Goal: Task Accomplishment & Management: Use online tool/utility

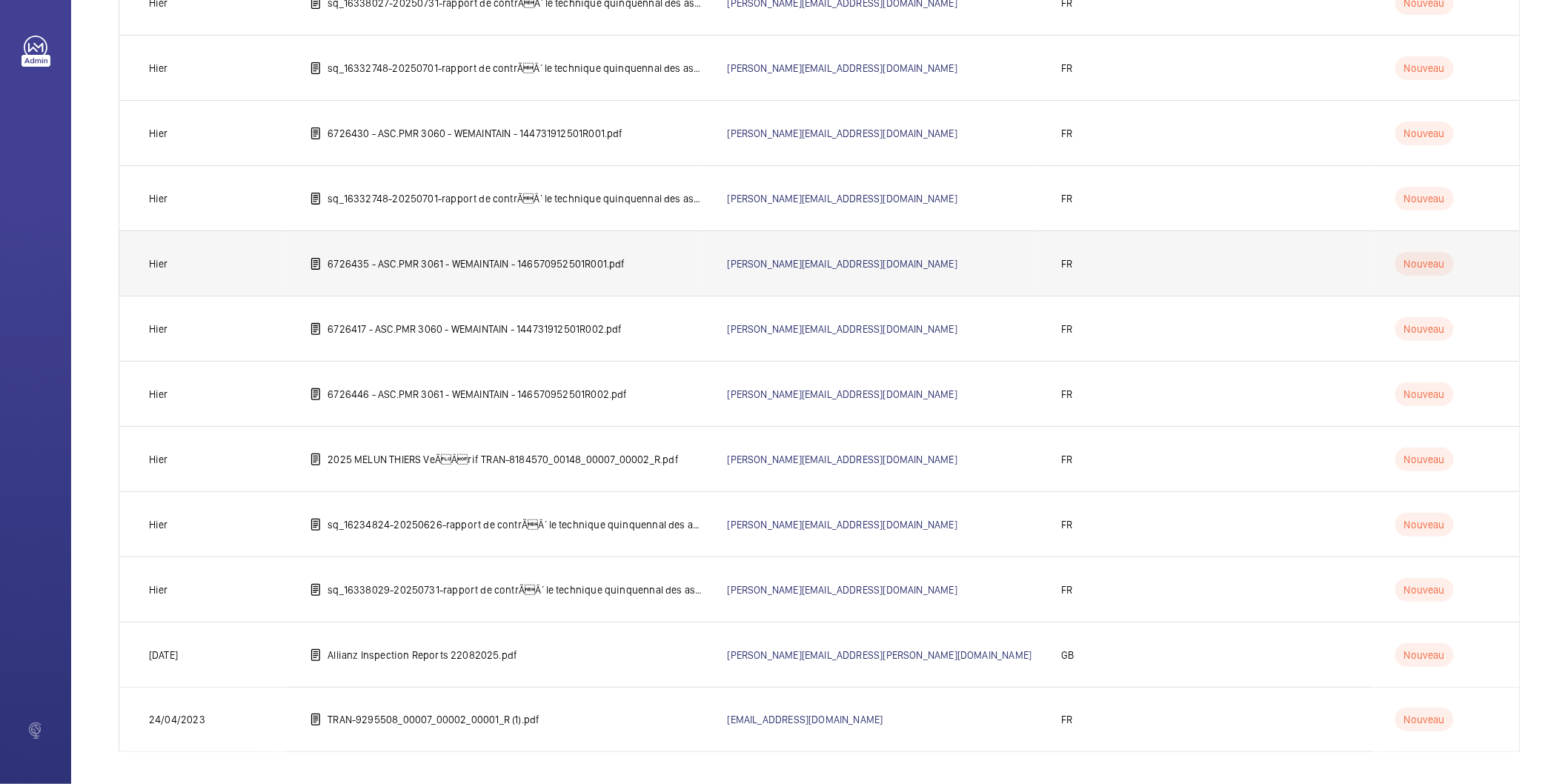
scroll to position [2037, 0]
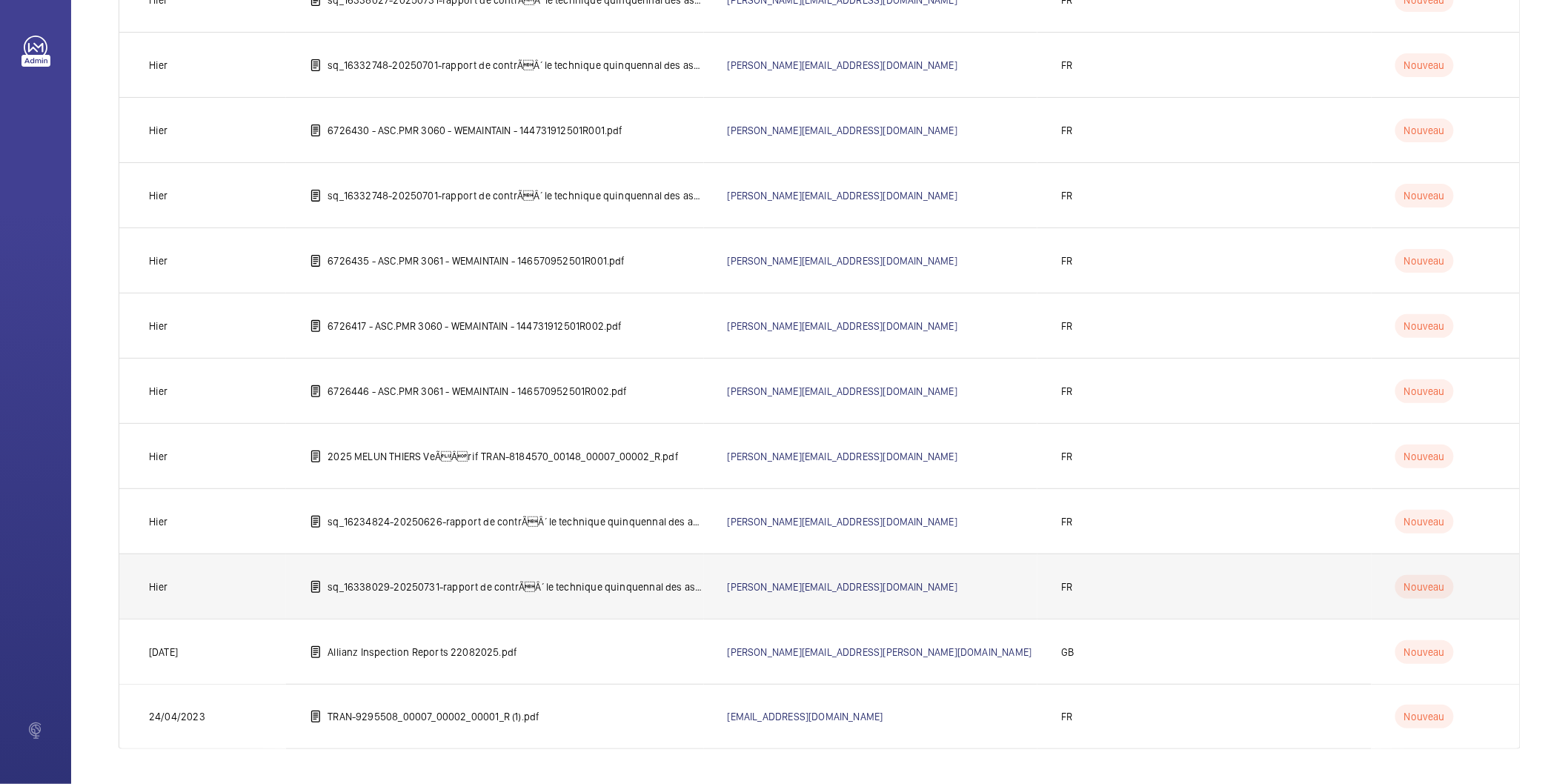
click at [592, 586] on p "sq_16338029-20250731-rapport de contrÃÂ´le technique quinquennal des ascenseur…" at bounding box center [516, 587] width 376 height 15
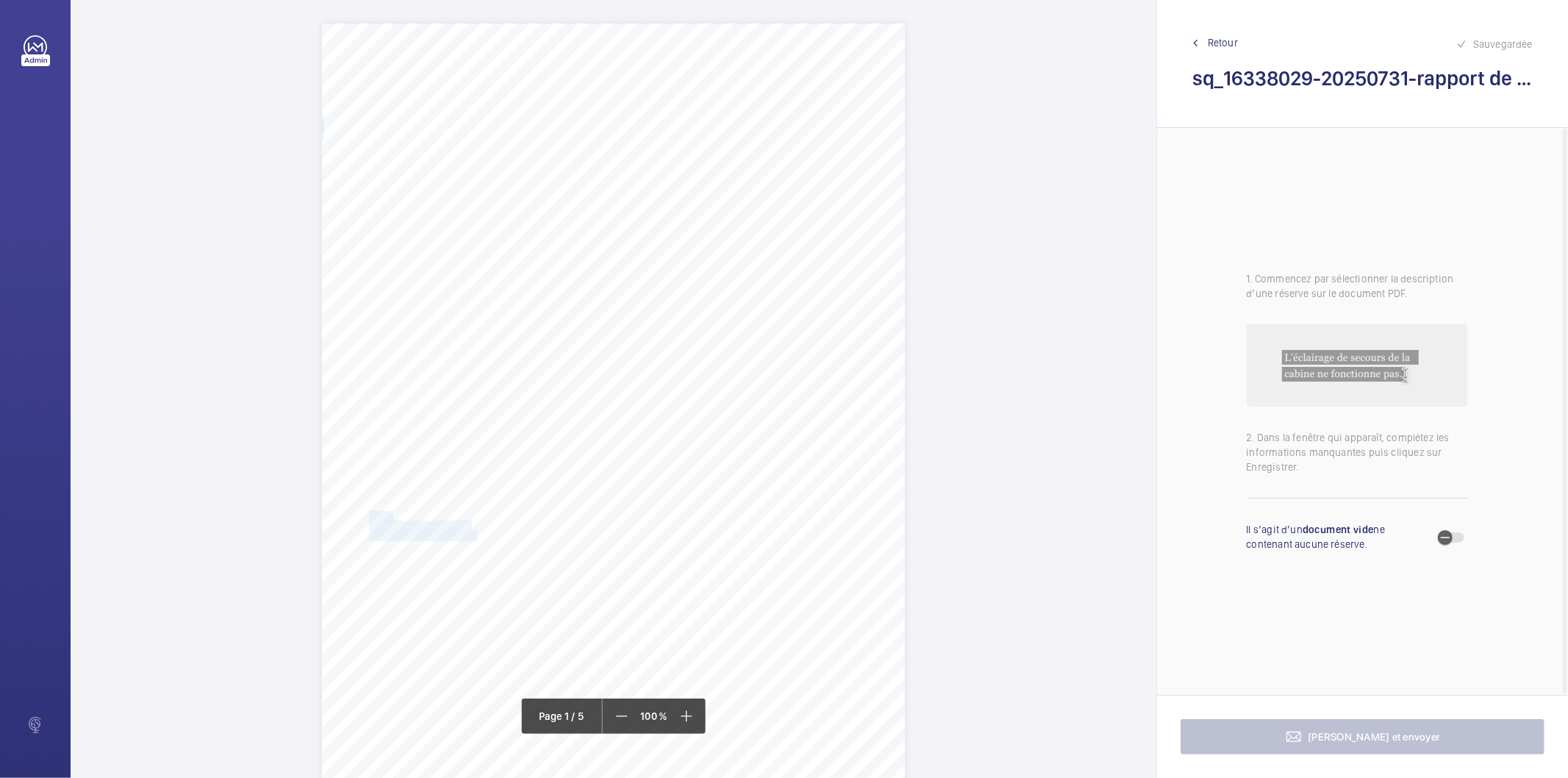
drag, startPoint x: 472, startPoint y: 535, endPoint x: 367, endPoint y: 516, distance: 106.7
click at [367, 516] on div "IN'LI PROPERTY MANAGEMENT IN'LI PROPERTY MANAGEMENT TOUR ARIANE [STREET_ADDRESS…" at bounding box center [613, 436] width 583 height 825
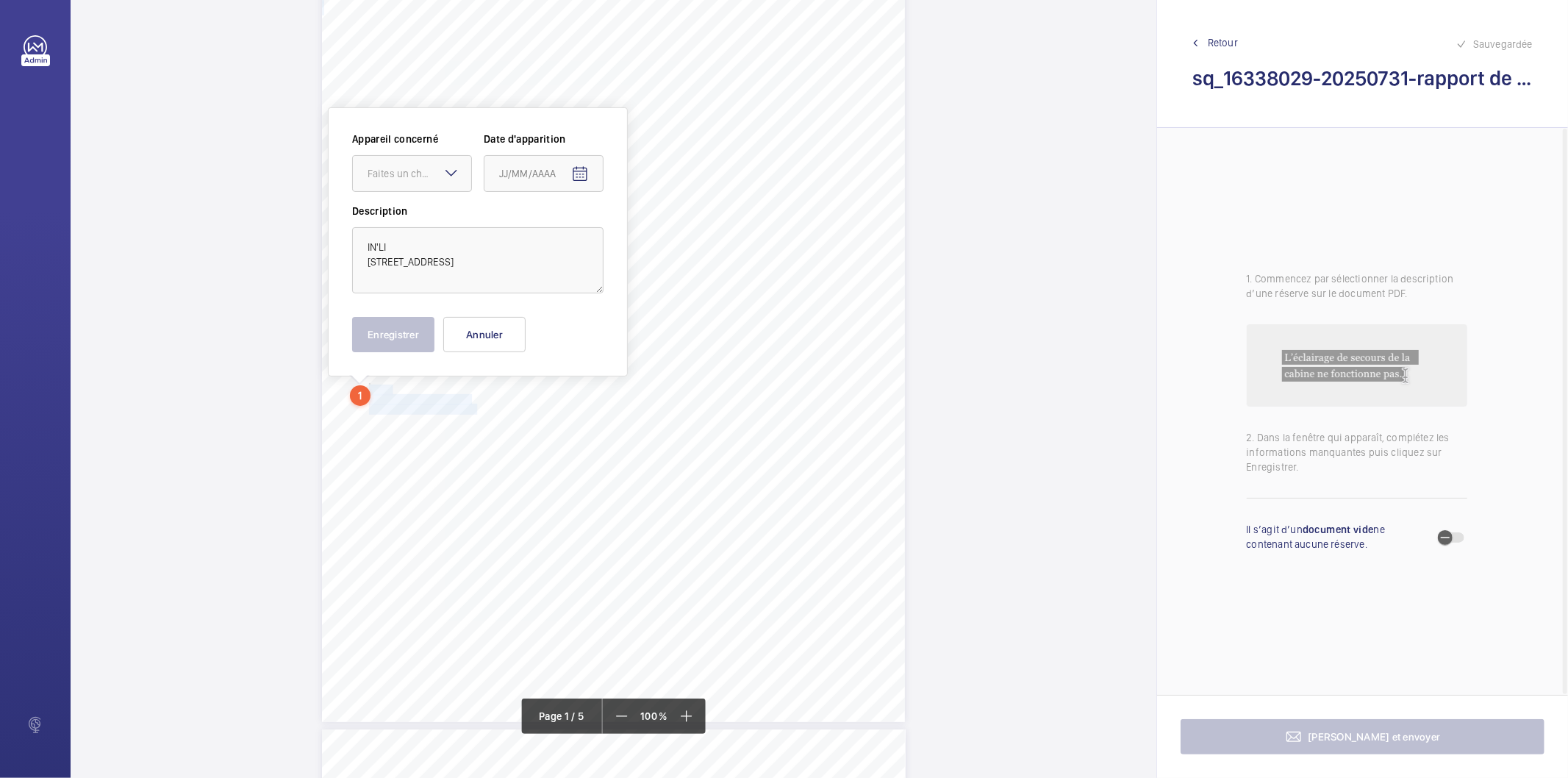
scroll to position [143, 0]
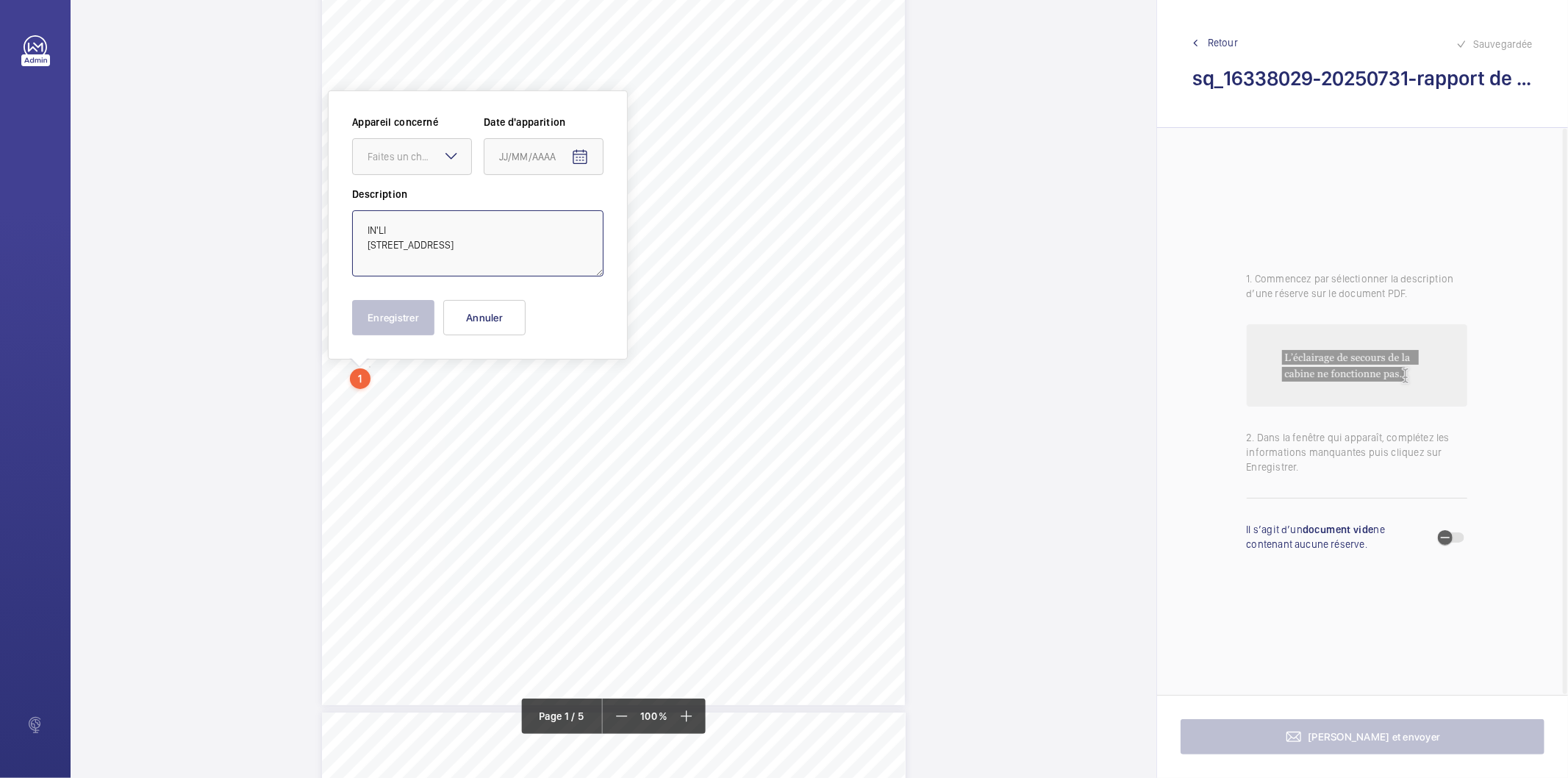
click at [421, 216] on textarea "IN'LI [STREET_ADDRESS]" at bounding box center [478, 243] width 251 height 67
type textarea "IN'LI [STREET_ADDRESS]"
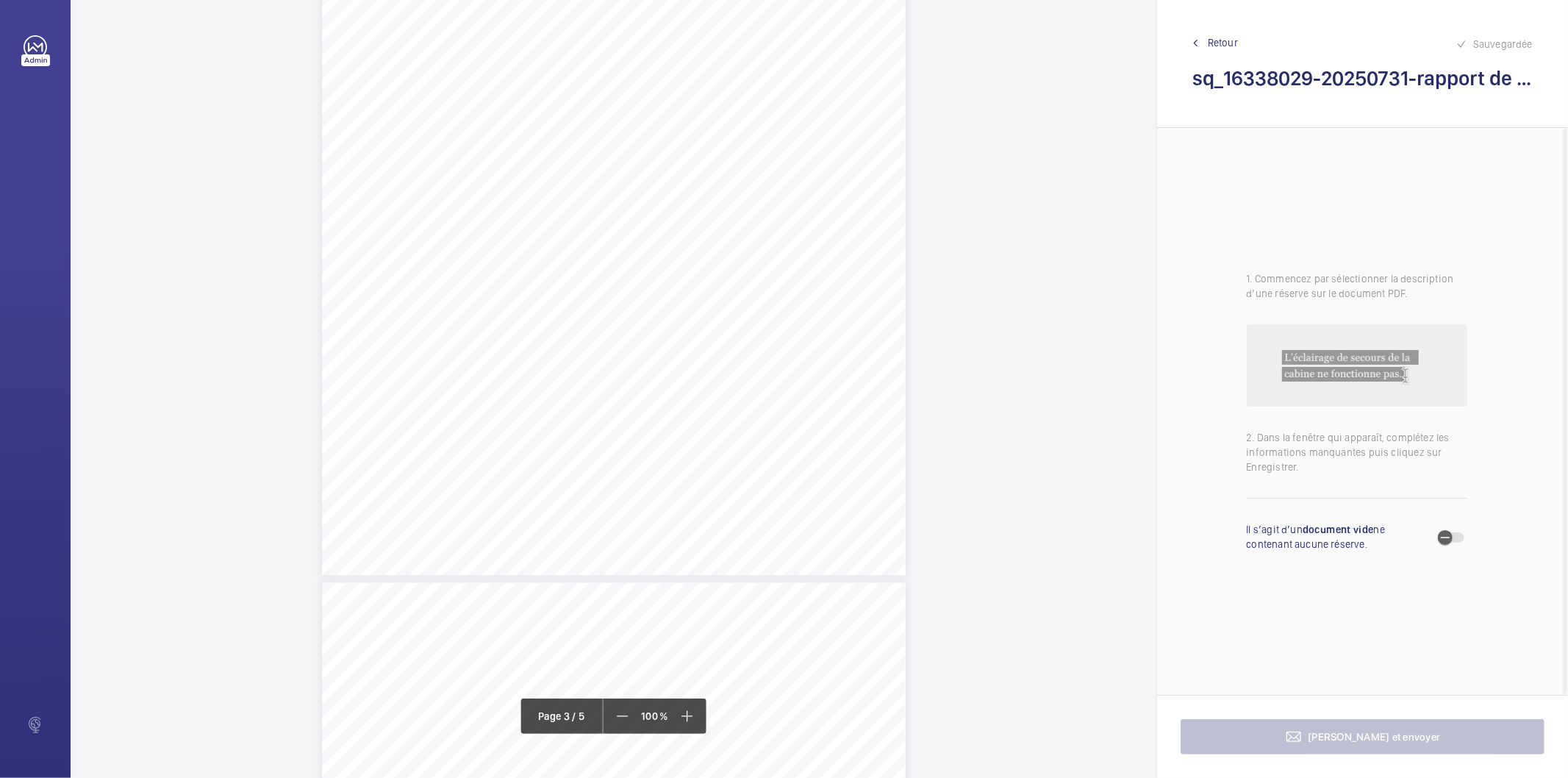
scroll to position [1940, 0]
drag, startPoint x: 669, startPoint y: 396, endPoint x: 788, endPoint y: 422, distance: 121.8
click at [788, 422] on div "Affaire n° : 2502206E0000059/12000 / N° du rapport : 206E0/25/5729 Lieu de véri…" at bounding box center [613, 159] width 584 height 825
click at [769, 422] on span "tringlerie du parachute côté cabine." at bounding box center [732, 425] width 123 height 8
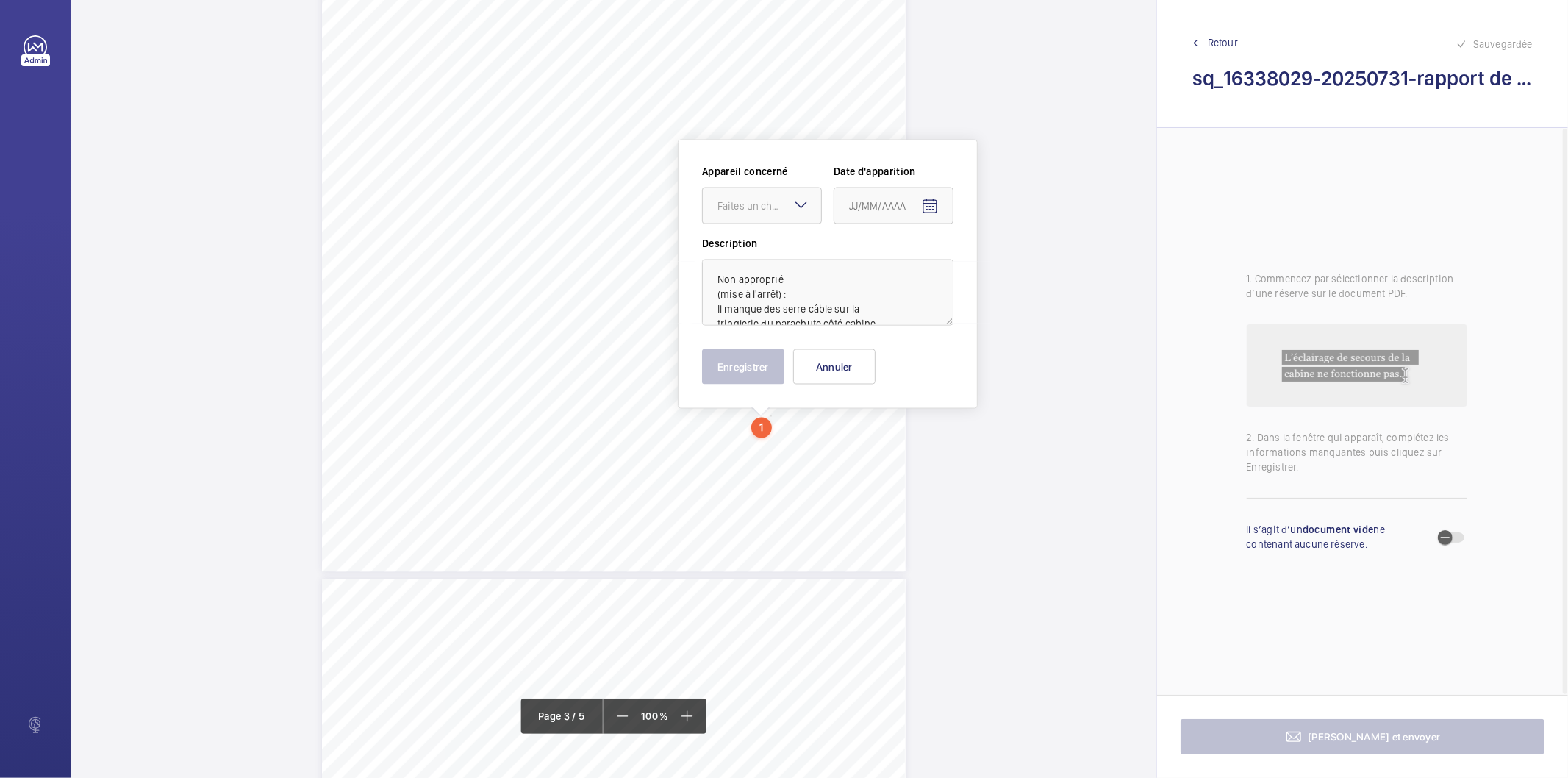
scroll to position [1990, 0]
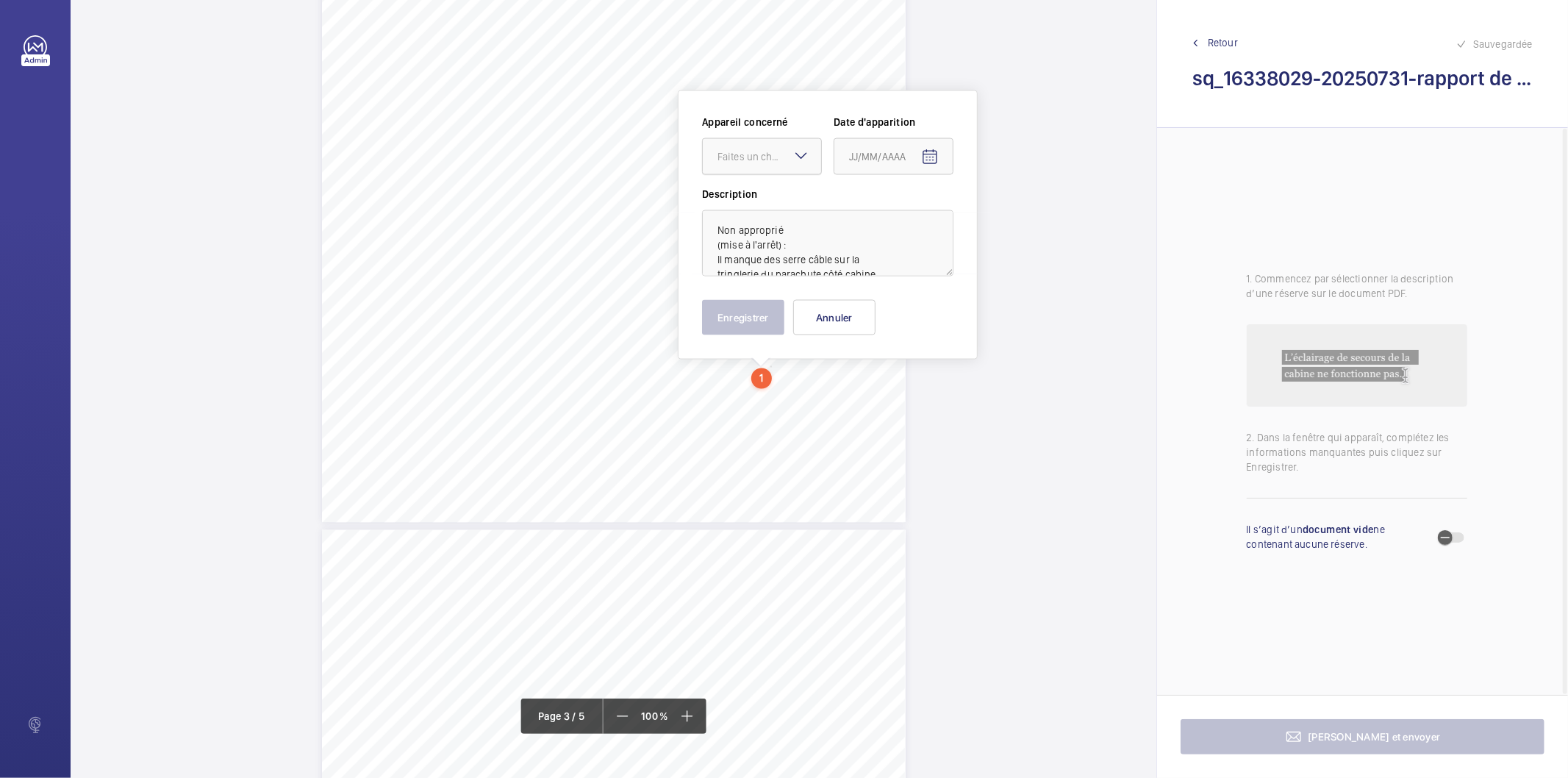
click at [779, 162] on div "Faites un choix" at bounding box center [769, 157] width 104 height 15
click at [760, 196] on span "68111352" at bounding box center [761, 202] width 89 height 15
click at [932, 158] on mat-icon "Open calendar" at bounding box center [930, 157] width 18 height 18
click at [1000, 220] on span "Previous month" at bounding box center [1003, 214] width 29 height 29
click at [910, 391] on span "30" at bounding box center [914, 393] width 26 height 26
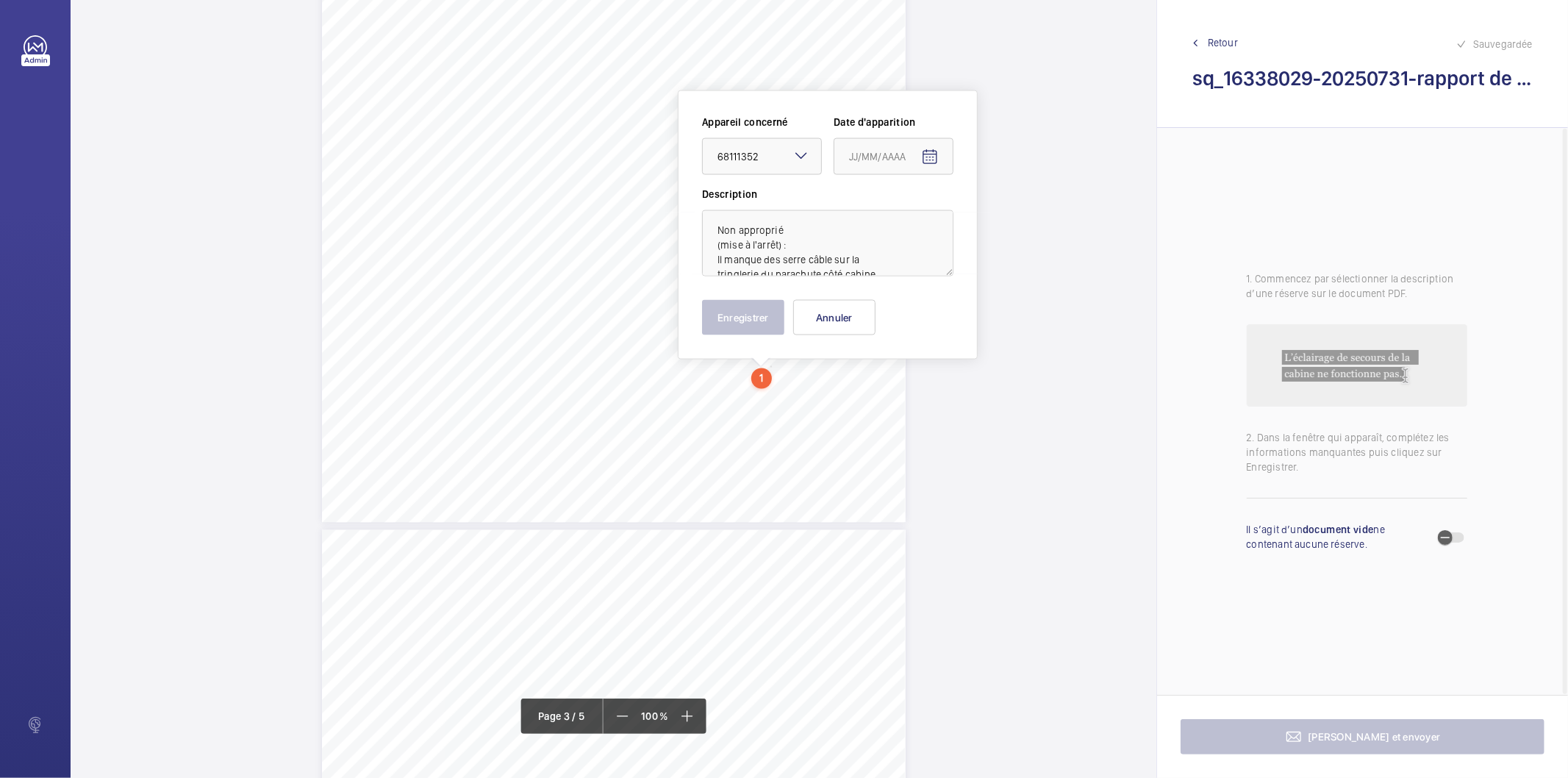
type input "[DATE]"
click at [761, 322] on button "Enregistrer" at bounding box center [743, 318] width 82 height 36
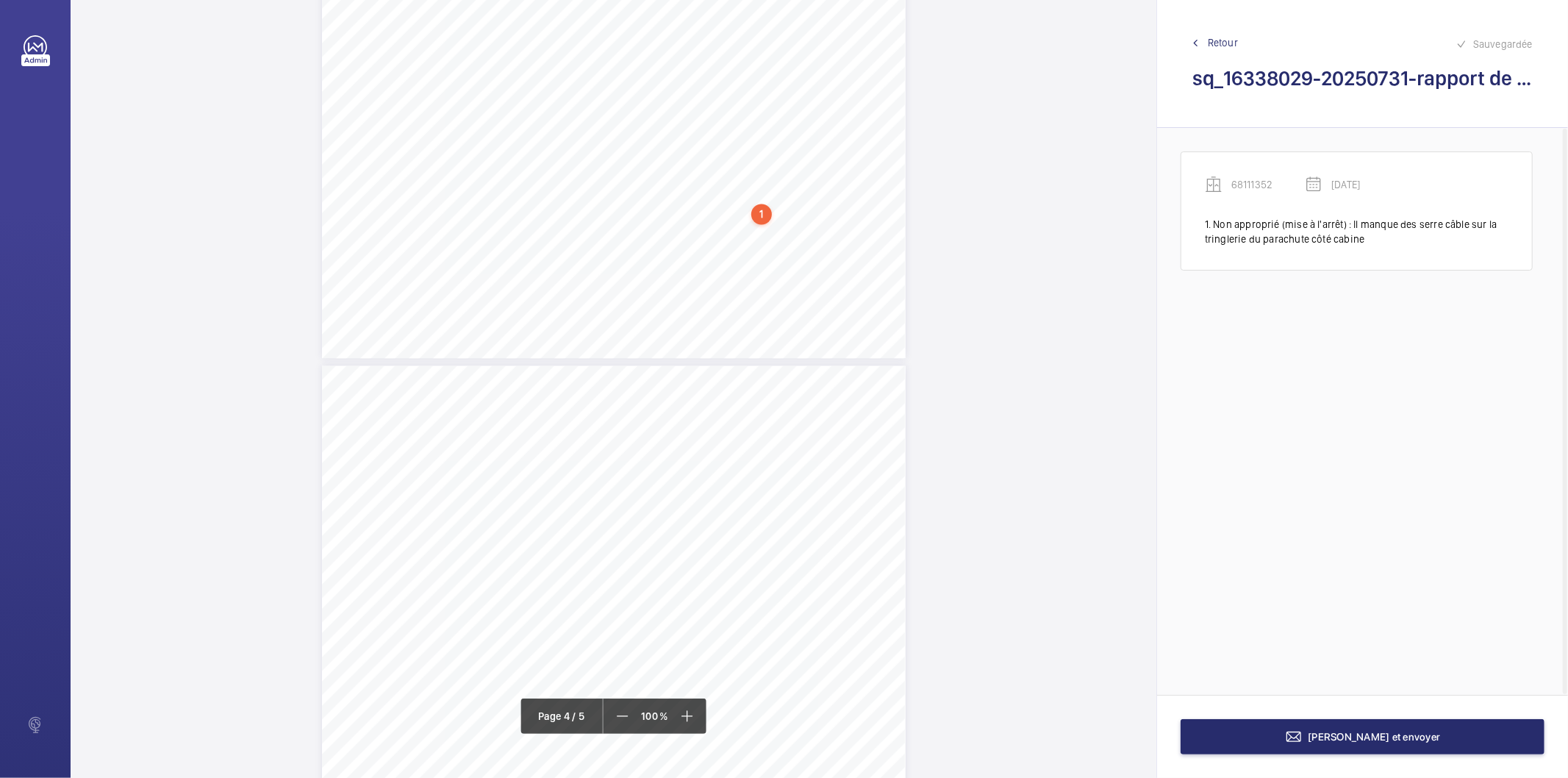
click at [832, 578] on span "les utilisateurs" at bounding box center [830, 582] width 8 height 50
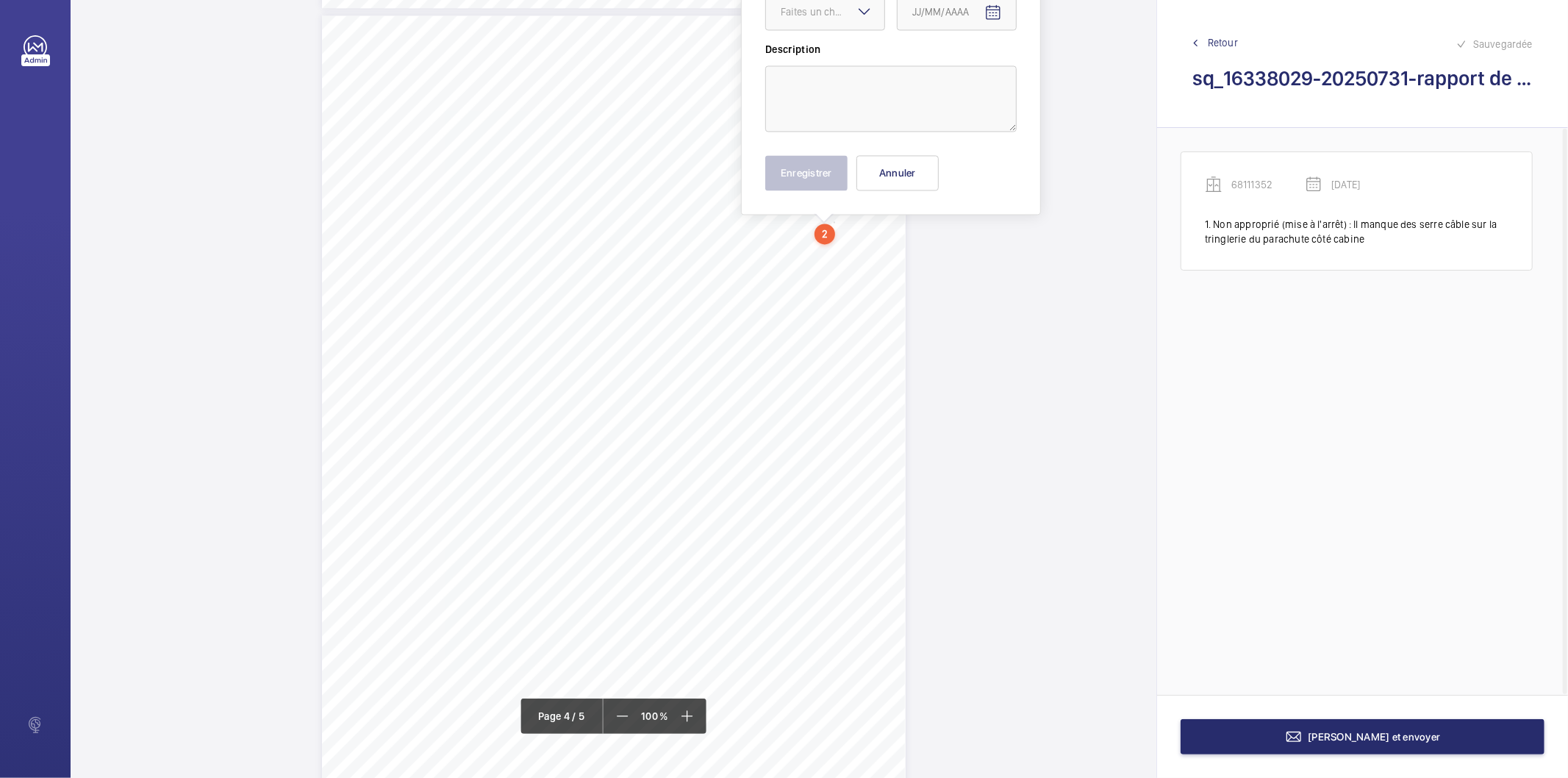
scroll to position [2504, 0]
drag, startPoint x: 670, startPoint y: 287, endPoint x: 719, endPoint y: 292, distance: 49.3
click at [719, 292] on div "Affaire n° : 2502206E0000059/12000 / N° du rapport : 206E0/25/5729 Lieu de véri…" at bounding box center [613, 428] width 584 height 825
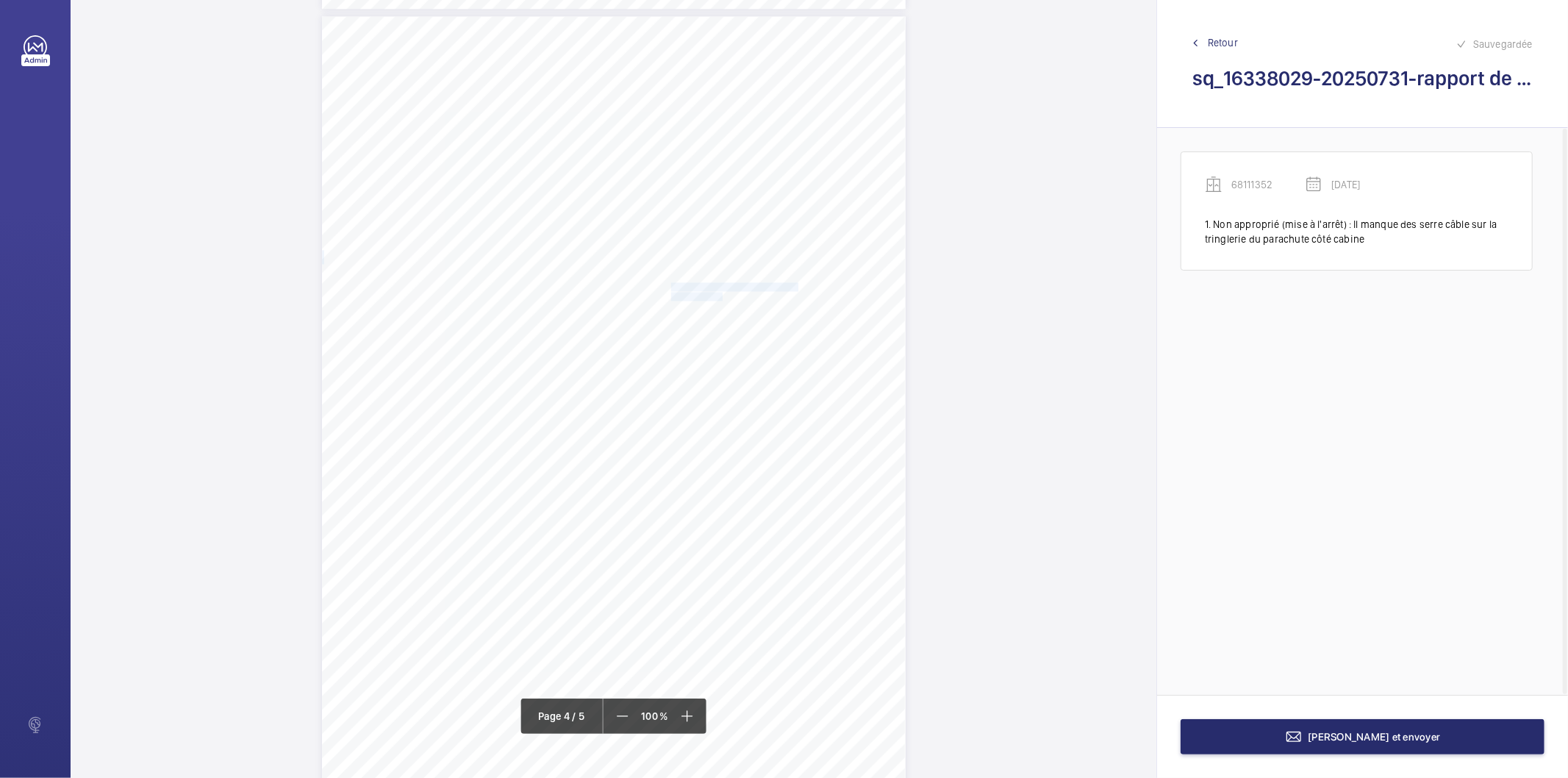
click at [706, 292] on span "portes palières." at bounding box center [697, 296] width 53 height 8
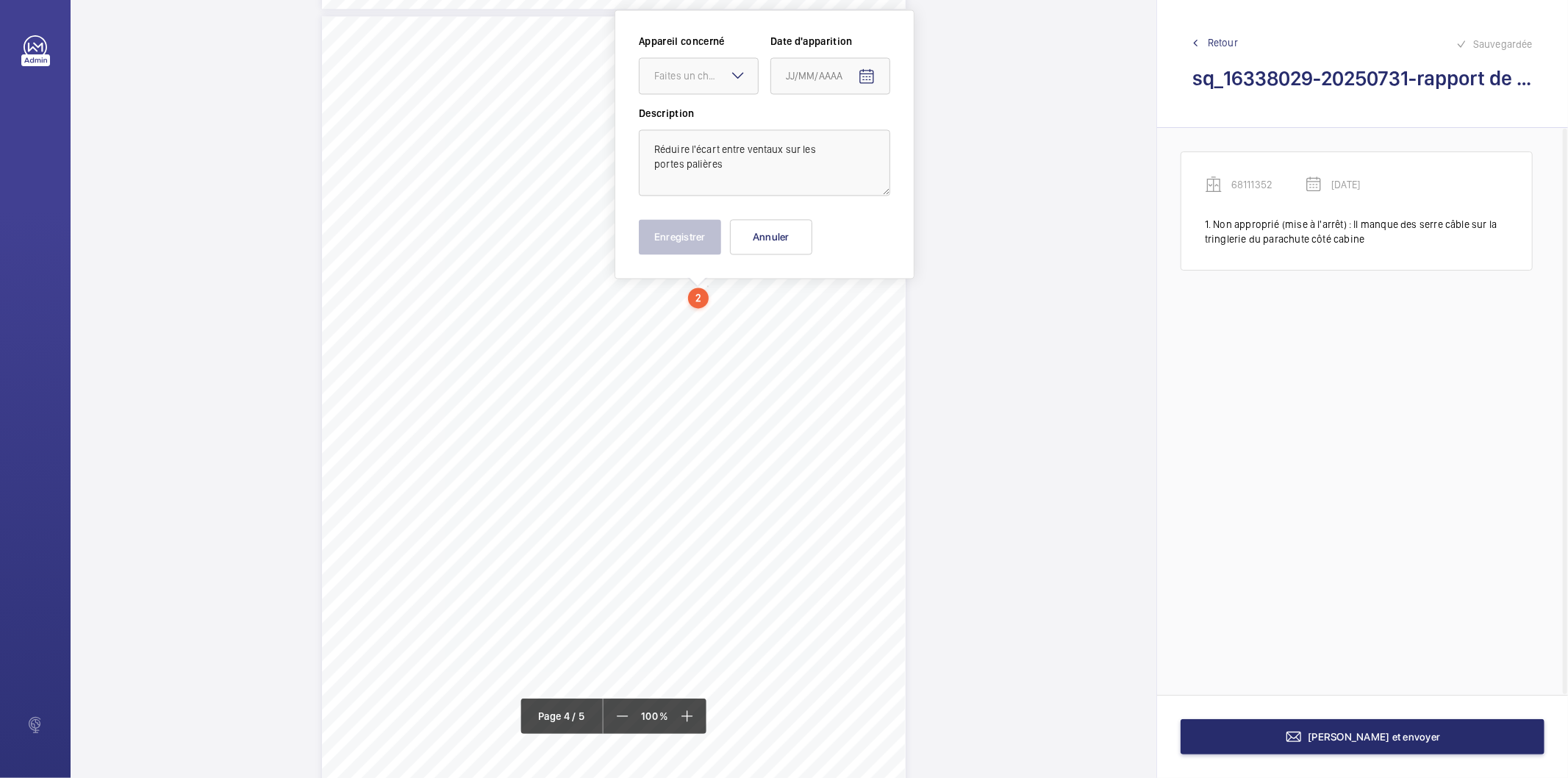
scroll to position [2423, 0]
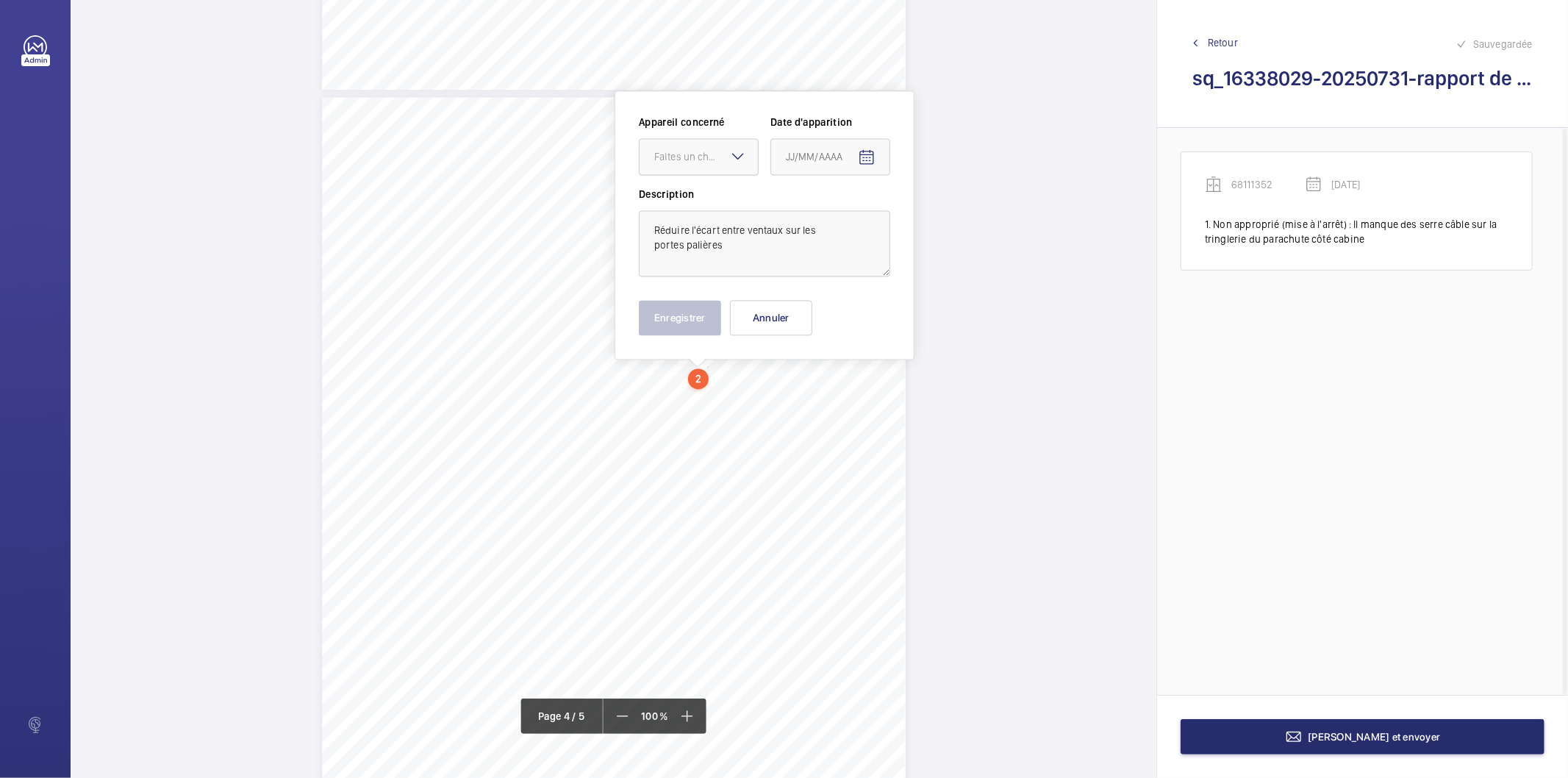
click at [696, 162] on div "Faites un choix" at bounding box center [706, 157] width 104 height 15
click at [687, 200] on span "68111352" at bounding box center [698, 202] width 89 height 15
click at [867, 153] on mat-icon "Open calendar" at bounding box center [866, 157] width 18 height 18
click at [936, 218] on span "Previous month" at bounding box center [940, 214] width 29 height 29
click at [851, 394] on span "30" at bounding box center [850, 393] width 26 height 26
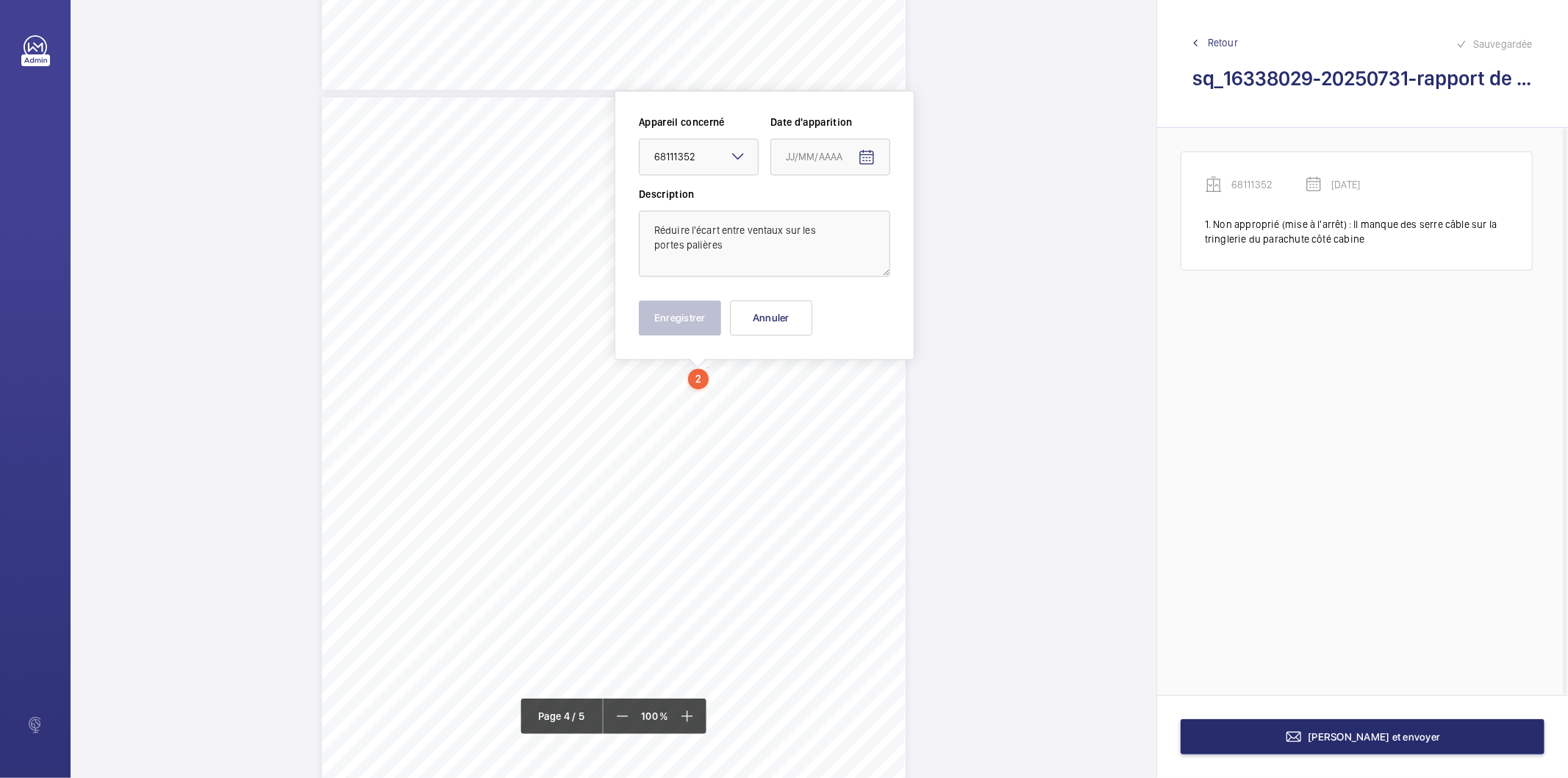
type input "[DATE]"
click at [701, 318] on button "Enregistrer" at bounding box center [679, 318] width 82 height 36
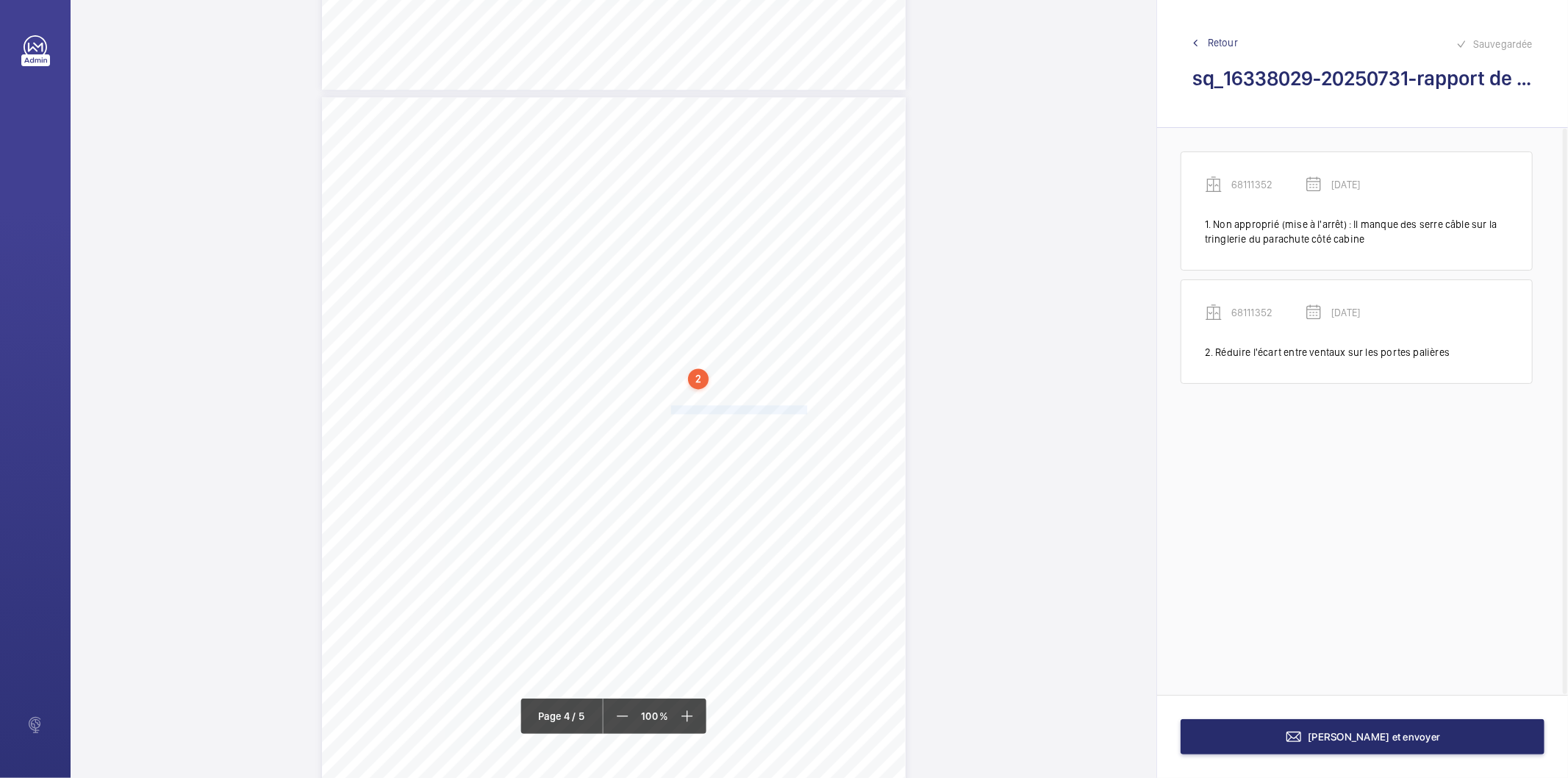
drag, startPoint x: 670, startPoint y: 408, endPoint x: 805, endPoint y: 406, distance: 135.0
click at [805, 406] on span "Les portes cabine sont en mauvais état." at bounding box center [740, 410] width 139 height 8
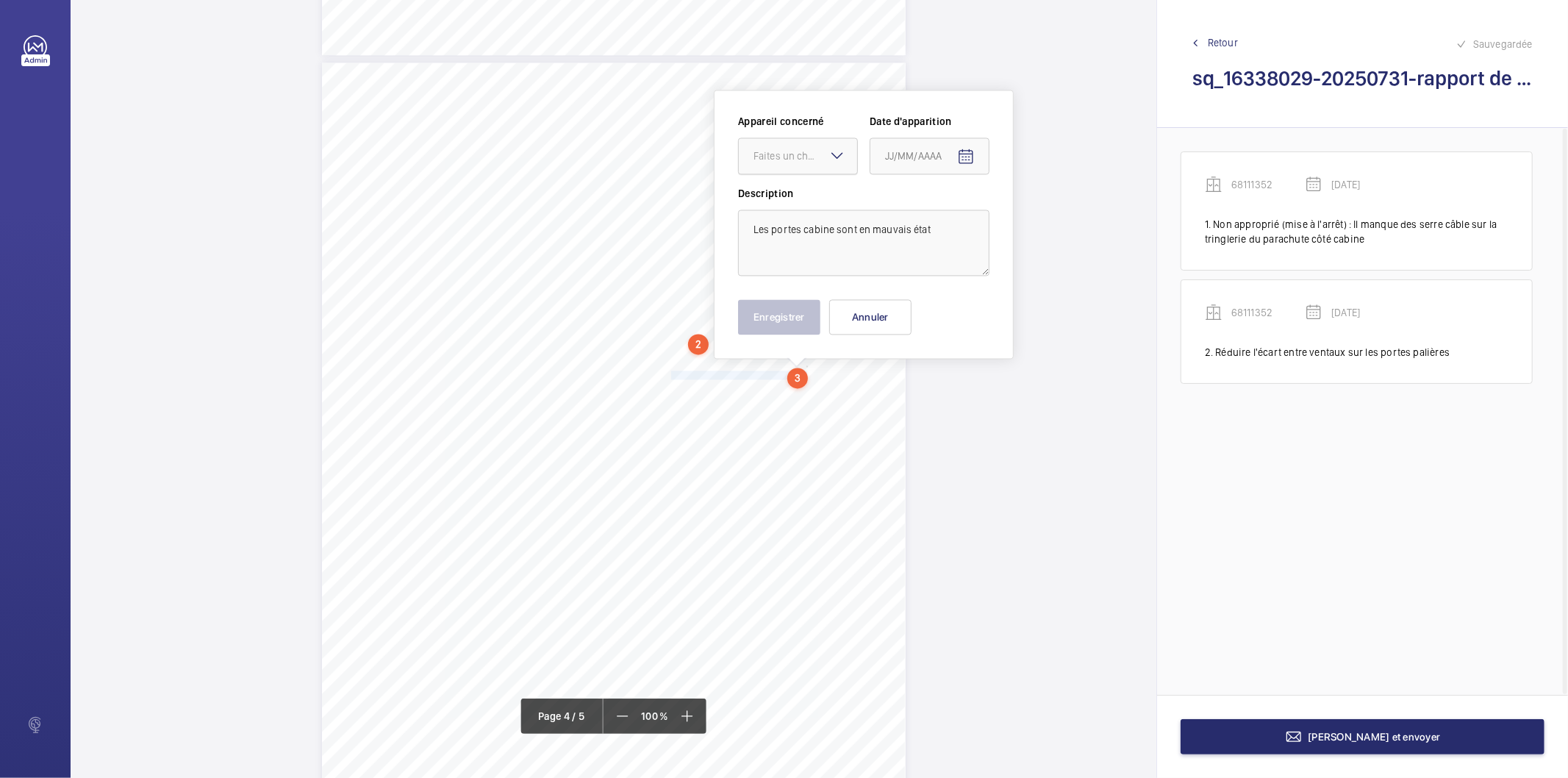
click at [798, 150] on div "Faites un choix" at bounding box center [805, 156] width 104 height 15
drag, startPoint x: 787, startPoint y: 202, endPoint x: 908, endPoint y: 177, distance: 123.6
click at [788, 201] on span "68111352" at bounding box center [798, 201] width 89 height 15
click at [972, 152] on mat-icon "Open calendar" at bounding box center [965, 157] width 18 height 18
click at [1032, 215] on span "Previous month" at bounding box center [1039, 214] width 29 height 29
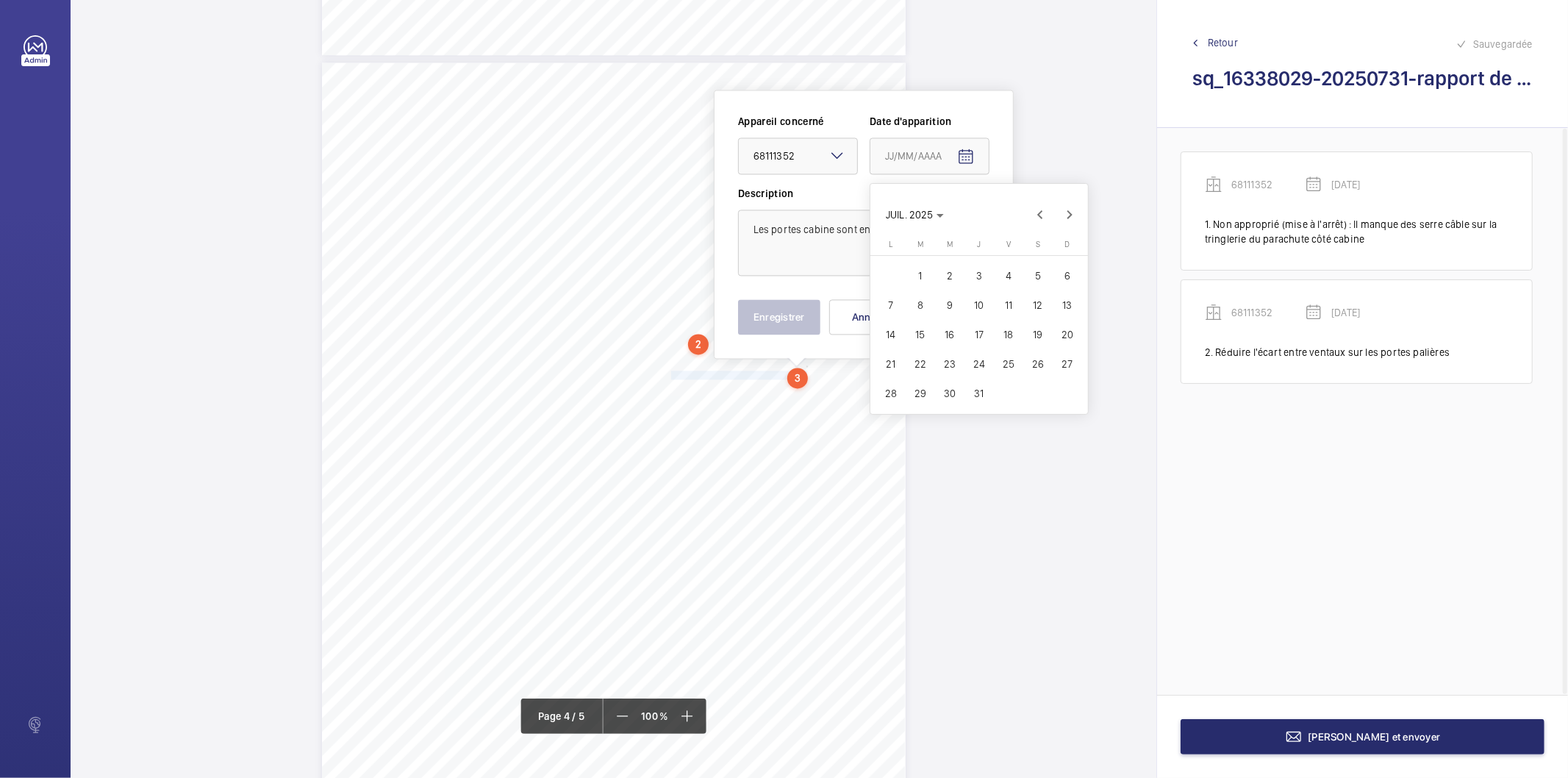
click at [957, 390] on span "30" at bounding box center [949, 393] width 26 height 26
type input "[DATE]"
click at [799, 322] on button "Enregistrer" at bounding box center [779, 317] width 82 height 36
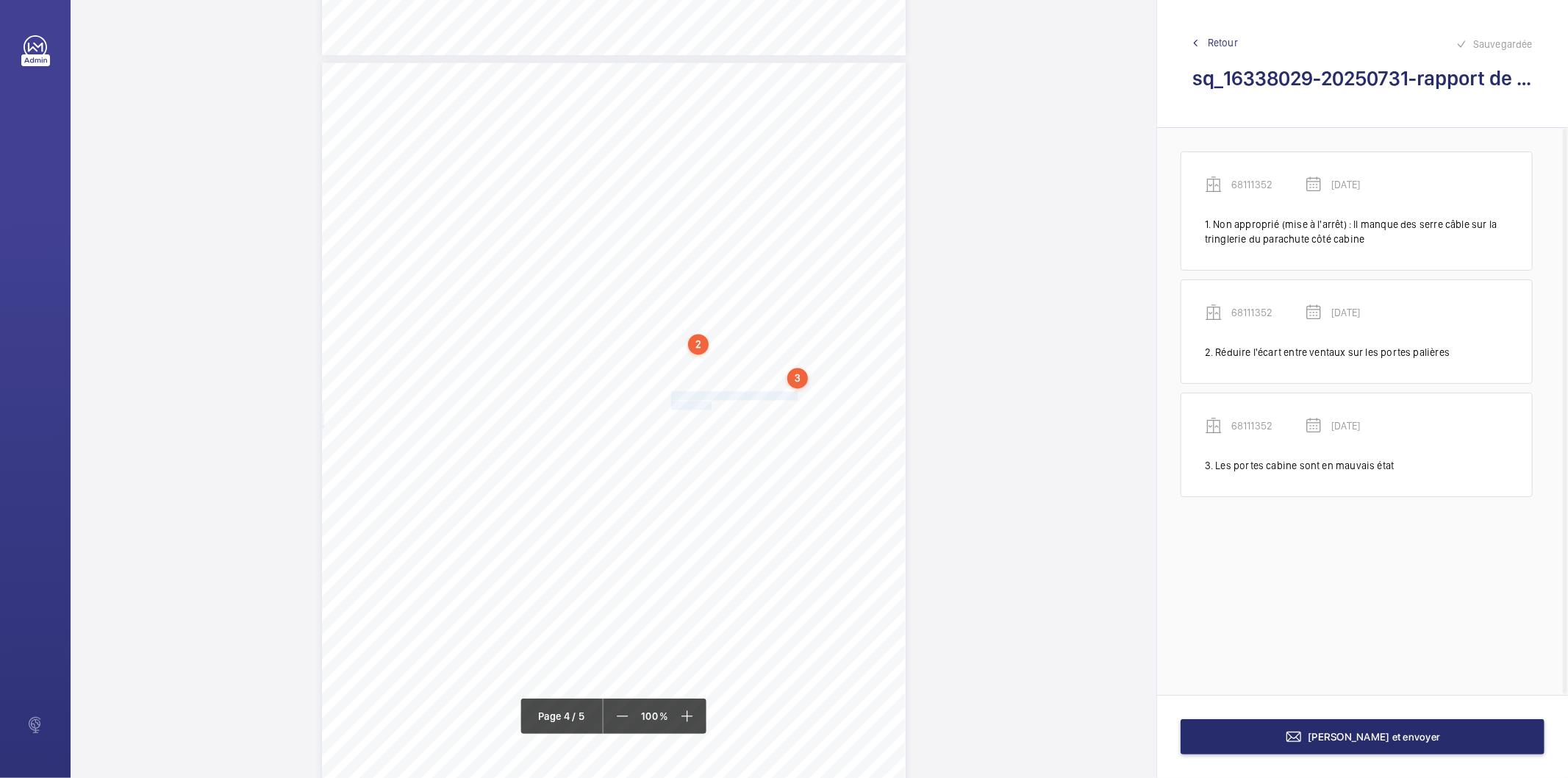
drag, startPoint x: 671, startPoint y: 393, endPoint x: 709, endPoint y: 402, distance: 39.1
click at [709, 402] on div "Affaire n° : 2502206E0000059/12000 / N° du rapport : 206E0/25/5729 Lieu de véri…" at bounding box center [613, 475] width 584 height 825
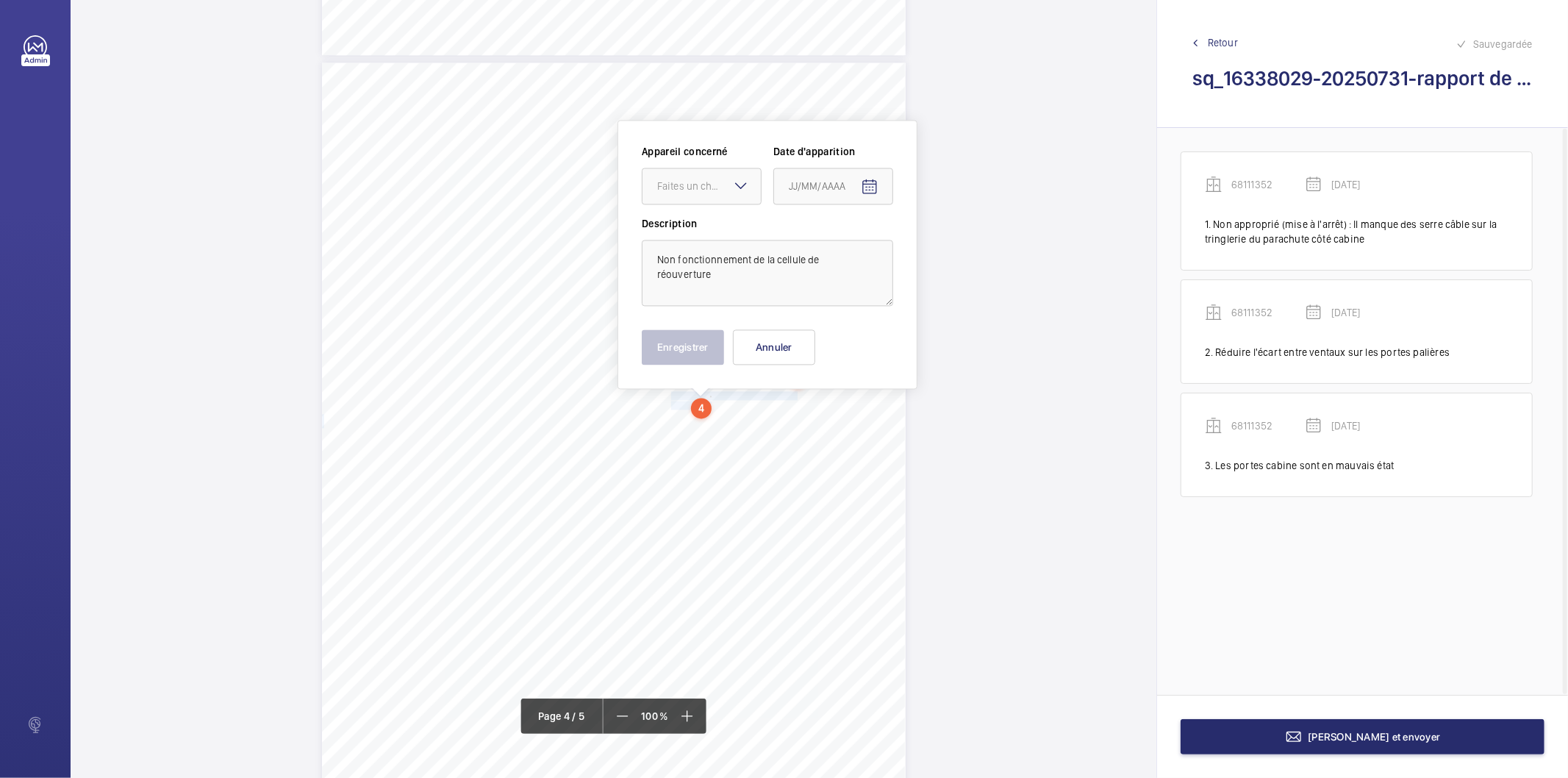
scroll to position [2488, 0]
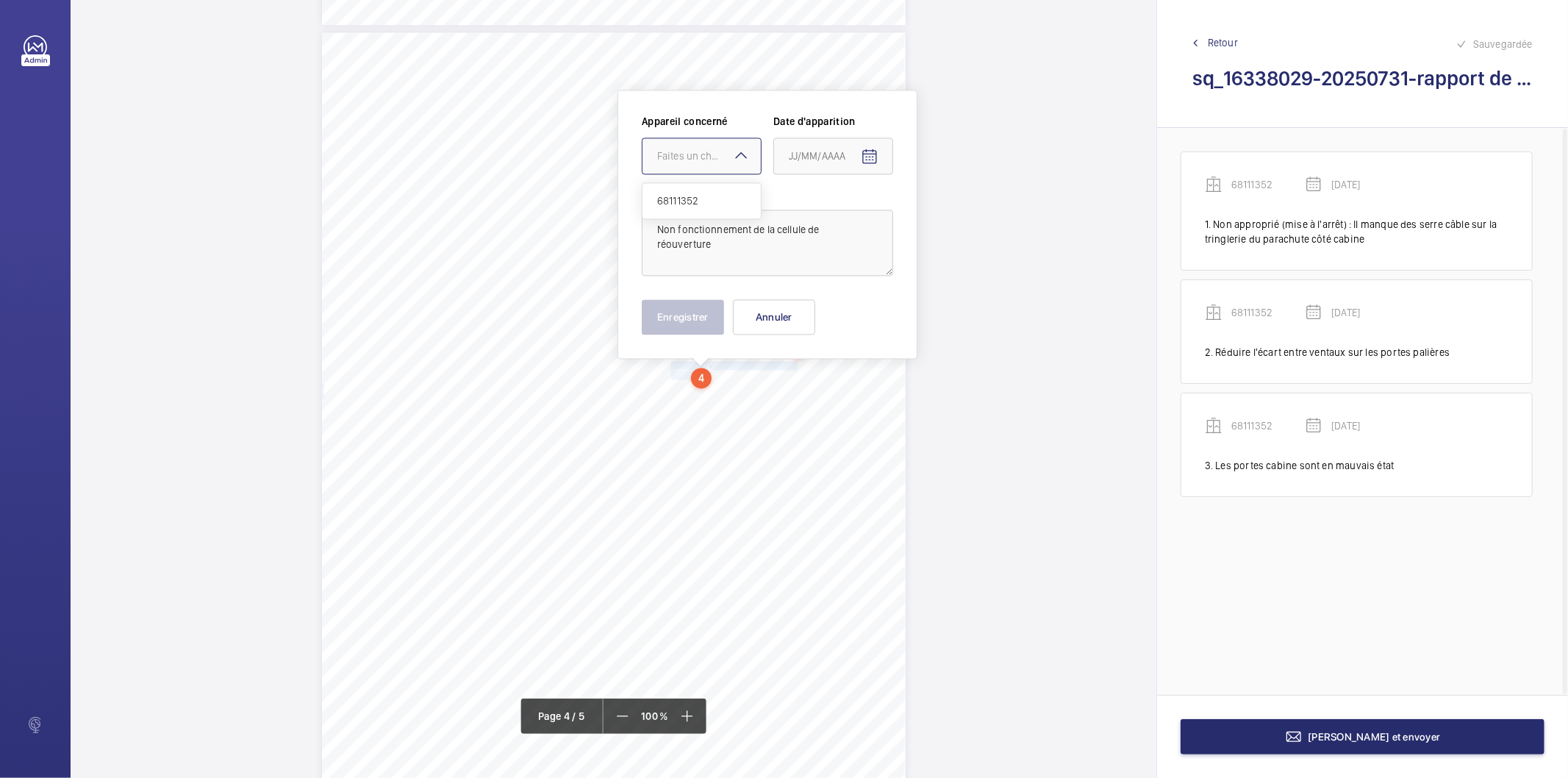
click at [680, 152] on div "Faites un choix" at bounding box center [709, 156] width 104 height 15
drag, startPoint x: 680, startPoint y: 194, endPoint x: 788, endPoint y: 195, distance: 108.0
click at [681, 195] on span "68111352" at bounding box center [701, 201] width 89 height 15
click at [865, 158] on mat-icon "Open calendar" at bounding box center [869, 157] width 18 height 18
click at [941, 217] on span "Previous month" at bounding box center [943, 214] width 29 height 29
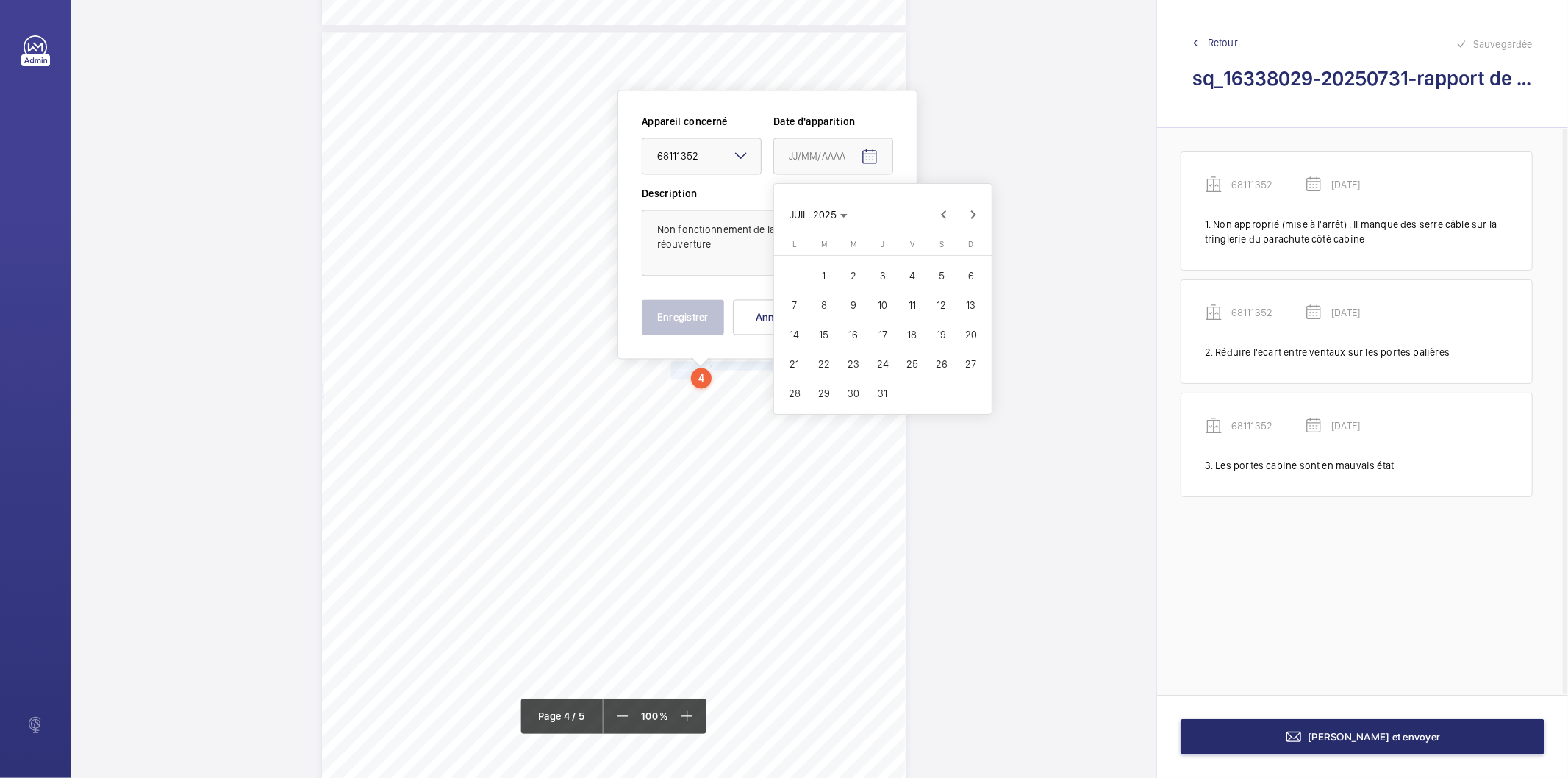
click at [860, 394] on span "30" at bounding box center [853, 393] width 26 height 26
type input "[DATE]"
click at [709, 314] on button "Enregistrer" at bounding box center [683, 317] width 82 height 36
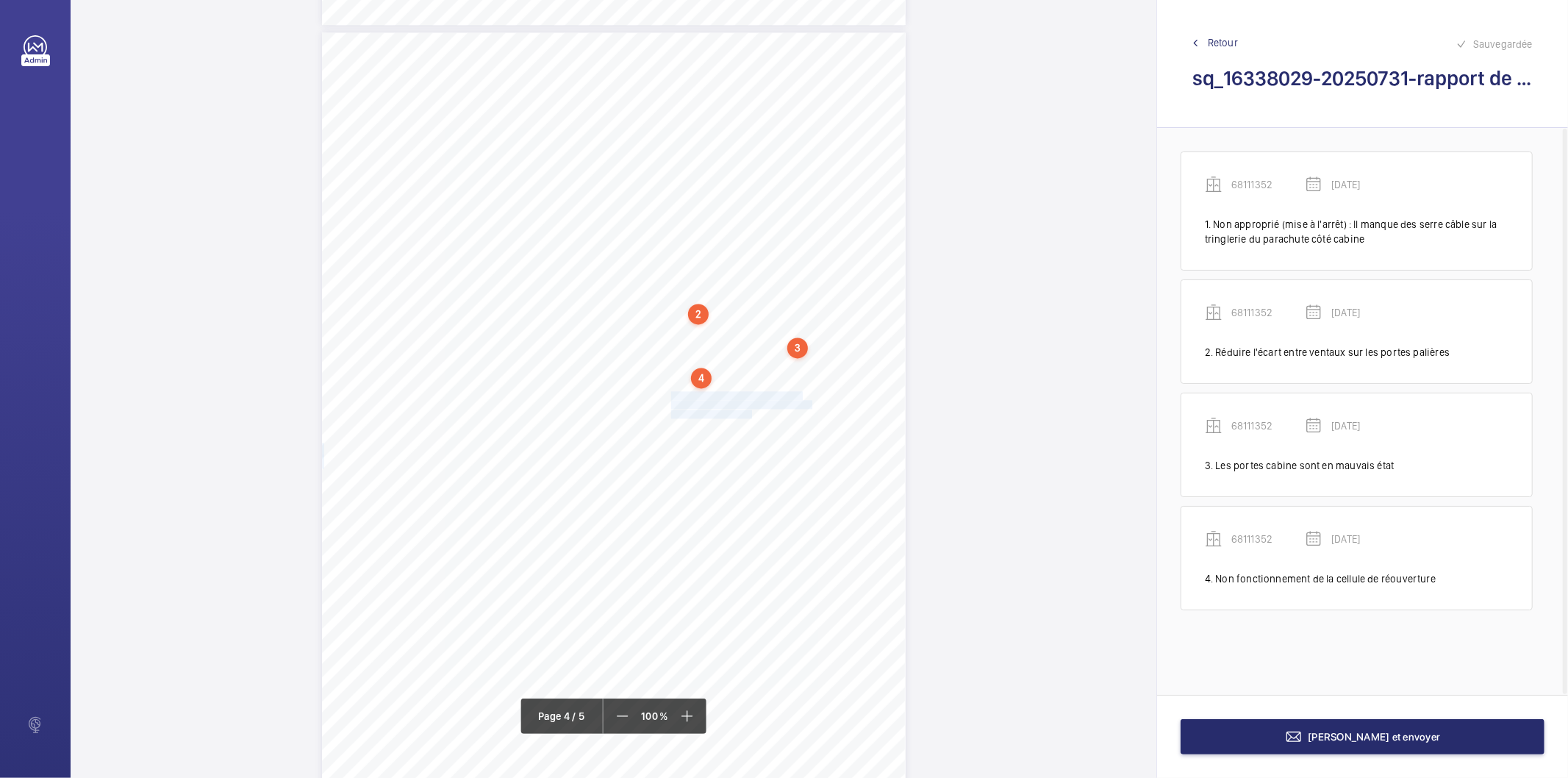
drag, startPoint x: 669, startPoint y: 394, endPoint x: 750, endPoint y: 409, distance: 82.4
click at [750, 409] on div "Affaire n° : 2502206E0000059/12000 / N° du rapport : 206E0/25/5729 Lieu de véri…" at bounding box center [613, 445] width 584 height 825
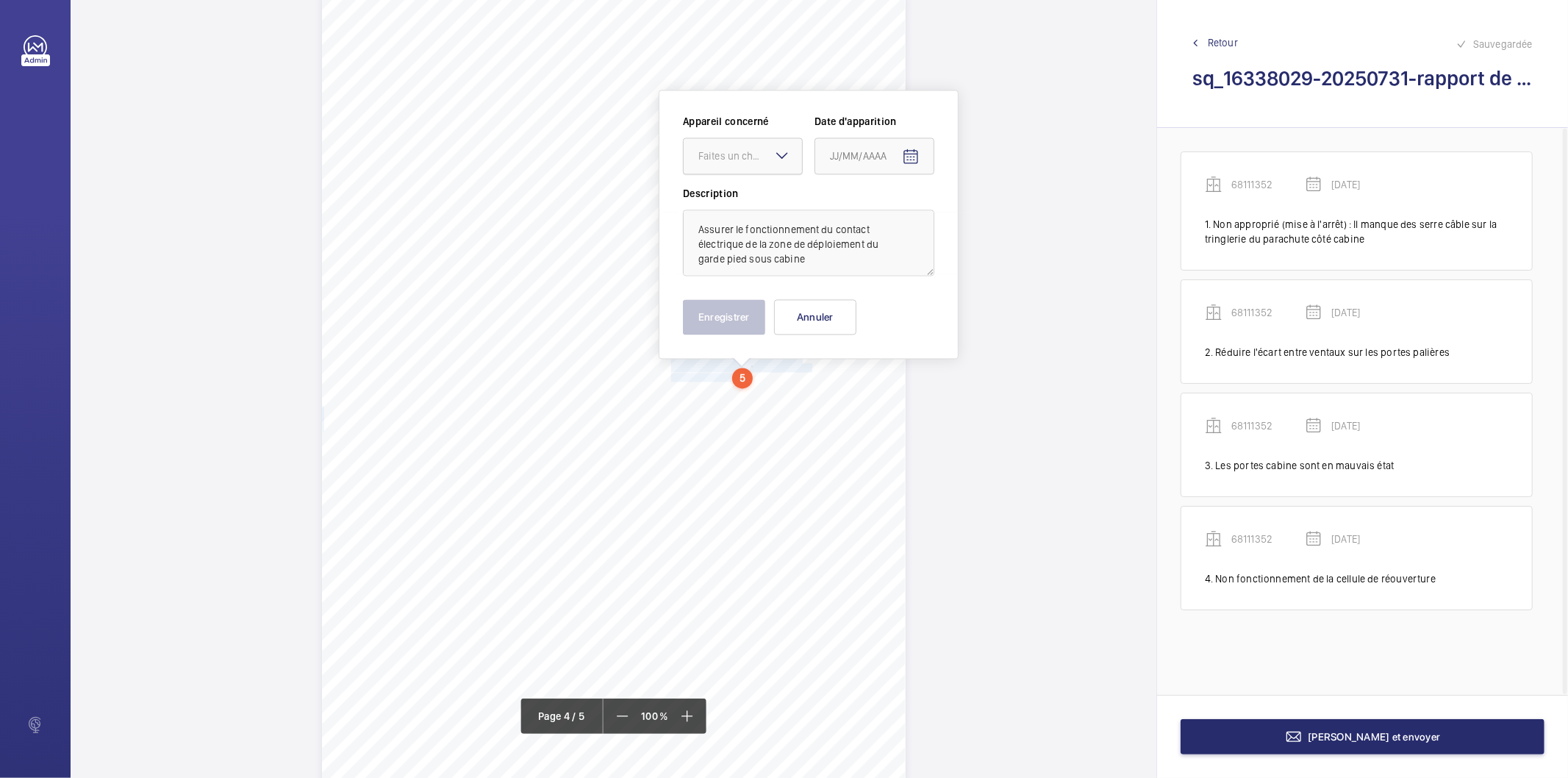
click at [747, 169] on div at bounding box center [742, 156] width 118 height 36
drag, startPoint x: 739, startPoint y: 196, endPoint x: 765, endPoint y: 192, distance: 26.3
click at [740, 196] on span "68111352" at bounding box center [742, 201] width 89 height 15
click at [912, 158] on mat-icon "Open calendar" at bounding box center [910, 157] width 18 height 18
click at [983, 211] on span "Previous month" at bounding box center [984, 214] width 29 height 29
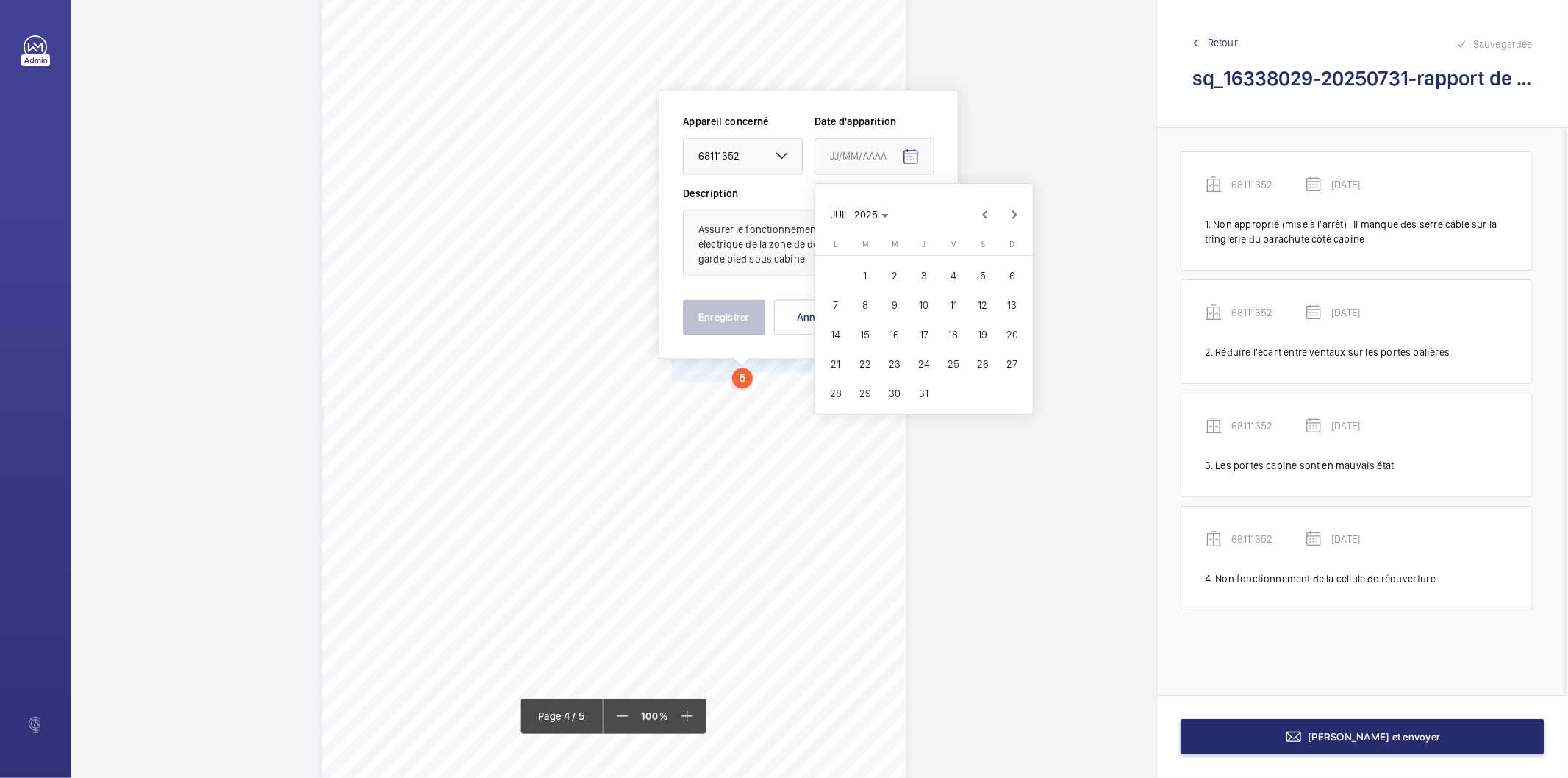
click at [898, 390] on span "30" at bounding box center [894, 393] width 26 height 26
type input "[DATE]"
click at [753, 329] on button "Enregistrer" at bounding box center [724, 317] width 82 height 36
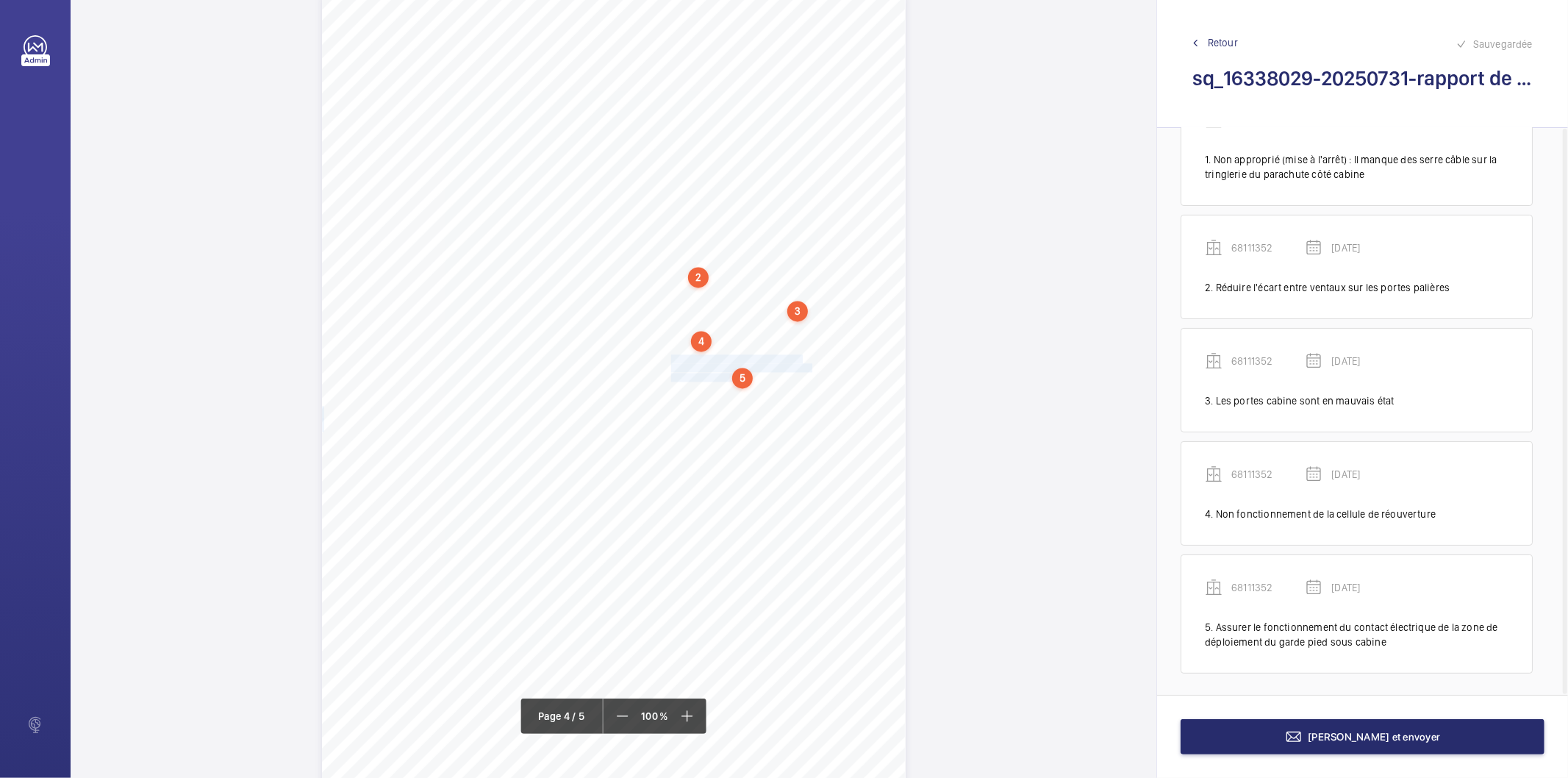
scroll to position [67, 0]
drag, startPoint x: 671, startPoint y: 409, endPoint x: 718, endPoint y: 416, distance: 47.5
click at [718, 416] on div "Affaire n° : 2502206E0000059/12000 / N° du rapport : 206E0/25/5729 Lieu de véri…" at bounding box center [613, 408] width 584 height 825
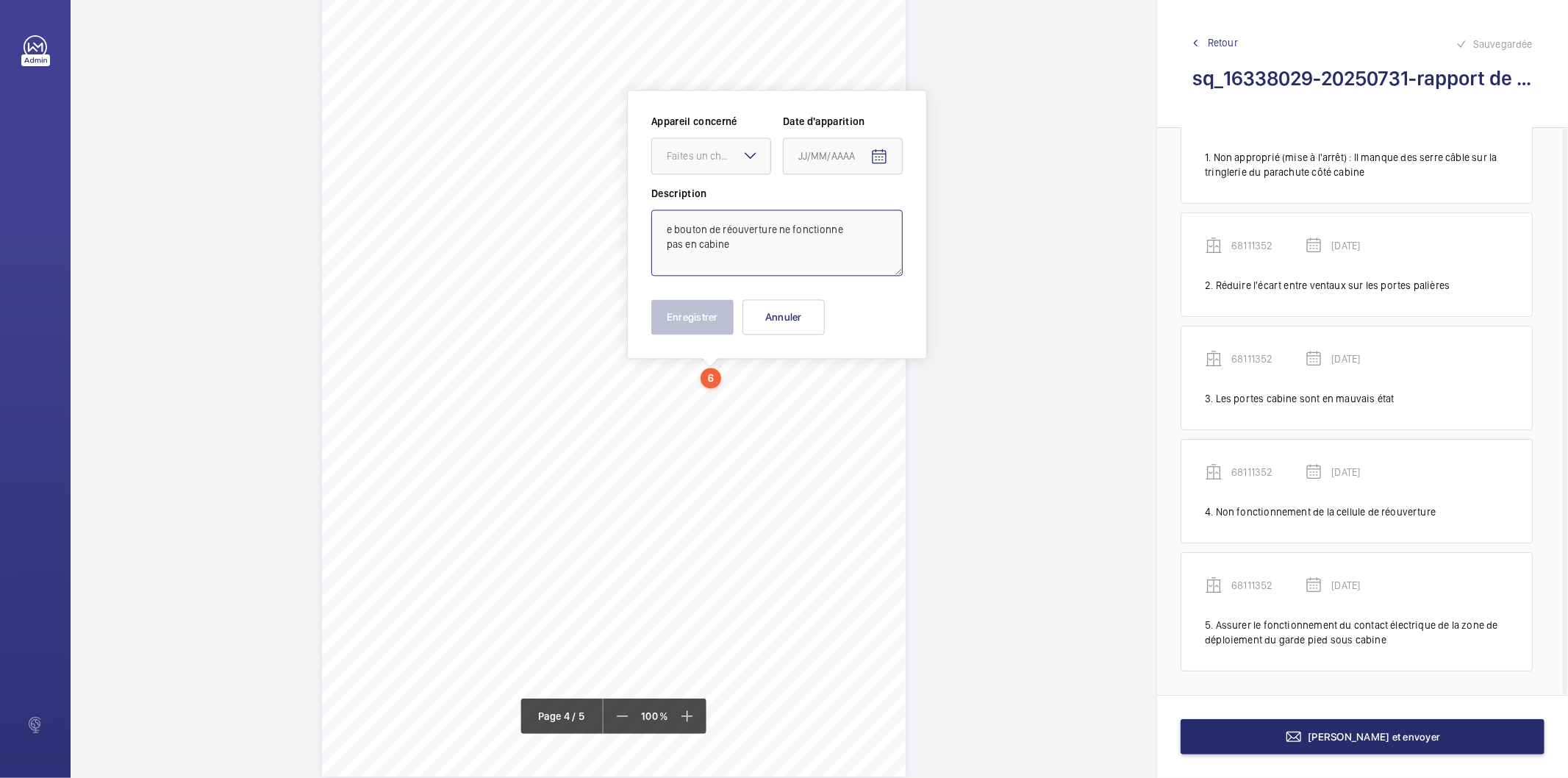
click at [684, 229] on textarea "e bouton de réouverture ne fonctionne pas en cabine" at bounding box center [777, 242] width 251 height 67
click at [656, 158] on div at bounding box center [711, 156] width 118 height 36
click at [696, 207] on span "68111352" at bounding box center [710, 201] width 89 height 15
type textarea "Le bouton de réouverture ne fonctionne pas en cabine"
click at [876, 162] on mat-icon "Open calendar" at bounding box center [878, 157] width 18 height 18
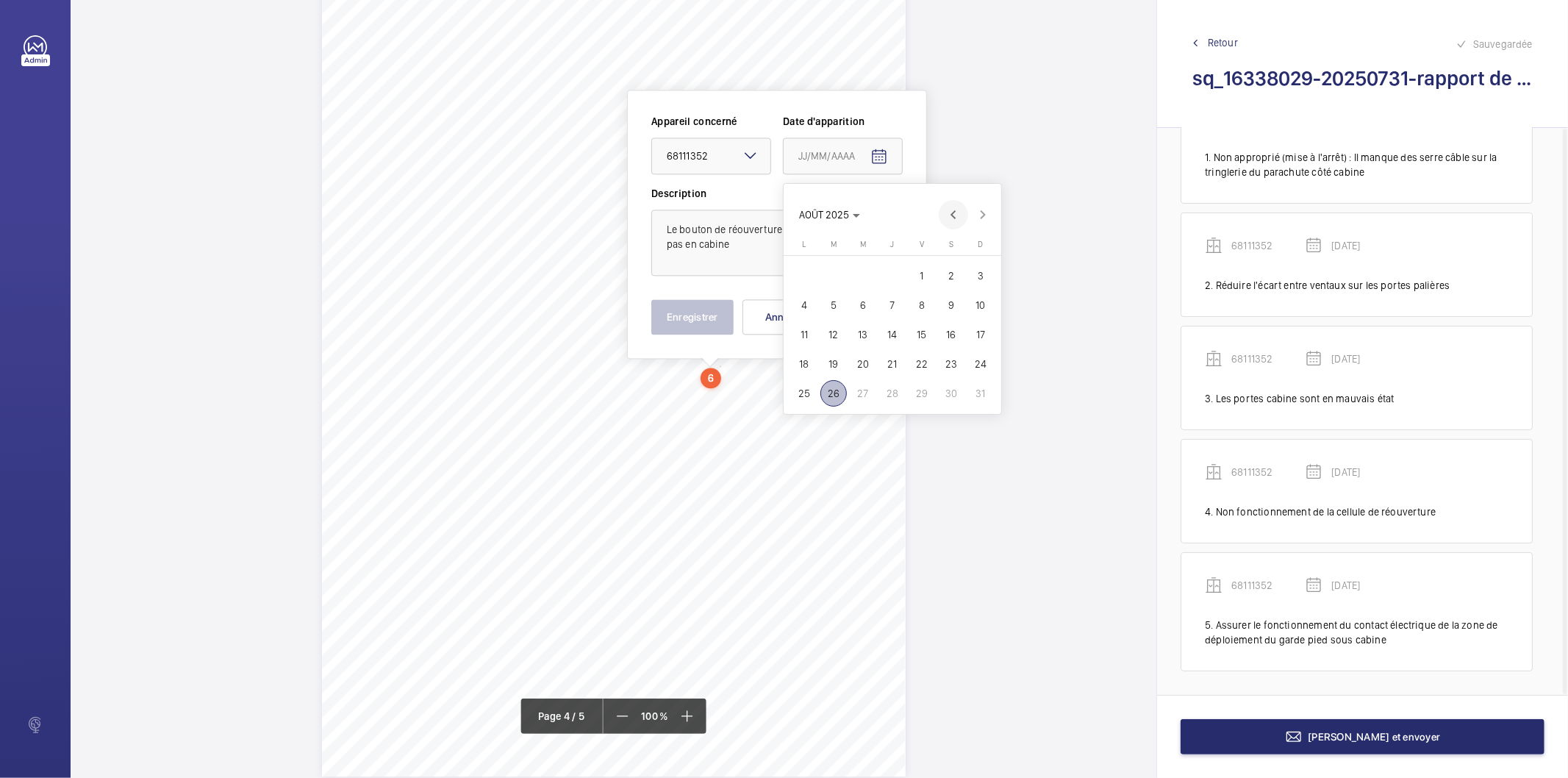
click at [946, 216] on span "Previous month" at bounding box center [952, 214] width 29 height 29
drag, startPoint x: 861, startPoint y: 386, endPoint x: 759, endPoint y: 363, distance: 104.6
click at [860, 386] on span "30" at bounding box center [862, 393] width 26 height 26
type input "[DATE]"
click at [713, 327] on button "Enregistrer" at bounding box center [693, 317] width 82 height 36
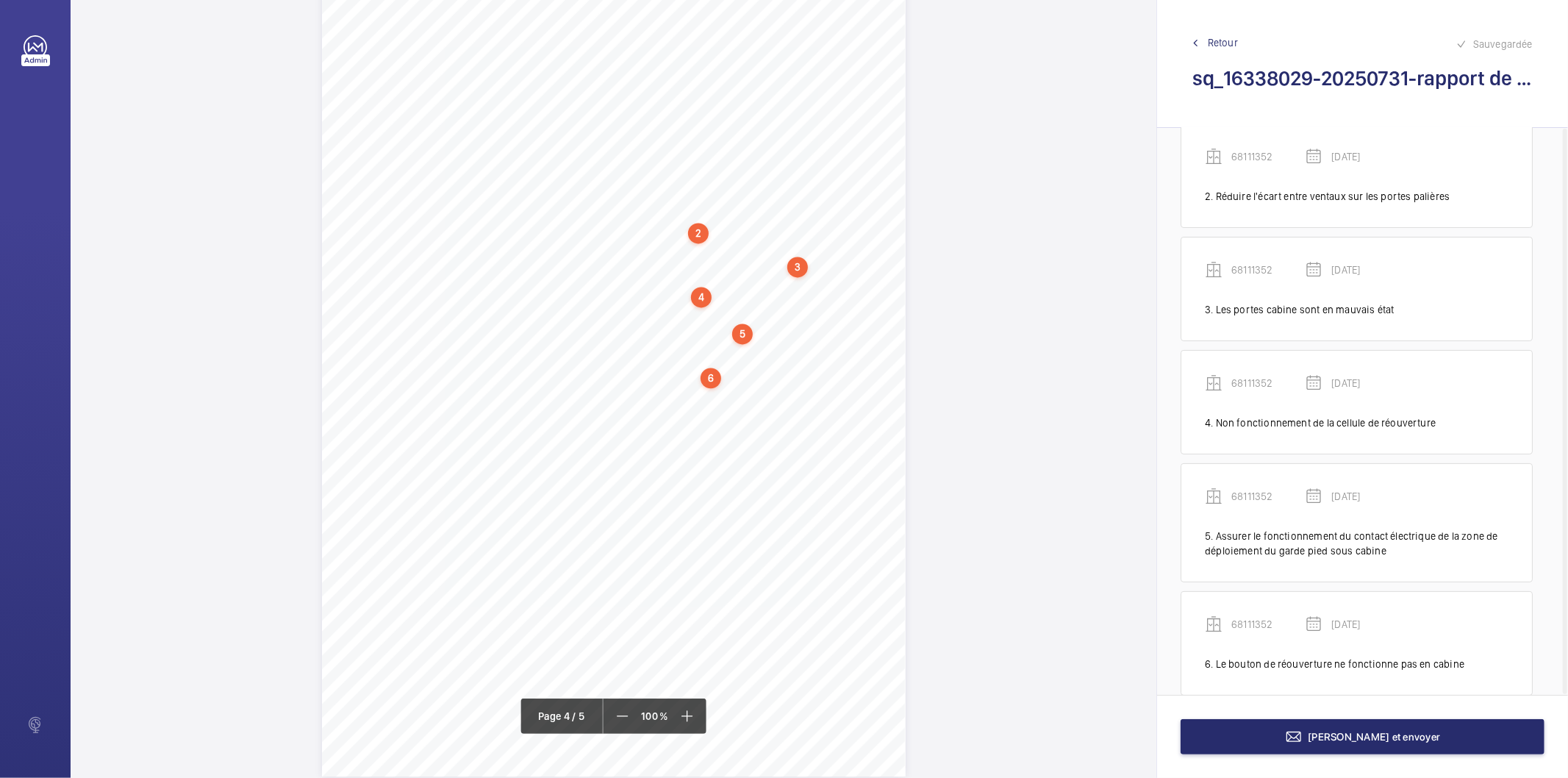
scroll to position [179, 0]
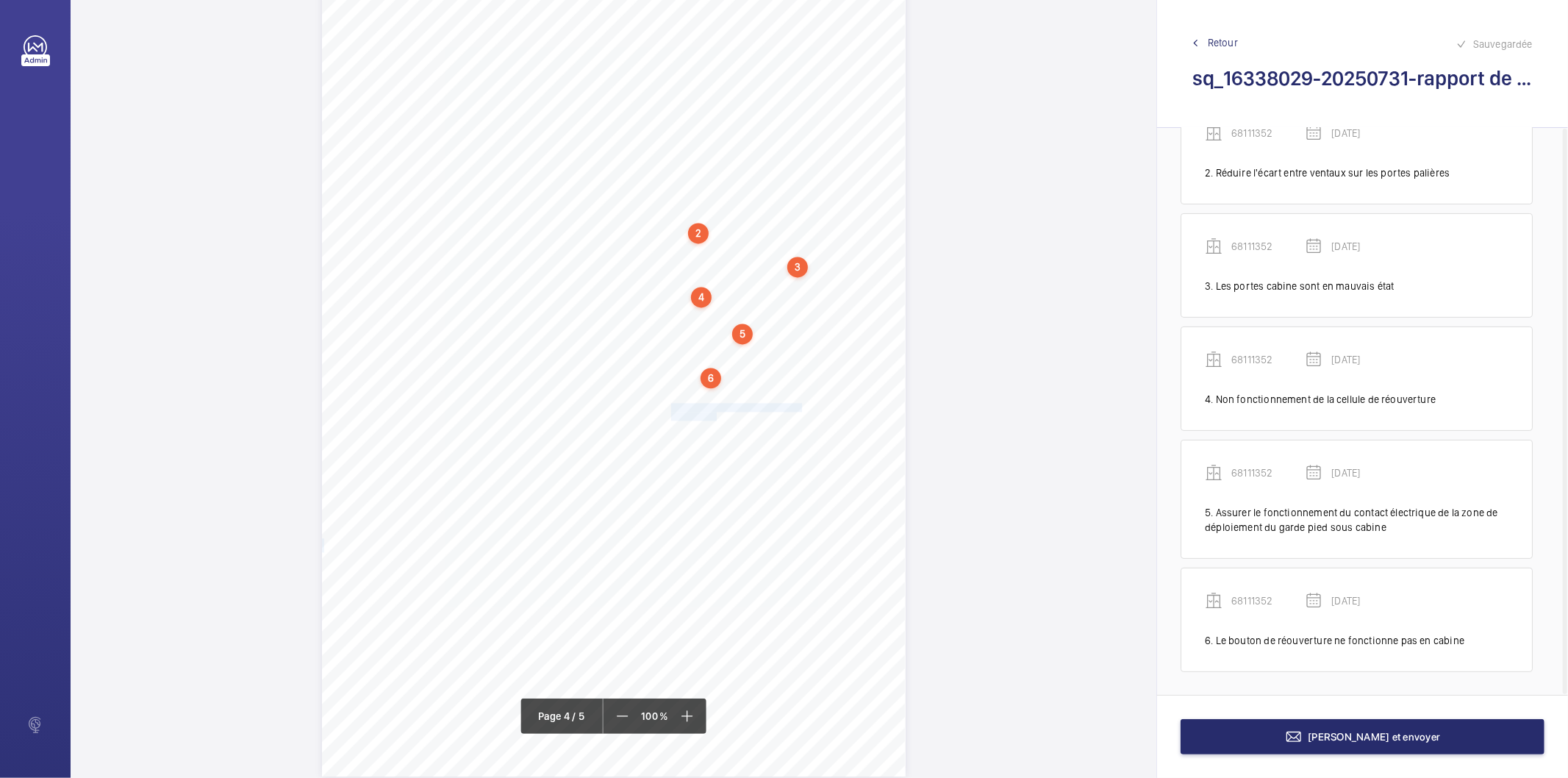
drag, startPoint x: 675, startPoint y: 407, endPoint x: 714, endPoint y: 415, distance: 39.8
click at [714, 415] on div "Affaire n° : 2502206E0000059/12000 / N° du rapport : 206E0/25/5729 Lieu de véri…" at bounding box center [613, 364] width 584 height 825
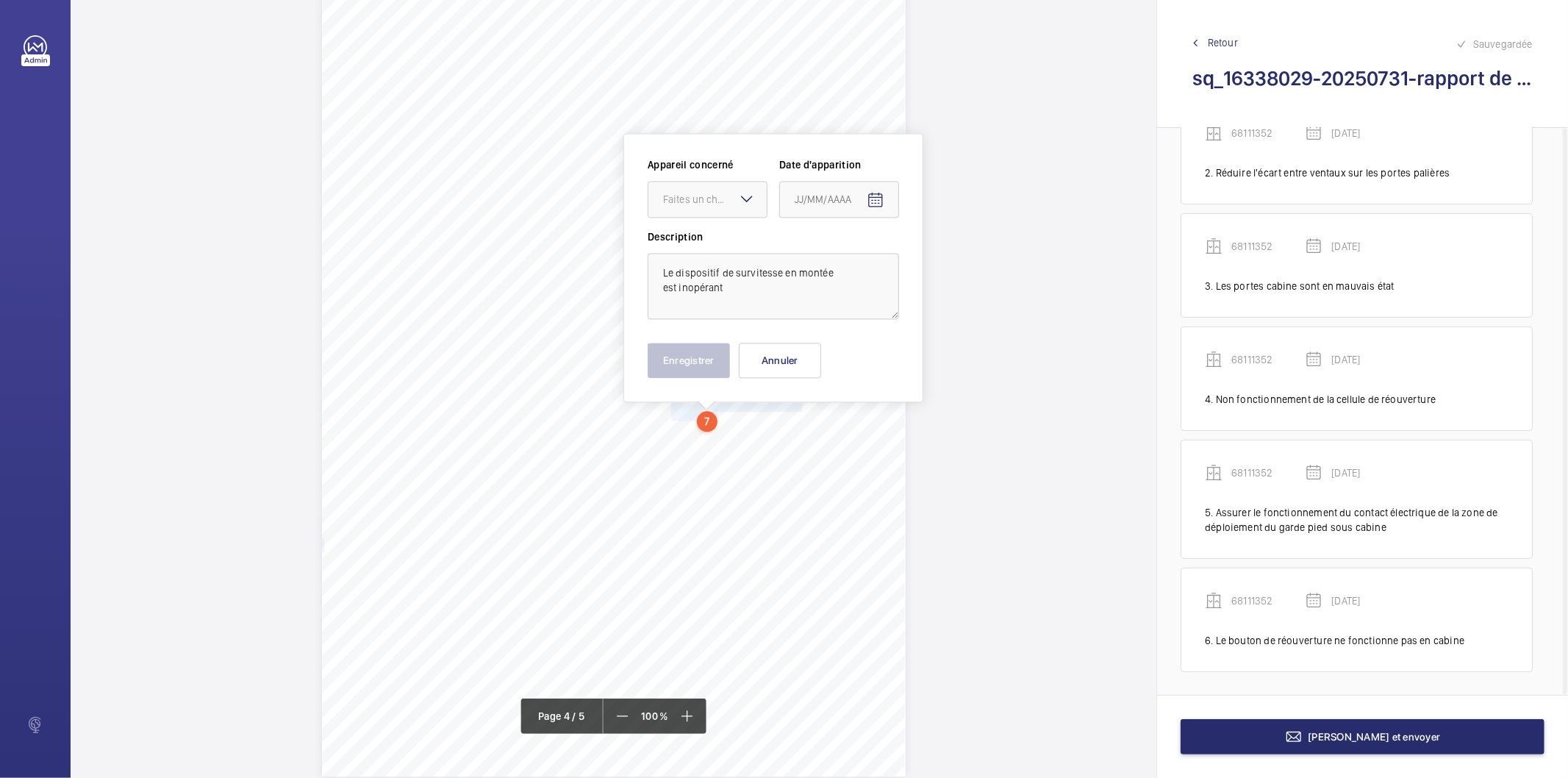
scroll to position [2611, 0]
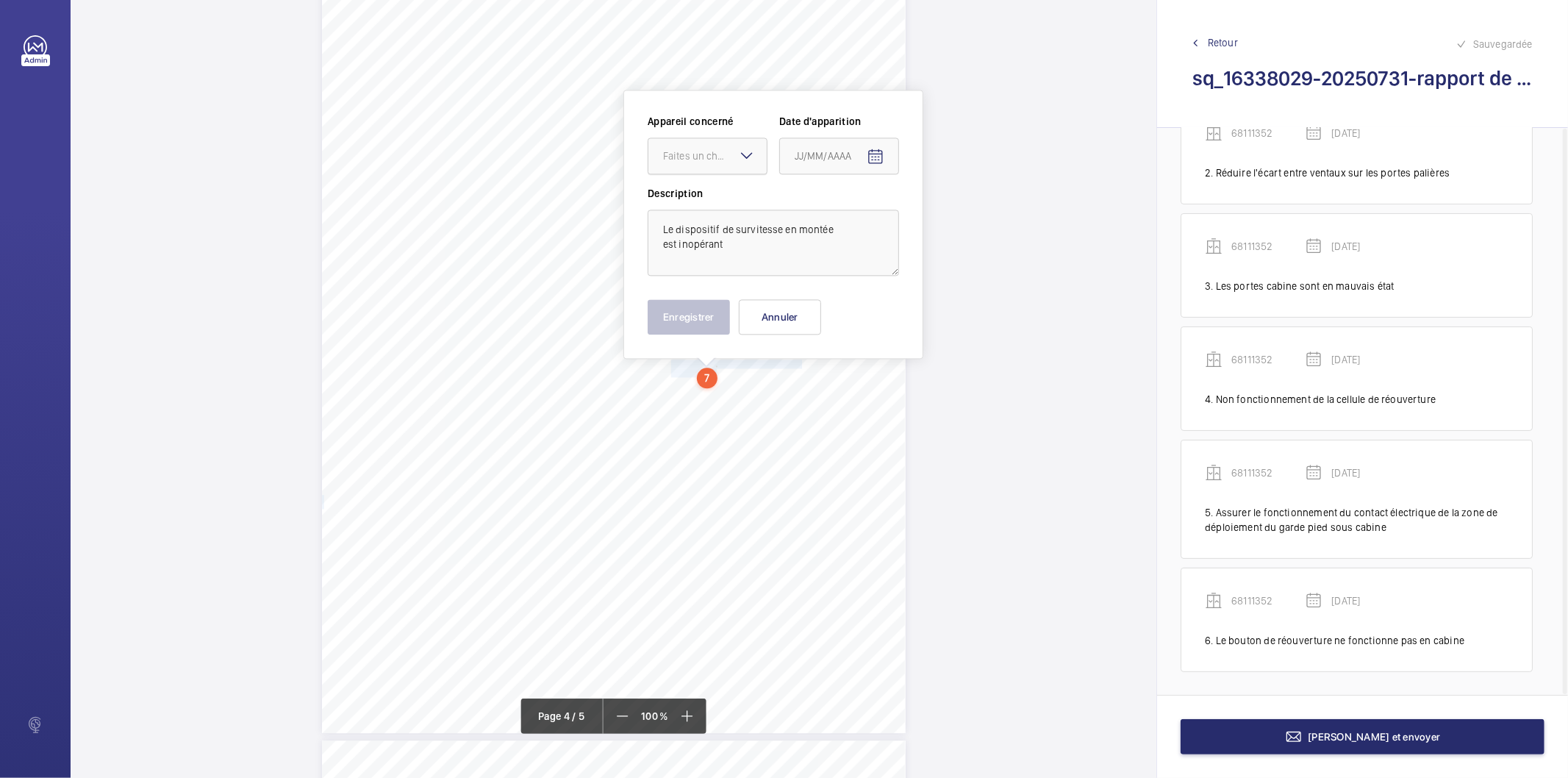
drag, startPoint x: 709, startPoint y: 166, endPoint x: 703, endPoint y: 173, distance: 9.2
click at [709, 165] on div at bounding box center [708, 156] width 118 height 36
click at [693, 203] on span "68111352" at bounding box center [707, 201] width 89 height 15
click at [880, 158] on mat-icon "Open calendar" at bounding box center [875, 157] width 18 height 18
click at [953, 218] on span "Previous month" at bounding box center [948, 214] width 29 height 29
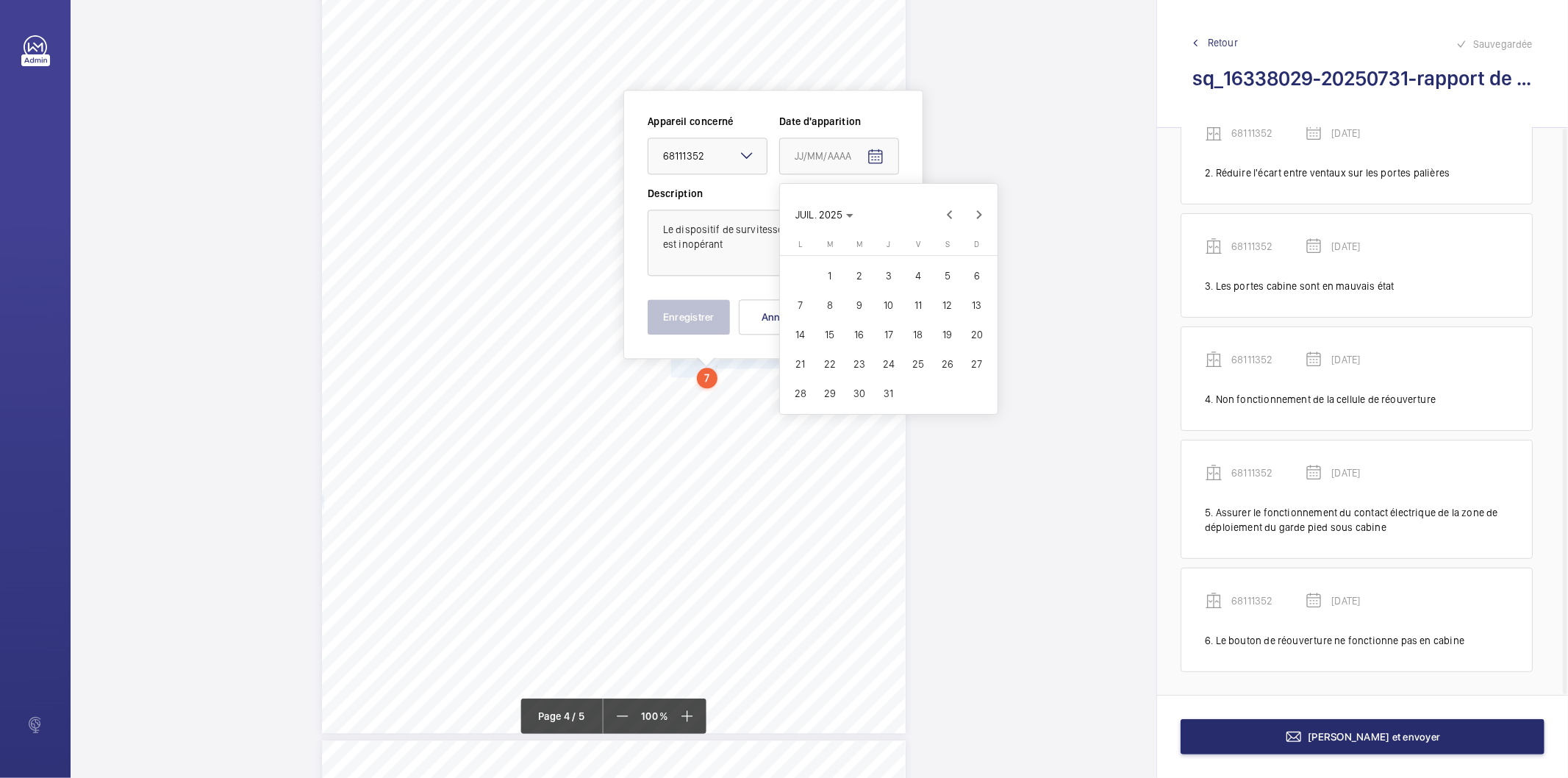
click at [855, 386] on span "30" at bounding box center [859, 393] width 26 height 26
type input "[DATE]"
click at [729, 325] on button "Enregistrer" at bounding box center [689, 317] width 82 height 36
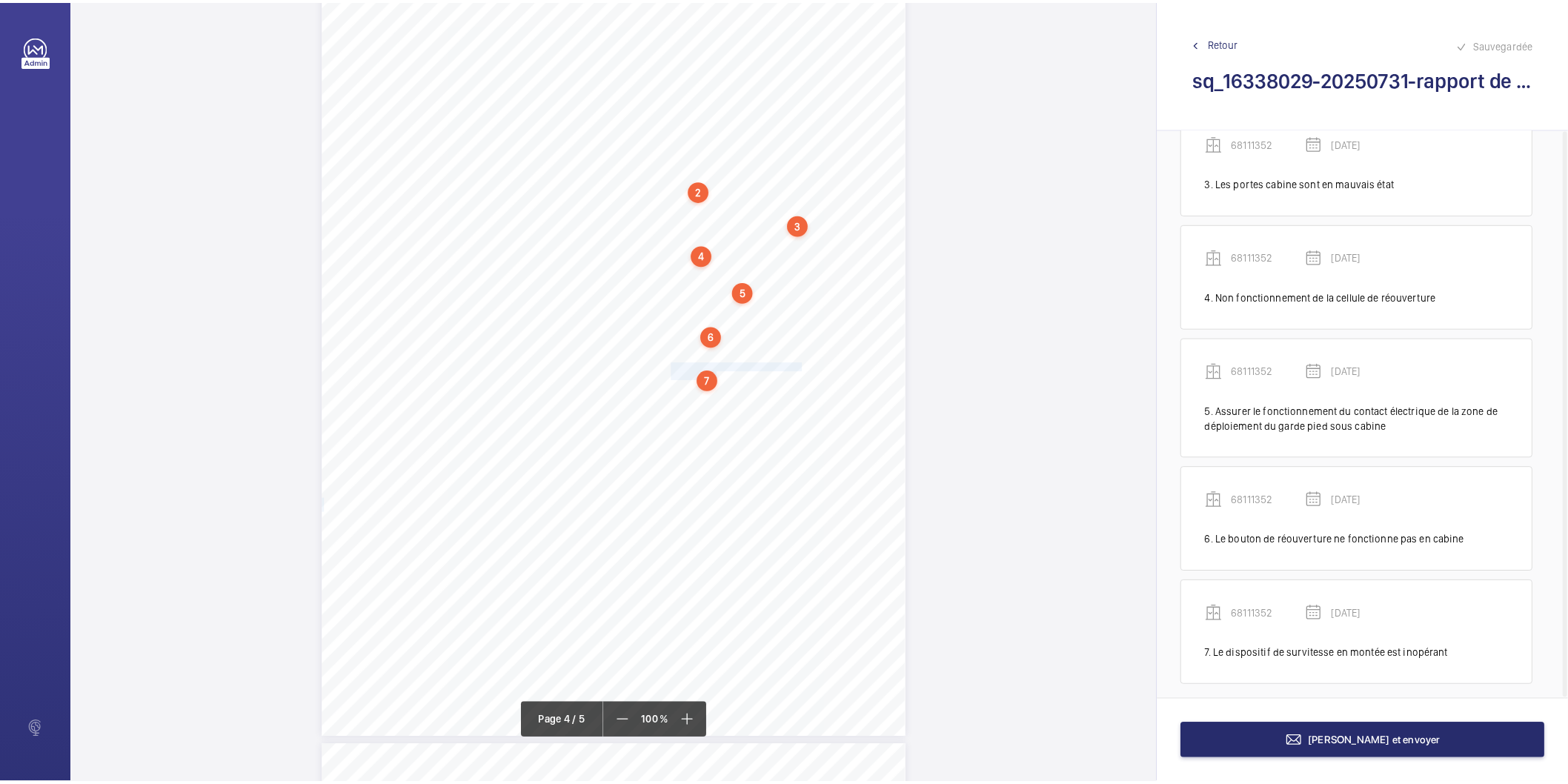
scroll to position [295, 0]
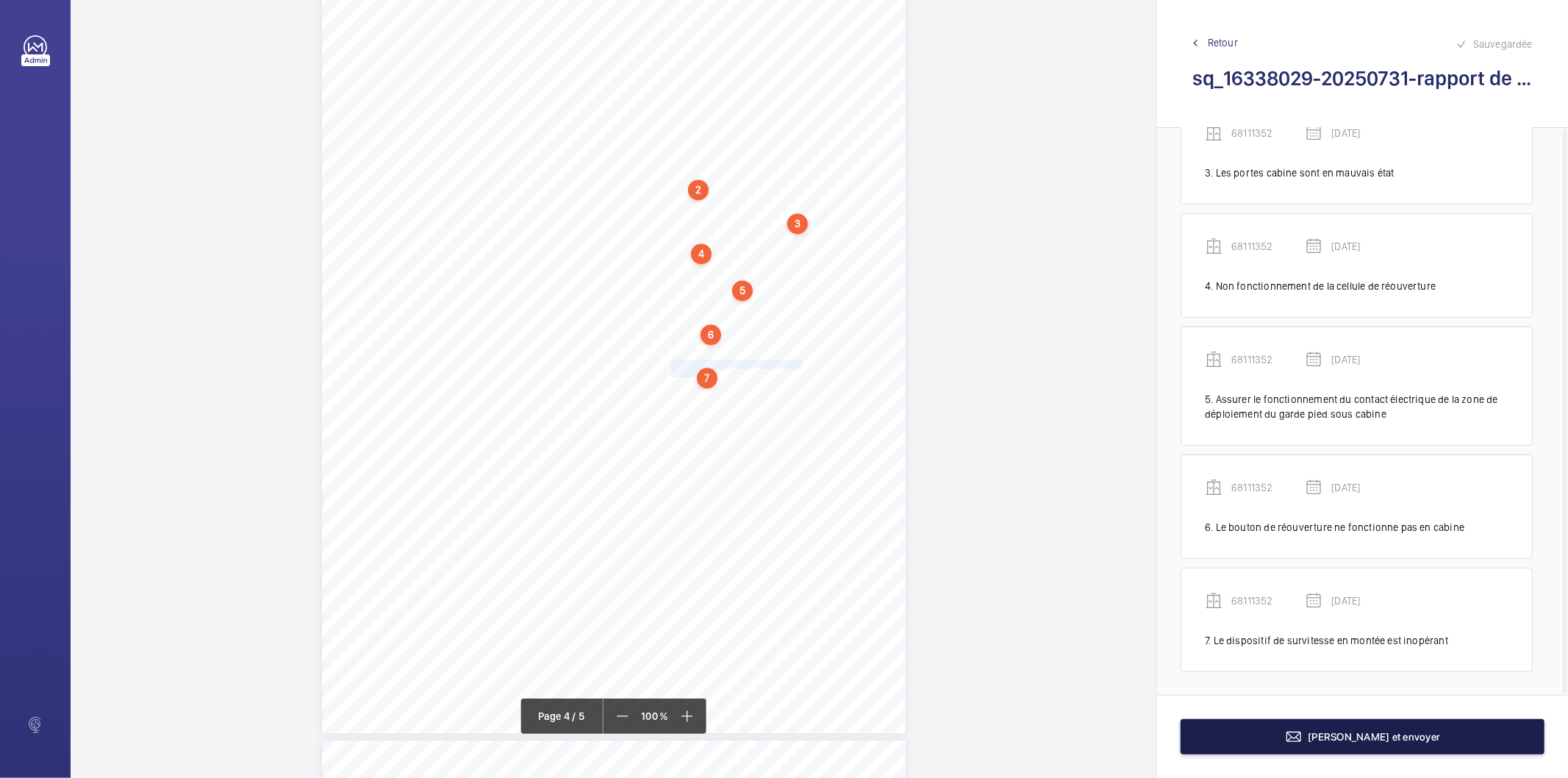
click at [1211, 744] on button "[PERSON_NAME] et envoyer" at bounding box center [1362, 737] width 364 height 36
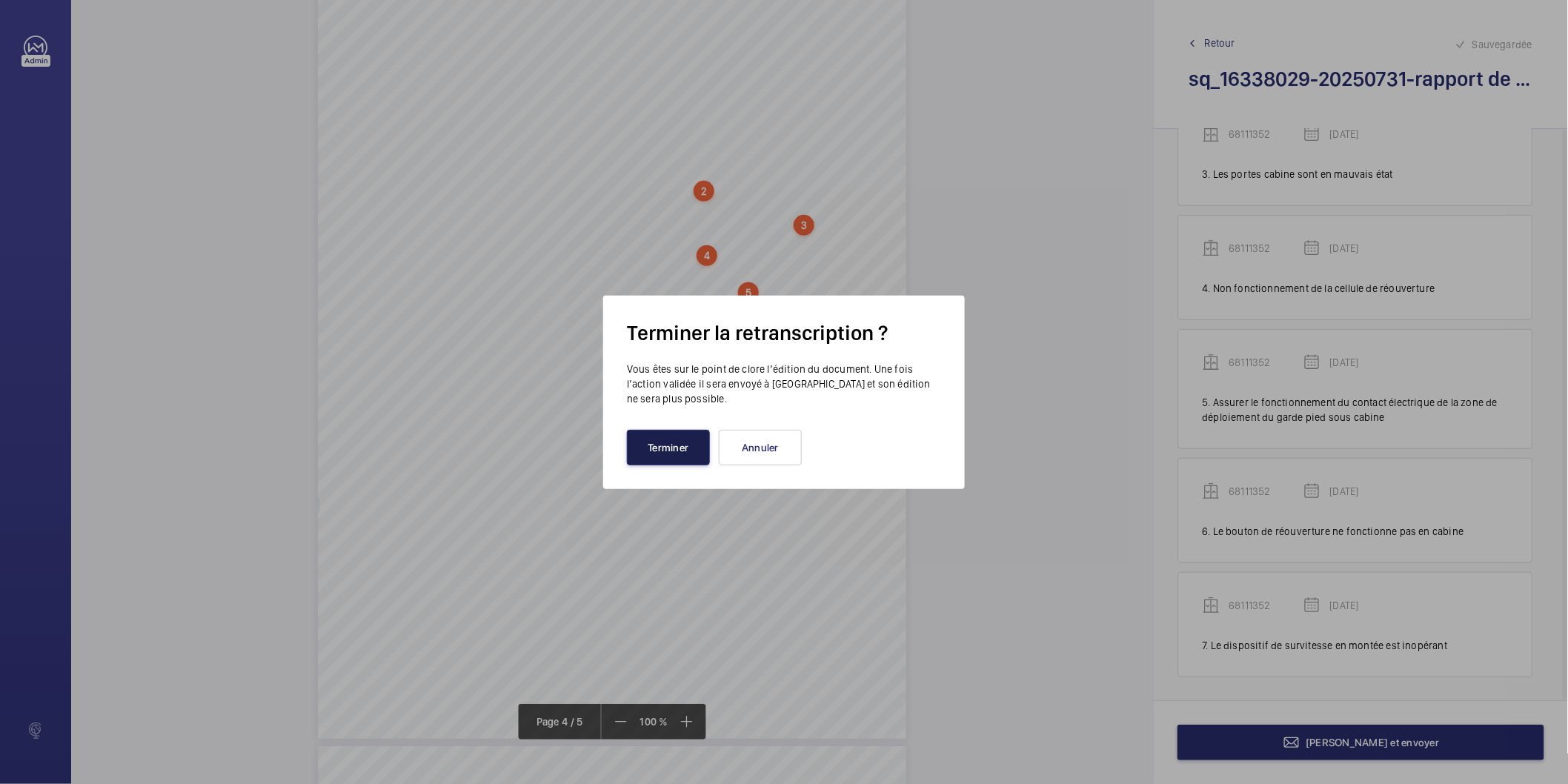
click at [633, 446] on button "Terminer" at bounding box center [668, 448] width 83 height 36
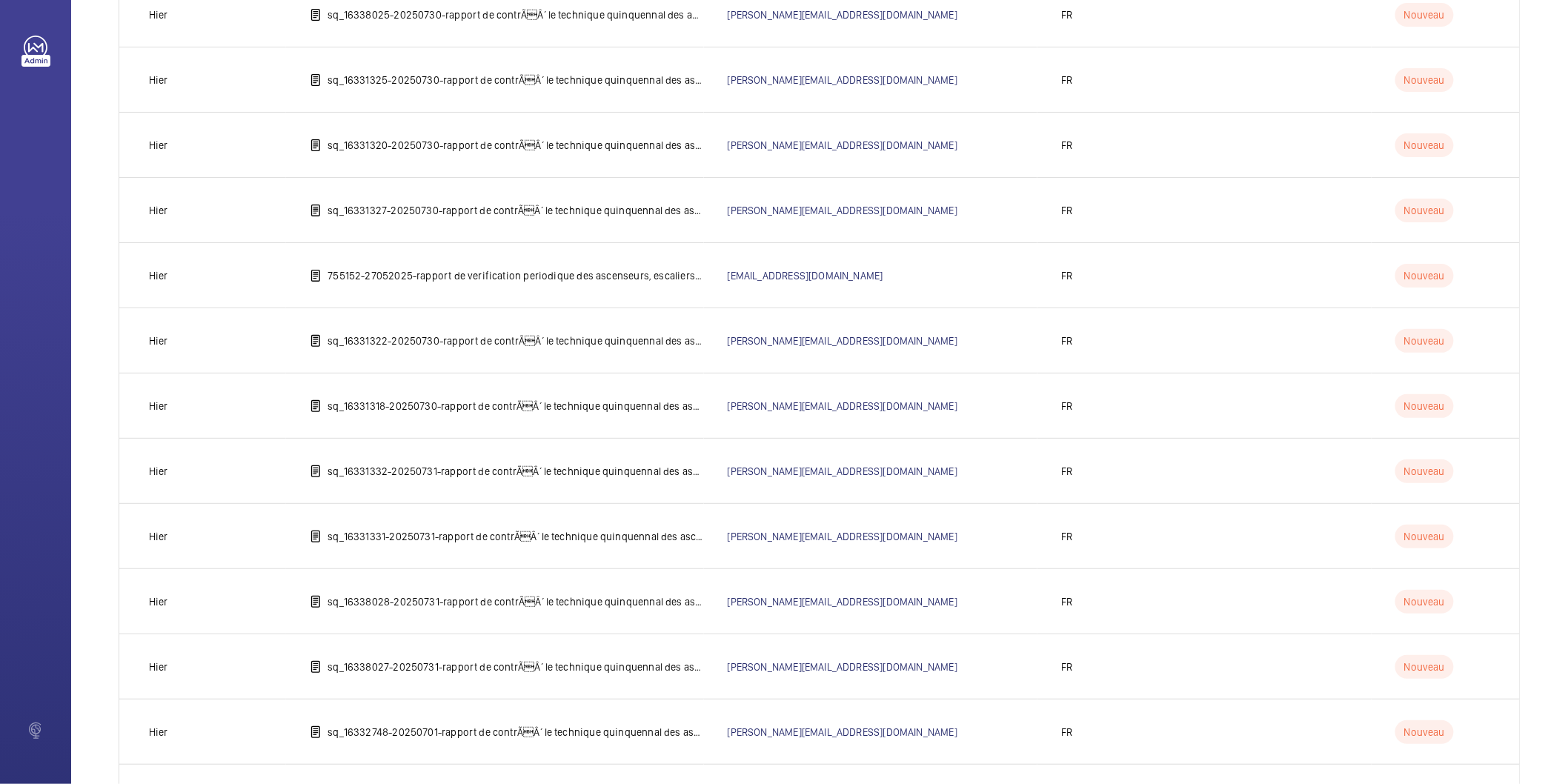
scroll to position [1971, 0]
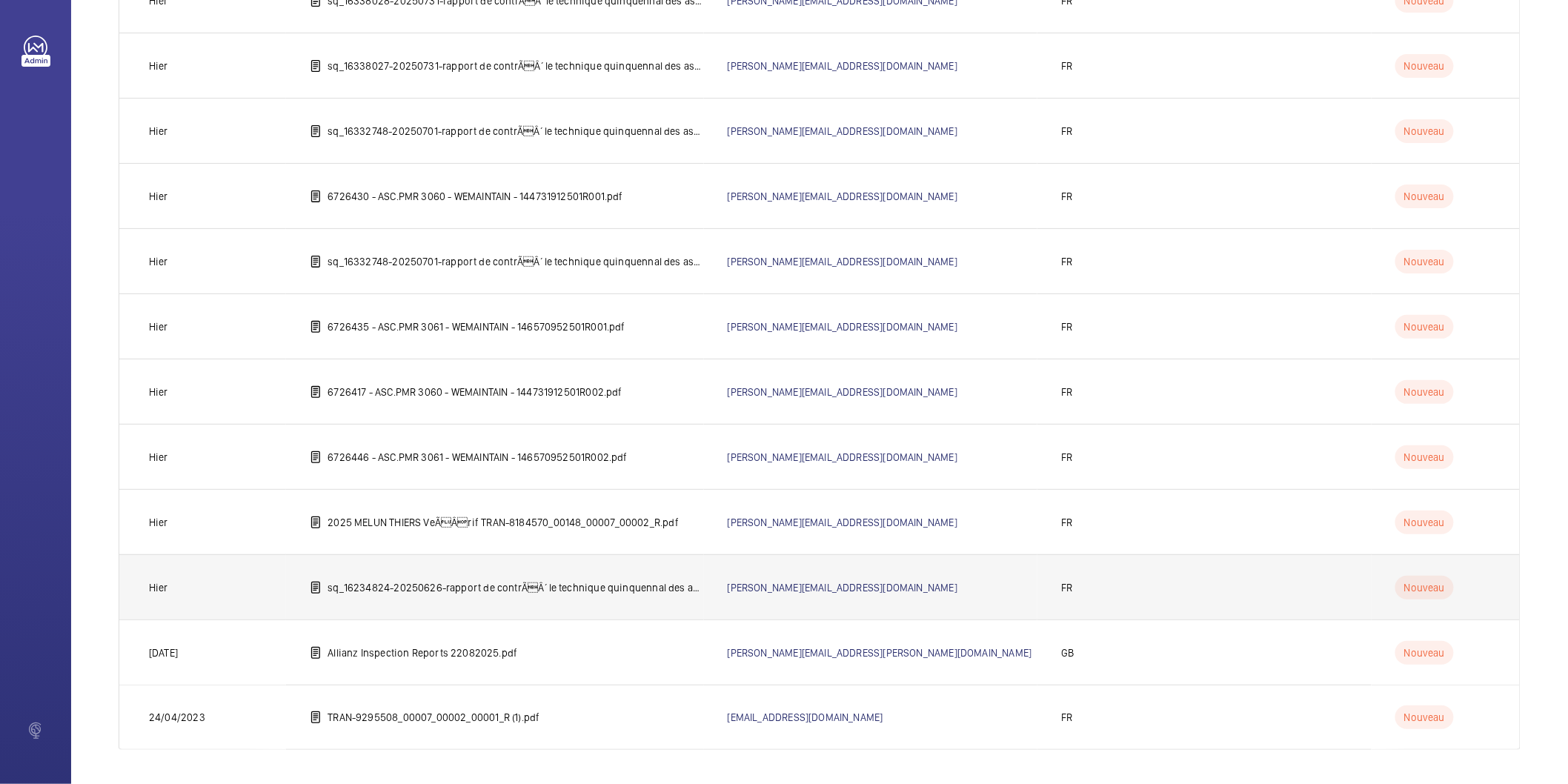
click at [524, 582] on p "sq_16234824-20250626-rapport de contrÃÂ´le technique quinquennal des ascenseur…" at bounding box center [516, 588] width 376 height 15
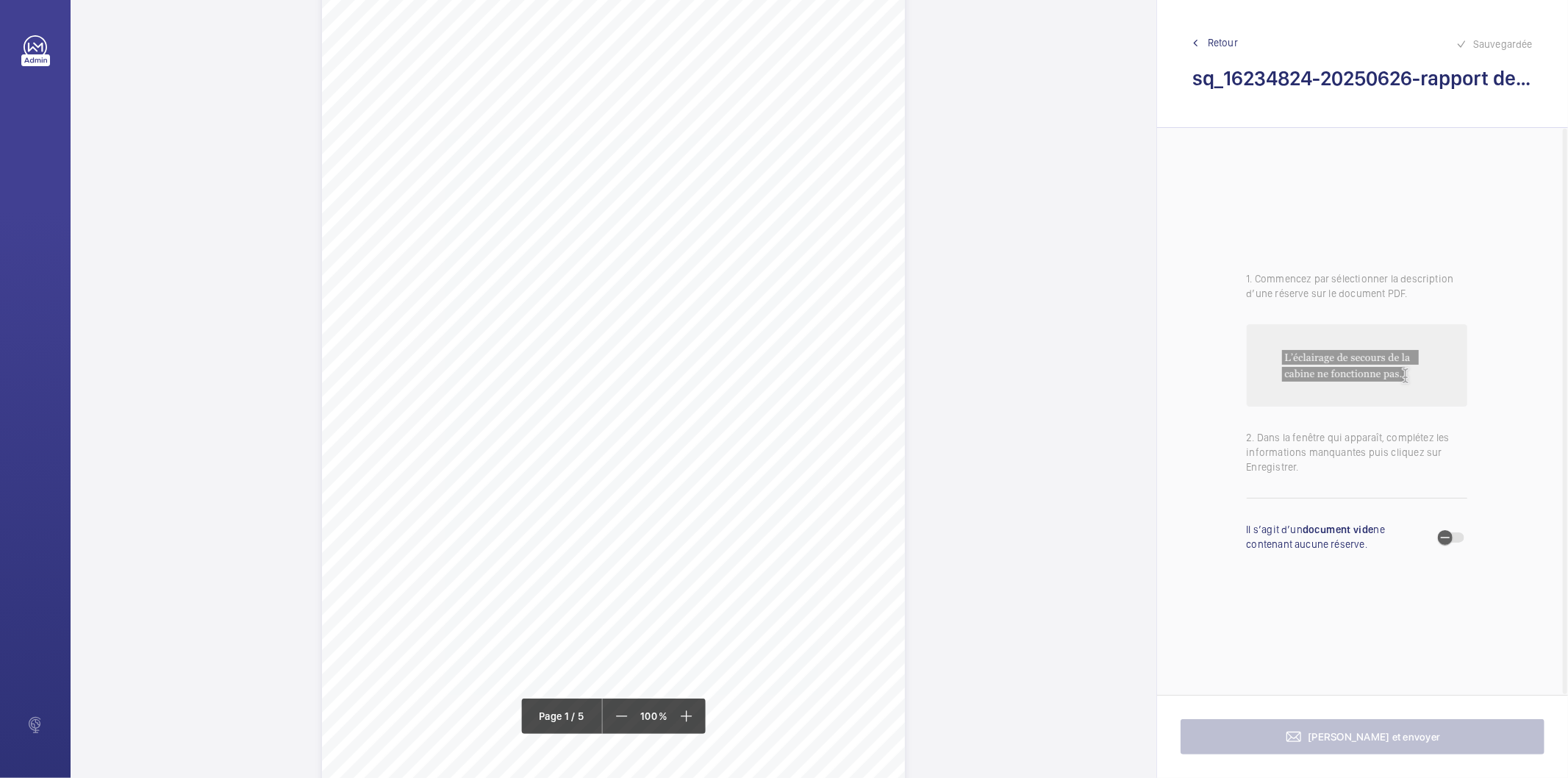
scroll to position [82, 0]
drag, startPoint x: 473, startPoint y: 467, endPoint x: 366, endPoint y: 434, distance: 112.0
click at [366, 434] on div "IN'LI PROPERTY MANAGEMENT IN'LI PROPERTY MANAGEMENT TOUR ARIANE [STREET_ADDRESS…" at bounding box center [613, 354] width 583 height 825
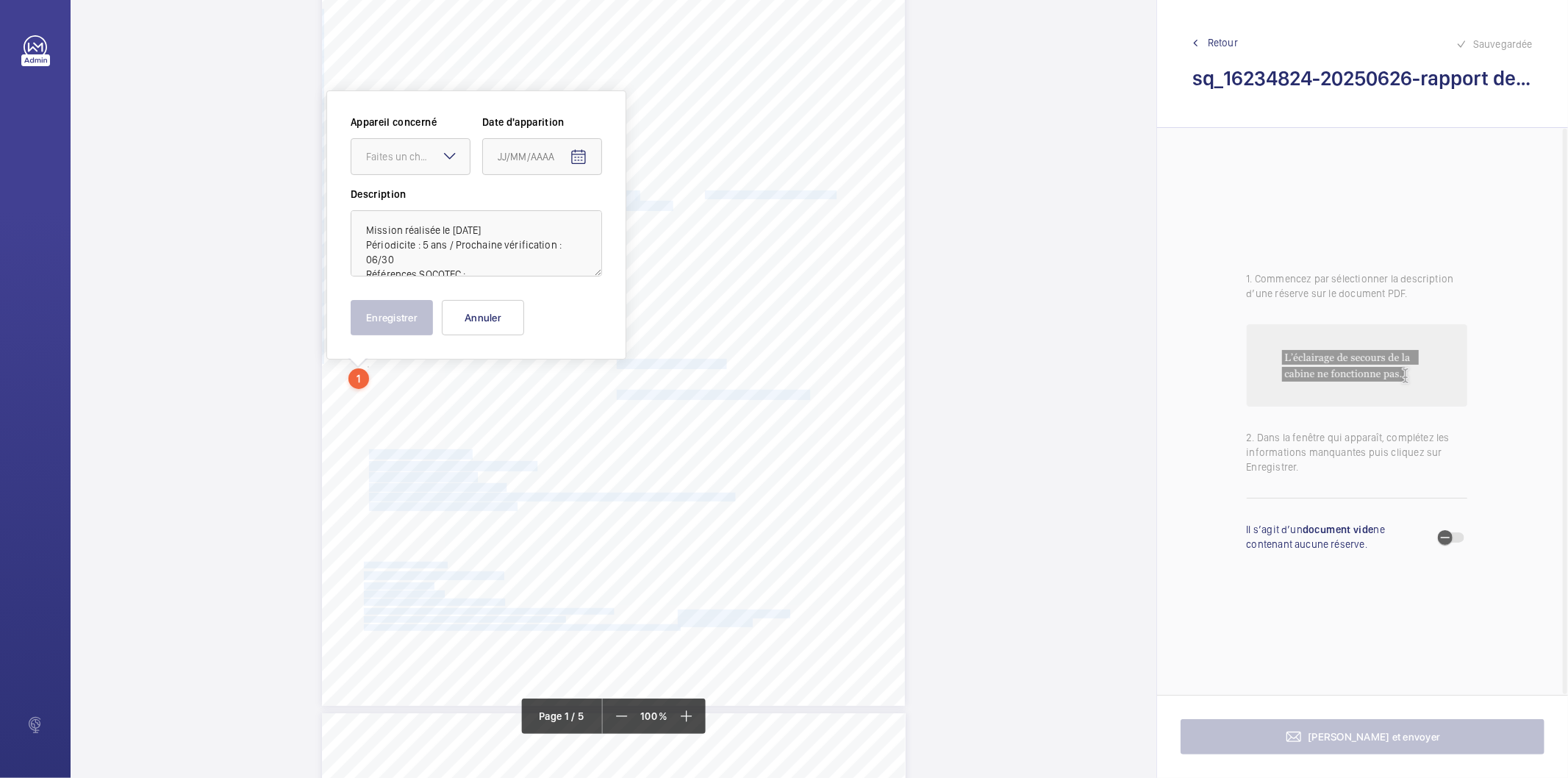
scroll to position [143, 0]
click at [492, 313] on button "Annuler" at bounding box center [483, 317] width 82 height 36
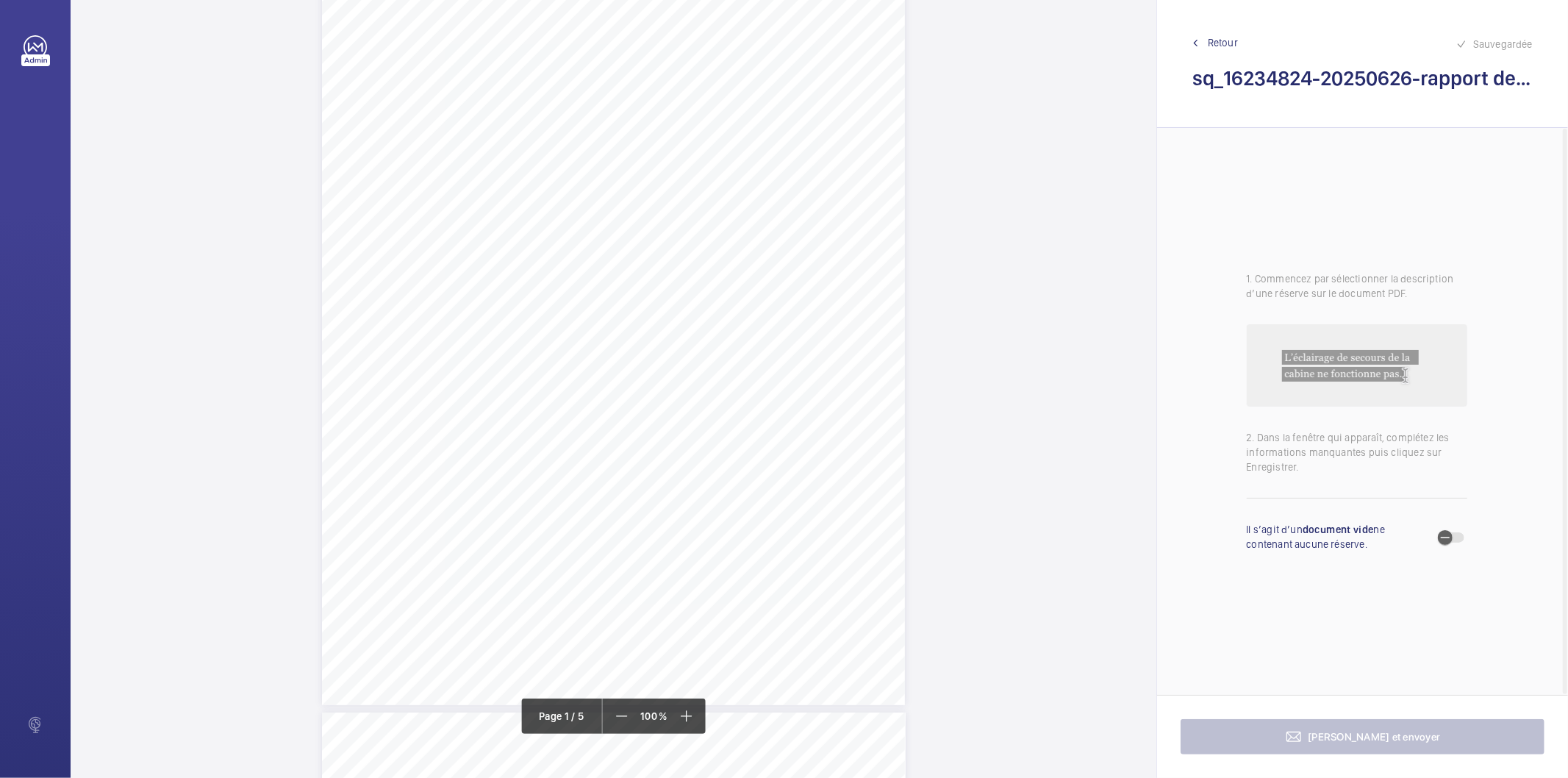
click at [476, 401] on div "IN'LI PROPERTY MANAGEMENT IN'LI PROPERTY MANAGEMENT TOUR ARIANE [STREET_ADDRESS…" at bounding box center [613, 292] width 583 height 825
drag, startPoint x: 532, startPoint y: 332, endPoint x: 481, endPoint y: 386, distance: 74.3
click at [530, 332] on button "Annuler" at bounding box center [542, 318] width 82 height 36
drag, startPoint x: 369, startPoint y: 340, endPoint x: 474, endPoint y: 371, distance: 109.5
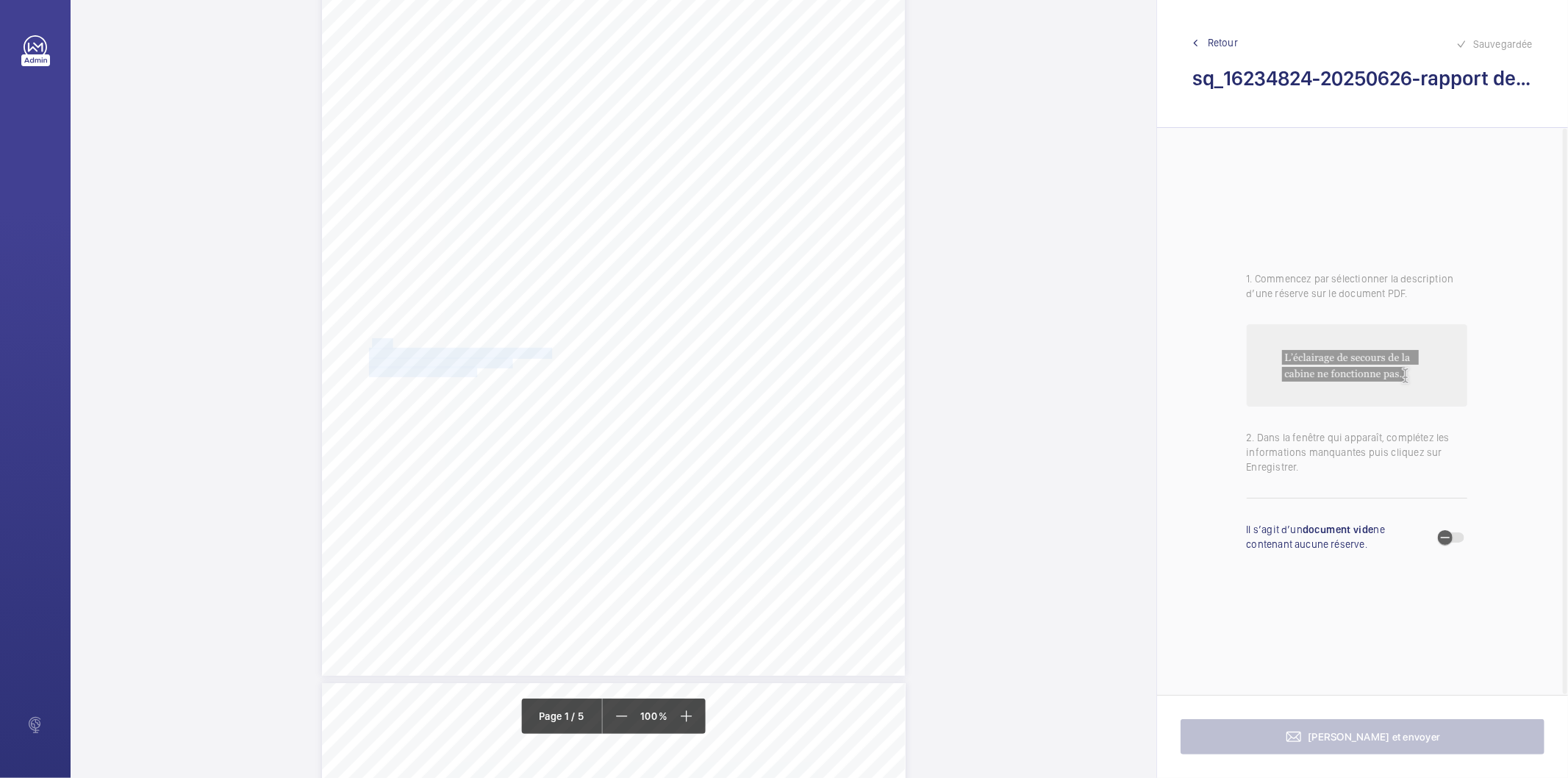
click at [474, 371] on div "IN'LI PROPERTY MANAGEMENT IN'LI PROPERTY MANAGEMENT TOUR ARIANE [STREET_ADDRESS…" at bounding box center [613, 263] width 583 height 825
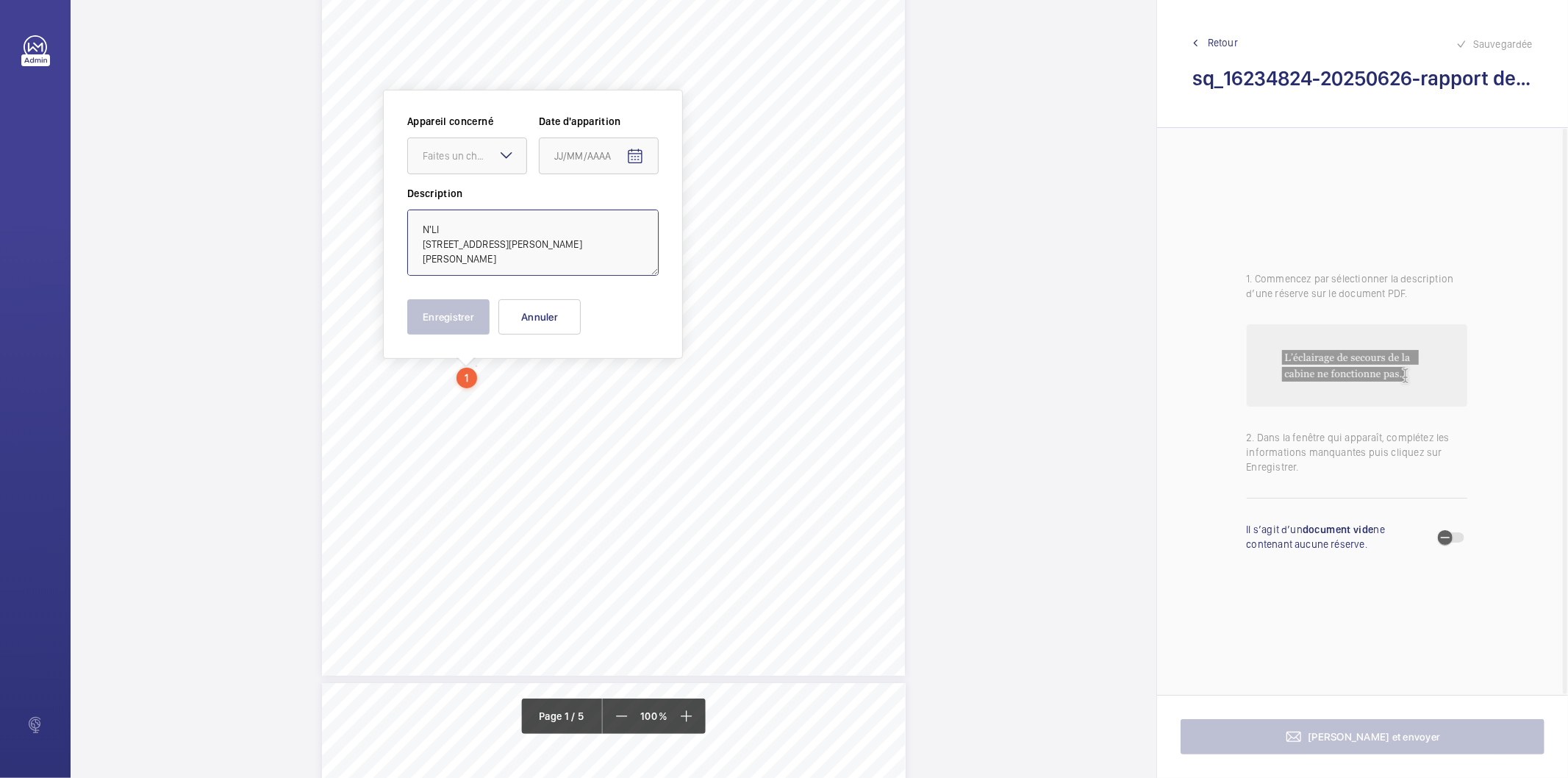
click at [490, 233] on textarea "N'LI [STREET_ADDRESS][PERSON_NAME][PERSON_NAME]" at bounding box center [532, 242] width 251 height 67
type textarea "IN'LI [STREET_ADDRESS][PERSON_NAME][PERSON_NAME]"
click at [590, 325] on div "Enregistrer Annuler" at bounding box center [532, 317] width 251 height 36
click at [553, 313] on button "Annuler" at bounding box center [540, 317] width 82 height 36
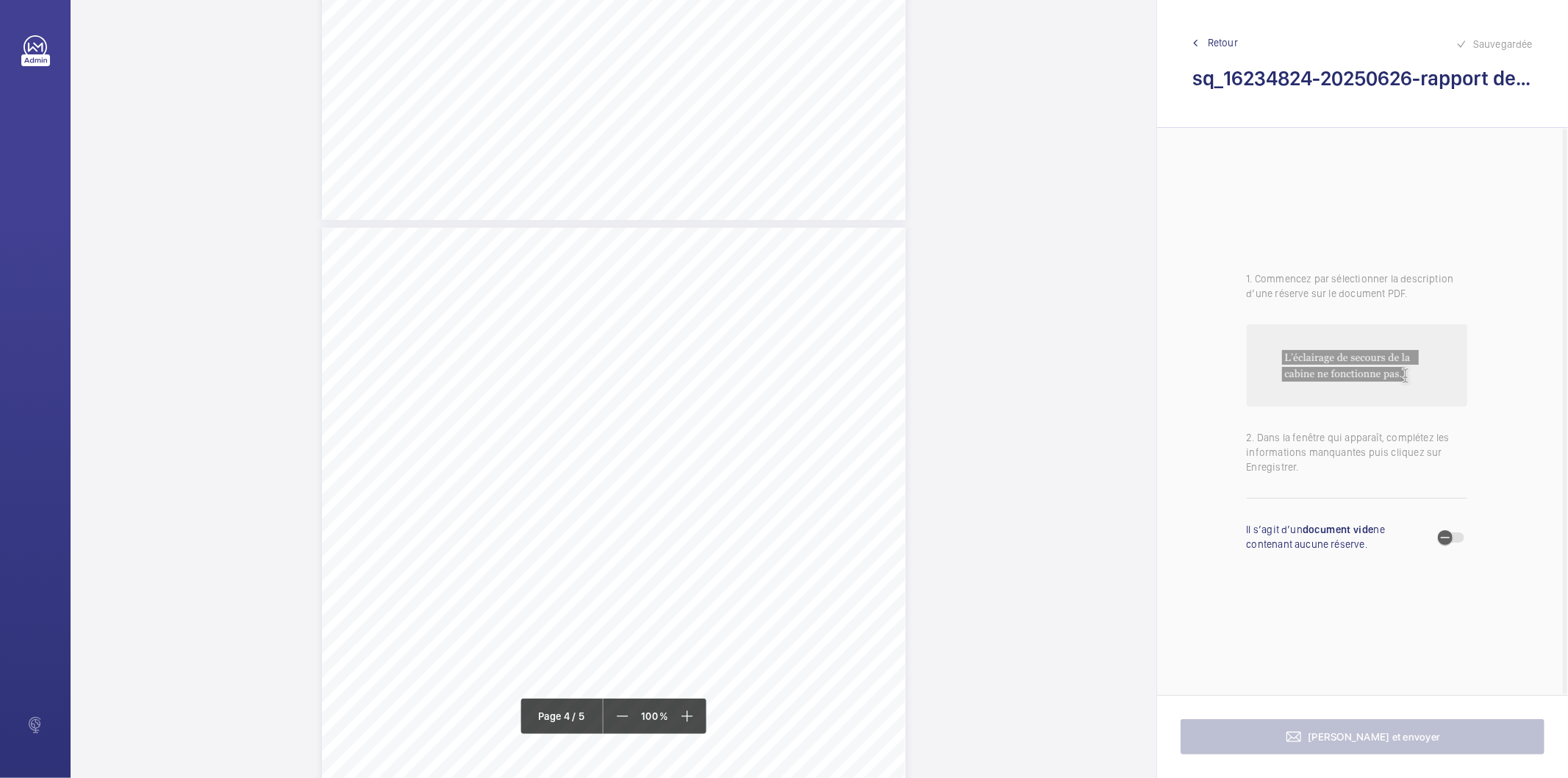
scroll to position [2133, 0]
drag, startPoint x: 671, startPoint y: 204, endPoint x: 766, endPoint y: 223, distance: 96.9
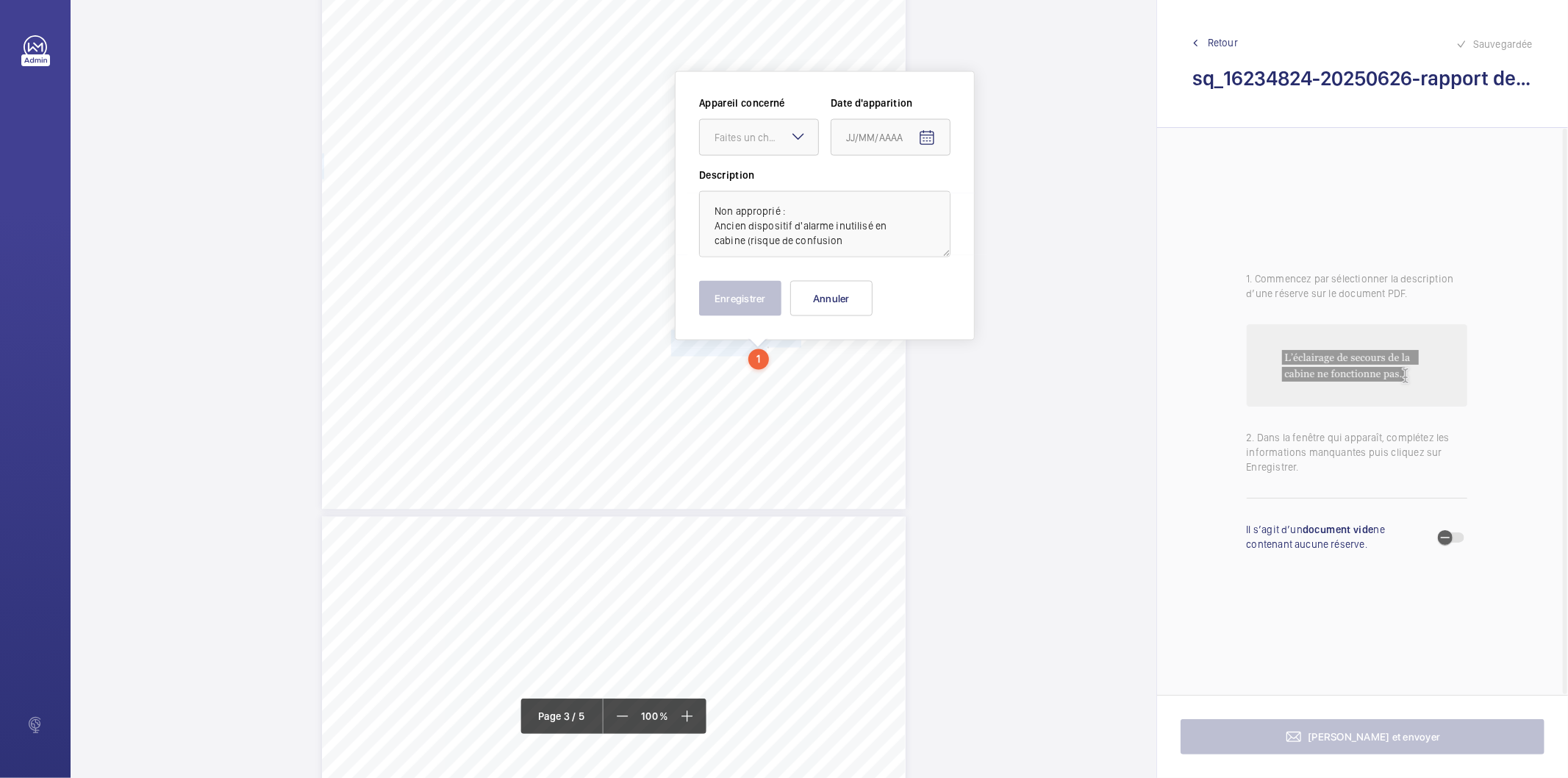
scroll to position [1984, 0]
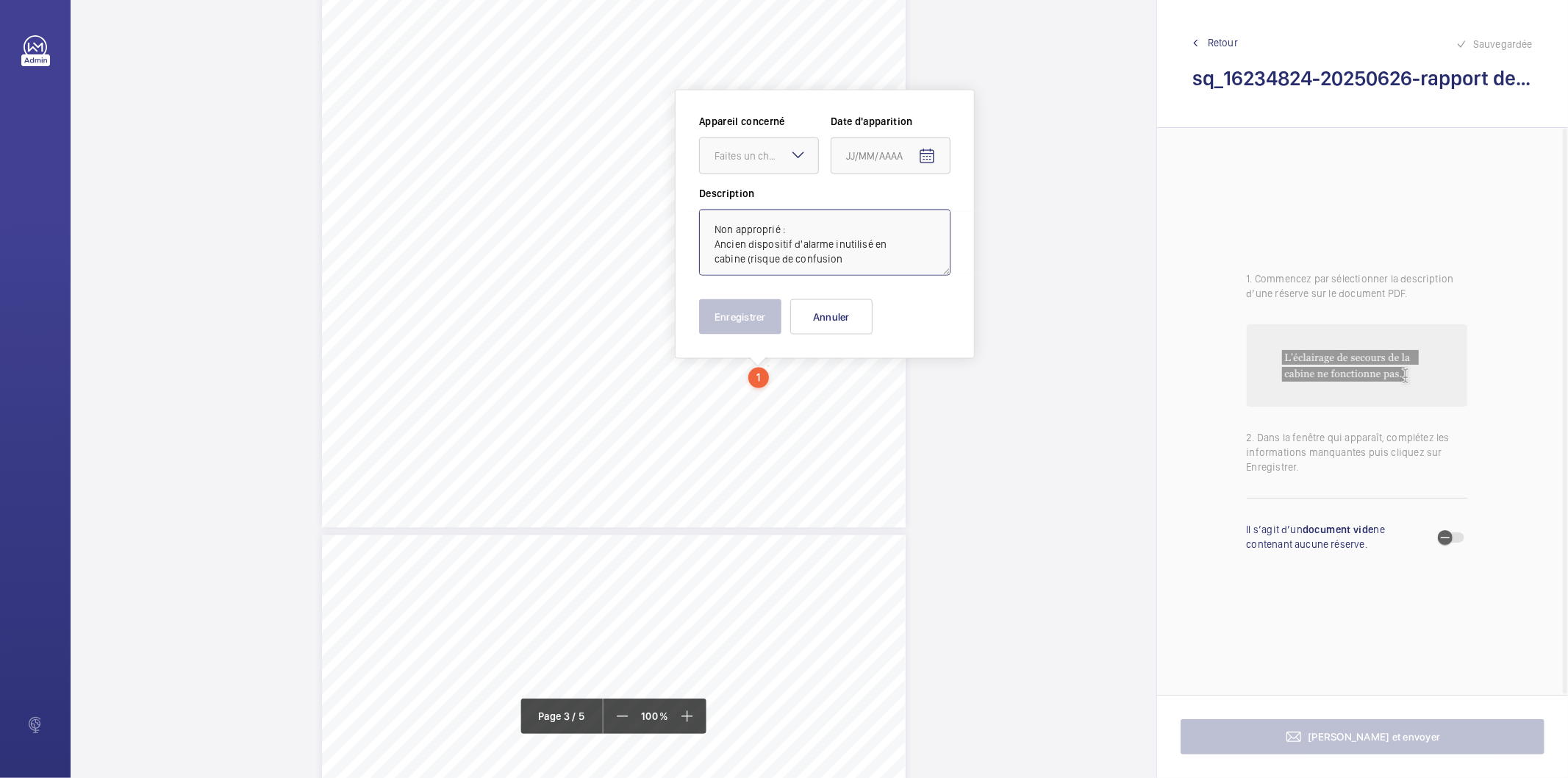
click at [907, 273] on textarea "Non approprié : Ancien dispositif d'alarme inutilisé en cabine (risque de confu…" at bounding box center [825, 242] width 251 height 67
click at [740, 168] on div at bounding box center [759, 156] width 118 height 36
click at [747, 202] on span "32832083" at bounding box center [758, 201] width 89 height 15
type textarea "Non approprié : Ancien dispositif d'alarme inutilisé en cabine (risque de confu…"
click at [924, 158] on mat-icon "Open calendar" at bounding box center [926, 157] width 18 height 18
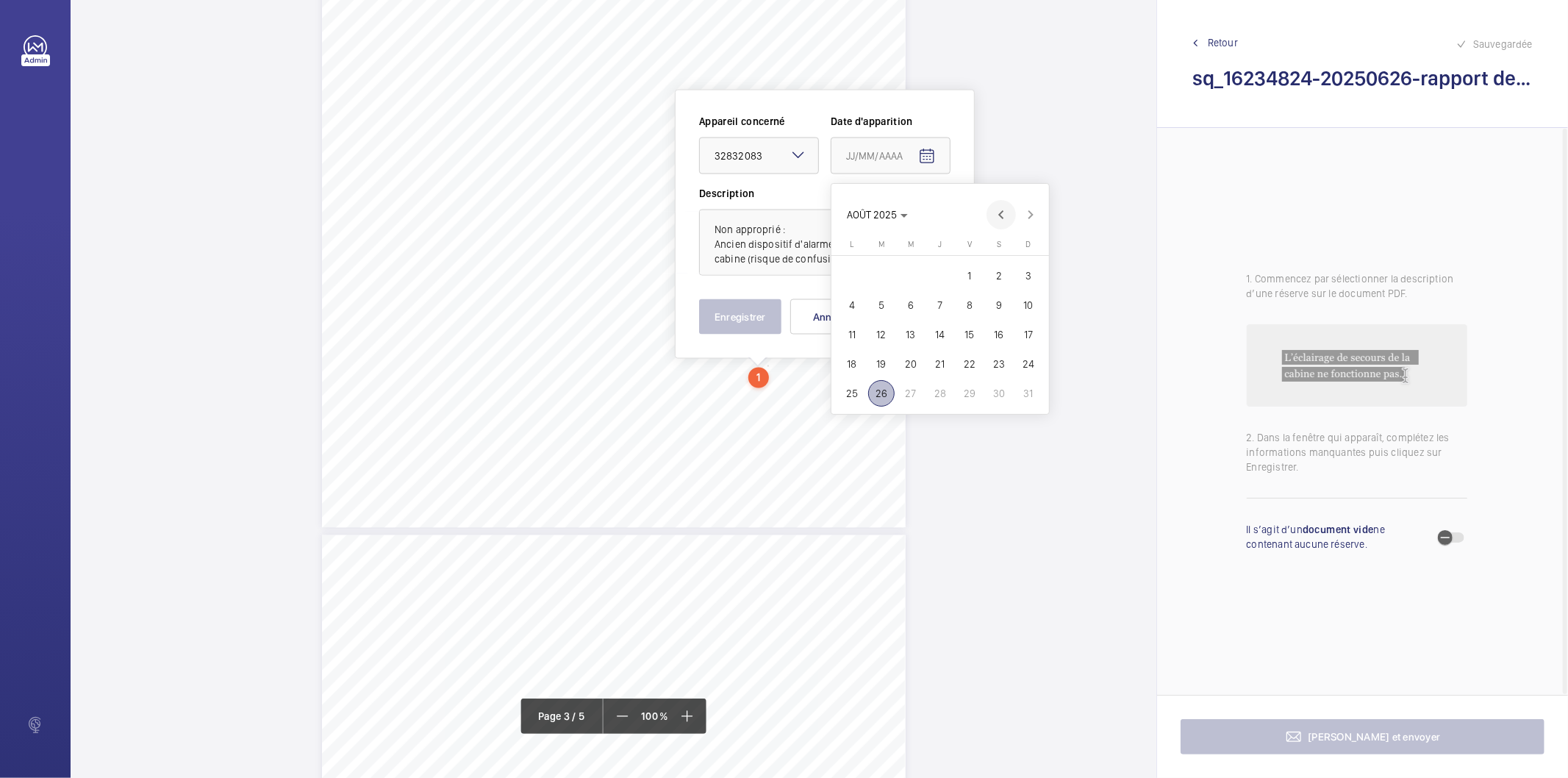
click at [1003, 216] on span "Previous month" at bounding box center [1000, 214] width 29 height 29
click at [979, 366] on span "25" at bounding box center [969, 364] width 26 height 26
type input "[DATE]"
click at [759, 325] on button "Enregistrer" at bounding box center [740, 317] width 82 height 36
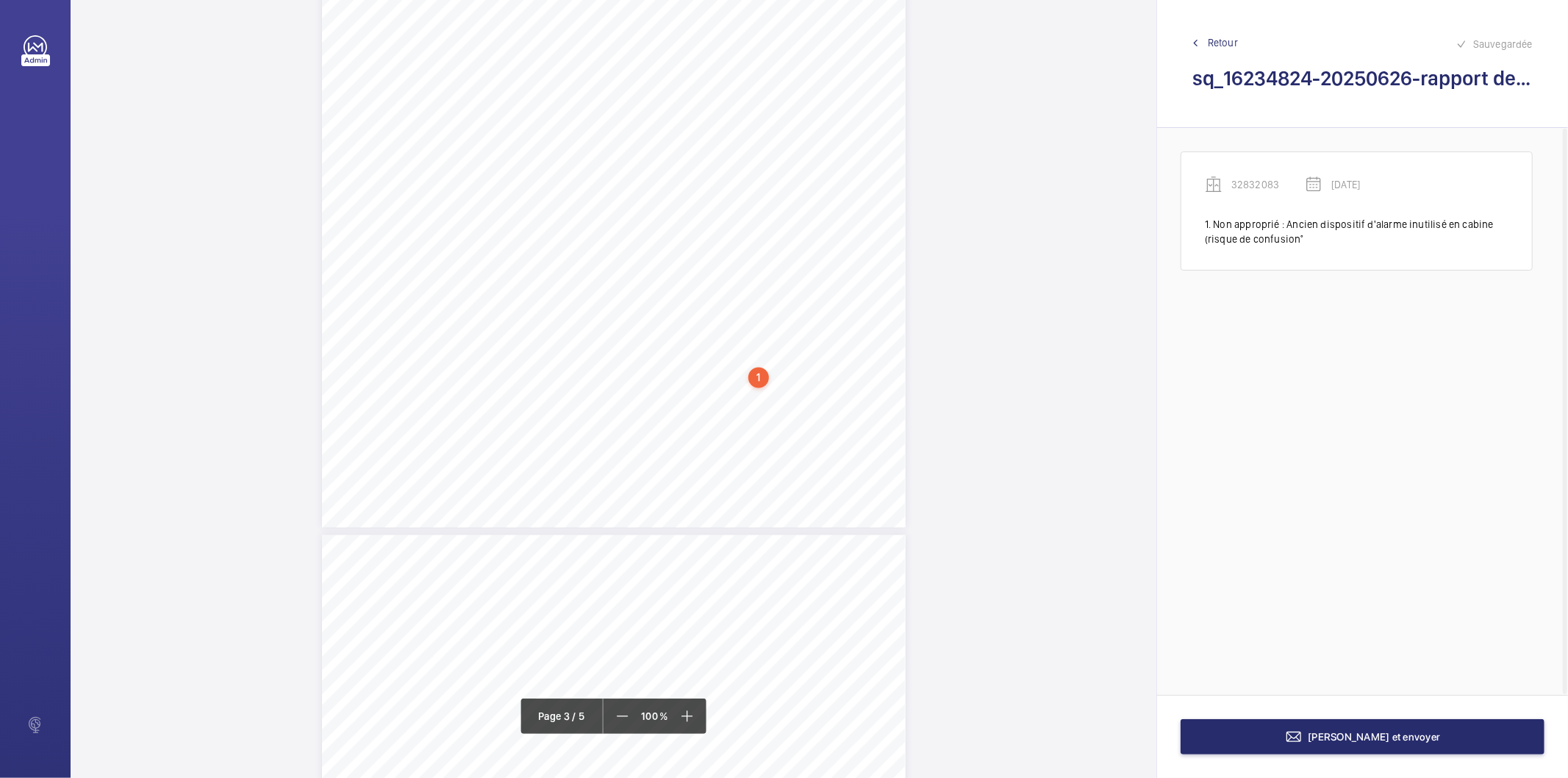
click at [755, 380] on div "1" at bounding box center [758, 378] width 21 height 21
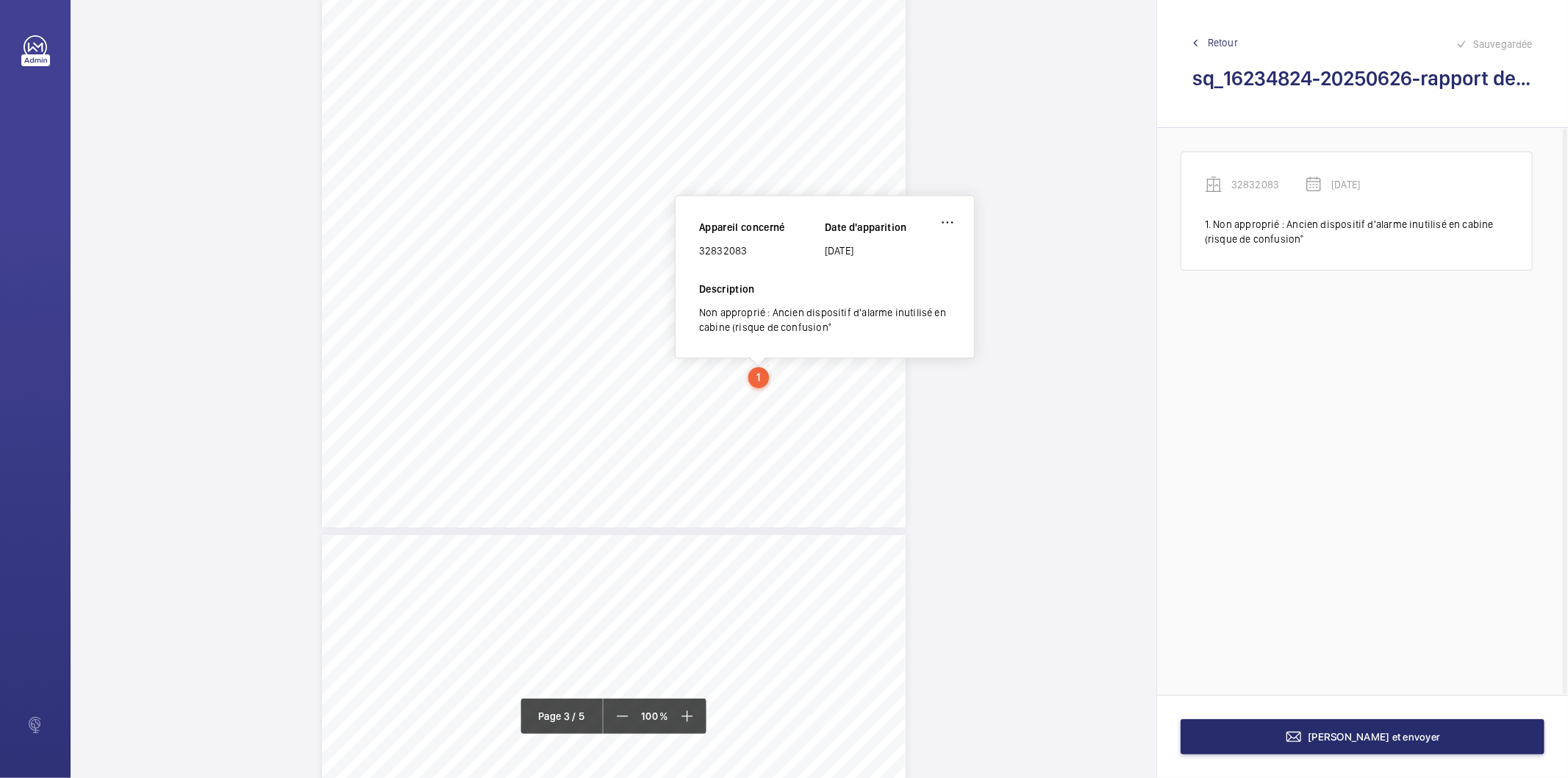
scroll to position [1973, 0]
click at [952, 231] on wm-front-icon-button at bounding box center [948, 234] width 36 height 36
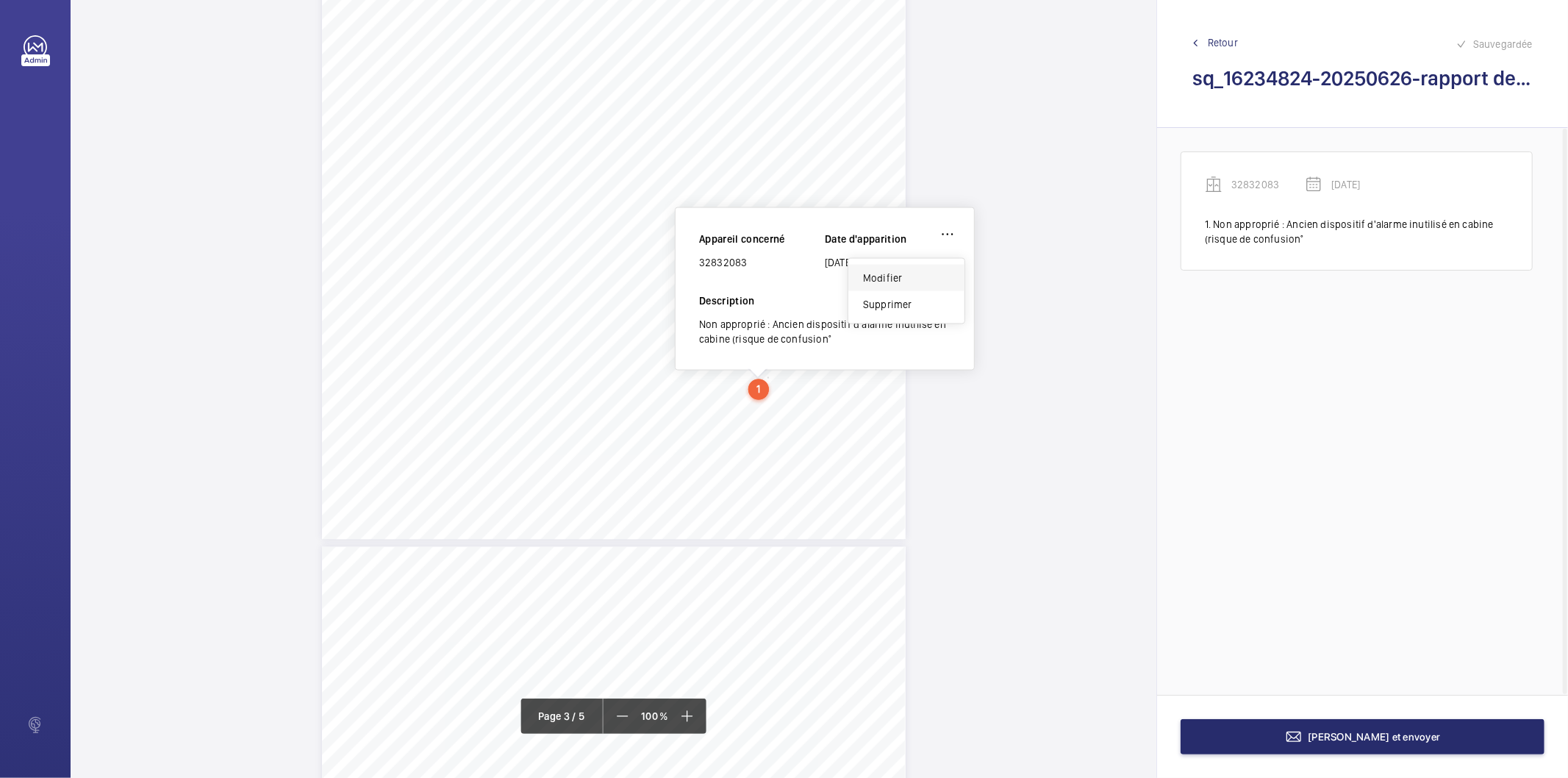
click at [927, 277] on div "Modifier" at bounding box center [906, 277] width 116 height 26
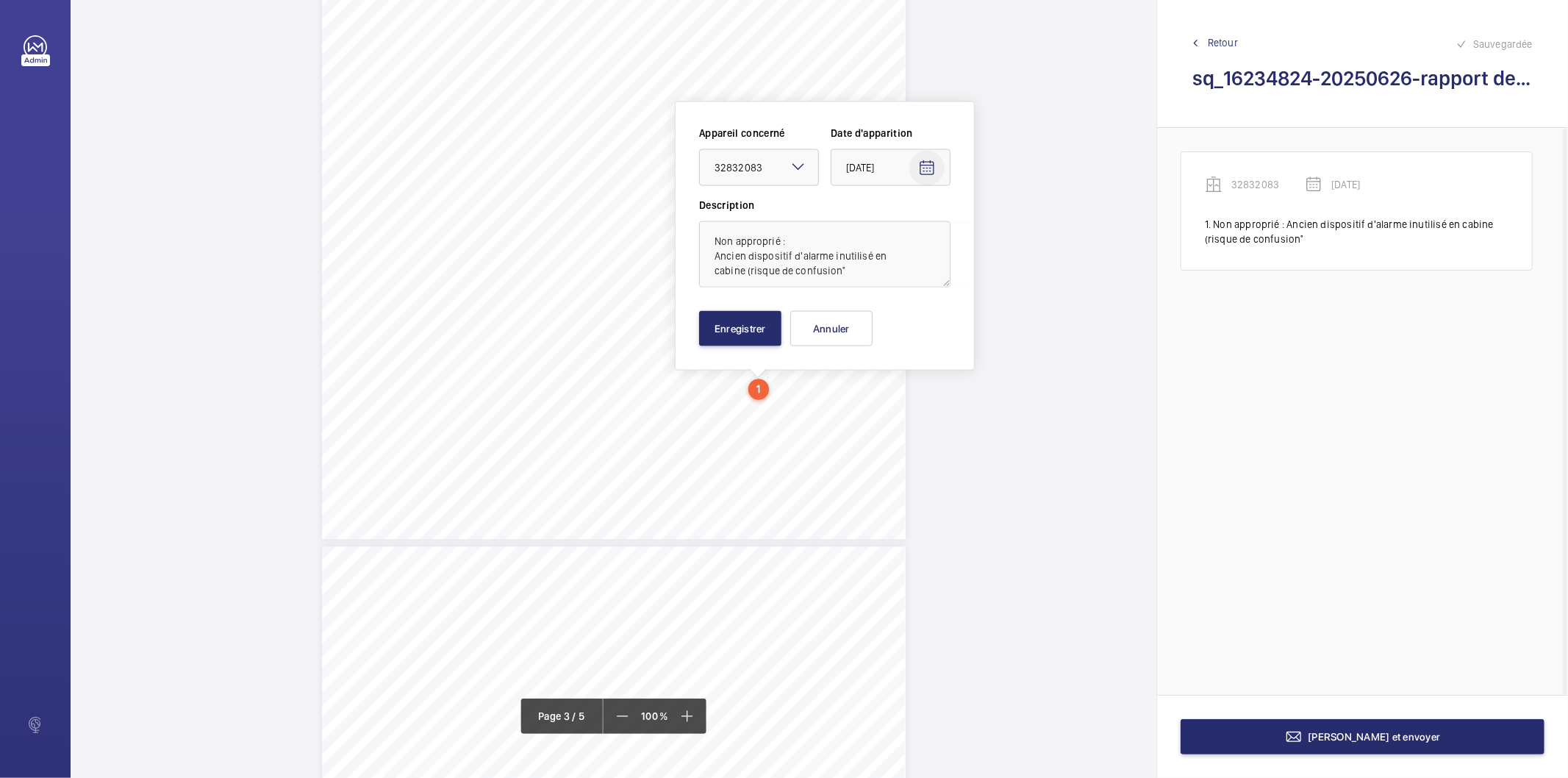
click at [930, 166] on mat-icon "Open calendar" at bounding box center [926, 168] width 18 height 18
click at [998, 225] on span "Previous month" at bounding box center [1000, 226] width 29 height 29
click at [913, 401] on span "25" at bounding box center [910, 405] width 26 height 26
type input "[DATE]"
click at [731, 337] on button "Enregistrer" at bounding box center [740, 329] width 82 height 36
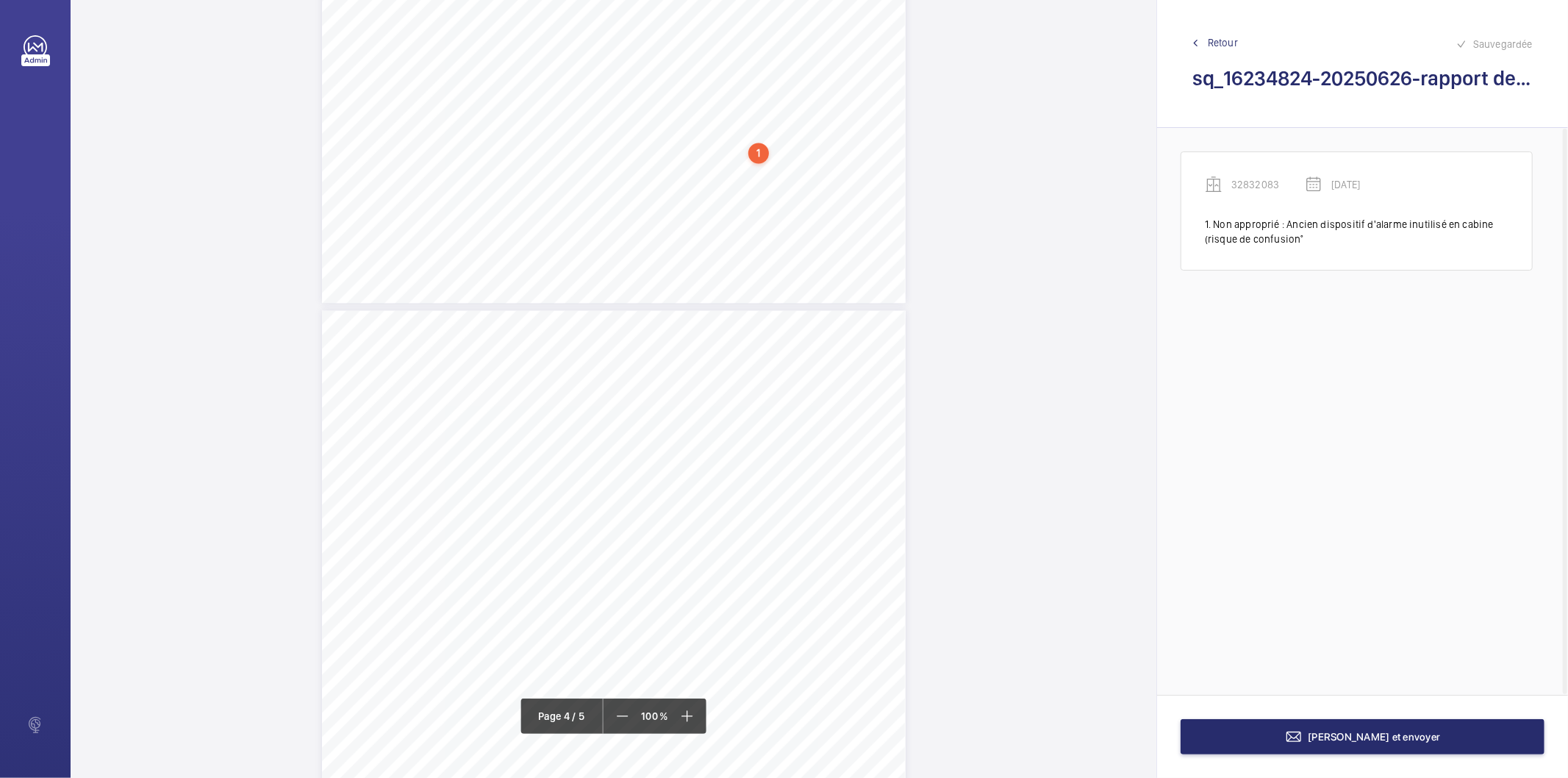
scroll to position [2218, 0]
click at [754, 149] on div "1" at bounding box center [758, 144] width 21 height 21
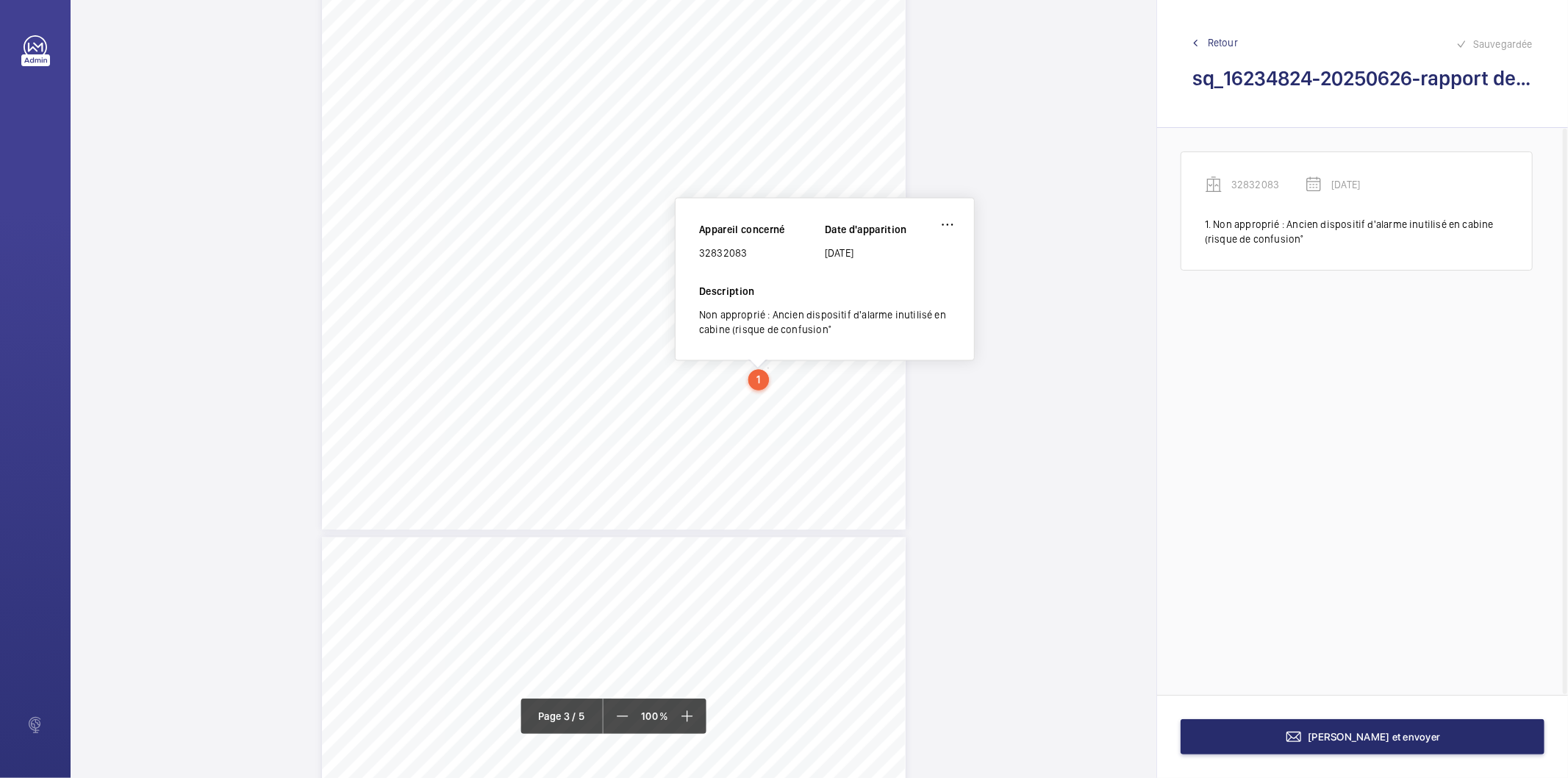
scroll to position [1973, 0]
click at [730, 264] on div "32832083" at bounding box center [762, 262] width 126 height 15
click at [726, 263] on div "32832083" at bounding box center [762, 262] width 126 height 15
copy div "32832083"
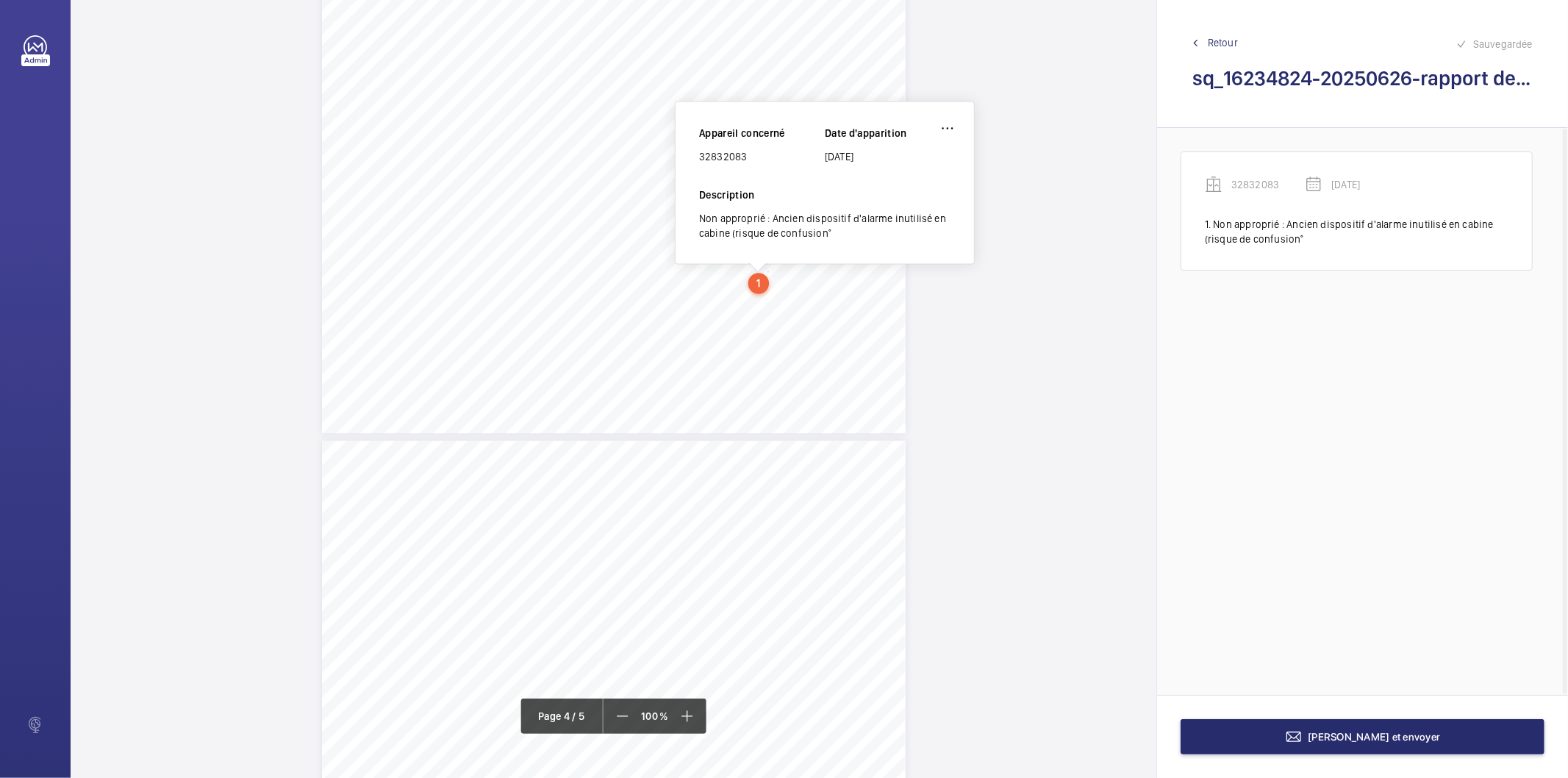
scroll to position [2299, 0]
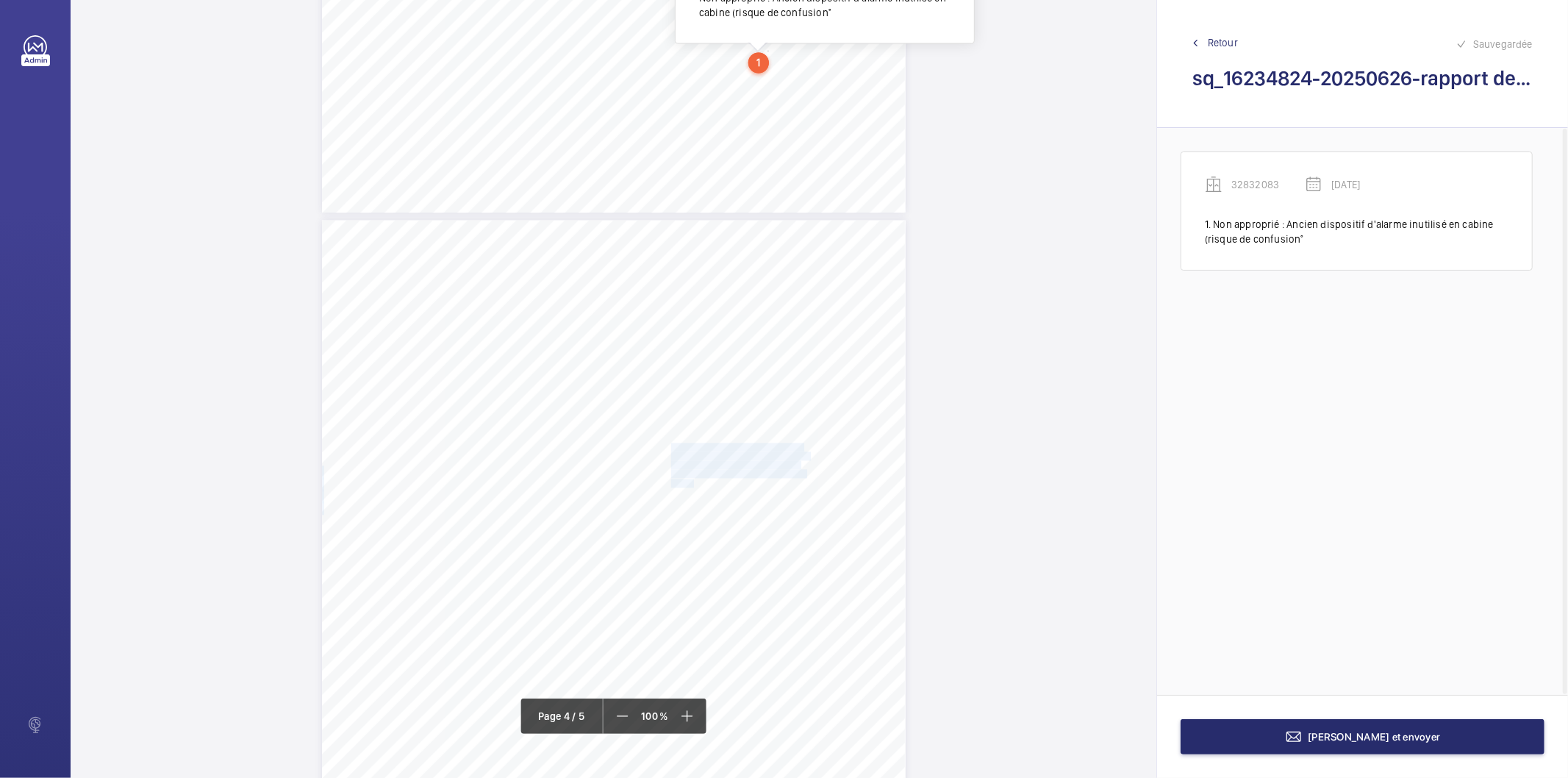
drag, startPoint x: 669, startPoint y: 446, endPoint x: 692, endPoint y: 482, distance: 42.7
click at [692, 482] on div "Affaire n° : 2502206E0000059/13000 / N° du rapport : 206E0/25/4754 Lieu de véri…" at bounding box center [613, 633] width 584 height 825
click at [711, 450] on span "Lorsque la partie rétractable du garde" at bounding box center [737, 448] width 131 height 8
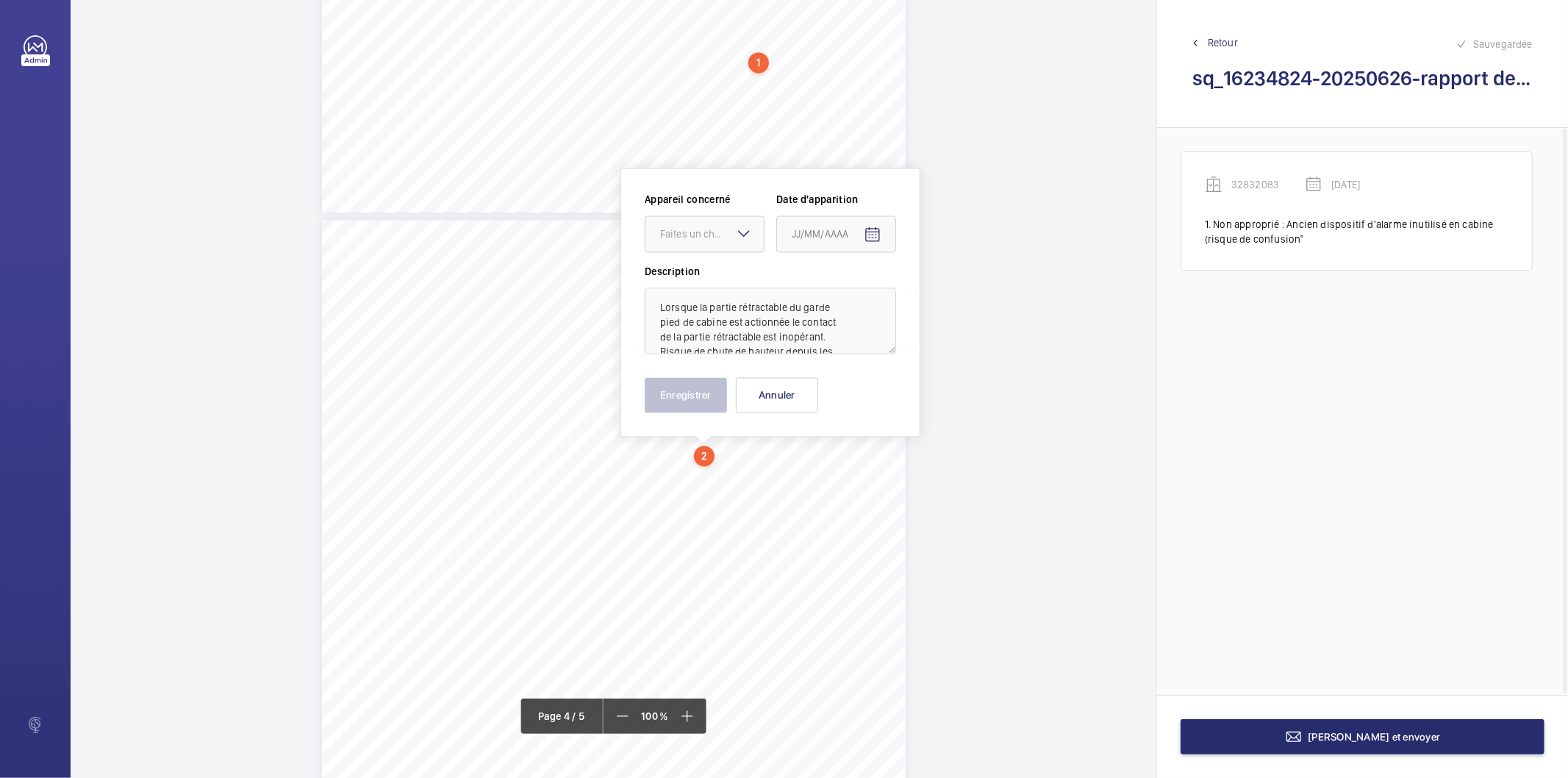
scroll to position [2378, 0]
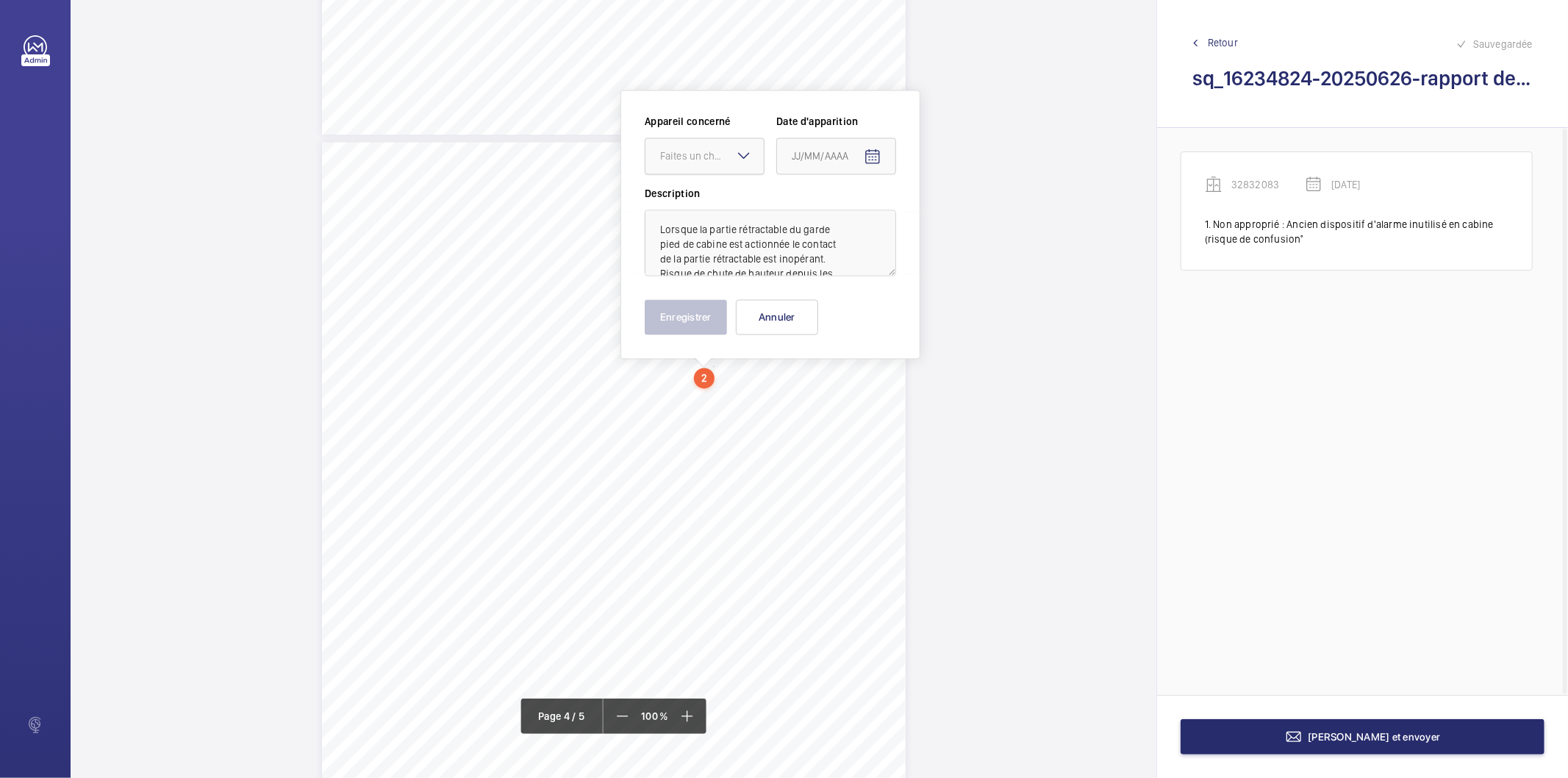
click at [709, 157] on div "Faites un choix" at bounding box center [711, 156] width 104 height 15
click at [699, 204] on span "32832083" at bounding box center [704, 201] width 89 height 15
click at [865, 148] on mat-icon "Open calendar" at bounding box center [872, 157] width 18 height 18
click at [941, 211] on span "Previous month" at bounding box center [946, 214] width 29 height 29
click at [945, 215] on span "Previous month" at bounding box center [946, 214] width 29 height 29
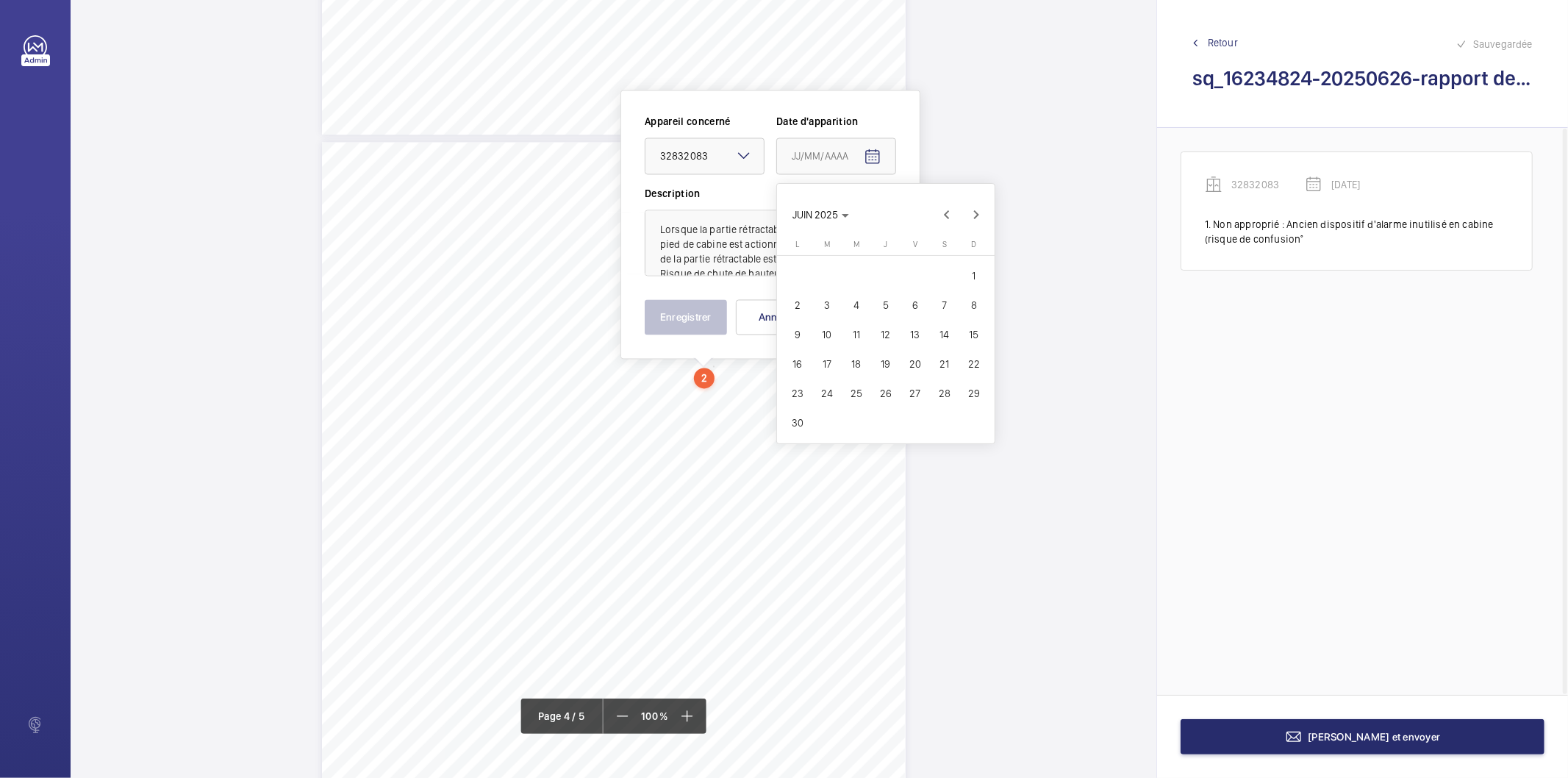
click at [857, 391] on span "25" at bounding box center [856, 393] width 26 height 26
type input "[DATE]"
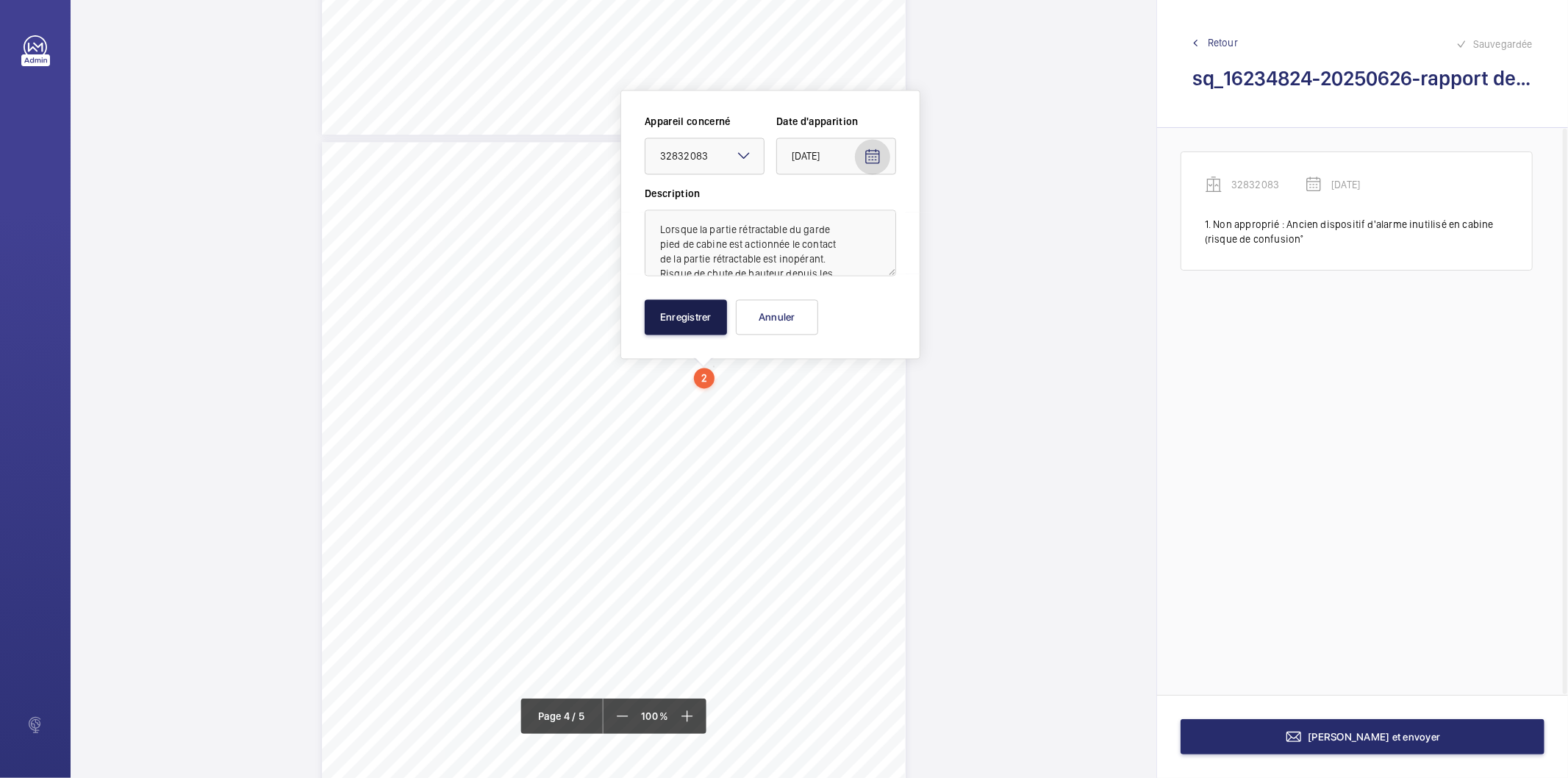
click at [678, 322] on button "Enregistrer" at bounding box center [686, 317] width 82 height 36
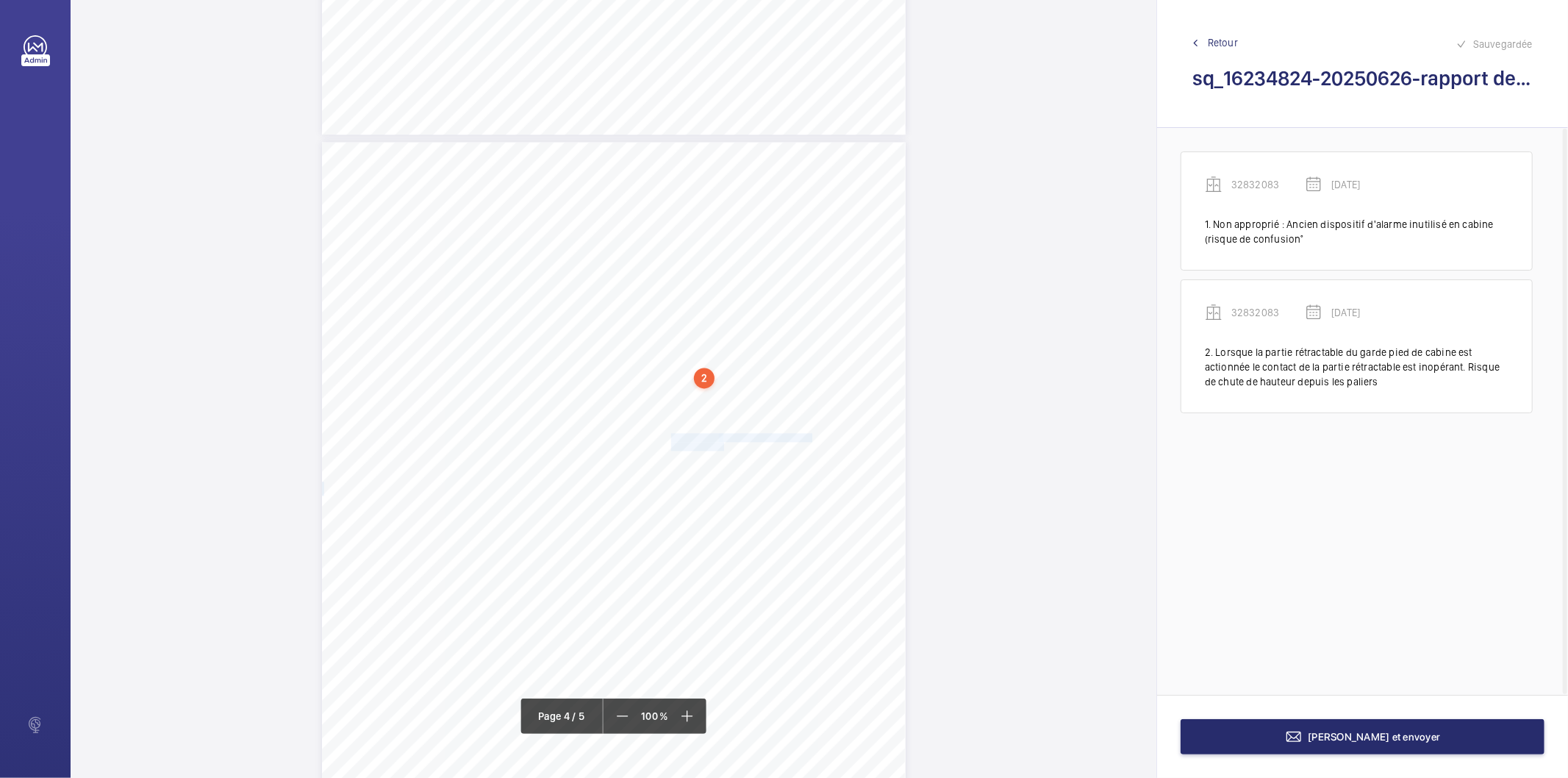
drag, startPoint x: 669, startPoint y: 437, endPoint x: 723, endPoint y: 446, distance: 54.7
click at [723, 446] on div "Affaire n° : 2502206E0000059/13000 / N° du rapport : 206E0/25/4754 Lieu de véri…" at bounding box center [613, 554] width 584 height 825
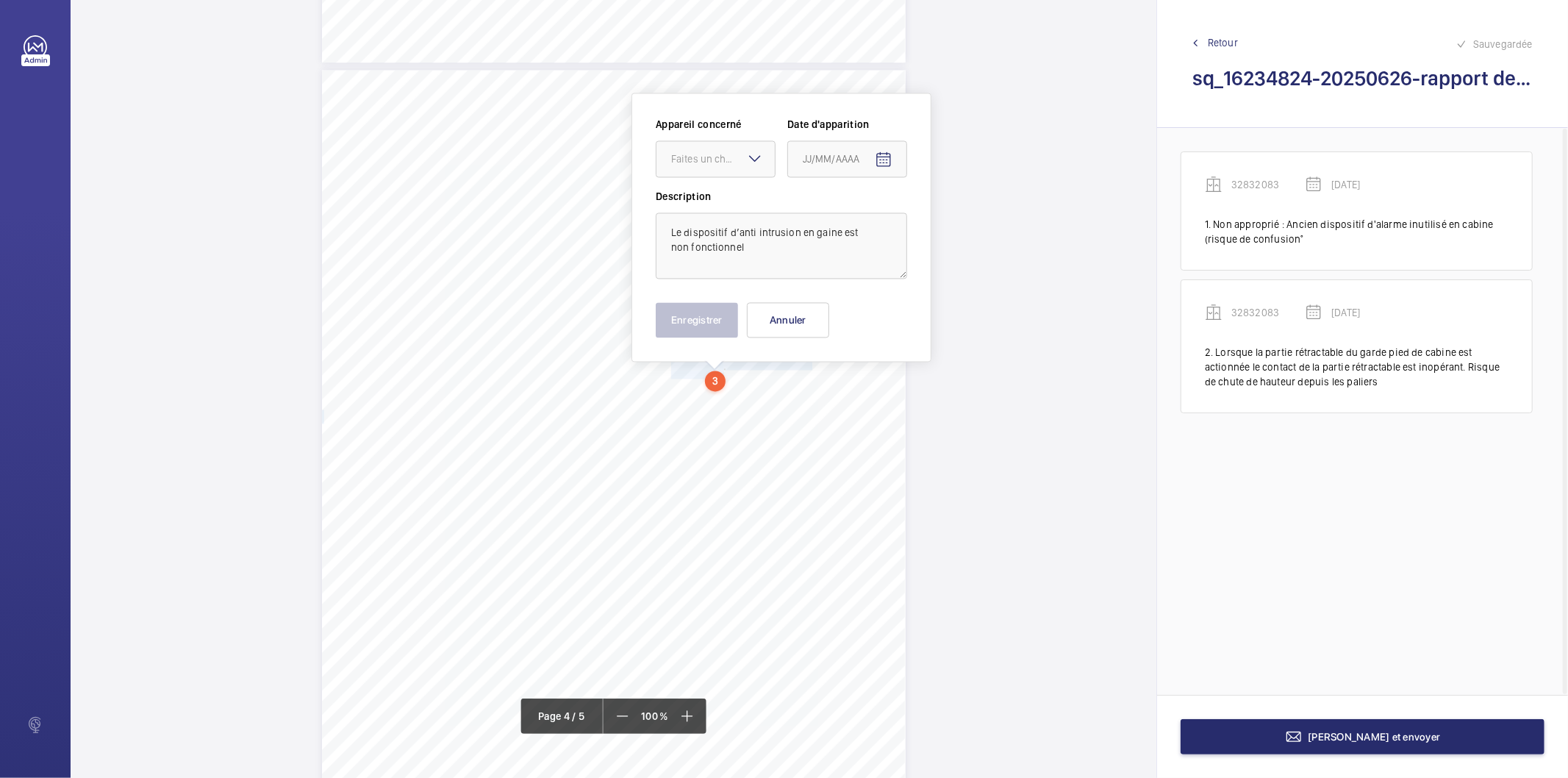
scroll to position [2452, 0]
drag, startPoint x: 726, startPoint y: 155, endPoint x: 713, endPoint y: 200, distance: 46.8
click at [725, 155] on div "Faites un choix" at bounding box center [723, 157] width 104 height 15
click at [710, 202] on span "32832083" at bounding box center [715, 202] width 89 height 15
click at [876, 149] on mat-icon "Open calendar" at bounding box center [883, 157] width 18 height 18
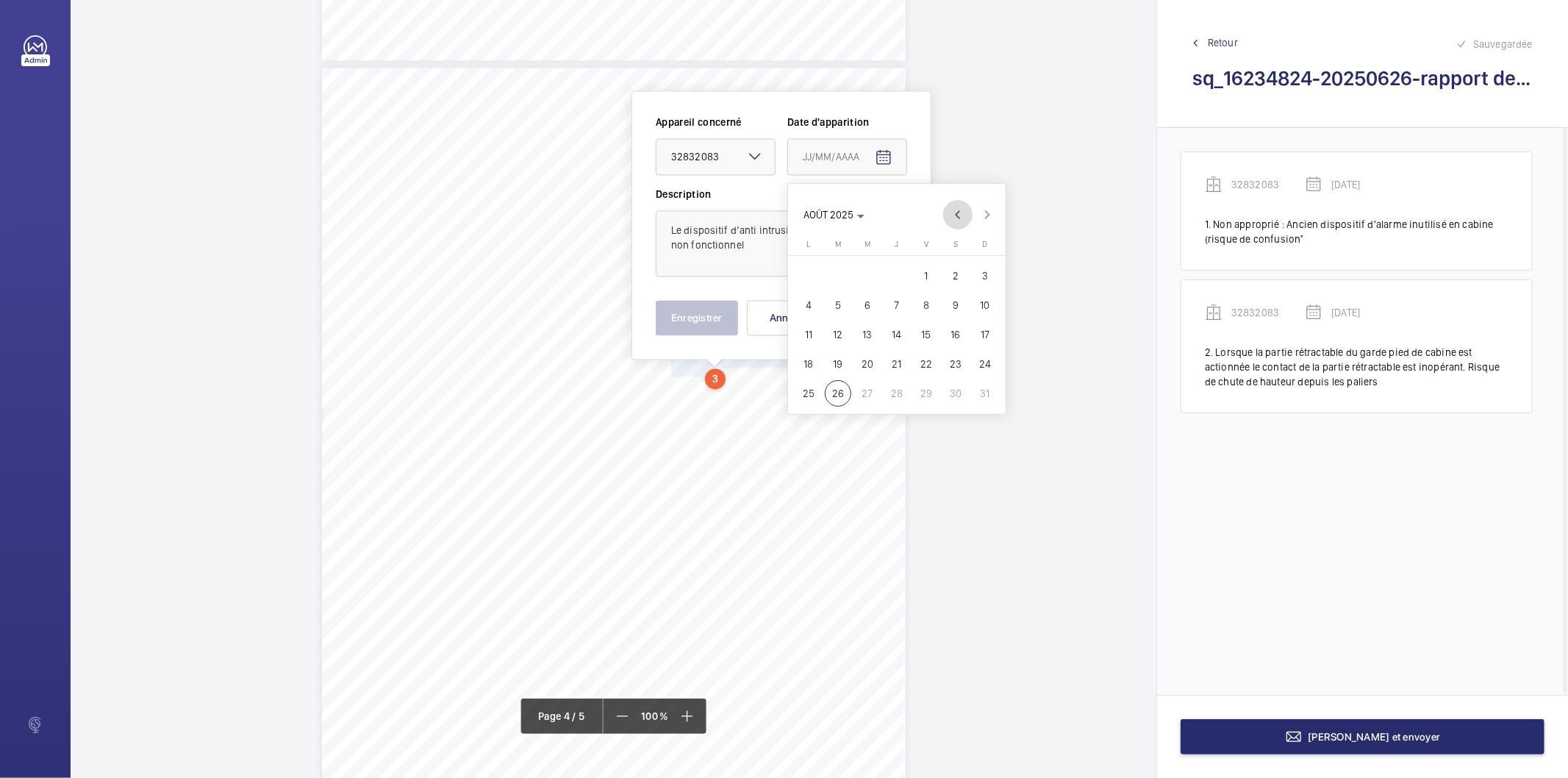
click at [953, 213] on span "Previous month" at bounding box center [957, 214] width 29 height 29
click at [951, 229] on span "Previous month" at bounding box center [957, 214] width 29 height 29
drag, startPoint x: 873, startPoint y: 384, endPoint x: 778, endPoint y: 346, distance: 102.3
click at [870, 386] on span "25" at bounding box center [867, 393] width 26 height 26
type input "[DATE]"
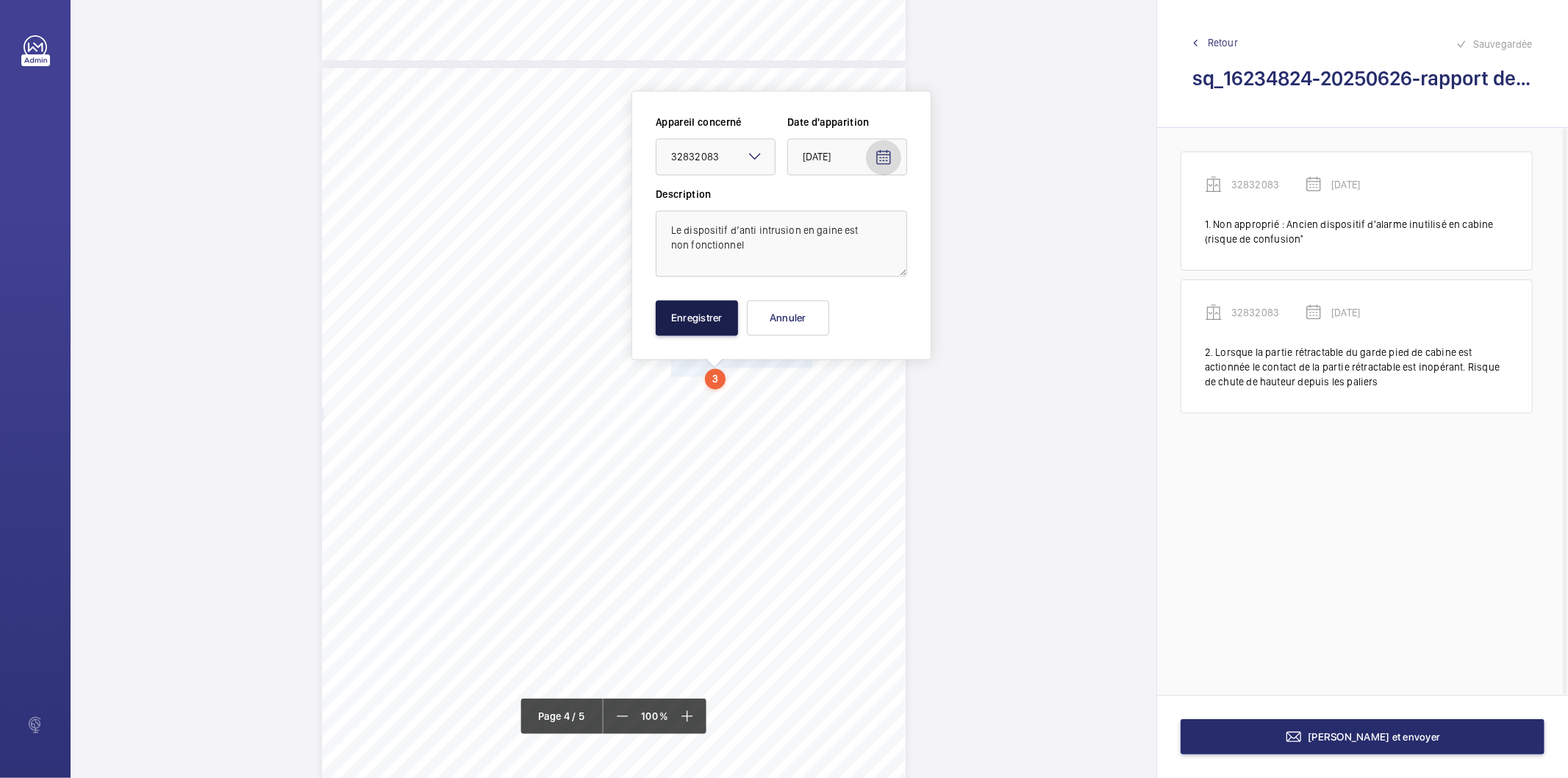
click at [700, 321] on button "Enregistrer" at bounding box center [696, 318] width 82 height 36
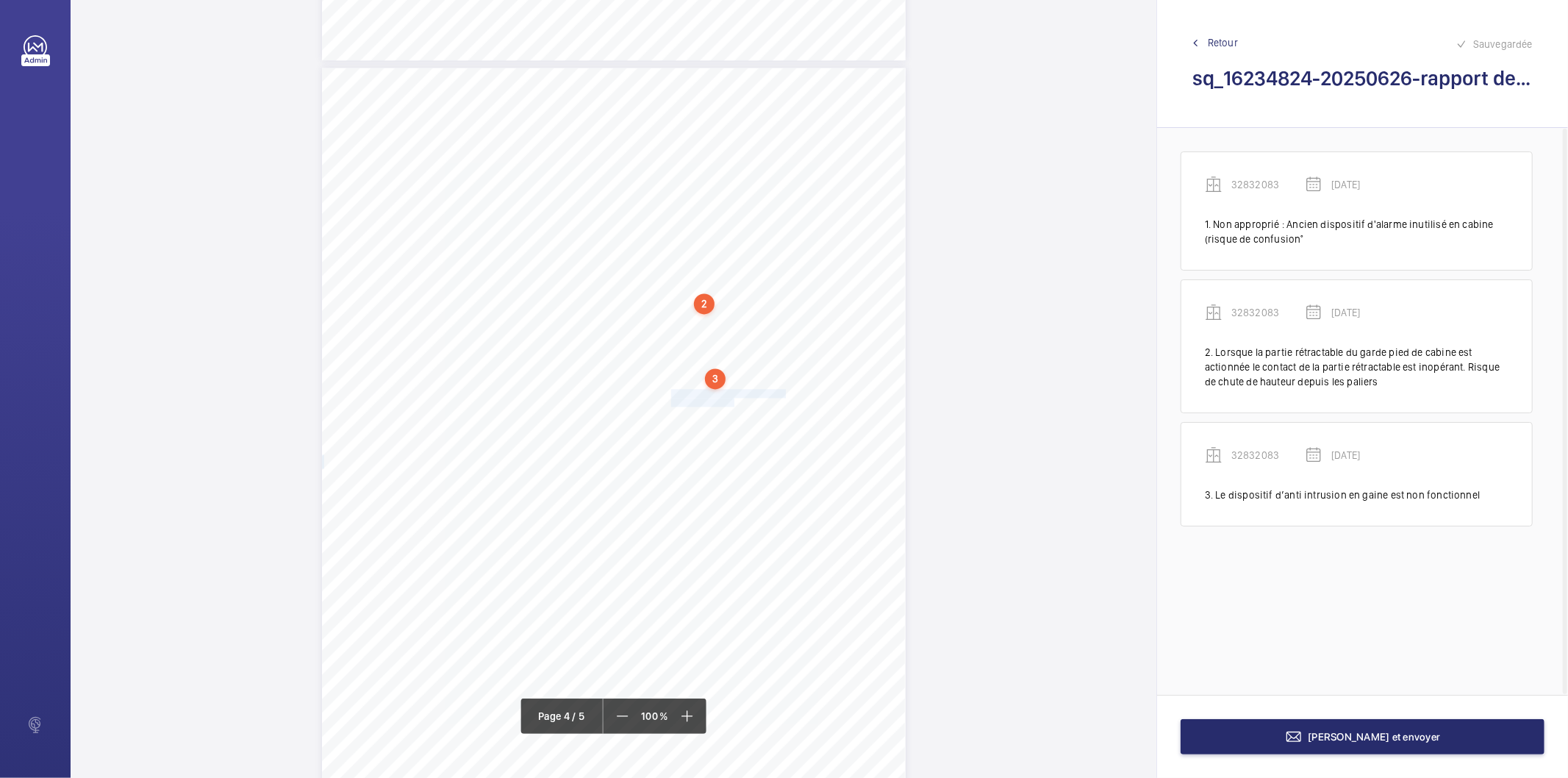
drag, startPoint x: 669, startPoint y: 394, endPoint x: 730, endPoint y: 400, distance: 61.3
click at [730, 400] on div "Affaire n° : 2502206E0000059/13000 / N° du rapport : 206E0/25/4754 Lieu de véri…" at bounding box center [613, 480] width 584 height 825
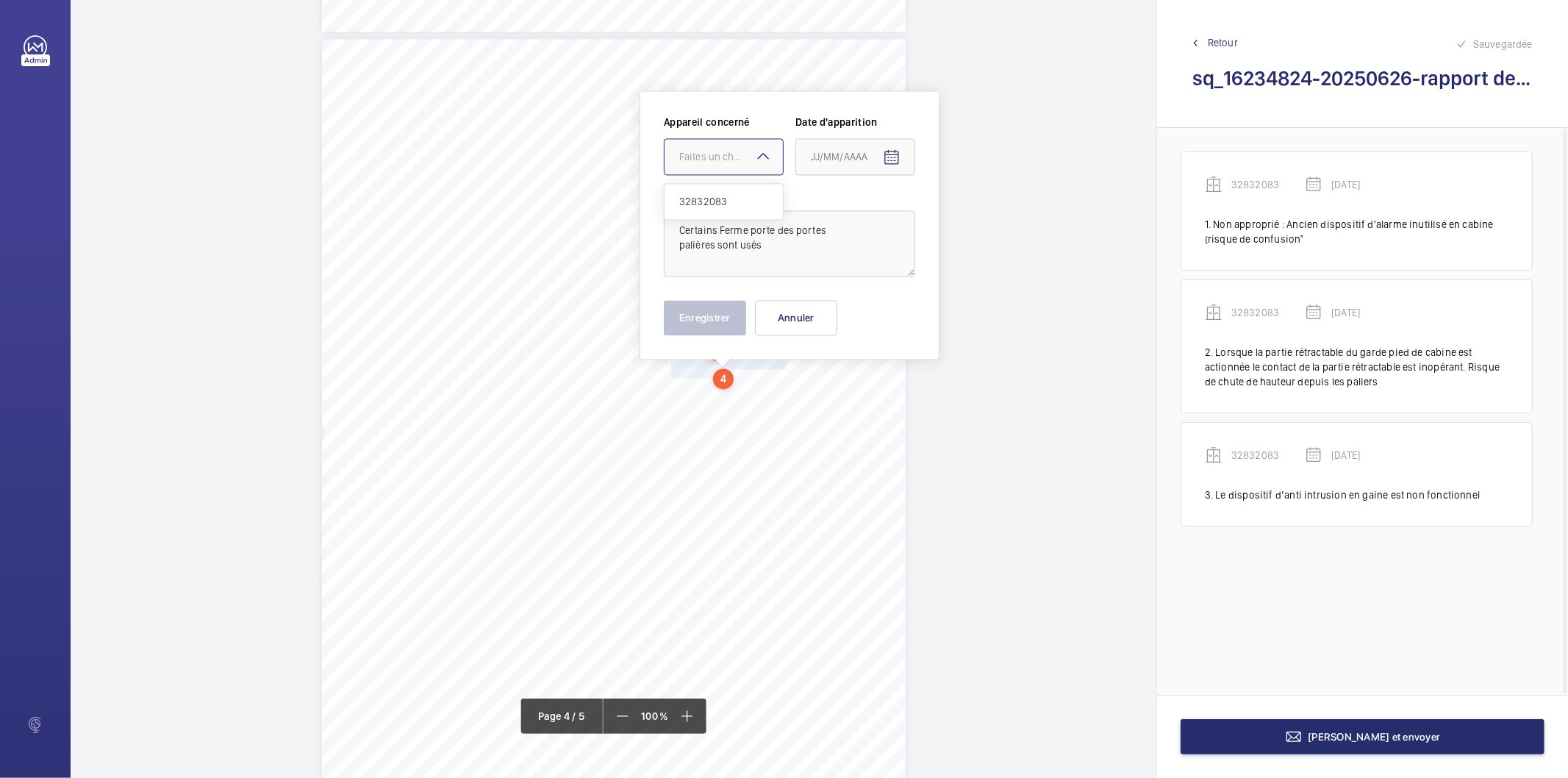
click at [734, 158] on div "Faites un choix" at bounding box center [731, 157] width 104 height 15
click at [730, 194] on span "32832083" at bounding box center [724, 202] width 89 height 15
click at [891, 153] on mat-icon "Open calendar" at bounding box center [891, 157] width 18 height 18
click at [970, 217] on span "Previous month" at bounding box center [965, 215] width 29 height 29
click at [962, 217] on span "Previous month" at bounding box center [965, 215] width 29 height 29
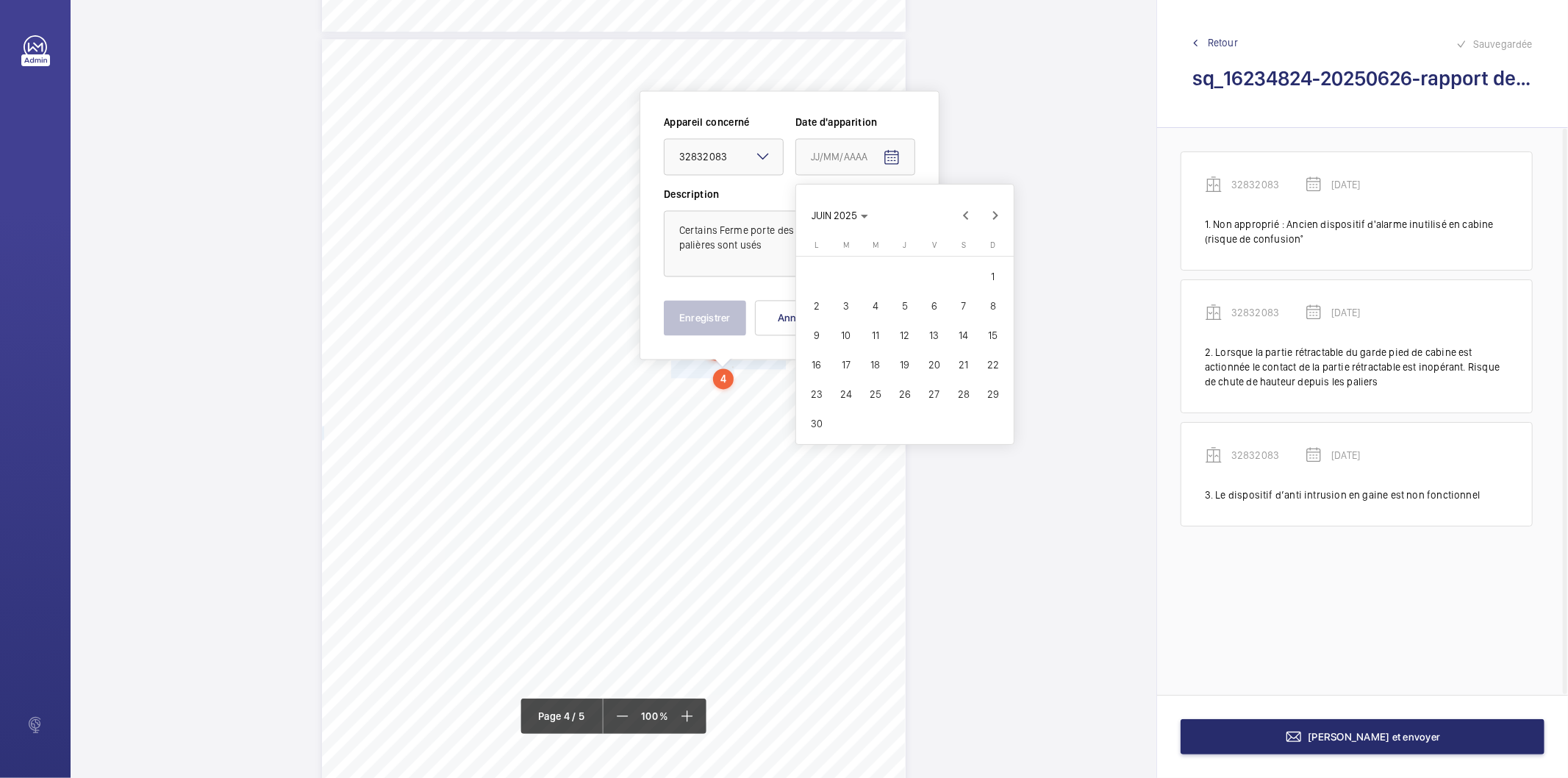
click at [877, 390] on span "25" at bounding box center [875, 394] width 26 height 26
type input "[DATE]"
click at [702, 307] on button "Enregistrer" at bounding box center [705, 318] width 82 height 36
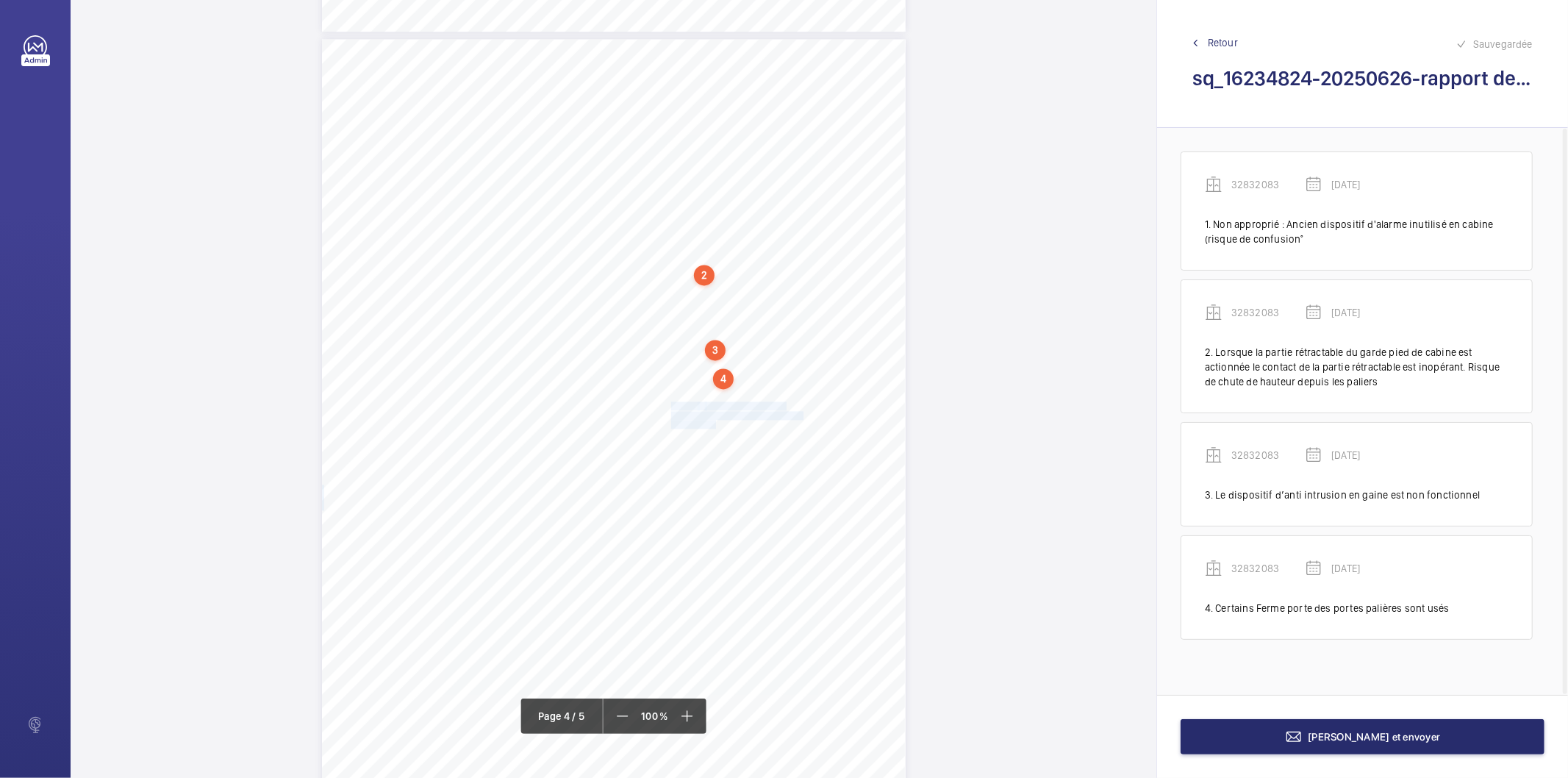
drag, startPoint x: 670, startPoint y: 404, endPoint x: 713, endPoint y: 423, distance: 47.0
click at [713, 423] on div "Affaire n° : 2502206E0000059/13000 / N° du rapport : 206E0/25/4754 Lieu de véri…" at bounding box center [613, 452] width 584 height 825
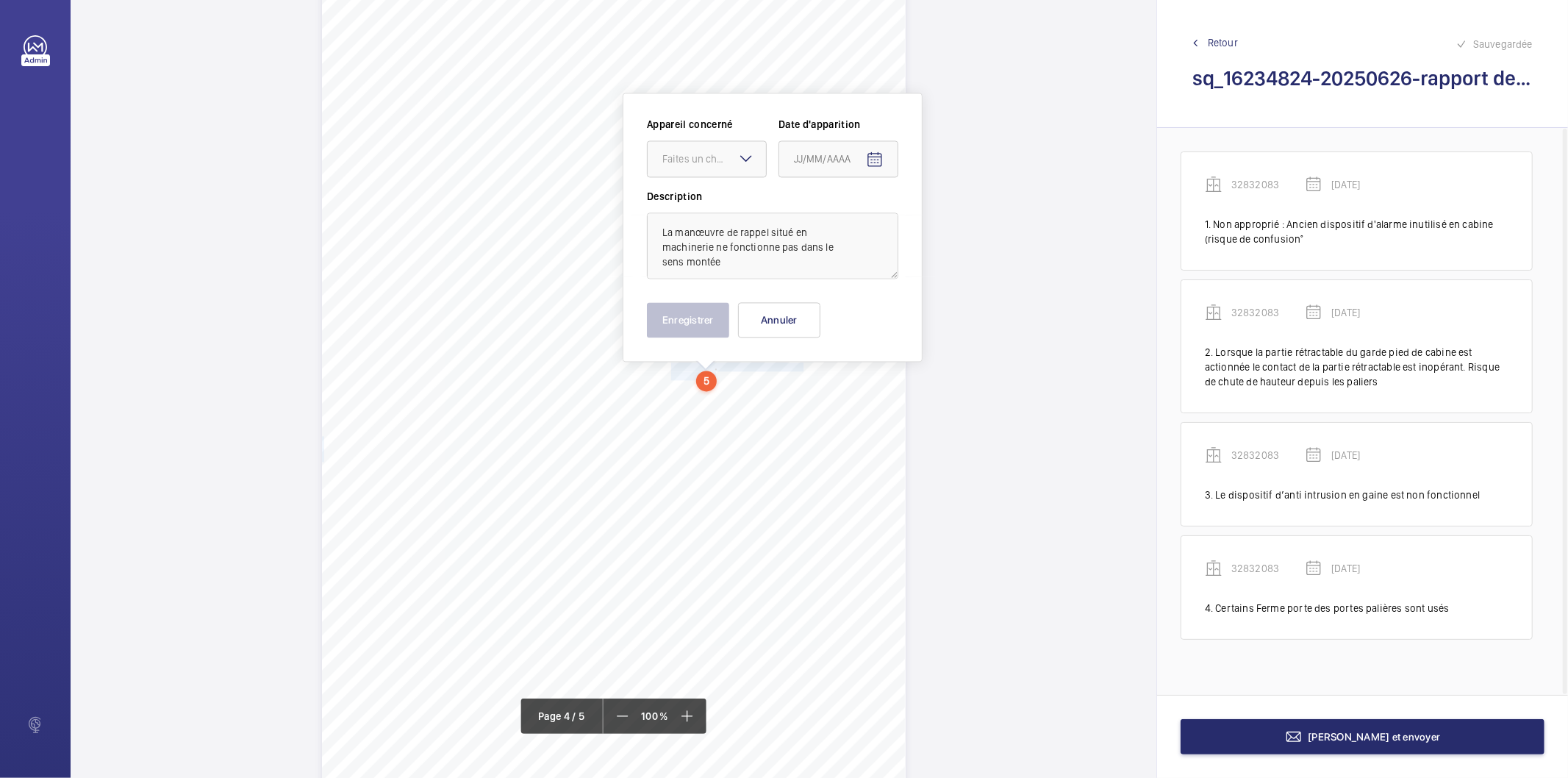
scroll to position [2532, 0]
click at [689, 164] on div at bounding box center [707, 156] width 118 height 36
click at [700, 199] on span "32832083" at bounding box center [707, 201] width 89 height 15
click at [876, 165] on button "Open calendar" at bounding box center [874, 157] width 36 height 36
click at [943, 213] on span "Previous month" at bounding box center [948, 214] width 29 height 29
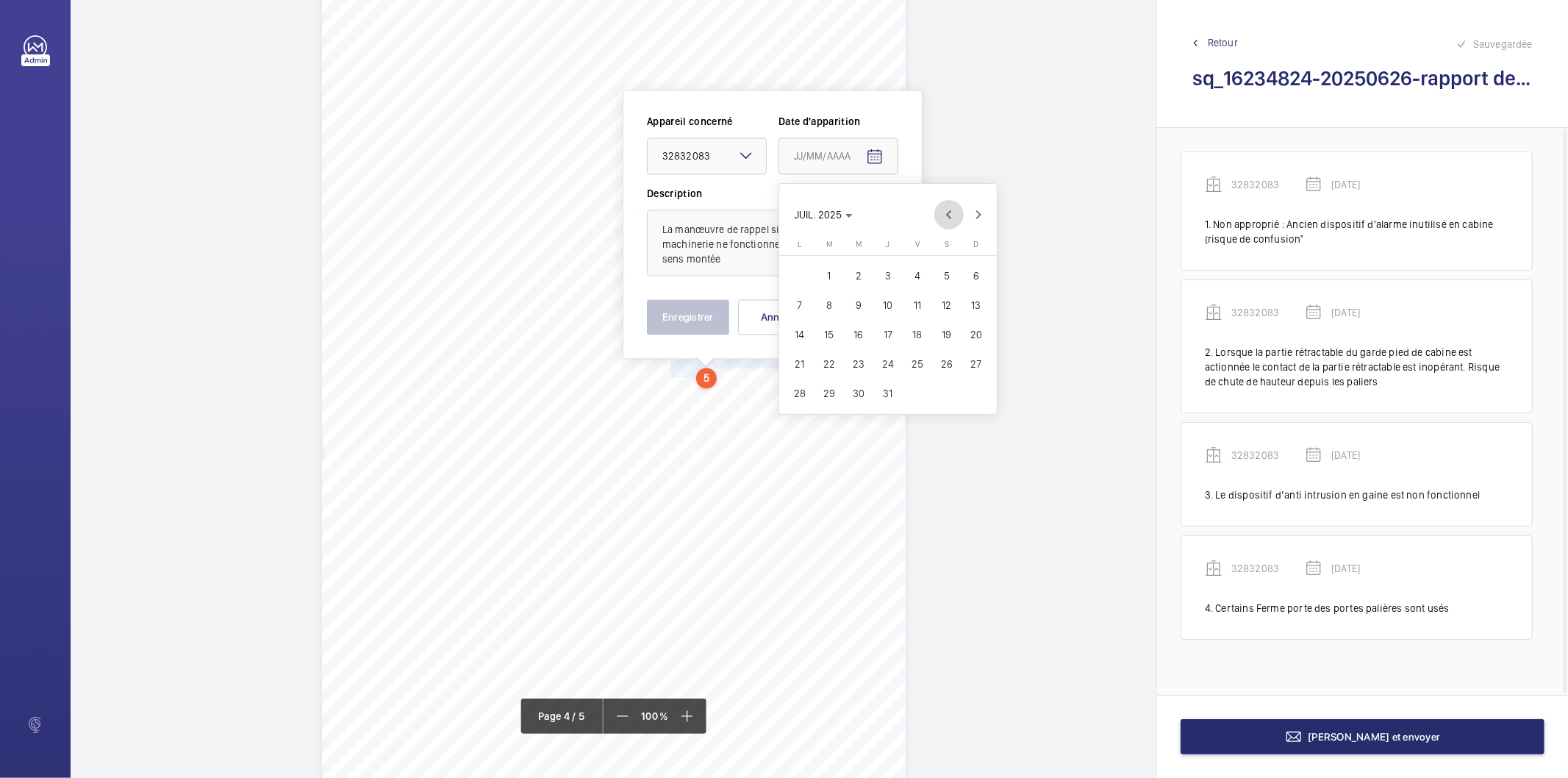
click at [943, 213] on span "Previous month" at bounding box center [948, 214] width 29 height 29
click at [853, 386] on span "25" at bounding box center [859, 393] width 26 height 26
type input "[DATE]"
click at [692, 308] on button "Enregistrer" at bounding box center [688, 317] width 82 height 36
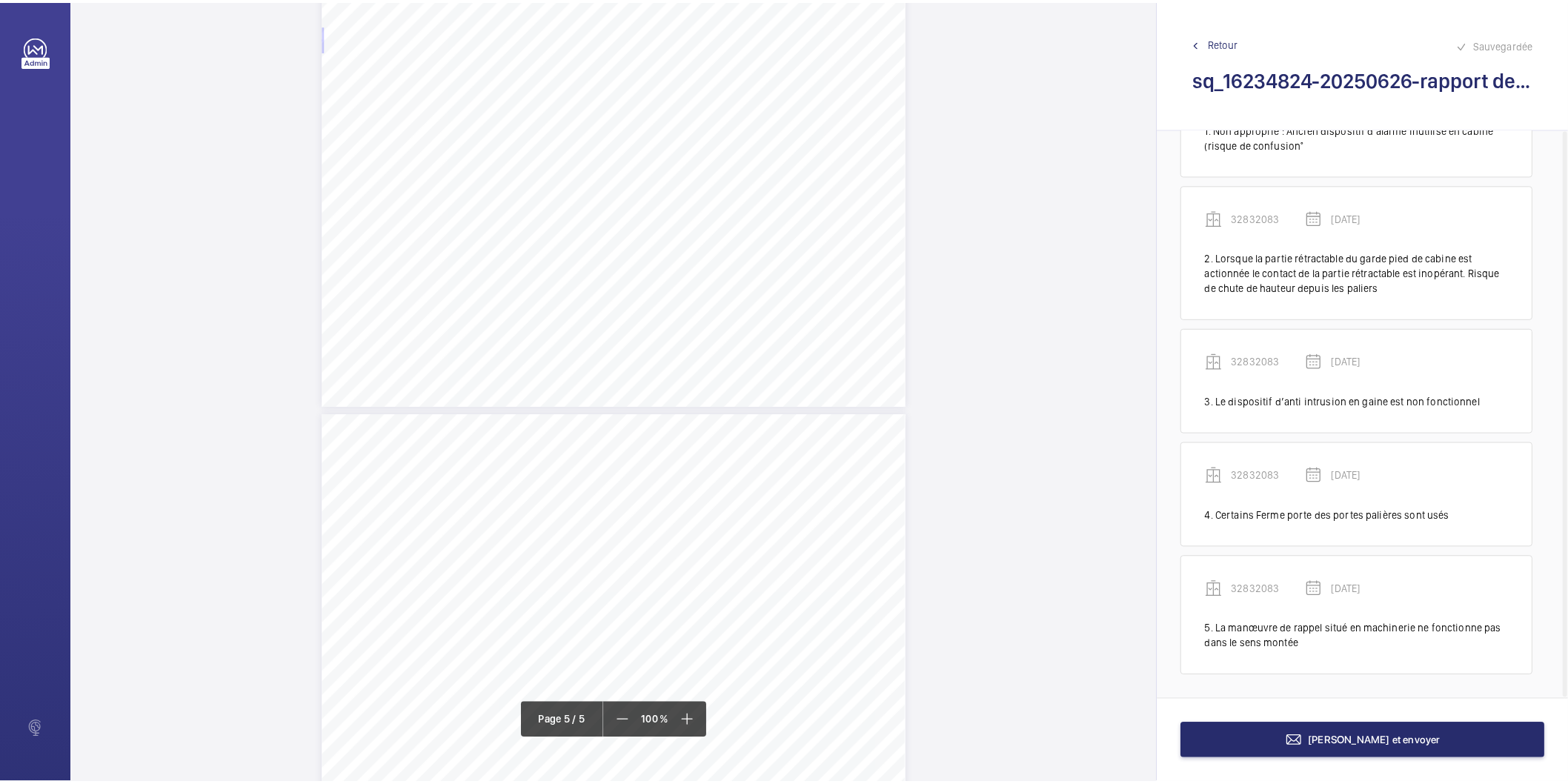
scroll to position [3293, 0]
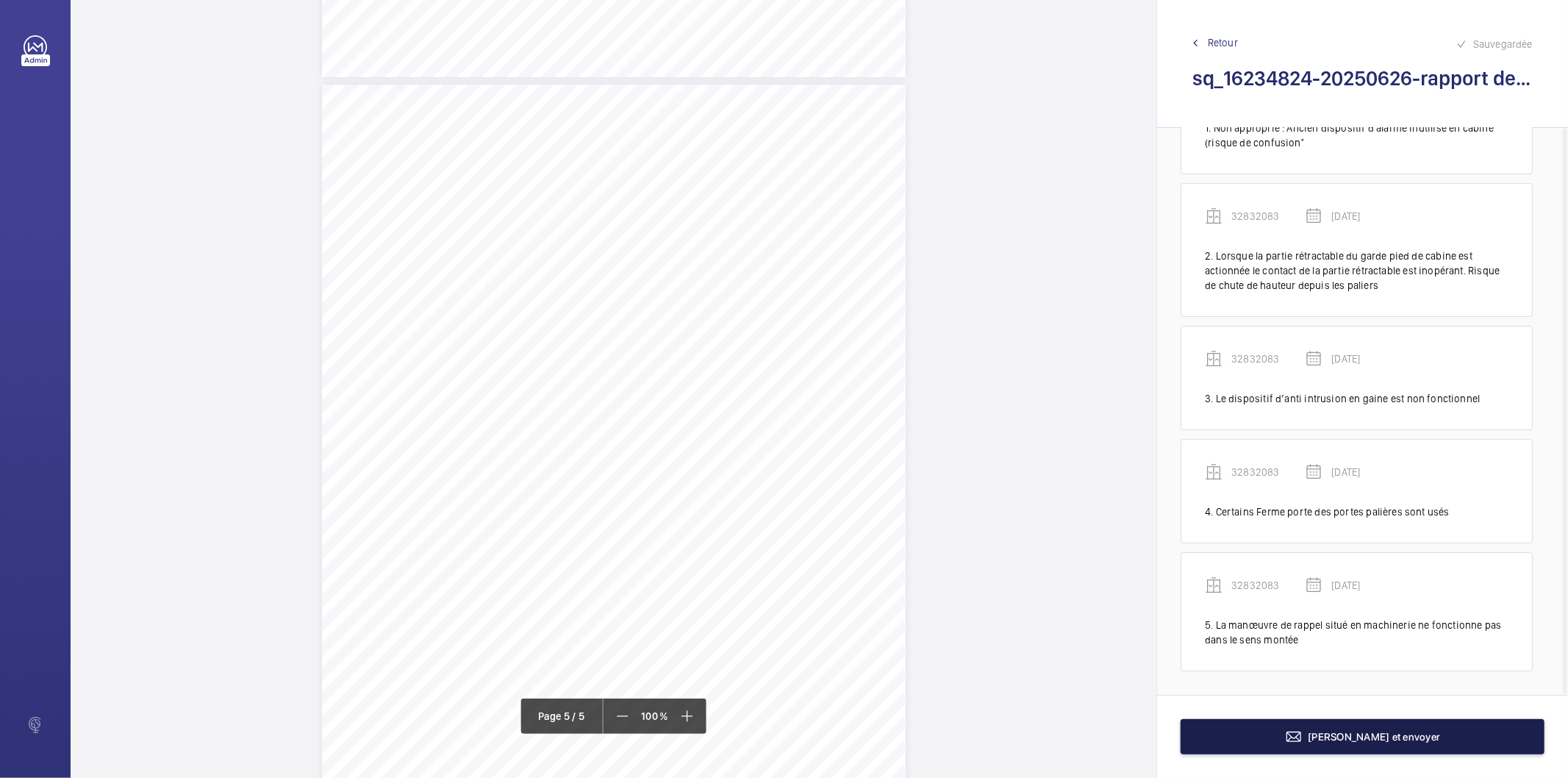
click at [1223, 724] on button "[PERSON_NAME] et envoyer" at bounding box center [1362, 737] width 364 height 36
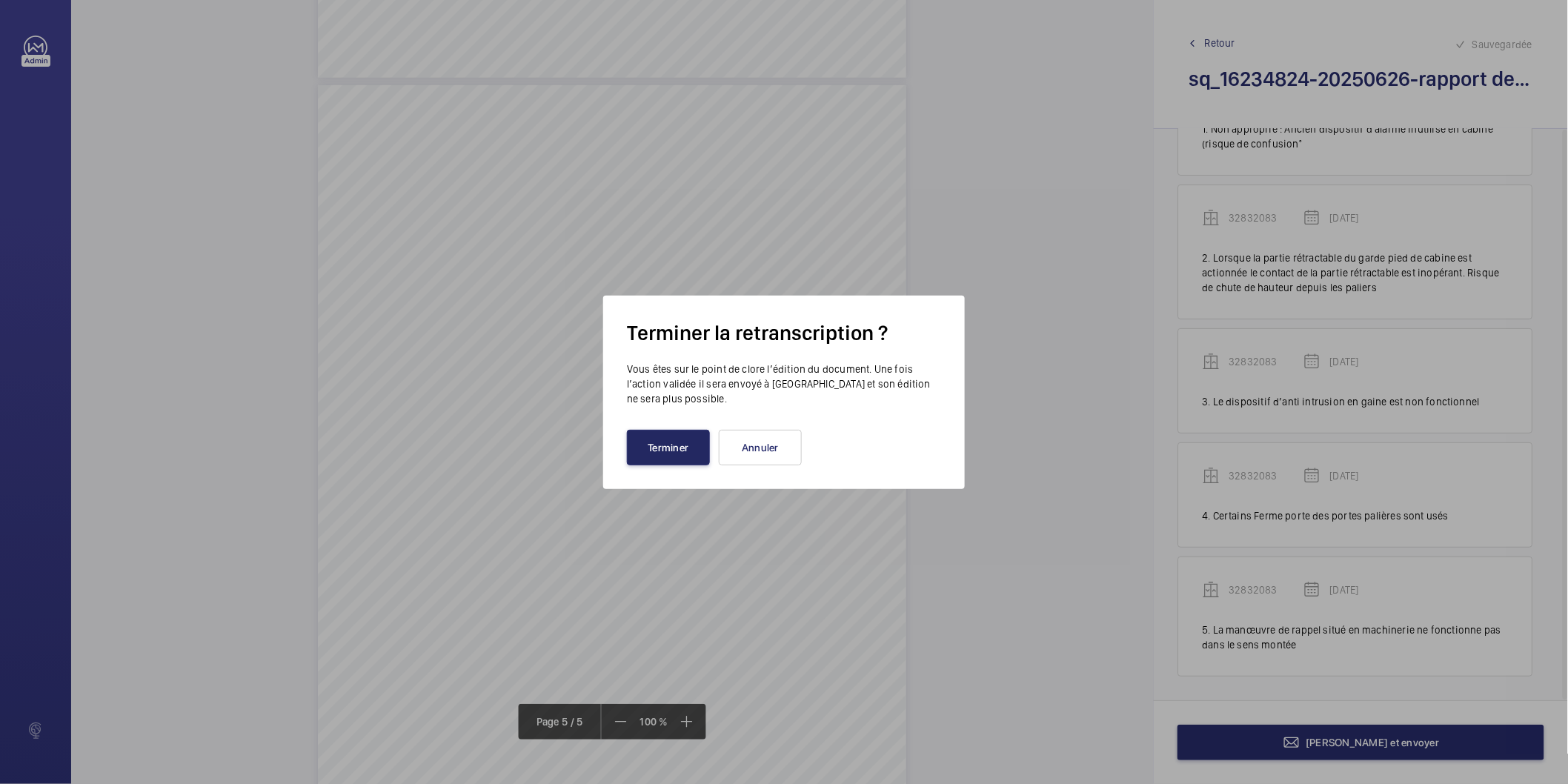
click at [702, 447] on button "Terminer" at bounding box center [668, 448] width 83 height 36
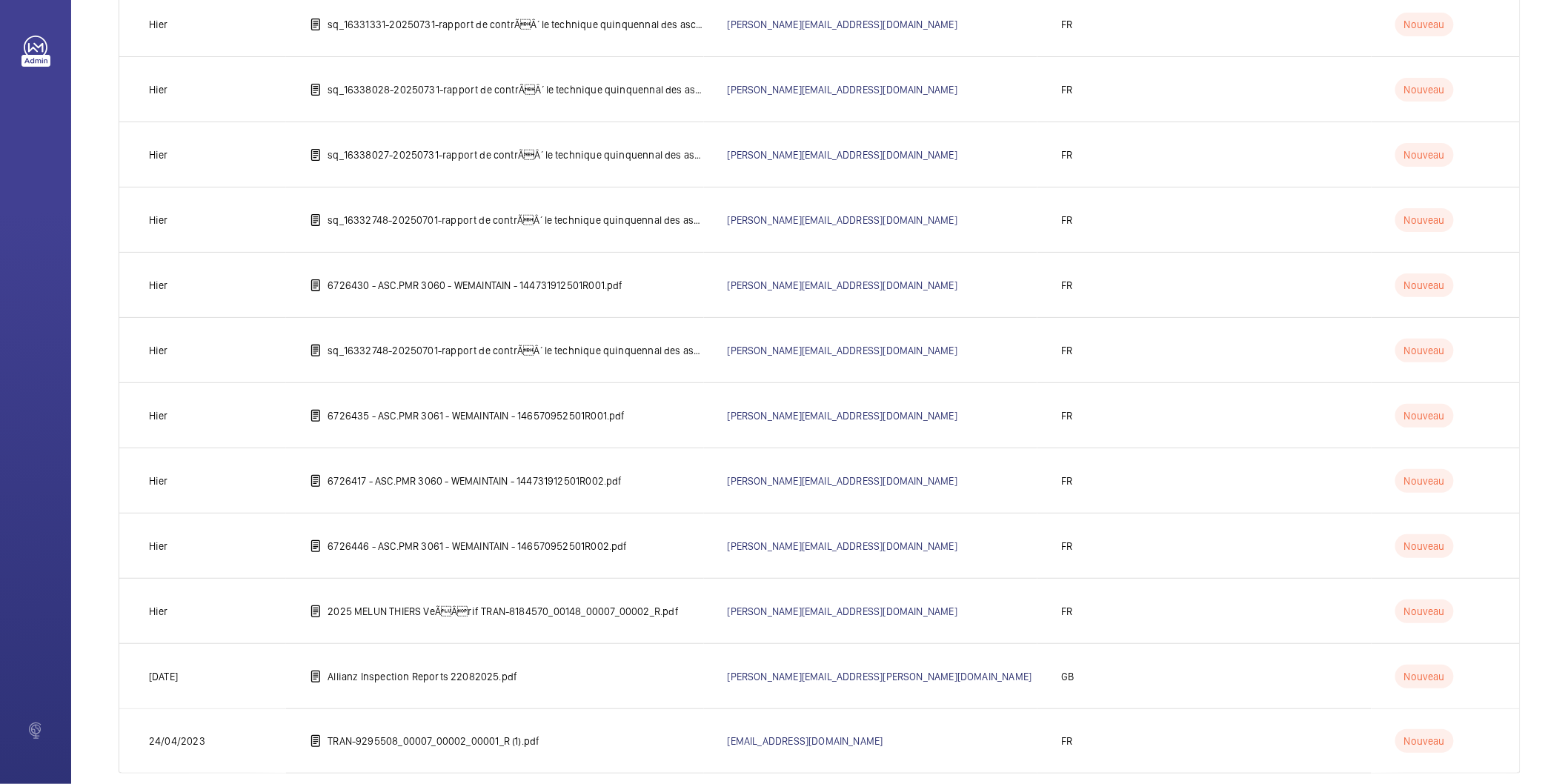
scroll to position [1906, 0]
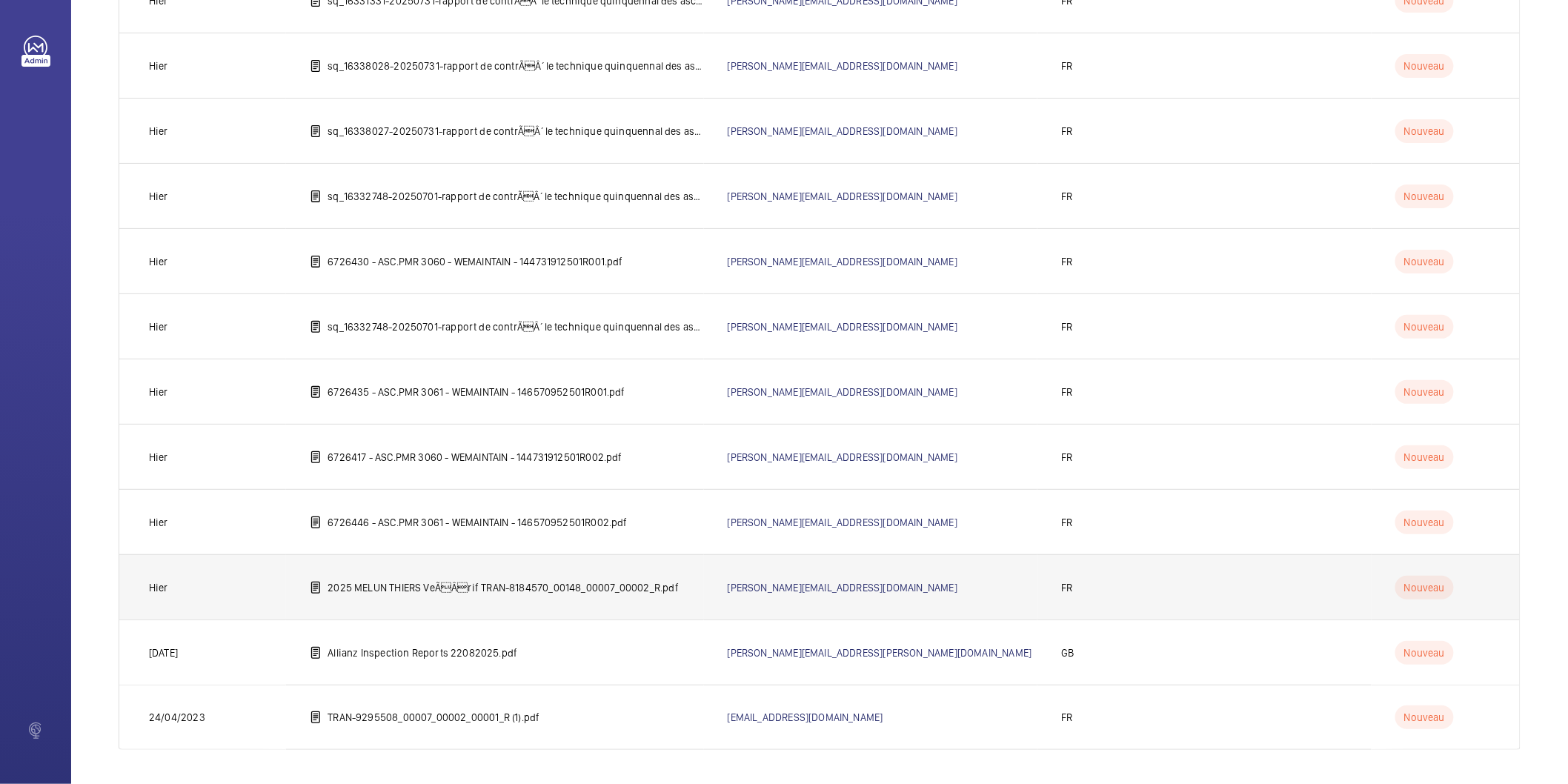
click at [627, 595] on td "2025 MELUN THIERS VeÃÂrif TRAN-8184570_00148_00007_00002_R.pdf" at bounding box center [494, 587] width 417 height 65
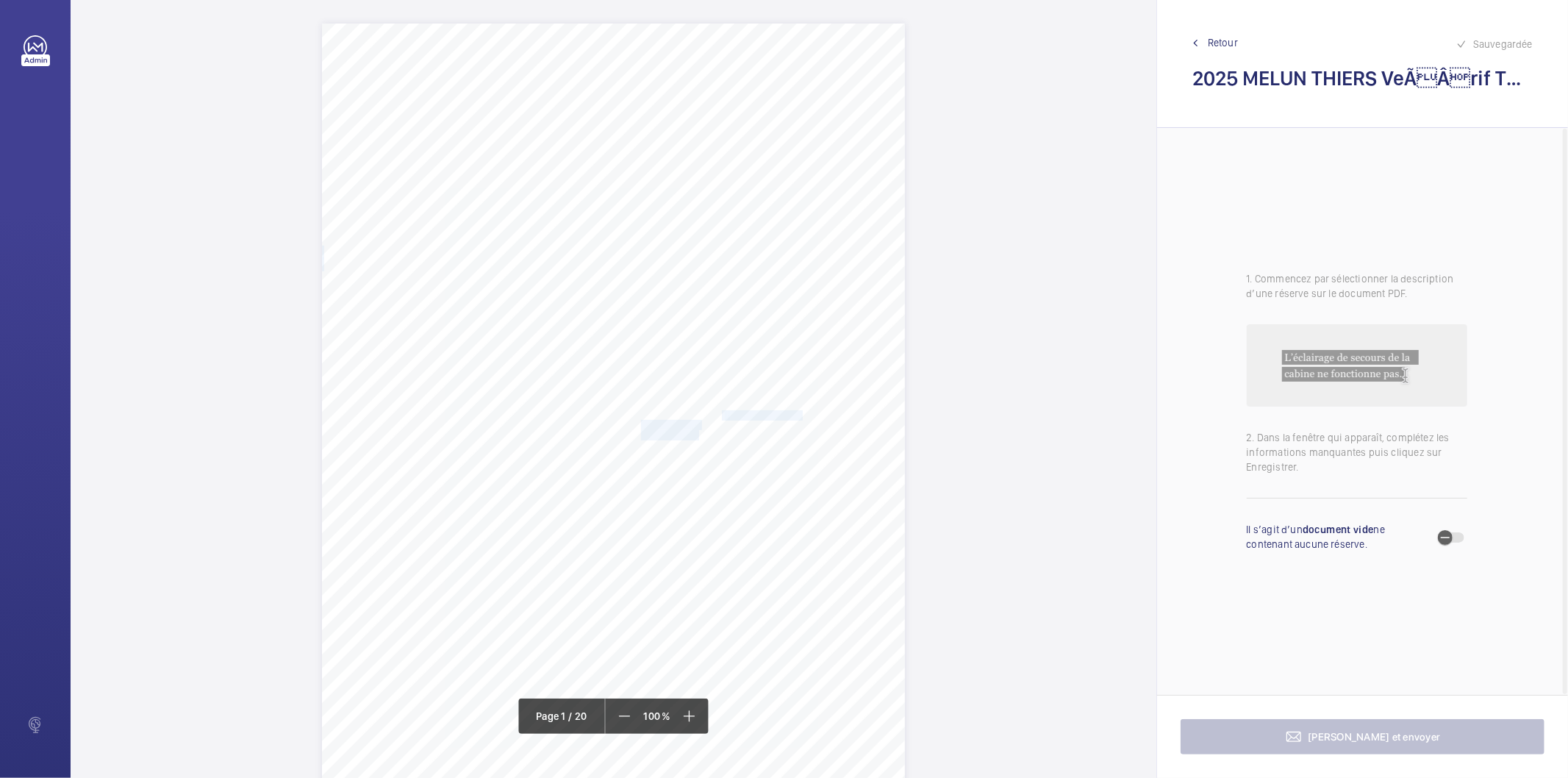
drag, startPoint x: 721, startPoint y: 413, endPoint x: 696, endPoint y: 432, distance: 31.4
click at [696, 432] on div "Bureau Veritas Exploitation SAS CHAMPS SUR MARNE [STREET_ADDRESS] Mail : [PERSO…" at bounding box center [613, 436] width 583 height 825
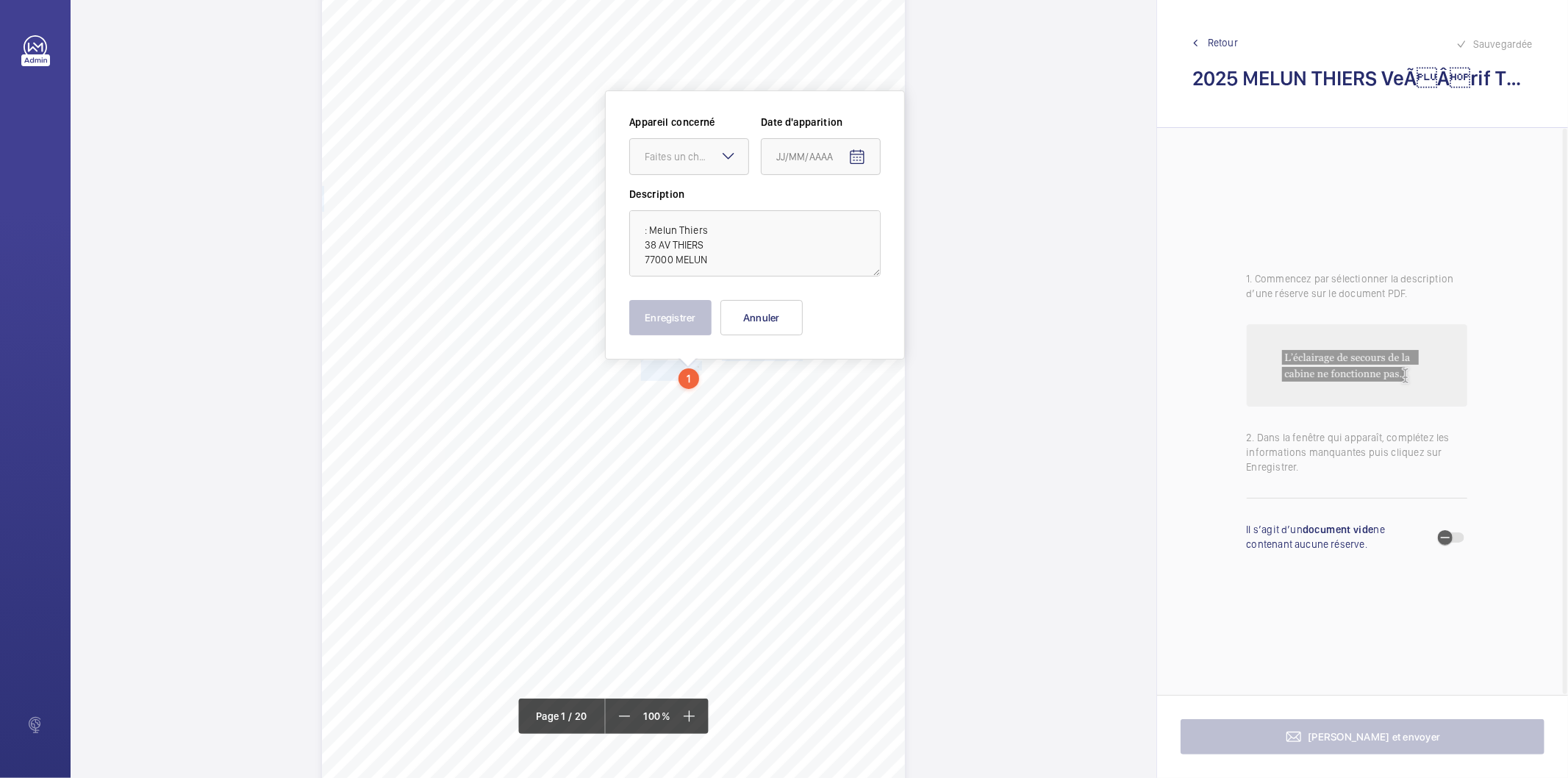
scroll to position [60, 0]
click at [728, 225] on textarea ": Melun Thiers 38 AV THIERS 77000 MELUN" at bounding box center [754, 242] width 251 height 67
type textarea "Melun Thiers 38 AV THIERS 77000 MELUN"
drag, startPoint x: 737, startPoint y: 321, endPoint x: 730, endPoint y: 336, distance: 16.6
click at [737, 321] on button "Annuler" at bounding box center [761, 317] width 82 height 36
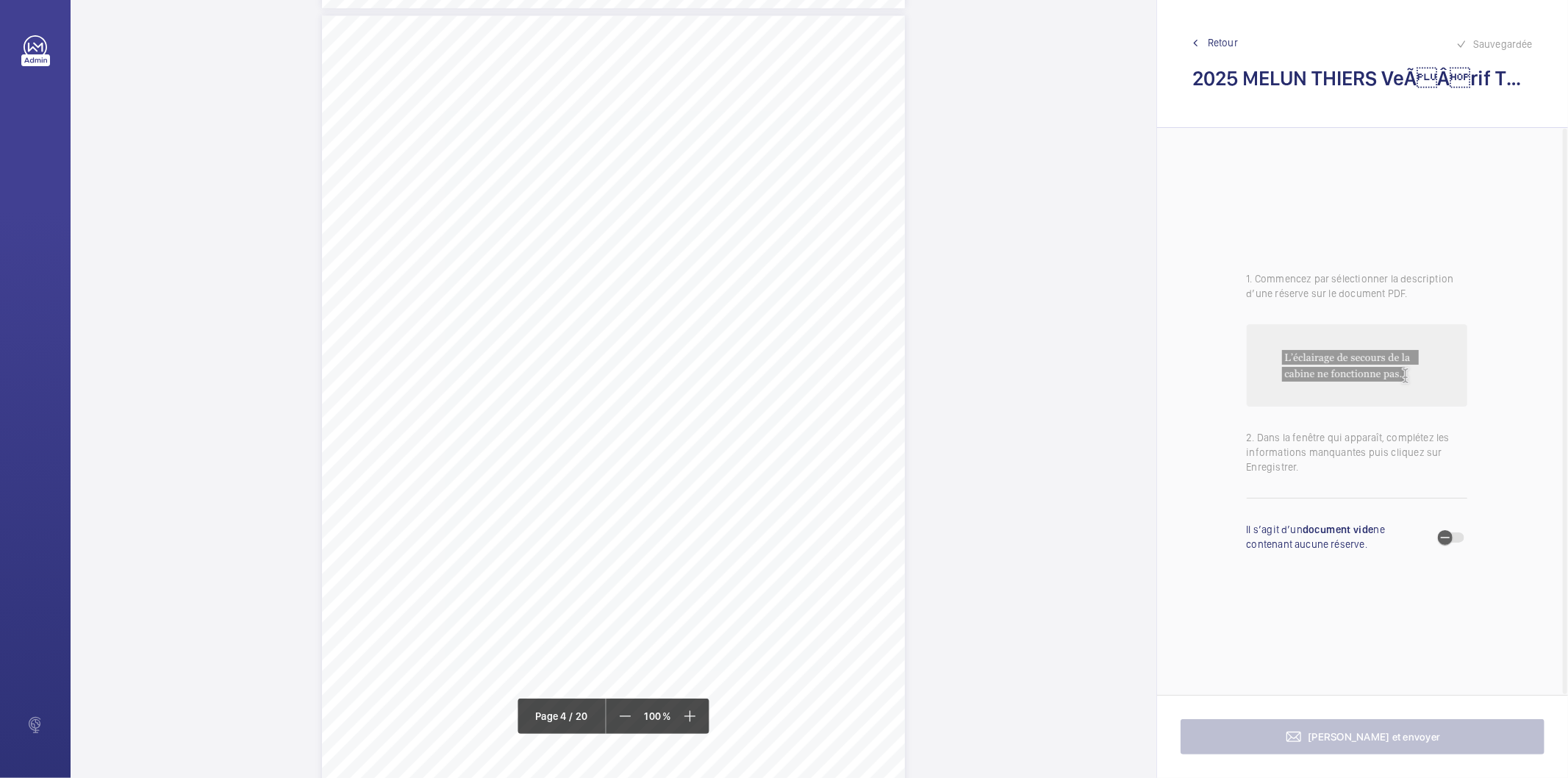
scroll to position [2673, 0]
drag, startPoint x: 480, startPoint y: 130, endPoint x: 569, endPoint y: 150, distance: 91.2
click at [569, 150] on div "Périmètre vérifié dans le rapport | DDFIP Melun Thiers ÉQUIPEMENT(S) VÉRIFIÉ(S)…" at bounding box center [613, 259] width 583 height 825
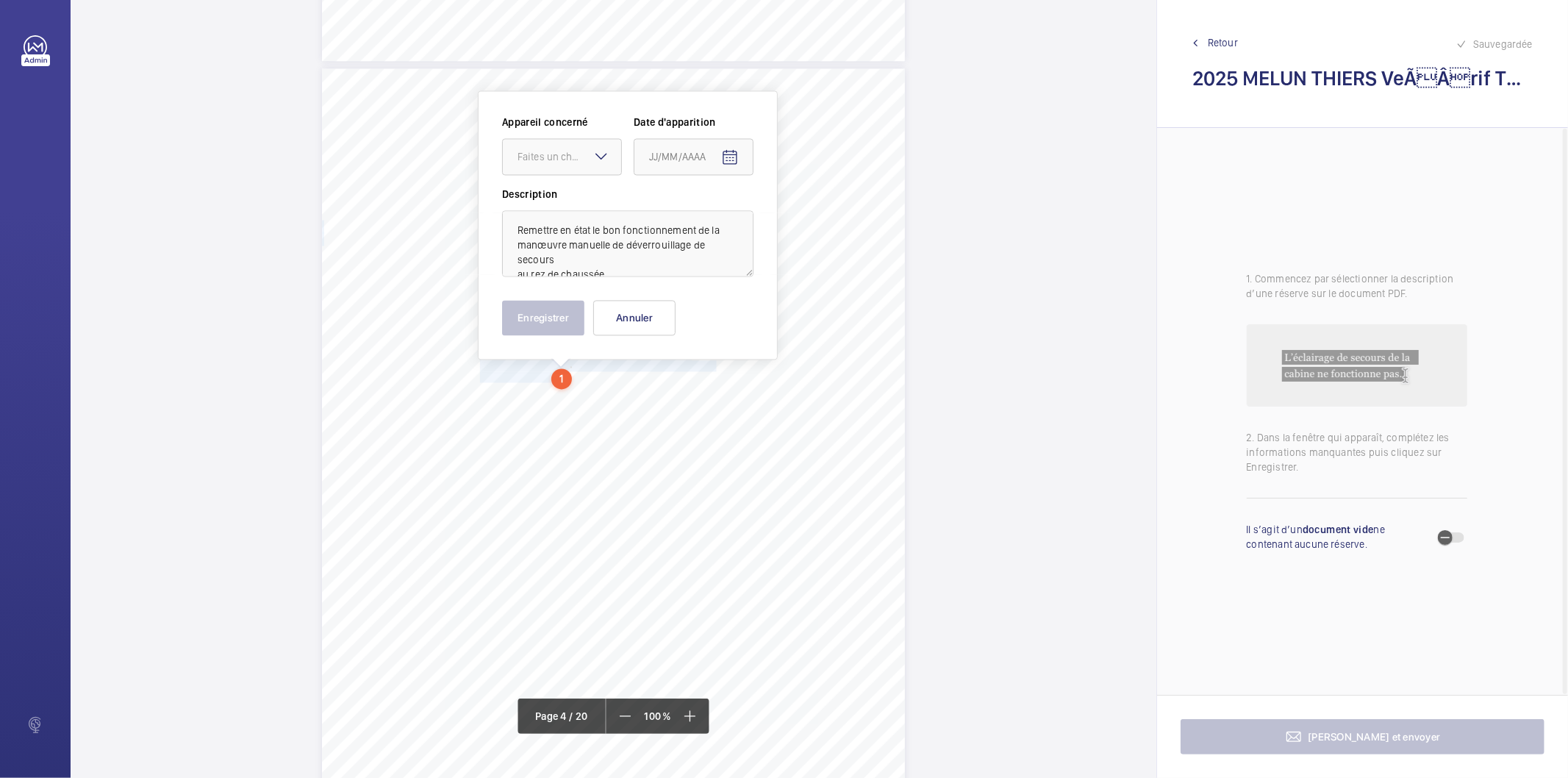
scroll to position [18, 0]
click at [590, 170] on div at bounding box center [561, 157] width 118 height 36
click at [545, 263] on div "13143438" at bounding box center [561, 274] width 118 height 36
click at [739, 158] on span "Open calendar" at bounding box center [730, 157] width 36 height 36
click at [799, 217] on span "Previous month" at bounding box center [803, 215] width 29 height 29
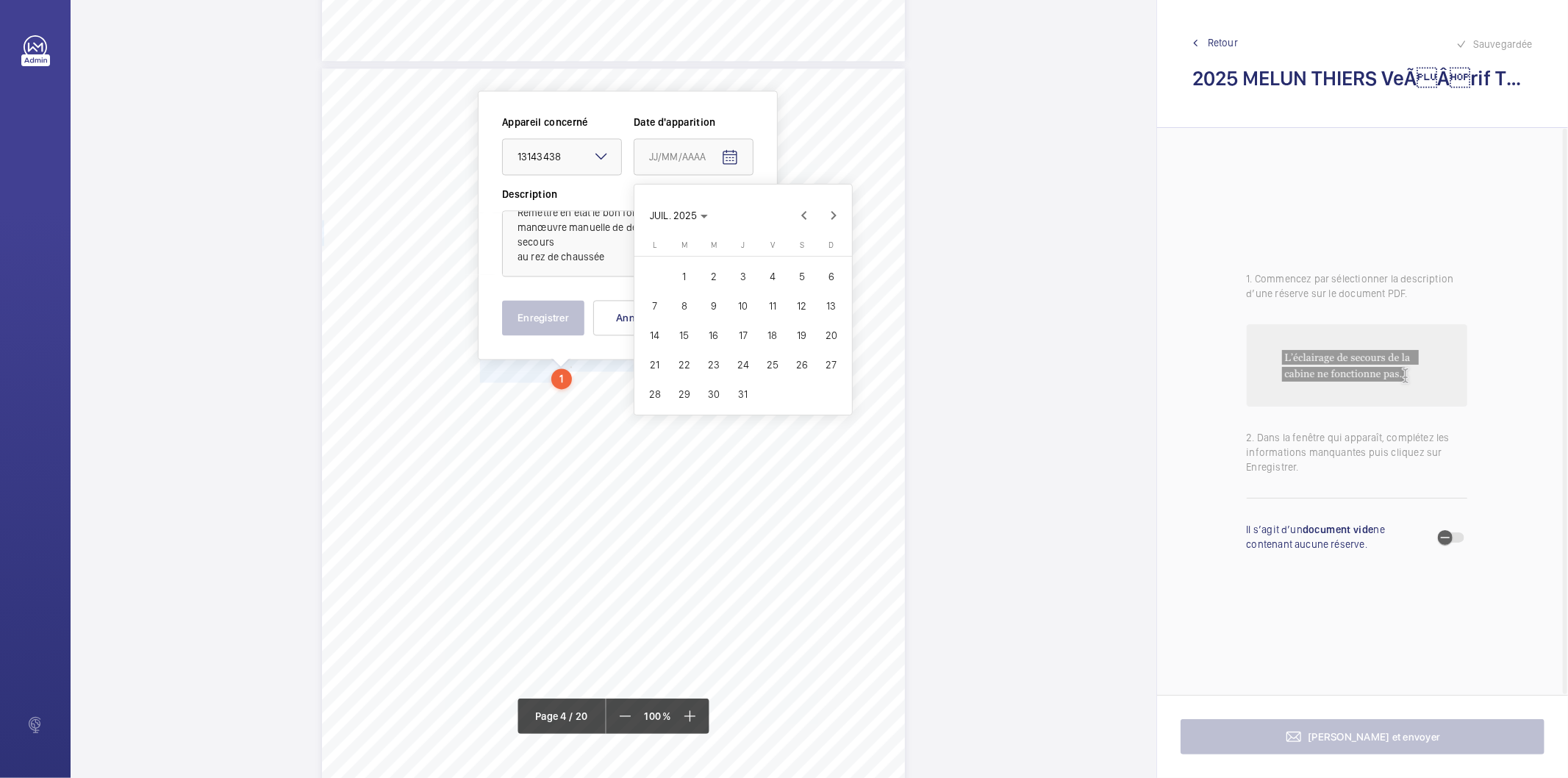
click at [747, 307] on span "10" at bounding box center [743, 306] width 26 height 26
type input "[DATE]"
click at [509, 316] on button "Enregistrer" at bounding box center [544, 318] width 82 height 36
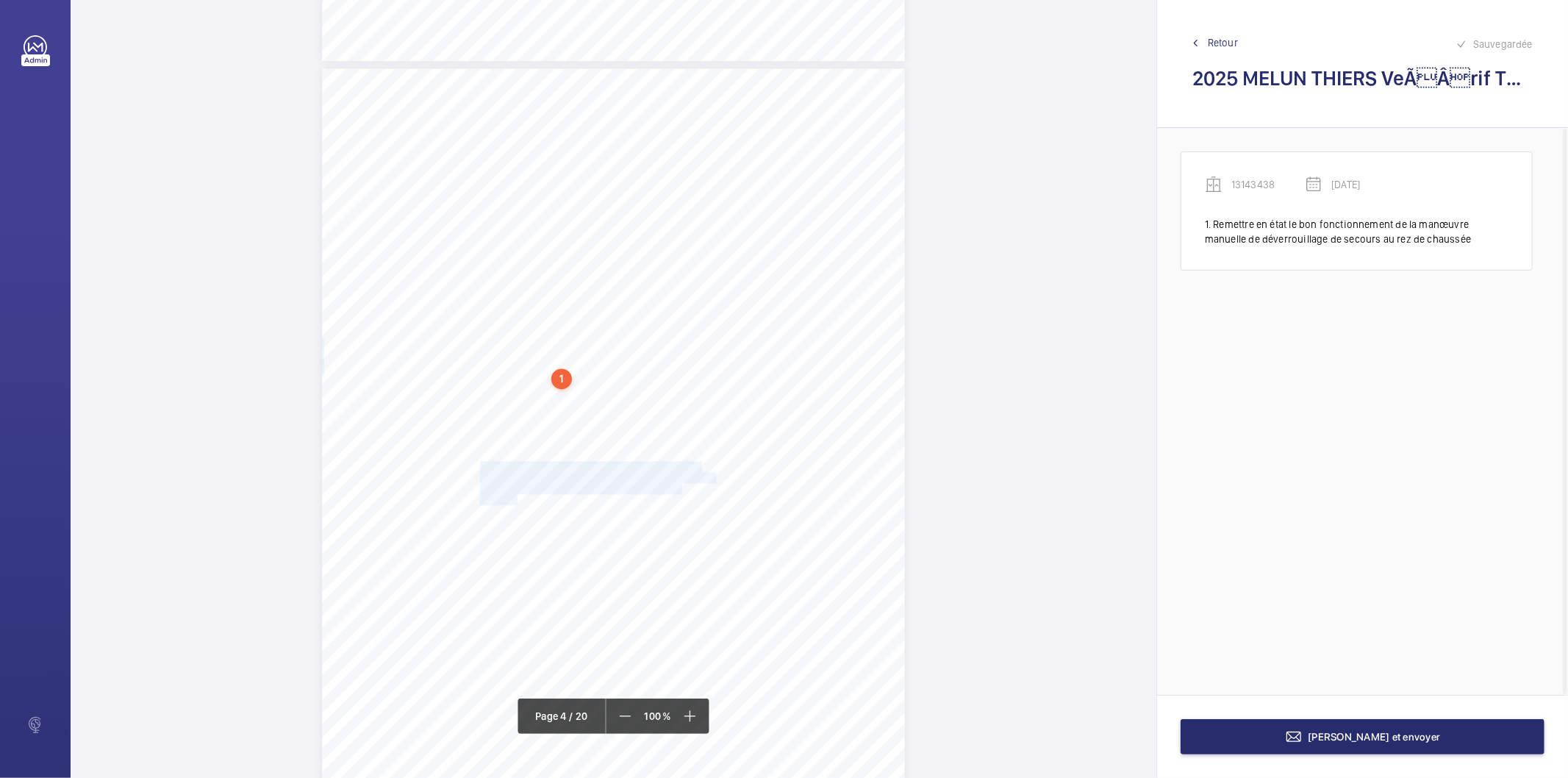
drag, startPoint x: 478, startPoint y: 464, endPoint x: 513, endPoint y: 498, distance: 48.8
click at [513, 498] on div "Périmètre vérifié dans le rapport | DDFIP Melun Thiers ÉQUIPEMENT(S) VÉRIFIÉ(S)…" at bounding box center [613, 481] width 583 height 825
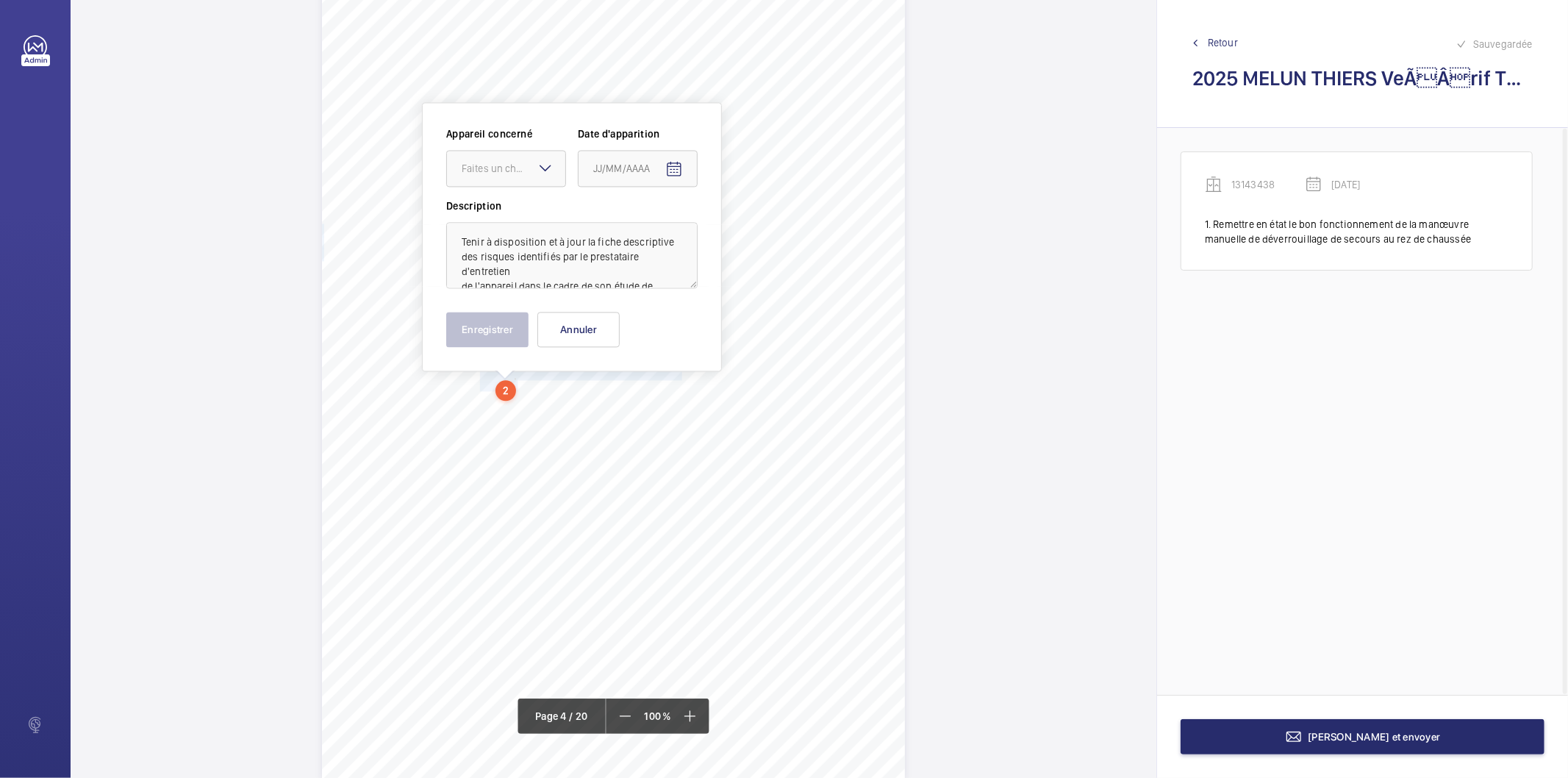
scroll to position [2577, 0]
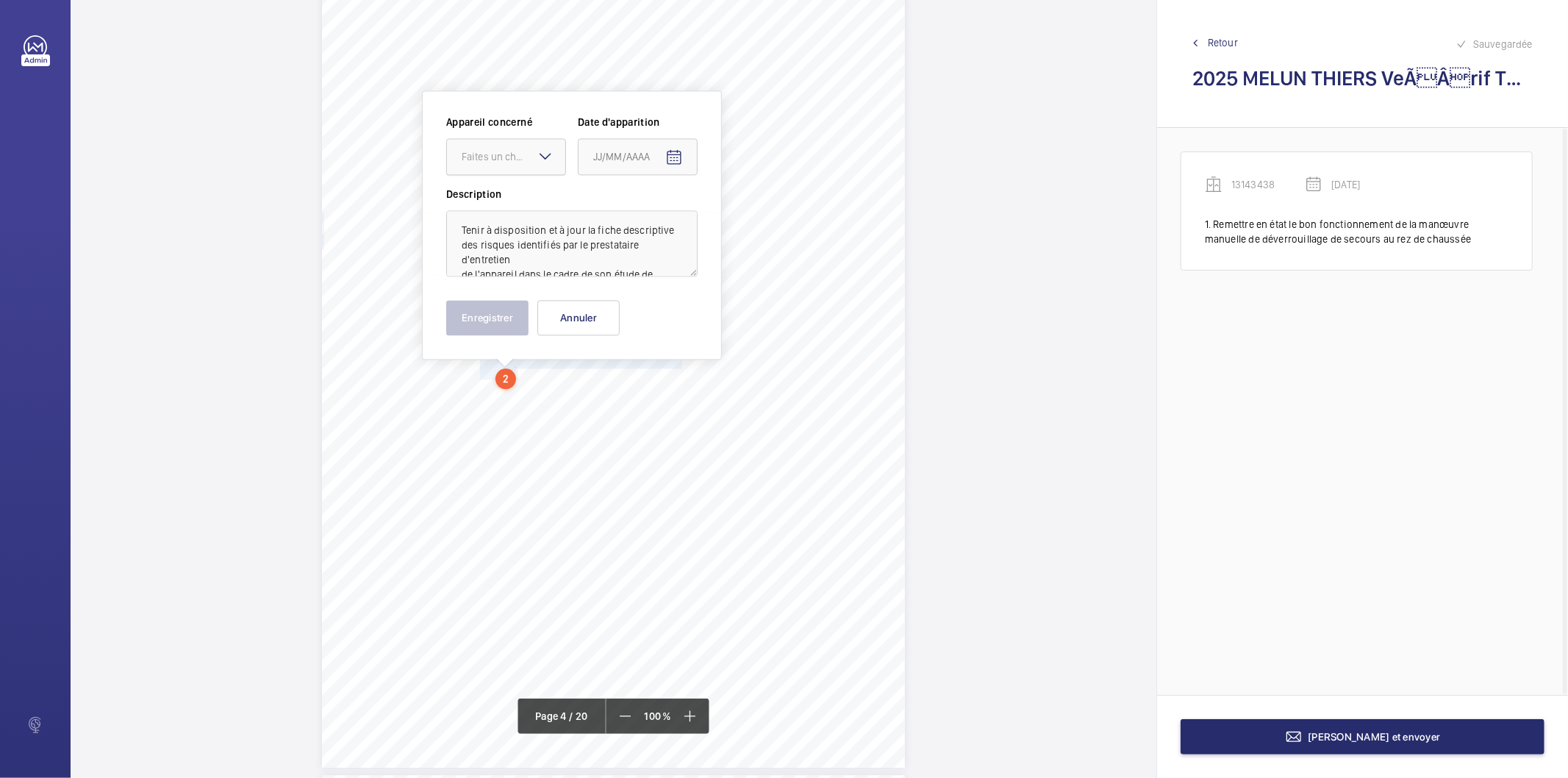
click at [507, 158] on div "Faites un choix" at bounding box center [513, 157] width 104 height 15
click at [501, 281] on div "13143438" at bounding box center [506, 274] width 118 height 36
click at [676, 155] on mat-icon "Open calendar" at bounding box center [674, 157] width 18 height 18
click at [744, 213] on span "Previous month" at bounding box center [748, 214] width 29 height 29
click at [690, 298] on span "10" at bounding box center [687, 305] width 26 height 26
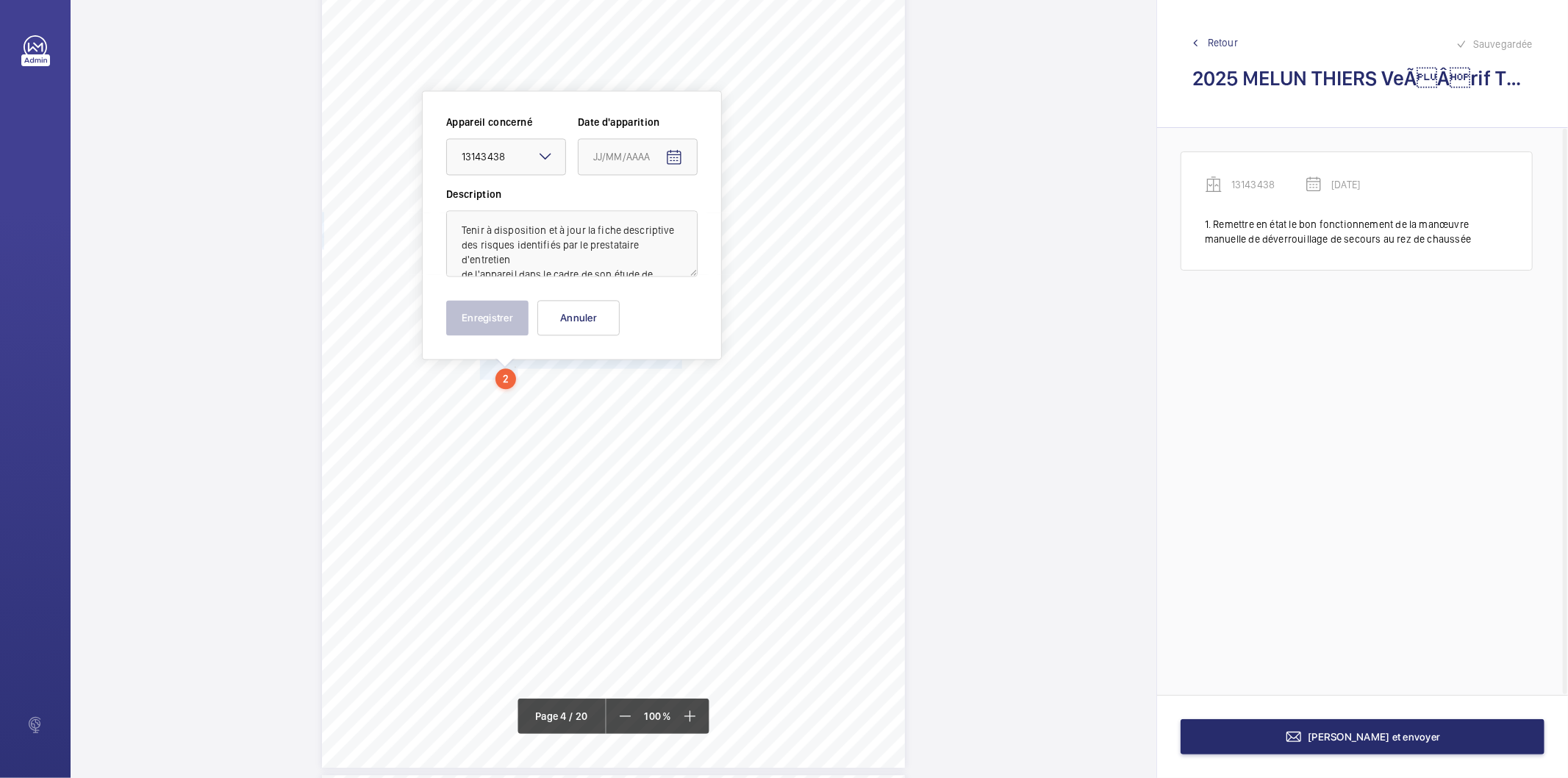
type input "[DATE]"
click at [507, 308] on button "Enregistrer" at bounding box center [487, 318] width 82 height 36
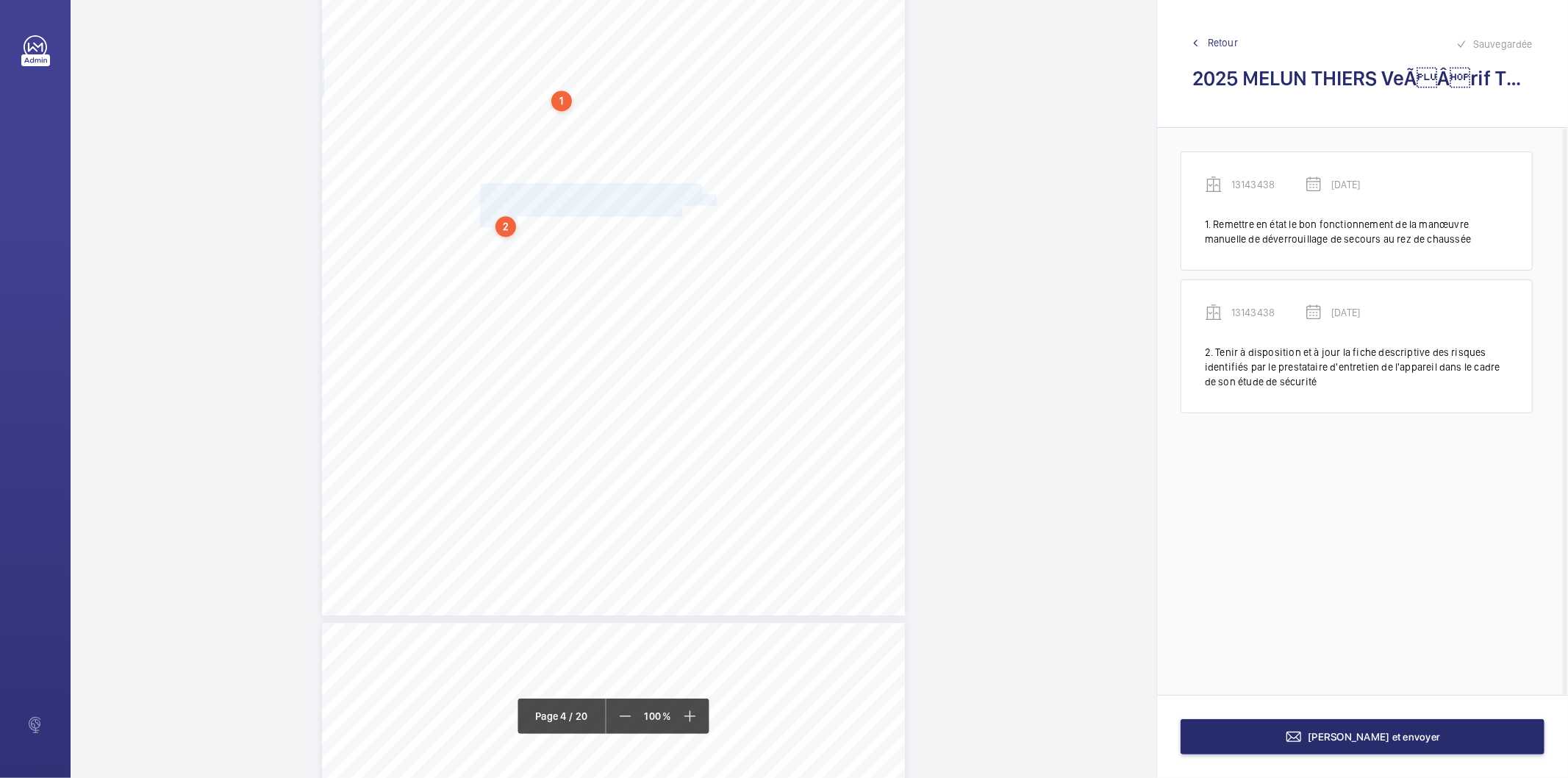
scroll to position [2740, 0]
click at [688, 716] on mat-icon at bounding box center [690, 715] width 18 height 18
click at [688, 716] on mat-icon at bounding box center [689, 715] width 18 height 18
click at [615, 718] on span at bounding box center [624, 716] width 26 height 26
click at [615, 718] on span at bounding box center [625, 716] width 26 height 26
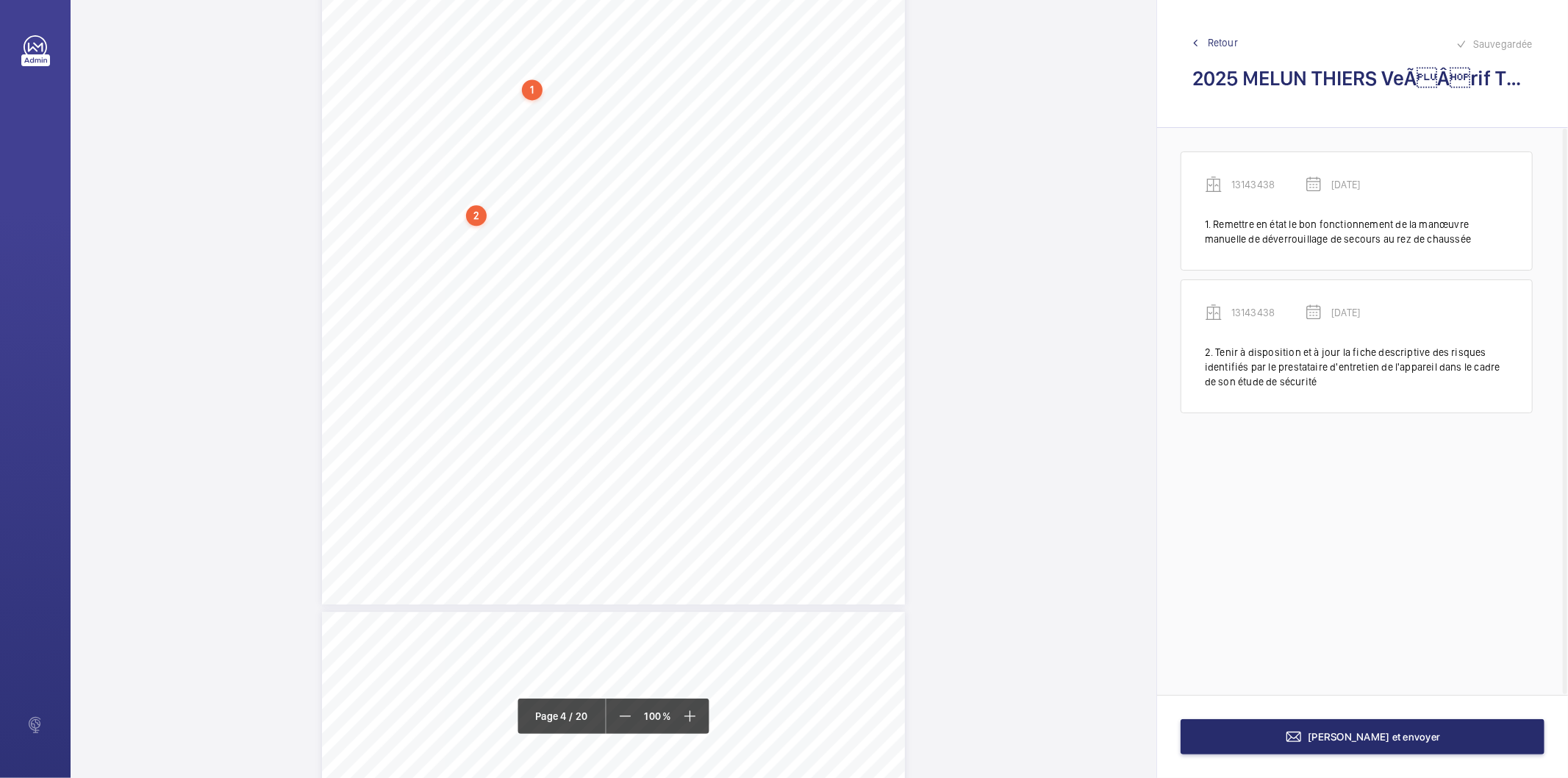
click at [524, 90] on div "1" at bounding box center [532, 90] width 21 height 21
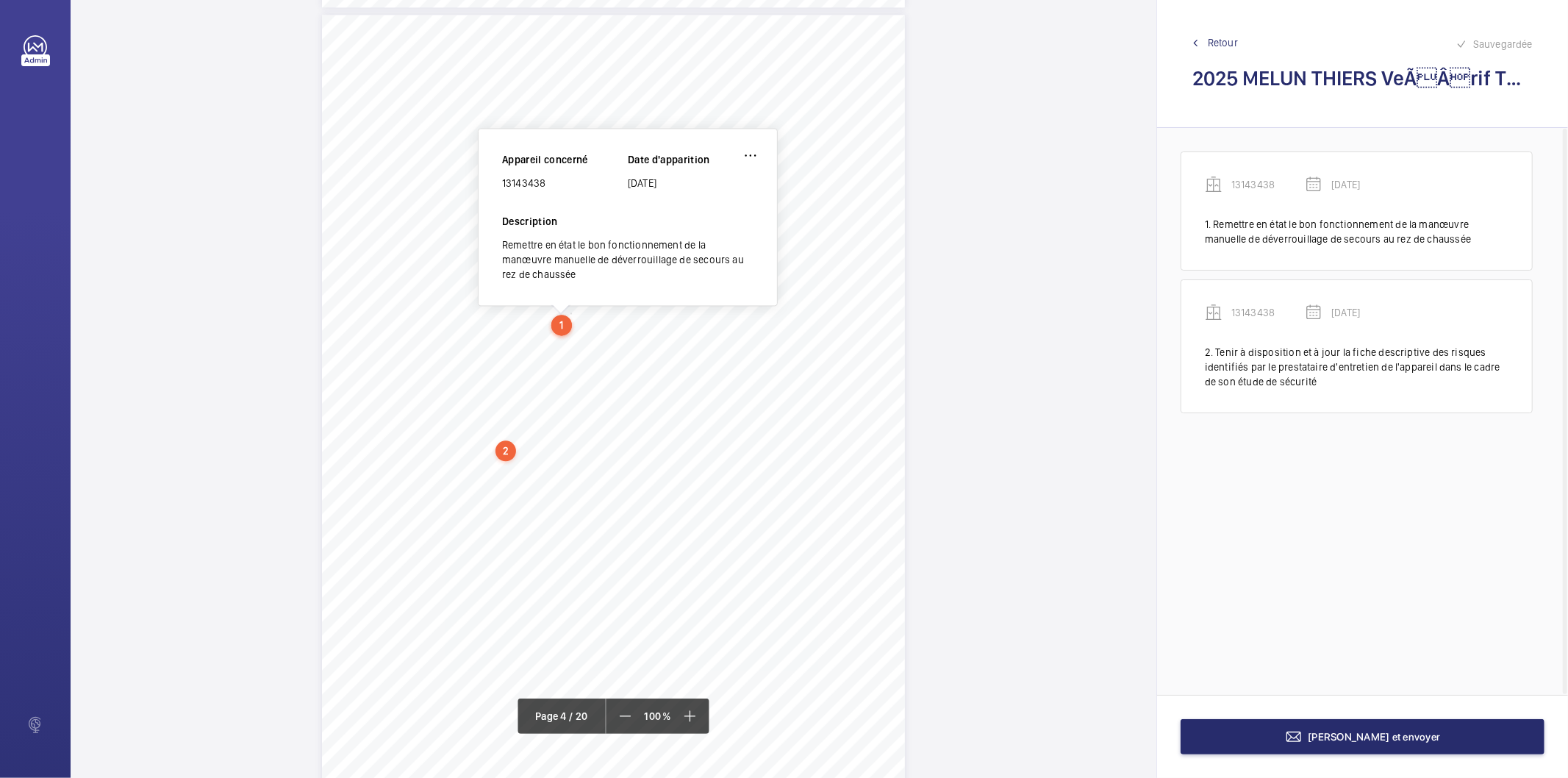
scroll to position [2440, 0]
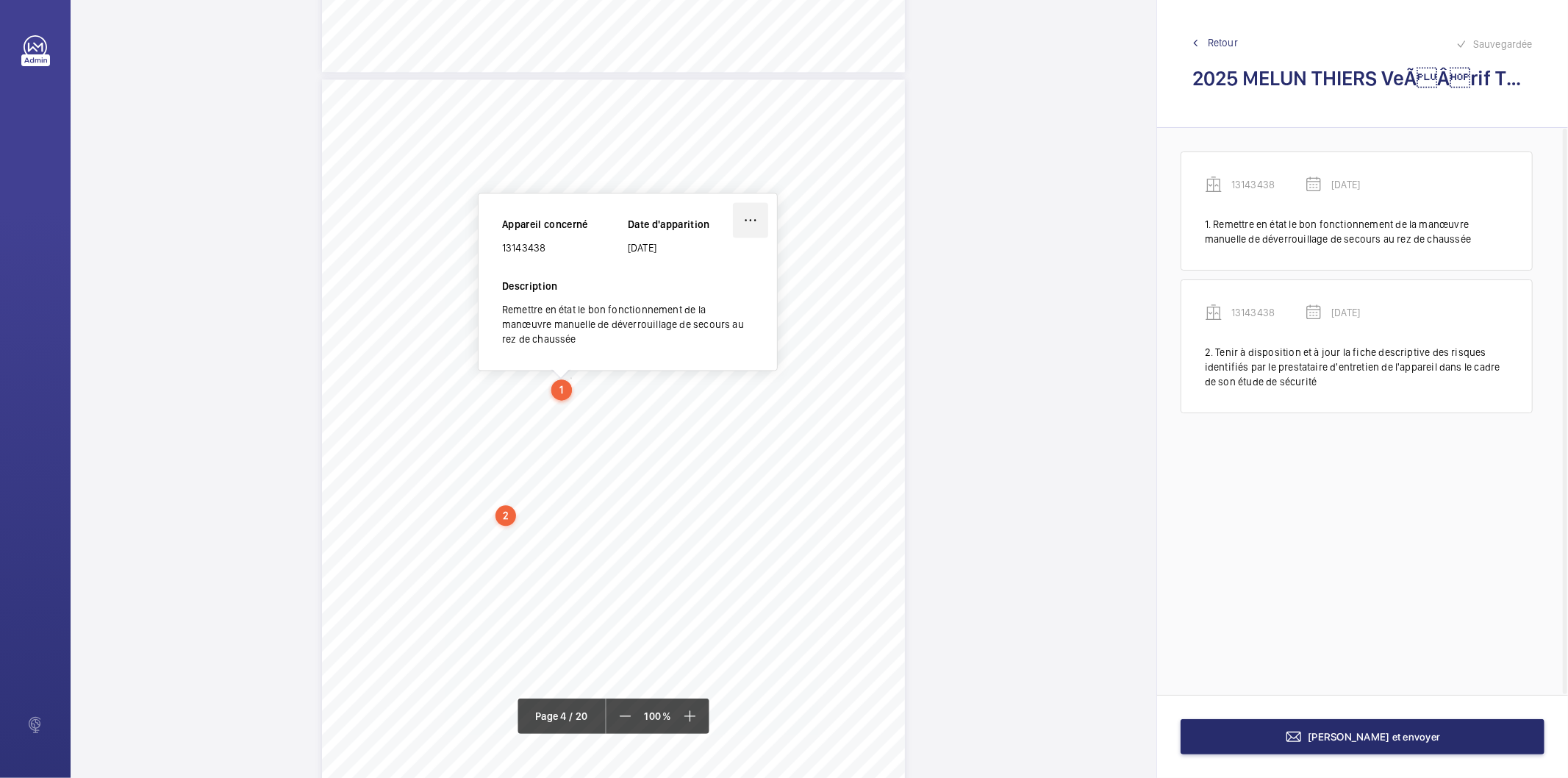
click at [750, 215] on wm-front-icon-button at bounding box center [751, 220] width 36 height 36
click at [724, 258] on div "Modifier" at bounding box center [709, 263] width 116 height 26
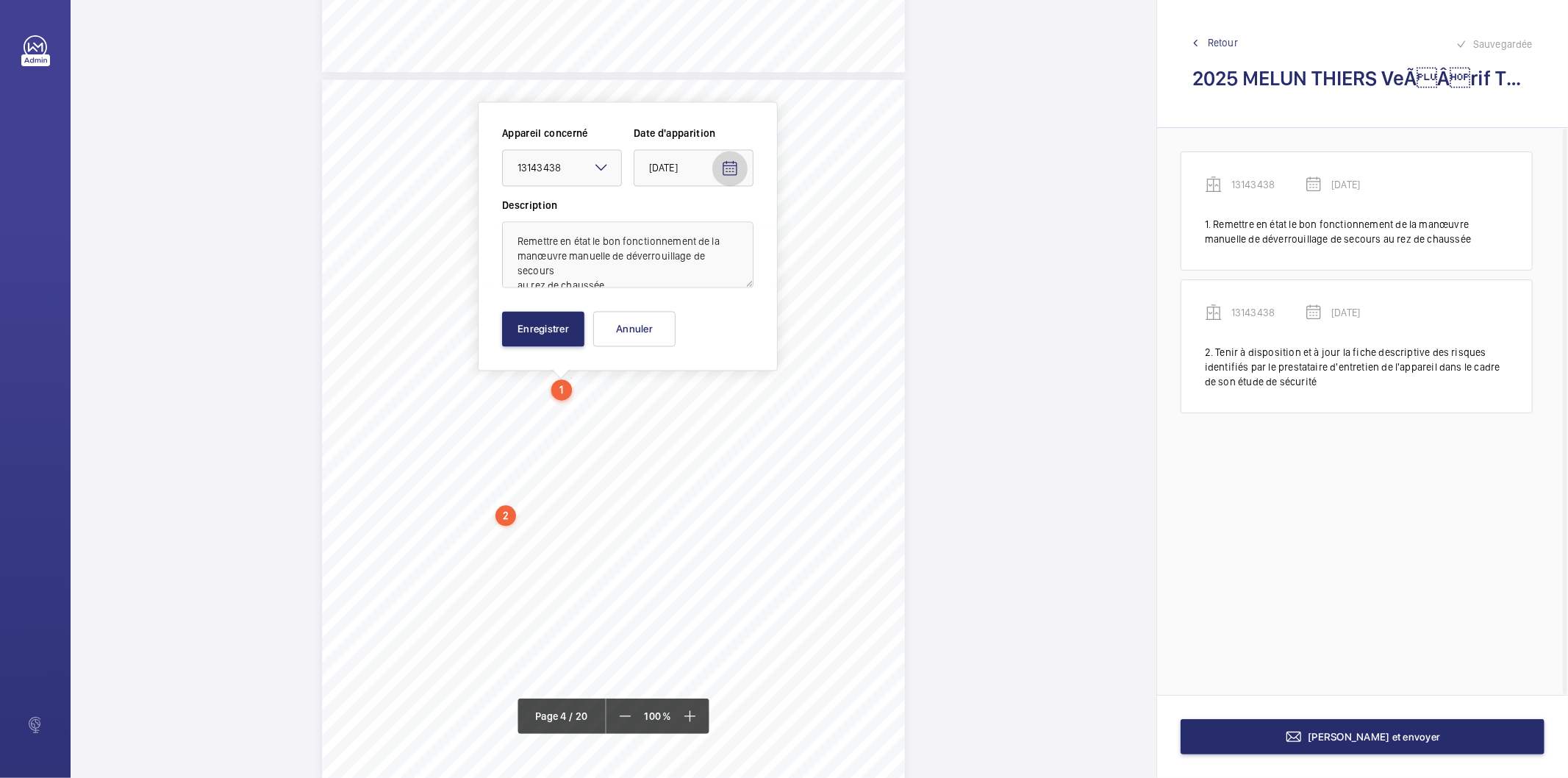
click at [727, 159] on mat-icon "Open calendar" at bounding box center [729, 168] width 18 height 18
click at [717, 342] on span "16" at bounding box center [713, 346] width 26 height 26
type input "[DATE]"
click at [561, 324] on button "Enregistrer" at bounding box center [544, 329] width 82 height 36
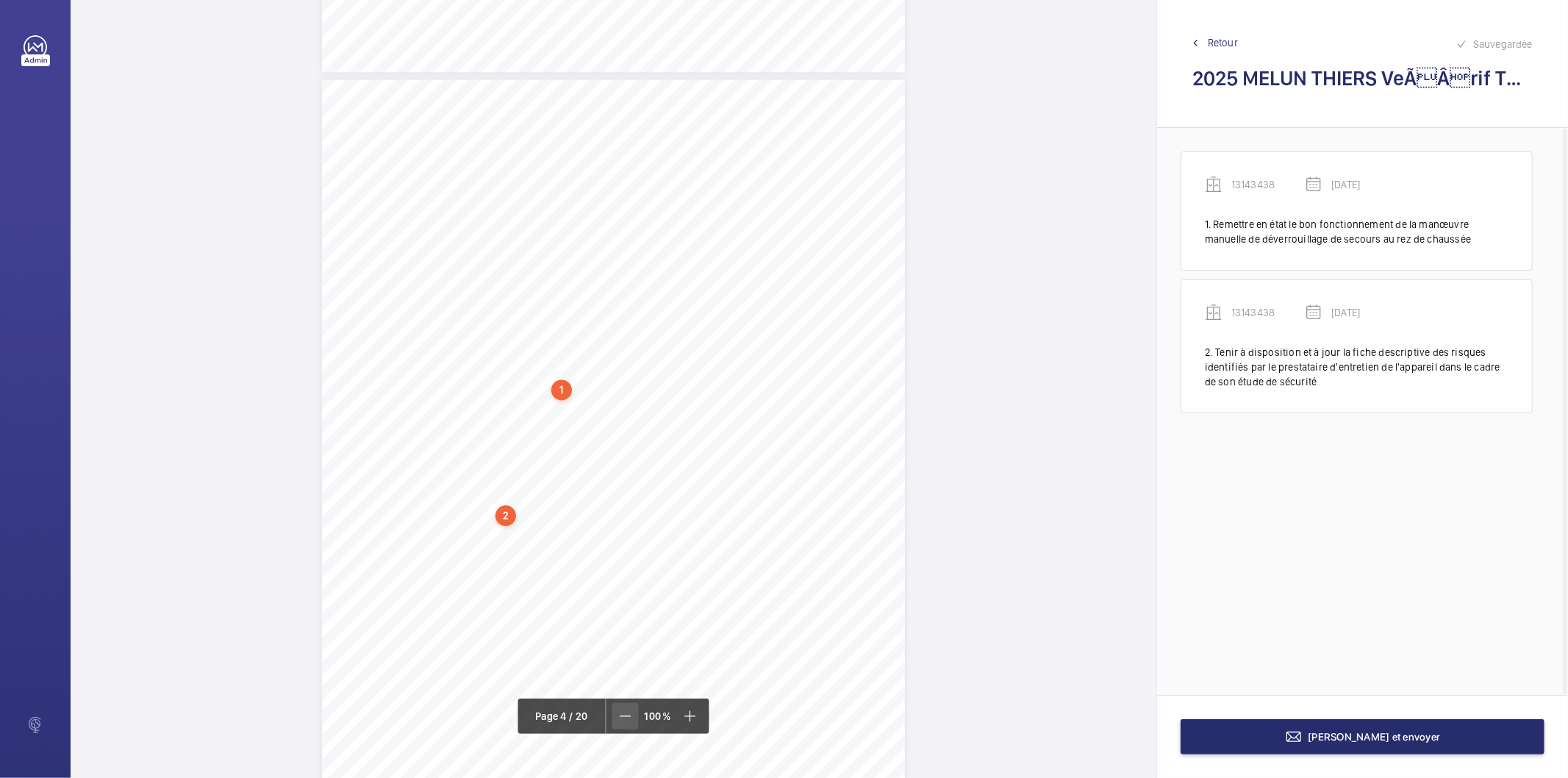
click at [628, 720] on mat-icon at bounding box center [624, 715] width 18 height 18
click at [478, 217] on div "2" at bounding box center [488, 220] width 21 height 21
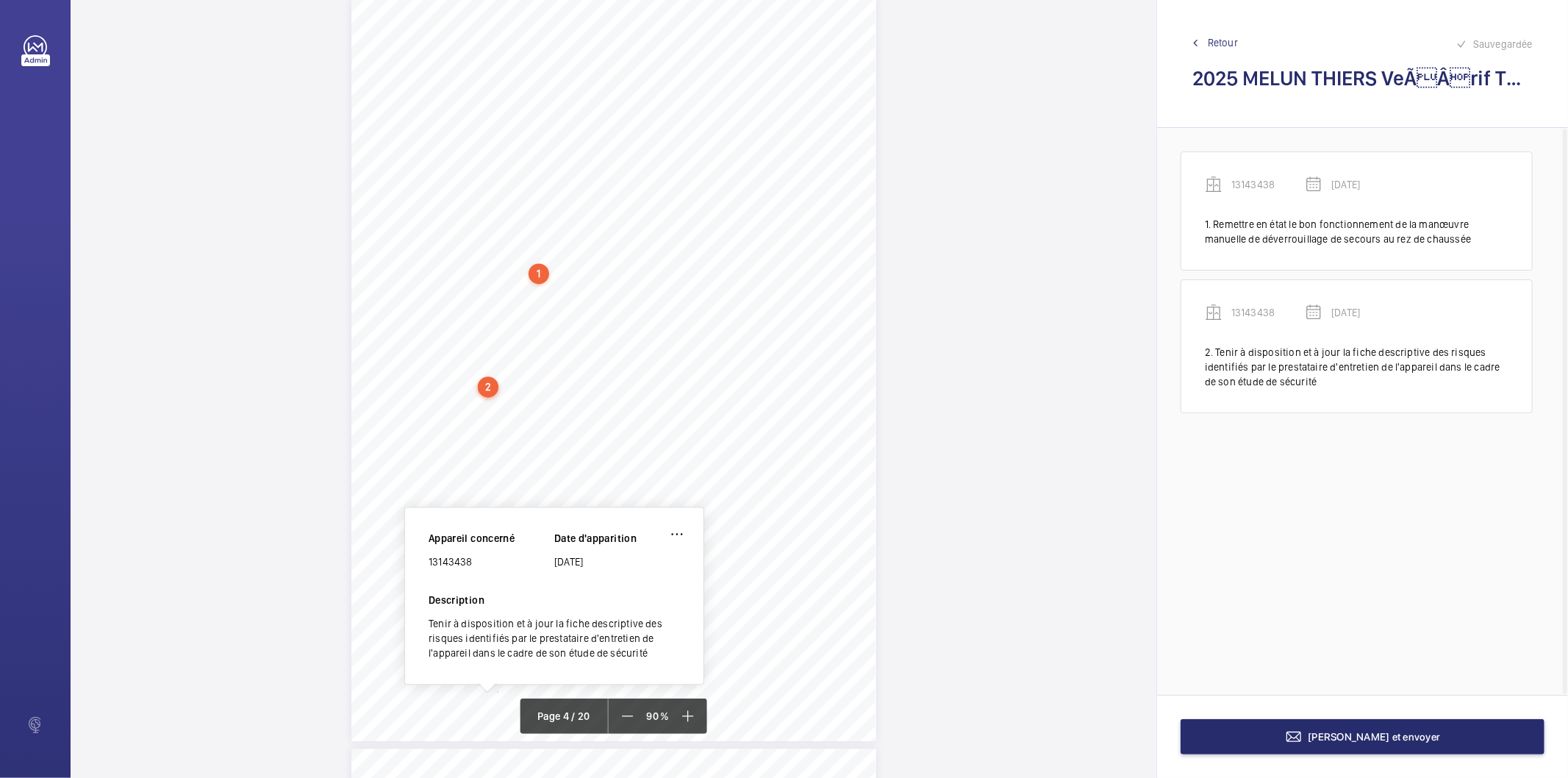
scroll to position [2272, 0]
click at [673, 533] on wm-front-icon-button at bounding box center [677, 536] width 36 height 36
click at [660, 574] on div "Modifier" at bounding box center [665, 579] width 116 height 26
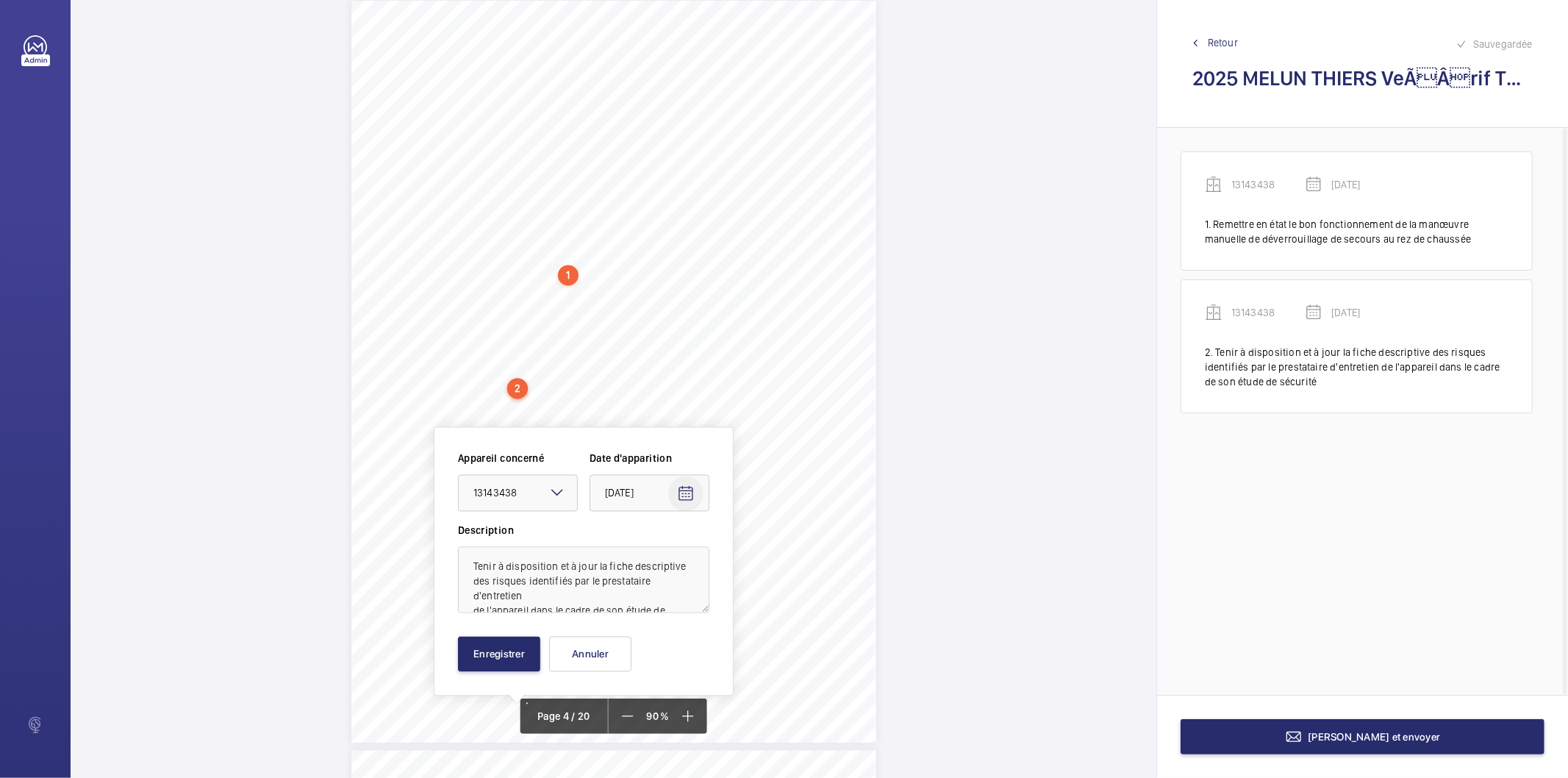
click at [685, 498] on mat-icon "Open calendar" at bounding box center [685, 494] width 18 height 18
click at [672, 664] on span "16" at bounding box center [669, 672] width 26 height 26
type input "[DATE]"
click at [502, 639] on button "Enregistrer" at bounding box center [500, 654] width 82 height 36
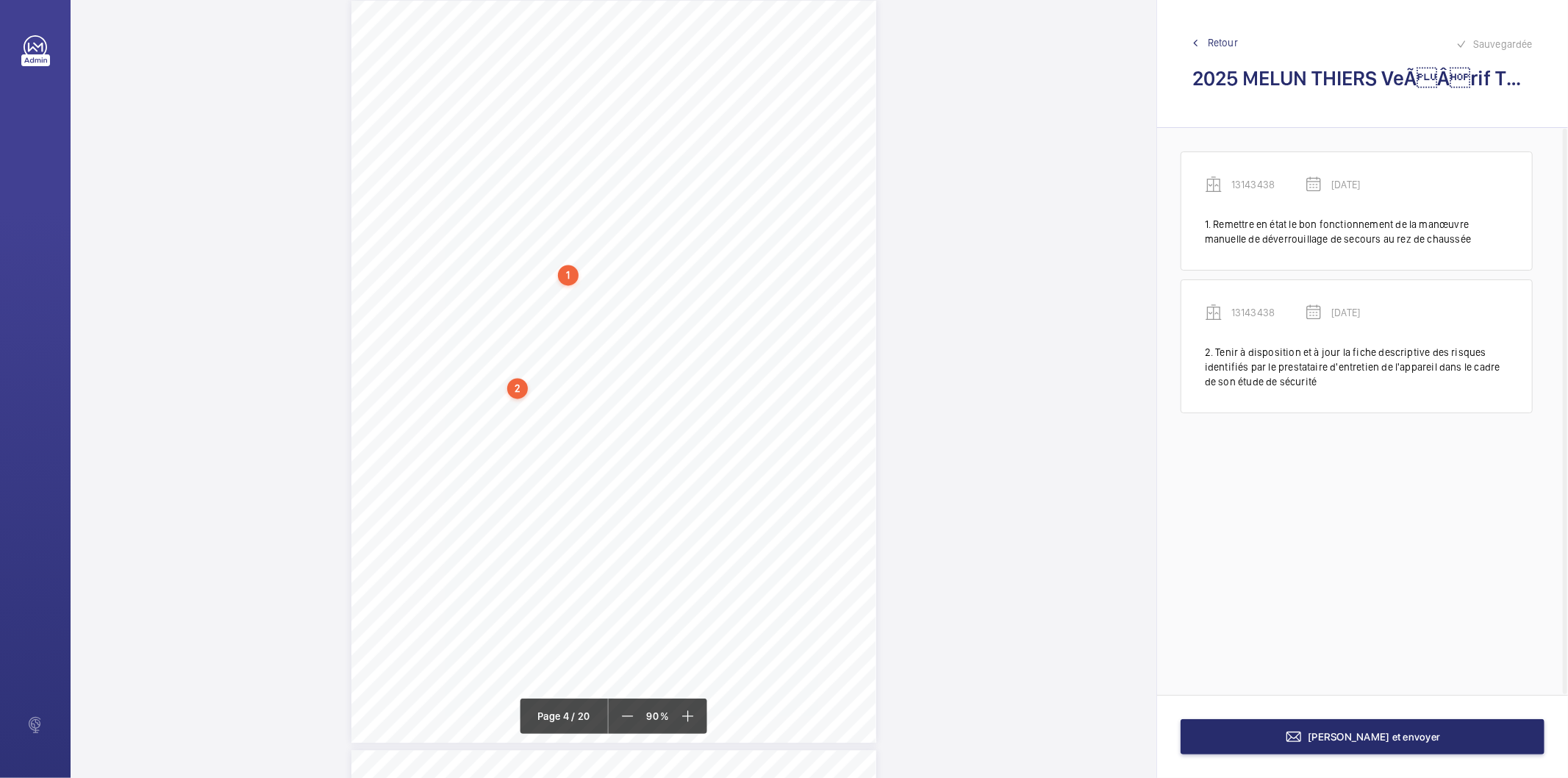
drag, startPoint x: 684, startPoint y: 719, endPoint x: 673, endPoint y: 703, distance: 19.4
click at [680, 713] on mat-icon at bounding box center [688, 715] width 18 height 18
drag, startPoint x: 480, startPoint y: 456, endPoint x: 509, endPoint y: 479, distance: 37.0
click at [509, 479] on div "Périmètre vérifié dans le rapport | DDFIP Melun Thiers ÉQUIPEMENT(S) VÉRIFIÉ(S)…" at bounding box center [613, 334] width 583 height 825
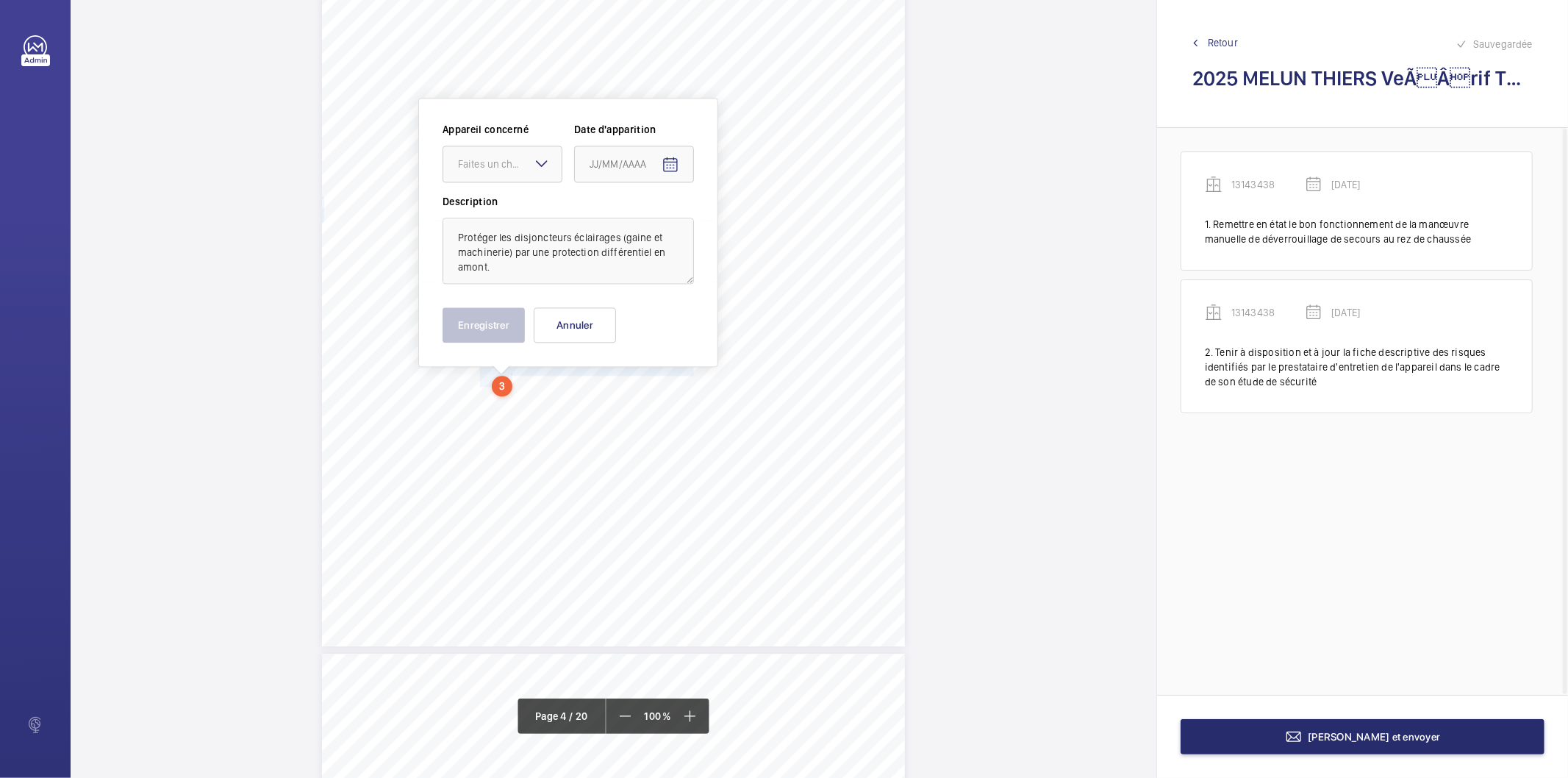
scroll to position [2706, 0]
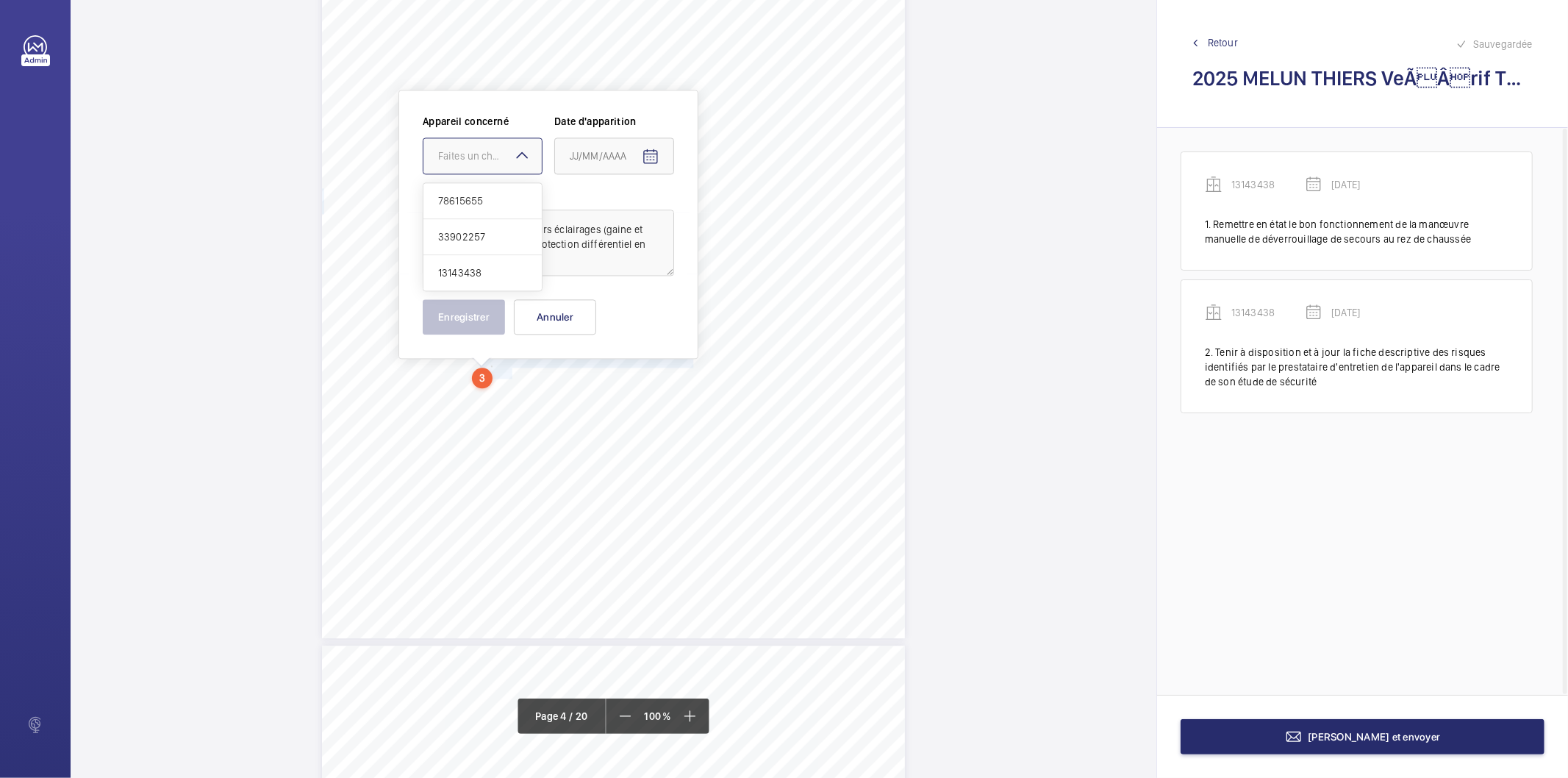
click at [530, 158] on mat-icon at bounding box center [521, 155] width 18 height 18
click at [480, 276] on span "13143438" at bounding box center [482, 273] width 89 height 15
click at [655, 152] on mat-icon "Open calendar" at bounding box center [650, 157] width 18 height 18
click at [724, 216] on span "Previous month" at bounding box center [724, 214] width 29 height 29
click at [636, 329] on span "16" at bounding box center [635, 335] width 26 height 26
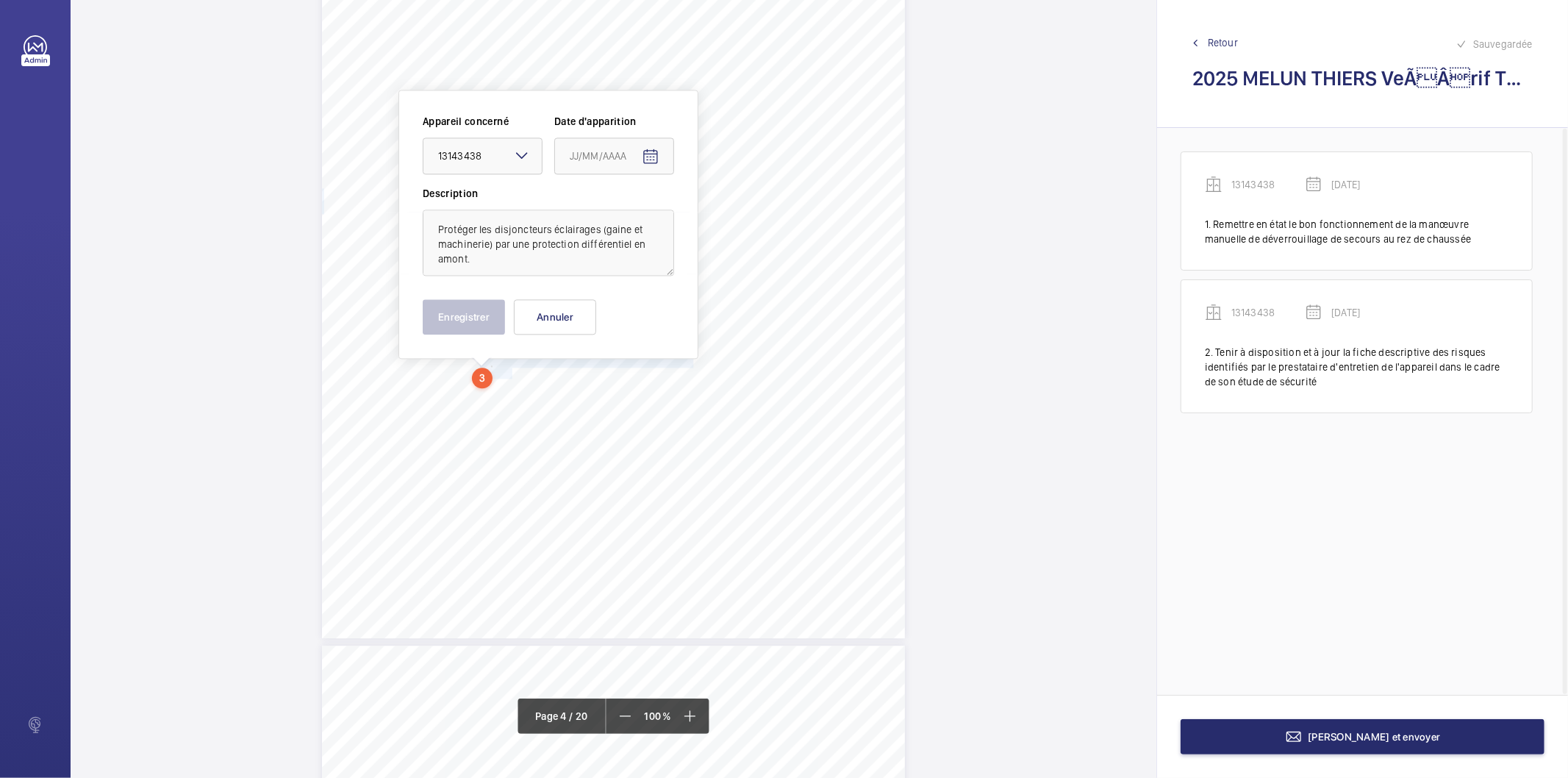
type input "[DATE]"
click at [490, 311] on button "Enregistrer" at bounding box center [464, 317] width 82 height 36
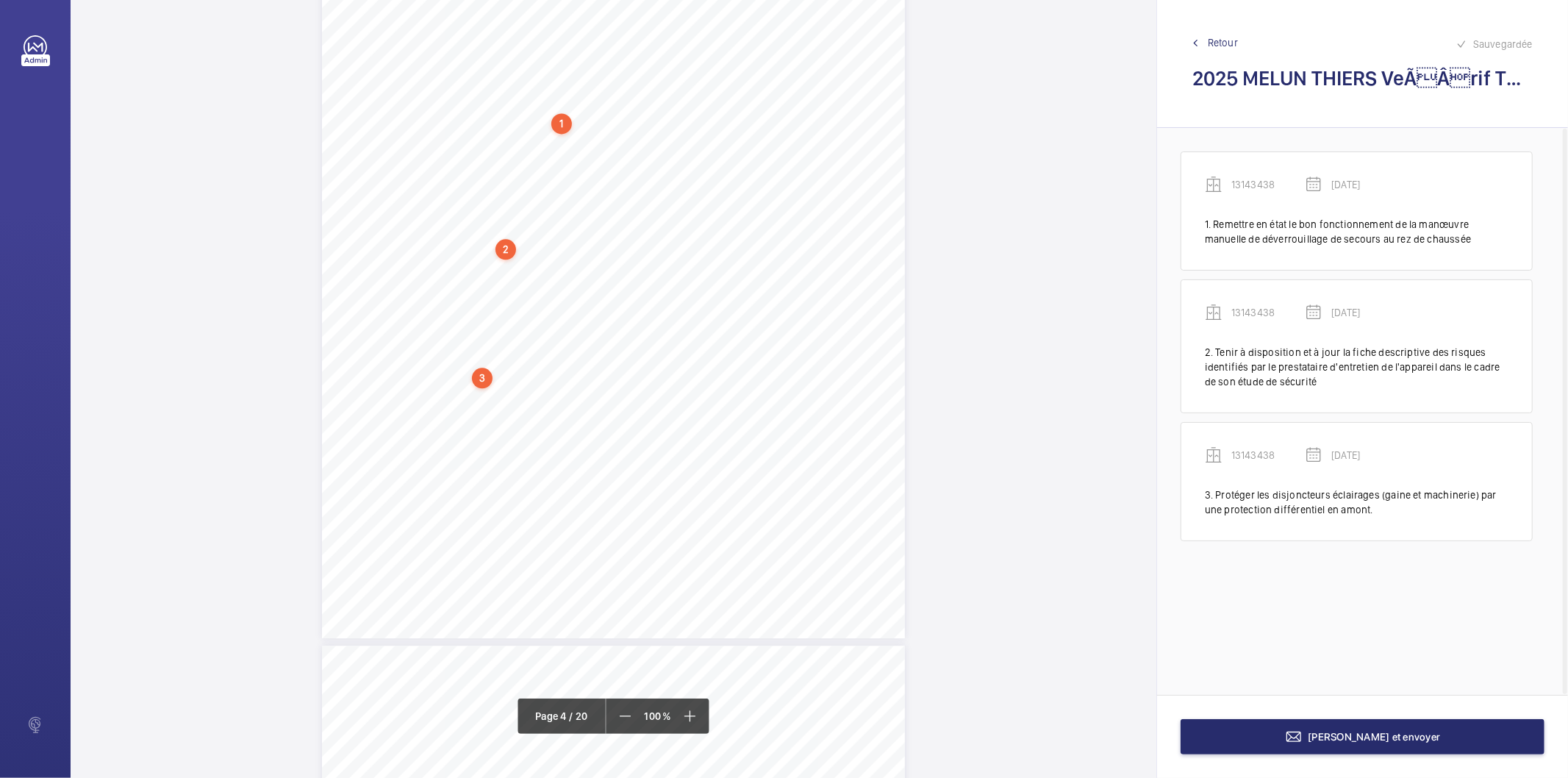
click at [484, 373] on div "3" at bounding box center [482, 378] width 21 height 21
click at [455, 257] on div "13143438" at bounding box center [485, 262] width 126 height 15
copy div "13143438"
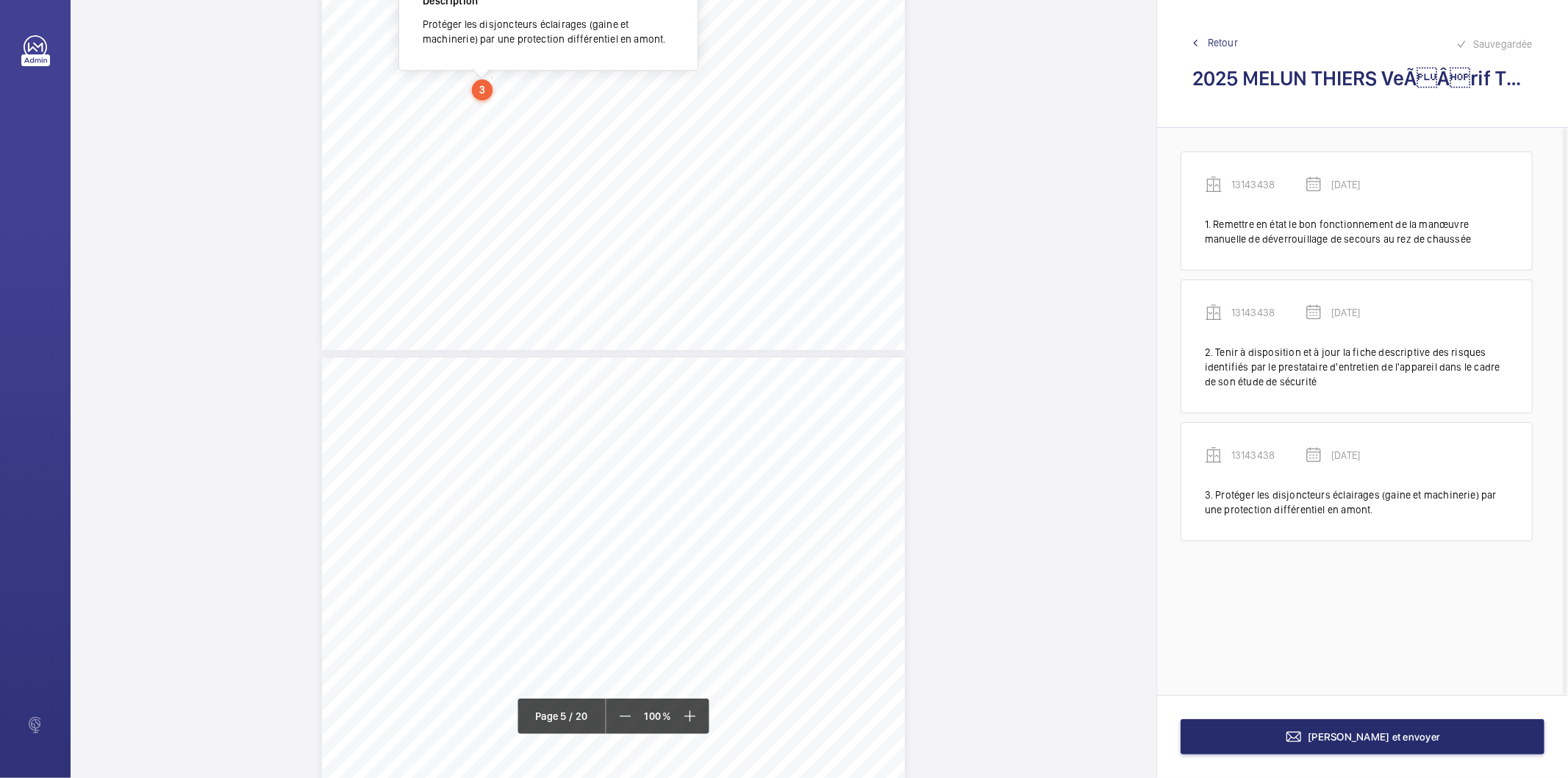
scroll to position [3022, 0]
drag, startPoint x: 480, startPoint y: 455, endPoint x: 643, endPoint y: 464, distance: 163.2
click at [643, 464] on div "Point vérifié Actions à entreprendre 6.3- Attaches Les serres câbles ne sont pa…" at bounding box center [613, 742] width 583 height 825
click at [627, 456] on span "Les serres câbles ne sont pas correctement mis" at bounding box center [591, 453] width 223 height 9
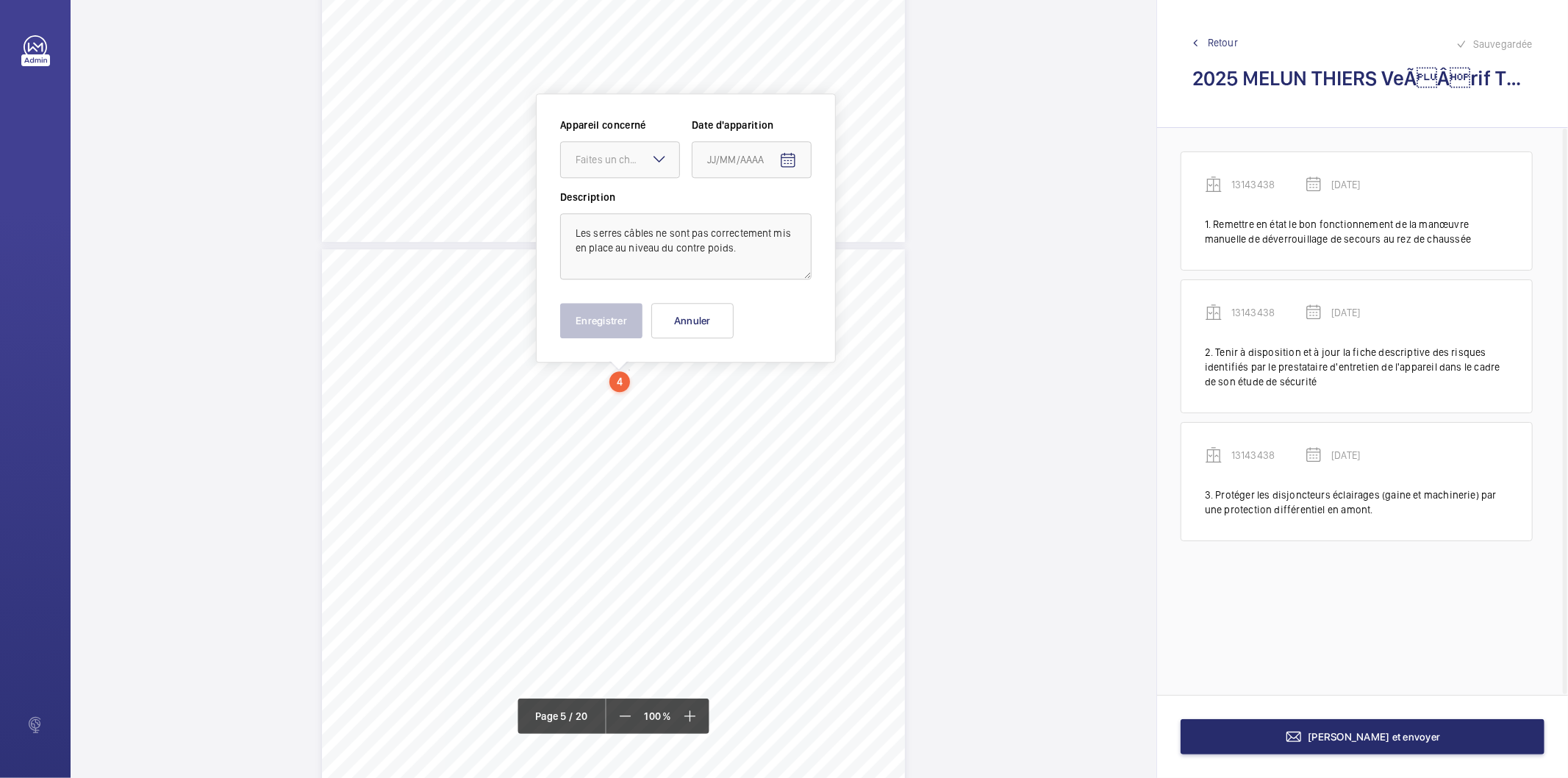
scroll to position [3105, 0]
click at [662, 158] on mat-icon at bounding box center [659, 156] width 18 height 18
click at [633, 237] on span "33902257" at bounding box center [620, 237] width 89 height 15
click at [784, 159] on mat-icon "Open calendar" at bounding box center [787, 157] width 18 height 18
click at [867, 220] on span "Previous month" at bounding box center [861, 215] width 29 height 29
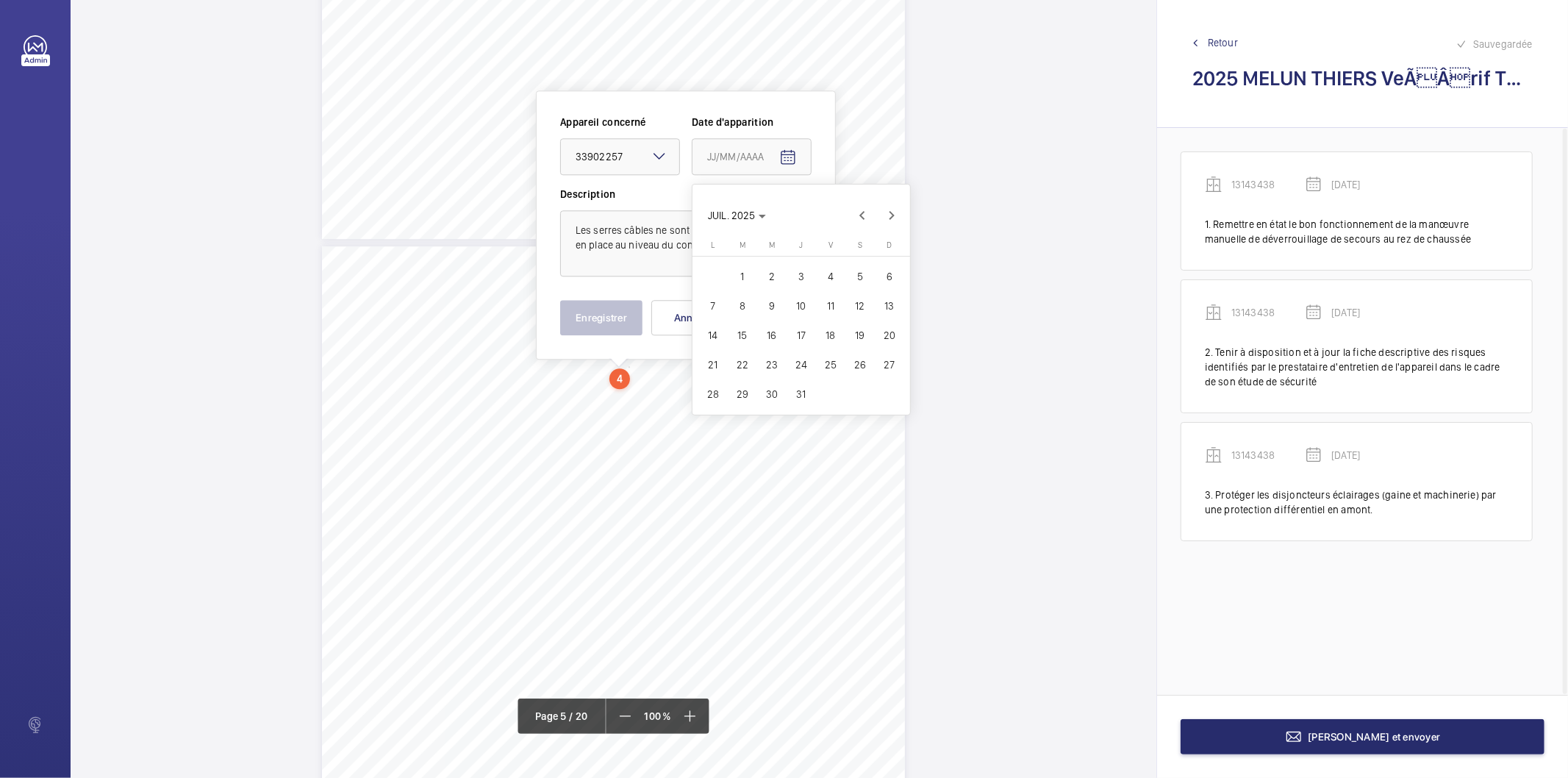
click at [771, 329] on span "16" at bounding box center [771, 335] width 26 height 26
type input "[DATE]"
click at [629, 317] on button "Enregistrer" at bounding box center [602, 318] width 82 height 36
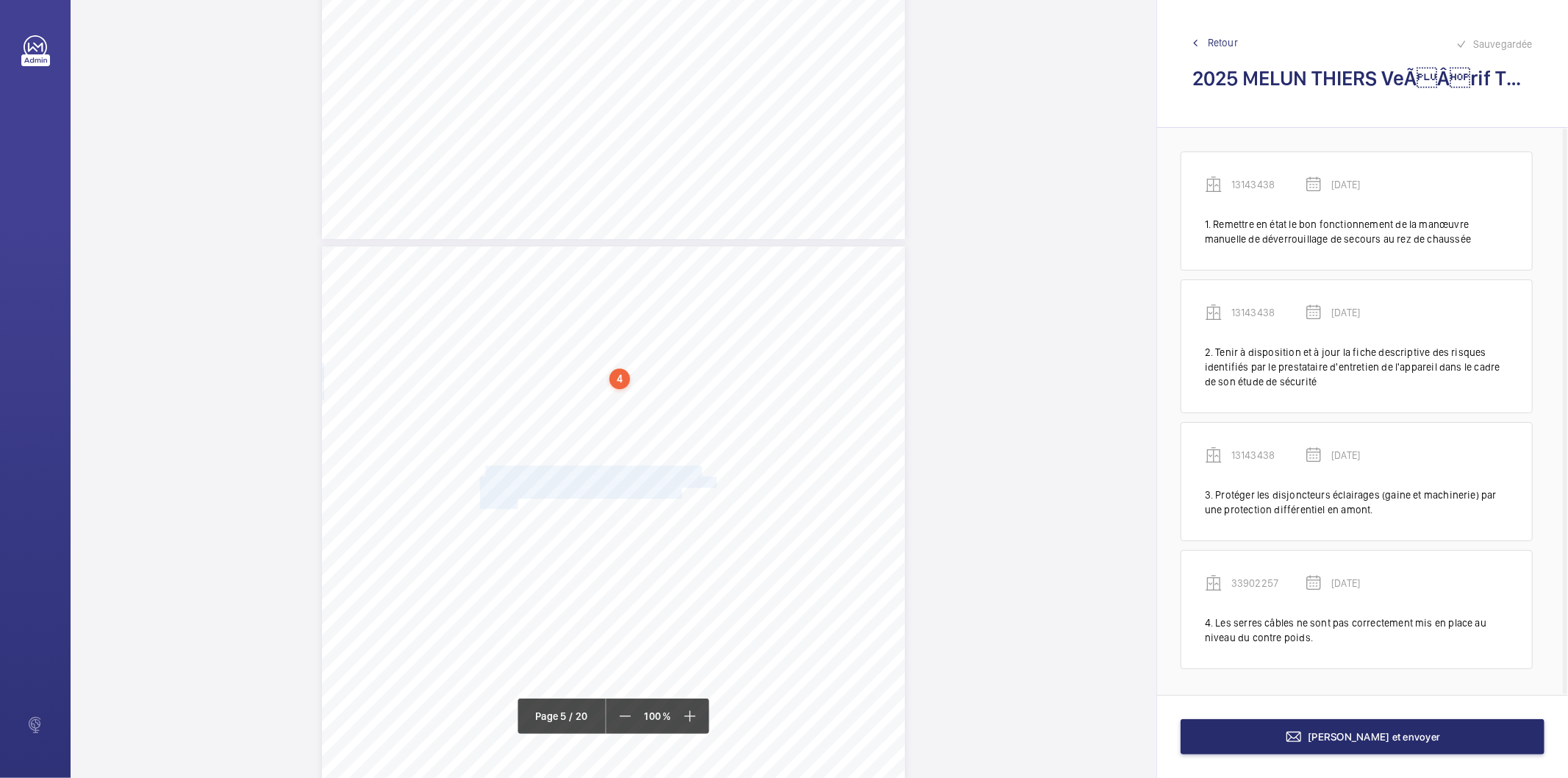
drag, startPoint x: 482, startPoint y: 471, endPoint x: 513, endPoint y: 502, distance: 43.8
click at [513, 502] on div "Point vérifié Actions à entreprendre 6.3- Attaches Les serres câbles ne sont pa…" at bounding box center [613, 659] width 583 height 825
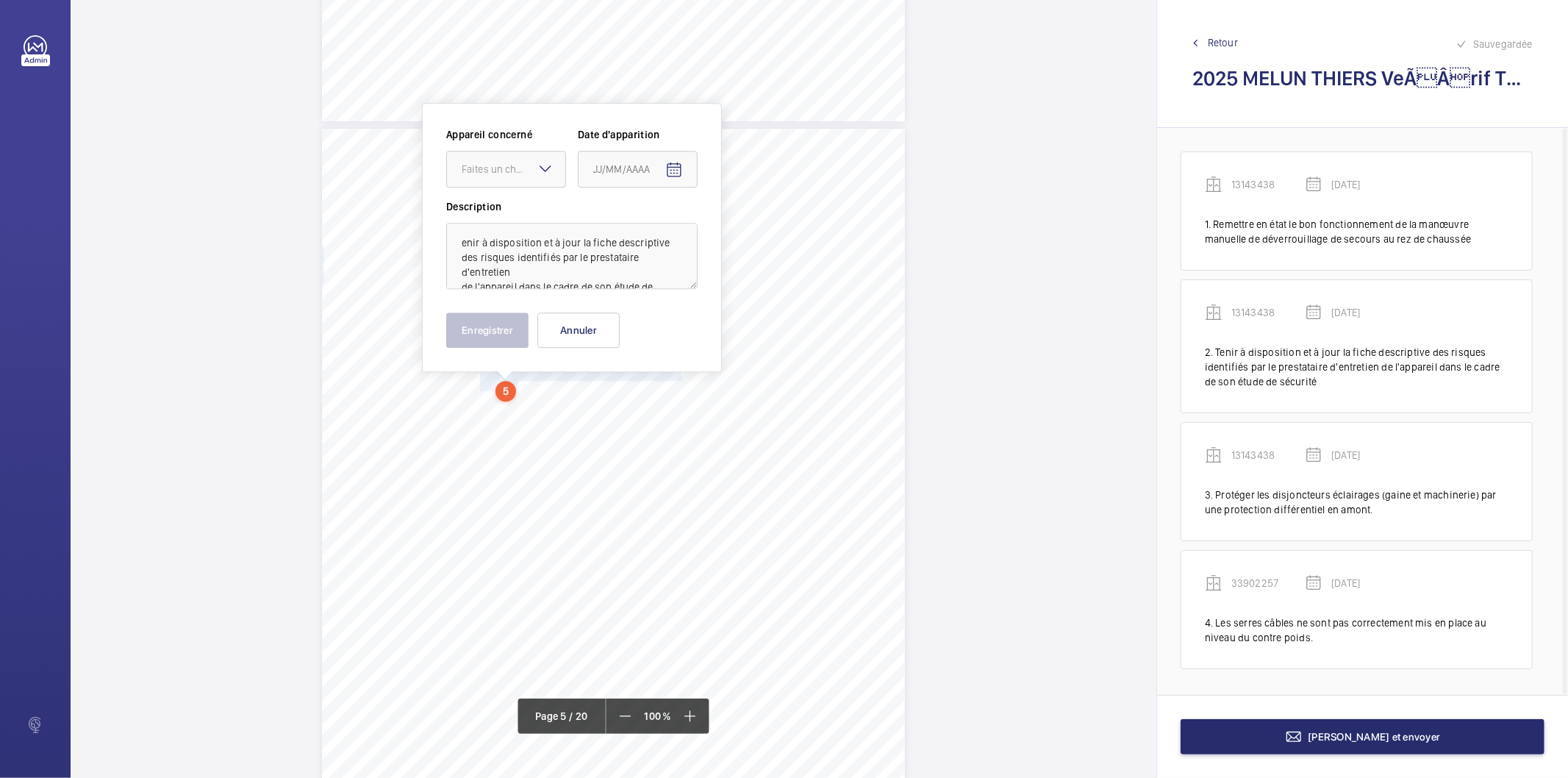
scroll to position [3237, 0]
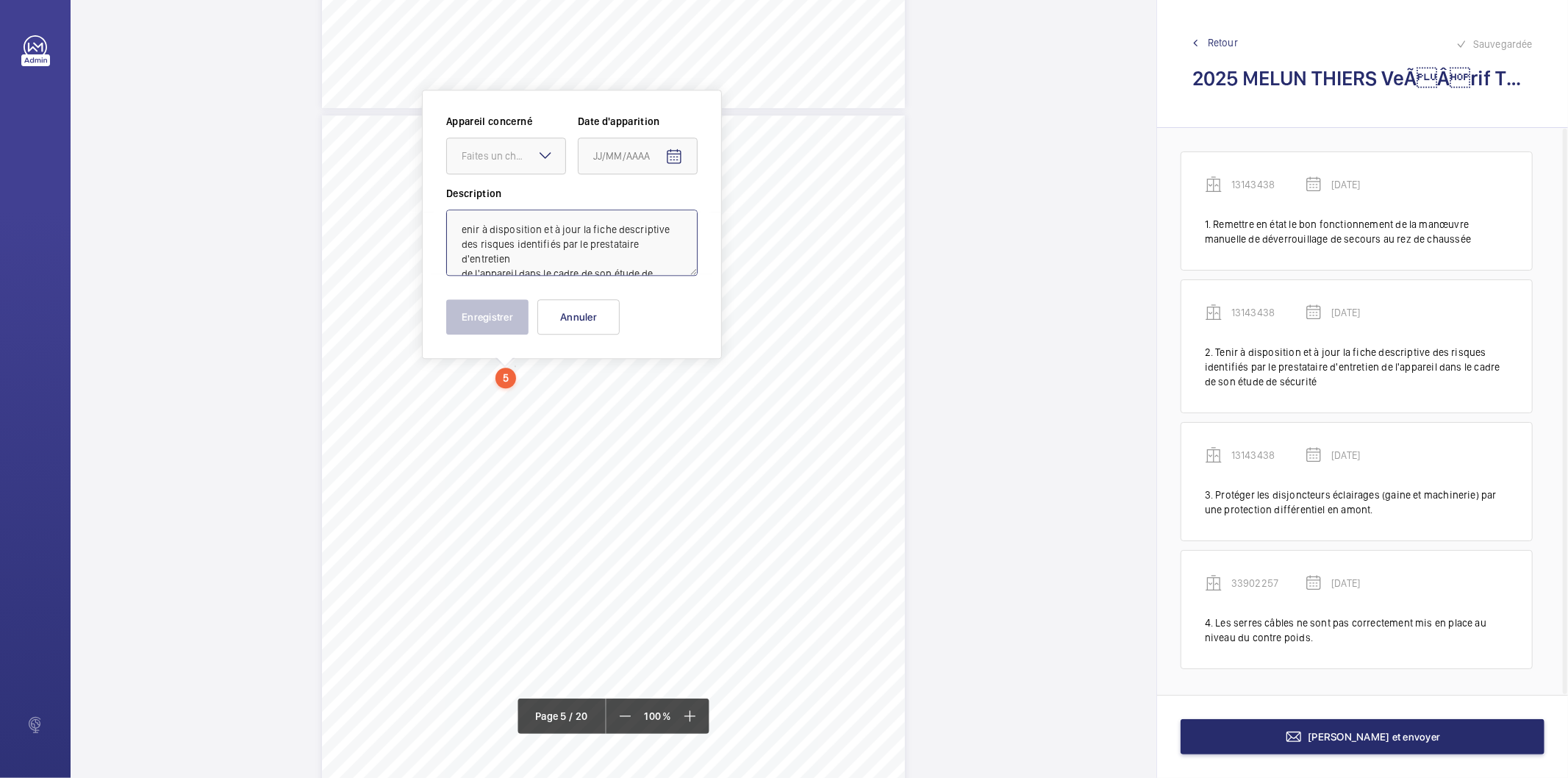
click at [528, 232] on textarea "enir à disposition et à jour la fiche descriptive des risques identifiés par le…" at bounding box center [572, 242] width 251 height 67
click at [505, 155] on div "Faites un choix" at bounding box center [513, 156] width 104 height 15
click at [505, 233] on span "33902257" at bounding box center [505, 237] width 89 height 15
type textarea "Tenir à disposition et à jour la fiche descriptive des risques identifiés par l…"
click at [671, 158] on mat-icon "Open calendar" at bounding box center [674, 157] width 18 height 18
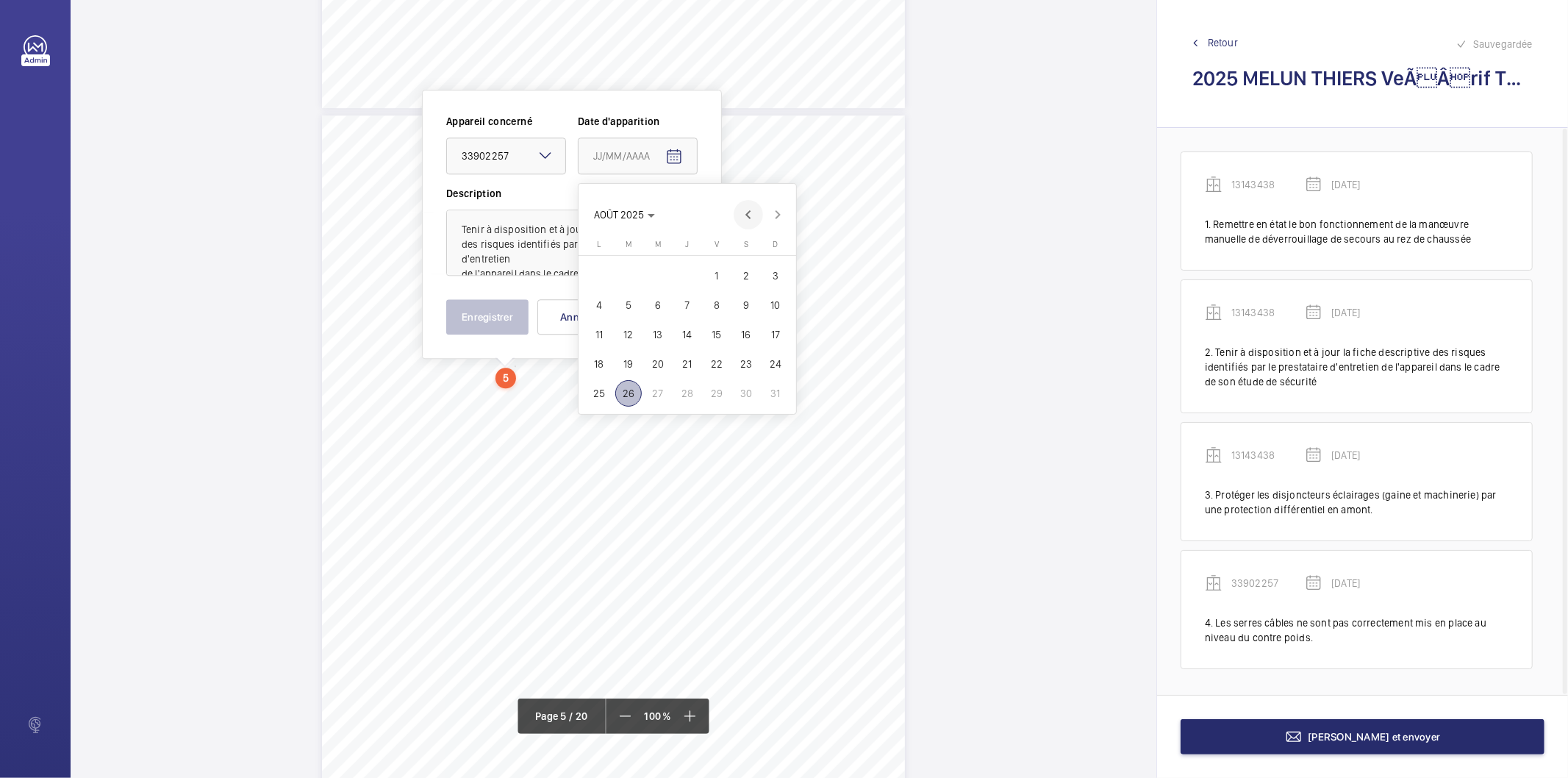
click at [751, 214] on span "Previous month" at bounding box center [748, 214] width 29 height 29
click at [654, 331] on span "16" at bounding box center [658, 335] width 26 height 26
type input "[DATE]"
click at [493, 314] on button "Enregistrer" at bounding box center [487, 317] width 82 height 36
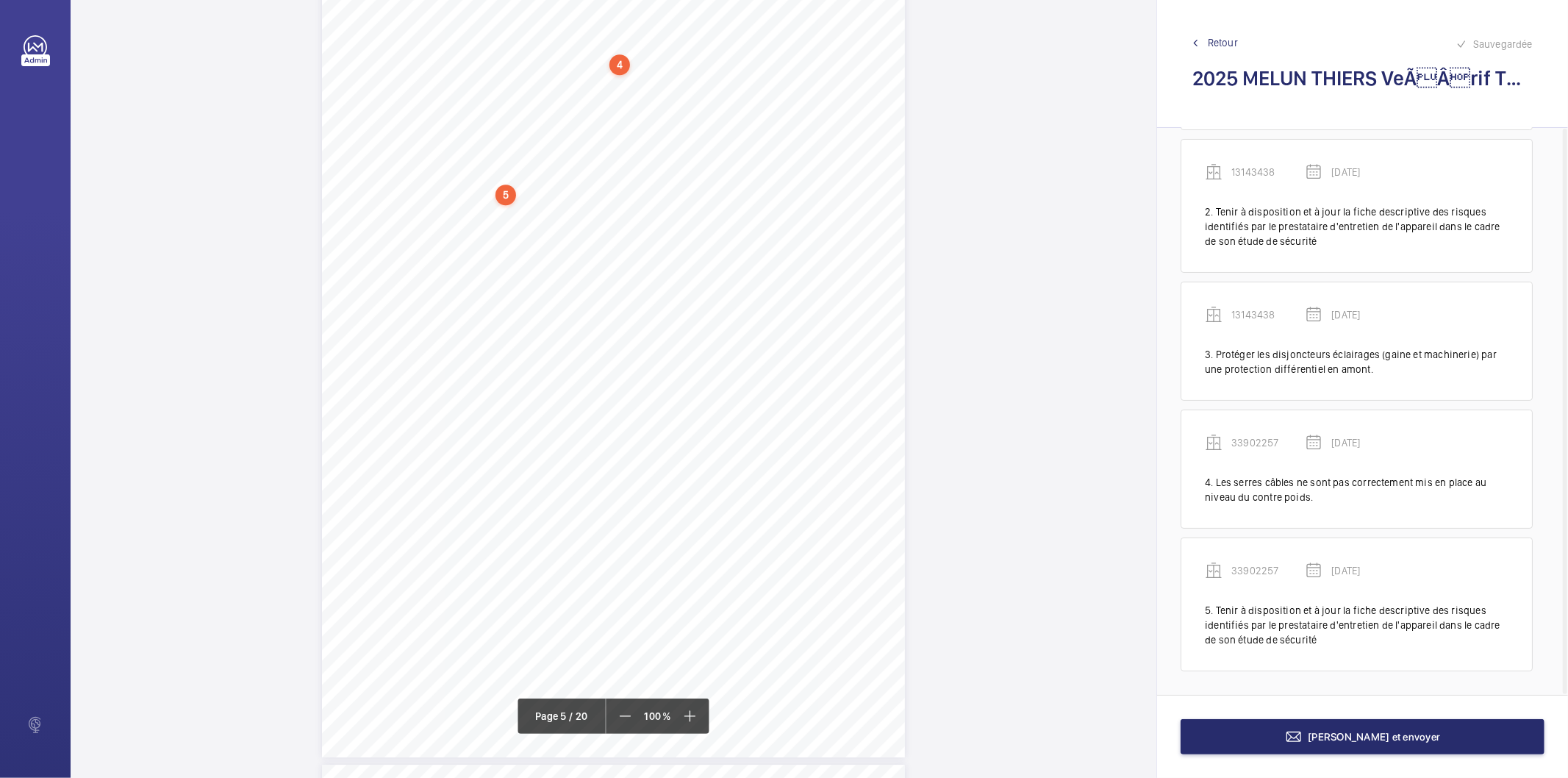
scroll to position [3481, 0]
click at [508, 137] on div "5" at bounding box center [506, 133] width 21 height 21
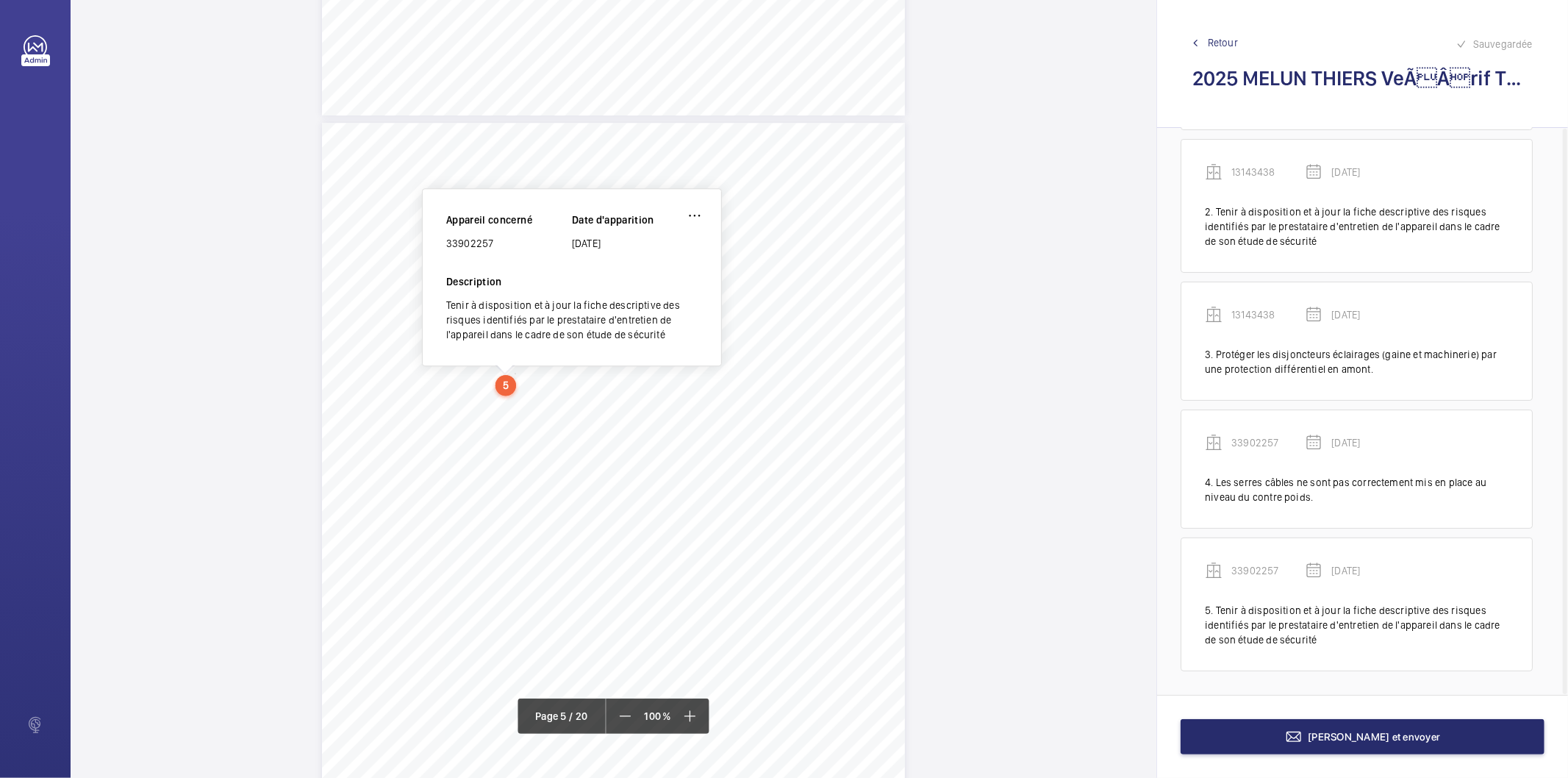
scroll to position [3224, 0]
click at [483, 246] on div "33902257" at bounding box center [509, 247] width 126 height 15
copy div "33902257"
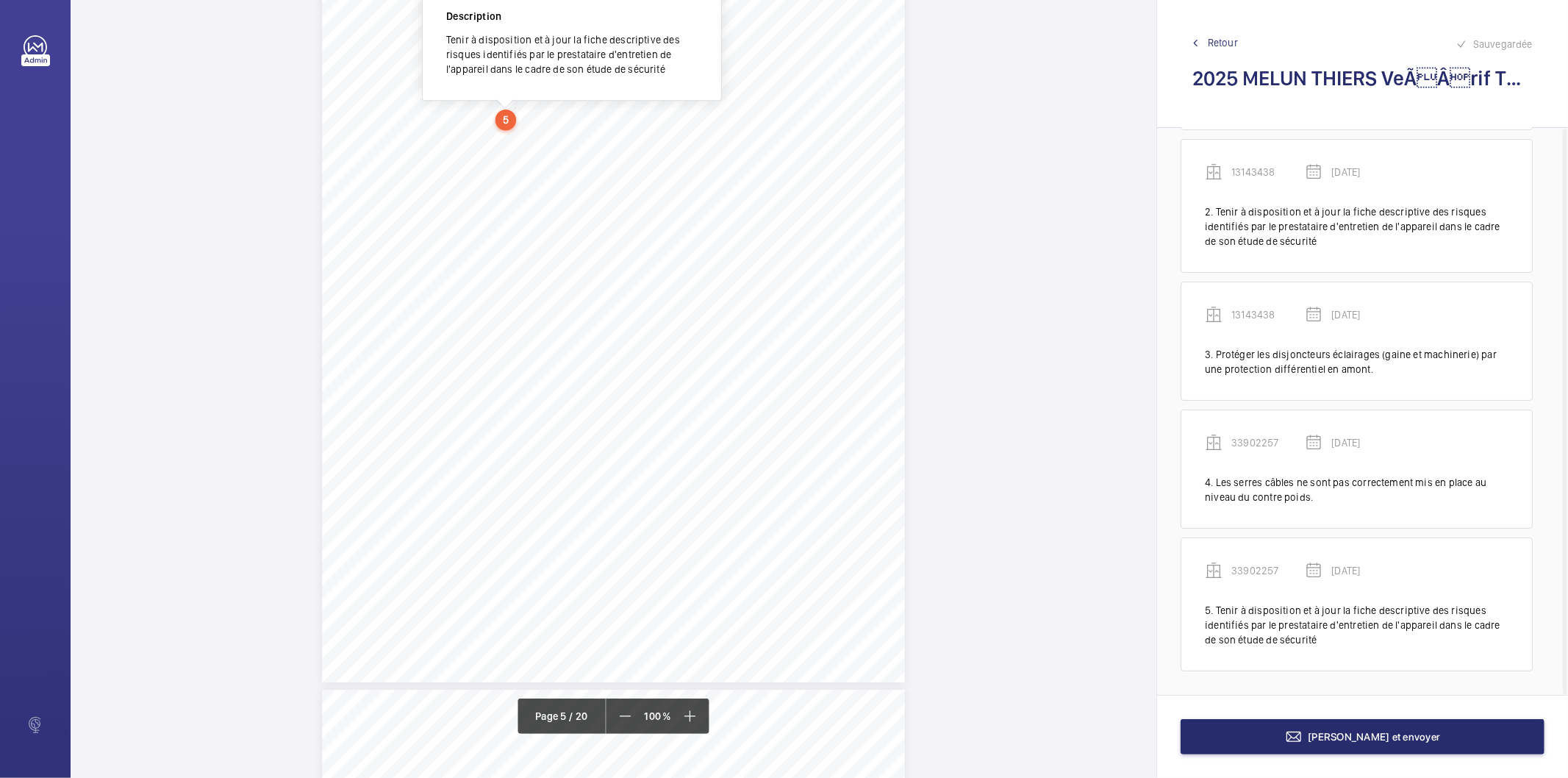
scroll to position [3552, 0]
drag, startPoint x: 479, startPoint y: 248, endPoint x: 696, endPoint y: 248, distance: 217.0
click at [696, 248] on span "Nettoyer la présence d’huile en fond de cuvette." at bounding box center [591, 251] width 223 height 9
click at [686, 251] on span "Nettoyer la présence d’huile en fond de cuvette." at bounding box center [591, 251] width 223 height 9
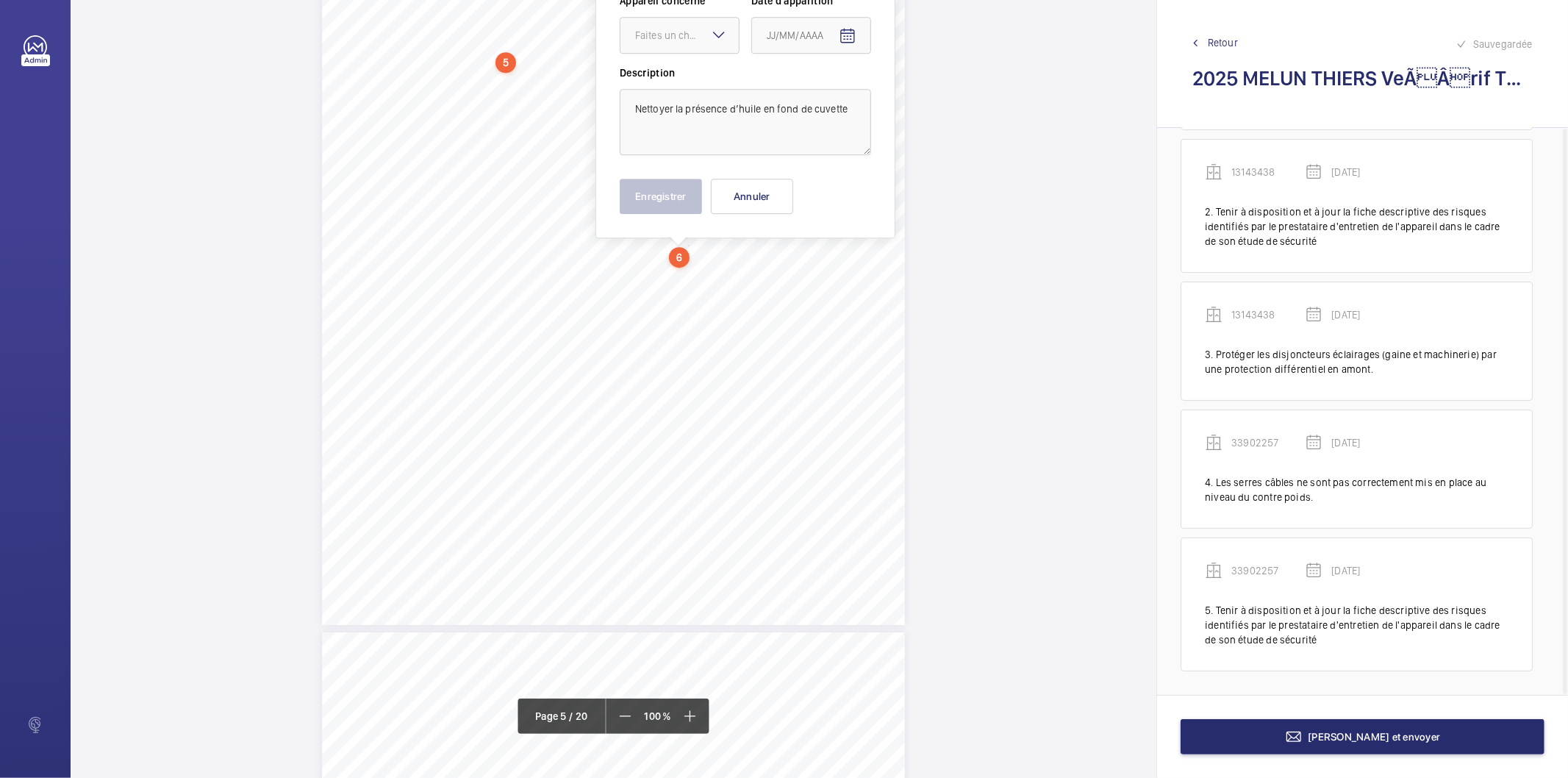
scroll to position [3431, 0]
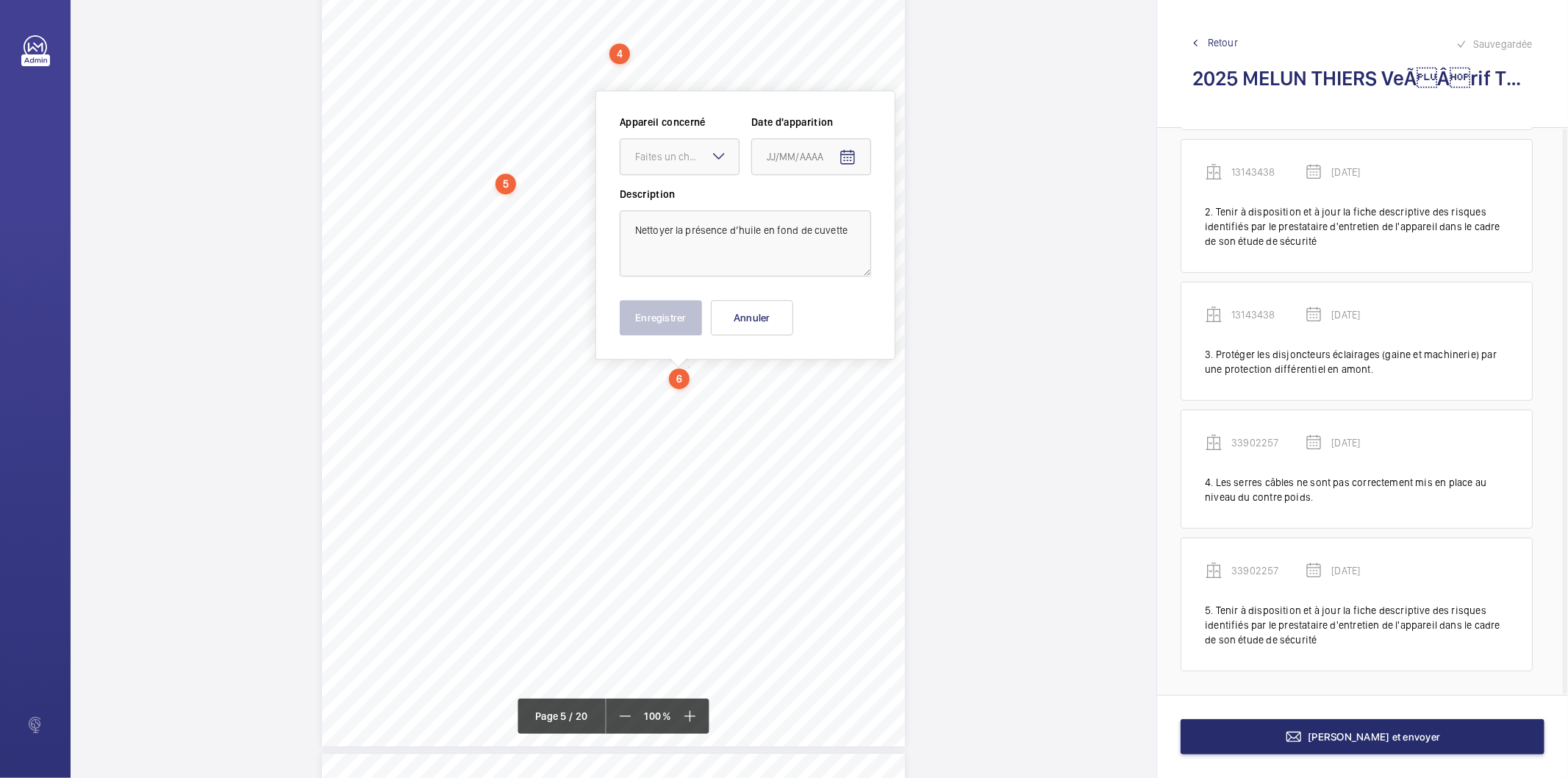
click at [689, 134] on wm-front-input-dropdown "Appareil concerné Faites un choix" at bounding box center [679, 144] width 120 height 60
click at [686, 157] on div "Faites un choix" at bounding box center [687, 157] width 104 height 15
click at [682, 202] on span "78615655" at bounding box center [679, 202] width 89 height 15
click at [842, 155] on mat-icon "Open calendar" at bounding box center [847, 157] width 18 height 18
click at [918, 215] on span "Previous month" at bounding box center [921, 214] width 29 height 29
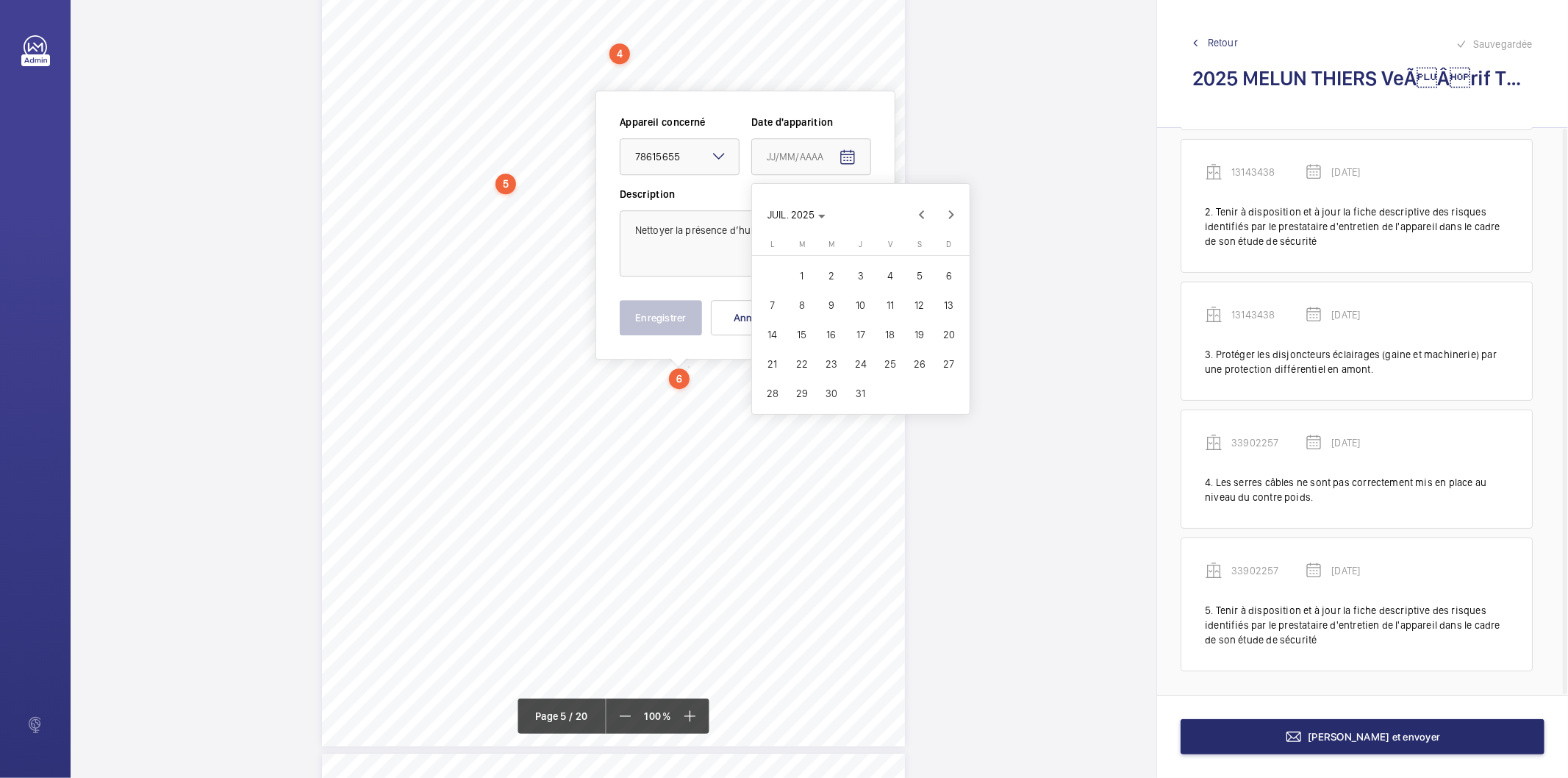
click at [831, 334] on span "16" at bounding box center [831, 335] width 26 height 26
type input "[DATE]"
click at [670, 304] on button "Enregistrer" at bounding box center [661, 318] width 82 height 36
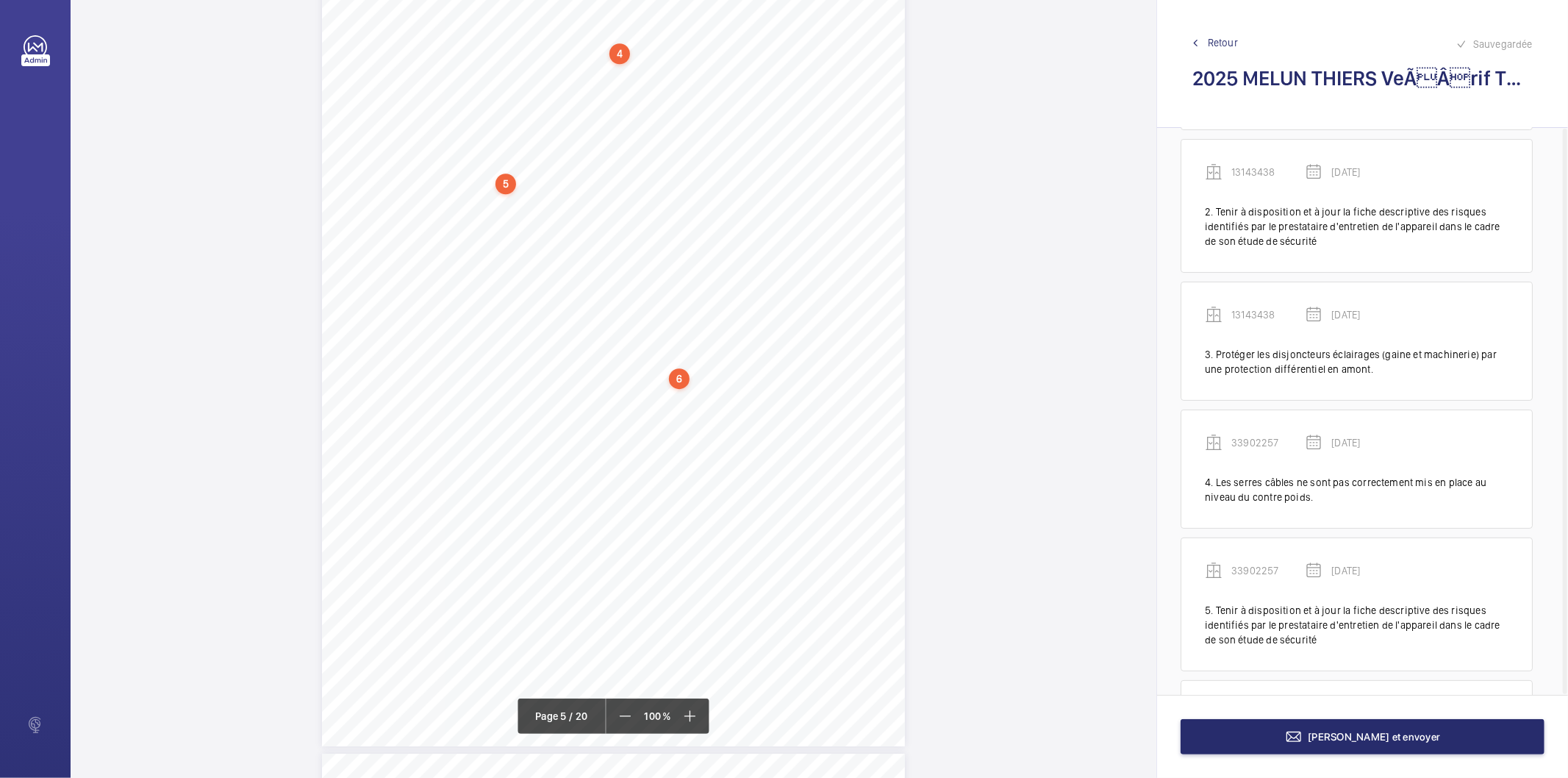
scroll to position [253, 0]
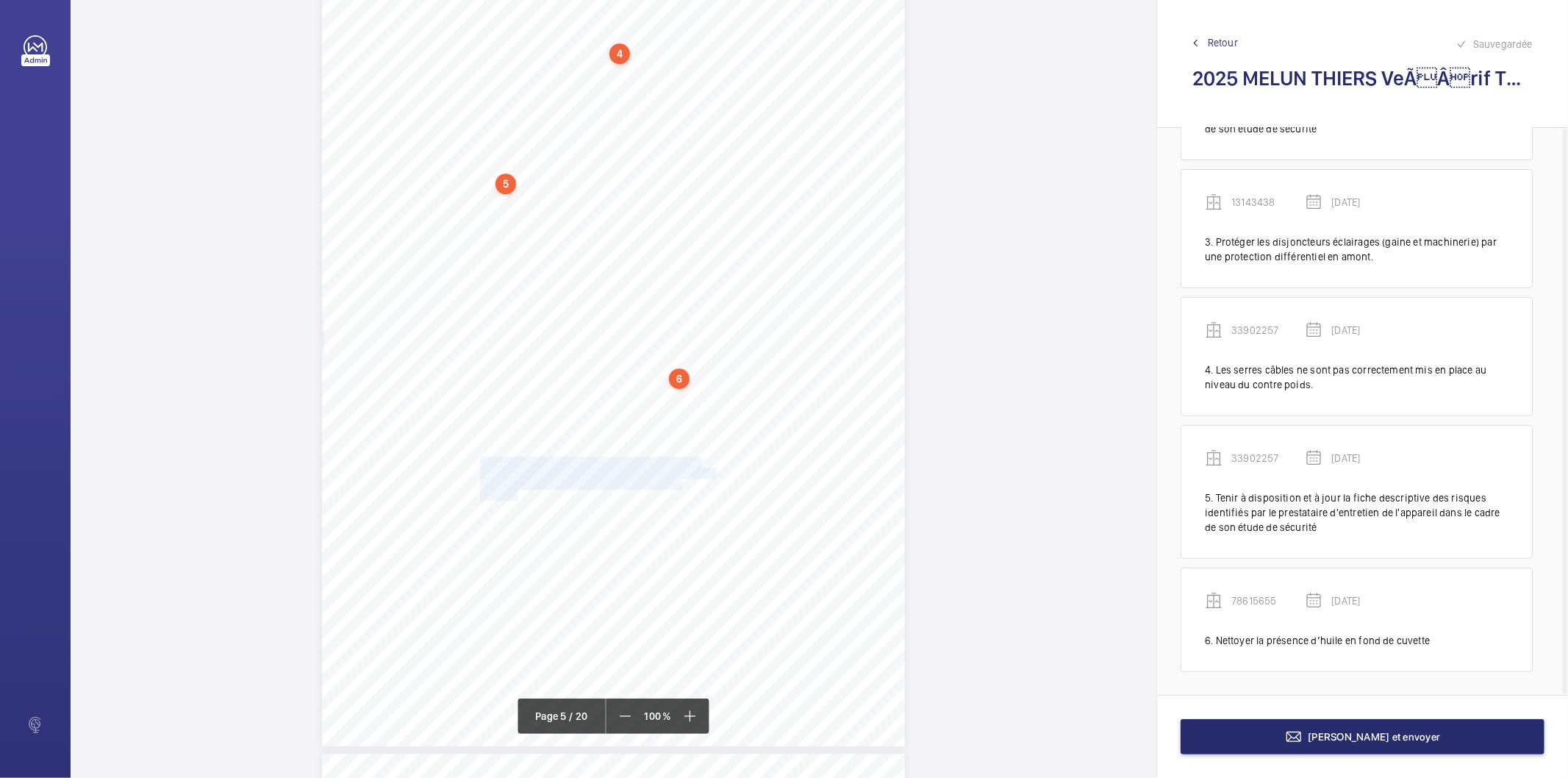
drag, startPoint x: 480, startPoint y: 460, endPoint x: 513, endPoint y: 490, distance: 44.6
click at [513, 490] on div "Point vérifié Actions à entreprendre 6.3- Attaches Les serres câbles ne sont pa…" at bounding box center [613, 334] width 583 height 825
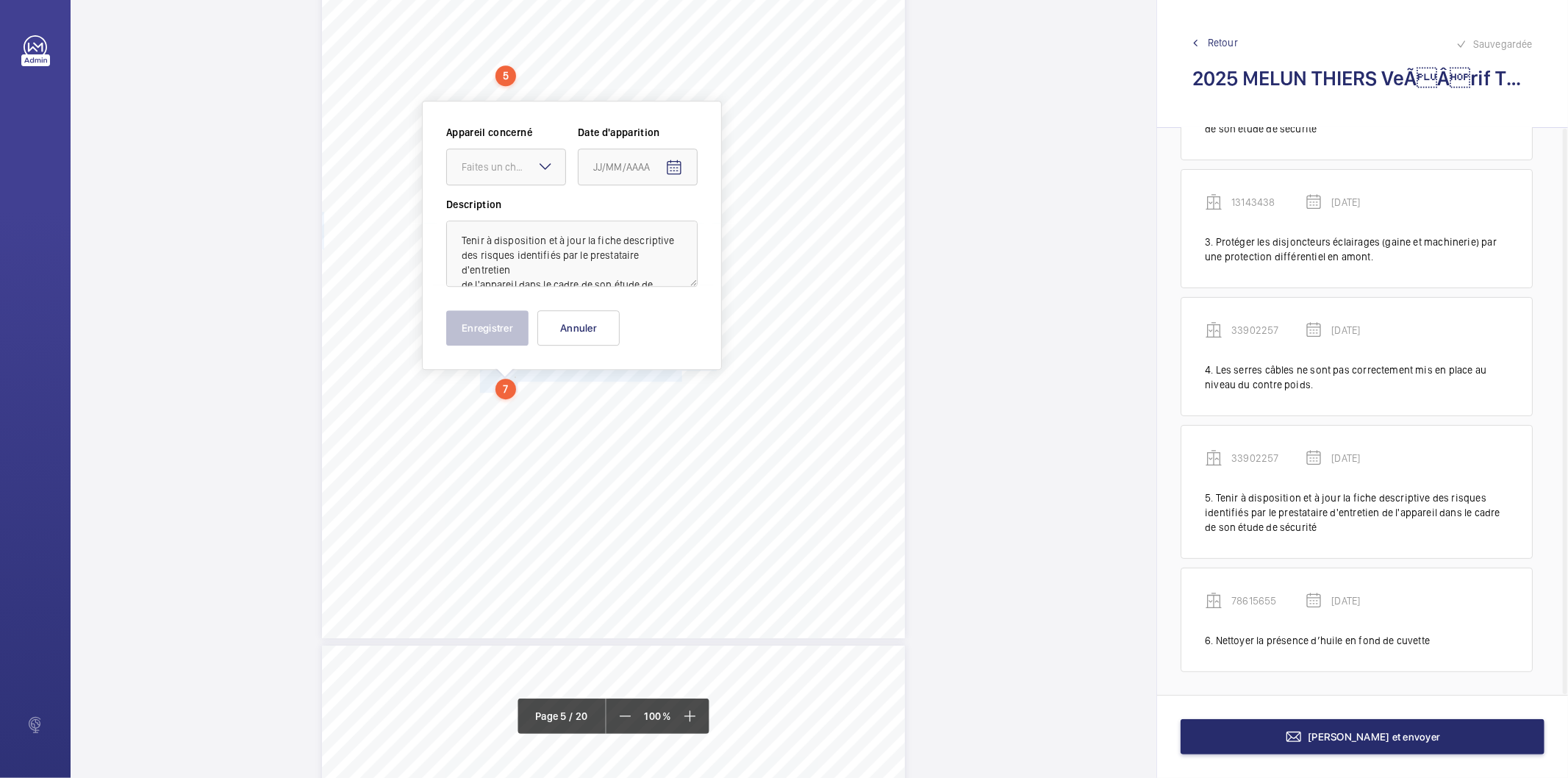
scroll to position [3549, 0]
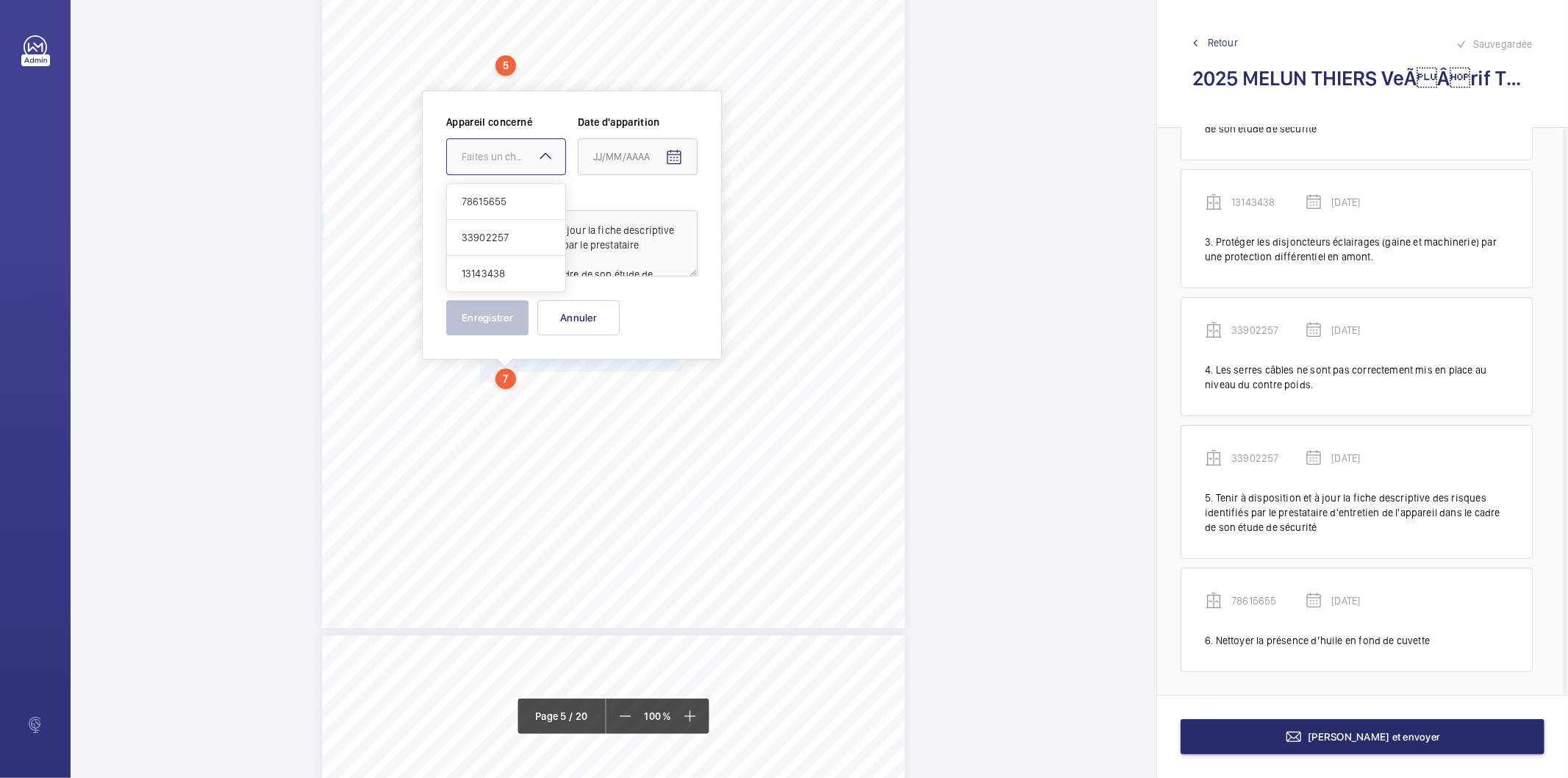
click at [517, 168] on div at bounding box center [506, 157] width 118 height 36
click at [497, 200] on span "78615655" at bounding box center [505, 202] width 89 height 15
click at [681, 155] on mat-icon "Open calendar" at bounding box center [674, 157] width 18 height 18
click at [747, 223] on span "Previous month" at bounding box center [748, 214] width 29 height 29
click at [649, 336] on span "16" at bounding box center [658, 335] width 26 height 26
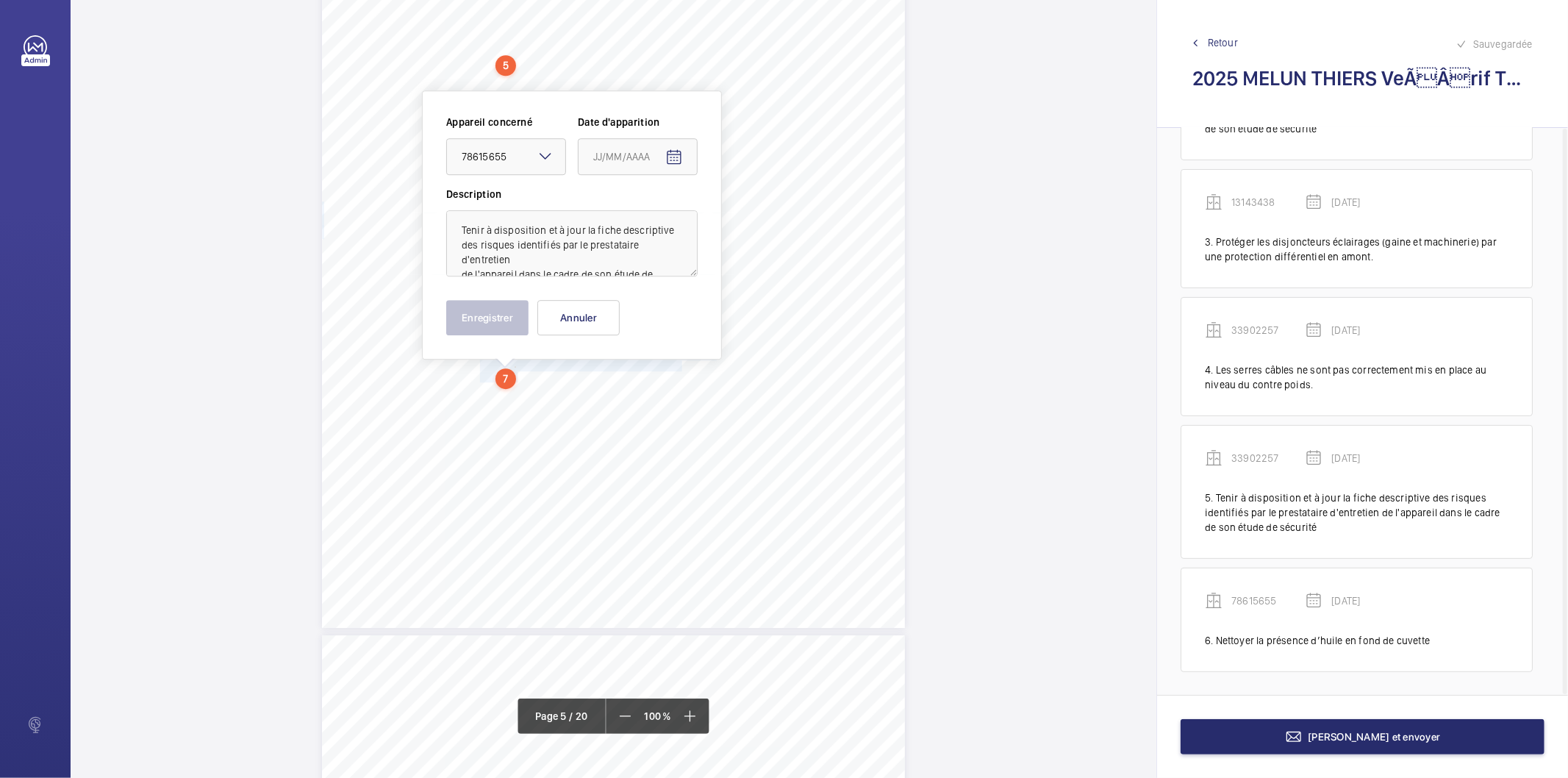
type input "[DATE]"
click at [503, 310] on button "Enregistrer" at bounding box center [487, 318] width 82 height 36
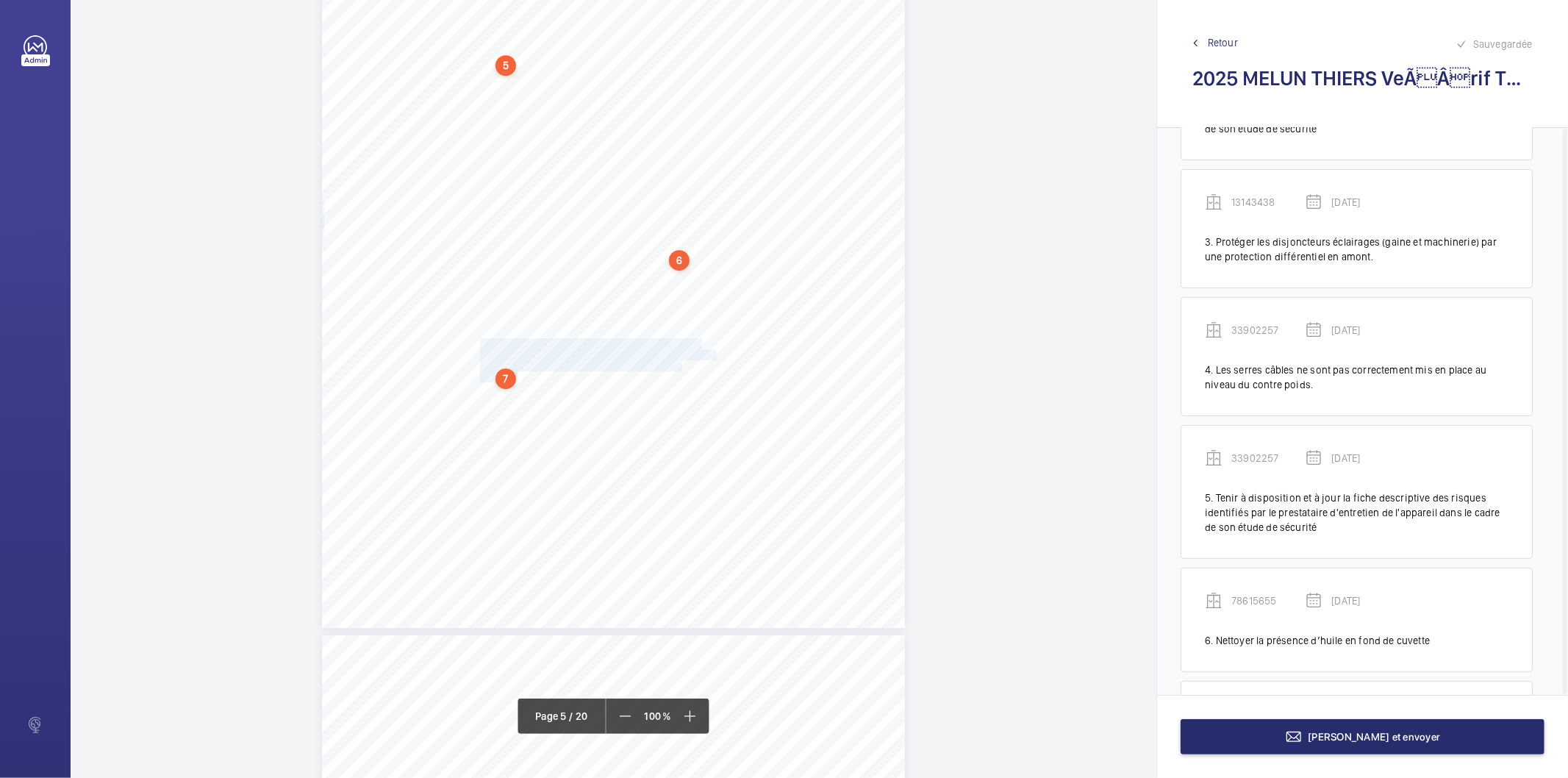
scroll to position [396, 0]
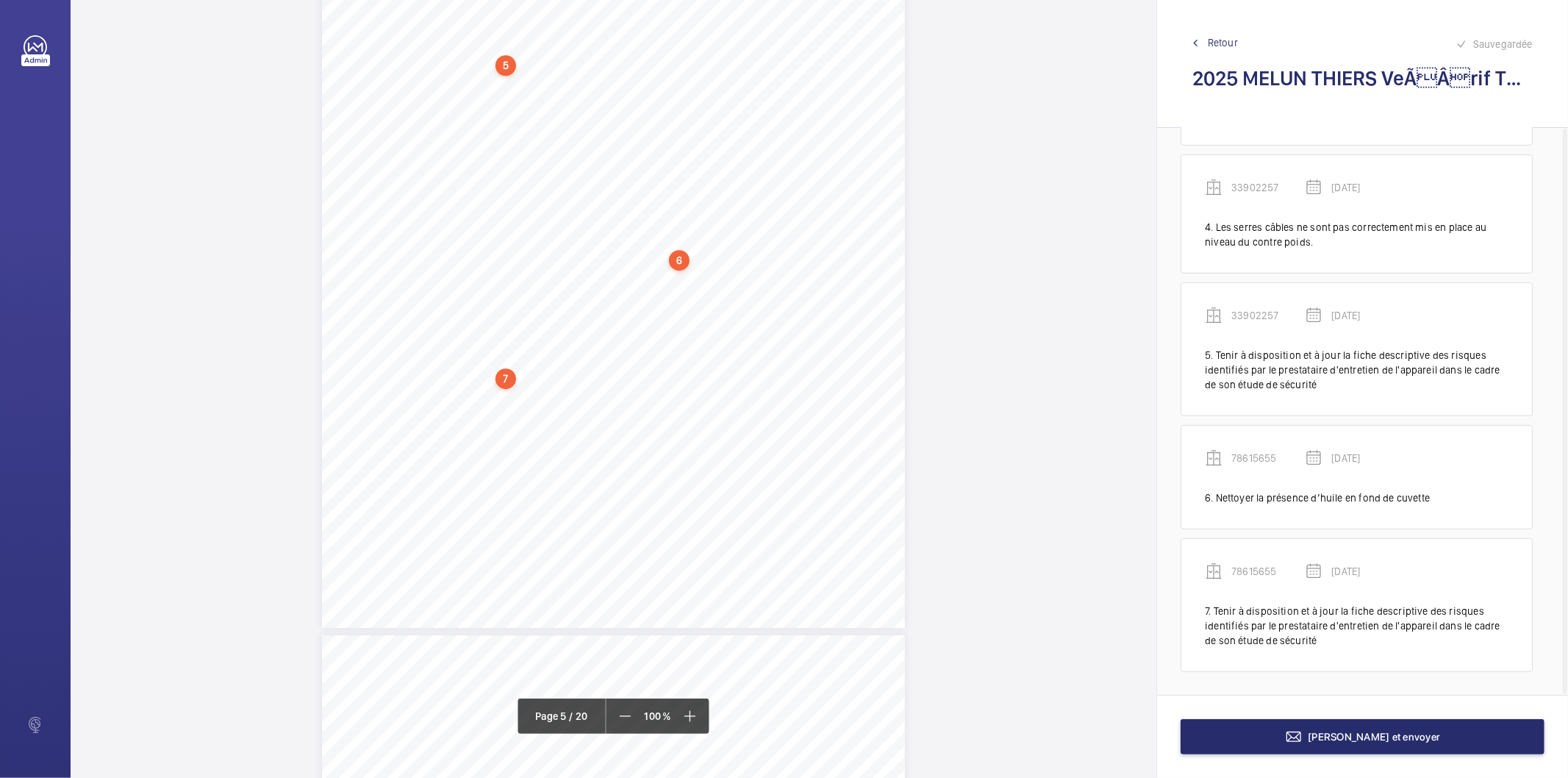
click at [680, 264] on div "6" at bounding box center [679, 261] width 21 height 21
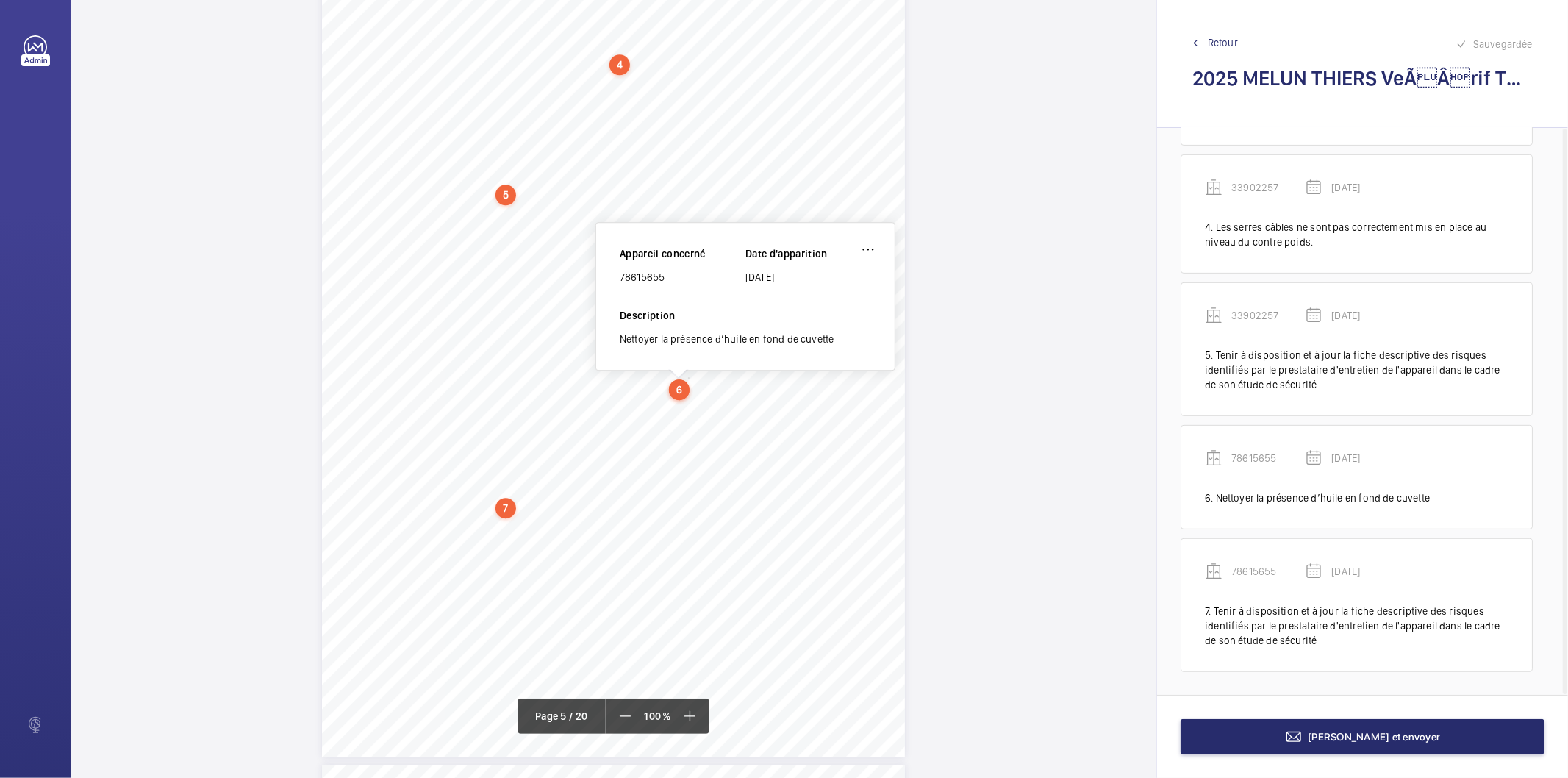
click at [645, 282] on div "78615655" at bounding box center [682, 277] width 126 height 15
copy div "78615655"
click at [1295, 744] on button "[PERSON_NAME] et envoyer" at bounding box center [1362, 737] width 364 height 36
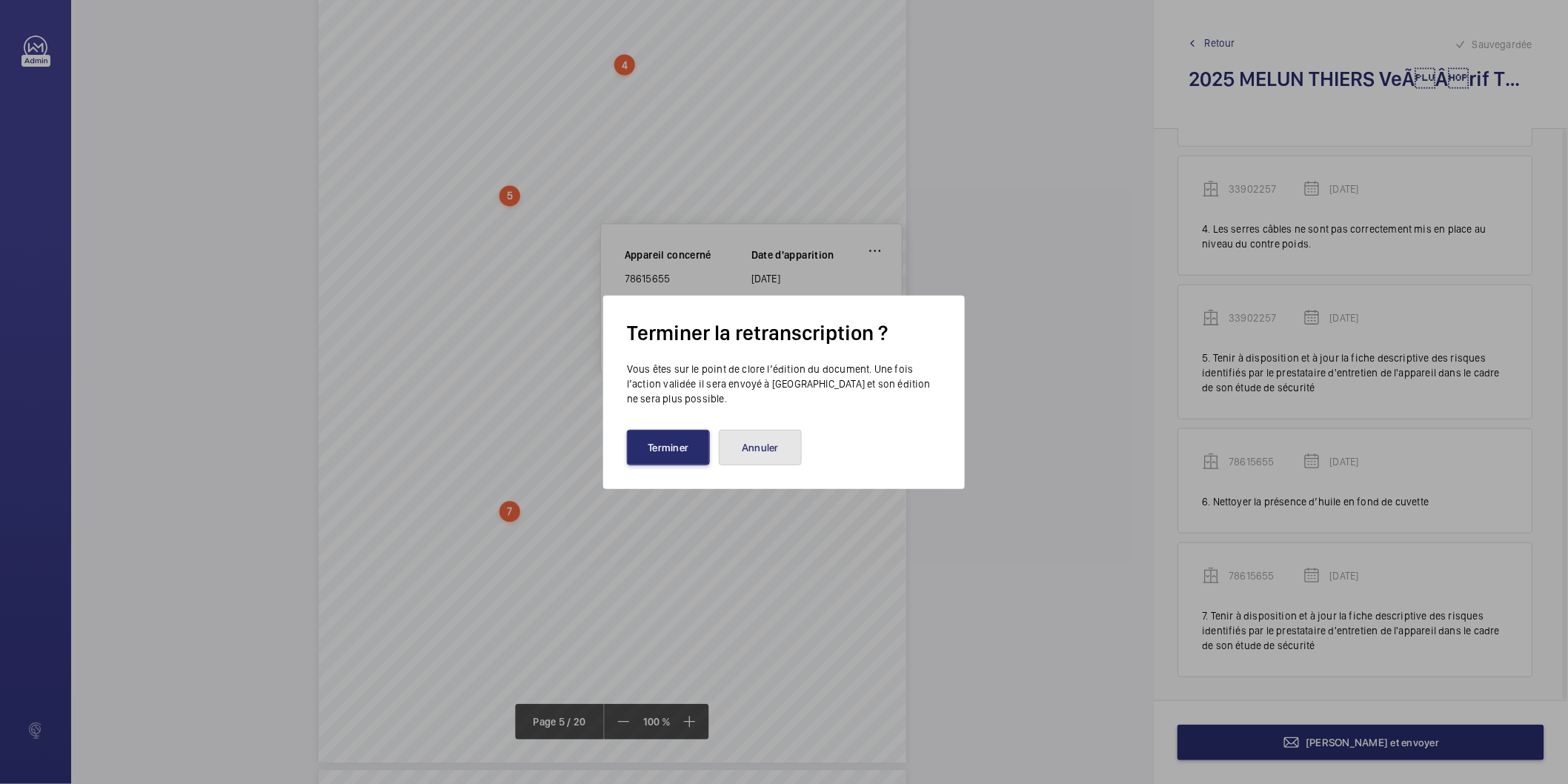
click at [732, 450] on button "Annuler" at bounding box center [761, 448] width 83 height 36
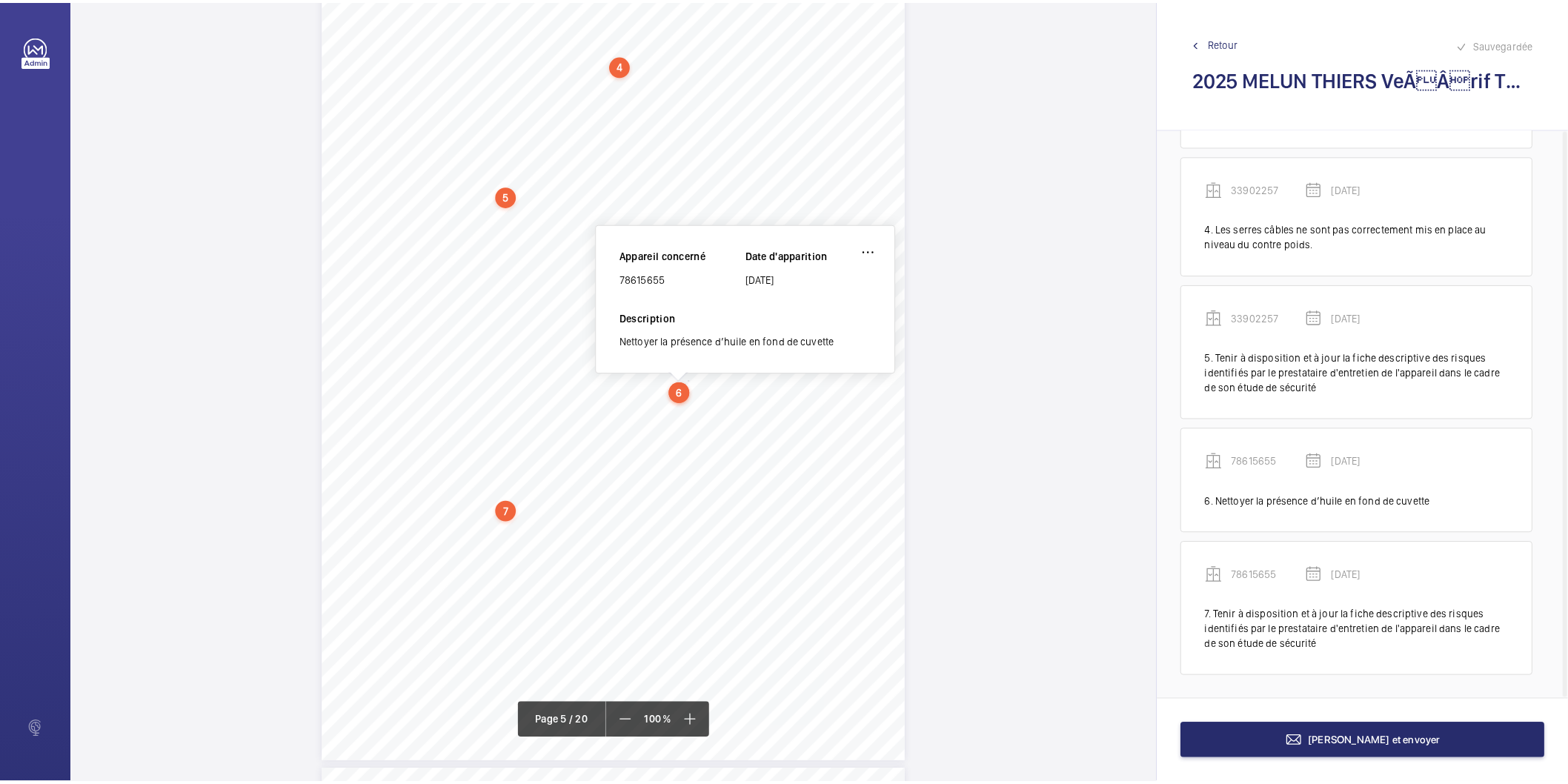
scroll to position [3857, 0]
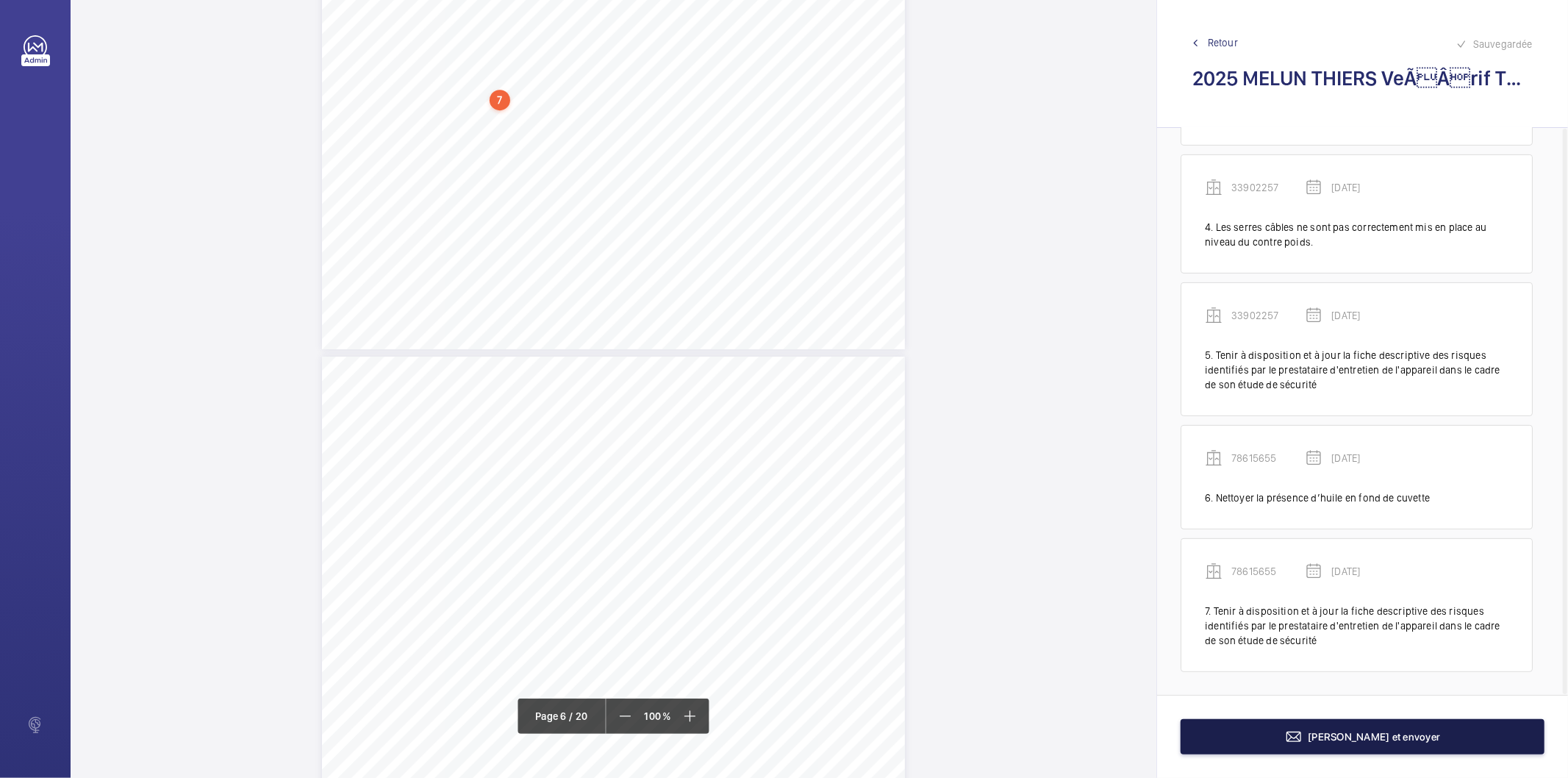
click at [1285, 741] on button "[PERSON_NAME] et envoyer" at bounding box center [1362, 737] width 364 height 36
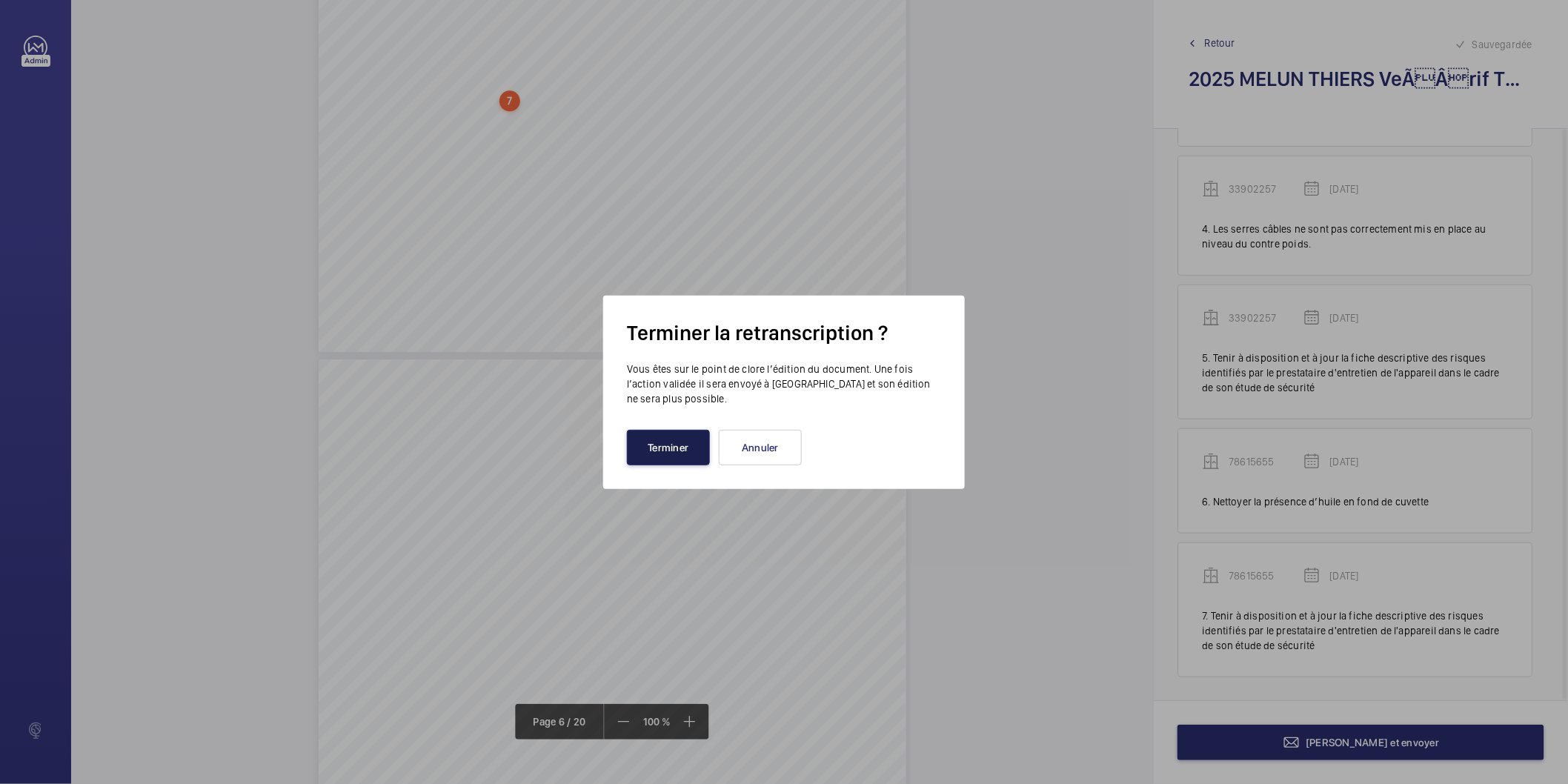
click at [658, 446] on button "Terminer" at bounding box center [668, 448] width 83 height 36
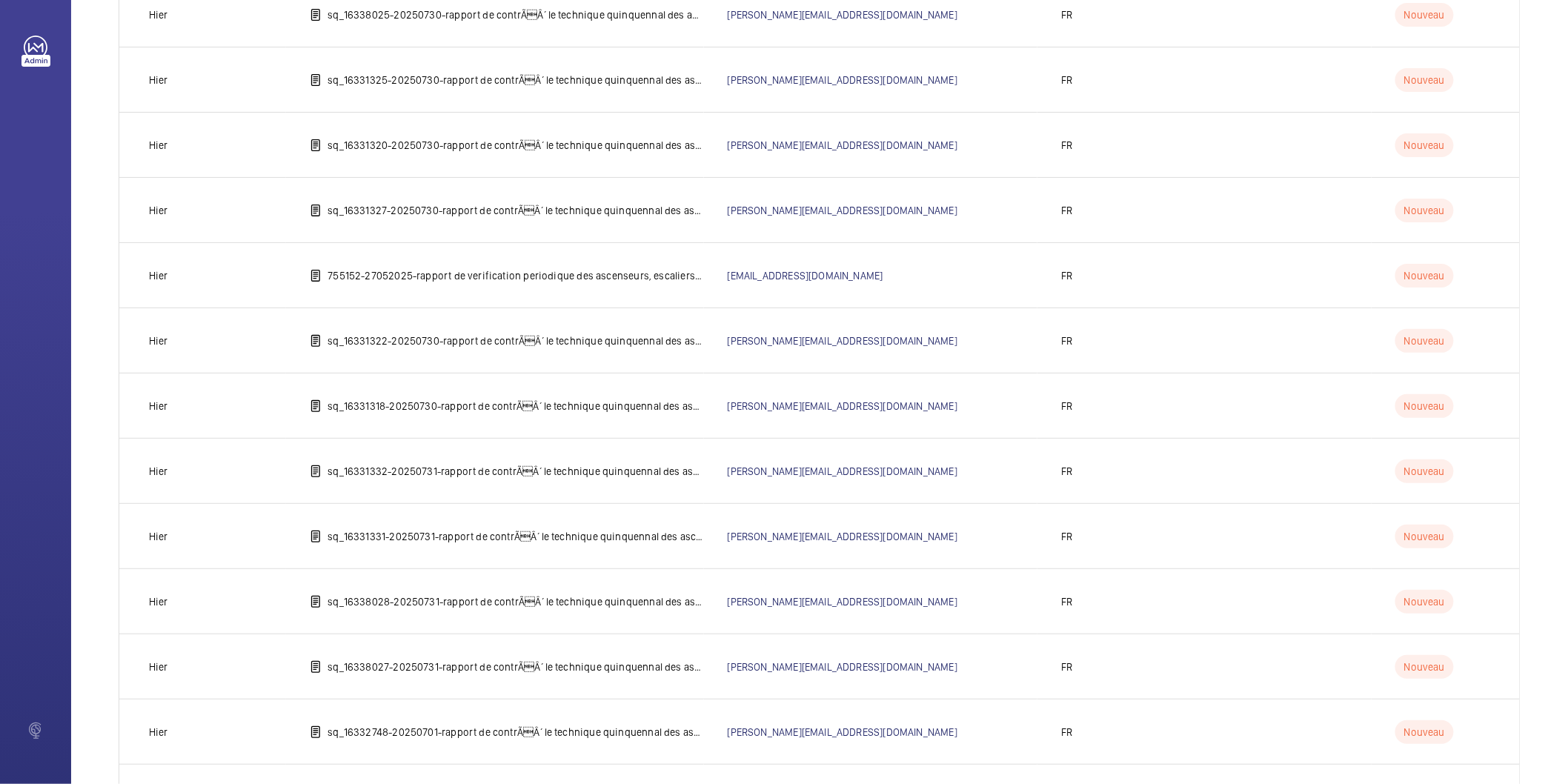
scroll to position [1841, 0]
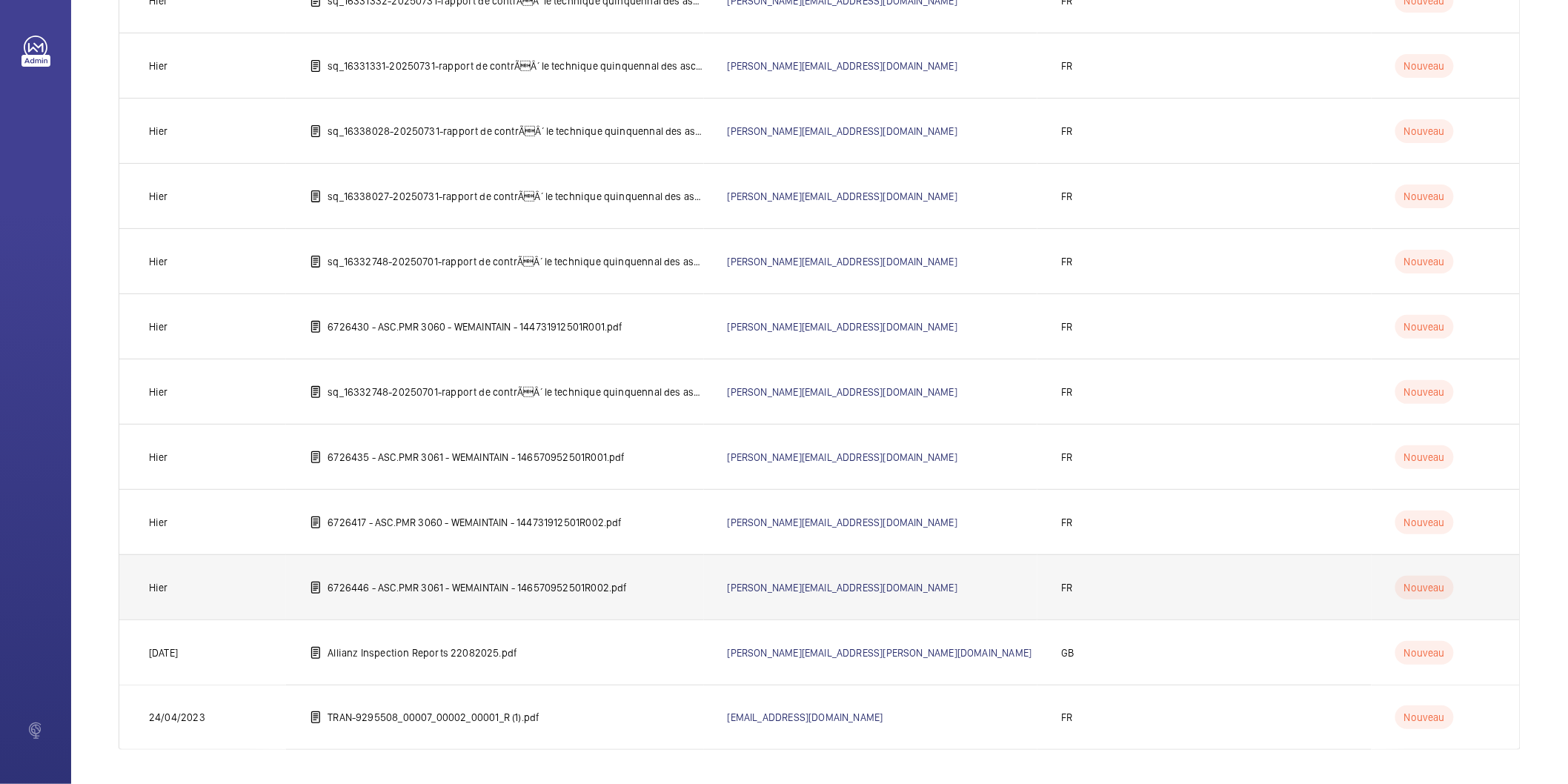
click at [575, 574] on td "6726446 - ASC.PMR 3061 - WEMAINTAIN - 146570952501R002.pdf" at bounding box center [494, 587] width 417 height 65
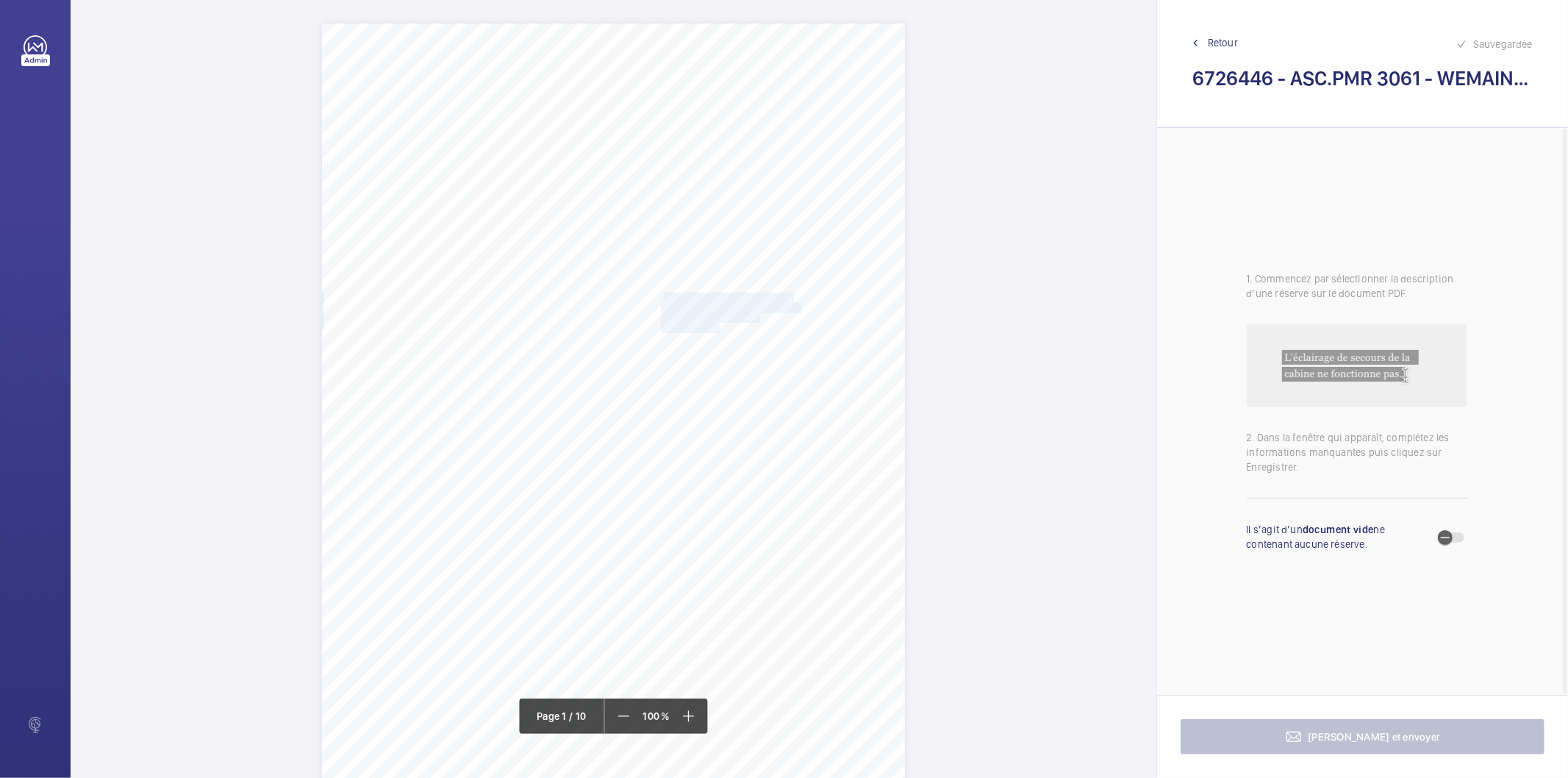
drag, startPoint x: 718, startPoint y: 329, endPoint x: 664, endPoint y: 295, distance: 63.8
click at [664, 295] on div "Rapport de contrôle technique d'un ascenseur CE AAAAAAAAAAAA N° 146570952501R00…" at bounding box center [613, 436] width 583 height 825
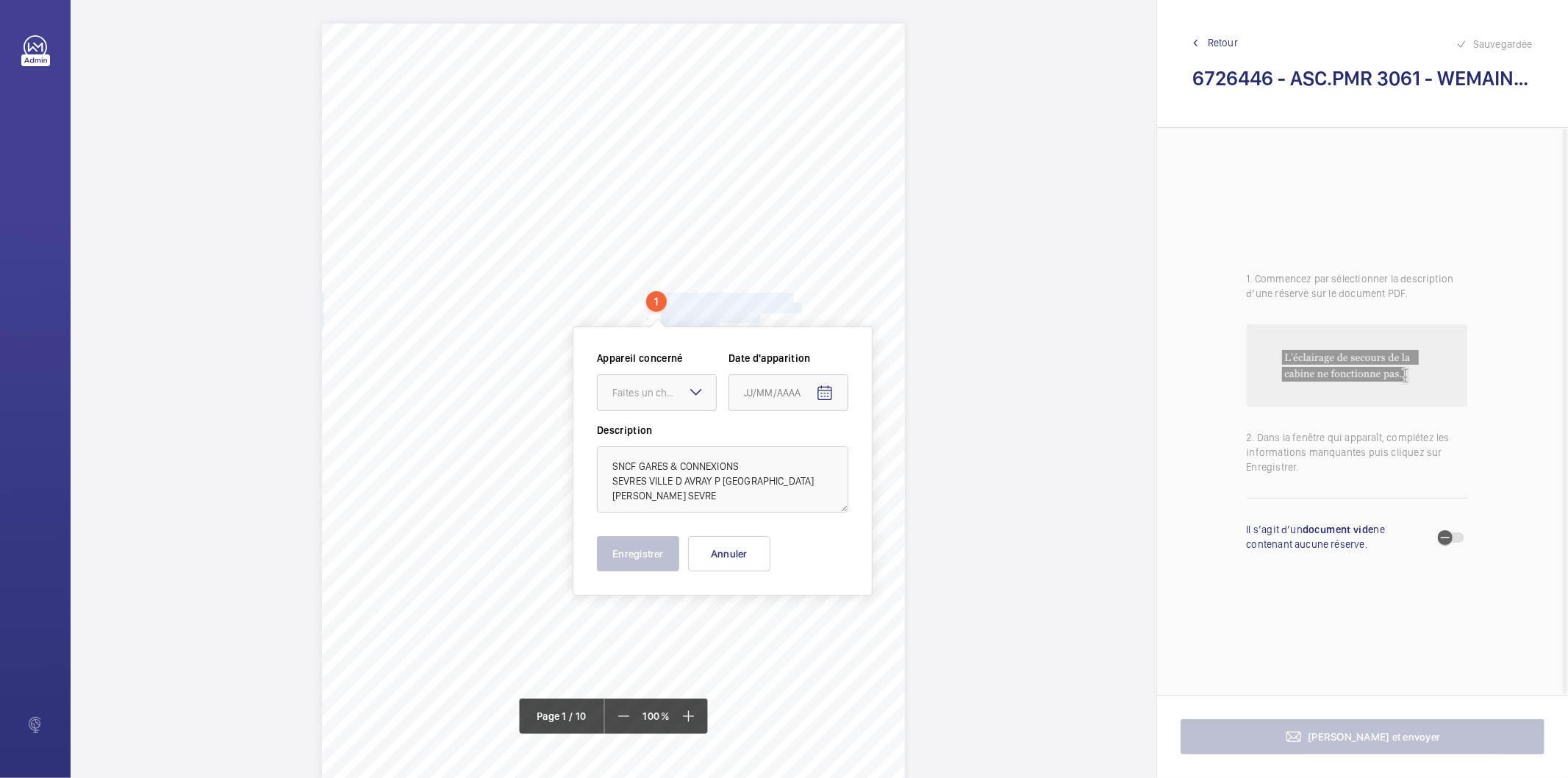
scroll to position [25, 0]
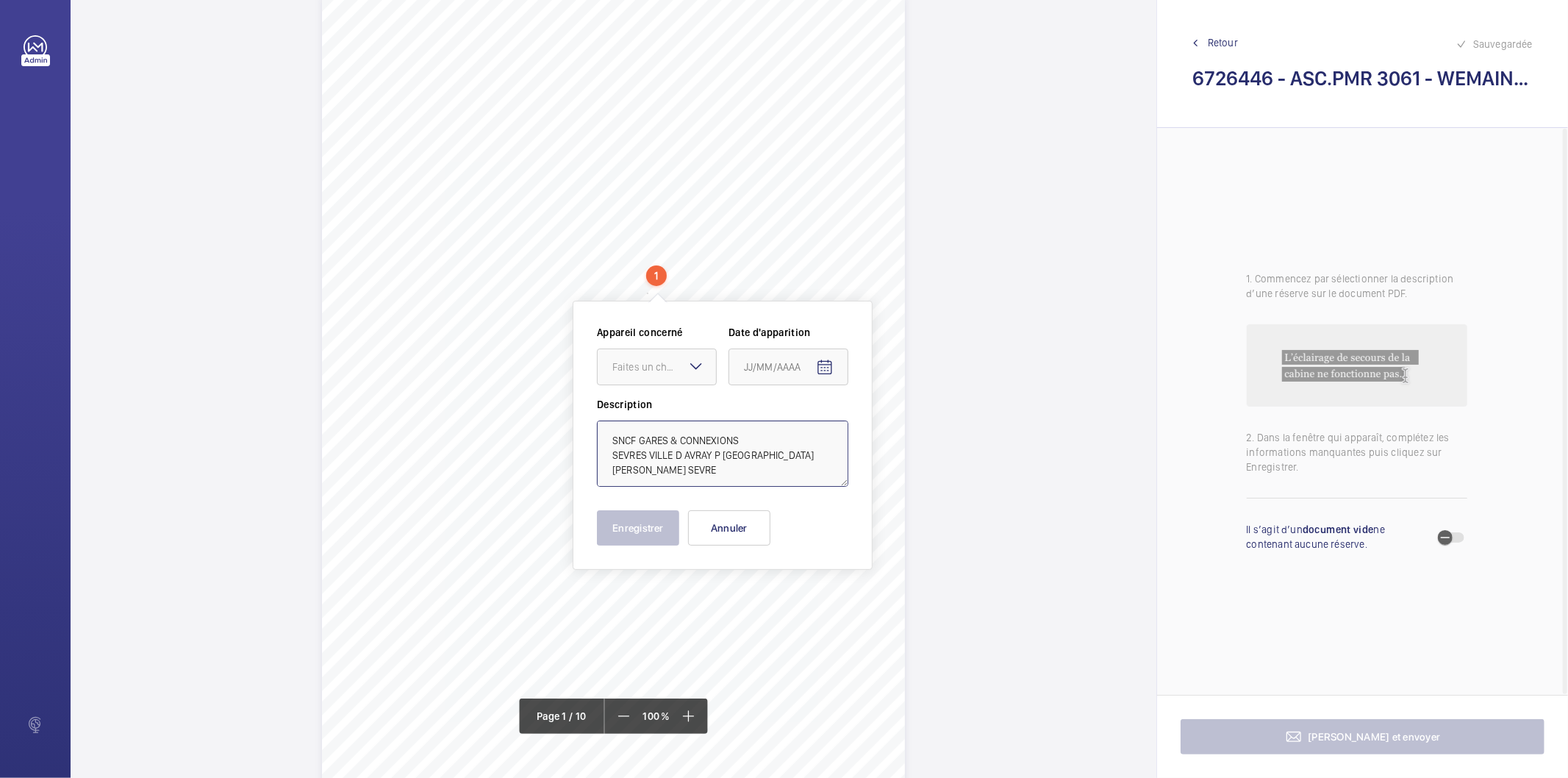
click at [744, 438] on textarea "SNCF GARES & CONNEXIONS SEVRES VILLE D AVRAY P [GEOGRAPHIC_DATA][PERSON_NAME] S…" at bounding box center [723, 454] width 251 height 67
type textarea "SNCF GARES & CONNEXIONS SEVRES VILLE D AVRAY P [GEOGRAPHIC_DATA][PERSON_NAME] S…"
click at [755, 523] on button "Annuler" at bounding box center [729, 528] width 82 height 36
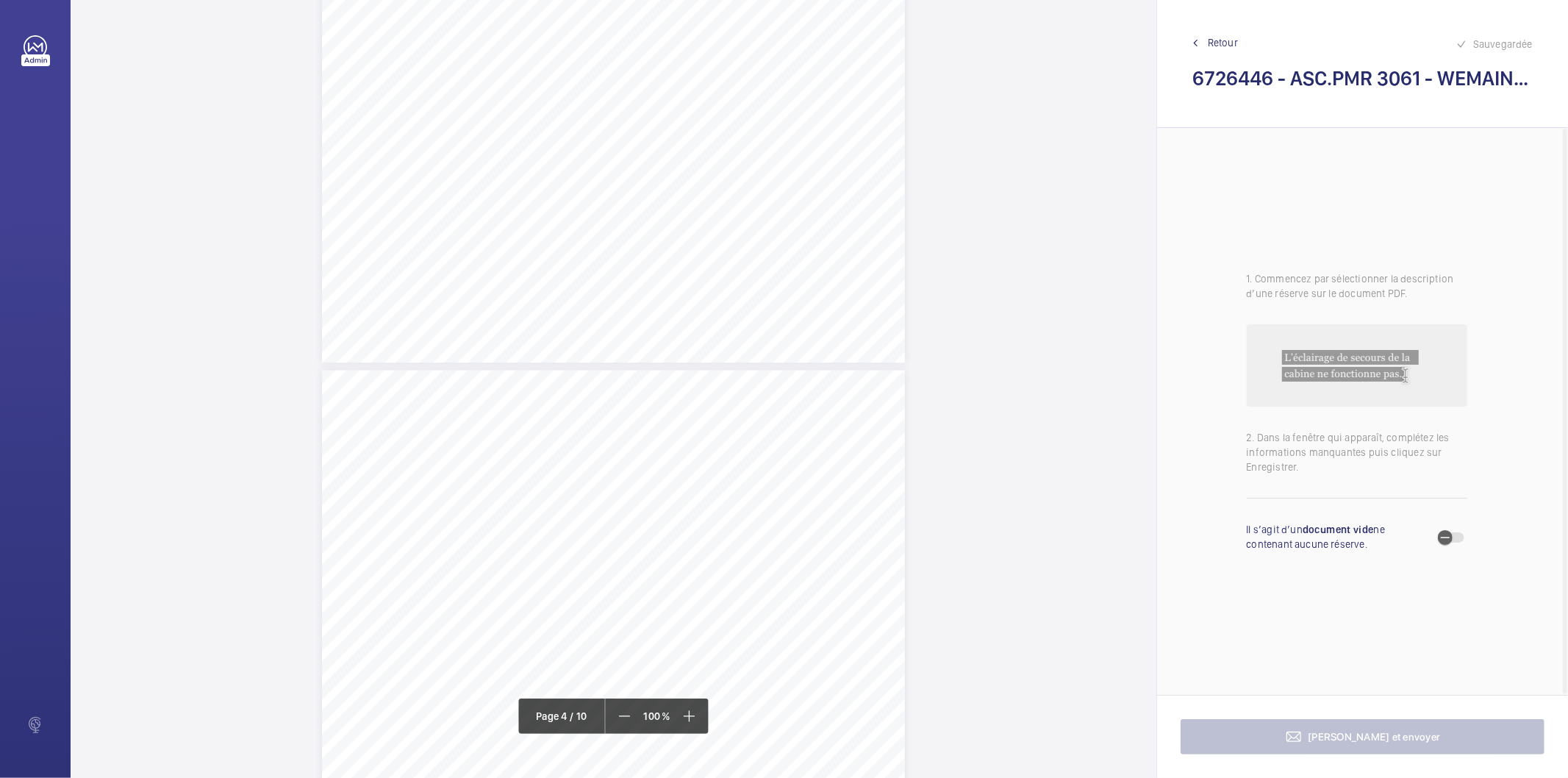
scroll to position [2394, 0]
drag, startPoint x: 576, startPoint y: 351, endPoint x: 759, endPoint y: 352, distance: 183.0
click at [759, 352] on span "La déclaration CE de conformité est incomplète" at bounding box center [670, 352] width 186 height 8
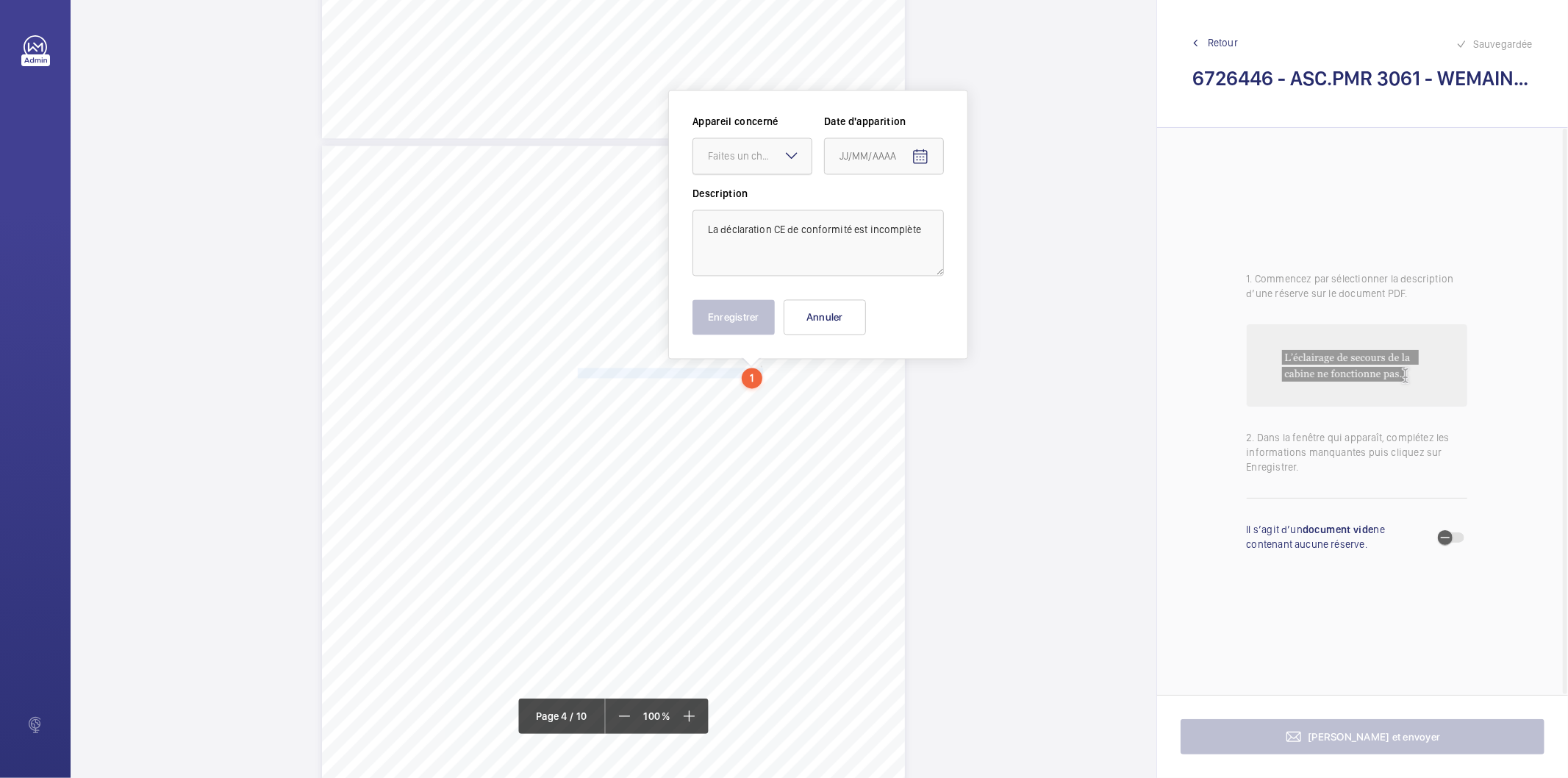
click at [752, 167] on div at bounding box center [752, 156] width 118 height 36
click at [739, 202] on span "3061" at bounding box center [752, 201] width 89 height 15
click at [922, 155] on mat-icon "Open calendar" at bounding box center [919, 157] width 18 height 18
click at [993, 216] on span "Previous month" at bounding box center [993, 214] width 29 height 29
click at [848, 393] on span "28" at bounding box center [845, 393] width 26 height 26
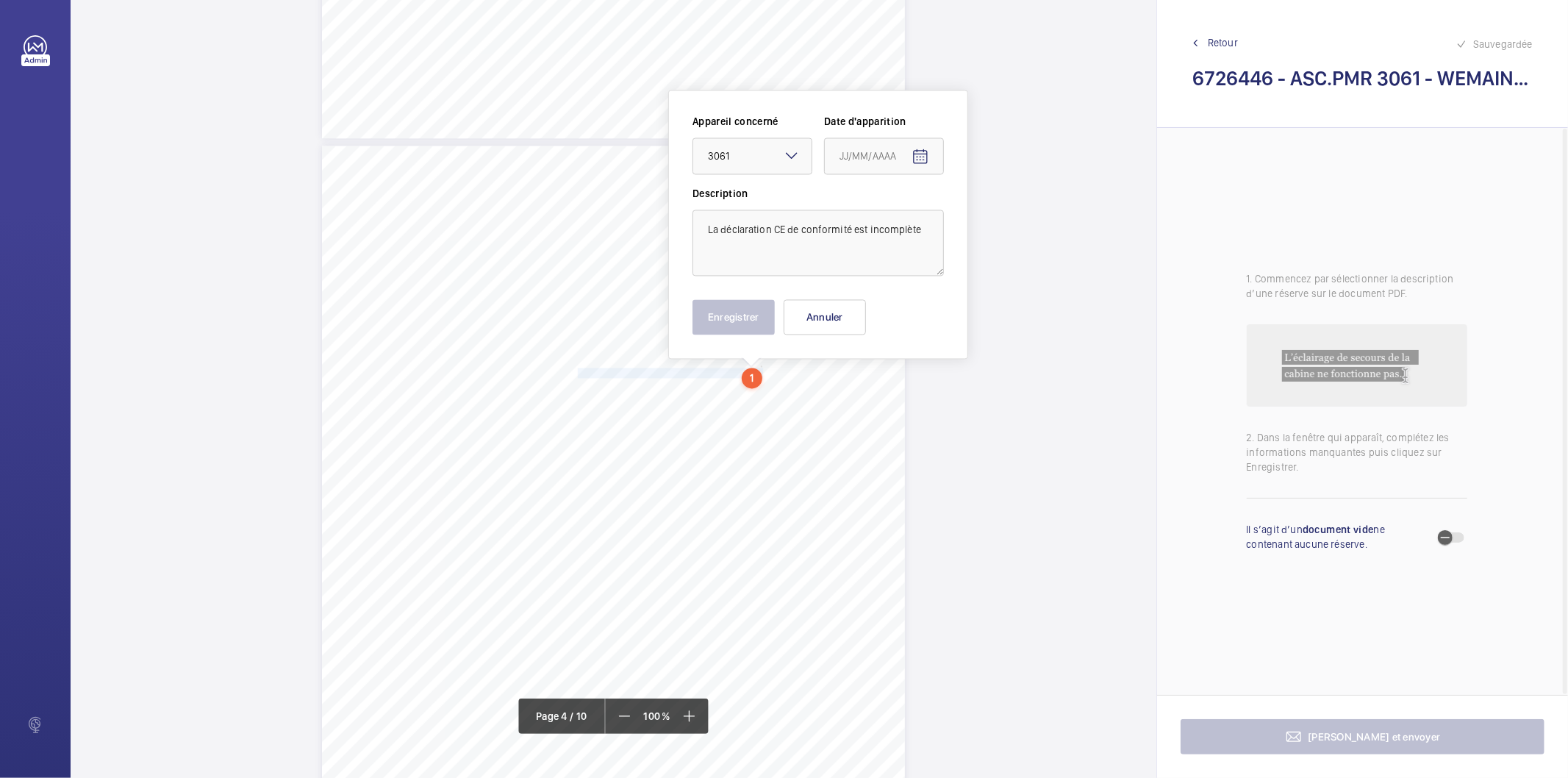
type input "[DATE]"
click at [722, 323] on button "Enregistrer" at bounding box center [734, 317] width 82 height 36
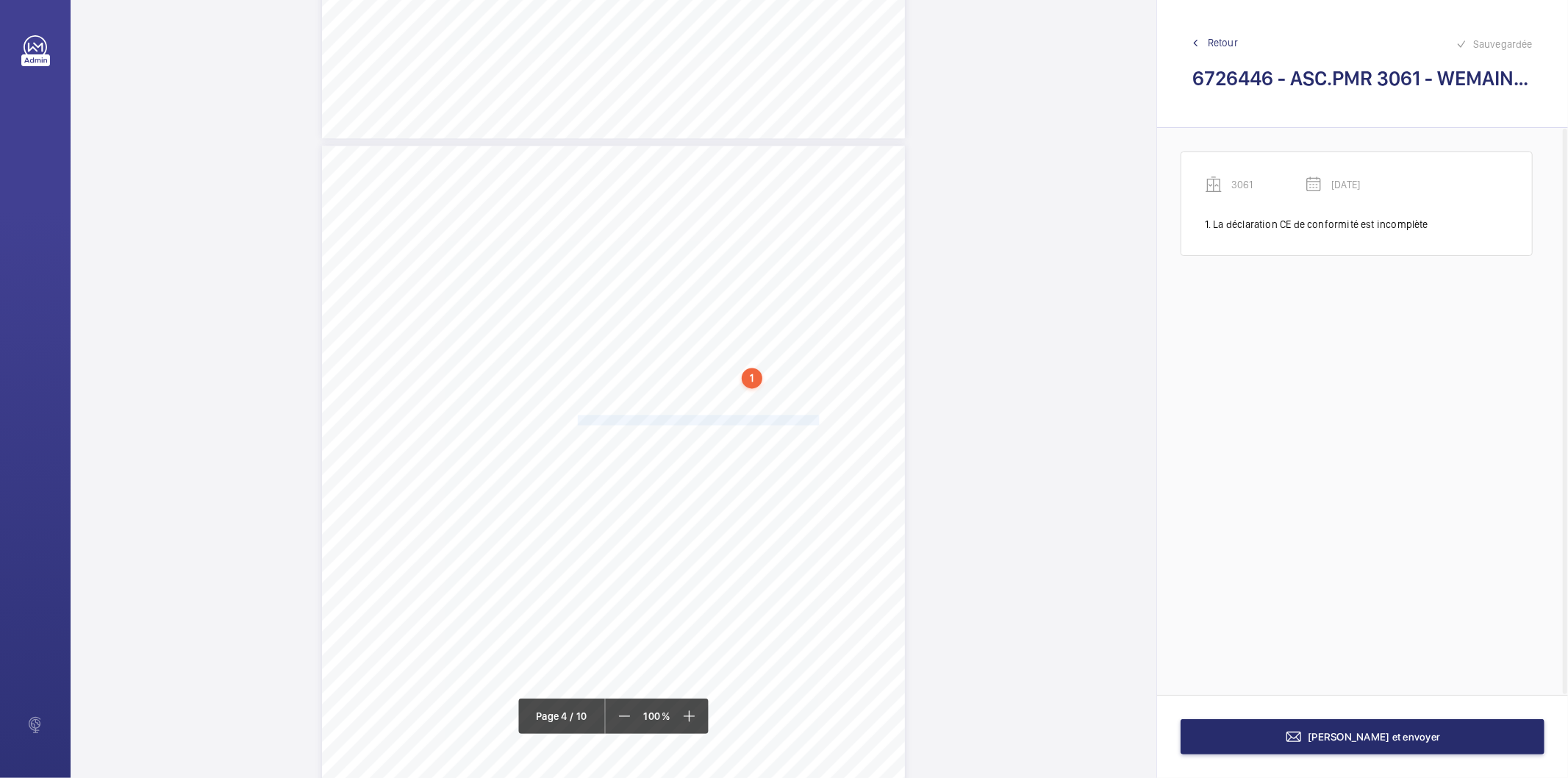
drag, startPoint x: 576, startPoint y: 417, endPoint x: 817, endPoint y: 421, distance: 241.0
click at [817, 421] on span "Absence de l'affichage de la société de maintenance en cabine" at bounding box center [700, 419] width 246 height 8
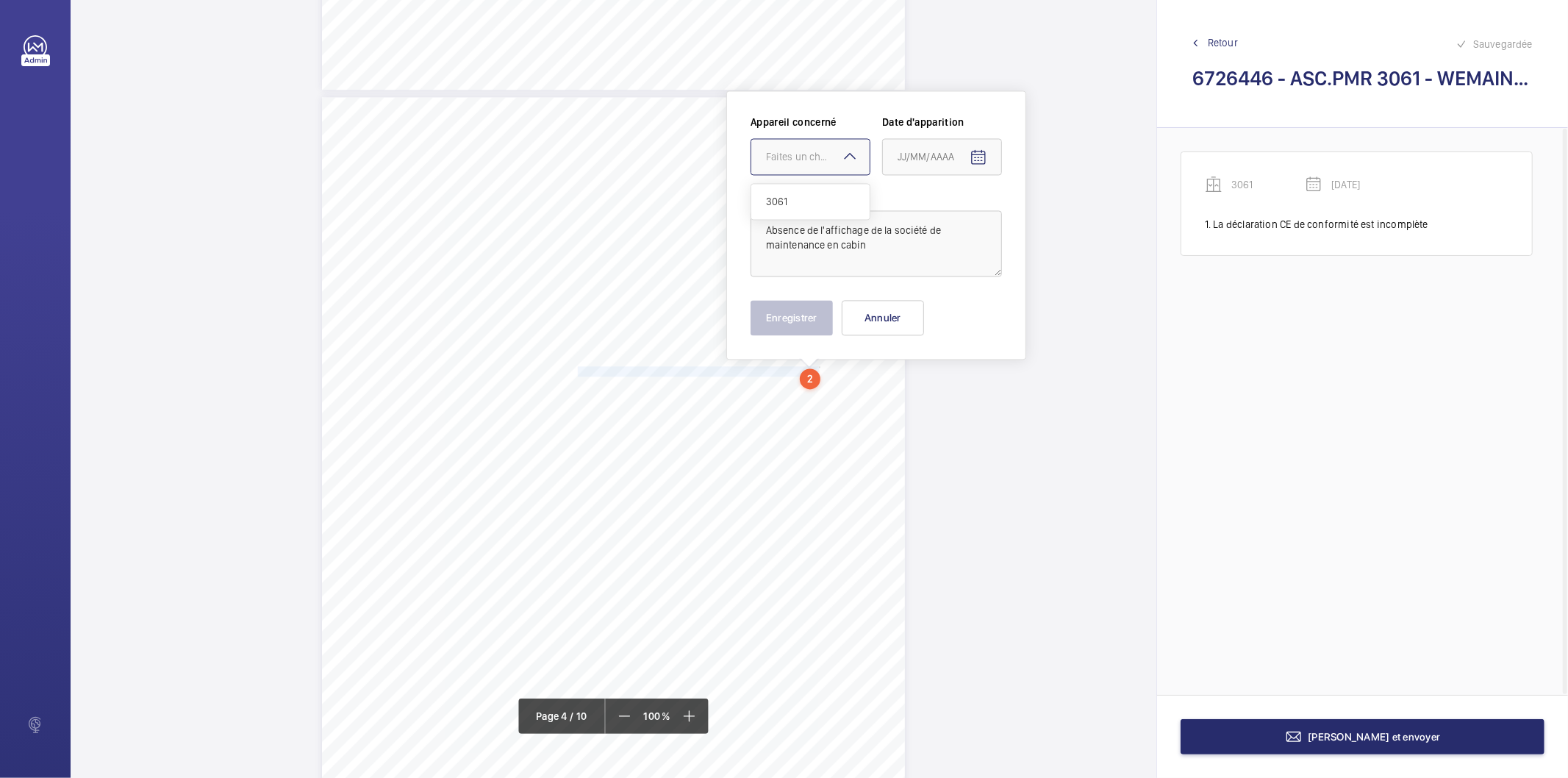
click at [820, 155] on div "Faites un choix" at bounding box center [817, 157] width 104 height 15
click at [815, 203] on span "3061" at bounding box center [810, 202] width 89 height 15
click at [972, 151] on mat-icon "Open calendar" at bounding box center [978, 157] width 18 height 18
click at [1053, 214] on span "Previous month" at bounding box center [1052, 214] width 29 height 29
click at [909, 399] on span "28" at bounding box center [903, 393] width 26 height 26
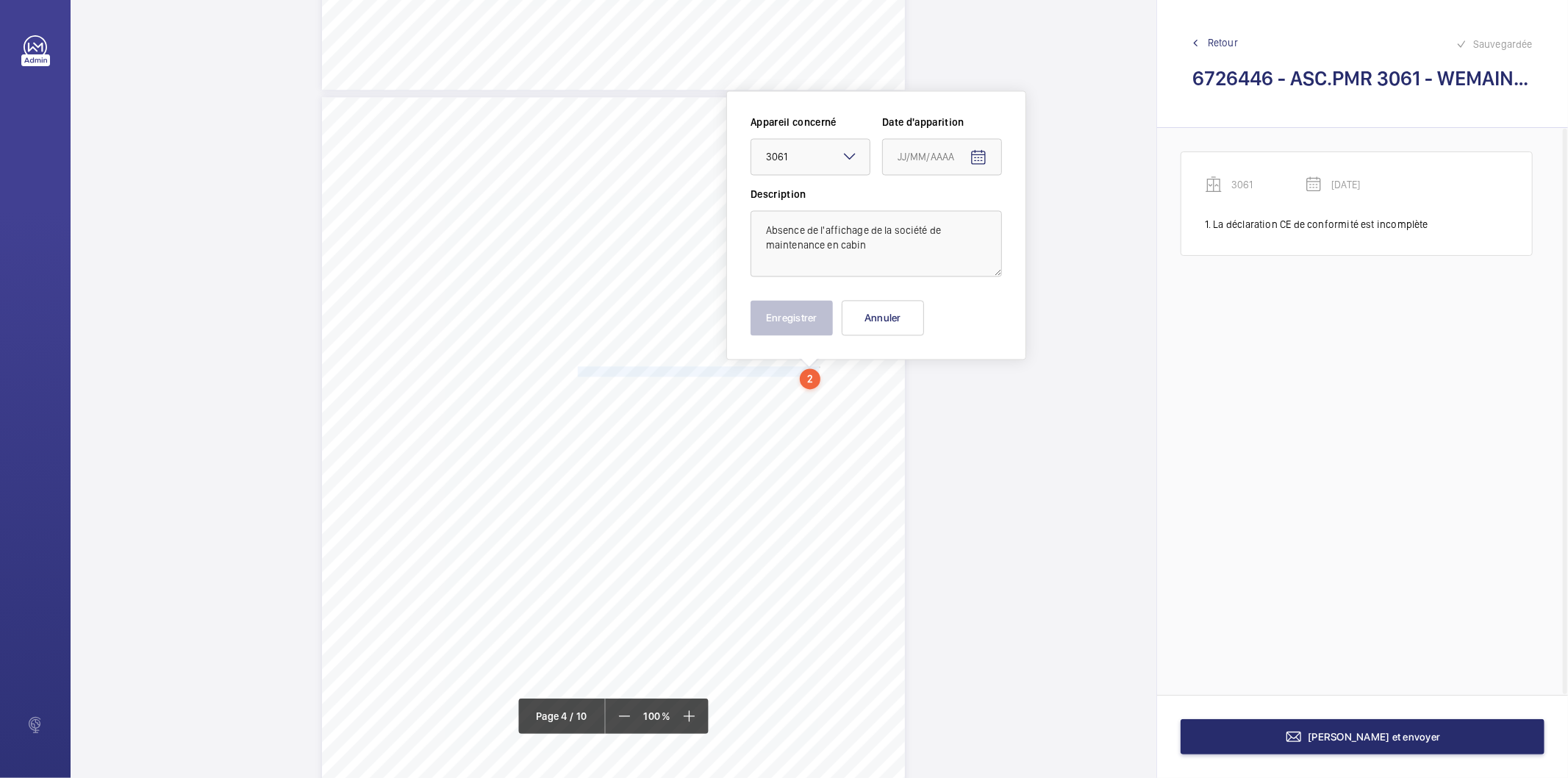
type input "[DATE]"
click at [894, 248] on textarea "Absence de l'affichage de la société de maintenance en cabin" at bounding box center [876, 243] width 251 height 67
type textarea "Absence de l'affichage de la société de maintenance en cabine"
click at [819, 316] on button "Enregistrer" at bounding box center [792, 318] width 82 height 36
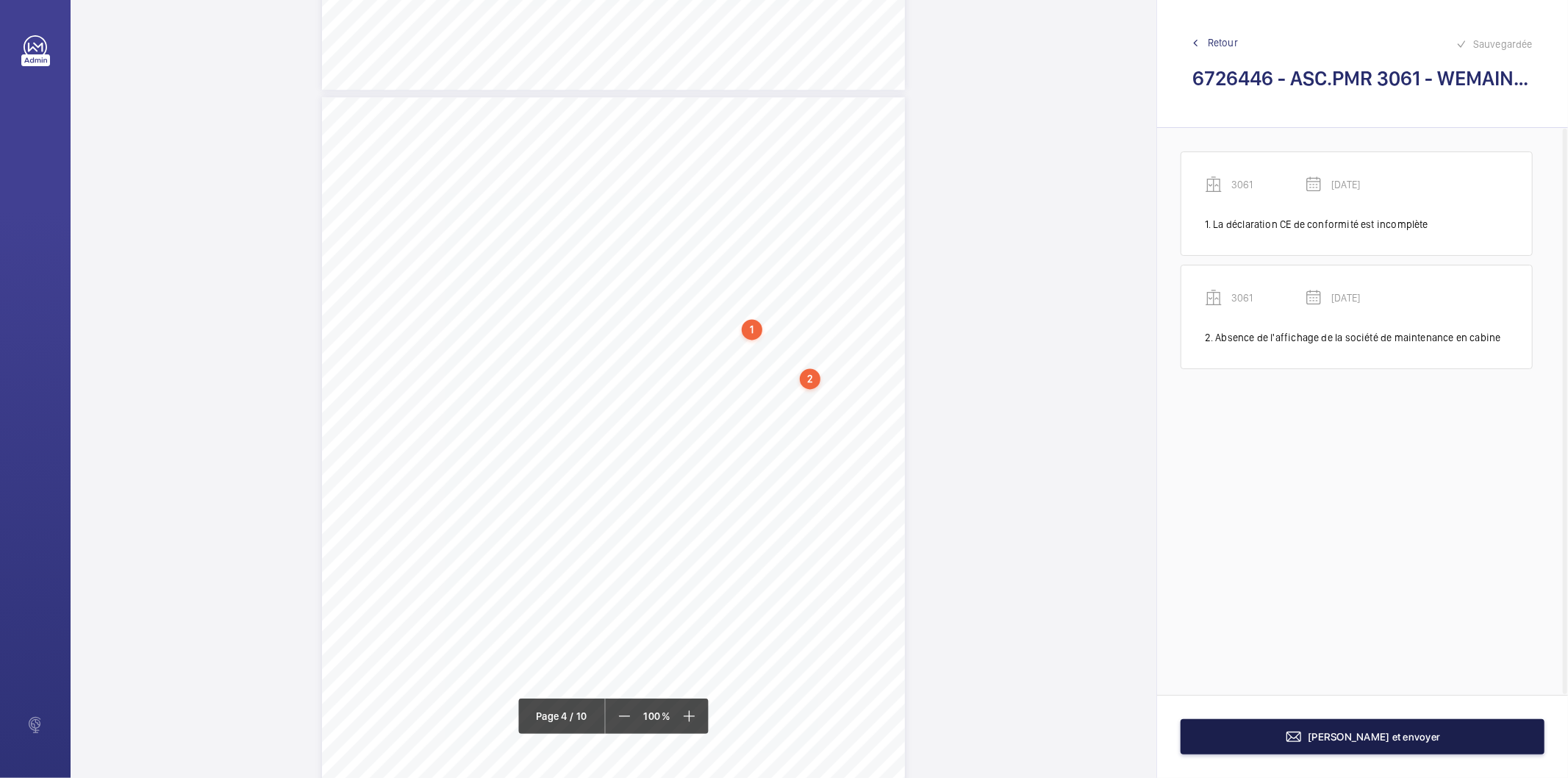
click at [1496, 736] on button "[PERSON_NAME] et envoyer" at bounding box center [1362, 737] width 364 height 36
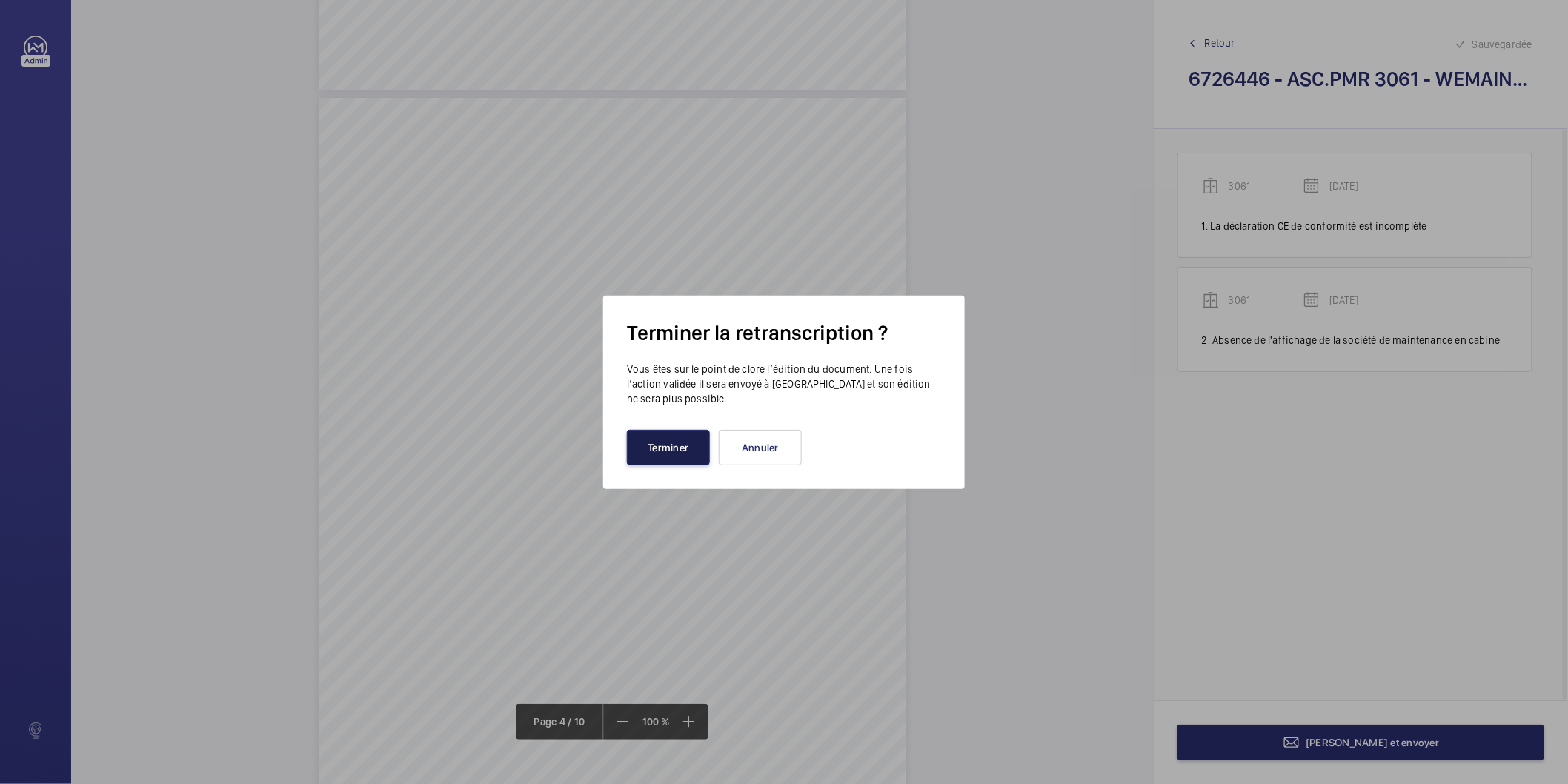
click at [678, 452] on button "Terminer" at bounding box center [668, 448] width 83 height 36
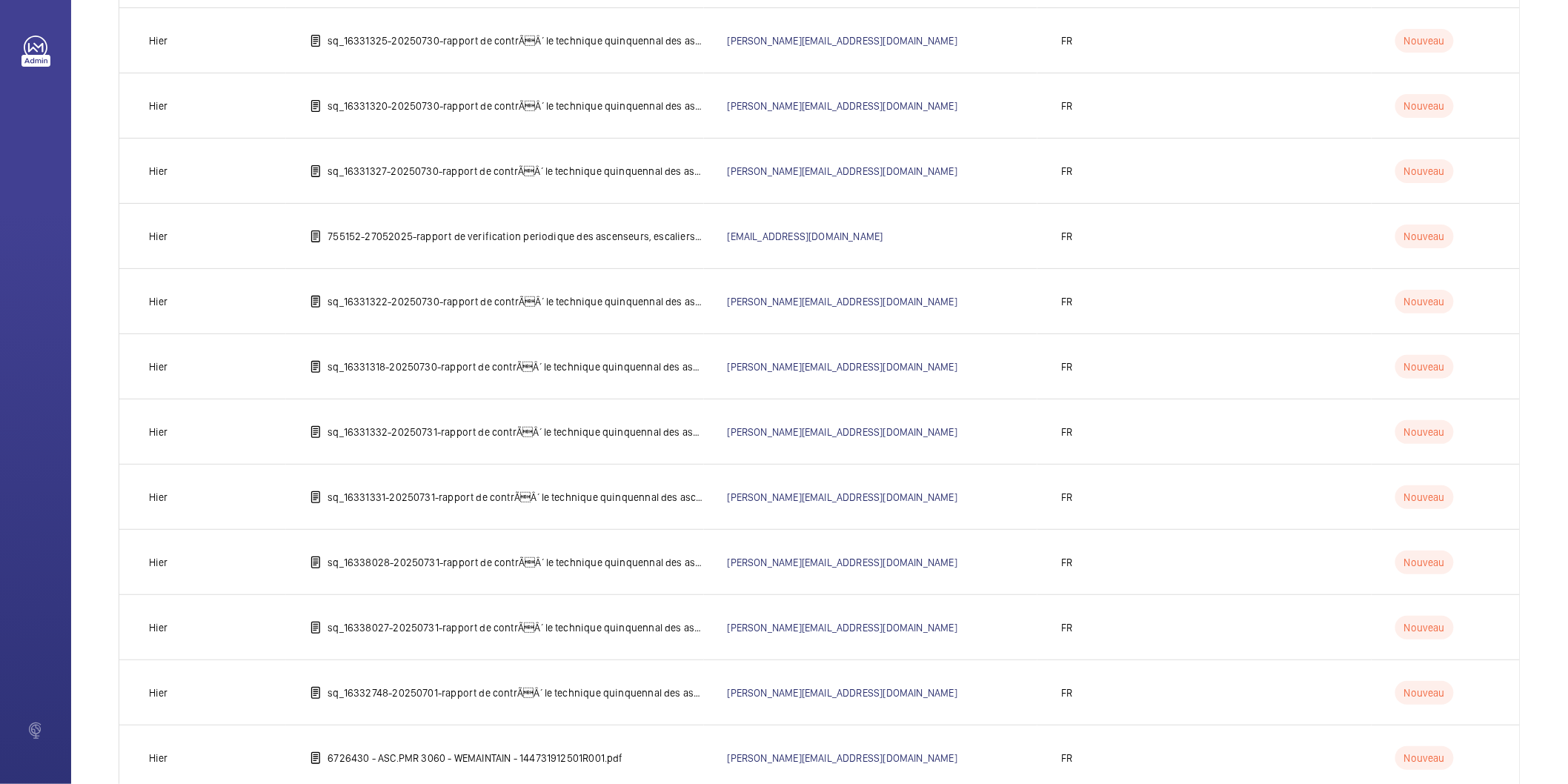
scroll to position [1776, 0]
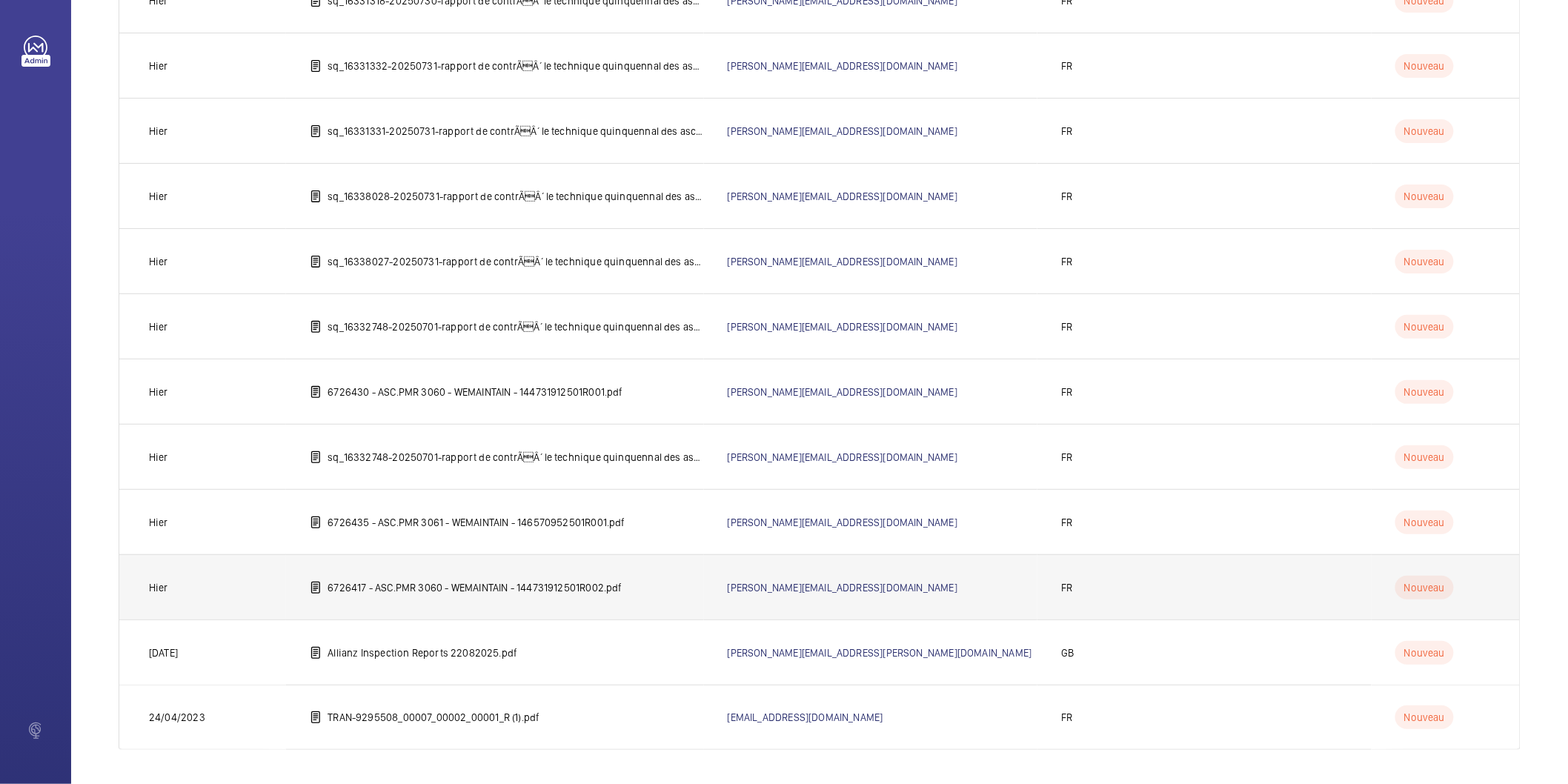
click at [560, 576] on td "6726417 - ASC.PMR 3060 - WEMAINTAIN - 144731912501R002.pdf" at bounding box center [494, 587] width 417 height 65
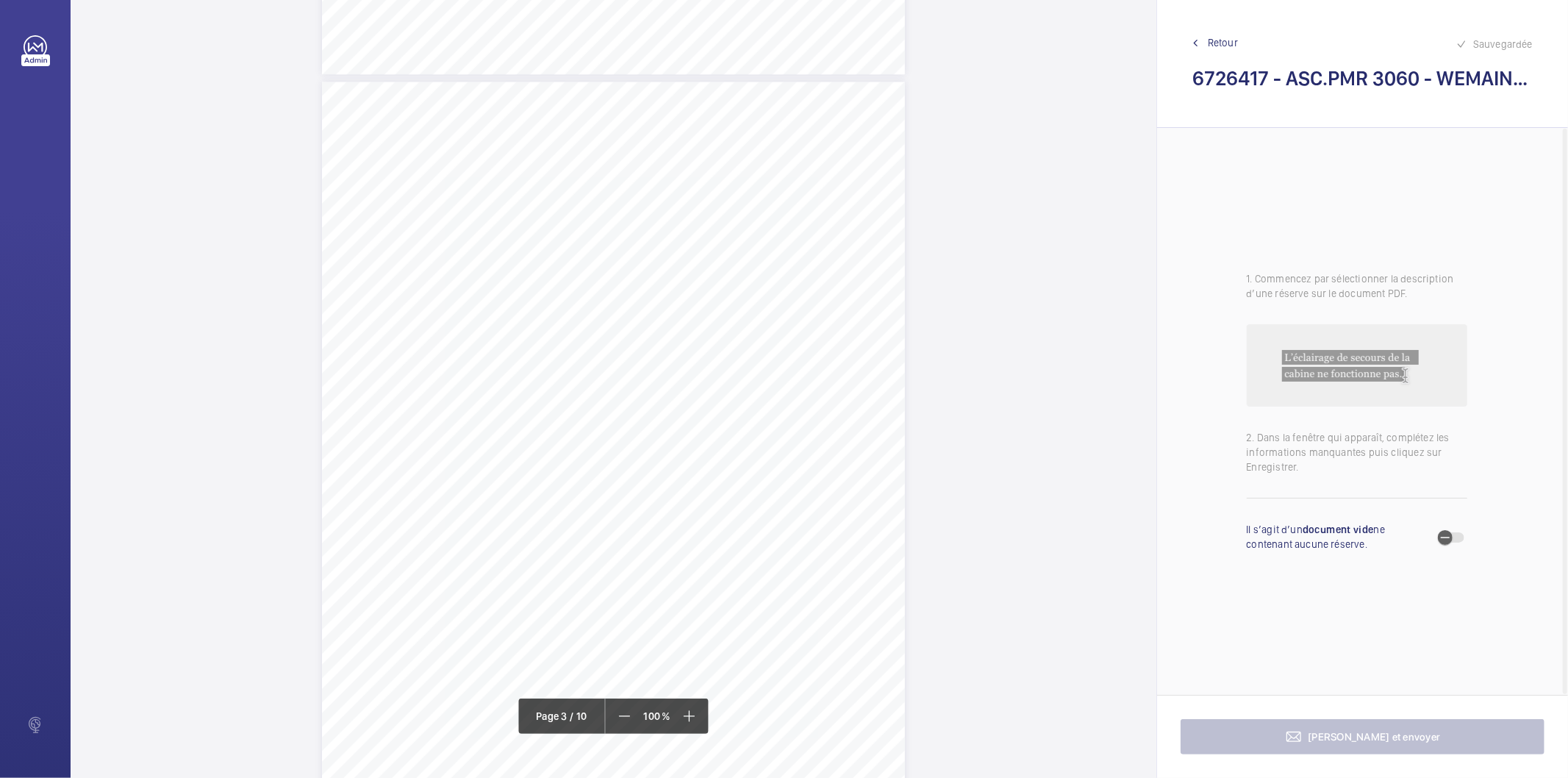
scroll to position [2613, 0]
drag, startPoint x: 576, startPoint y: 133, endPoint x: 758, endPoint y: 136, distance: 182.0
click at [758, 136] on span "La déclaration CE de conformité est incomplète" at bounding box center [670, 133] width 186 height 8
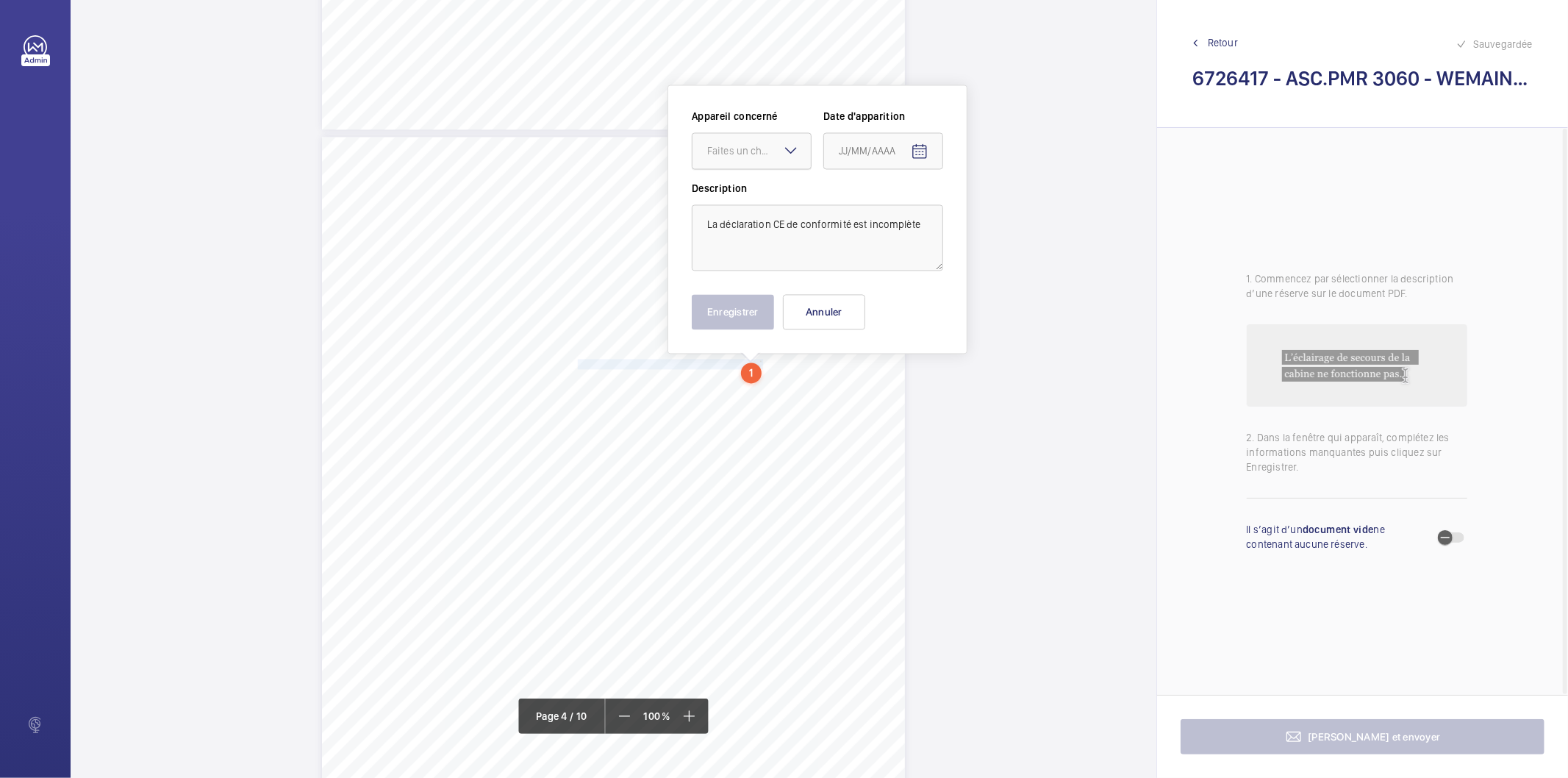
scroll to position [2378, 0]
click at [744, 144] on div at bounding box center [752, 156] width 118 height 36
click at [724, 202] on span "3060" at bounding box center [751, 201] width 89 height 15
click at [921, 163] on mat-icon "Open calendar" at bounding box center [919, 157] width 18 height 18
click at [993, 211] on span "Previous month" at bounding box center [993, 214] width 29 height 29
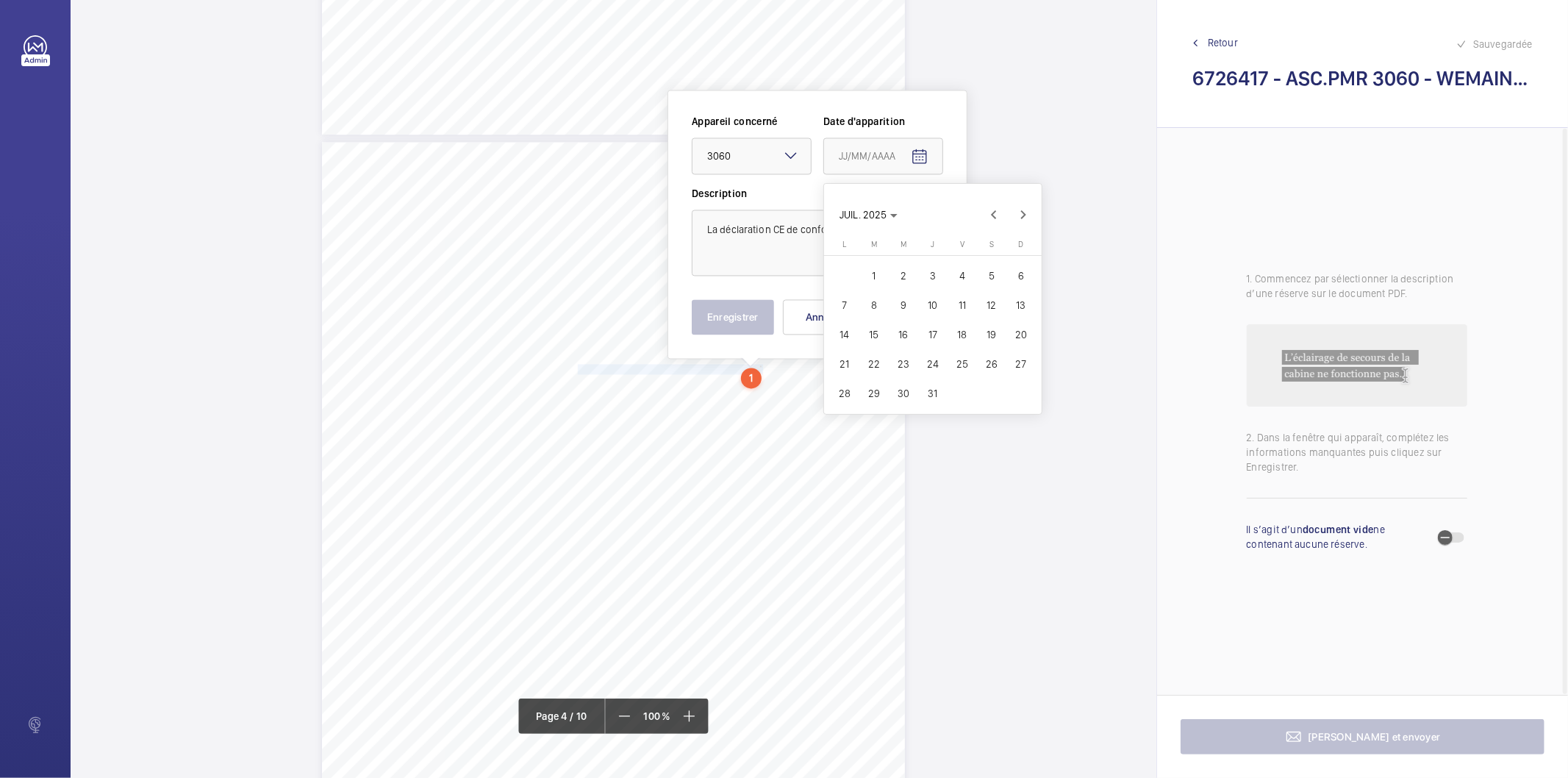
drag, startPoint x: 845, startPoint y: 386, endPoint x: 743, endPoint y: 343, distance: 110.7
click at [846, 384] on span "28" at bounding box center [844, 393] width 26 height 26
type input "[DATE]"
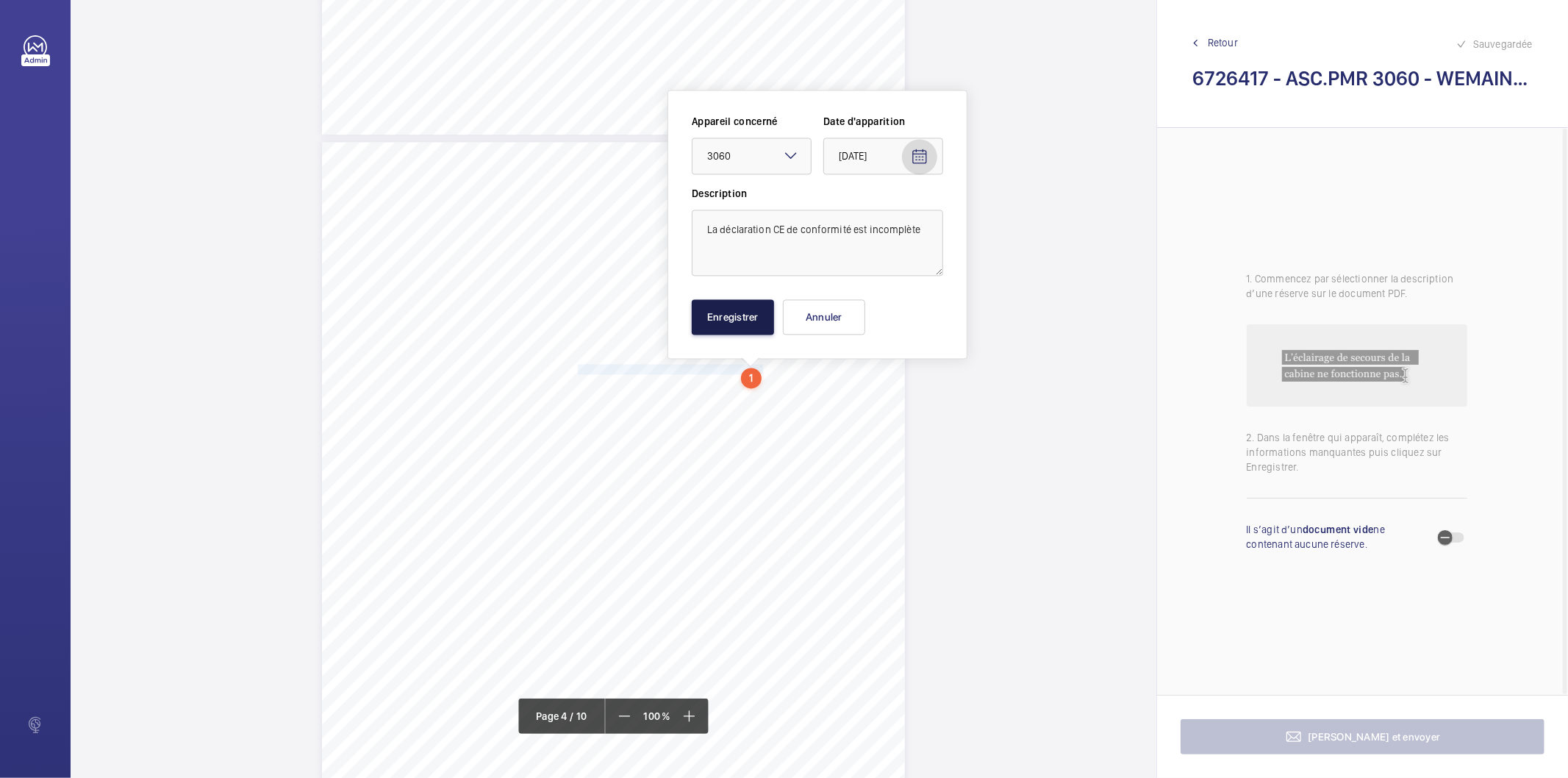
click at [730, 332] on button "Enregistrer" at bounding box center [733, 317] width 82 height 36
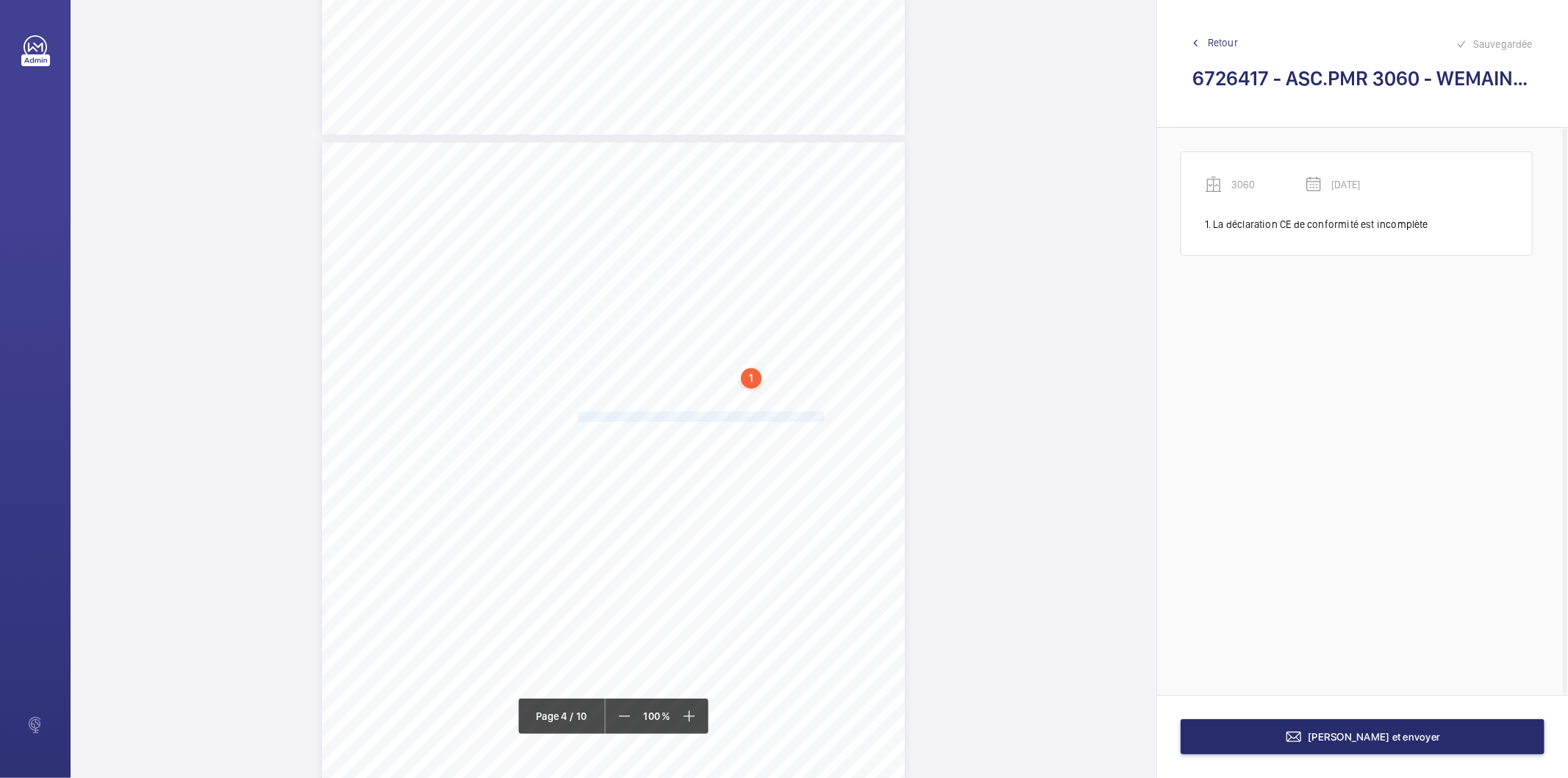
drag, startPoint x: 576, startPoint y: 413, endPoint x: 820, endPoint y: 416, distance: 244.0
click at [820, 416] on span "Absence de l'affichage de la société de maintenance en cabine" at bounding box center [700, 415] width 246 height 8
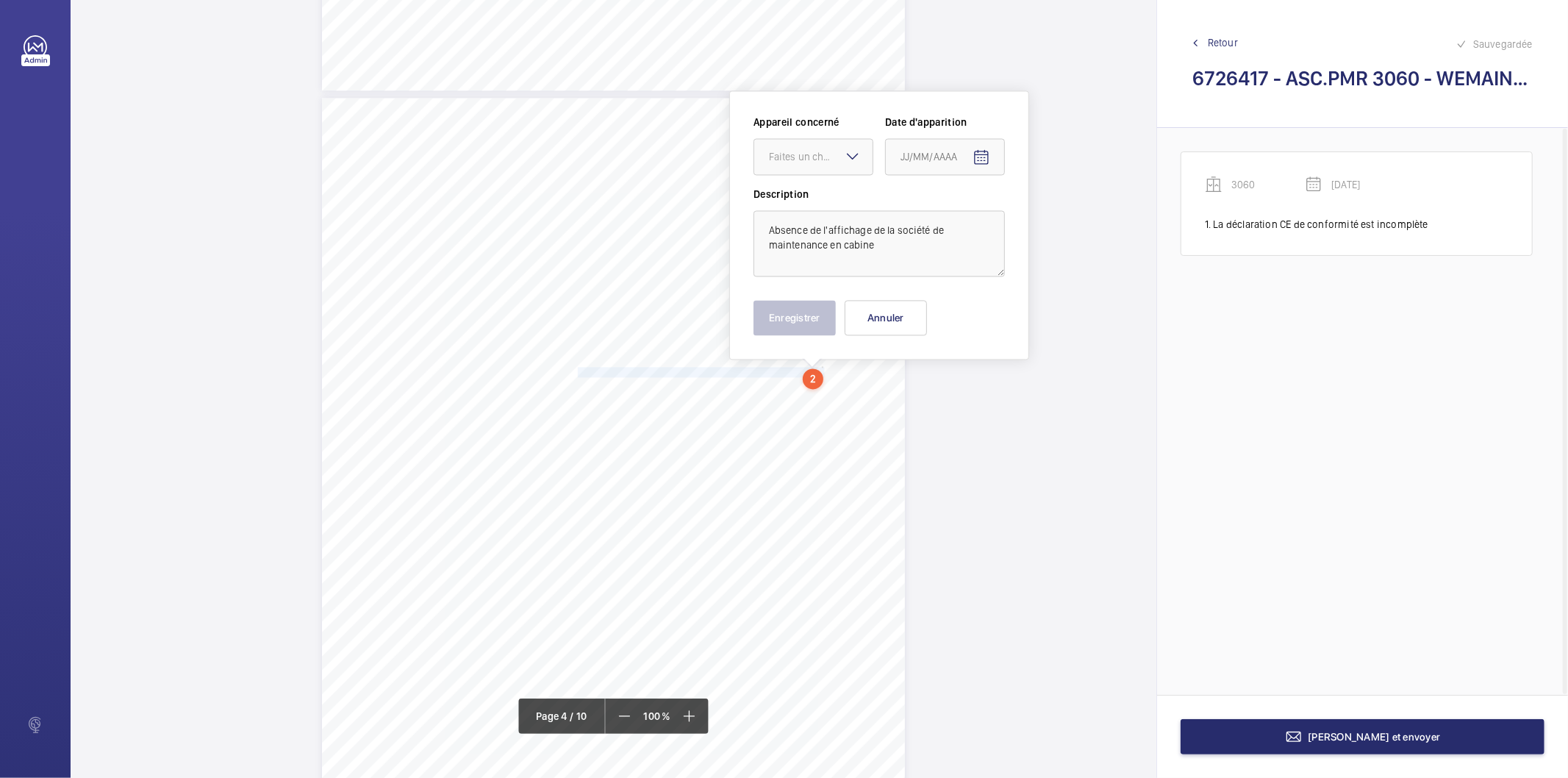
click at [846, 158] on mat-icon at bounding box center [852, 156] width 18 height 18
drag, startPoint x: 824, startPoint y: 208, endPoint x: 874, endPoint y: 189, distance: 53.5
click at [825, 208] on span "3060" at bounding box center [813, 202] width 89 height 15
click at [995, 144] on span "Open calendar" at bounding box center [981, 157] width 36 height 36
click at [1057, 220] on span "Previous month" at bounding box center [1054, 215] width 29 height 29
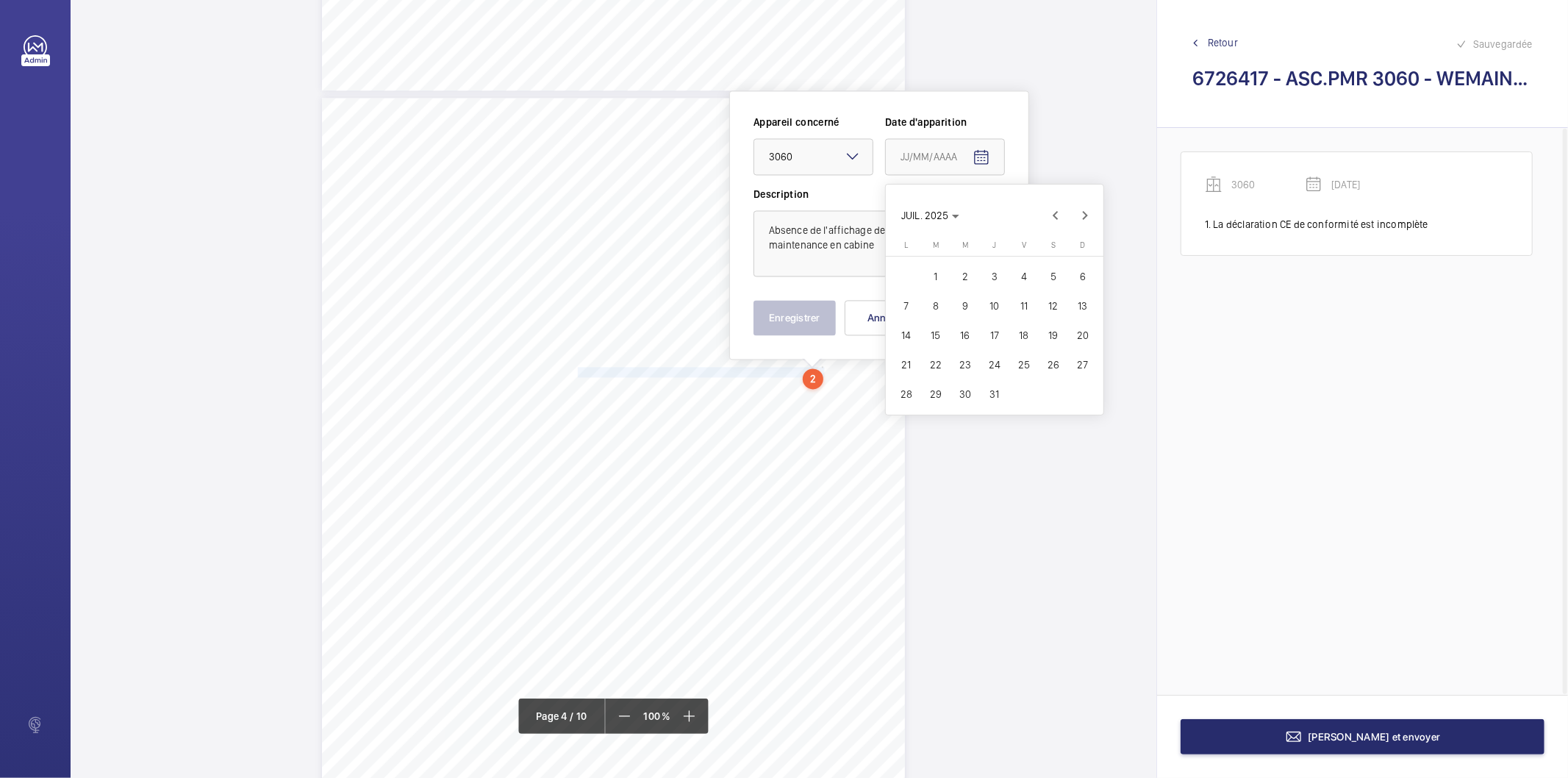
click at [910, 392] on span "28" at bounding box center [906, 394] width 26 height 26
type input "[DATE]"
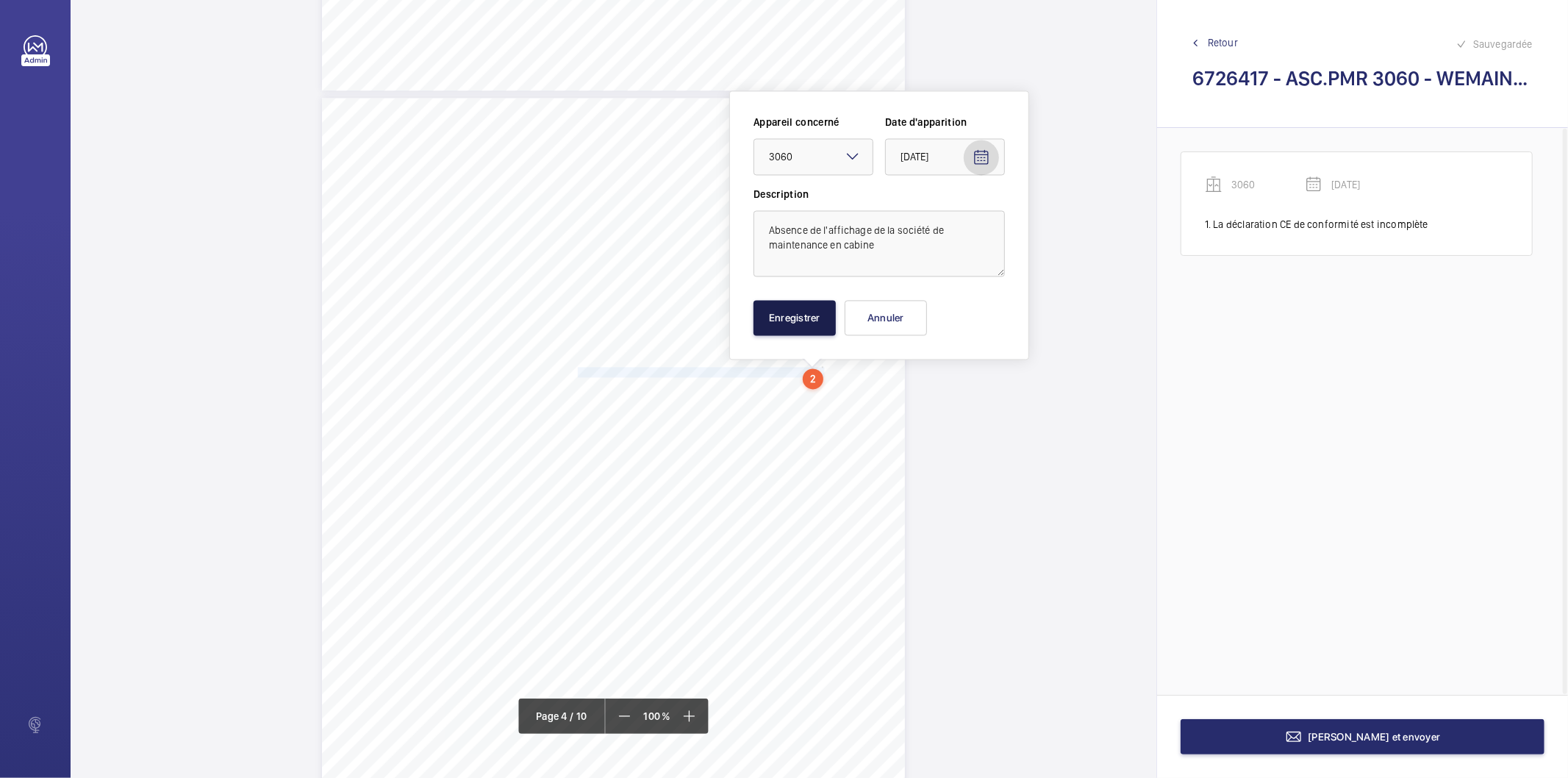
click at [771, 319] on button "Enregistrer" at bounding box center [795, 318] width 82 height 36
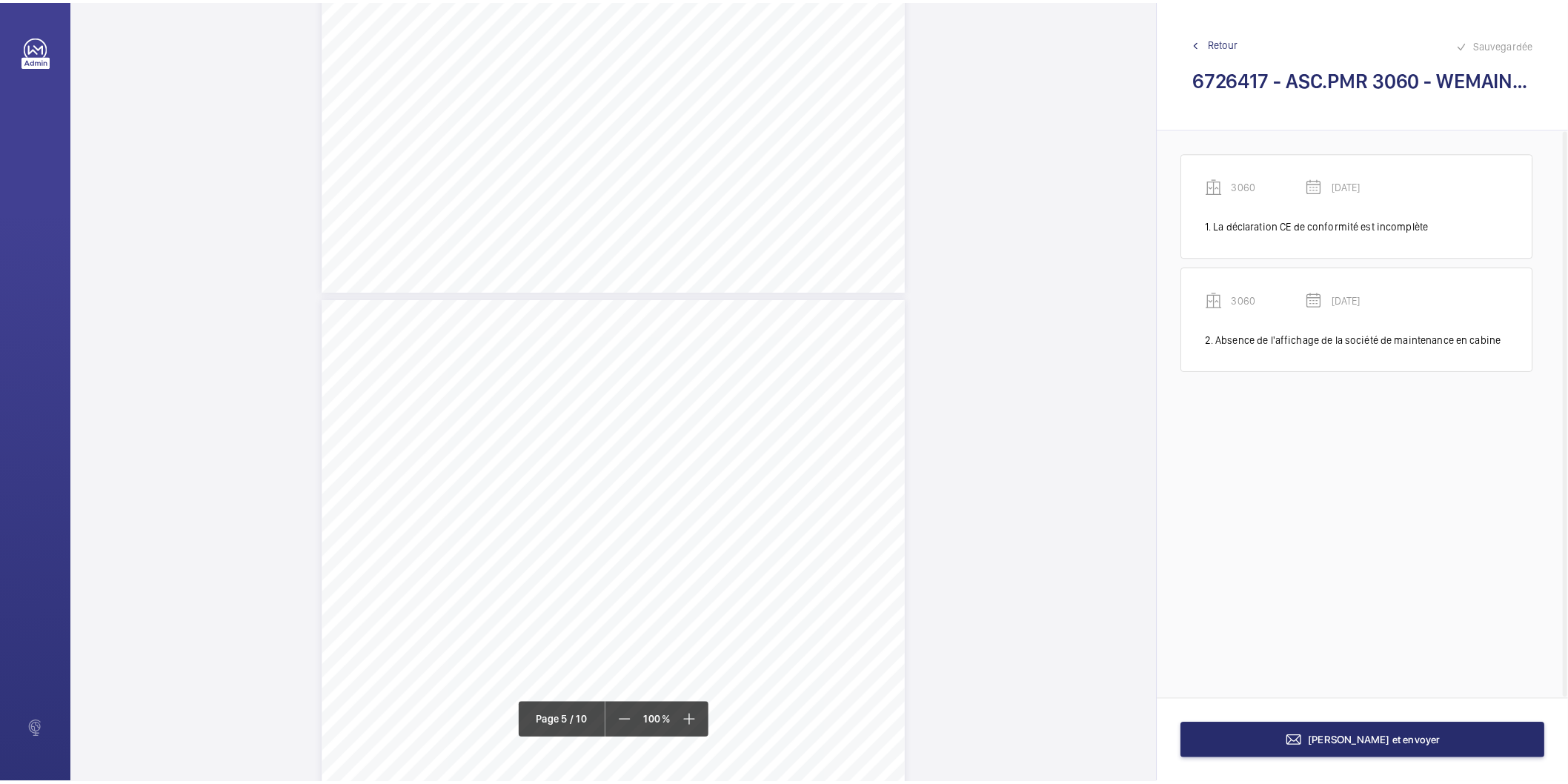
scroll to position [3181, 0]
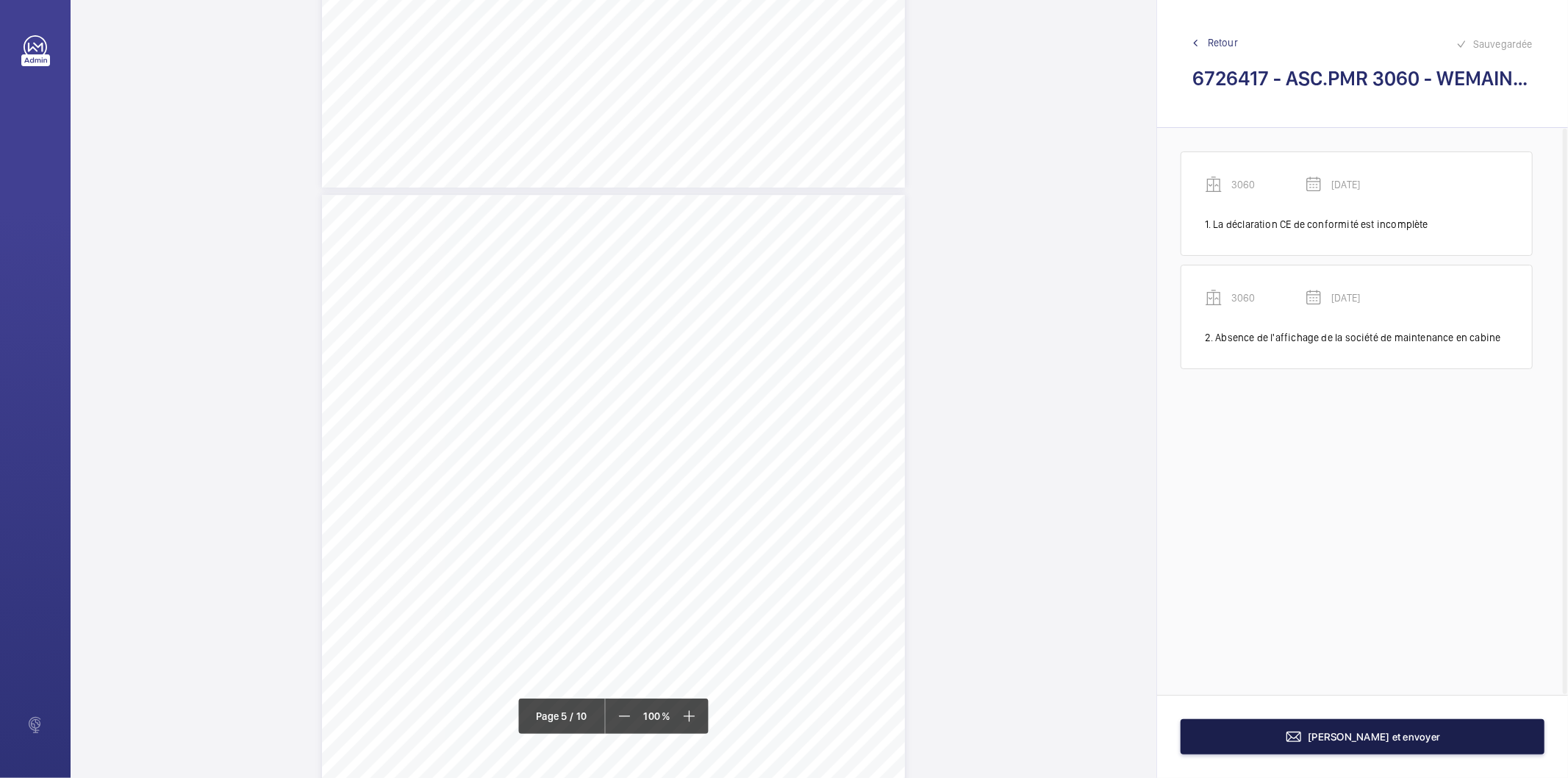
click at [1216, 730] on button "[PERSON_NAME] et envoyer" at bounding box center [1362, 737] width 364 height 36
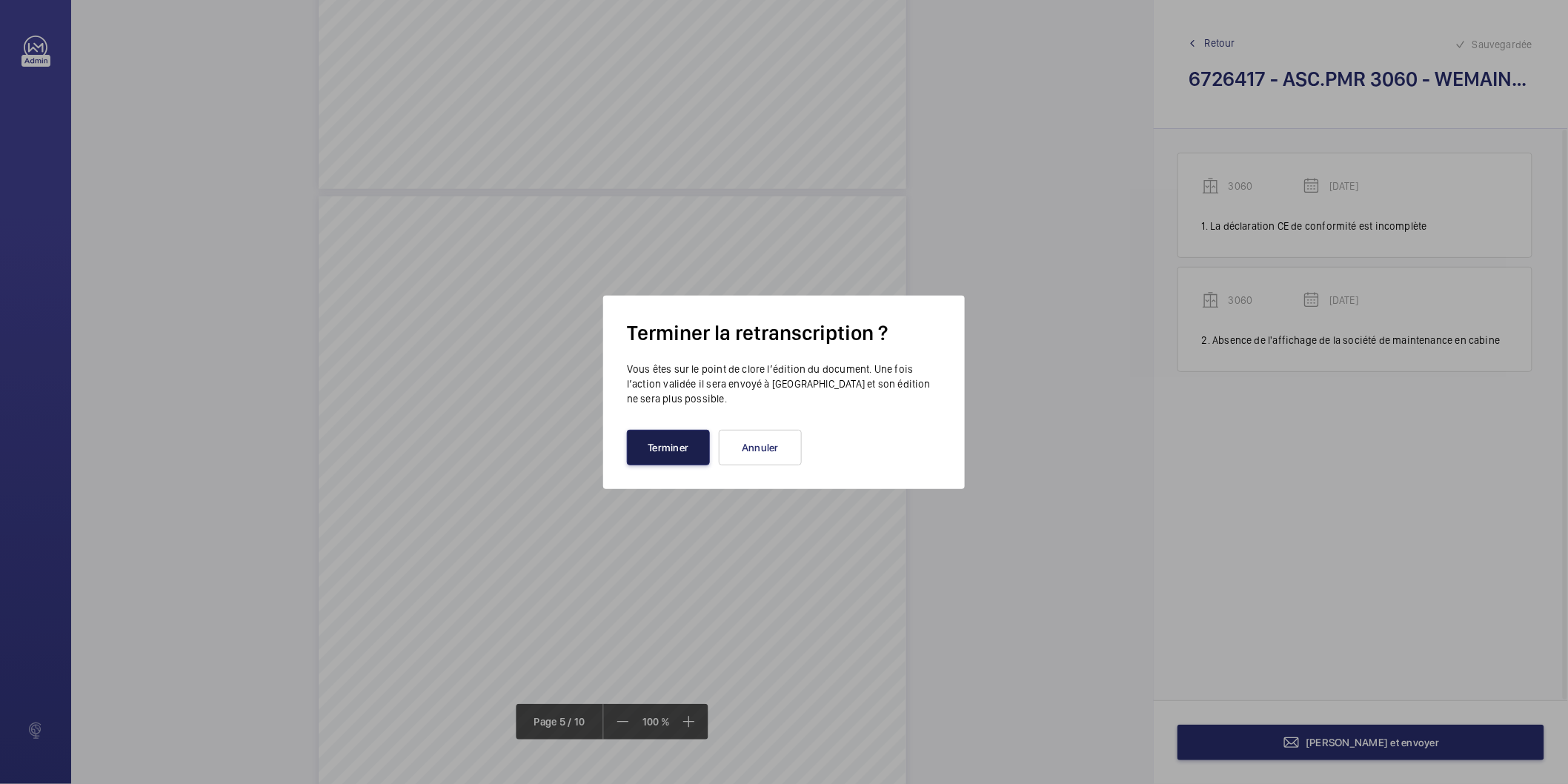
click at [679, 455] on button "Terminer" at bounding box center [668, 448] width 83 height 36
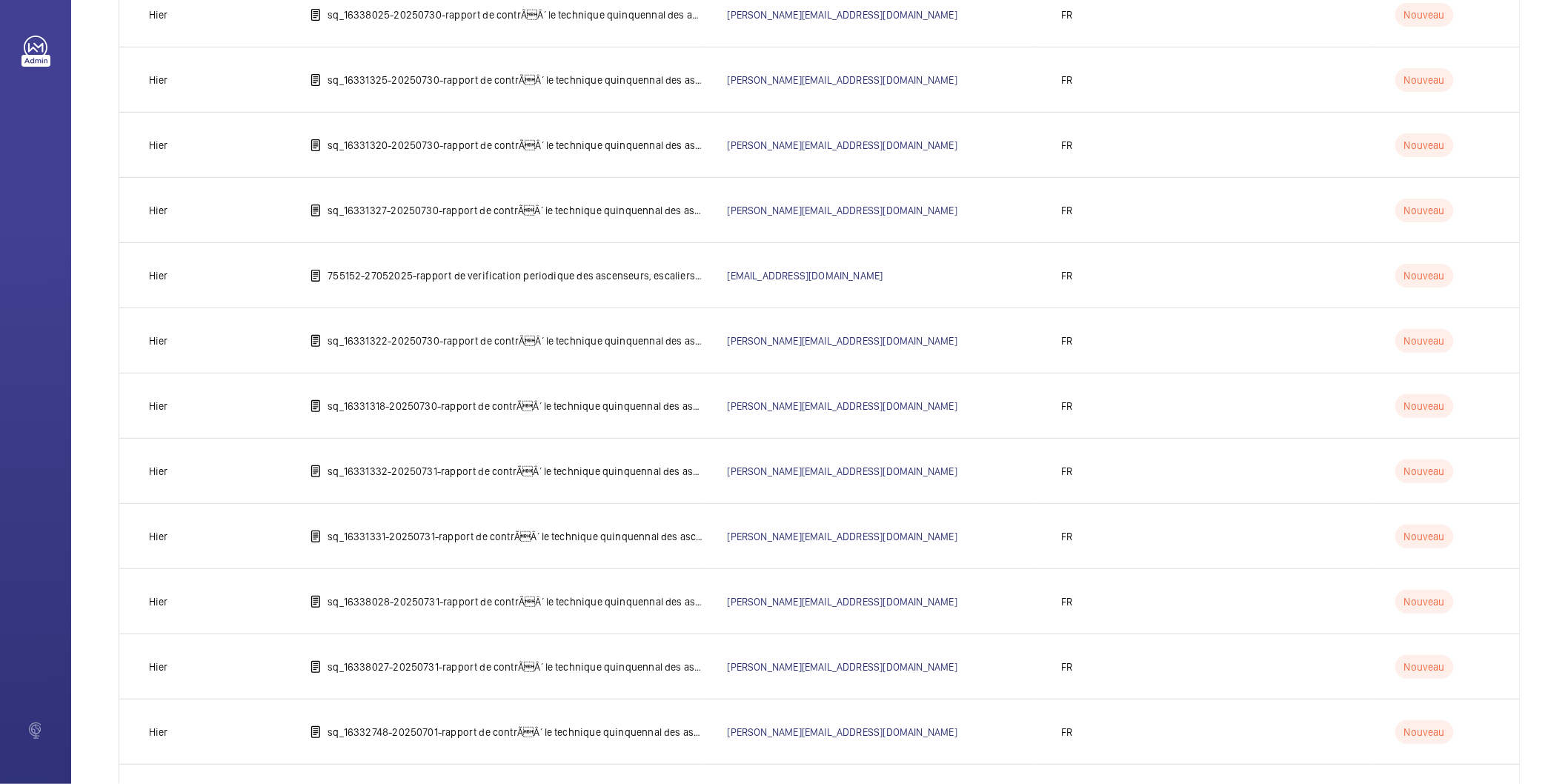
scroll to position [1712, 0]
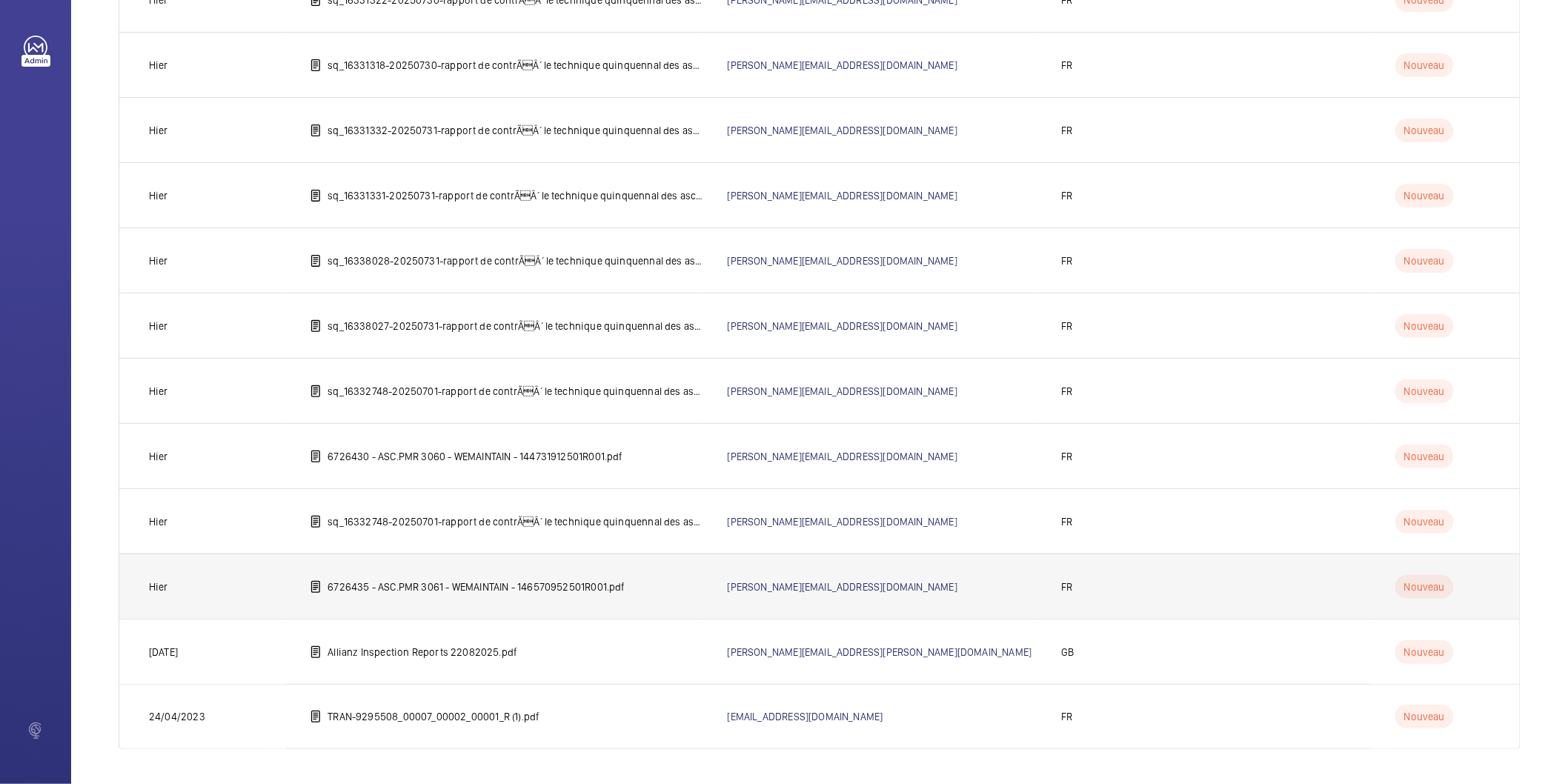
click at [520, 572] on td "6726435 - ASC.PMR 3061 - WEMAINTAIN - 146570952501R001.pdf" at bounding box center [494, 586] width 417 height 65
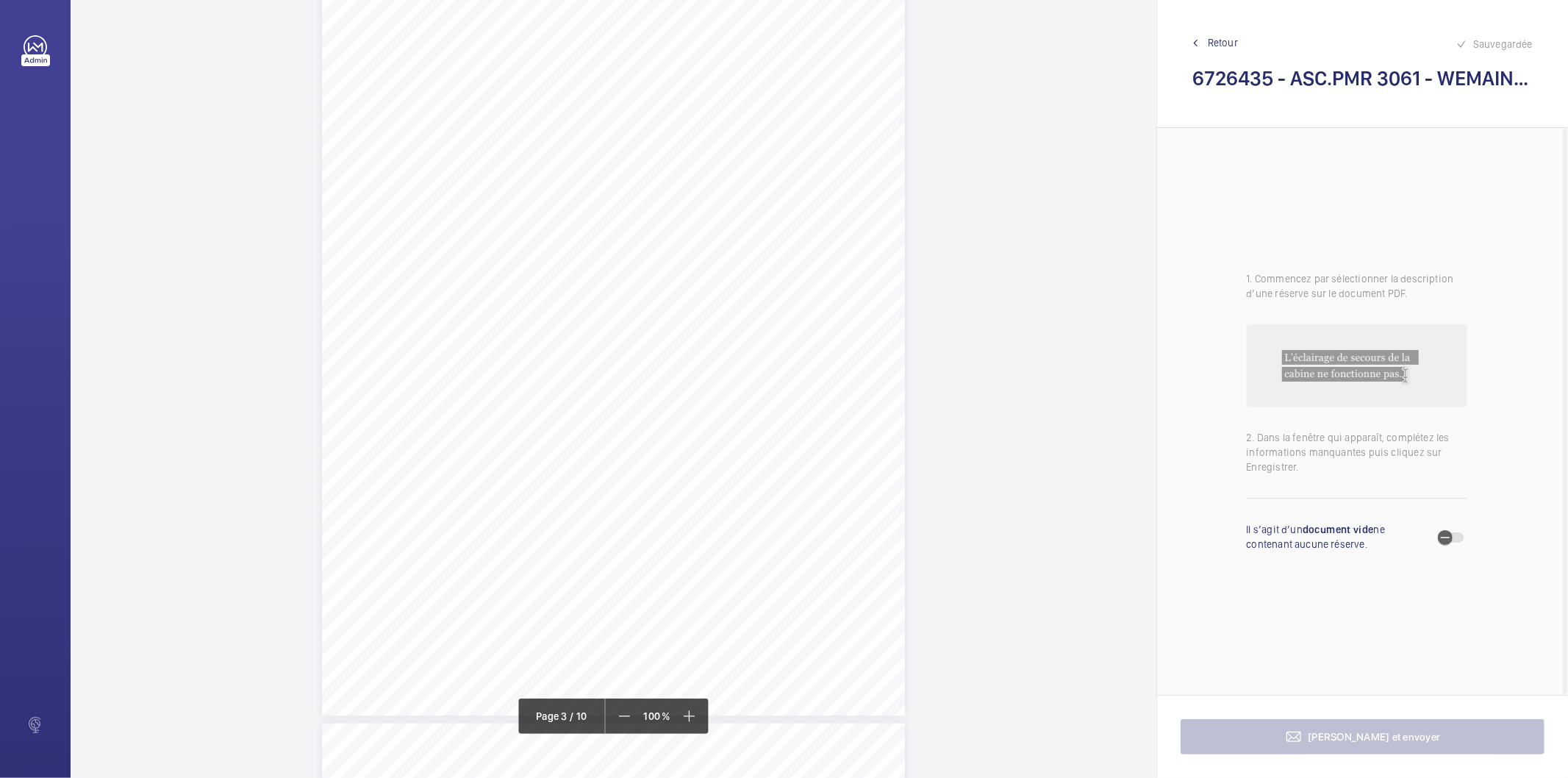
scroll to position [2369, 0]
drag, startPoint x: 575, startPoint y: 417, endPoint x: 779, endPoint y: 417, distance: 204.0
click at [779, 417] on span "Registre de sécurité de l'établissement non présenté." at bounding box center [681, 418] width 208 height 8
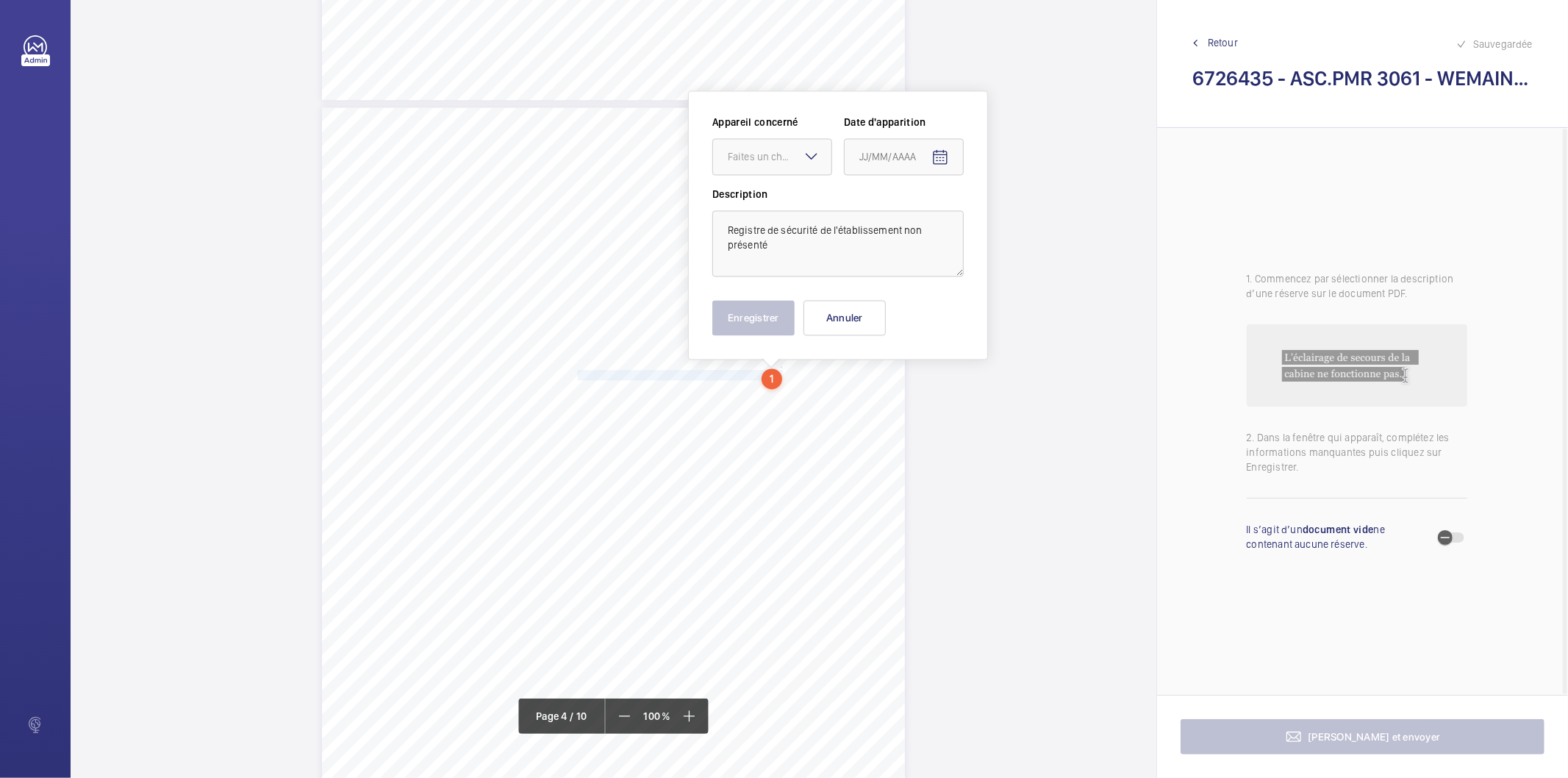
scroll to position [2413, 0]
click at [802, 157] on mat-icon at bounding box center [811, 155] width 18 height 18
click at [769, 194] on span "3061" at bounding box center [771, 201] width 89 height 15
click at [948, 155] on span "Open calendar" at bounding box center [940, 157] width 36 height 36
click at [1003, 207] on span "Previous month" at bounding box center [1013, 214] width 29 height 29
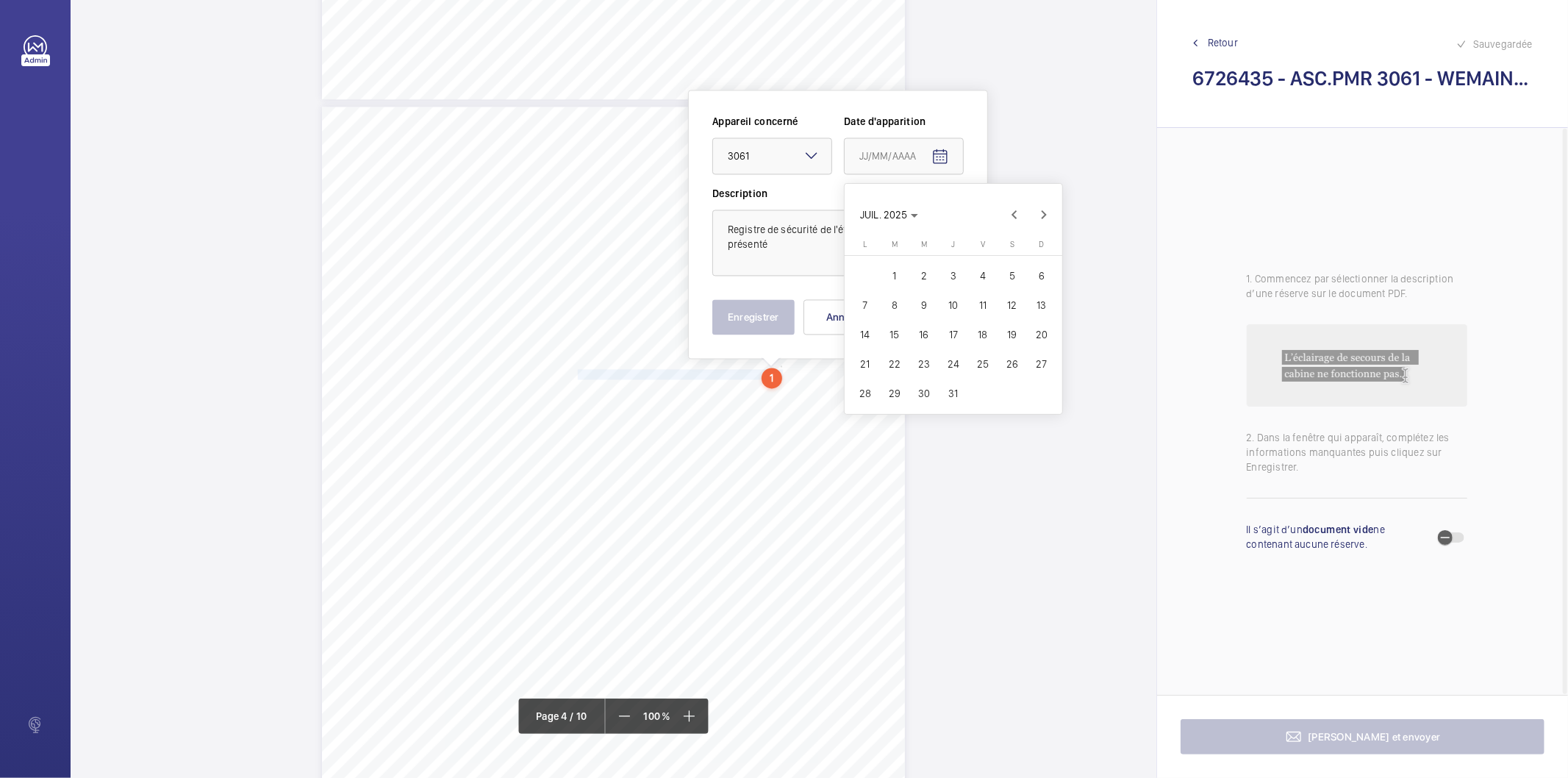
click at [866, 405] on span "28" at bounding box center [865, 393] width 26 height 26
type input "[DATE]"
click at [746, 329] on button "Enregistrer" at bounding box center [754, 317] width 82 height 36
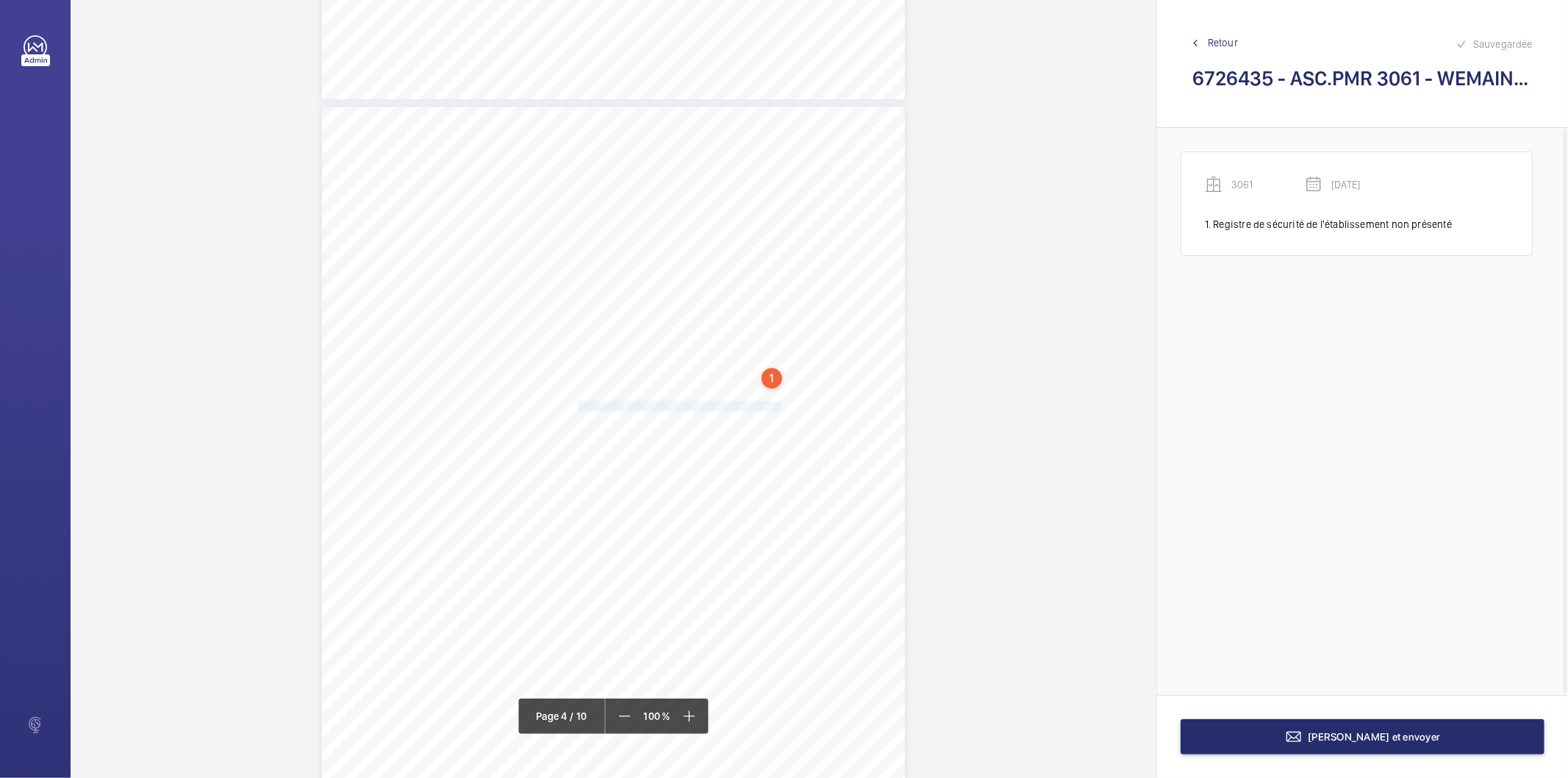
drag, startPoint x: 575, startPoint y: 405, endPoint x: 778, endPoint y: 404, distance: 203.0
click at [778, 404] on span "Document de la comission de sécurité non présenté" at bounding box center [679, 405] width 202 height 8
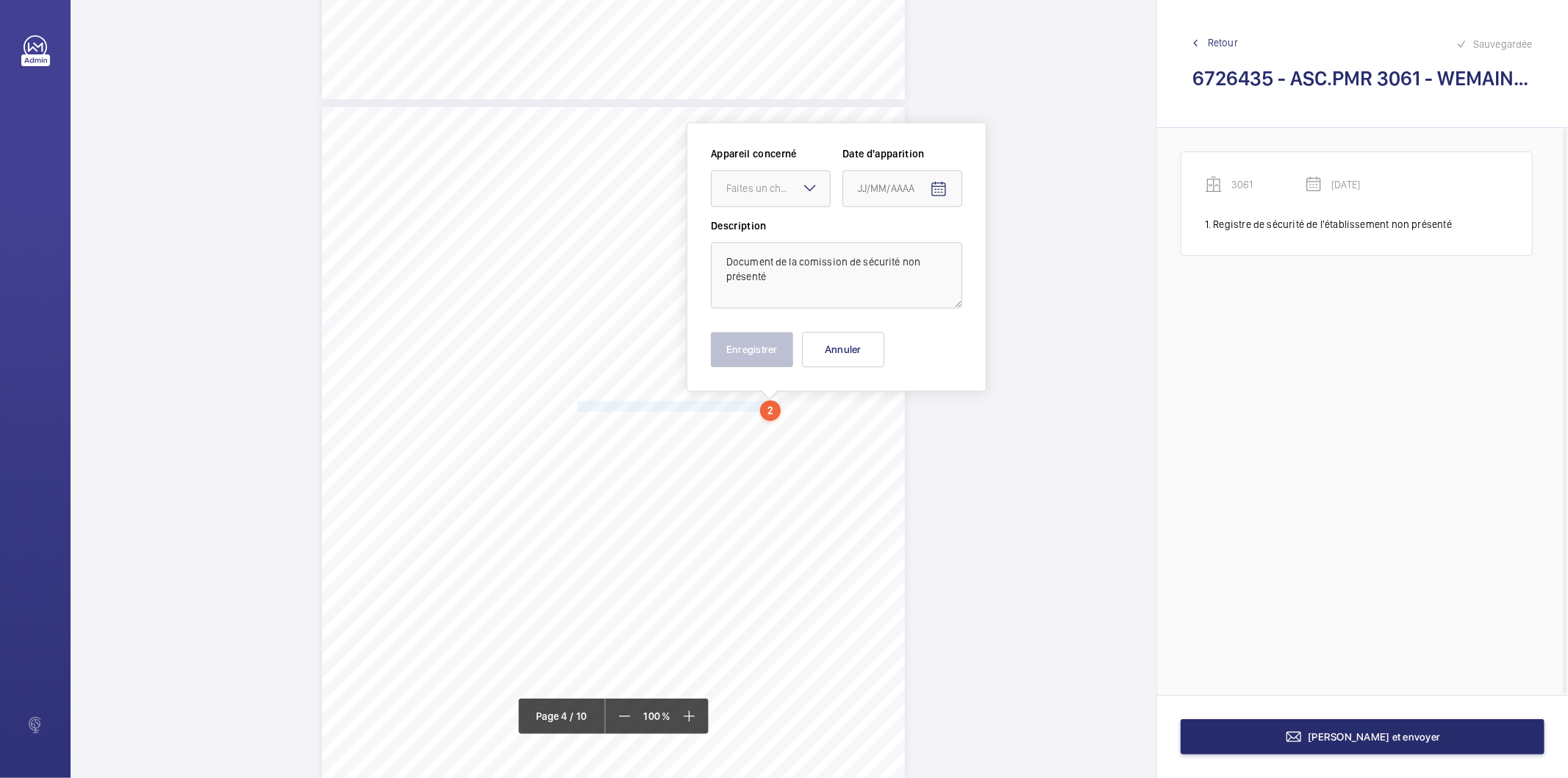
scroll to position [2445, 0]
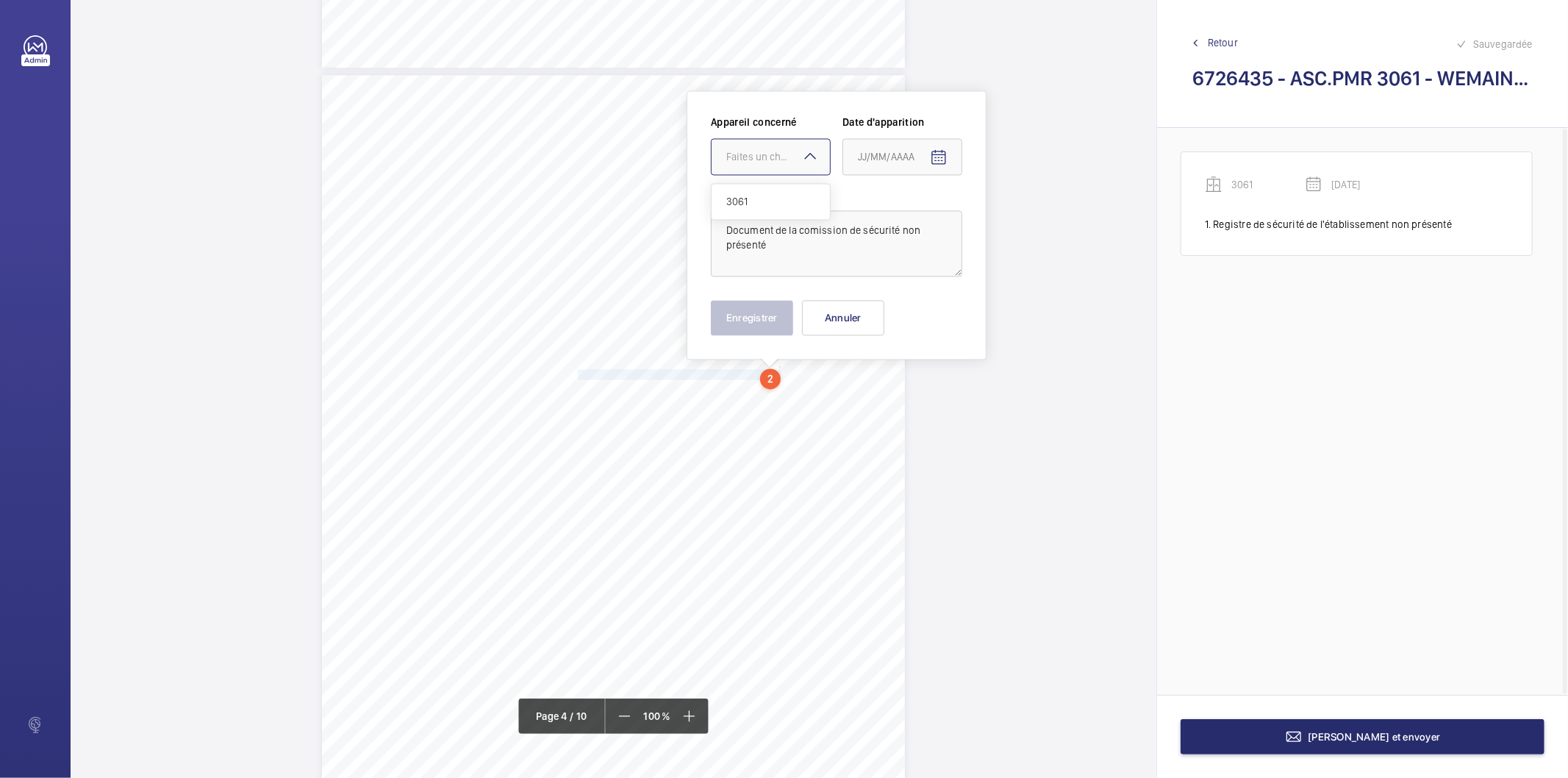
click at [751, 160] on div "Faites un choix" at bounding box center [778, 157] width 104 height 15
click at [743, 204] on span "3061" at bounding box center [770, 202] width 89 height 15
click at [943, 158] on mat-icon "Open calendar" at bounding box center [938, 157] width 18 height 18
click at [1008, 212] on span "Previous month" at bounding box center [1012, 214] width 29 height 29
drag, startPoint x: 917, startPoint y: 391, endPoint x: 853, endPoint y: 379, distance: 65.1
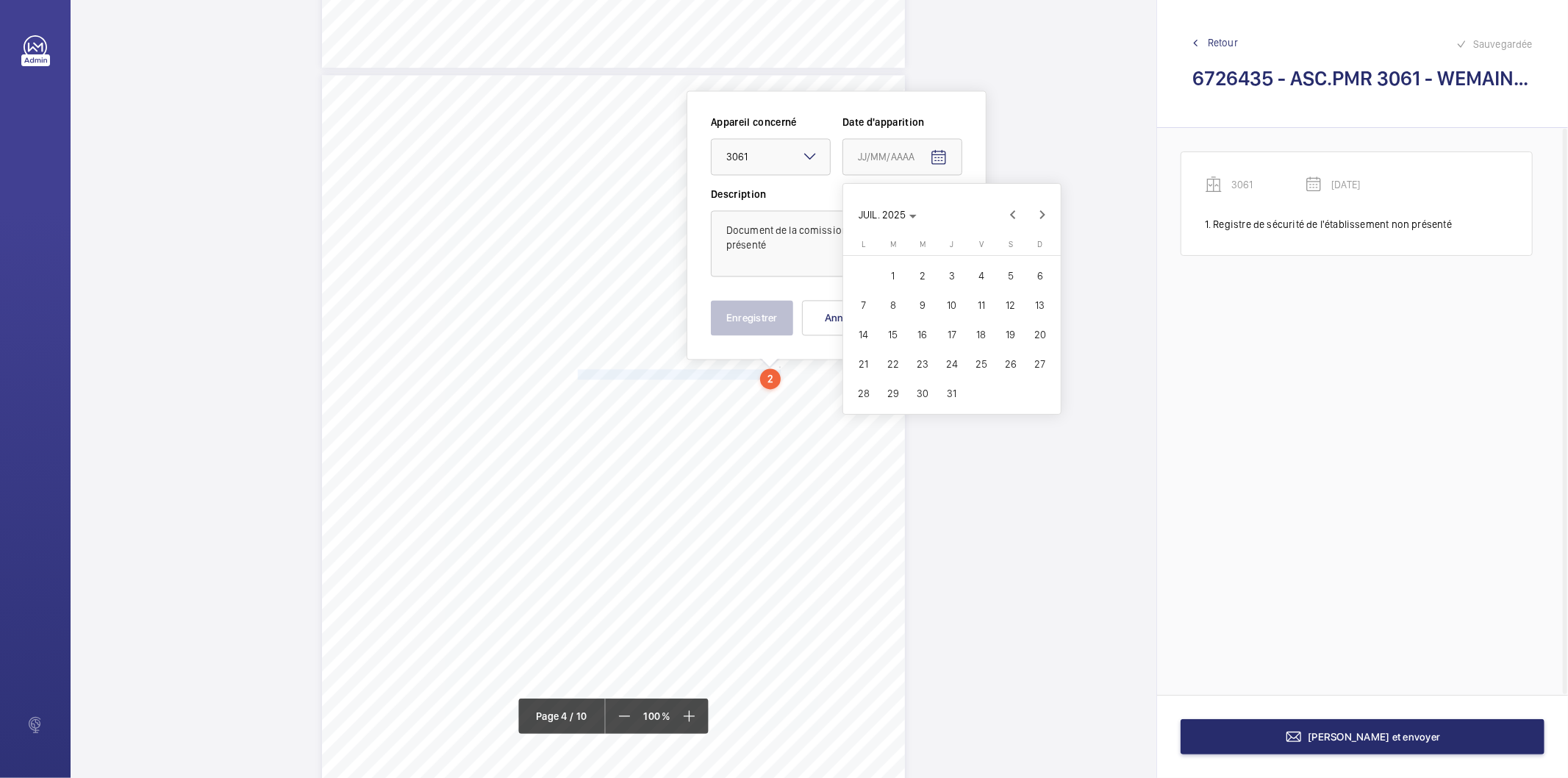
click at [918, 391] on span "30" at bounding box center [922, 393] width 26 height 26
type input "[DATE]"
click at [724, 323] on button "Enregistrer" at bounding box center [752, 318] width 82 height 36
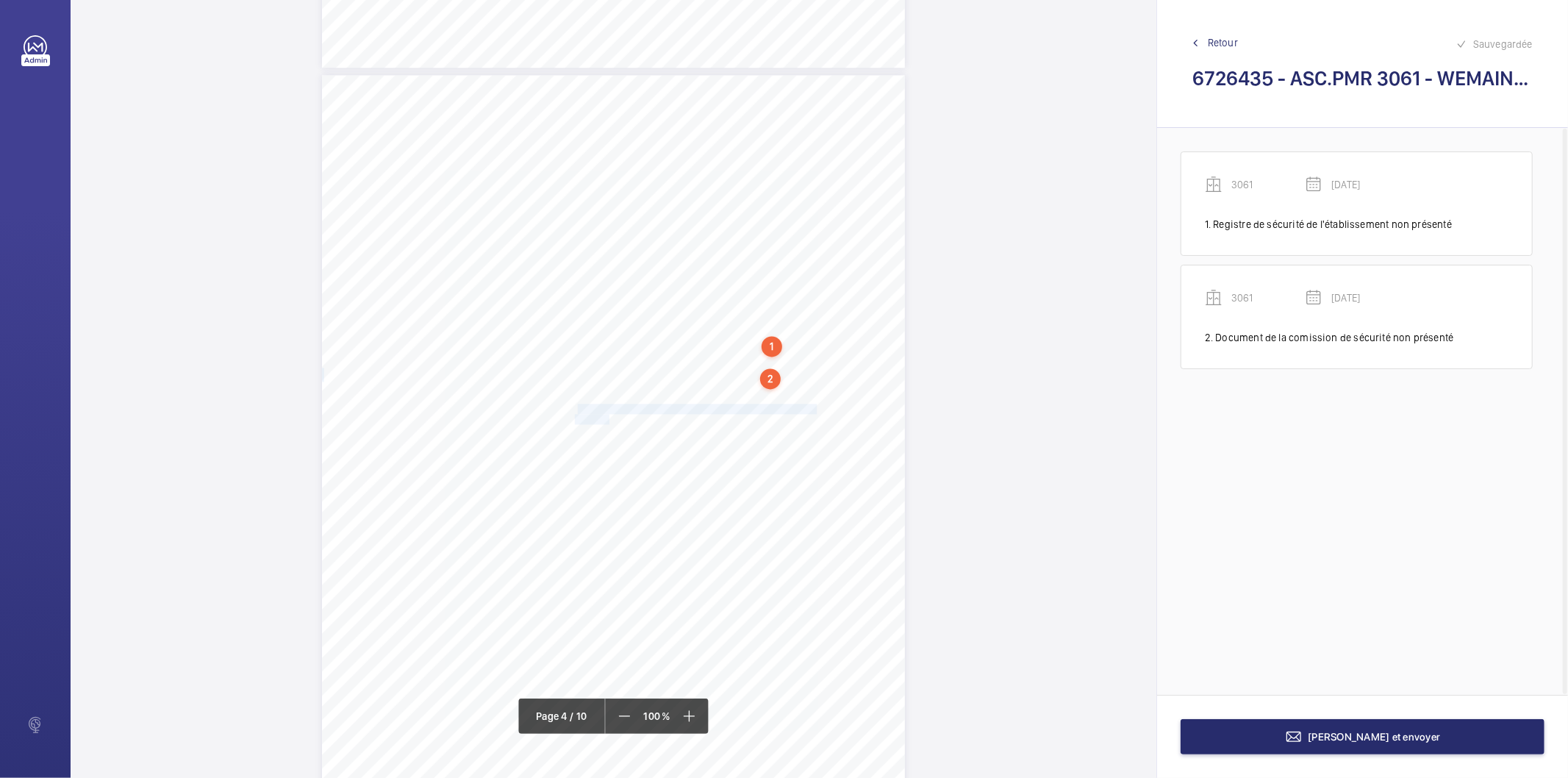
drag, startPoint x: 577, startPoint y: 407, endPoint x: 606, endPoint y: 414, distance: 29.8
click at [606, 414] on div "RECAPITULATIF DES OBSERVATIONS DEKRA Industrial - Rapport n° 146570952501R001 -…" at bounding box center [613, 487] width 583 height 825
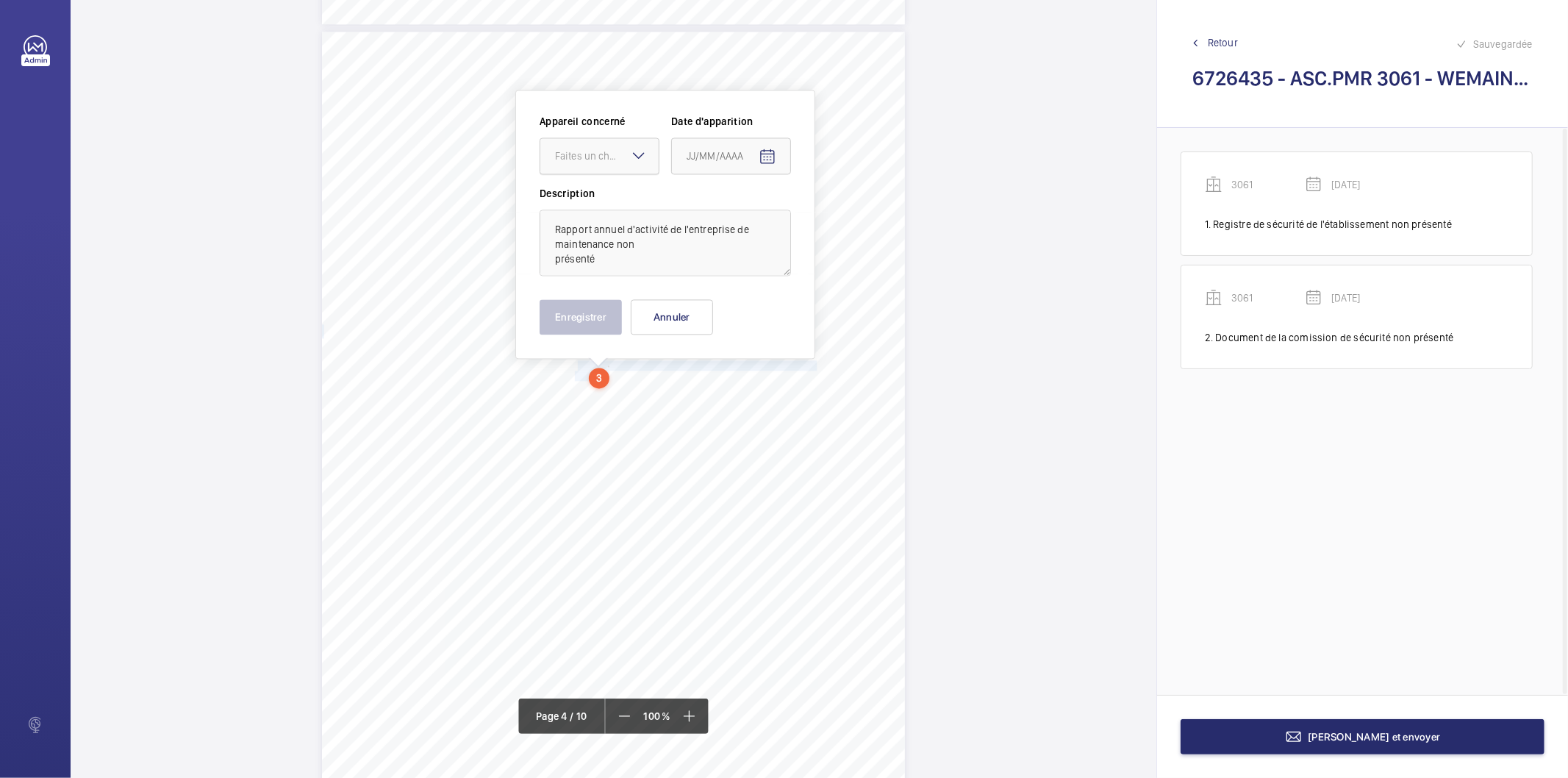
click at [615, 157] on div "Faites un choix" at bounding box center [606, 156] width 104 height 15
click at [605, 200] on span "3061" at bounding box center [599, 201] width 89 height 15
click at [769, 152] on mat-icon "Open calendar" at bounding box center [767, 157] width 18 height 18
click at [844, 215] on span "Previous month" at bounding box center [841, 214] width 29 height 29
click at [754, 390] on span "30" at bounding box center [751, 393] width 26 height 26
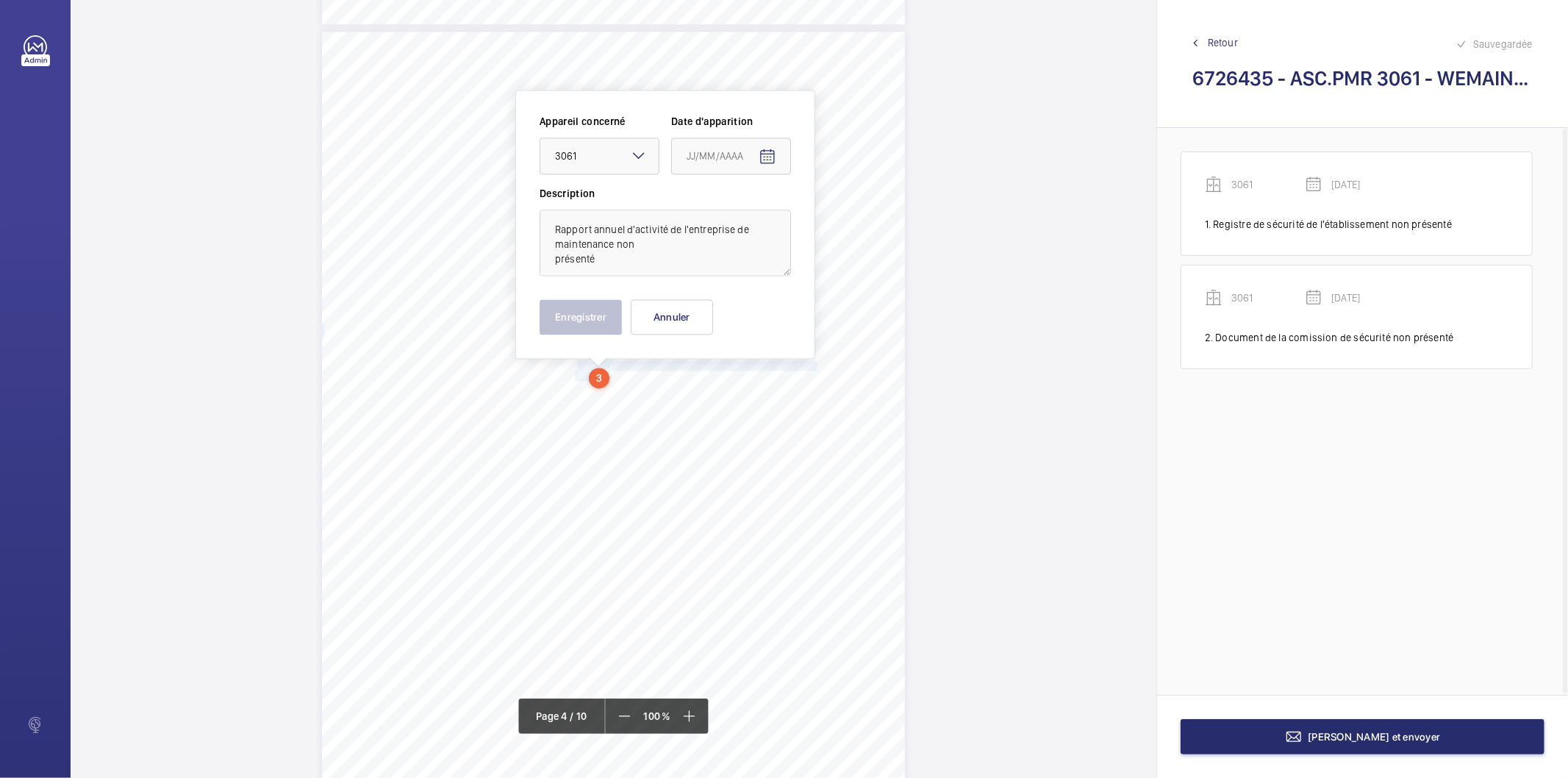
type input "[DATE]"
click at [607, 320] on button "Enregistrer" at bounding box center [581, 317] width 82 height 36
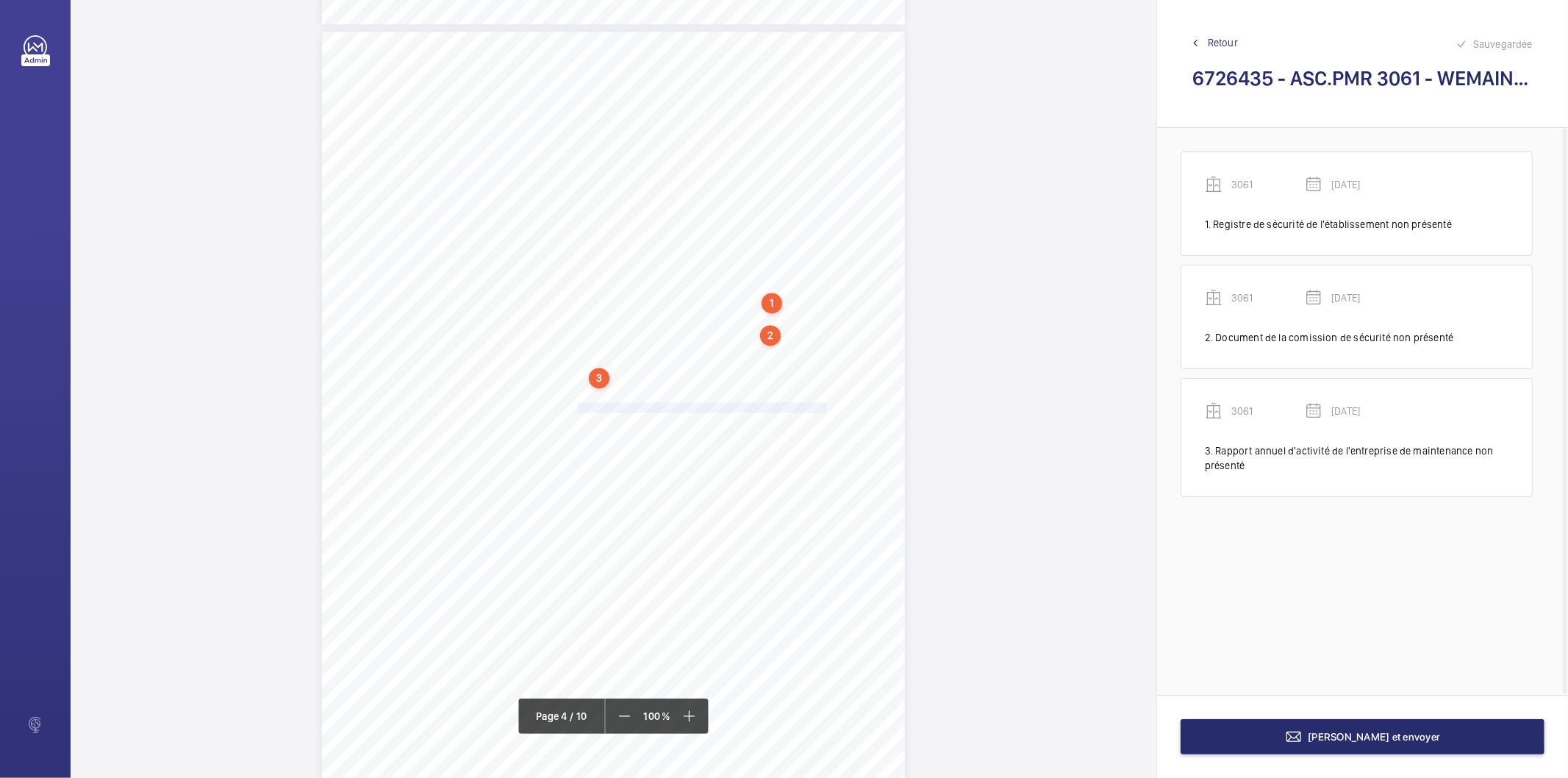
drag, startPoint x: 575, startPoint y: 407, endPoint x: 823, endPoint y: 407, distance: 248.0
click at [823, 407] on span "Carnet d'entretien et de maintenance de l'appareil non présenté." at bounding box center [703, 407] width 251 height 8
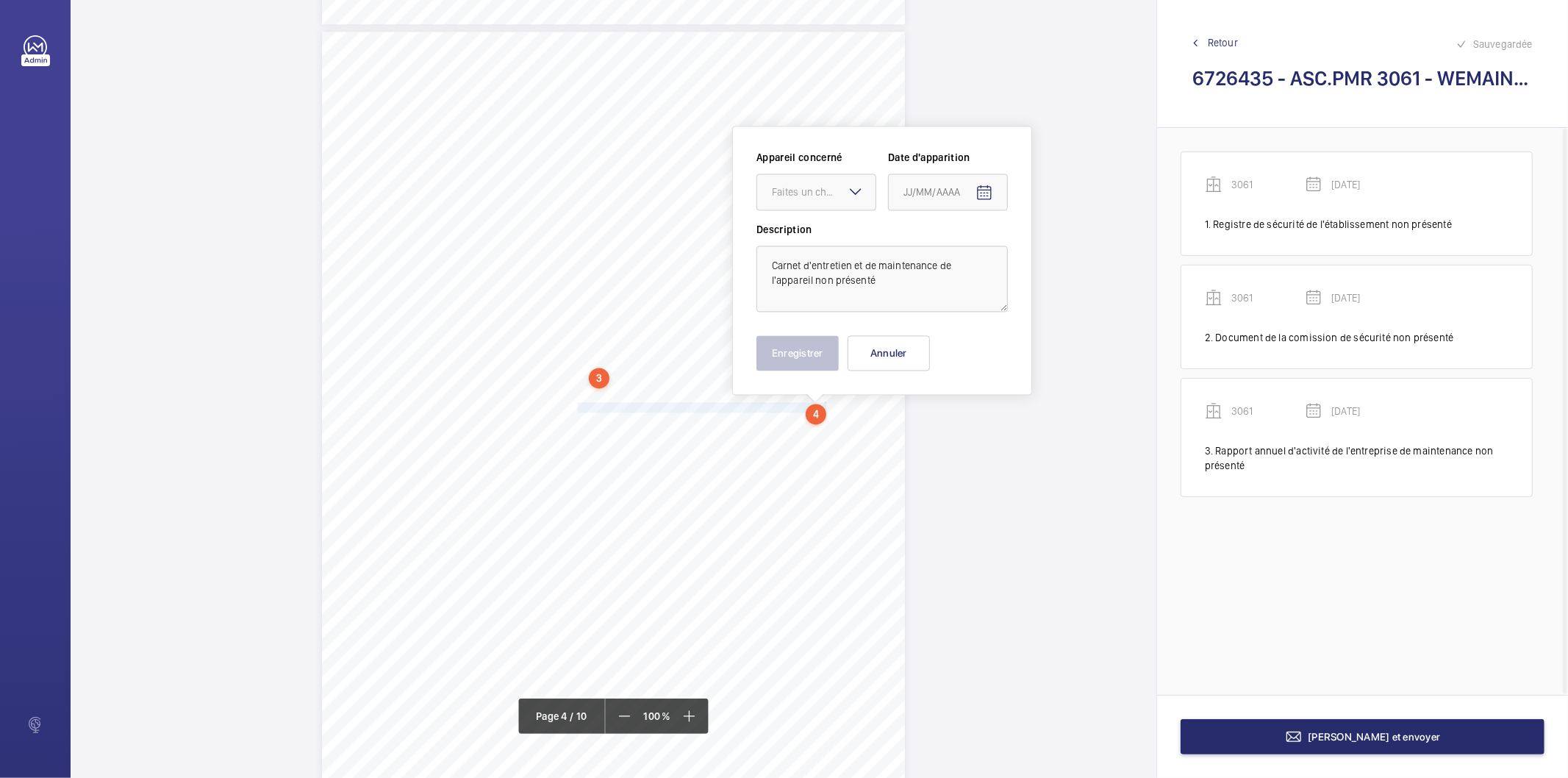
scroll to position [2524, 0]
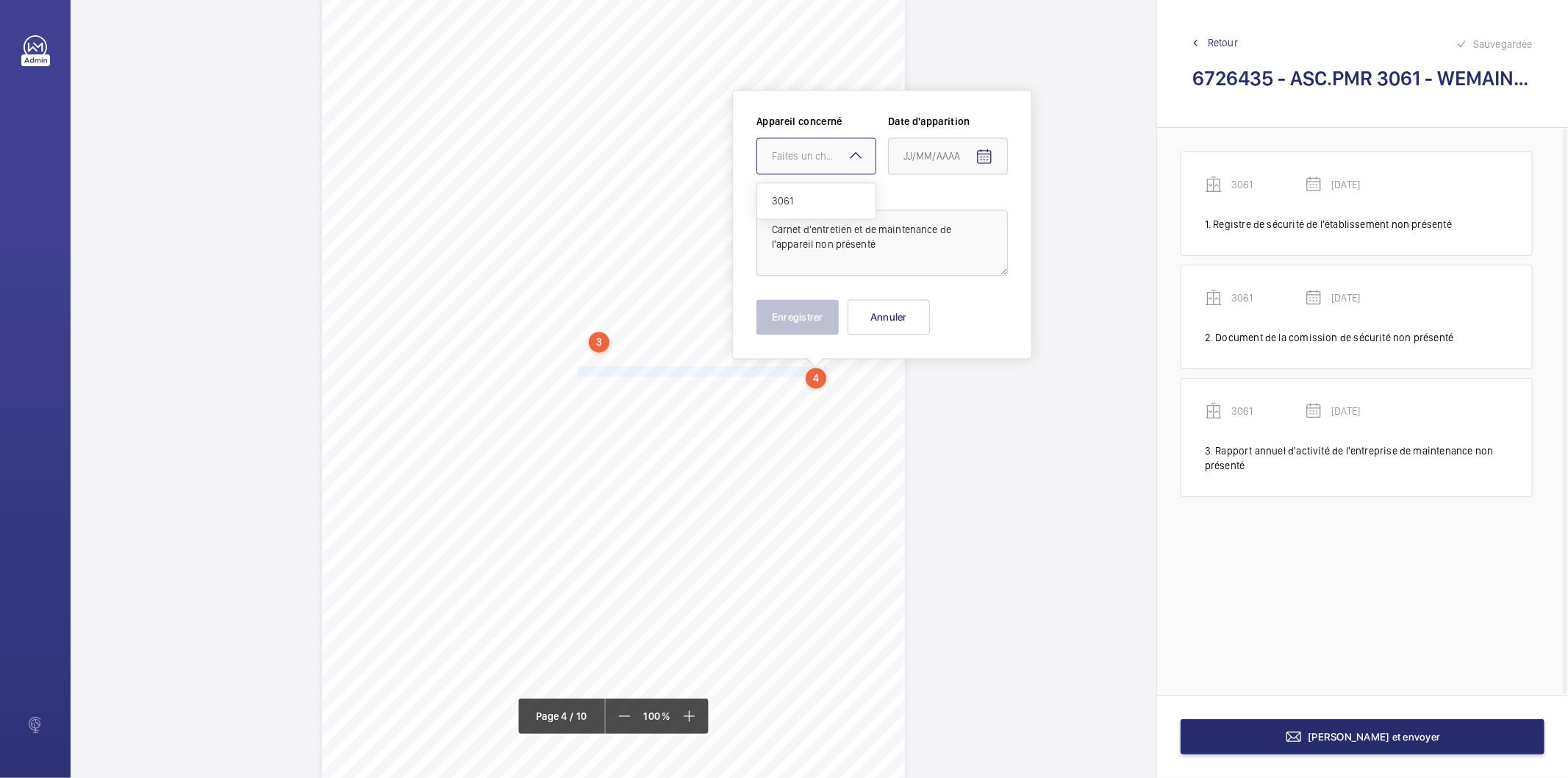
click at [795, 152] on div "Faites un choix" at bounding box center [823, 156] width 104 height 15
drag, startPoint x: 799, startPoint y: 196, endPoint x: 915, endPoint y: 172, distance: 118.5
click at [798, 196] on span "3061" at bounding box center [815, 201] width 89 height 15
click at [986, 155] on mat-icon "Open calendar" at bounding box center [984, 157] width 18 height 18
click at [1061, 212] on span "Previous month" at bounding box center [1057, 214] width 29 height 29
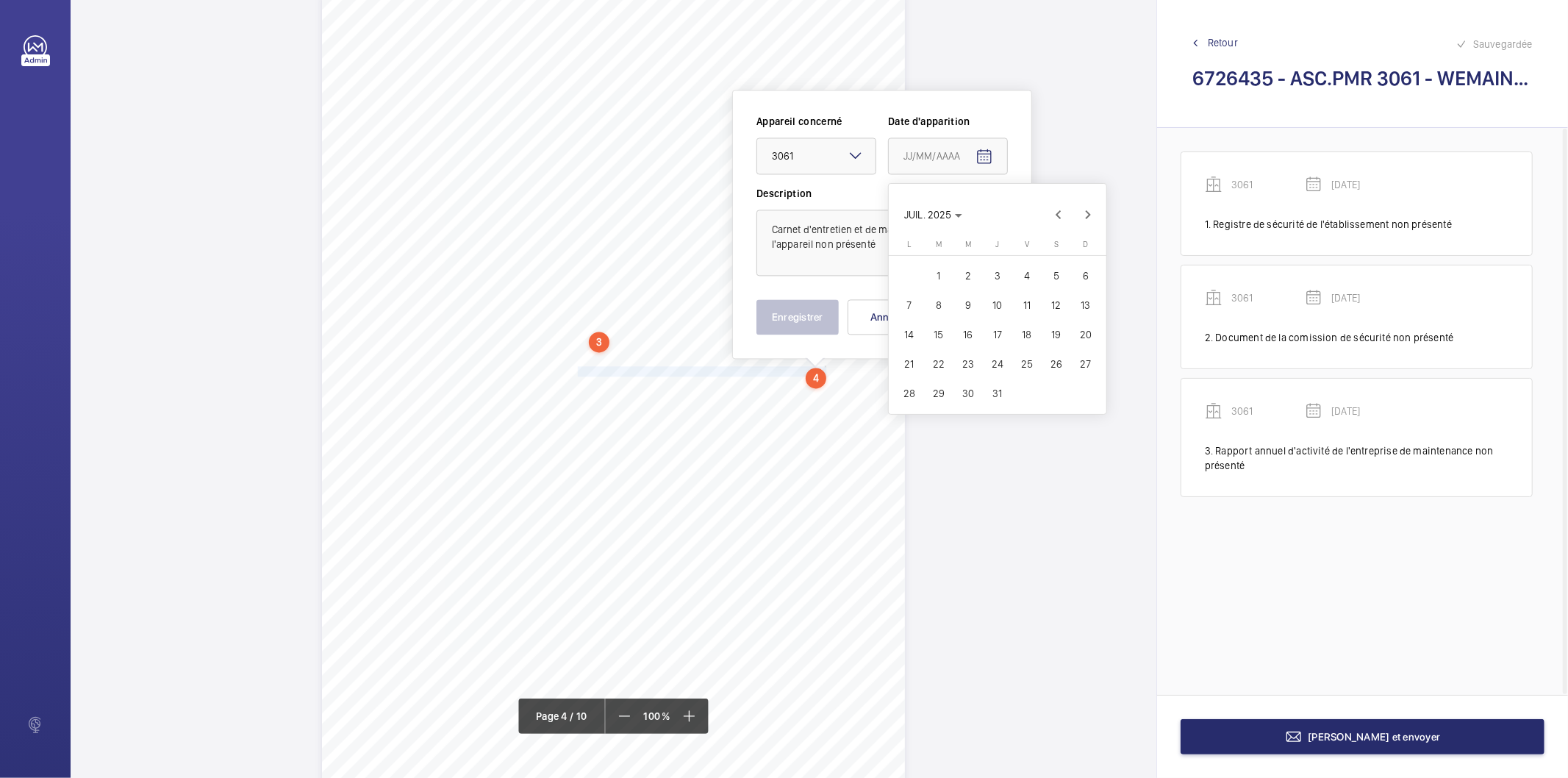
click at [971, 391] on span "30" at bounding box center [968, 393] width 26 height 26
type input "[DATE]"
click at [812, 319] on button "Enregistrer" at bounding box center [798, 317] width 82 height 36
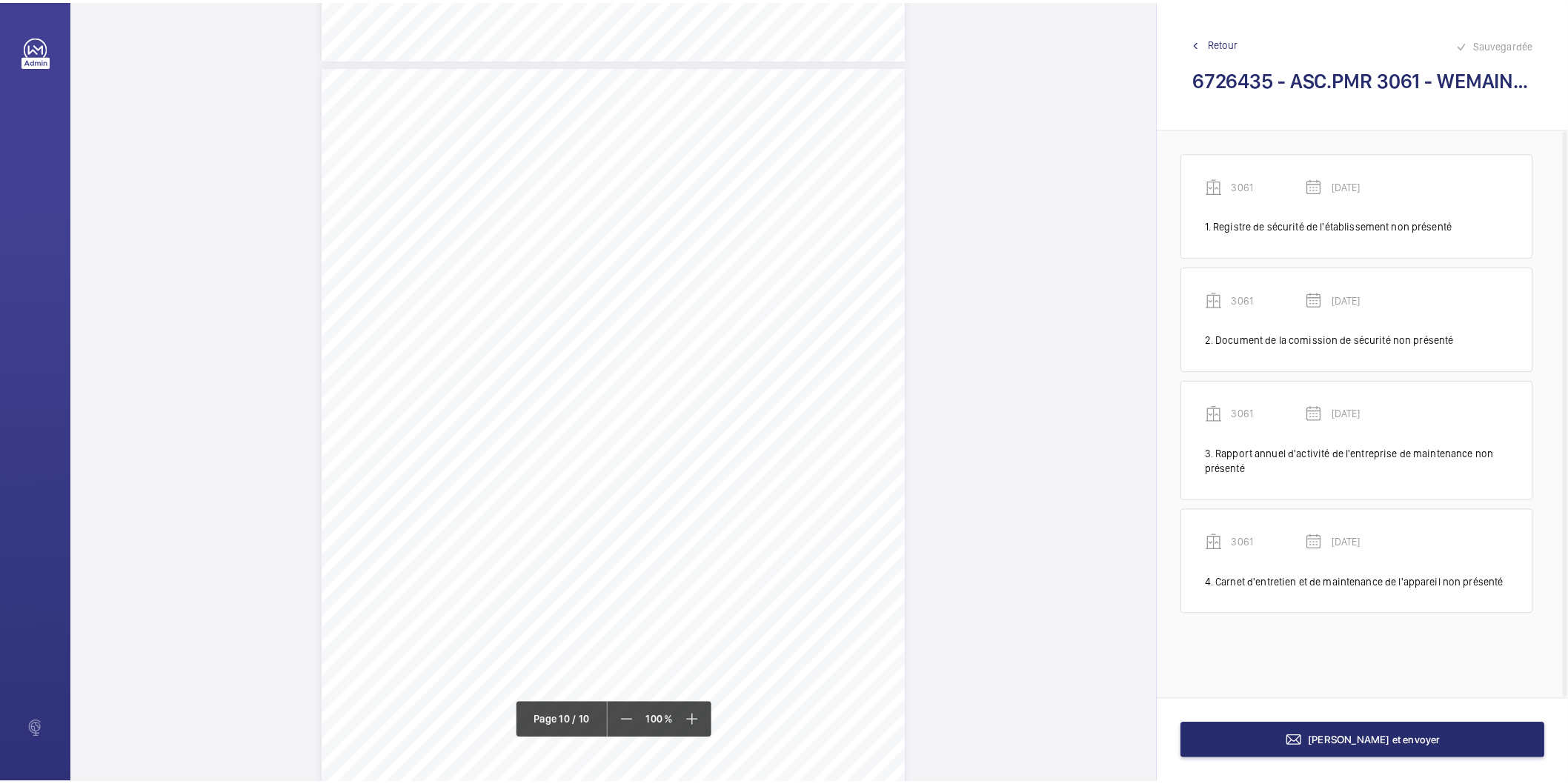
scroll to position [7647, 0]
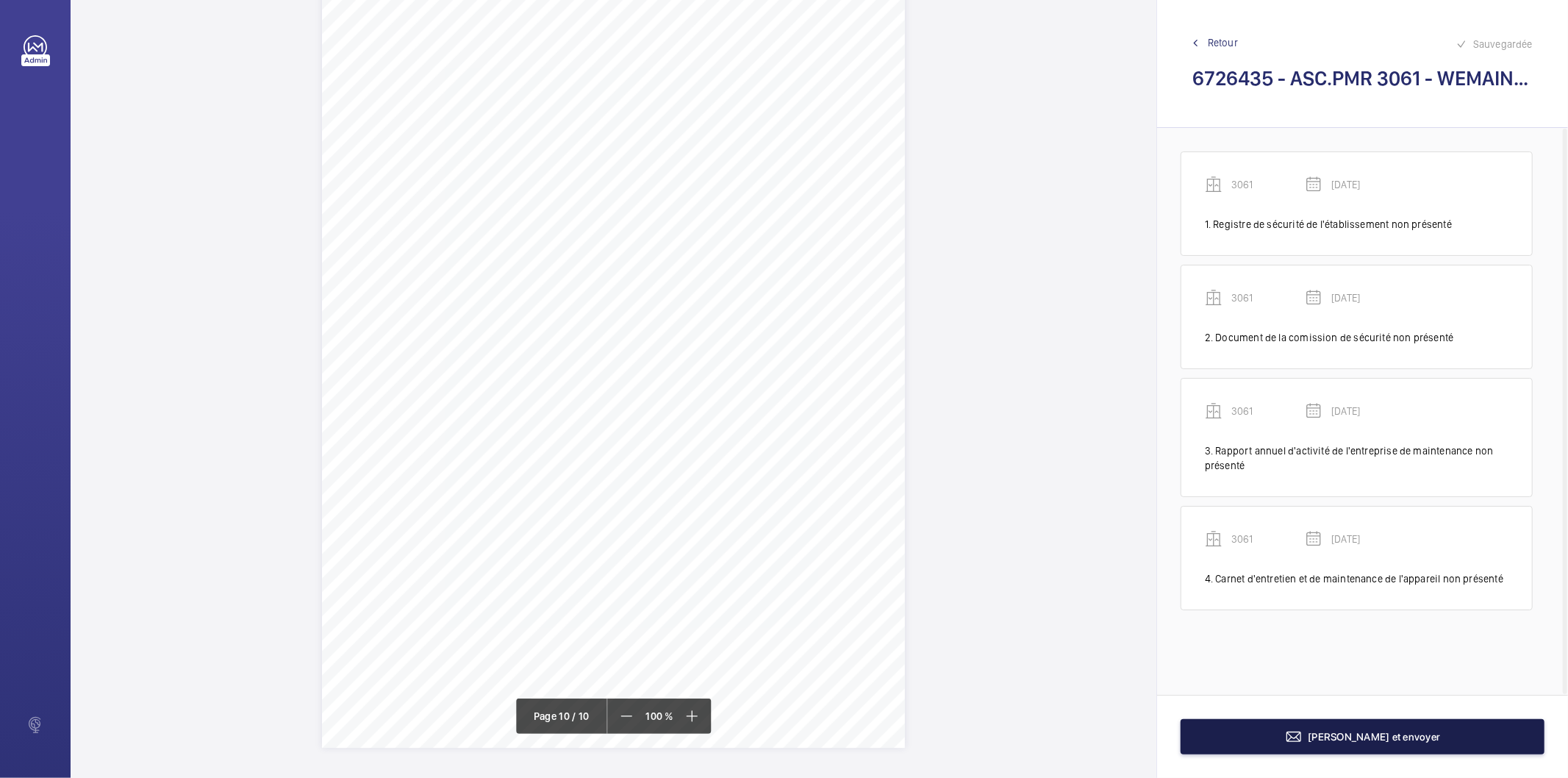
click at [1272, 741] on button "[PERSON_NAME] et envoyer" at bounding box center [1362, 737] width 364 height 36
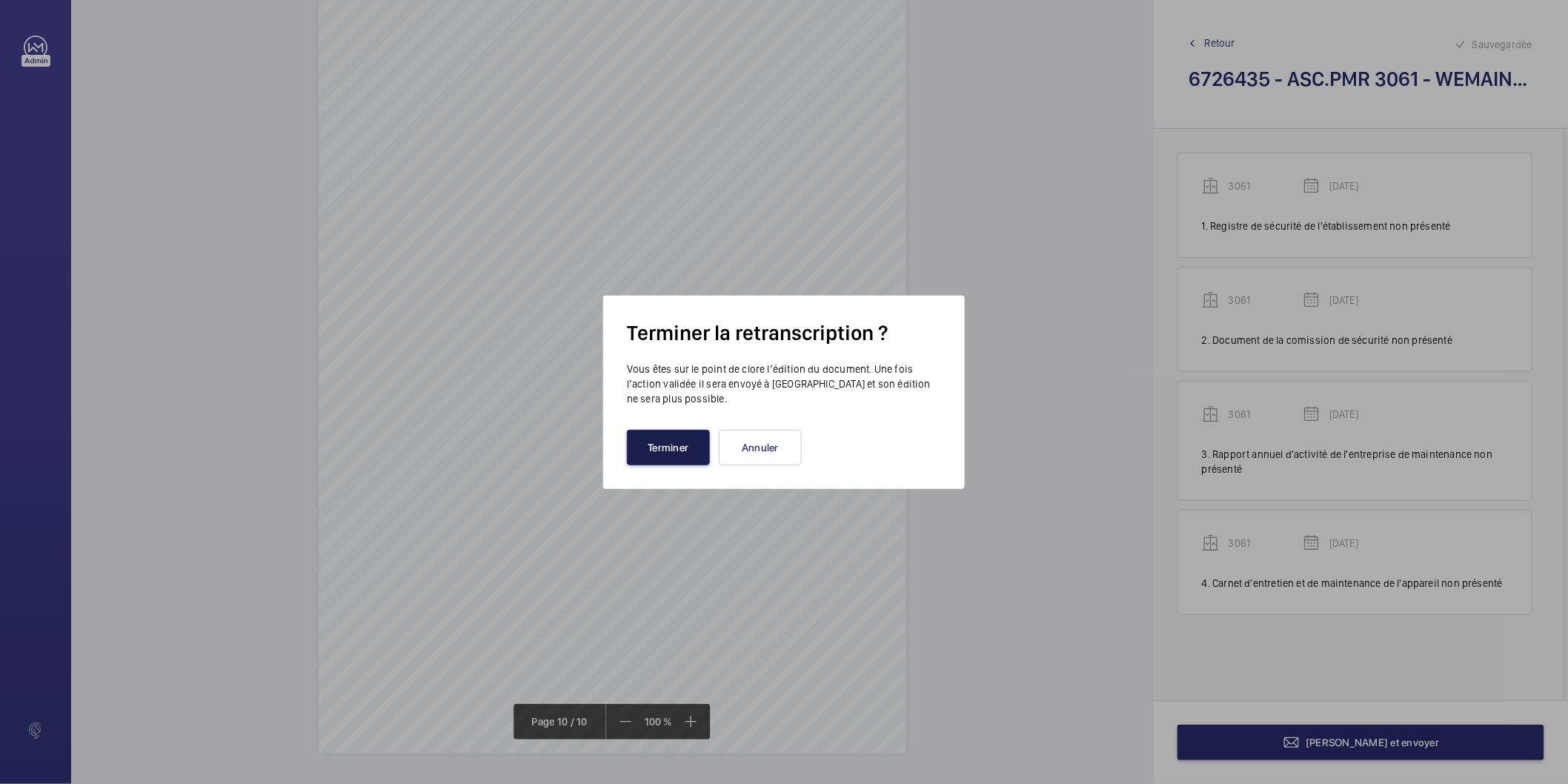
click at [672, 450] on button "Terminer" at bounding box center [668, 448] width 83 height 36
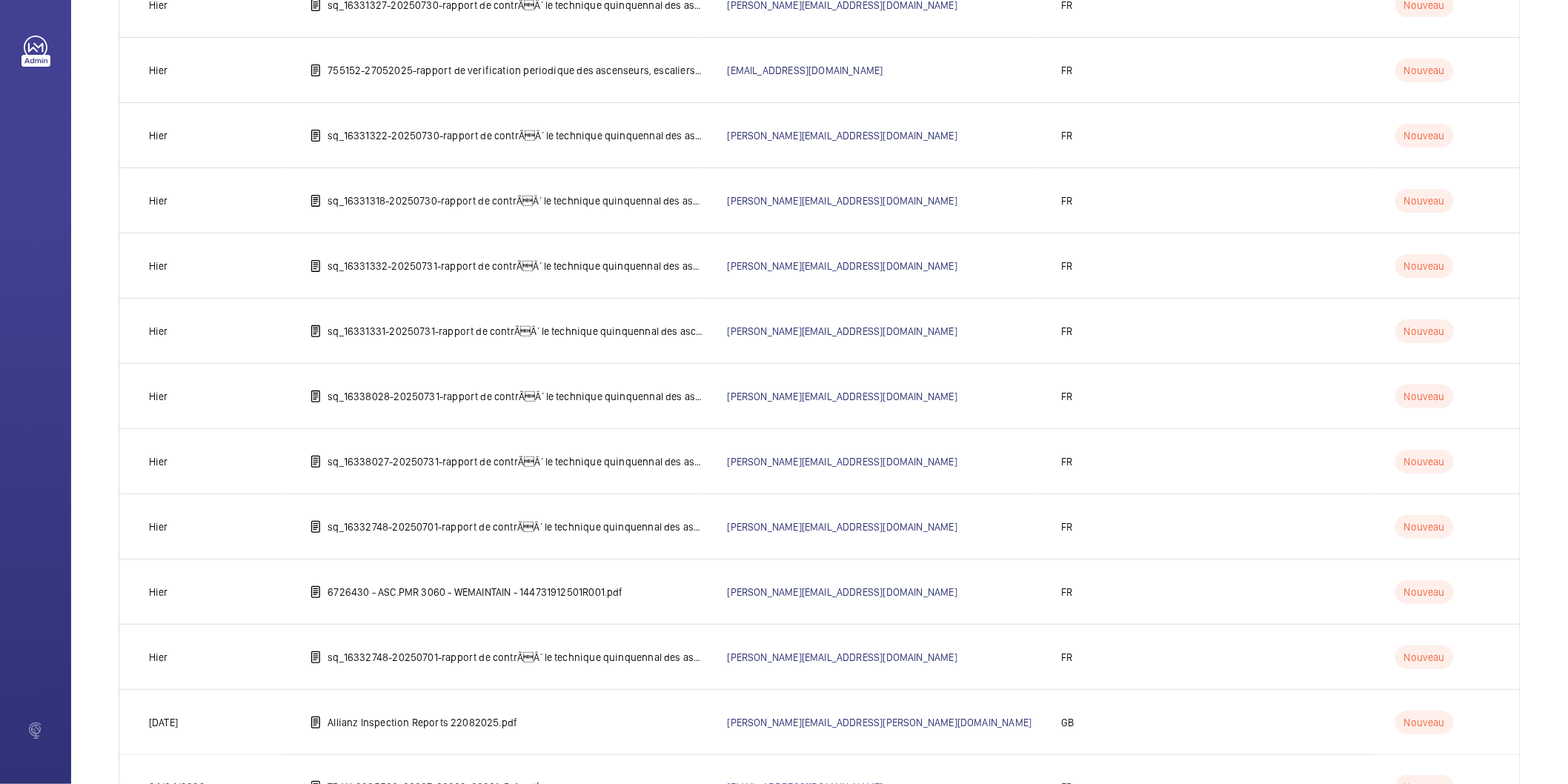
scroll to position [1645, 0]
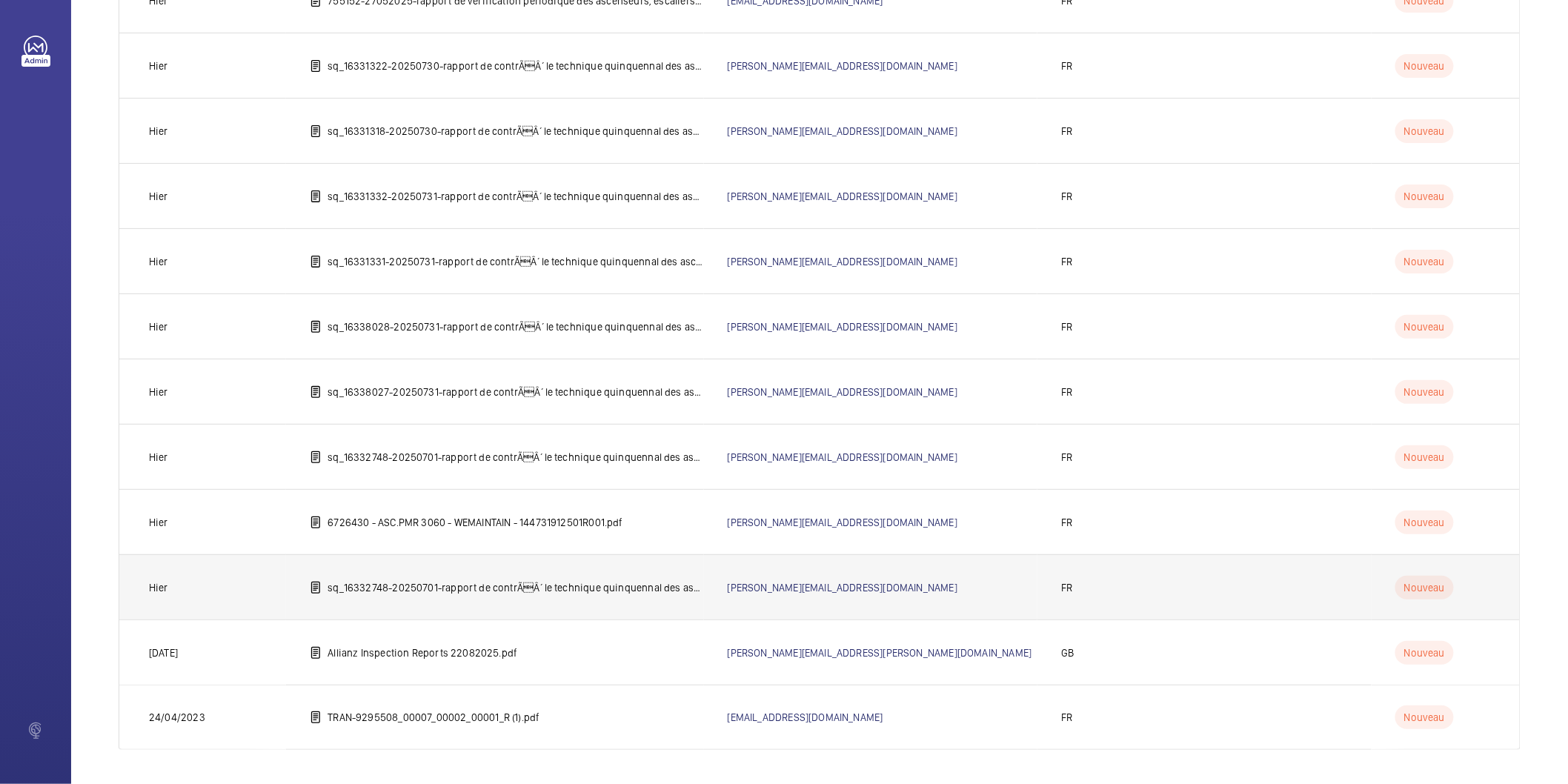
click at [580, 588] on p "sq_16332748-20250701-rapport de contrÃÂ´le technique quinquennal des ascenseur…" at bounding box center [516, 588] width 376 height 15
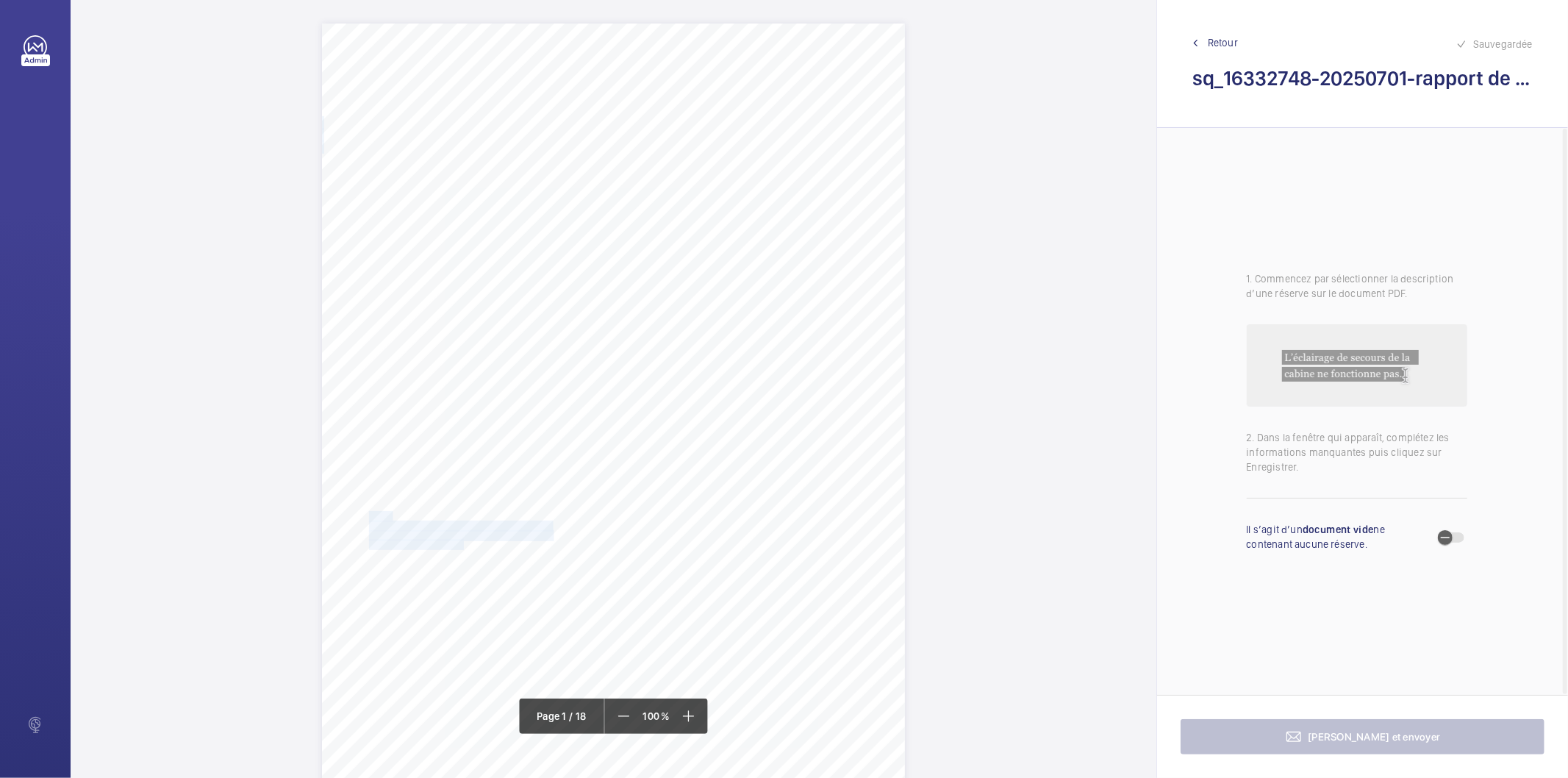
drag, startPoint x: 367, startPoint y: 516, endPoint x: 458, endPoint y: 544, distance: 95.2
click at [458, 544] on div "IN'LI PROPERTY MANAGEMENT IN'LI PROPERTY MANAGEMENT TOUR ARIANE [STREET_ADDRESS…" at bounding box center [613, 436] width 583 height 825
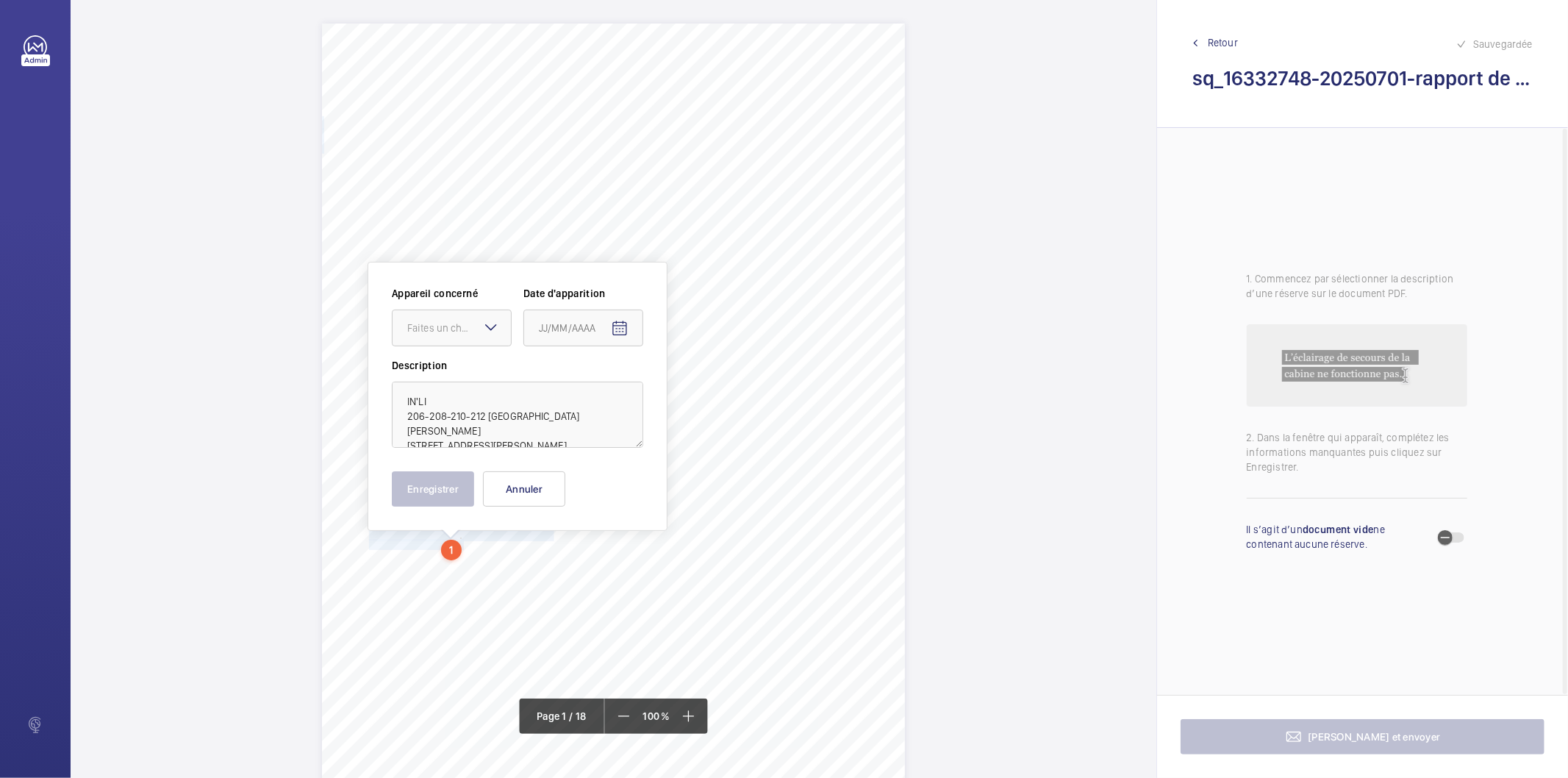
scroll to position [172, 0]
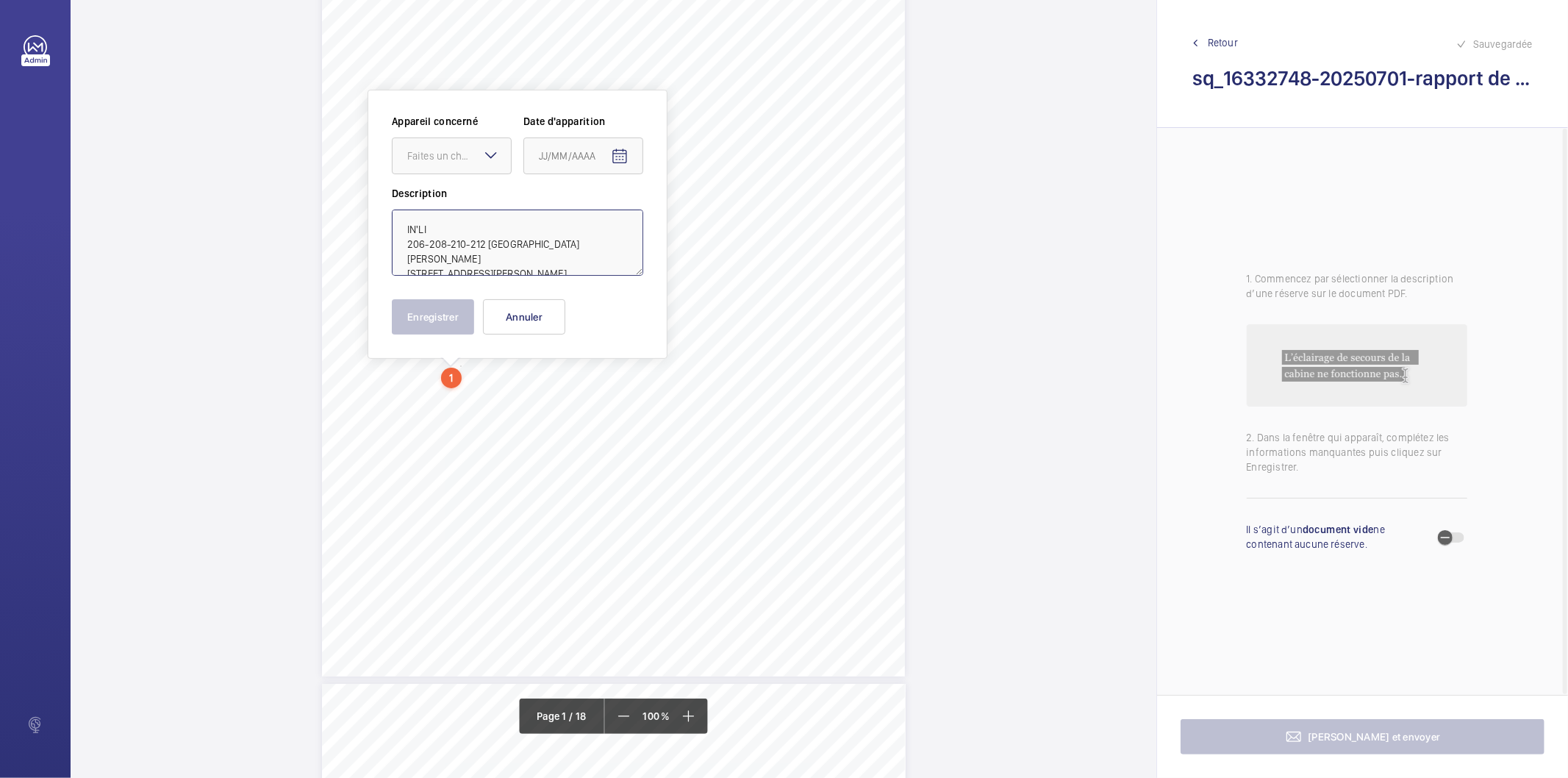
click at [441, 230] on textarea "IN'LI 206-208-210-212 [GEOGRAPHIC_DATA][PERSON_NAME] [STREET_ADDRESS][PERSON_NA…" at bounding box center [517, 242] width 251 height 67
click at [612, 224] on textarea "IN'LI 206-208-210-212 [GEOGRAPHIC_DATA][PERSON_NAME] [STREET_ADDRESS][PERSON_NA…" at bounding box center [517, 242] width 251 height 67
click at [546, 247] on textarea "IN'LI 206-208-210-212 [GEOGRAPHIC_DATA][PERSON_NAME] [STREET_ADDRESS][PERSON_NA…" at bounding box center [517, 242] width 251 height 67
drag, startPoint x: 618, startPoint y: 246, endPoint x: 407, endPoint y: 226, distance: 211.9
click at [407, 226] on textarea "IN'LI 206-208-210-212 [GEOGRAPHIC_DATA][PERSON_NAME] [STREET_ADDRESS][PERSON_NA…" at bounding box center [517, 242] width 251 height 67
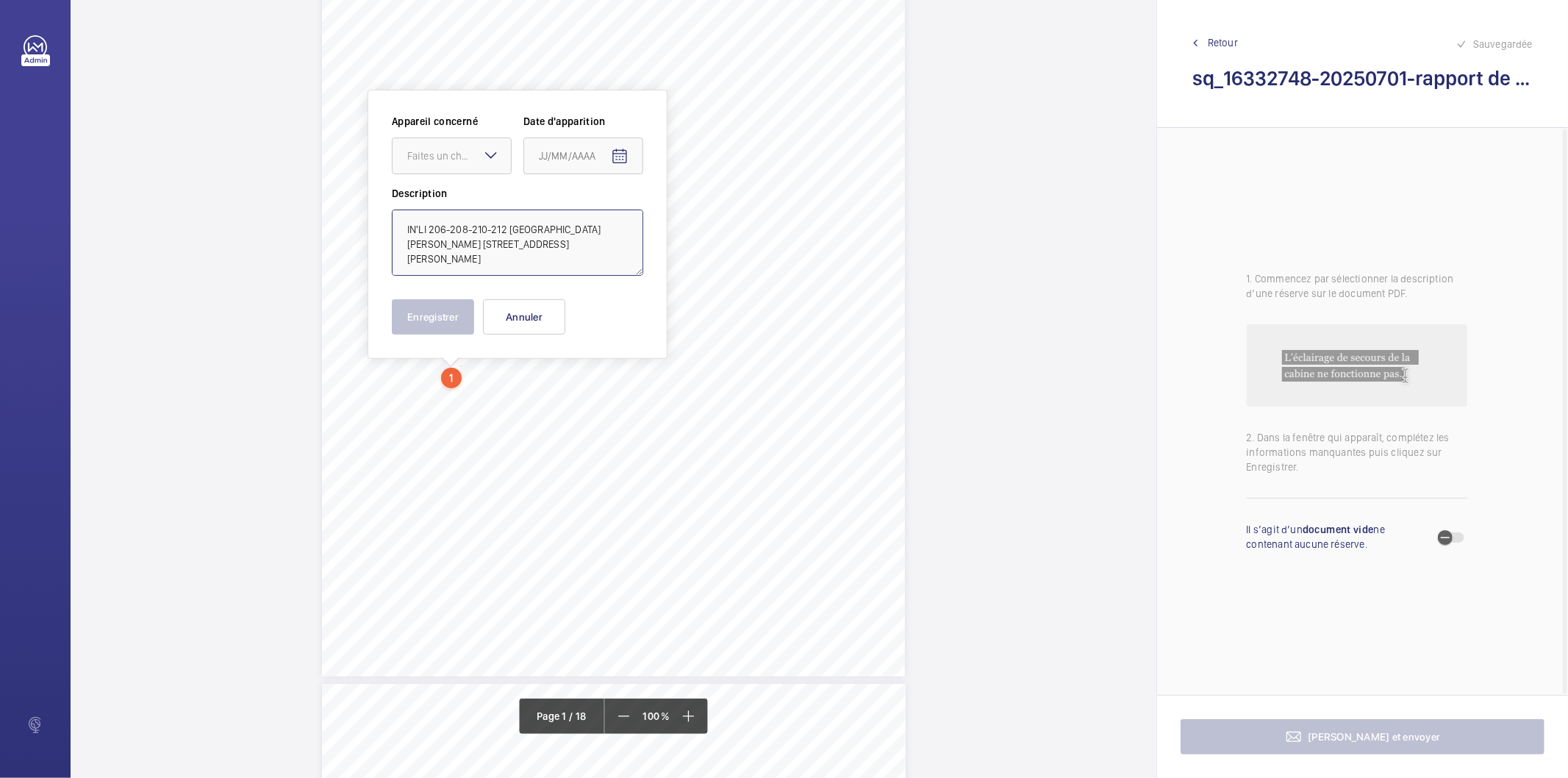
type textarea "IN'LI 206-208-210-212 [GEOGRAPHIC_DATA][PERSON_NAME] [STREET_ADDRESS][PERSON_NA…"
click at [537, 321] on button "Annuler" at bounding box center [524, 317] width 82 height 36
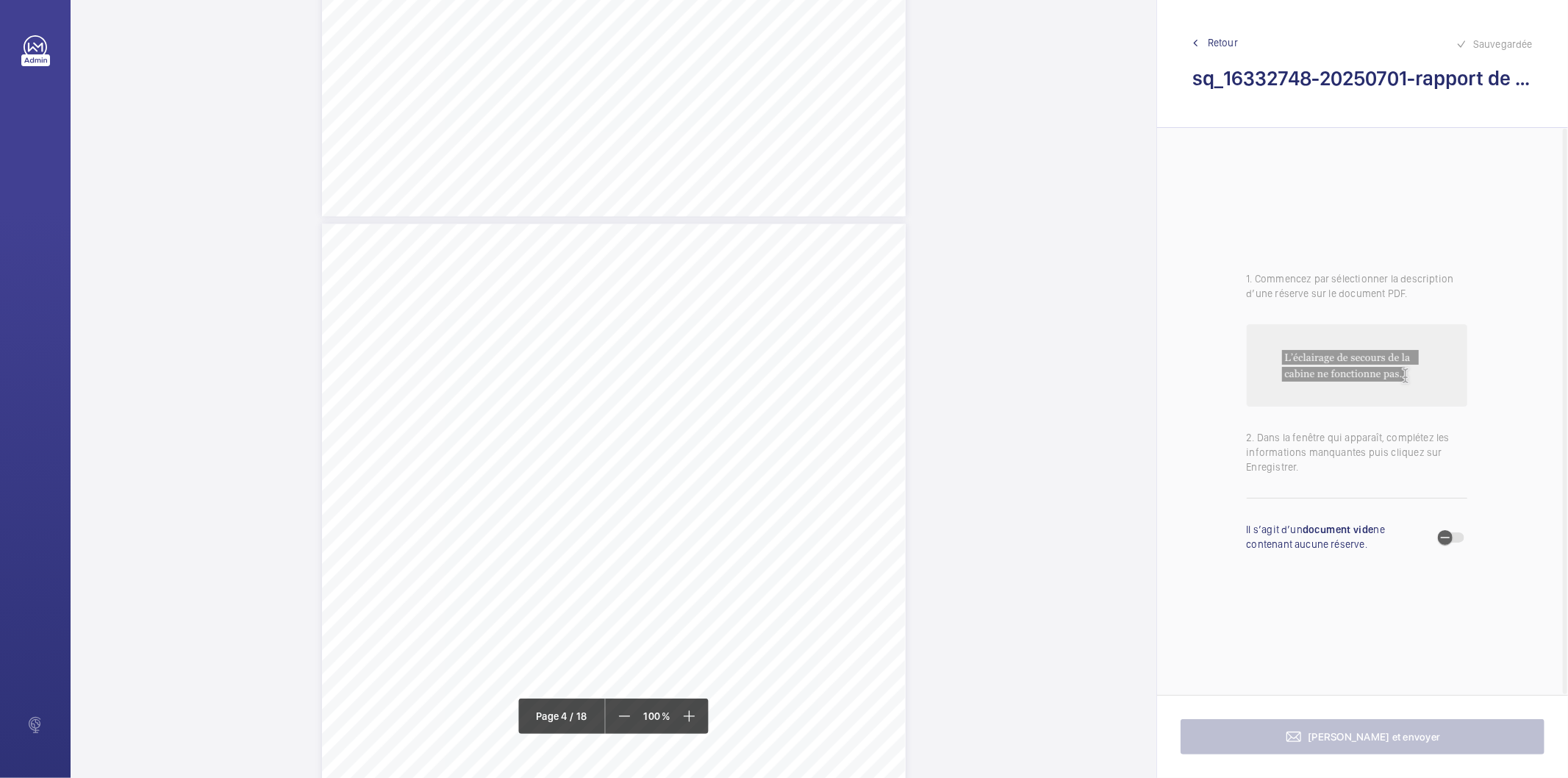
scroll to position [2786, 0]
drag, startPoint x: 669, startPoint y: 329, endPoint x: 735, endPoint y: 348, distance: 68.7
click at [735, 348] on div "Affaire n° : 2502206E0000059/18000 / N° du rapport : 206E0/25/5694 Lieu de véri…" at bounding box center [613, 146] width 584 height 825
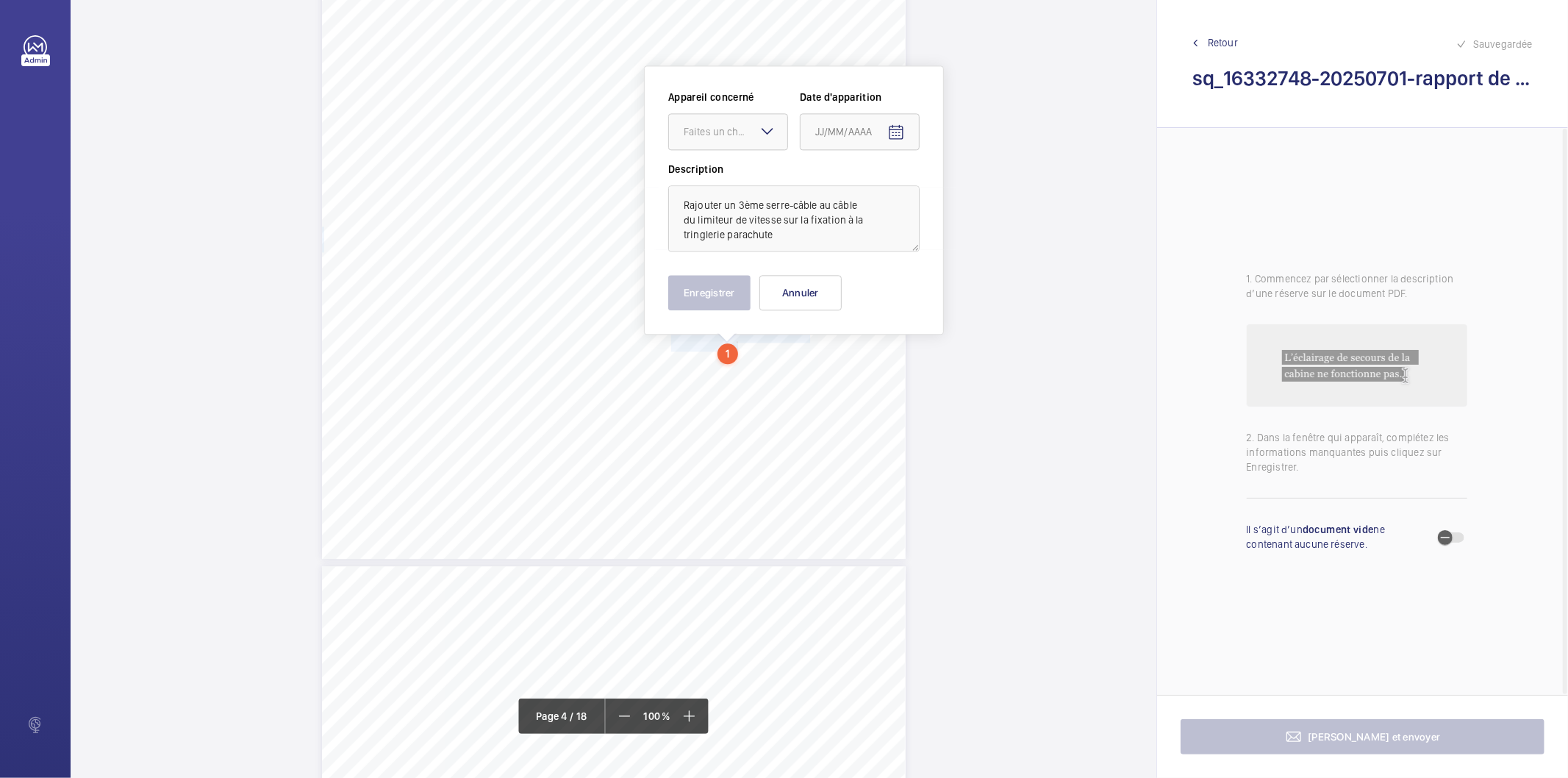
scroll to position [2760, 0]
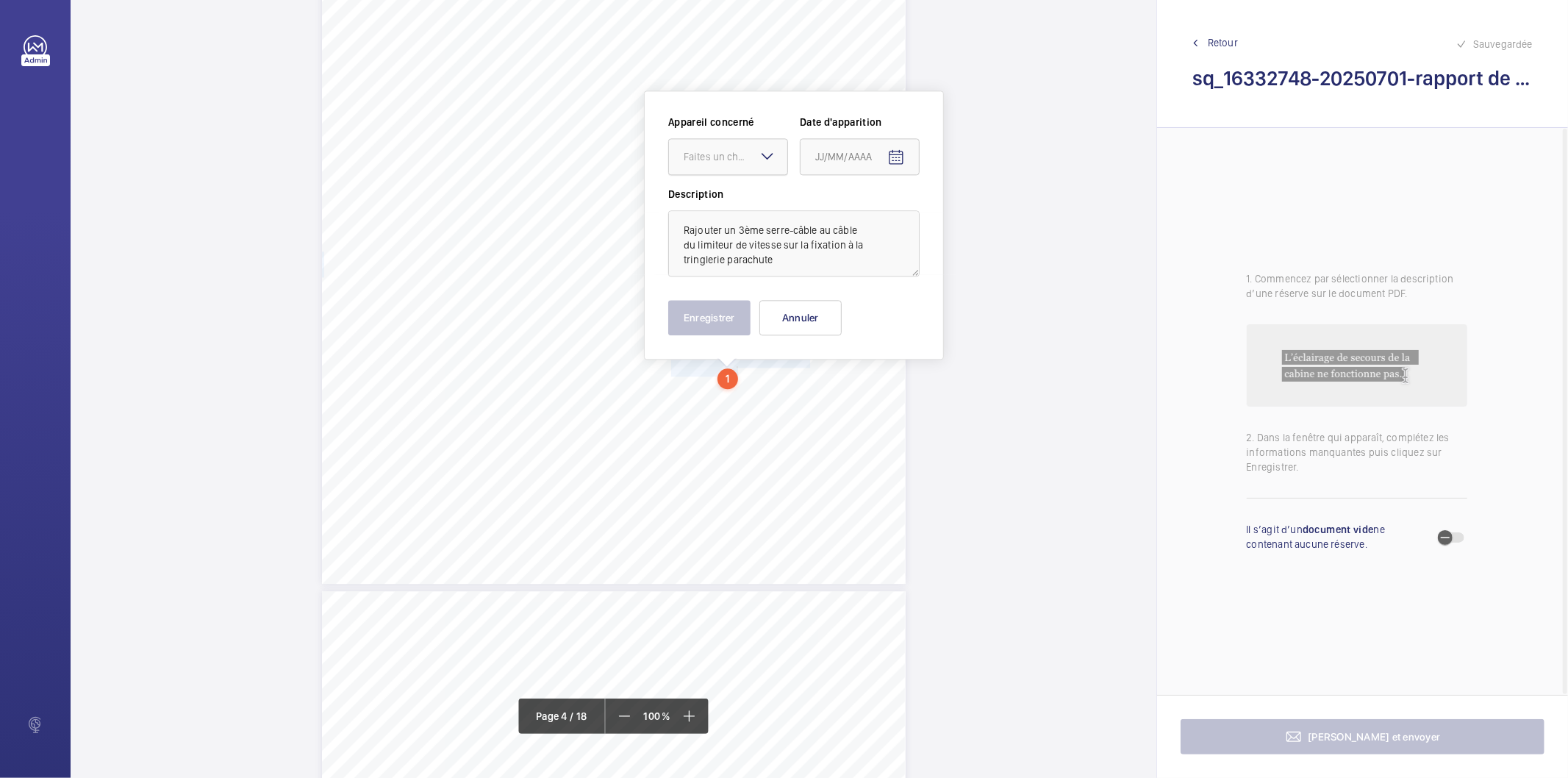
click at [746, 159] on div "Faites un choix" at bounding box center [735, 157] width 104 height 15
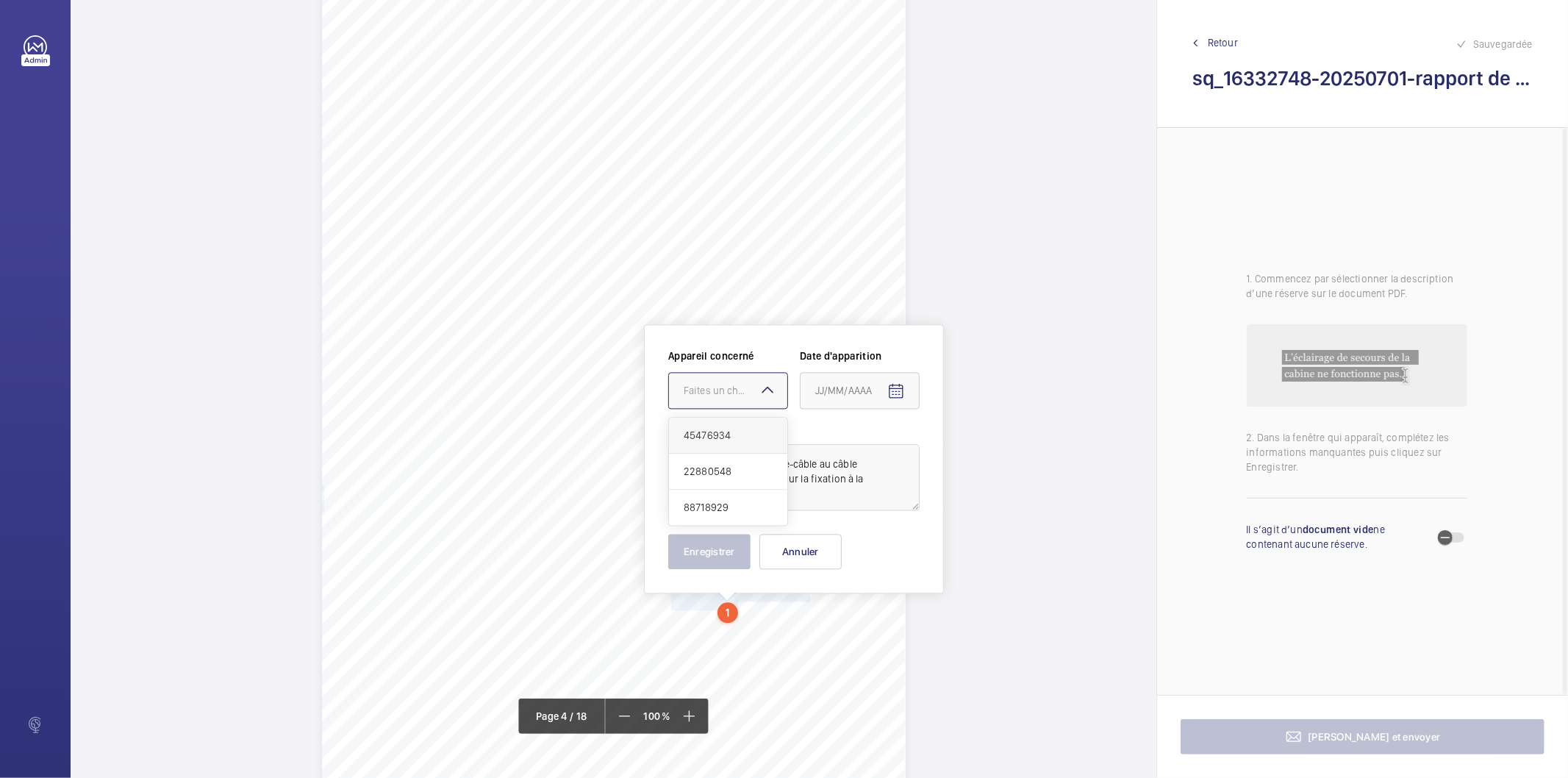
scroll to position [2516, 0]
click at [710, 488] on span "22880548" at bounding box center [727, 483] width 89 height 15
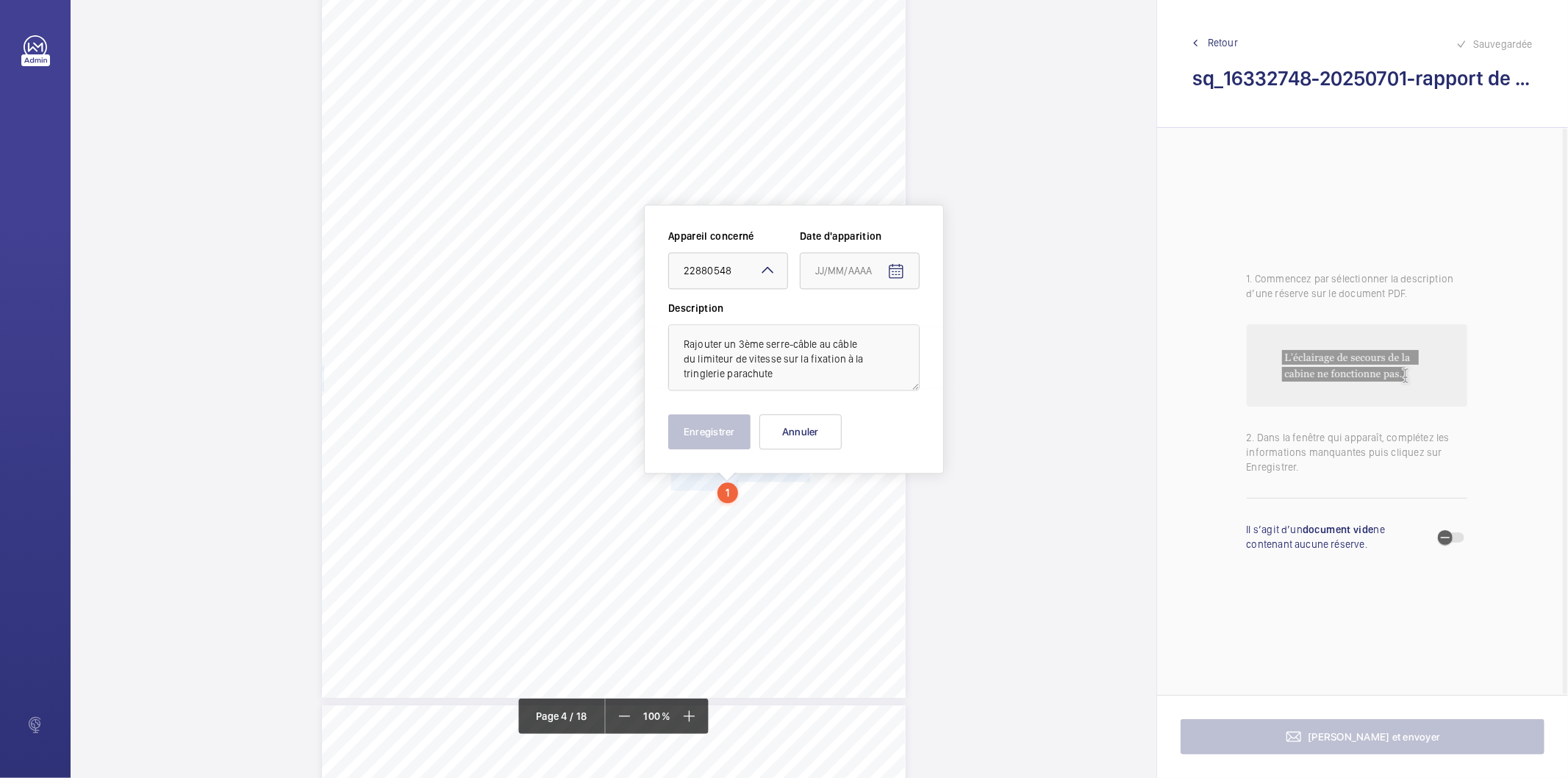
scroll to position [2842, 0]
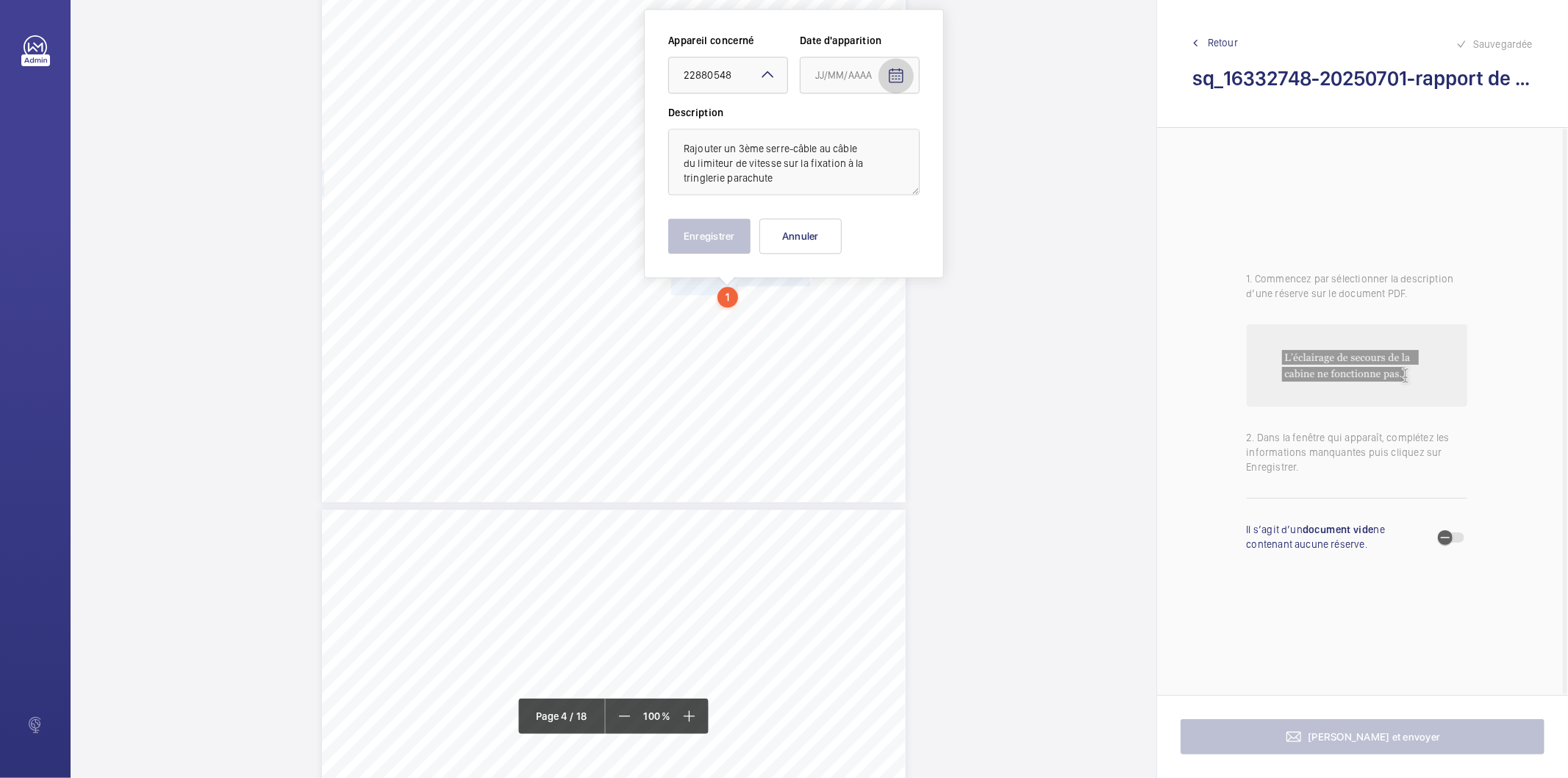
click at [897, 74] on mat-icon "Open calendar" at bounding box center [895, 75] width 18 height 18
click at [959, 128] on span "Previous month" at bounding box center [969, 132] width 29 height 29
click at [827, 338] on span "30" at bounding box center [821, 341] width 26 height 26
type input "[DATE]"
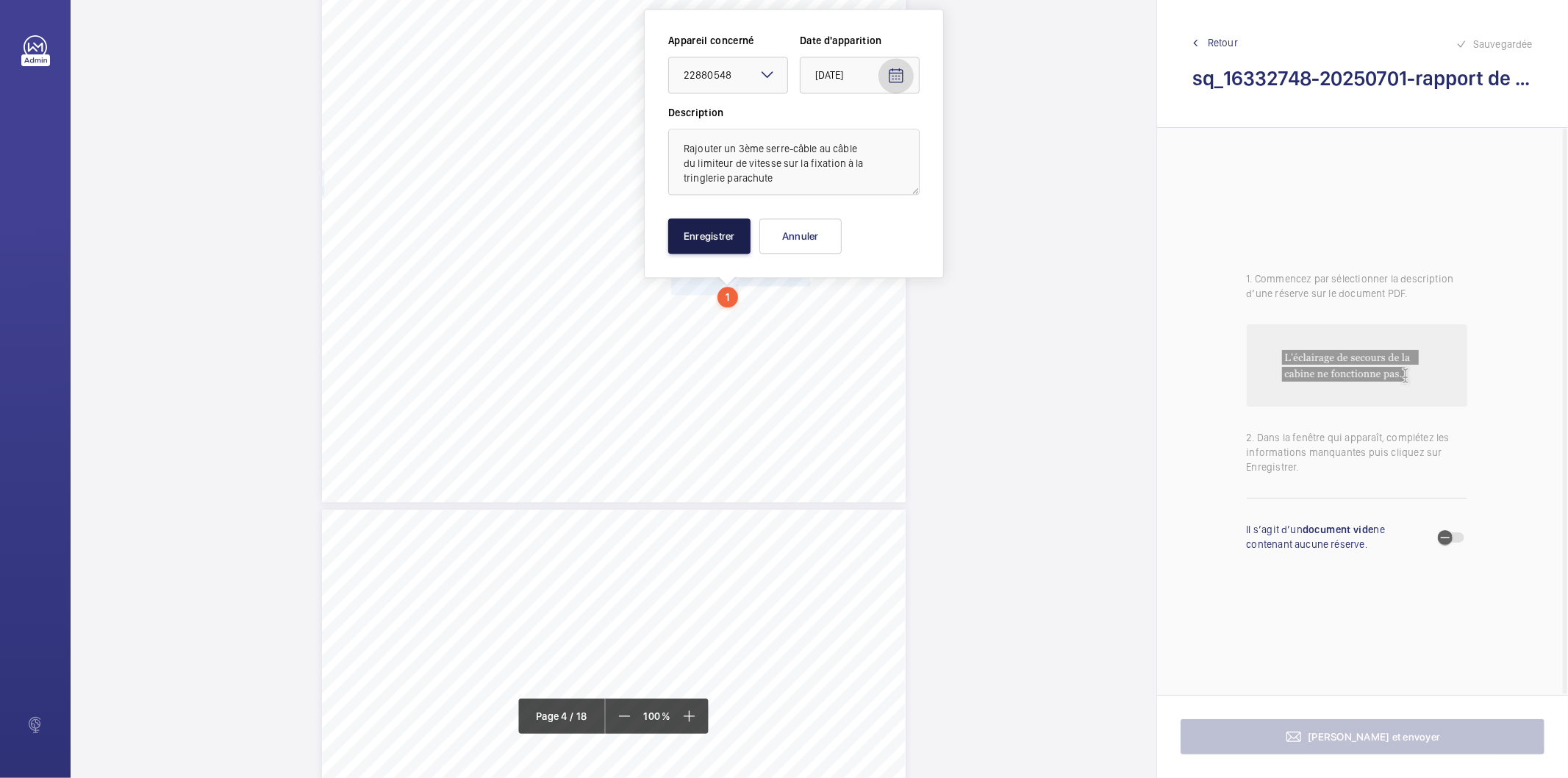
click at [707, 236] on button "Enregistrer" at bounding box center [709, 236] width 82 height 36
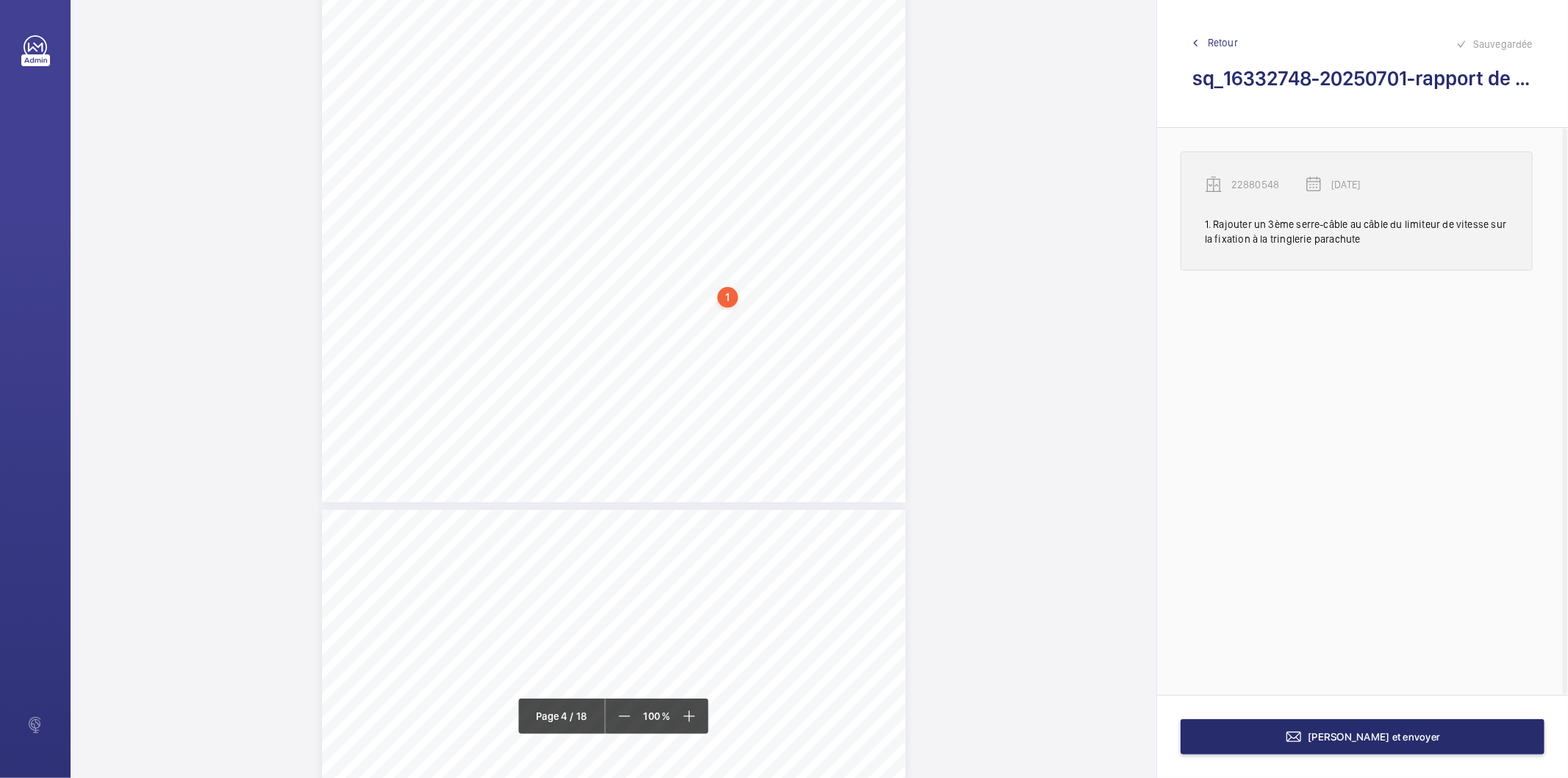
click at [1258, 182] on p "22880548" at bounding box center [1267, 185] width 73 height 15
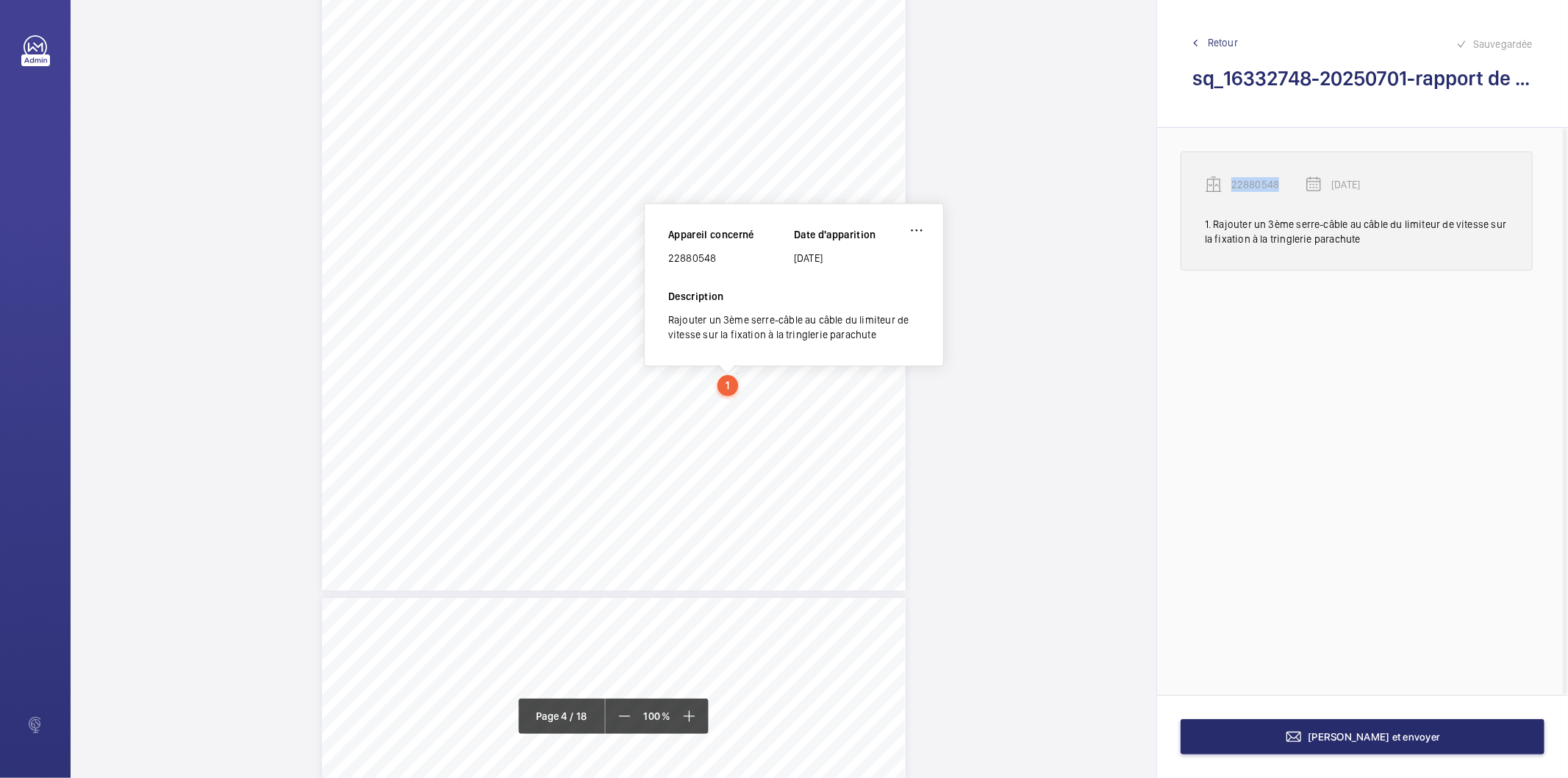
click at [1258, 182] on p "22880548" at bounding box center [1267, 185] width 73 height 15
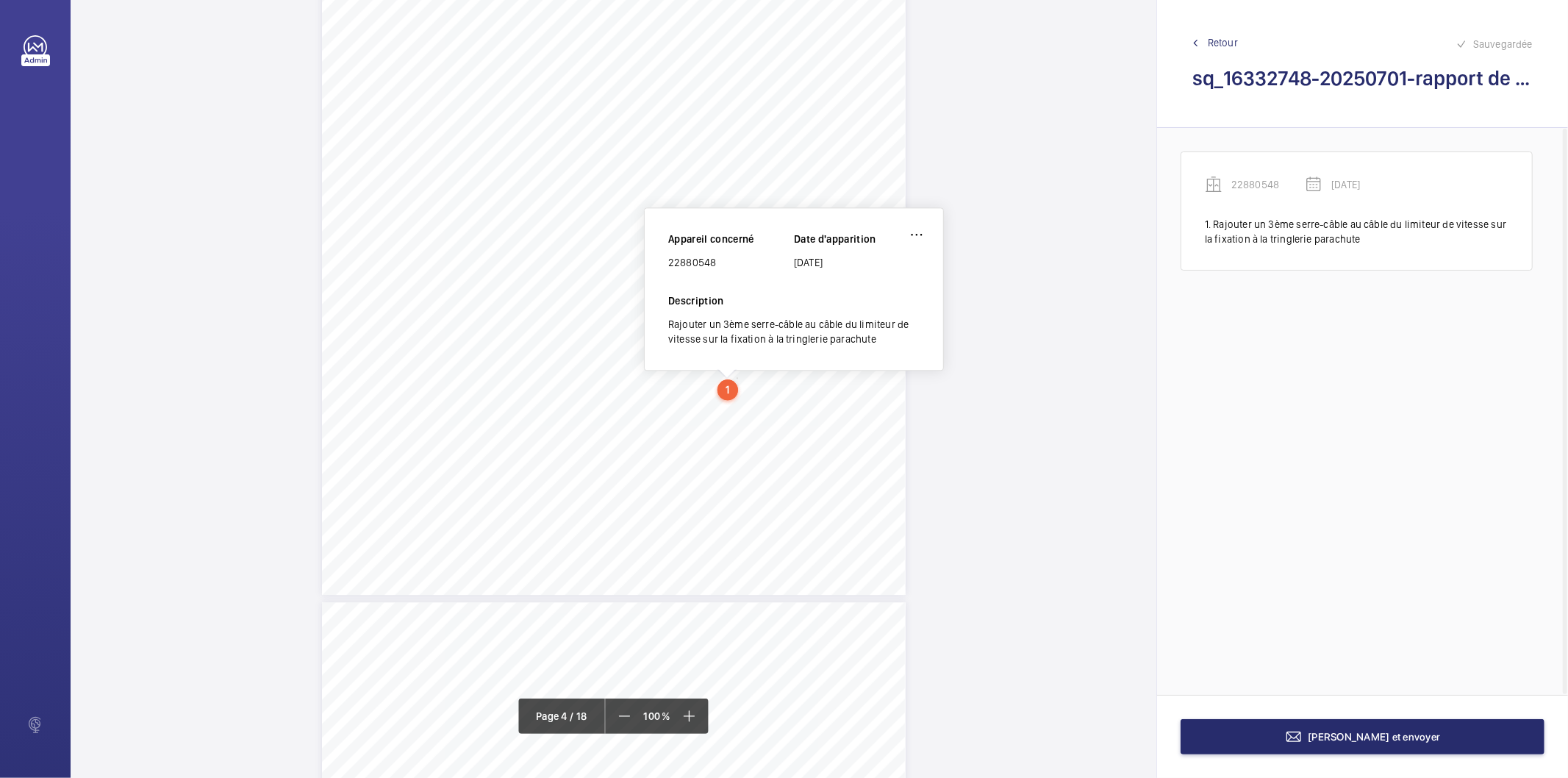
click at [682, 261] on div "22880548" at bounding box center [731, 262] width 126 height 15
copy div "22880548"
drag, startPoint x: 855, startPoint y: 133, endPoint x: 807, endPoint y: 133, distance: 48.0
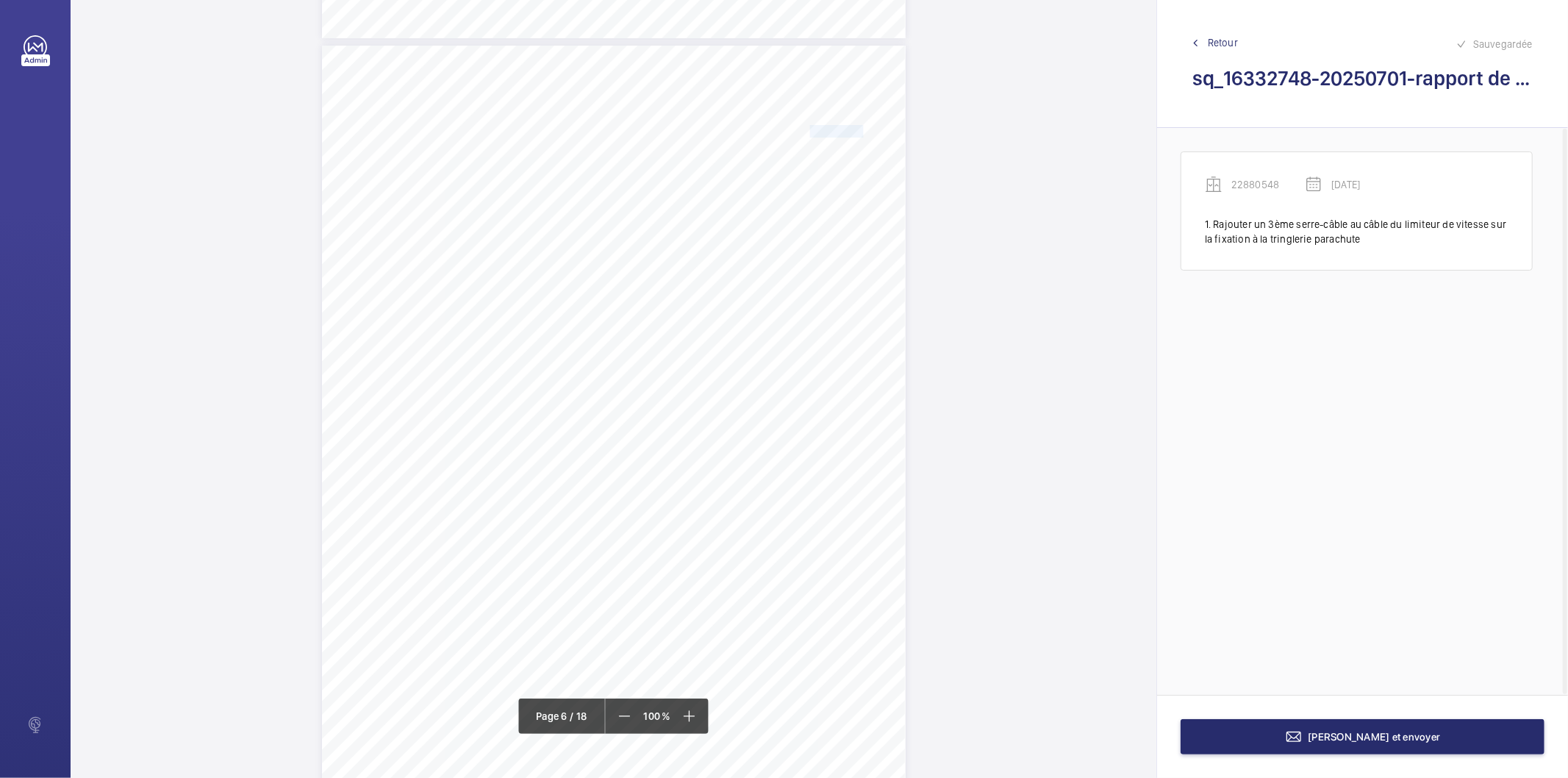
click at [807, 133] on span "Cabine n° 36182910" at bounding box center [809, 131] width 111 height 12
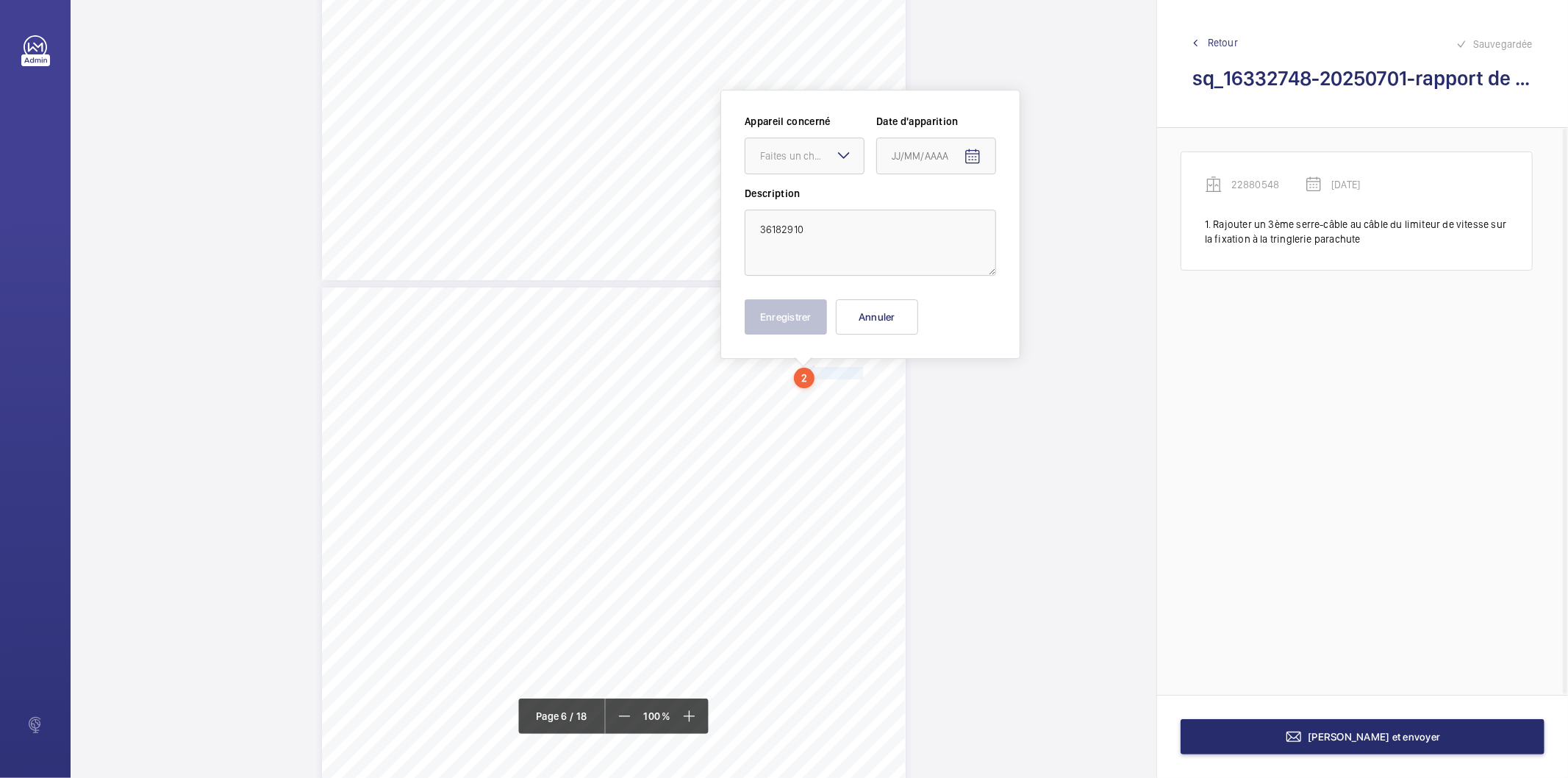
copy span "36182910"
click at [860, 322] on button "Annuler" at bounding box center [877, 317] width 82 height 36
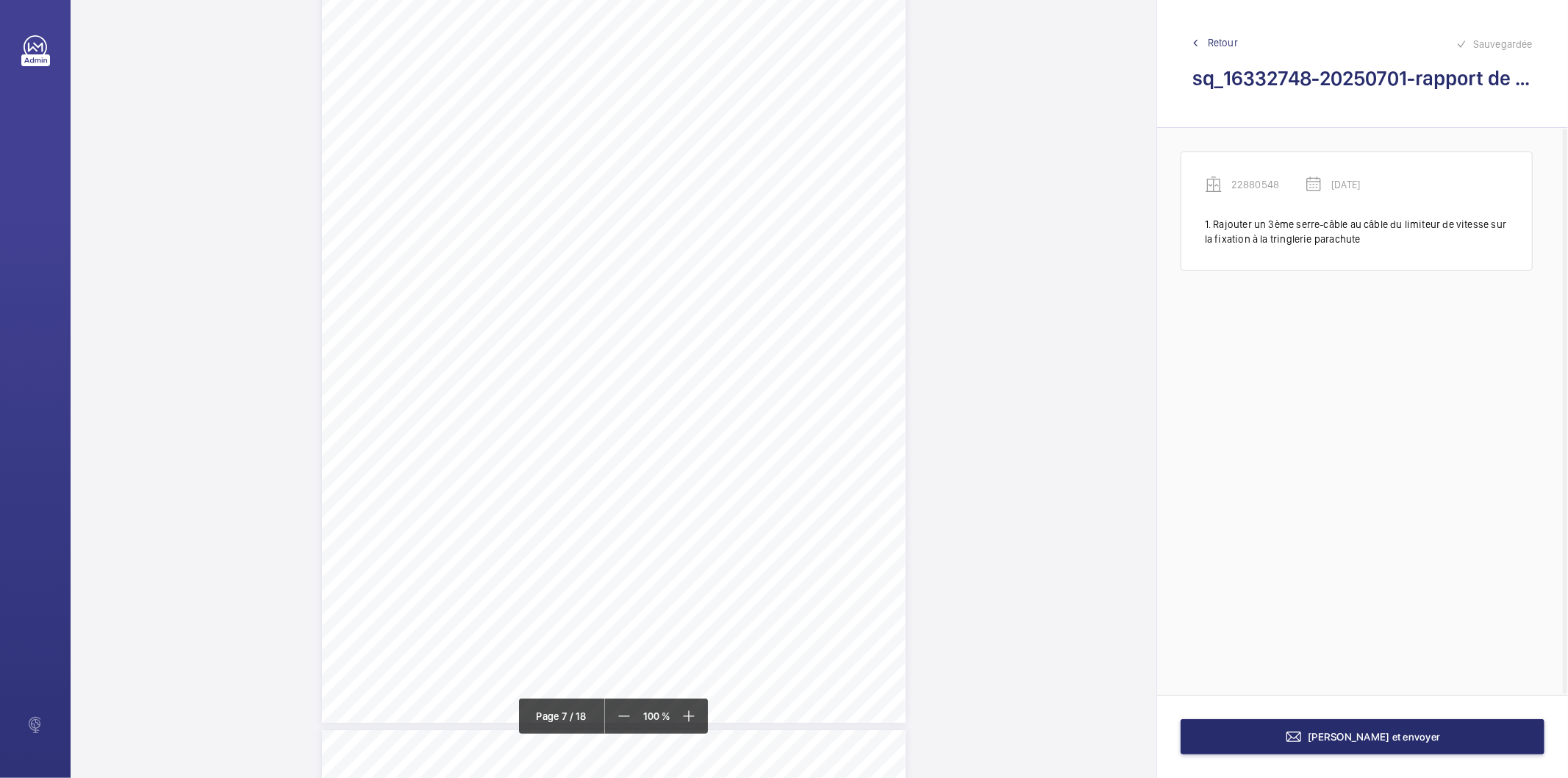
scroll to position [5121, 0]
click at [834, 145] on span "Cabine n° 45476934" at bounding box center [809, 143] width 111 height 12
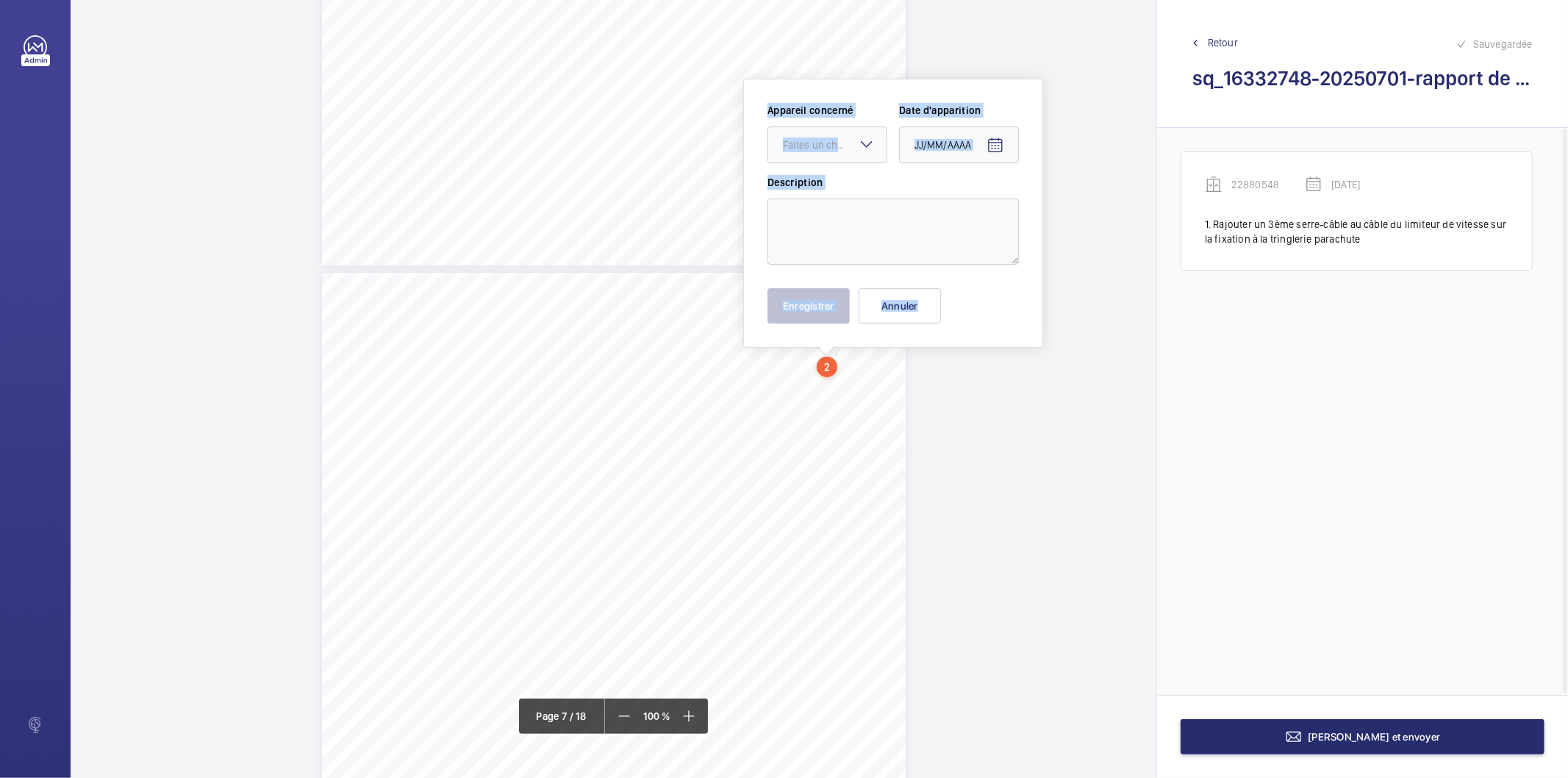
click at [834, 145] on div "Appareil concerné Faites un choix Date d'apparition Description Enregistrer Ann…" at bounding box center [893, 213] width 300 height 269
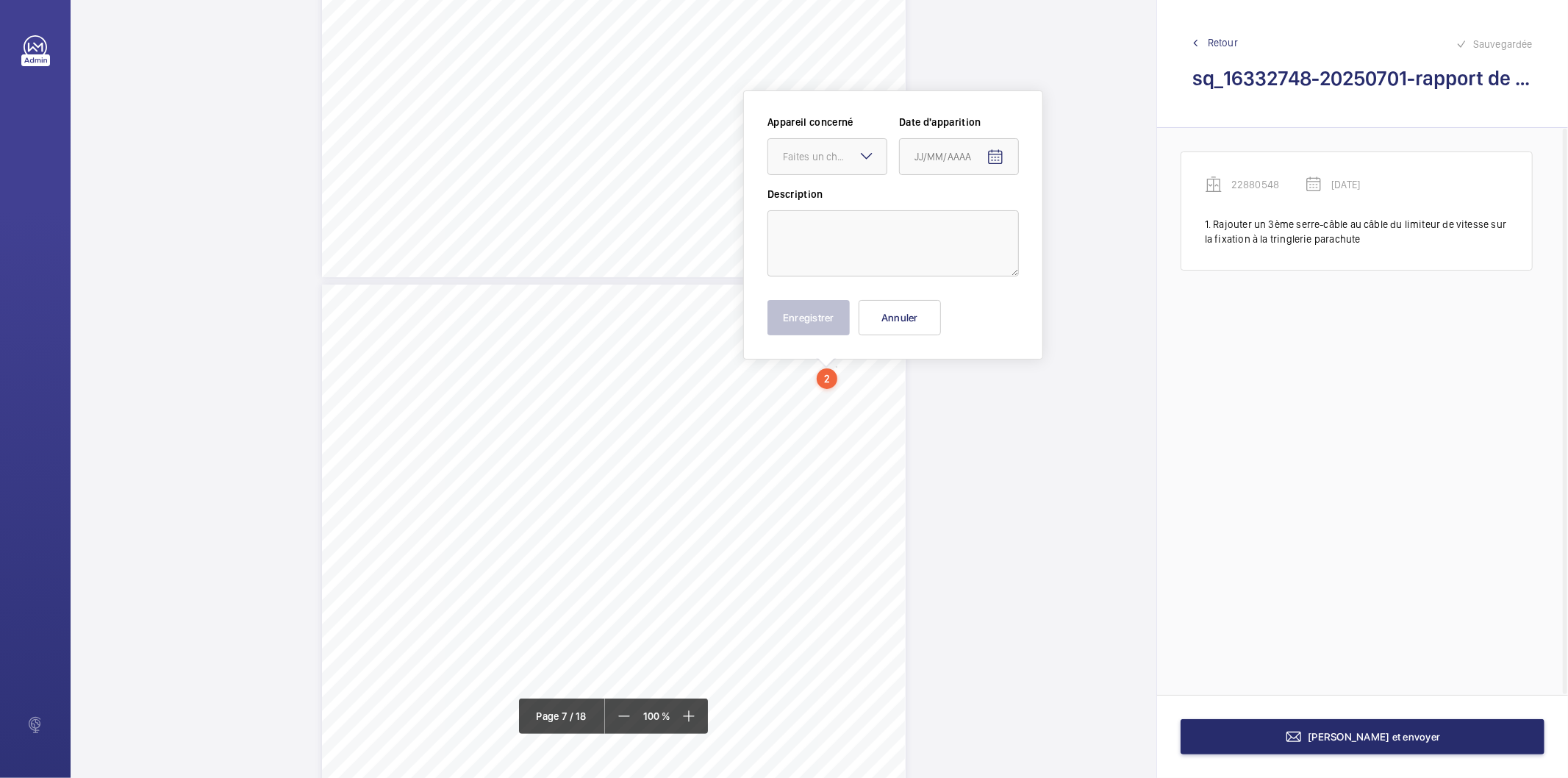
click at [849, 372] on span "Cabine n° 45476934" at bounding box center [809, 370] width 111 height 12
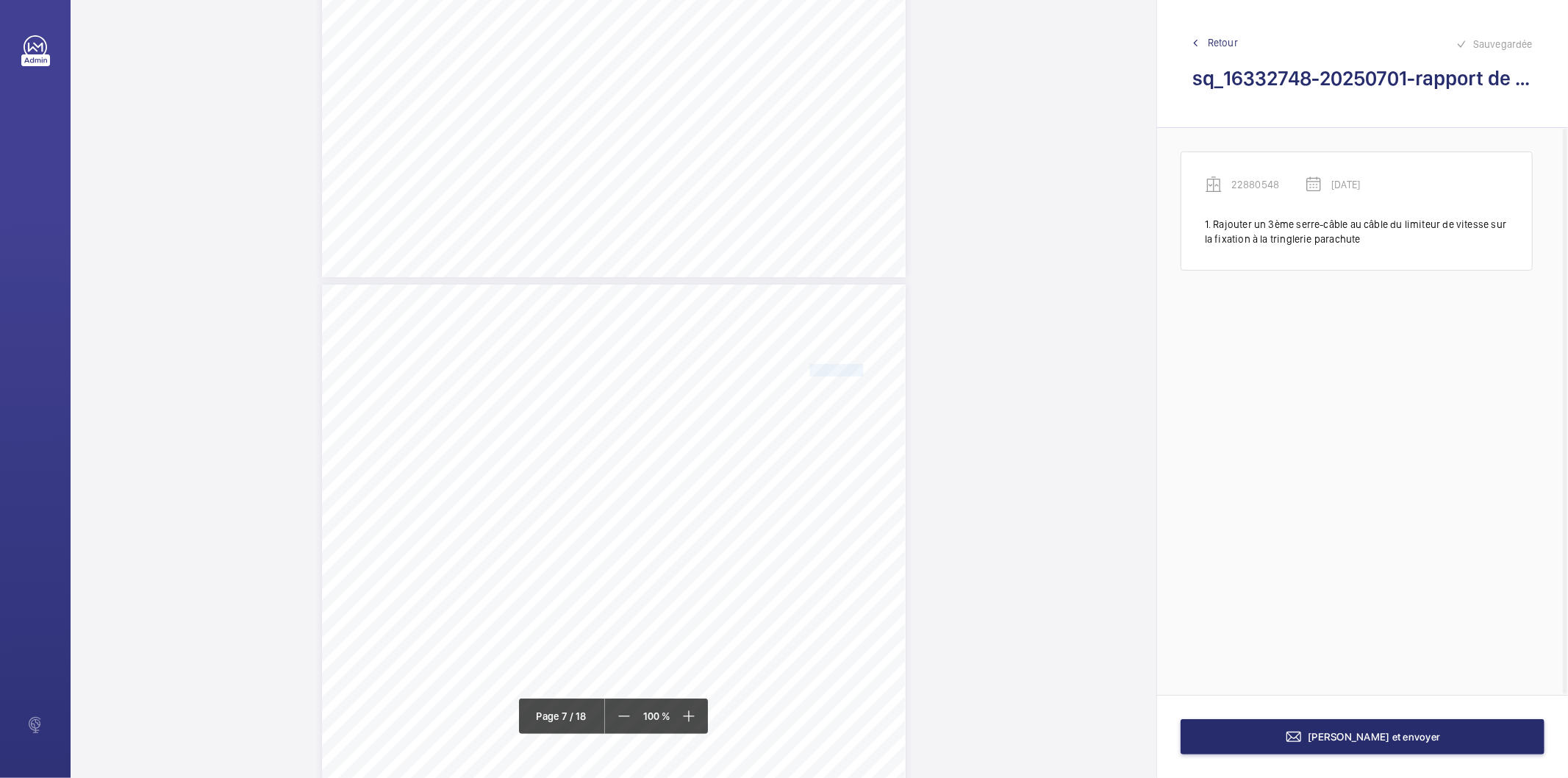
click at [849, 372] on span "Cabine n° 45476934" at bounding box center [809, 370] width 111 height 12
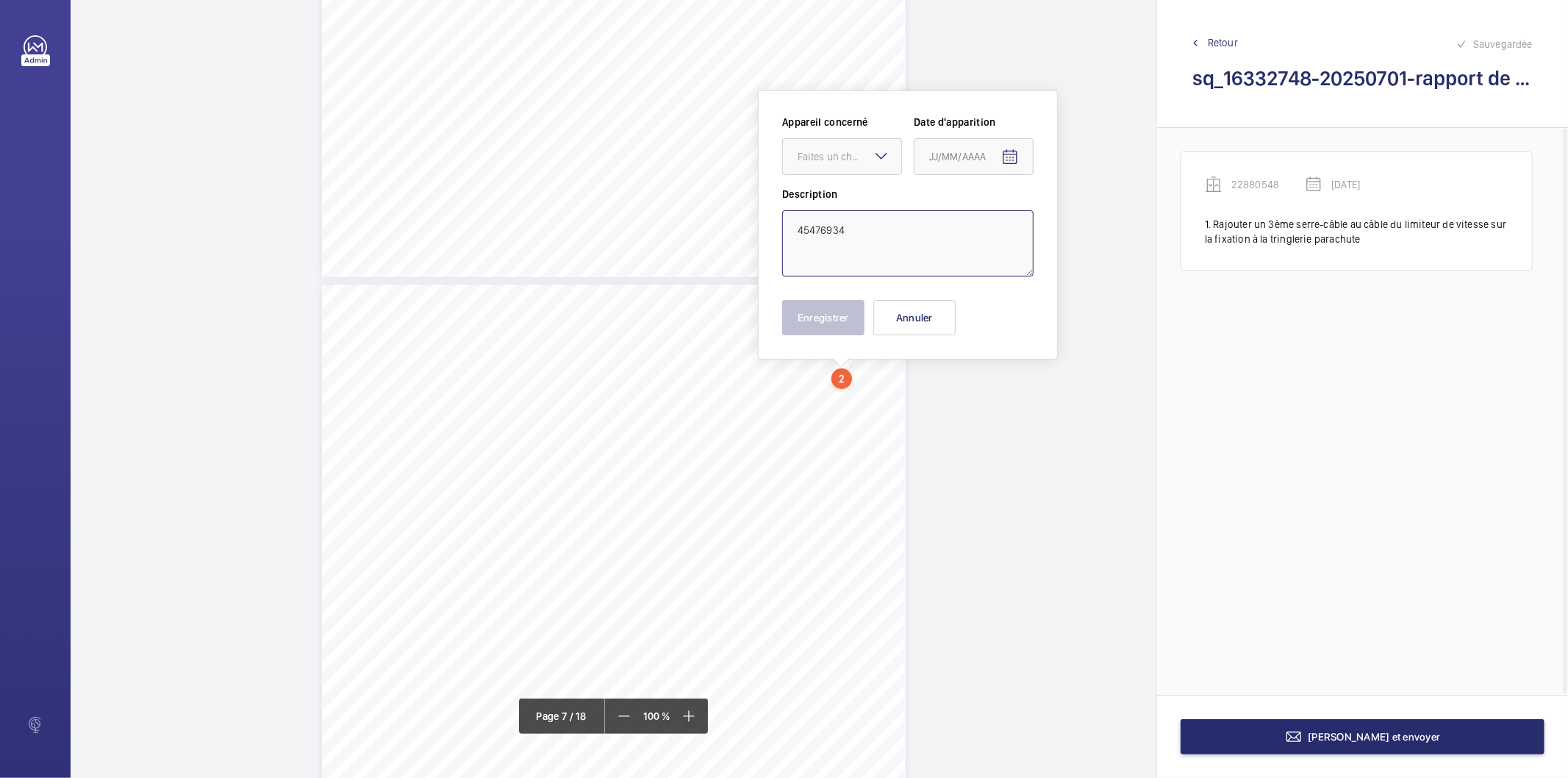
click at [820, 223] on textarea "45476934" at bounding box center [907, 243] width 251 height 67
drag, startPoint x: 905, startPoint y: 317, endPoint x: 874, endPoint y: 349, distance: 44.6
click at [904, 316] on button "Annuler" at bounding box center [915, 318] width 82 height 36
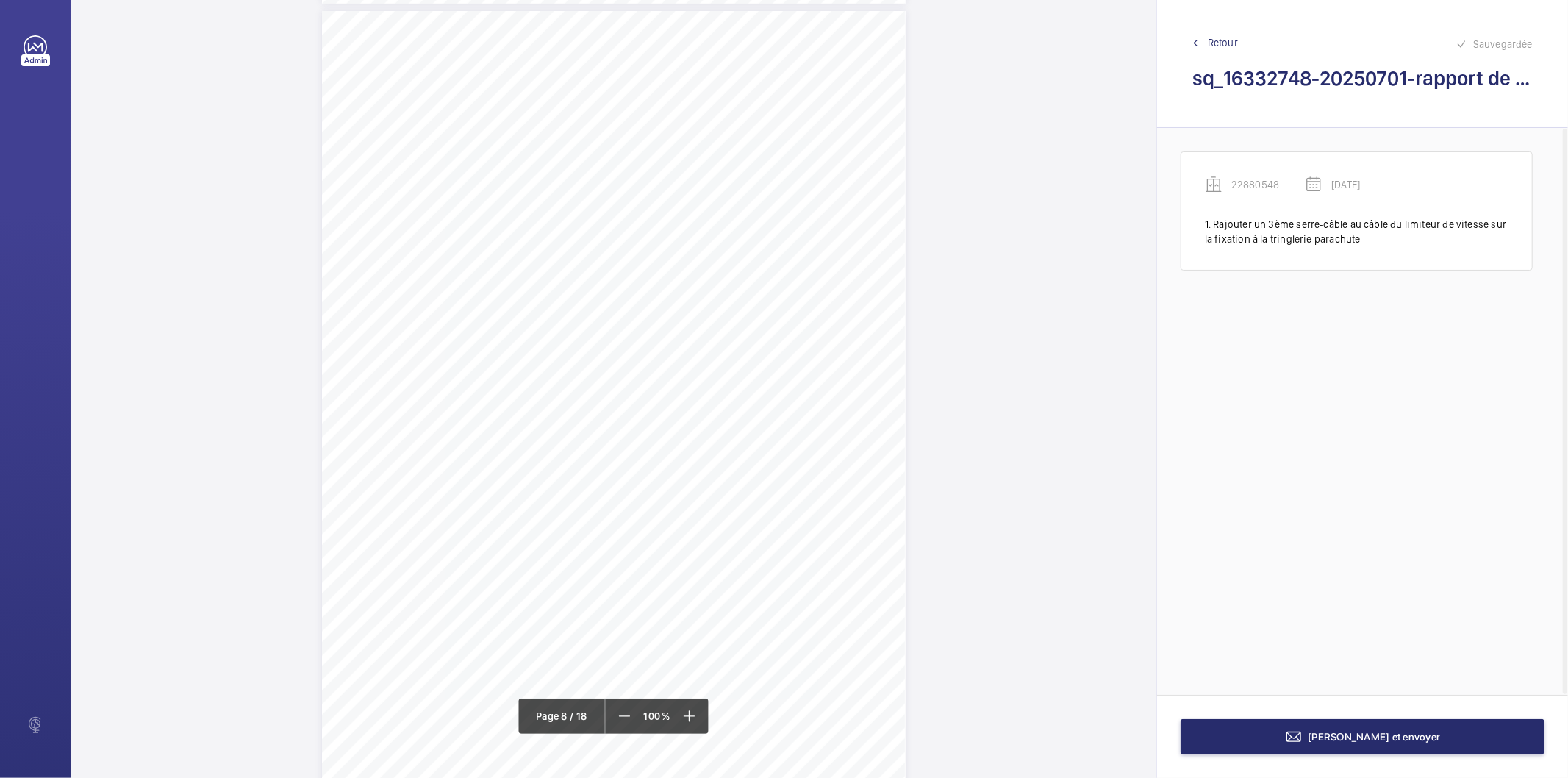
scroll to position [5875, 0]
click at [848, 57] on span "Cabine n° 88718929" at bounding box center [809, 58] width 111 height 12
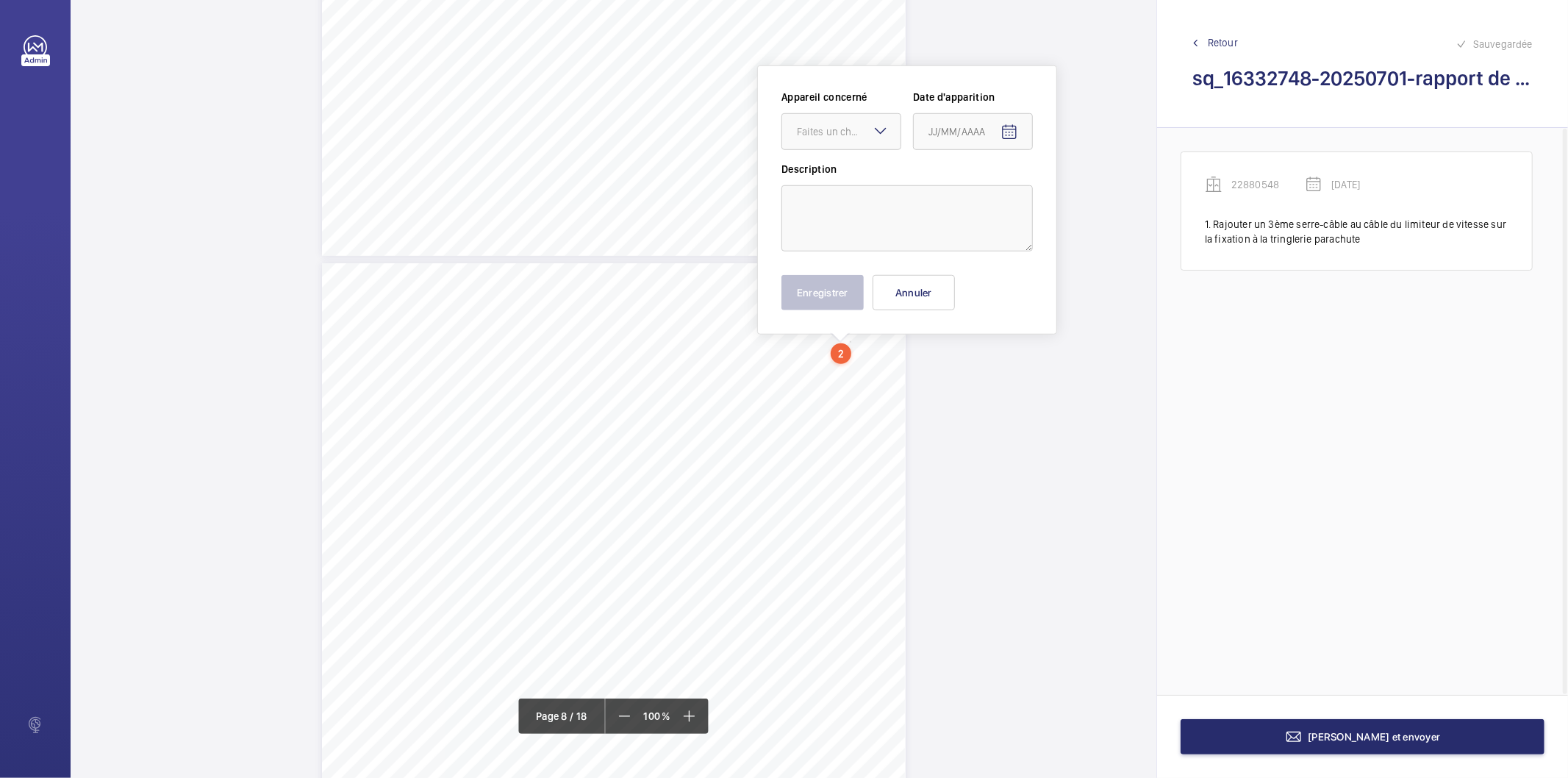
click at [848, 57] on div "IN'LI PROPERTY MANAGEMENT IN'LI PROPERTY MANAGEMENT TOUR ARIANE [STREET_ADDRESS…" at bounding box center [613, 389] width 1085 height 778
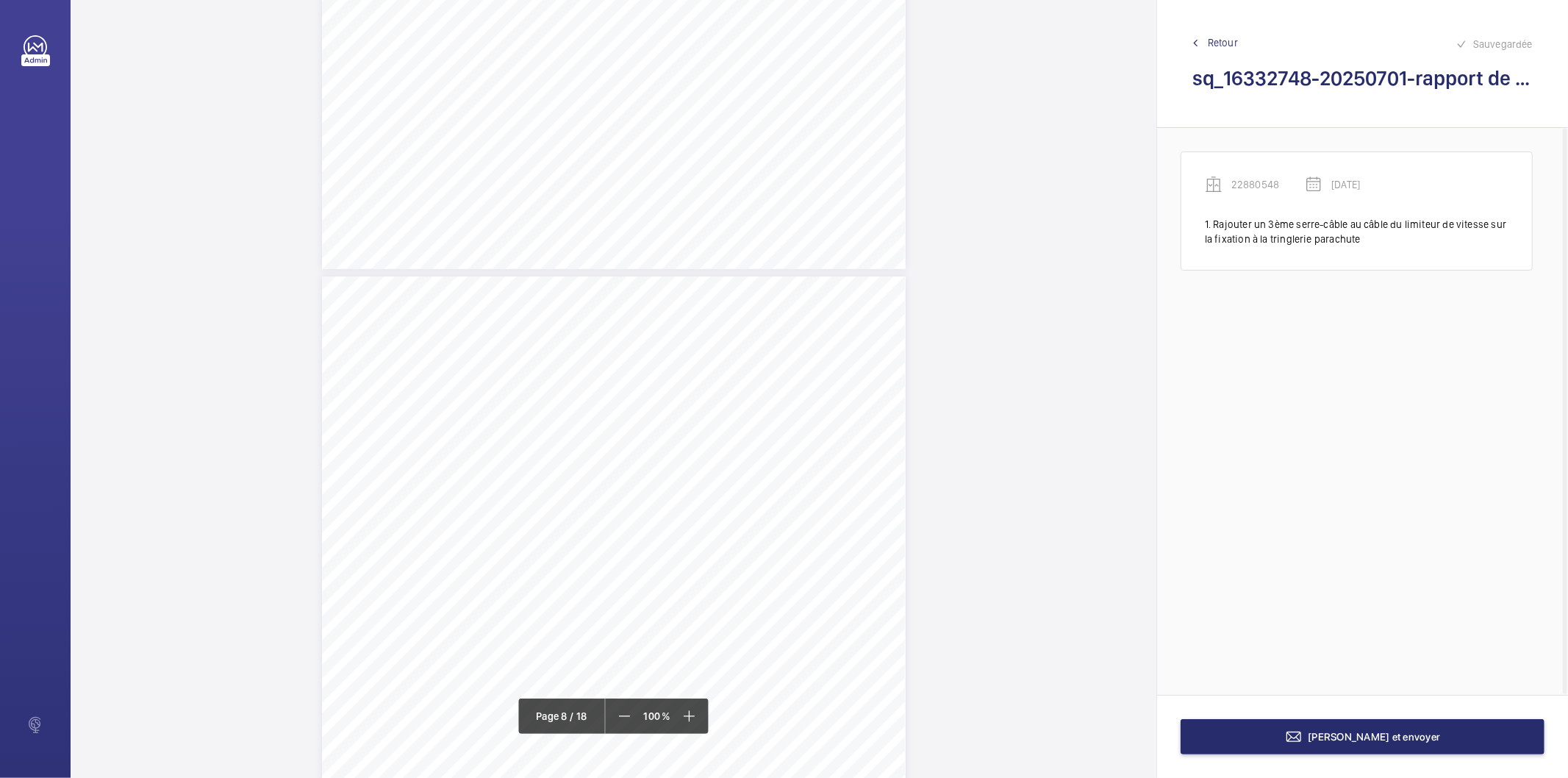
scroll to position [5560, 0]
click at [810, 376] on span "Cabine n° 88718929" at bounding box center [809, 373] width 111 height 12
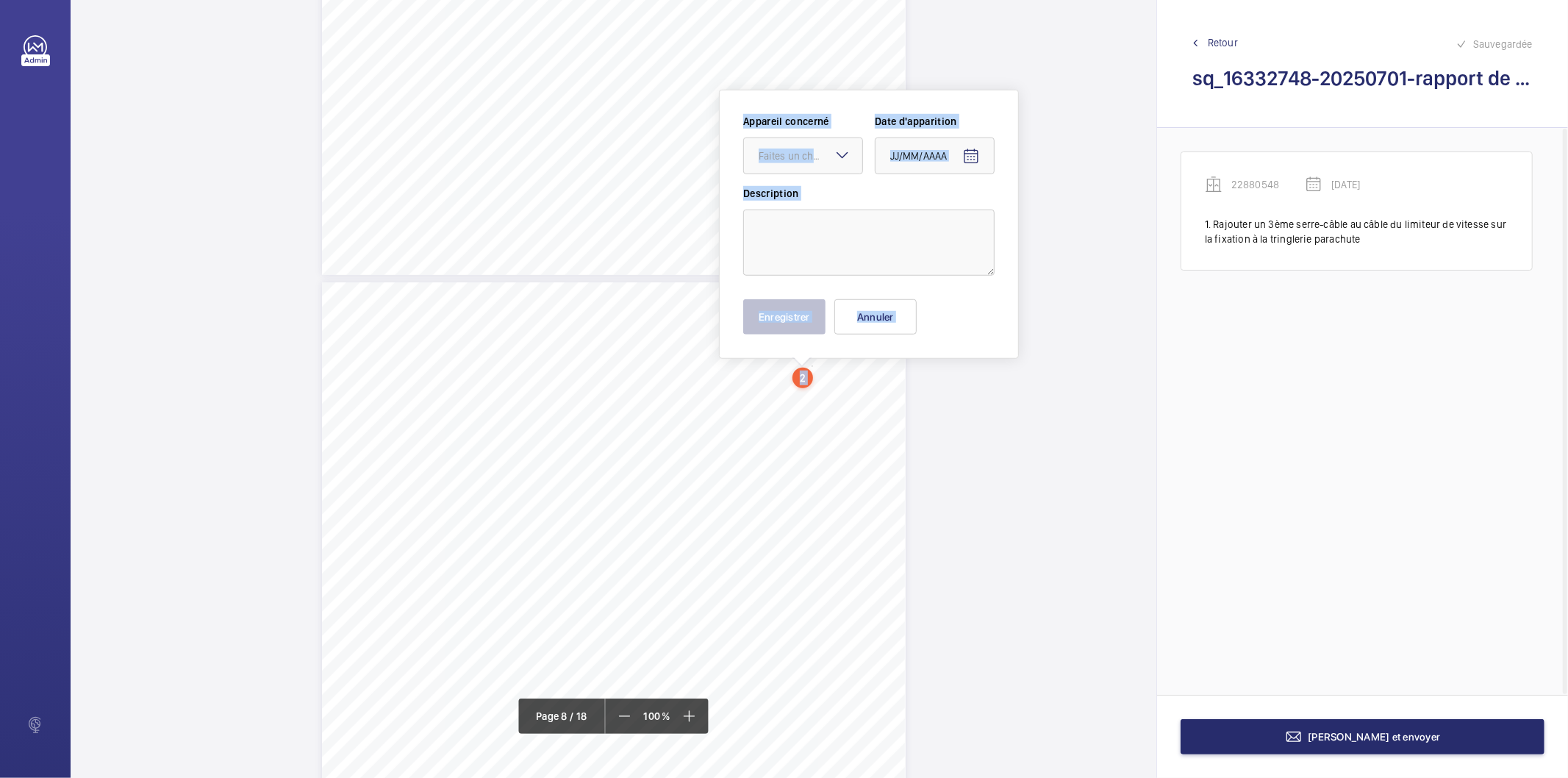
click at [810, 376] on div "2" at bounding box center [802, 378] width 21 height 21
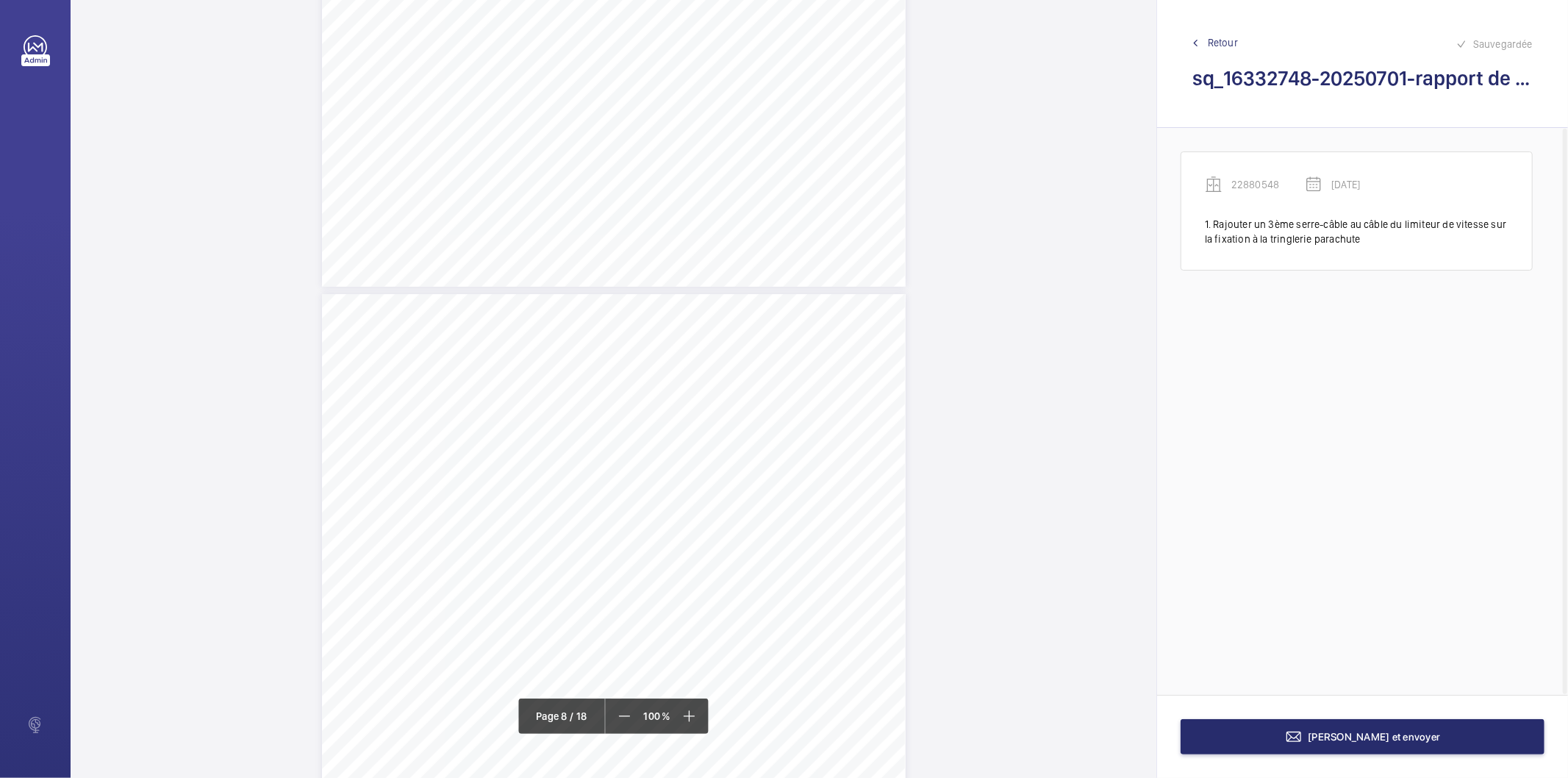
click at [818, 381] on span "Cabine n° 88718929" at bounding box center [809, 380] width 111 height 12
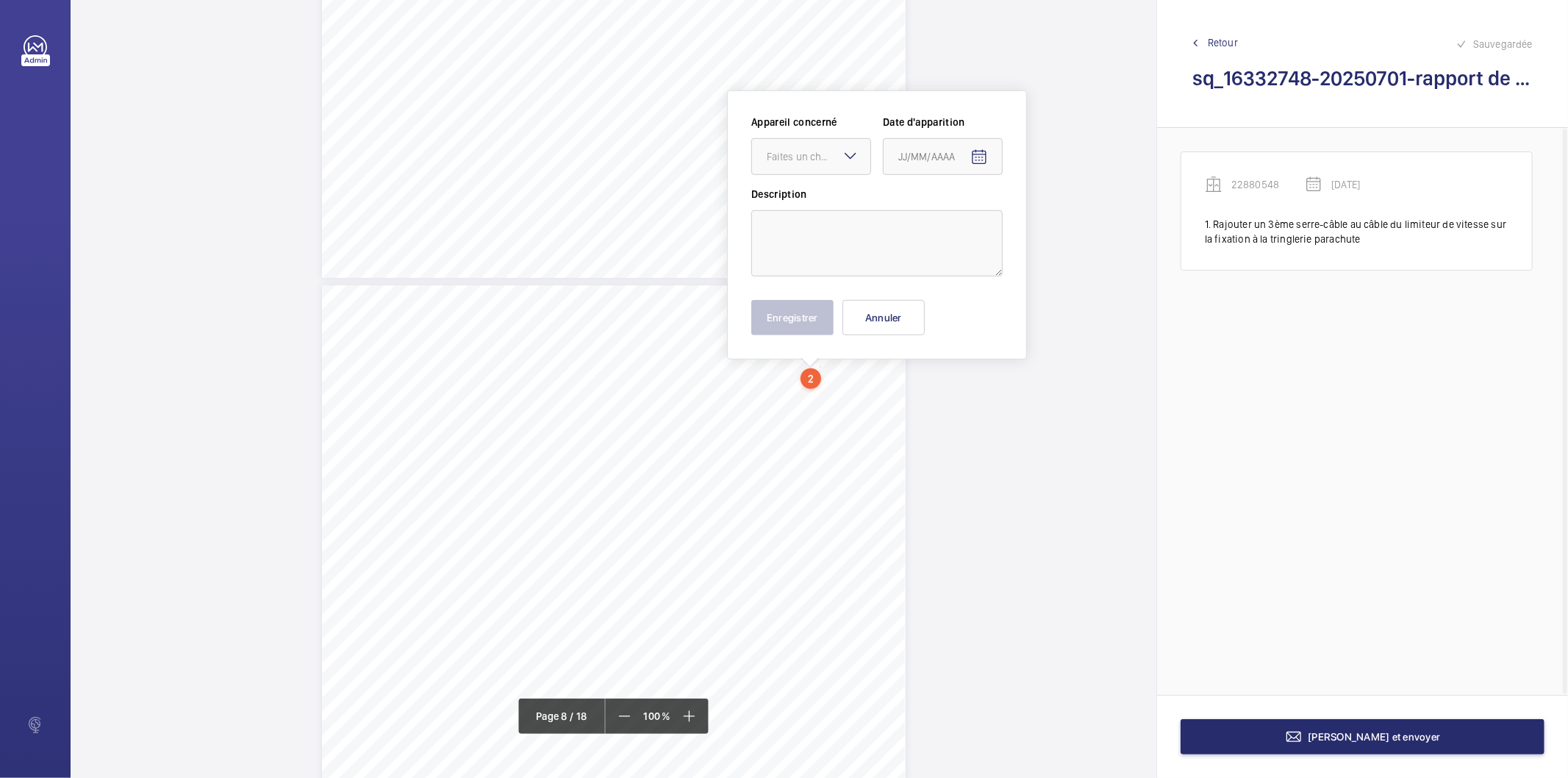
click at [818, 381] on div "2" at bounding box center [811, 379] width 21 height 21
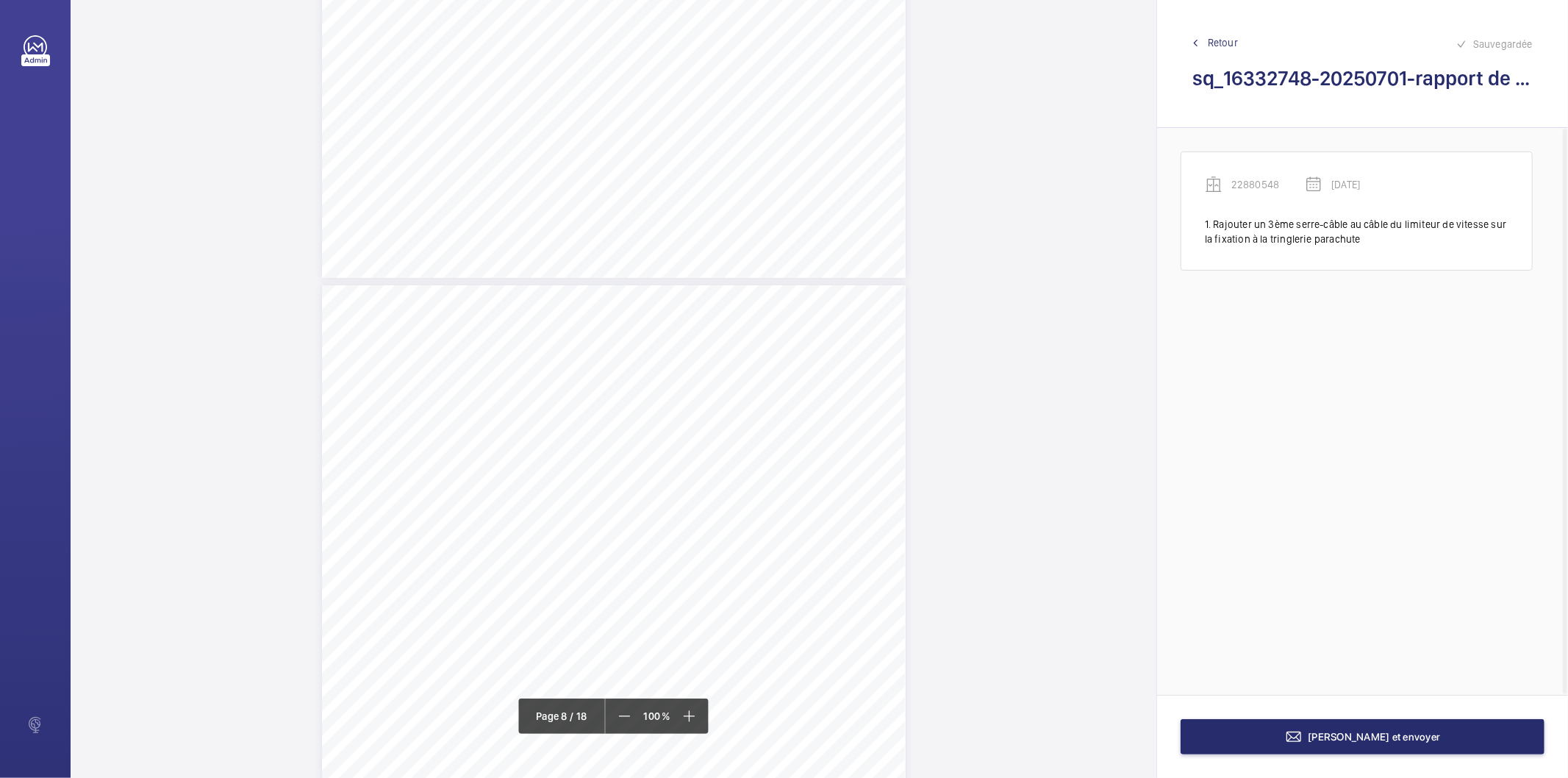
scroll to position [5552, 0]
drag, startPoint x: 857, startPoint y: 383, endPoint x: 805, endPoint y: 380, distance: 52.1
click at [805, 380] on span "Cabine n° 88718929" at bounding box center [809, 382] width 111 height 12
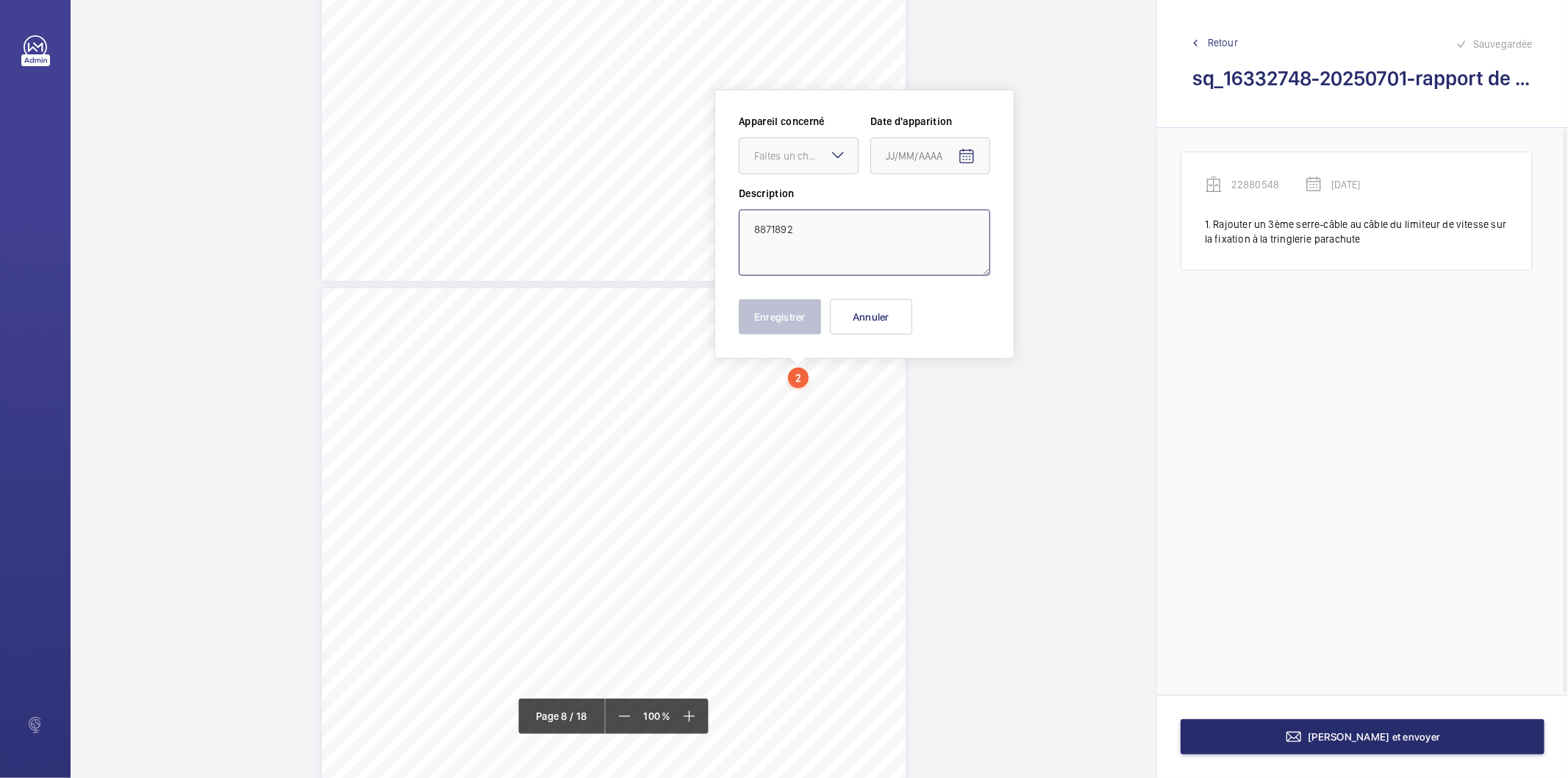
click at [799, 224] on textarea "8871892" at bounding box center [864, 242] width 251 height 67
type textarea "88718929"
click at [892, 312] on button "Annuler" at bounding box center [871, 317] width 82 height 36
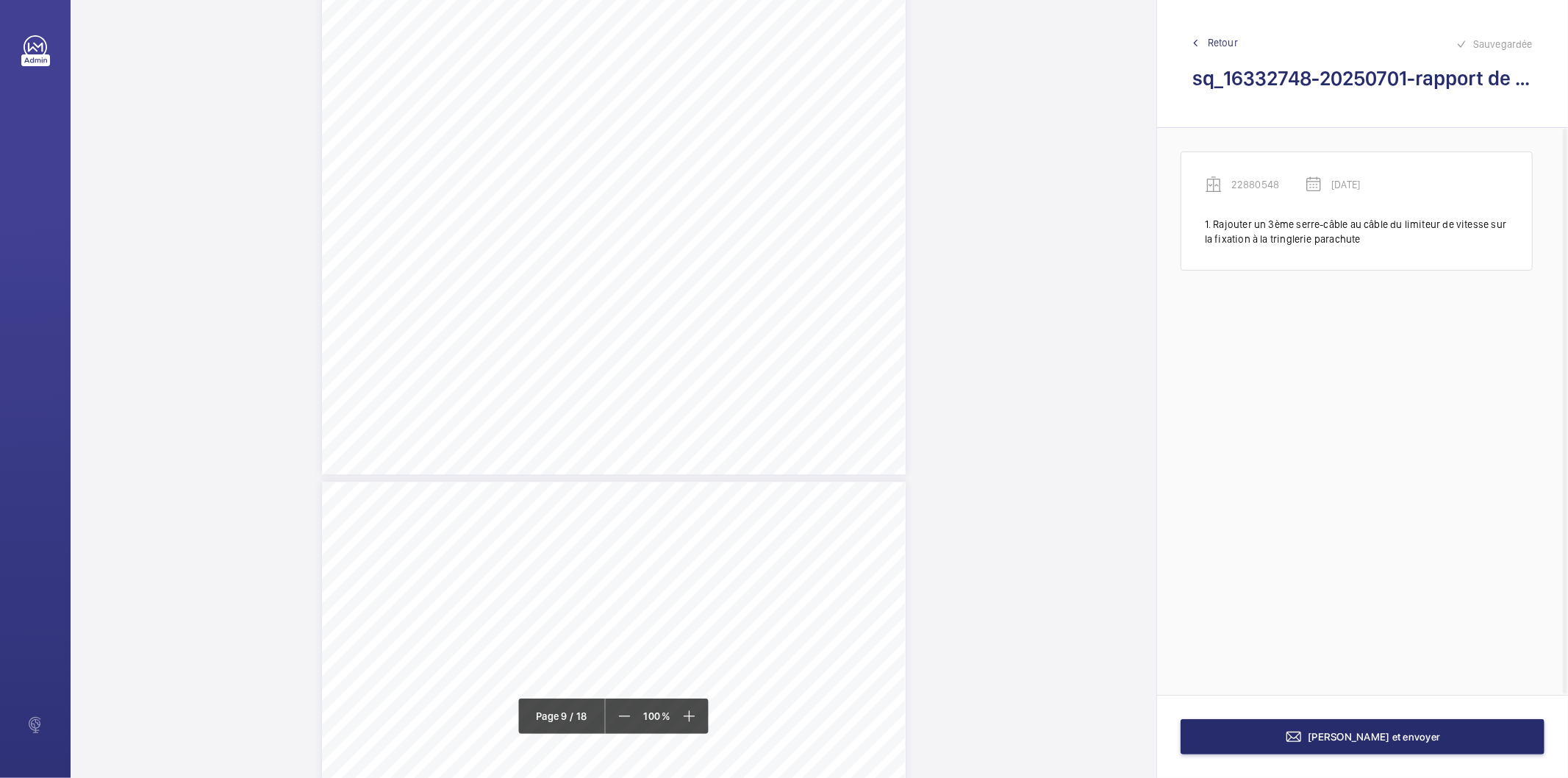
scroll to position [7520, 0]
drag, startPoint x: 669, startPoint y: 585, endPoint x: 731, endPoint y: 597, distance: 63.2
click at [731, 597] on div "Affaire n° : 2502206E0000059/18000 / N° du rapport : 206E0/25/5694 Lieu de véri…" at bounding box center [613, 404] width 584 height 825
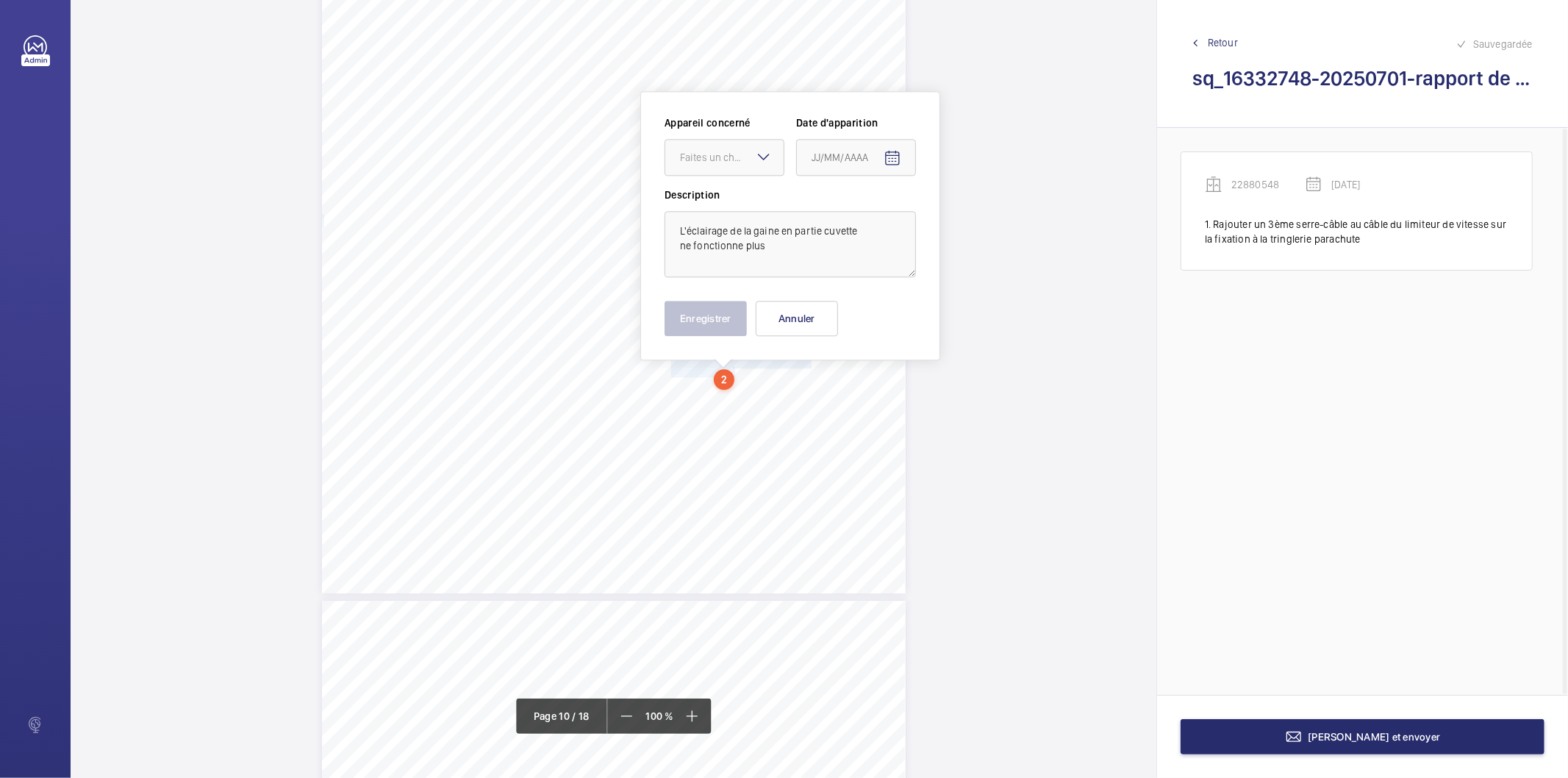
scroll to position [7744, 0]
click at [752, 153] on div "Faites un choix" at bounding box center [724, 156] width 120 height 37
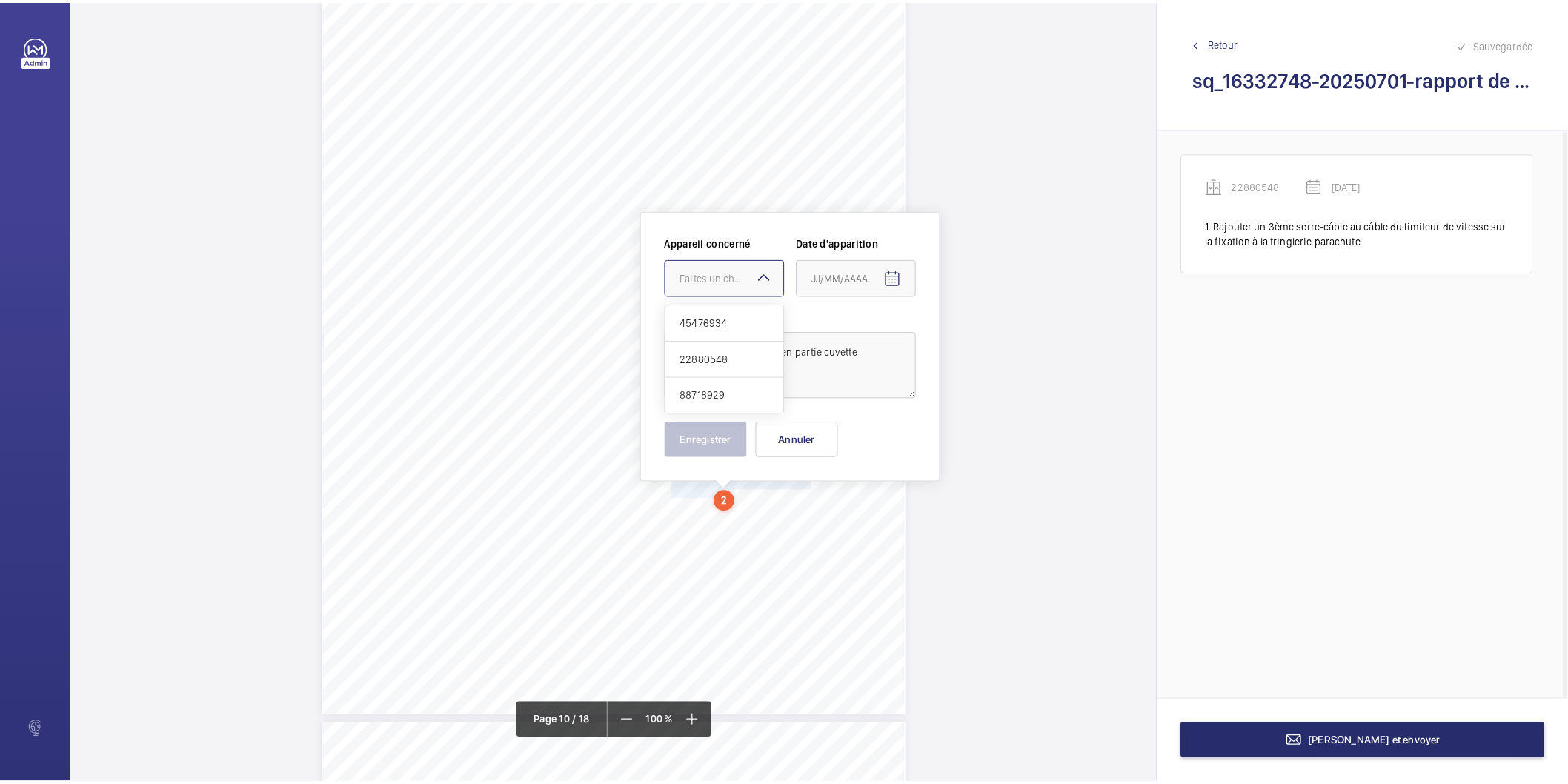
scroll to position [7475, 0]
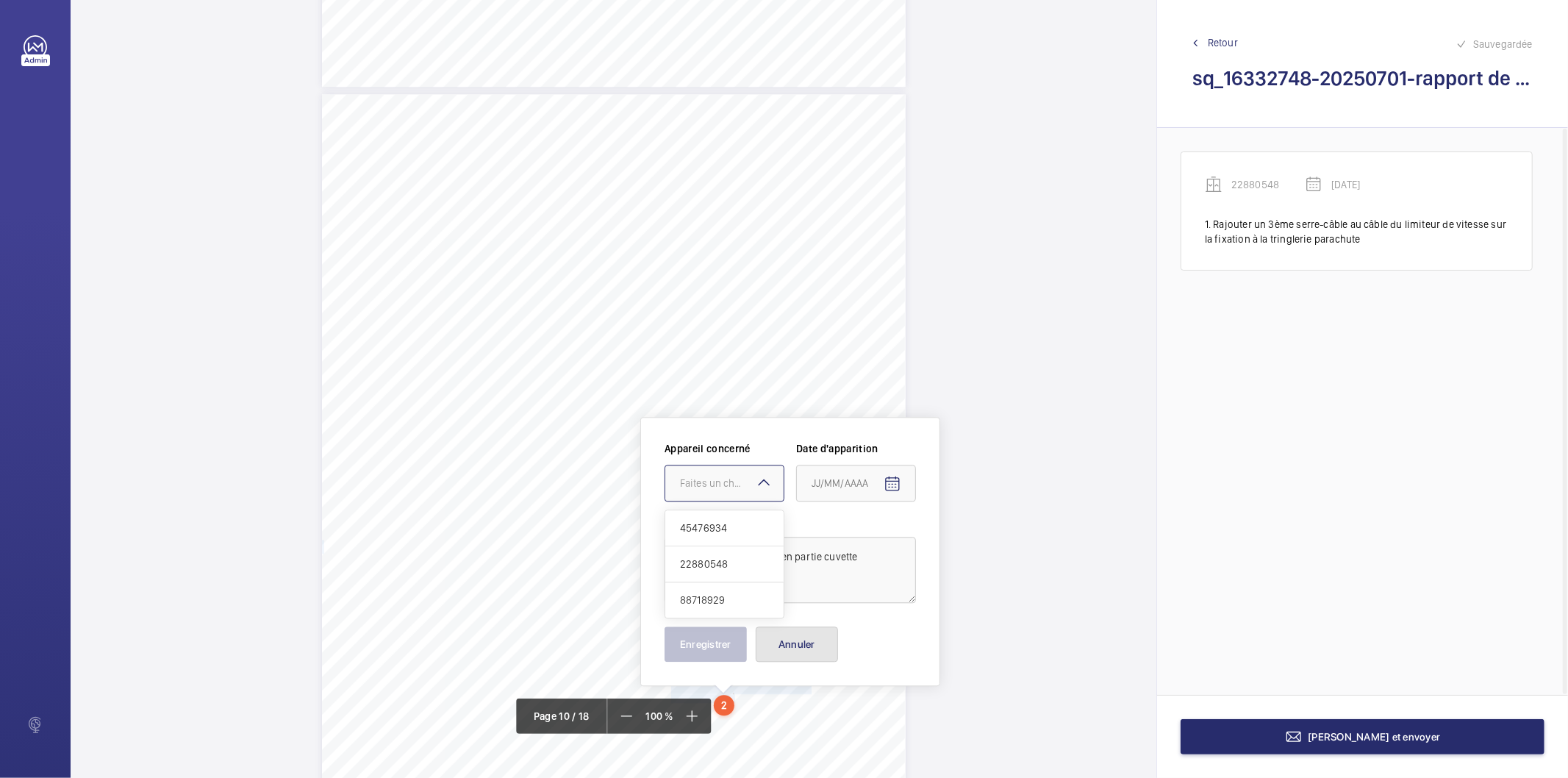
click at [806, 656] on button "Annuler" at bounding box center [797, 644] width 82 height 36
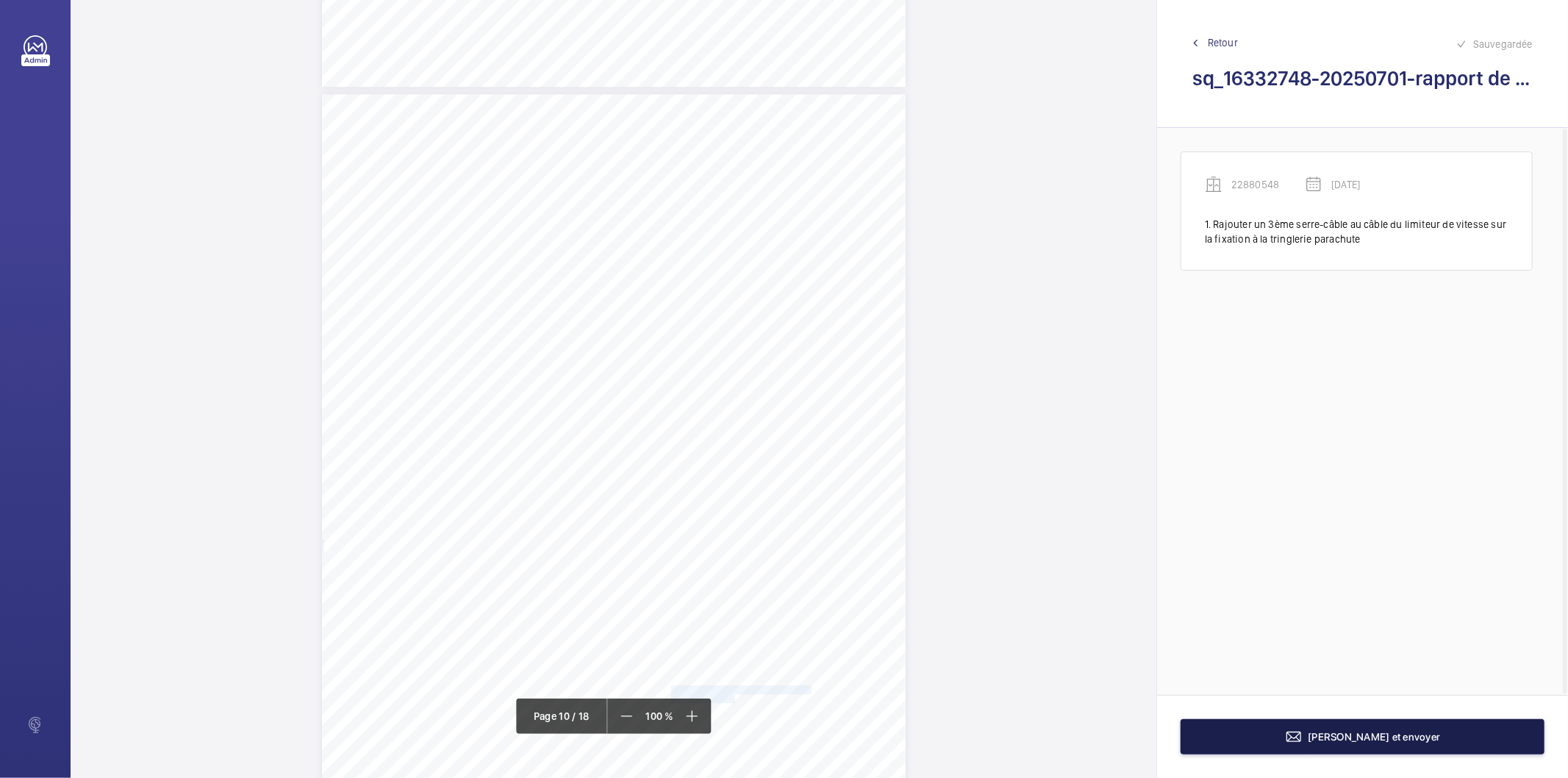
click at [1225, 731] on button "[PERSON_NAME] et envoyer" at bounding box center [1362, 737] width 364 height 36
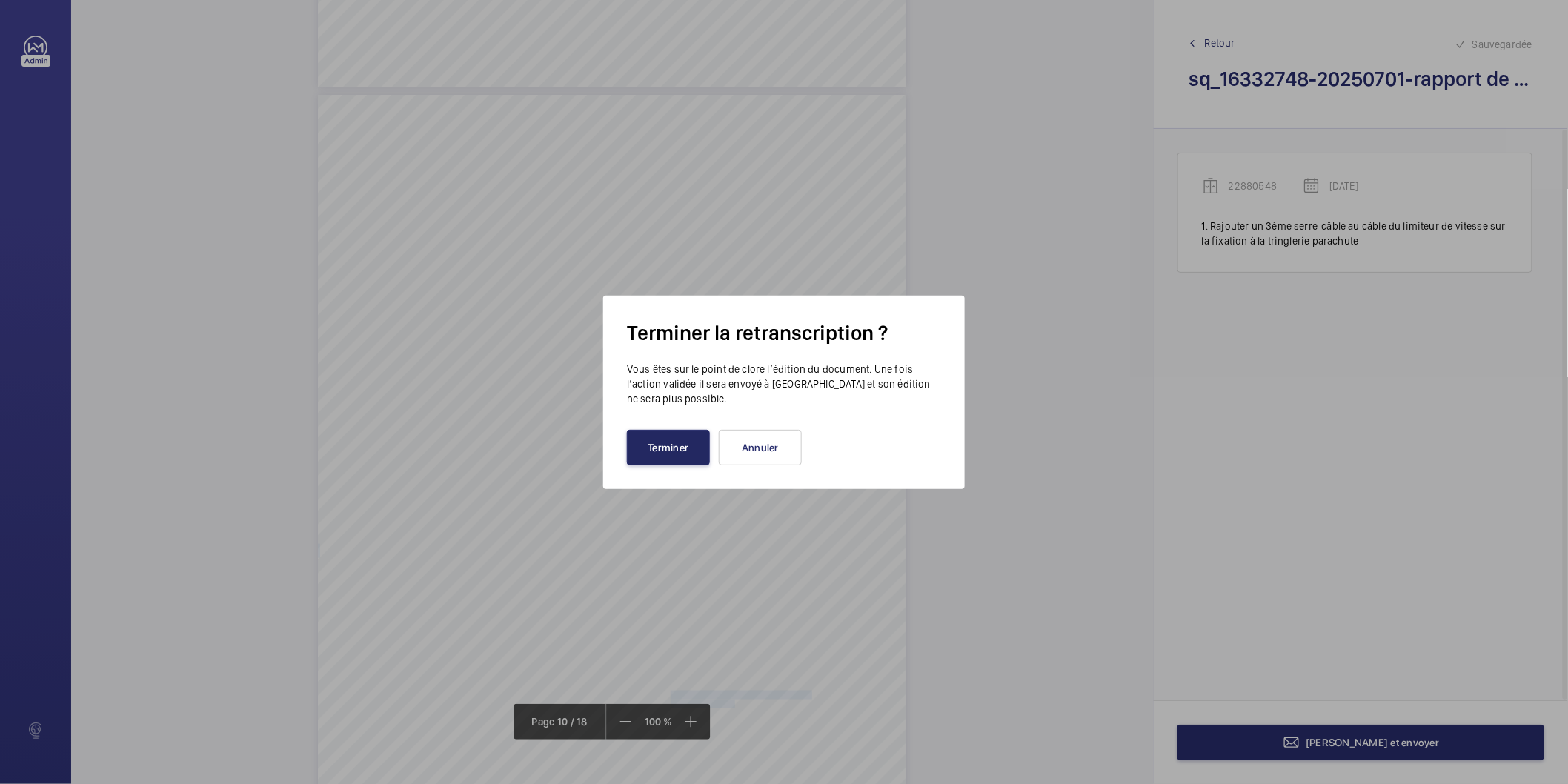
click at [689, 454] on button "Terminer" at bounding box center [668, 448] width 83 height 36
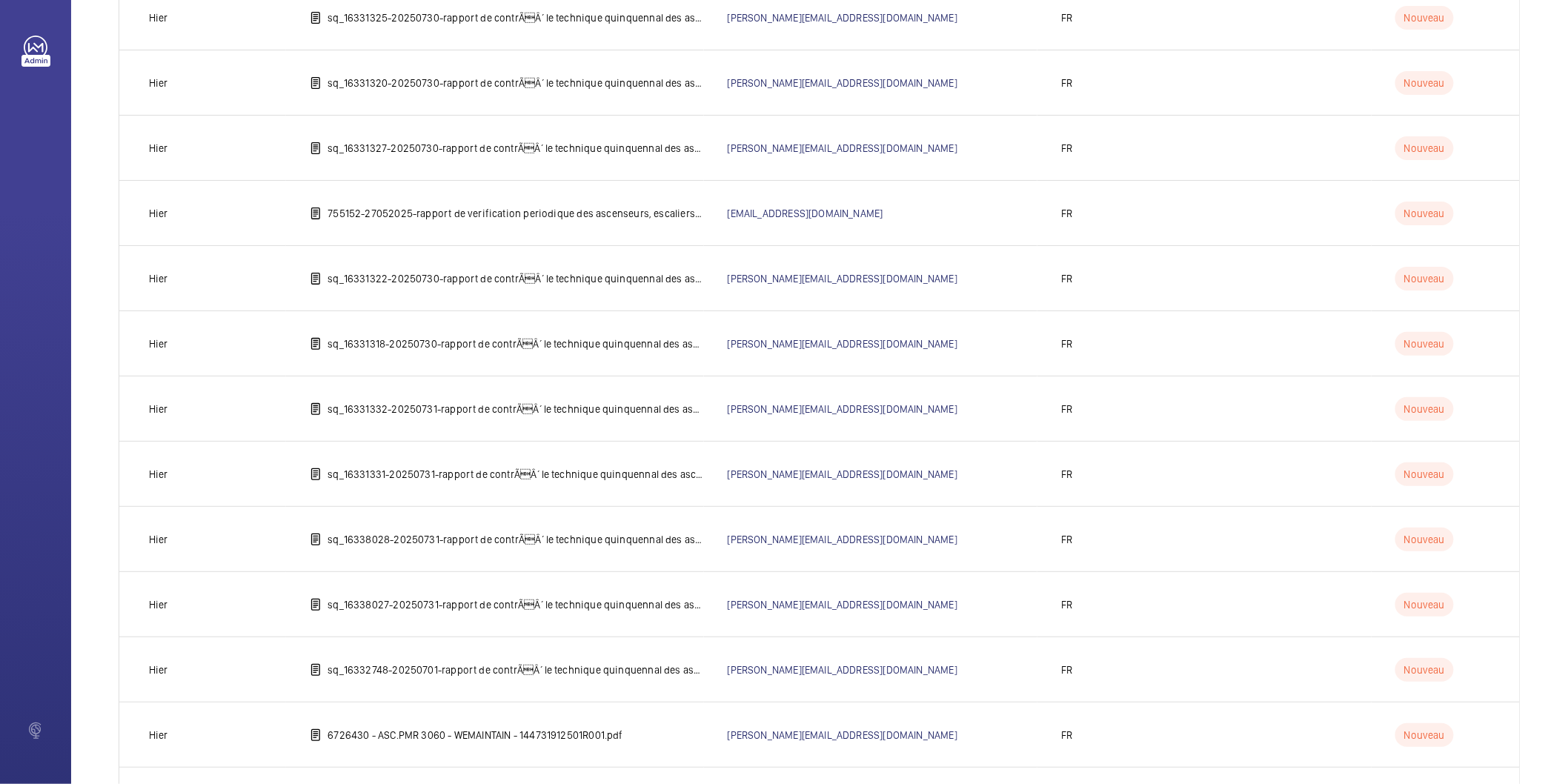
scroll to position [1580, 0]
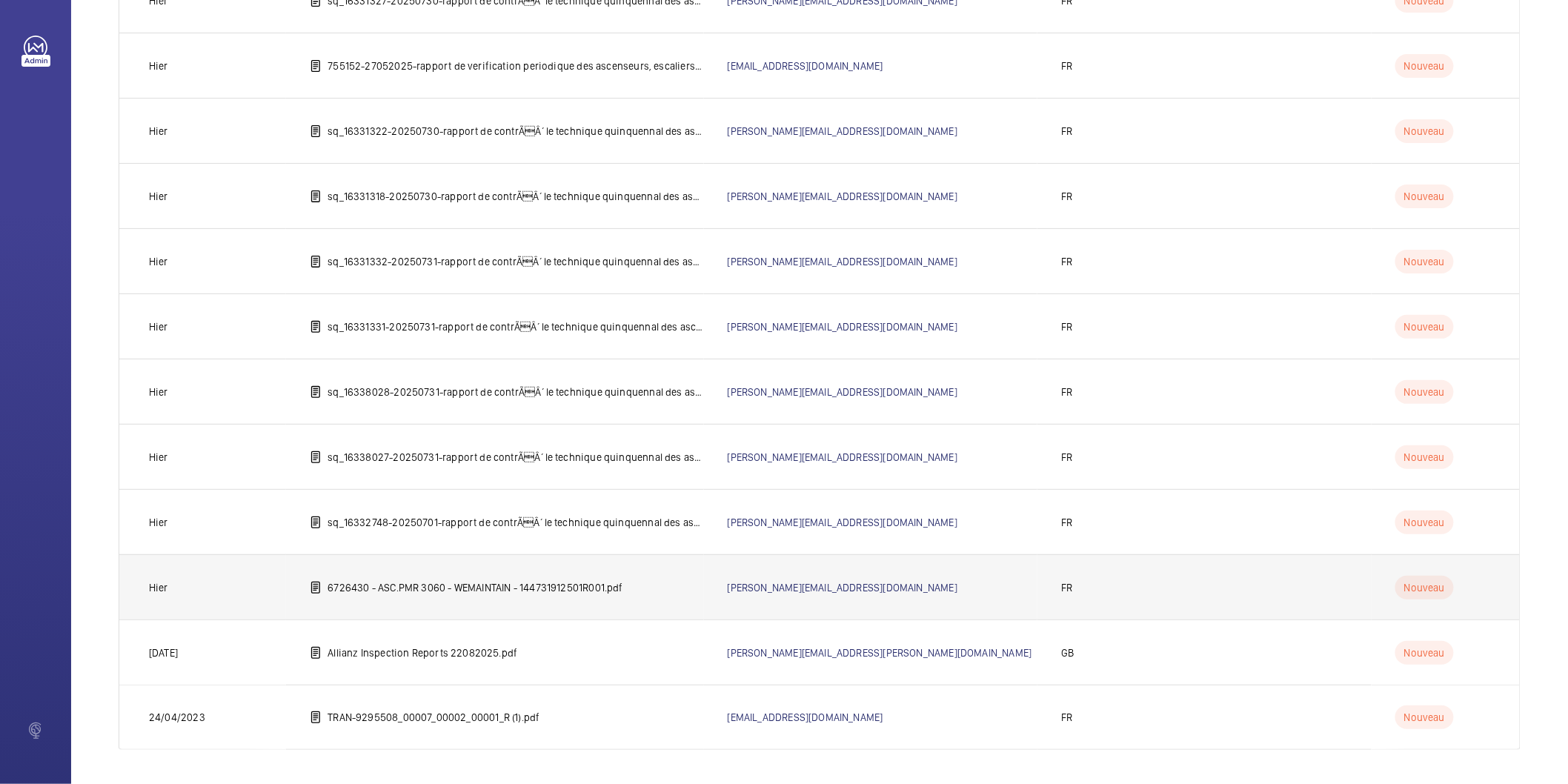
click at [604, 591] on p "6726430 - ASC.PMR 3060 - WEMAINTAIN - 144731912501R001.pdf" at bounding box center [475, 588] width 296 height 15
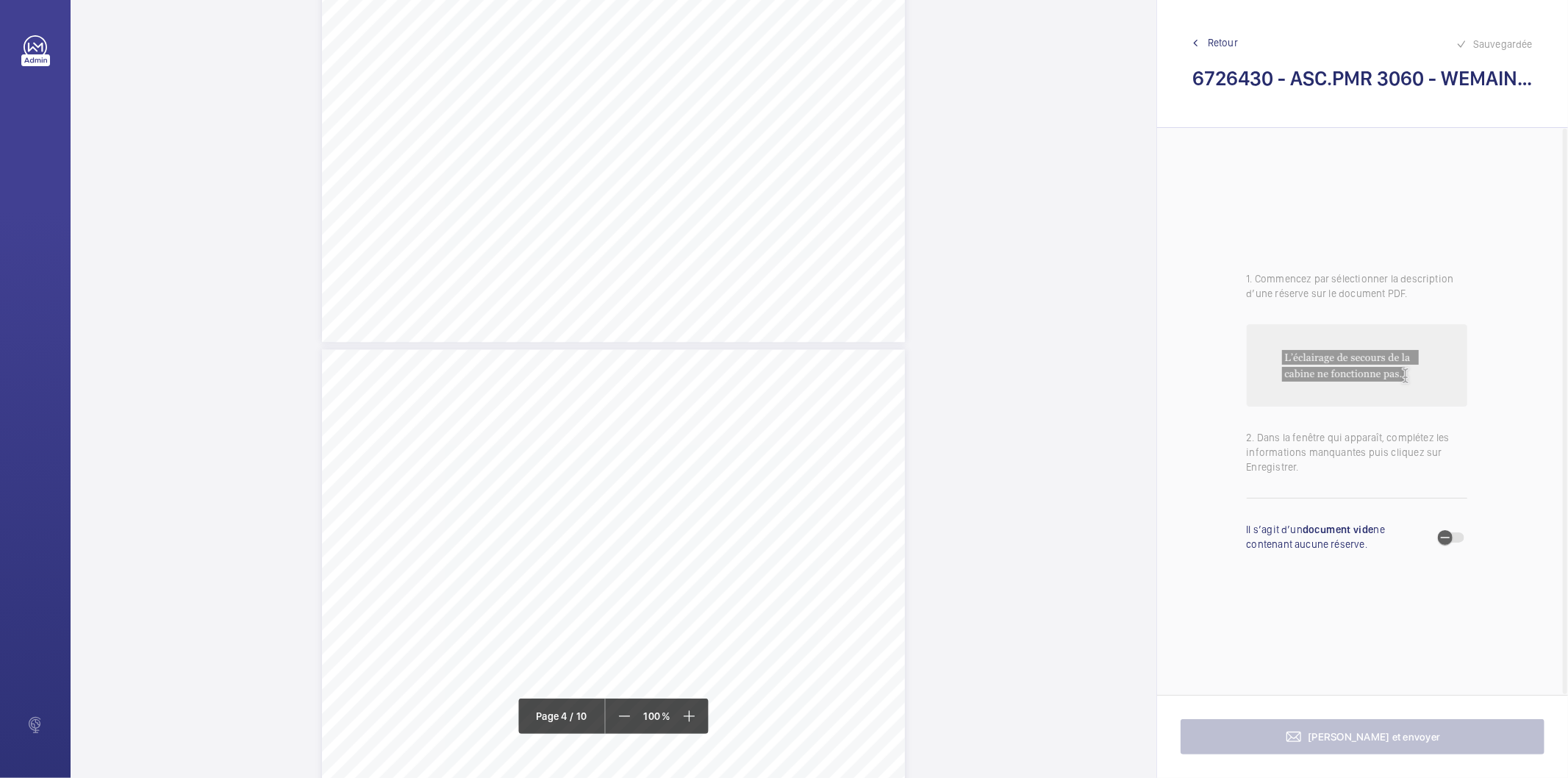
scroll to position [2450, 0]
drag, startPoint x: 575, startPoint y: 335, endPoint x: 779, endPoint y: 336, distance: 204.0
click at [779, 336] on span "Registre de sécurité de l'établissement non présenté." at bounding box center [681, 337] width 208 height 8
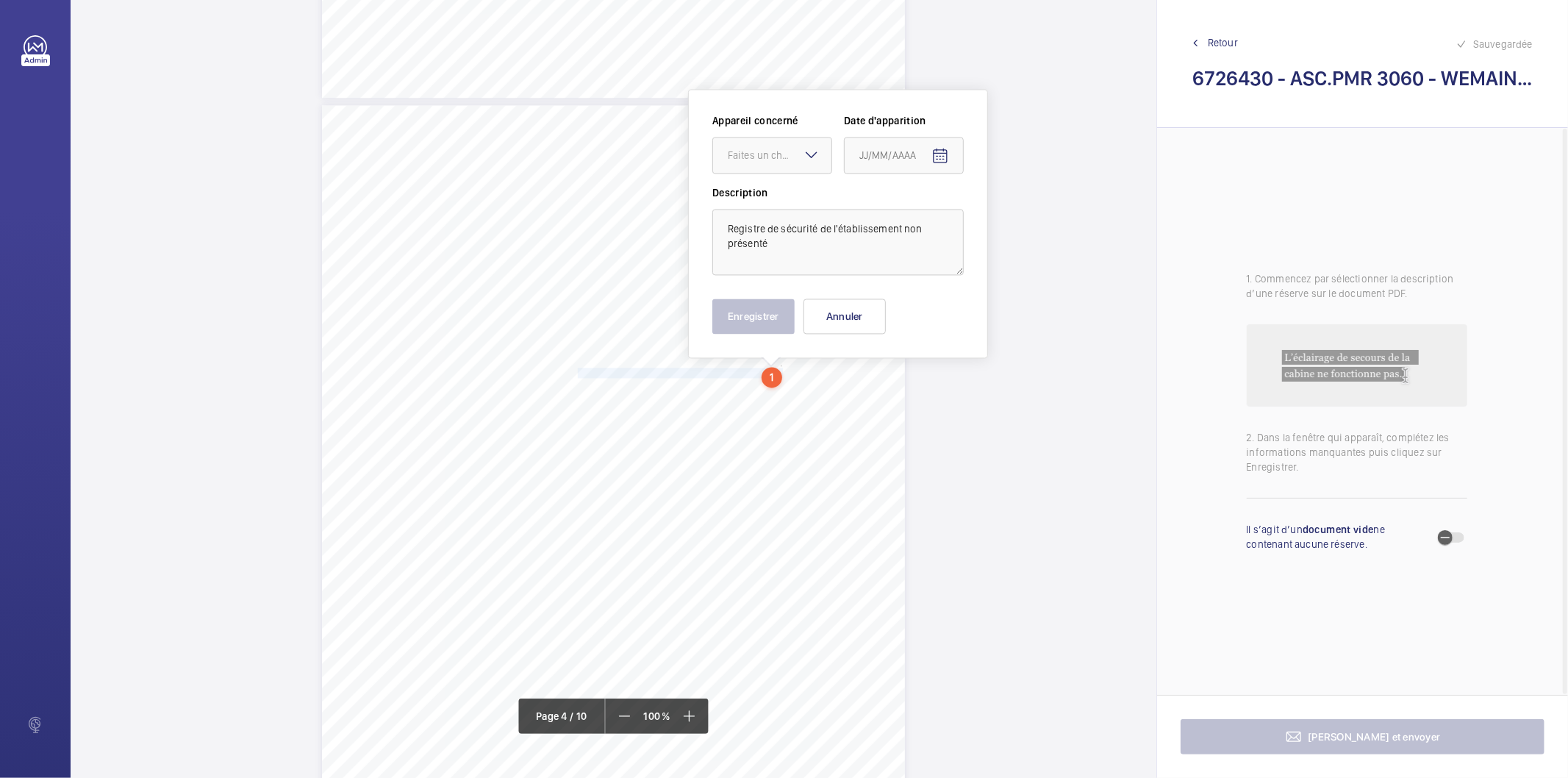
scroll to position [2414, 0]
click at [795, 162] on div "Faites un choix" at bounding box center [779, 156] width 104 height 15
click at [773, 195] on span "3060" at bounding box center [771, 201] width 89 height 15
click at [943, 153] on mat-icon "Open calendar" at bounding box center [940, 157] width 18 height 18
click at [1006, 214] on span "Previous month" at bounding box center [1013, 214] width 29 height 29
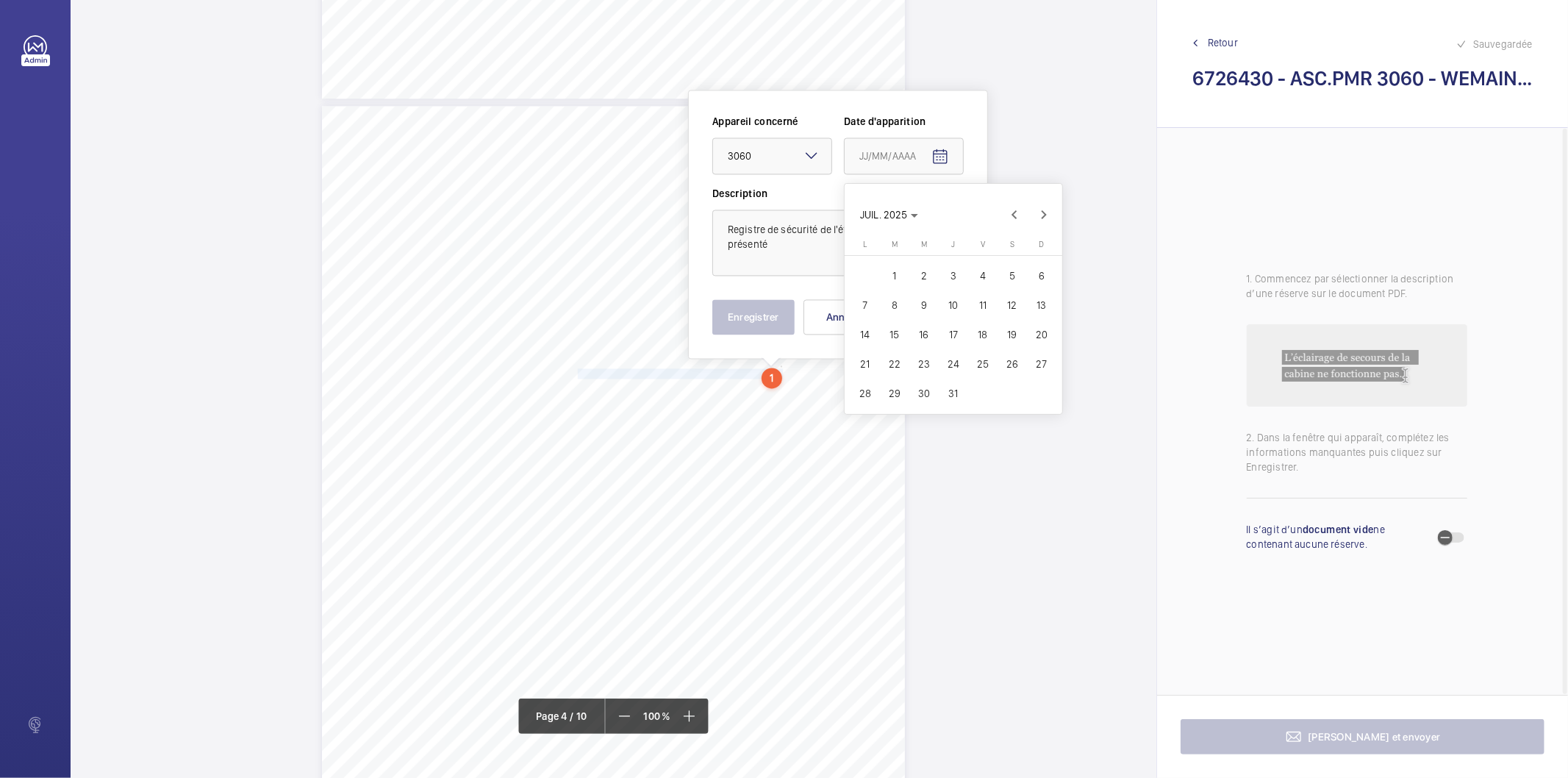
drag, startPoint x: 861, startPoint y: 395, endPoint x: 784, endPoint y: 346, distance: 91.3
click at [861, 394] on span "28" at bounding box center [865, 393] width 26 height 26
type input "[DATE]"
click at [772, 325] on button "Enregistrer" at bounding box center [754, 317] width 82 height 36
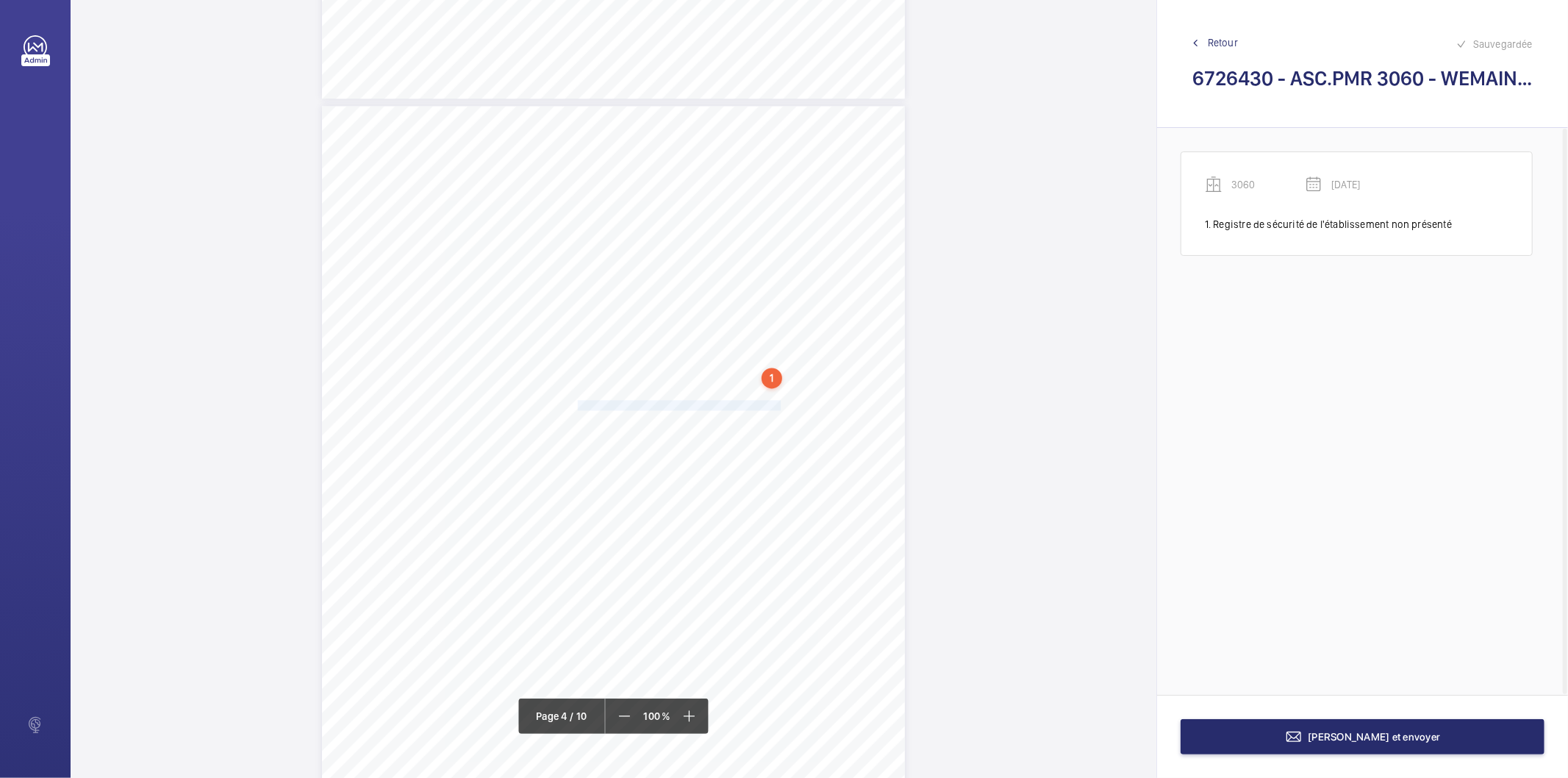
drag, startPoint x: 577, startPoint y: 404, endPoint x: 776, endPoint y: 405, distance: 199.0
click at [776, 405] on span "Document de la comission de sécurité non présenté" at bounding box center [679, 404] width 202 height 8
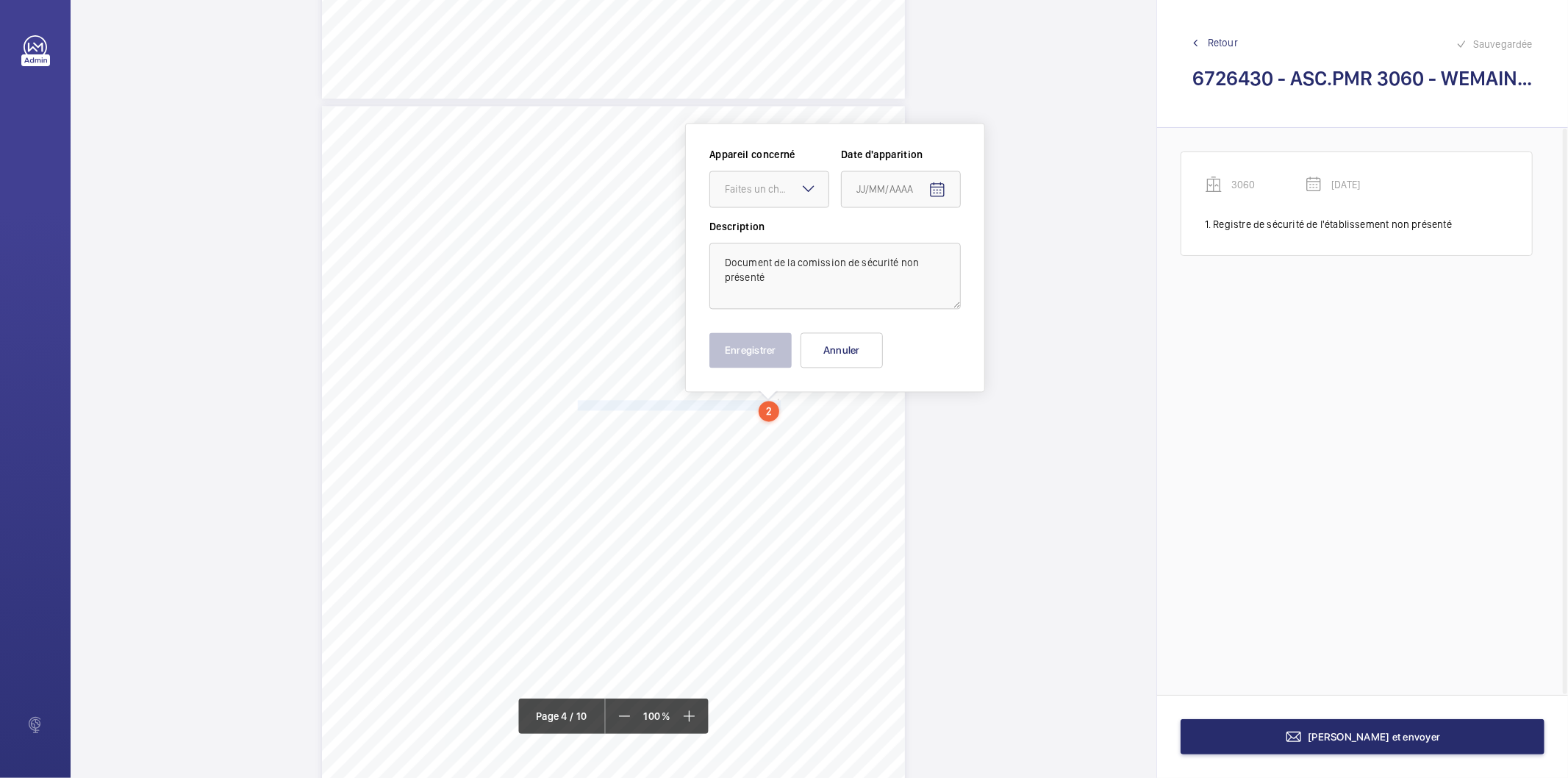
scroll to position [2446, 0]
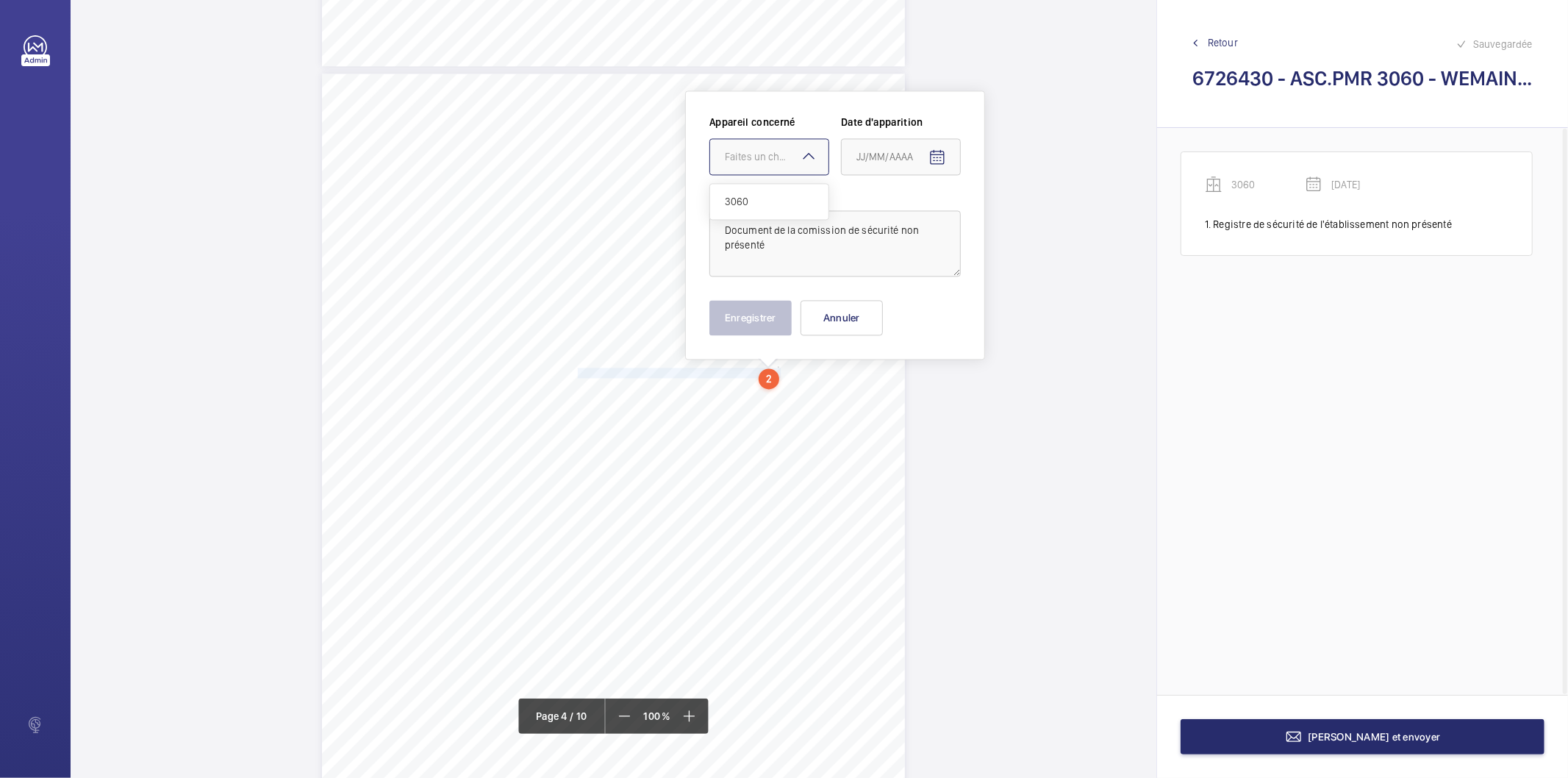
click at [773, 165] on div at bounding box center [769, 157] width 118 height 36
click at [759, 201] on span "3060" at bounding box center [769, 202] width 89 height 15
click at [946, 156] on span "Open calendar" at bounding box center [937, 157] width 36 height 36
click at [1010, 217] on span "Previous month" at bounding box center [1010, 214] width 29 height 29
click at [869, 396] on span "28" at bounding box center [862, 393] width 26 height 26
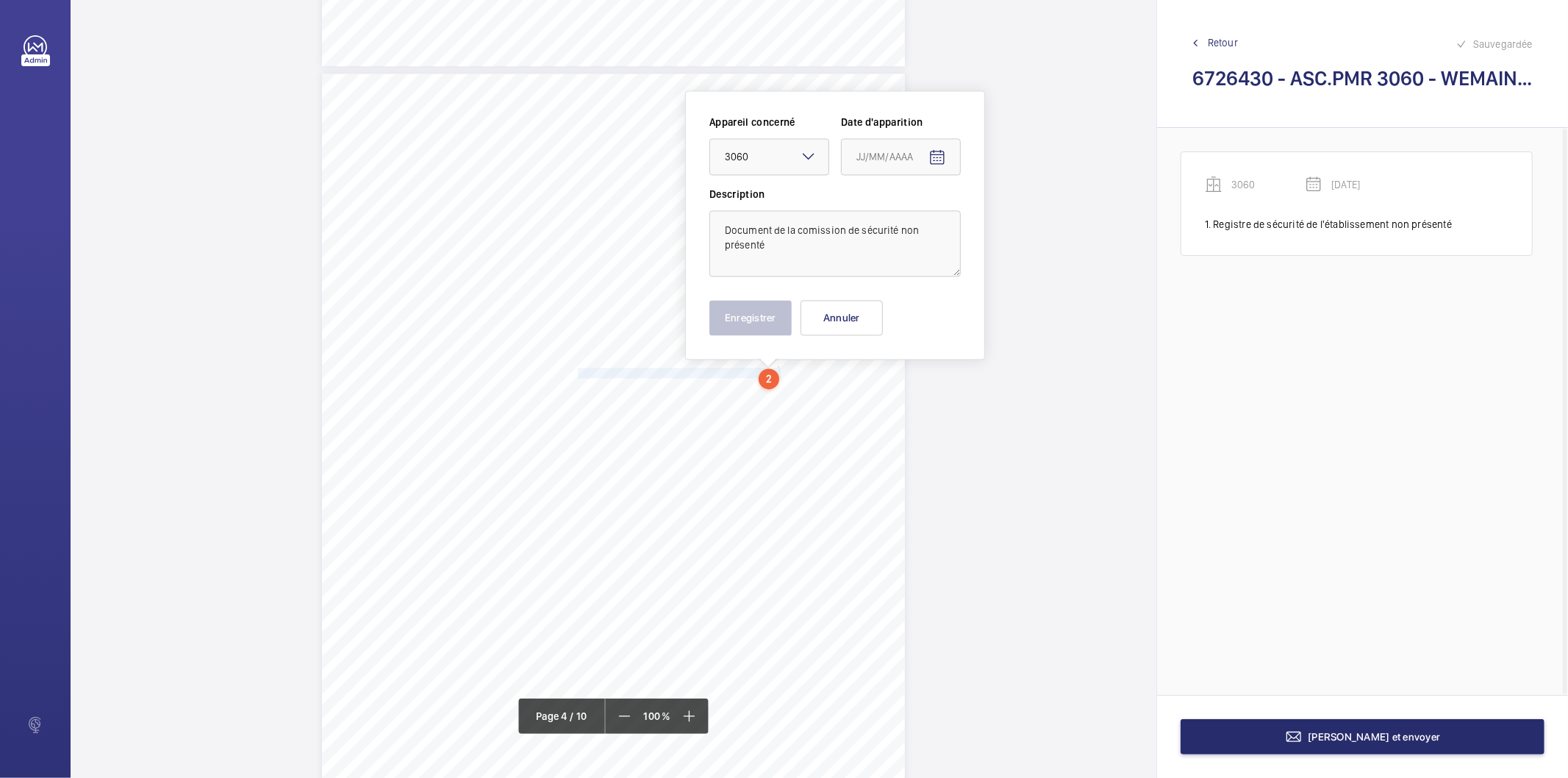
type input "[DATE]"
click at [758, 306] on button "Enregistrer" at bounding box center [751, 318] width 82 height 36
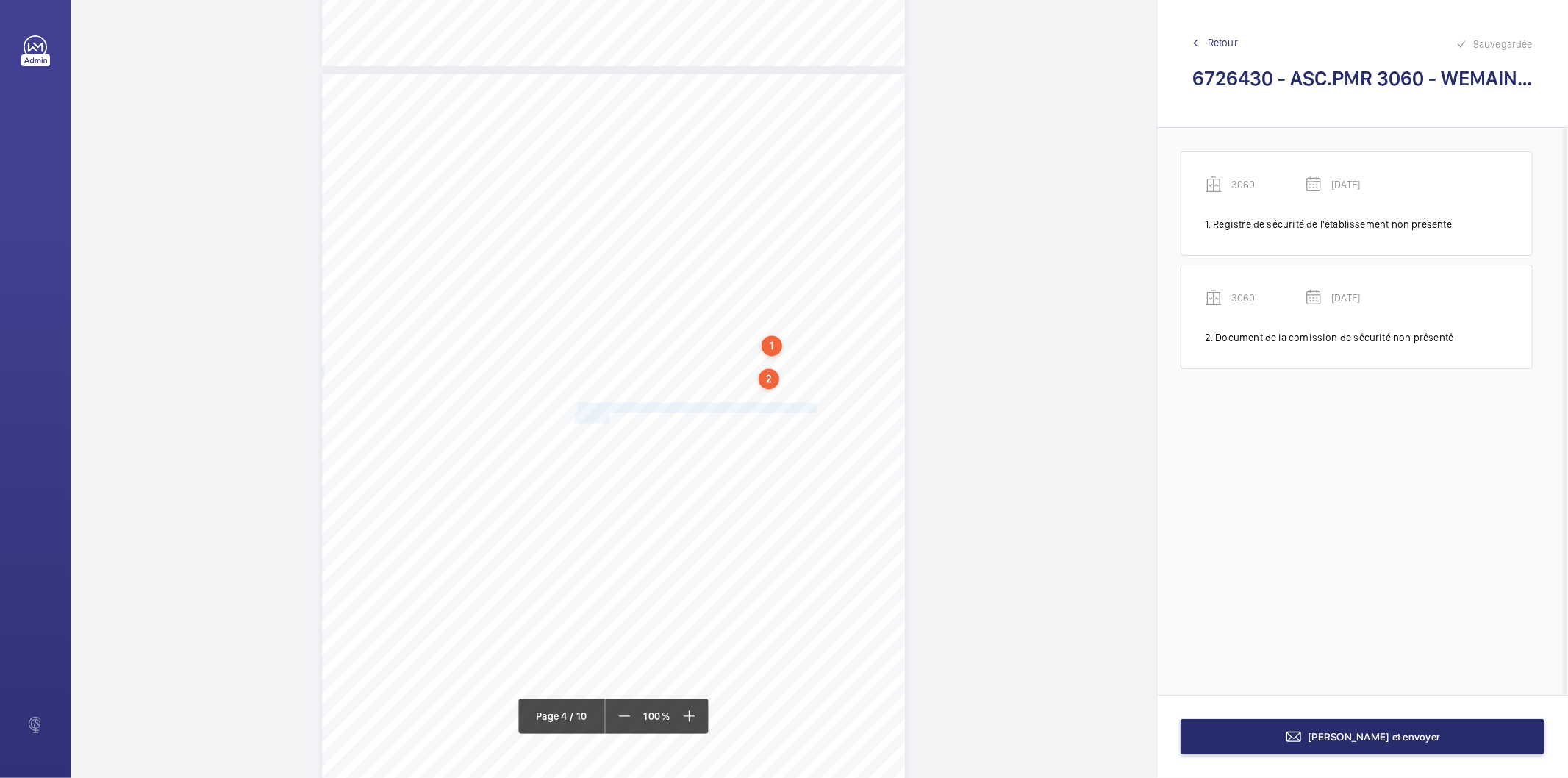
drag, startPoint x: 577, startPoint y: 405, endPoint x: 606, endPoint y: 413, distance: 30.1
click at [606, 413] on div "RECAPITULATIF DES OBSERVATIONS DEKRA Industrial - Rapport n° 144731912501R001 -…" at bounding box center [613, 486] width 583 height 825
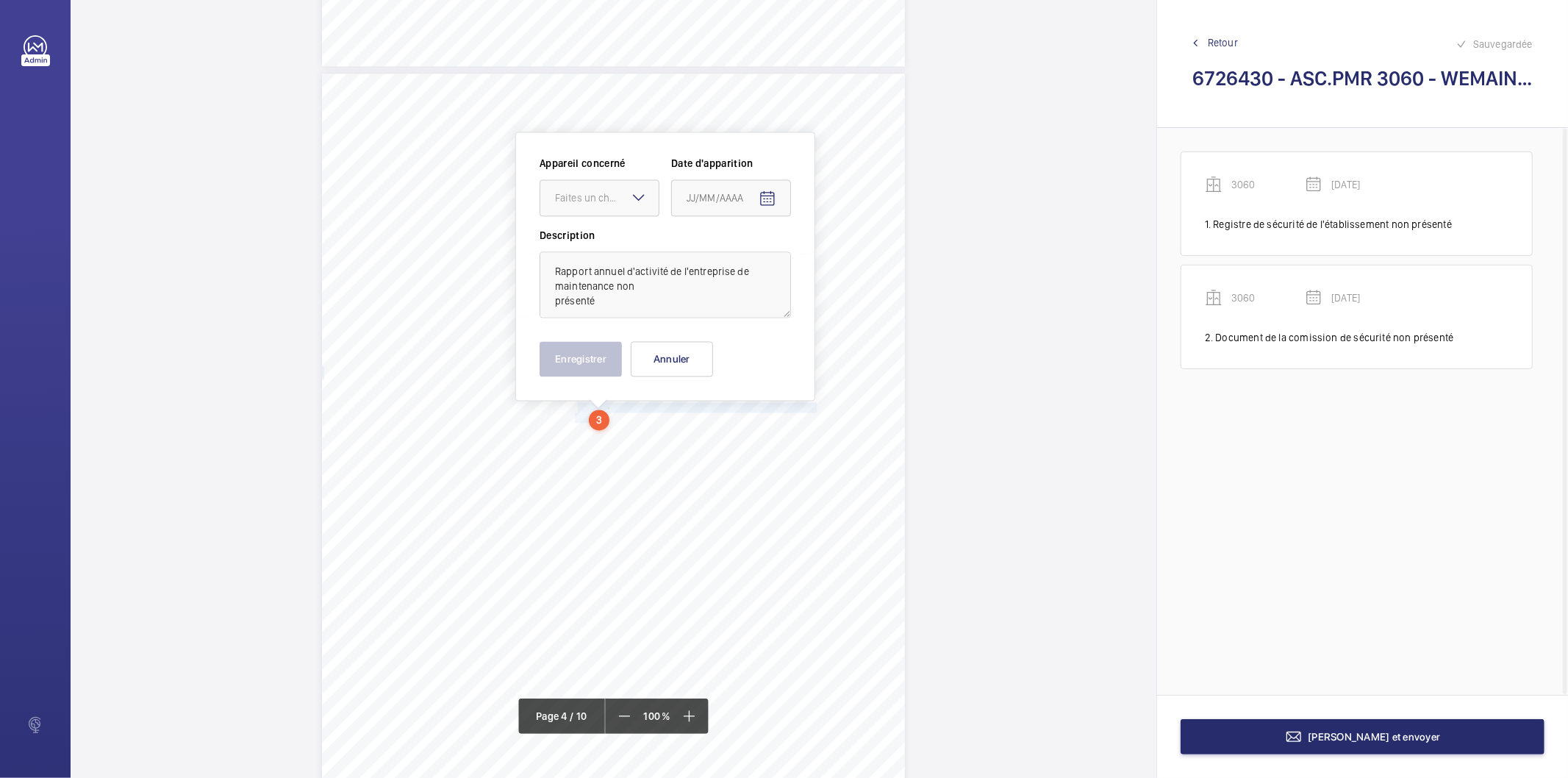
scroll to position [2488, 0]
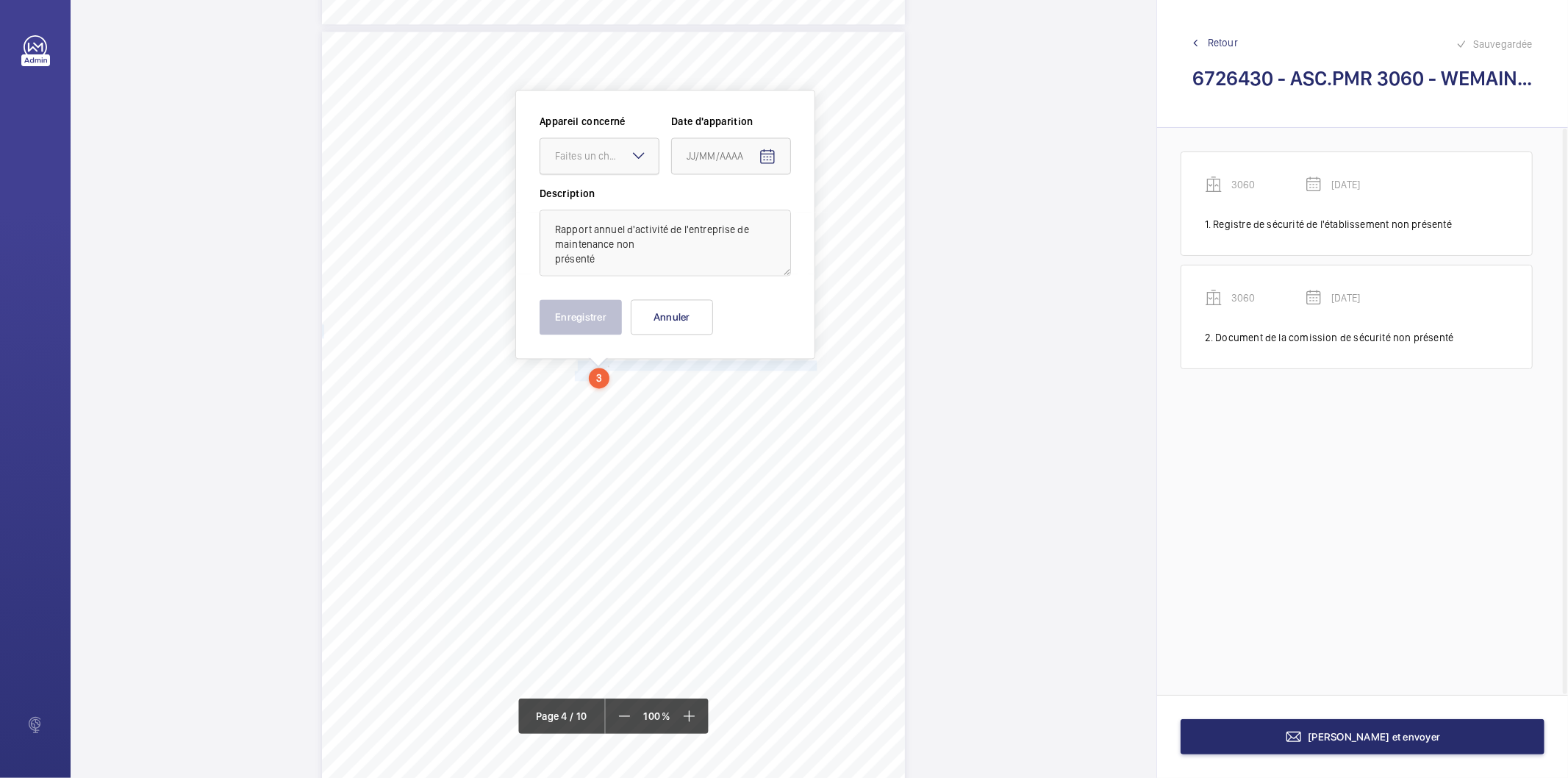
click at [623, 151] on div "Faites un choix" at bounding box center [606, 156] width 104 height 15
click at [606, 193] on span "3060" at bounding box center [599, 201] width 89 height 15
click at [758, 160] on mat-icon "Open calendar" at bounding box center [767, 157] width 18 height 18
drag, startPoint x: 845, startPoint y: 216, endPoint x: 811, endPoint y: 233, distance: 38.0
click at [843, 216] on span "Previous month" at bounding box center [841, 214] width 29 height 29
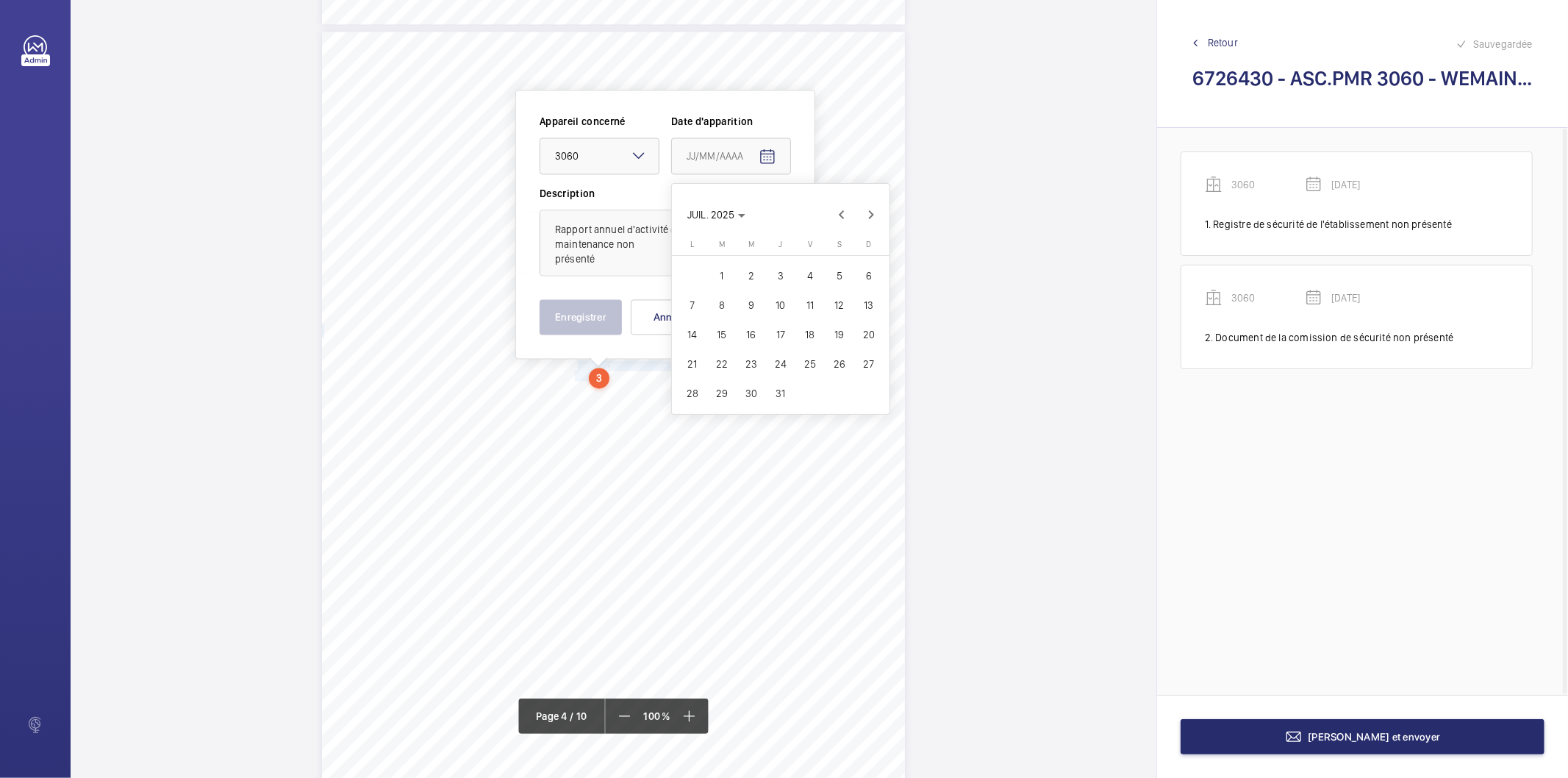
drag, startPoint x: 700, startPoint y: 393, endPoint x: 611, endPoint y: 327, distance: 110.8
click at [696, 391] on span "28" at bounding box center [693, 393] width 26 height 26
type input "[DATE]"
click at [601, 319] on button "Enregistrer" at bounding box center [581, 317] width 82 height 36
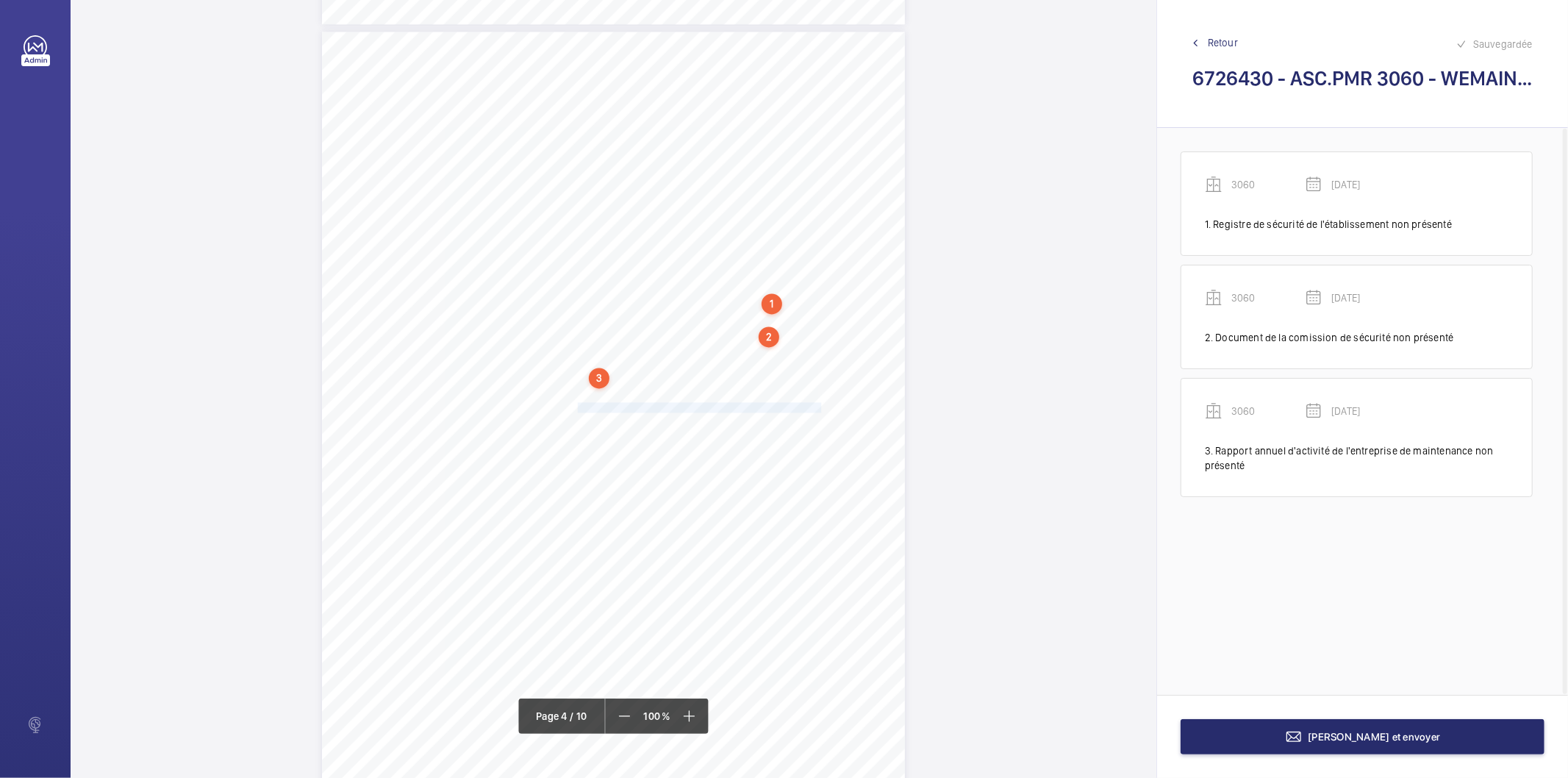
drag, startPoint x: 576, startPoint y: 409, endPoint x: 821, endPoint y: 403, distance: 245.1
click at [821, 403] on span "Carnet d'entretien et de maintenance de l'appareil non présenté." at bounding box center [703, 407] width 251 height 8
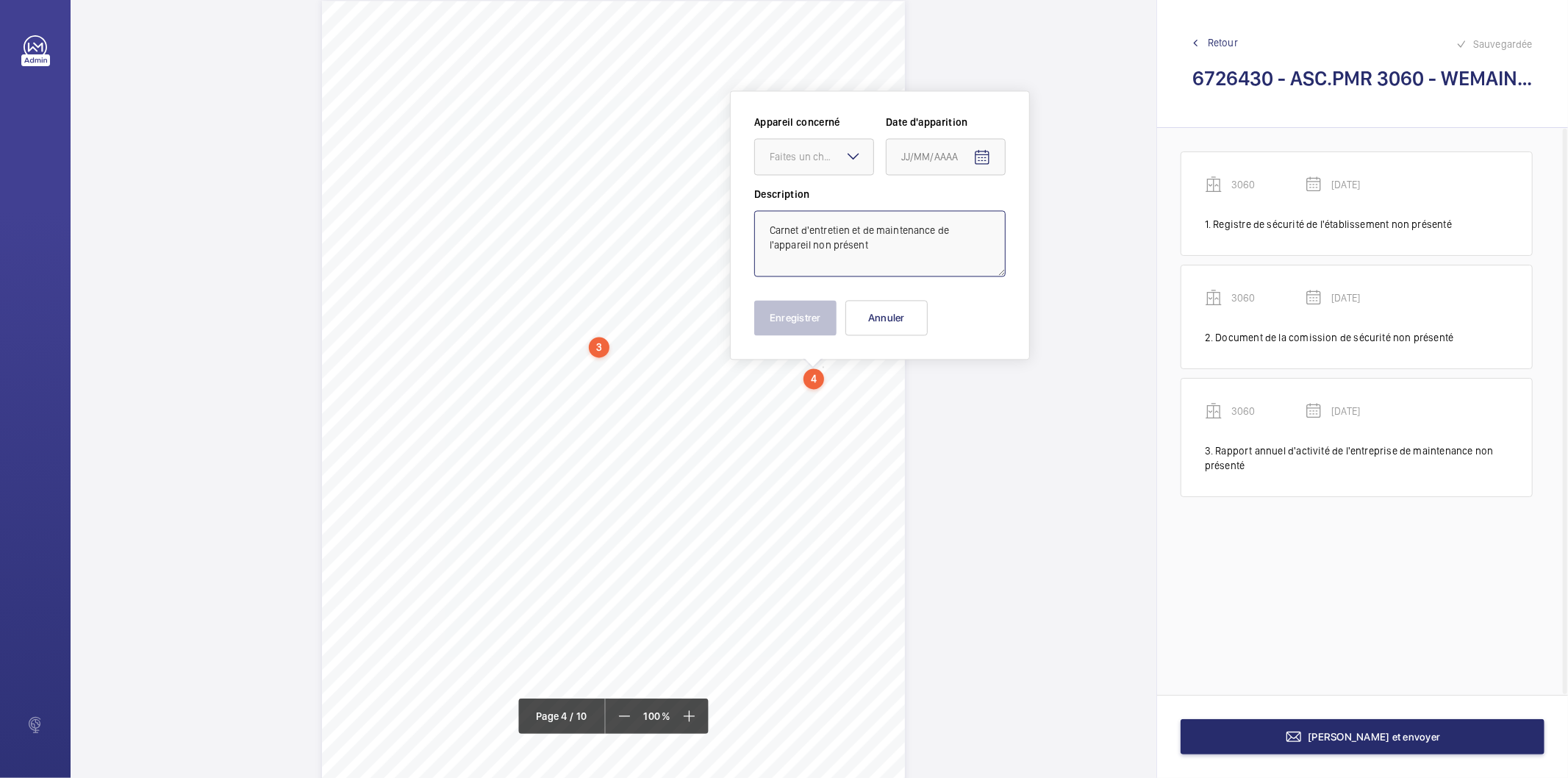
click at [876, 236] on textarea "Carnet d'entretien et de maintenance de l'appareil non présent" at bounding box center [880, 243] width 251 height 67
click at [884, 248] on textarea "Carnet d'entretien et de maintenance de l'appareil non présent" at bounding box center [880, 243] width 251 height 67
click at [809, 152] on div "Faites un choix" at bounding box center [821, 157] width 104 height 15
click at [810, 201] on span "3060" at bounding box center [814, 202] width 89 height 15
type textarea "Carnet d'entretien et de maintenance de l'appareil non présenté"
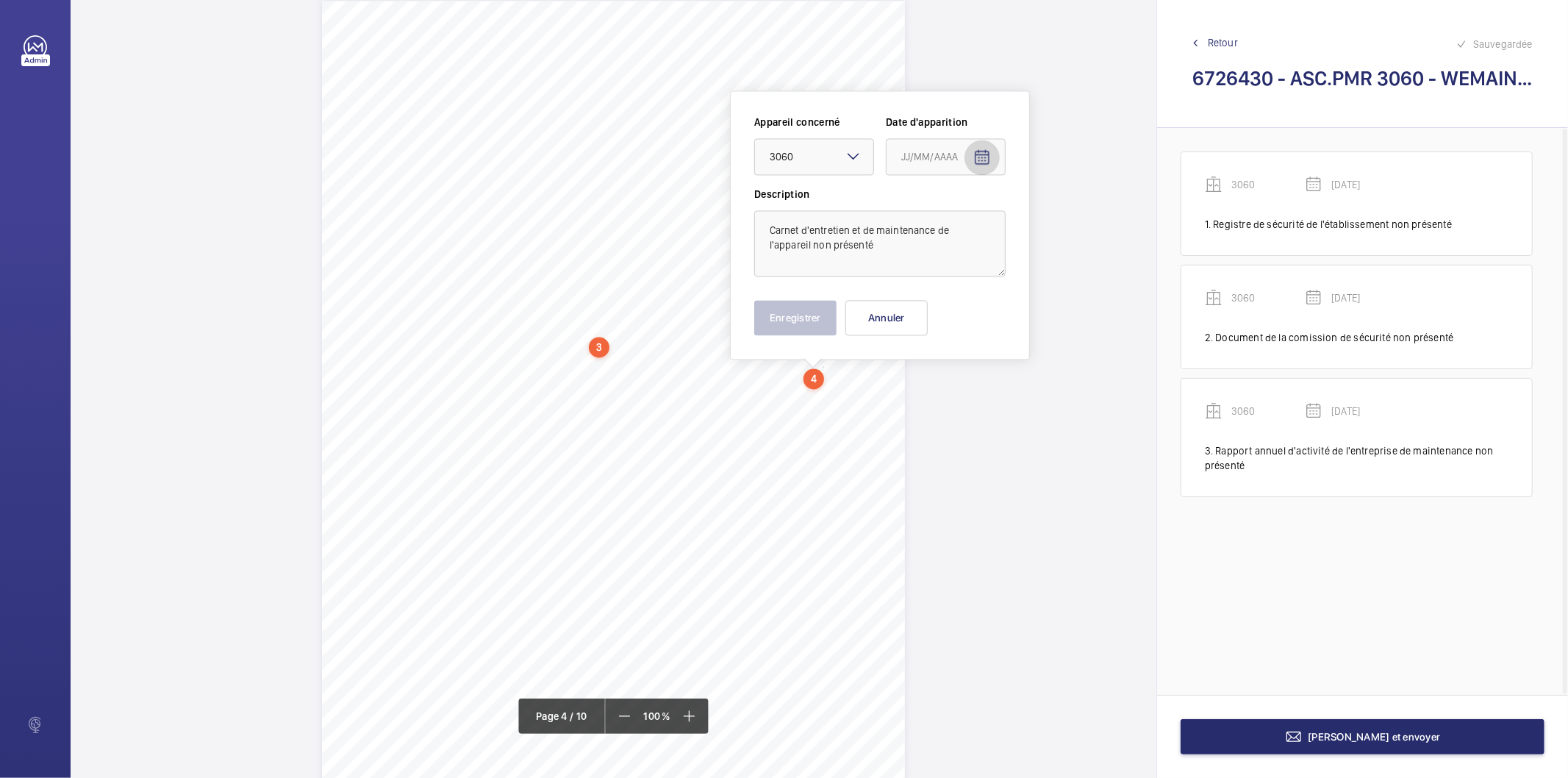
click at [980, 163] on mat-icon "Open calendar" at bounding box center [981, 157] width 18 height 18
click at [1057, 216] on span "Previous month" at bounding box center [1055, 214] width 29 height 29
click at [901, 400] on span "28" at bounding box center [907, 393] width 26 height 26
type input "[DATE]"
click at [809, 333] on button "Enregistrer" at bounding box center [796, 318] width 82 height 36
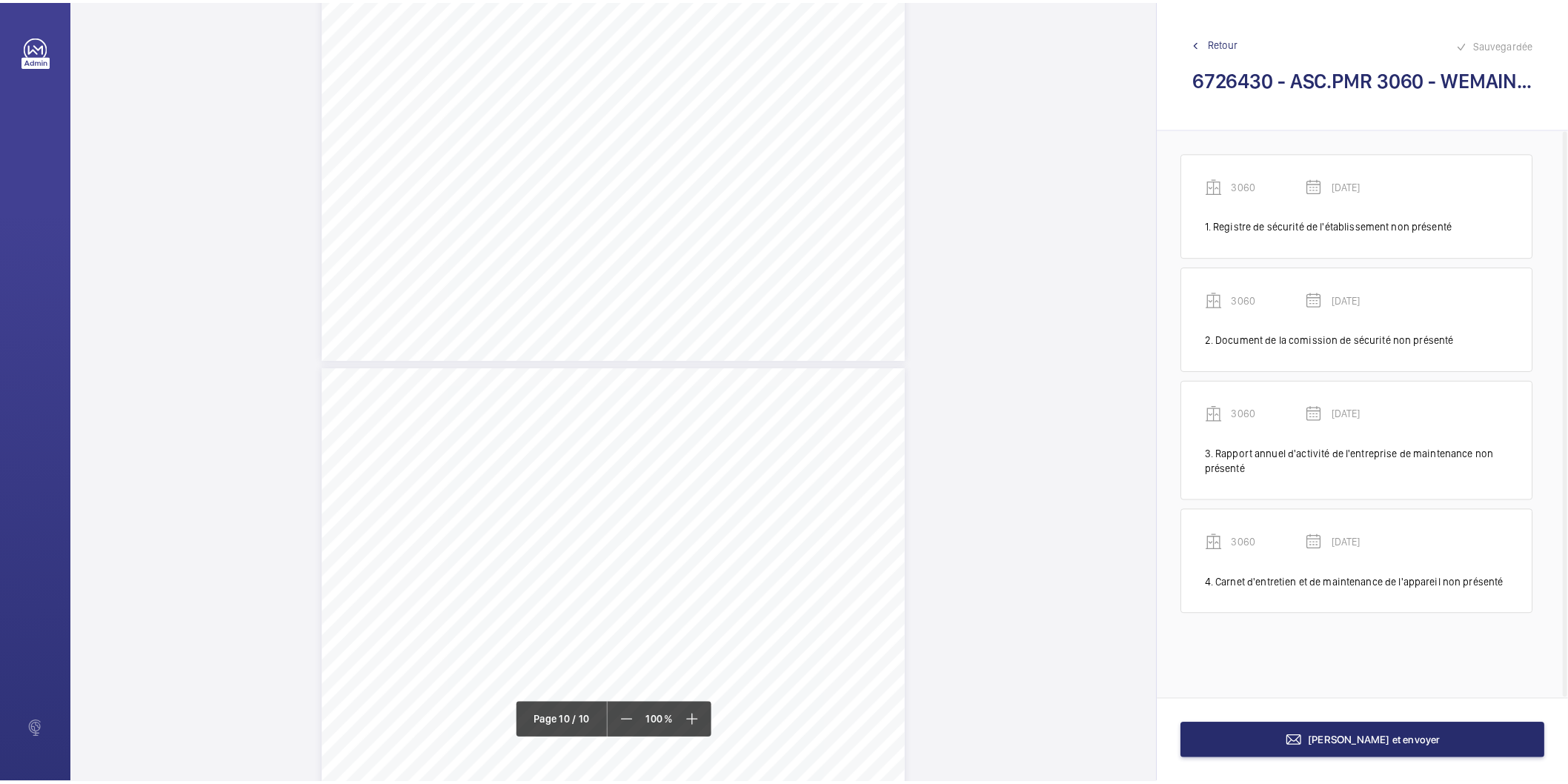
scroll to position [7476, 0]
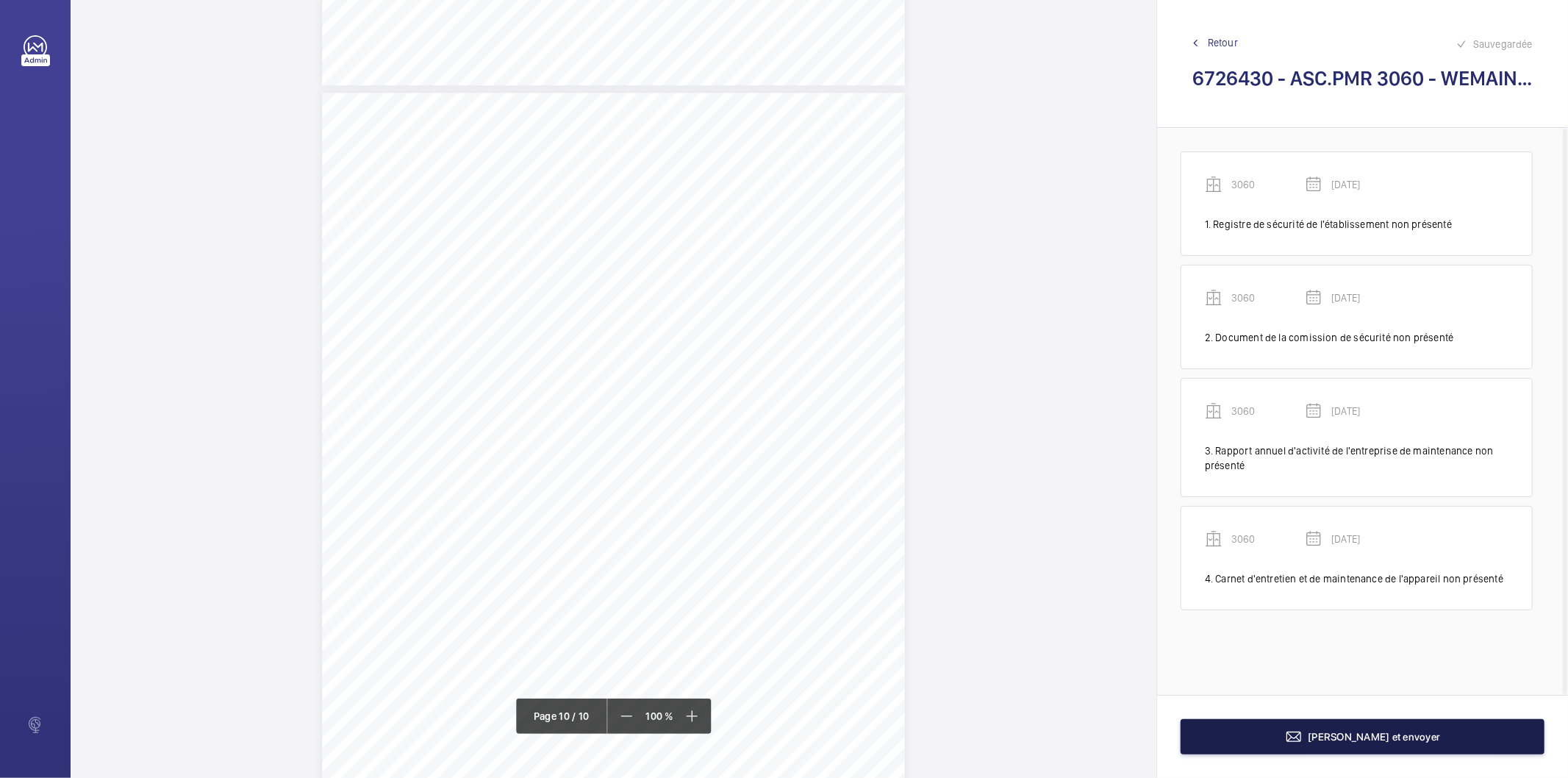
click at [1228, 742] on button "[PERSON_NAME] et envoyer" at bounding box center [1362, 737] width 364 height 36
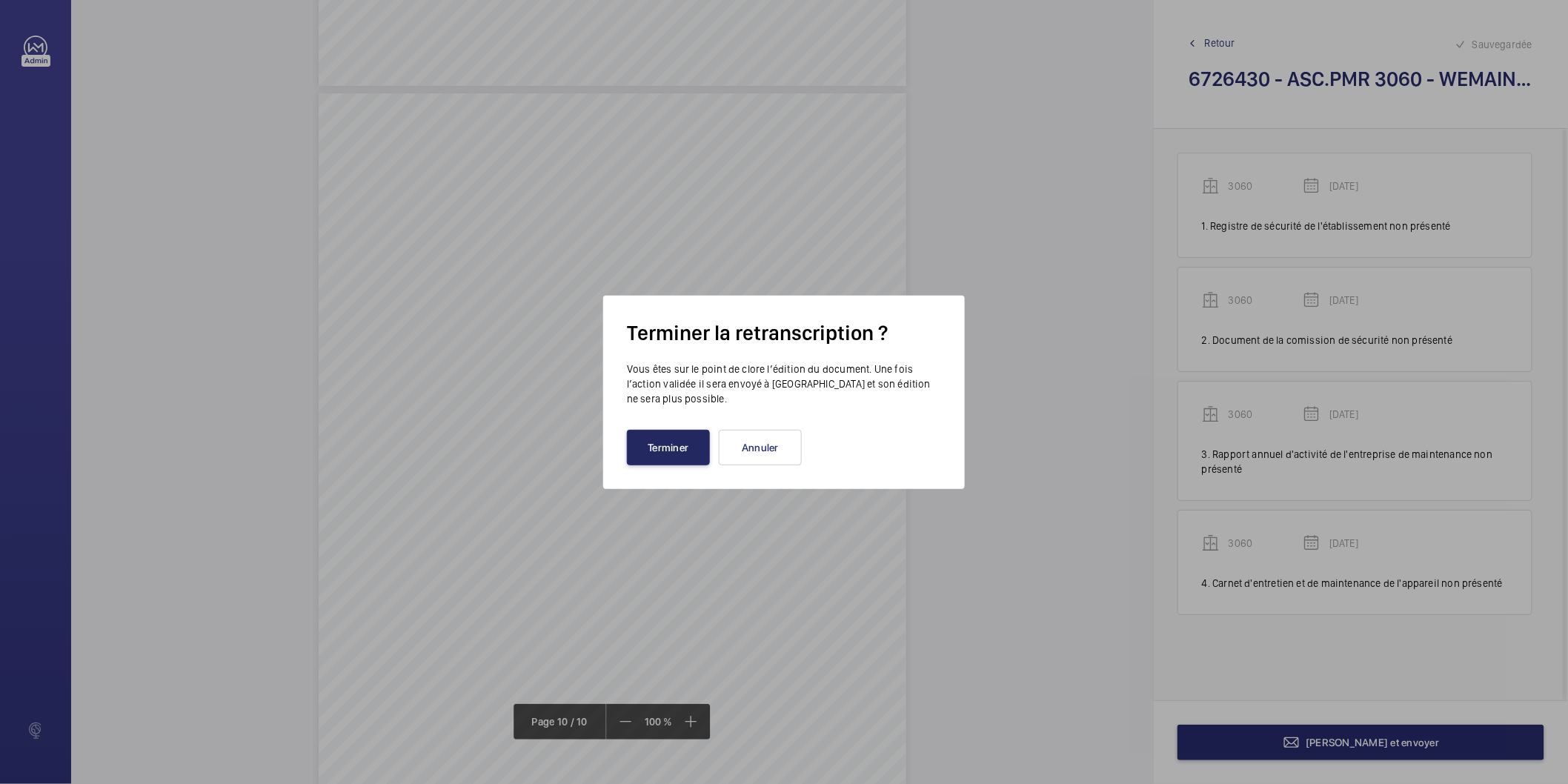
click at [701, 449] on button "Terminer" at bounding box center [668, 448] width 83 height 36
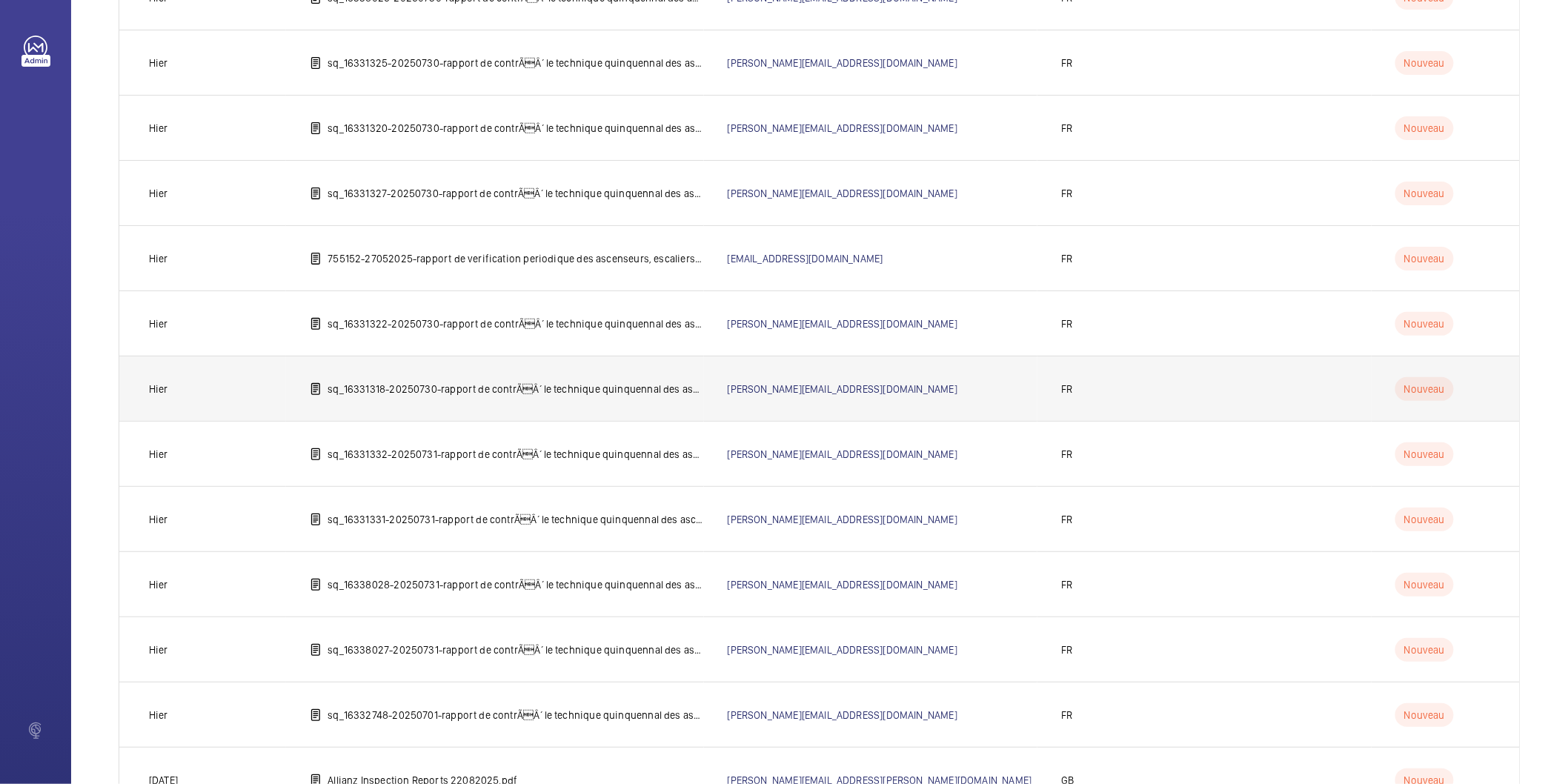
scroll to position [1515, 0]
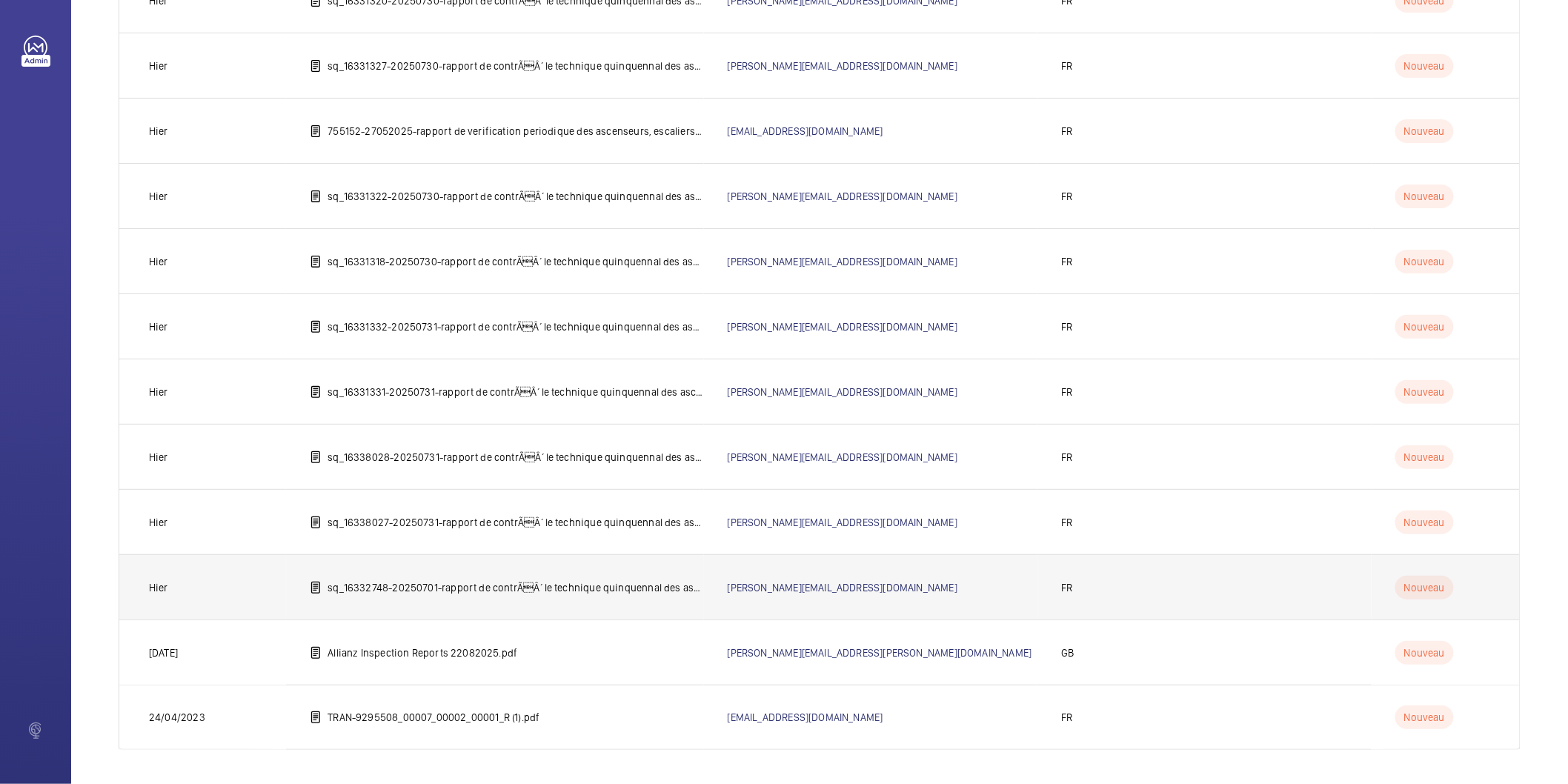
click at [583, 592] on p "sq_16332748-20250701-rapport de contrÃÂ´le technique quinquennal des ascenseur…" at bounding box center [516, 588] width 376 height 15
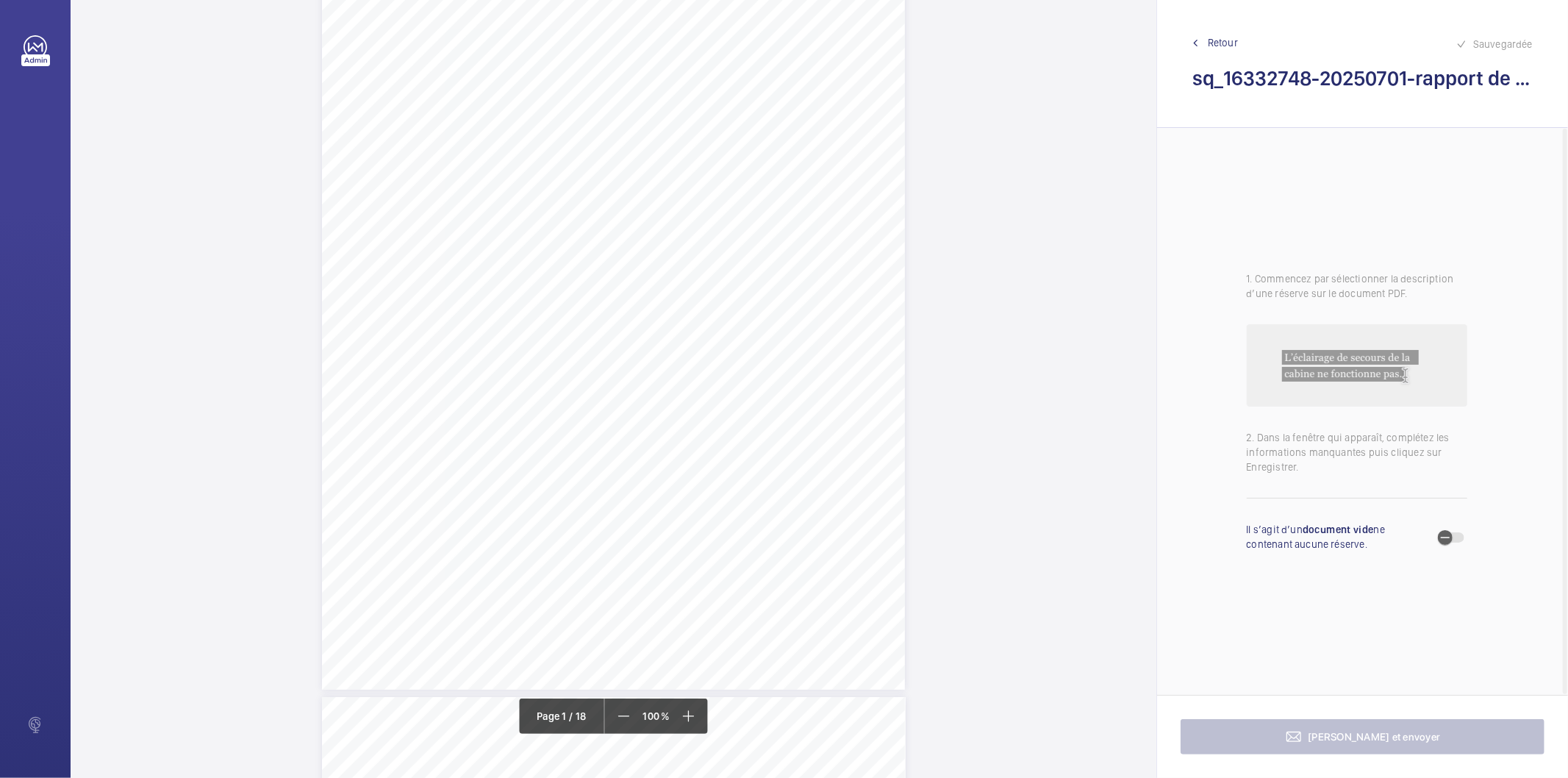
scroll to position [163, 0]
click at [461, 383] on div "IN'LI PROPERTY MANAGEMENT IN'LI PROPERTY MANAGEMENT TOUR ARIANE [STREET_ADDRESS…" at bounding box center [613, 273] width 583 height 825
click at [507, 318] on button "Annuler" at bounding box center [527, 318] width 82 height 36
drag, startPoint x: 460, startPoint y: 372, endPoint x: 368, endPoint y: 344, distance: 96.2
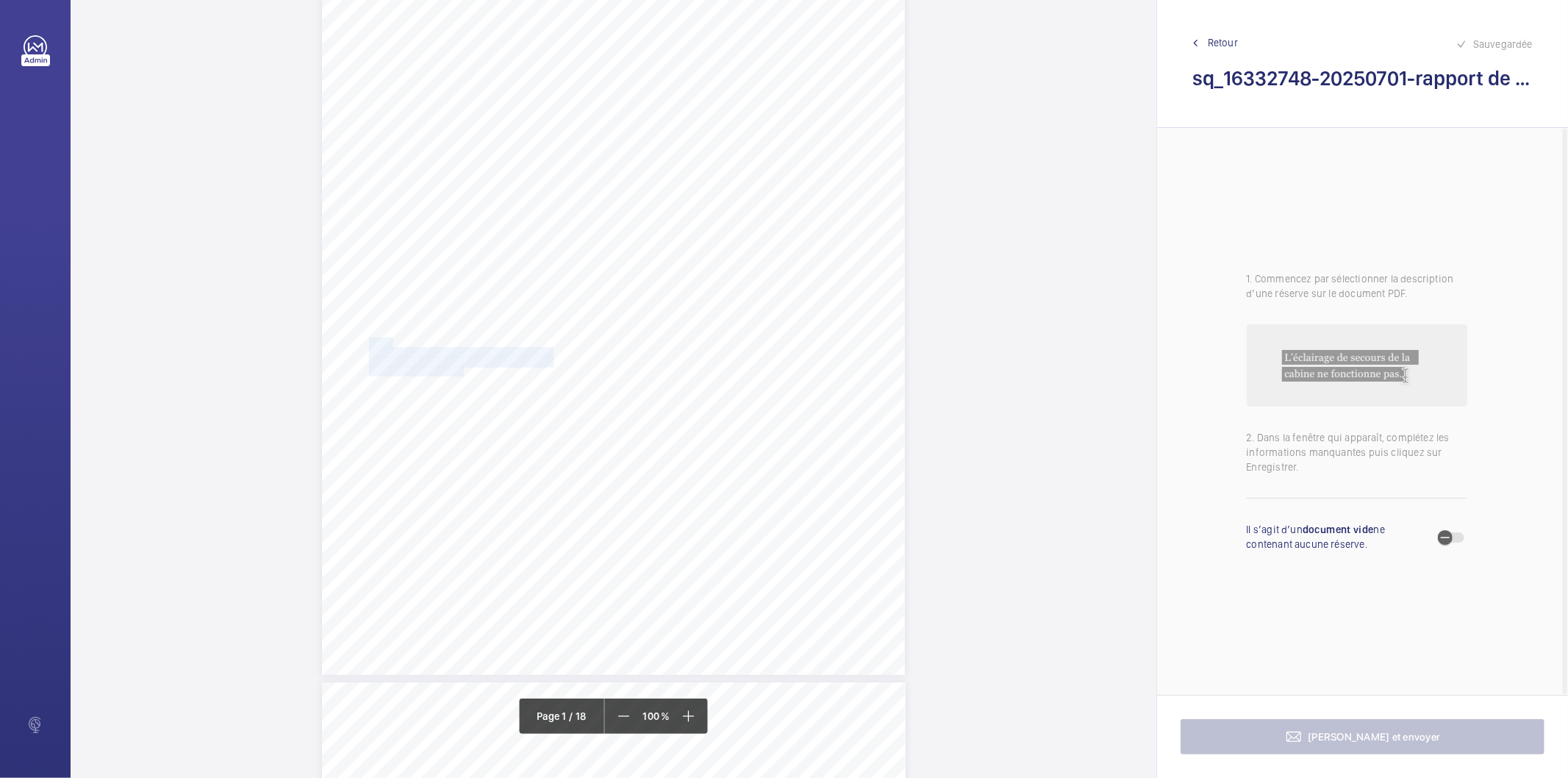
click at [368, 344] on div "IN'LI PROPERTY MANAGEMENT IN'LI PROPERTY MANAGEMENT TOUR ARIANE [STREET_ADDRESS…" at bounding box center [613, 262] width 583 height 825
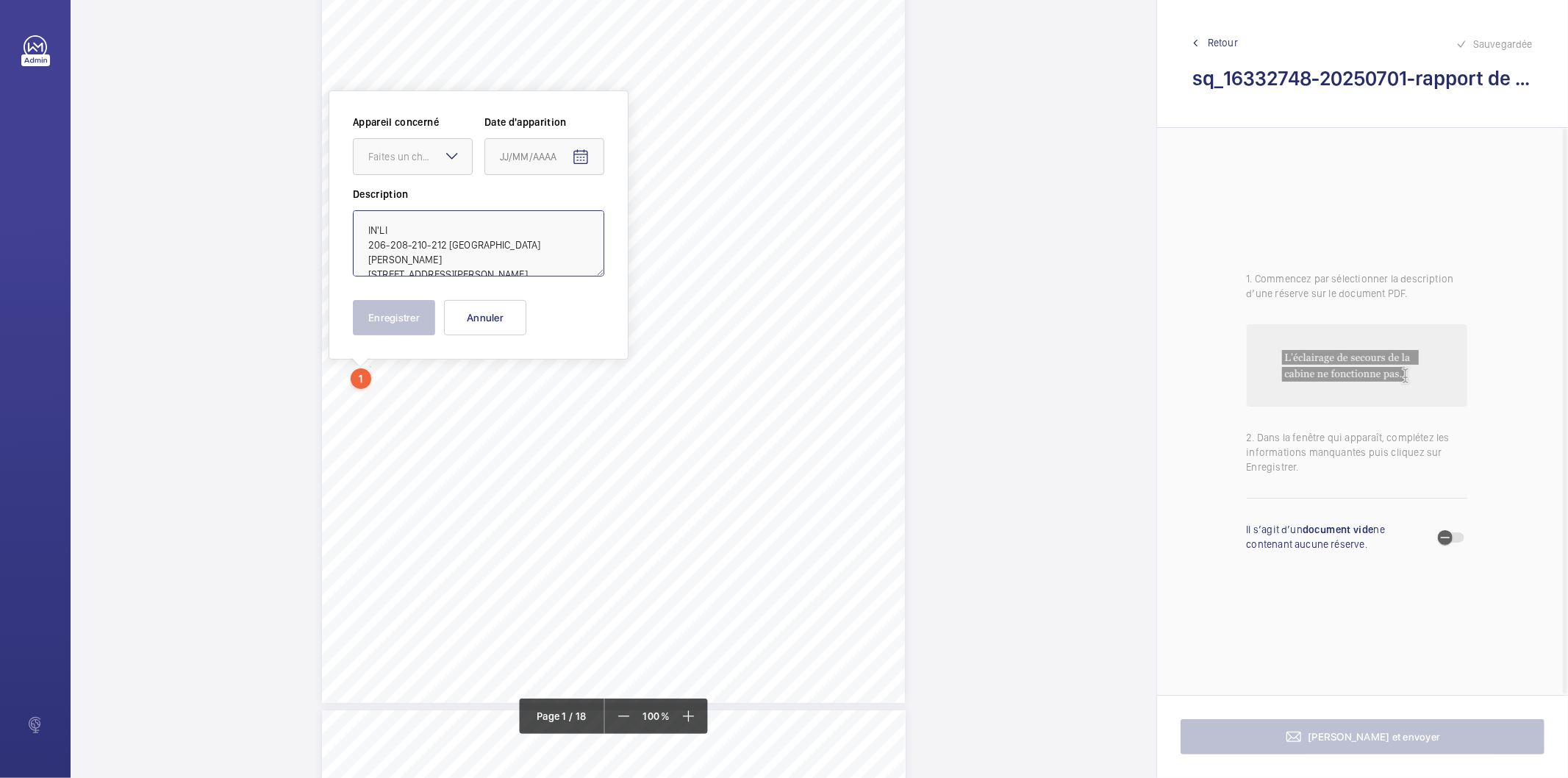
click at [424, 235] on textarea "IN'LI 206-208-210-212 [GEOGRAPHIC_DATA][PERSON_NAME] [STREET_ADDRESS][PERSON_NA…" at bounding box center [478, 243] width 251 height 67
type textarea "IN'LI 206-208-210-212 [GEOGRAPHIC_DATA][PERSON_NAME] [STREET_ADDRESS][PERSON_NA…"
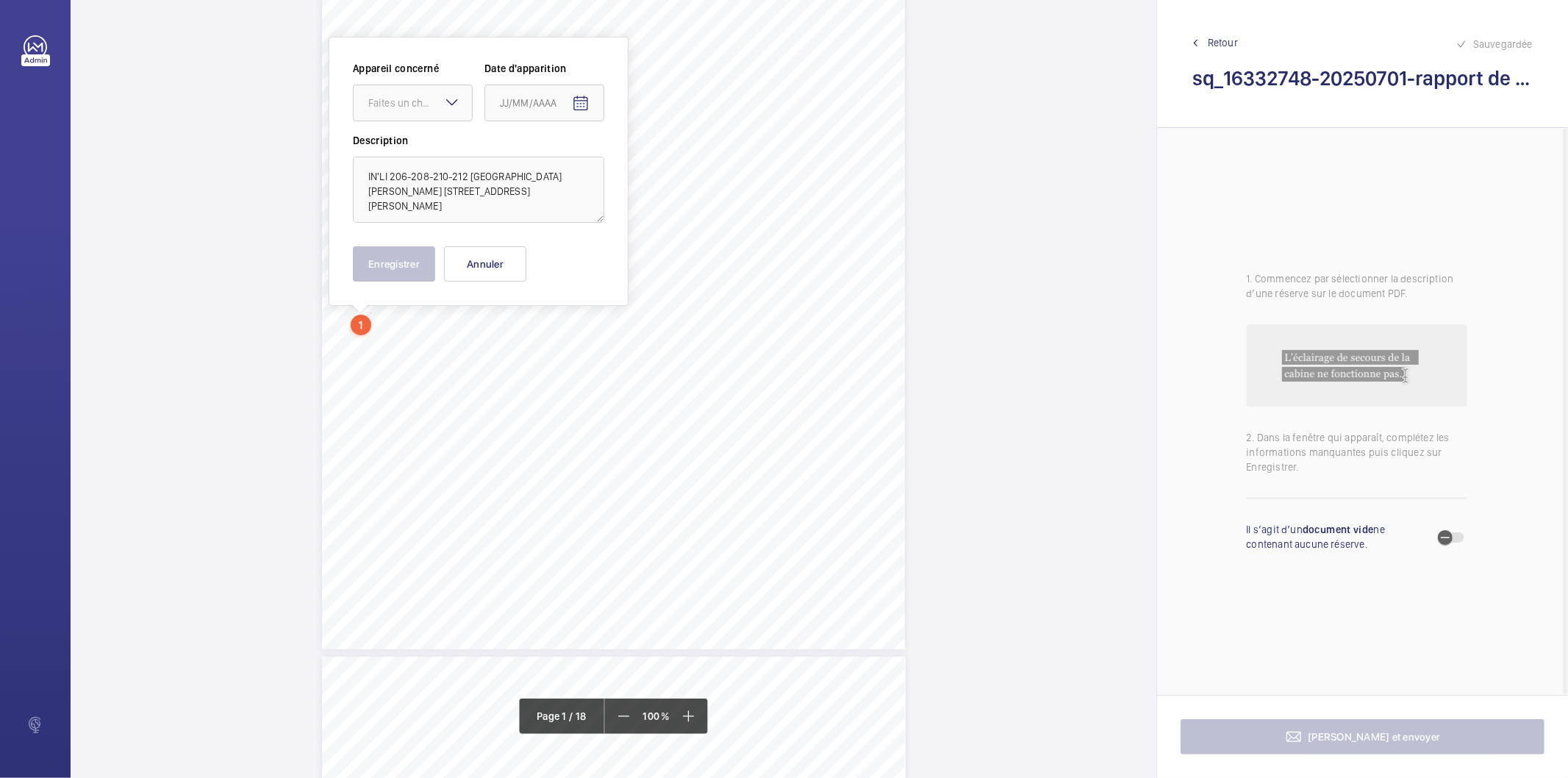
scroll to position [228, 0]
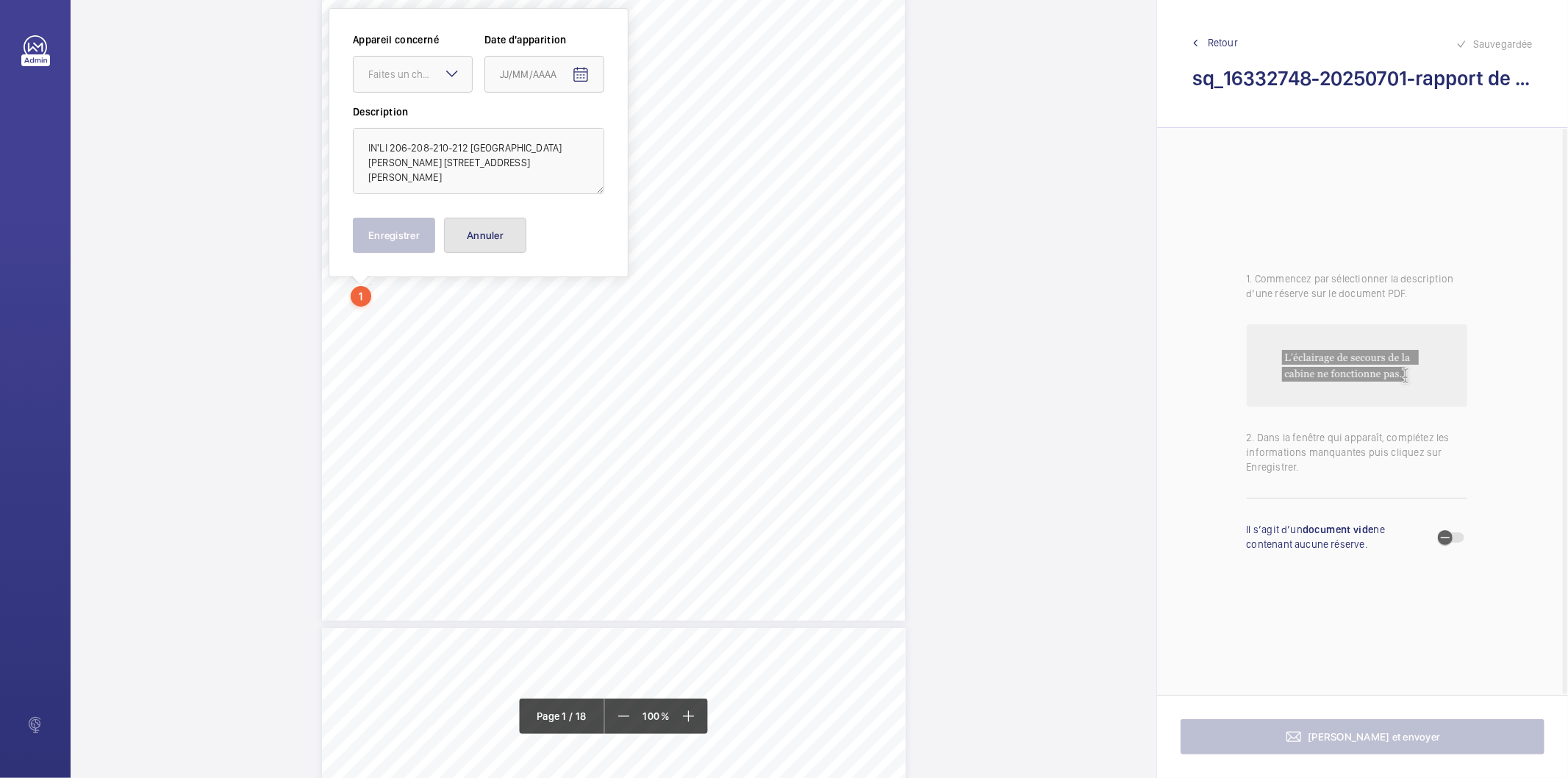
click at [518, 229] on button "Annuler" at bounding box center [485, 235] width 82 height 36
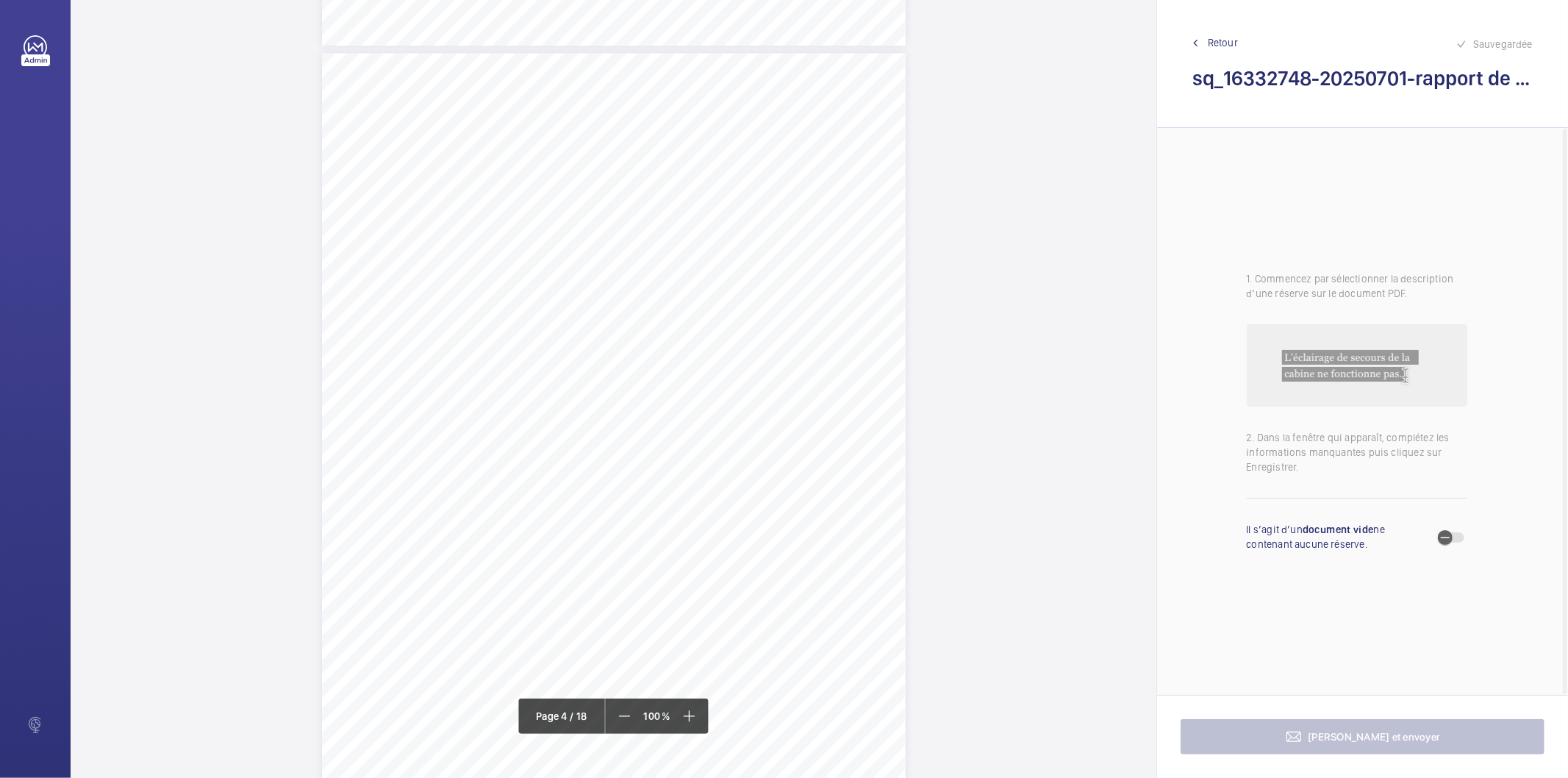
scroll to position [2678, 0]
click at [667, 438] on div "Affaire n° : 2502206E0000059/18000 / N° du rapport : 206E0/25/5694 Lieu de véri…" at bounding box center [613, 254] width 584 height 825
click at [730, 322] on button "Annuler" at bounding box center [733, 317] width 82 height 36
click at [666, 372] on div "Affaire n° : 2502206E0000059/18000 / N° du rapport : 206E0/25/5694 Lieu de véri…" at bounding box center [613, 189] width 584 height 825
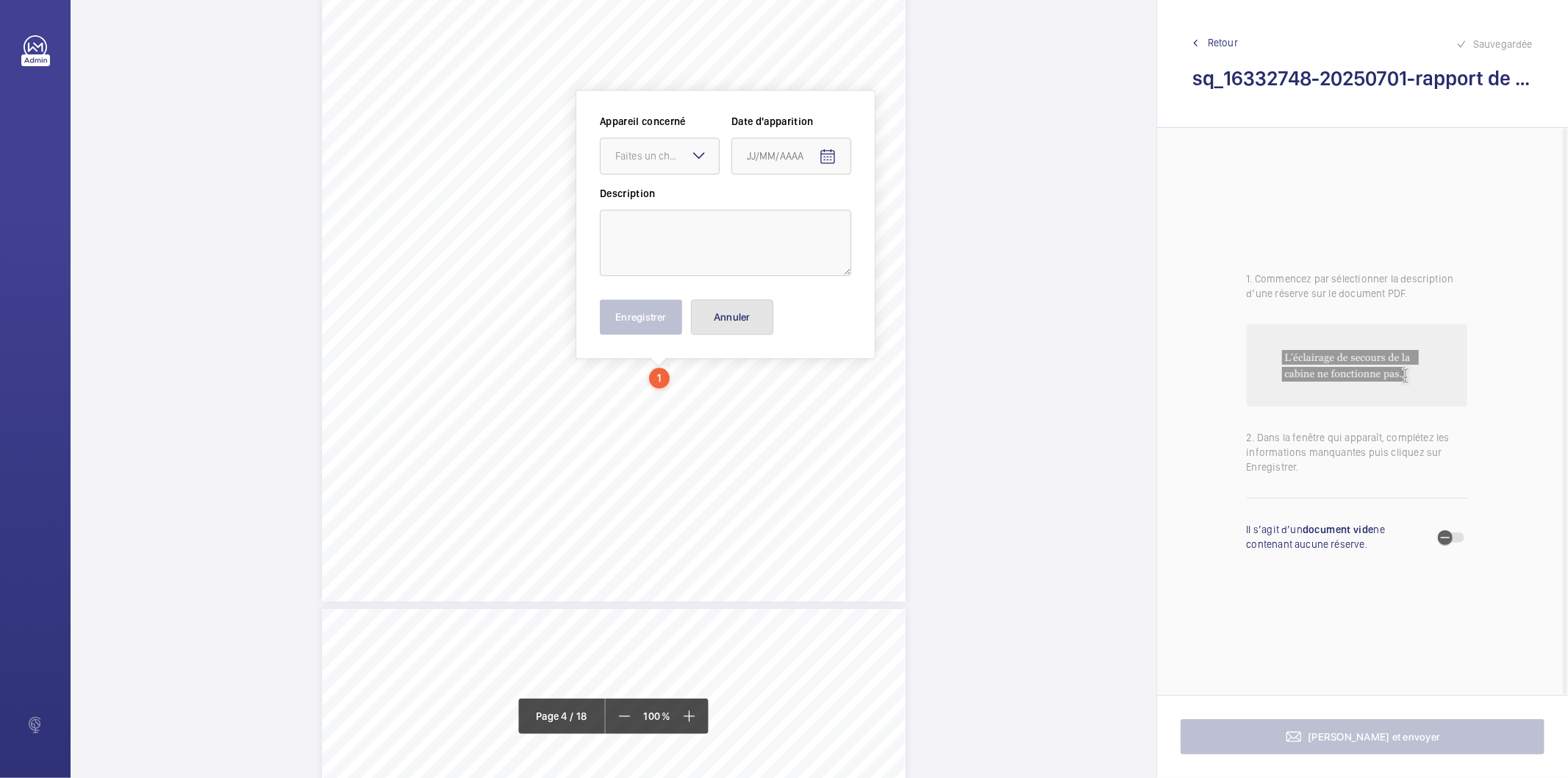
click at [735, 322] on button "Annuler" at bounding box center [732, 317] width 82 height 36
drag, startPoint x: 669, startPoint y: 370, endPoint x: 734, endPoint y: 387, distance: 67.2
click at [734, 387] on div "Affaire n° : 2502206E0000059/18000 / N° du rapport : 206E0/25/5694 Lieu de véri…" at bounding box center [613, 189] width 584 height 825
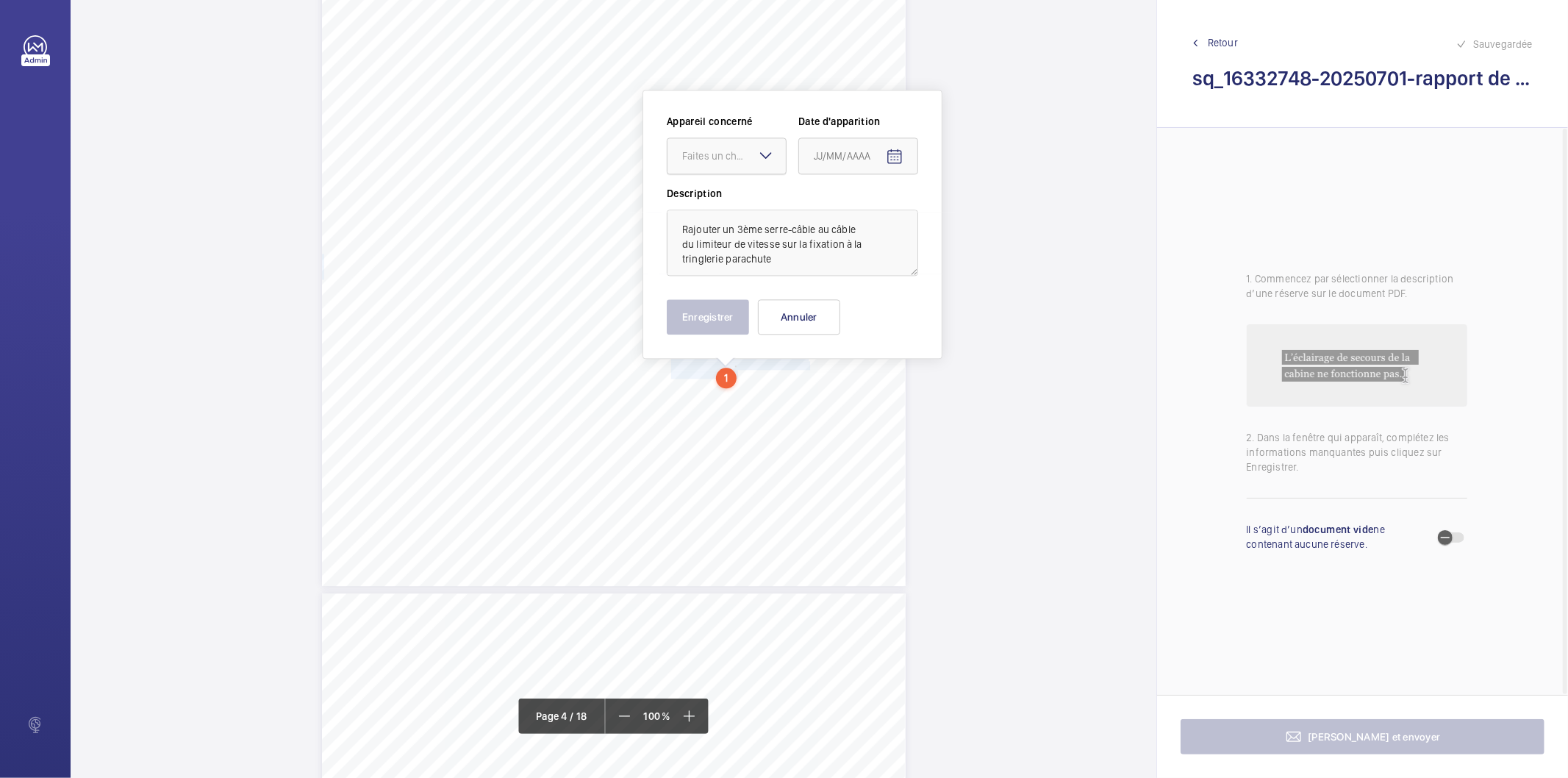
click at [748, 162] on div "Faites un choix" at bounding box center [734, 156] width 104 height 15
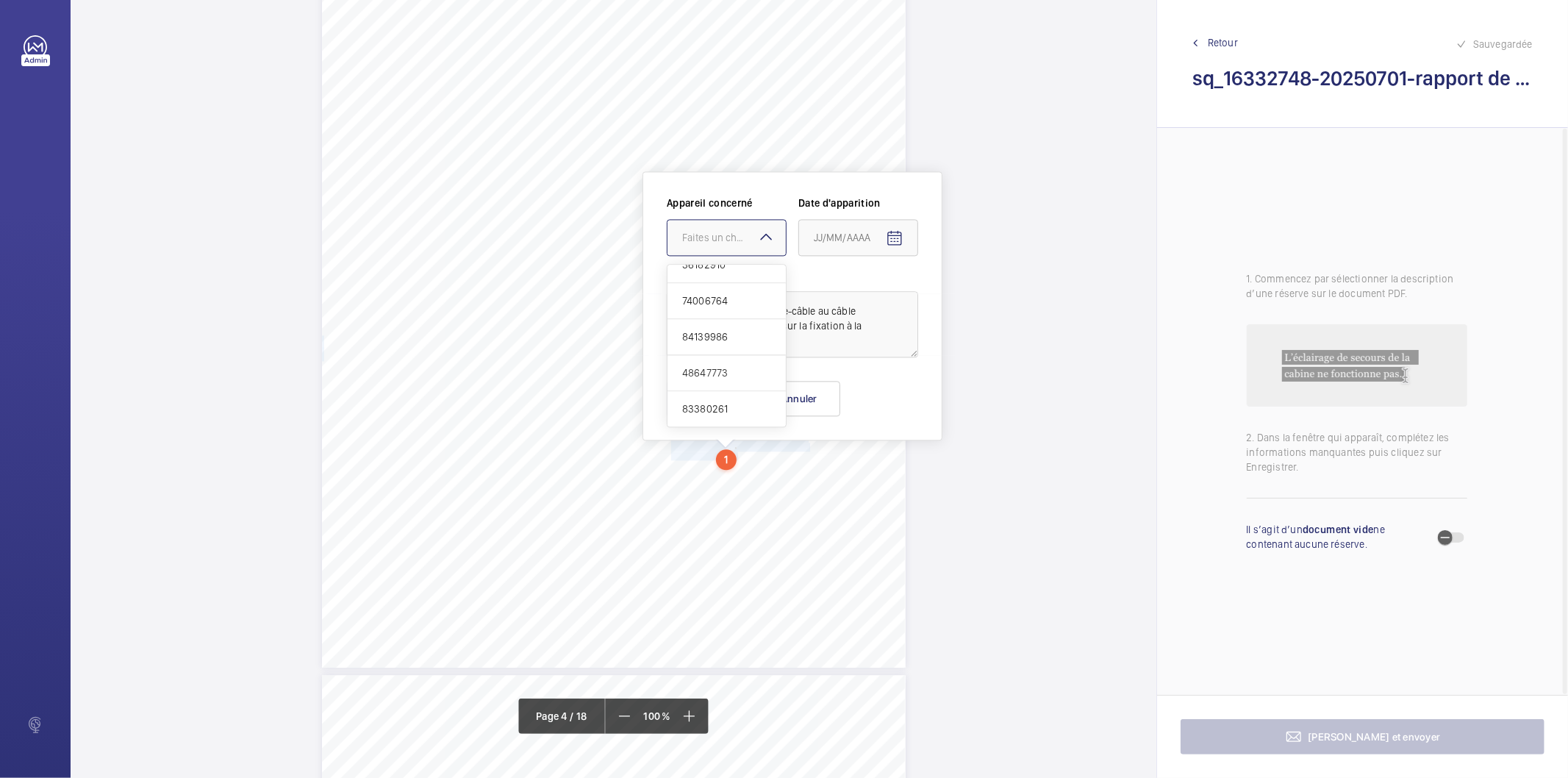
scroll to position [0, 0]
click at [799, 473] on div "Affaire n° : 2502206E0000059/18000 / N° du rapport : 206E0/25/5694 Lieu de véri…" at bounding box center [613, 255] width 584 height 825
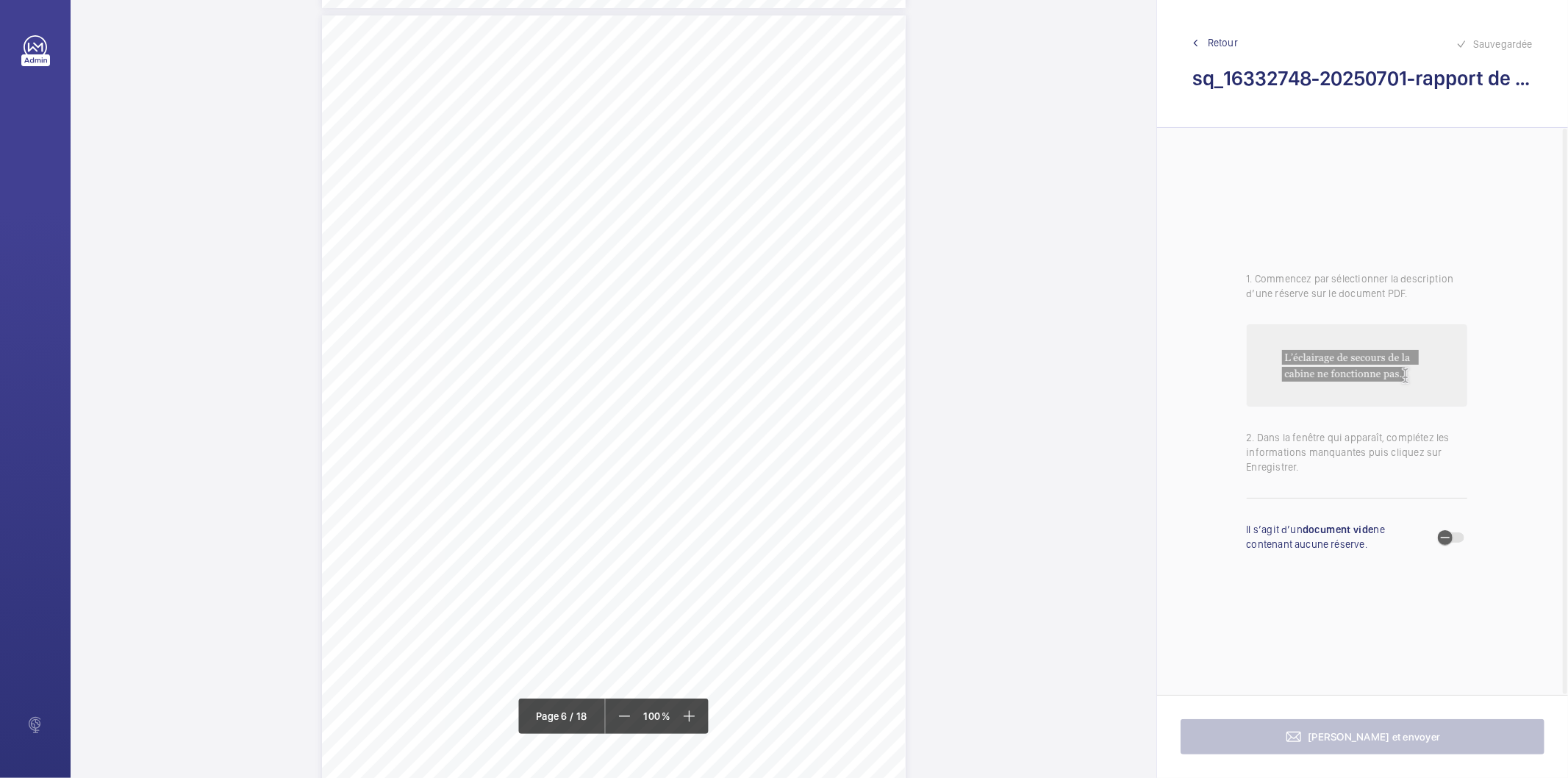
scroll to position [4147, 0]
click at [794, 513] on div "Affaire n° : 2502206E0000059/18000 / N° du rapport : 206E0/25/5694 Lieu de véri…" at bounding box center [613, 449] width 584 height 825
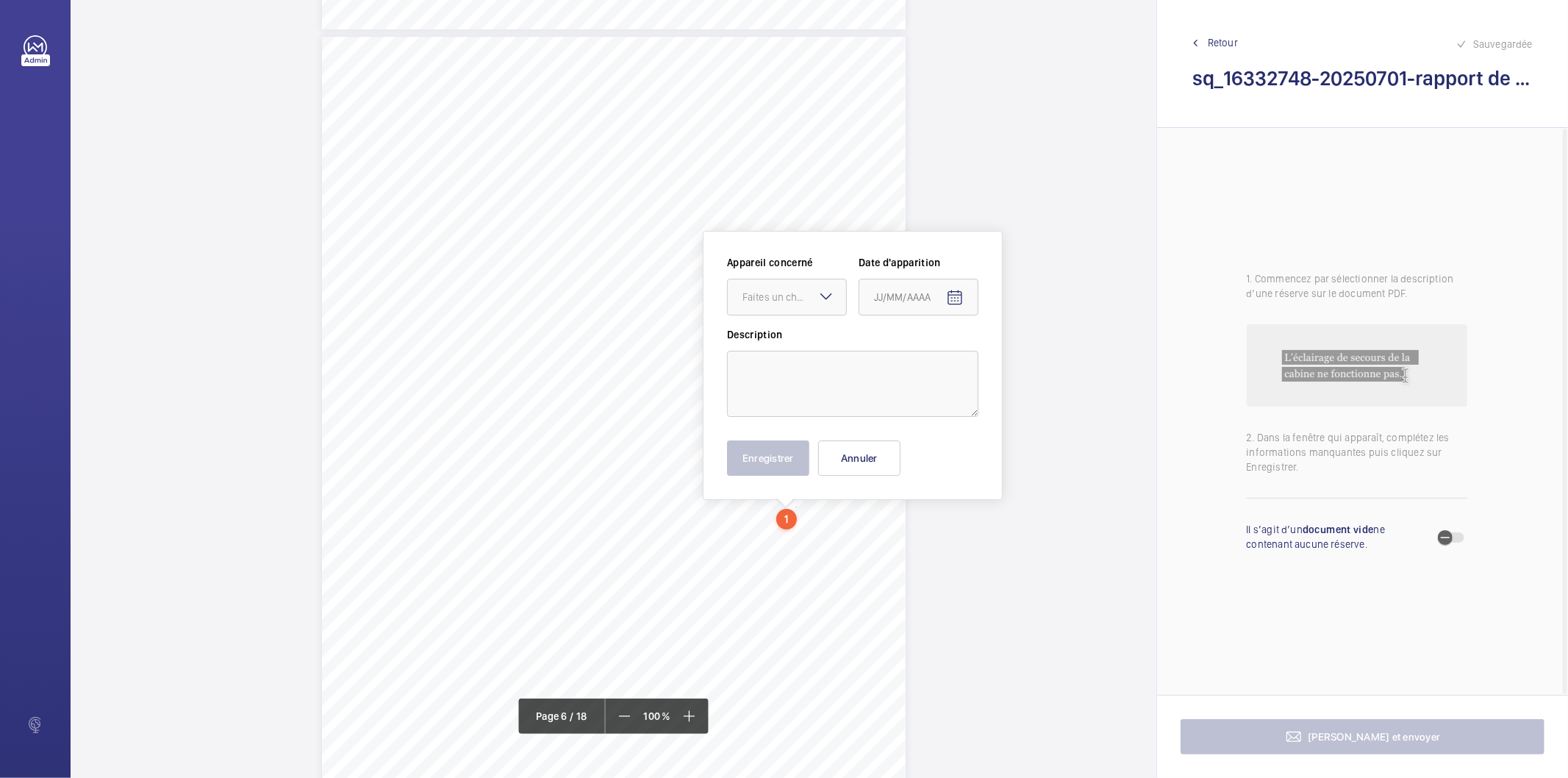
scroll to position [4288, 0]
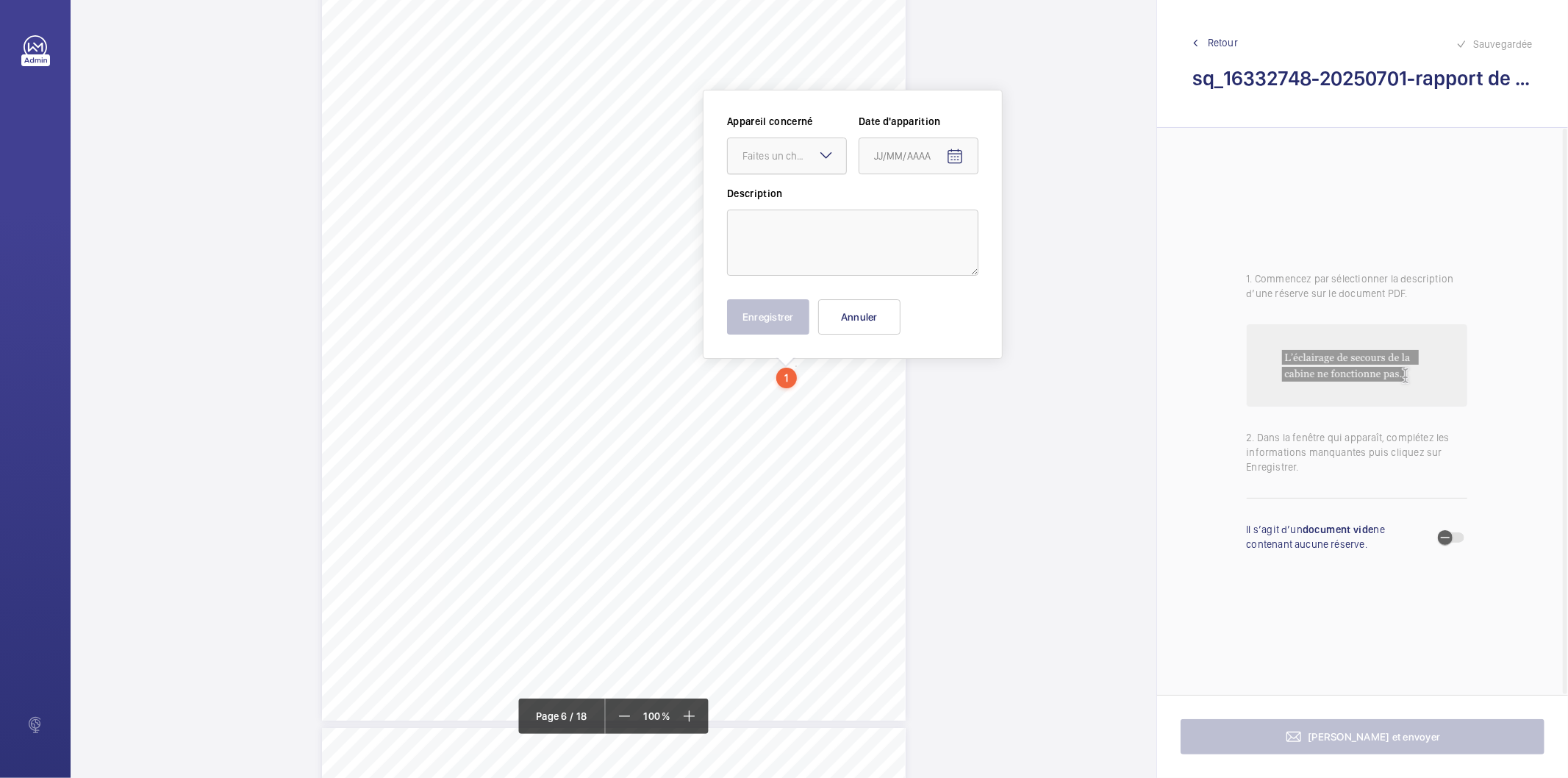
click at [812, 166] on div at bounding box center [786, 156] width 118 height 36
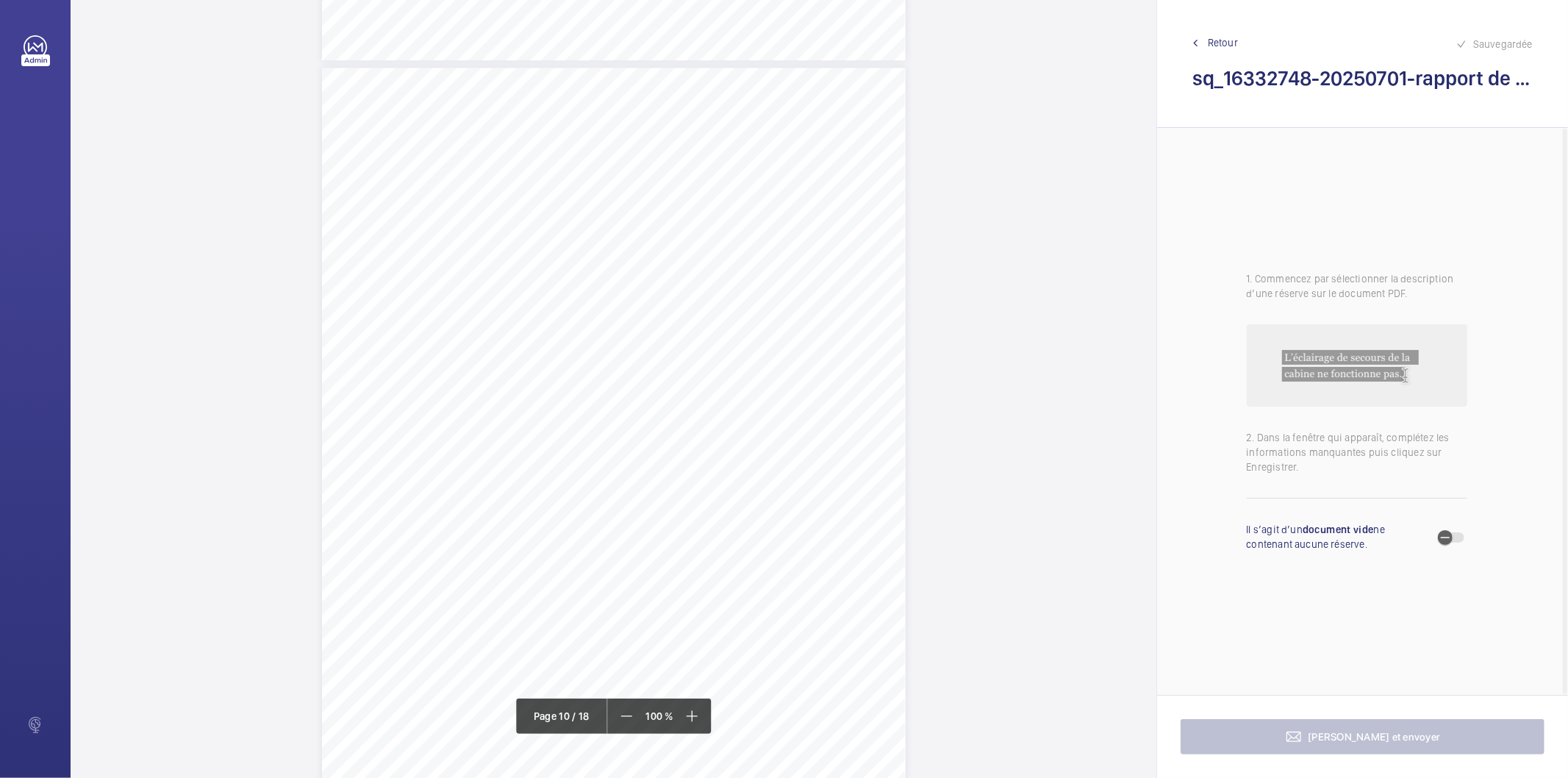
scroll to position [7473, 0]
click at [791, 510] on div "Affaire n° : 2502206E0000059/18000 / N° du rapport : 206E0/25/5694 Lieu de véri…" at bounding box center [613, 452] width 584 height 825
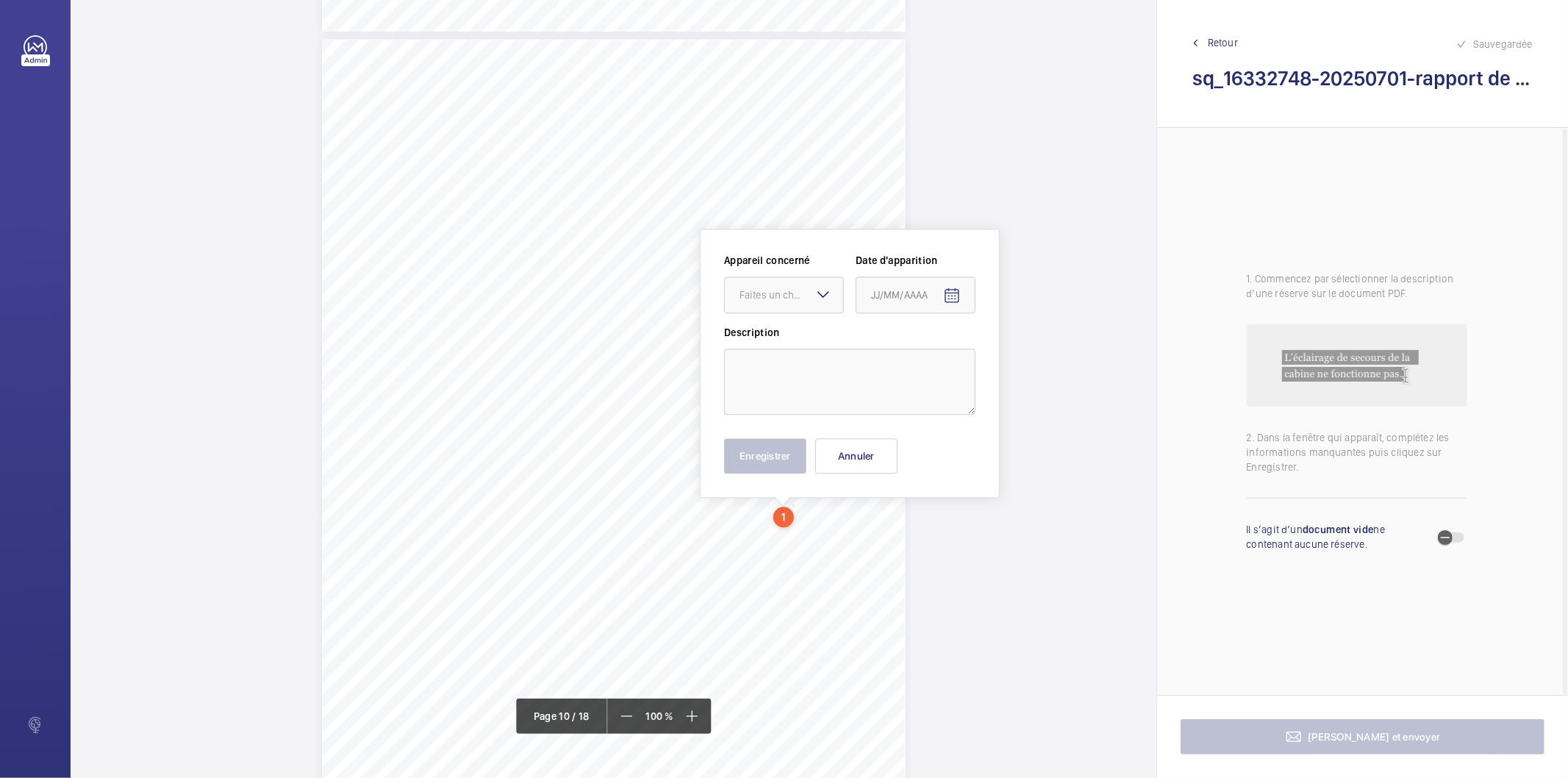
scroll to position [7611, 0]
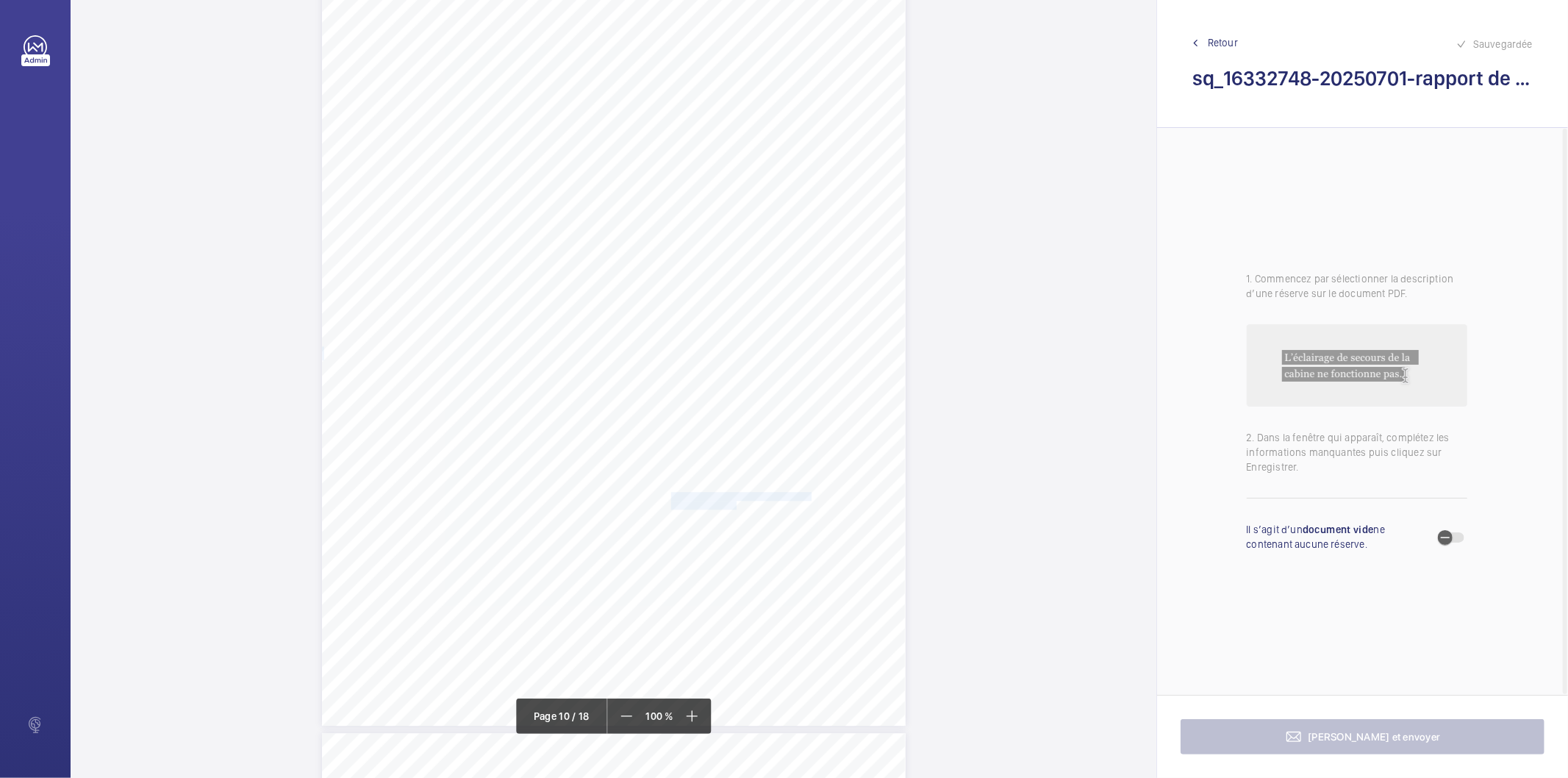
drag, startPoint x: 669, startPoint y: 493, endPoint x: 734, endPoint y: 502, distance: 65.6
click at [734, 502] on div "Affaire n° : 2502206E0000059/18000 / N° du rapport : 206E0/25/5694 Lieu de véri…" at bounding box center [613, 313] width 584 height 825
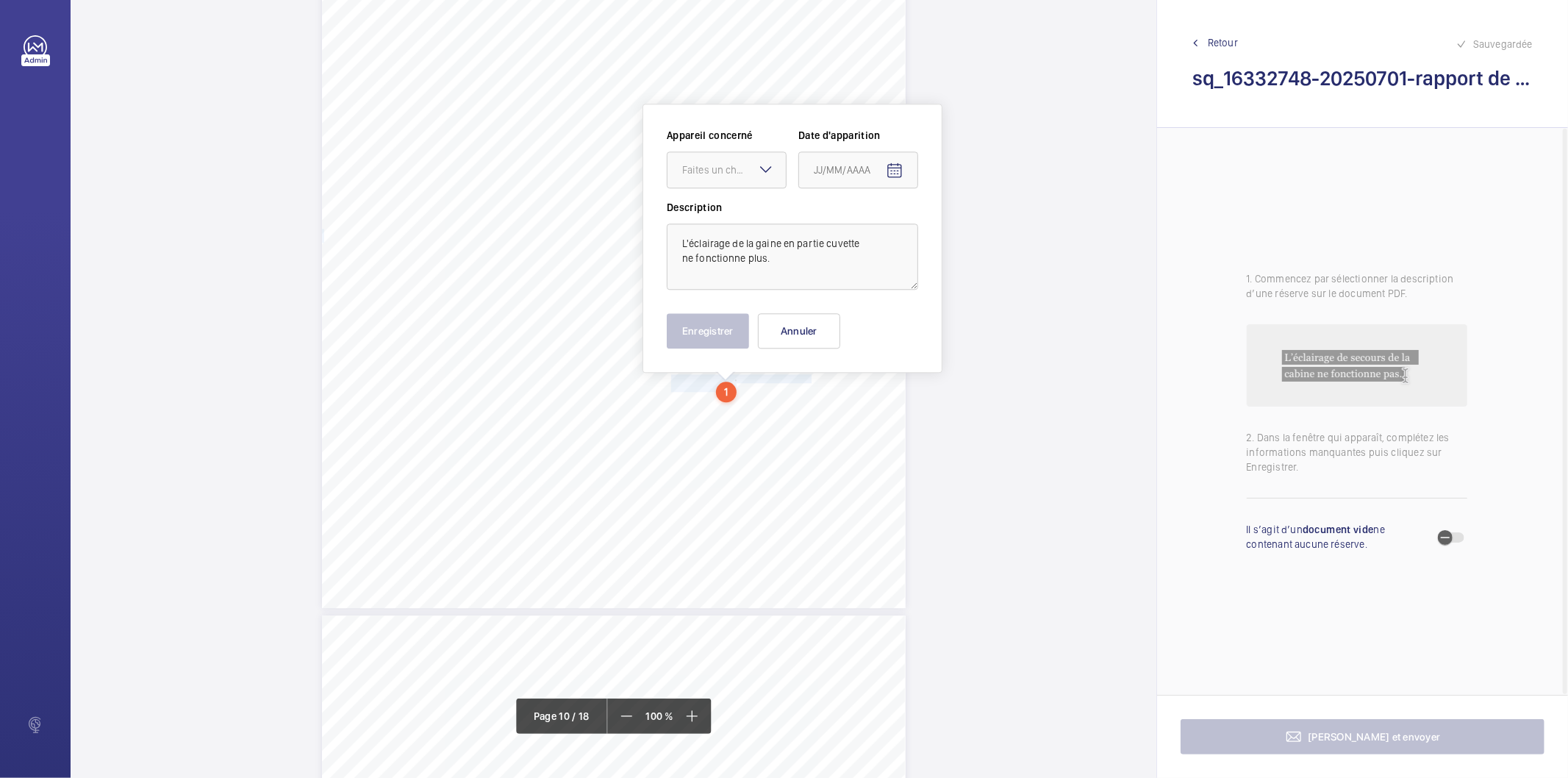
scroll to position [7743, 0]
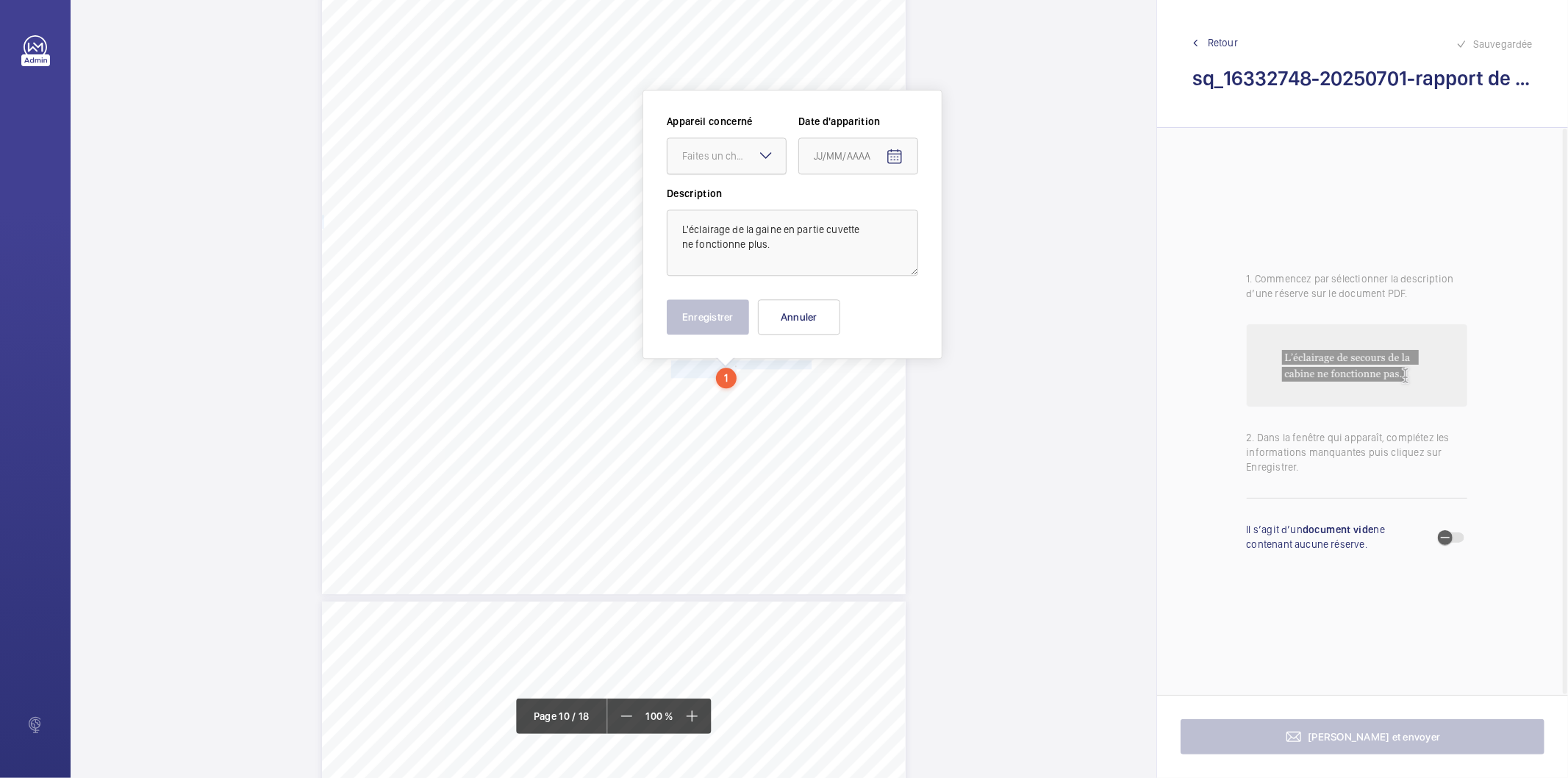
click at [744, 149] on div "Faites un choix" at bounding box center [734, 156] width 104 height 15
click at [718, 236] on span "74006764" at bounding box center [726, 237] width 89 height 15
click at [897, 158] on mat-icon "Open calendar" at bounding box center [894, 157] width 18 height 18
click at [965, 217] on span "Previous month" at bounding box center [968, 214] width 29 height 29
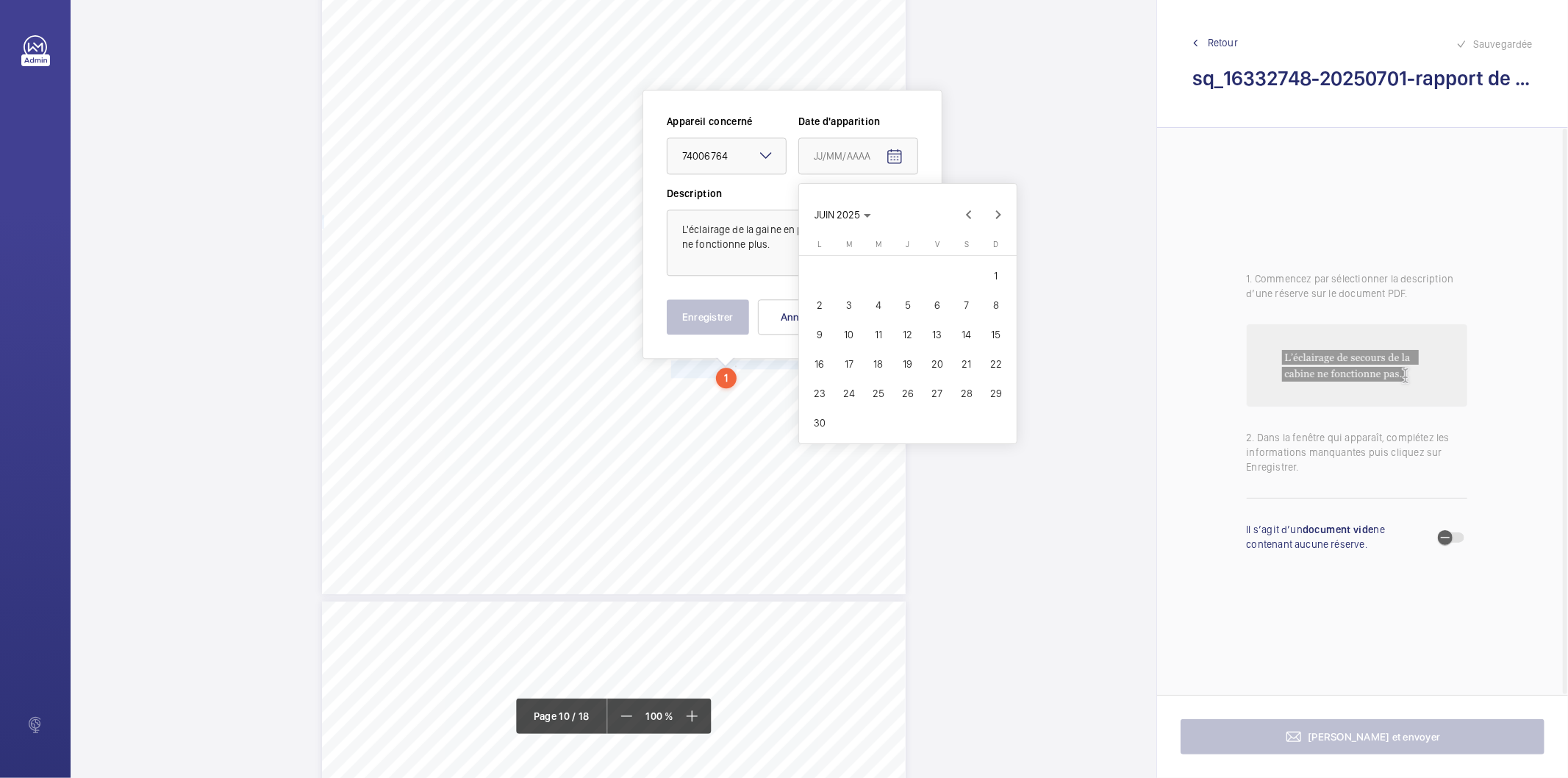
click at [818, 422] on span "30" at bounding box center [819, 423] width 26 height 26
type input "[DATE]"
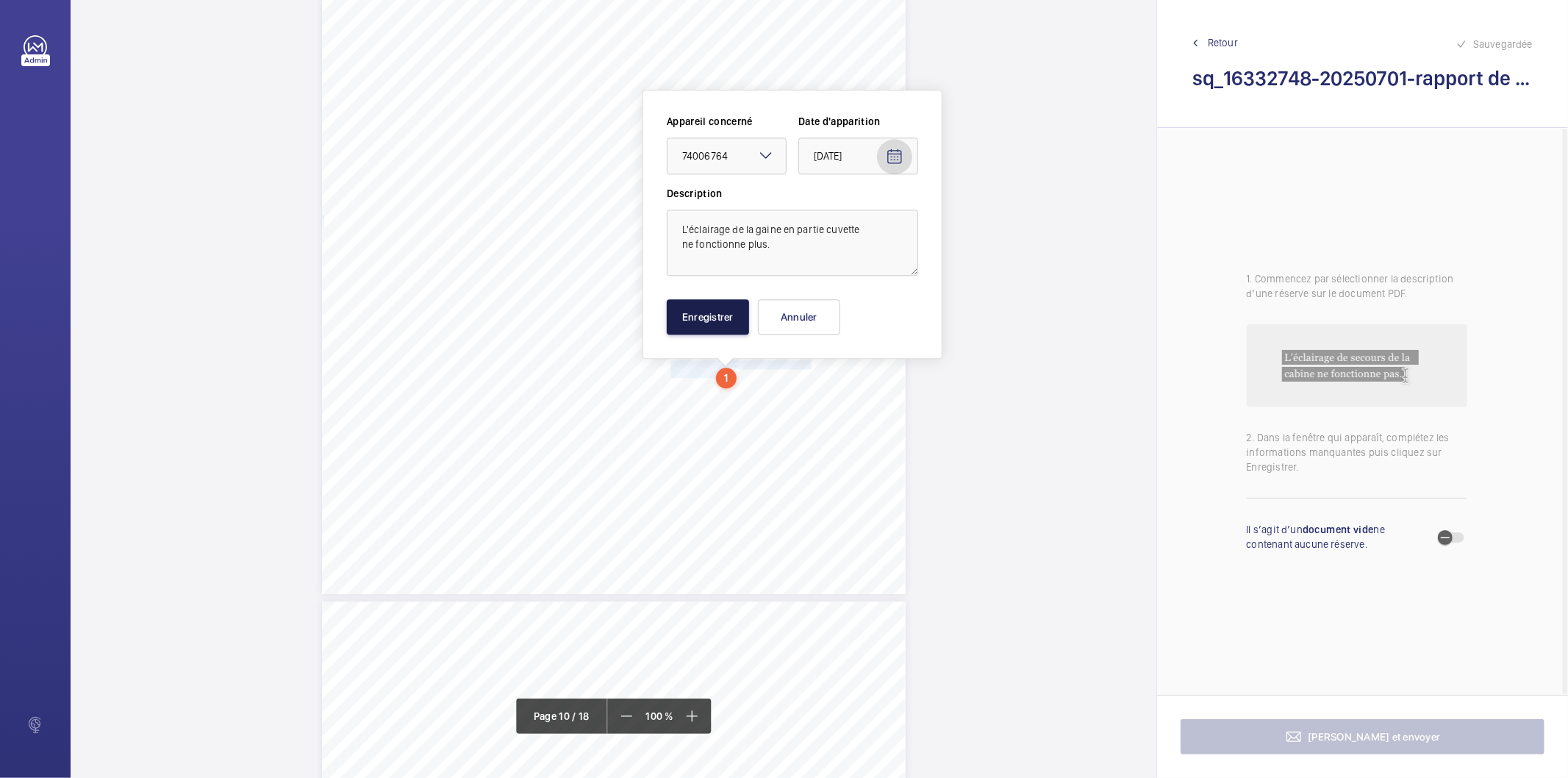
click at [703, 317] on button "Enregistrer" at bounding box center [708, 317] width 82 height 36
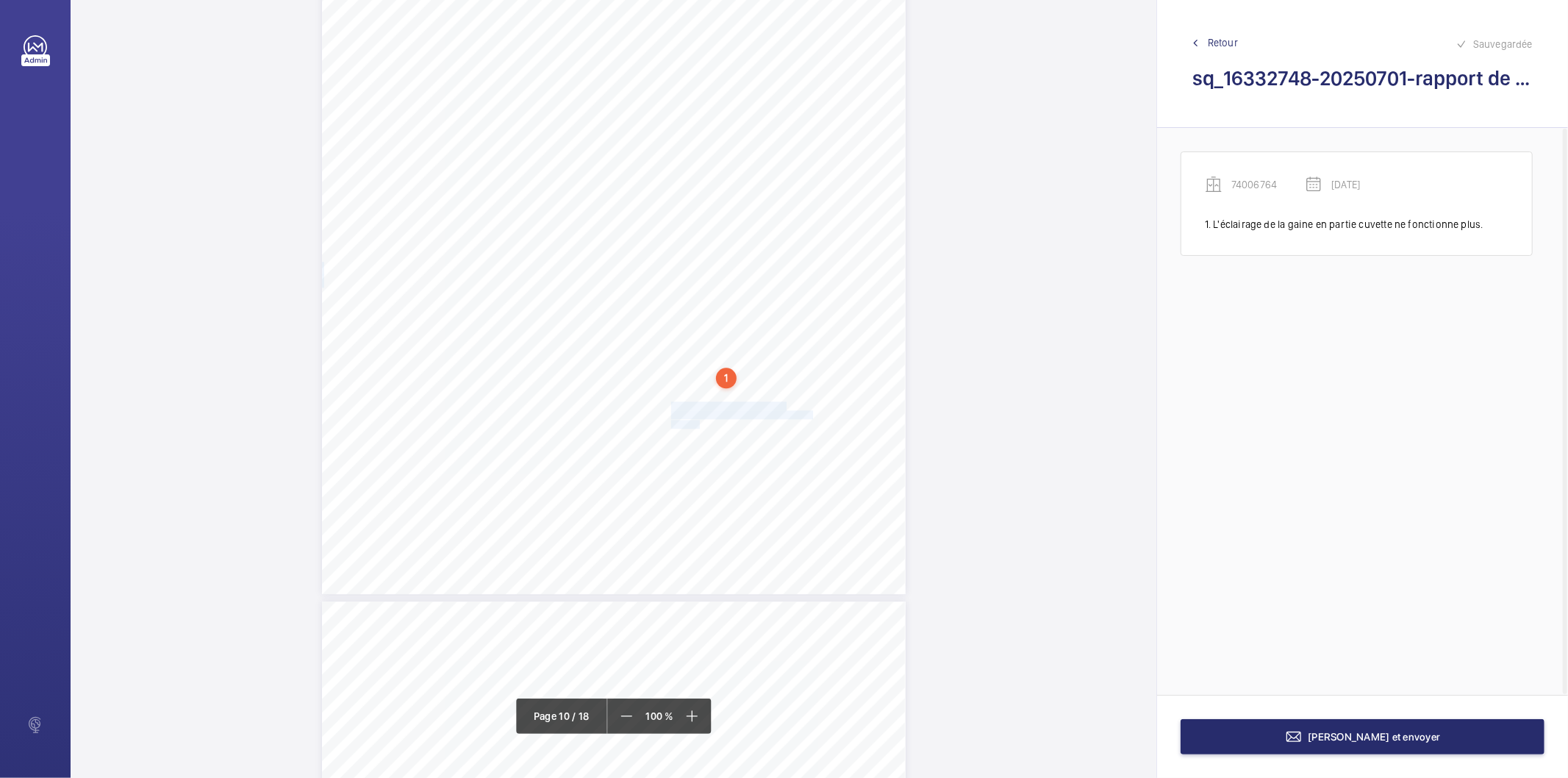
drag, startPoint x: 669, startPoint y: 405, endPoint x: 698, endPoint y: 421, distance: 33.1
click at [698, 421] on div "Affaire n° : 2502206E0000059/18000 / N° du rapport : 206E0/25/5694 Lieu de véri…" at bounding box center [613, 182] width 584 height 825
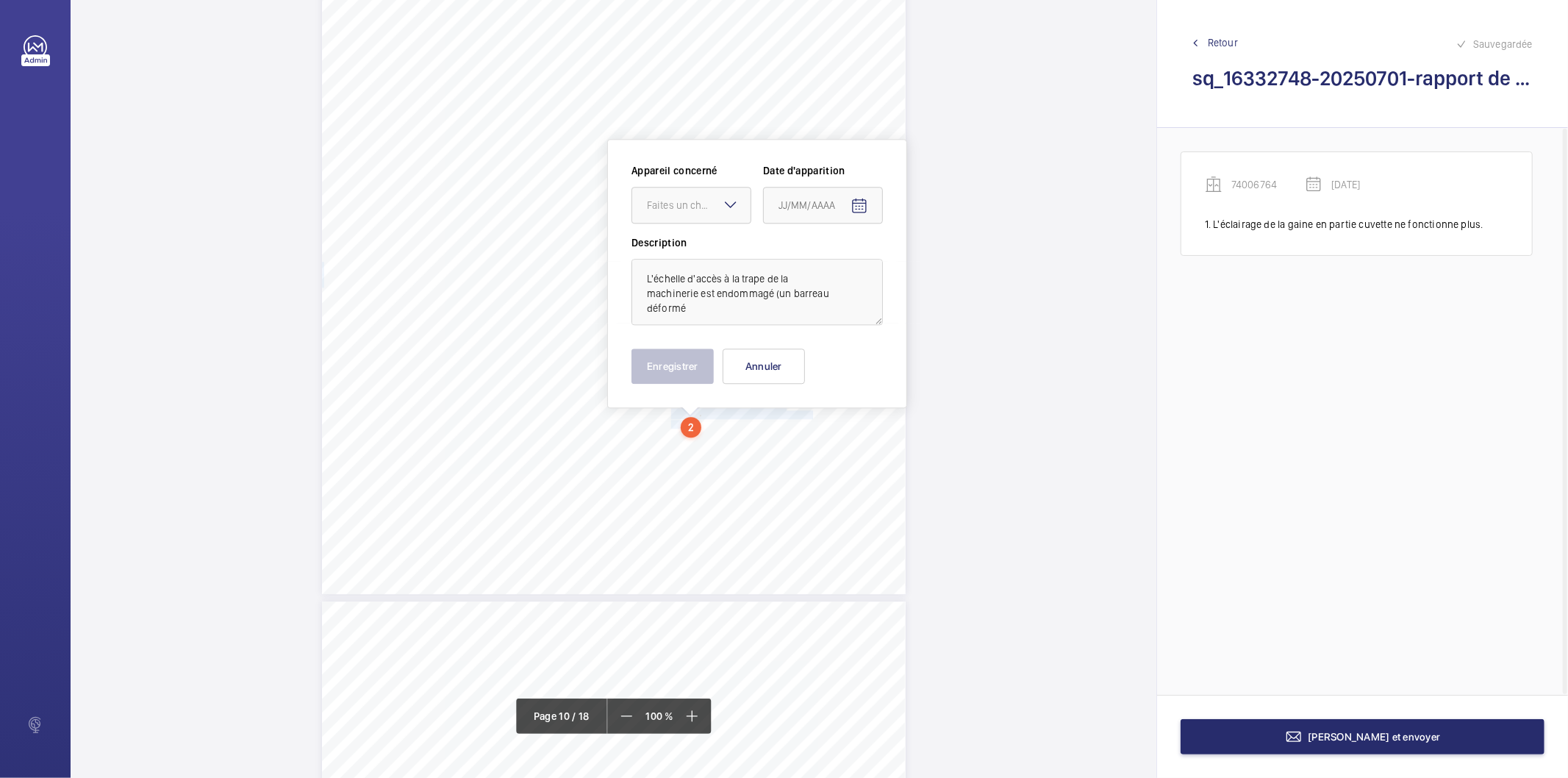
scroll to position [7792, 0]
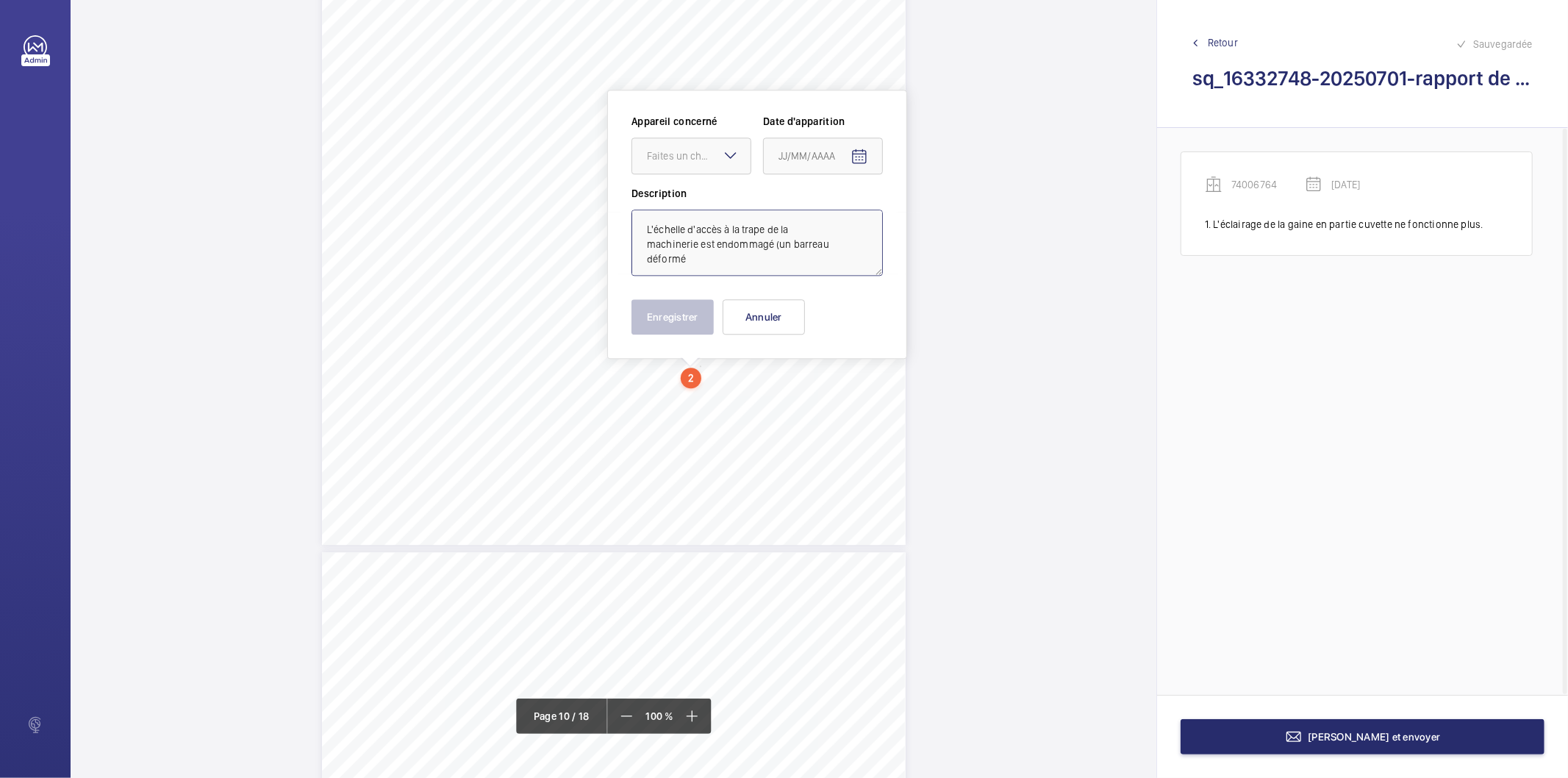
click at [715, 264] on textarea "L'échelle d'accès à la trape de la machinerie est endommagé (un barreau déformé" at bounding box center [757, 242] width 251 height 67
click at [679, 172] on div at bounding box center [691, 156] width 118 height 36
click at [675, 236] on span "74006764" at bounding box center [691, 237] width 89 height 15
type textarea "L'échelle d'accès à la trape de la machinerie est endommagé (un barreau déformé)"
click at [850, 157] on mat-icon "Open calendar" at bounding box center [859, 157] width 18 height 18
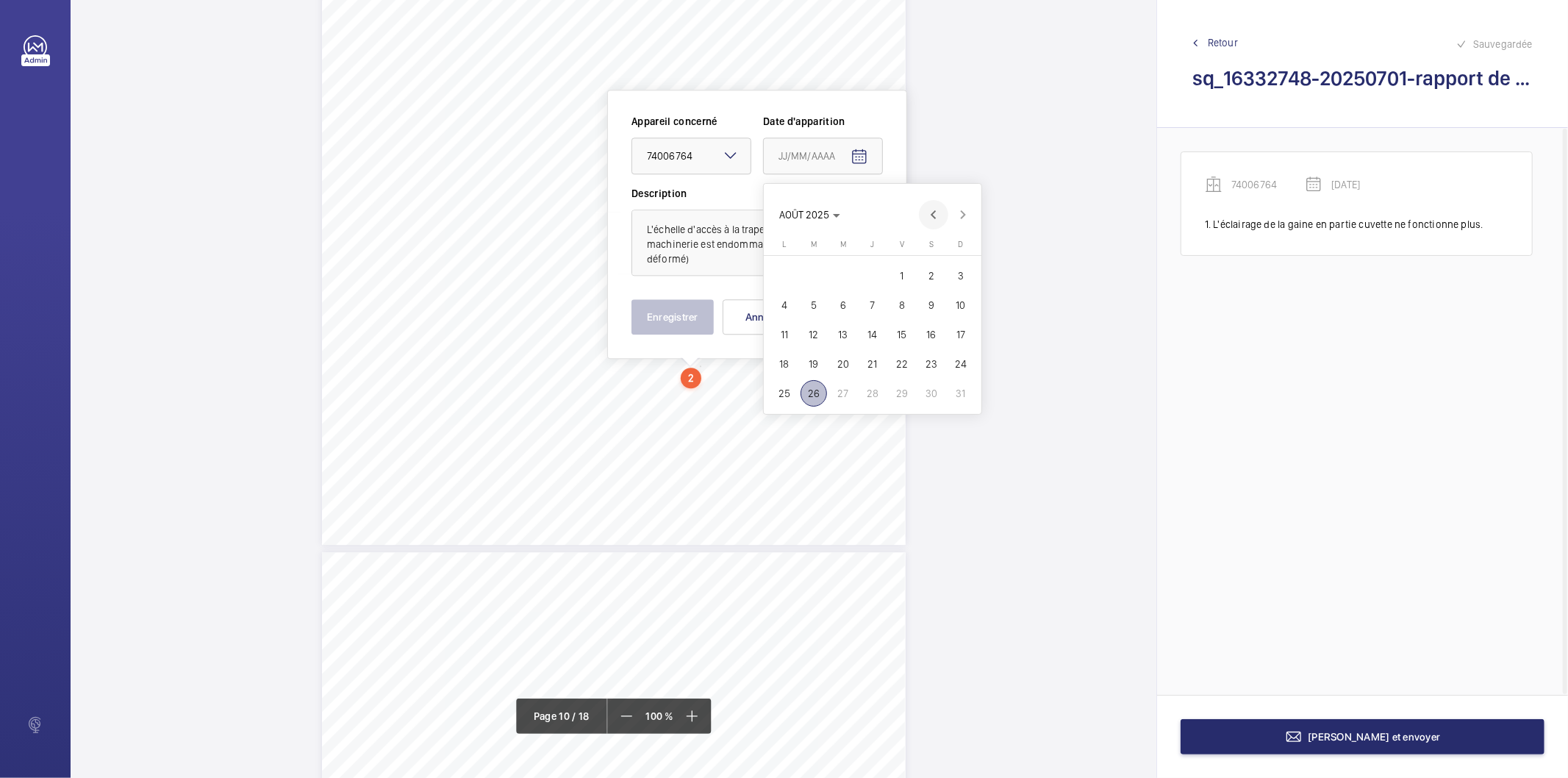
click at [924, 217] on span "Previous month" at bounding box center [933, 214] width 29 height 29
click at [788, 417] on span "30" at bounding box center [784, 423] width 26 height 26
type input "[DATE]"
click at [677, 311] on button "Enregistrer" at bounding box center [673, 317] width 82 height 36
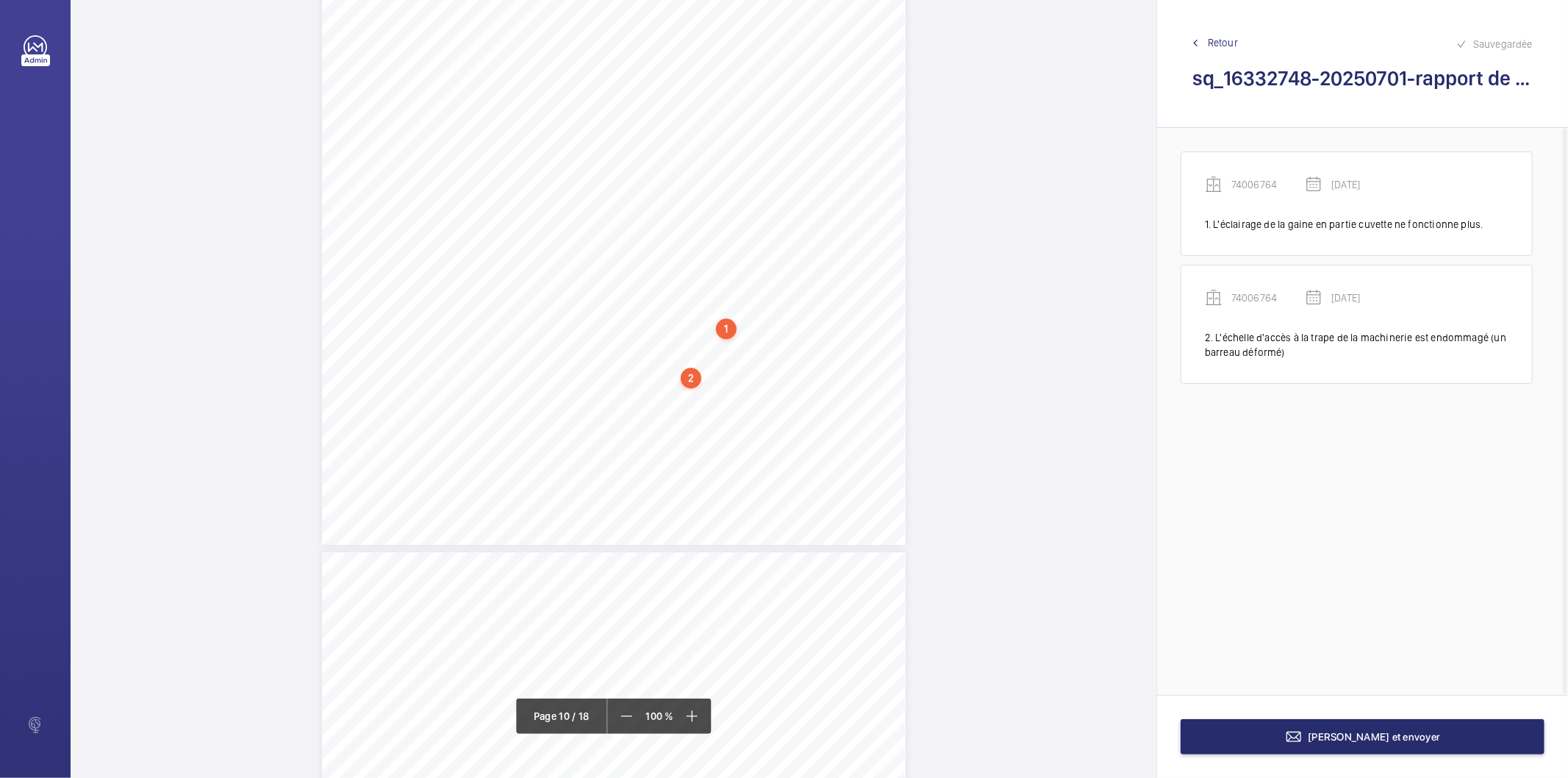
click at [731, 331] on div "1" at bounding box center [726, 329] width 21 height 21
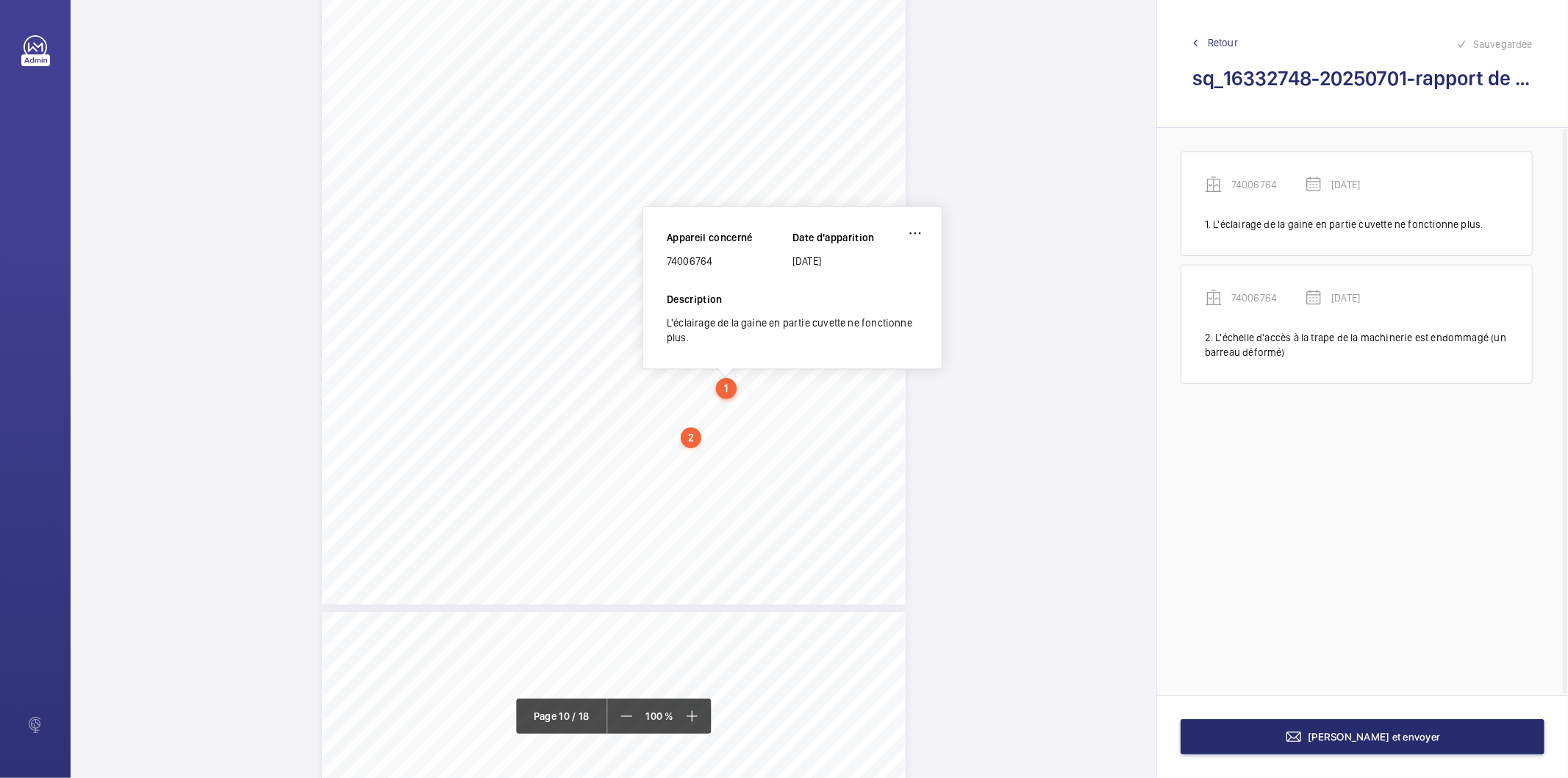
scroll to position [7731, 0]
click at [696, 262] on div "74006764" at bounding box center [729, 262] width 126 height 15
click at [696, 262] on div "74006764" at bounding box center [729, 262] width 126 height 15
copy div "74006764"
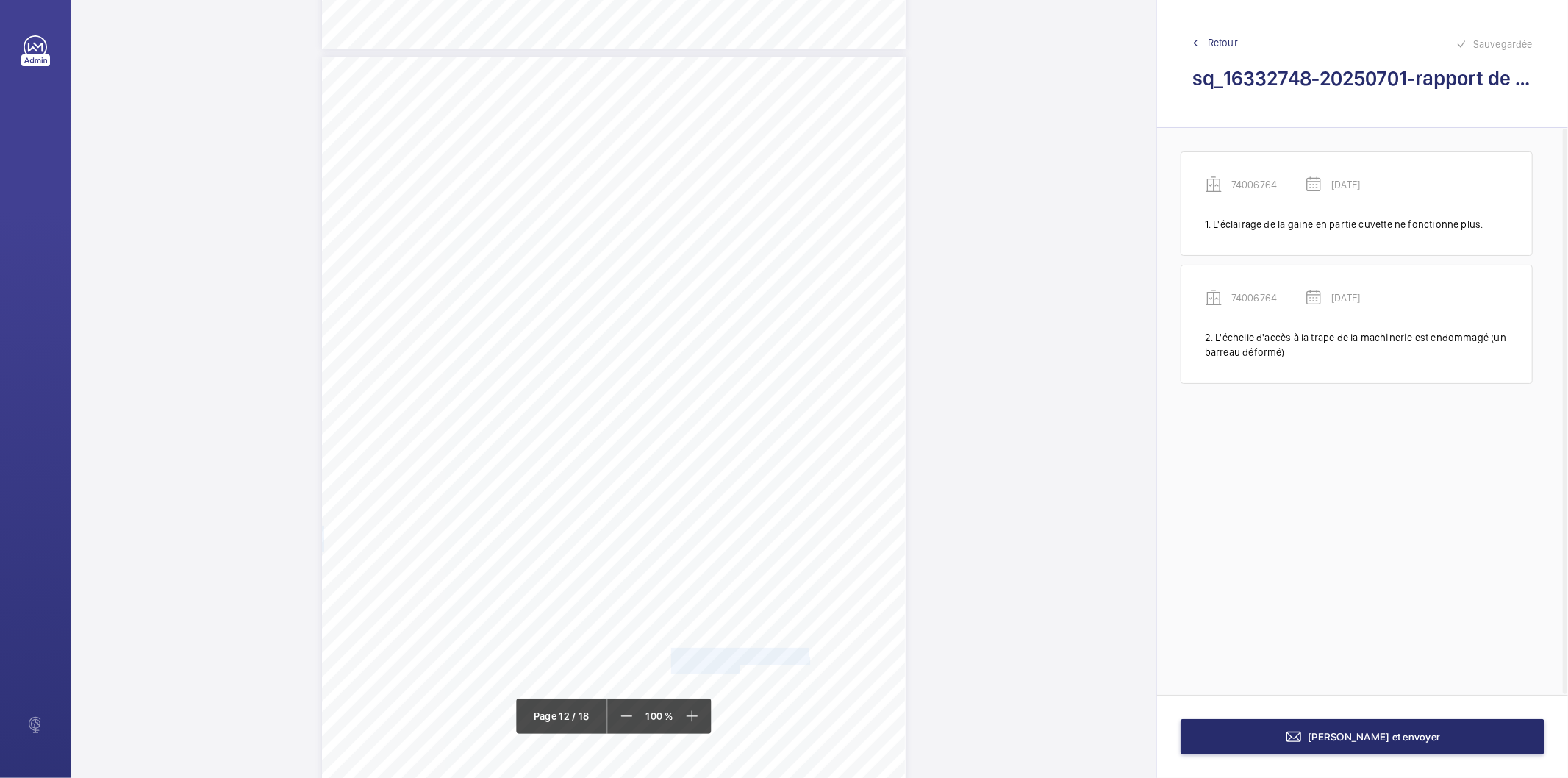
drag, startPoint x: 669, startPoint y: 652, endPoint x: 738, endPoint y: 669, distance: 71.1
click at [738, 666] on div "Affaire n° : 2502206E0000059/18000 / N° du rapport : 206E0/25/5694 Lieu de véri…" at bounding box center [613, 469] width 584 height 825
click at [733, 652] on span "Rajouter un 3ème serre-câble au câble" at bounding box center [739, 652] width 135 height 8
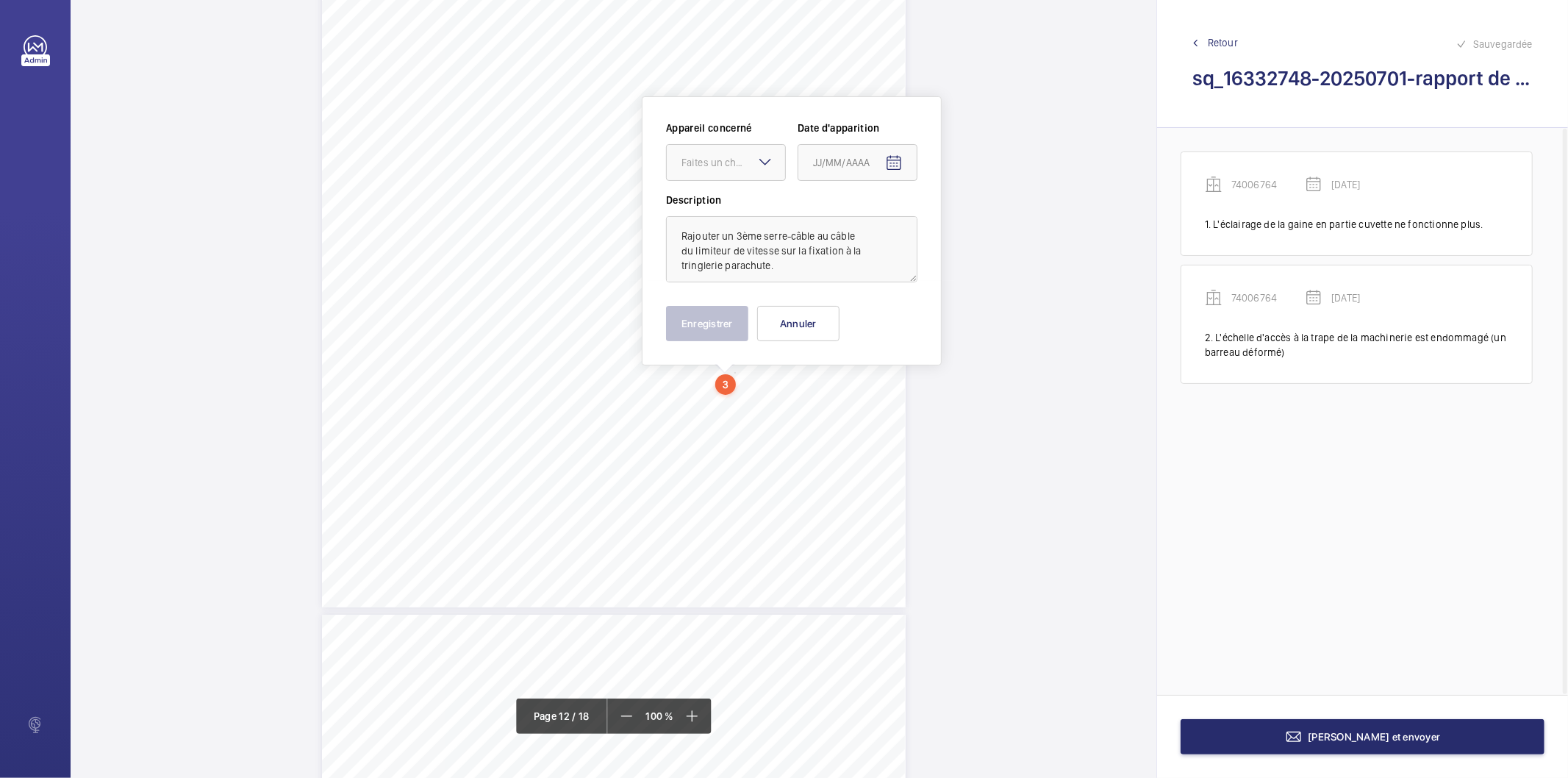
scroll to position [9400, 0]
click at [760, 147] on mat-icon at bounding box center [765, 156] width 18 height 18
click at [707, 274] on span "84139986" at bounding box center [725, 274] width 89 height 15
click at [890, 162] on mat-icon "Open calendar" at bounding box center [893, 157] width 18 height 18
click at [965, 217] on span "Previous month" at bounding box center [967, 214] width 29 height 29
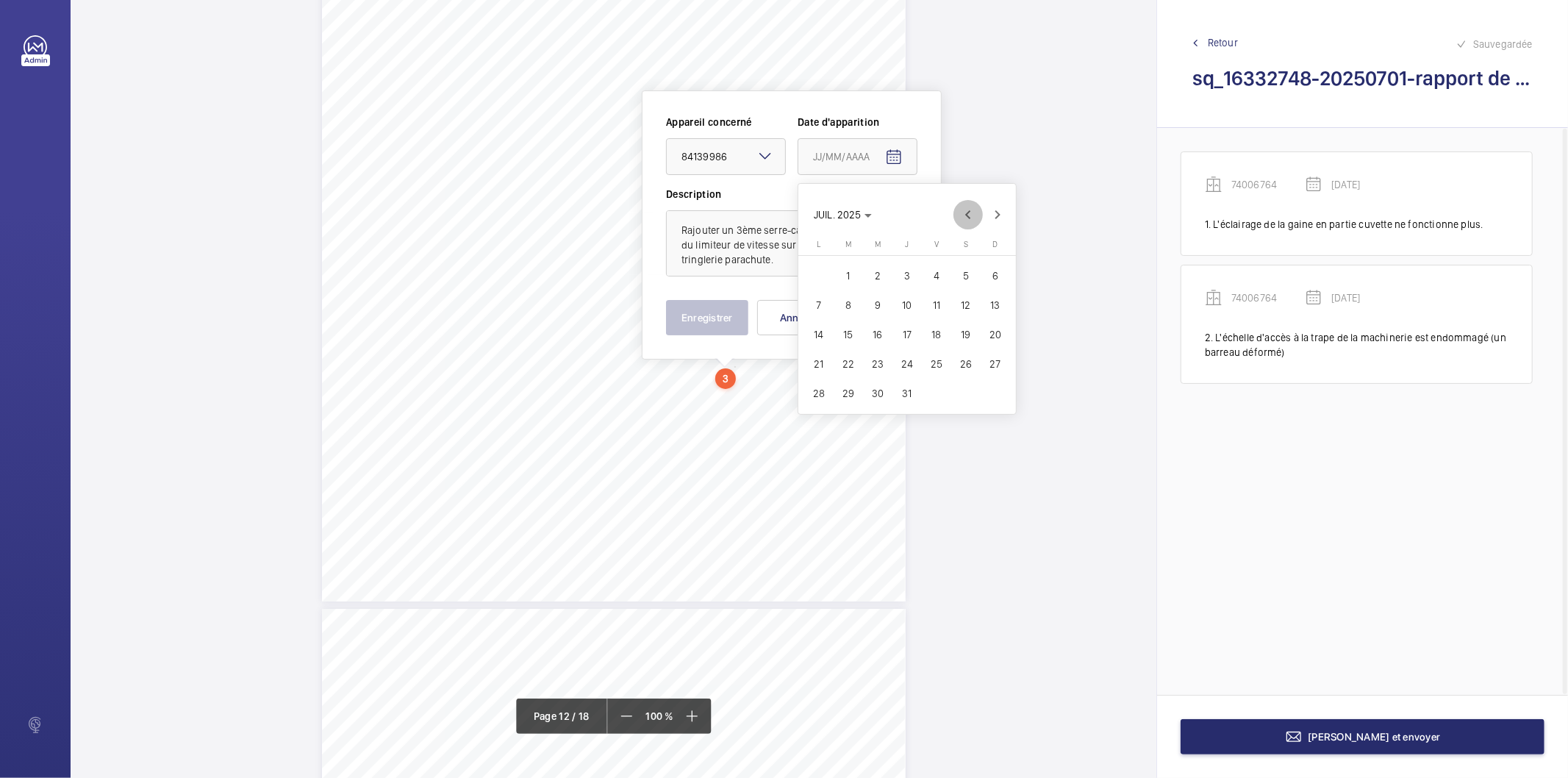
click at [965, 217] on span "Previous month" at bounding box center [967, 214] width 29 height 29
click at [821, 419] on span "30" at bounding box center [818, 423] width 26 height 26
type input "[DATE]"
click at [707, 325] on button "Enregistrer" at bounding box center [707, 318] width 82 height 36
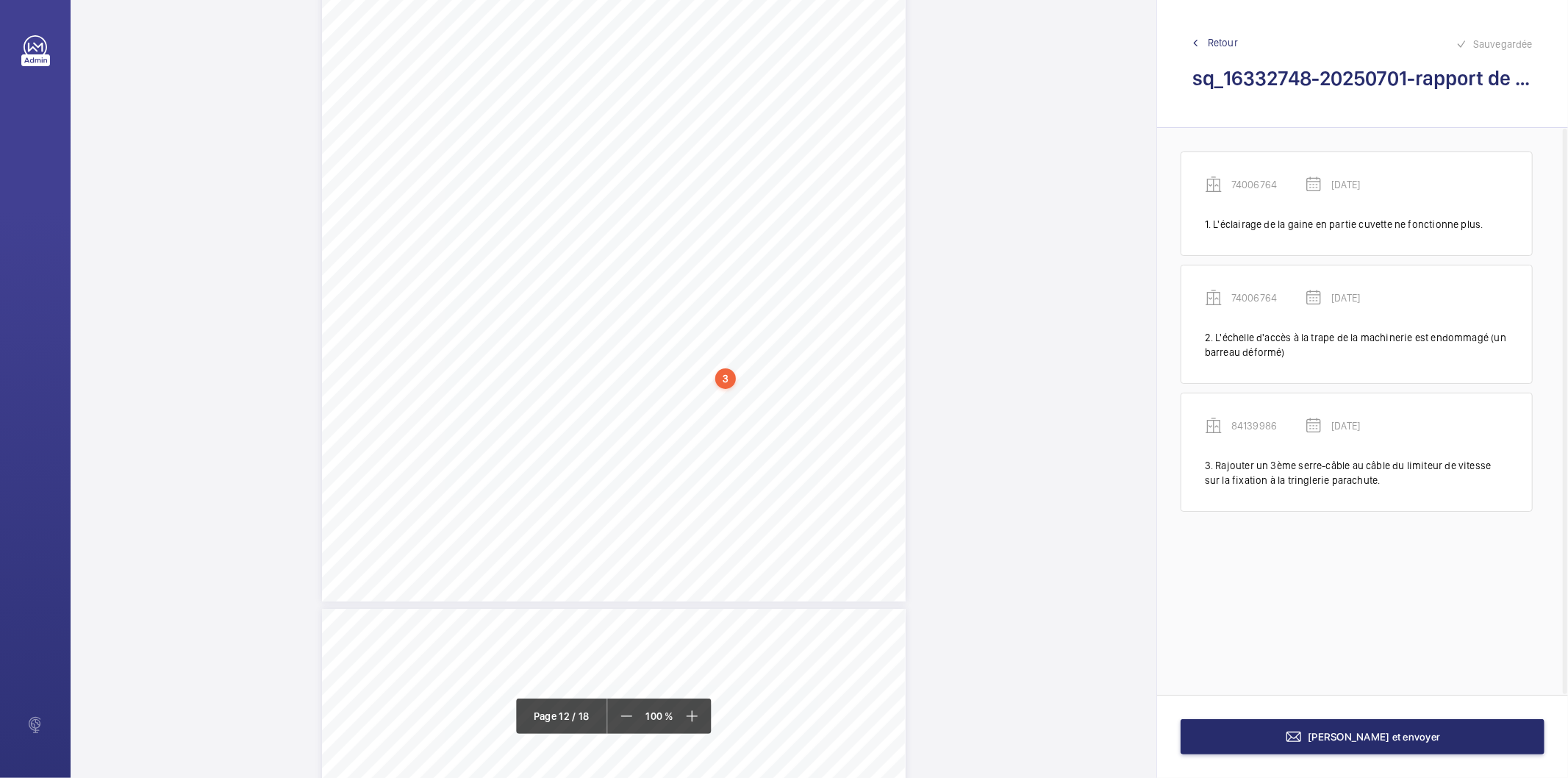
click at [723, 380] on div "3" at bounding box center [725, 379] width 21 height 21
click at [690, 264] on div "84139986" at bounding box center [728, 262] width 126 height 15
copy div "84139986"
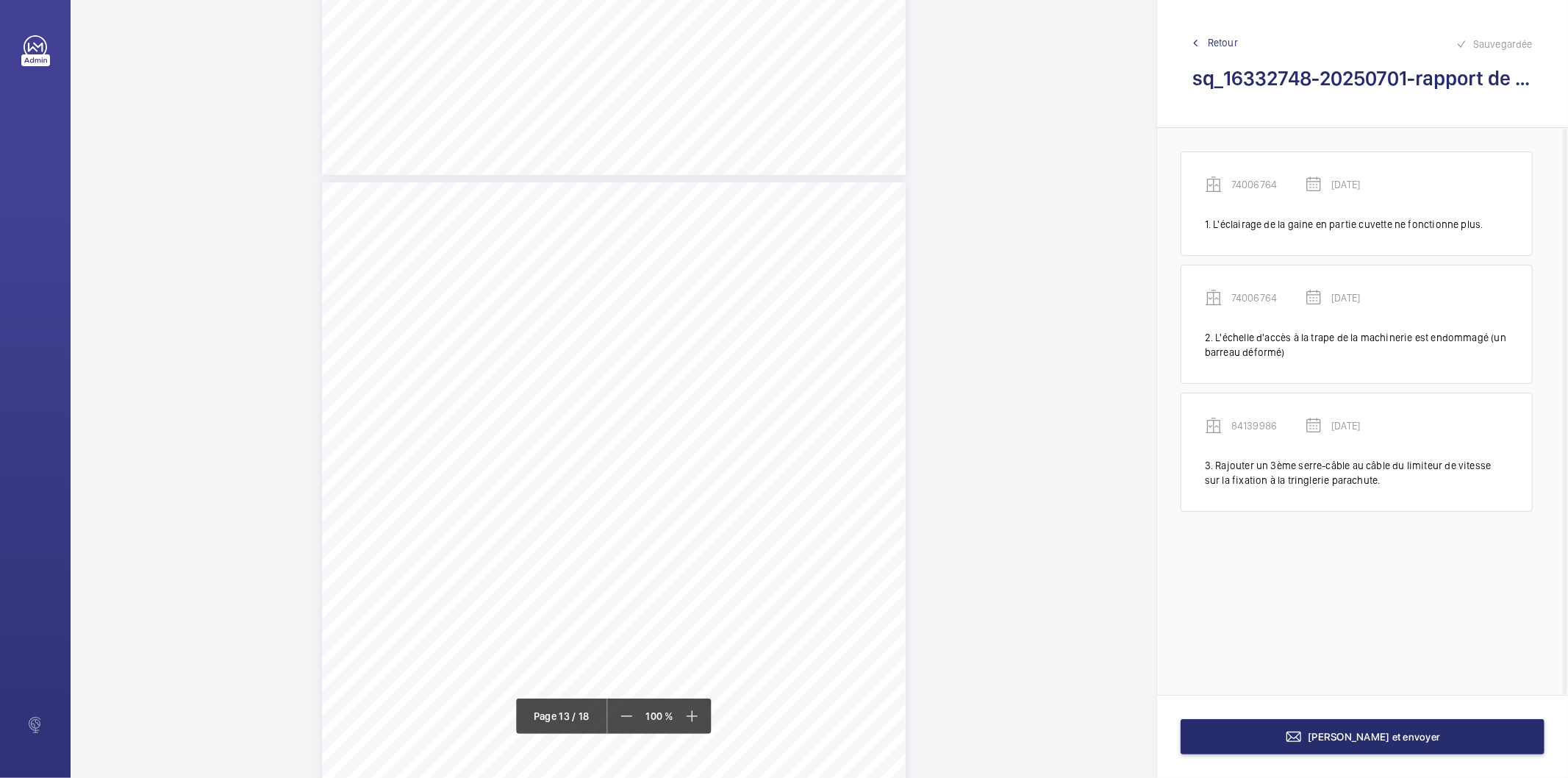
scroll to position [10858, 0]
drag, startPoint x: 669, startPoint y: 577, endPoint x: 788, endPoint y: 576, distance: 119.0
click at [788, 576] on span "L'éclairage en gaine est insuffisant." at bounding box center [732, 577] width 122 height 8
click at [774, 574] on span "L'éclairage en gaine est insuffisant." at bounding box center [732, 577] width 122 height 8
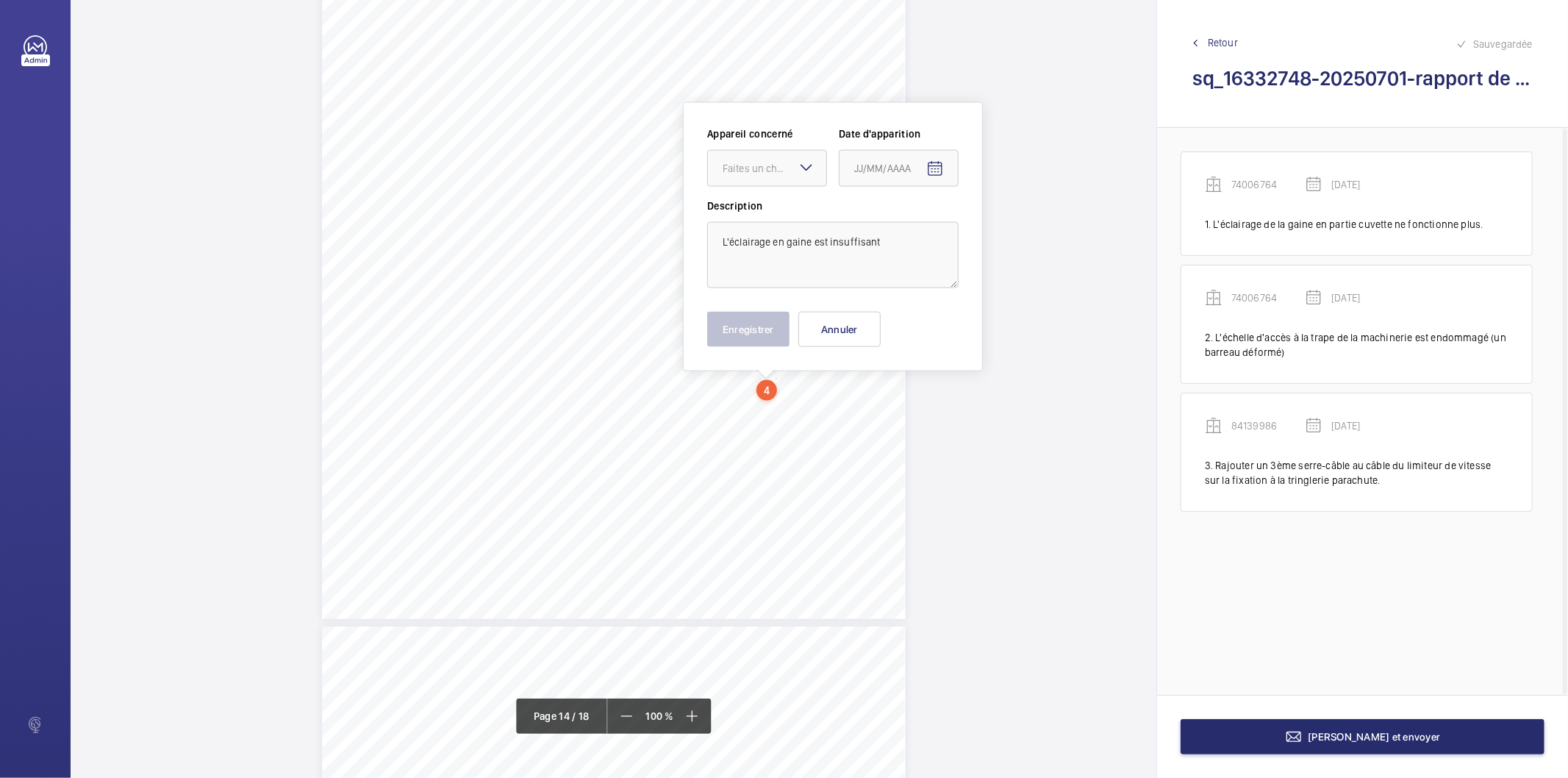
scroll to position [11059, 0]
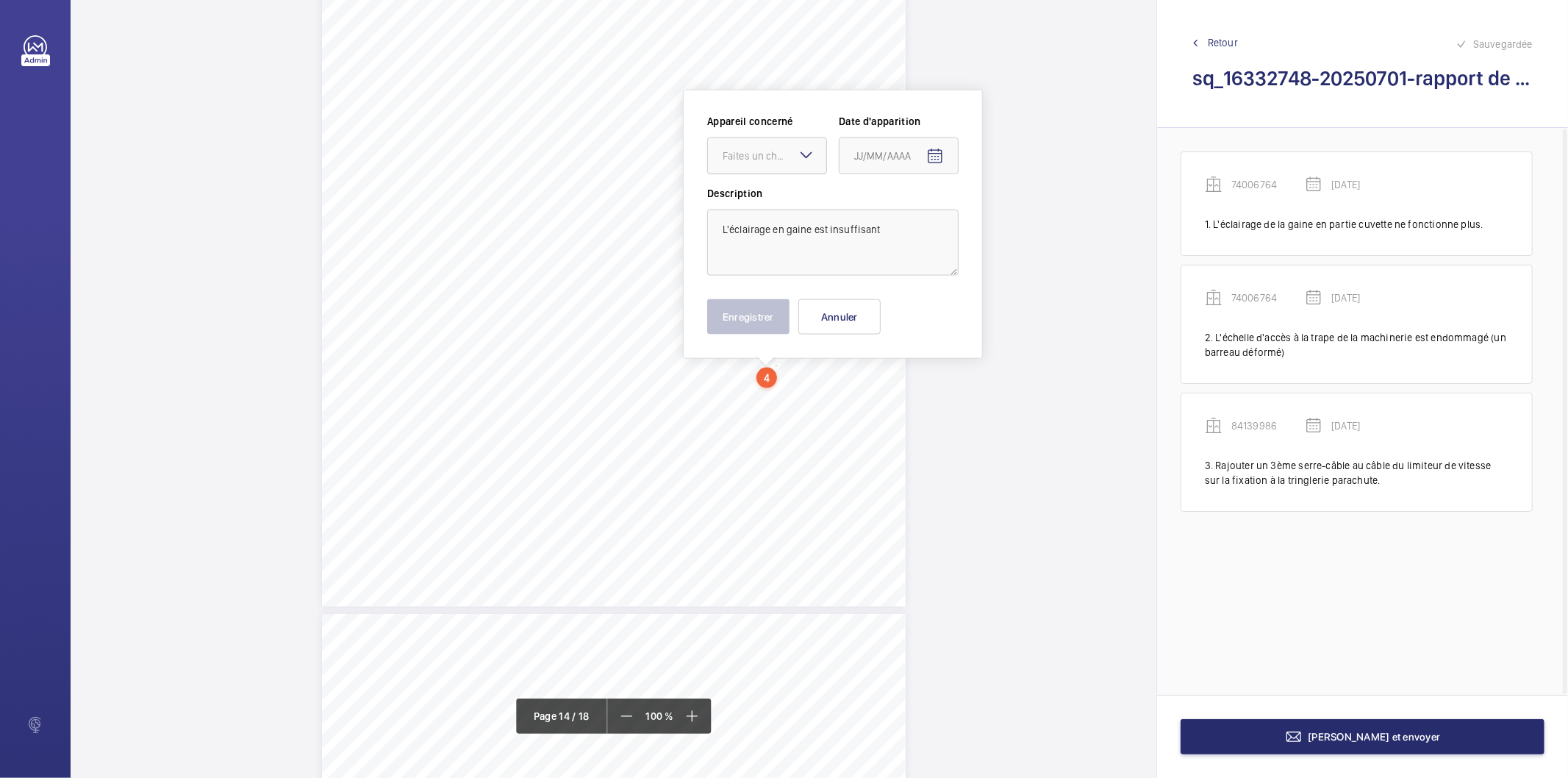
click at [782, 157] on div "Faites un choix" at bounding box center [774, 156] width 104 height 15
click at [744, 315] on span "48647773" at bounding box center [767, 309] width 89 height 15
click at [932, 157] on mat-icon "Open calendar" at bounding box center [934, 157] width 18 height 18
click at [1010, 209] on span "Previous month" at bounding box center [1008, 214] width 29 height 29
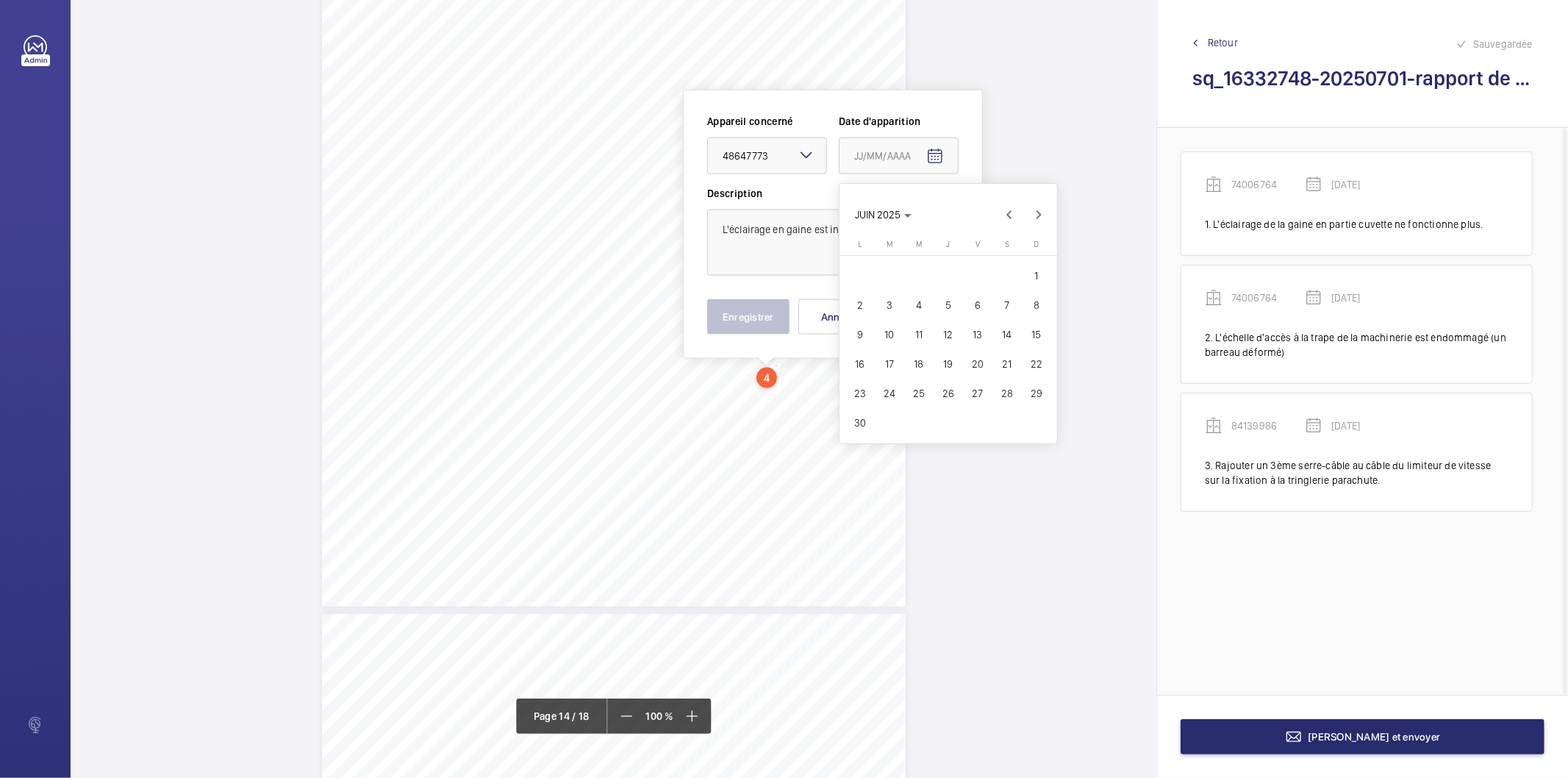
click at [870, 419] on span "30" at bounding box center [859, 423] width 26 height 26
type input "[DATE]"
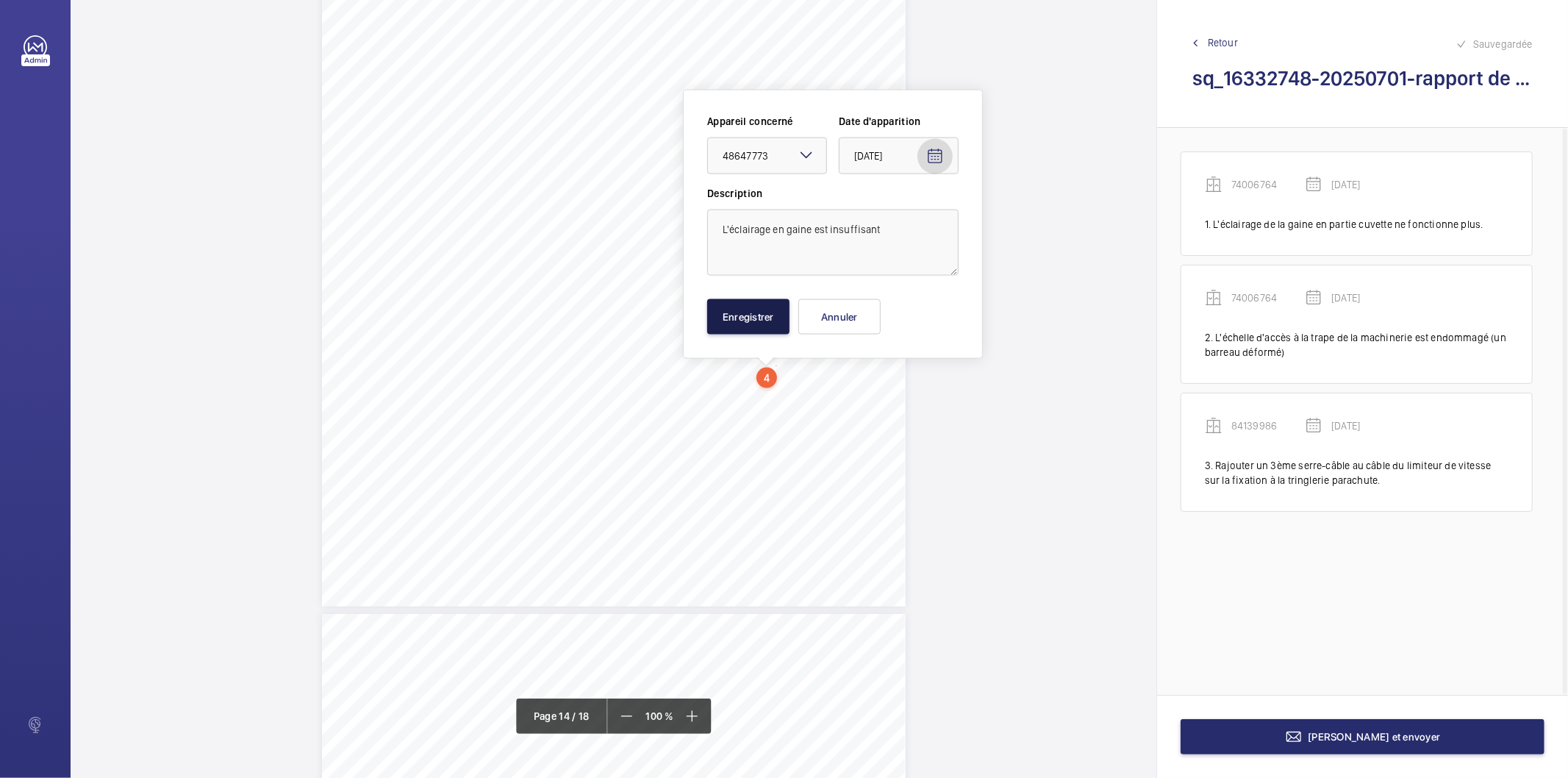
click at [765, 325] on button "Enregistrer" at bounding box center [748, 317] width 82 height 36
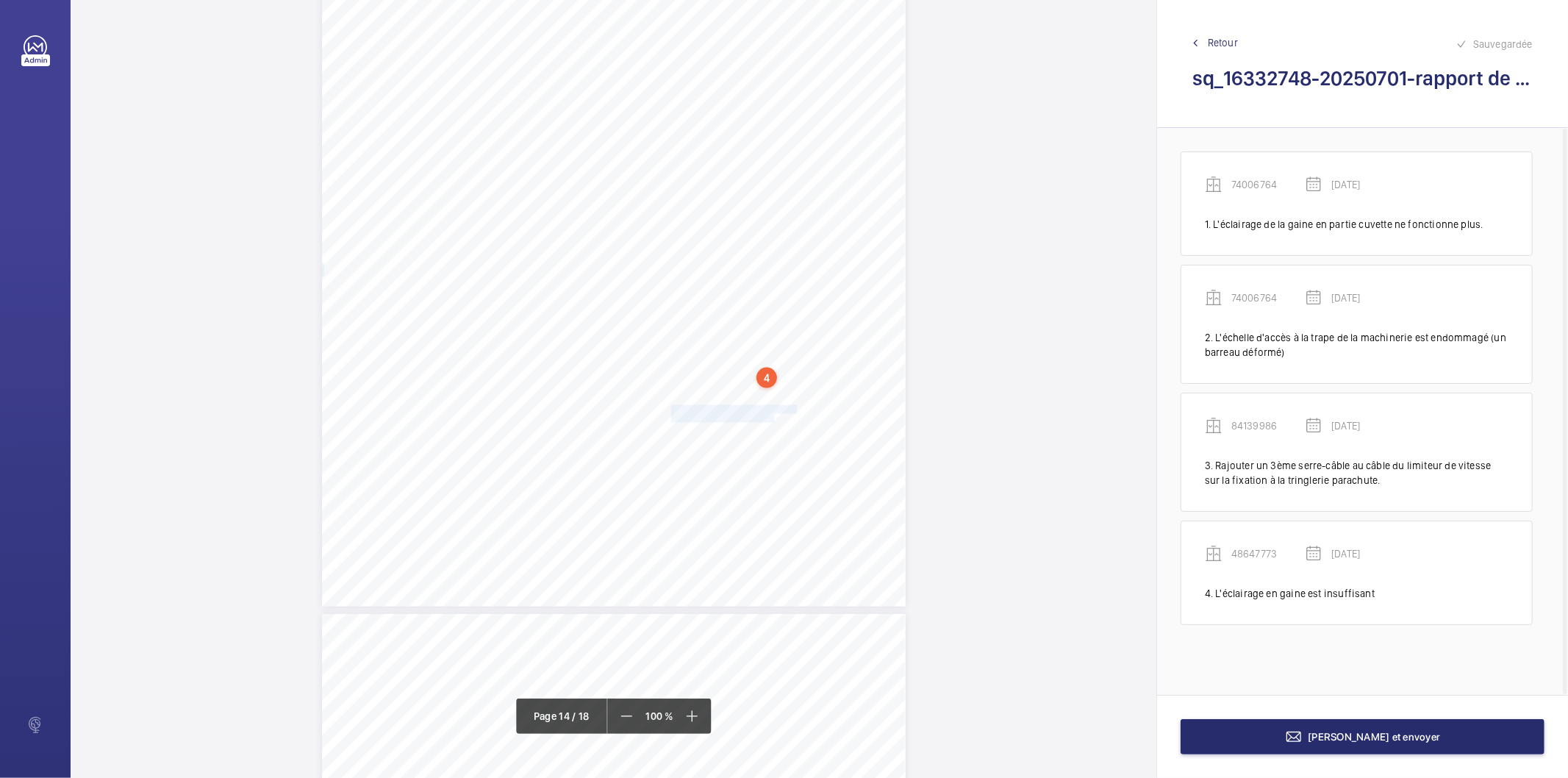
drag, startPoint x: 669, startPoint y: 408, endPoint x: 771, endPoint y: 416, distance: 102.3
click at [771, 416] on div "Affaire n° : 2502206E0000059/18000 / N° du rapport : 206E0/25/5694 Lieu de véri…" at bounding box center [613, 194] width 584 height 825
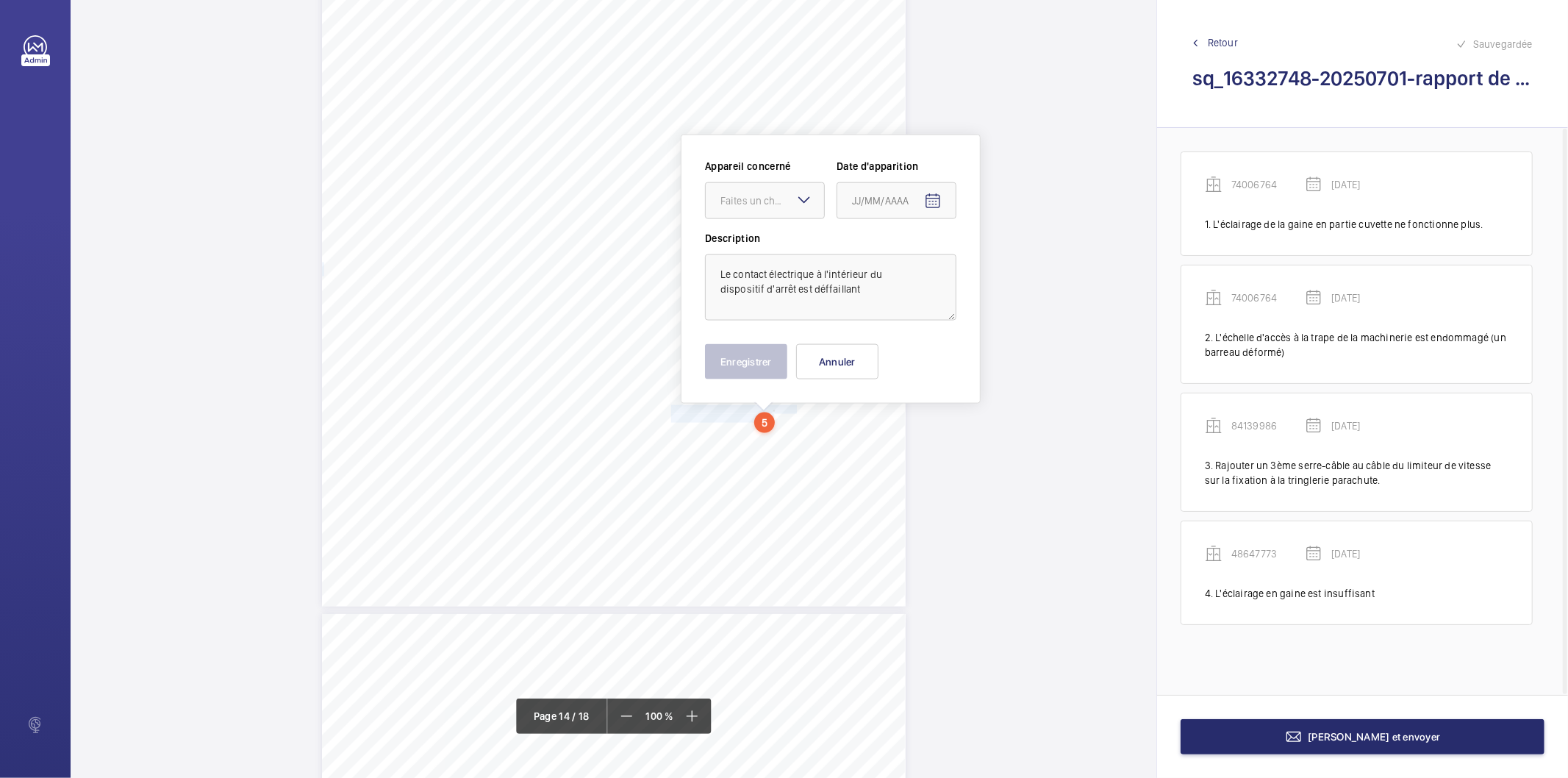
scroll to position [11103, 0]
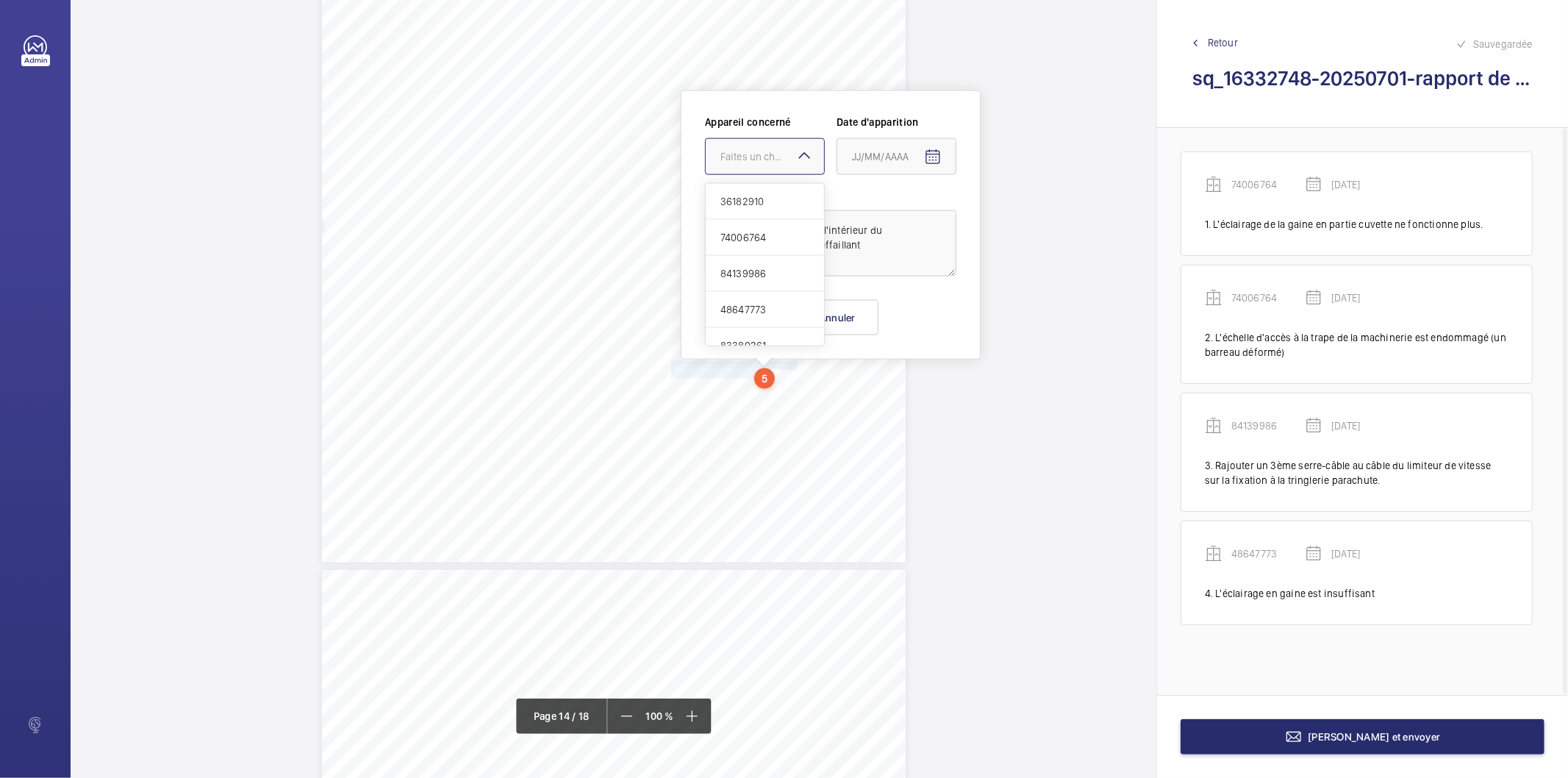
click at [734, 162] on div "Faites un choix" at bounding box center [771, 157] width 104 height 15
click at [755, 311] on span "48647773" at bounding box center [764, 309] width 89 height 15
click at [932, 157] on mat-icon "Open calendar" at bounding box center [933, 157] width 18 height 18
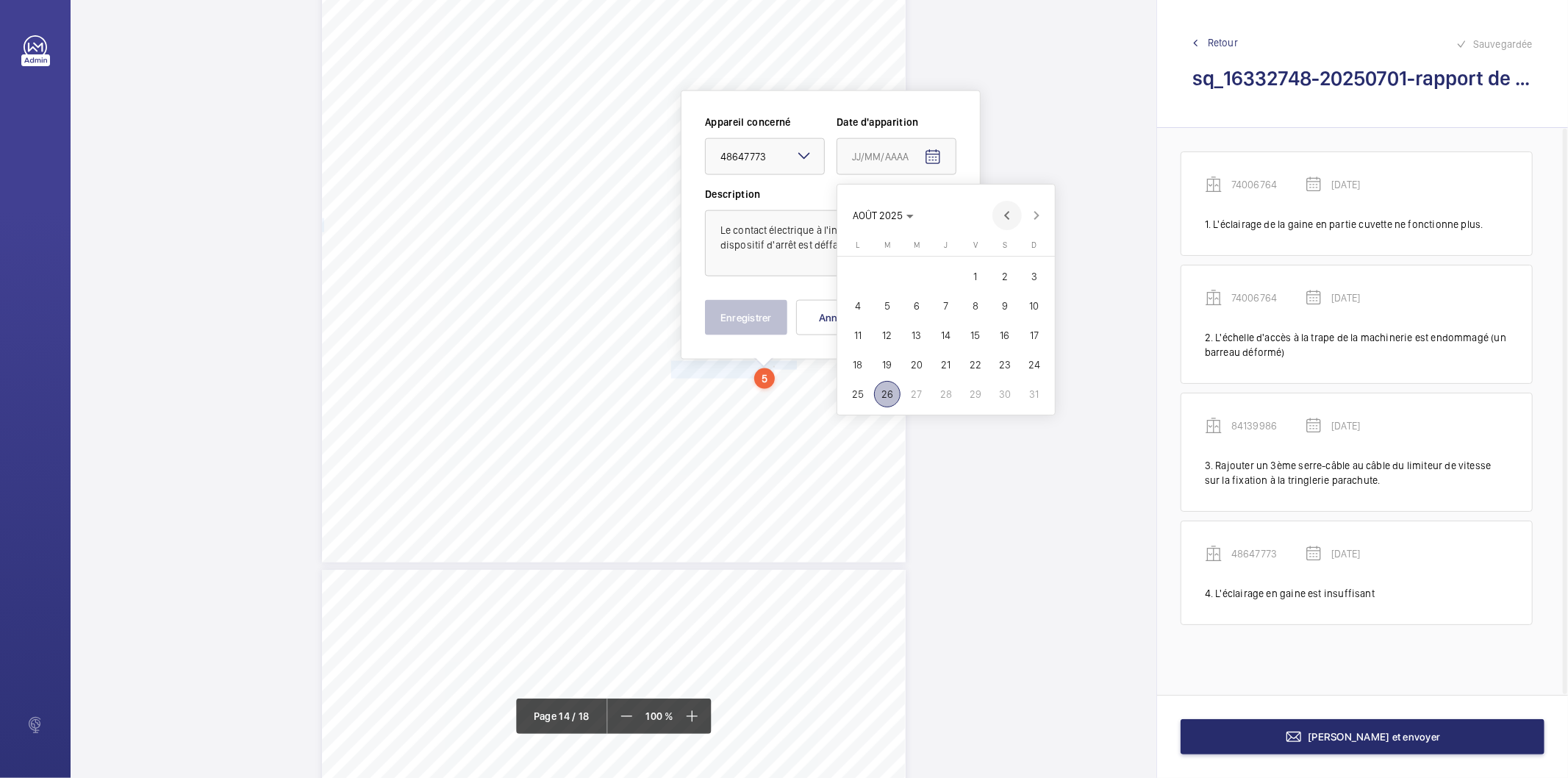
click at [1007, 214] on span "Previous month" at bounding box center [1007, 215] width 29 height 29
click at [859, 413] on span "30" at bounding box center [858, 424] width 26 height 26
type input "[DATE]"
click at [747, 323] on button "Enregistrer" at bounding box center [746, 318] width 82 height 36
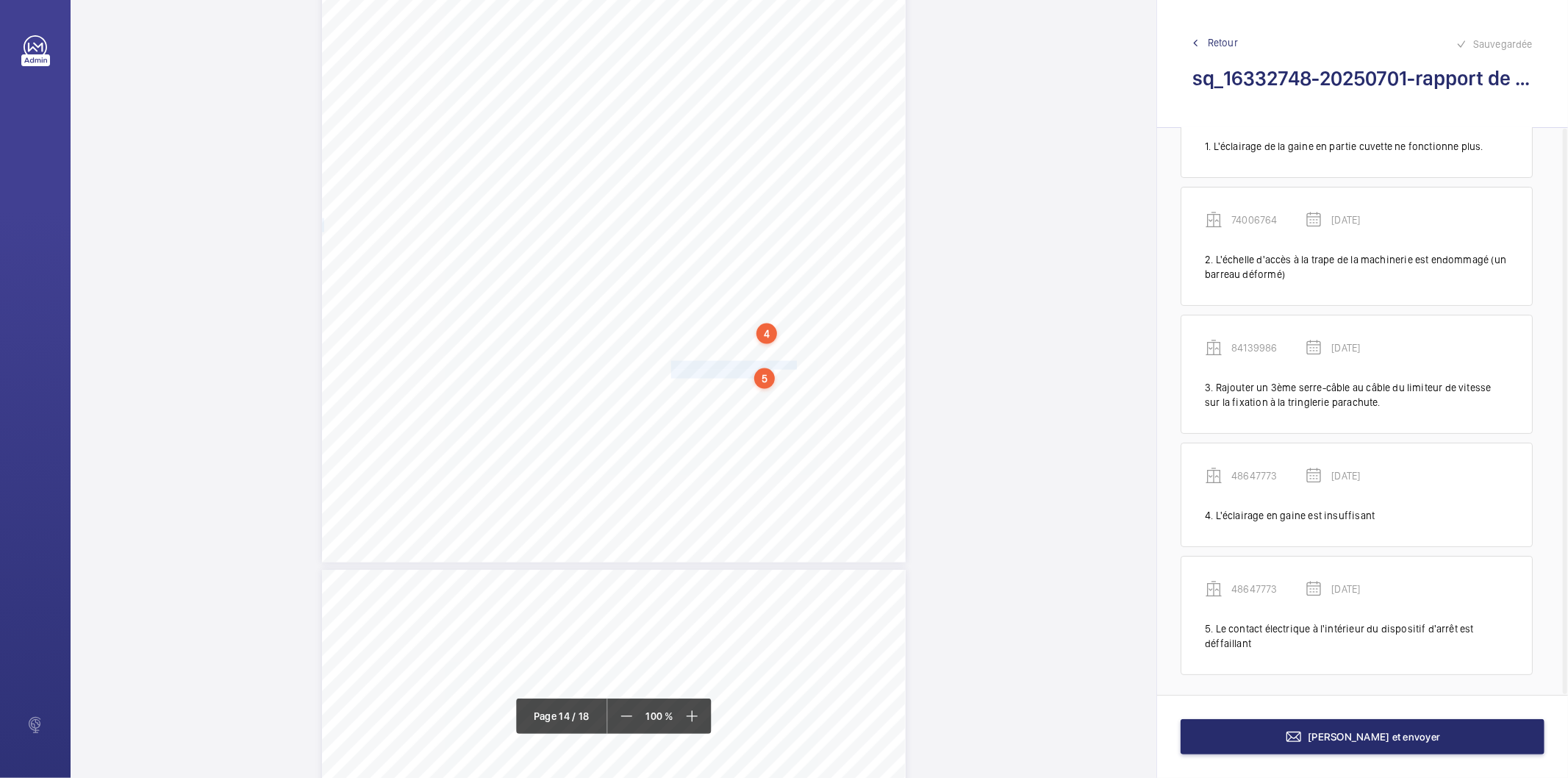
scroll to position [82, 0]
drag, startPoint x: 669, startPoint y: 407, endPoint x: 802, endPoint y: 407, distance: 133.0
click at [802, 407] on span "Verrouiller les gueuses du contrepoids." at bounding box center [739, 407] width 135 height 8
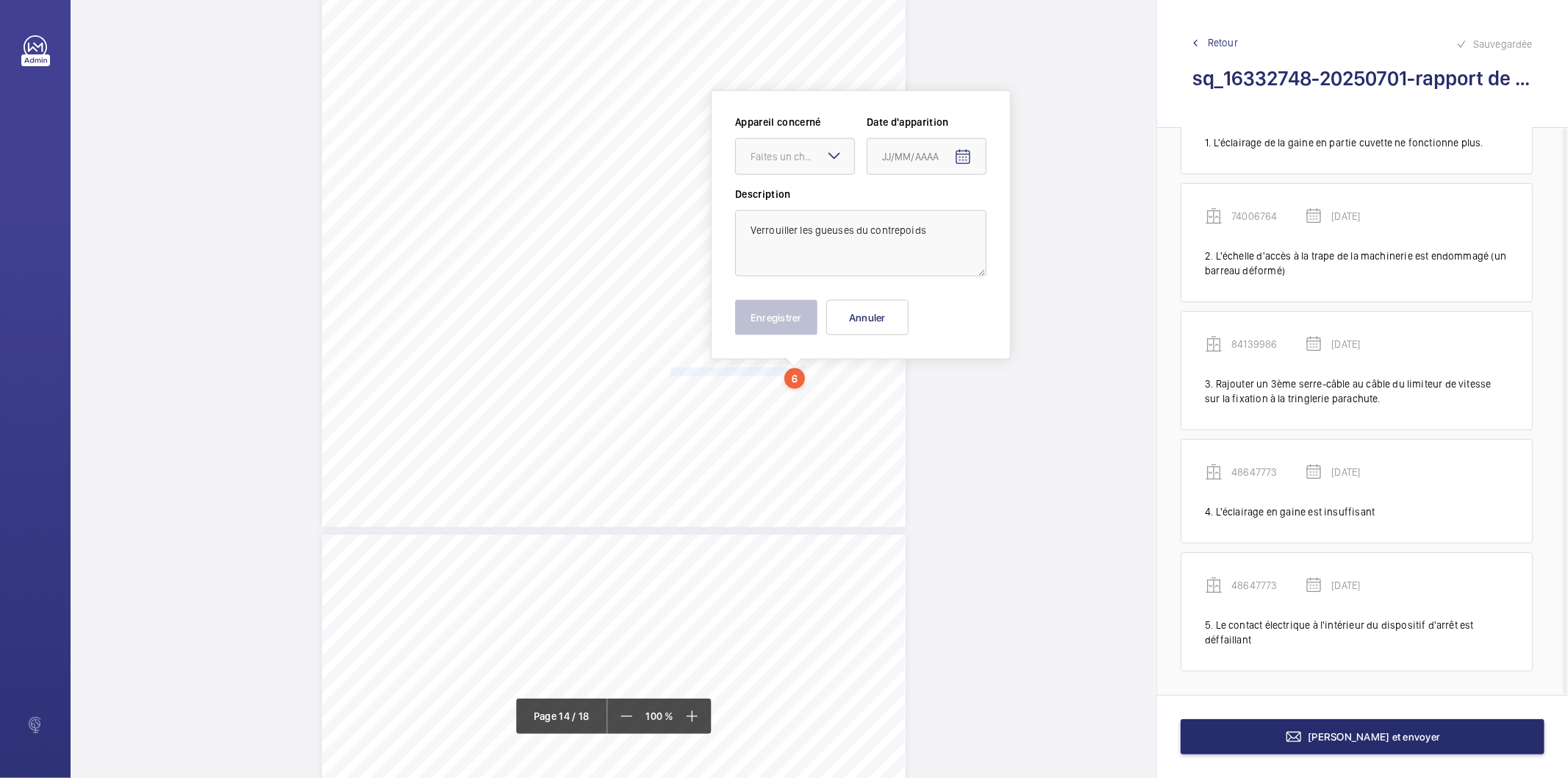
scroll to position [11139, 0]
click at [796, 162] on div "Faites un choix" at bounding box center [802, 156] width 104 height 15
click at [773, 302] on span "48647773" at bounding box center [795, 309] width 89 height 15
click at [969, 156] on mat-icon "Open calendar" at bounding box center [963, 157] width 18 height 18
click at [1034, 219] on span "Previous month" at bounding box center [1037, 214] width 29 height 29
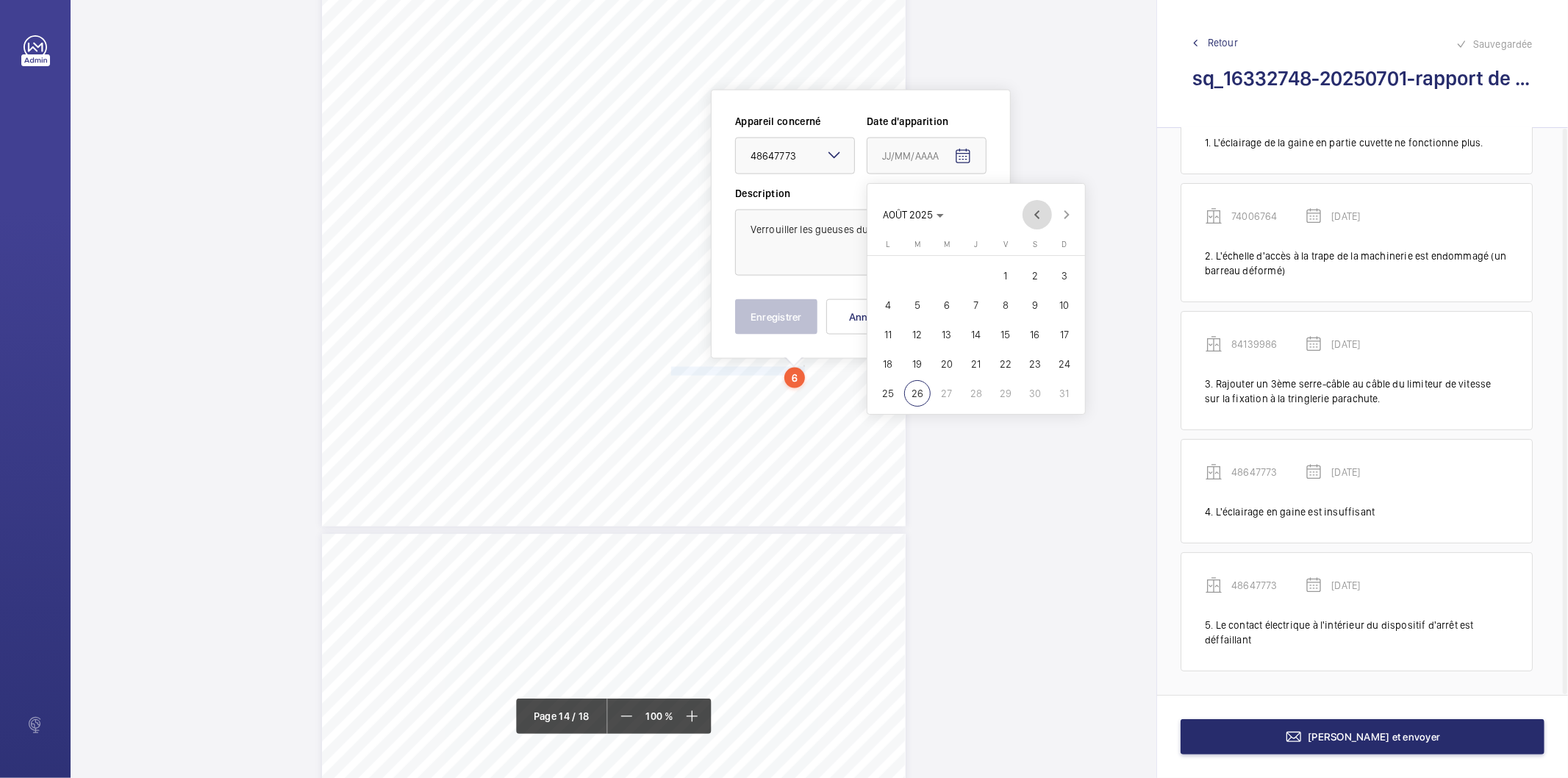
click at [1034, 219] on span "Previous month" at bounding box center [1037, 214] width 29 height 29
drag, startPoint x: 891, startPoint y: 426, endPoint x: 789, endPoint y: 386, distance: 109.6
click at [890, 426] on span "30" at bounding box center [888, 423] width 26 height 26
type input "[DATE]"
click at [768, 325] on button "Enregistrer" at bounding box center [776, 317] width 82 height 36
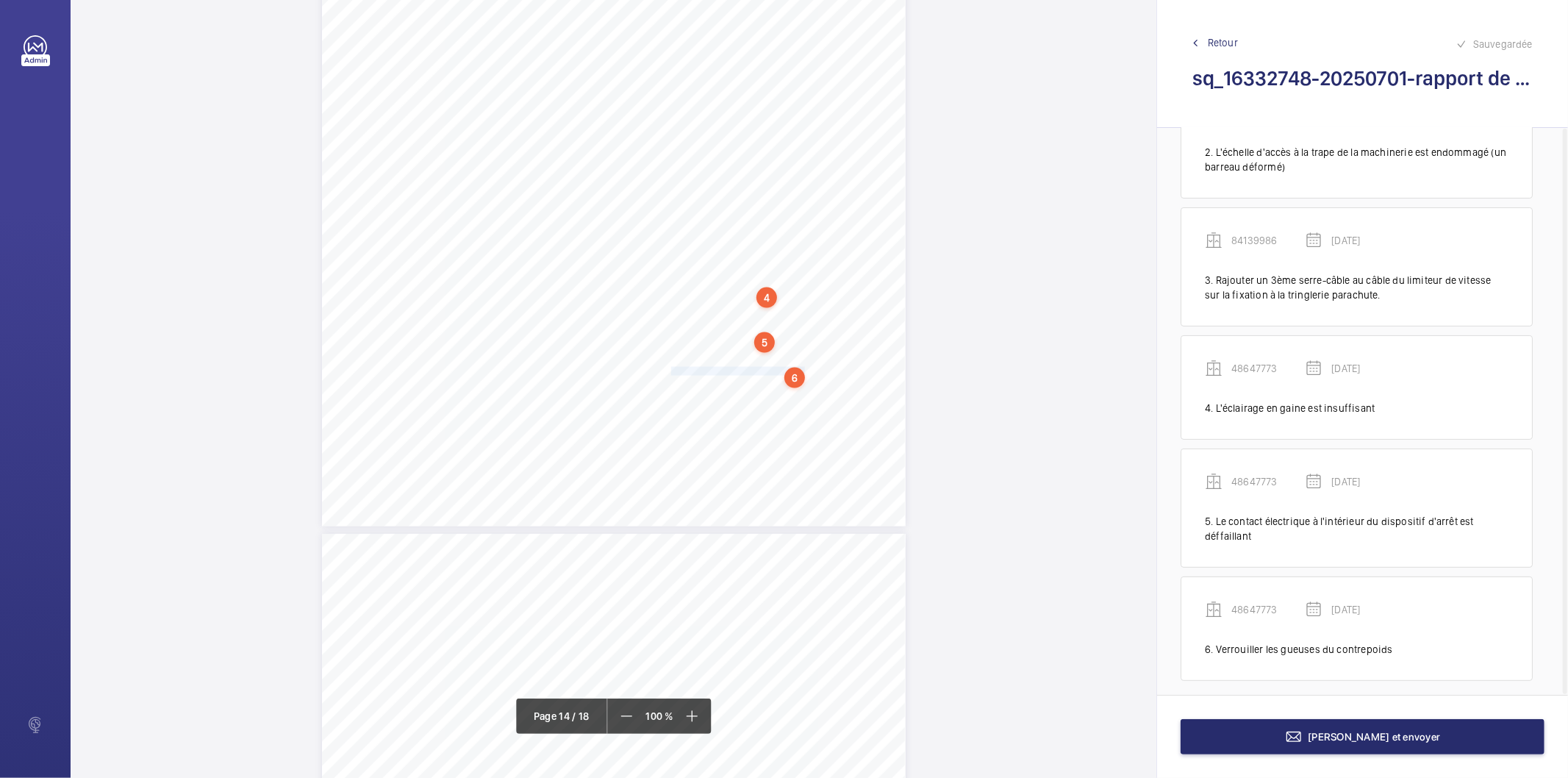
scroll to position [194, 0]
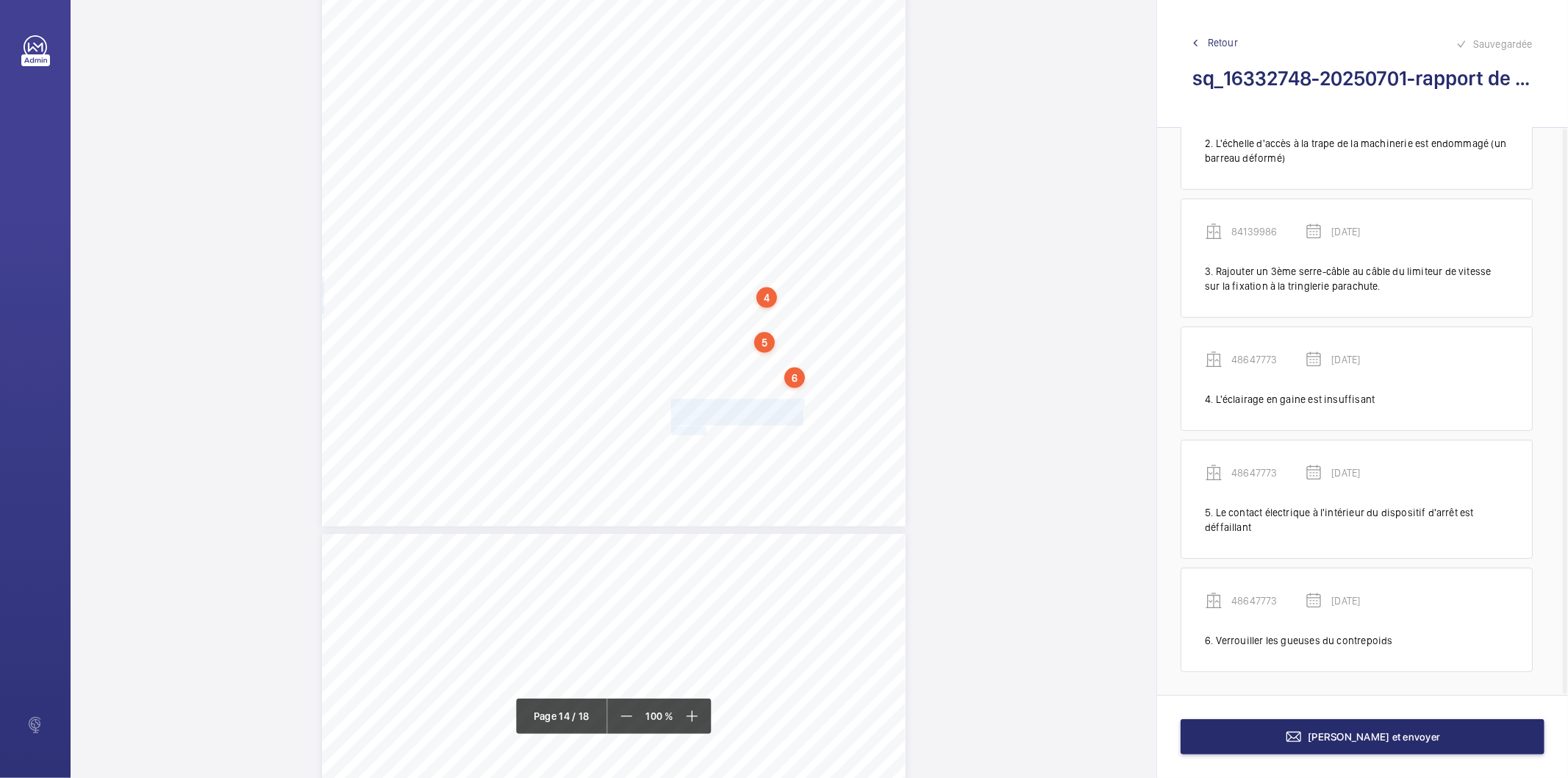
drag, startPoint x: 669, startPoint y: 401, endPoint x: 703, endPoint y: 431, distance: 45.3
click at [703, 431] on div "Affaire n° : 2502206E0000059/18000 / N° du rapport : 206E0/25/5694 Lieu de véri…" at bounding box center [613, 114] width 584 height 825
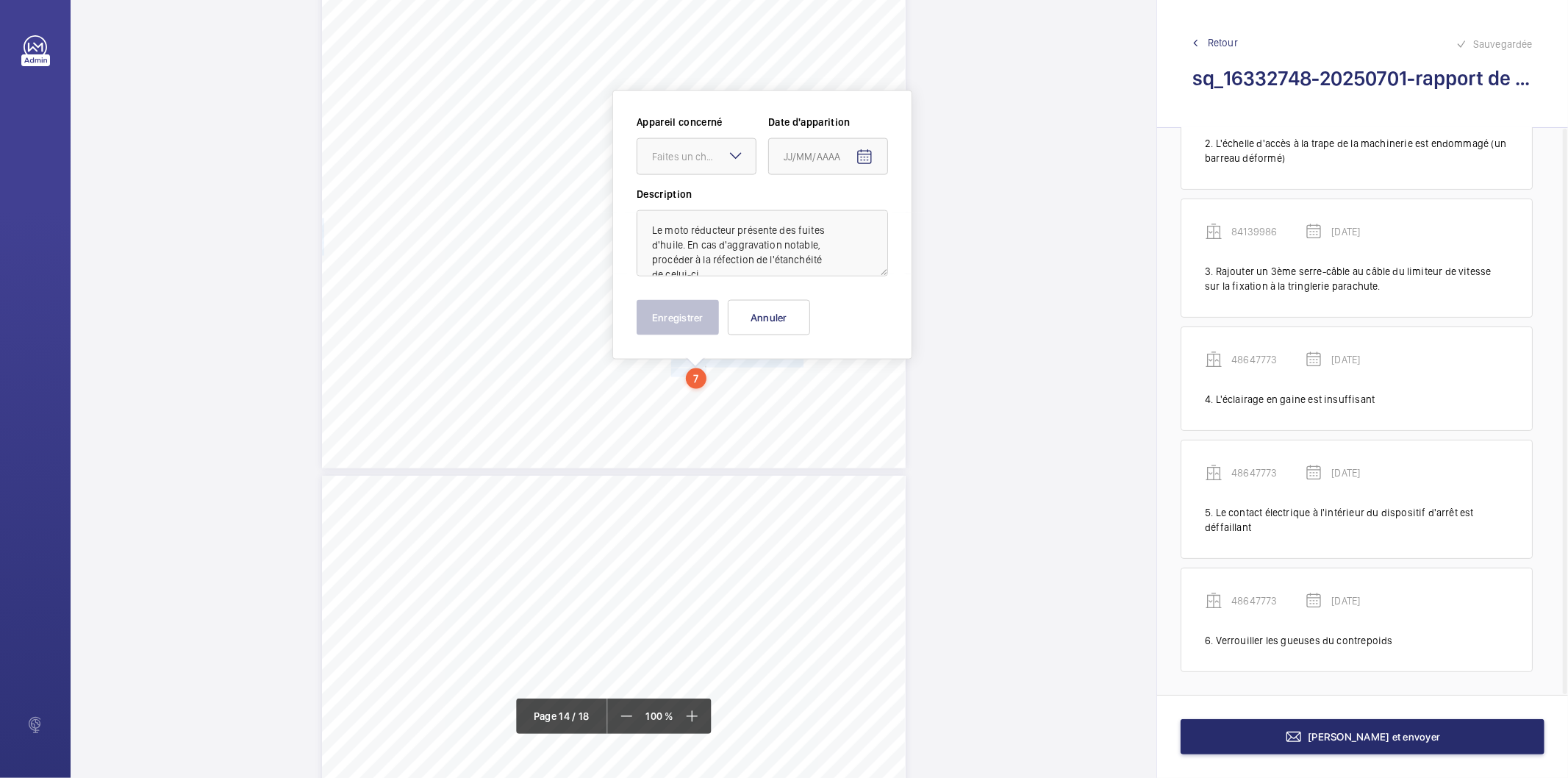
scroll to position [11198, 0]
click at [699, 155] on div "Faites un choix" at bounding box center [704, 156] width 104 height 15
click at [674, 310] on span "48647773" at bounding box center [696, 309] width 89 height 15
click at [866, 159] on mat-icon "Open calendar" at bounding box center [864, 157] width 18 height 18
click at [941, 218] on span "Previous month" at bounding box center [938, 214] width 29 height 29
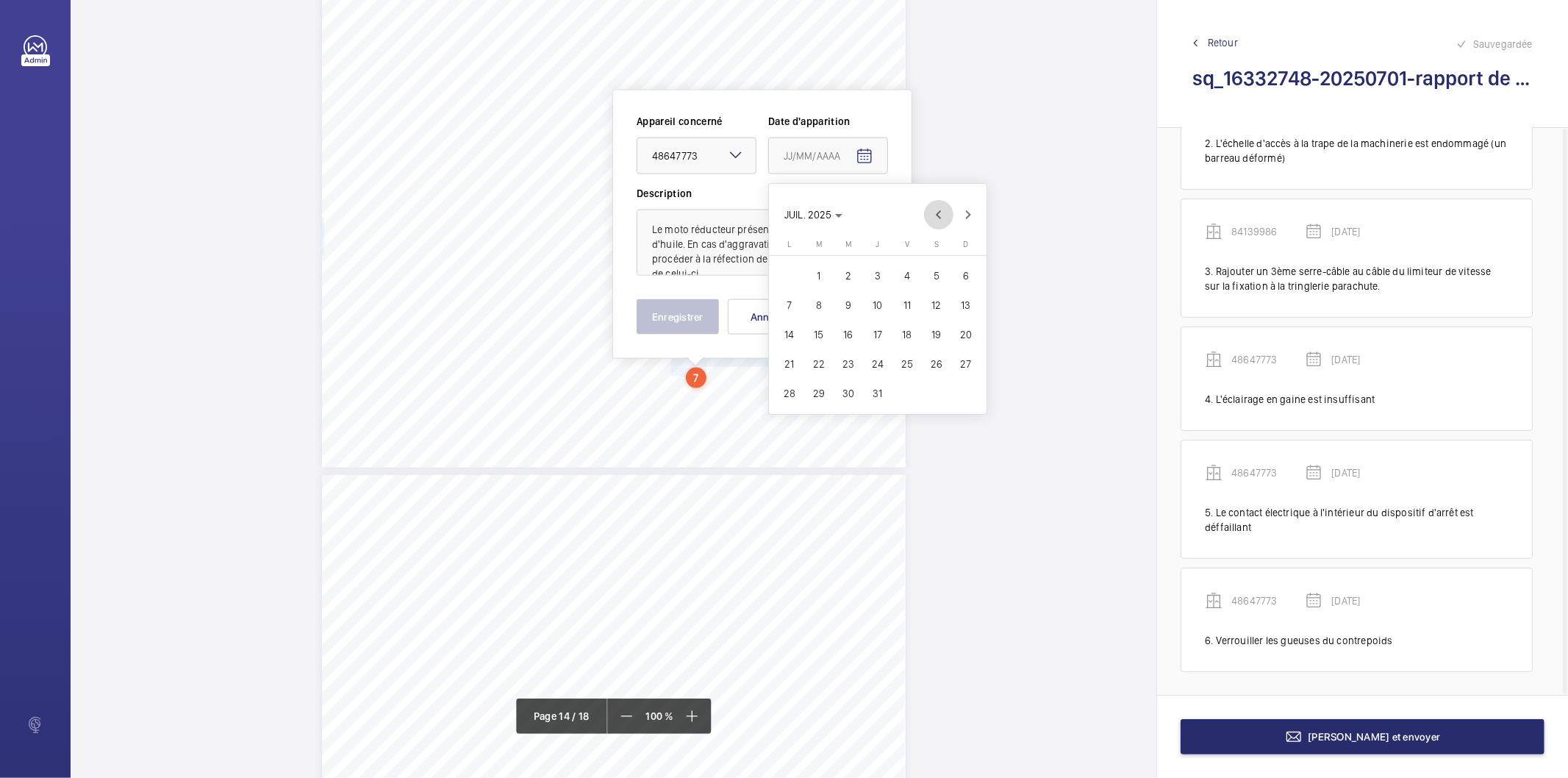
click at [941, 218] on span "Previous month" at bounding box center [938, 214] width 29 height 29
click at [789, 421] on span "30" at bounding box center [789, 423] width 26 height 26
type input "[DATE]"
click at [679, 324] on button "Enregistrer" at bounding box center [678, 317] width 82 height 36
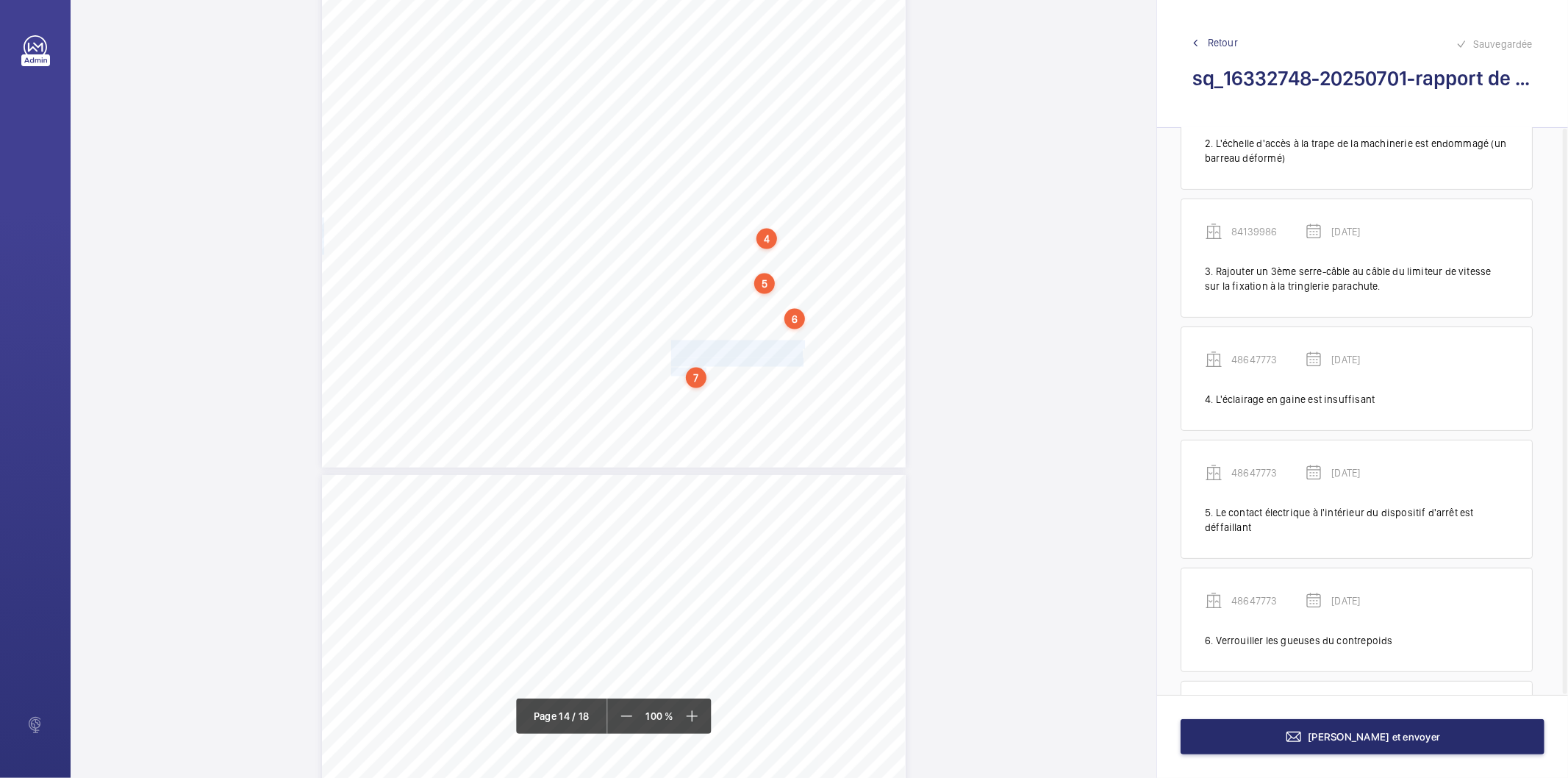
scroll to position [337, 0]
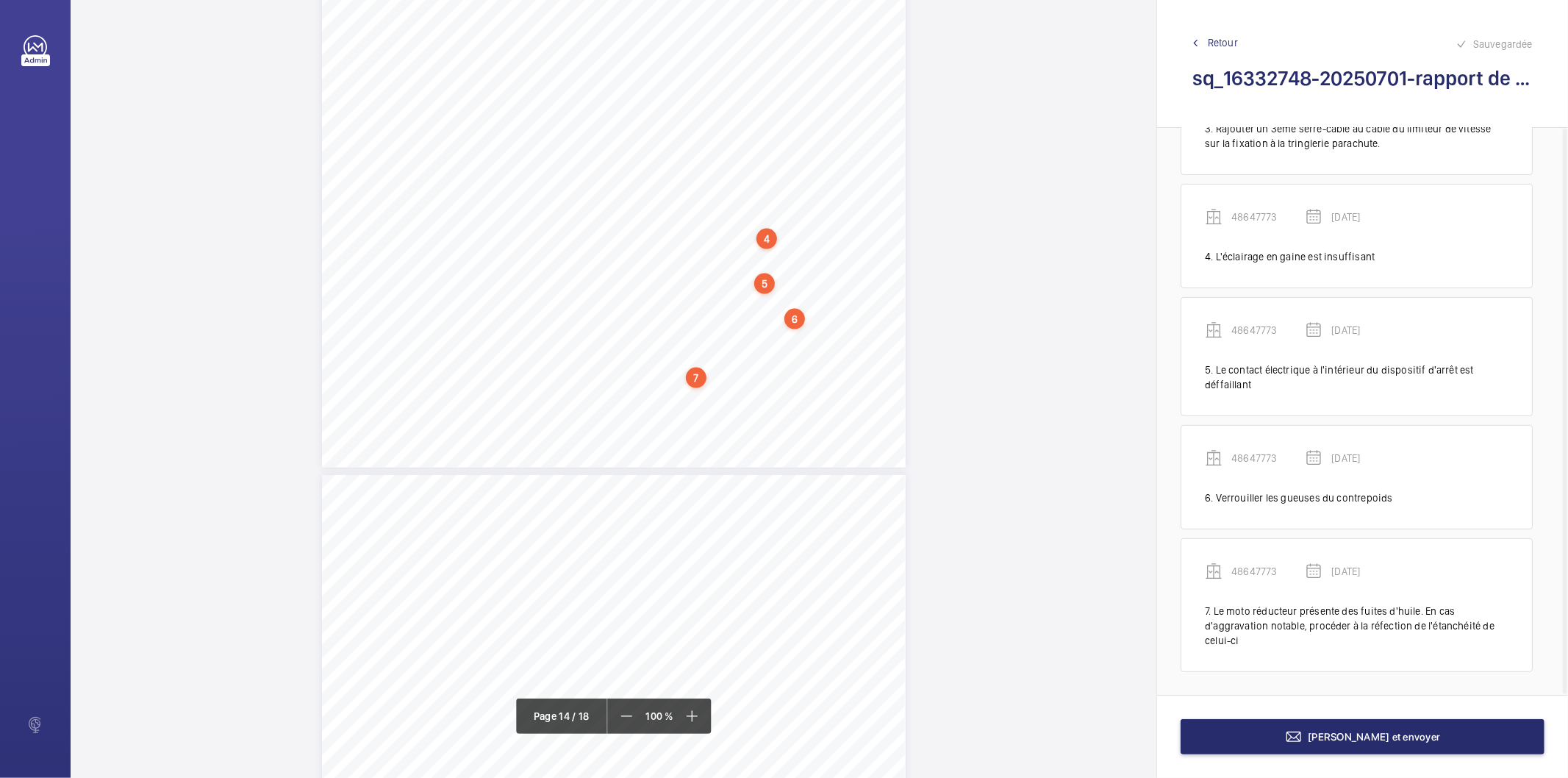
click at [696, 376] on div "7" at bounding box center [696, 378] width 21 height 21
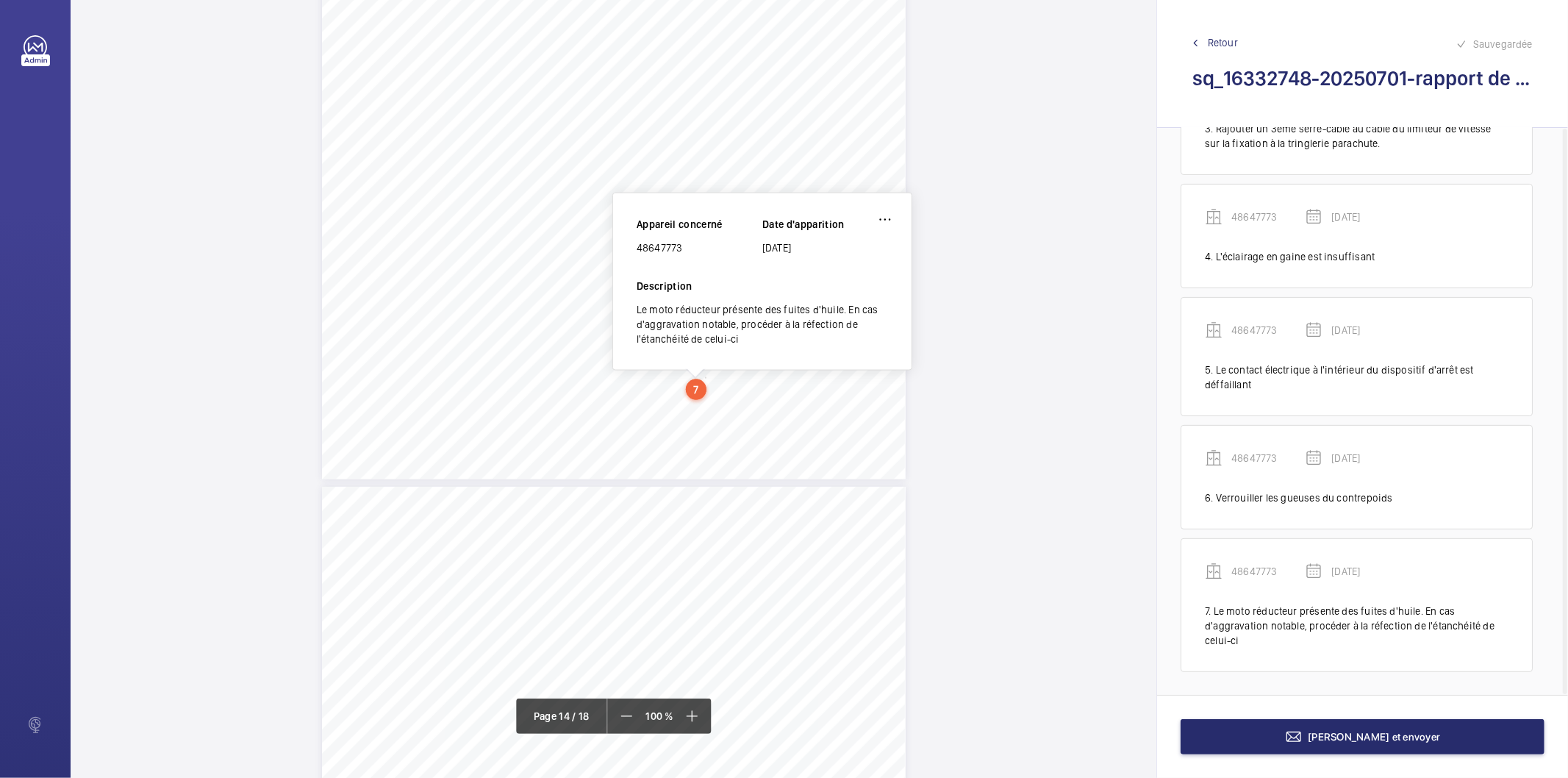
click at [659, 245] on div "48647773" at bounding box center [699, 247] width 126 height 15
copy div "48647773"
click at [799, 431] on div "Affaire n° : 2502206E0000059/18000 / N° du rapport : 206E0/25/5694 Lieu de véri…" at bounding box center [613, 67] width 584 height 825
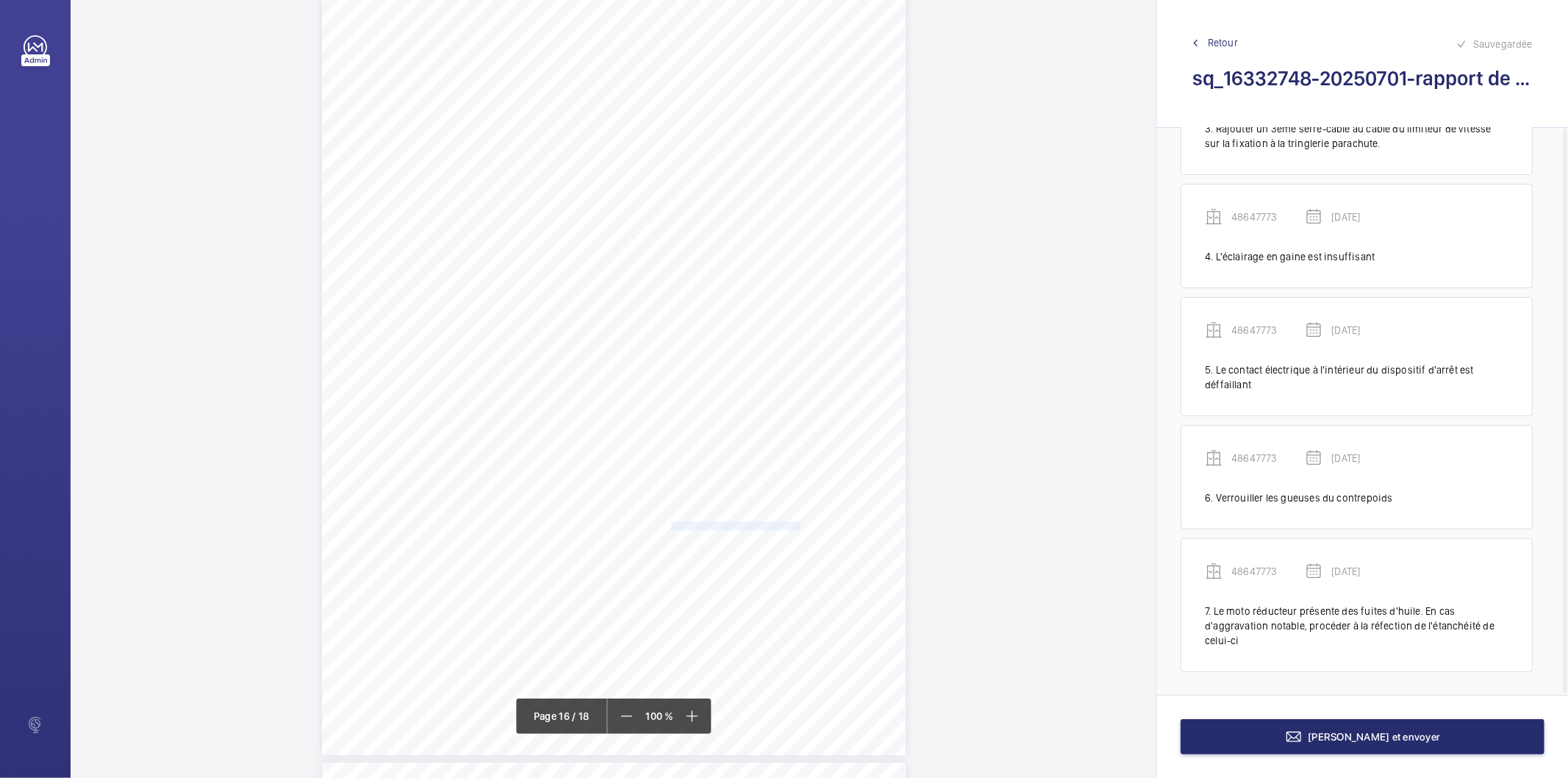
drag, startPoint x: 669, startPoint y: 523, endPoint x: 799, endPoint y: 526, distance: 130.0
click at [799, 526] on span "Verrouiller les gueuses du contrepoids;" at bounding box center [739, 526] width 135 height 8
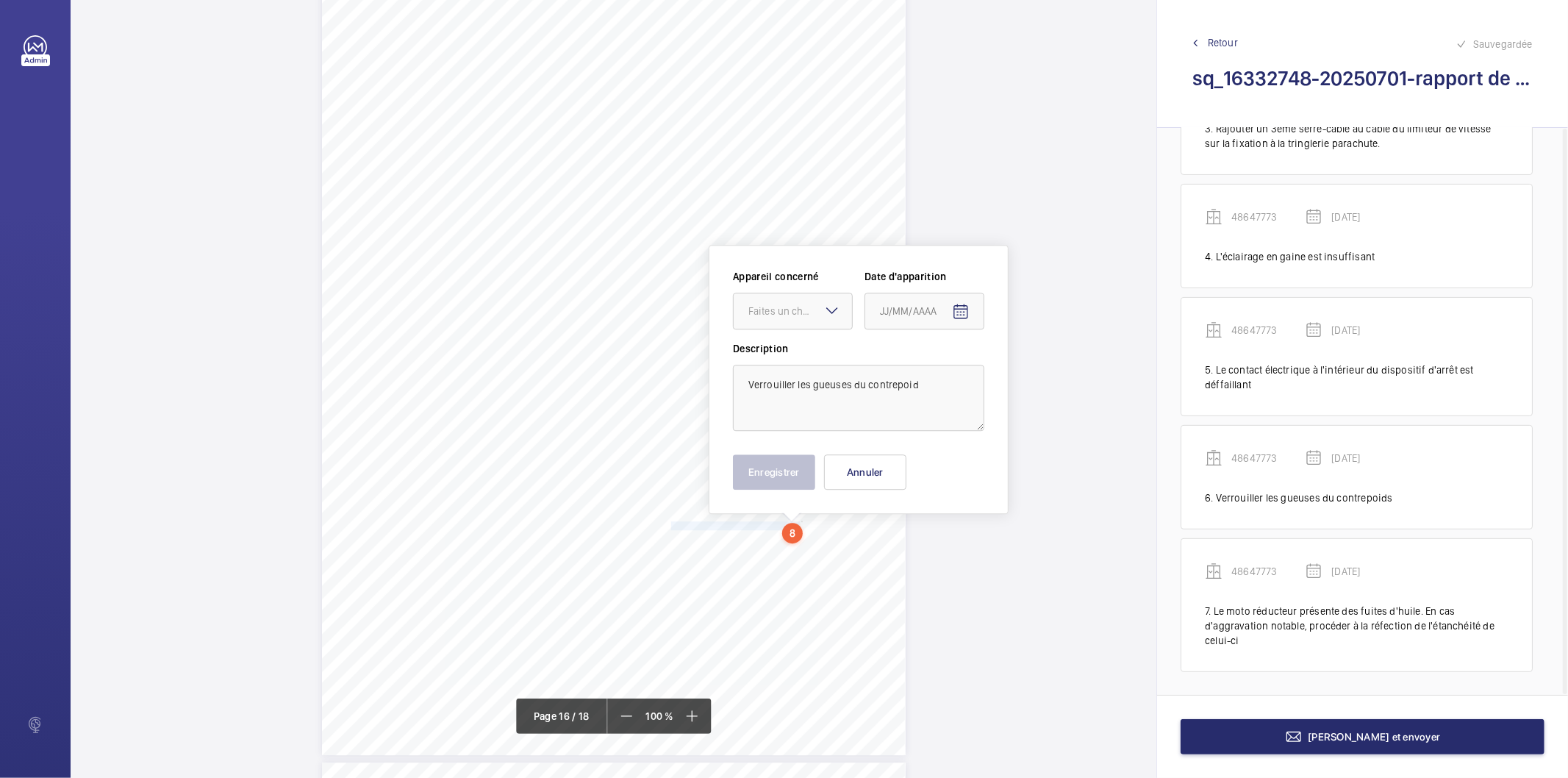
scroll to position [12728, 0]
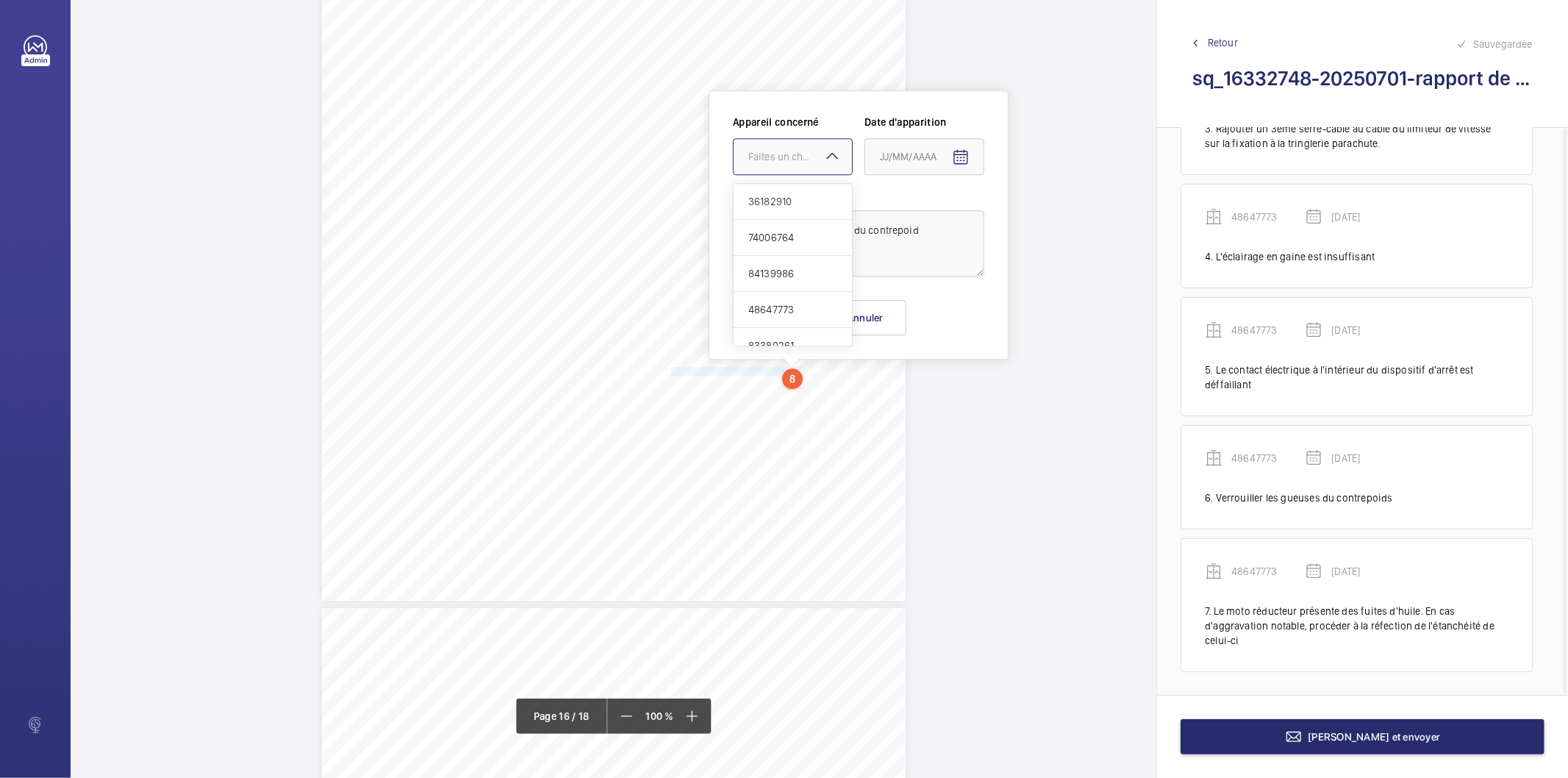
click at [774, 164] on div at bounding box center [793, 157] width 118 height 36
click at [779, 325] on span "83380261" at bounding box center [792, 329] width 89 height 15
click at [953, 165] on span "Open calendar" at bounding box center [961, 157] width 36 height 36
click at [1037, 217] on span "Previous month" at bounding box center [1034, 214] width 29 height 29
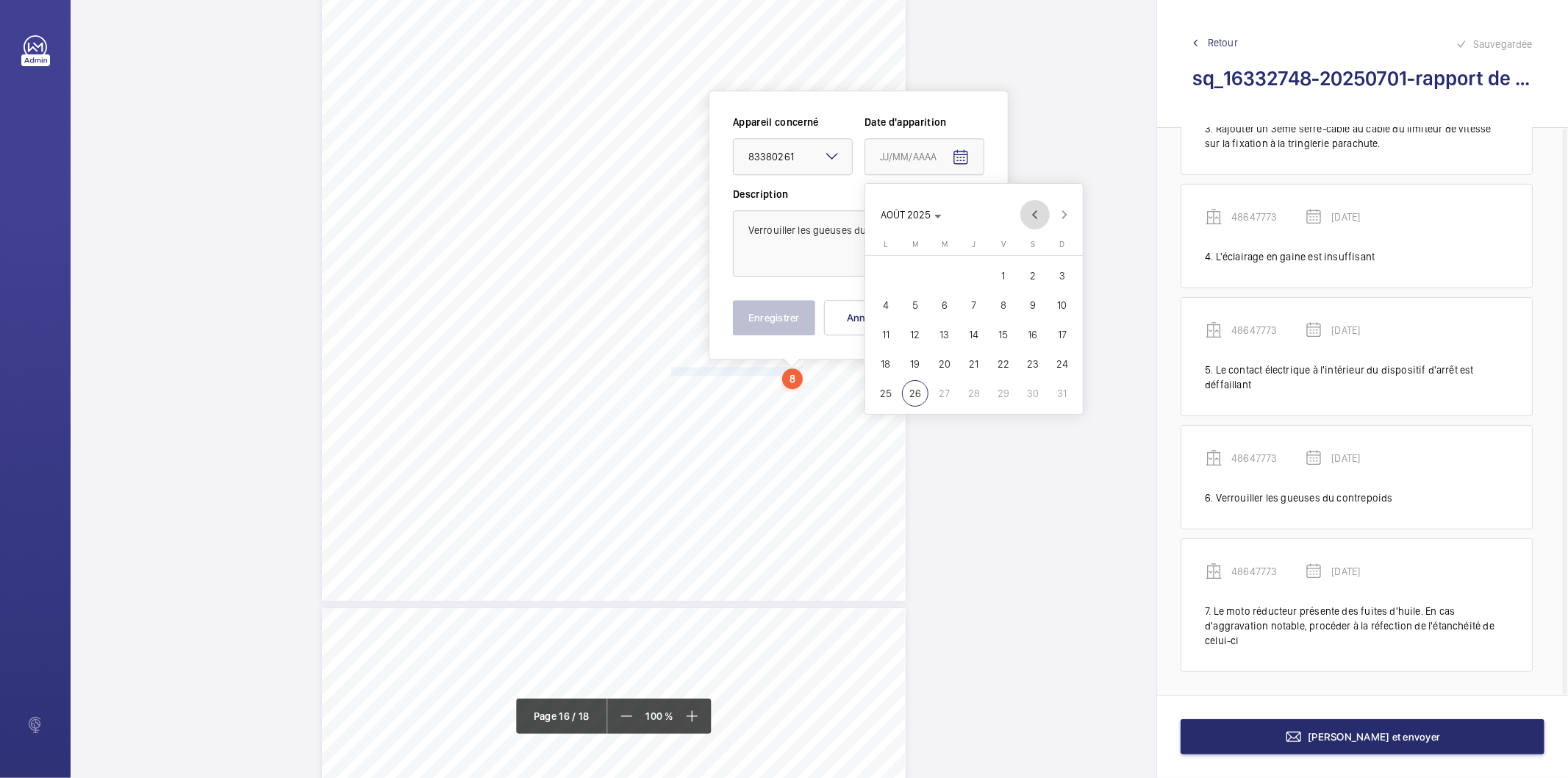
click at [1037, 217] on span "Previous month" at bounding box center [1034, 214] width 29 height 29
click at [894, 417] on span "30" at bounding box center [886, 423] width 26 height 26
type input "[DATE]"
click at [765, 314] on button "Enregistrer" at bounding box center [774, 318] width 82 height 36
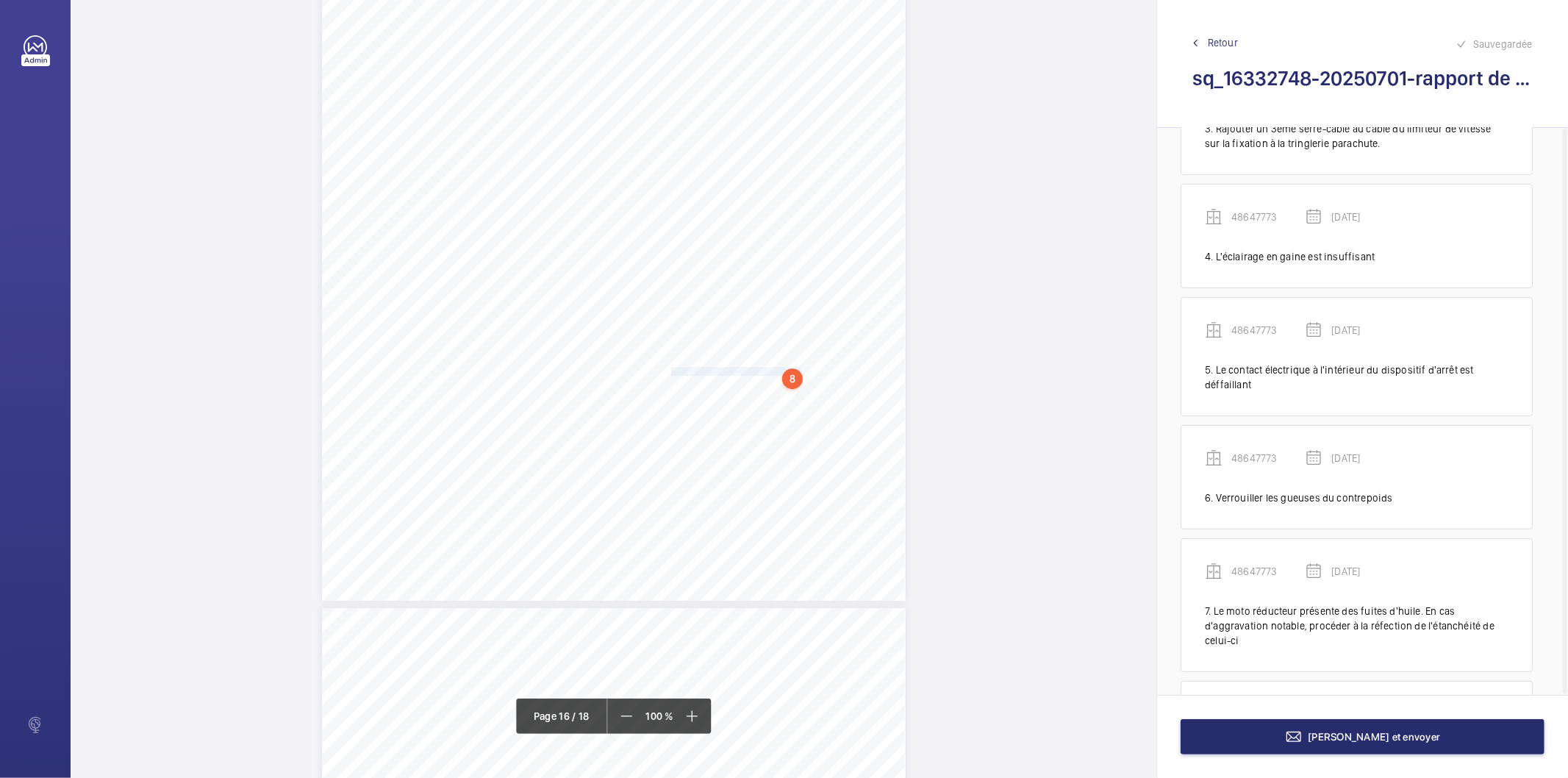
scroll to position [451, 0]
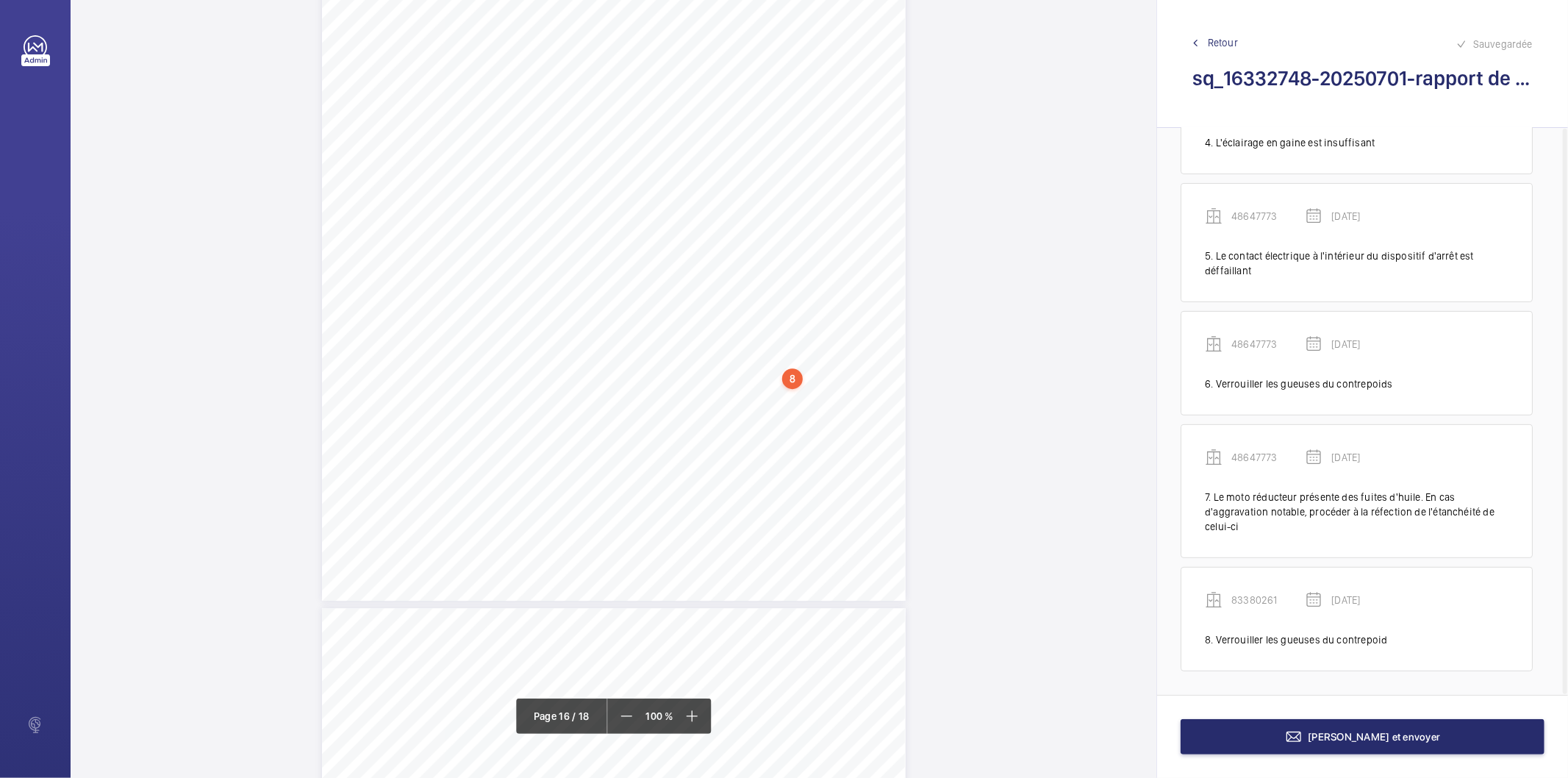
click at [794, 376] on div "8" at bounding box center [792, 379] width 21 height 21
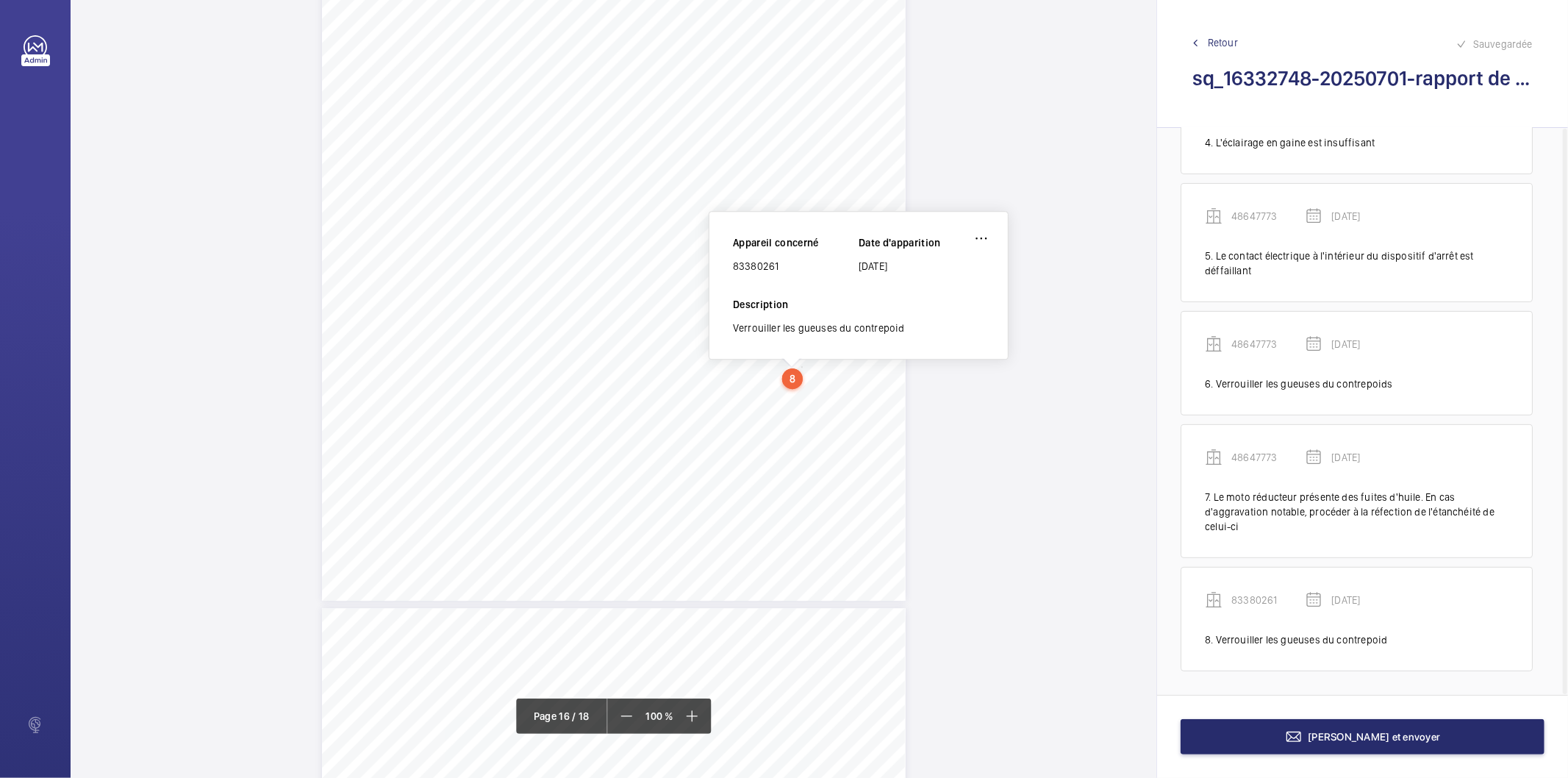
scroll to position [12717, 0]
click at [742, 275] on div "83380261" at bounding box center [796, 277] width 126 height 15
click at [740, 275] on div "83380261" at bounding box center [796, 277] width 126 height 15
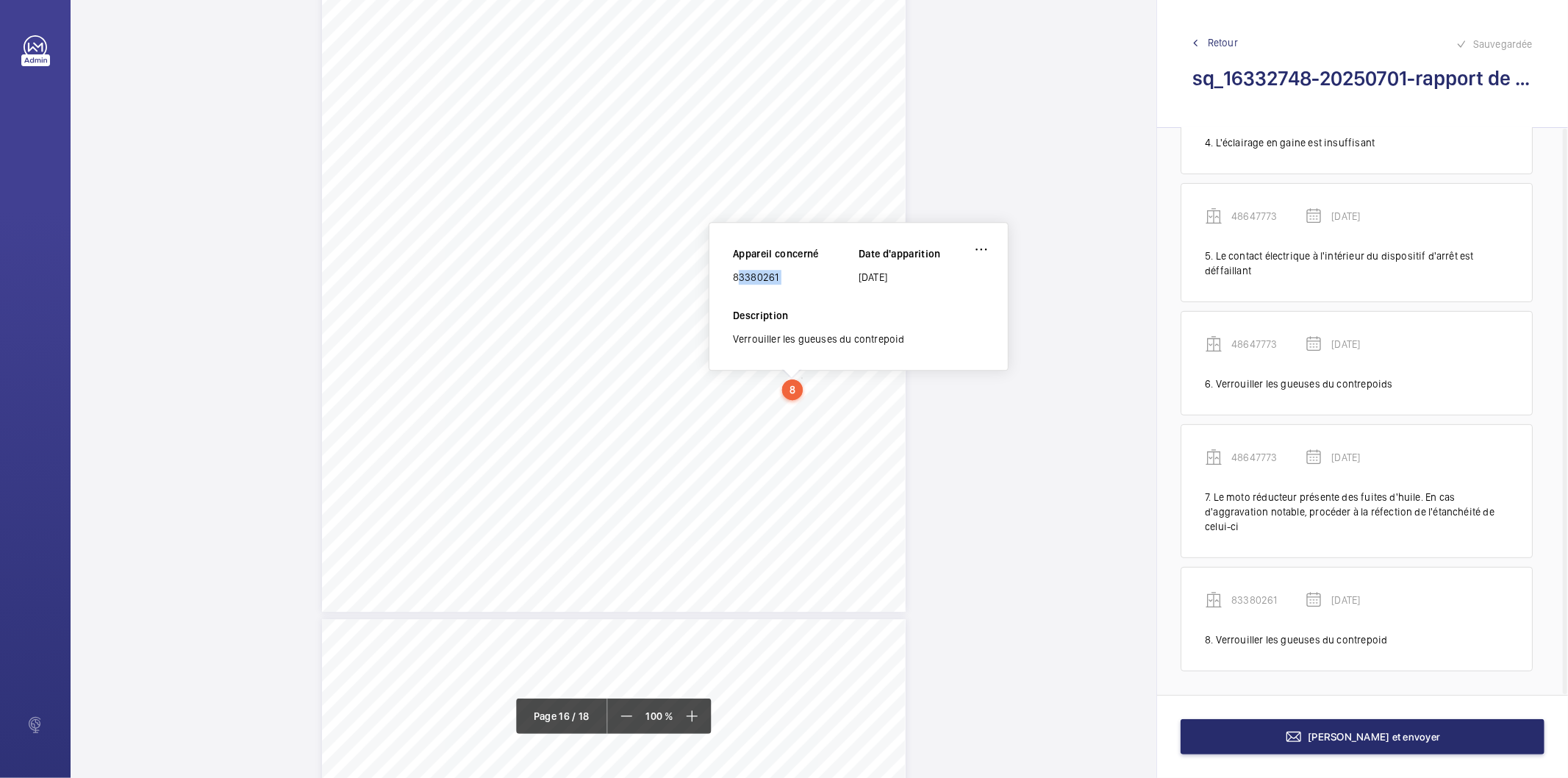
click at [740, 275] on div "83380261" at bounding box center [796, 277] width 126 height 15
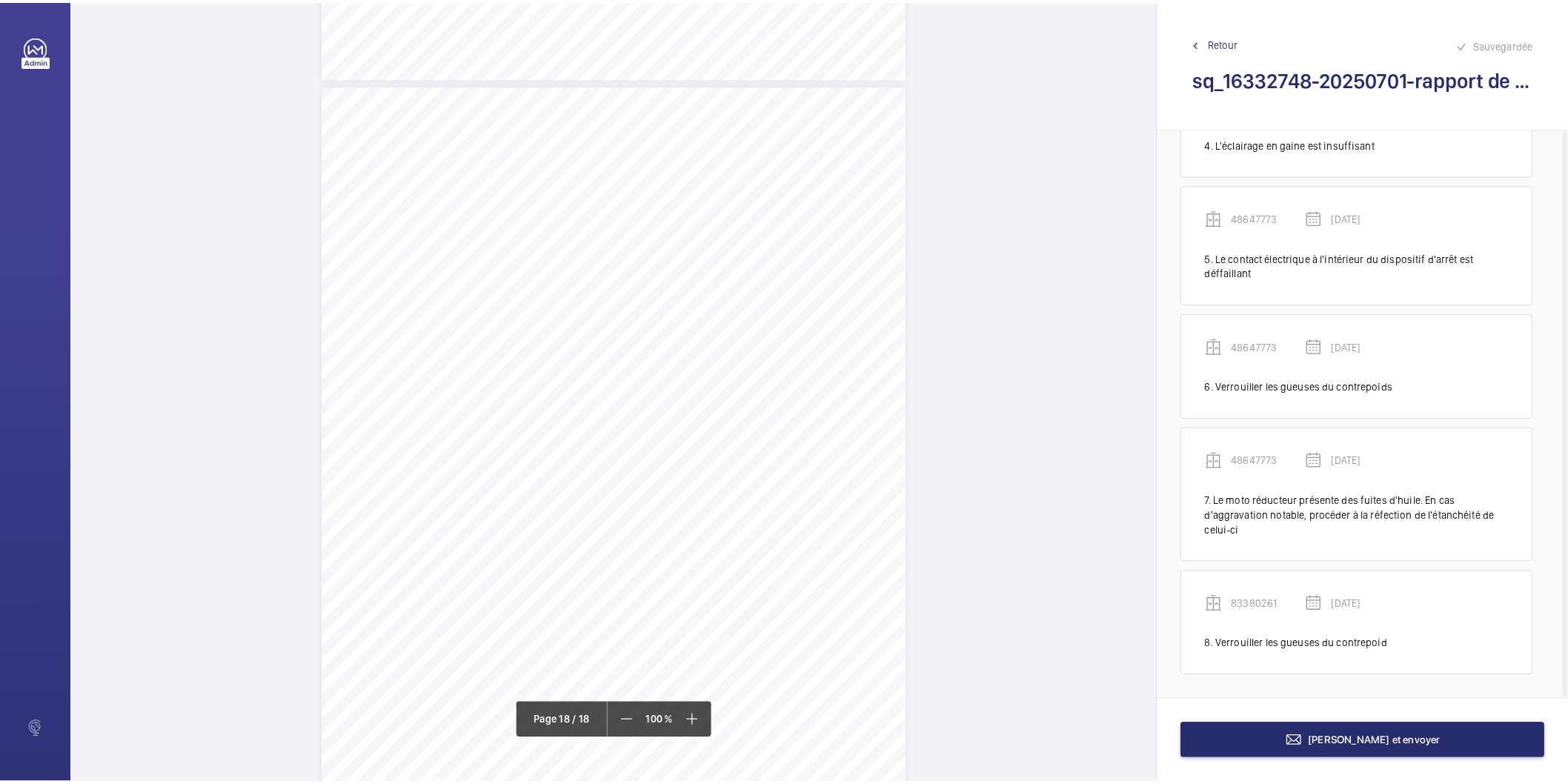
scroll to position [14356, 0]
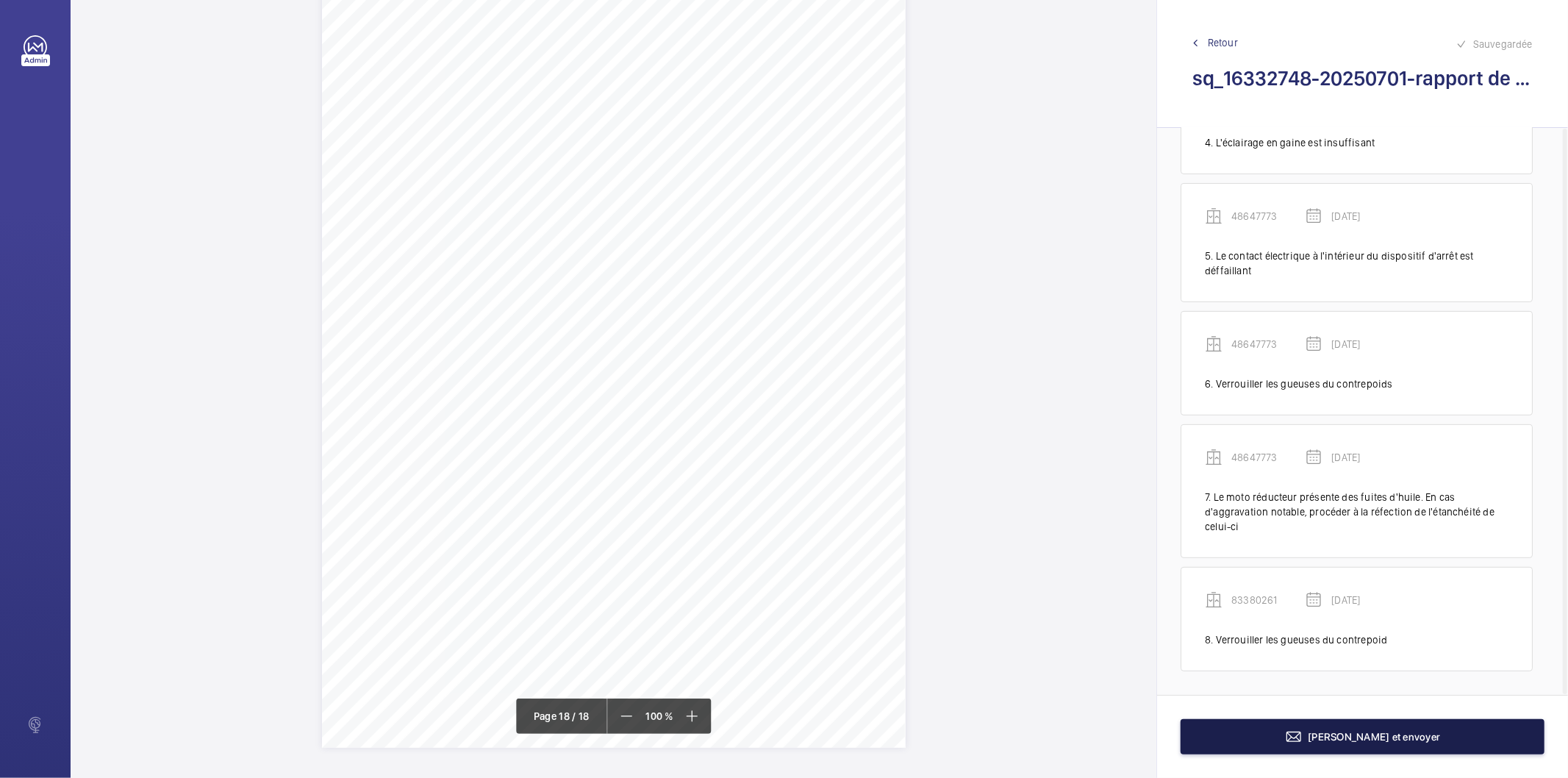
click at [1231, 733] on button "[PERSON_NAME] et envoyer" at bounding box center [1362, 737] width 364 height 36
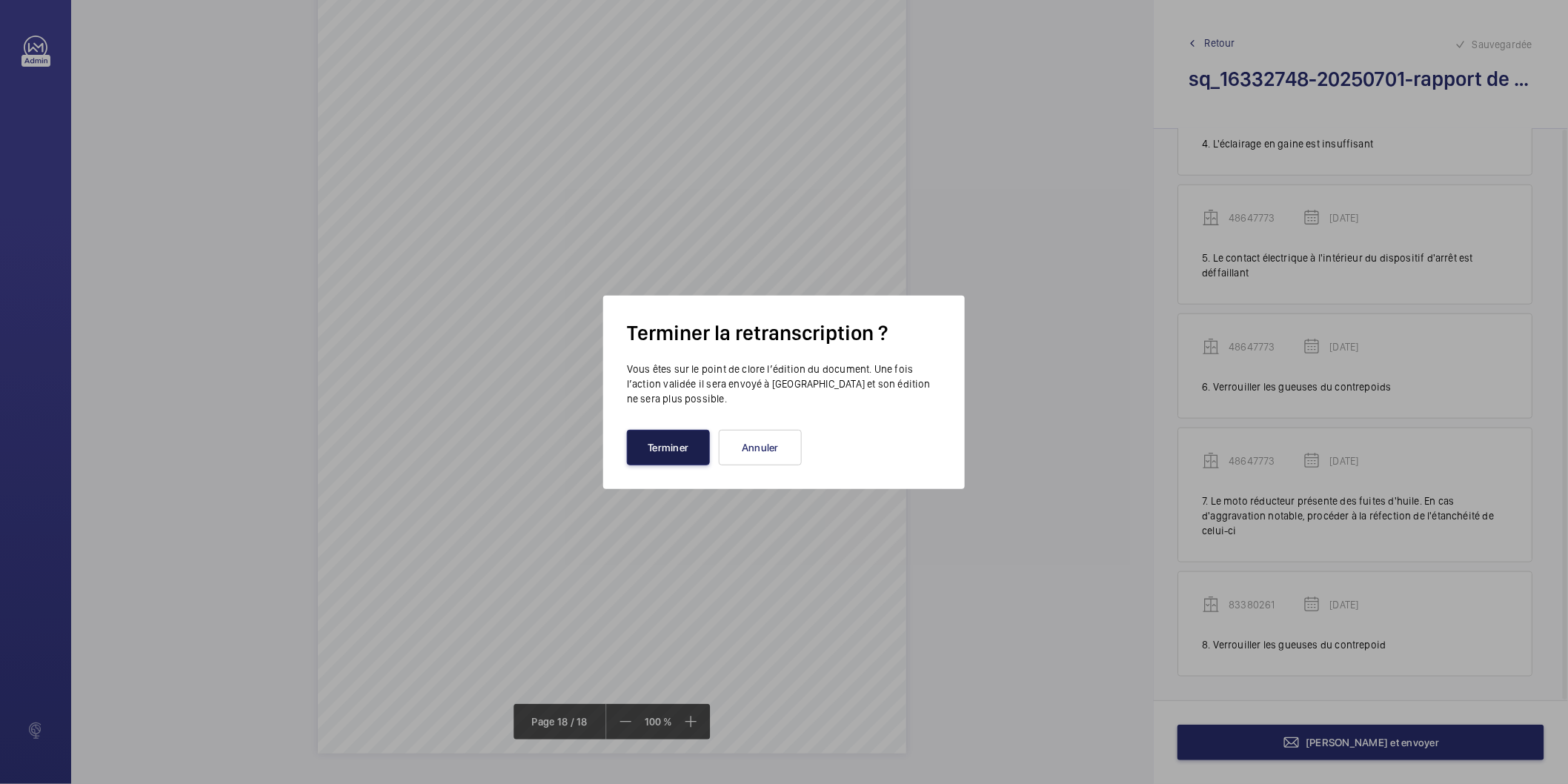
click at [663, 454] on button "Terminer" at bounding box center [668, 448] width 83 height 36
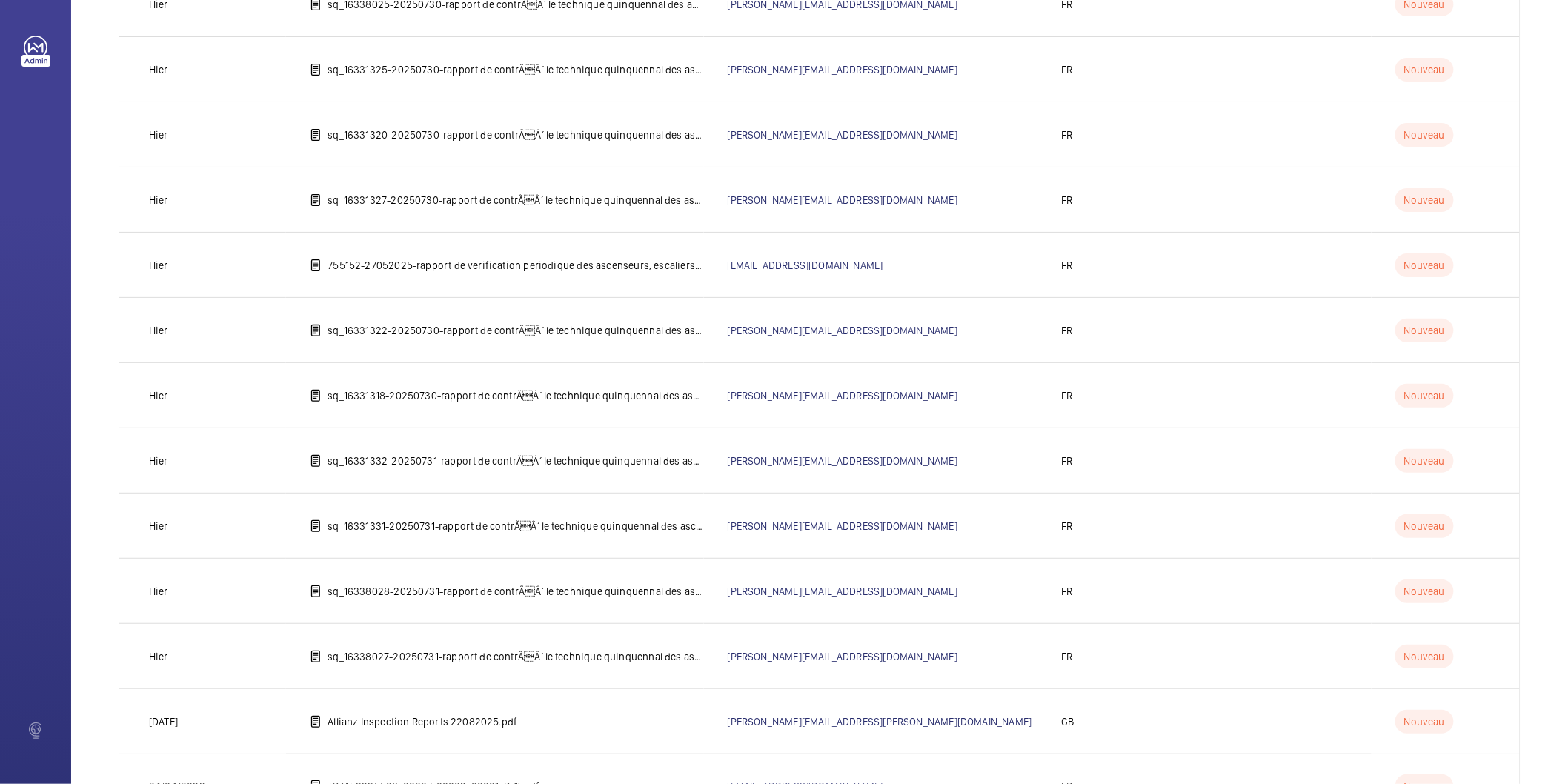
scroll to position [1450, 0]
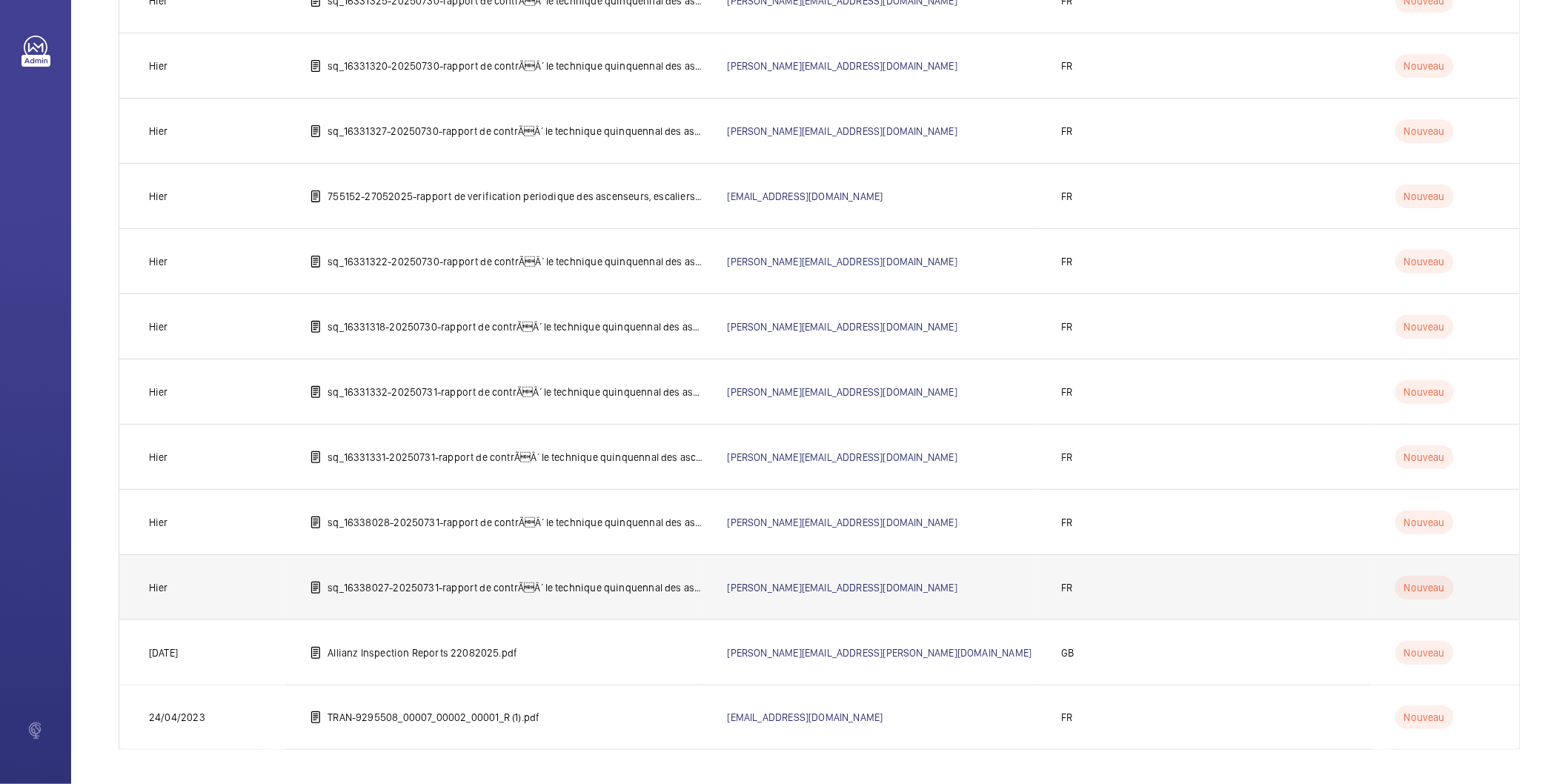
click at [555, 586] on p "sq_16338027-20250731-rapport de contrÃÂ´le technique quinquennal des ascenseur…" at bounding box center [516, 588] width 376 height 15
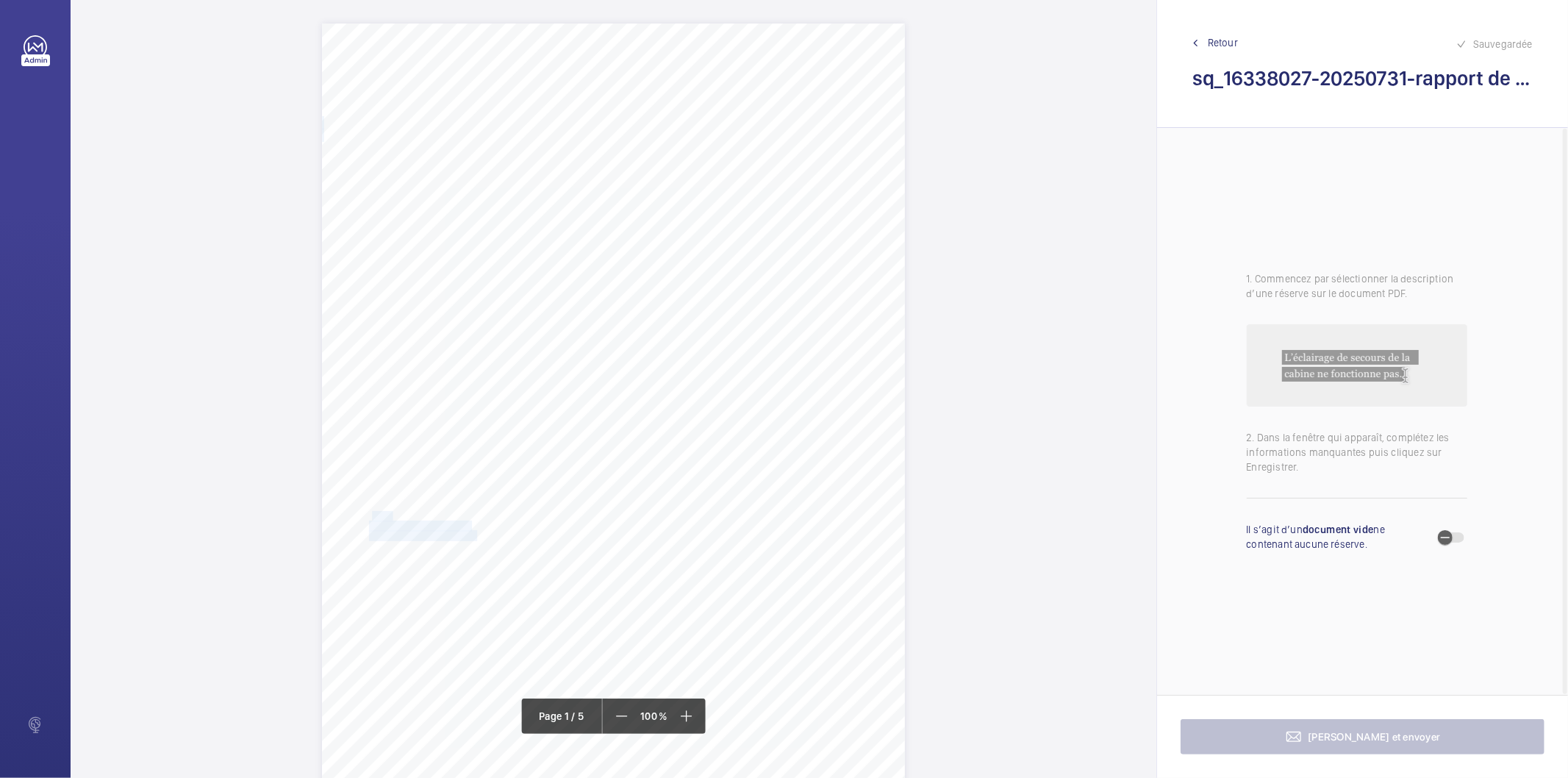
drag, startPoint x: 369, startPoint y: 517, endPoint x: 474, endPoint y: 534, distance: 106.4
click at [474, 534] on div "IN'LI PROPERTY MANAGEMENT IN'LI PROPERTY MANAGEMENT TOUR ARIANE [STREET_ADDRESS…" at bounding box center [613, 436] width 583 height 825
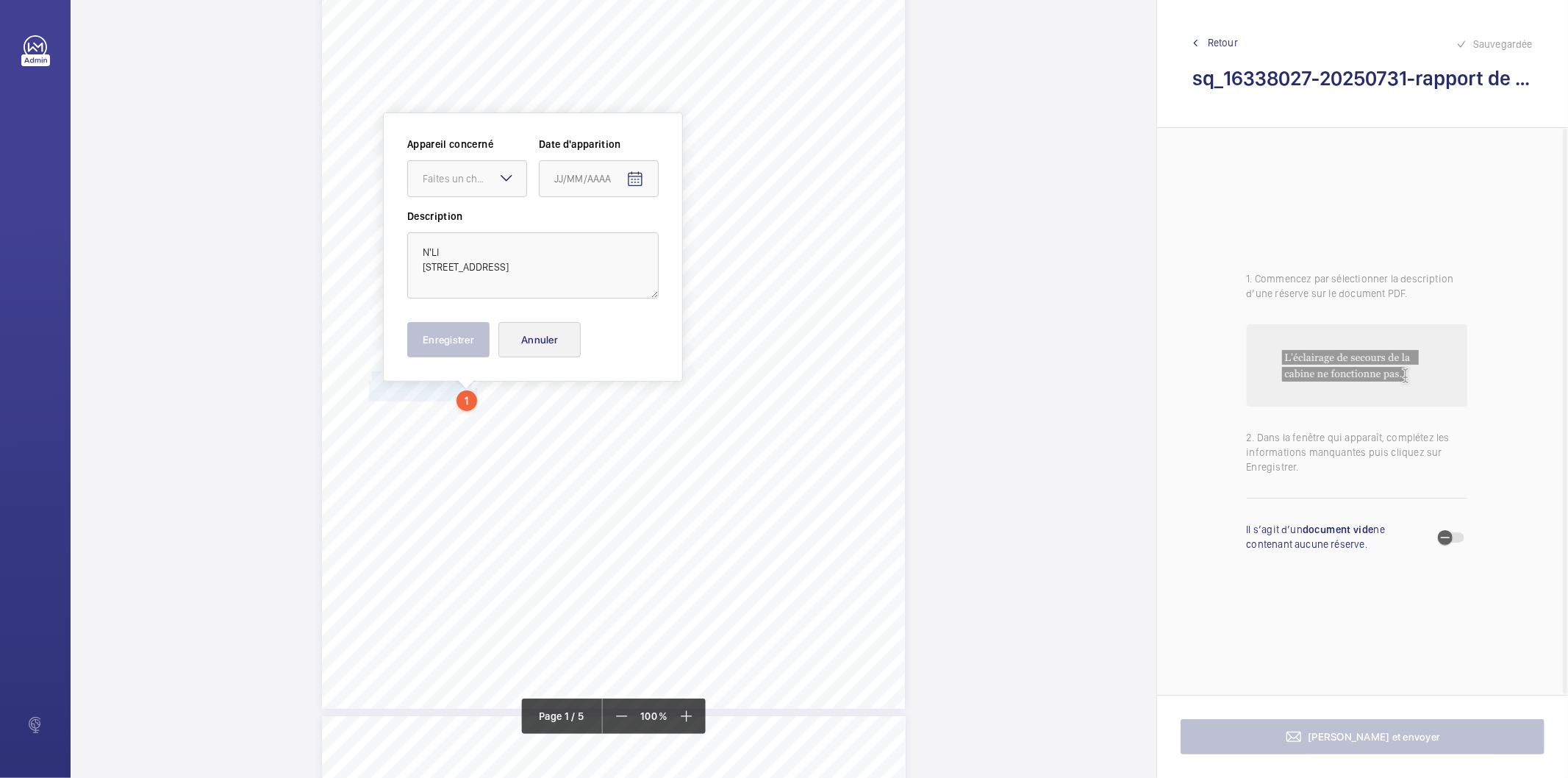
scroll to position [162, 0]
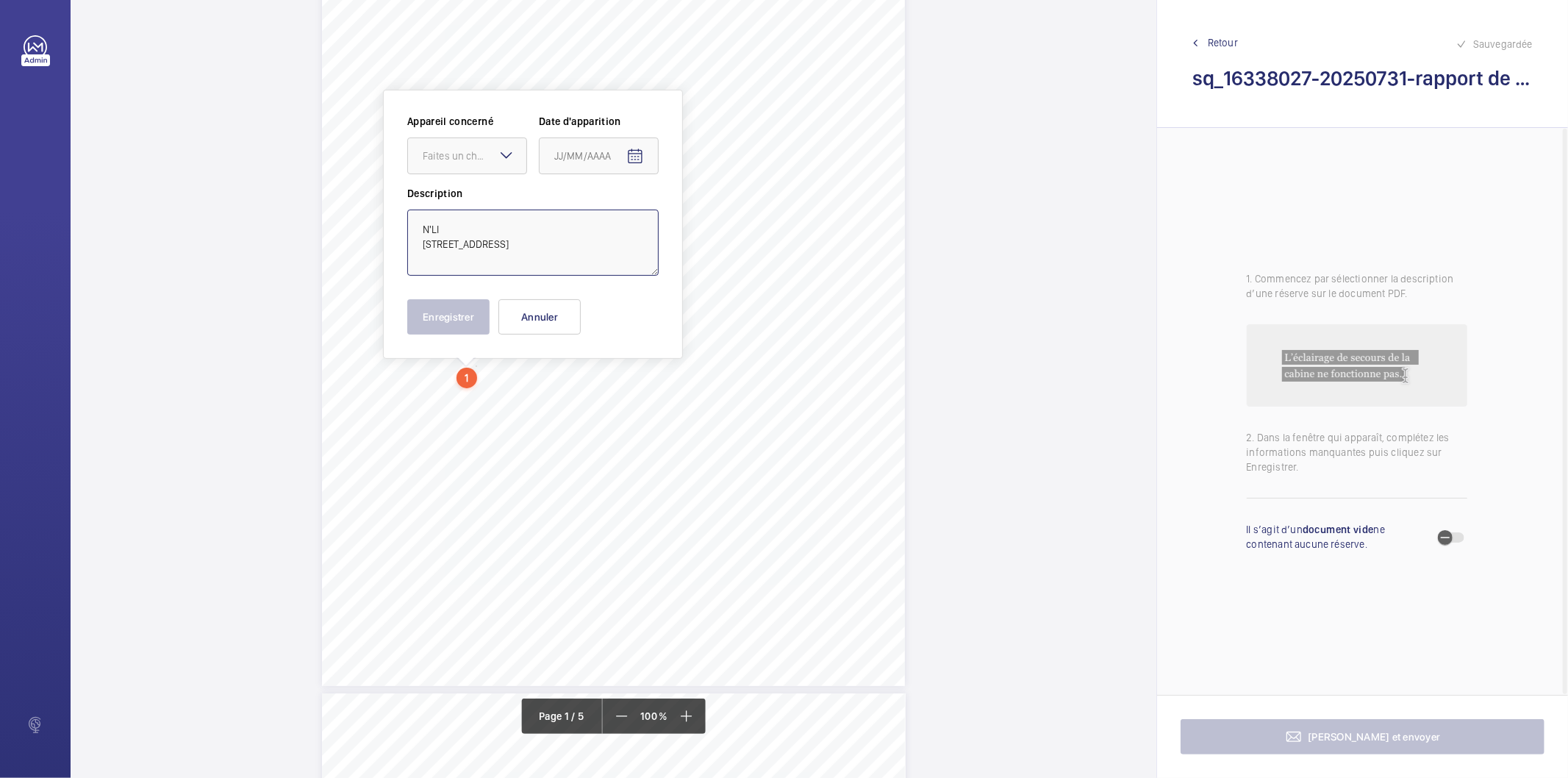
click at [522, 226] on textarea "N'LI [STREET_ADDRESS]" at bounding box center [532, 242] width 251 height 67
type textarea "IN'LI [STREET_ADDRESS]"
drag, startPoint x: 669, startPoint y: 377, endPoint x: 750, endPoint y: 393, distance: 82.6
click at [750, 393] on div "Affaire n° : 2502206E0000059/12000 / N° du rapport : 206E0/25/5727 Lieu de véri…" at bounding box center [613, 564] width 584 height 825
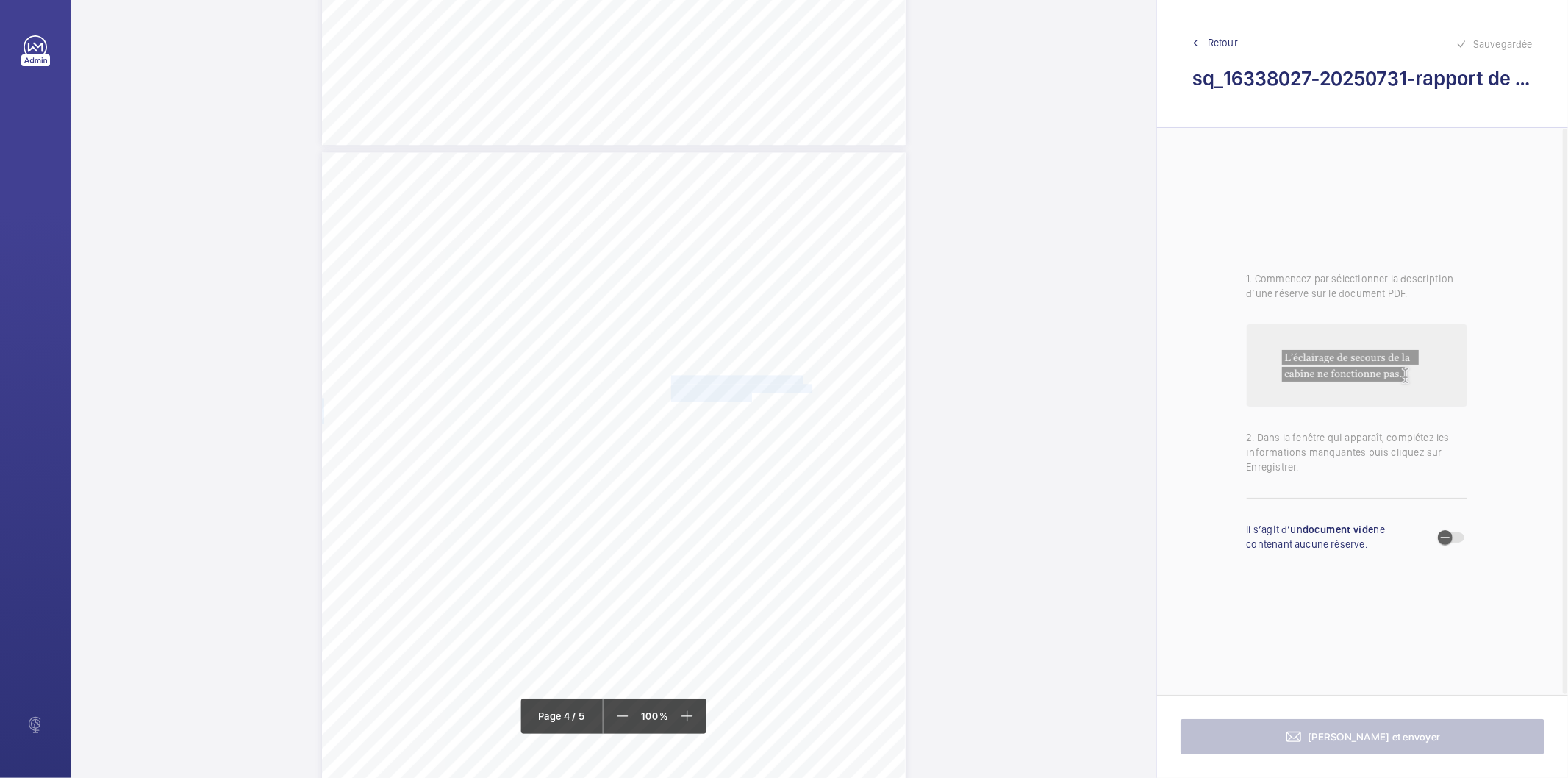
click at [726, 399] on span "garde pied sous cabine." at bounding box center [712, 397] width 83 height 8
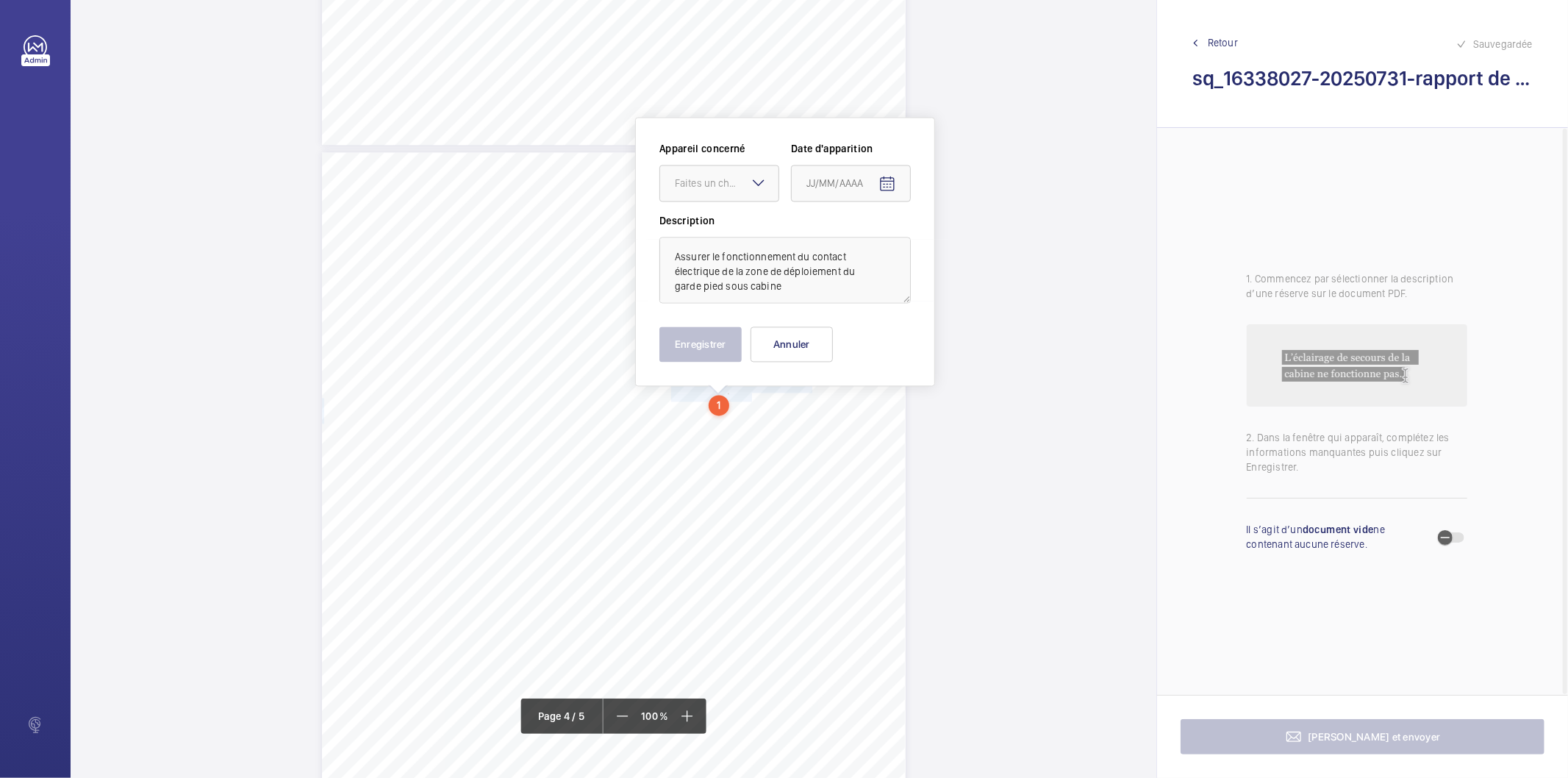
scroll to position [2394, 0]
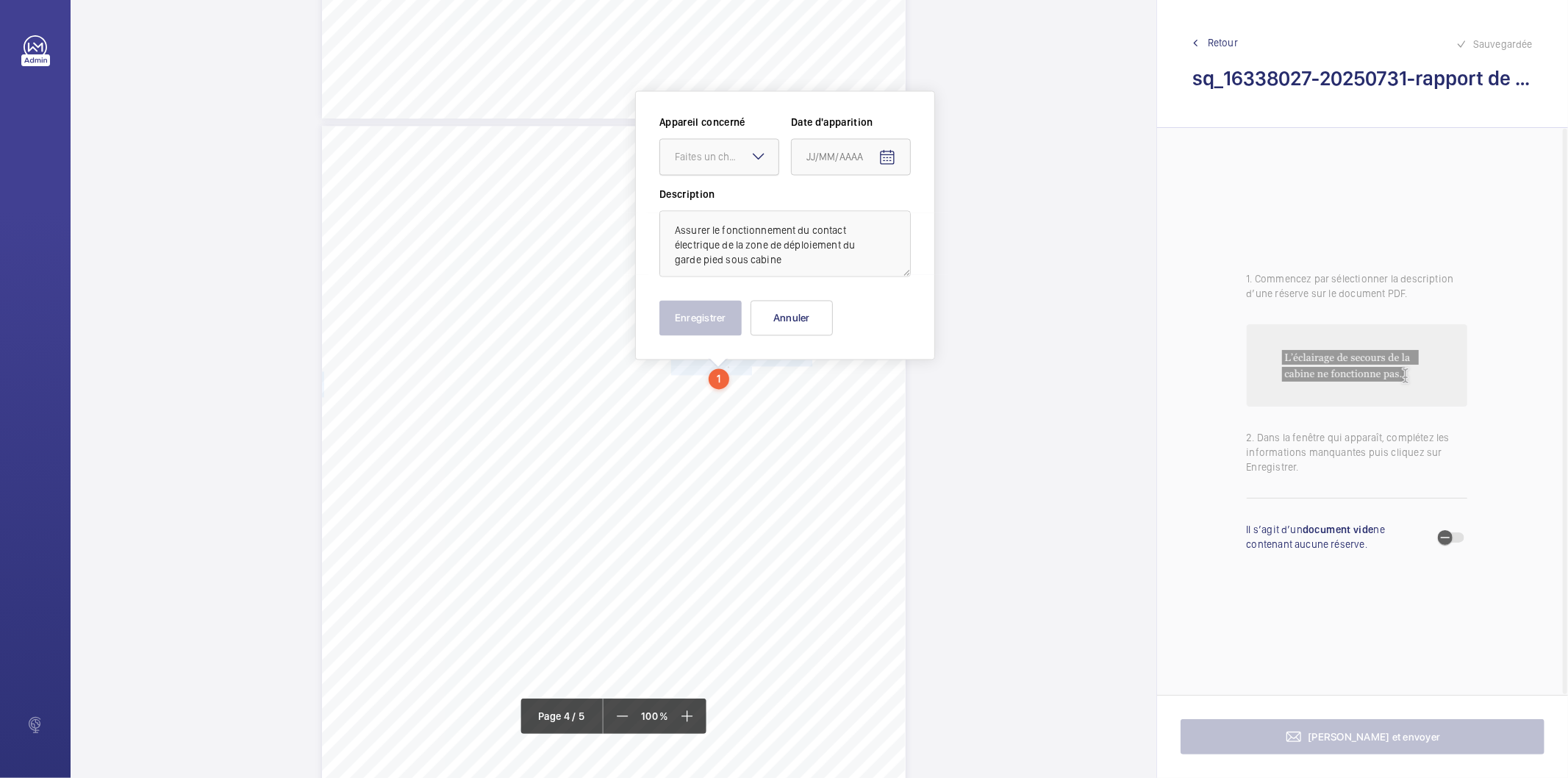
click at [739, 159] on div "Faites un choix" at bounding box center [726, 157] width 104 height 15
click at [723, 194] on span "64595246" at bounding box center [719, 202] width 89 height 15
click at [880, 150] on mat-icon "Open calendar" at bounding box center [887, 157] width 18 height 18
click at [962, 217] on span "Previous month" at bounding box center [961, 214] width 29 height 29
click at [874, 390] on span "30" at bounding box center [871, 393] width 26 height 26
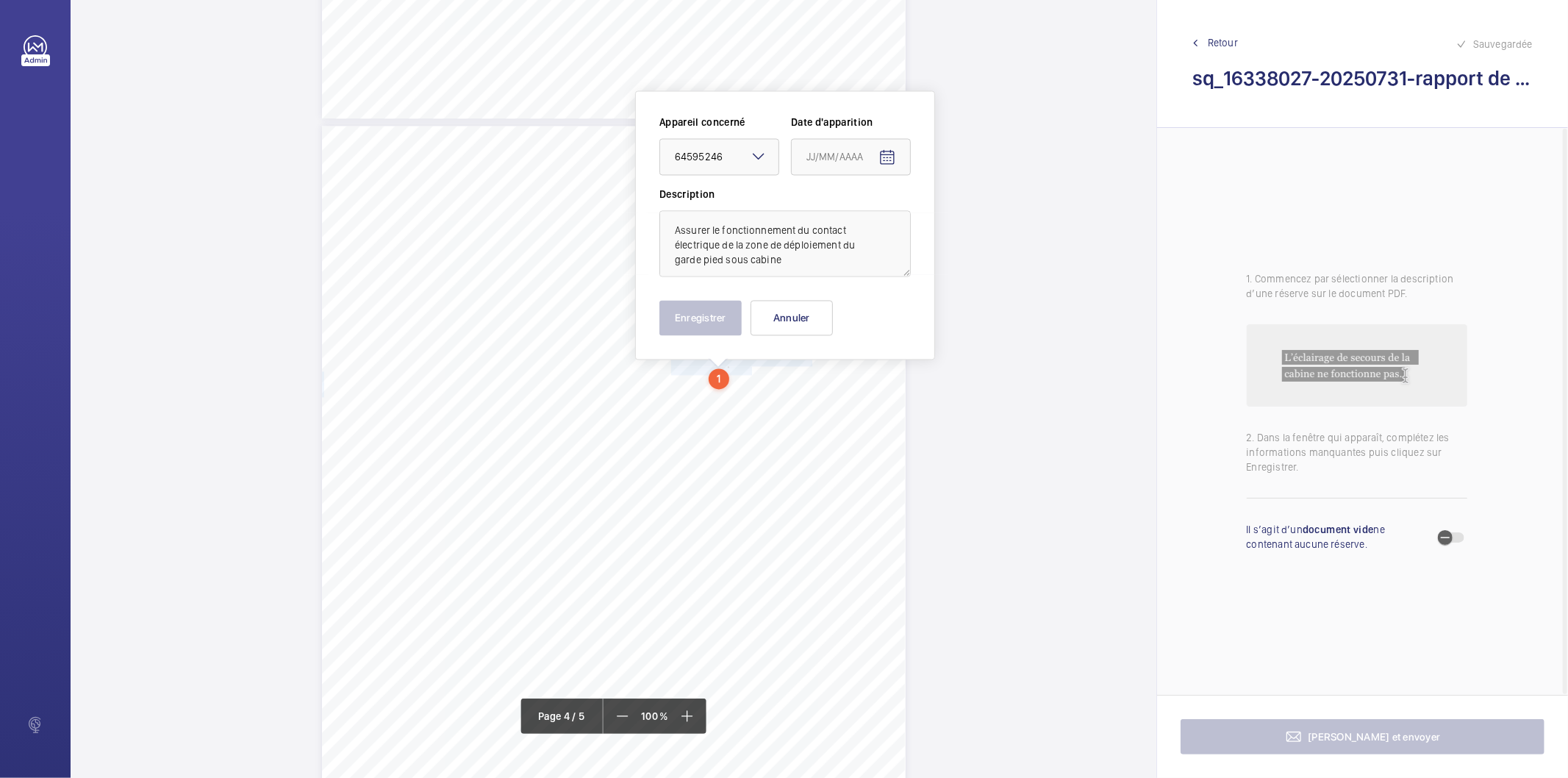
type input "[DATE]"
click at [733, 332] on button "Enregistrer" at bounding box center [700, 318] width 82 height 36
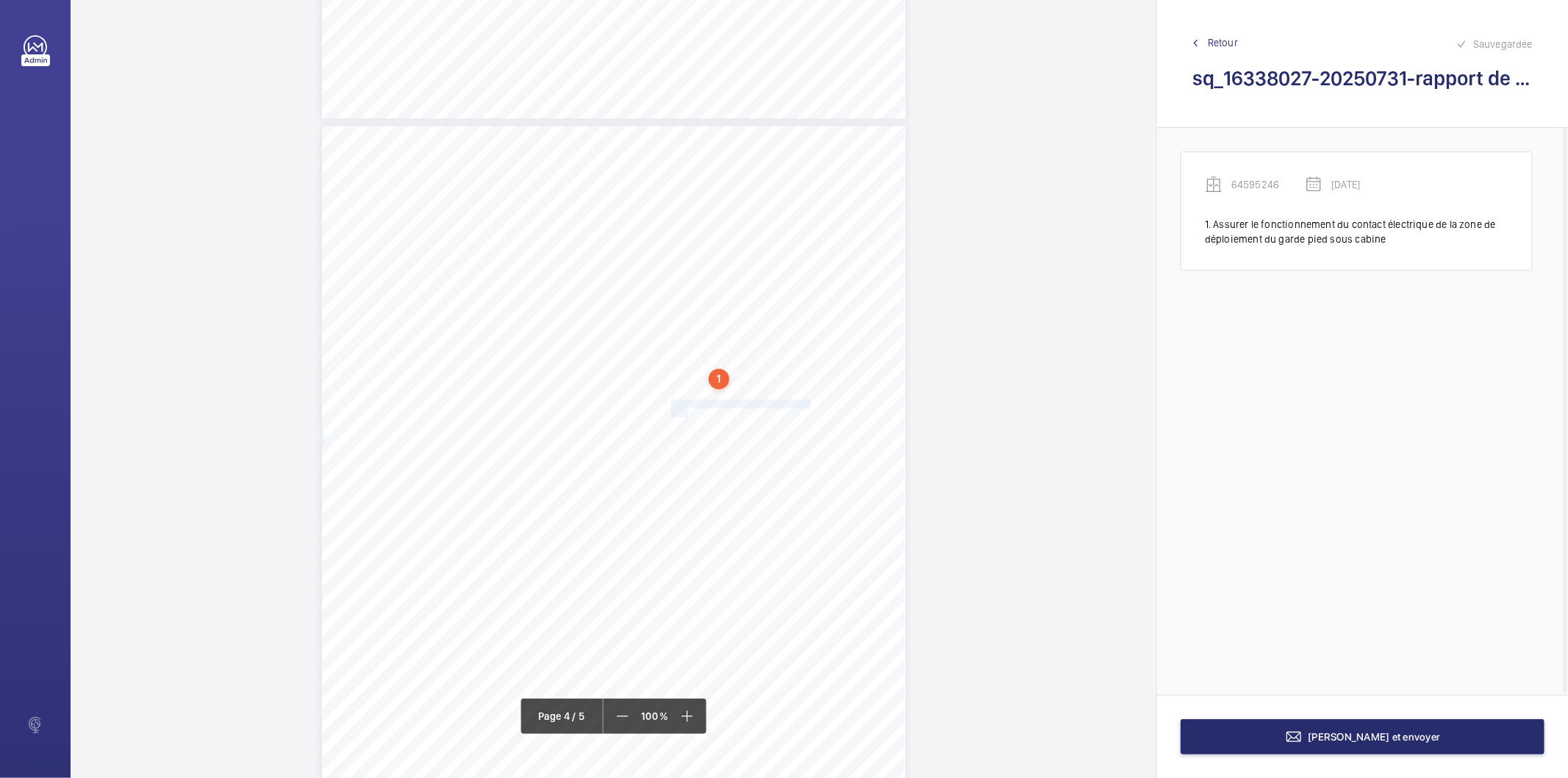
drag, startPoint x: 670, startPoint y: 404, endPoint x: 686, endPoint y: 411, distance: 17.5
click at [686, 411] on div "Affaire n° : 2502206E0000059/12000 / N° du rapport : 206E0/25/5727 Lieu de véri…" at bounding box center [613, 538] width 584 height 825
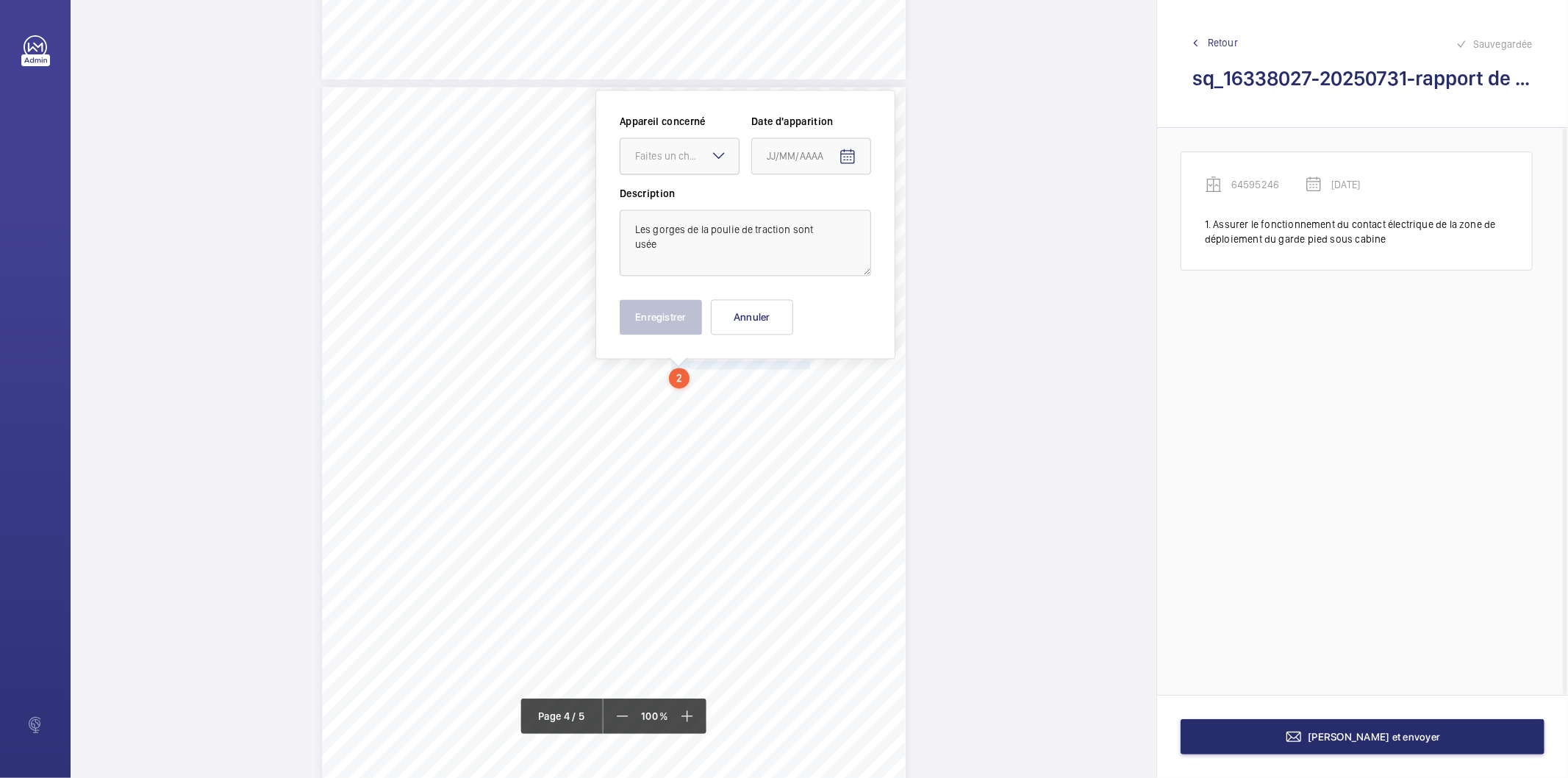
click at [688, 165] on div at bounding box center [679, 156] width 118 height 36
click at [677, 201] on span "64595246" at bounding box center [679, 201] width 89 height 15
click at [848, 153] on mat-icon "Open calendar" at bounding box center [847, 157] width 18 height 18
click at [915, 210] on span "Previous month" at bounding box center [921, 214] width 29 height 29
drag, startPoint x: 829, startPoint y: 393, endPoint x: 709, endPoint y: 343, distance: 130.0
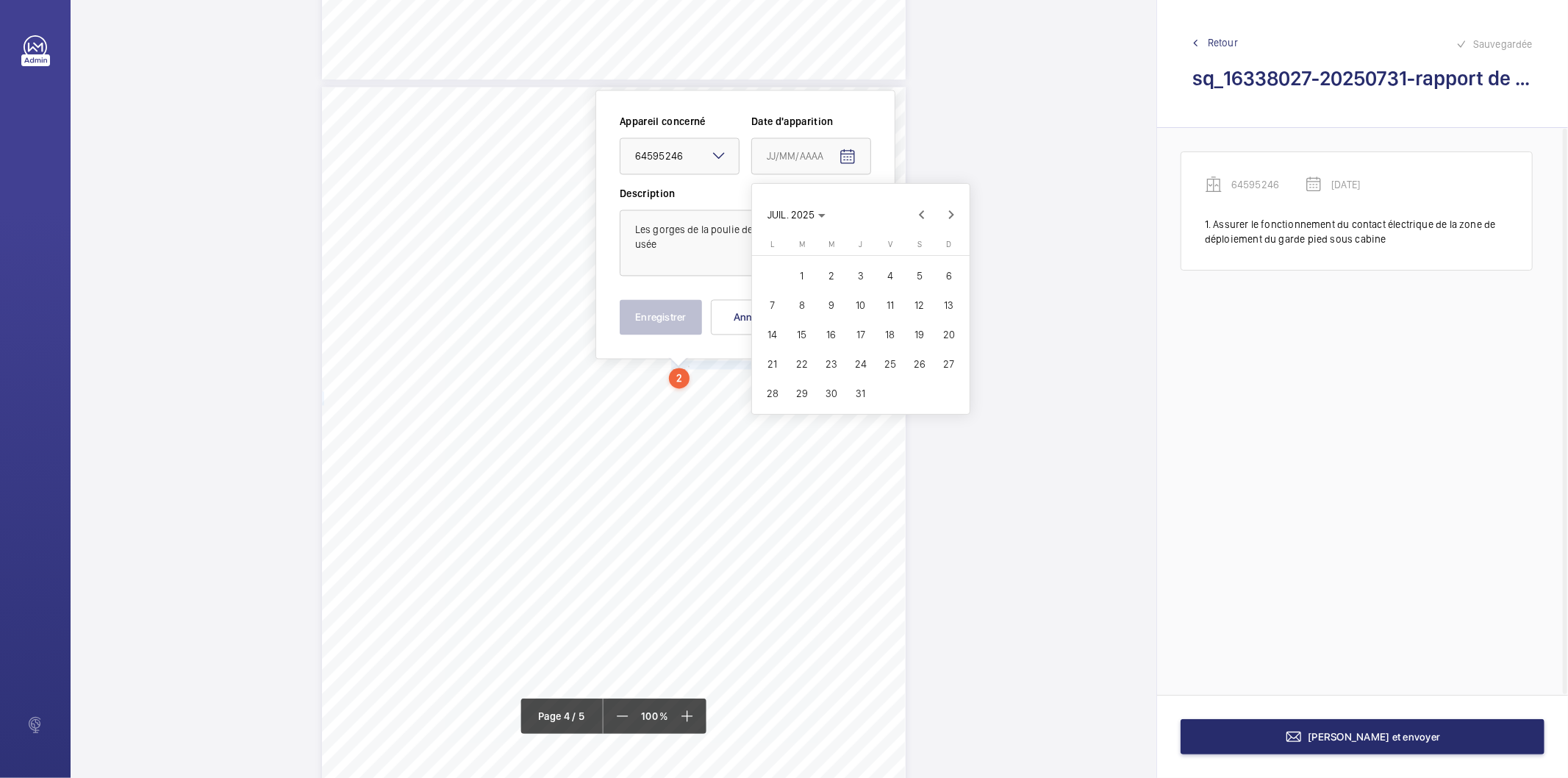
click at [829, 391] on span "30" at bounding box center [831, 393] width 26 height 26
type input "[DATE]"
click at [700, 337] on div "Appareil concerné Faites un choix × 64595246 × Date d'apparition [DATE] Descrip…" at bounding box center [745, 224] width 300 height 269
click at [686, 315] on button "Enregistrer" at bounding box center [661, 317] width 82 height 36
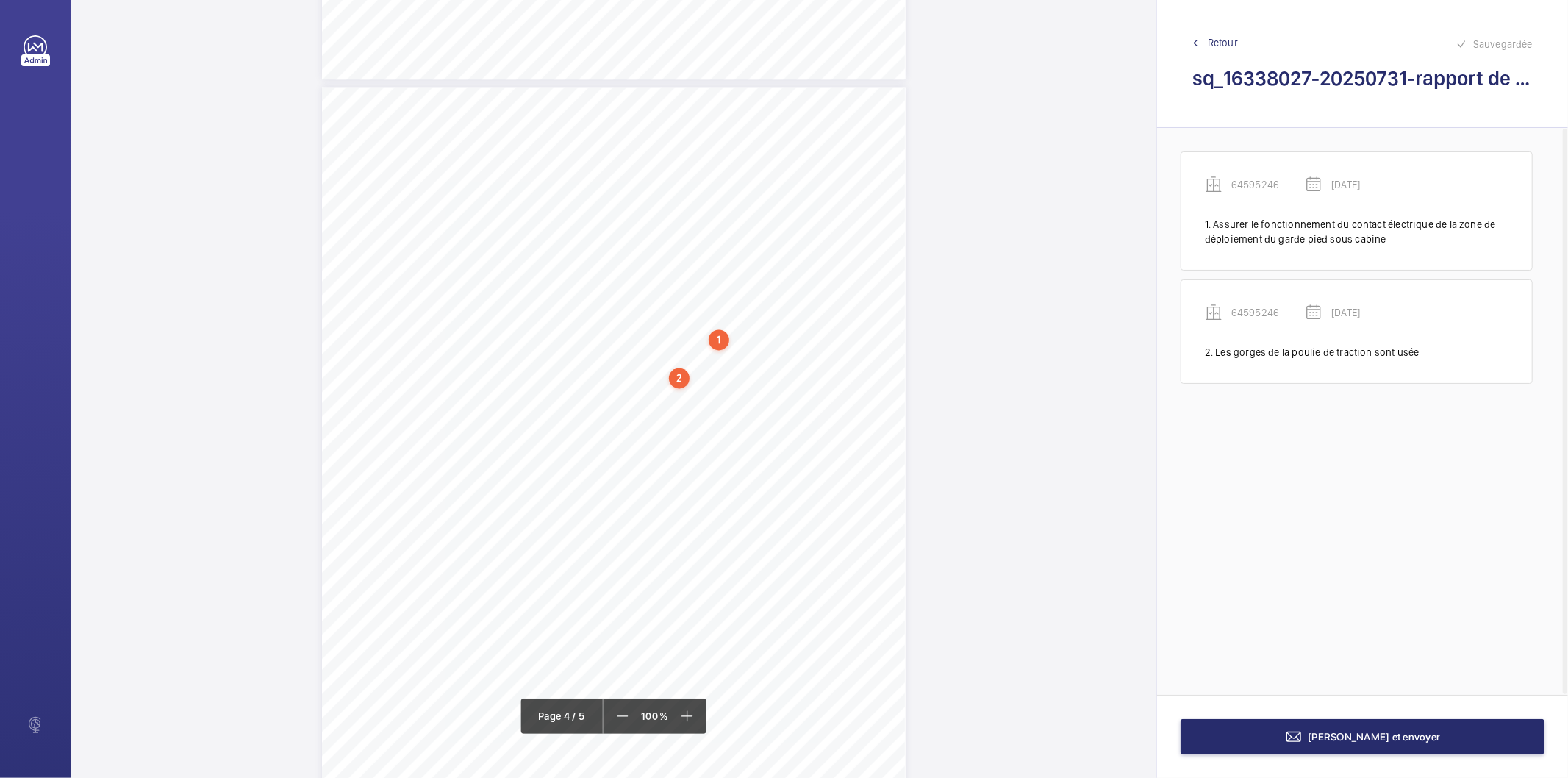
click at [679, 373] on div "2" at bounding box center [679, 378] width 21 height 21
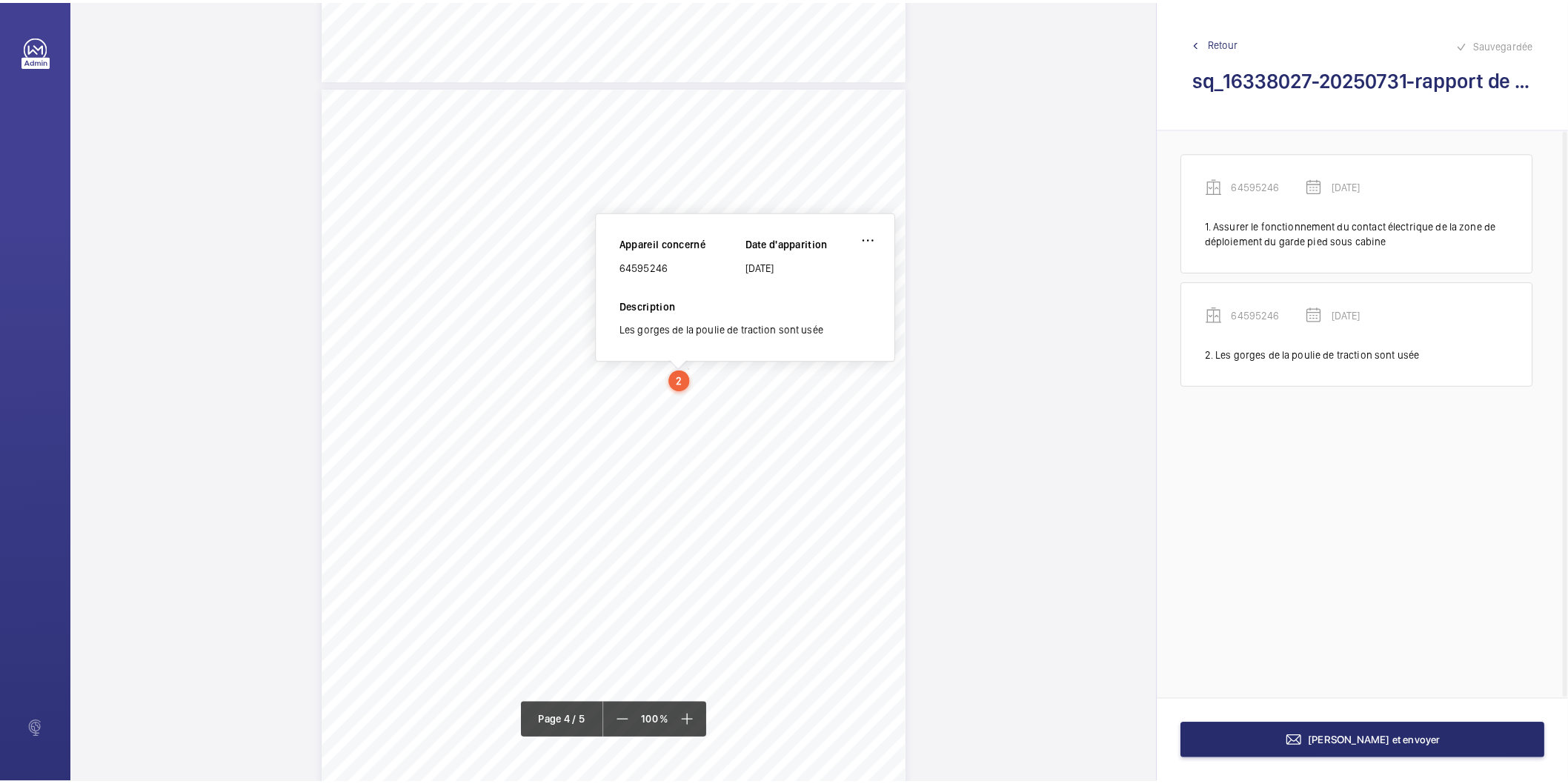
scroll to position [2440, 0]
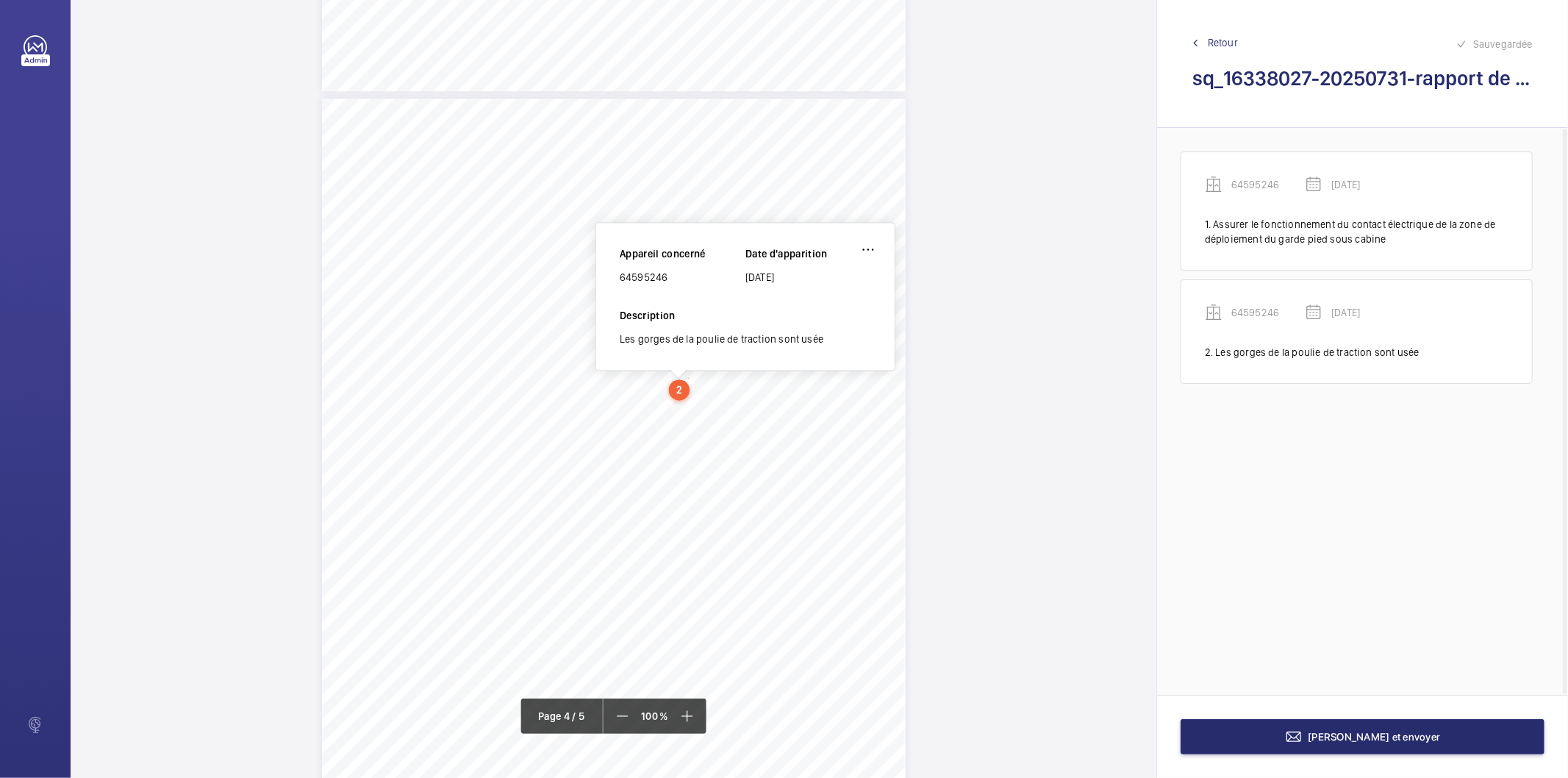
click at [657, 277] on div "64595246" at bounding box center [682, 277] width 126 height 15
copy div "64595246"
click at [1194, 731] on button "[PERSON_NAME] et envoyer" at bounding box center [1362, 737] width 364 height 36
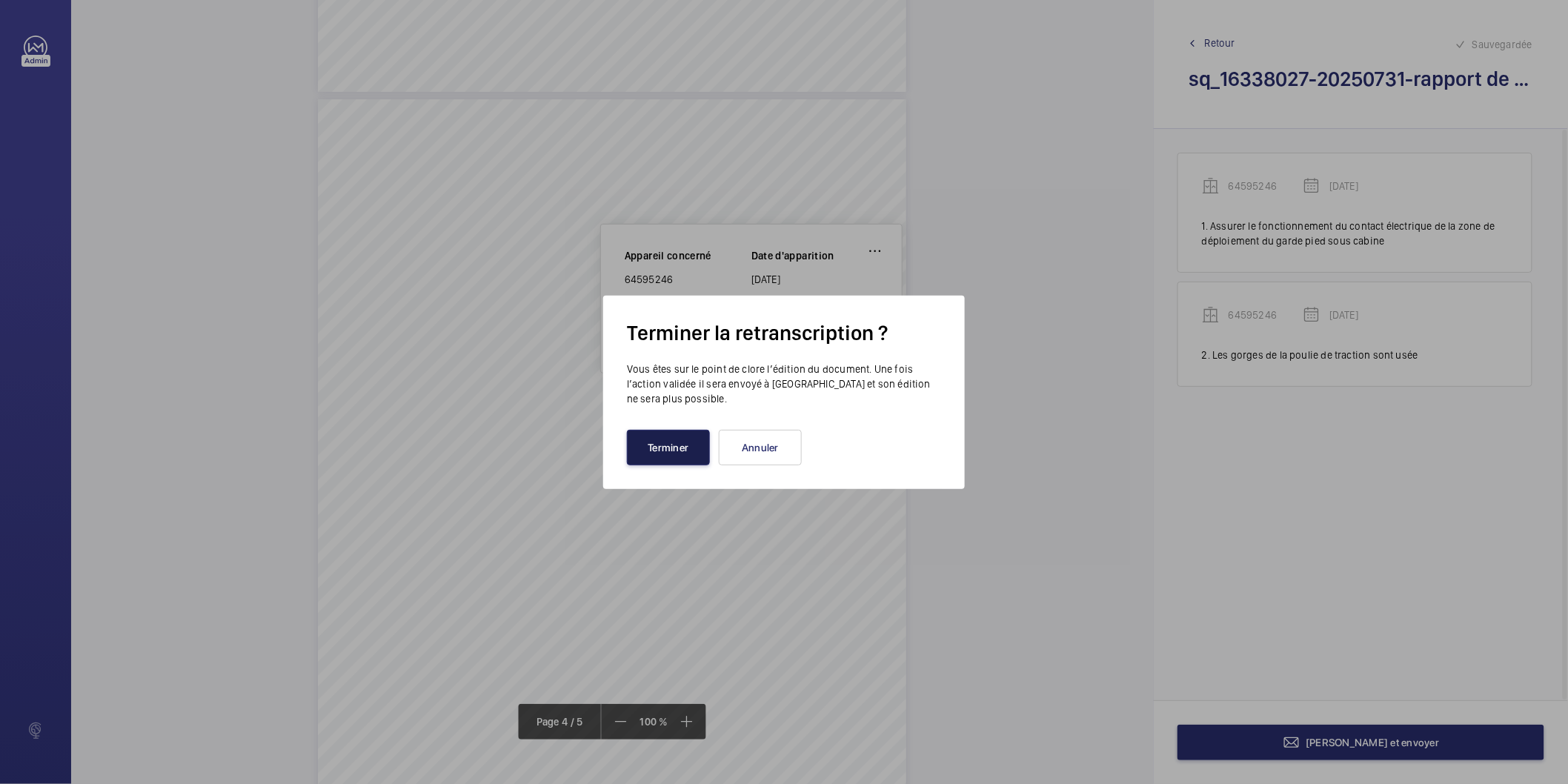
click at [692, 455] on button "Terminer" at bounding box center [668, 448] width 83 height 36
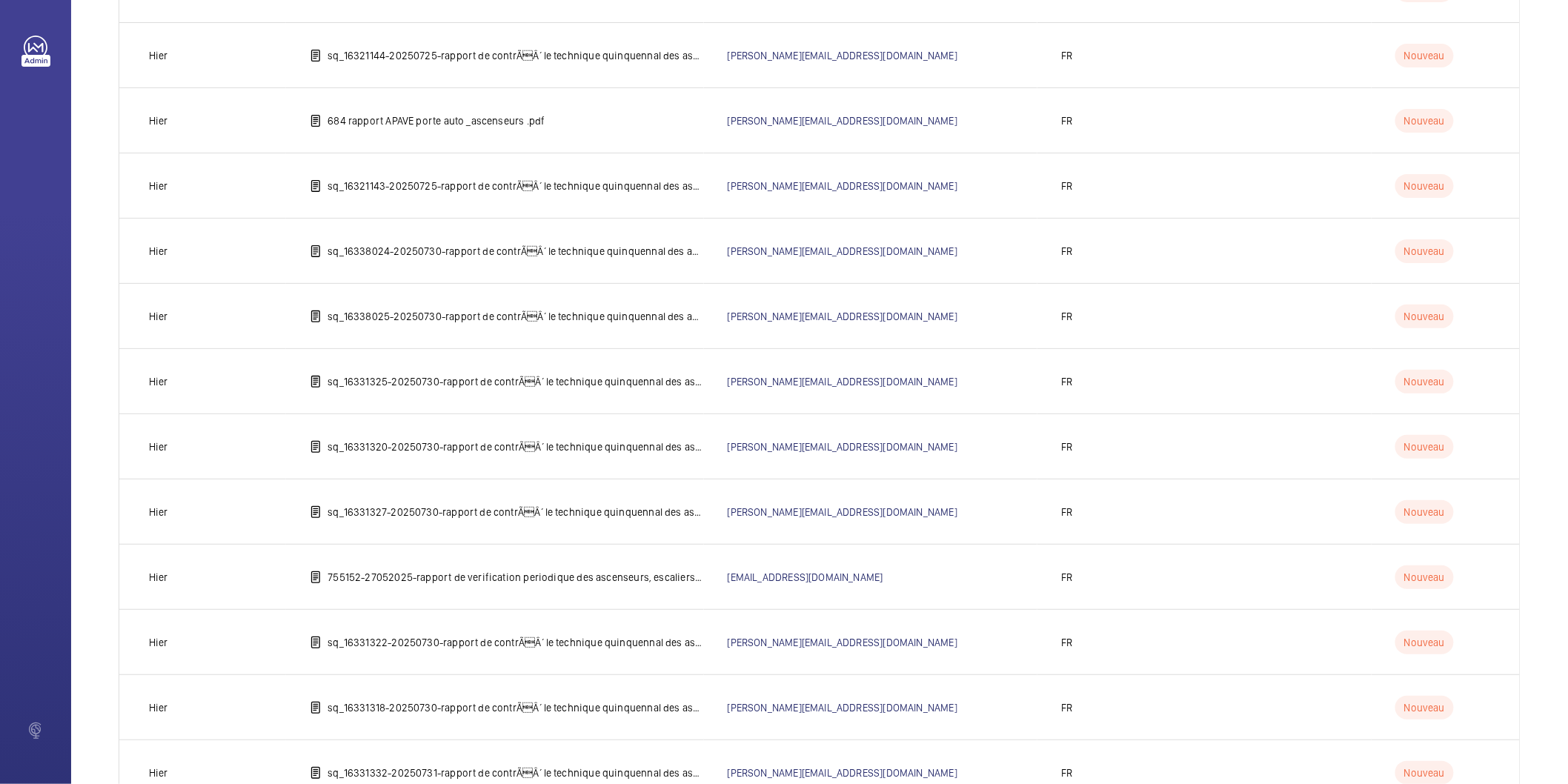
scroll to position [1386, 0]
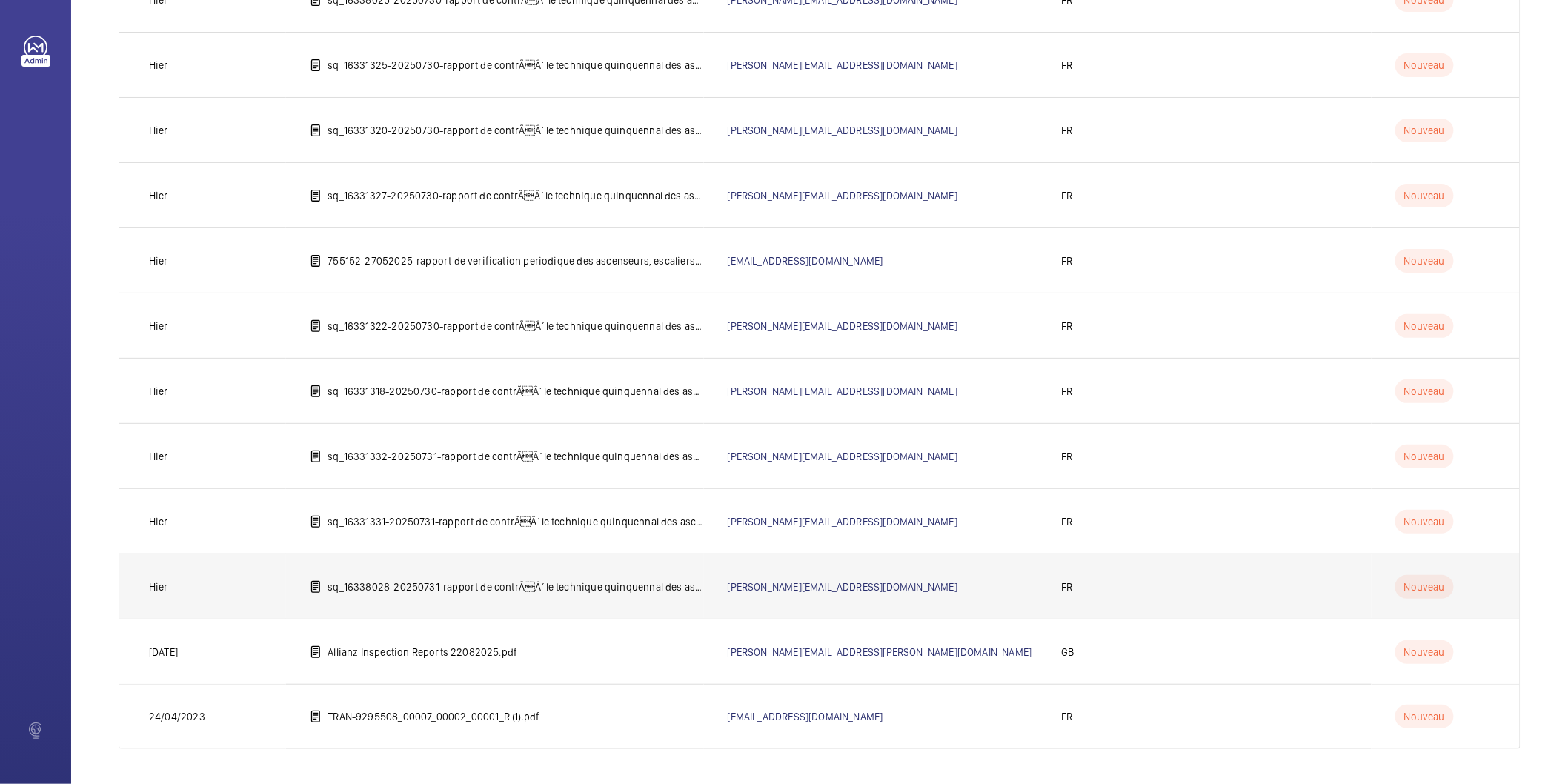
click at [606, 582] on p "sq_16338028-20250731-rapport de contrÃÂ´le technique quinquennal des ascenseur…" at bounding box center [516, 587] width 376 height 15
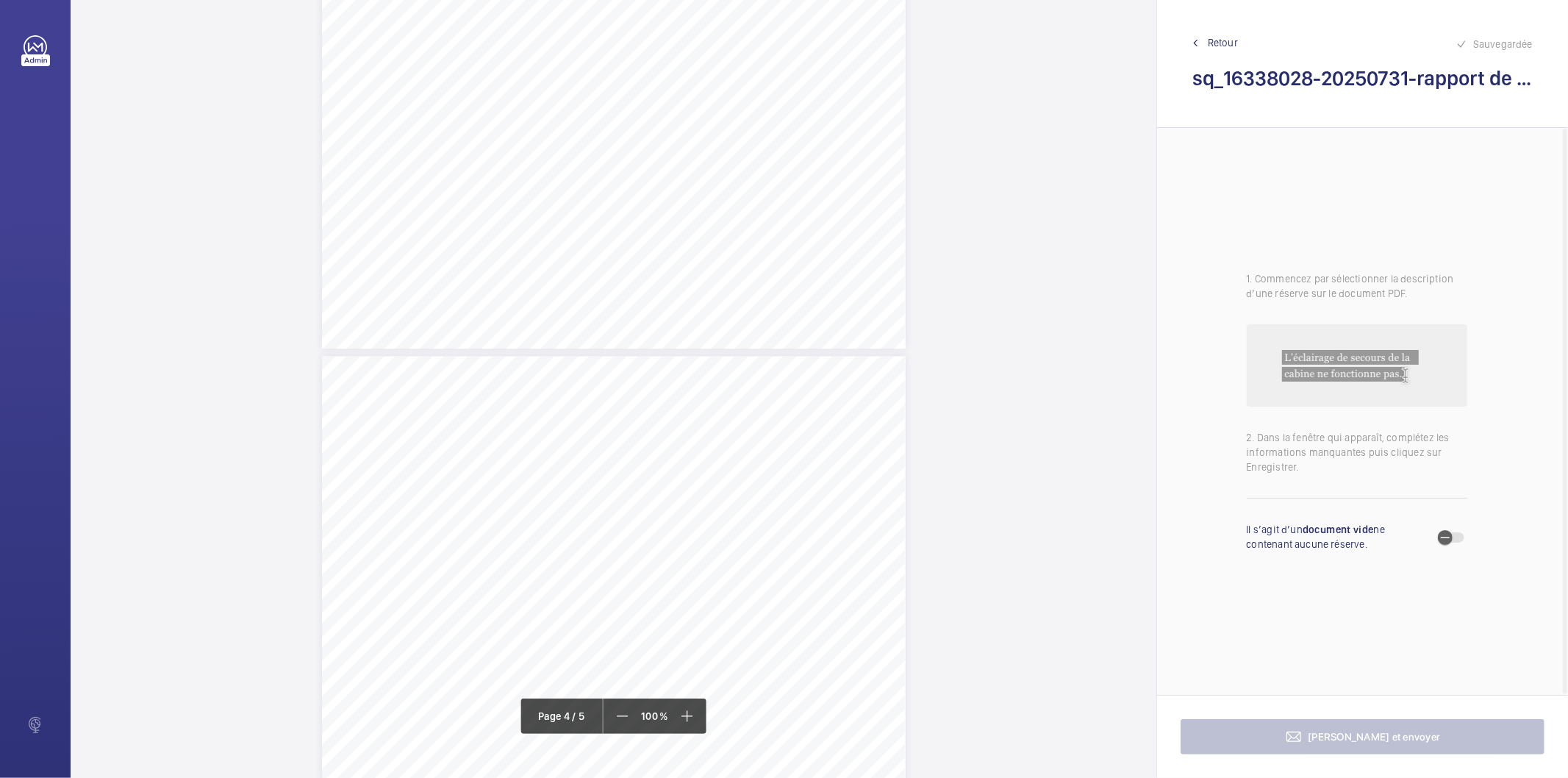
scroll to position [2450, 0]
drag, startPoint x: 669, startPoint y: 295, endPoint x: 694, endPoint y: 302, distance: 26.0
click at [694, 302] on div "Affaire n° : 2502206E0000059/12000 / N° du rapport : 206E0/25/5728 Lieu de véri…" at bounding box center [613, 482] width 584 height 825
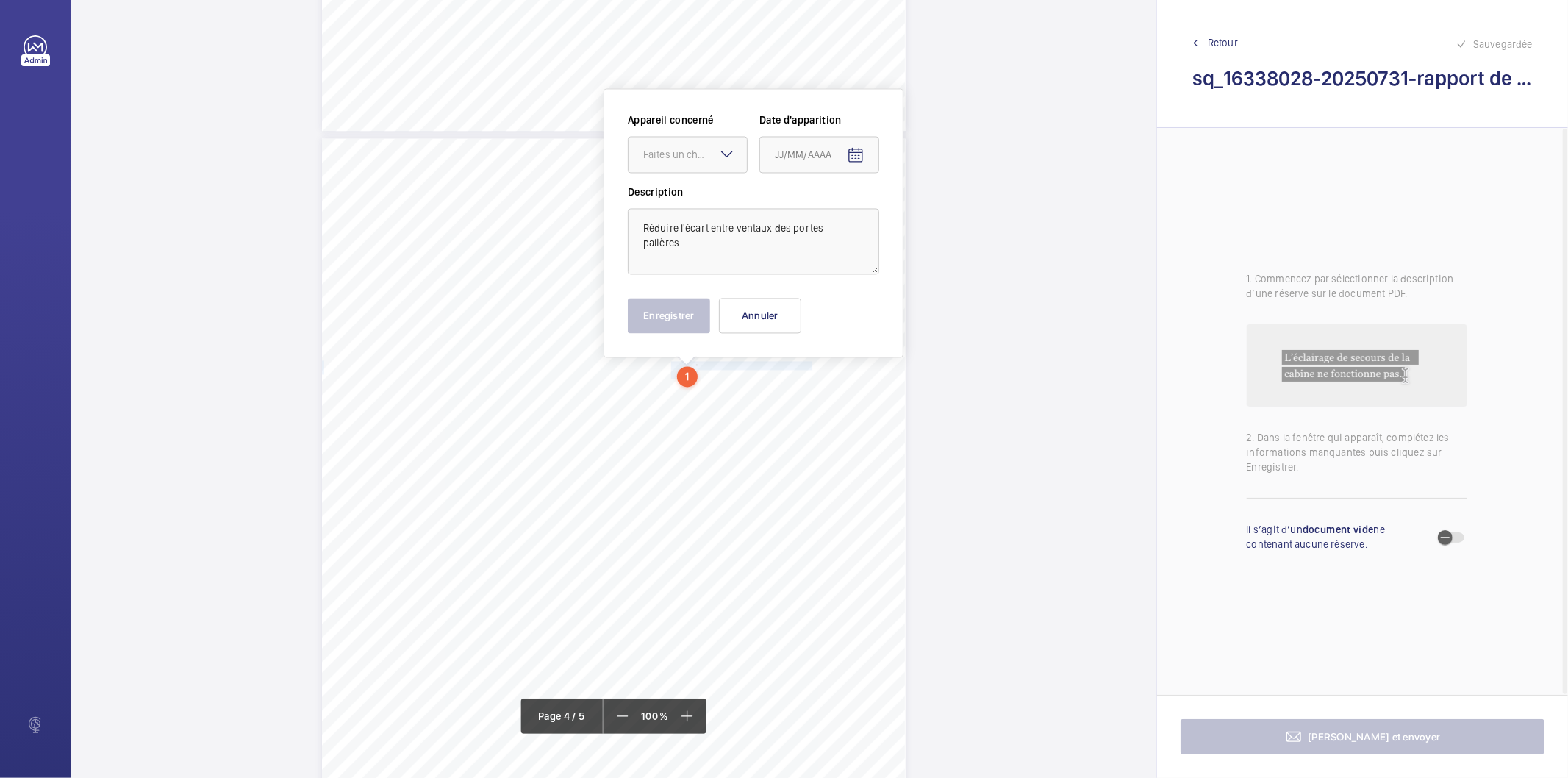
scroll to position [2379, 0]
click at [709, 164] on div at bounding box center [687, 157] width 118 height 36
drag, startPoint x: 692, startPoint y: 206, endPoint x: 738, endPoint y: 201, distance: 46.3
click at [693, 206] on span "69849810" at bounding box center [687, 202] width 89 height 15
click at [847, 159] on mat-icon "Open calendar" at bounding box center [855, 157] width 18 height 18
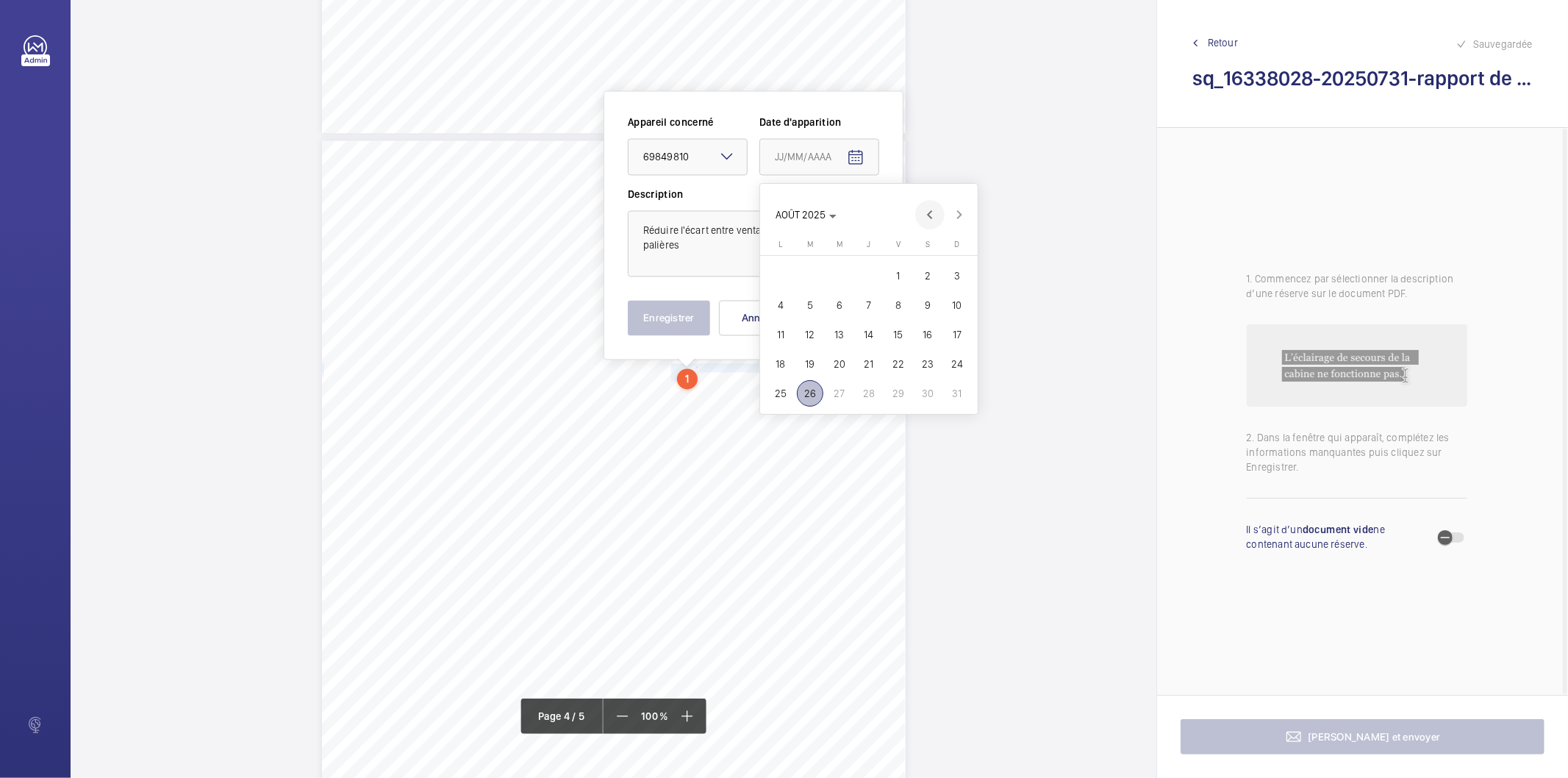
click at [932, 215] on span "Previous month" at bounding box center [929, 214] width 29 height 29
click at [845, 398] on span "30" at bounding box center [839, 393] width 26 height 26
type input "[DATE]"
click at [693, 324] on button "Enregistrer" at bounding box center [669, 318] width 82 height 36
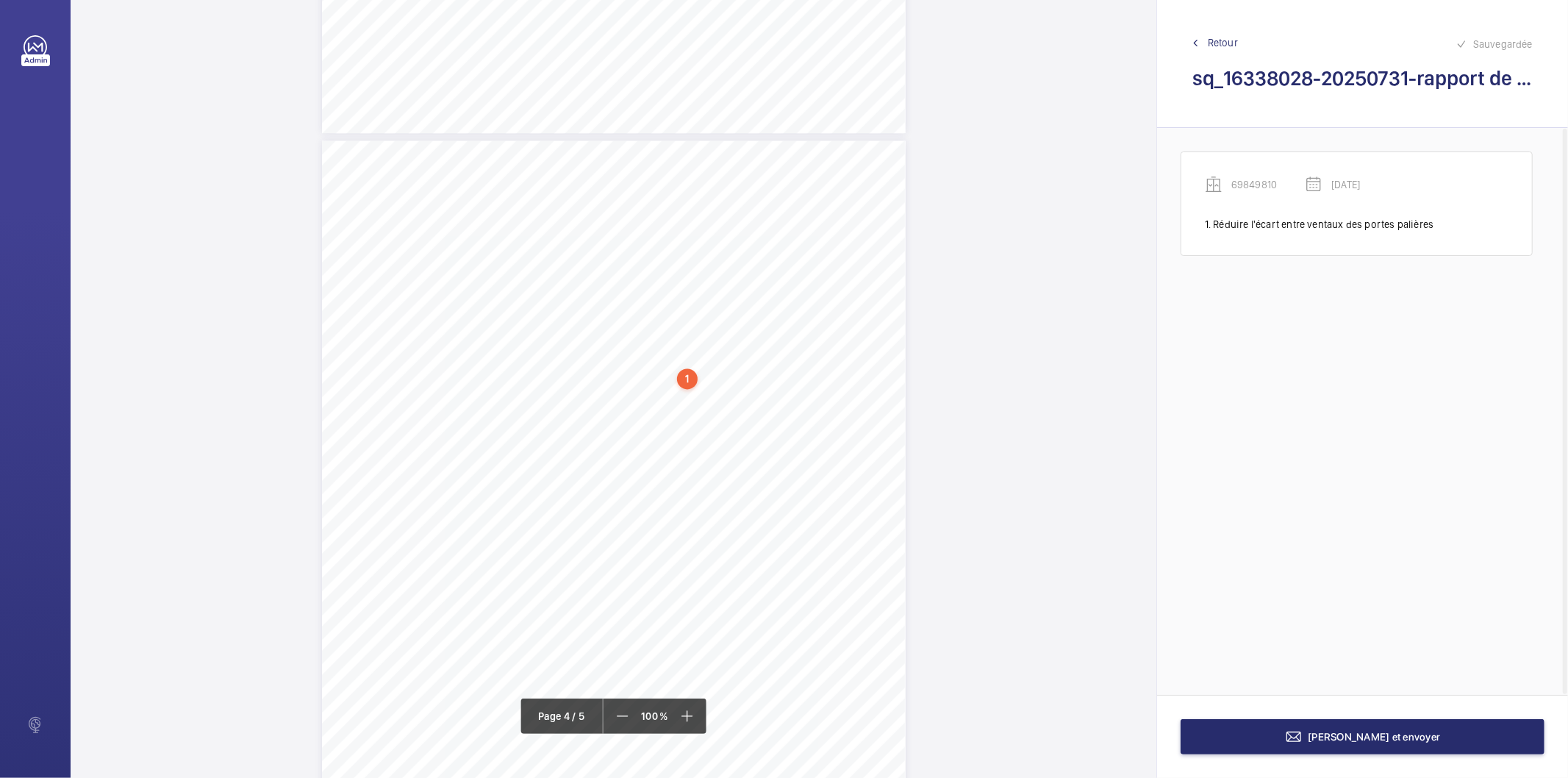
click at [667, 408] on div "Affaire n° : 2502206E0000059/12000 / N° du rapport : 206E0/25/5728 Lieu de véri…" at bounding box center [613, 553] width 584 height 825
click at [720, 322] on button "Annuler" at bounding box center [733, 318] width 82 height 36
drag, startPoint x: 673, startPoint y: 369, endPoint x: 710, endPoint y: 380, distance: 38.6
click at [710, 380] on div "Affaire n° : 2502206E0000059/12000 / N° du rapport : 206E0/25/5728 Lieu de véri…" at bounding box center [613, 516] width 584 height 825
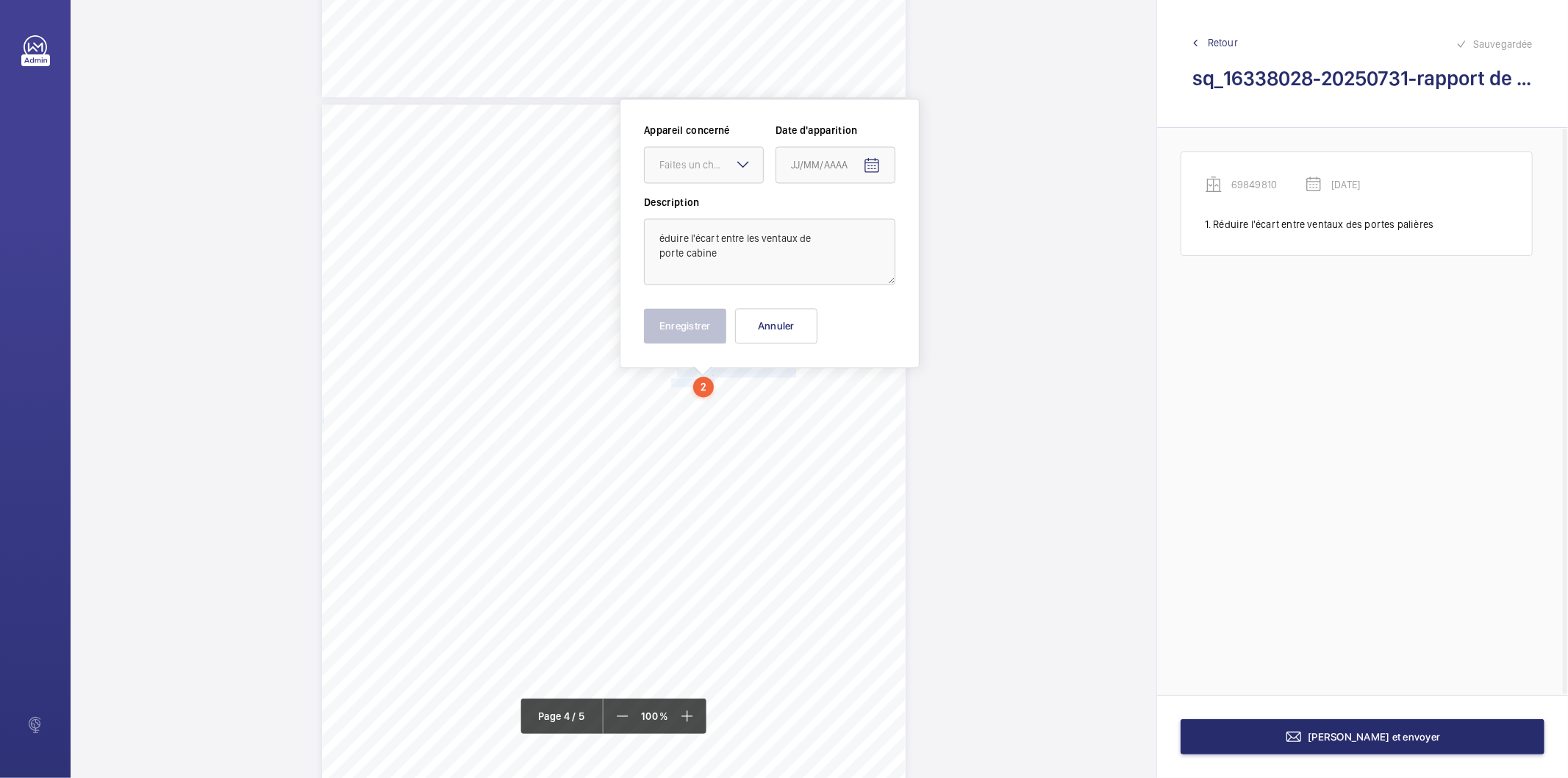
scroll to position [2423, 0]
click at [713, 163] on div "Faites un choix" at bounding box center [710, 157] width 104 height 15
click at [698, 204] on span "69849810" at bounding box center [703, 202] width 89 height 15
click at [874, 158] on mat-icon "Open calendar" at bounding box center [872, 157] width 18 height 18
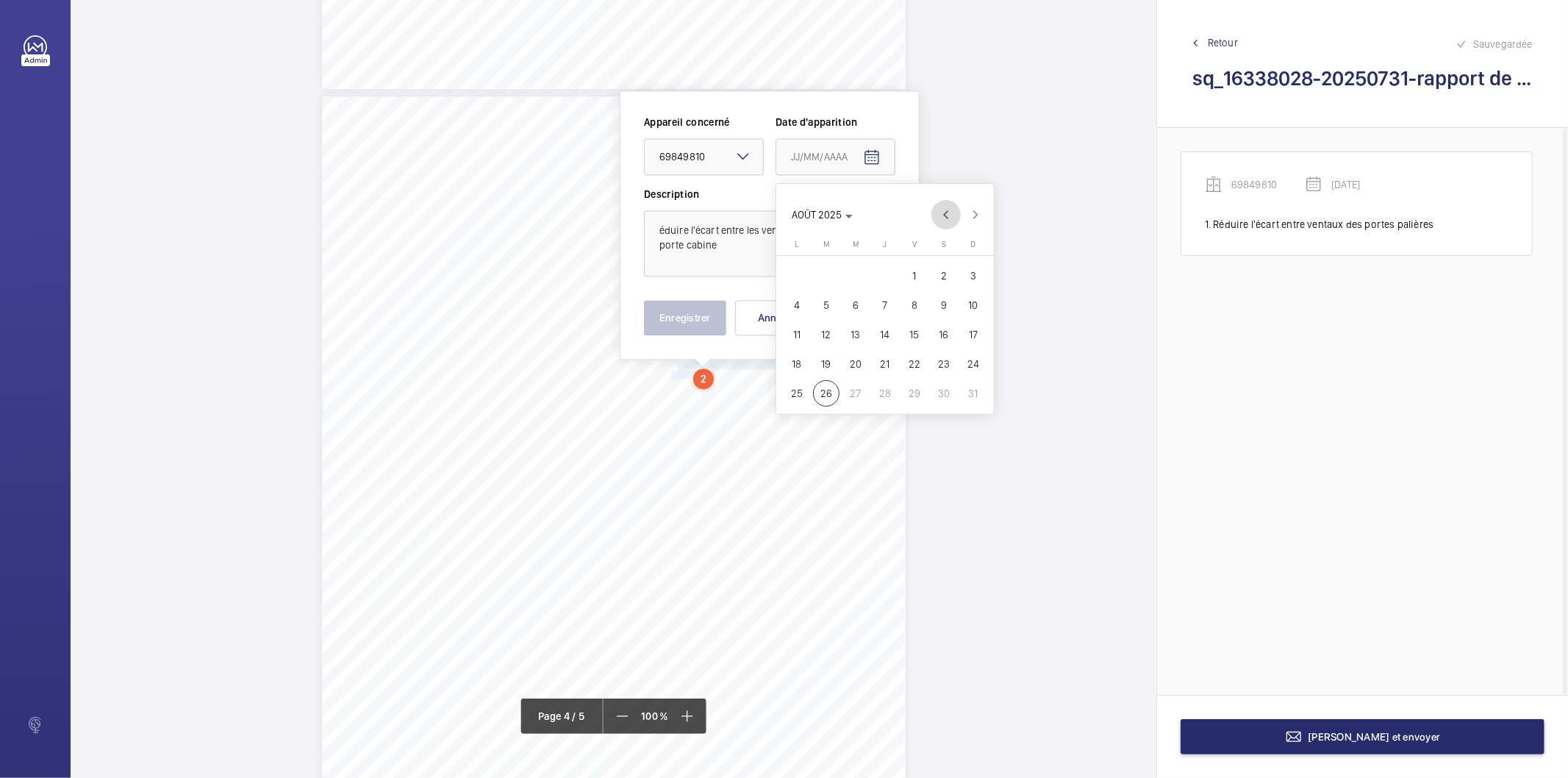
click at [948, 217] on span "Previous month" at bounding box center [946, 214] width 29 height 29
click at [846, 391] on span "30" at bounding box center [856, 393] width 26 height 26
type input "[DATE]"
click at [703, 328] on button "Enregistrer" at bounding box center [685, 318] width 82 height 36
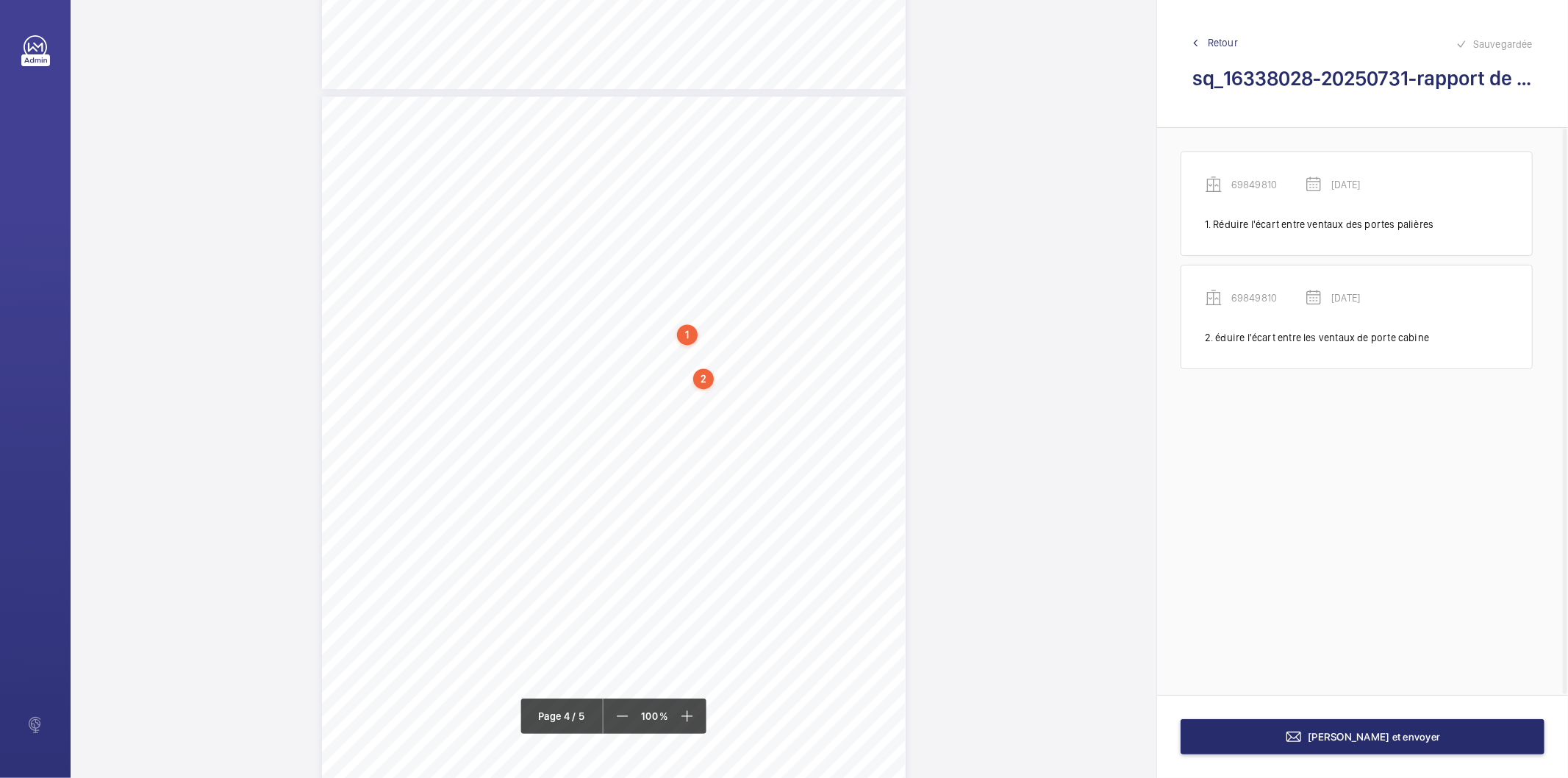
click at [706, 380] on div "2" at bounding box center [703, 379] width 21 height 21
click at [891, 246] on wm-front-icon-button at bounding box center [892, 249] width 36 height 36
click at [870, 302] on div "Modifier" at bounding box center [851, 292] width 116 height 26
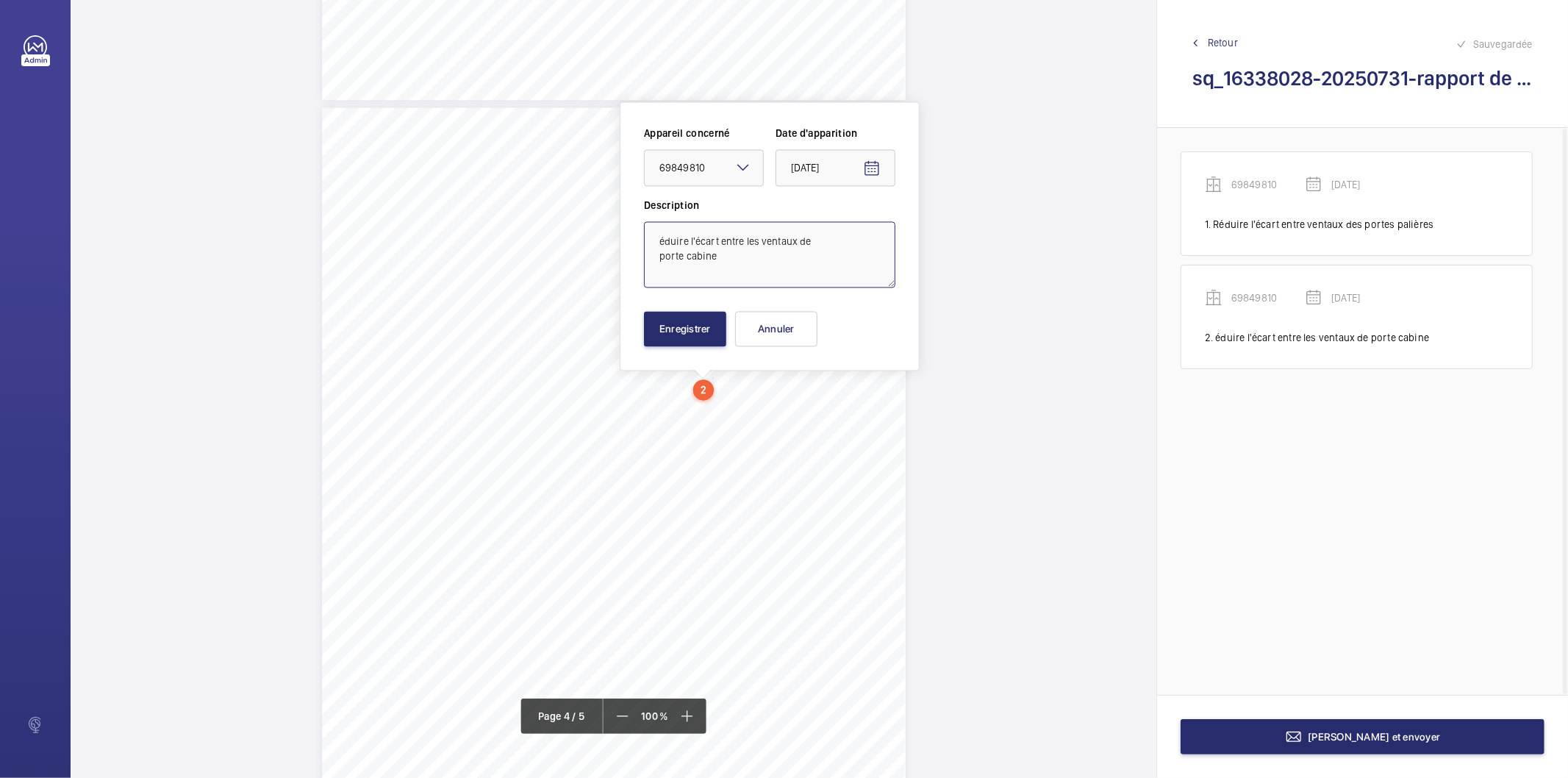
click at [730, 246] on textarea "éduire l'écart entre les ventaux de porte cabine" at bounding box center [769, 254] width 251 height 67
type textarea "Réduire l'écart entre les ventaux de porte cabine"
click at [692, 322] on button "Enregistrer" at bounding box center [685, 329] width 82 height 36
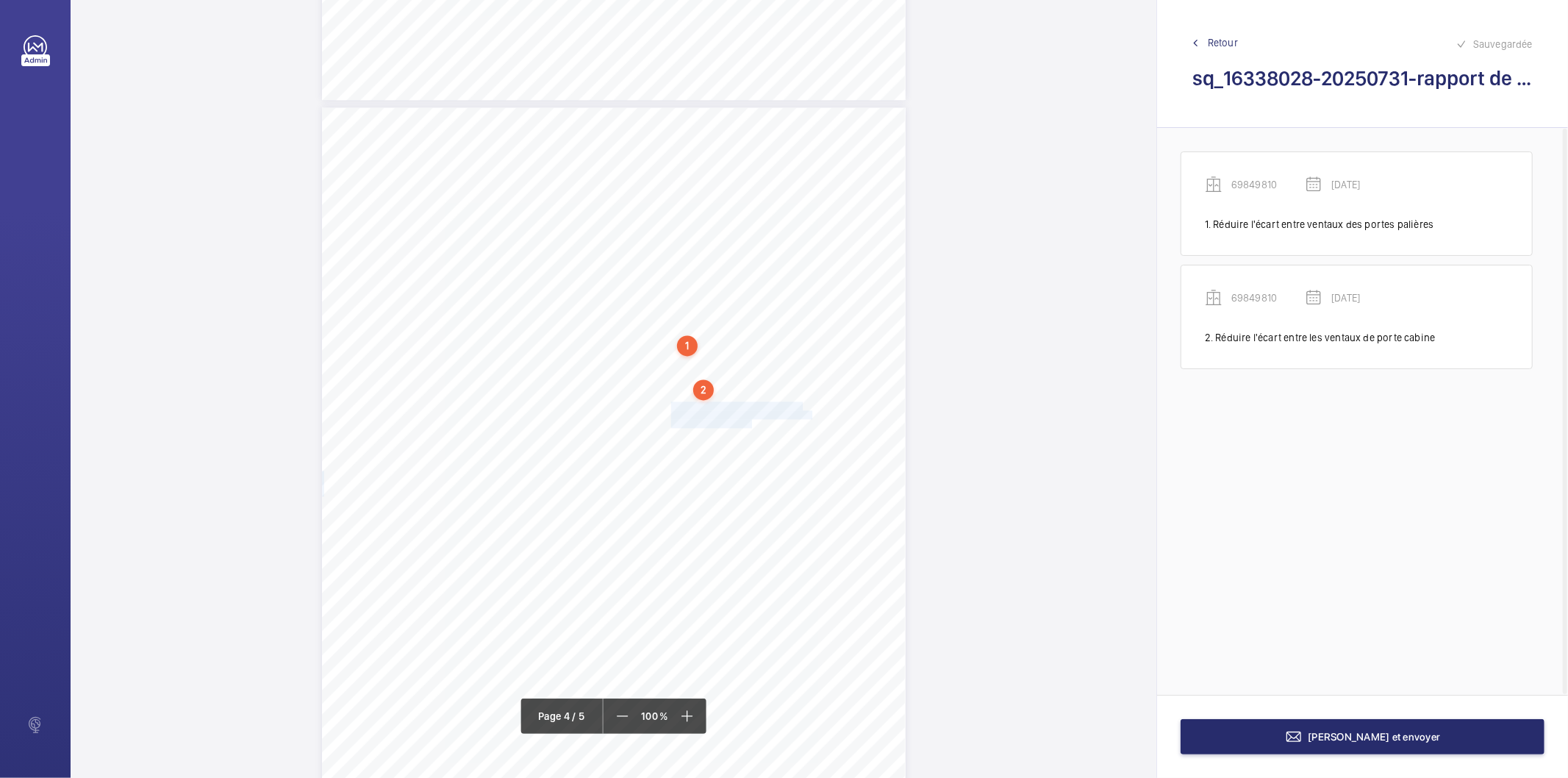
drag, startPoint x: 669, startPoint y: 404, endPoint x: 748, endPoint y: 422, distance: 81.0
click at [748, 422] on div "Affaire n° : 2502206E0000059/12000 / N° du rapport : 206E0/25/5728 Lieu de véri…" at bounding box center [613, 519] width 584 height 825
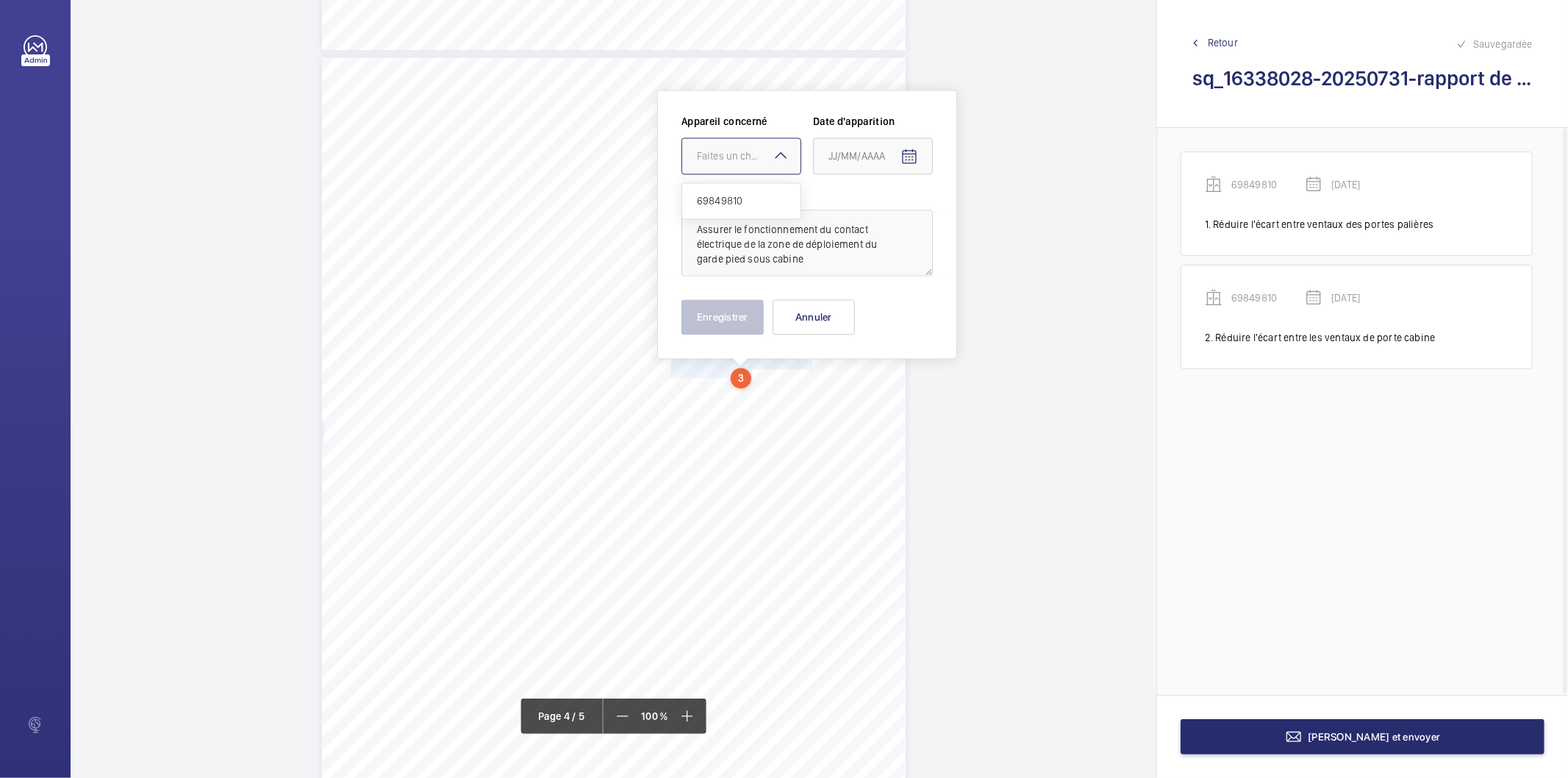
click at [761, 158] on div "Faites un choix" at bounding box center [748, 156] width 104 height 15
click at [747, 200] on span "69849810" at bounding box center [740, 201] width 89 height 15
click at [899, 157] on span "Open calendar" at bounding box center [909, 157] width 36 height 36
click at [969, 211] on span "Previous month" at bounding box center [983, 214] width 29 height 29
click at [887, 386] on span "30" at bounding box center [893, 393] width 26 height 26
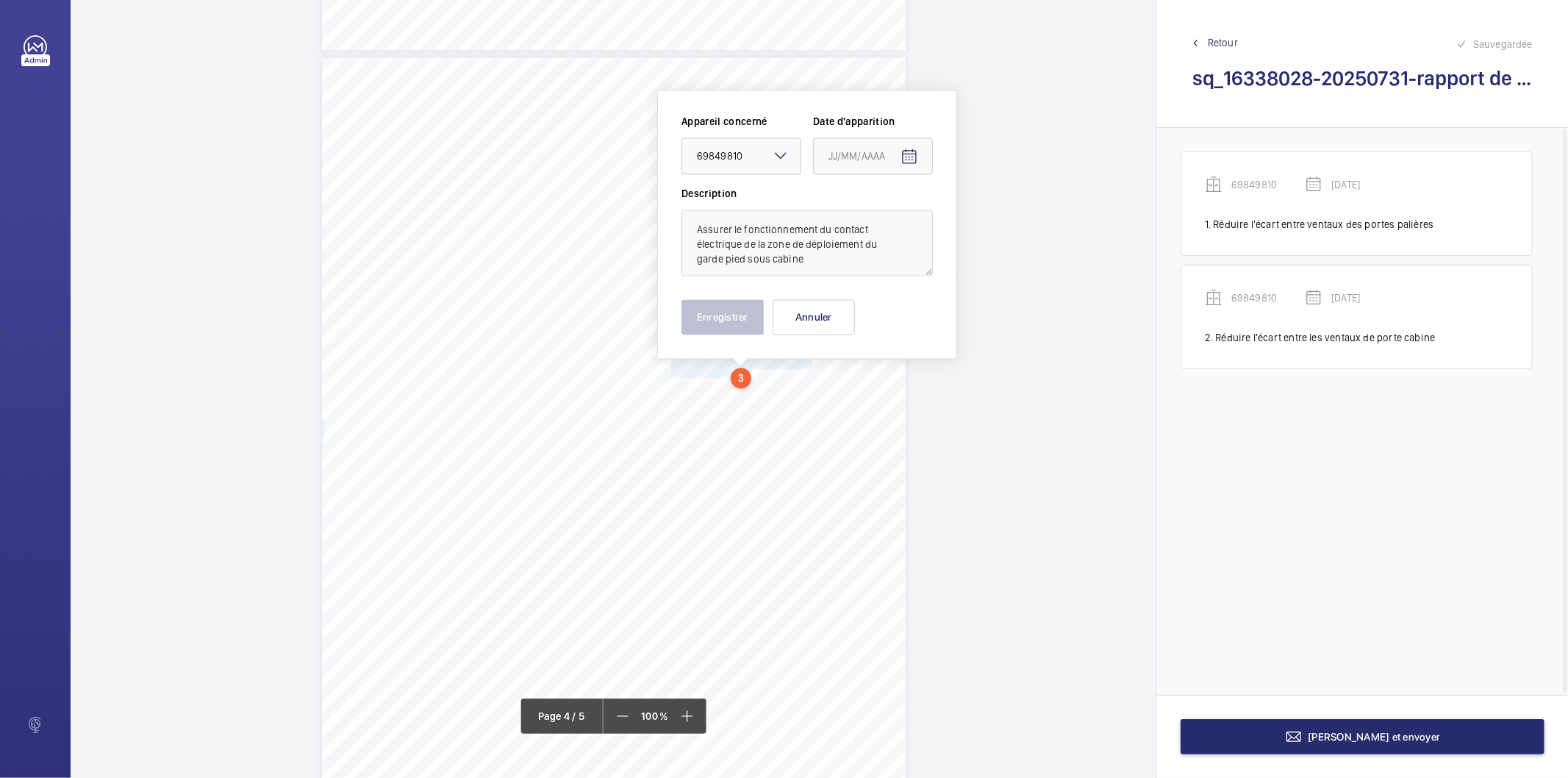
type input "[DATE]"
click at [725, 312] on button "Enregistrer" at bounding box center [723, 317] width 82 height 36
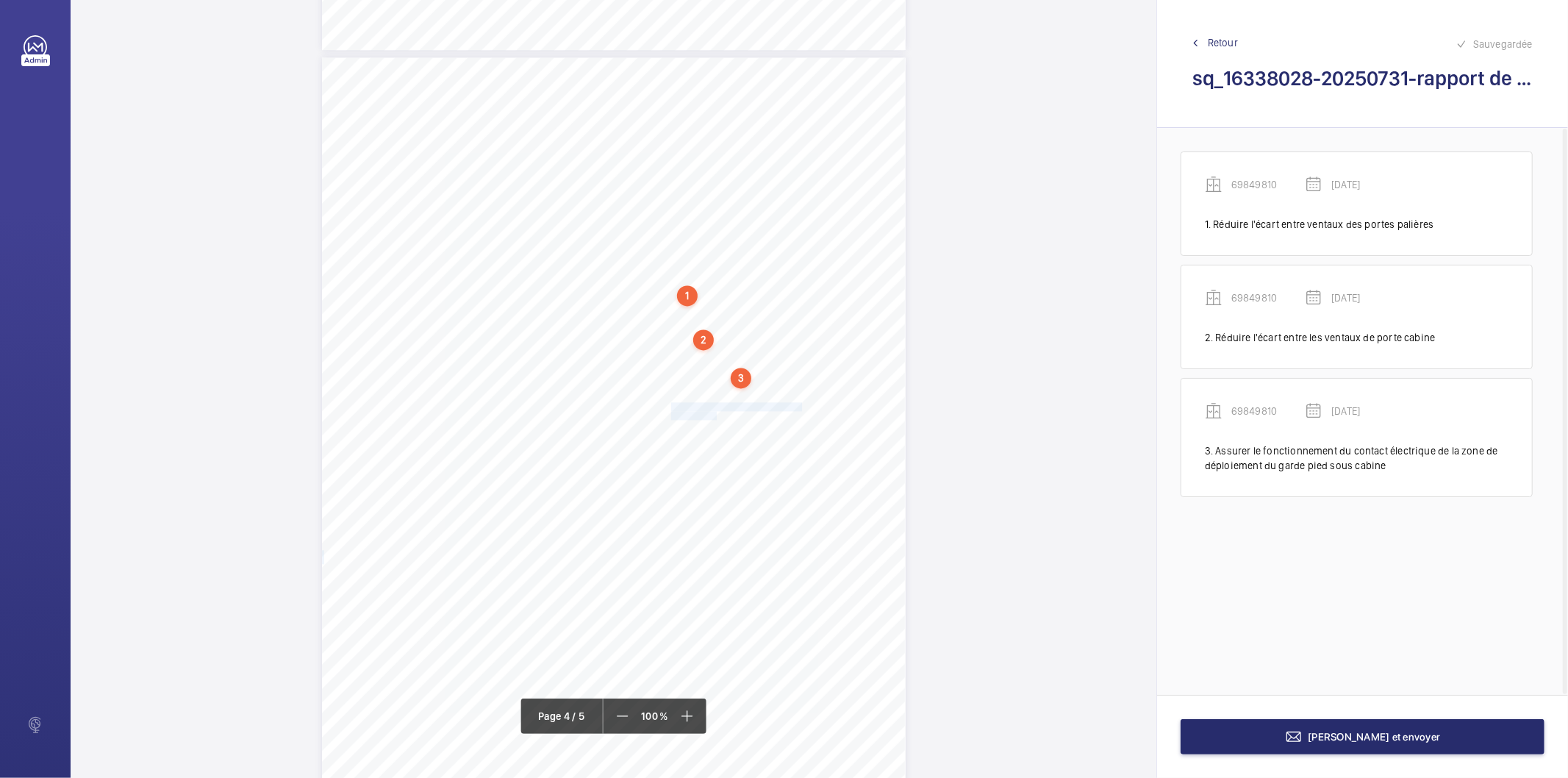
drag, startPoint x: 669, startPoint y: 406, endPoint x: 713, endPoint y: 419, distance: 45.9
click at [713, 419] on div "Affaire n° : 2502206E0000059/12000 / N° du rapport : 206E0/25/5728 Lieu de véri…" at bounding box center [613, 470] width 584 height 825
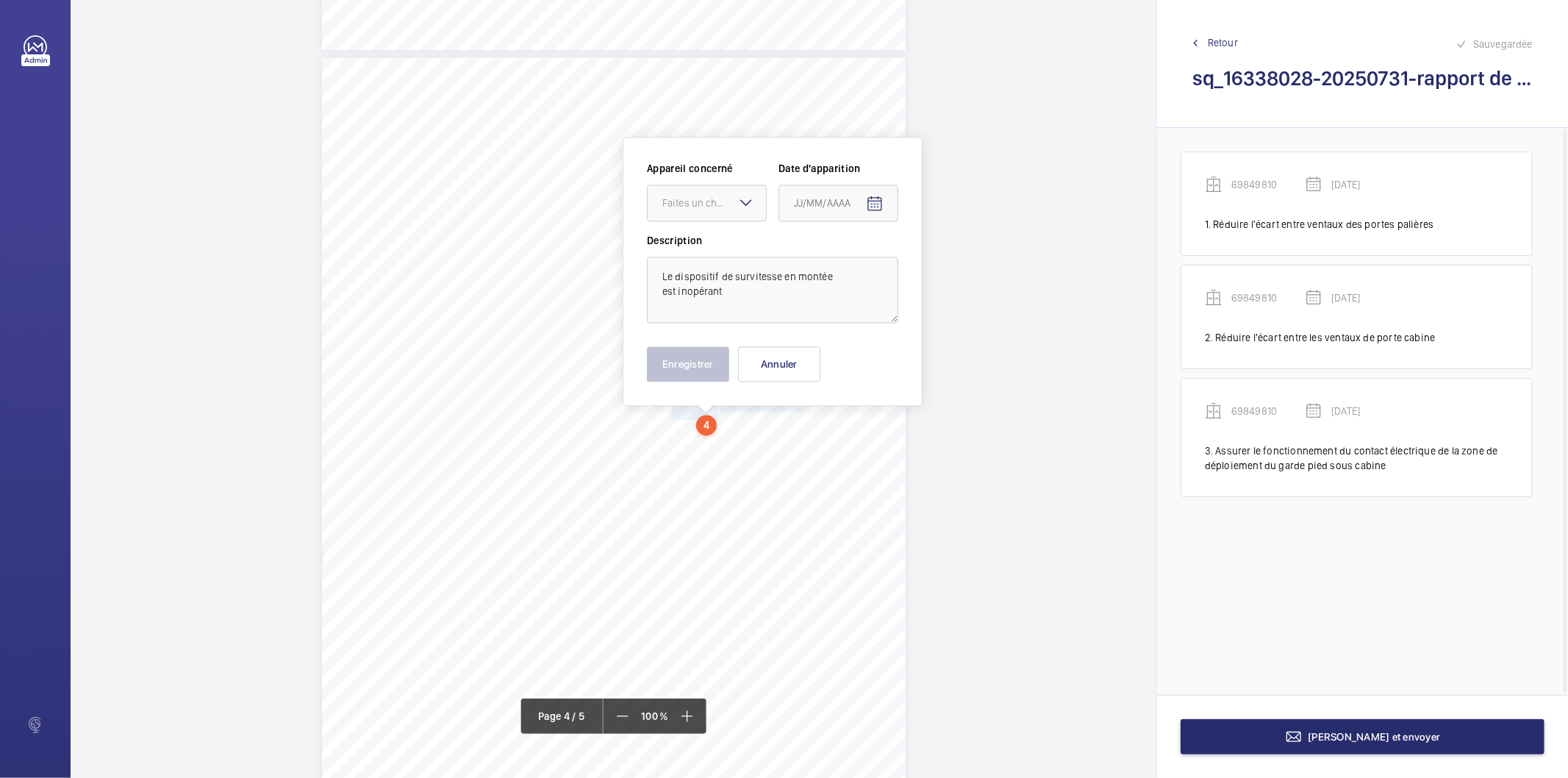
scroll to position [2509, 0]
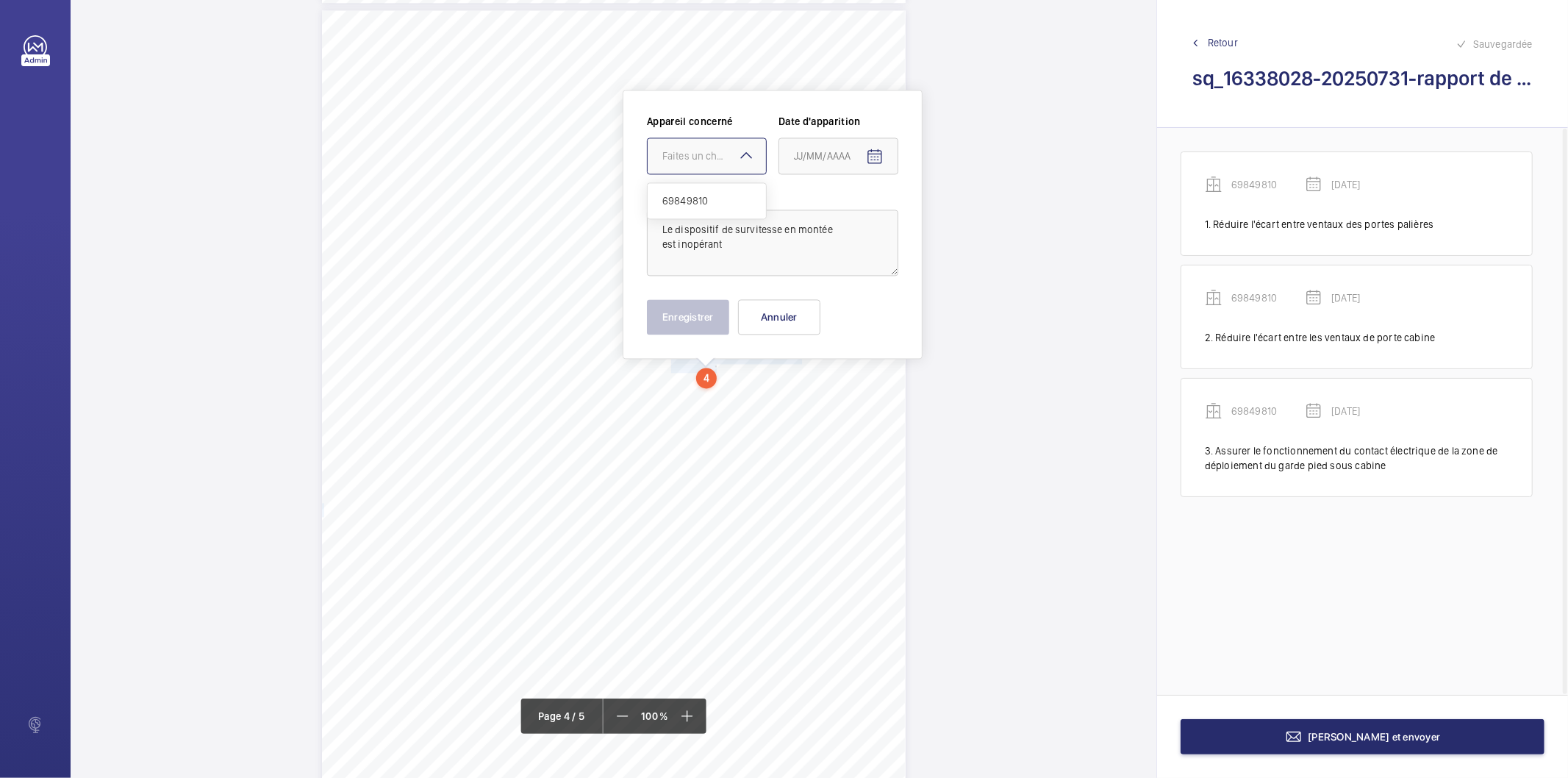
click at [727, 157] on div "Faites un choix" at bounding box center [714, 156] width 104 height 15
click at [717, 197] on span "69849810" at bounding box center [707, 201] width 89 height 15
click at [874, 158] on mat-icon "Open calendar" at bounding box center [874, 157] width 18 height 18
click at [944, 210] on span "Previous month" at bounding box center [948, 214] width 29 height 29
click at [864, 391] on span "30" at bounding box center [859, 393] width 26 height 26
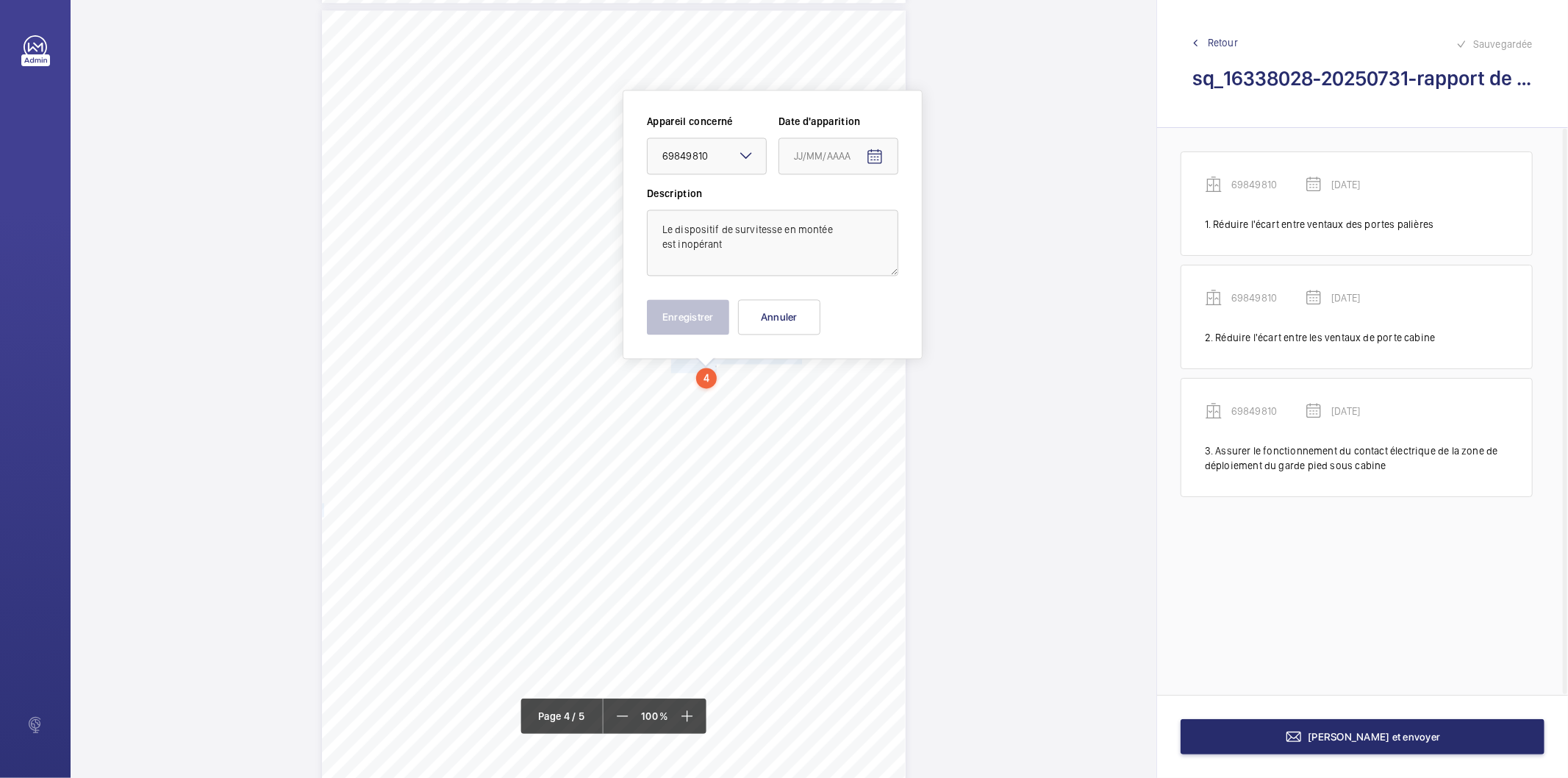
type input "[DATE]"
click at [694, 318] on button "Enregistrer" at bounding box center [688, 317] width 82 height 36
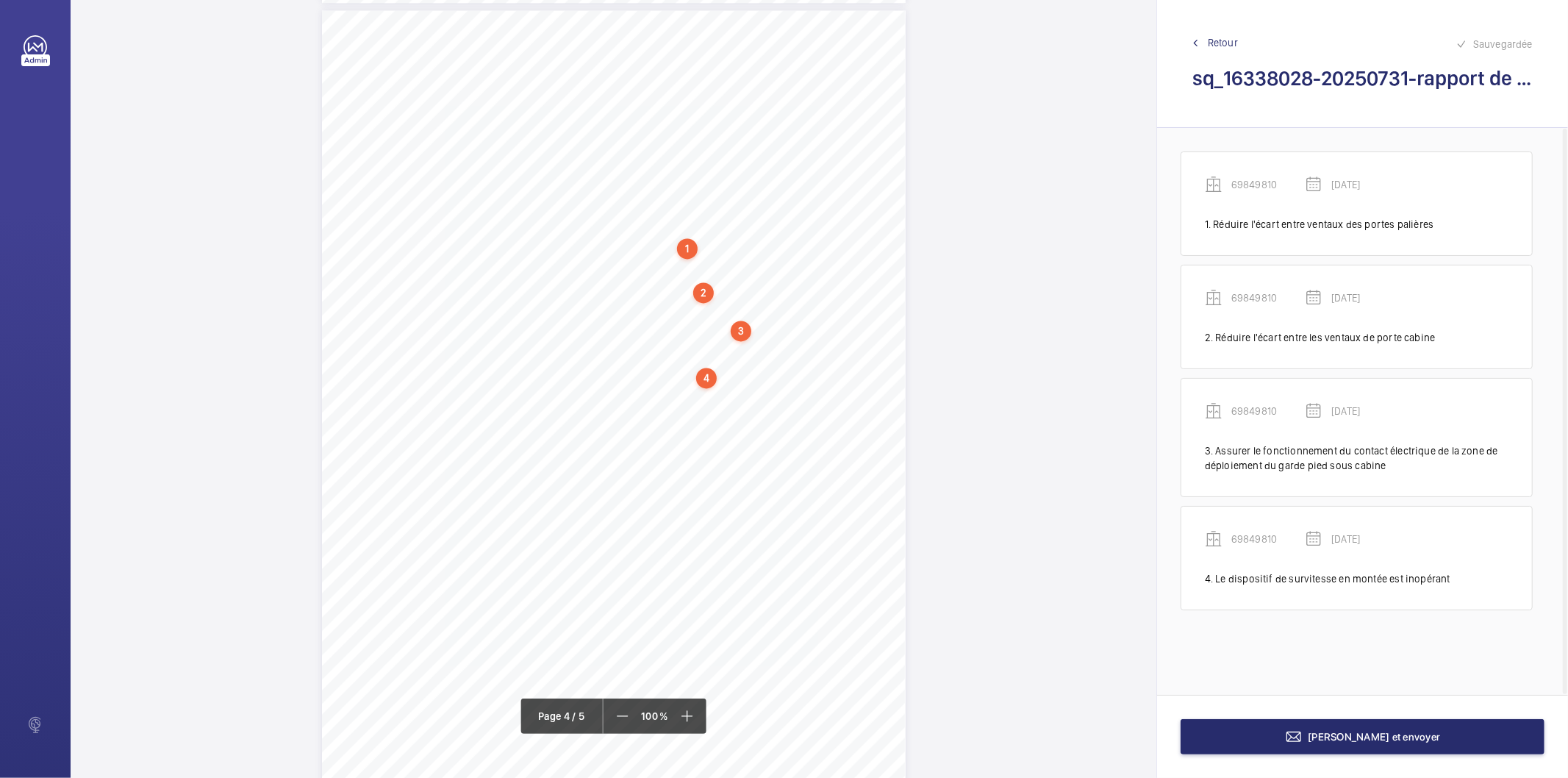
click at [715, 372] on div "IN'LI PROPERTY MANAGEMENT IN'LI PROPERTY MANAGEMENT TOUR ARIANE [STREET_ADDRESS…" at bounding box center [613, 389] width 1085 height 778
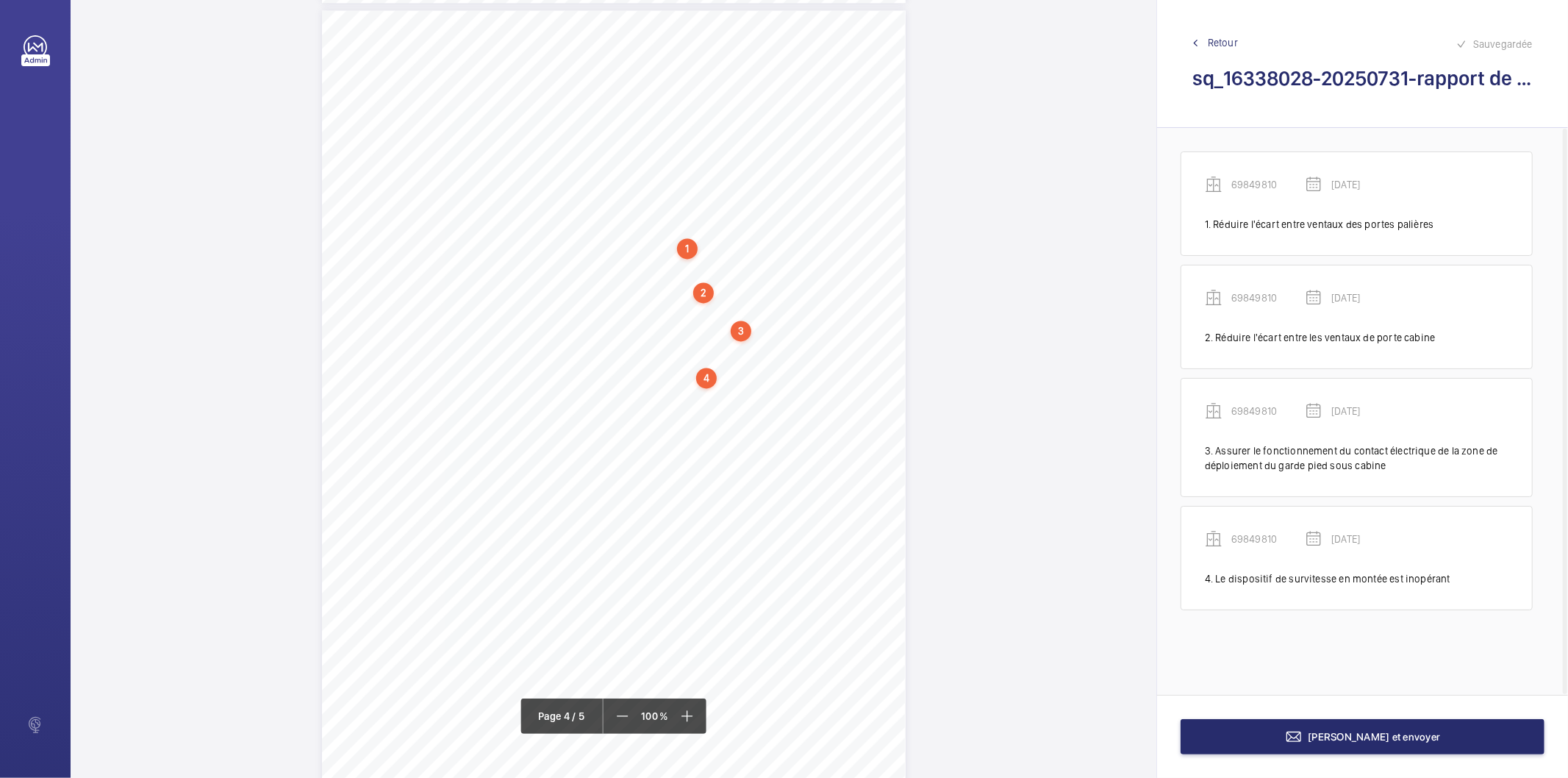
click at [709, 378] on div "4" at bounding box center [707, 378] width 21 height 21
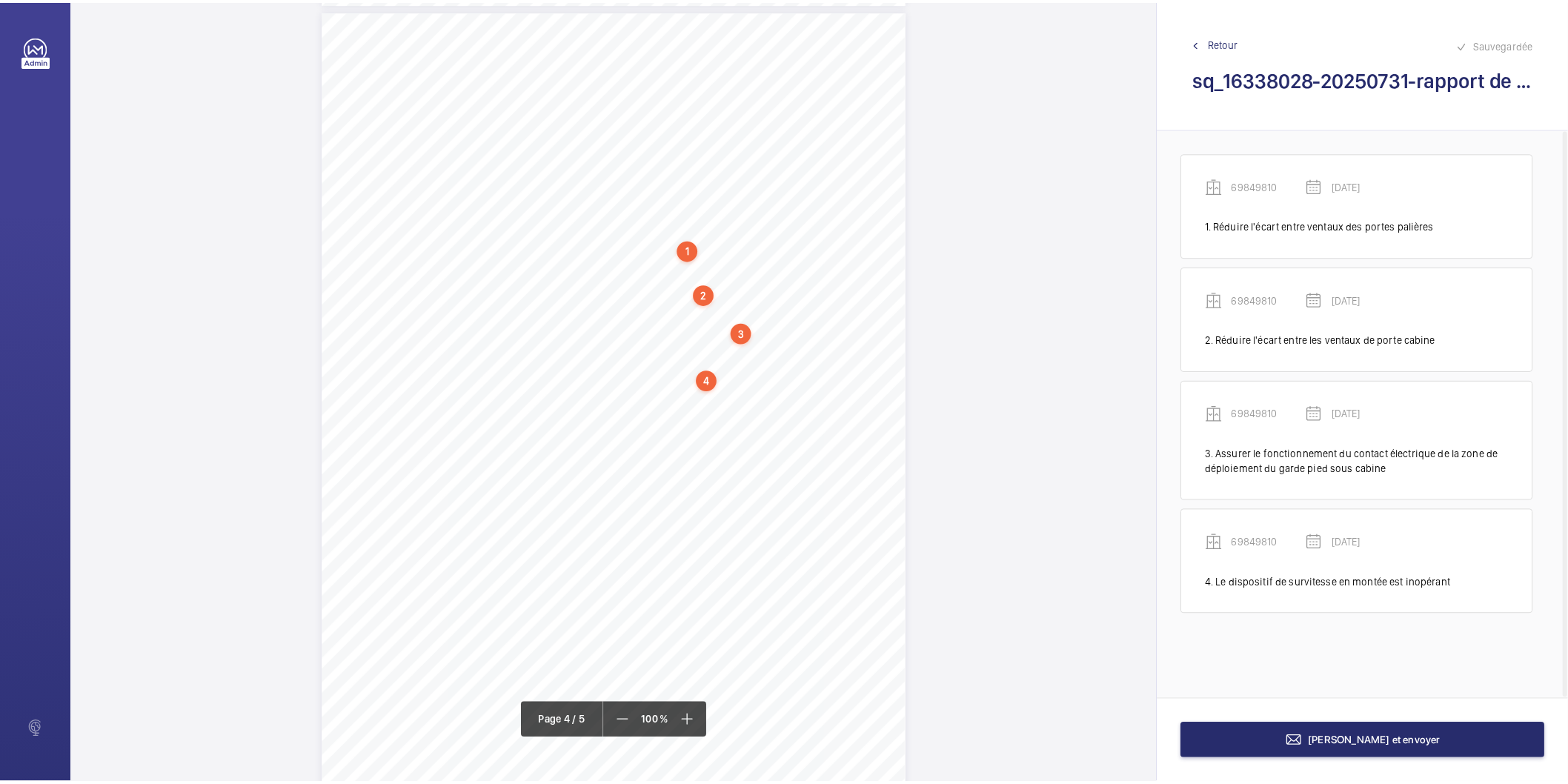
scroll to position [2517, 0]
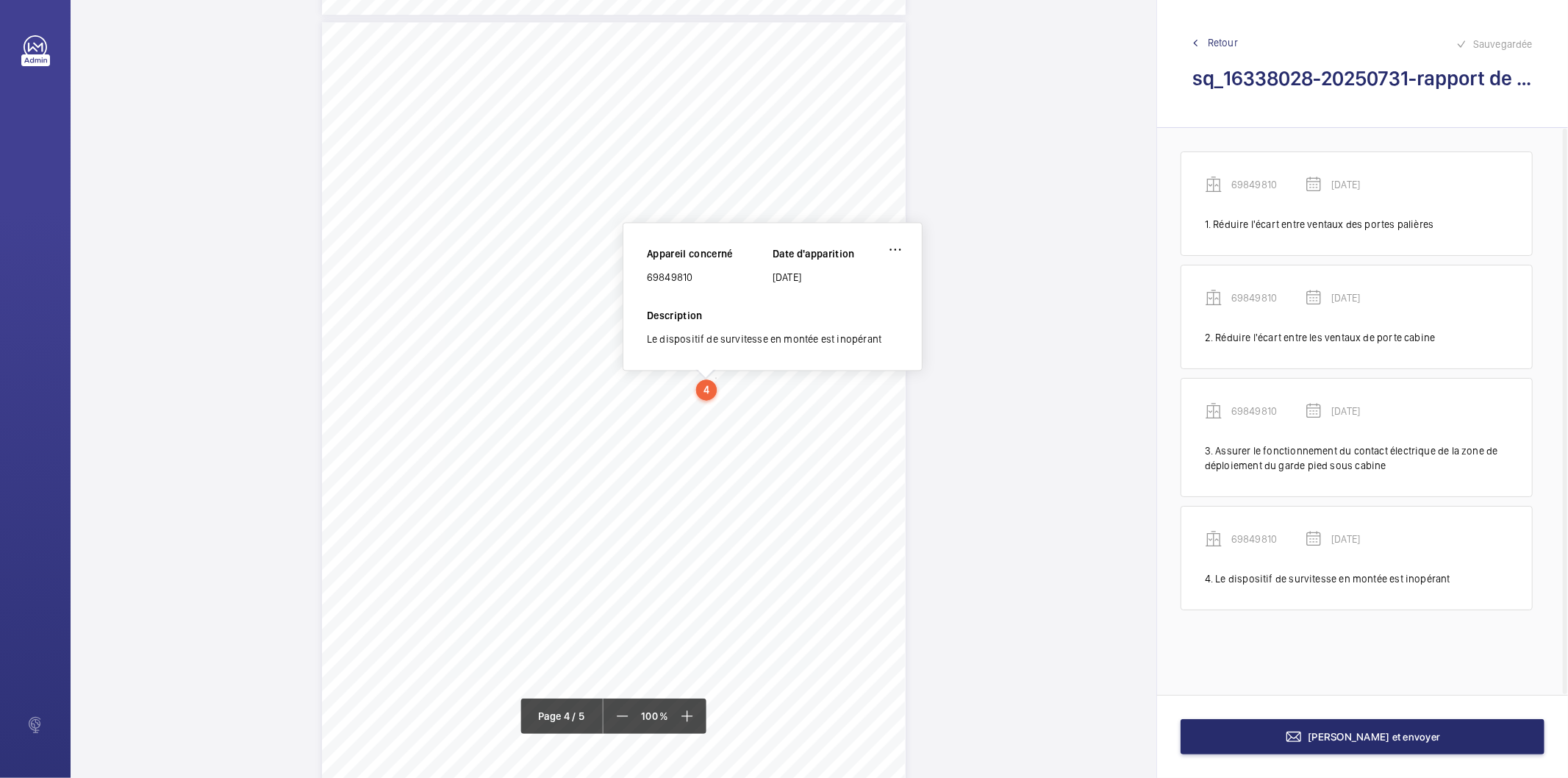
click at [675, 275] on div "69849810" at bounding box center [709, 277] width 126 height 15
click at [1258, 734] on button "[PERSON_NAME] et envoyer" at bounding box center [1362, 737] width 364 height 36
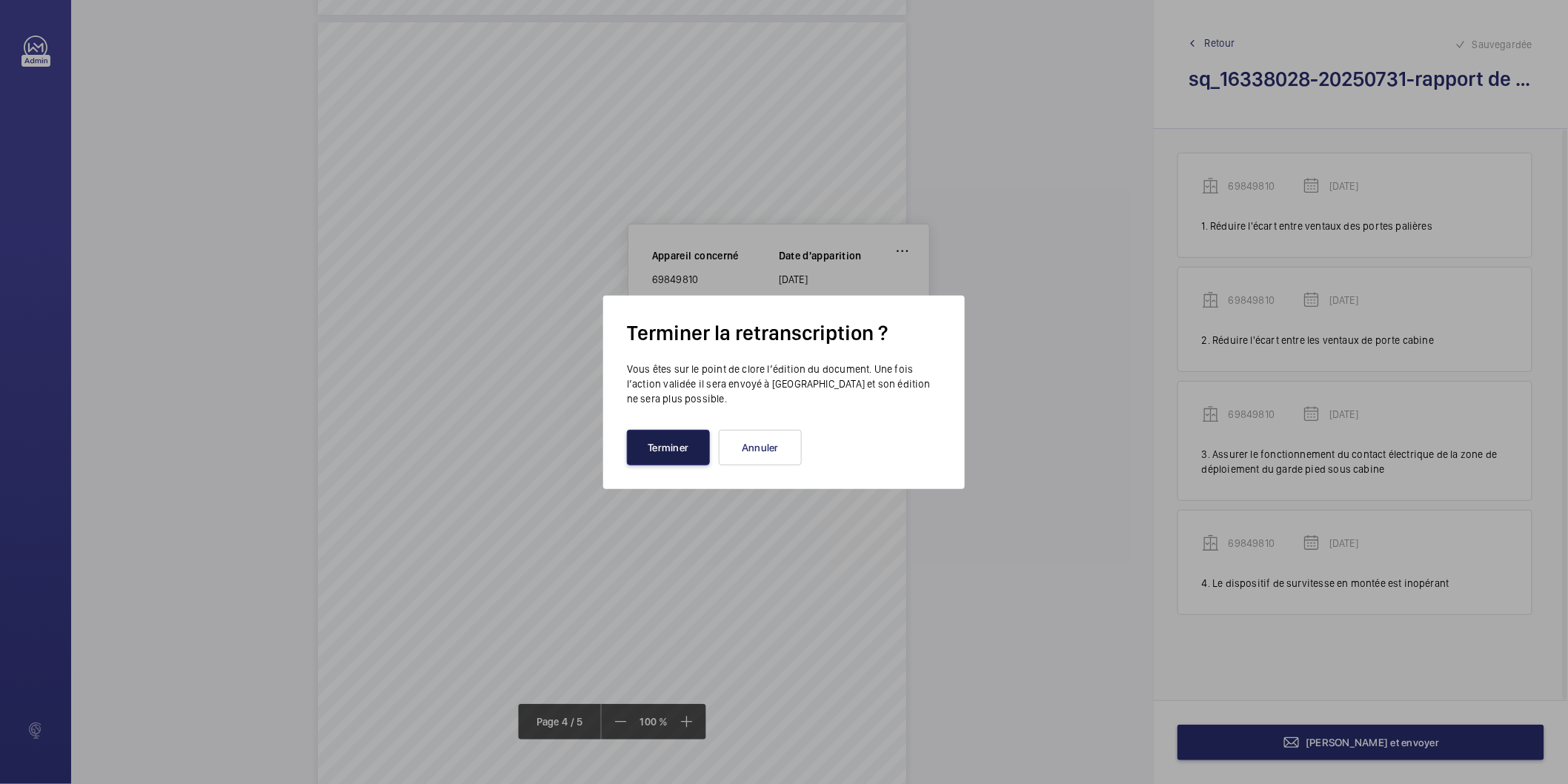
click at [680, 454] on button "Terminer" at bounding box center [668, 448] width 83 height 36
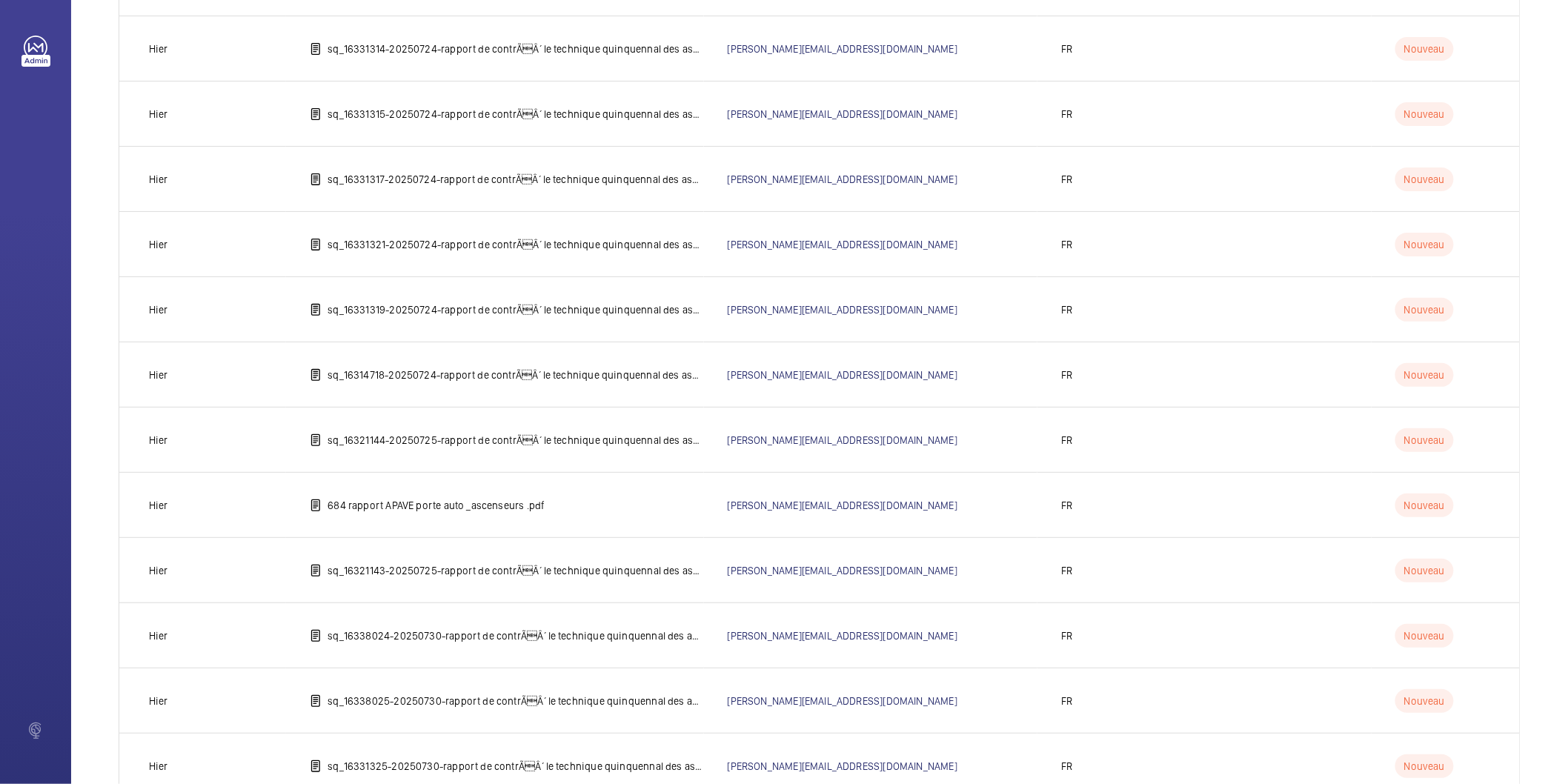
scroll to position [1320, 0]
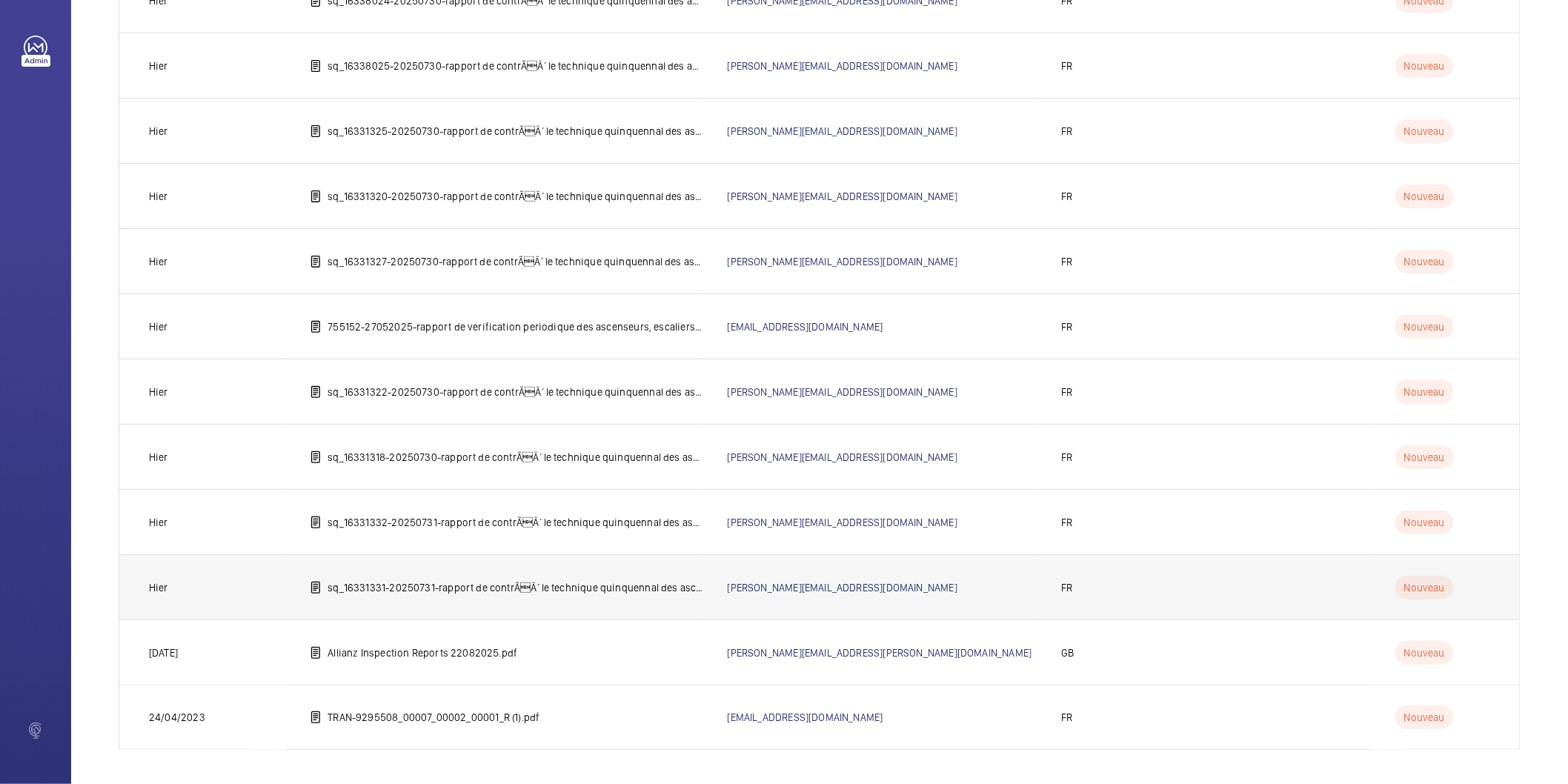
click at [613, 583] on p "sq_16331331-20250731-rapport de contrÃÂ´le technique quinquennal des ascenseur…" at bounding box center [516, 588] width 376 height 15
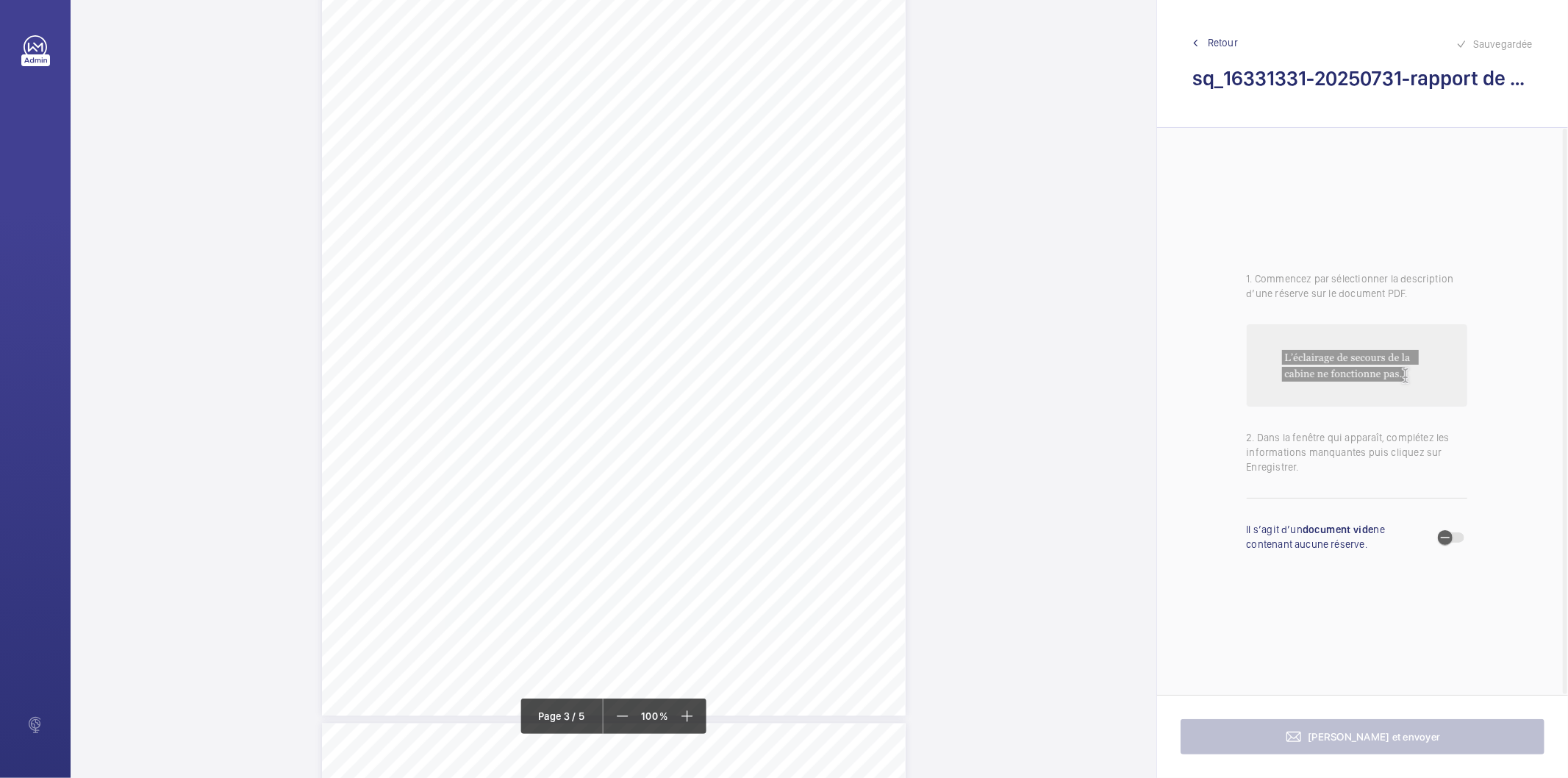
scroll to position [2286, 0]
drag, startPoint x: 669, startPoint y: 459, endPoint x: 721, endPoint y: 494, distance: 62.7
click at [721, 494] on div "Affaire n° : 2502206E0000059/40000 / N° du rapport : 206E0/25/5681 Lieu de véri…" at bounding box center [613, 646] width 584 height 825
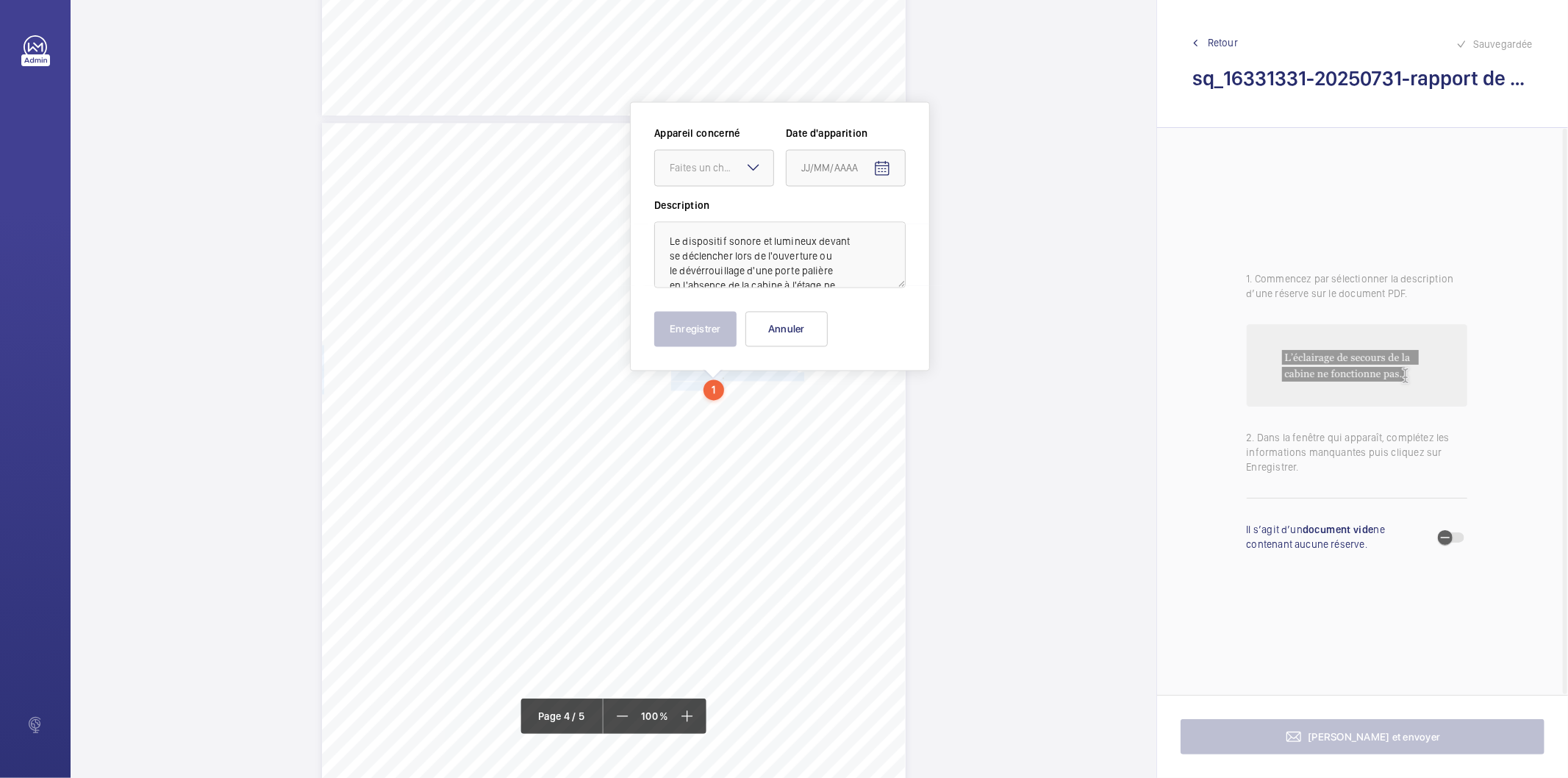
scroll to position [2408, 0]
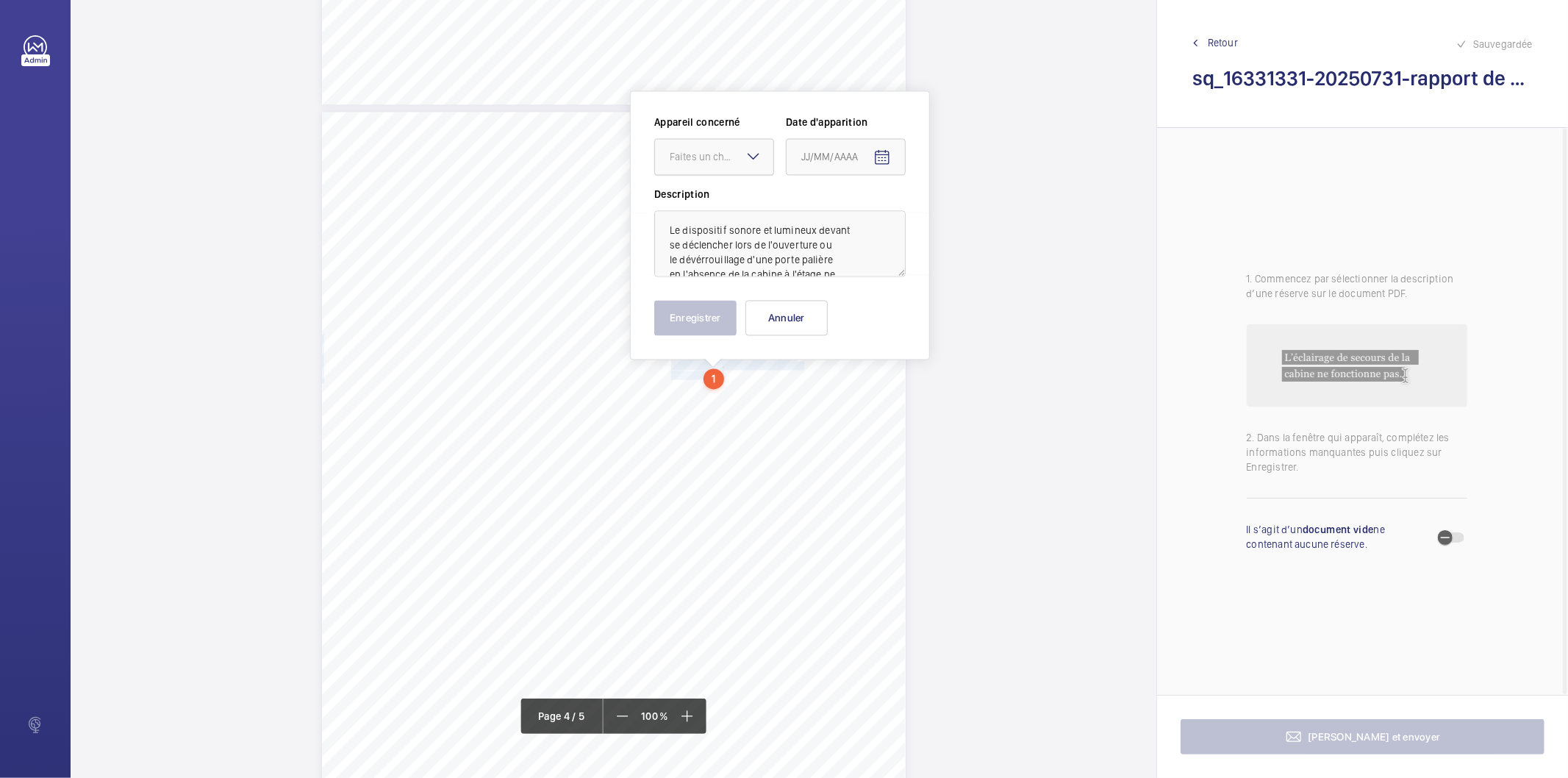
click at [701, 152] on div "Faites un choix" at bounding box center [721, 157] width 104 height 15
click at [704, 196] on span "33139726" at bounding box center [713, 202] width 89 height 15
click at [884, 158] on mat-icon "Open calendar" at bounding box center [882, 157] width 18 height 18
click at [950, 217] on span "Previous month" at bounding box center [955, 214] width 29 height 29
click at [895, 397] on span "31" at bounding box center [895, 393] width 26 height 26
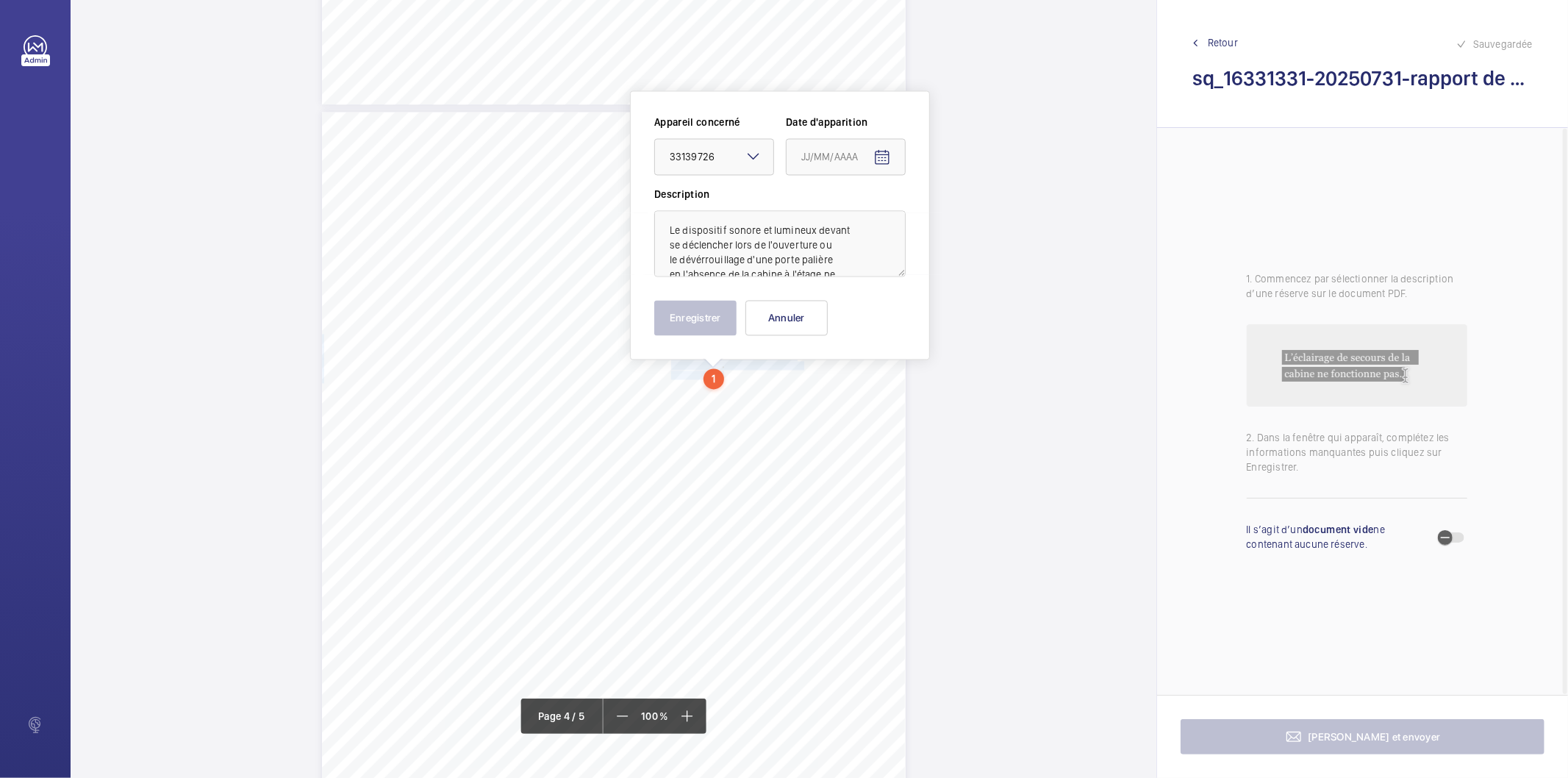
type input "[DATE]"
click at [709, 322] on button "Enregistrer" at bounding box center [695, 318] width 82 height 36
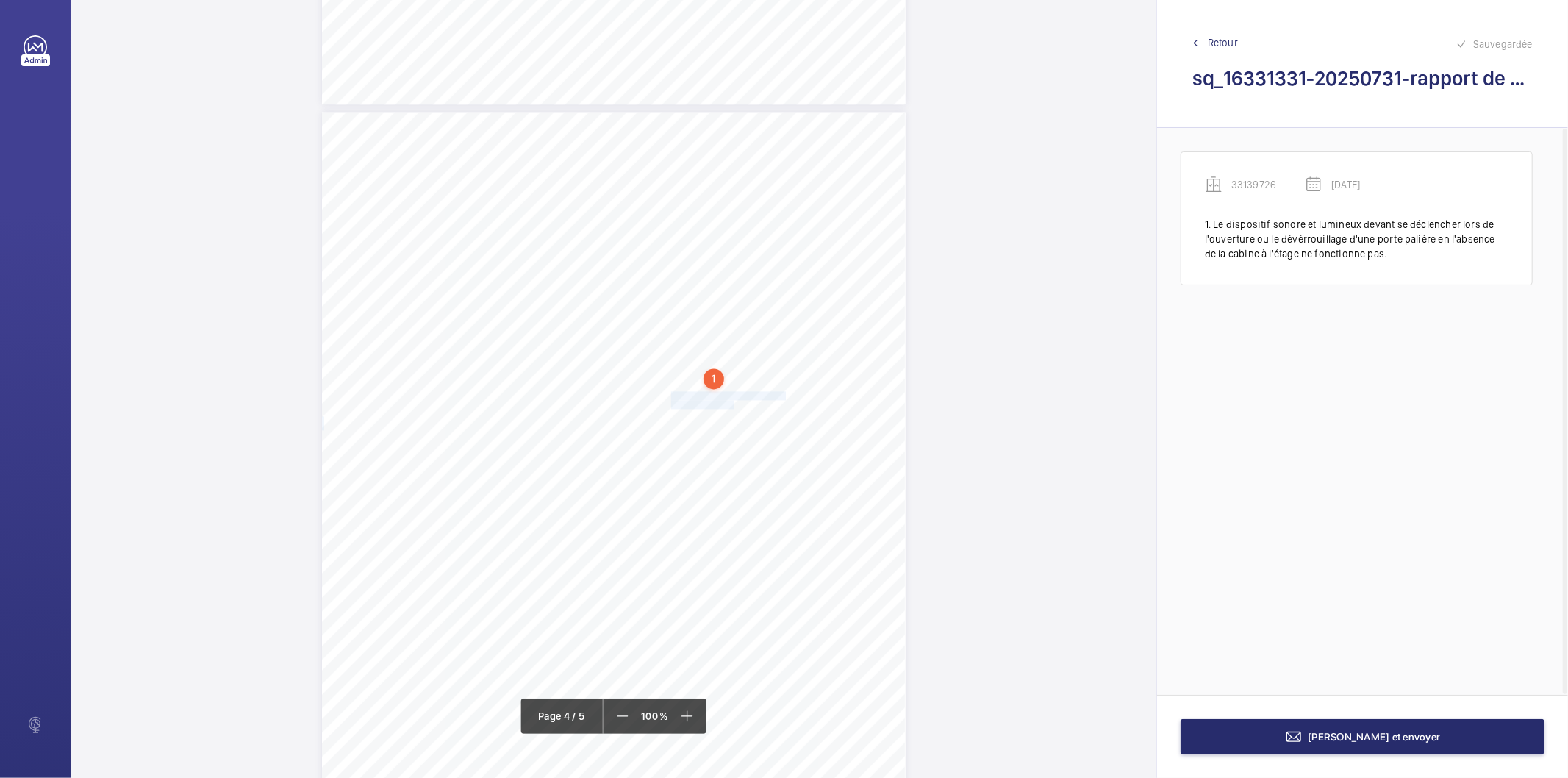
drag, startPoint x: 669, startPoint y: 394, endPoint x: 732, endPoint y: 402, distance: 63.5
click at [732, 402] on div "Affaire n° : 2502206E0000059/40000 / N° du rapport : 206E0/25/5681 Lieu de véri…" at bounding box center [613, 524] width 584 height 825
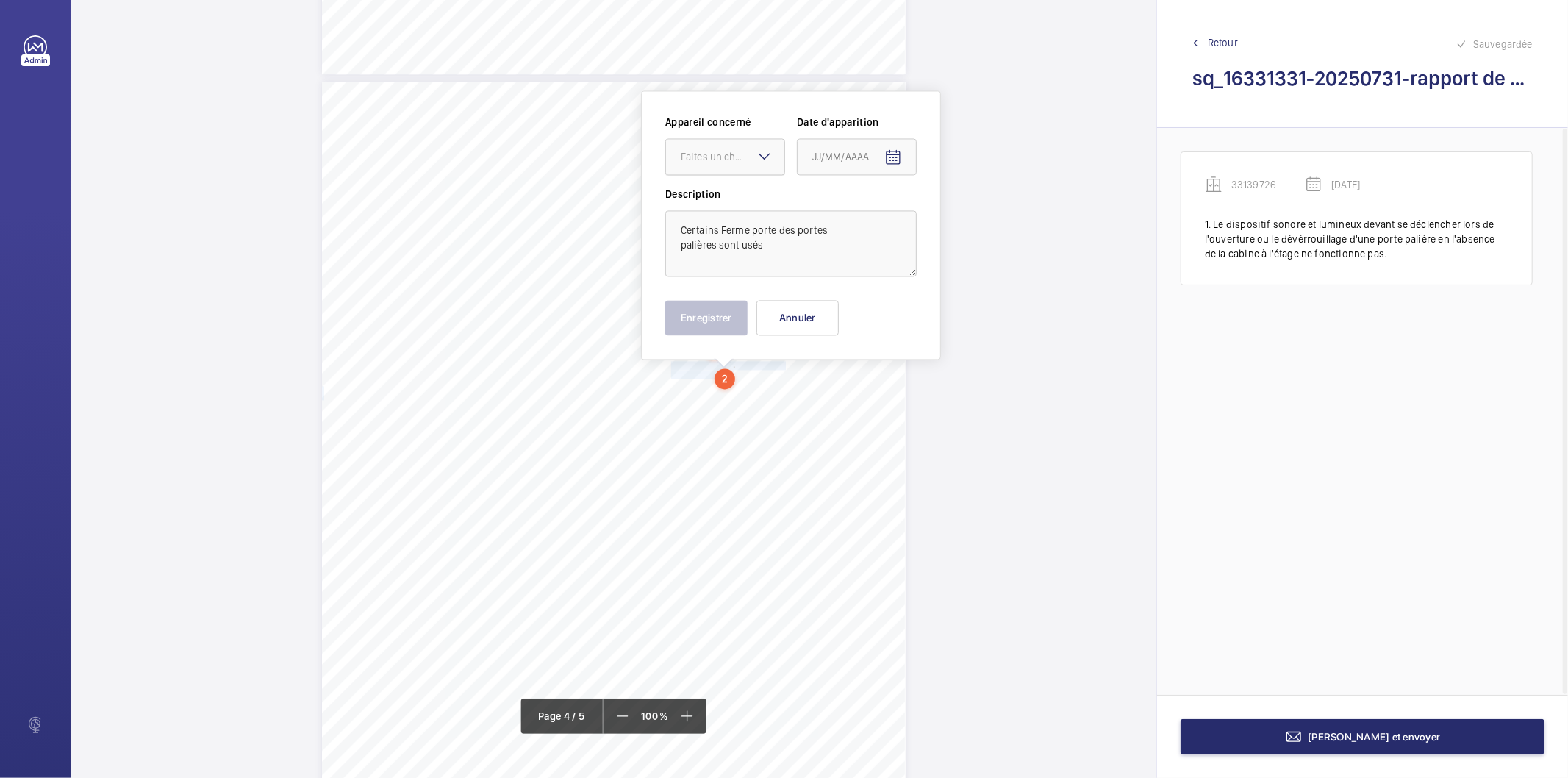
click at [729, 163] on div "Faites un choix" at bounding box center [732, 157] width 104 height 15
drag, startPoint x: 742, startPoint y: 201, endPoint x: 819, endPoint y: 177, distance: 80.7
click at [744, 201] on span "33139726" at bounding box center [724, 202] width 89 height 15
click at [898, 155] on mat-icon "Open calendar" at bounding box center [892, 157] width 18 height 18
click at [971, 210] on span "Previous month" at bounding box center [966, 214] width 29 height 29
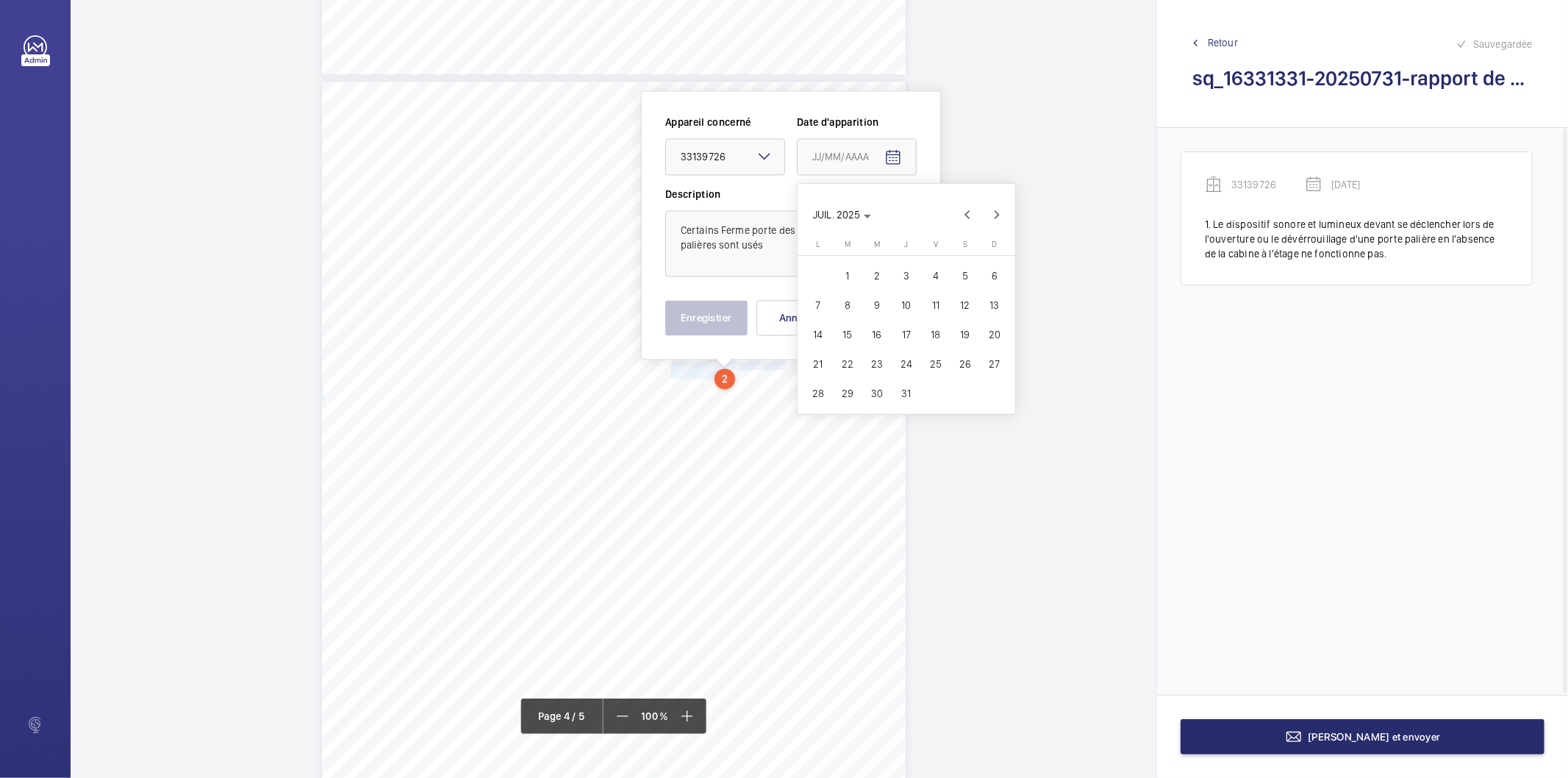
click at [910, 396] on span "31" at bounding box center [906, 393] width 26 height 26
type input "[DATE]"
click at [721, 319] on button "Enregistrer" at bounding box center [707, 318] width 82 height 36
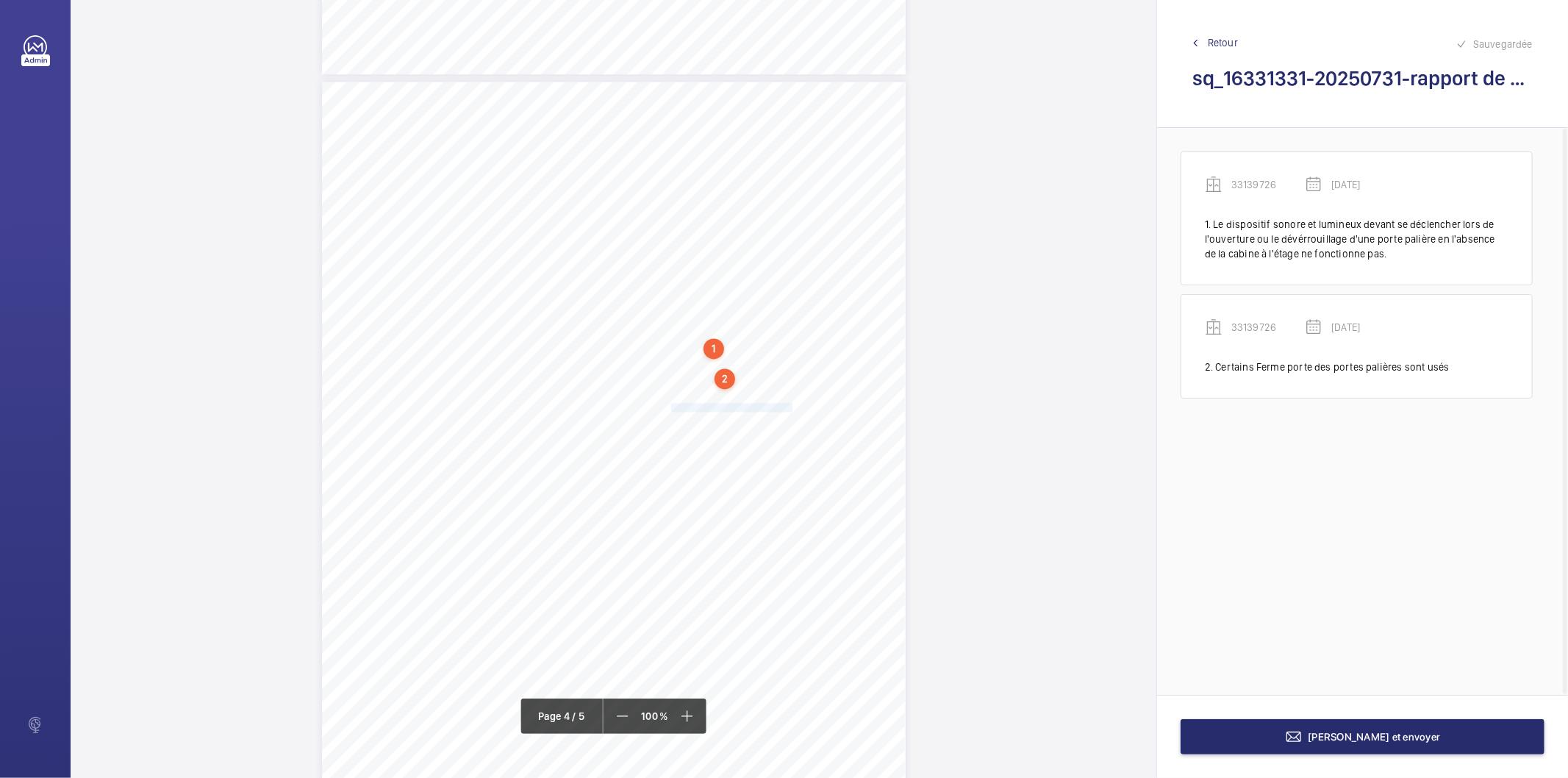
drag, startPoint x: 669, startPoint y: 407, endPoint x: 789, endPoint y: 403, distance: 120.1
click at [789, 403] on span "Refixer la main courante en cabine." at bounding box center [733, 407] width 124 height 8
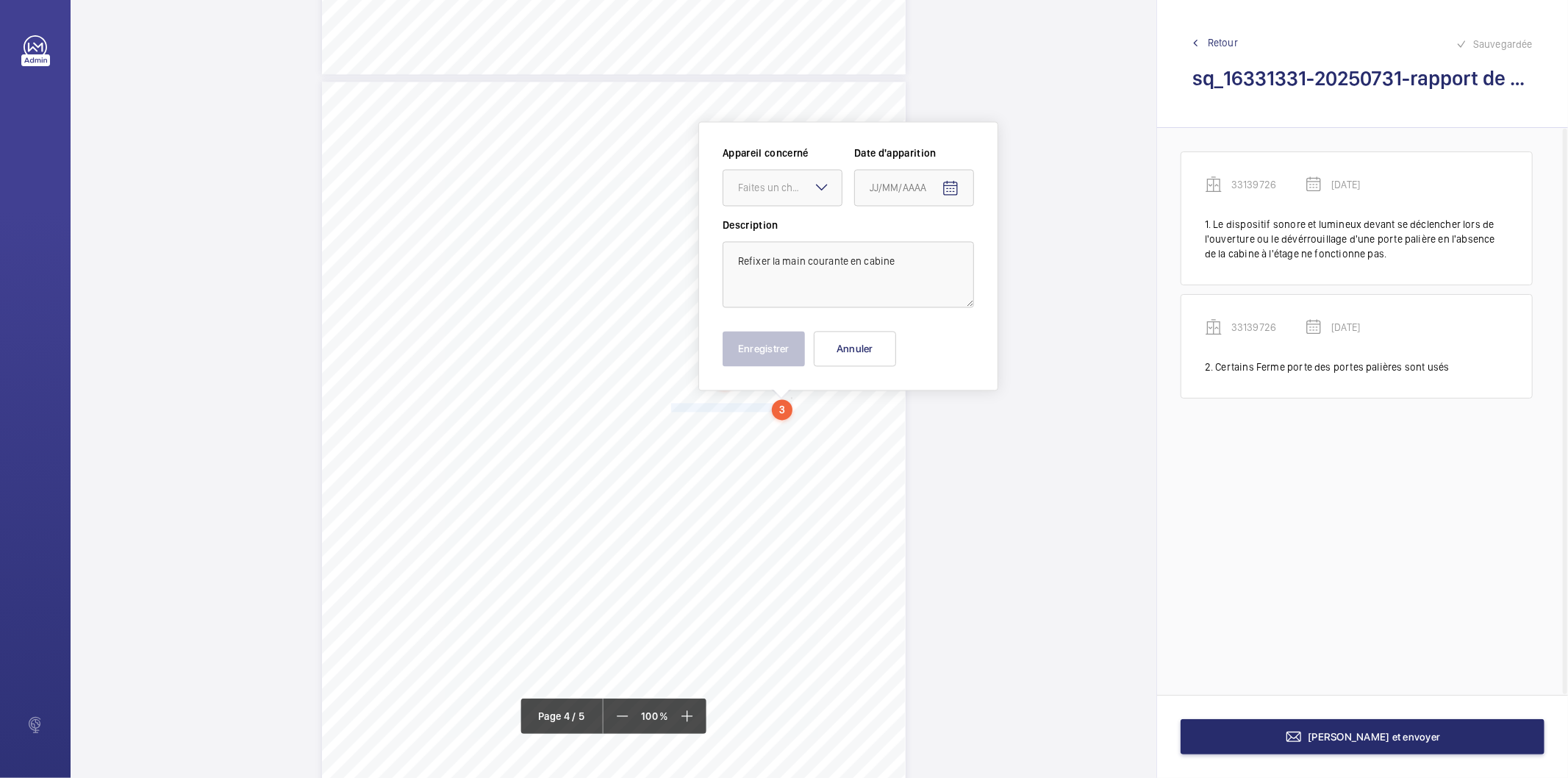
scroll to position [2470, 0]
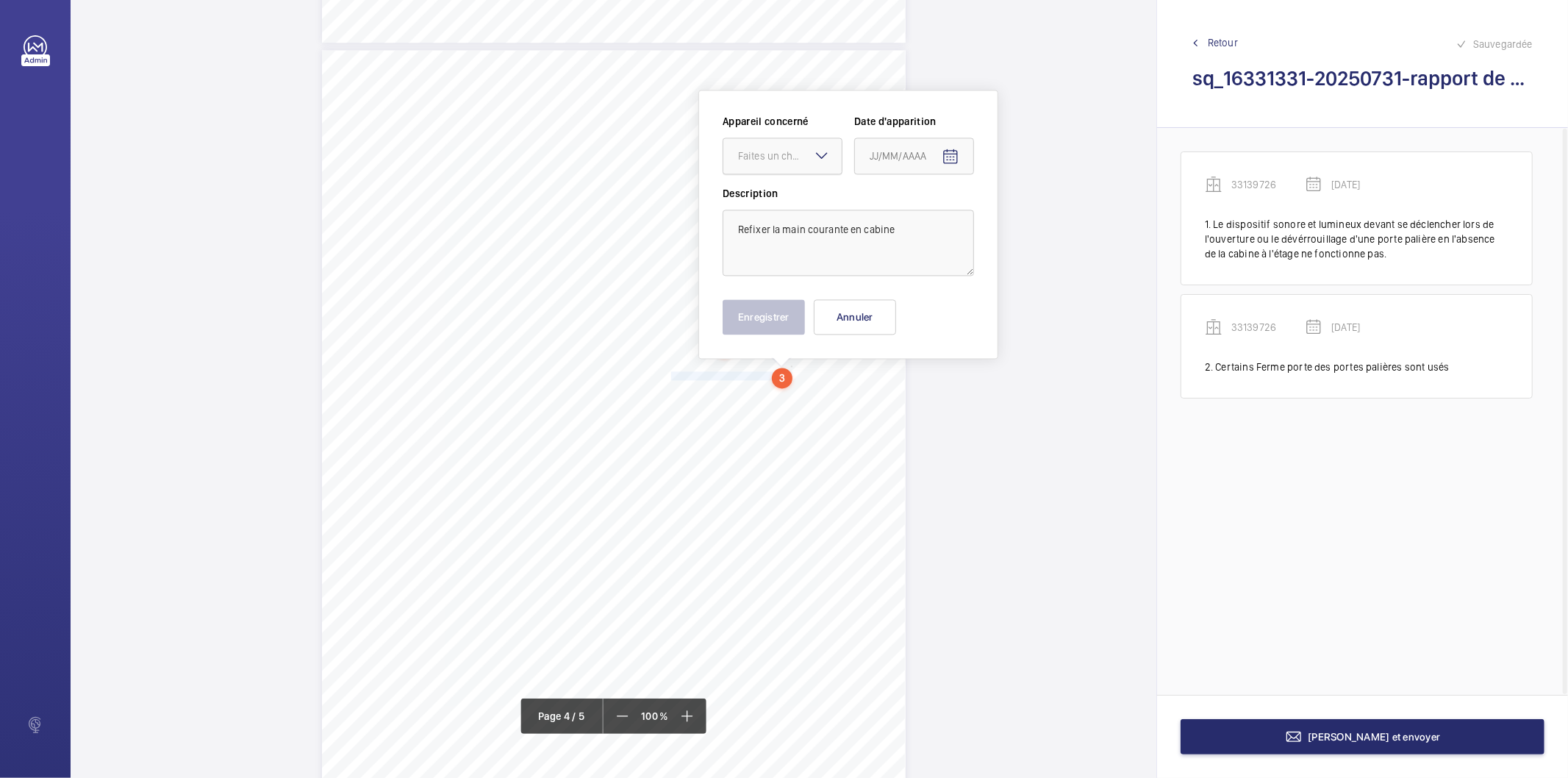
click at [809, 160] on div "Faites un choix" at bounding box center [789, 156] width 104 height 15
click at [781, 206] on div "33139726" at bounding box center [783, 201] width 118 height 36
click at [950, 155] on mat-icon "Open calendar" at bounding box center [949, 157] width 18 height 18
click at [1026, 212] on span "Previous month" at bounding box center [1023, 214] width 29 height 29
click at [963, 394] on span "31" at bounding box center [963, 393] width 26 height 26
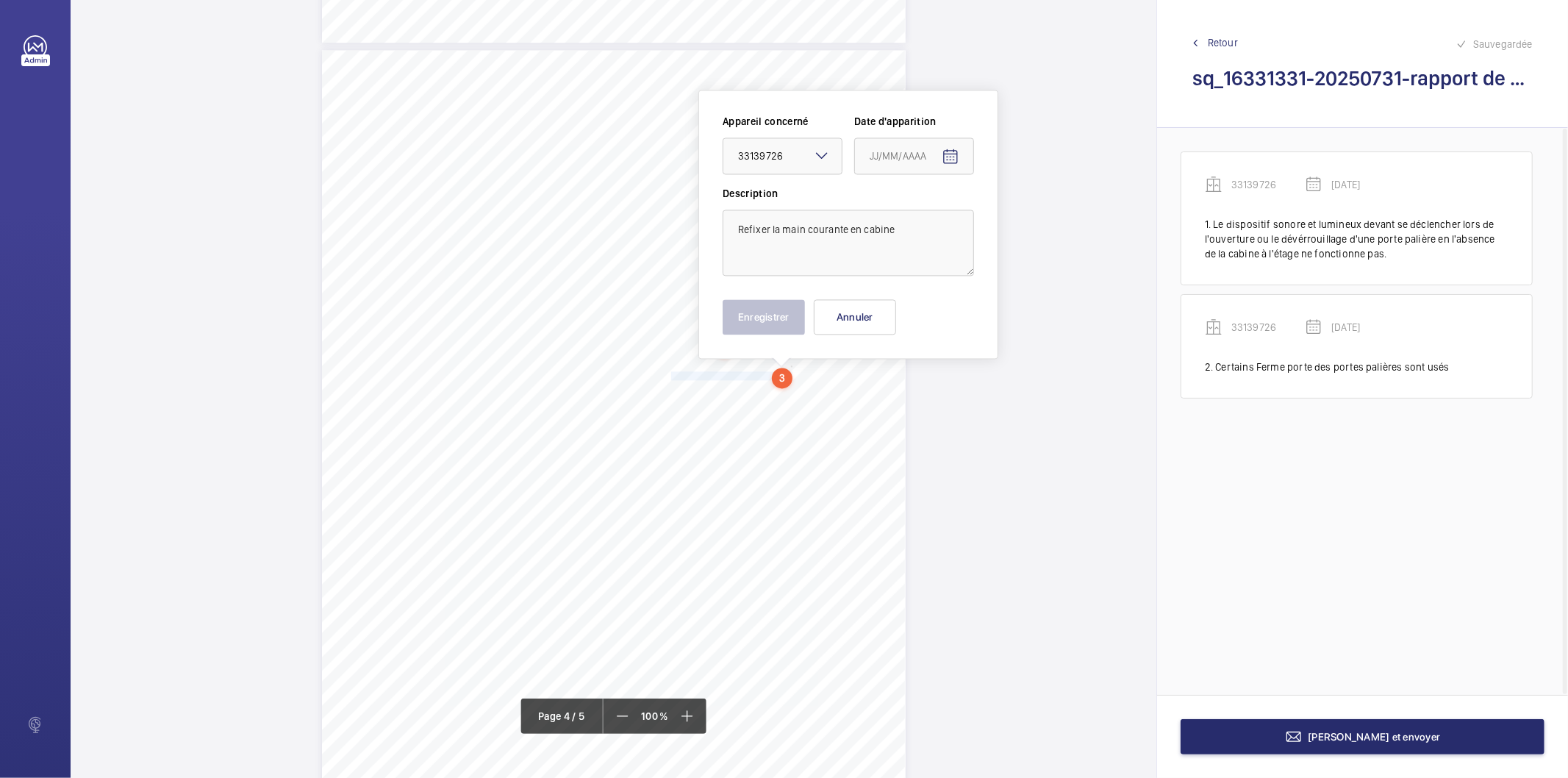
type input "[DATE]"
click at [751, 311] on button "Enregistrer" at bounding box center [764, 317] width 82 height 36
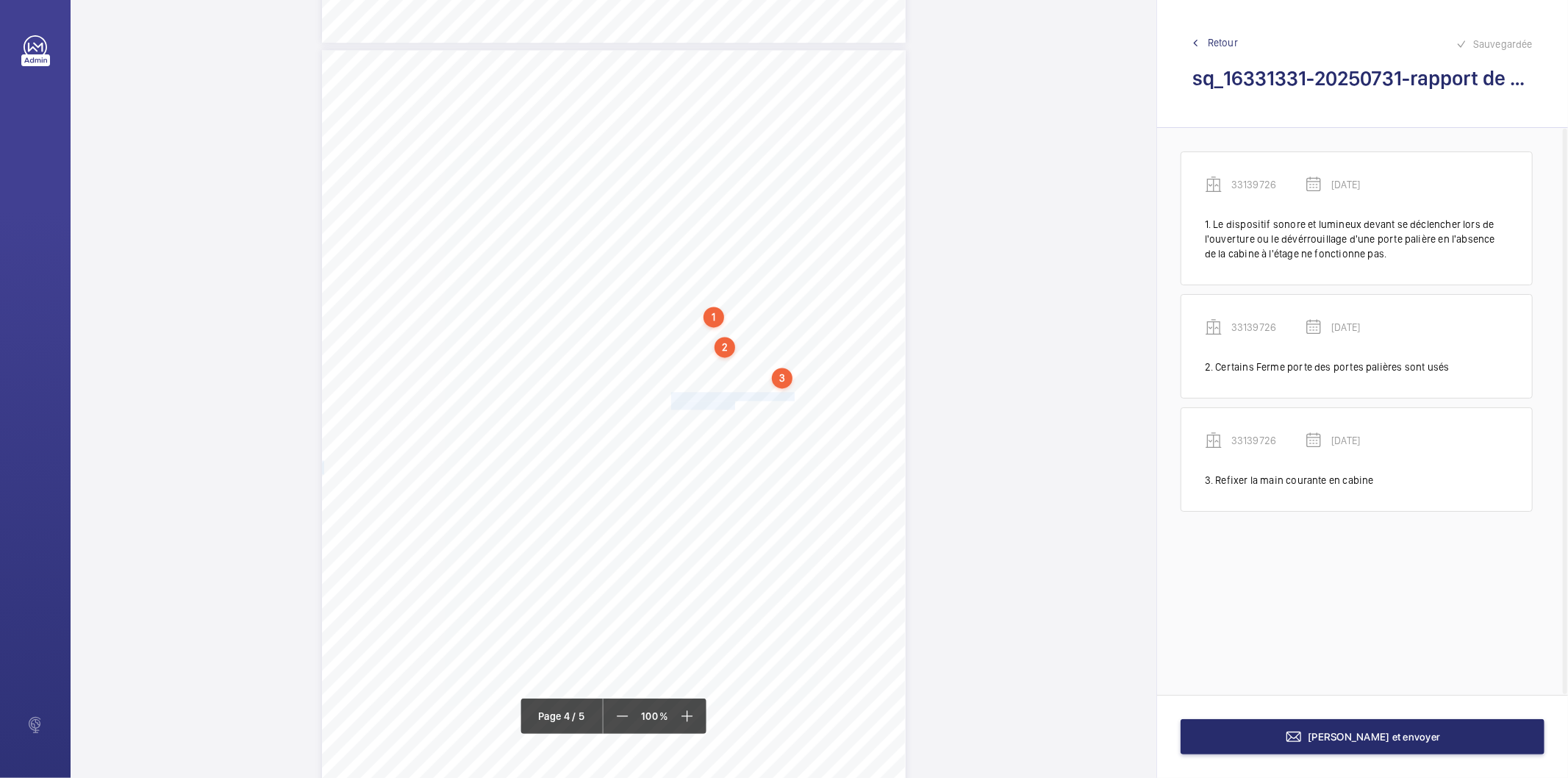
drag, startPoint x: 670, startPoint y: 395, endPoint x: 731, endPoint y: 400, distance: 61.2
click at [731, 400] on div "Affaire n° : 2502206E0000059/40000 / N° du rapport : 206E0/25/5681 Lieu de véri…" at bounding box center [613, 462] width 584 height 825
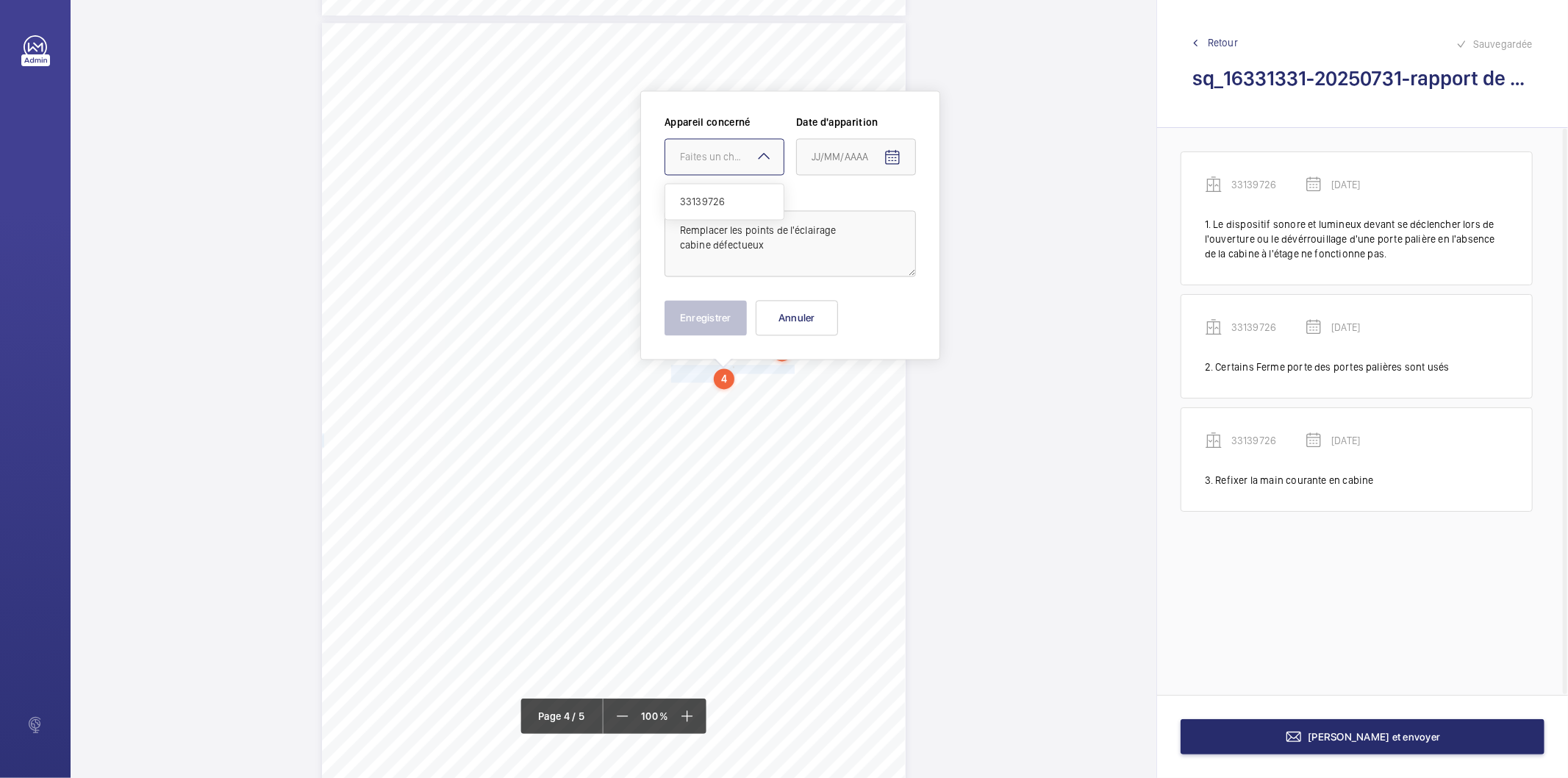
click at [752, 157] on div "Faites un choix" at bounding box center [731, 157] width 104 height 15
drag, startPoint x: 743, startPoint y: 204, endPoint x: 892, endPoint y: 180, distance: 150.9
click at [743, 203] on span "33139726" at bounding box center [724, 202] width 89 height 15
click at [890, 153] on mat-icon "Open calendar" at bounding box center [892, 157] width 18 height 18
click at [966, 216] on span "Previous month" at bounding box center [965, 214] width 29 height 29
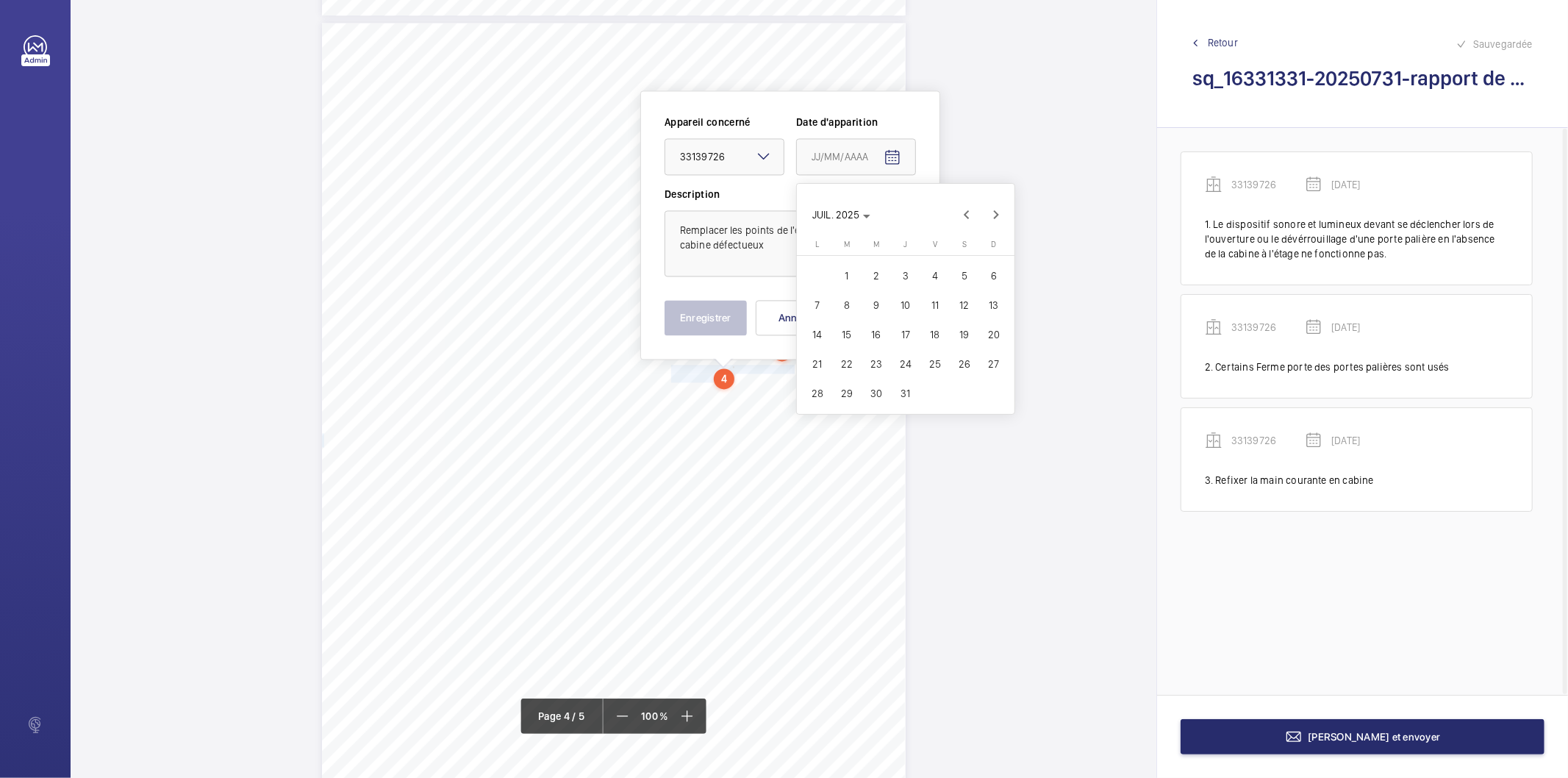
click at [899, 394] on span "31" at bounding box center [905, 393] width 26 height 26
type input "[DATE]"
click at [725, 322] on button "Enregistrer" at bounding box center [706, 318] width 82 height 36
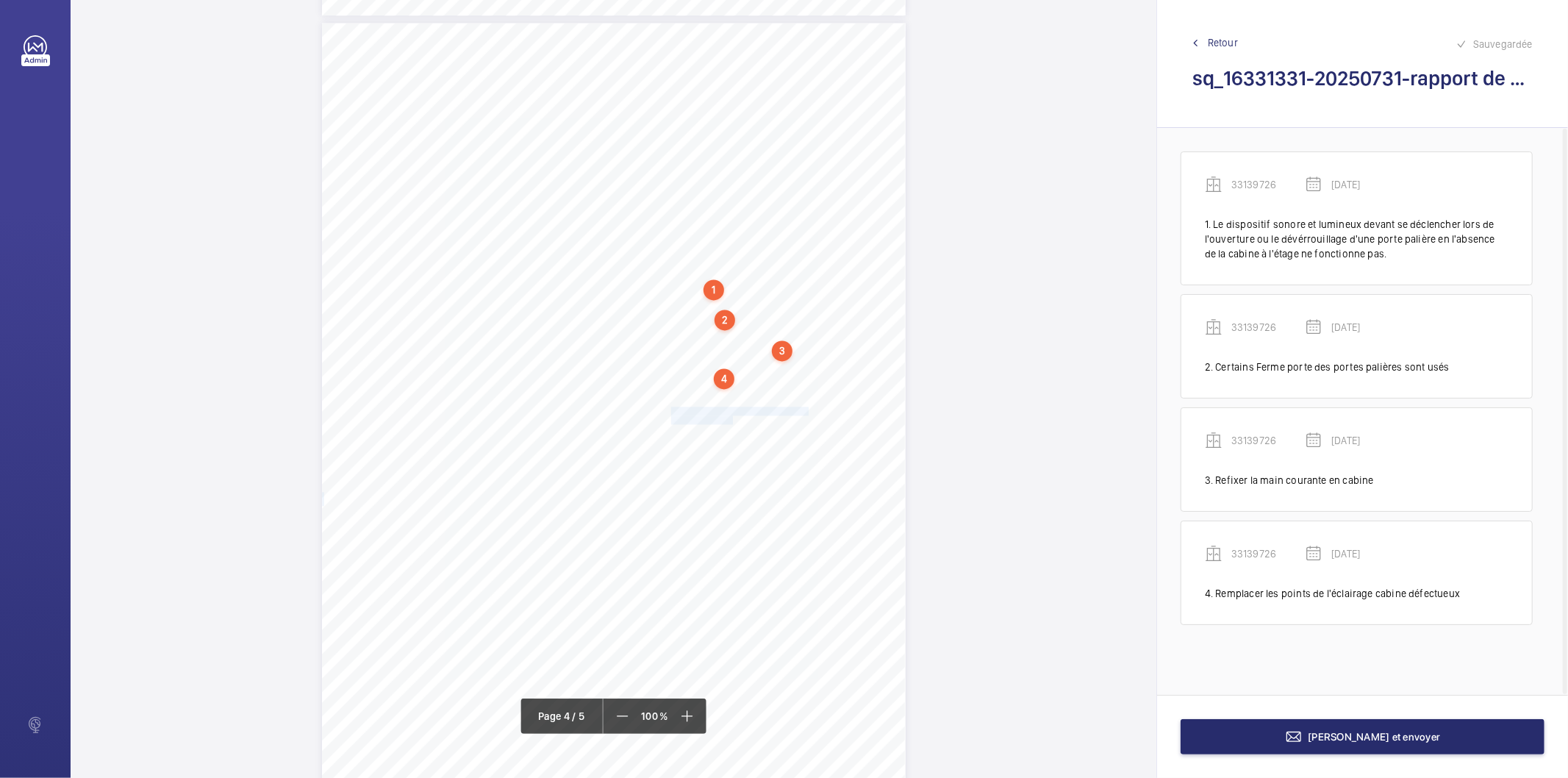
drag, startPoint x: 669, startPoint y: 408, endPoint x: 730, endPoint y: 420, distance: 62.2
click at [730, 420] on div "Affaire n° : 2502206E0000059/40000 / N° du rapport : 206E0/25/5681 Lieu de véri…" at bounding box center [613, 435] width 584 height 825
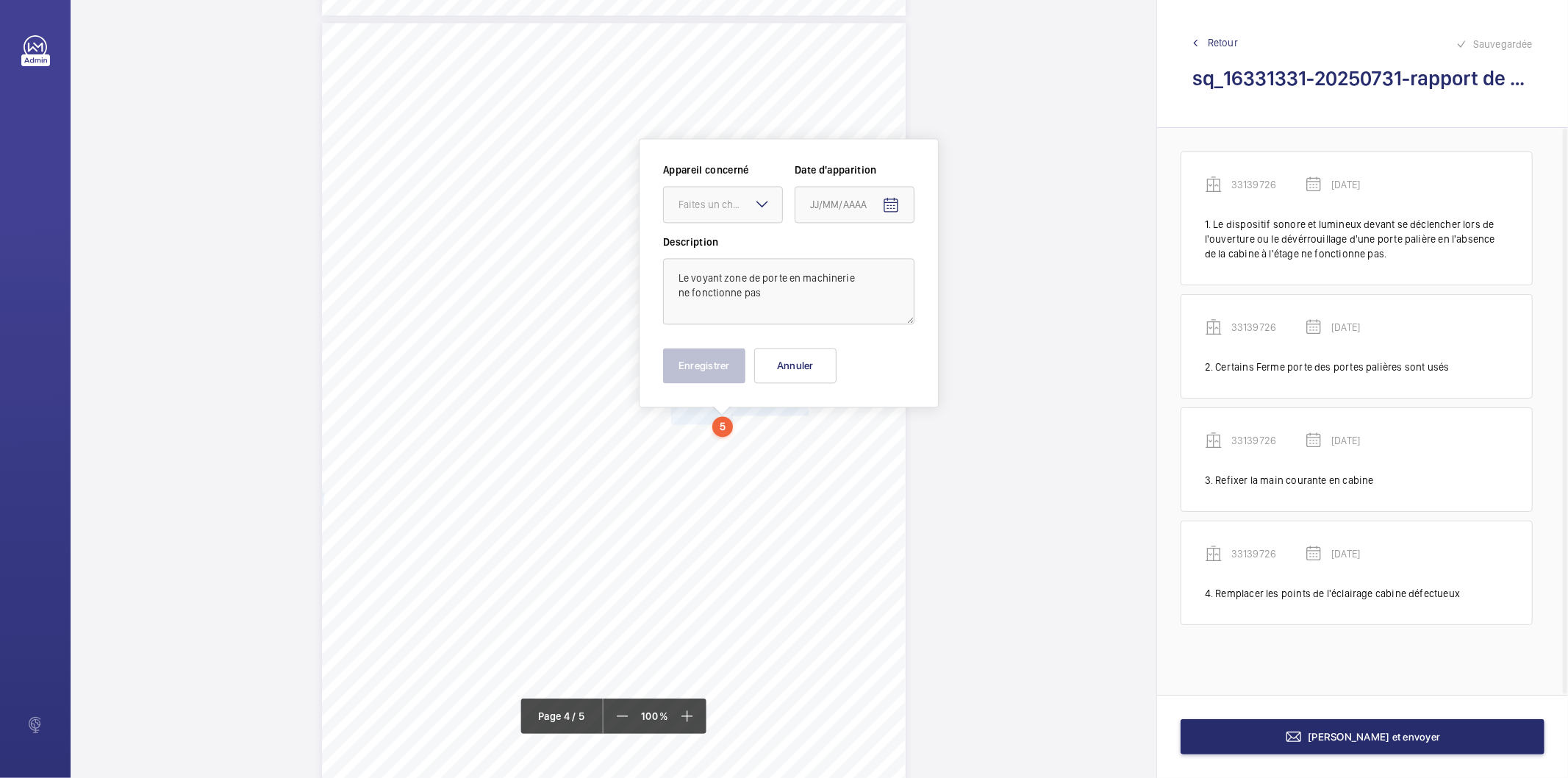
scroll to position [2546, 0]
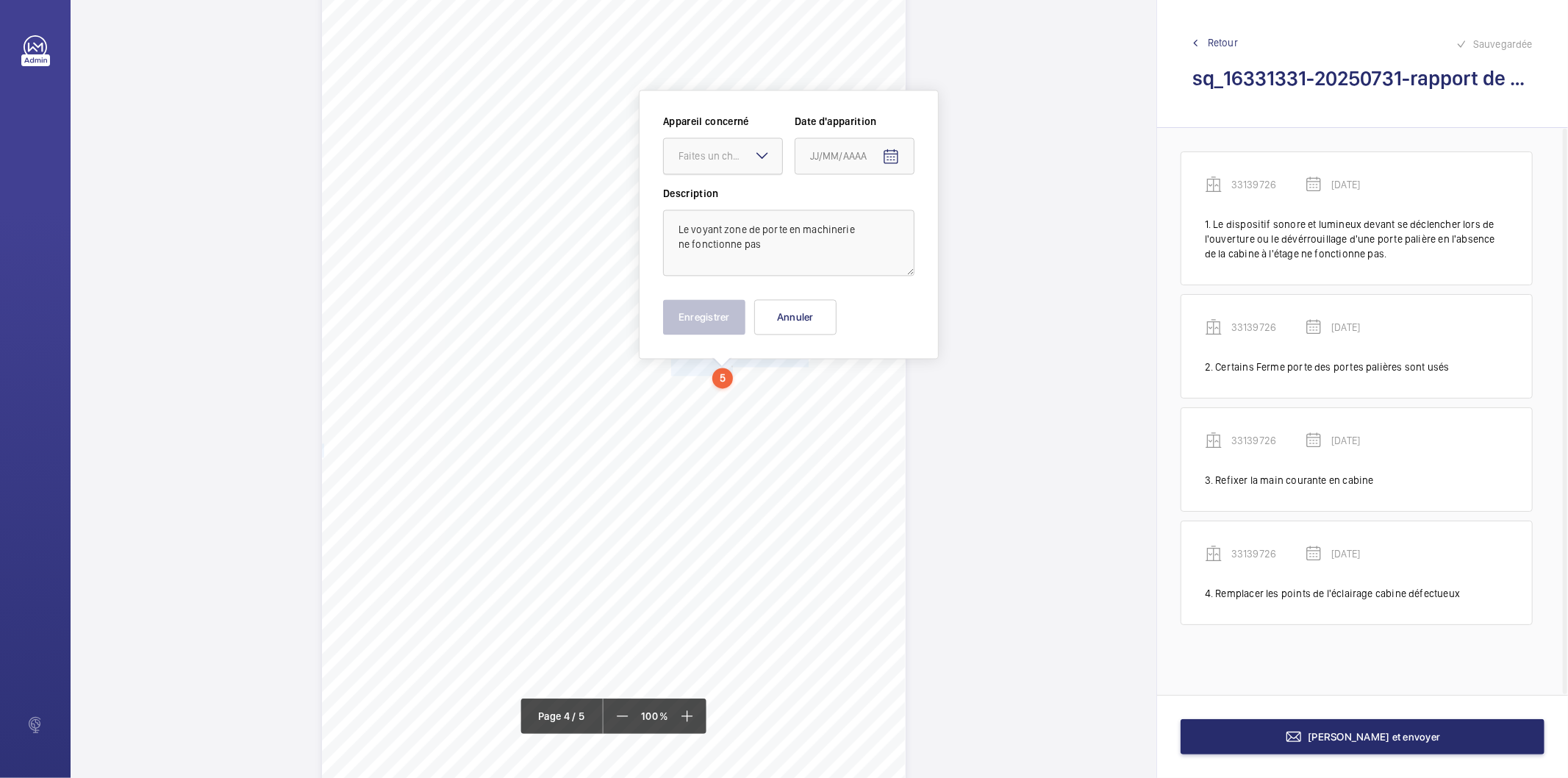
click at [739, 167] on div at bounding box center [723, 156] width 118 height 36
click at [734, 209] on div "33139726" at bounding box center [723, 201] width 118 height 36
click at [885, 156] on mat-icon "Open calendar" at bounding box center [890, 157] width 18 height 18
click at [957, 217] on span "Previous month" at bounding box center [964, 214] width 29 height 29
click at [901, 392] on span "31" at bounding box center [903, 393] width 26 height 26
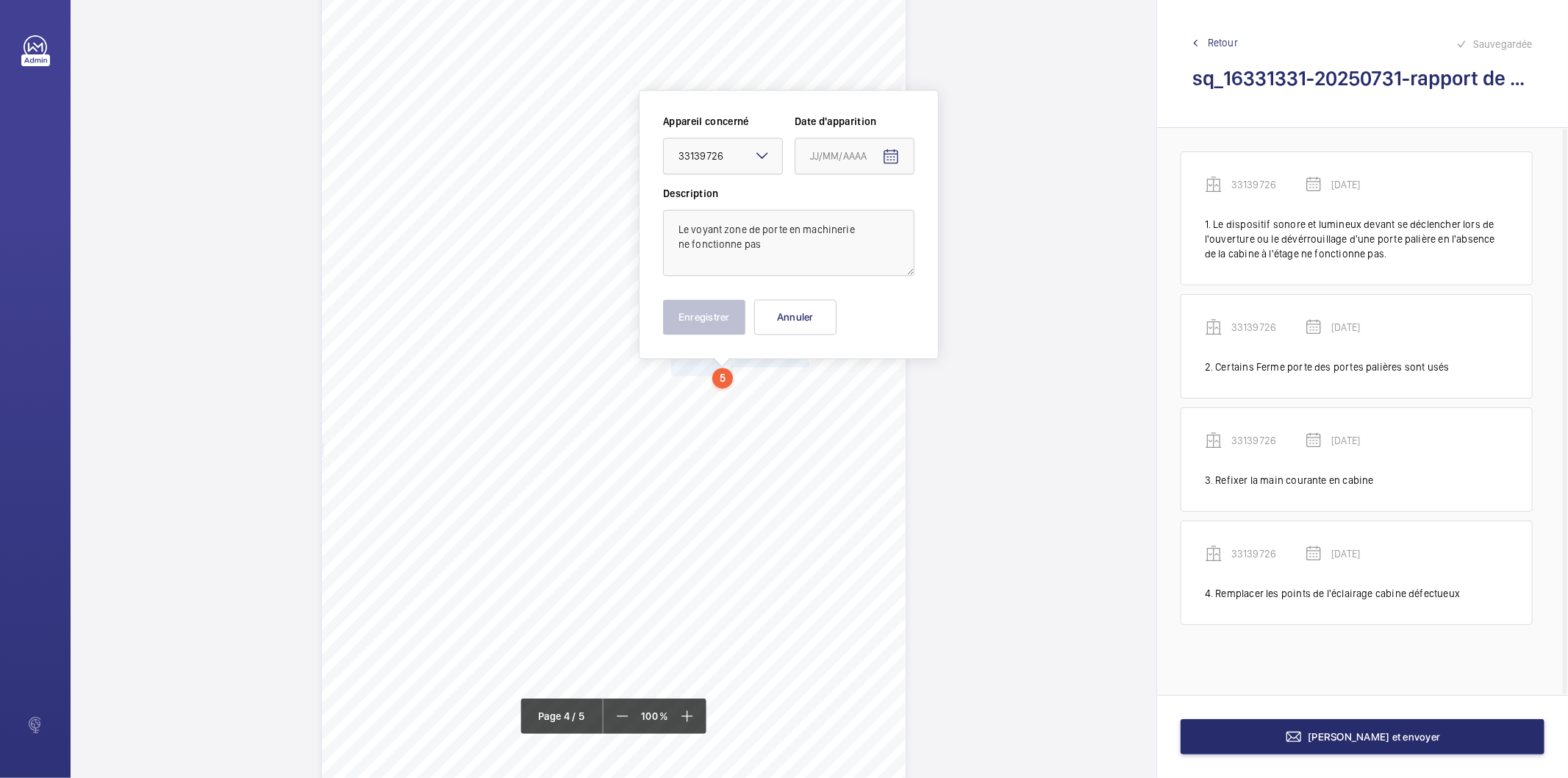
type input "[DATE]"
click at [722, 328] on button "Enregistrer" at bounding box center [704, 317] width 82 height 36
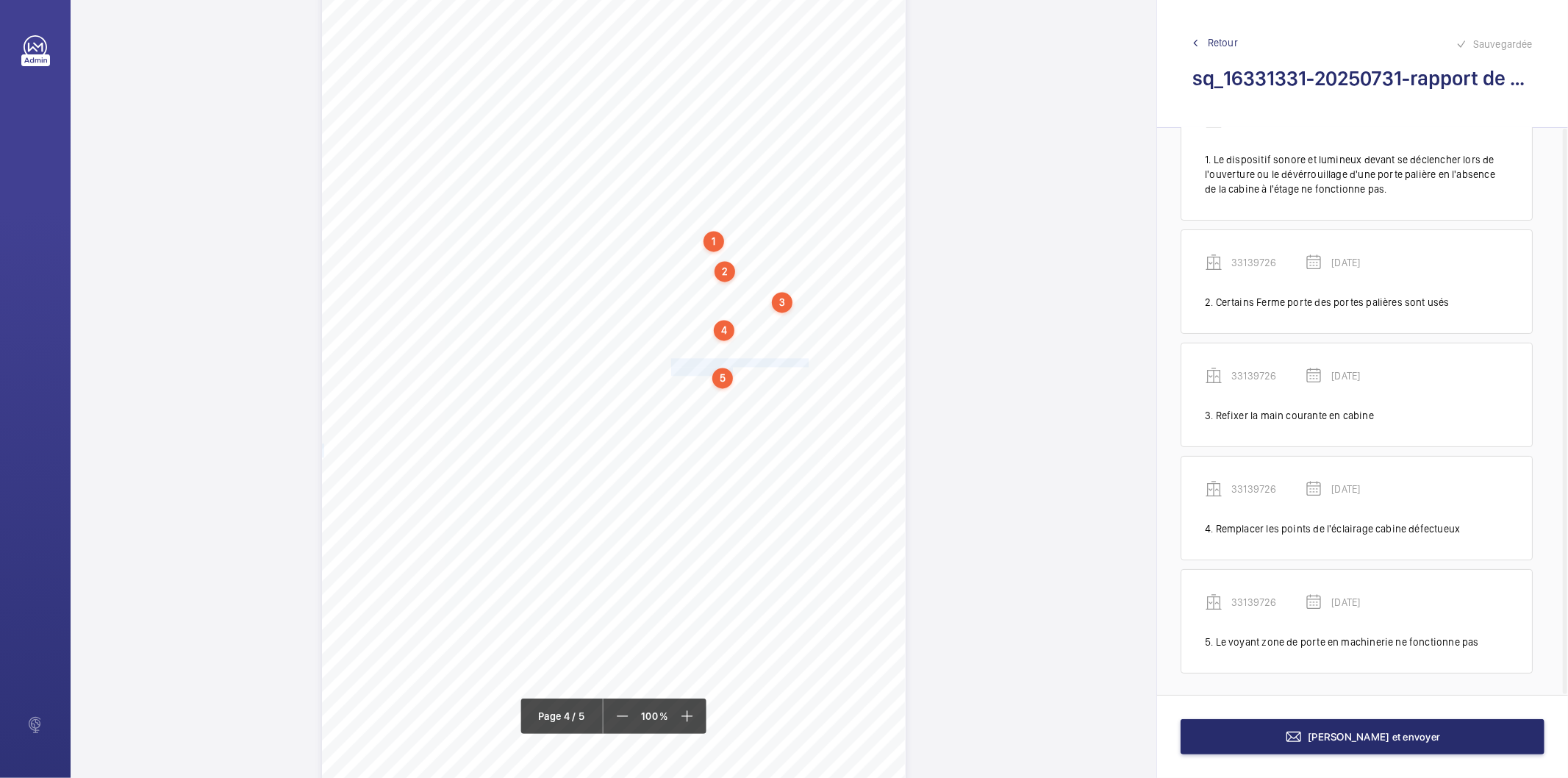
scroll to position [67, 0]
drag, startPoint x: 669, startPoint y: 401, endPoint x: 782, endPoint y: 413, distance: 113.6
click at [782, 413] on div "Affaire n° : 2502206E0000059/40000 / N° du rapport : 206E0/25/5681 Lieu de véri…" at bounding box center [613, 387] width 584 height 825
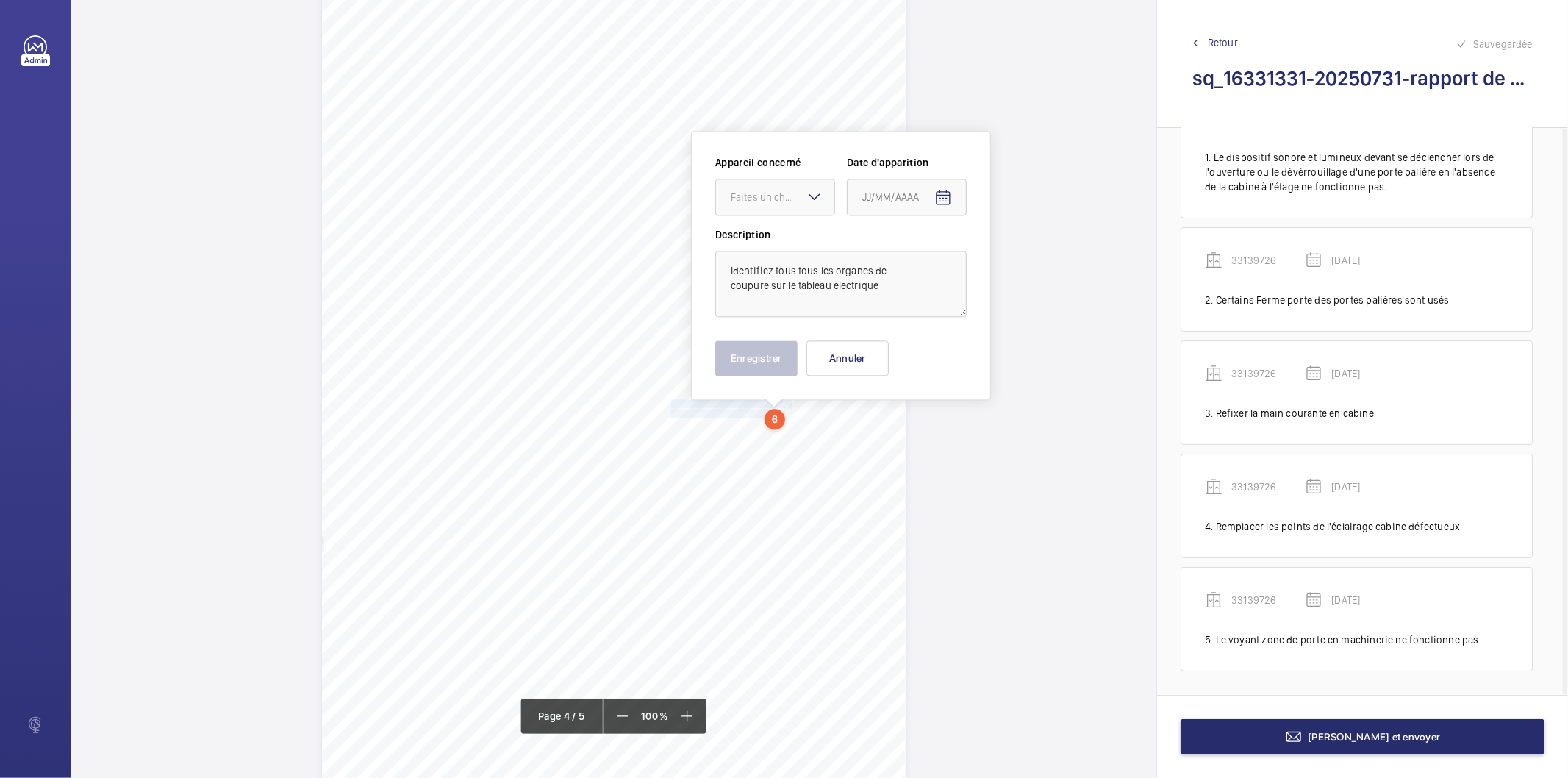
scroll to position [2586, 0]
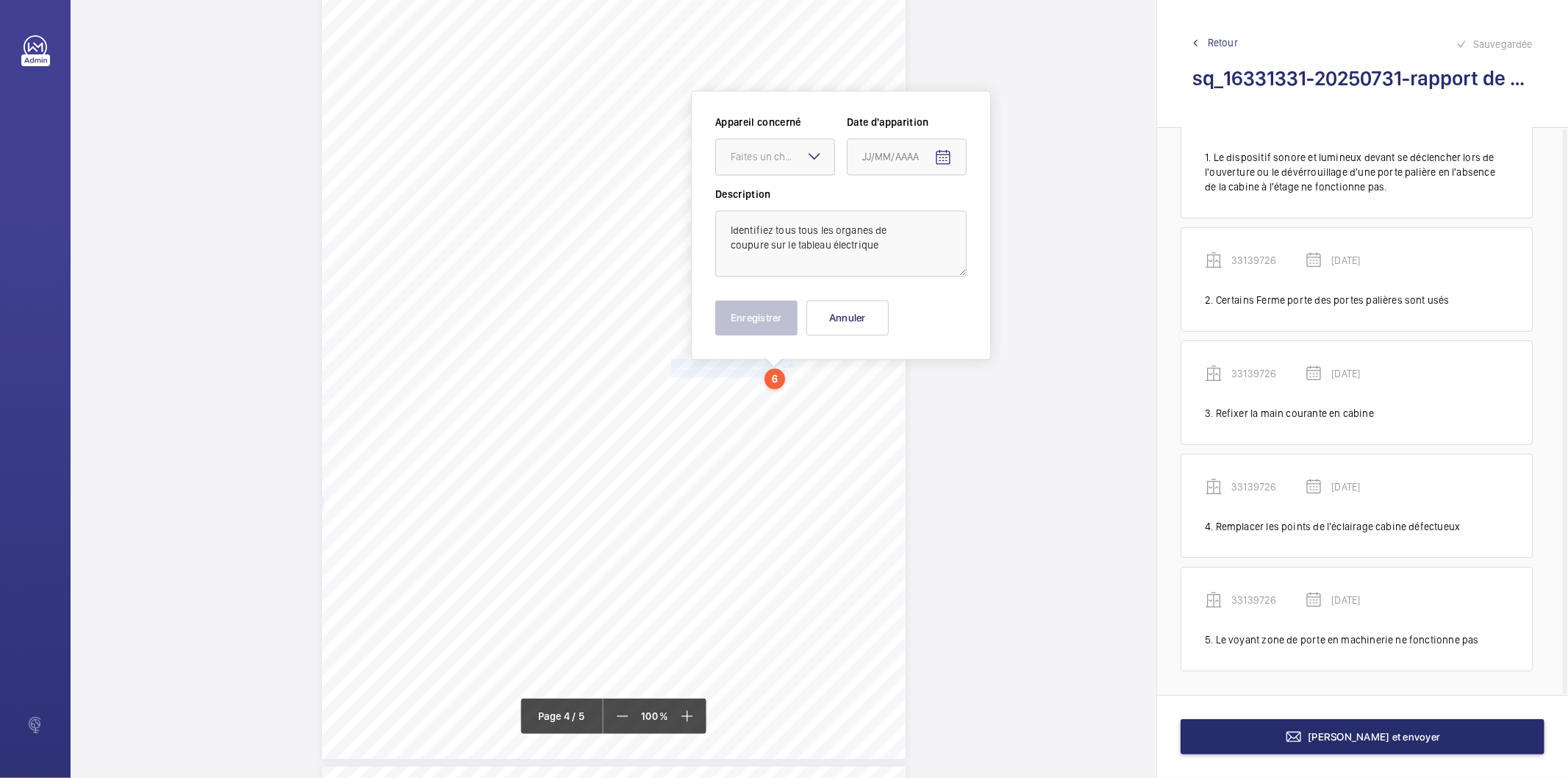
drag, startPoint x: 811, startPoint y: 152, endPoint x: 801, endPoint y: 173, distance: 23.3
click at [807, 155] on mat-icon at bounding box center [814, 156] width 18 height 18
click at [794, 202] on span "33139726" at bounding box center [774, 202] width 89 height 15
click at [959, 152] on span "Open calendar" at bounding box center [943, 157] width 36 height 36
click at [1017, 220] on span "Previous month" at bounding box center [1017, 214] width 29 height 29
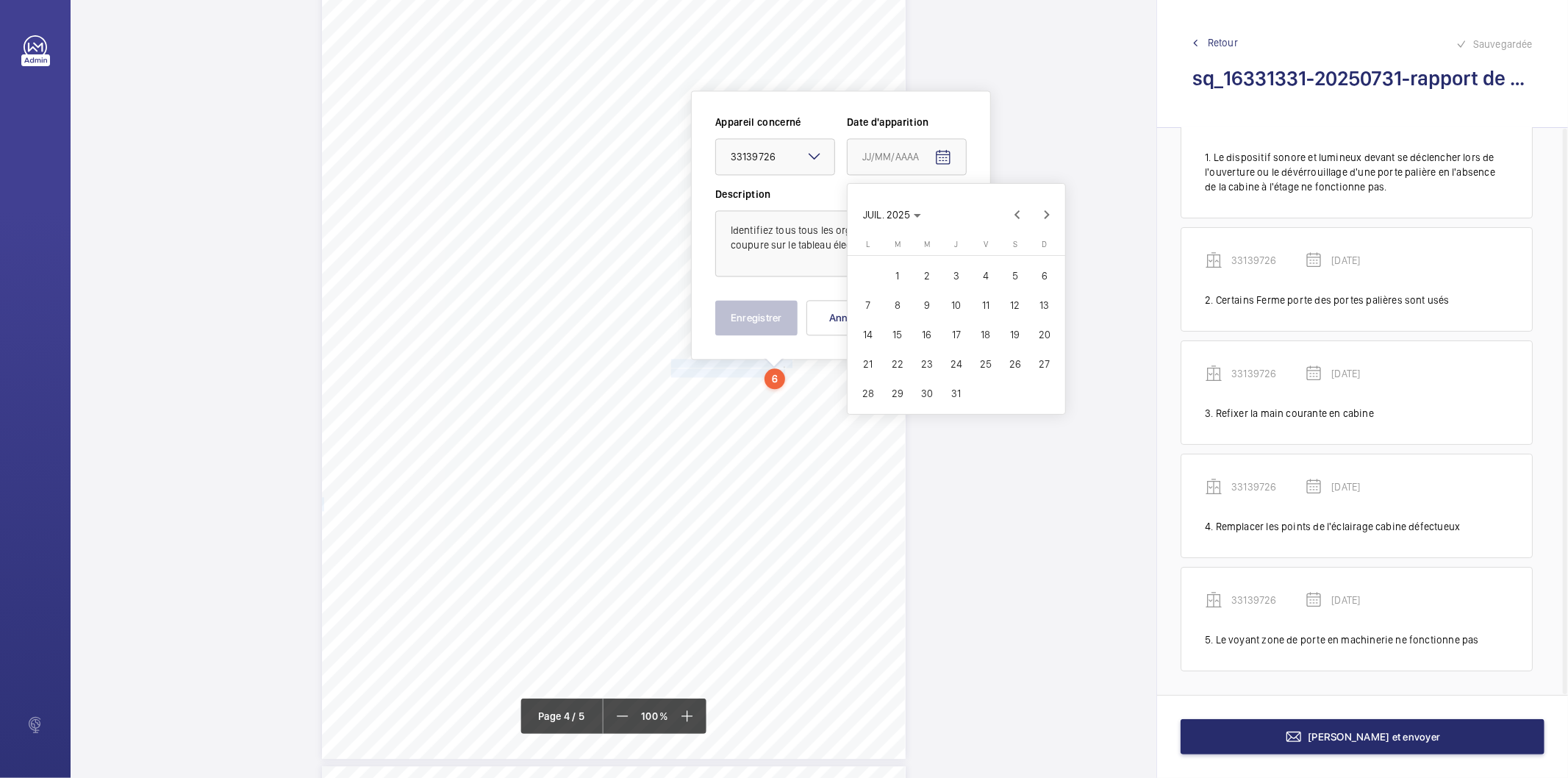
click at [950, 400] on span "31" at bounding box center [956, 393] width 26 height 26
type input "[DATE]"
click at [754, 323] on button "Enregistrer" at bounding box center [756, 318] width 82 height 36
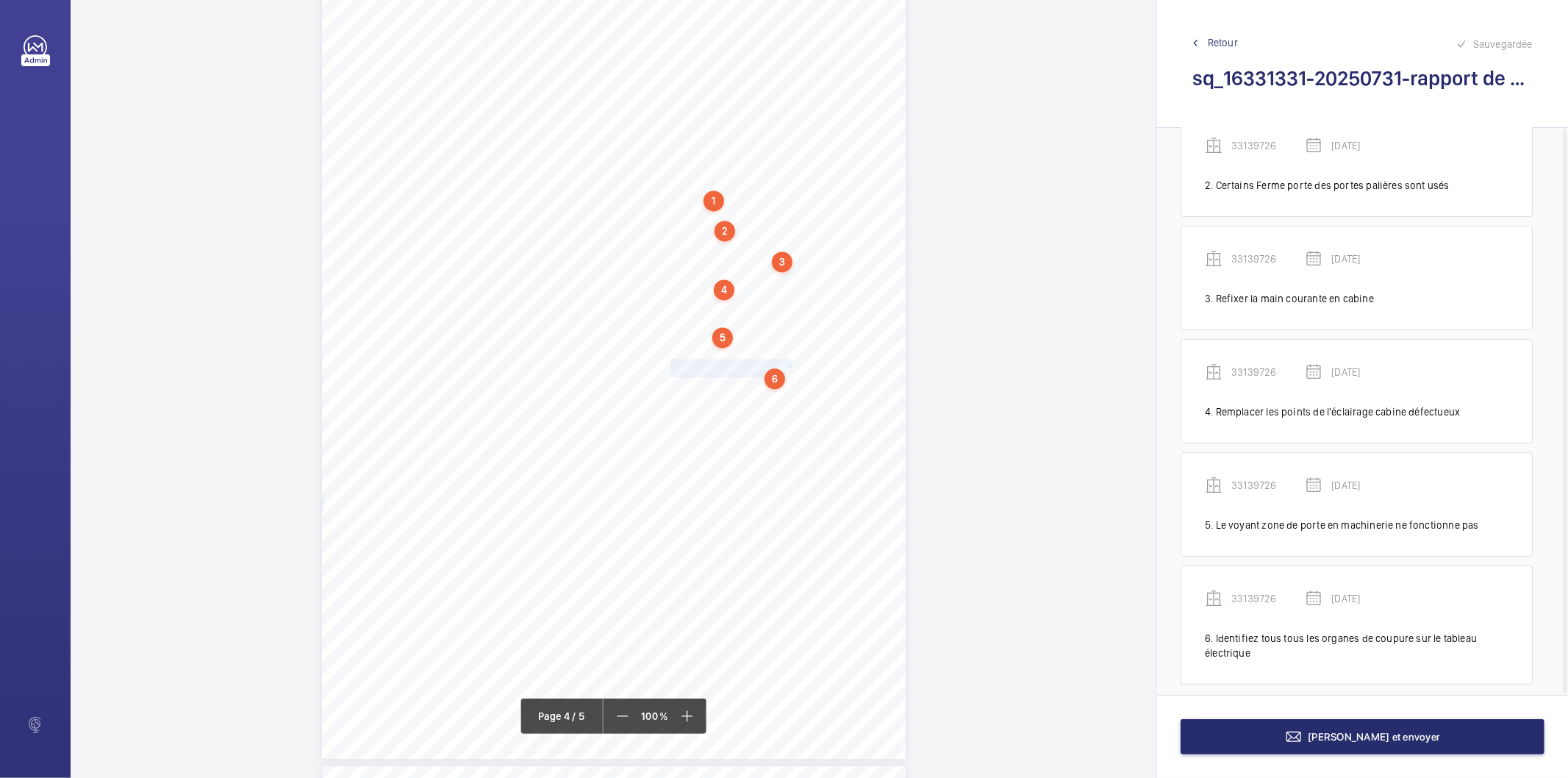
scroll to position [194, 0]
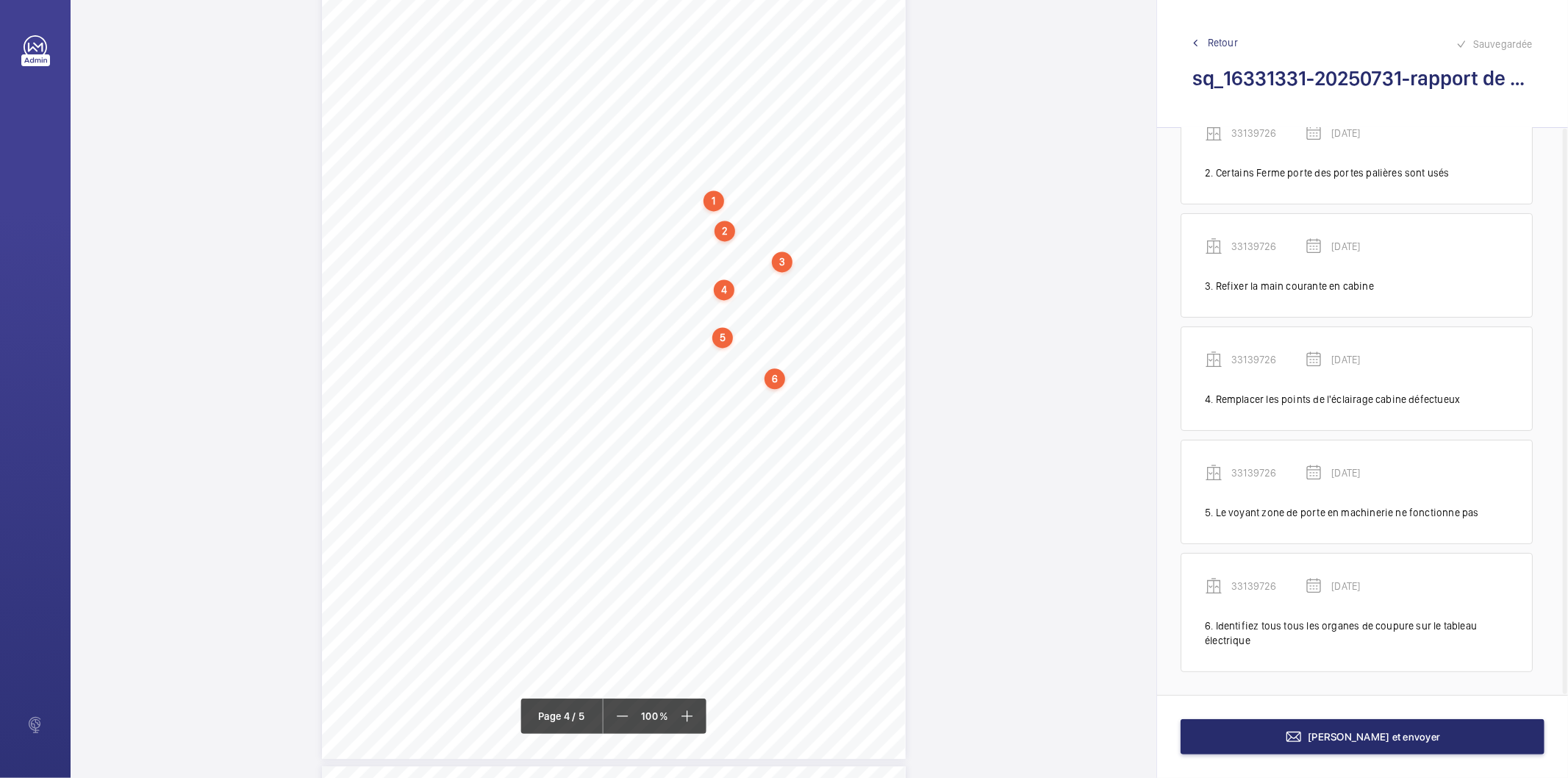
click at [782, 369] on div "6" at bounding box center [775, 379] width 21 height 21
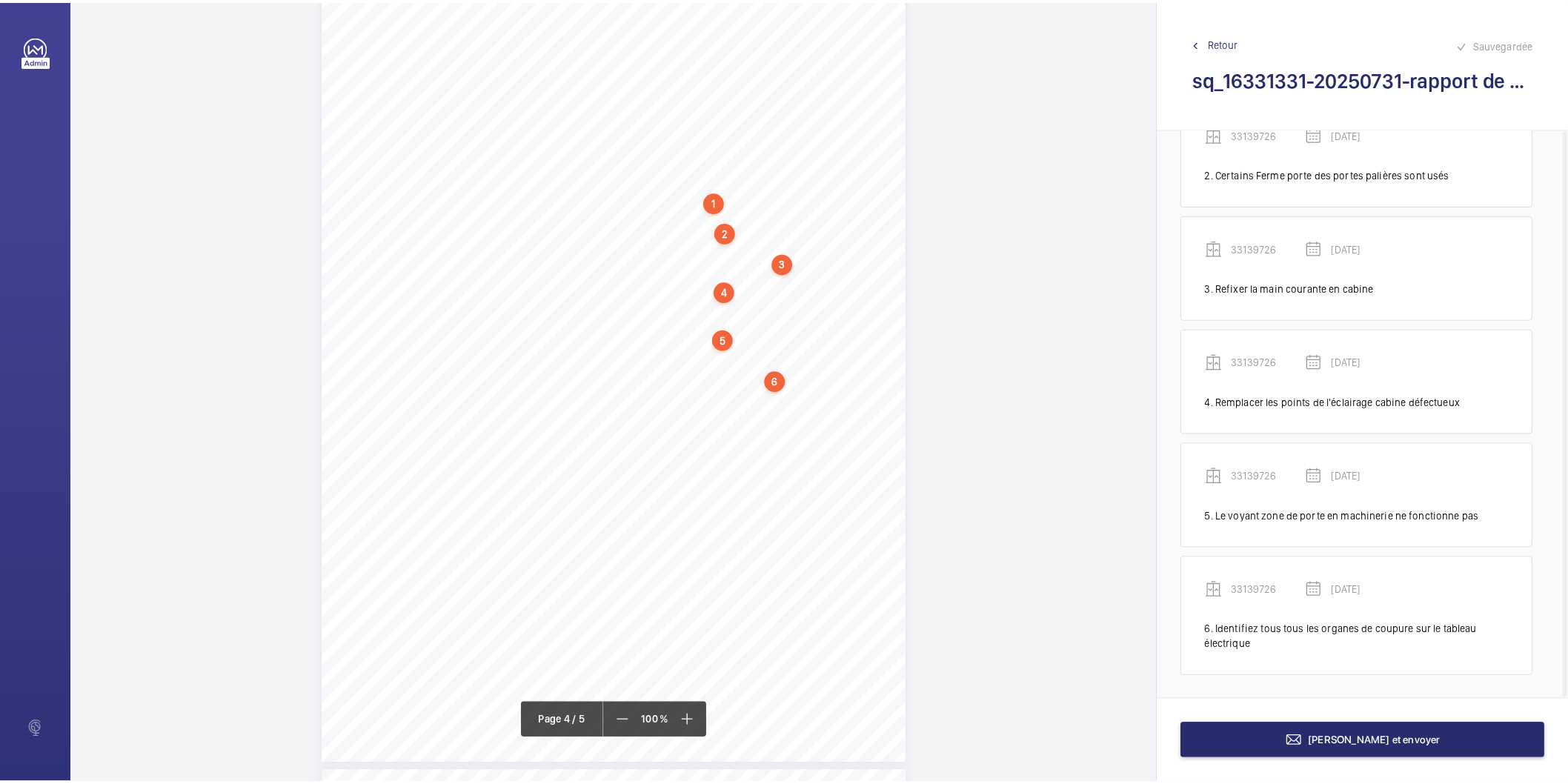
scroll to position [2595, 0]
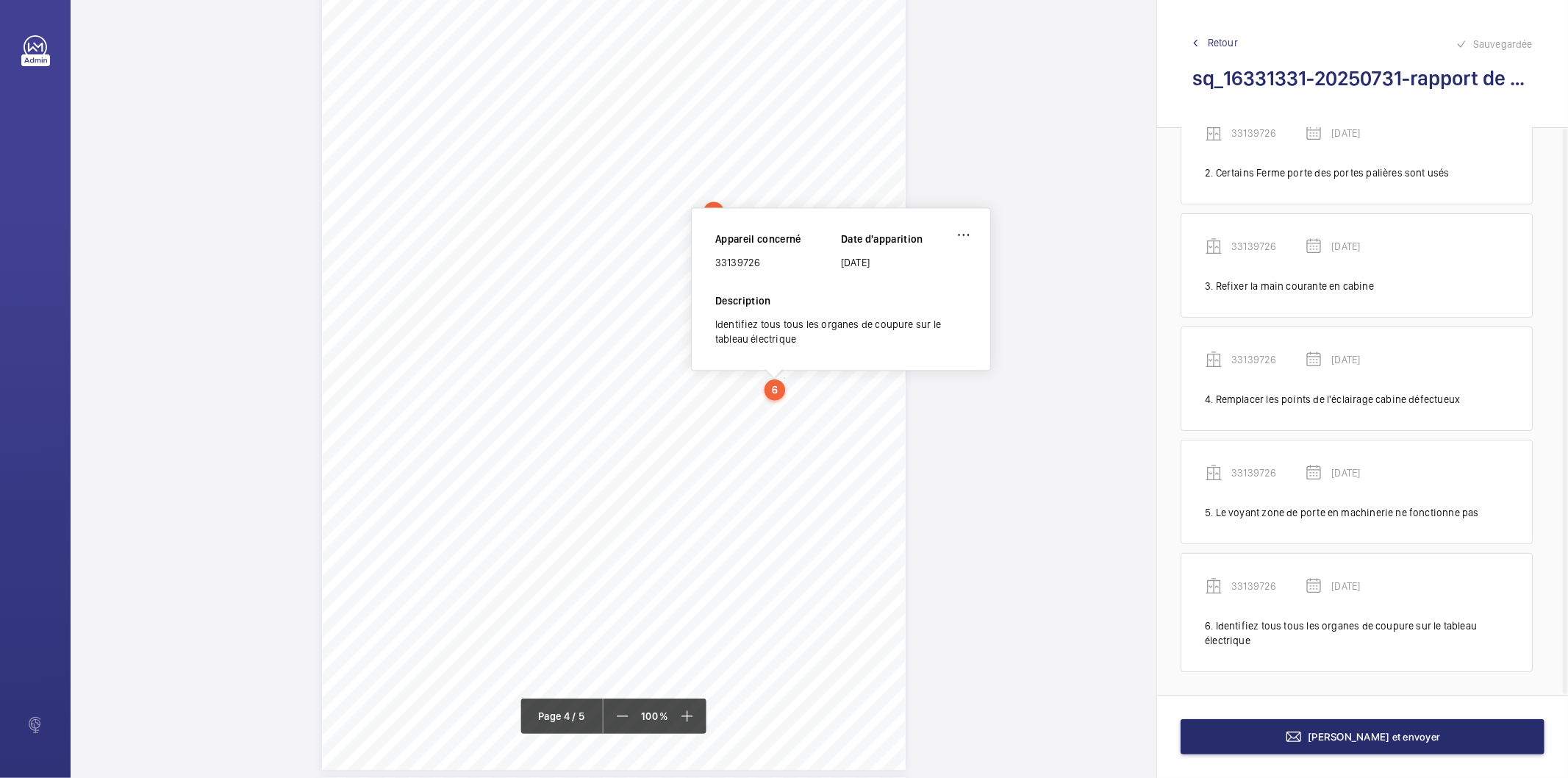
click at [754, 259] on div "33139726" at bounding box center [778, 262] width 126 height 15
click at [1216, 734] on button "[PERSON_NAME] et envoyer" at bounding box center [1362, 737] width 364 height 36
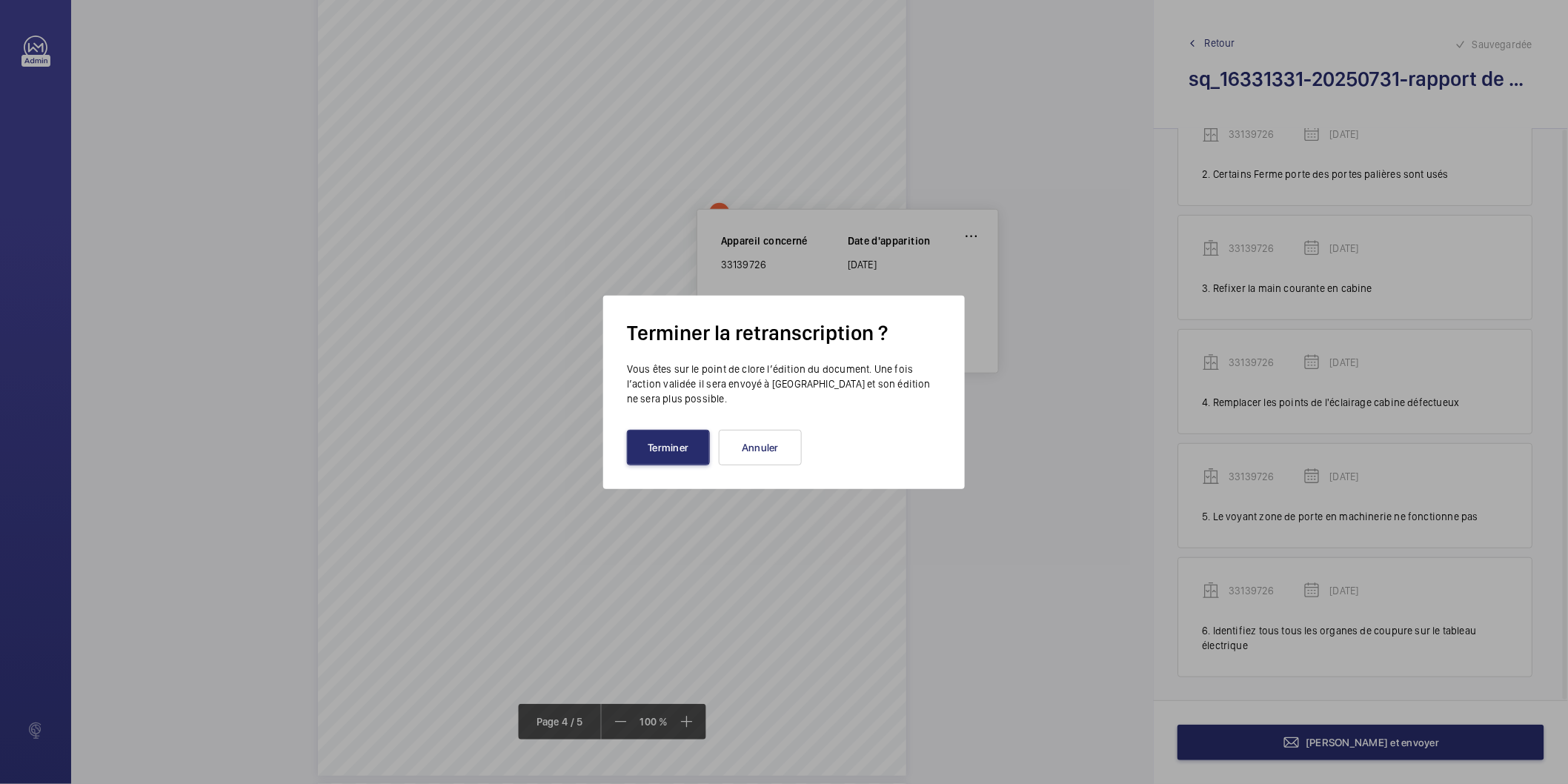
click at [673, 465] on div "Terminer la retranscription ? Vous êtes sur le point de clore l’édition du docu…" at bounding box center [784, 392] width 362 height 194
click at [675, 448] on button "Terminer" at bounding box center [668, 448] width 83 height 36
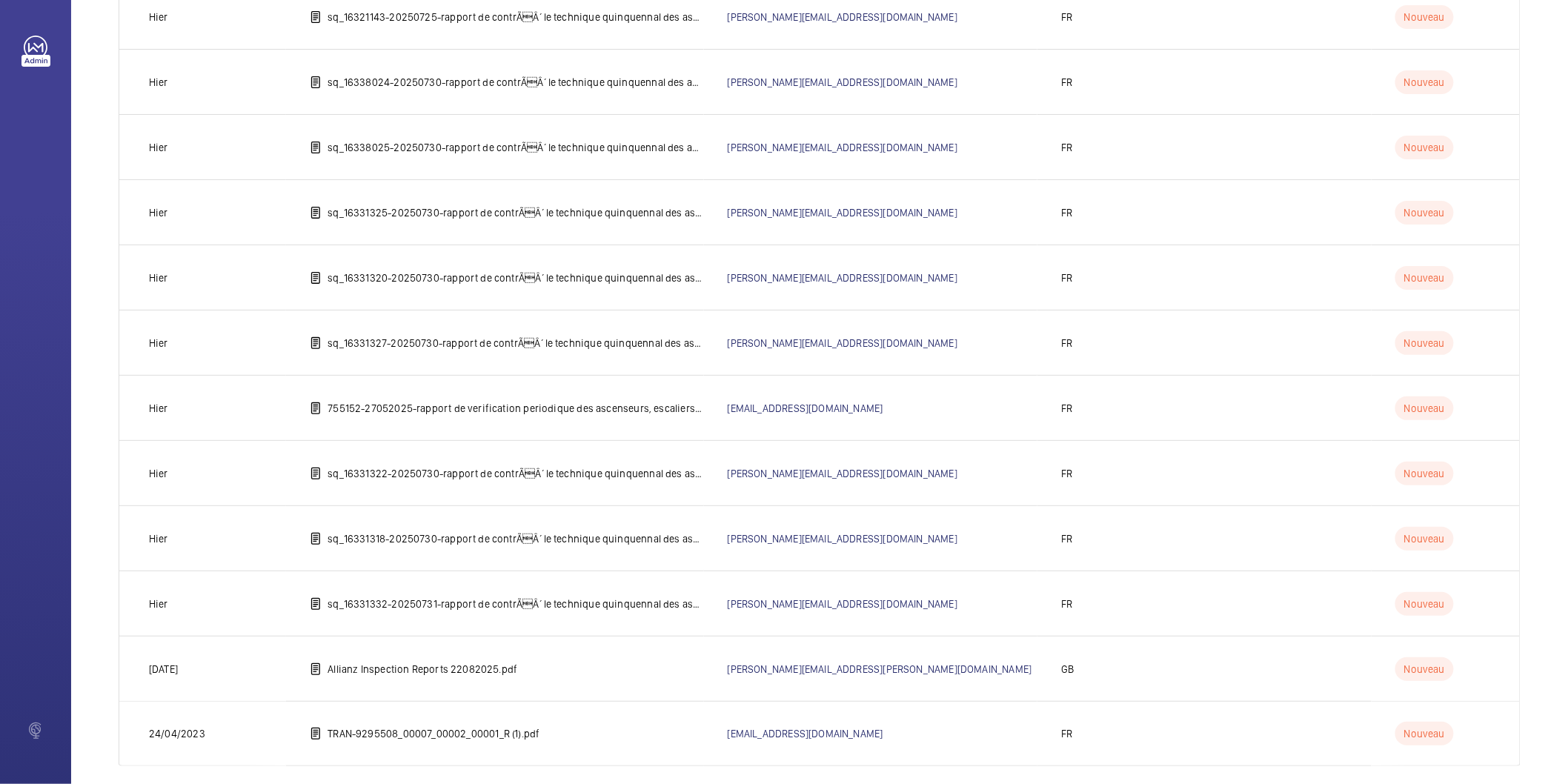
scroll to position [1254, 0]
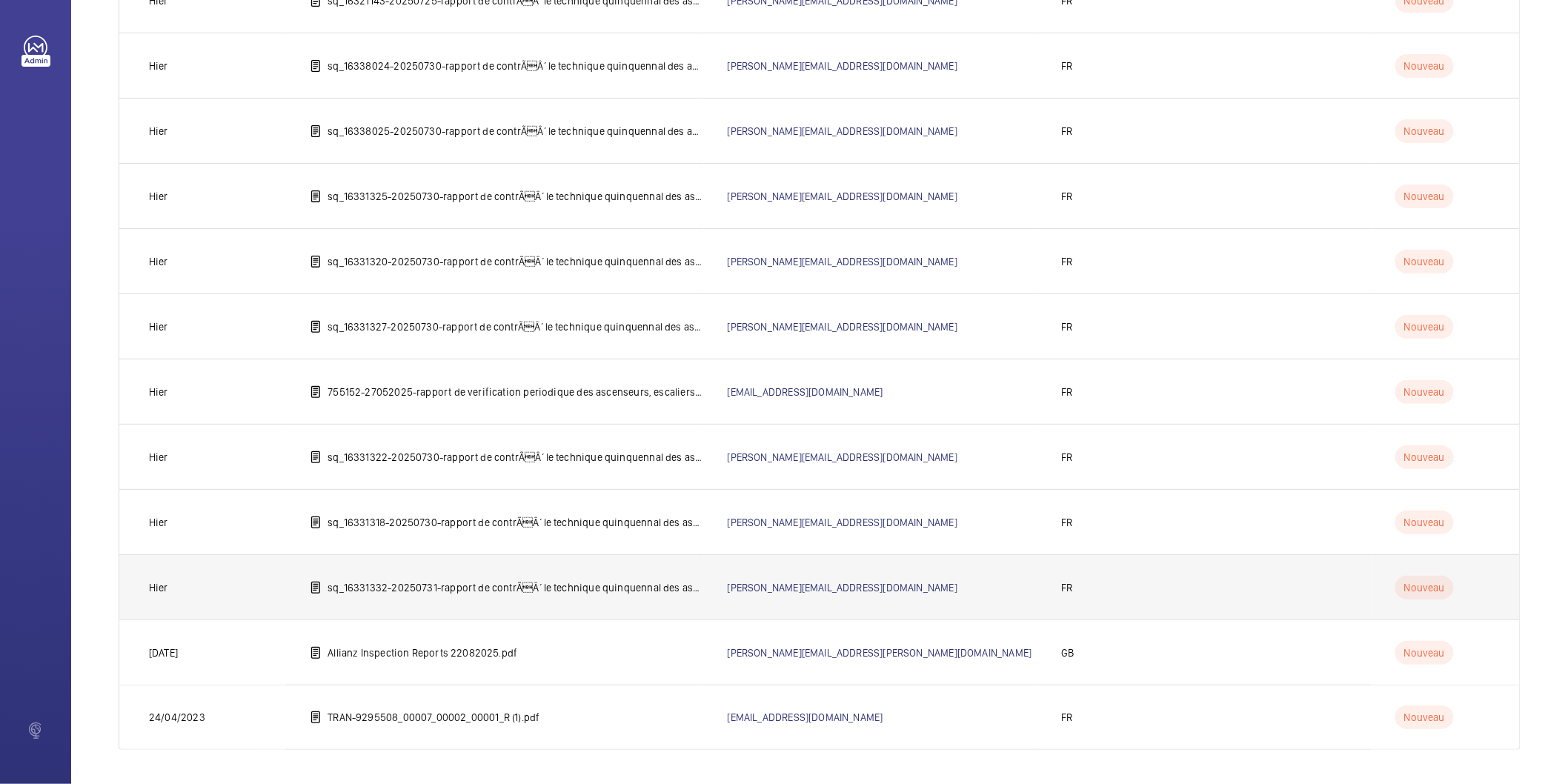
click at [565, 580] on p "sq_16331332-20250731-rapport de contrÃÂ´le technique quinquennal des ascenseur…" at bounding box center [516, 588] width 376 height 15
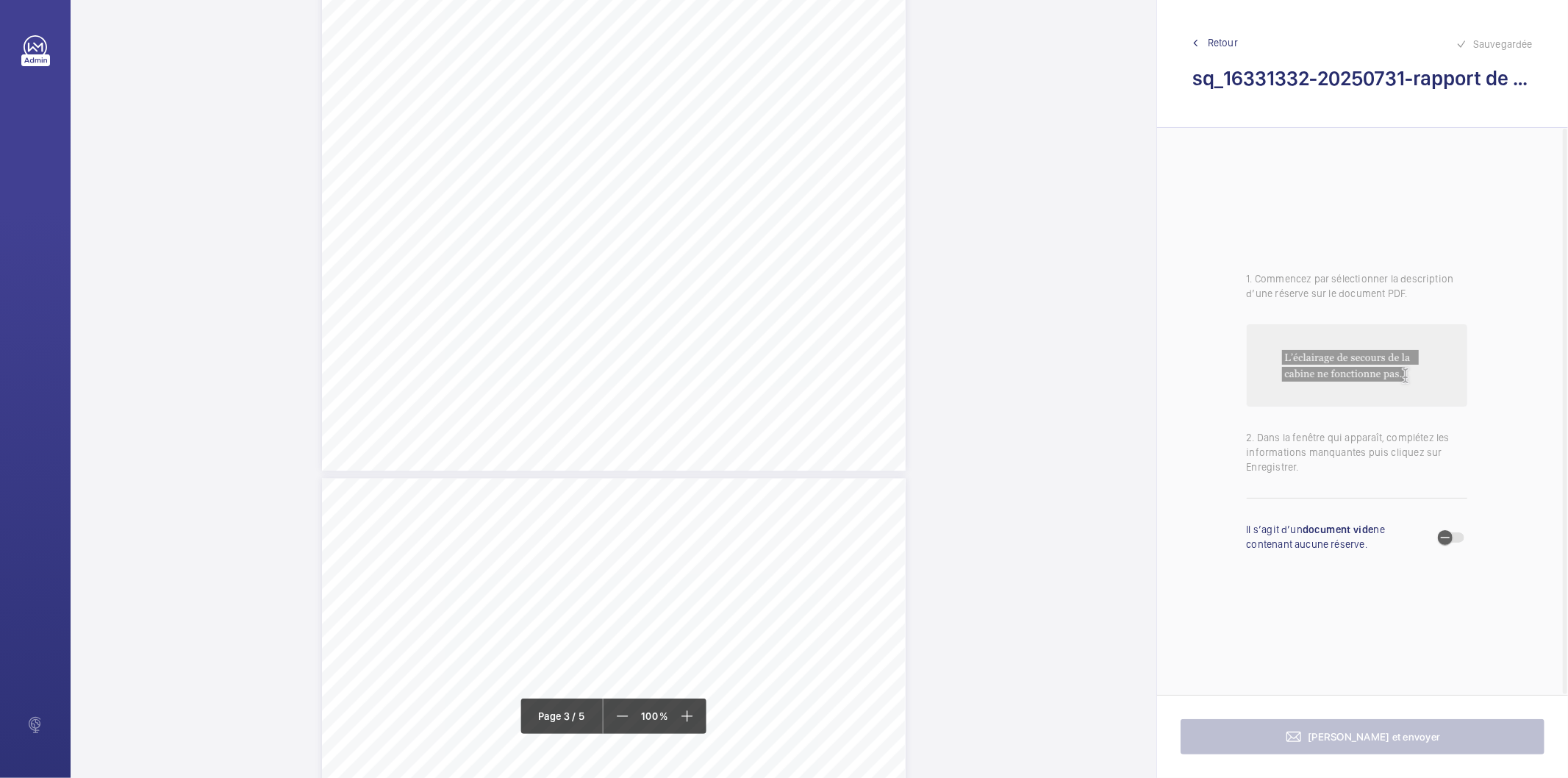
scroll to position [2613, 0]
drag, startPoint x: 669, startPoint y: 131, endPoint x: 720, endPoint y: 165, distance: 61.3
click at [720, 165] on div "Affaire n° : 2502206E0000059/40000 / N° du rapport : 206E0/25/5682 Lieu de véri…" at bounding box center [613, 319] width 584 height 825
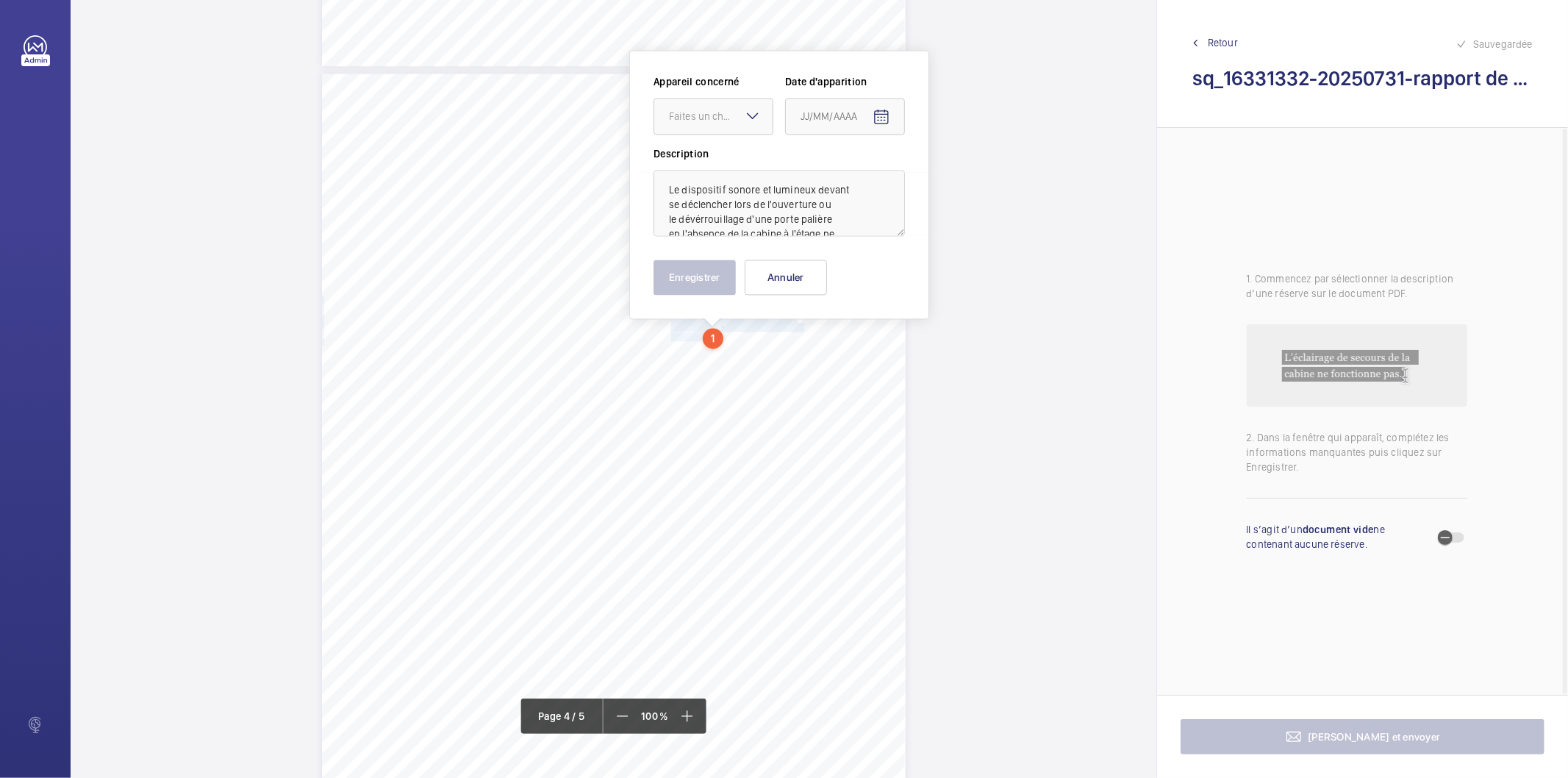
scroll to position [2406, 0]
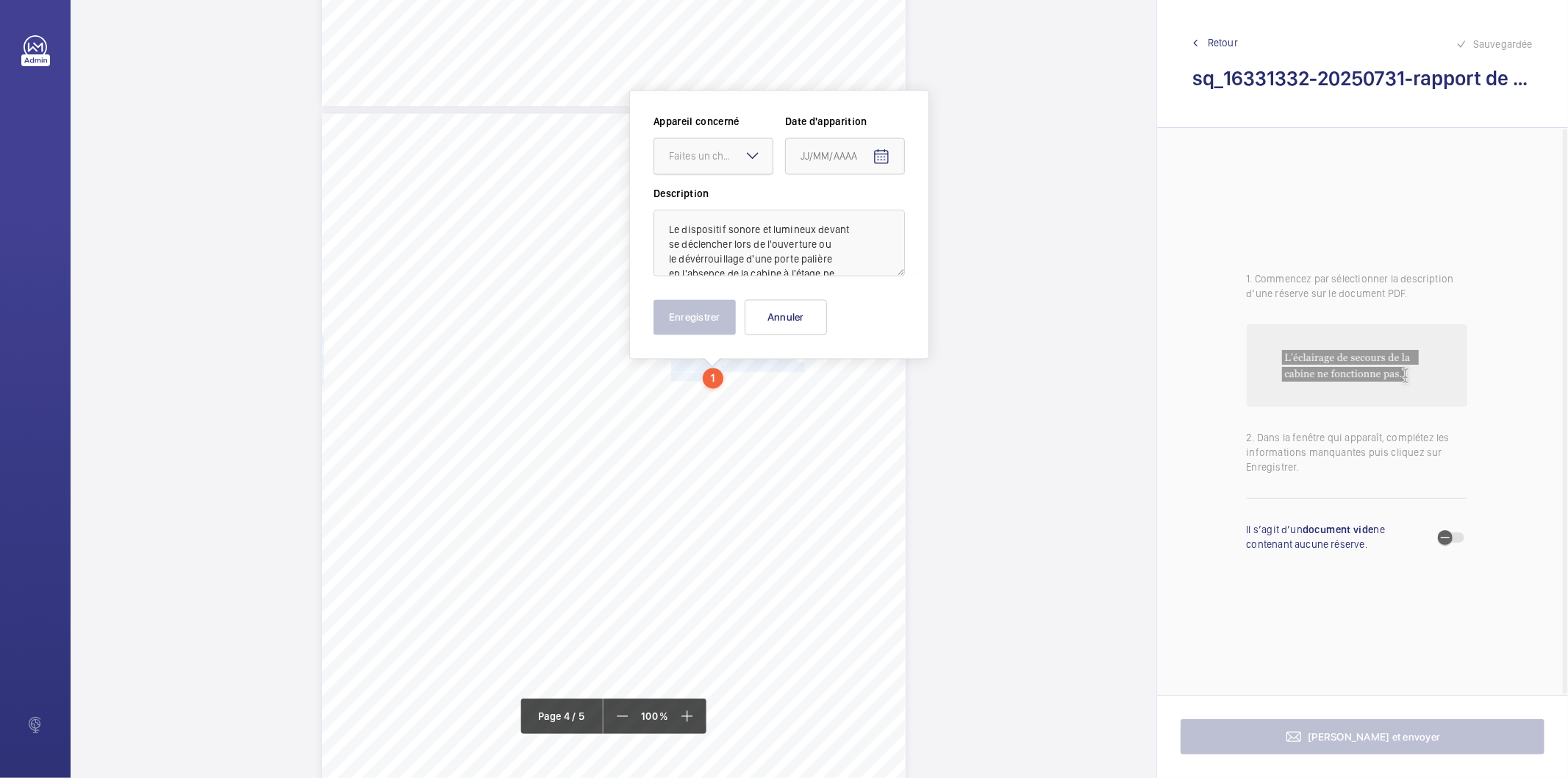
click at [728, 157] on div "Faites un choix" at bounding box center [721, 156] width 104 height 15
click at [713, 193] on span "38326663" at bounding box center [713, 201] width 89 height 15
click at [887, 159] on mat-icon "Open calendar" at bounding box center [881, 157] width 18 height 18
click at [967, 220] on span "Previous month" at bounding box center [955, 214] width 29 height 29
click at [895, 386] on span "31" at bounding box center [894, 393] width 26 height 26
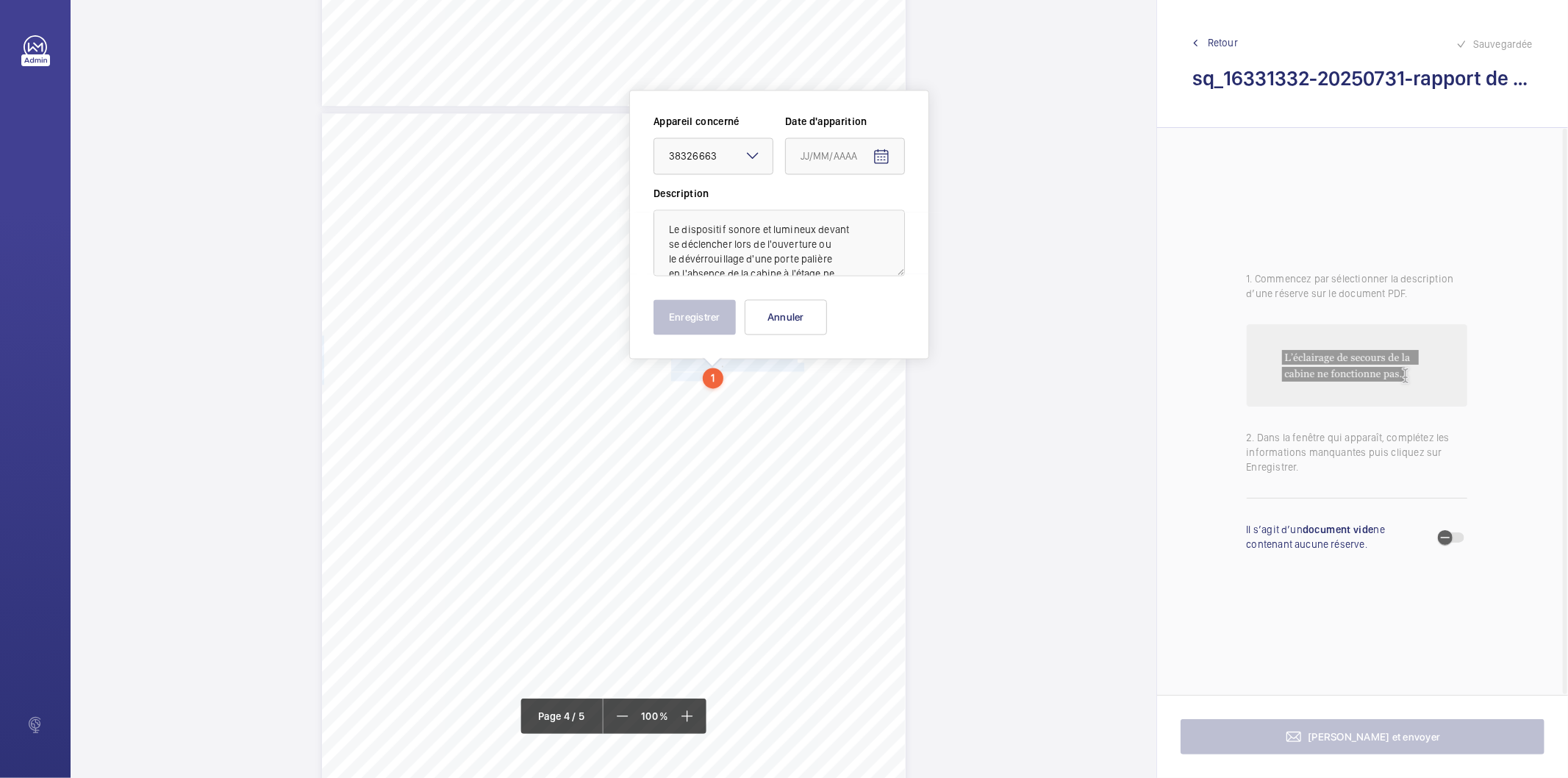
type input "[DATE]"
click at [713, 324] on button "Enregistrer" at bounding box center [694, 317] width 82 height 36
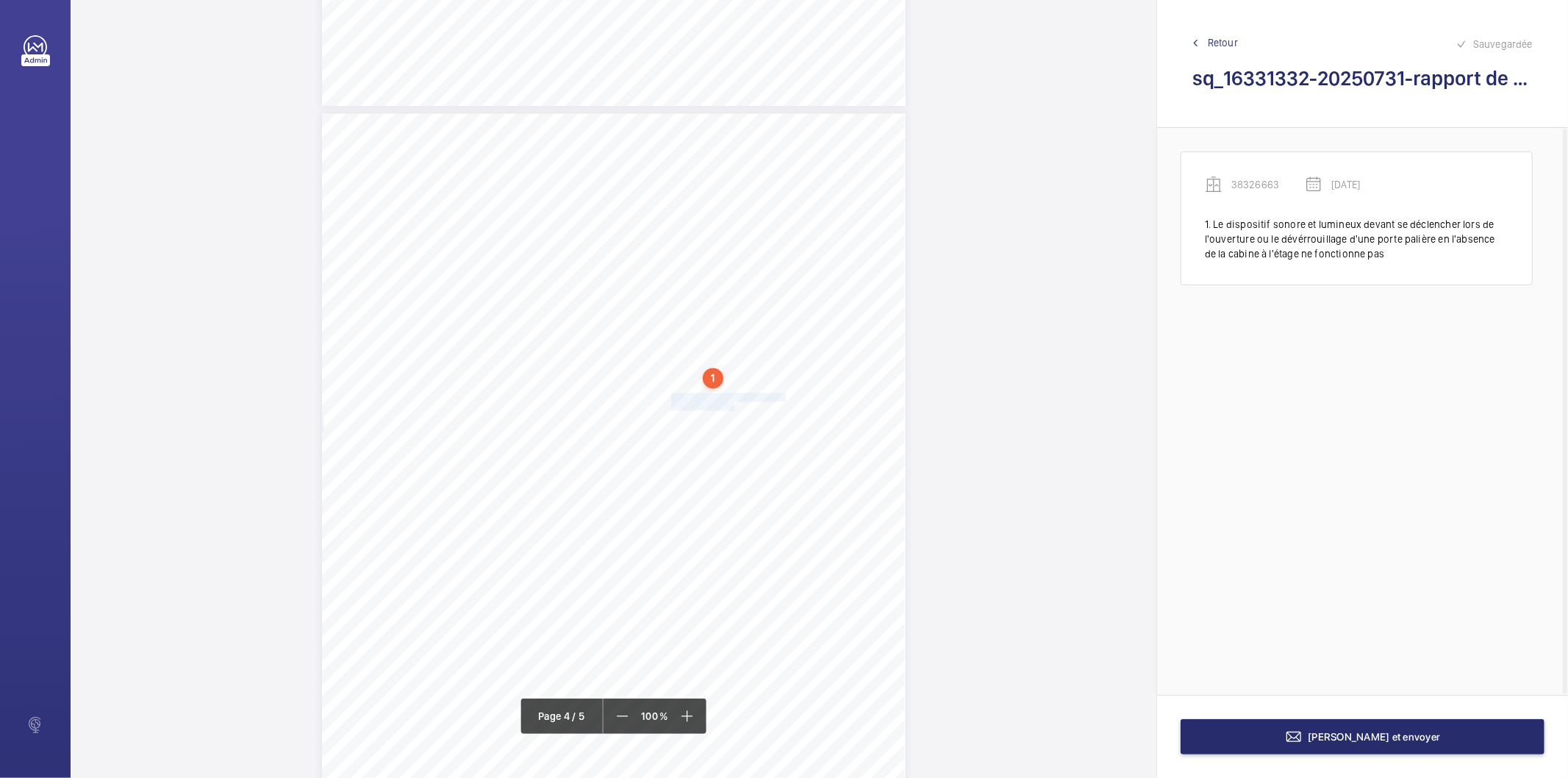
drag, startPoint x: 669, startPoint y: 396, endPoint x: 730, endPoint y: 407, distance: 62.0
click at [730, 407] on div "Affaire n° : 2502206E0000059/40000 / N° du rapport : 206E0/25/5682 Lieu de véri…" at bounding box center [613, 526] width 584 height 825
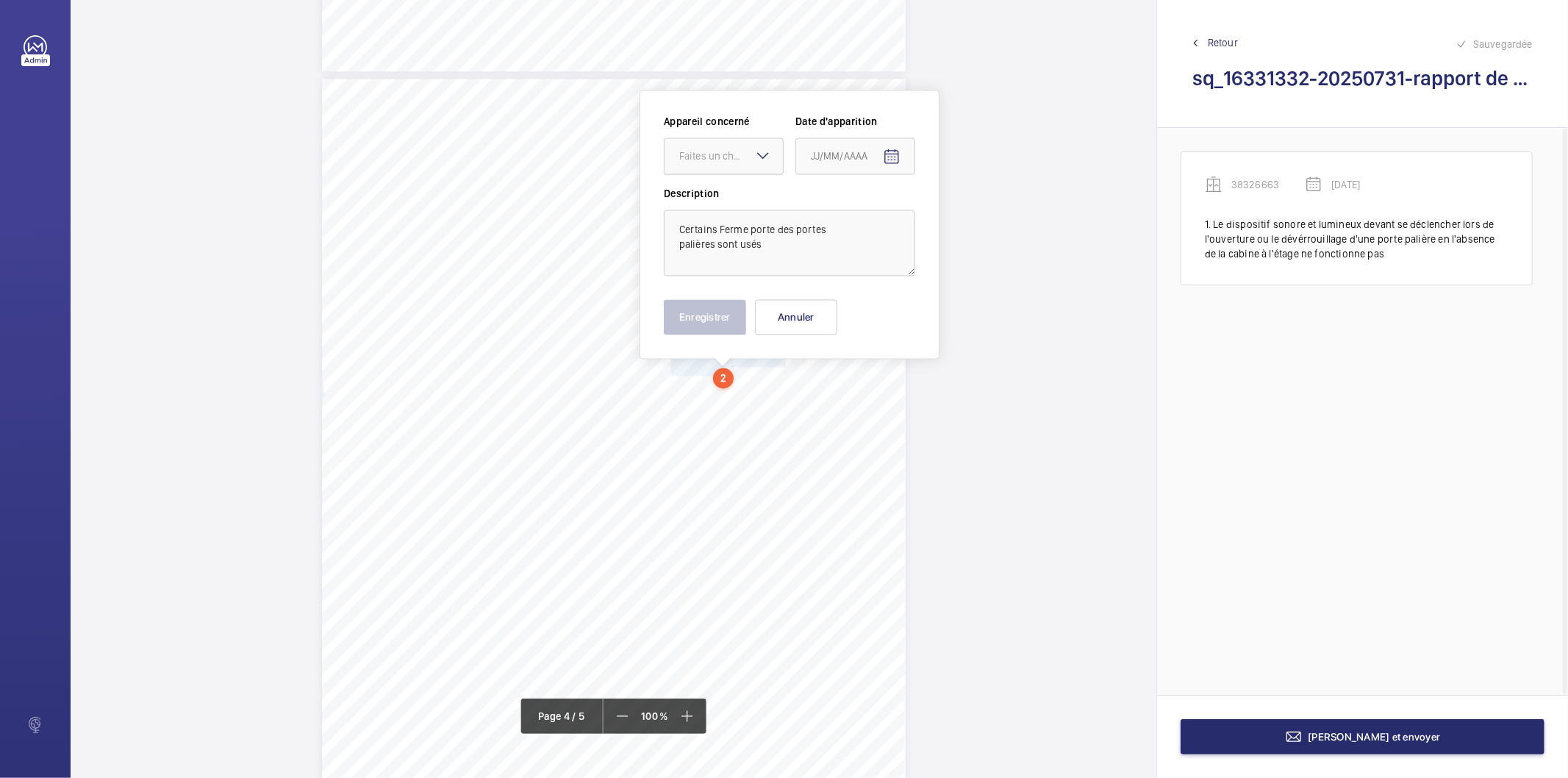
click at [739, 155] on div "Faites un choix" at bounding box center [731, 156] width 104 height 15
click at [707, 192] on div "38326663" at bounding box center [724, 201] width 118 height 36
click at [888, 159] on mat-icon "Open calendar" at bounding box center [891, 157] width 18 height 18
click at [972, 217] on span "Previous month" at bounding box center [965, 214] width 29 height 29
click at [897, 392] on span "31" at bounding box center [904, 393] width 26 height 26
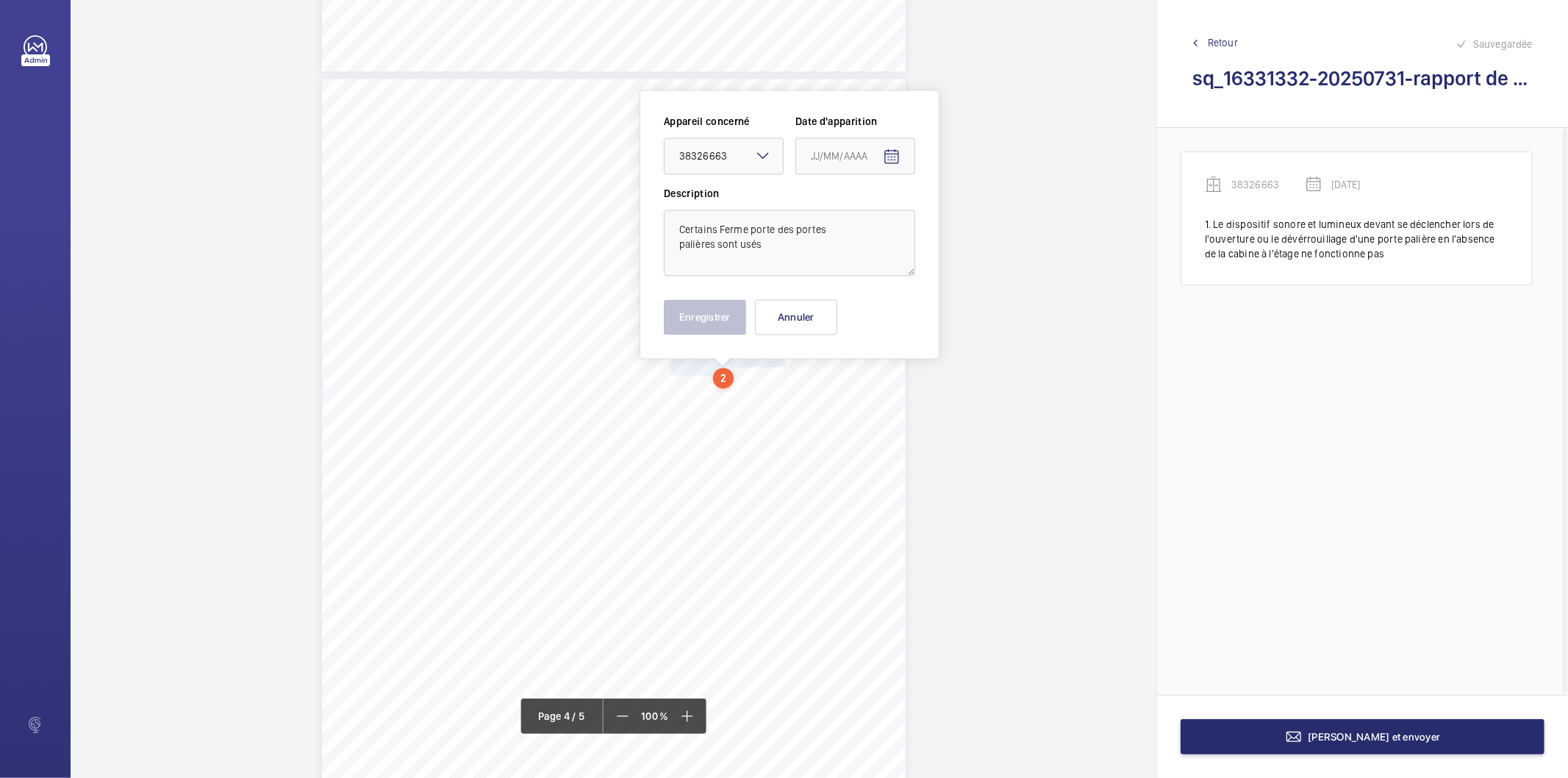
type input "[DATE]"
click at [714, 319] on button "Enregistrer" at bounding box center [705, 317] width 82 height 36
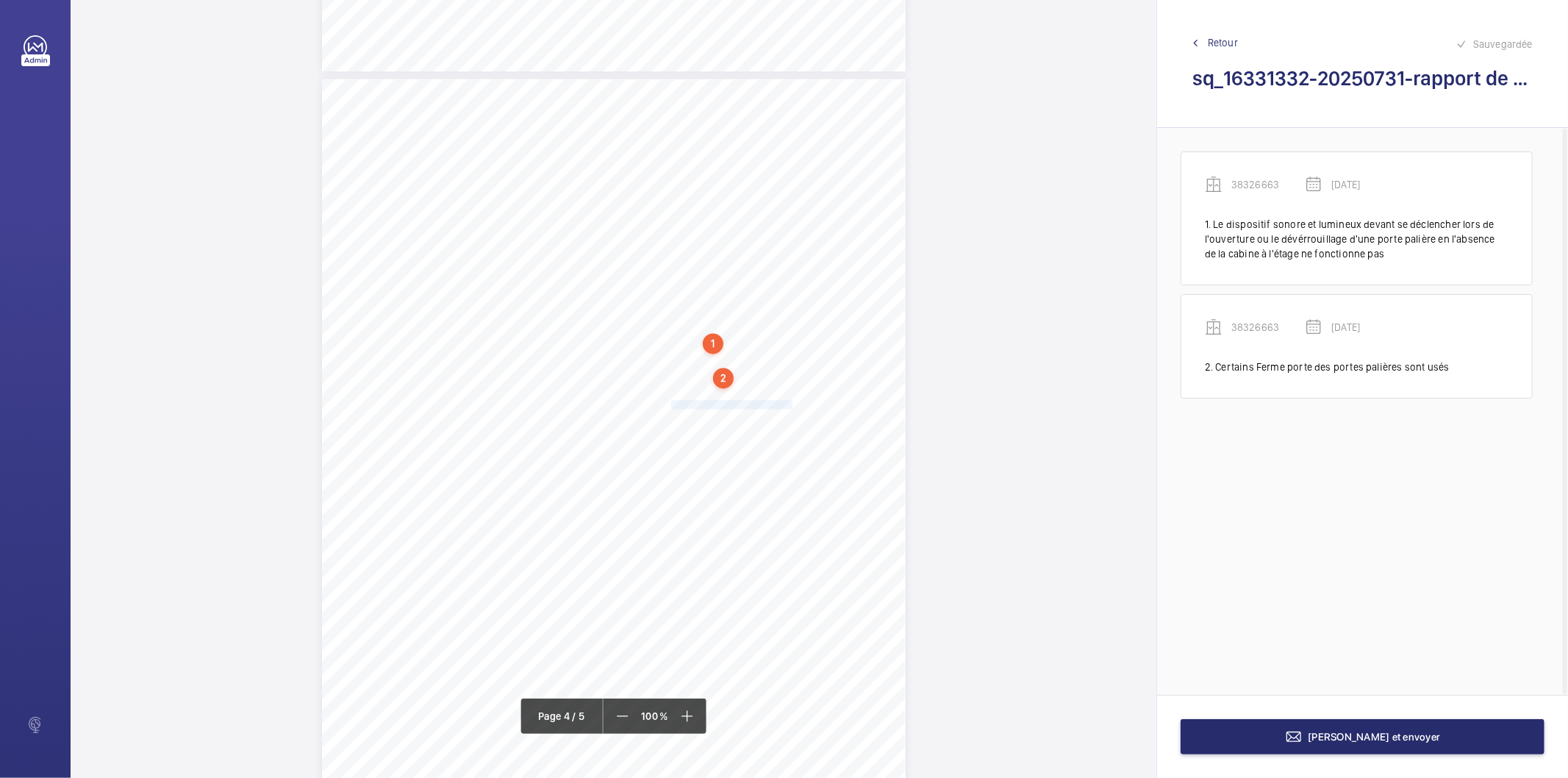
drag, startPoint x: 669, startPoint y: 403, endPoint x: 788, endPoint y: 404, distance: 119.0
click at [788, 404] on span "Refixer la main courante en cabine." at bounding box center [733, 404] width 124 height 8
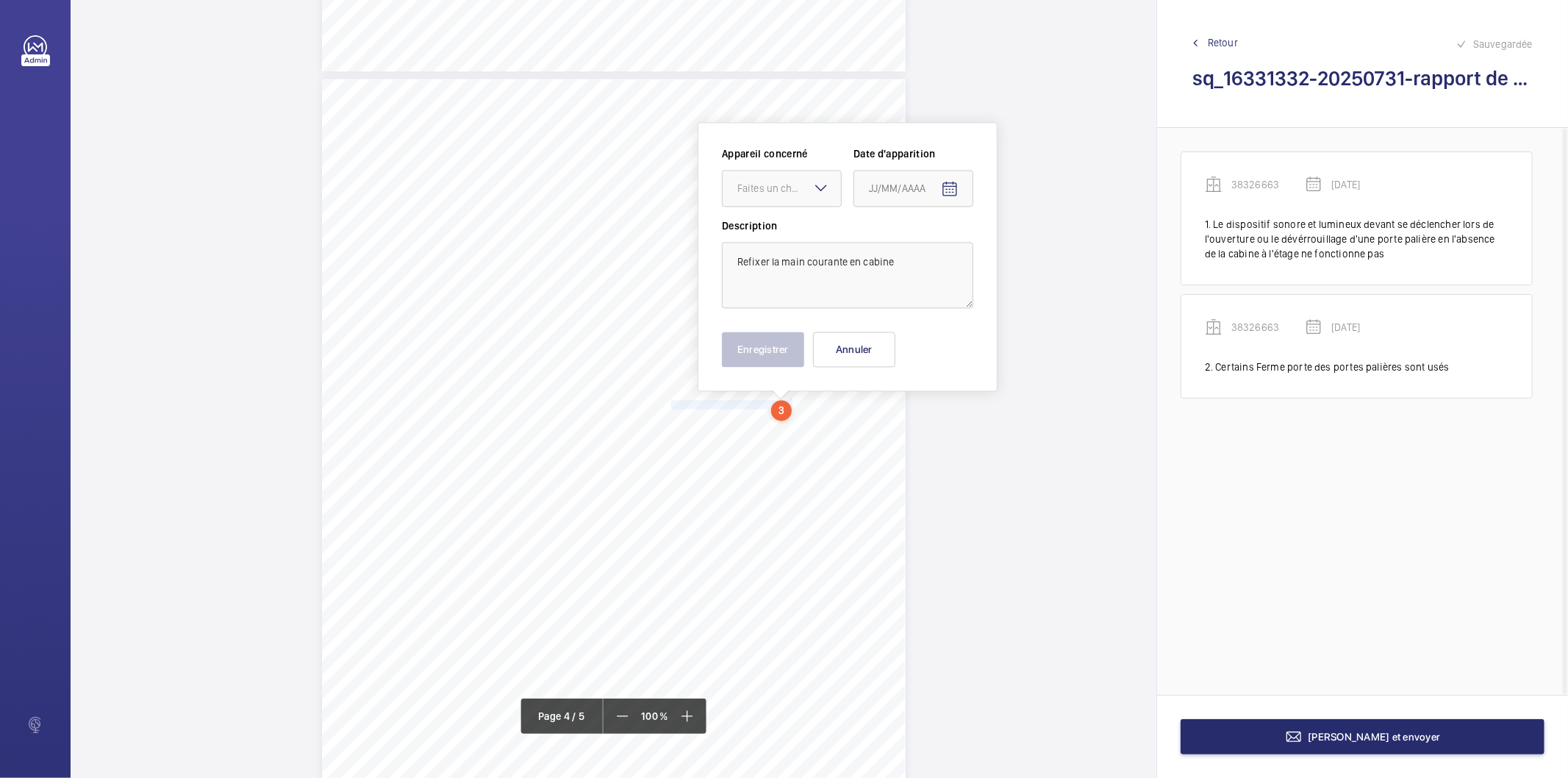
scroll to position [2474, 0]
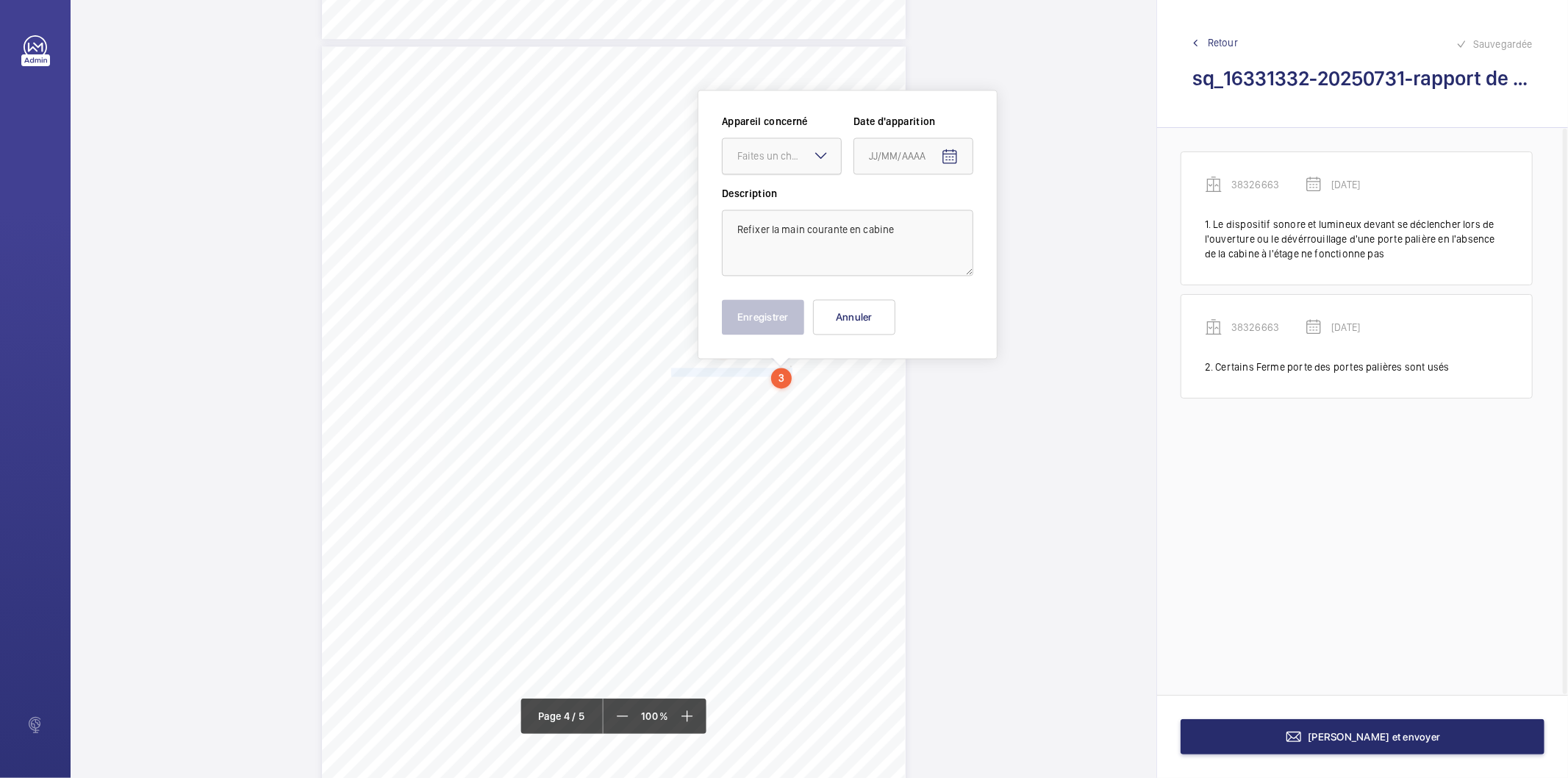
click at [799, 153] on div "Faites un choix" at bounding box center [789, 156] width 104 height 15
click at [789, 206] on span "38326663" at bounding box center [782, 201] width 89 height 15
click at [949, 153] on mat-icon "Open calendar" at bounding box center [949, 157] width 18 height 18
click at [1018, 213] on span "Previous month" at bounding box center [1023, 214] width 29 height 29
click at [965, 392] on span "31" at bounding box center [963, 393] width 26 height 26
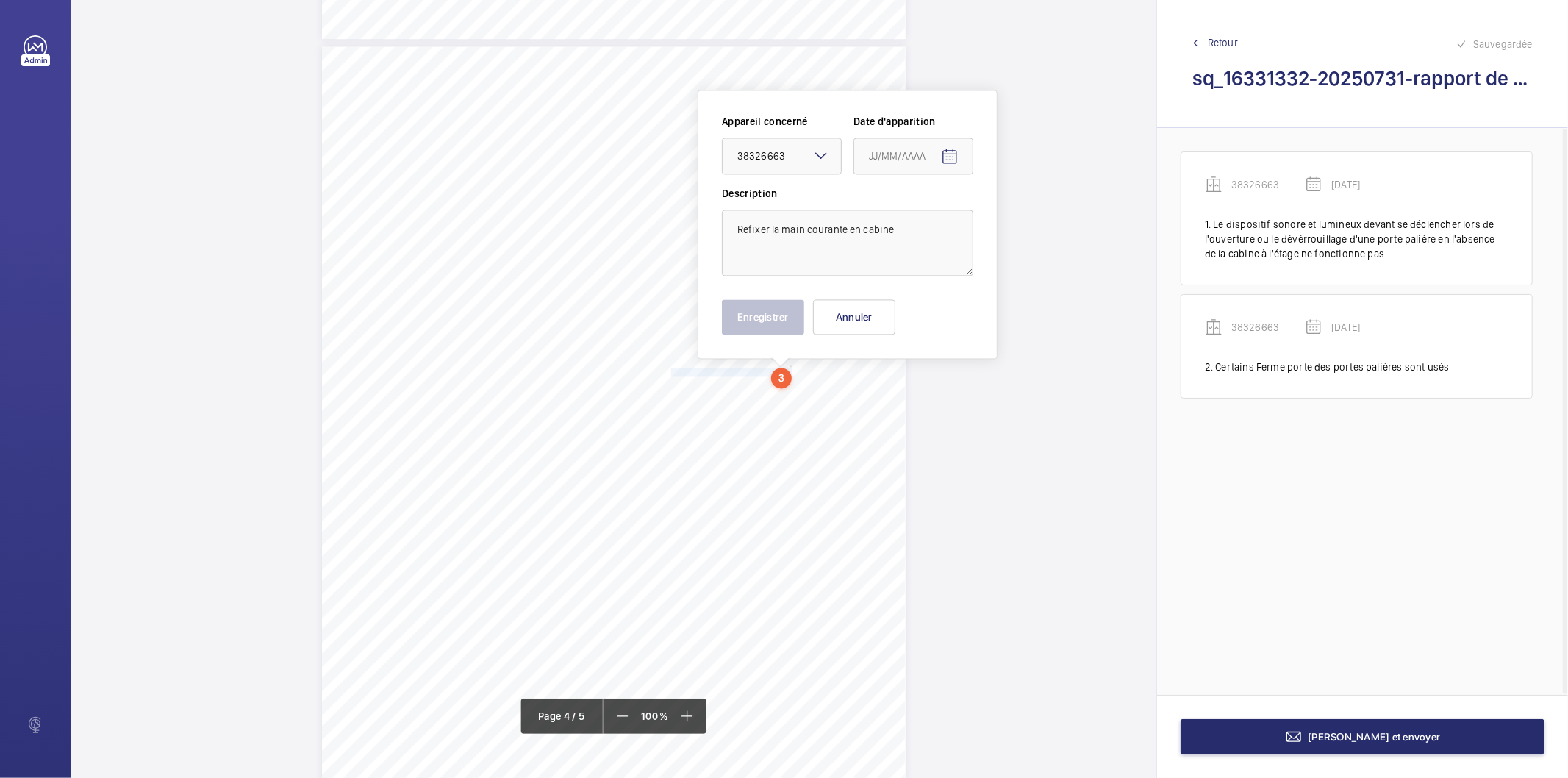
type input "[DATE]"
click at [760, 308] on button "Enregistrer" at bounding box center [763, 317] width 82 height 36
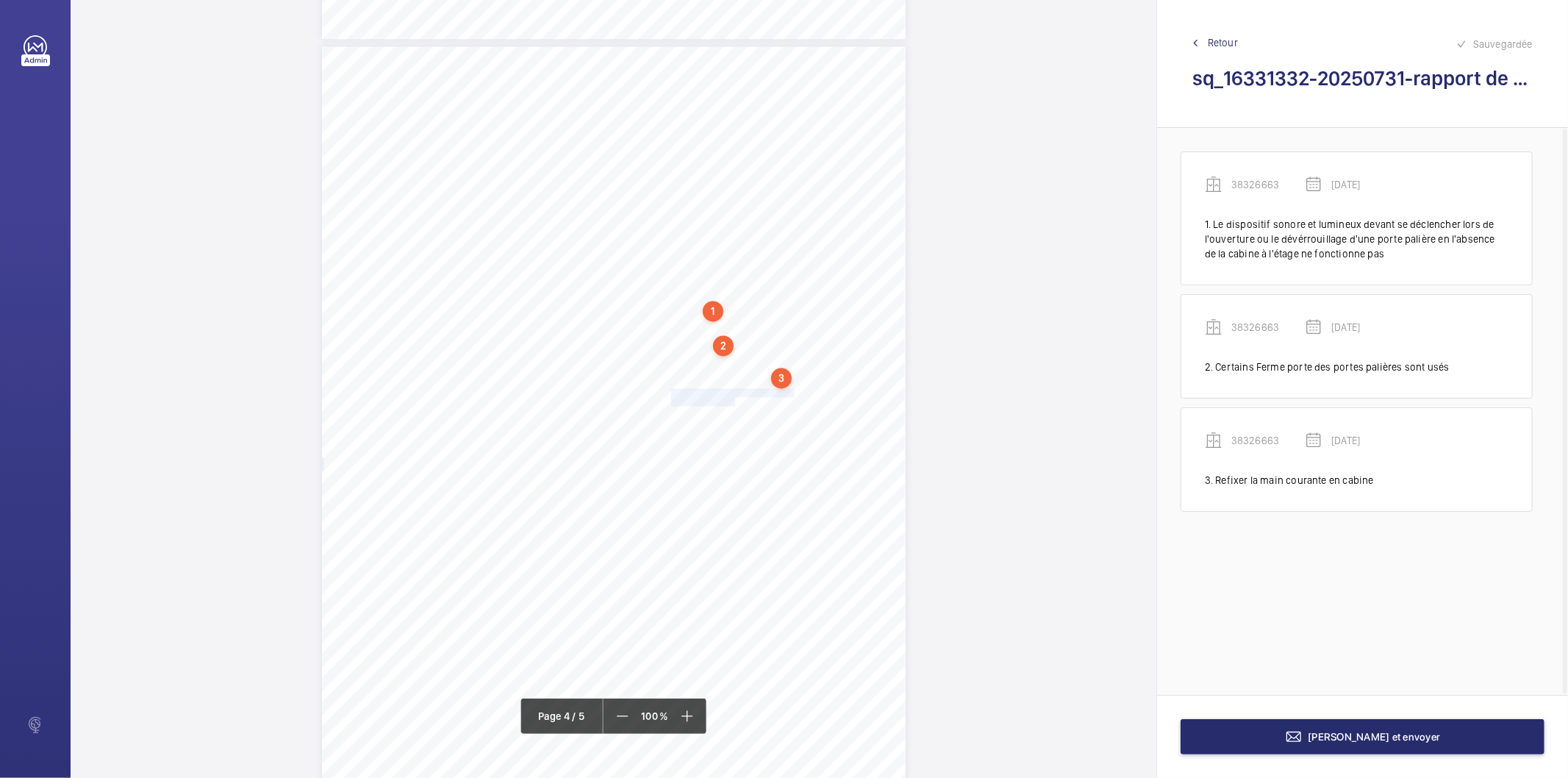
drag, startPoint x: 669, startPoint y: 390, endPoint x: 731, endPoint y: 400, distance: 62.8
click at [731, 400] on div "Affaire n° : 2502206E0000059/40000 / N° du rapport : 206E0/25/5682 Lieu de véri…" at bounding box center [613, 458] width 584 height 825
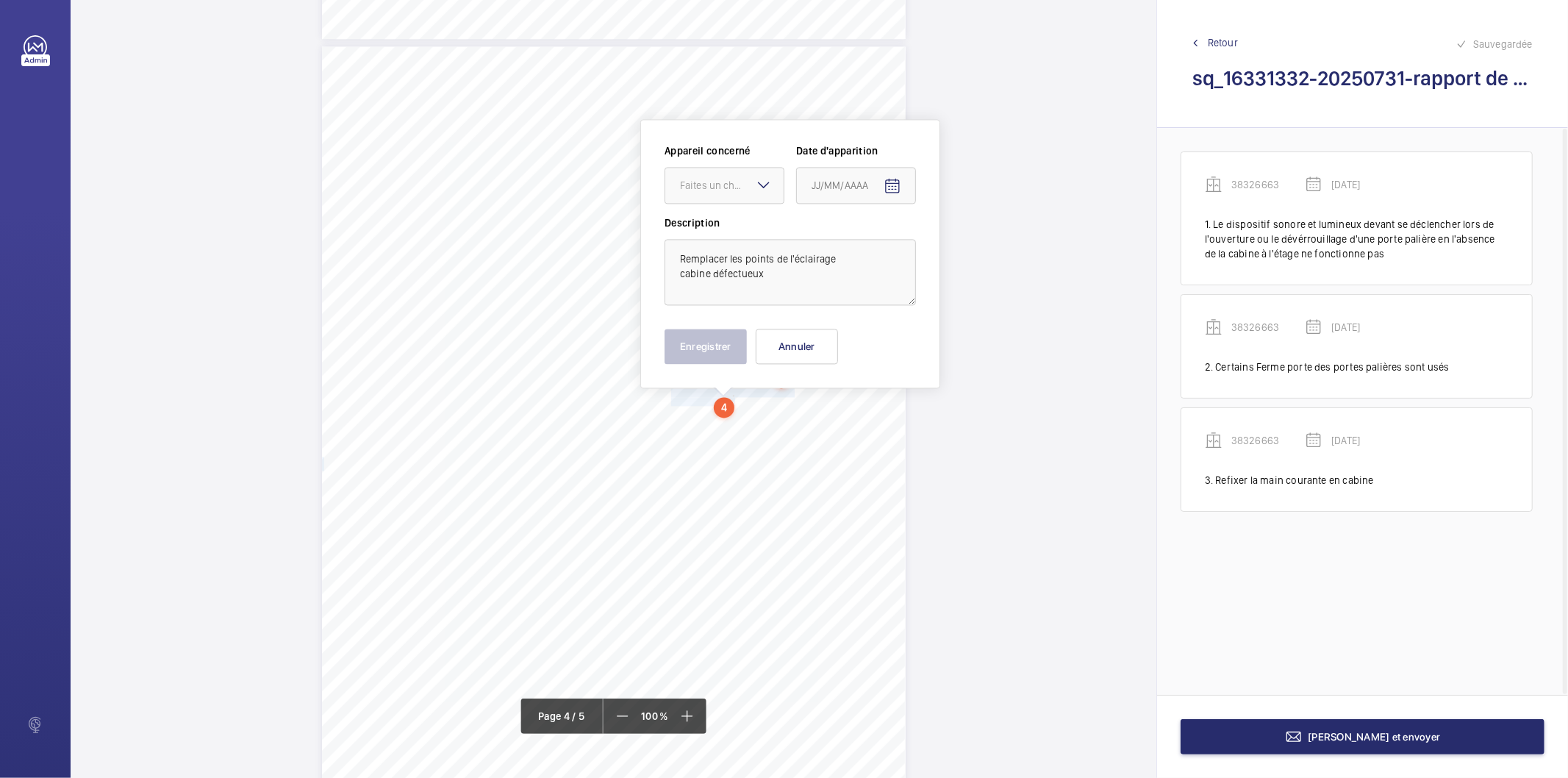
scroll to position [2503, 0]
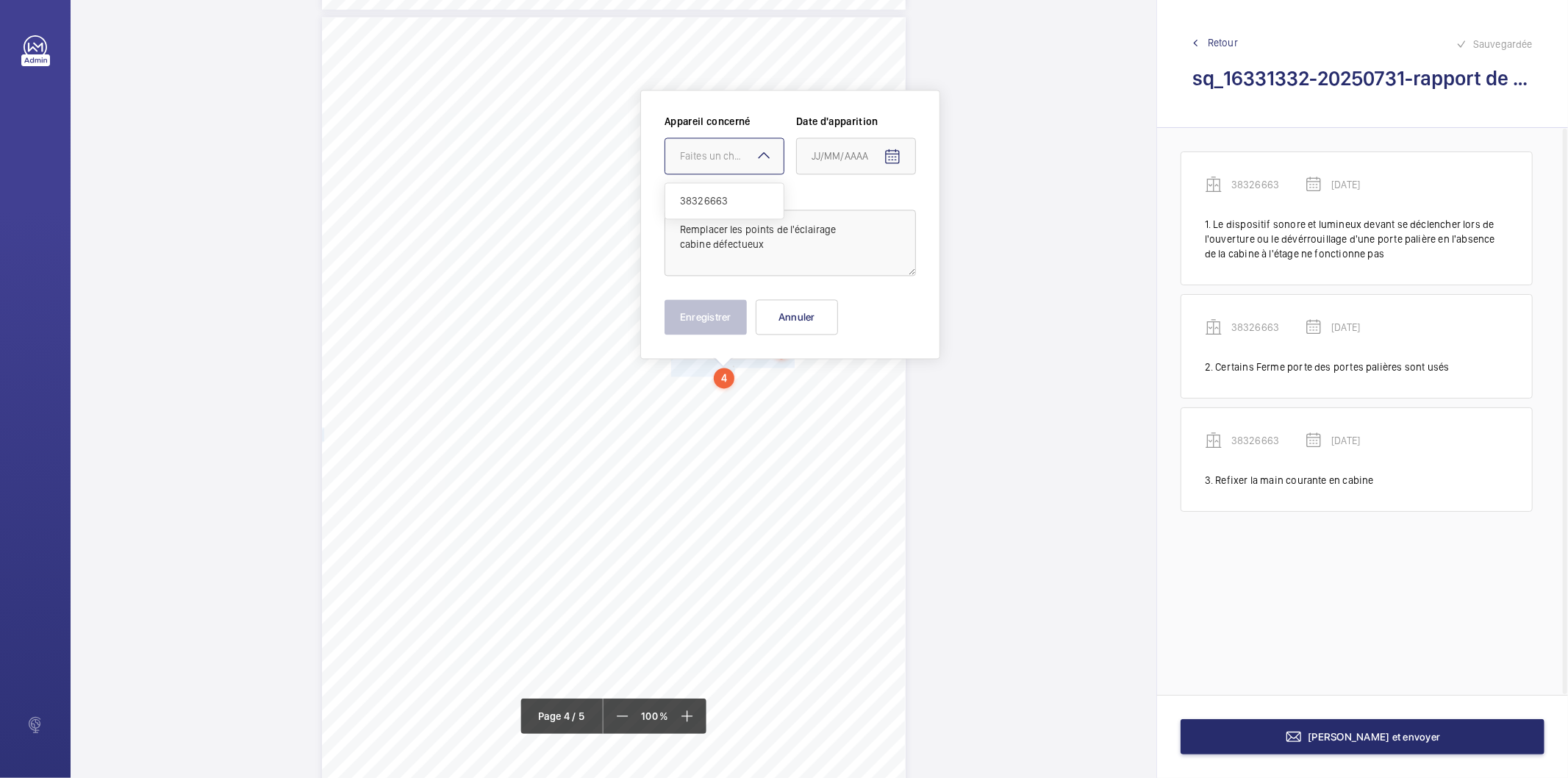
click at [754, 165] on div at bounding box center [724, 156] width 118 height 36
click at [746, 211] on div "38326663" at bounding box center [724, 201] width 118 height 36
click at [893, 159] on mat-icon "Open calendar" at bounding box center [892, 157] width 18 height 18
click at [959, 216] on span "Previous month" at bounding box center [965, 214] width 29 height 29
drag, startPoint x: 907, startPoint y: 393, endPoint x: 717, endPoint y: 348, distance: 195.3
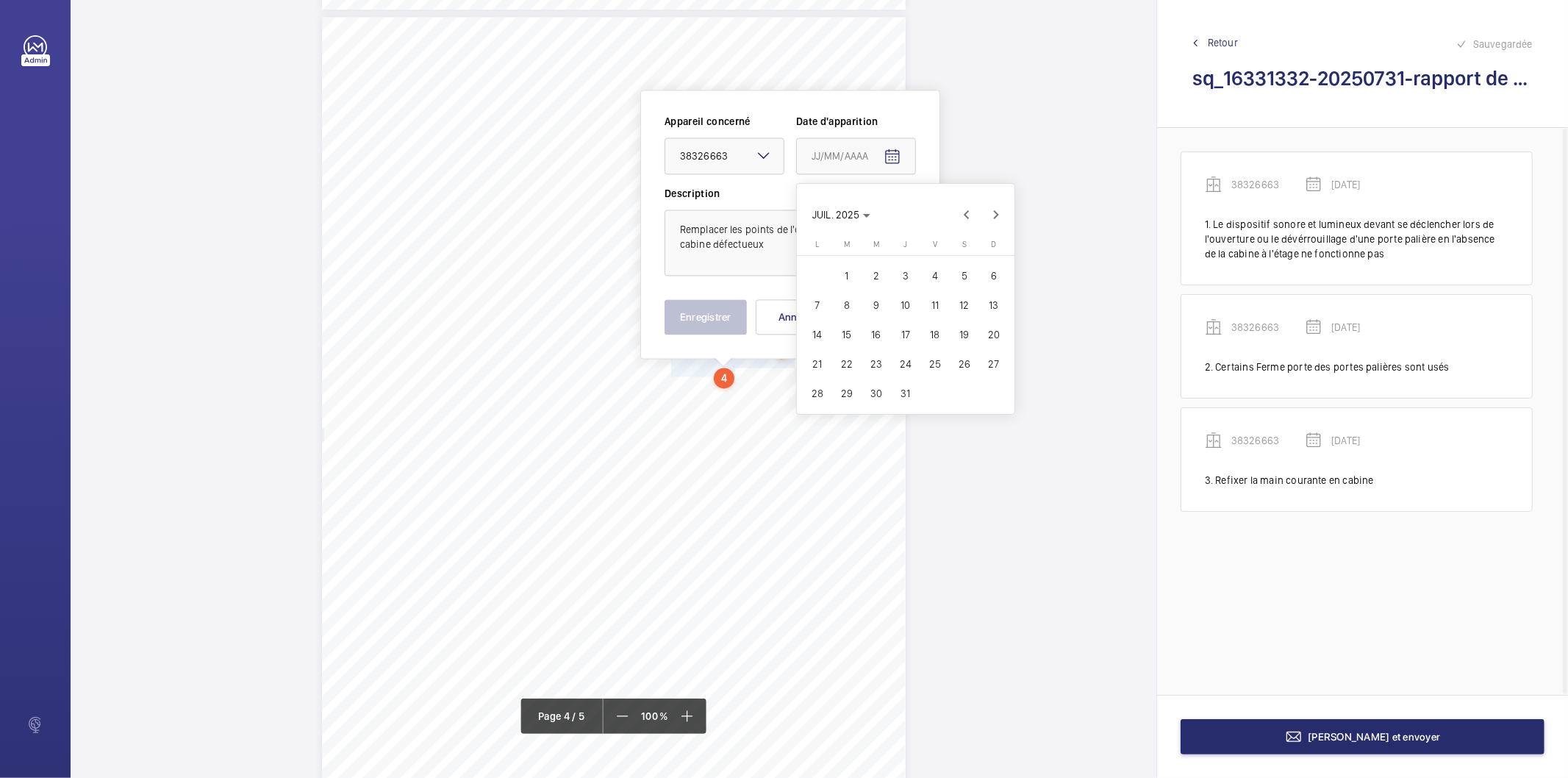
click at [904, 394] on span "31" at bounding box center [905, 393] width 26 height 26
type input "[DATE]"
click at [687, 316] on button "Enregistrer" at bounding box center [706, 317] width 82 height 36
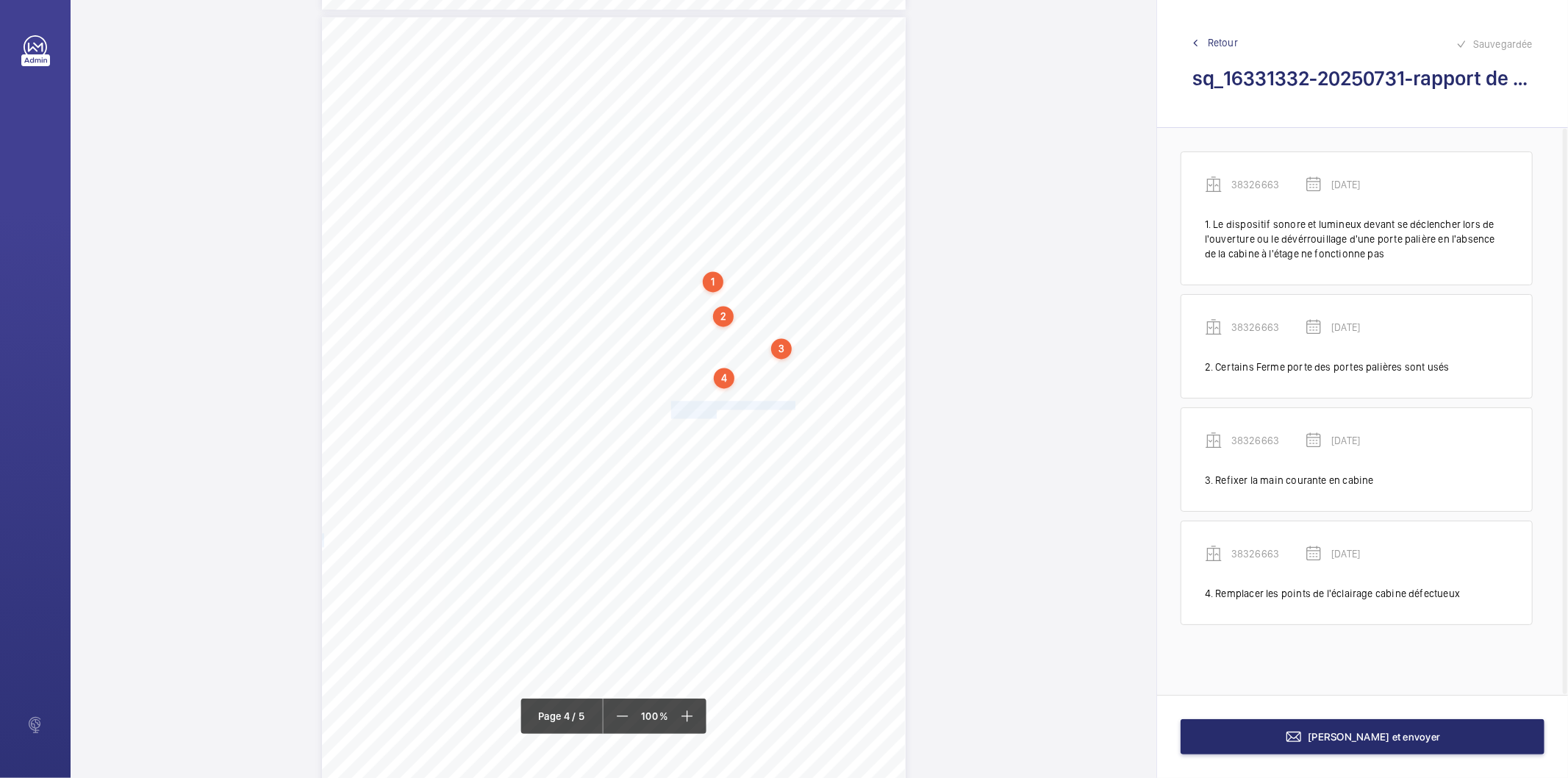
drag, startPoint x: 669, startPoint y: 404, endPoint x: 713, endPoint y: 411, distance: 44.6
click at [713, 411] on div "Affaire n° : 2502206E0000059/40000 / N° du rapport : 206E0/25/5682 Lieu de véri…" at bounding box center [613, 429] width 584 height 825
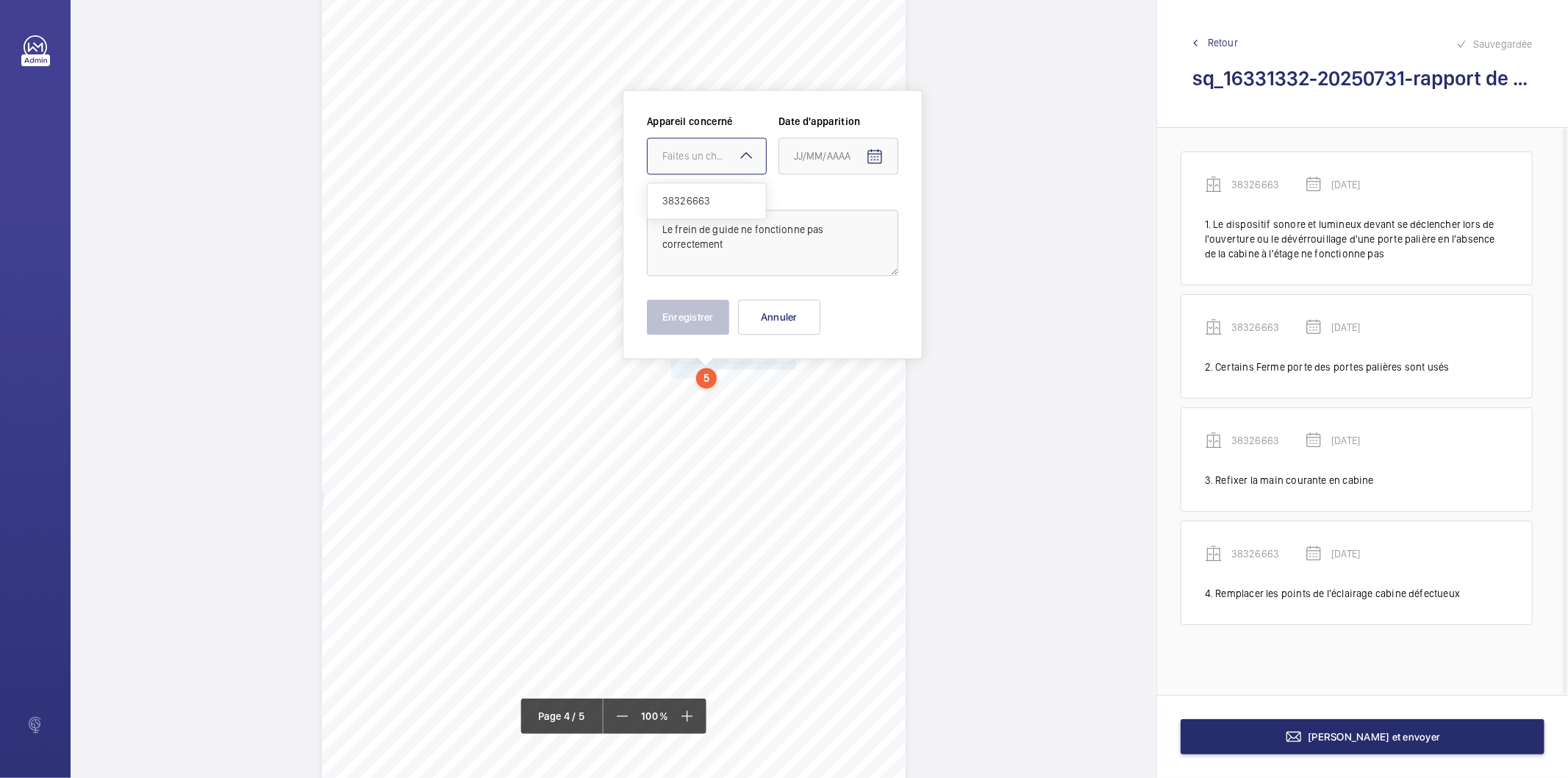
drag, startPoint x: 713, startPoint y: 150, endPoint x: 713, endPoint y: 182, distance: 32.0
click at [713, 151] on div "Faites un choix" at bounding box center [714, 156] width 104 height 15
click at [709, 195] on span "38326663" at bounding box center [707, 201] width 89 height 15
click at [884, 166] on span "Open calendar" at bounding box center [874, 157] width 36 height 36
click at [947, 217] on span "Previous month" at bounding box center [948, 214] width 29 height 29
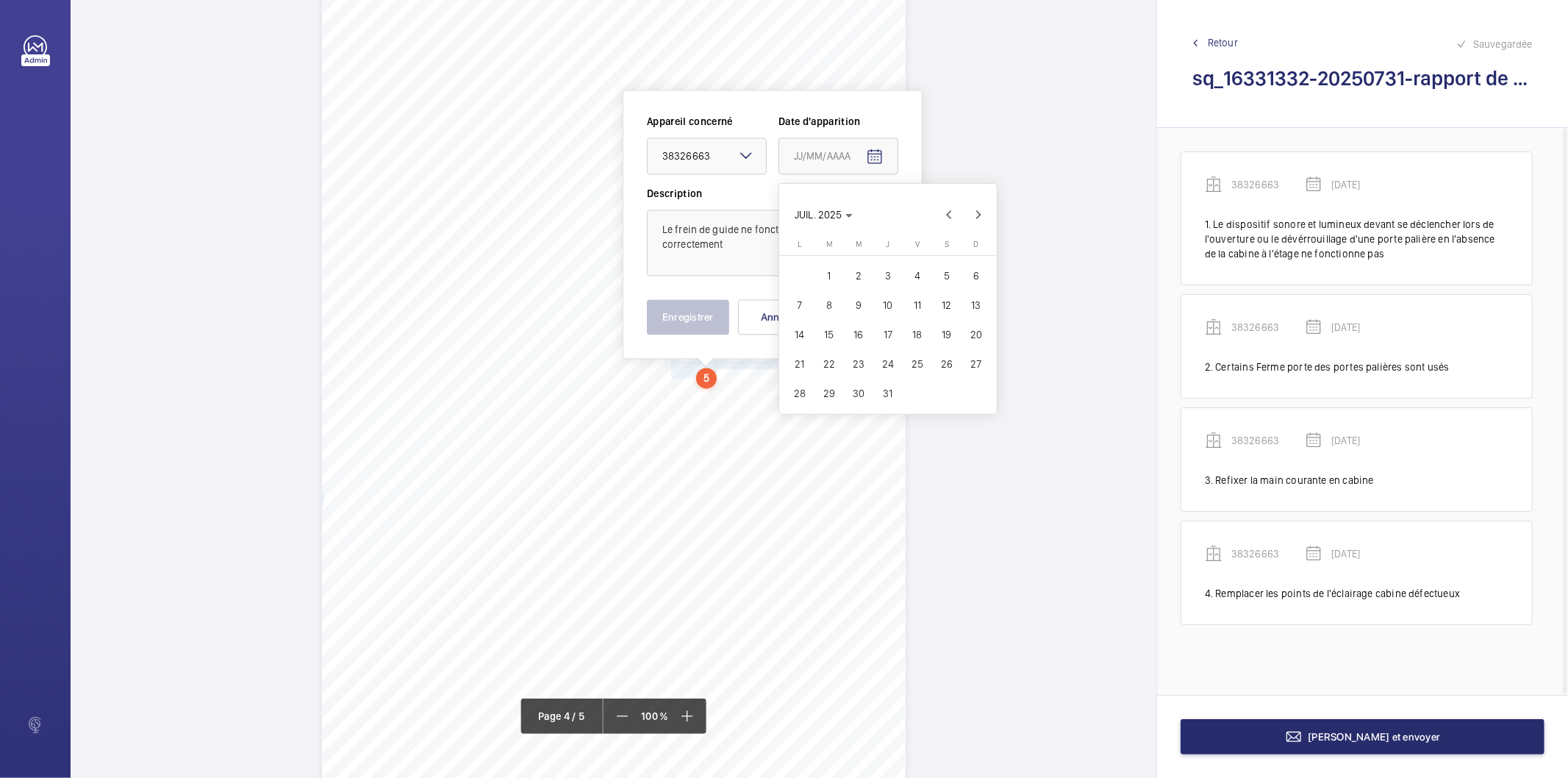
click at [887, 390] on span "31" at bounding box center [888, 393] width 26 height 26
type input "[DATE]"
click at [708, 318] on button "Enregistrer" at bounding box center [688, 317] width 82 height 36
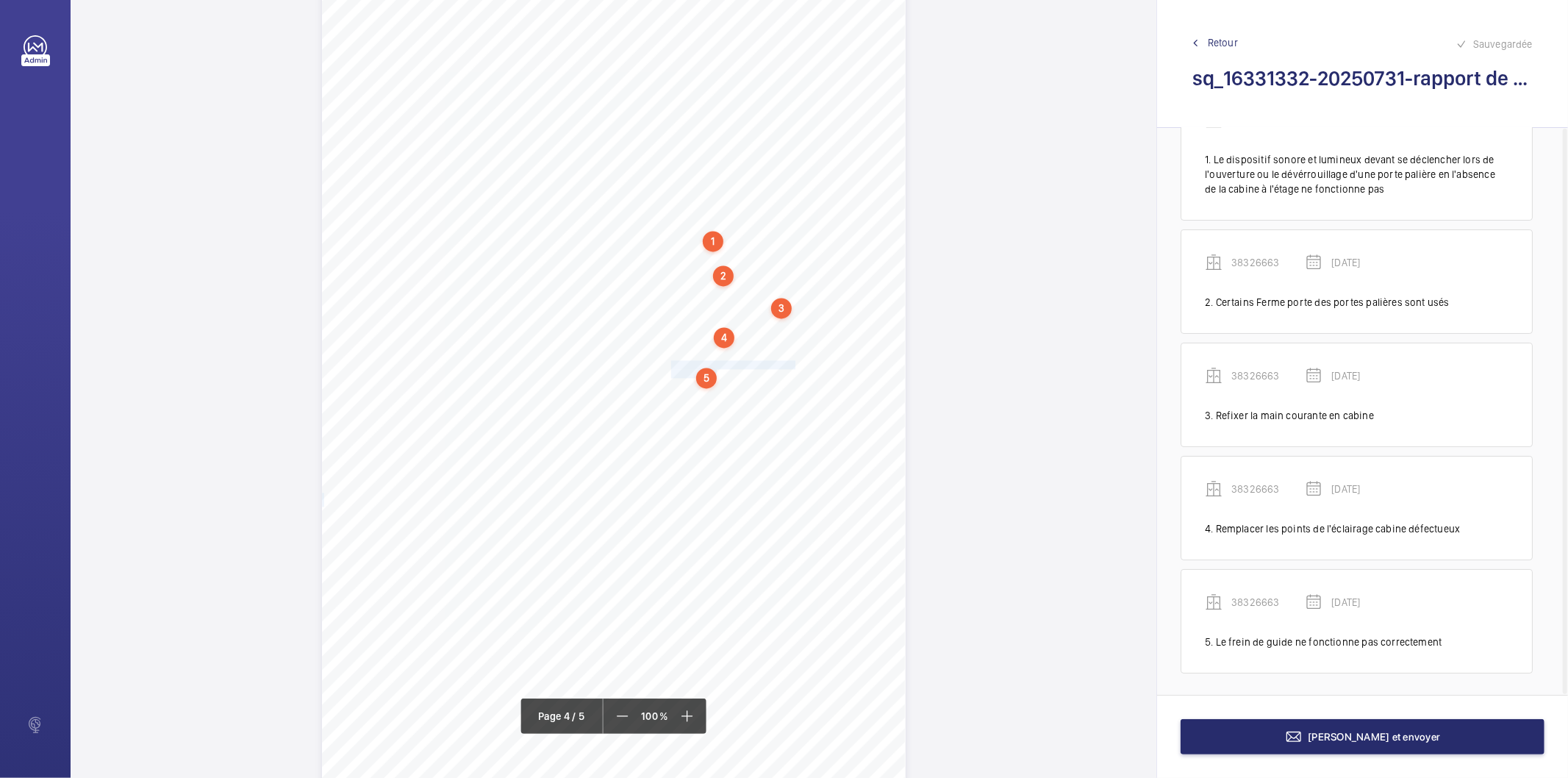
scroll to position [67, 0]
click at [704, 373] on div "5" at bounding box center [707, 378] width 21 height 21
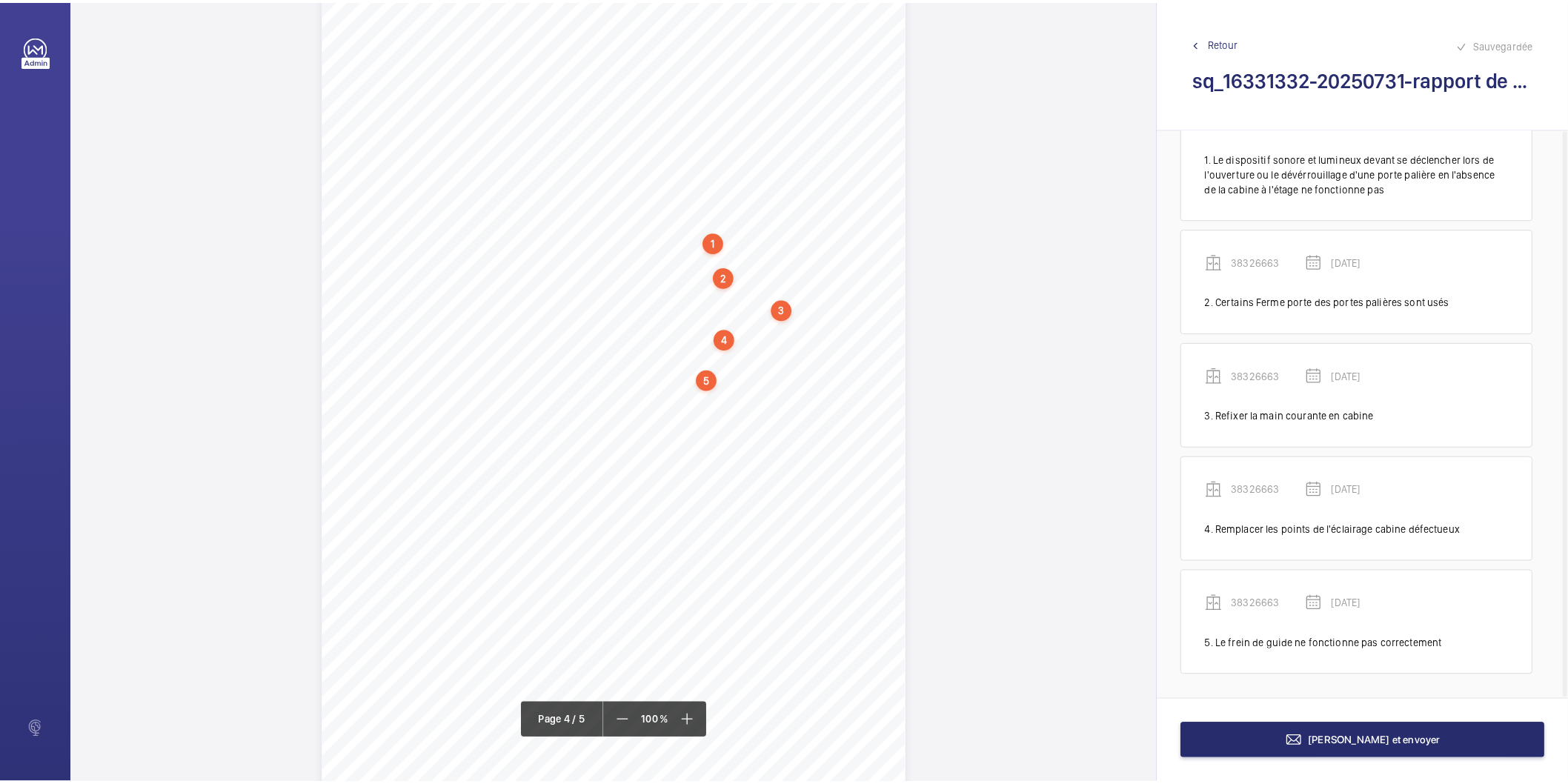
scroll to position [2551, 0]
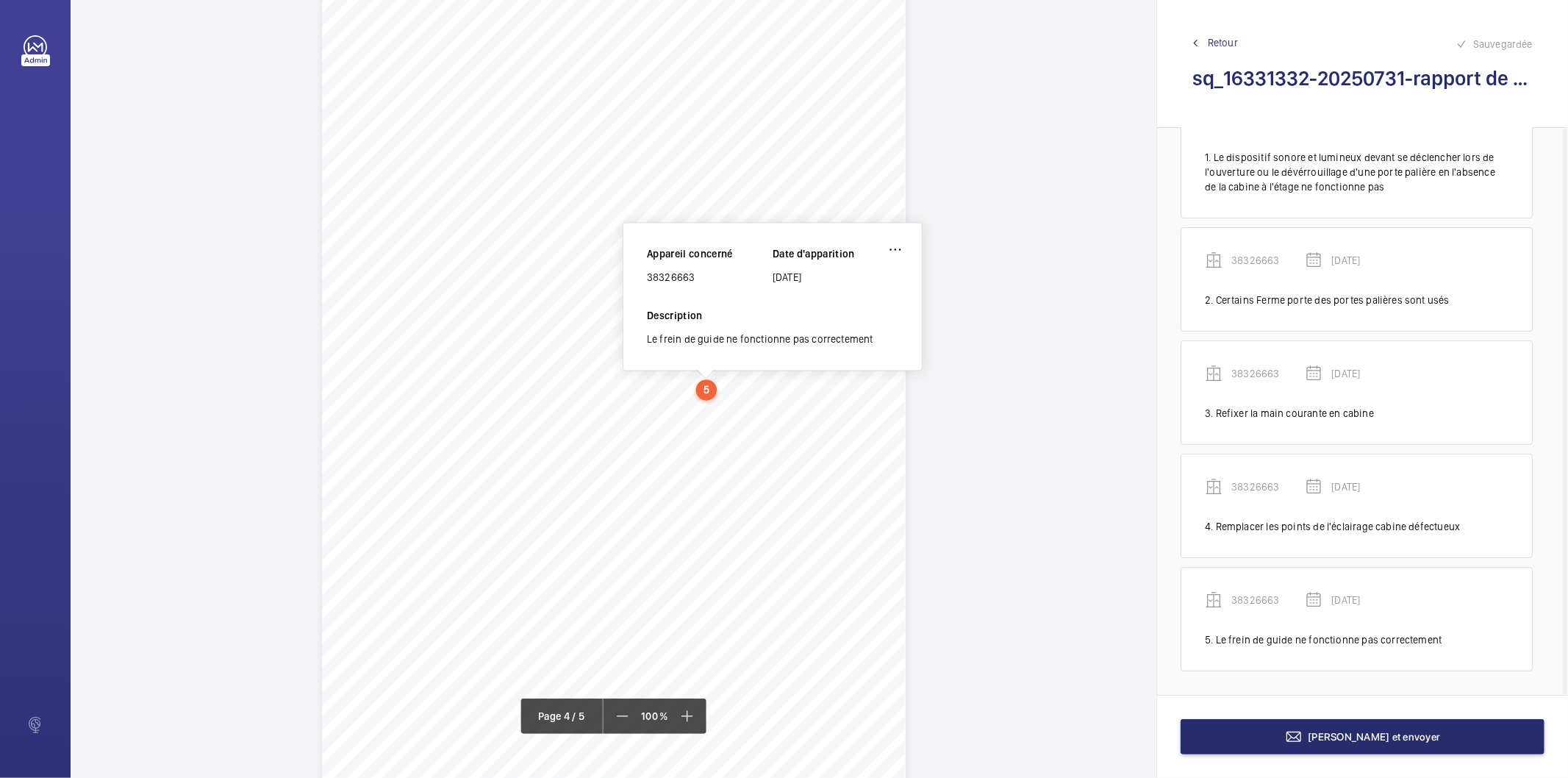
click at [674, 277] on div "38326663" at bounding box center [709, 277] width 126 height 15
click at [1245, 730] on button "[PERSON_NAME] et envoyer" at bounding box center [1362, 737] width 364 height 36
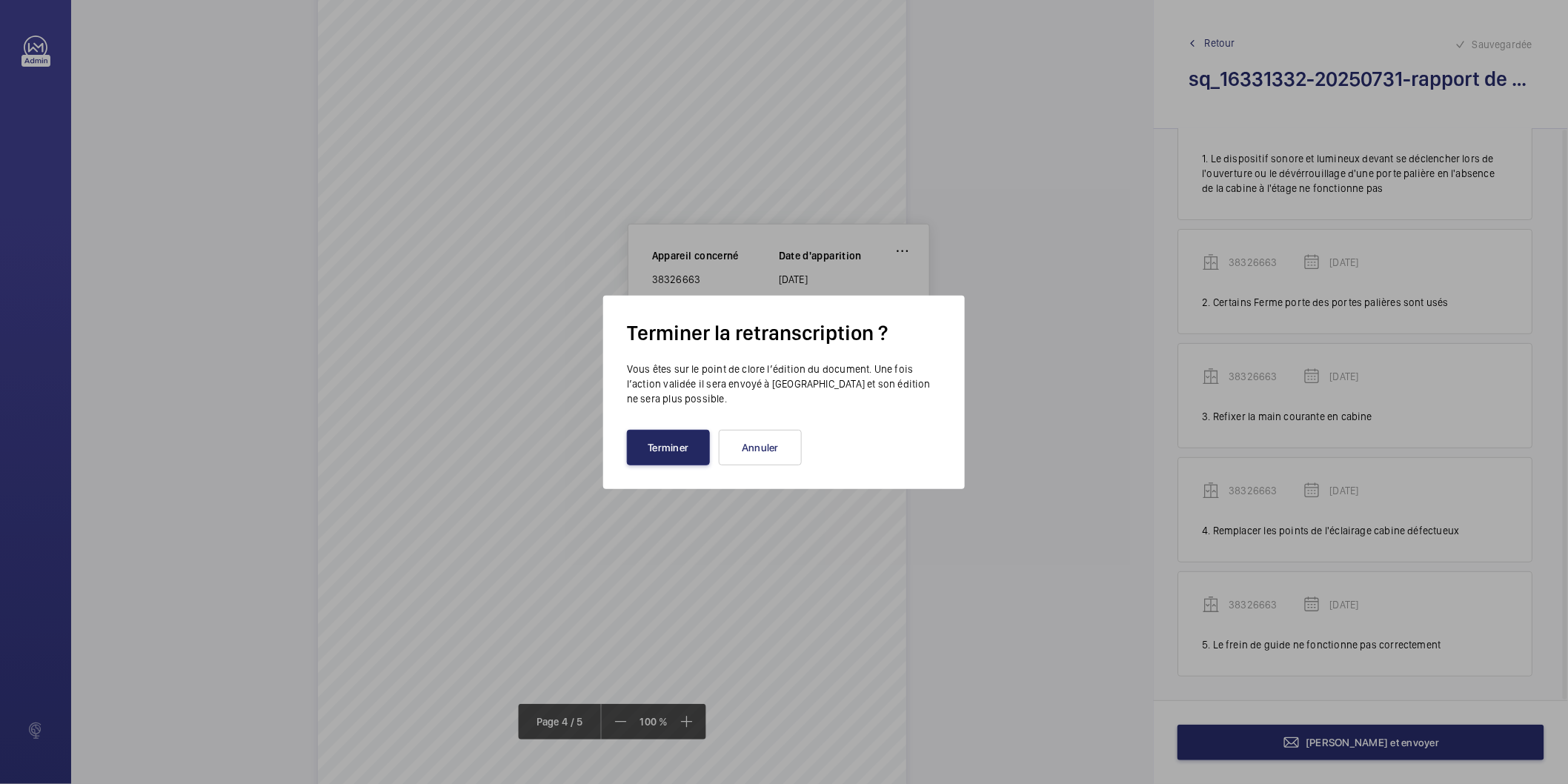
click at [690, 458] on button "Terminer" at bounding box center [668, 448] width 83 height 36
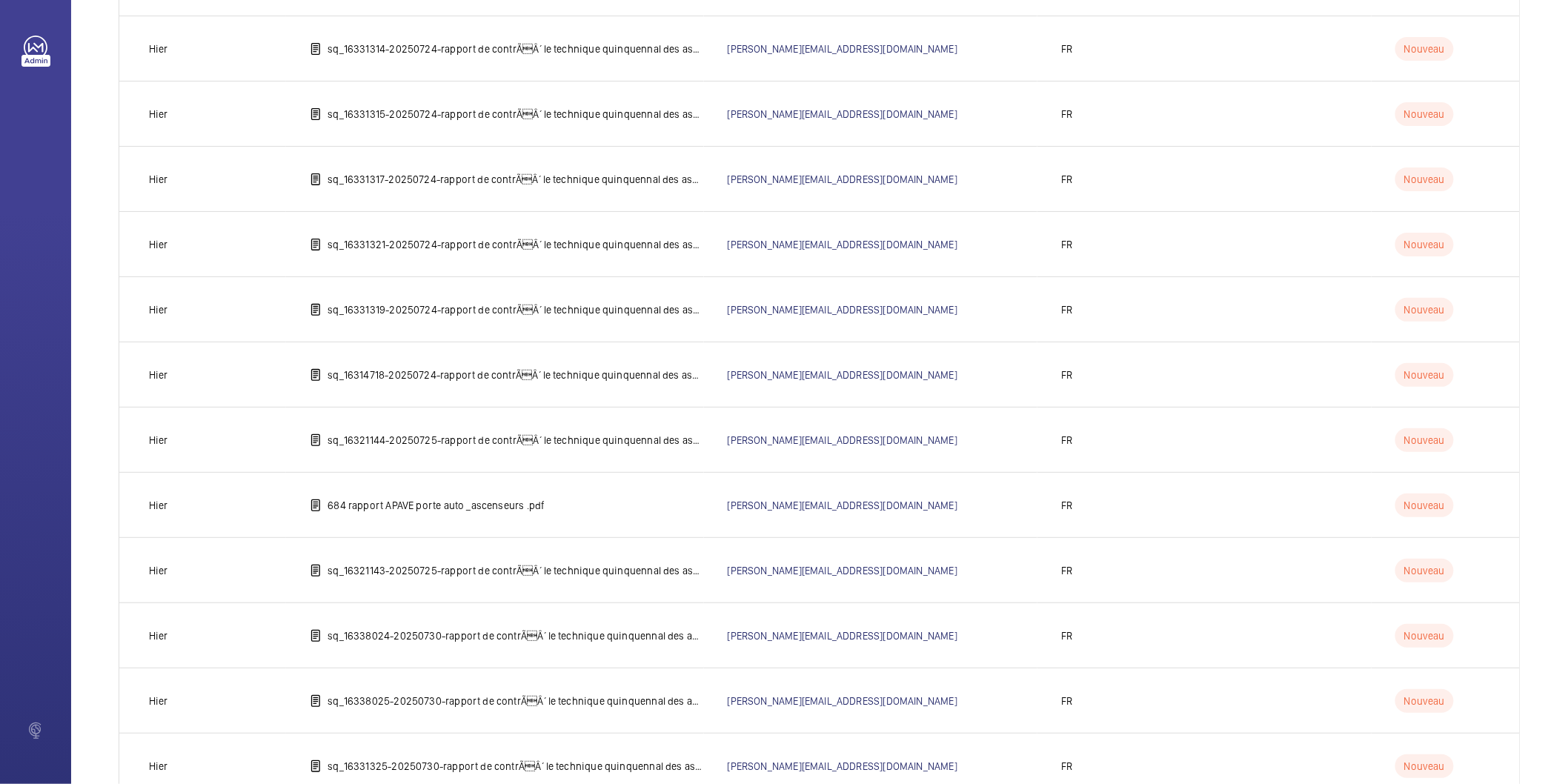
scroll to position [1189, 0]
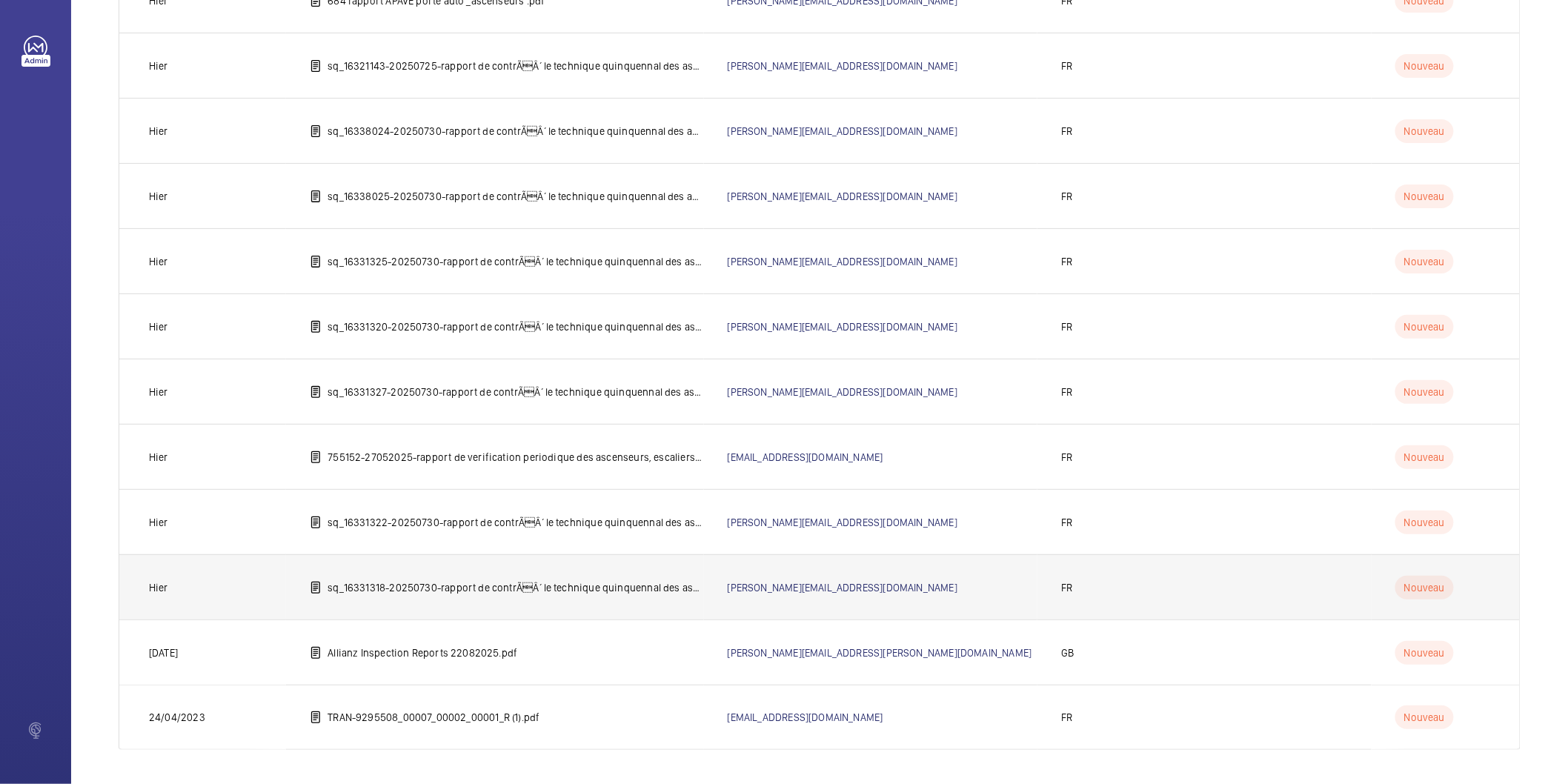
click at [656, 584] on p "sq_16331318-20250730-rapport de contrÃÂ´le technique quinquennal des ascenseur…" at bounding box center [516, 588] width 376 height 15
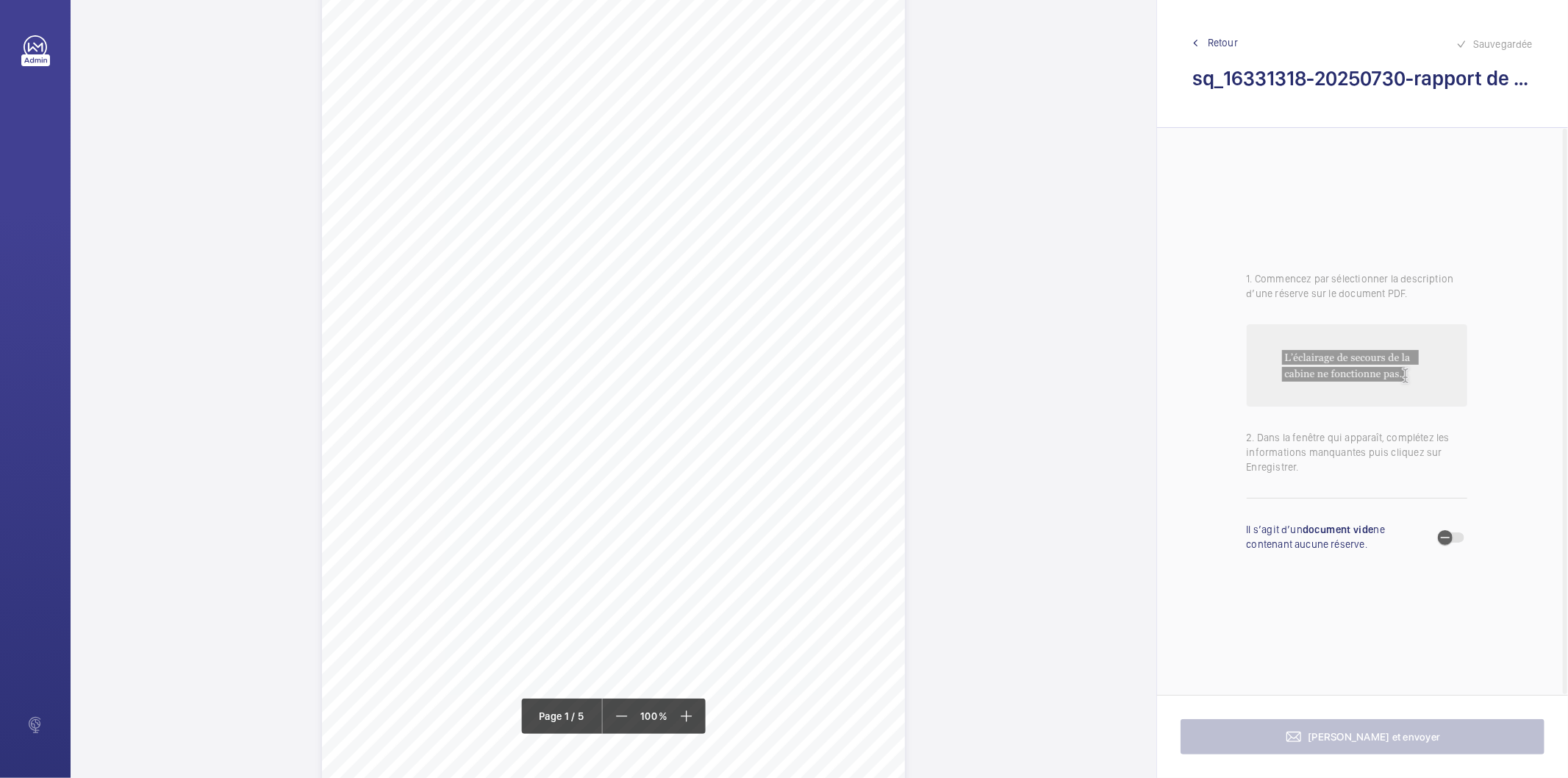
scroll to position [82, 0]
drag, startPoint x: 431, startPoint y: 463, endPoint x: 367, endPoint y: 434, distance: 70.3
click at [367, 434] on div "IN'LI PROPERTY MANAGEMENT IN'LI PROPERTY MANAGEMENT TOUR ARIANE [STREET_ADDRESS…" at bounding box center [613, 354] width 583 height 825
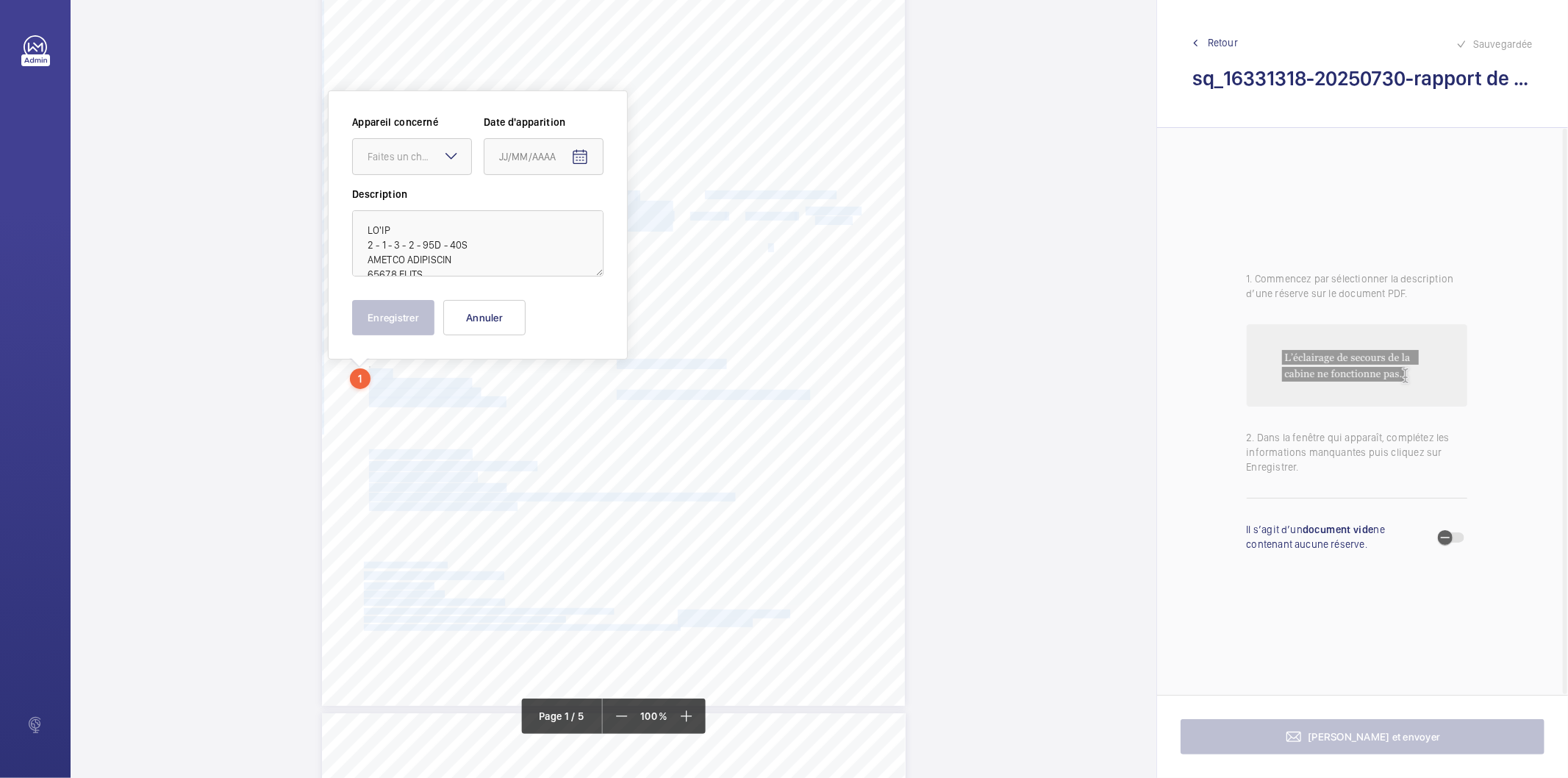
scroll to position [143, 0]
click at [398, 227] on textarea at bounding box center [478, 242] width 251 height 67
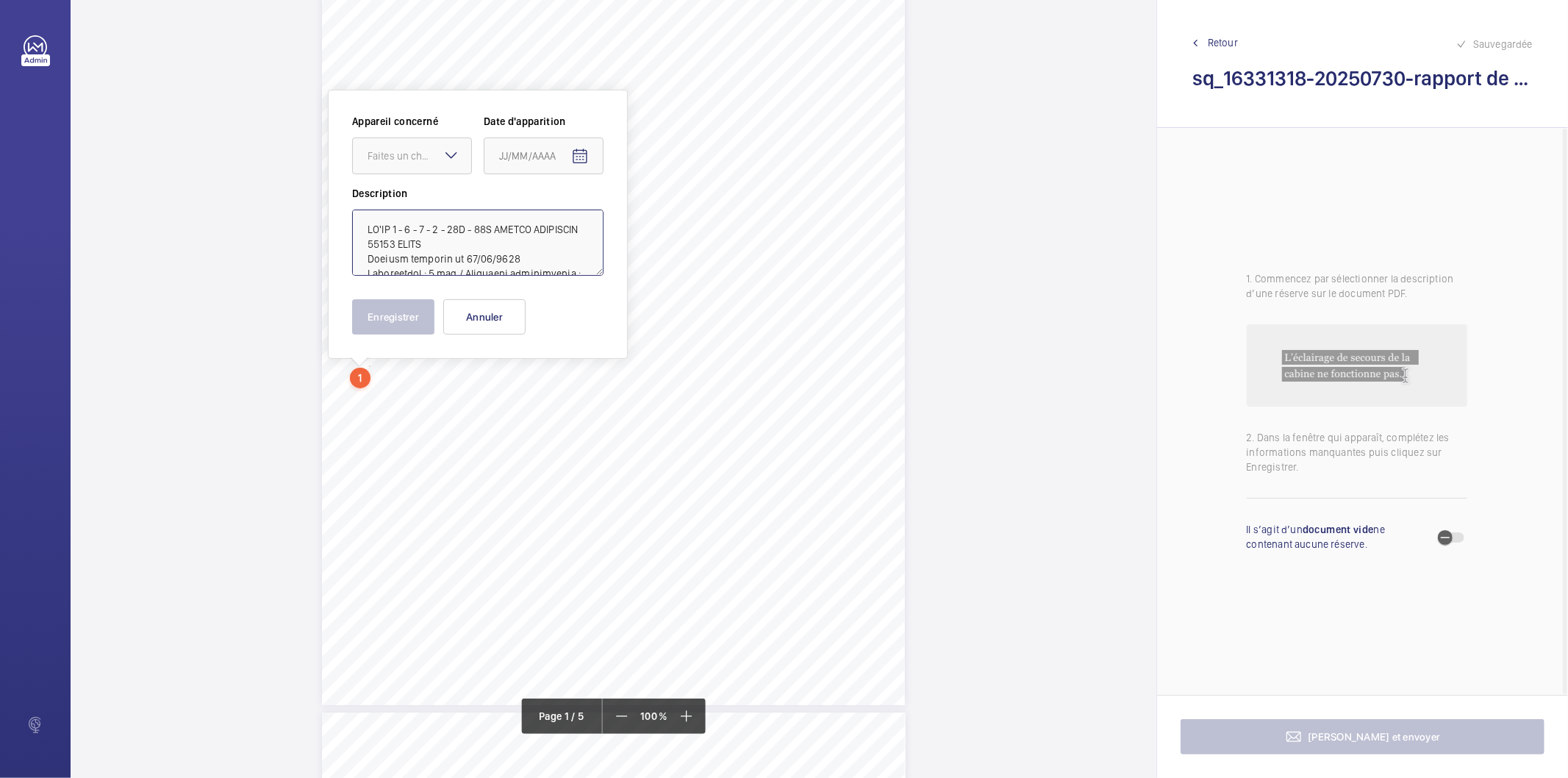
drag, startPoint x: 491, startPoint y: 244, endPoint x: 367, endPoint y: 233, distance: 124.5
click at [367, 233] on textarea at bounding box center [478, 242] width 251 height 67
type textarea "LO'IP 0 - 9 - 6 - 2 - 91D - 56S AMETCO ADIPISCIN 88517 ELITS Doeiusm temporin u…"
click at [486, 317] on button "Annuler" at bounding box center [485, 317] width 82 height 36
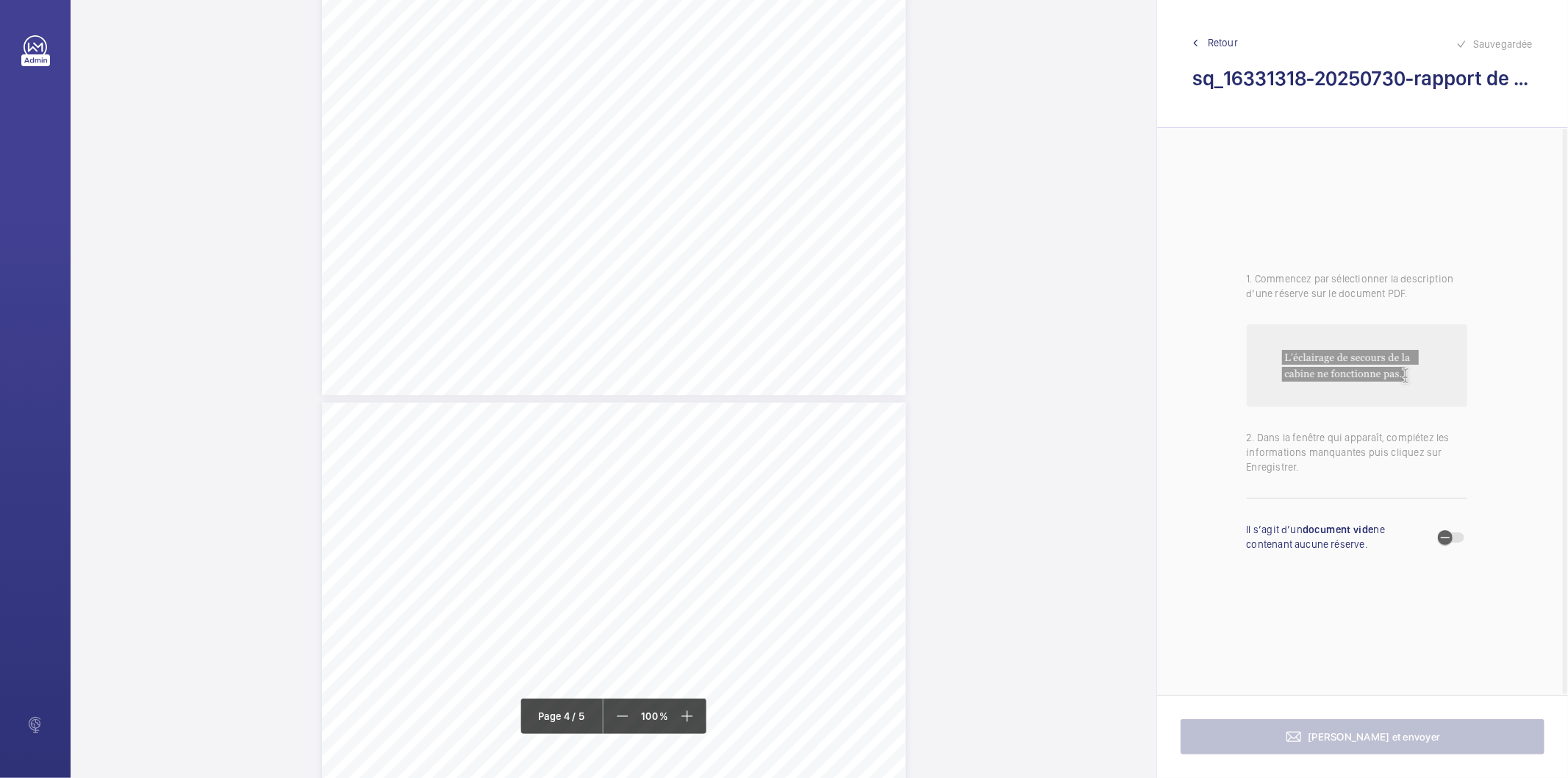
scroll to position [2348, 0]
drag, startPoint x: 669, startPoint y: 396, endPoint x: 694, endPoint y: 405, distance: 26.6
click at [694, 405] on div "Affaire n° : 2502206E0000059/41000 / N° du rapport : 206E0/25/5668 Lieu de véri…" at bounding box center [613, 584] width 584 height 825
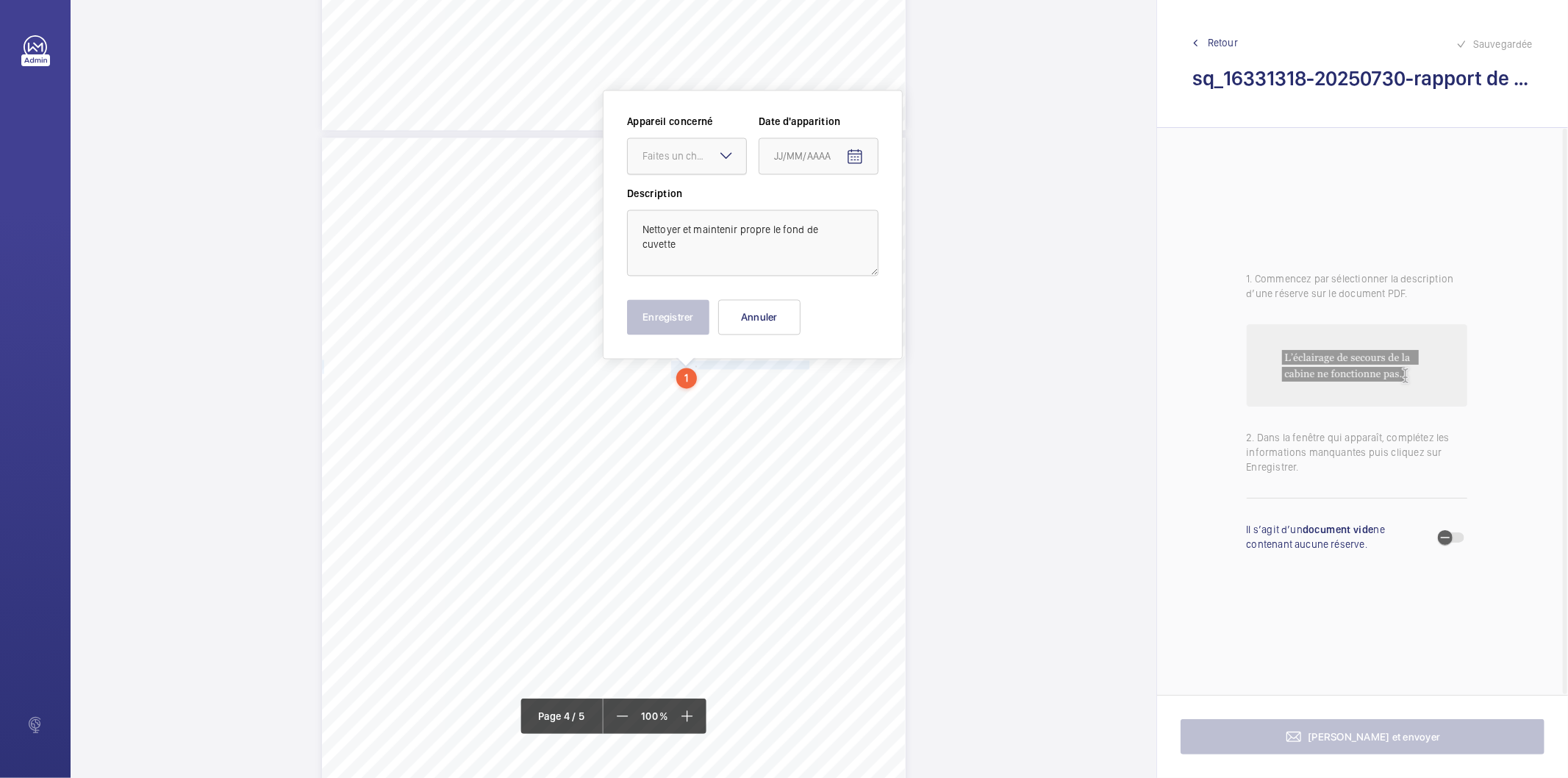
click at [707, 156] on div "Faites un choix" at bounding box center [694, 156] width 104 height 15
drag, startPoint x: 699, startPoint y: 203, endPoint x: 788, endPoint y: 186, distance: 90.6
click at [699, 202] on span "55282127" at bounding box center [686, 201] width 89 height 15
click at [848, 156] on mat-icon "Open calendar" at bounding box center [855, 157] width 18 height 18
click at [916, 217] on span "Previous month" at bounding box center [928, 214] width 29 height 29
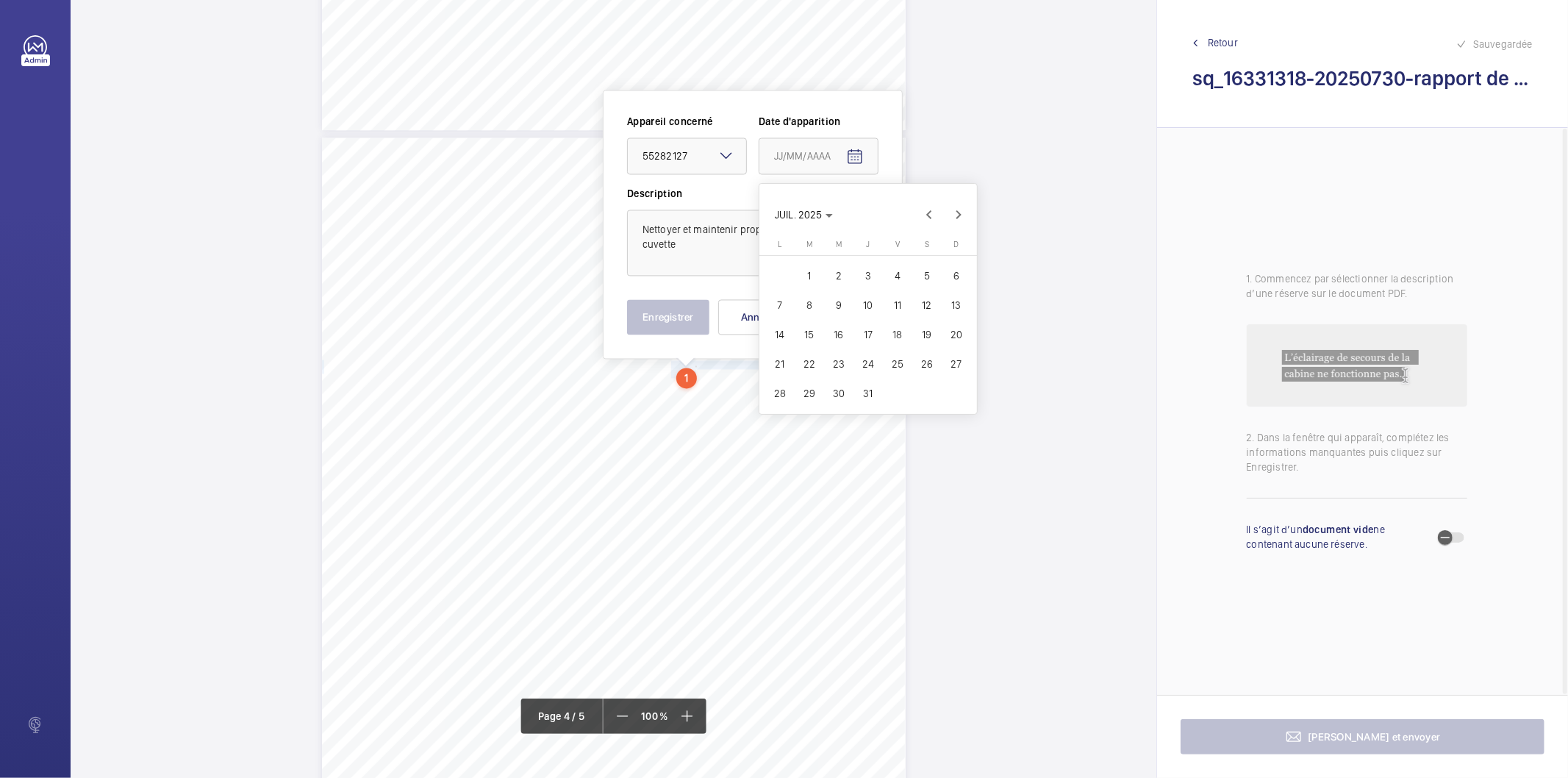
click at [802, 390] on span "29" at bounding box center [809, 393] width 26 height 26
type input "[DATE]"
click at [672, 322] on button "Enregistrer" at bounding box center [668, 317] width 82 height 36
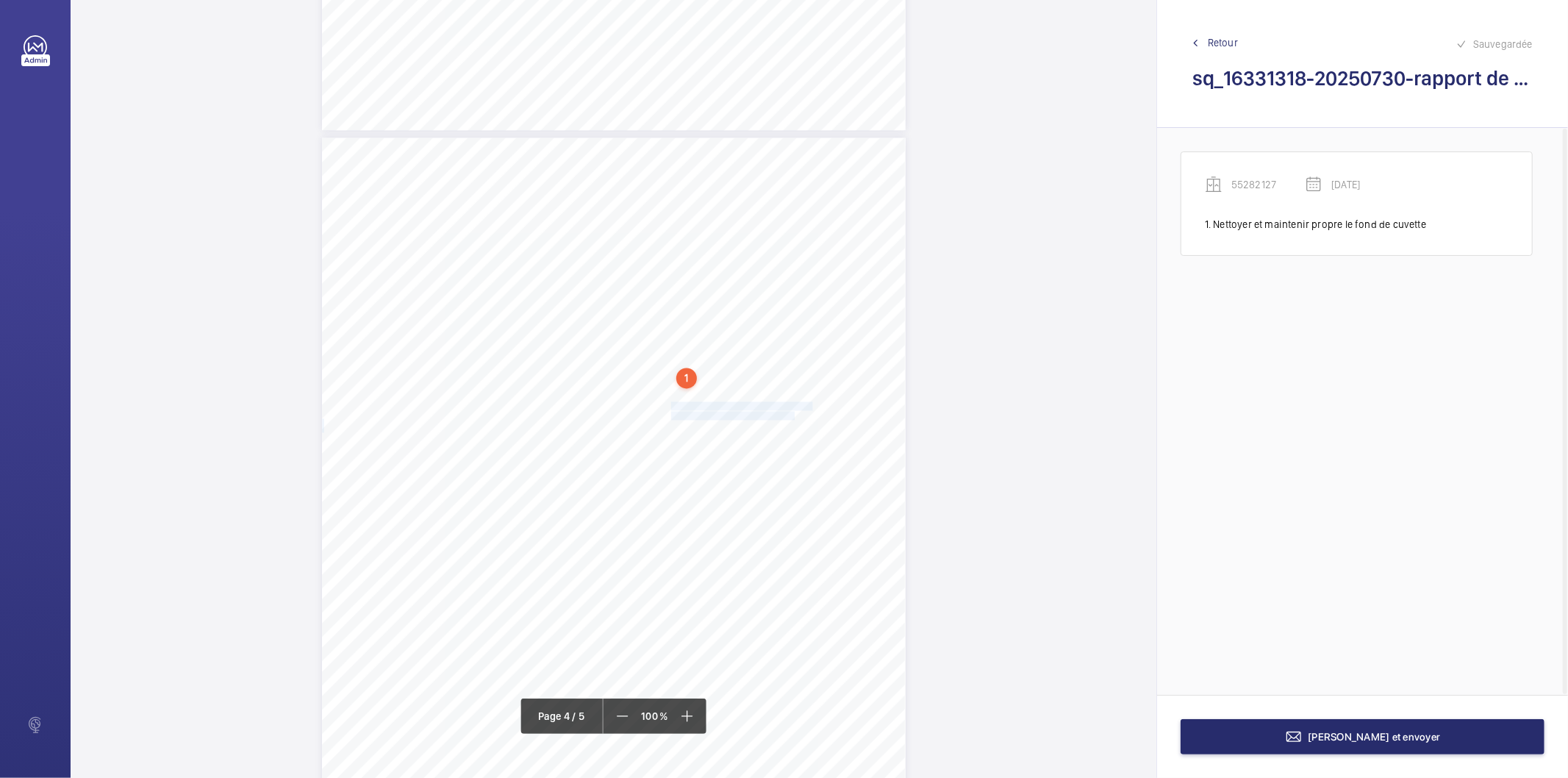
drag, startPoint x: 669, startPoint y: 402, endPoint x: 792, endPoint y: 411, distance: 123.3
click at [792, 411] on div "Affaire n° : 2502206E0000059/41000 / N° du rapport : 206E0/25/5668 Lieu de véri…" at bounding box center [613, 550] width 584 height 825
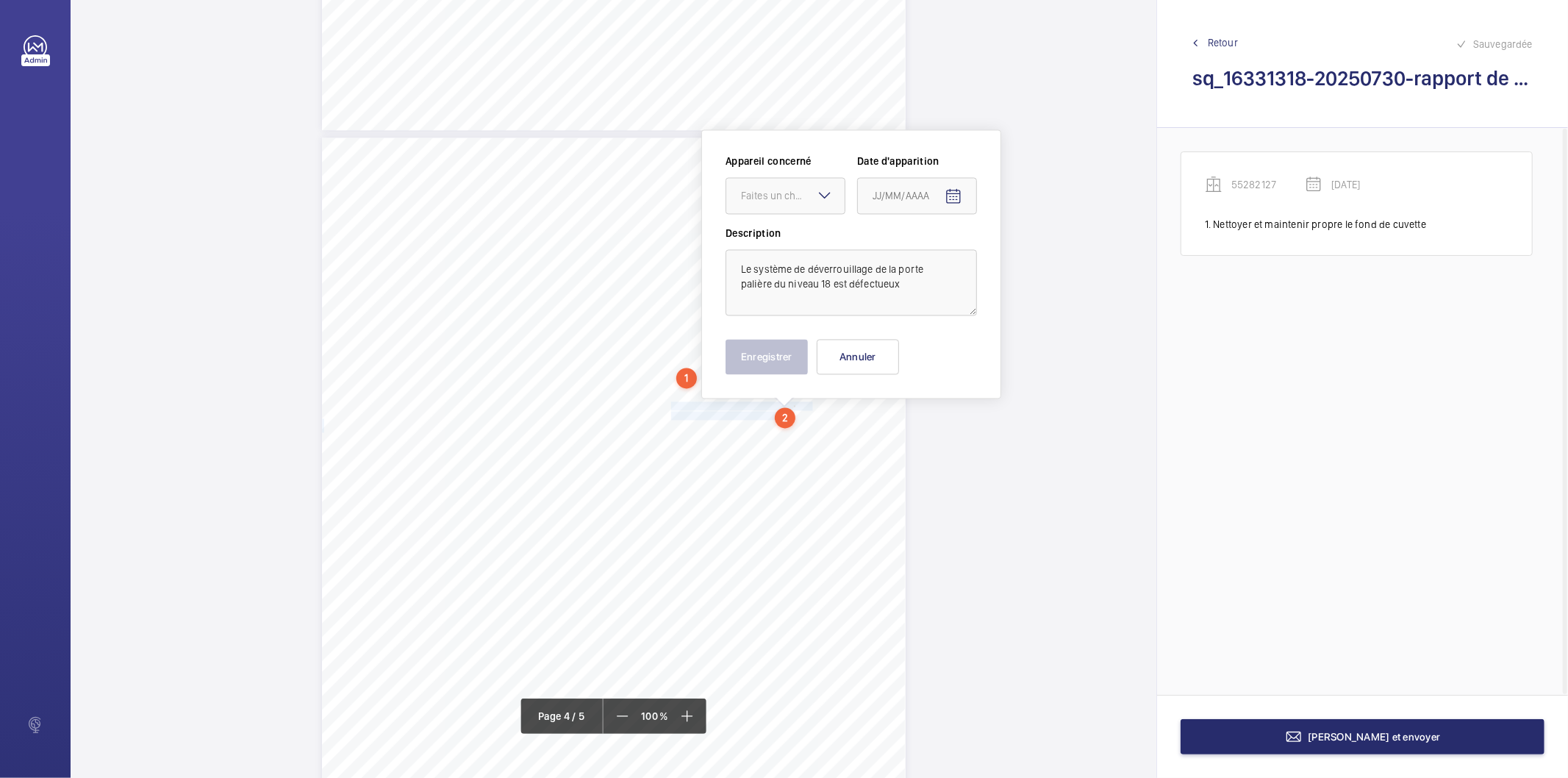
scroll to position [2422, 0]
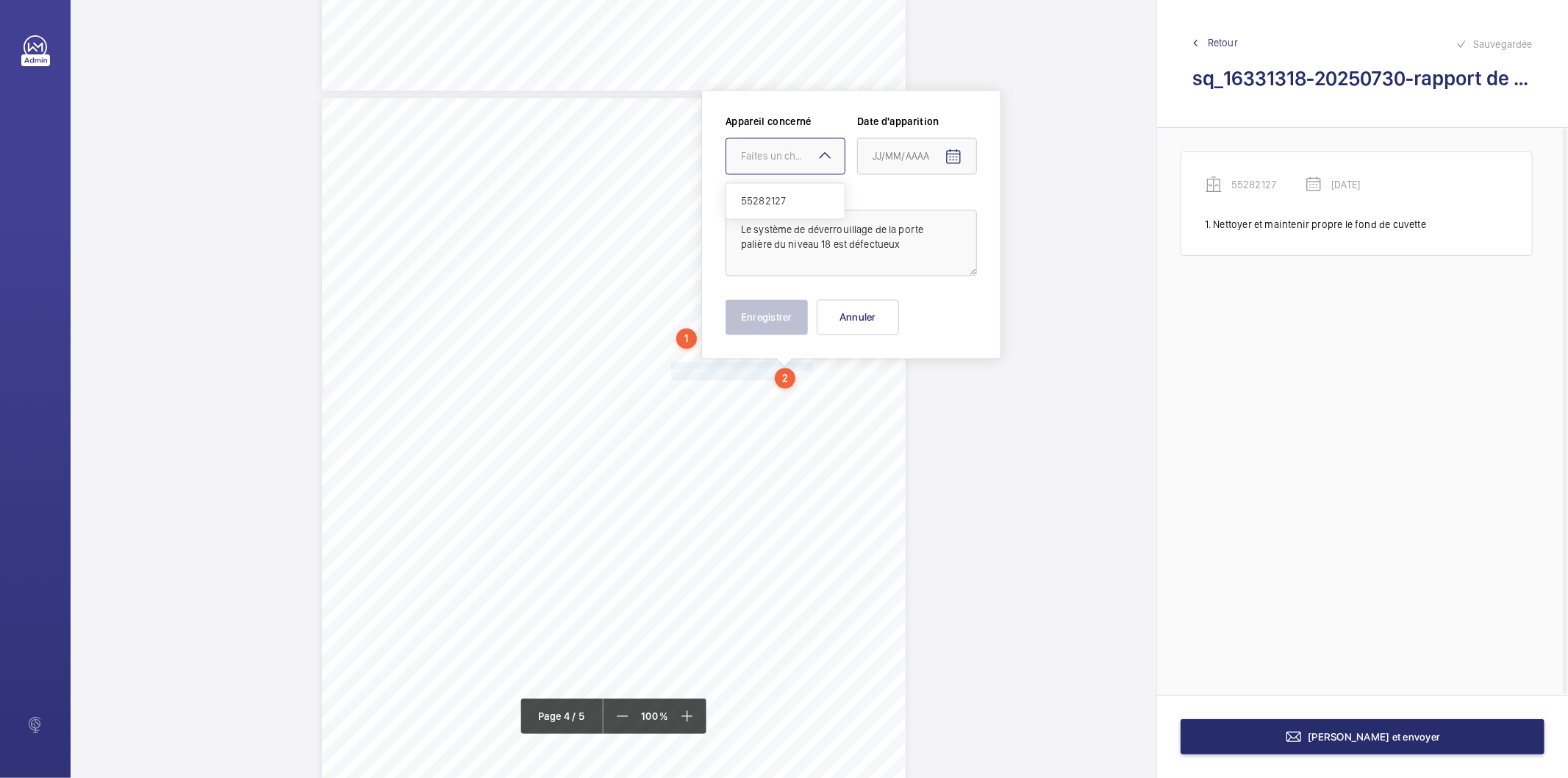
click at [809, 157] on div "Faites un choix" at bounding box center [792, 156] width 104 height 15
click at [798, 196] on span "55282127" at bounding box center [784, 201] width 89 height 15
click at [951, 157] on mat-icon "Open calendar" at bounding box center [953, 157] width 18 height 18
click at [1029, 222] on span "Previous month" at bounding box center [1027, 214] width 29 height 29
click at [909, 388] on span "29" at bounding box center [907, 393] width 26 height 26
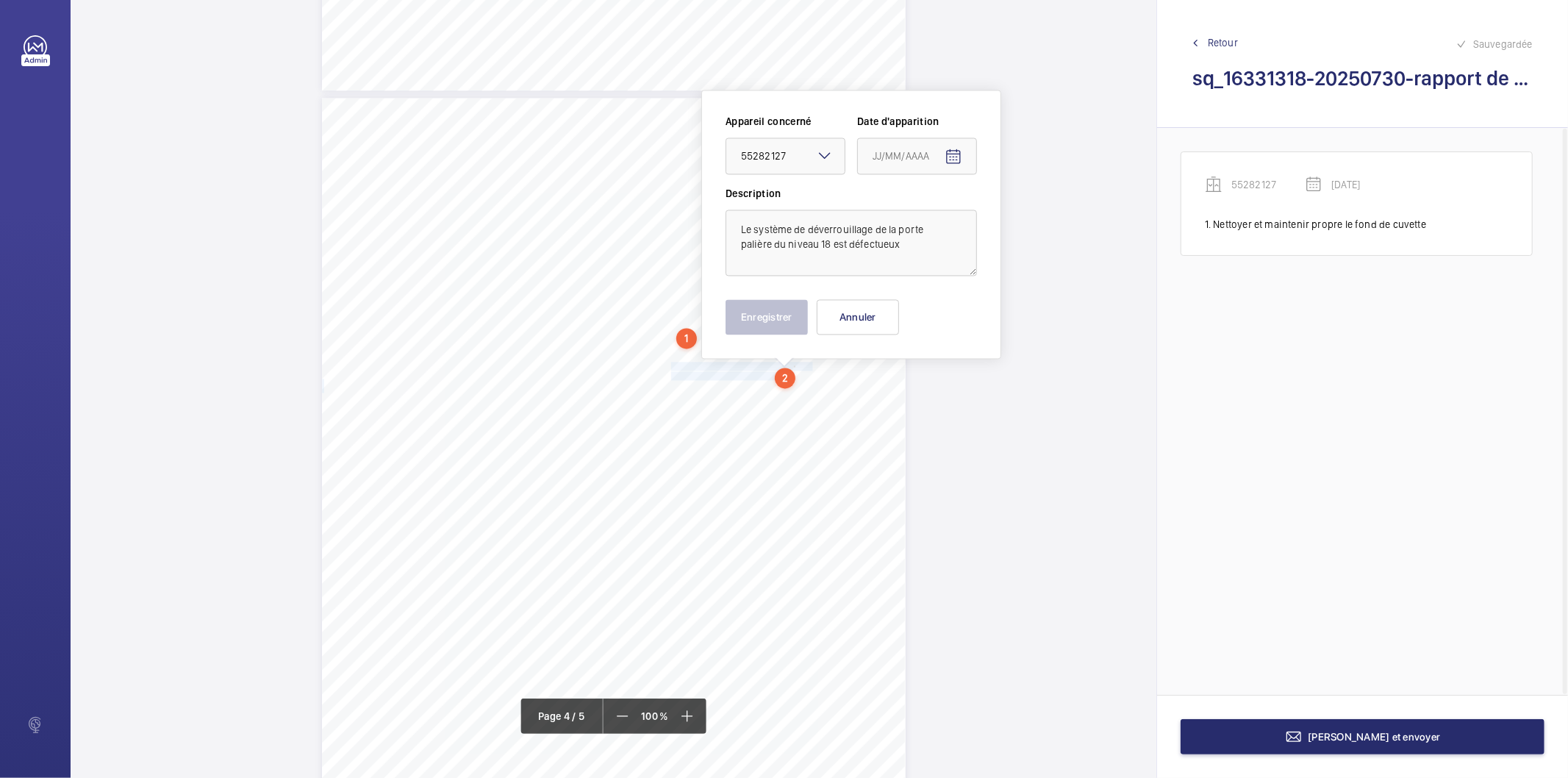
type input "[DATE]"
click at [802, 323] on button "Enregistrer" at bounding box center [767, 317] width 82 height 36
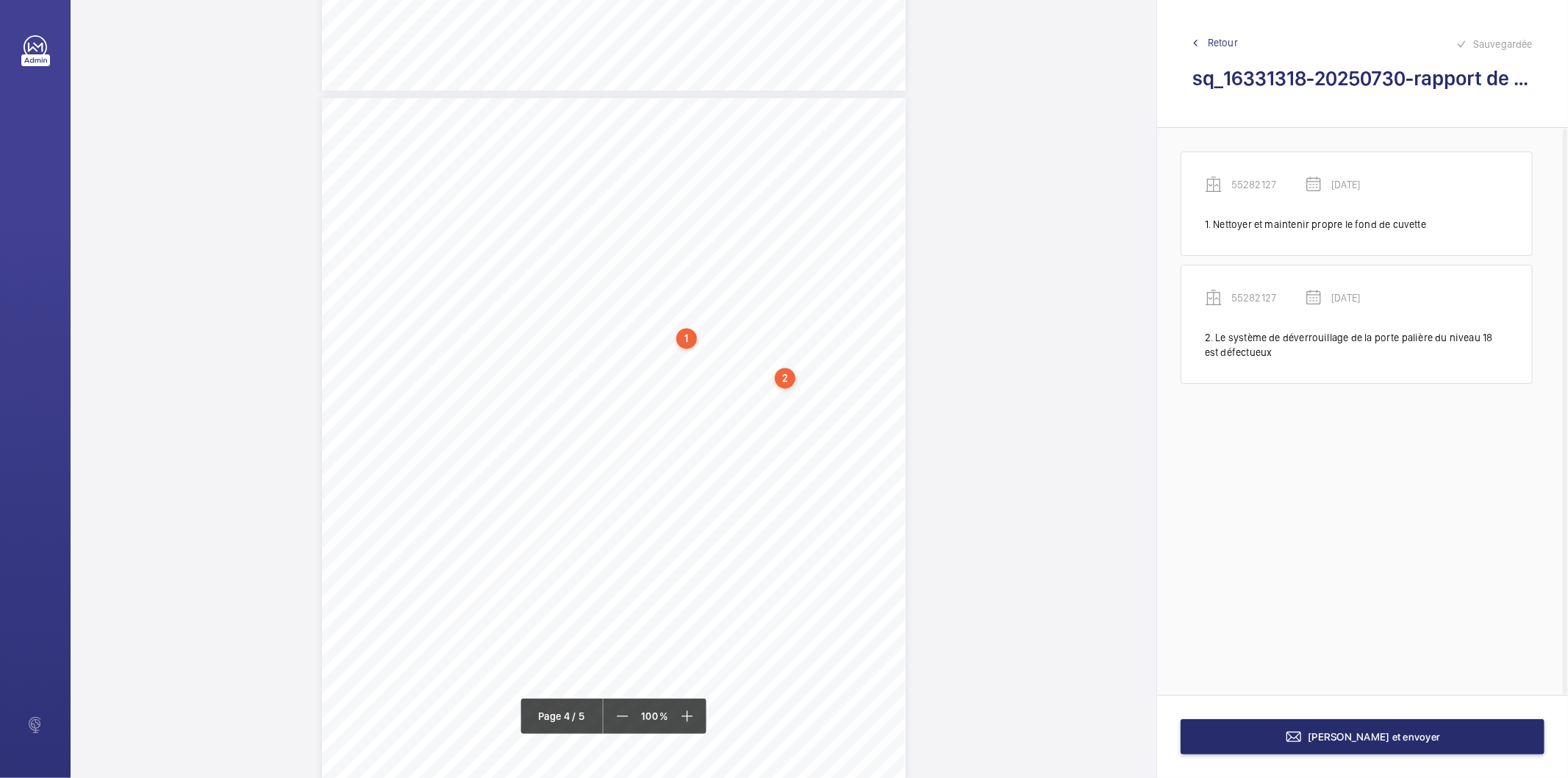
click at [789, 382] on div "2" at bounding box center [784, 378] width 21 height 21
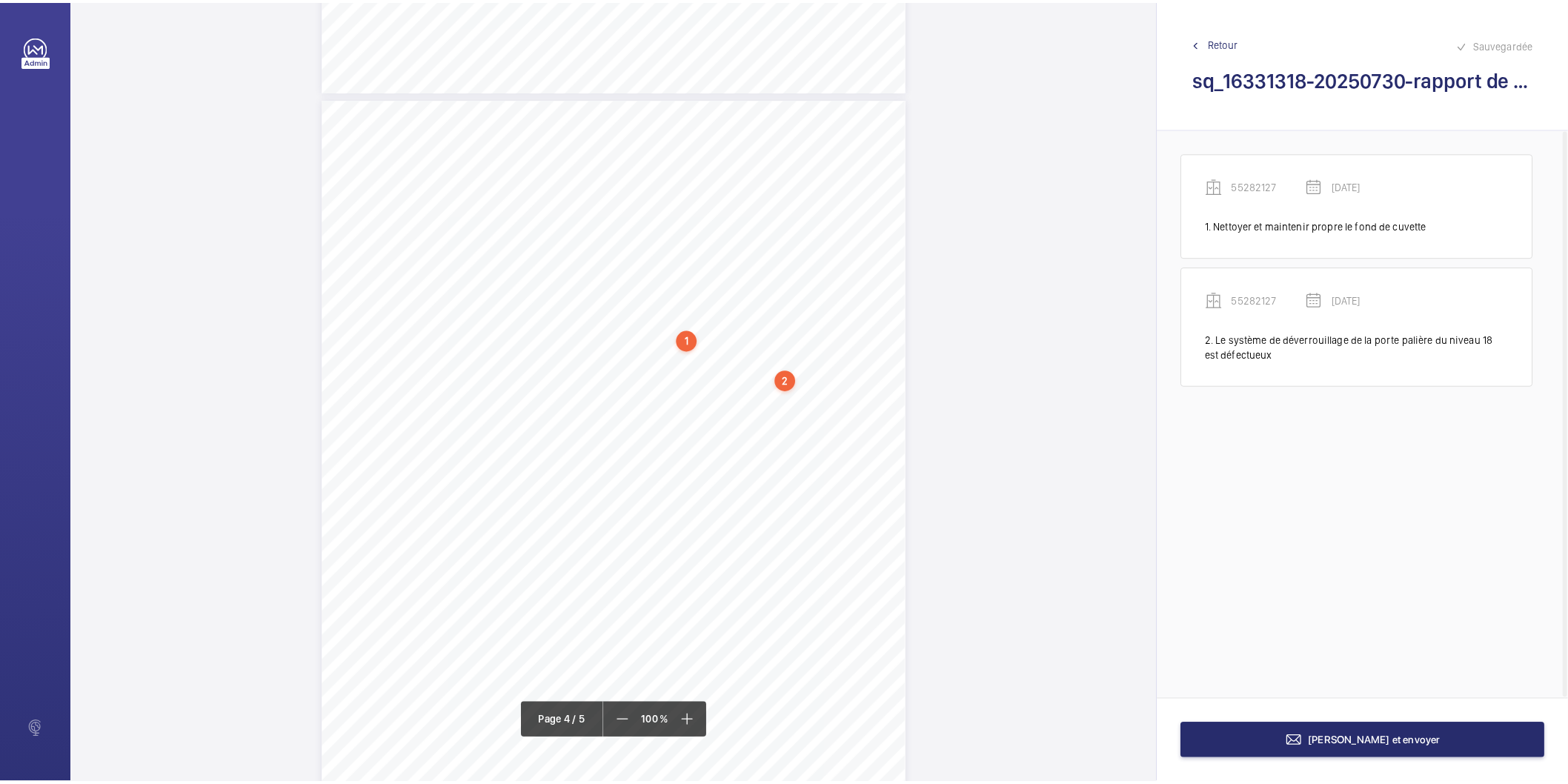
scroll to position [2429, 0]
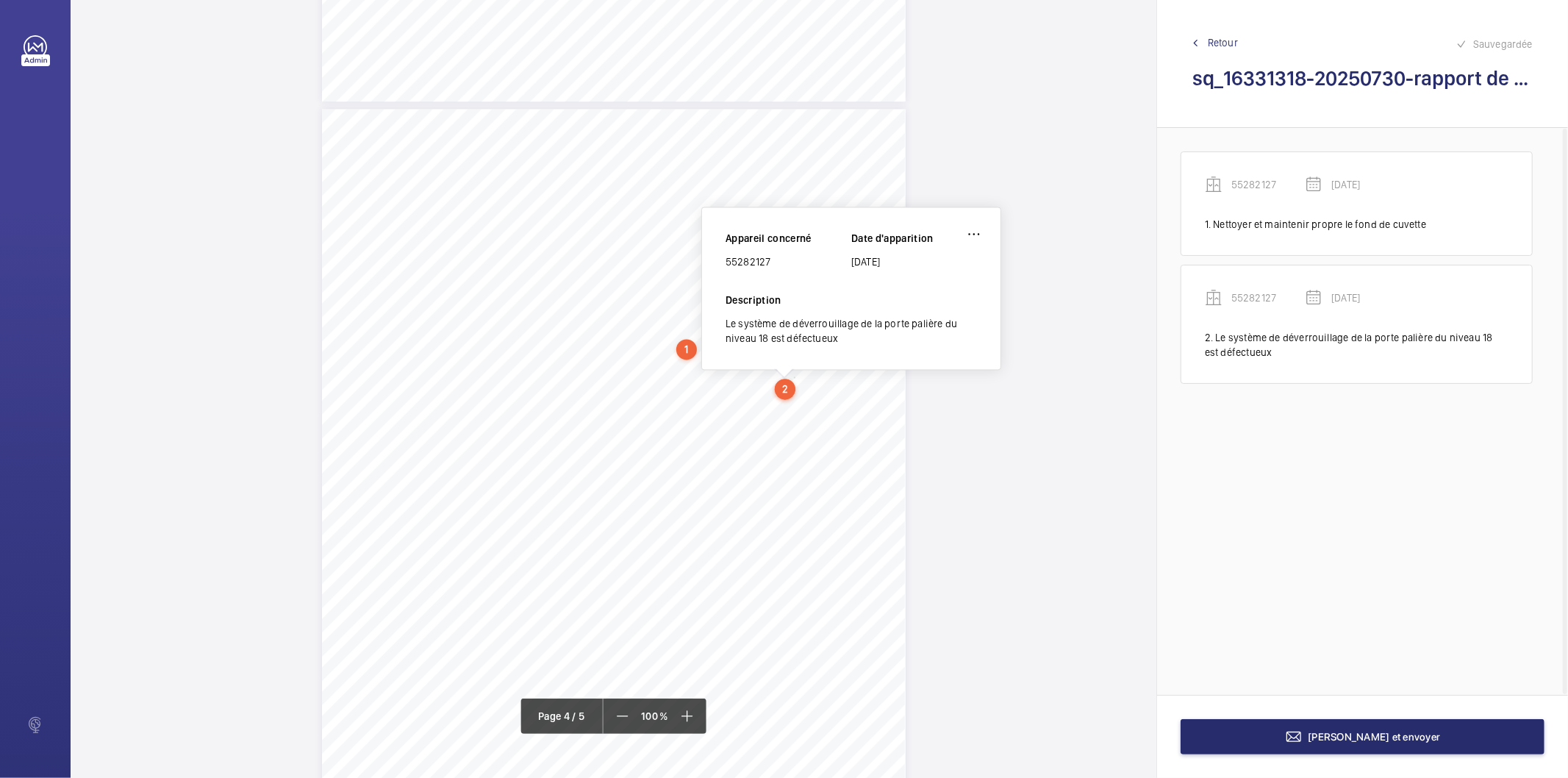
click at [754, 261] on div "55282127" at bounding box center [788, 262] width 126 height 15
click at [1238, 748] on button "[PERSON_NAME] et envoyer" at bounding box center [1362, 737] width 364 height 36
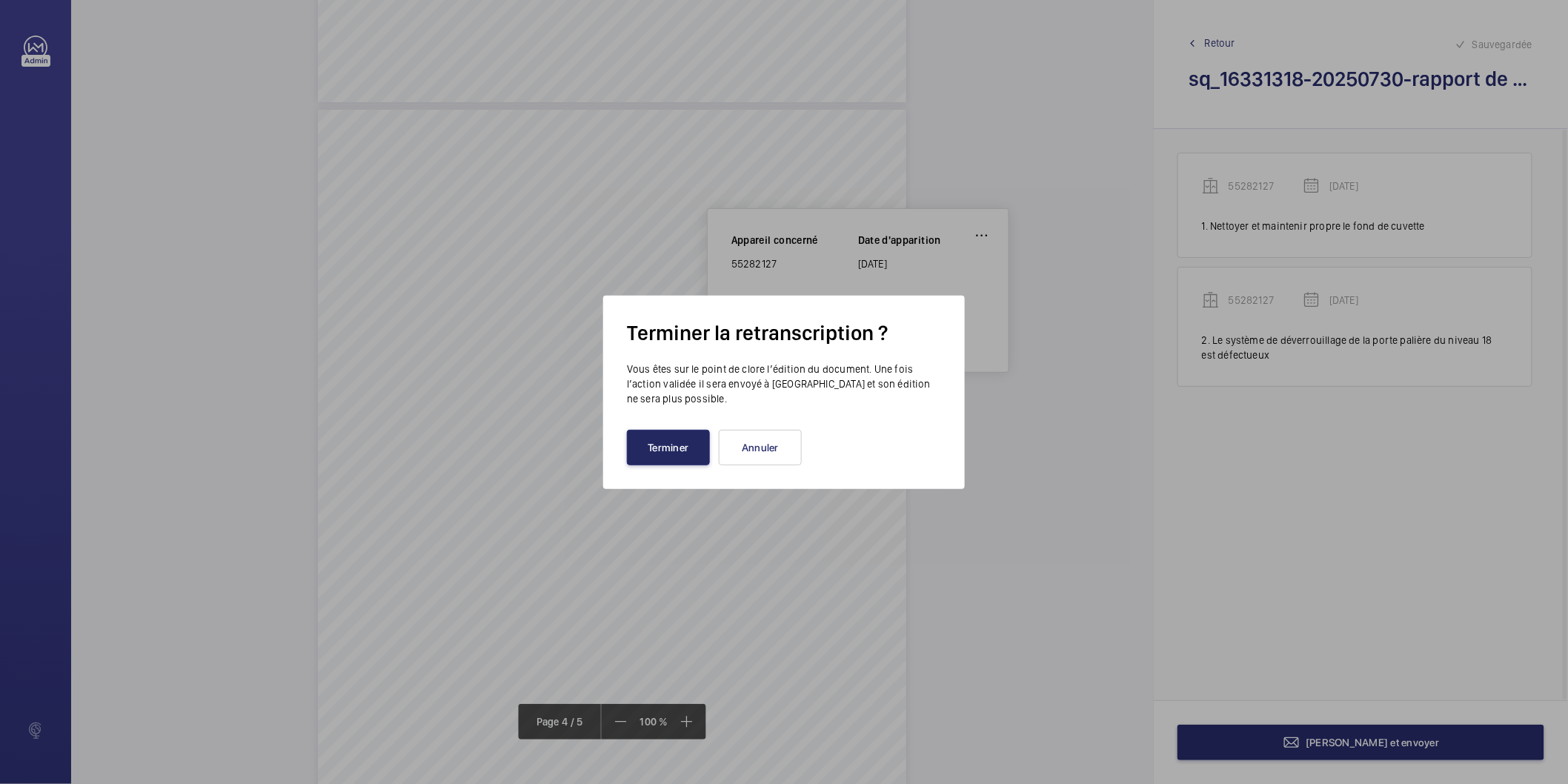
click at [692, 442] on button "Terminer" at bounding box center [668, 448] width 83 height 36
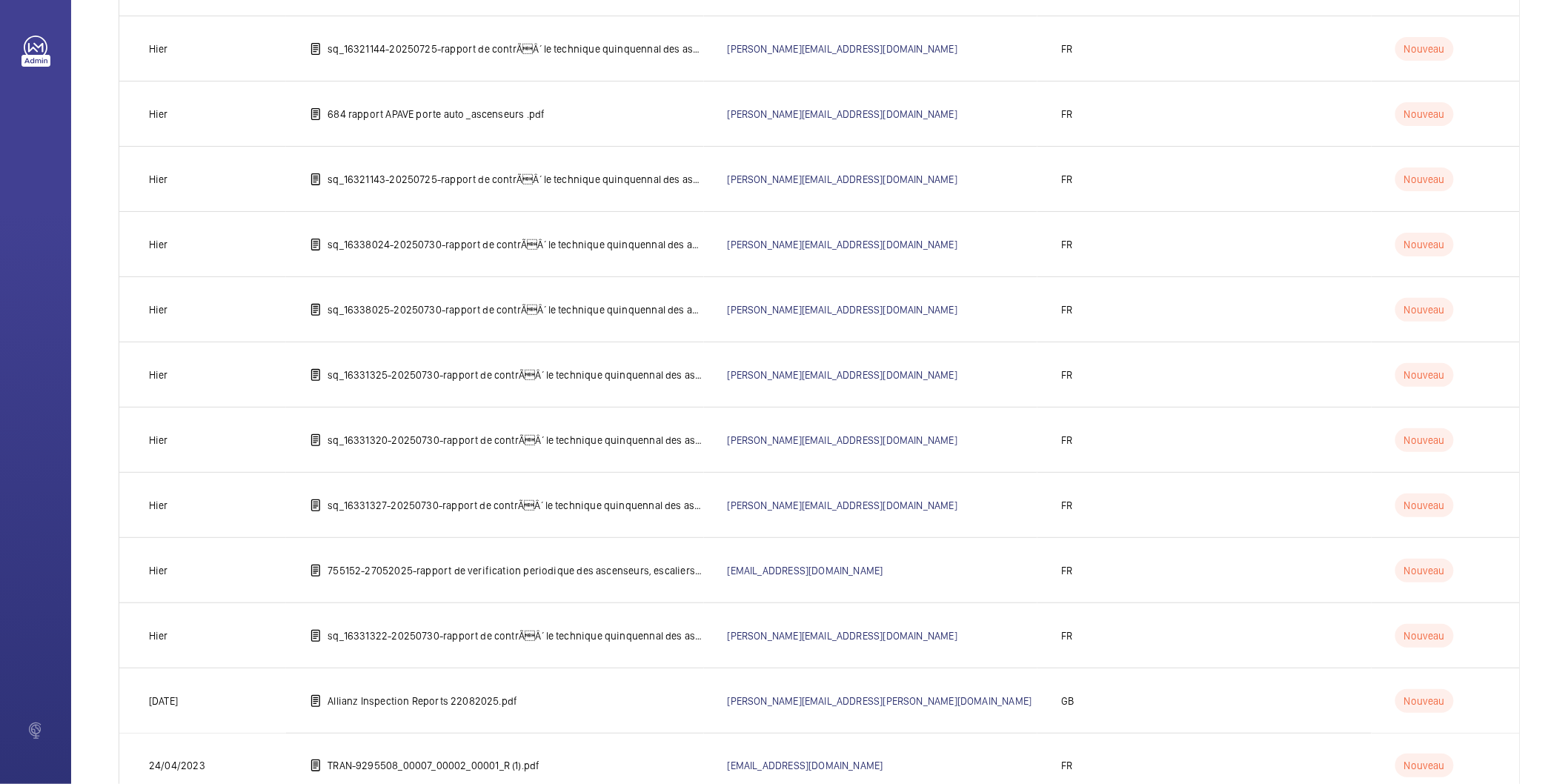
scroll to position [1124, 0]
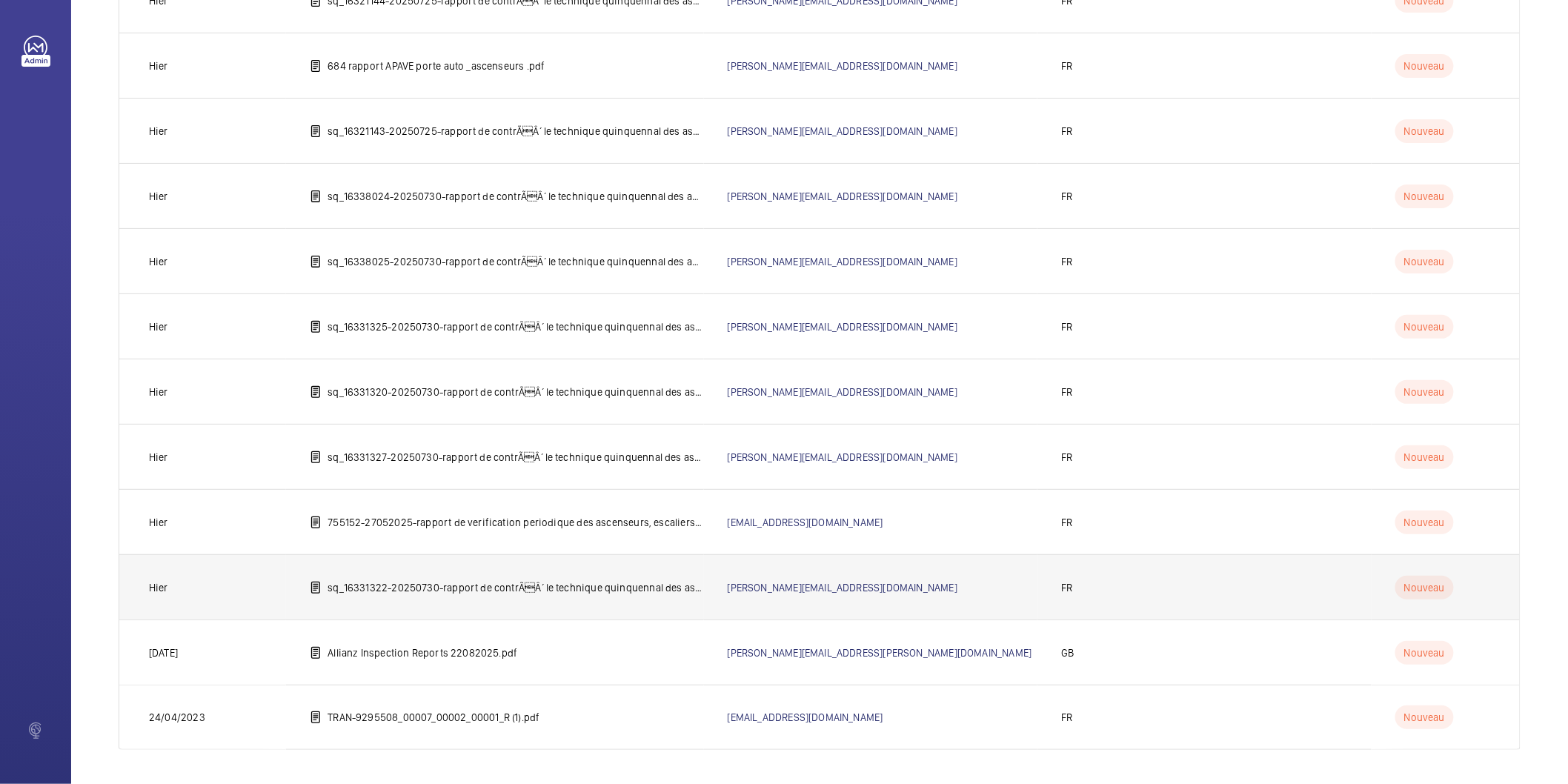
click at [439, 582] on p "sq_16331322-20250730-rapport de contrÃÂ´le technique quinquennal des ascenseur…" at bounding box center [516, 588] width 376 height 15
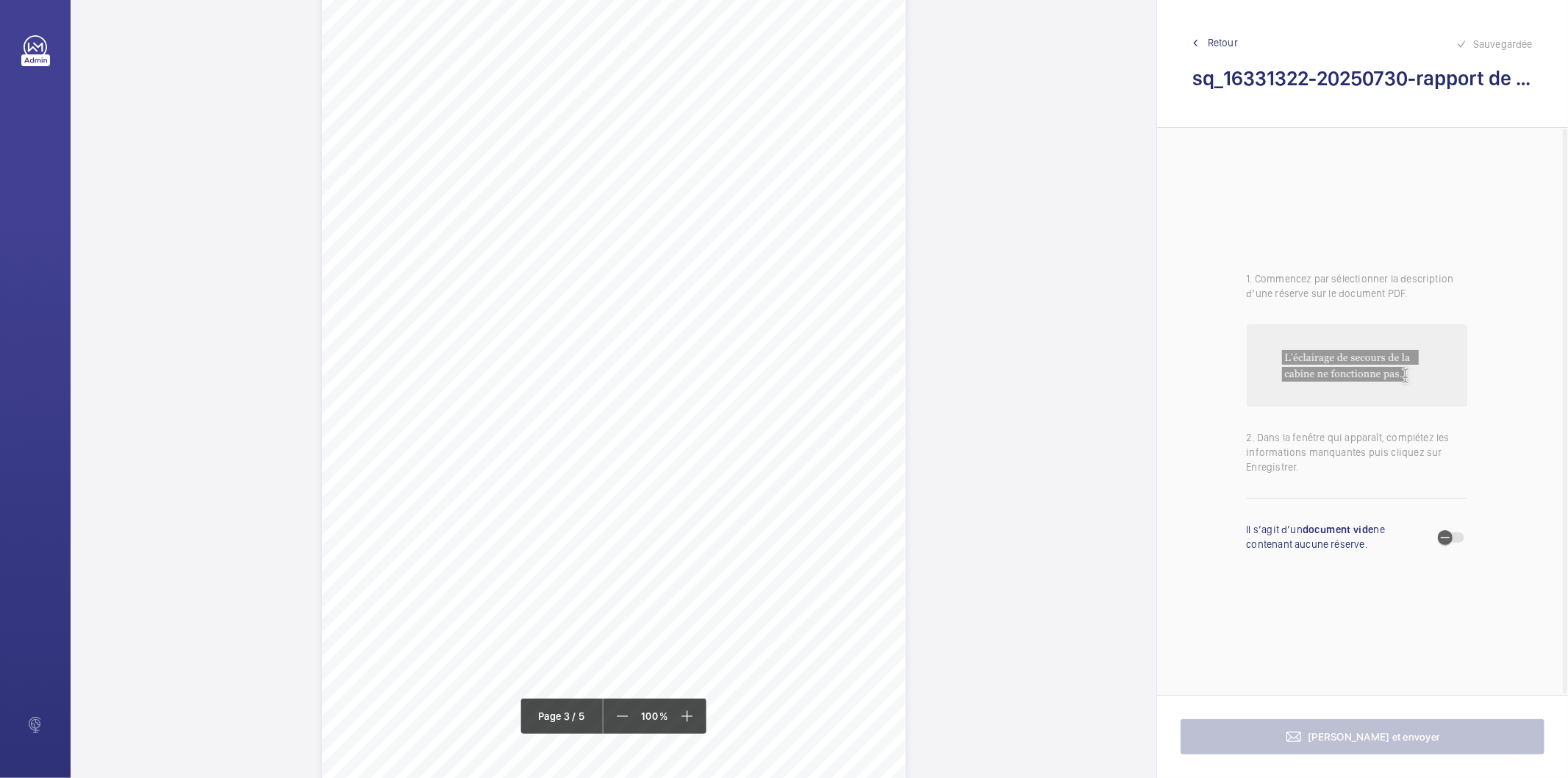
scroll to position [1878, 0]
drag, startPoint x: 669, startPoint y: 468, endPoint x: 707, endPoint y: 483, distance: 40.9
click at [707, 483] on div "Affaire n° : 2502206E0000059/41000 / N° du rapport : 206E0/25/5672 Lieu de véri…" at bounding box center [613, 222] width 584 height 825
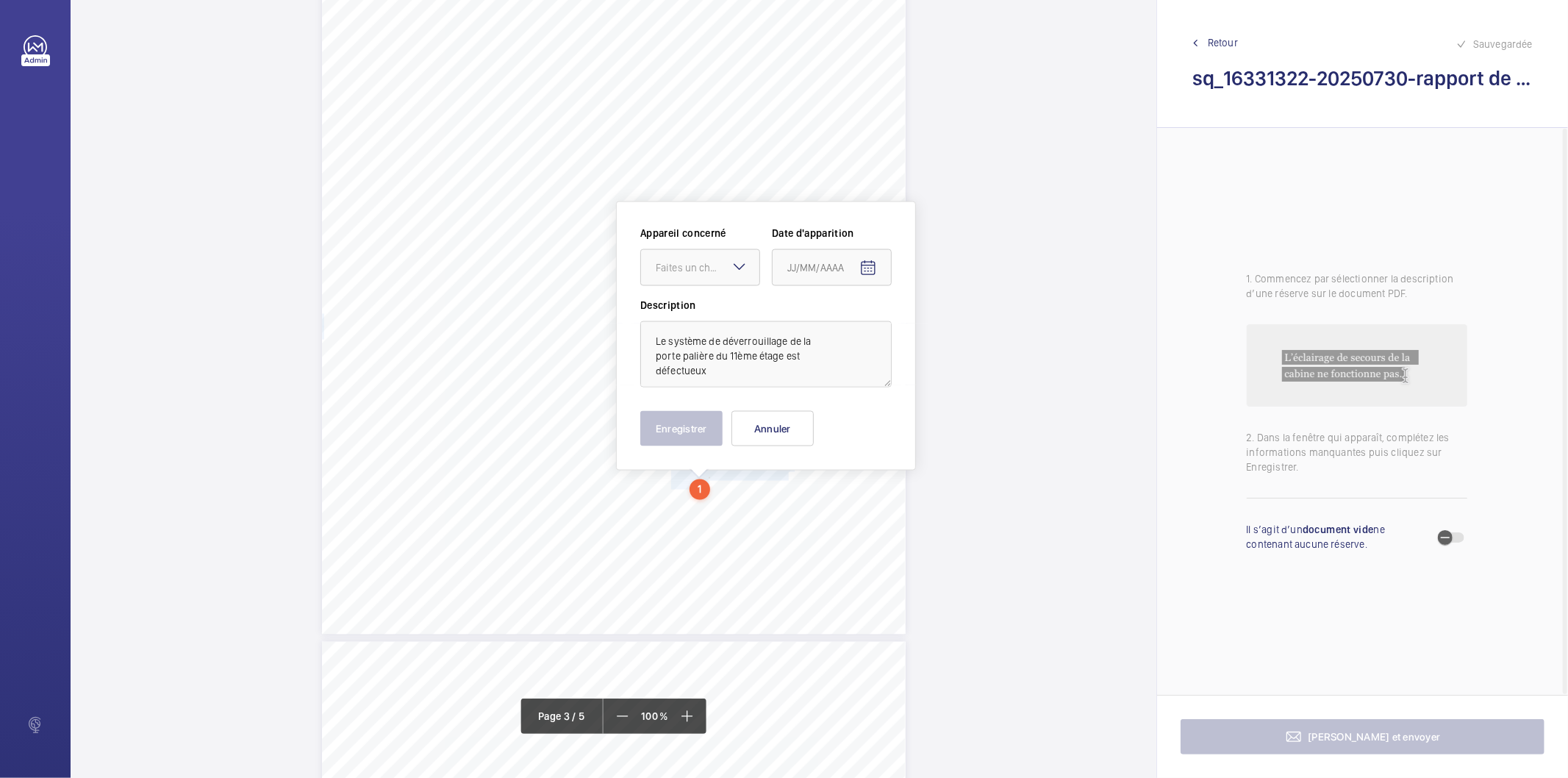
scroll to position [1989, 0]
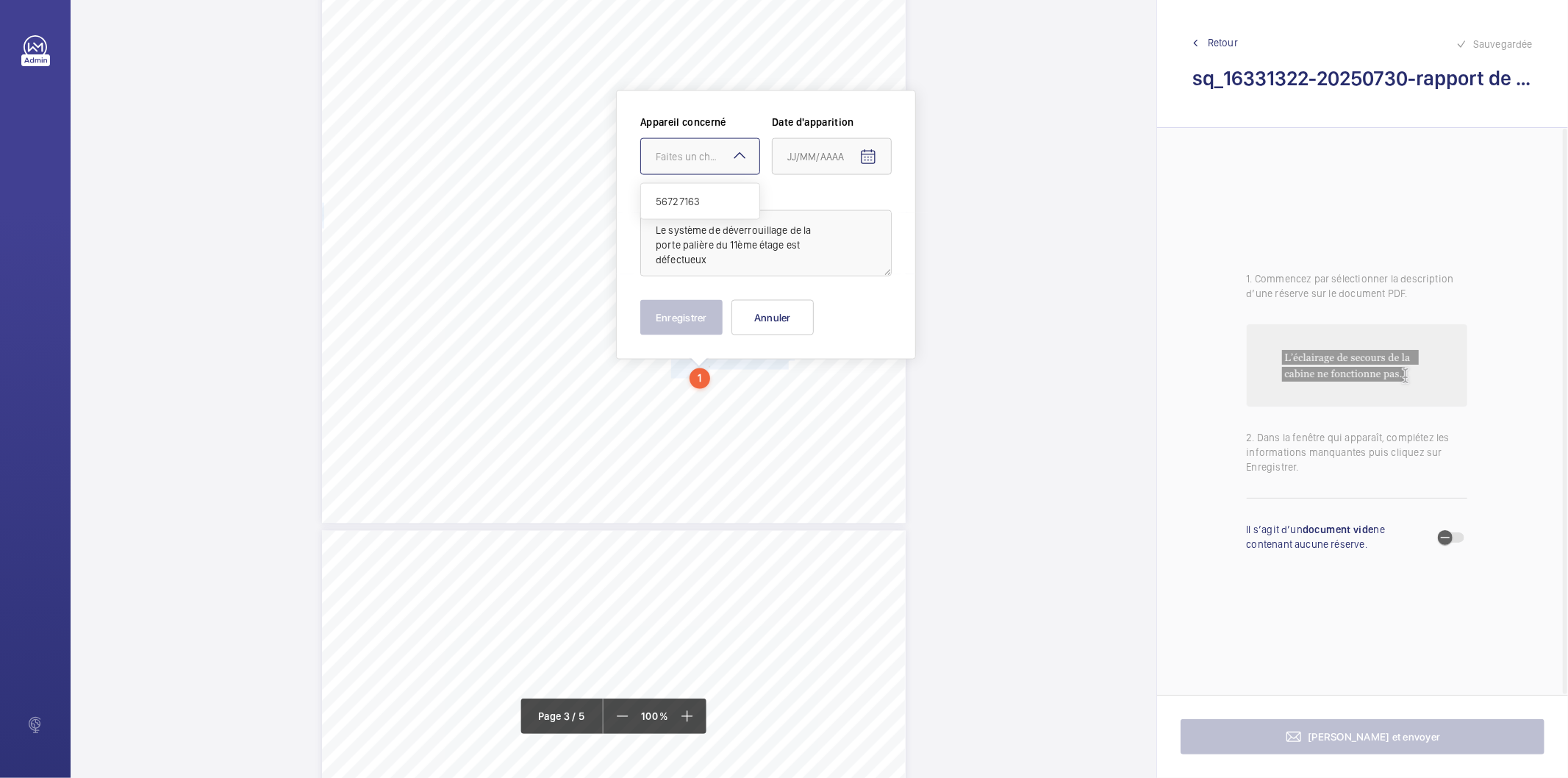
click at [724, 155] on div "Faites un choix" at bounding box center [707, 157] width 104 height 15
click at [702, 201] on span "56727163" at bounding box center [699, 202] width 89 height 15
click at [870, 158] on mat-icon "Open calendar" at bounding box center [868, 157] width 18 height 18
click at [938, 213] on span "Previous month" at bounding box center [942, 214] width 29 height 29
click at [827, 395] on span "29" at bounding box center [822, 393] width 26 height 26
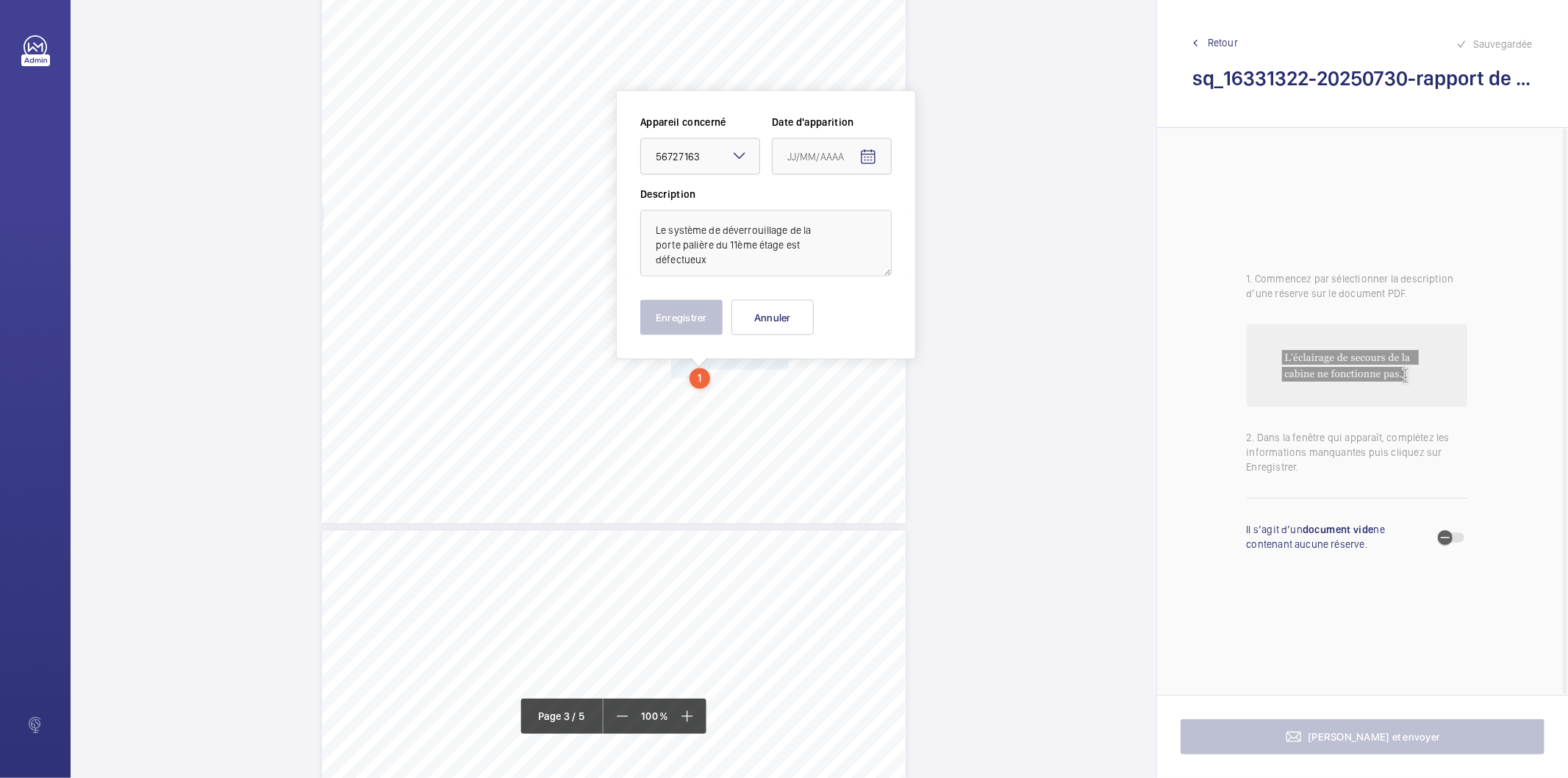
type input "[DATE]"
click at [687, 325] on button "Enregistrer" at bounding box center [681, 318] width 82 height 36
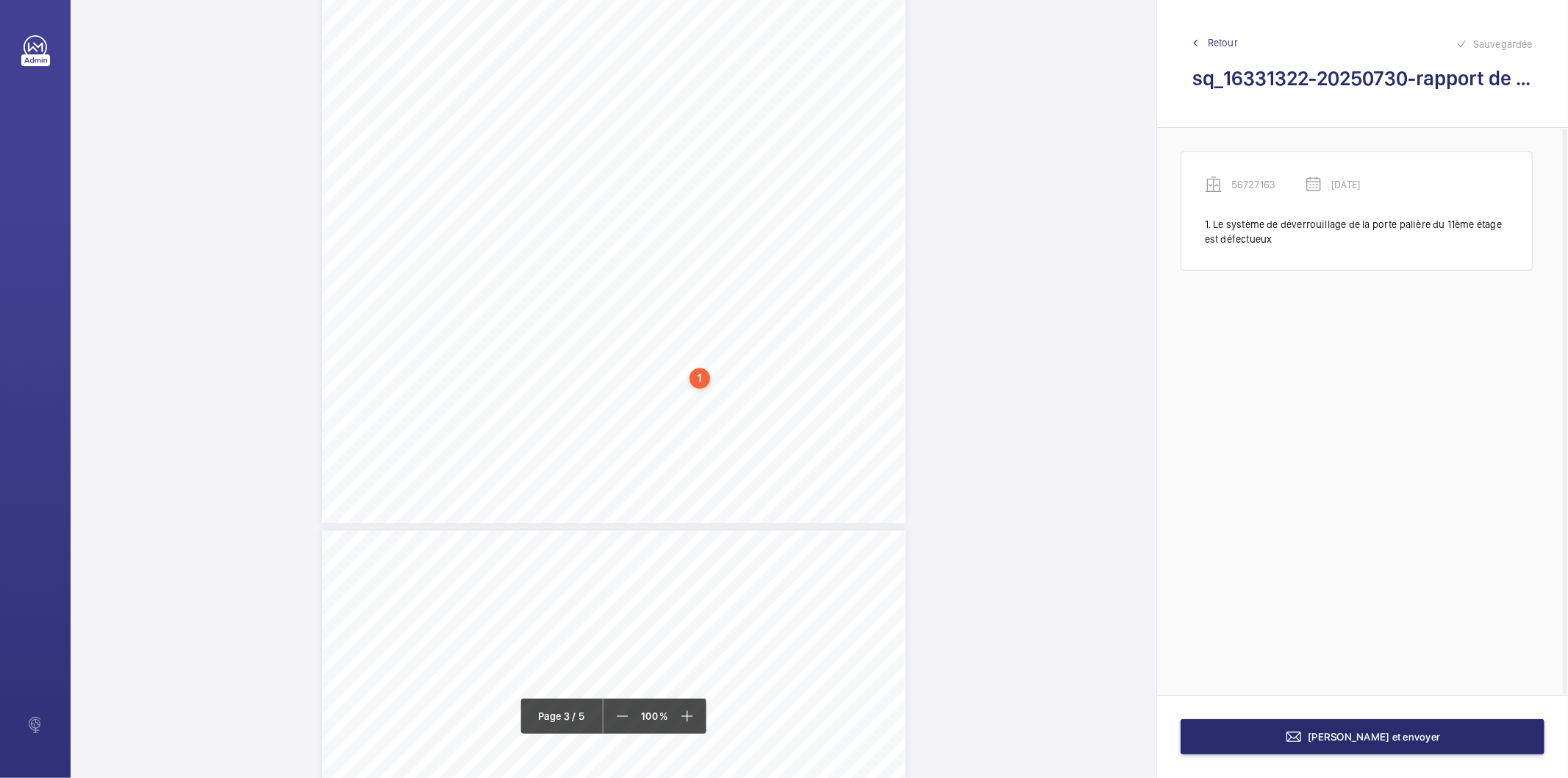
click at [696, 379] on div "1" at bounding box center [700, 379] width 21 height 21
click at [677, 259] on div "56727163" at bounding box center [703, 262] width 126 height 15
drag, startPoint x: 669, startPoint y: 417, endPoint x: 693, endPoint y: 424, distance: 25.0
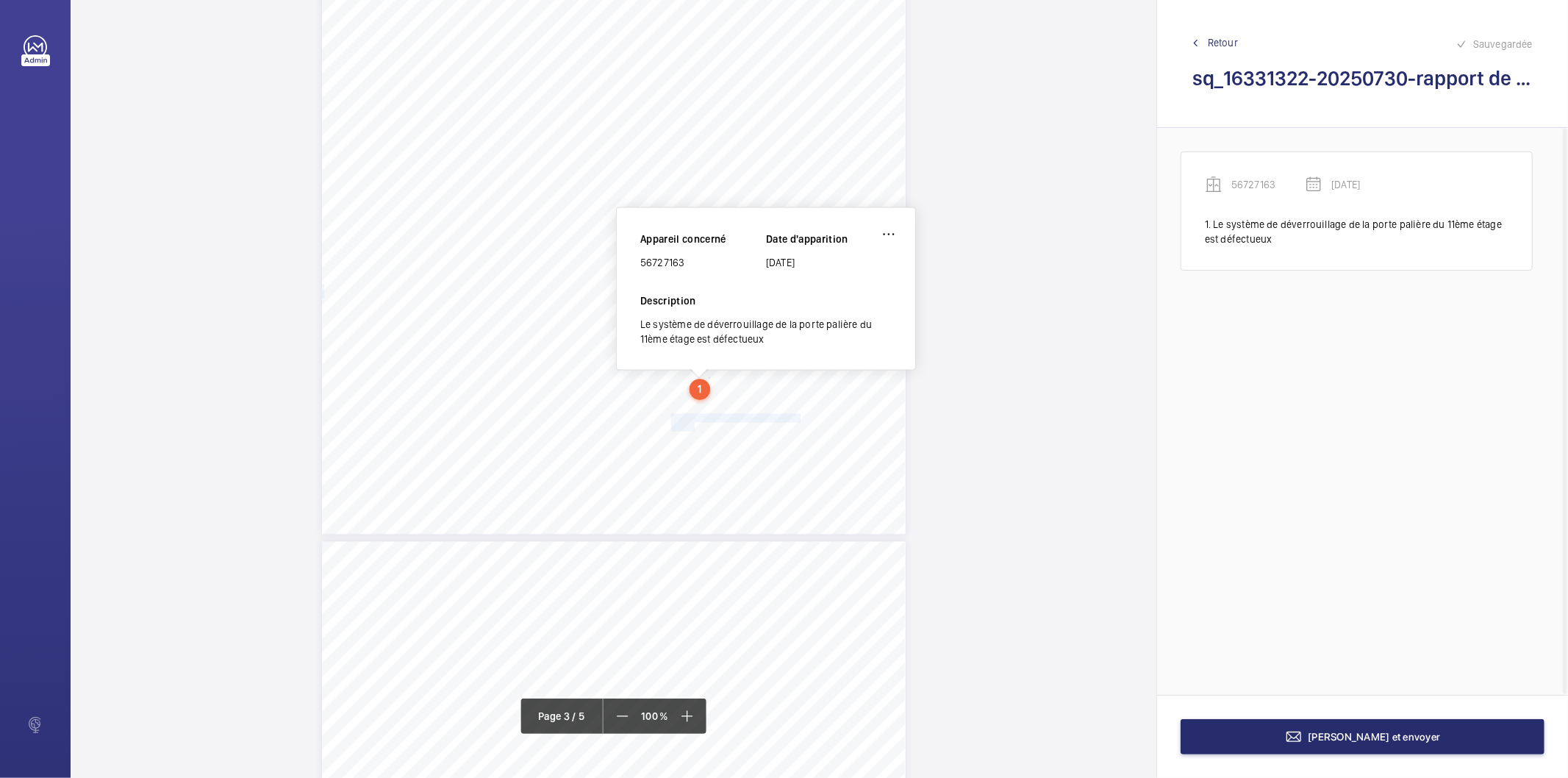
click at [693, 424] on div "Affaire n° : 2502206E0000059/41000 / N° du rapport : 206E0/25/5672 Lieu de véri…" at bounding box center [613, 122] width 584 height 825
click at [680, 424] on span "absent." at bounding box center [683, 427] width 25 height 8
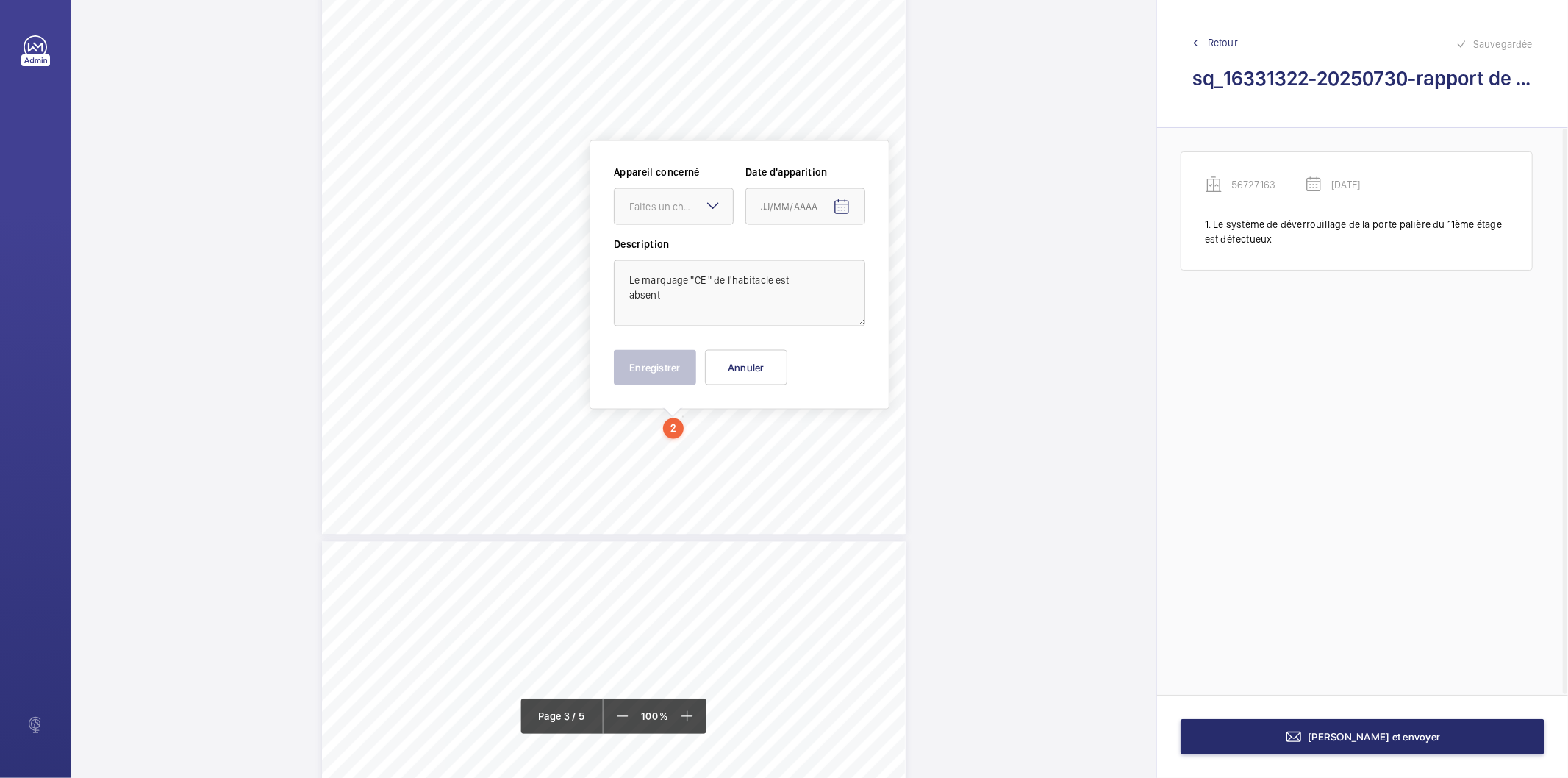
scroll to position [2028, 0]
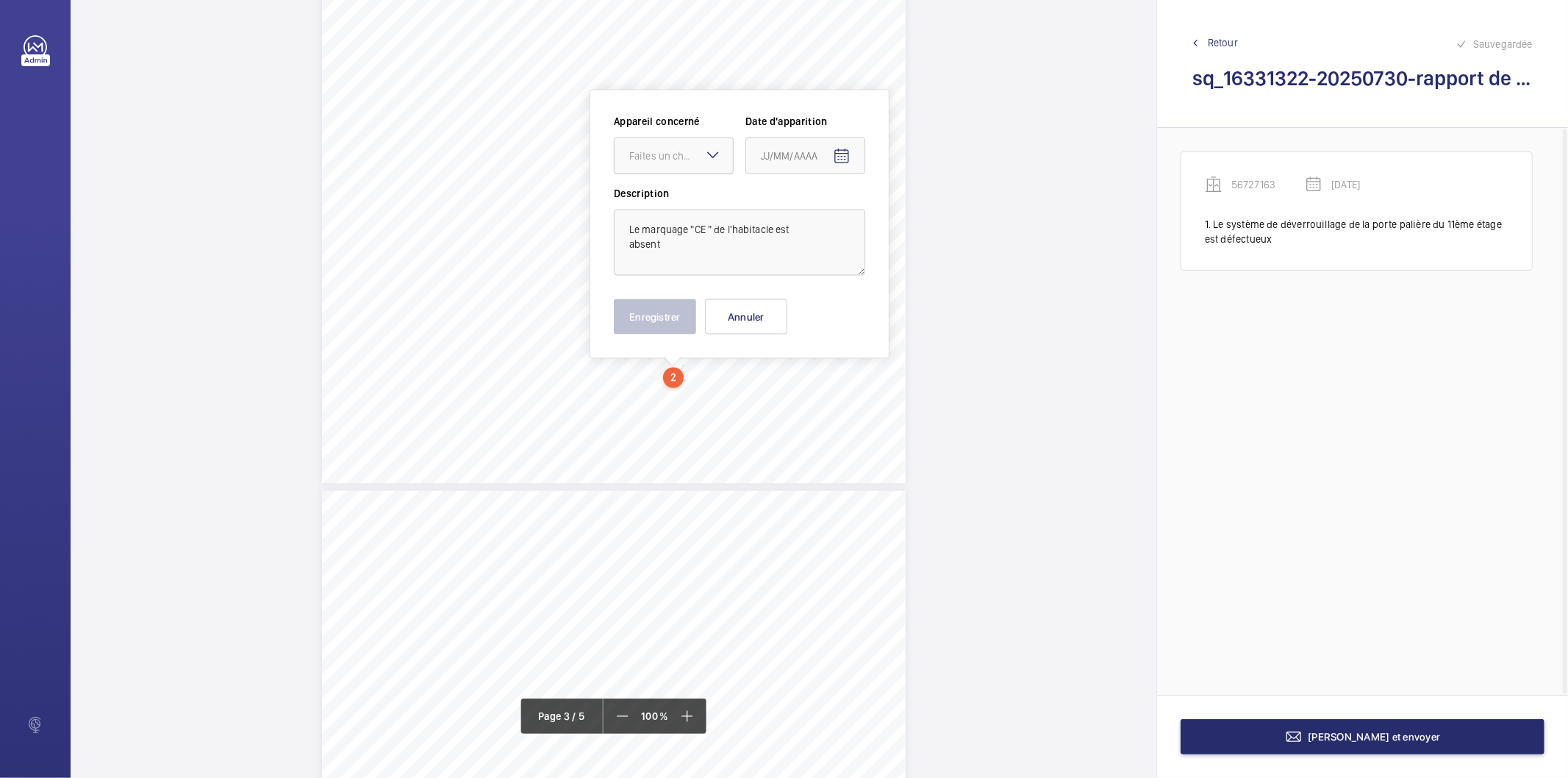
click at [670, 167] on div at bounding box center [674, 156] width 118 height 36
click at [683, 201] on span "56727163" at bounding box center [673, 201] width 89 height 15
click at [842, 162] on mat-icon "Open calendar" at bounding box center [841, 157] width 18 height 18
click at [914, 214] on span "Previous month" at bounding box center [915, 214] width 29 height 29
click at [784, 393] on span "29" at bounding box center [796, 393] width 26 height 26
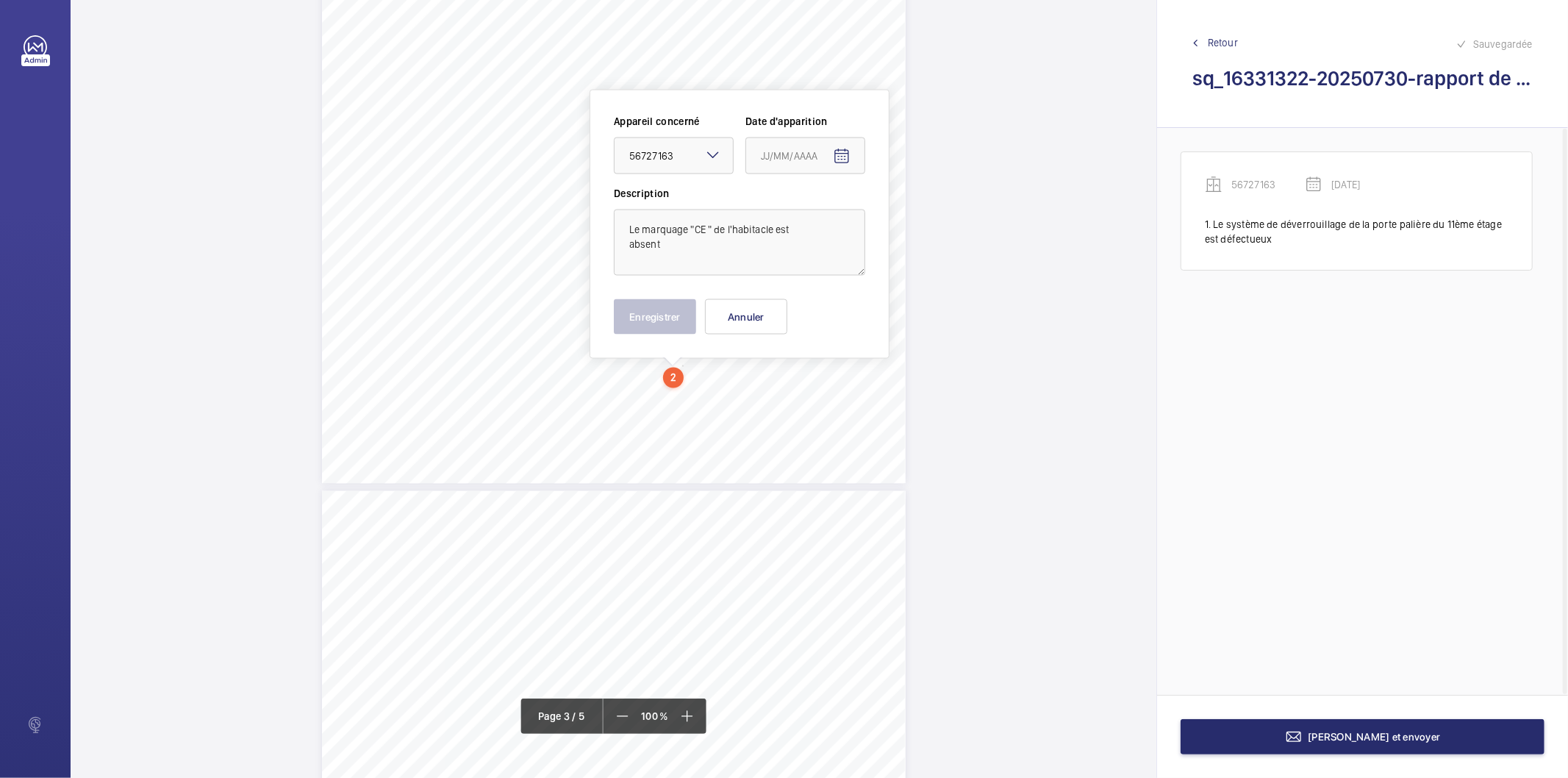
type input "[DATE]"
click at [689, 324] on button "Enregistrer" at bounding box center [655, 317] width 82 height 36
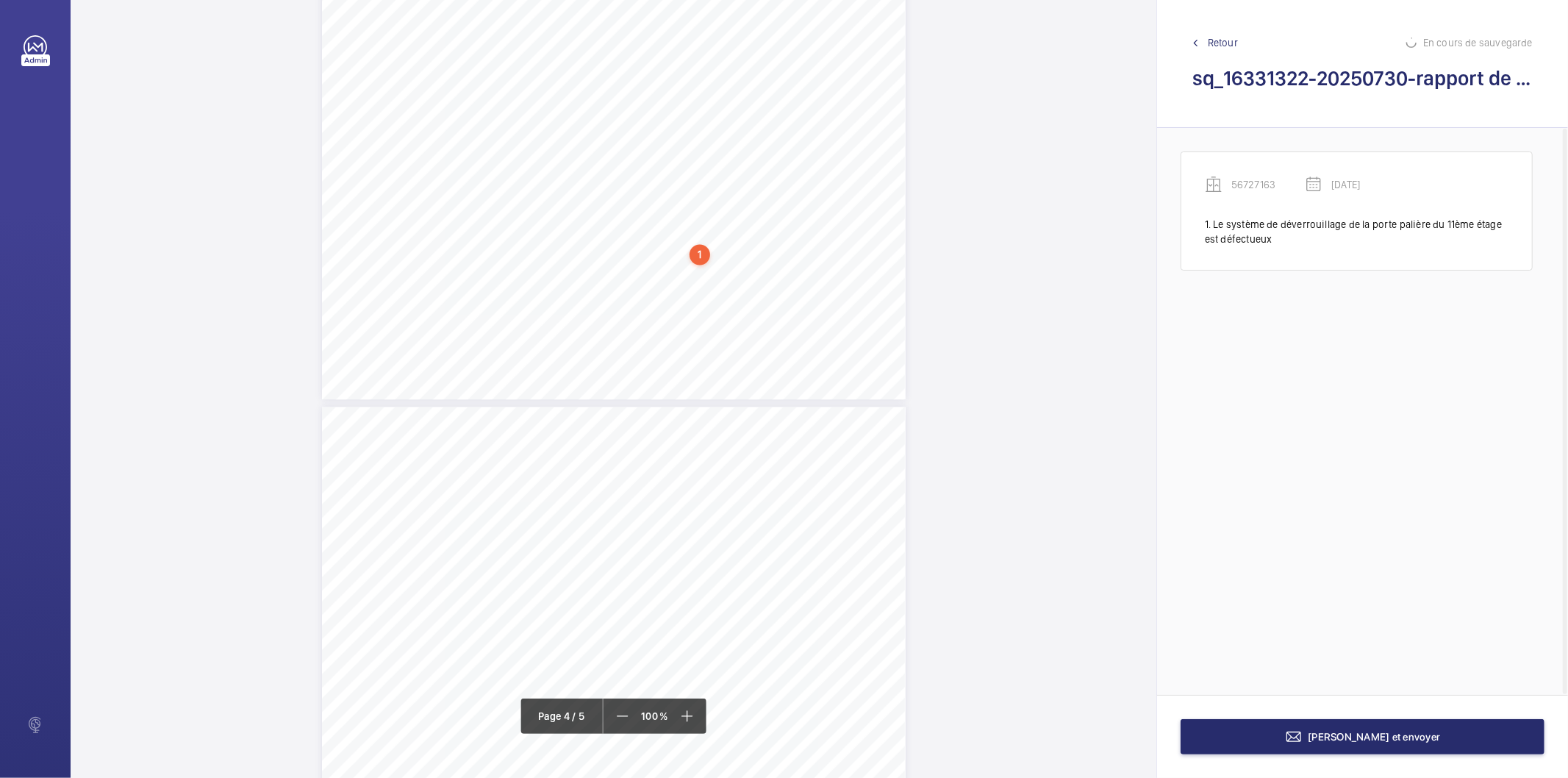
scroll to position [2273, 0]
drag, startPoint x: 669, startPoint y: 407, endPoint x: 759, endPoint y: 419, distance: 90.8
click at [759, 419] on div "Affaire n° : 2502206E0000059/41000 / N° du rapport : 206E0/25/5672 Lieu de véri…" at bounding box center [613, 659] width 584 height 825
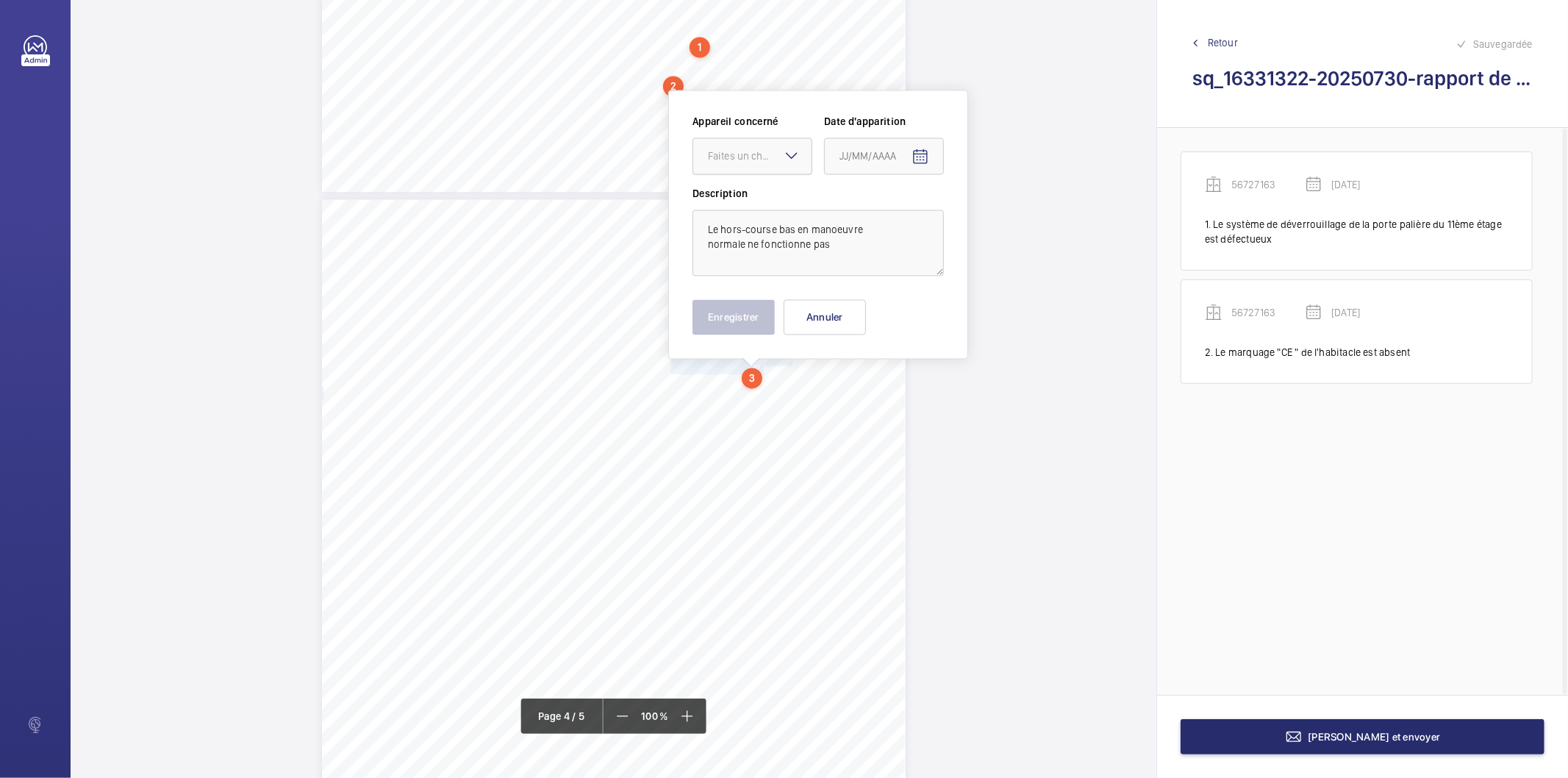
click at [768, 158] on div "Faites un choix" at bounding box center [759, 157] width 104 height 15
click at [769, 199] on span "56727163" at bounding box center [752, 202] width 89 height 15
click at [941, 148] on input at bounding box center [884, 156] width 120 height 37
click at [914, 157] on mat-icon "Open calendar" at bounding box center [919, 157] width 18 height 18
drag, startPoint x: 995, startPoint y: 212, endPoint x: 986, endPoint y: 222, distance: 13.5
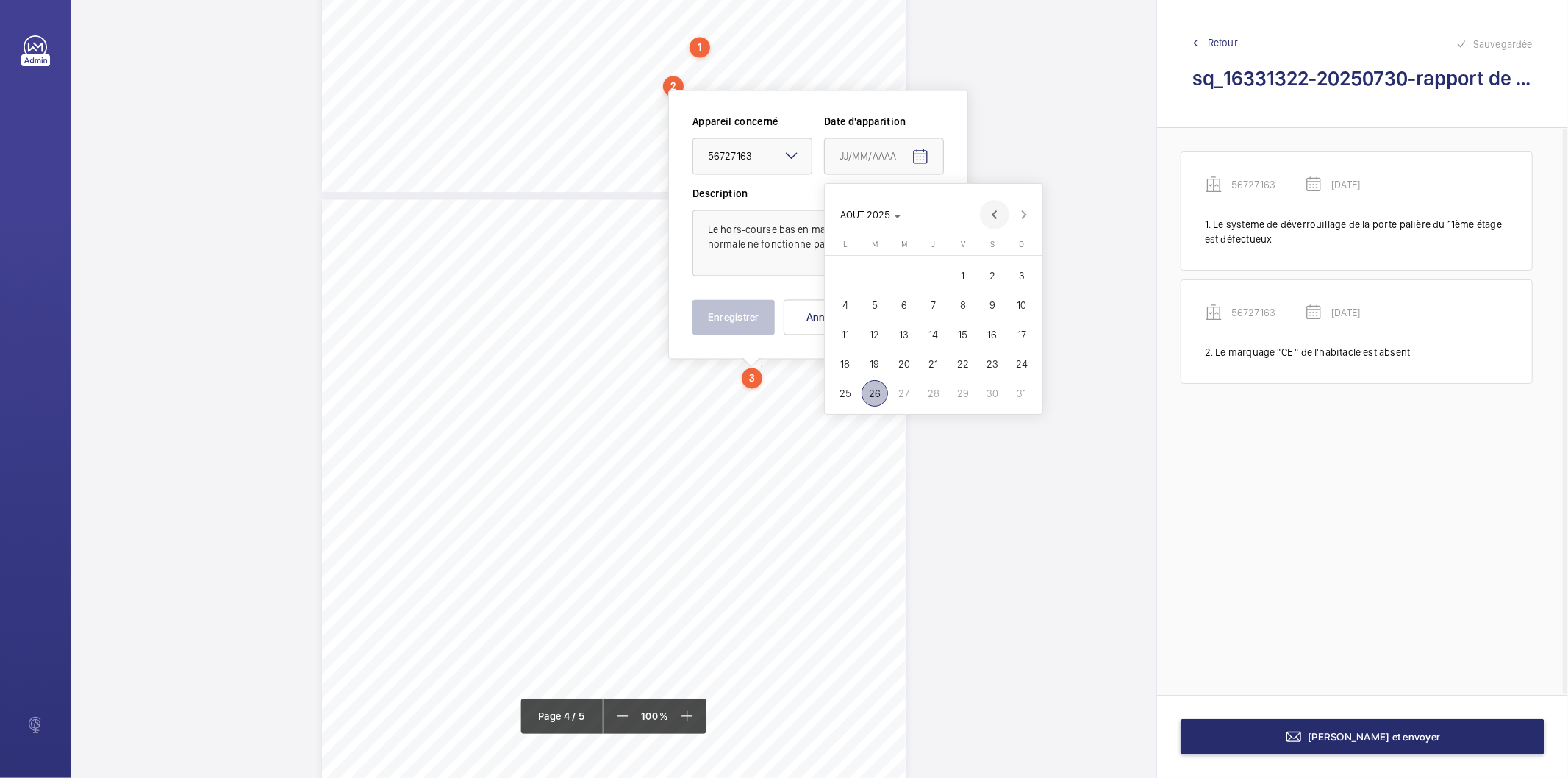
click at [996, 213] on span "Previous month" at bounding box center [993, 214] width 29 height 29
click at [883, 394] on span "29" at bounding box center [874, 393] width 26 height 26
type input "[DATE]"
click at [765, 313] on button "Enregistrer" at bounding box center [734, 318] width 82 height 36
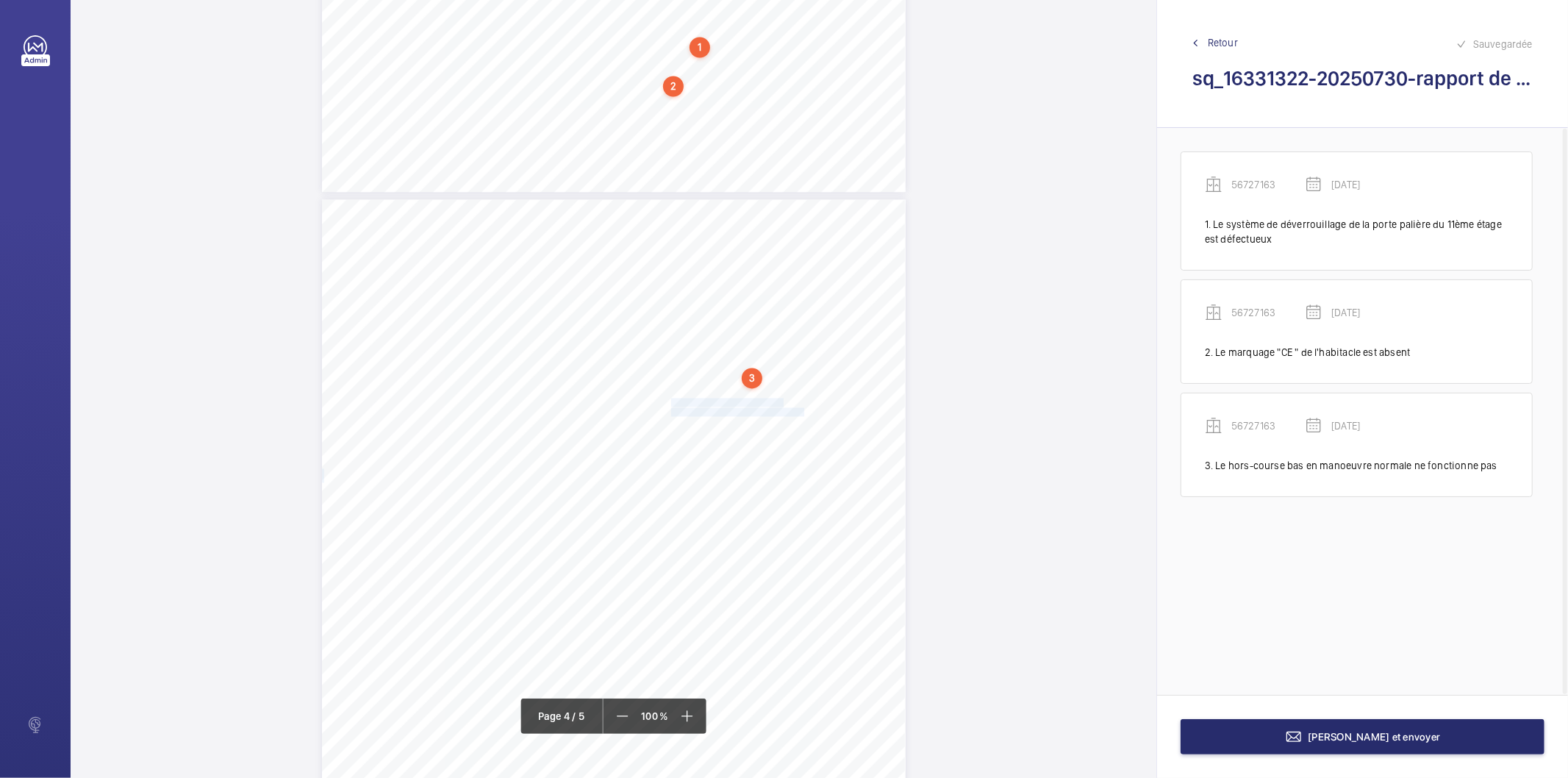
drag, startPoint x: 669, startPoint y: 402, endPoint x: 801, endPoint y: 408, distance: 132.1
click at [801, 408] on div "Affaire n° : 2502206E0000059/41000 / N° du rapport : 206E0/25/5672 Lieu de véri…" at bounding box center [613, 612] width 584 height 825
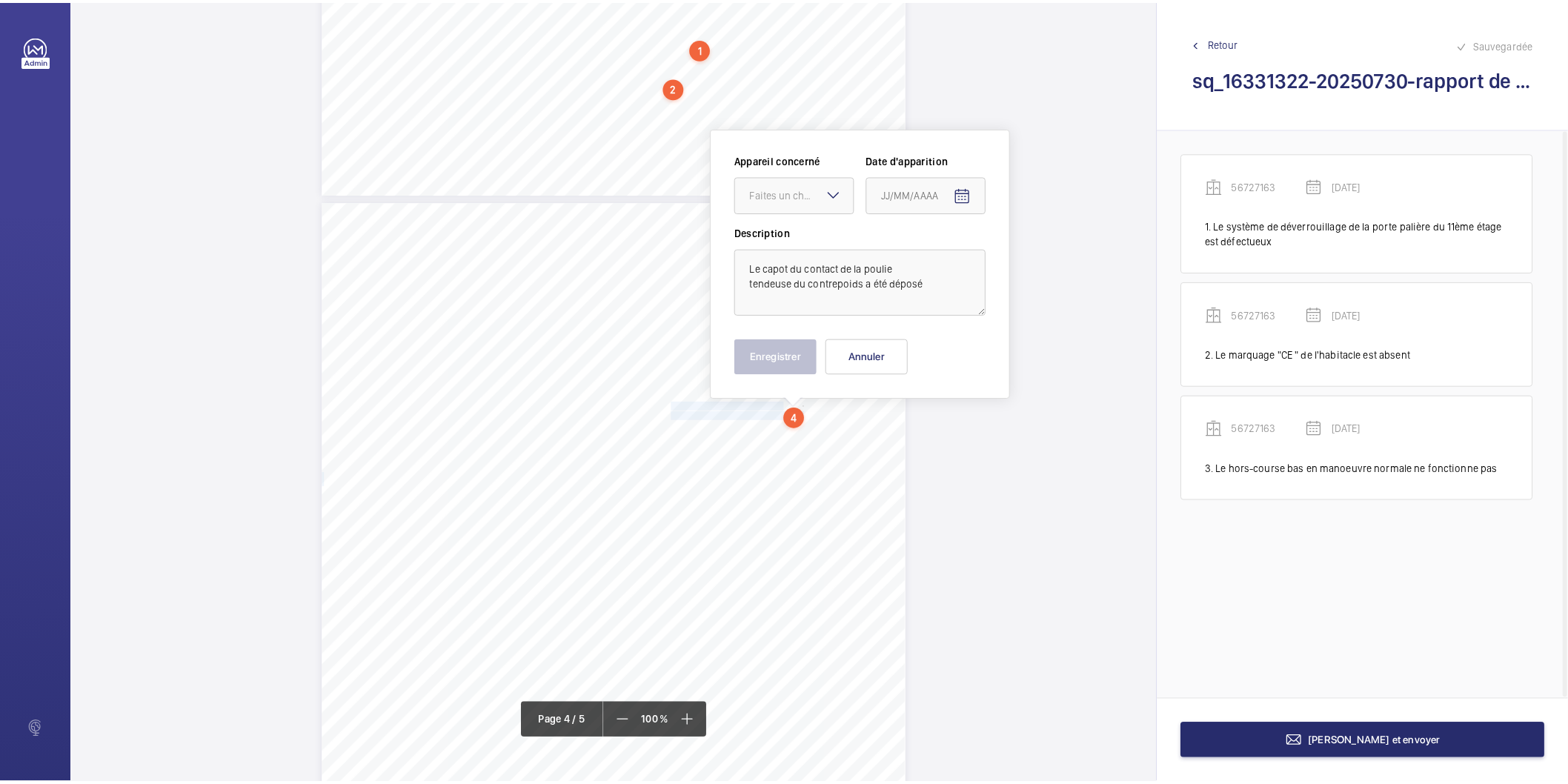
scroll to position [2374, 0]
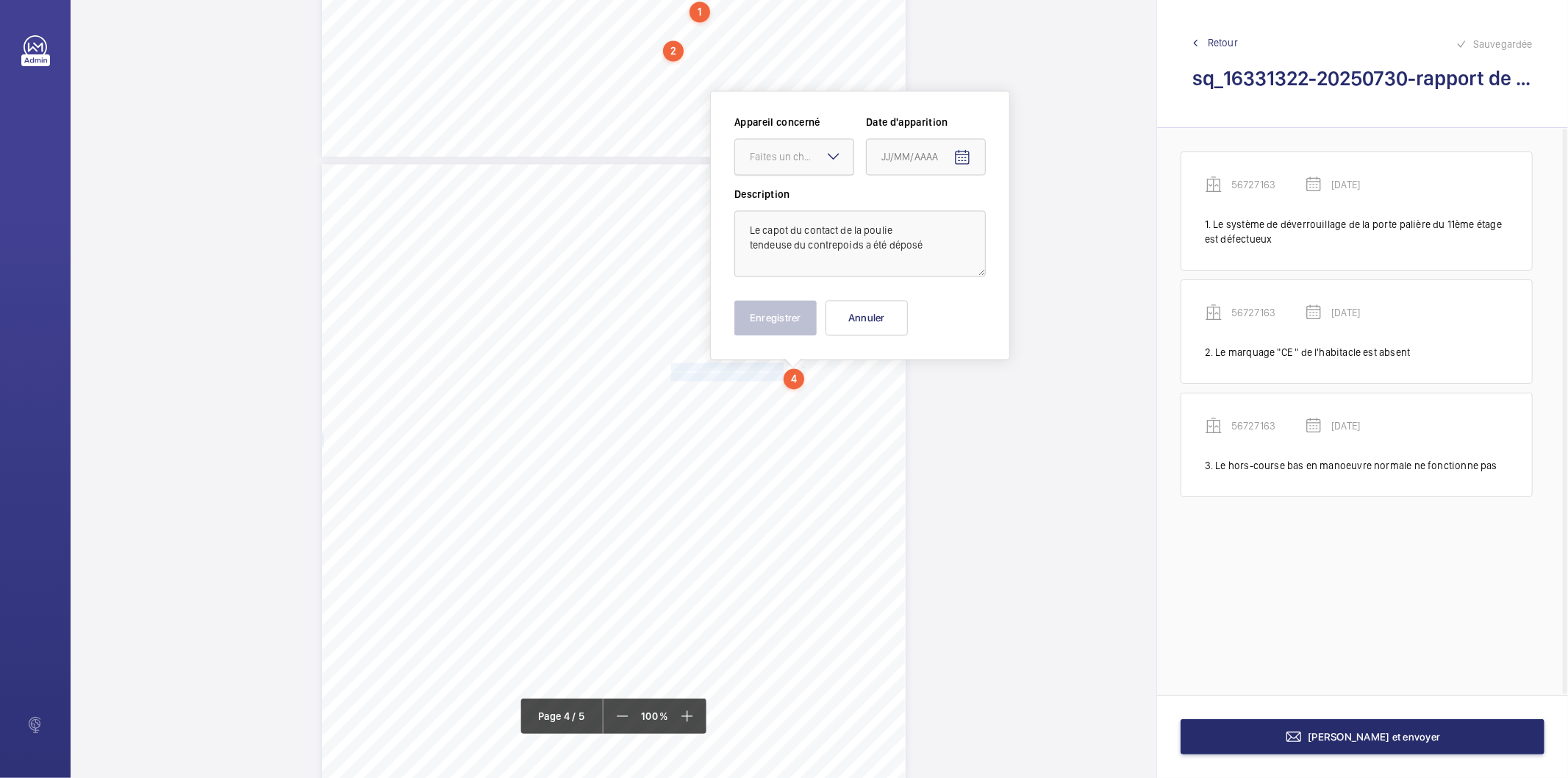
drag, startPoint x: 789, startPoint y: 150, endPoint x: 788, endPoint y: 165, distance: 15.0
click at [788, 150] on div "Faites un choix" at bounding box center [801, 157] width 104 height 15
click at [783, 200] on span "56727163" at bounding box center [794, 202] width 89 height 15
click at [951, 153] on button "Open calendar" at bounding box center [963, 157] width 36 height 36
click at [1032, 214] on span "Previous month" at bounding box center [1036, 215] width 29 height 29
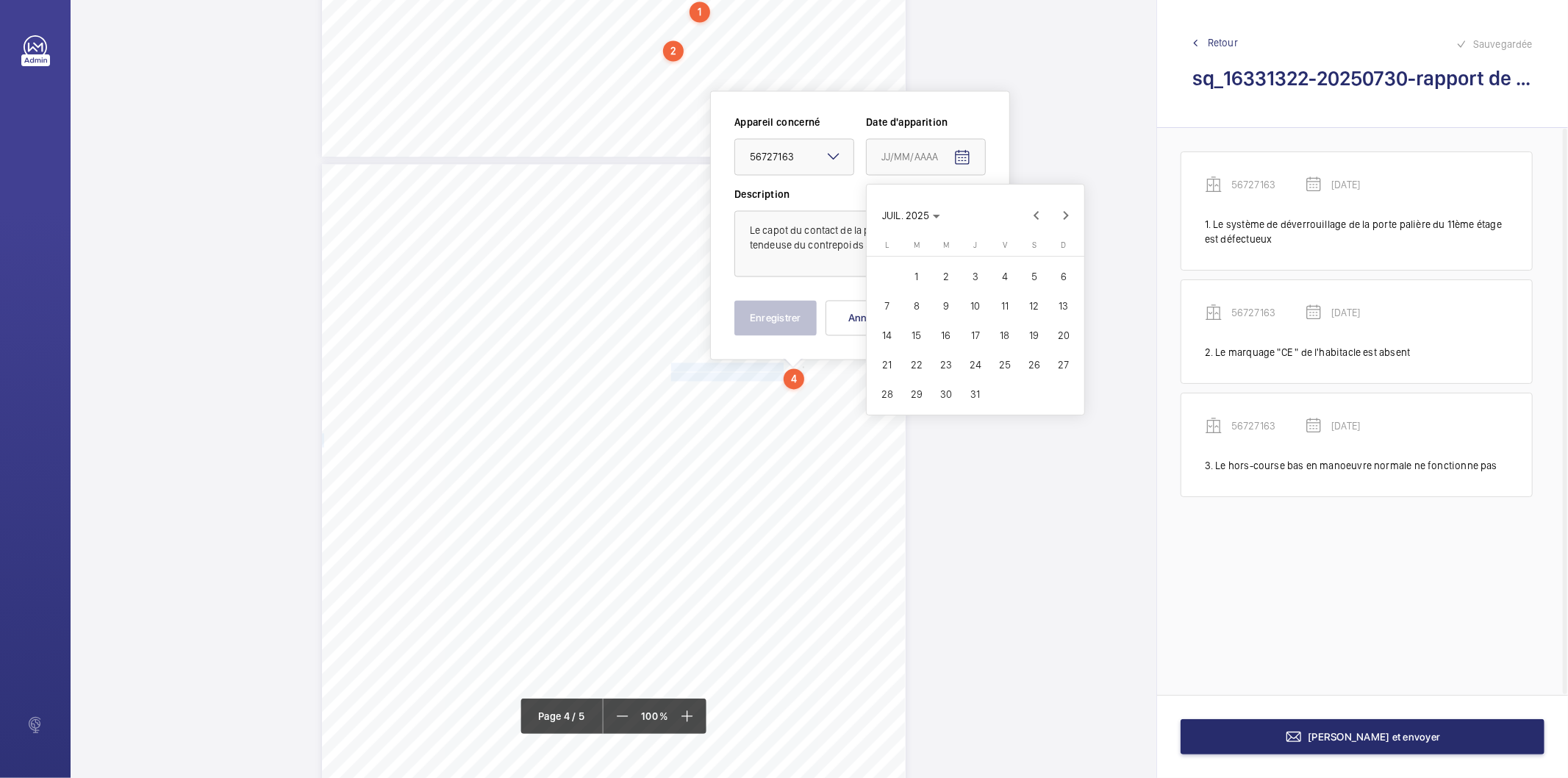
click at [917, 394] on span "29" at bounding box center [917, 394] width 26 height 26
type input "[DATE]"
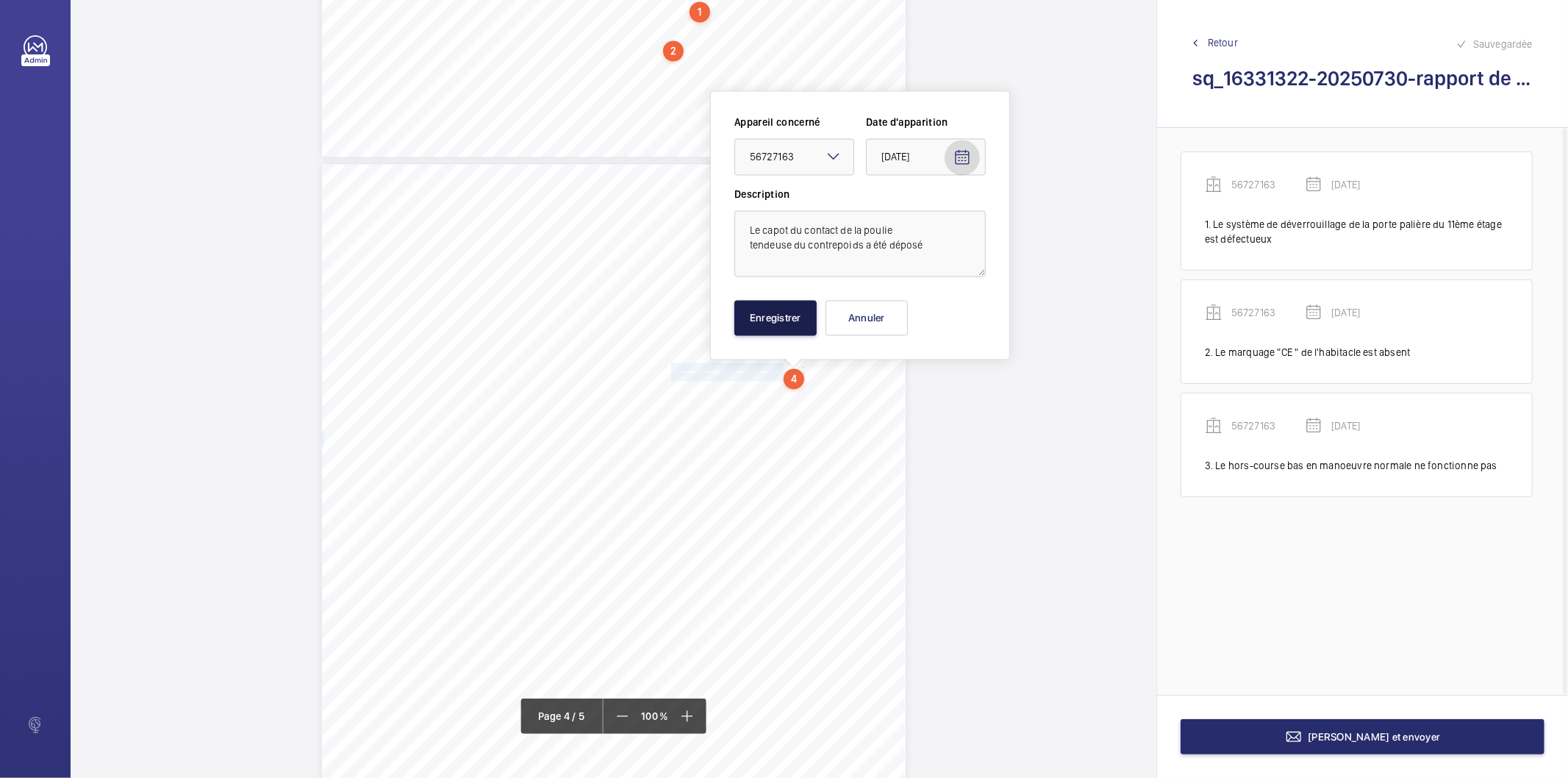
click at [781, 327] on button "Enregistrer" at bounding box center [775, 318] width 82 height 36
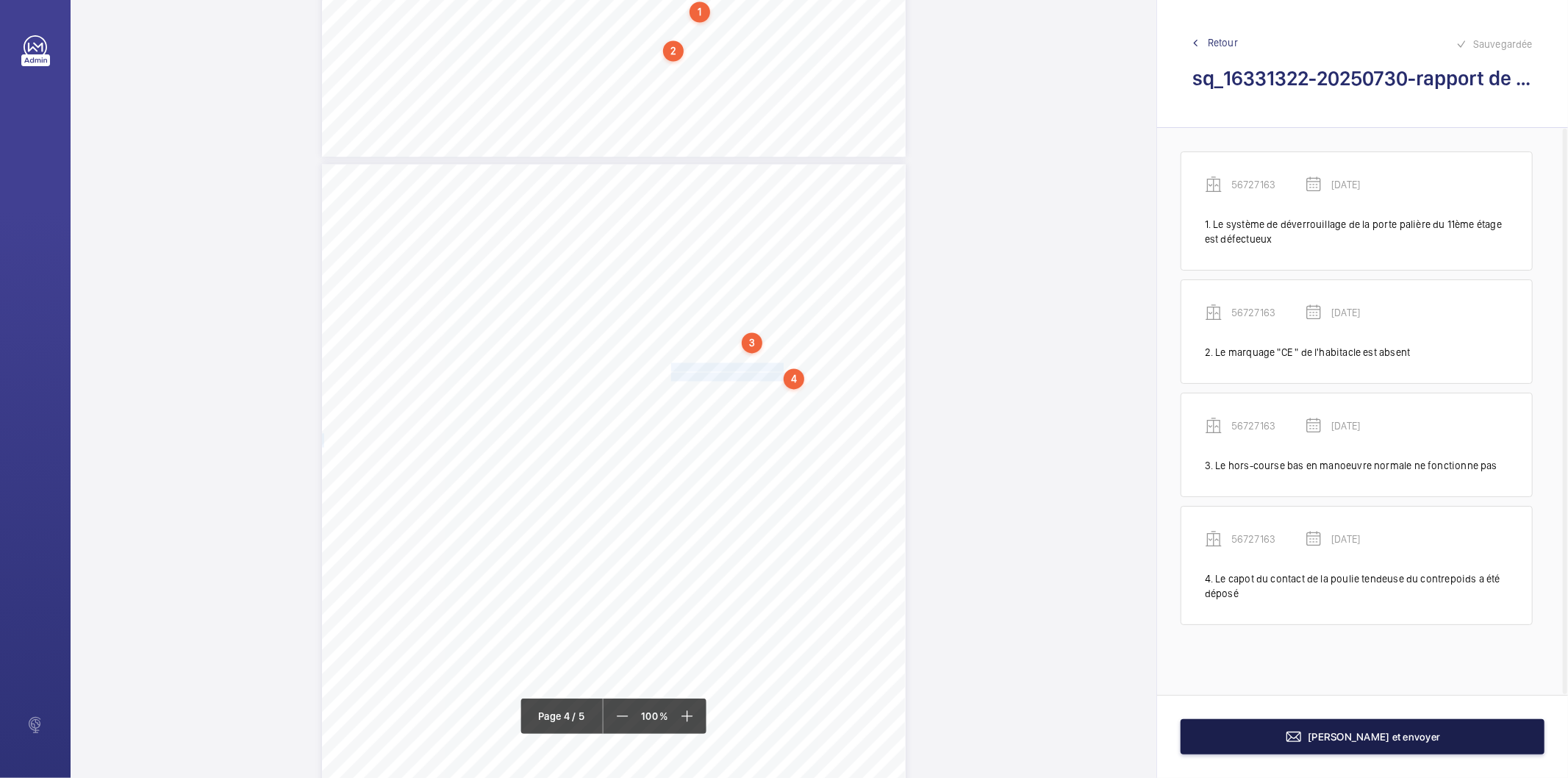
click at [1347, 747] on button "[PERSON_NAME] et envoyer" at bounding box center [1362, 737] width 364 height 36
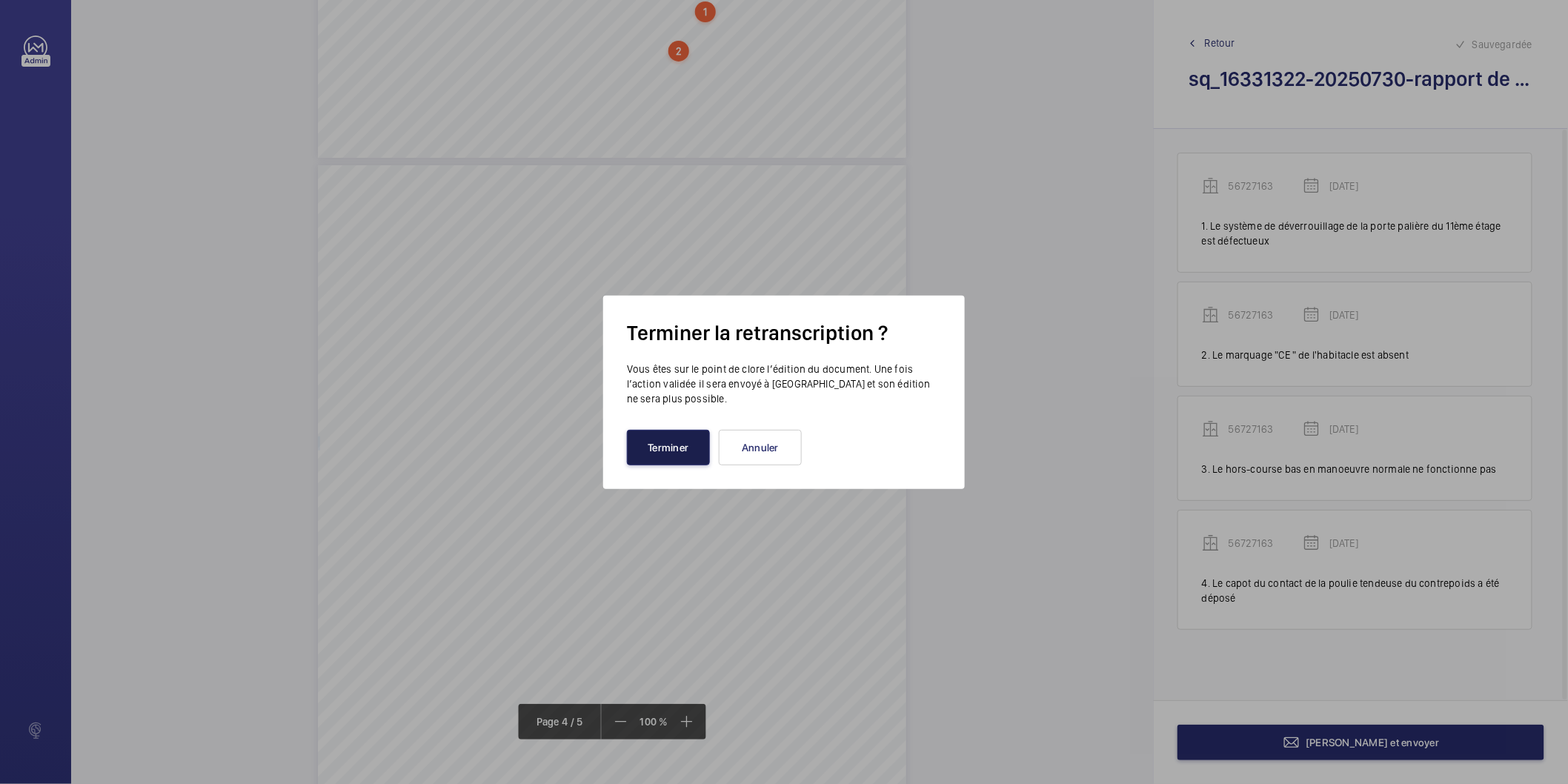
click at [661, 441] on button "Terminer" at bounding box center [668, 448] width 83 height 36
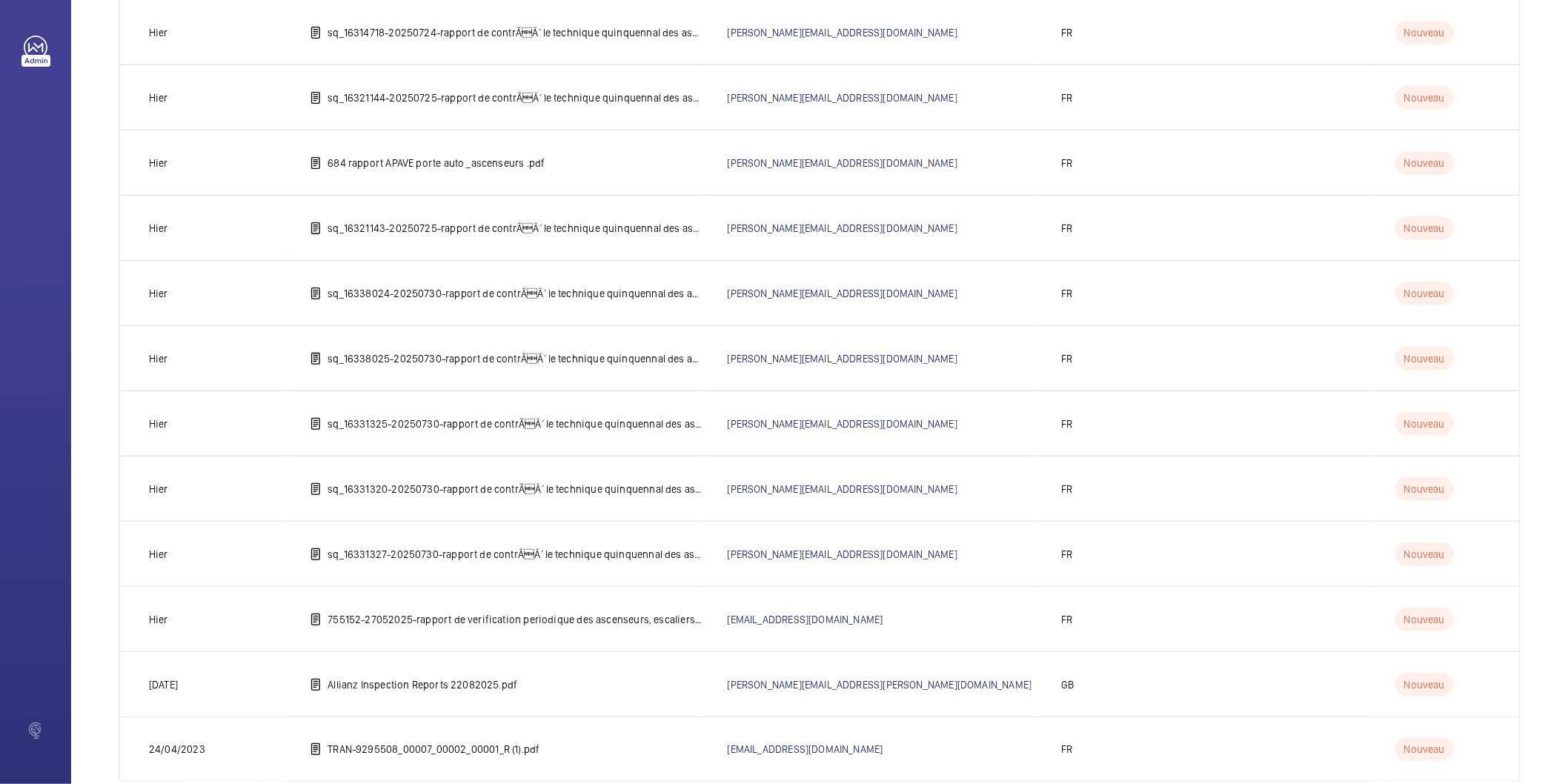
scroll to position [1060, 0]
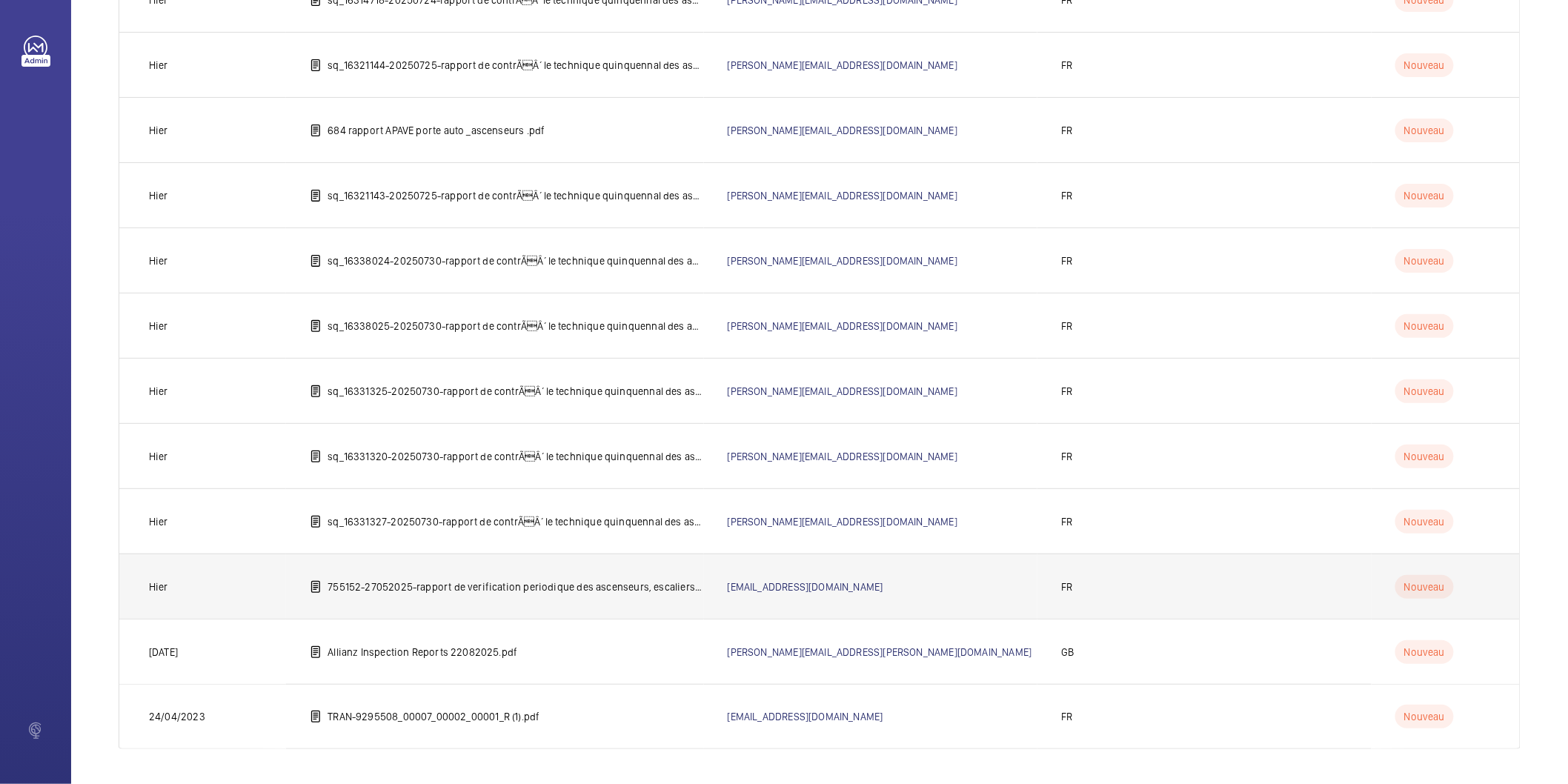
click at [539, 590] on p "755152-27052025-rapport de verification periodique des ascenseurs, escaliers me…" at bounding box center [516, 587] width 376 height 15
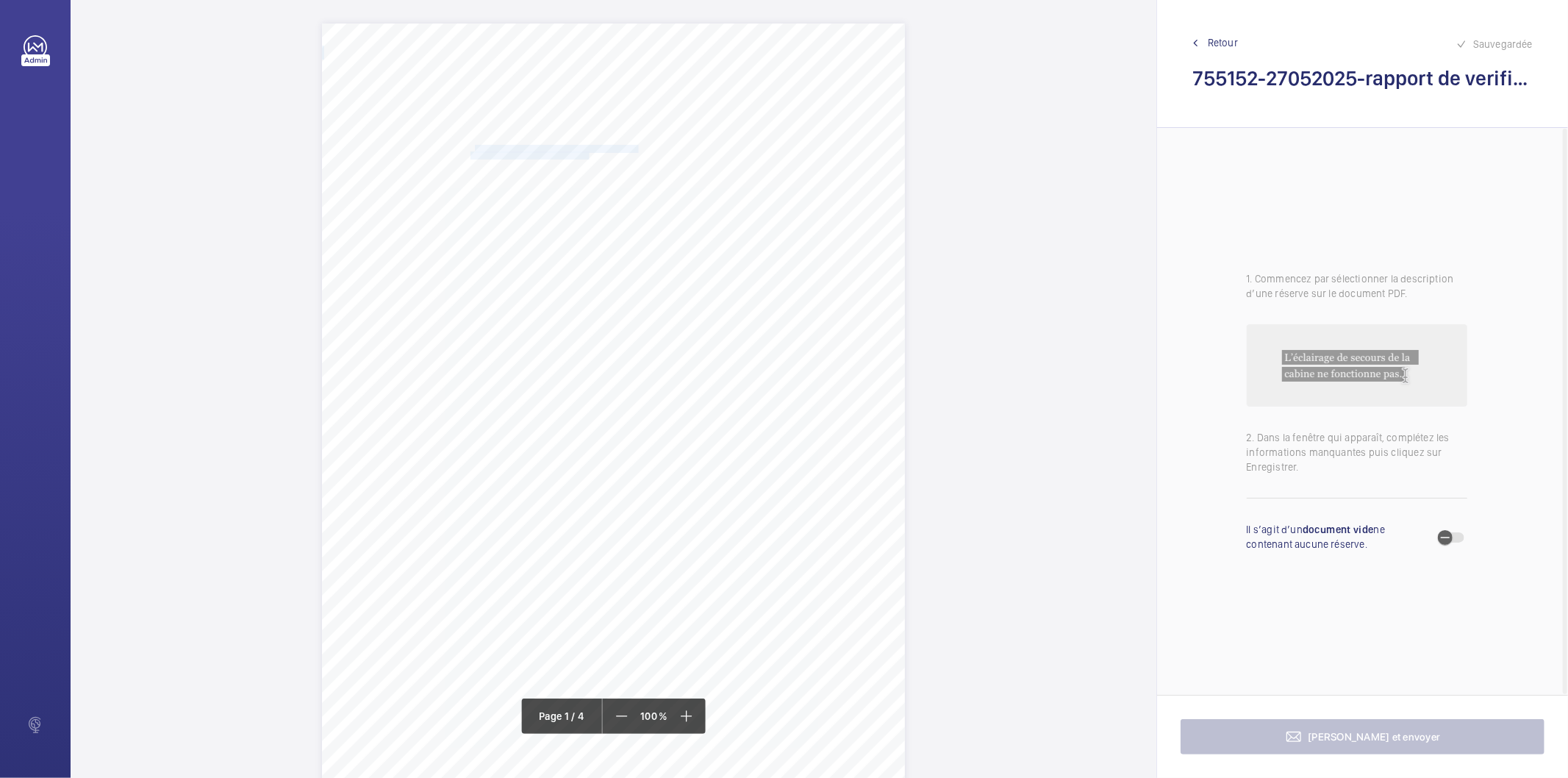
drag, startPoint x: 471, startPoint y: 148, endPoint x: 582, endPoint y: 155, distance: 111.2
click at [582, 155] on div "EXTRAIT DES OBSERVATIONS DU RAPPORT SOCOTEC No RAPPORT 38840/25/8027 PÉRIMÈTRE …" at bounding box center [613, 436] width 583 height 825
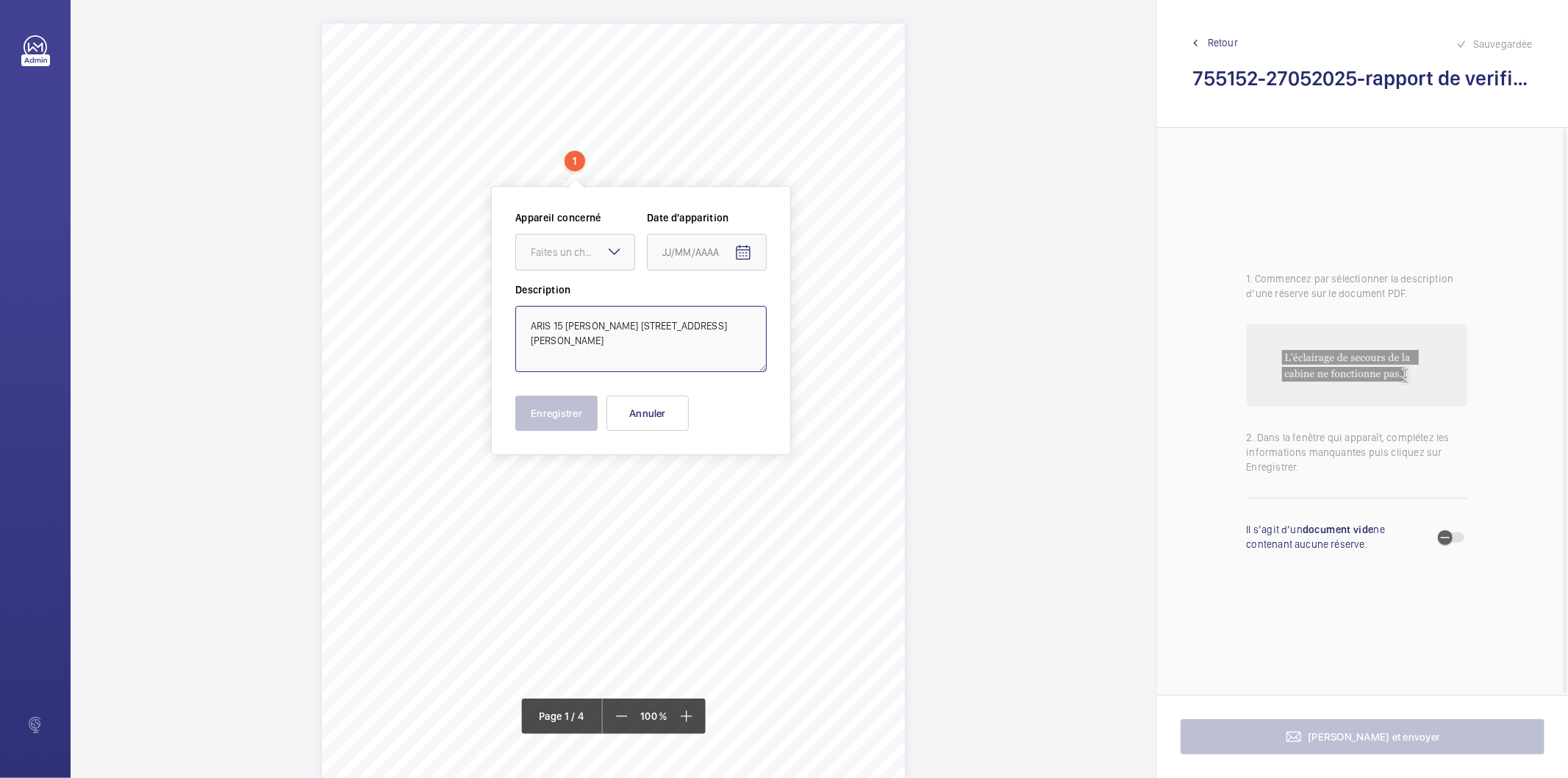
click at [715, 327] on textarea "ARIS 15 [PERSON_NAME] [STREET_ADDRESS][PERSON_NAME]" at bounding box center [641, 338] width 251 height 67
type textarea "PARIS 15 [PERSON_NAME] [STREET_ADDRESS][PERSON_NAME]"
click at [663, 407] on button "Annuler" at bounding box center [648, 413] width 82 height 36
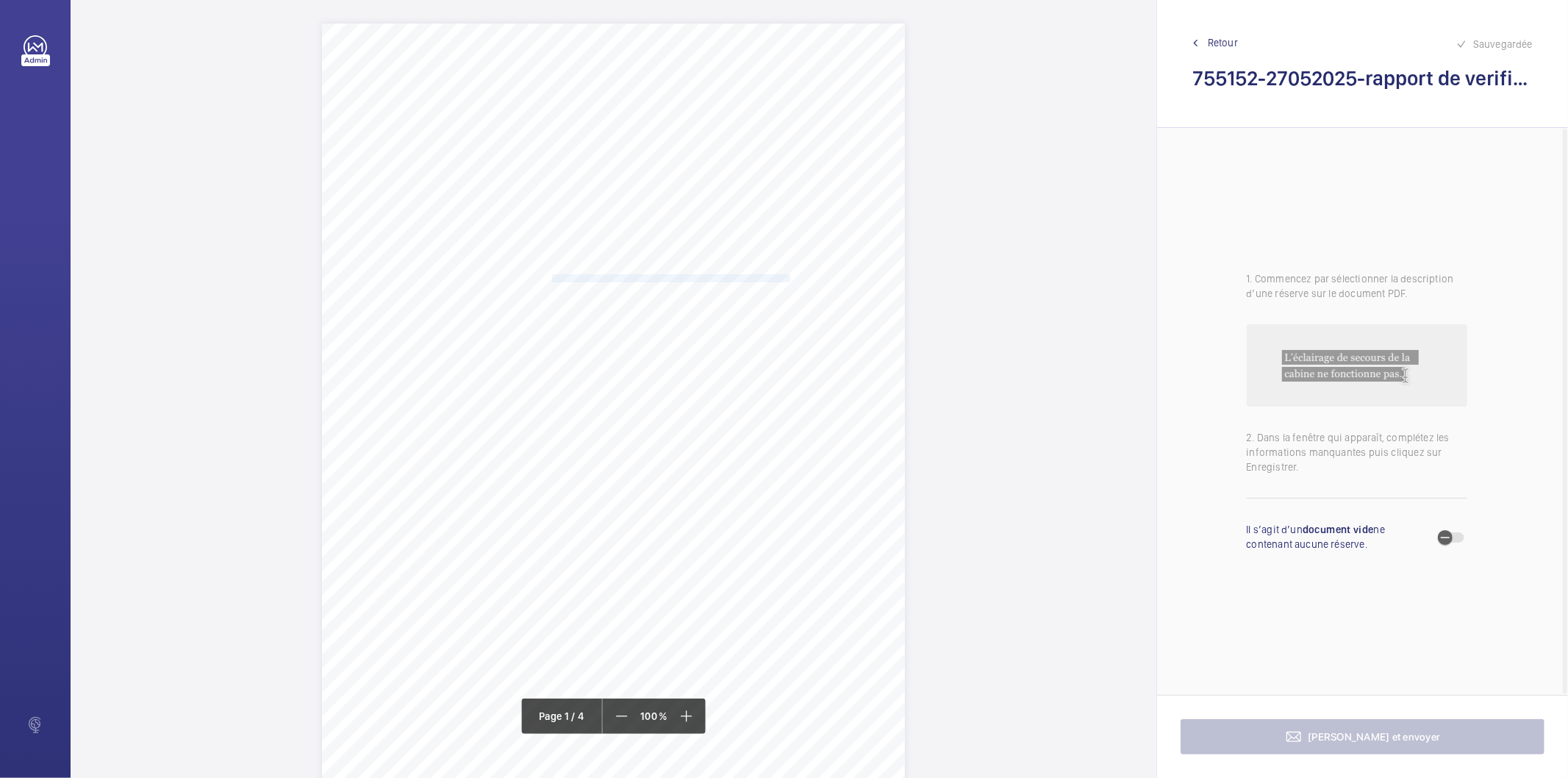
drag, startPoint x: 550, startPoint y: 276, endPoint x: 786, endPoint y: 275, distance: 236.0
click at [786, 275] on span "(45SNZK12)/Monte-charge n°6) - Le dernier rapport de contrôle technique n'a pu …" at bounding box center [613, 278] width 358 height 7
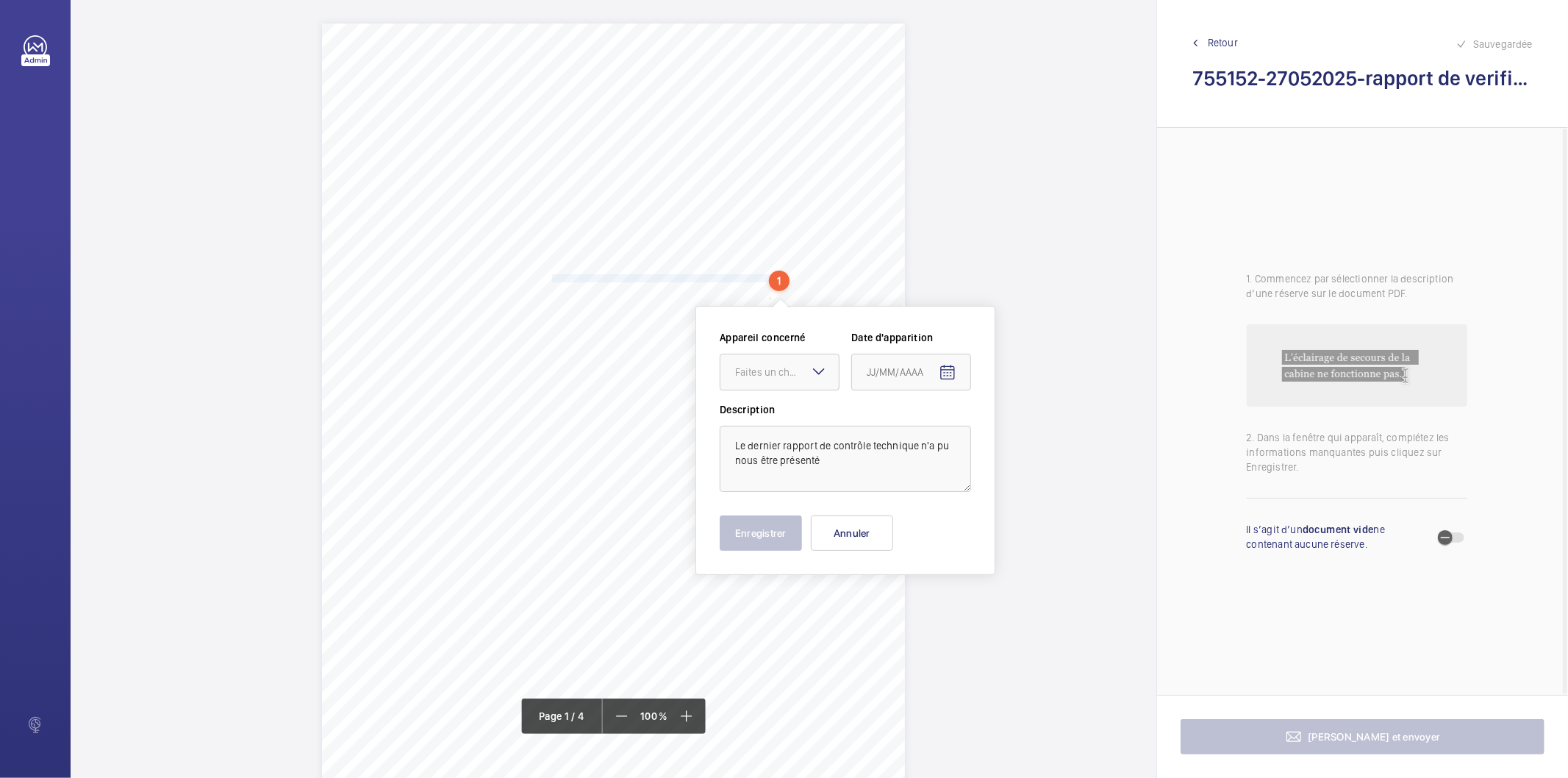
scroll to position [5, 0]
click at [776, 360] on div "Faites un choix" at bounding box center [786, 367] width 104 height 15
click at [774, 411] on span "49838637" at bounding box center [779, 411] width 89 height 15
click at [942, 369] on mat-icon "Open calendar" at bounding box center [947, 367] width 18 height 18
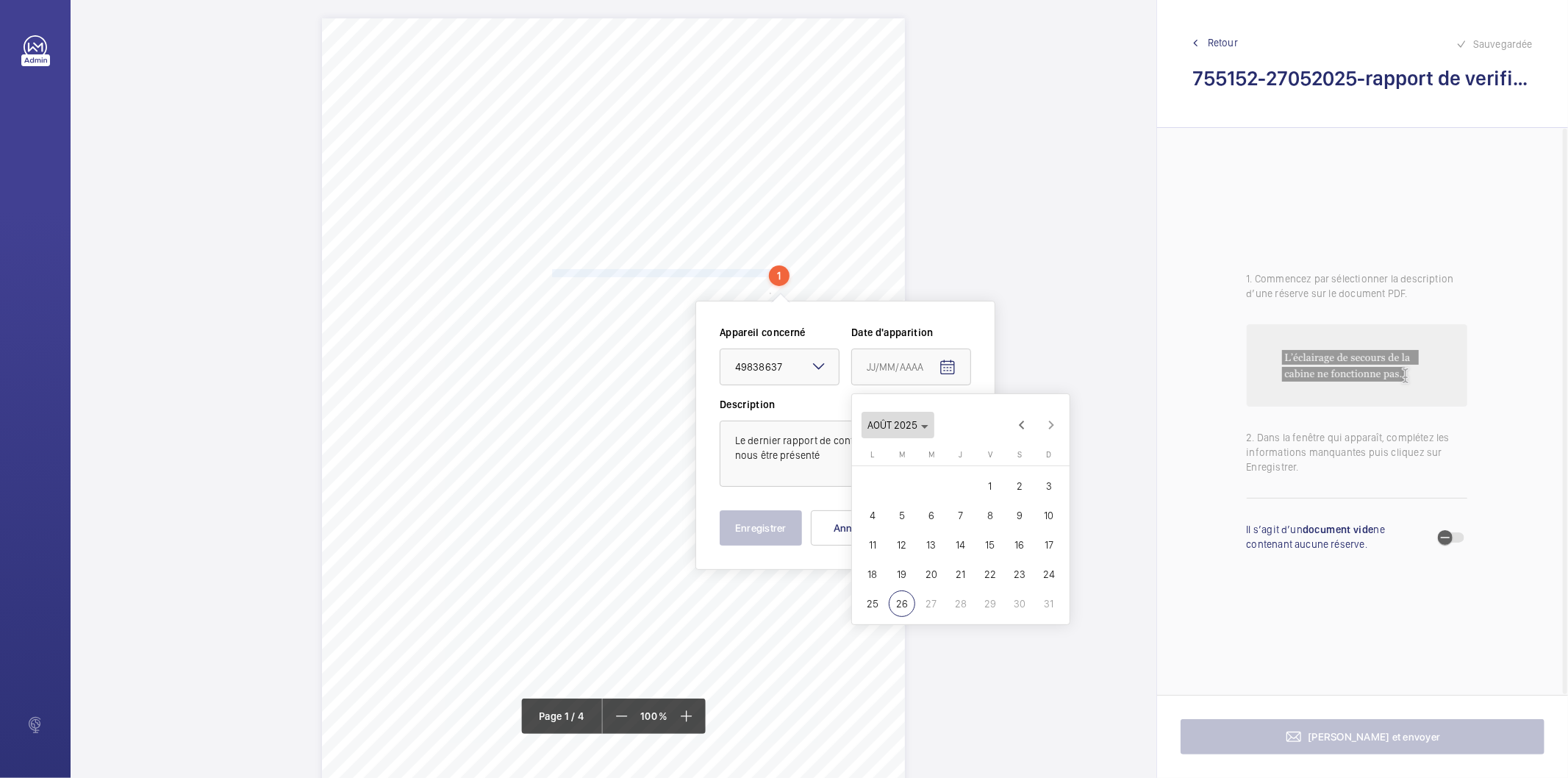
click at [922, 427] on icon "Choose month and year" at bounding box center [925, 426] width 7 height 4
click at [1037, 625] on span "2025" at bounding box center [1037, 618] width 46 height 26
click at [873, 504] on span "MAI" at bounding box center [882, 500] width 46 height 26
click at [905, 593] on span "27" at bounding box center [902, 604] width 26 height 26
type input "[DATE]"
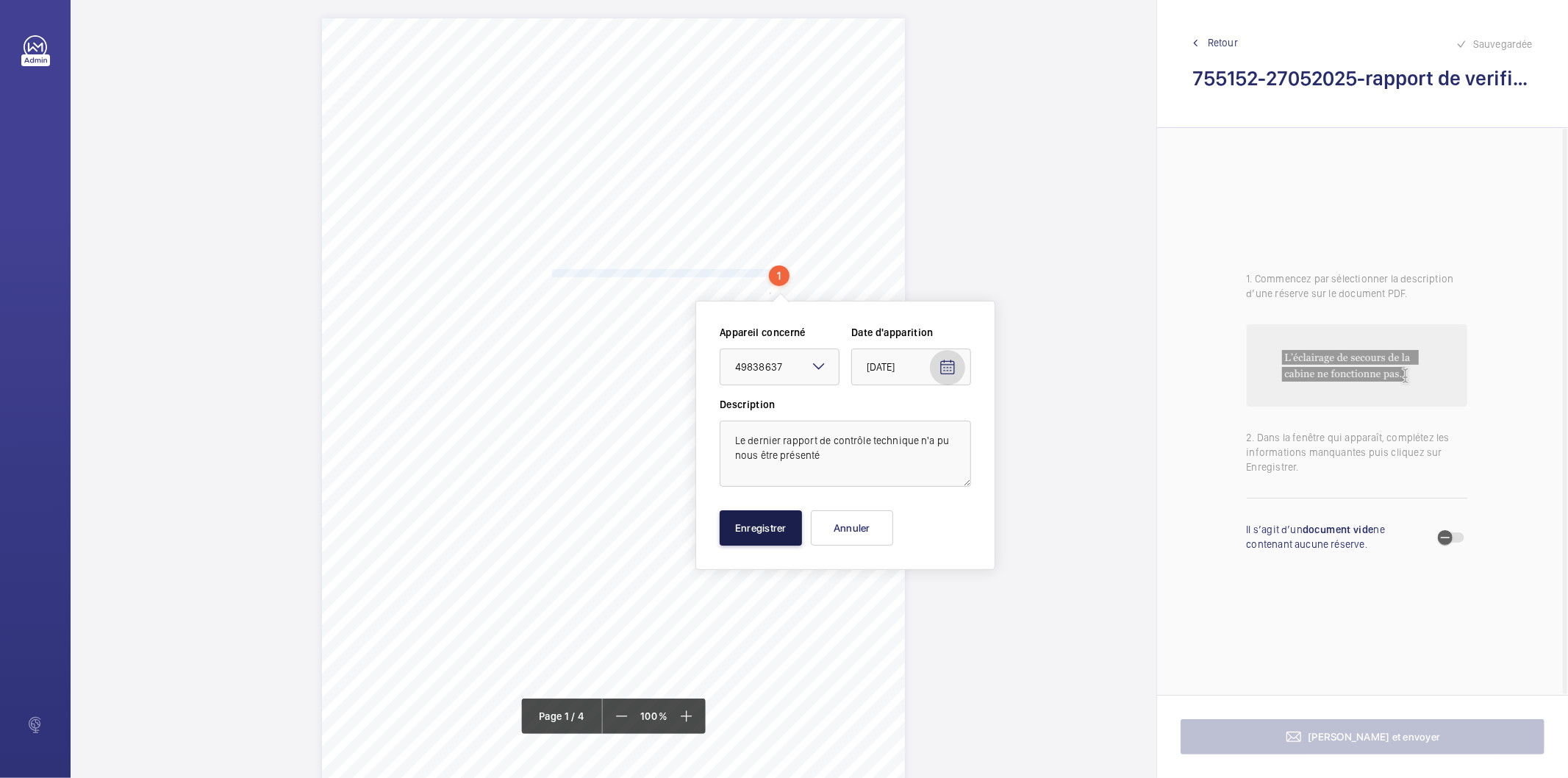
click at [784, 530] on button "Enregistrer" at bounding box center [761, 528] width 82 height 36
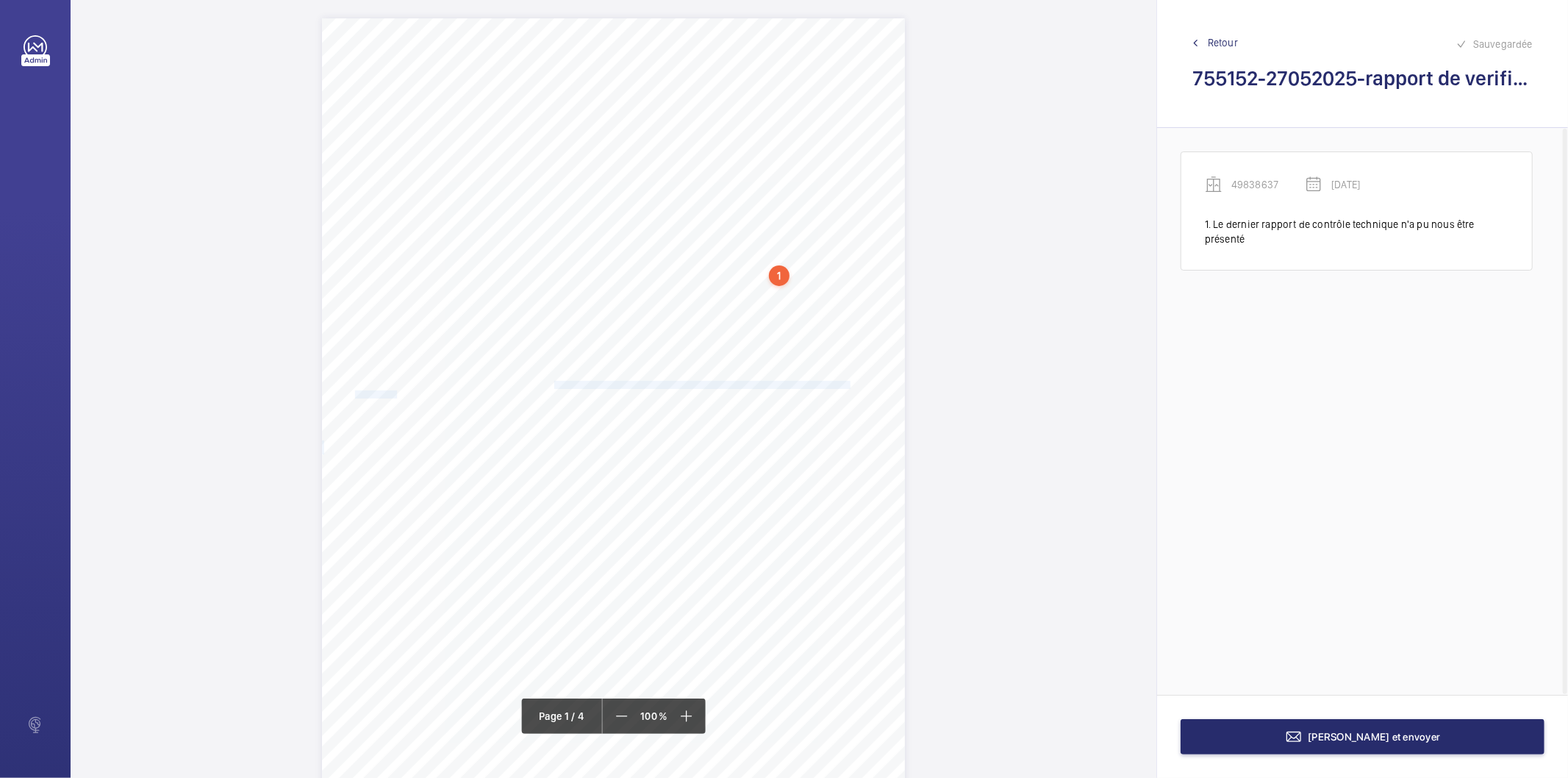
drag, startPoint x: 552, startPoint y: 384, endPoint x: 394, endPoint y: 394, distance: 158.3
click at [394, 394] on div "EXTRAIT DES OBSERVATIONS DU RAPPORT SOCOTEC No RAPPORT 38840/25/8027 PÉRIMÈTRE …" at bounding box center [613, 431] width 583 height 825
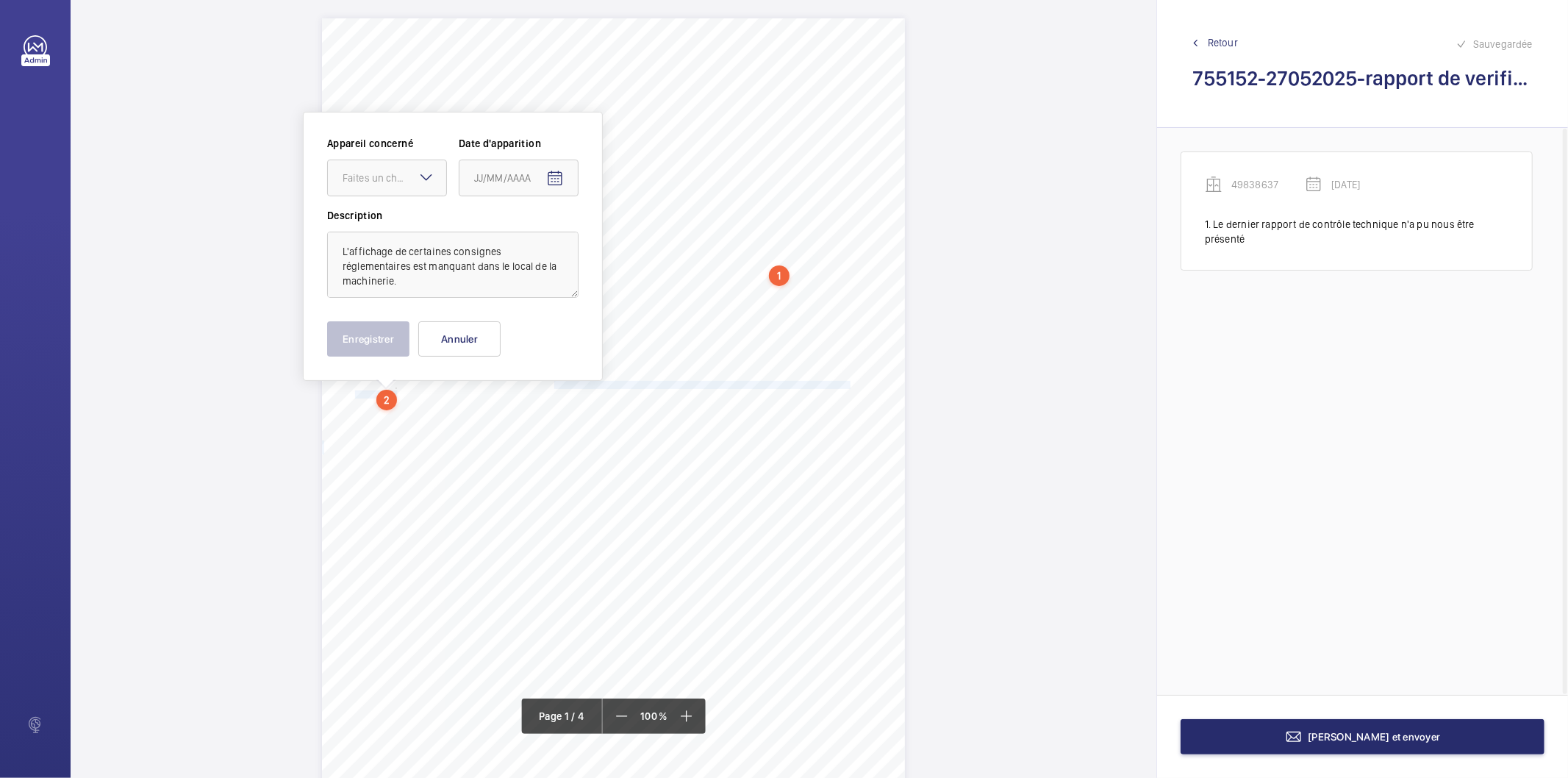
scroll to position [26, 0]
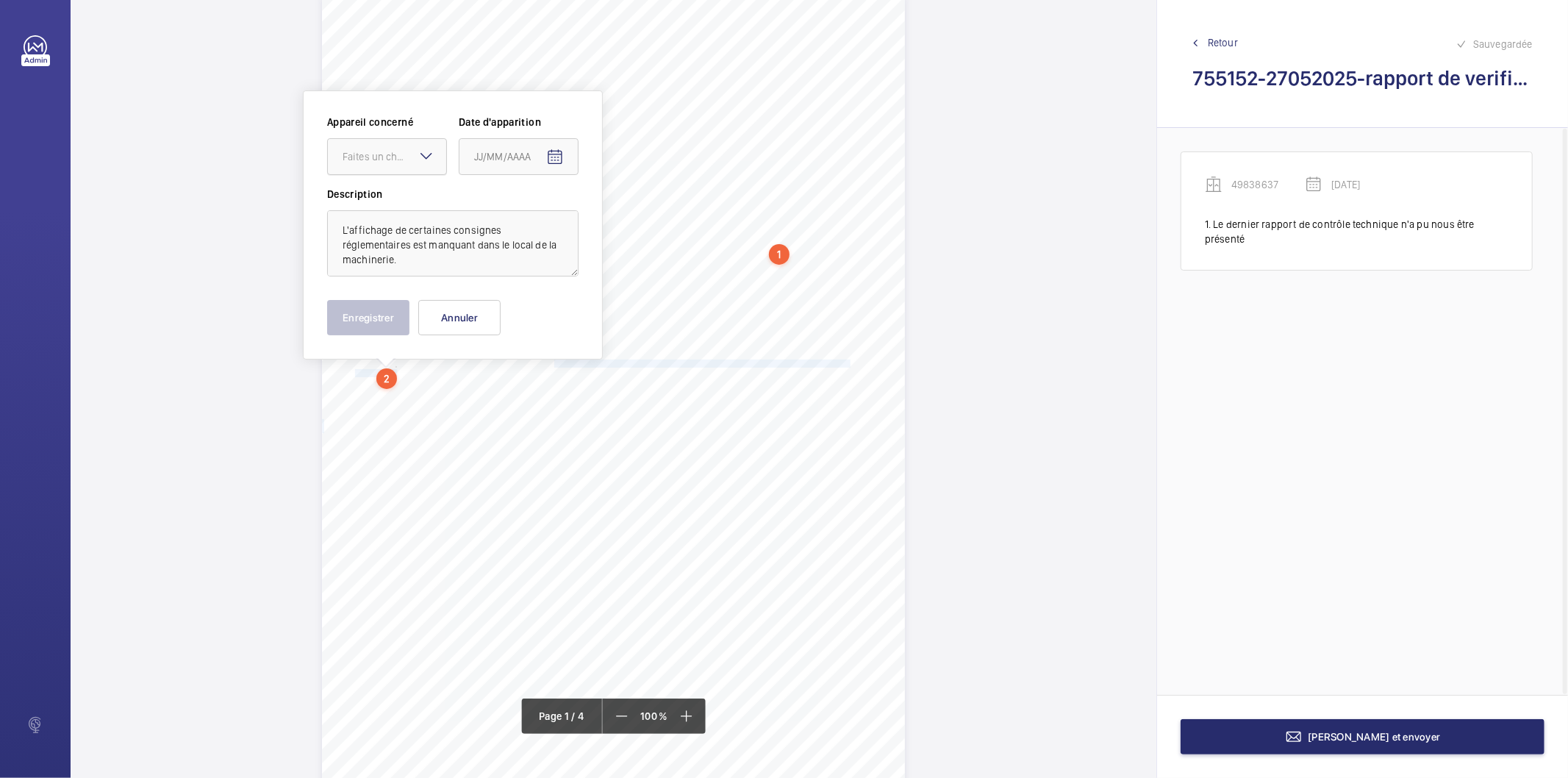
click at [386, 156] on div "Faites un choix" at bounding box center [394, 157] width 104 height 15
click at [380, 202] on span "49838637" at bounding box center [386, 202] width 89 height 15
click at [554, 157] on mat-icon "Open calendar" at bounding box center [555, 157] width 18 height 18
click at [535, 219] on span "Choose month and year" at bounding box center [505, 215] width 73 height 36
click at [642, 411] on span "2025" at bounding box center [644, 407] width 46 height 26
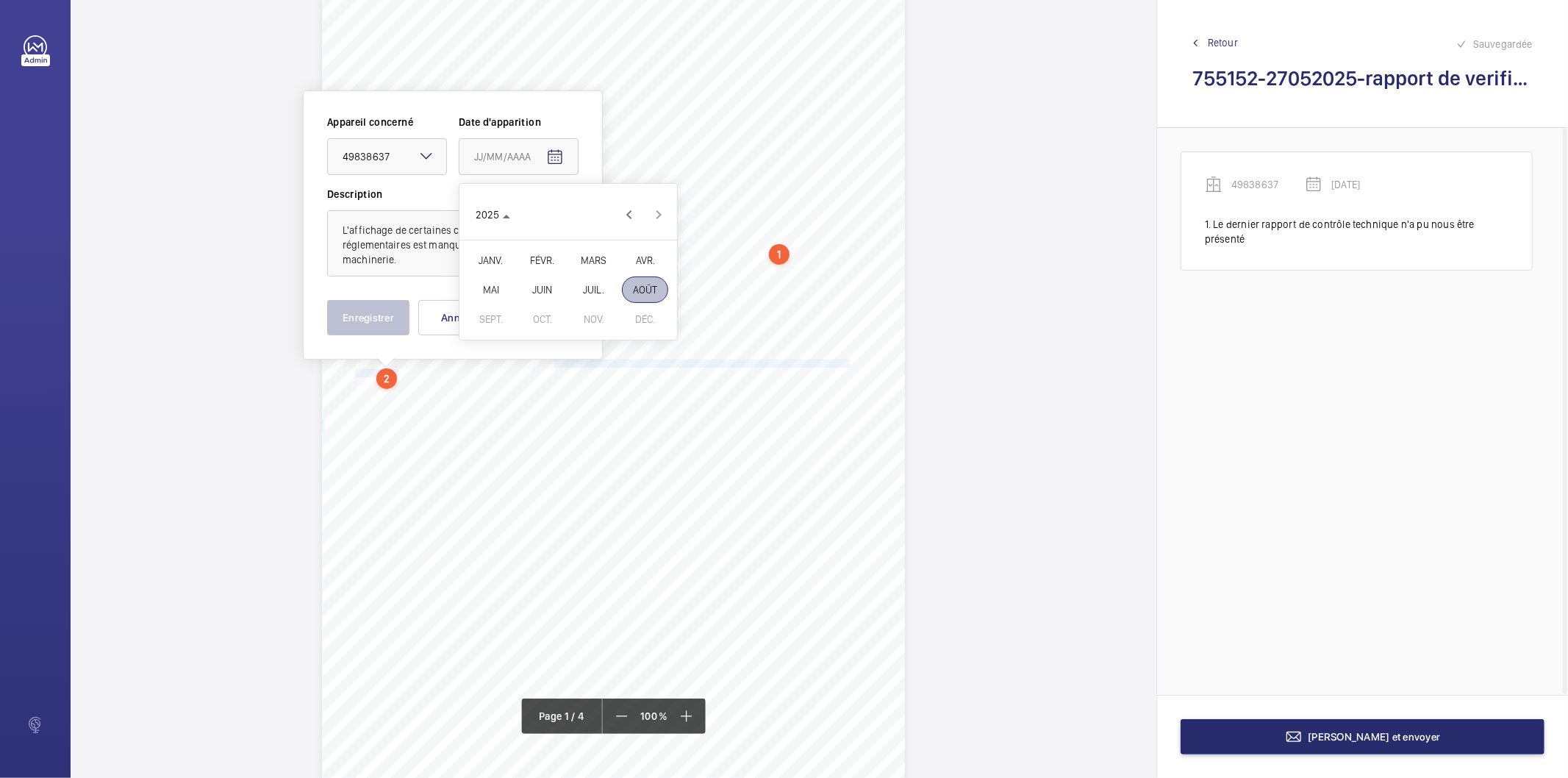
click at [496, 292] on span "MAI" at bounding box center [490, 290] width 46 height 26
drag, startPoint x: 511, startPoint y: 394, endPoint x: 355, endPoint y: 319, distance: 173.1
click at [508, 393] on span "27" at bounding box center [509, 393] width 26 height 26
type input "[DATE]"
click at [357, 313] on button "Enregistrer" at bounding box center [368, 318] width 82 height 36
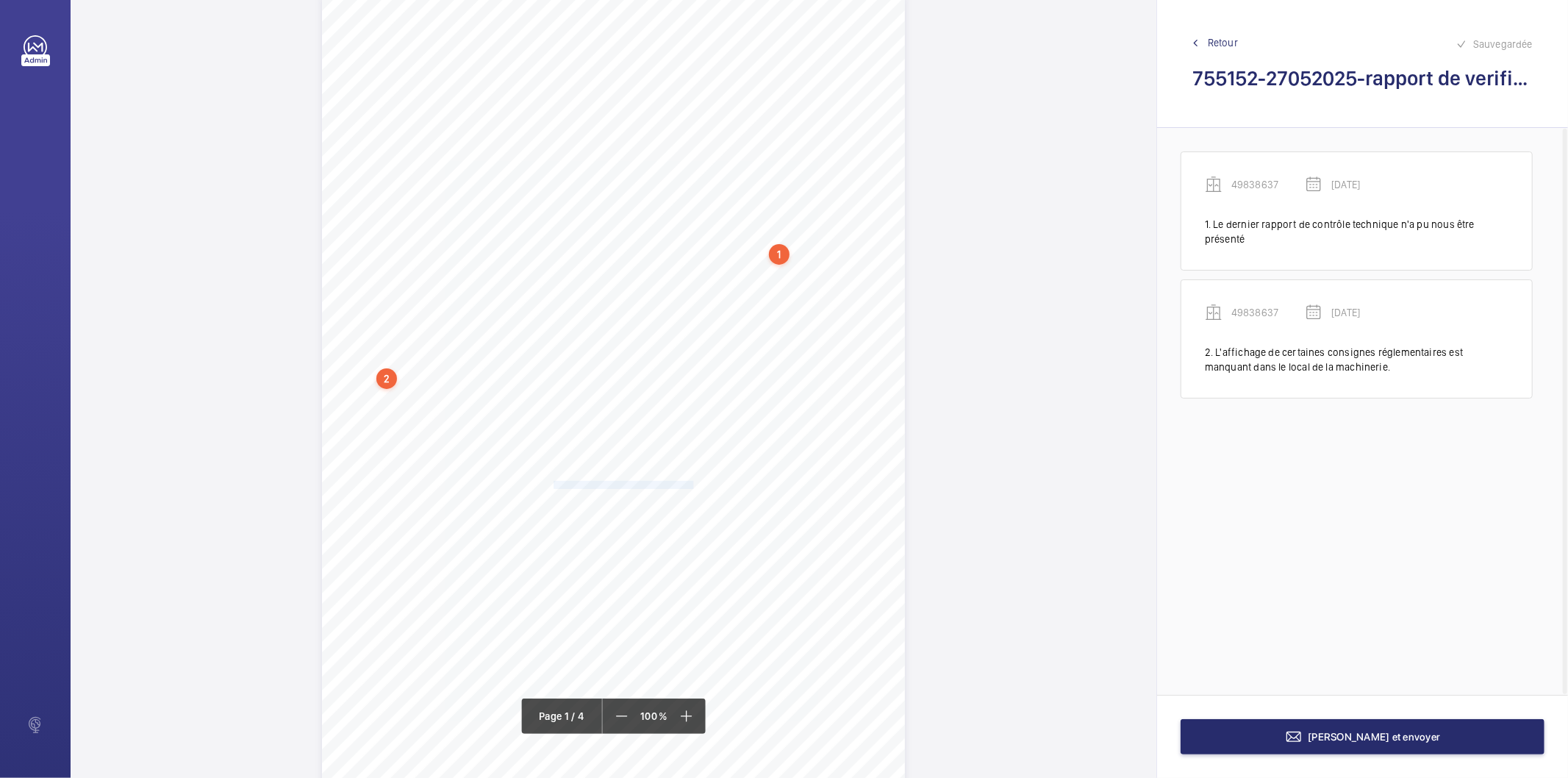
drag, startPoint x: 551, startPoint y: 483, endPoint x: 691, endPoint y: 486, distance: 140.0
click at [691, 486] on span "(45SNZK12)/Monte-charge n°6) - L'éclairage de cabine ne fonctionne pas." at bounding box center [564, 486] width 261 height 7
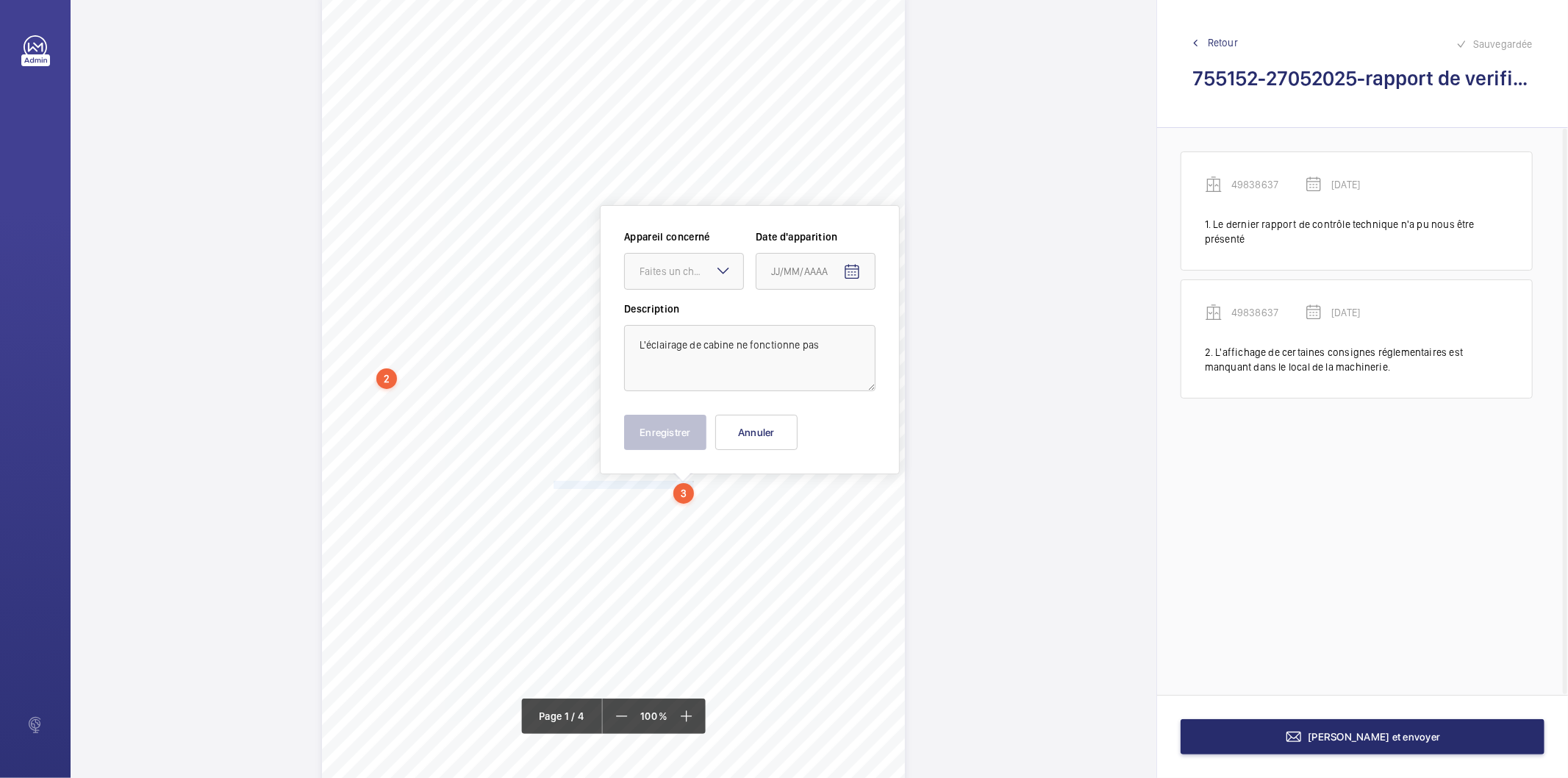
scroll to position [142, 0]
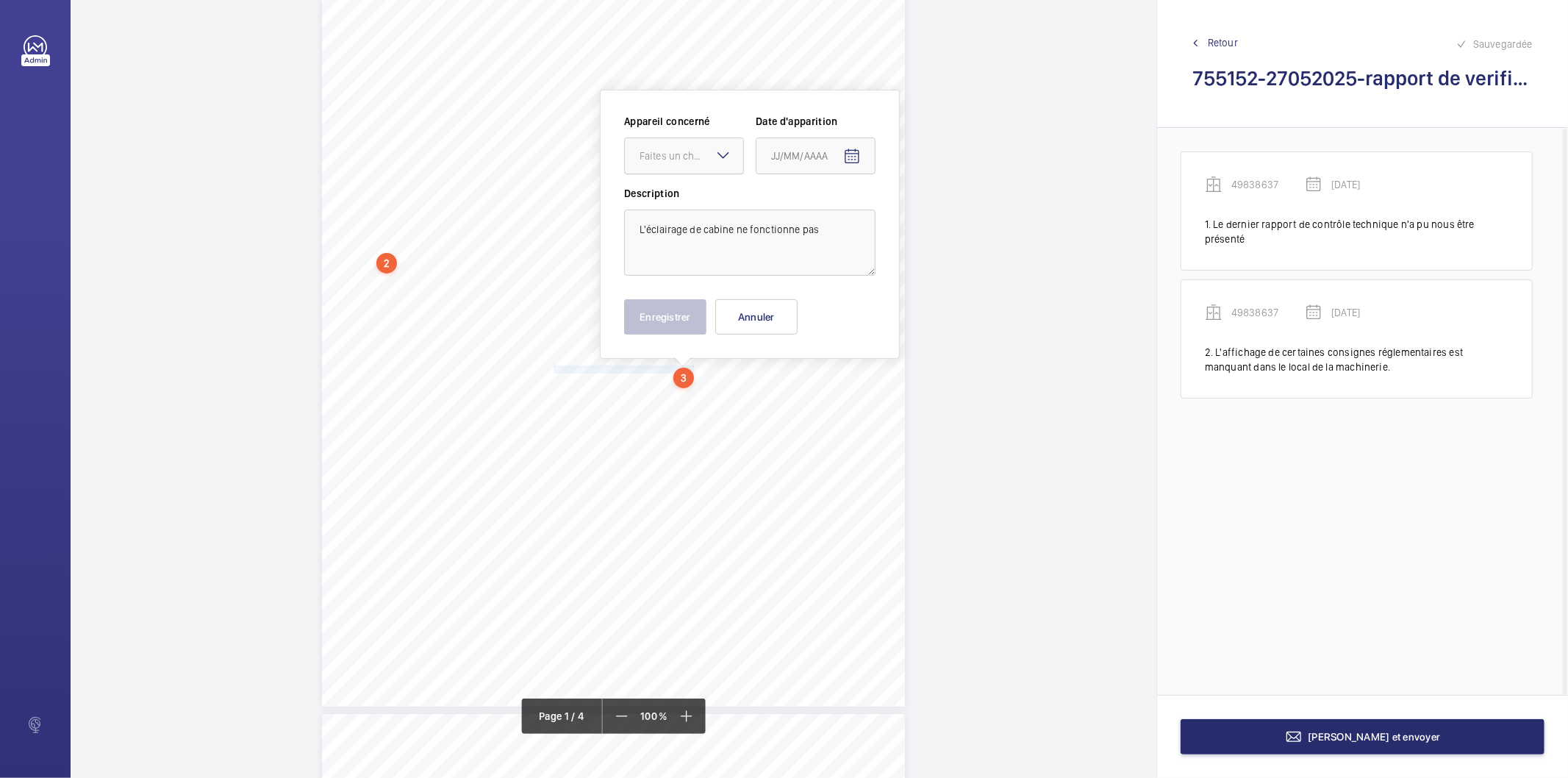
click at [695, 155] on div "Faites un choix" at bounding box center [691, 156] width 104 height 15
click at [679, 202] on span "49838637" at bounding box center [683, 201] width 89 height 15
click at [849, 158] on mat-icon "Open calendar" at bounding box center [851, 157] width 18 height 18
click at [829, 214] on polygon "Choose month and year" at bounding box center [829, 216] width 7 height 4
click at [943, 401] on span "2025" at bounding box center [941, 407] width 46 height 26
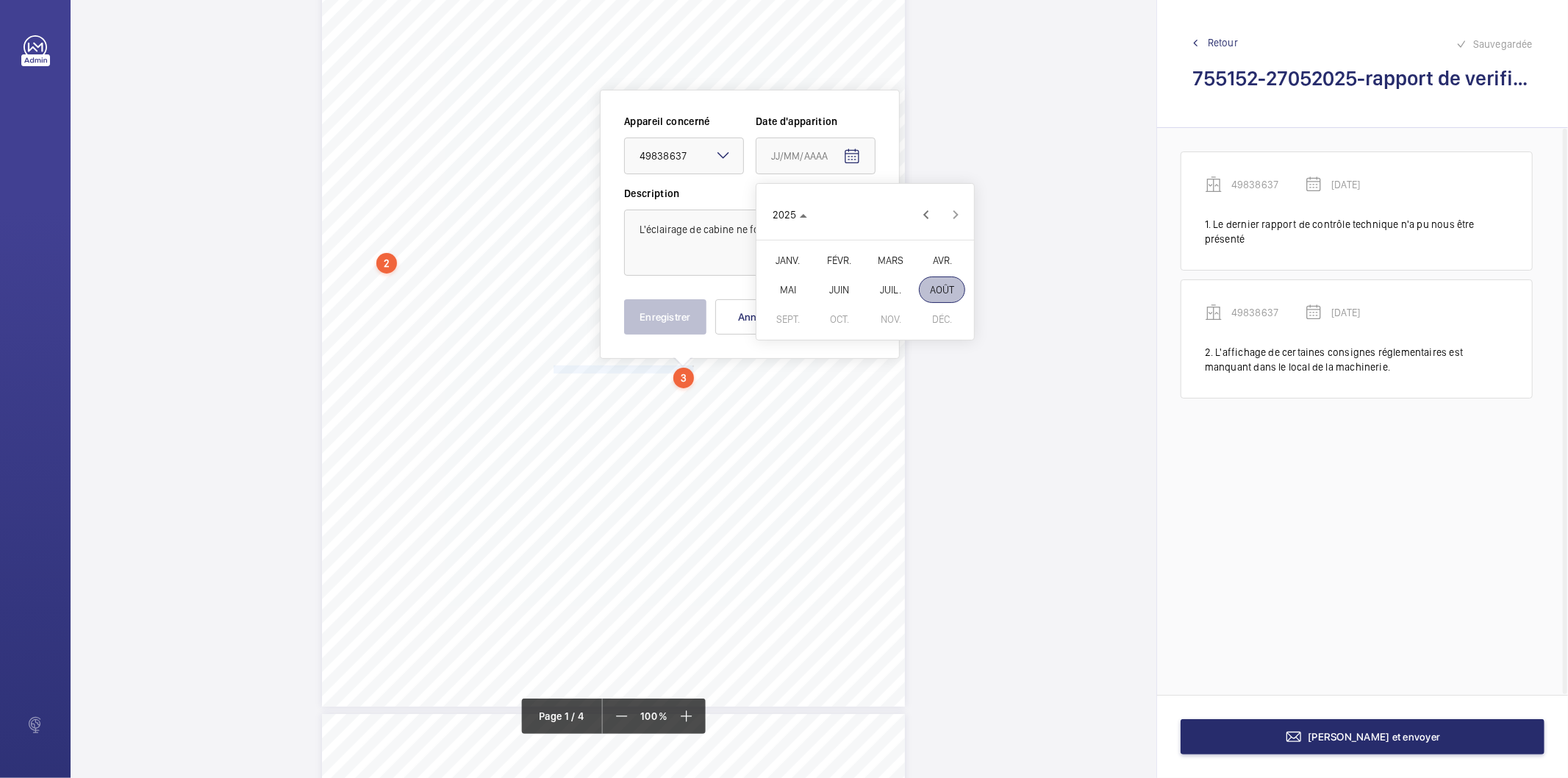
click at [786, 291] on span "MAI" at bounding box center [787, 290] width 46 height 26
click at [807, 391] on span "27" at bounding box center [806, 393] width 26 height 26
type input "[DATE]"
click at [647, 302] on button "Enregistrer" at bounding box center [665, 317] width 82 height 36
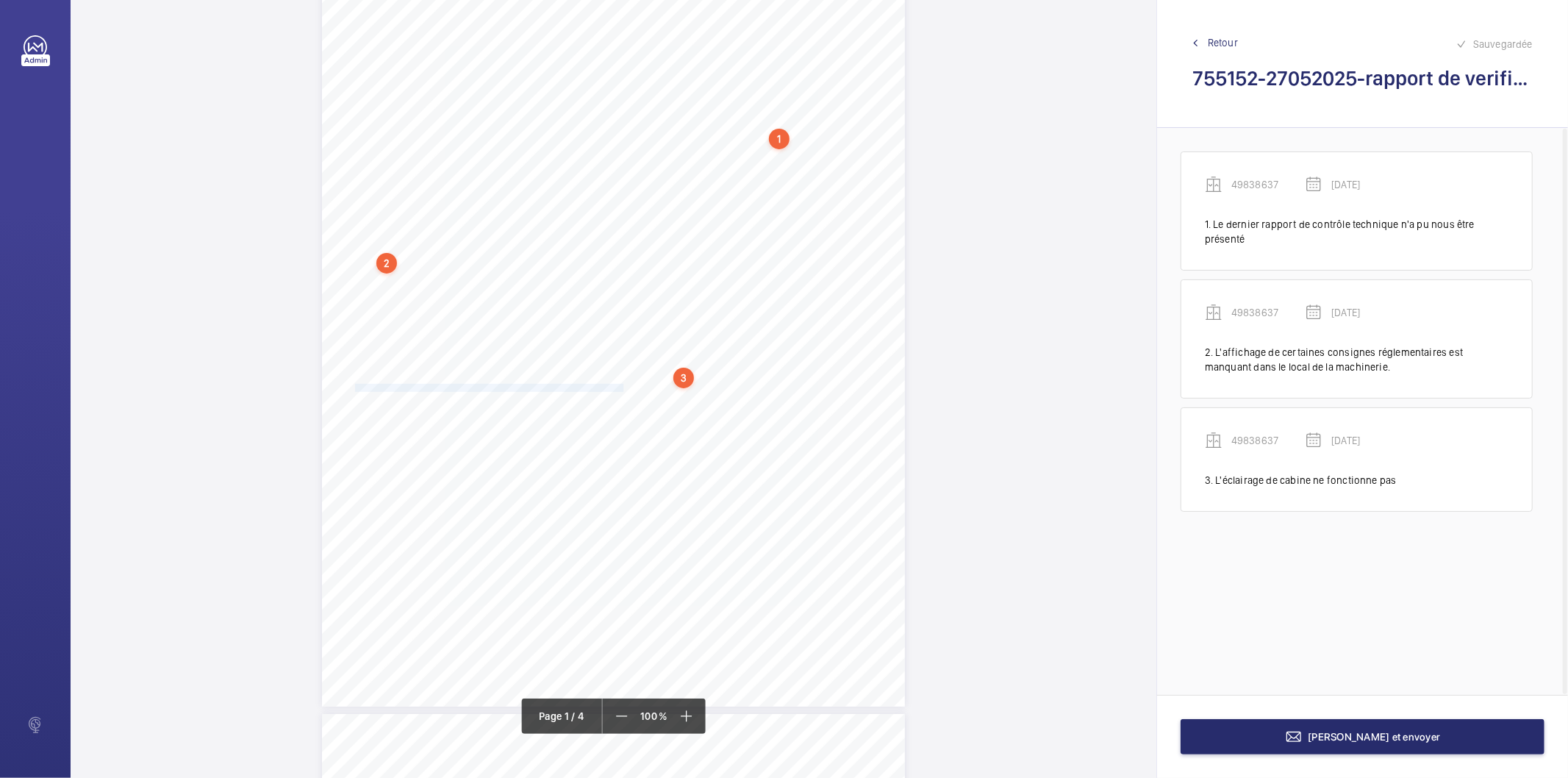
drag, startPoint x: 355, startPoint y: 386, endPoint x: 620, endPoint y: 387, distance: 265.0
click at [620, 387] on span "Remettre l'éclairage normal de la cabine en parfait état de fonctionnement." at bounding box center [489, 388] width 268 height 7
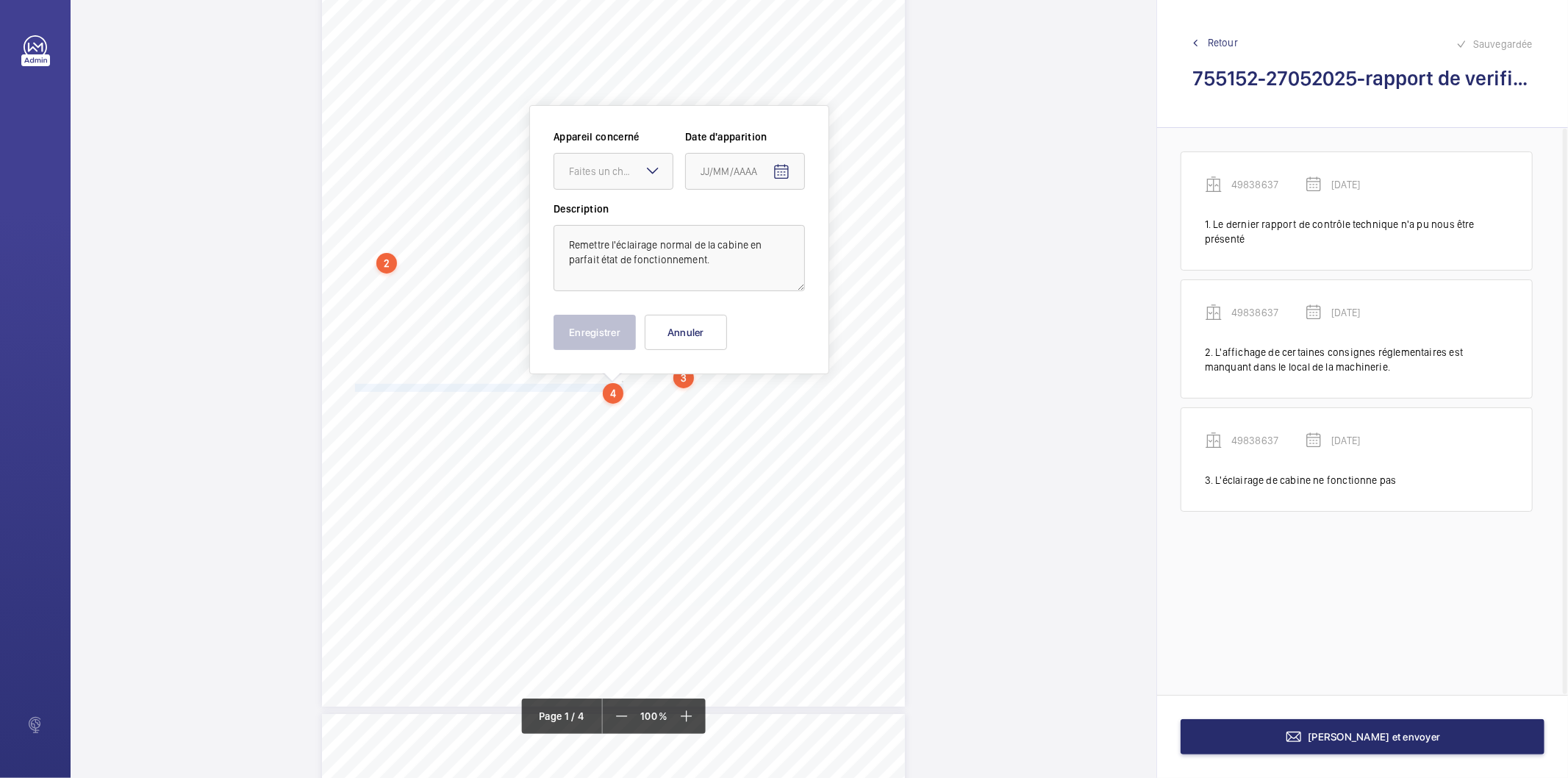
scroll to position [157, 0]
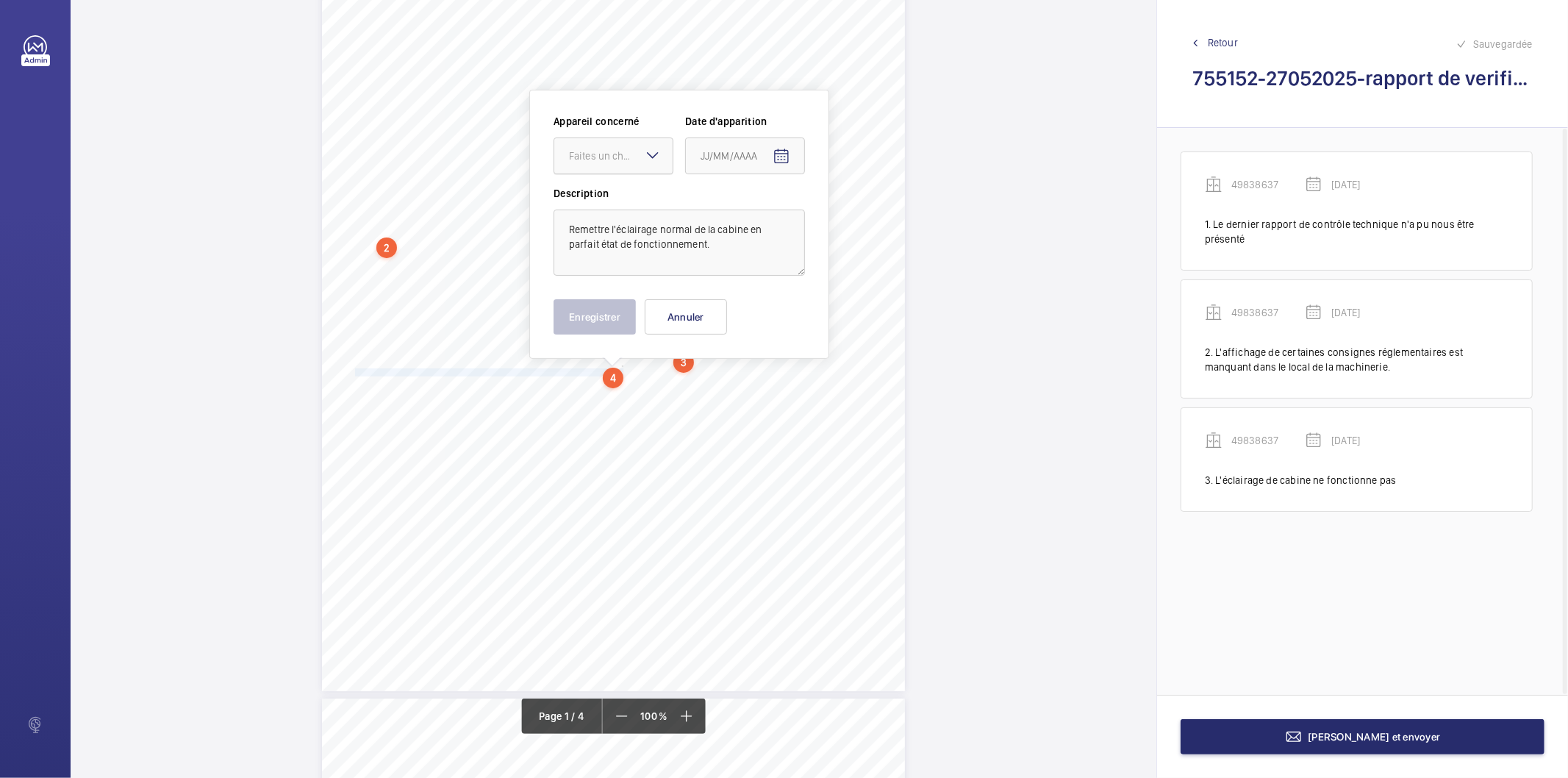
click at [612, 155] on div "Faites un choix" at bounding box center [620, 156] width 104 height 15
click at [606, 204] on span "49838637" at bounding box center [613, 201] width 89 height 15
click at [773, 153] on mat-icon "Open calendar" at bounding box center [781, 157] width 18 height 18
click at [857, 212] on span "Previous month" at bounding box center [855, 214] width 29 height 29
click at [751, 217] on span "JUIL. 2025" at bounding box center [730, 215] width 58 height 12
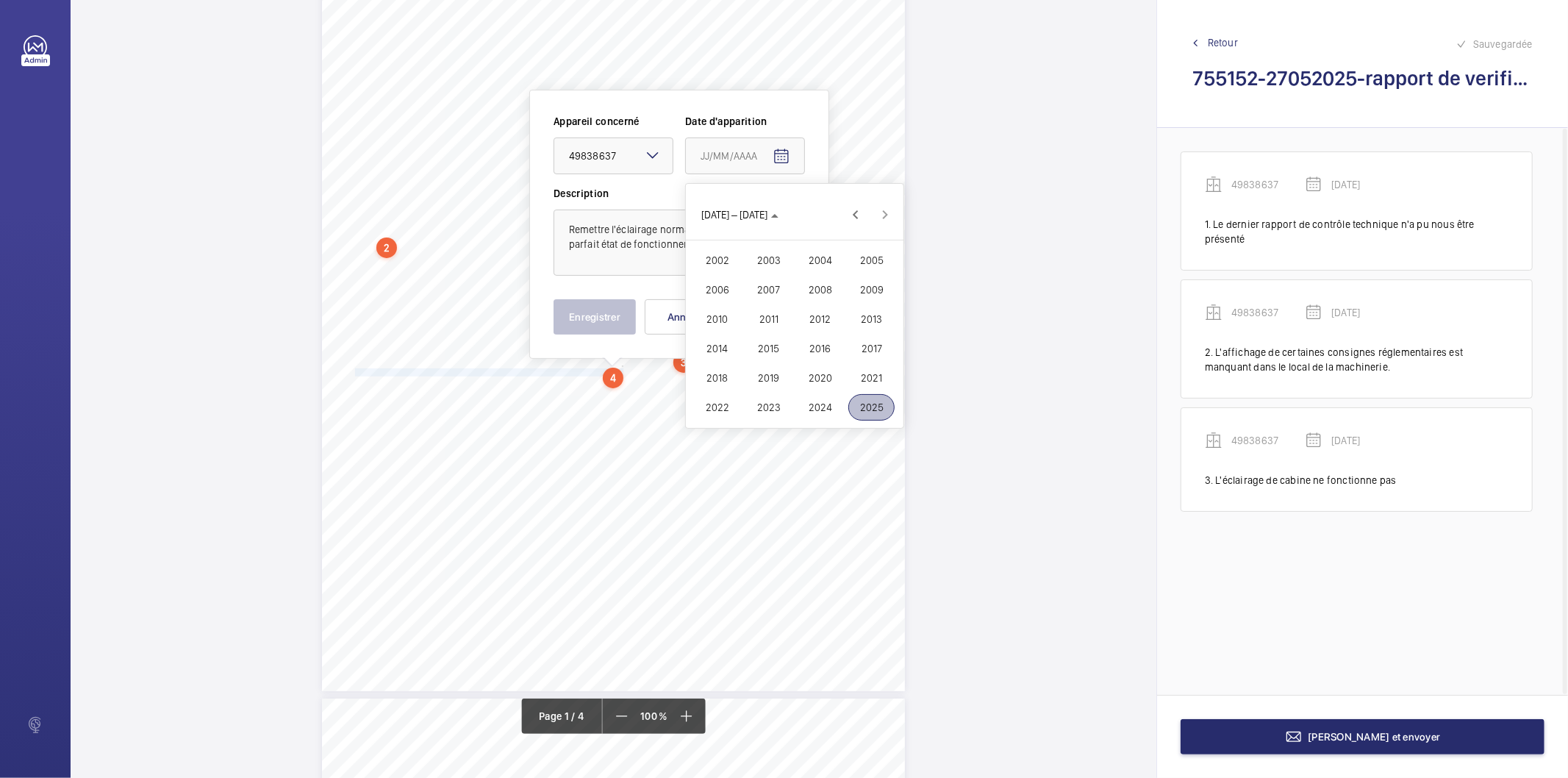
click at [851, 400] on span "2025" at bounding box center [871, 407] width 46 height 26
click at [719, 287] on span "MAI" at bounding box center [716, 290] width 46 height 26
click at [733, 386] on span "27" at bounding box center [736, 393] width 26 height 26
type input "[DATE]"
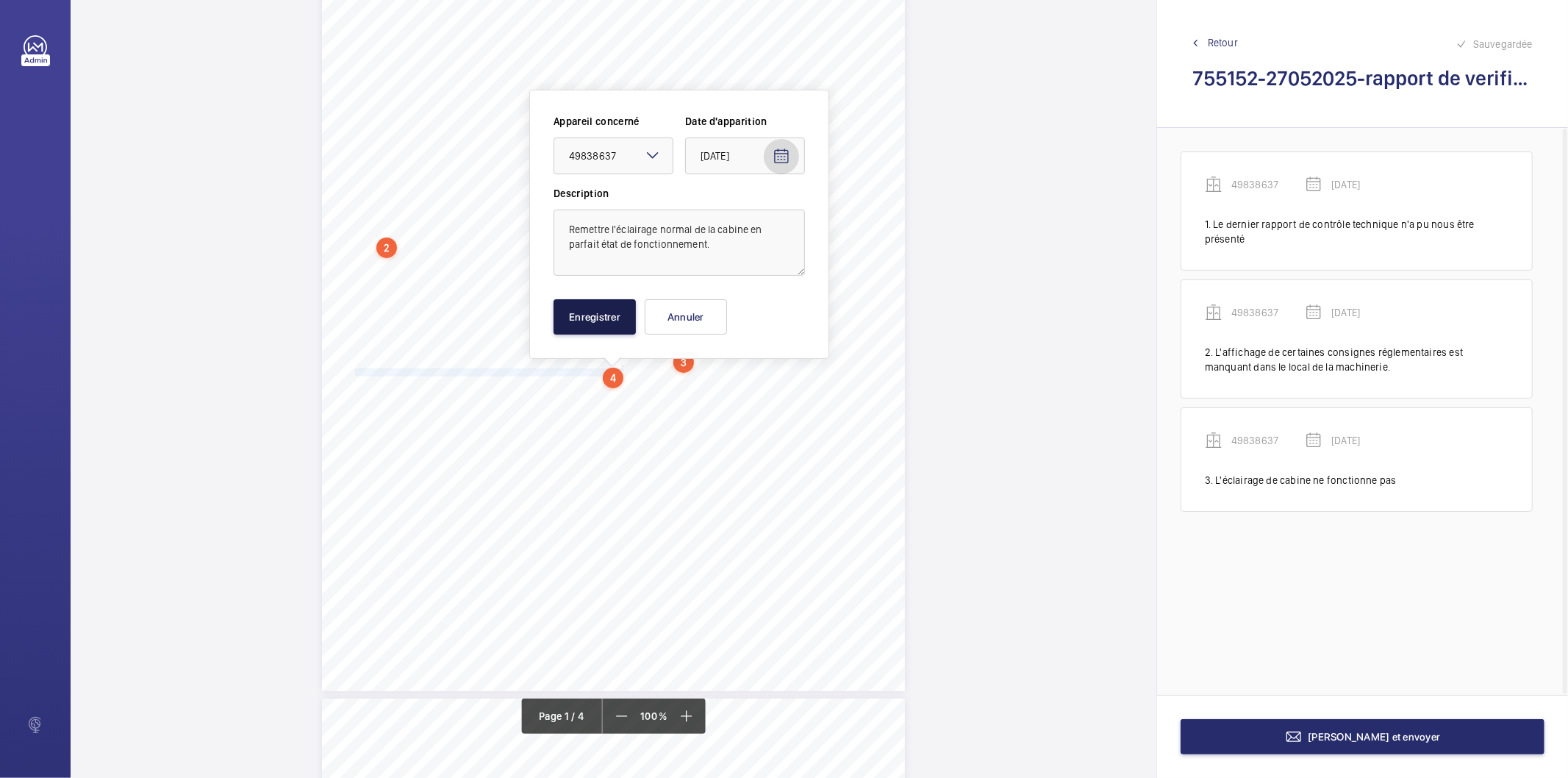
click at [621, 309] on button "Enregistrer" at bounding box center [594, 317] width 82 height 36
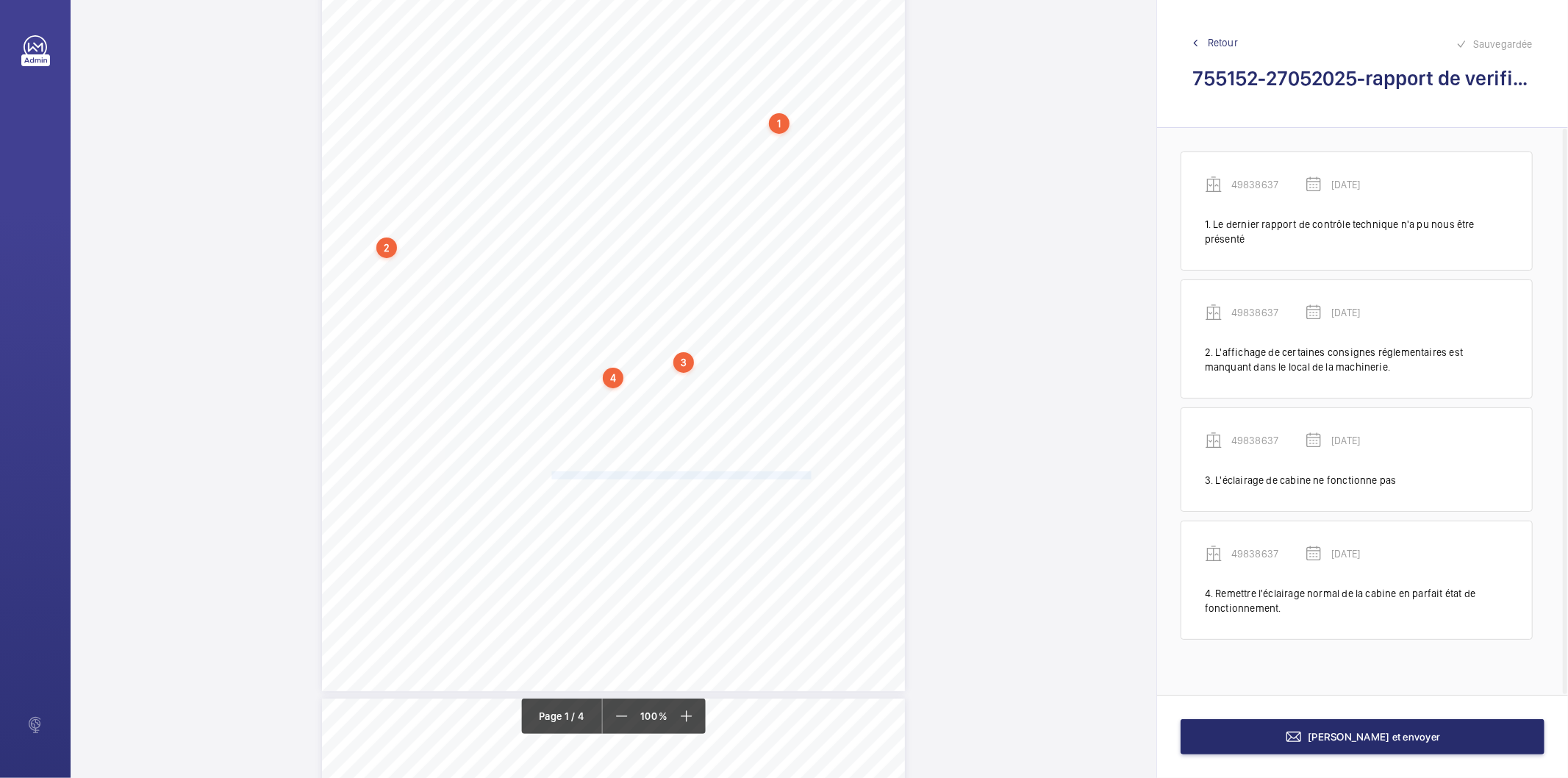
drag, startPoint x: 550, startPoint y: 474, endPoint x: 805, endPoint y: 476, distance: 255.0
click at [806, 476] on span "(45SNZK12)/Monte-charge n°6) - Le dispositif de demande de secours situé dans l…" at bounding box center [621, 475] width 376 height 7
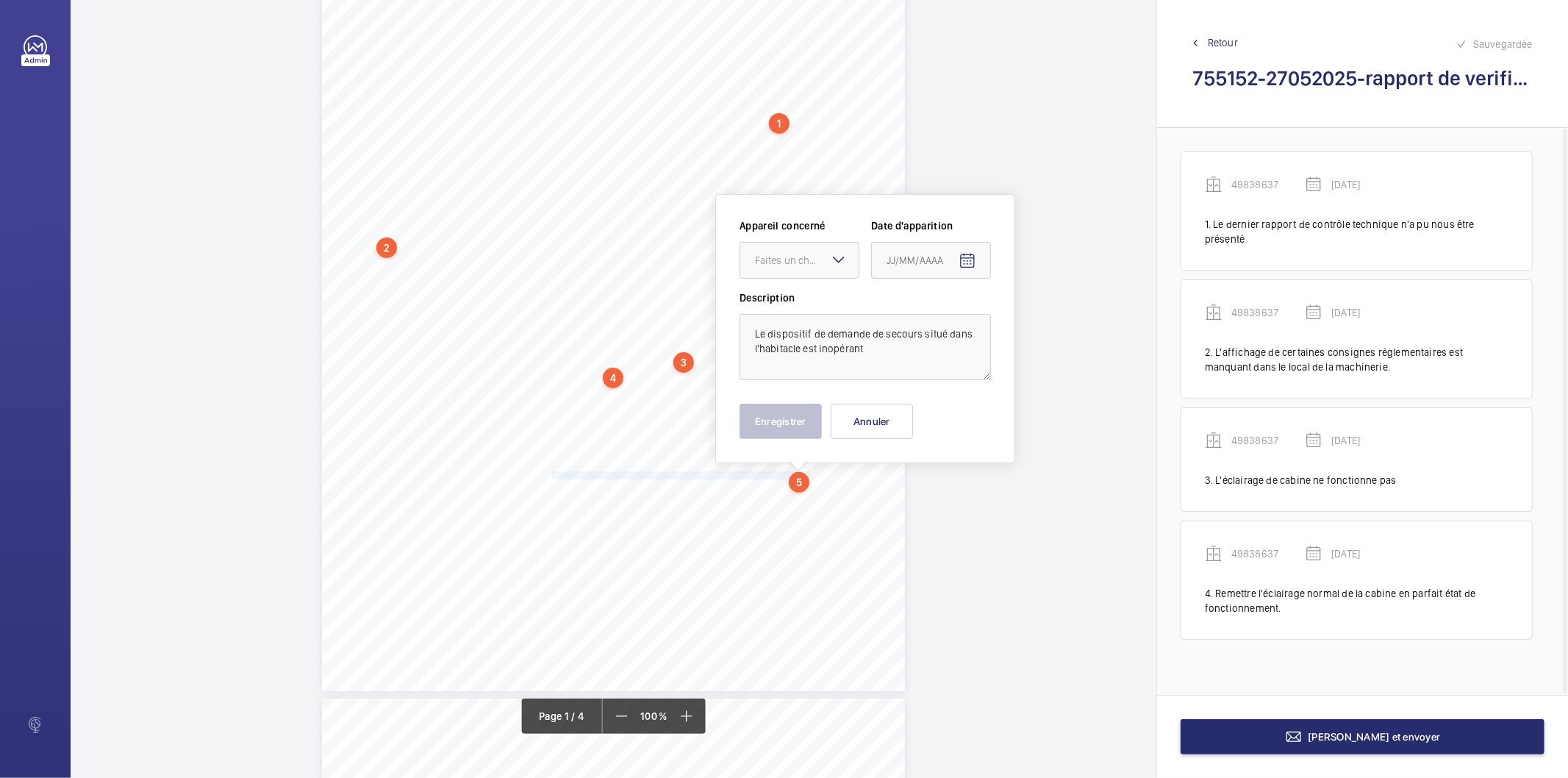
scroll to position [261, 0]
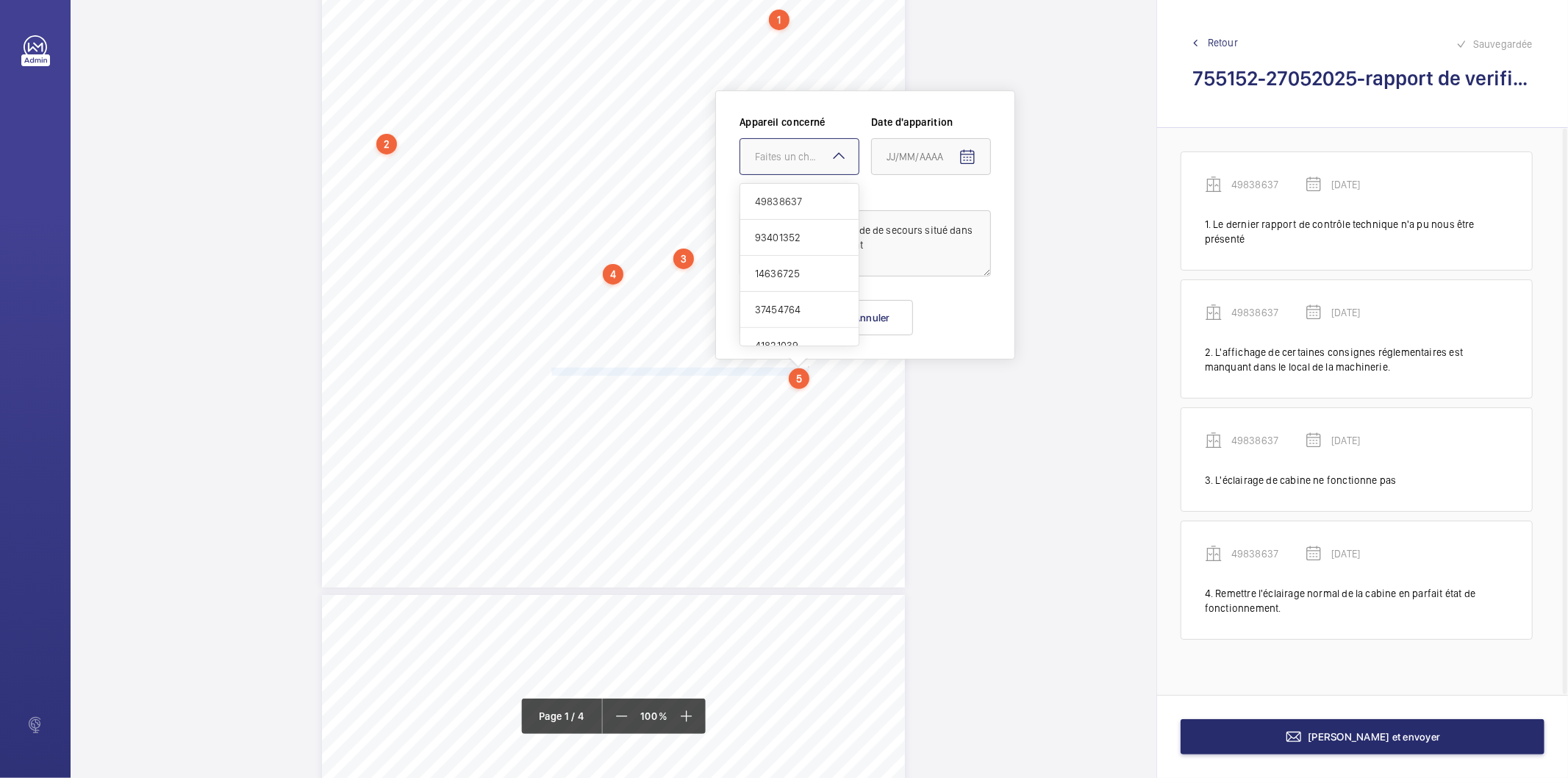
click at [829, 153] on div "Faites un choix 49838637 93401352 14636725 37454764 41821039" at bounding box center [799, 156] width 120 height 37
click at [805, 202] on span "49838637" at bounding box center [799, 202] width 89 height 15
click at [959, 157] on mat-icon "Open calendar" at bounding box center [967, 157] width 18 height 18
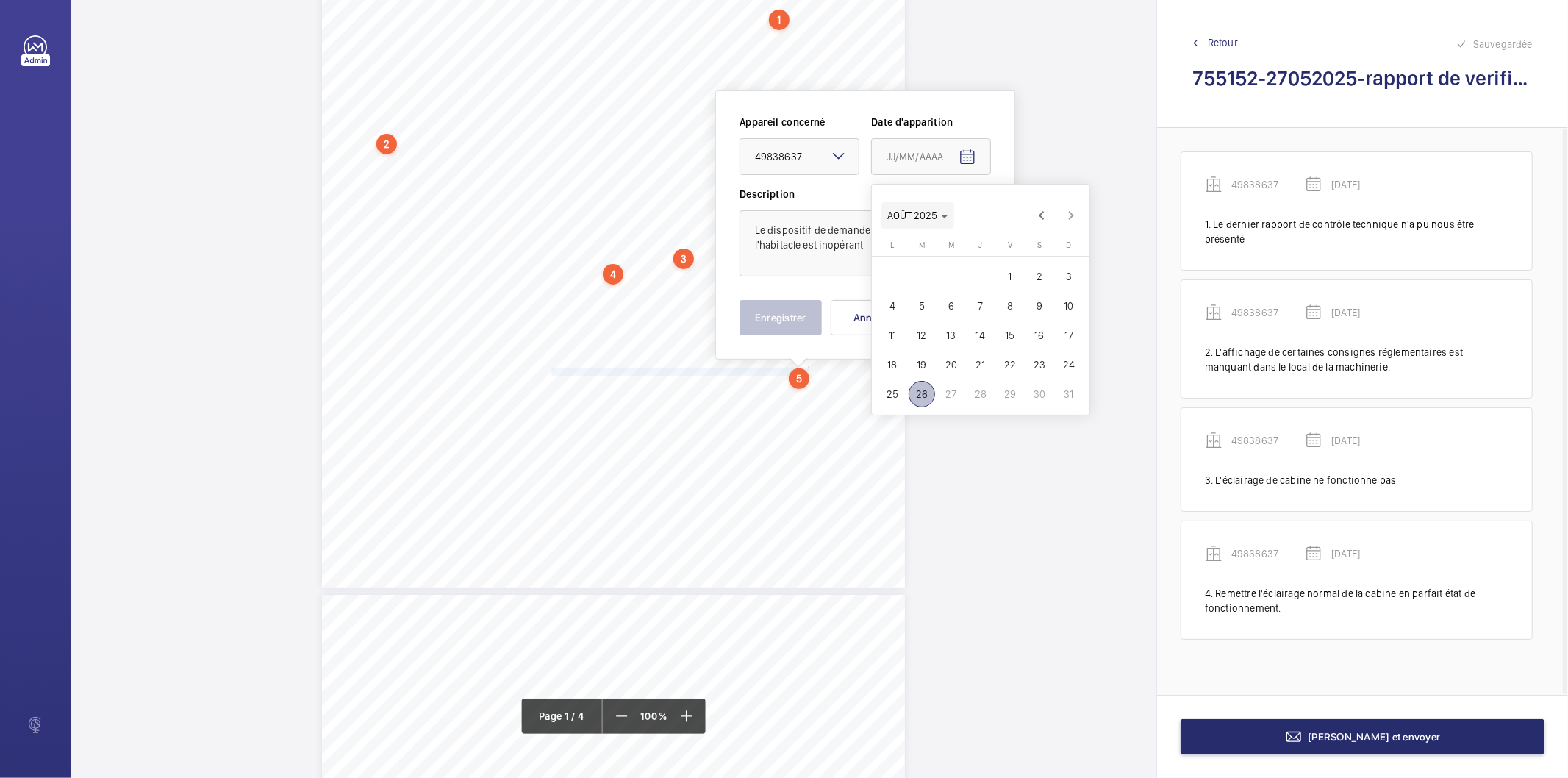
click at [944, 217] on icon "Choose month and year" at bounding box center [945, 217] width 7 height 4
click at [1055, 406] on span "2025" at bounding box center [1056, 408] width 46 height 26
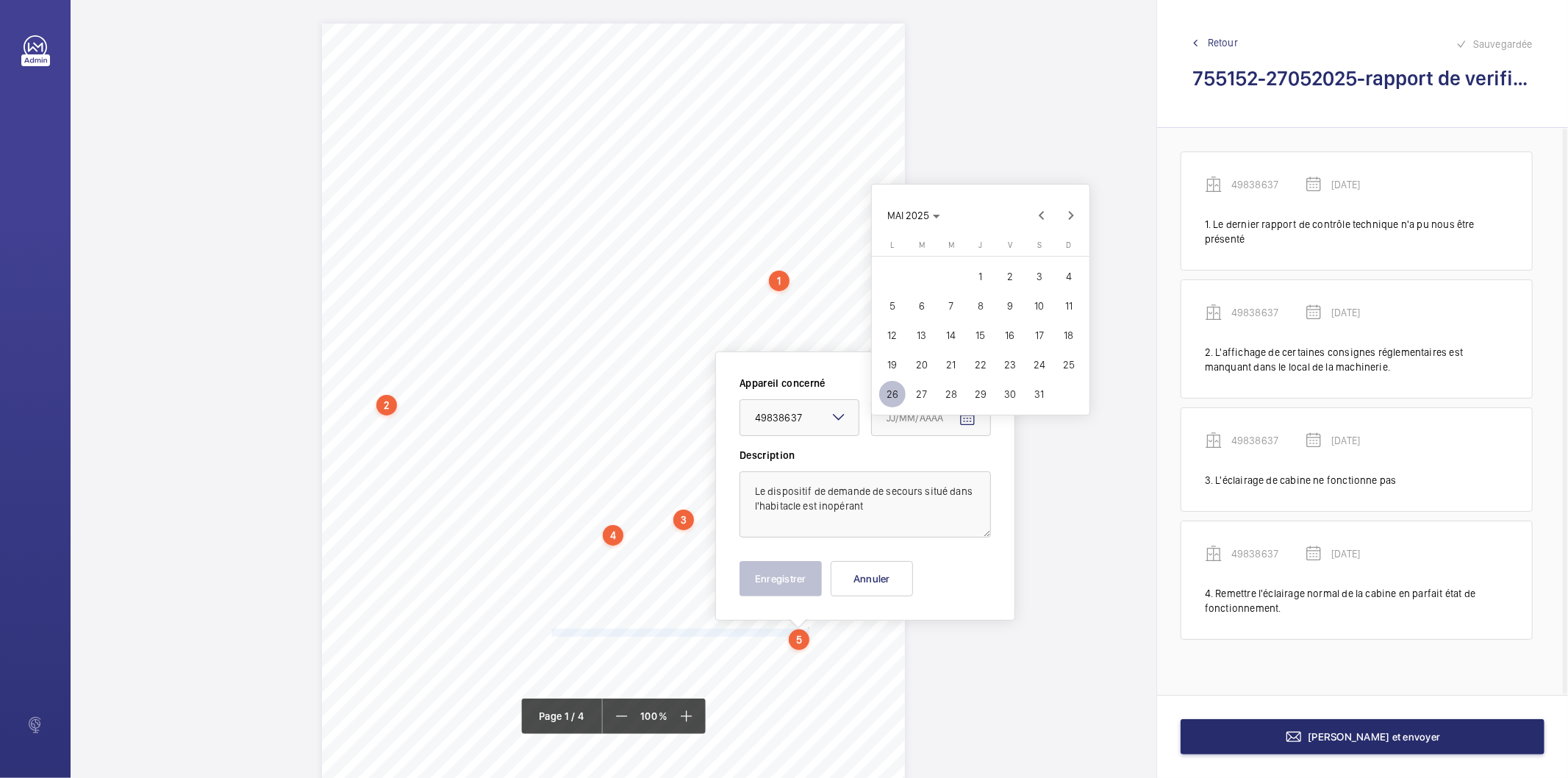
scroll to position [261, 0]
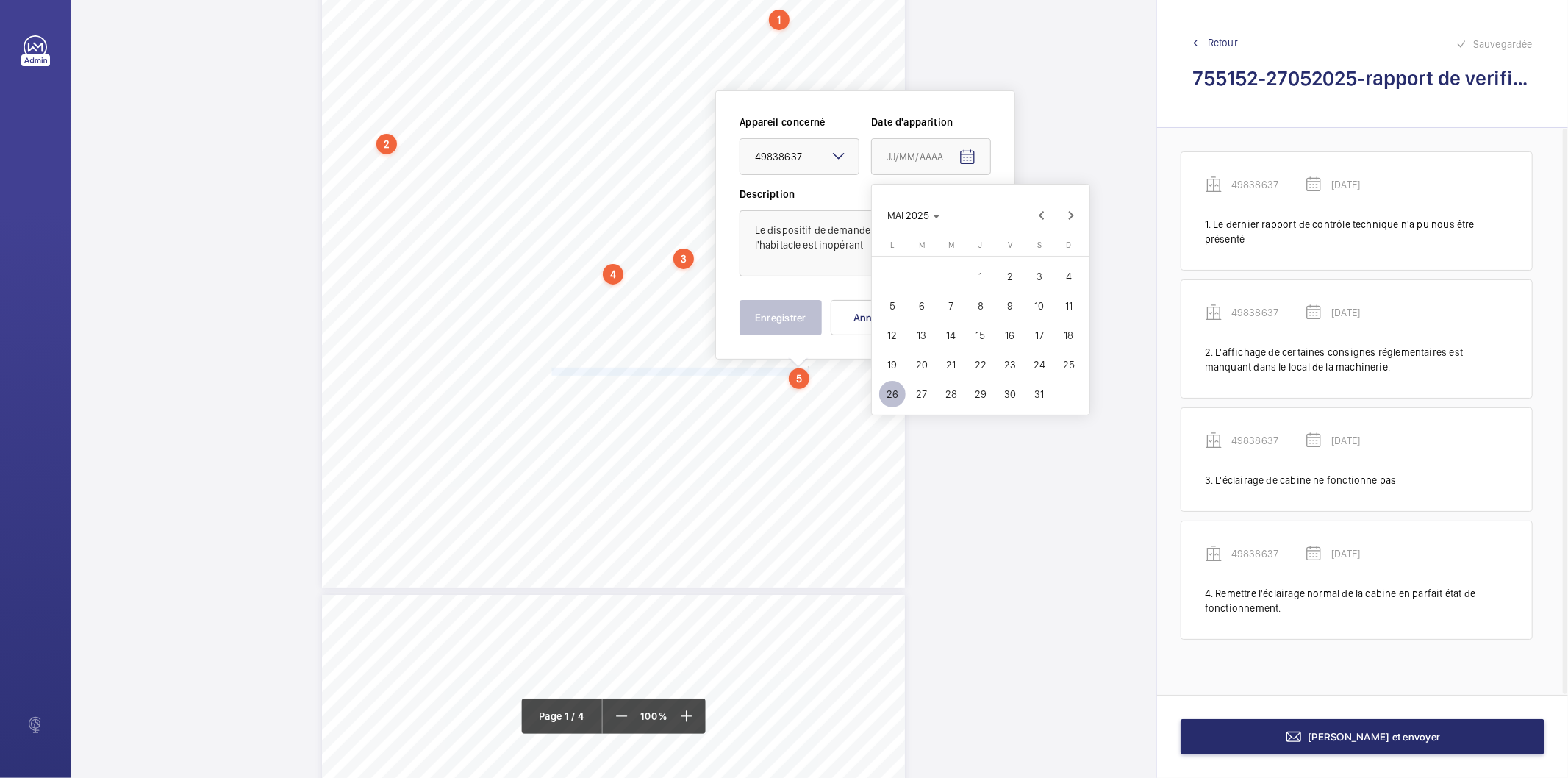
click at [918, 391] on span "27" at bounding box center [921, 394] width 26 height 26
type input "[DATE]"
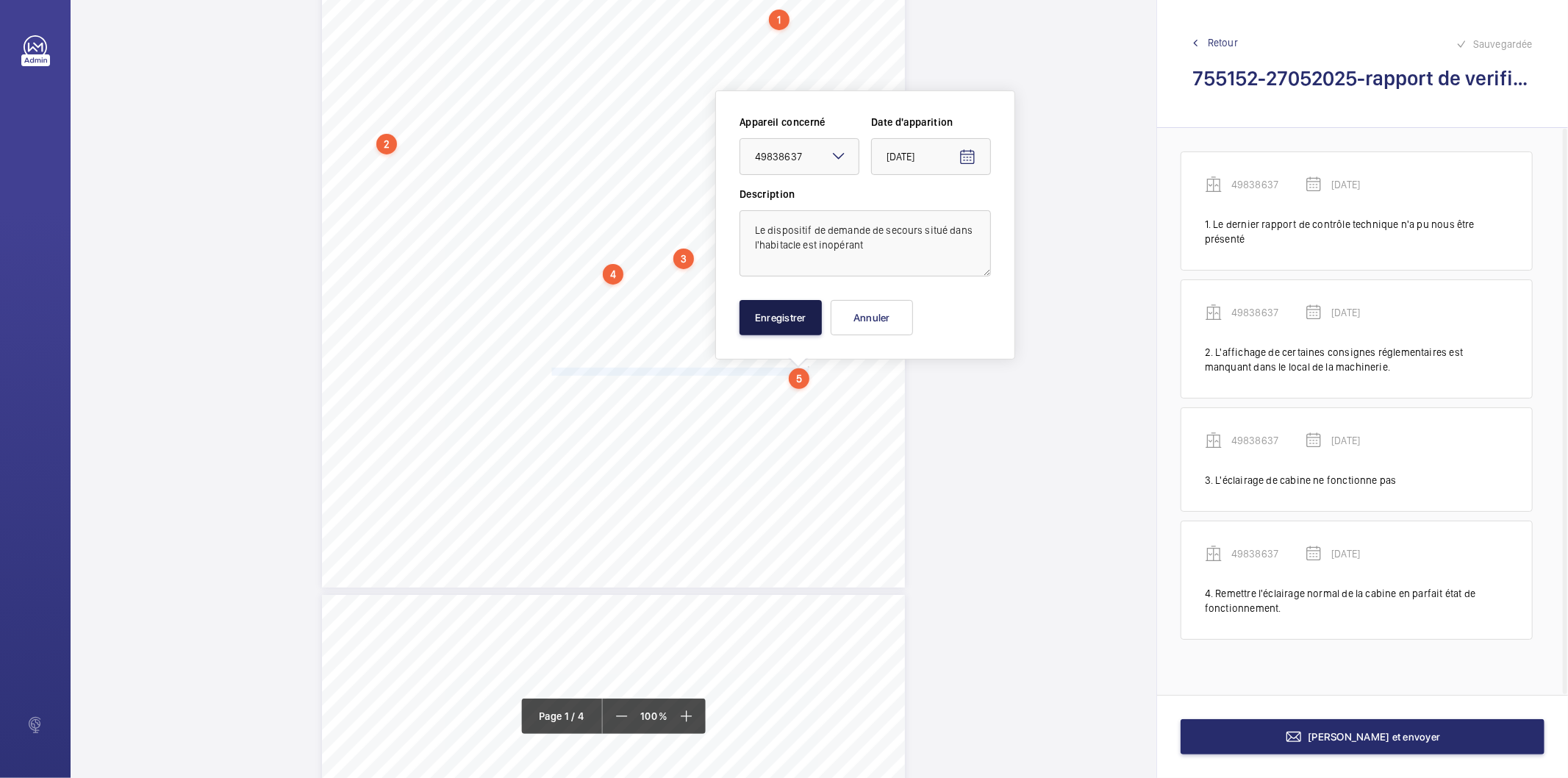
click at [799, 311] on button "Enregistrer" at bounding box center [781, 318] width 82 height 36
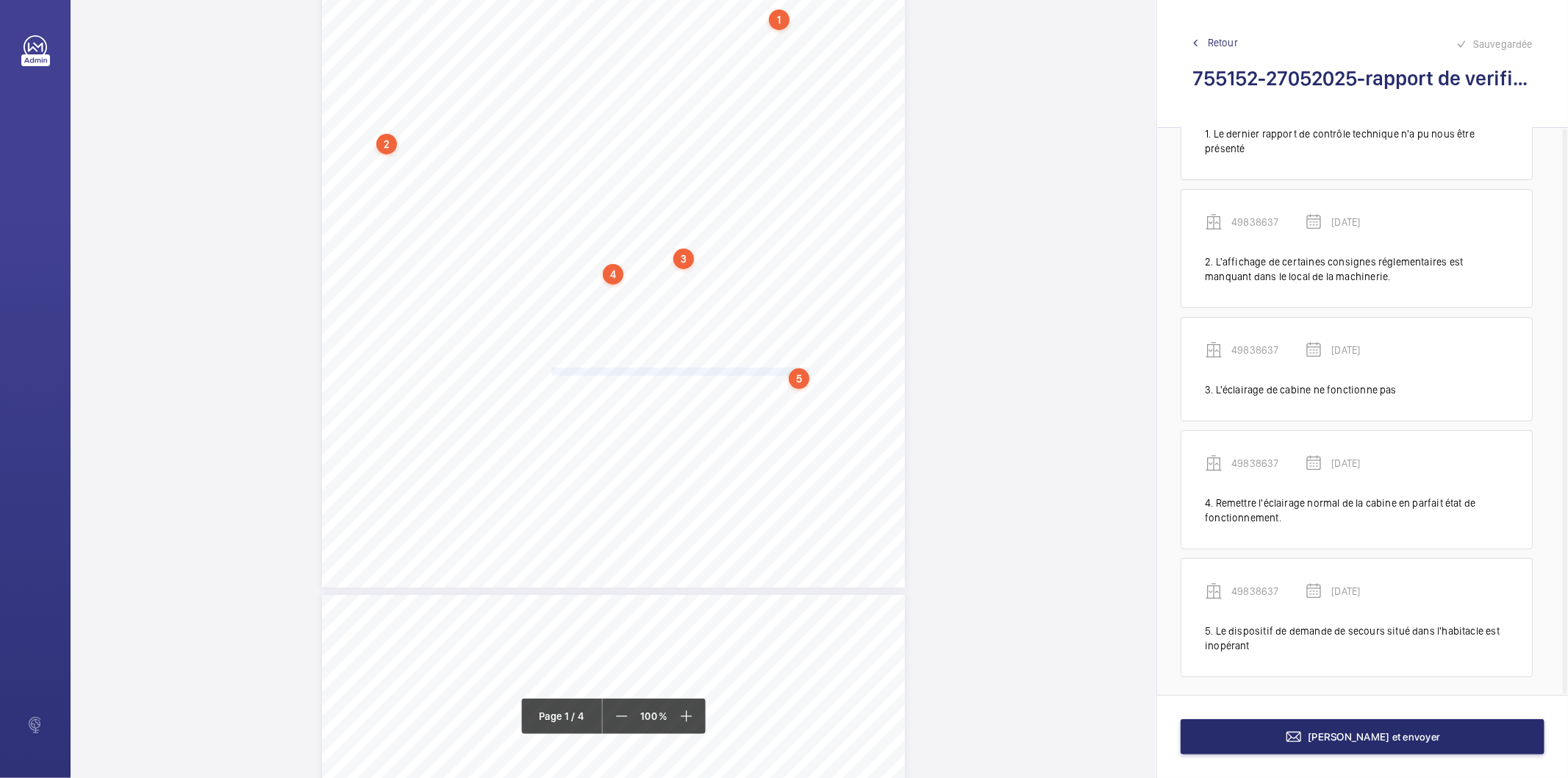
scroll to position [97, 0]
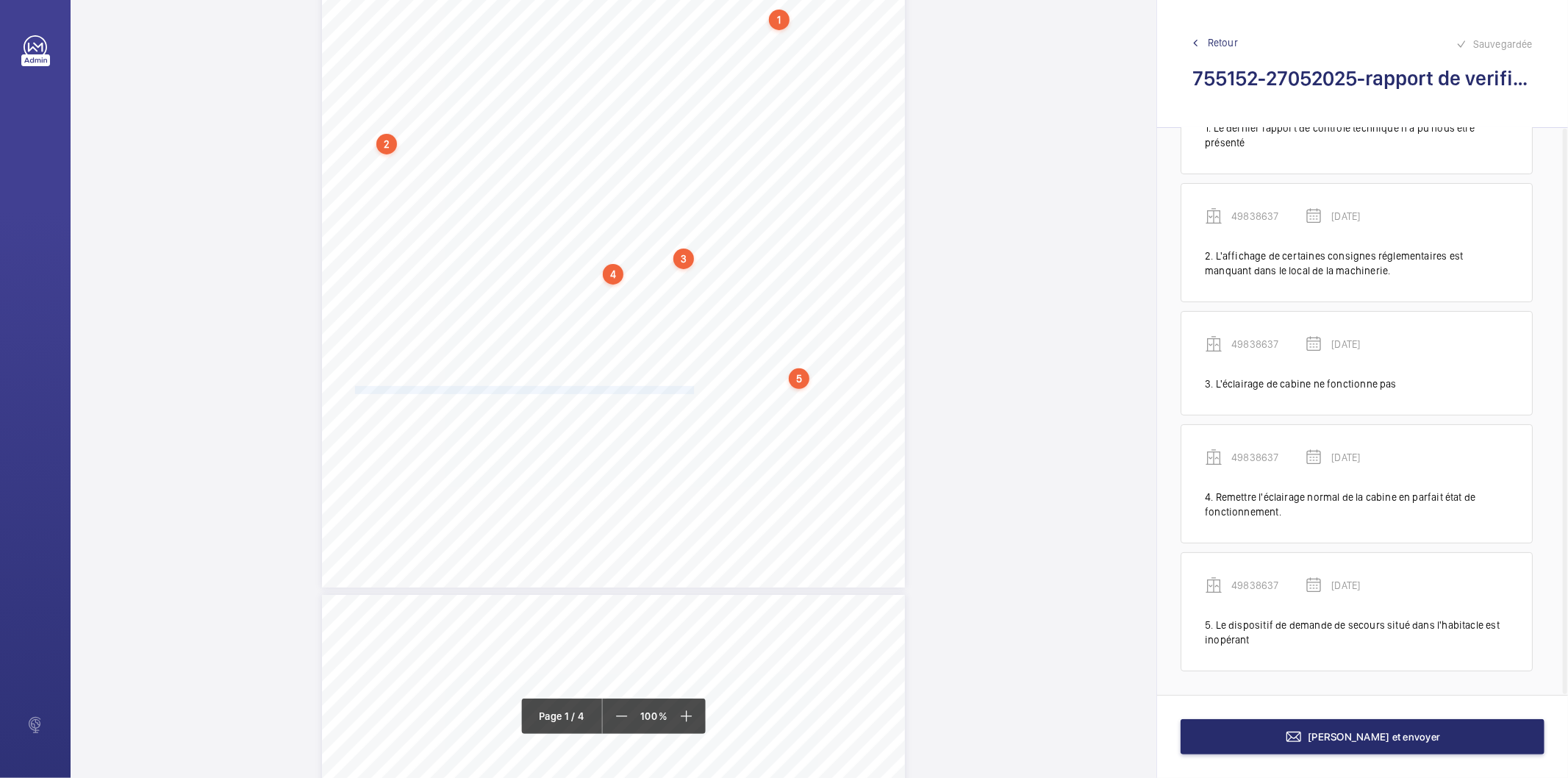
drag, startPoint x: 355, startPoint y: 390, endPoint x: 692, endPoint y: 390, distance: 337.0
click at [692, 390] on span "Remettre en état de fonctionnement le dispositif de demande de secours situé da…" at bounding box center [524, 390] width 338 height 7
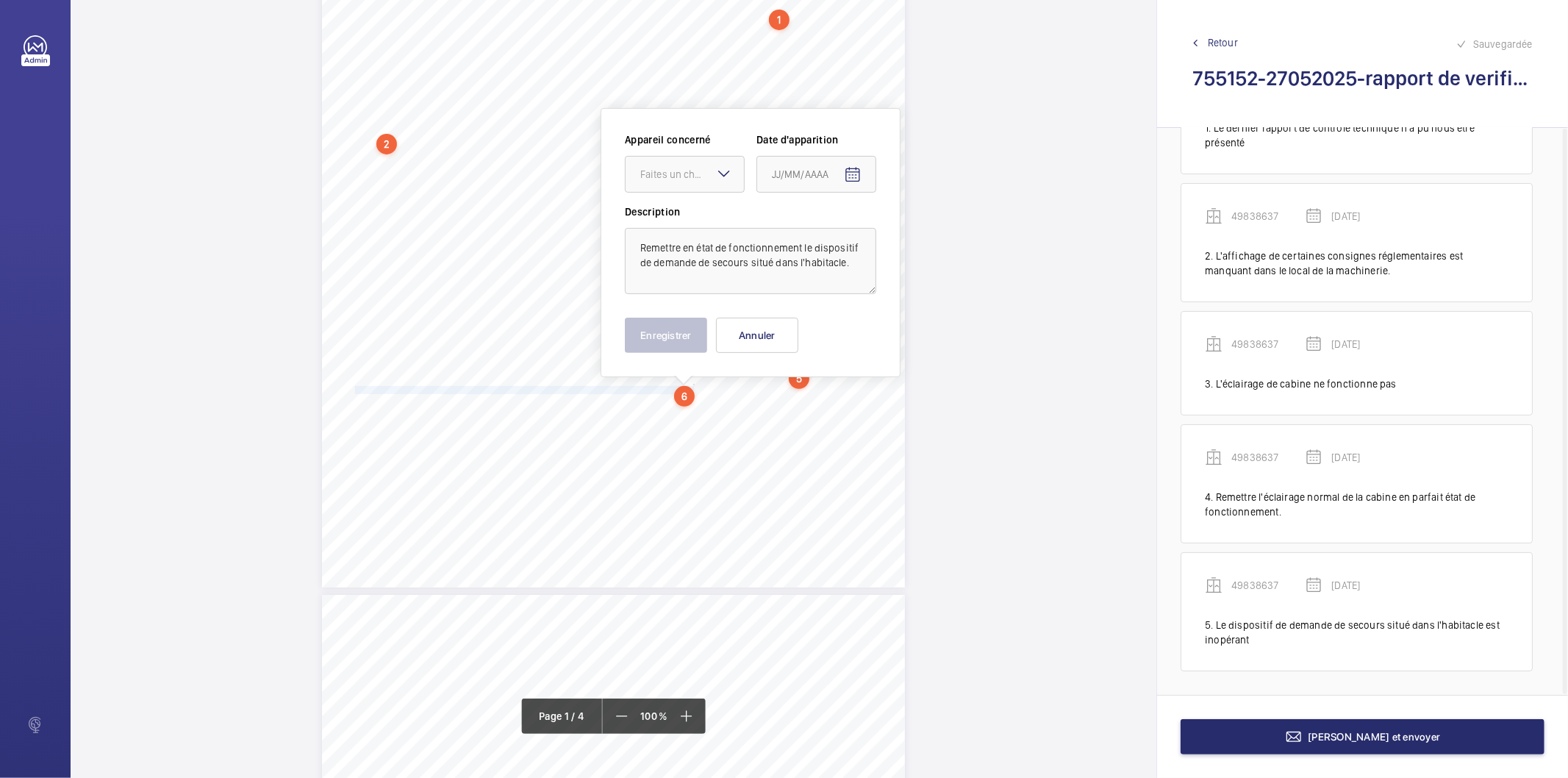
scroll to position [279, 0]
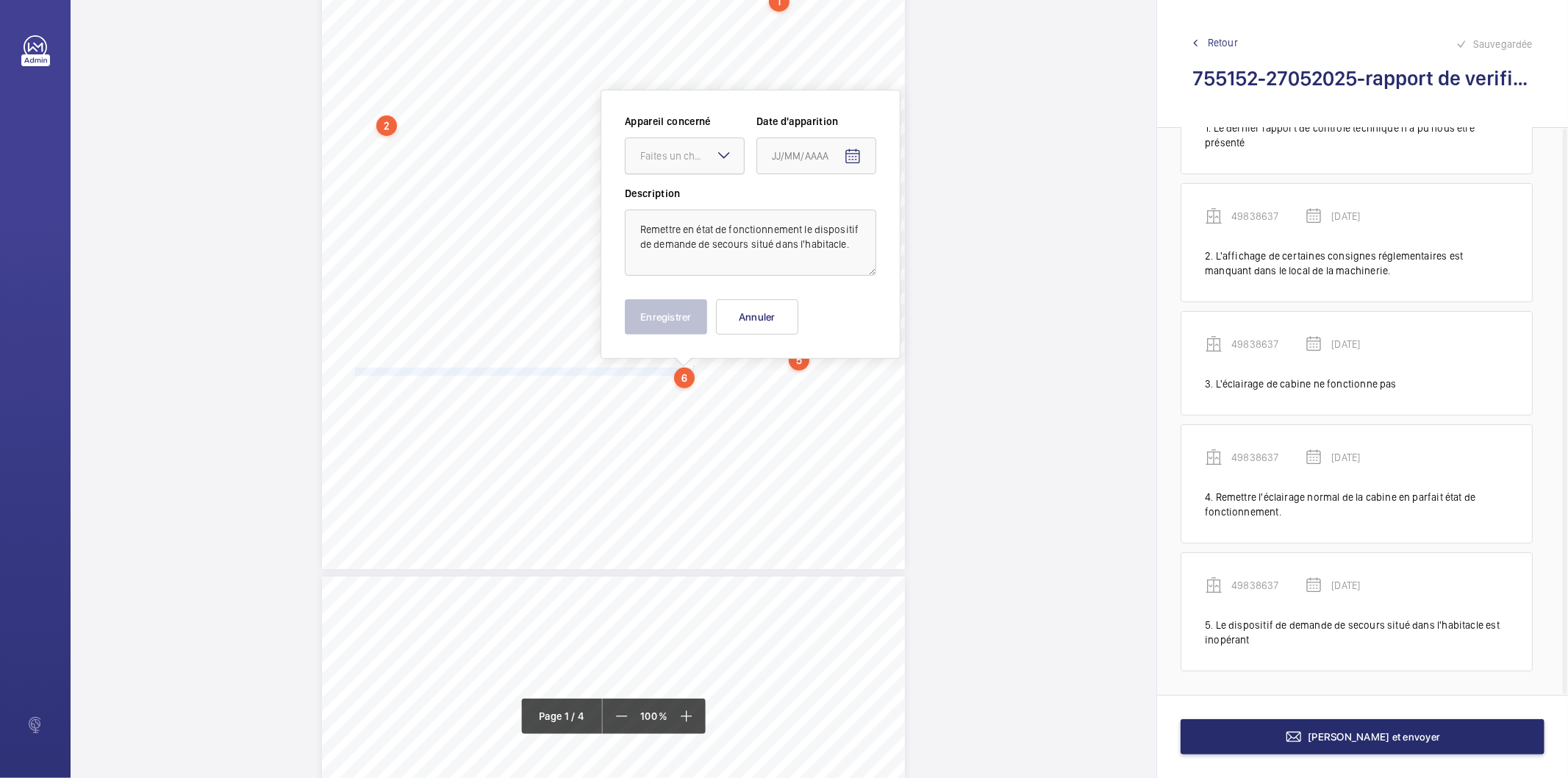
click at [679, 157] on div "Faites un choix" at bounding box center [692, 156] width 104 height 15
click at [673, 203] on span "49838637" at bounding box center [684, 201] width 89 height 15
click at [857, 157] on mat-icon "Open calendar" at bounding box center [852, 157] width 18 height 18
click at [831, 217] on icon "Choose month and year" at bounding box center [829, 216] width 7 height 4
click at [942, 406] on span "2025" at bounding box center [942, 407] width 46 height 26
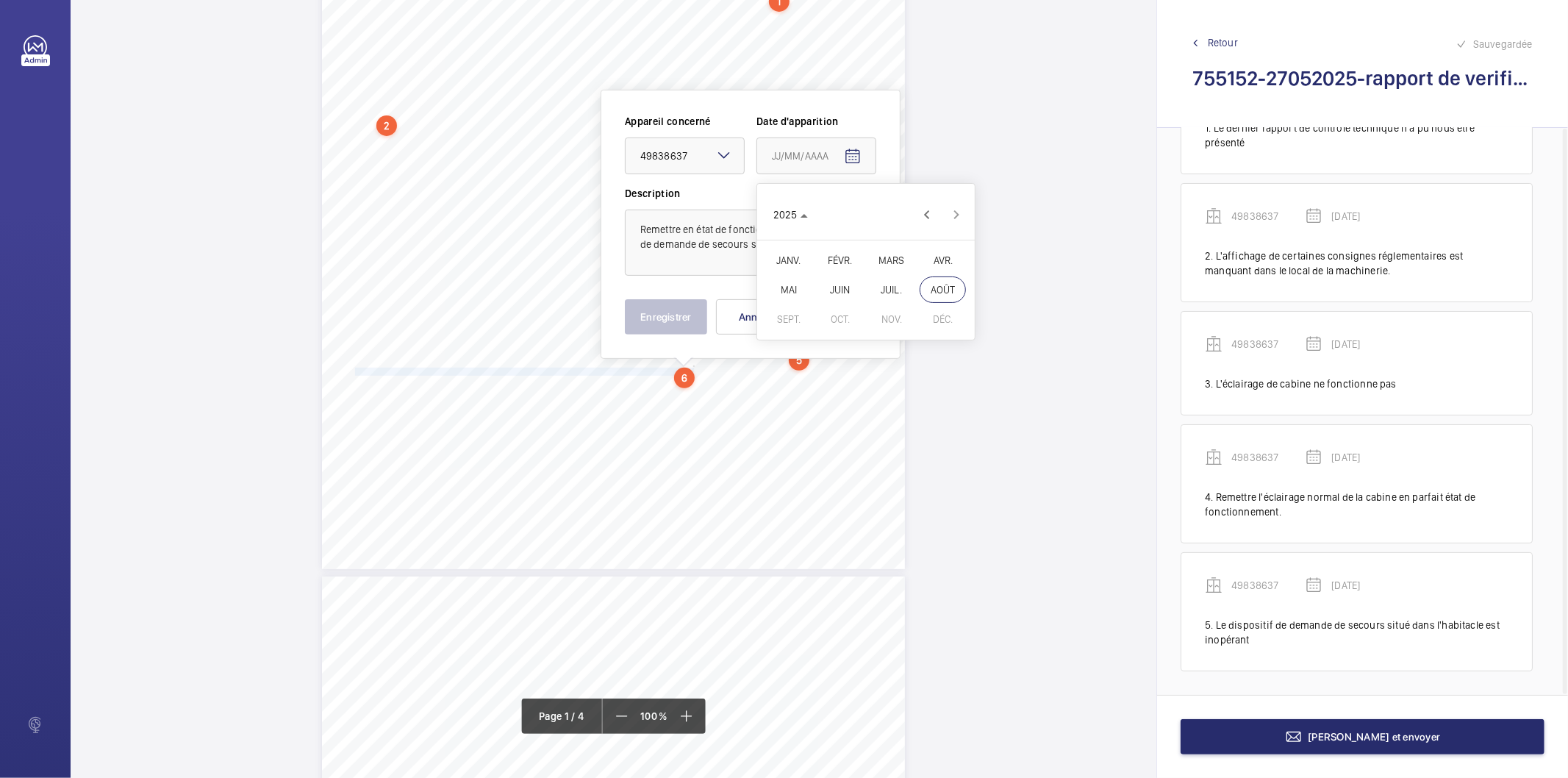
click at [782, 297] on span "MAI" at bounding box center [787, 290] width 46 height 26
click at [813, 385] on span "27" at bounding box center [807, 393] width 26 height 26
type input "[DATE]"
click at [689, 307] on button "Enregistrer" at bounding box center [666, 317] width 82 height 36
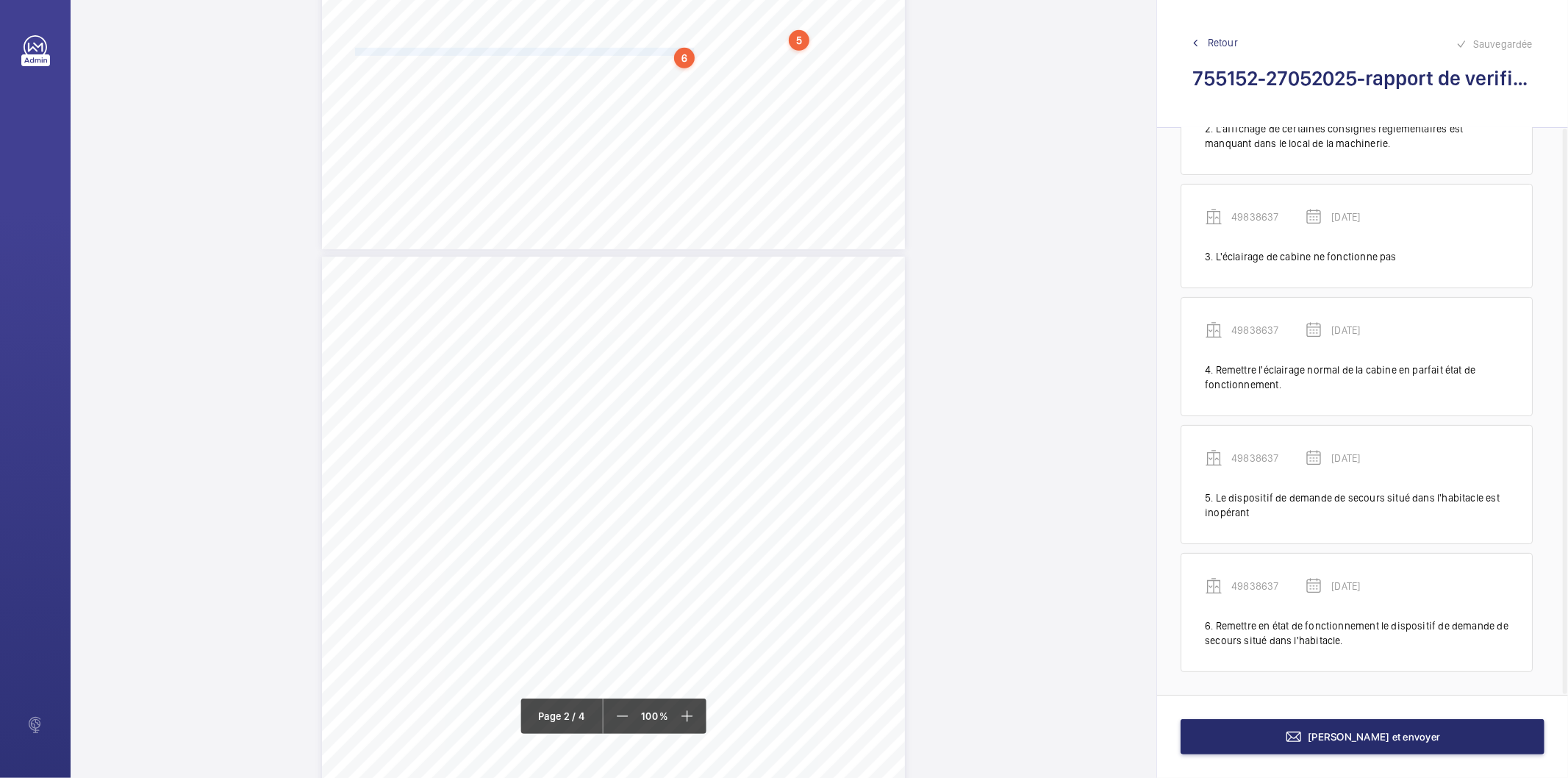
scroll to position [606, 0]
drag, startPoint x: 549, startPoint y: 410, endPoint x: 745, endPoint y: 409, distance: 196.0
click at [745, 409] on span "(45SNZK12)/Monte-charge n°6) - Pas d'enregistrement du bouton 3ème étage en cab…" at bounding box center [591, 411] width 316 height 7
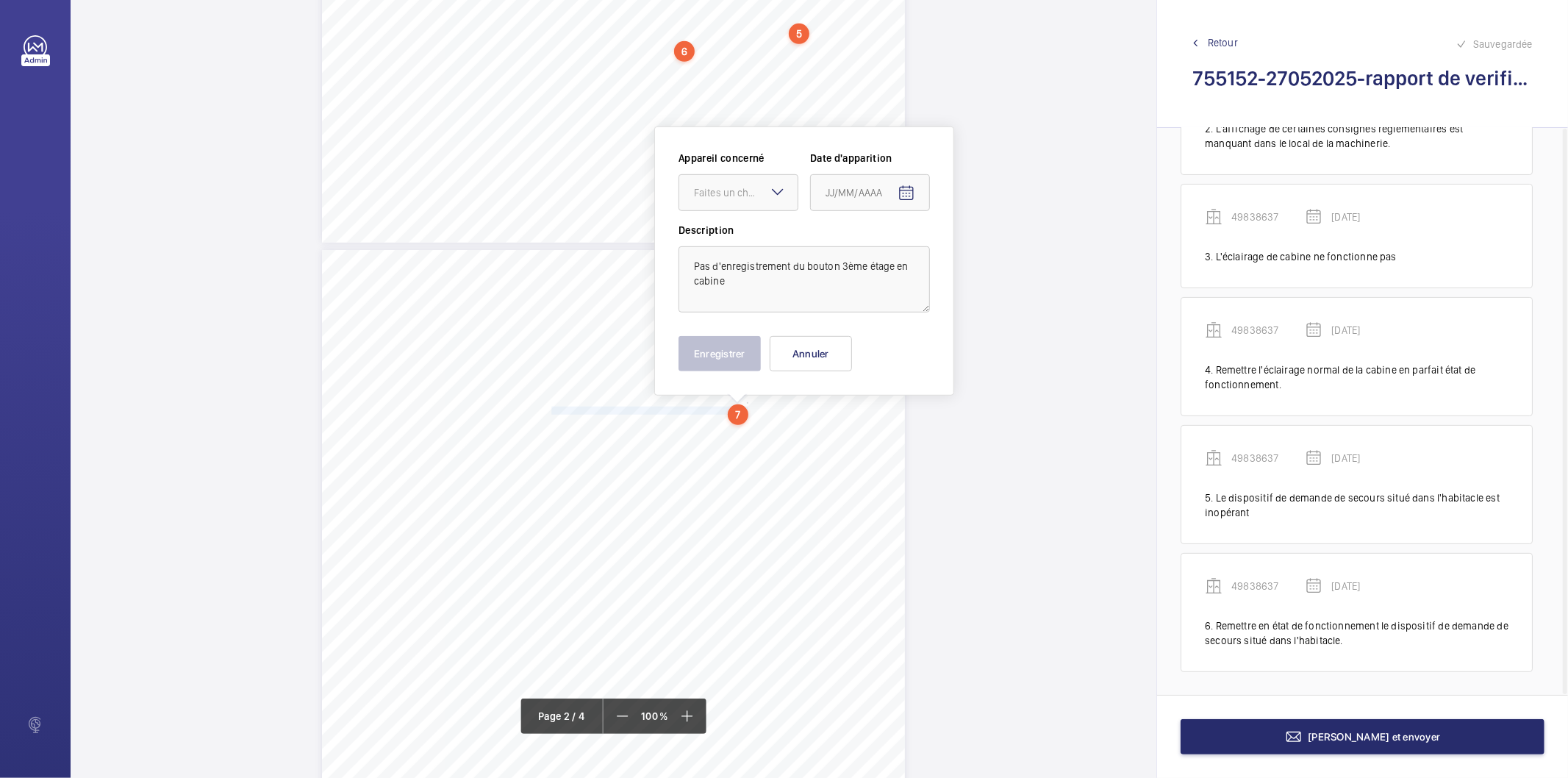
scroll to position [642, 0]
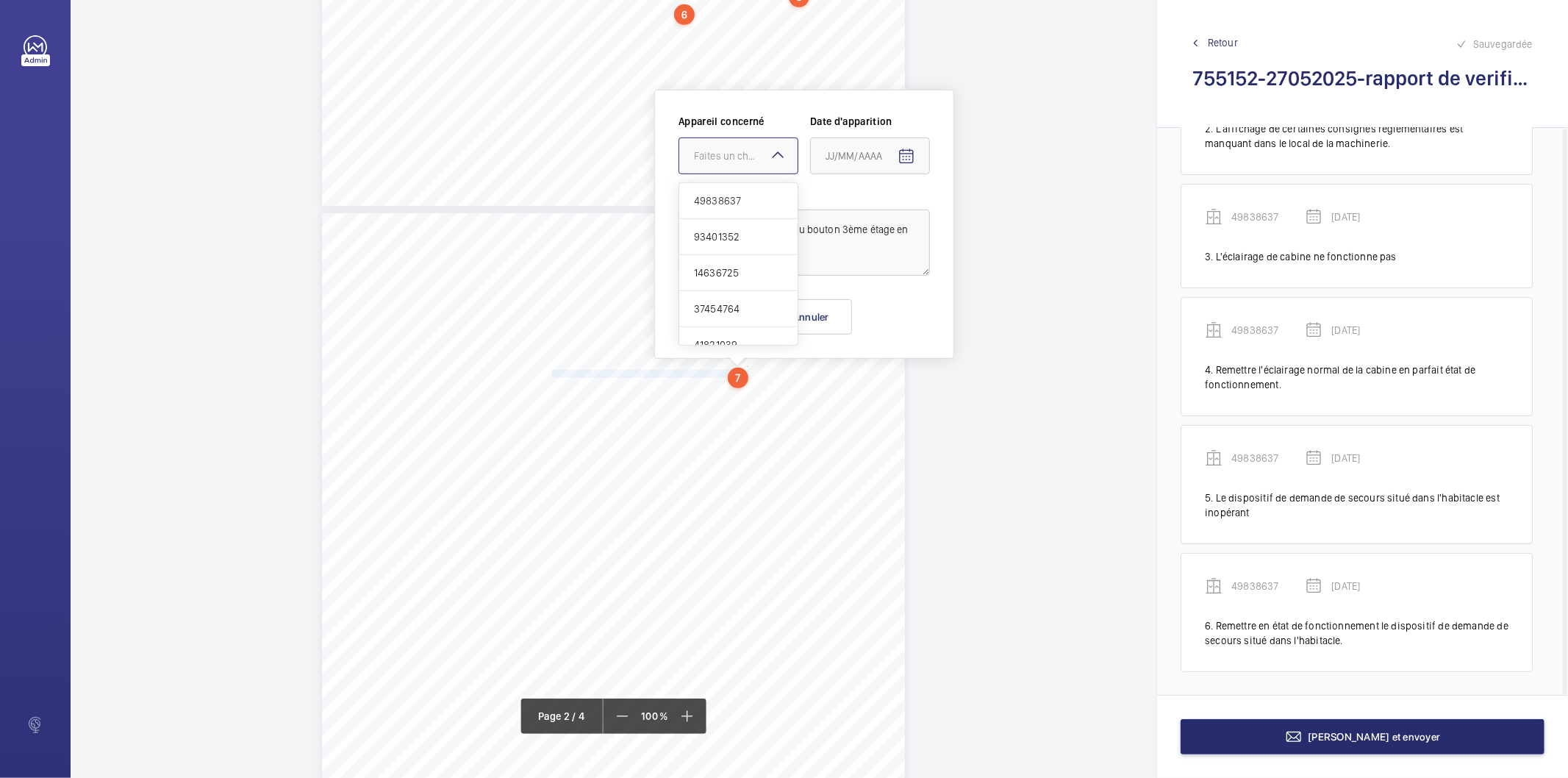
click at [740, 155] on div "Faites un choix" at bounding box center [745, 156] width 104 height 15
click at [720, 194] on span "49838637" at bounding box center [738, 201] width 89 height 15
click at [901, 158] on mat-icon "Open calendar" at bounding box center [905, 157] width 18 height 18
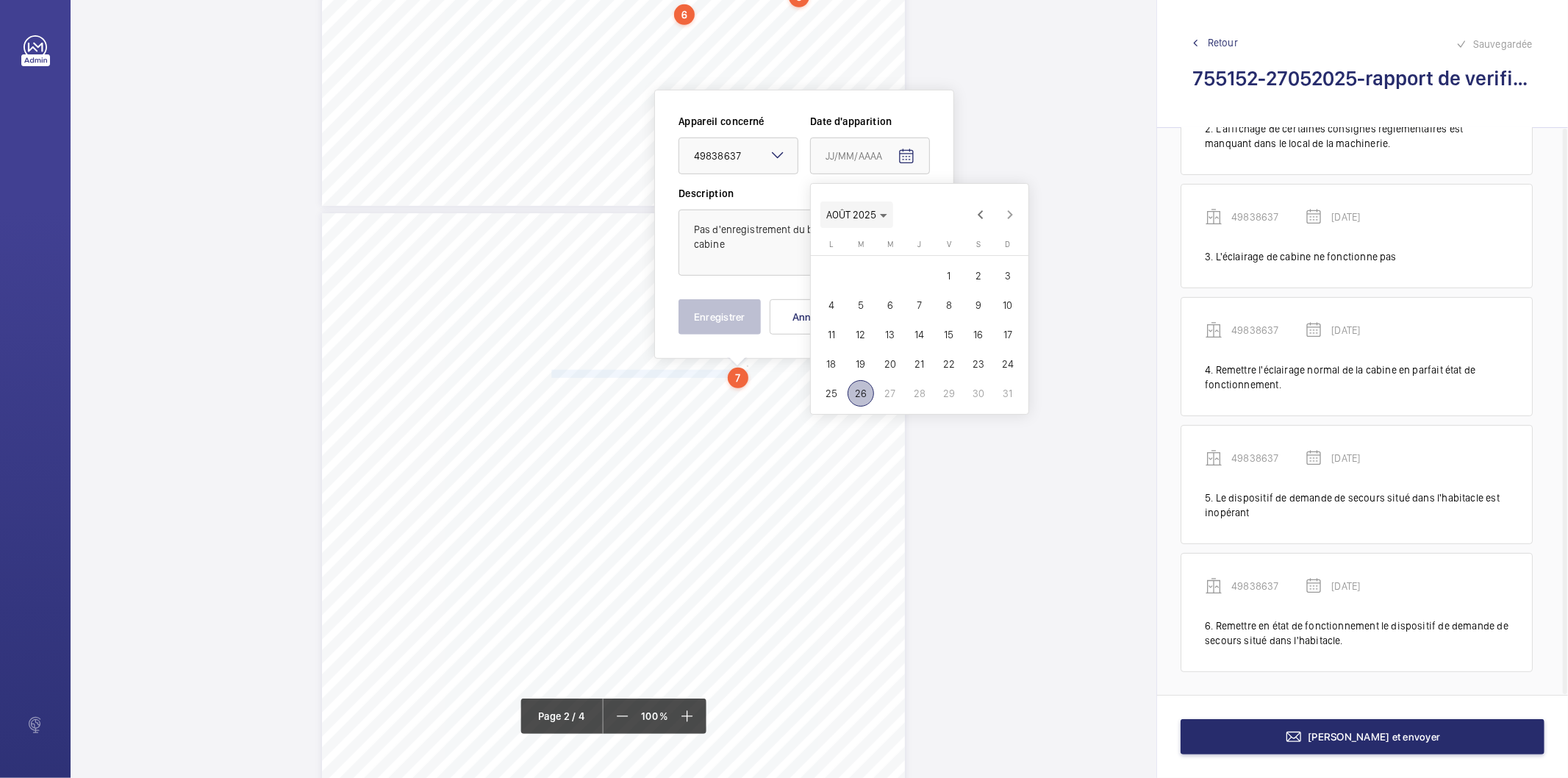
click at [884, 214] on polygon "Choose month and year" at bounding box center [884, 216] width 7 height 4
click at [1005, 404] on span "2025" at bounding box center [995, 407] width 46 height 26
click at [841, 290] on span "MAI" at bounding box center [842, 290] width 46 height 26
click at [859, 391] on span "27" at bounding box center [860, 393] width 26 height 26
type input "[DATE]"
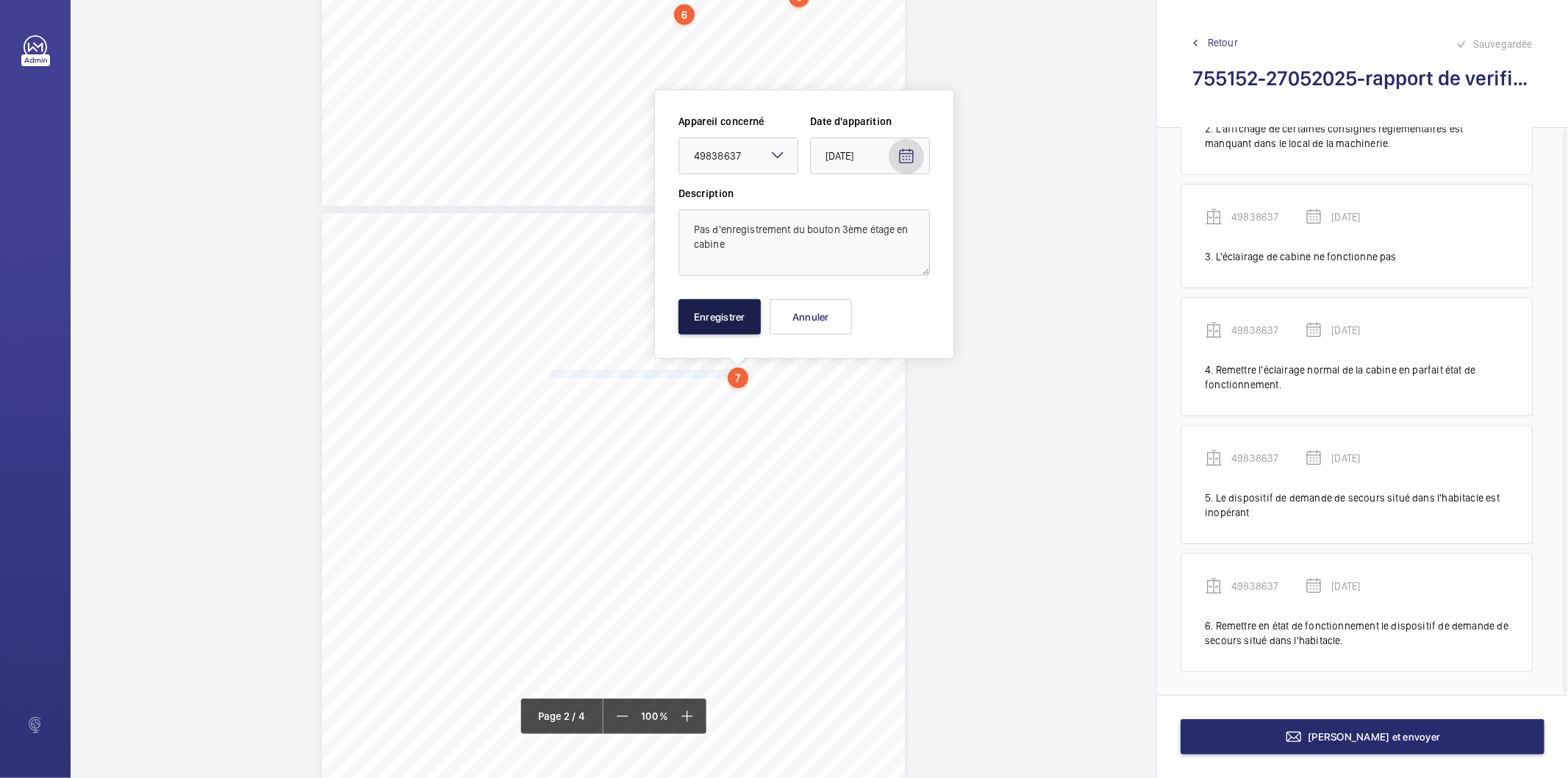
click at [738, 322] on button "Enregistrer" at bounding box center [720, 317] width 82 height 36
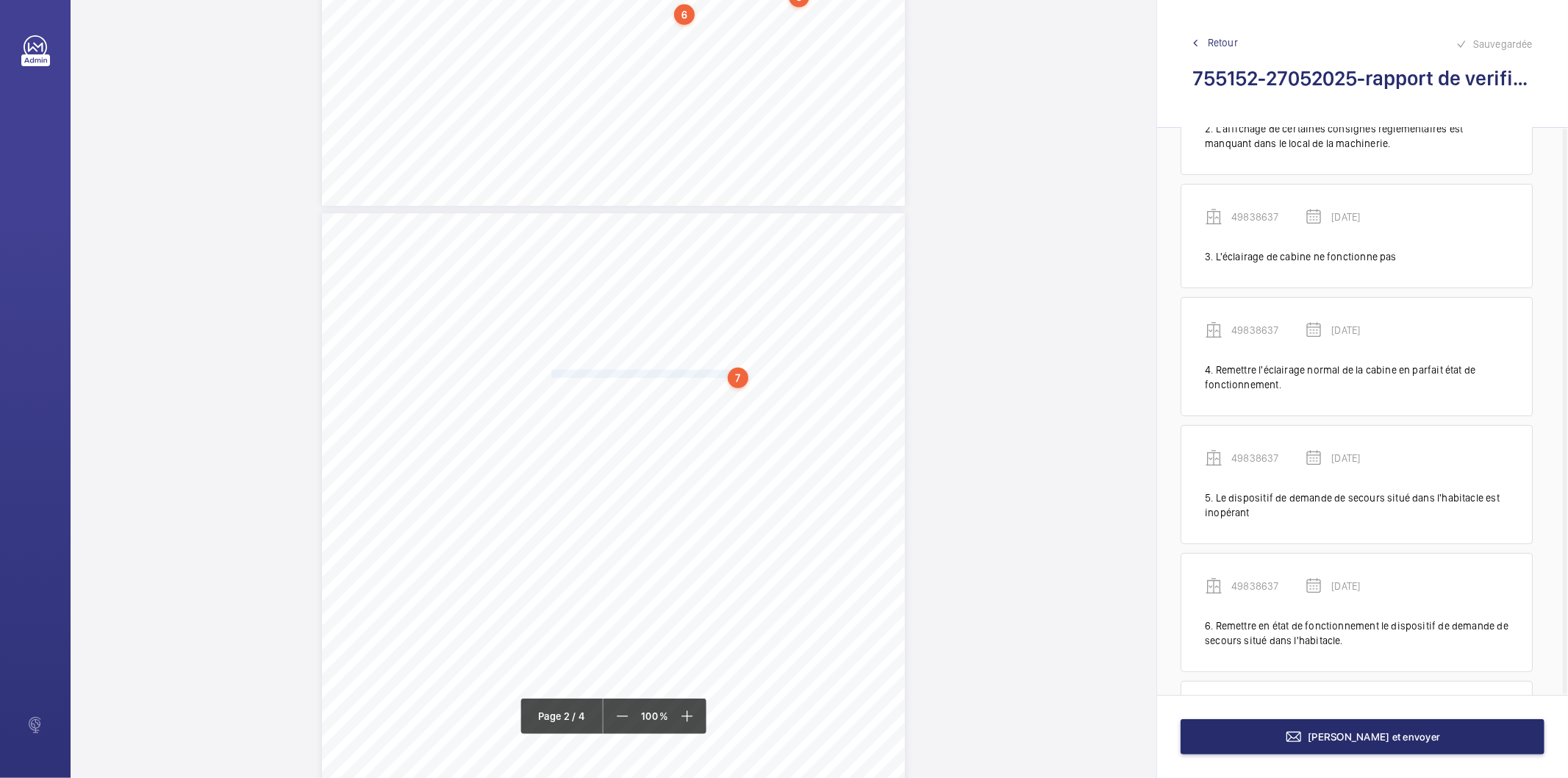
scroll to position [337, 0]
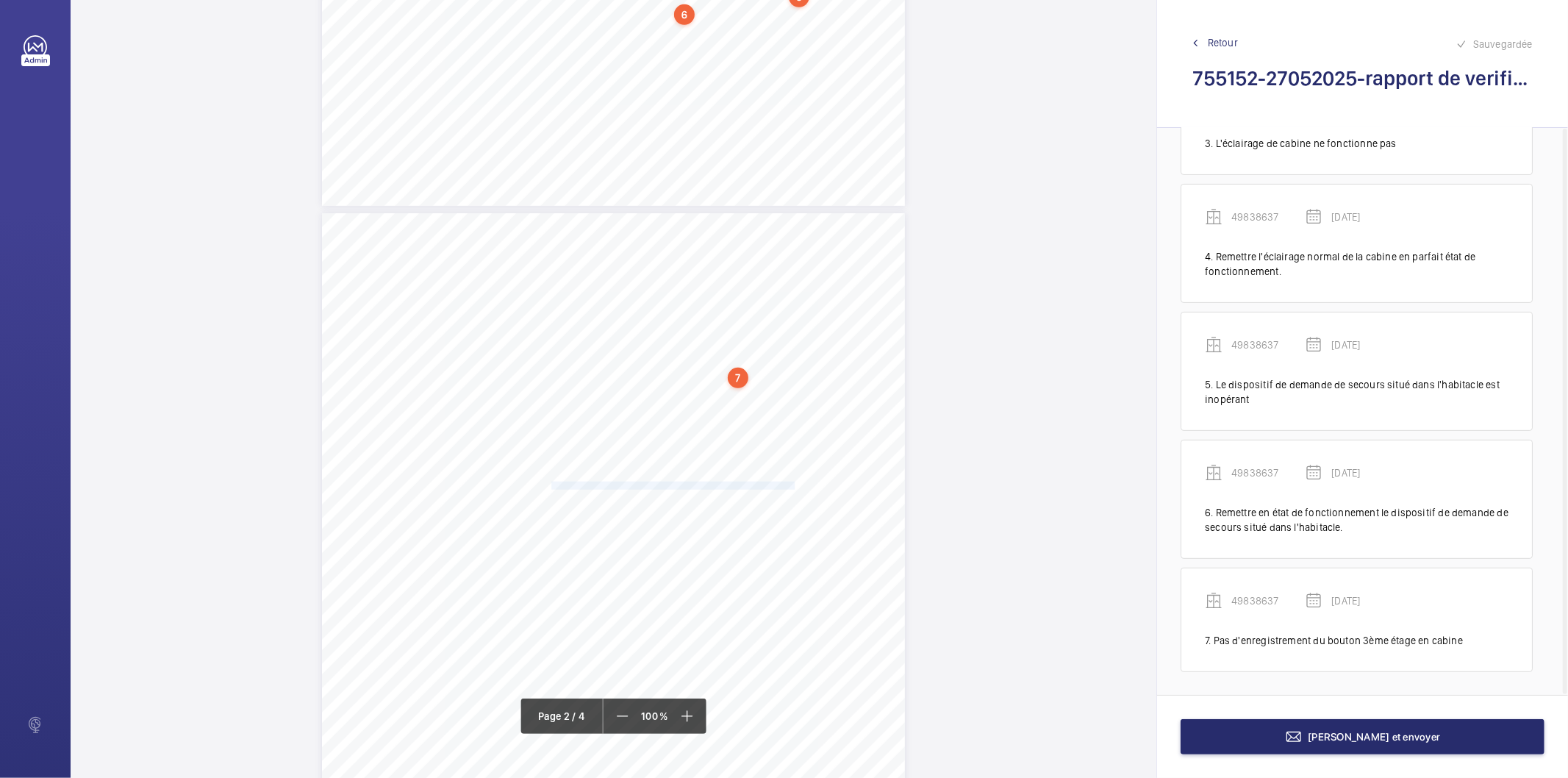
drag, startPoint x: 549, startPoint y: 486, endPoint x: 792, endPoint y: 484, distance: 243.0
click at [792, 484] on span "(45SNZK12)/Monte-charge n°6) - La réouverture de la porte cabine en cas de heur…" at bounding box center [614, 486] width 361 height 7
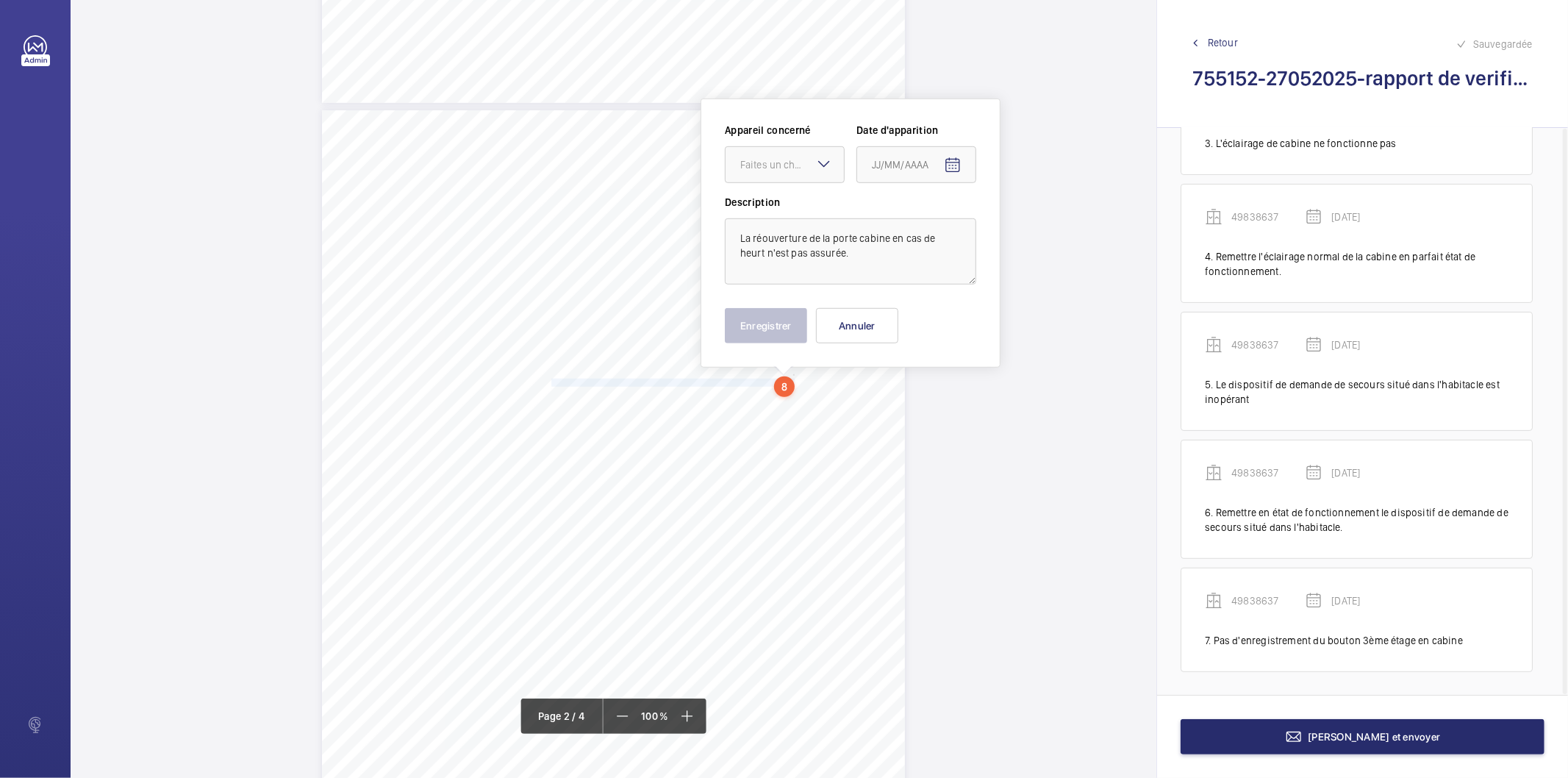
scroll to position [754, 0]
click at [775, 158] on div "Faites un choix" at bounding box center [792, 157] width 104 height 15
click at [776, 191] on div "49838637" at bounding box center [784, 202] width 118 height 36
click at [947, 162] on mat-icon "Open calendar" at bounding box center [952, 157] width 18 height 18
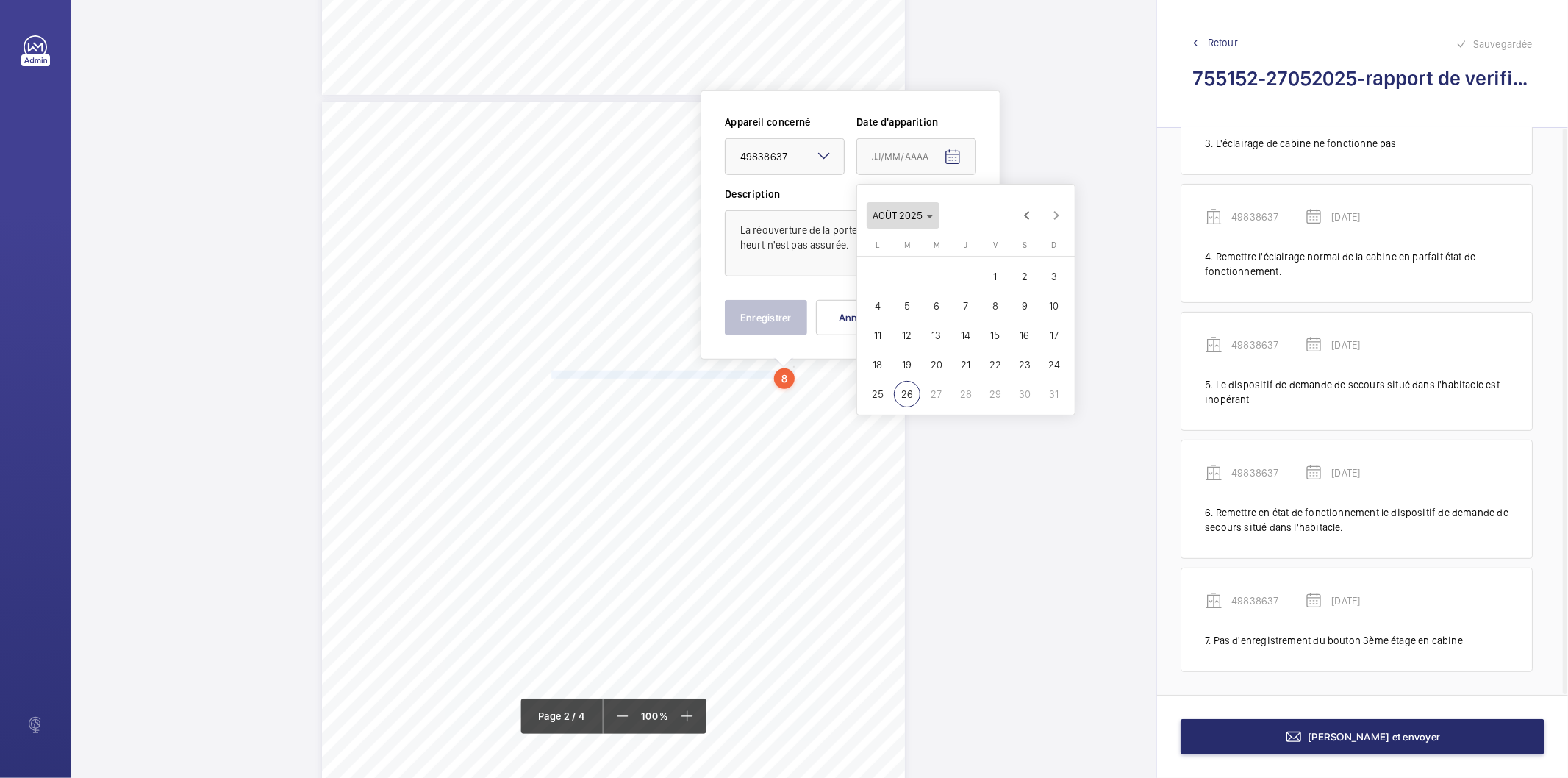
click at [926, 217] on icon "Choose month and year" at bounding box center [930, 217] width 7 height 4
click at [1037, 405] on span "2025" at bounding box center [1042, 408] width 46 height 26
click at [894, 291] on span "MAI" at bounding box center [888, 291] width 46 height 26
click at [906, 390] on span "27" at bounding box center [907, 394] width 26 height 26
type input "[DATE]"
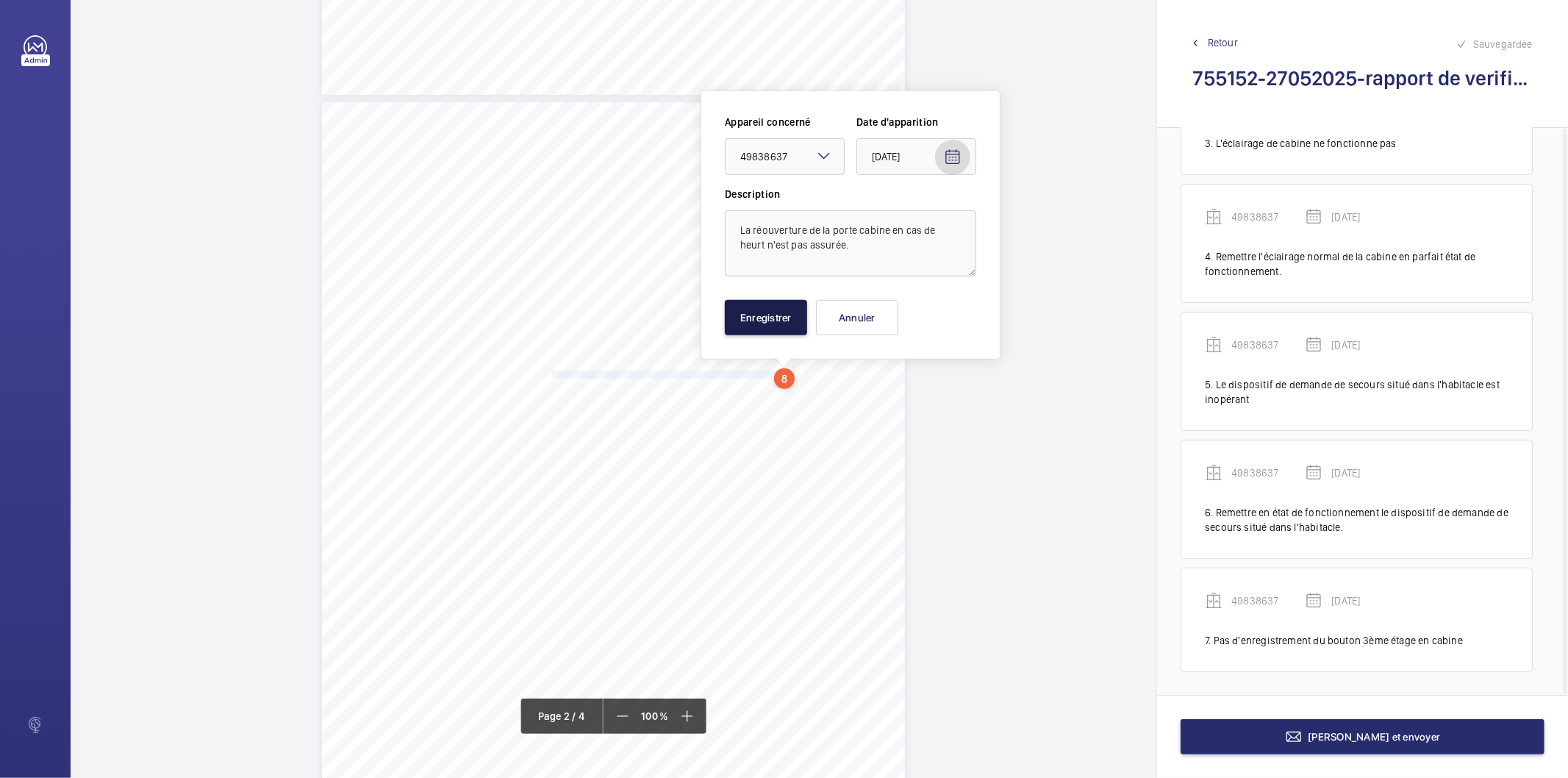
click at [782, 332] on button "Enregistrer" at bounding box center [766, 318] width 82 height 36
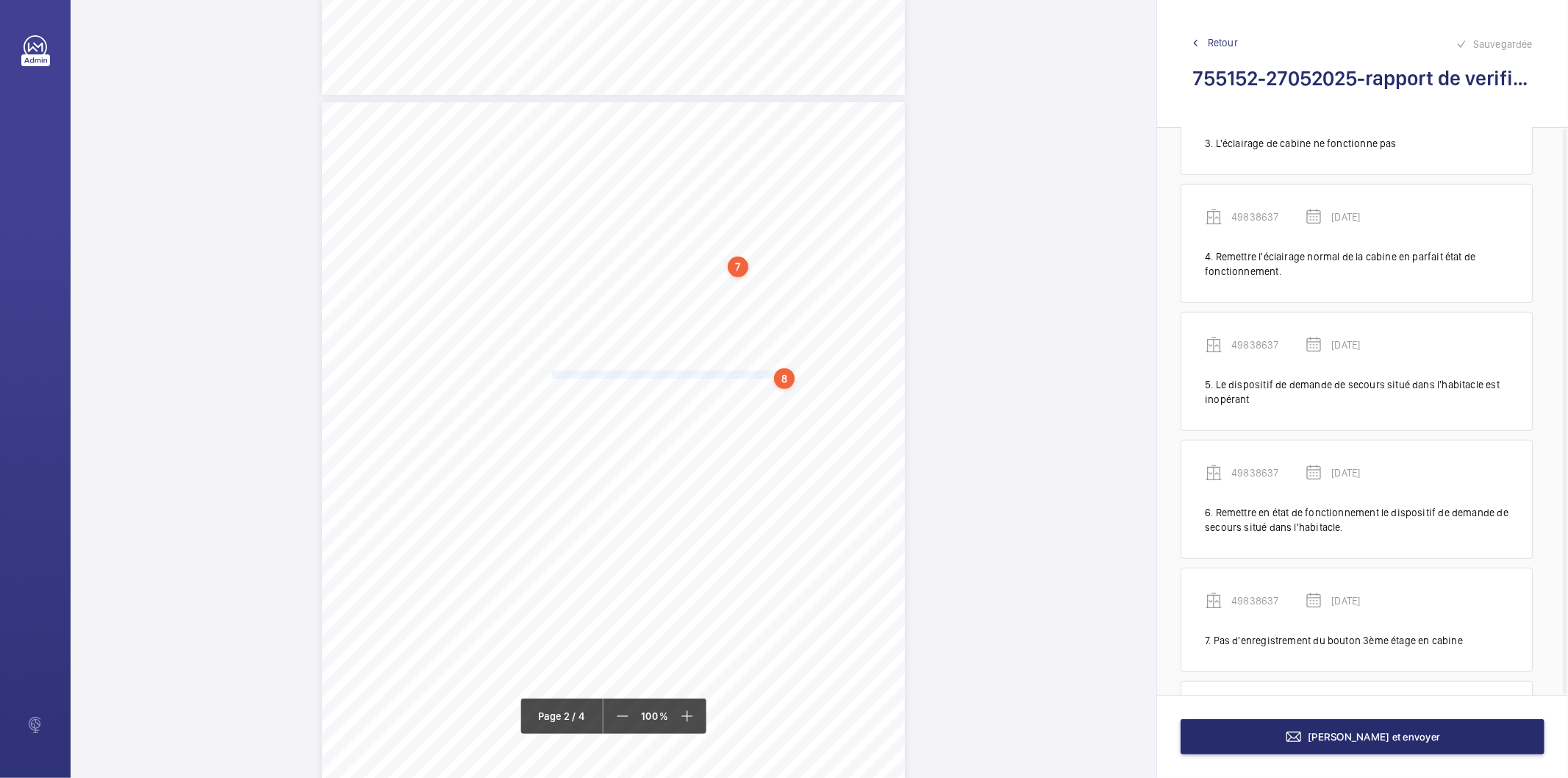
scroll to position [465, 0]
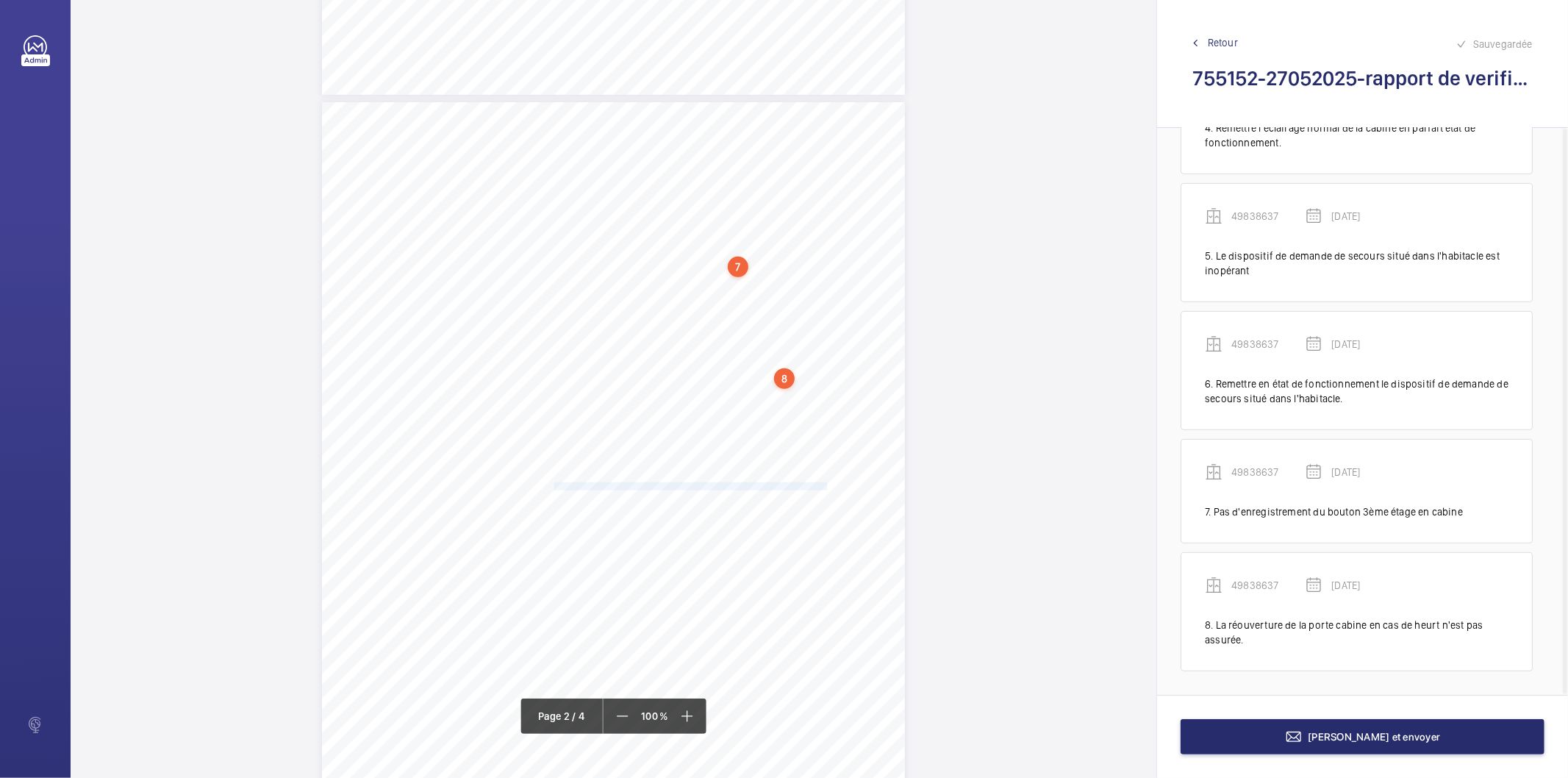
drag, startPoint x: 553, startPoint y: 486, endPoint x: 825, endPoint y: 486, distance: 272.0
click at [825, 486] on span "(45SNZK12)/Monte-charge n°6) - Absence de plaque de propreté sur les portes pal…" at bounding box center [631, 486] width 394 height 7
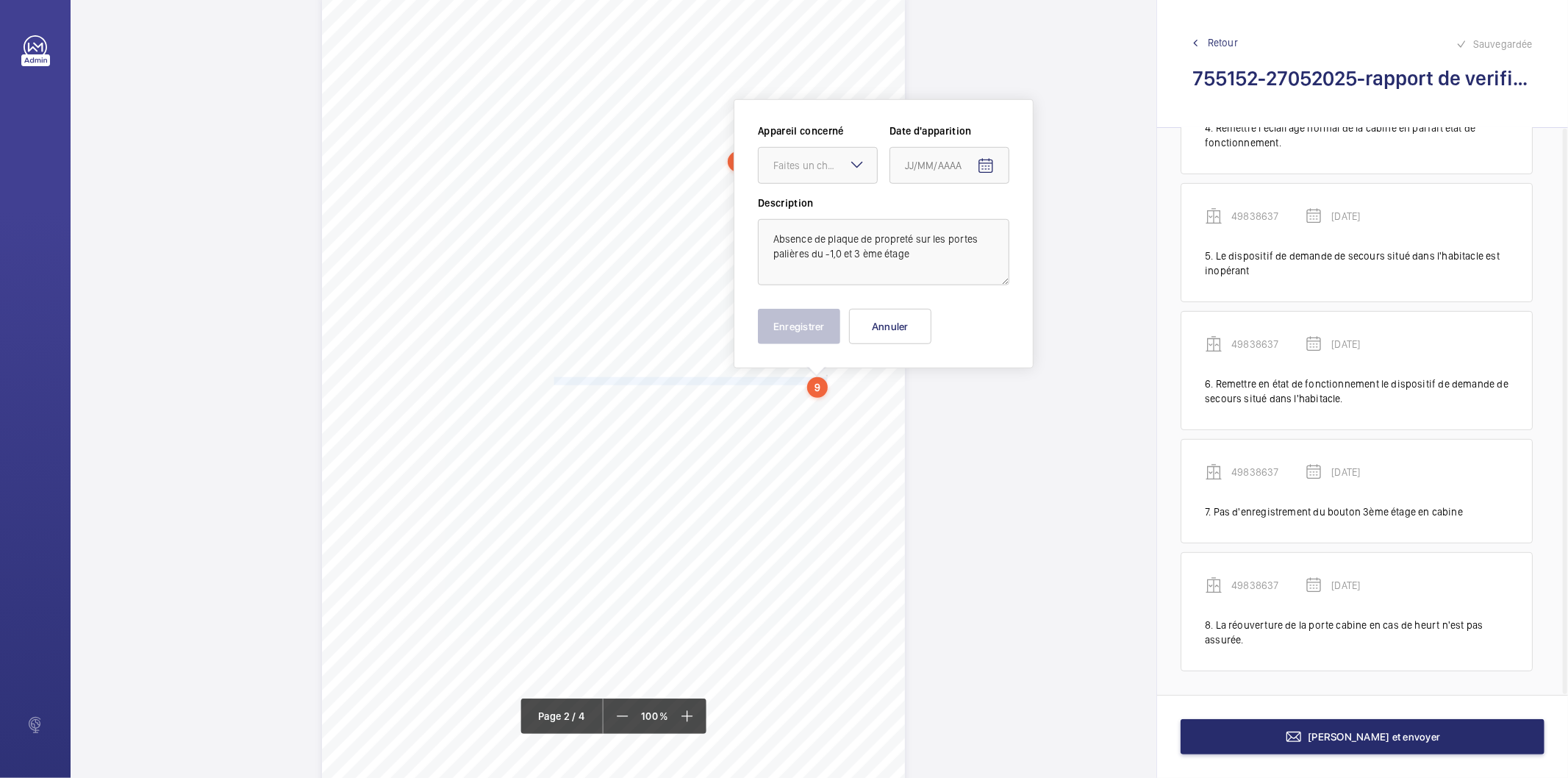
scroll to position [868, 0]
click at [819, 158] on div "Faites un choix" at bounding box center [825, 156] width 104 height 15
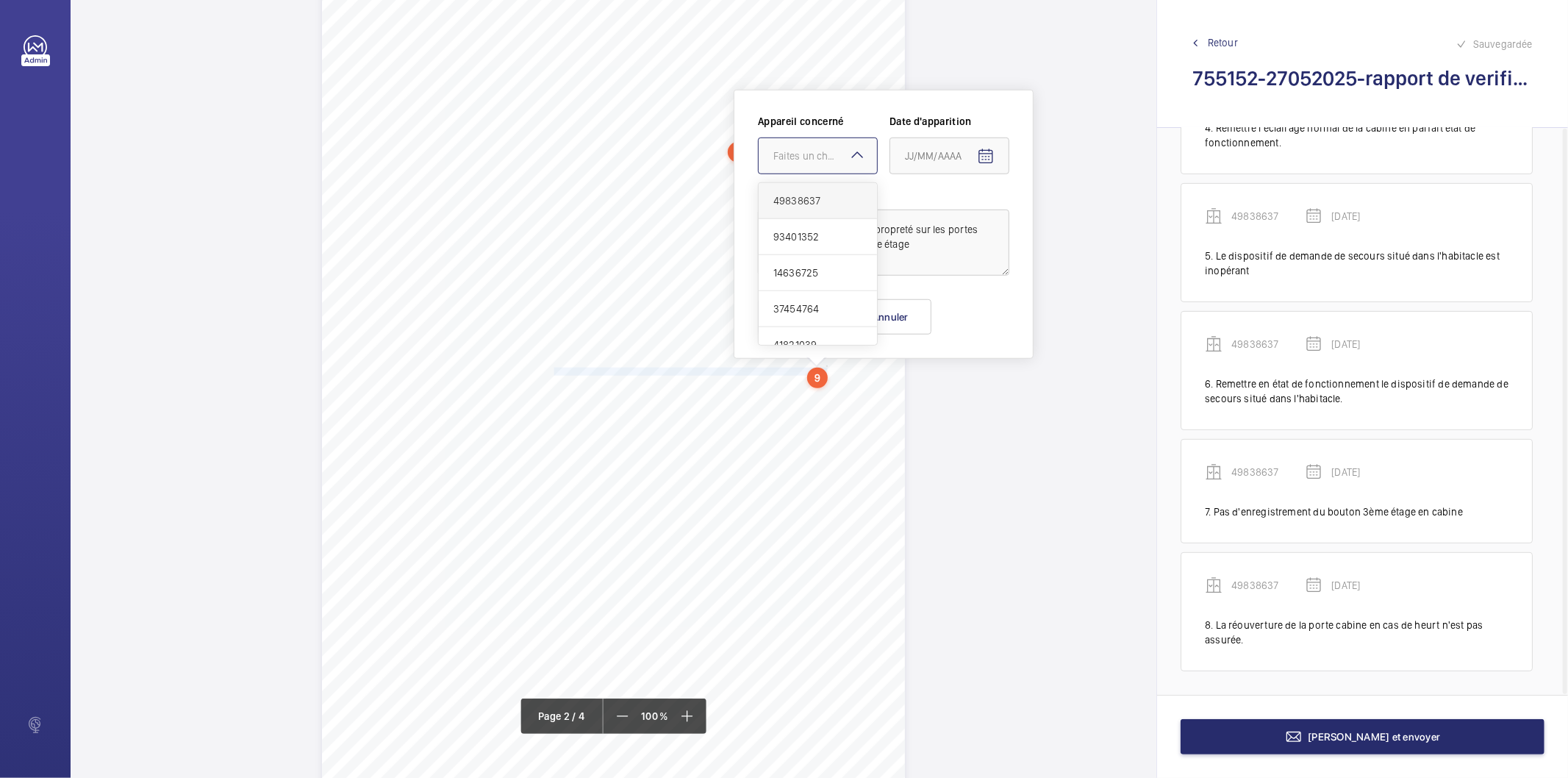
click at [814, 201] on span "49838637" at bounding box center [817, 201] width 89 height 15
click at [979, 157] on mat-icon "Open calendar" at bounding box center [985, 157] width 18 height 18
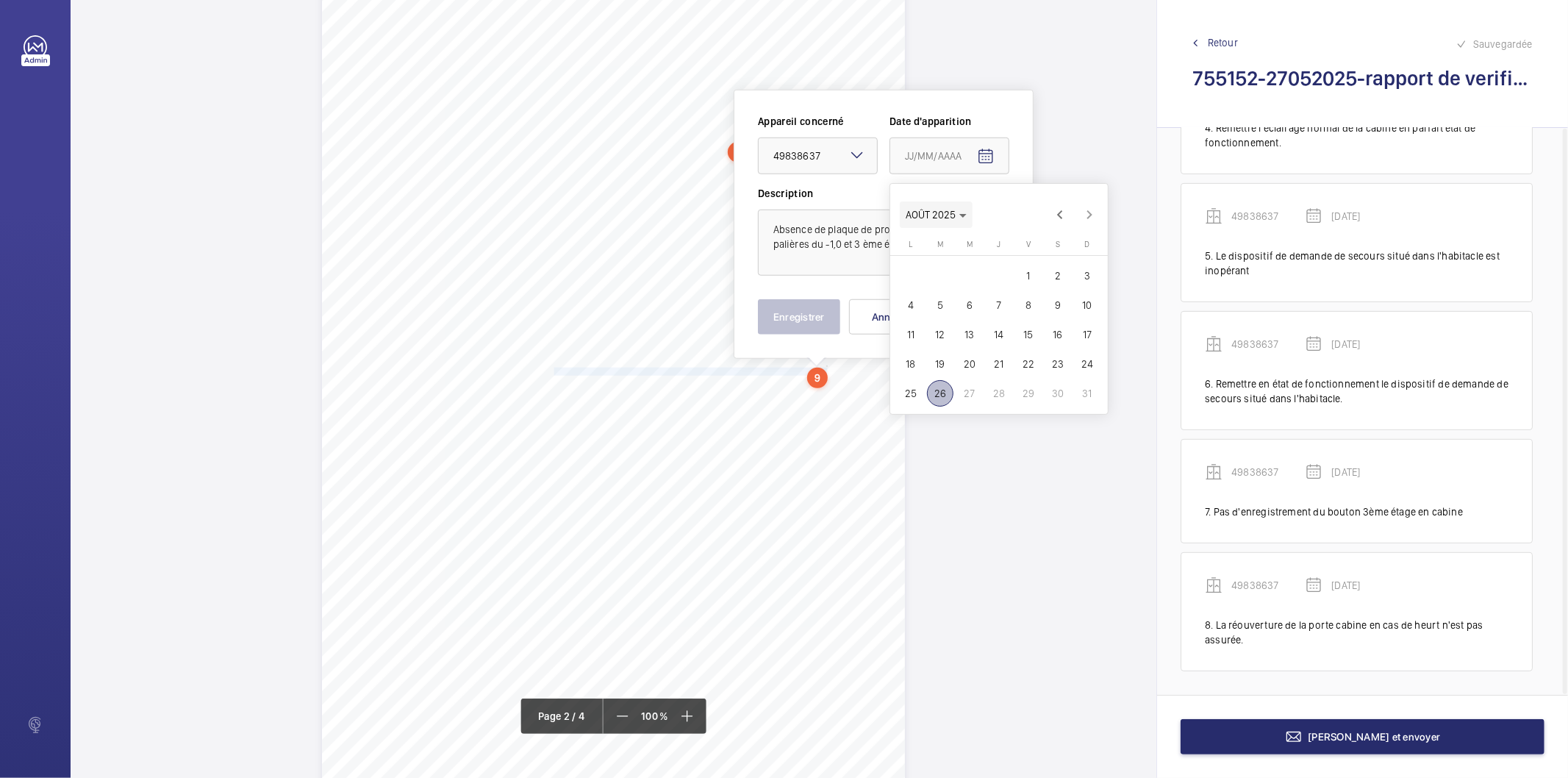
click at [971, 218] on span "Choose month and year" at bounding box center [936, 215] width 73 height 36
click at [1091, 402] on span "2025" at bounding box center [1075, 407] width 46 height 26
click at [936, 285] on span "MAI" at bounding box center [920, 290] width 46 height 26
drag, startPoint x: 948, startPoint y: 392, endPoint x: 847, endPoint y: 356, distance: 107.2
click at [947, 392] on span "27" at bounding box center [940, 393] width 26 height 26
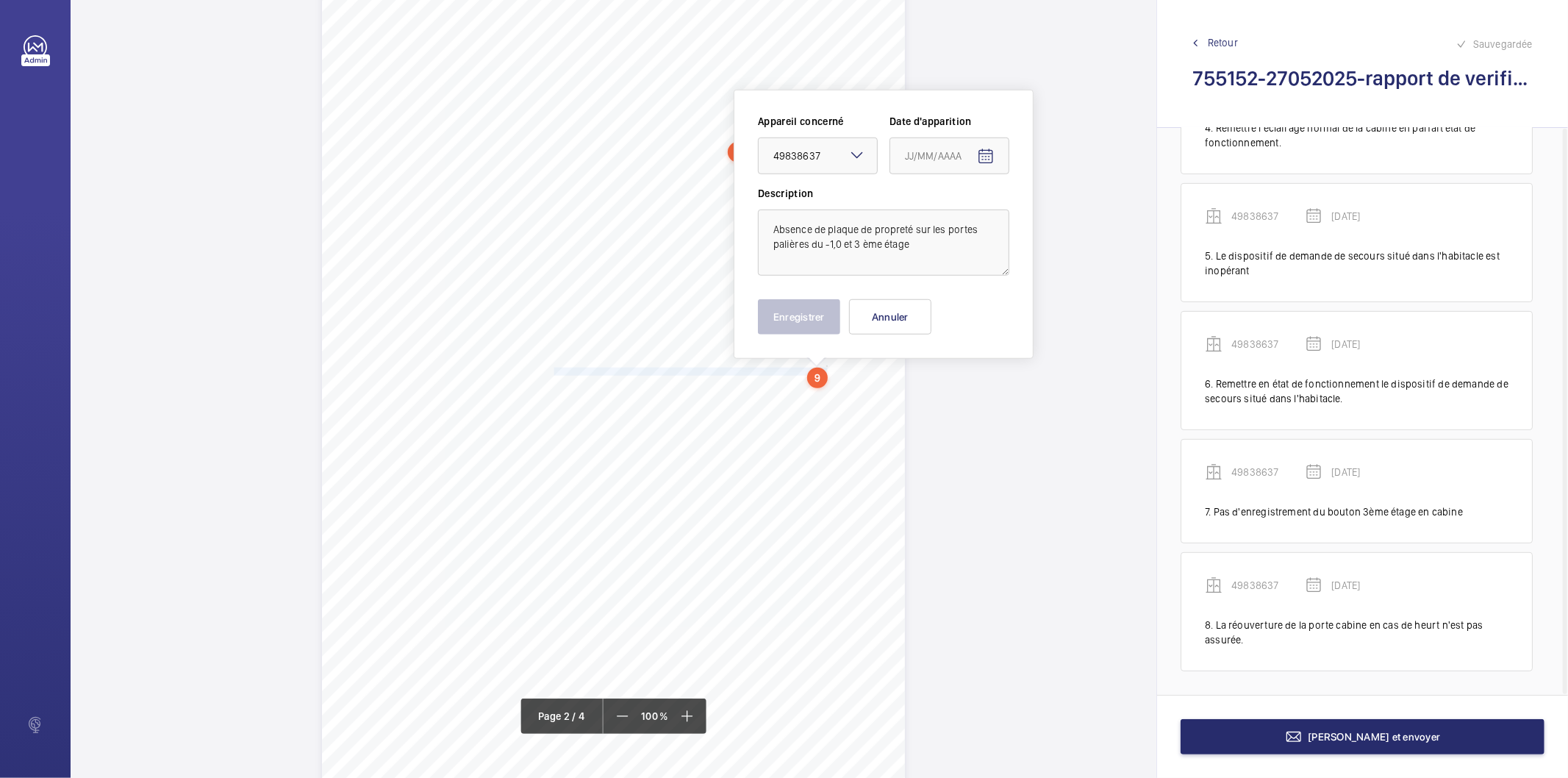
type input "[DATE]"
click at [811, 303] on button "Enregistrer" at bounding box center [799, 317] width 82 height 36
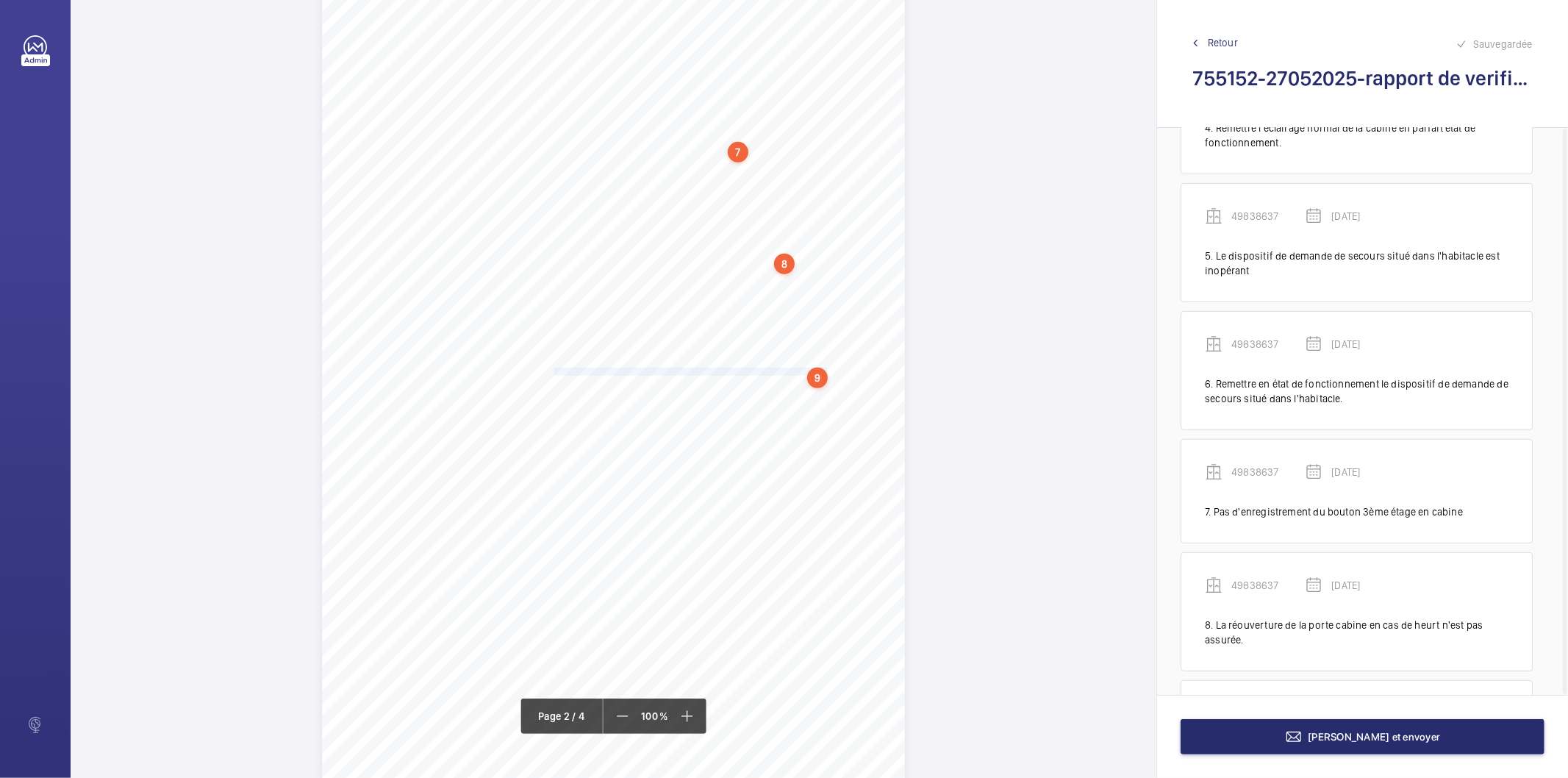
scroll to position [593, 0]
drag, startPoint x: 553, startPoint y: 484, endPoint x: 769, endPoint y: 482, distance: 216.0
click at [769, 482] on span "(45SNZK12)/Monte-charge n°6) - Le ferme porte de la porte du 3ème étage ne fonc…" at bounding box center [603, 484] width 337 height 7
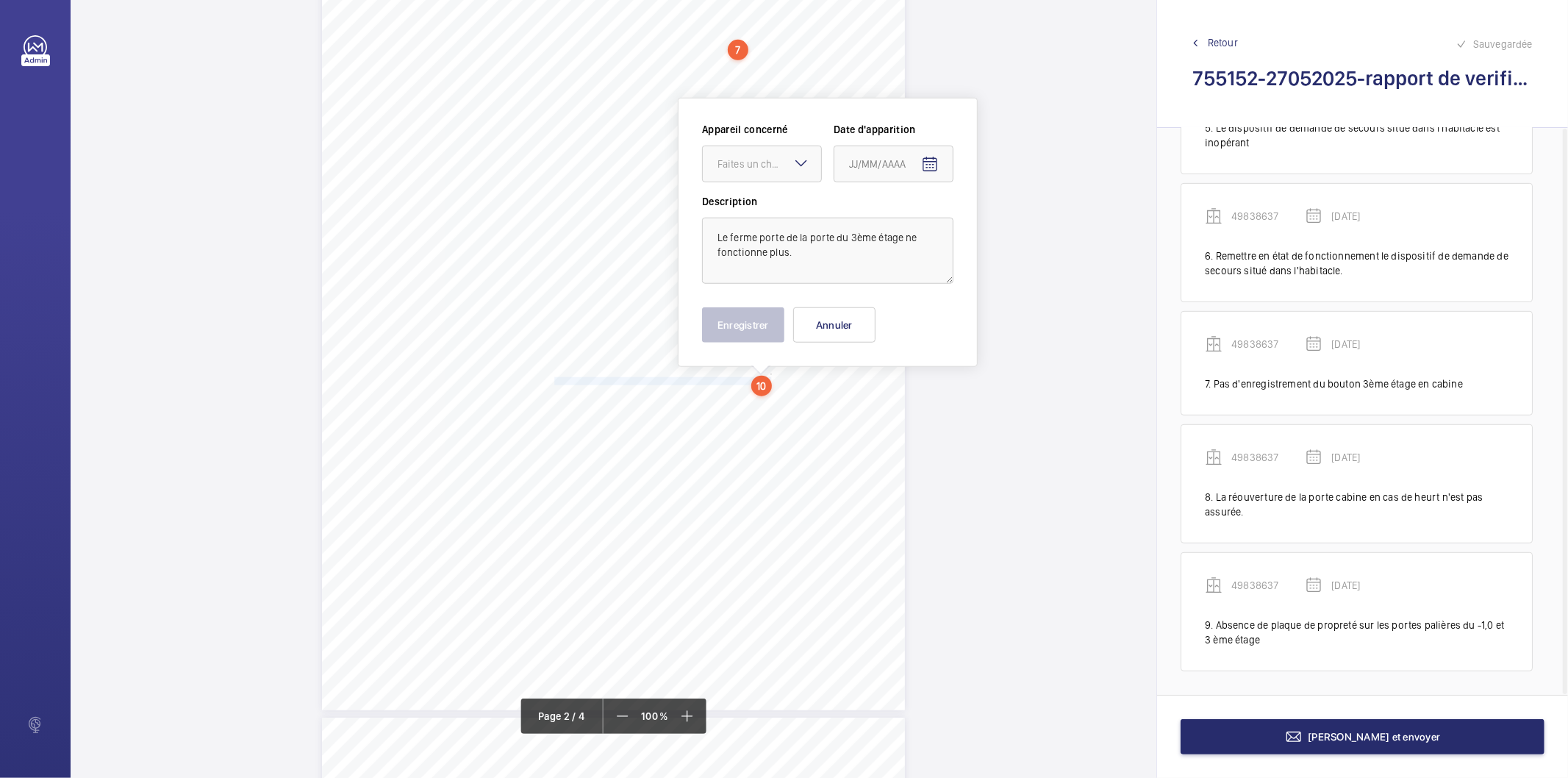
scroll to position [979, 0]
click at [735, 156] on div "Faites un choix" at bounding box center [769, 156] width 104 height 15
click at [736, 210] on div "49838637" at bounding box center [762, 201] width 118 height 36
click at [931, 157] on mat-icon "Open calendar" at bounding box center [930, 157] width 18 height 18
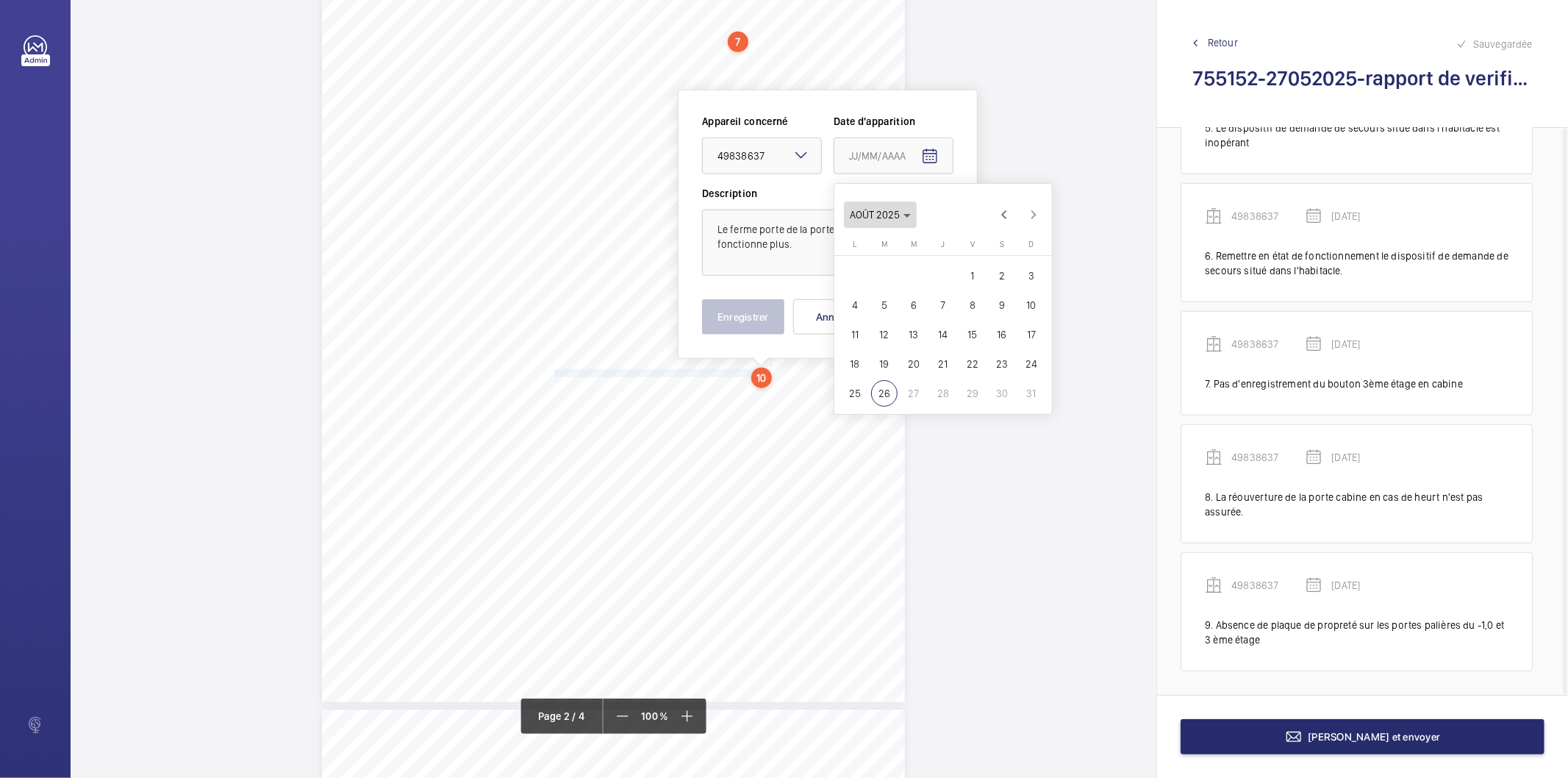
click at [907, 221] on span "Choose month and year" at bounding box center [880, 215] width 73 height 36
click at [1014, 401] on span "2025" at bounding box center [1019, 407] width 46 height 26
click at [855, 298] on span "MAI" at bounding box center [865, 290] width 46 height 26
drag, startPoint x: 880, startPoint y: 387, endPoint x: 763, endPoint y: 346, distance: 124.0
click at [877, 387] on span "27" at bounding box center [884, 393] width 26 height 26
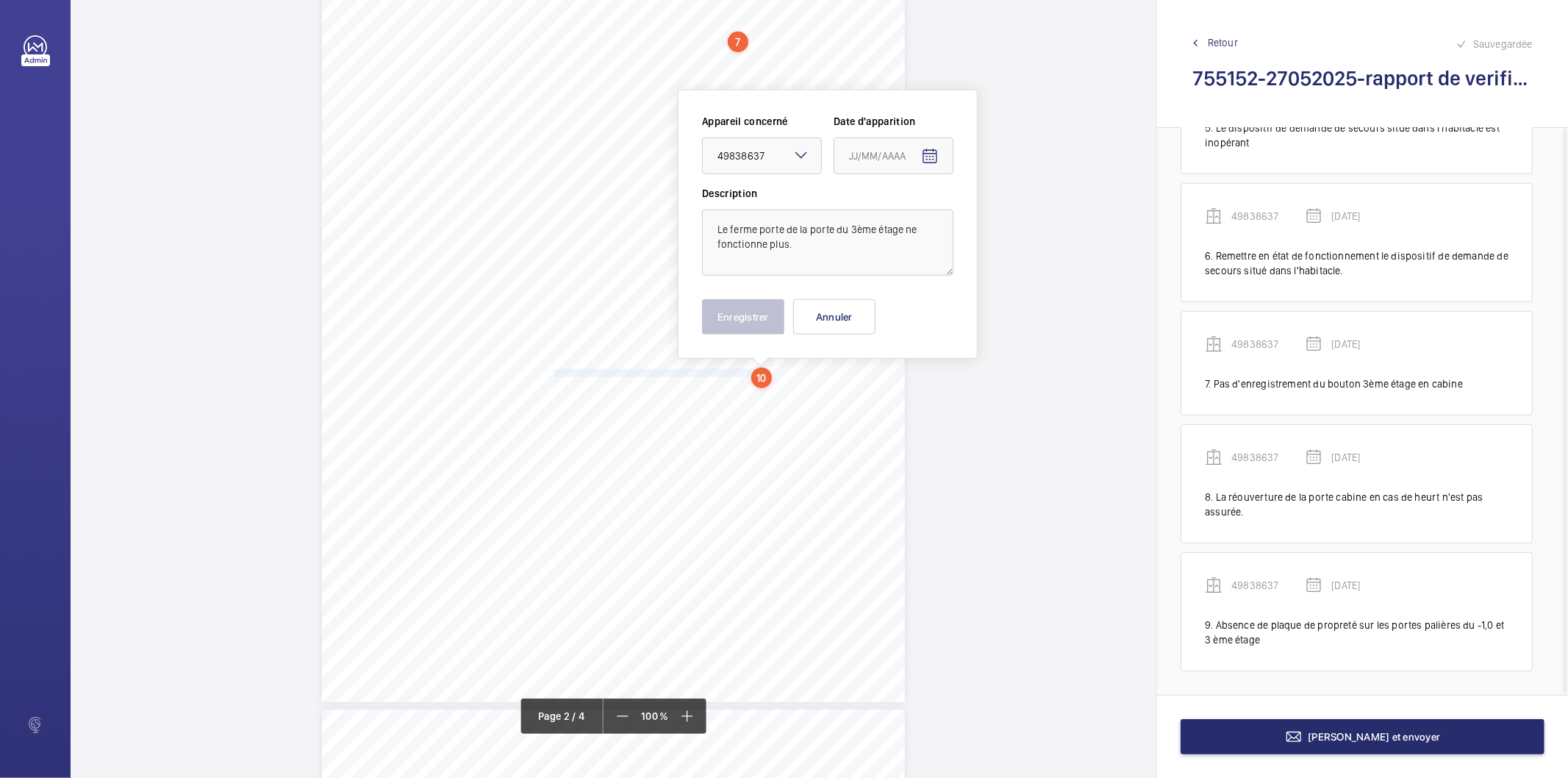
type input "[DATE]"
click at [757, 322] on button "Enregistrer" at bounding box center [743, 317] width 82 height 36
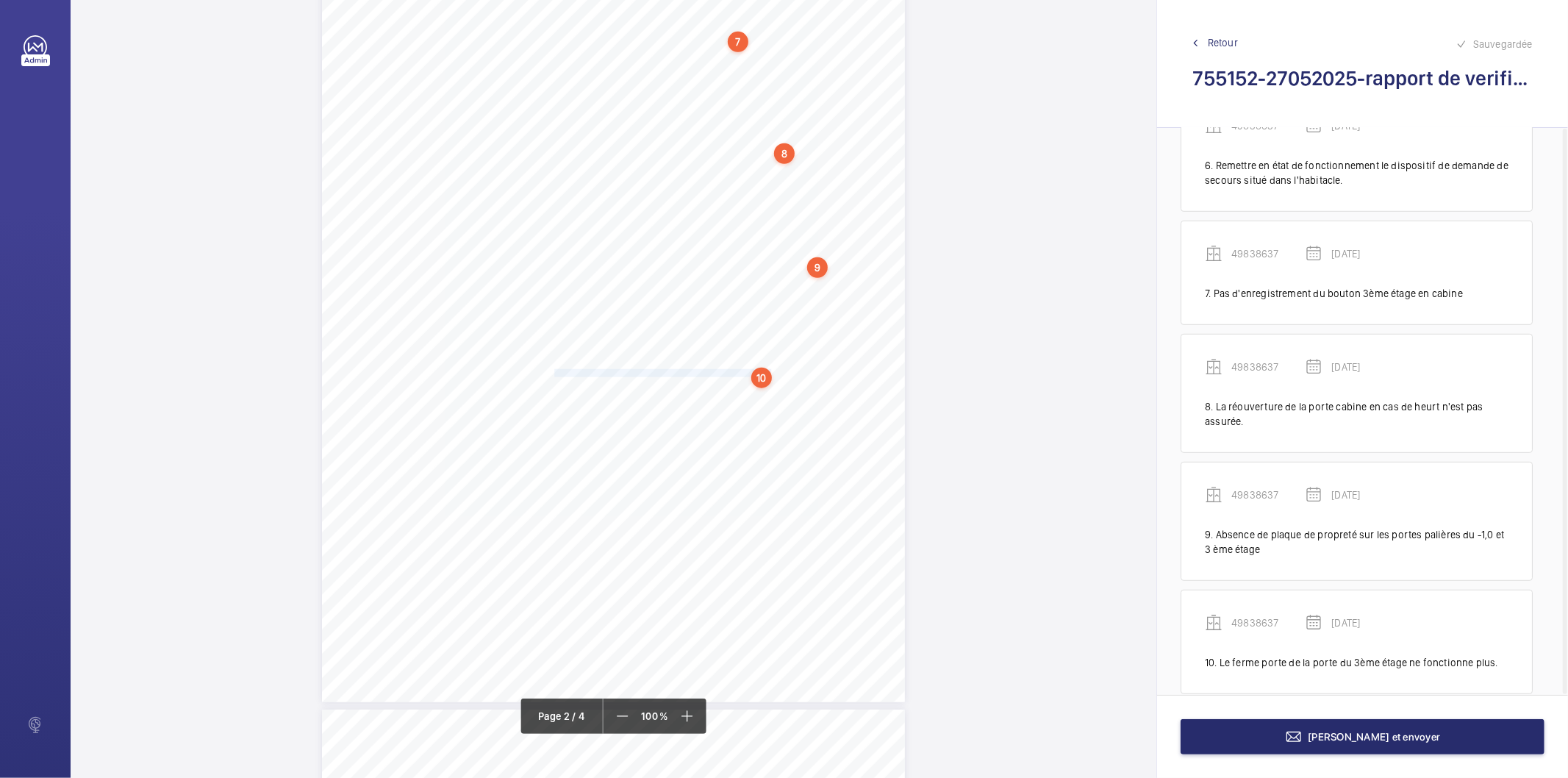
scroll to position [707, 0]
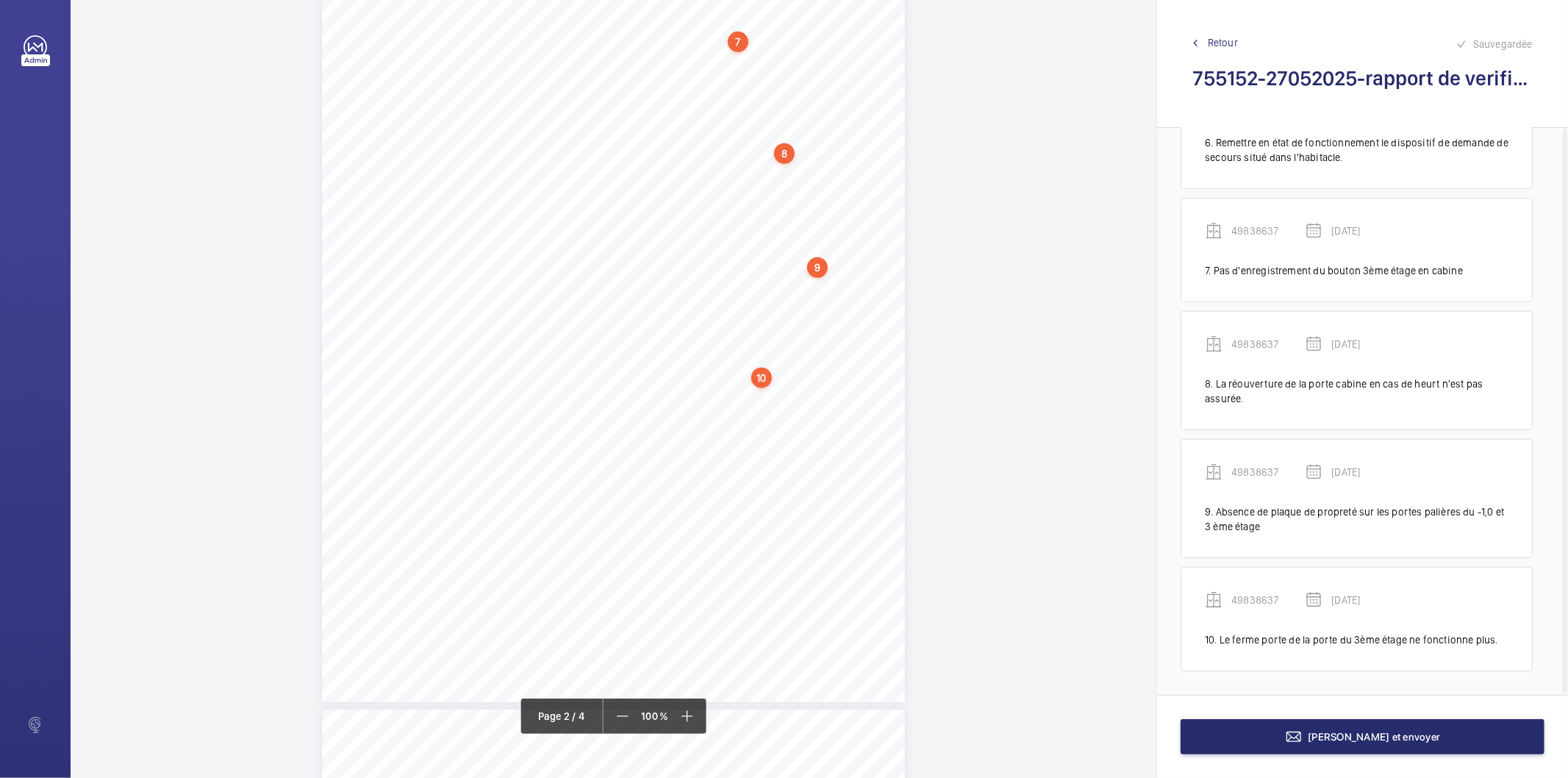
click at [762, 369] on div "10" at bounding box center [761, 378] width 21 height 21
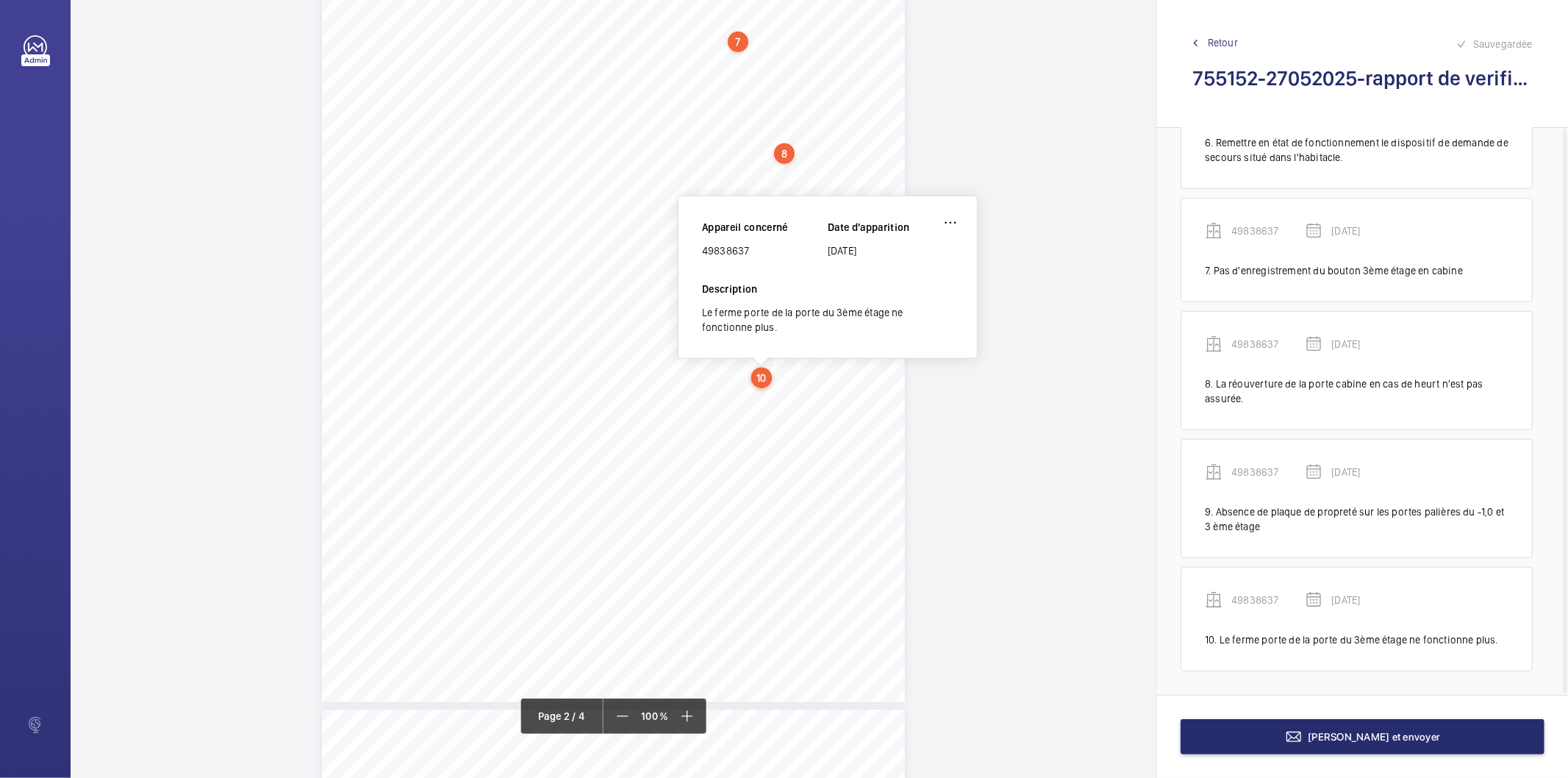
scroll to position [966, 0]
click at [717, 257] on div "49838637" at bounding box center [765, 262] width 126 height 15
copy div "49838637"
drag, startPoint x: 549, startPoint y: 513, endPoint x: 789, endPoint y: 511, distance: 240.0
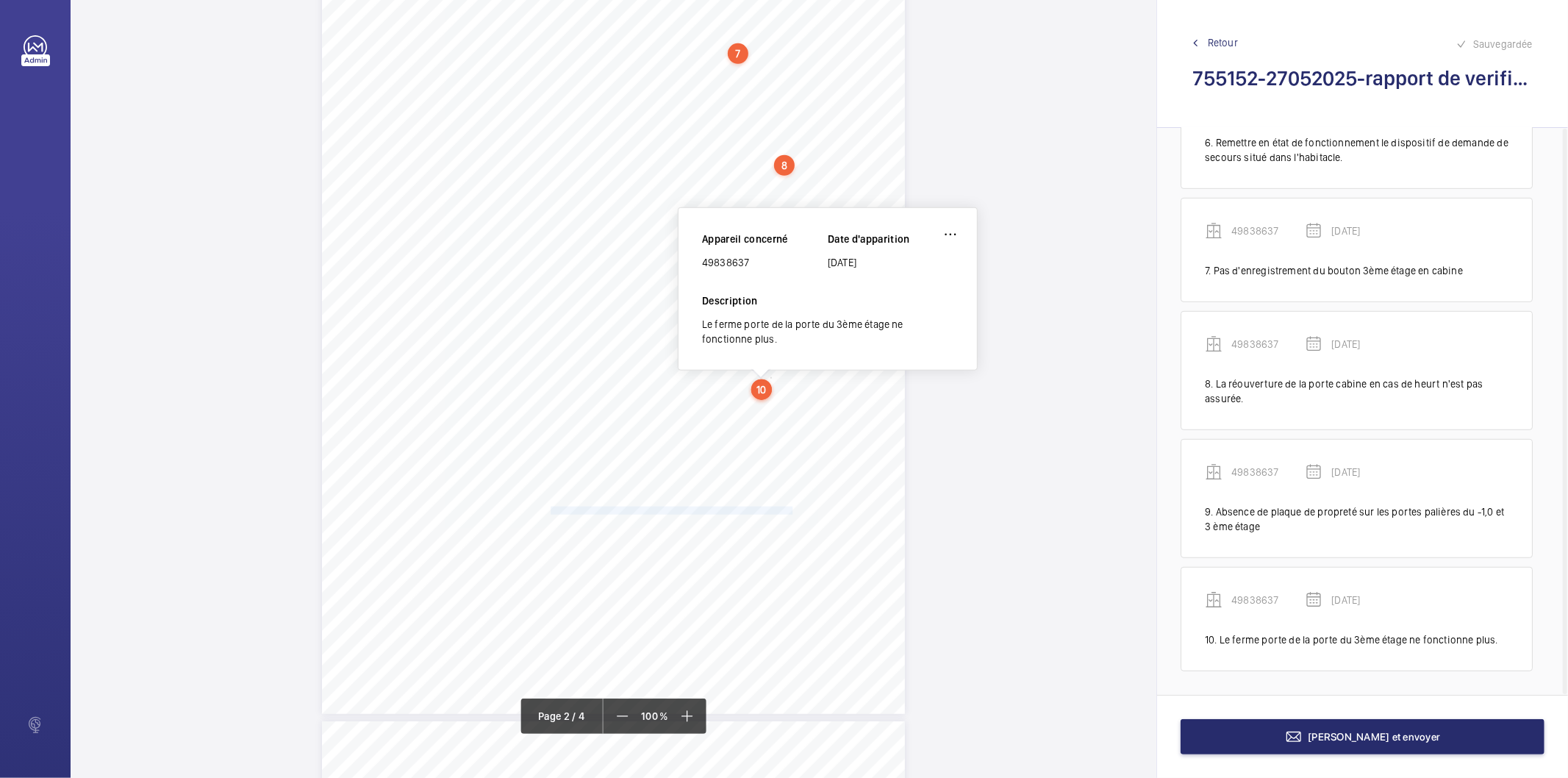
click at [789, 511] on span "(45SCOJ65)/Monte-charge n°9) - La réouverture de la porte cabine en cas de heur…" at bounding box center [613, 511] width 359 height 7
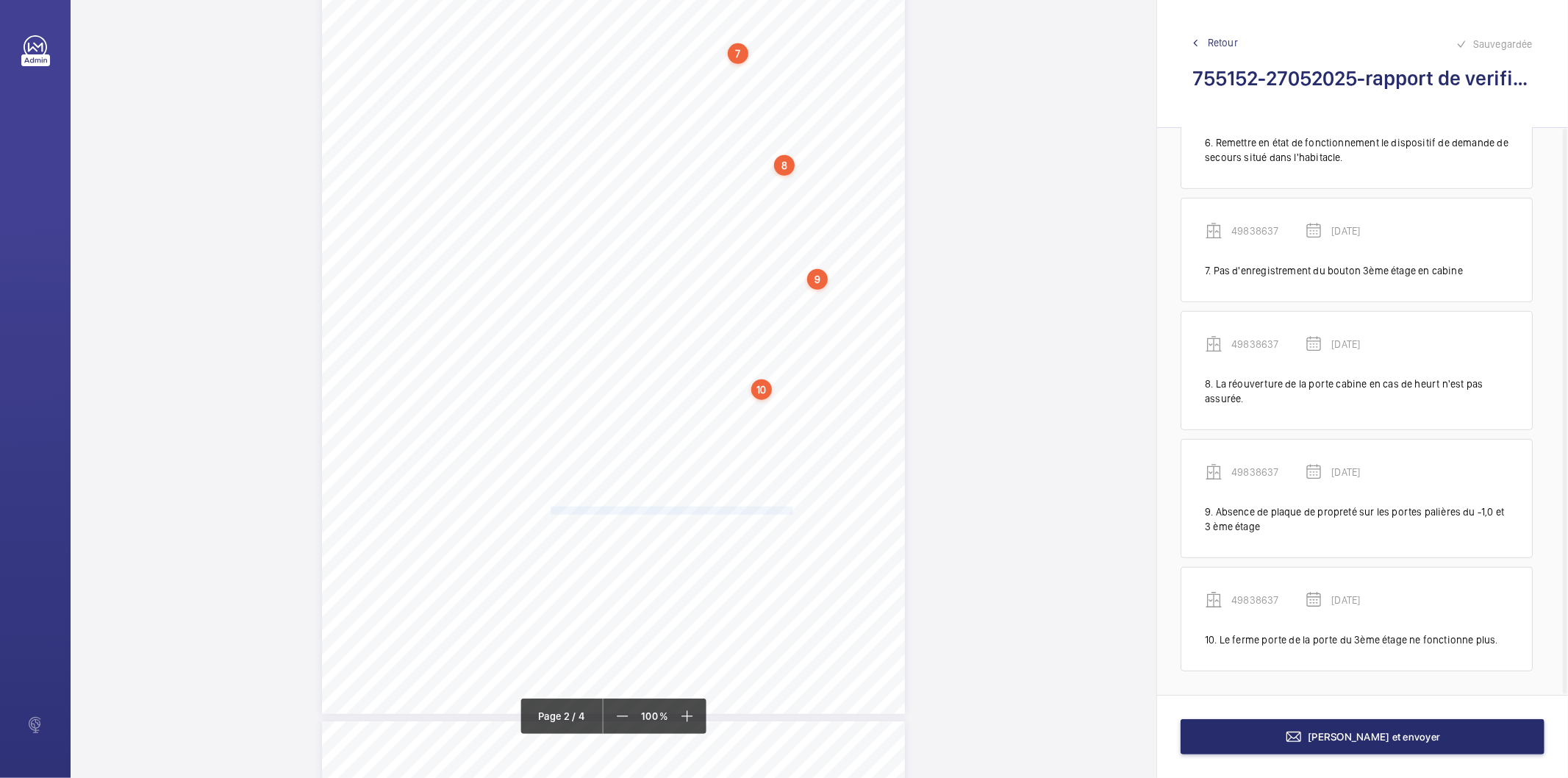
click at [779, 508] on span "(45SCOJ65)/Monte-charge n°9) - La réouverture de la porte cabine en cas de heur…" at bounding box center [613, 511] width 359 height 7
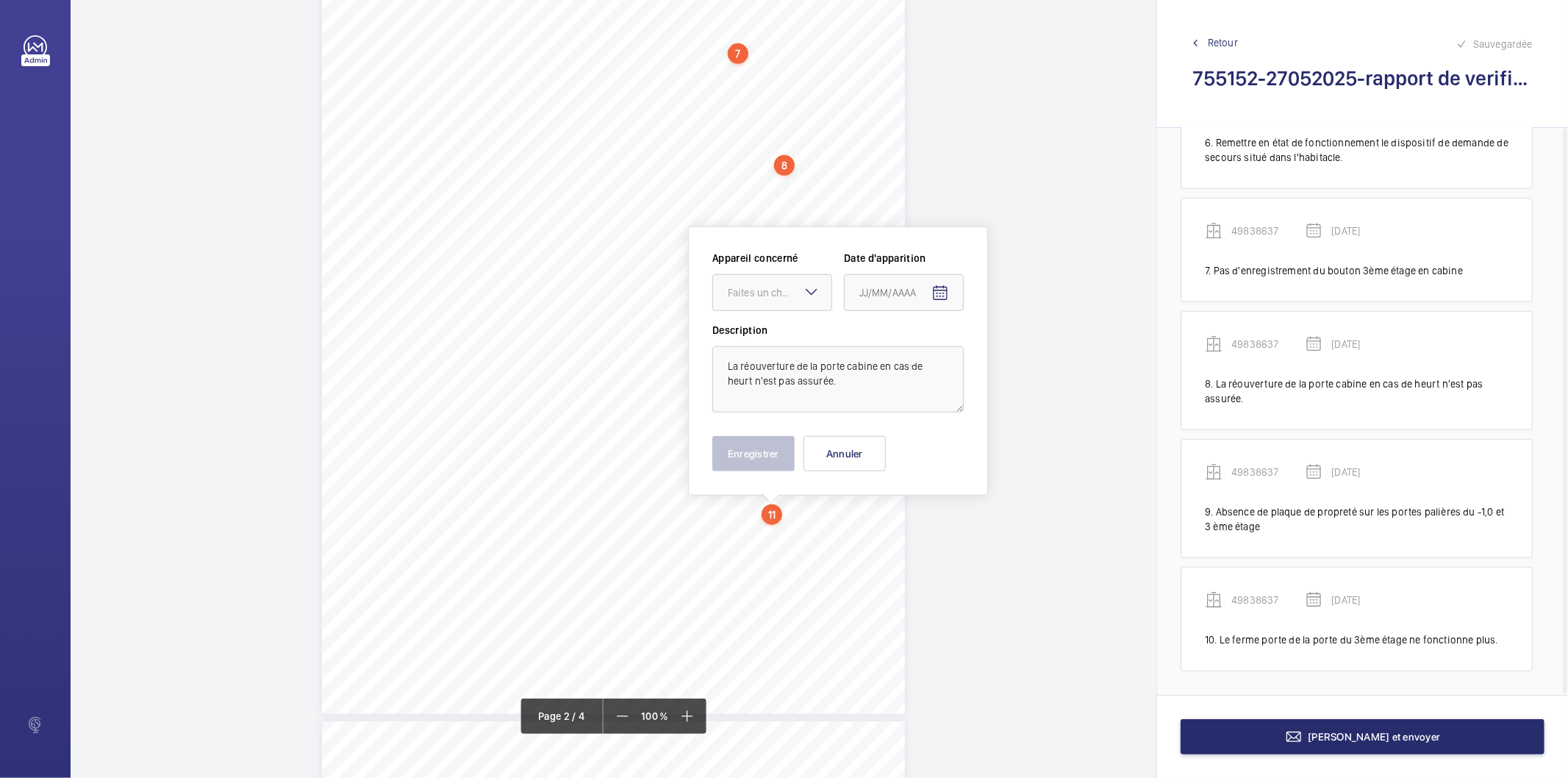
scroll to position [1103, 0]
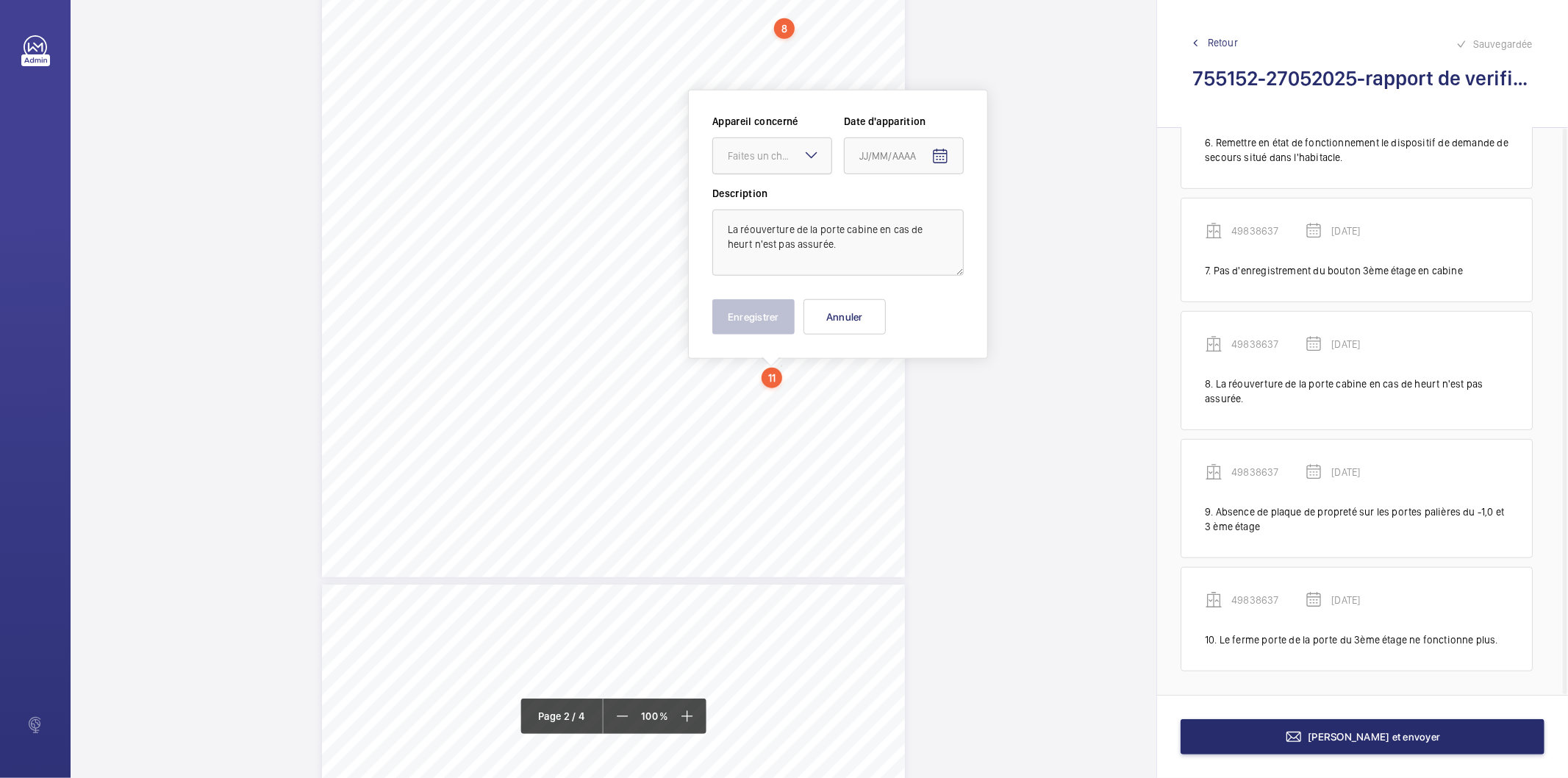
click at [802, 164] on div at bounding box center [772, 156] width 118 height 36
click at [778, 238] on span "93401352" at bounding box center [771, 237] width 89 height 15
click at [933, 162] on mat-icon "Open calendar" at bounding box center [940, 157] width 18 height 18
drag, startPoint x: 916, startPoint y: 213, endPoint x: 928, endPoint y: 233, distance: 23.3
click at [915, 213] on span "AOÛT 2025" at bounding box center [889, 215] width 61 height 12
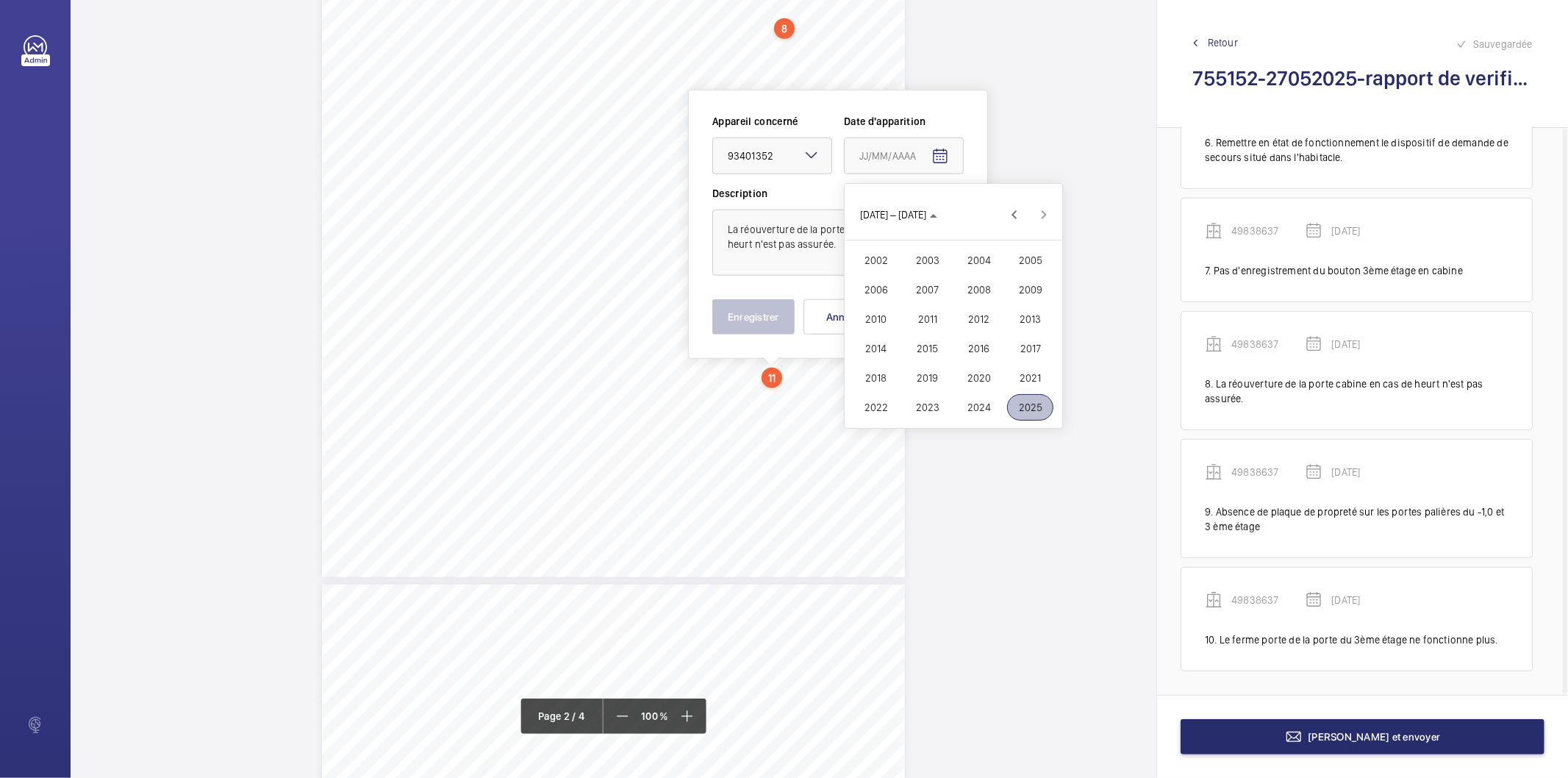
click at [1019, 412] on span "2025" at bounding box center [1029, 407] width 46 height 26
click at [875, 292] on span "MAI" at bounding box center [875, 290] width 46 height 26
click at [890, 398] on span "27" at bounding box center [894, 393] width 26 height 26
type input "[DATE]"
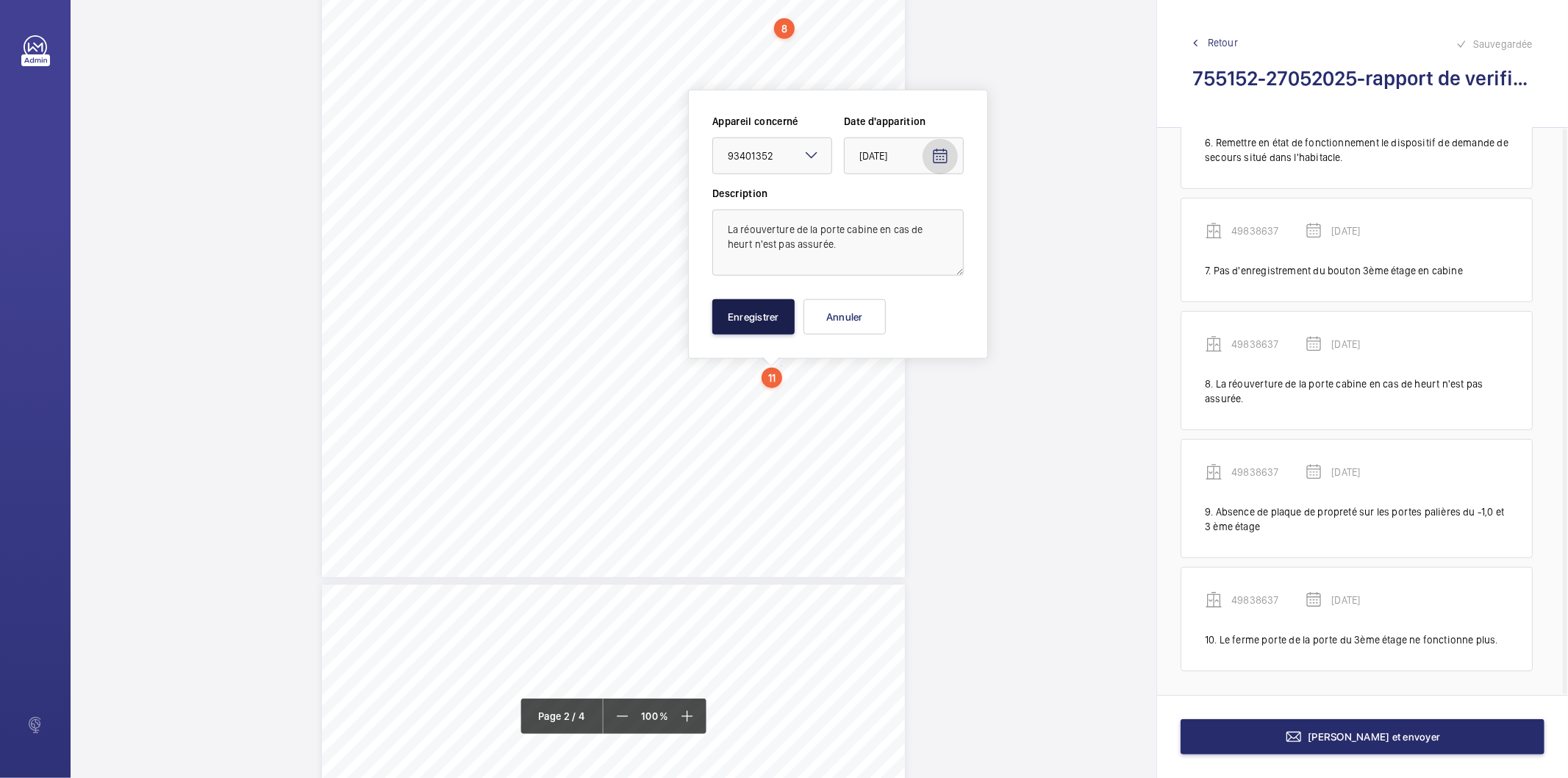
click at [774, 317] on button "Enregistrer" at bounding box center [754, 317] width 82 height 36
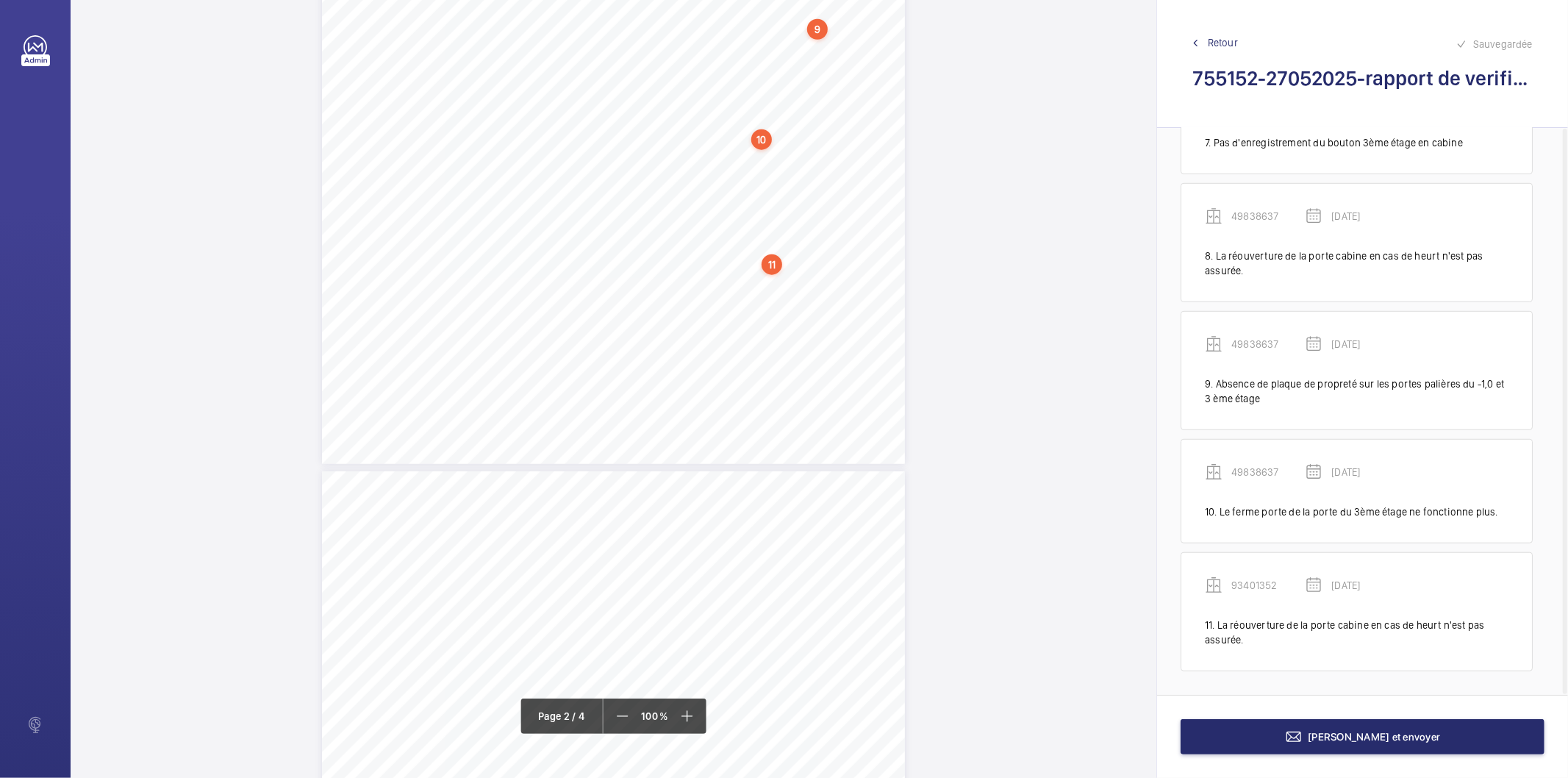
scroll to position [1266, 0]
click at [768, 210] on div "11" at bounding box center [771, 215] width 21 height 21
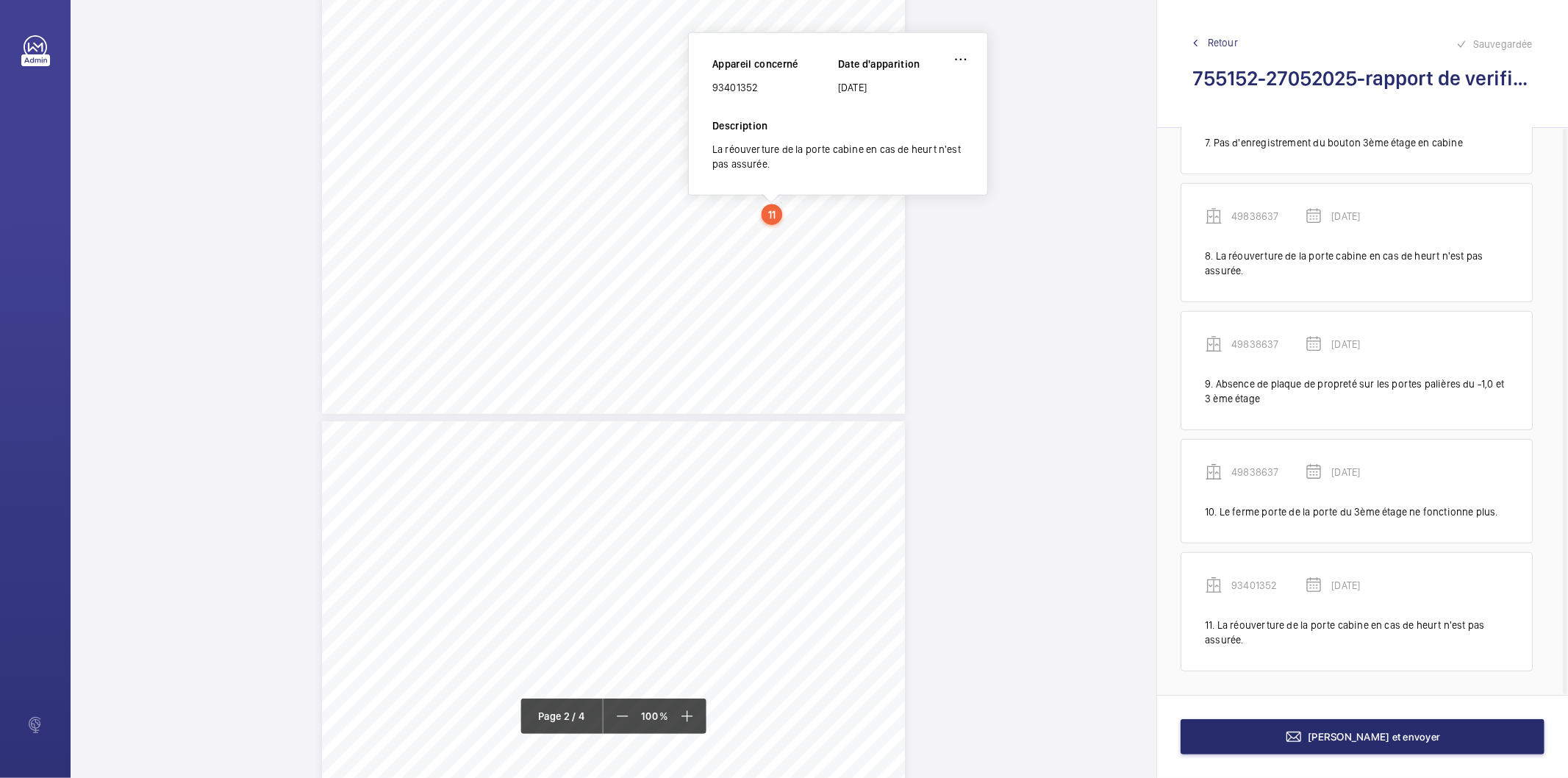
scroll to position [1091, 0]
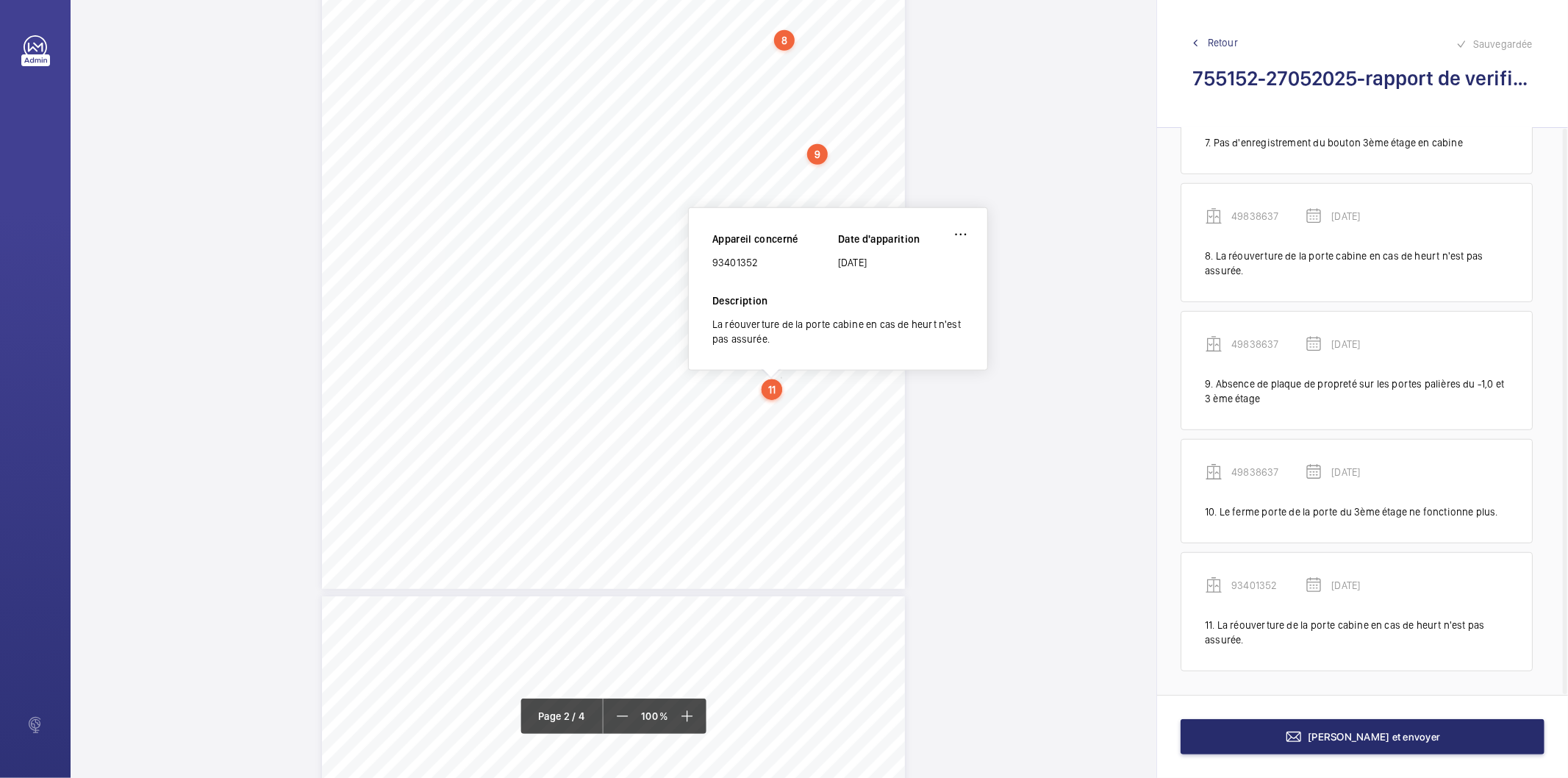
click at [747, 262] on div "93401352" at bounding box center [775, 262] width 126 height 15
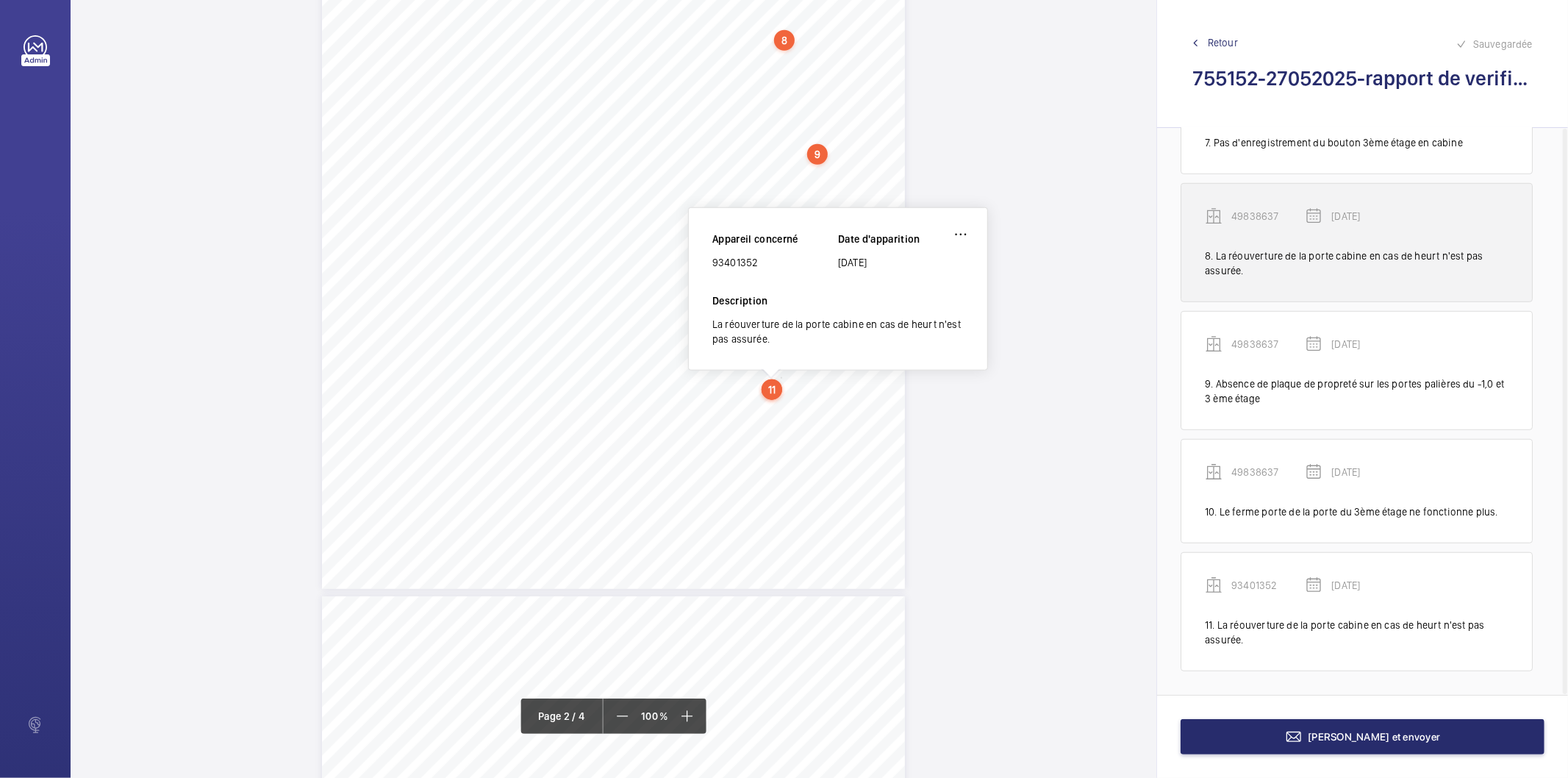
copy div "93401352"
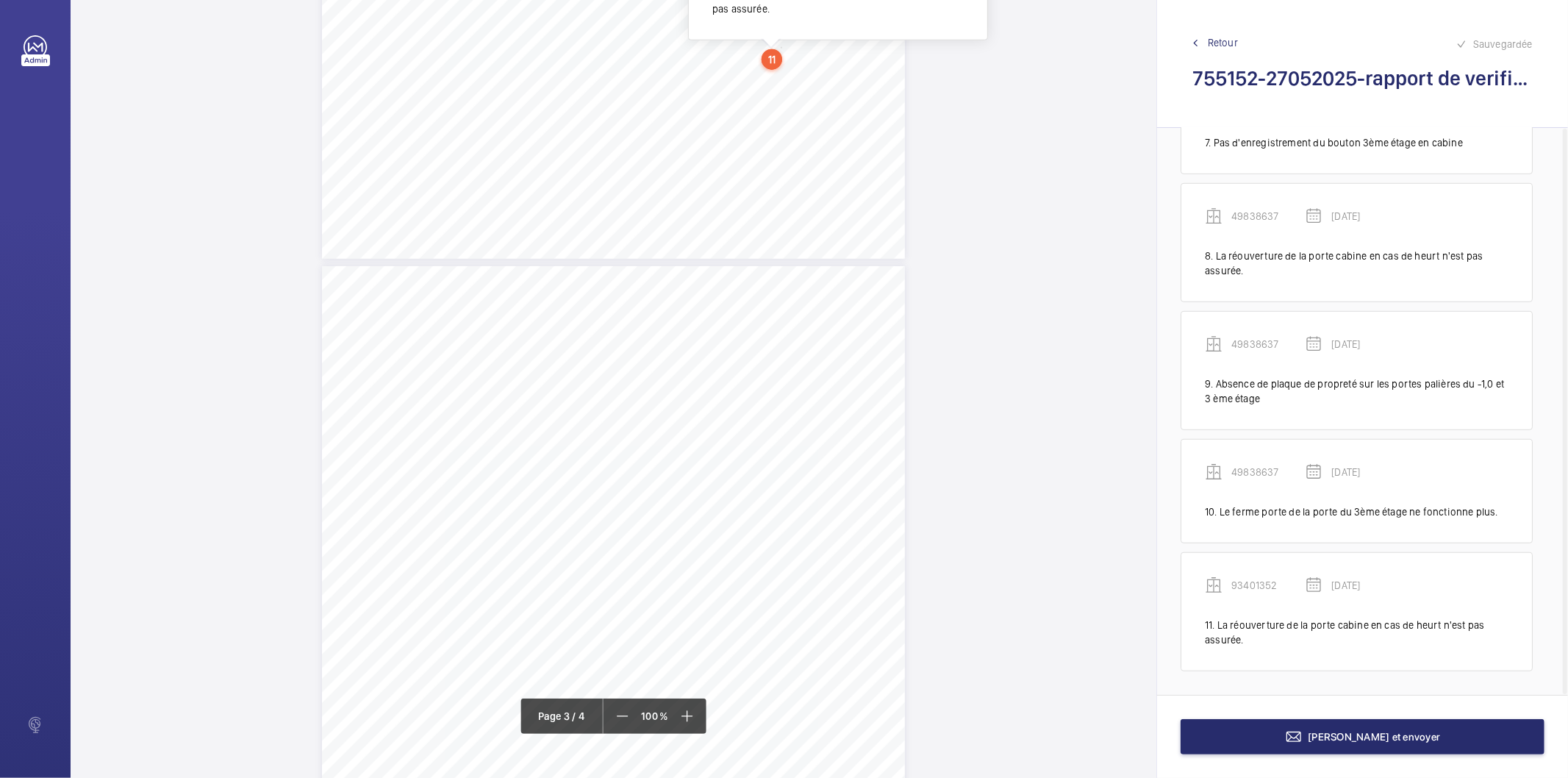
scroll to position [1418, 0]
drag, startPoint x: 505, startPoint y: 430, endPoint x: 607, endPoint y: 429, distance: 102.0
click at [607, 429] on span "(37454764/Monte-charge n°8) - Précision d'arrêt insuffisante." at bounding box center [502, 430] width 217 height 7
click at [599, 430] on span "(37454764/Monte-charge n°8) - Précision d'arrêt insuffisante." at bounding box center [502, 430] width 217 height 7
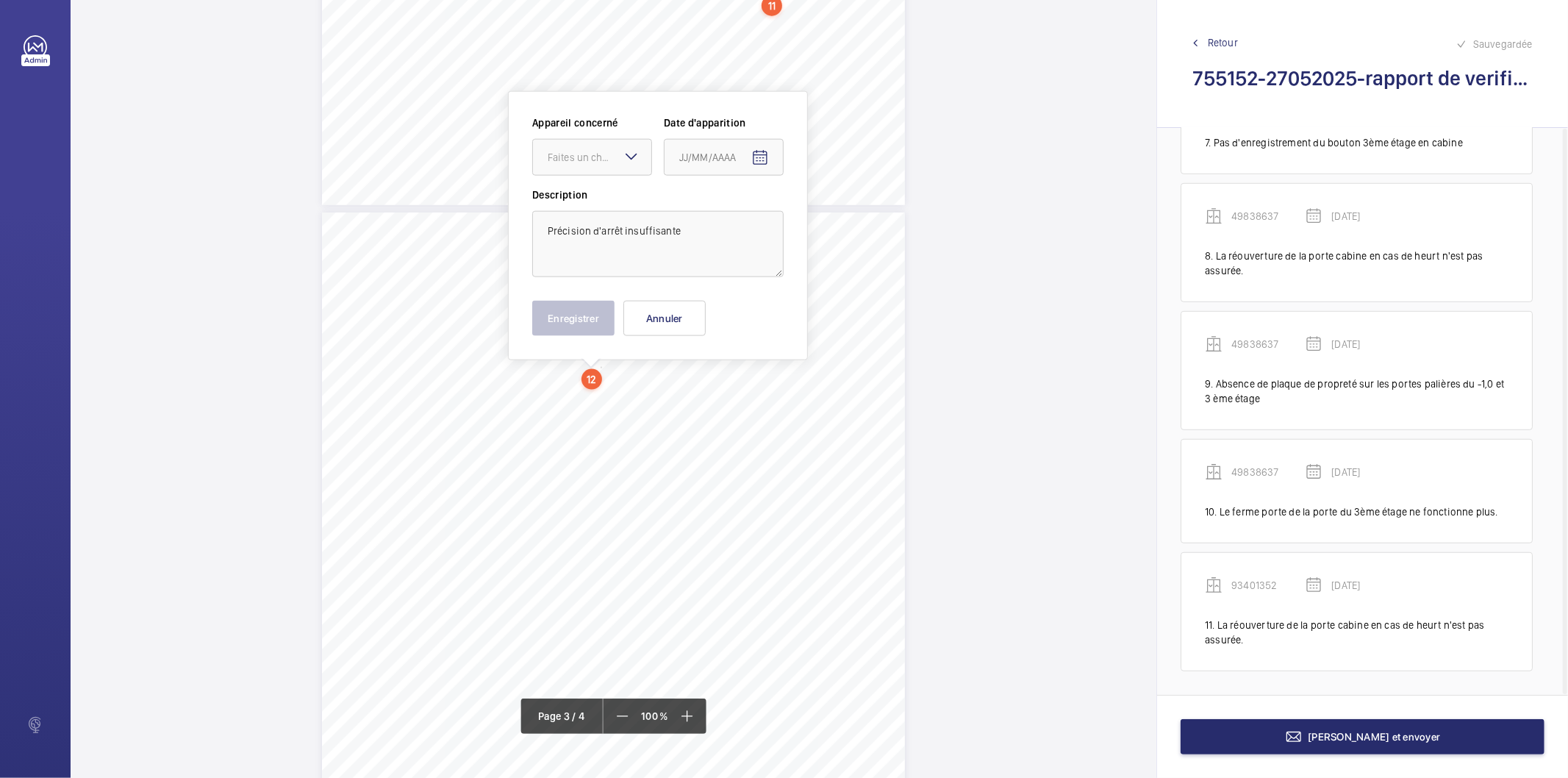
scroll to position [1476, 0]
click at [584, 158] on div "Faites un choix" at bounding box center [599, 157] width 104 height 15
click at [589, 305] on span "37454764" at bounding box center [591, 309] width 89 height 15
click at [759, 156] on mat-icon "Open calendar" at bounding box center [759, 157] width 18 height 18
click at [737, 218] on span "AOÛT 2025" at bounding box center [709, 215] width 61 height 12
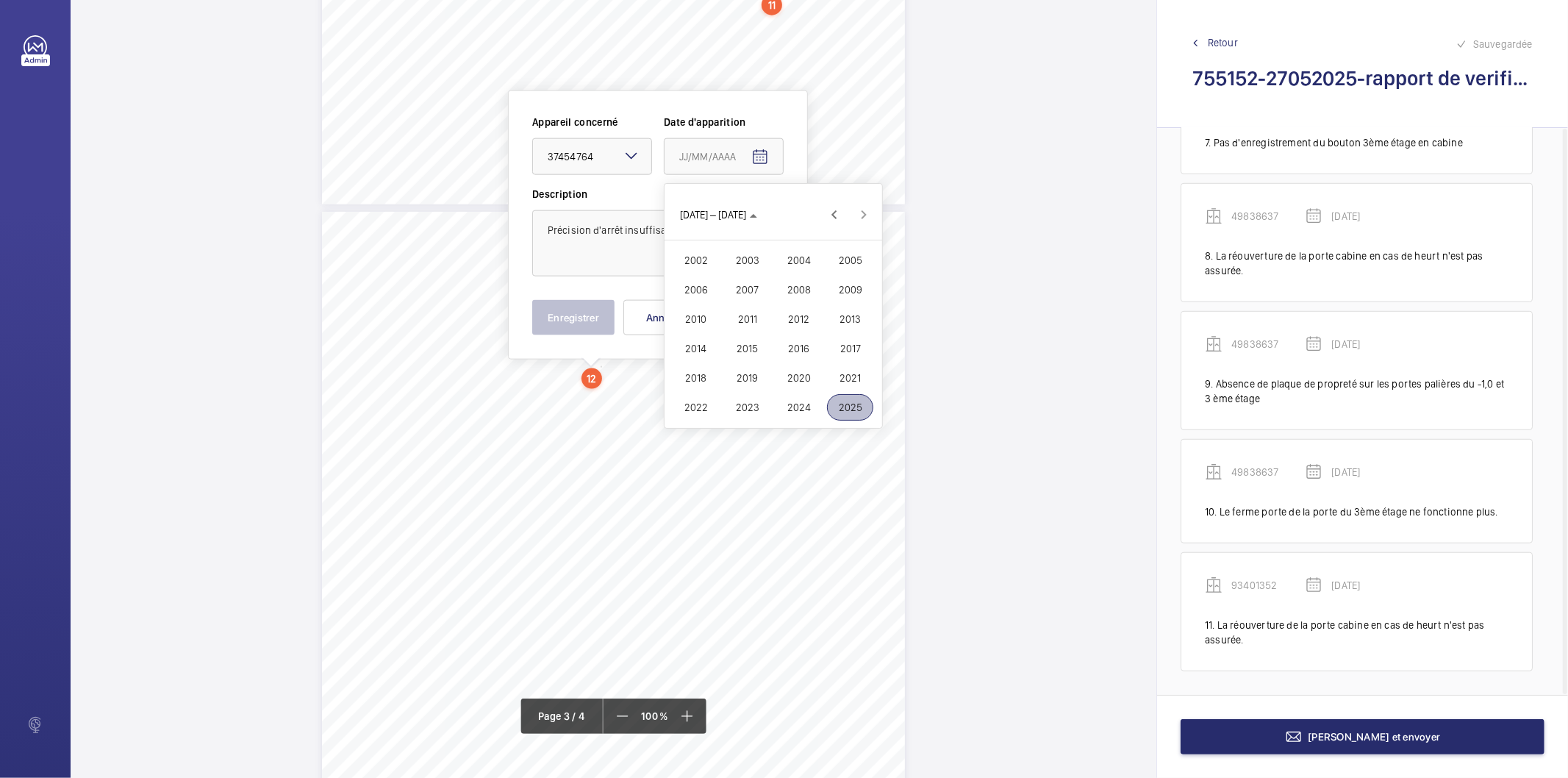
click at [835, 401] on span "2025" at bounding box center [849, 407] width 46 height 26
click at [700, 289] on span "MAI" at bounding box center [694, 290] width 46 height 26
click at [709, 391] on span "27" at bounding box center [714, 393] width 26 height 26
type input "[DATE]"
click at [591, 323] on button "Enregistrer" at bounding box center [574, 318] width 82 height 36
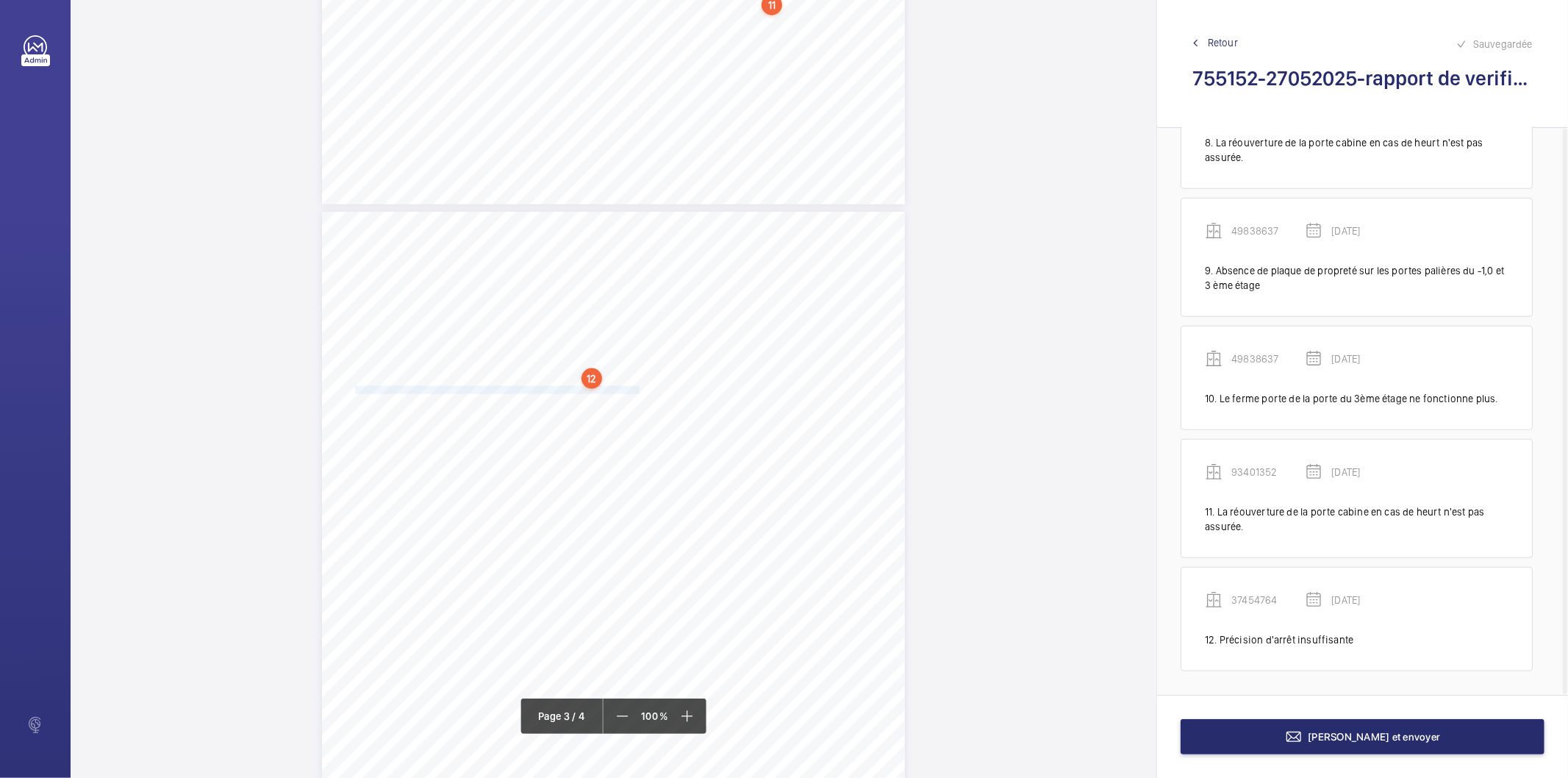
drag, startPoint x: 355, startPoint y: 390, endPoint x: 633, endPoint y: 397, distance: 278.1
click at [634, 394] on div "10 Installation d'ascenseur (Ascenseur de charges/Services courriers) Ascenseur…" at bounding box center [613, 624] width 583 height 825
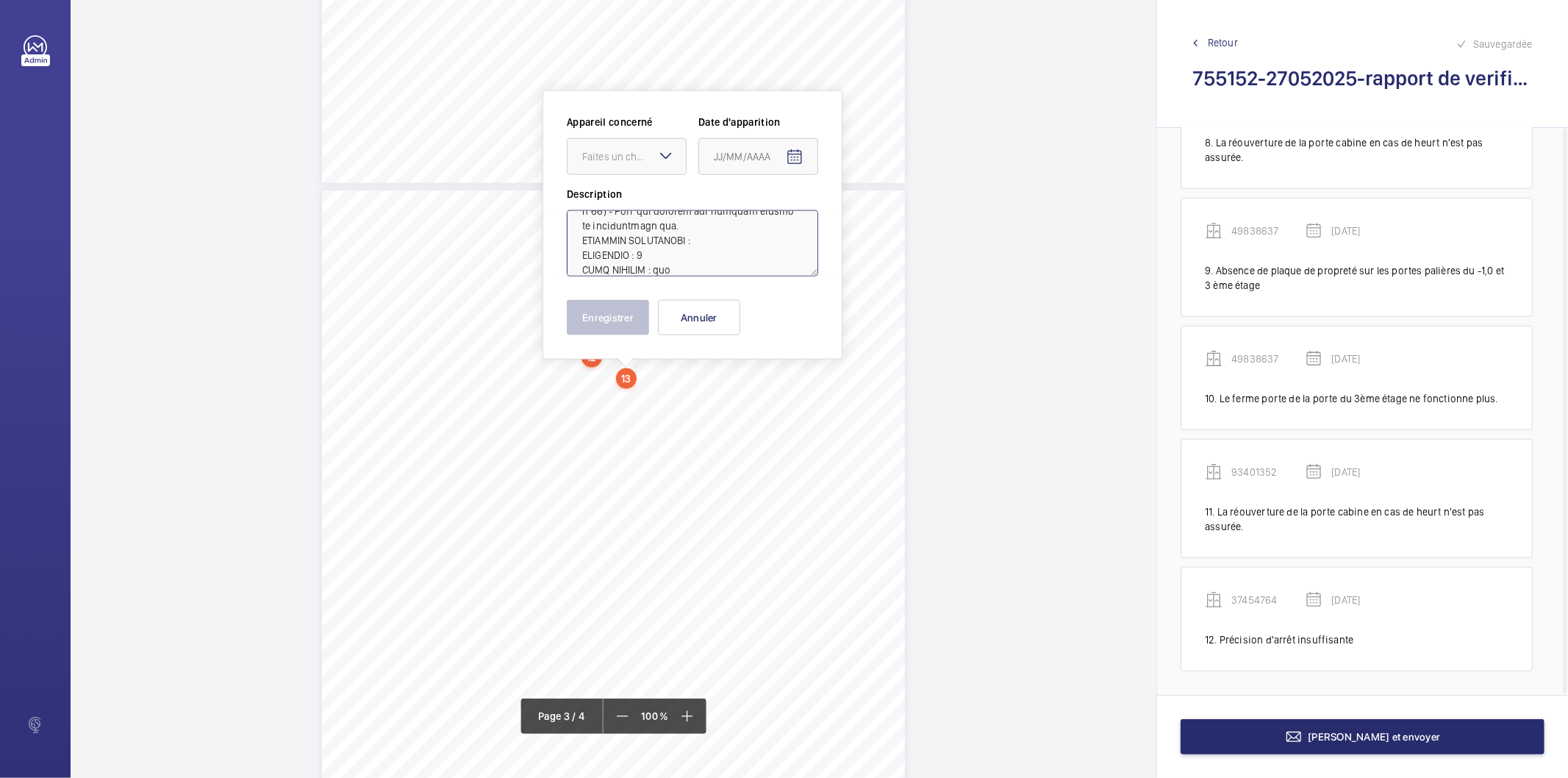
scroll to position [694, 0]
drag, startPoint x: 765, startPoint y: 269, endPoint x: 761, endPoint y: 352, distance: 83.1
click at [761, 352] on div "Appareil concerné Faites un choix Date d'apparition Description Enregistrer Ann…" at bounding box center [693, 224] width 300 height 269
type textarea "Améliorer la précision d'arrêt selon les caractéristiques techniques de l'appar…"
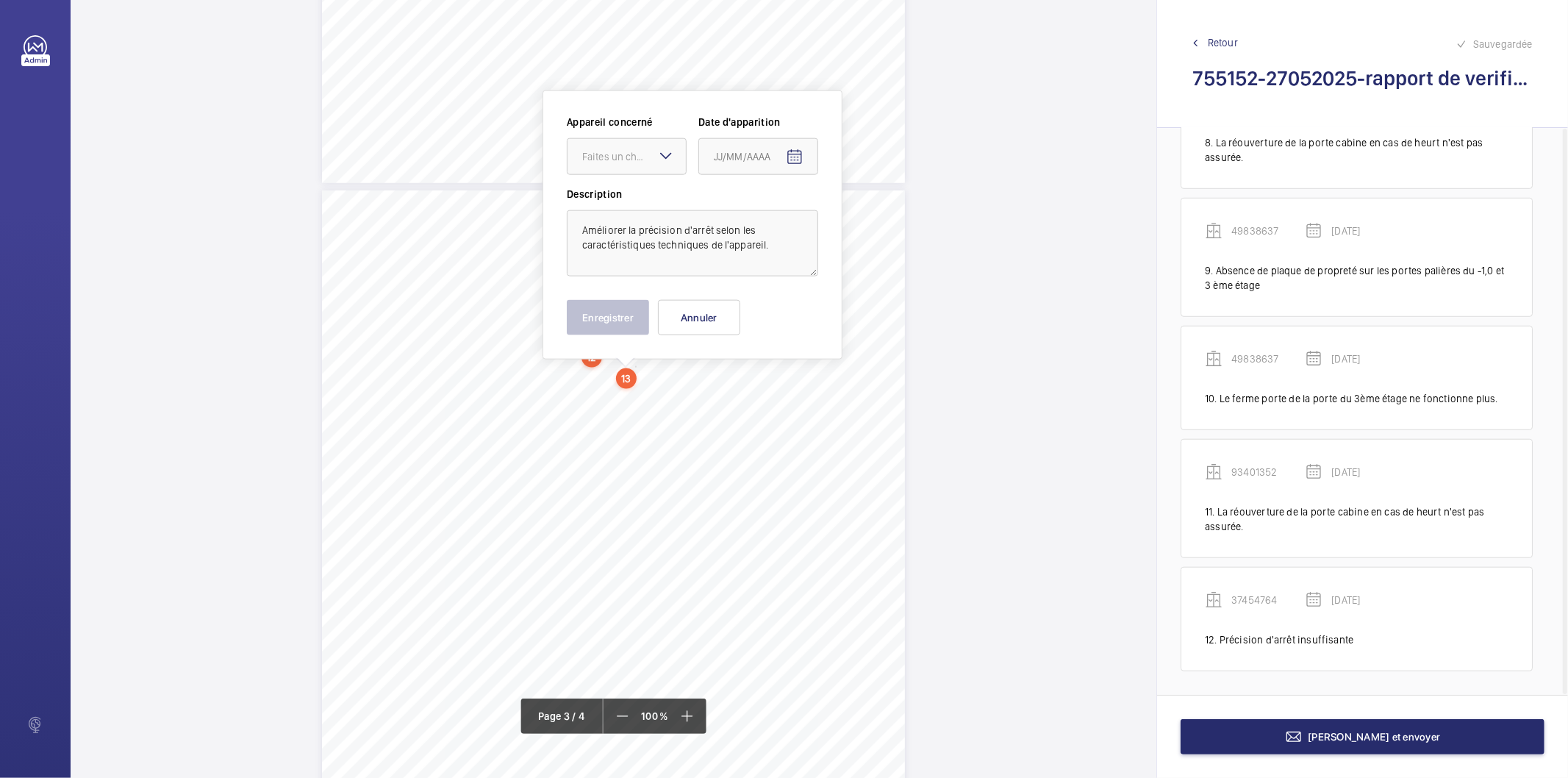
click at [590, 136] on wm-front-input-dropdown "Appareil concerné Faites un choix" at bounding box center [627, 144] width 120 height 60
click at [585, 166] on div at bounding box center [626, 157] width 118 height 36
click at [611, 305] on span "37454764" at bounding box center [626, 309] width 89 height 15
click at [799, 159] on mat-icon "Open calendar" at bounding box center [794, 157] width 18 height 18
click at [768, 215] on polygon "Choose month and year" at bounding box center [771, 217] width 7 height 4
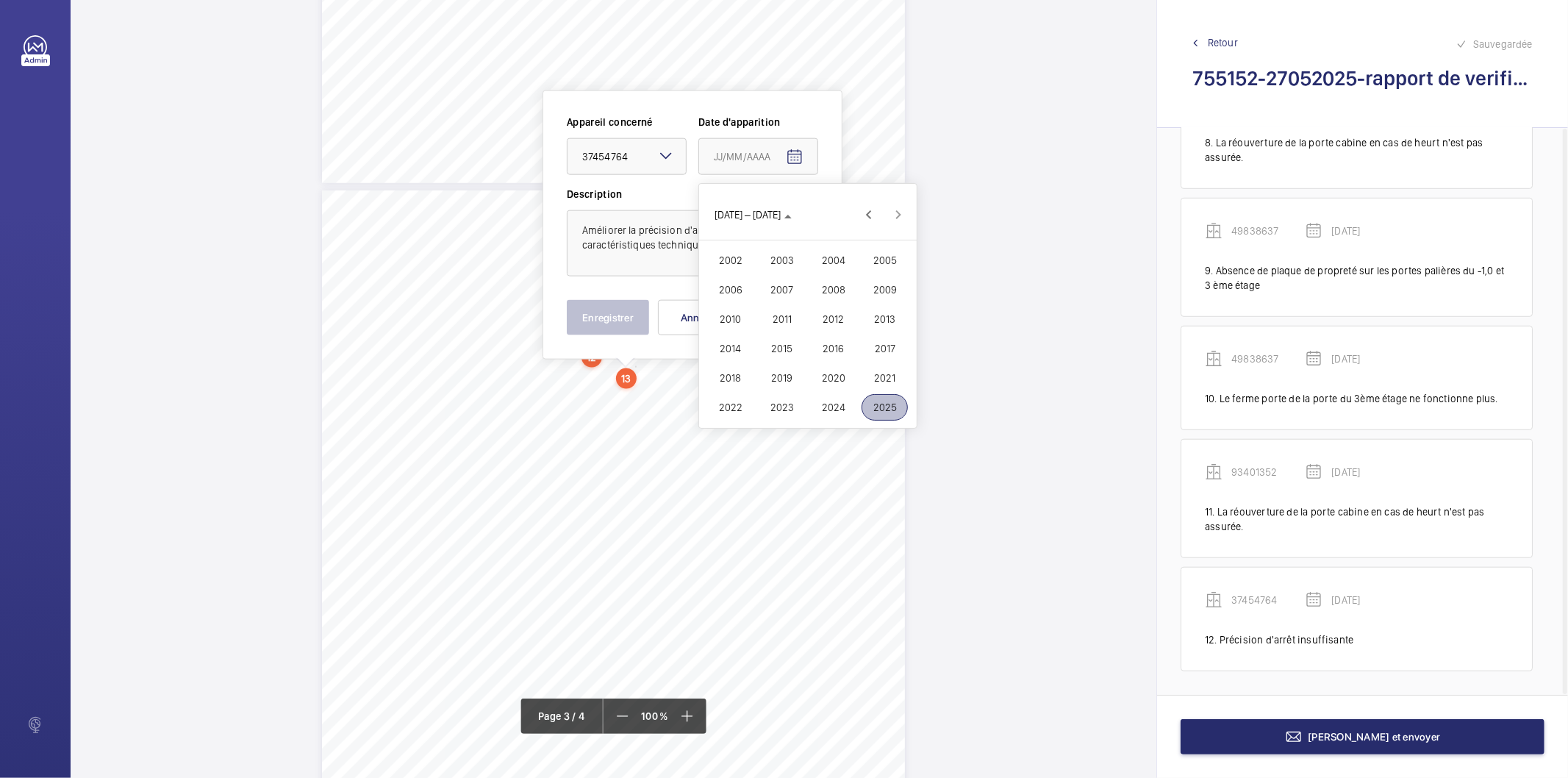
click at [900, 409] on span "2025" at bounding box center [884, 407] width 46 height 26
click at [733, 292] on span "MAI" at bounding box center [729, 290] width 46 height 26
drag, startPoint x: 744, startPoint y: 396, endPoint x: 660, endPoint y: 347, distance: 97.2
click at [744, 395] on span "27" at bounding box center [749, 393] width 26 height 26
type input "[DATE]"
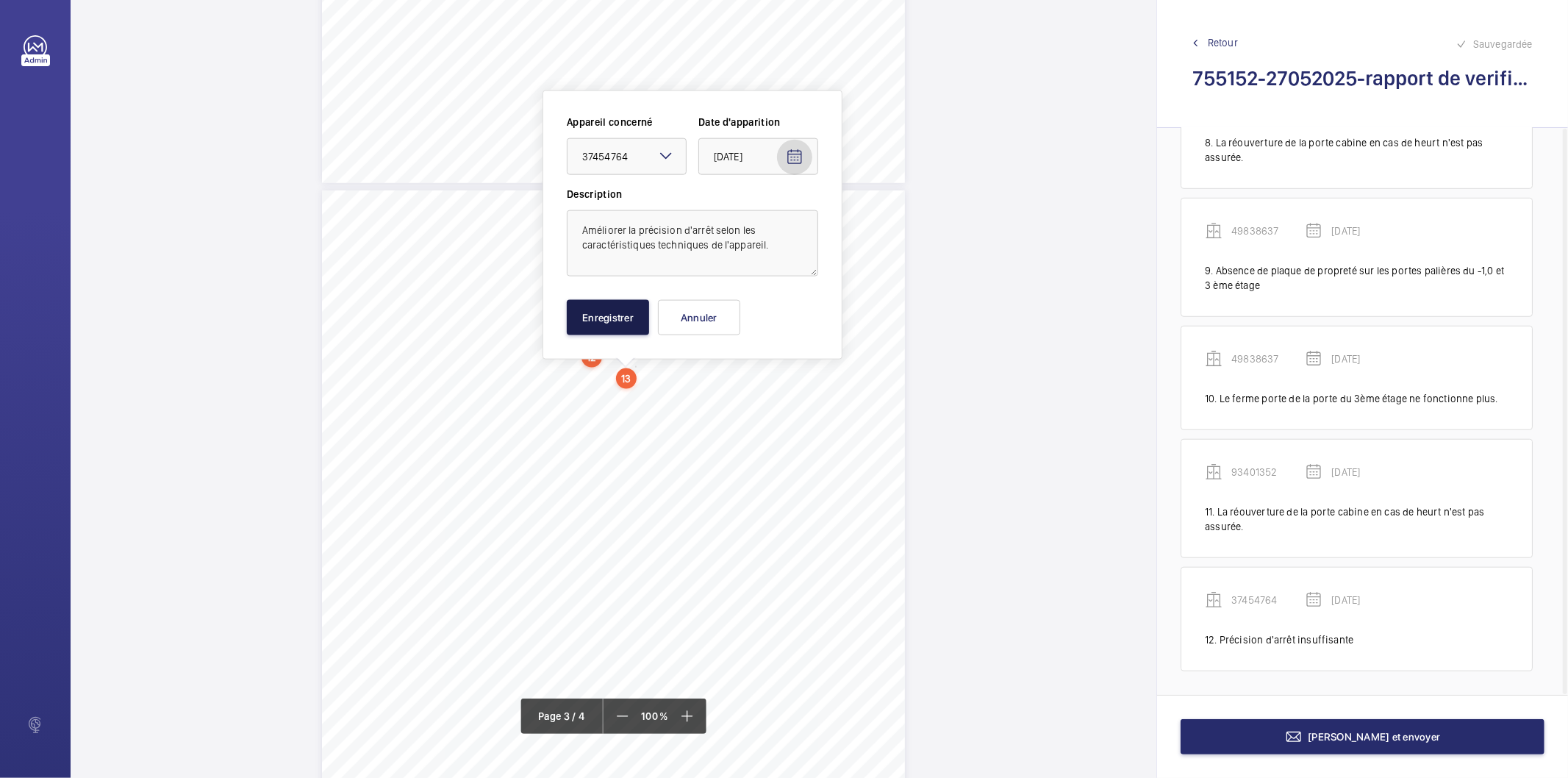
click at [627, 326] on button "Enregistrer" at bounding box center [608, 318] width 82 height 36
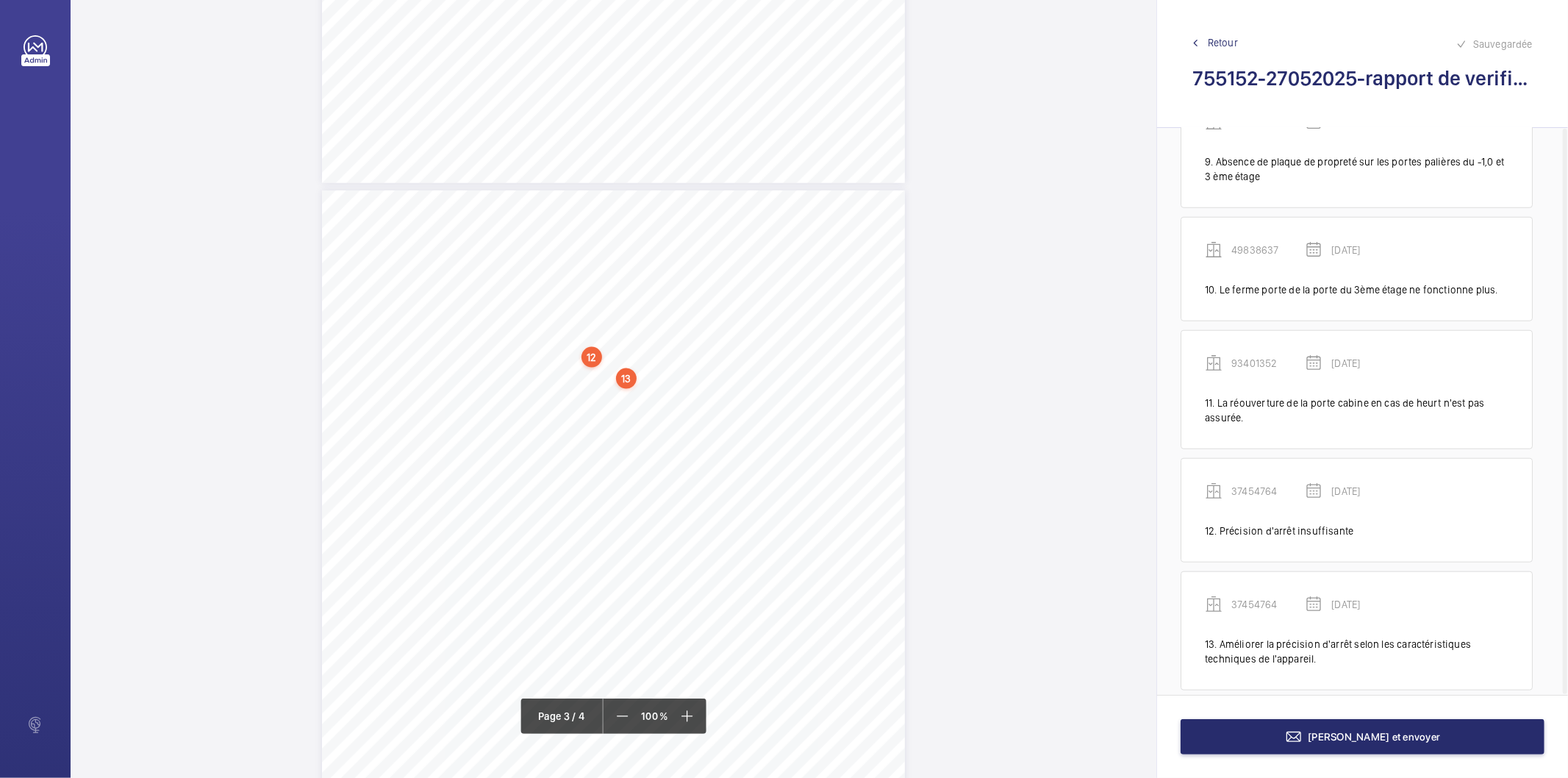
scroll to position [1076, 0]
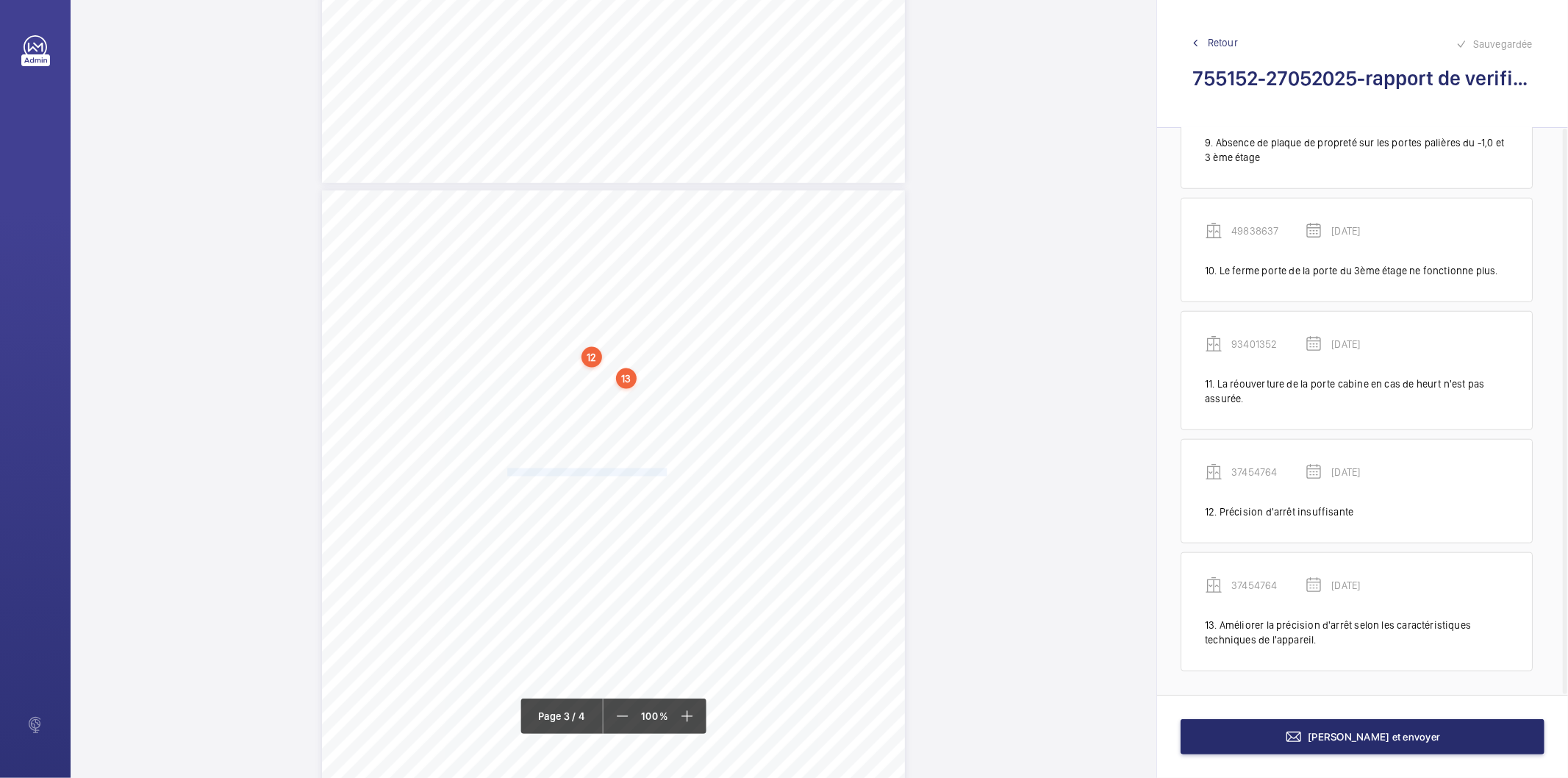
drag, startPoint x: 505, startPoint y: 469, endPoint x: 665, endPoint y: 471, distance: 160.0
click at [665, 471] on span "(37454764/Monte-charge n°8) - Améliorer la luminisoté de l'éclairage cabine." at bounding box center [530, 472] width 274 height 7
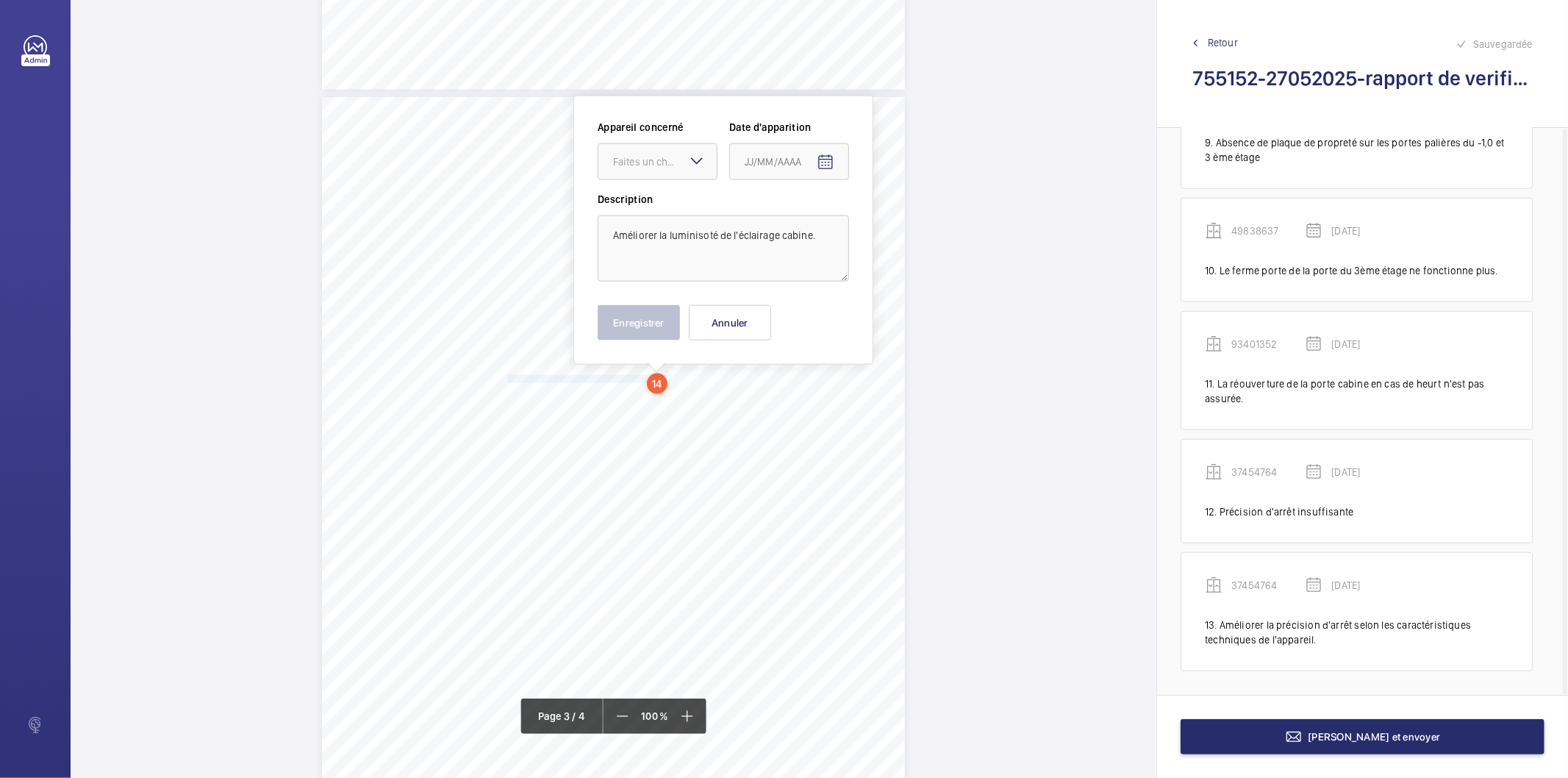
scroll to position [1596, 0]
click at [665, 159] on div "Faites un choix" at bounding box center [665, 156] width 104 height 15
click at [648, 307] on span "37454764" at bounding box center [657, 309] width 89 height 15
click at [825, 159] on mat-icon "Open calendar" at bounding box center [825, 157] width 18 height 18
click at [802, 215] on polygon "Choose month and year" at bounding box center [802, 216] width 7 height 4
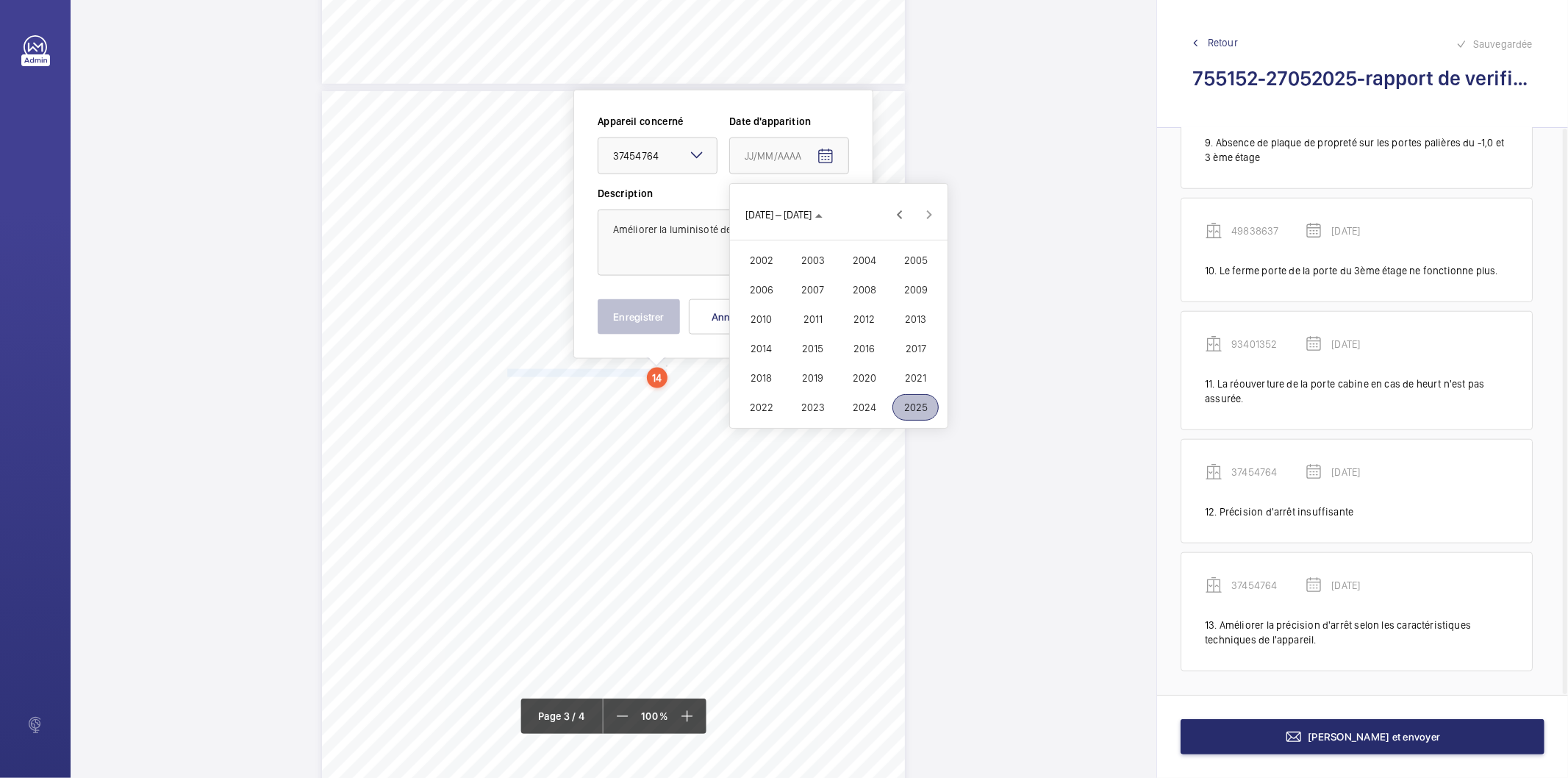
click at [921, 406] on span "2025" at bounding box center [915, 407] width 46 height 26
click at [769, 297] on span "MAI" at bounding box center [760, 290] width 46 height 26
click at [782, 394] on span "27" at bounding box center [780, 393] width 26 height 26
type input "[DATE]"
click at [671, 322] on button "Enregistrer" at bounding box center [639, 317] width 82 height 36
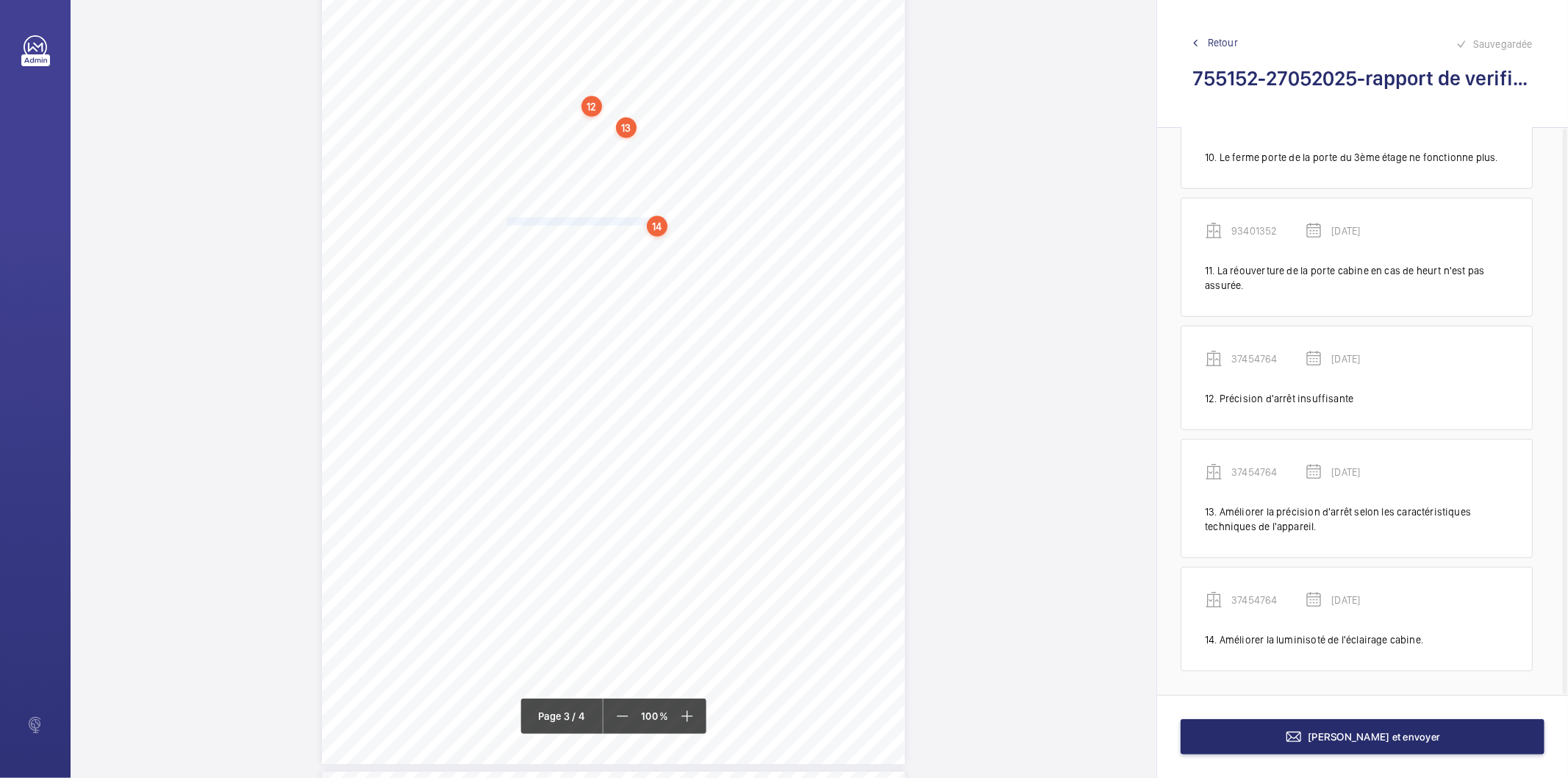
scroll to position [1759, 0]
drag, startPoint x: 508, startPoint y: 322, endPoint x: 746, endPoint y: 322, distance: 238.0
click at [746, 322] on span "(37454764/Monte-charge n°8) - La réouverture de la porte cabine en cas de heurt…" at bounding box center [572, 322] width 356 height 7
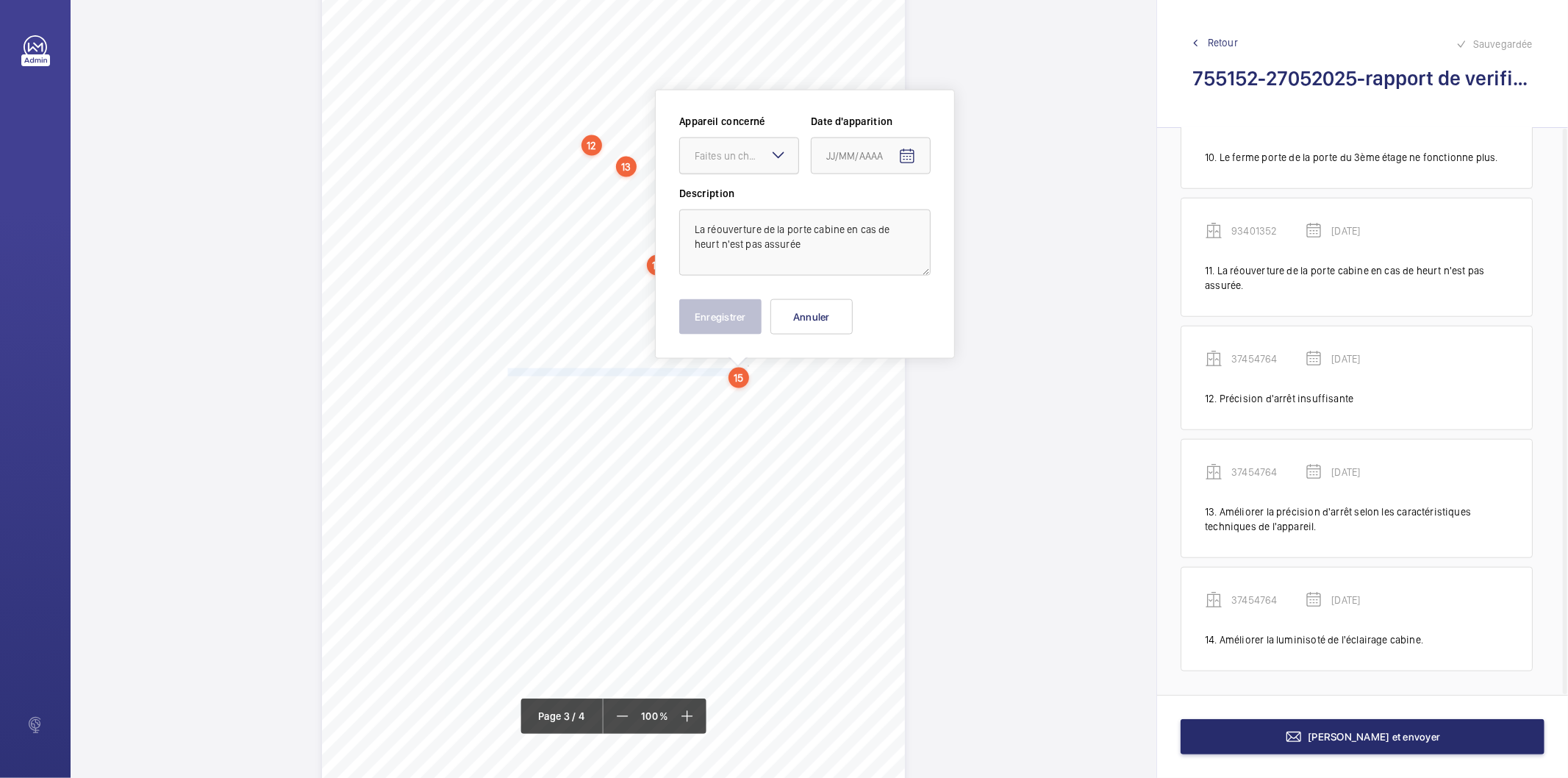
click at [732, 157] on div "Faites un choix" at bounding box center [746, 156] width 104 height 15
click at [717, 305] on span "37454764" at bounding box center [739, 309] width 89 height 15
click at [907, 171] on span "Open calendar" at bounding box center [907, 157] width 36 height 36
click at [878, 214] on span "AOÛT 2025" at bounding box center [857, 215] width 61 height 12
click at [991, 411] on span "2025" at bounding box center [996, 407] width 46 height 26
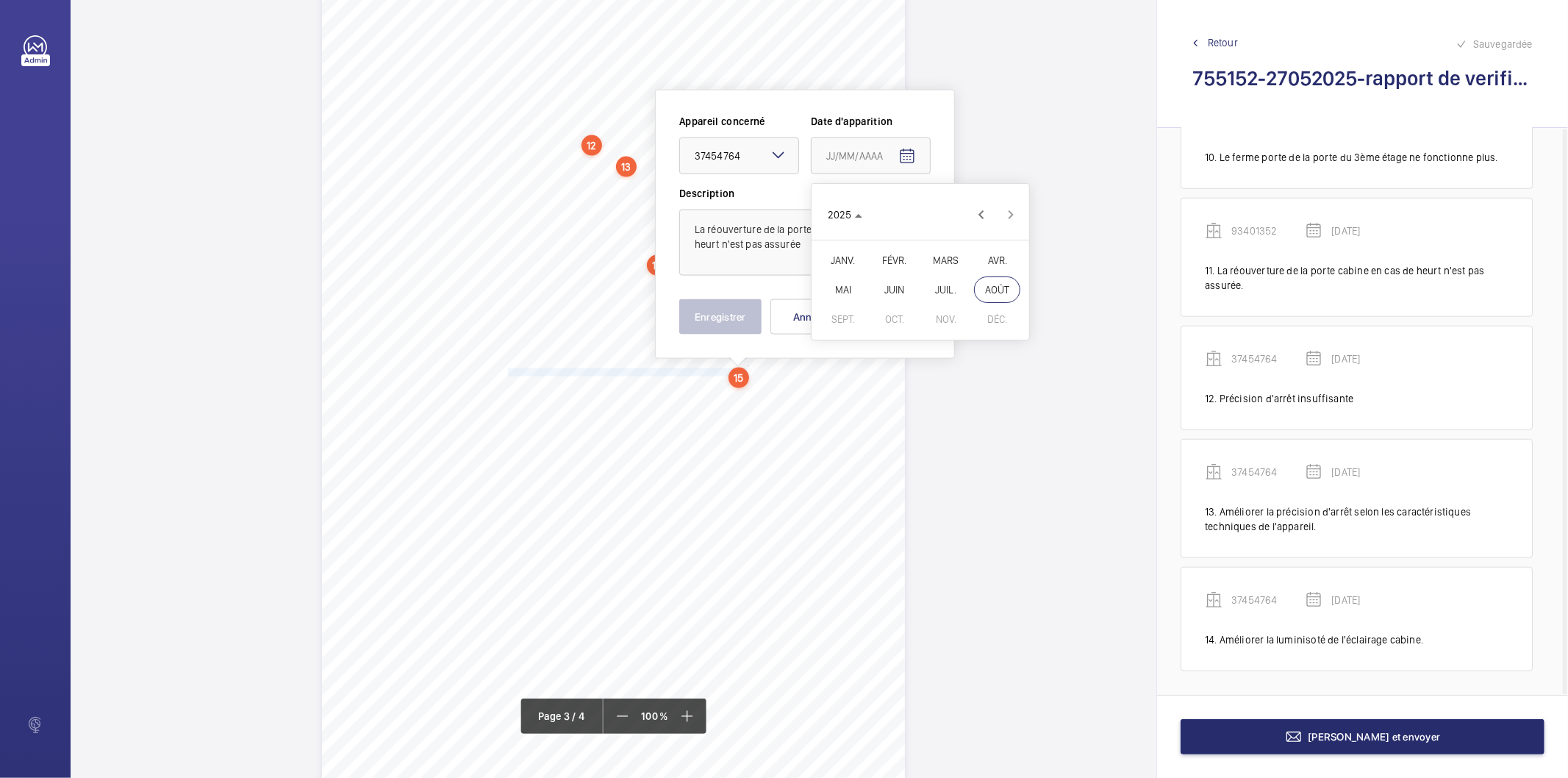
click at [840, 284] on span "MAI" at bounding box center [842, 290] width 46 height 26
click at [863, 387] on span "27" at bounding box center [861, 393] width 26 height 26
type input "[DATE]"
click at [744, 322] on button "Enregistrer" at bounding box center [721, 317] width 82 height 36
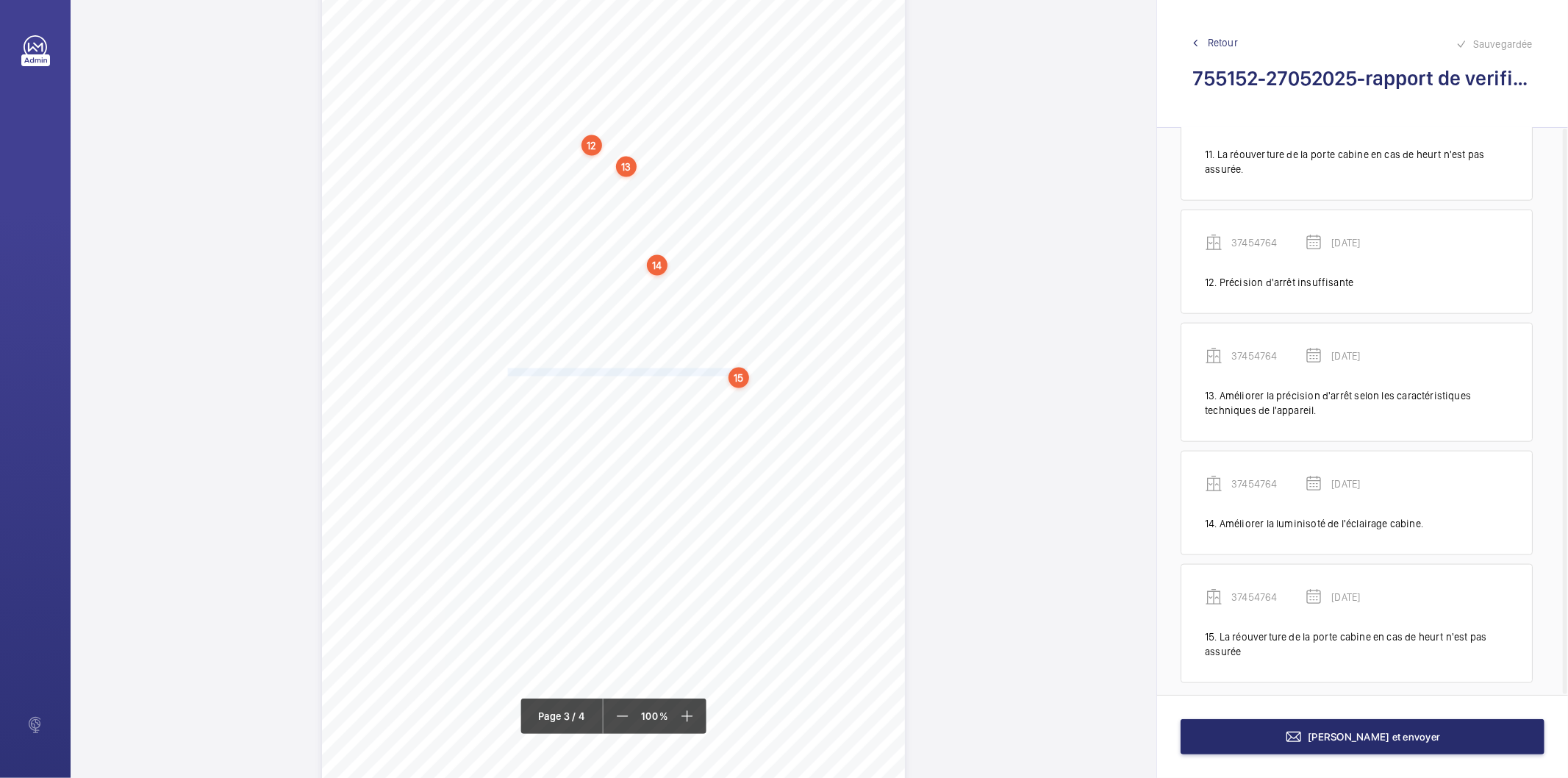
scroll to position [1318, 0]
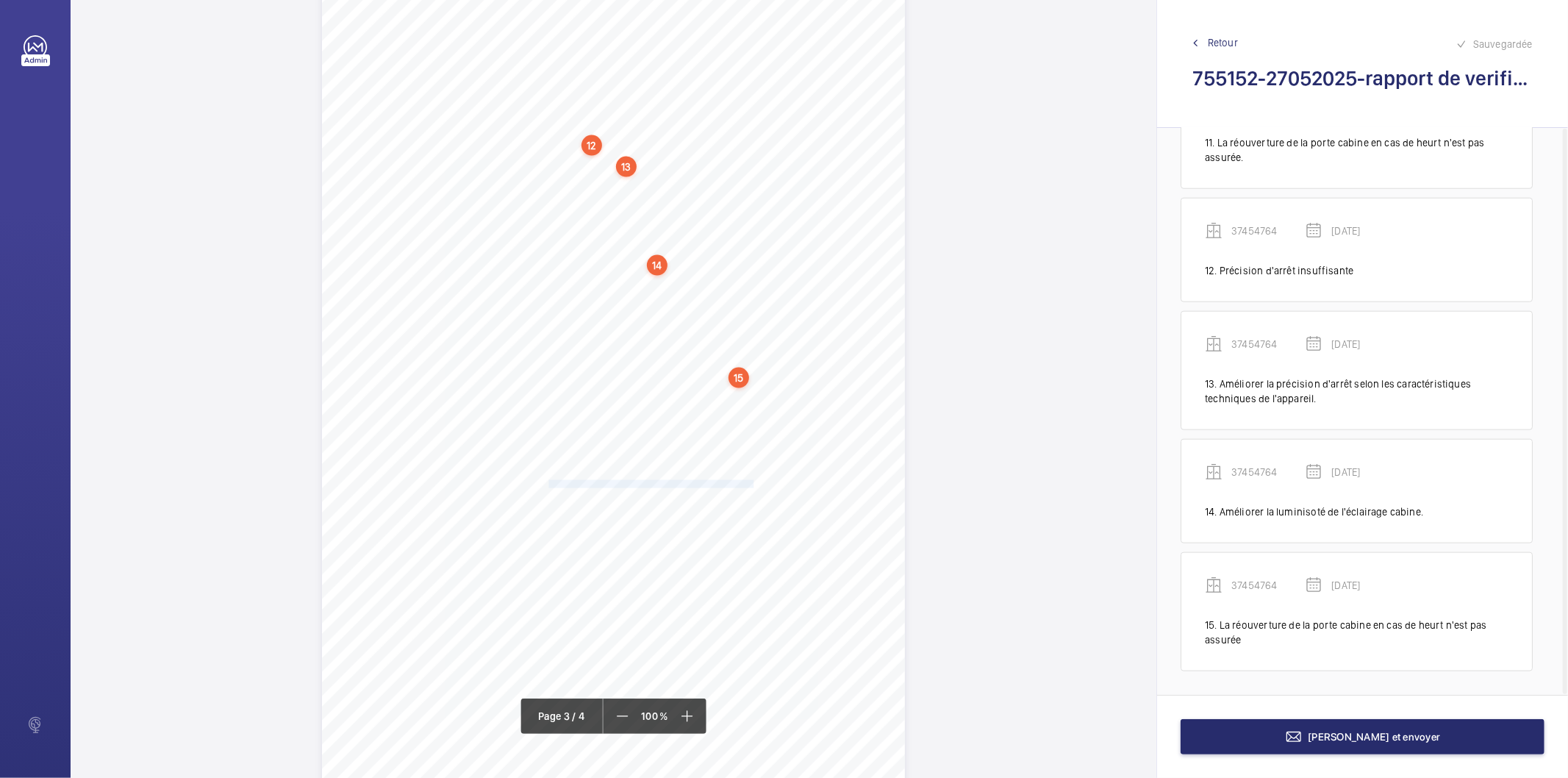
drag, startPoint x: 546, startPoint y: 483, endPoint x: 752, endPoint y: 482, distance: 206.0
click at [752, 482] on span "(41821039 (7396 01)/Monte-charge n°12) - Tous les voyants des boutons cabine ne…" at bounding box center [574, 485] width 361 height 7
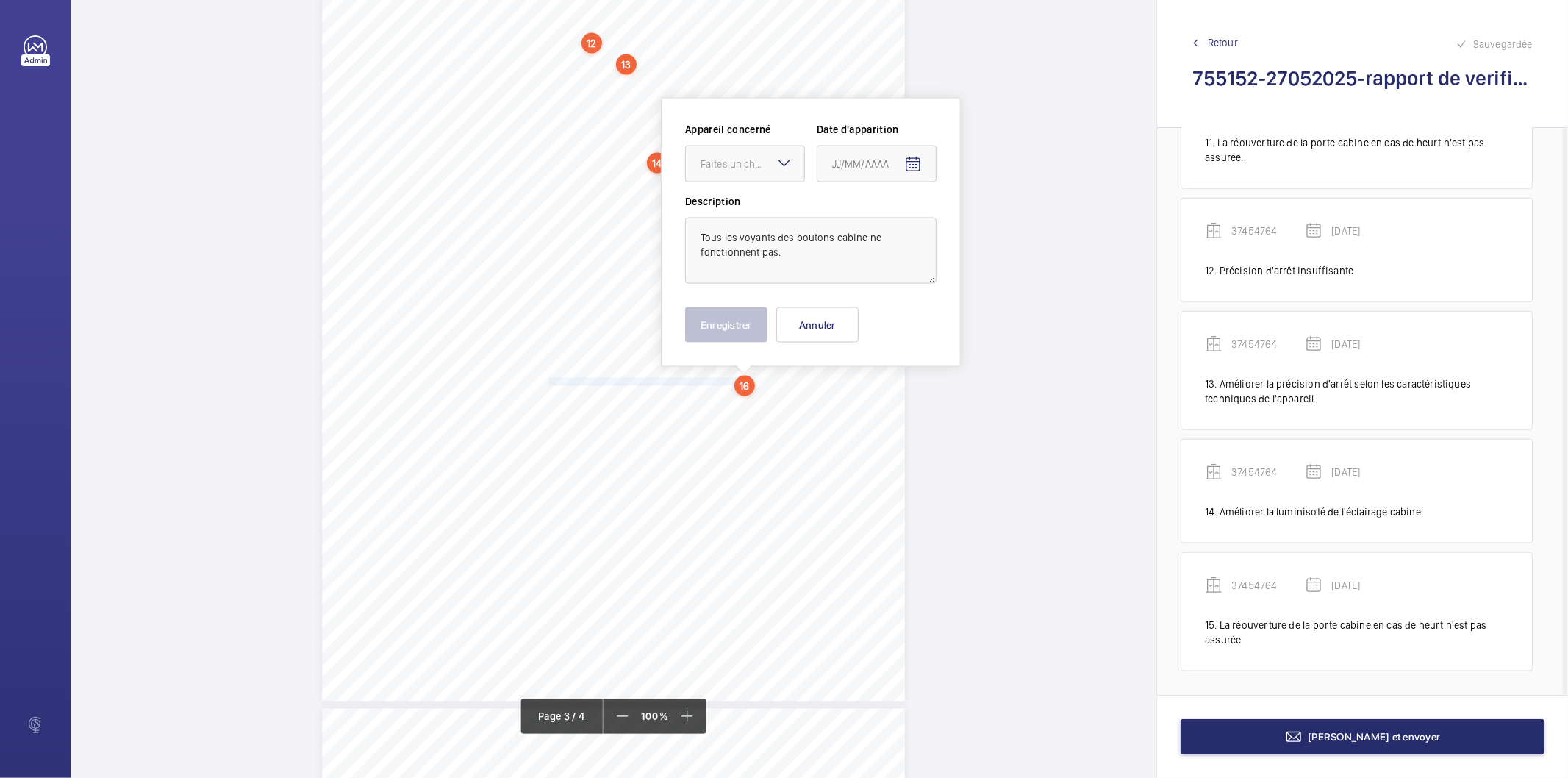
scroll to position [1819, 0]
click at [738, 151] on div "Faites un choix" at bounding box center [752, 156] width 104 height 15
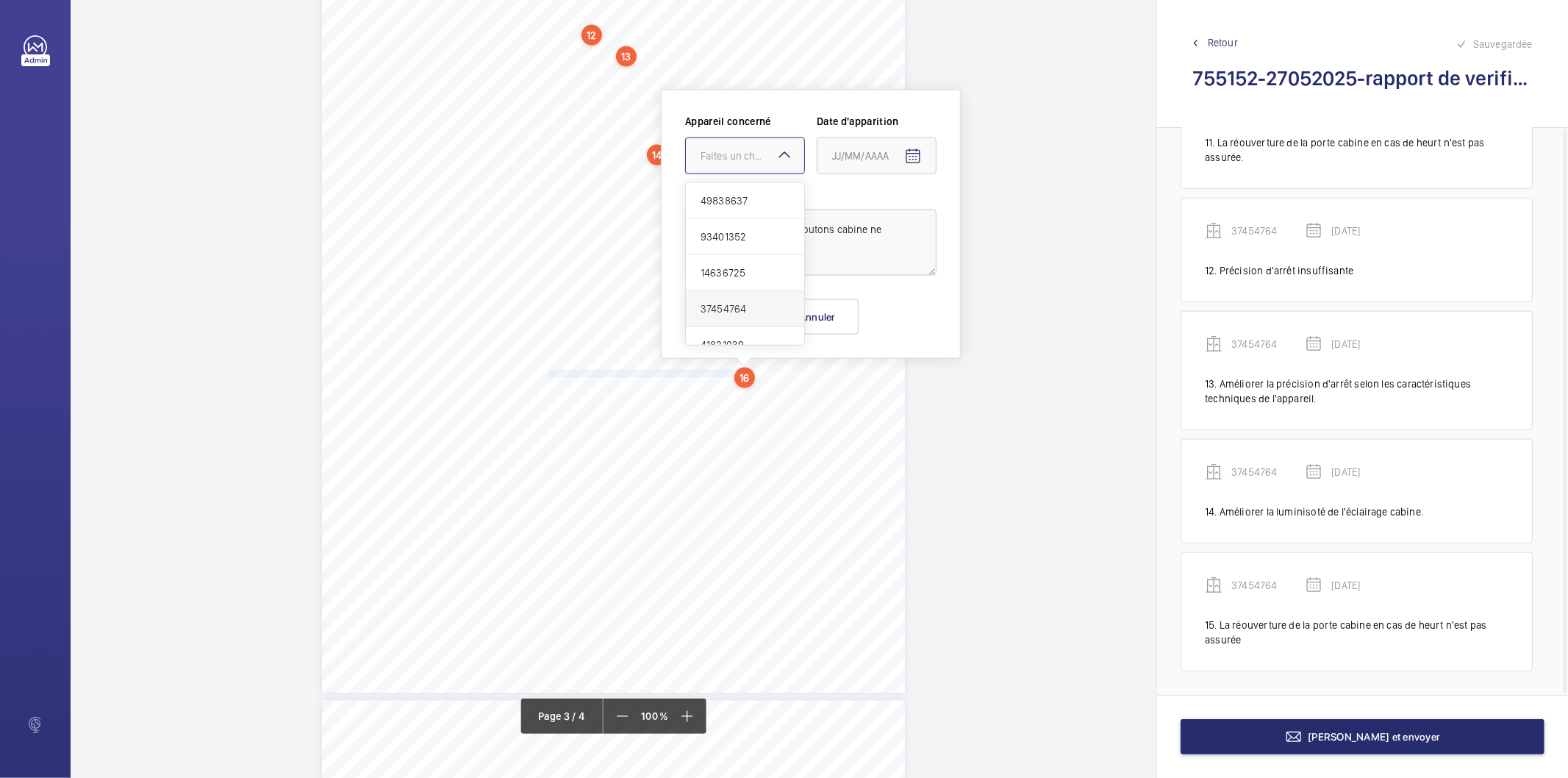
scroll to position [18, 0]
click at [733, 321] on span "41821039" at bounding box center [744, 327] width 89 height 15
click at [906, 158] on mat-icon "Open calendar" at bounding box center [913, 157] width 18 height 18
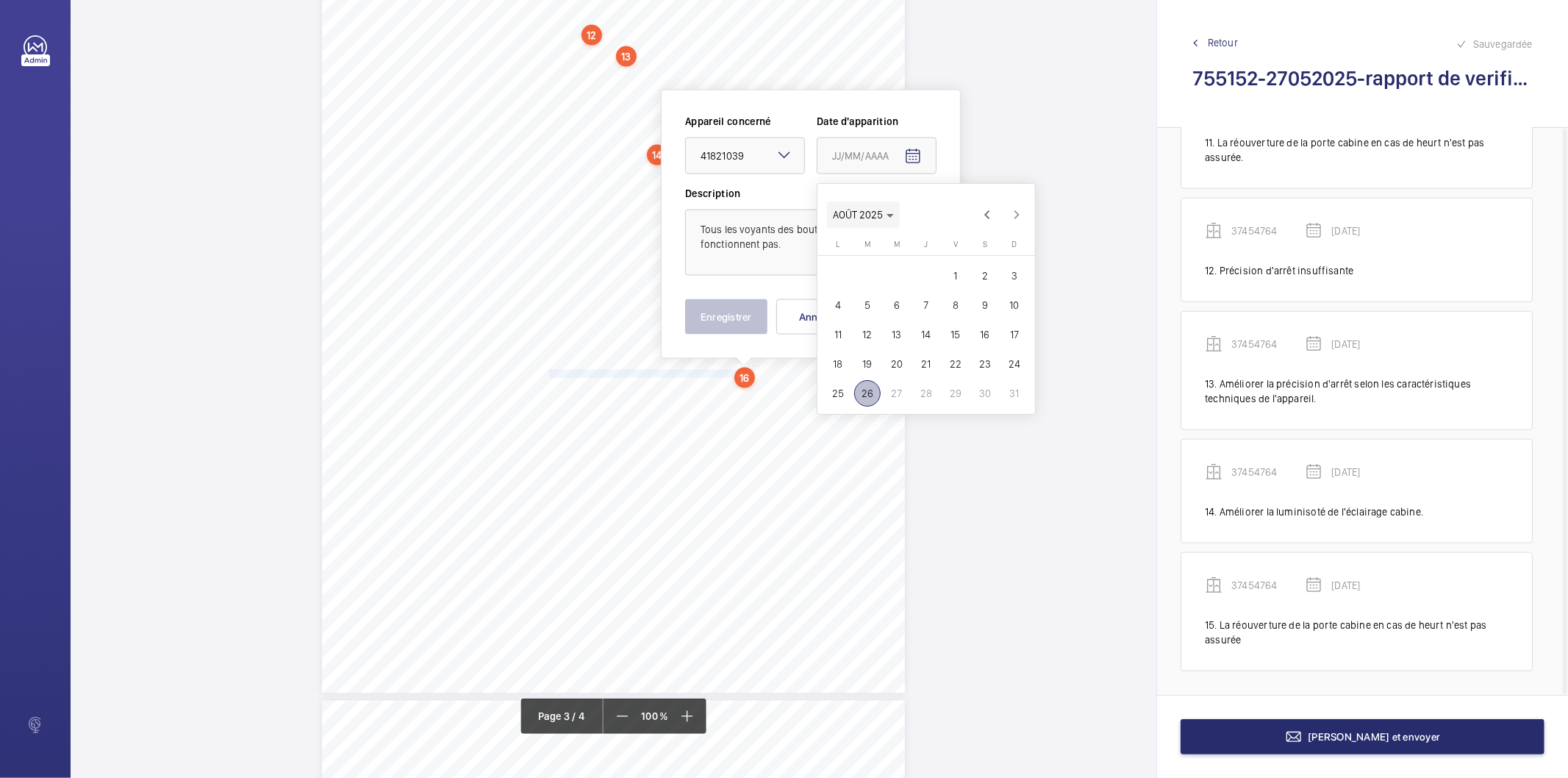
click at [887, 217] on icon "Choose month and year" at bounding box center [890, 216] width 7 height 4
click at [987, 405] on span "2025" at bounding box center [1002, 407] width 46 height 26
click at [848, 290] on span "MAI" at bounding box center [848, 290] width 46 height 26
click at [869, 391] on span "27" at bounding box center [867, 393] width 26 height 26
type input "[DATE]"
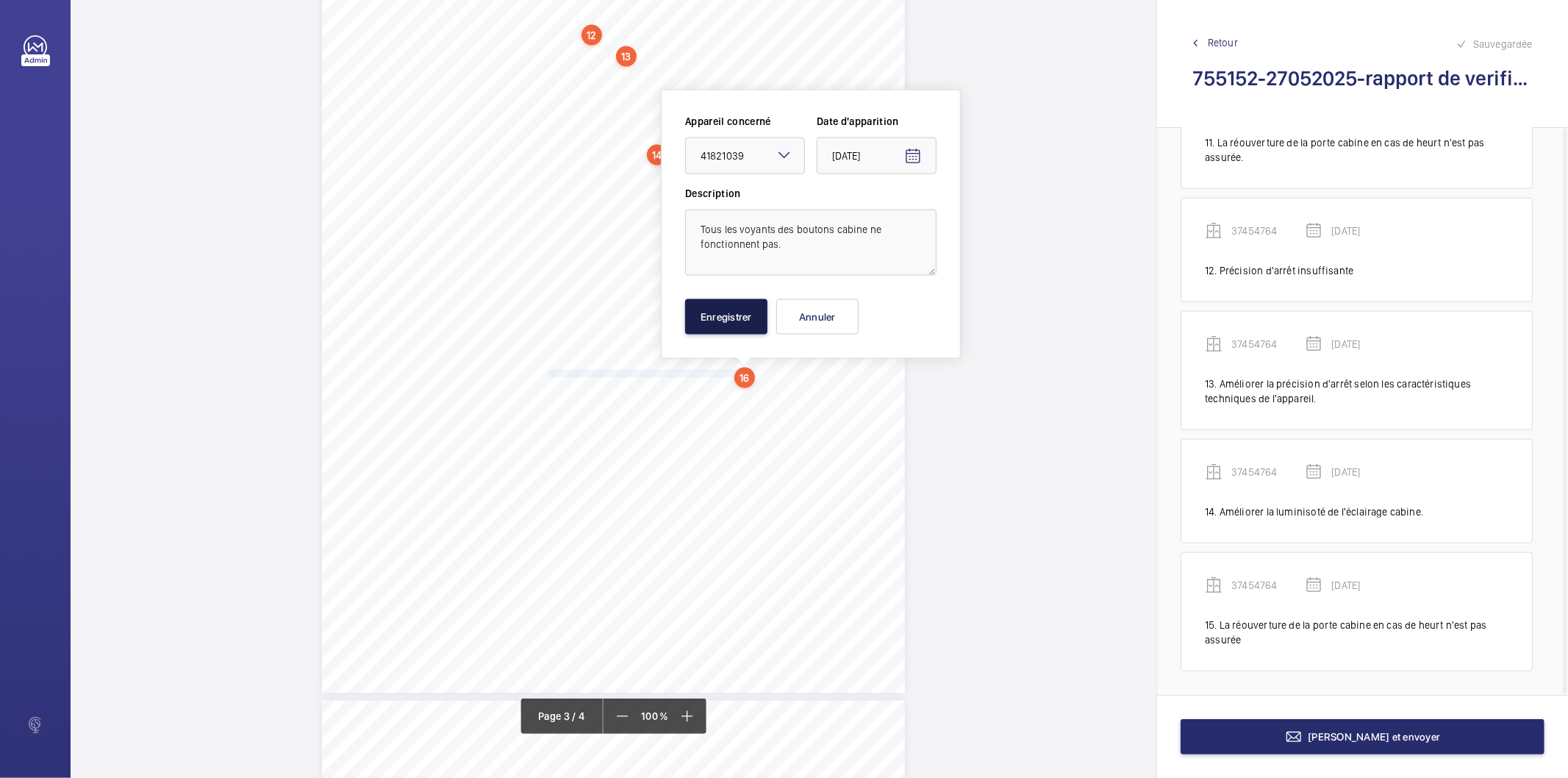
click at [740, 314] on button "Enregistrer" at bounding box center [726, 317] width 82 height 36
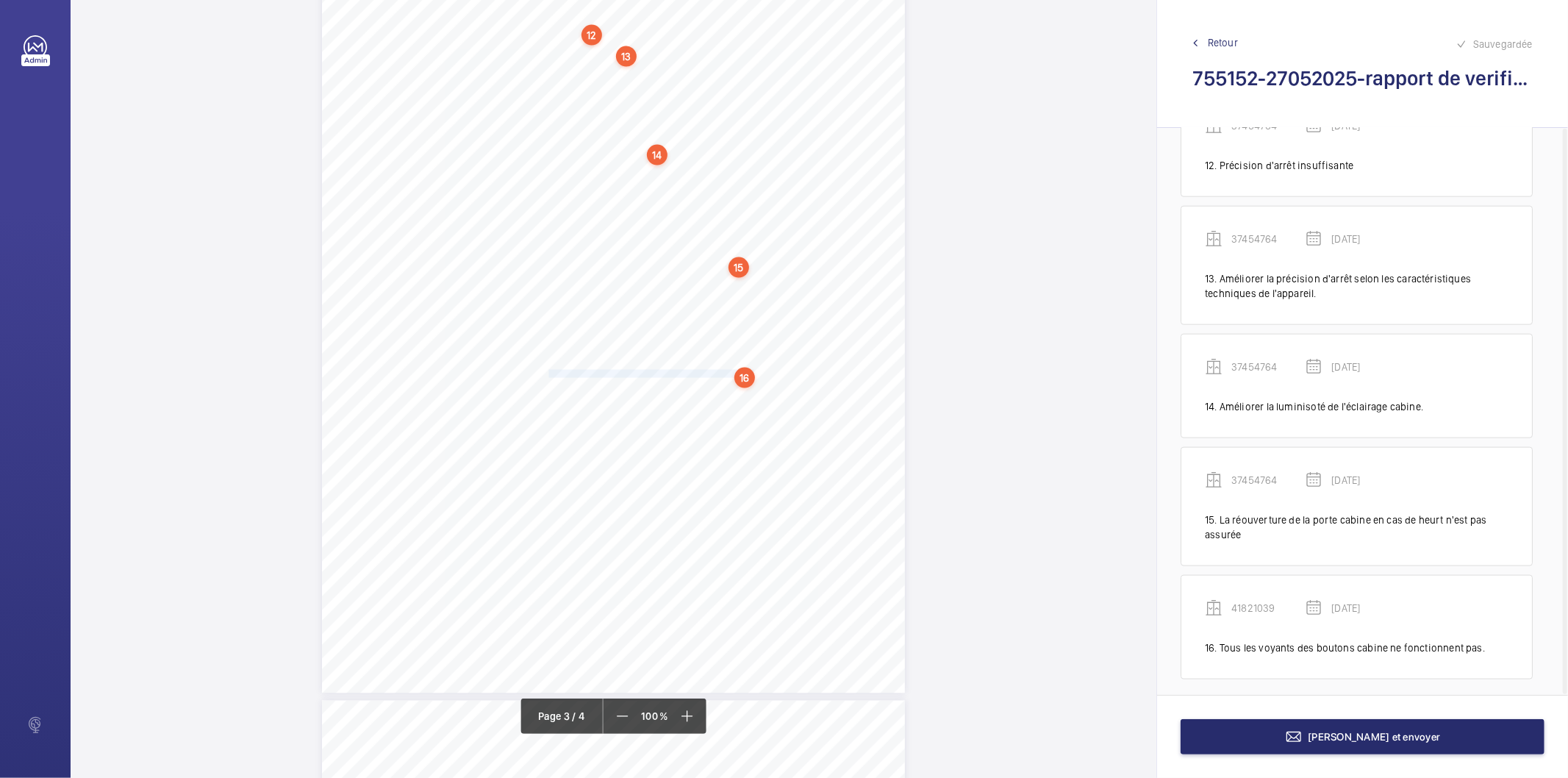
scroll to position [1430, 0]
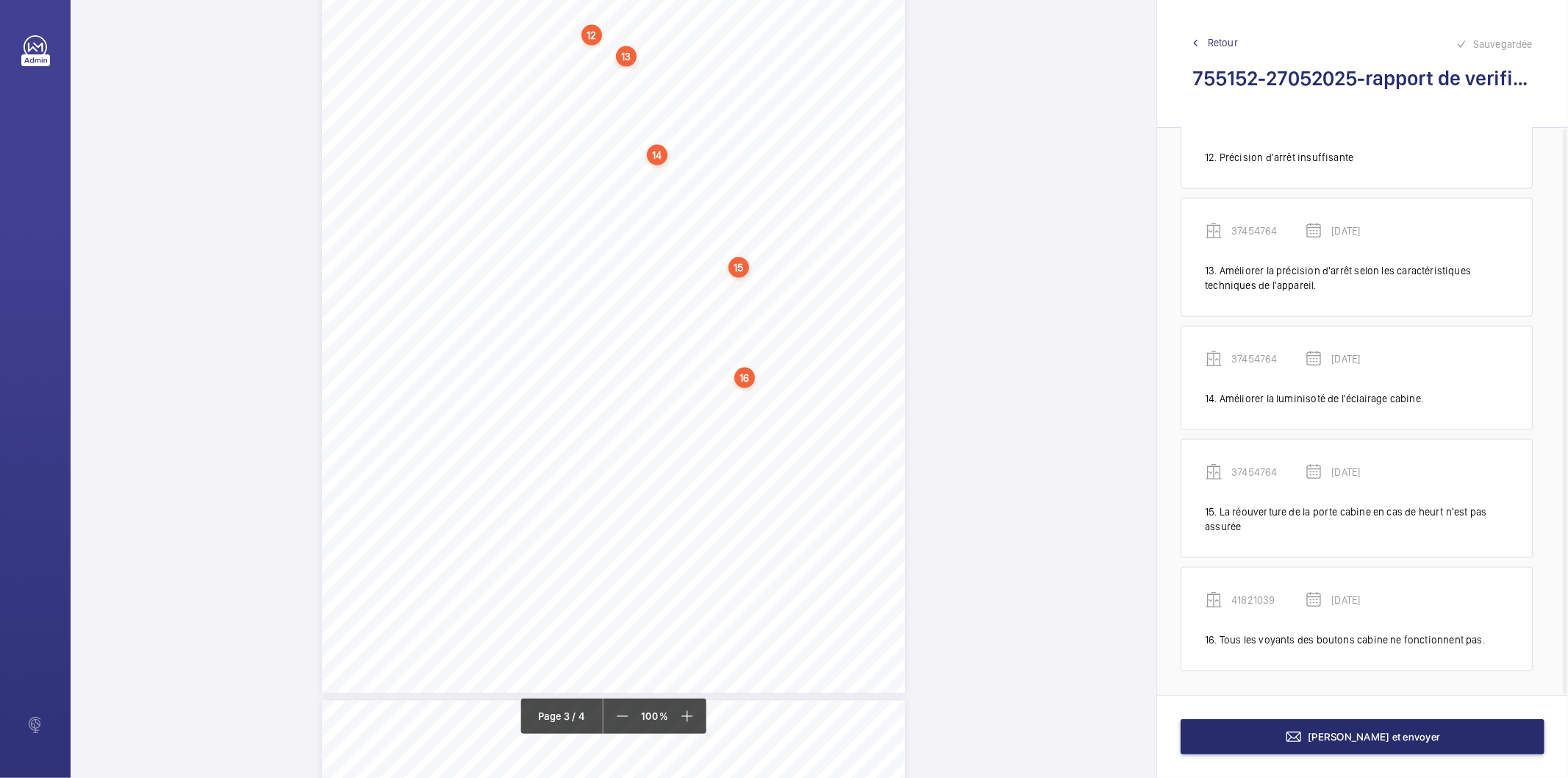
click at [733, 269] on div "15" at bounding box center [739, 267] width 21 height 21
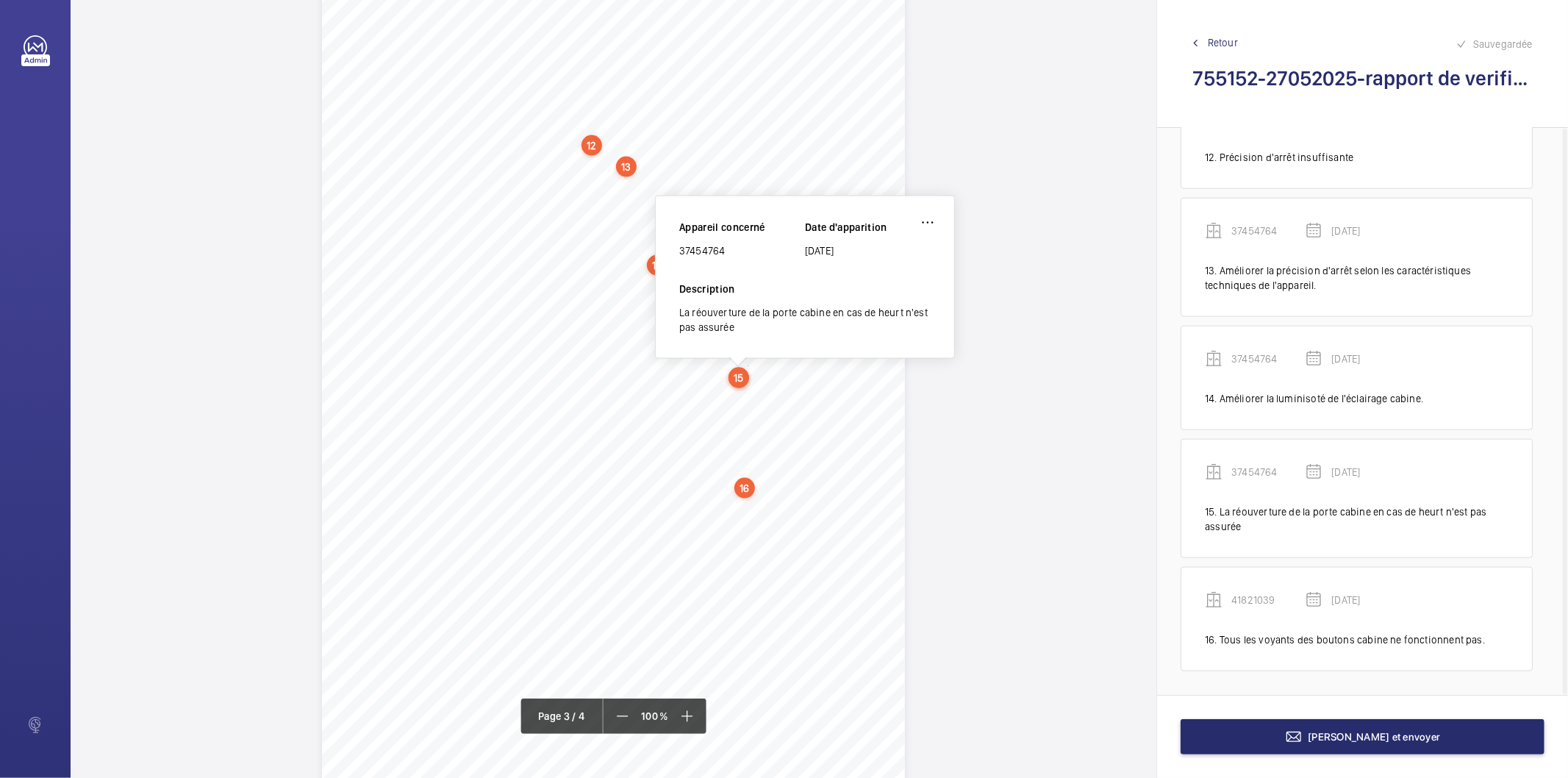
scroll to position [1698, 0]
click at [698, 262] on div "37454764" at bounding box center [742, 262] width 126 height 15
copy div "37454764"
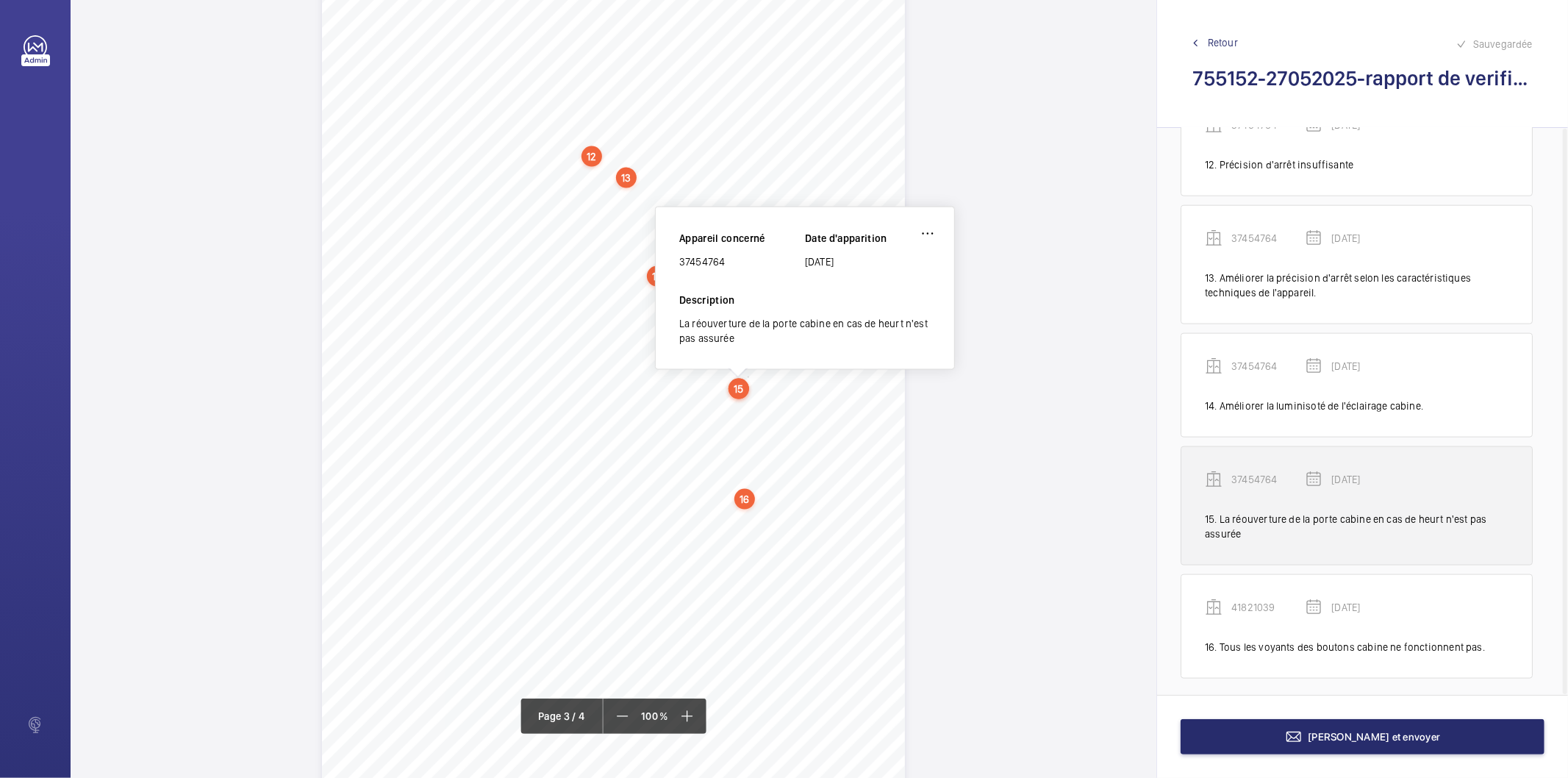
scroll to position [1430, 0]
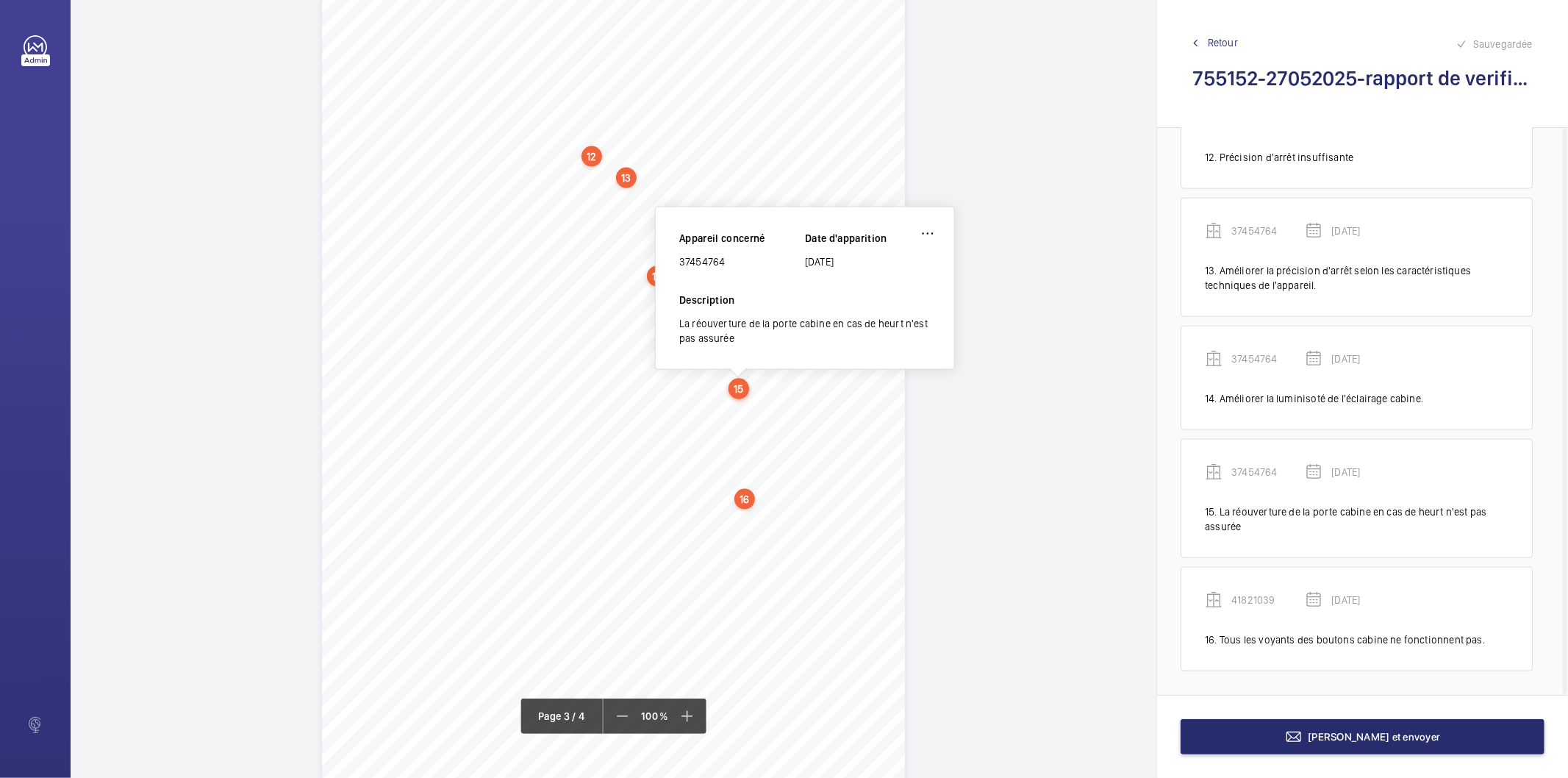
click at [739, 497] on div "16" at bounding box center [744, 499] width 21 height 21
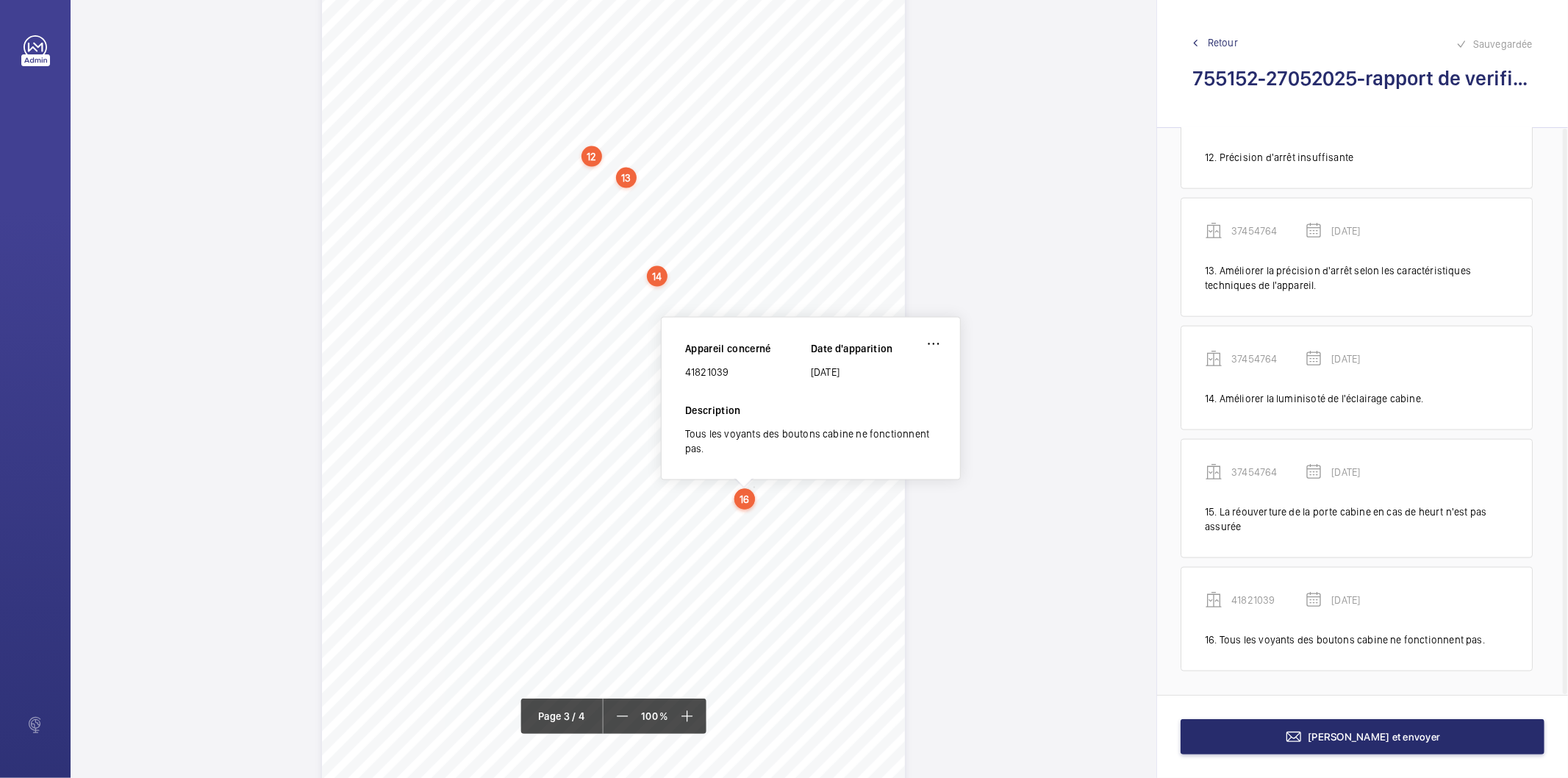
scroll to position [1808, 0]
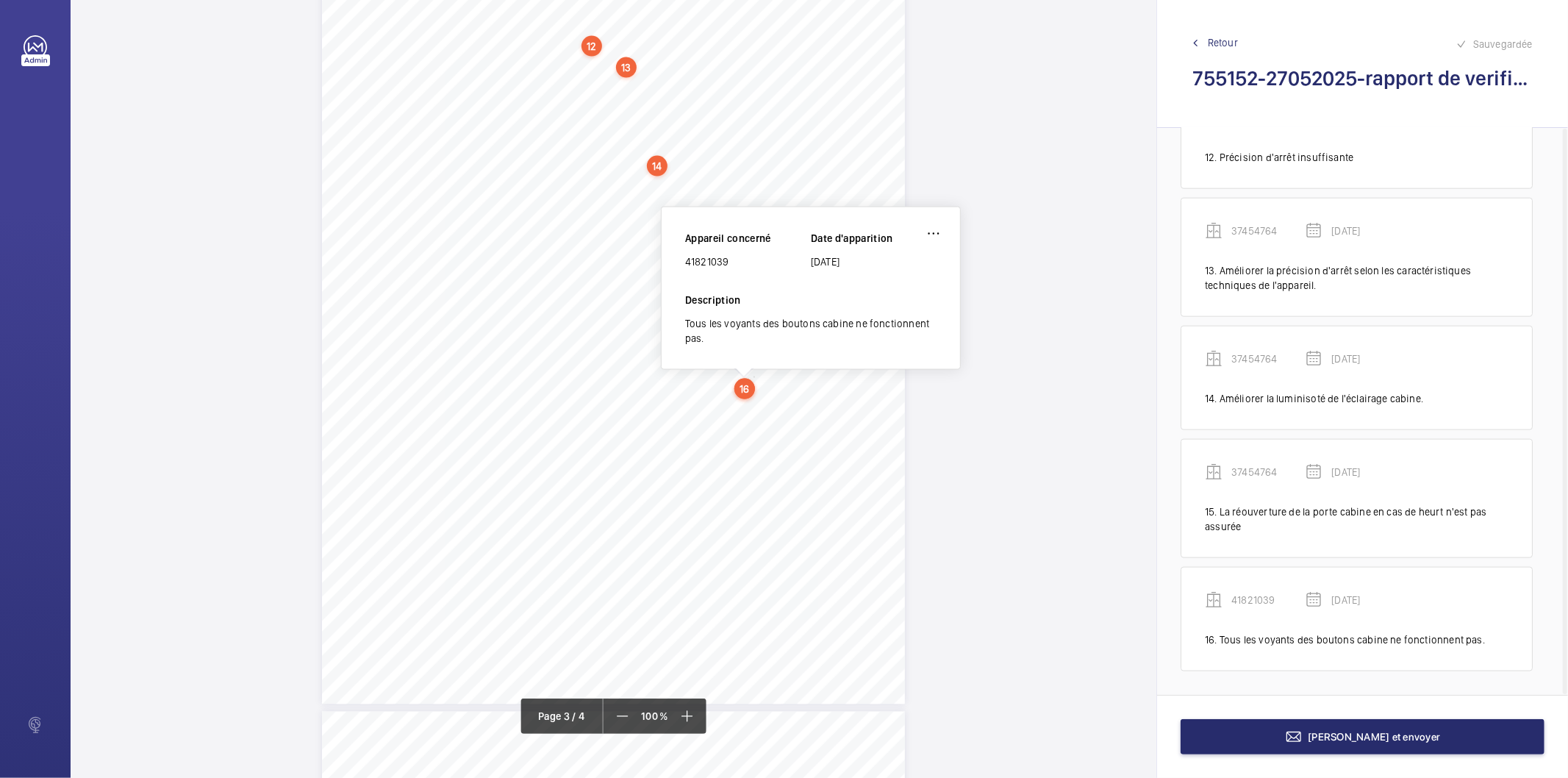
click at [699, 257] on div "41821039" at bounding box center [748, 262] width 126 height 15
copy div "41821039"
drag, startPoint x: 548, startPoint y: 498, endPoint x: 406, endPoint y: 505, distance: 142.2
click at [406, 505] on div "10 Installation d'ascenseur (Ascenseur de charges/Services courriers) Ascenseur…" at bounding box center [613, 292] width 583 height 825
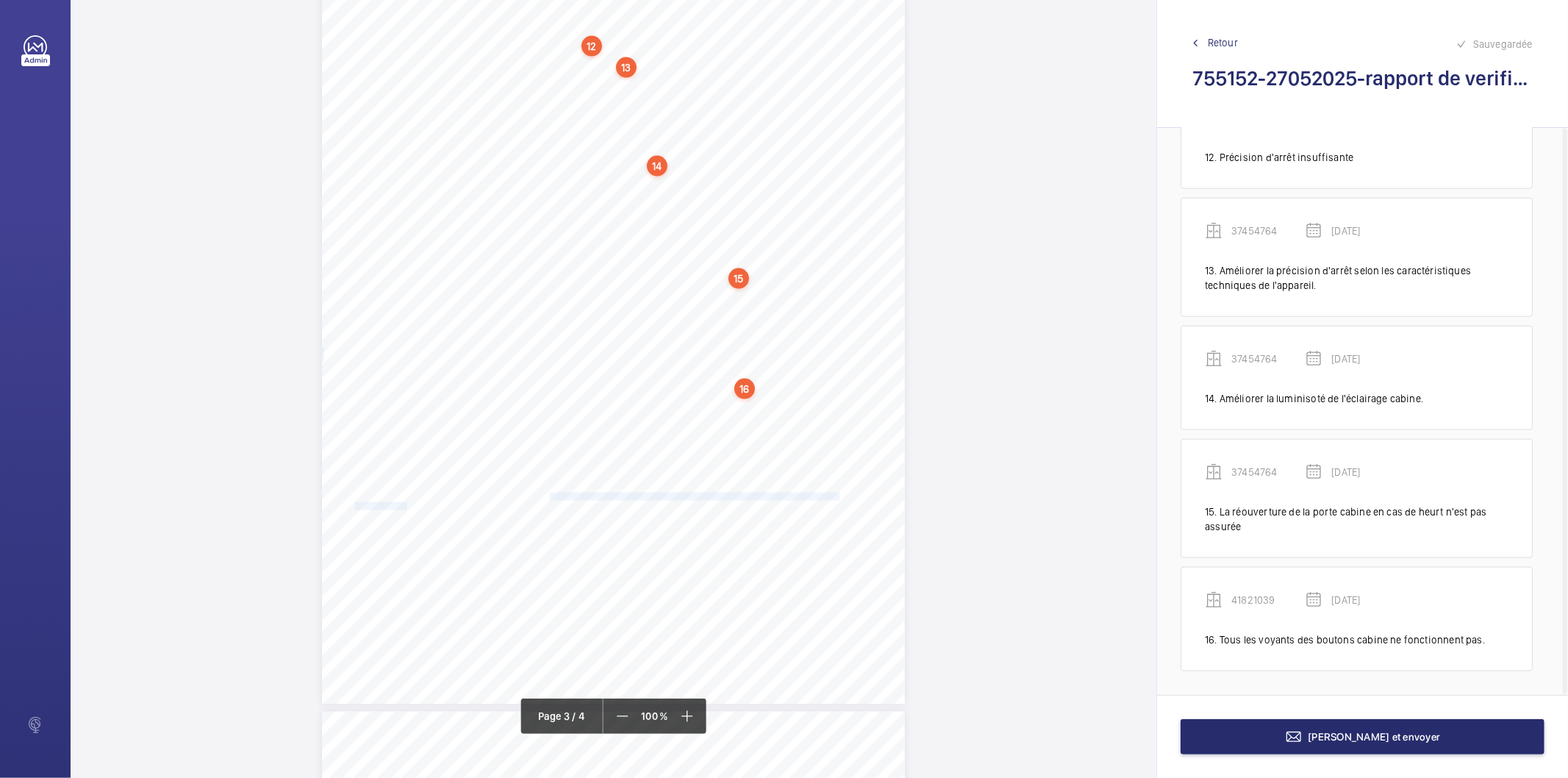
click at [402, 504] on span "fonctionne pas." at bounding box center [382, 506] width 54 height 7
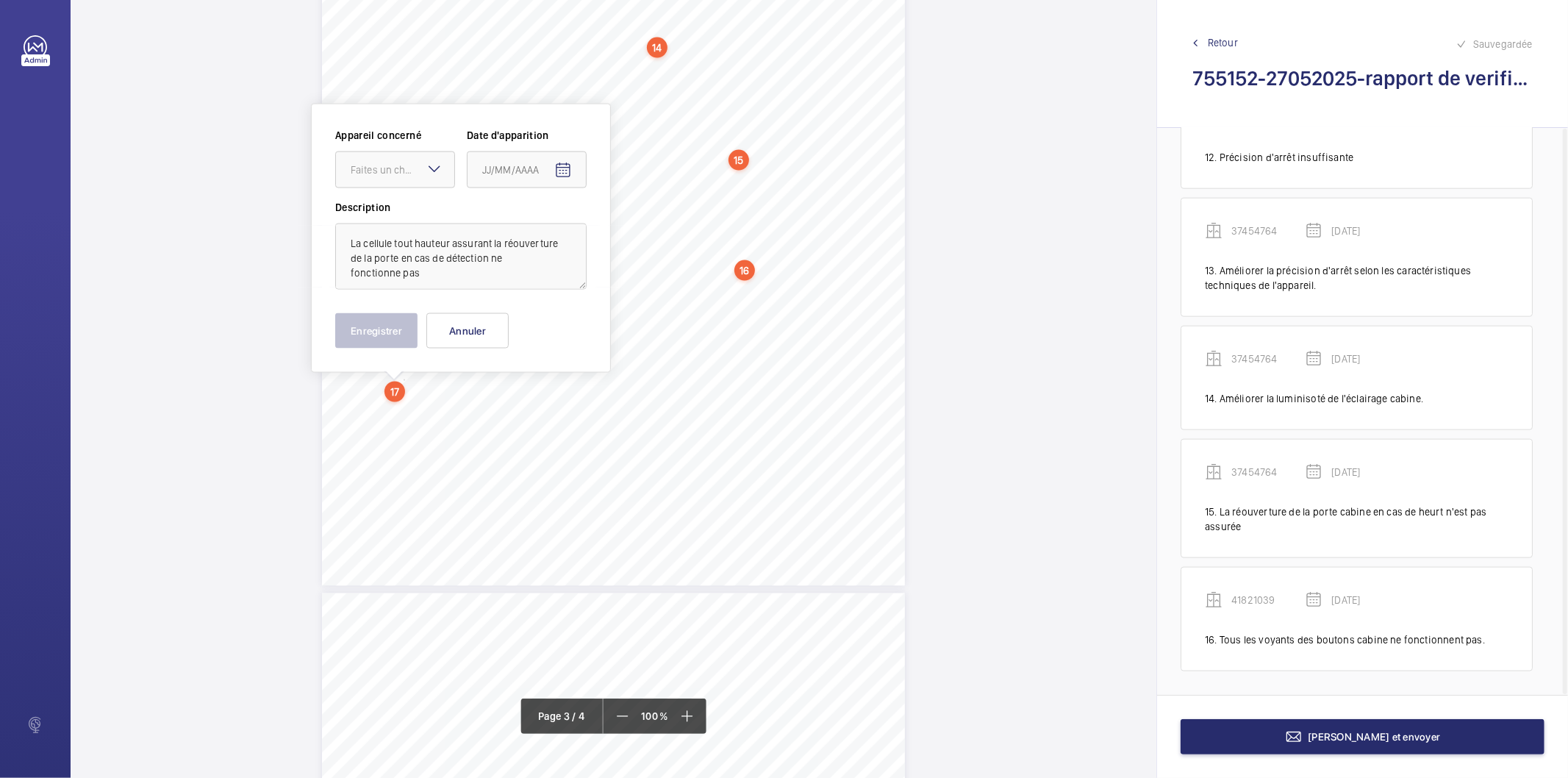
scroll to position [1940, 0]
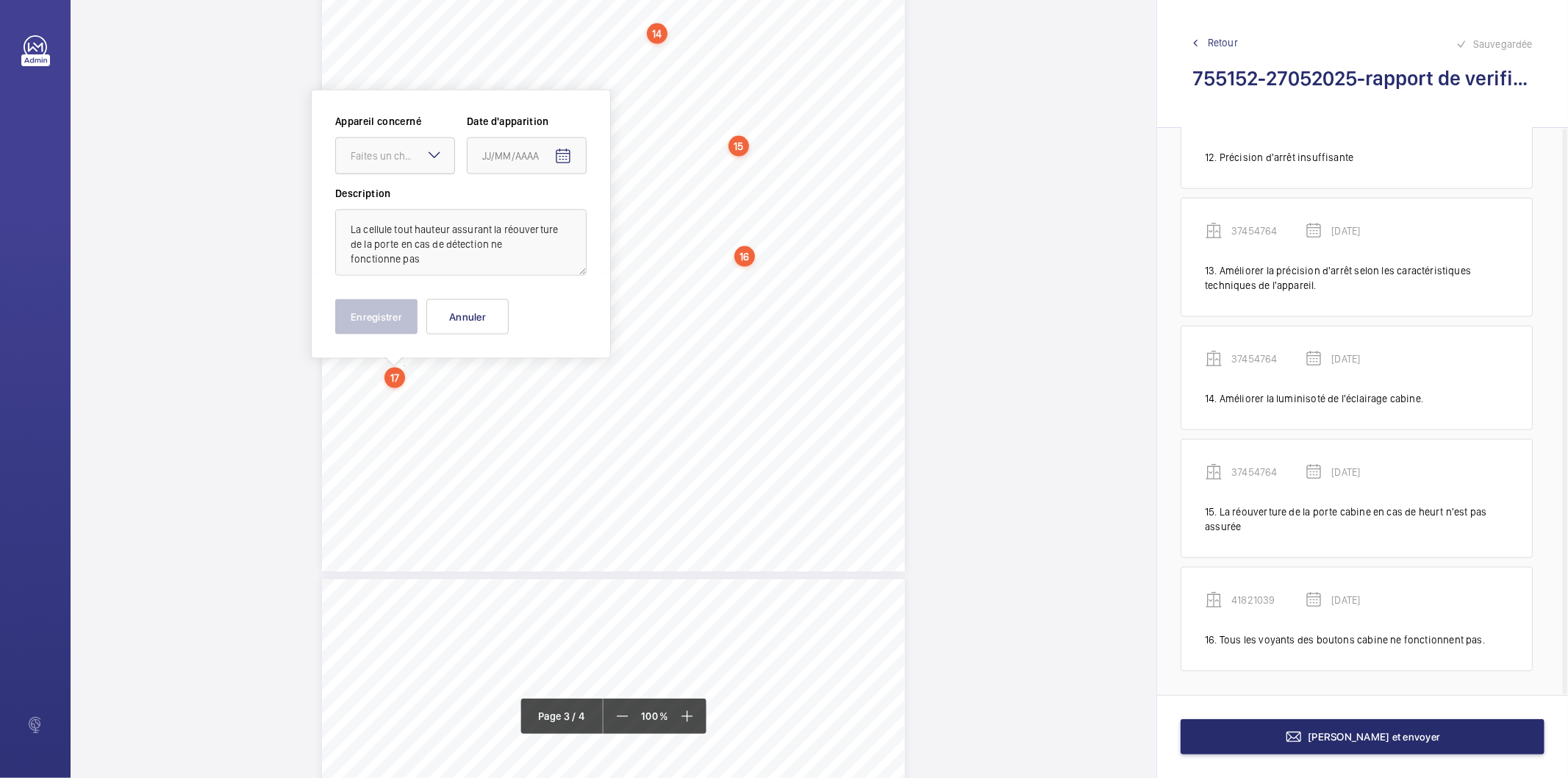
click at [407, 158] on div "Faites un choix" at bounding box center [402, 156] width 104 height 15
click at [379, 335] on div "41821039" at bounding box center [395, 345] width 118 height 36
click at [557, 158] on mat-icon "Open calendar" at bounding box center [562, 157] width 18 height 18
click at [537, 216] on polygon "Choose month and year" at bounding box center [540, 216] width 7 height 4
drag, startPoint x: 616, startPoint y: 411, endPoint x: 637, endPoint y: 403, distance: 22.5
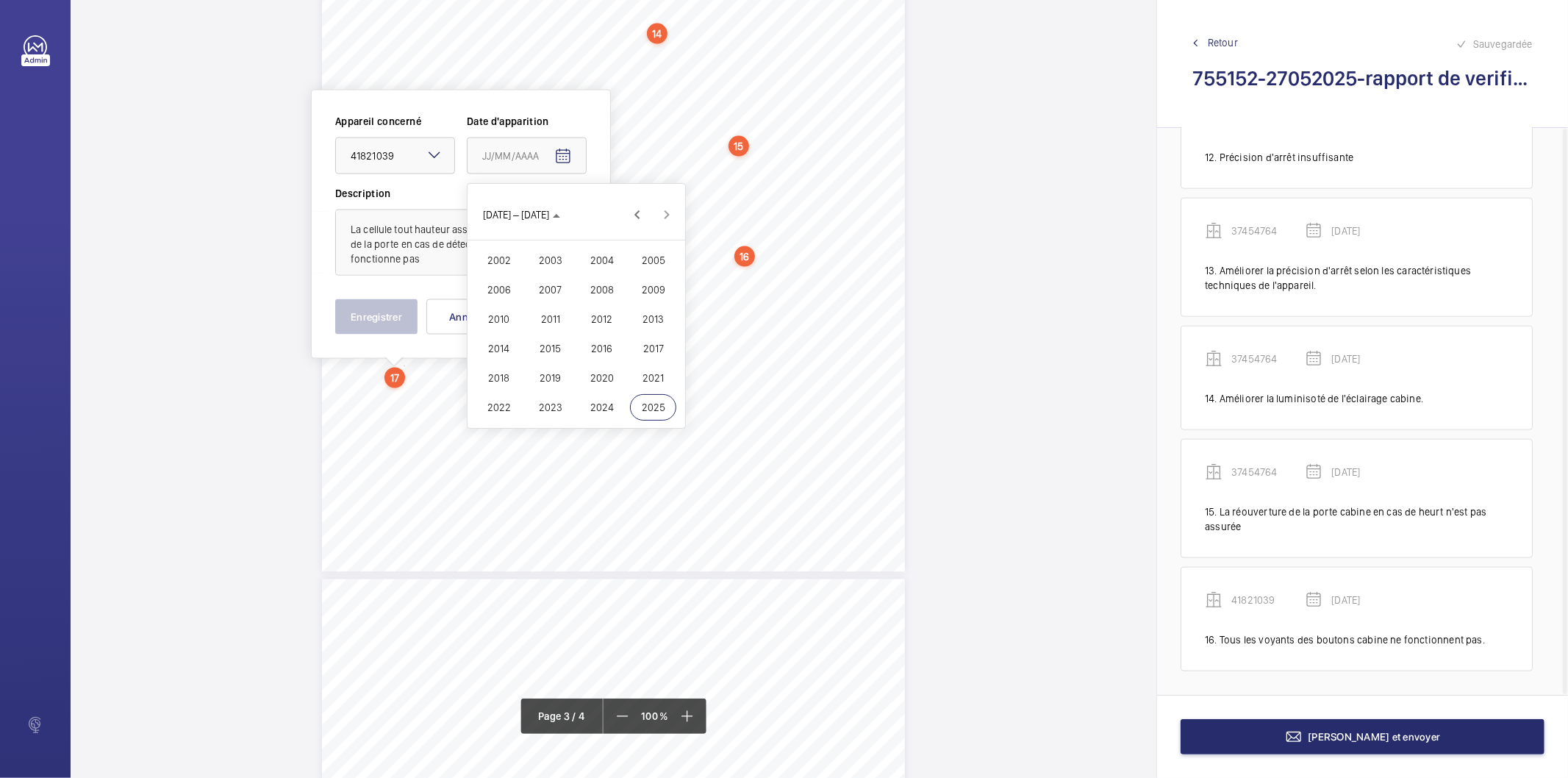
click at [637, 403] on tr "2022 2023 2024 2025" at bounding box center [576, 407] width 206 height 29
click at [639, 403] on span "2025" at bounding box center [652, 407] width 46 height 26
click at [493, 296] on span "MAI" at bounding box center [498, 290] width 46 height 26
click at [526, 399] on span "27" at bounding box center [517, 393] width 26 height 26
type input "[DATE]"
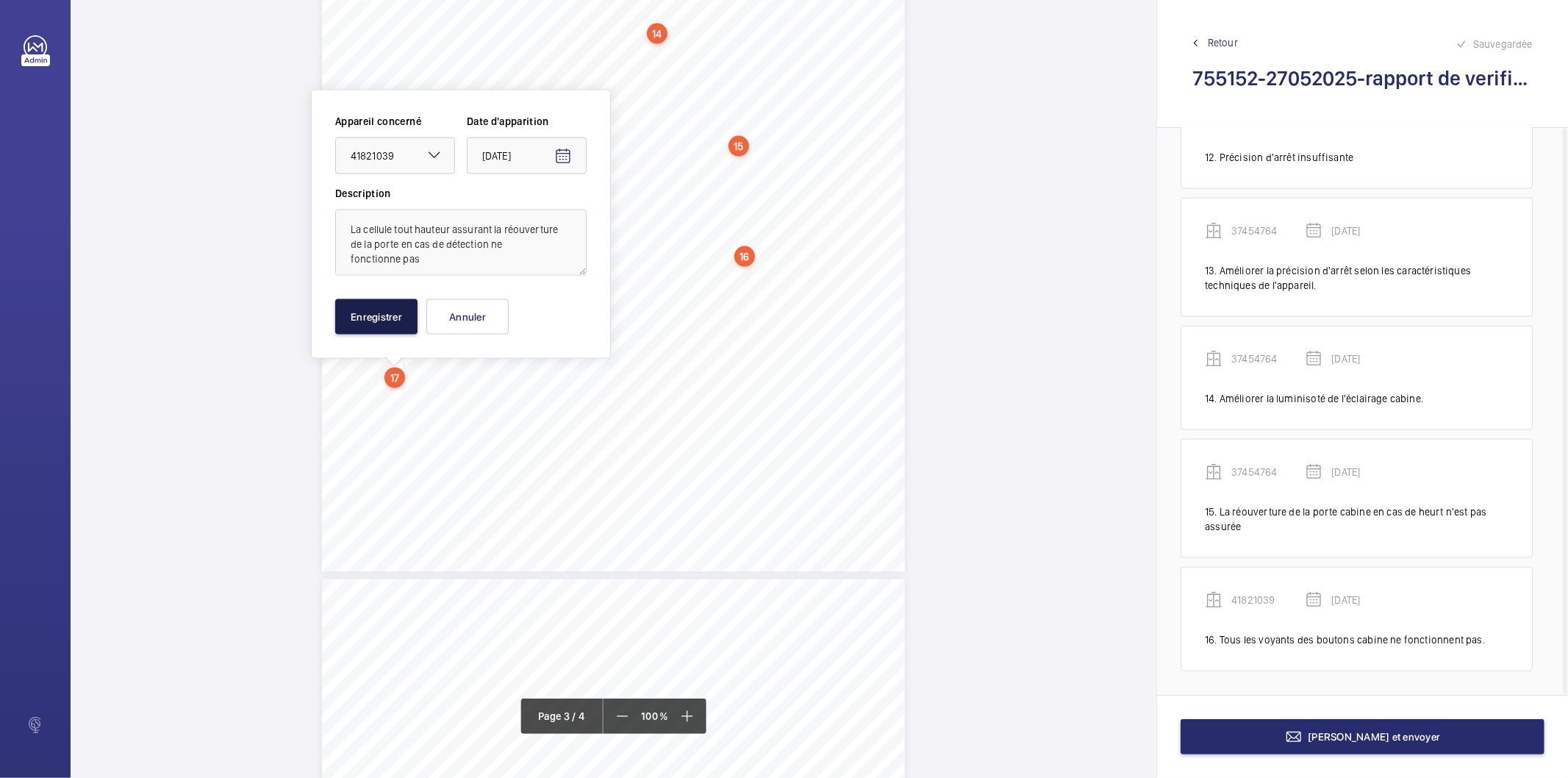
click at [402, 317] on button "Enregistrer" at bounding box center [377, 317] width 82 height 36
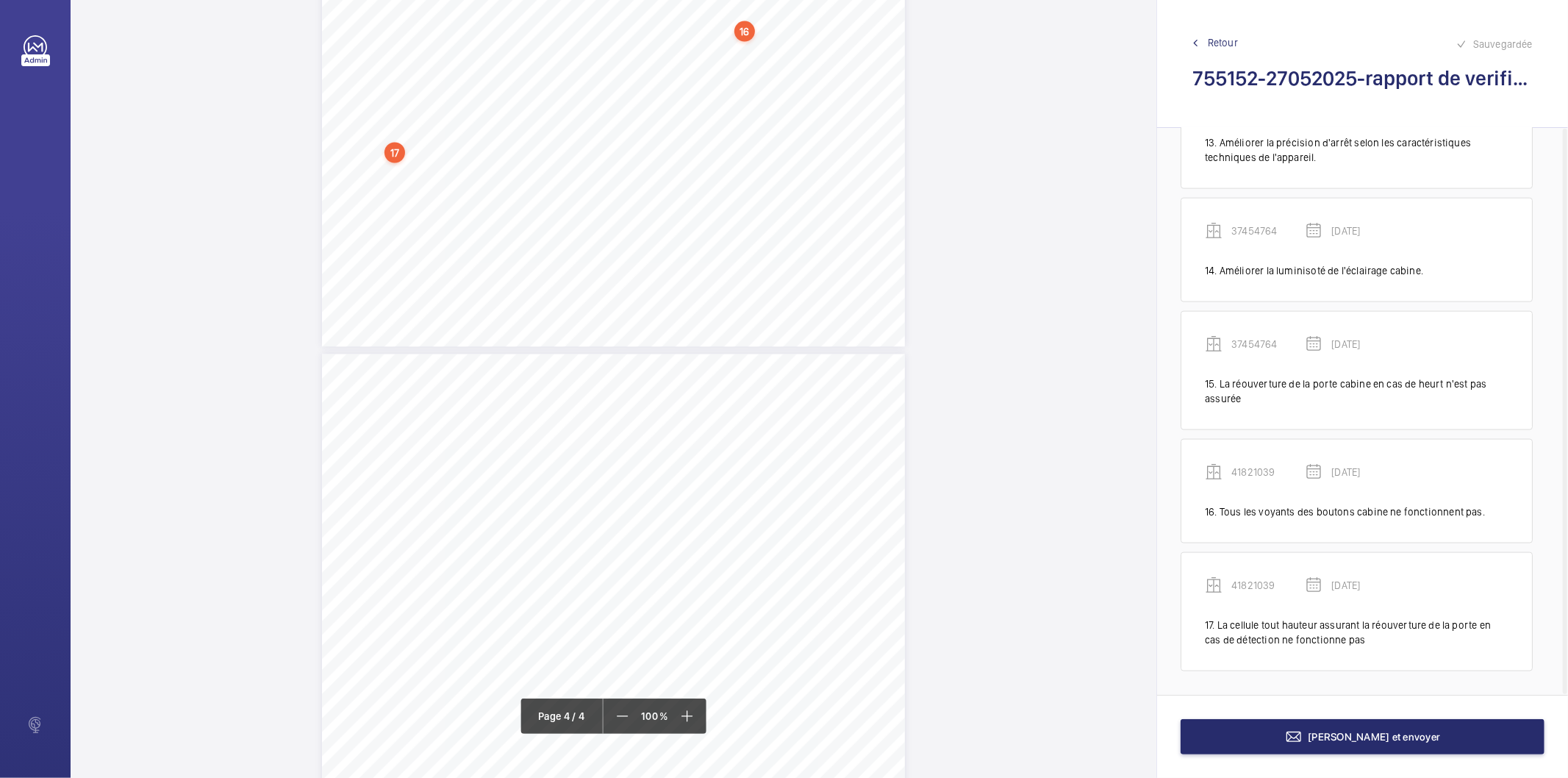
scroll to position [2185, 0]
drag, startPoint x: 547, startPoint y: 493, endPoint x: 753, endPoint y: 494, distance: 206.0
click at [753, 494] on span "(41821039 (7396 01)/Monte-charge n°12) - Tous les voyants des boutons paliers n…" at bounding box center [574, 496] width 361 height 7
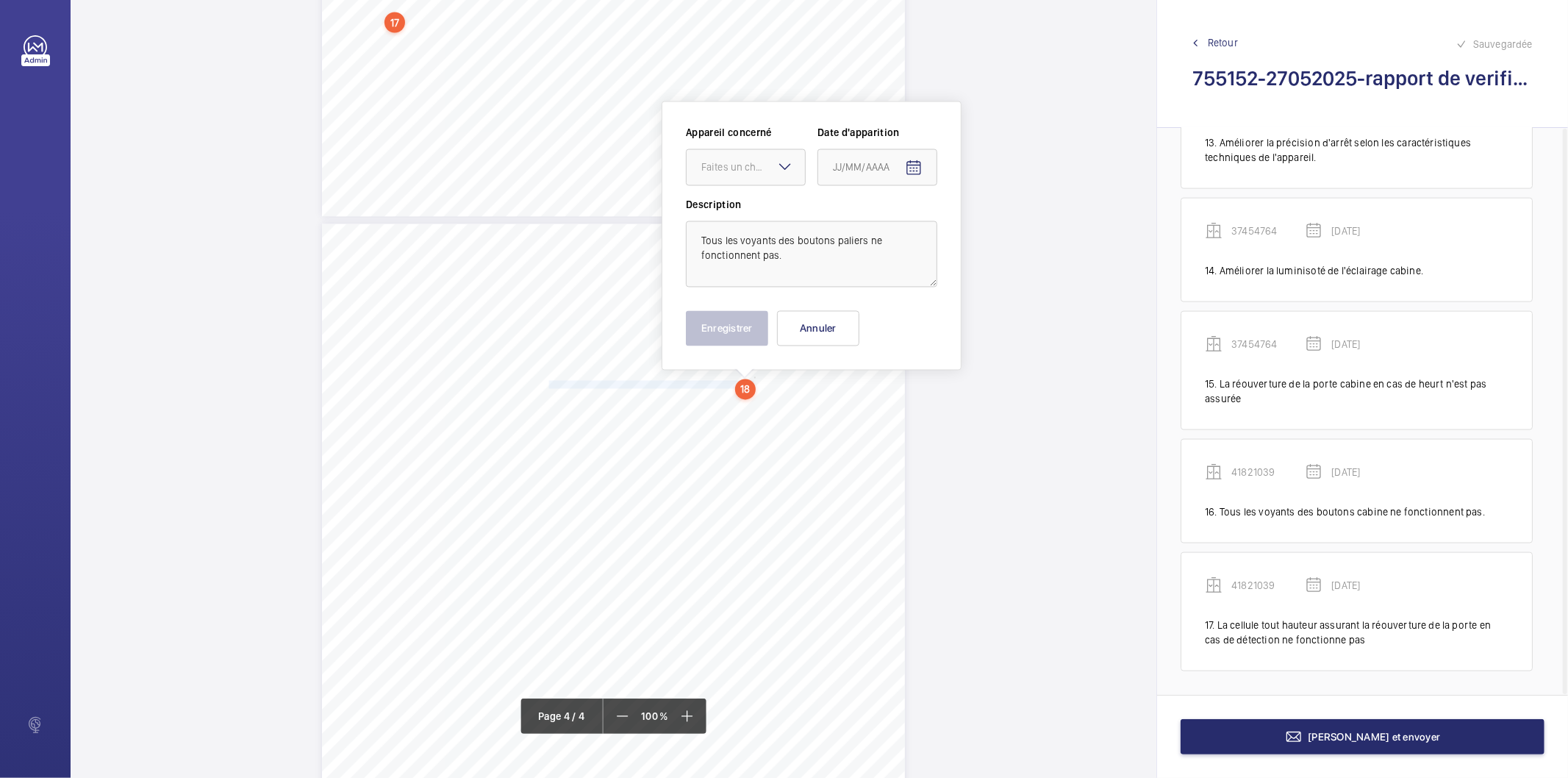
scroll to position [2307, 0]
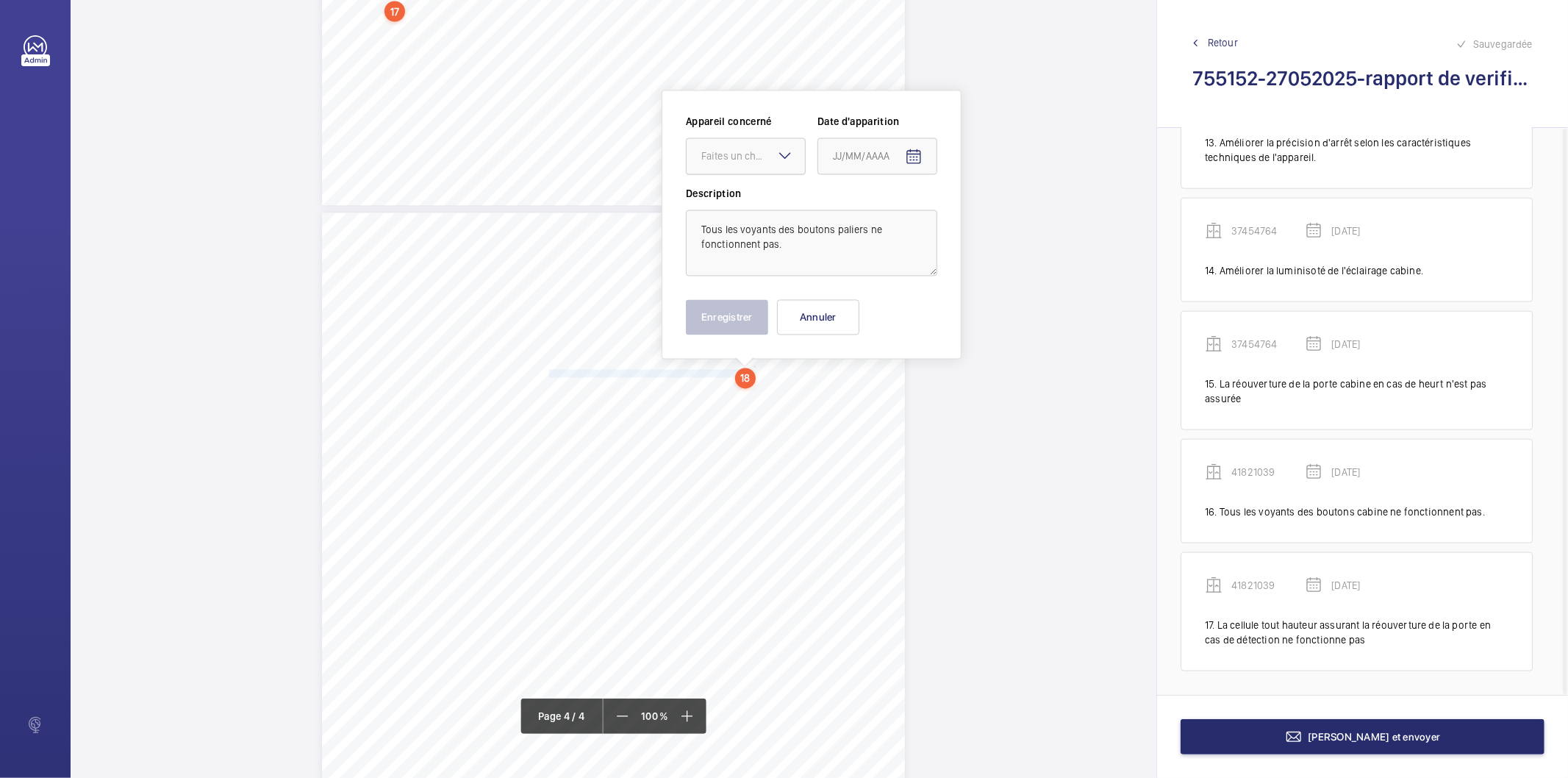
click at [752, 158] on div "Faites un choix" at bounding box center [753, 157] width 104 height 15
click at [725, 332] on span "41821039" at bounding box center [745, 328] width 89 height 15
click at [909, 157] on mat-icon "Open calendar" at bounding box center [913, 157] width 18 height 18
click at [894, 218] on span "Choose month and year" at bounding box center [864, 215] width 73 height 36
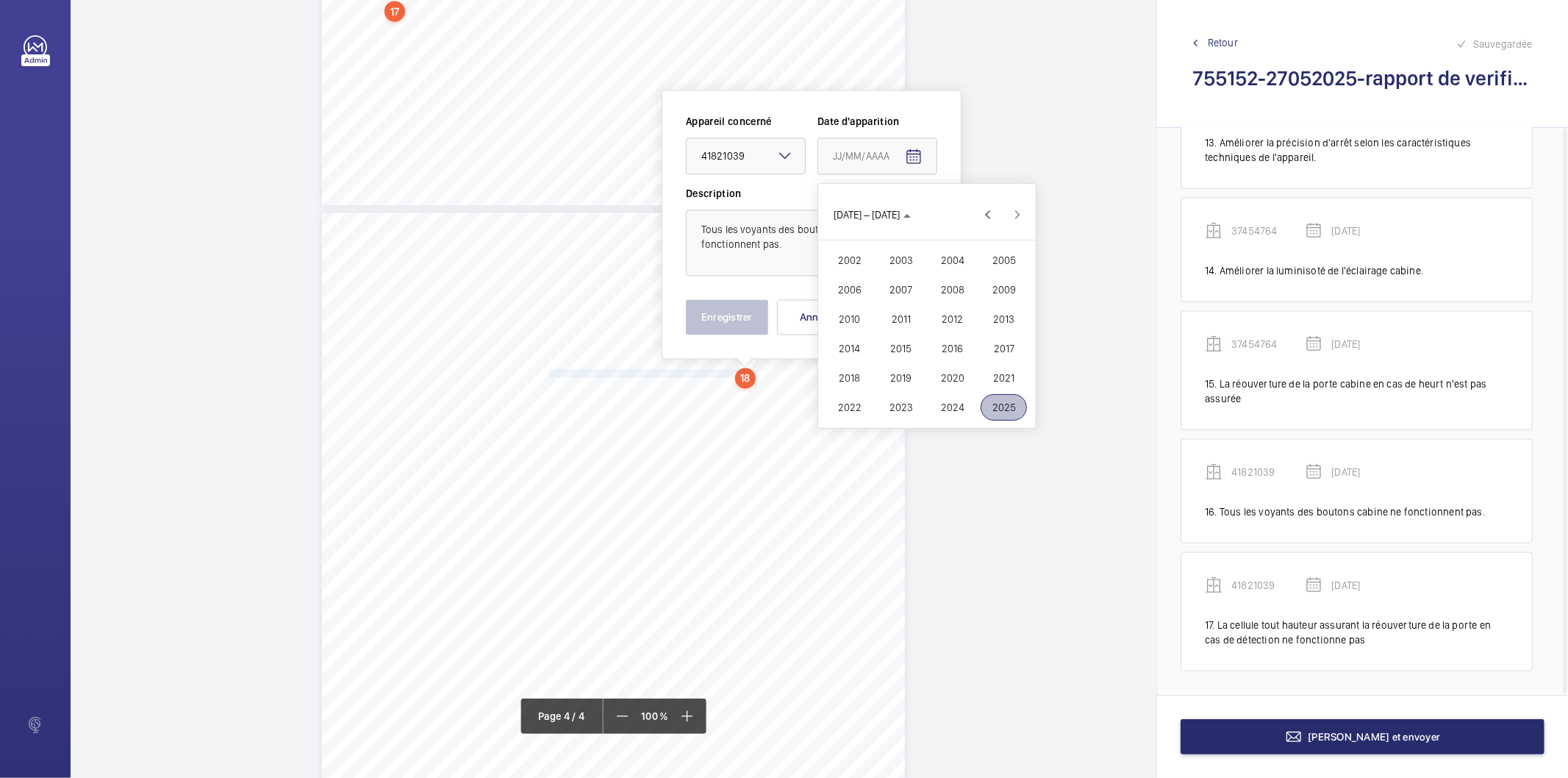
drag, startPoint x: 989, startPoint y: 403, endPoint x: 978, endPoint y: 391, distance: 16.3
click at [989, 404] on span "2025" at bounding box center [1003, 407] width 46 height 26
click at [851, 288] on span "MAI" at bounding box center [848, 290] width 46 height 26
click at [869, 392] on span "27" at bounding box center [868, 393] width 26 height 26
type input "[DATE]"
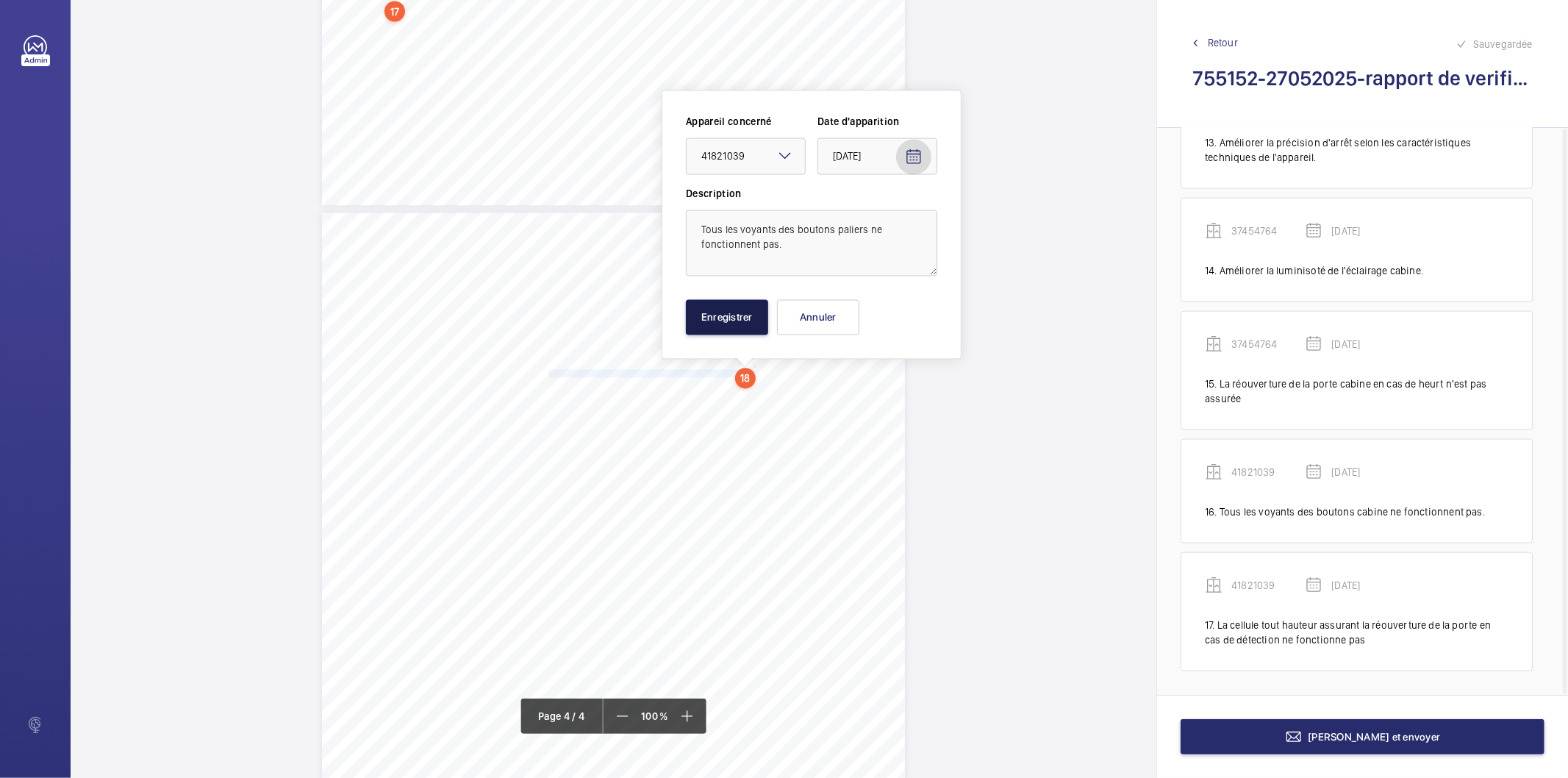
click at [730, 308] on button "Enregistrer" at bounding box center [727, 318] width 82 height 36
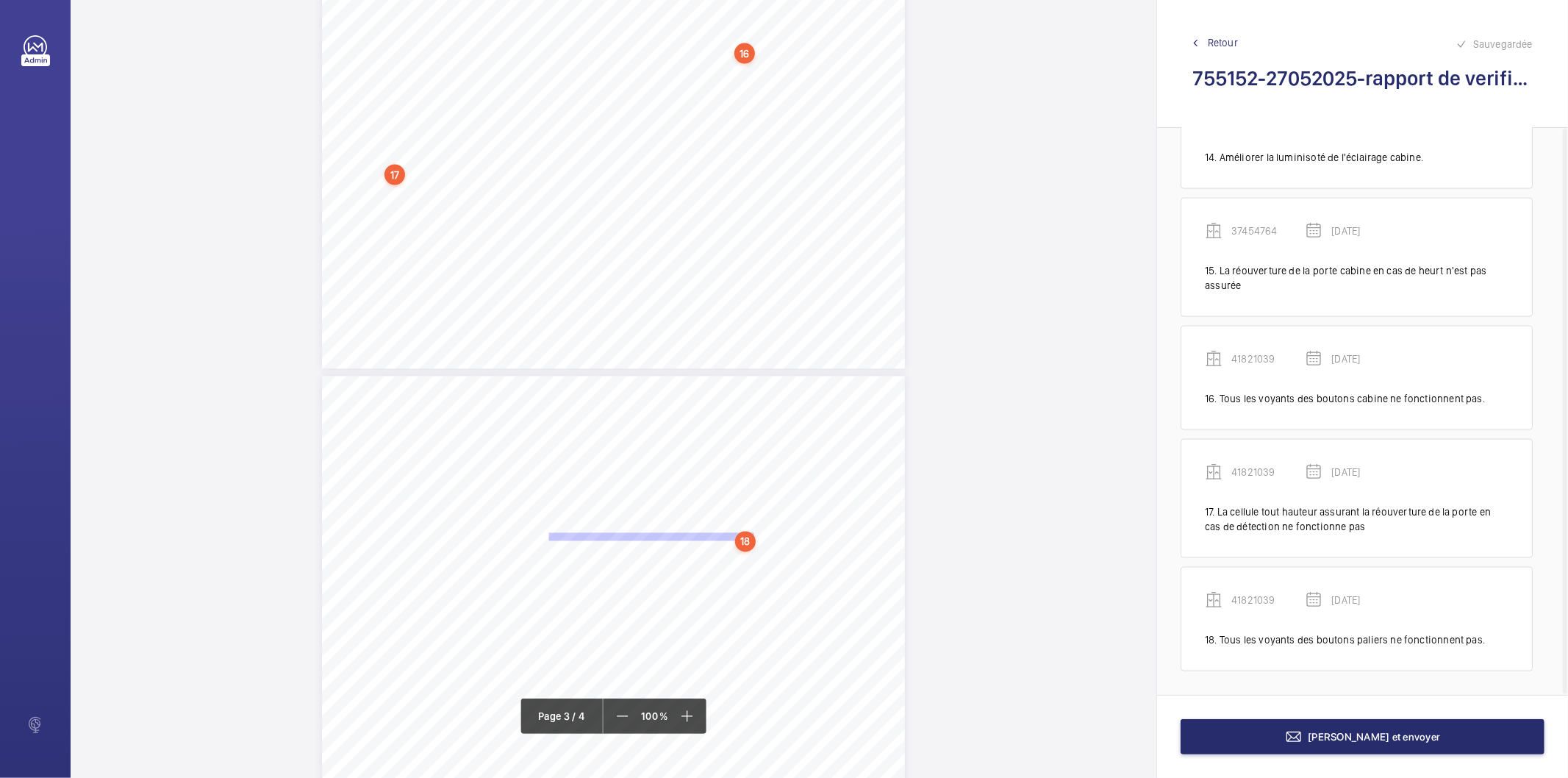
scroll to position [1653, 0]
click at [806, 142] on div "10 Installation d'ascenseur (Ascenseur de charges/Services courriers) Ascenseur…" at bounding box center [613, 446] width 583 height 825
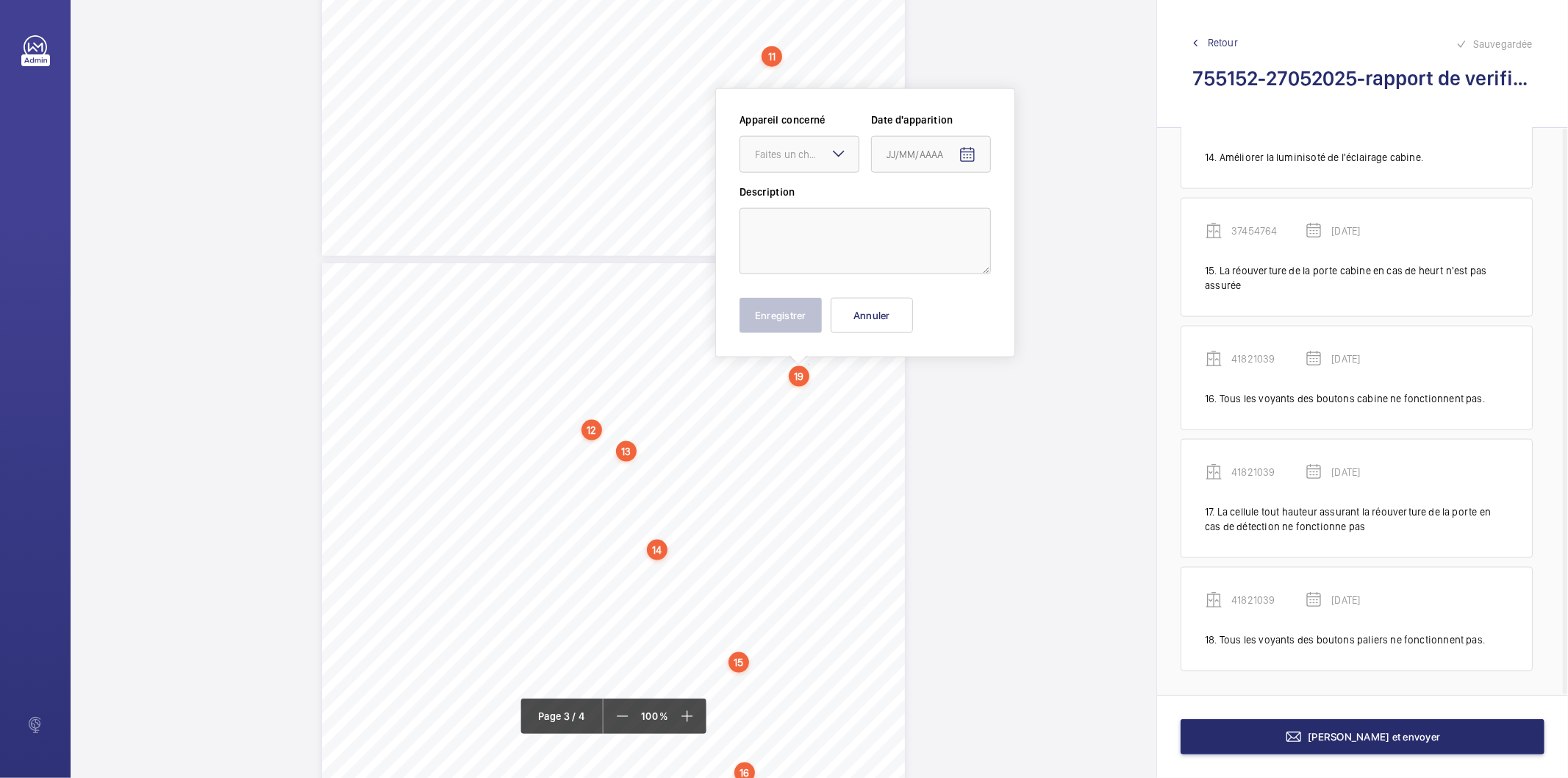
scroll to position [1422, 0]
click at [805, 159] on div "Faites un choix" at bounding box center [806, 157] width 104 height 15
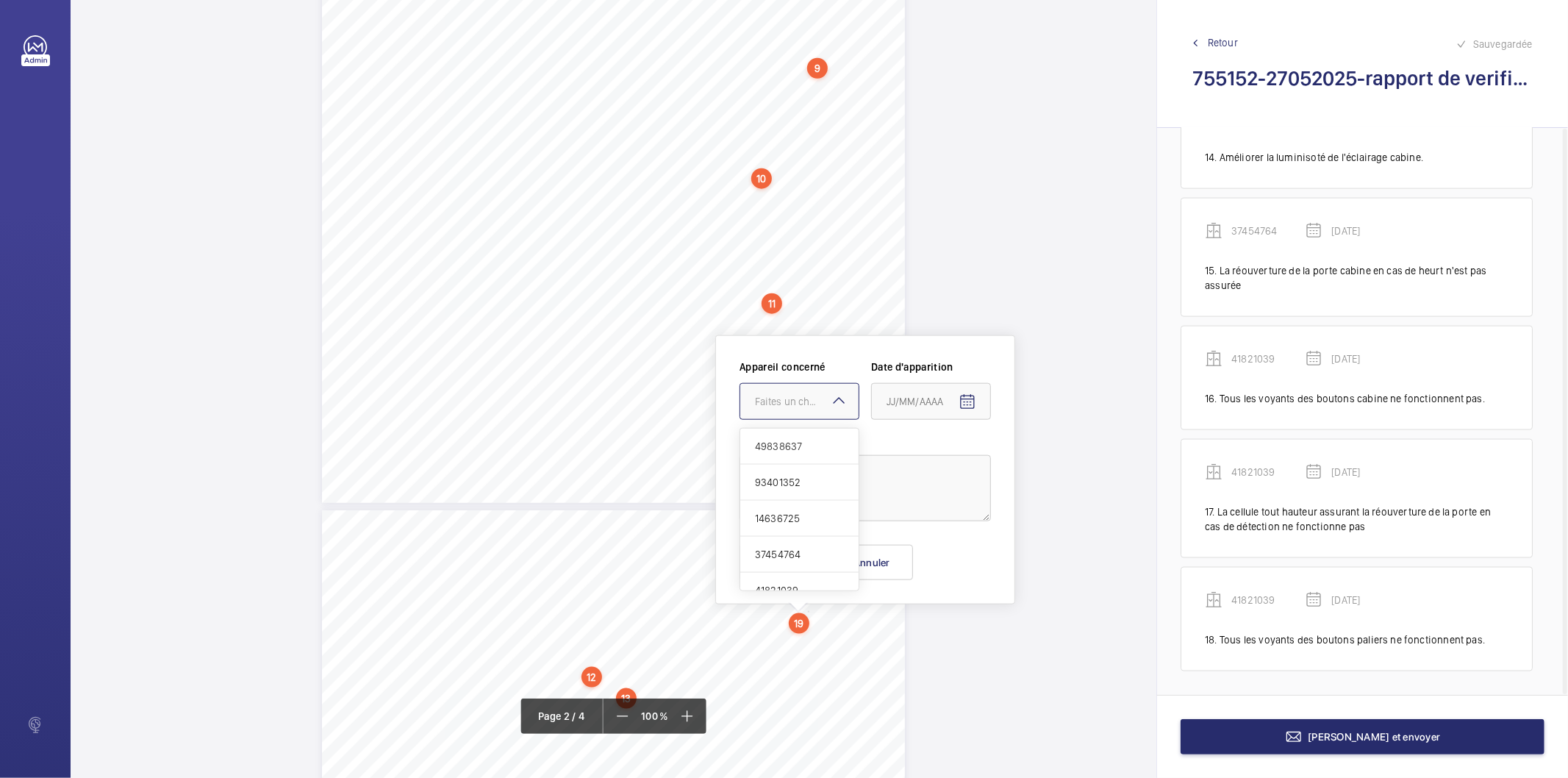
scroll to position [1096, 0]
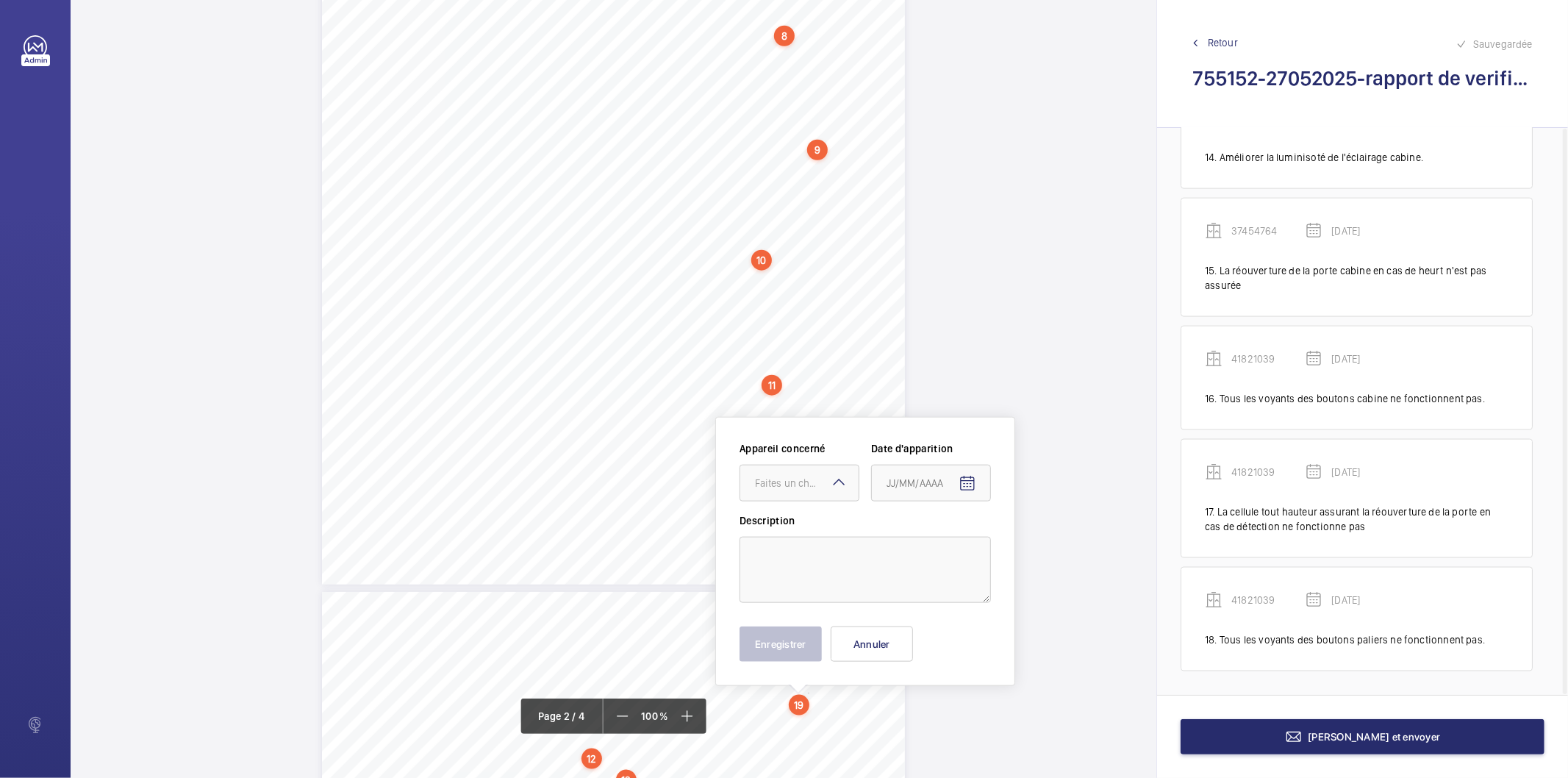
click at [1034, 203] on div "EXTRAIT DES OBSERVATIONS DU RAPPORT SOCOTEC No RAPPORT 38840/25/8027 PÉRIMÈTRE …" at bounding box center [613, 588] width 1085 height 3321
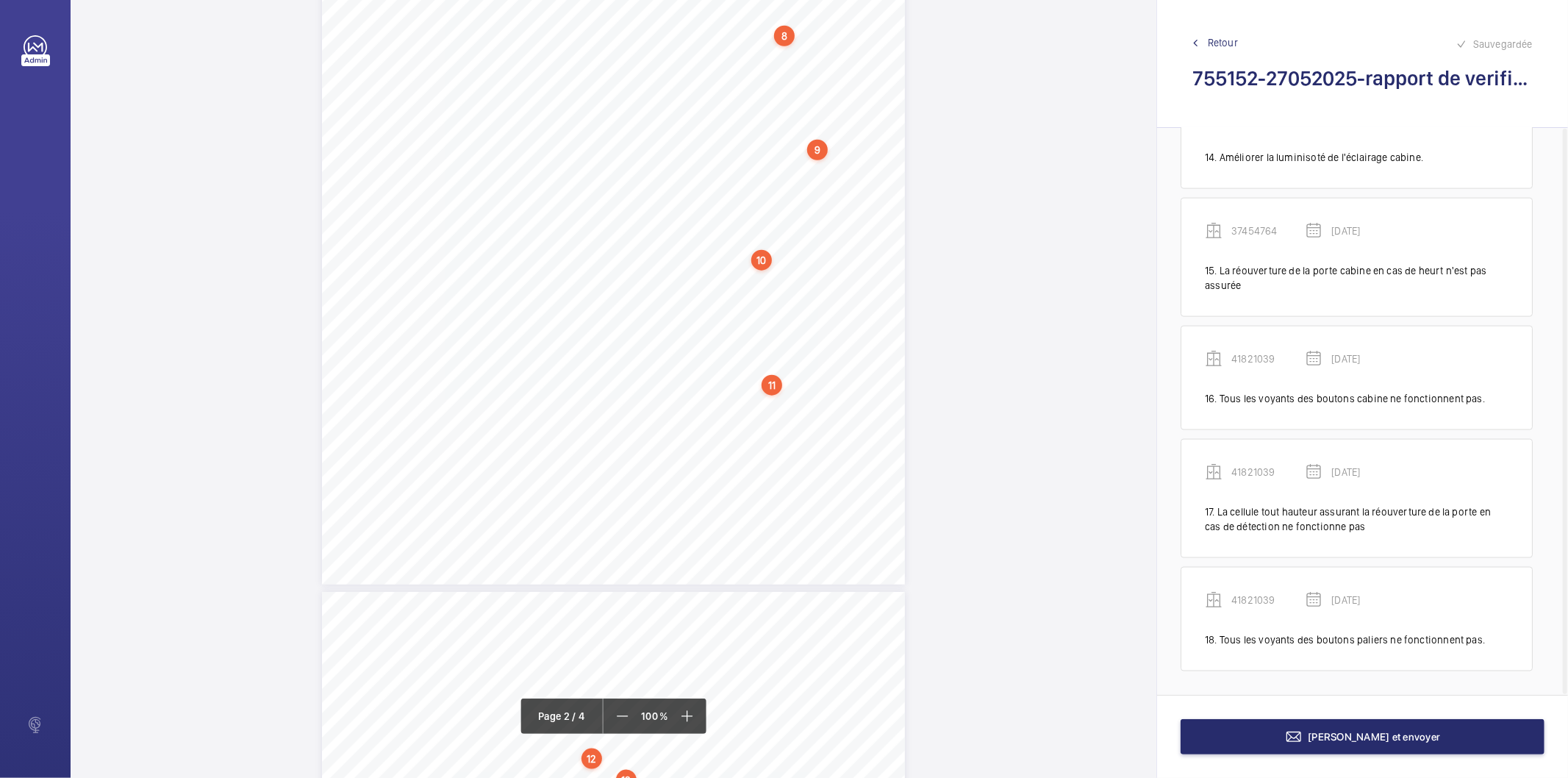
scroll to position [1868, 0]
click at [788, 232] on div "10 Installation d'ascenseur (Ascenseur de charges/Services courriers) Ascenseur…" at bounding box center [613, 232] width 583 height 825
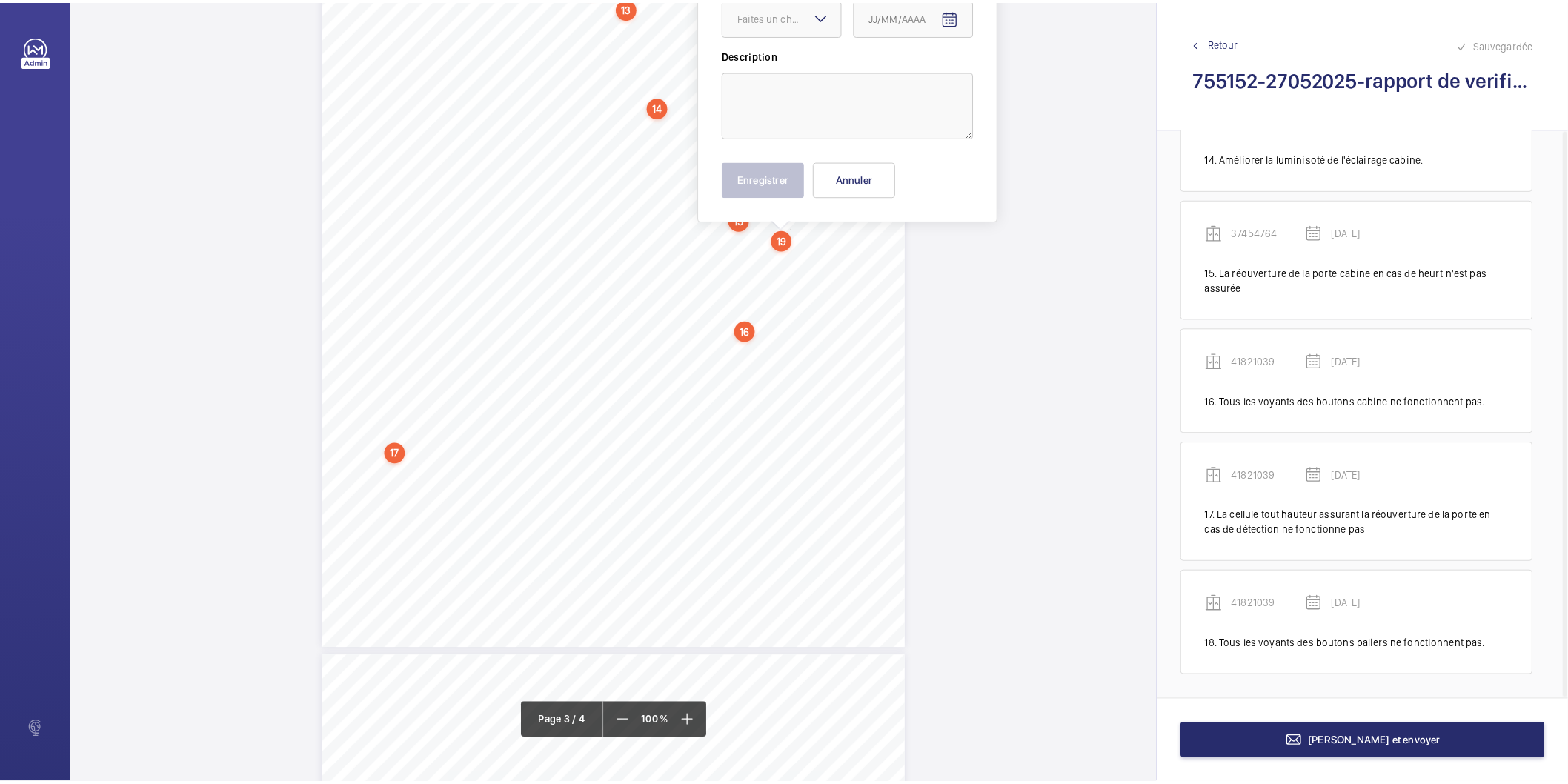
scroll to position [1742, 0]
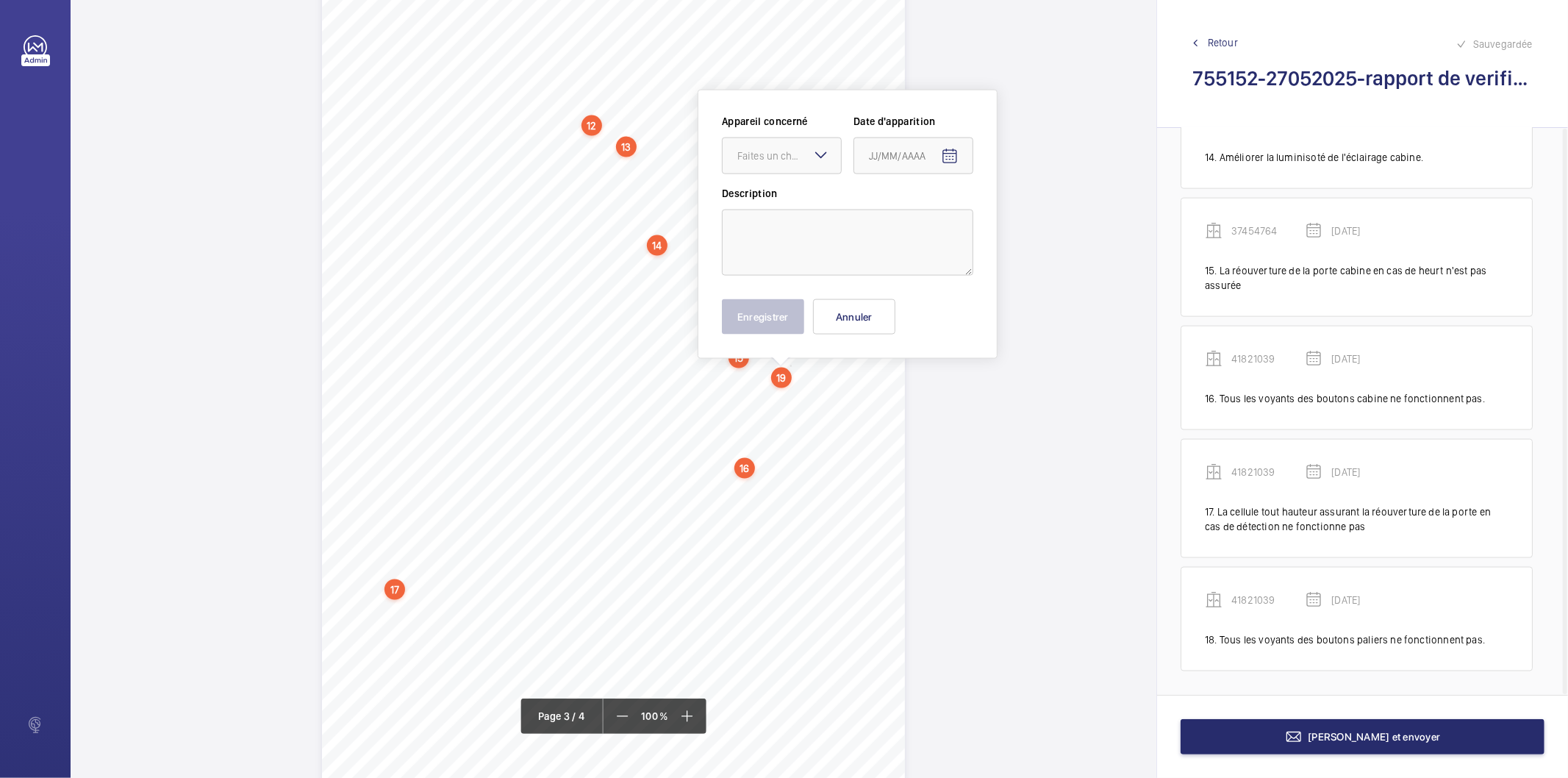
click at [826, 150] on mat-icon at bounding box center [820, 155] width 18 height 18
click at [887, 317] on button "Annuler" at bounding box center [854, 317] width 82 height 36
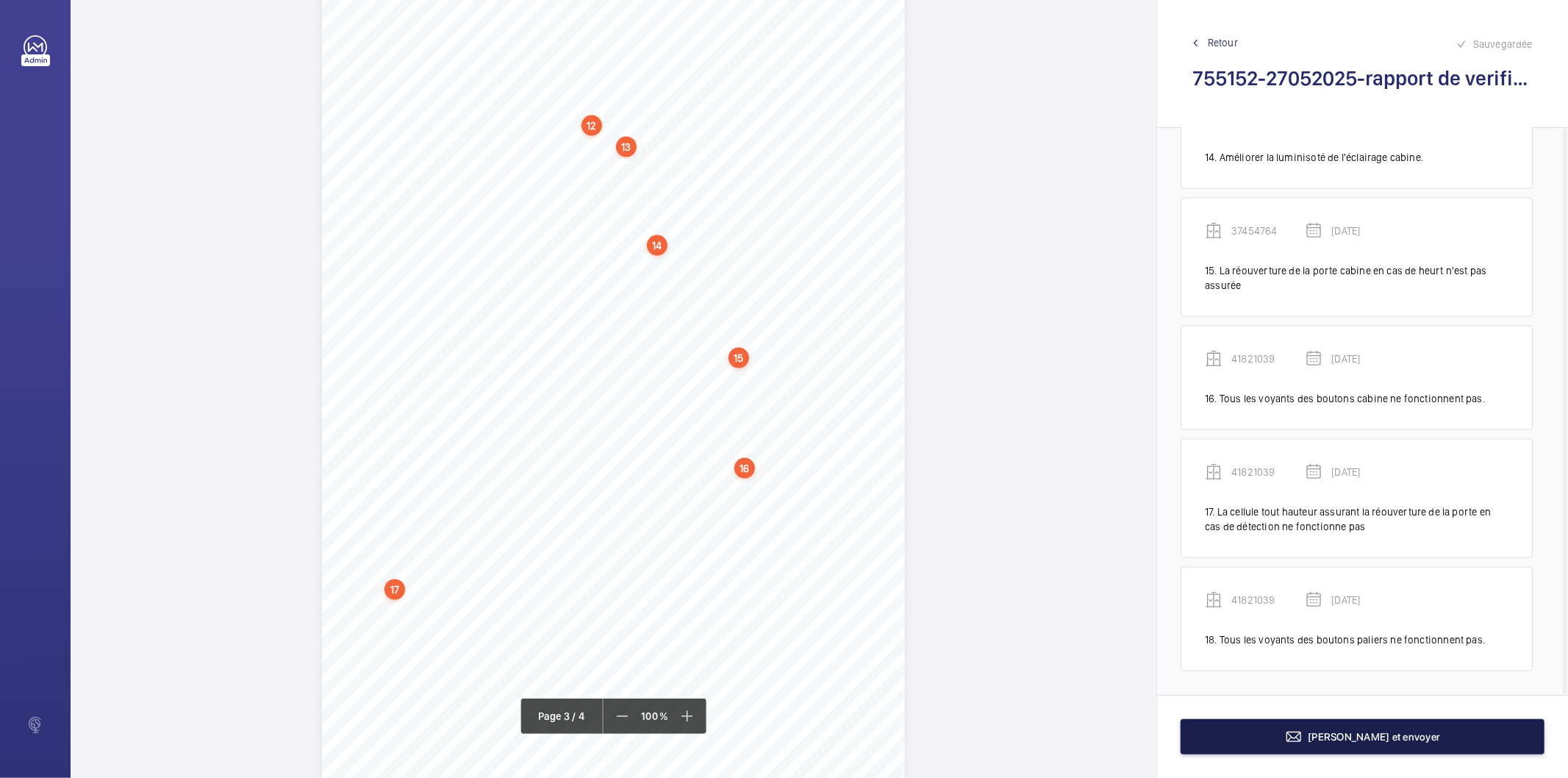
click at [1340, 733] on span "[PERSON_NAME] et envoyer" at bounding box center [1374, 736] width 132 height 12
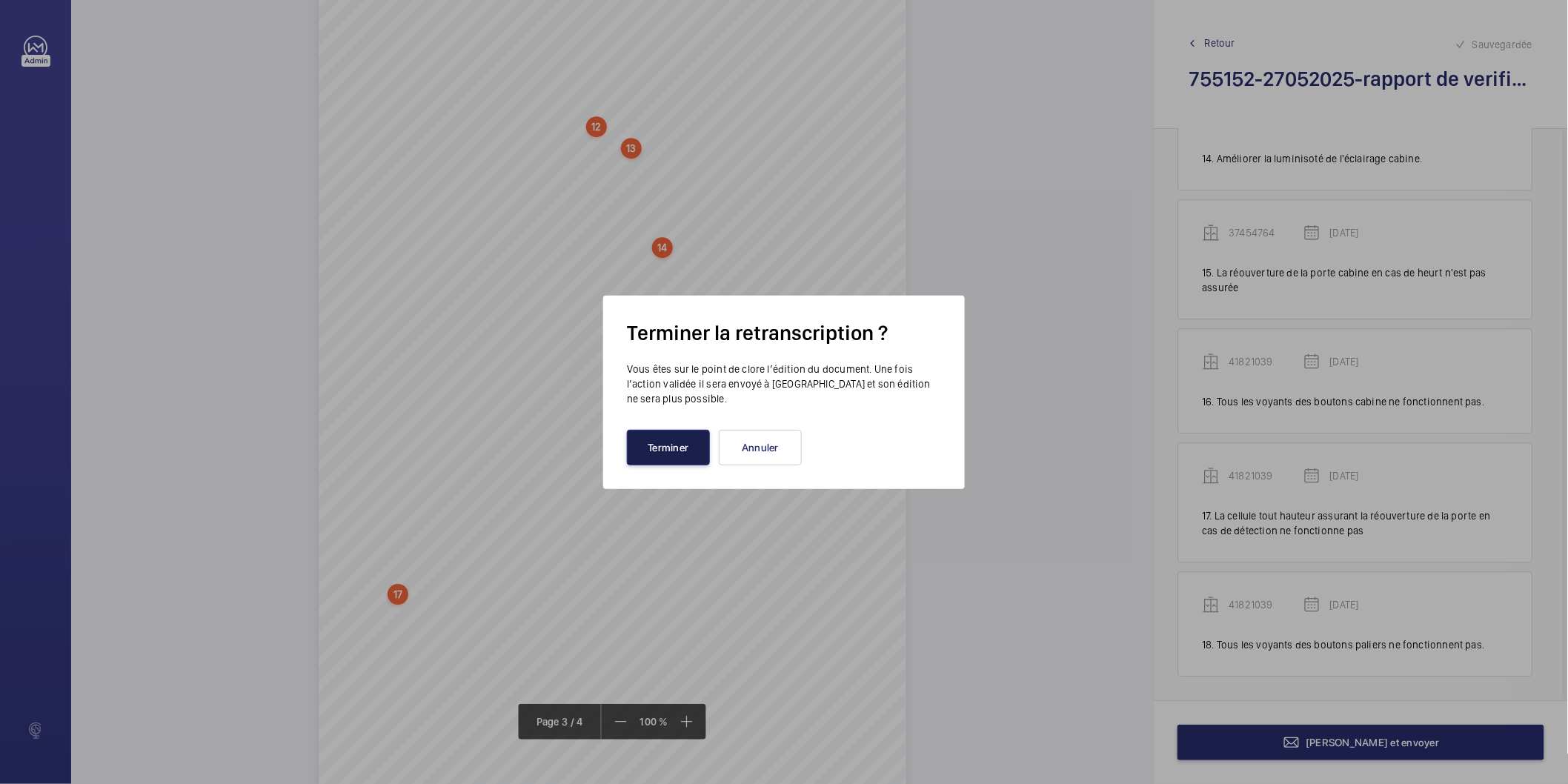
click at [647, 453] on button "Terminer" at bounding box center [668, 448] width 83 height 36
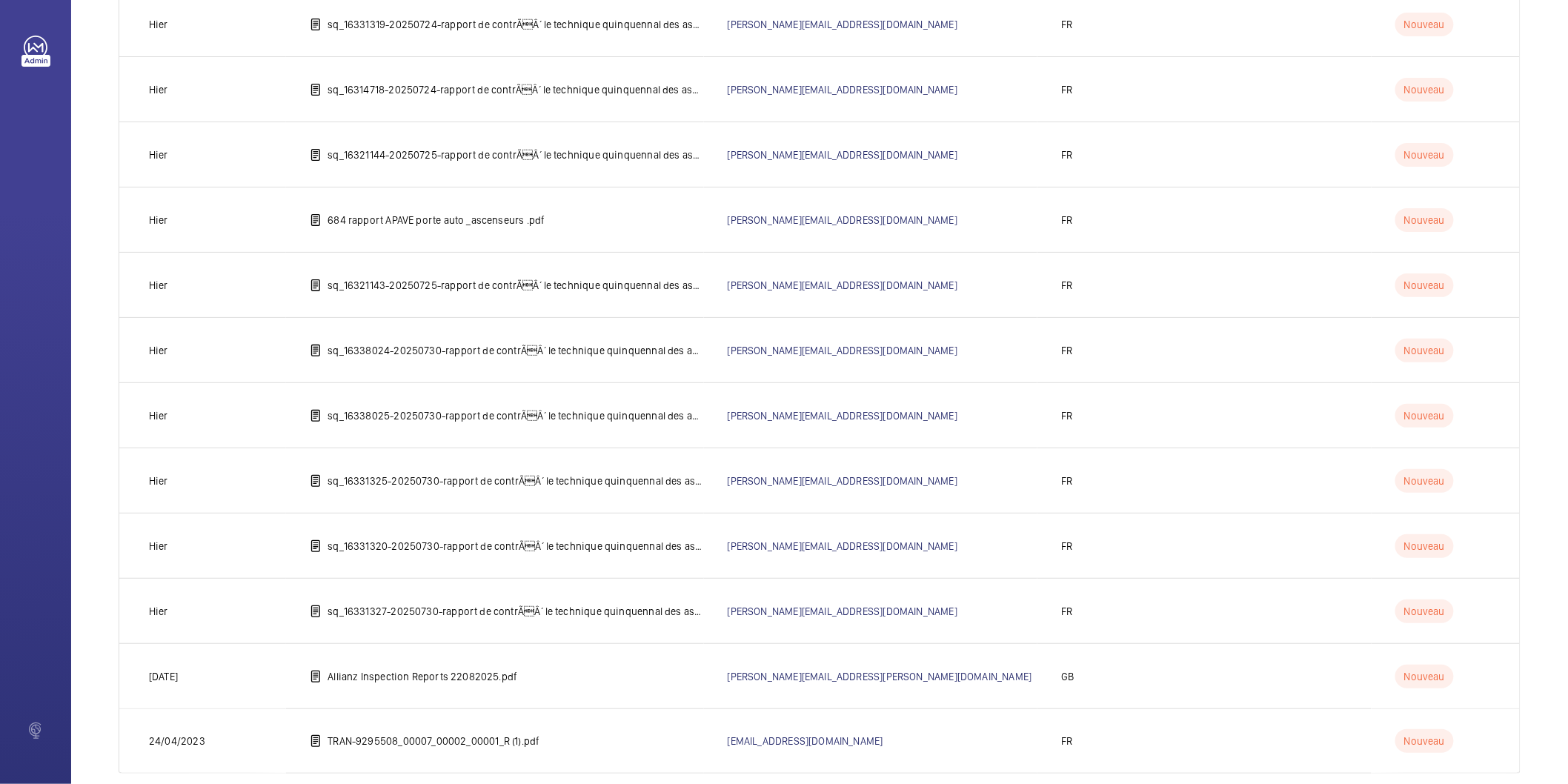
scroll to position [995, 0]
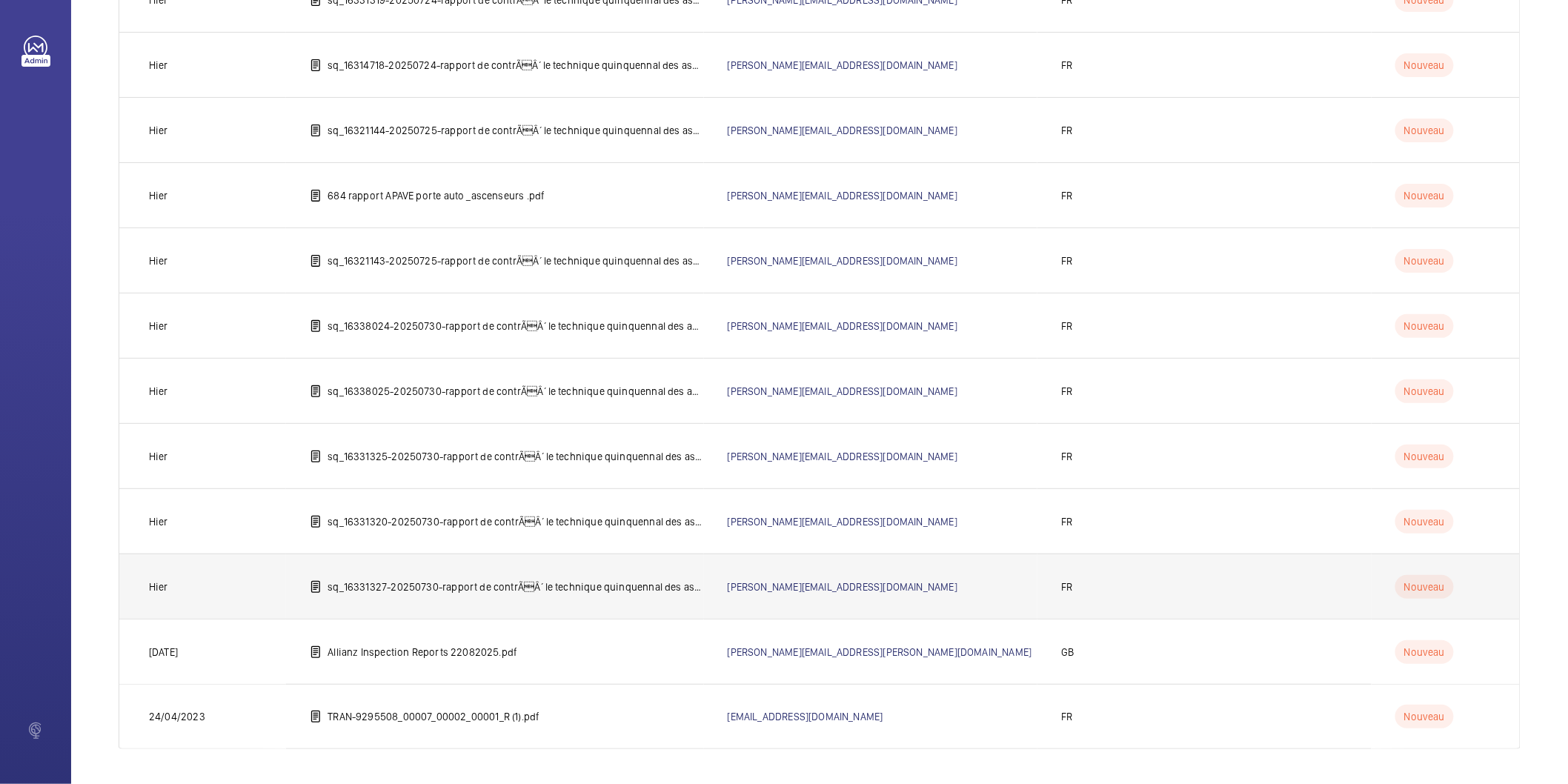
click at [671, 594] on td "sq_16331327-20250730-rapport de contrÃÂ´le technique quinquennal des ascenseur…" at bounding box center [494, 586] width 417 height 65
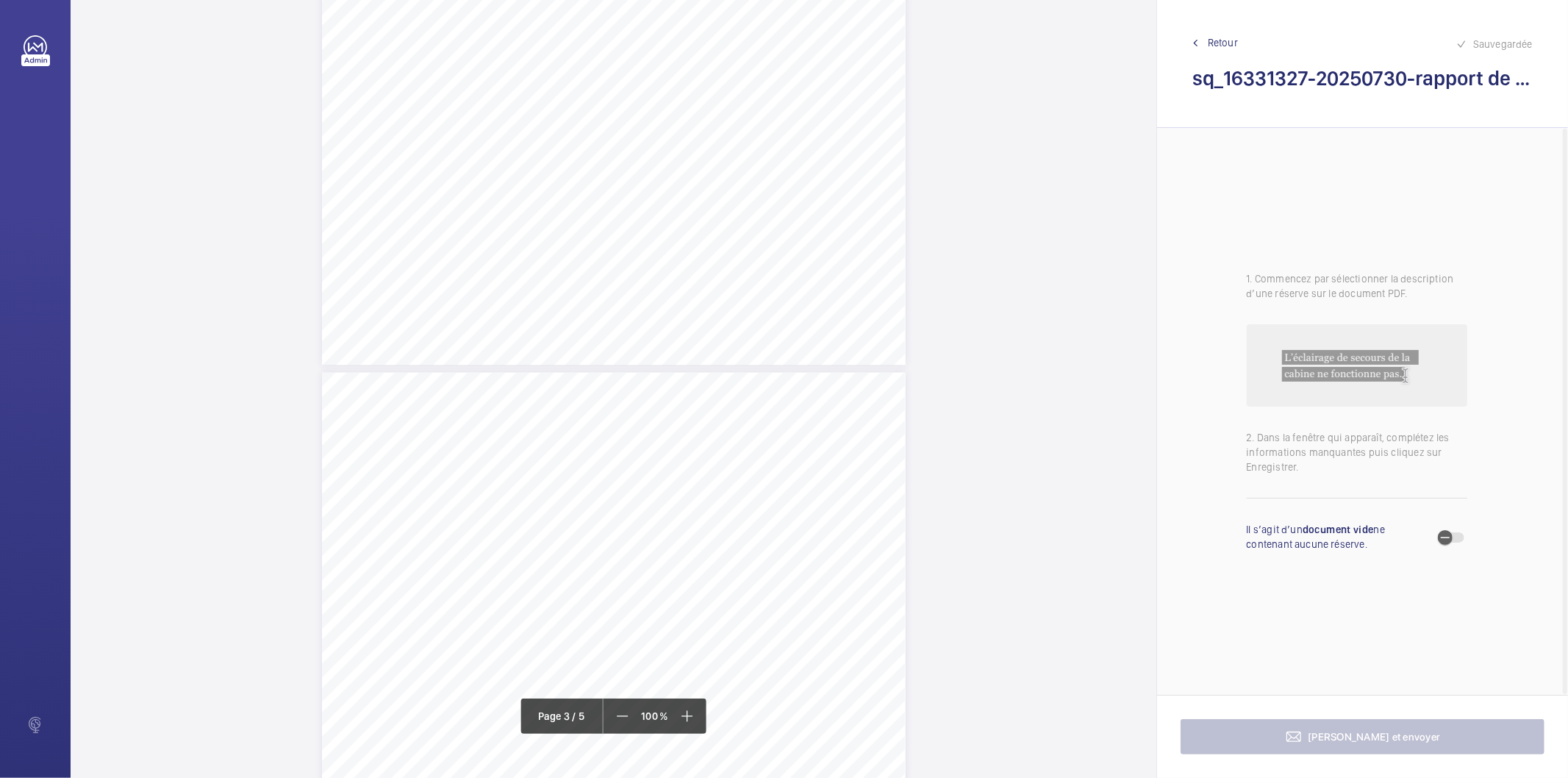
scroll to position [2205, 0]
drag, startPoint x: 669, startPoint y: 540, endPoint x: 772, endPoint y: 550, distance: 103.5
click at [772, 550] on div "Affaire n° : 2502206E0000059/41000 / N° du rapport : 206E0/25/5677 Lieu de véri…" at bounding box center [613, 727] width 584 height 825
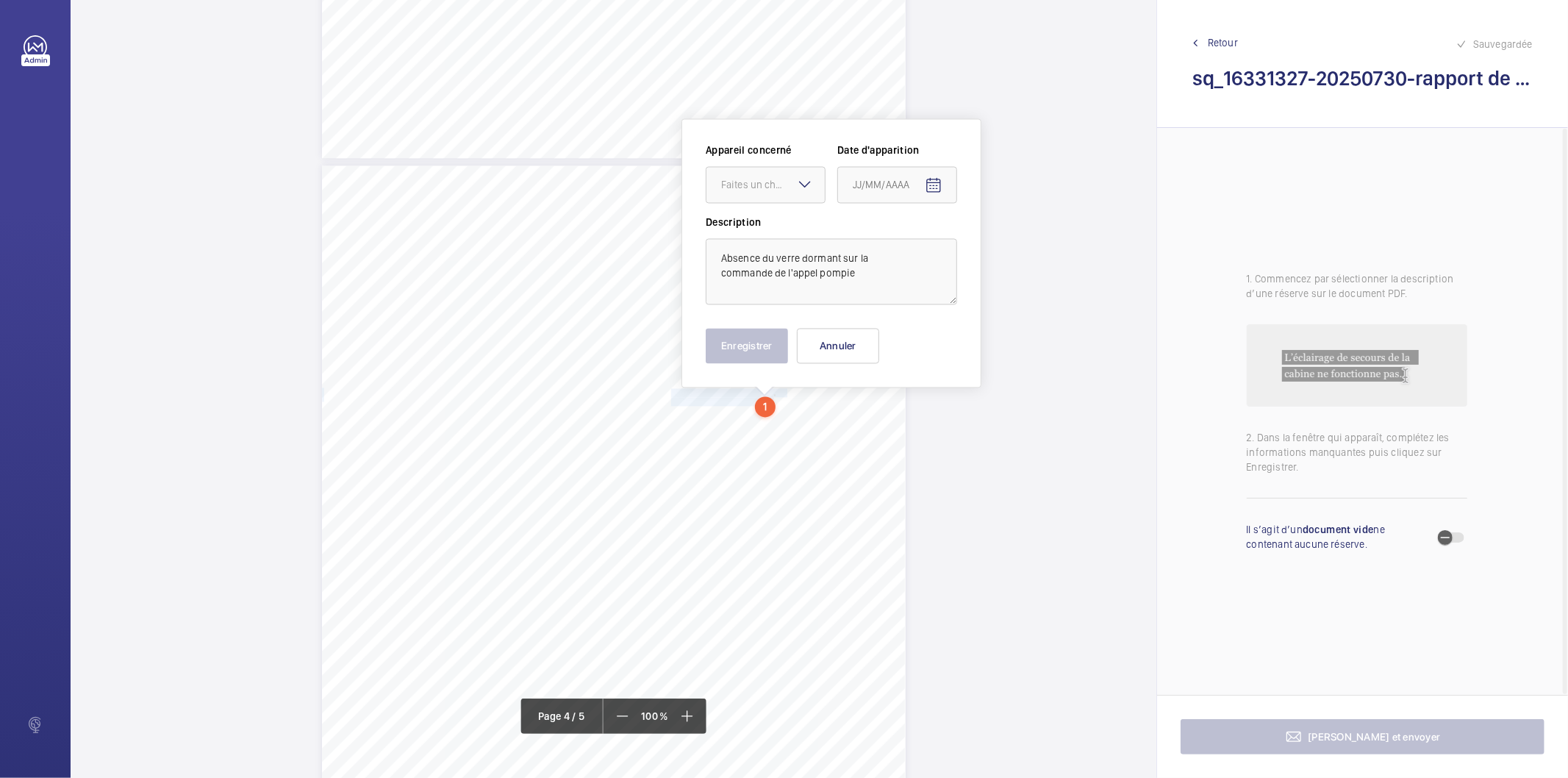
scroll to position [2383, 0]
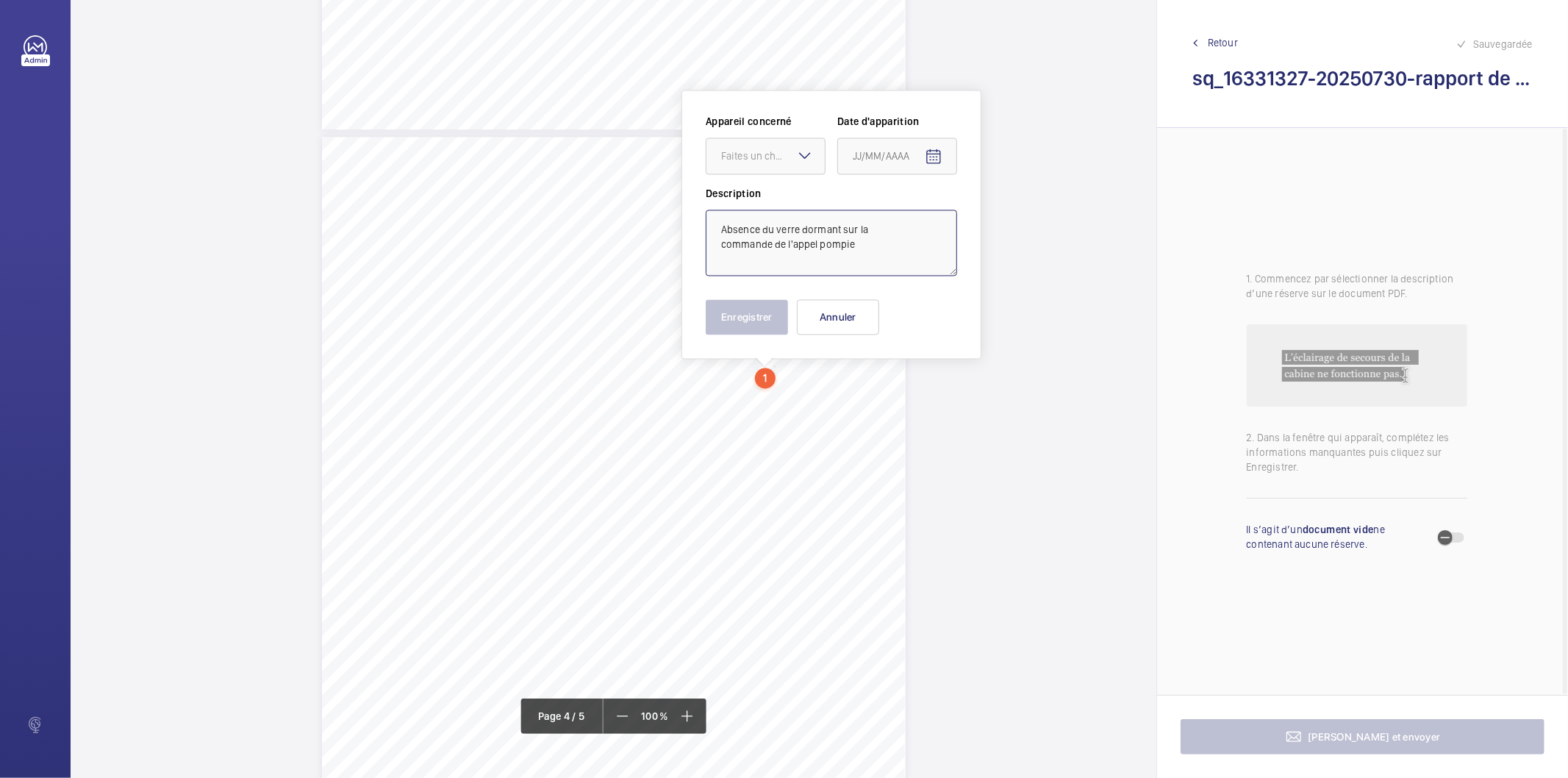
click at [894, 253] on textarea "Absence du verre dormant sur la commande de l'appel pompie" at bounding box center [831, 242] width 251 height 67
click at [754, 152] on div "Faites un choix" at bounding box center [772, 156] width 104 height 15
click at [753, 196] on span "16031074" at bounding box center [765, 201] width 89 height 15
type textarea "Absence du verre dormant sur la commande de l'appel pompier"
click at [935, 152] on mat-icon "Open calendar" at bounding box center [933, 157] width 18 height 18
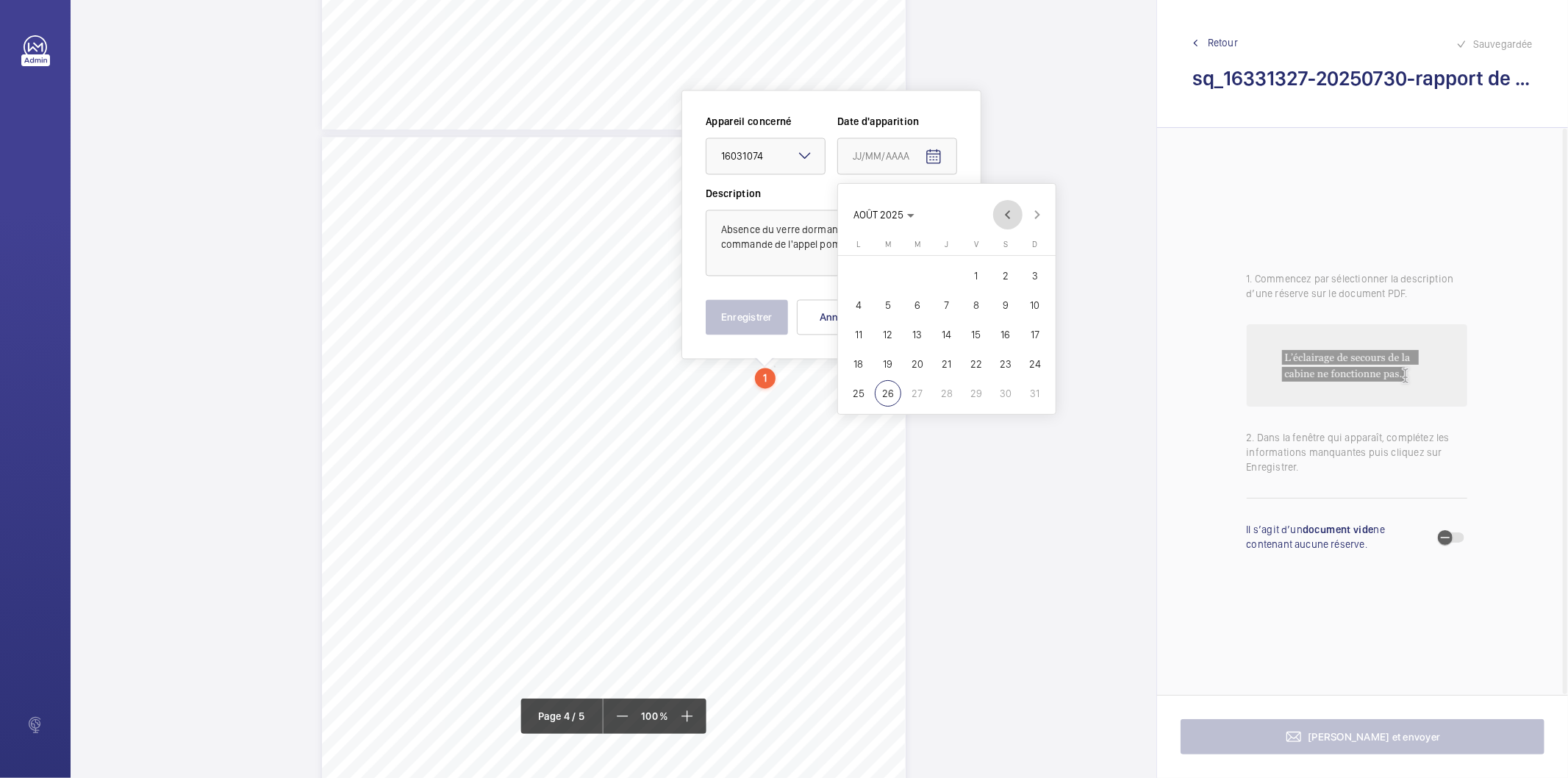
click at [1001, 215] on span "Previous month" at bounding box center [1007, 214] width 29 height 29
click at [894, 393] on span "29" at bounding box center [888, 393] width 26 height 26
type input "[DATE]"
click at [747, 326] on button "Enregistrer" at bounding box center [747, 317] width 82 height 36
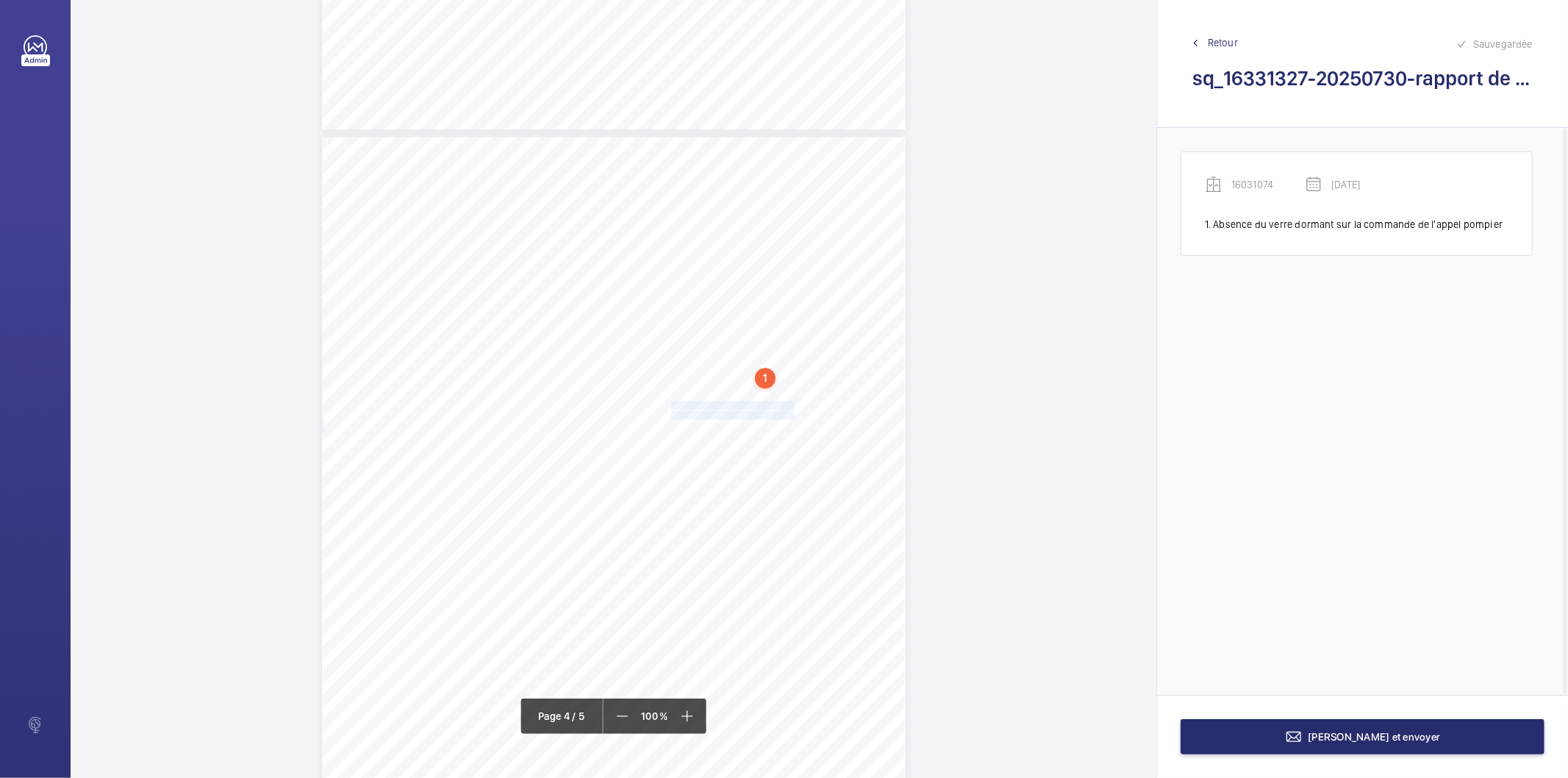
drag, startPoint x: 669, startPoint y: 402, endPoint x: 791, endPoint y: 412, distance: 122.4
click at [791, 412] on div "Affaire n° : 2502206E0000059/41000 / N° du rapport : 206E0/25/5677 Lieu de véri…" at bounding box center [613, 549] width 584 height 825
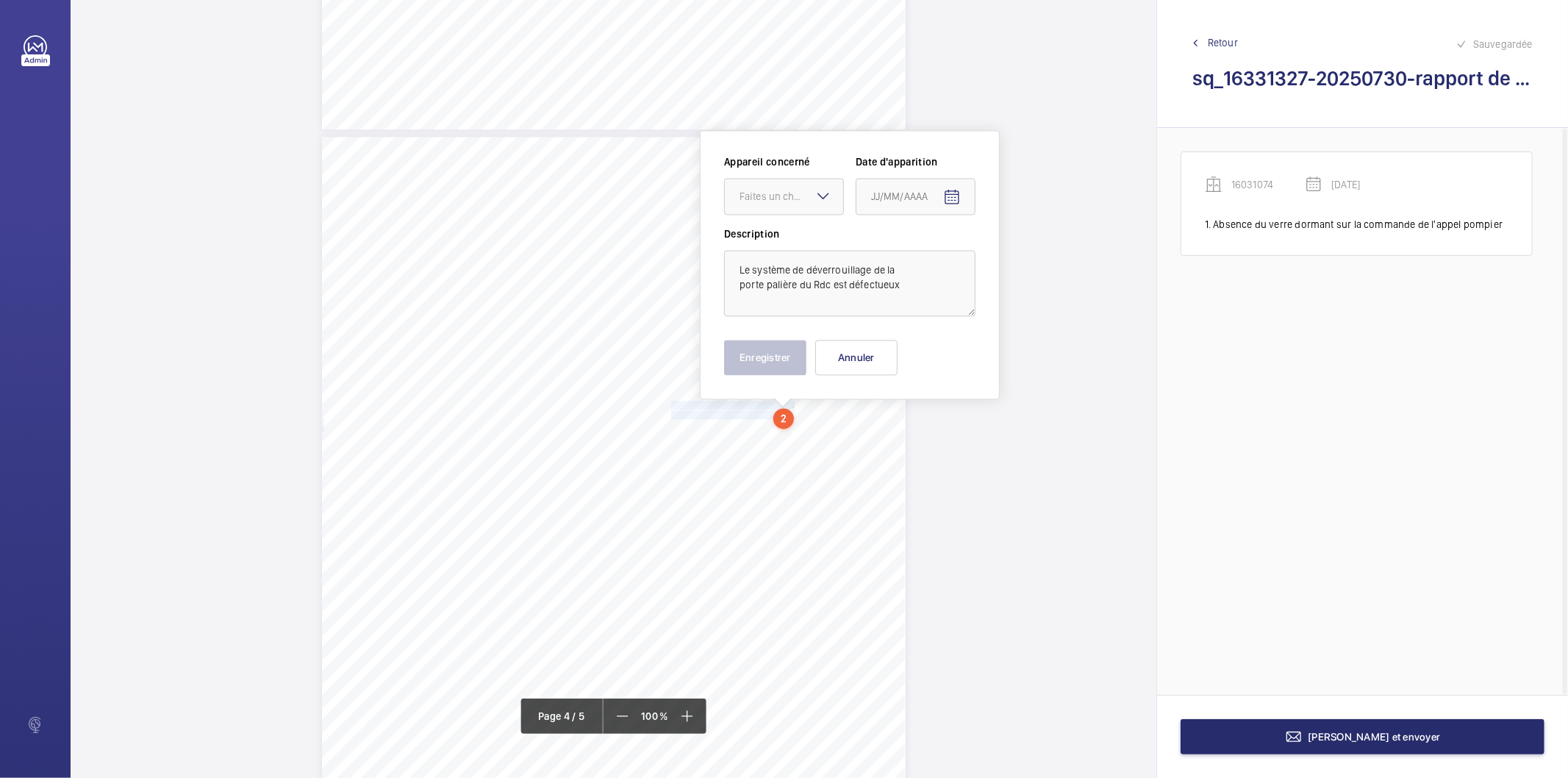
scroll to position [2423, 0]
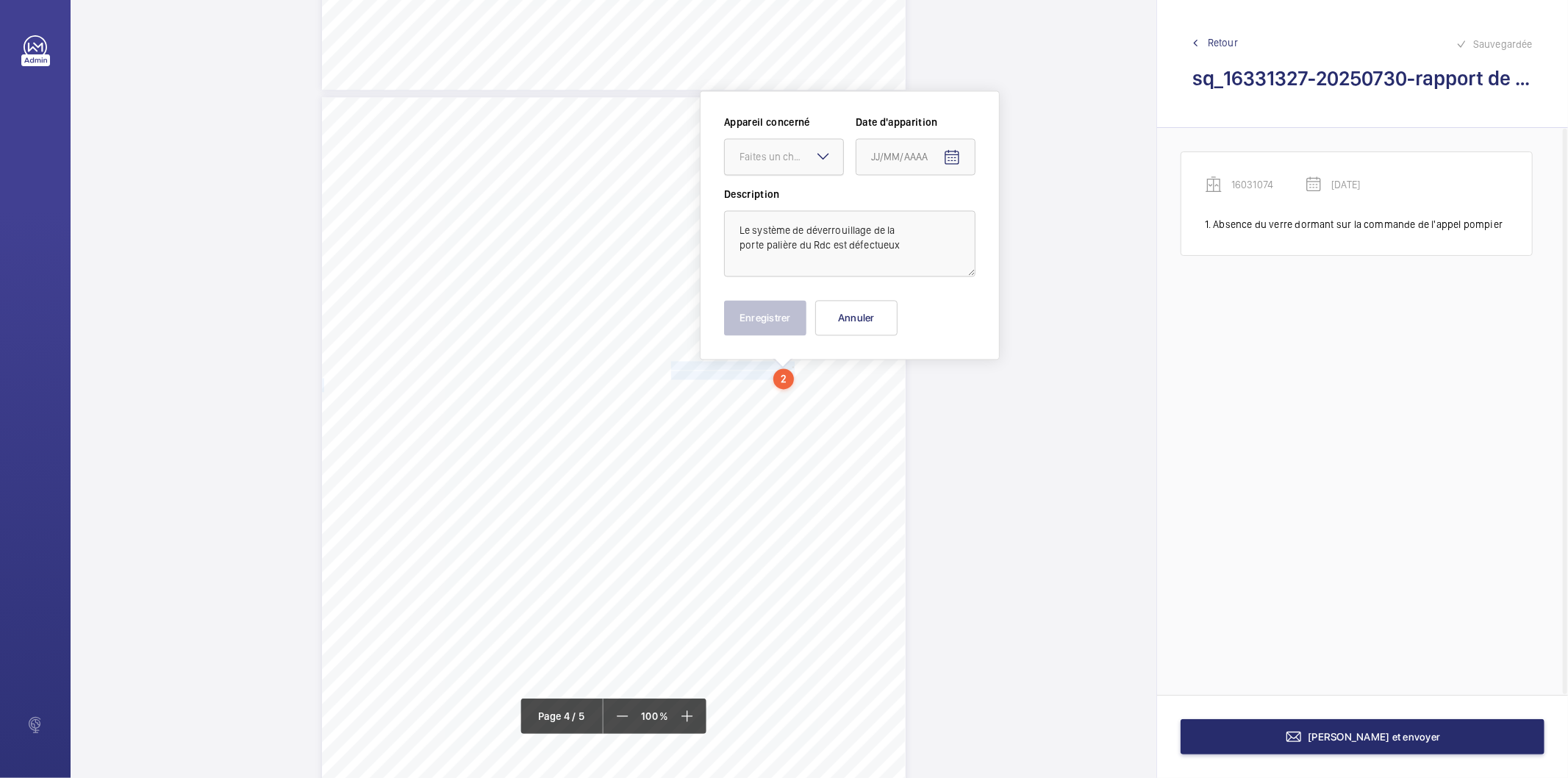
click at [798, 155] on div "Faites un choix" at bounding box center [791, 157] width 104 height 15
click at [787, 202] on span "16031074" at bounding box center [784, 202] width 89 height 15
click at [952, 152] on mat-icon "Open calendar" at bounding box center [951, 157] width 18 height 18
click at [1023, 216] on span "Previous month" at bounding box center [1025, 214] width 29 height 29
drag, startPoint x: 907, startPoint y: 393, endPoint x: 751, endPoint y: 375, distance: 157.0
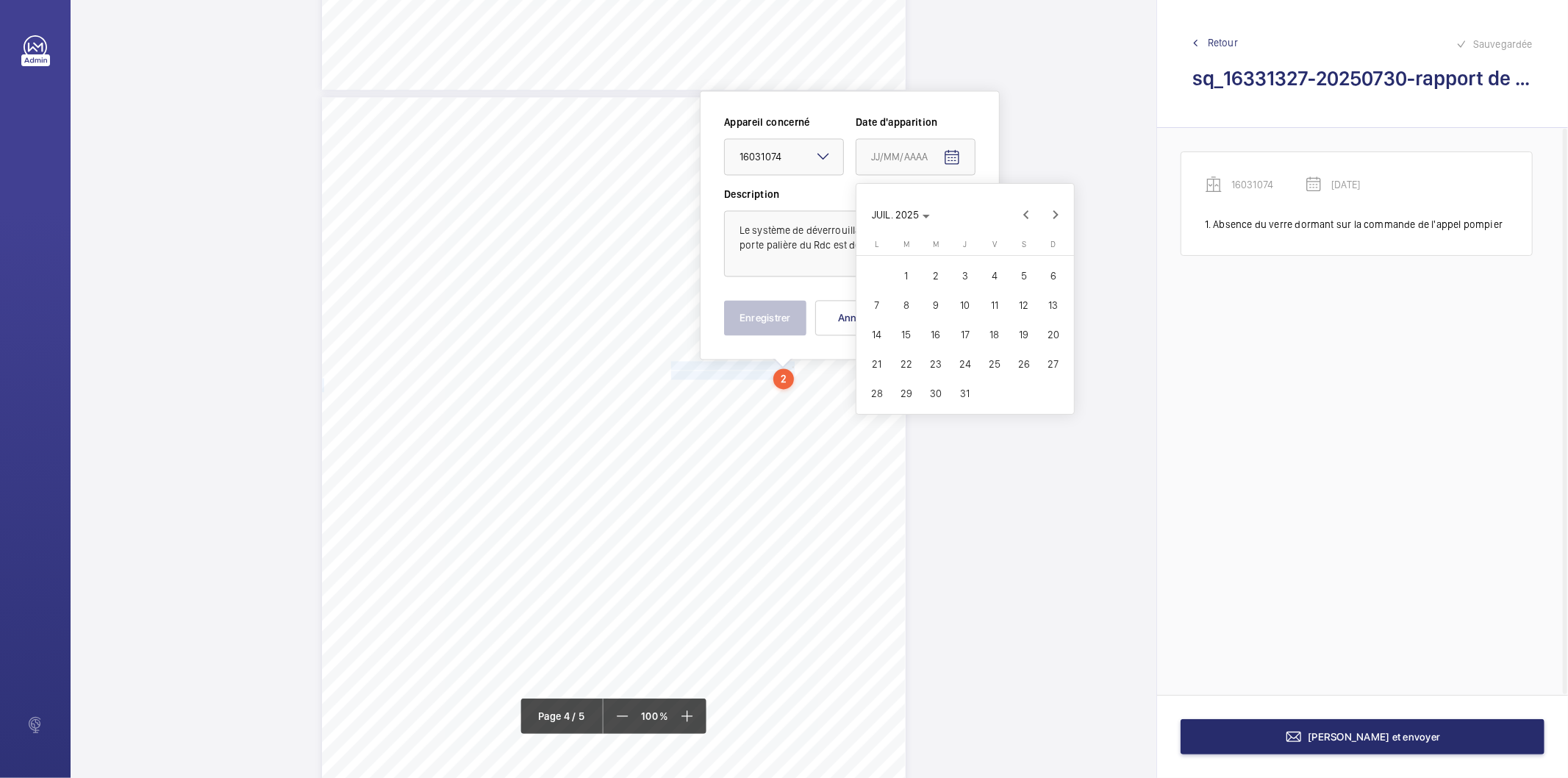
click at [910, 393] on span "29" at bounding box center [906, 393] width 26 height 26
type input "[DATE]"
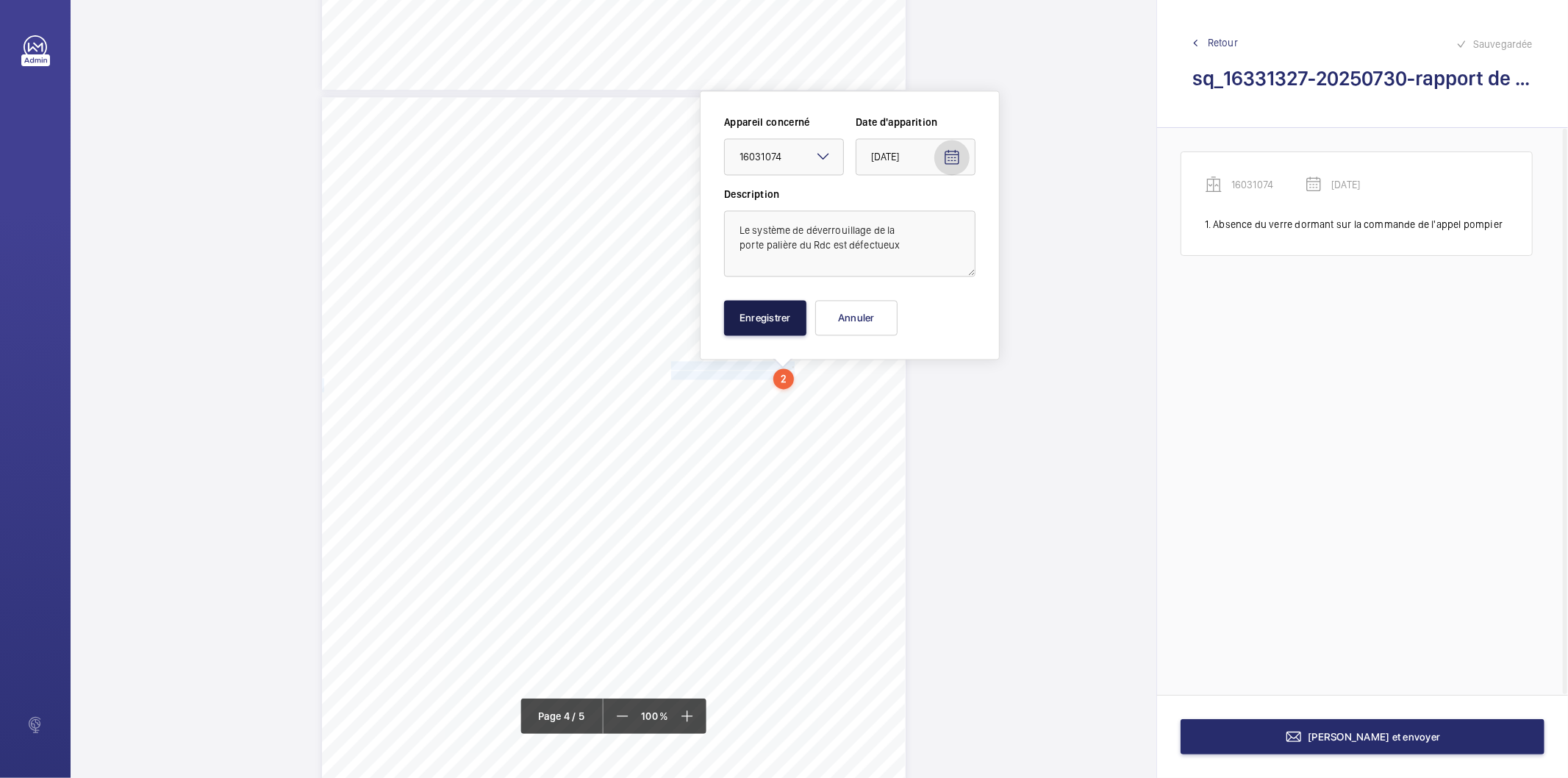
click at [742, 305] on button "Enregistrer" at bounding box center [765, 318] width 82 height 36
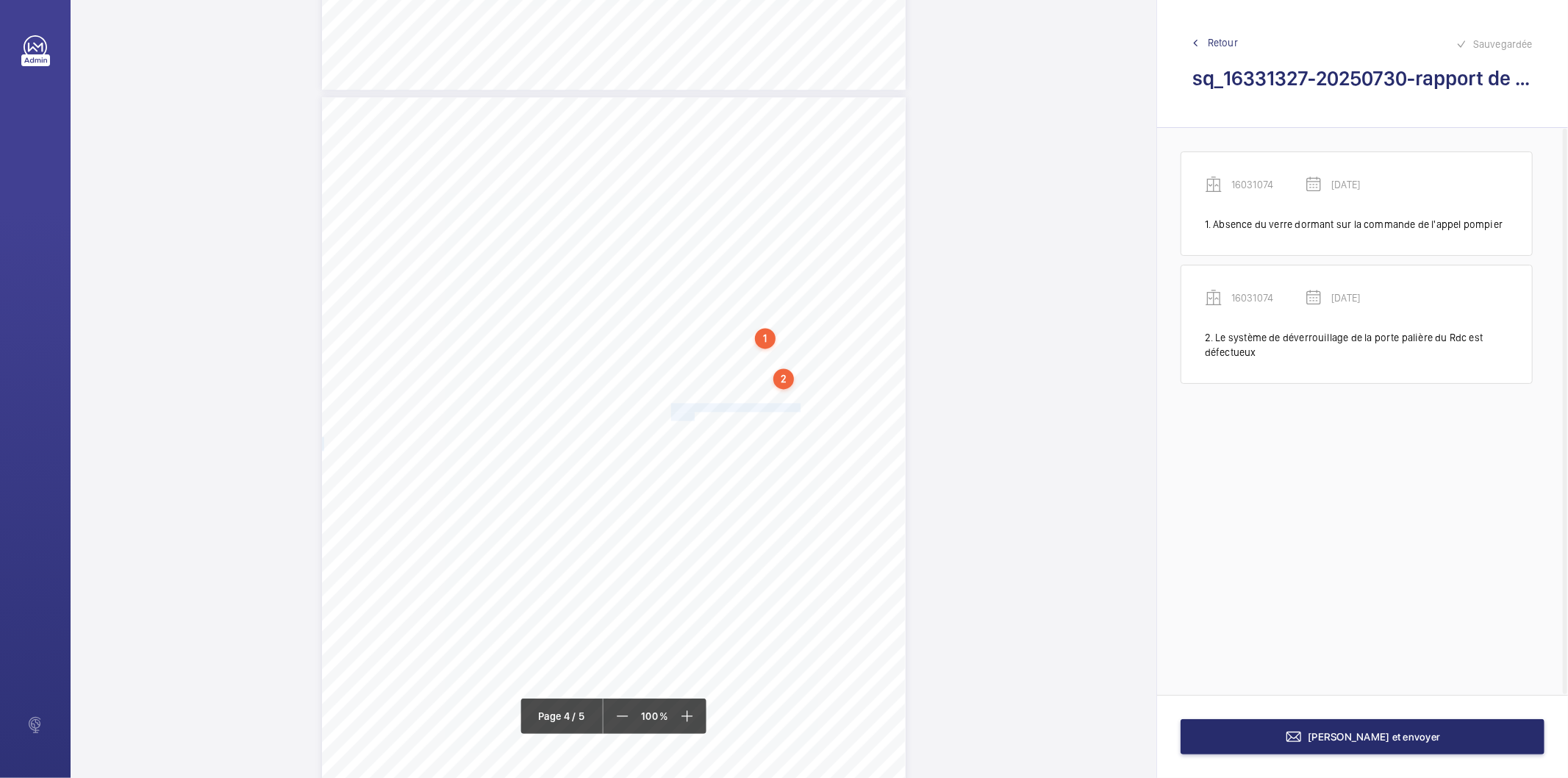
drag, startPoint x: 670, startPoint y: 405, endPoint x: 692, endPoint y: 414, distance: 23.8
click at [692, 414] on div "Affaire n° : 2502206E0000059/41000 / N° du rapport : 206E0/25/5677 Lieu de véri…" at bounding box center [613, 510] width 584 height 825
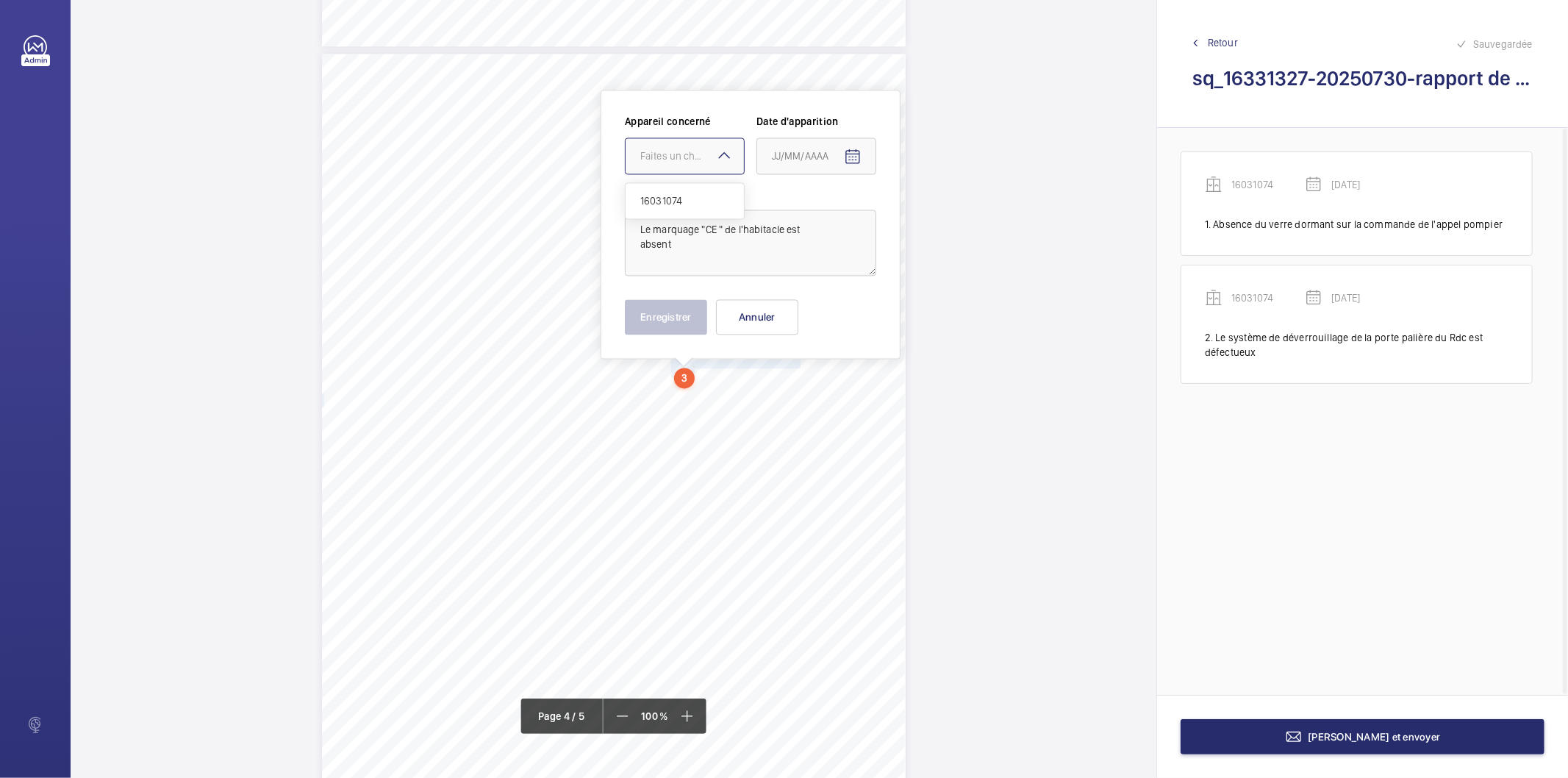
click at [702, 150] on div "Faites un choix" at bounding box center [692, 156] width 104 height 15
click at [694, 196] on span "16031074" at bounding box center [684, 201] width 89 height 15
click at [847, 157] on mat-icon "Open calendar" at bounding box center [852, 157] width 18 height 18
click at [927, 211] on span "Previous month" at bounding box center [926, 214] width 29 height 29
click at [807, 391] on span "29" at bounding box center [807, 393] width 26 height 26
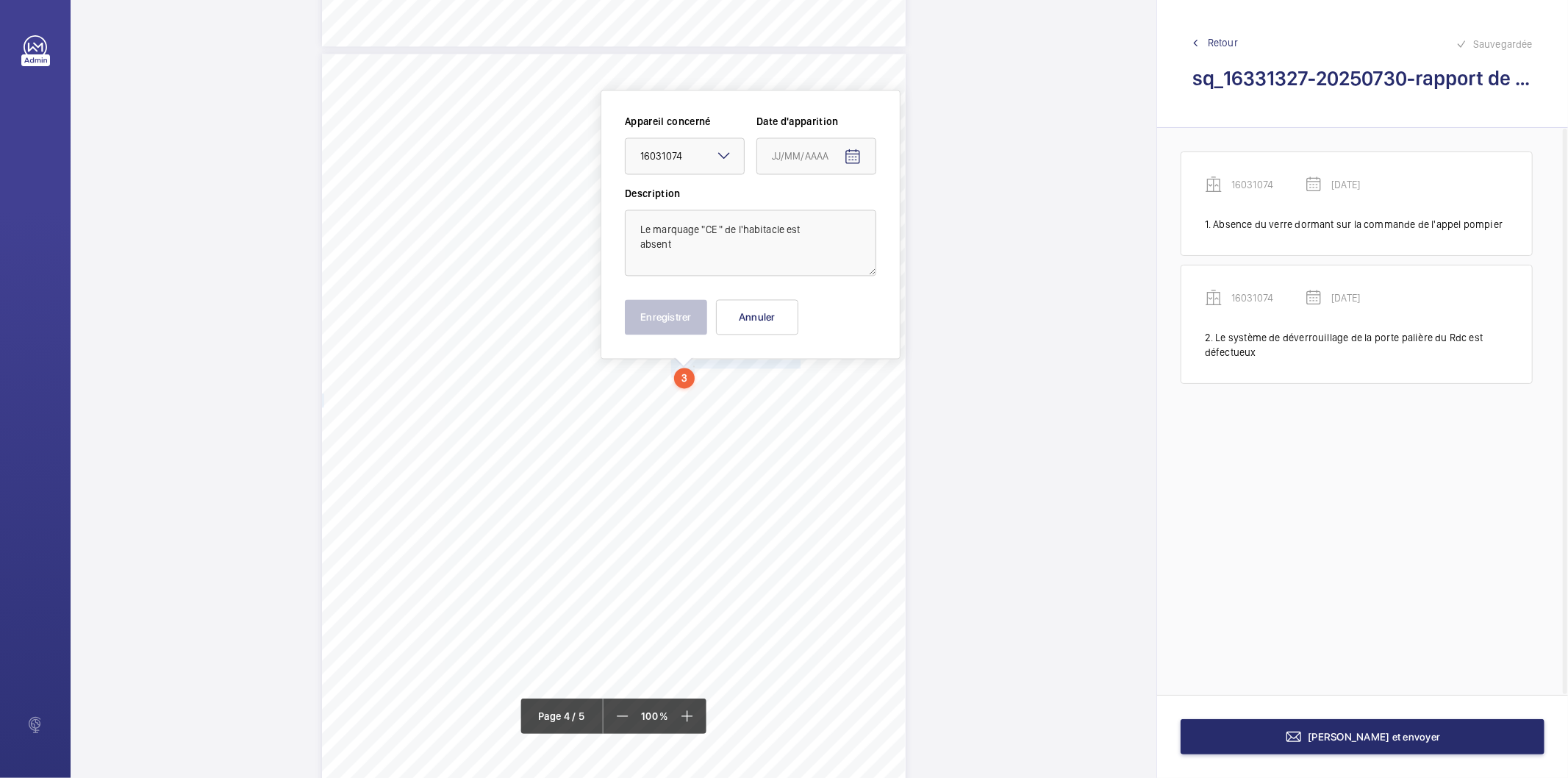
type input "[DATE]"
click at [679, 322] on button "Enregistrer" at bounding box center [666, 317] width 82 height 36
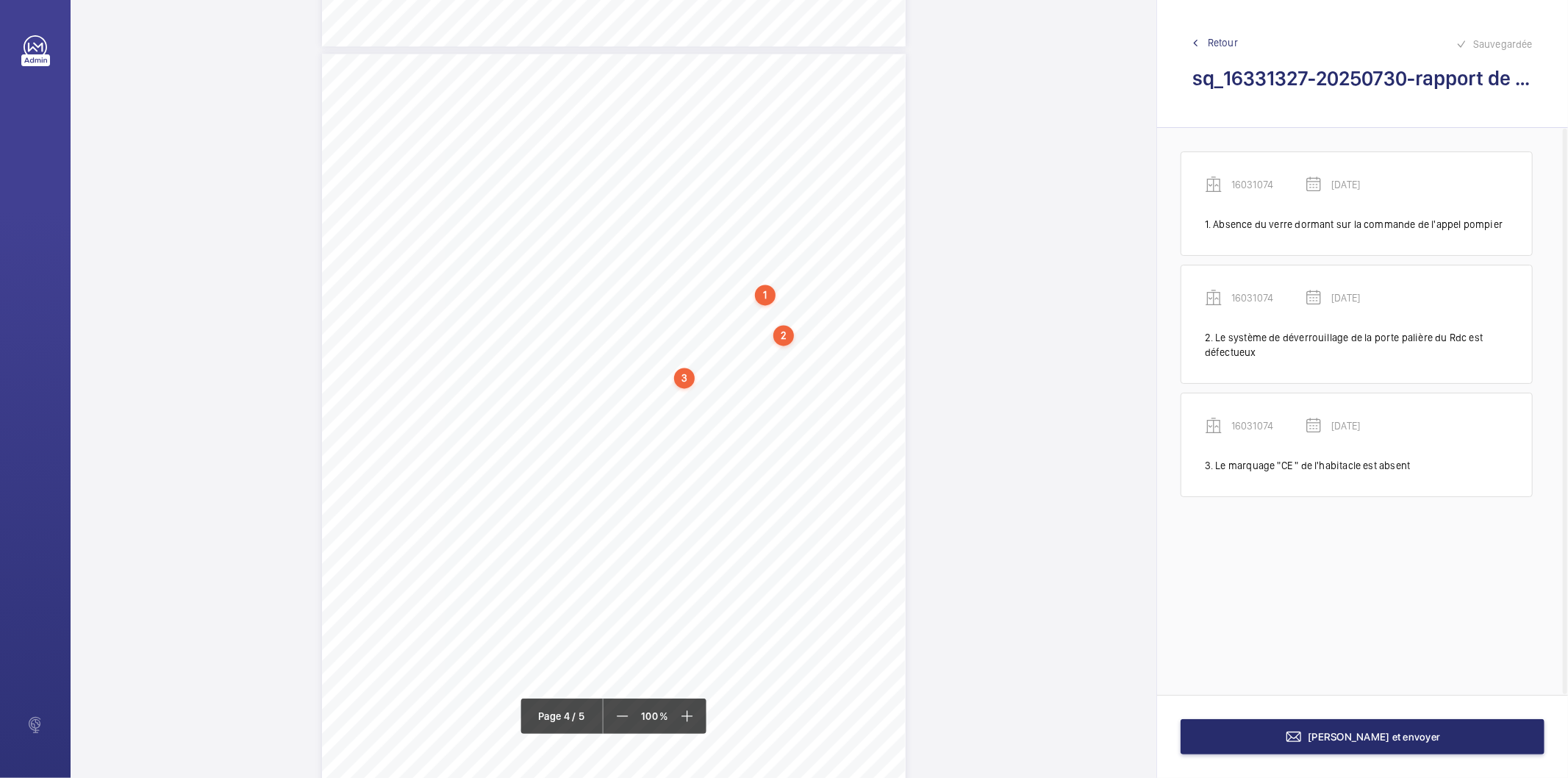
click at [685, 381] on div "3" at bounding box center [684, 378] width 21 height 21
click at [652, 274] on div "16031074" at bounding box center [688, 277] width 126 height 15
copy div "16031074"
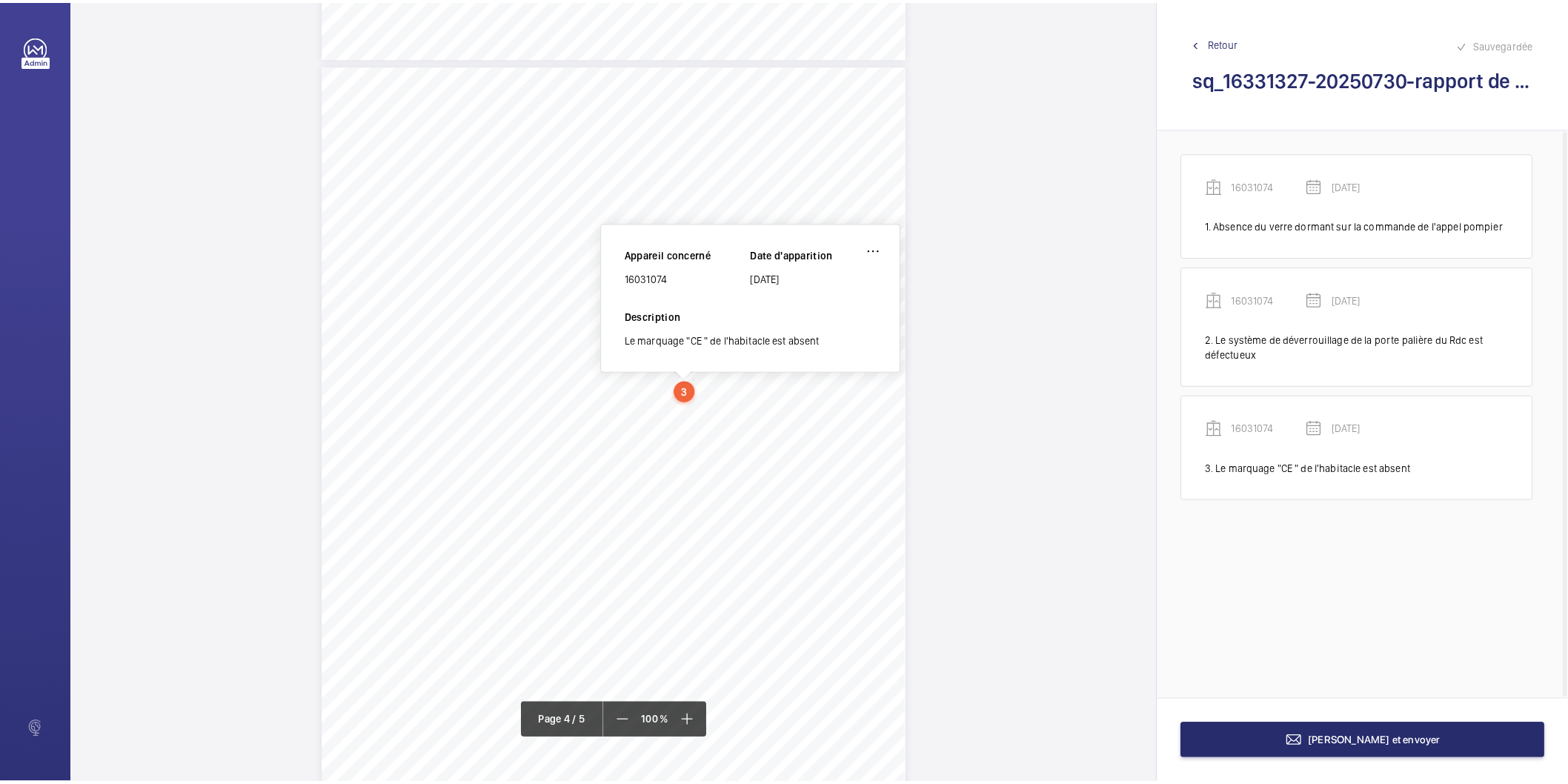
scroll to position [1898, 0]
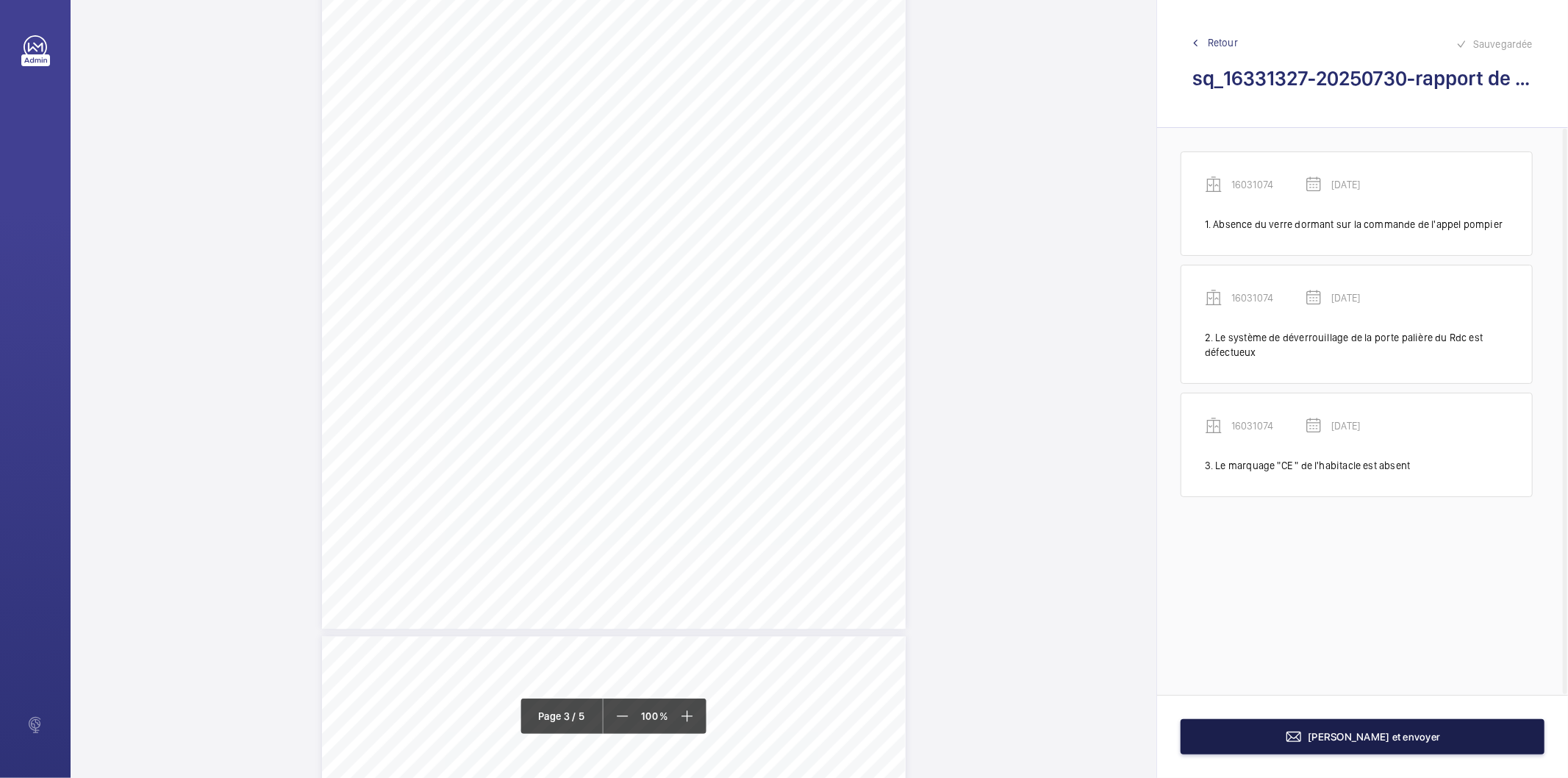
click at [1196, 732] on button "[PERSON_NAME] et envoyer" at bounding box center [1362, 737] width 364 height 36
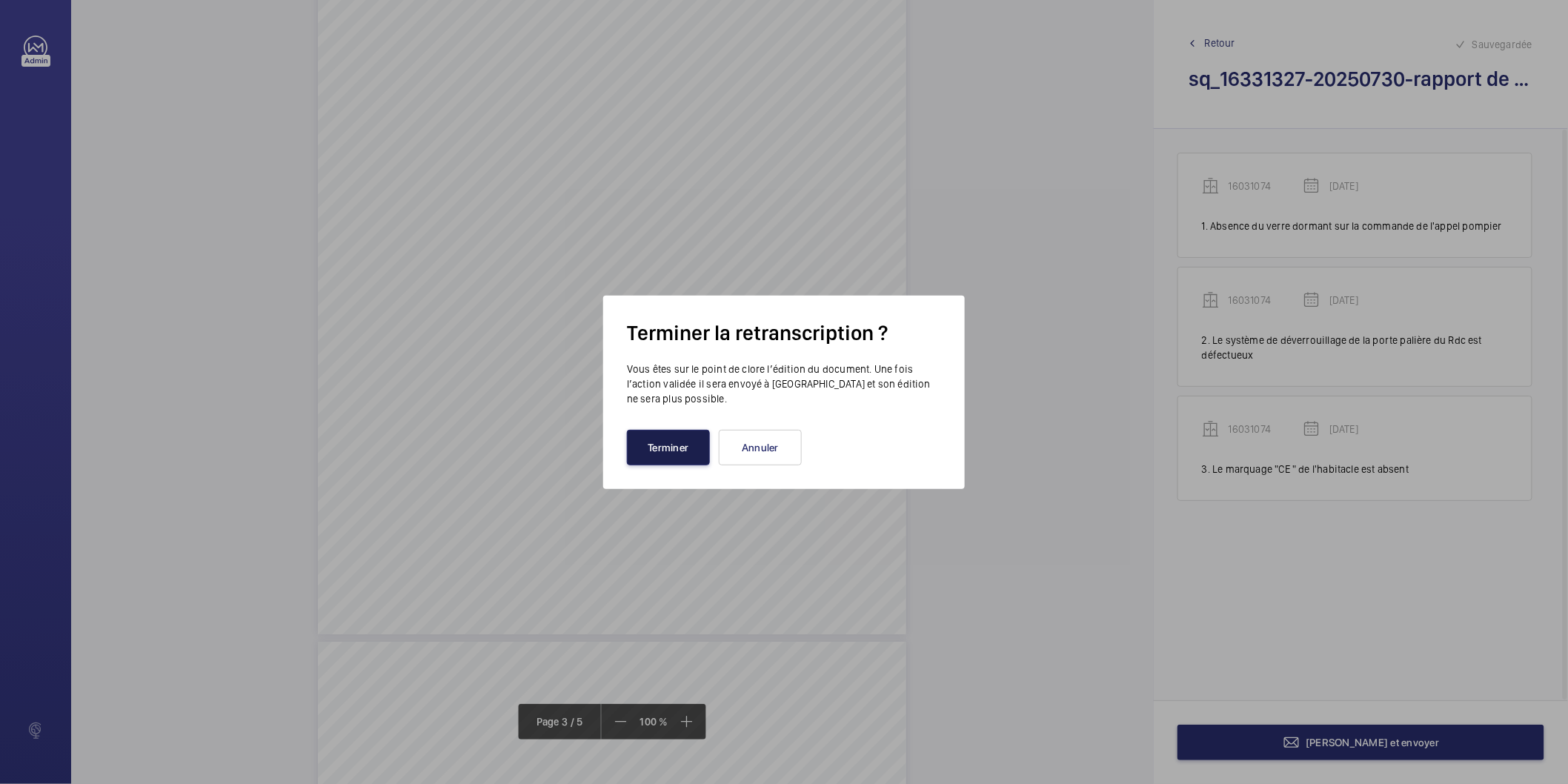
click at [665, 453] on button "Terminer" at bounding box center [668, 448] width 83 height 36
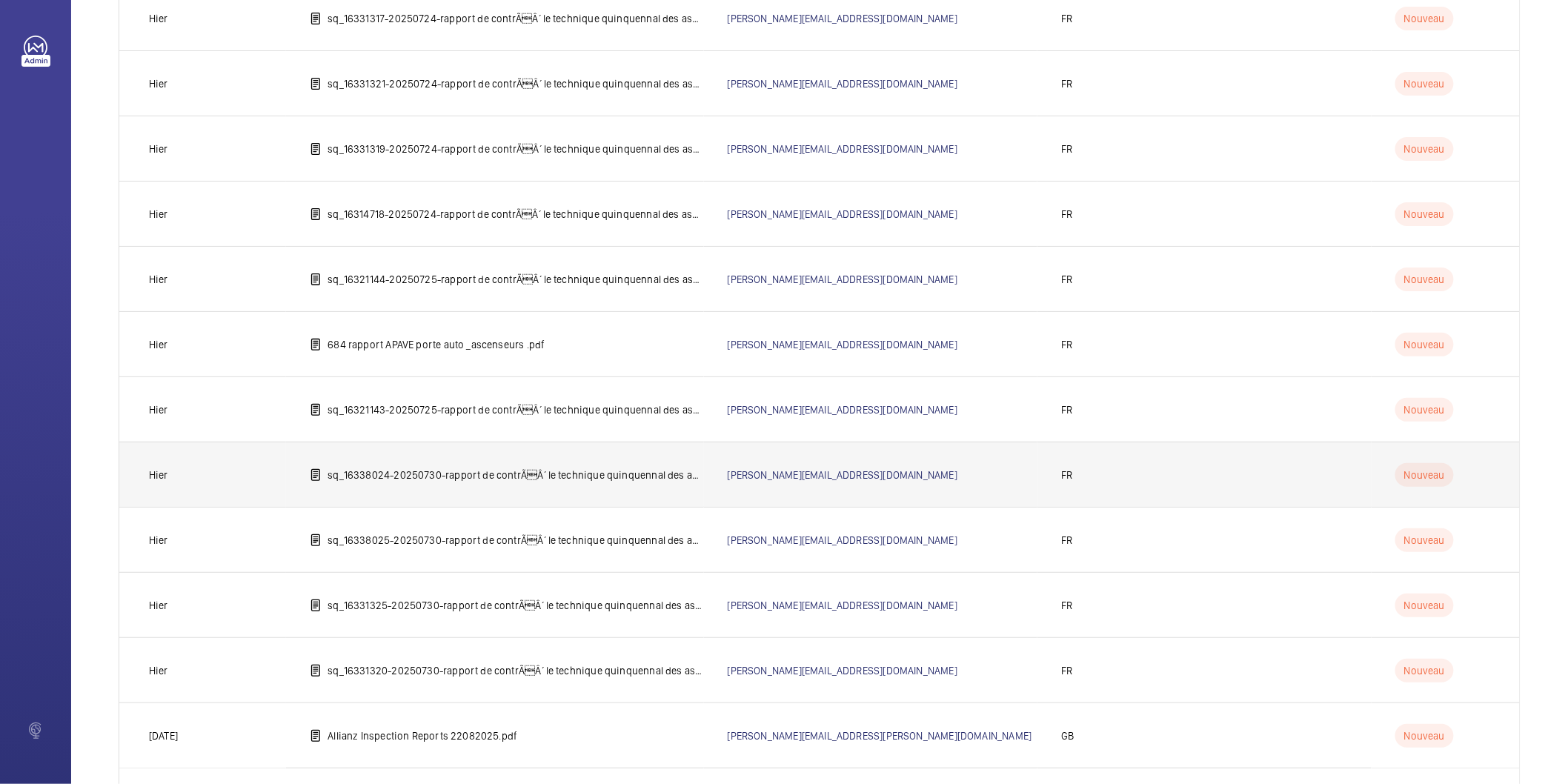
scroll to position [929, 0]
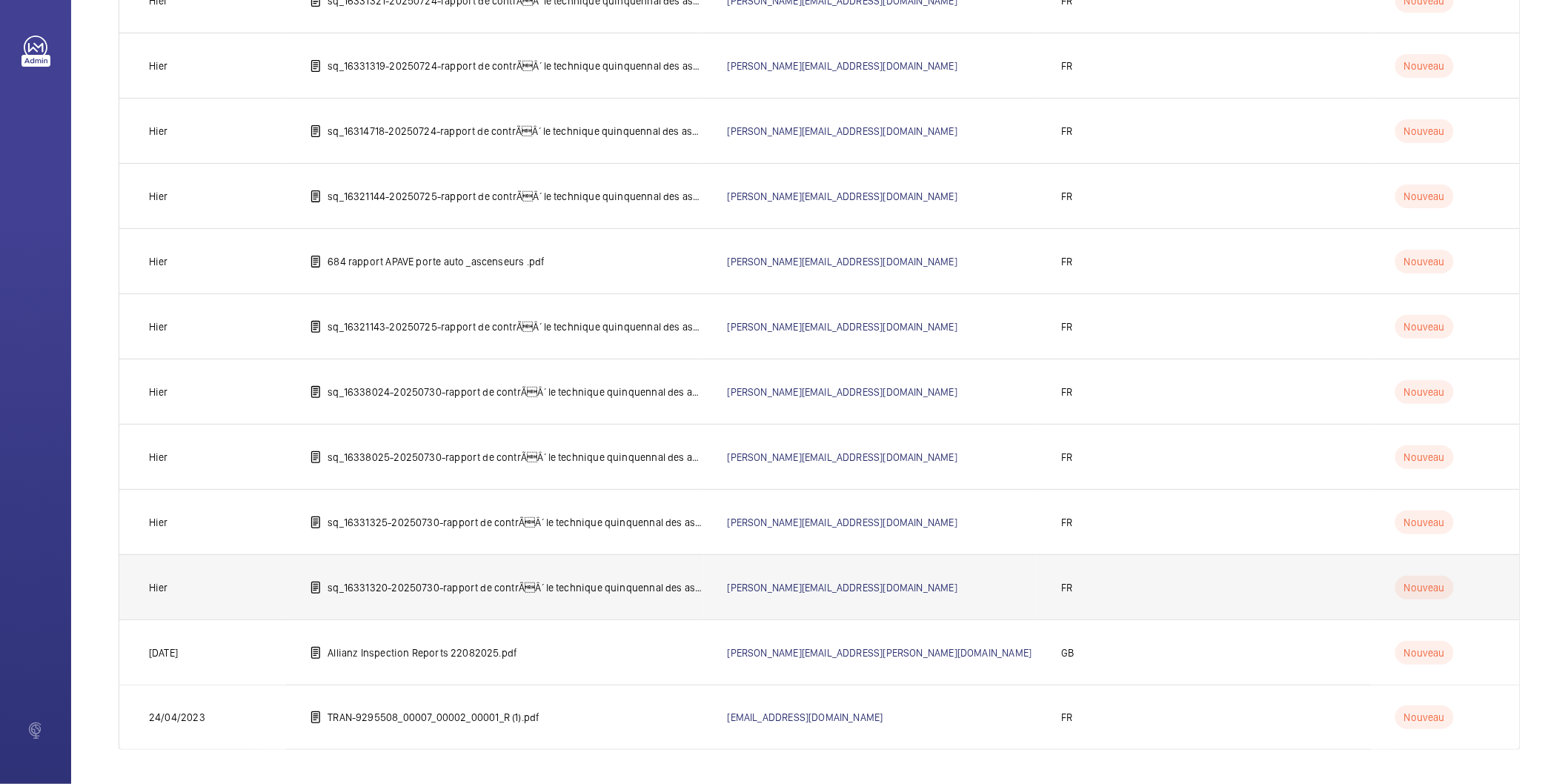
click at [538, 590] on p "sq_16331320-20250730-rapport de contrÃÂ´le technique quinquennal des ascenseur…" at bounding box center [516, 588] width 376 height 15
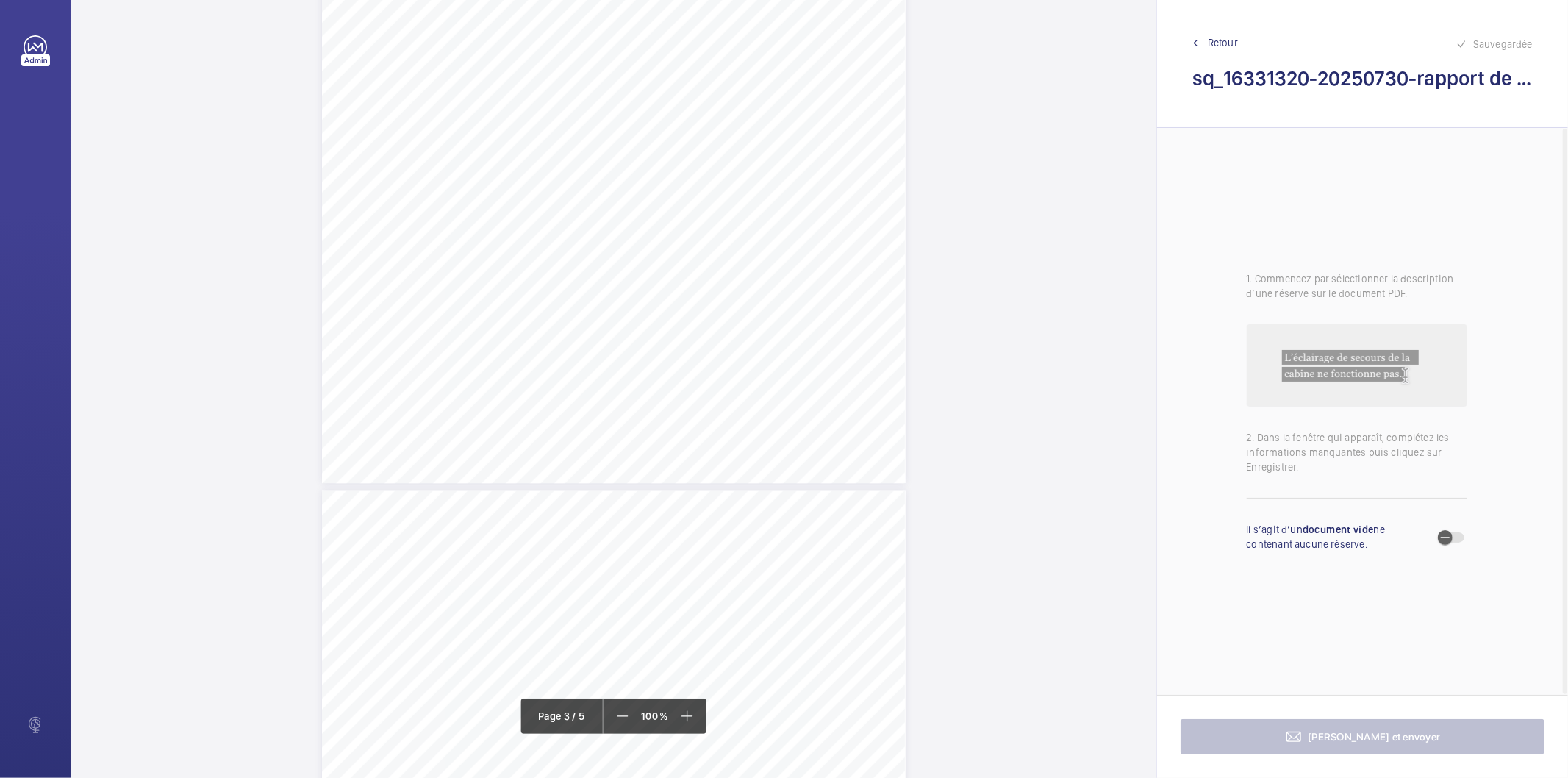
scroll to position [2042, 0]
drag, startPoint x: 669, startPoint y: 304, endPoint x: 693, endPoint y: 315, distance: 26.4
click at [693, 315] on div "Affaire n° : 2502206E0000059/41000 / N° du rapport : 206E0/25/5670 Lieu de véri…" at bounding box center [613, 59] width 584 height 825
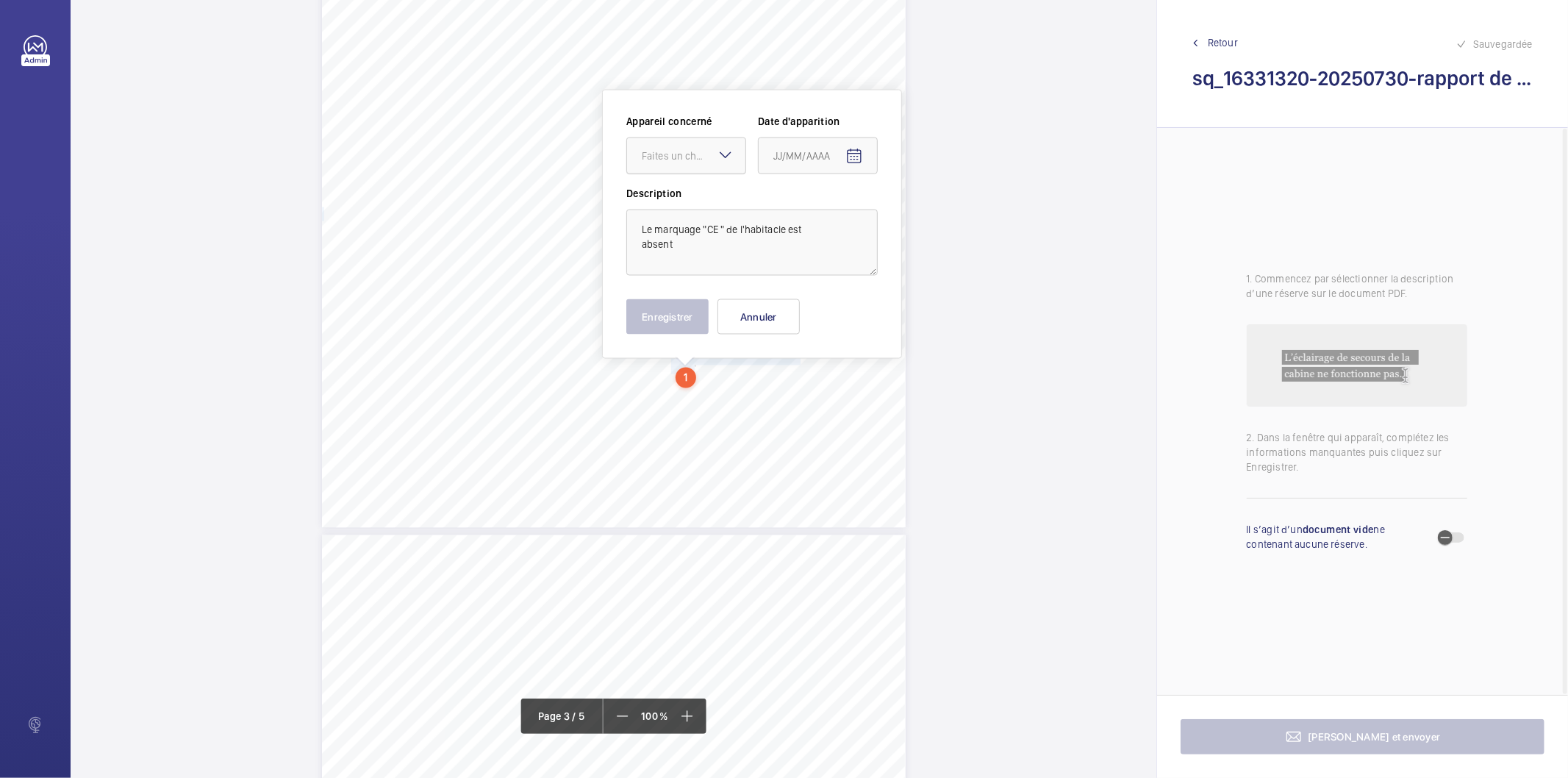
drag, startPoint x: 720, startPoint y: 142, endPoint x: 713, endPoint y: 151, distance: 11.4
click at [719, 142] on div at bounding box center [686, 156] width 118 height 36
click at [695, 197] on span "77680192" at bounding box center [686, 201] width 89 height 15
click at [845, 153] on mat-icon "Open calendar" at bounding box center [854, 157] width 18 height 18
drag, startPoint x: 921, startPoint y: 218, endPoint x: 899, endPoint y: 225, distance: 23.1
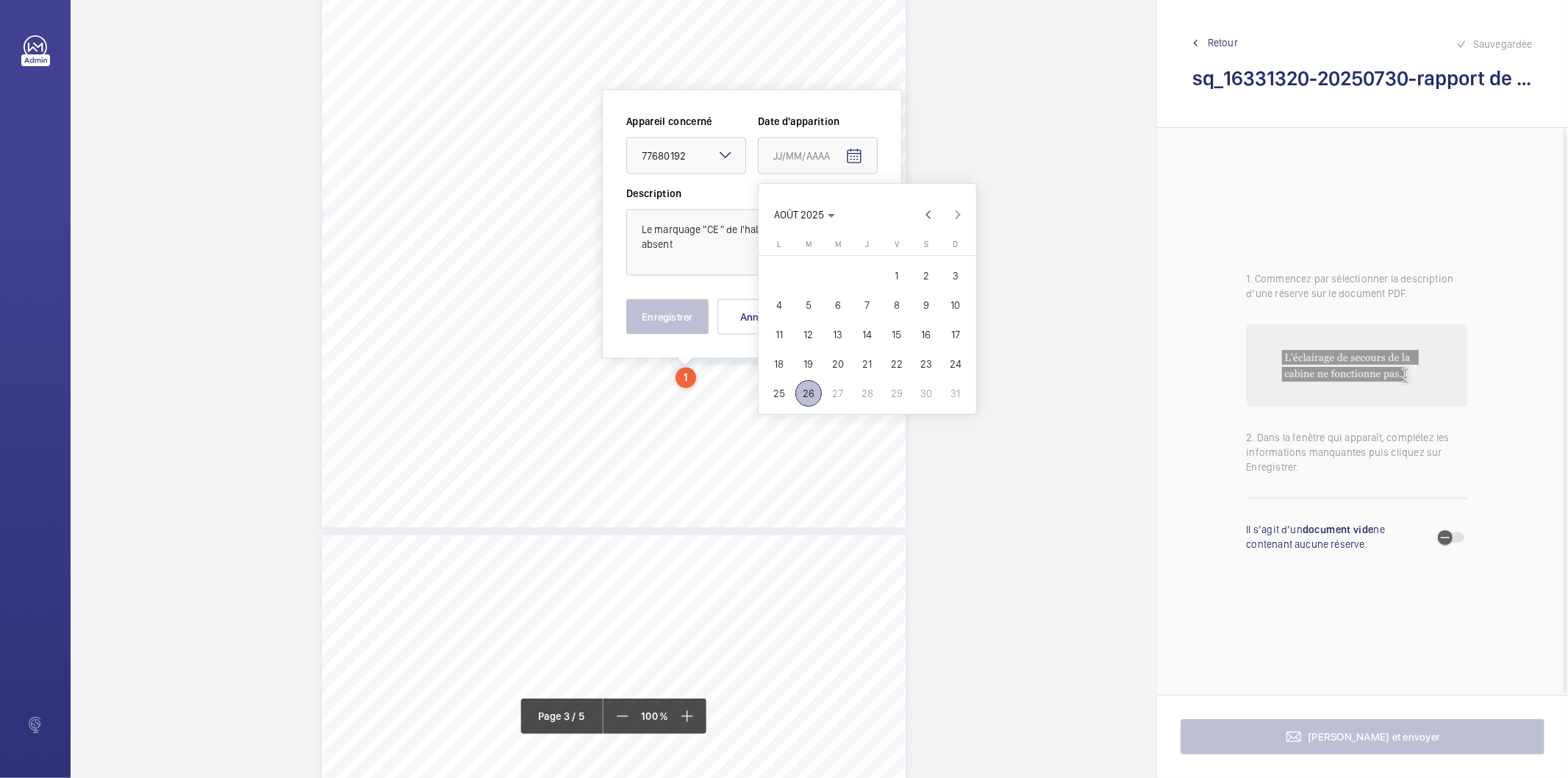
click at [922, 217] on span "Previous month" at bounding box center [928, 214] width 29 height 29
drag, startPoint x: 807, startPoint y: 392, endPoint x: 788, endPoint y: 380, distance: 22.5
click at [805, 390] on span "29" at bounding box center [808, 393] width 26 height 26
type input "[DATE]"
click at [680, 317] on button "Enregistrer" at bounding box center [667, 317] width 82 height 36
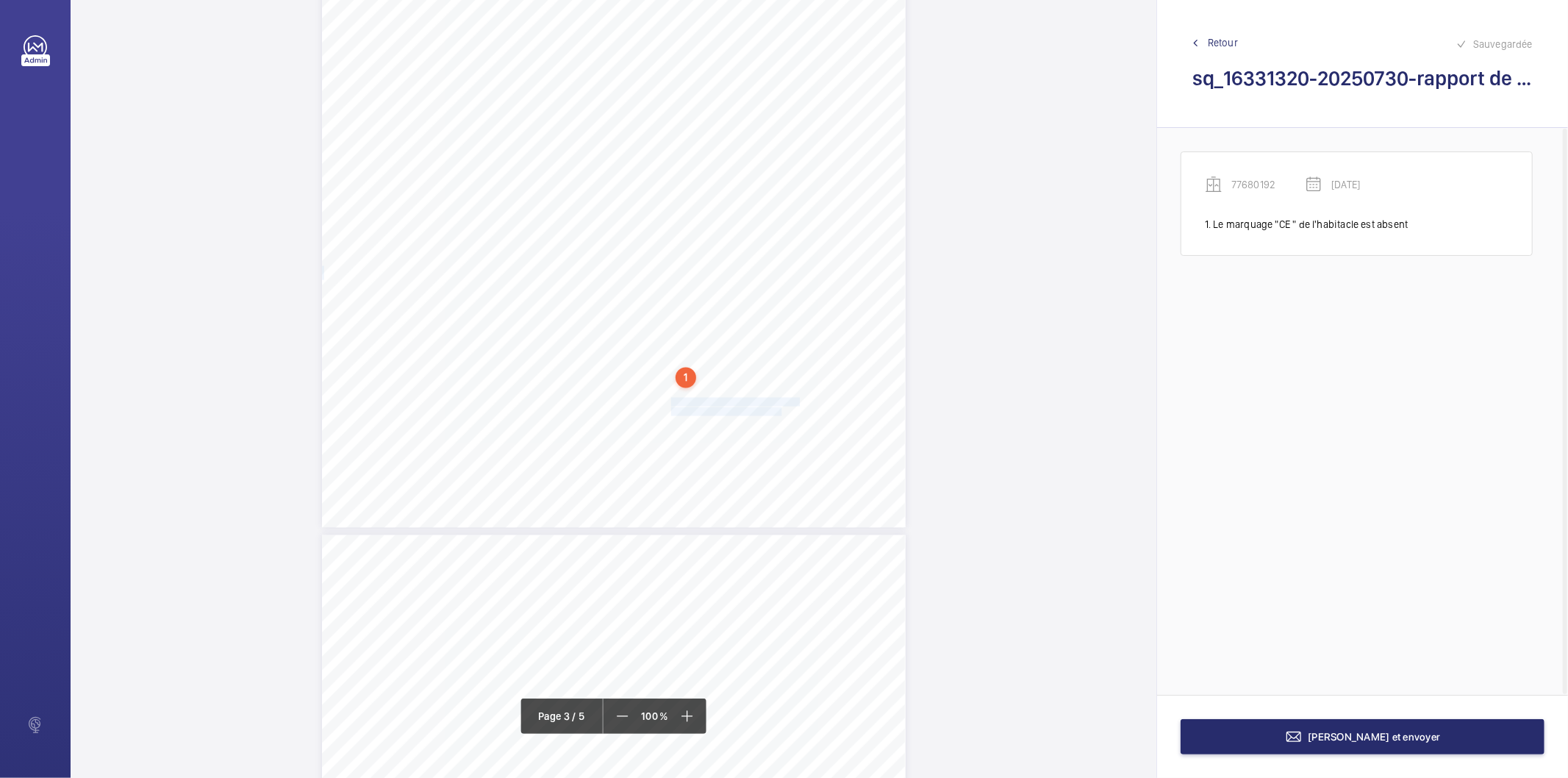
drag, startPoint x: 670, startPoint y: 404, endPoint x: 778, endPoint y: 412, distance: 108.3
click at [778, 412] on div "Affaire n° : 2502206E0000059/41000 / N° du rapport : 206E0/25/5670 Lieu de véri…" at bounding box center [613, 115] width 584 height 825
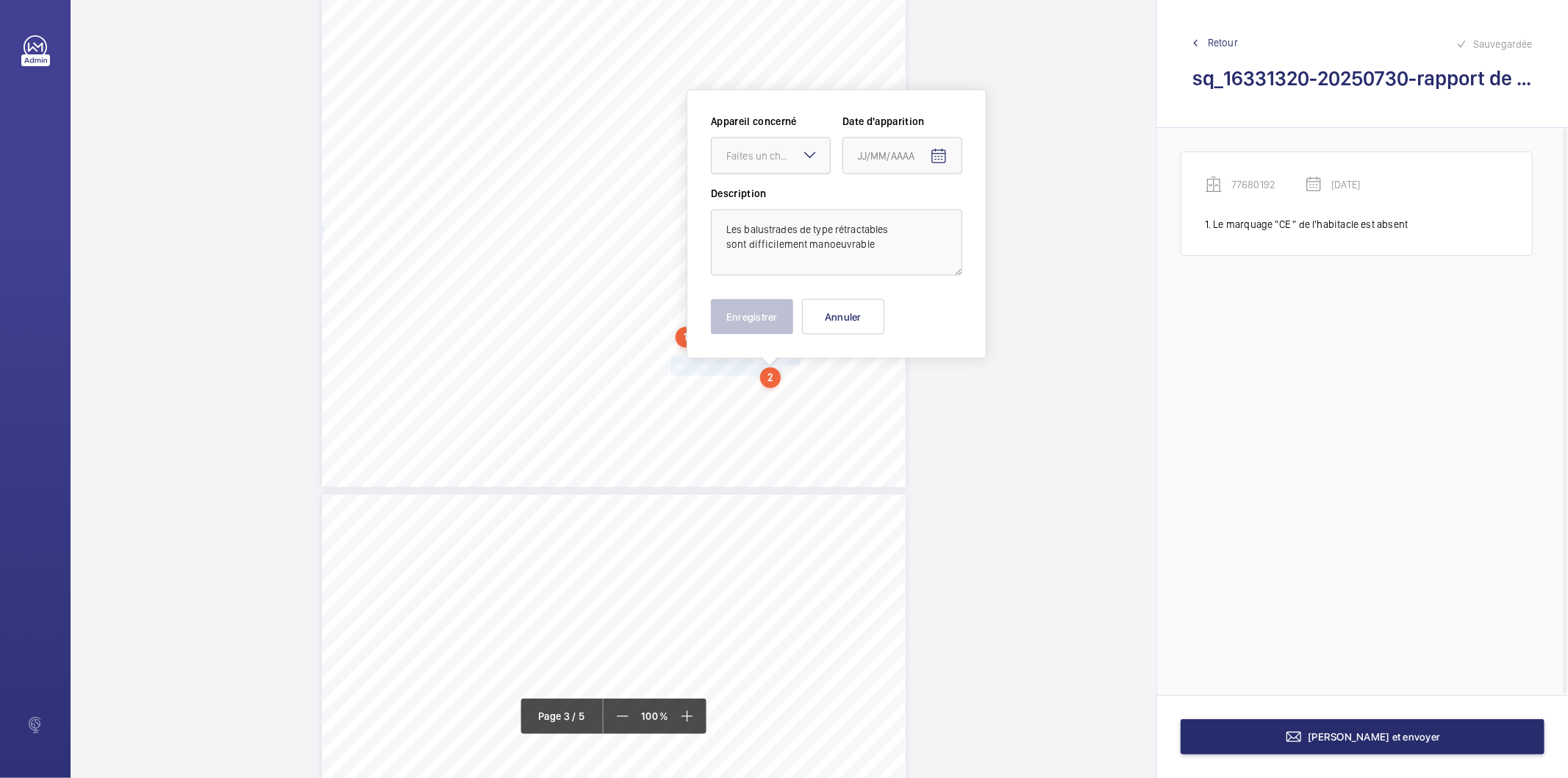
click at [798, 148] on div "Faites un choix" at bounding box center [778, 156] width 104 height 15
click at [782, 189] on div "77680192" at bounding box center [770, 201] width 118 height 36
click at [935, 162] on mat-icon "Open calendar" at bounding box center [938, 157] width 18 height 18
click at [1007, 215] on span "Previous month" at bounding box center [1012, 214] width 29 height 29
click at [897, 386] on span "29" at bounding box center [893, 393] width 26 height 26
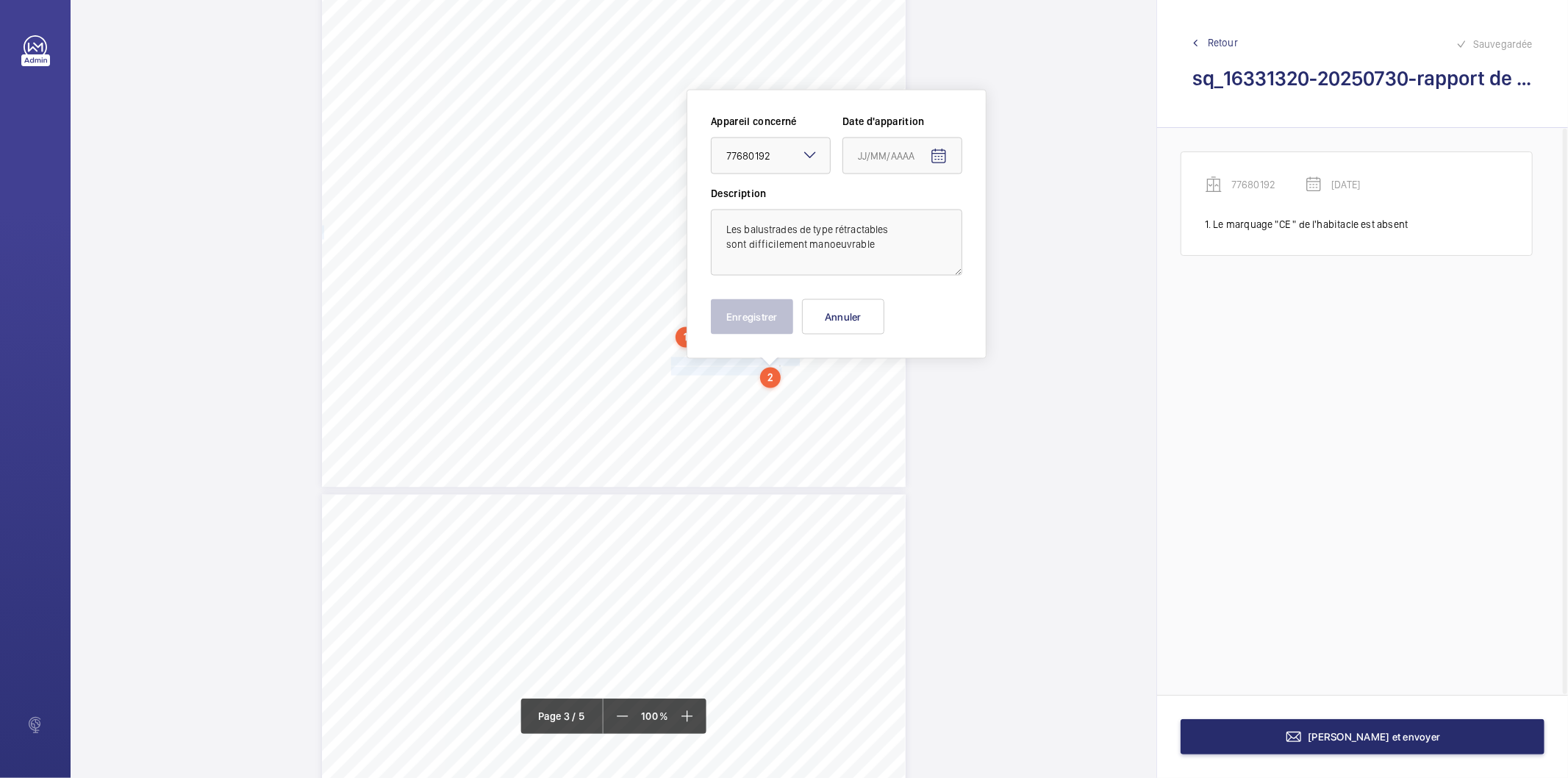
type input "[DATE]"
click at [880, 254] on textarea "Les balustrades de type rétractables sont difficilement manoeuvrable" at bounding box center [836, 242] width 251 height 67
type textarea "Les balustrades de type rétractables sont difficilement manoeuvrables"
click at [759, 313] on button "Enregistrer" at bounding box center [752, 317] width 82 height 36
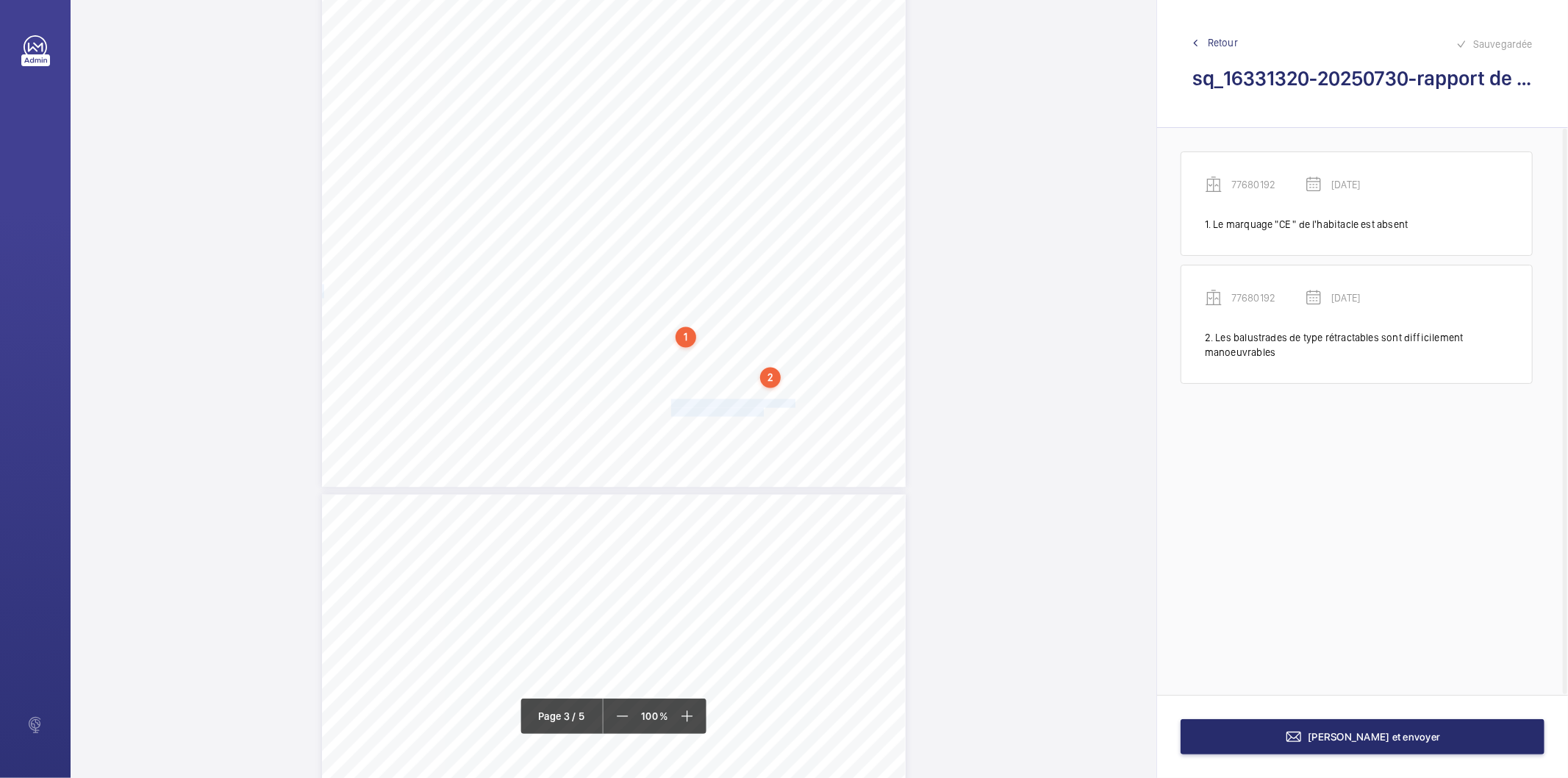
drag, startPoint x: 669, startPoint y: 403, endPoint x: 759, endPoint y: 411, distance: 90.4
click at [759, 411] on div "Affaire n° : 2502206E0000059/41000 / N° du rapport : 206E0/25/5670 Lieu de véri…" at bounding box center [613, 75] width 584 height 825
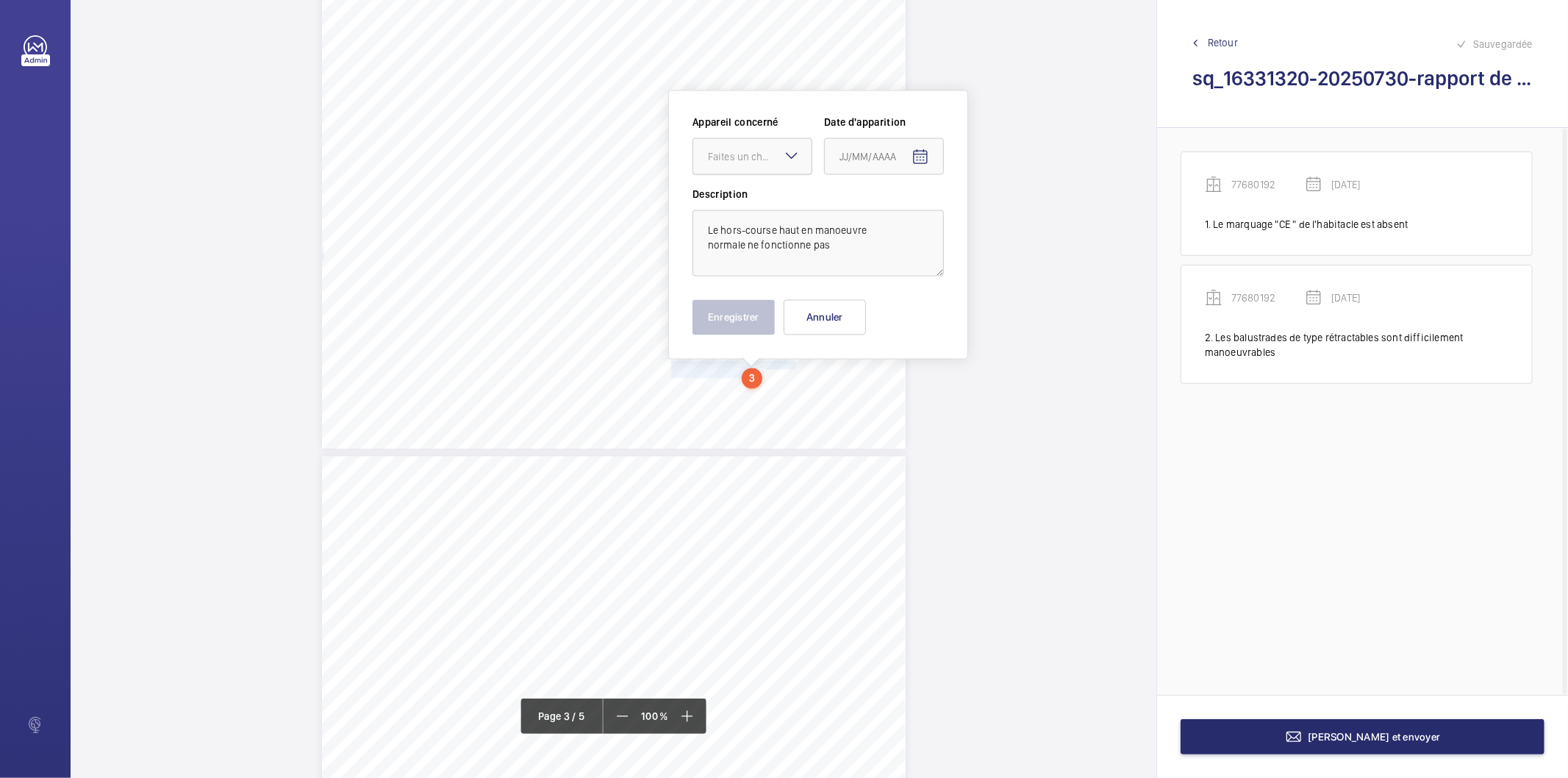
drag, startPoint x: 781, startPoint y: 148, endPoint x: 768, endPoint y: 170, distance: 25.6
click at [780, 148] on div at bounding box center [752, 157] width 118 height 36
drag, startPoint x: 747, startPoint y: 217, endPoint x: 747, endPoint y: 195, distance: 22.0
click at [747, 214] on div "77680192" at bounding box center [752, 202] width 118 height 36
click at [917, 160] on mat-icon "Open calendar" at bounding box center [919, 157] width 18 height 18
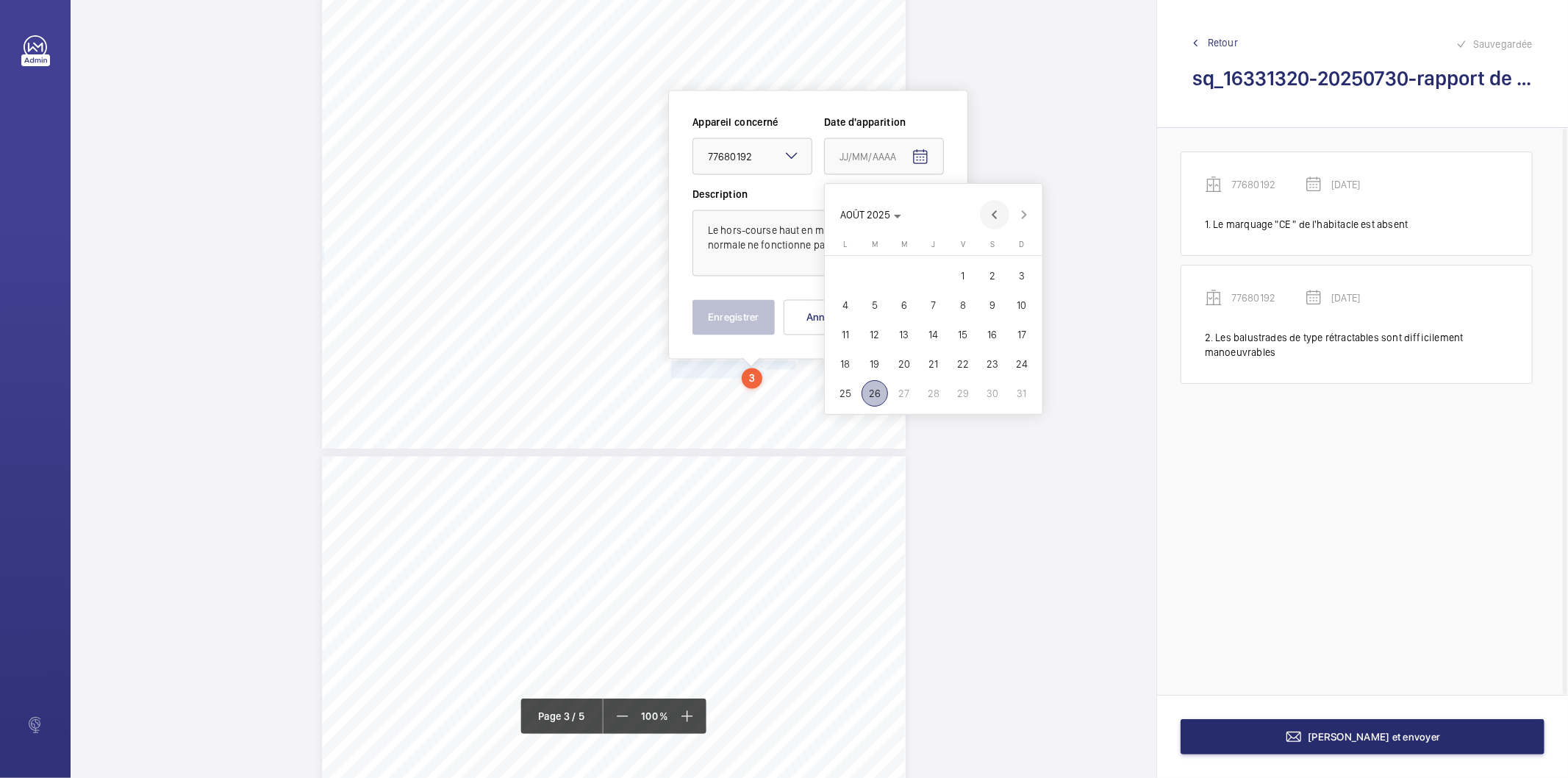
click at [996, 222] on span "Previous month" at bounding box center [993, 214] width 29 height 29
drag, startPoint x: 877, startPoint y: 396, endPoint x: 802, endPoint y: 367, distance: 80.4
click at [876, 396] on span "29" at bounding box center [874, 393] width 26 height 26
type input "[DATE]"
click at [763, 322] on button "Enregistrer" at bounding box center [734, 318] width 82 height 36
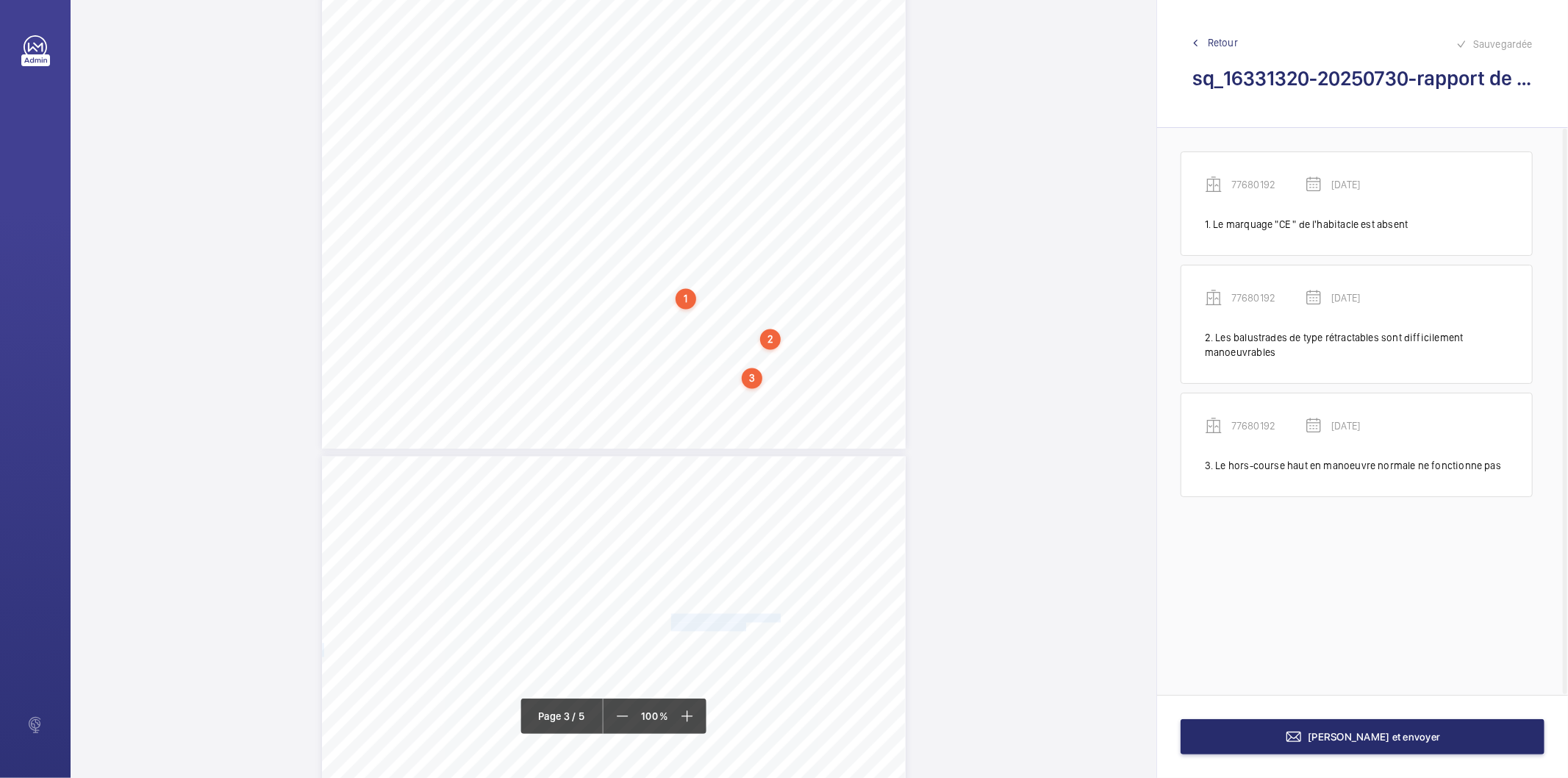
drag, startPoint x: 669, startPoint y: 618, endPoint x: 744, endPoint y: 629, distance: 75.8
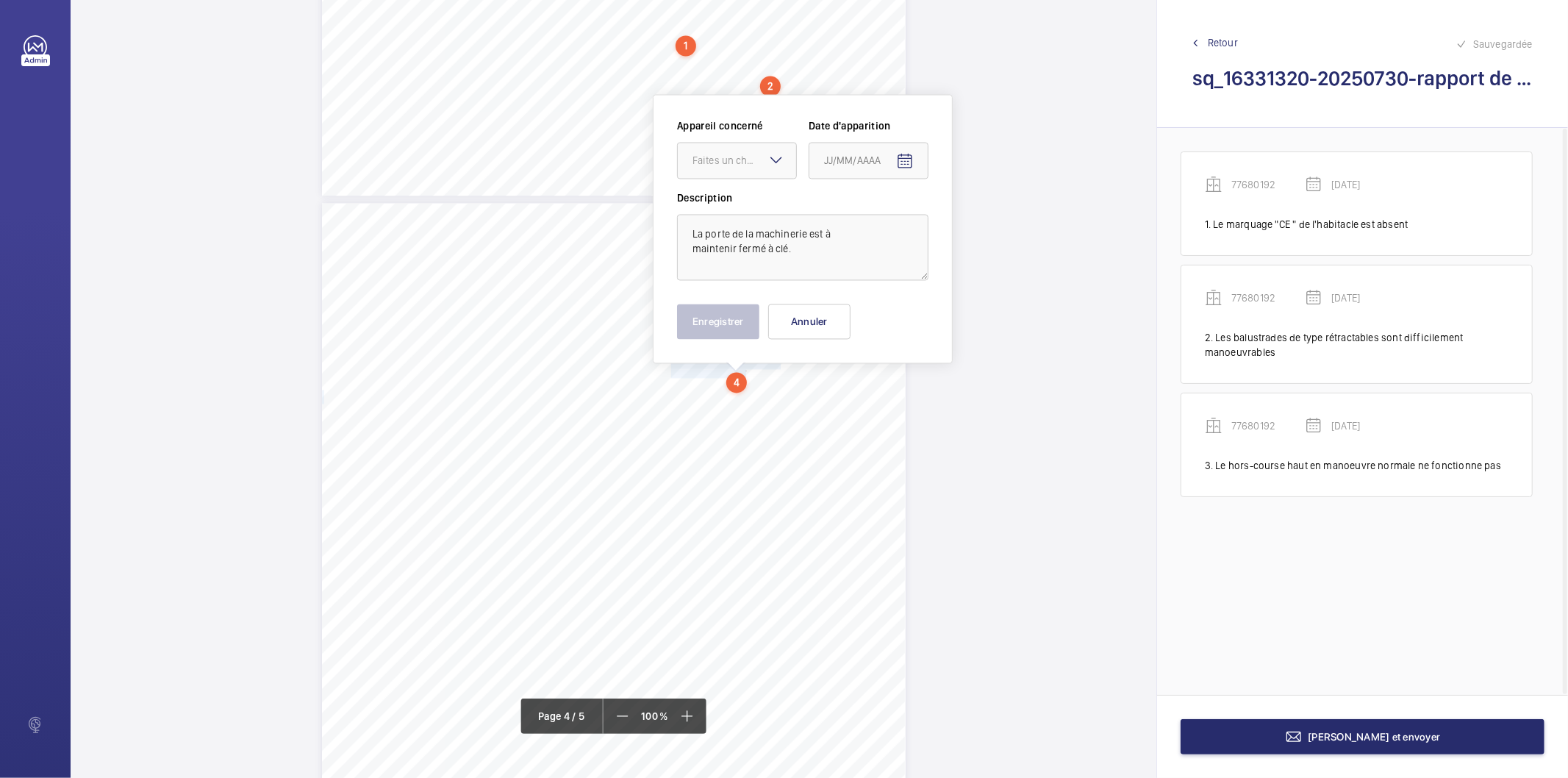
scroll to position [2321, 0]
click at [750, 155] on div "Faites un choix" at bounding box center [744, 157] width 104 height 15
drag, startPoint x: 740, startPoint y: 194, endPoint x: 880, endPoint y: 162, distance: 143.6
click at [743, 194] on span "77680192" at bounding box center [737, 202] width 89 height 15
click at [909, 152] on mat-icon "Open calendar" at bounding box center [904, 157] width 18 height 18
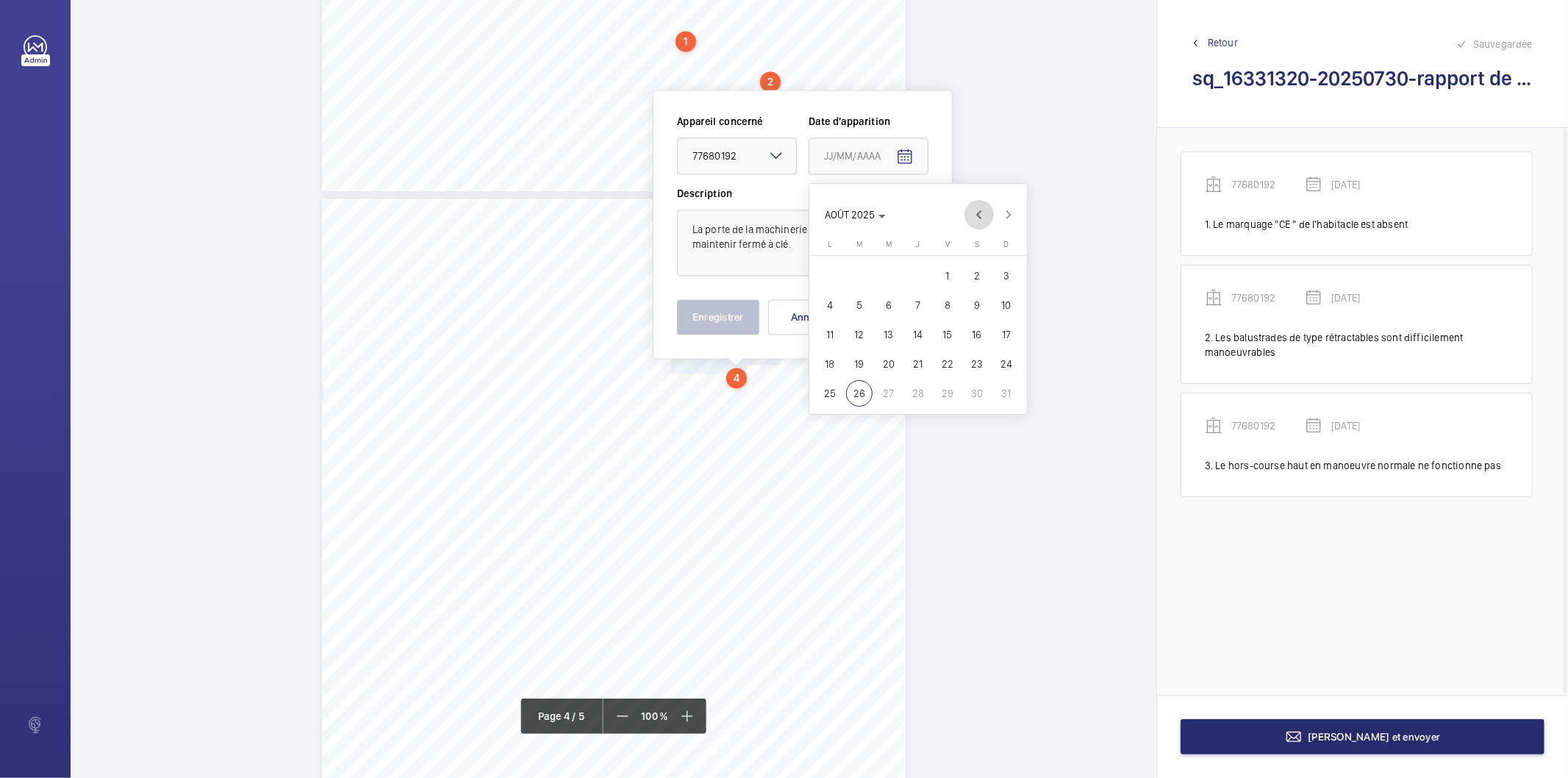
click at [974, 216] on span "Previous month" at bounding box center [978, 214] width 29 height 29
drag, startPoint x: 864, startPoint y: 393, endPoint x: 835, endPoint y: 377, distance: 33.1
click at [863, 391] on span "29" at bounding box center [859, 393] width 26 height 26
type input "[DATE]"
click at [714, 317] on button "Enregistrer" at bounding box center [718, 318] width 82 height 36
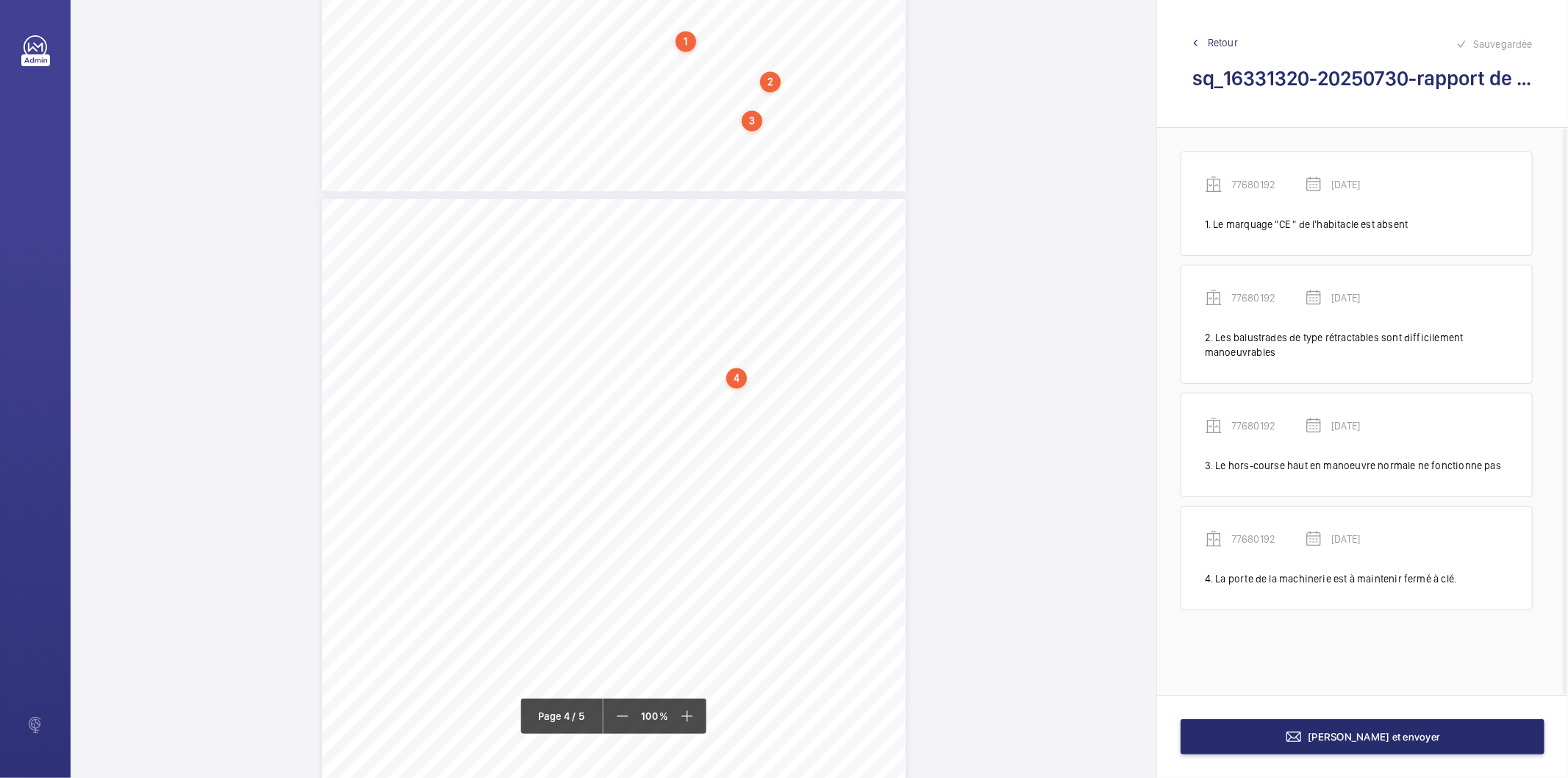
click at [736, 376] on div "4" at bounding box center [737, 379] width 21 height 21
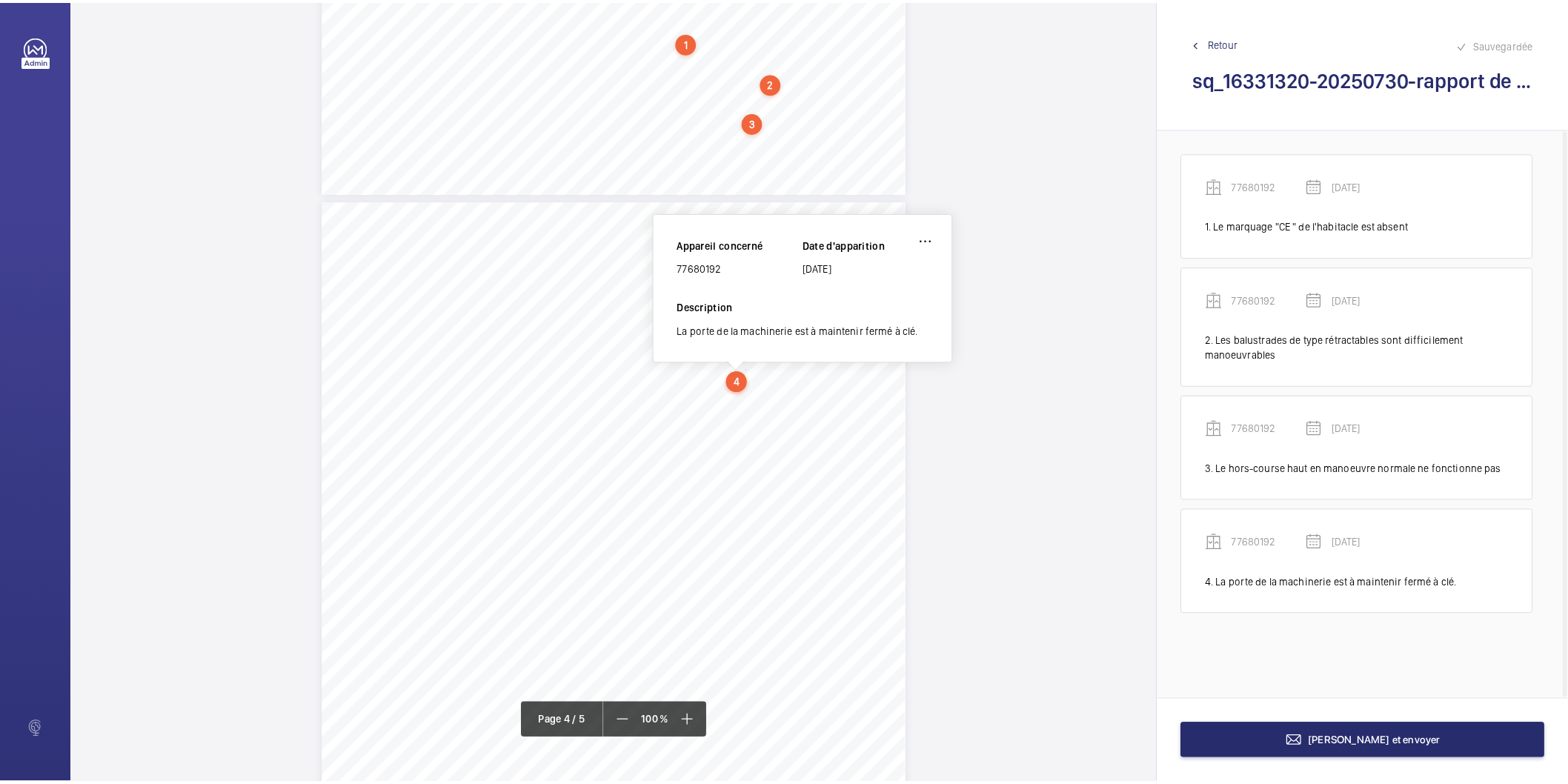
scroll to position [2327, 0]
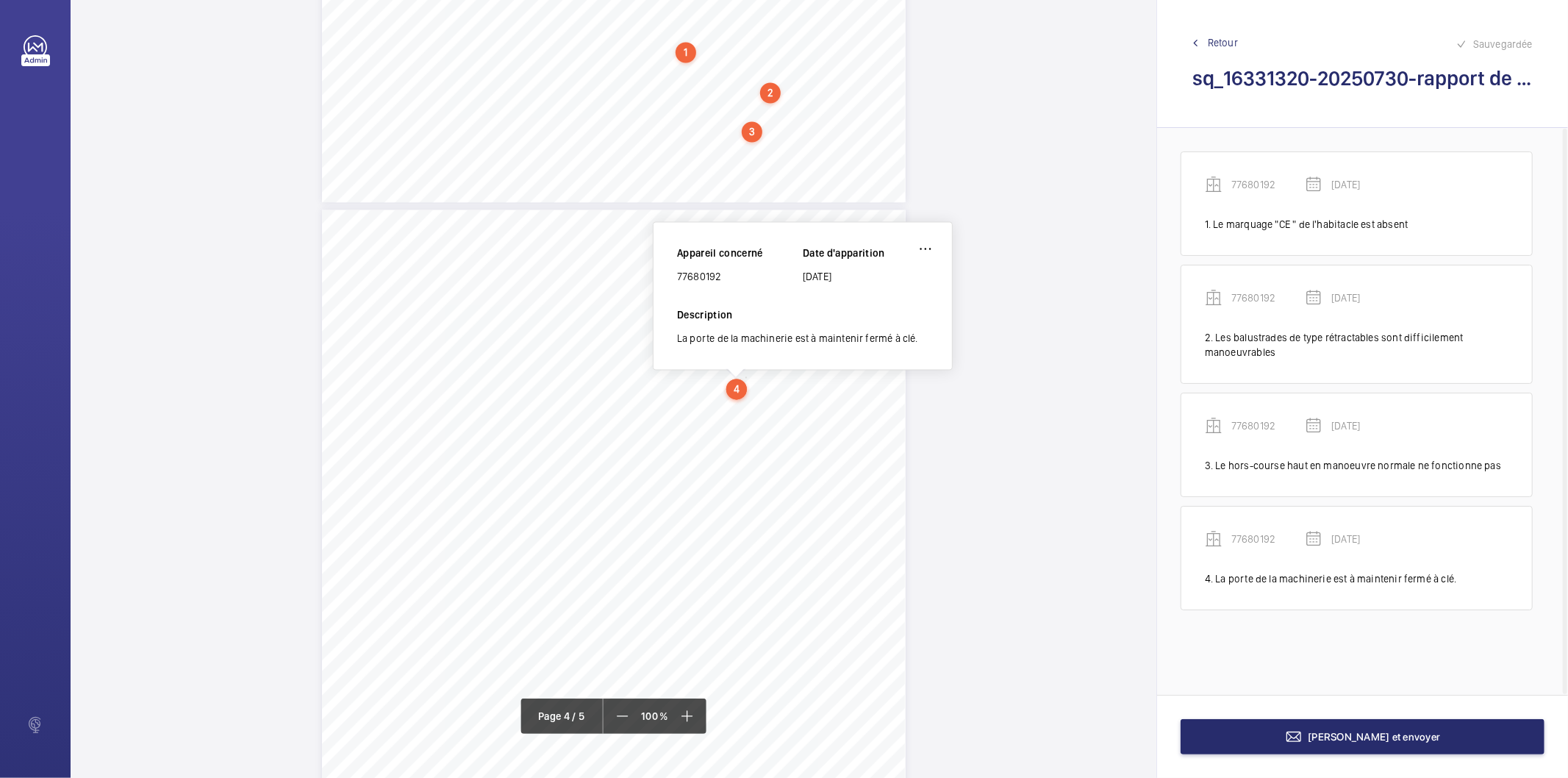
click at [707, 273] on div "77680192" at bounding box center [739, 277] width 126 height 15
copy div "77680192"
click at [1303, 740] on mat-icon at bounding box center [1293, 736] width 18 height 18
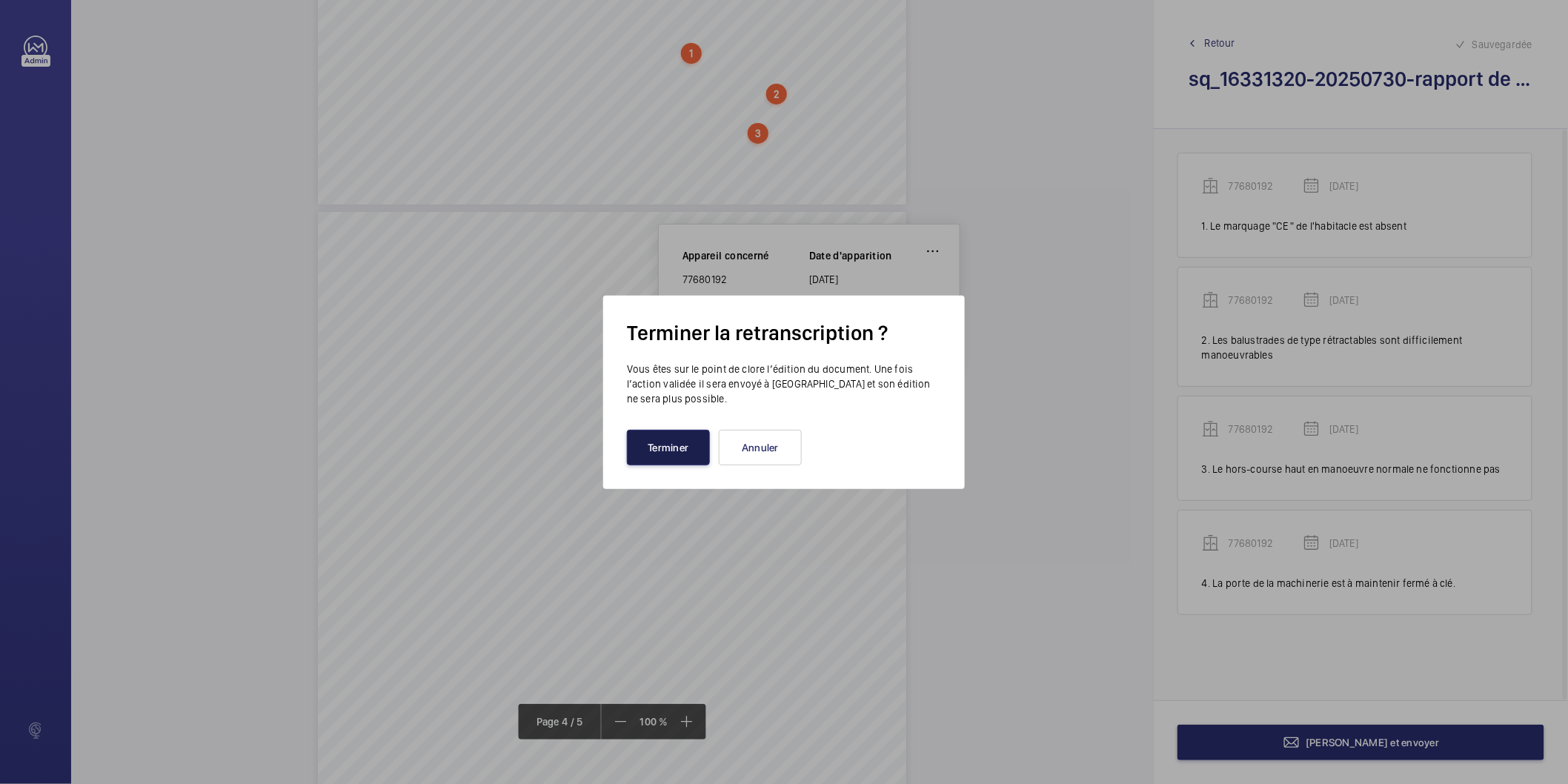
click at [681, 435] on button "Terminer" at bounding box center [668, 448] width 83 height 36
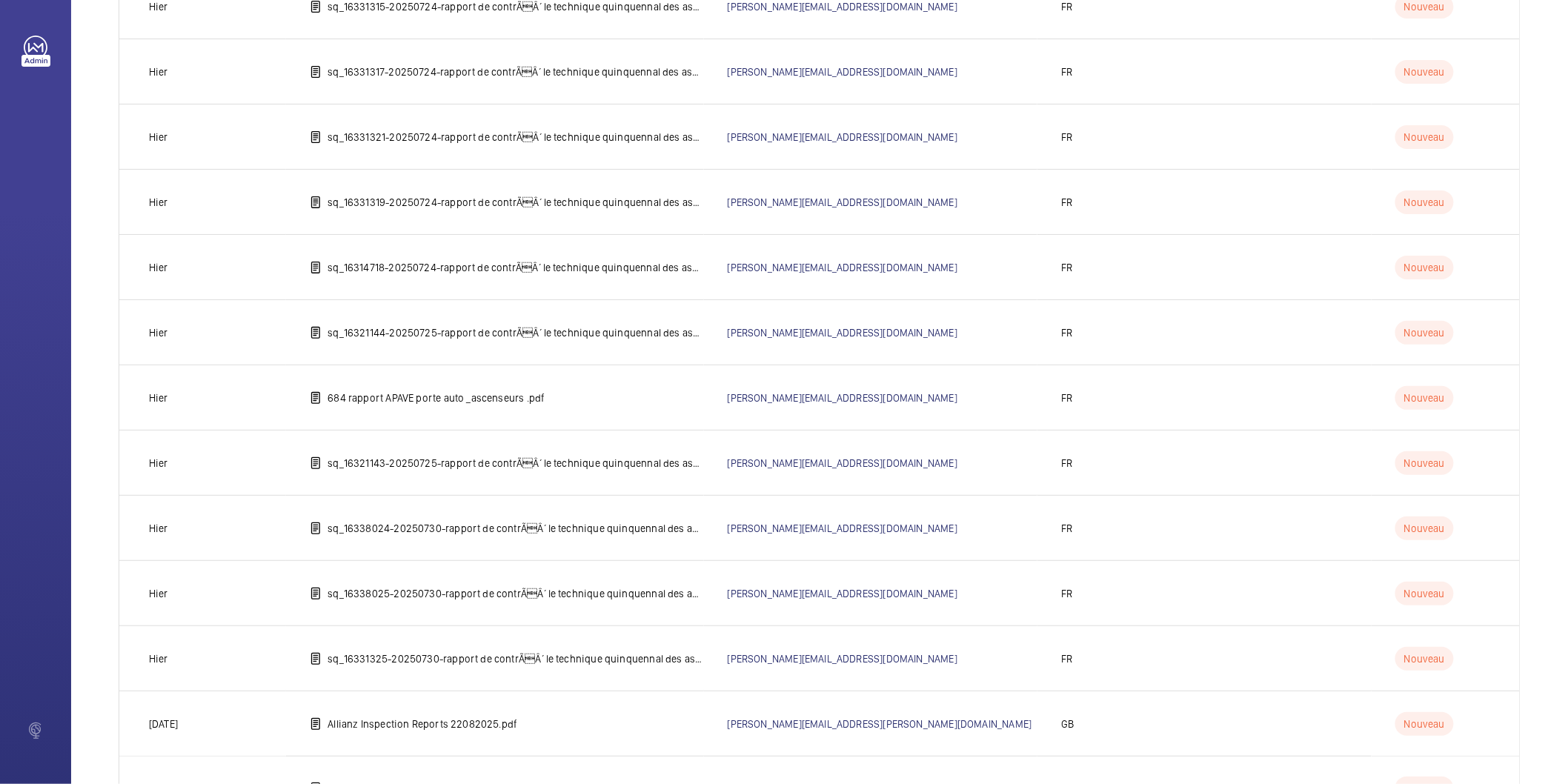
scroll to position [863, 0]
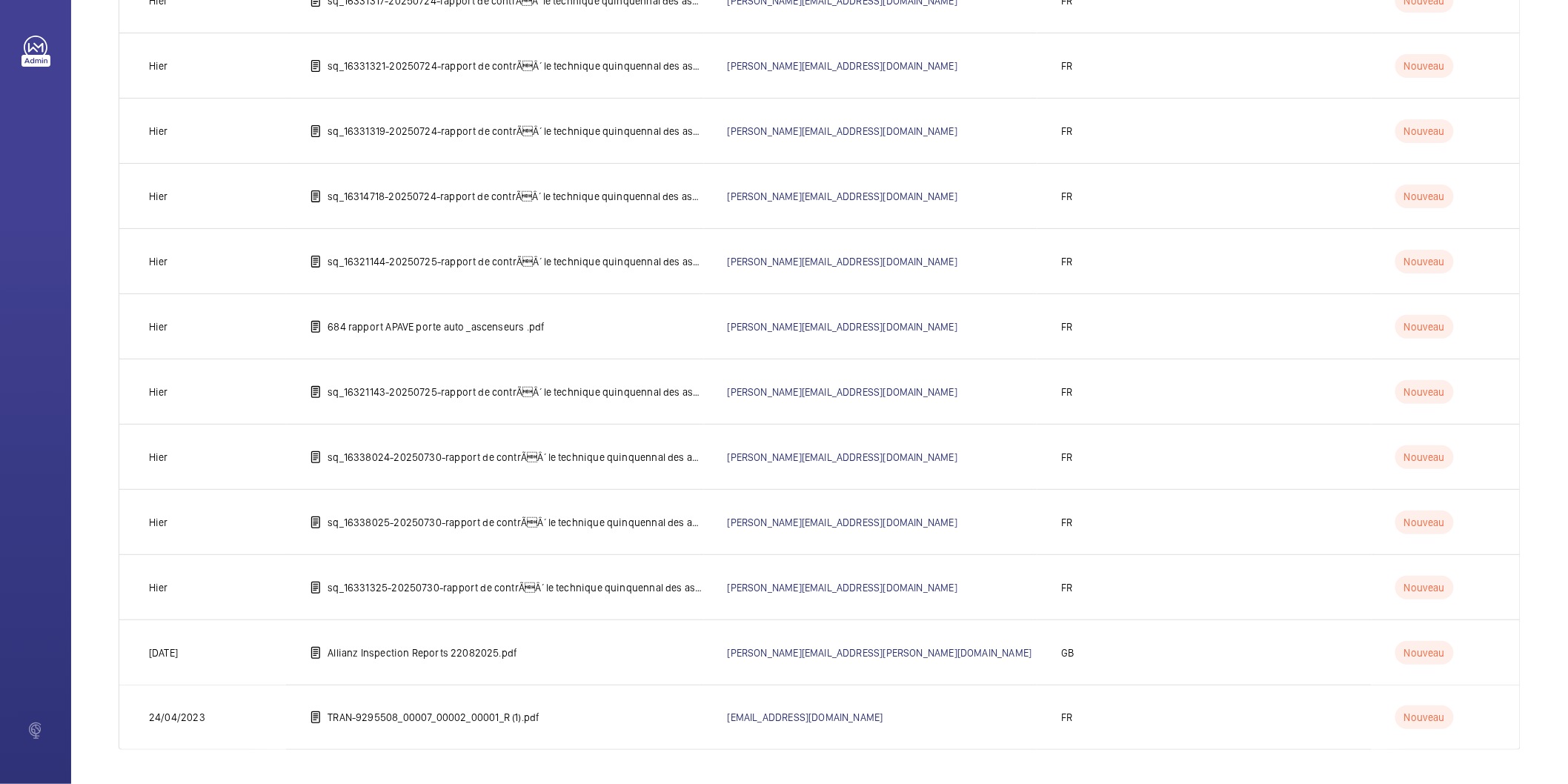
click at [590, 586] on p "sq_16331325-20250730-rapport de contrÃÂ´le technique quinquennal des ascenseur…" at bounding box center [516, 588] width 376 height 15
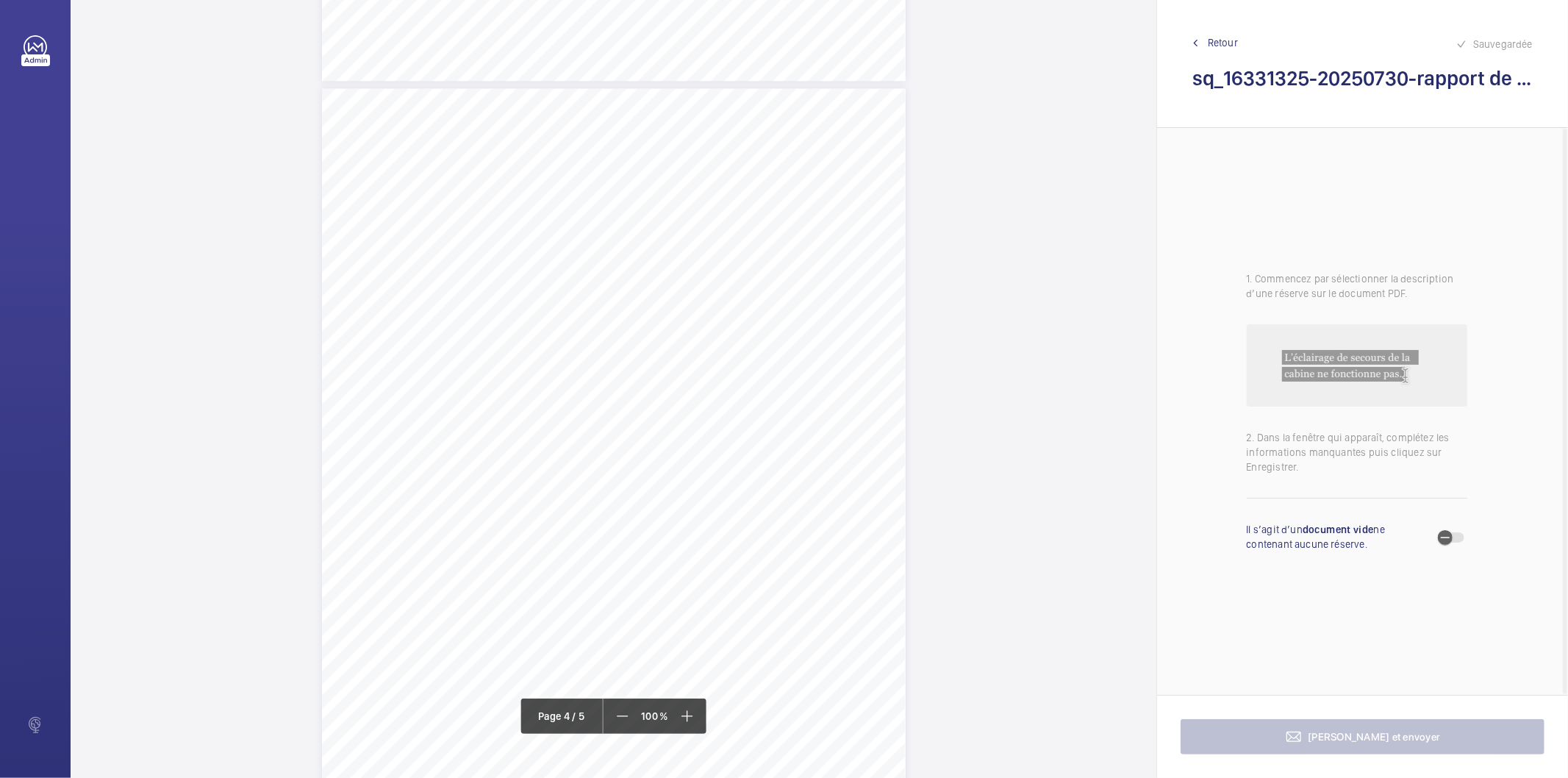
scroll to position [2450, 0]
drag, startPoint x: 669, startPoint y: 297, endPoint x: 692, endPoint y: 305, distance: 24.4
click at [692, 305] on div "Affaire n° : 2502206E0000059/41000 / N° du rapport : 206E0/25/5675 Lieu de véri…" at bounding box center [613, 482] width 584 height 825
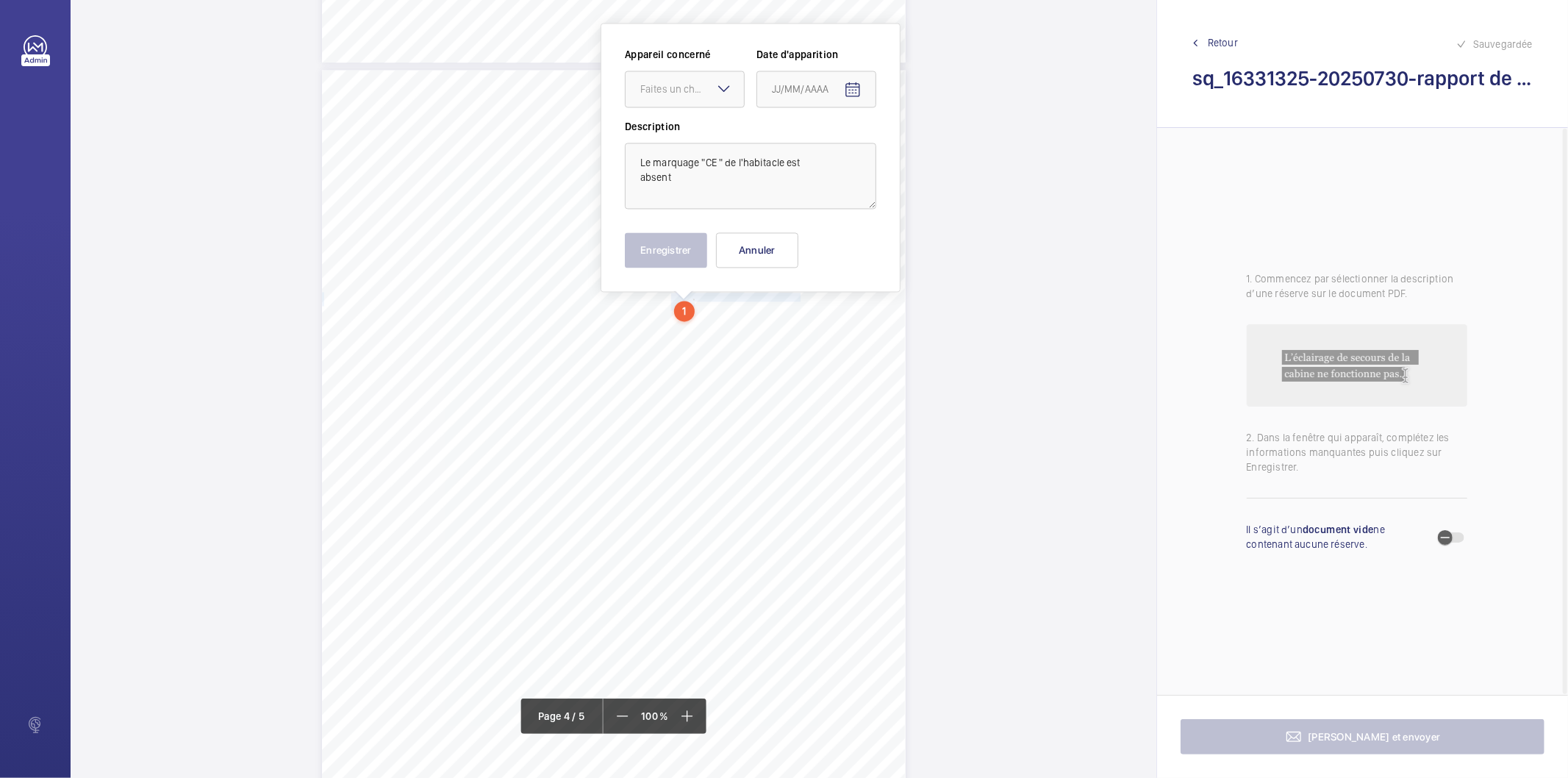
scroll to position [2383, 0]
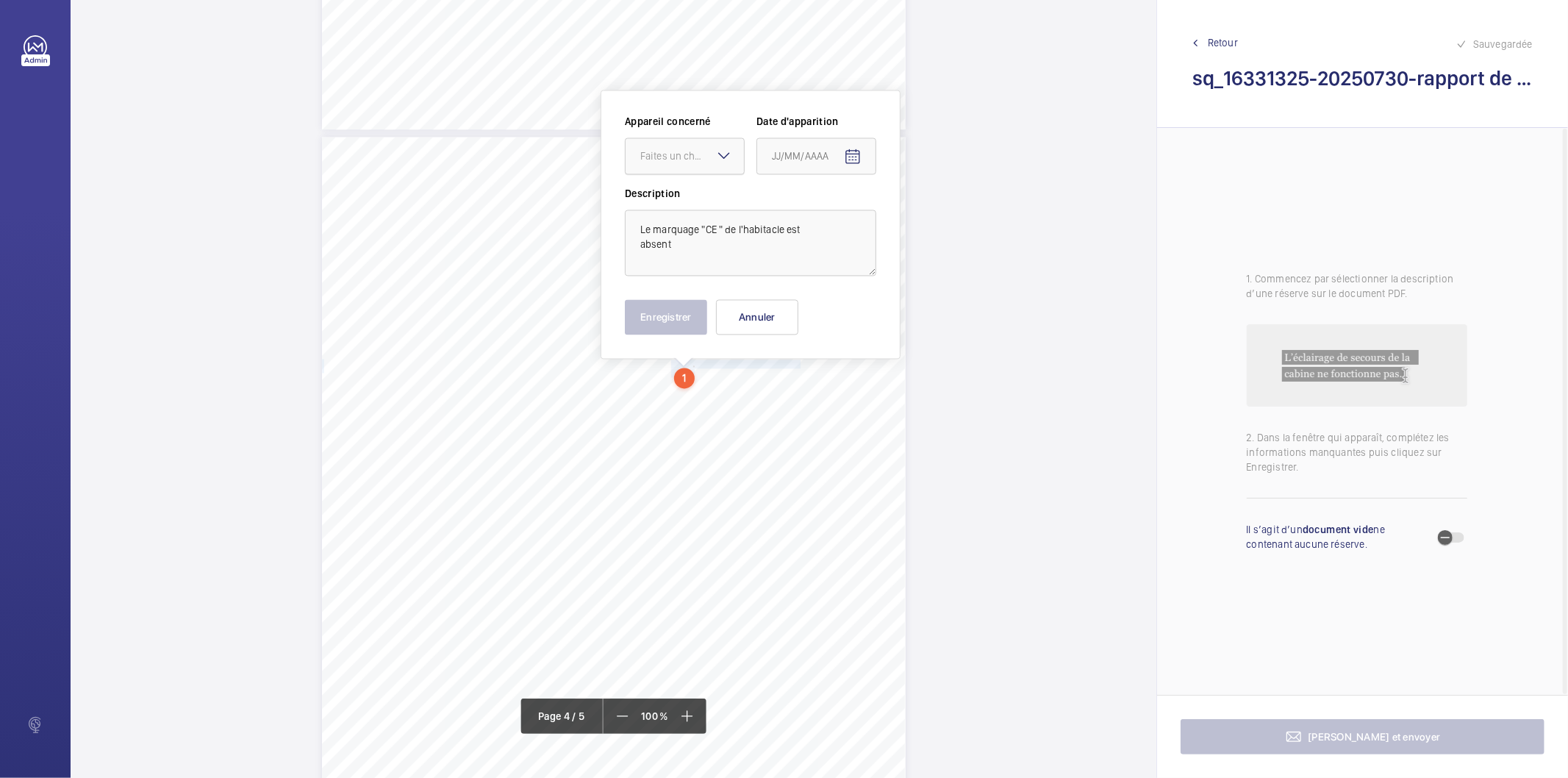
drag, startPoint x: 645, startPoint y: 153, endPoint x: 644, endPoint y: 170, distance: 17.0
click at [643, 155] on div "Faites un choix" at bounding box center [692, 156] width 104 height 15
click at [662, 197] on span "69832954" at bounding box center [684, 201] width 89 height 15
click at [860, 158] on button "Open calendar" at bounding box center [853, 157] width 36 height 36
click at [919, 215] on span "Previous month" at bounding box center [926, 214] width 29 height 29
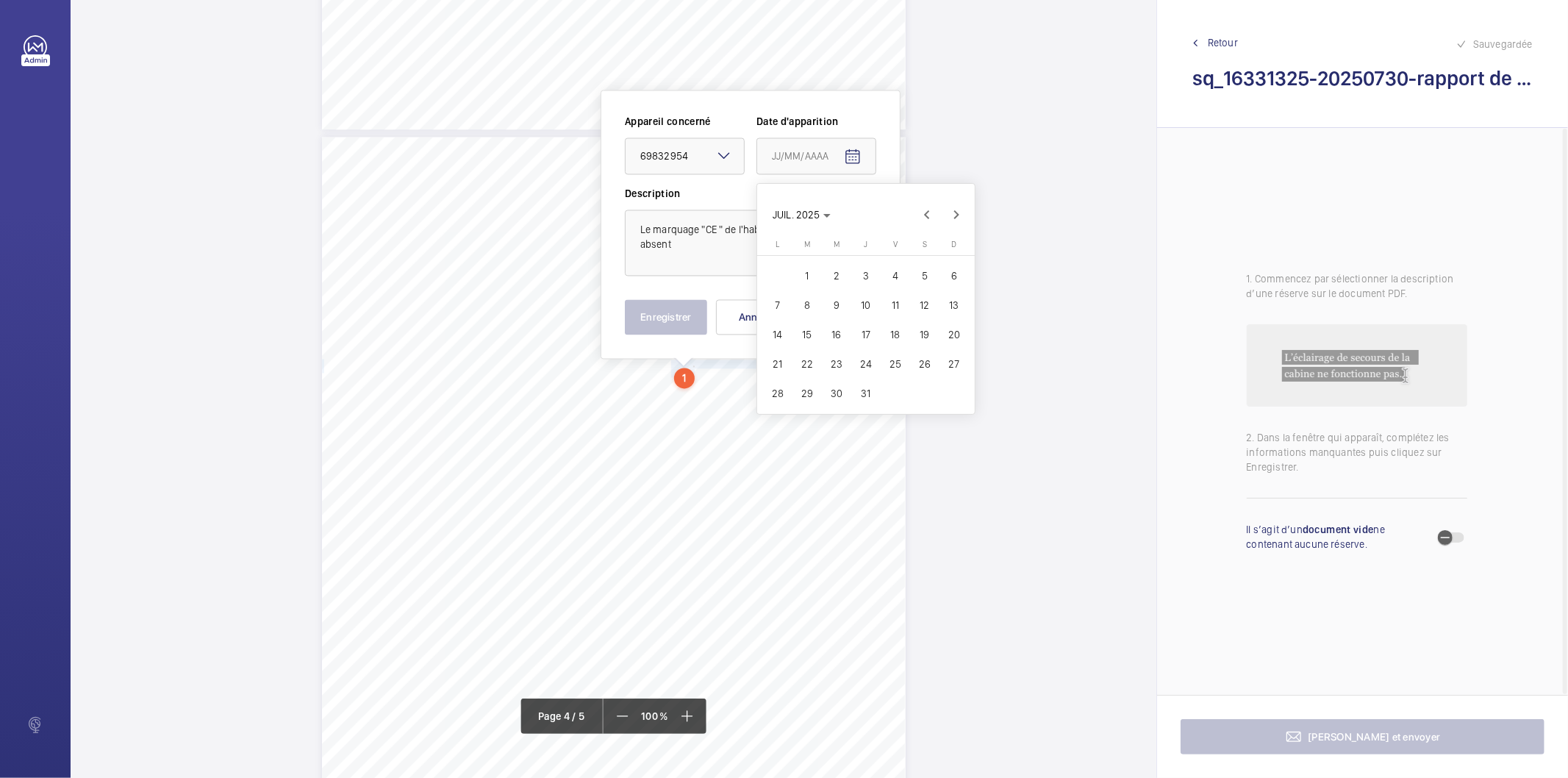
click at [806, 393] on span "29" at bounding box center [807, 393] width 26 height 26
type input "[DATE]"
click at [642, 333] on button "Enregistrer" at bounding box center [666, 317] width 82 height 36
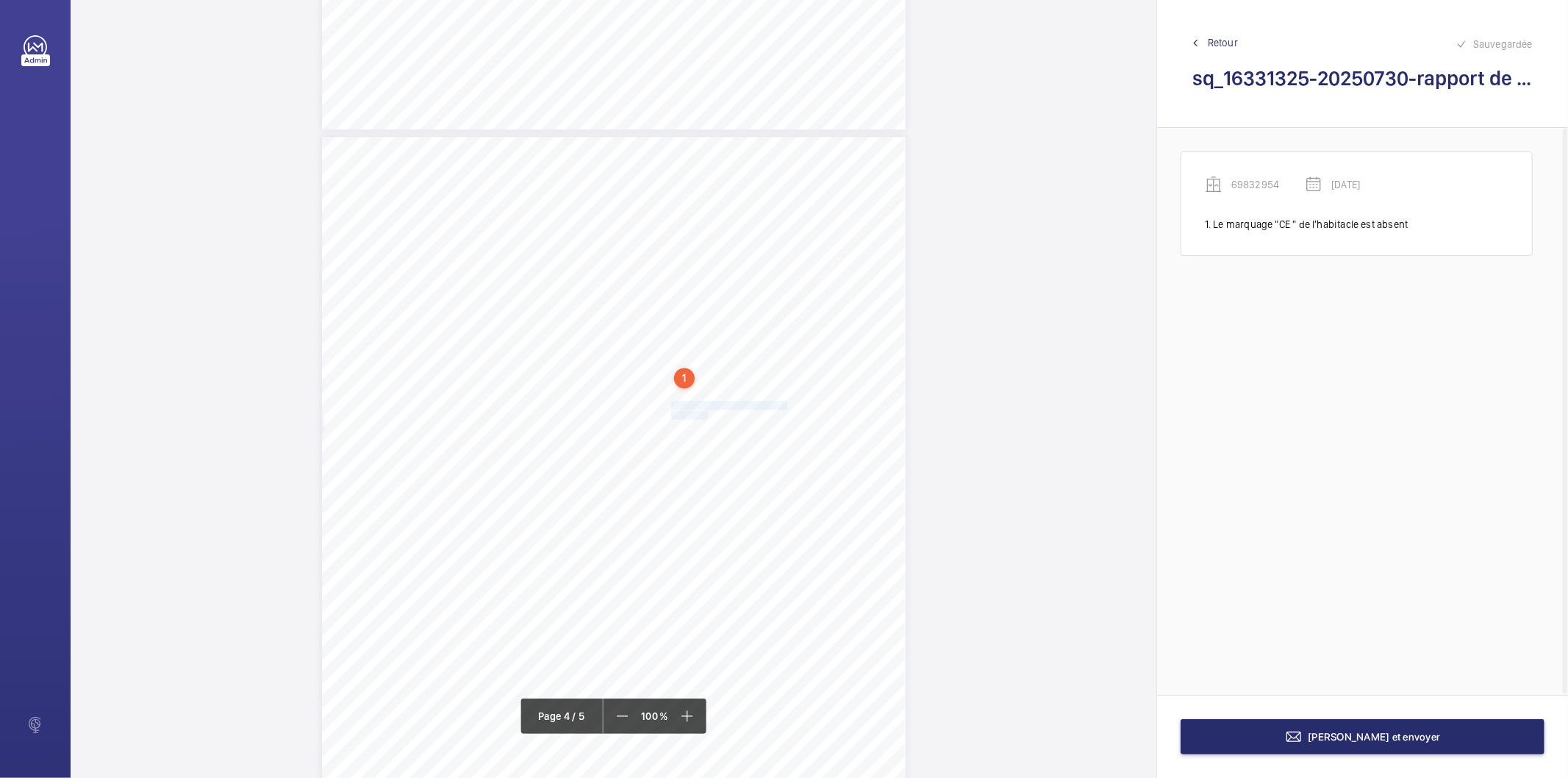
drag, startPoint x: 669, startPoint y: 406, endPoint x: 706, endPoint y: 413, distance: 37.7
click at [706, 413] on div "Affaire n° : 2502206E0000059/41000 / N° du rapport : 206E0/25/5675 Lieu de véri…" at bounding box center [613, 549] width 584 height 825
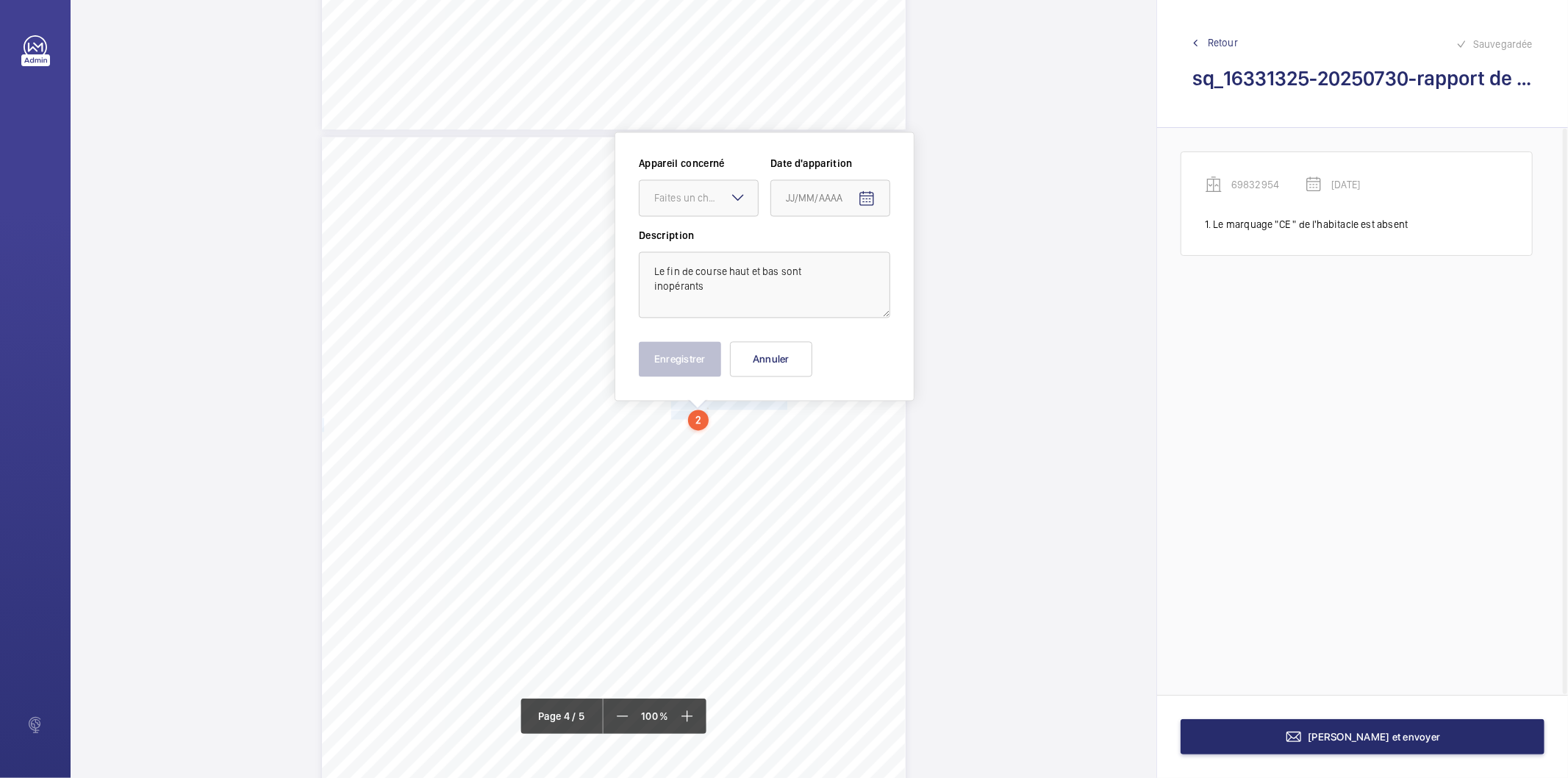
scroll to position [2424, 0]
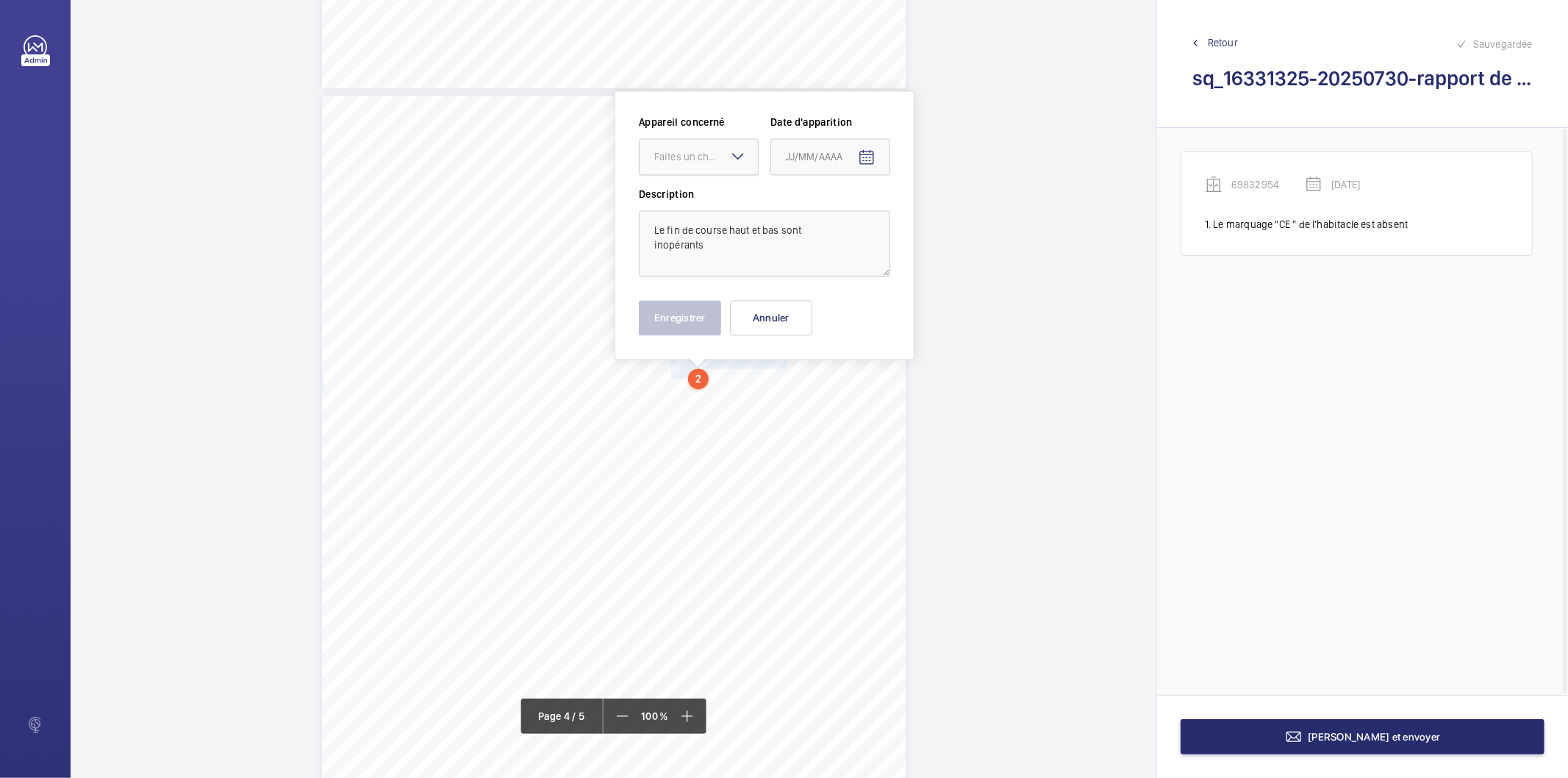
click at [670, 149] on div "Faites un choix" at bounding box center [706, 157] width 104 height 15
click at [682, 202] on span "69832954" at bounding box center [698, 202] width 89 height 15
click at [874, 158] on mat-icon "Open calendar" at bounding box center [866, 157] width 18 height 18
click at [933, 209] on span "Previous month" at bounding box center [940, 214] width 29 height 29
click at [828, 392] on span "29" at bounding box center [821, 393] width 26 height 26
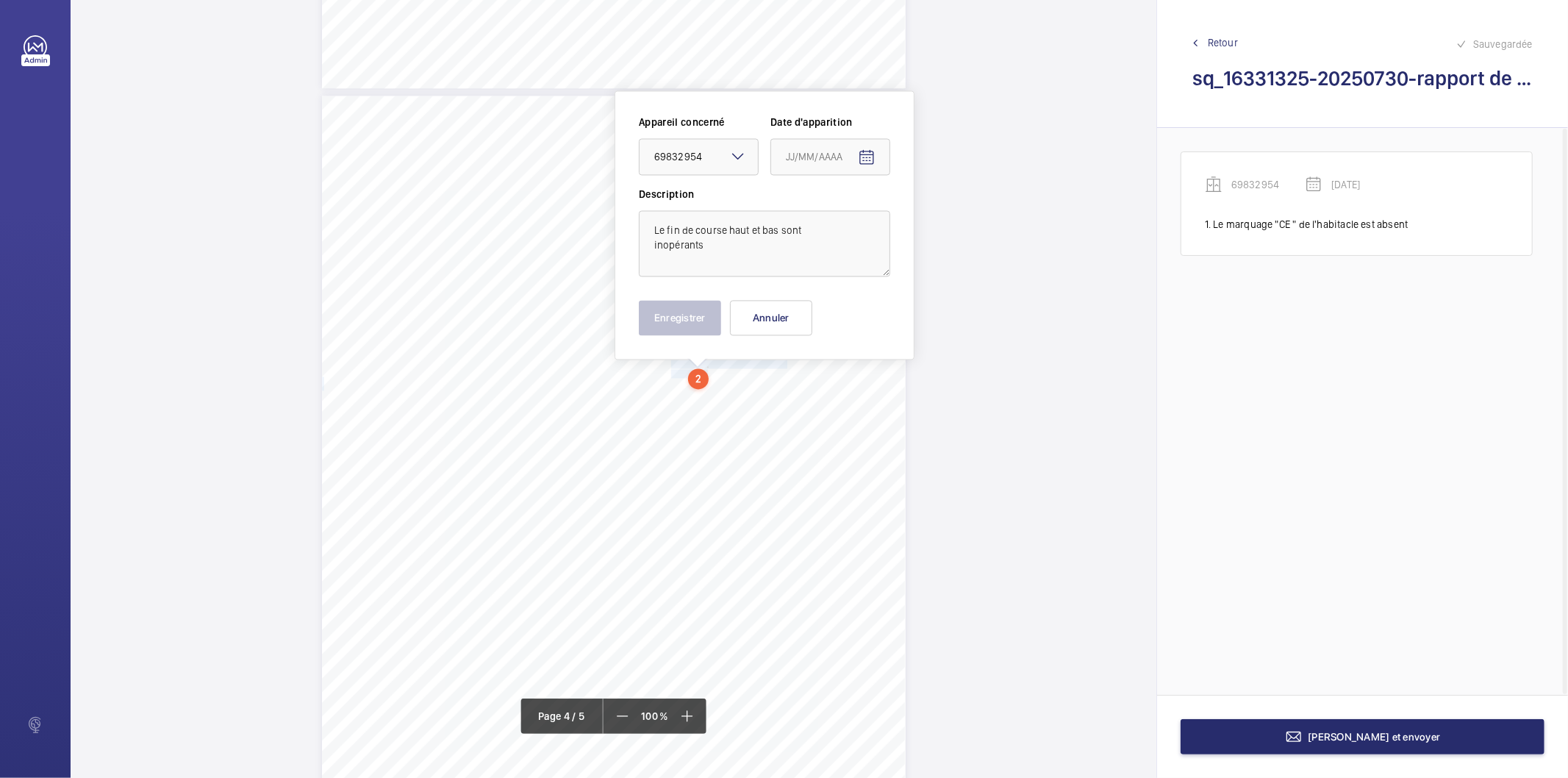
type input "[DATE]"
click at [674, 320] on button "Enregistrer" at bounding box center [679, 318] width 82 height 36
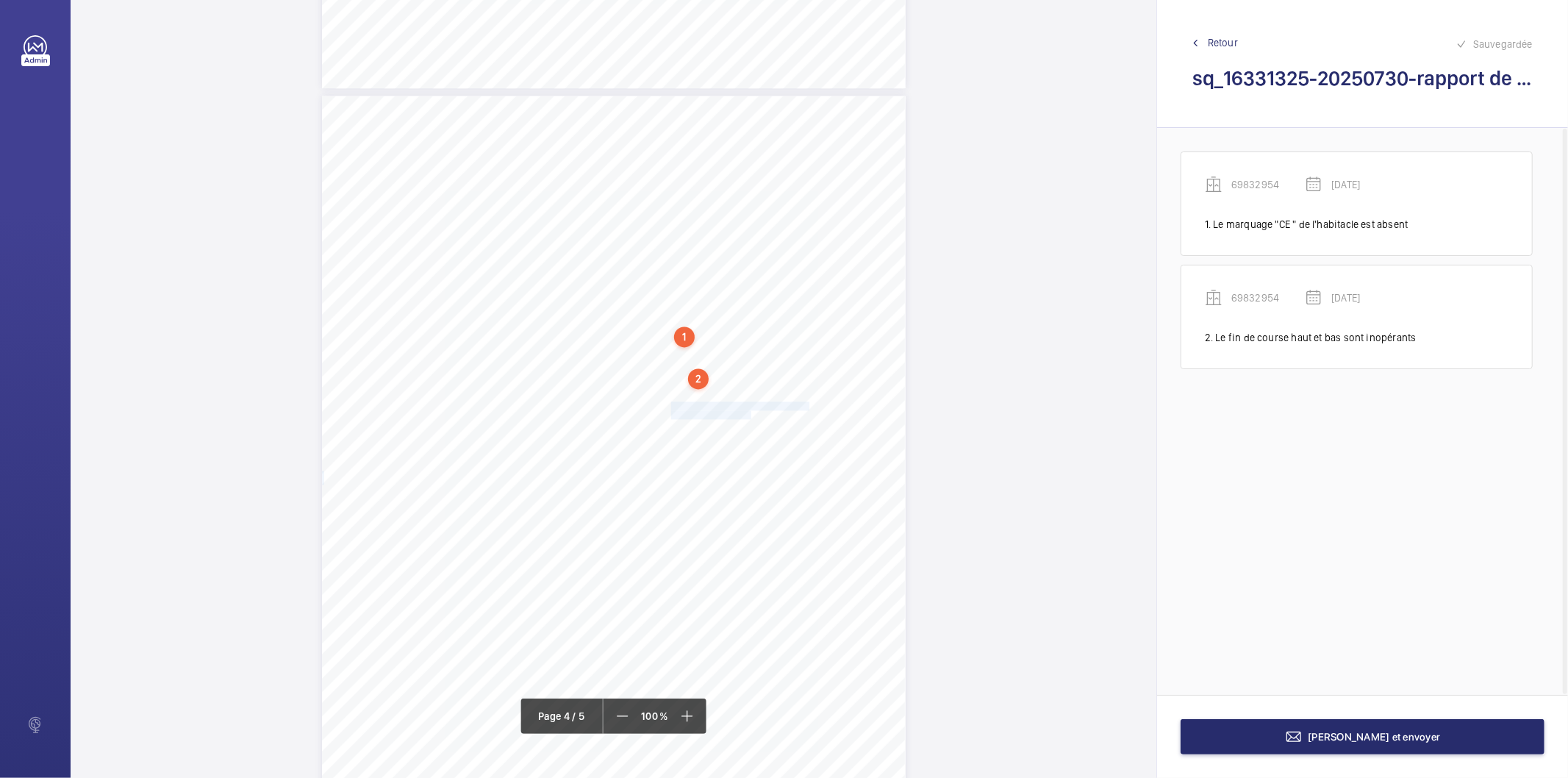
drag, startPoint x: 669, startPoint y: 406, endPoint x: 748, endPoint y: 413, distance: 79.3
click at [748, 413] on div "Affaire n° : 2502206E0000059/41000 / N° du rapport : 206E0/25/5675 Lieu de véri…" at bounding box center [613, 508] width 584 height 825
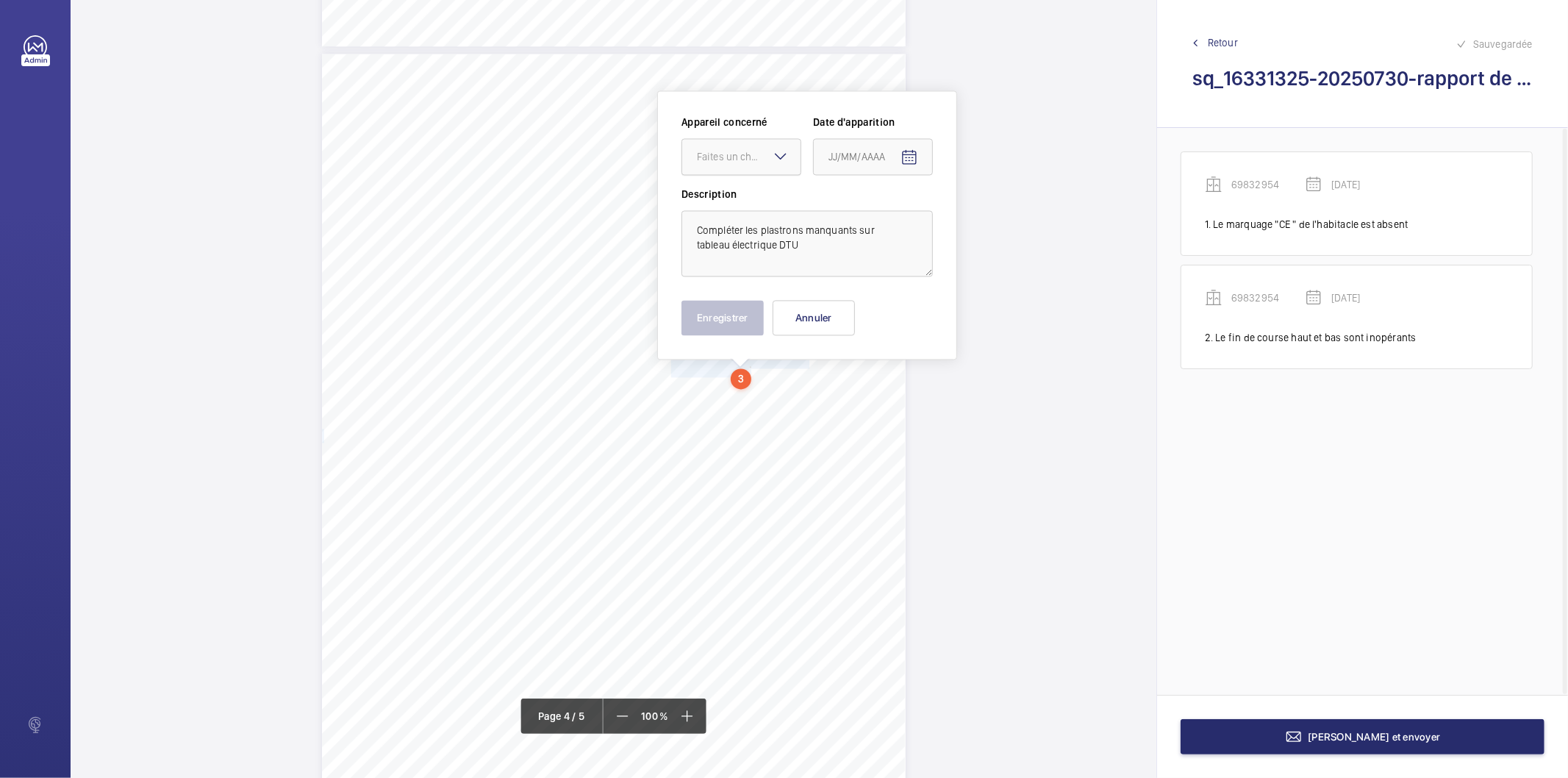
click at [760, 158] on div "Faites un choix" at bounding box center [748, 157] width 104 height 15
click at [744, 209] on div "69832954" at bounding box center [741, 202] width 118 height 36
click at [901, 160] on mat-icon "Open calendar" at bounding box center [909, 157] width 18 height 18
click at [978, 217] on span "Previous month" at bounding box center [983, 215] width 29 height 29
click at [854, 393] on span "29" at bounding box center [863, 394] width 26 height 26
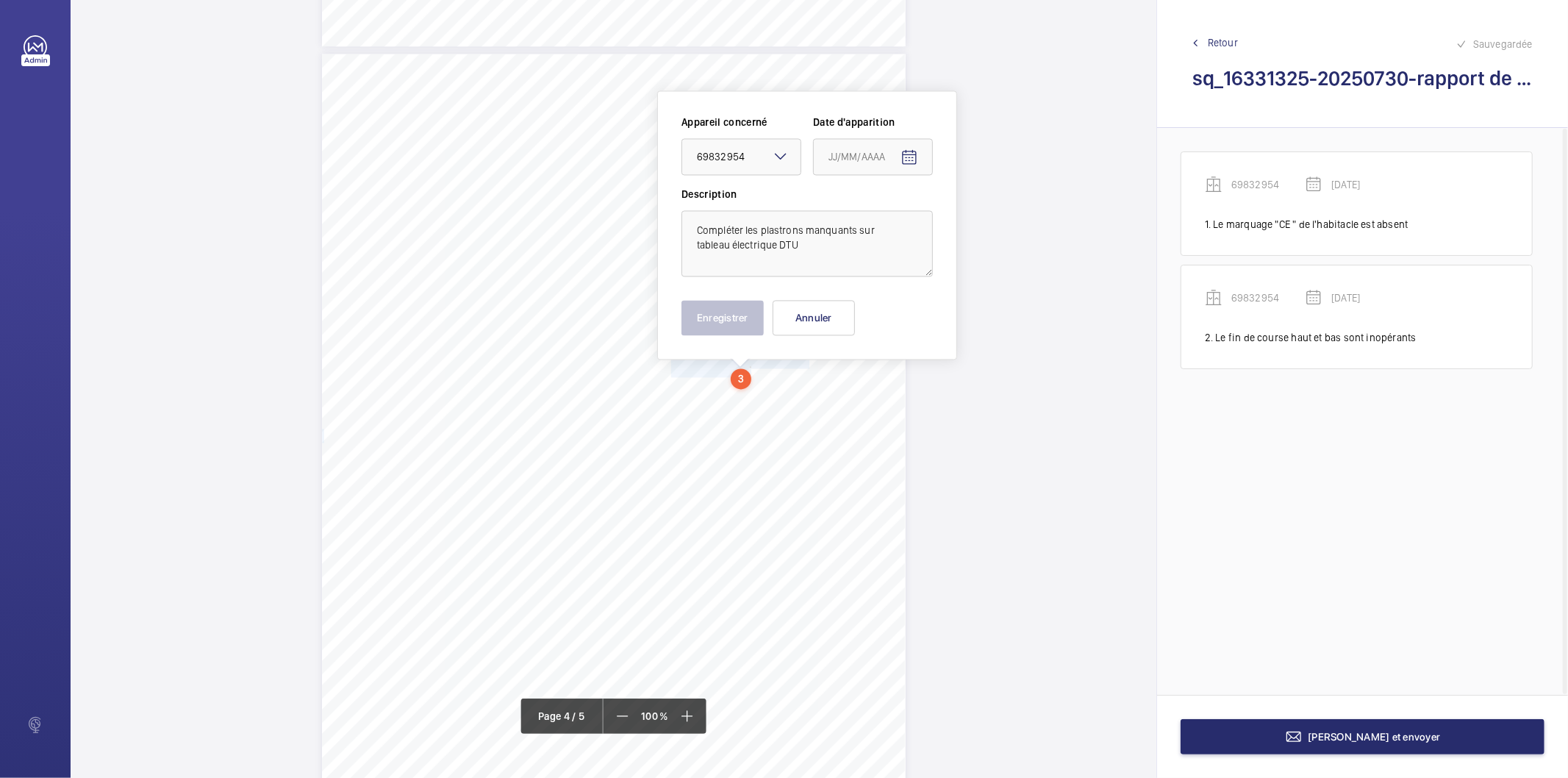
type input "[DATE]"
click at [724, 308] on button "Enregistrer" at bounding box center [723, 318] width 82 height 36
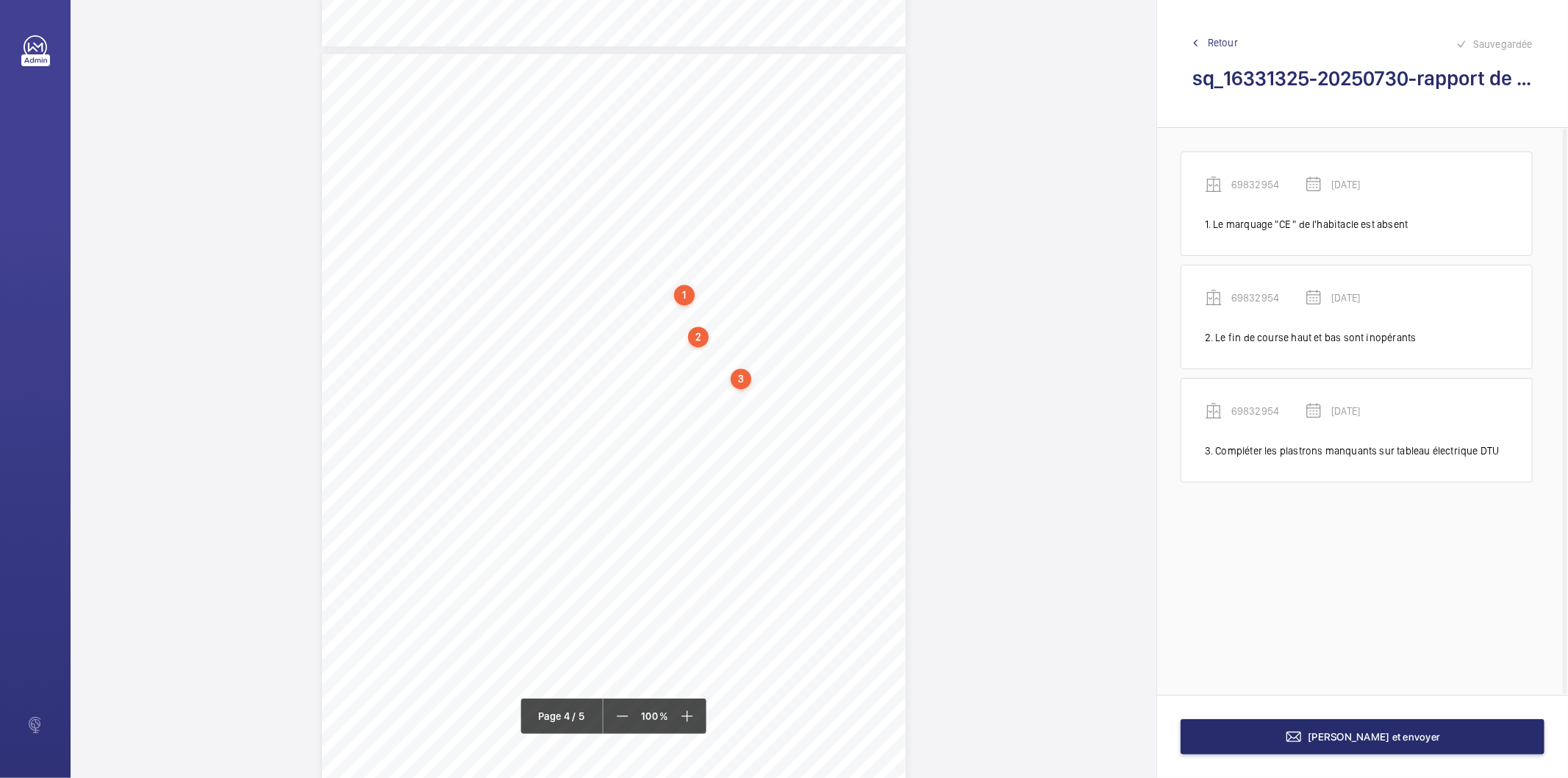
click at [699, 340] on div "2" at bounding box center [698, 337] width 21 height 21
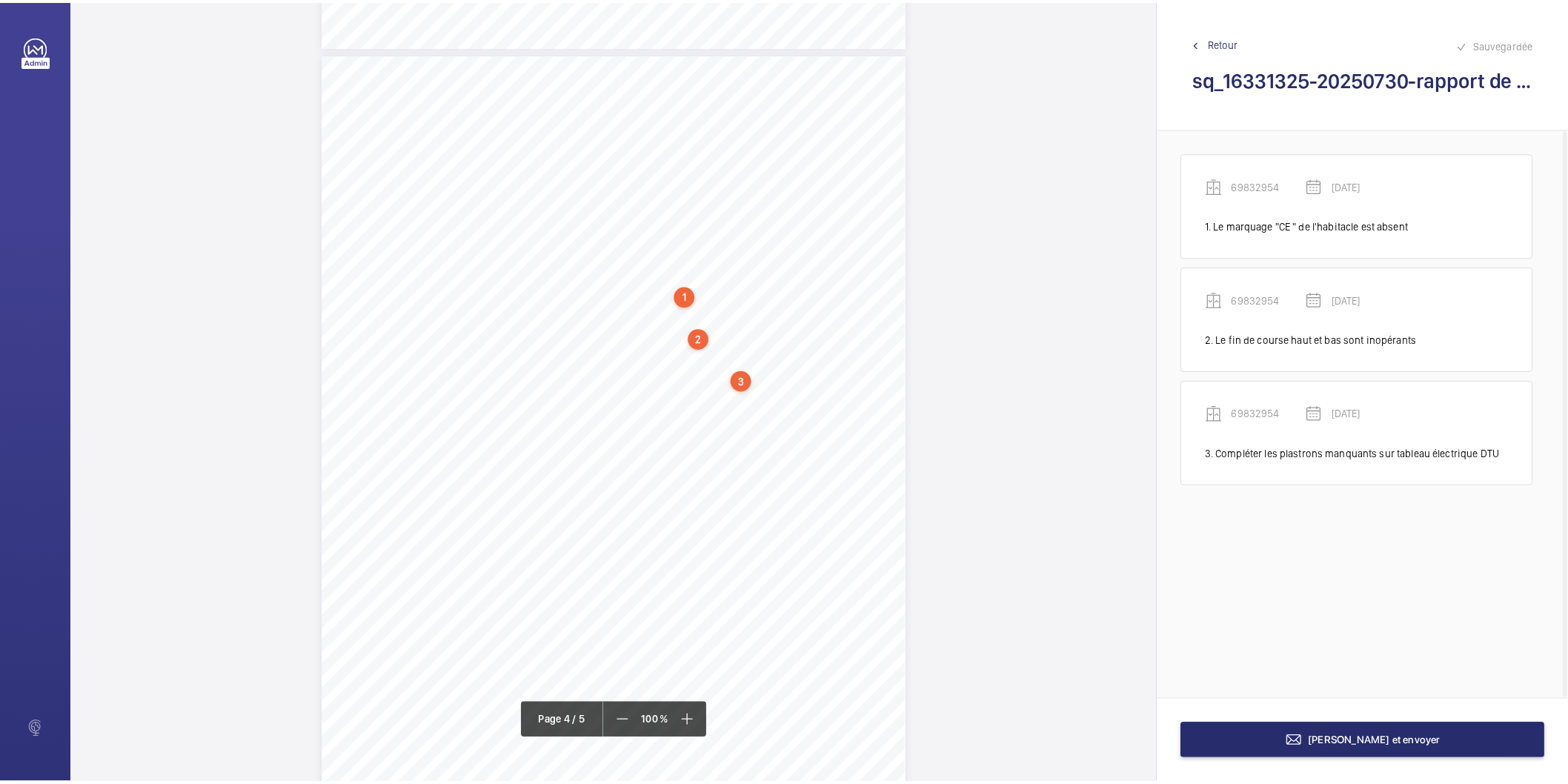
scroll to position [2431, 0]
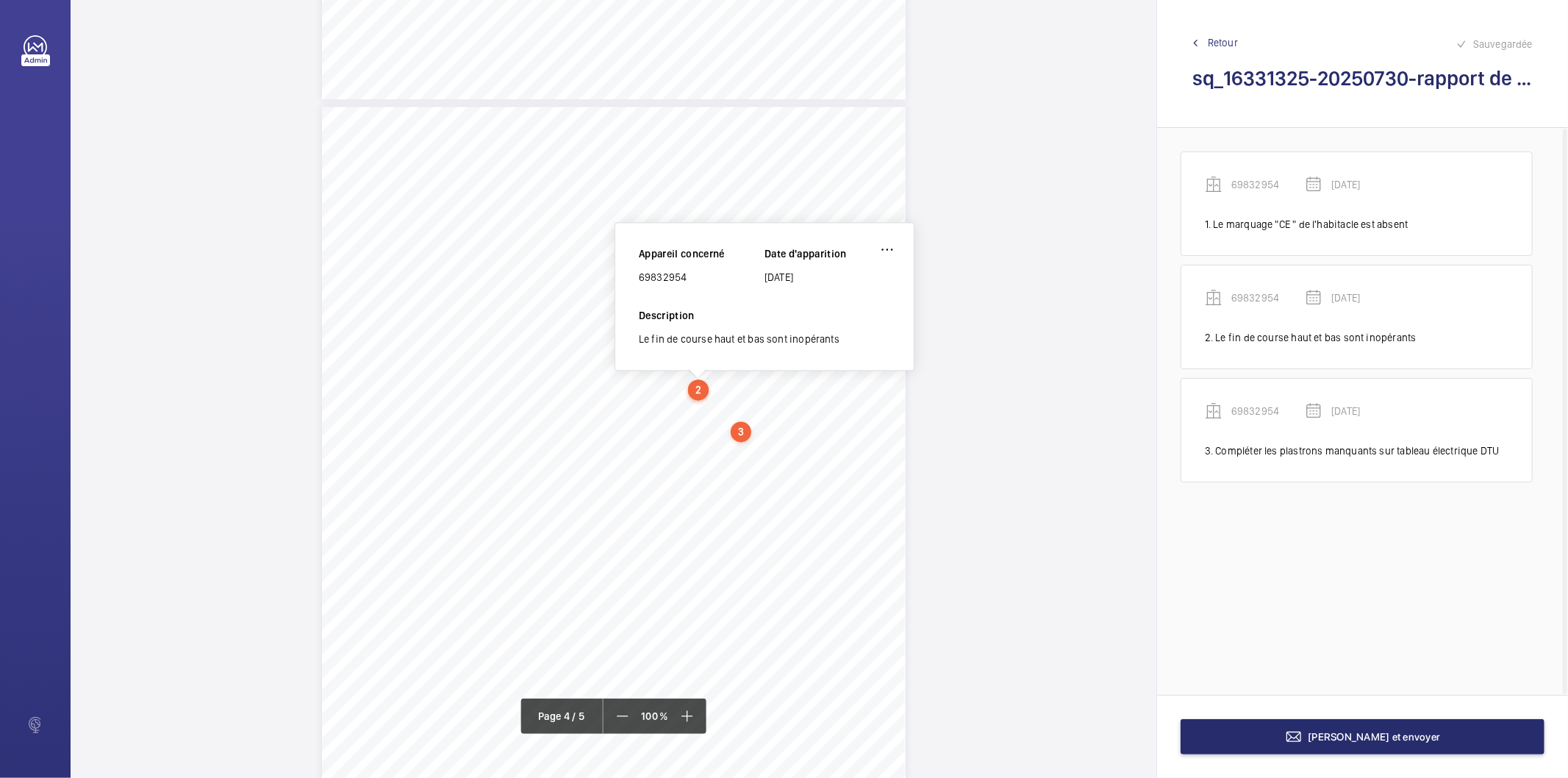
click at [669, 281] on div "69832954" at bounding box center [701, 277] width 126 height 15
copy div "69832954"
click at [1217, 747] on button "[PERSON_NAME] et envoyer" at bounding box center [1362, 737] width 364 height 36
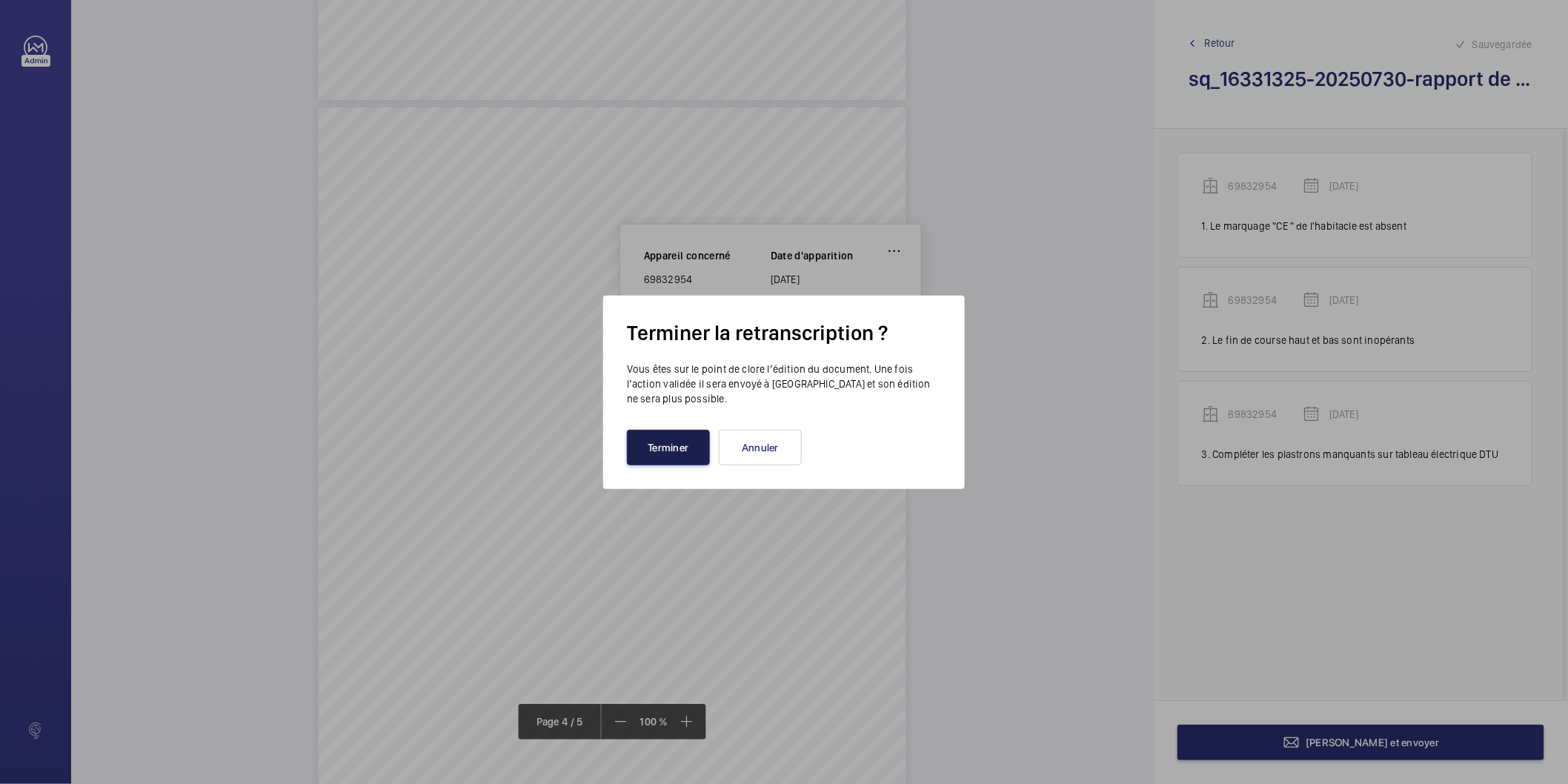
click at [691, 456] on button "Terminer" at bounding box center [668, 448] width 83 height 36
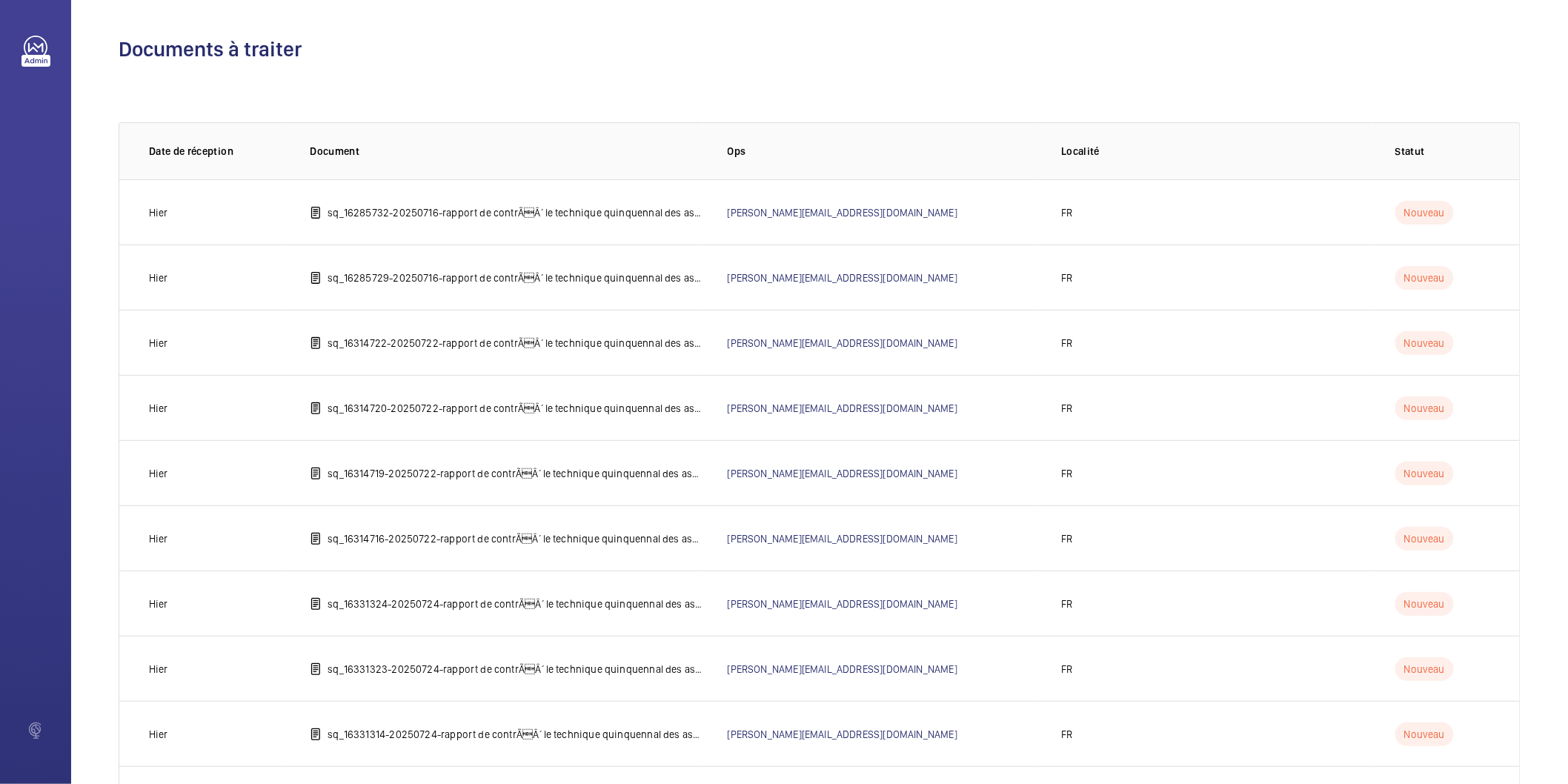
scroll to position [685, 0]
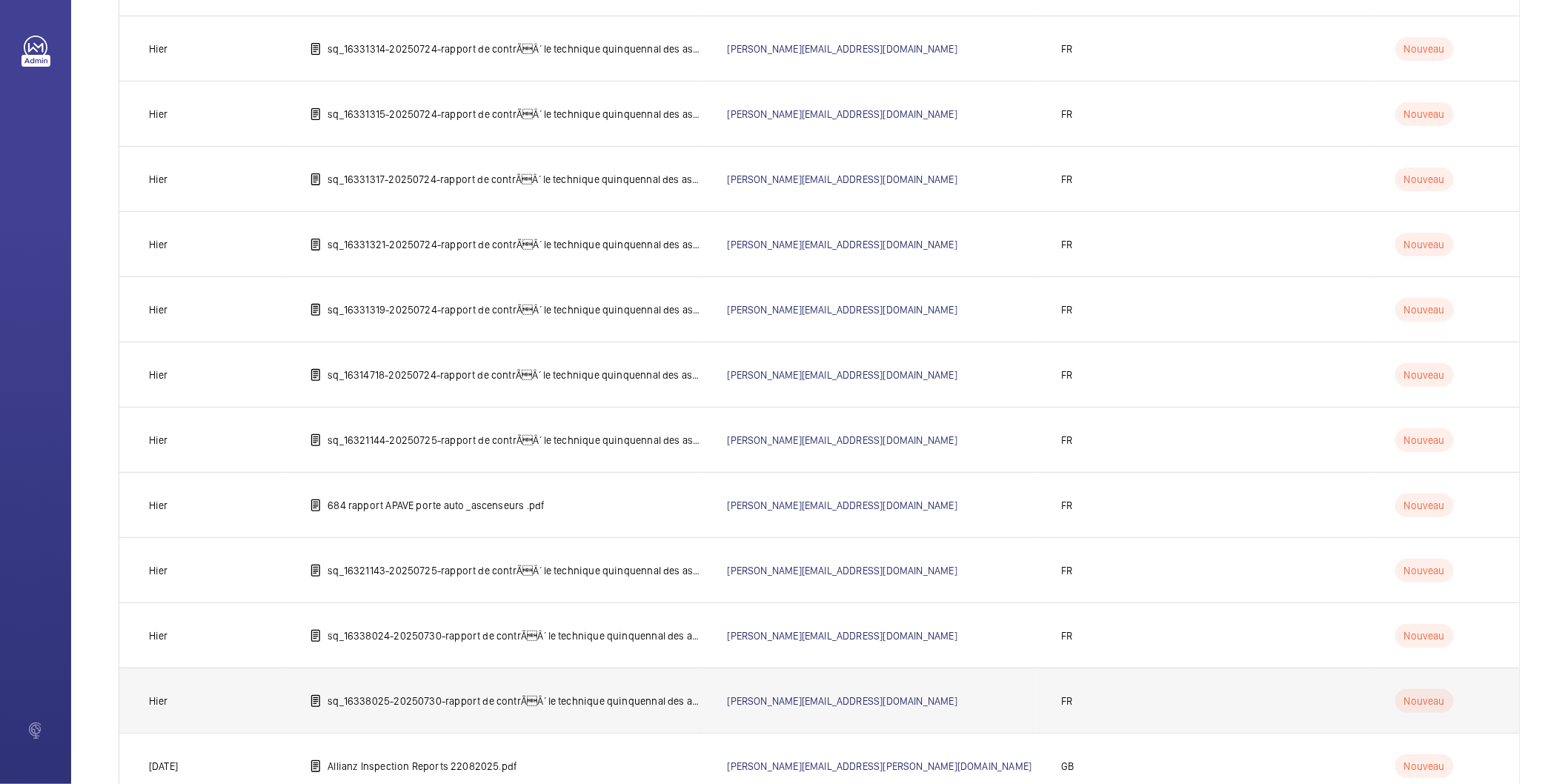
click at [612, 695] on p "sq_16338025-20250730-rapport de contrÃÂ´le technique quinquennal des ascenseur…" at bounding box center [516, 701] width 376 height 15
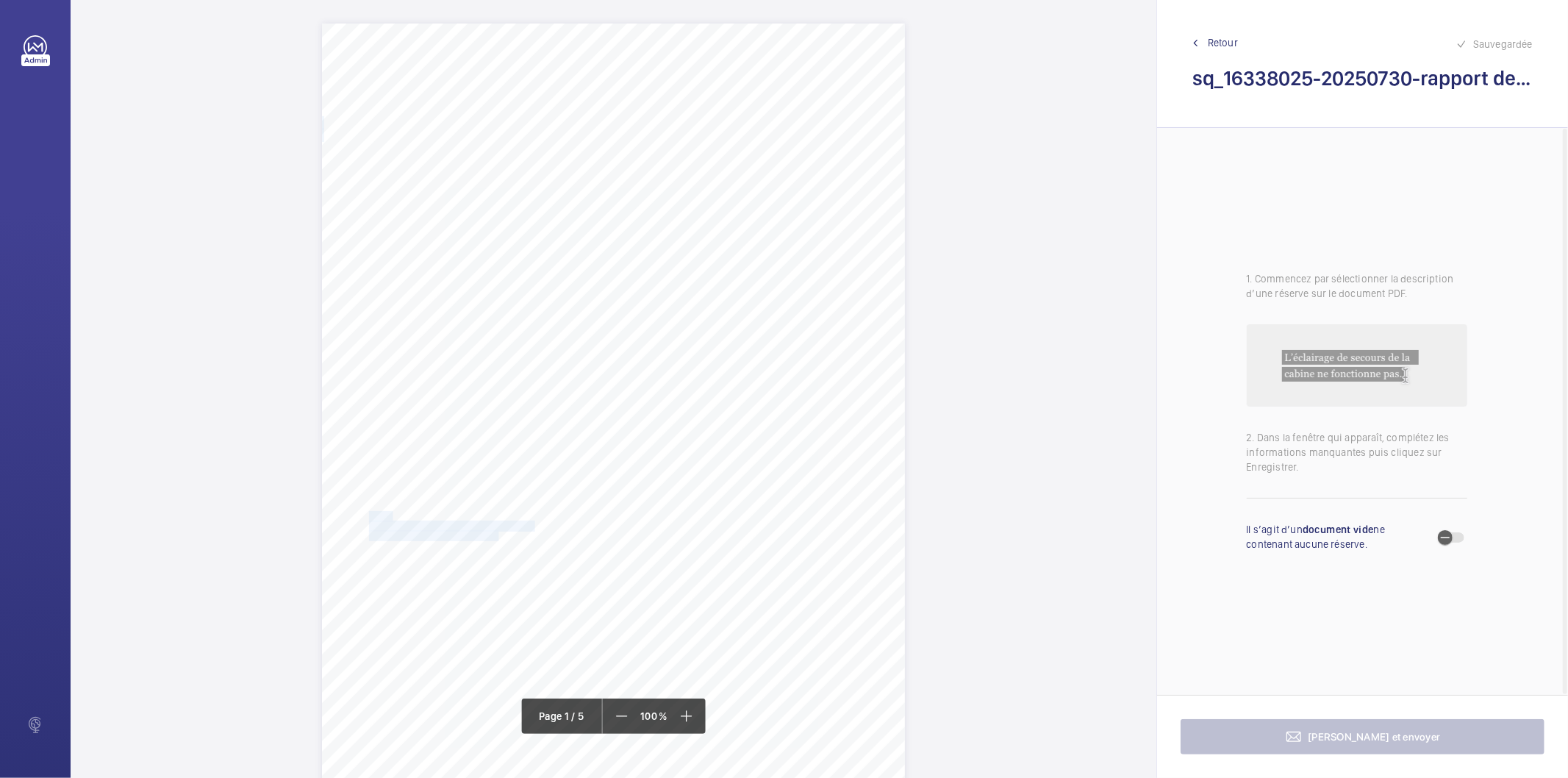
drag, startPoint x: 500, startPoint y: 538, endPoint x: 367, endPoint y: 512, distance: 135.5
click at [367, 512] on div "IN'LI PROPERTY MANAGEMENT IN'LI PROPERTY MANAGEMENT TOUR ARIANE 5 PLACE DE LA P…" at bounding box center [613, 436] width 583 height 825
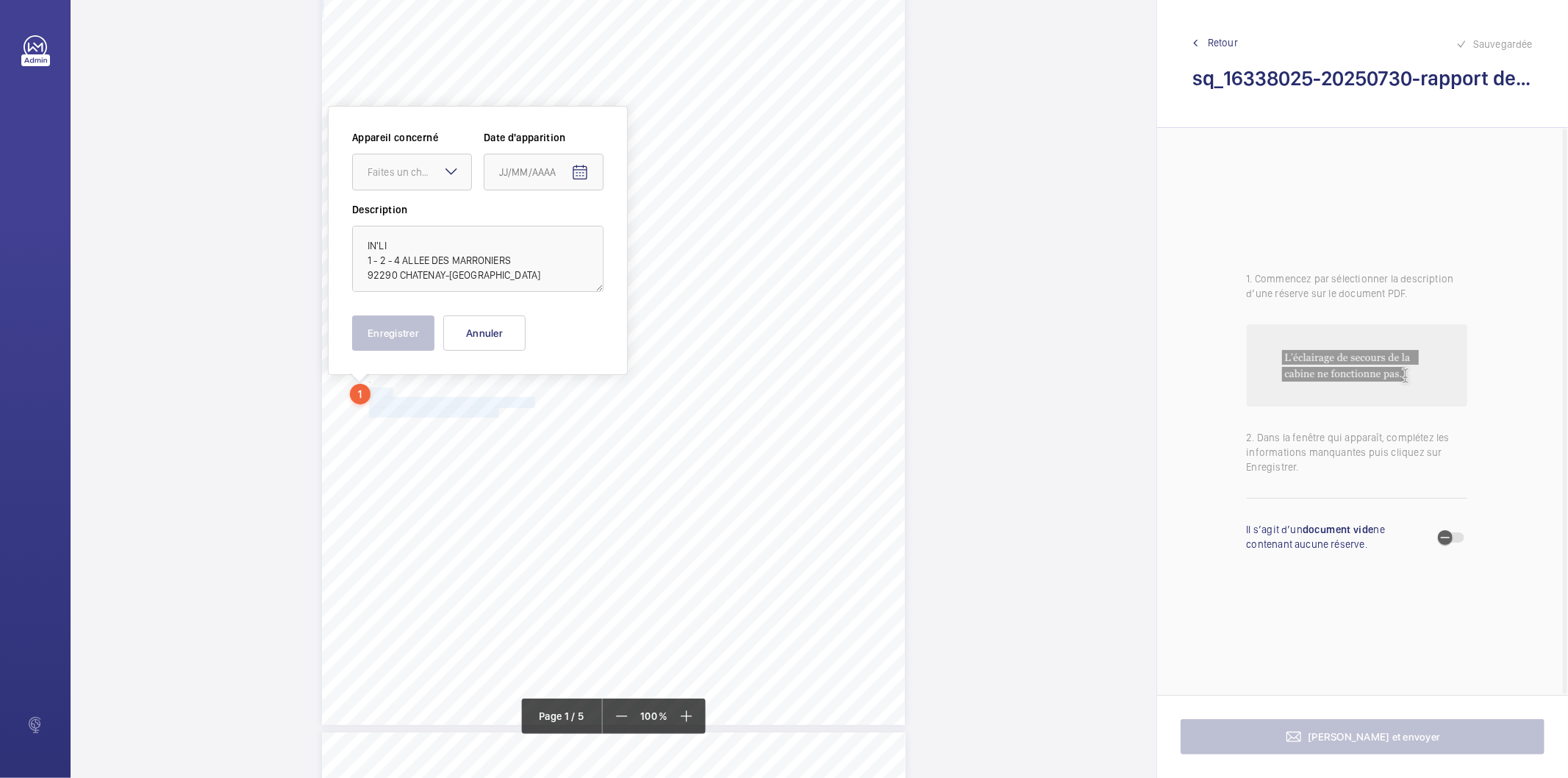
scroll to position [140, 0]
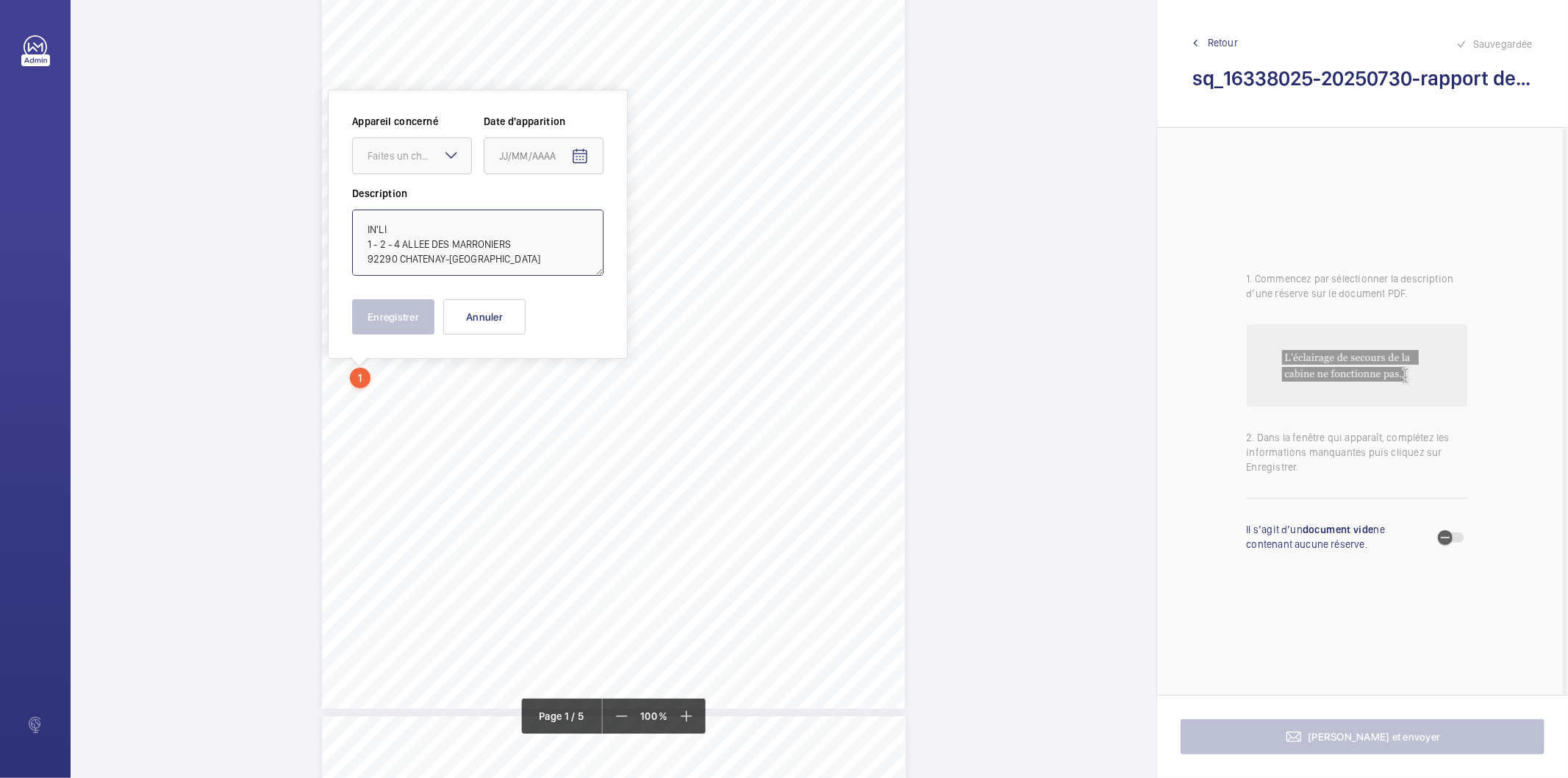
click at [409, 230] on textarea "IN'LI 1 - 2 - 4 ALLEE DES MARRONIERS 92290 CHATENAY-MALABR" at bounding box center [478, 242] width 251 height 67
type textarea "IN'LI 1 - 2 - 4 ALLEE DES MARRONIERS 92290 CHATENAY-MALABR"
drag, startPoint x: 488, startPoint y: 314, endPoint x: 575, endPoint y: 371, distance: 104.0
click at [488, 314] on button "Annuler" at bounding box center [485, 317] width 82 height 36
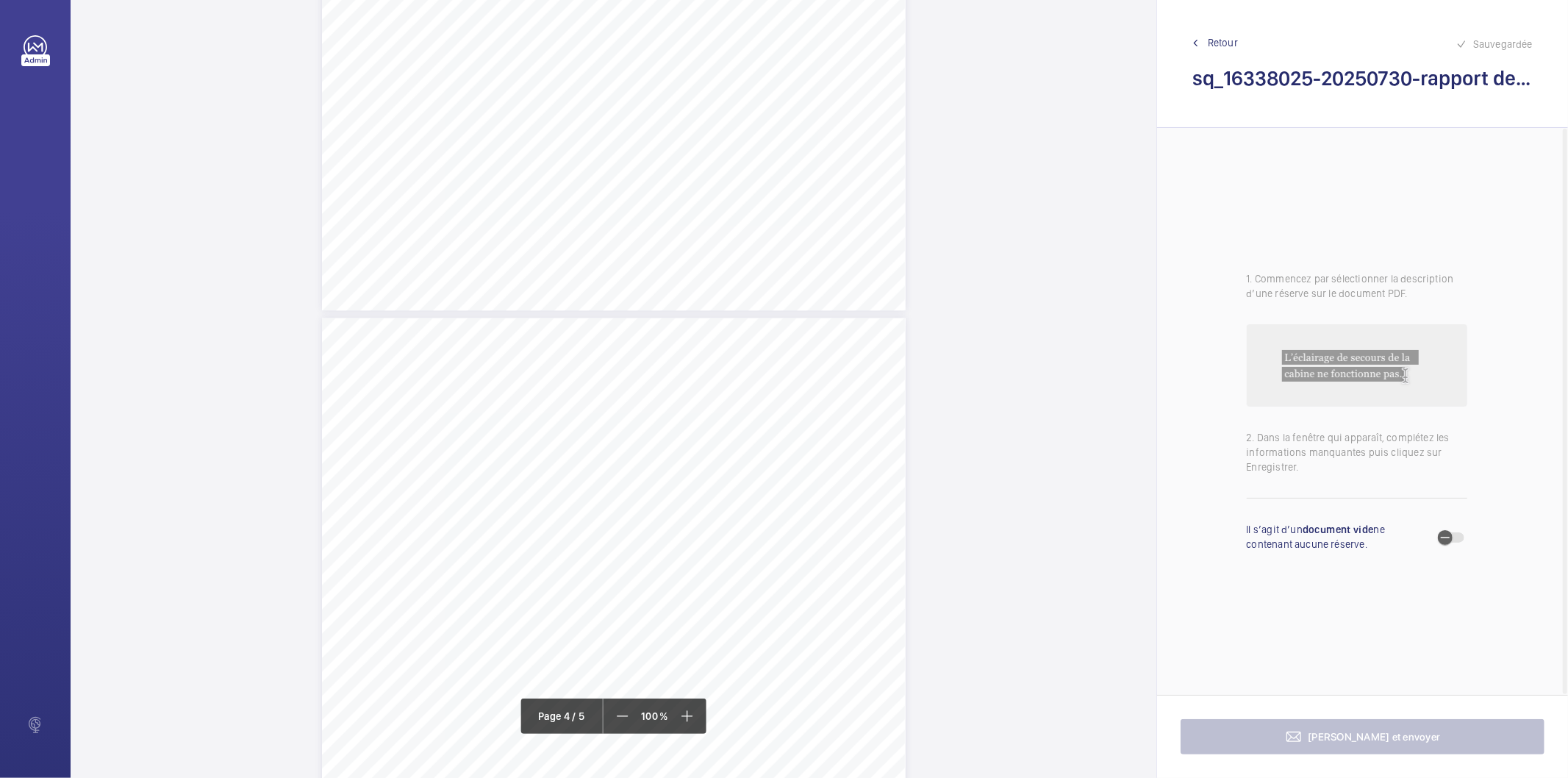
scroll to position [2344, 0]
drag, startPoint x: 669, startPoint y: 400, endPoint x: 718, endPoint y: 407, distance: 49.5
click at [718, 407] on div "Affaire n° : 2502206E0000059/2000 / N° du rapport : 206E0/25/5725 Lieu de vérif…" at bounding box center [613, 588] width 584 height 825
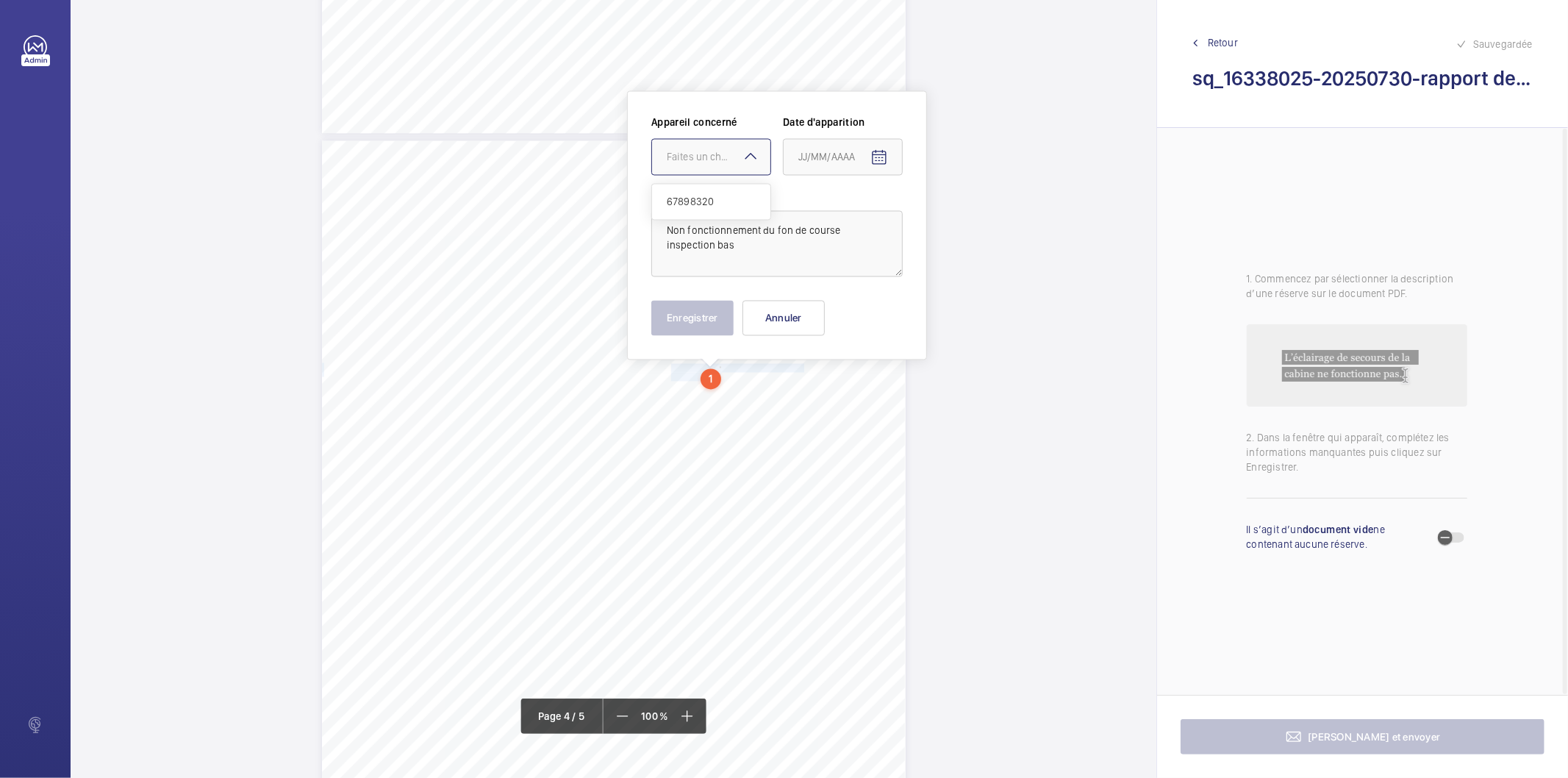
click at [728, 159] on div "Faites un choix" at bounding box center [718, 157] width 104 height 15
click at [708, 192] on div "67898320" at bounding box center [711, 202] width 118 height 36
click at [874, 156] on mat-icon "Open calendar" at bounding box center [878, 157] width 18 height 18
click at [954, 217] on span "Previous month" at bounding box center [952, 214] width 29 height 29
click at [946, 360] on span "26" at bounding box center [951, 364] width 26 height 26
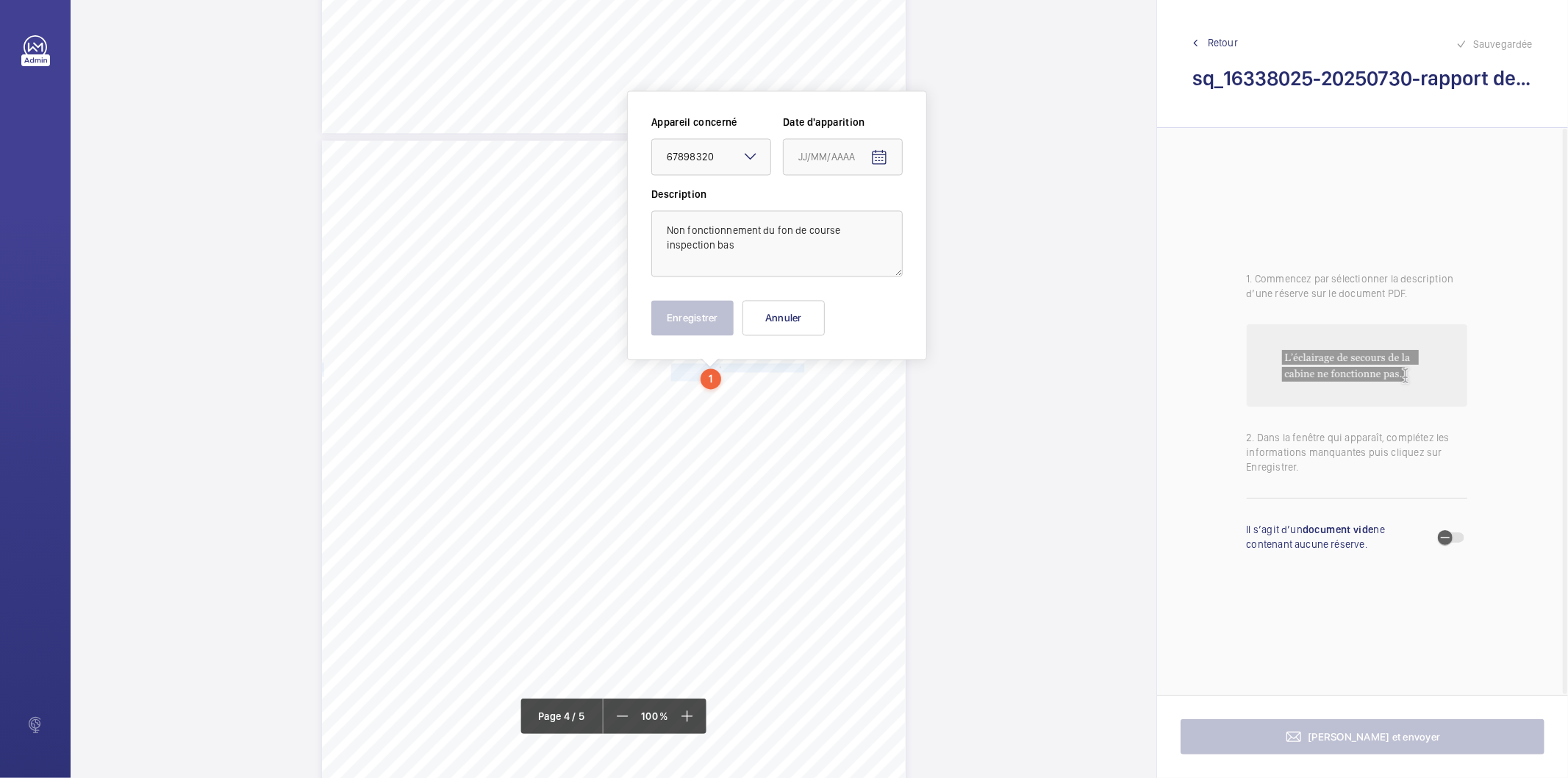
type input "26/07/2025"
click at [714, 321] on button "Enregistrer" at bounding box center [693, 318] width 82 height 36
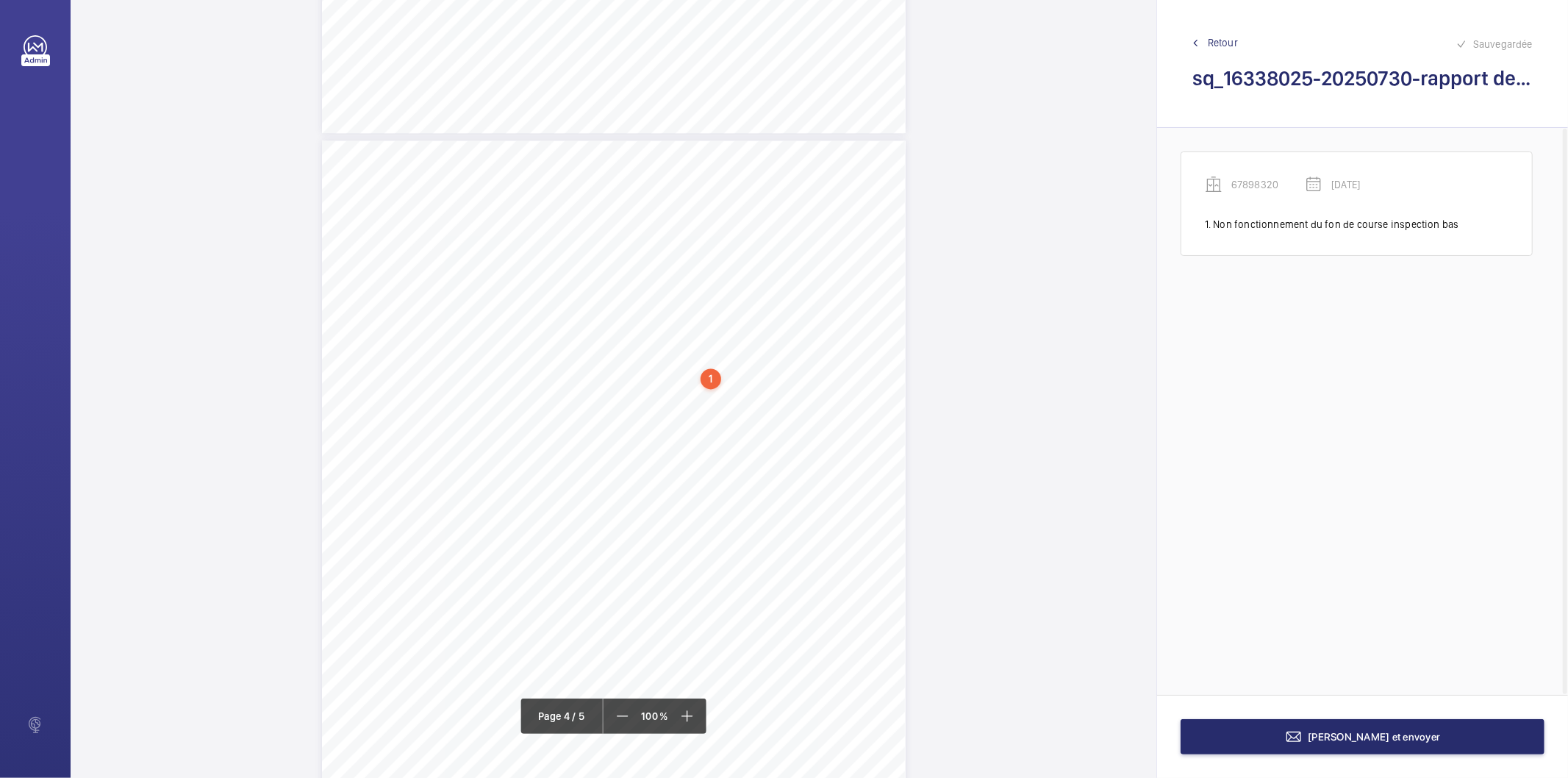
click at [706, 373] on div "1" at bounding box center [710, 379] width 21 height 21
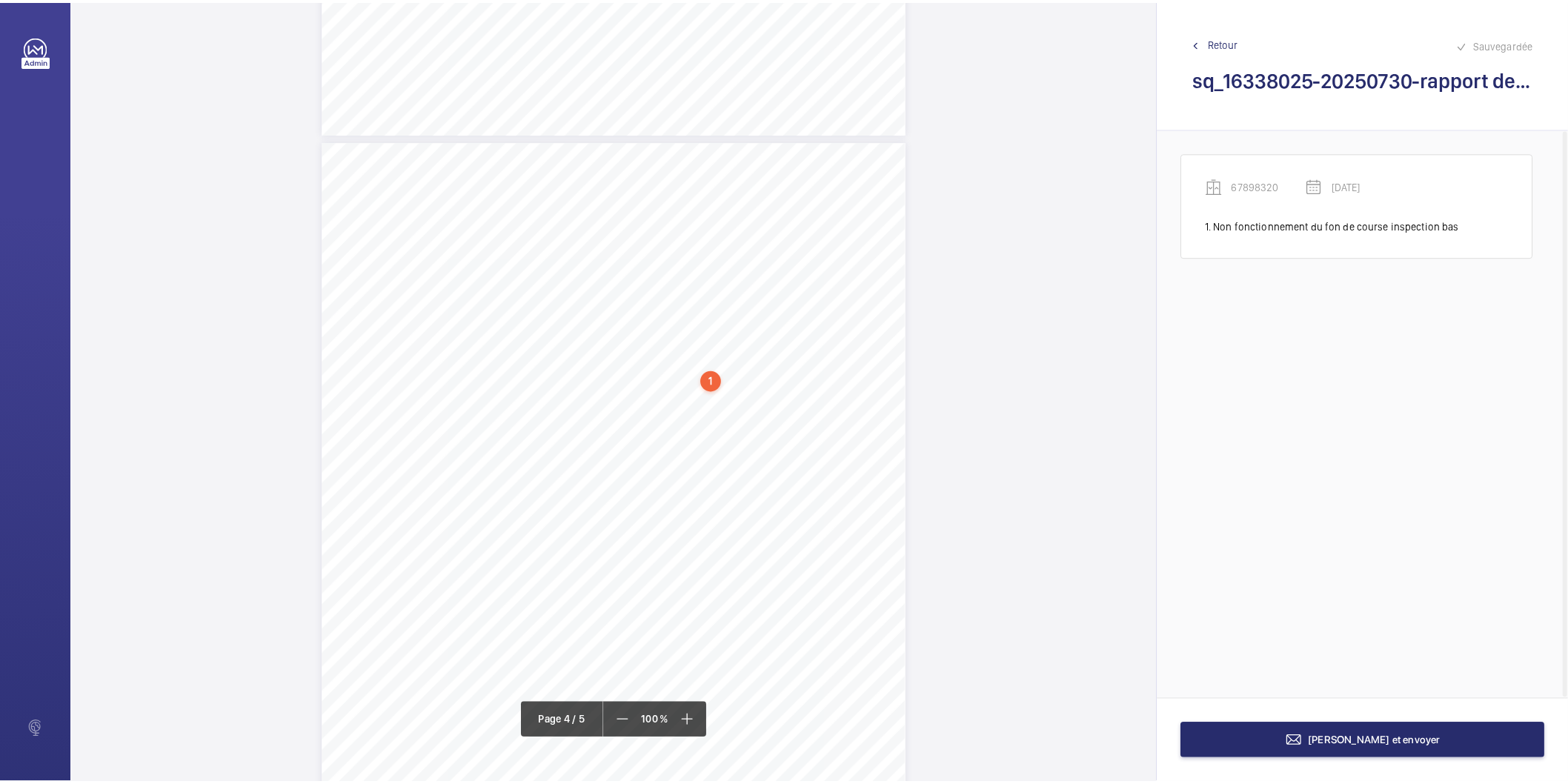
scroll to position [2387, 0]
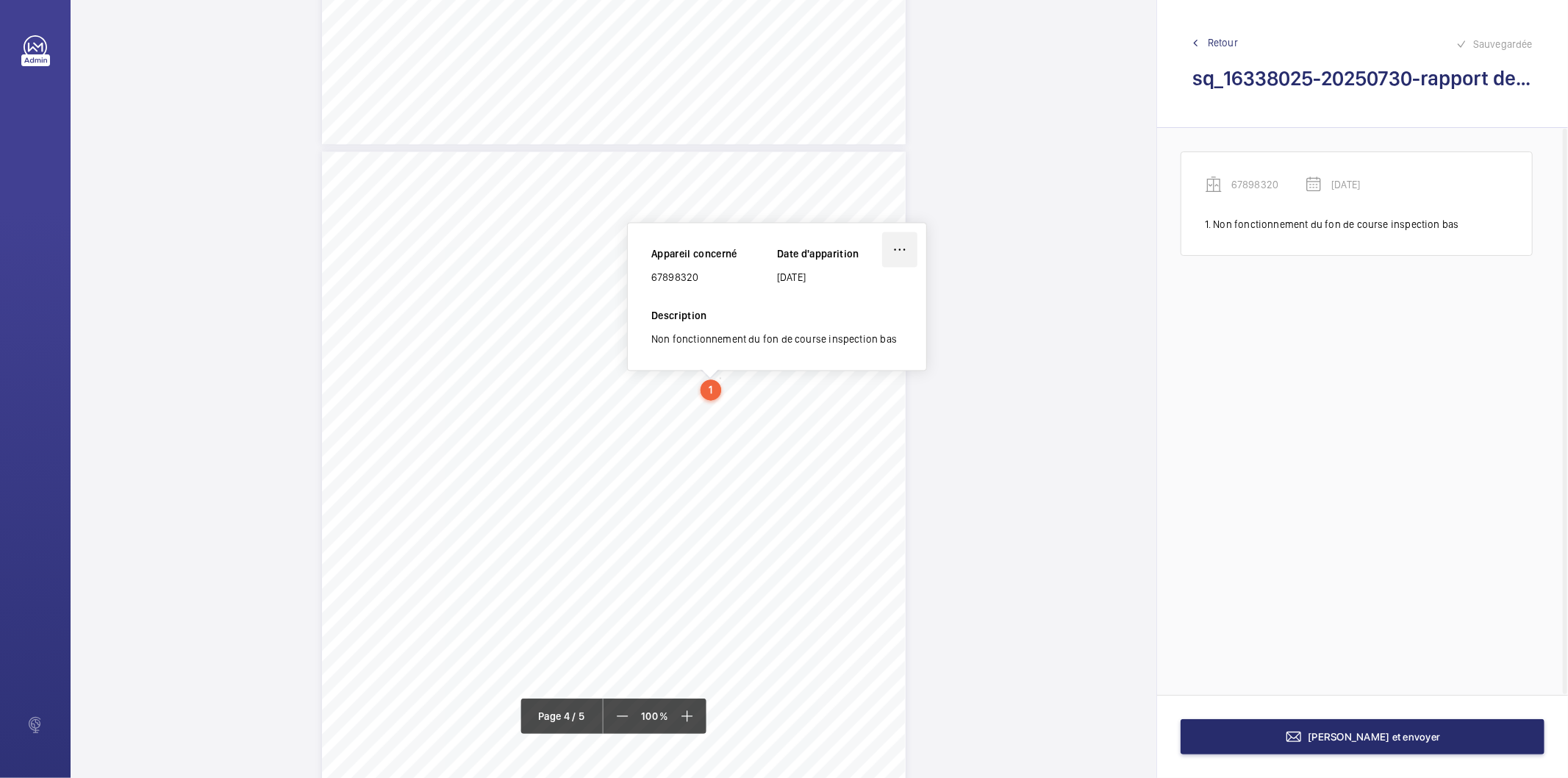
click at [897, 246] on wm-front-icon-button at bounding box center [900, 249] width 36 height 36
click at [878, 294] on div "Modifier" at bounding box center [859, 292] width 116 height 26
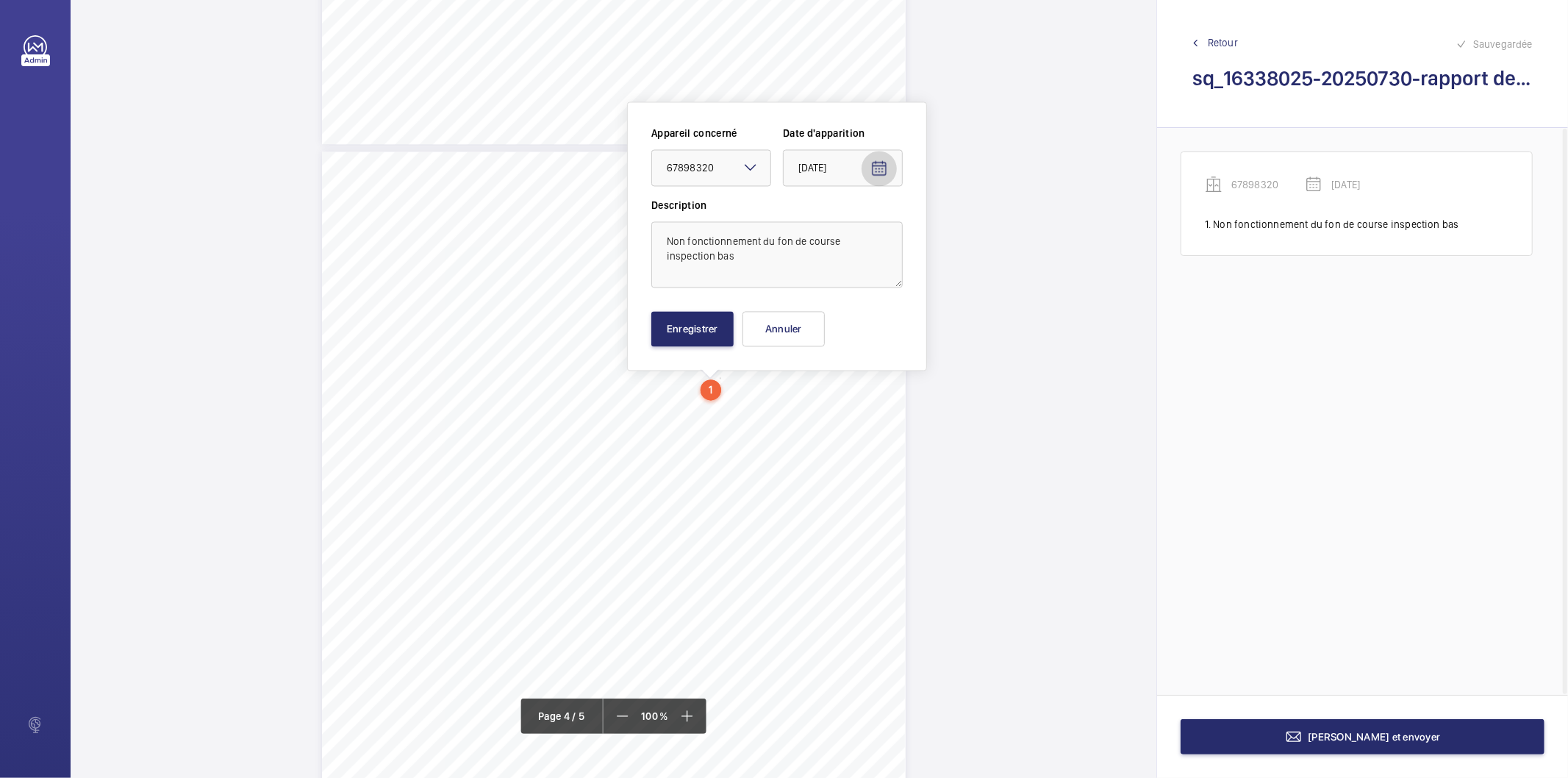
click at [884, 167] on mat-icon "Open calendar" at bounding box center [878, 168] width 18 height 18
click at [866, 403] on span "30" at bounding box center [862, 405] width 26 height 26
type input "[DATE]"
click at [703, 338] on button "Enregistrer" at bounding box center [693, 329] width 82 height 36
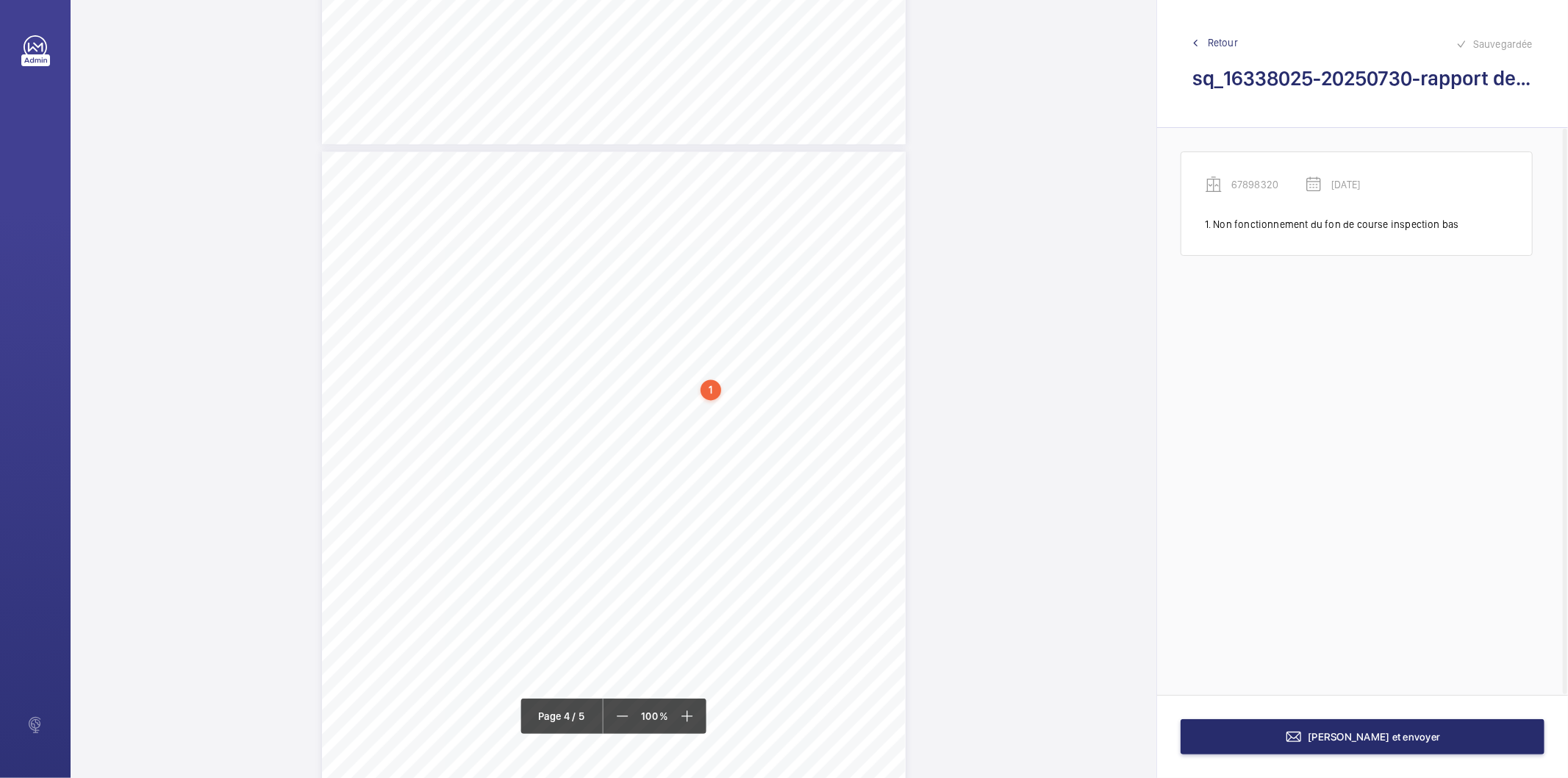
click at [703, 386] on div "1" at bounding box center [710, 390] width 21 height 21
click at [679, 276] on div "67898320" at bounding box center [714, 277] width 126 height 15
copy div "67898320"
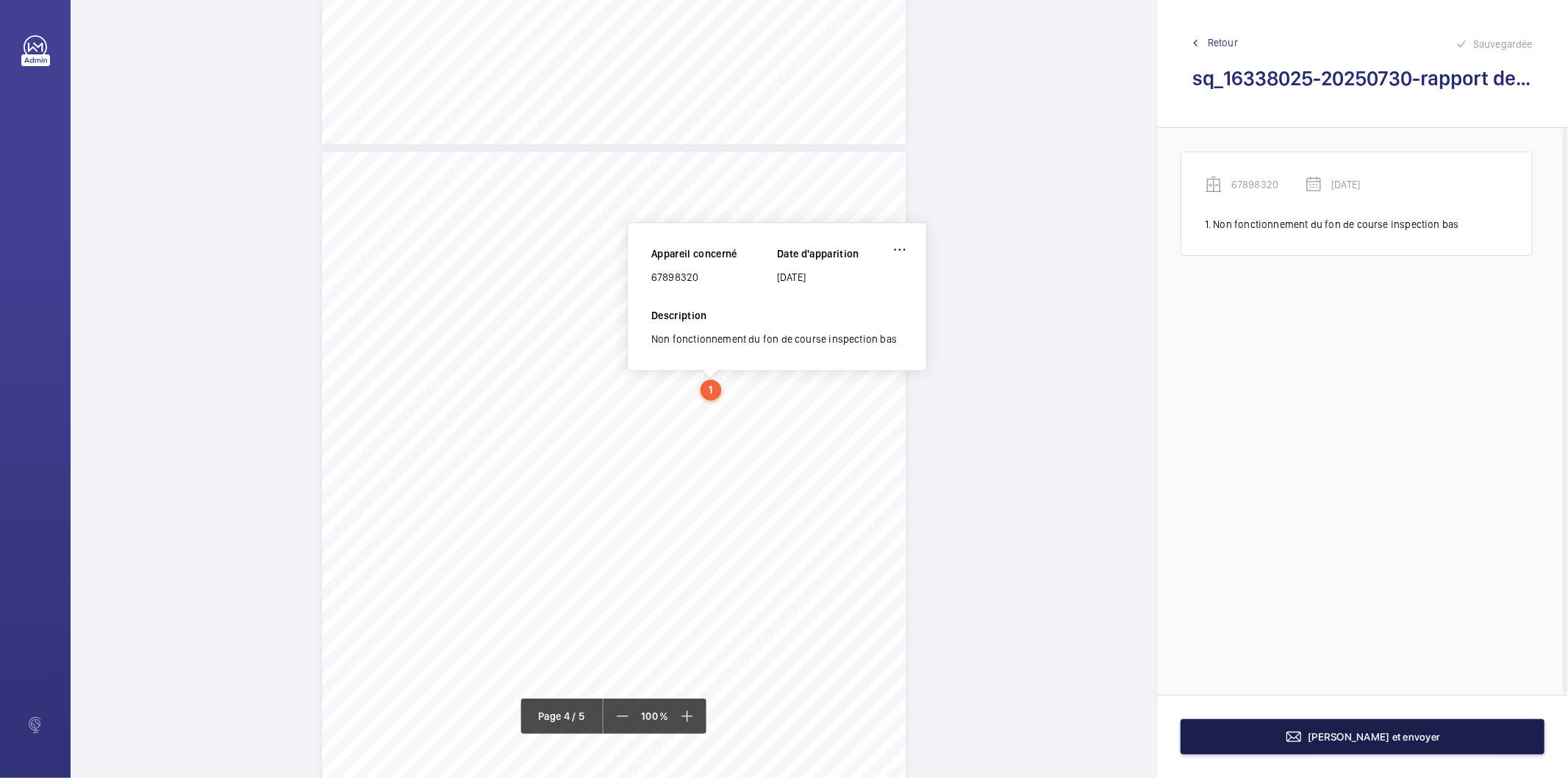
click at [1239, 739] on button "[PERSON_NAME] et envoyer" at bounding box center [1362, 737] width 364 height 36
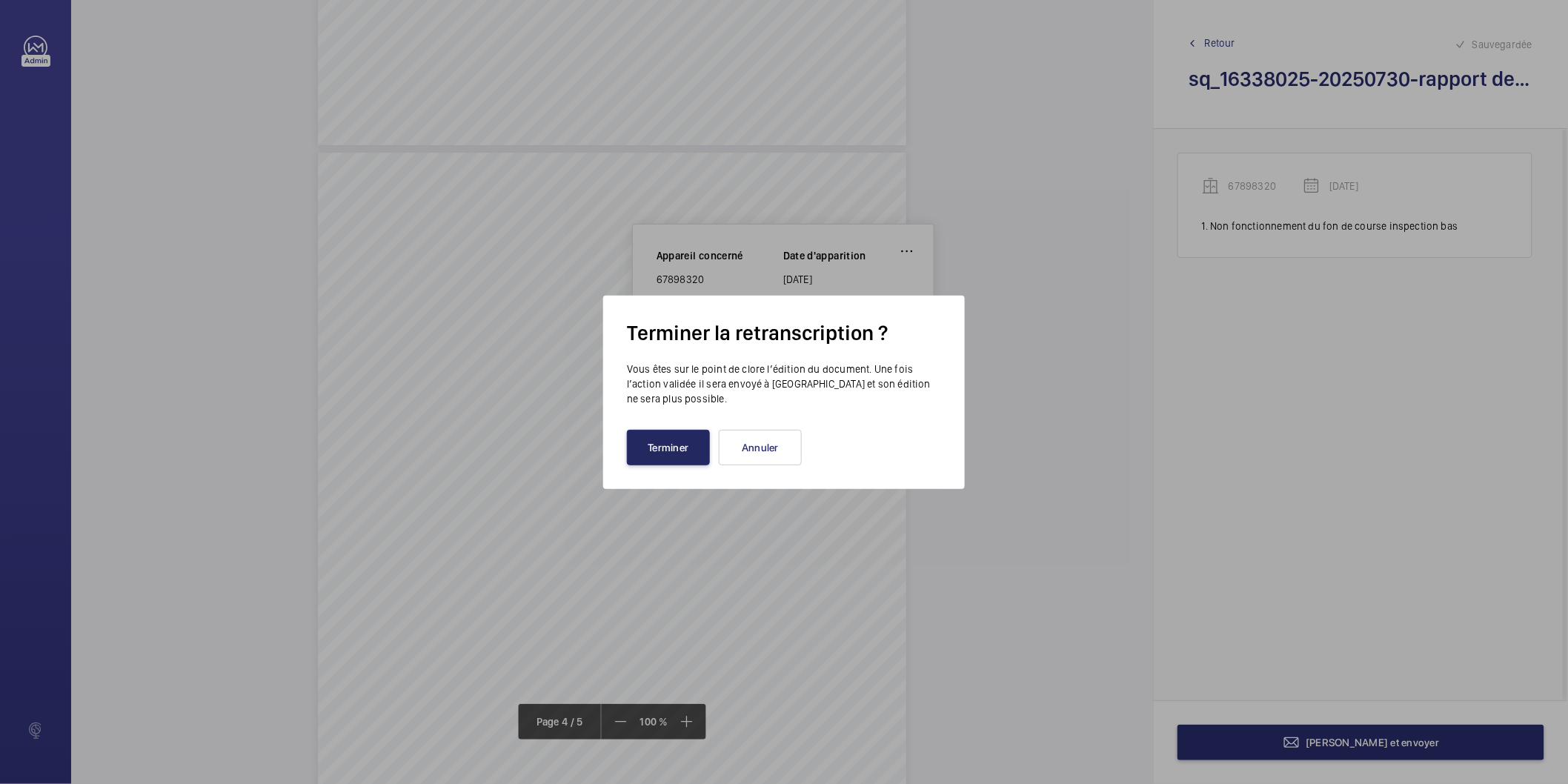
click at [692, 454] on button "Terminer" at bounding box center [668, 448] width 83 height 36
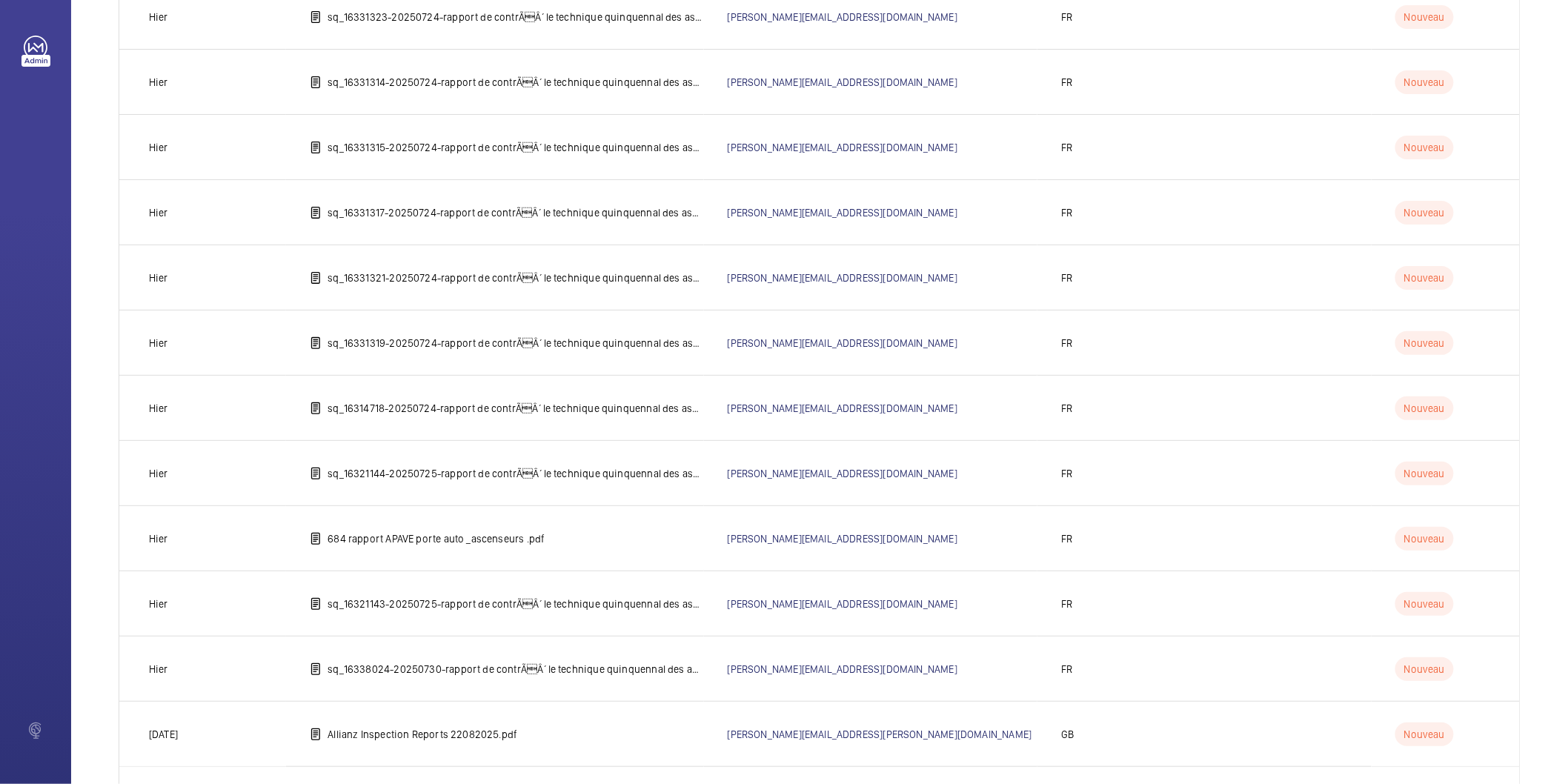
scroll to position [685, 0]
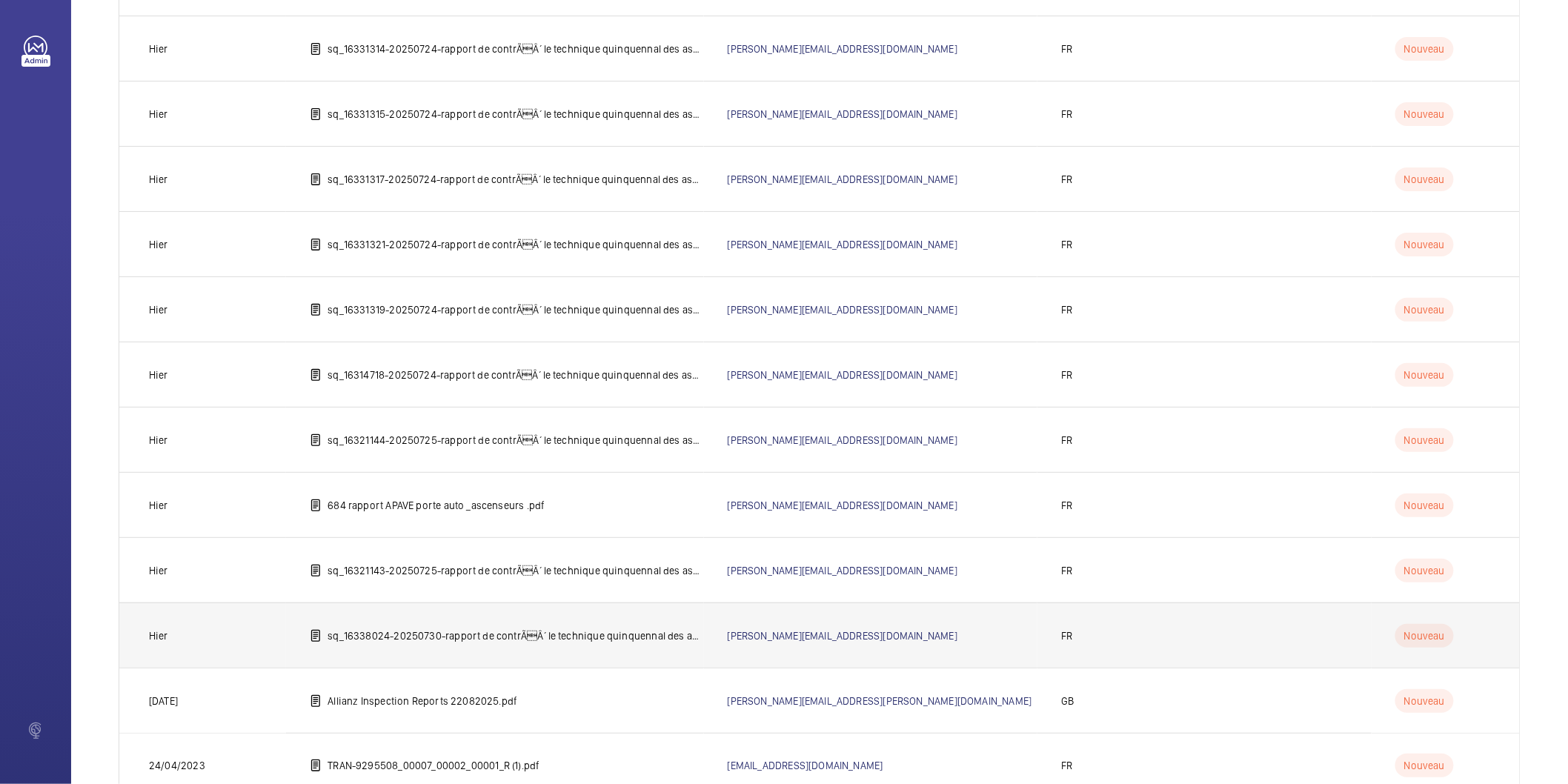
click at [538, 628] on p "sq_16338024-20250730-rapport de contrÃÂ´le technique quinquennal des ascenseur…" at bounding box center [516, 636] width 376 height 15
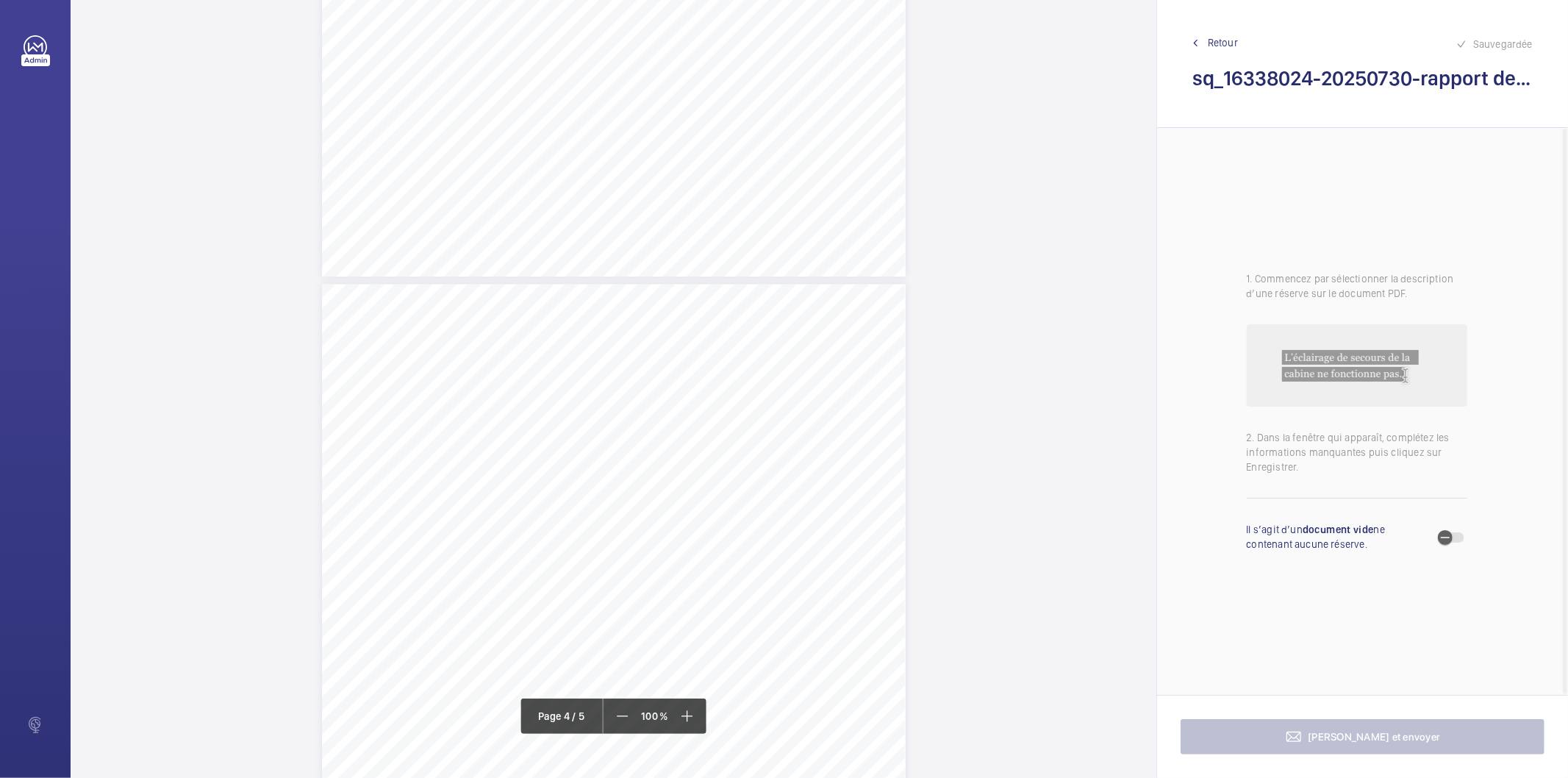
scroll to position [2369, 0]
drag, startPoint x: 669, startPoint y: 377, endPoint x: 753, endPoint y: 386, distance: 84.5
click at [753, 386] on div "Affaire n° : 2502206E0000059/2000 / N° du rapport : 206E0/25/5724 Lieu de vérif…" at bounding box center [613, 564] width 584 height 825
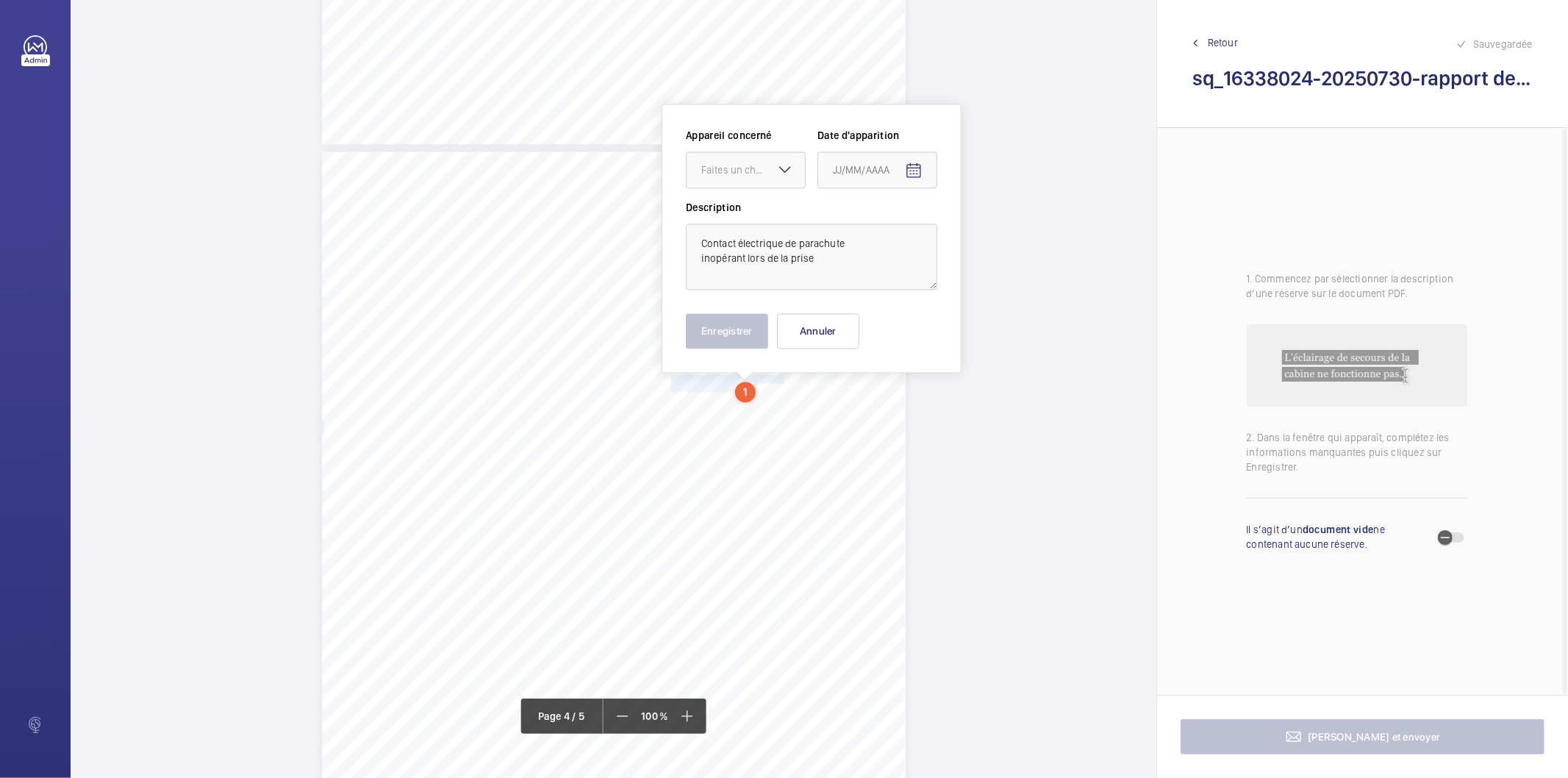
scroll to position [2382, 0]
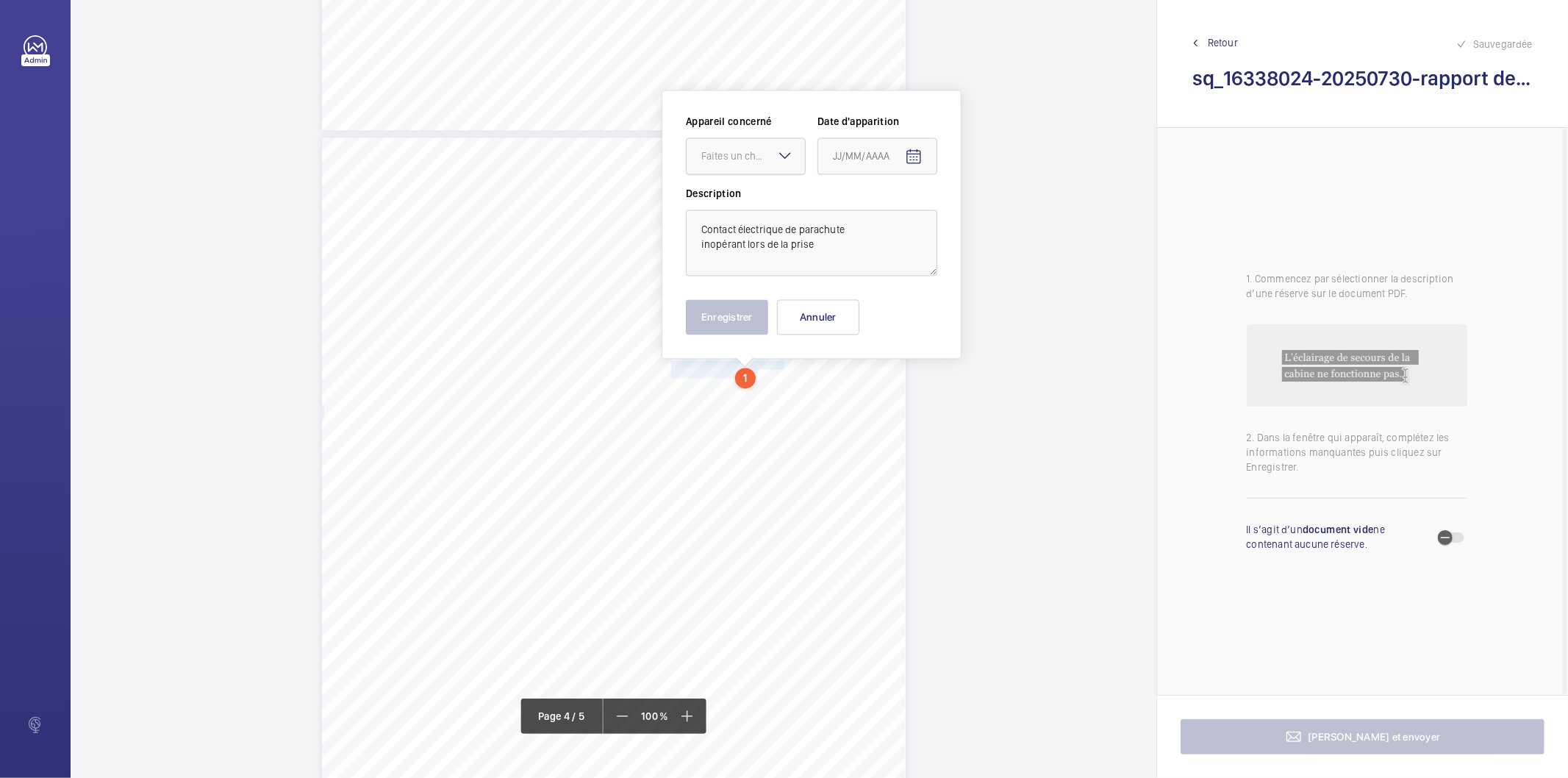
click at [730, 158] on div "Faites un choix" at bounding box center [753, 156] width 104 height 15
click at [742, 203] on span "33714934" at bounding box center [745, 201] width 89 height 15
click at [910, 162] on mat-icon "Open calendar" at bounding box center [913, 157] width 18 height 18
click at [982, 212] on span "Previous month" at bounding box center [987, 214] width 29 height 29
click at [897, 394] on span "30" at bounding box center [897, 393] width 26 height 26
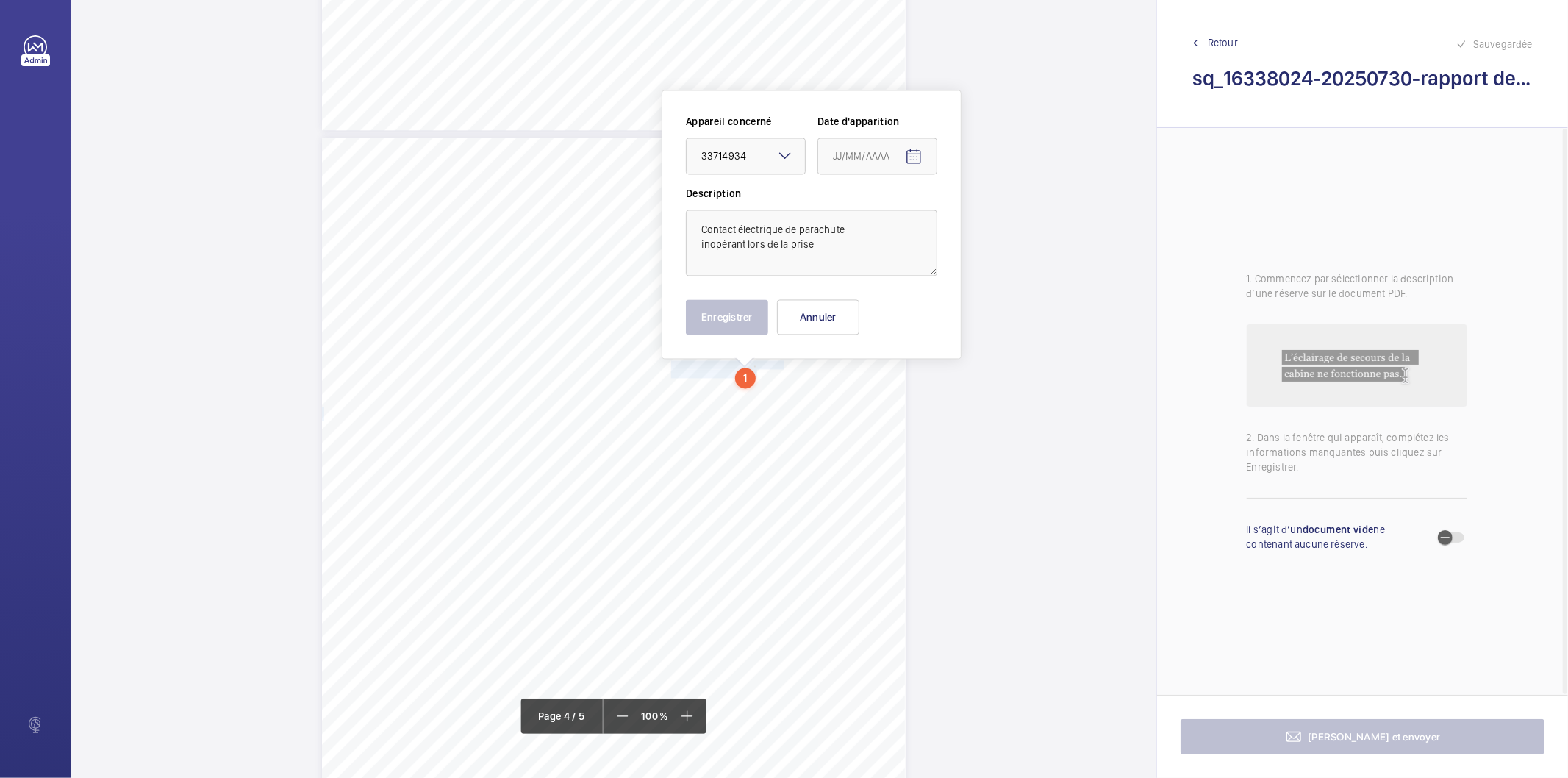
type input "[DATE]"
drag, startPoint x: 753, startPoint y: 317, endPoint x: 735, endPoint y: 331, distance: 22.8
click at [751, 318] on button "Enregistrer" at bounding box center [727, 317] width 82 height 36
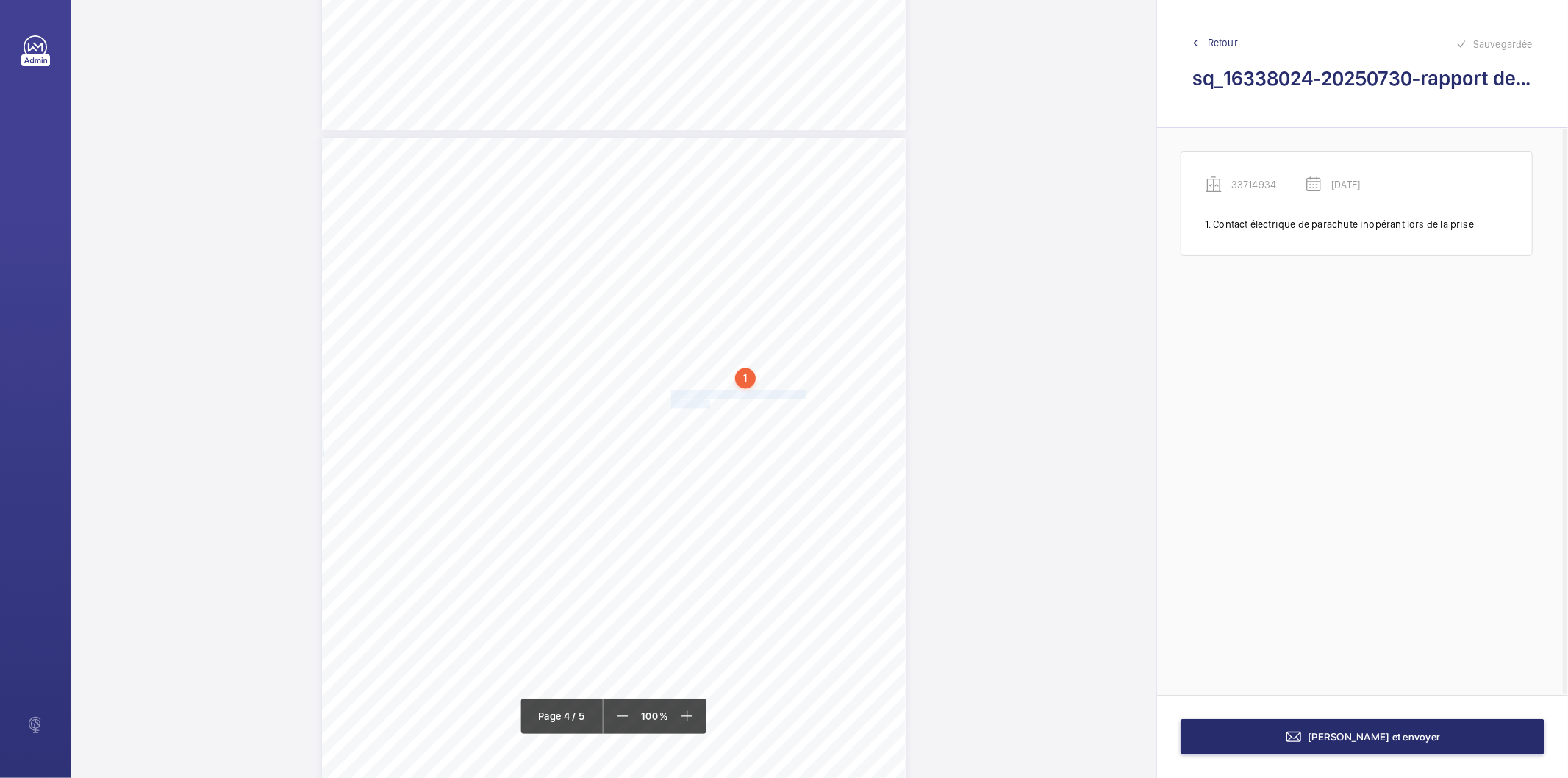
drag, startPoint x: 669, startPoint y: 396, endPoint x: 708, endPoint y: 400, distance: 39.2
click at [708, 400] on div "Affaire n° : 2502206E0000059/2000 / N° du rapport : 206E0/25/5724 Lieu de vérif…" at bounding box center [613, 550] width 584 height 825
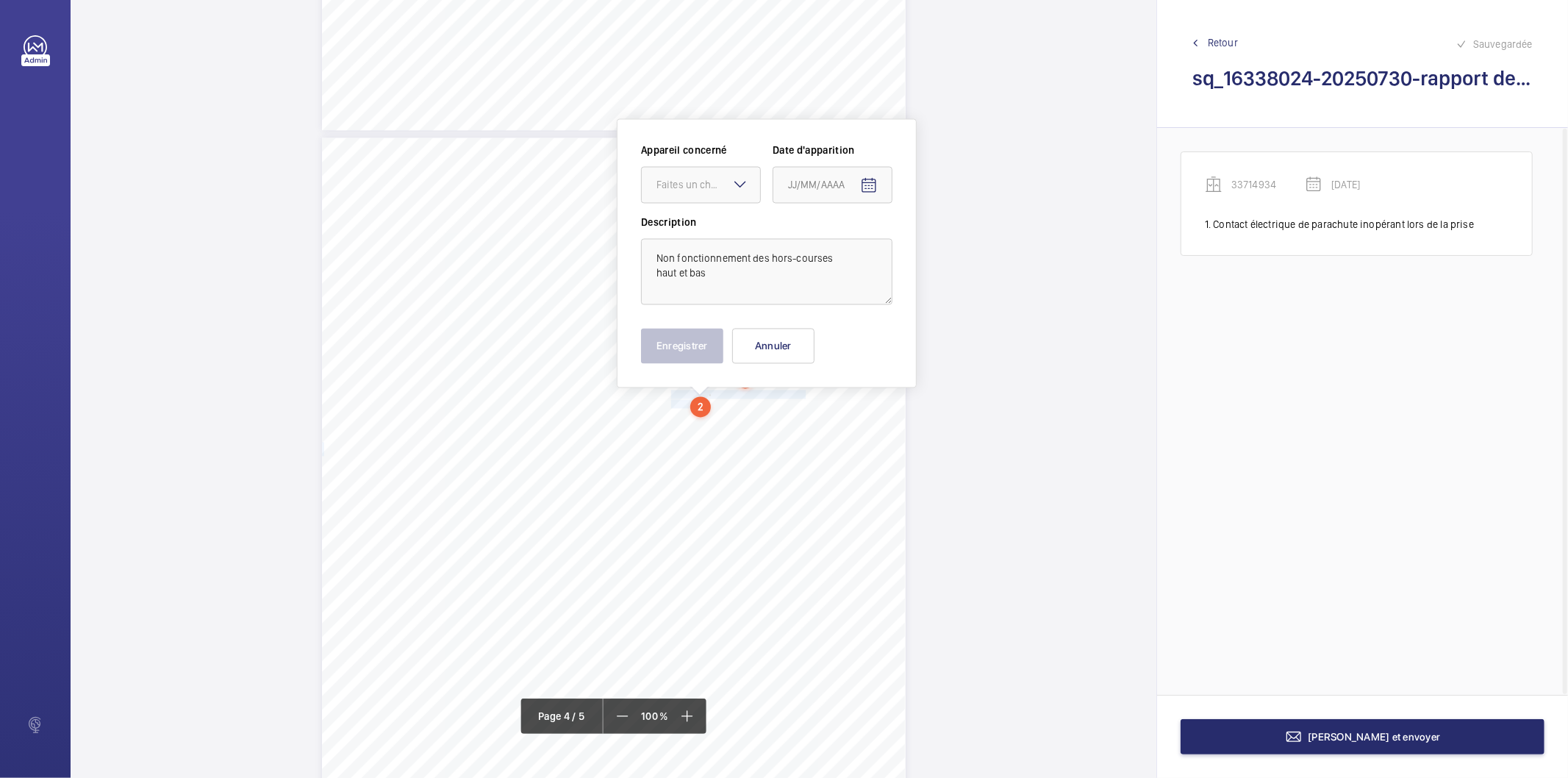
scroll to position [2411, 0]
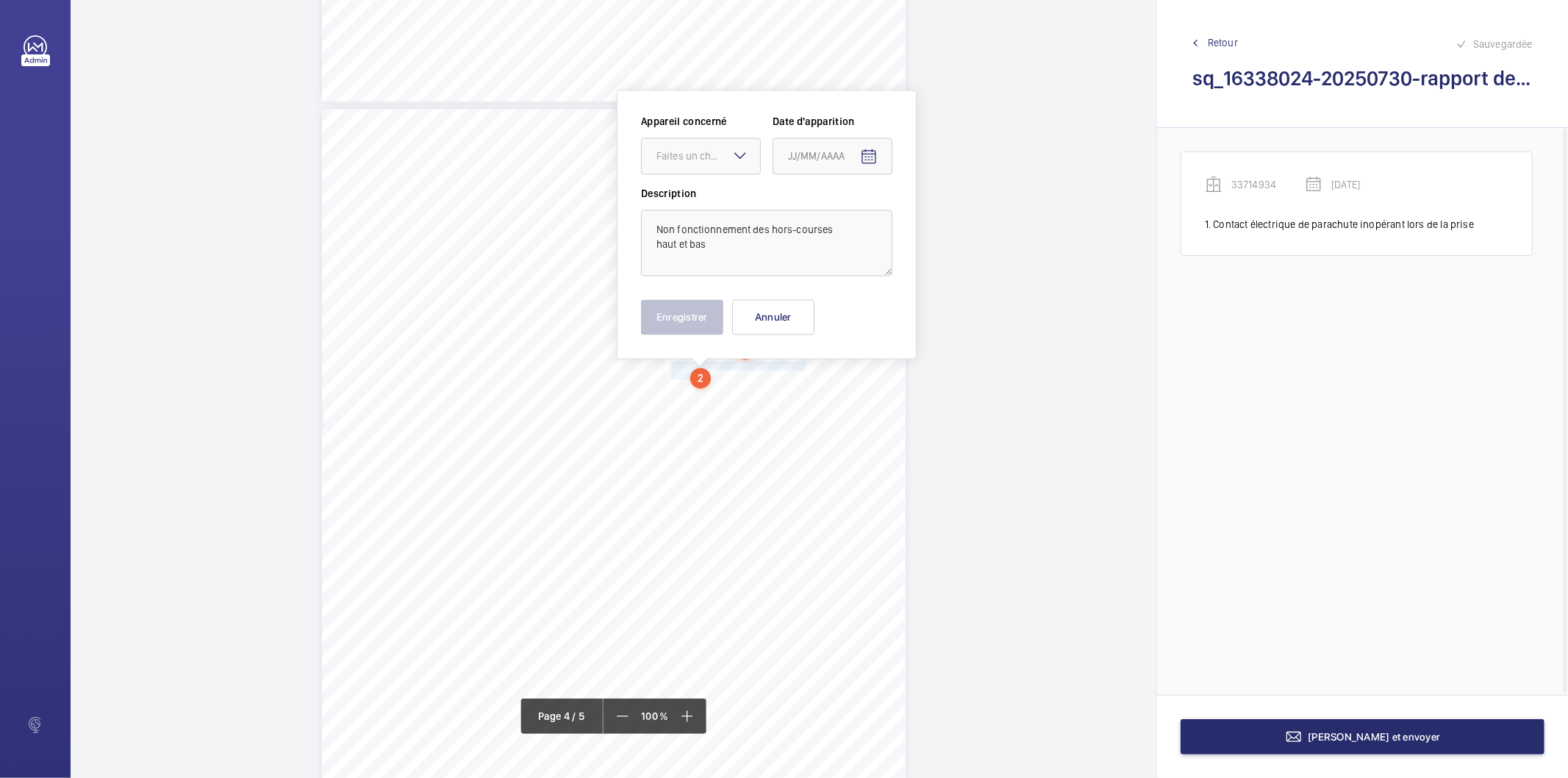
drag, startPoint x: 691, startPoint y: 158, endPoint x: 691, endPoint y: 181, distance: 23.0
click at [691, 163] on div "Faites un choix" at bounding box center [701, 156] width 118 height 15
click at [695, 200] on span "33714934" at bounding box center [700, 201] width 89 height 15
click at [873, 153] on mat-icon "Open calendar" at bounding box center [868, 157] width 18 height 18
click at [938, 221] on span "Previous month" at bounding box center [942, 214] width 29 height 29
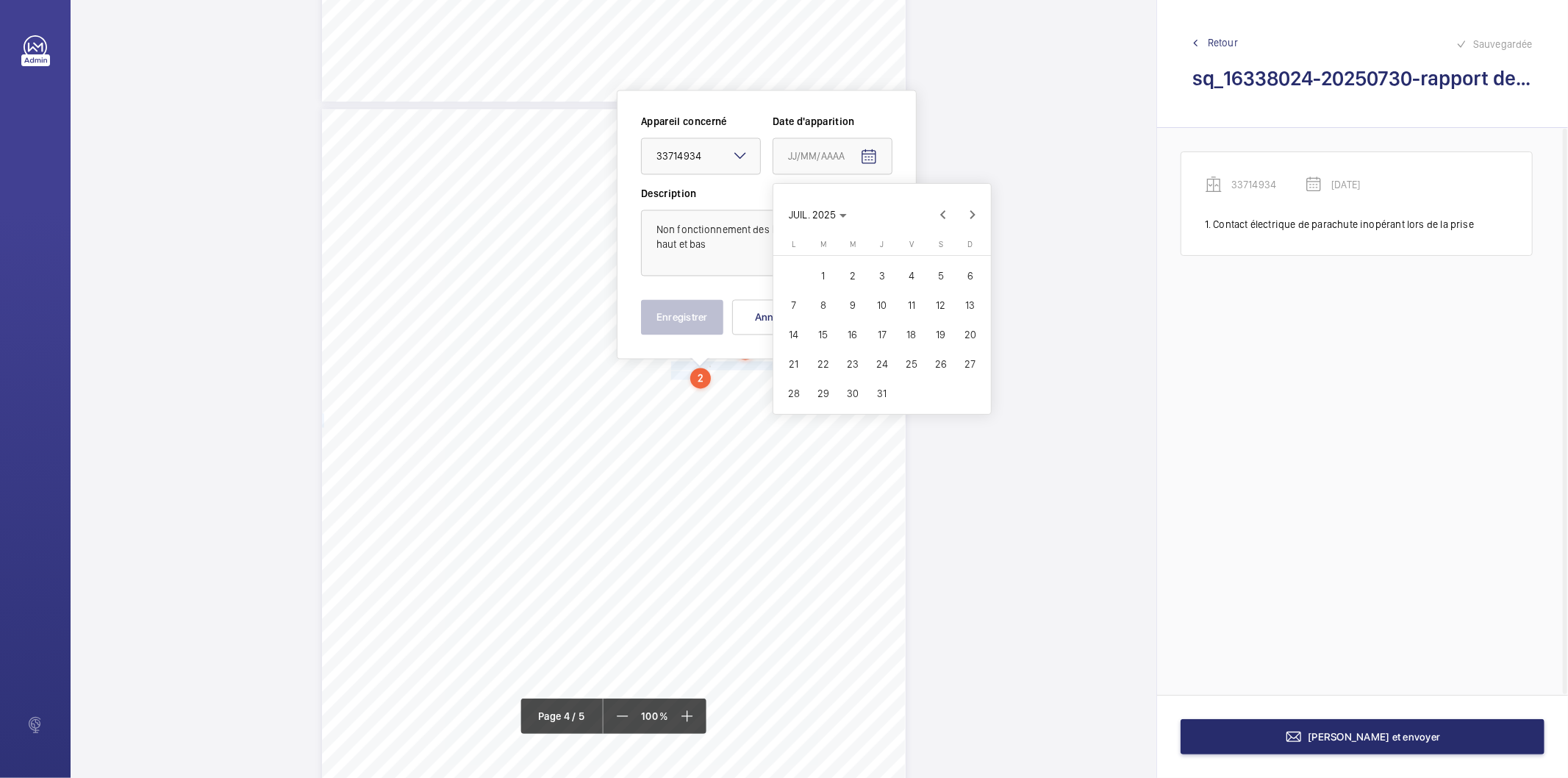
click at [849, 390] on span "30" at bounding box center [853, 393] width 26 height 26
type input "[DATE]"
click at [700, 307] on button "Enregistrer" at bounding box center [682, 317] width 82 height 36
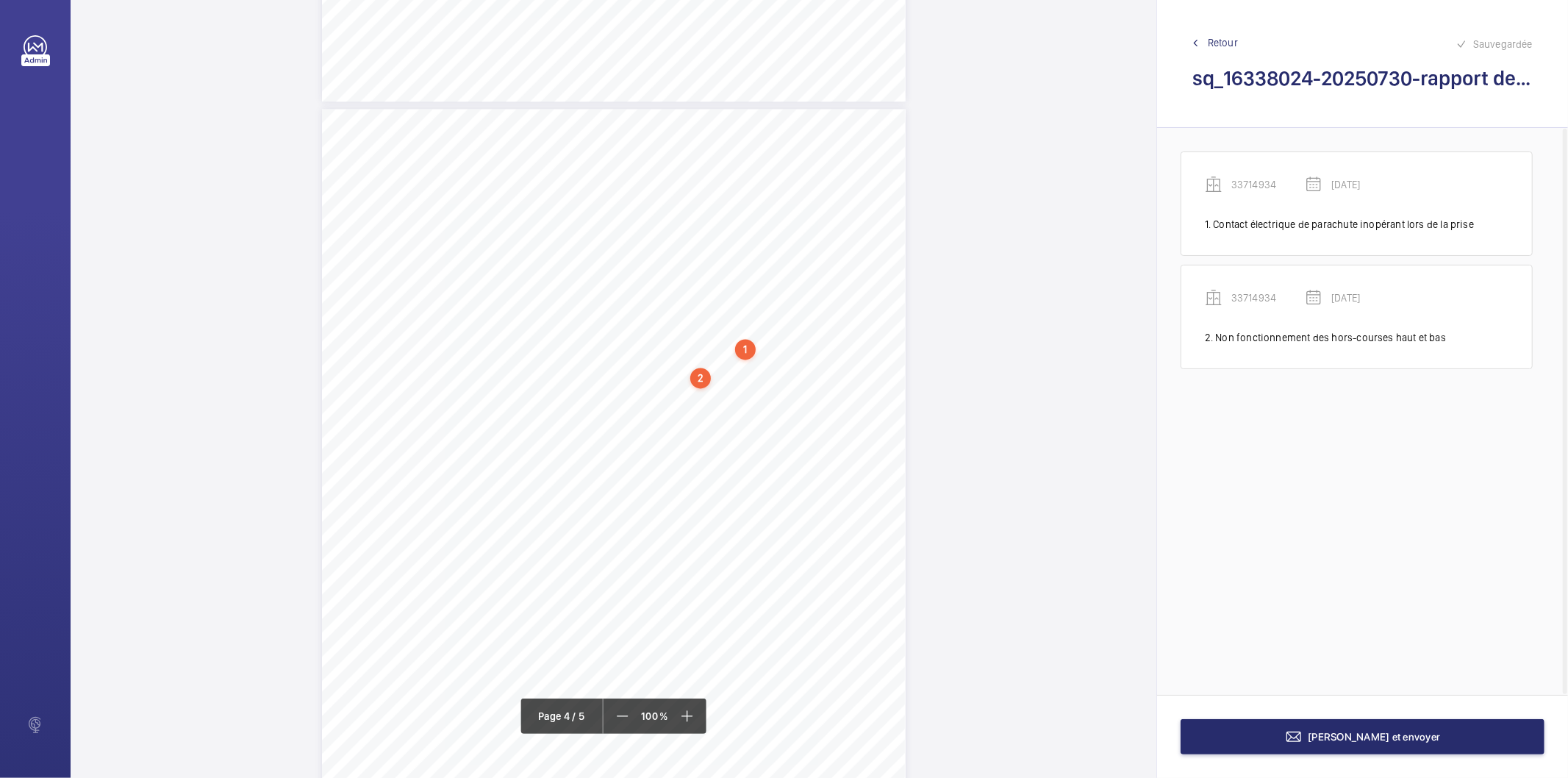
click at [695, 376] on div "2" at bounding box center [700, 378] width 21 height 21
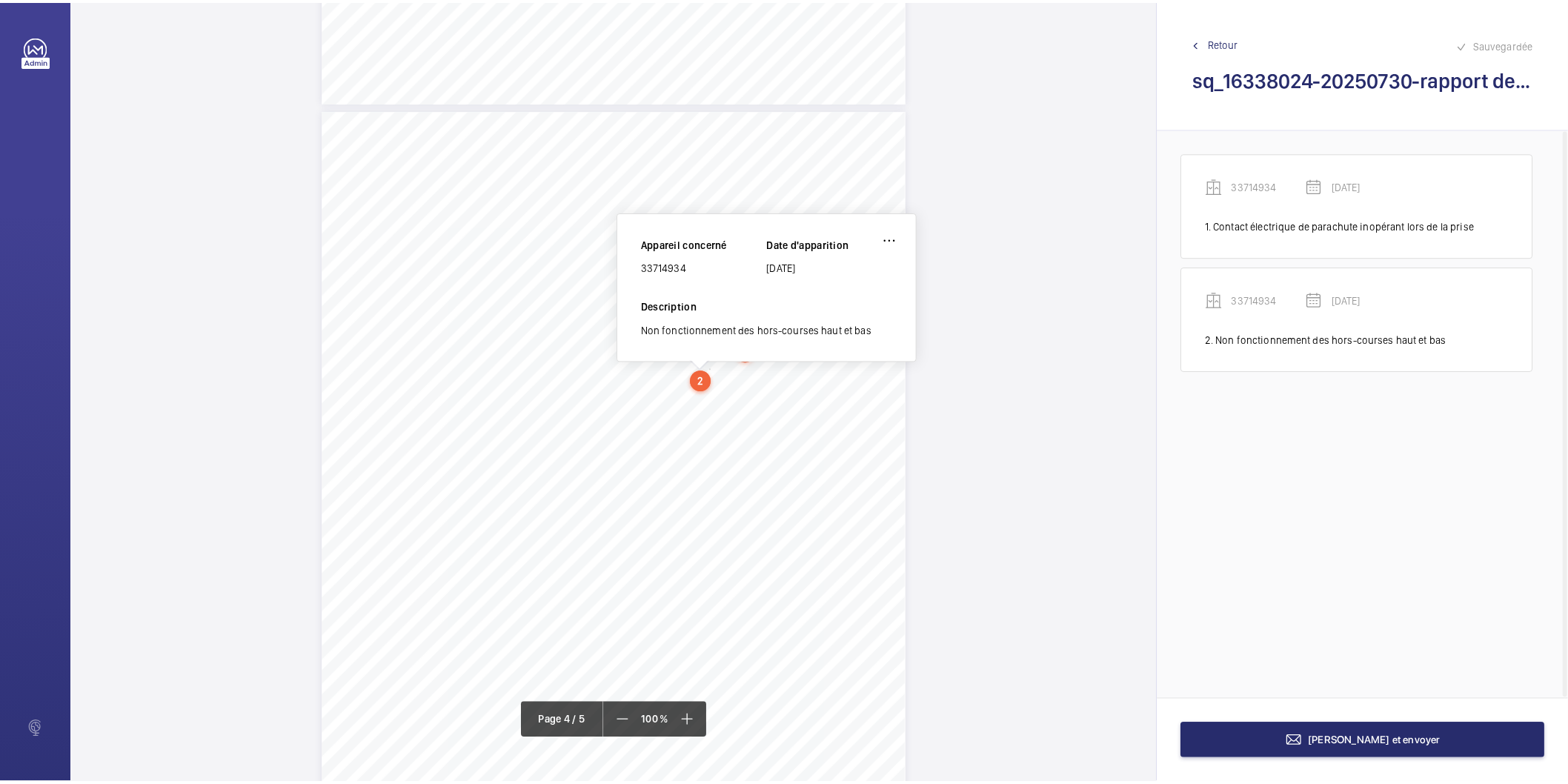
scroll to position [2417, 0]
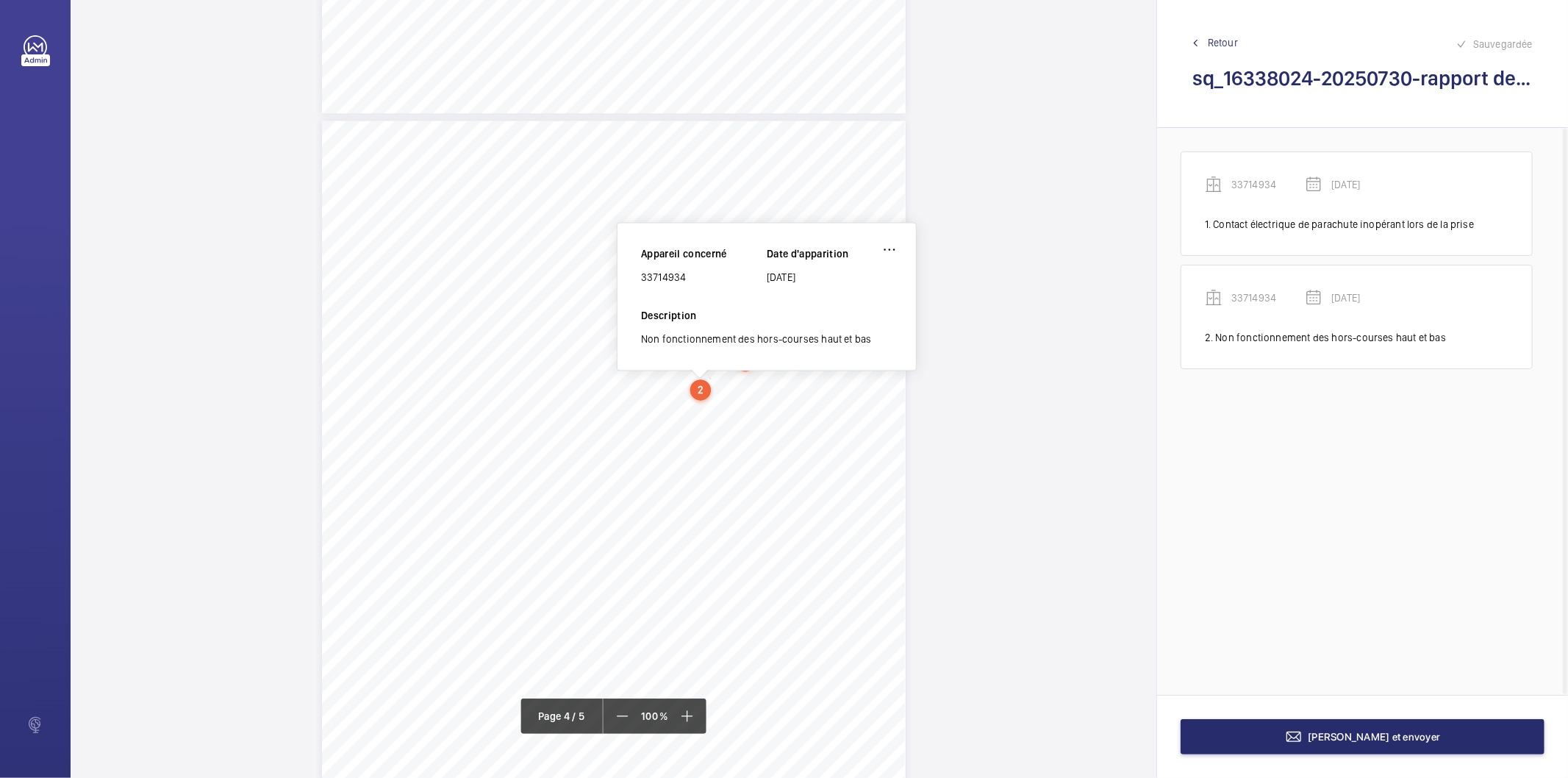
click at [656, 281] on div "33714934" at bounding box center [704, 277] width 126 height 15
copy div "33714934"
click at [1223, 736] on button "[PERSON_NAME] et envoyer" at bounding box center [1362, 737] width 364 height 36
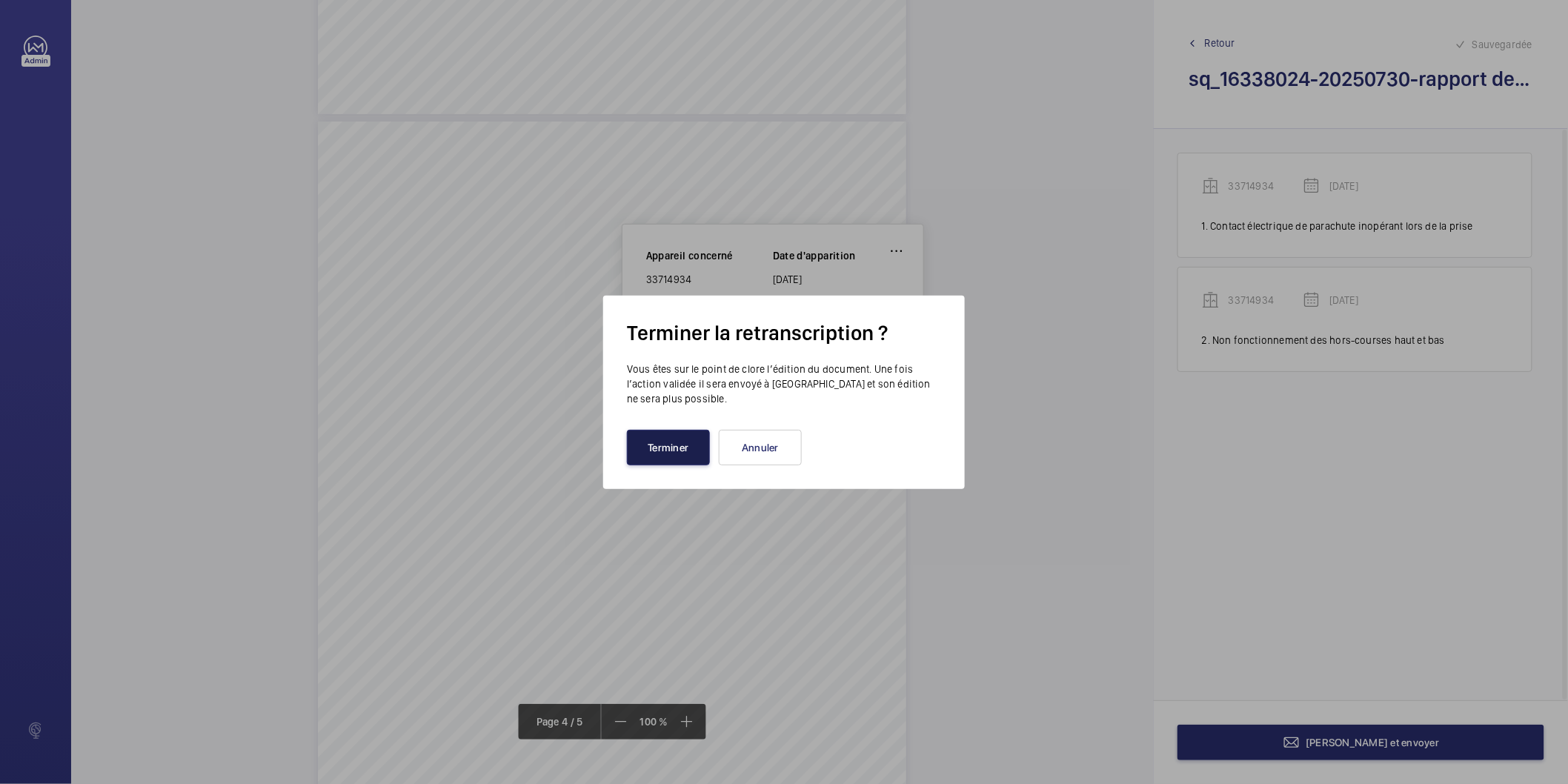
click at [692, 432] on button "Terminer" at bounding box center [668, 448] width 83 height 36
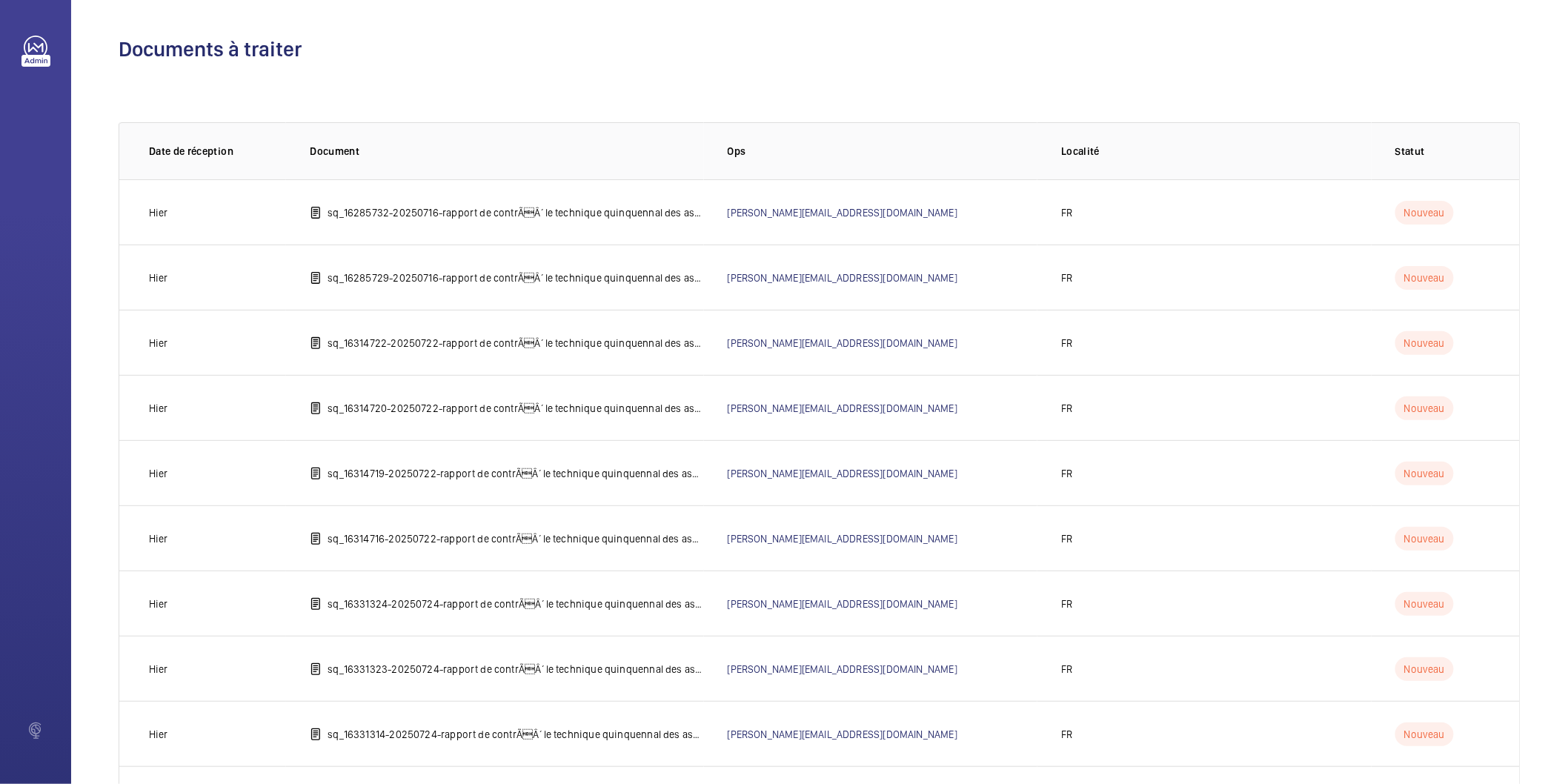
scroll to position [669, 0]
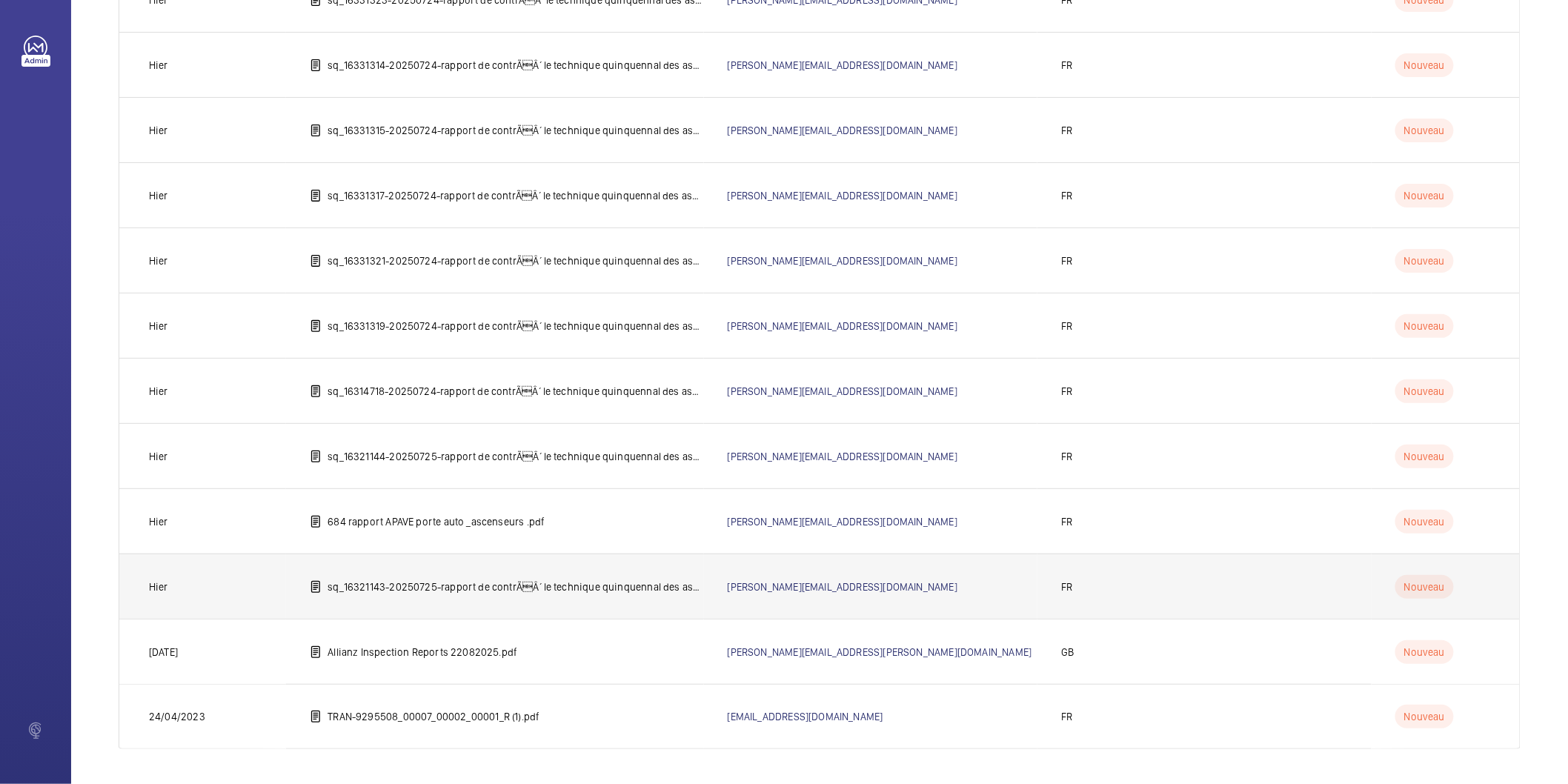
click at [626, 588] on p "sq_16321143-20250725-rapport de contrÃÂ´le technique quinquennal des ascenseur…" at bounding box center [516, 587] width 376 height 15
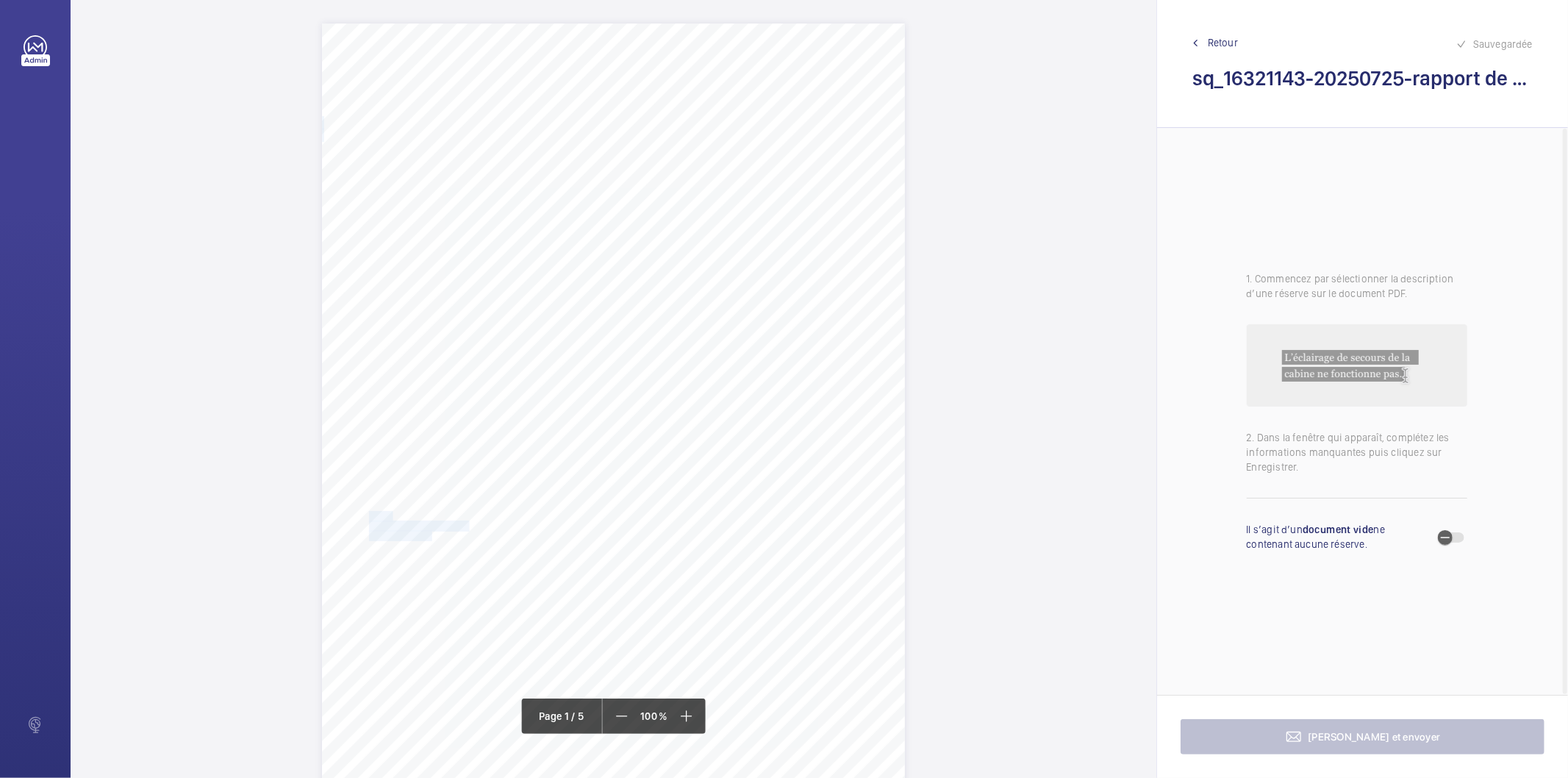
drag, startPoint x: 426, startPoint y: 537, endPoint x: 368, endPoint y: 517, distance: 61.4
click at [368, 517] on div "IN'LI PROPERTY MANAGEMENT IN'LI PROPERTY MANAGEMENT TOUR ARIANE 5 PLACE DE LA P…" at bounding box center [613, 436] width 583 height 825
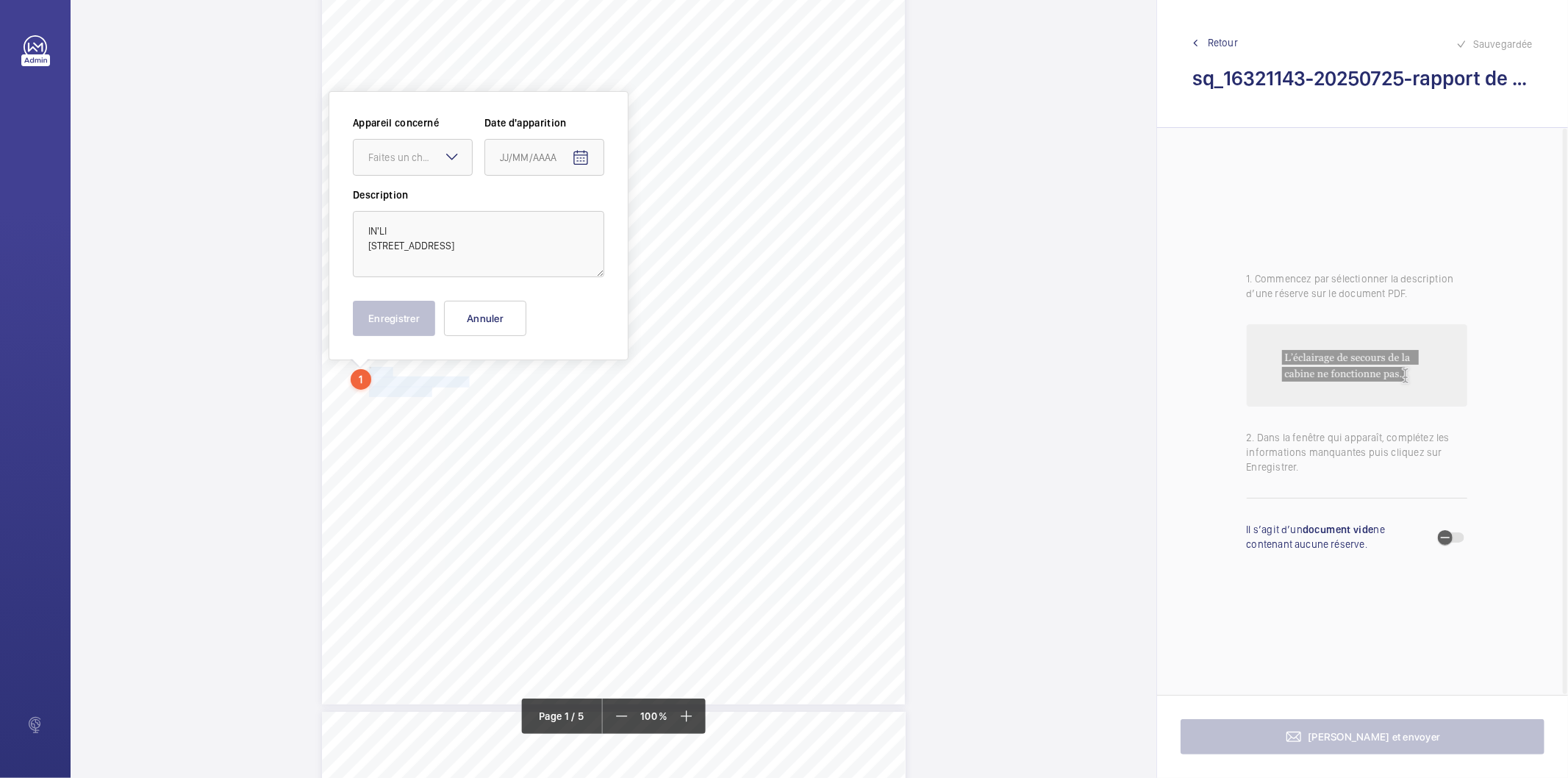
scroll to position [144, 0]
click at [439, 227] on textarea "IN'LI 19/23 RUE DU RUISSEAU 75018 PARIS" at bounding box center [478, 243] width 251 height 67
type textarea "IN'LI 19/23 RUE DU RUISSEAU 75018 PARIS"
click at [517, 315] on button "Annuler" at bounding box center [485, 318] width 82 height 36
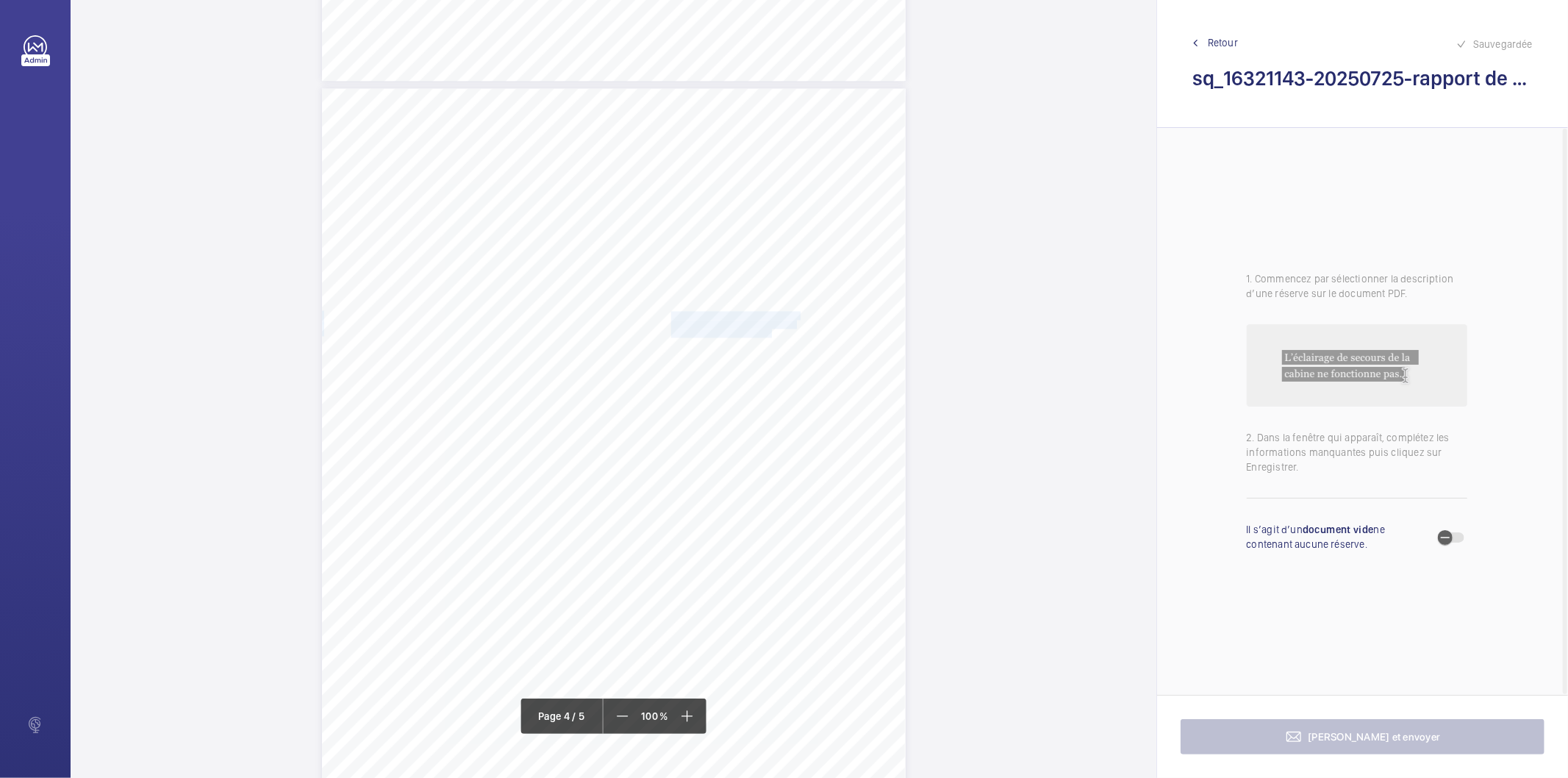
drag, startPoint x: 669, startPoint y: 312, endPoint x: 769, endPoint y: 329, distance: 101.4
click at [769, 329] on div "Affaire n° : 2502206E0000059/34000 / N° du rapport : 206E0/25/5607 Lieu de véri…" at bounding box center [613, 501] width 584 height 825
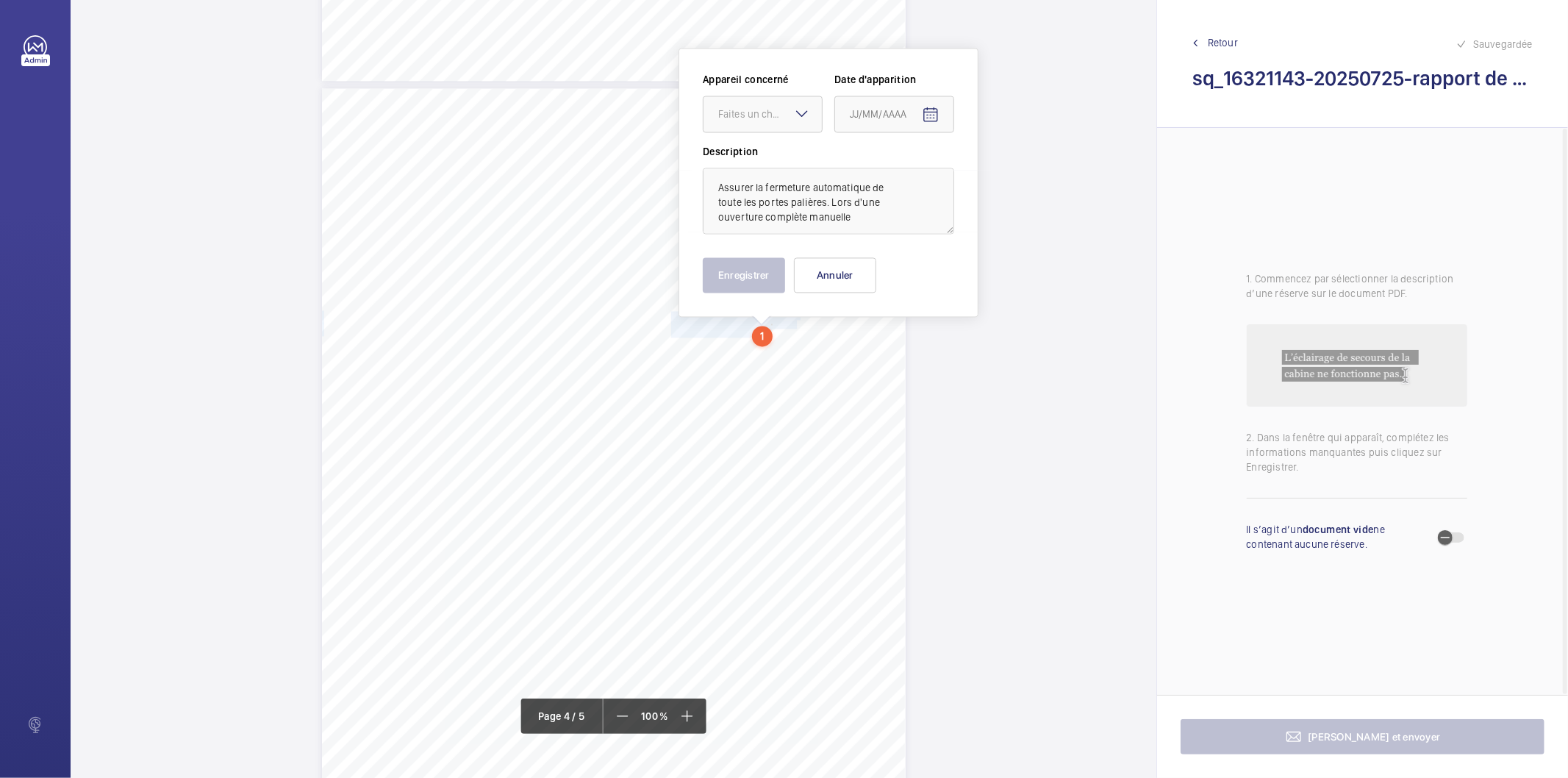
scroll to position [2389, 0]
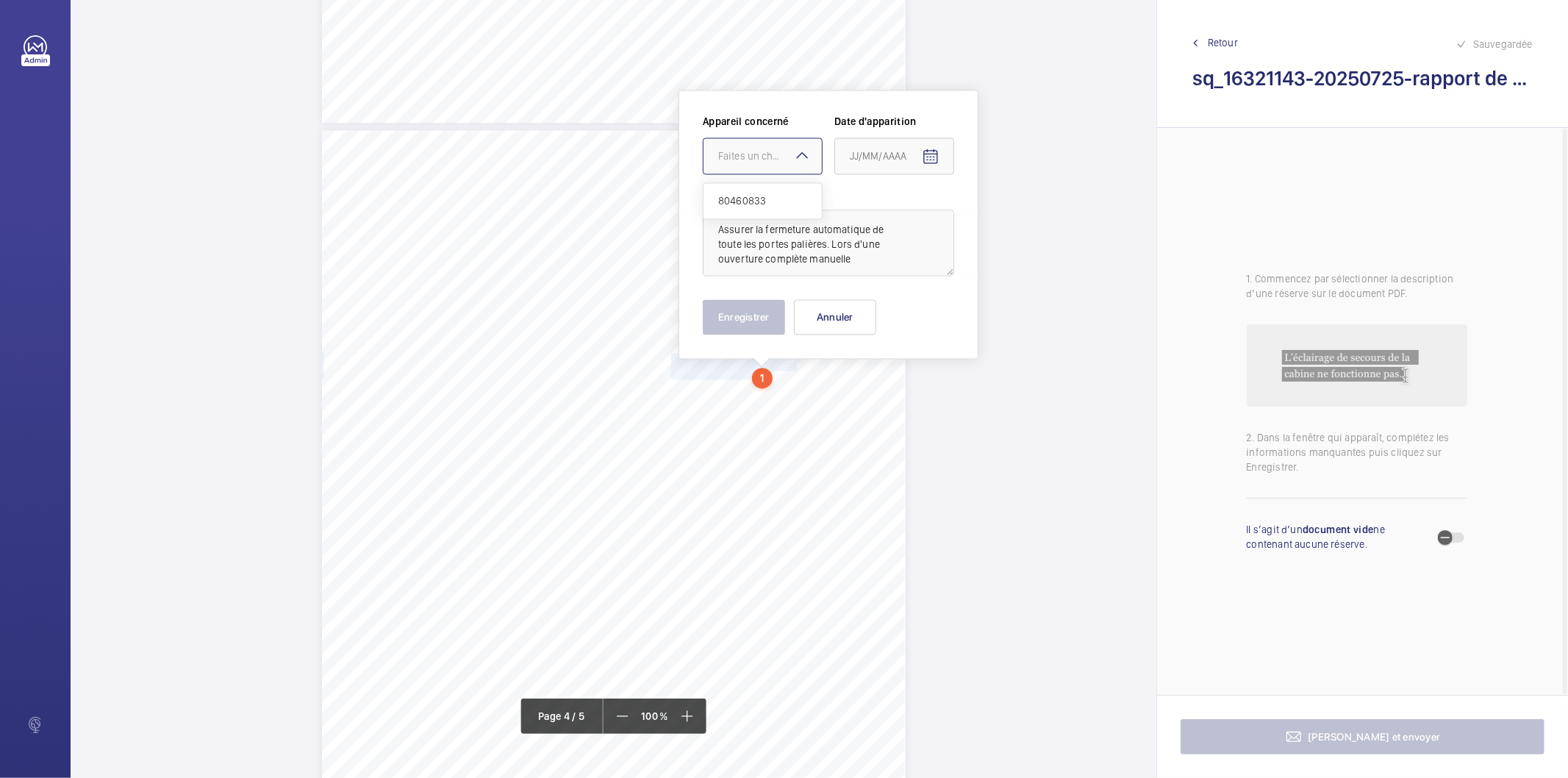
click at [776, 158] on div "Faites un choix" at bounding box center [769, 156] width 104 height 15
click at [763, 203] on span "80460833" at bounding box center [762, 201] width 89 height 15
click at [920, 160] on span "Open calendar" at bounding box center [931, 157] width 36 height 36
click at [1008, 217] on span "Previous month" at bounding box center [1004, 214] width 29 height 29
click at [853, 390] on span "28" at bounding box center [856, 393] width 26 height 26
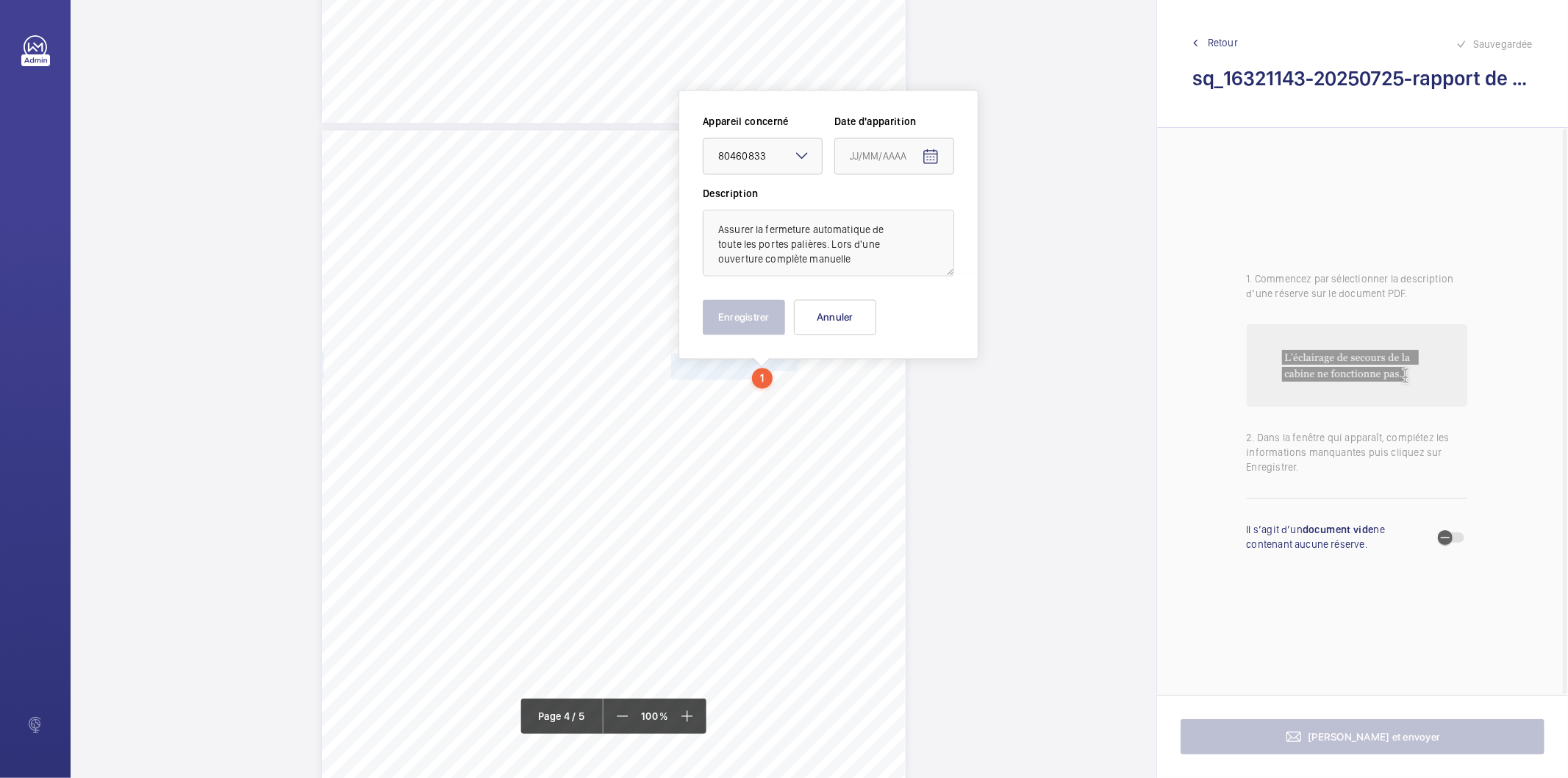
type input "[DATE]"
drag, startPoint x: 736, startPoint y: 311, endPoint x: 699, endPoint y: 394, distance: 90.9
click at [735, 311] on button "Enregistrer" at bounding box center [744, 317] width 82 height 36
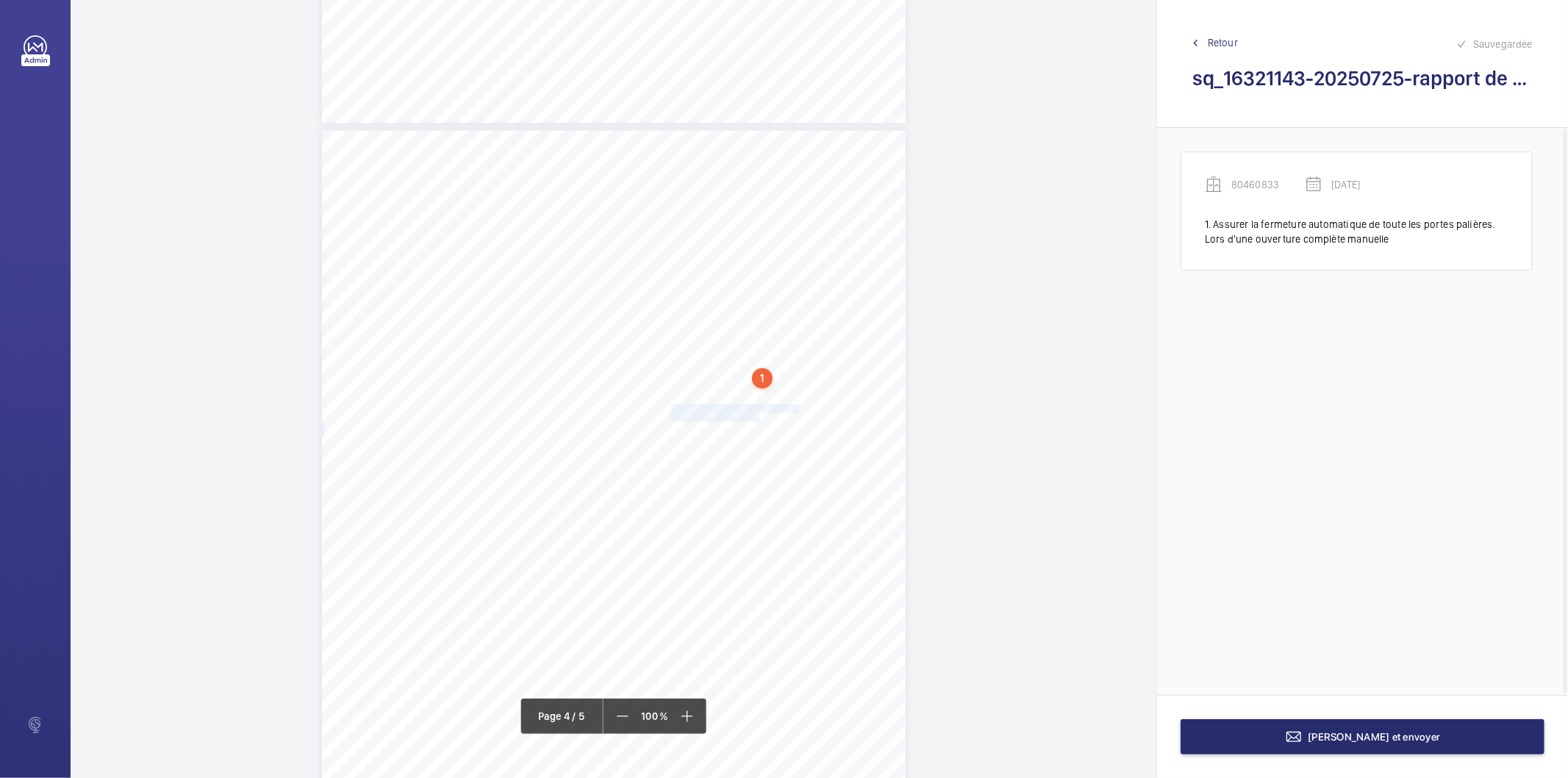
drag, startPoint x: 669, startPoint y: 408, endPoint x: 755, endPoint y: 415, distance: 86.3
click at [755, 415] on div "Affaire n° : 2502206E0000059/34000 / N° du rapport : 206E0/25/5607 Lieu de véri…" at bounding box center [613, 543] width 584 height 825
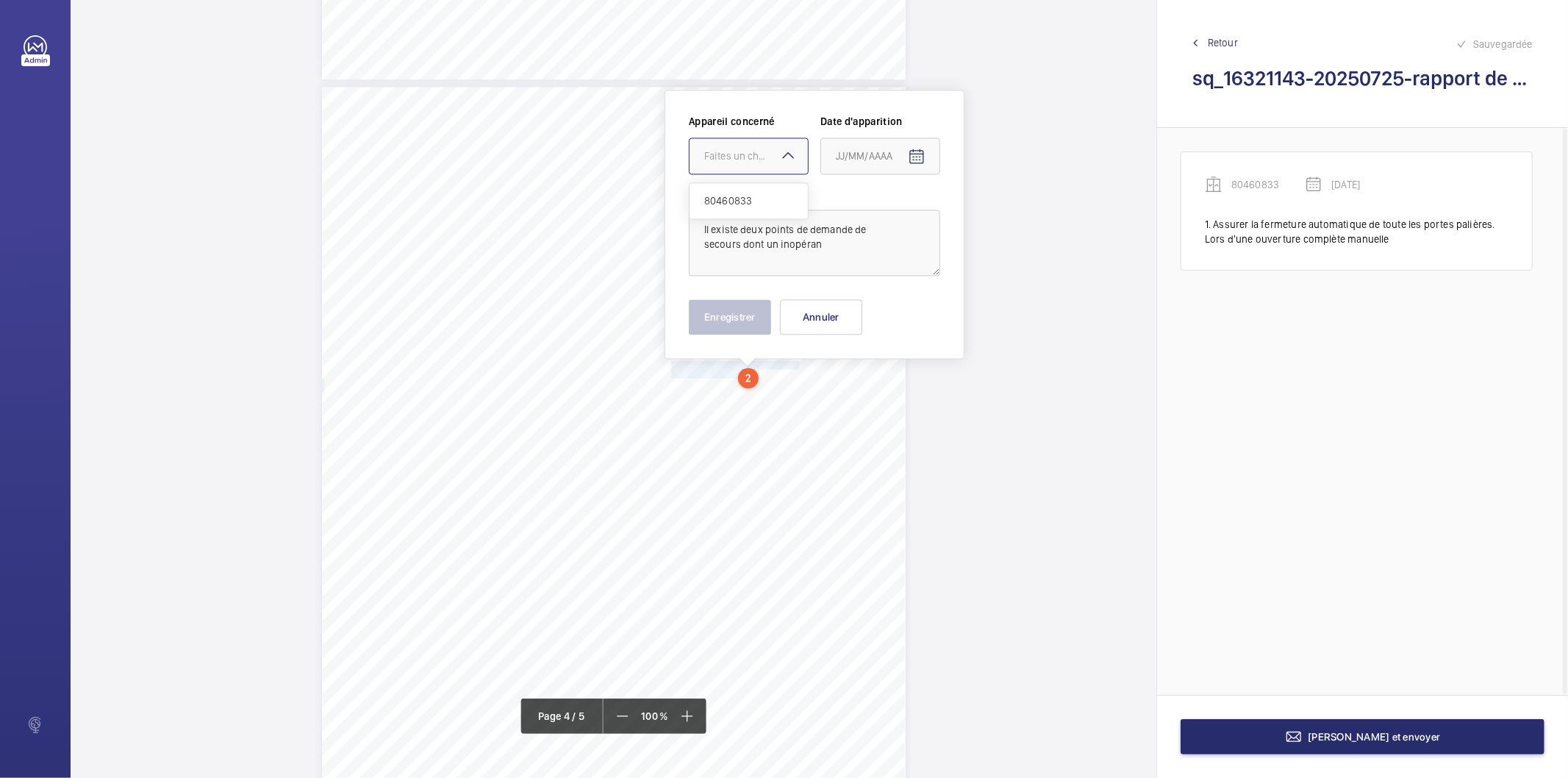
click at [724, 164] on div at bounding box center [749, 156] width 118 height 36
click at [731, 197] on span "80460833" at bounding box center [748, 201] width 89 height 15
click at [913, 162] on mat-icon "Open calendar" at bounding box center [916, 157] width 18 height 18
click at [985, 221] on span "Previous month" at bounding box center [990, 214] width 29 height 29
click at [846, 393] on span "28" at bounding box center [842, 393] width 26 height 26
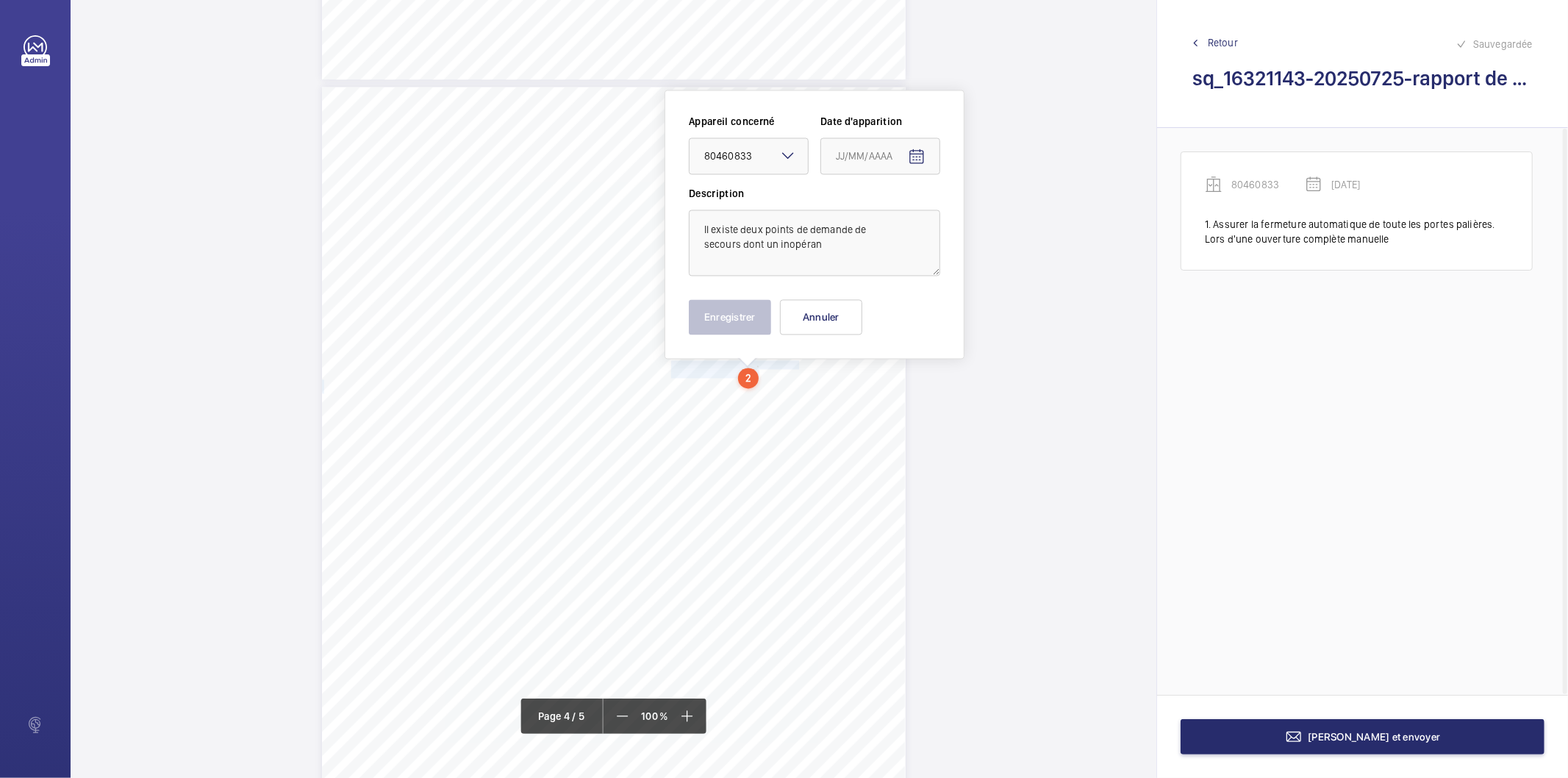
type input "[DATE]"
click at [751, 322] on button "Enregistrer" at bounding box center [730, 317] width 82 height 36
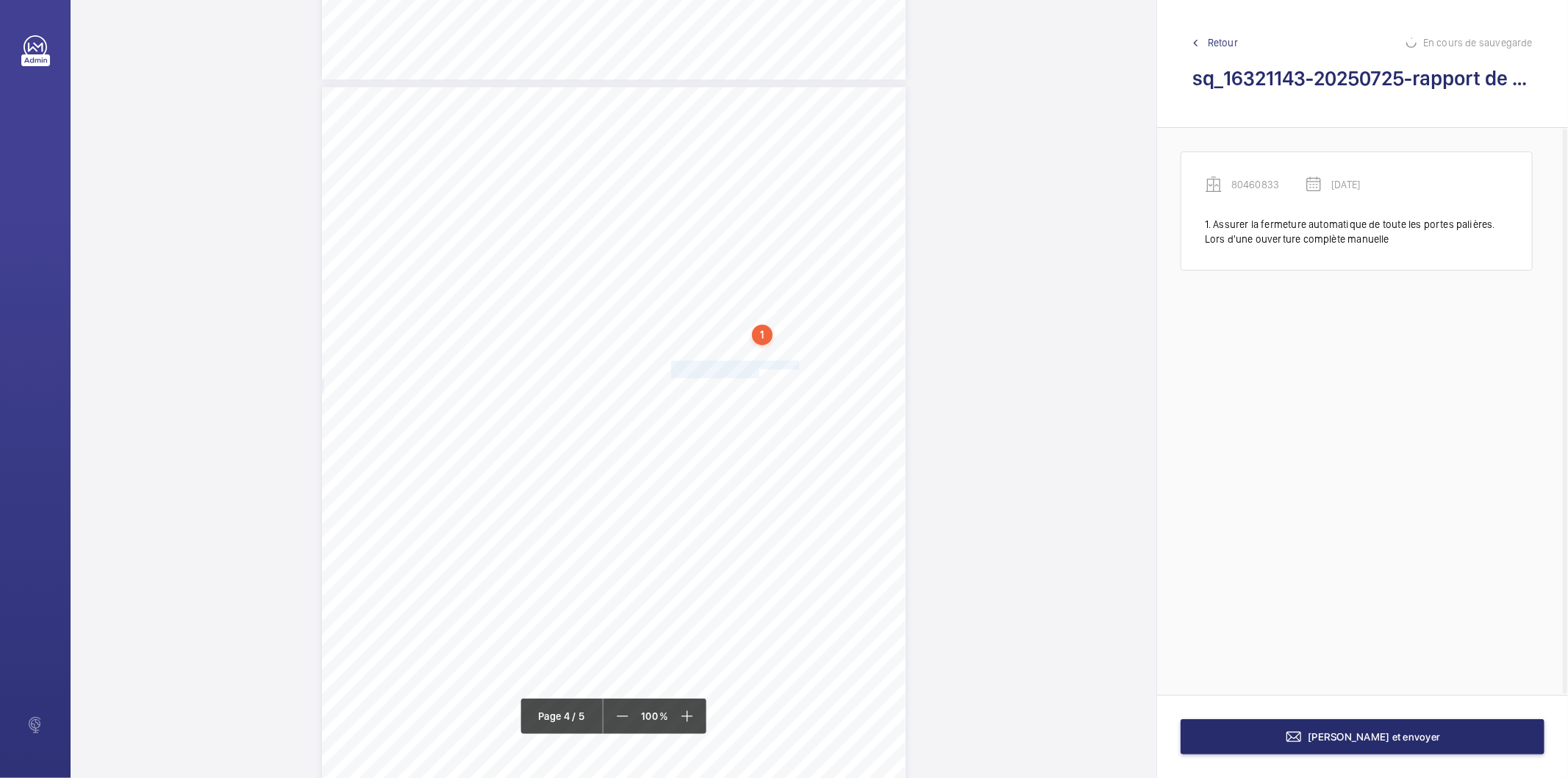
click at [709, 369] on span "secours dont un inopérant" at bounding box center [716, 373] width 90 height 8
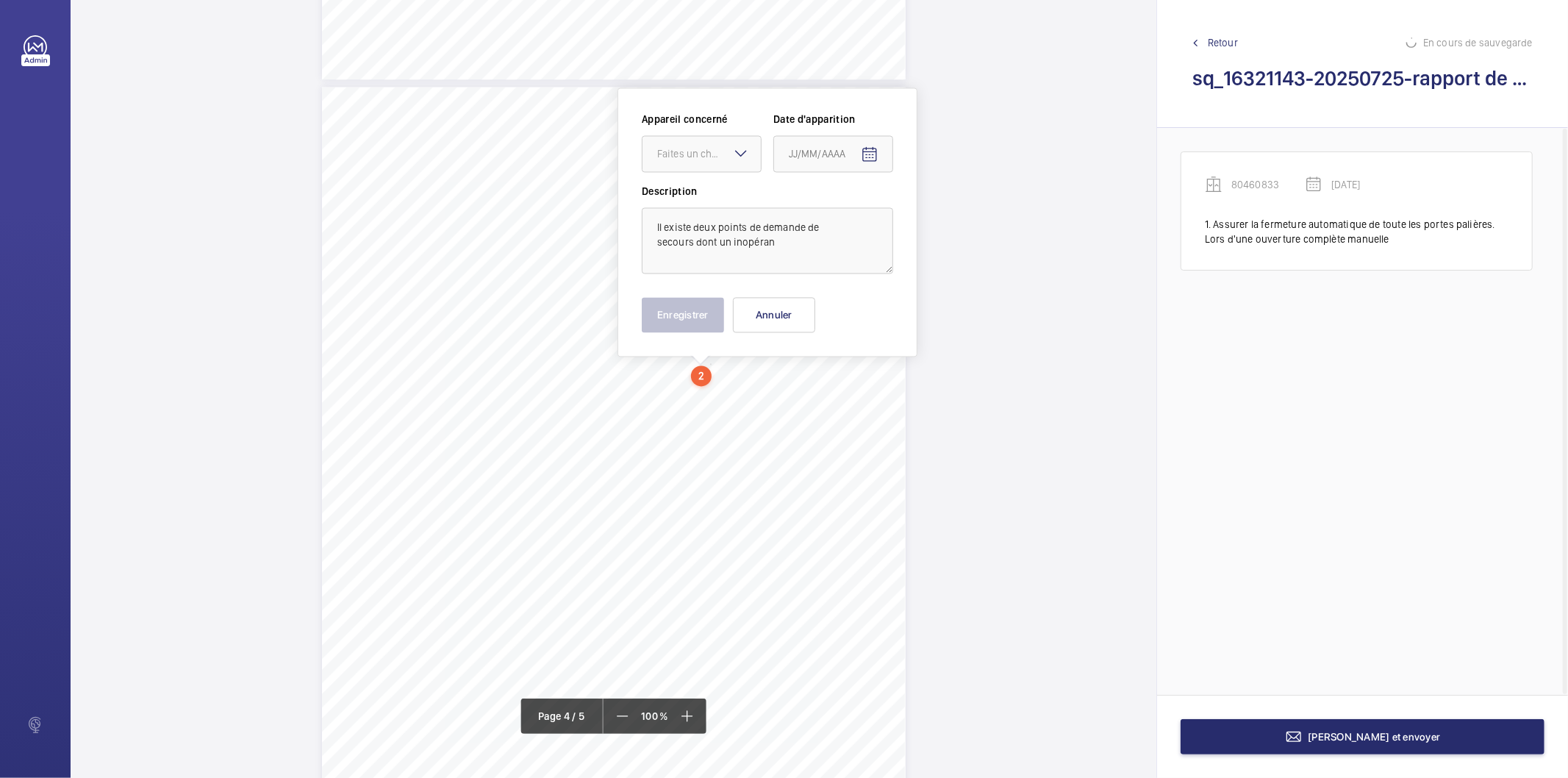
scroll to position [2430, 0]
click at [709, 159] on div "Faites un choix" at bounding box center [709, 157] width 104 height 15
click at [703, 204] on span "80460833" at bounding box center [701, 202] width 89 height 15
click at [870, 159] on mat-icon "Open calendar" at bounding box center [869, 157] width 18 height 18
click at [945, 215] on span "Previous month" at bounding box center [943, 214] width 29 height 29
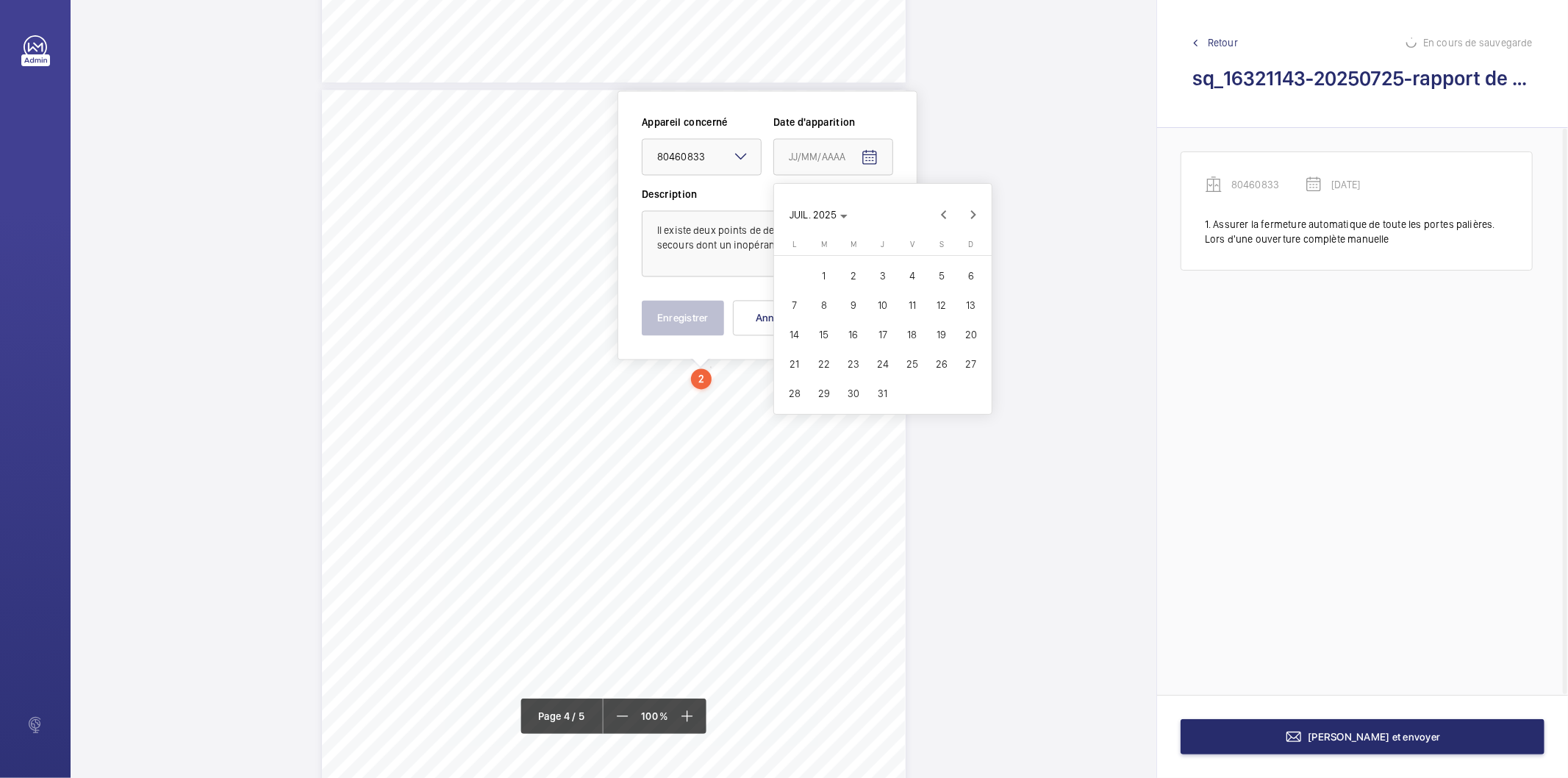
click at [788, 394] on span "28" at bounding box center [795, 393] width 26 height 26
type input "[DATE]"
click at [689, 323] on button "Enregistrer" at bounding box center [683, 318] width 82 height 36
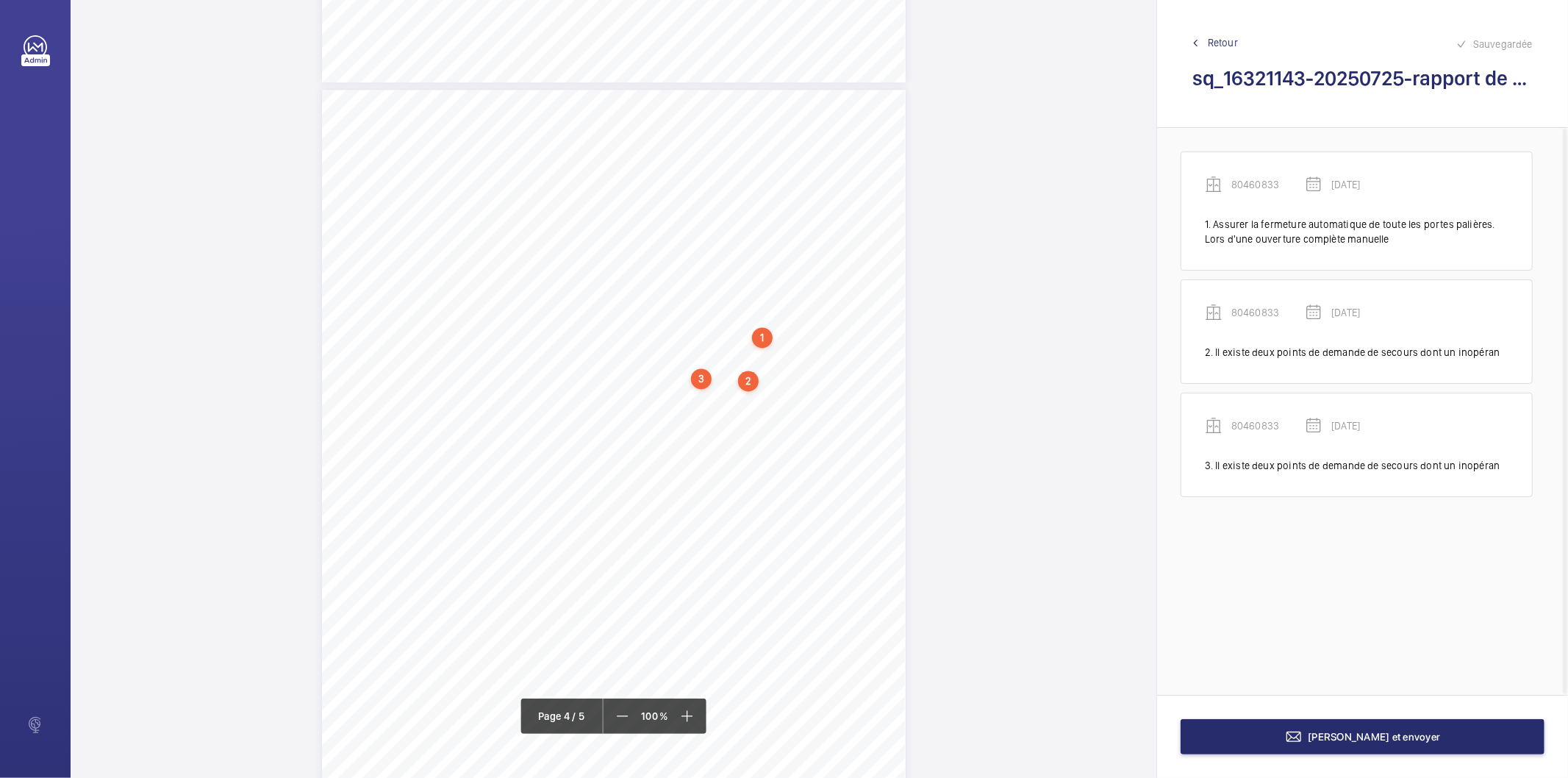
click at [704, 379] on div "3" at bounding box center [701, 379] width 21 height 21
click at [886, 231] on wm-front-icon-button at bounding box center [890, 234] width 36 height 36
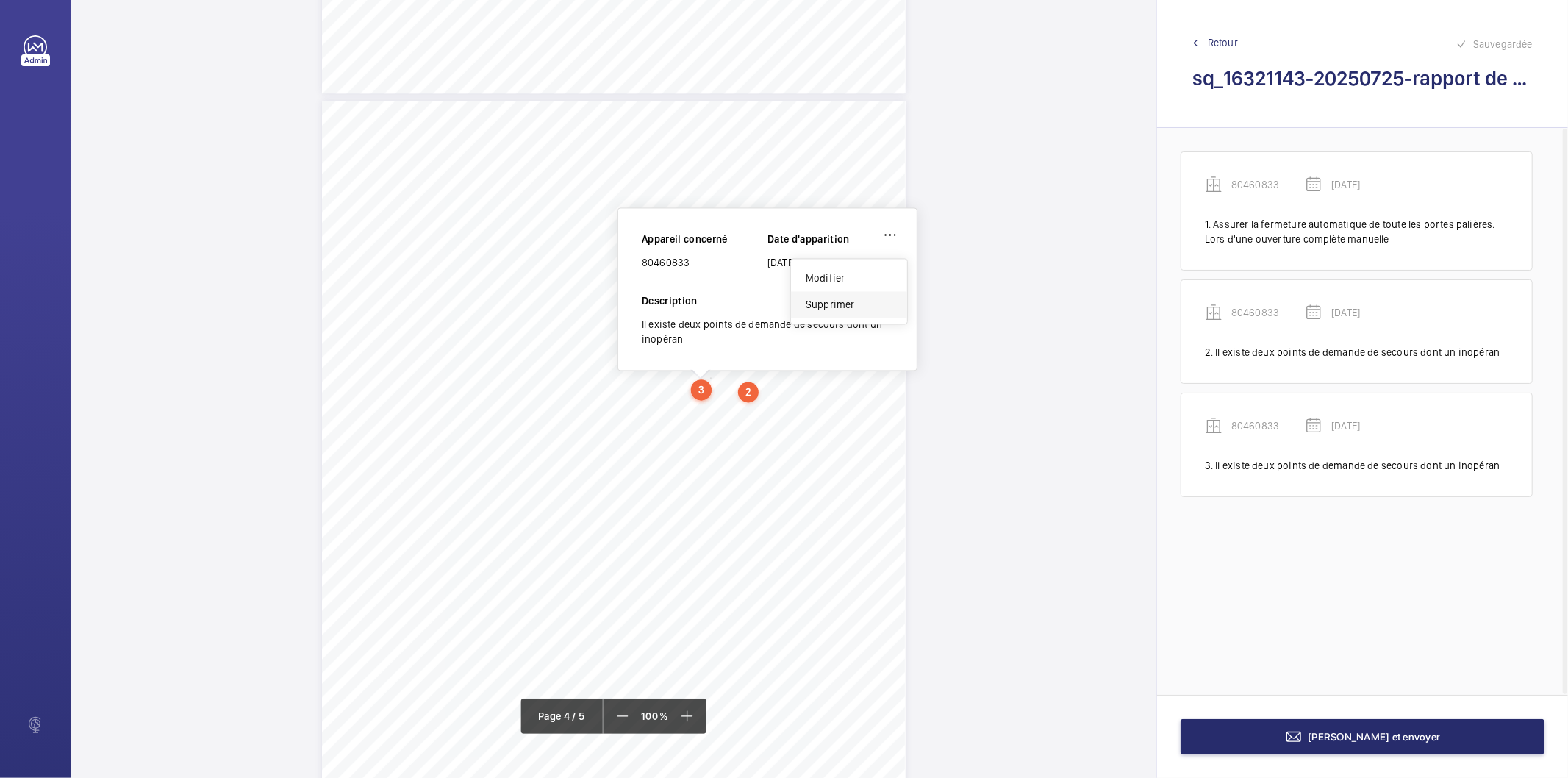
drag, startPoint x: 861, startPoint y: 307, endPoint x: 805, endPoint y: 335, distance: 62.6
click at [859, 307] on div "Supprimer" at bounding box center [849, 305] width 116 height 26
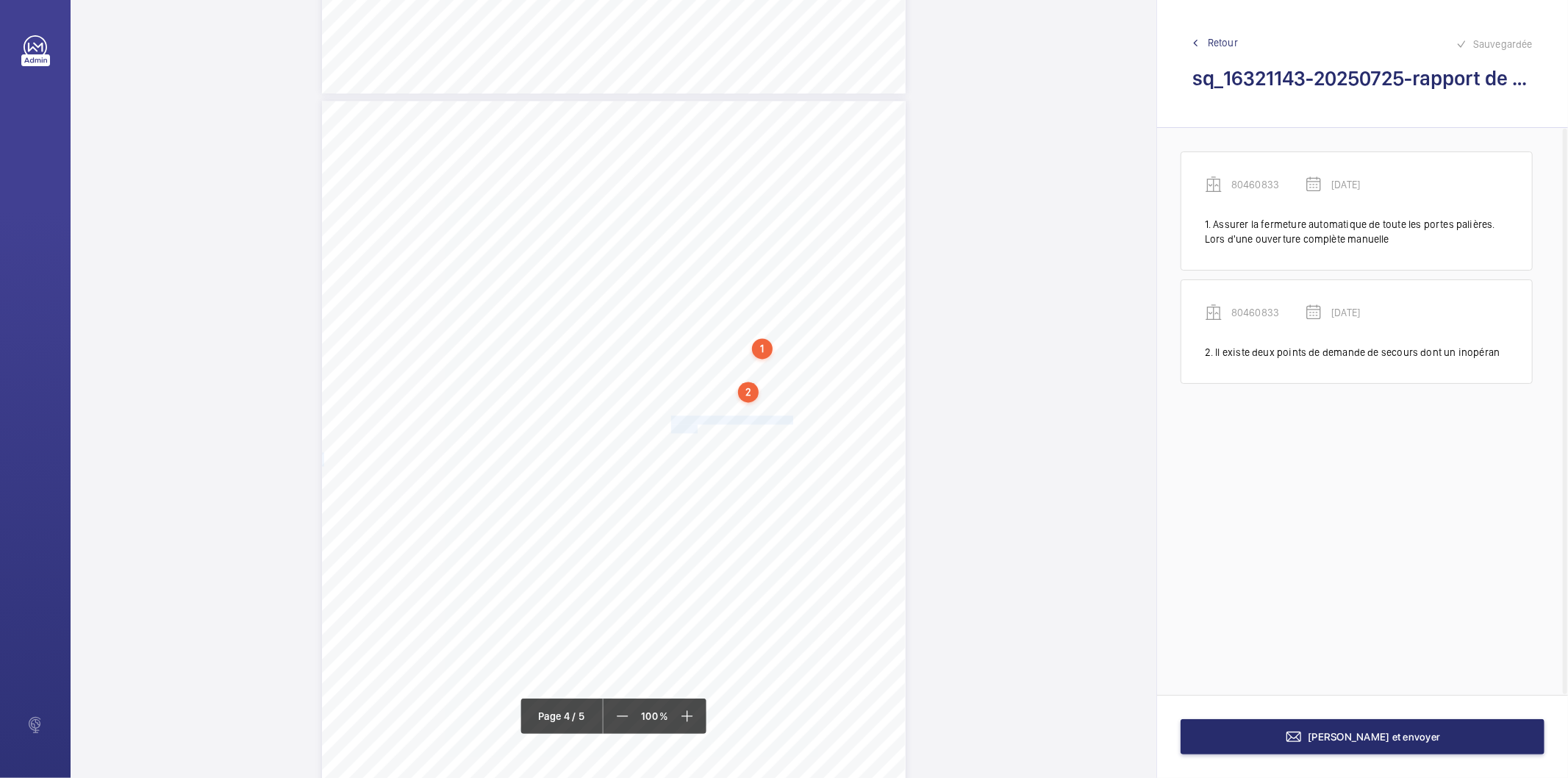
drag, startPoint x: 669, startPoint y: 421, endPoint x: 696, endPoint y: 427, distance: 27.7
click at [696, 427] on div "Affaire n° : 2502206E0000059/34000 / N° du rapport : 206E0/25/5607 Lieu de véri…" at bounding box center [613, 513] width 584 height 825
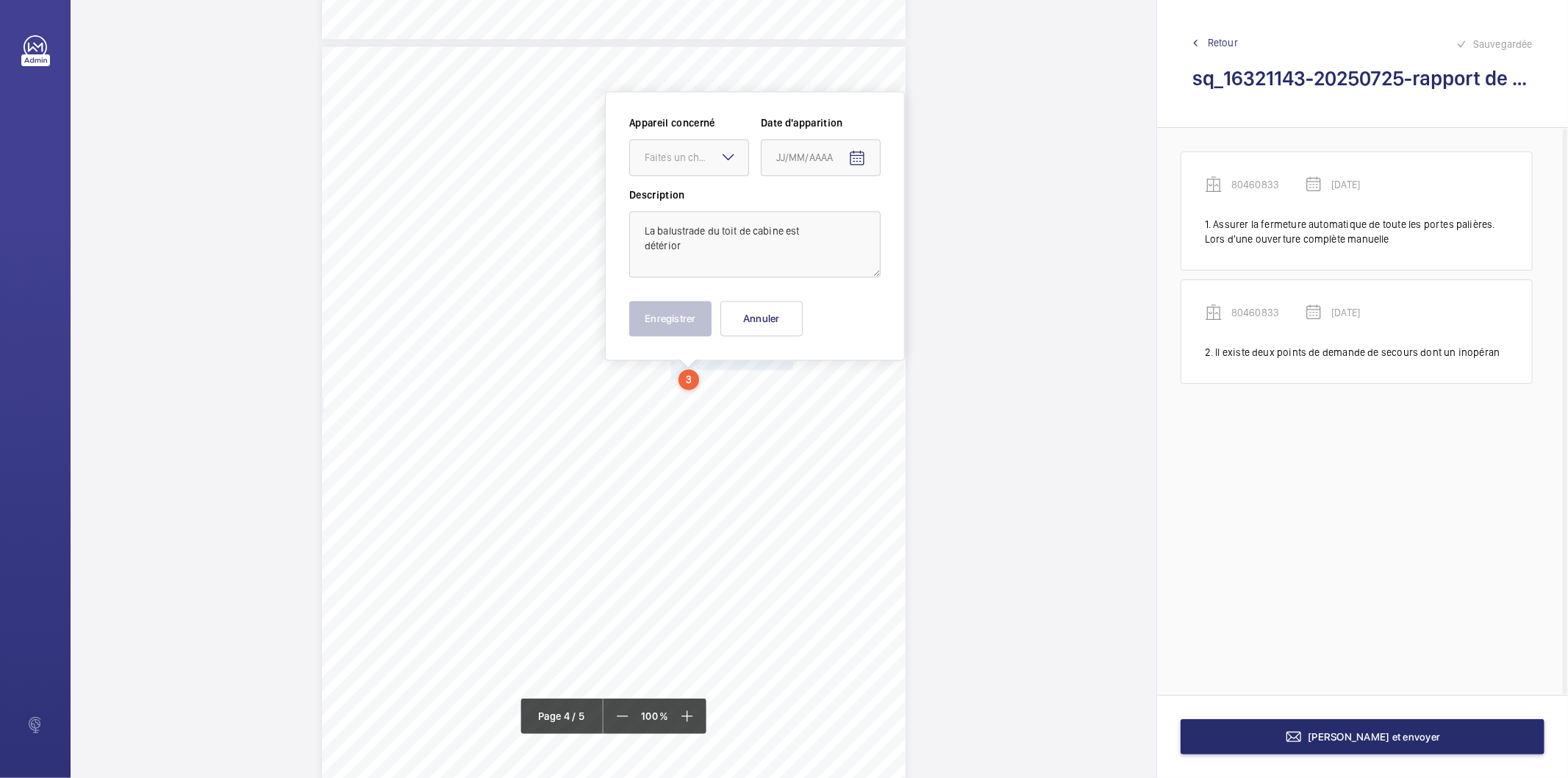
scroll to position [2474, 0]
click at [694, 250] on textarea "La balustrade du toit de cabine est détérior" at bounding box center [754, 243] width 251 height 67
click at [696, 156] on div "Faites un choix" at bounding box center [696, 157] width 104 height 15
drag, startPoint x: 690, startPoint y: 200, endPoint x: 860, endPoint y: 172, distance: 172.3
click at [691, 200] on span "80460833" at bounding box center [689, 202] width 89 height 15
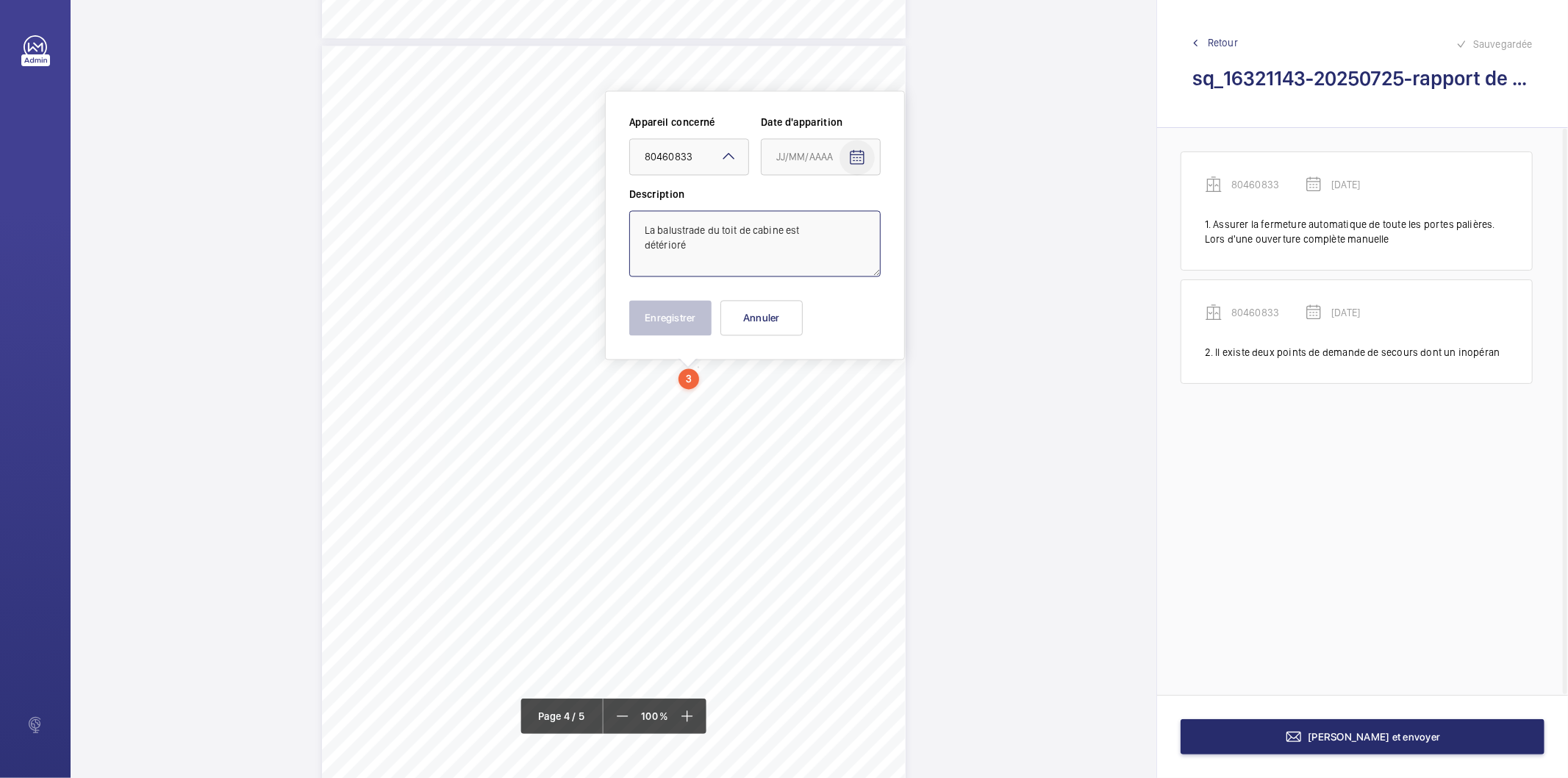
type textarea "La balustrade du toit de cabine est détérioré"
click at [865, 153] on mat-icon "Open calendar" at bounding box center [857, 157] width 18 height 18
click at [926, 215] on span "Previous month" at bounding box center [931, 214] width 29 height 29
drag, startPoint x: 784, startPoint y: 388, endPoint x: 775, endPoint y: 380, distance: 12.0
click at [784, 390] on span "28" at bounding box center [782, 393] width 26 height 26
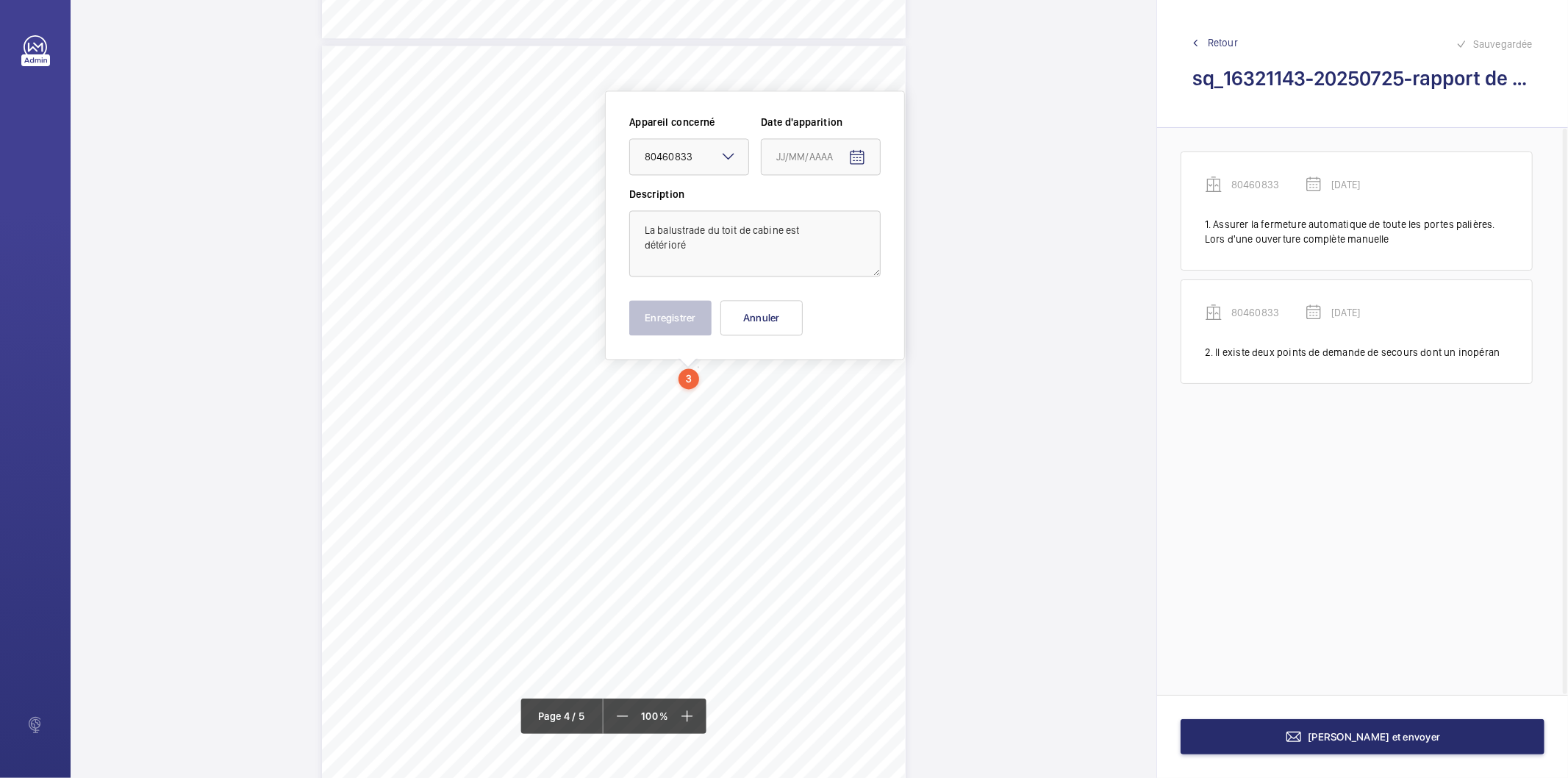
type input "[DATE]"
click at [675, 319] on button "Enregistrer" at bounding box center [670, 318] width 82 height 36
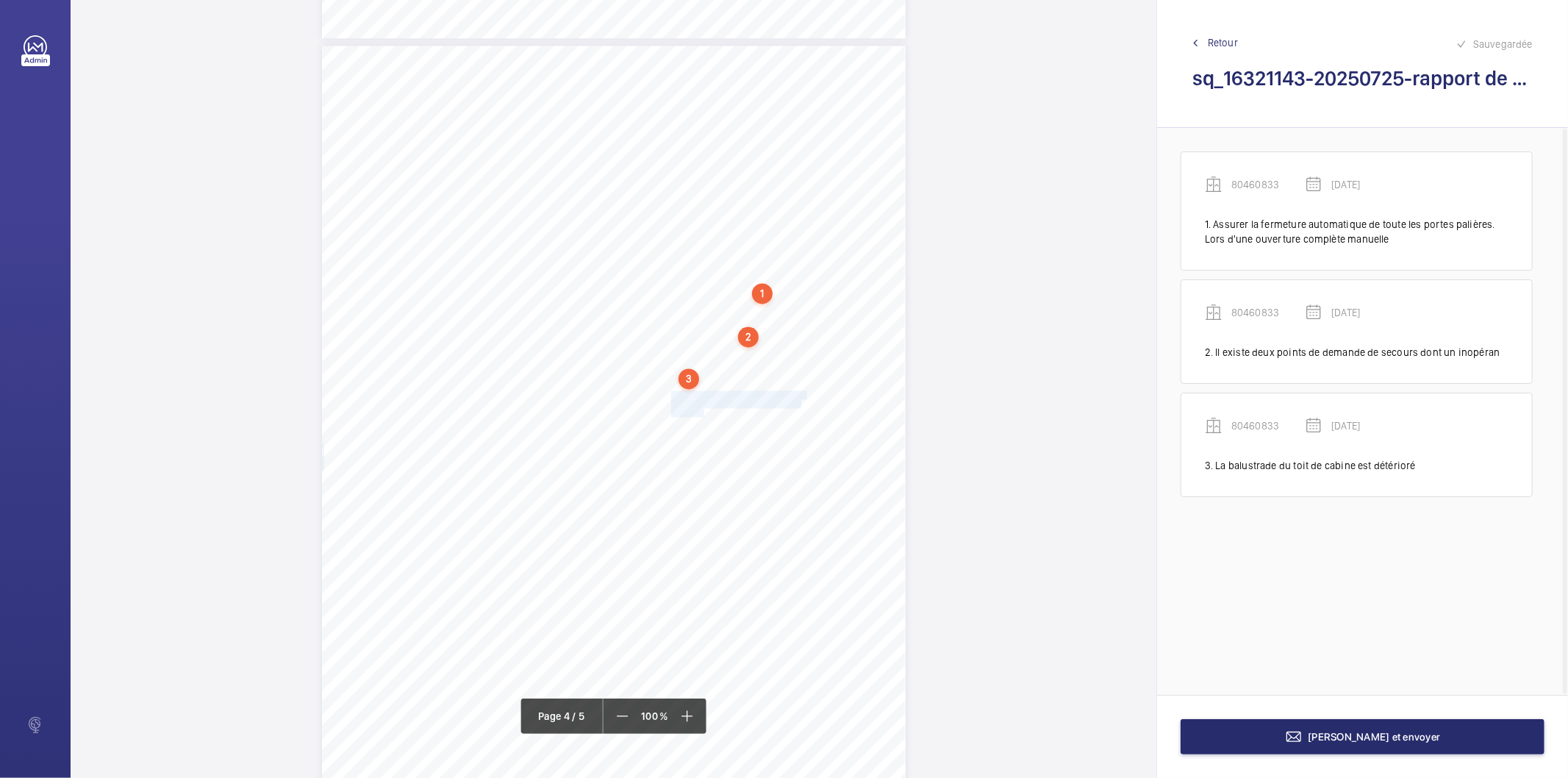
drag, startPoint x: 669, startPoint y: 395, endPoint x: 700, endPoint y: 412, distance: 35.4
click at [700, 412] on div "Affaire n° : 2502206E0000059/34000 / N° du rapport : 206E0/25/5607 Lieu de véri…" at bounding box center [613, 458] width 584 height 825
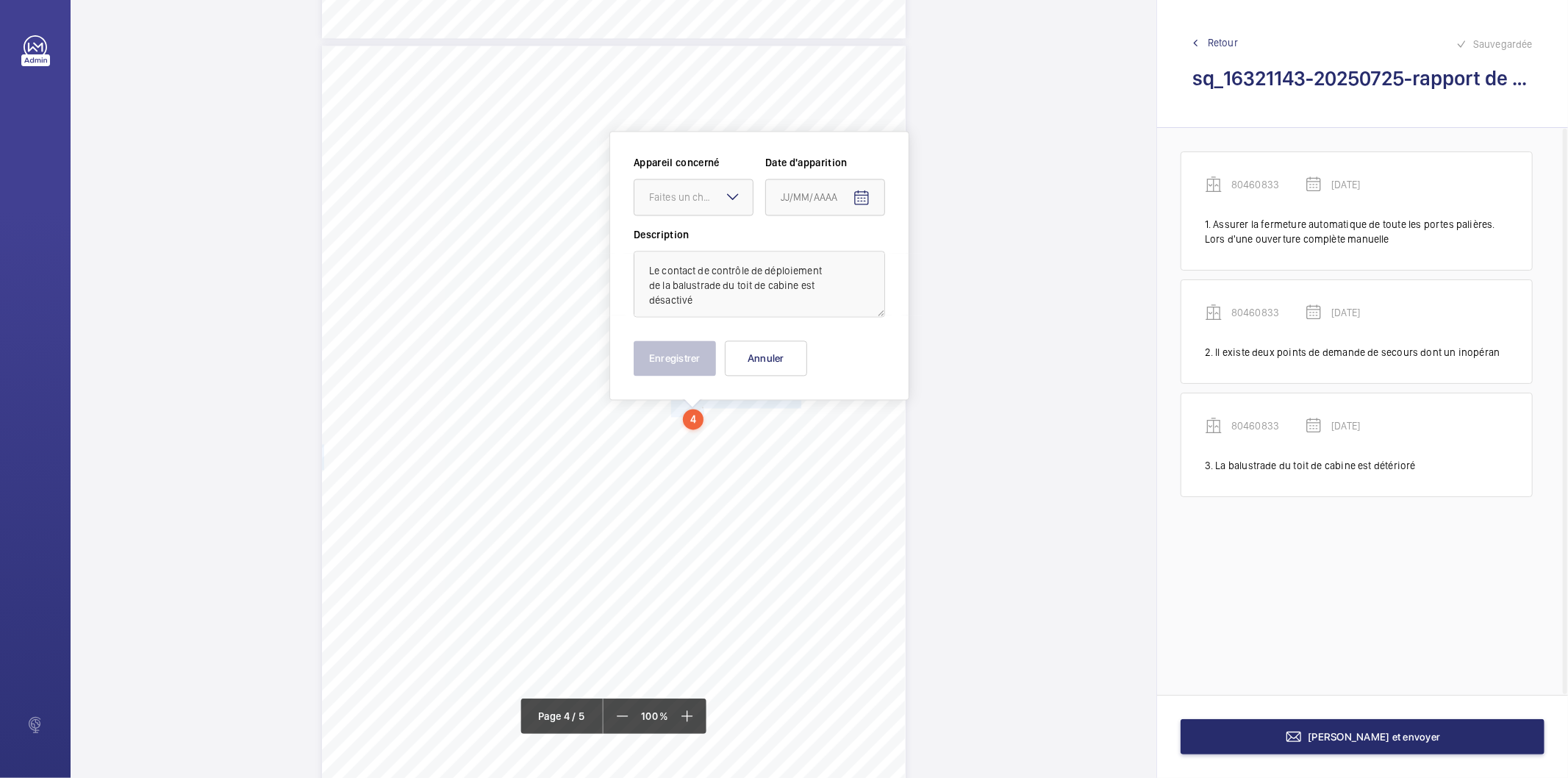
scroll to position [2515, 0]
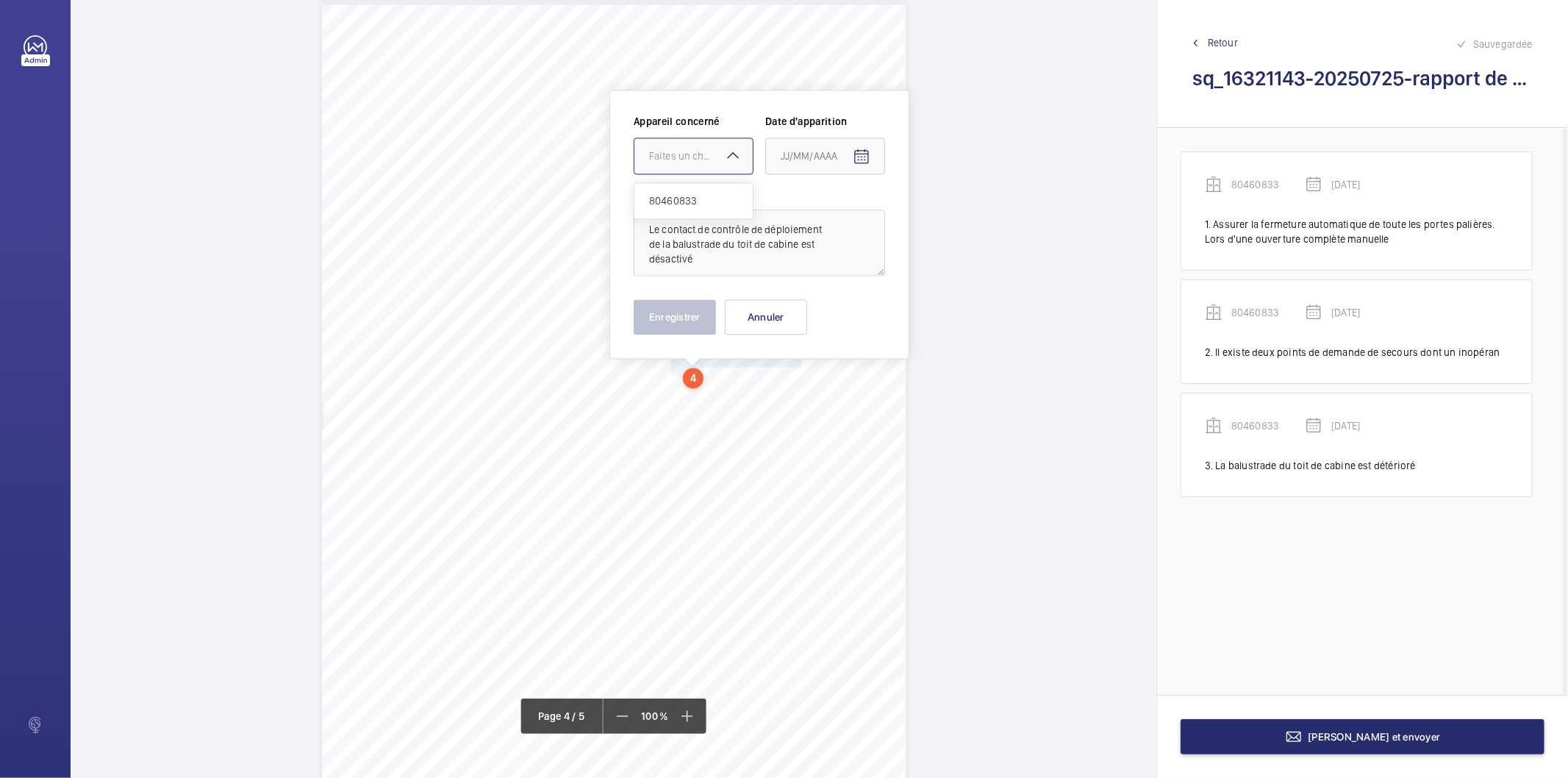
click at [669, 157] on div "Faites un choix" at bounding box center [700, 156] width 104 height 15
click at [679, 202] on span "80460833" at bounding box center [693, 201] width 89 height 15
click at [857, 162] on mat-icon "Open calendar" at bounding box center [861, 157] width 18 height 18
click at [924, 215] on span "Previous month" at bounding box center [935, 214] width 29 height 29
click at [790, 390] on span "28" at bounding box center [786, 393] width 26 height 26
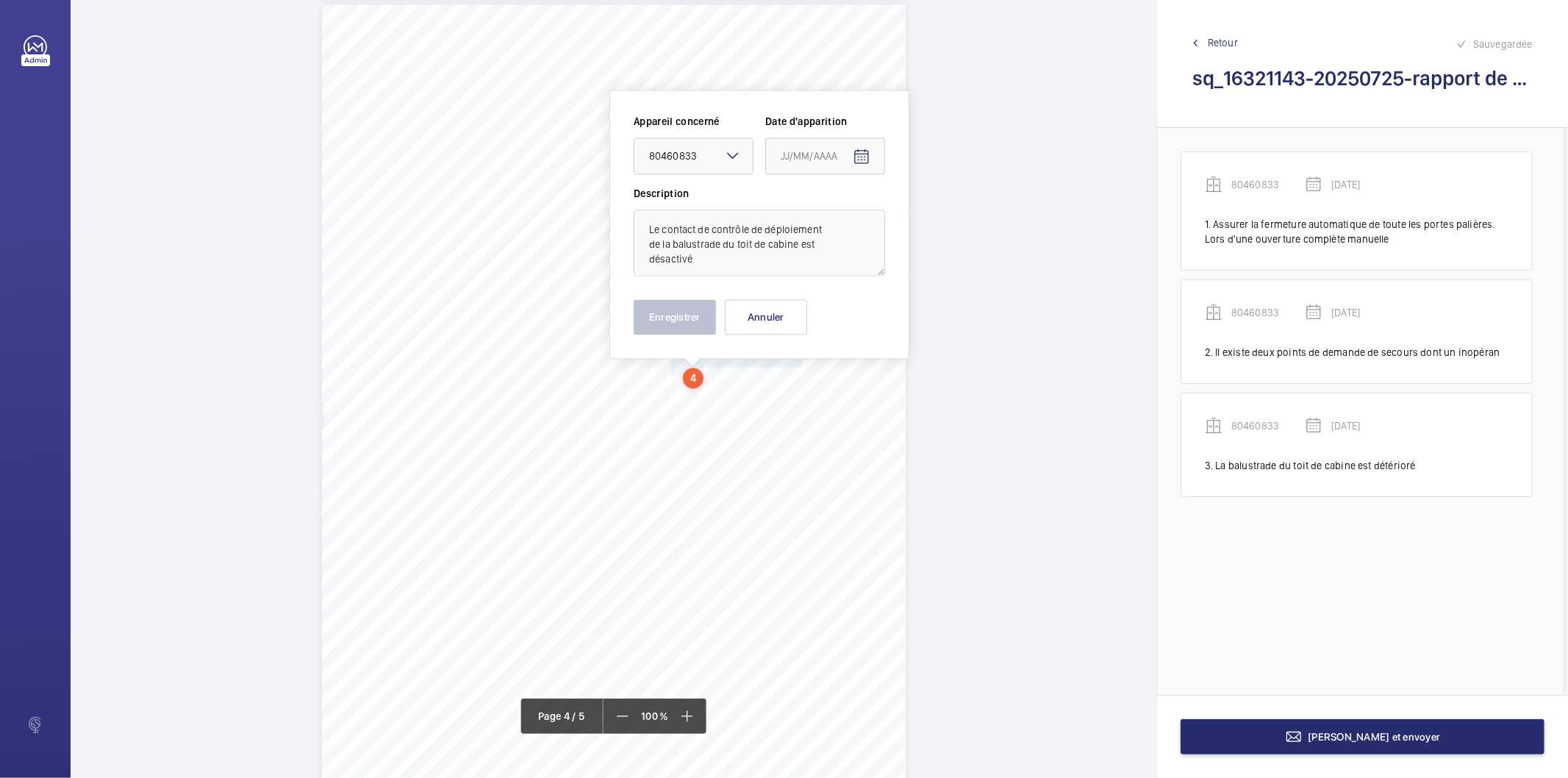
type input "[DATE]"
click at [680, 312] on button "Enregistrer" at bounding box center [675, 317] width 82 height 36
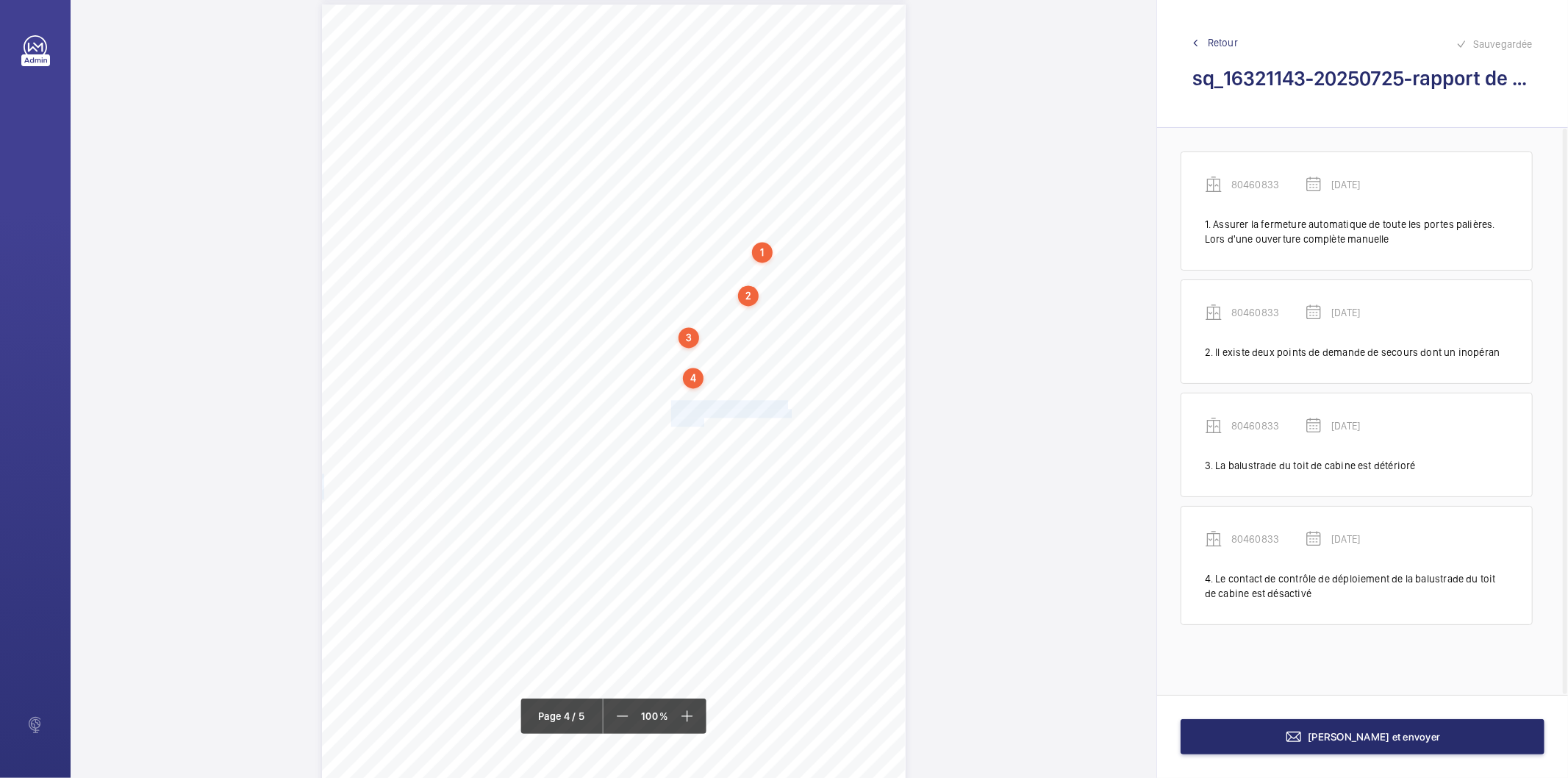
drag, startPoint x: 669, startPoint y: 404, endPoint x: 700, endPoint y: 421, distance: 35.4
click at [700, 421] on div "Affaire n° : 2502206E0000059/34000 / N° du rapport : 206E0/25/5607 Lieu de véri…" at bounding box center [613, 417] width 584 height 825
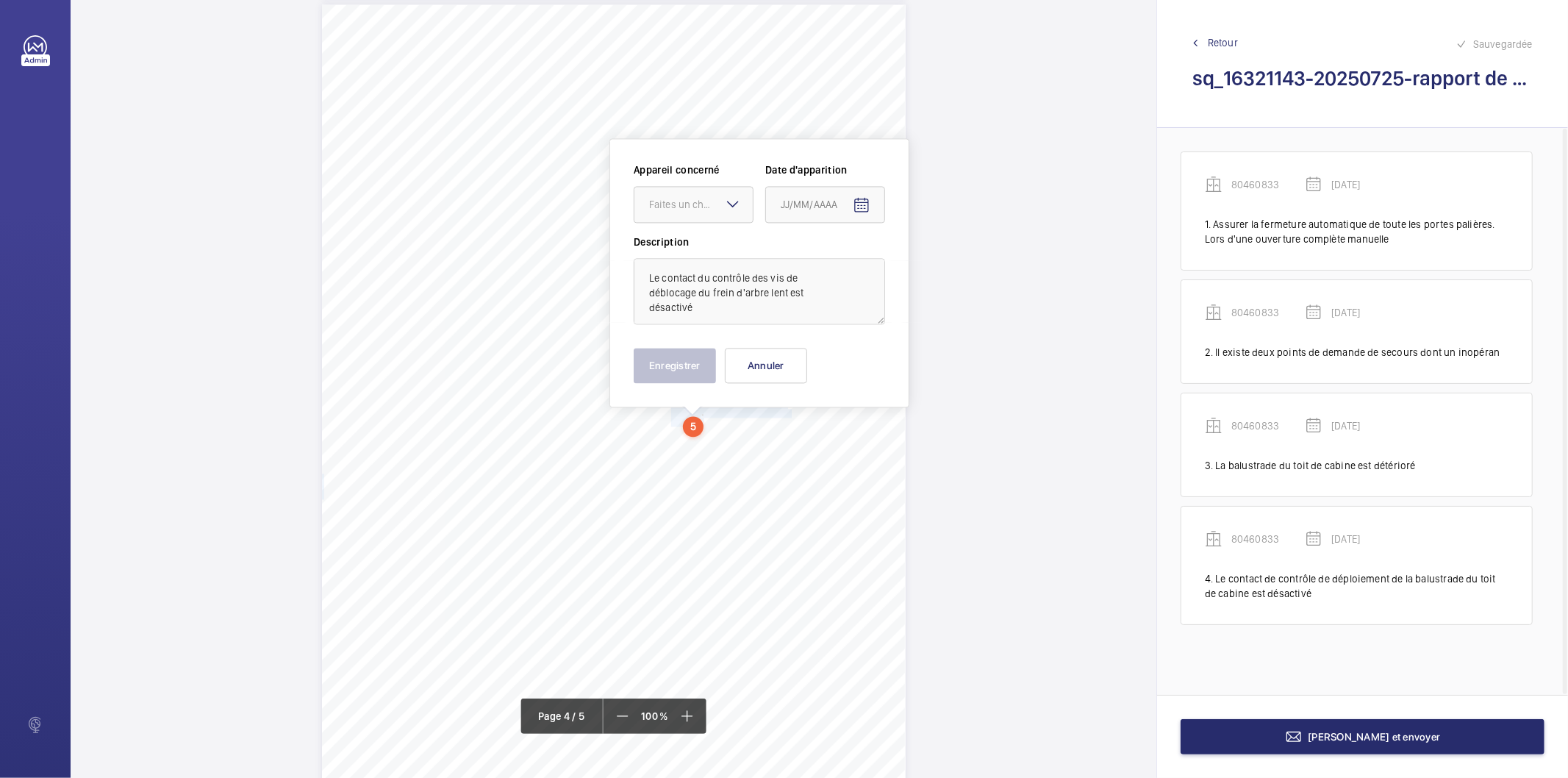
scroll to position [2563, 0]
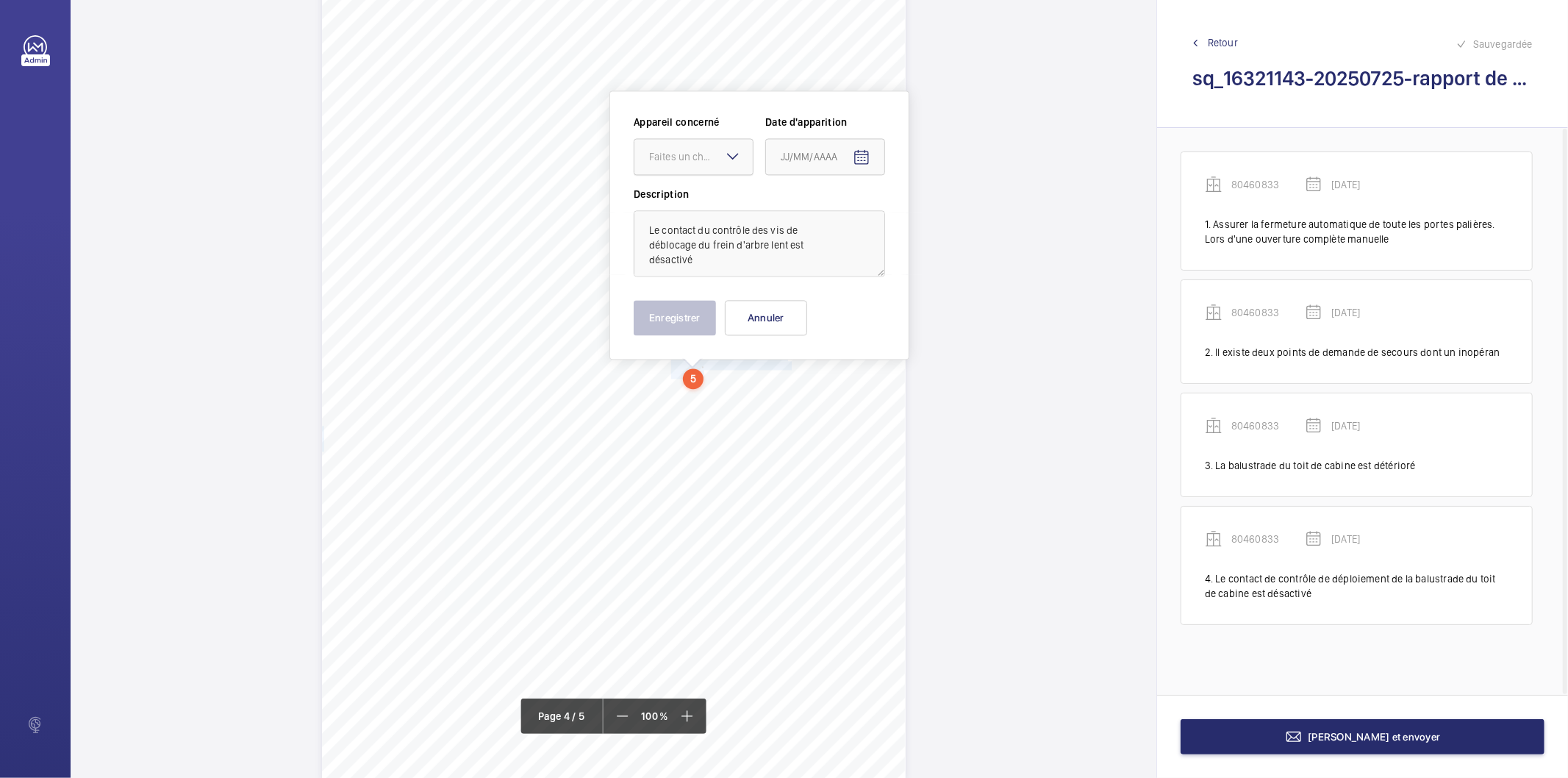
click at [665, 168] on div at bounding box center [694, 157] width 118 height 36
drag, startPoint x: 666, startPoint y: 200, endPoint x: 795, endPoint y: 187, distance: 129.7
click at [667, 200] on span "80460833" at bounding box center [693, 202] width 89 height 15
click at [864, 162] on mat-icon "Open calendar" at bounding box center [861, 157] width 18 height 18
click at [937, 215] on span "Previous month" at bounding box center [935, 214] width 29 height 29
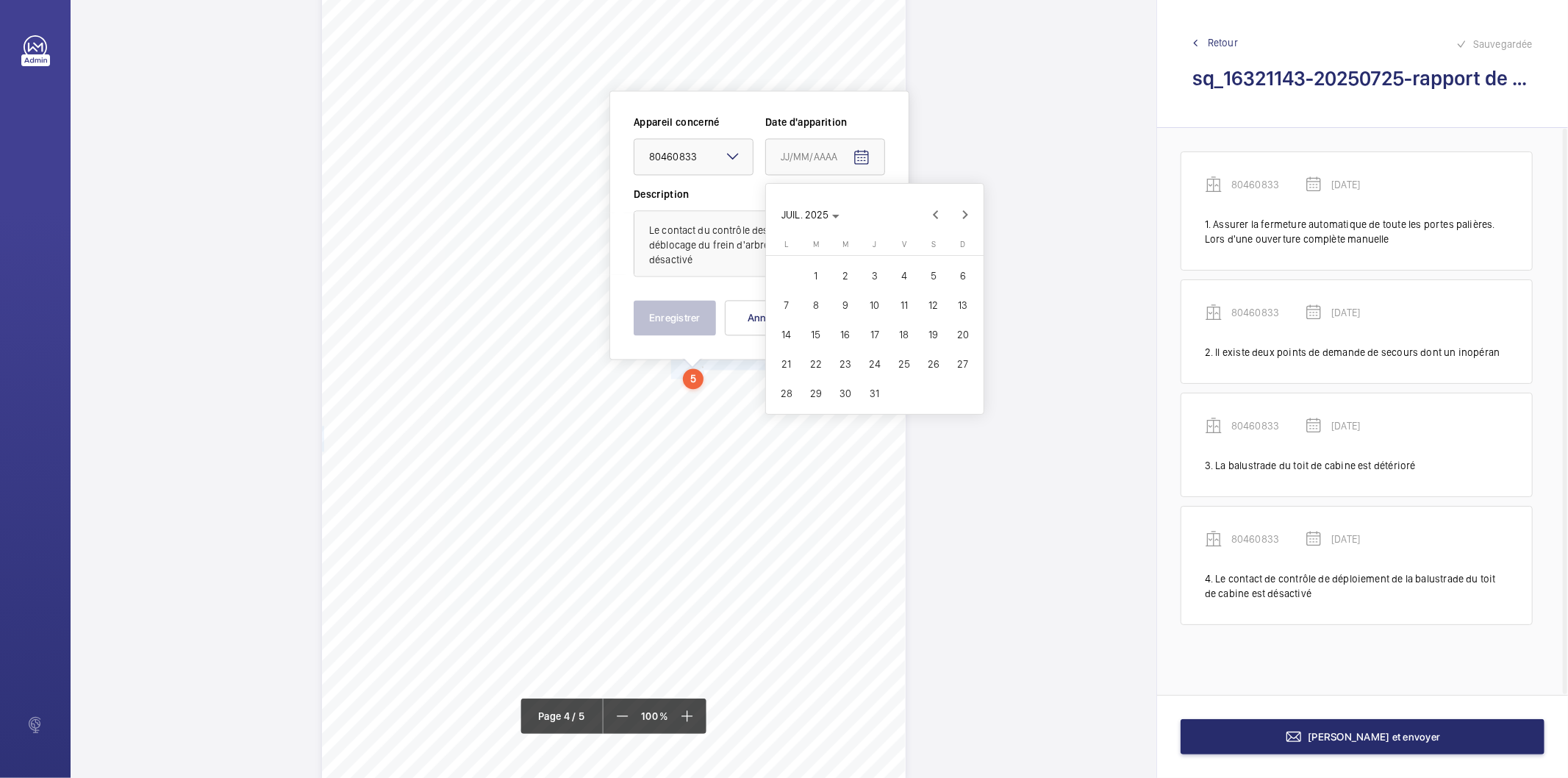
drag, startPoint x: 787, startPoint y: 392, endPoint x: 711, endPoint y: 361, distance: 82.1
click at [786, 392] on span "28" at bounding box center [786, 393] width 26 height 26
type input "[DATE]"
click at [698, 335] on div "Appareil concerné Faites un choix × 80460833 × Date d'apparition 28/07/2025 Des…" at bounding box center [759, 224] width 300 height 269
click at [663, 319] on button "Enregistrer" at bounding box center [675, 318] width 82 height 36
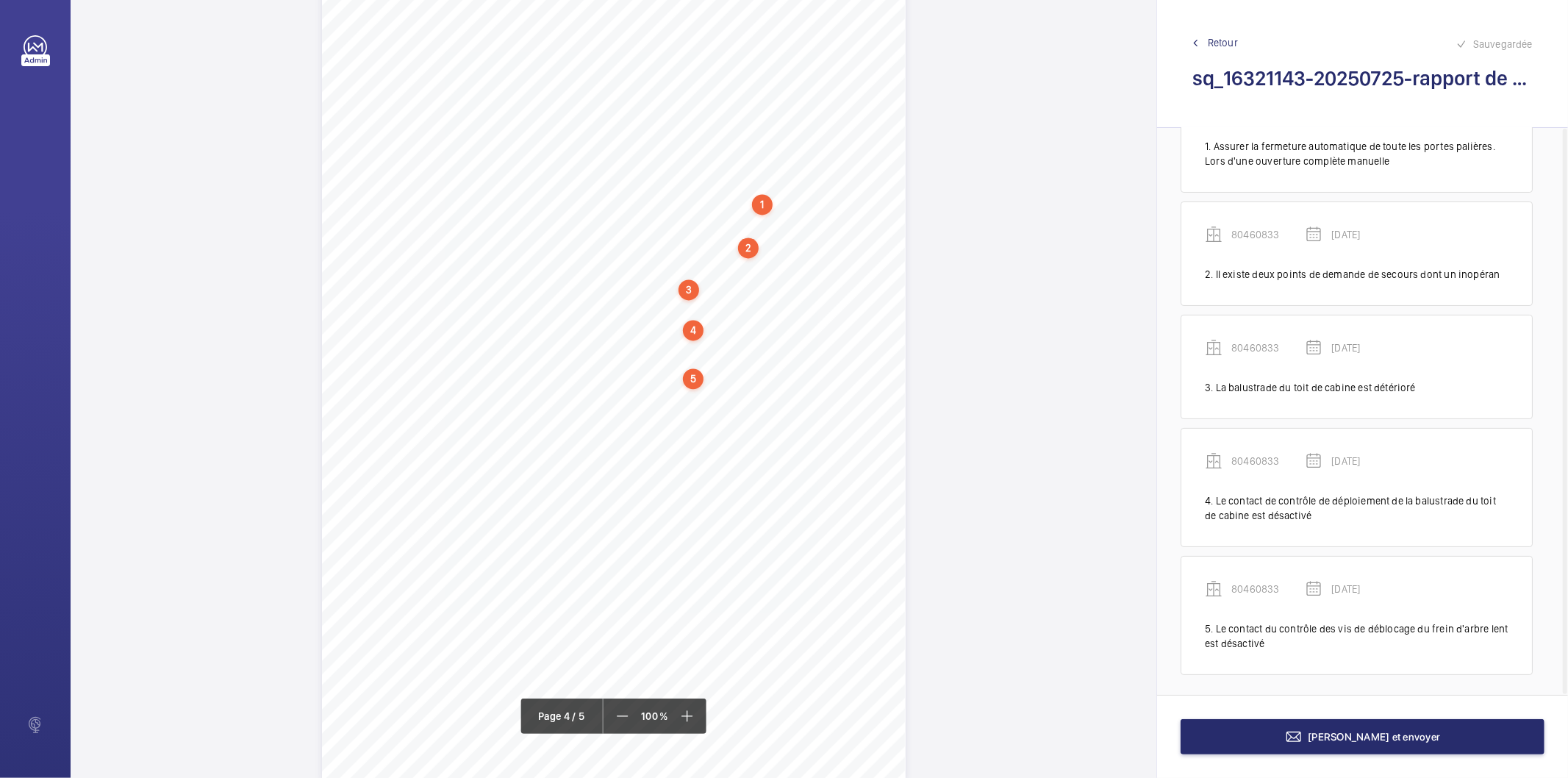
scroll to position [82, 0]
drag, startPoint x: 669, startPoint y: 394, endPoint x: 709, endPoint y: 409, distance: 42.7
click at [709, 409] on div "Affaire n° : 2502206E0000059/34000 / N° du rapport : 206E0/25/5607 Lieu de véri…" at bounding box center [613, 369] width 584 height 825
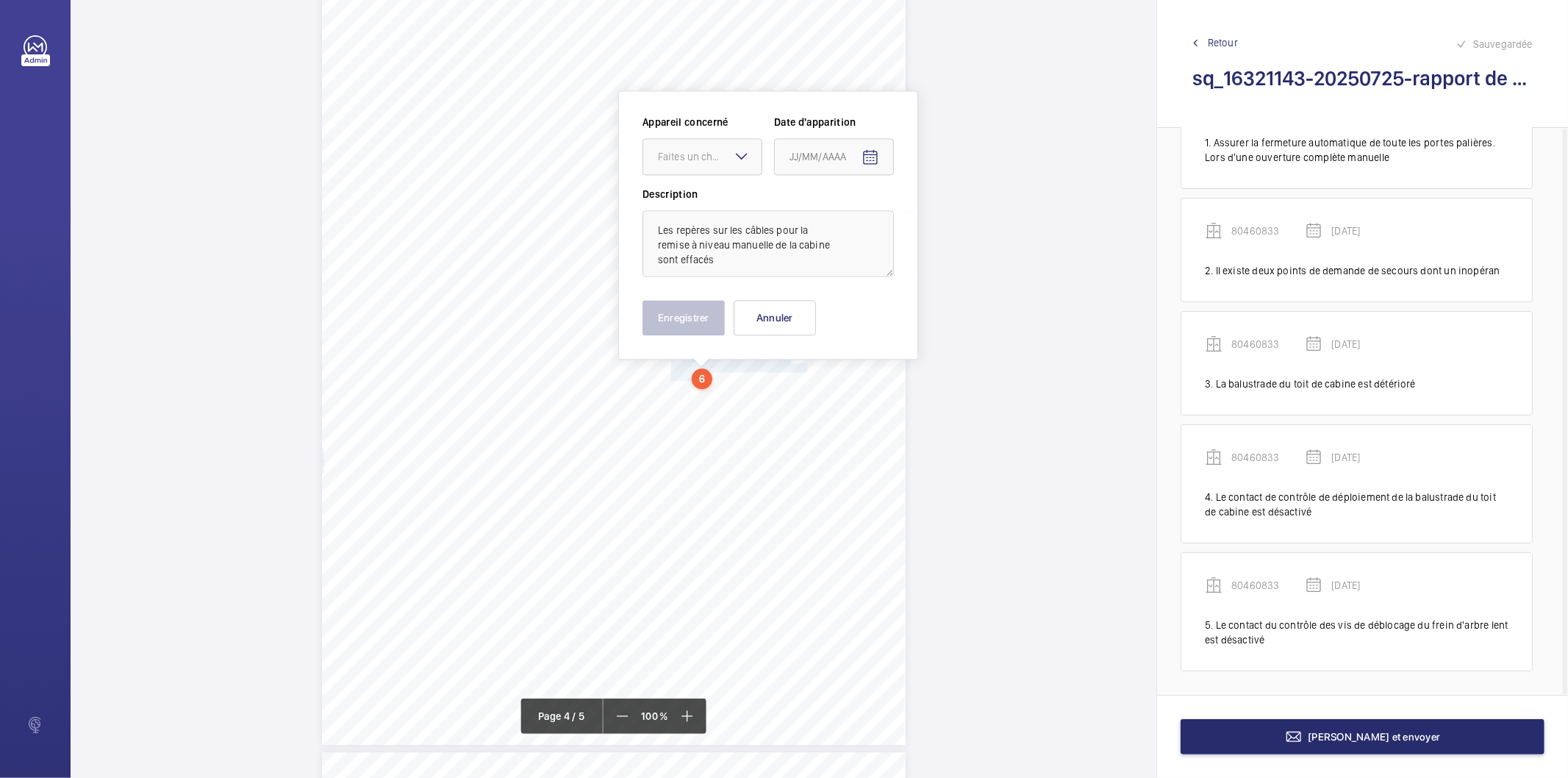
drag, startPoint x: 671, startPoint y: 157, endPoint x: 671, endPoint y: 179, distance: 22.0
click at [671, 162] on div "Faites un choix" at bounding box center [709, 157] width 104 height 15
click at [674, 201] on span "80460833" at bounding box center [702, 202] width 89 height 15
click at [870, 158] on mat-icon "Open calendar" at bounding box center [870, 157] width 18 height 18
click at [941, 217] on span "Previous month" at bounding box center [944, 214] width 29 height 29
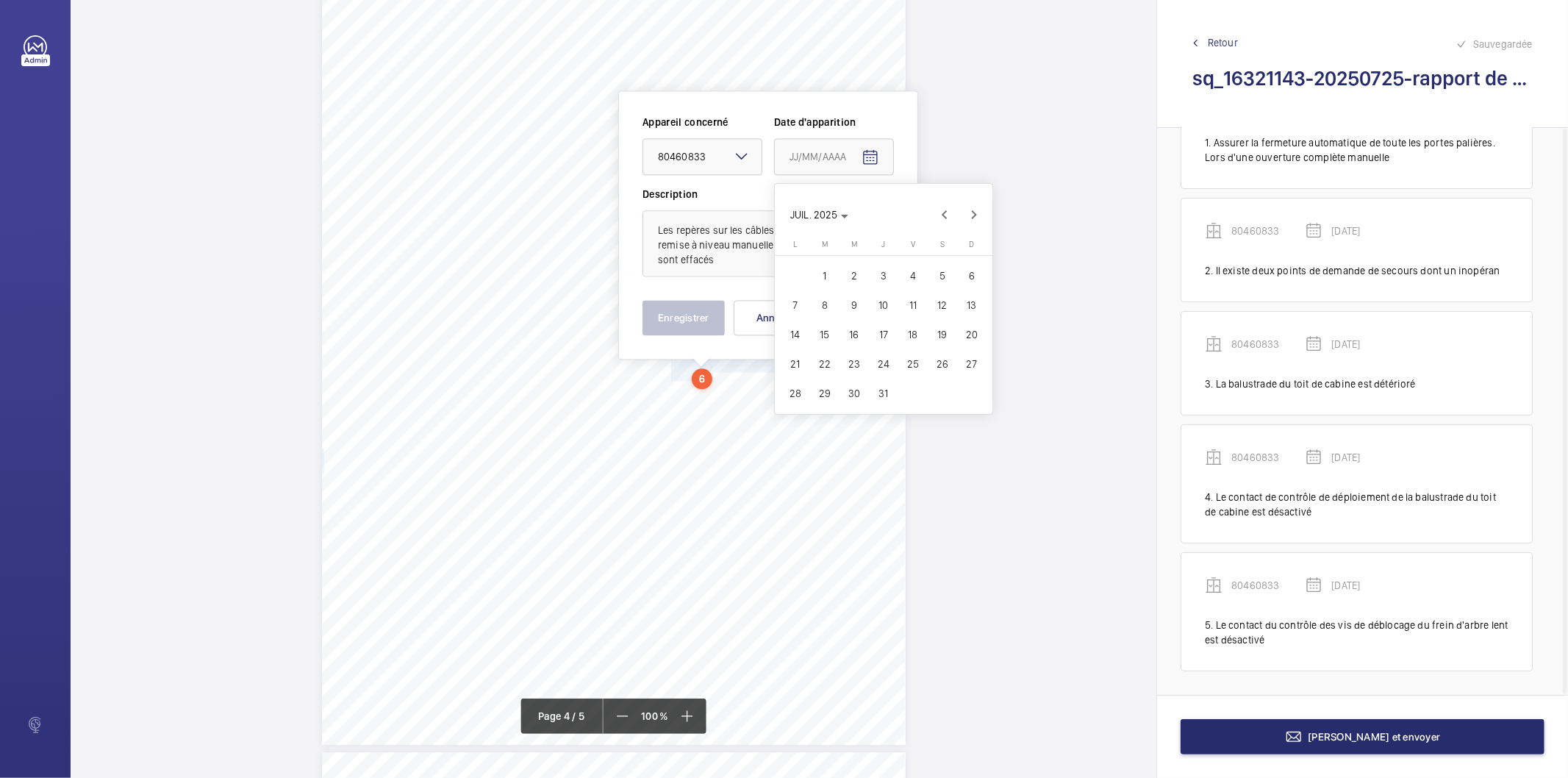
click at [795, 386] on span "28" at bounding box center [795, 393] width 26 height 26
type input "[DATE]"
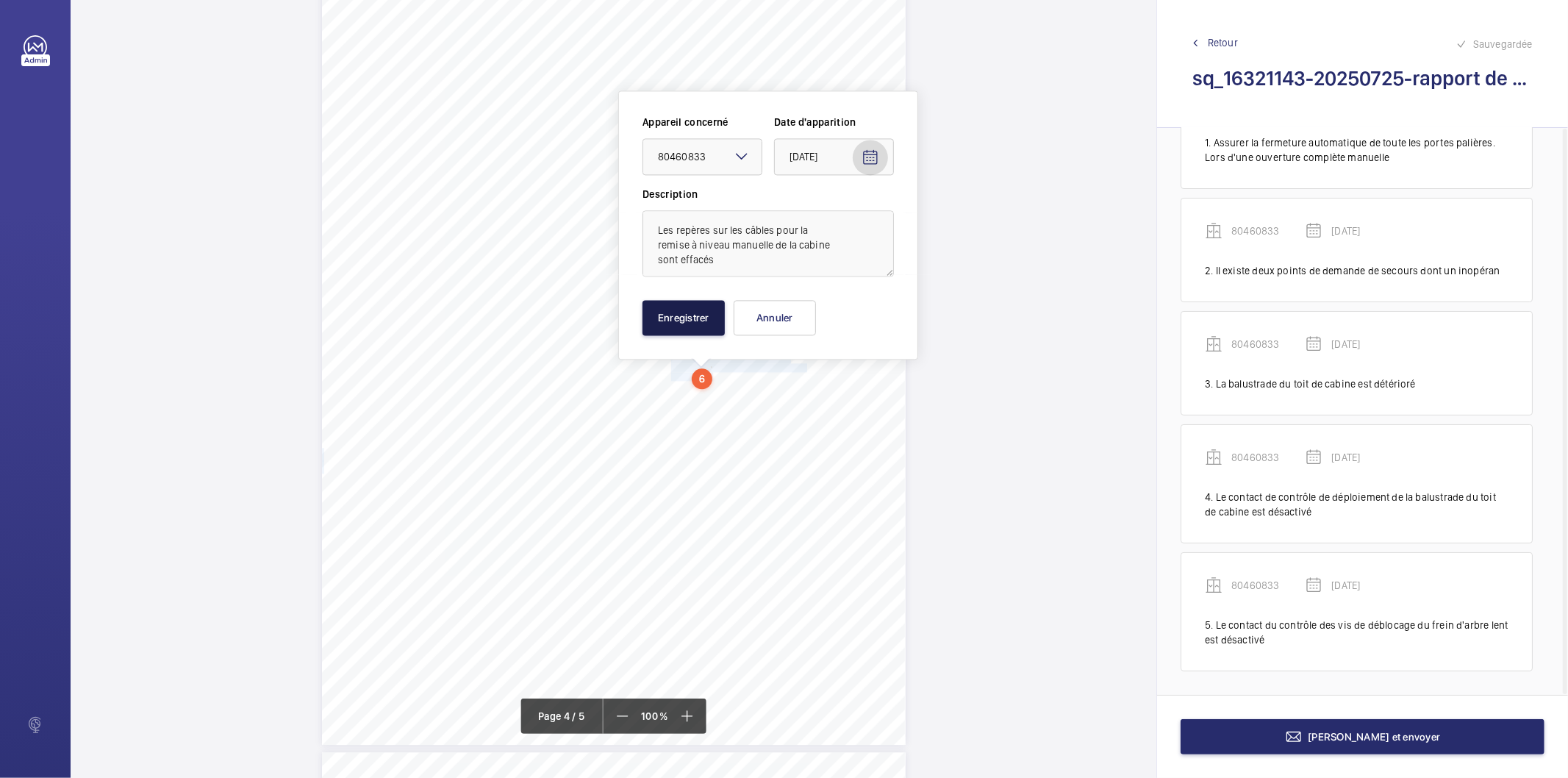
click at [678, 327] on button "Enregistrer" at bounding box center [683, 318] width 82 height 36
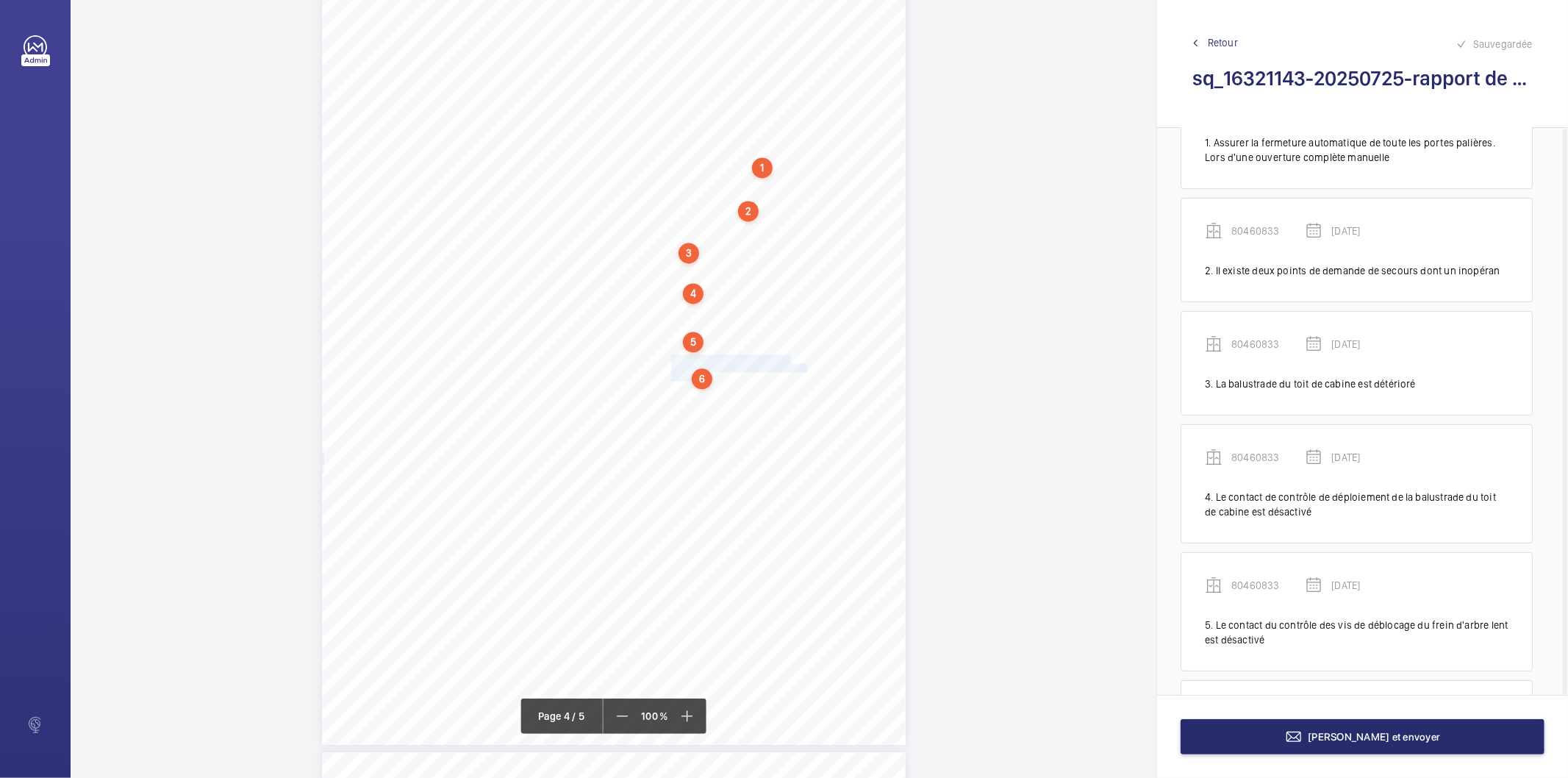
scroll to position [209, 0]
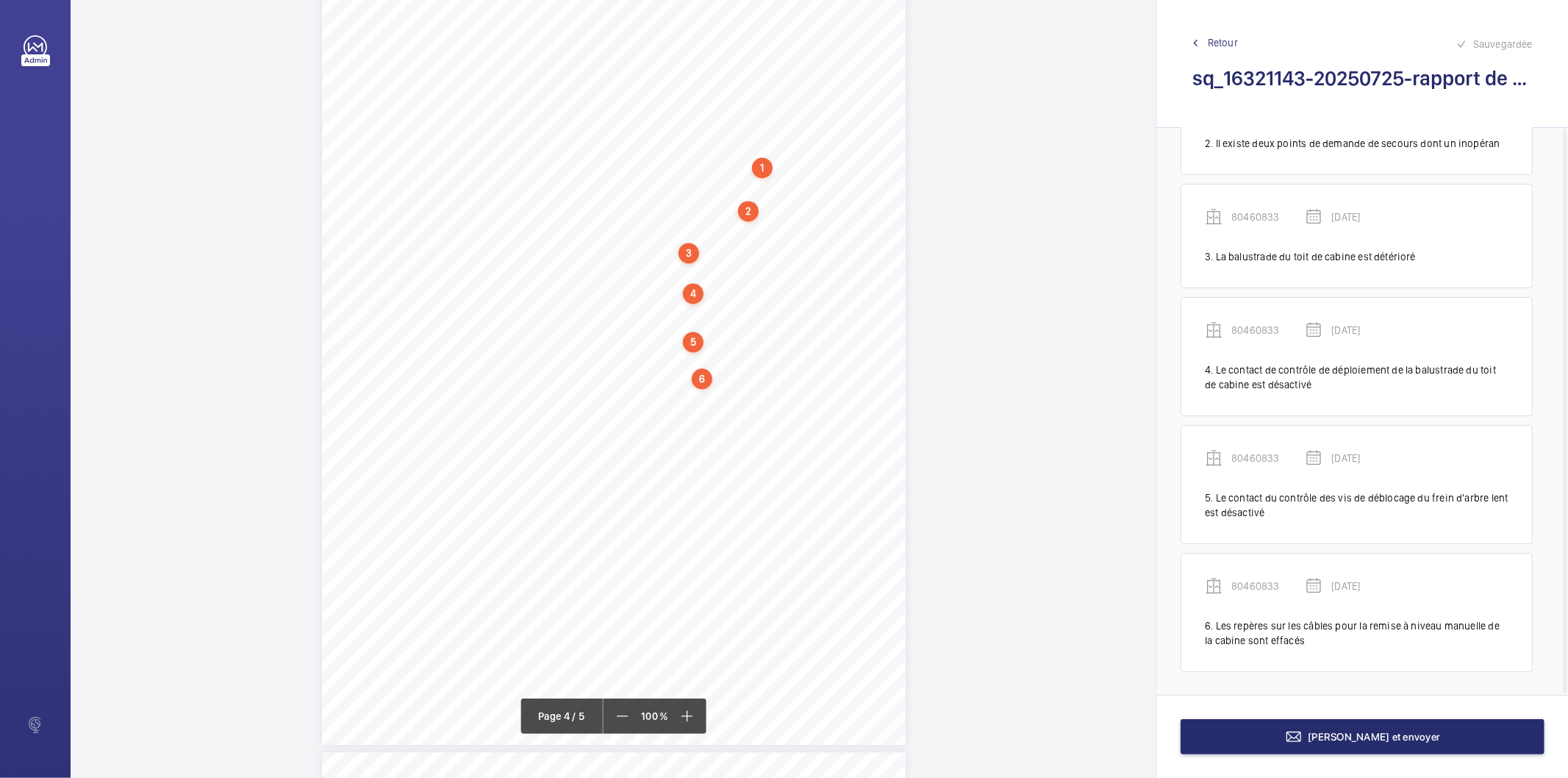
click at [702, 378] on div "6" at bounding box center [702, 379] width 21 height 21
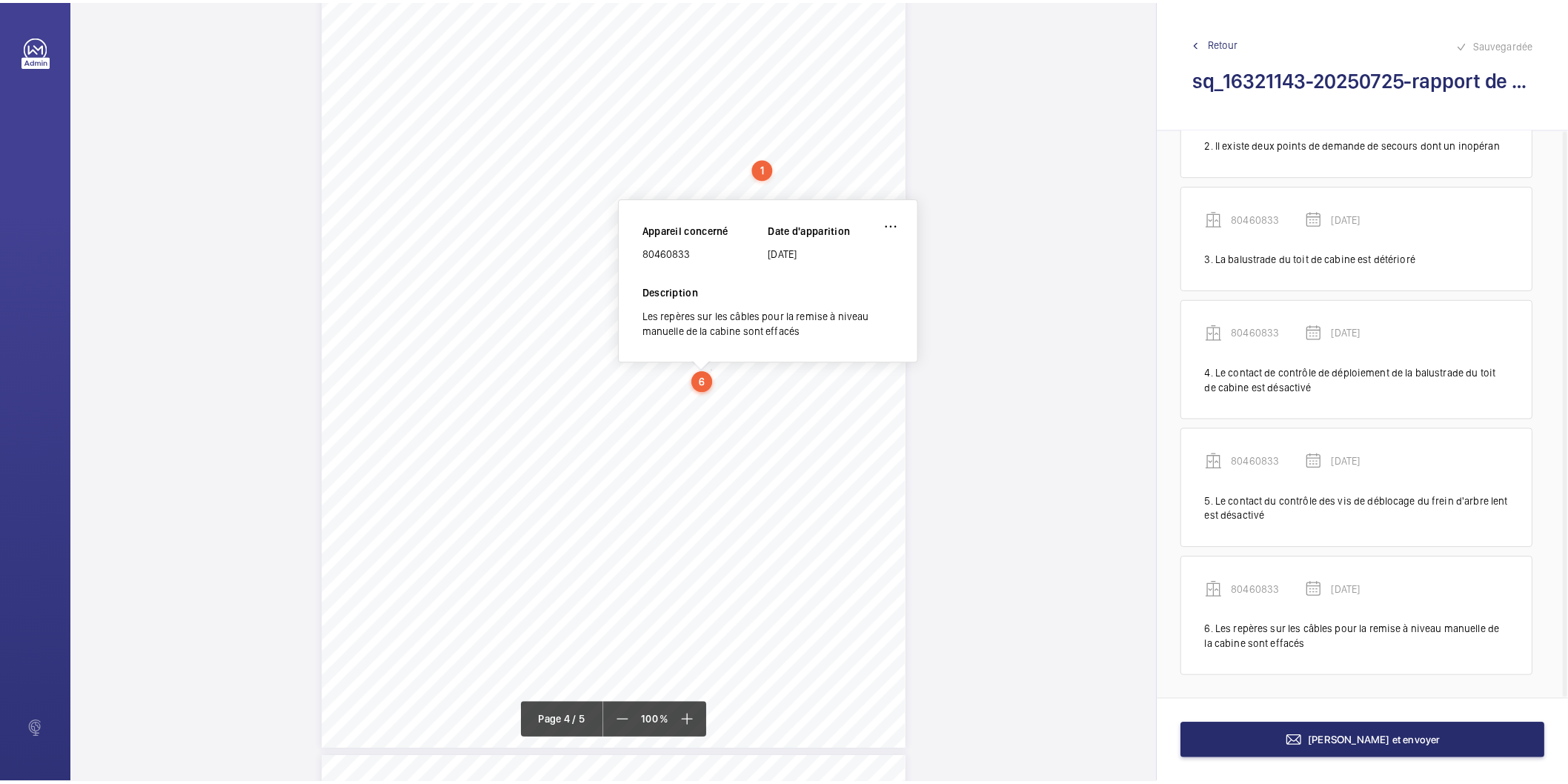
scroll to position [2609, 0]
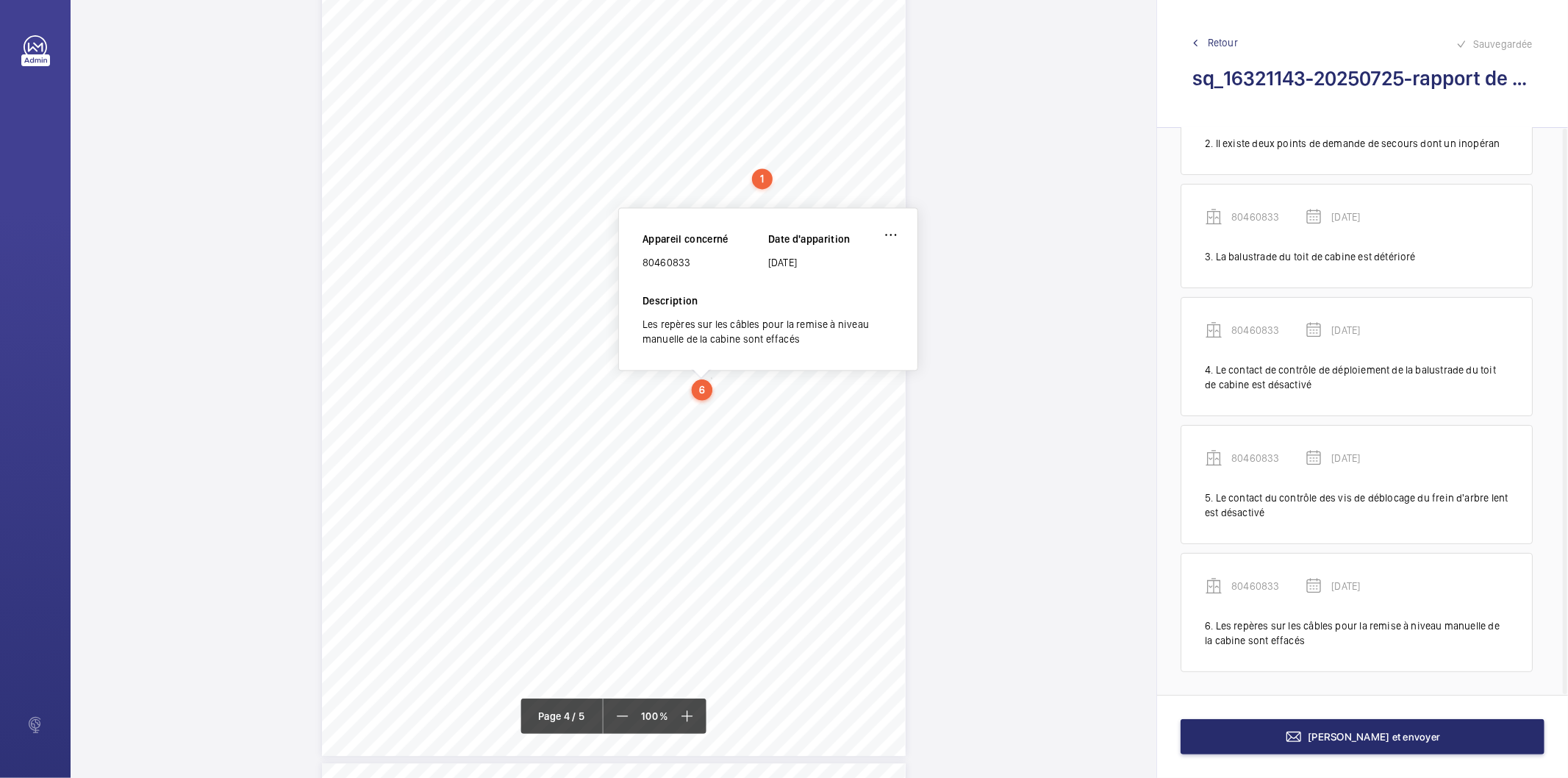
click at [665, 261] on div "80460833" at bounding box center [705, 262] width 126 height 15
click at [667, 260] on div "80460833" at bounding box center [705, 262] width 126 height 15
copy div "80460833"
click at [1226, 744] on button "[PERSON_NAME] et envoyer" at bounding box center [1362, 737] width 364 height 36
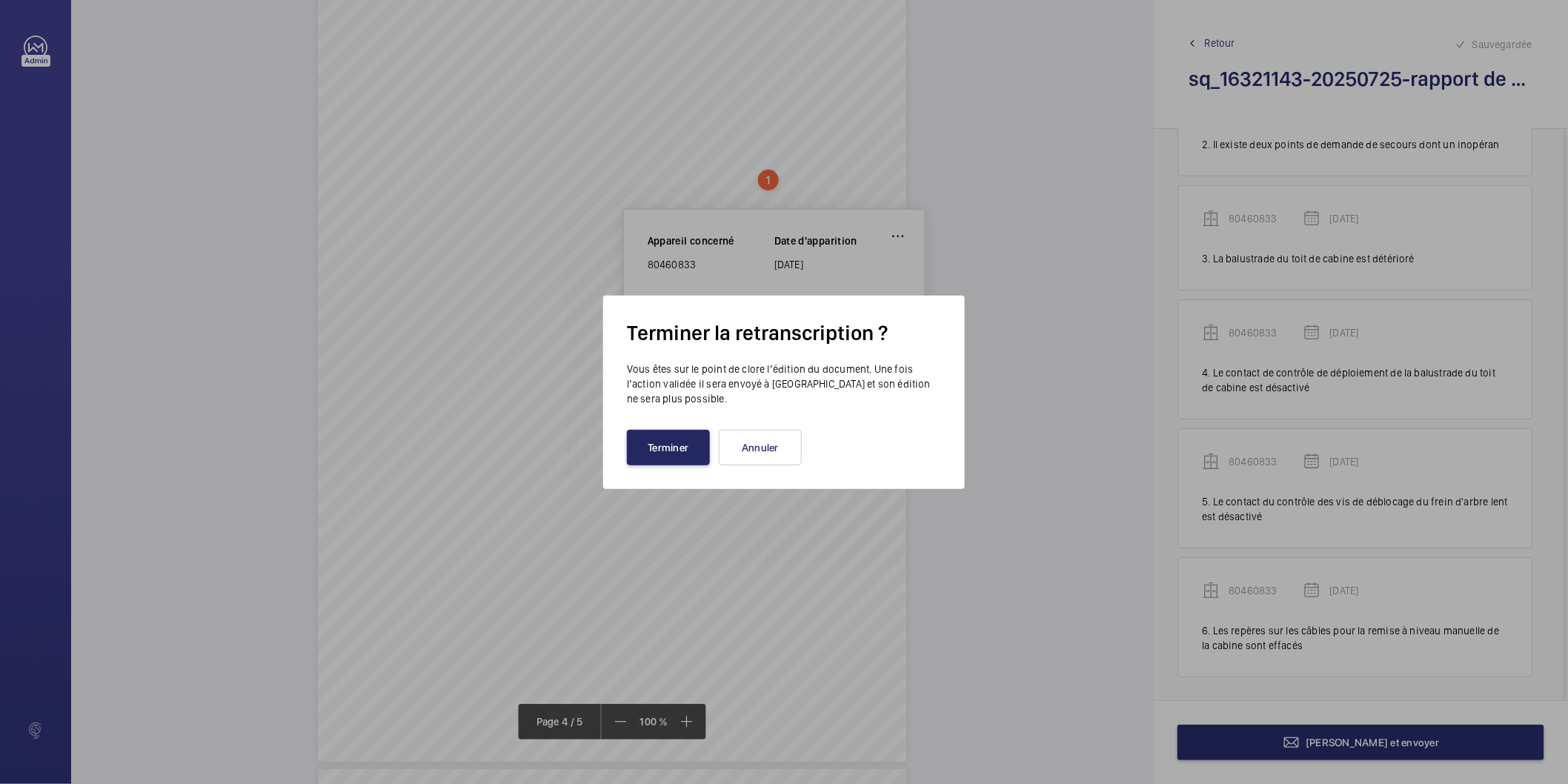
click at [637, 459] on button "Terminer" at bounding box center [668, 448] width 83 height 36
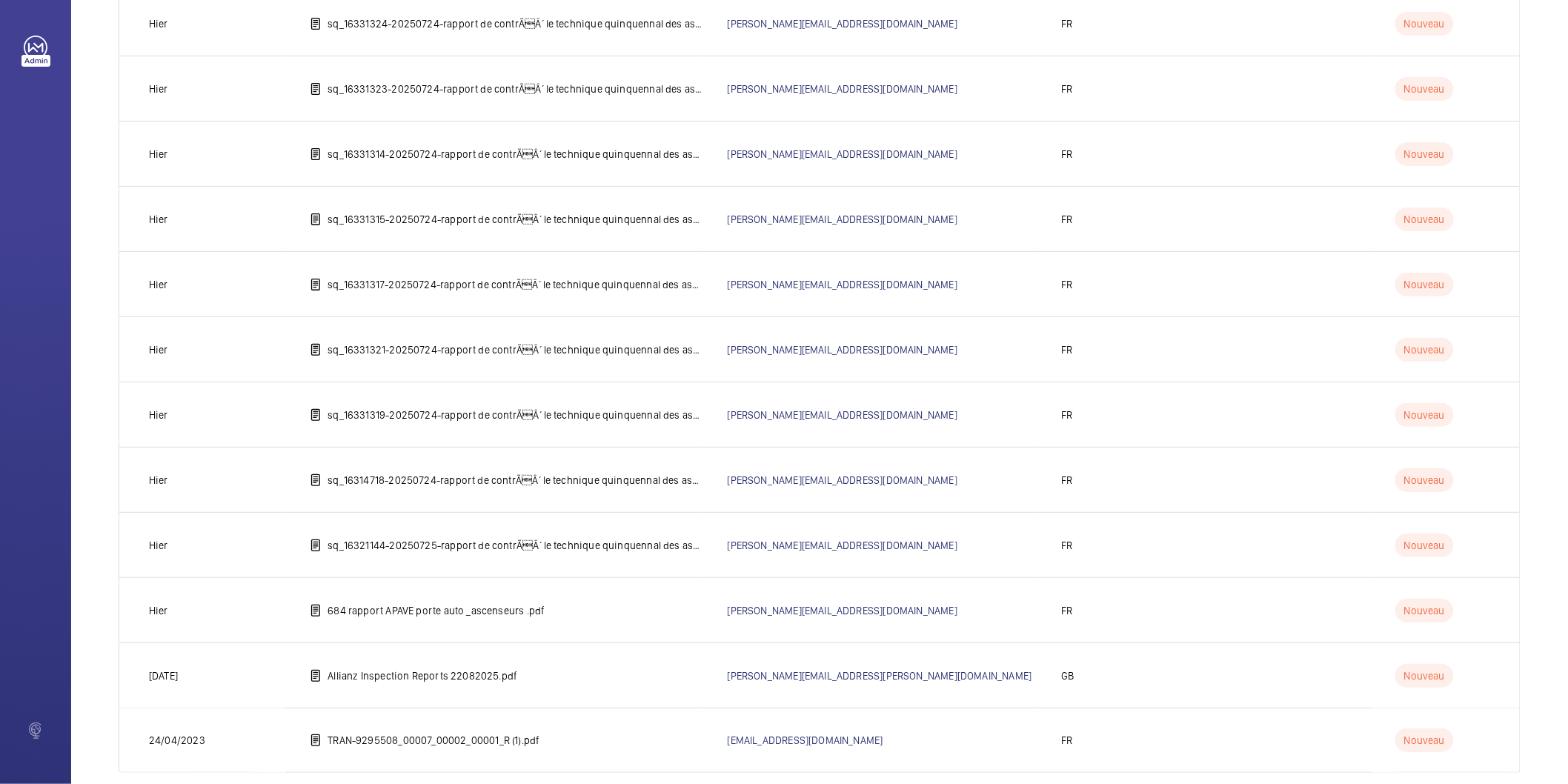
scroll to position [603, 0]
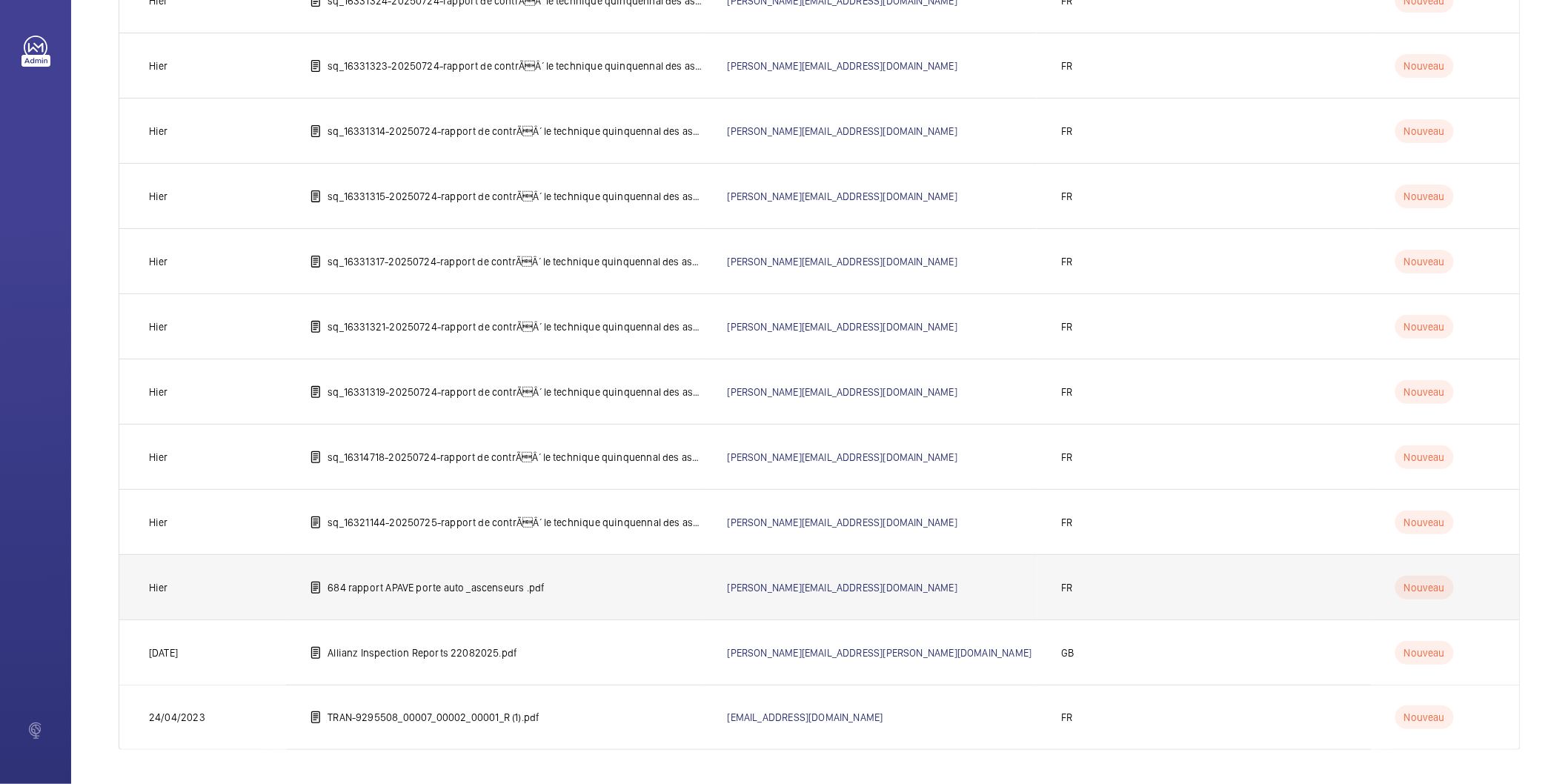
click at [513, 590] on p "684 rapport APAVE porte auto _ascenseurs .pdf" at bounding box center [437, 588] width 217 height 15
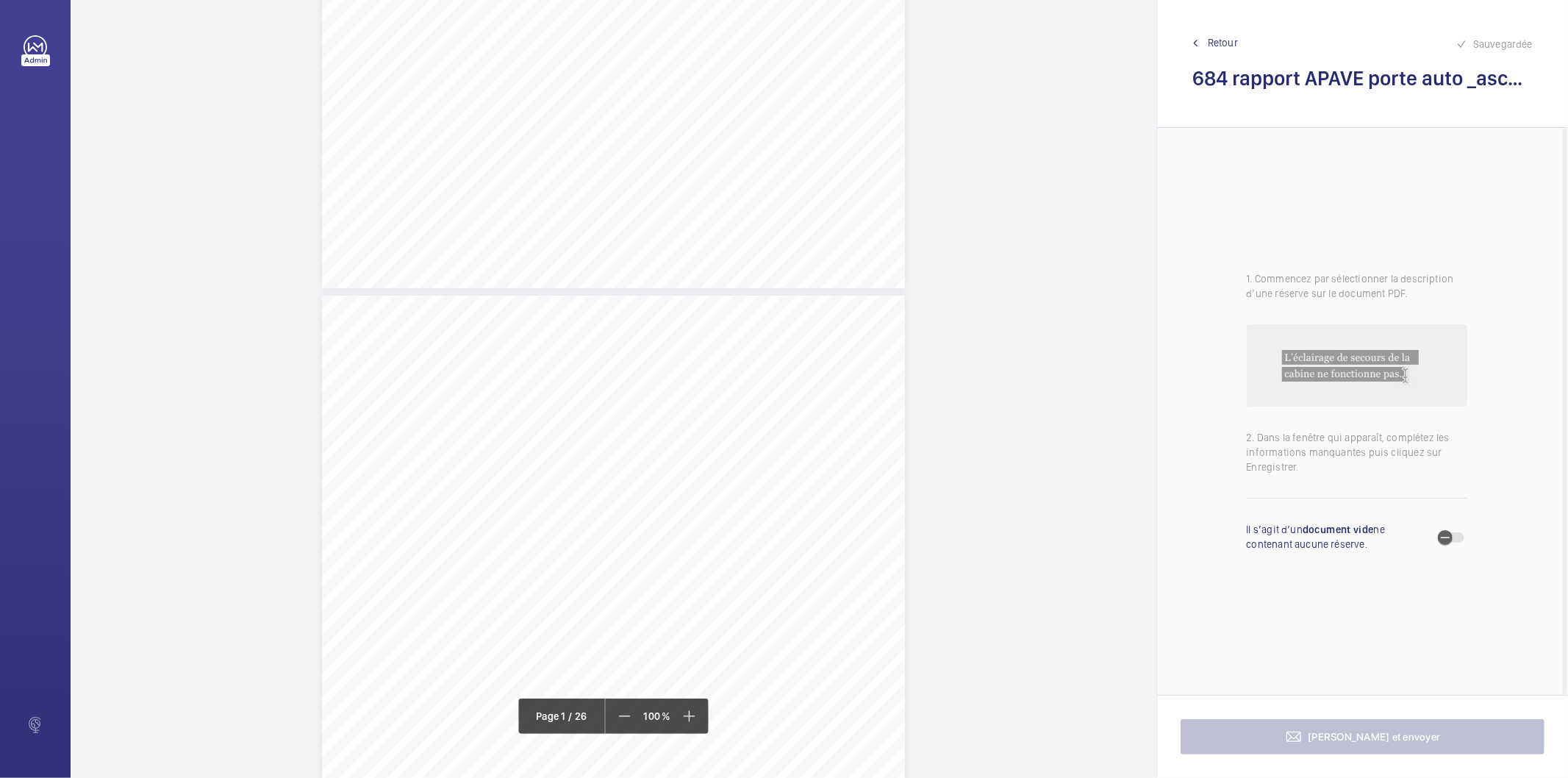
scroll to position [571, 0]
drag, startPoint x: 628, startPoint y: 159, endPoint x: 515, endPoint y: 132, distance: 116.2
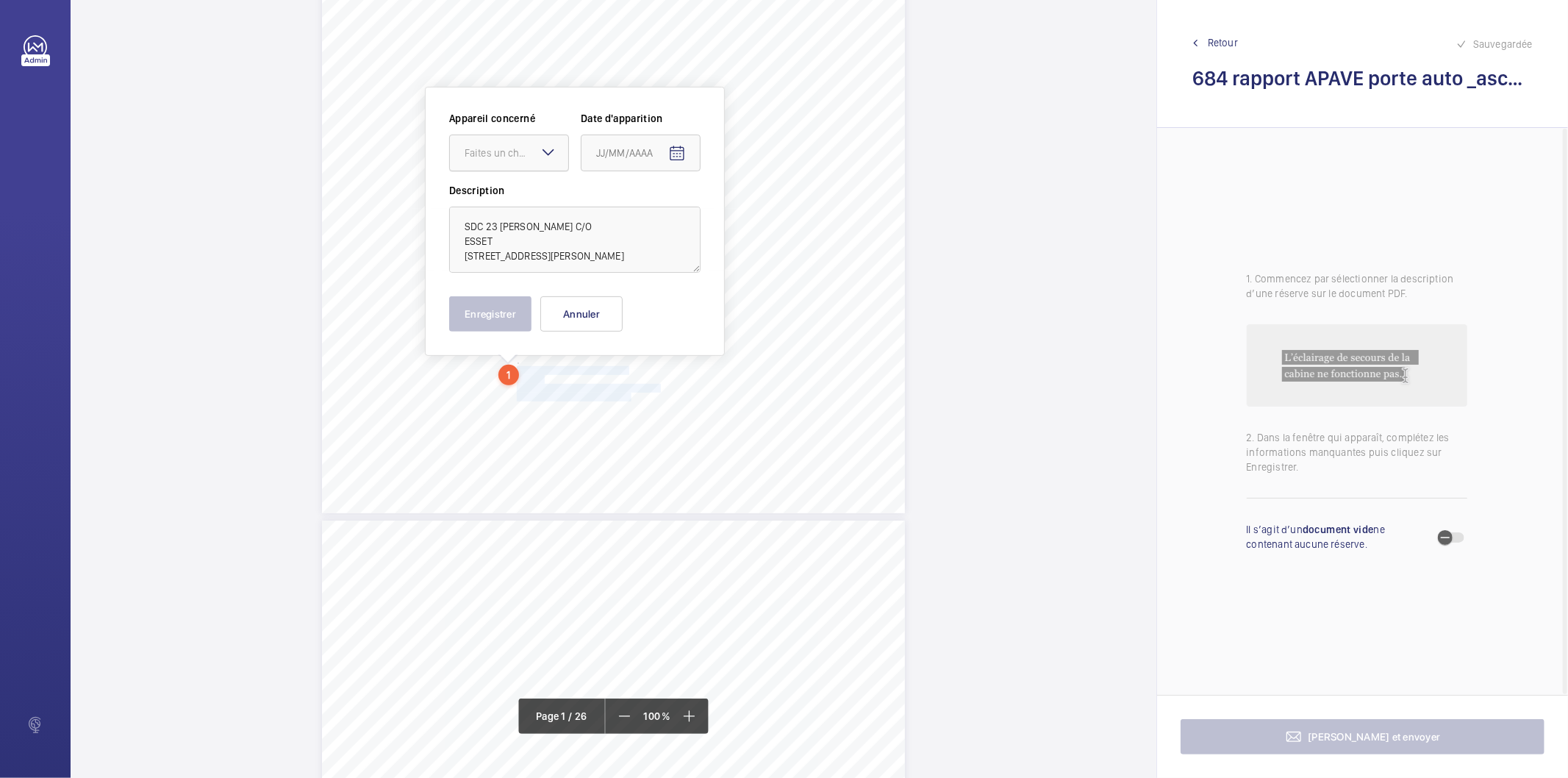
scroll to position [332, 0]
click at [538, 238] on textarea "SDC 23 LOUIS BREGUET C/O ESSET 23 RUE LOUIS BREGUET 78140 VELIZY-VILLACOUBLAY" at bounding box center [575, 242] width 251 height 67
click at [601, 228] on textarea "SDC 23 LOUIS BREGUET C/O ESSET 23 RUE LOUIS BREGUET 78140 VELIZY-VILLACOUBLAY" at bounding box center [575, 242] width 251 height 67
type textarea "SDC 23 LOUIS BREGUET C/O ESSET 23 RUE LOUIS BREGUET 78140 VELIZY-VILLACOUBLAY"
click at [606, 306] on button "Annuler" at bounding box center [581, 317] width 82 height 36
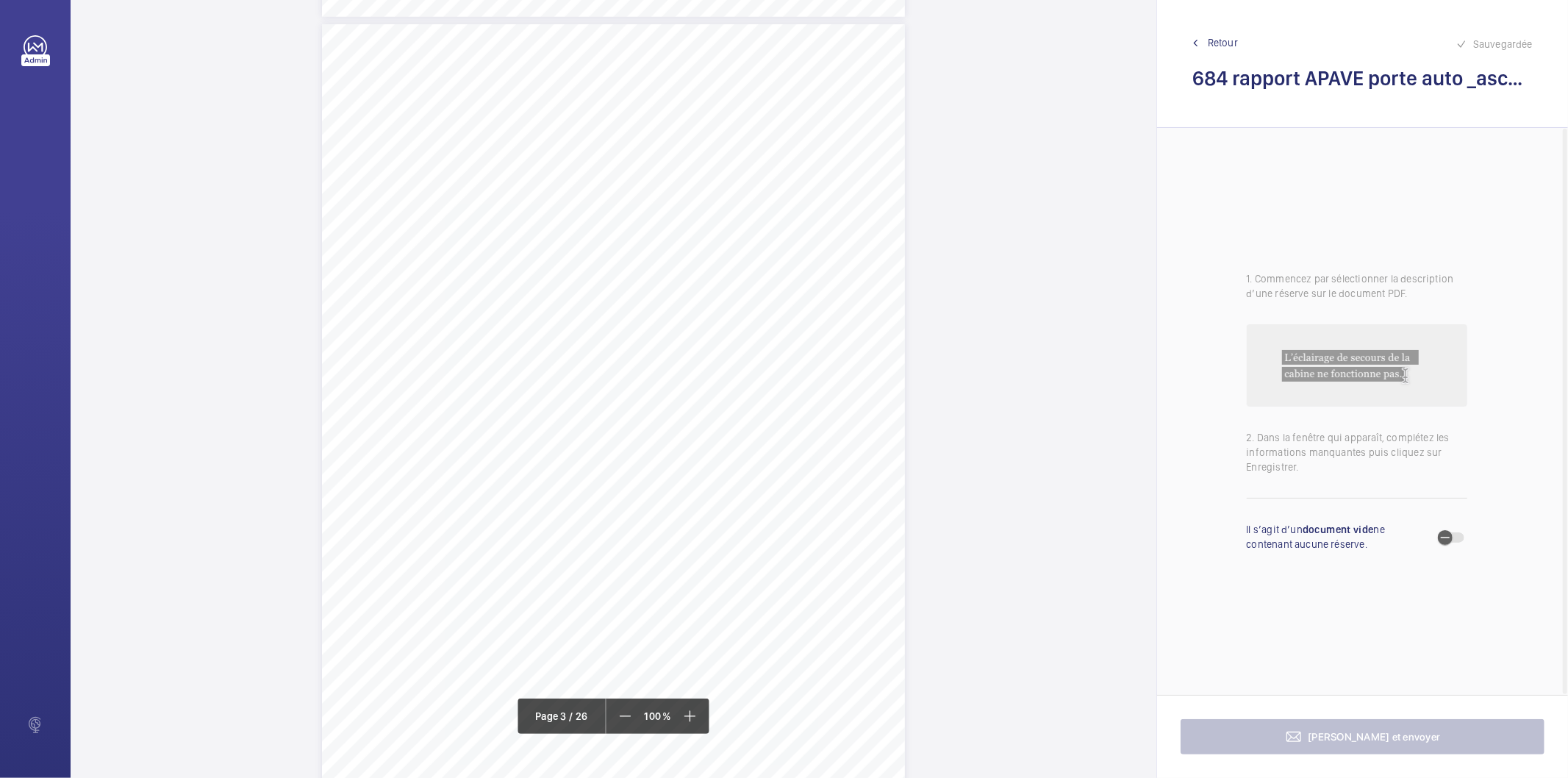
scroll to position [1639, 0]
click at [843, 333] on div "RAPPORT - EQUIPEMENTS MECANIQUES N° DE RAPPORT : 262306.02.21.25.S.001.LEAR.001…" at bounding box center [613, 461] width 583 height 825
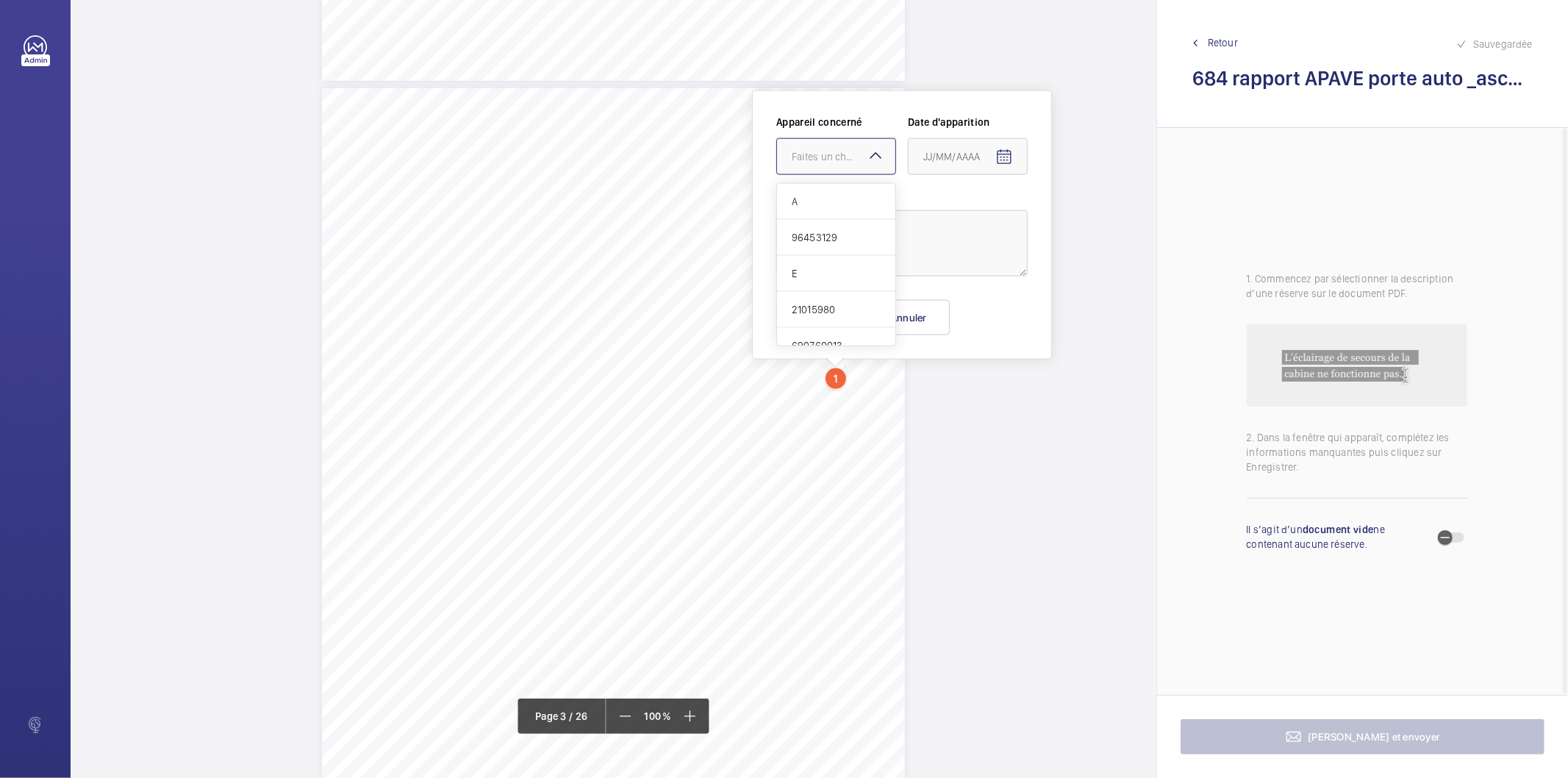
click at [869, 163] on div "Faites un choix A 96453129 E 21015980 690760013" at bounding box center [836, 156] width 120 height 37
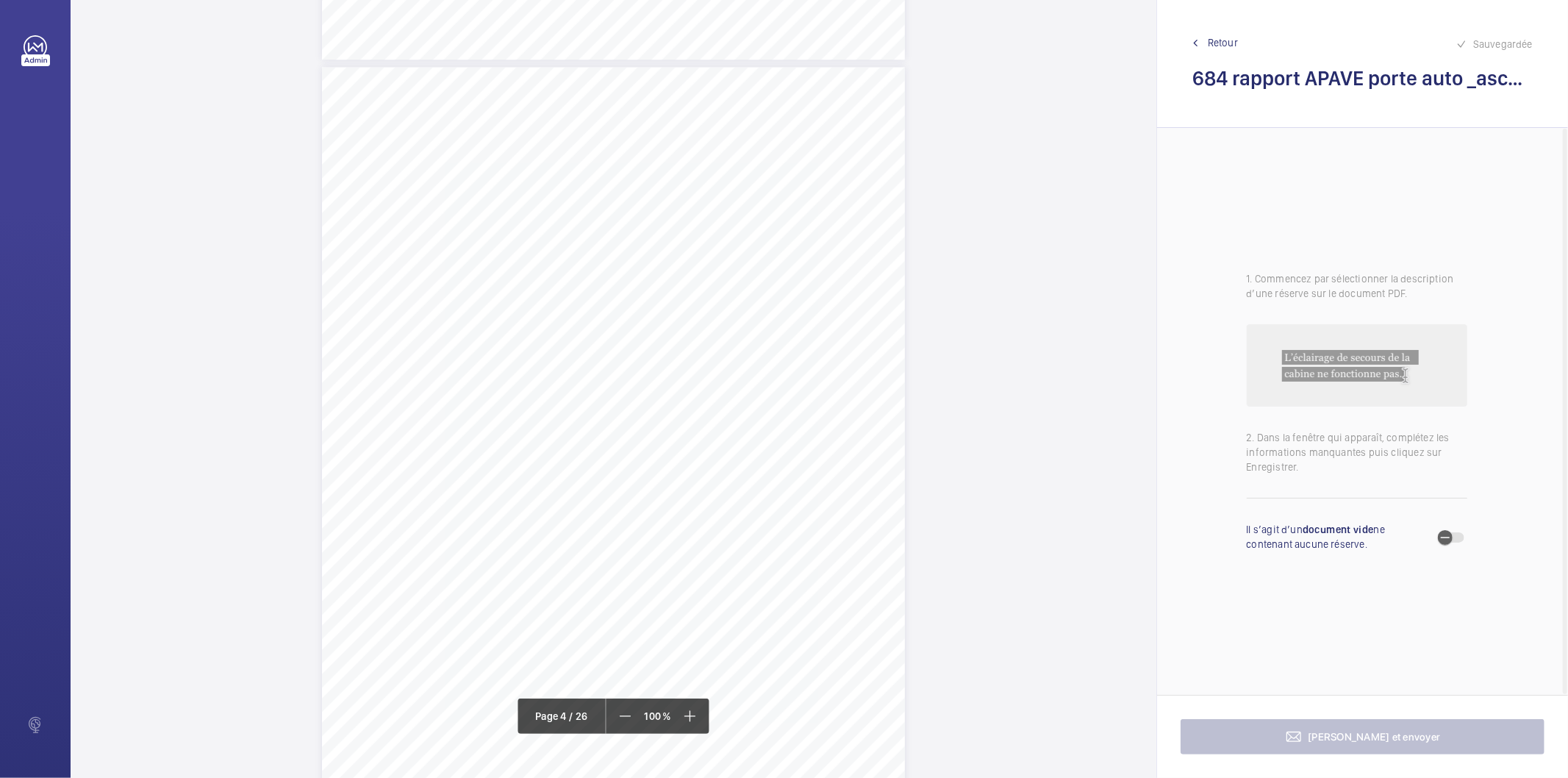
scroll to position [2416, 0]
drag, startPoint x: 548, startPoint y: 263, endPoint x: 614, endPoint y: 275, distance: 67.1
click at [614, 275] on div "RAPPORT - EQUIPEMENTS MECANIQUES N° DE RAPPORT : 262306.02.21.25.S.001.LEAR.001…" at bounding box center [613, 516] width 583 height 825
click at [659, 380] on div "RAPPORT - EQUIPEMENTS MECANIQUES N° DE RAPPORT : 262306.02.21.25.S.001.LEAR.001…" at bounding box center [613, 516] width 583 height 825
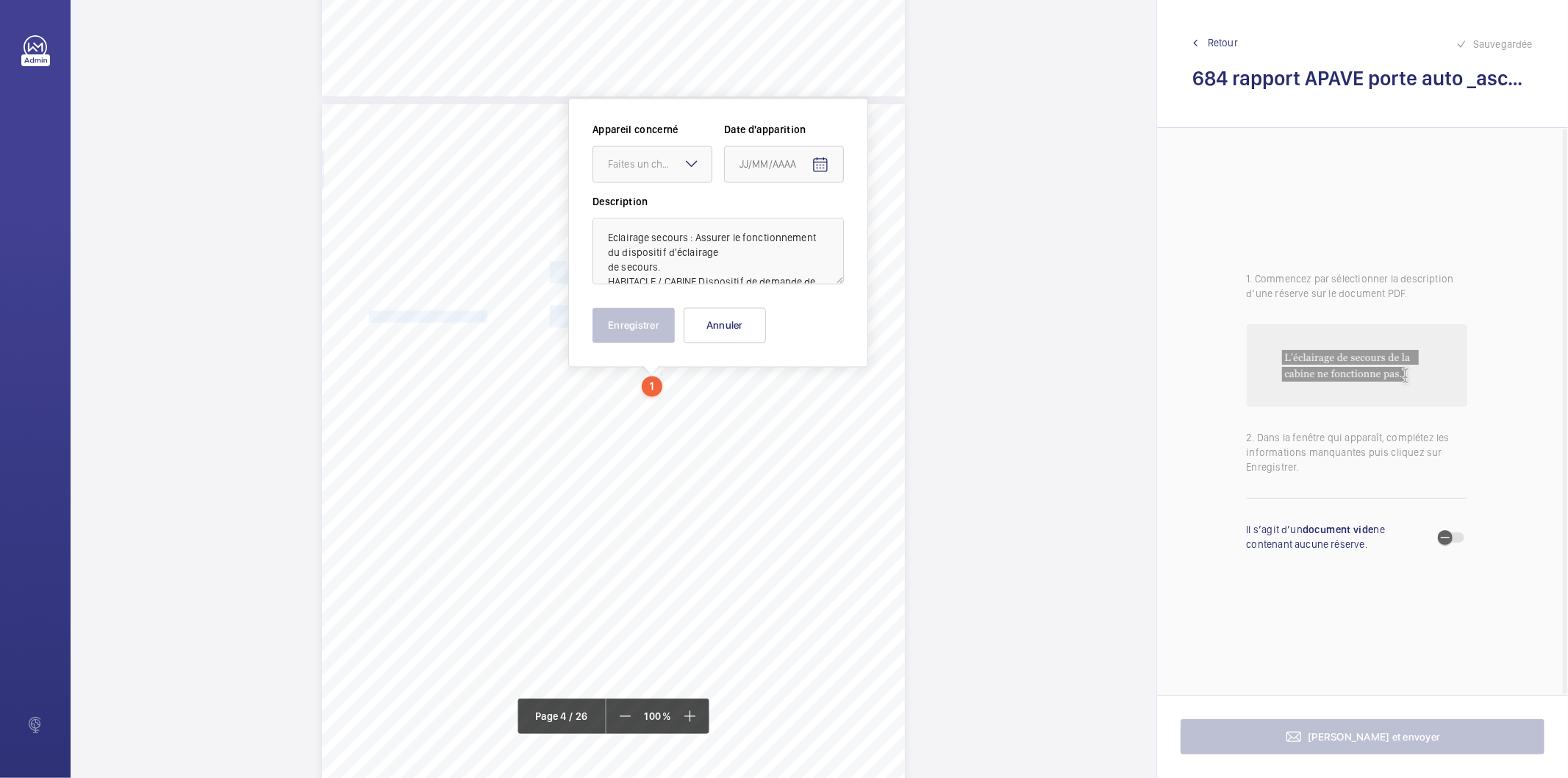
scroll to position [2423, 0]
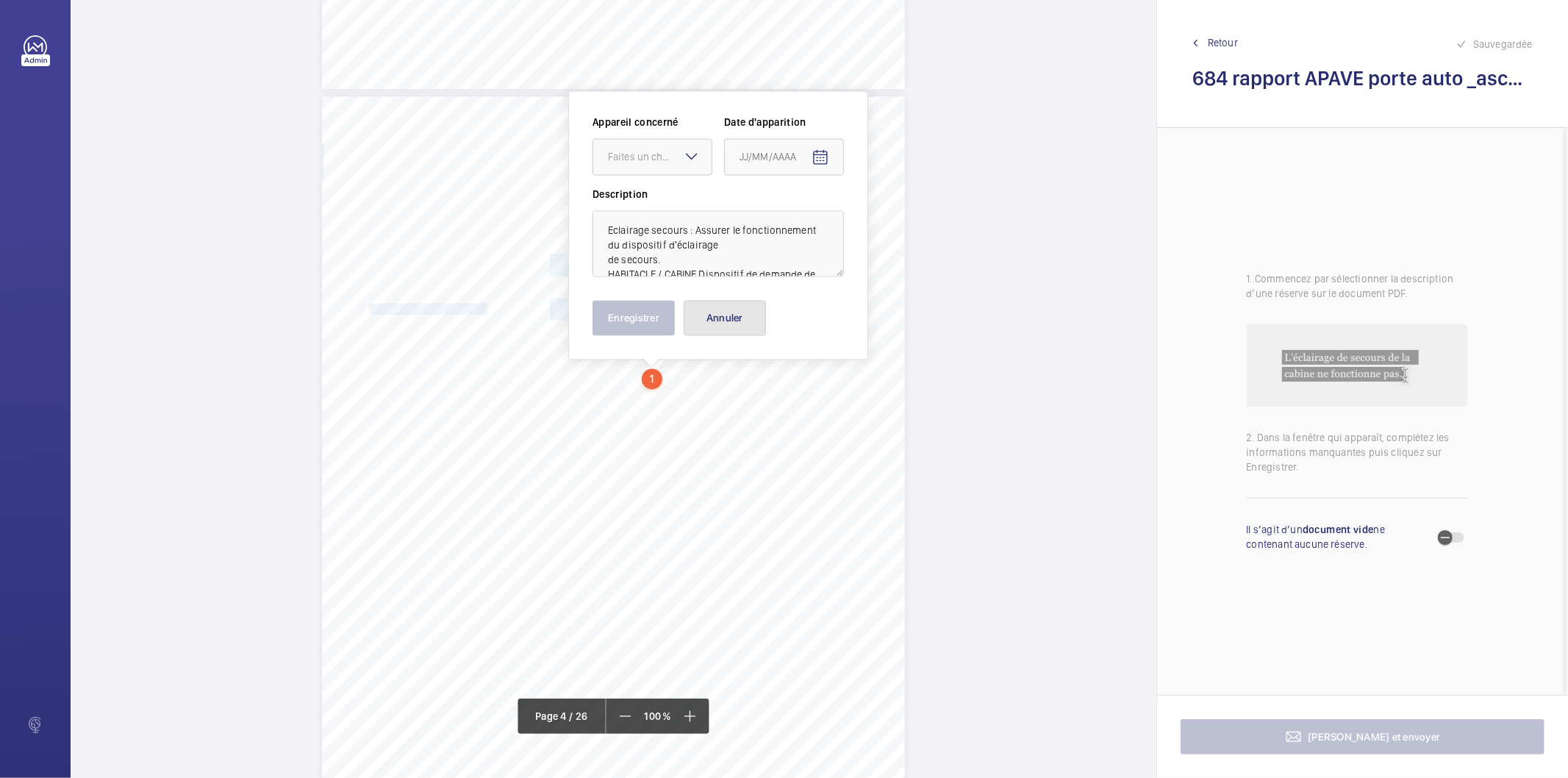
click at [724, 324] on button "Annuler" at bounding box center [724, 318] width 82 height 36
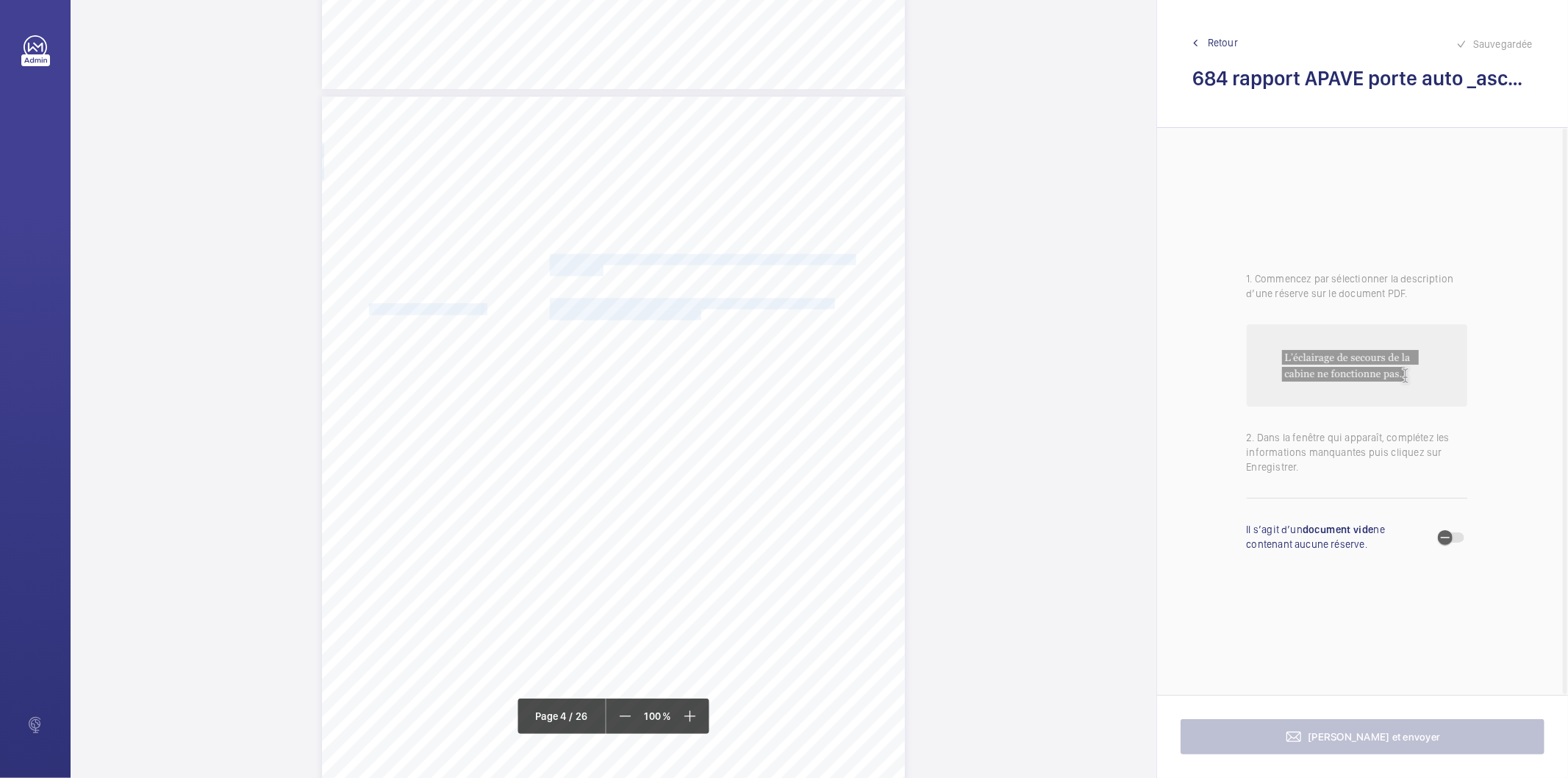
click at [659, 281] on div "RAPPORT - EQUIPEMENTS MECANIQUES N° DE RAPPORT : 262306.02.21.25.S.001.LEAR.001…" at bounding box center [613, 509] width 583 height 825
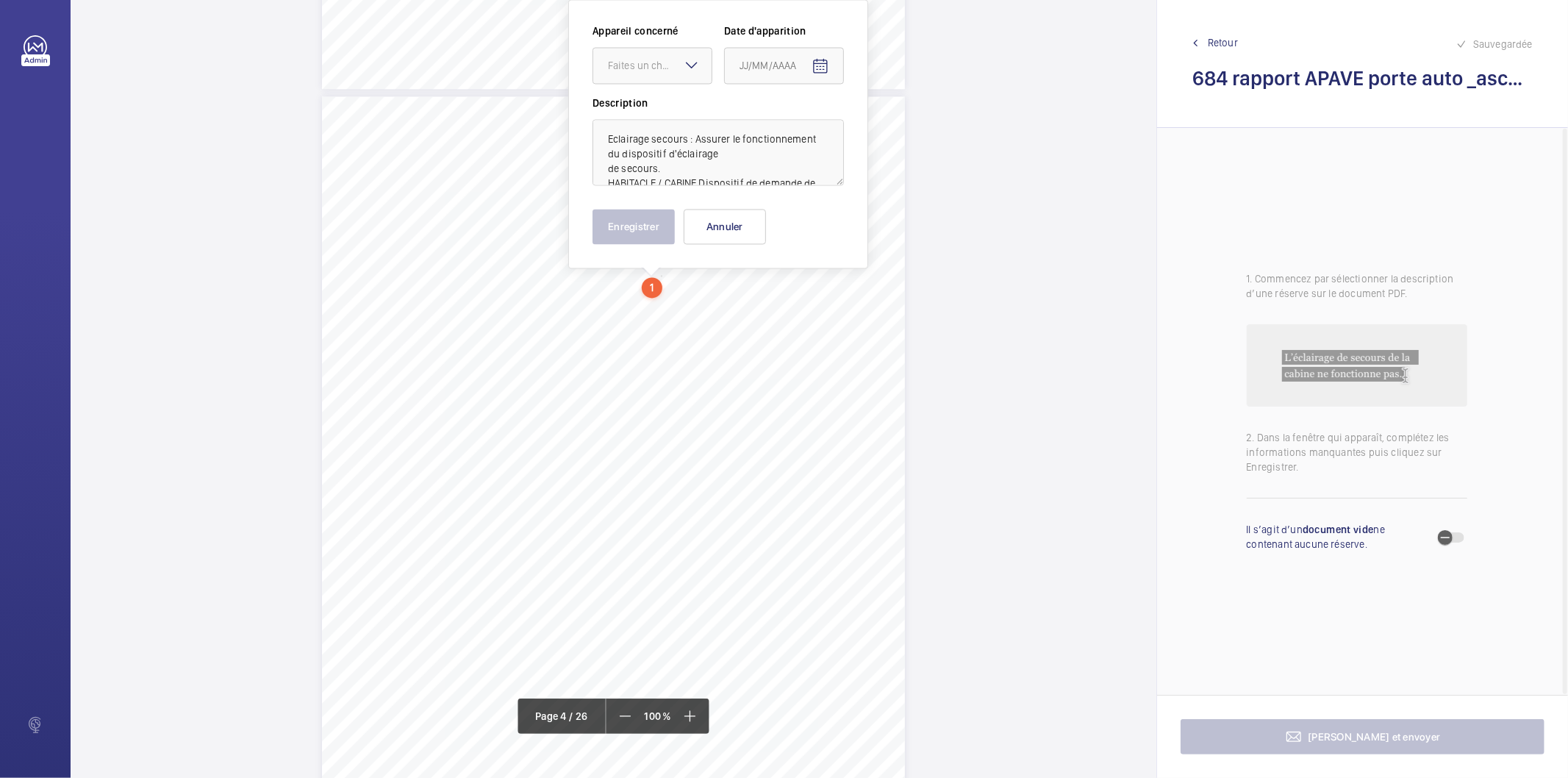
scroll to position [2333, 0]
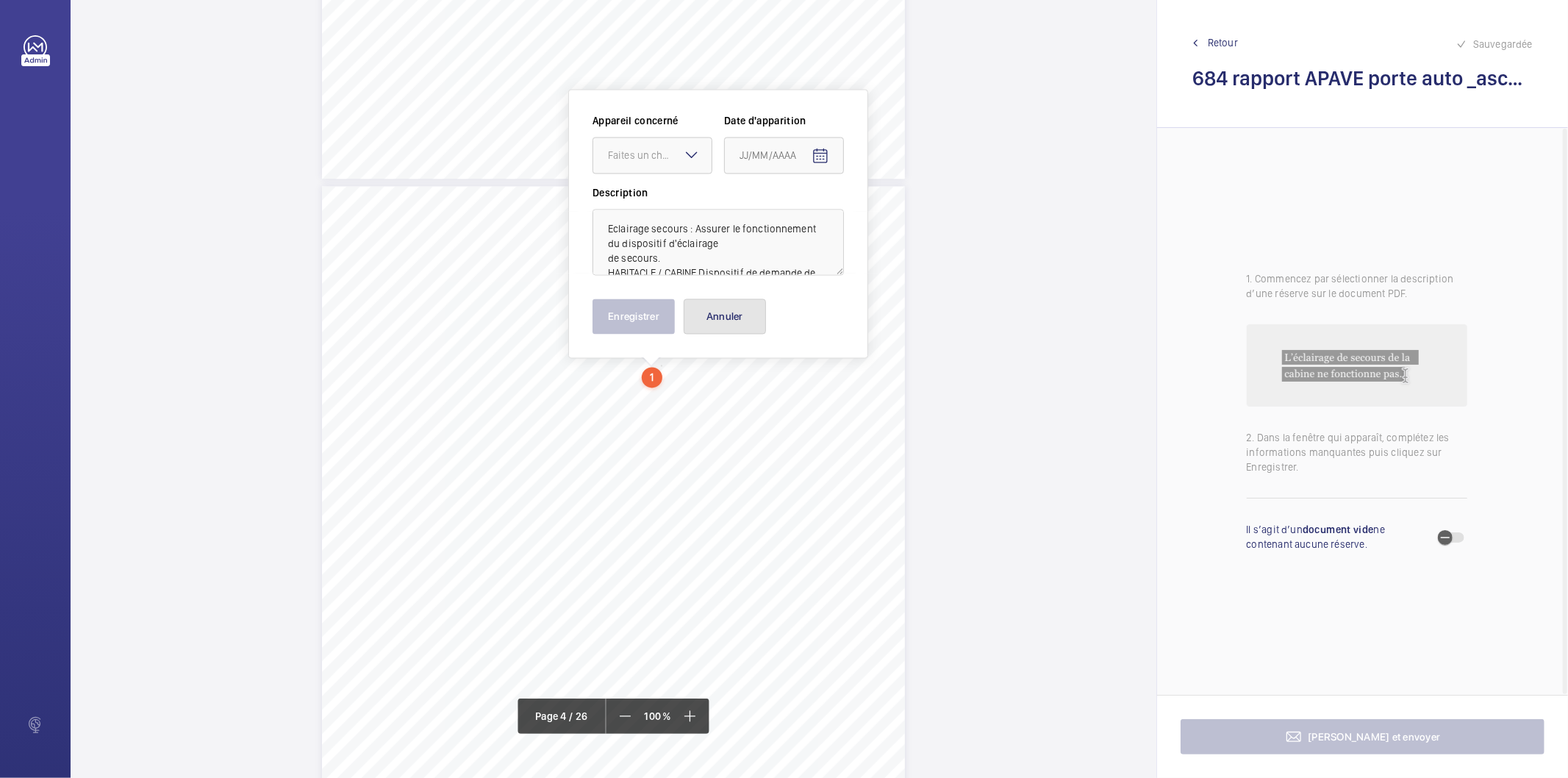
drag, startPoint x: 702, startPoint y: 315, endPoint x: 695, endPoint y: 320, distance: 8.6
click at [702, 316] on button "Annuler" at bounding box center [724, 317] width 82 height 36
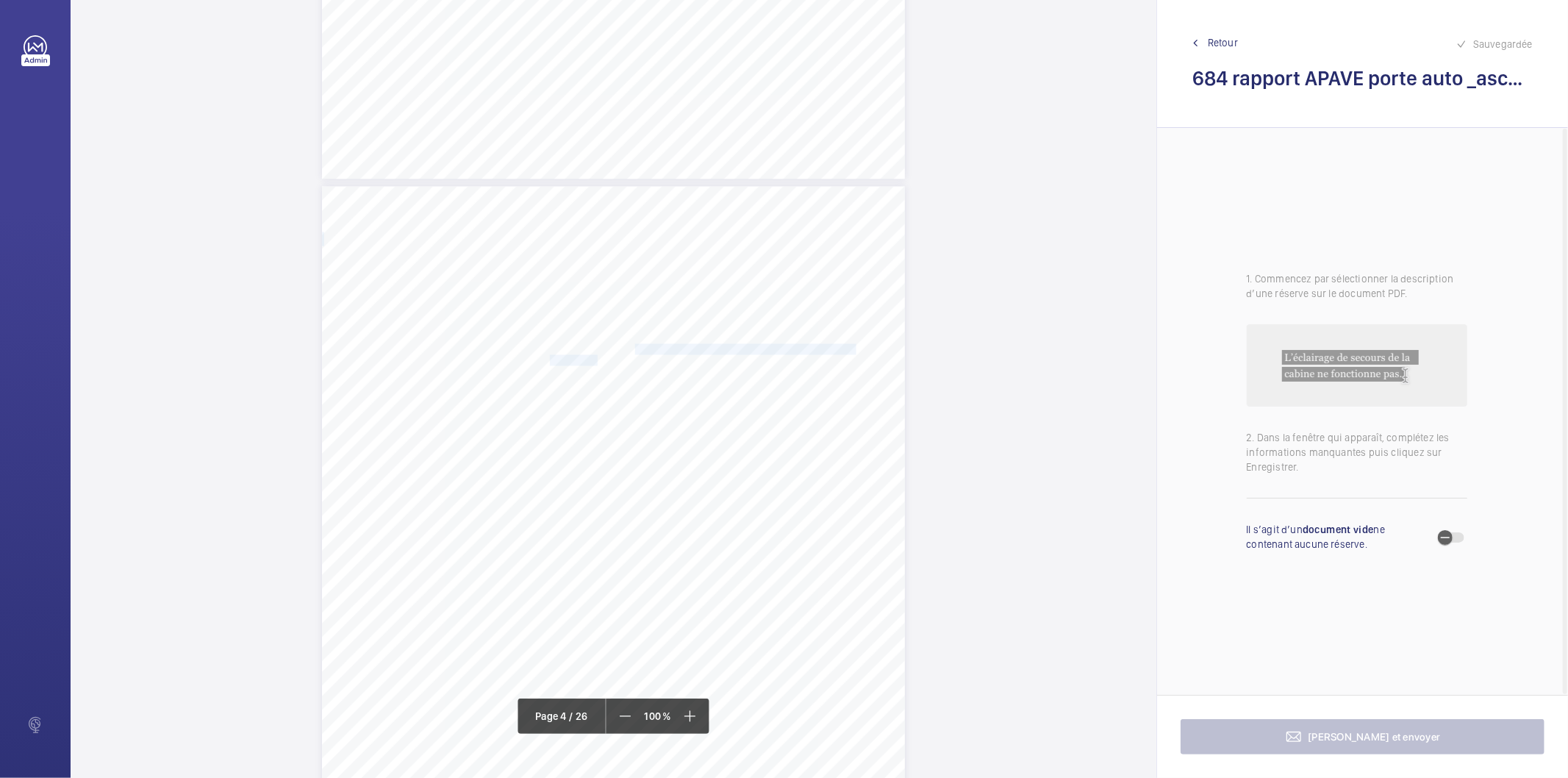
drag, startPoint x: 633, startPoint y: 344, endPoint x: 595, endPoint y: 363, distance: 42.5
click at [595, 363] on div "RAPPORT - EQUIPEMENTS MECANIQUES N° DE RAPPORT : 262306.02.21.25.S.001.LEAR.001…" at bounding box center [613, 599] width 583 height 825
click at [571, 162] on div "Faites un choix" at bounding box center [595, 156] width 104 height 15
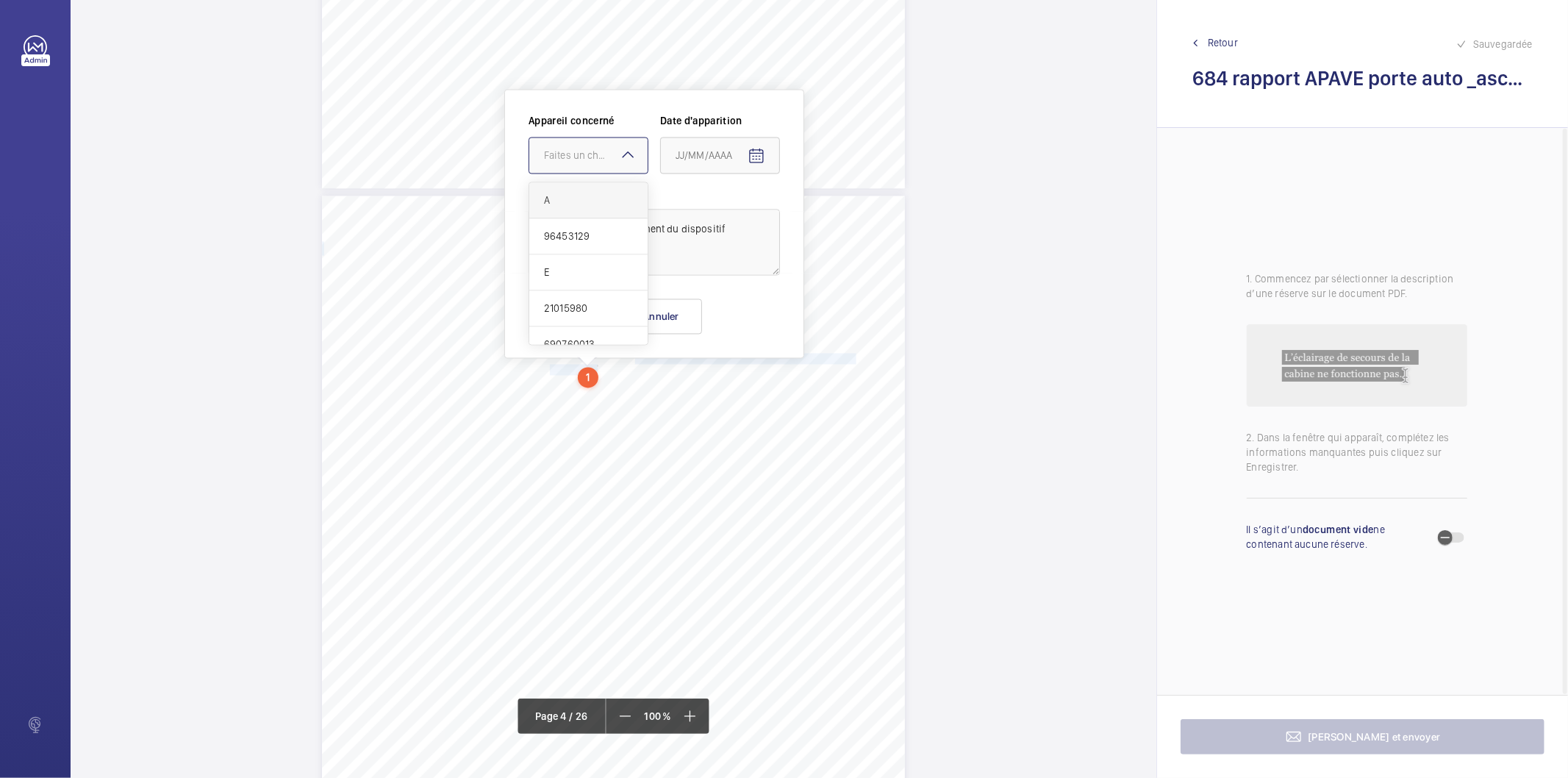
click at [562, 200] on span "A" at bounding box center [588, 201] width 89 height 15
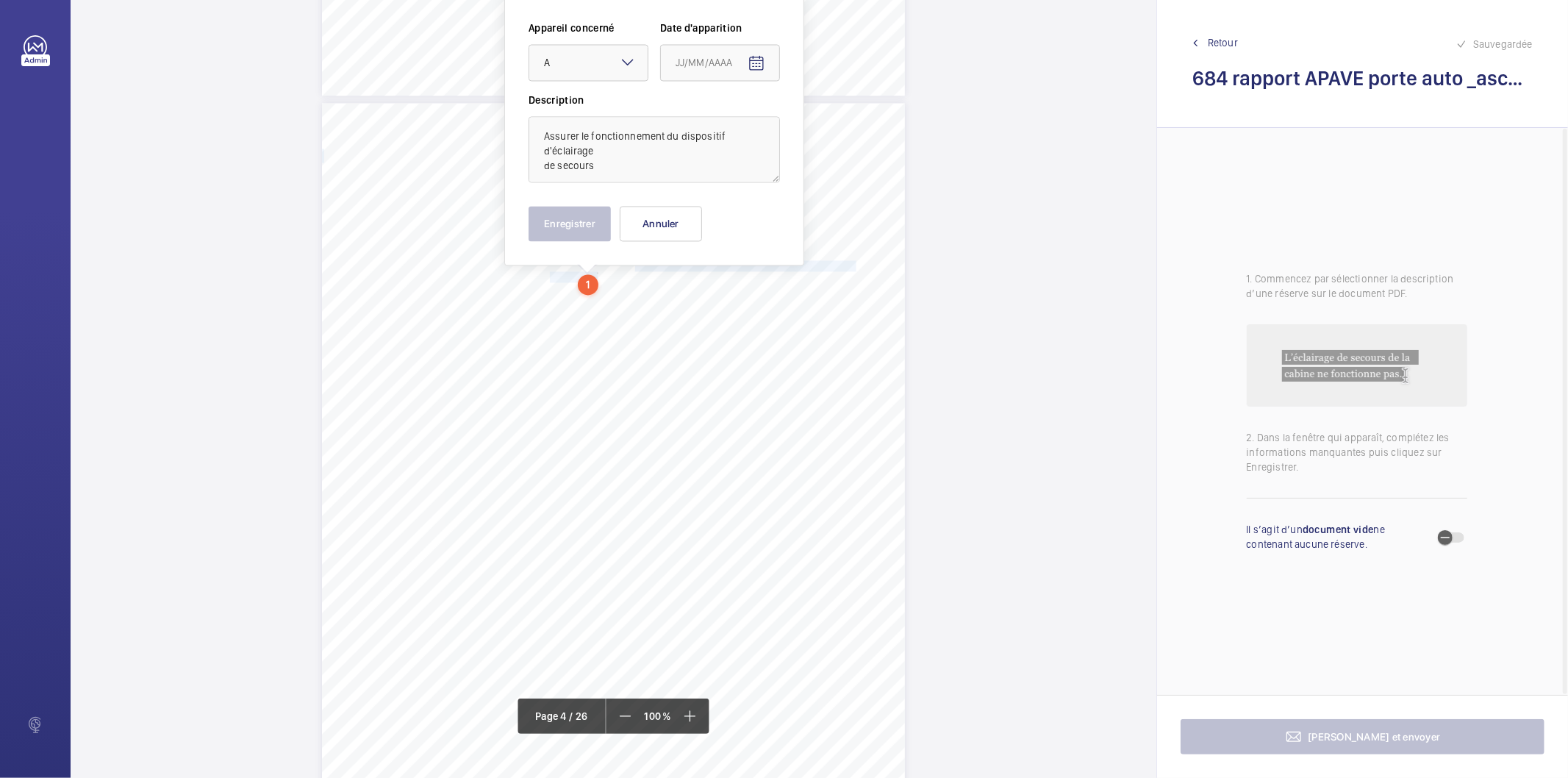
scroll to position [2205, 0]
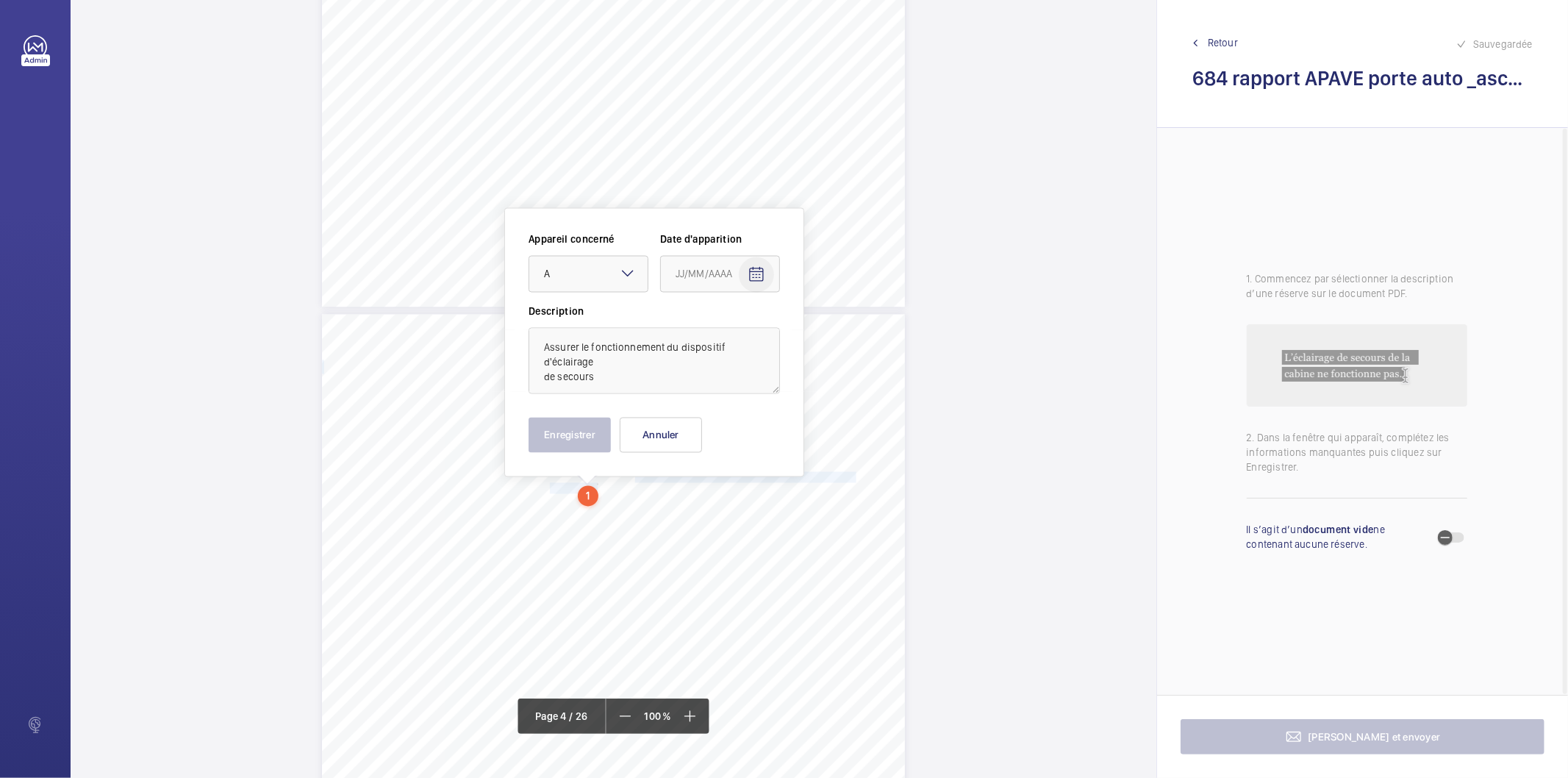
click at [757, 274] on mat-icon "Open calendar" at bounding box center [755, 275] width 18 height 18
click at [738, 334] on span "Choose month and year" at bounding box center [707, 333] width 73 height 36
click at [862, 519] on span "2025" at bounding box center [845, 526] width 46 height 26
click at [687, 415] on span "MAI" at bounding box center [692, 408] width 46 height 26
click at [763, 457] on span "15" at bounding box center [769, 453] width 26 height 26
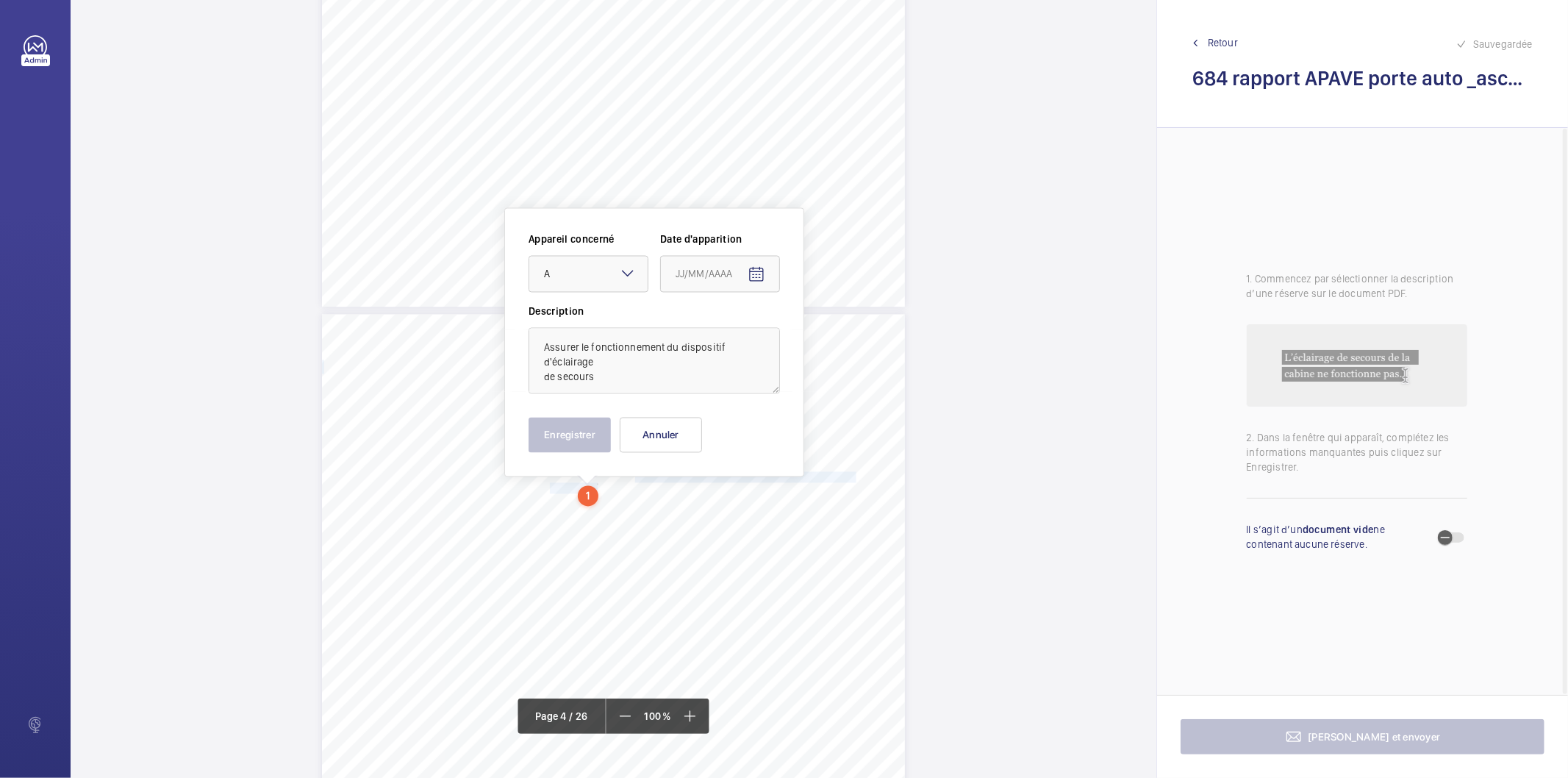
type input "15/05/2025"
click at [590, 442] on button "Enregistrer" at bounding box center [570, 435] width 82 height 36
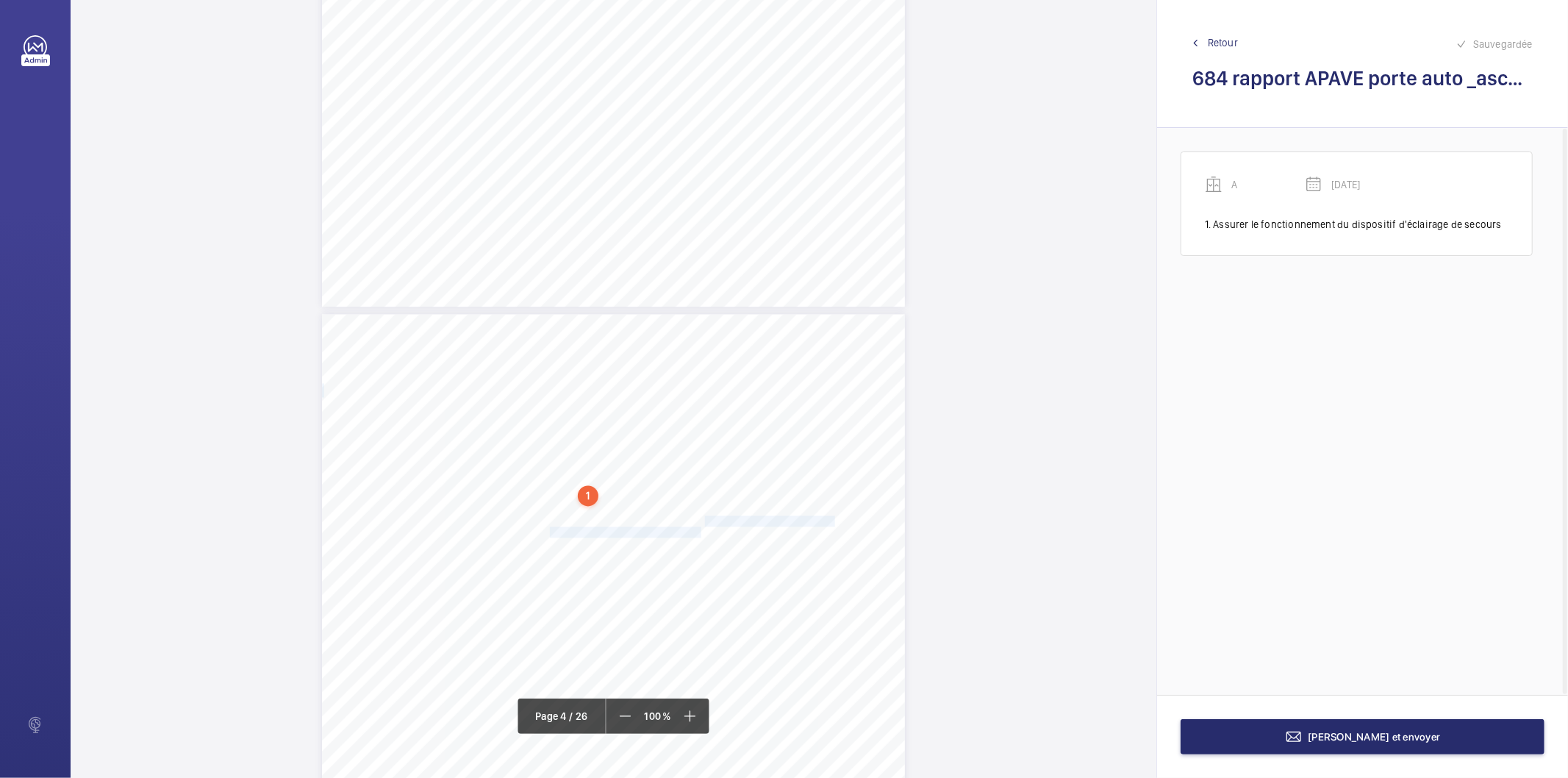
drag, startPoint x: 702, startPoint y: 522, endPoint x: 702, endPoint y: 532, distance: 10.0
click at [702, 532] on div "RAPPORT - EQUIPEMENTS MECANIQUES N° DE RAPPORT : 262306.02.21.25.S.001.LEAR.001…" at bounding box center [613, 727] width 583 height 825
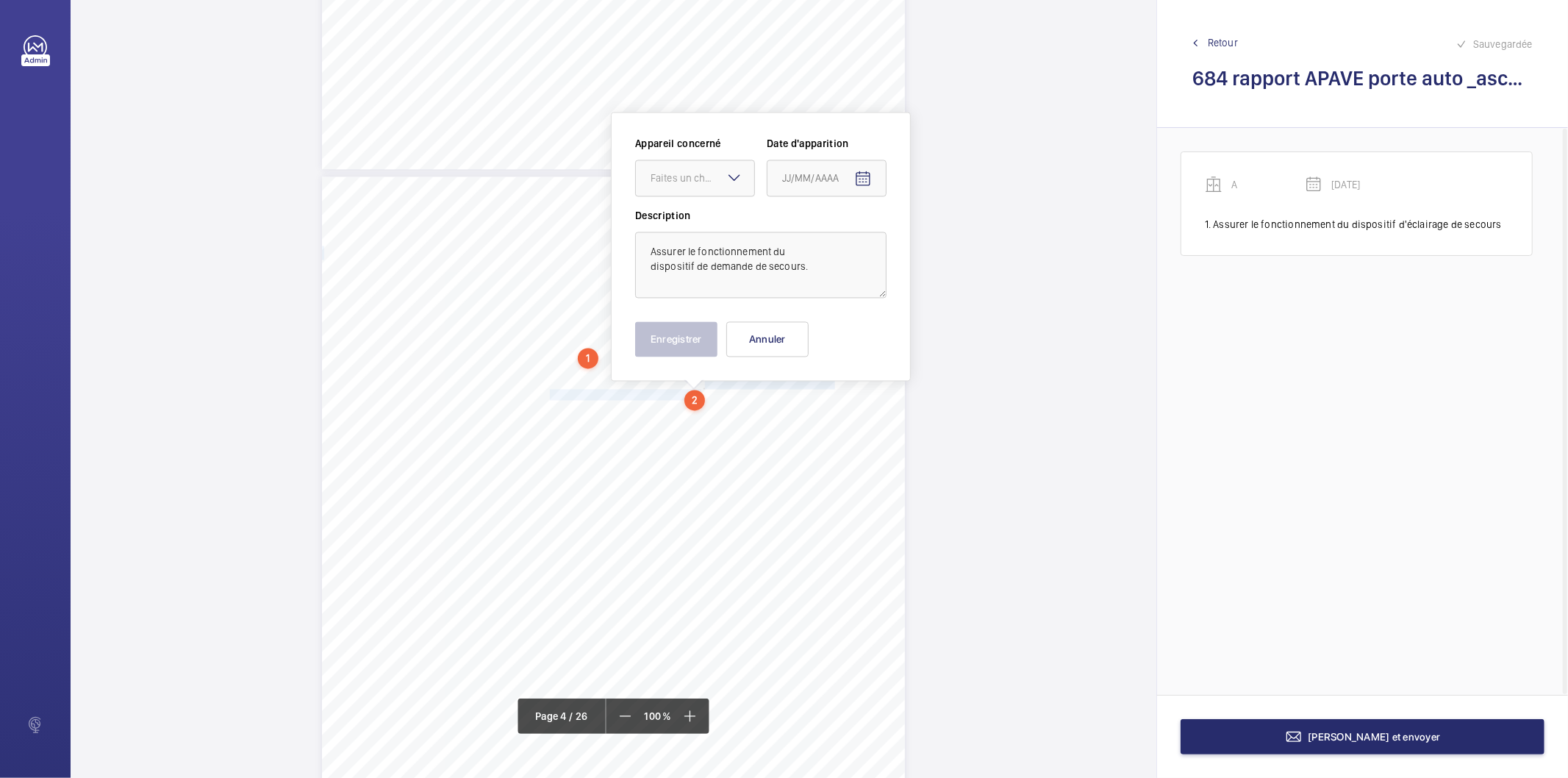
scroll to position [2365, 0]
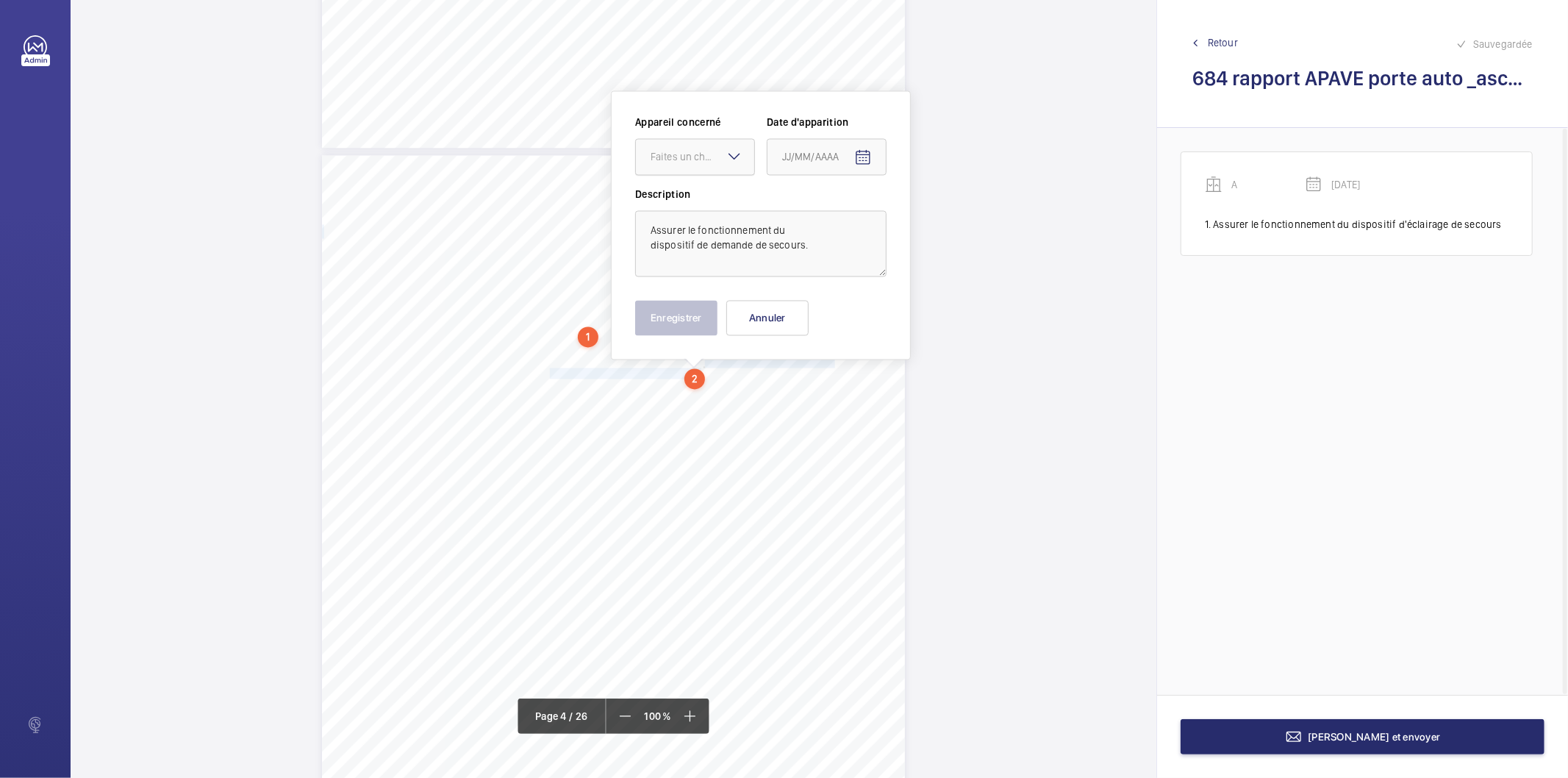
click at [691, 155] on div "Faites un choix" at bounding box center [702, 157] width 104 height 15
drag, startPoint x: 677, startPoint y: 207, endPoint x: 840, endPoint y: 186, distance: 164.3
click at [678, 207] on span "A" at bounding box center [694, 202] width 89 height 15
click at [859, 162] on mat-icon "Open calendar" at bounding box center [862, 157] width 18 height 18
click at [843, 217] on icon "Choose month and year" at bounding box center [840, 217] width 7 height 4
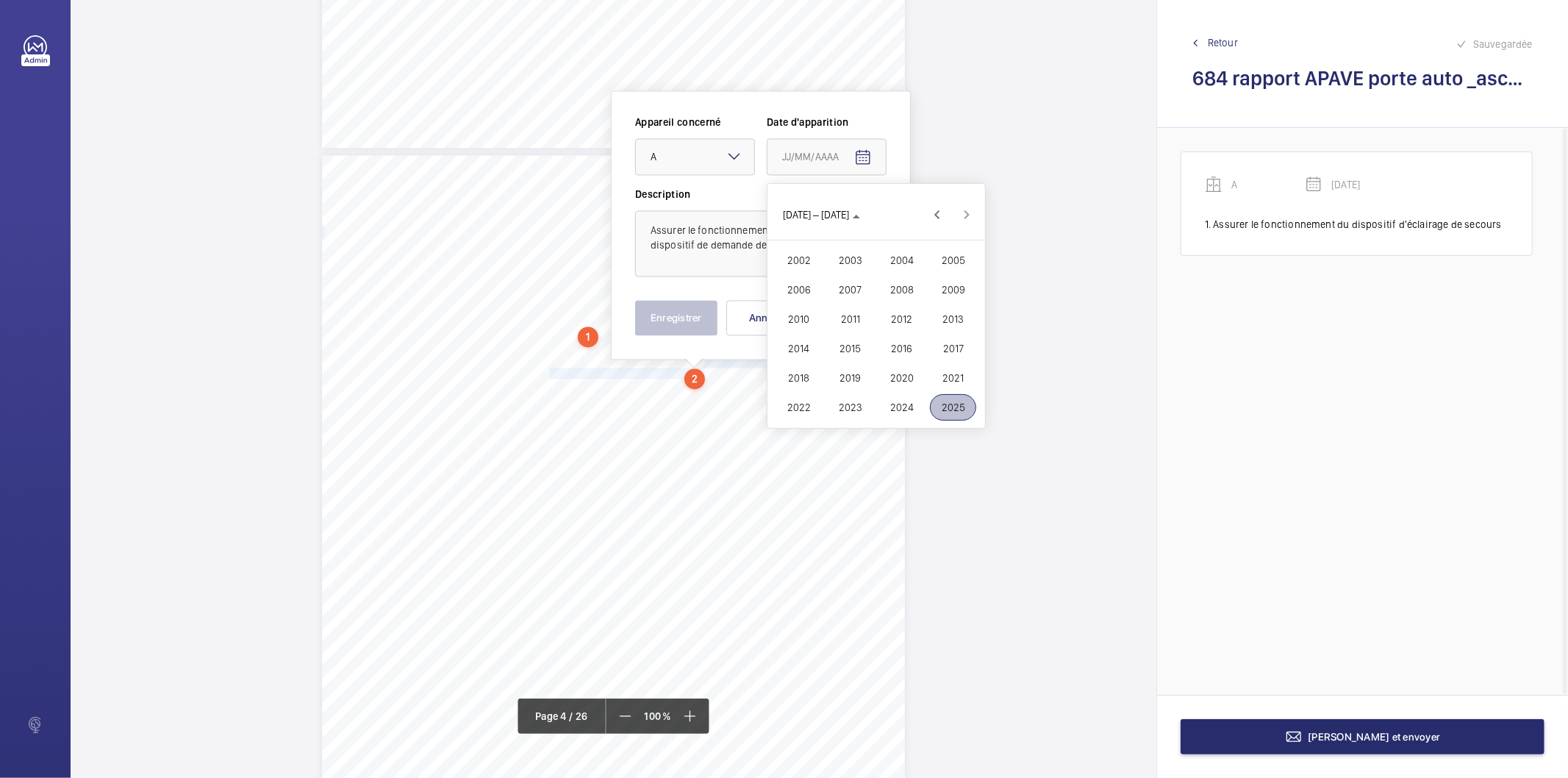
click at [948, 413] on span "2025" at bounding box center [952, 407] width 46 height 26
click at [803, 292] on span "MAI" at bounding box center [798, 290] width 46 height 26
click at [870, 334] on span "15" at bounding box center [876, 335] width 26 height 26
type input "15/05/2025"
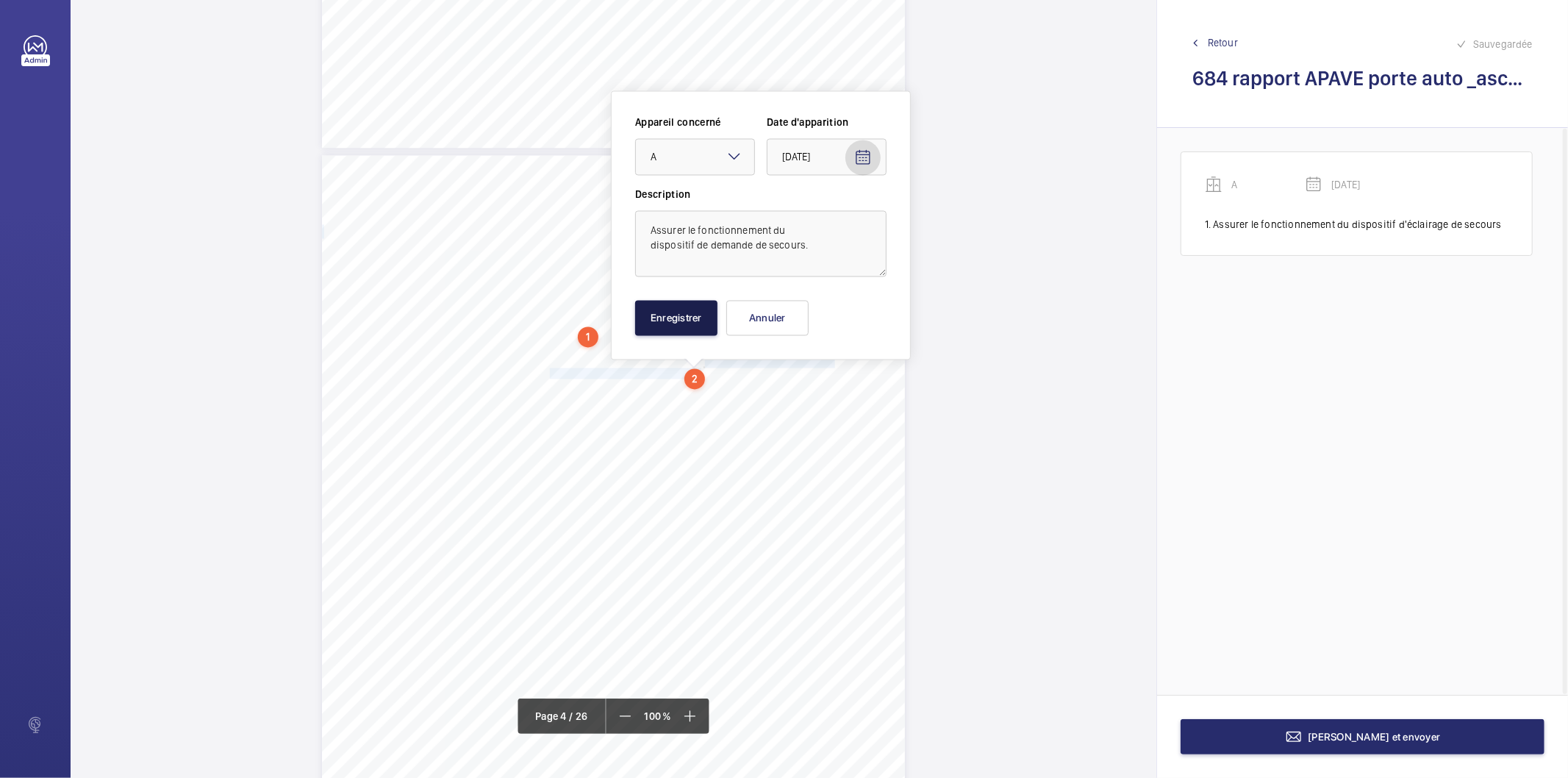
click at [693, 313] on button "Enregistrer" at bounding box center [677, 318] width 82 height 36
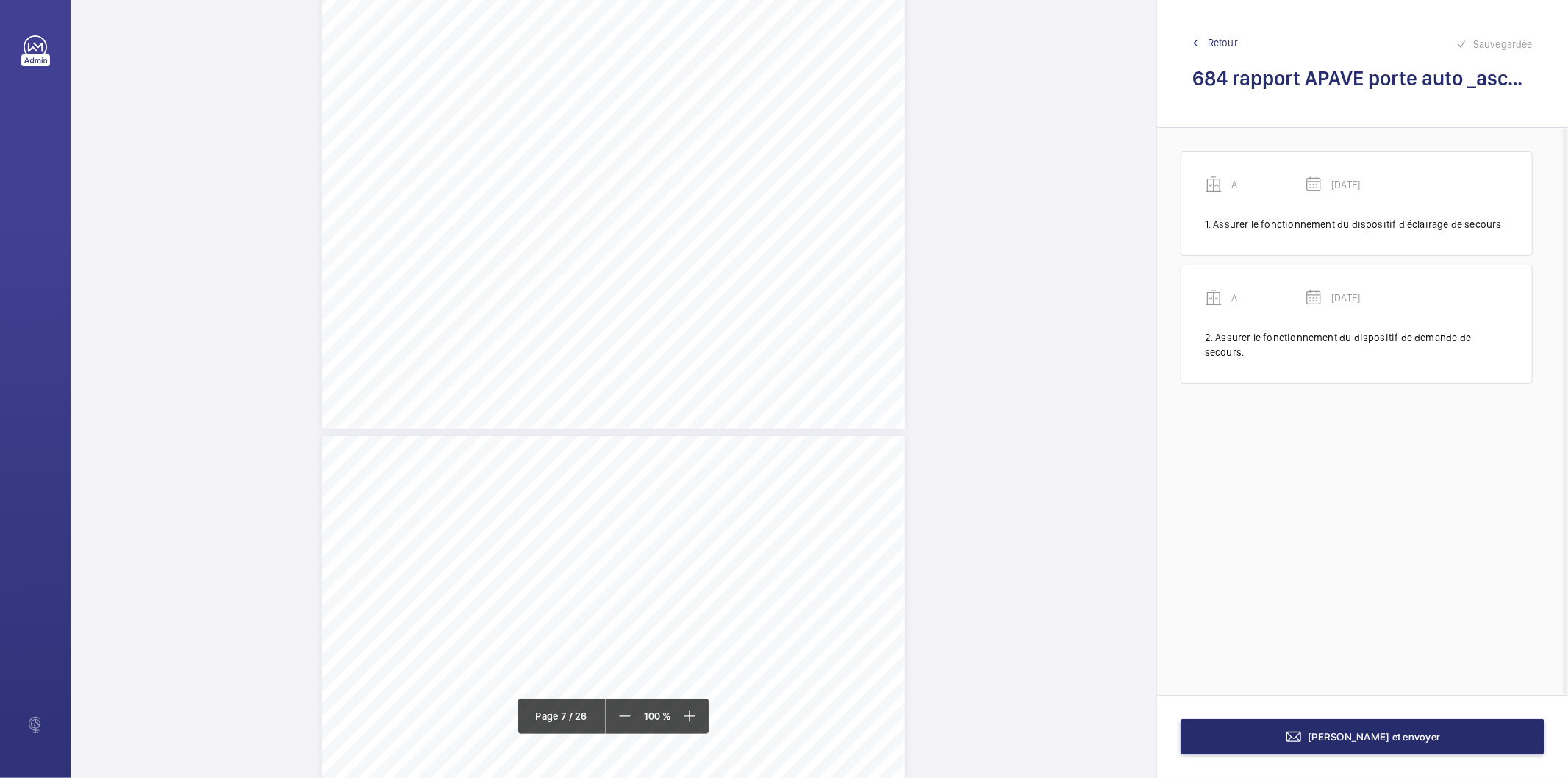
scroll to position [5468, 0]
drag, startPoint x: 633, startPoint y: 541, endPoint x: 593, endPoint y: 550, distance: 41.0
click at [593, 550] on div "RAPPORT - EQUIPEMENTS MECANIQUES N° DE RAPPORT : 262306.02.21.25.S.001.LEAR.001…" at bounding box center [613, 792] width 583 height 825
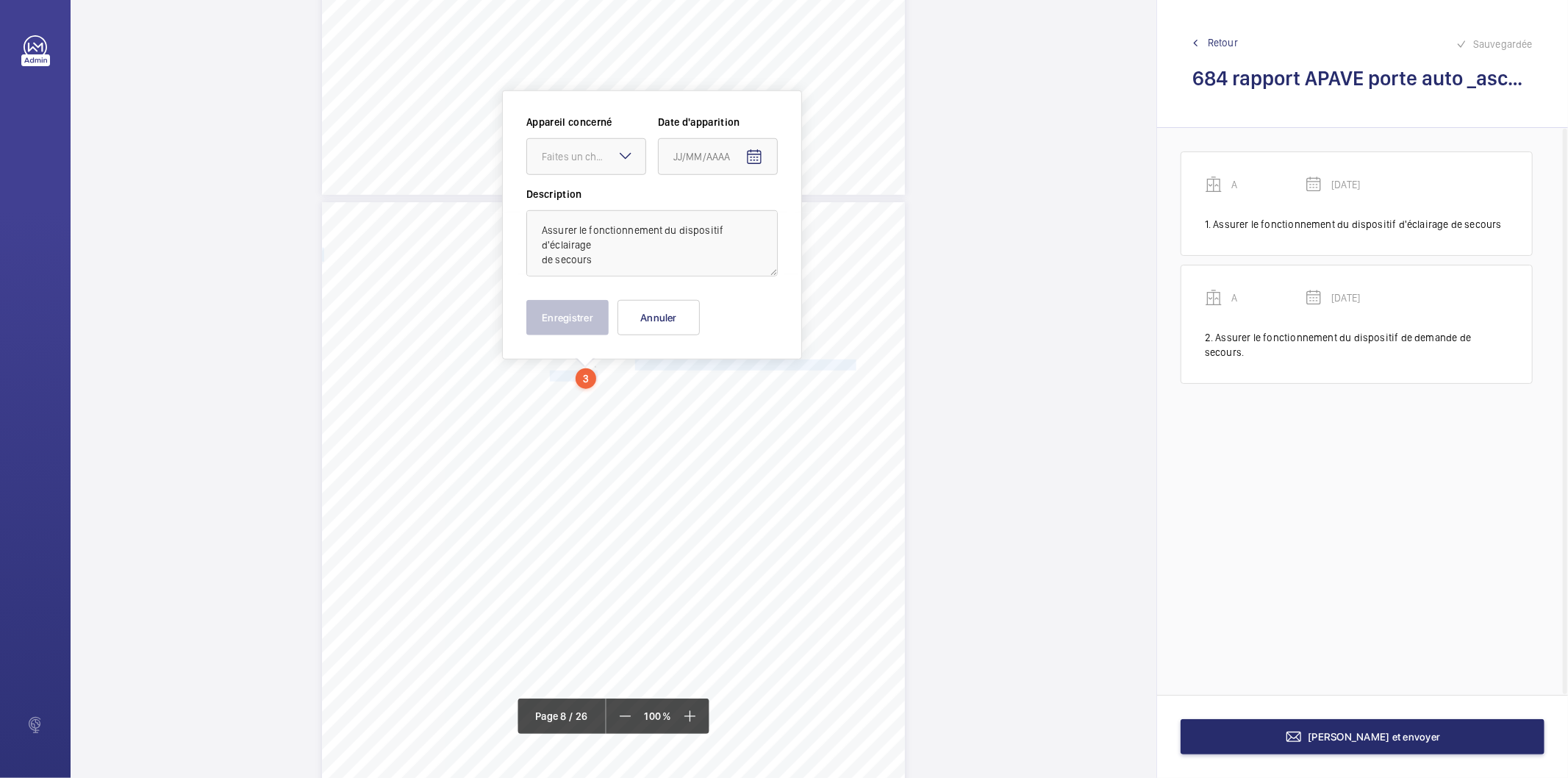
scroll to position [5647, 0]
click at [604, 163] on div at bounding box center [586, 156] width 118 height 36
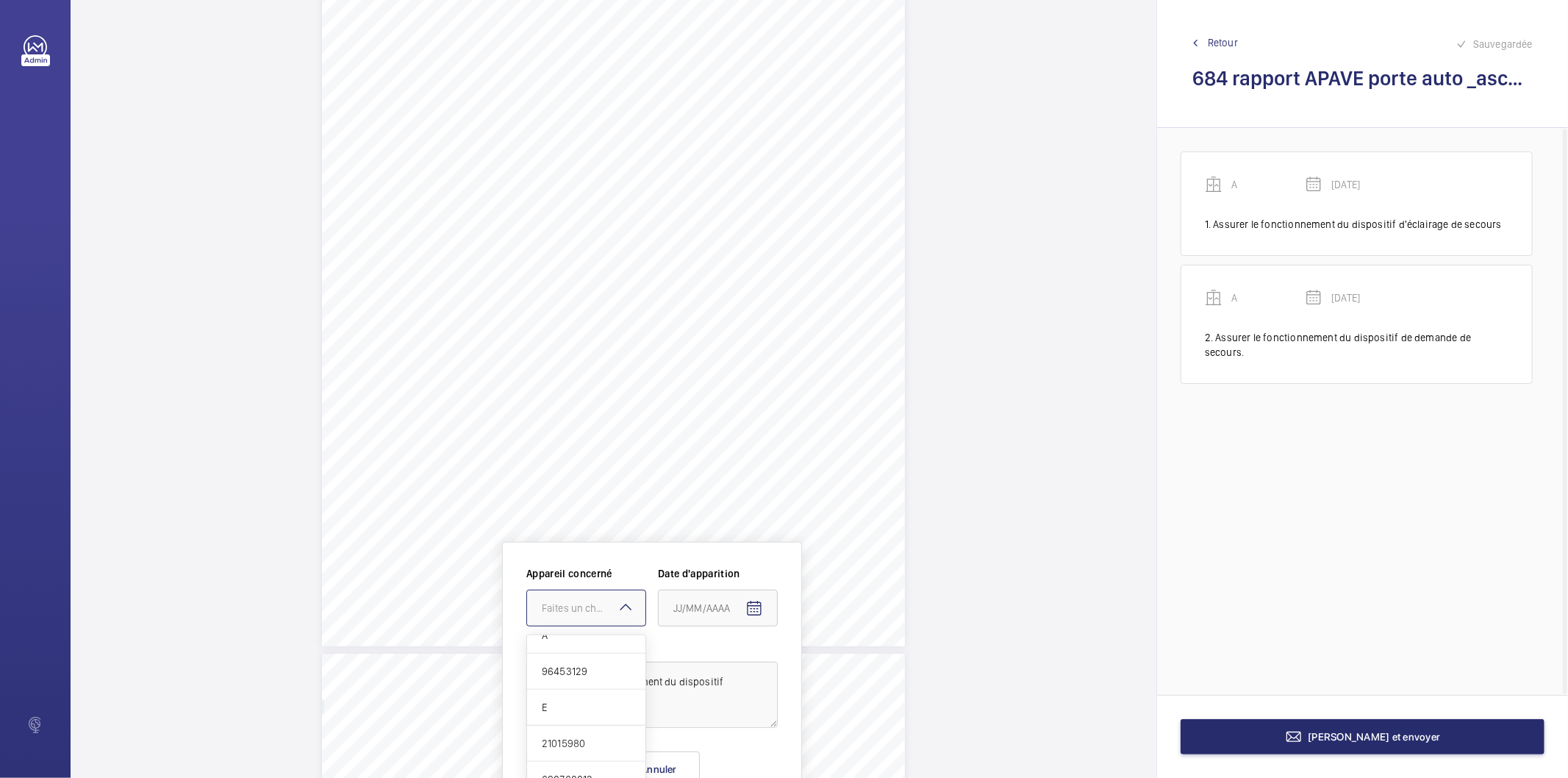
scroll to position [5483, 0]
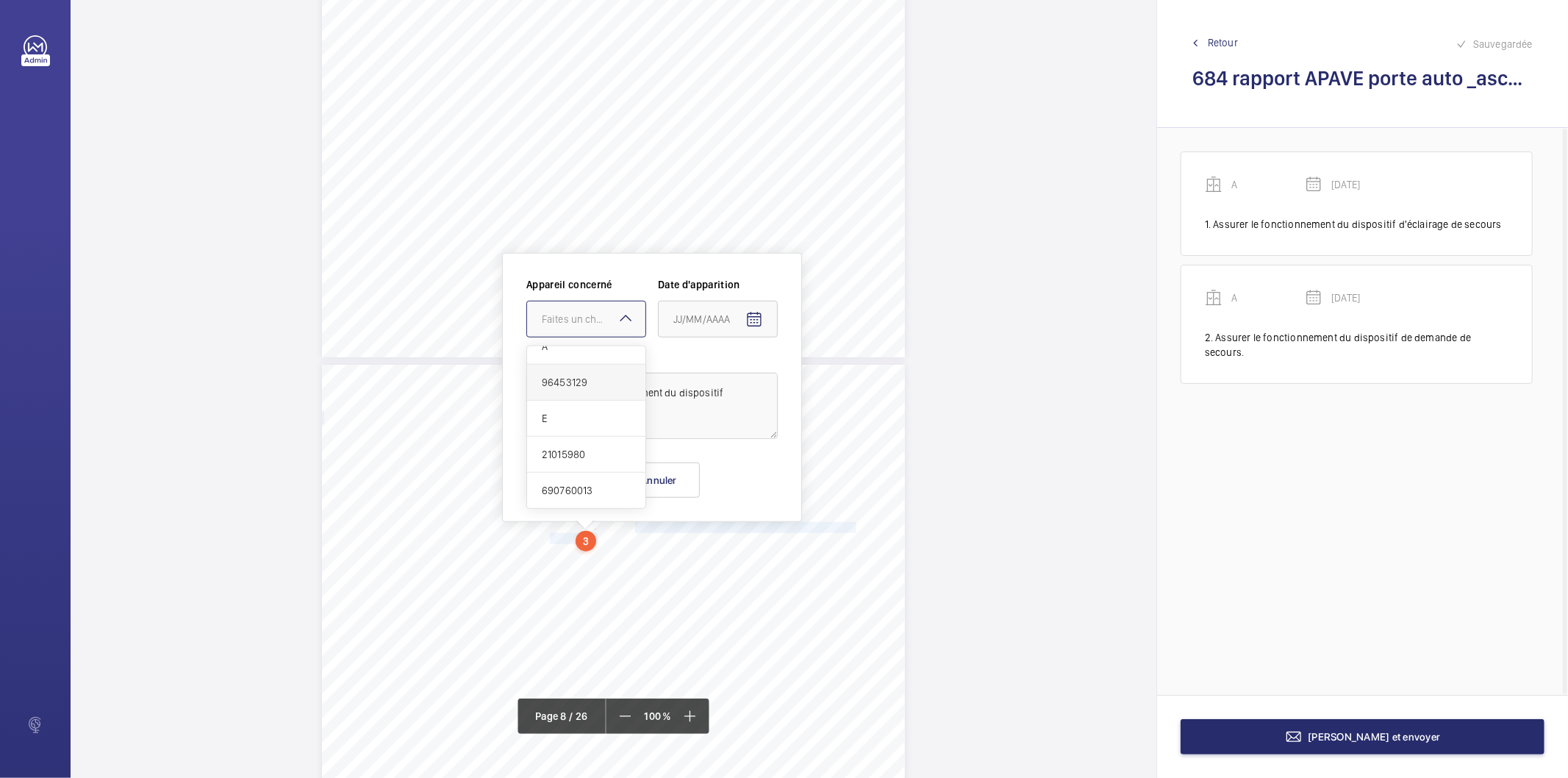
click at [553, 379] on span "96453129" at bounding box center [586, 382] width 89 height 15
click at [754, 319] on mat-icon "Open calendar" at bounding box center [754, 320] width 18 height 18
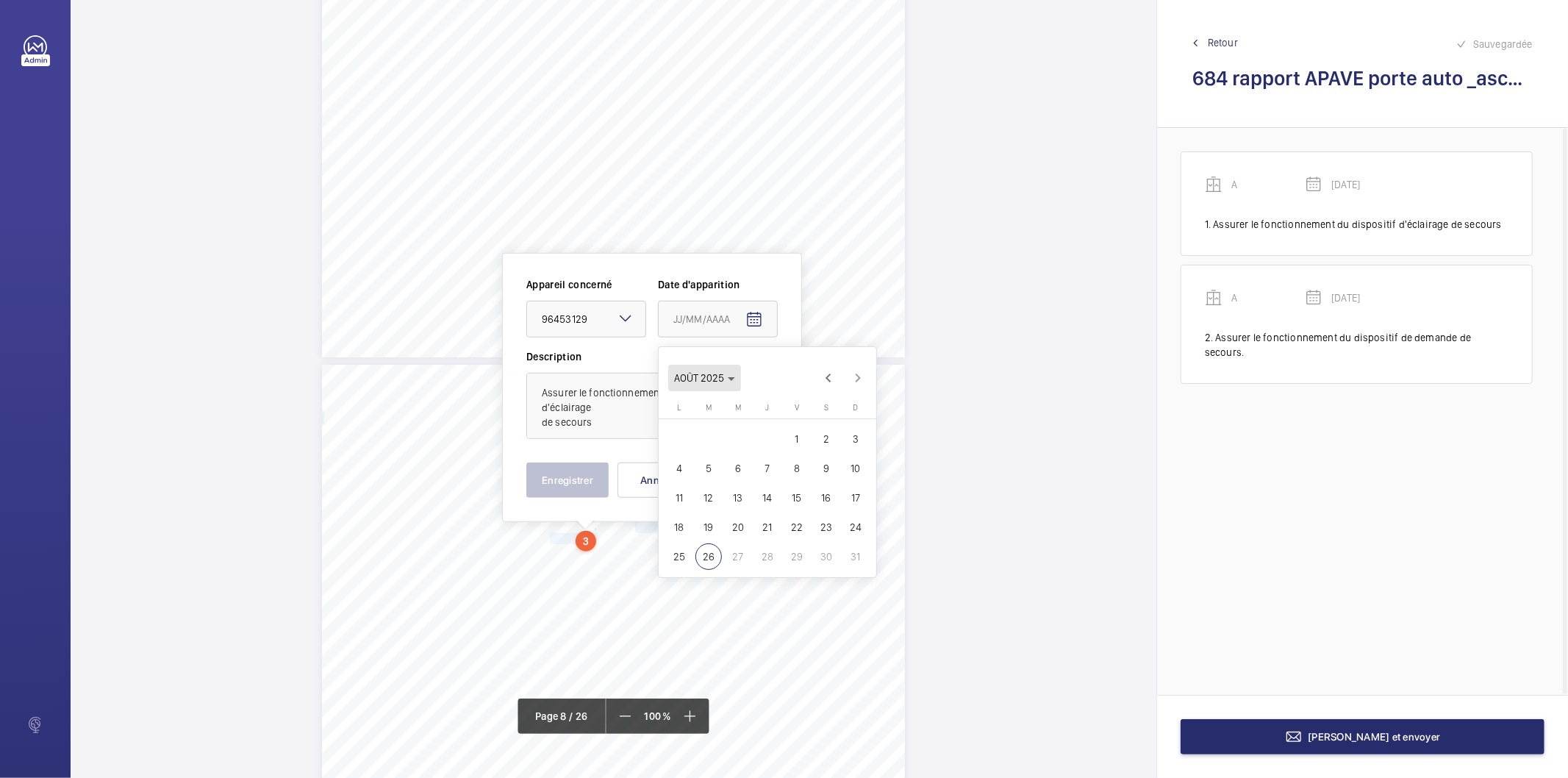
drag, startPoint x: 730, startPoint y: 376, endPoint x: 742, endPoint y: 401, distance: 27.7
click at [730, 376] on span "AOÛT 2025" at bounding box center [704, 378] width 61 height 12
click at [836, 563] on span "2025" at bounding box center [844, 570] width 46 height 26
click at [696, 458] on span "MAI" at bounding box center [689, 453] width 46 height 26
click at [761, 501] on span "15" at bounding box center [768, 498] width 26 height 26
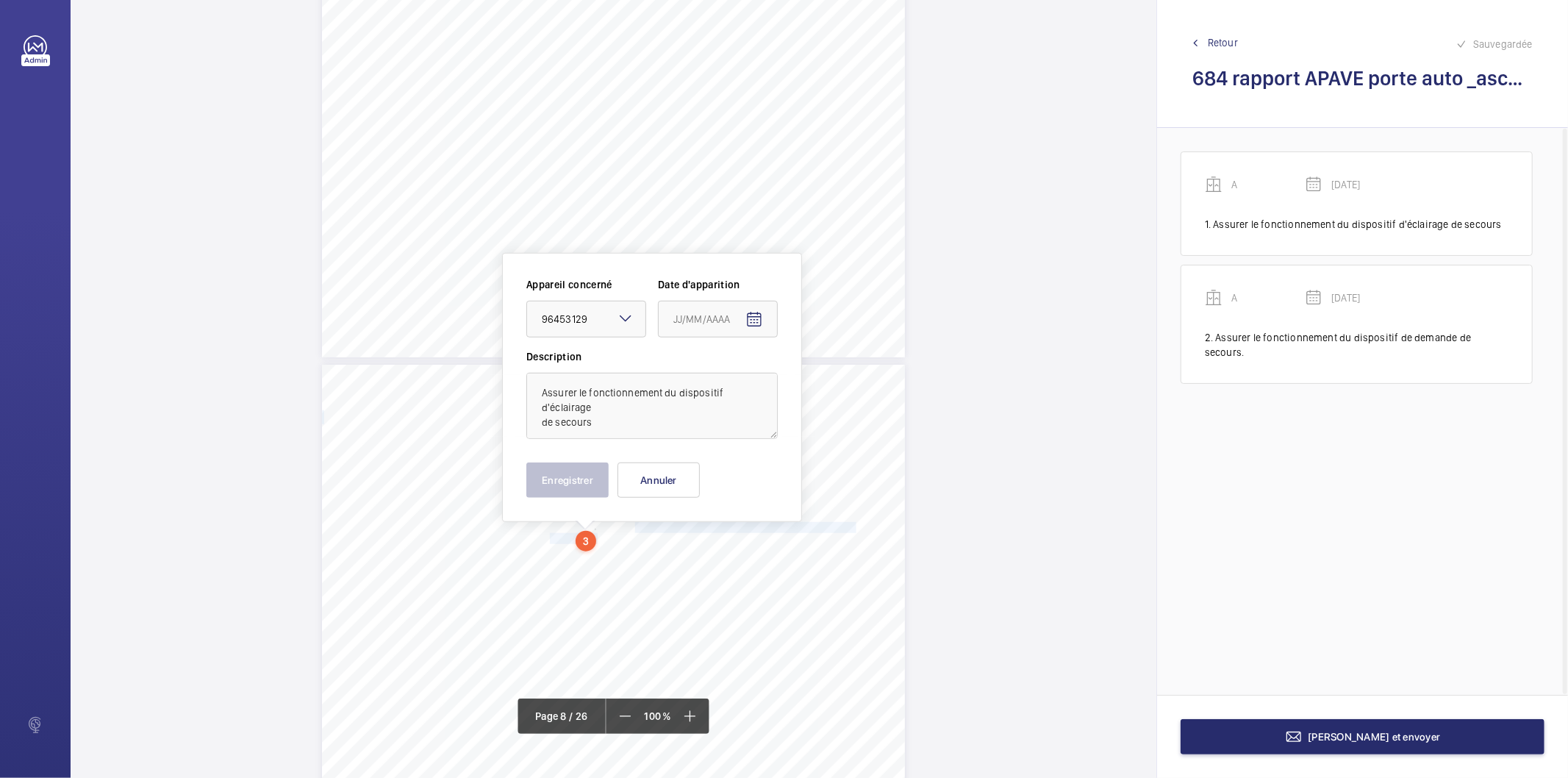
type input "15/05/2025"
click at [560, 486] on button "Enregistrer" at bounding box center [567, 480] width 82 height 36
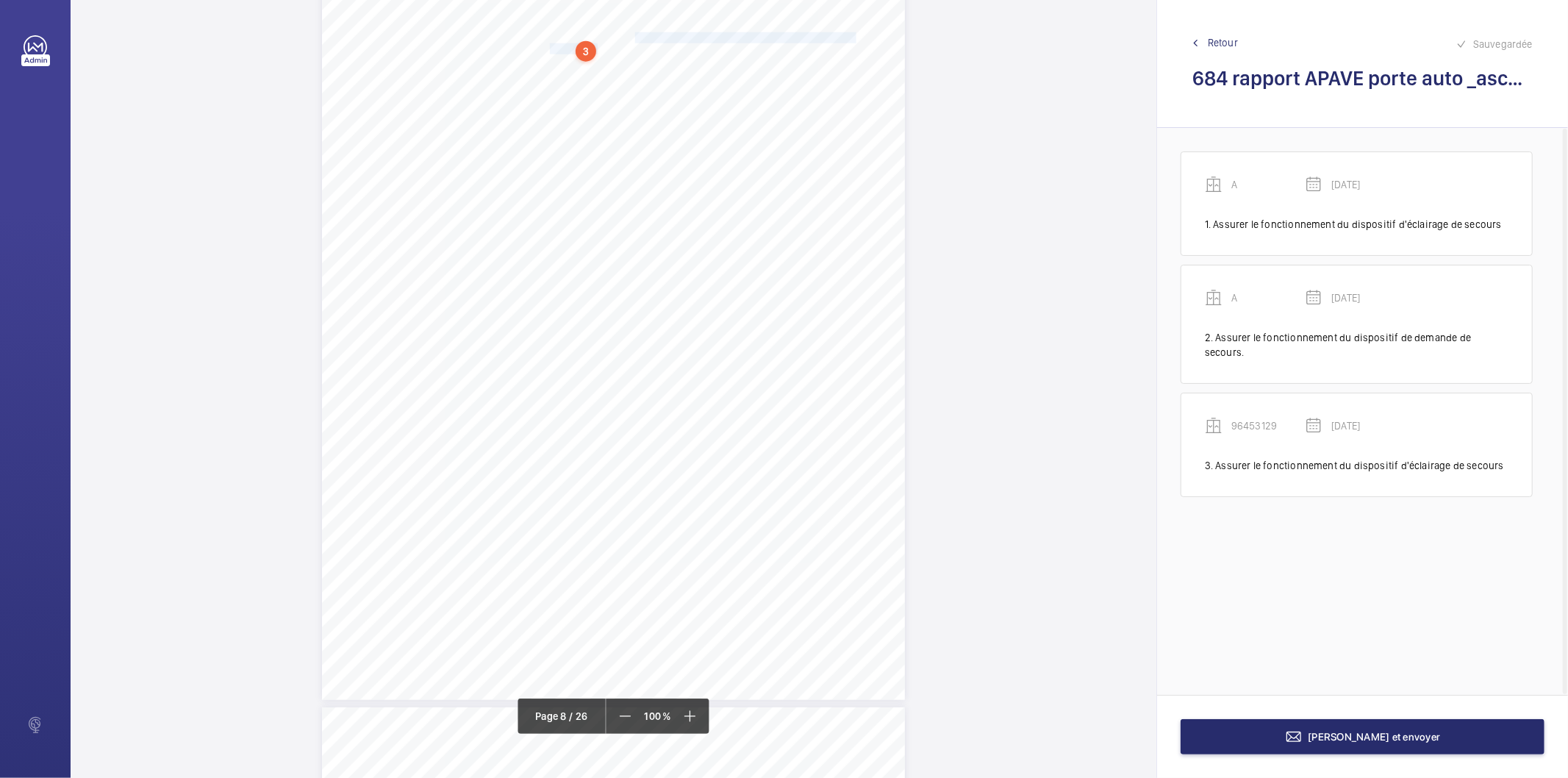
scroll to position [5647, 0]
drag, startPoint x: 702, startPoint y: 407, endPoint x: 787, endPoint y: 419, distance: 85.8
click at [787, 419] on div "RAPPORT - EQUIPEMENTS MECANIQUES N° DE RAPPORT : 262306.02.21.25.S.001.LEAR.001…" at bounding box center [613, 614] width 583 height 825
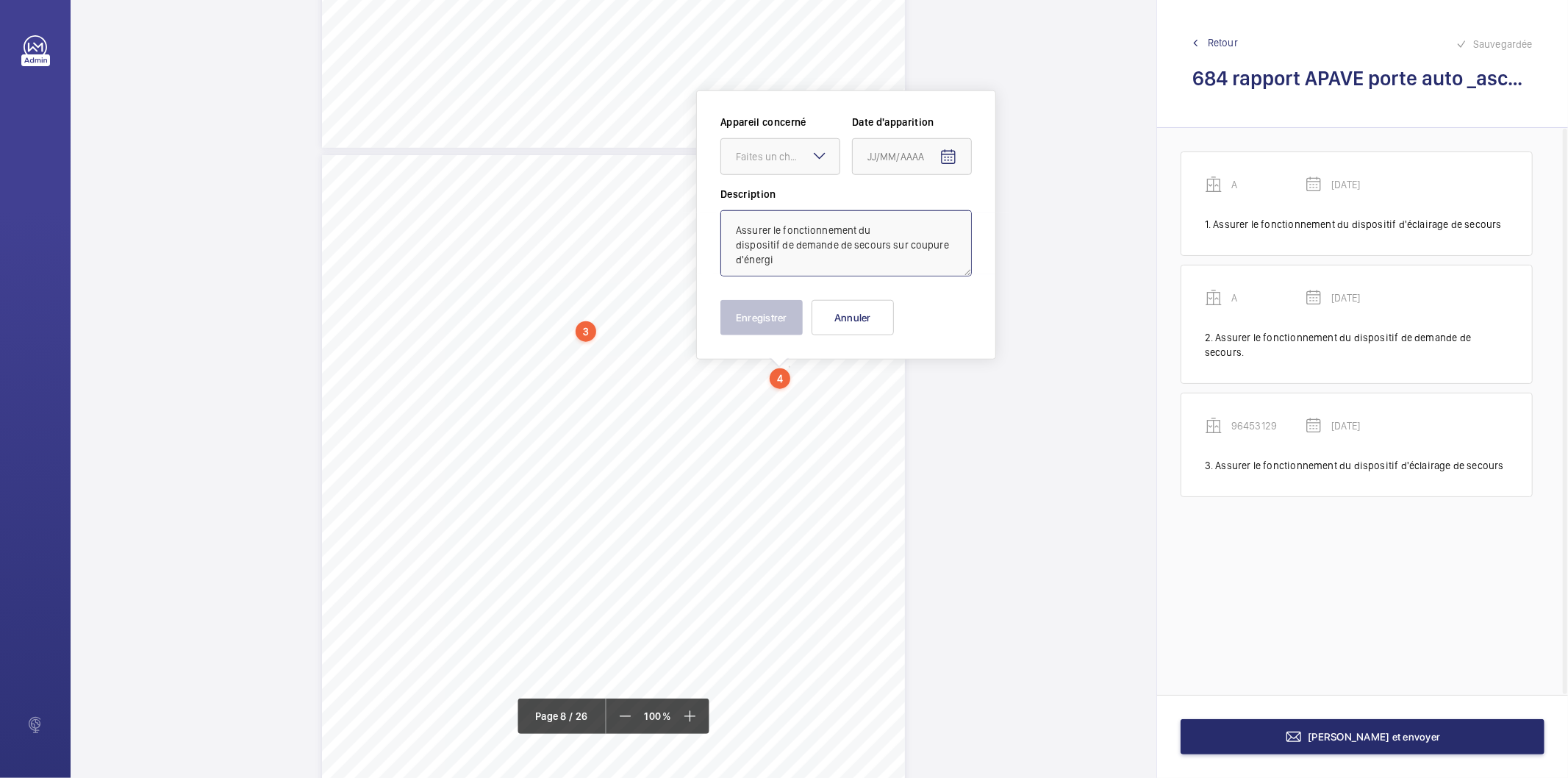
click at [795, 260] on textarea "Assurer le fonctionnement du dispositif de demande de secours sur coupure d'éne…" at bounding box center [845, 243] width 251 height 67
drag, startPoint x: 768, startPoint y: 158, endPoint x: 768, endPoint y: 179, distance: 21.0
click at [768, 164] on div "Faites un choix" at bounding box center [780, 157] width 118 height 15
click at [751, 240] on span "96453129" at bounding box center [780, 237] width 89 height 15
type textarea "Assurer le fonctionnement du dispositif de demande de secours sur coupure d'éne…"
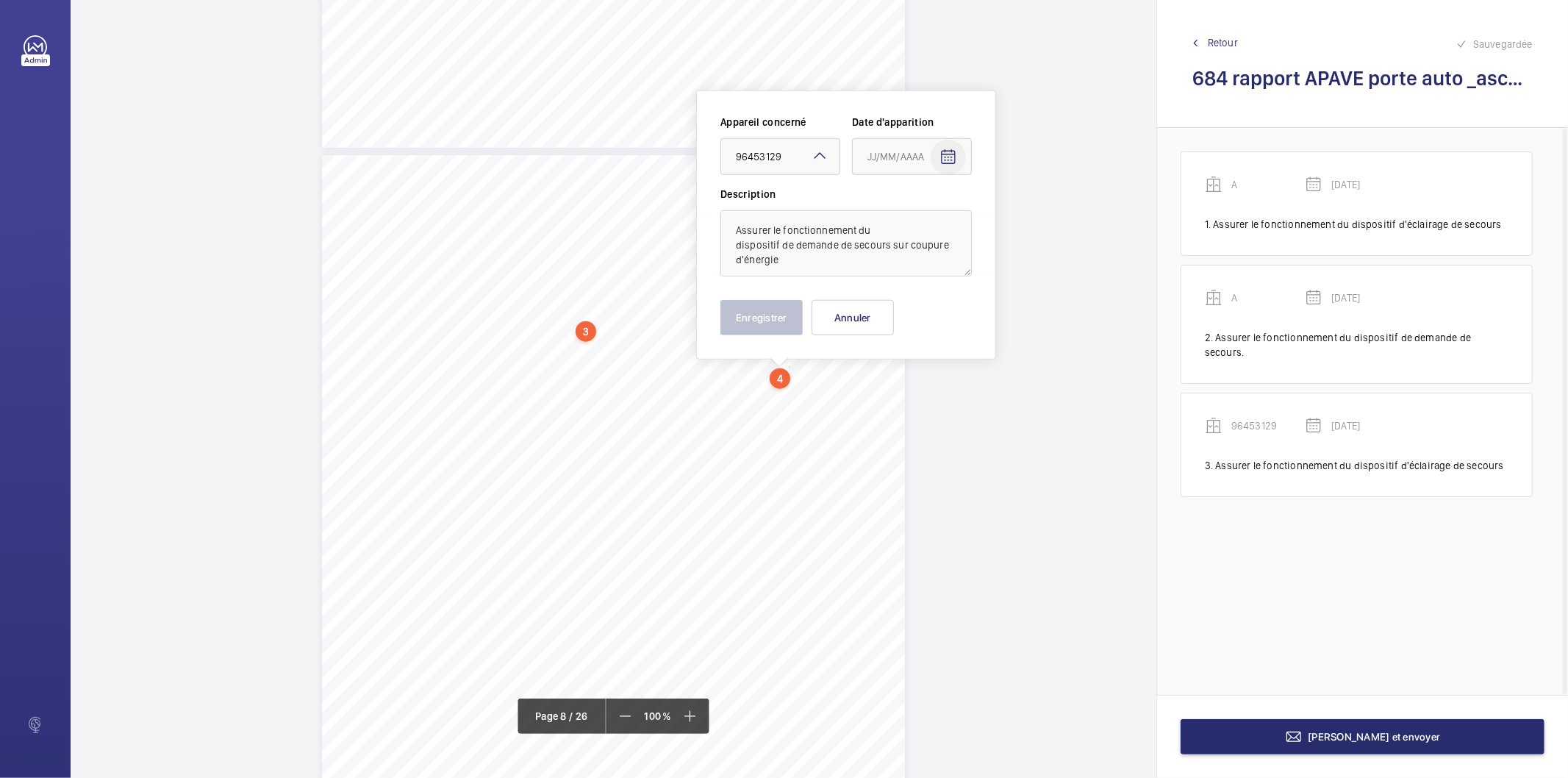
click at [945, 157] on mat-icon "Open calendar" at bounding box center [948, 157] width 18 height 18
click at [924, 217] on polygon "Choose month and year" at bounding box center [925, 217] width 7 height 4
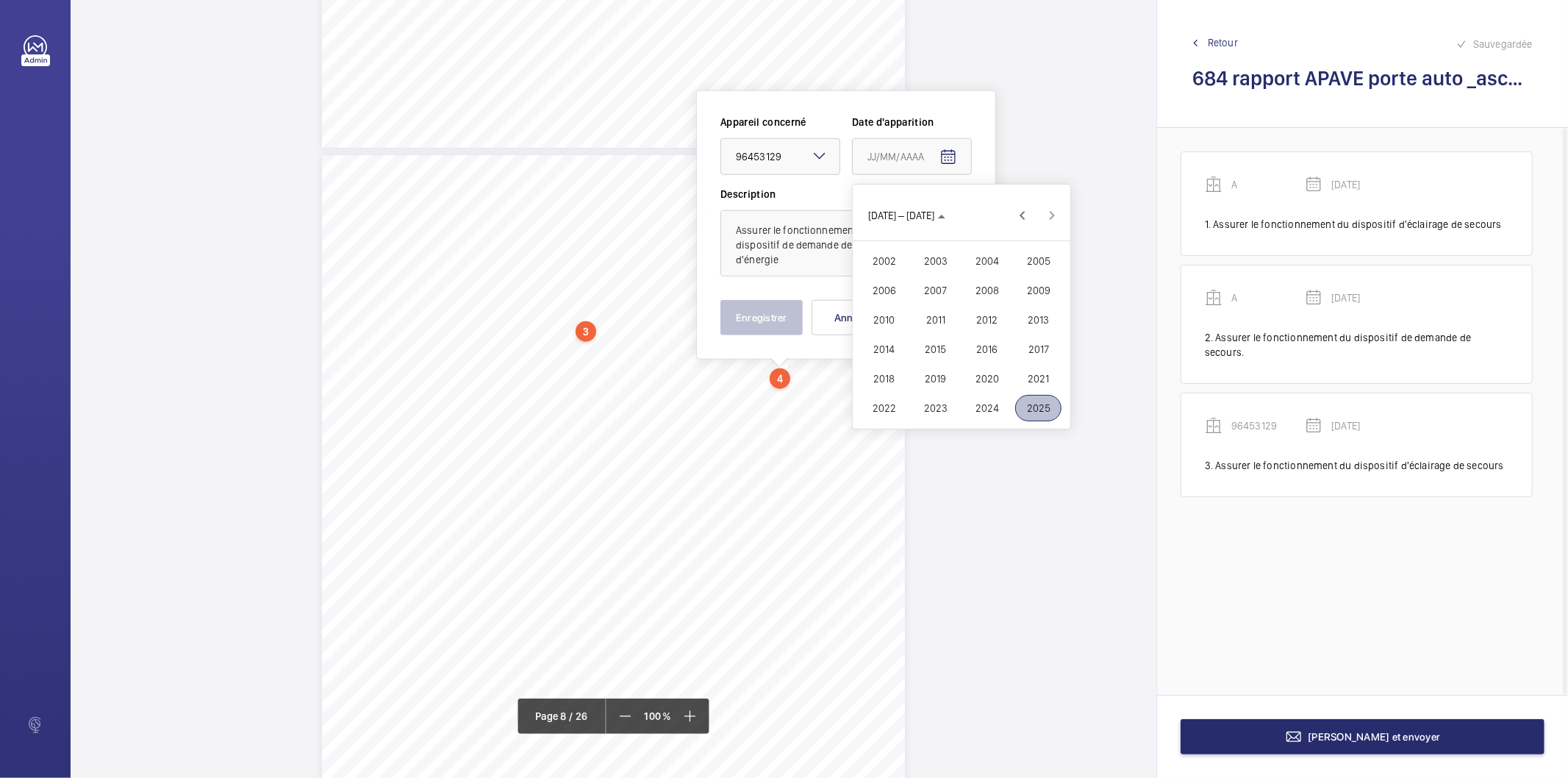
click at [1033, 413] on span "2025" at bounding box center [1038, 408] width 46 height 26
click at [878, 287] on span "MAI" at bounding box center [883, 291] width 46 height 26
drag, startPoint x: 966, startPoint y: 338, endPoint x: 811, endPoint y: 332, distance: 155.1
click at [963, 338] on span "15" at bounding box center [962, 335] width 26 height 26
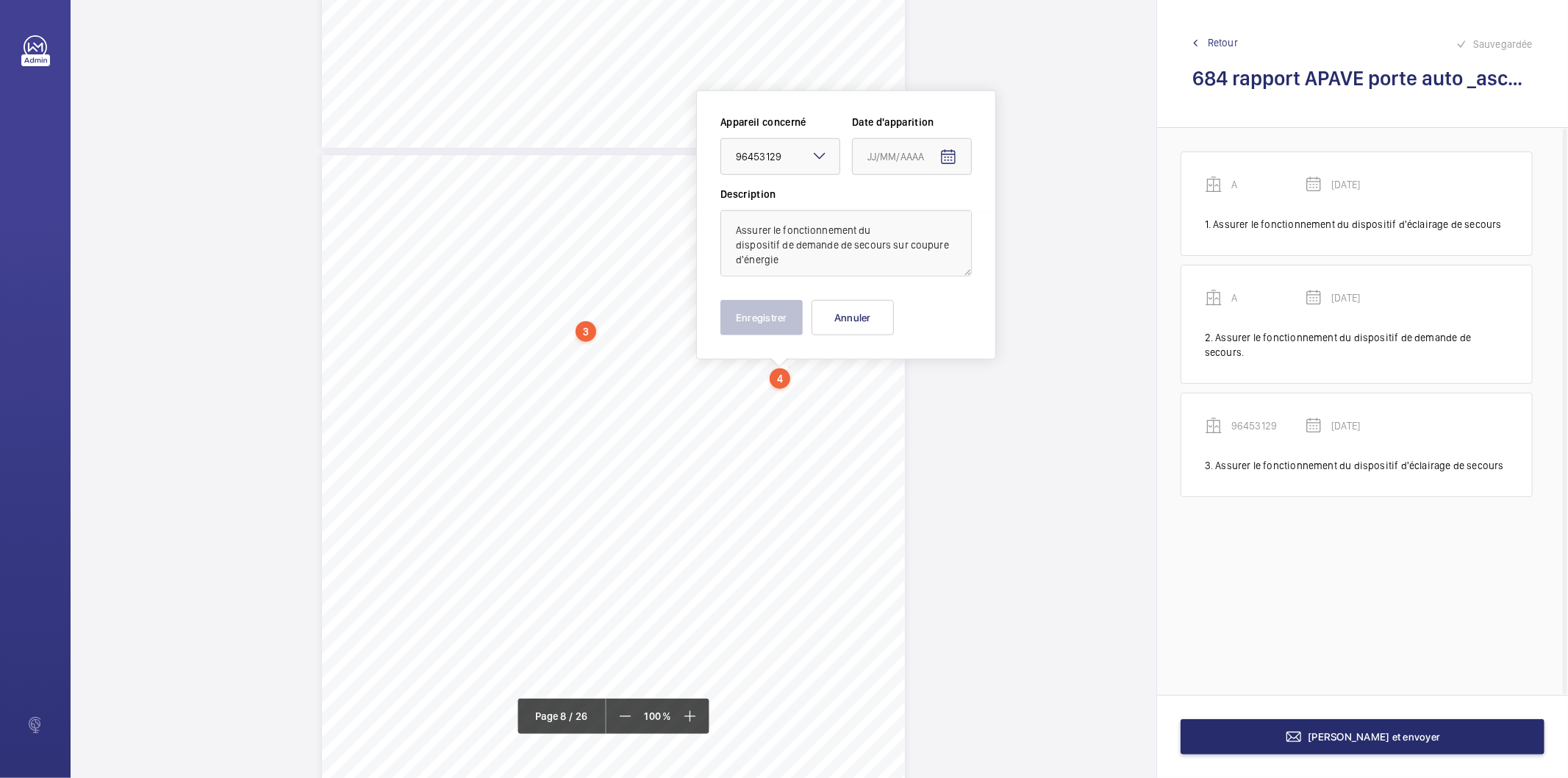
type input "15/05/2025"
click at [786, 328] on button "Enregistrer" at bounding box center [761, 318] width 82 height 36
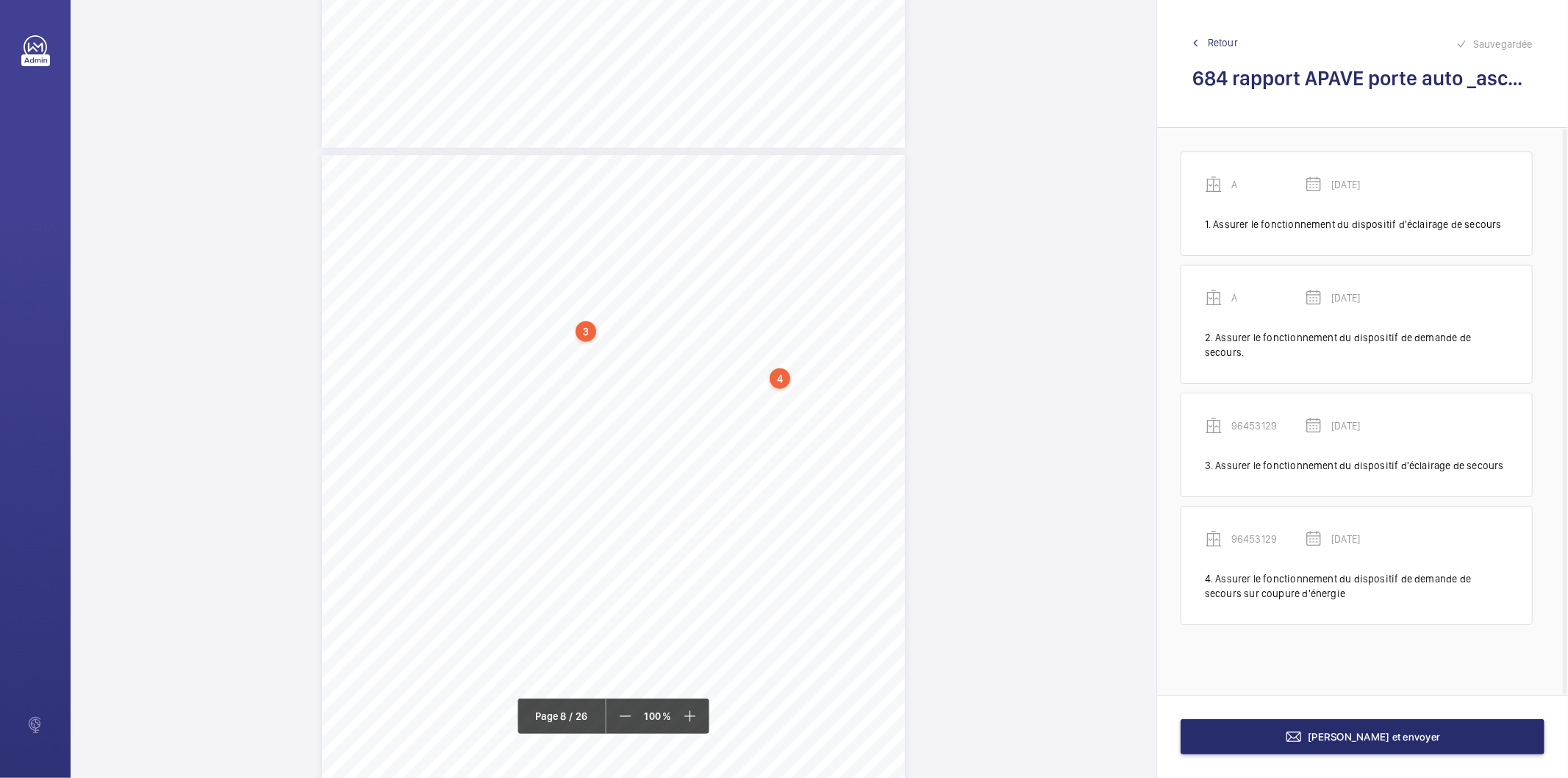
click at [779, 373] on div "4" at bounding box center [780, 379] width 21 height 21
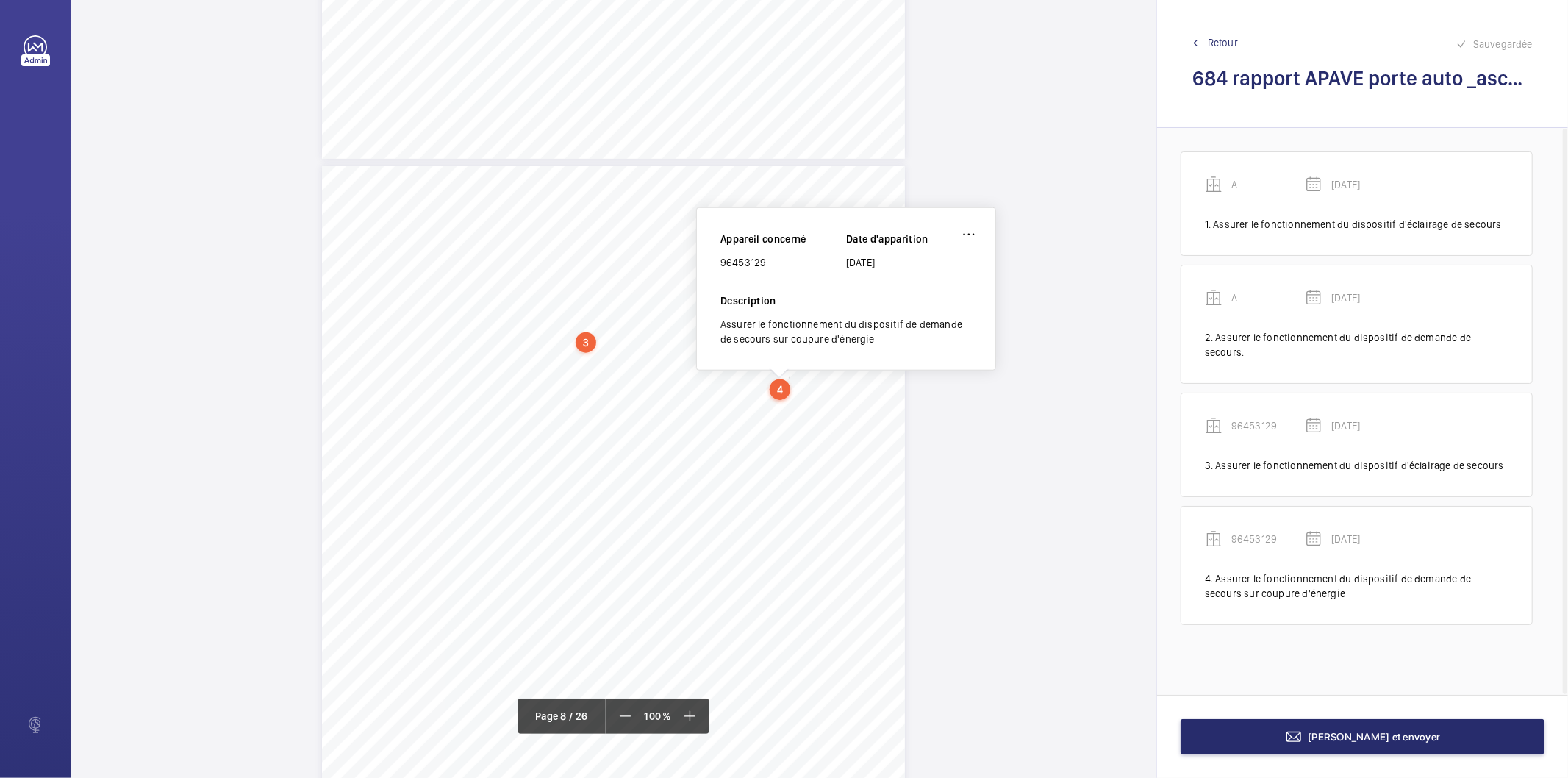
click at [732, 260] on div "96453129" at bounding box center [783, 262] width 126 height 15
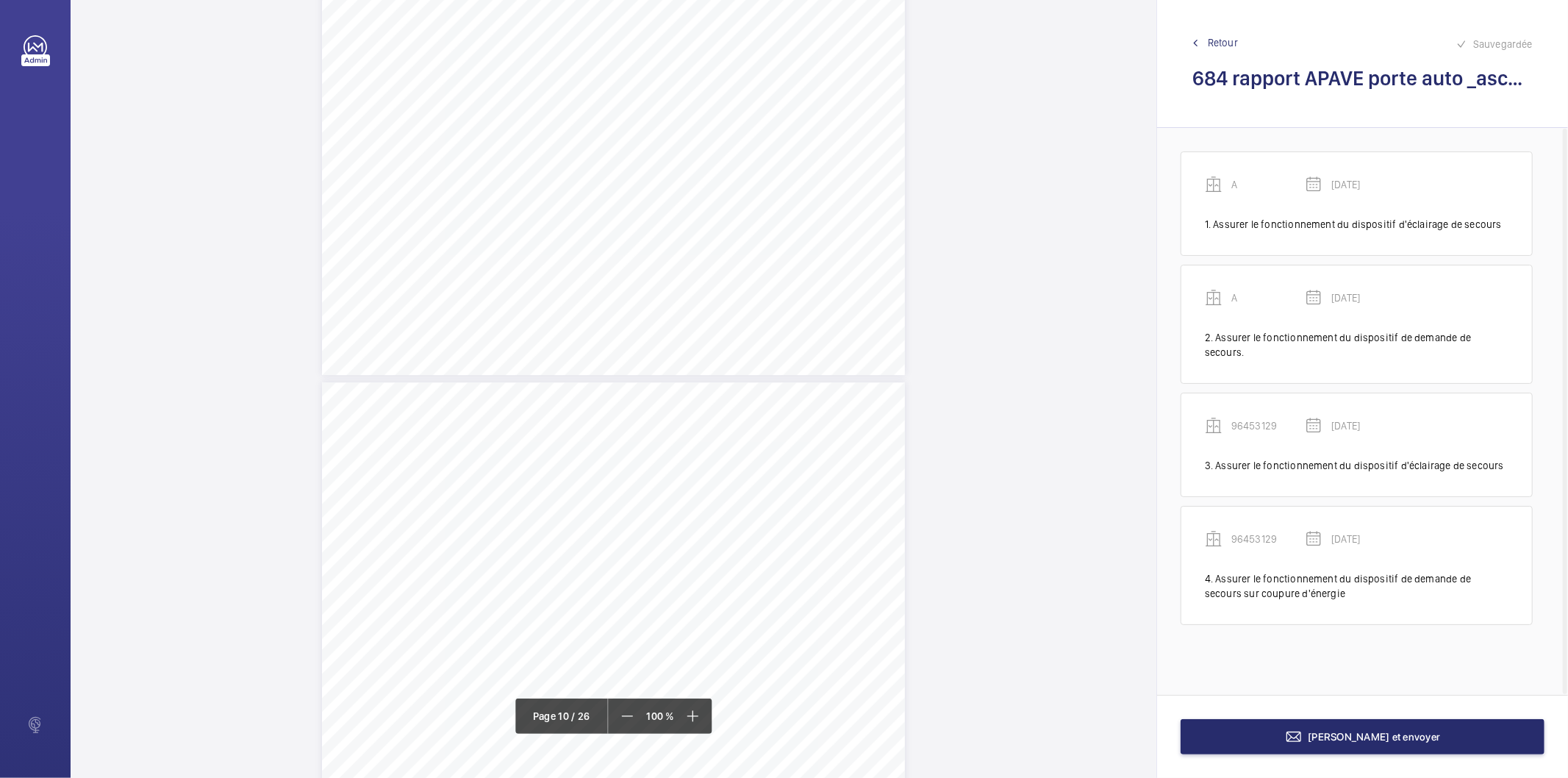
scroll to position [7968, 0]
drag, startPoint x: 631, startPoint y: 533, endPoint x: 596, endPoint y: 546, distance: 37.3
click at [596, 546] on div "RAPPORT - EQUIPEMENTS MECANIQUES N° DE RAPPORT : 262306.02.21.25.S.001.LEAR.001…" at bounding box center [613, 788] width 583 height 825
click at [659, 539] on span "Eclairage secours : Assurer le fonctionnement du dispositif d'éclairage" at bounding box center [702, 538] width 304 height 9
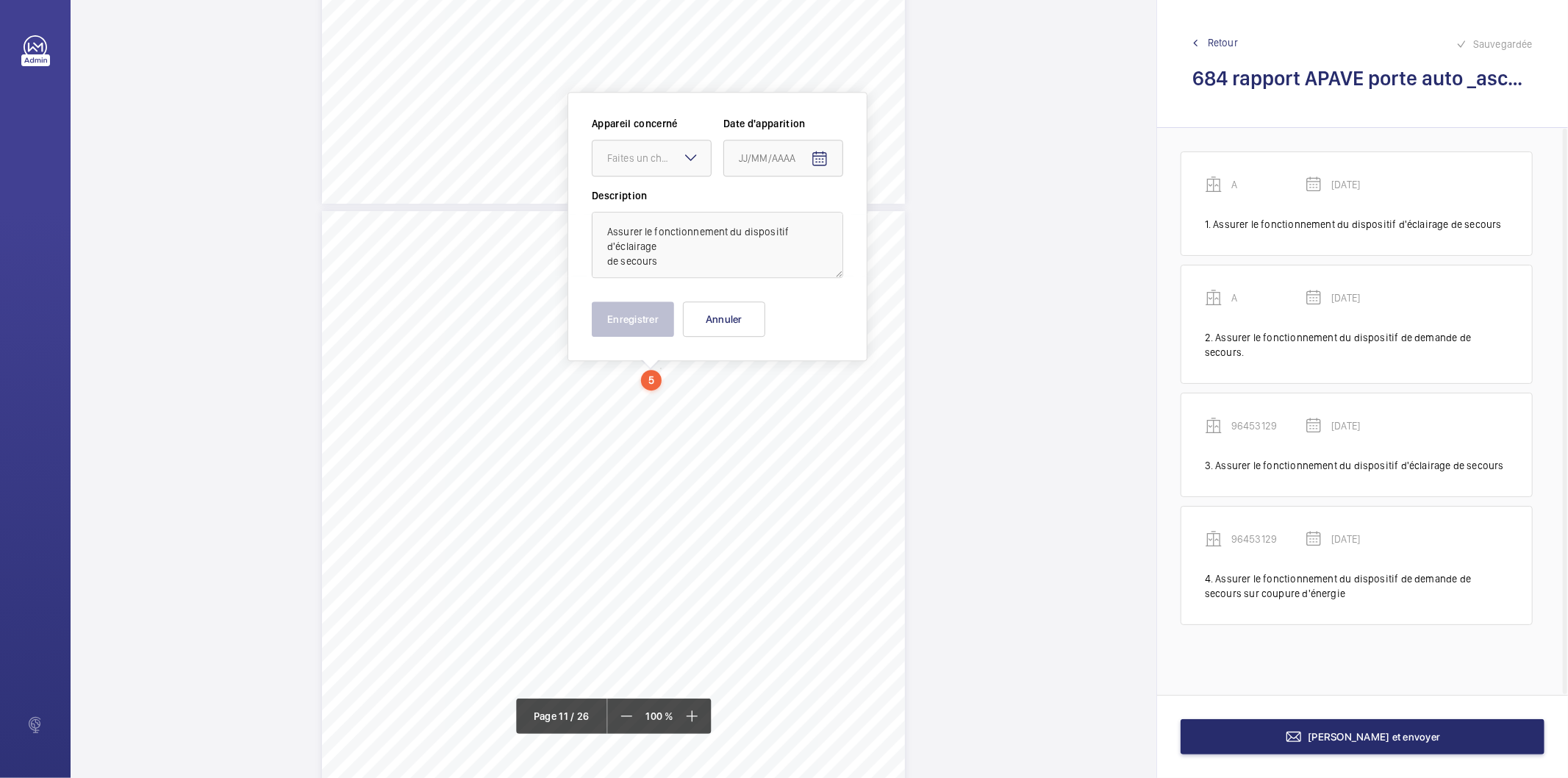
scroll to position [8134, 0]
click at [649, 153] on div "Faites un choix" at bounding box center [659, 157] width 104 height 15
click at [610, 271] on span "E" at bounding box center [651, 274] width 89 height 15
click at [814, 157] on mat-icon "Open calendar" at bounding box center [819, 157] width 18 height 18
click at [796, 213] on span "AOÛT 2025" at bounding box center [769, 215] width 61 height 12
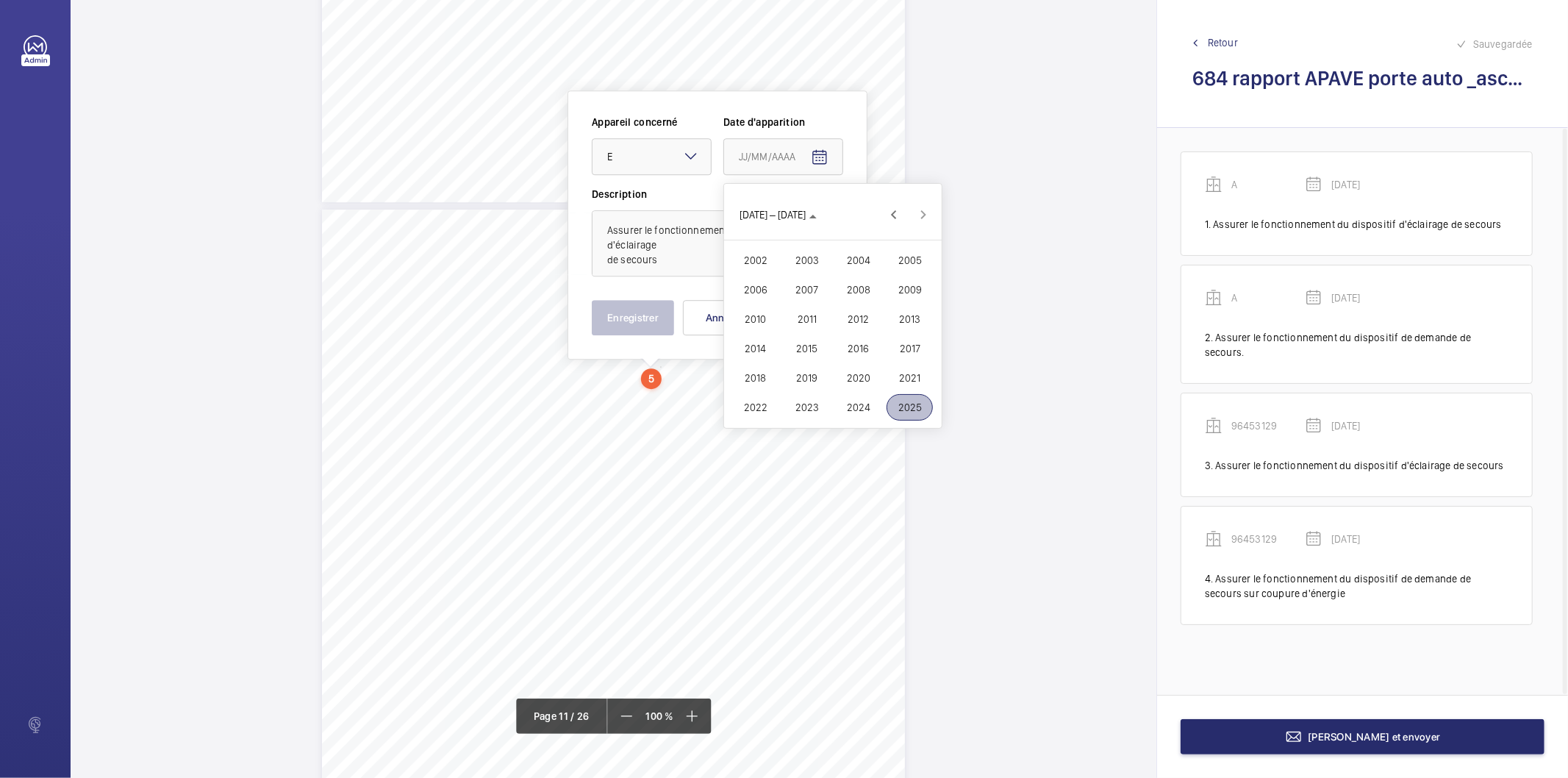
click at [897, 415] on span "2025" at bounding box center [909, 407] width 46 height 26
click at [757, 289] on span "MAI" at bounding box center [754, 290] width 46 height 26
click at [822, 334] on span "15" at bounding box center [832, 335] width 26 height 26
type input "15/05/2025"
click at [654, 322] on button "Enregistrer" at bounding box center [633, 318] width 82 height 36
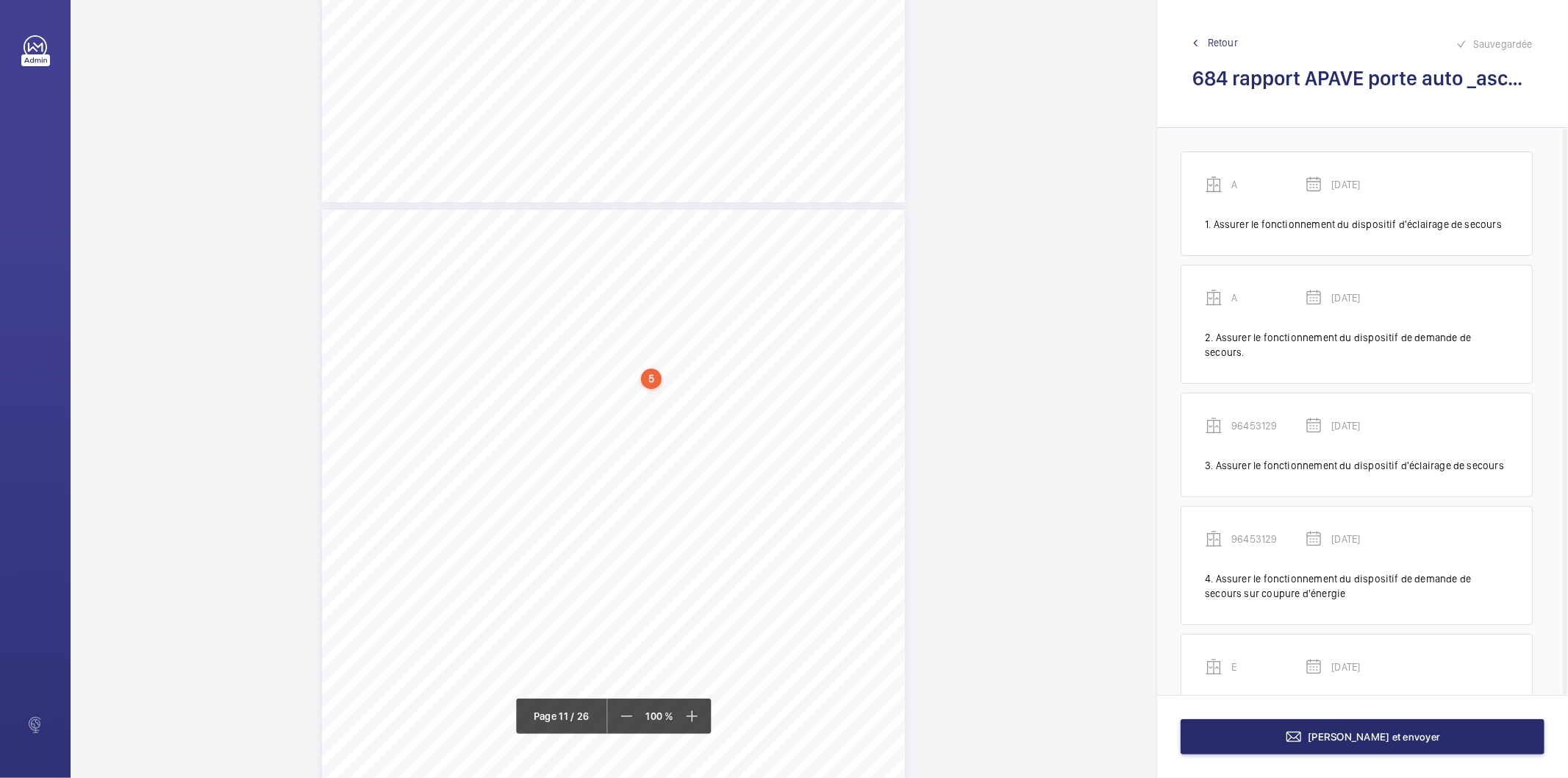
scroll to position [52, 0]
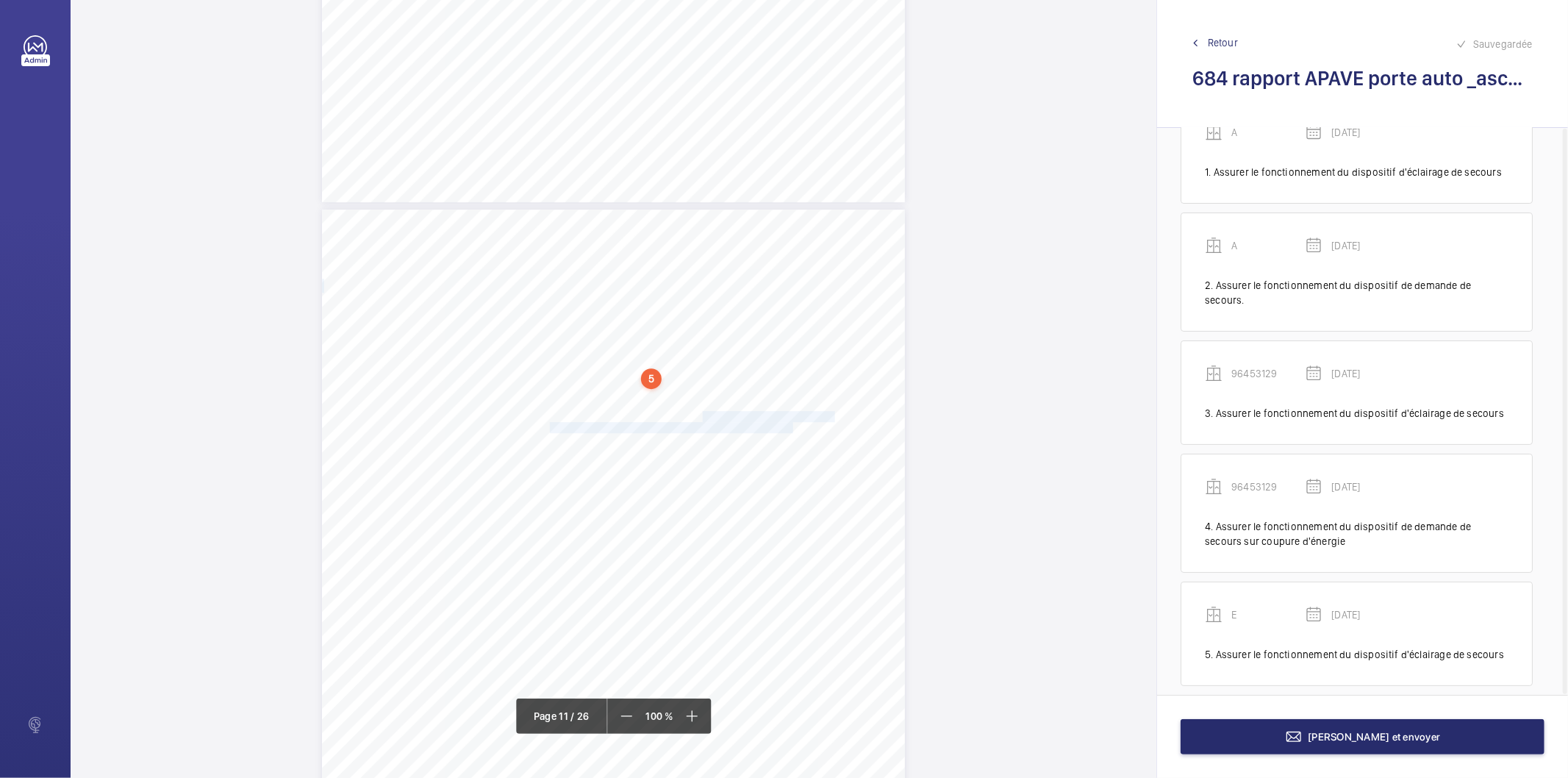
drag, startPoint x: 700, startPoint y: 417, endPoint x: 789, endPoint y: 426, distance: 89.5
click at [789, 426] on div "RAPPORT - EQUIPEMENTS MECANIQUES N° DE RAPPORT : 262306.02.21.25.S.001.LEAR.001…" at bounding box center [613, 621] width 583 height 825
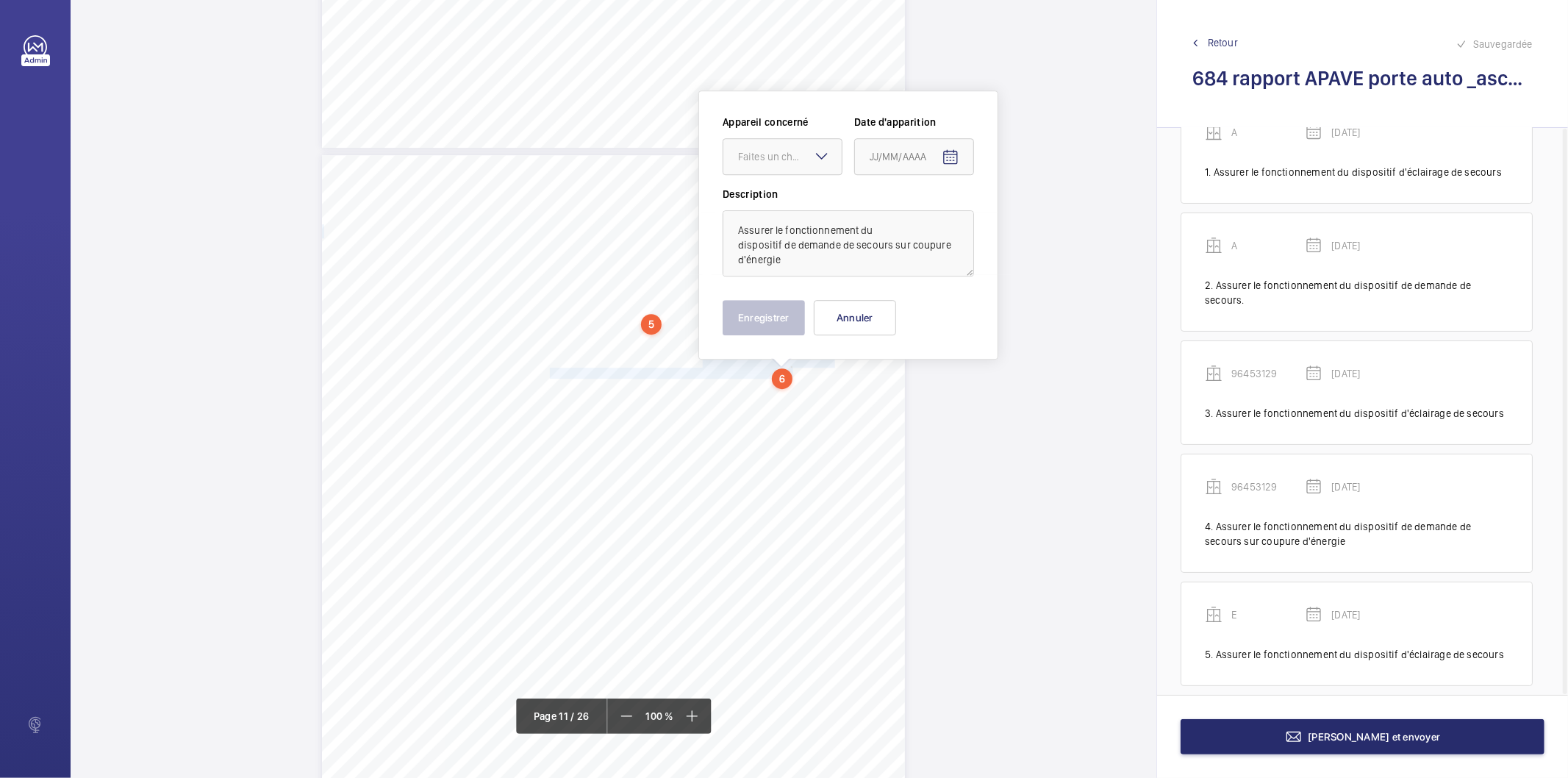
scroll to position [8190, 0]
click at [774, 149] on div "Faites un choix" at bounding box center [789, 156] width 104 height 15
click at [754, 273] on span "E" at bounding box center [782, 273] width 89 height 15
click at [947, 155] on mat-icon "Open calendar" at bounding box center [949, 157] width 18 height 18
click at [926, 214] on icon "Choose month and year" at bounding box center [928, 216] width 7 height 4
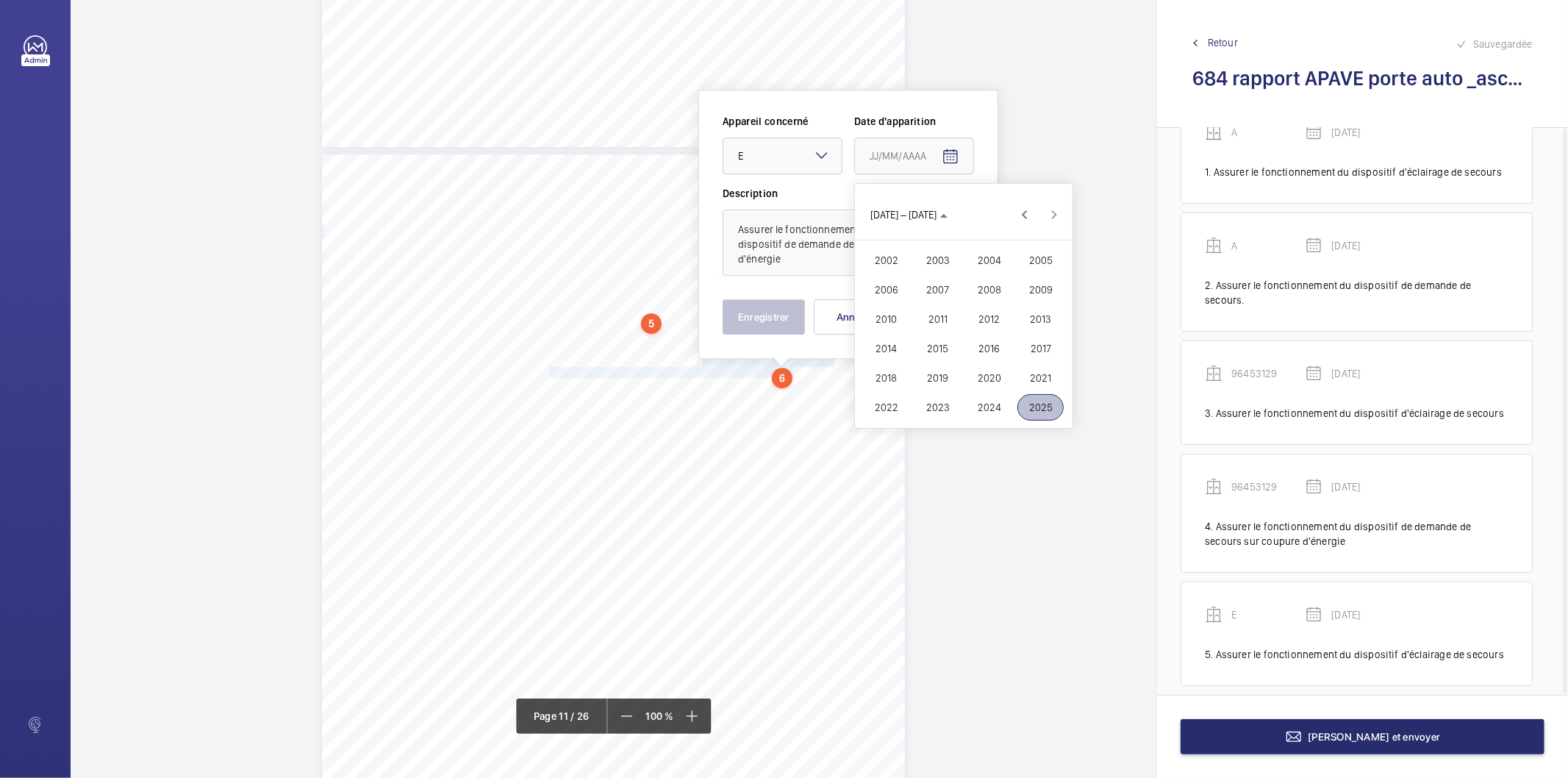
click at [1064, 406] on button "2025" at bounding box center [1040, 407] width 52 height 29
click at [891, 288] on span "MAI" at bounding box center [886, 290] width 46 height 26
click at [963, 325] on span "15" at bounding box center [963, 335] width 26 height 26
type input "15/05/2025"
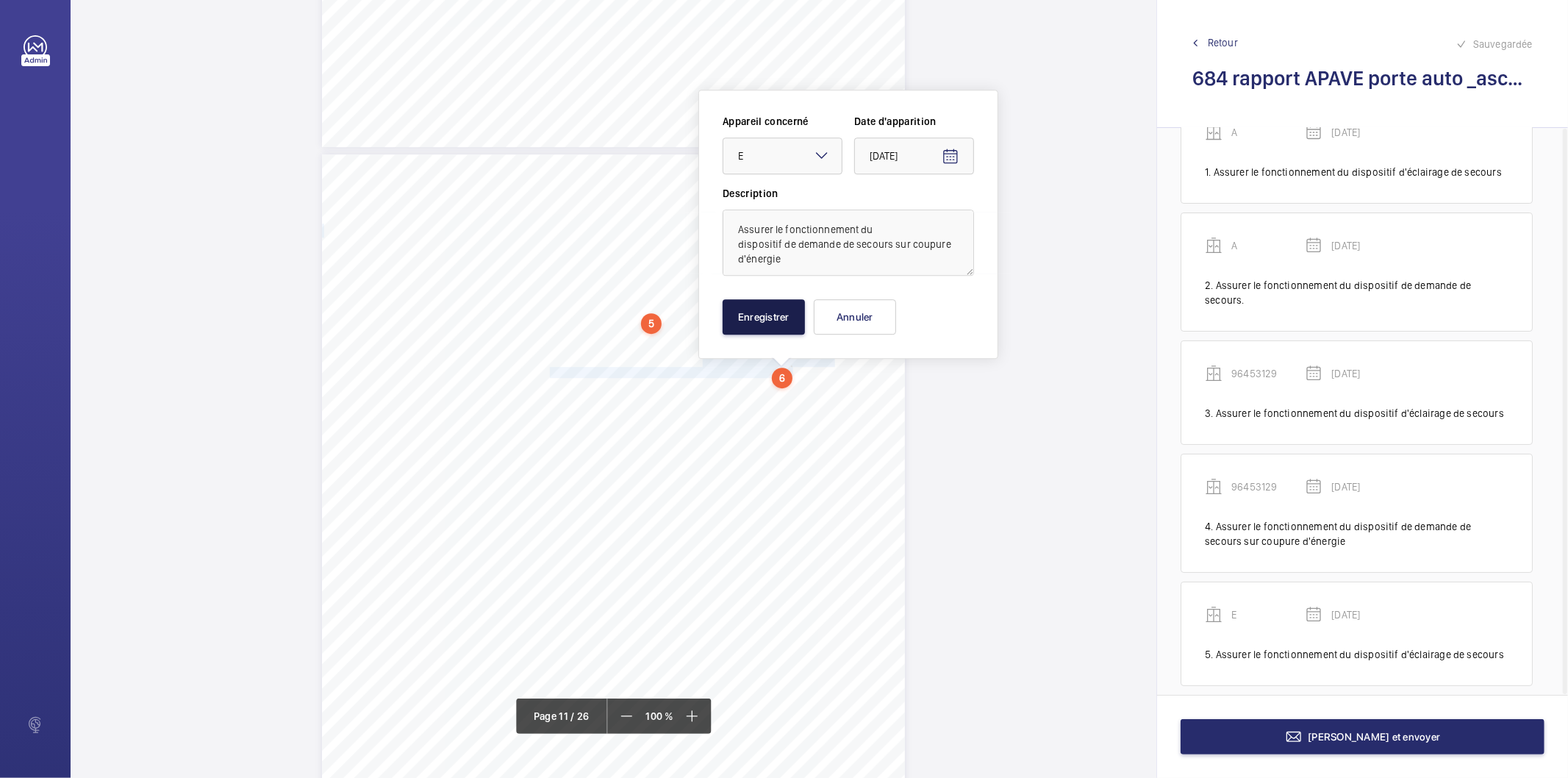
click at [754, 318] on button "Enregistrer" at bounding box center [764, 317] width 82 height 36
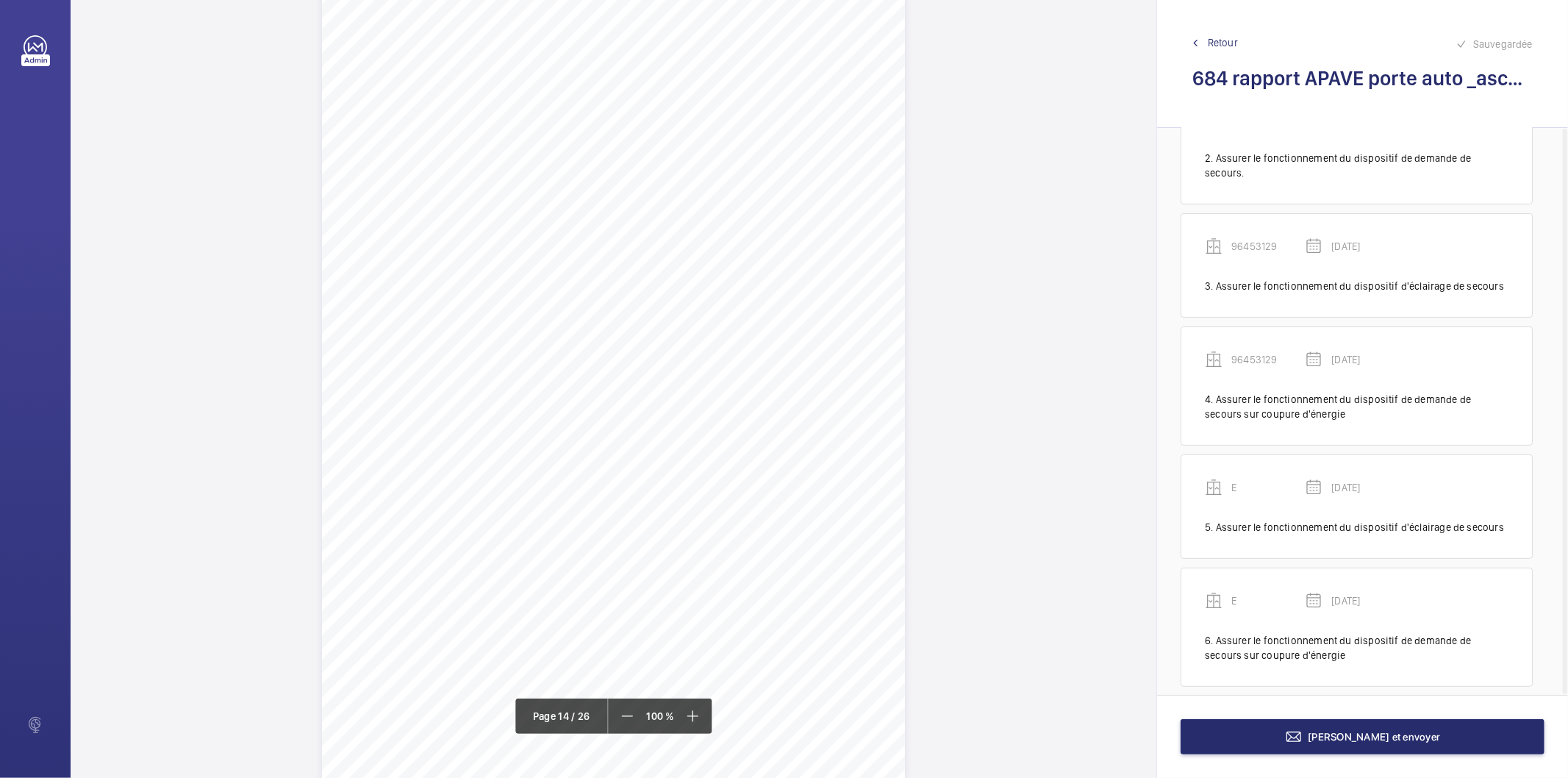
scroll to position [11375, 0]
drag, startPoint x: 701, startPoint y: 455, endPoint x: 679, endPoint y: 471, distance: 27.2
click at [679, 471] on div "RAPPORT - EQUIPEMENTS MECANIQUES N° DE RAPPORT : 262306.02.21.25.S.001.LEAR.001…" at bounding box center [613, 711] width 583 height 825
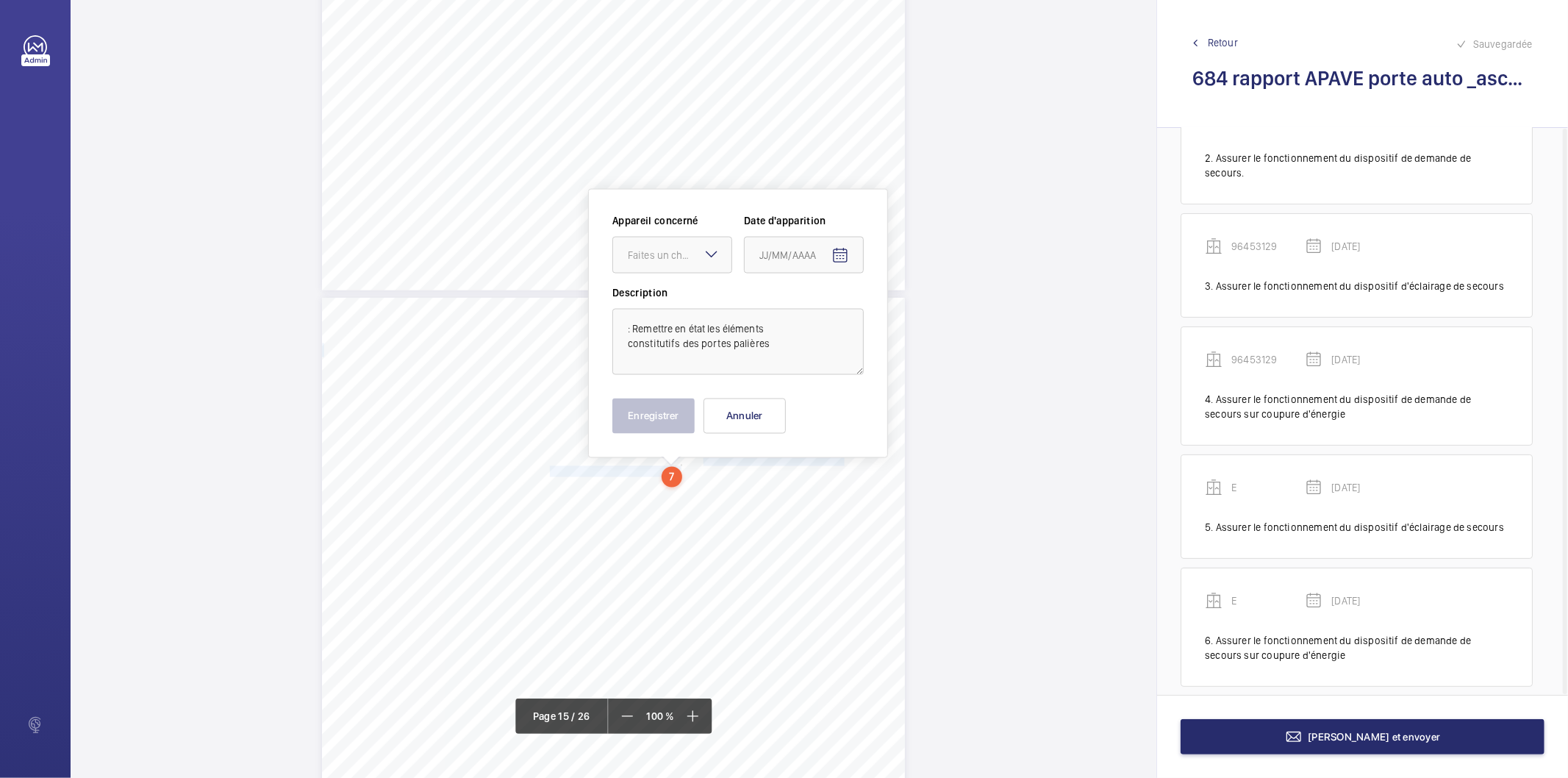
scroll to position [11474, 0]
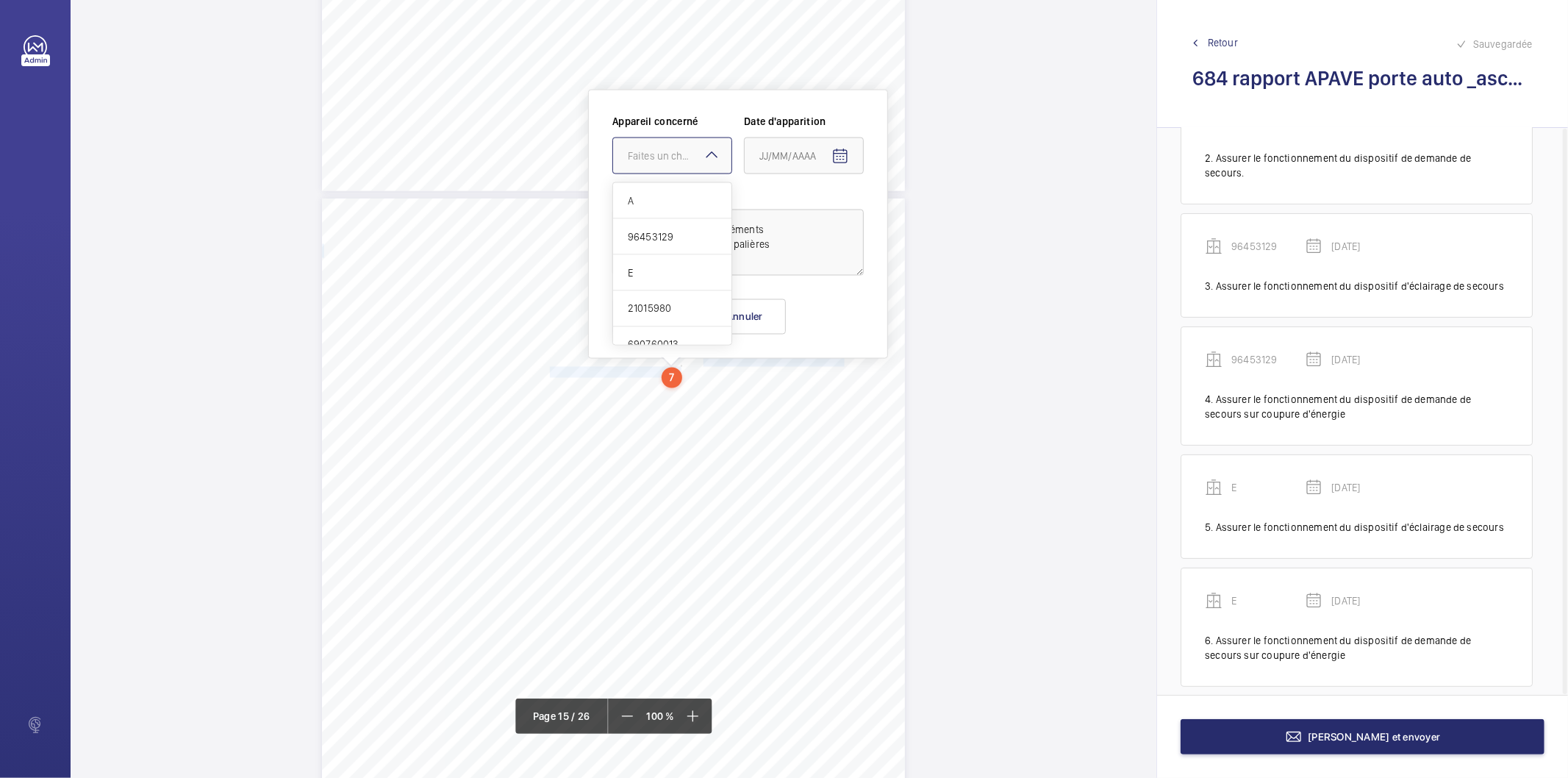
click at [635, 158] on div "Faites un choix" at bounding box center [679, 156] width 104 height 15
click at [665, 284] on span "21015980" at bounding box center [672, 292] width 89 height 15
drag, startPoint x: 635, startPoint y: 231, endPoint x: 607, endPoint y: 229, distance: 28.1
click at [607, 229] on div "Appareil concerné Faites un choix × 21015980 × Date d'apparition Description : …" at bounding box center [738, 224] width 300 height 269
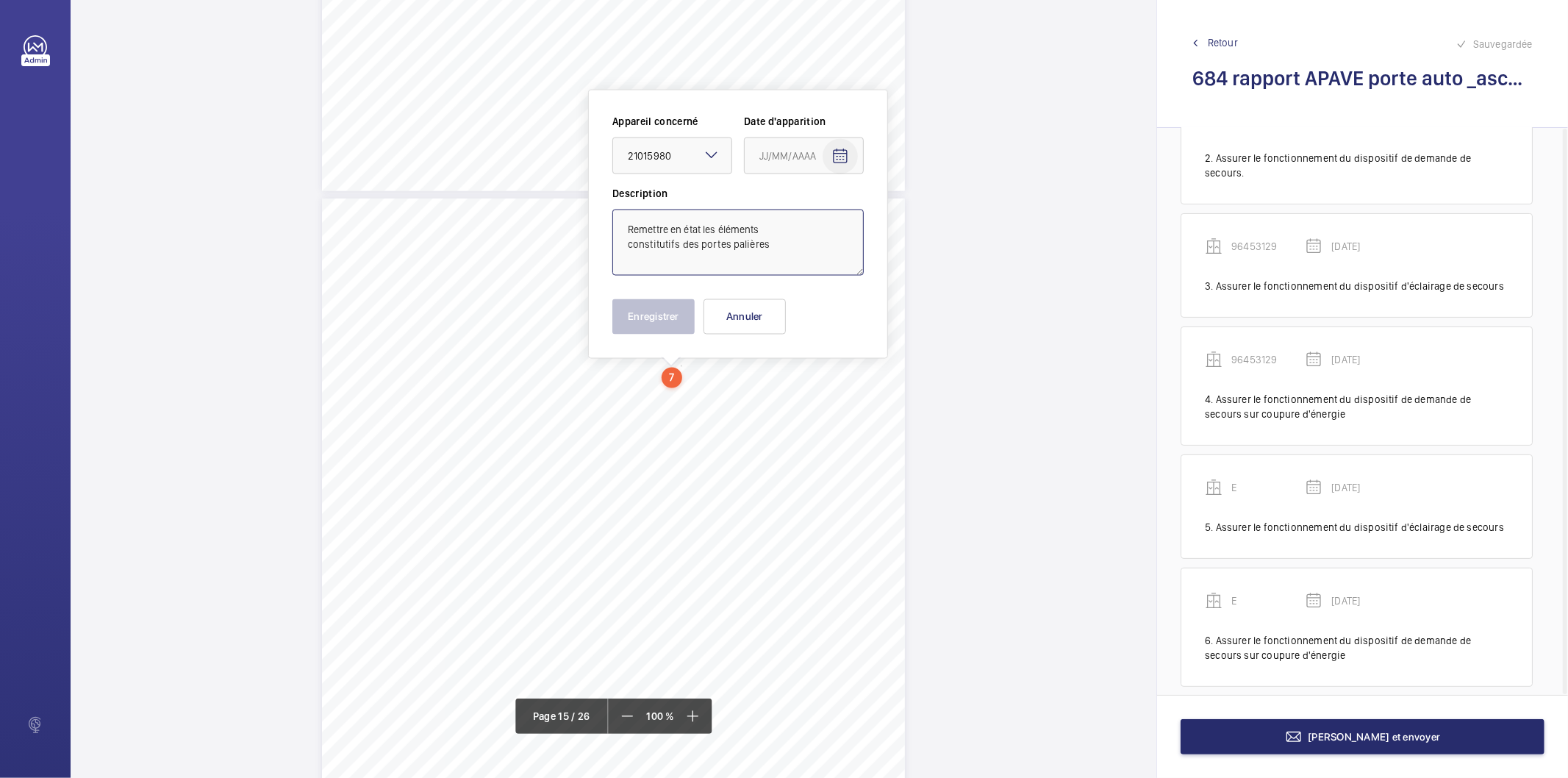
type textarea "Remettre en état les éléments constitutifs des portes palières"
click at [840, 157] on mat-icon "Open calendar" at bounding box center [840, 157] width 18 height 18
click at [816, 217] on polygon "Choose month and year" at bounding box center [817, 216] width 7 height 4
click at [924, 405] on span "2025" at bounding box center [930, 407] width 46 height 26
click at [769, 290] on span "MAI" at bounding box center [775, 290] width 46 height 26
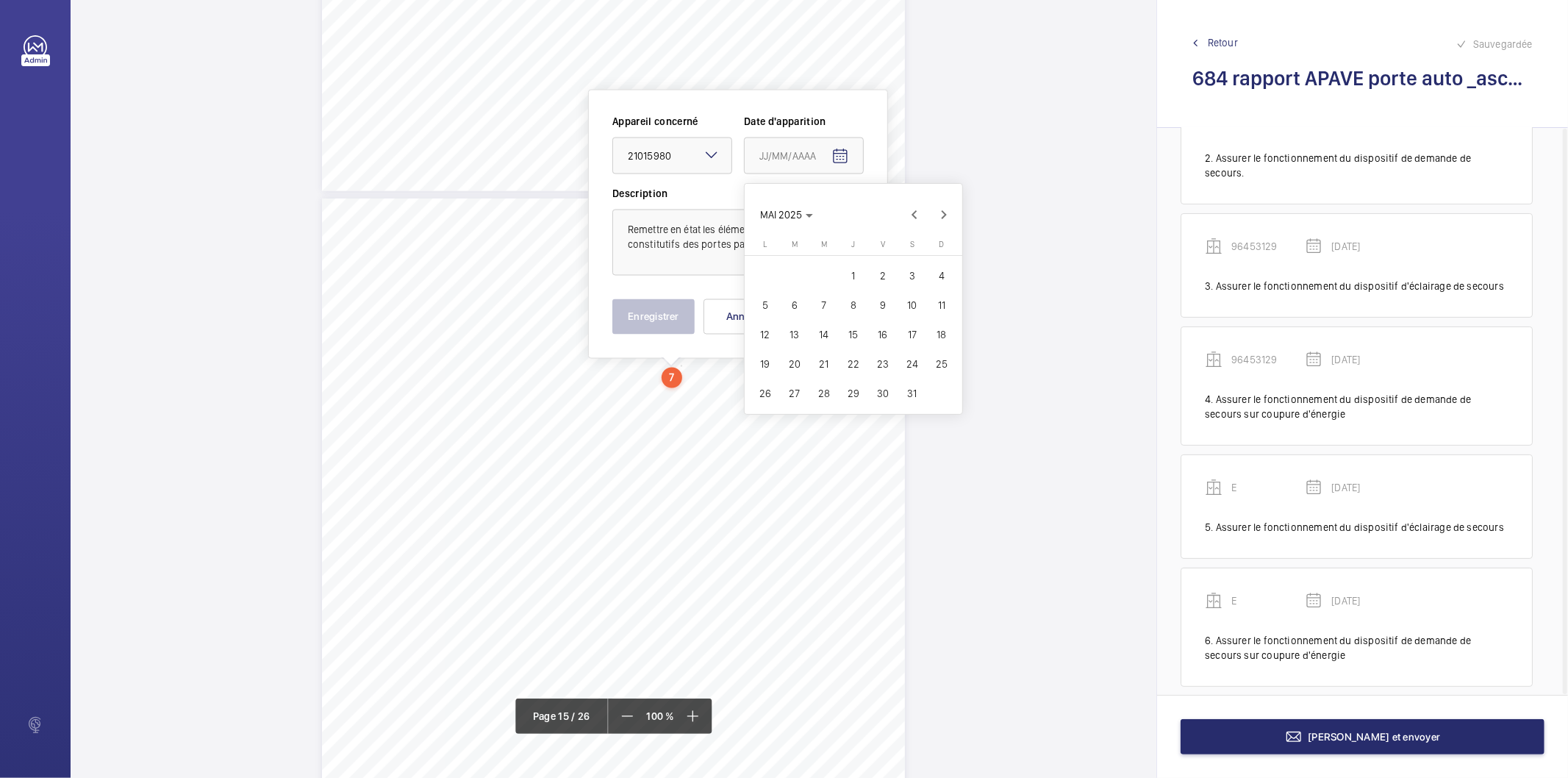
click at [853, 333] on span "15" at bounding box center [853, 335] width 26 height 26
type input "15/05/2025"
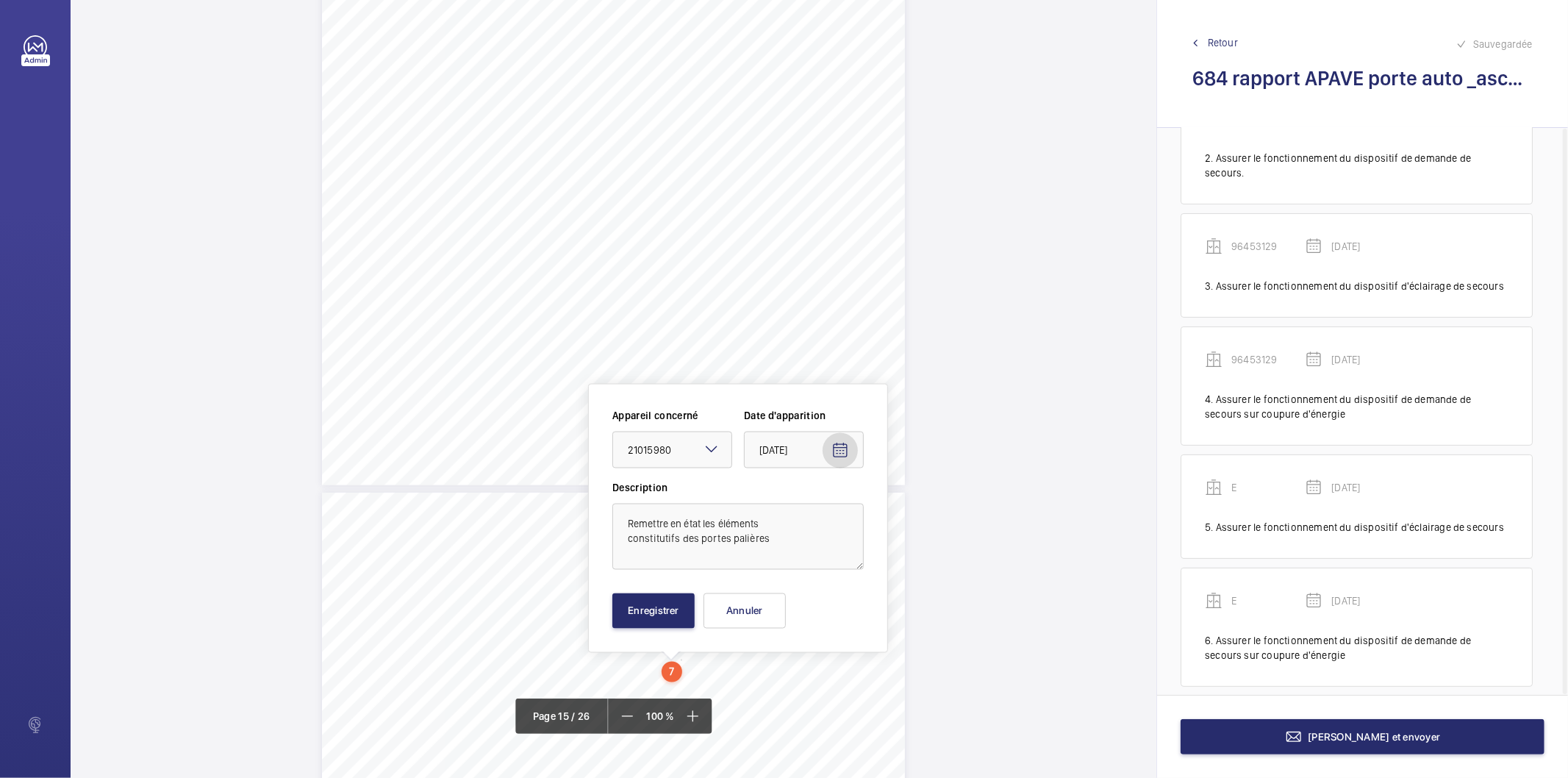
scroll to position [11392, 0]
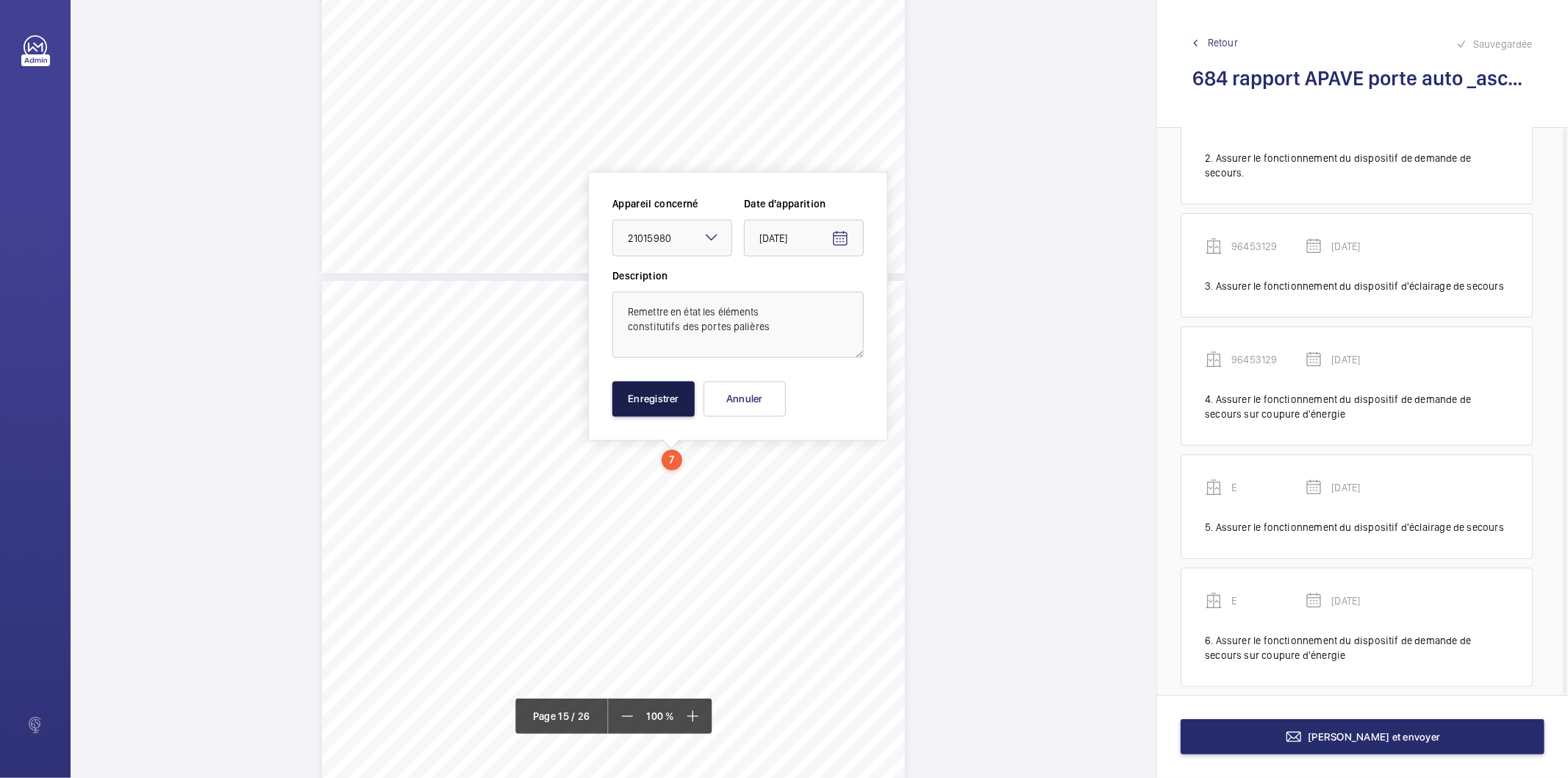
click at [677, 396] on button "Enregistrer" at bounding box center [653, 399] width 82 height 36
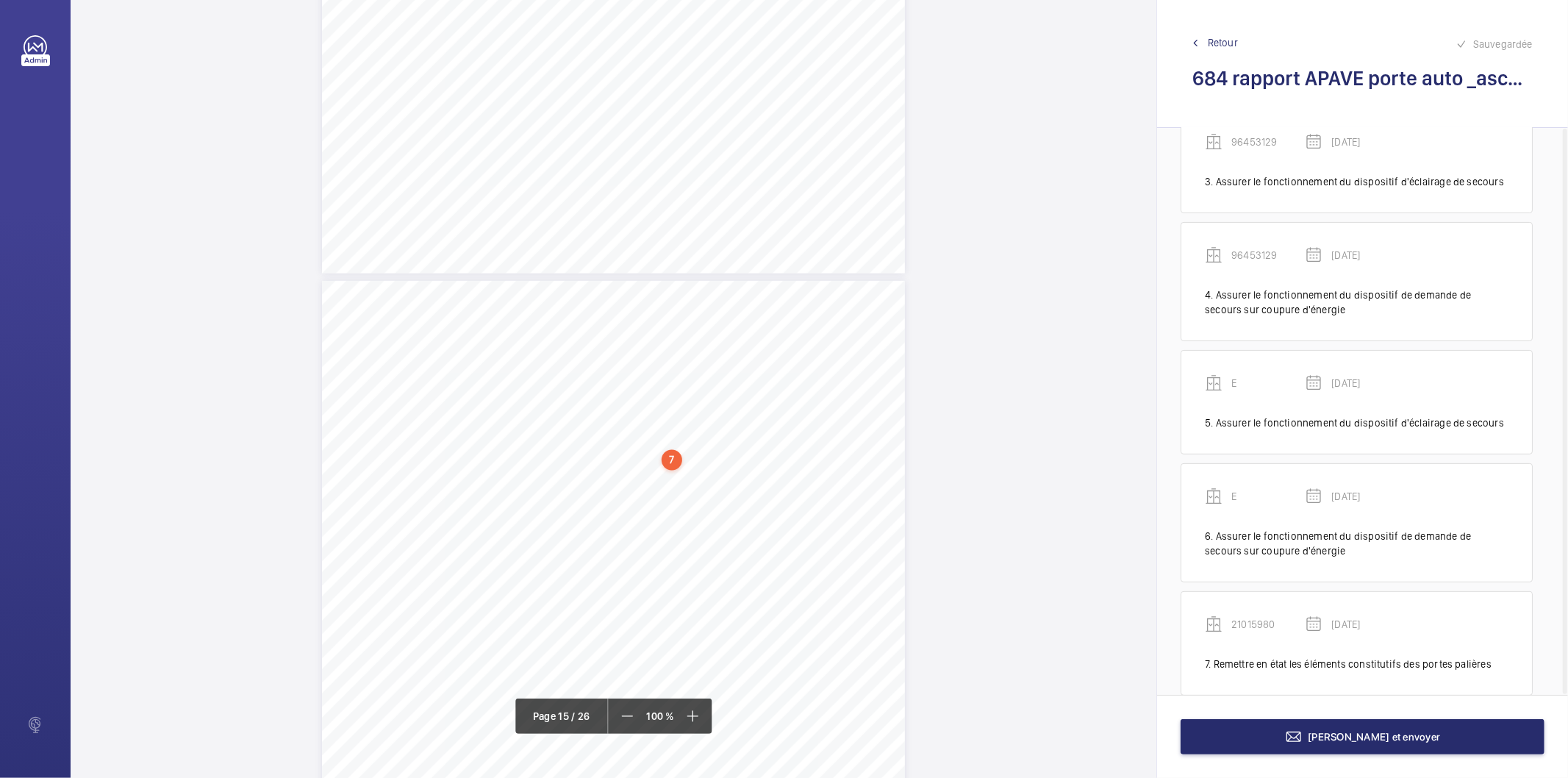
scroll to position [292, 0]
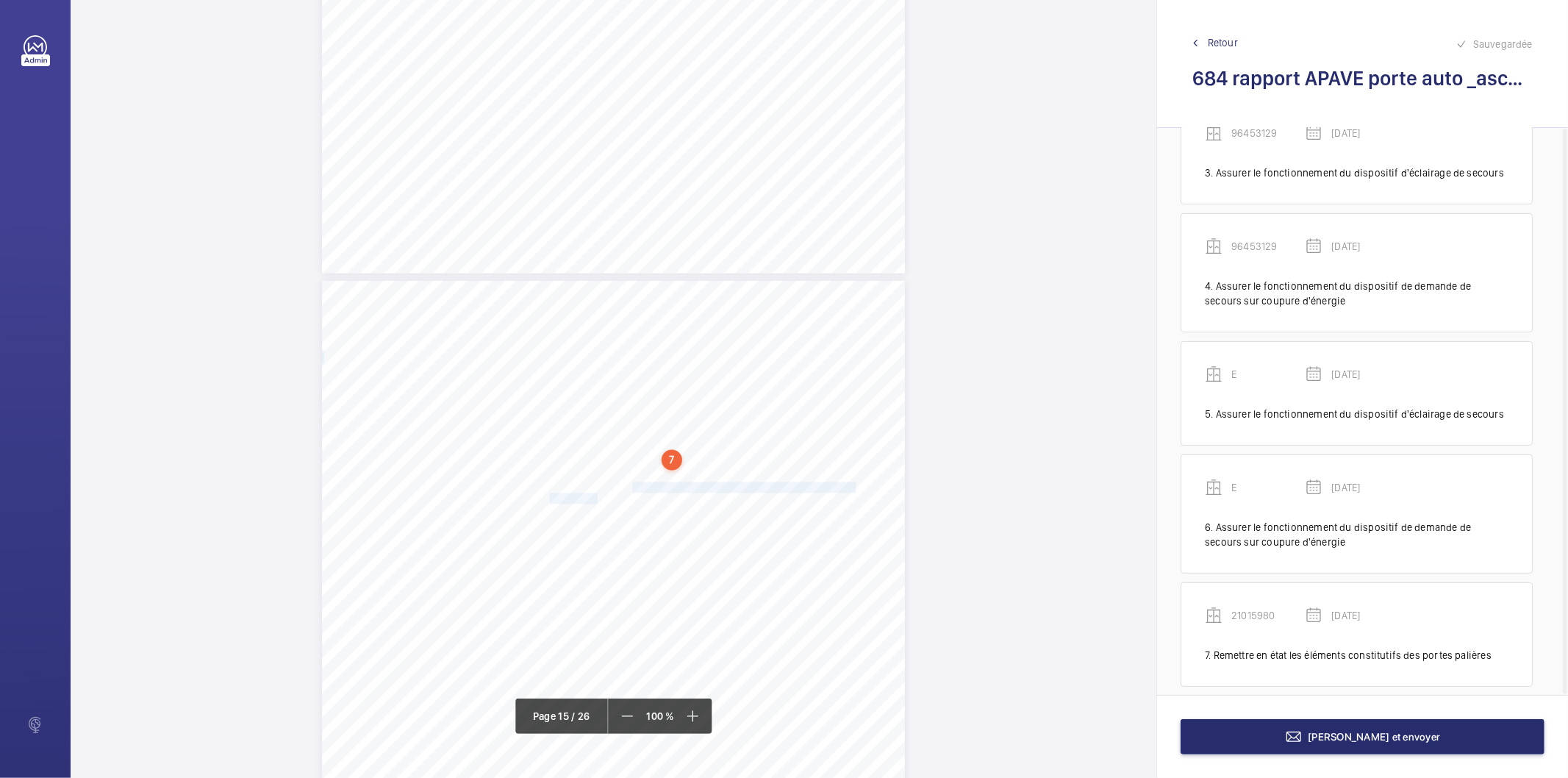
drag, startPoint x: 631, startPoint y: 486, endPoint x: 596, endPoint y: 500, distance: 37.7
click at [596, 500] on div "RAPPORT - EQUIPEMENTS MECANIQUES N° DE RAPPORT : 262306.02.21.25.S.001.LEAR.001…" at bounding box center [613, 694] width 583 height 825
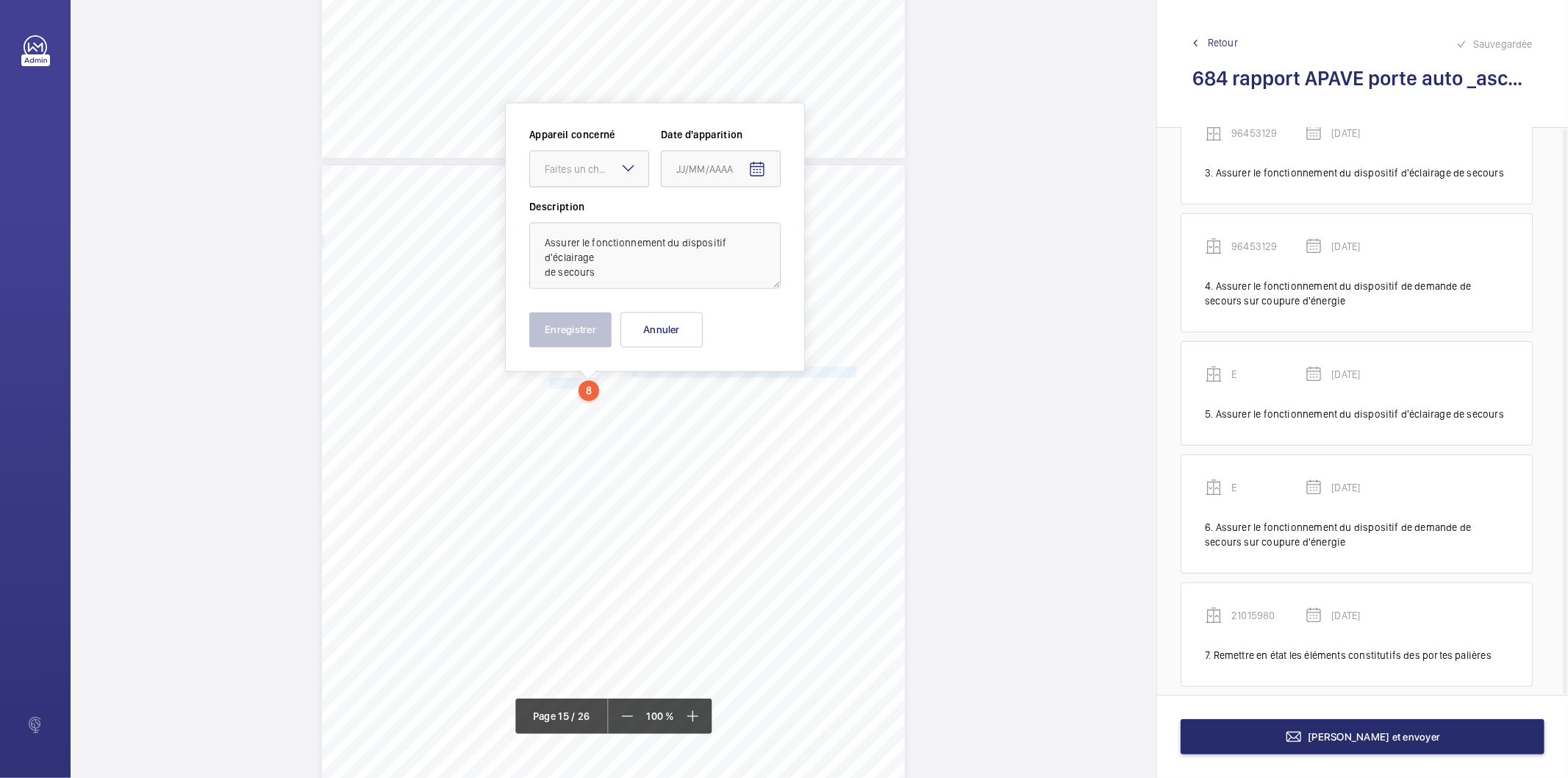
scroll to position [11520, 0]
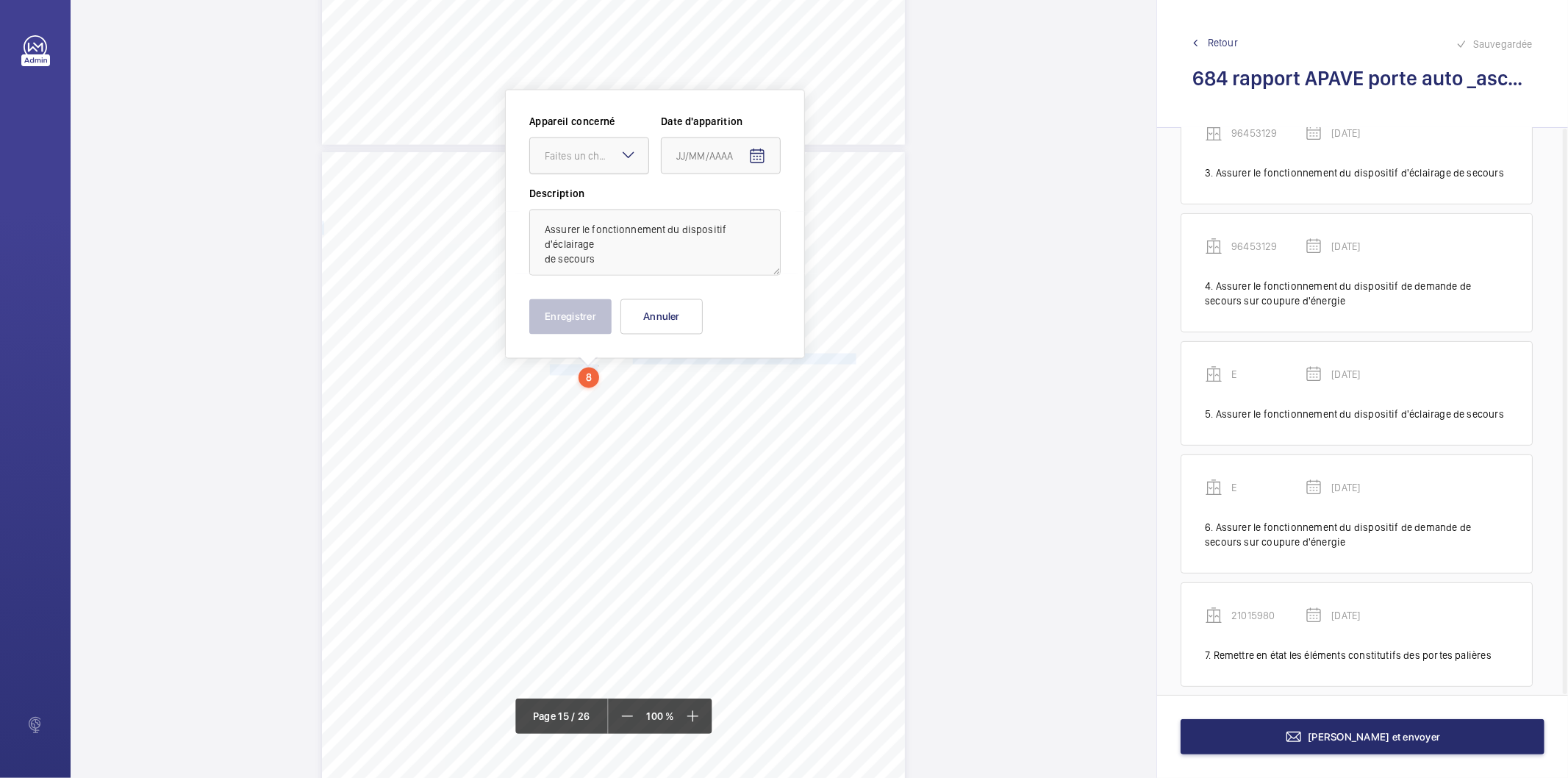
click at [577, 156] on div "Faites un choix" at bounding box center [596, 156] width 104 height 15
click at [544, 313] on div "21015980" at bounding box center [589, 309] width 118 height 36
click at [758, 162] on mat-icon "Open calendar" at bounding box center [756, 157] width 18 height 18
click at [738, 217] on span "Choose month and year" at bounding box center [708, 215] width 73 height 36
click at [857, 417] on span "2025" at bounding box center [846, 407] width 46 height 26
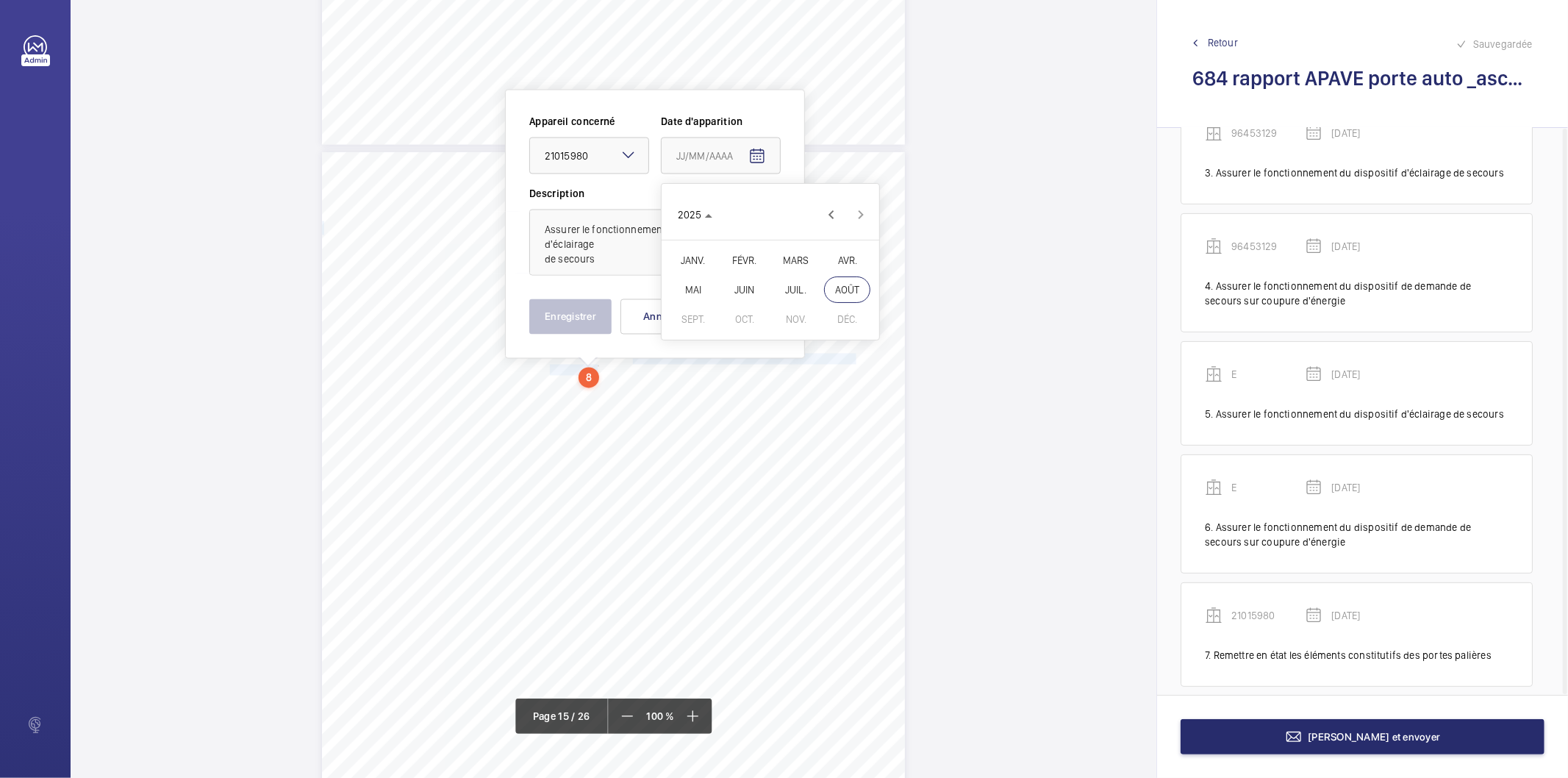
click at [689, 288] on span "MAI" at bounding box center [692, 290] width 46 height 26
drag, startPoint x: 765, startPoint y: 336, endPoint x: 623, endPoint y: 314, distance: 143.7
click at [761, 334] on span "15" at bounding box center [770, 335] width 26 height 26
type input "15/05/2025"
click at [599, 315] on button "Enregistrer" at bounding box center [571, 317] width 82 height 36
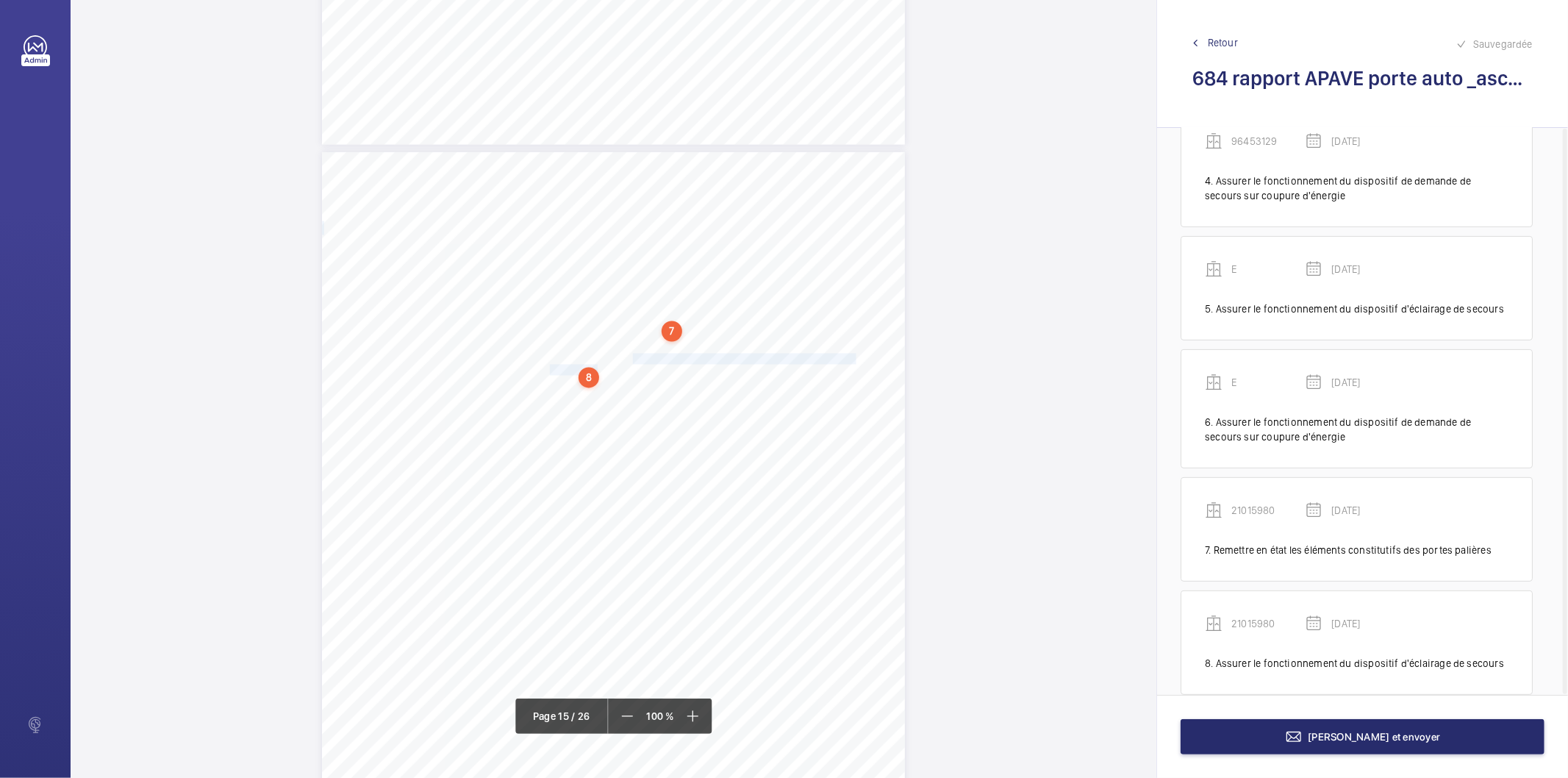
scroll to position [407, 0]
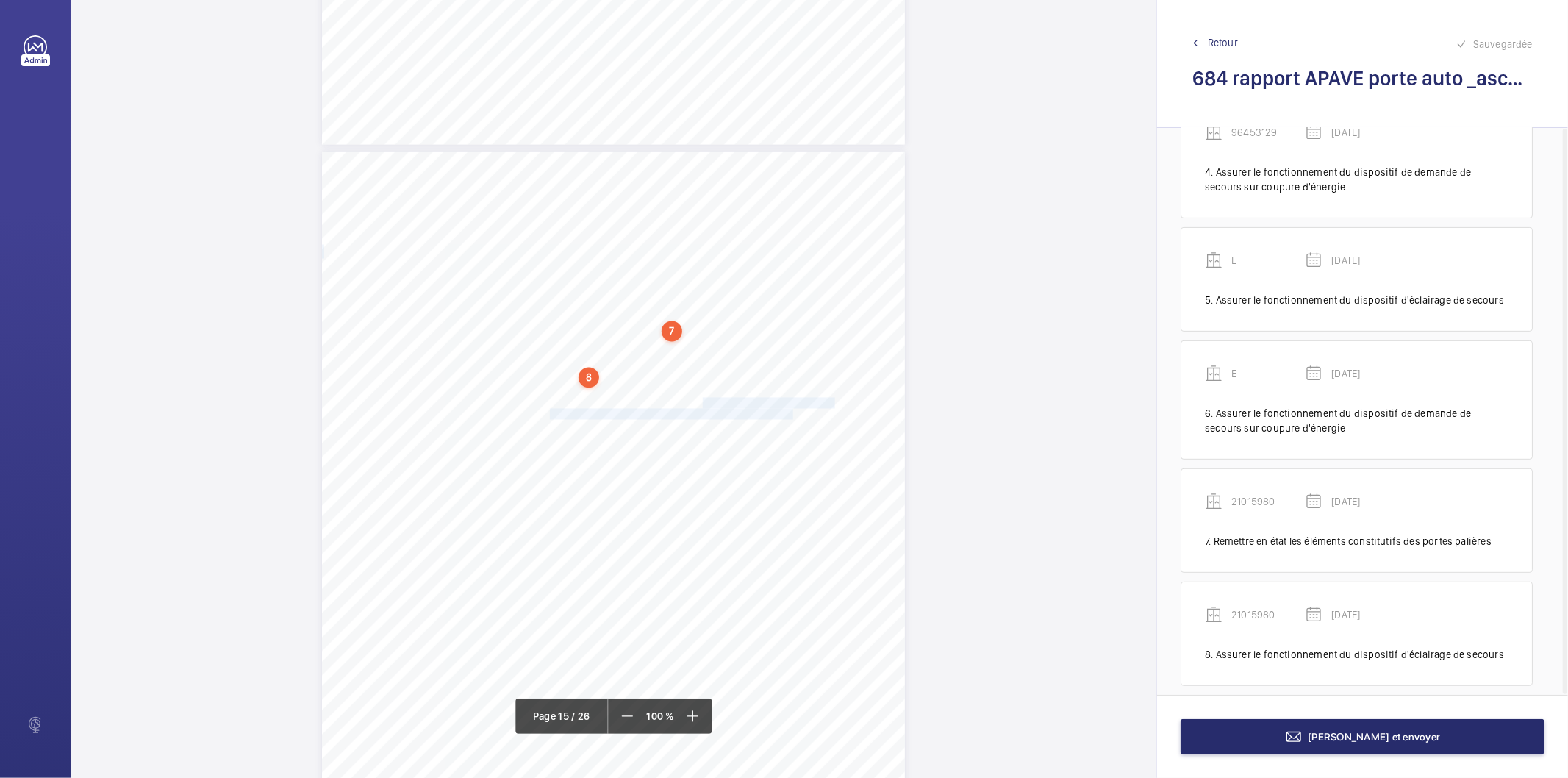
drag, startPoint x: 700, startPoint y: 401, endPoint x: 788, endPoint y: 410, distance: 88.5
click at [788, 410] on div "RAPPORT - EQUIPEMENTS MECANIQUES N° DE RAPPORT : 262306.02.21.25.S.001.LEAR.001…" at bounding box center [613, 564] width 583 height 825
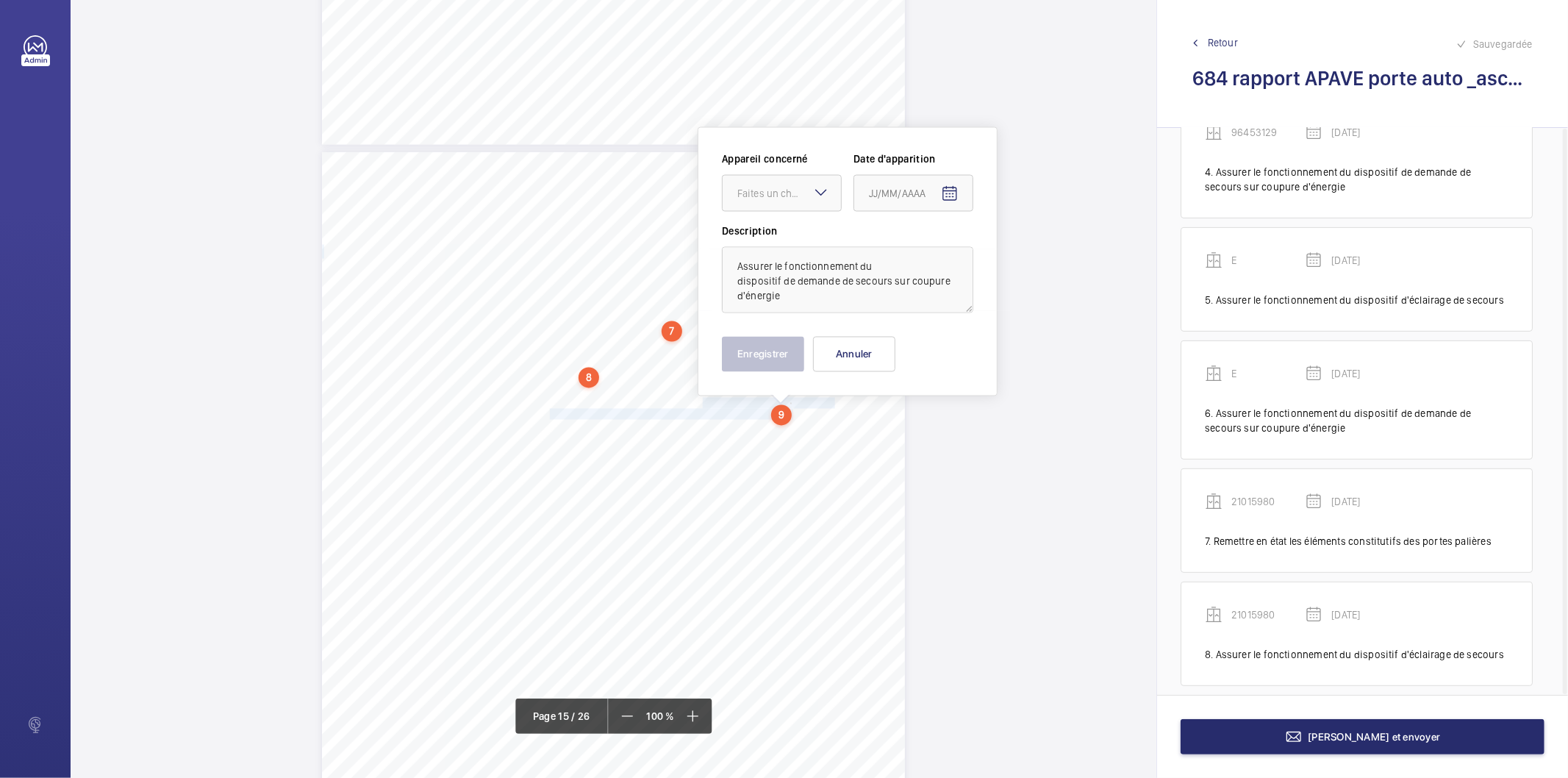
scroll to position [11558, 0]
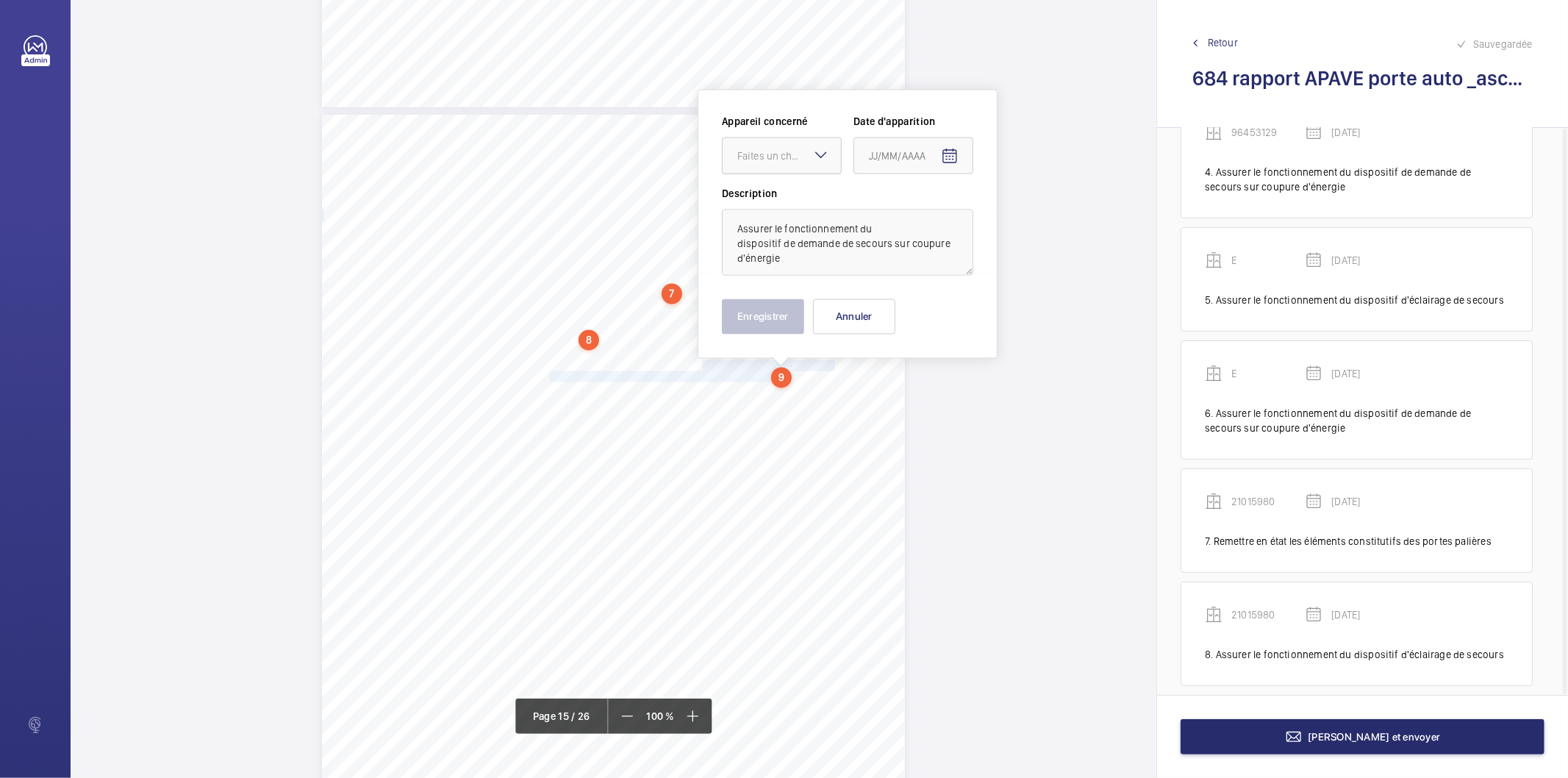
click at [757, 162] on div "Faites un choix" at bounding box center [789, 156] width 104 height 15
click at [751, 314] on span "21015980" at bounding box center [782, 309] width 89 height 15
click at [953, 153] on mat-icon "Open calendar" at bounding box center [949, 157] width 18 height 18
click at [929, 215] on icon "Choose month and year" at bounding box center [927, 216] width 7 height 4
drag, startPoint x: 1031, startPoint y: 394, endPoint x: 1009, endPoint y: 382, distance: 25.1
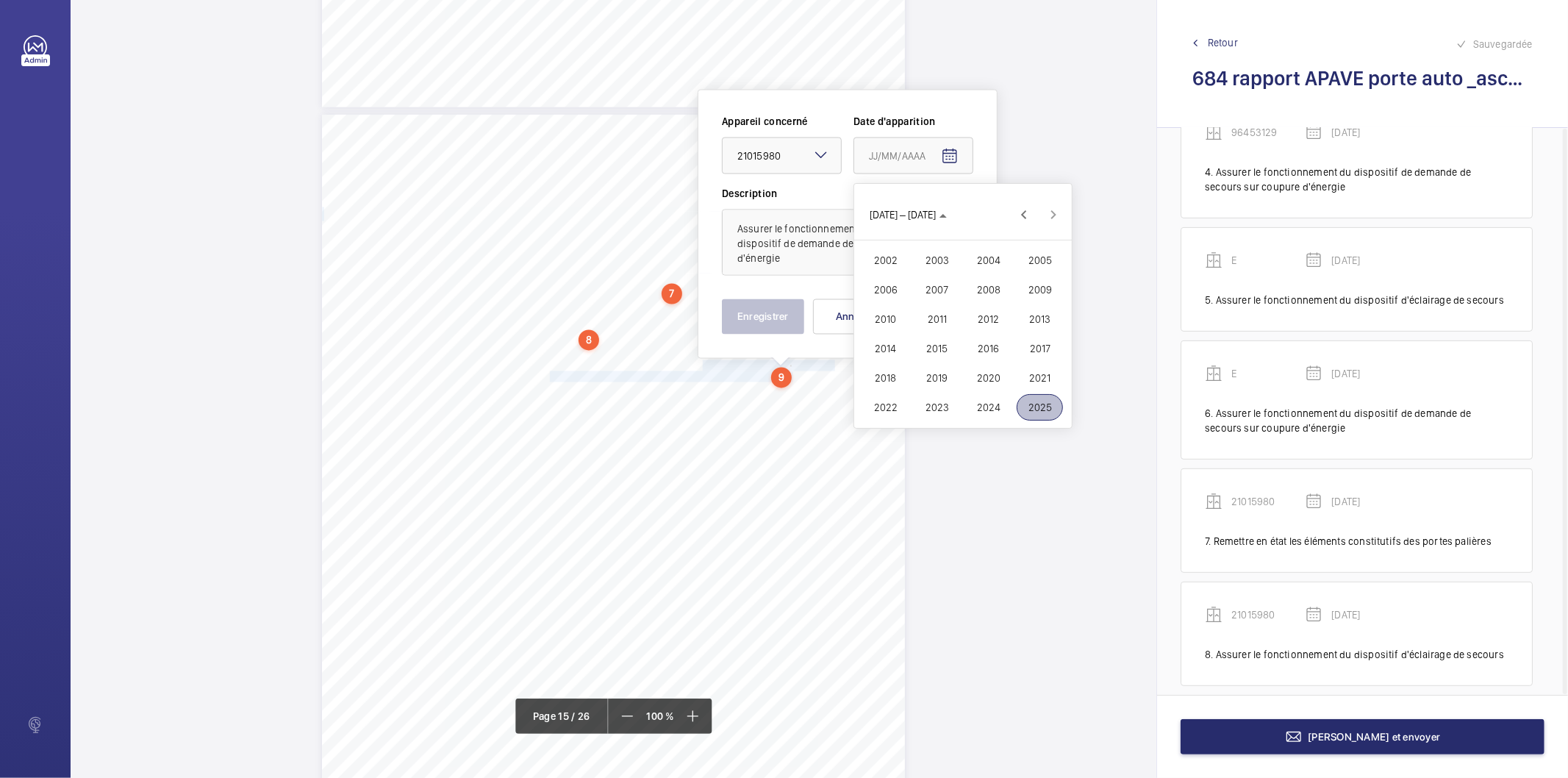
click at [1030, 394] on span "2025" at bounding box center [1038, 407] width 46 height 26
click at [884, 282] on span "MAI" at bounding box center [885, 290] width 46 height 26
drag, startPoint x: 958, startPoint y: 336, endPoint x: 948, endPoint y: 336, distance: 10.0
click at [957, 336] on span "15" at bounding box center [963, 335] width 26 height 26
type input "15/05/2025"
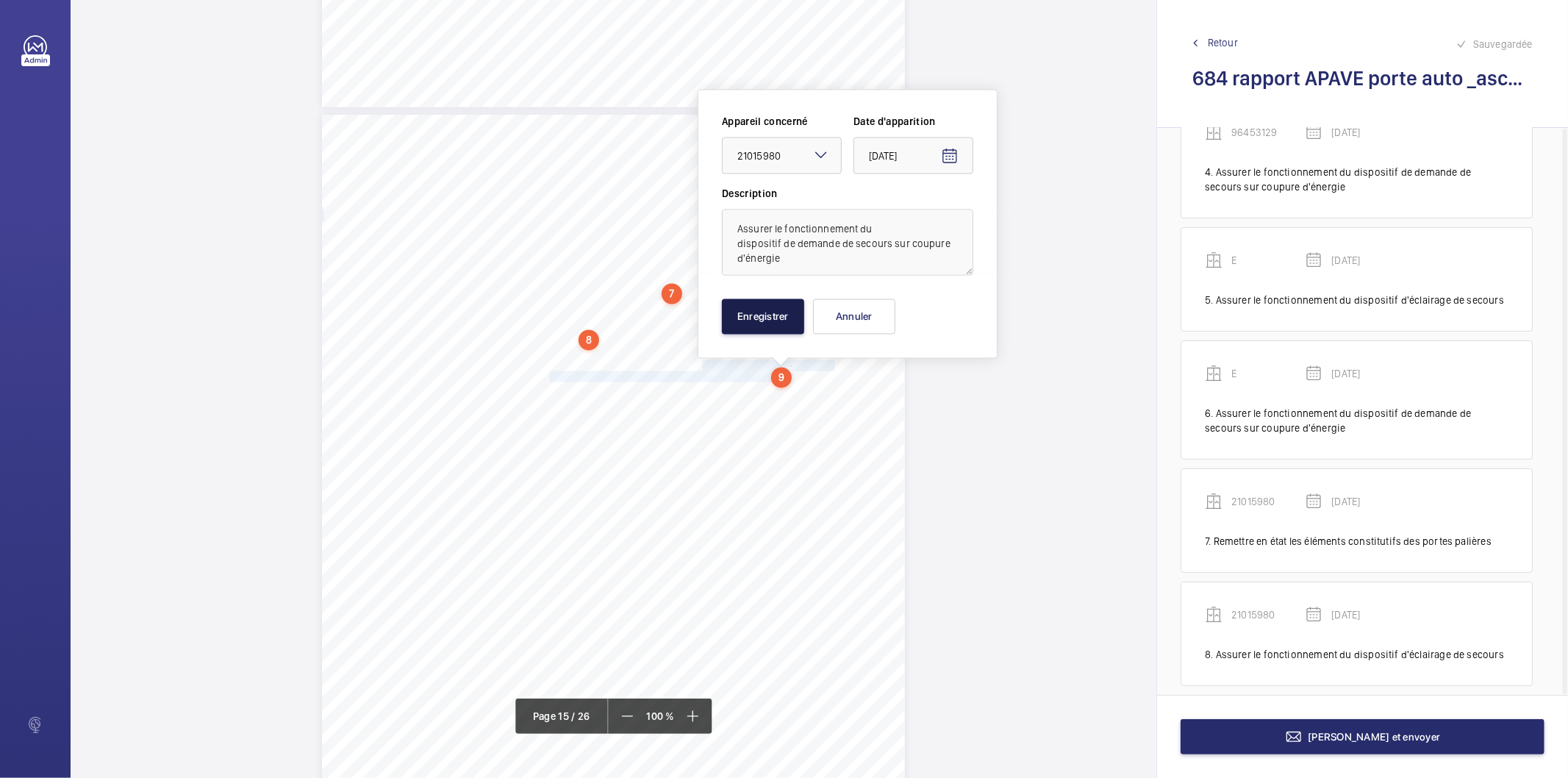
click at [788, 322] on button "Enregistrer" at bounding box center [763, 317] width 82 height 36
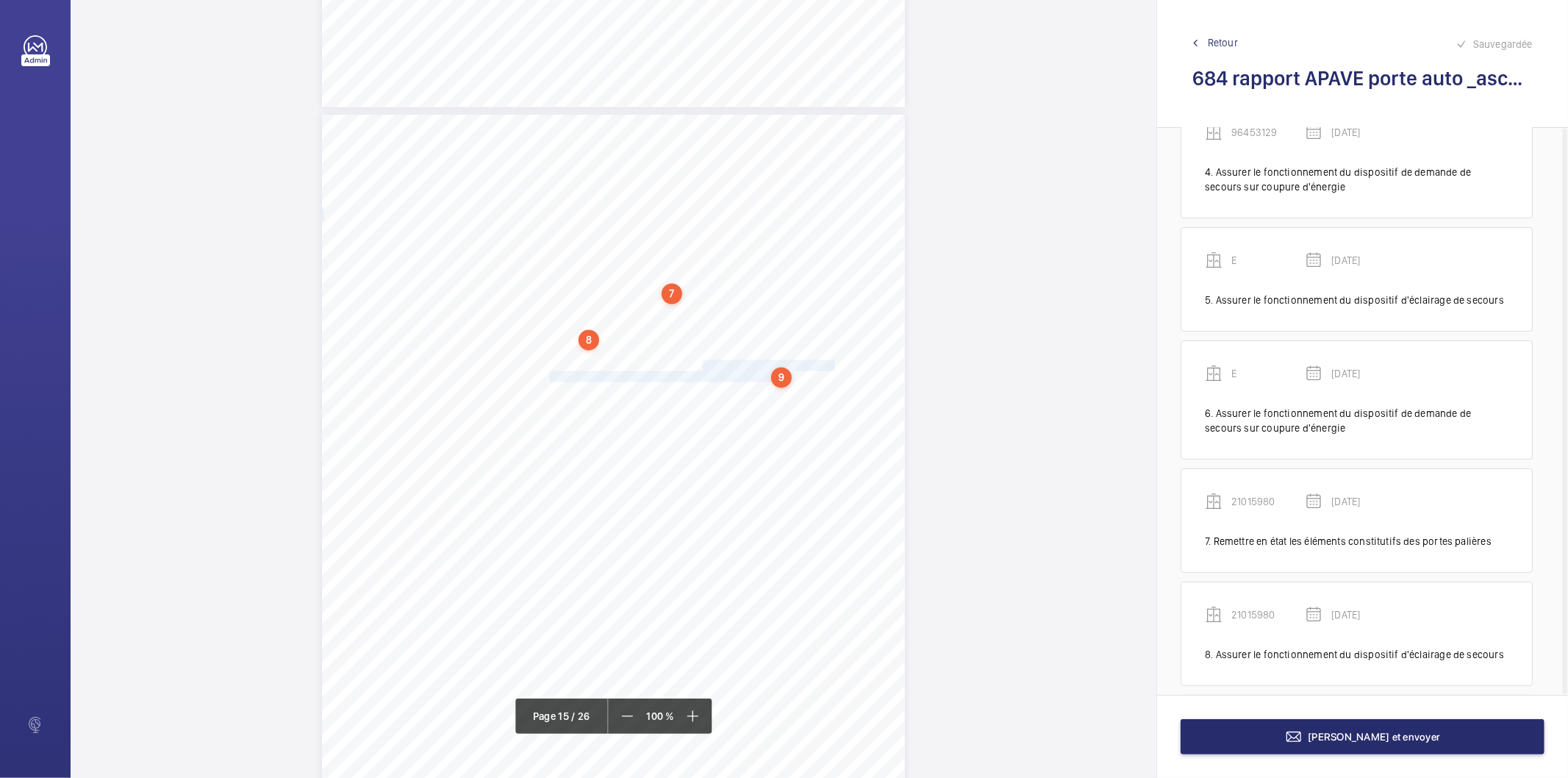
scroll to position [534, 0]
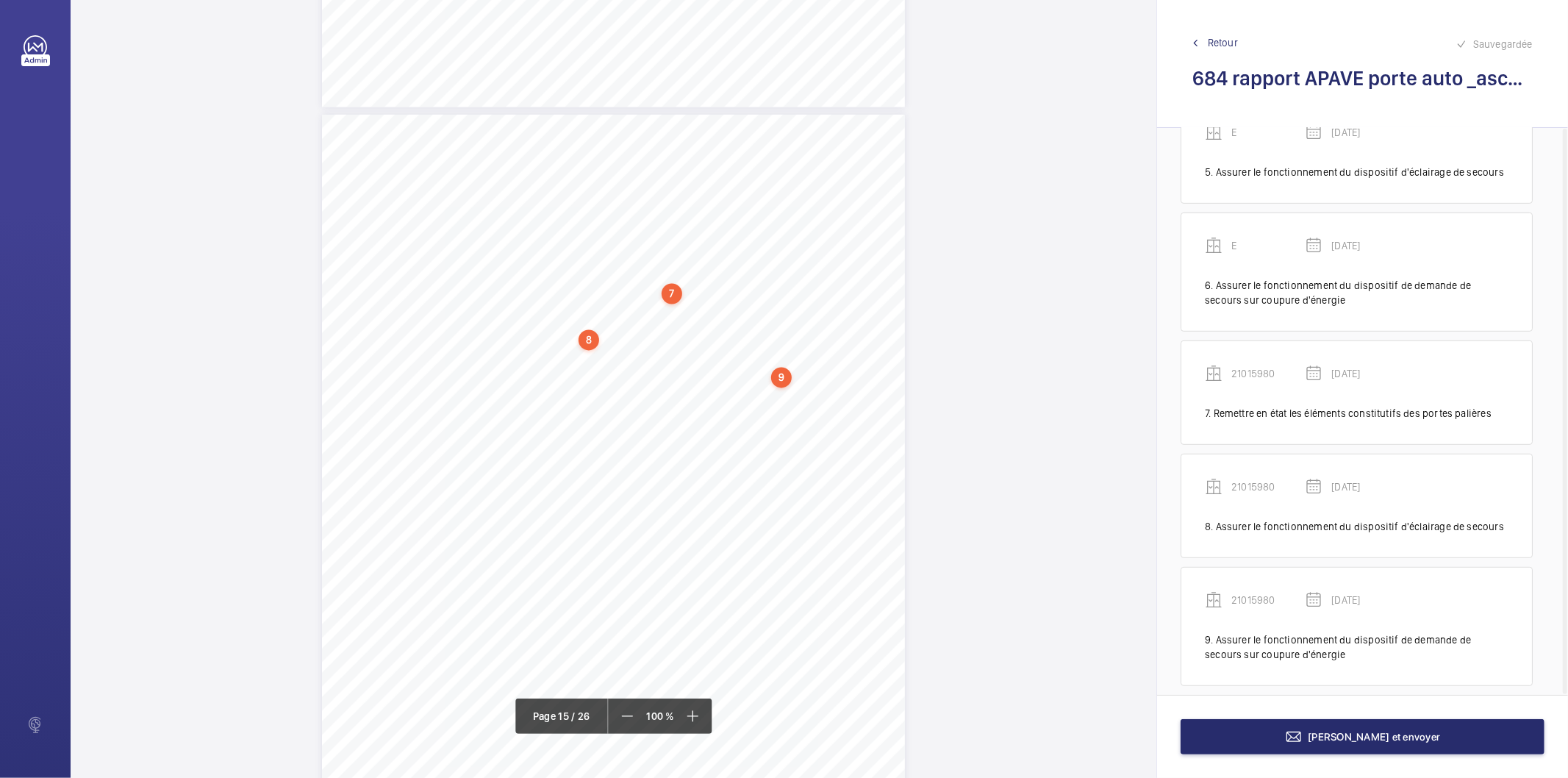
click at [779, 376] on div "9" at bounding box center [782, 378] width 21 height 21
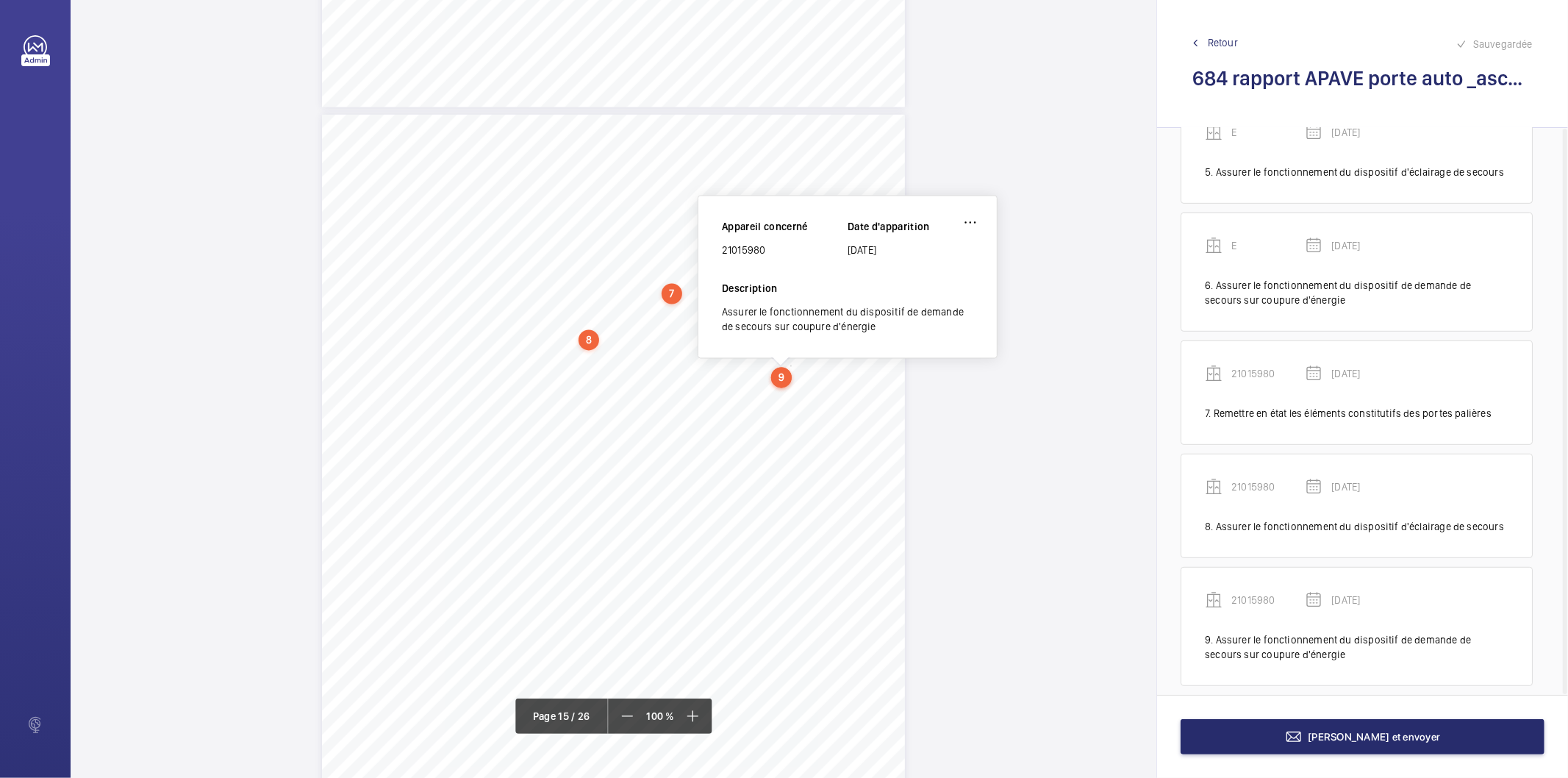
scroll to position [11545, 0]
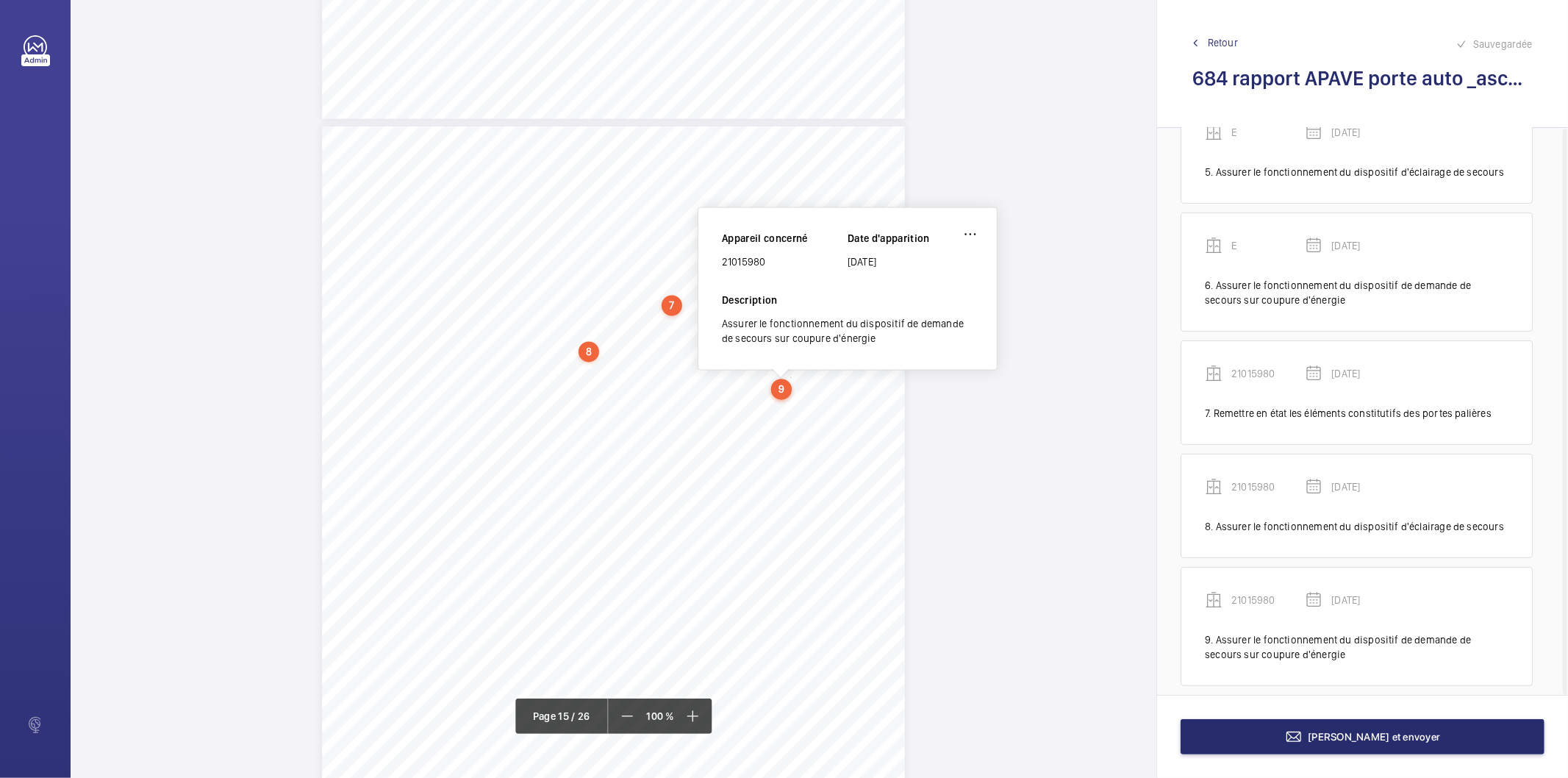
click at [750, 261] on div "21015980" at bounding box center [784, 262] width 126 height 15
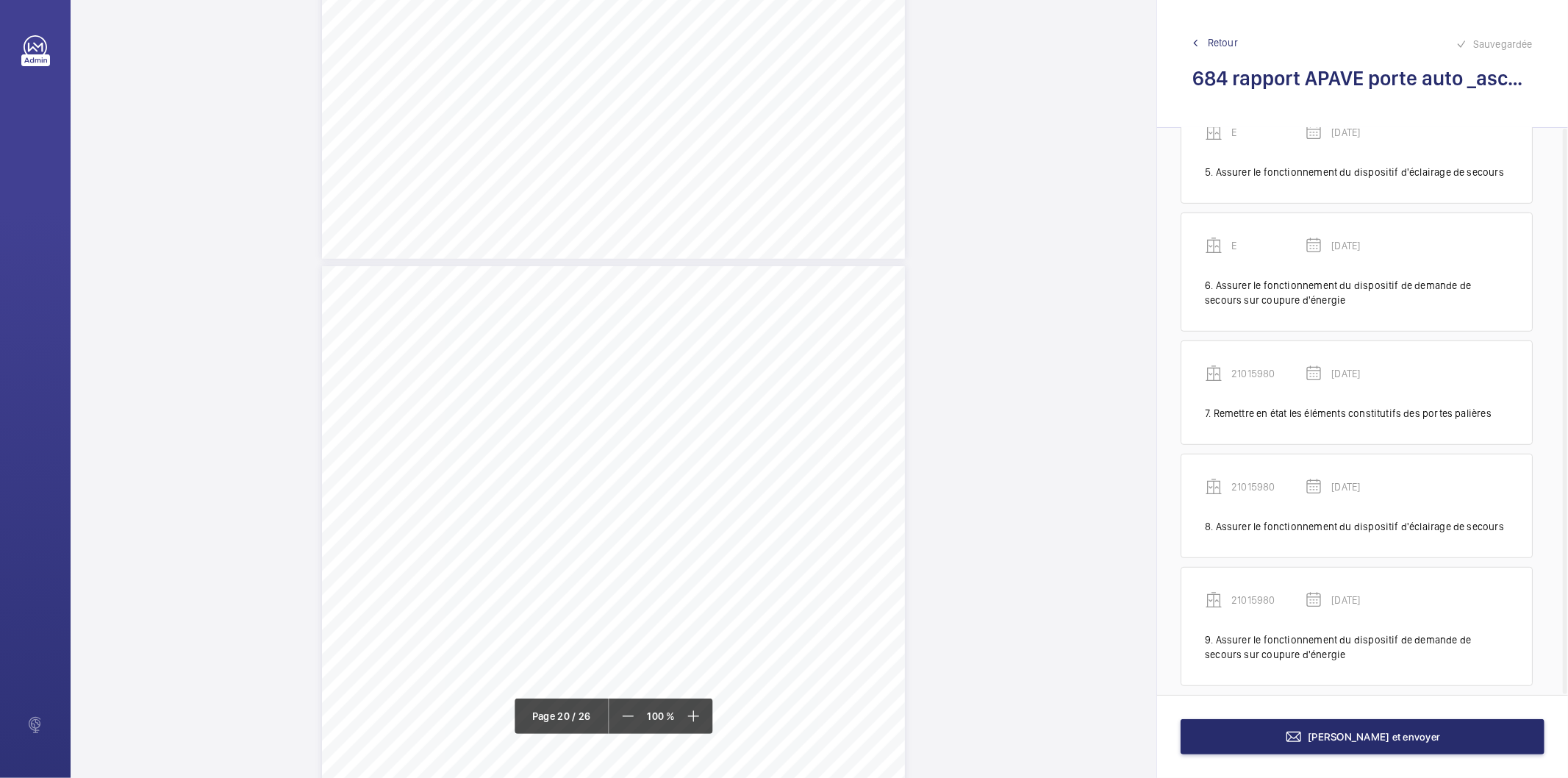
scroll to position [15629, 0]
drag, startPoint x: 694, startPoint y: 364, endPoint x: 822, endPoint y: 367, distance: 128.0
click at [826, 367] on span "Séparation générale verrouillable : Le câble torsadé est déterioré" at bounding box center [691, 367] width 281 height 9
click at [805, 371] on div "RAPPORT - EQUIPEMENTS MECANIQUES N° DE RAPPORT : 262306.02.21.25.S.001.LEAR.001…" at bounding box center [613, 615] width 583 height 825
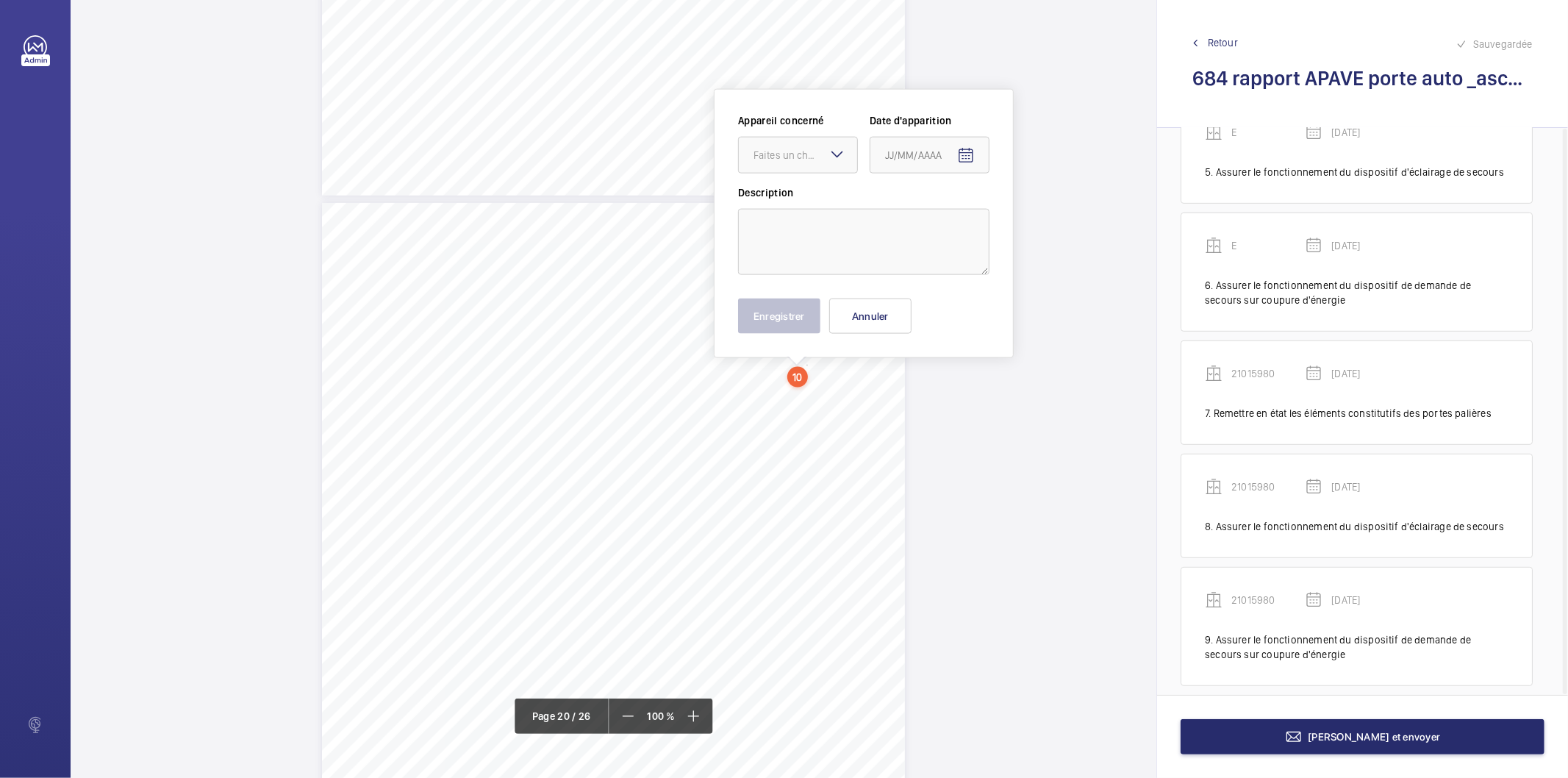
scroll to position [15628, 0]
click at [843, 315] on button "Annuler" at bounding box center [871, 317] width 82 height 36
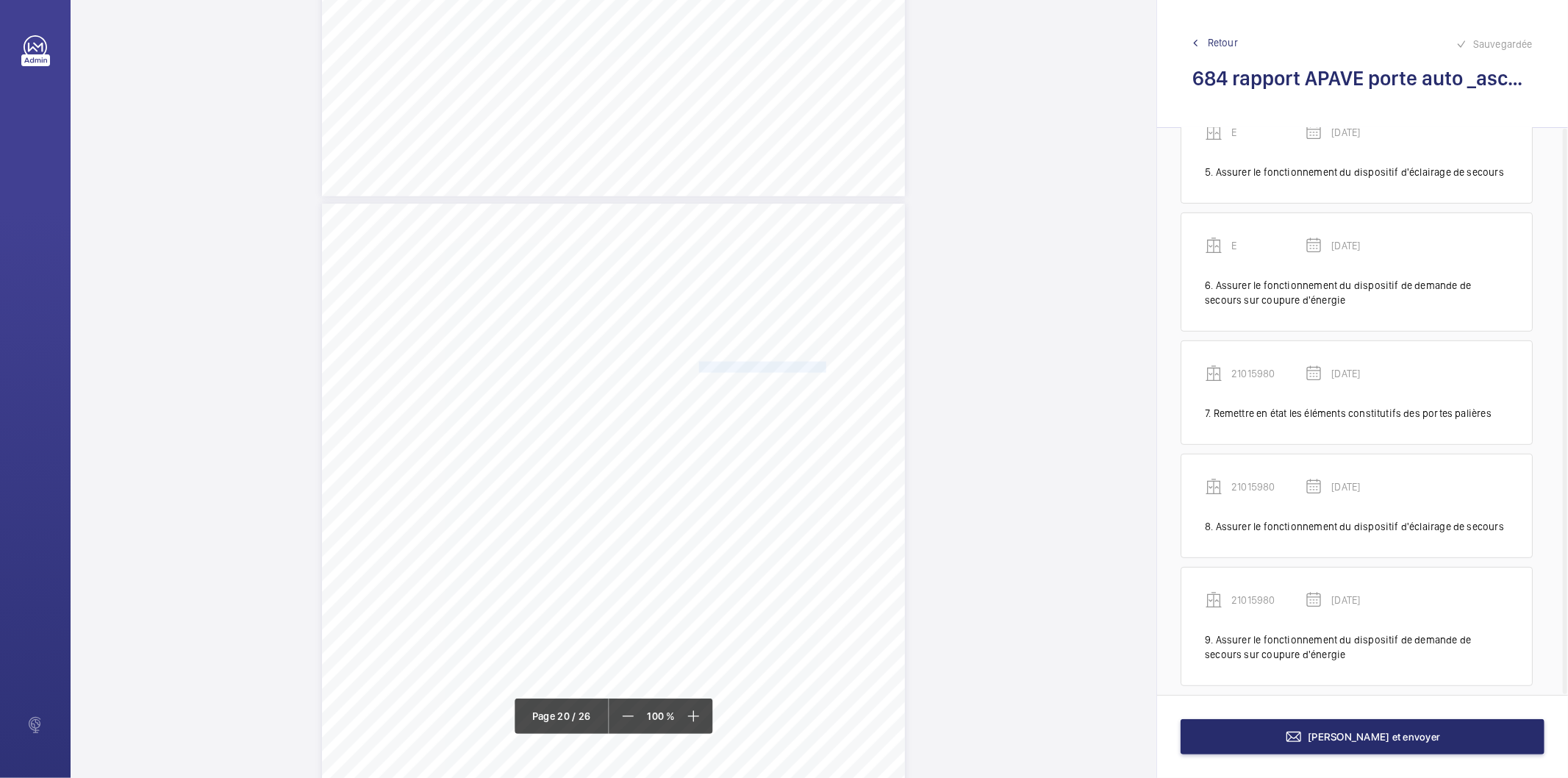
drag, startPoint x: 696, startPoint y: 365, endPoint x: 825, endPoint y: 367, distance: 129.0
click at [825, 367] on span "Séparation générale verrouillable : Le câble torsadé est déterioré" at bounding box center [691, 367] width 281 height 9
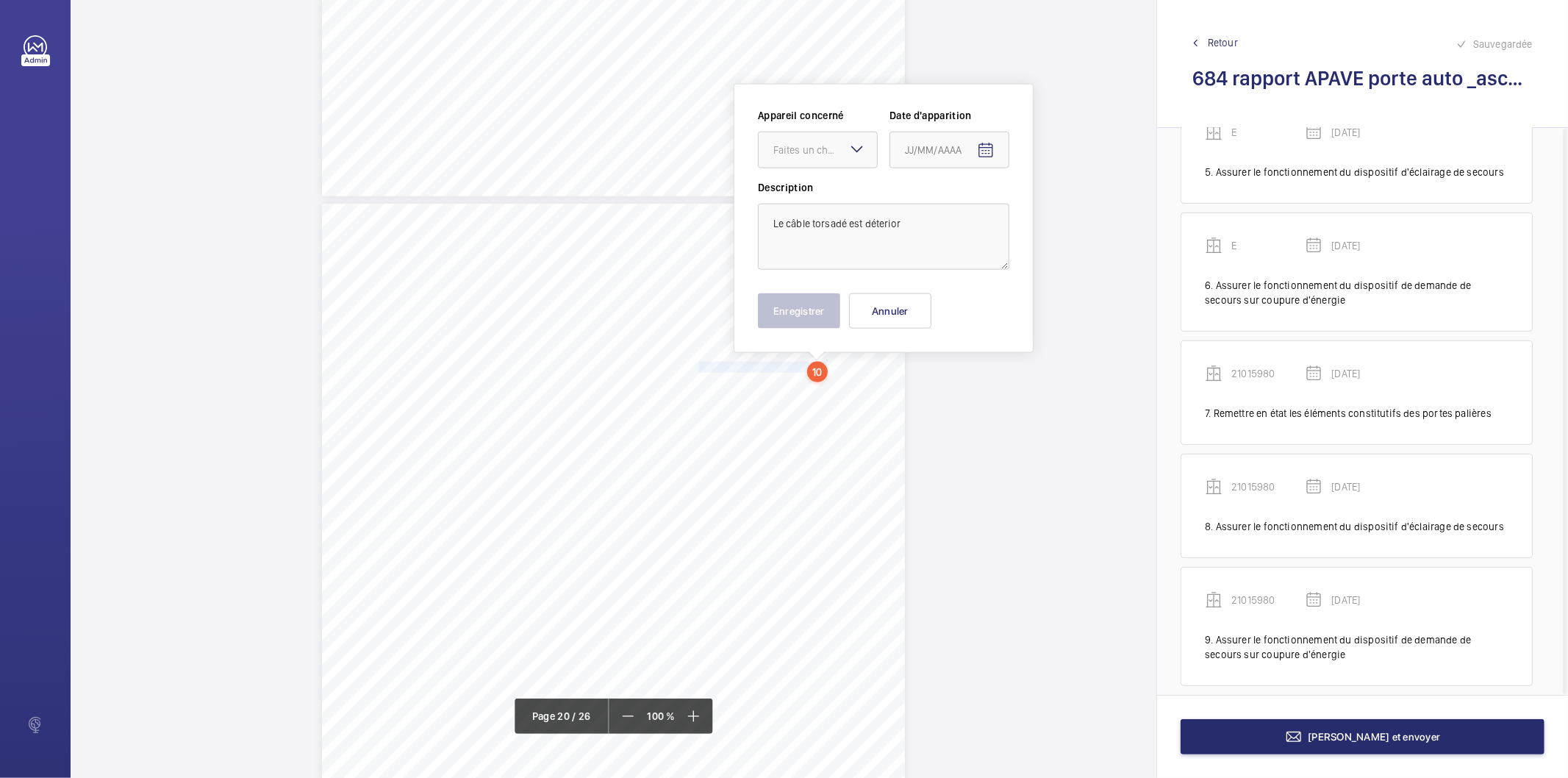
scroll to position [15623, 0]
click at [907, 226] on textarea "Le câble torsadé est déterior" at bounding box center [883, 242] width 251 height 67
type textarea "Le câble torsadé est déterioré"
click at [848, 159] on div "Faites un choix" at bounding box center [817, 156] width 120 height 37
click at [786, 320] on span "690760013" at bounding box center [817, 327] width 89 height 15
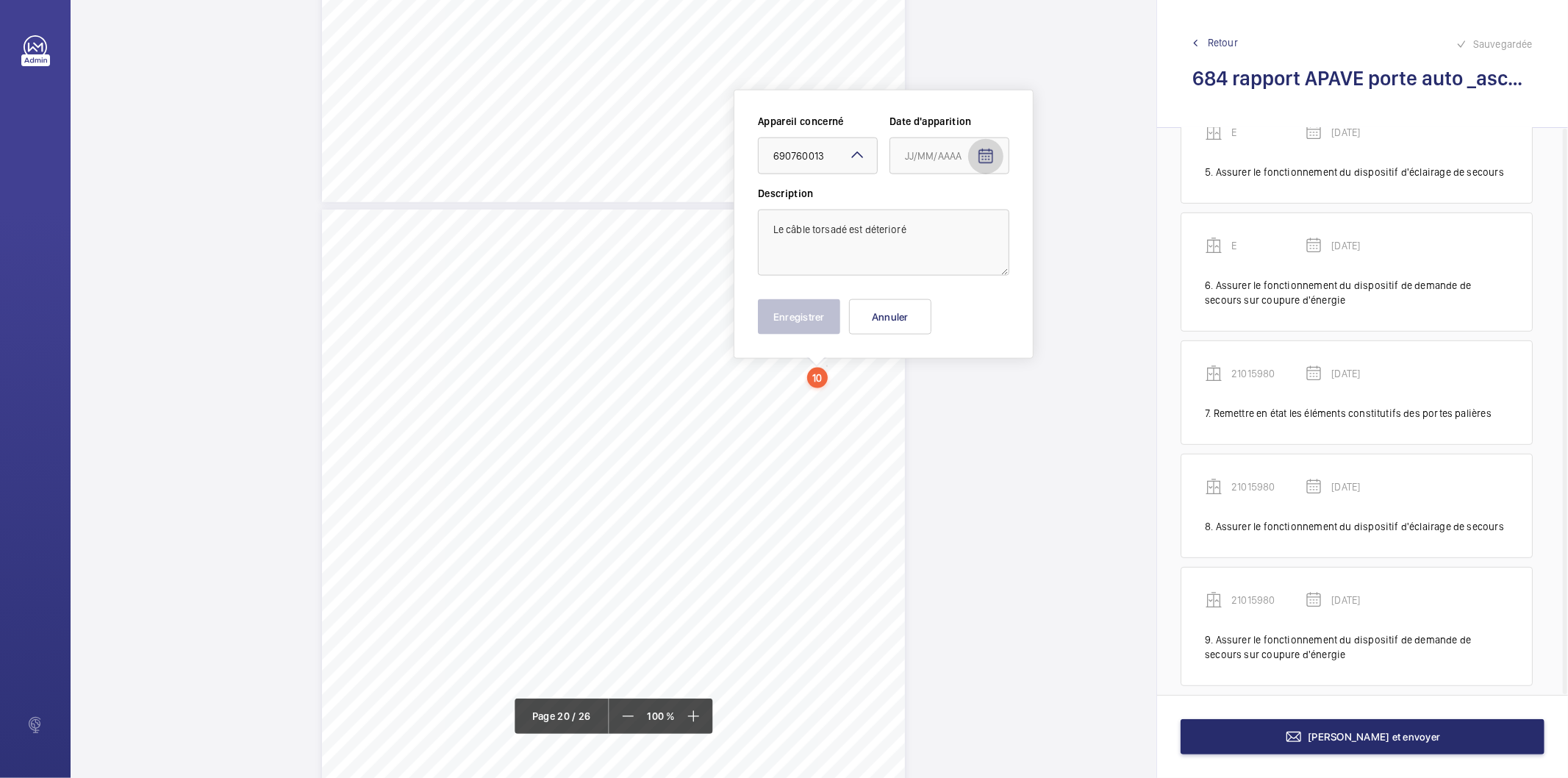
click at [981, 159] on mat-icon "Open calendar" at bounding box center [985, 157] width 18 height 18
click at [1062, 213] on span "Previous month" at bounding box center [1059, 214] width 29 height 29
click at [962, 217] on icon "Choose month and year" at bounding box center [960, 216] width 7 height 4
click at [1064, 405] on span "2025" at bounding box center [1075, 407] width 46 height 26
click at [927, 294] on span "MAI" at bounding box center [920, 290] width 46 height 26
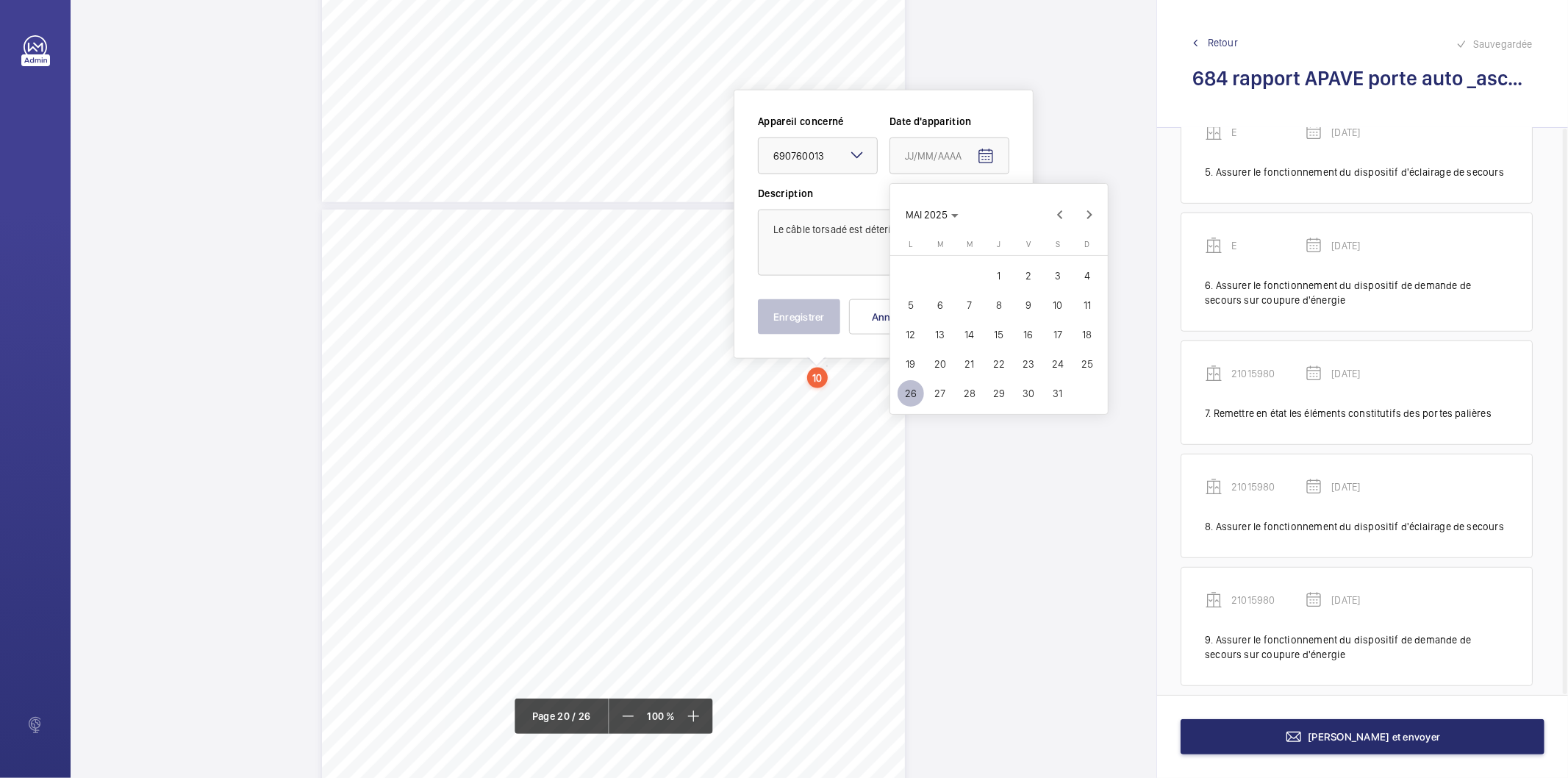
click at [1000, 337] on span "15" at bounding box center [999, 335] width 26 height 26
type input "15/05/2025"
click at [801, 309] on button "Enregistrer" at bounding box center [799, 317] width 82 height 36
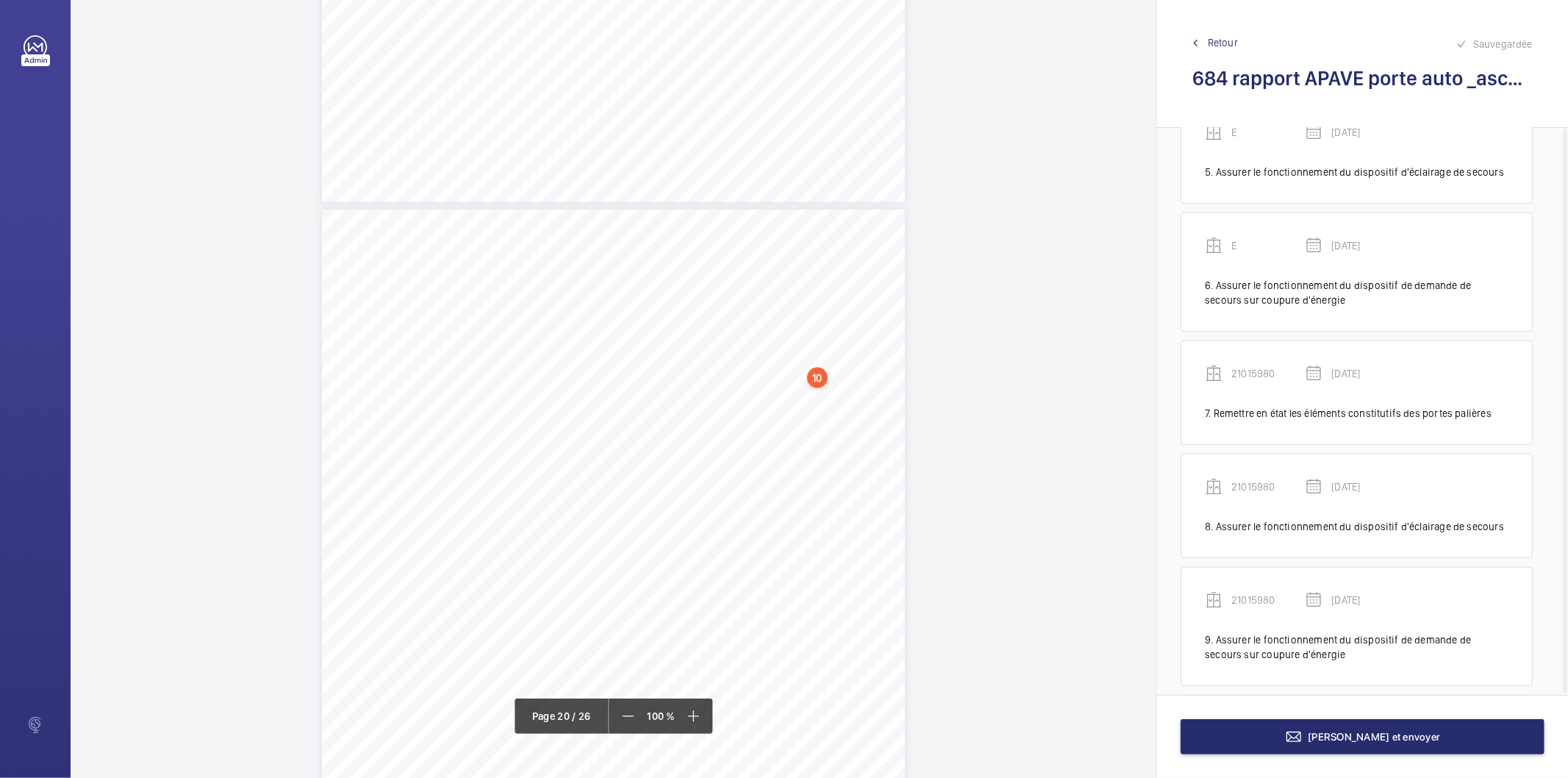
scroll to position [649, 0]
drag, startPoint x: 708, startPoint y: 404, endPoint x: 612, endPoint y: 414, distance: 96.5
click at [612, 414] on div "RAPPORT - EQUIPEMENTS MECANIQUES N° DE RAPPORT : 262306.02.21.25.S.001.LEAR.001…" at bounding box center [613, 621] width 583 height 825
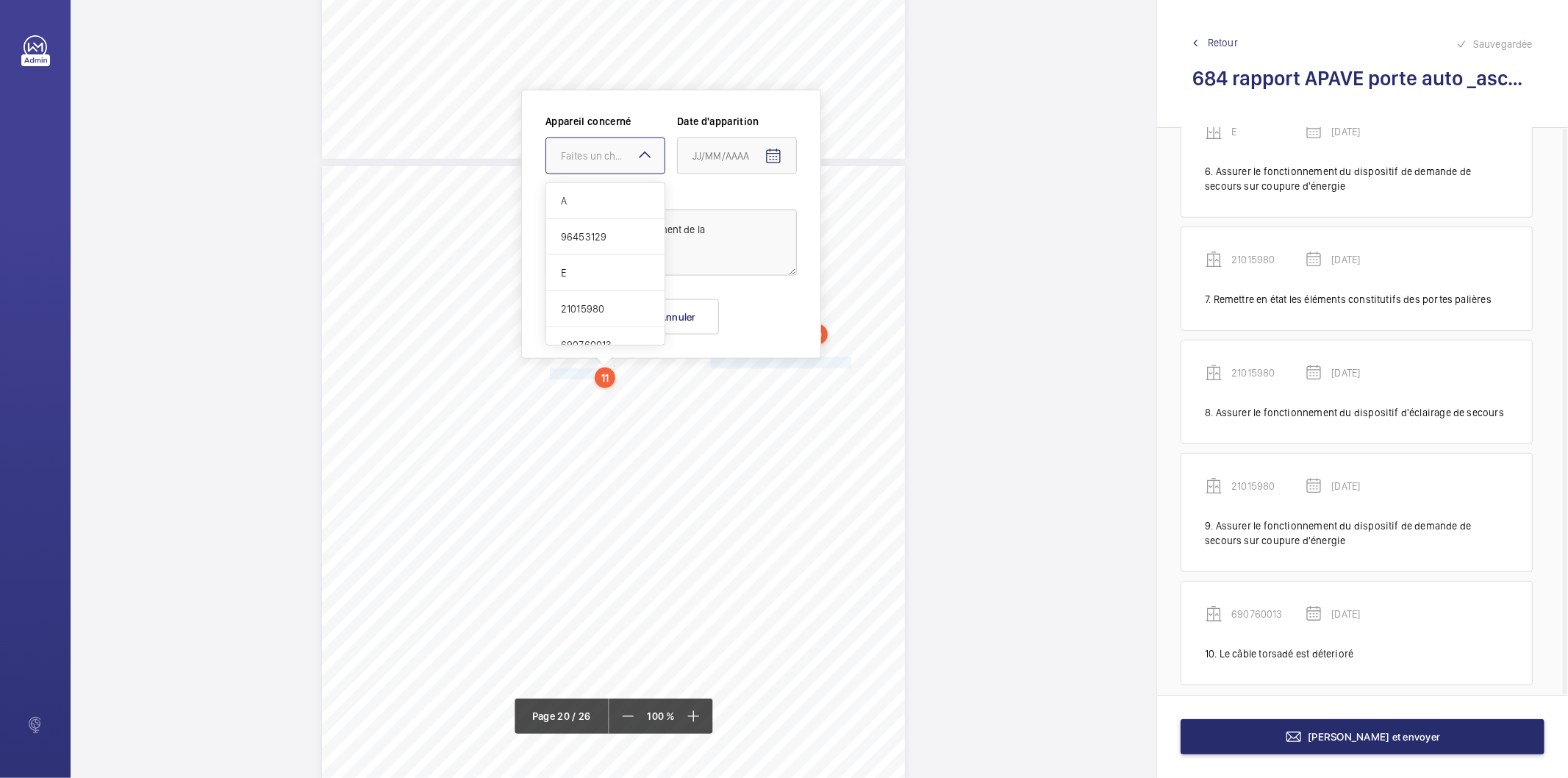
click at [620, 162] on div "Faites un choix" at bounding box center [612, 156] width 104 height 15
click at [605, 320] on span "690760013" at bounding box center [605, 327] width 89 height 15
click at [768, 157] on mat-icon "Open calendar" at bounding box center [773, 157] width 18 height 18
click at [750, 219] on span "AOÛT 2025" at bounding box center [723, 215] width 61 height 12
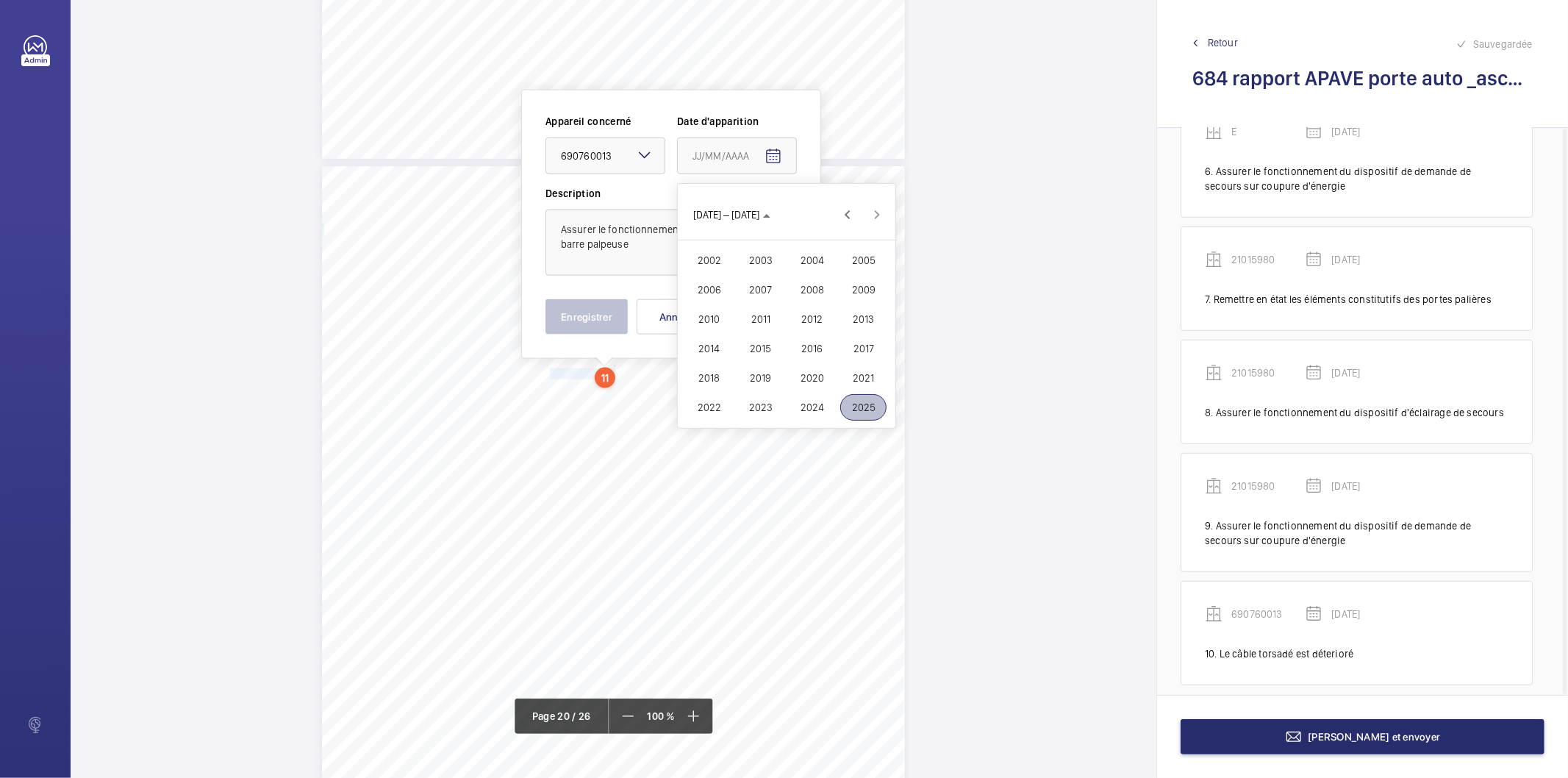
click at [876, 402] on span "2025" at bounding box center [862, 407] width 46 height 26
click at [716, 284] on span "MAI" at bounding box center [709, 290] width 46 height 26
click at [792, 329] on span "15" at bounding box center [786, 335] width 26 height 26
type input "15/05/2025"
click at [713, 230] on textarea "Assurer le fonctionnement de la barre palpeuse" at bounding box center [671, 242] width 251 height 67
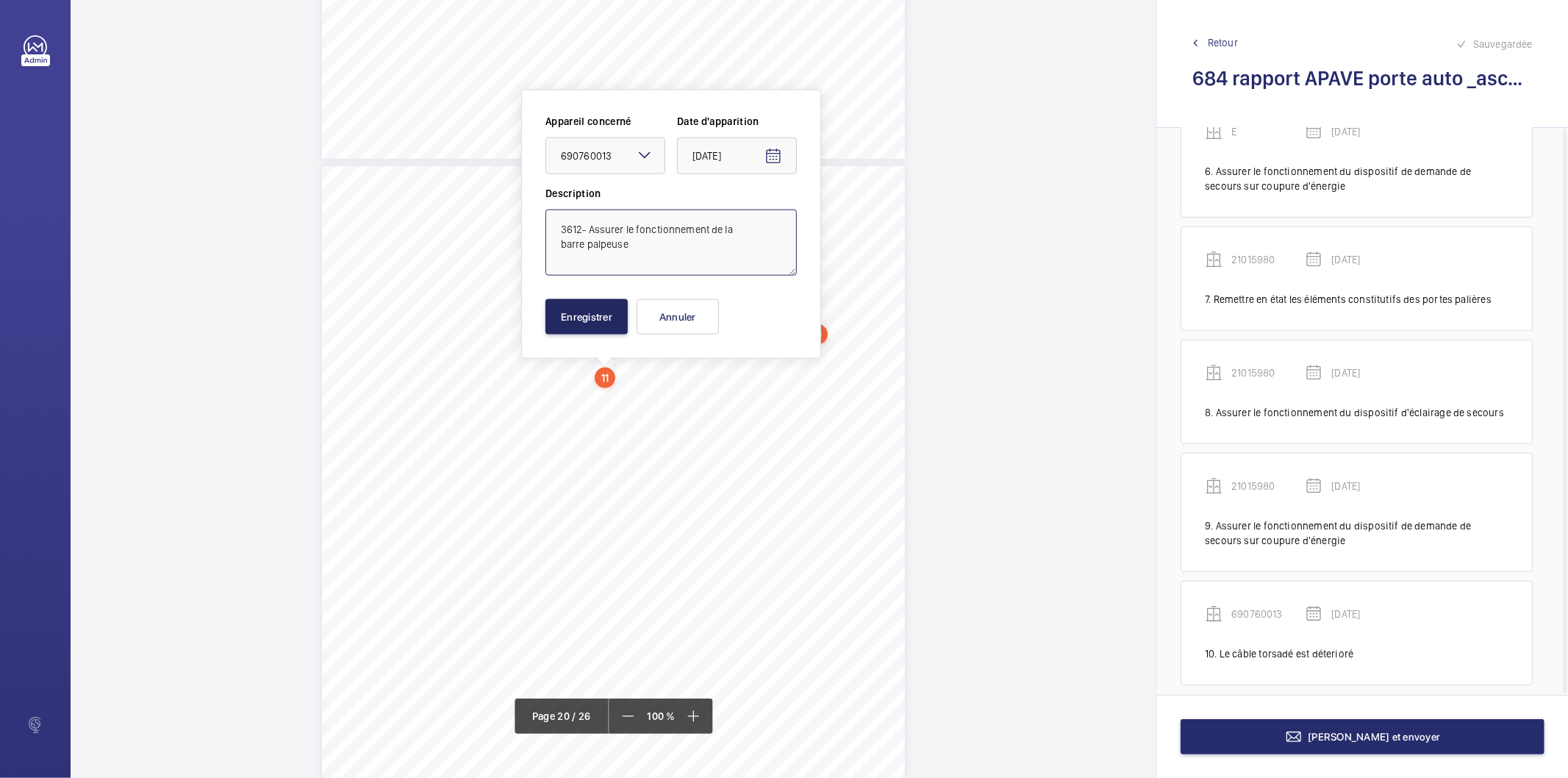
type textarea "3612- Assurer le fonctionnement de la barre palpeuse"
click at [601, 317] on button "Enregistrer" at bounding box center [587, 317] width 82 height 36
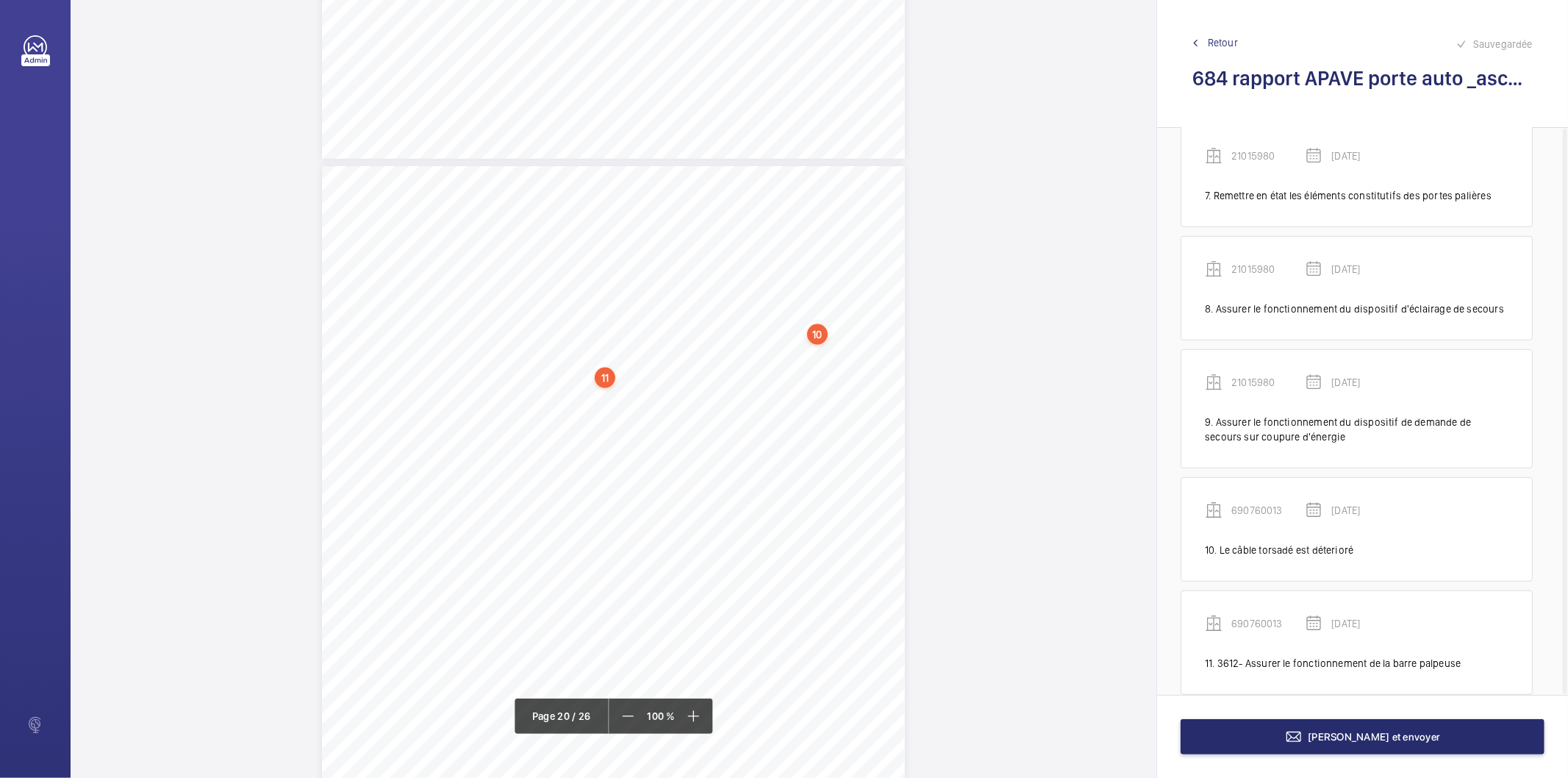
scroll to position [761, 0]
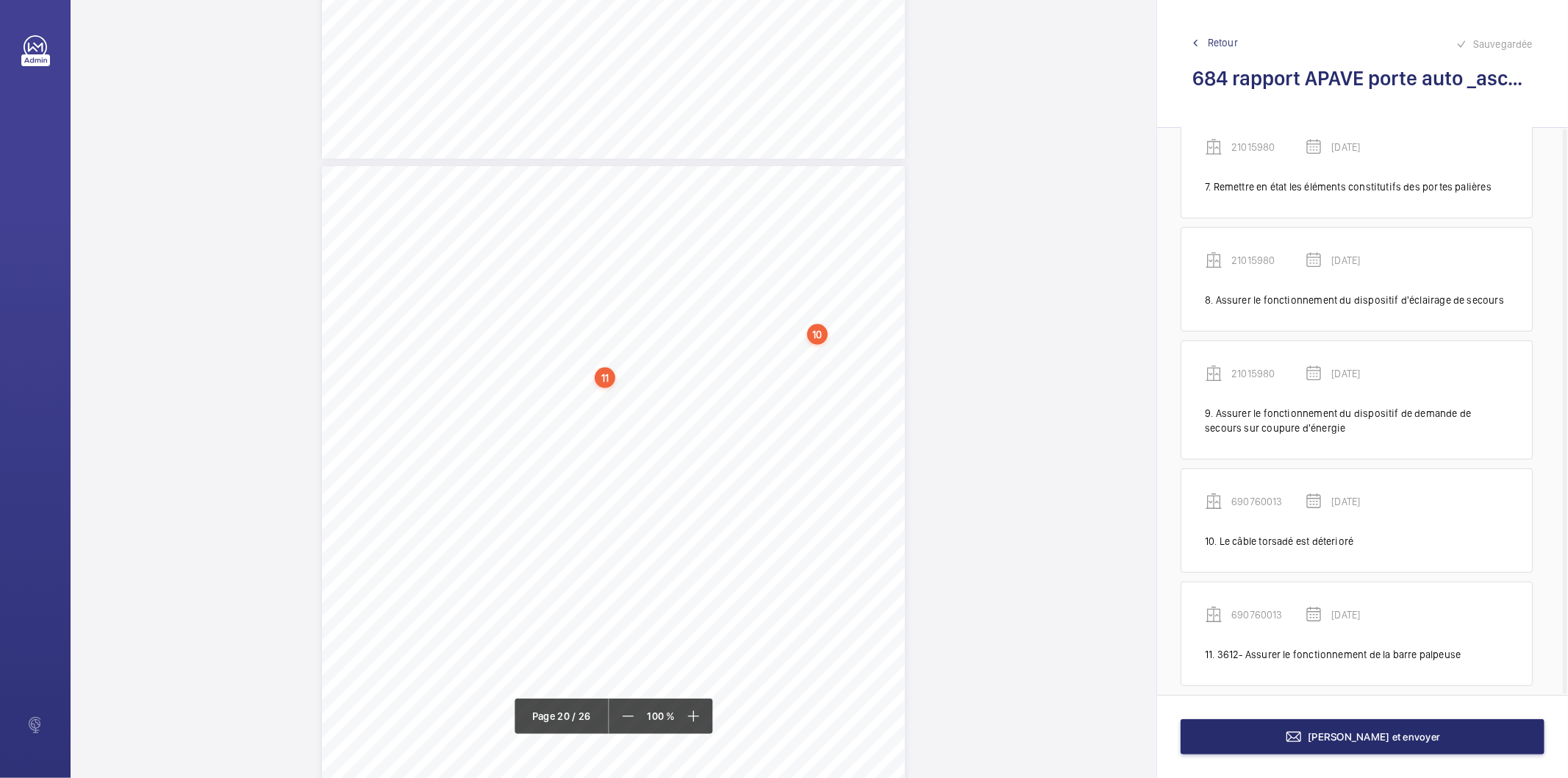
click at [605, 381] on div "11" at bounding box center [605, 378] width 21 height 21
click at [577, 277] on div "690760013" at bounding box center [608, 277] width 126 height 15
click at [481, 335] on div "RAPPORT - EQUIPEMENTS MECANIQUES N° DE RAPPORT : 262306.02.21.25.S.001.LEAR.001…" at bounding box center [613, 591] width 583 height 825
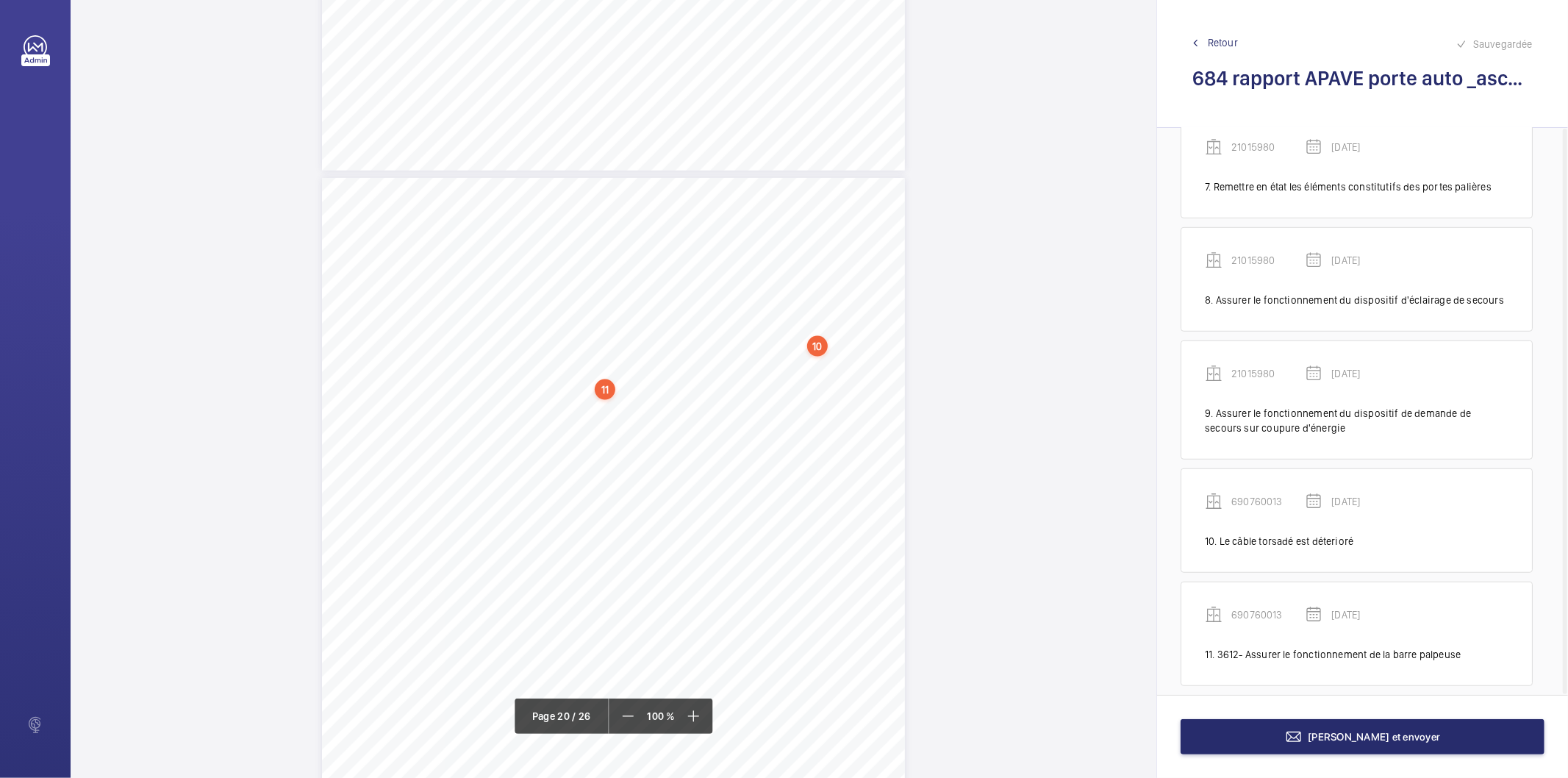
click at [819, 347] on div "10" at bounding box center [817, 346] width 21 height 21
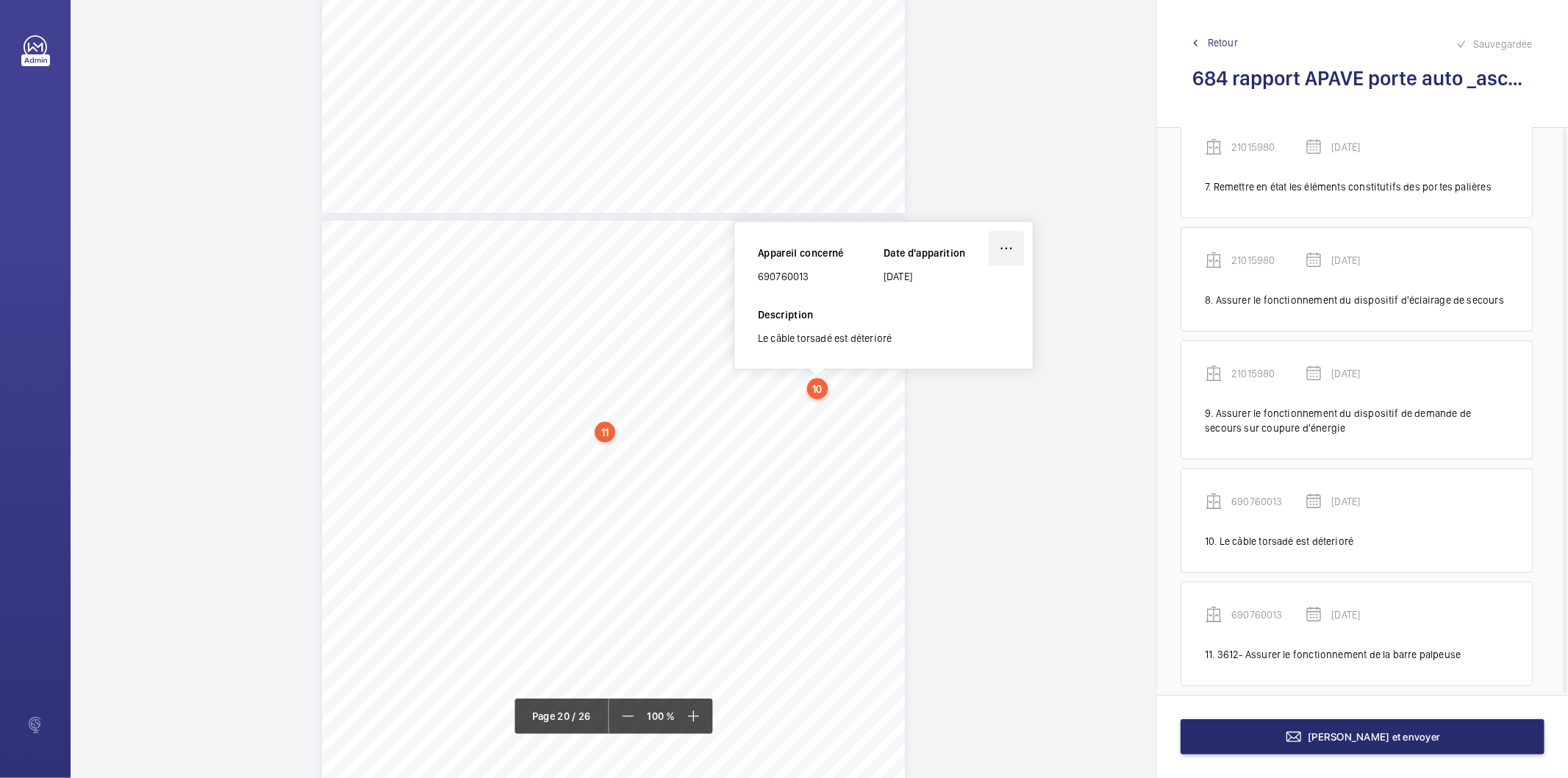
click at [1004, 246] on wm-front-icon-button at bounding box center [1007, 248] width 36 height 36
click at [965, 285] on div "Modifier" at bounding box center [965, 292] width 116 height 26
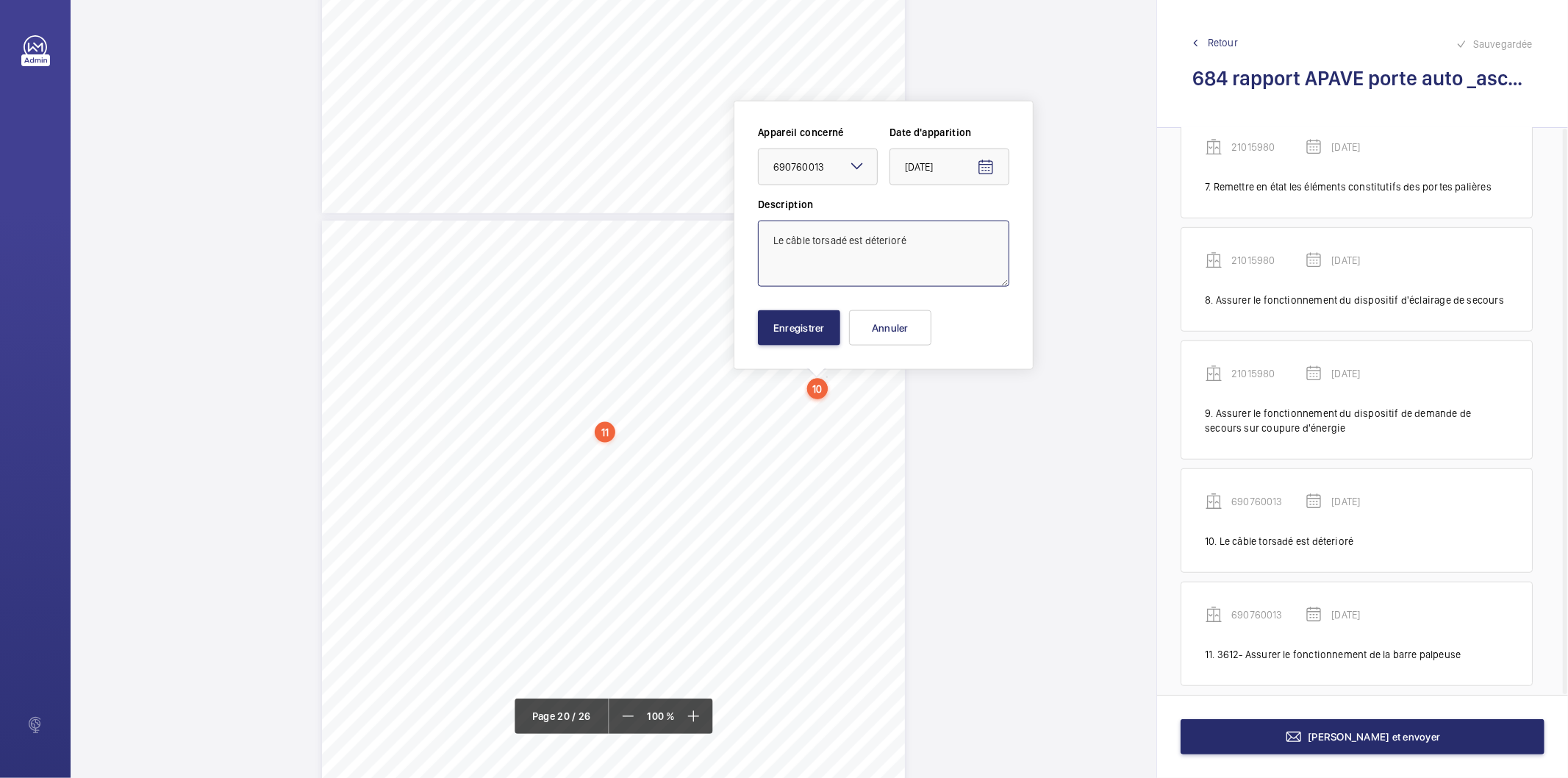
click at [774, 247] on textarea "Le câble torsadé est déterioré" at bounding box center [883, 253] width 251 height 67
type textarea "3612 - Le câble torsadé est déterioré"
click at [830, 337] on button "Enregistrer" at bounding box center [799, 328] width 82 height 36
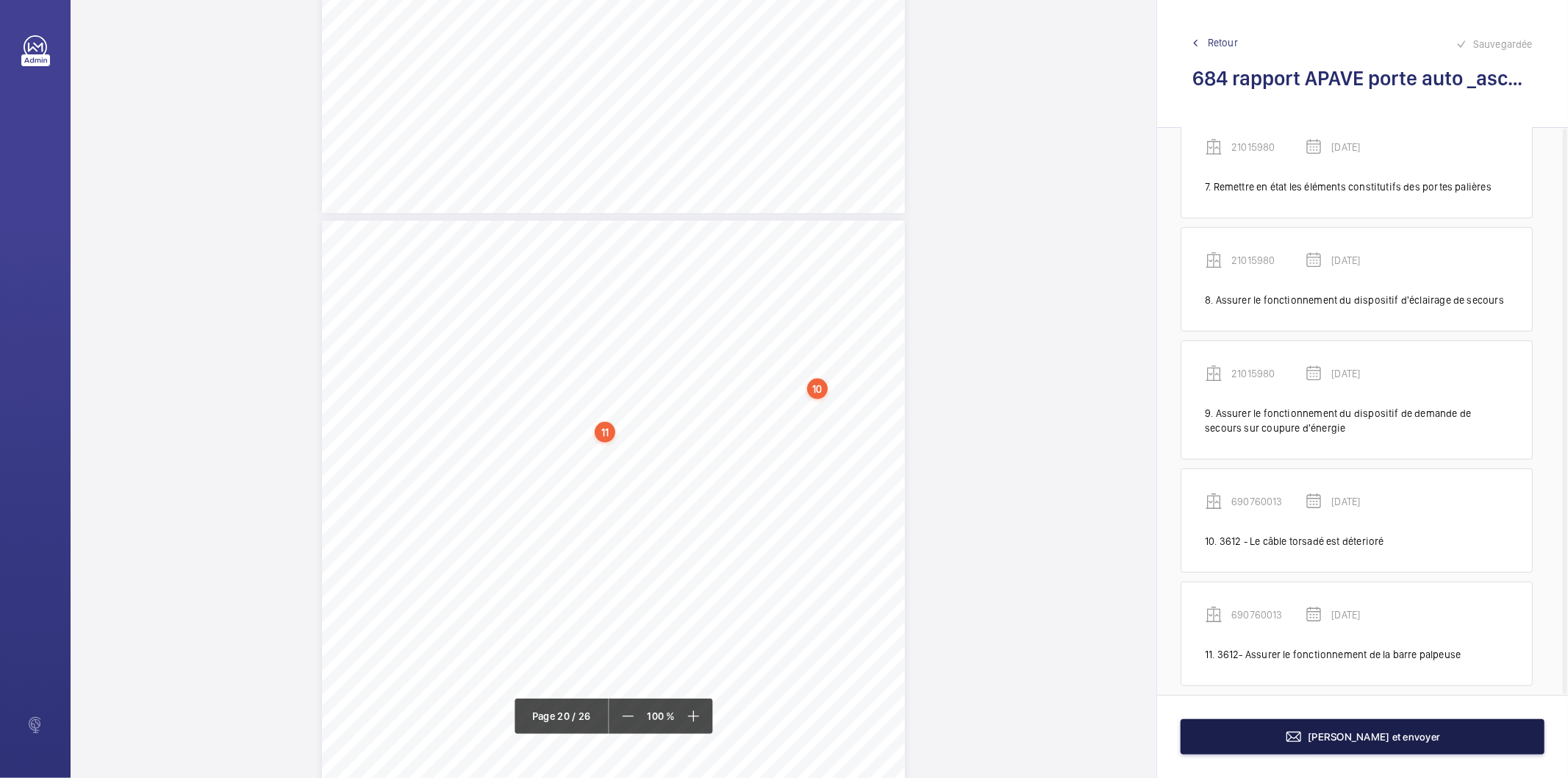
click at [1211, 735] on button "[PERSON_NAME] et envoyer" at bounding box center [1362, 737] width 364 height 36
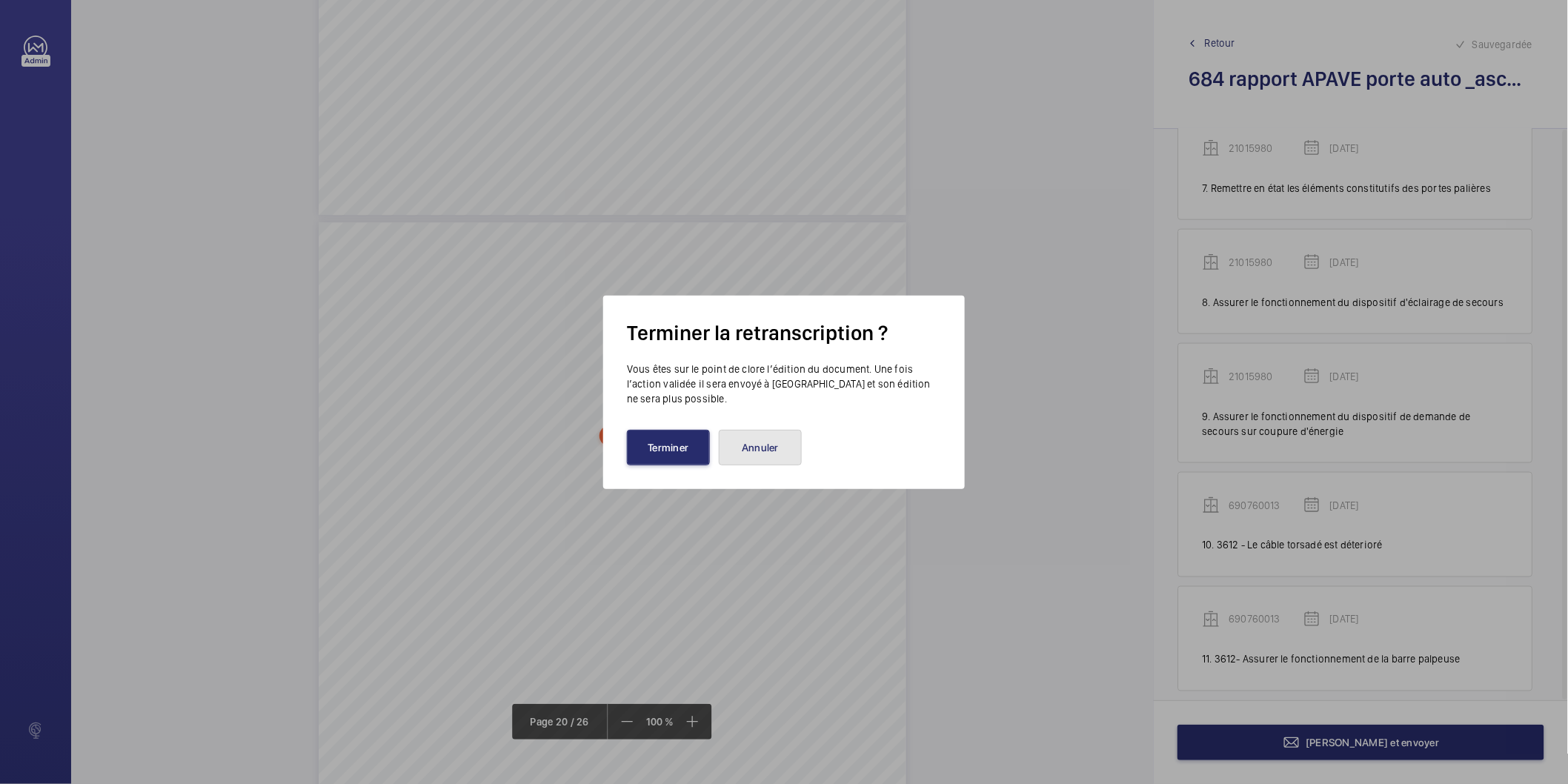
click at [750, 449] on button "Annuler" at bounding box center [761, 448] width 83 height 36
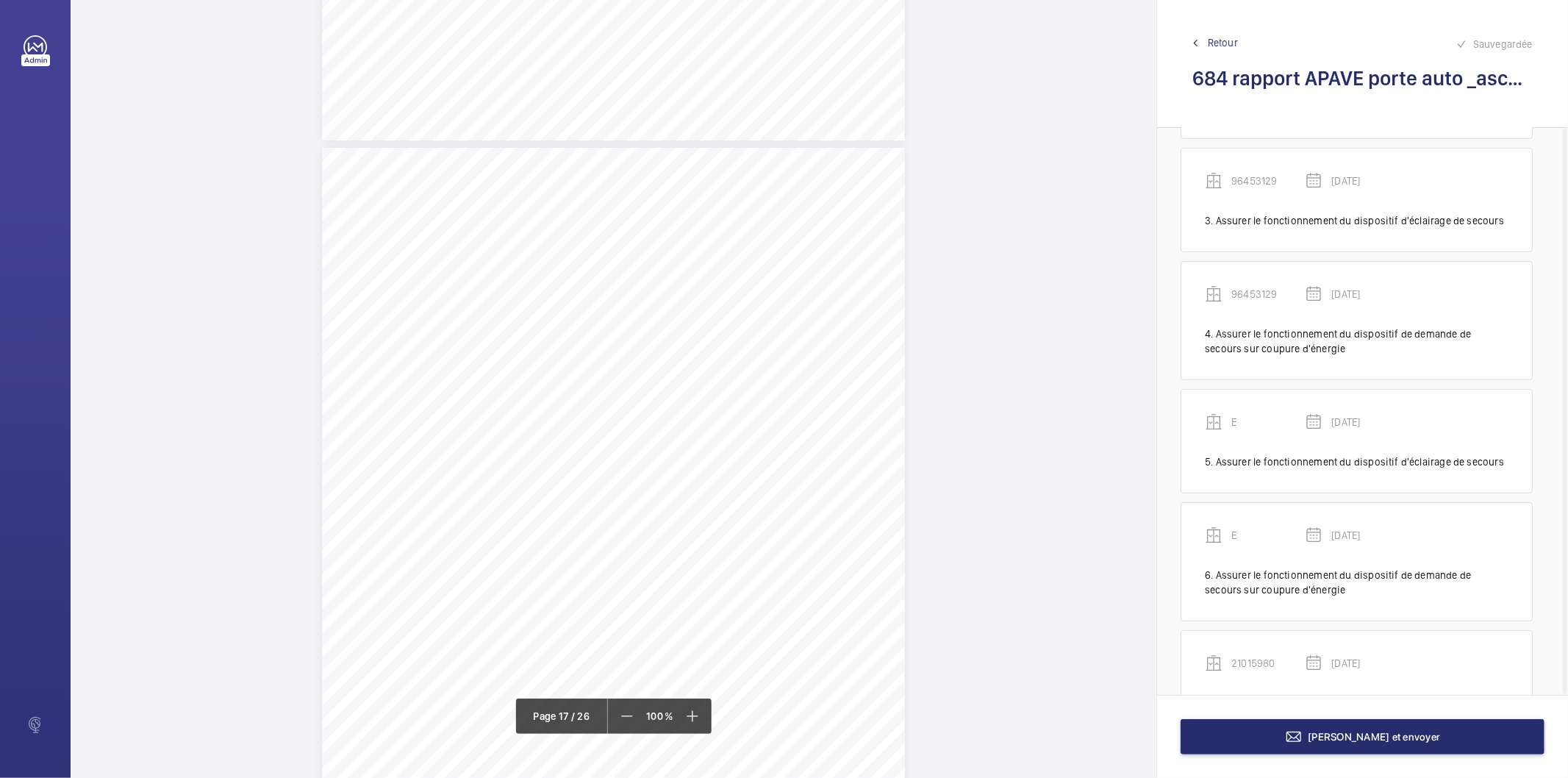
scroll to position [13161, 0]
click at [815, 307] on div "10" at bounding box center [817, 307] width 21 height 21
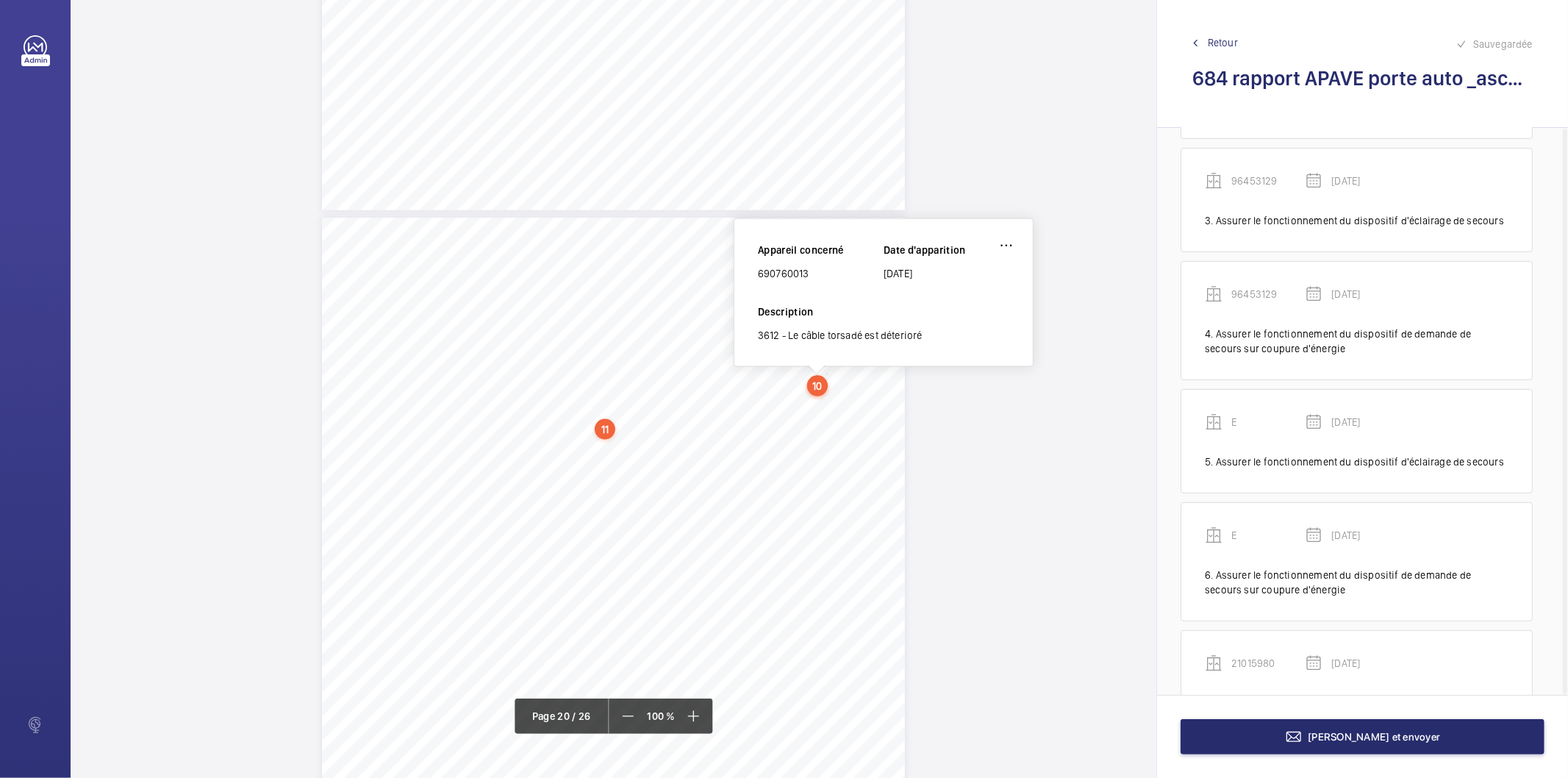
scroll to position [15612, 0]
click at [1014, 245] on wm-front-icon-button at bounding box center [1007, 248] width 36 height 36
drag, startPoint x: 953, startPoint y: 320, endPoint x: 926, endPoint y: 331, distance: 29.2
click at [953, 319] on div "Supprimer" at bounding box center [965, 318] width 116 height 26
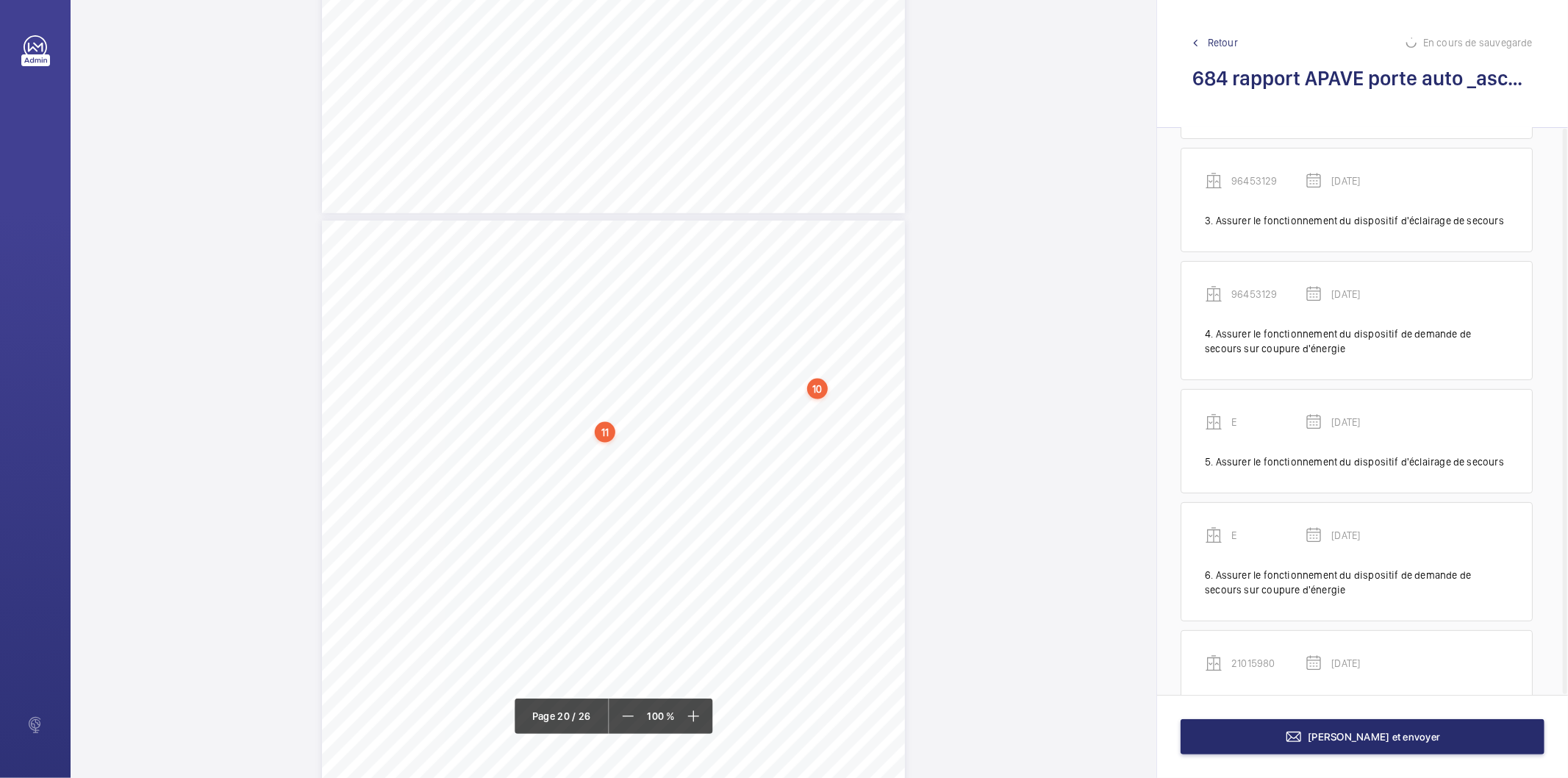
click at [599, 429] on div "11" at bounding box center [605, 432] width 21 height 21
click at [797, 246] on wm-front-icon-button at bounding box center [794, 249] width 36 height 36
click at [766, 319] on div "Supprimer" at bounding box center [753, 319] width 116 height 26
click at [724, 319] on div "Supprimer" at bounding box center [753, 319] width 116 height 26
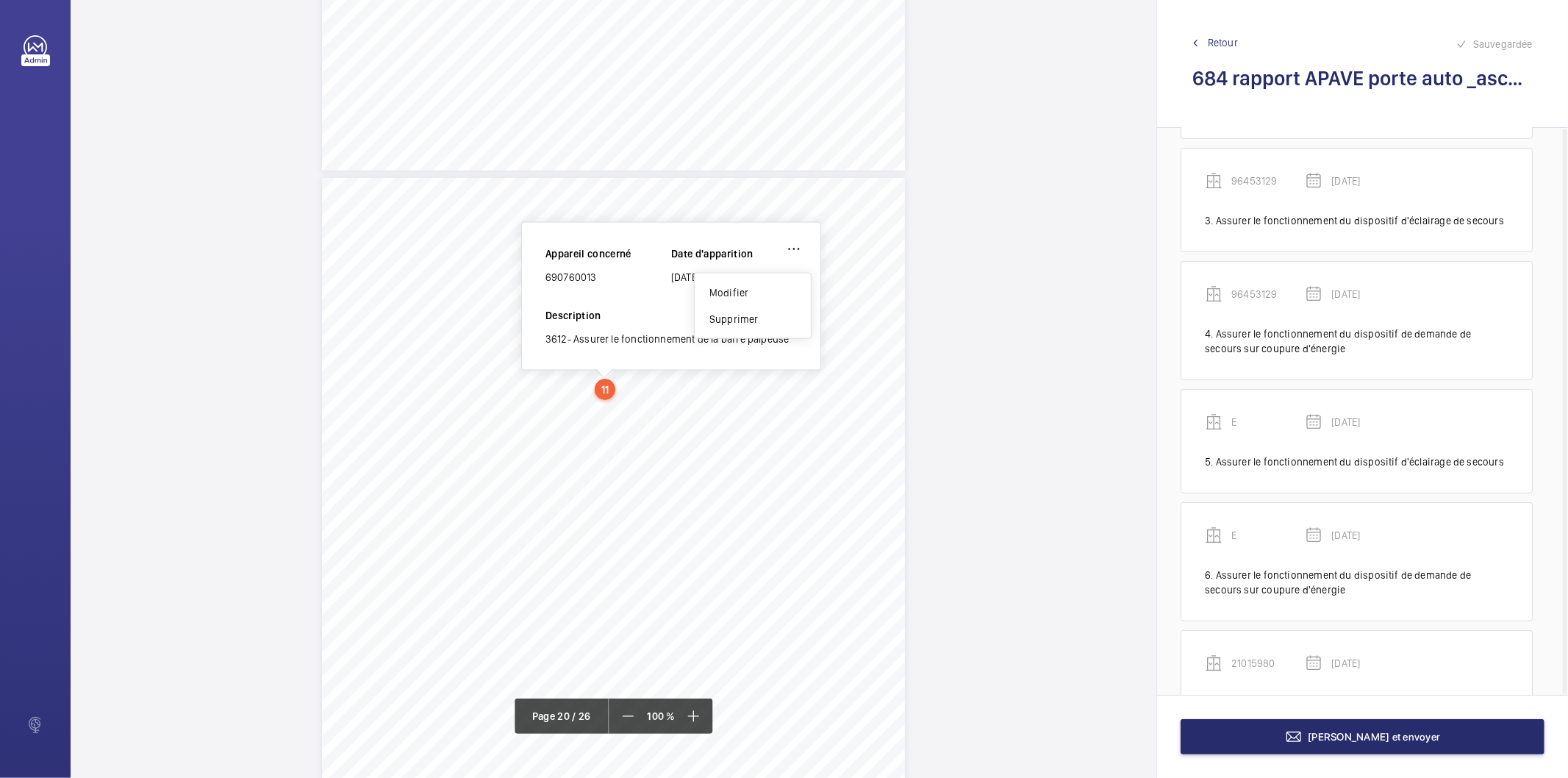
click at [682, 618] on div "RAPPORT - EQUIPEMENTS MECANIQUES N° DE RAPPORT : 262306.02.21.25.S.001.LEAR.001…" at bounding box center [613, 591] width 583 height 825
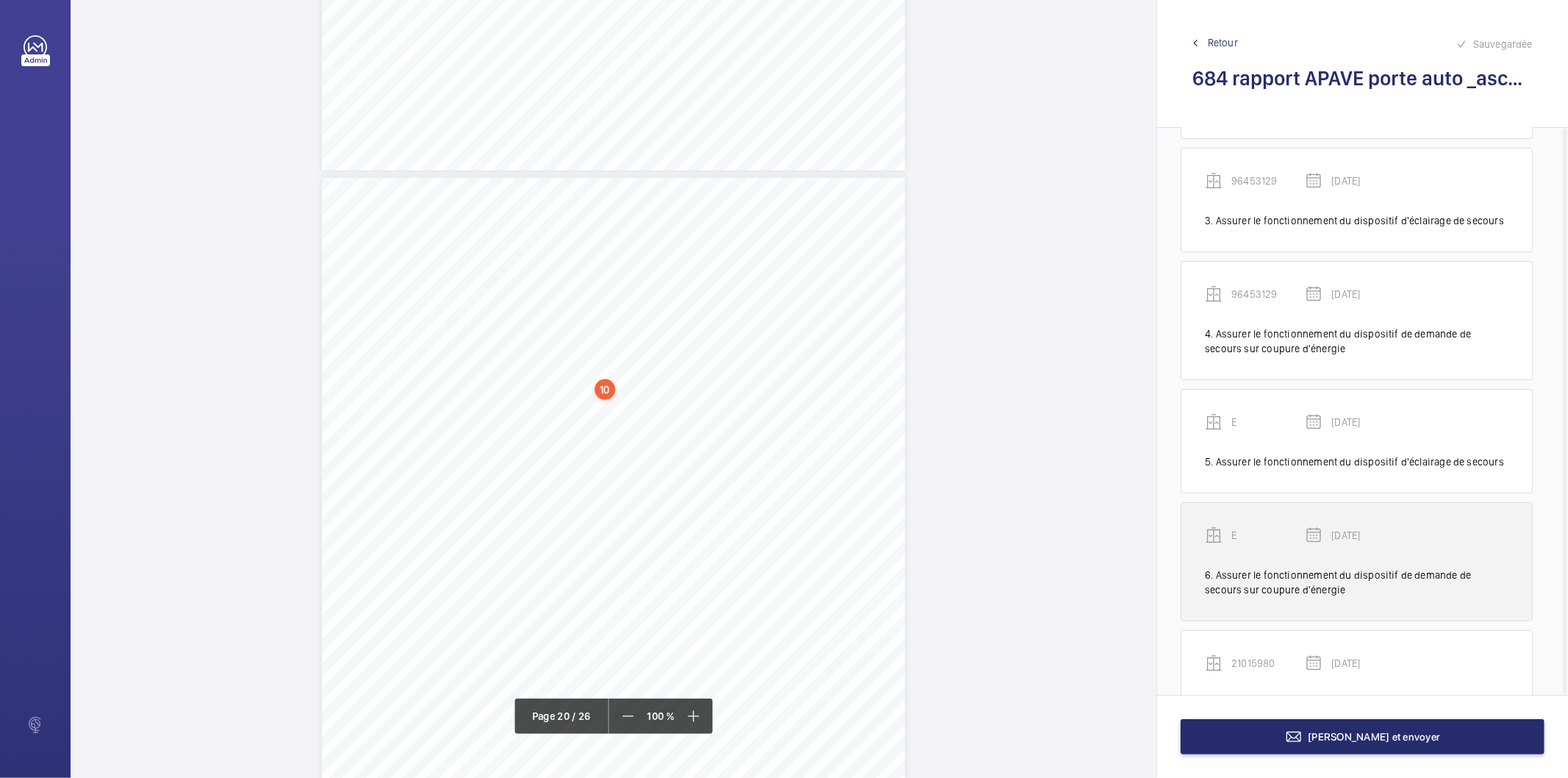
scroll to position [649, 0]
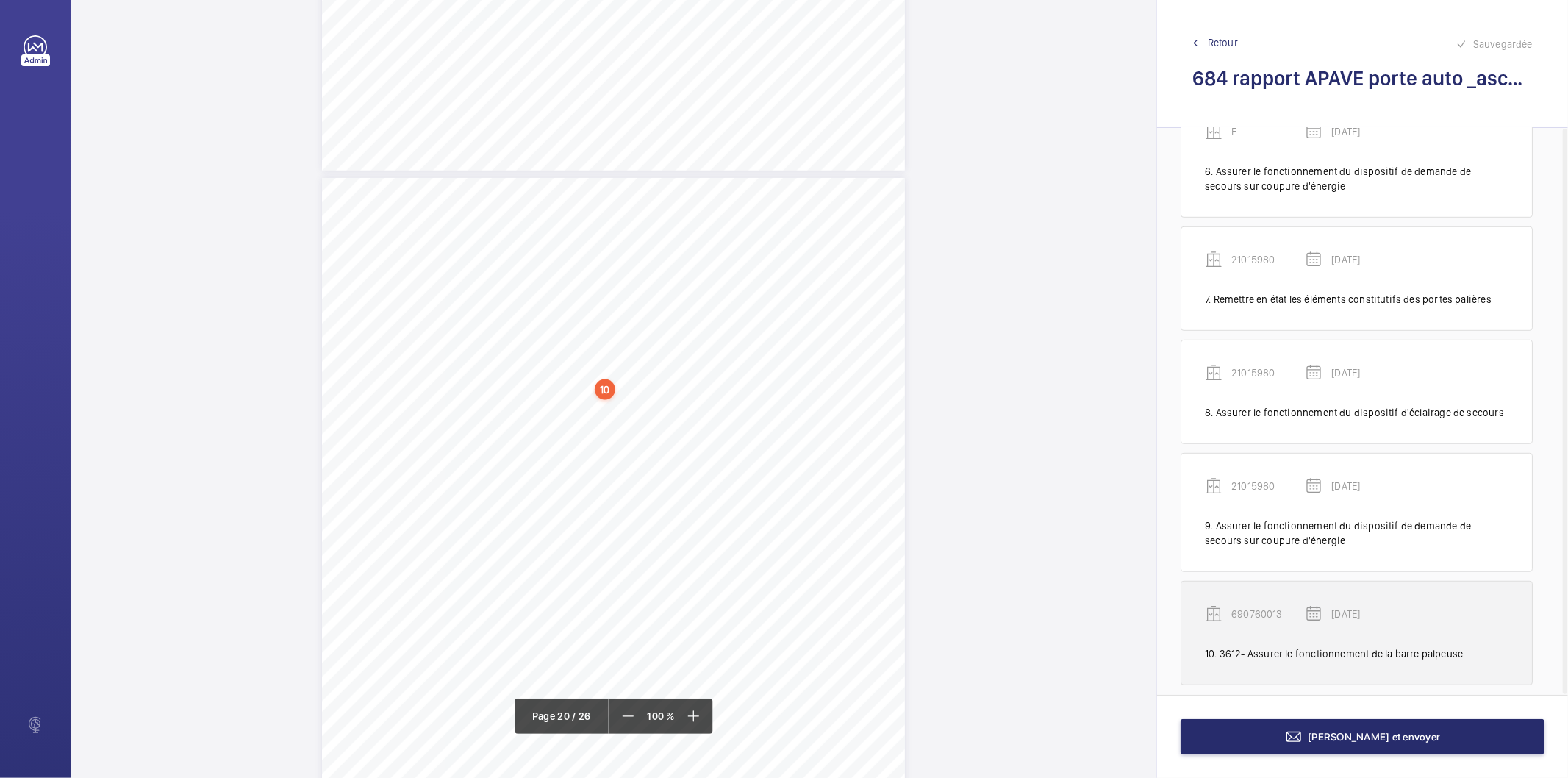
click at [1249, 646] on div "10. 3612- Assurer le fonctionnement de la barre palpeuse" at bounding box center [1356, 653] width 304 height 15
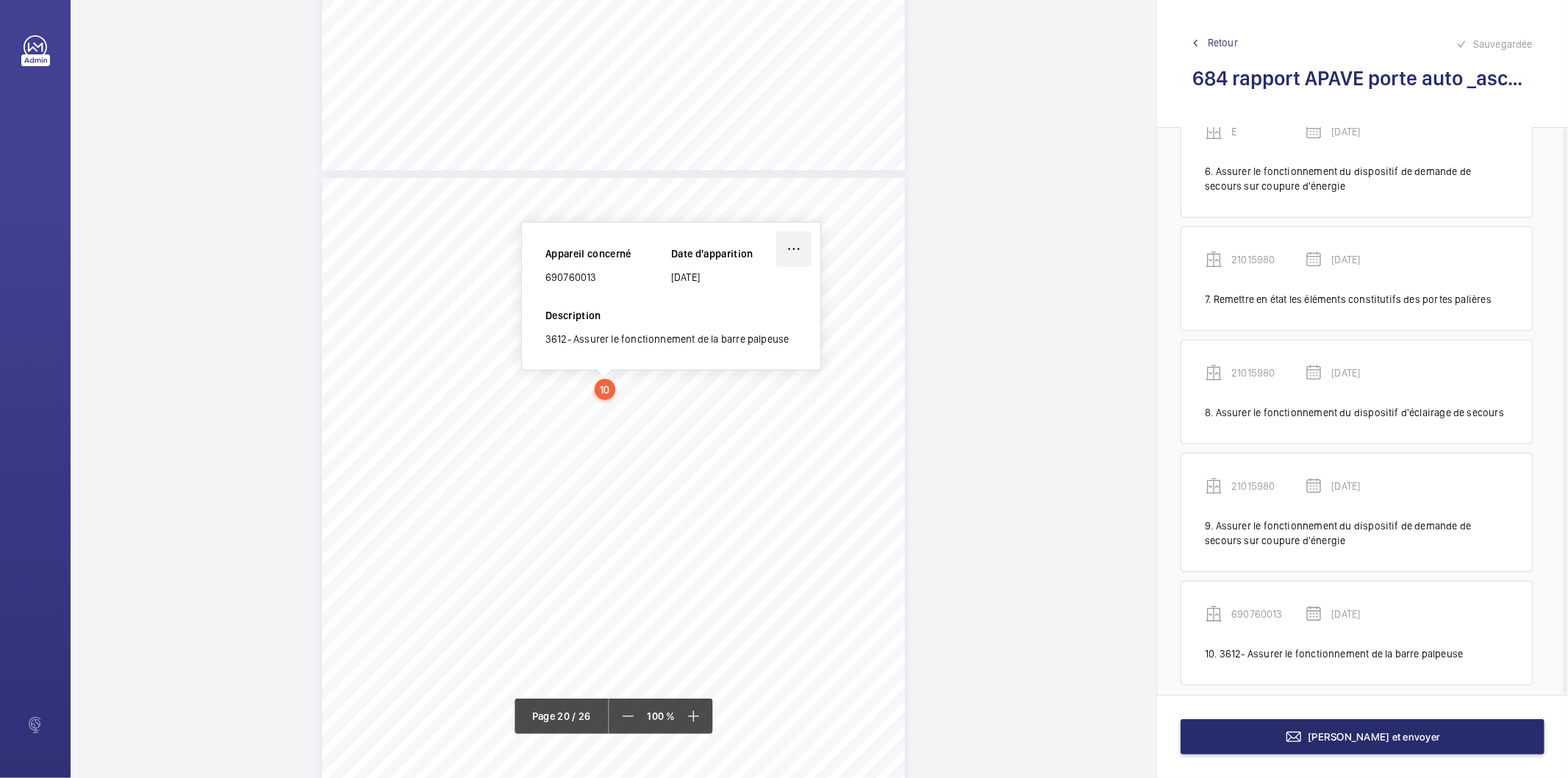
click at [788, 248] on wm-front-icon-button at bounding box center [794, 249] width 36 height 36
click at [732, 314] on div "Supprimer" at bounding box center [753, 319] width 116 height 26
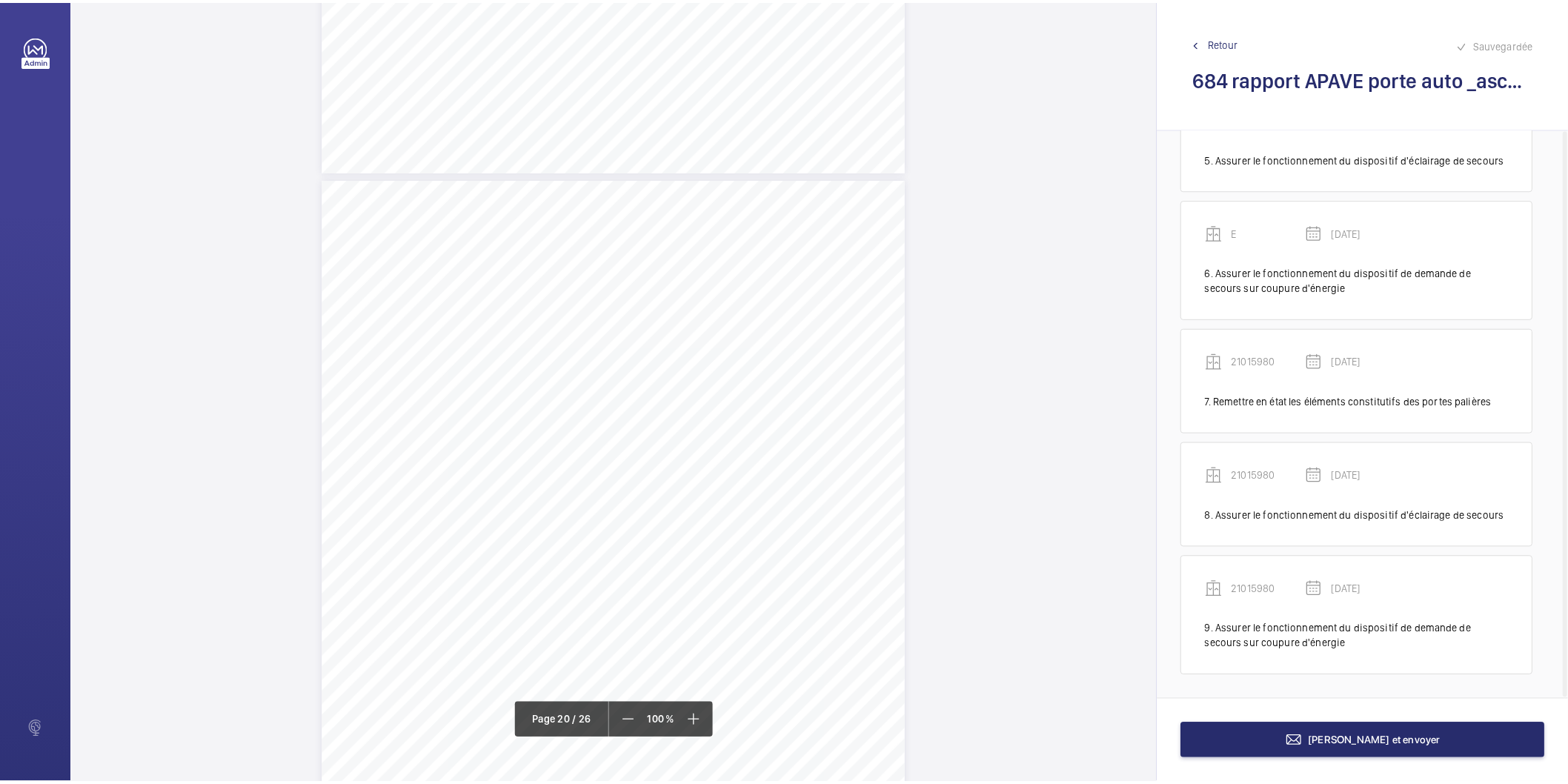
scroll to position [538, 0]
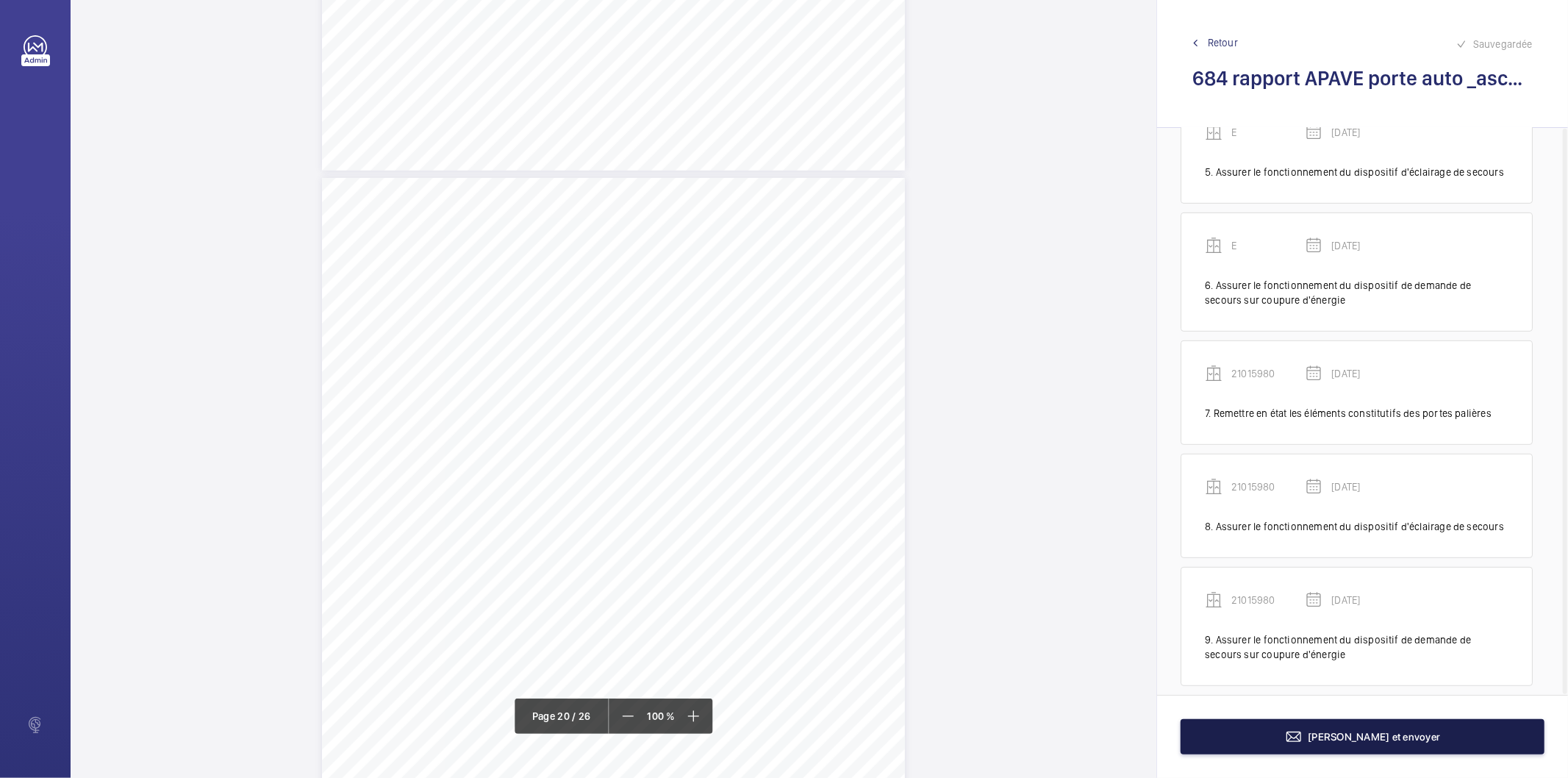
click at [1211, 744] on button "[PERSON_NAME] et envoyer" at bounding box center [1362, 737] width 364 height 36
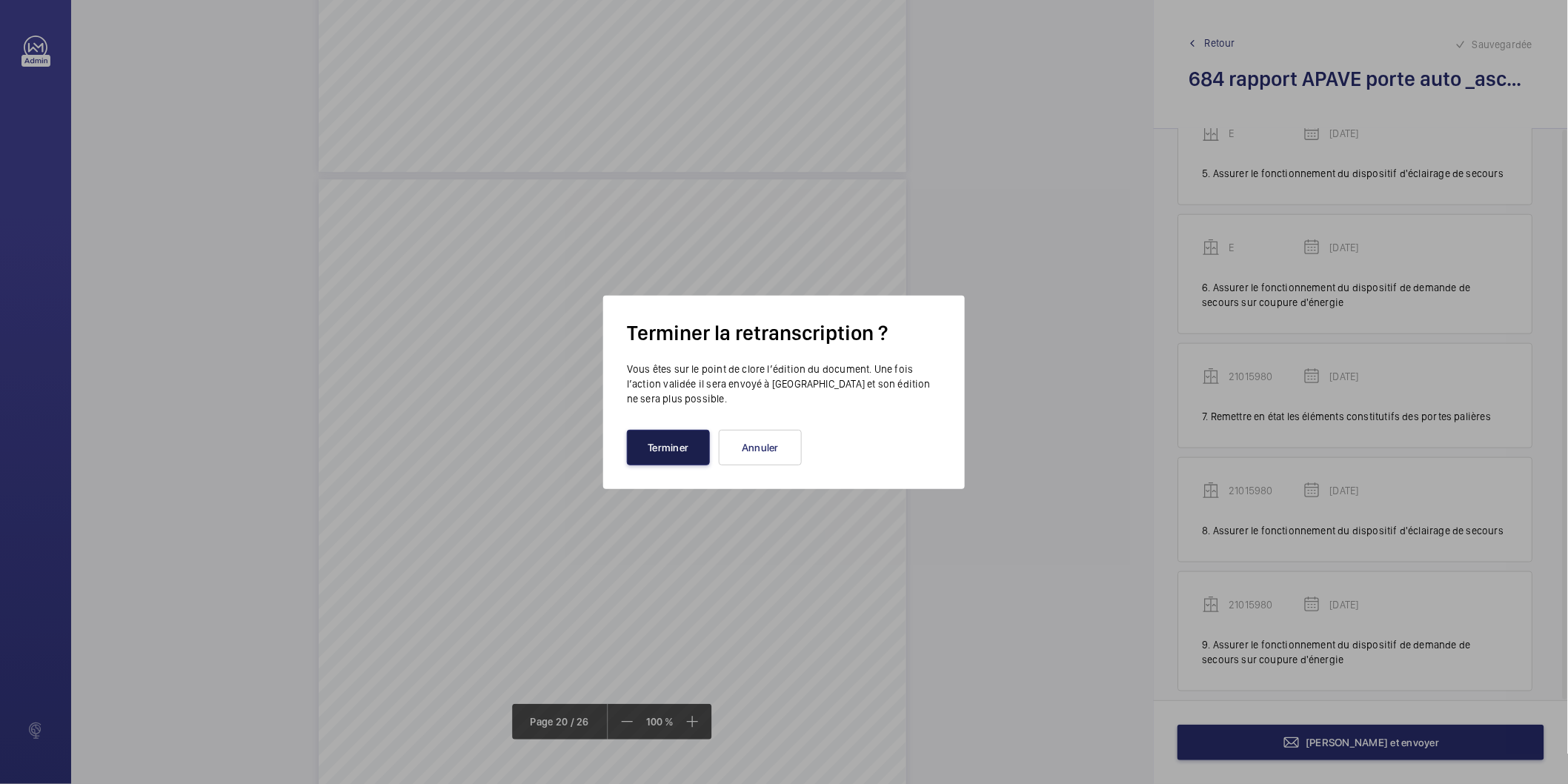
click at [700, 451] on button "Terminer" at bounding box center [668, 448] width 83 height 36
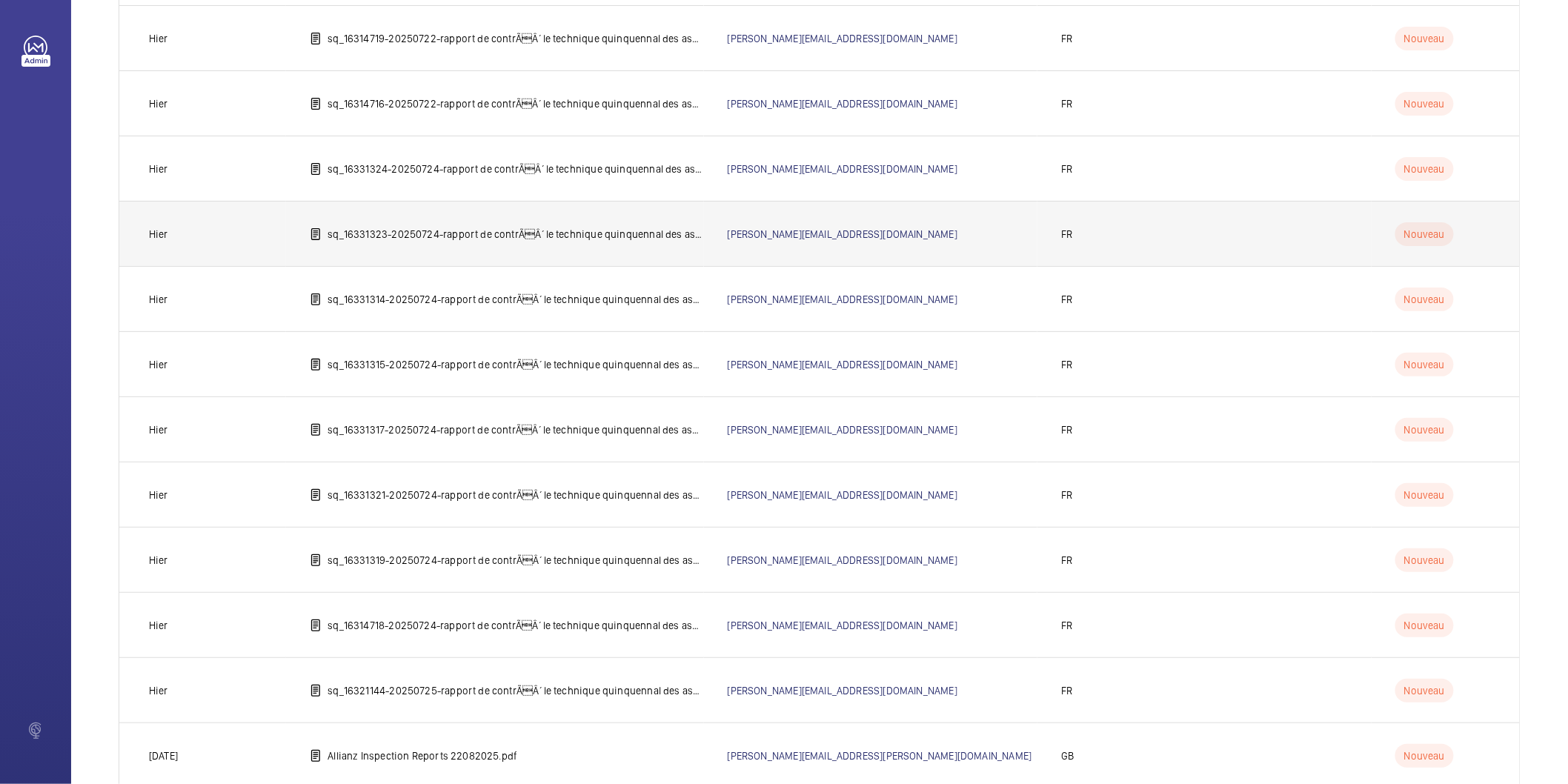
scroll to position [537, 0]
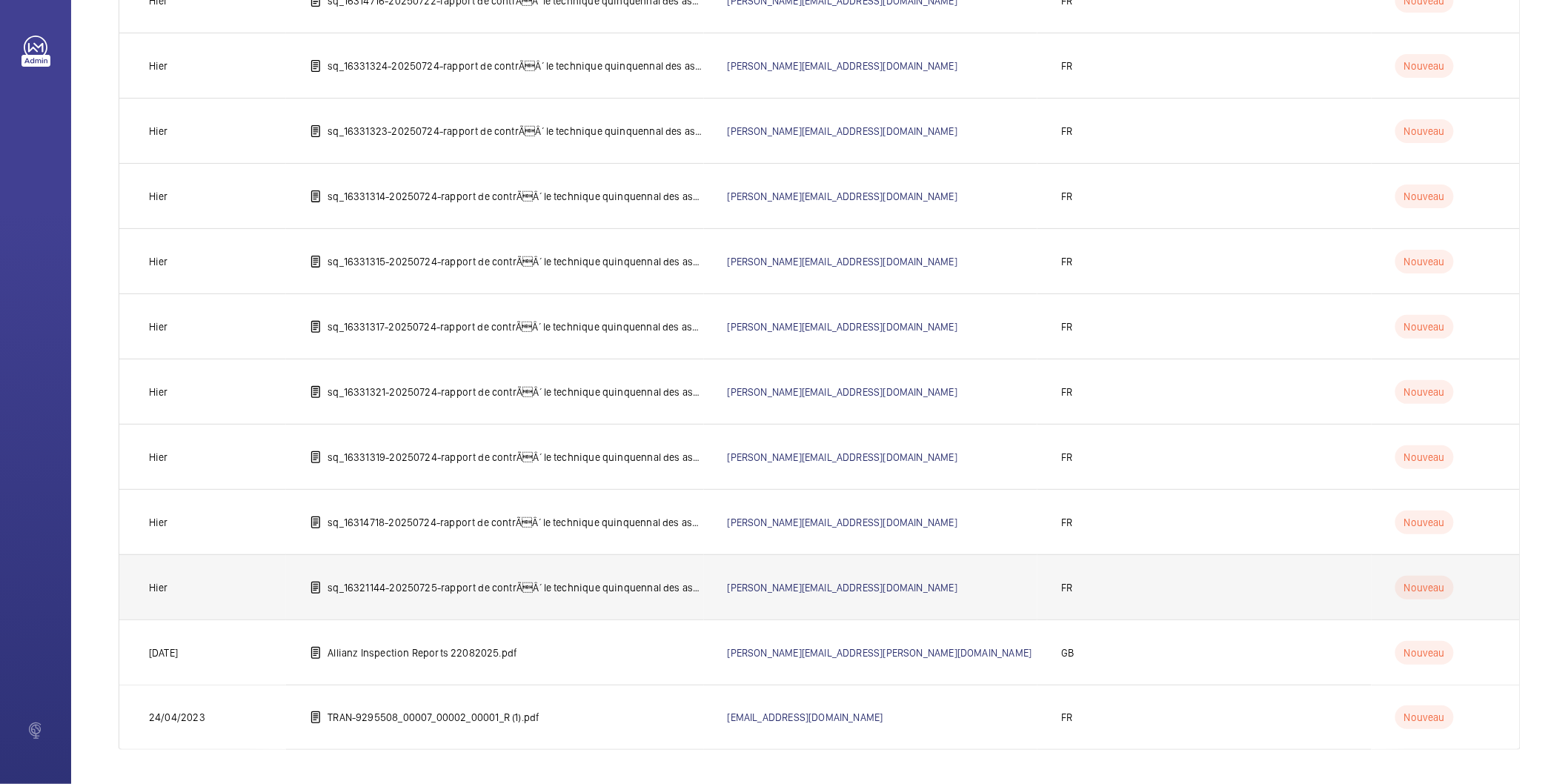
click at [503, 591] on p "sq_16321144-20250725-rapport de contrÃÂ´le technique quinquennal des ascenseur…" at bounding box center [516, 588] width 376 height 15
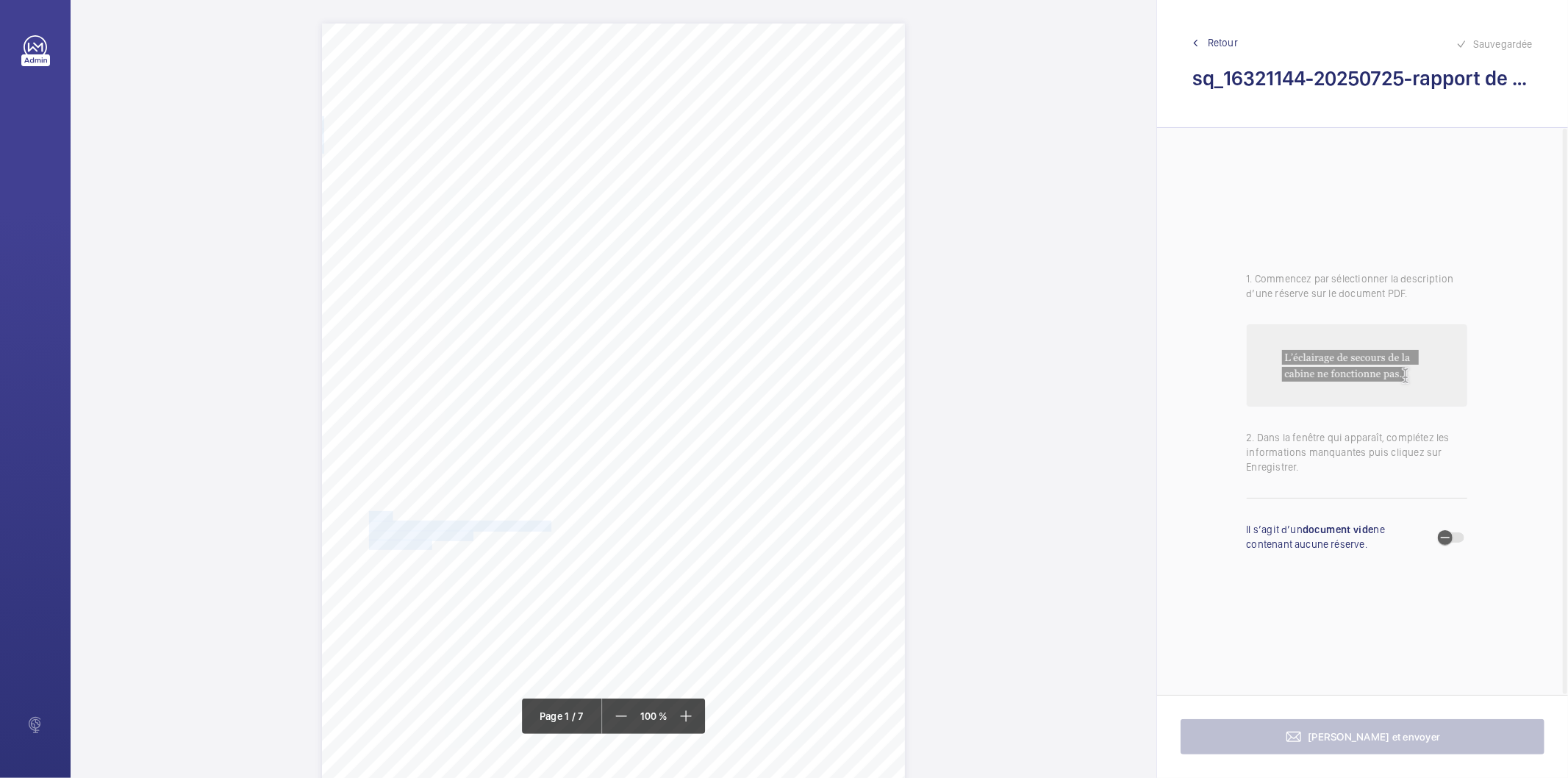
drag, startPoint x: 426, startPoint y: 546, endPoint x: 368, endPoint y: 515, distance: 65.8
click at [368, 515] on div "IN'LI PROPERTY MANAGEMENT IN'LI PROPERTY MANAGEMENT TOUR ARIANE 5 PLACE DE LA P…" at bounding box center [613, 436] width 583 height 825
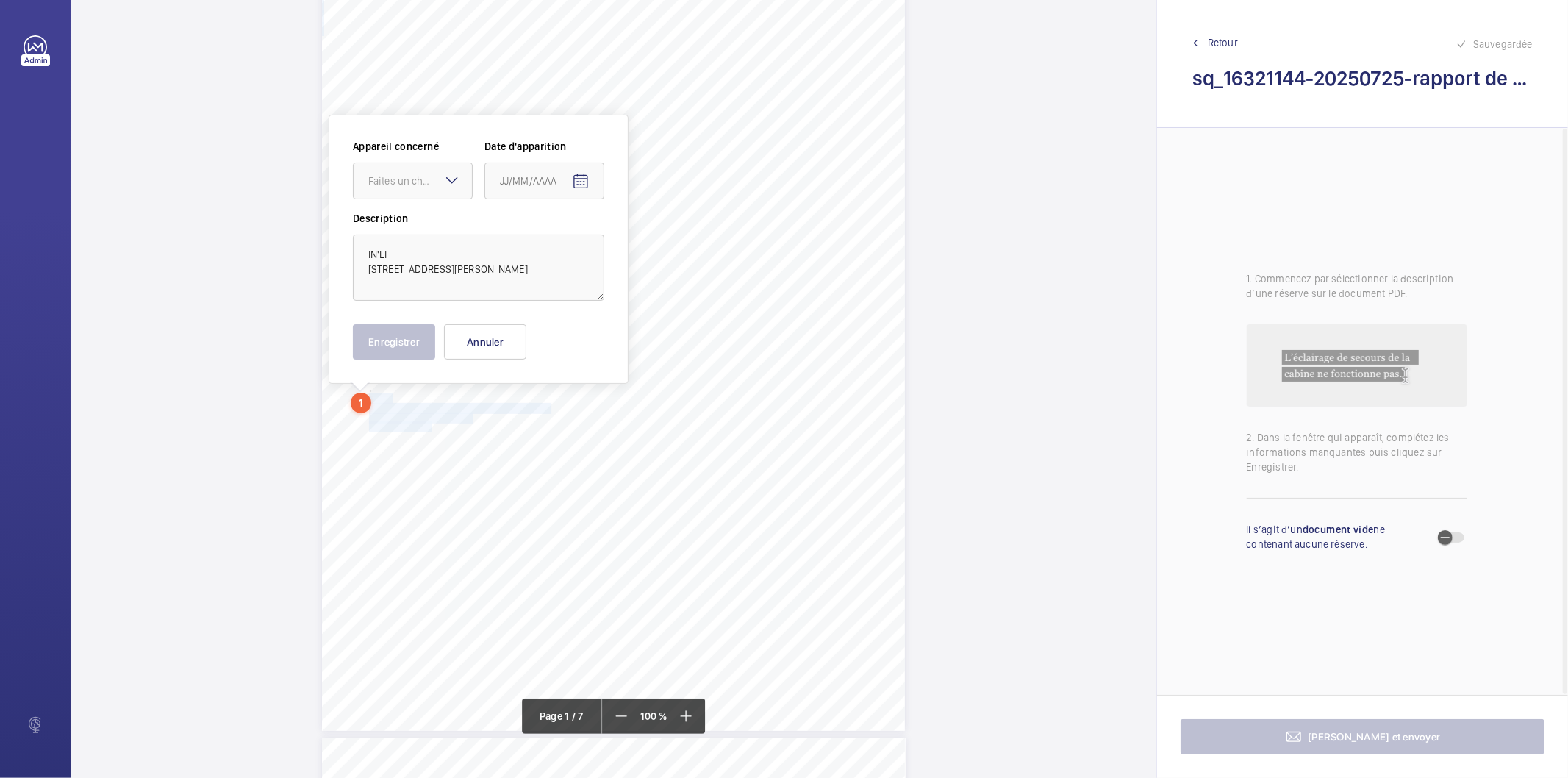
scroll to position [142, 0]
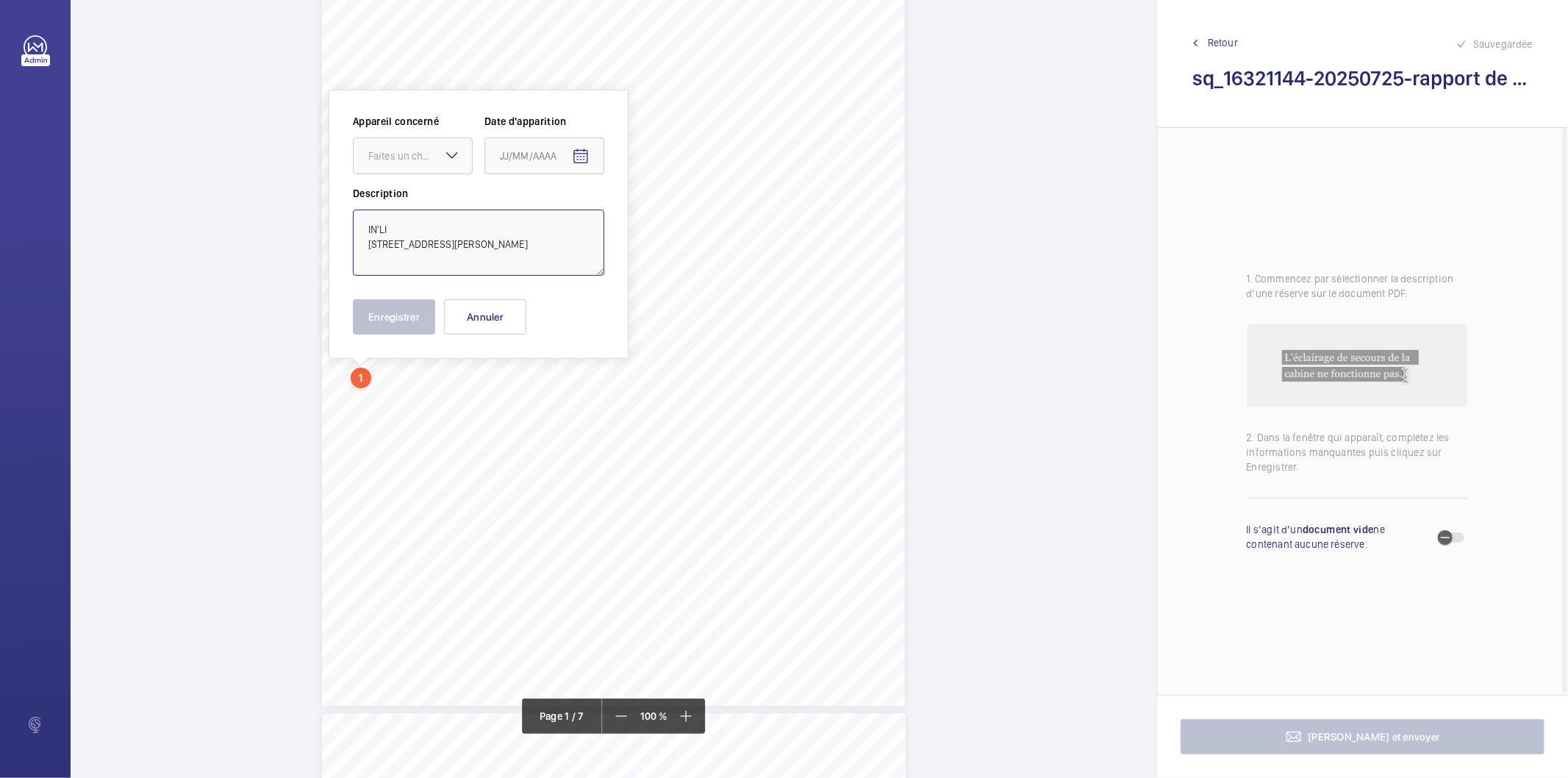
click at [431, 232] on textarea "IN'LI 12/14 RUE JOSEPH KOSMA 1/3 ALLEE SONATINE 75019 PARIS" at bounding box center [478, 242] width 251 height 67
type textarea "IN'LI 12/14 RUE JOSEPH KOSMA 1/3 ALLEE SONATINE 75019 PARIS"
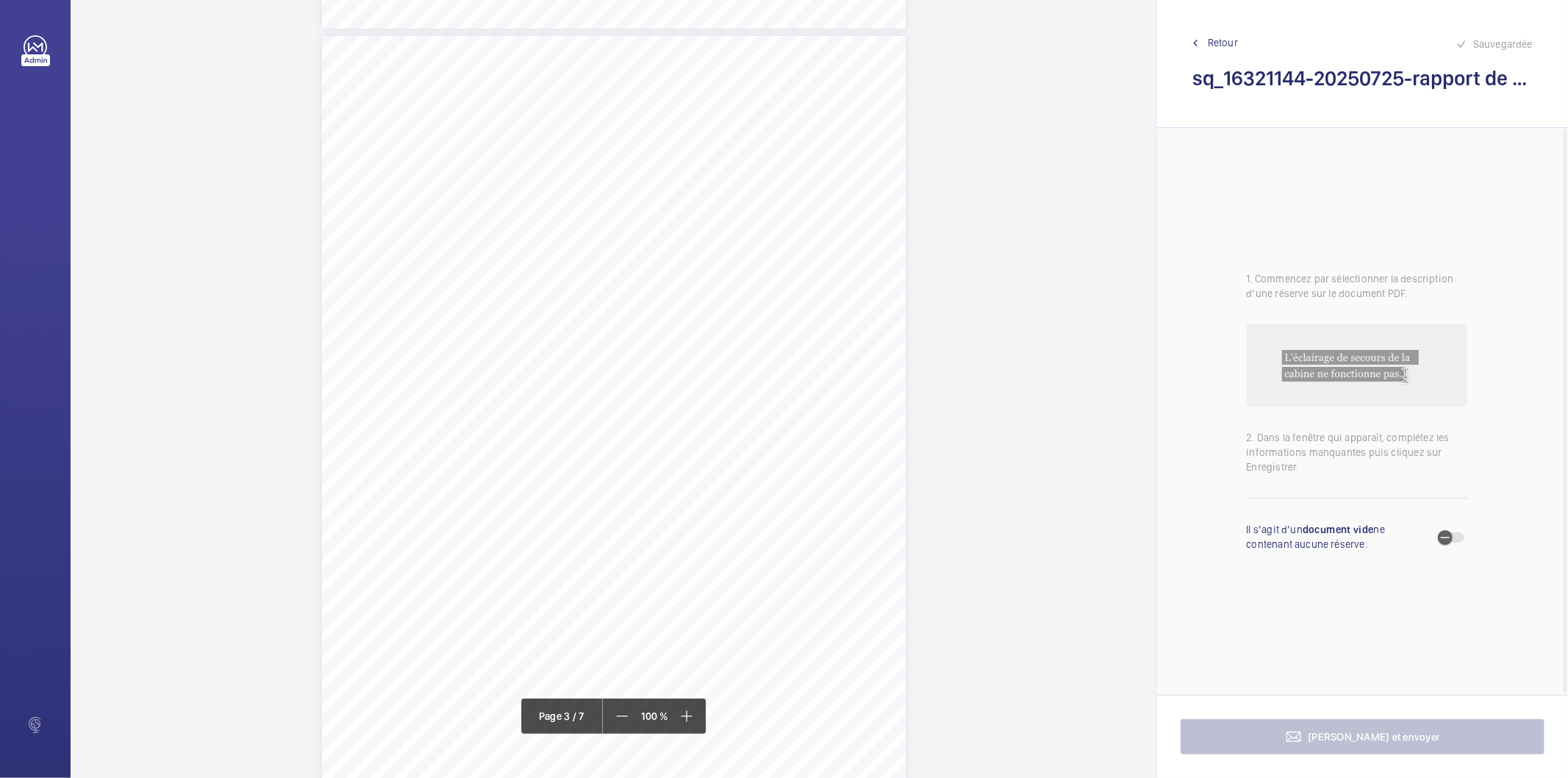
scroll to position [1939, 0]
drag, startPoint x: 669, startPoint y: 395, endPoint x: 709, endPoint y: 400, distance: 40.3
click at [709, 400] on div "Affaire n° : 2502206E0000059/37000 / N° du rapport : 206E0/25/5608 Lieu de véri…" at bounding box center [613, 161] width 584 height 825
click at [695, 402] on span "hors service" at bounding box center [692, 405] width 42 height 8
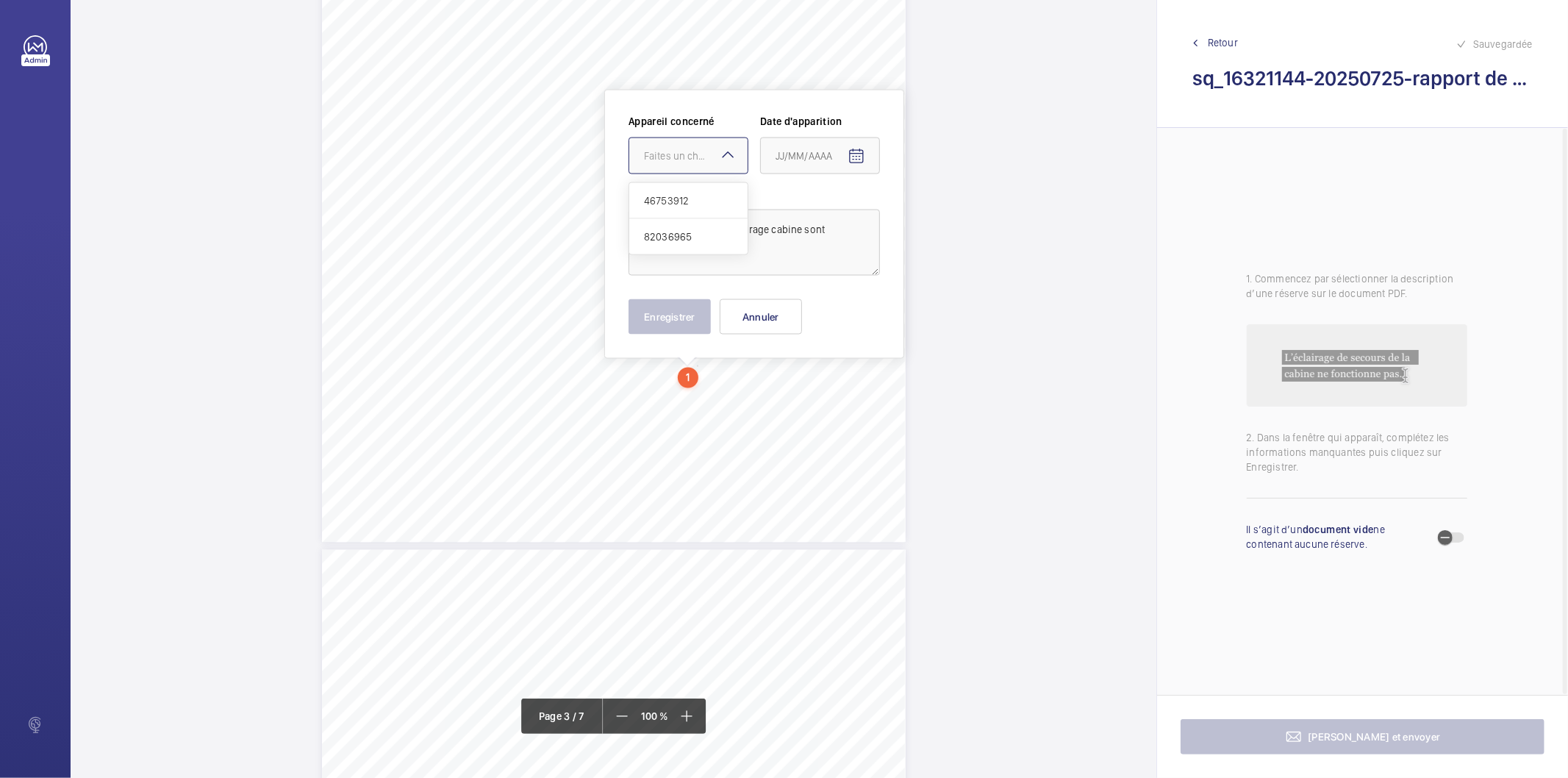
click at [707, 147] on div at bounding box center [688, 156] width 118 height 36
click at [673, 240] on span "82036965" at bounding box center [688, 237] width 89 height 15
click at [856, 164] on mat-icon "Open calendar" at bounding box center [856, 157] width 18 height 18
click at [929, 215] on span "Previous month" at bounding box center [930, 214] width 29 height 29
click at [781, 391] on span "28" at bounding box center [781, 393] width 26 height 26
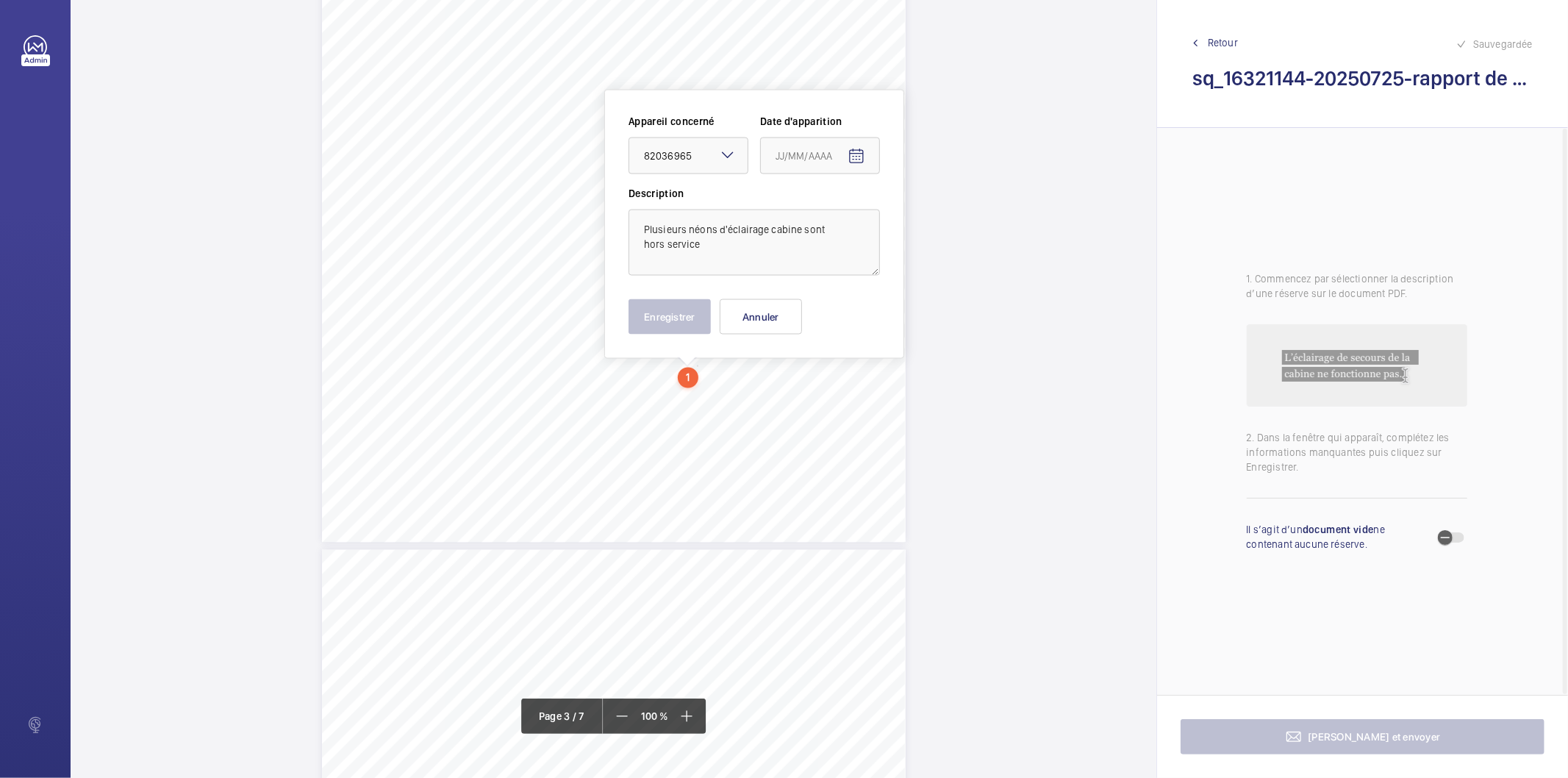
type input "[DATE]"
click at [659, 319] on button "Enregistrer" at bounding box center [669, 317] width 82 height 36
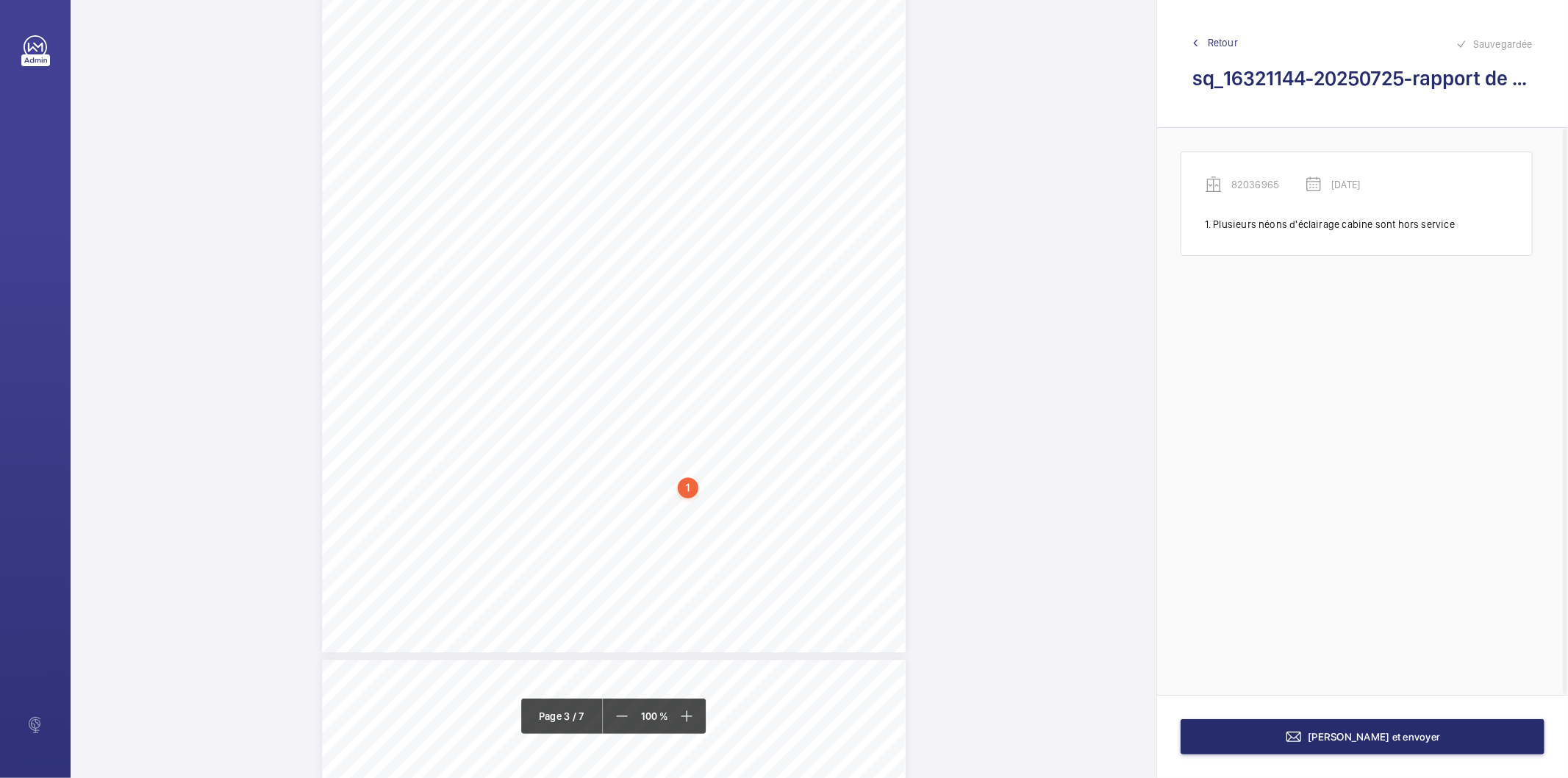
scroll to position [1888, 0]
drag, startPoint x: 670, startPoint y: 490, endPoint x: 714, endPoint y: 496, distance: 44.4
click at [714, 496] on div "Affaire n° : 2502206E0000059/37000 / N° du rapport : 206E0/25/5608 Lieu de véri…" at bounding box center [613, 213] width 584 height 825
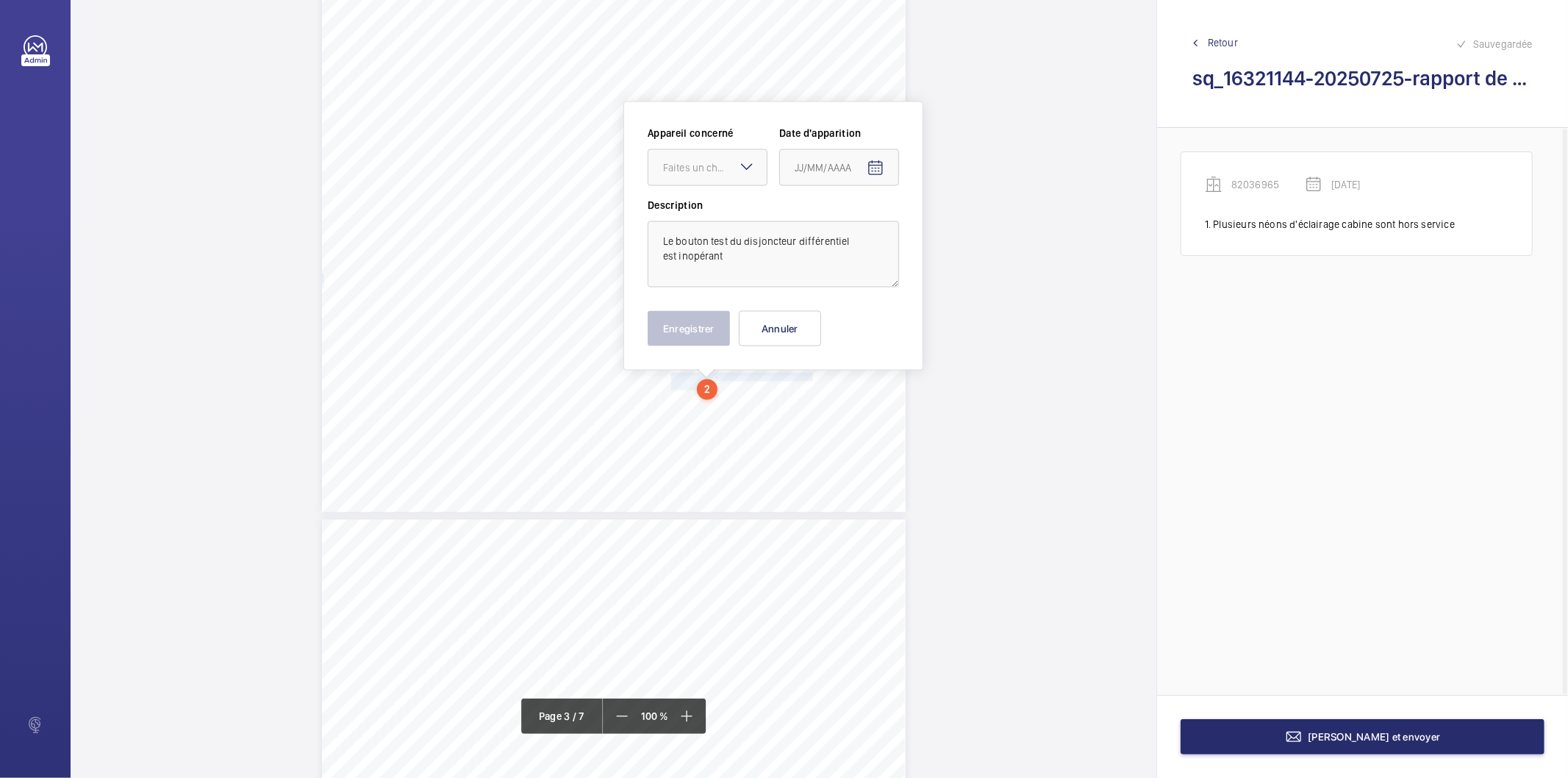
scroll to position [2011, 0]
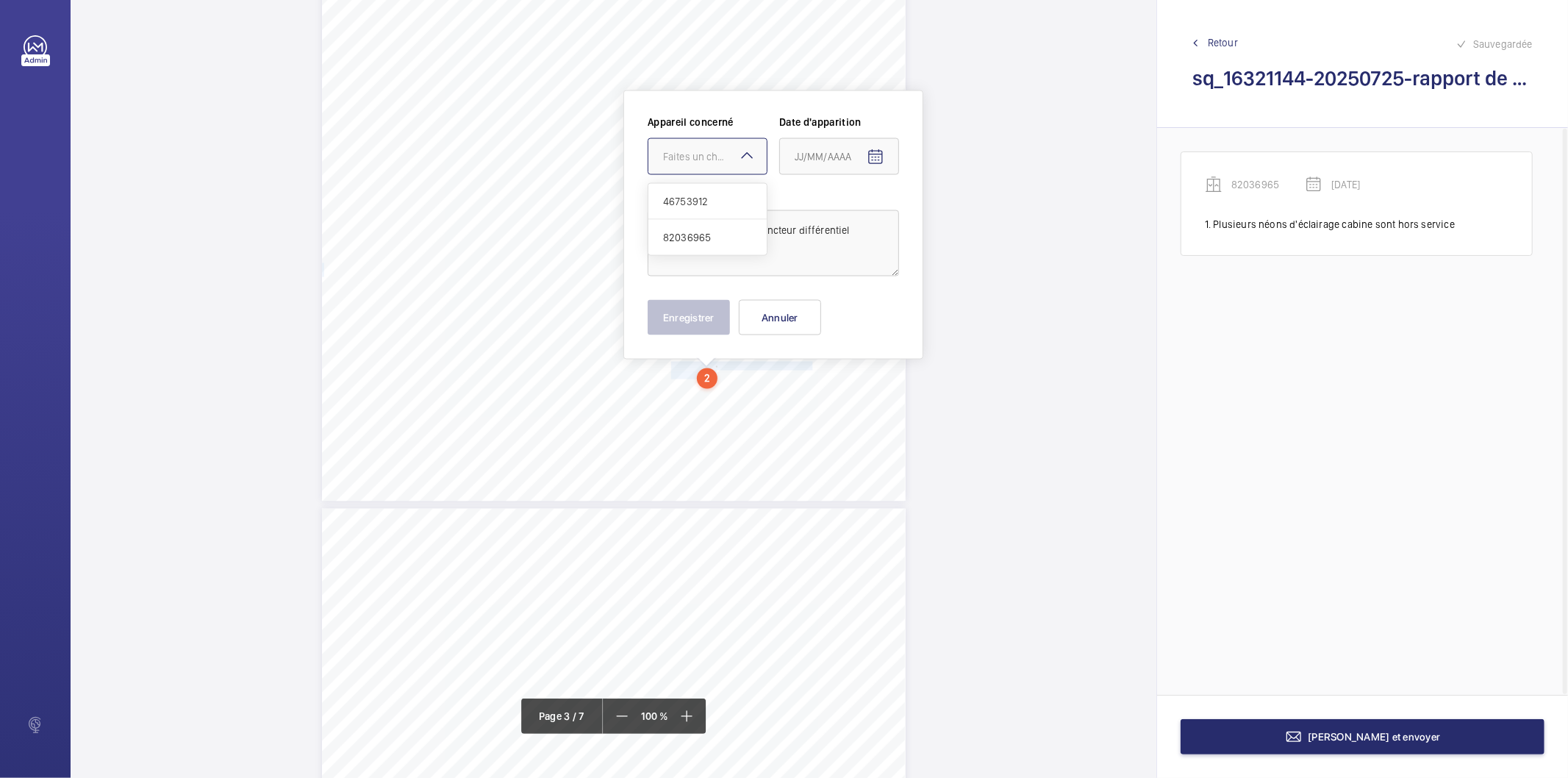
click at [685, 162] on div "Faites un choix" at bounding box center [714, 157] width 104 height 15
click at [672, 237] on span "82036965" at bounding box center [707, 237] width 89 height 15
click at [872, 162] on mat-icon "Open calendar" at bounding box center [875, 157] width 18 height 18
click at [849, 215] on icon "Choose month and year" at bounding box center [853, 217] width 7 height 4
click at [972, 412] on span "2025" at bounding box center [964, 407] width 46 height 26
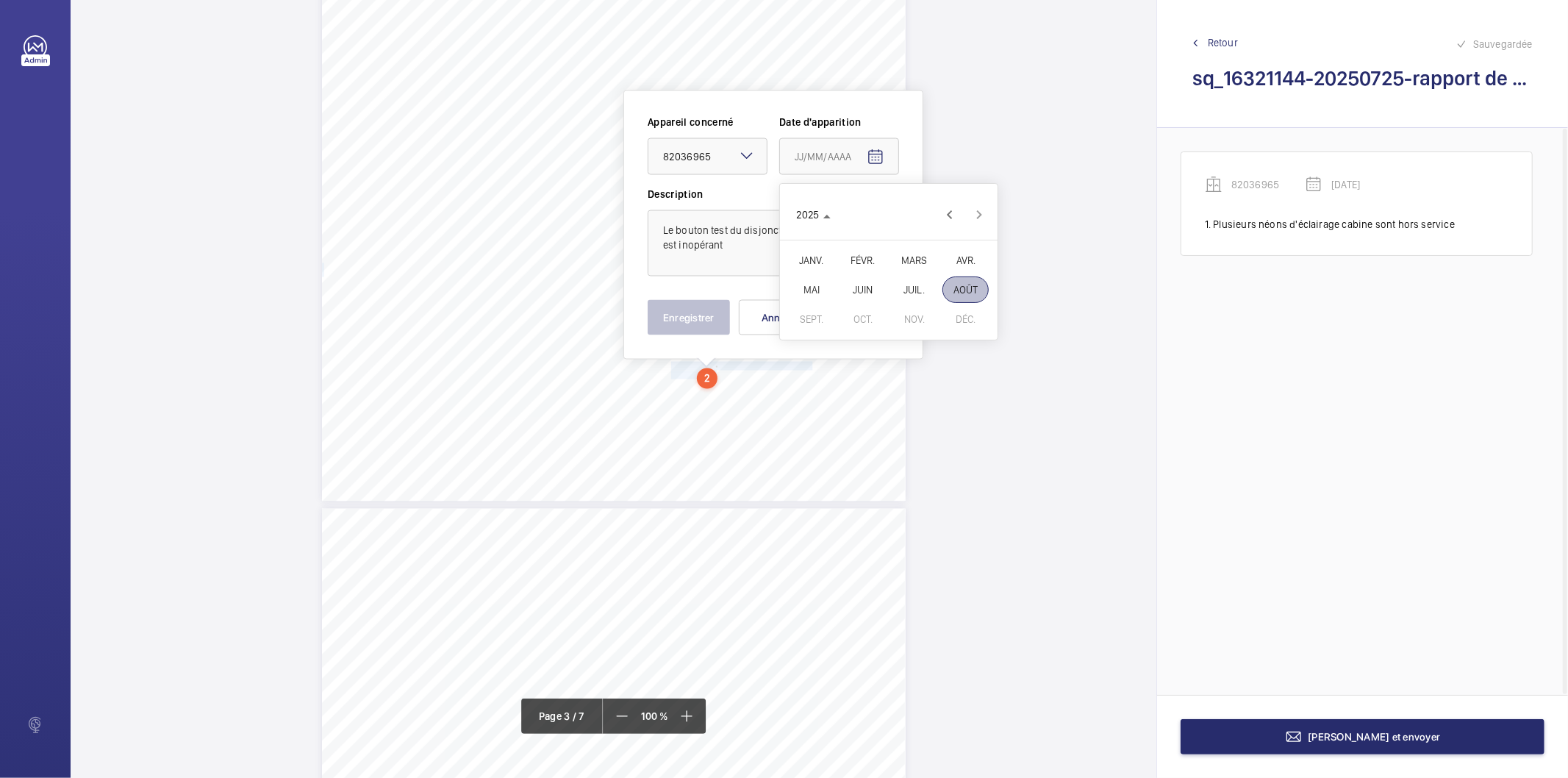
click at [907, 294] on span "JUIL." at bounding box center [913, 290] width 46 height 26
click at [803, 392] on span "28" at bounding box center [800, 393] width 26 height 26
type input "[DATE]"
click at [699, 315] on button "Enregistrer" at bounding box center [689, 318] width 82 height 36
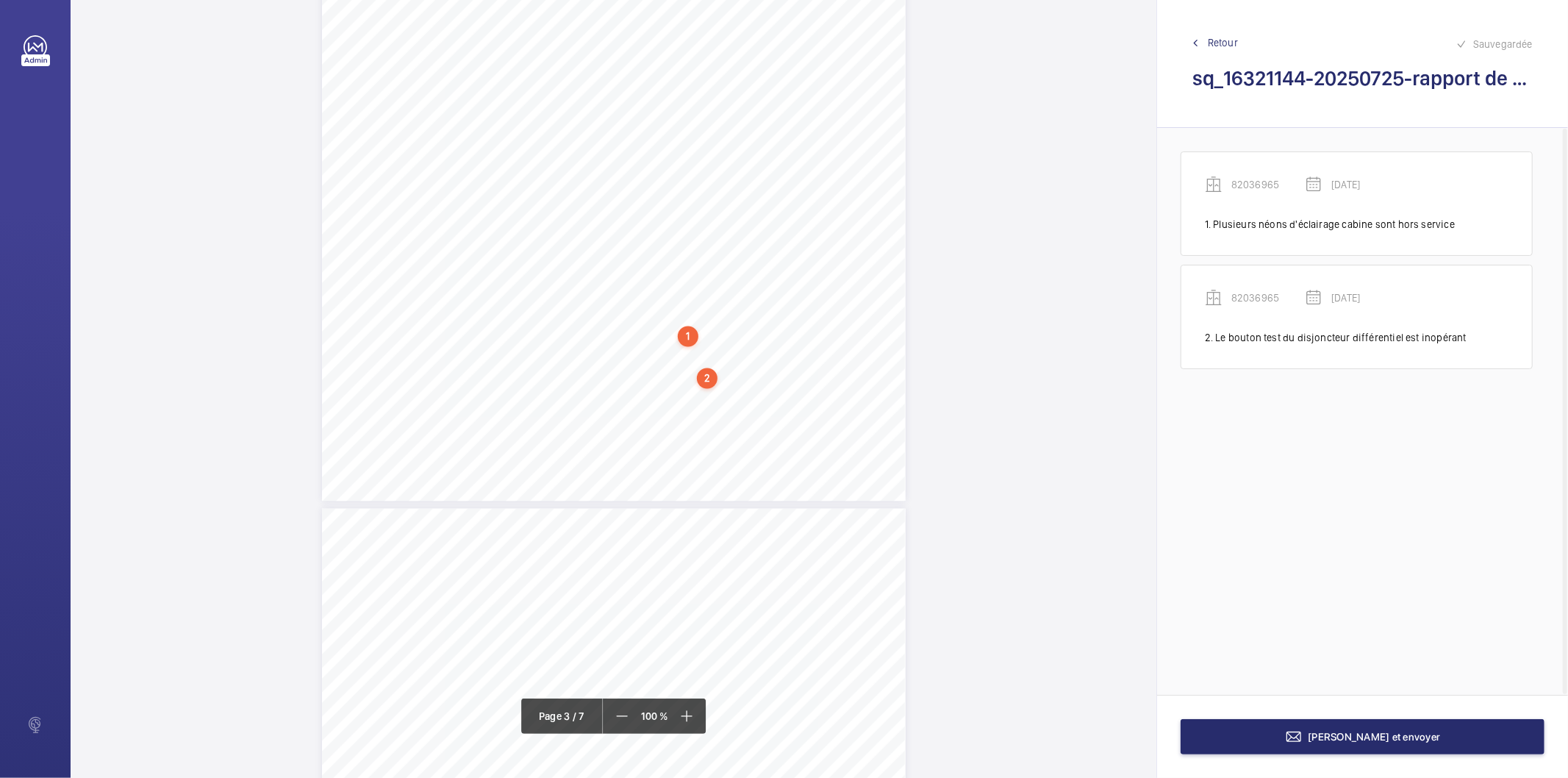
click at [707, 377] on div "2" at bounding box center [707, 379] width 21 height 21
click at [707, 377] on div at bounding box center [707, 374] width 21 height 10
click at [674, 273] on div "82036965" at bounding box center [710, 277] width 126 height 15
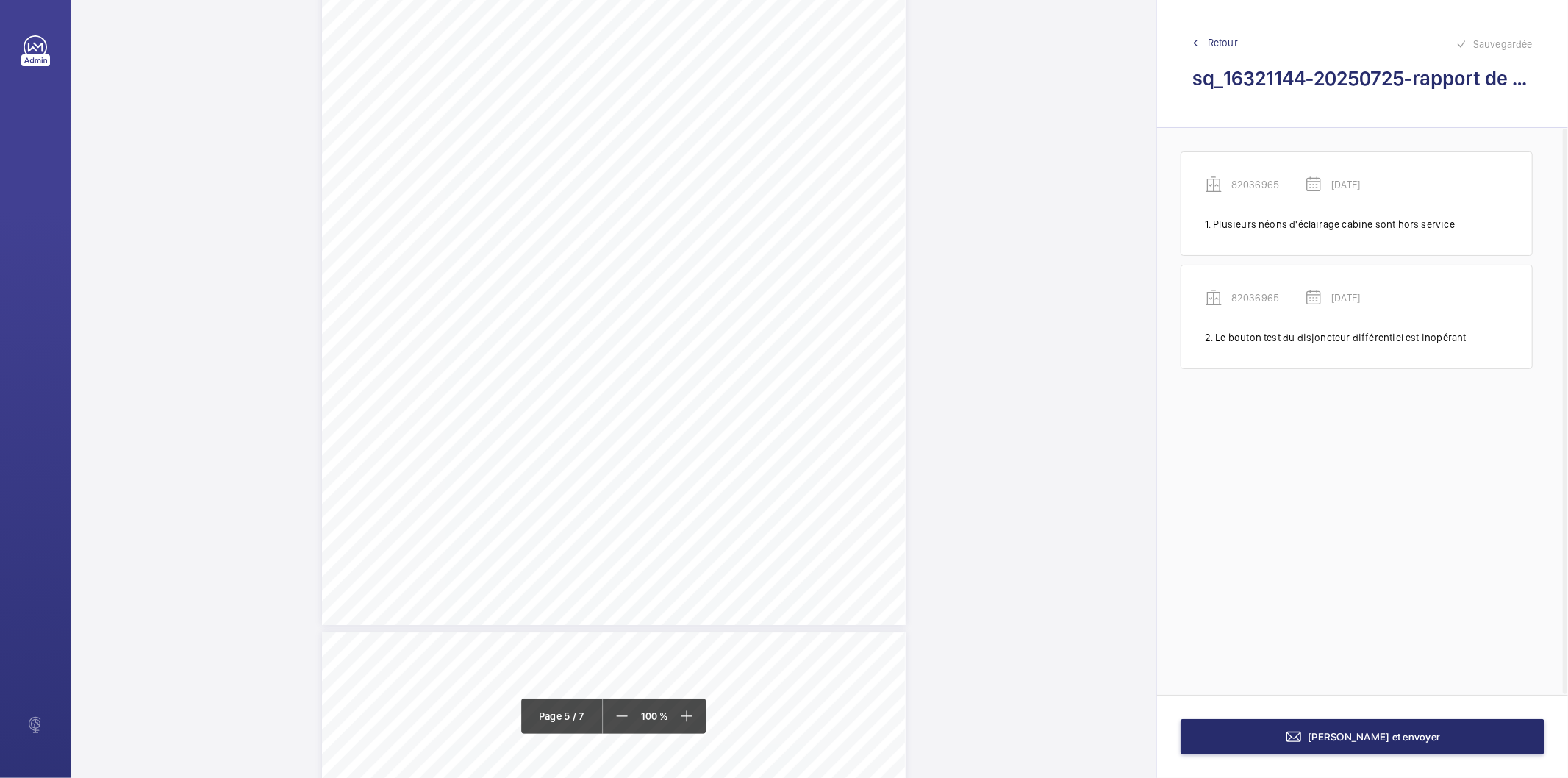
scroll to position [3470, 0]
drag, startPoint x: 669, startPoint y: 530, endPoint x: 802, endPoint y: 530, distance: 133.0
click at [802, 530] on span "Le dispositif d'éclairage est hors service" at bounding box center [739, 530] width 138 height 8
click at [798, 526] on span "Le dispositif d'éclairage est hors service" at bounding box center [739, 530] width 138 height 8
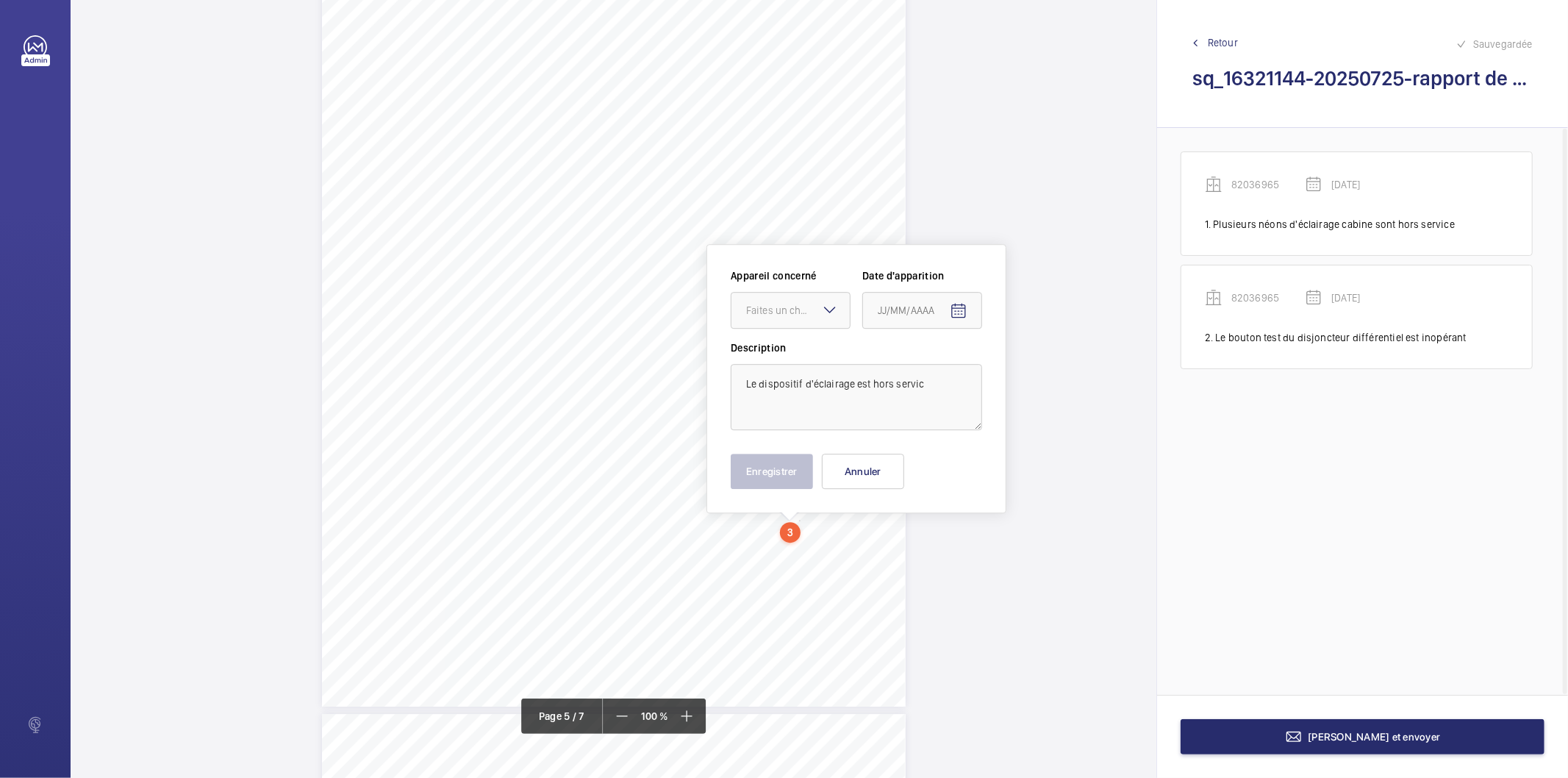
scroll to position [3625, 0]
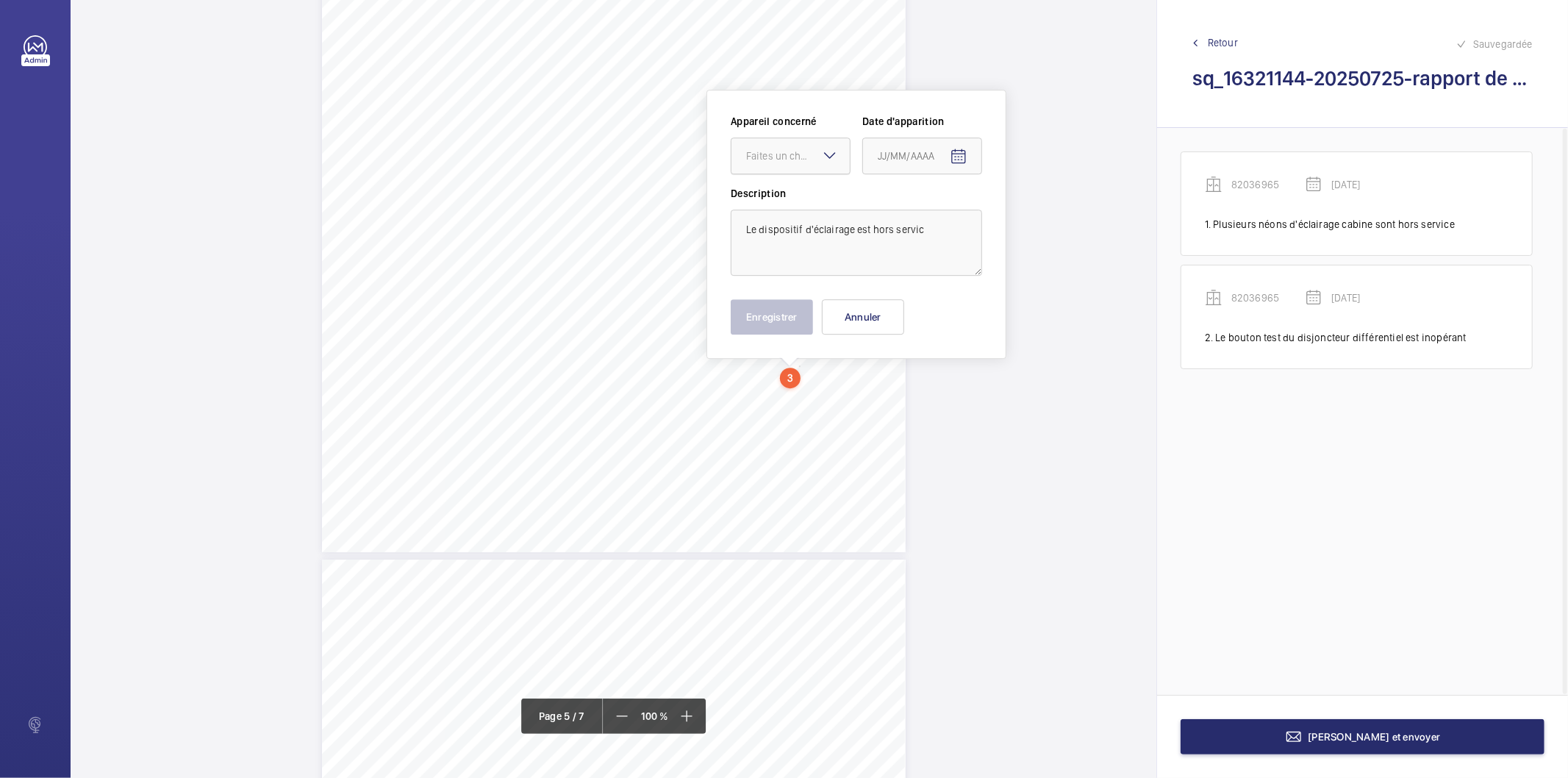
click at [789, 150] on div "Faites un choix" at bounding box center [798, 156] width 104 height 15
click at [781, 206] on span "46753912" at bounding box center [790, 201] width 89 height 15
click at [968, 159] on span "Open calendar" at bounding box center [959, 157] width 36 height 36
click at [937, 217] on span "AOÛT 2025" at bounding box center [908, 215] width 61 height 12
click at [956, 153] on div at bounding box center [784, 389] width 1568 height 778
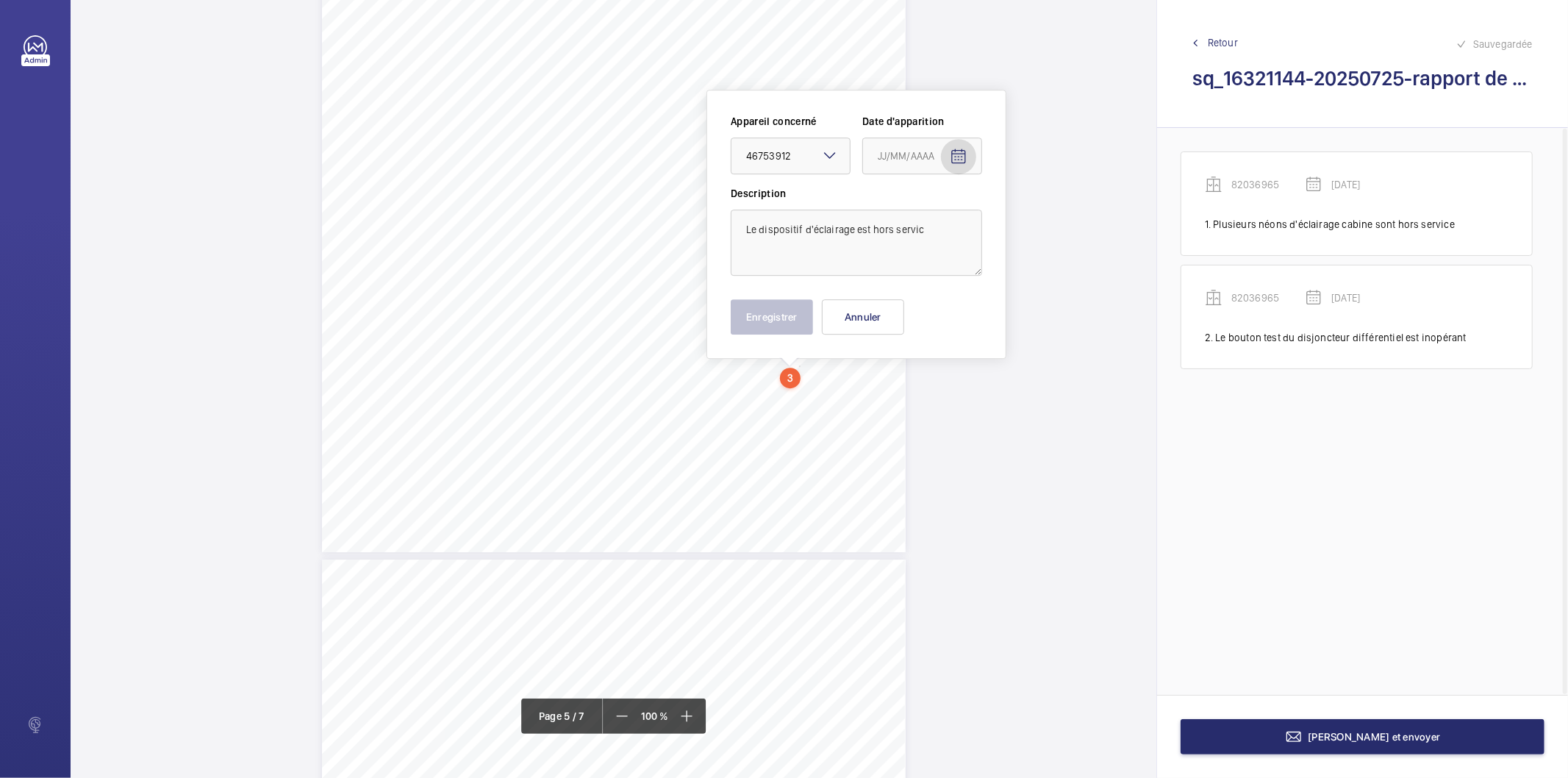
click at [959, 153] on mat-icon "Open calendar" at bounding box center [958, 157] width 18 height 18
drag, startPoint x: 1029, startPoint y: 217, endPoint x: 1013, endPoint y: 233, distance: 22.6
click at [1030, 215] on span "Previous month" at bounding box center [1032, 214] width 29 height 29
click at [890, 392] on span "28" at bounding box center [883, 393] width 26 height 26
type input "[DATE]"
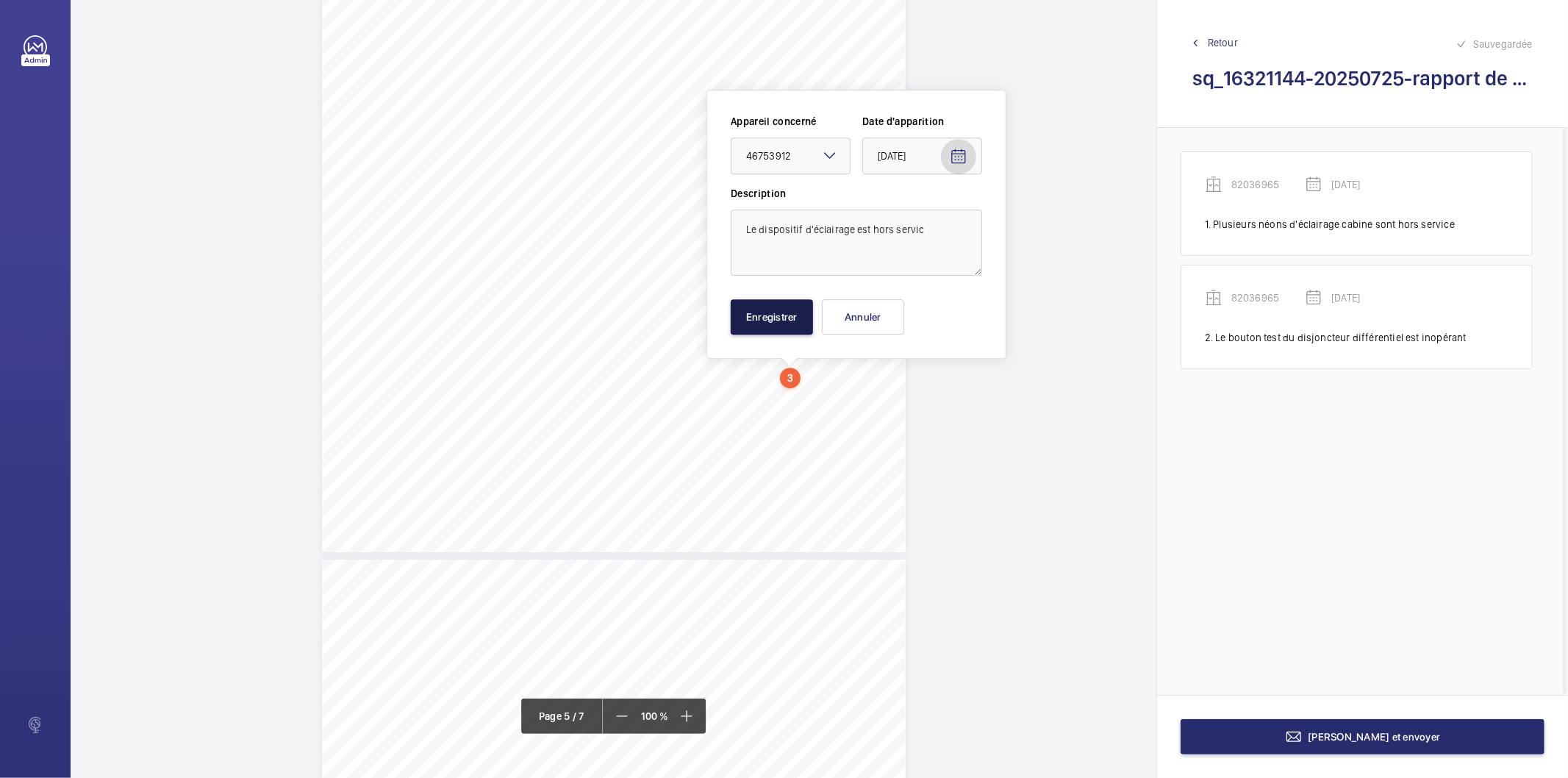
click at [797, 319] on button "Enregistrer" at bounding box center [771, 317] width 82 height 36
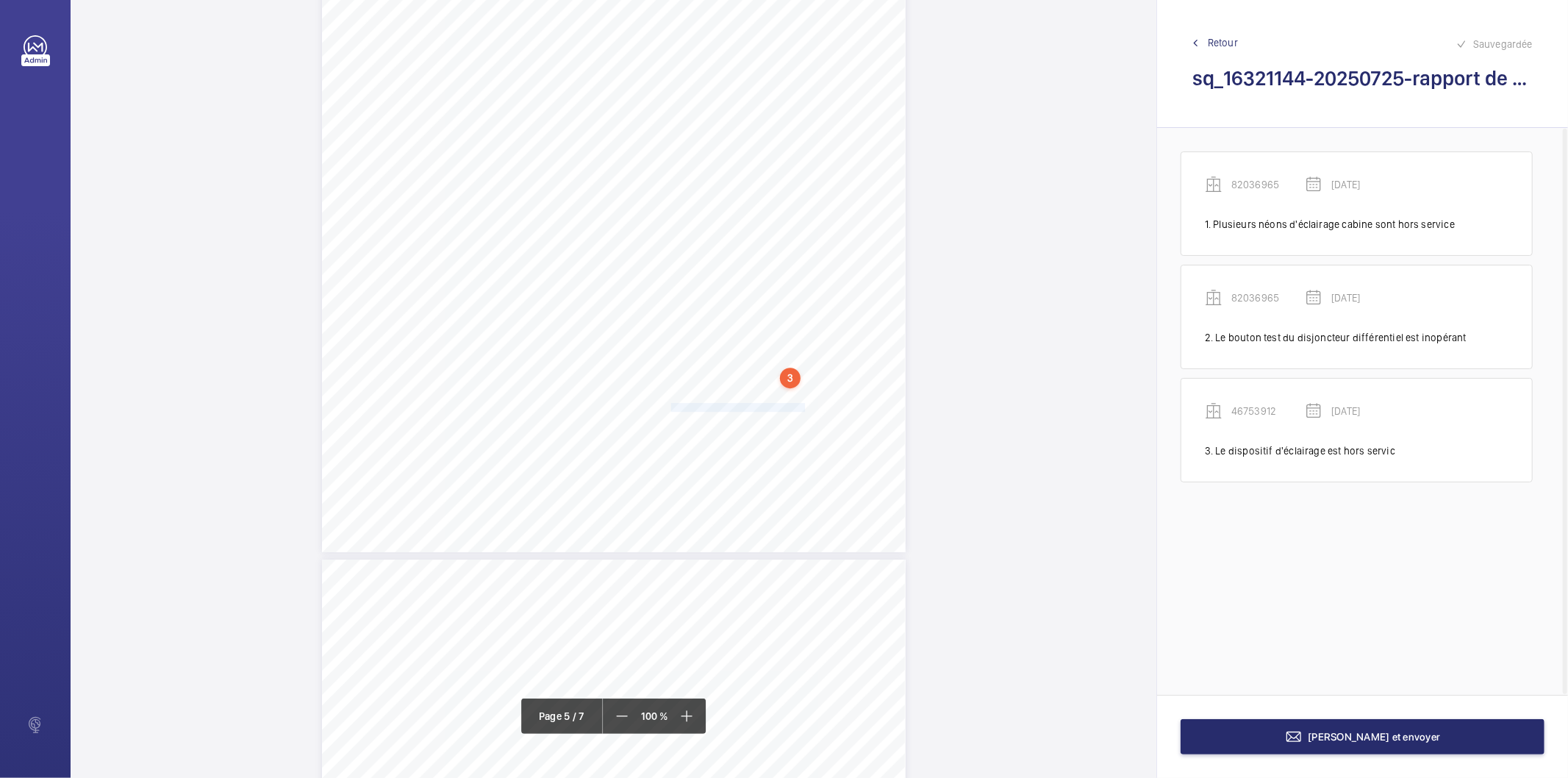
drag, startPoint x: 669, startPoint y: 407, endPoint x: 804, endPoint y: 410, distance: 135.0
click at [804, 410] on span "Le dispositif d'éclairage est hors service" at bounding box center [739, 407] width 138 height 8
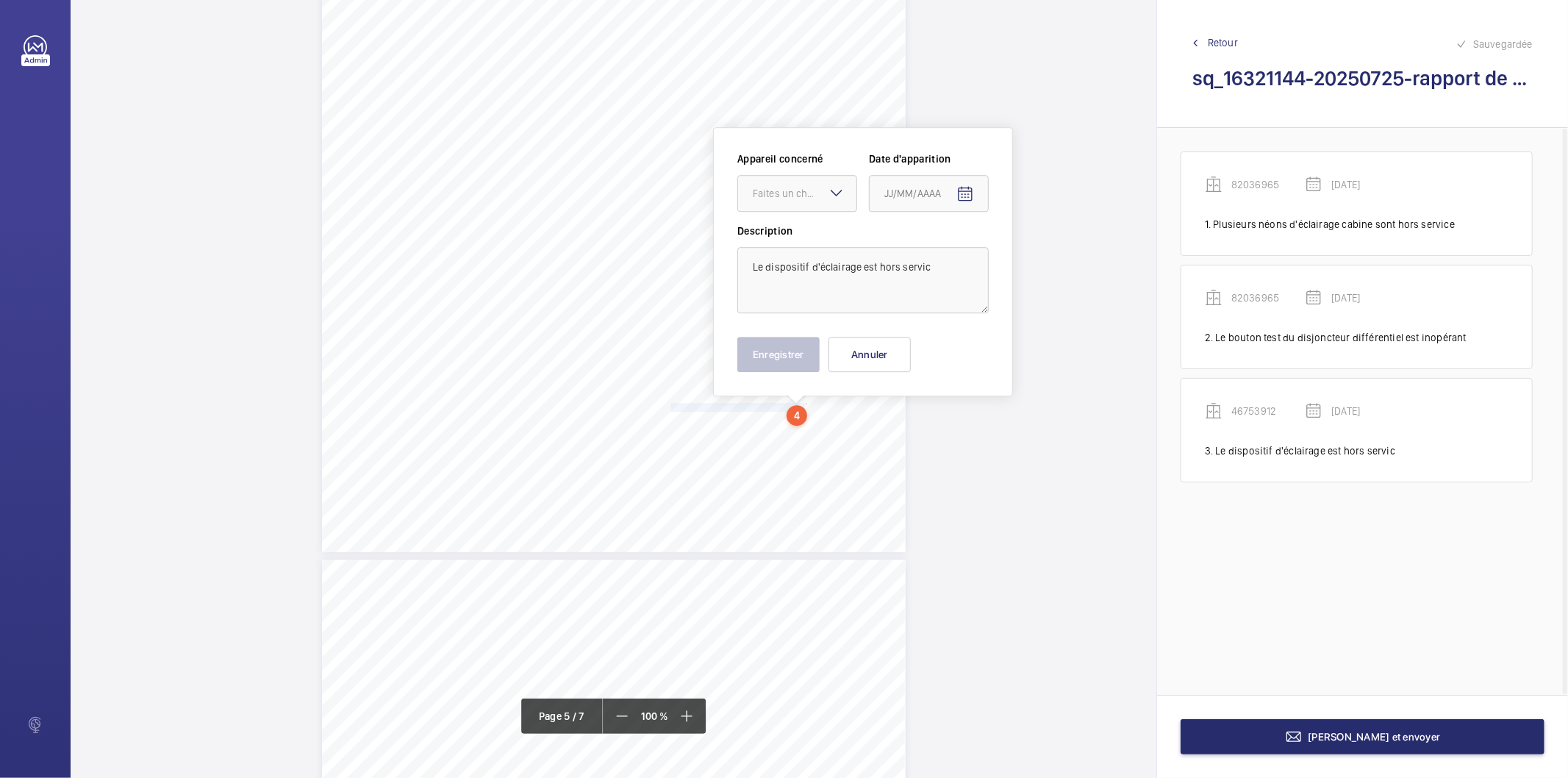
scroll to position [3662, 0]
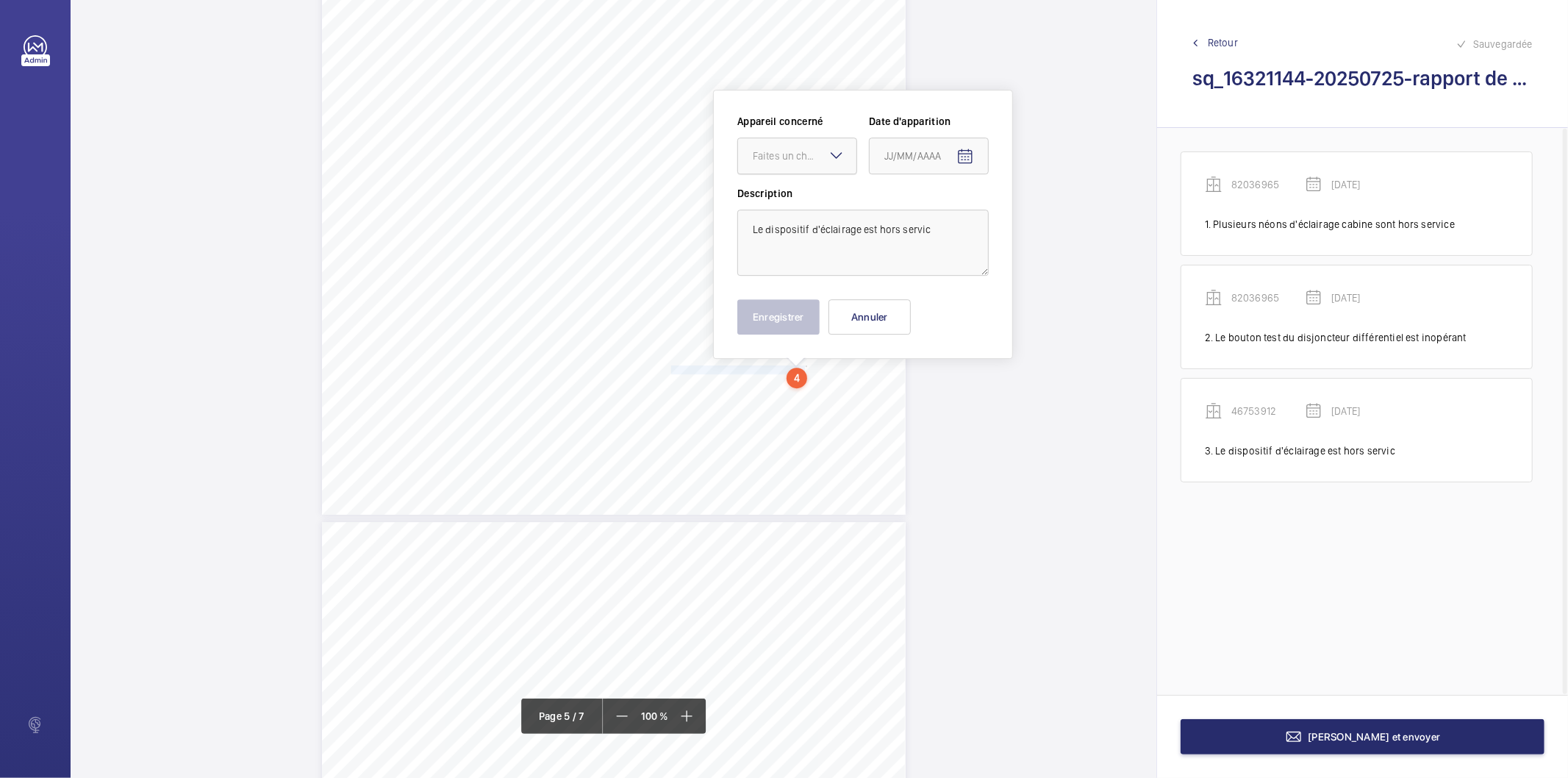
click at [812, 162] on div "Faites un choix" at bounding box center [797, 156] width 118 height 15
click at [781, 200] on span "46753912" at bounding box center [797, 201] width 89 height 15
click at [962, 162] on mat-icon "Open calendar" at bounding box center [964, 157] width 18 height 18
click at [1034, 217] on span "Previous month" at bounding box center [1038, 214] width 29 height 29
click at [893, 393] on span "28" at bounding box center [889, 393] width 26 height 26
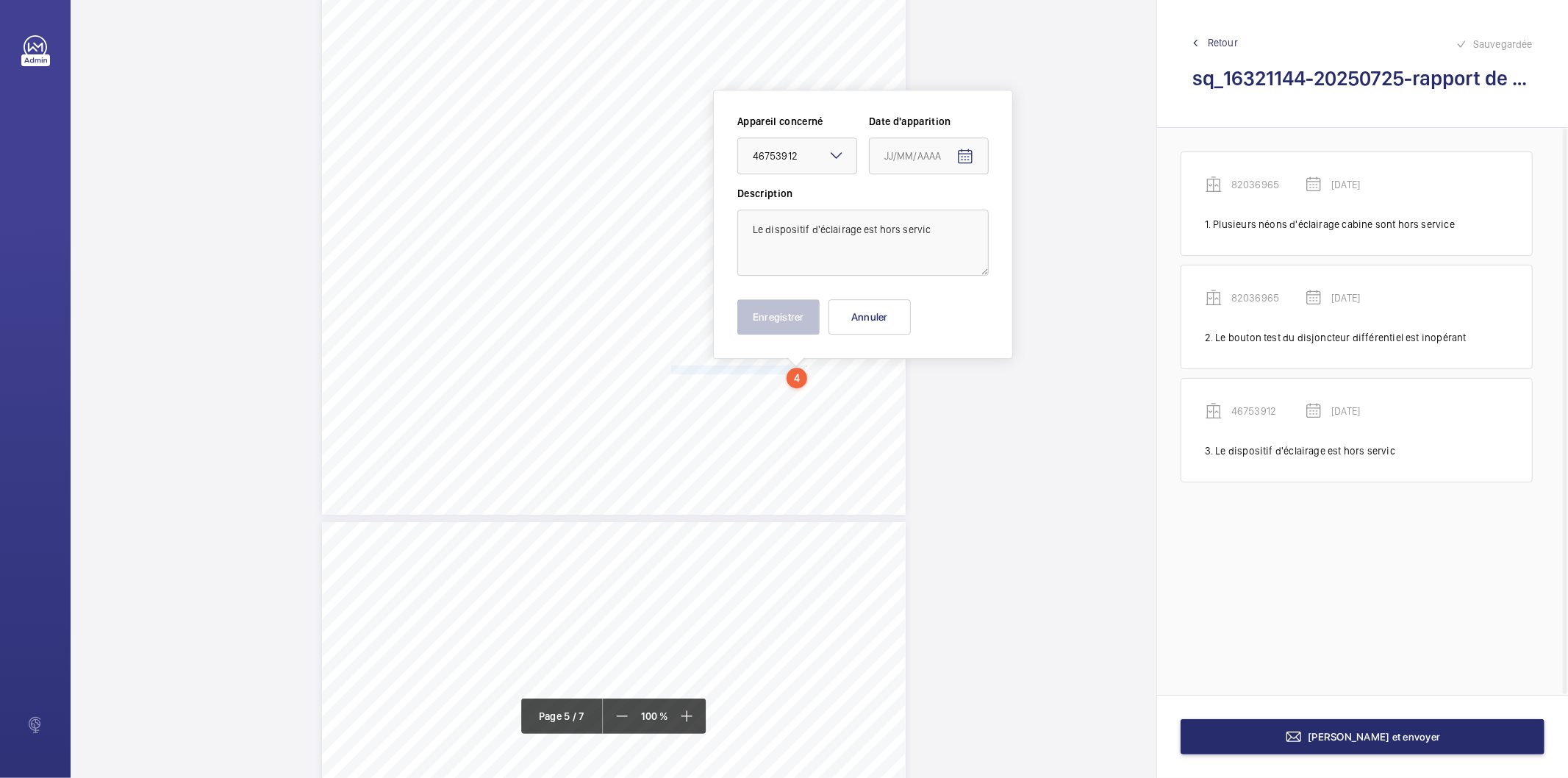
type input "[DATE]"
click at [927, 236] on textarea "Le dispositif d'éclairage est hors servic" at bounding box center [863, 242] width 251 height 67
type textarea "Le dispositif d'éclairage est hors service"
click at [792, 319] on button "Enregistrer" at bounding box center [779, 317] width 82 height 36
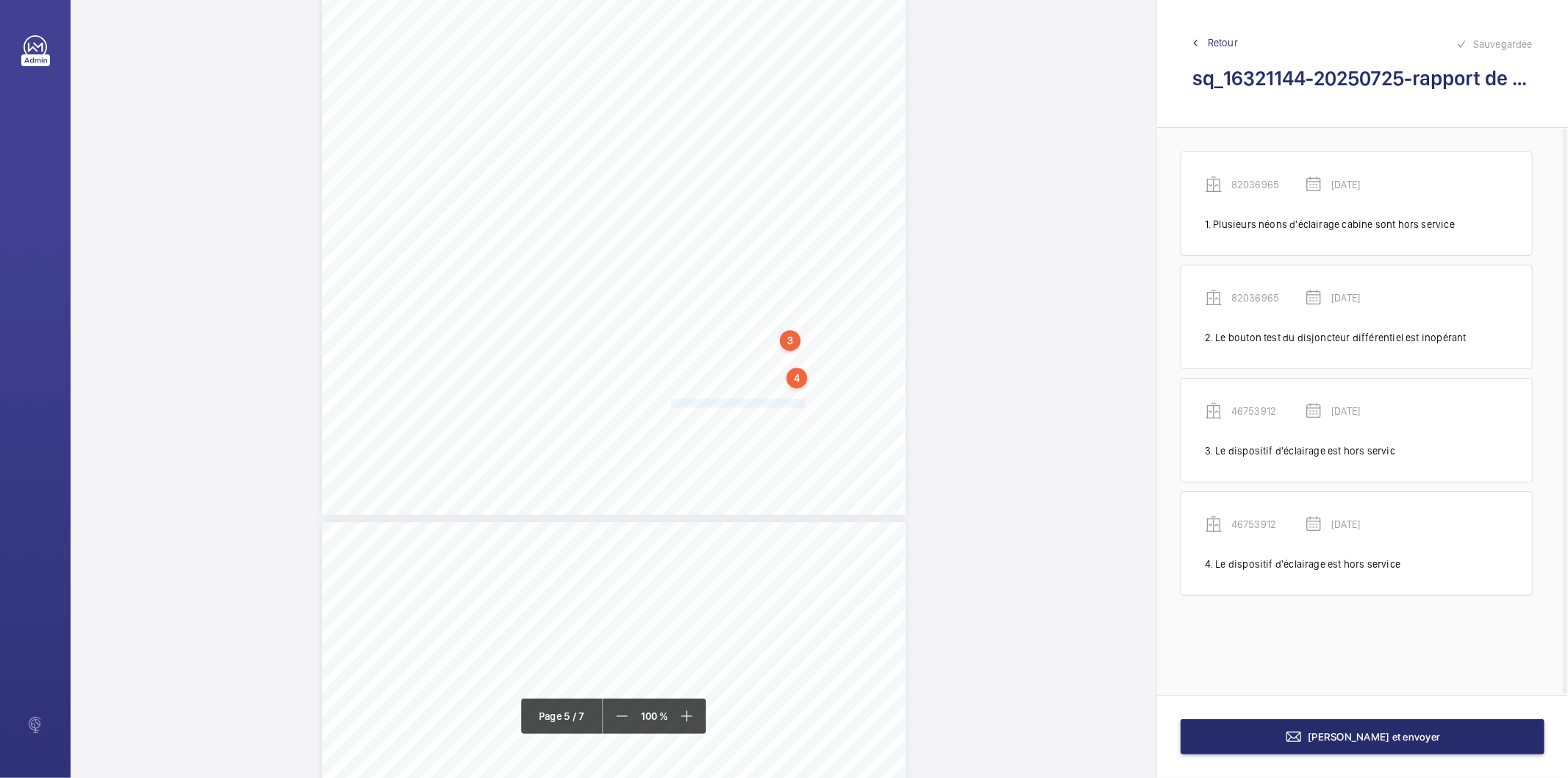
drag, startPoint x: 669, startPoint y: 401, endPoint x: 802, endPoint y: 402, distance: 133.0
click at [802, 402] on span "Le dispositif d'éclairage est hors service" at bounding box center [739, 403] width 138 height 8
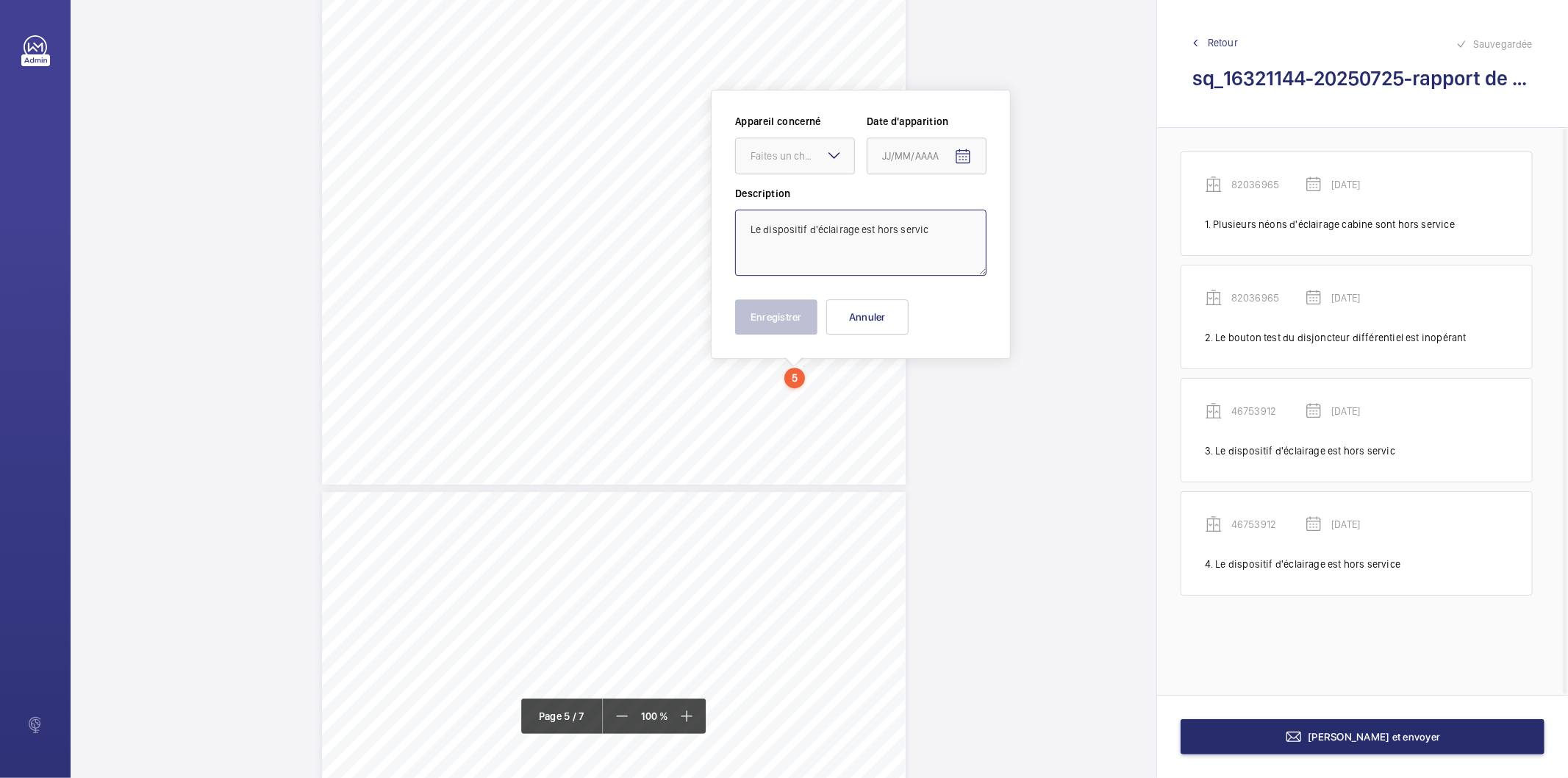
click at [951, 236] on textarea "Le dispositif d'éclairage est hors servic" at bounding box center [860, 242] width 251 height 67
drag, startPoint x: 817, startPoint y: 153, endPoint x: 815, endPoint y: 167, distance: 14.1
click at [819, 152] on div "Faites un choix" at bounding box center [802, 156] width 104 height 15
click at [799, 209] on div "46753912" at bounding box center [795, 201] width 118 height 36
type textarea "Le dispositif d'éclairage est hors service"
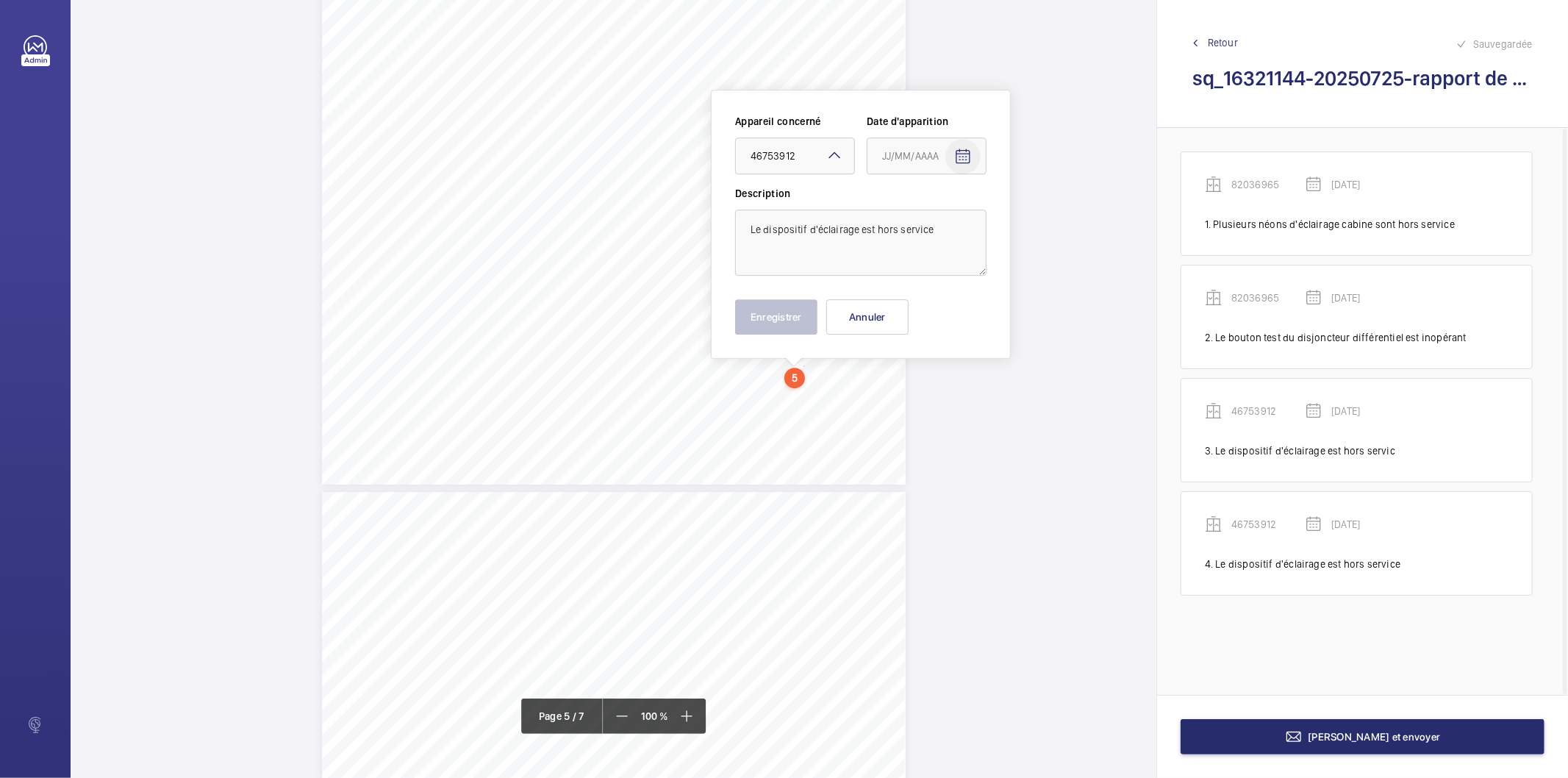
click at [959, 159] on mat-icon "Open calendar" at bounding box center [963, 157] width 18 height 18
drag, startPoint x: 1030, startPoint y: 215, endPoint x: 996, endPoint y: 254, distance: 51.7
click at [1029, 215] on span "Previous month" at bounding box center [1037, 214] width 29 height 29
click at [887, 394] on span "28" at bounding box center [888, 393] width 26 height 26
type input "[DATE]"
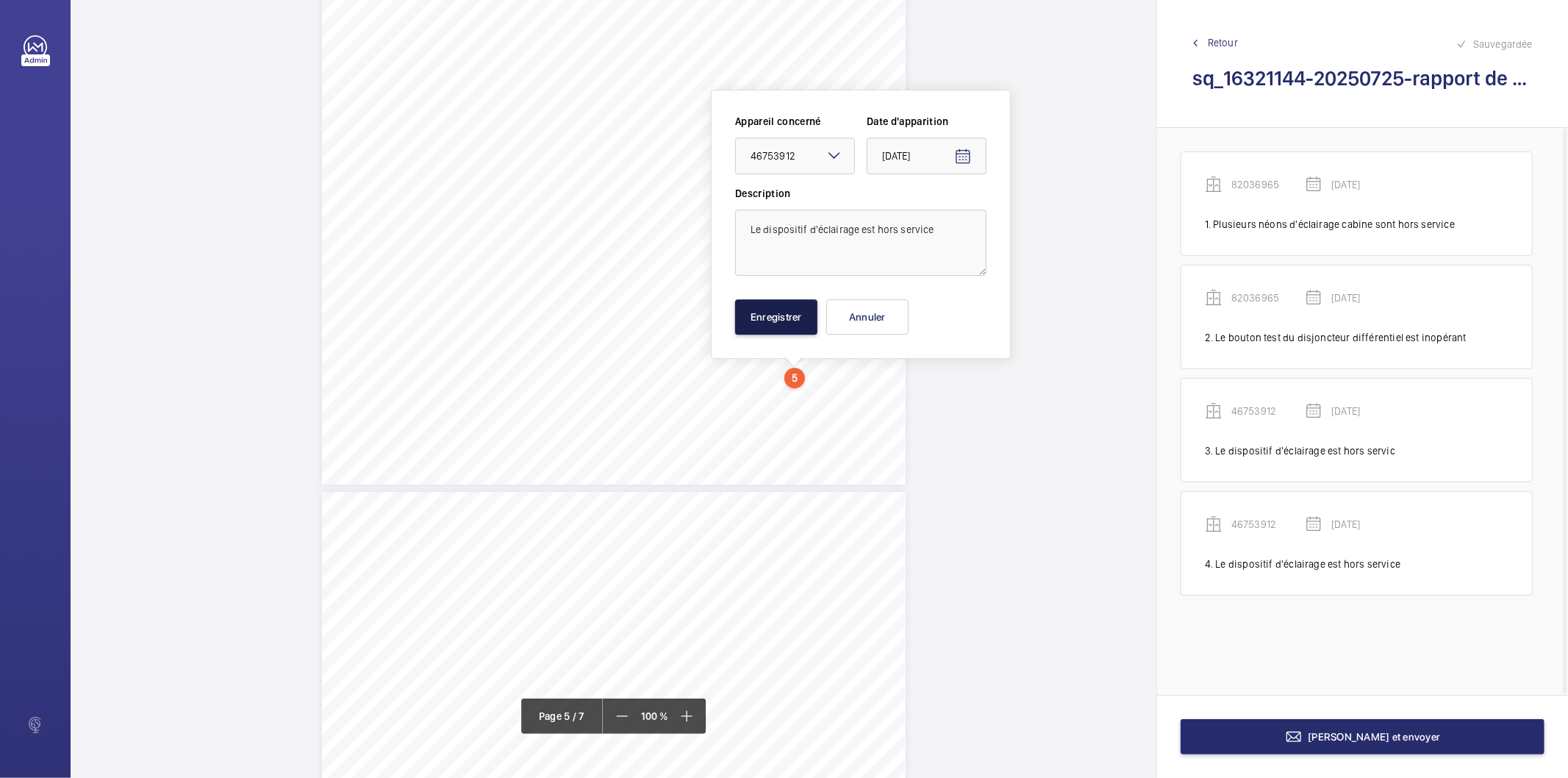
click at [782, 320] on button "Enregistrer" at bounding box center [776, 317] width 82 height 36
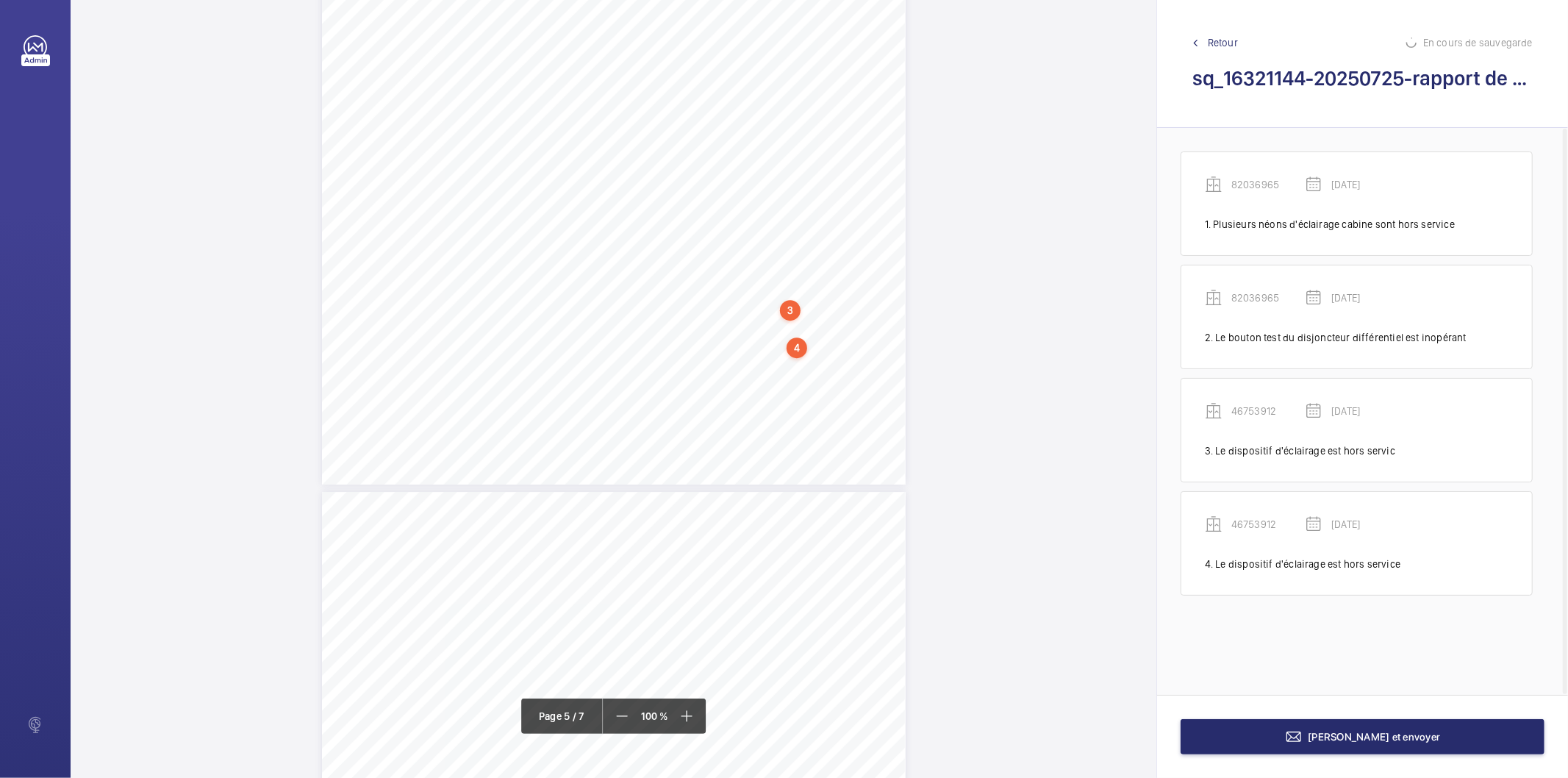
scroll to position [37, 0]
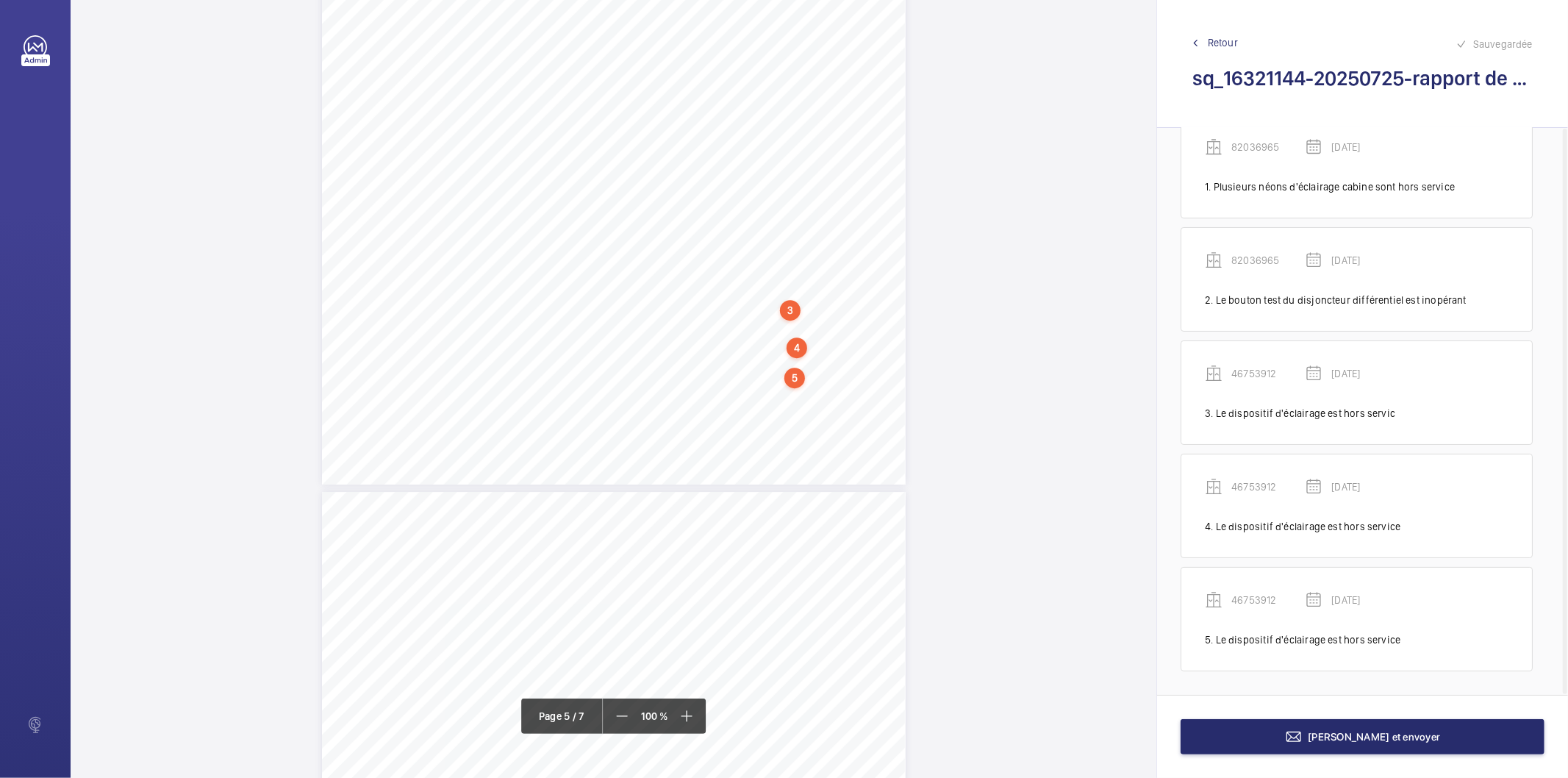
click at [788, 379] on div "5" at bounding box center [795, 378] width 21 height 21
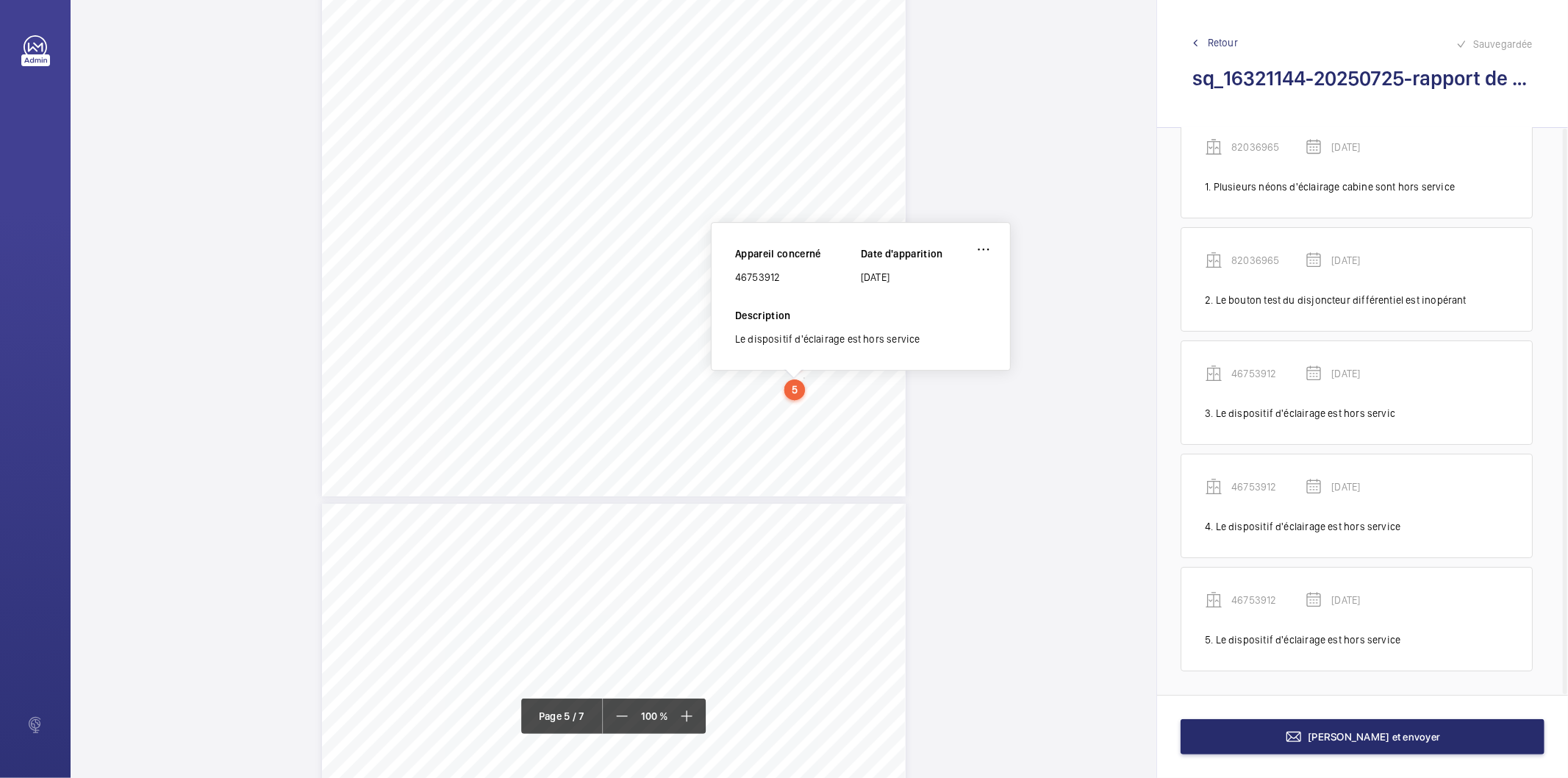
click at [767, 277] on div "46753912" at bounding box center [798, 277] width 126 height 15
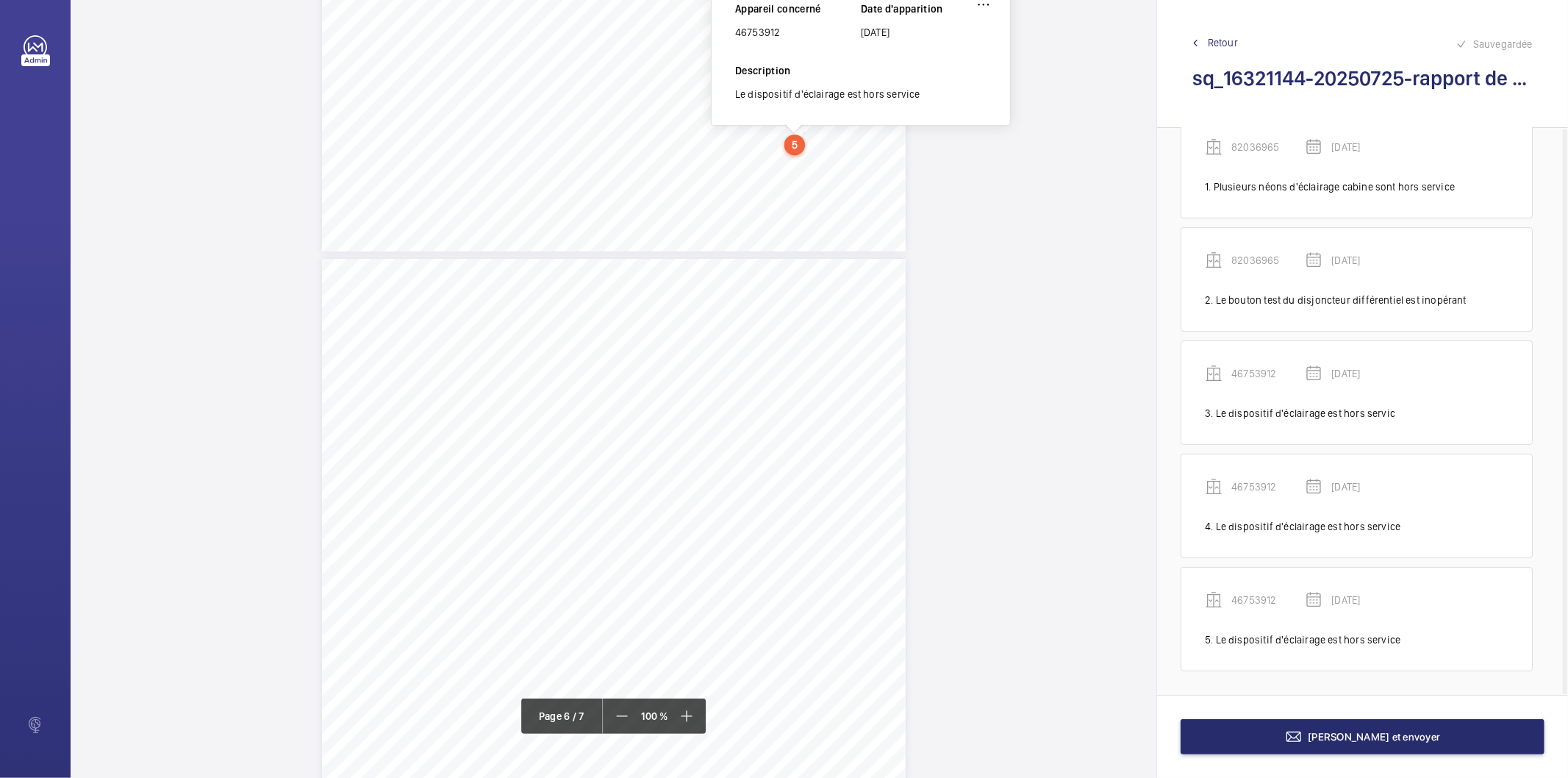
scroll to position [3926, 0]
drag, startPoint x: 669, startPoint y: 421, endPoint x: 713, endPoint y: 427, distance: 44.4
click at [707, 427] on div "Affaire n° : 2502206E0000059/37000 / N° du rapport : 206E0/25/5608 Lieu de véri…" at bounding box center [613, 670] width 584 height 825
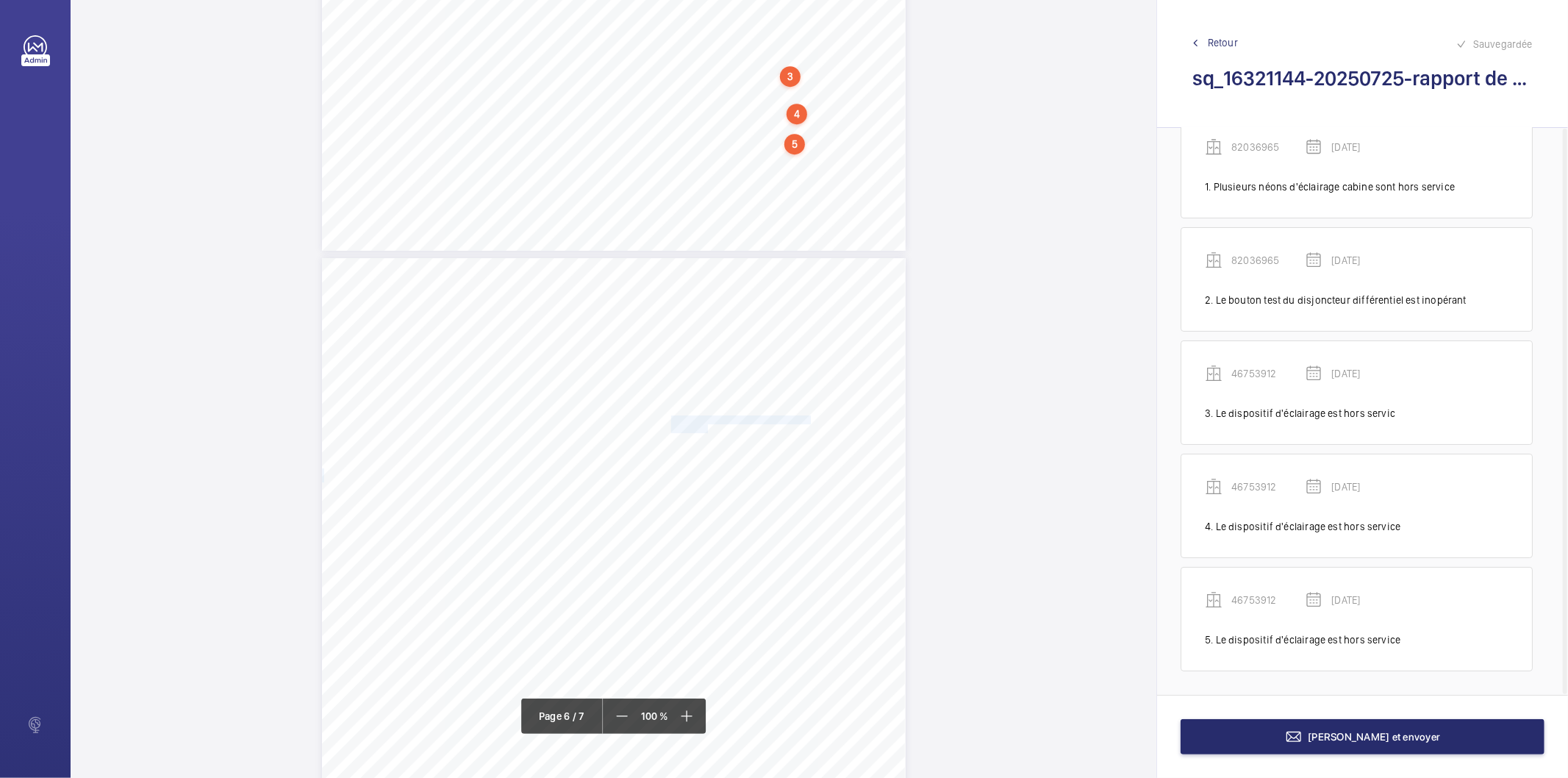
click at [703, 425] on span "inopérante." at bounding box center [691, 428] width 39 height 8
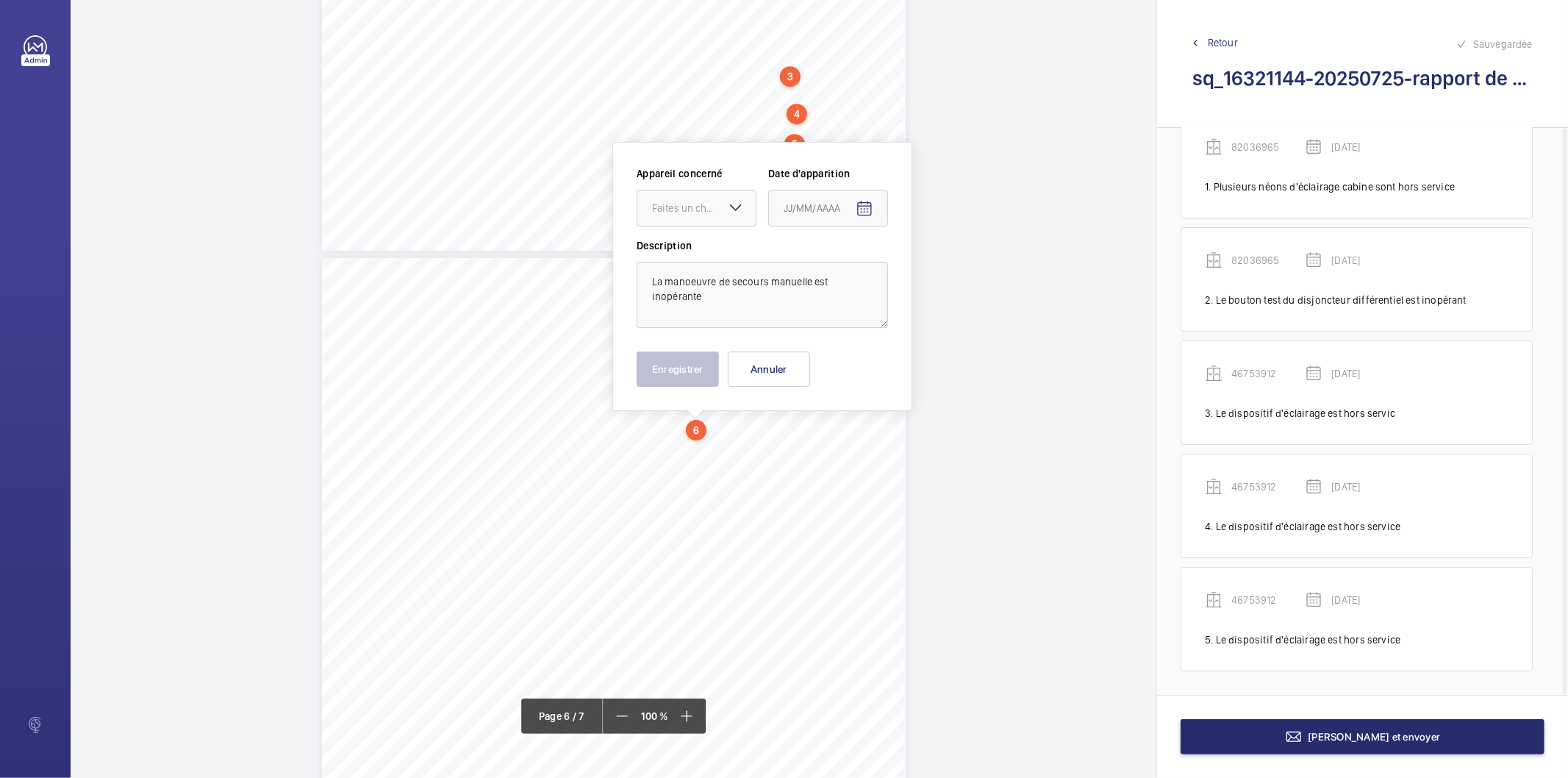
scroll to position [3978, 0]
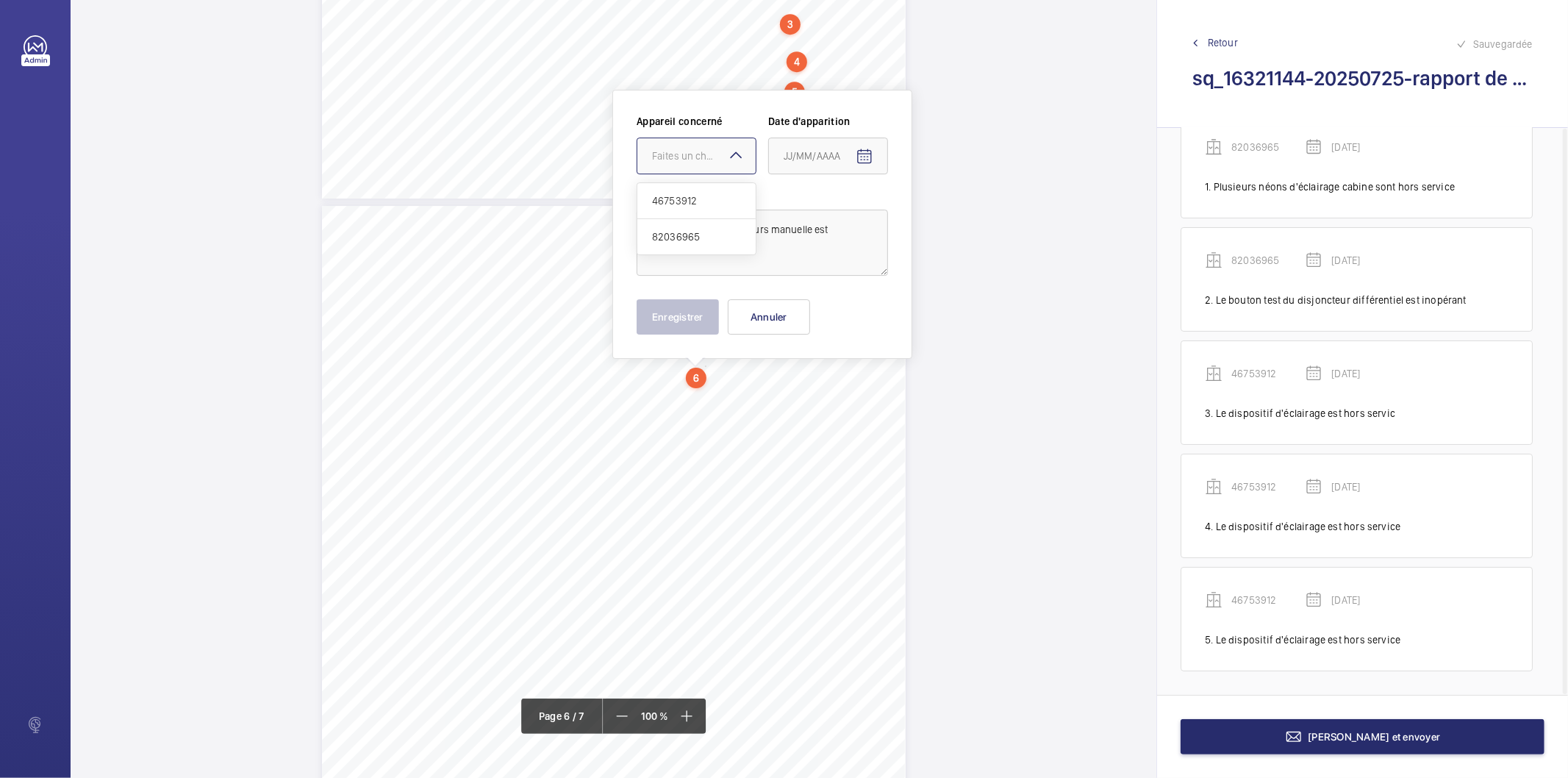
click at [724, 162] on div "Faites un choix" at bounding box center [704, 156] width 104 height 15
click at [735, 194] on span "46753912" at bounding box center [696, 201] width 89 height 15
click at [857, 162] on mat-icon "Open calendar" at bounding box center [864, 157] width 18 height 18
click at [934, 216] on span "Previous month" at bounding box center [938, 214] width 29 height 29
click at [789, 396] on span "28" at bounding box center [789, 393] width 26 height 26
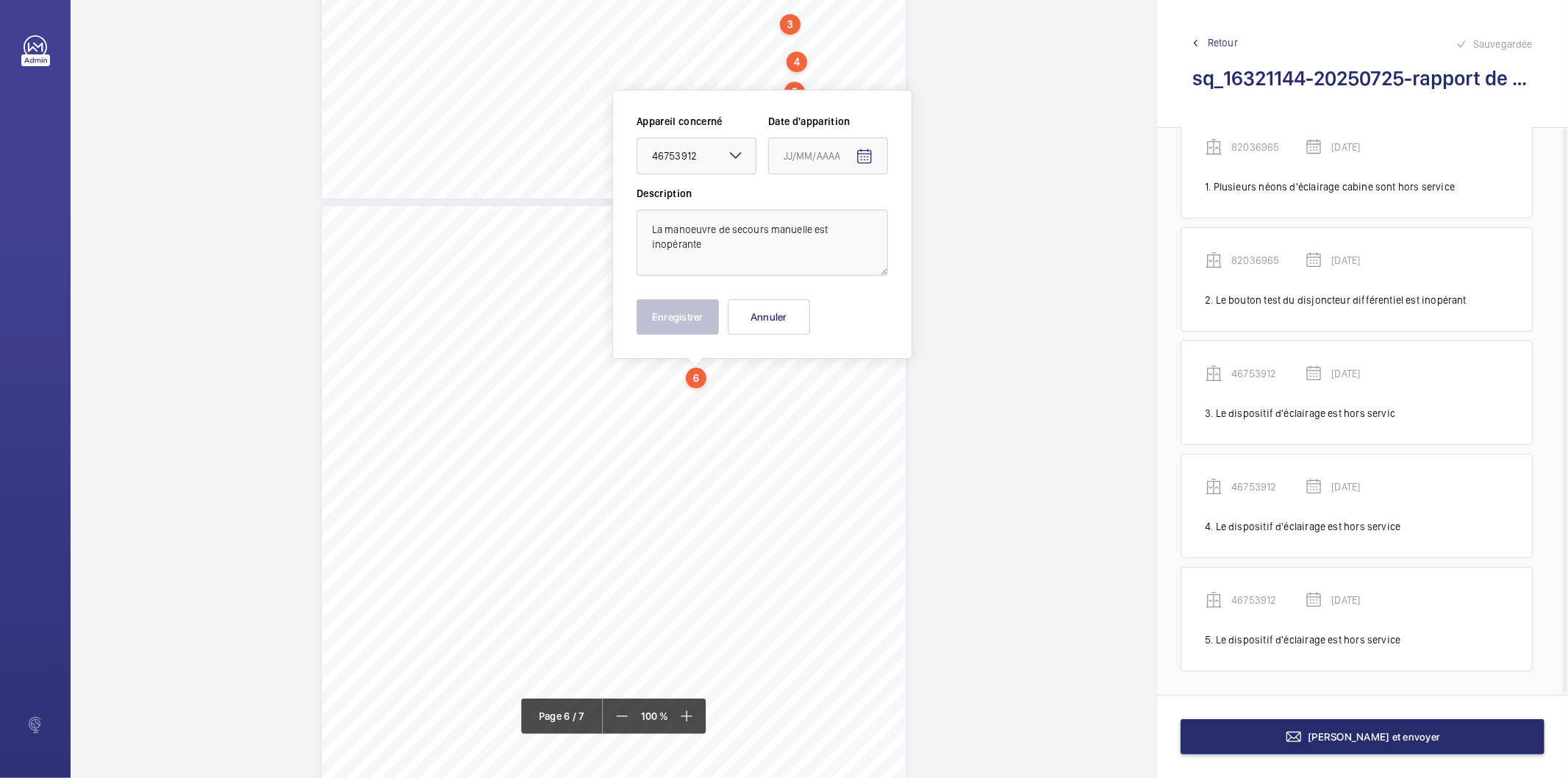
type input "[DATE]"
drag, startPoint x: 696, startPoint y: 325, endPoint x: 686, endPoint y: 346, distance: 23.3
click at [695, 325] on button "Enregistrer" at bounding box center [678, 317] width 82 height 36
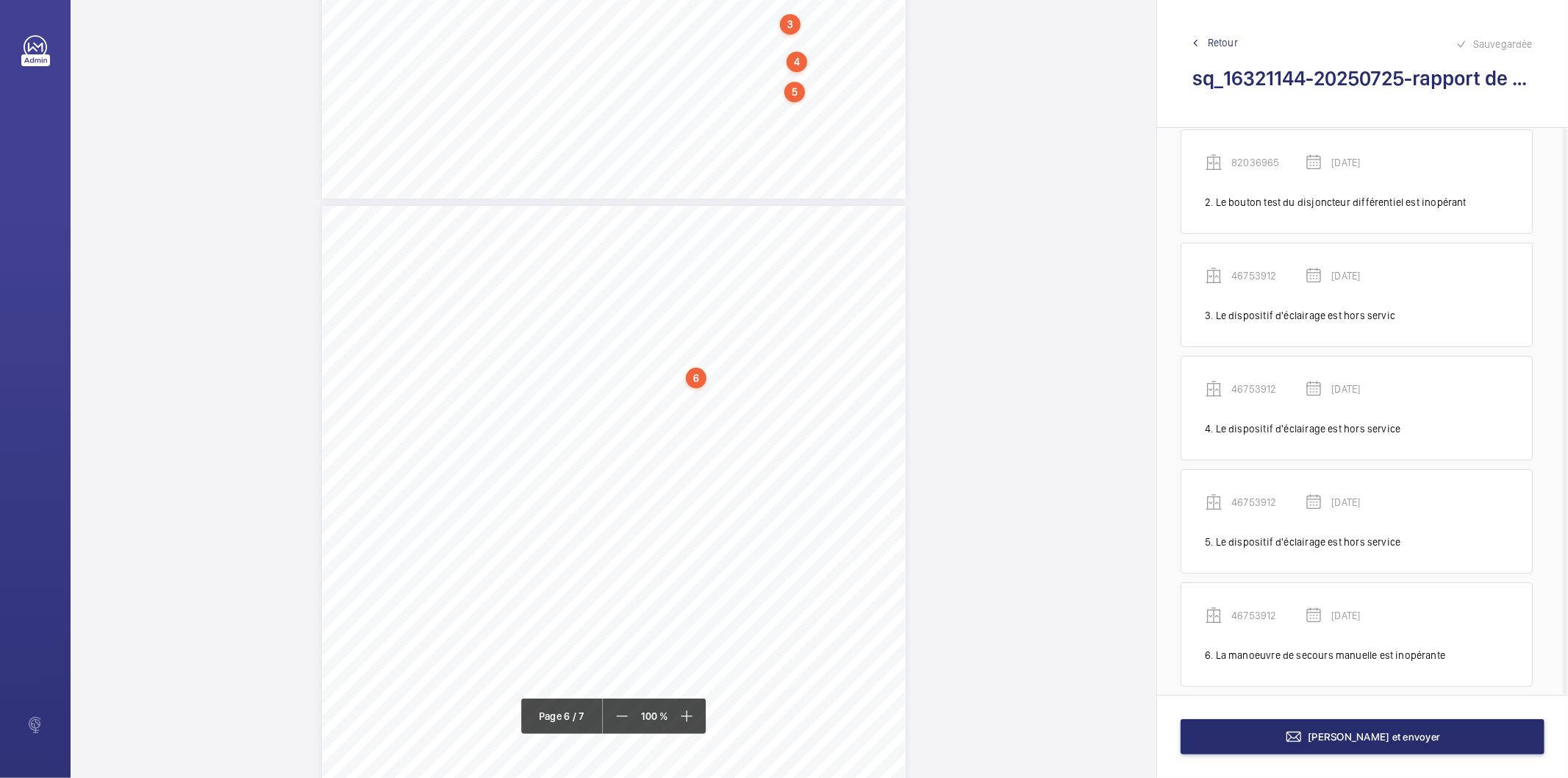
scroll to position [150, 0]
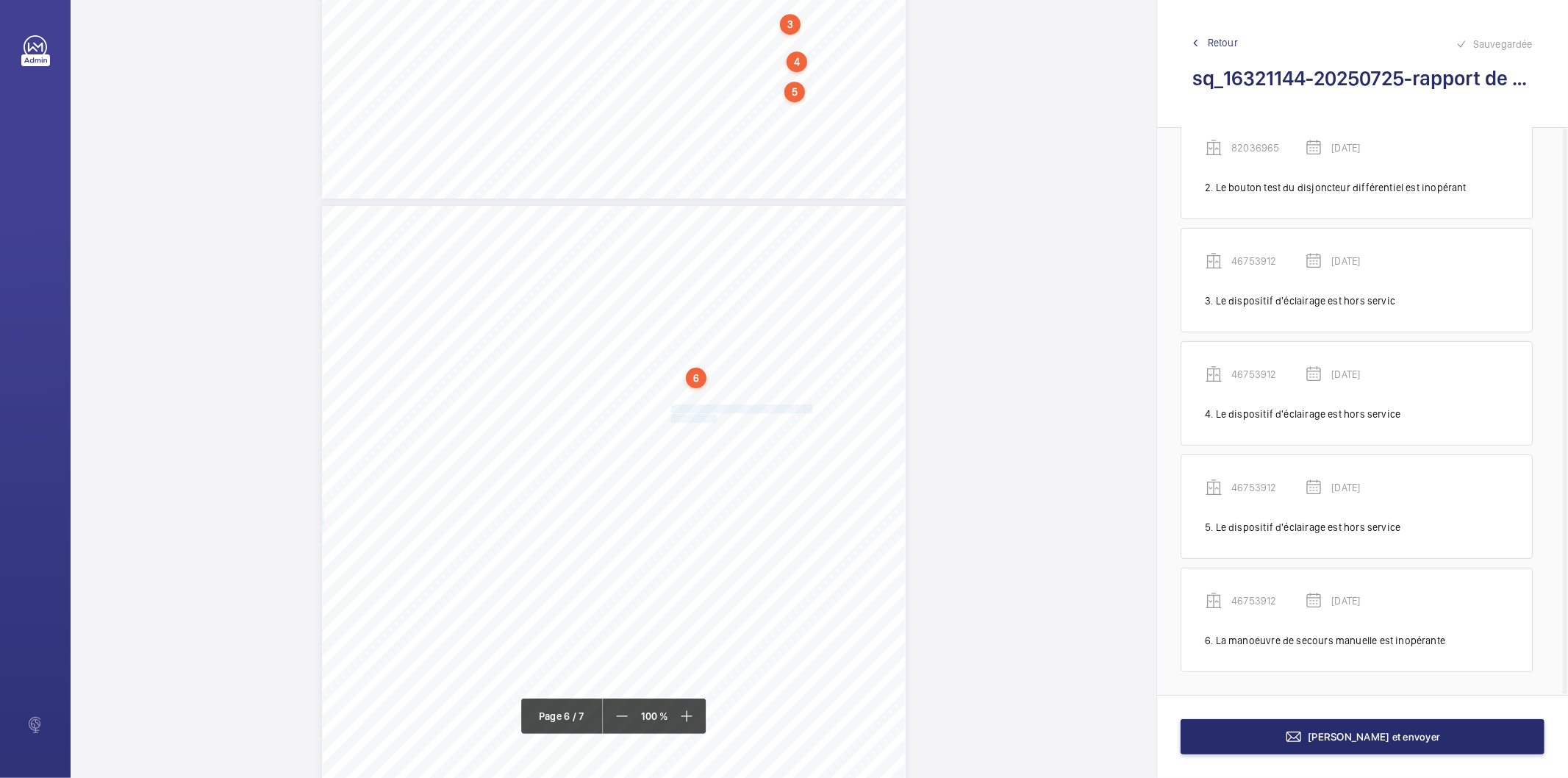
drag, startPoint x: 669, startPoint y: 407, endPoint x: 713, endPoint y: 414, distance: 44.6
click at [713, 414] on div "Affaire n° : 2502206E0000059/37000 / N° du rapport : 206E0/25/5608 Lieu de véri…" at bounding box center [613, 619] width 584 height 825
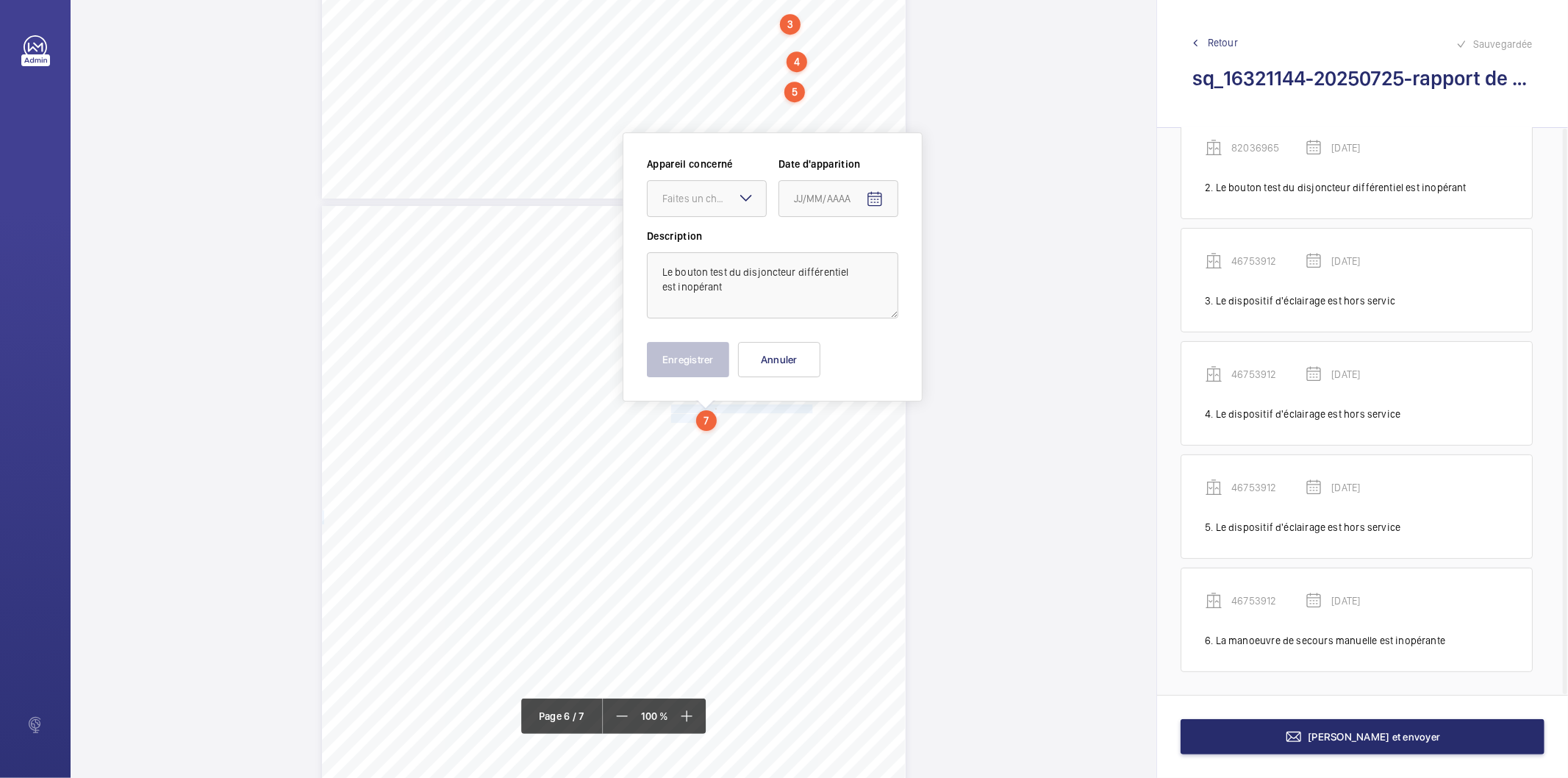
scroll to position [4020, 0]
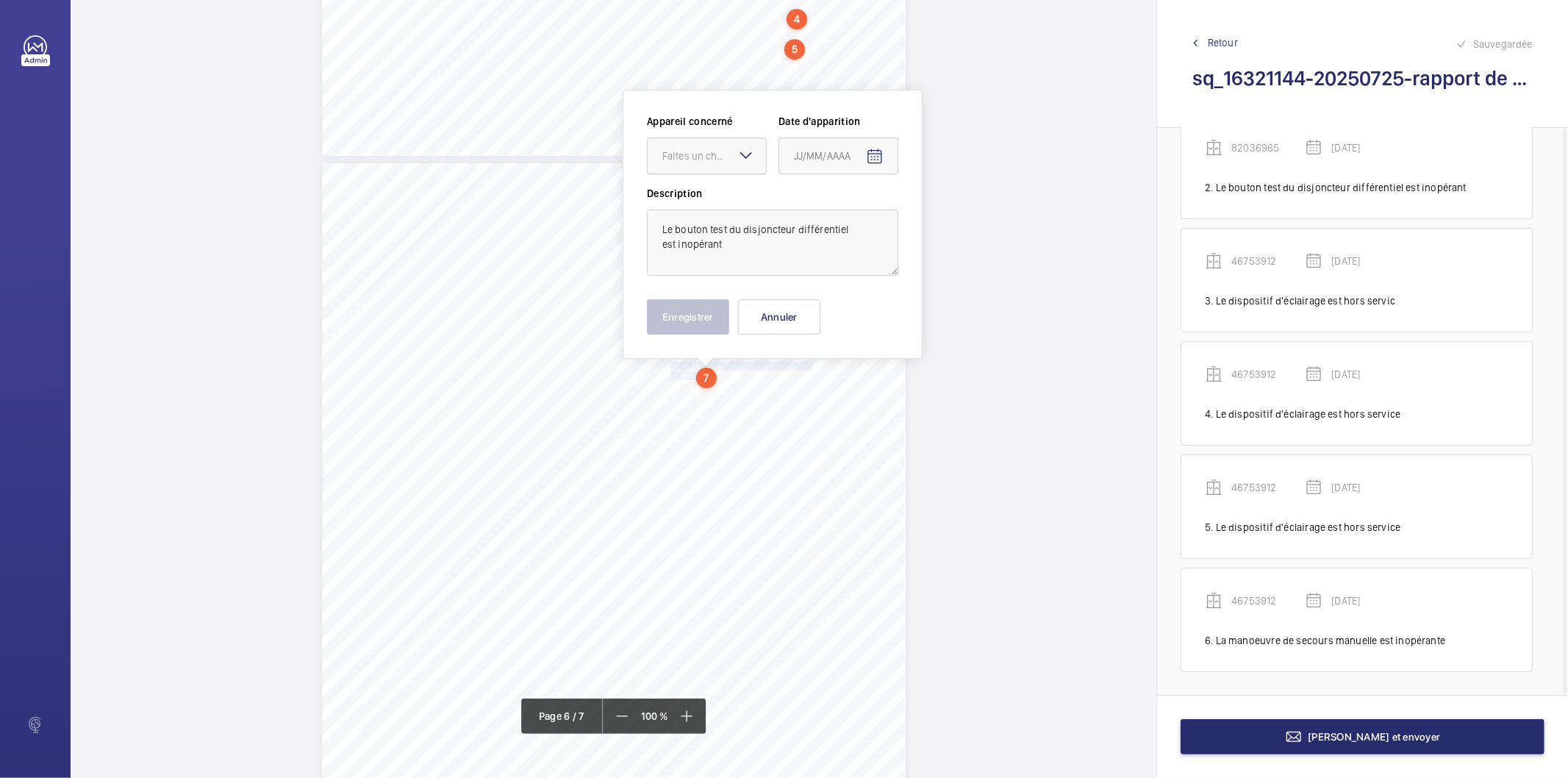
click at [693, 152] on div "Faites un choix" at bounding box center [714, 156] width 104 height 15
click at [695, 195] on span "46753912" at bounding box center [707, 201] width 89 height 15
click at [872, 157] on mat-icon "Open calendar" at bounding box center [874, 157] width 18 height 18
click at [943, 214] on span "Previous month" at bounding box center [948, 214] width 29 height 29
click at [797, 388] on span "28" at bounding box center [799, 393] width 26 height 26
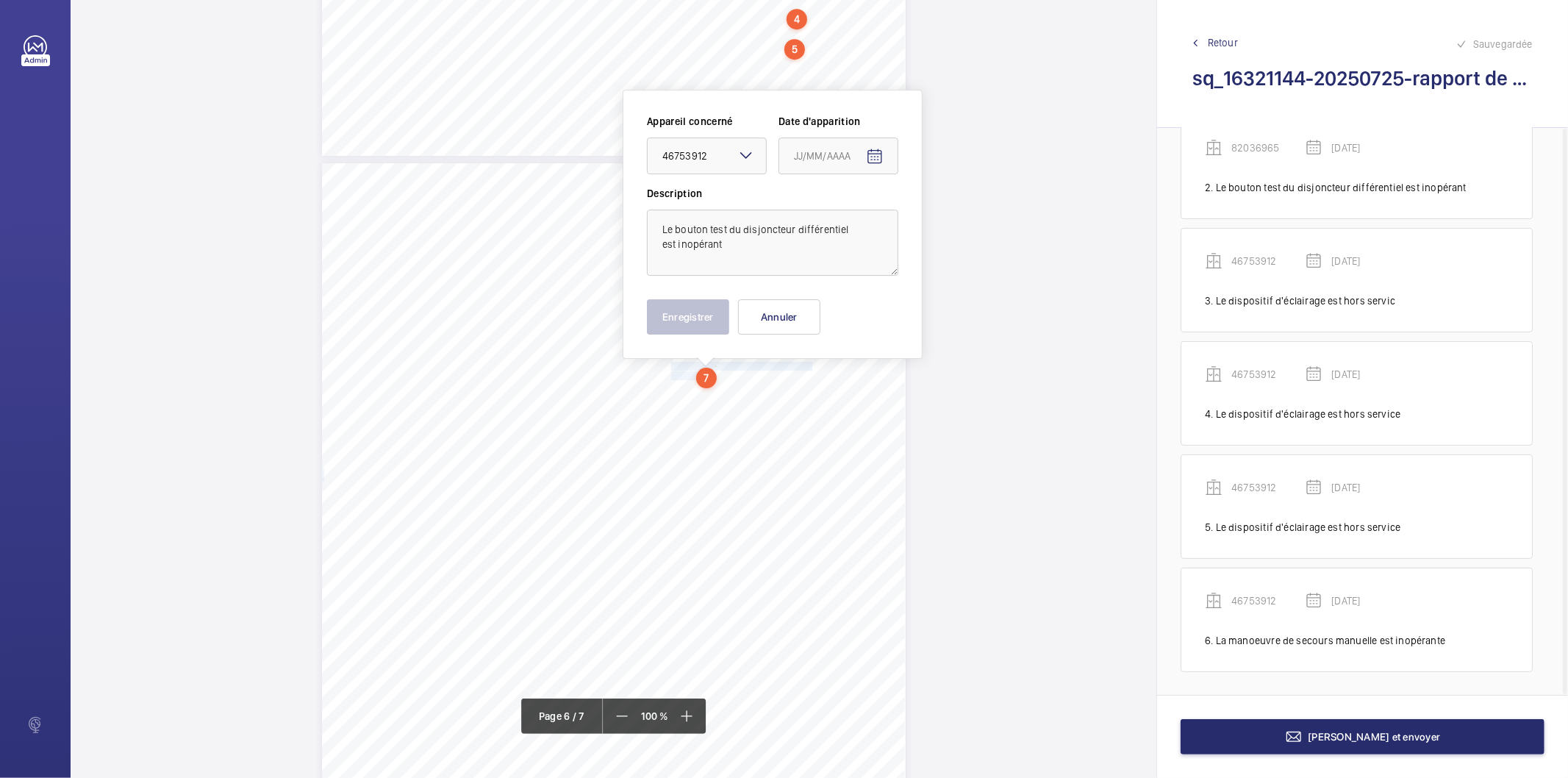
type input "[DATE]"
click at [684, 316] on button "Enregistrer" at bounding box center [688, 317] width 82 height 36
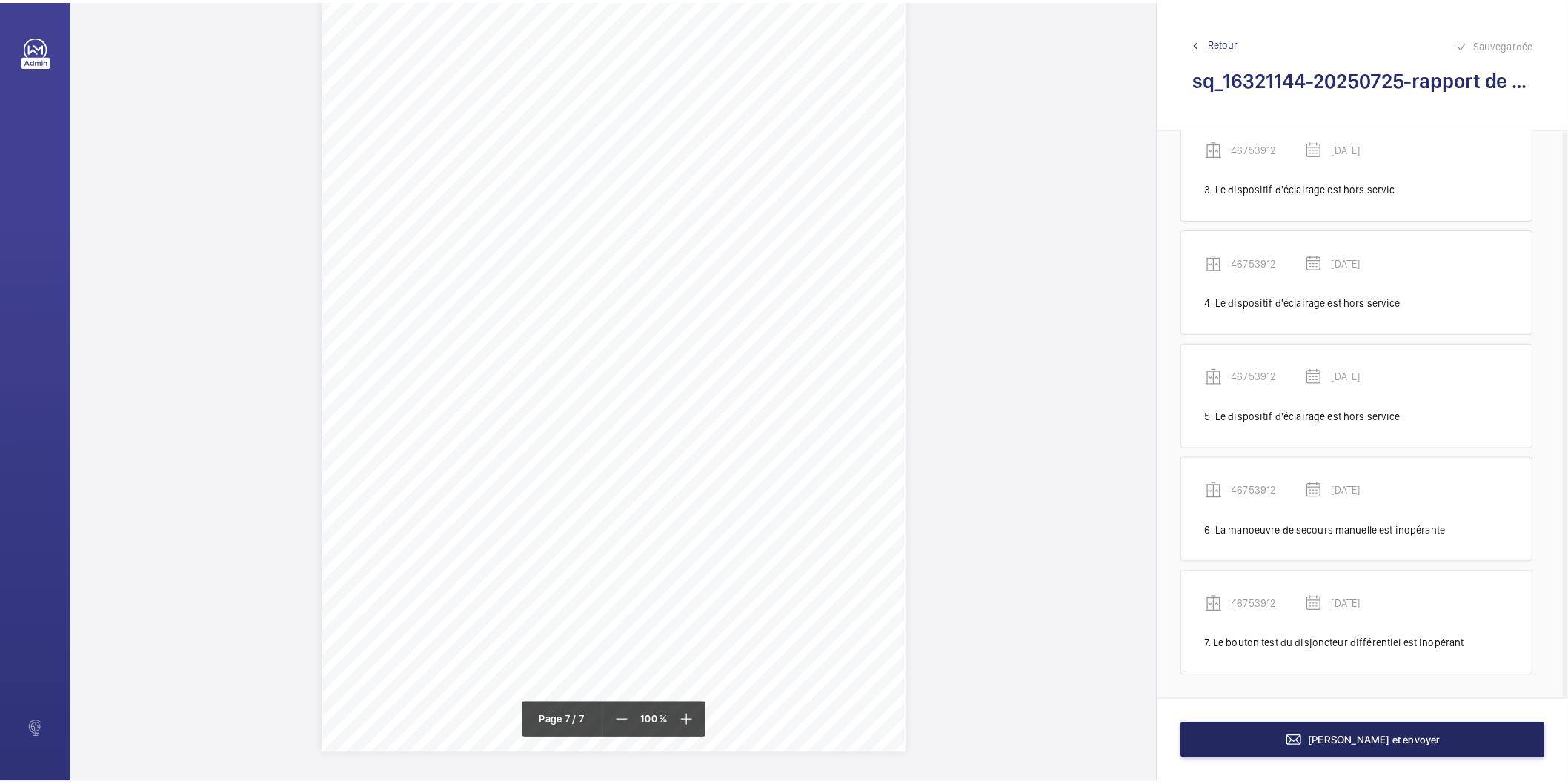
scroll to position [5132, 0]
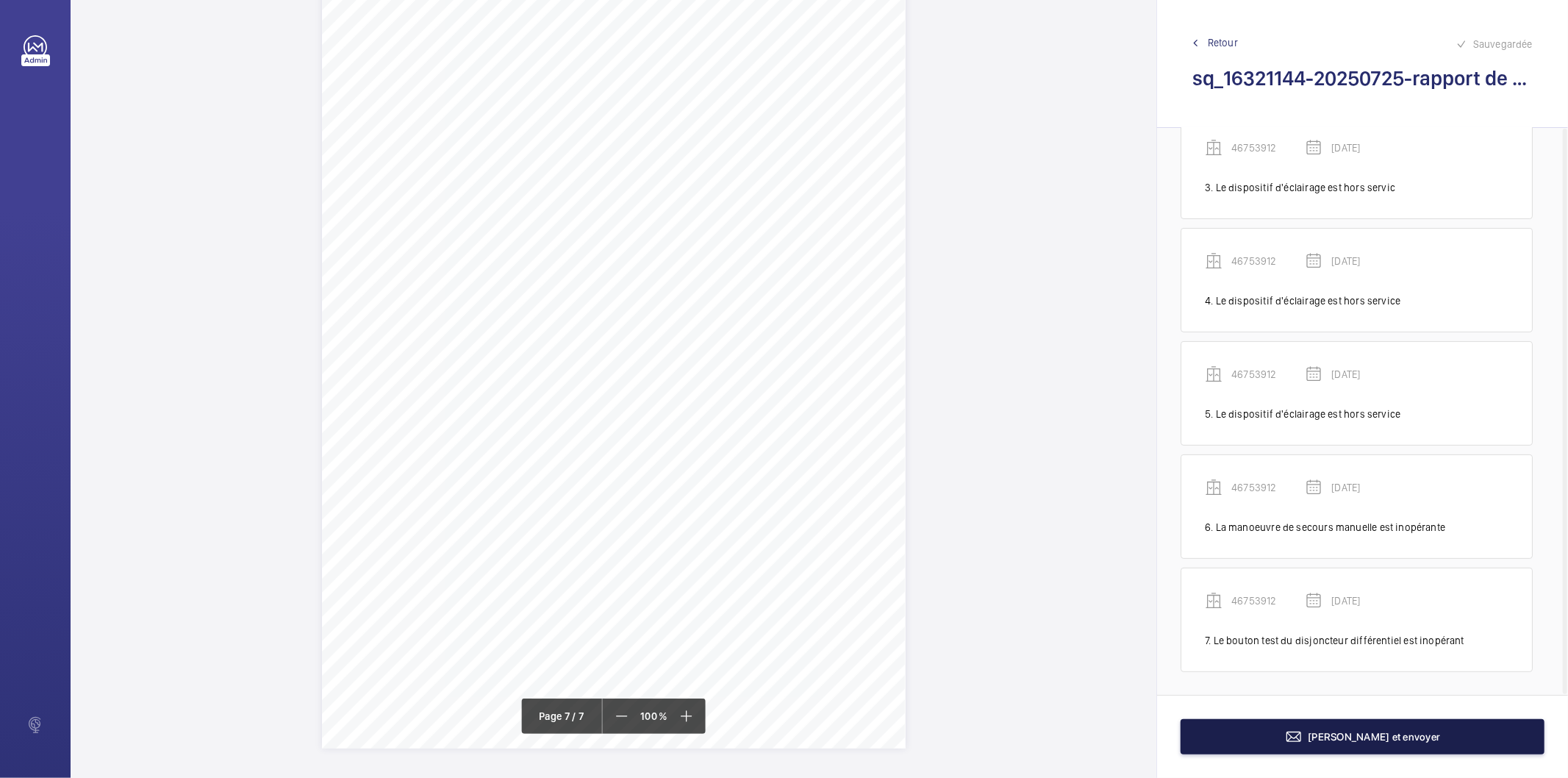
click at [1234, 741] on button "[PERSON_NAME] et envoyer" at bounding box center [1362, 737] width 364 height 36
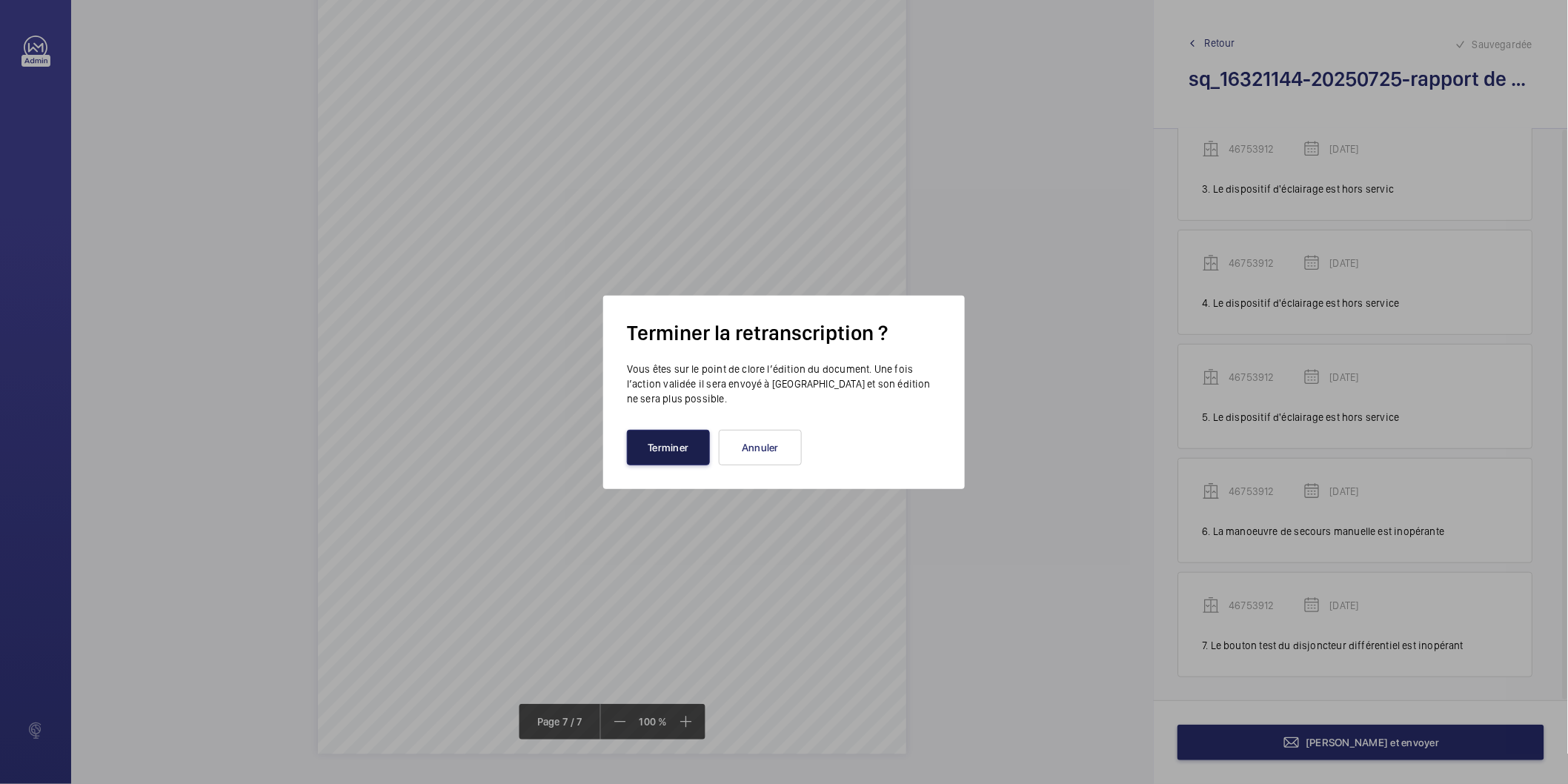
click at [664, 447] on button "Terminer" at bounding box center [668, 448] width 83 height 36
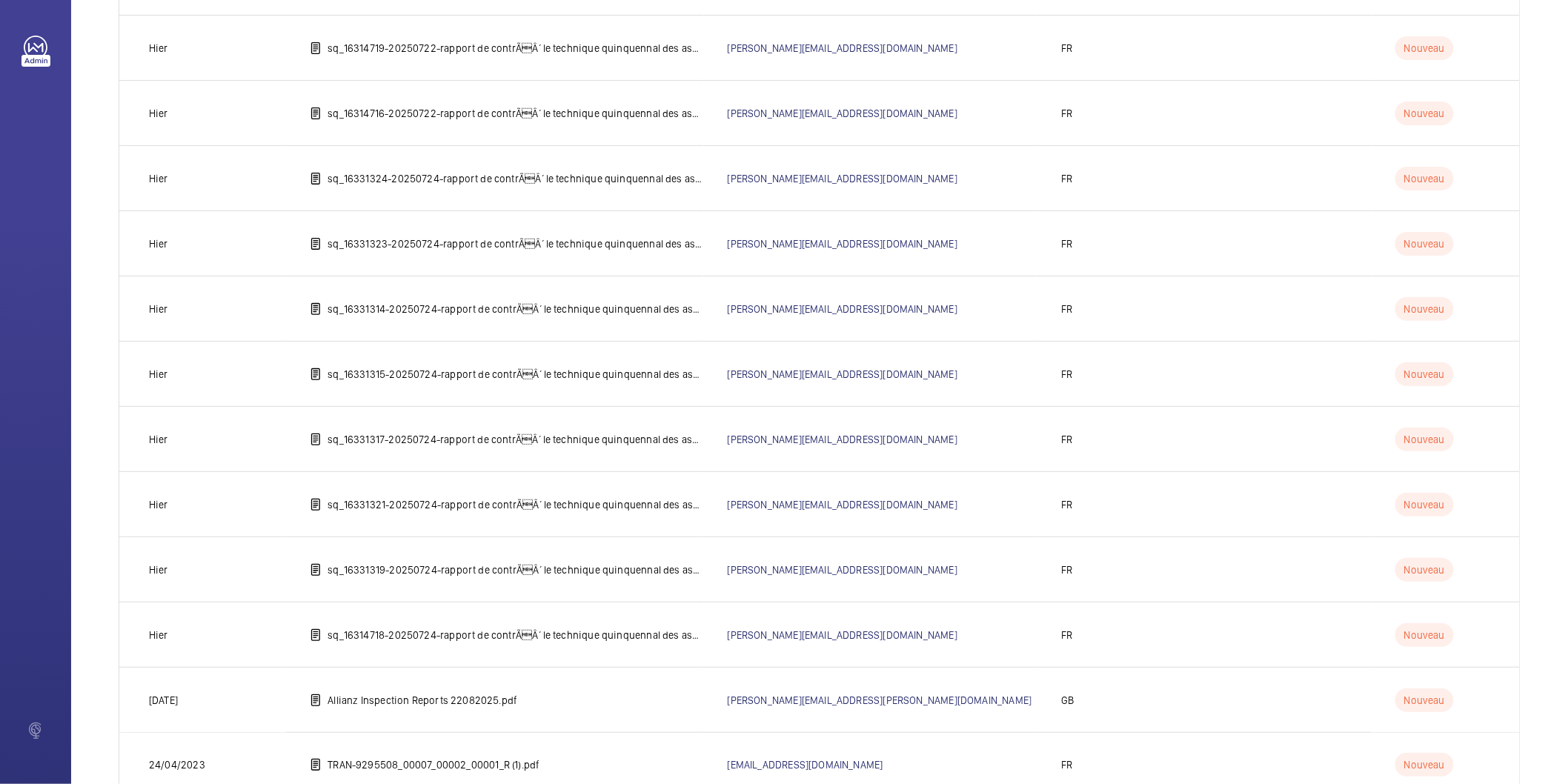
scroll to position [472, 0]
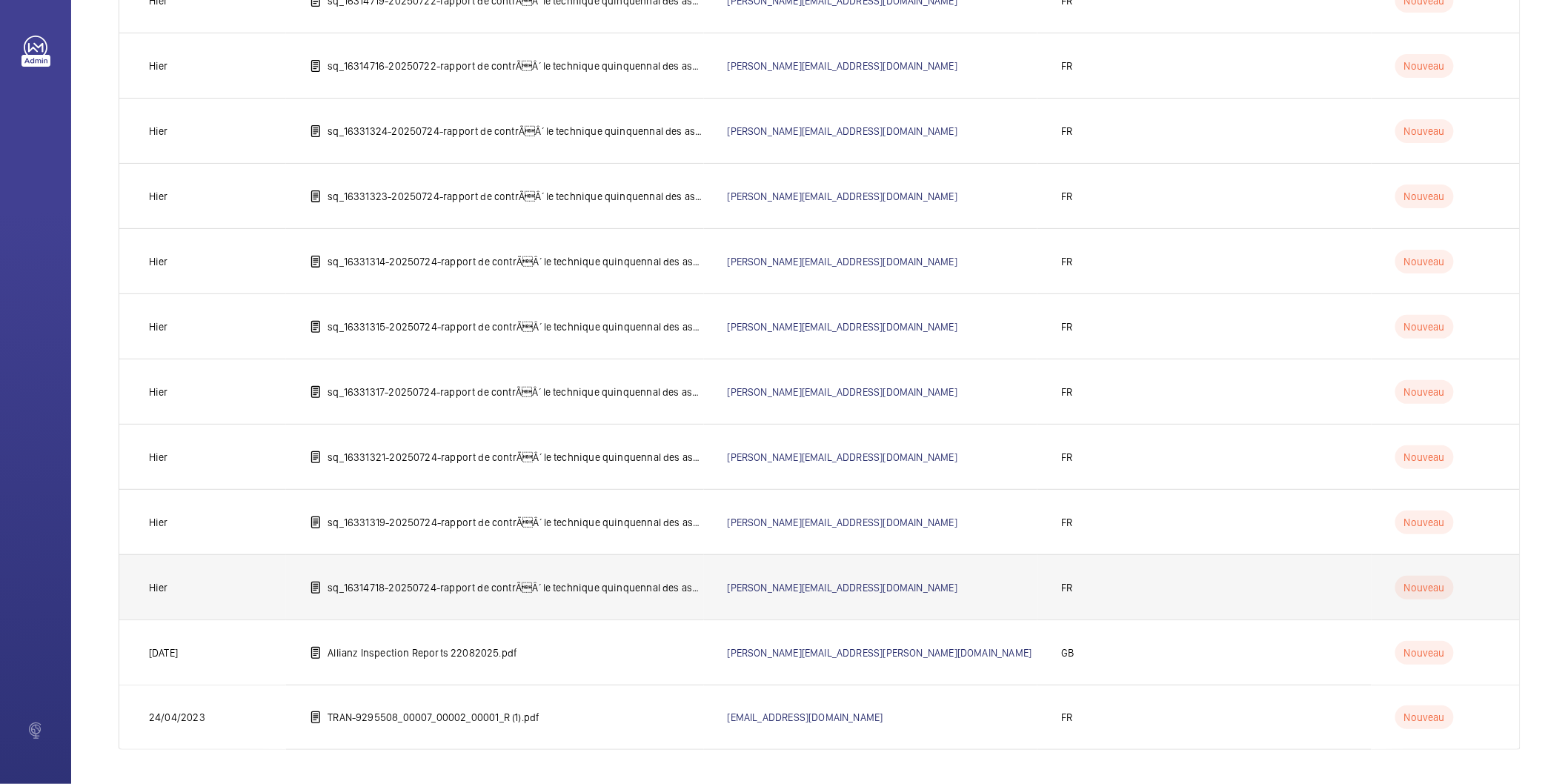
click at [618, 587] on p "sq_16314718-20250724-rapport de contrÃÂ´le technique quinquennal des ascenseur…" at bounding box center [516, 588] width 376 height 15
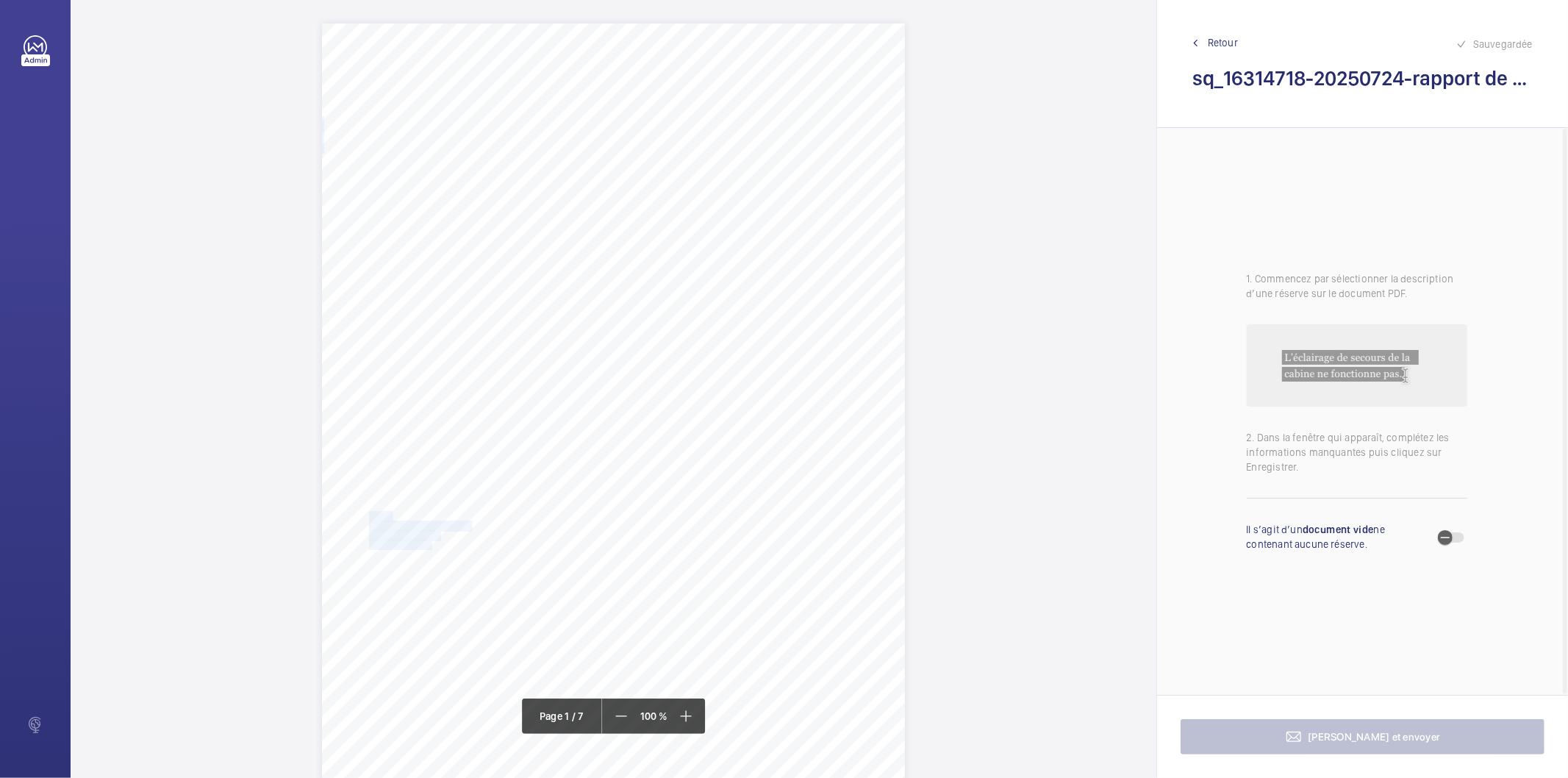
drag, startPoint x: 367, startPoint y: 516, endPoint x: 424, endPoint y: 545, distance: 64.0
click at [424, 545] on div "IN'LI PROPERTY MANAGEMENT IN'LI PROPERTY MANAGEMENT TOUR ARIANE 5 PLACE DE LA P…" at bounding box center [613, 436] width 583 height 825
click at [461, 227] on textarea "IN'LI 97 BOULEVARD SOULT ESCALIER A-B 75012 PARIS" at bounding box center [483, 242] width 251 height 67
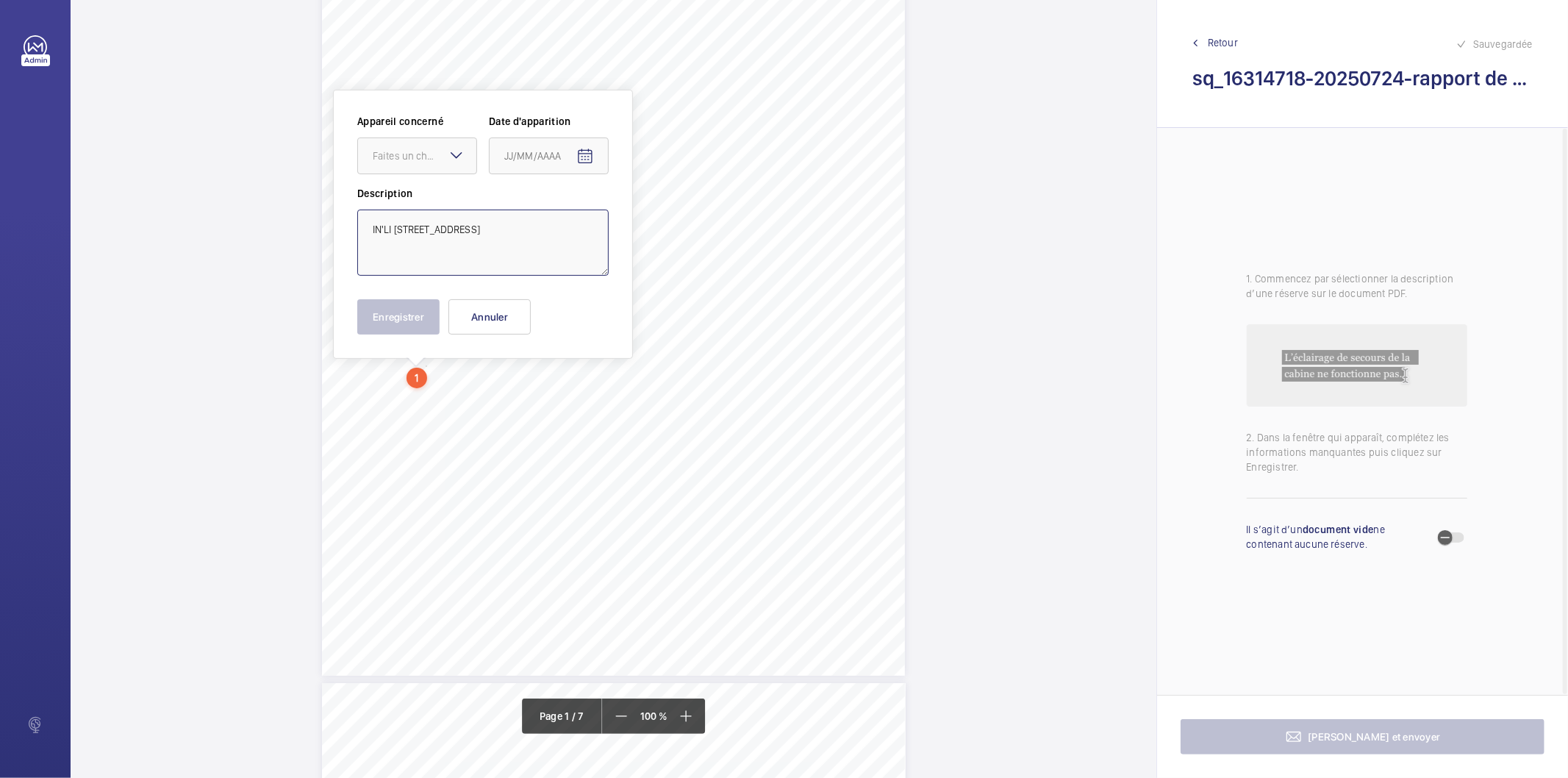
type textarea "IN'LI 97 BOULEVARD SOULT ESCALIER A-B 75012 PARIS"
drag, startPoint x: 669, startPoint y: 202, endPoint x: 730, endPoint y: 210, distance: 61.5
click at [730, 210] on div "Affaire n° : 2502206E0000059/29000 / N° du rapport : 206E0/25/5554 Lieu de véri…" at bounding box center [613, 391] width 584 height 825
click at [722, 211] on span "palières sont usés." at bounding box center [704, 215] width 66 height 8
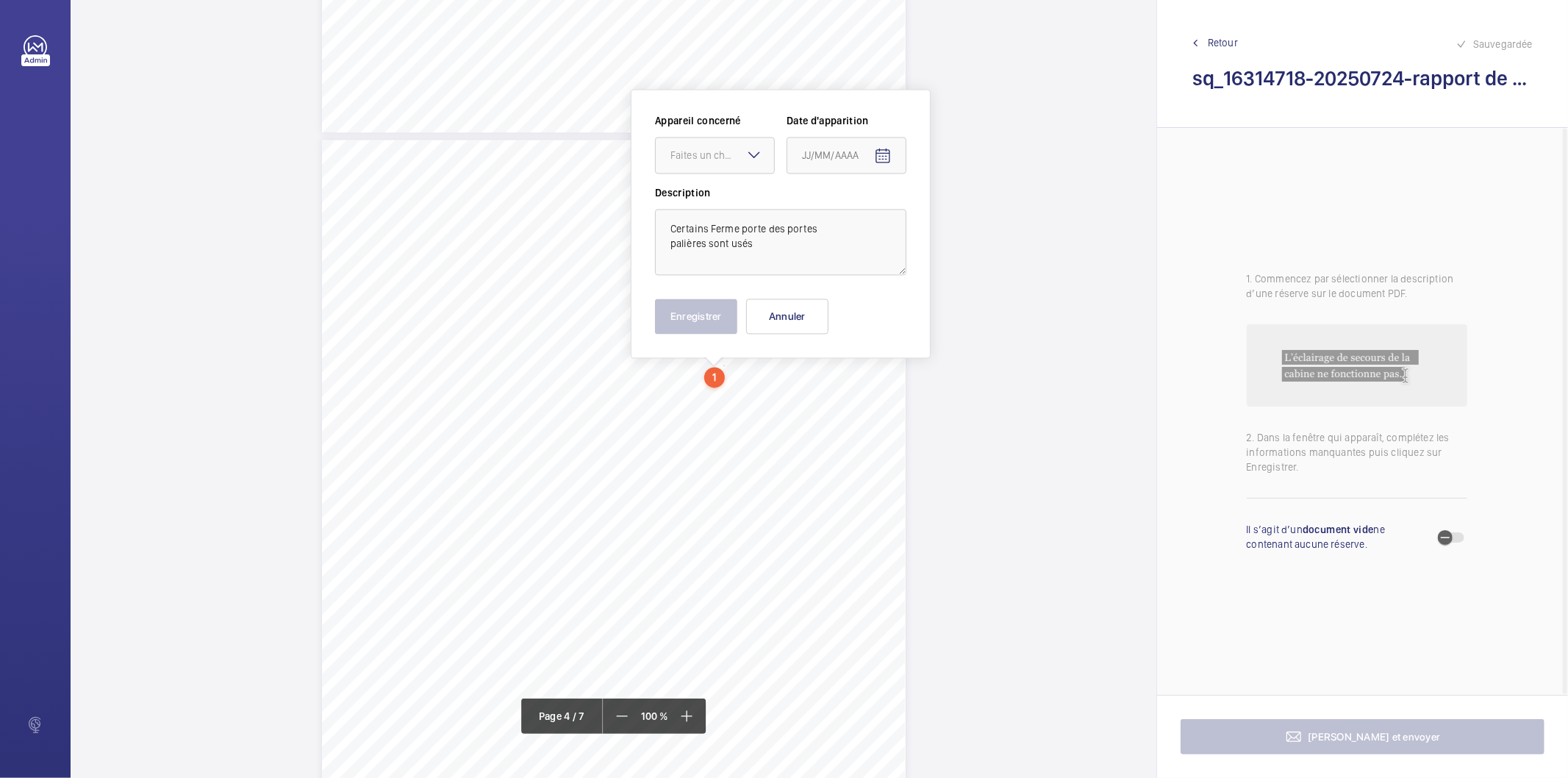
scroll to position [2379, 0]
click at [734, 162] on div "Faites un choix" at bounding box center [722, 157] width 104 height 15
click at [694, 240] on span "PA2121106" at bounding box center [714, 237] width 89 height 15
click at [887, 157] on mat-icon "Open calendar" at bounding box center [882, 157] width 18 height 18
click at [860, 217] on polygon "Choose month and year" at bounding box center [860, 217] width 7 height 4
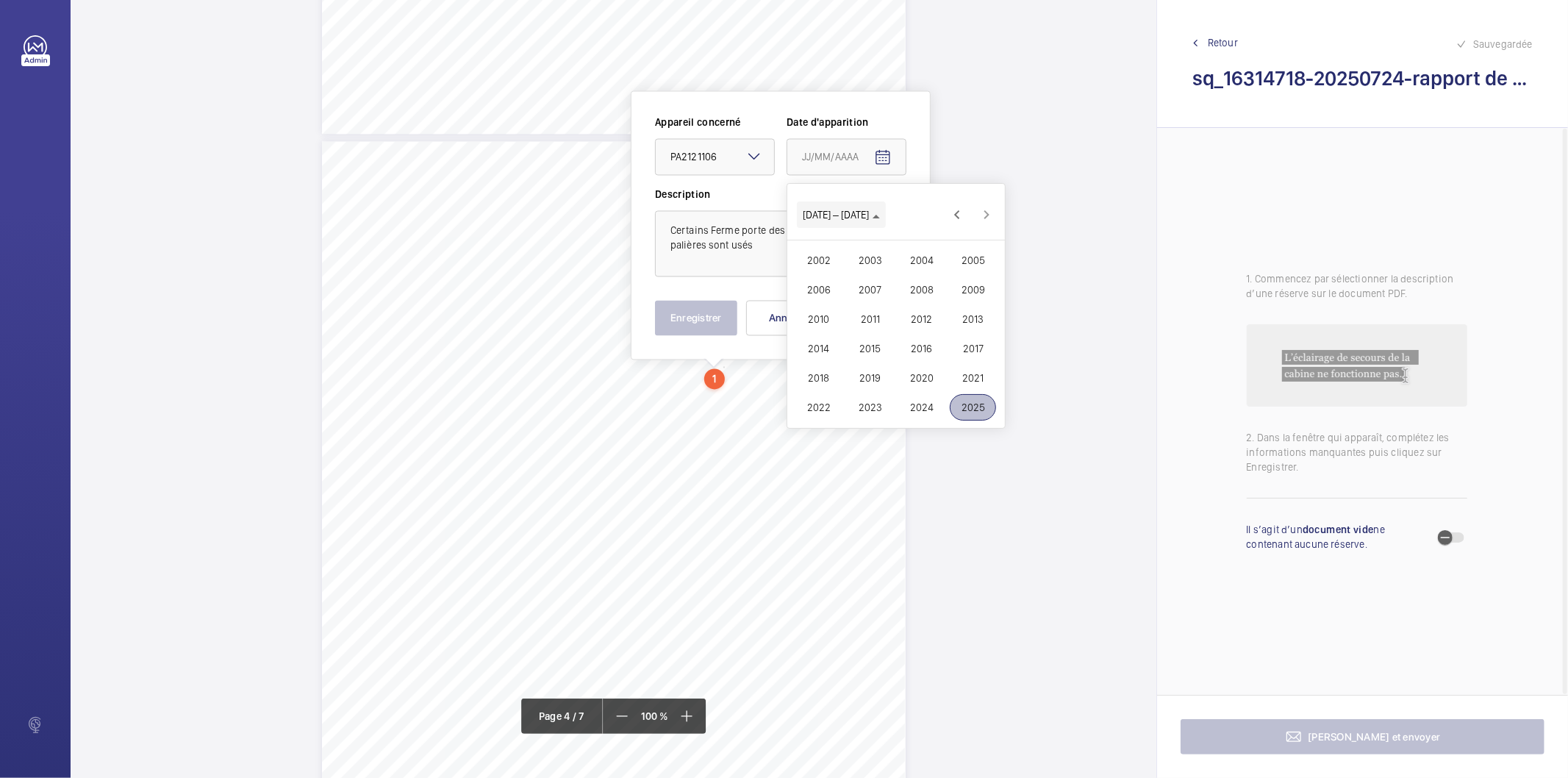
click at [860, 216] on span "[DATE] – [DATE]" at bounding box center [841, 215] width 77 height 12
click at [954, 213] on span "Previous month" at bounding box center [956, 214] width 29 height 29
click at [902, 367] on span "24" at bounding box center [896, 364] width 26 height 26
type input "24/07/2025"
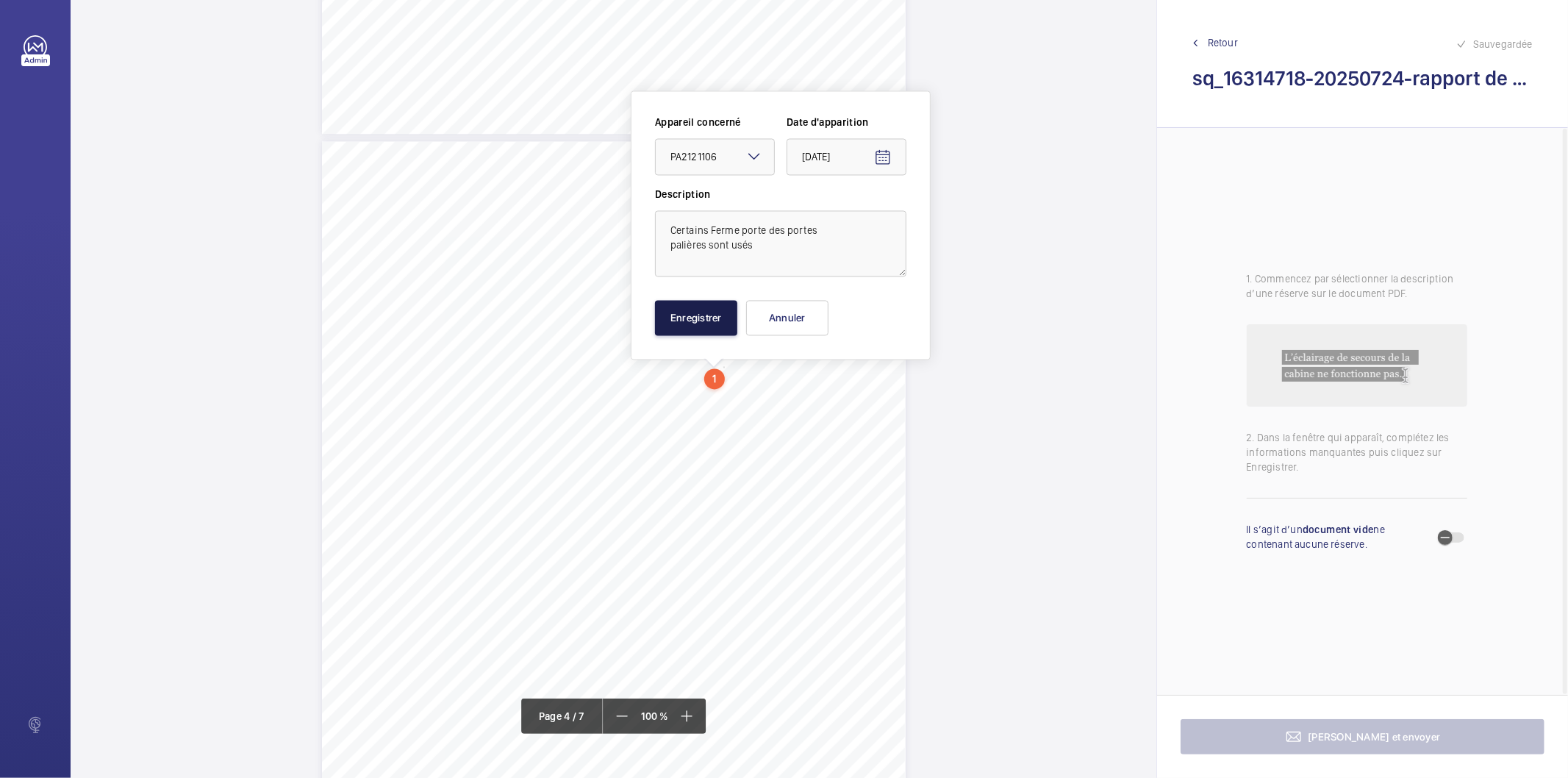
click at [672, 319] on button "Enregistrer" at bounding box center [696, 318] width 82 height 36
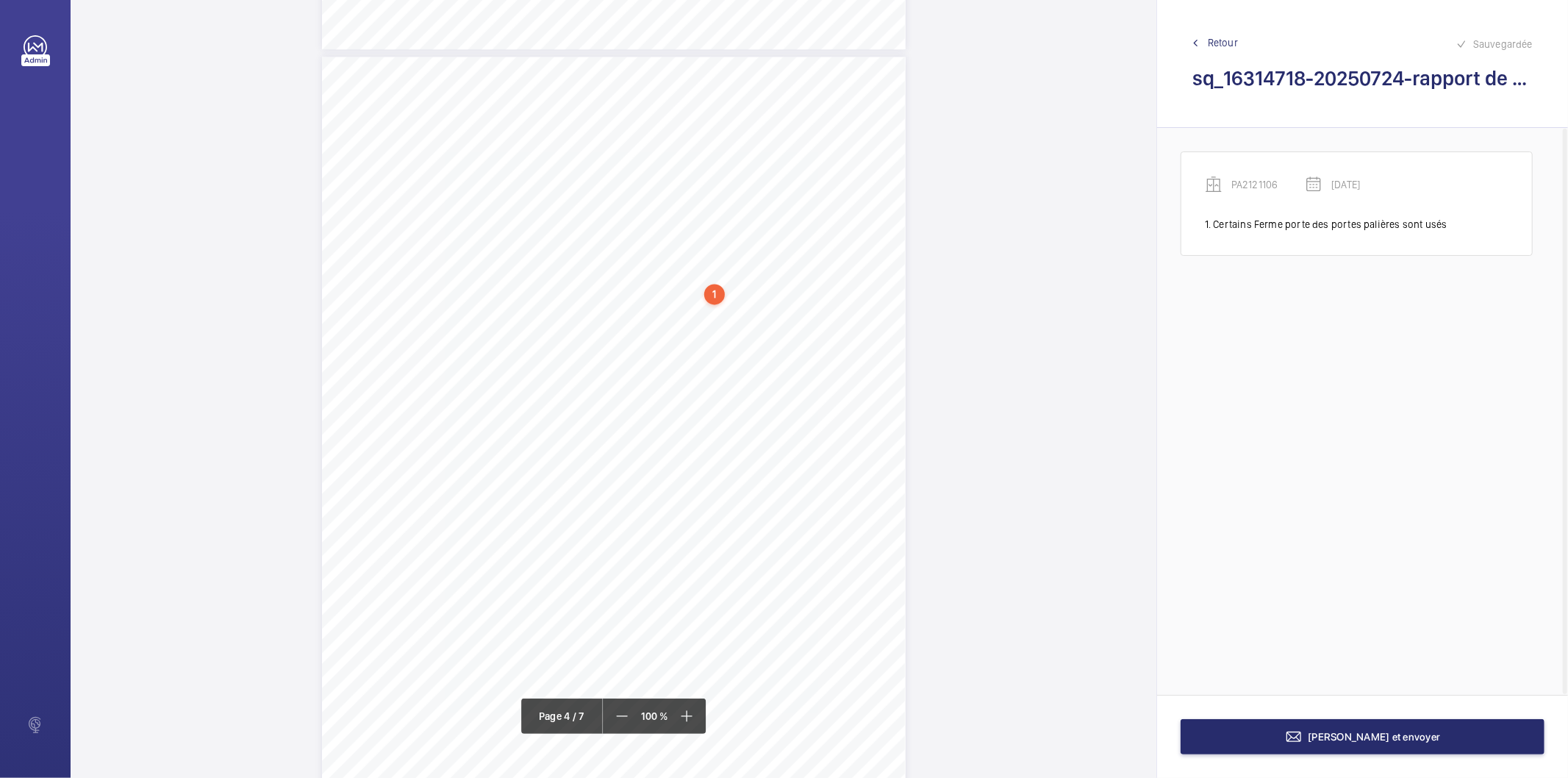
scroll to position [2461, 0]
drag, startPoint x: 669, startPoint y: 326, endPoint x: 790, endPoint y: 343, distance: 122.2
click at [790, 343] on div "Affaire n° : 2502206E0000059/29000 / N° du rapport : 206E0/25/5554 Lieu de véri…" at bounding box center [613, 472] width 584 height 825
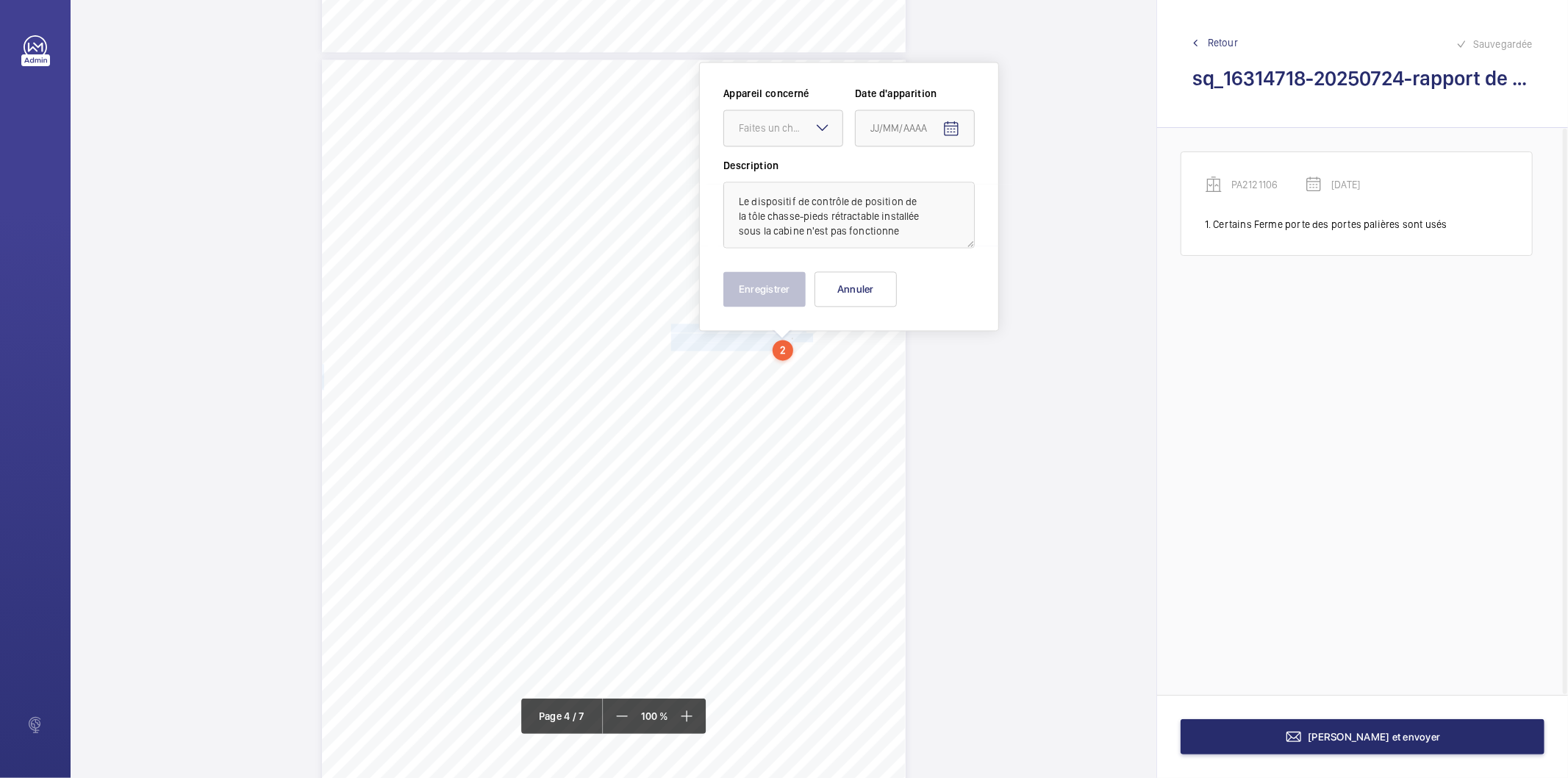
scroll to position [2431, 0]
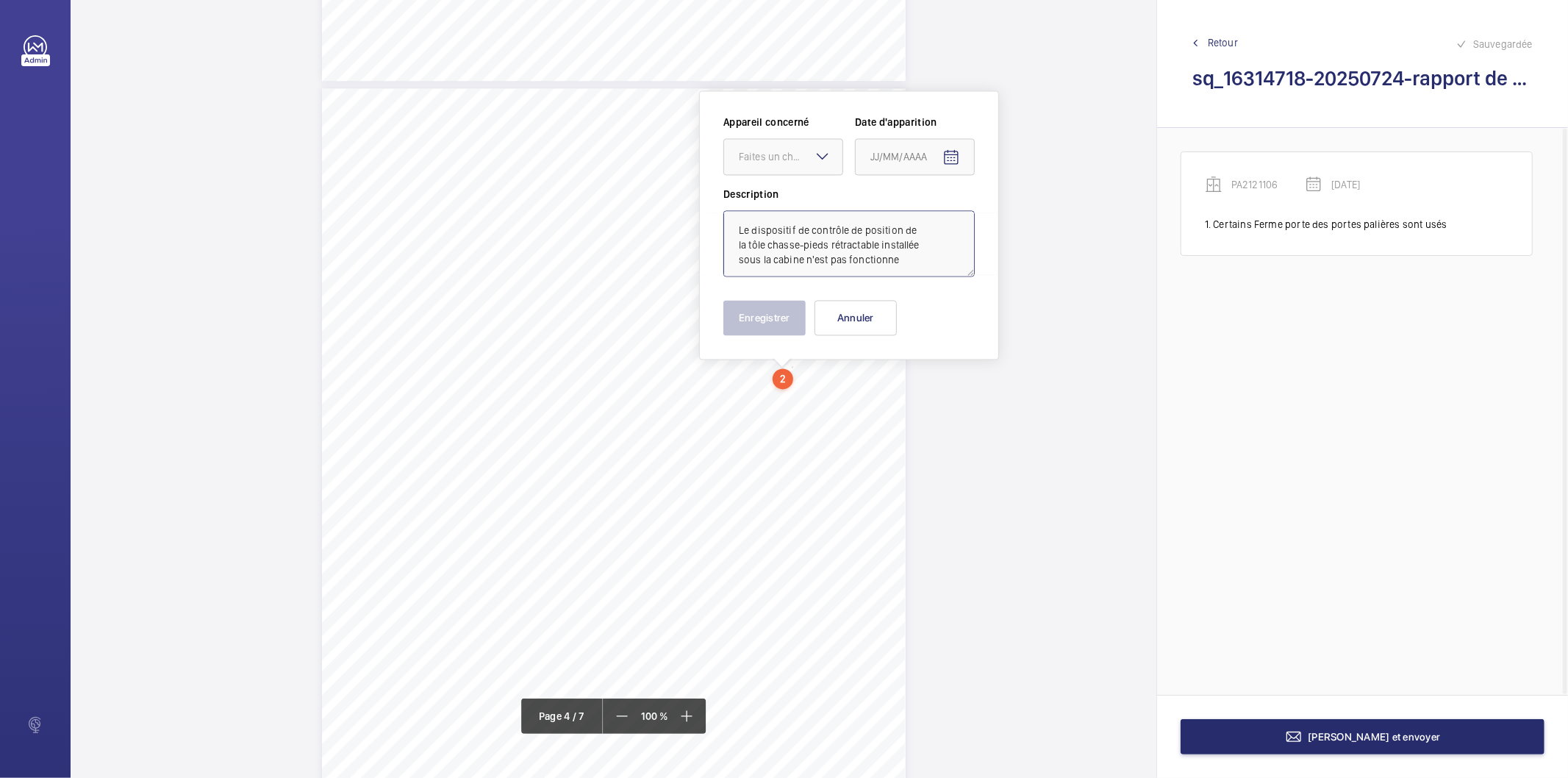
click at [901, 262] on textarea "Le dispositif de contrôle de position de la tôle chasse-pieds rétractable insta…" at bounding box center [849, 243] width 251 height 67
click at [777, 151] on div "Faites un choix" at bounding box center [790, 157] width 104 height 15
click at [760, 231] on span "PA2121106" at bounding box center [783, 237] width 89 height 15
type textarea "Le dispositif de contrôle de position de la tôle chasse-pieds rétractable insta…"
click at [954, 156] on mat-icon "Open calendar" at bounding box center [950, 157] width 18 height 18
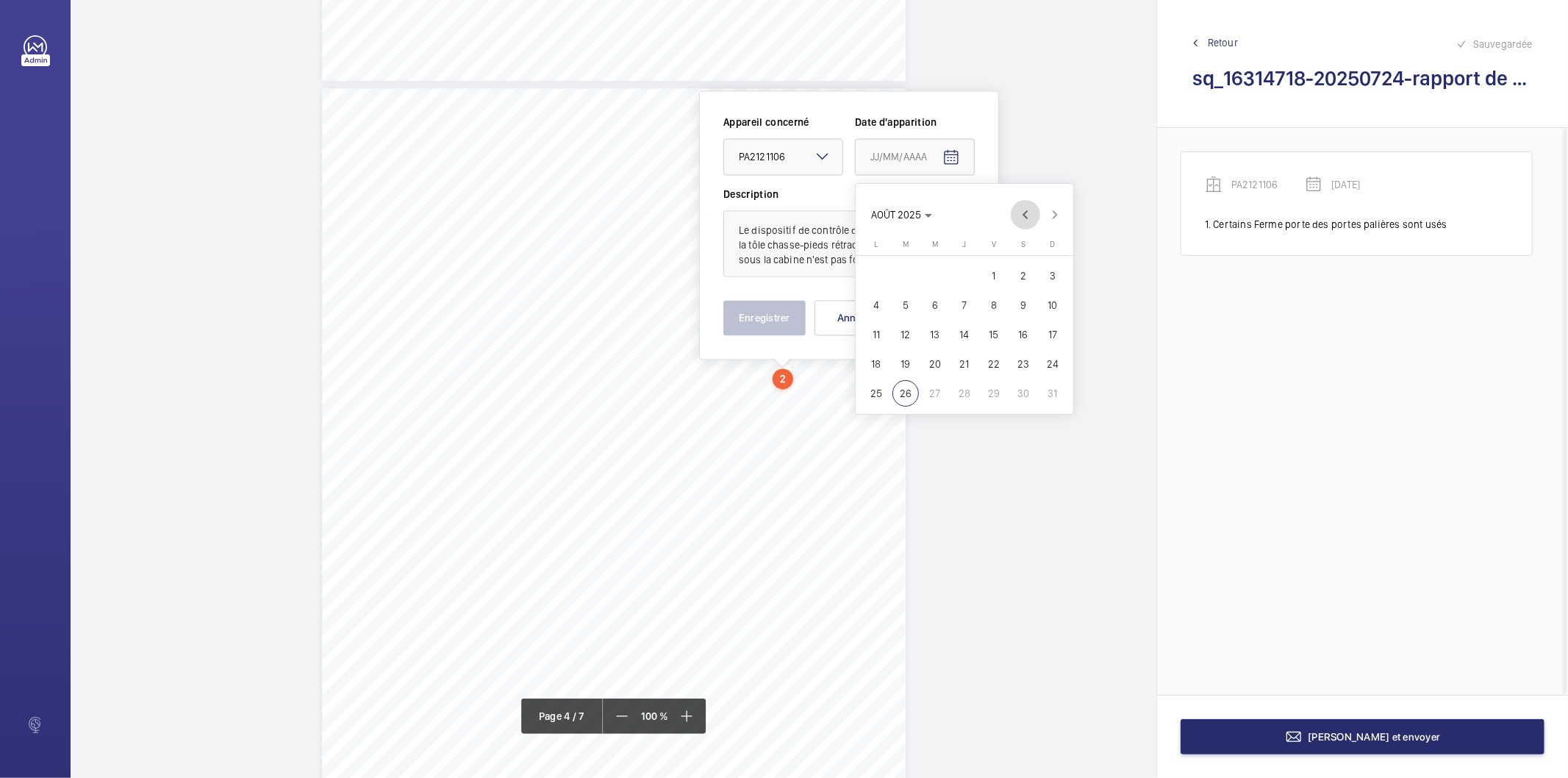
click at [1026, 217] on span "Previous month" at bounding box center [1024, 214] width 29 height 29
click at [972, 368] on span "24" at bounding box center [964, 364] width 26 height 26
type input "24/07/2025"
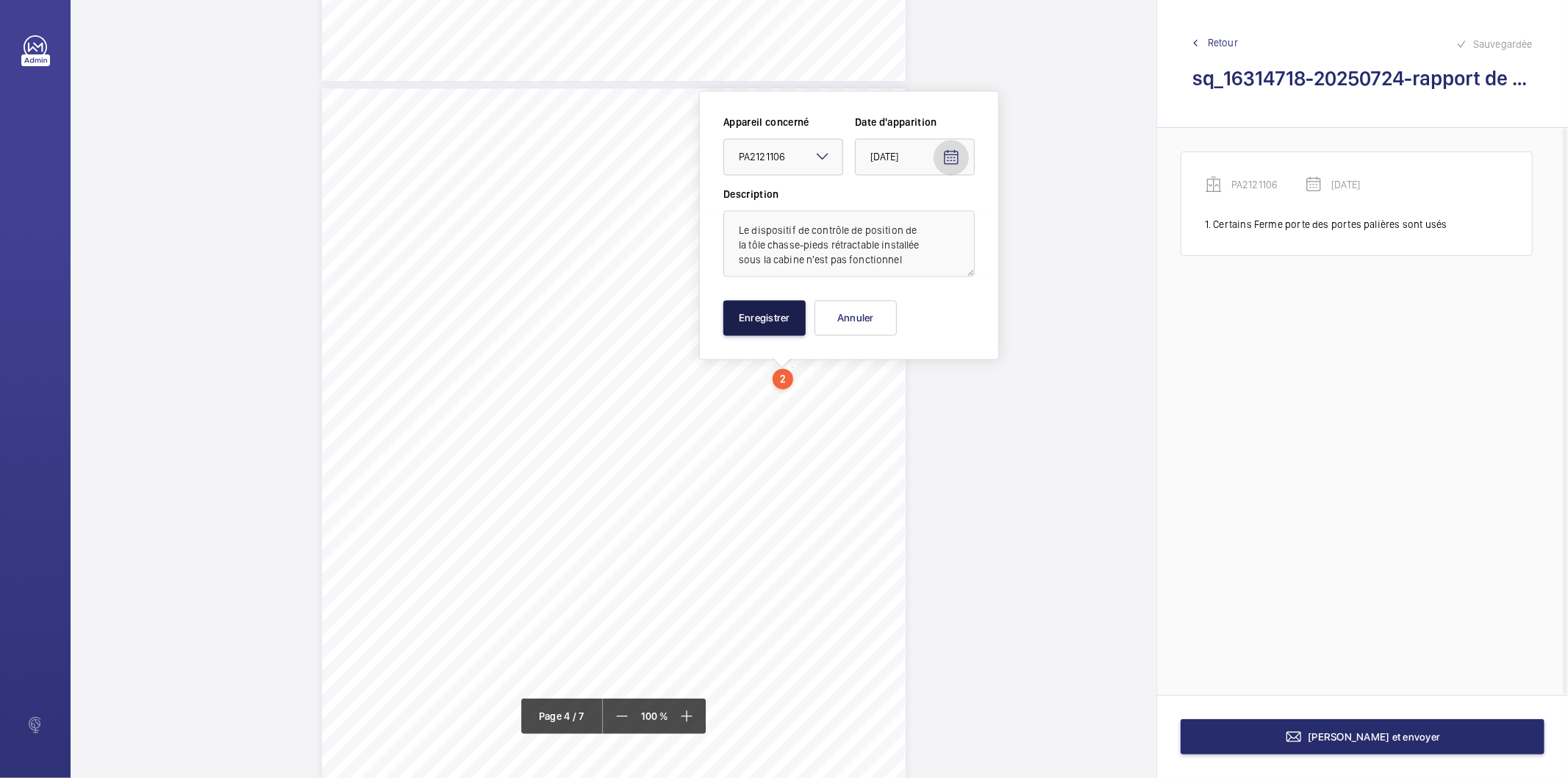
click at [784, 321] on button "Enregistrer" at bounding box center [765, 318] width 82 height 36
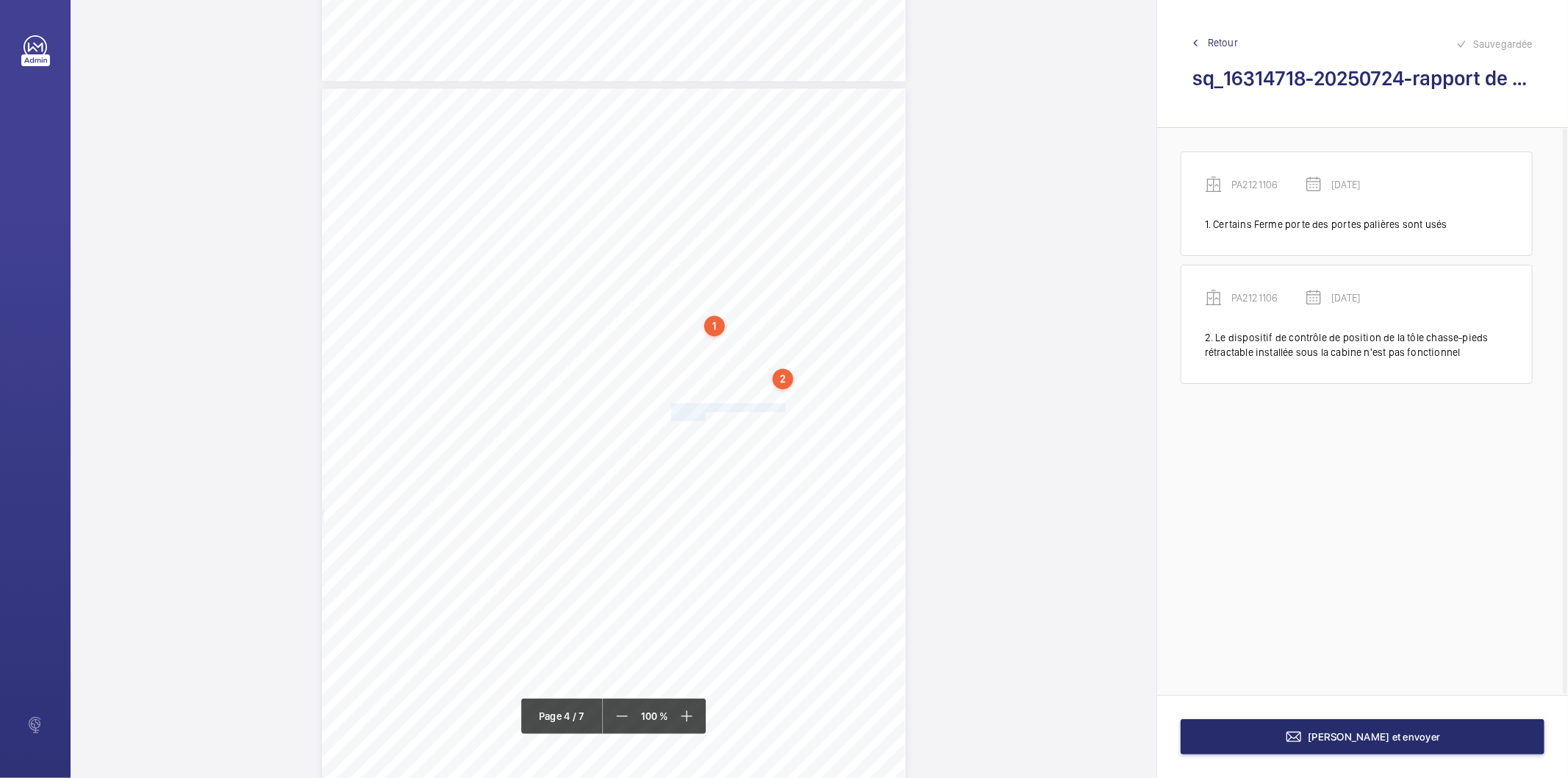
drag, startPoint x: 669, startPoint y: 405, endPoint x: 703, endPoint y: 413, distance: 34.9
click at [703, 413] on div "Affaire n° : 2502206E0000059/29000 / N° du rapport : 206E0/25/5554 Lieu de véri…" at bounding box center [613, 501] width 584 height 825
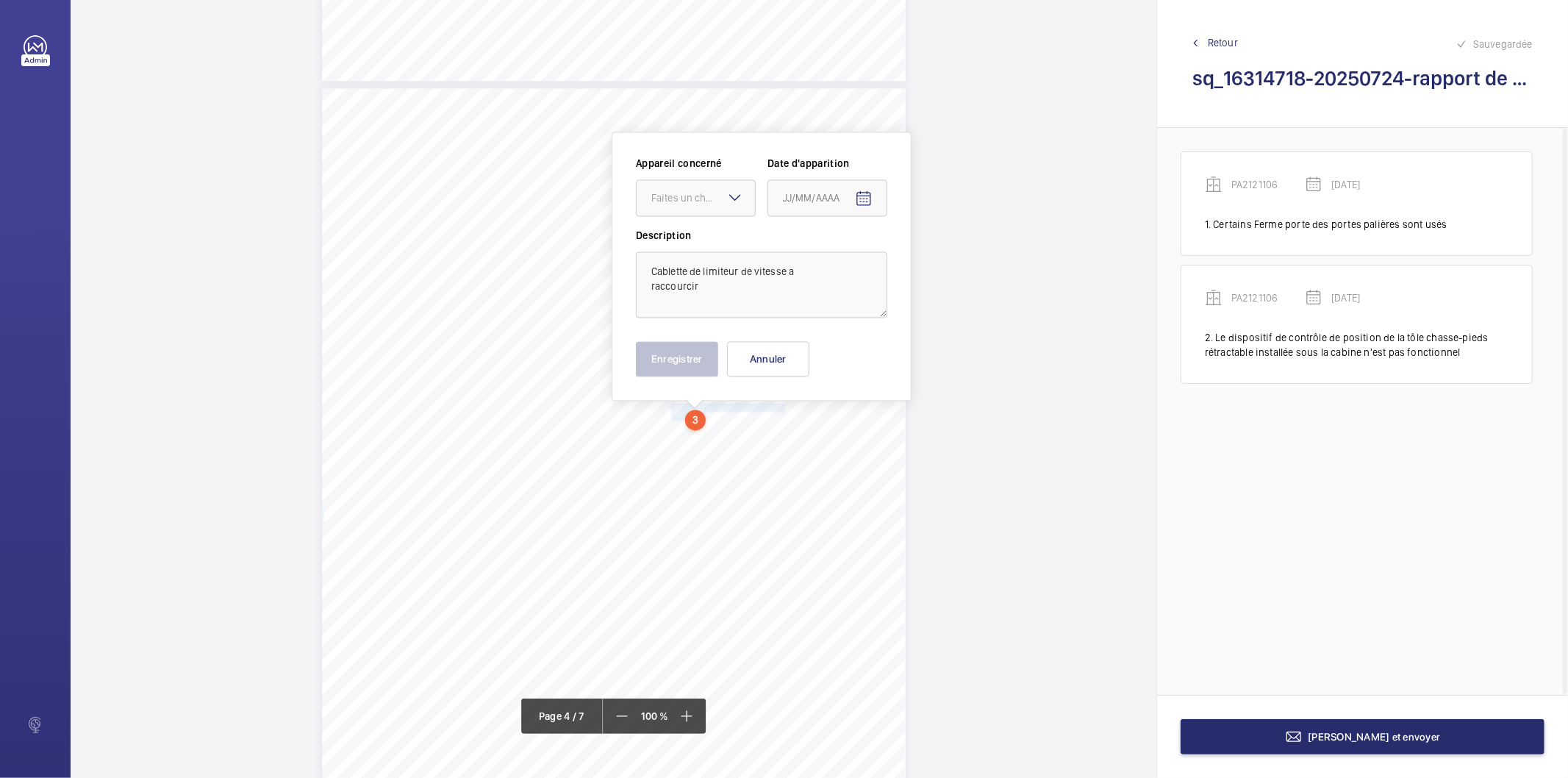
scroll to position [2474, 0]
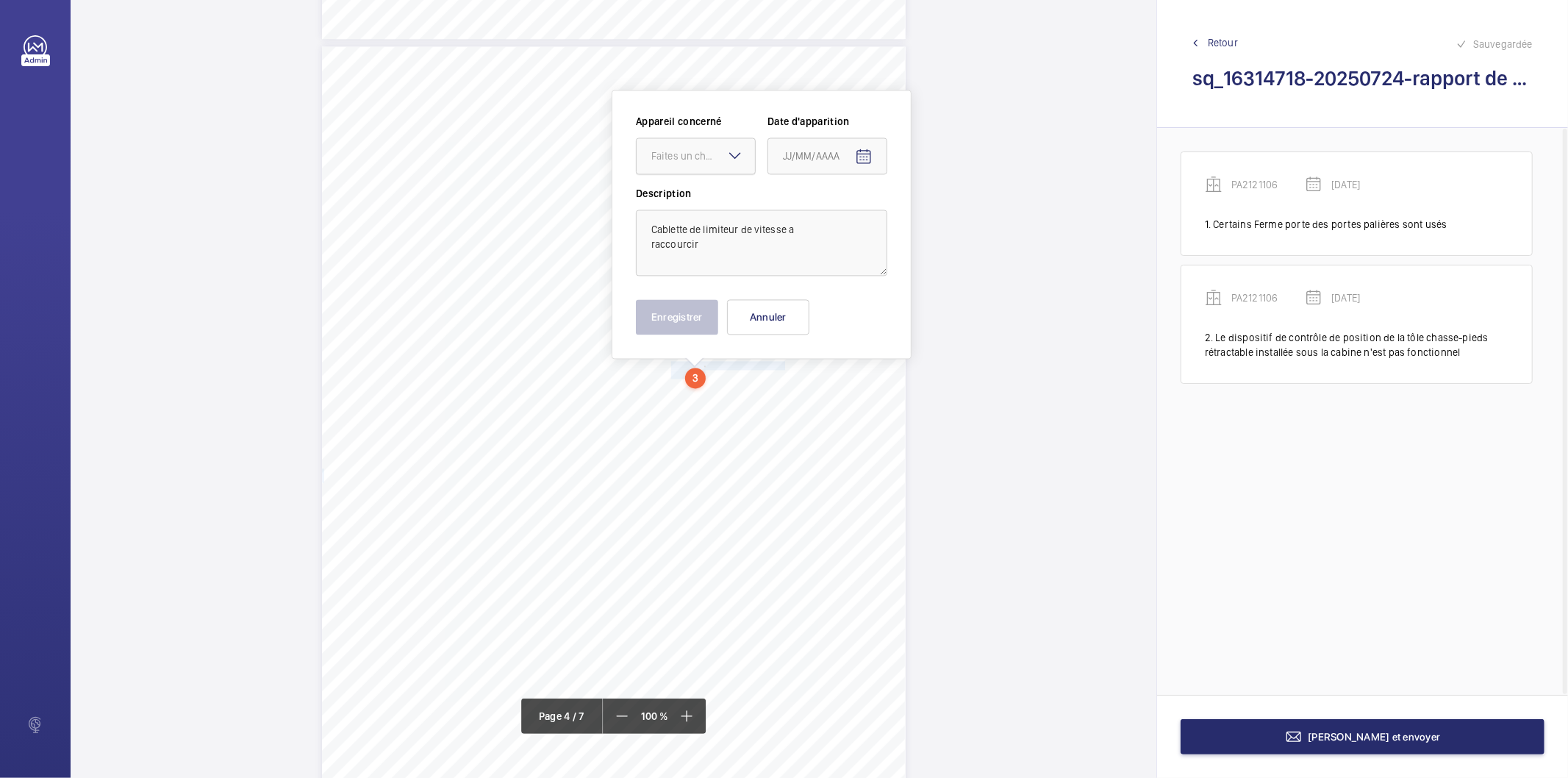
click at [694, 160] on div "Faites un choix" at bounding box center [703, 156] width 104 height 15
click at [687, 240] on span "PA2121106" at bounding box center [695, 237] width 89 height 15
click at [862, 157] on mat-icon "Open calendar" at bounding box center [863, 157] width 18 height 18
click at [934, 211] on span "Previous month" at bounding box center [937, 214] width 29 height 29
click at [875, 359] on span "24" at bounding box center [876, 364] width 26 height 26
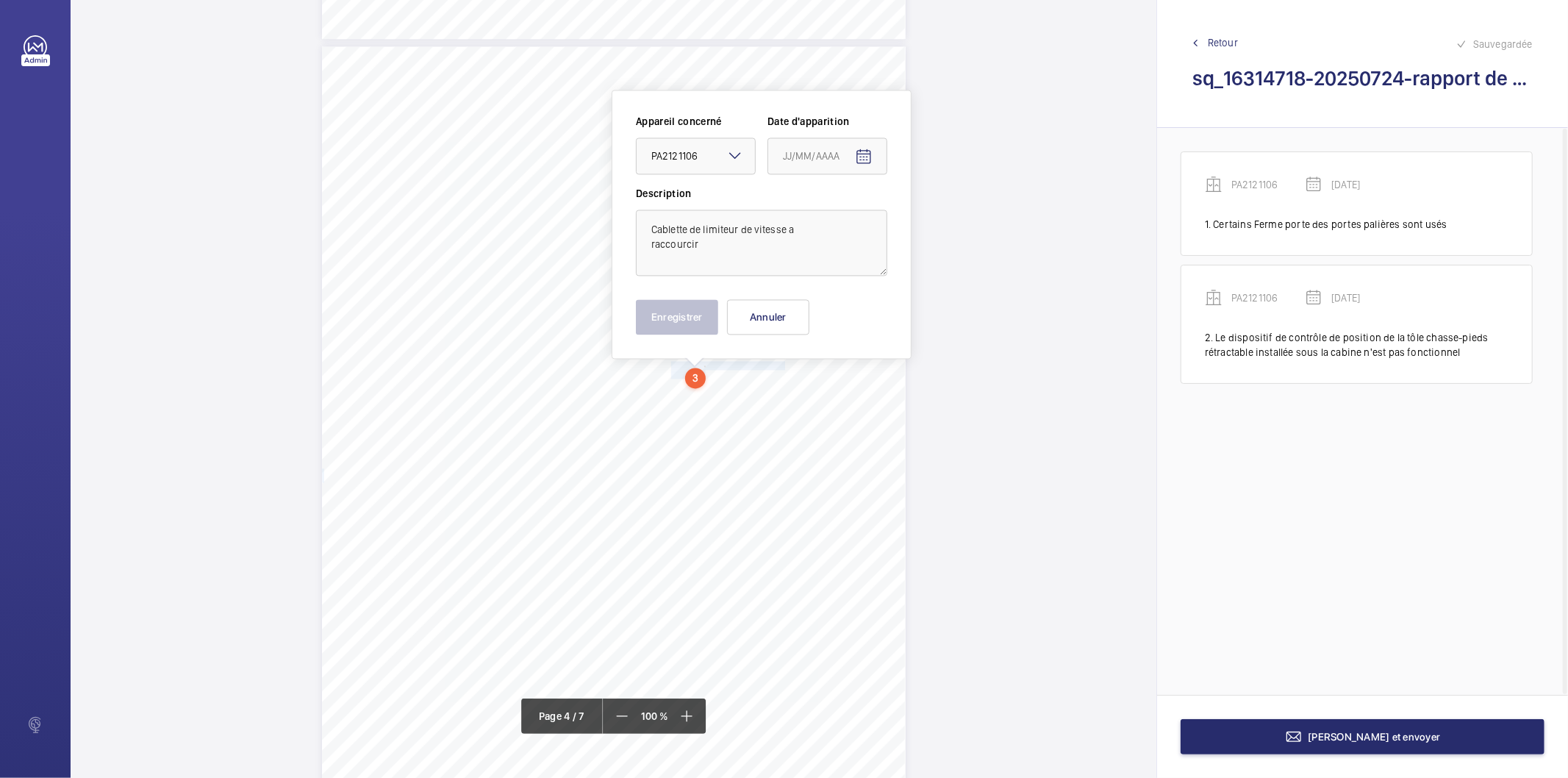
type input "24/07/2025"
click at [678, 322] on button "Enregistrer" at bounding box center [677, 317] width 82 height 36
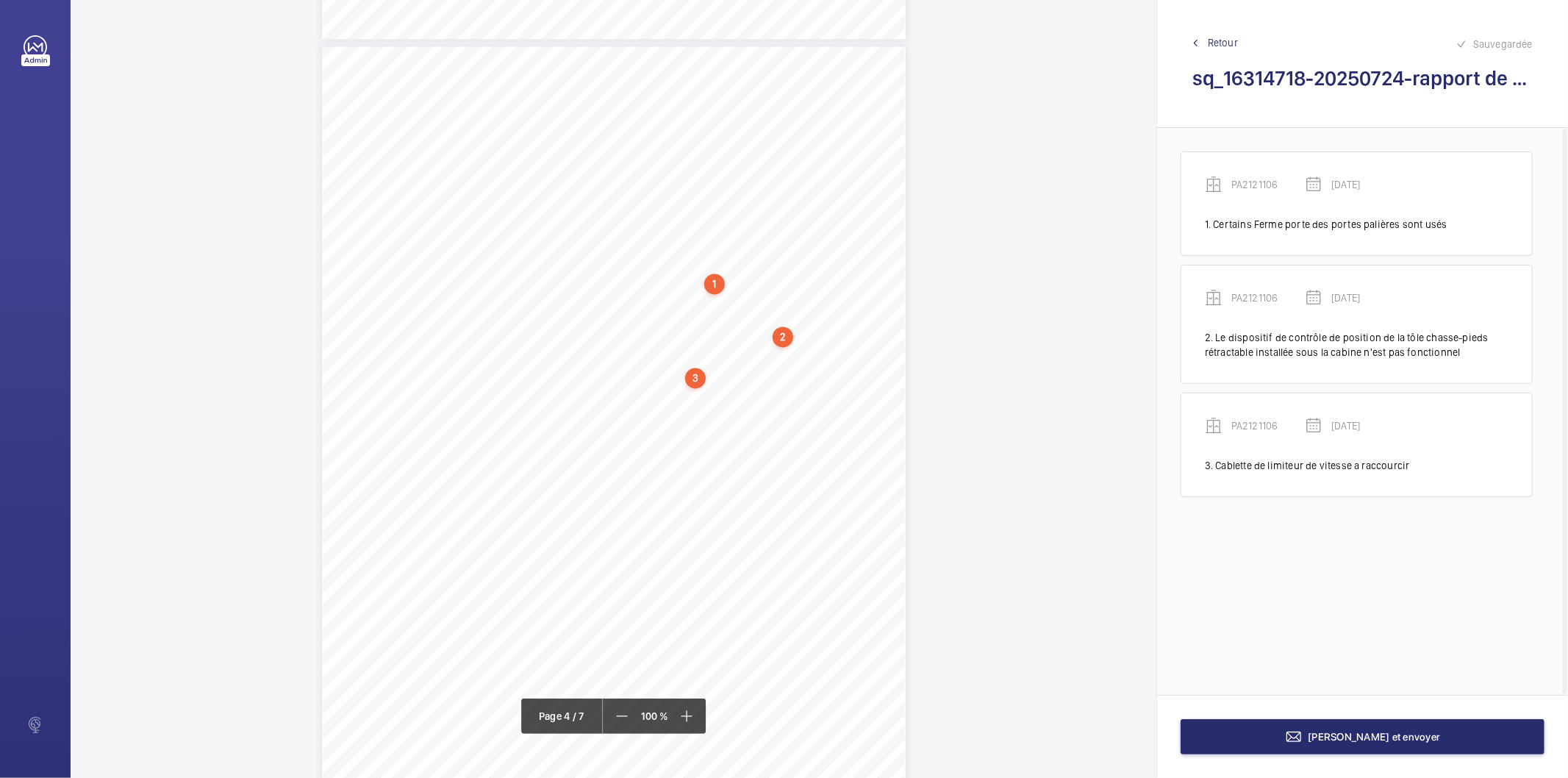
click at [696, 383] on div "3" at bounding box center [695, 378] width 21 height 21
click at [664, 273] on div "PA2121106" at bounding box center [698, 277] width 126 height 15
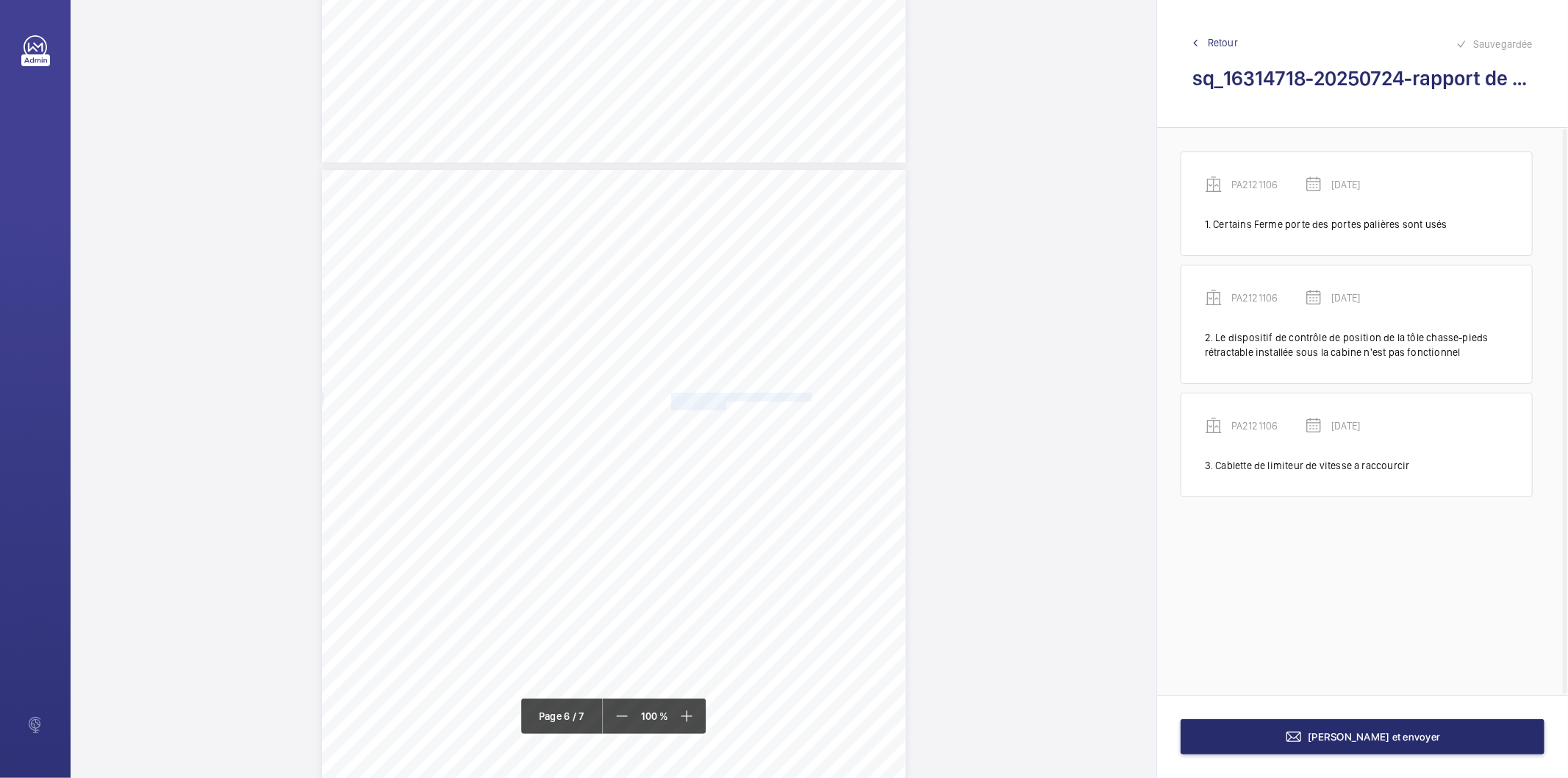
drag, startPoint x: 669, startPoint y: 396, endPoint x: 724, endPoint y: 403, distance: 55.4
click at [724, 403] on div "Affaire n° : 2502206E0000059/29000 / N° du rapport : 206E0/25/5554 Lieu de véri…" at bounding box center [613, 582] width 584 height 825
click at [709, 407] on span "en mauvais état." at bounding box center [699, 406] width 57 height 8
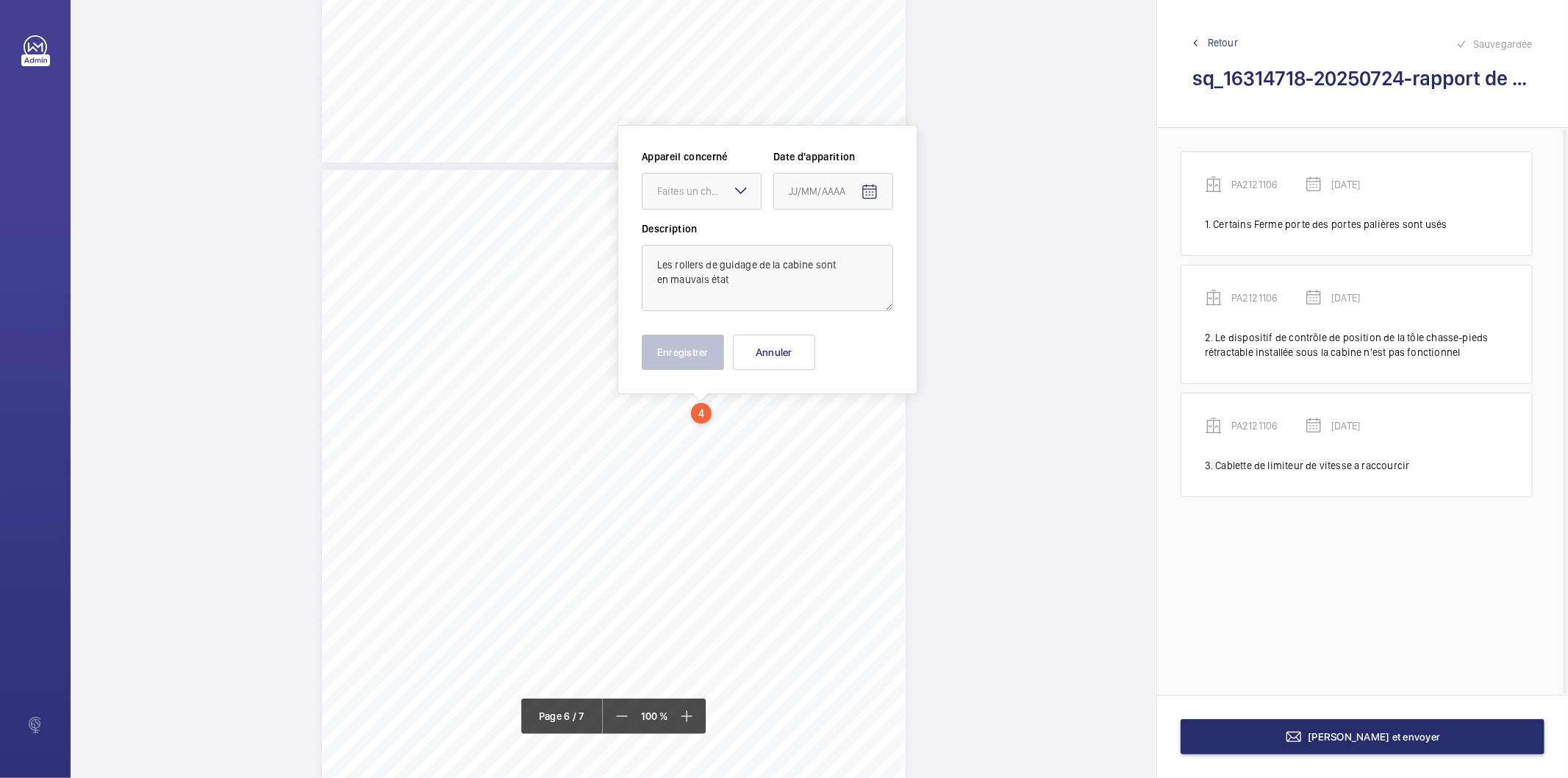
scroll to position [4048, 0]
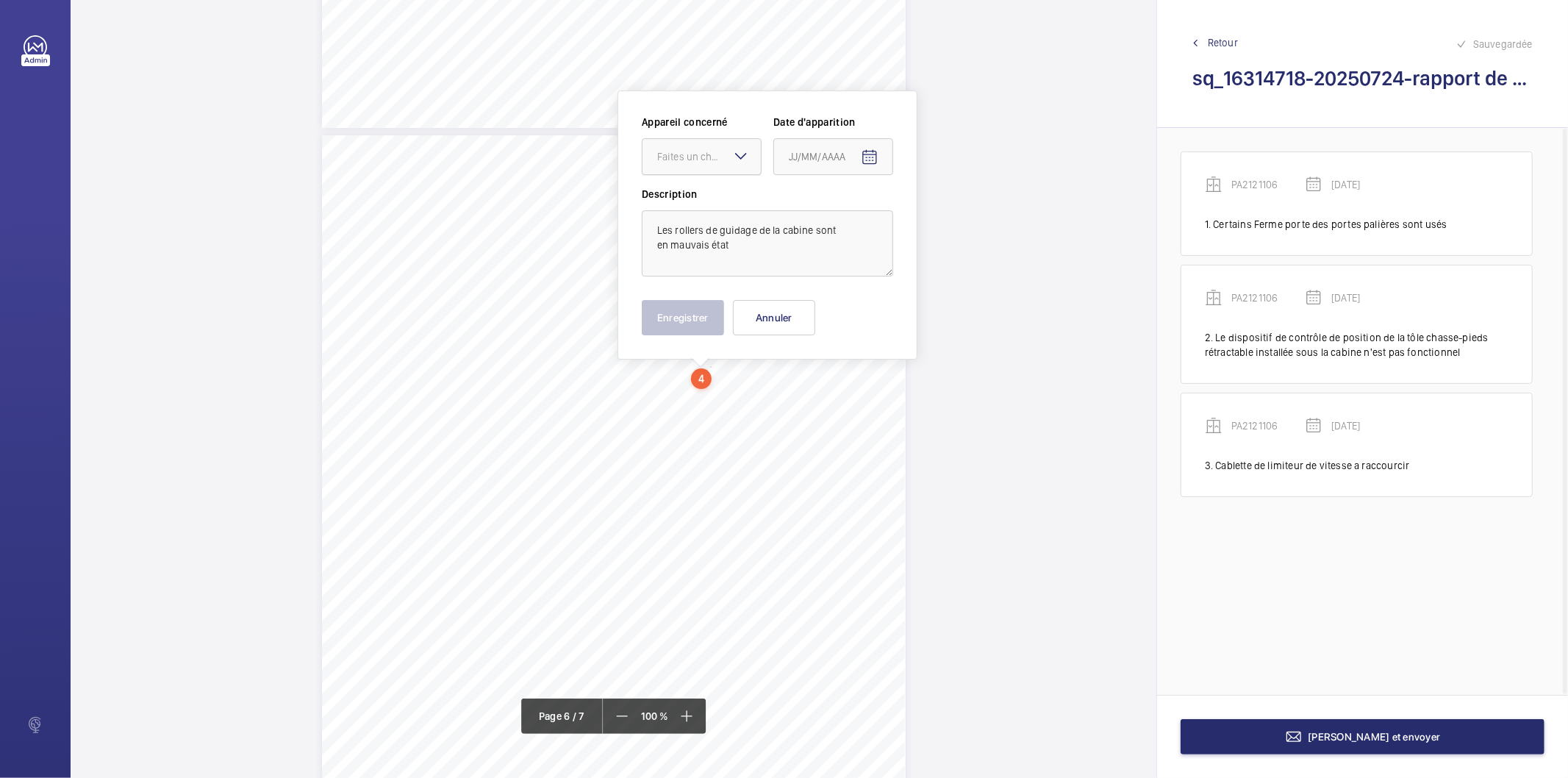
click at [708, 147] on div at bounding box center [701, 157] width 118 height 36
click at [700, 184] on div "71727669" at bounding box center [701, 202] width 118 height 36
click at [880, 159] on span "Open calendar" at bounding box center [870, 157] width 36 height 36
click at [946, 223] on span "Previous month" at bounding box center [943, 214] width 29 height 29
drag, startPoint x: 886, startPoint y: 372, endPoint x: 760, endPoint y: 346, distance: 128.7
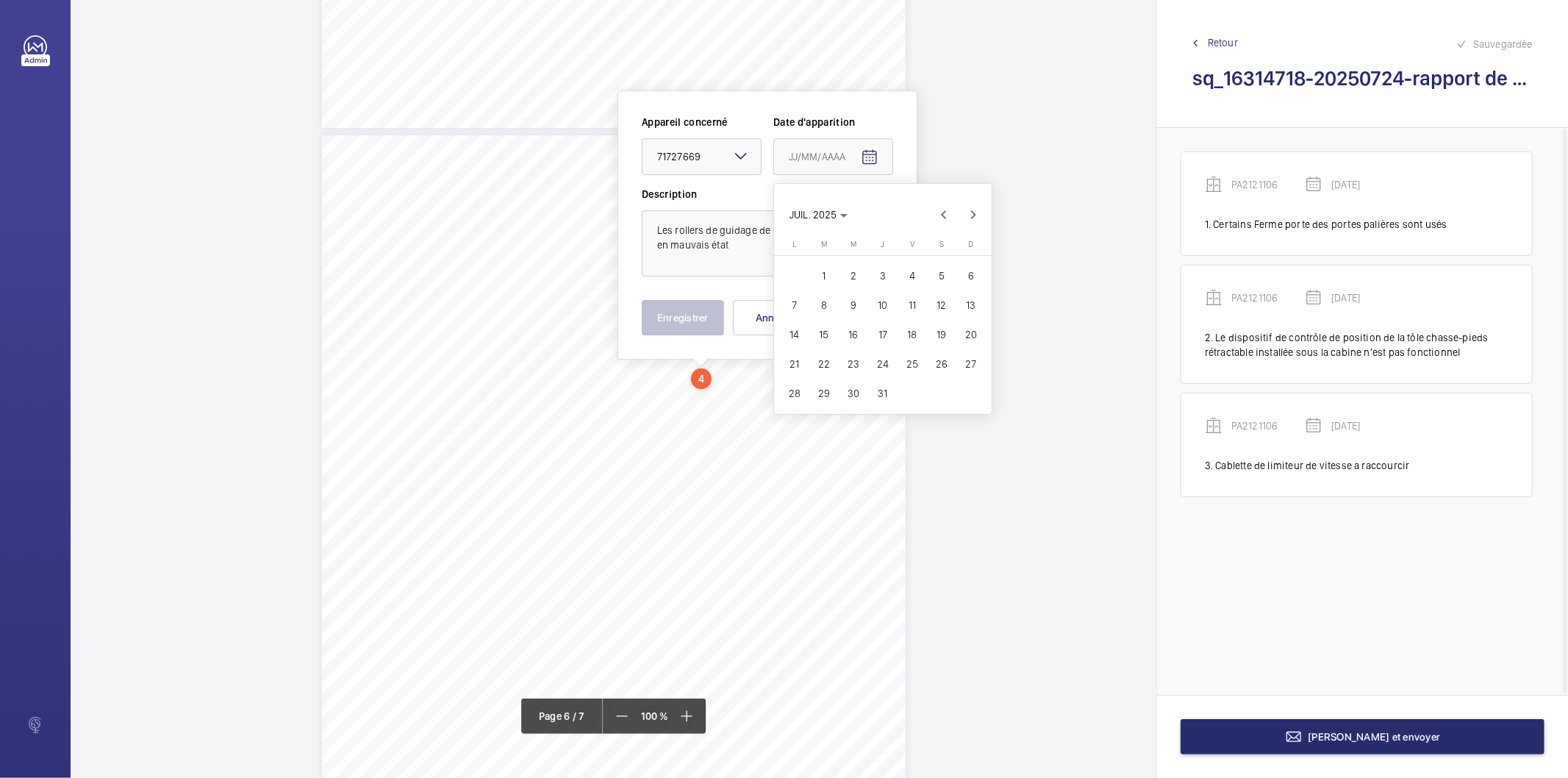
click at [882, 372] on span "24" at bounding box center [883, 364] width 26 height 26
type input "24/07/2025"
click at [663, 321] on button "Enregistrer" at bounding box center [683, 318] width 82 height 36
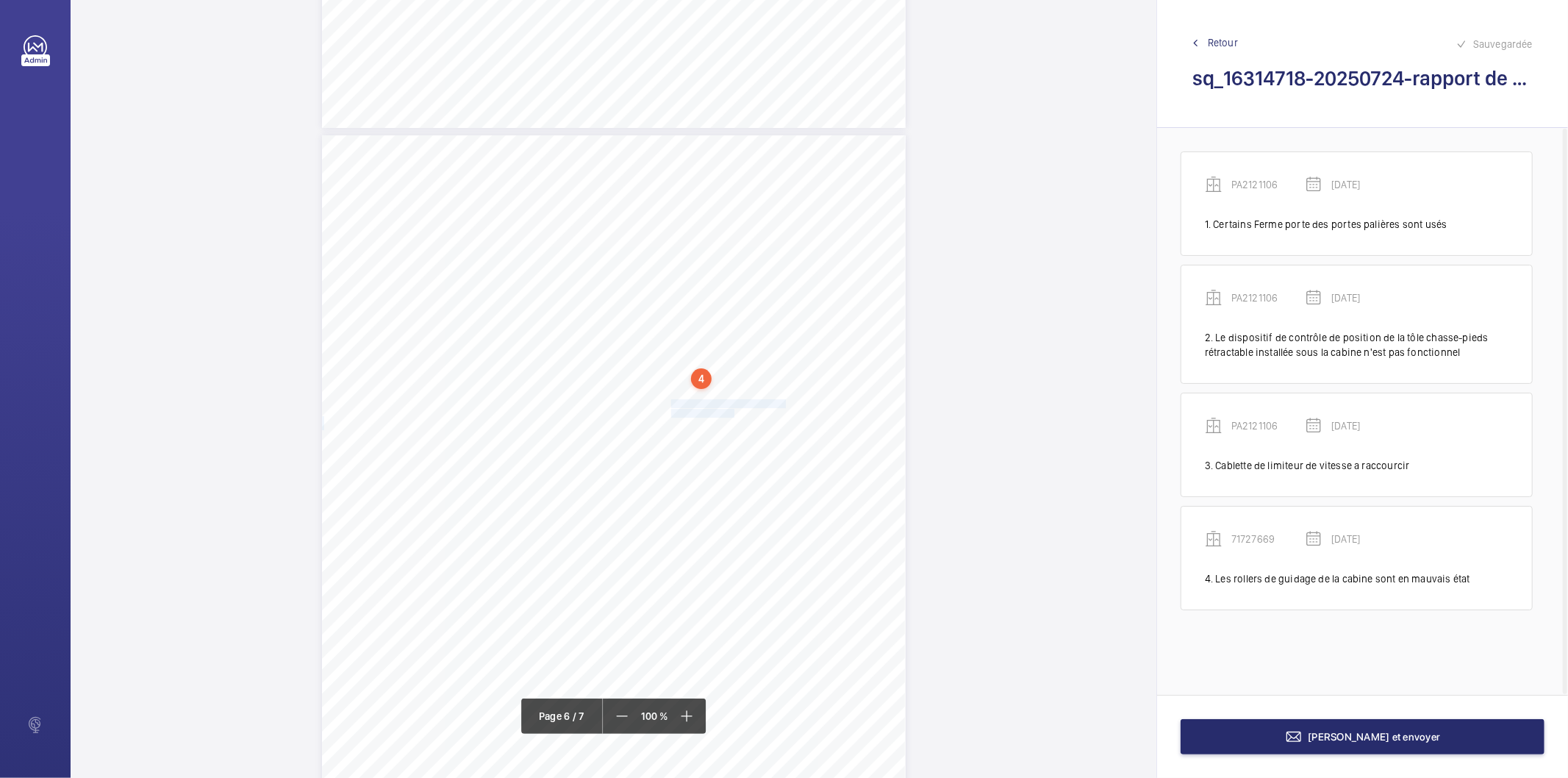
drag, startPoint x: 670, startPoint y: 402, endPoint x: 731, endPoint y: 411, distance: 61.7
click at [731, 411] on div "Affaire n° : 2502206E0000059/29000 / N° du rapport : 206E0/25/5554 Lieu de véri…" at bounding box center [613, 547] width 584 height 825
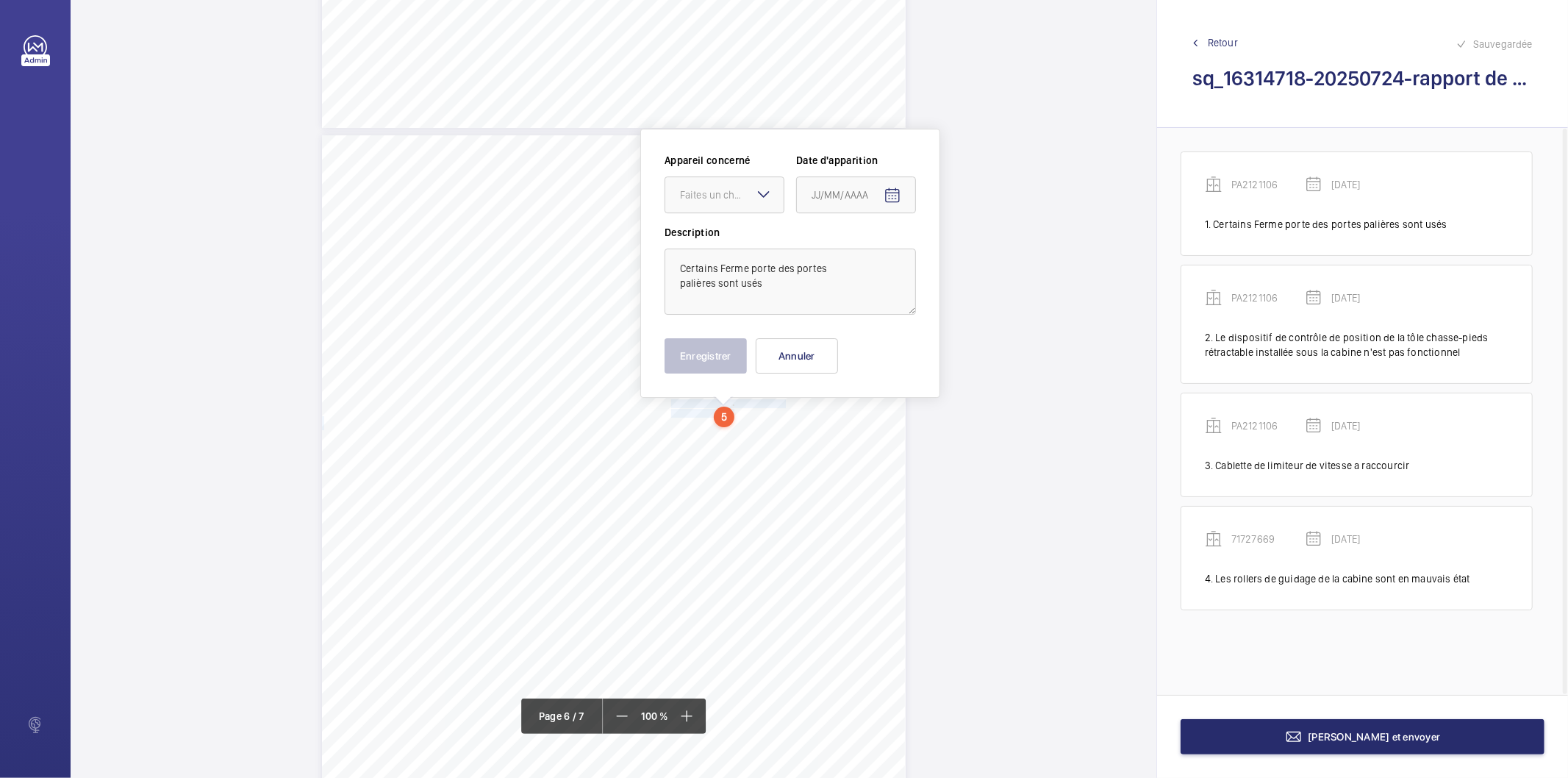
scroll to position [4088, 0]
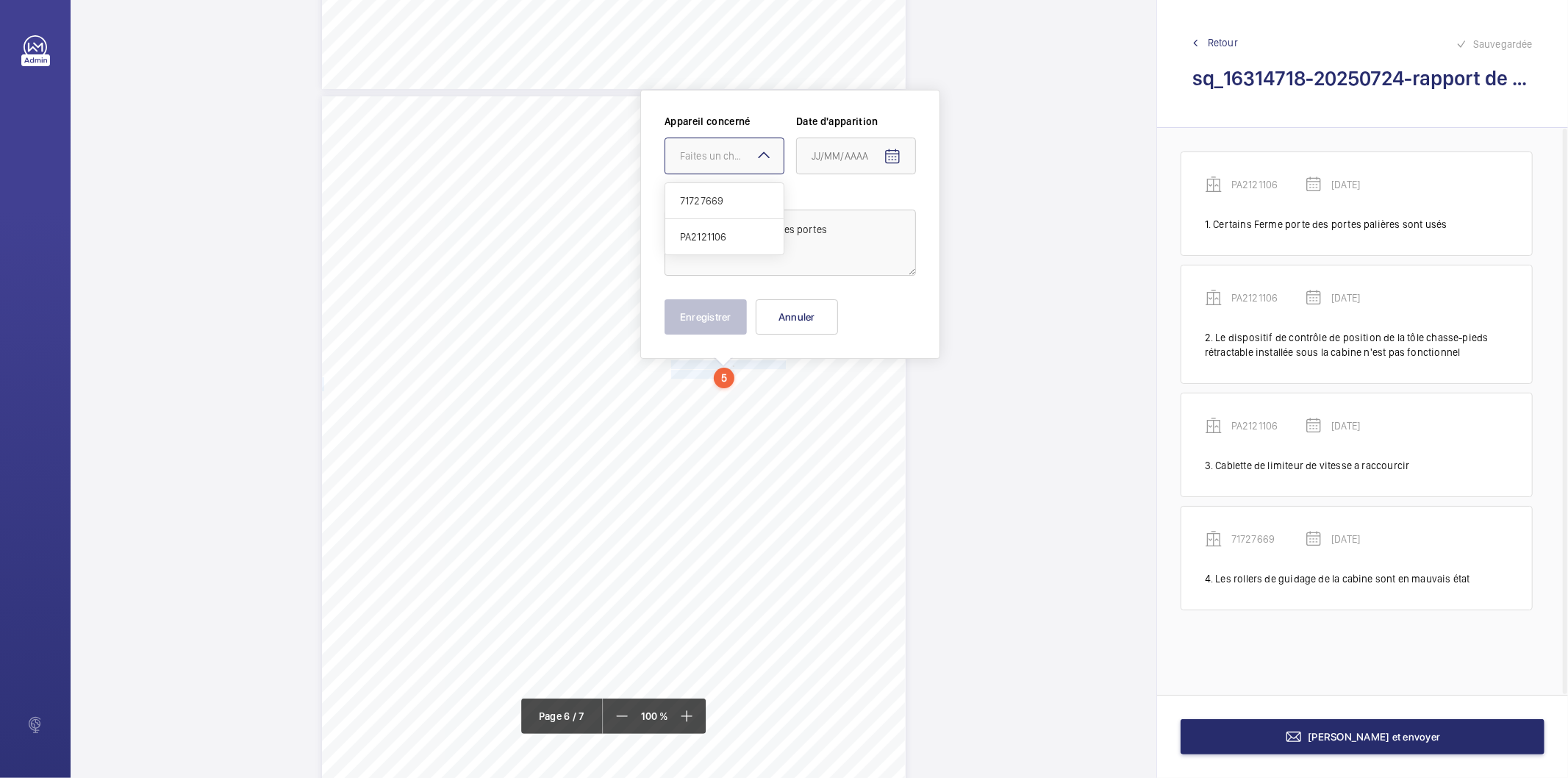
click at [740, 164] on div at bounding box center [724, 156] width 118 height 36
click at [724, 200] on span "71727669" at bounding box center [724, 201] width 89 height 15
click at [891, 157] on mat-icon "Open calendar" at bounding box center [892, 157] width 18 height 18
click at [958, 217] on span "Previous month" at bounding box center [965, 214] width 29 height 29
click at [905, 356] on span "24" at bounding box center [905, 364] width 26 height 26
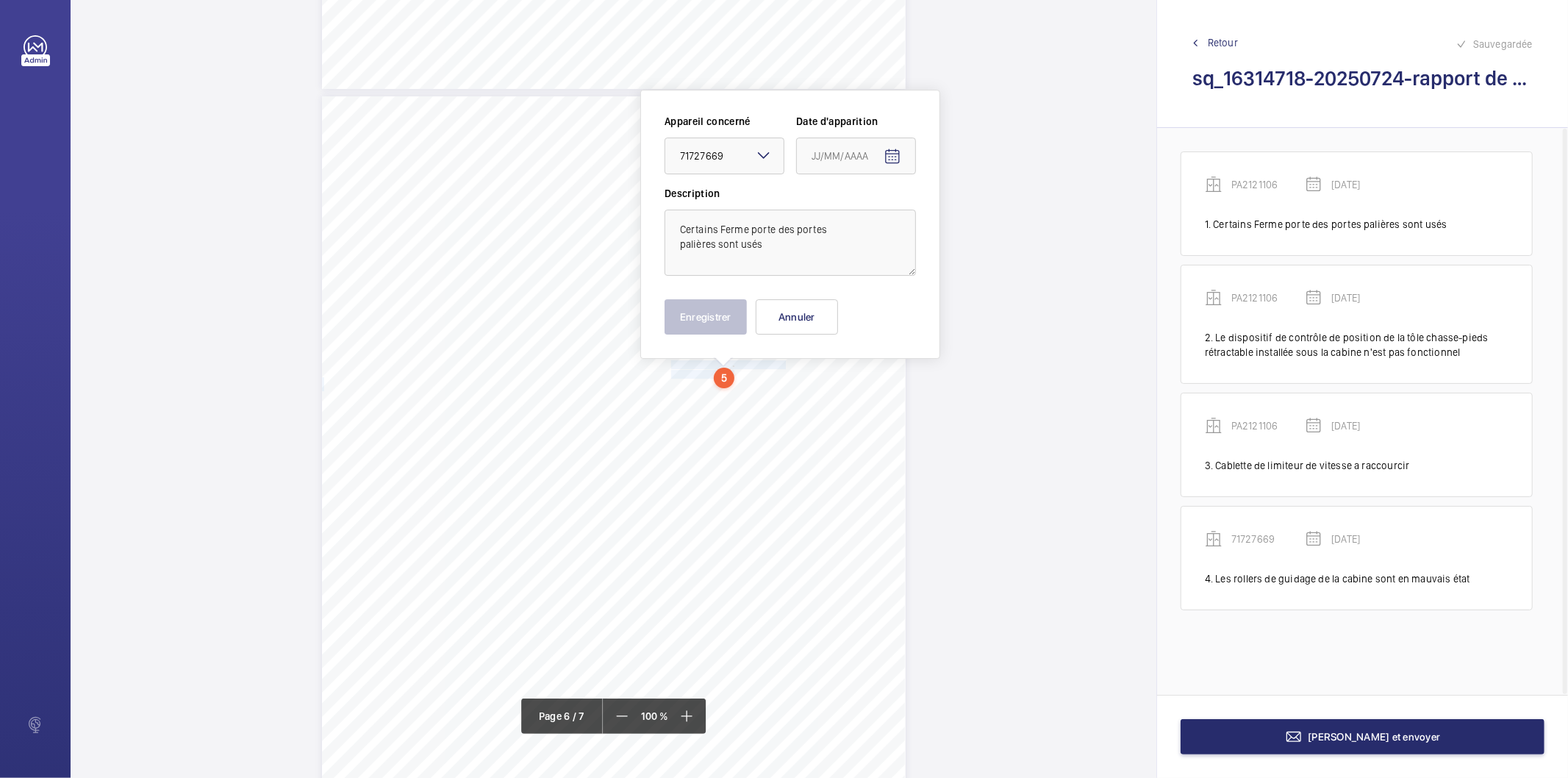
type input "24/07/2025"
click at [739, 320] on button "Enregistrer" at bounding box center [706, 317] width 82 height 36
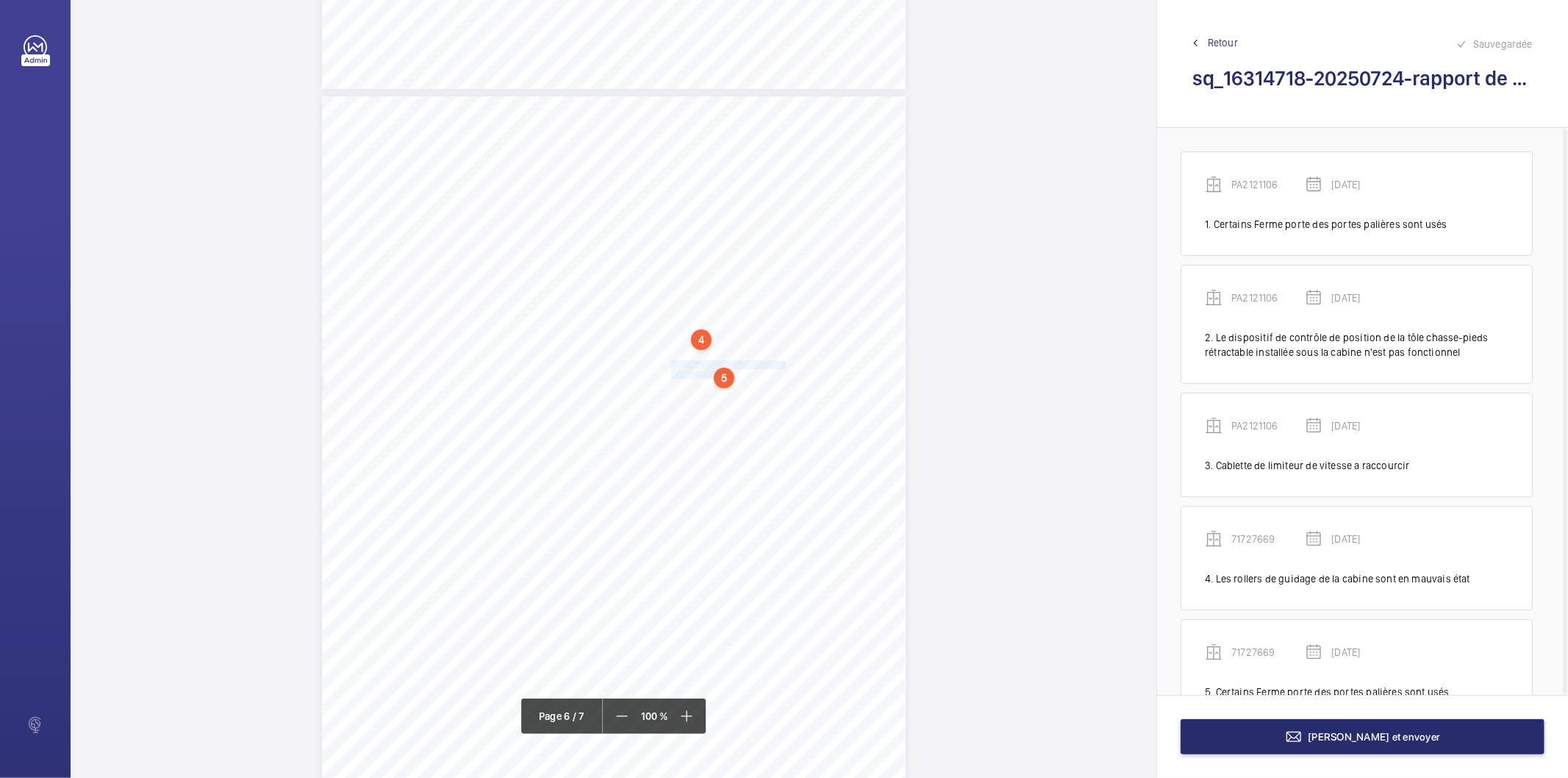
scroll to position [52, 0]
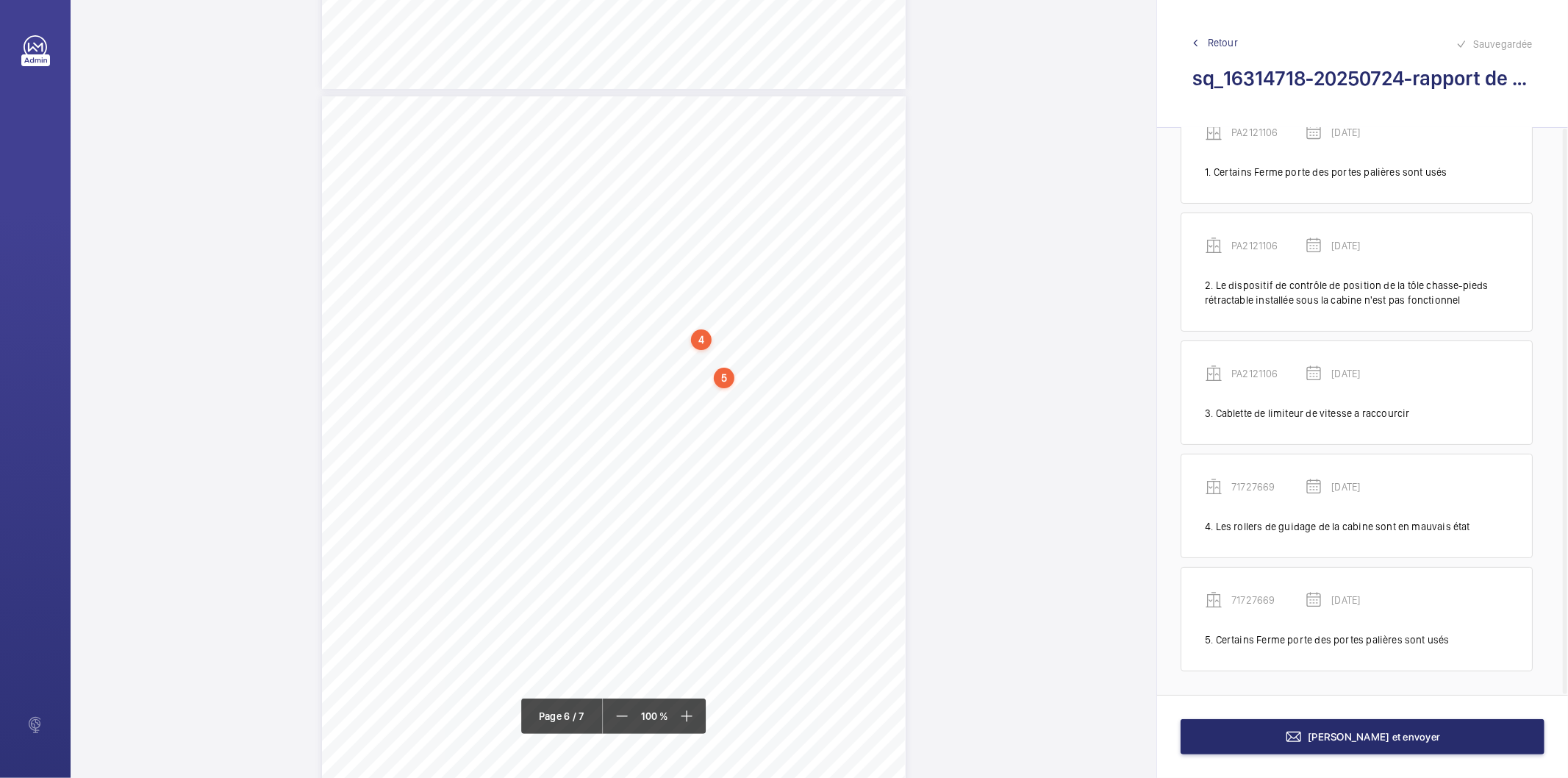
click at [717, 375] on div "5" at bounding box center [724, 378] width 21 height 21
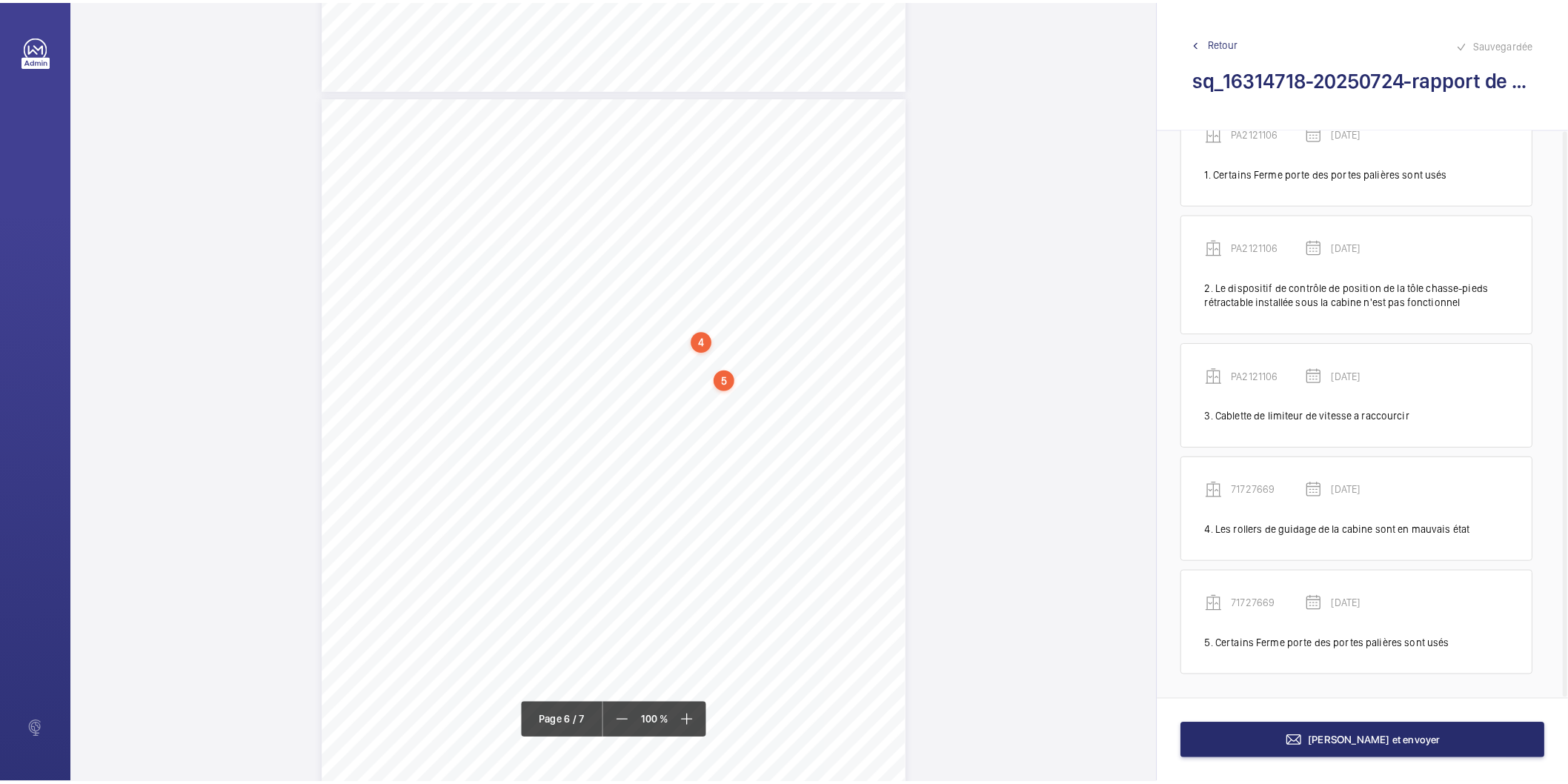
scroll to position [4107, 0]
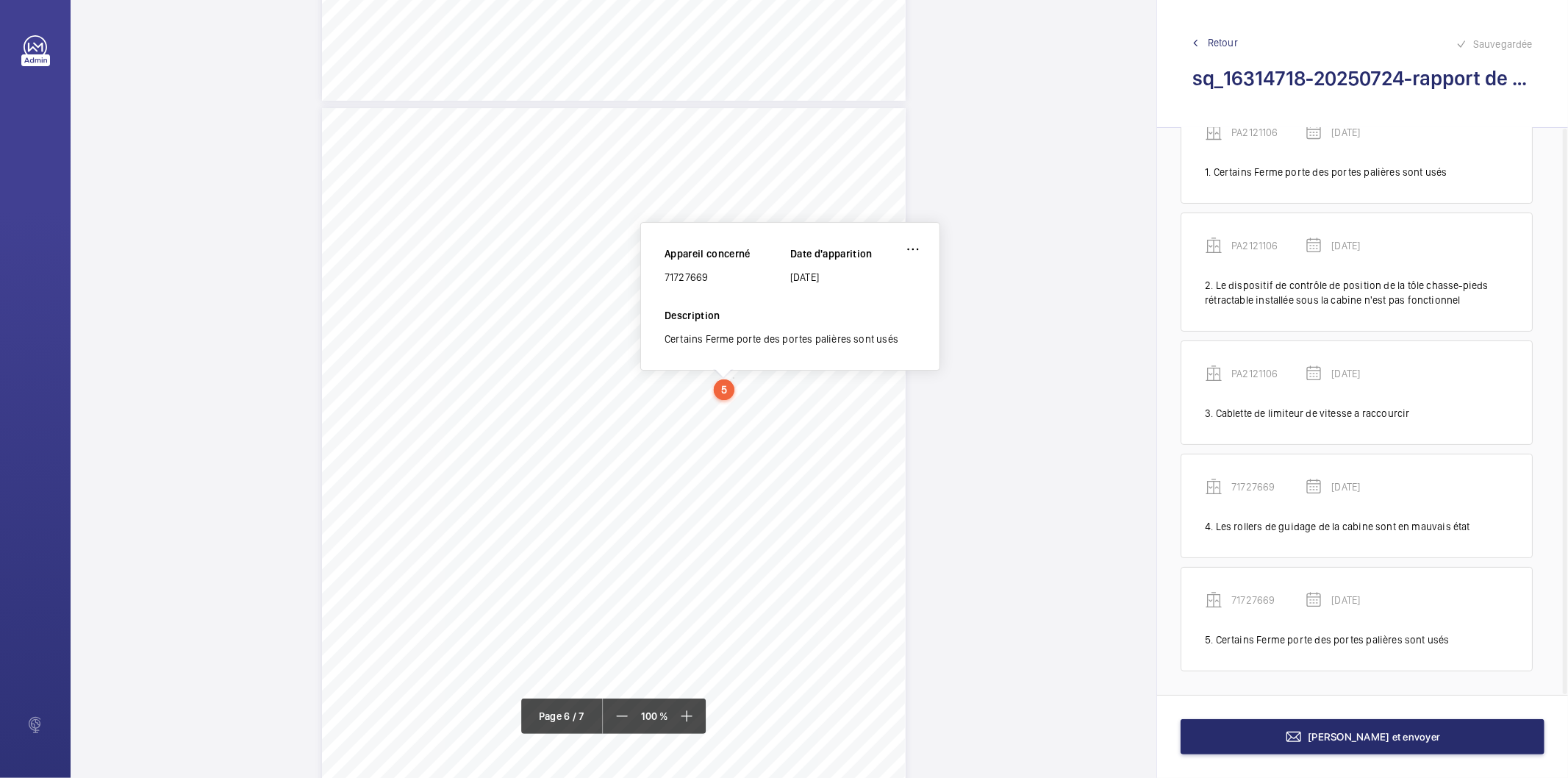
click at [687, 275] on div "71727669" at bounding box center [727, 277] width 126 height 15
click at [1247, 737] on button "[PERSON_NAME] et envoyer" at bounding box center [1362, 737] width 364 height 36
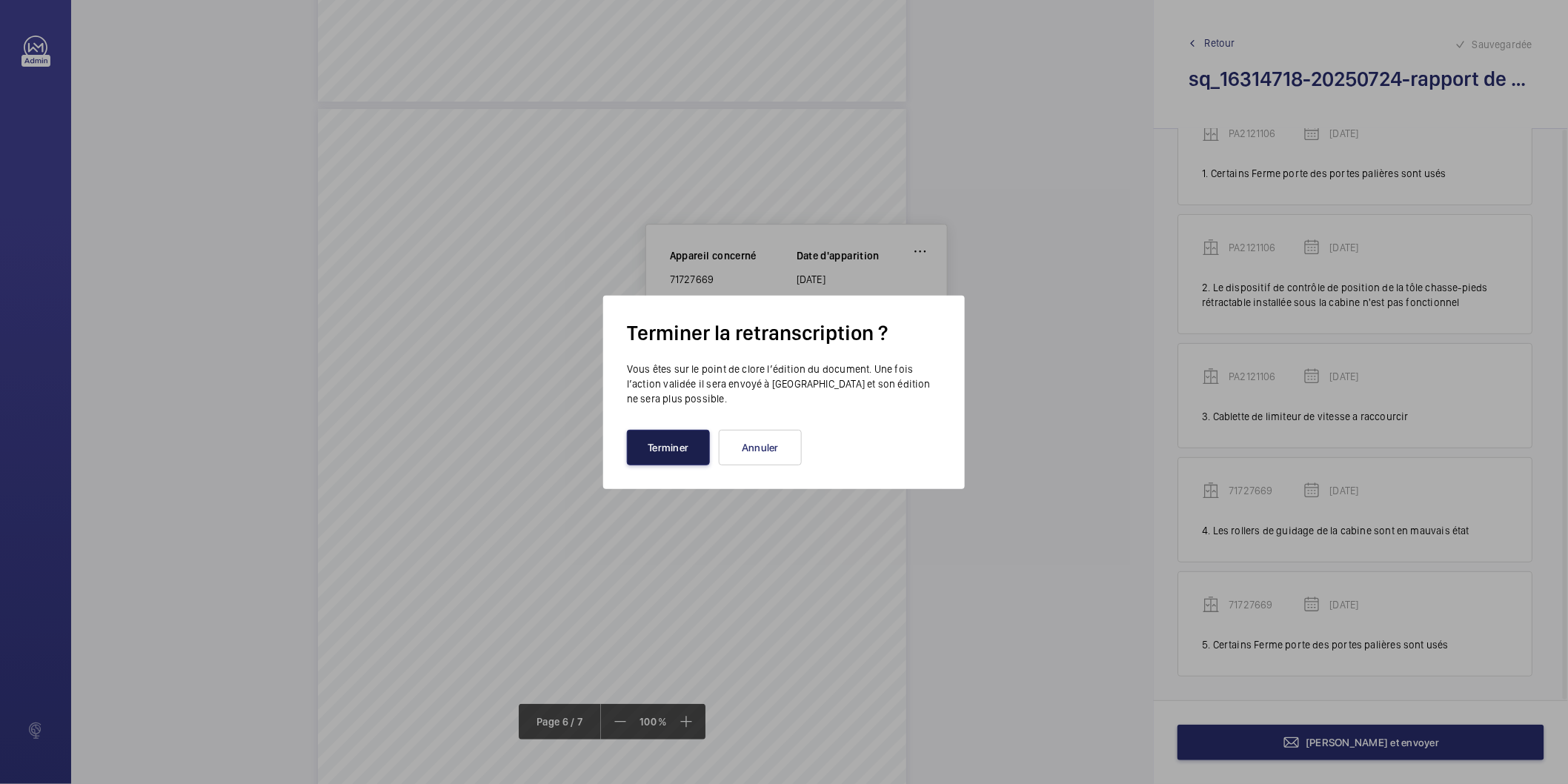
click at [675, 446] on button "Terminer" at bounding box center [668, 448] width 83 height 36
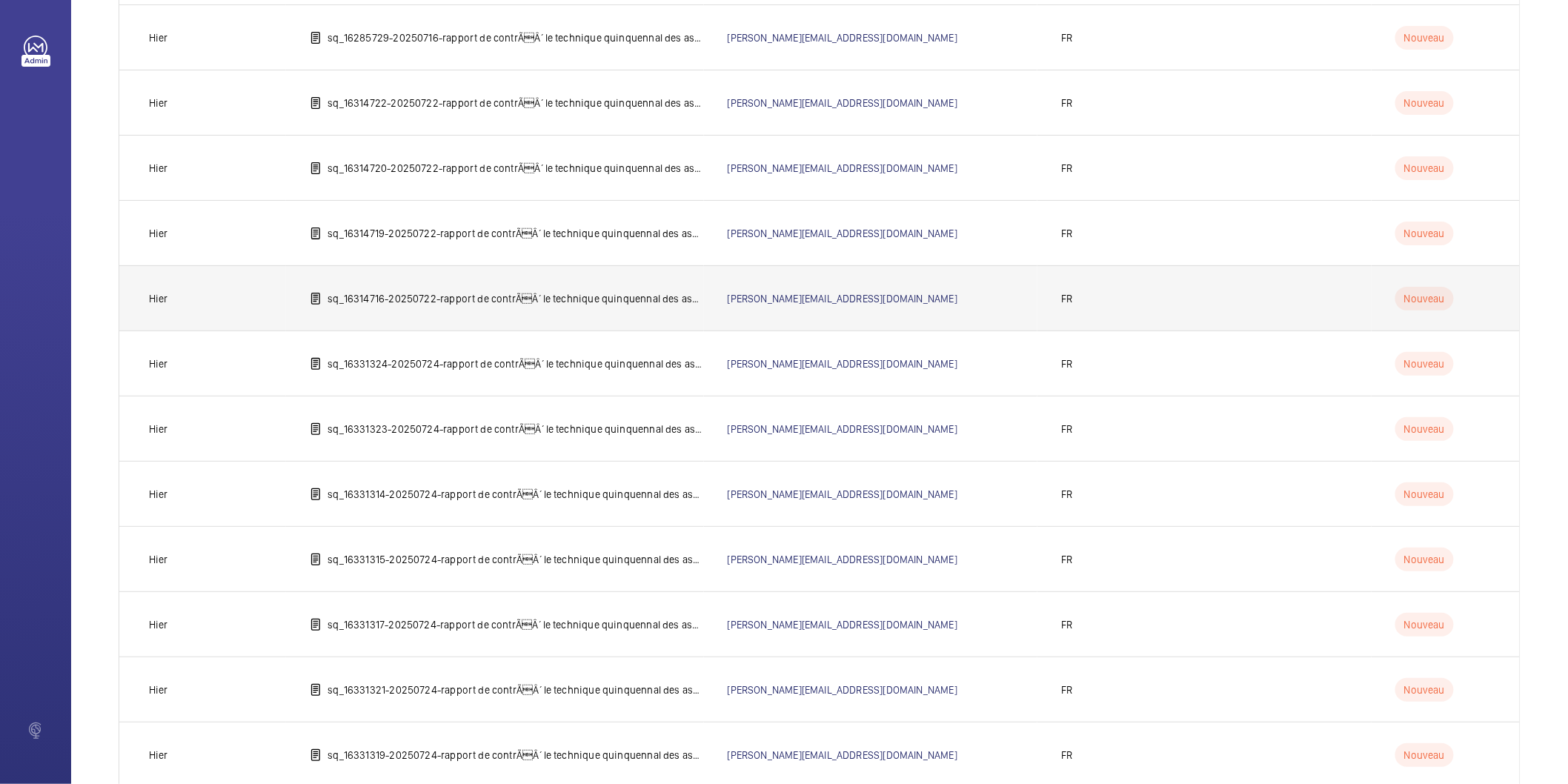
scroll to position [408, 0]
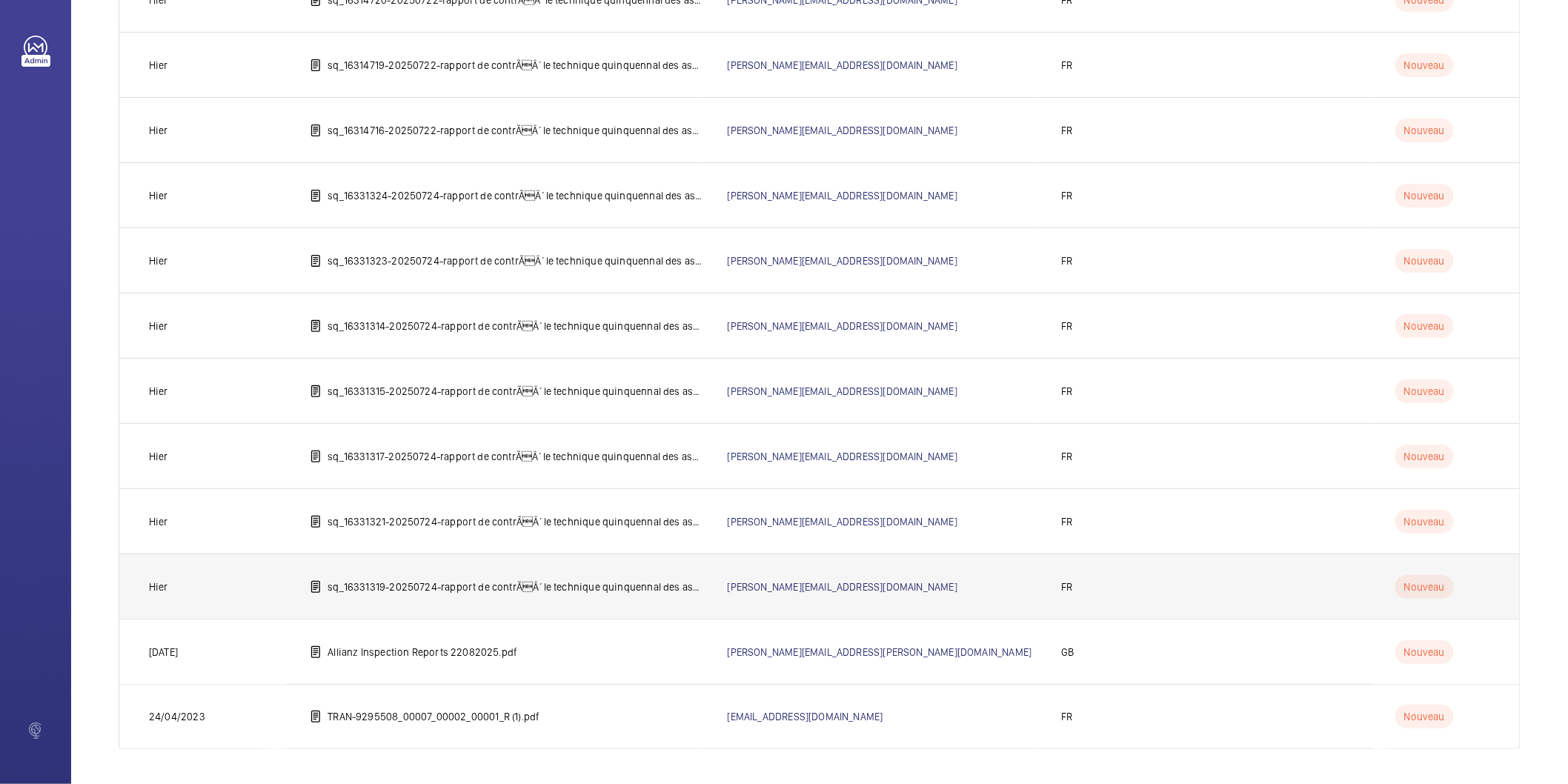
click at [544, 582] on p "sq_16331319-20250724-rapport de contrÃÂ´le technique quinquennal des ascenseur…" at bounding box center [516, 587] width 376 height 15
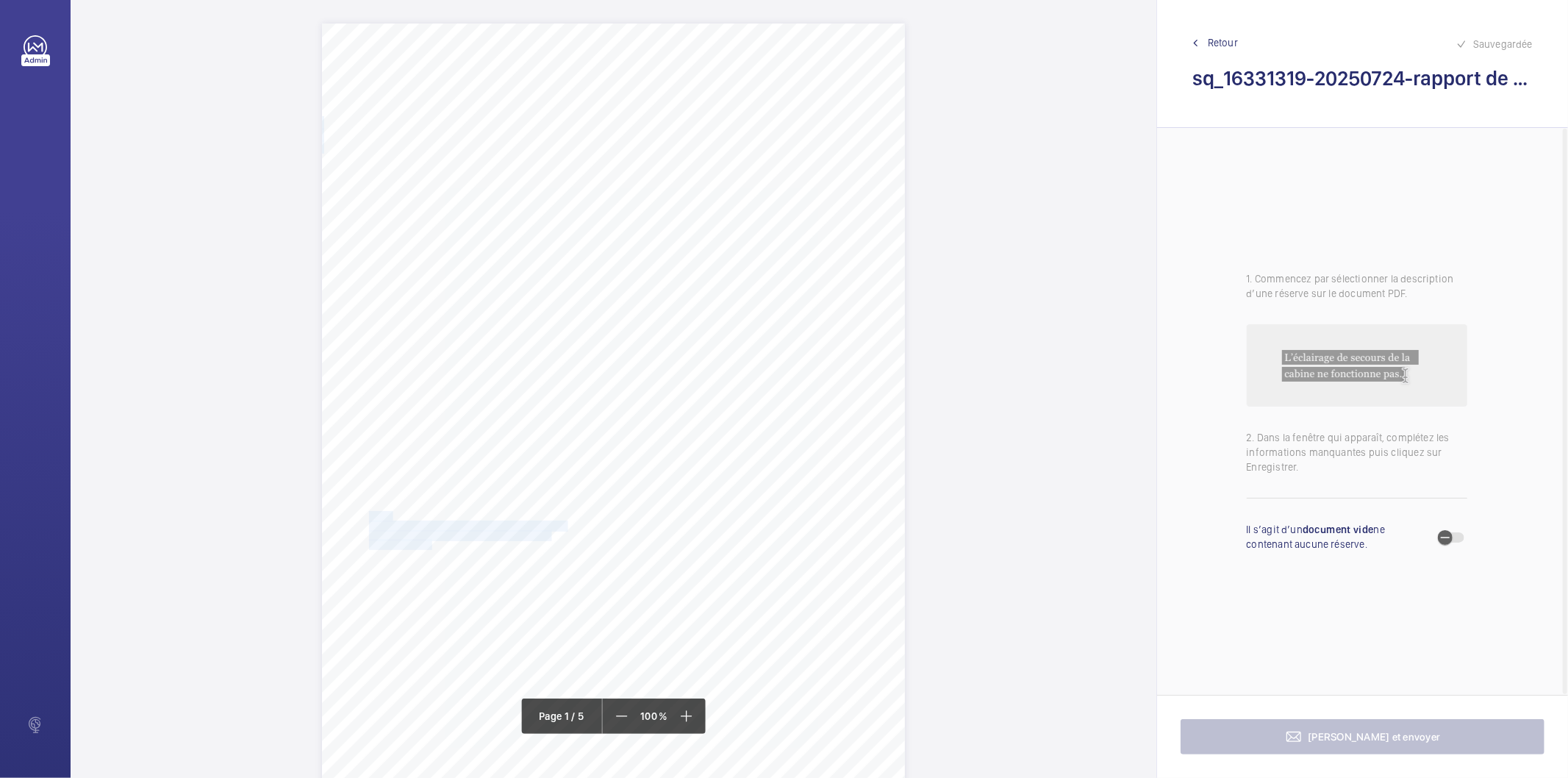
drag, startPoint x: 427, startPoint y: 546, endPoint x: 368, endPoint y: 515, distance: 66.6
click at [368, 515] on div "IN'LI PROPERTY MANAGEMENT IN'LI PROPERTY MANAGEMENT TOUR ARIANE 5 PLACE DE LA P…" at bounding box center [613, 436] width 583 height 825
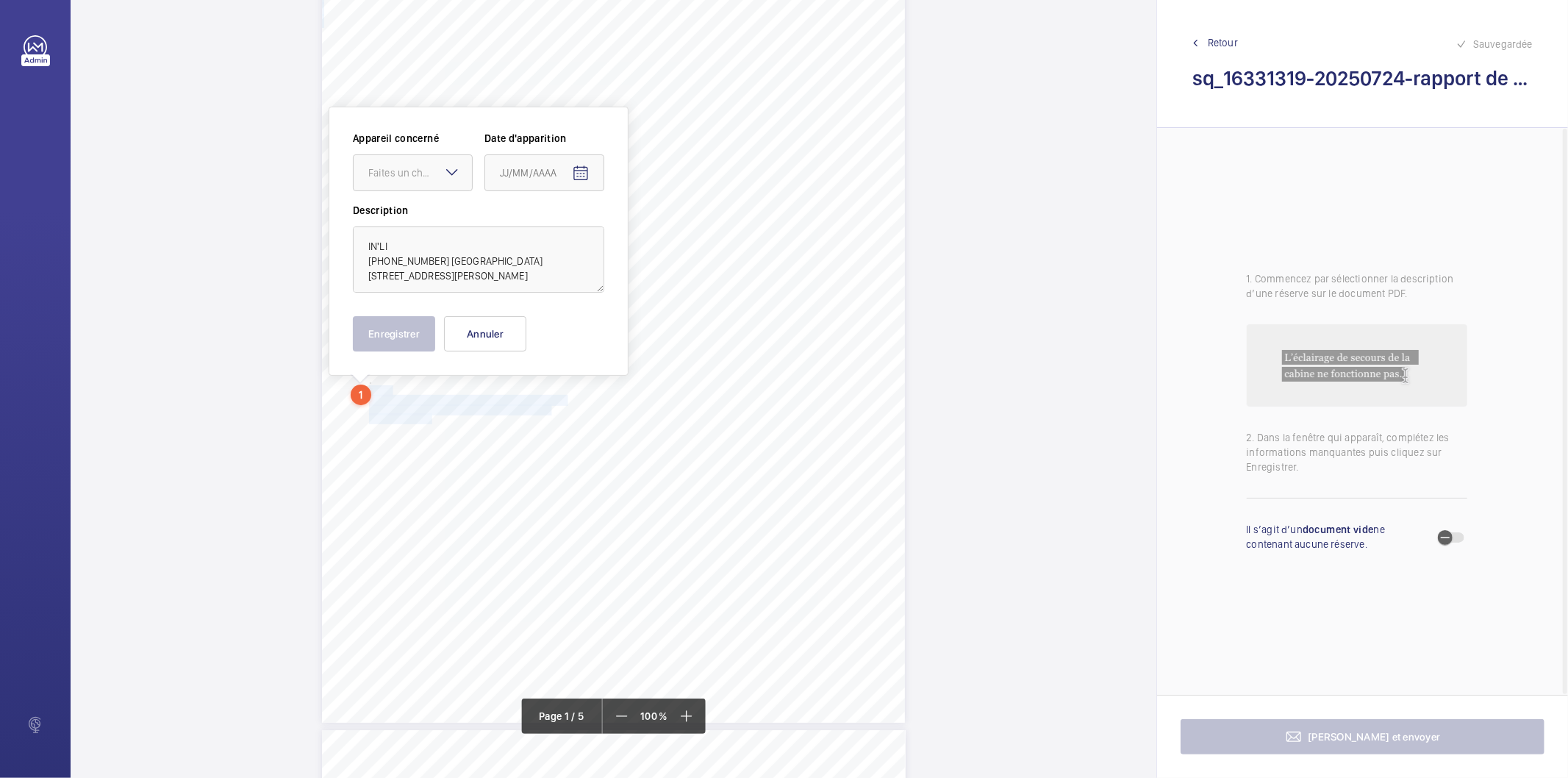
scroll to position [142, 0]
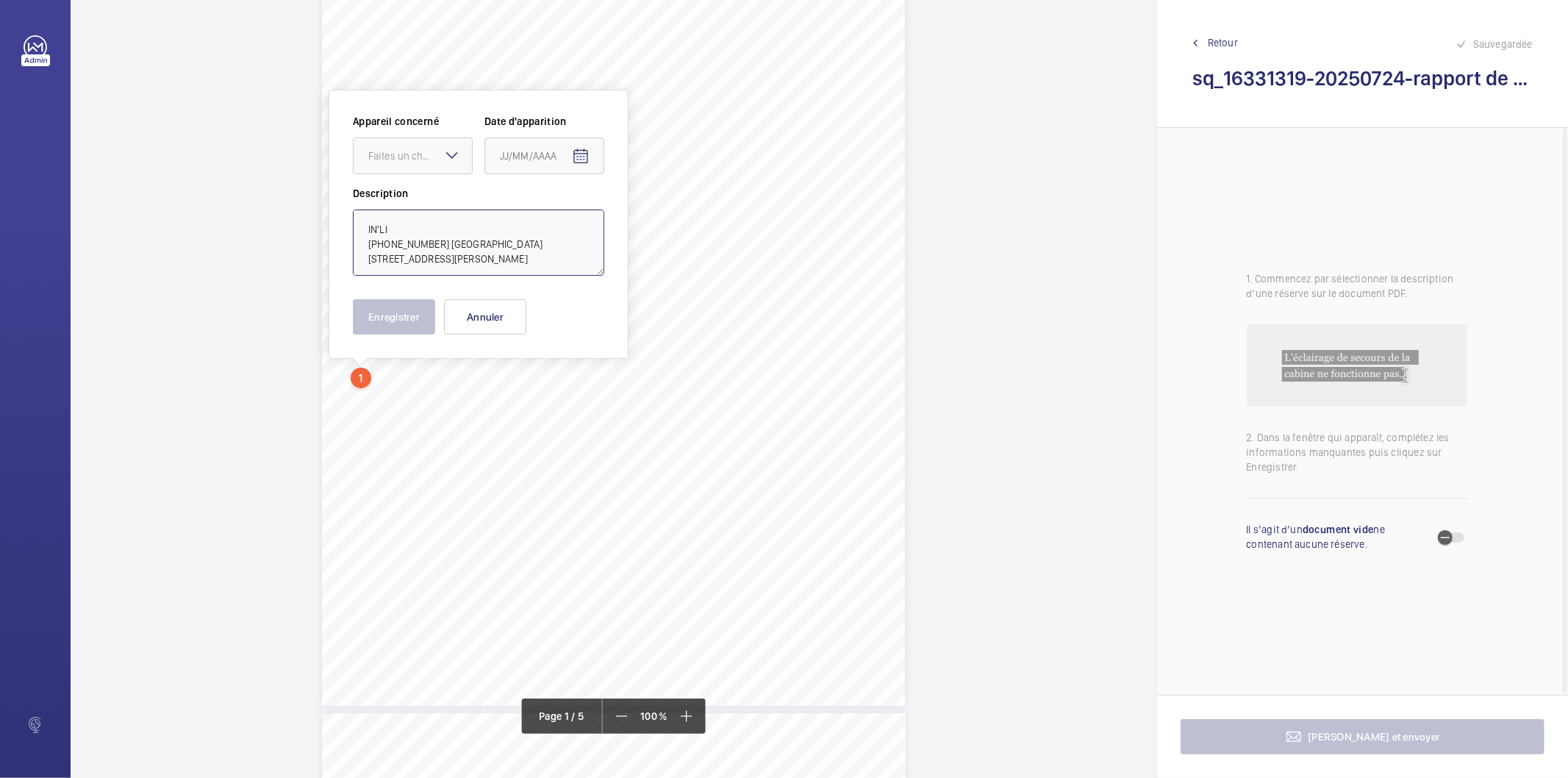
click at [452, 225] on textarea "IN'LI 15-17-19-21-23 RUE MONTE CRISTO 85-87 RUE ALEXANDRE DUMAS 75020 PARIS" at bounding box center [478, 242] width 251 height 67
type textarea "IN'LI 15-17-19-21-23 RUE MONTE CRISTO 85-87 RUE ALEXANDRE DUMAS 75020 PARIS"
click at [478, 319] on button "Annuler" at bounding box center [485, 317] width 82 height 36
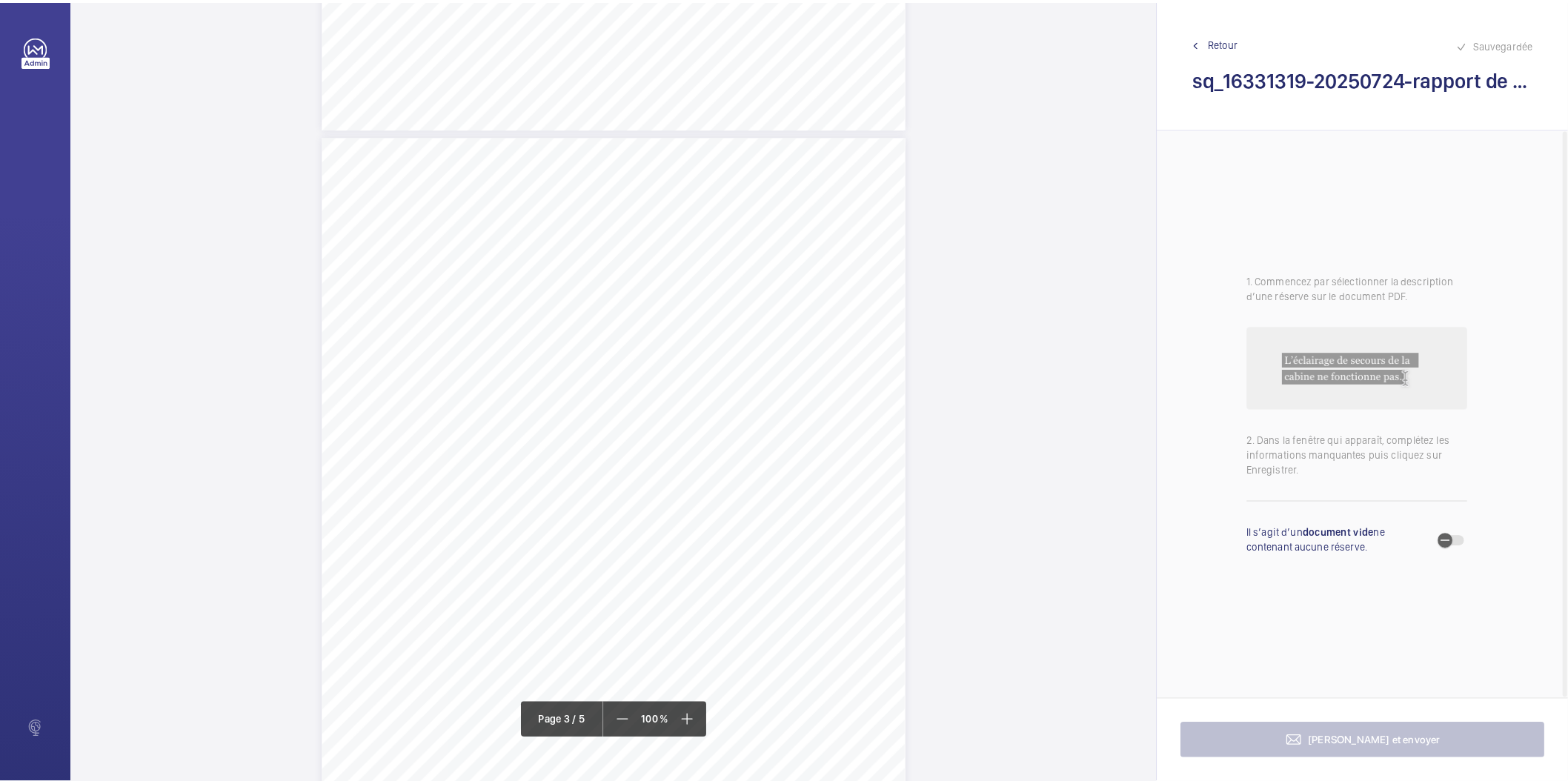
scroll to position [1563, 0]
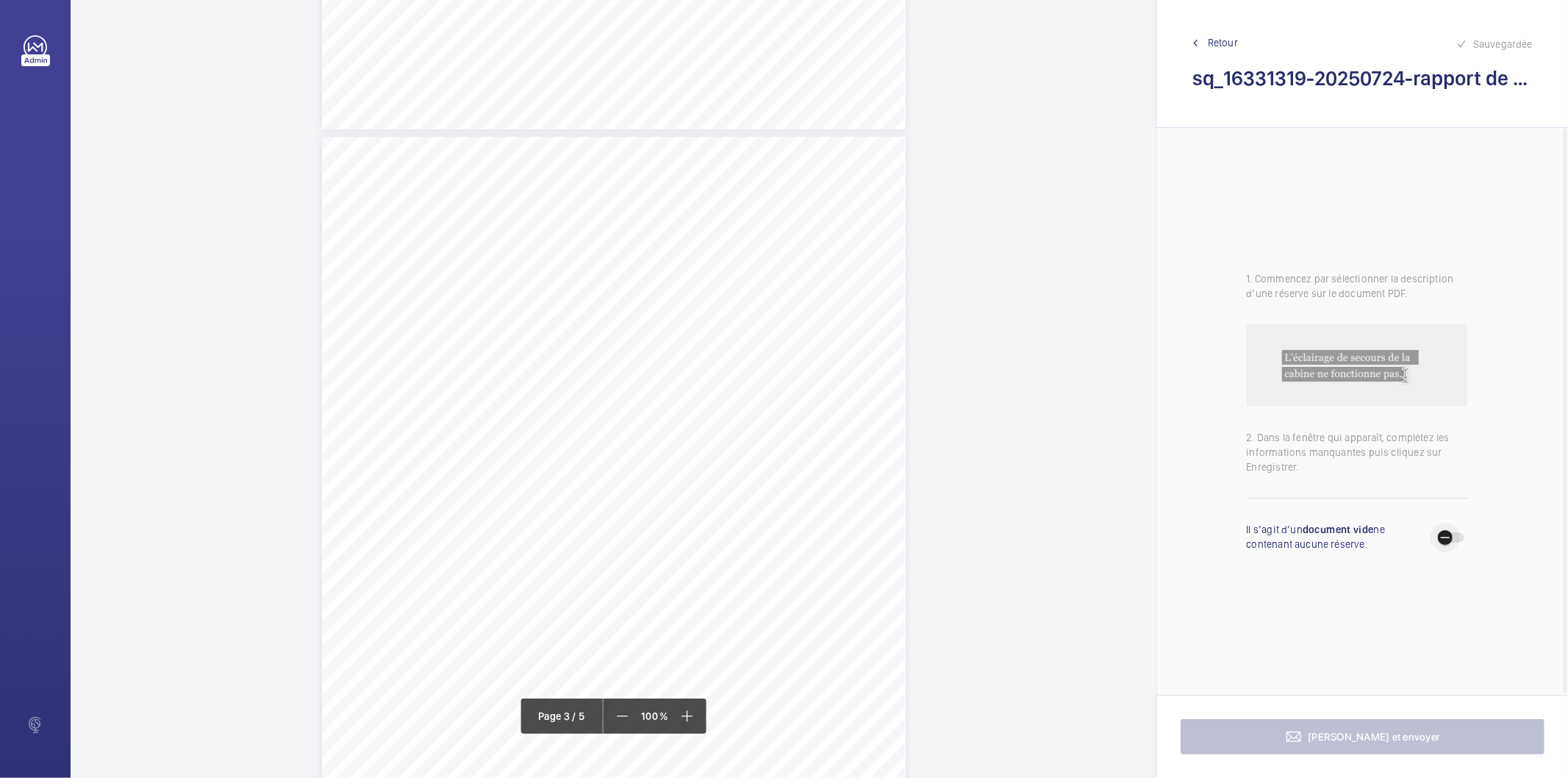
drag, startPoint x: 1457, startPoint y: 536, endPoint x: 1439, endPoint y: 591, distance: 57.9
click at [1456, 536] on span "button" at bounding box center [1444, 537] width 29 height 29
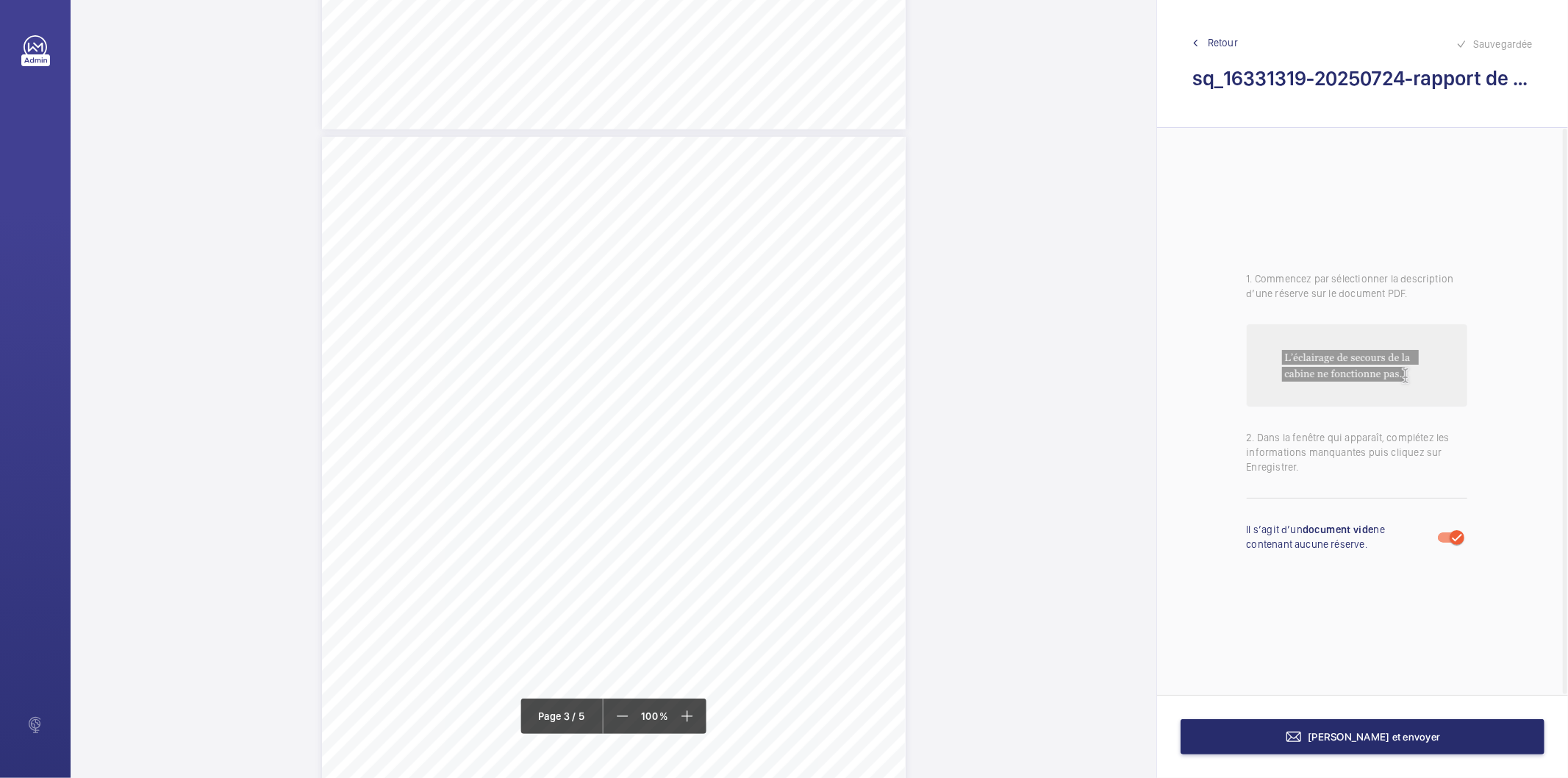
click at [1353, 755] on div "[PERSON_NAME] et envoyer" at bounding box center [1362, 736] width 411 height 83
click at [1350, 741] on span "[PERSON_NAME] et envoyer" at bounding box center [1374, 736] width 132 height 12
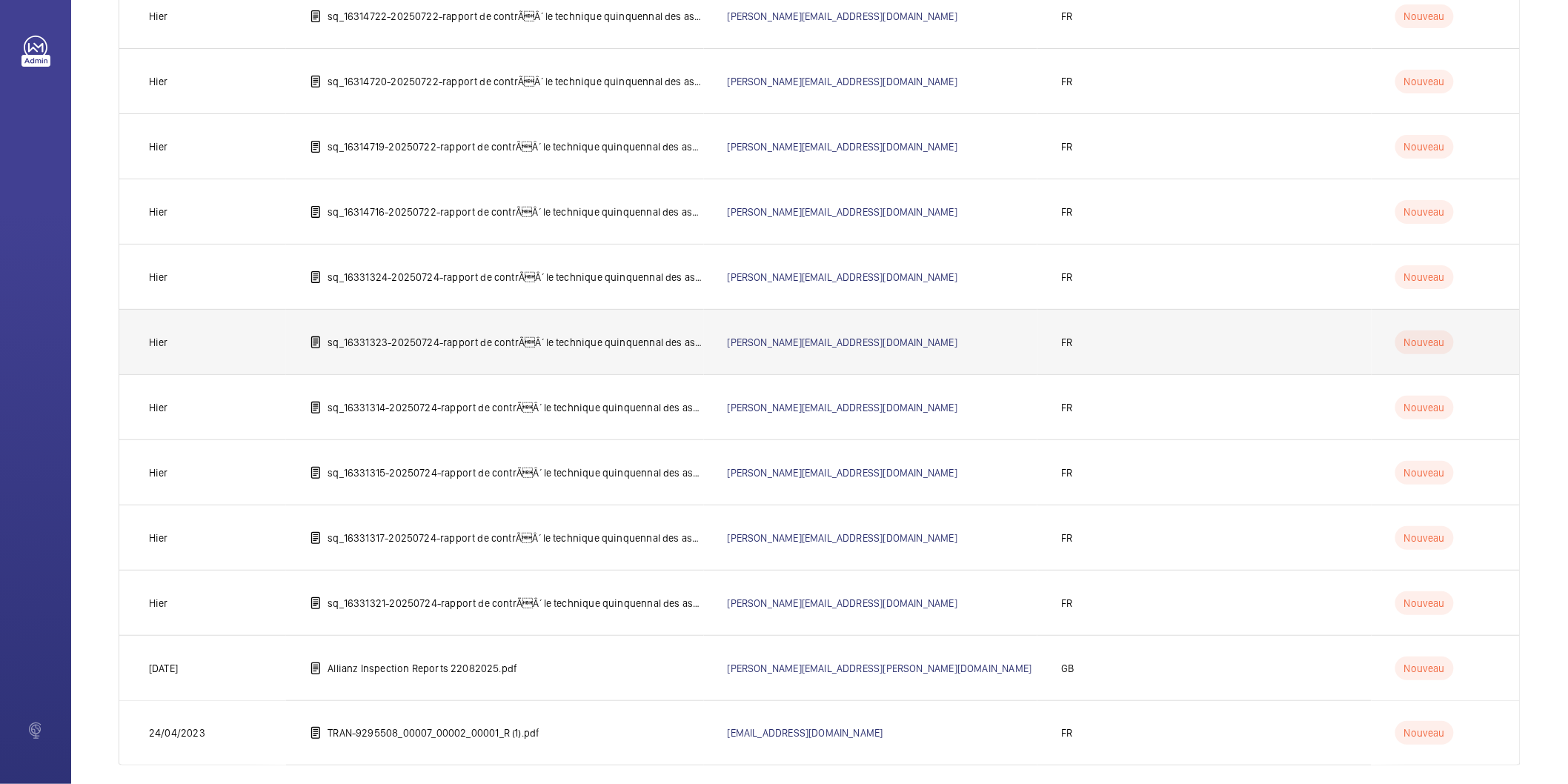
scroll to position [343, 0]
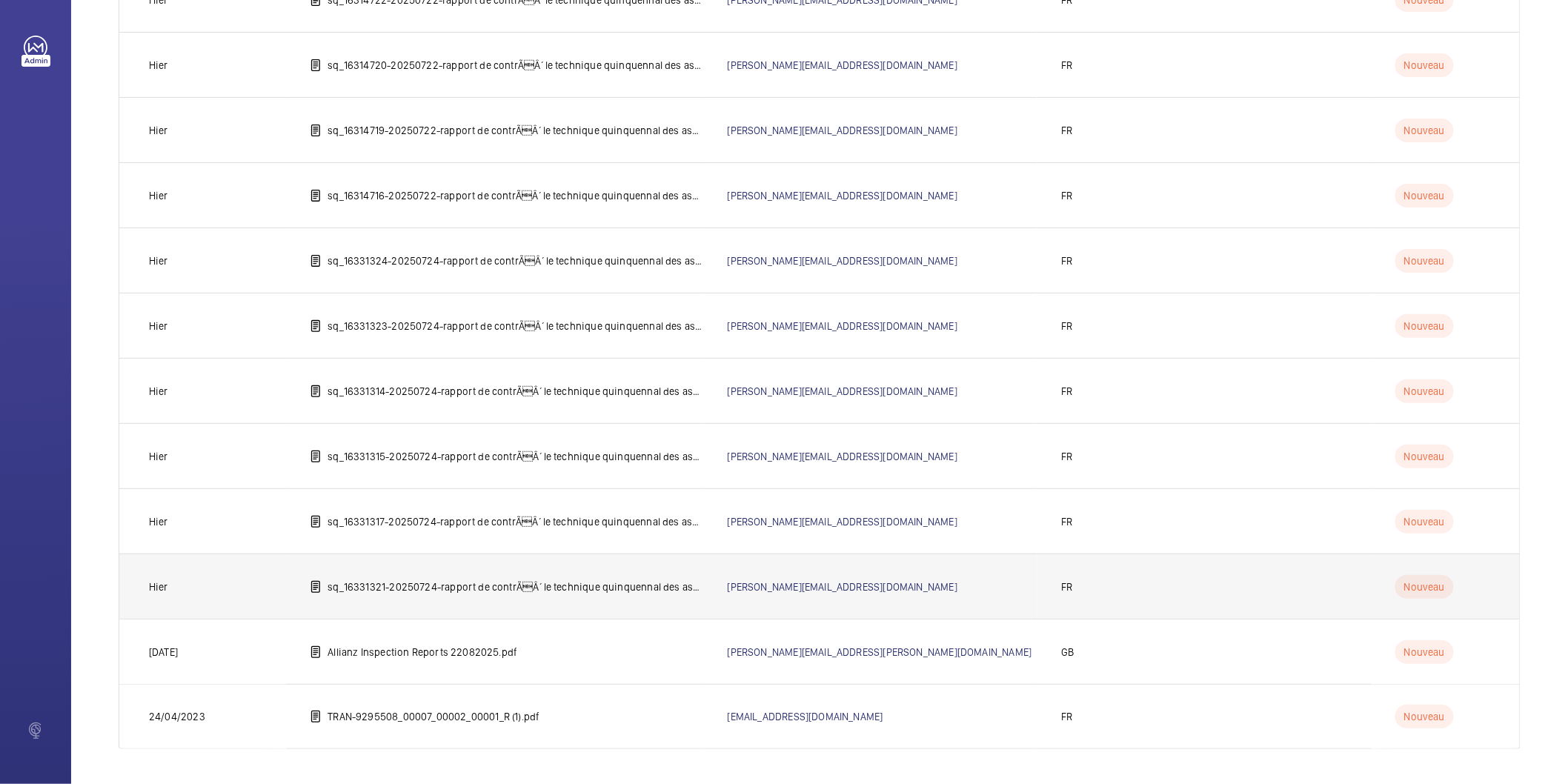
click at [503, 590] on p "sq_16331321-20250724-rapport de contrÃÂ´le technique quinquennal des ascenseur…" at bounding box center [516, 587] width 376 height 15
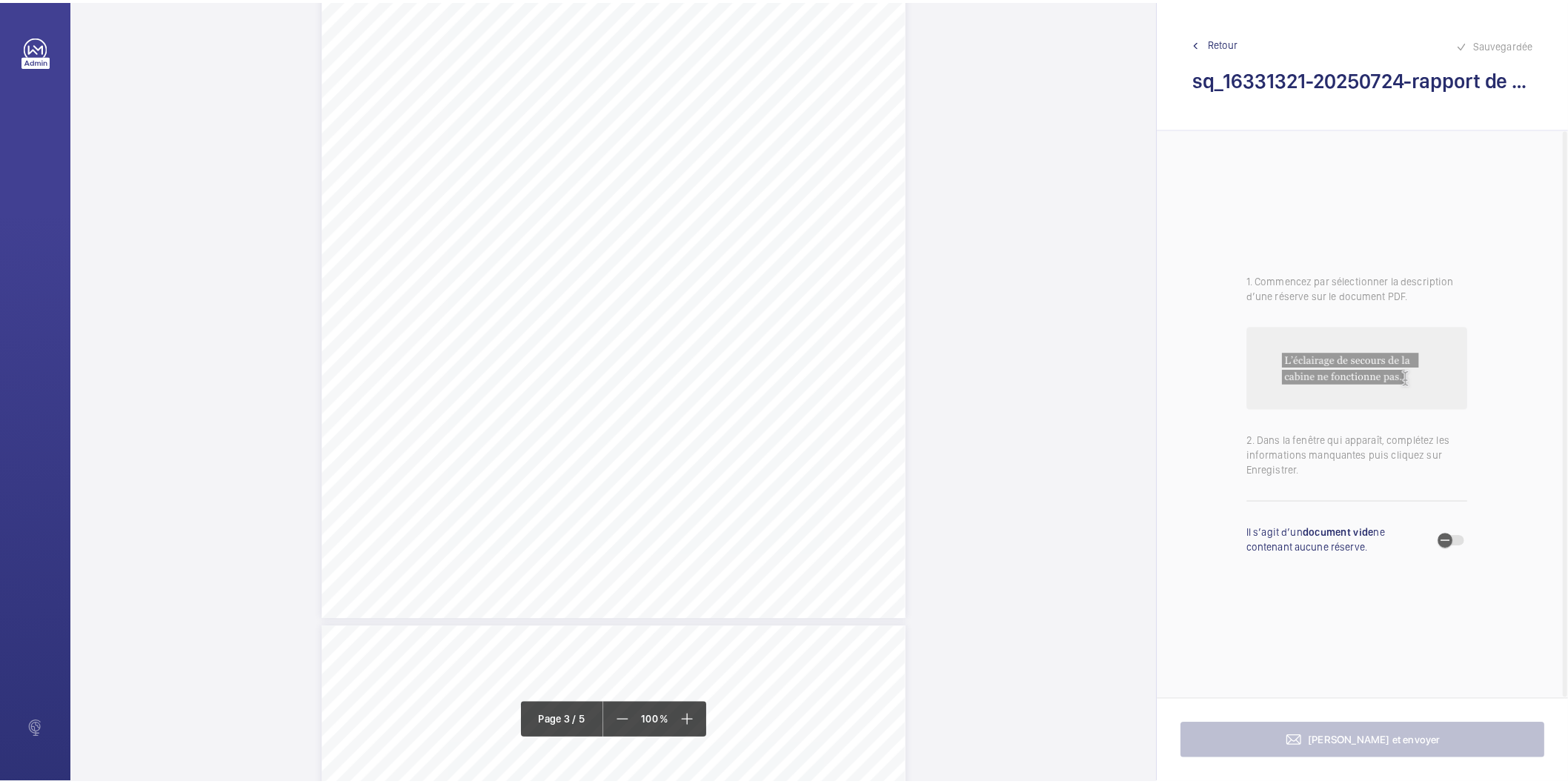
scroll to position [1645, 0]
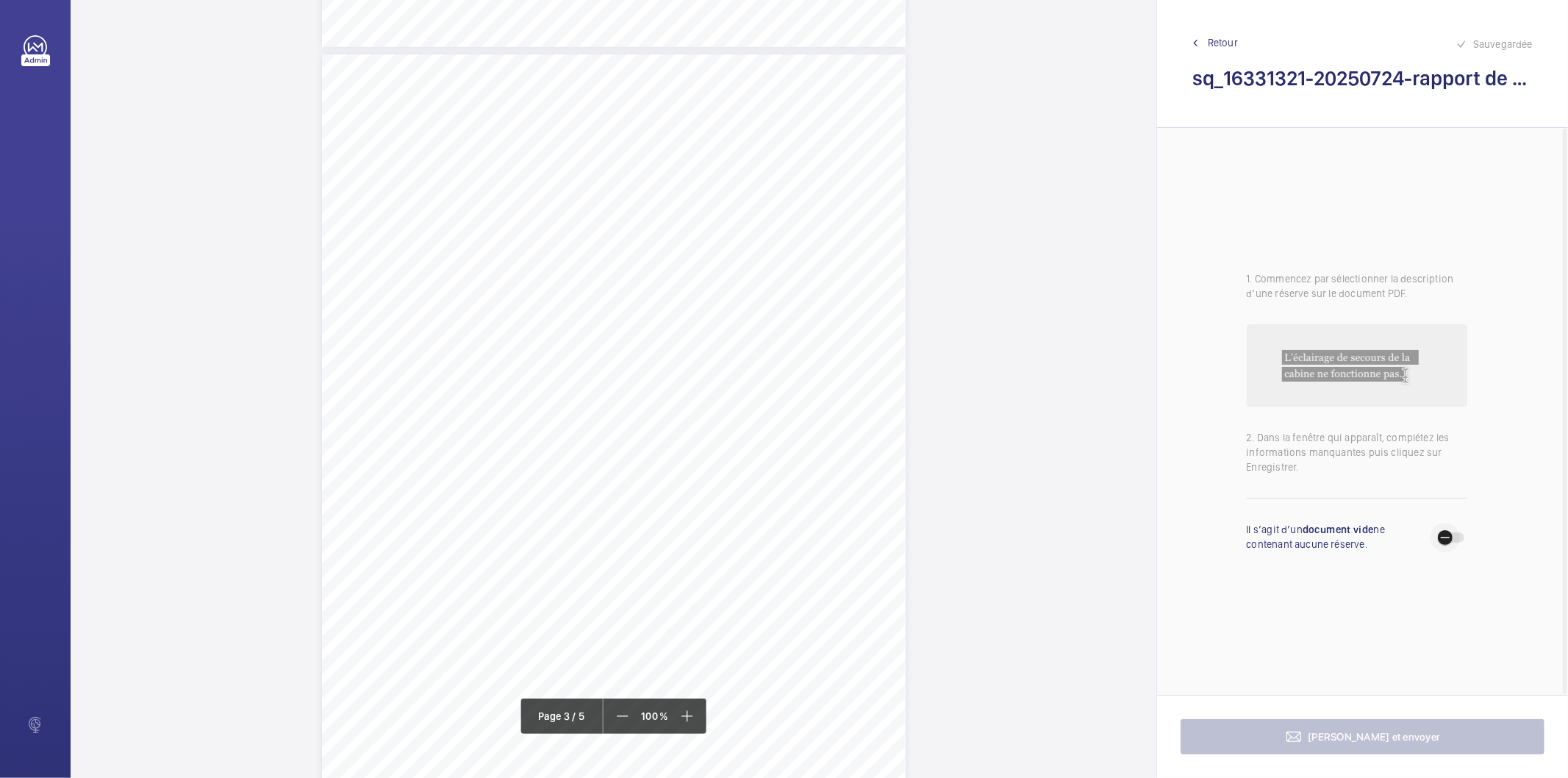
click at [1460, 535] on span "button" at bounding box center [1451, 537] width 26 height 10
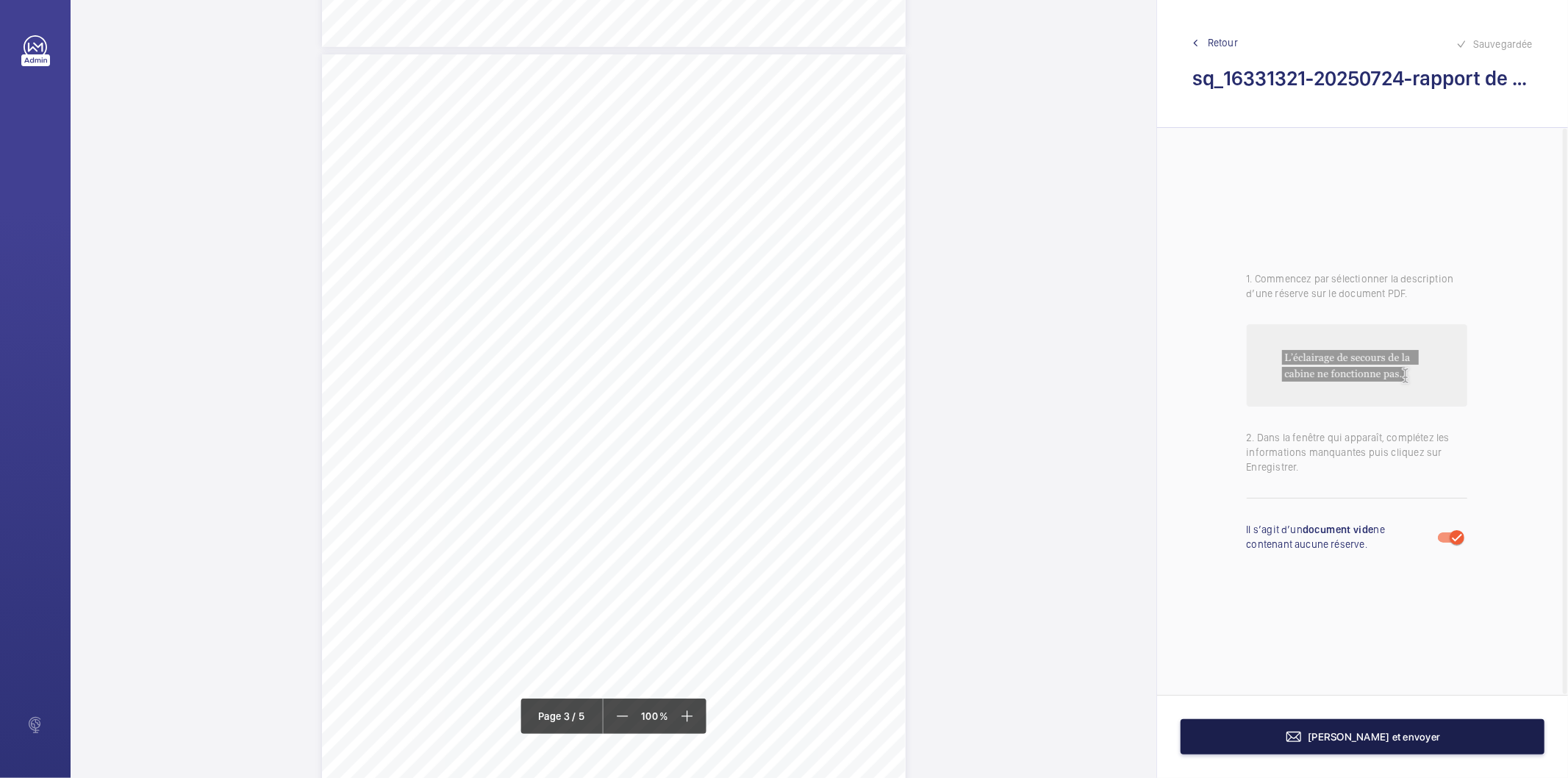
click at [1361, 736] on span "[PERSON_NAME] et envoyer" at bounding box center [1374, 736] width 132 height 12
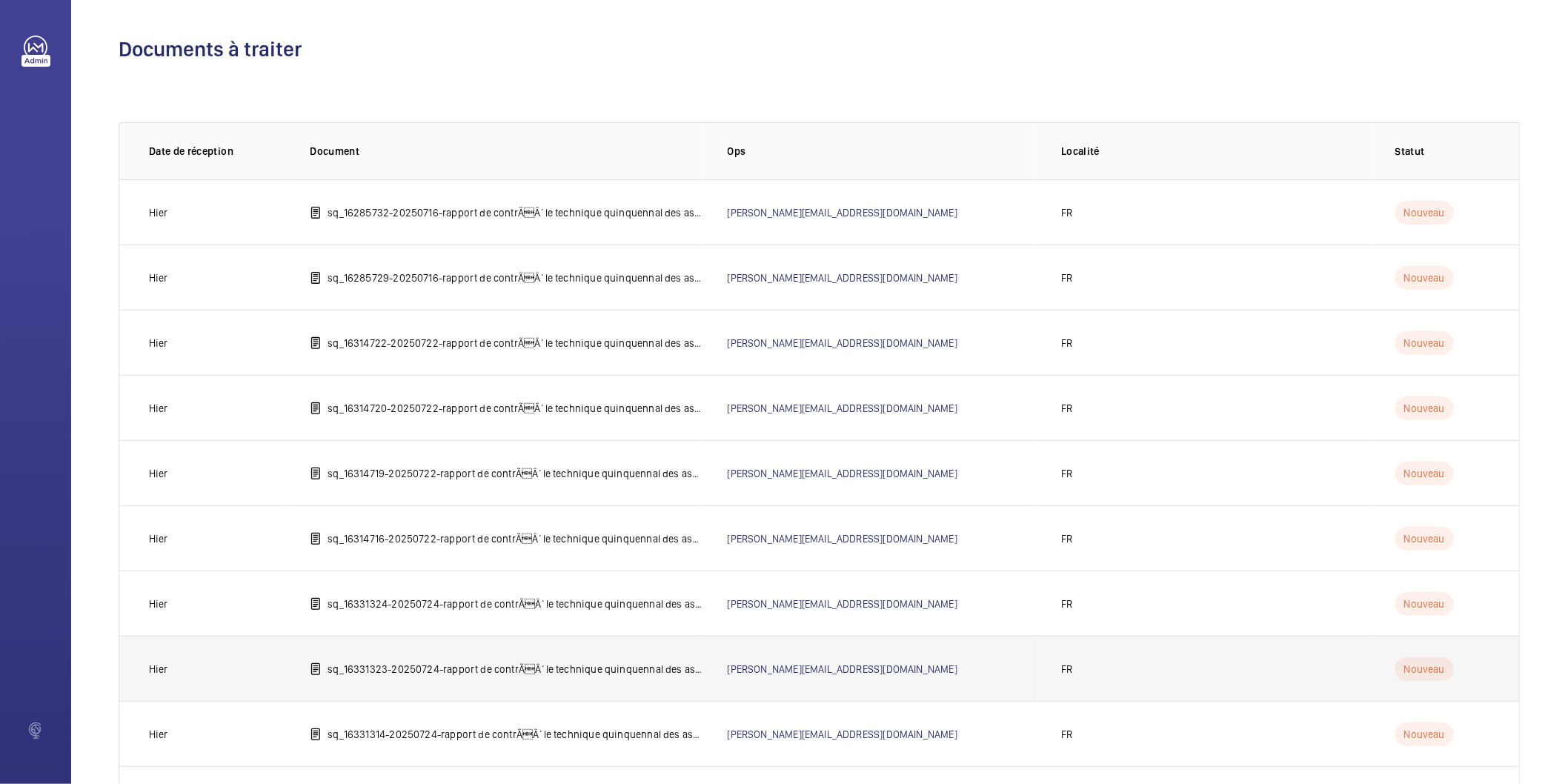
scroll to position [277, 0]
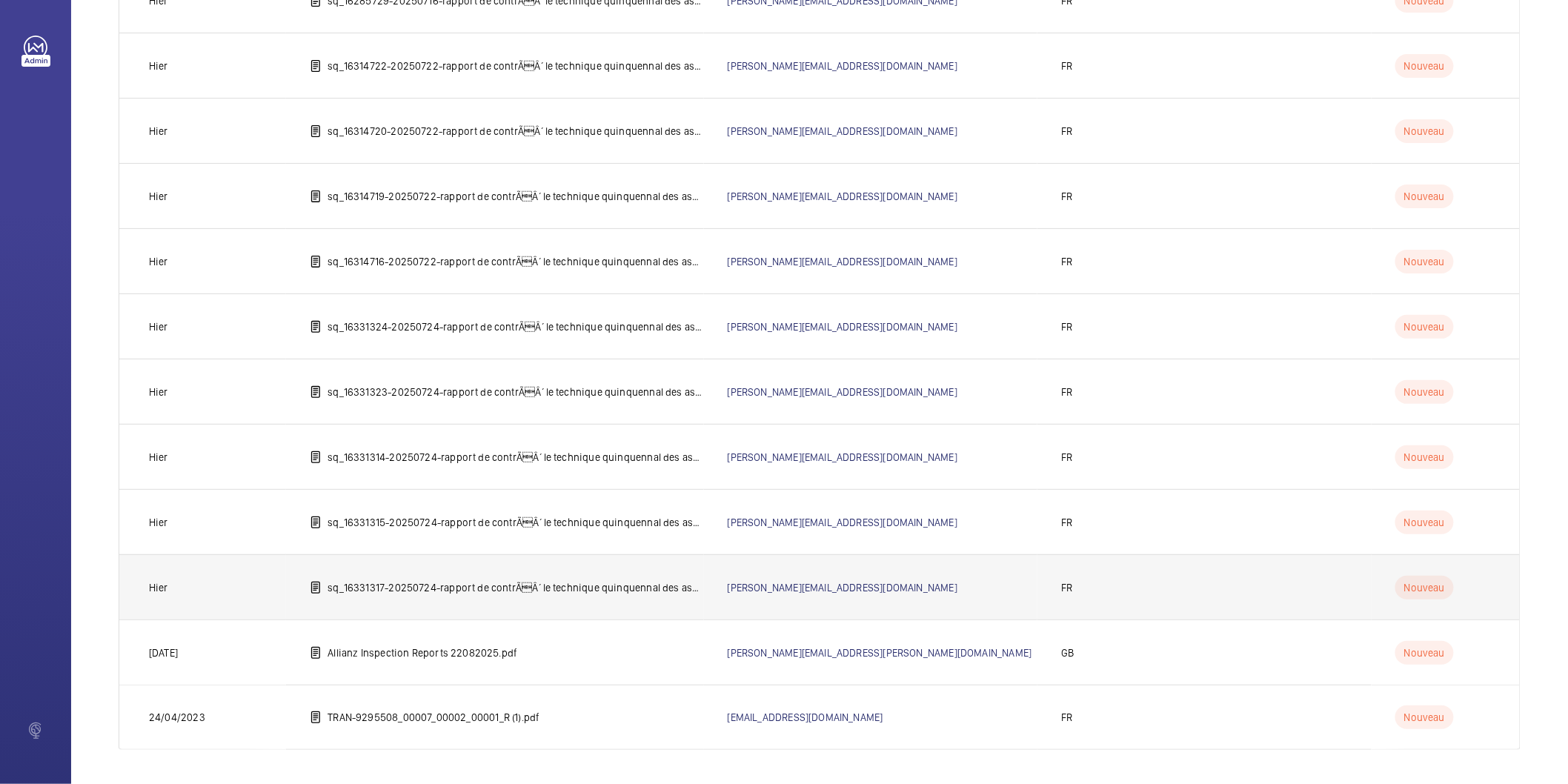
click at [530, 594] on td "sq_16331317-20250724-rapport de contrÃÂ´le technique quinquennal des ascenseur…" at bounding box center [494, 587] width 417 height 65
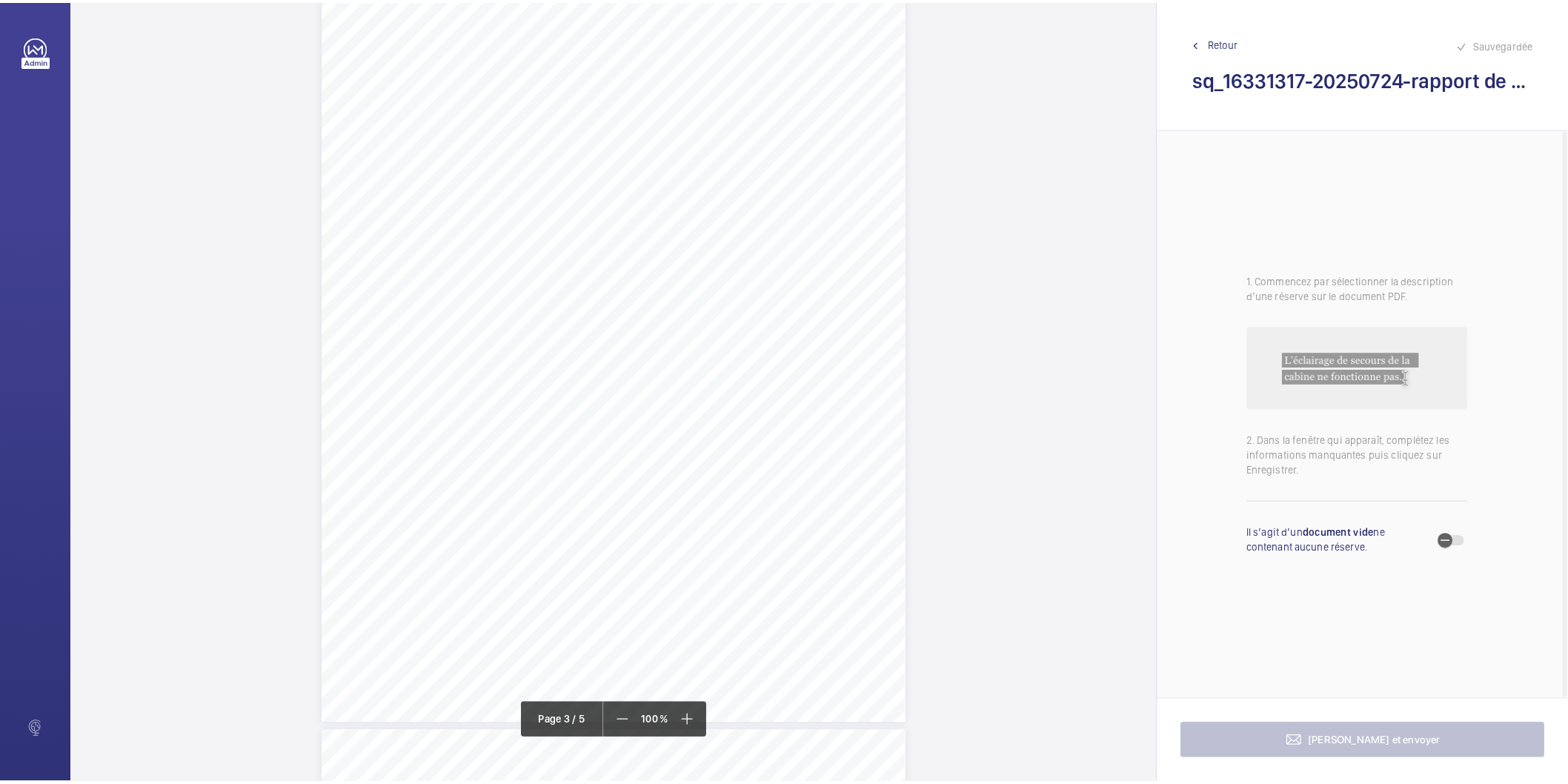
scroll to position [1645, 0]
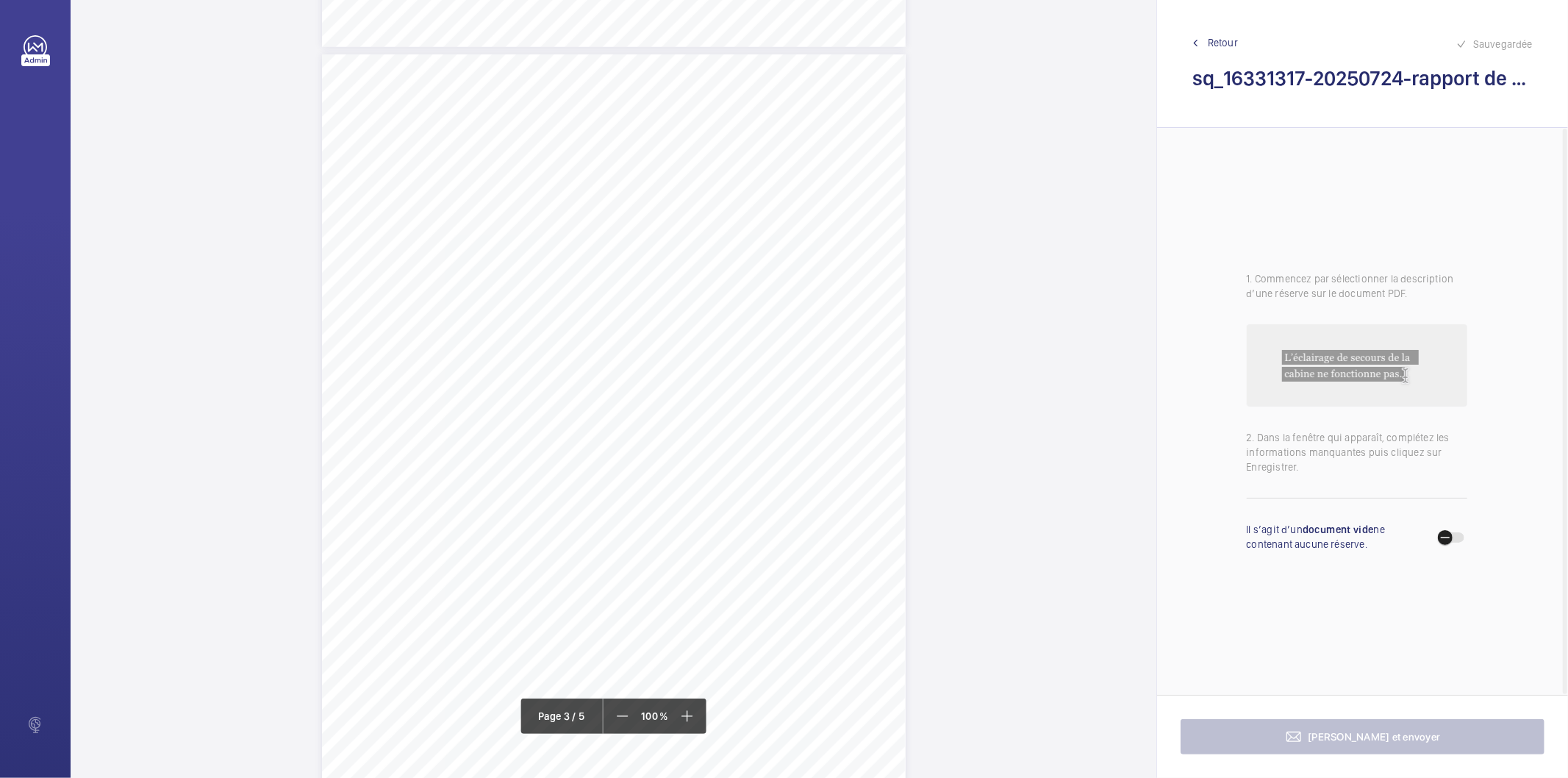
drag, startPoint x: 1453, startPoint y: 535, endPoint x: 1433, endPoint y: 560, distance: 32.0
click at [1453, 535] on span "button" at bounding box center [1444, 537] width 29 height 29
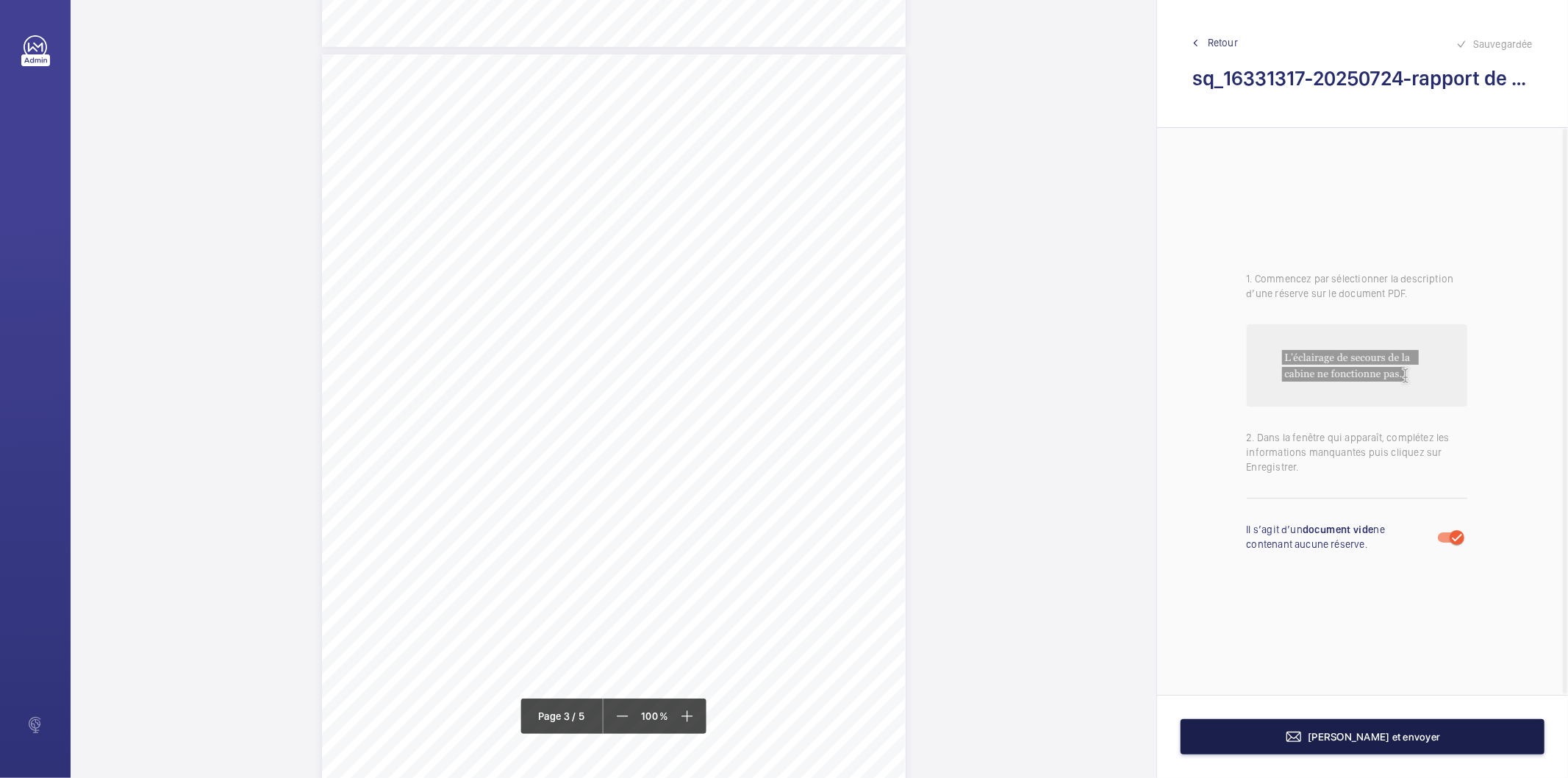
click at [1327, 746] on button "[PERSON_NAME] et envoyer" at bounding box center [1362, 737] width 364 height 36
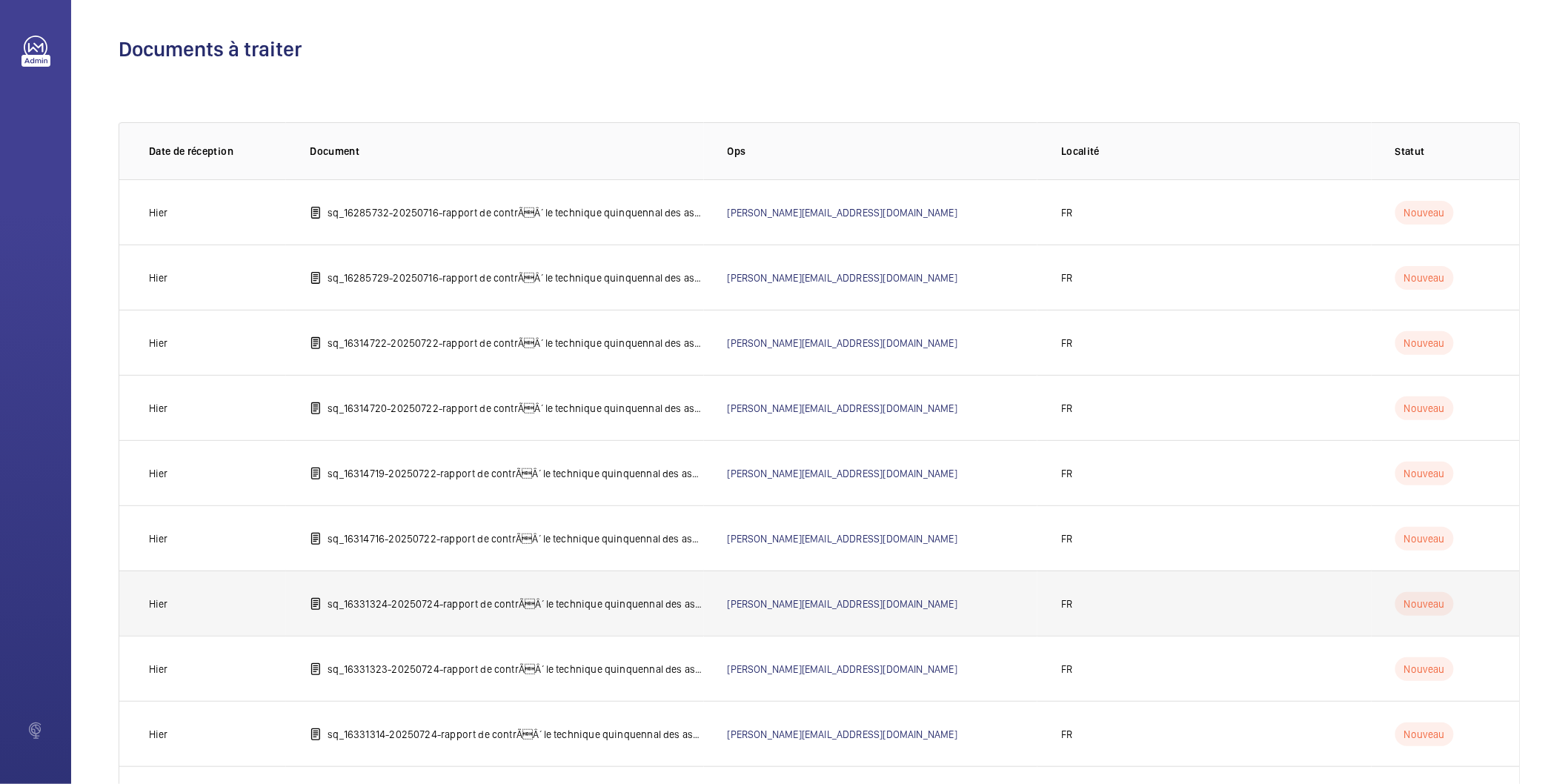
scroll to position [212, 0]
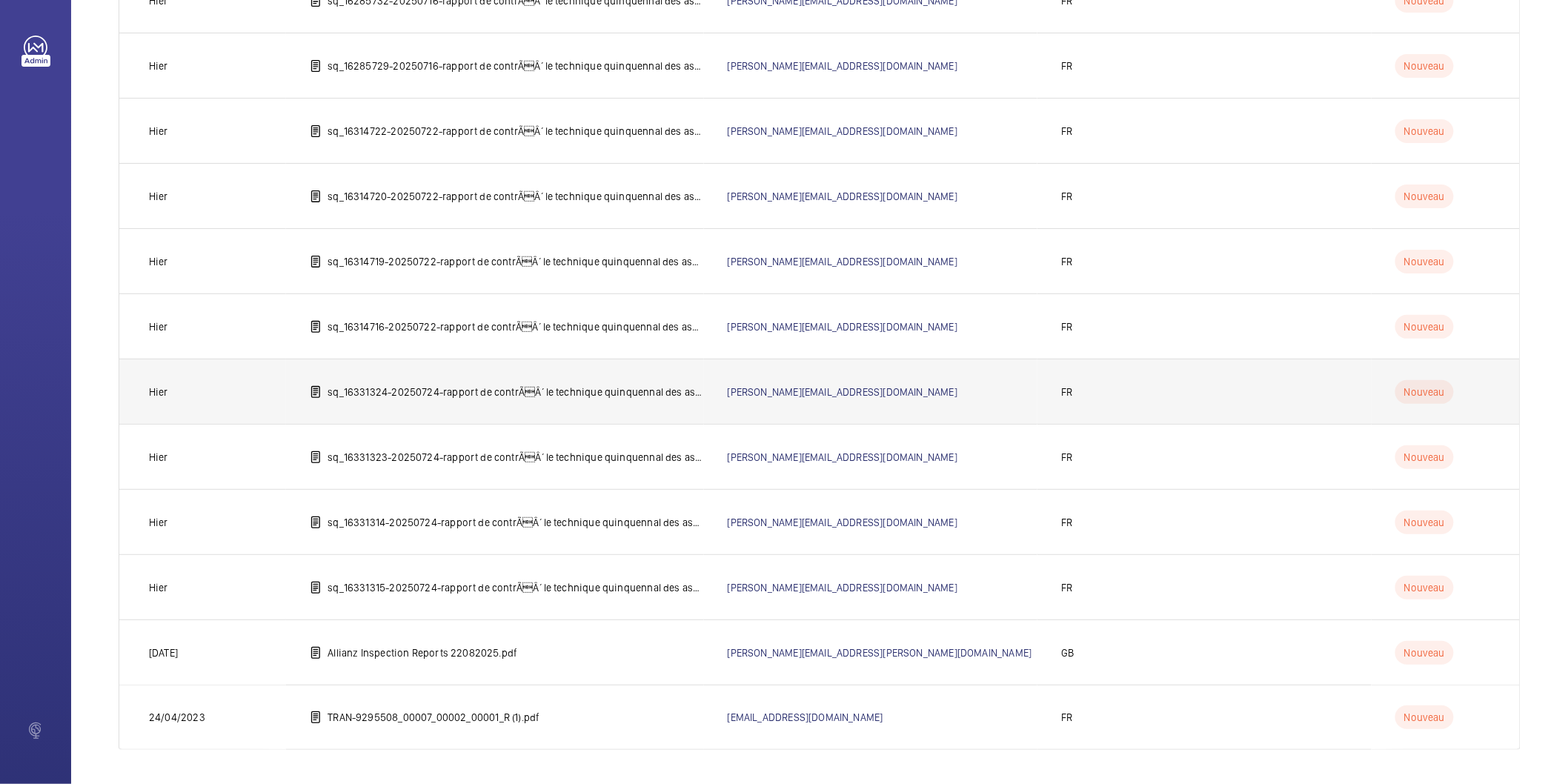
click at [517, 582] on p "sq_16331315-20250724-rapport de contrÃÂ´le technique quinquennal des ascenseur…" at bounding box center [516, 588] width 376 height 15
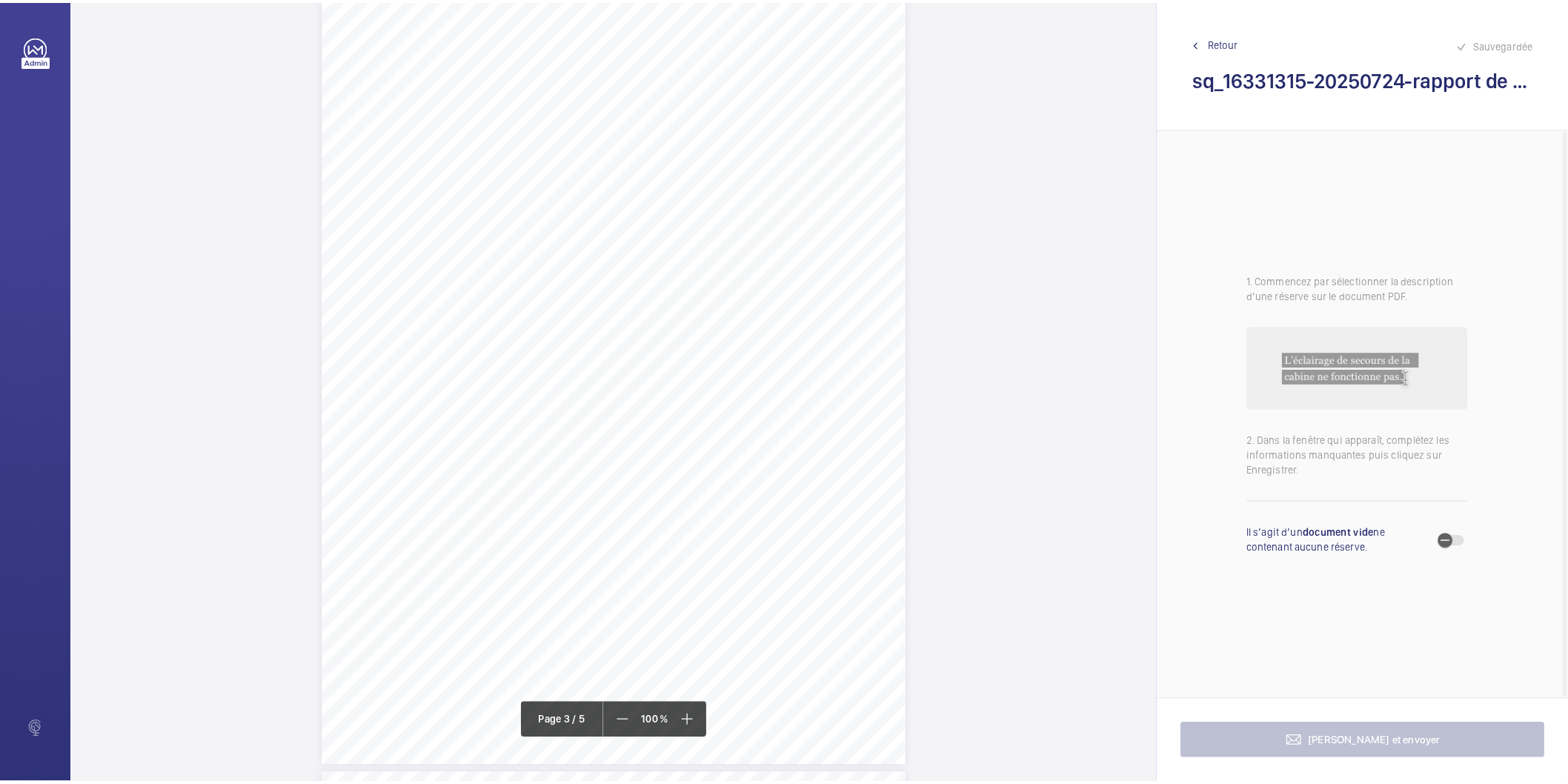
scroll to position [2057, 0]
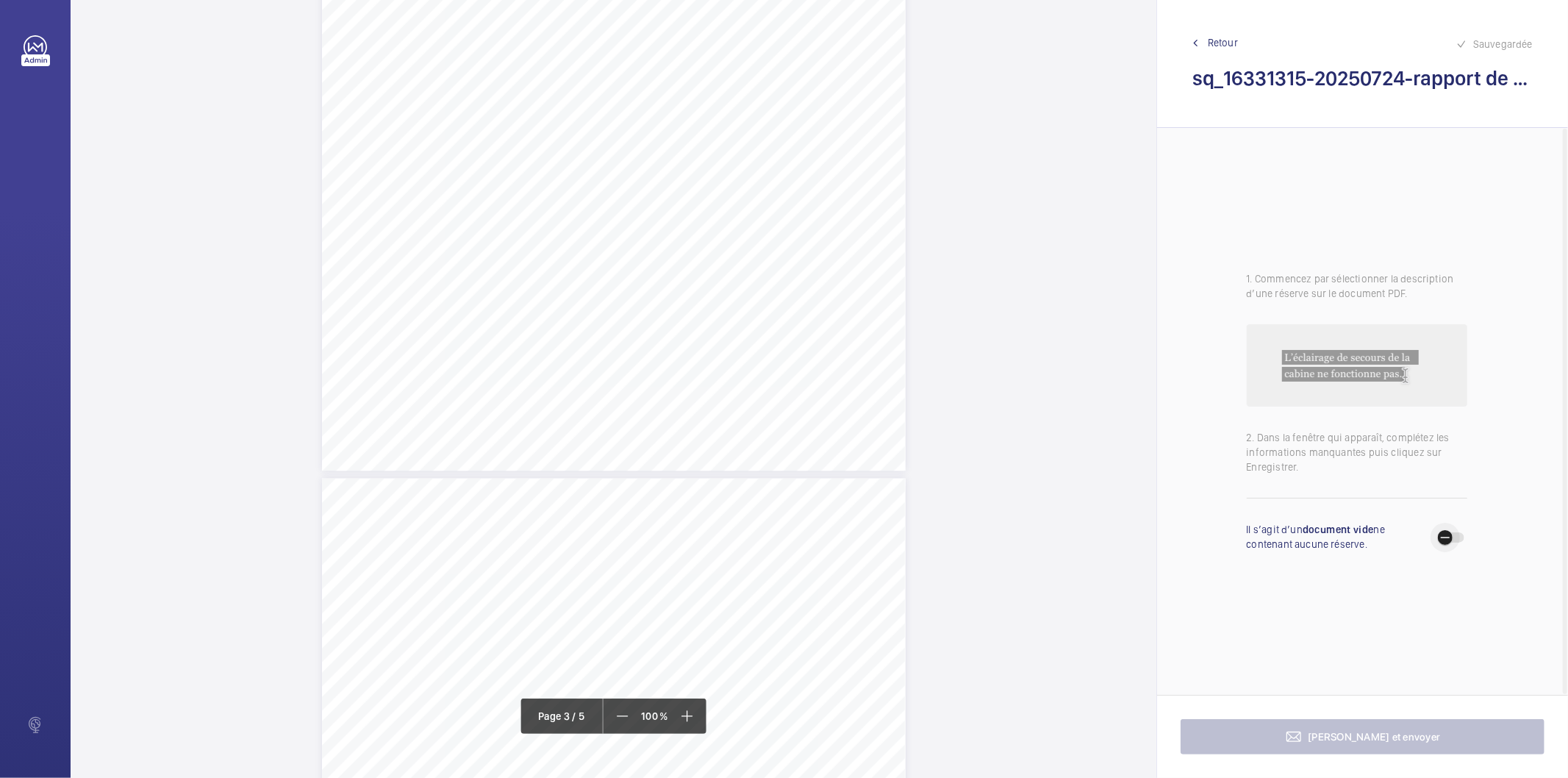
click at [1460, 541] on span "button" at bounding box center [1451, 537] width 26 height 10
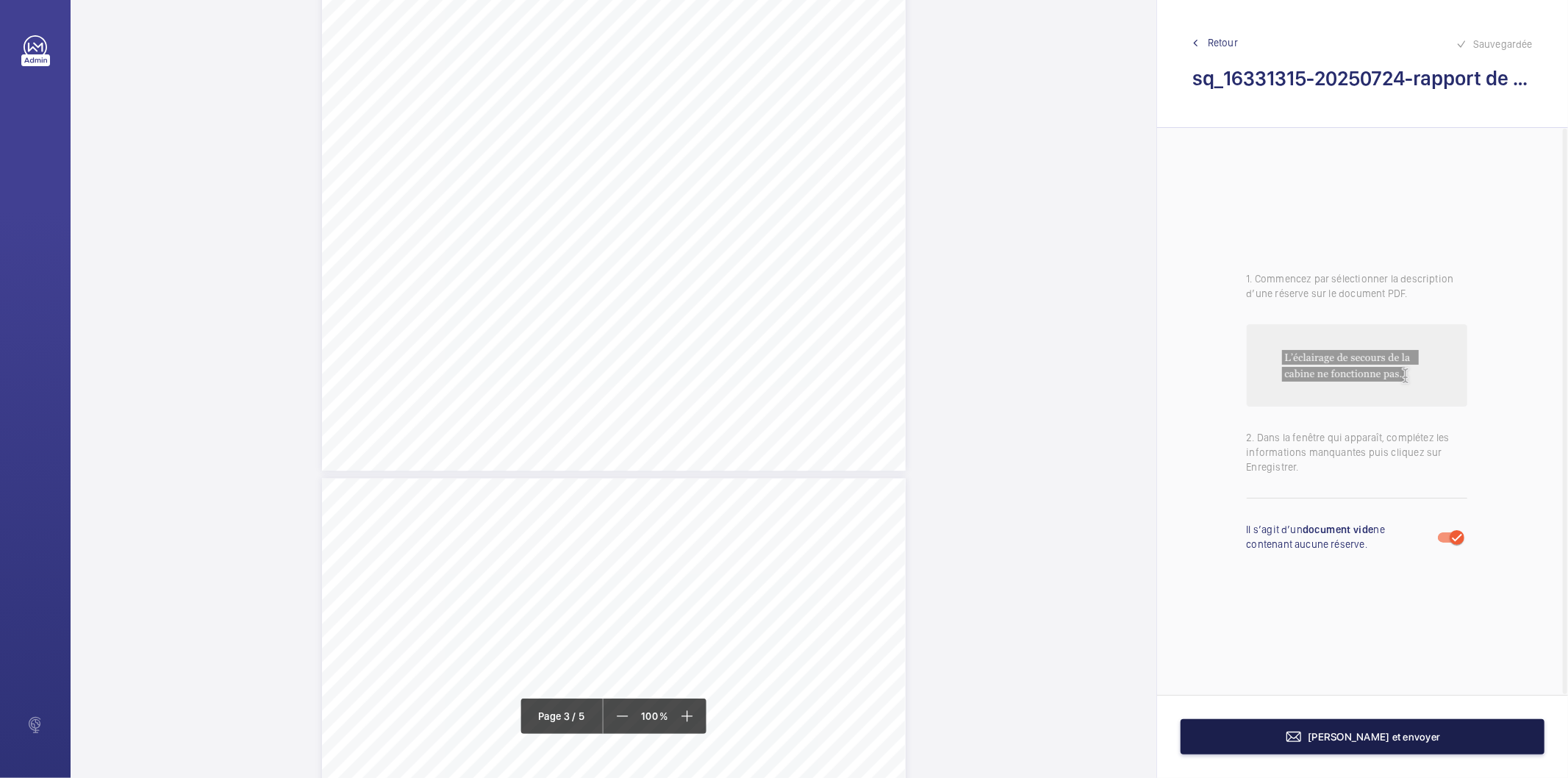
click at [1414, 744] on button "[PERSON_NAME] et envoyer" at bounding box center [1362, 737] width 364 height 36
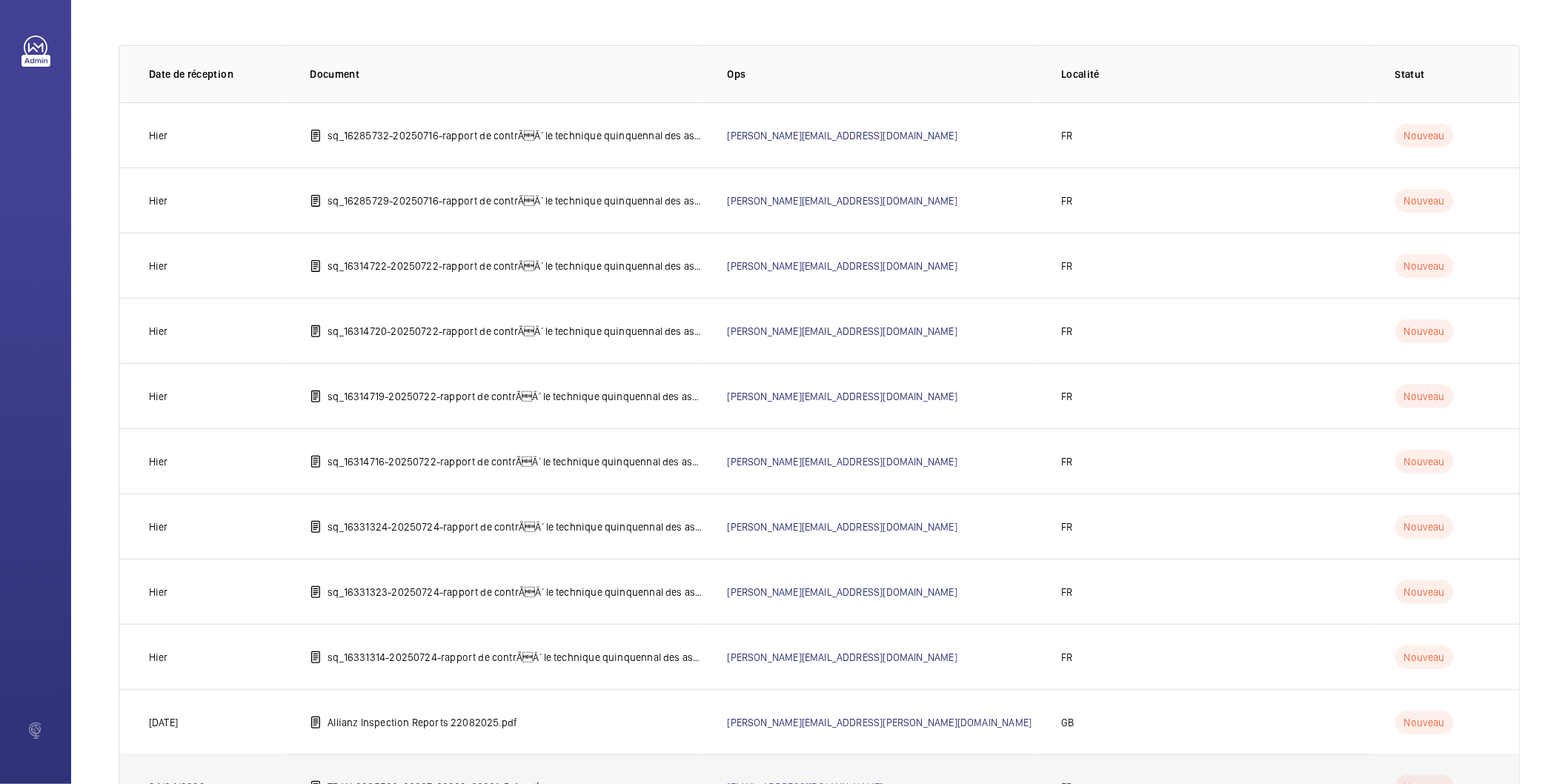
scroll to position [146, 0]
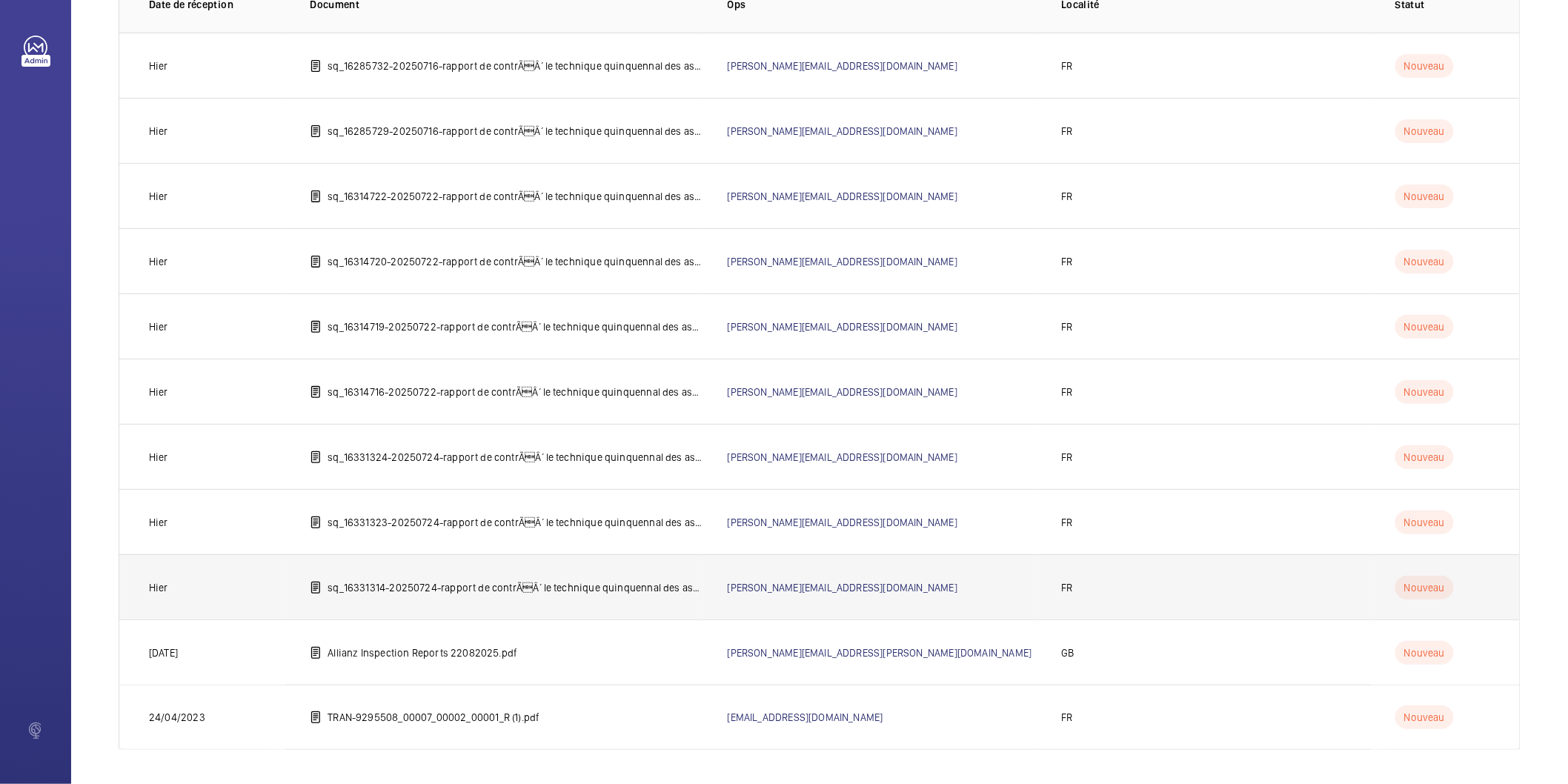
click at [497, 583] on p "sq_16331314-20250724-rapport de contrÃÂ´le technique quinquennal des ascenseur…" at bounding box center [516, 588] width 376 height 15
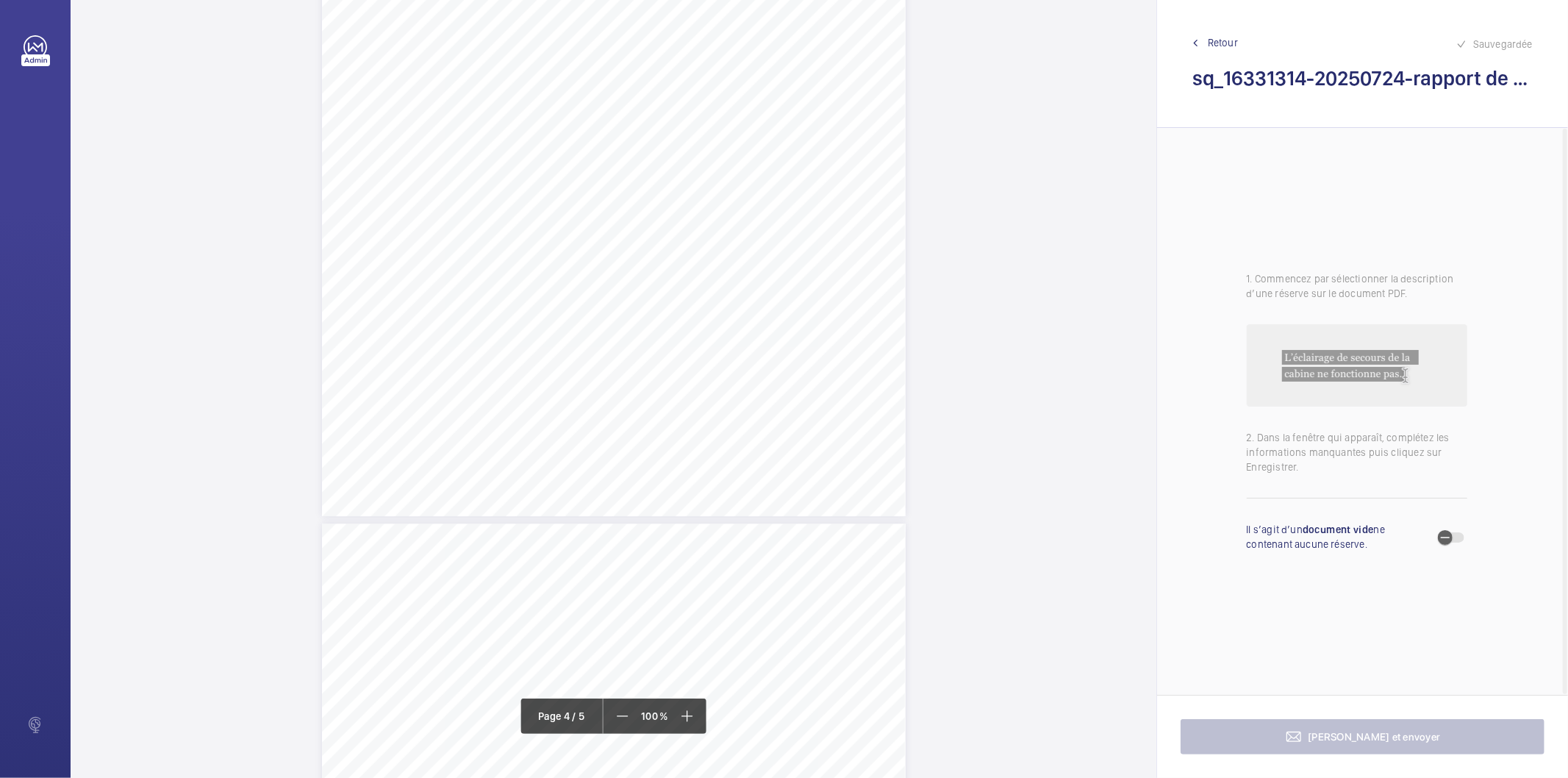
scroll to position [3022, 0]
click at [1453, 541] on span "button" at bounding box center [1444, 537] width 29 height 29
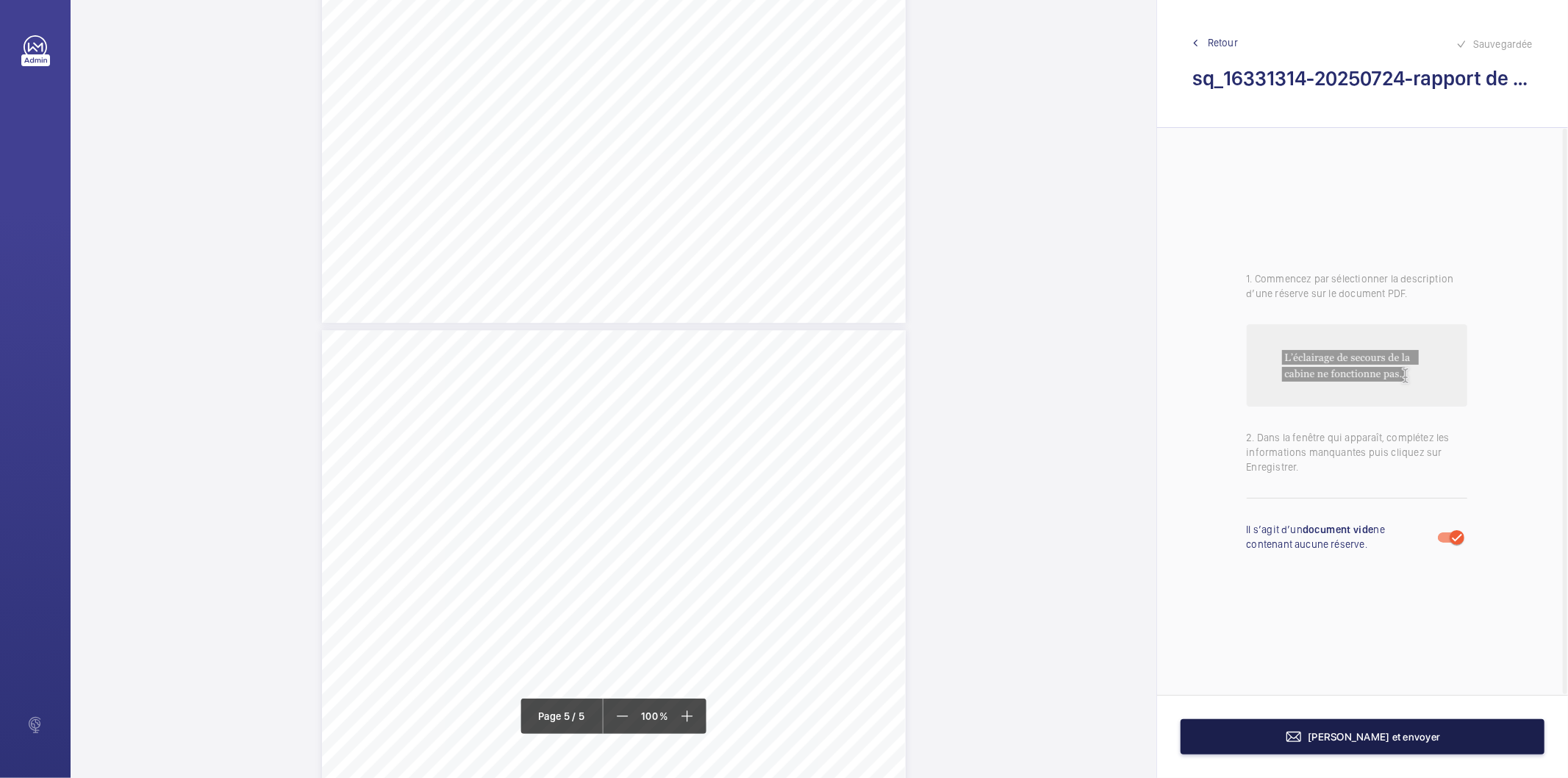
click at [1393, 734] on span "[PERSON_NAME] et envoyer" at bounding box center [1374, 736] width 132 height 12
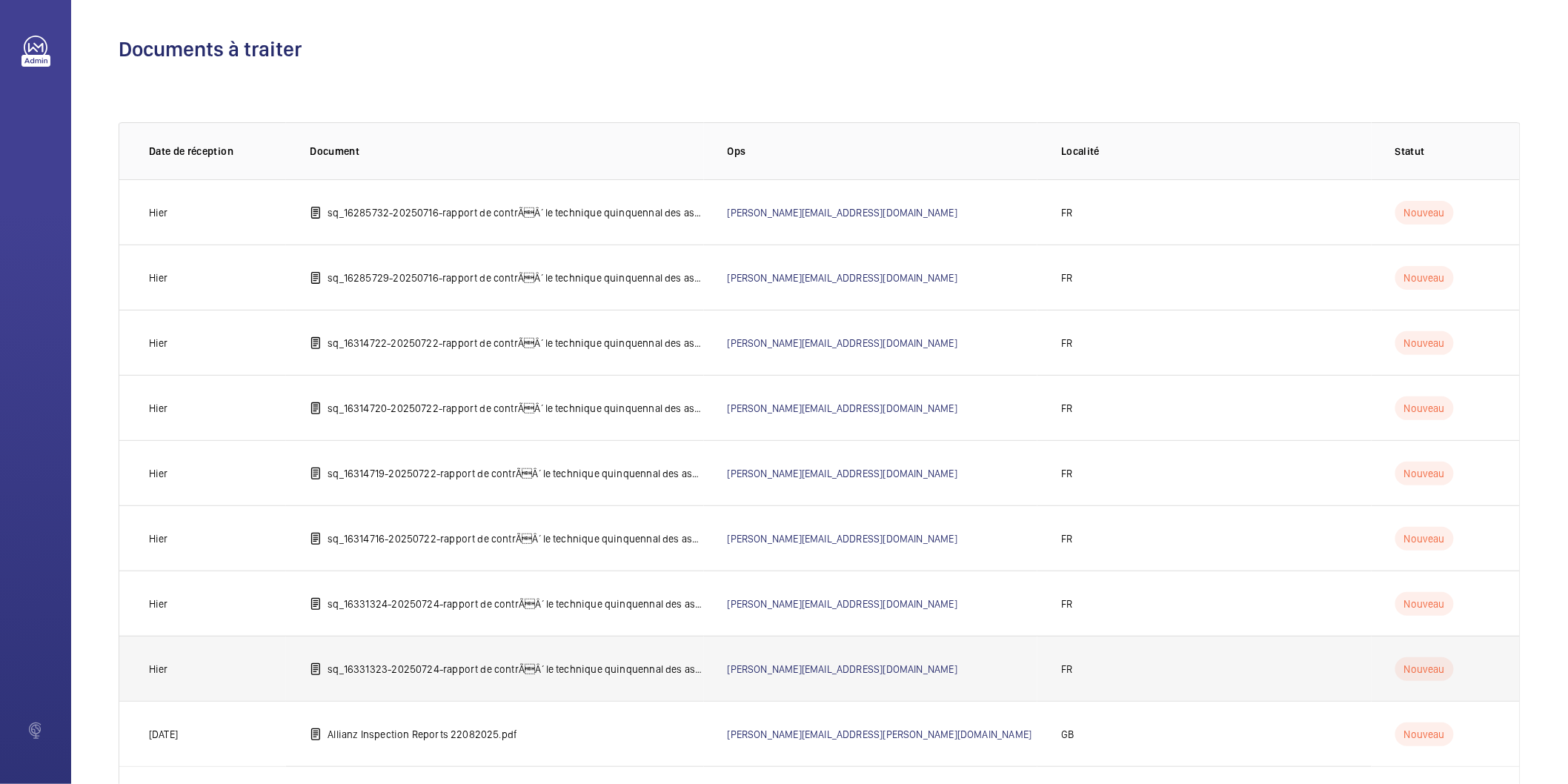
click at [568, 676] on td "sq_16331323-20250724-rapport de contrÃÂ´le technique quinquennal des ascenseur…" at bounding box center [494, 668] width 417 height 65
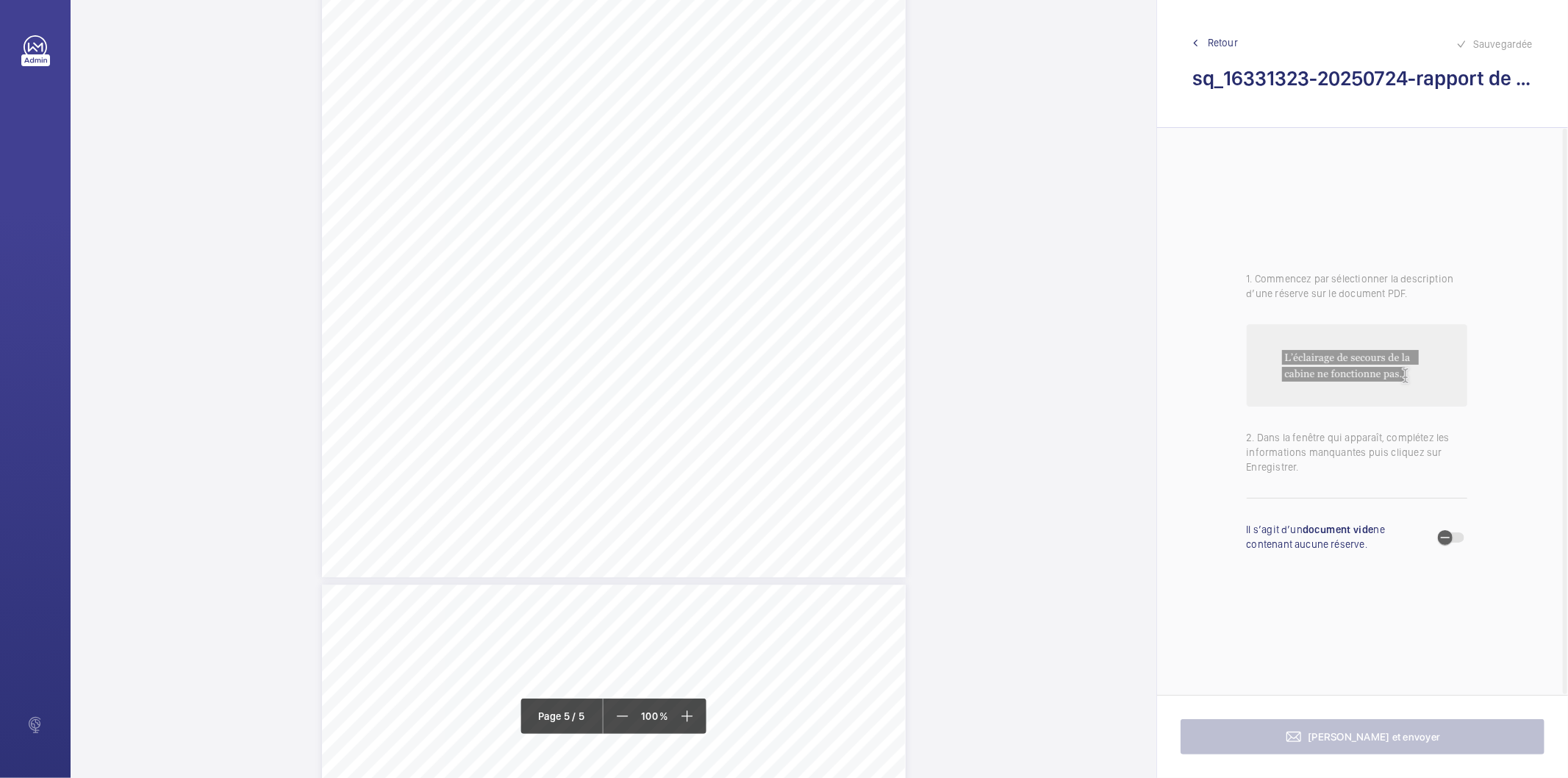
scroll to position [2940, 0]
click at [1470, 540] on div "1. Commencez par sélectionner la description d’une réserve sur le document PDF.…" at bounding box center [1356, 411] width 399 height 567
click at [1462, 535] on span "button" at bounding box center [1451, 537] width 26 height 10
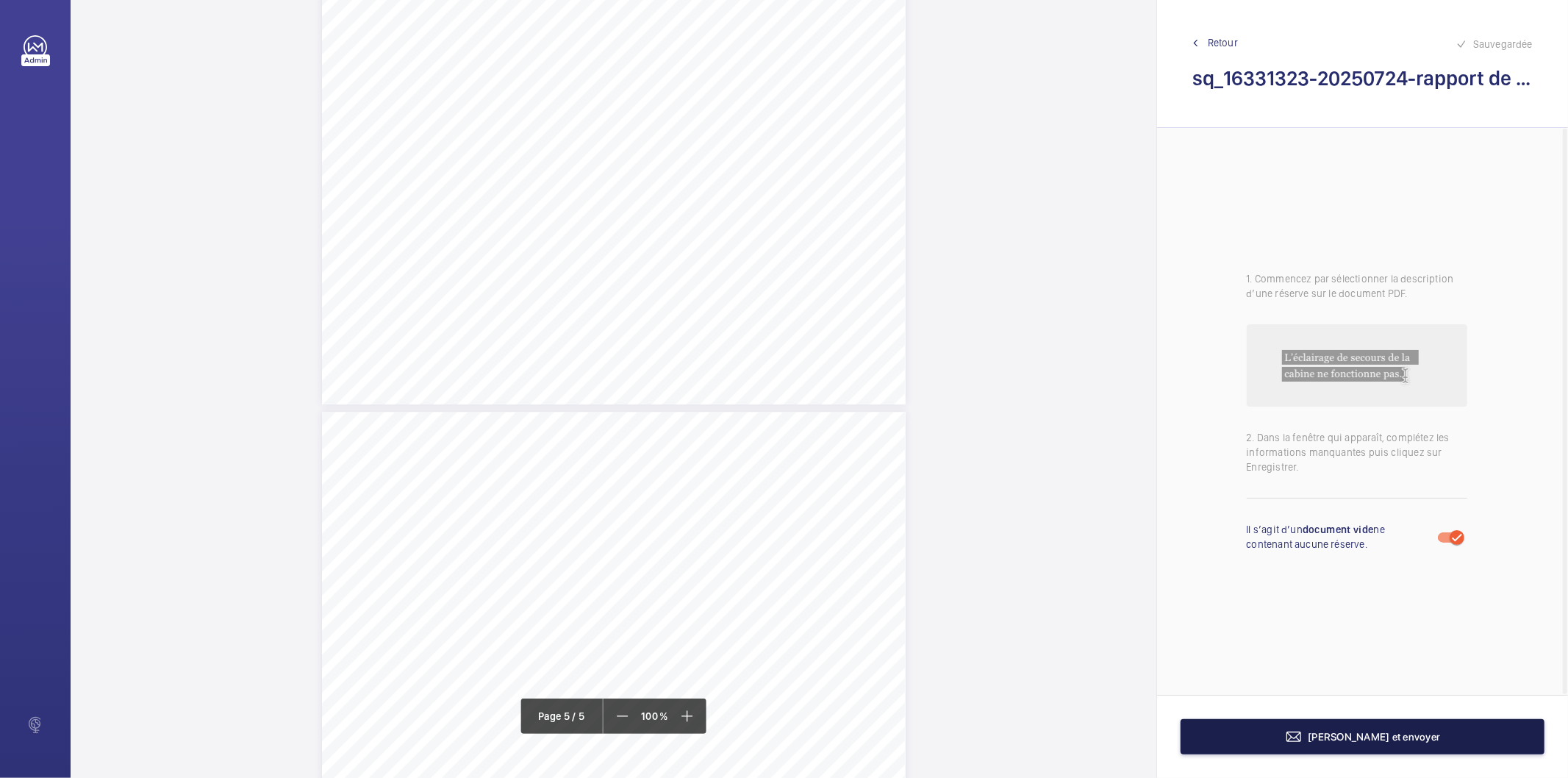
click at [1303, 727] on mat-icon at bounding box center [1293, 736] width 18 height 18
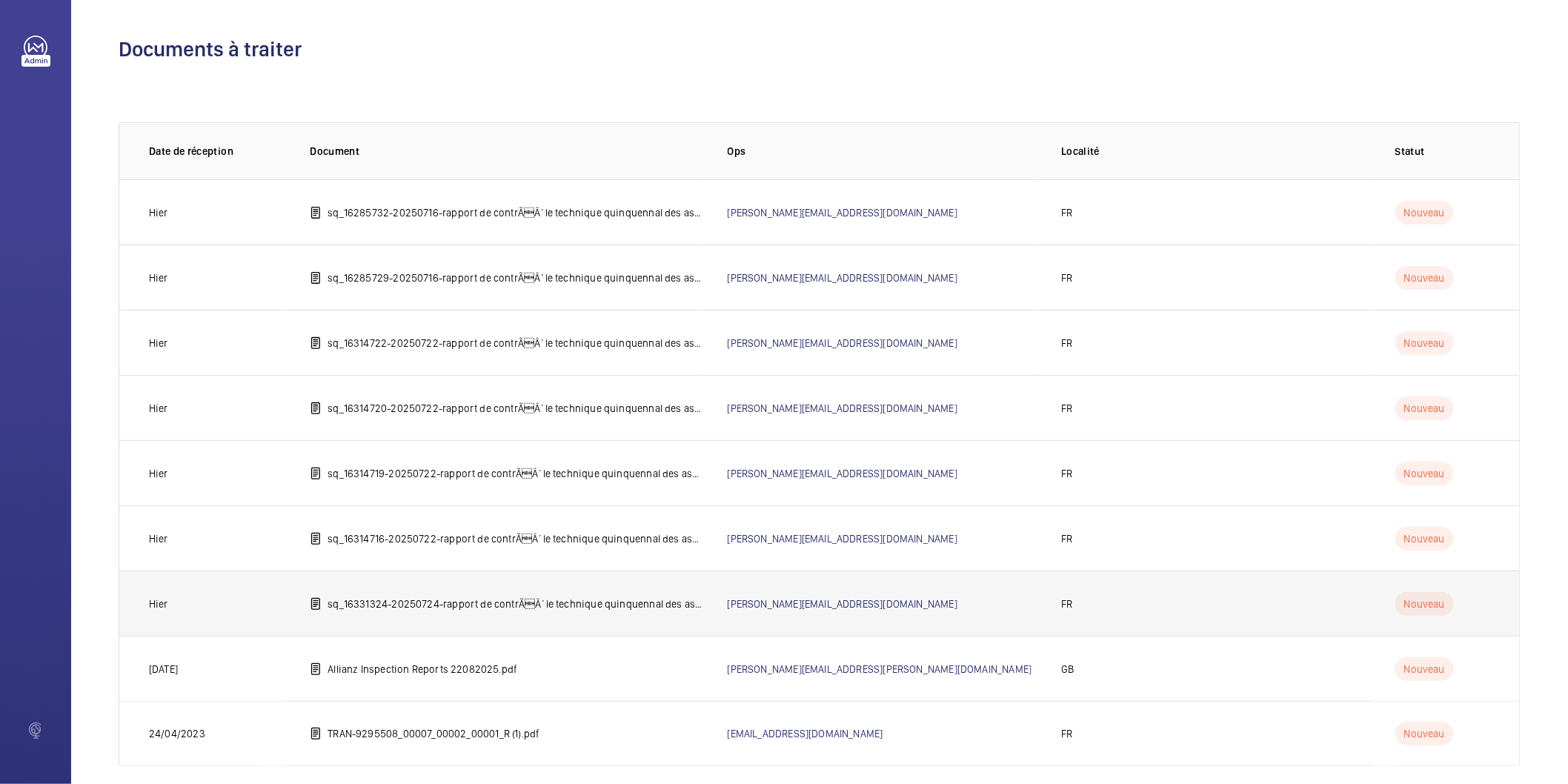
click at [487, 613] on td "sq_16331324-20250724-rapport de contrÃÂ´le technique quinquennal des ascenseur…" at bounding box center [494, 603] width 417 height 65
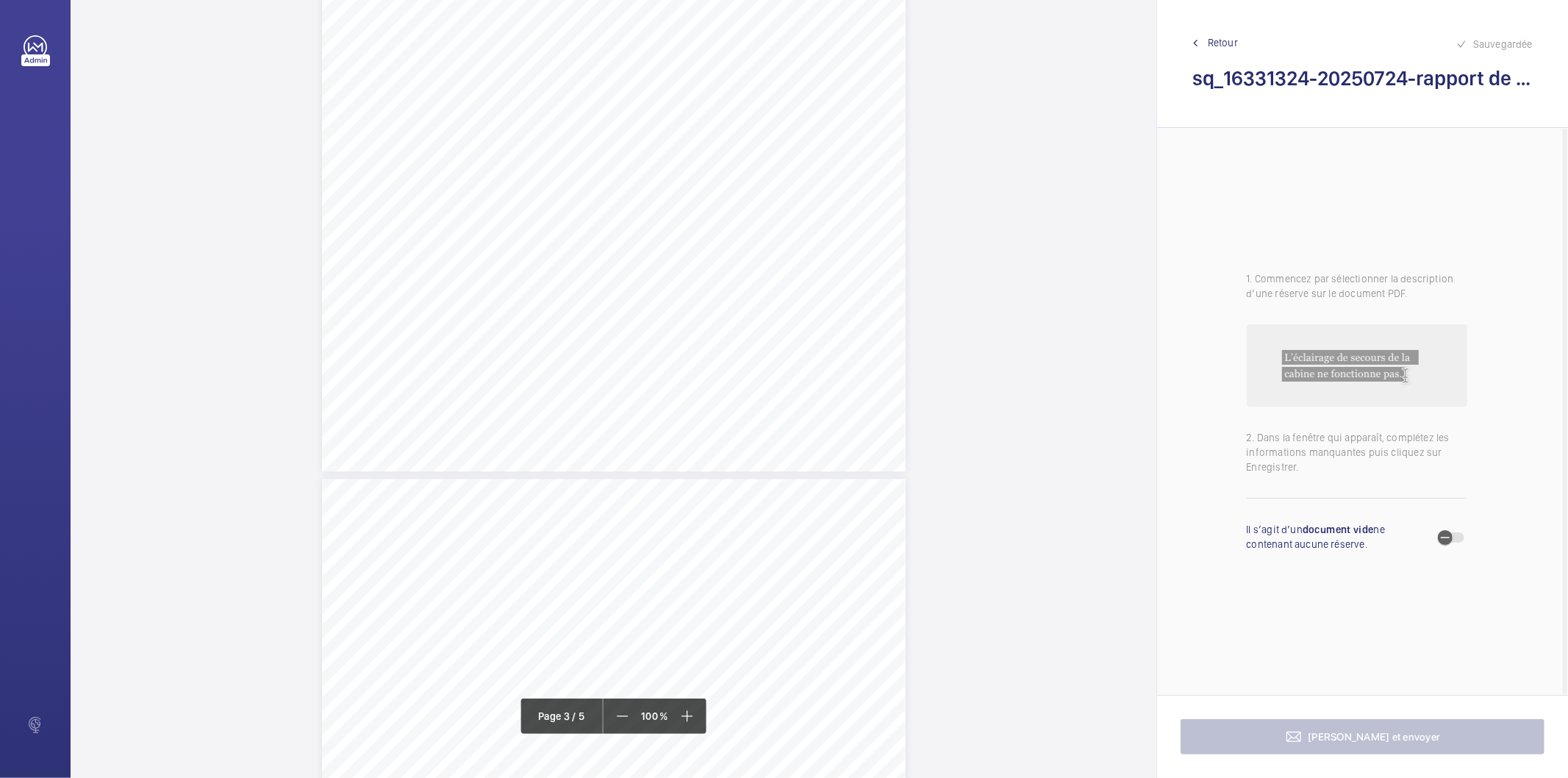
scroll to position [1469, 0]
click at [1456, 538] on span "button" at bounding box center [1444, 537] width 29 height 29
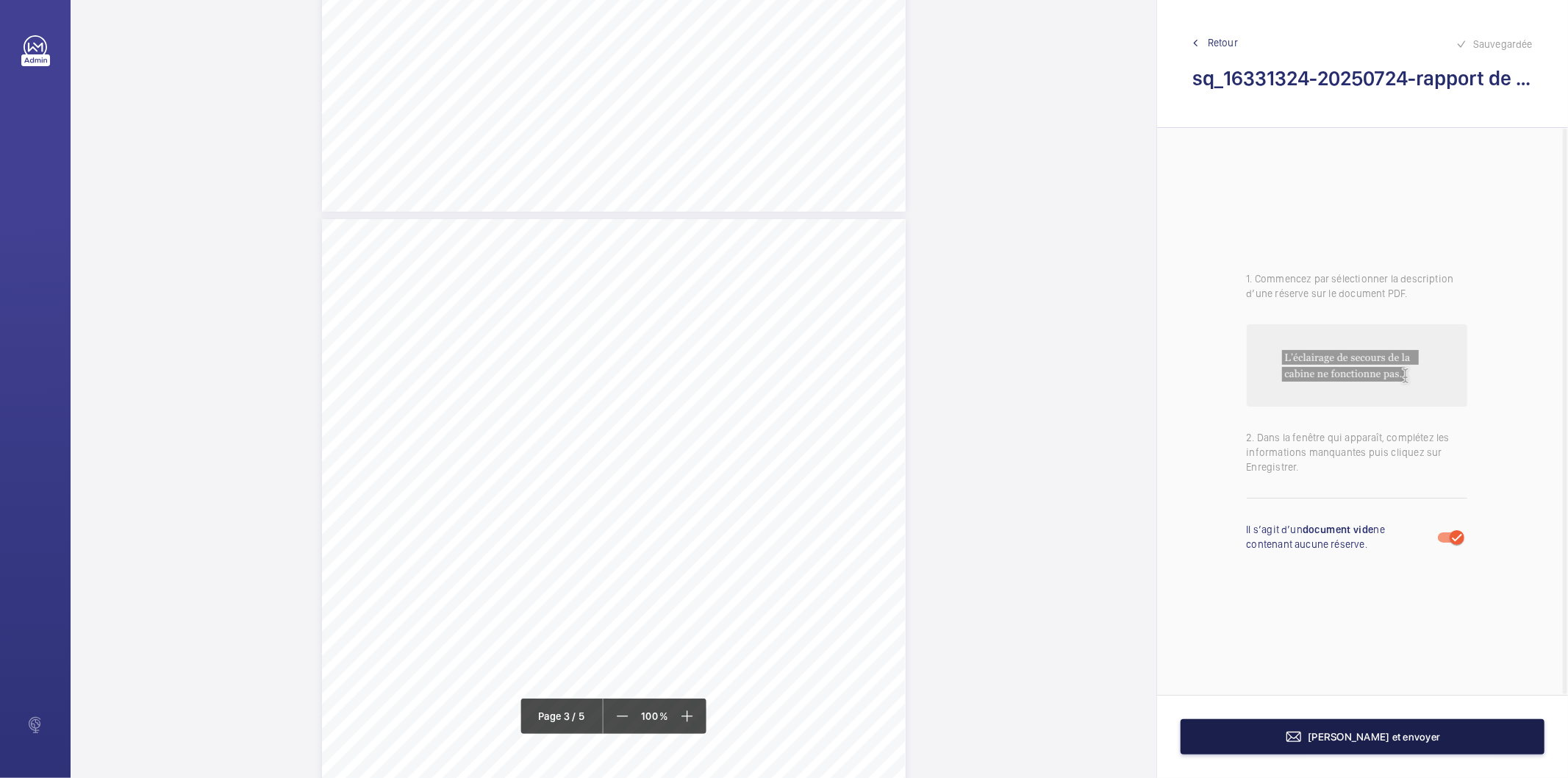
click at [1336, 742] on span "[PERSON_NAME] et envoyer" at bounding box center [1374, 736] width 132 height 12
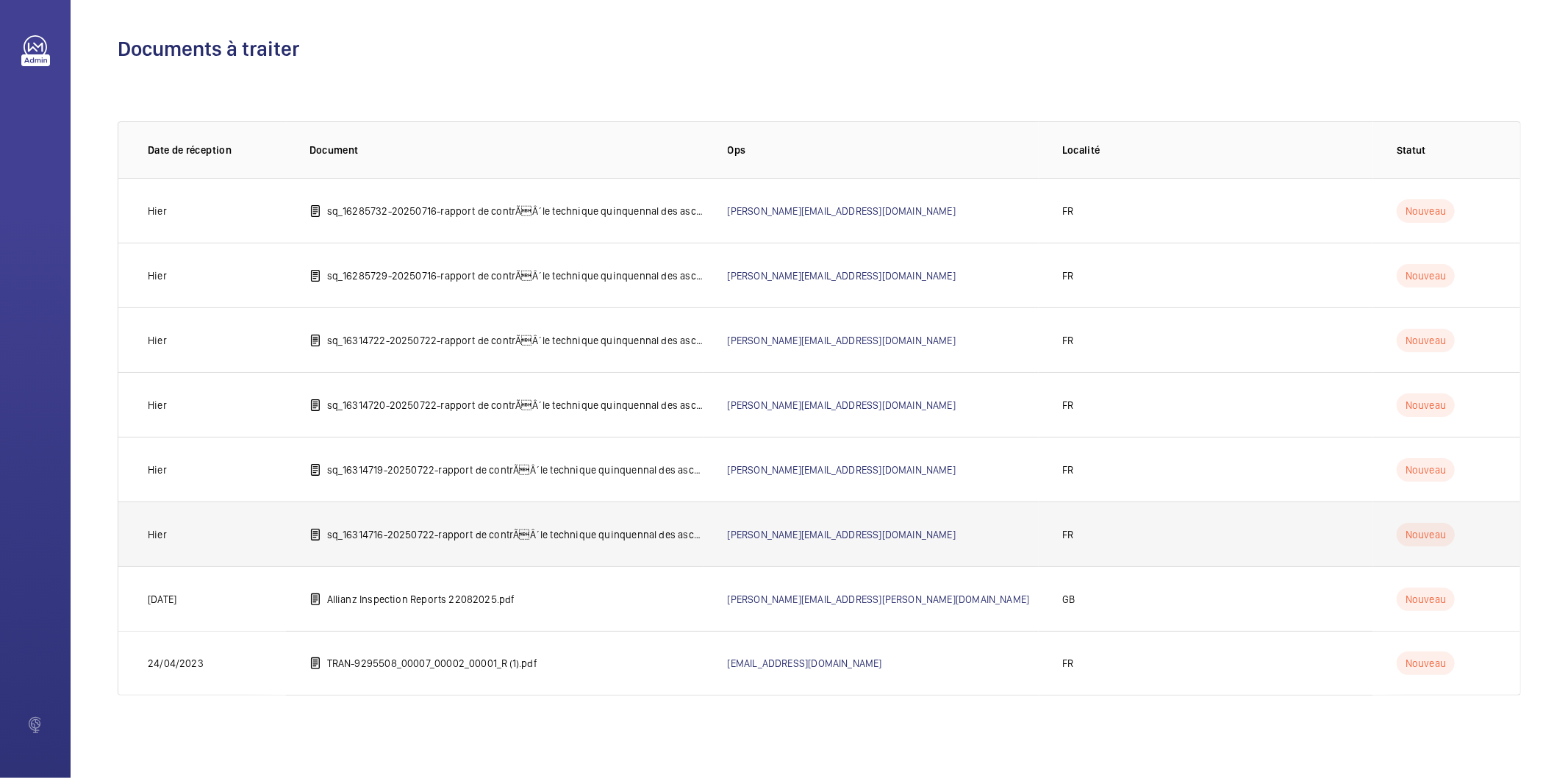
click at [528, 538] on p "sq_16314716-20250722-rapport de contrÃÂ´le technique quinquennal des ascenseur…" at bounding box center [515, 534] width 377 height 15
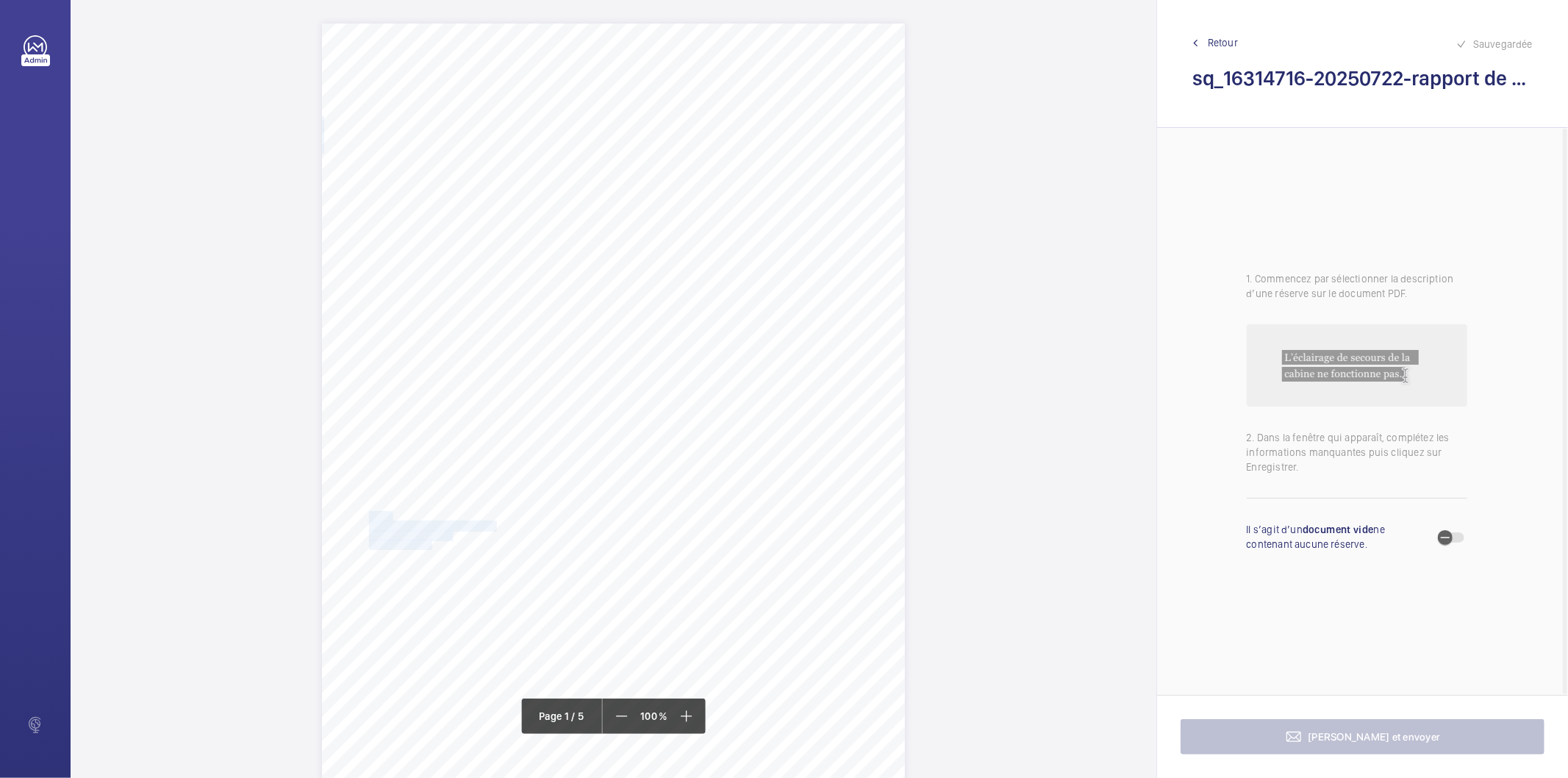
drag, startPoint x: 425, startPoint y: 546, endPoint x: 368, endPoint y: 516, distance: 64.4
click at [368, 516] on div "IN'LI PROPERTY MANAGEMENT IN'LI PROPERTY MANAGEMENT TOUR ARIANE 5 PLACE DE LA P…" at bounding box center [613, 436] width 583 height 825
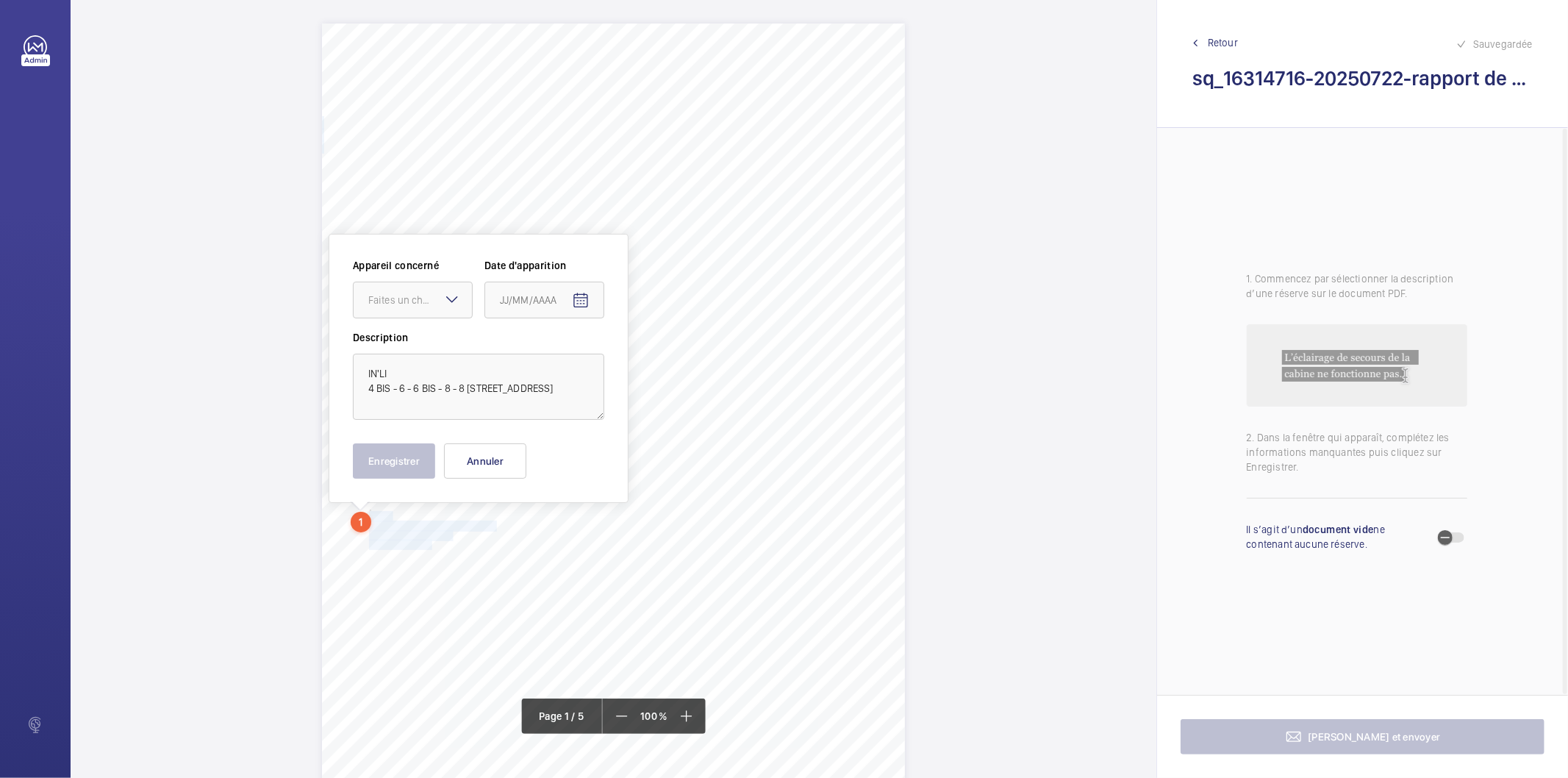
scroll to position [143, 0]
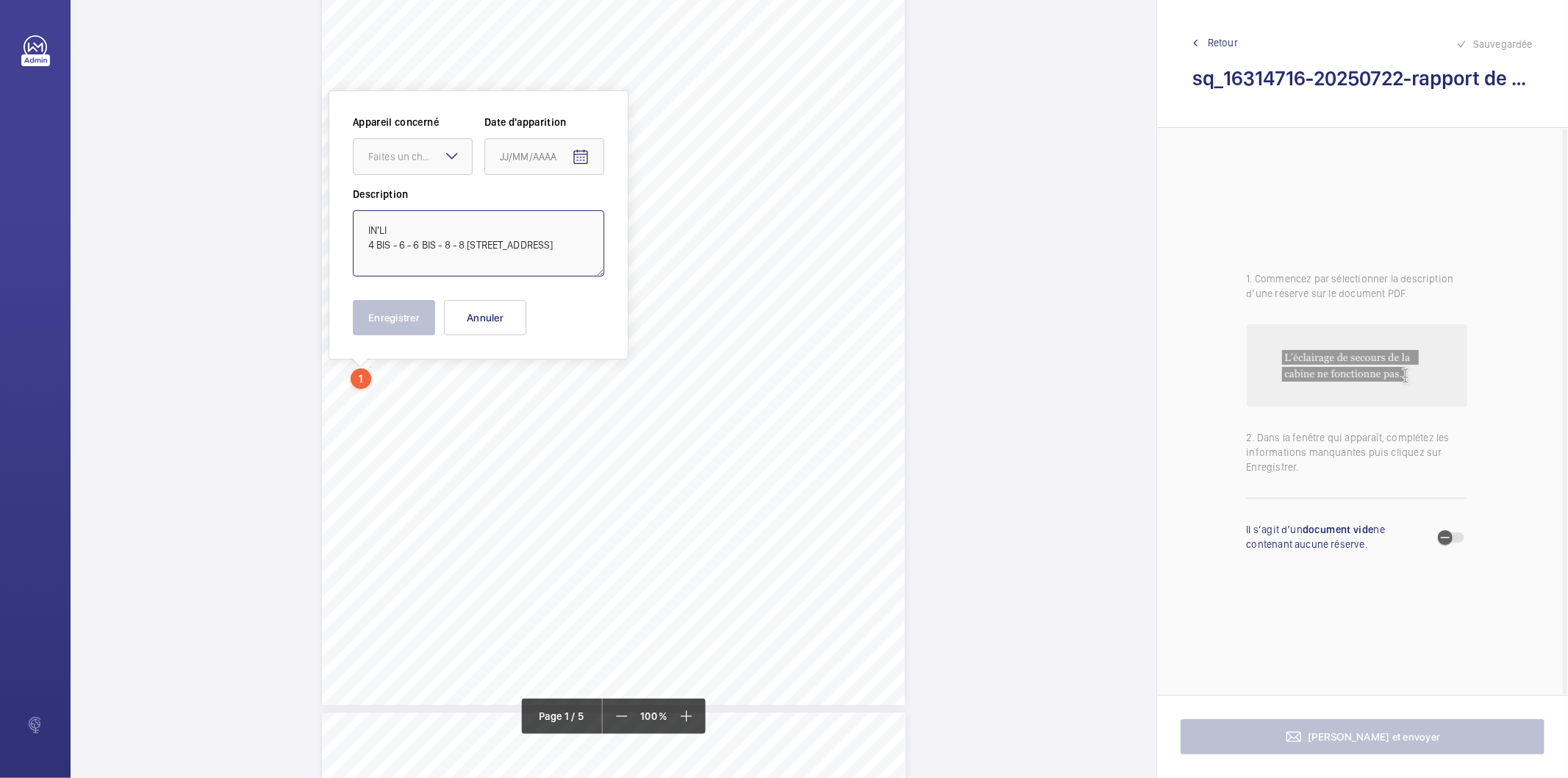
click at [442, 232] on textarea "IN'LI 4 BIS - 6 - 6 BIS - 8 - 8 BIS RUE DELOUVAIN 75019 PARIS" at bounding box center [478, 243] width 251 height 67
type textarea "IN'LI 4 BIS - 6 - 6 BIS - 8 - 8 BIS RUE DELOUVAIN 75019 PARIS"
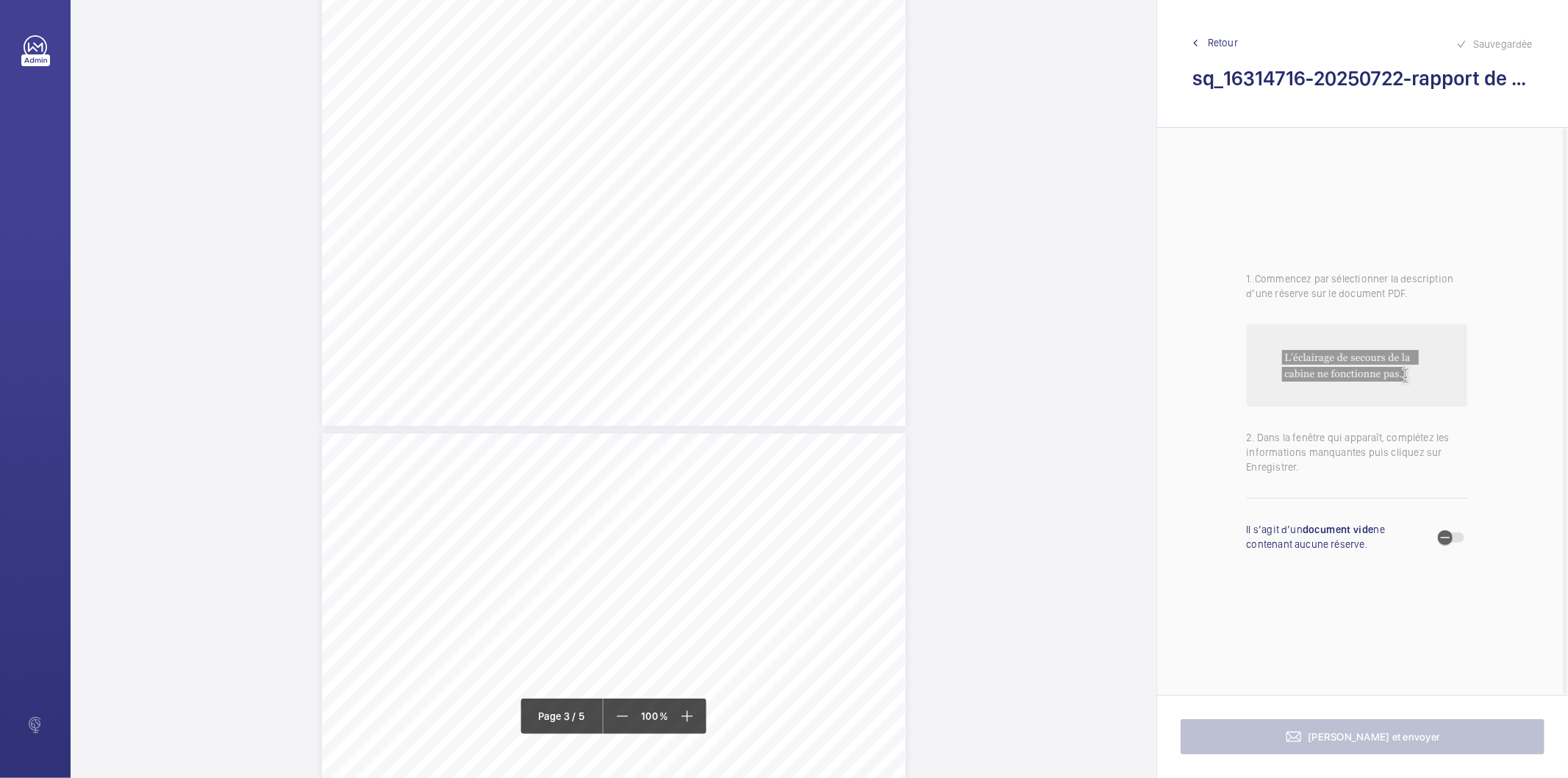
scroll to position [2185, 0]
drag, startPoint x: 669, startPoint y: 561, endPoint x: 718, endPoint y: 586, distance: 55.0
click at [718, 586] on div "Affaire n° : 2502206E0000059/36000 / N° du rapport : 206E0/25/5552 Lieu de véri…" at bounding box center [613, 747] width 584 height 825
click at [713, 577] on span "au verrouillage des portes paliéres ne" at bounding box center [737, 579] width 131 height 8
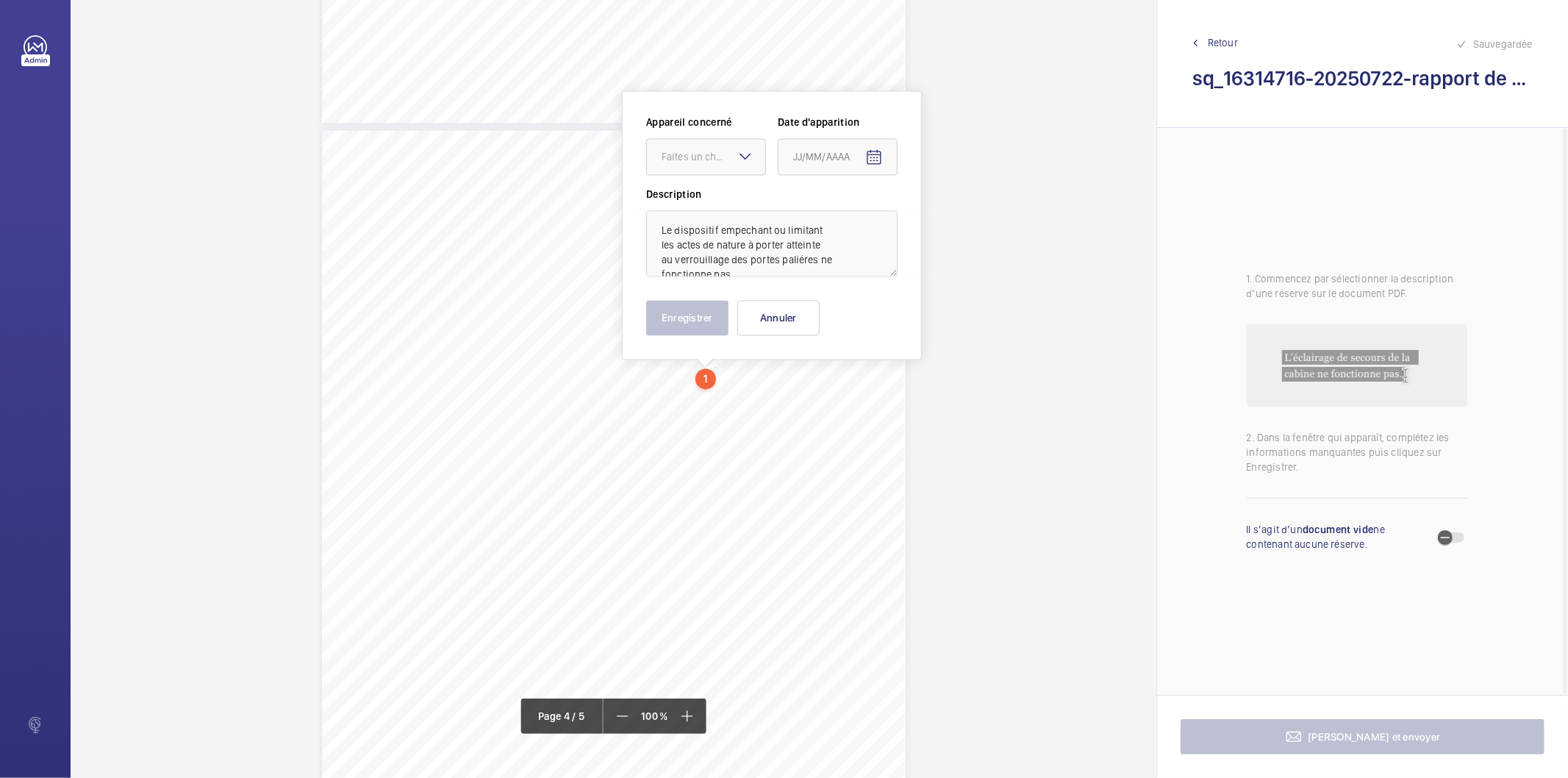
scroll to position [2390, 0]
click at [724, 159] on div "Faites un choix" at bounding box center [713, 156] width 104 height 15
click at [703, 207] on span "59203060" at bounding box center [706, 201] width 89 height 15
click at [869, 153] on mat-icon "Open calendar" at bounding box center [874, 157] width 18 height 18
click at [945, 219] on span "Previous month" at bounding box center [948, 214] width 29 height 29
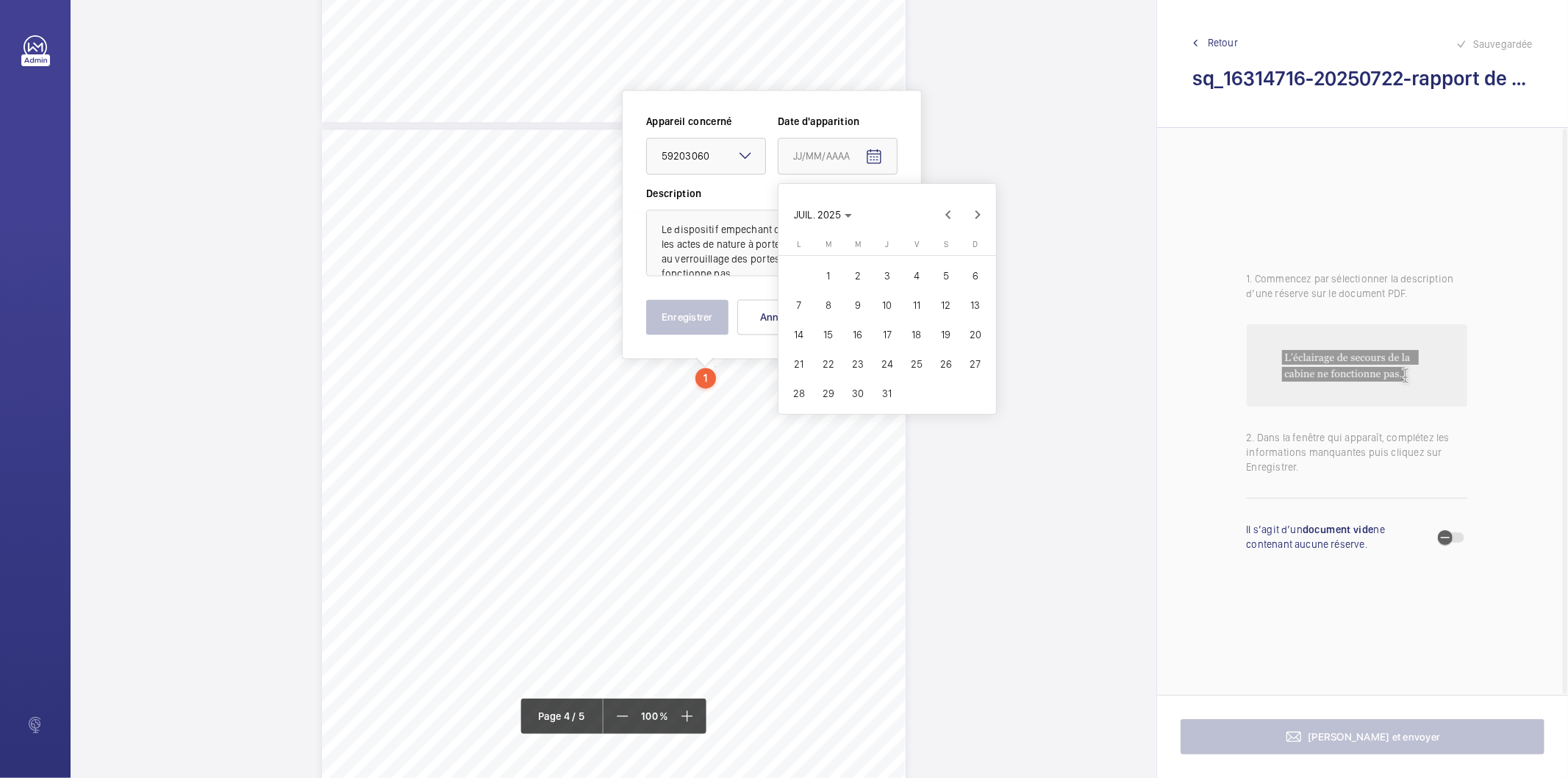
drag, startPoint x: 829, startPoint y: 364, endPoint x: 754, endPoint y: 359, distance: 75.2
click at [829, 363] on span "22" at bounding box center [829, 364] width 26 height 26
type input "22/07/2025"
click at [680, 328] on button "Enregistrer" at bounding box center [687, 317] width 82 height 36
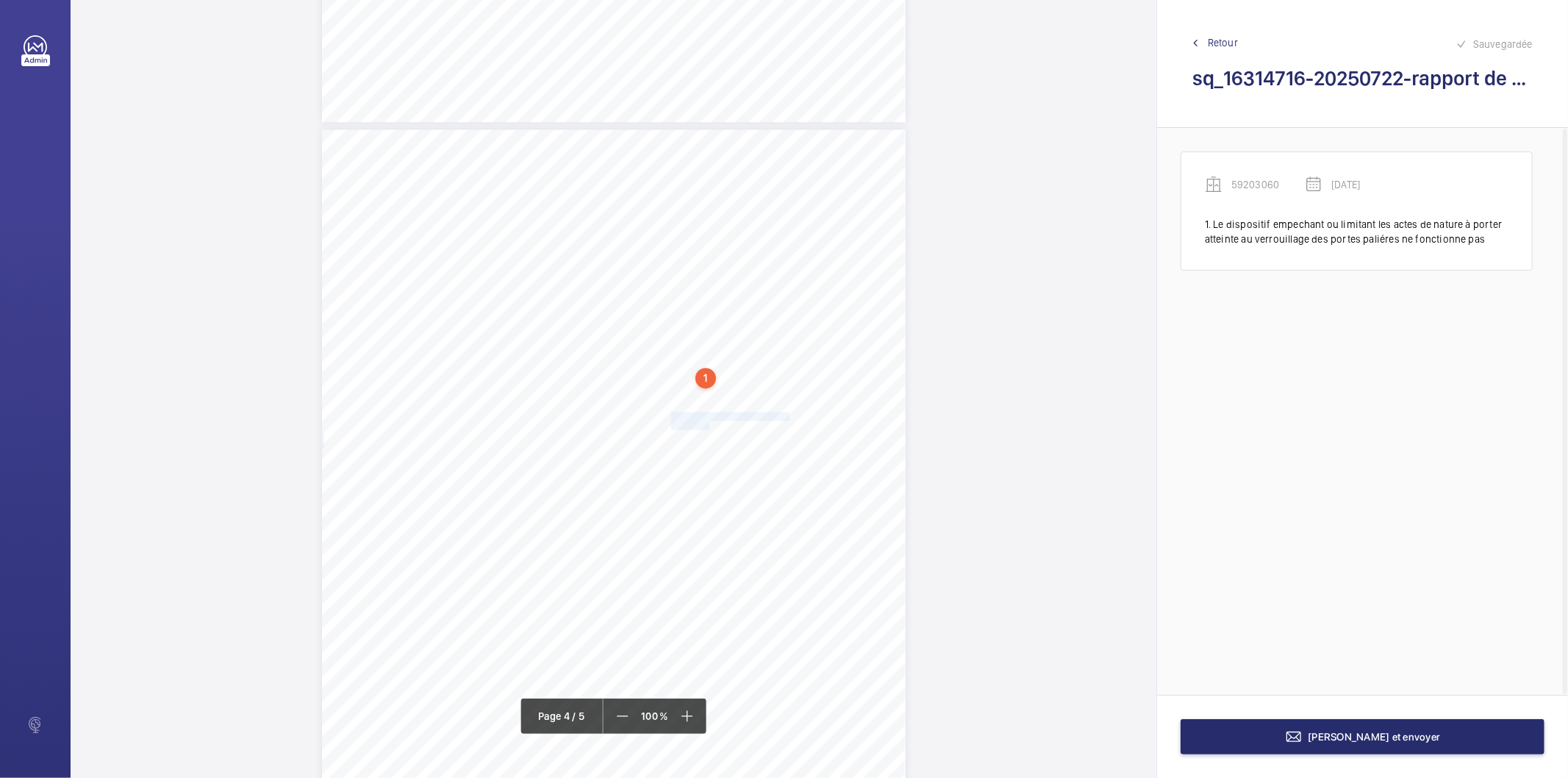
drag, startPoint x: 669, startPoint y: 413, endPoint x: 707, endPoint y: 421, distance: 38.8
click at [707, 421] on div "Affaire n° : 2502206E0000059/36000 / N° du rapport : 206E0/25/5552 Lieu de véri…" at bounding box center [613, 542] width 584 height 825
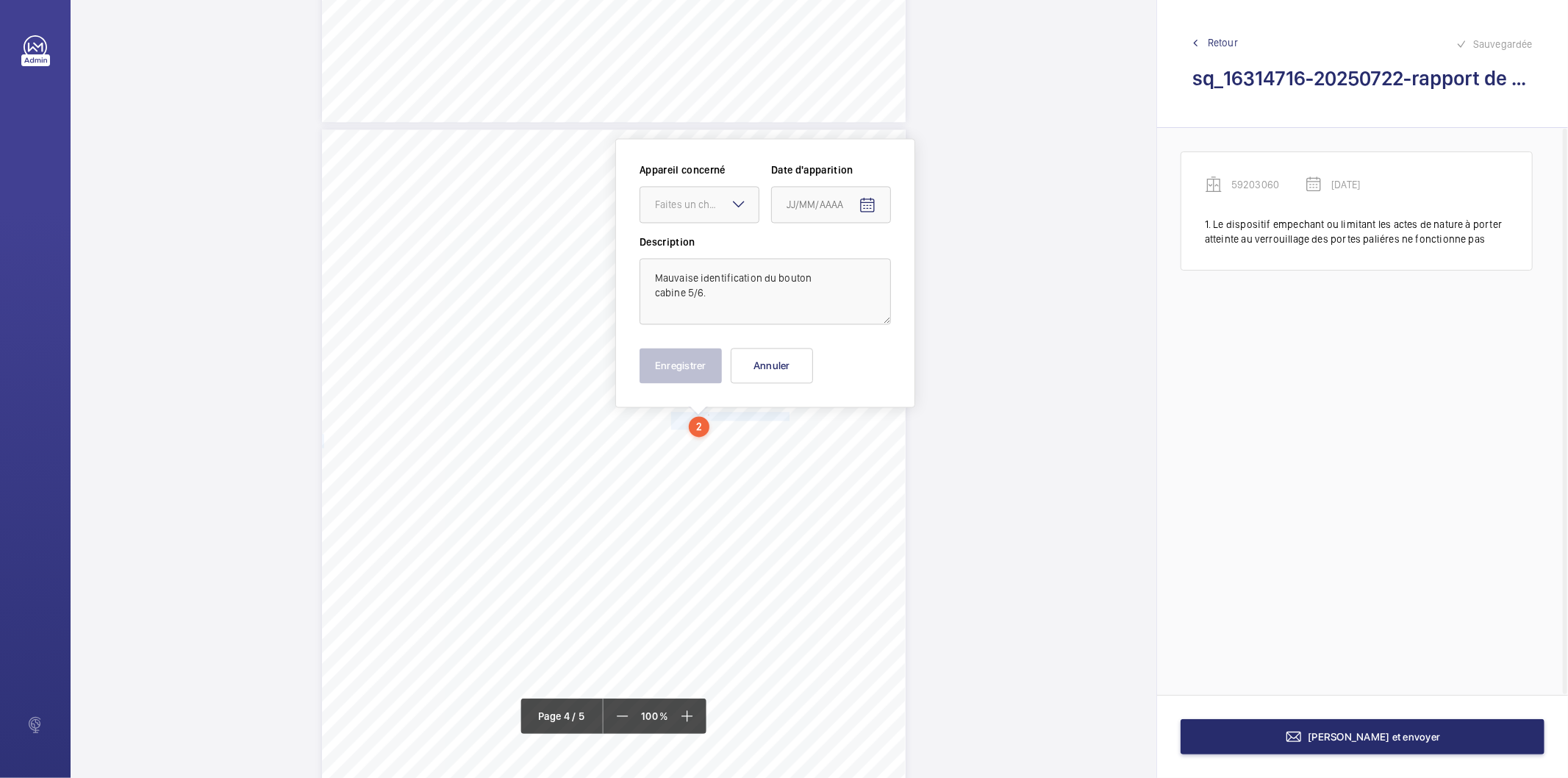
scroll to position [2438, 0]
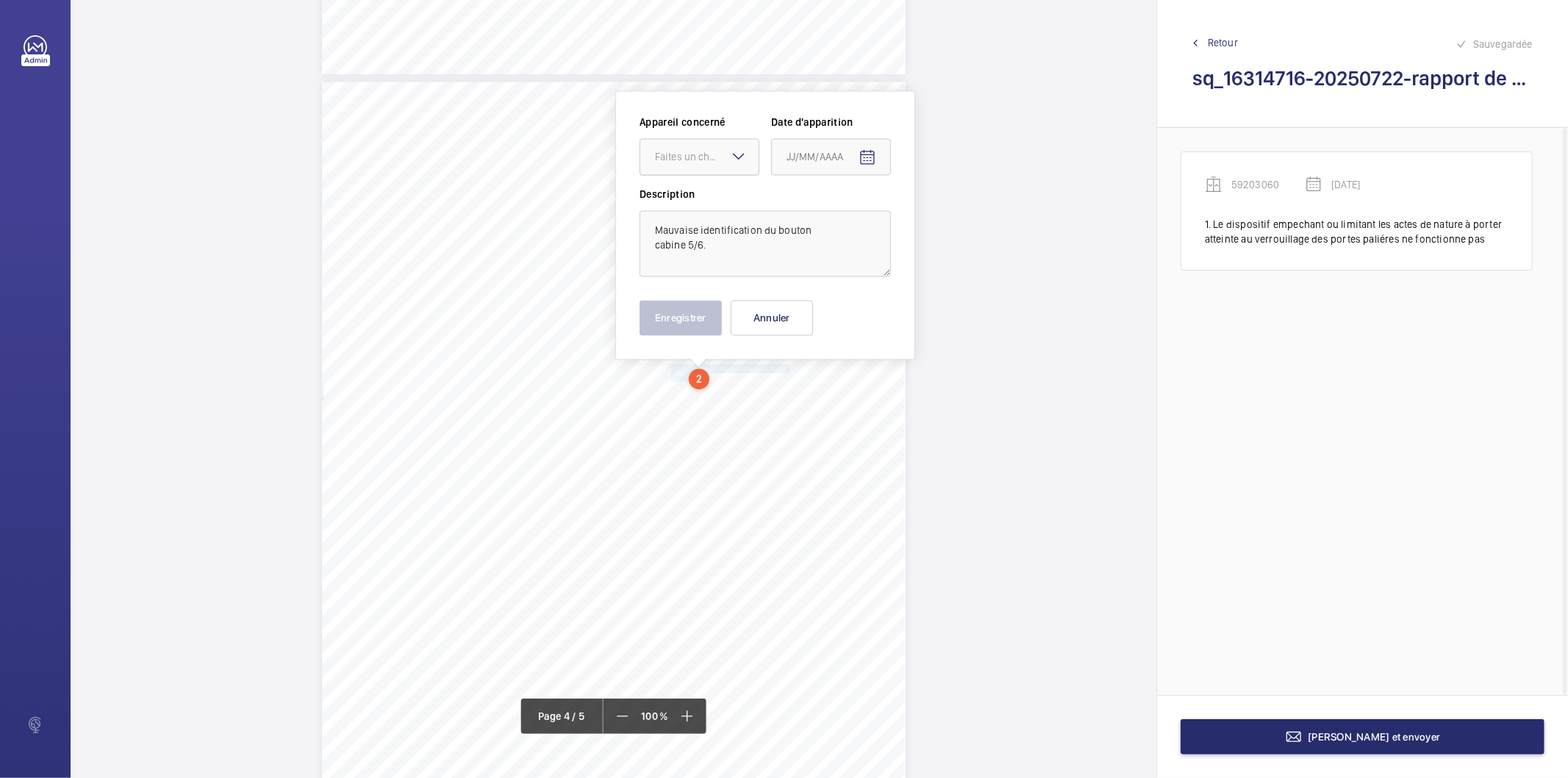
click at [713, 145] on div at bounding box center [699, 157] width 118 height 36
click at [692, 202] on span "59203060" at bounding box center [699, 202] width 89 height 15
click at [862, 155] on mat-icon "Open calendar" at bounding box center [867, 157] width 18 height 18
click at [939, 209] on span "Previous month" at bounding box center [941, 214] width 29 height 29
click at [825, 361] on span "22" at bounding box center [822, 364] width 26 height 26
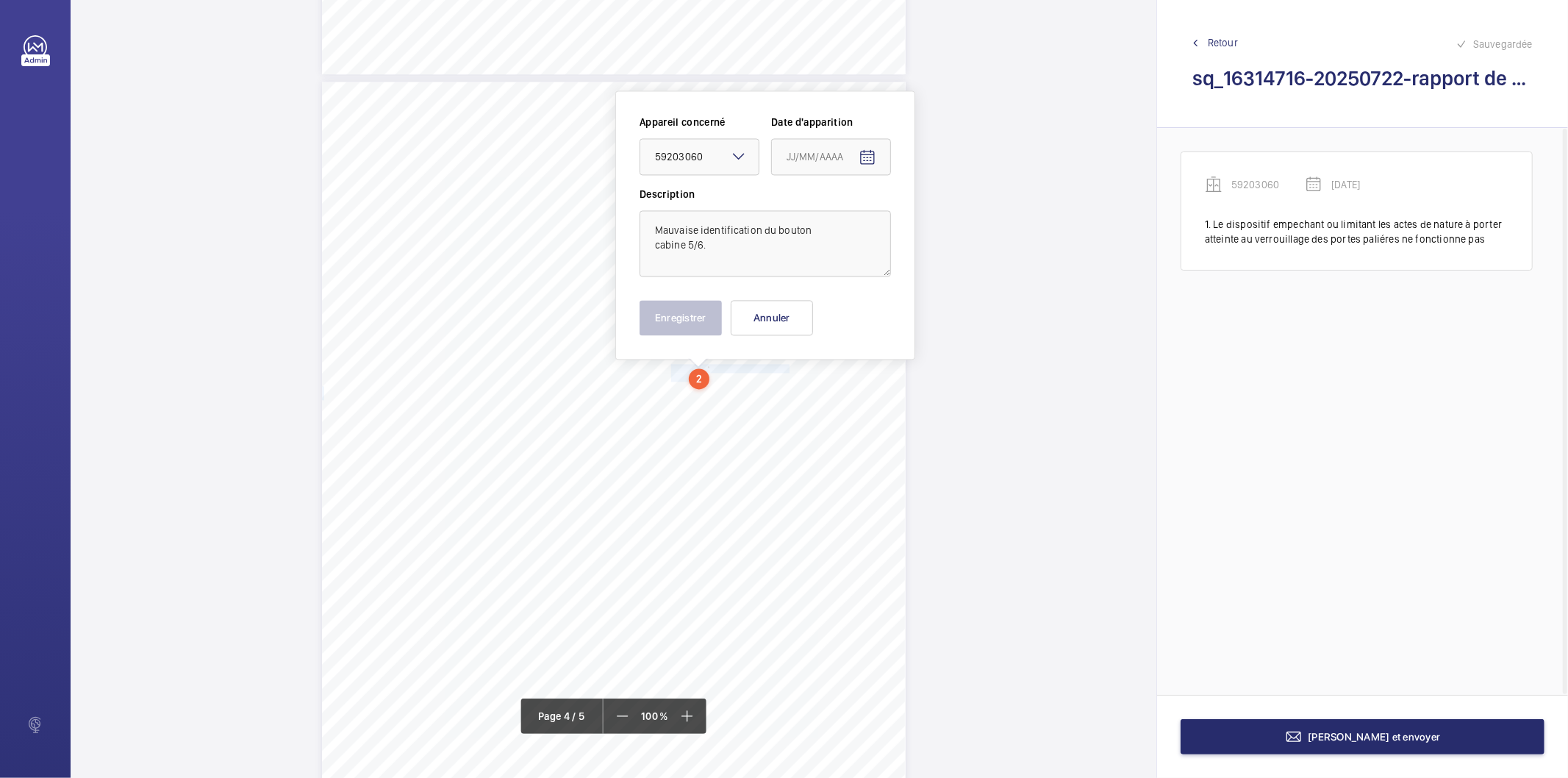
type input "22/07/2025"
click at [706, 318] on button "Enregistrer" at bounding box center [680, 318] width 82 height 36
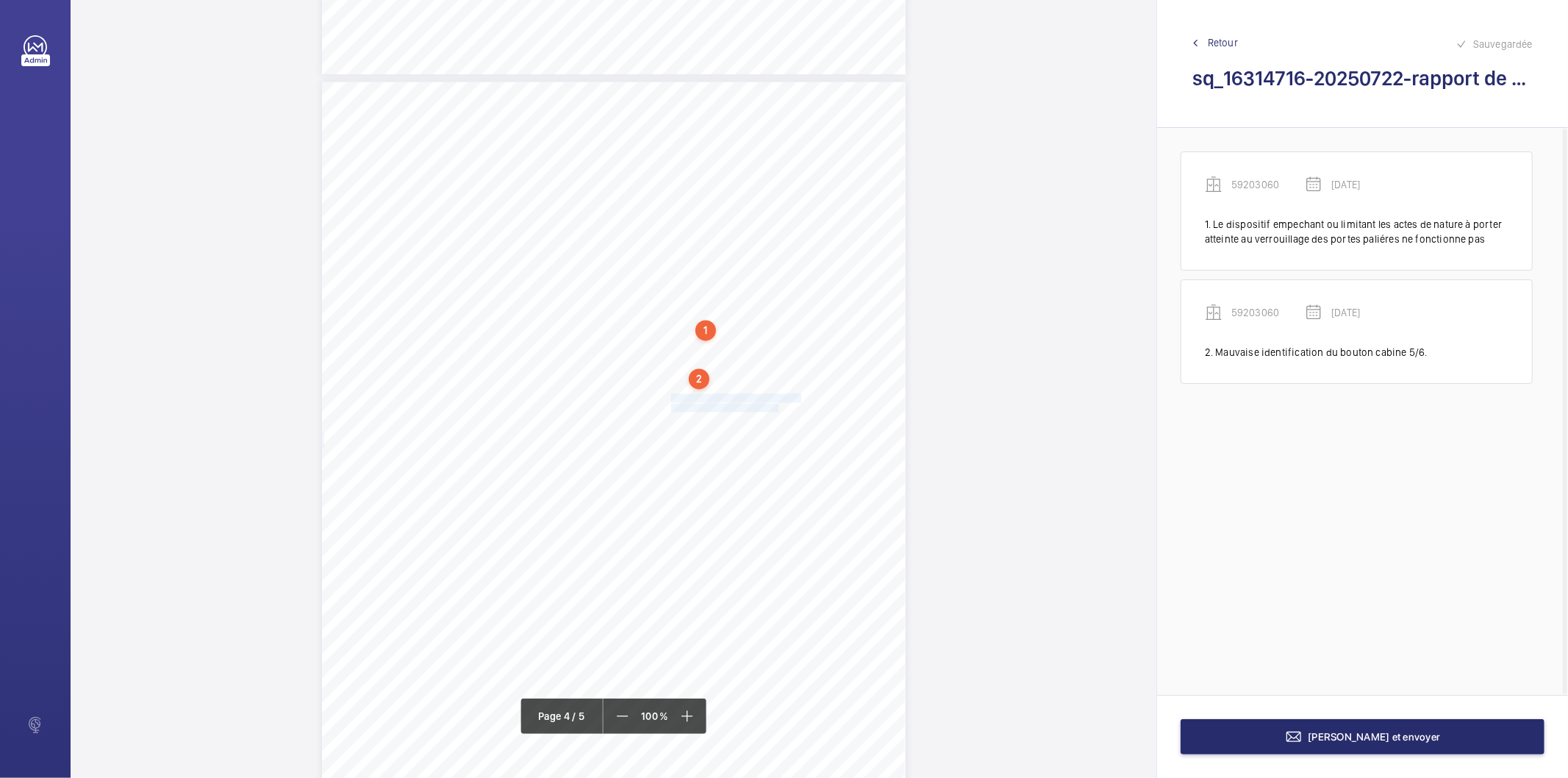
drag, startPoint x: 669, startPoint y: 396, endPoint x: 776, endPoint y: 408, distance: 107.7
click at [776, 408] on div "Affaire n° : 2502206E0000059/36000 / N° du rapport : 206E0/25/5552 Lieu de véri…" at bounding box center [613, 494] width 584 height 825
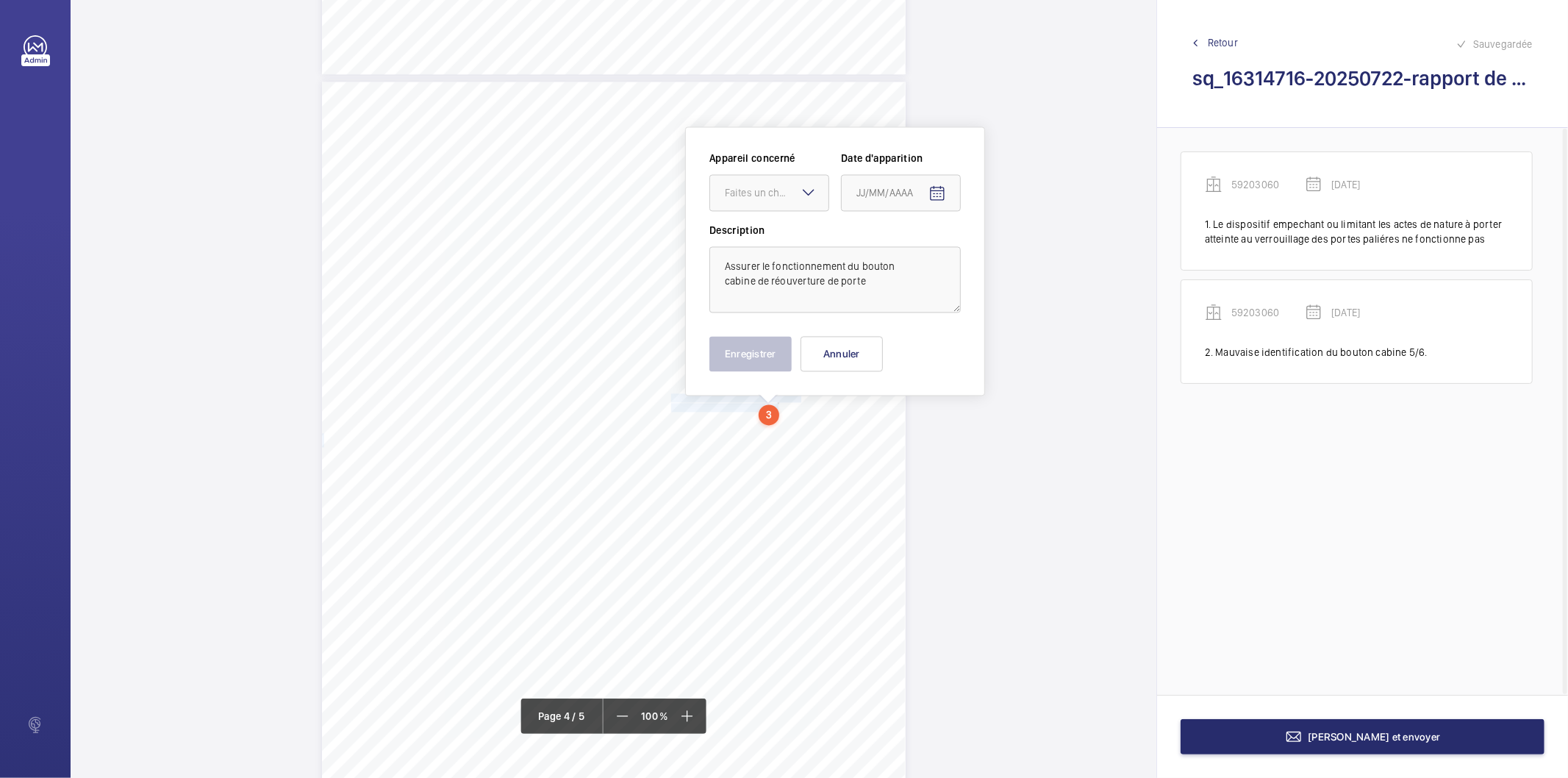
scroll to position [2474, 0]
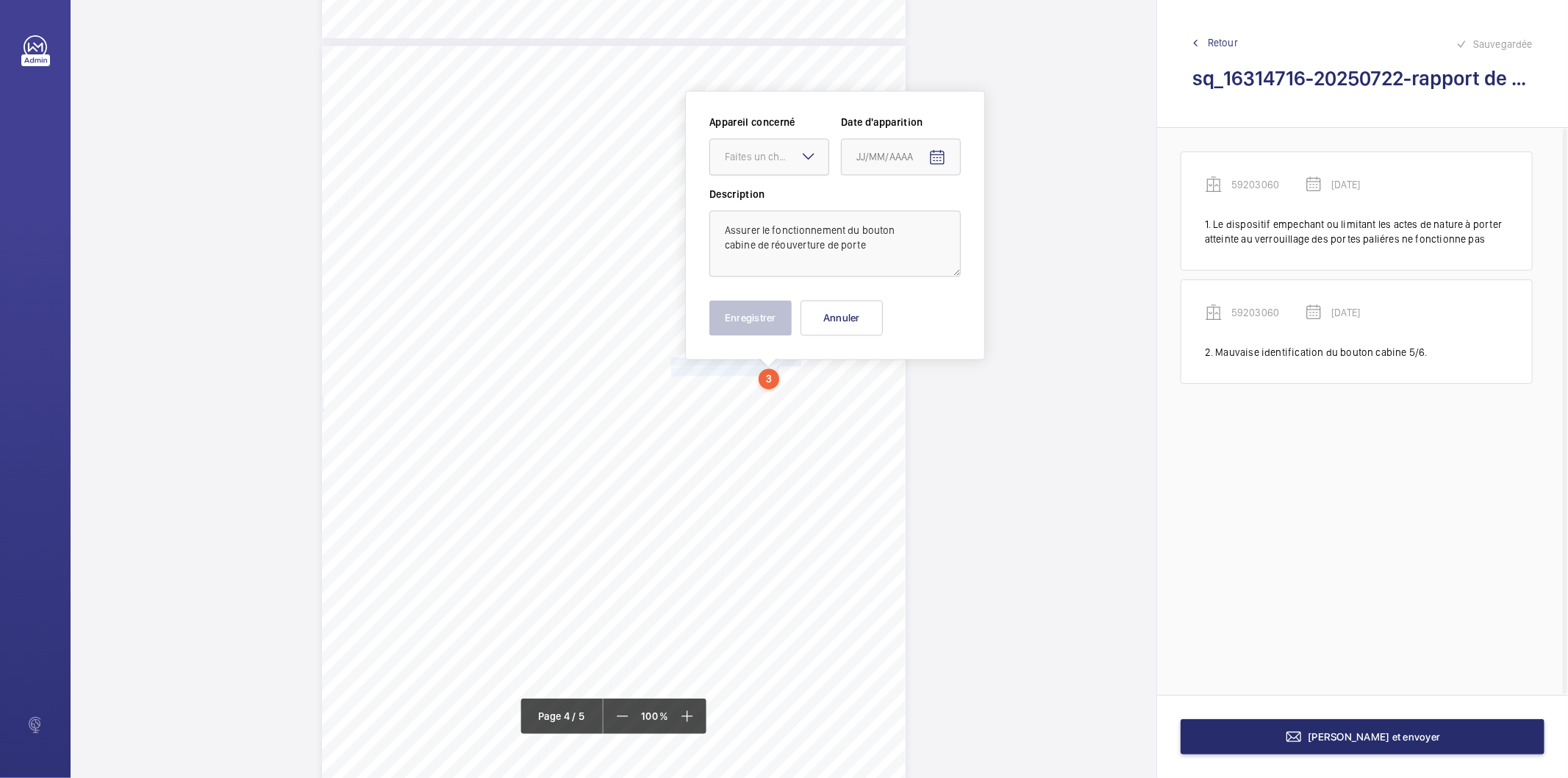
click at [765, 147] on div at bounding box center [769, 157] width 118 height 36
click at [761, 201] on span "59203060" at bounding box center [769, 202] width 89 height 15
click at [934, 162] on mat-icon "Open calendar" at bounding box center [936, 157] width 18 height 18
click at [1009, 213] on span "Previous month" at bounding box center [1010, 214] width 29 height 29
click at [886, 365] on span "22" at bounding box center [891, 364] width 26 height 26
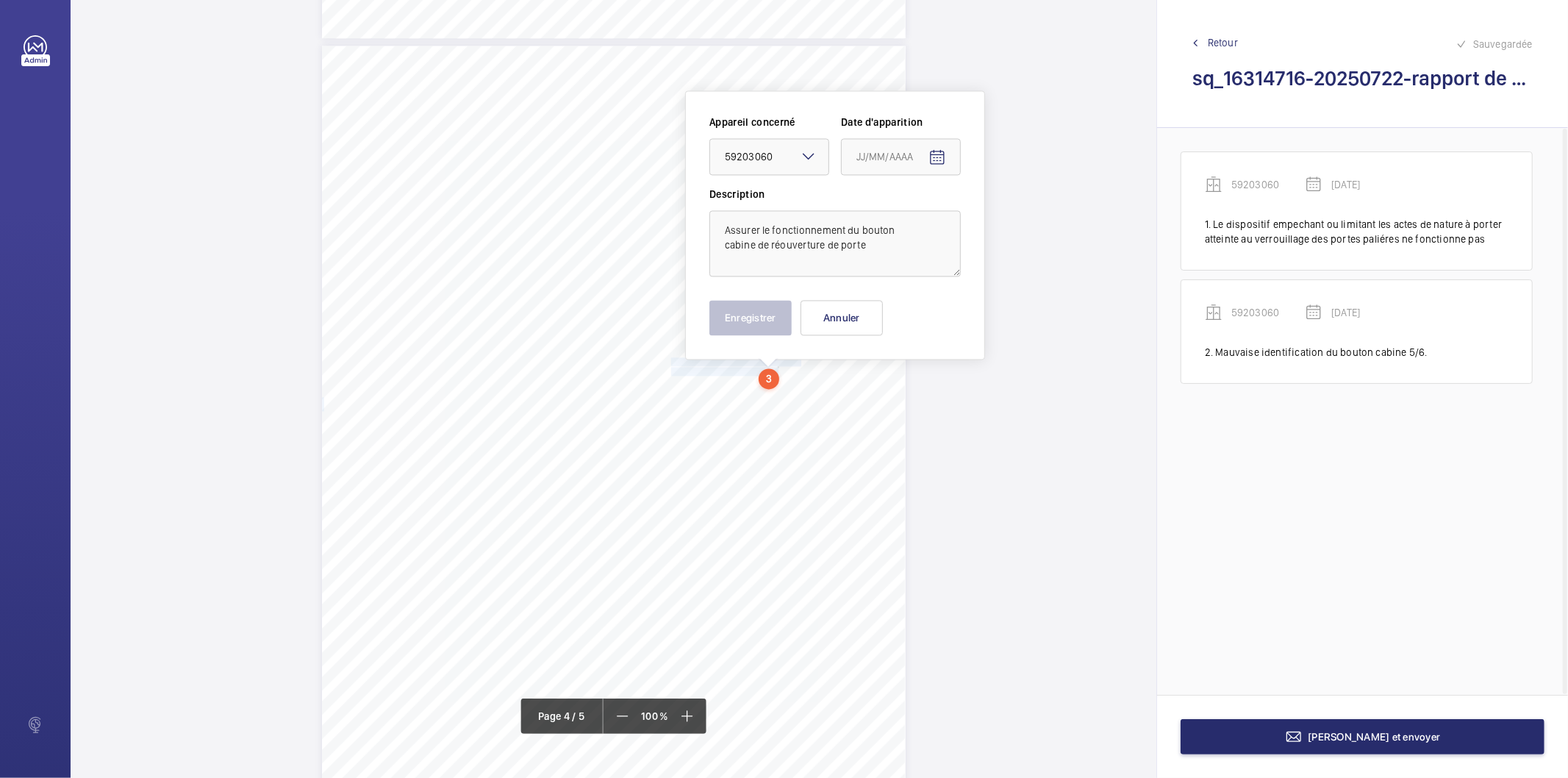
type input "22/07/2025"
click at [754, 326] on button "Enregistrer" at bounding box center [751, 318] width 82 height 36
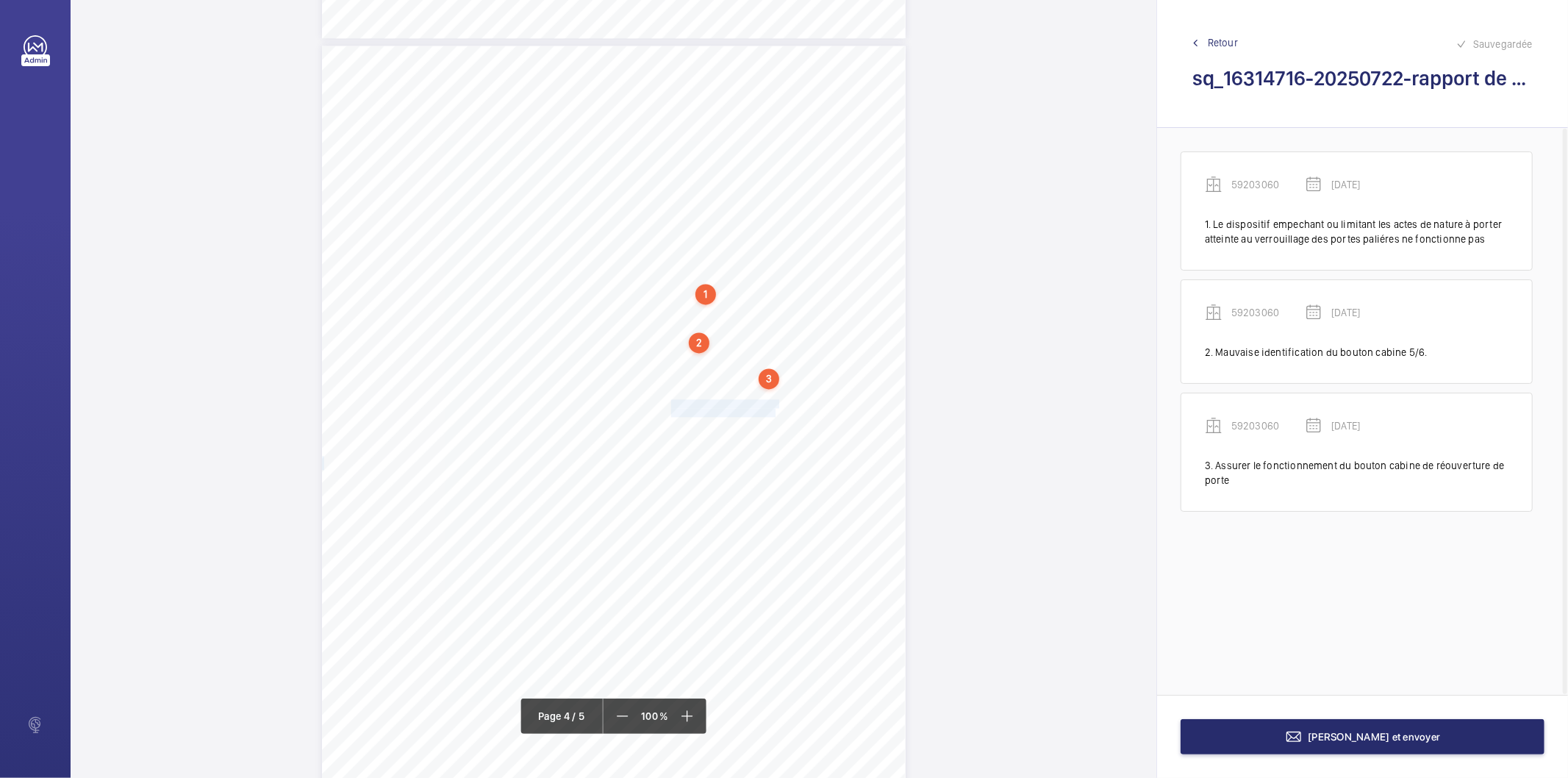
drag, startPoint x: 669, startPoint y: 402, endPoint x: 773, endPoint y: 411, distance: 104.4
click at [773, 411] on div "Affaire n° : 2502206E0000059/36000 / N° du rapport : 206E0/25/5552 Lieu de véri…" at bounding box center [613, 458] width 584 height 825
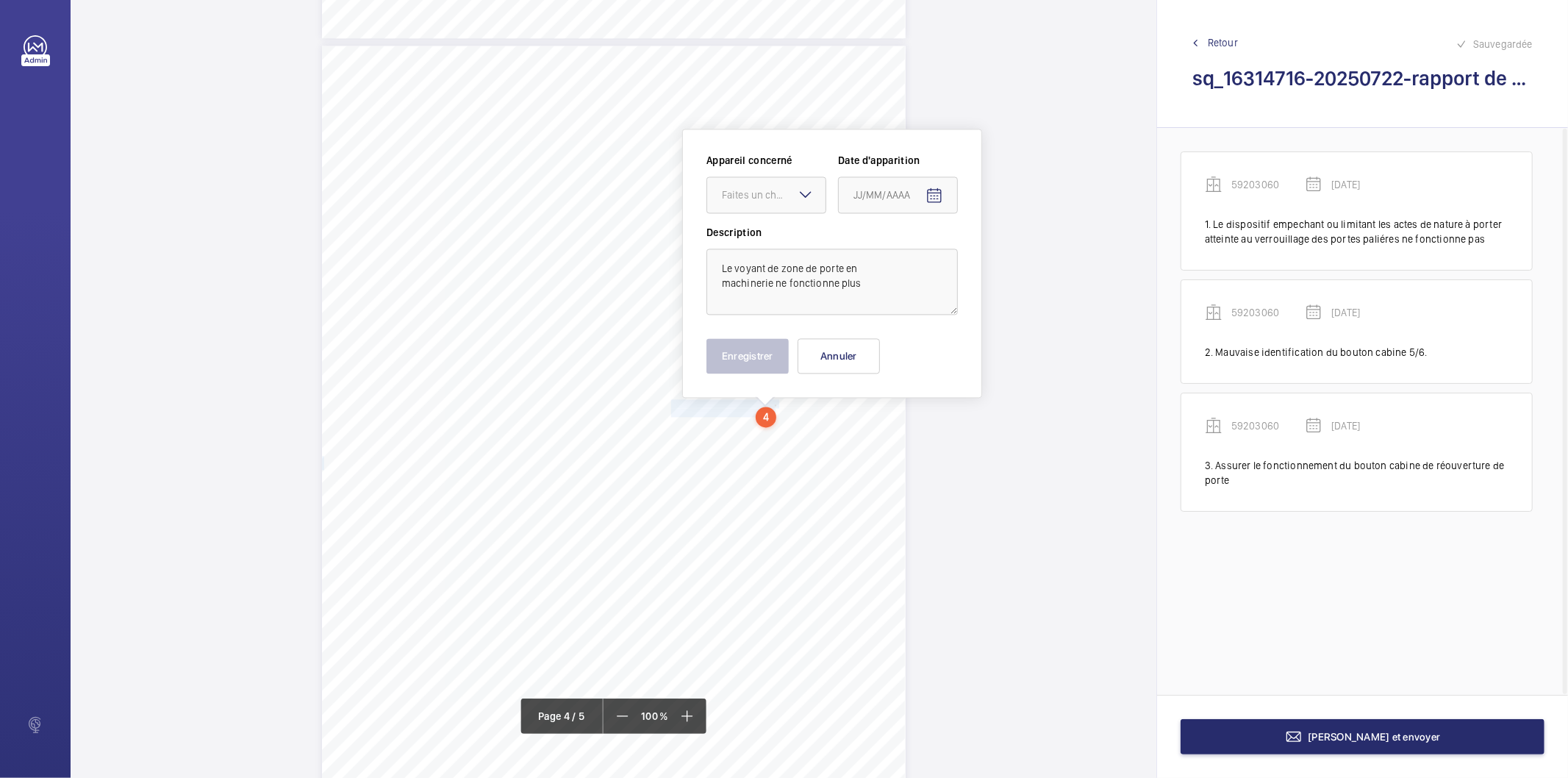
scroll to position [2512, 0]
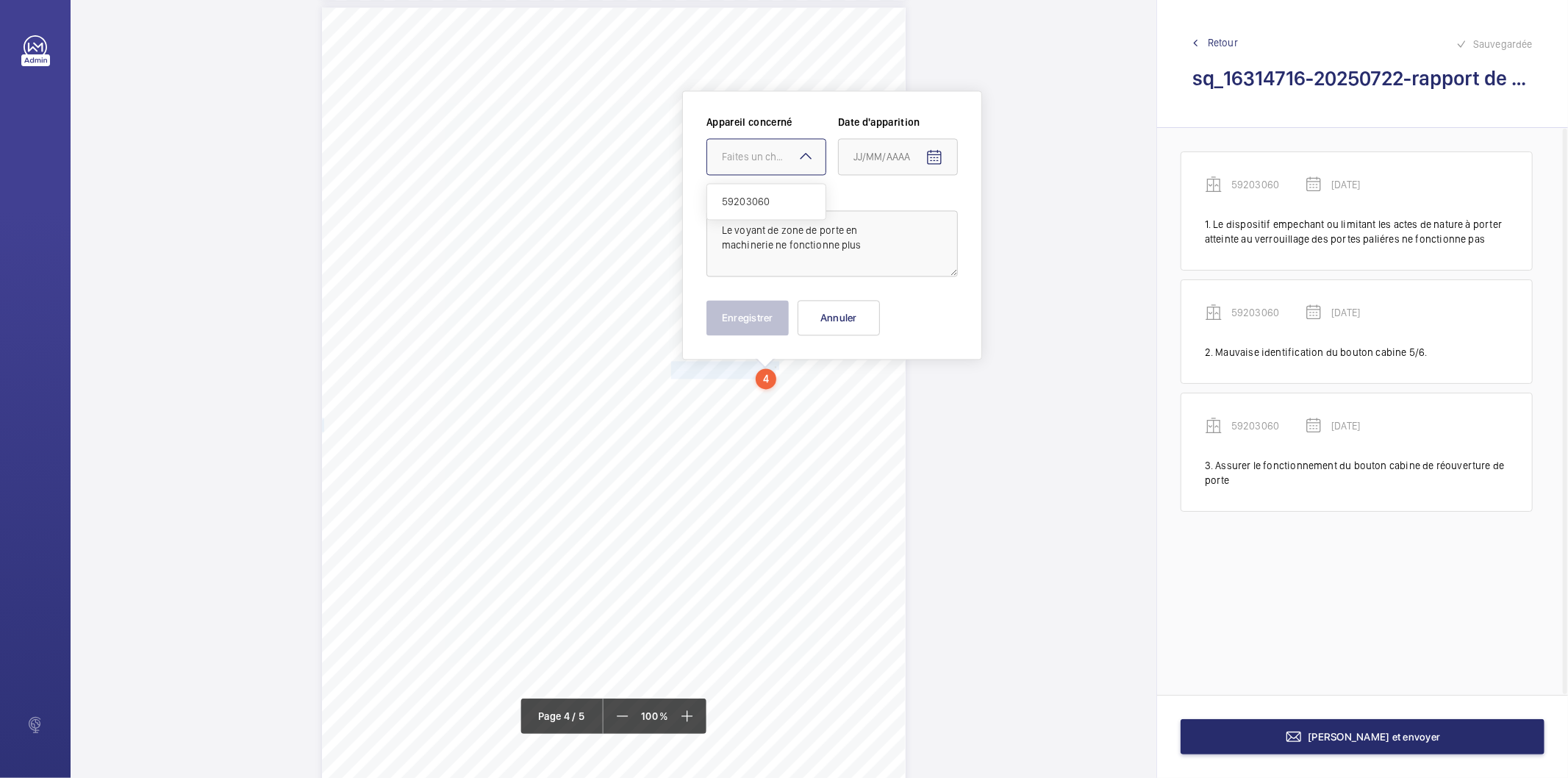
click at [768, 144] on div at bounding box center [766, 157] width 118 height 36
click at [759, 201] on span "59203060" at bounding box center [766, 202] width 89 height 15
click at [926, 158] on mat-icon "Open calendar" at bounding box center [933, 157] width 18 height 18
click at [1001, 217] on span "Previous month" at bounding box center [1008, 214] width 29 height 29
click at [892, 360] on span "22" at bounding box center [889, 364] width 26 height 26
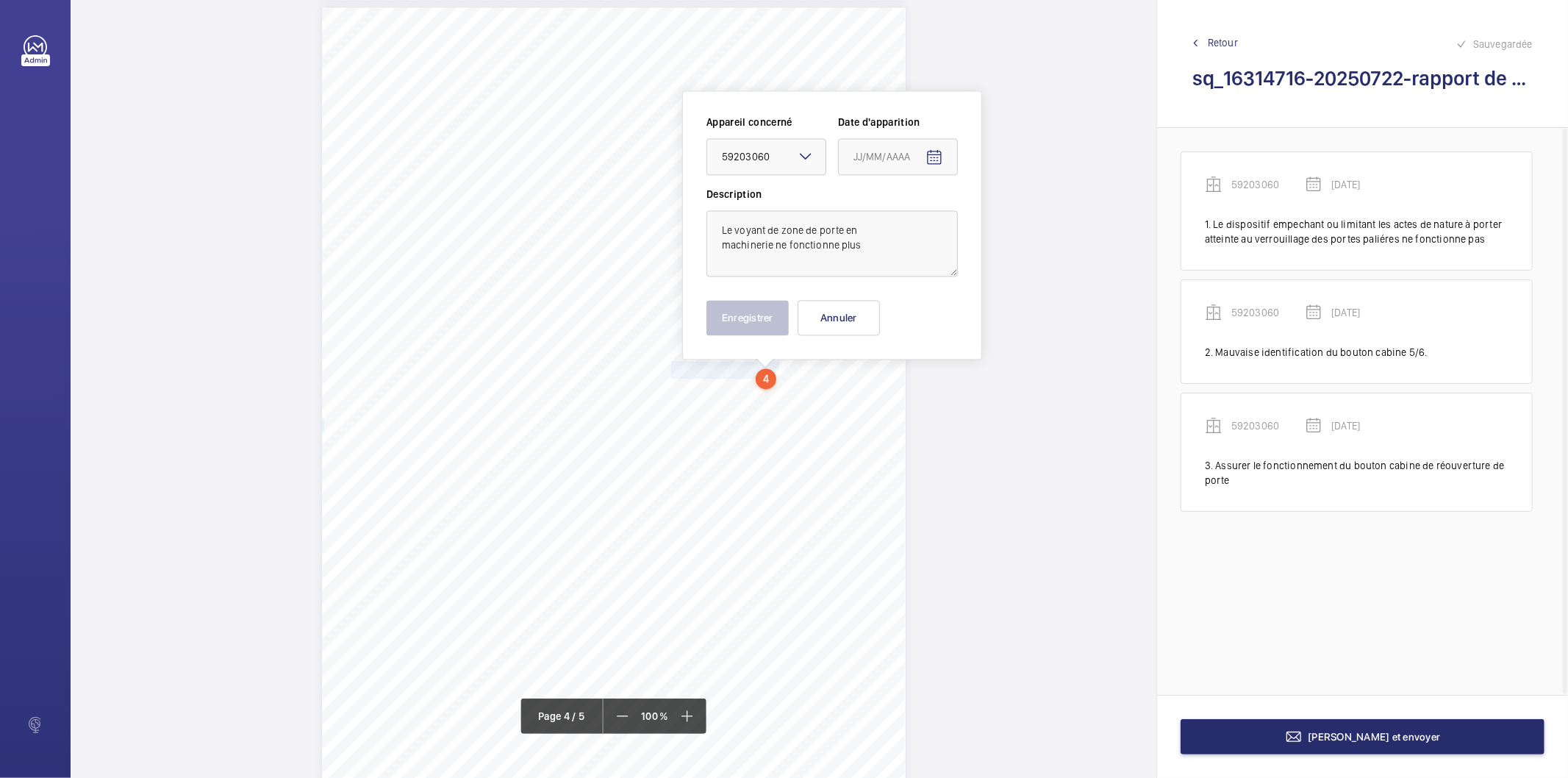
type input "22/07/2025"
click at [755, 325] on button "Enregistrer" at bounding box center [748, 318] width 82 height 36
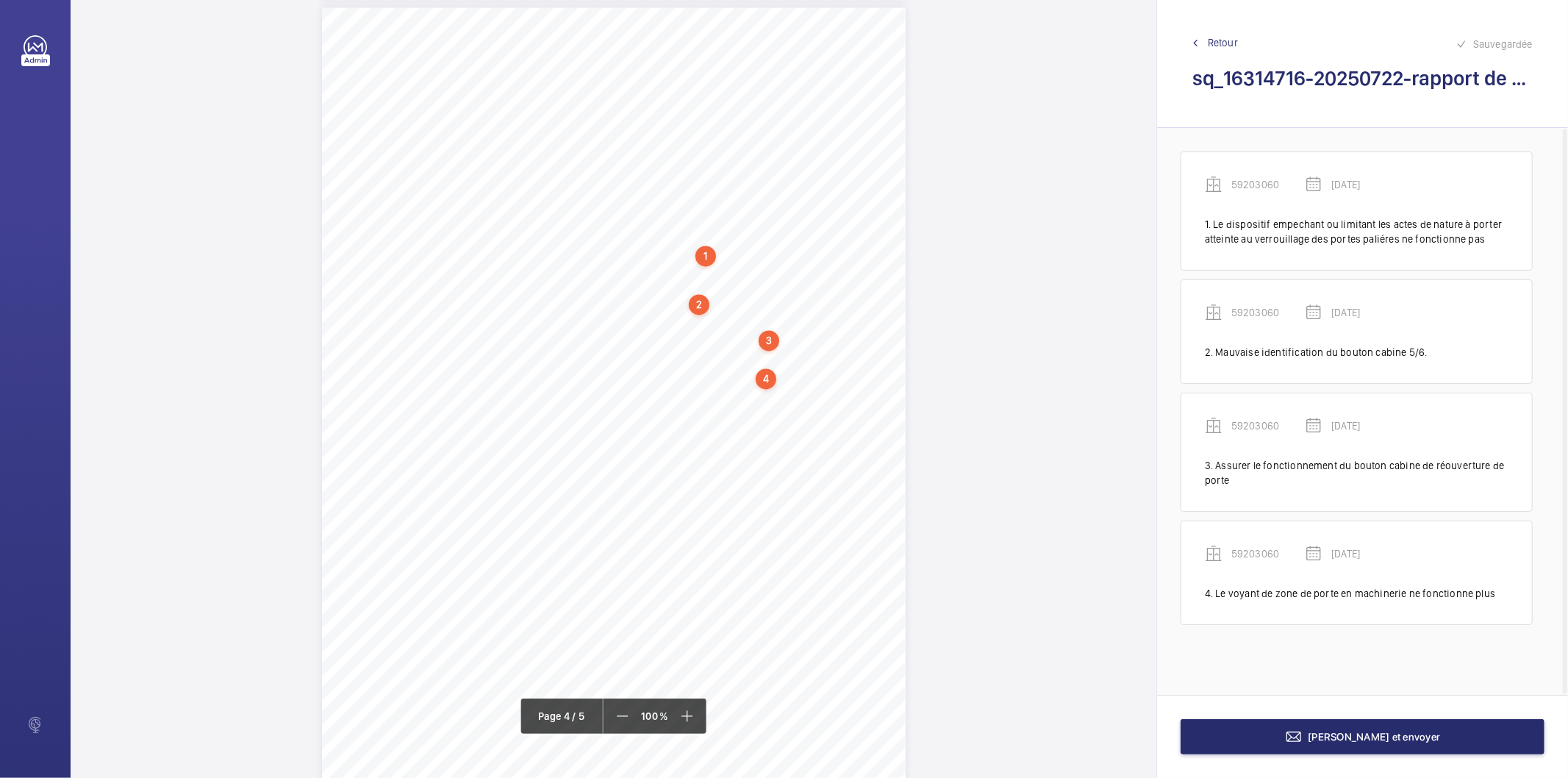
click at [769, 378] on div "4" at bounding box center [766, 379] width 21 height 21
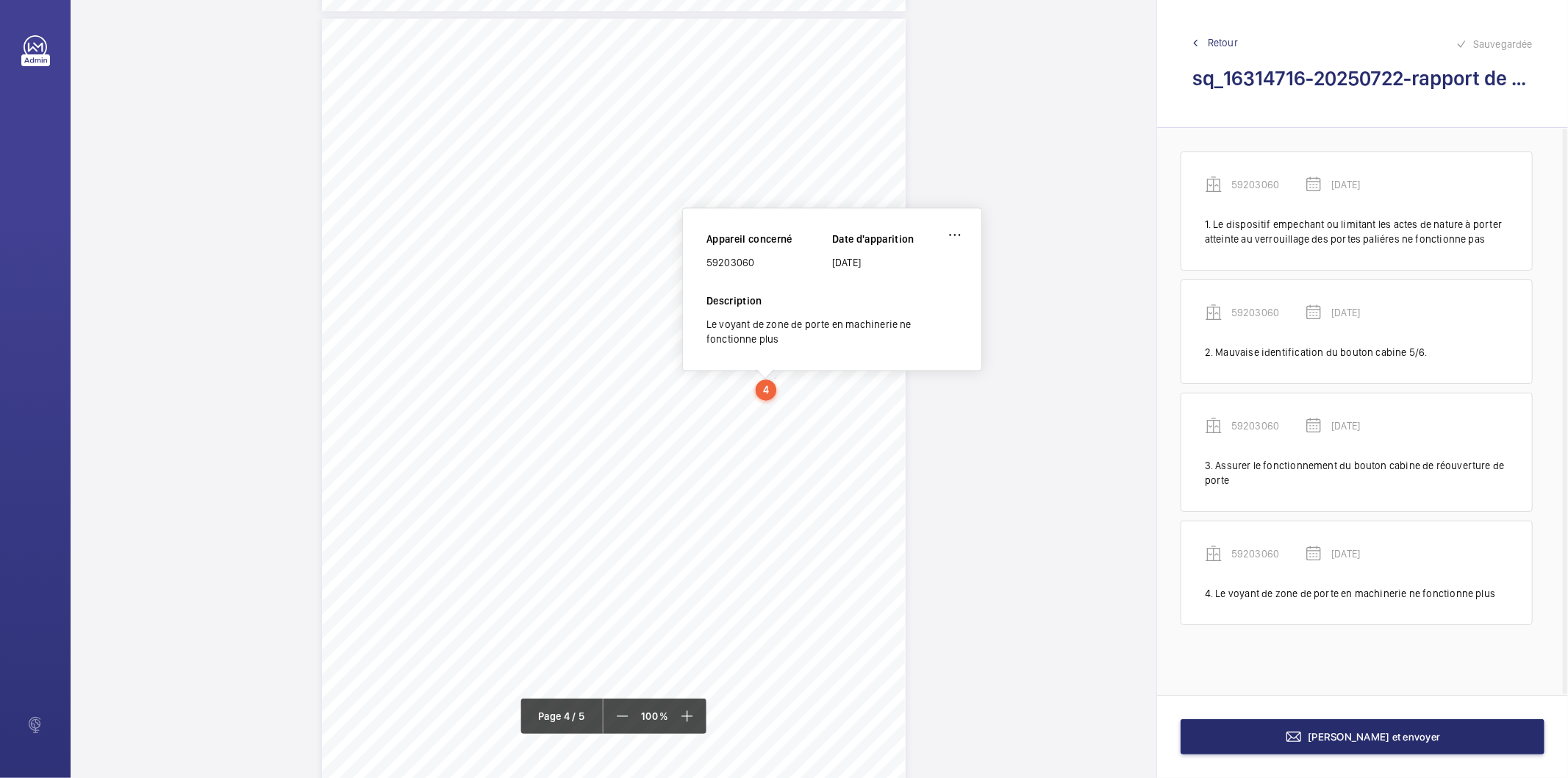
click at [740, 260] on div "59203060" at bounding box center [769, 262] width 126 height 15
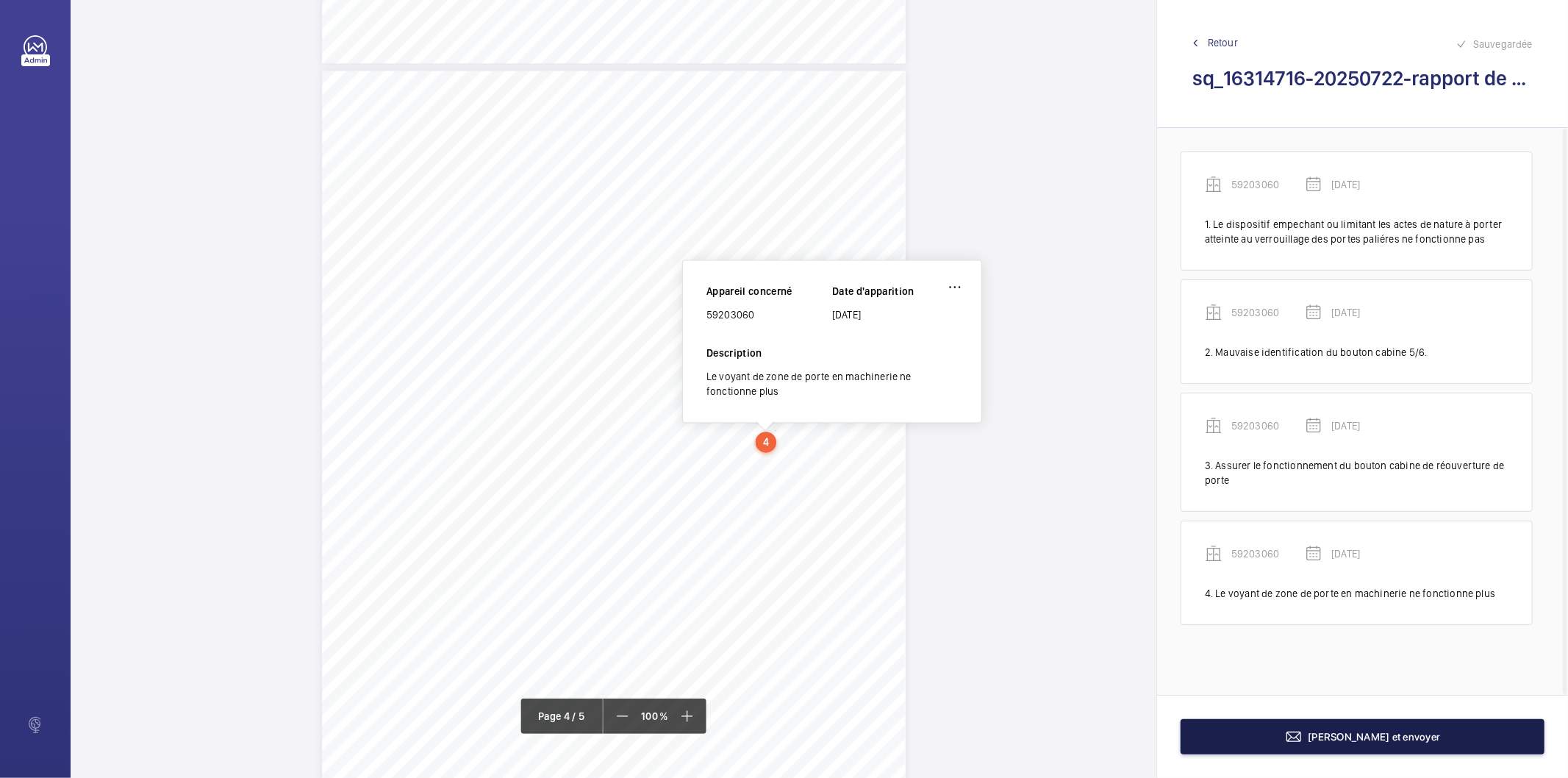
click at [1266, 744] on button "[PERSON_NAME] et envoyer" at bounding box center [1362, 737] width 364 height 36
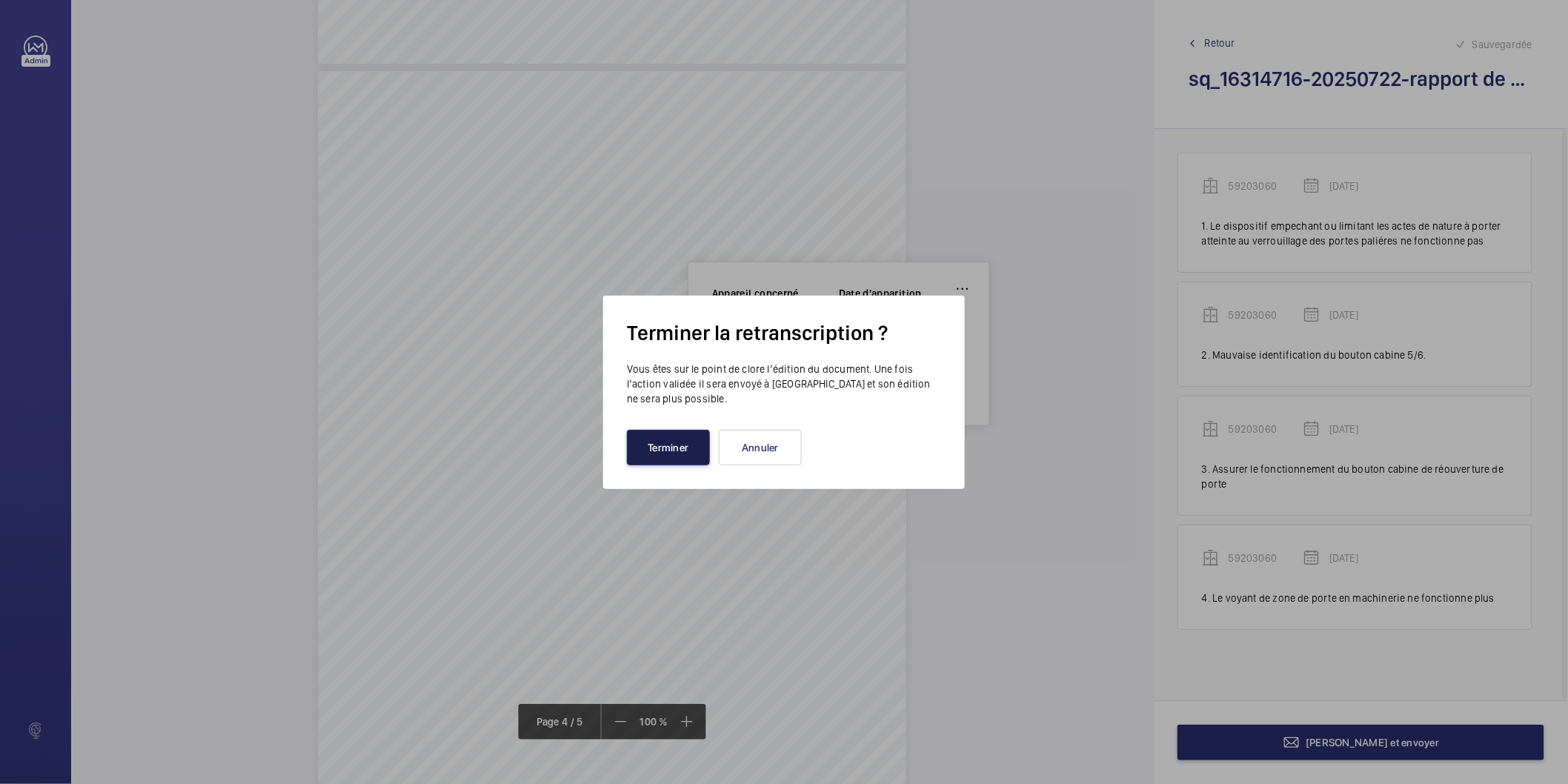
click at [650, 454] on button "Terminer" at bounding box center [668, 448] width 83 height 36
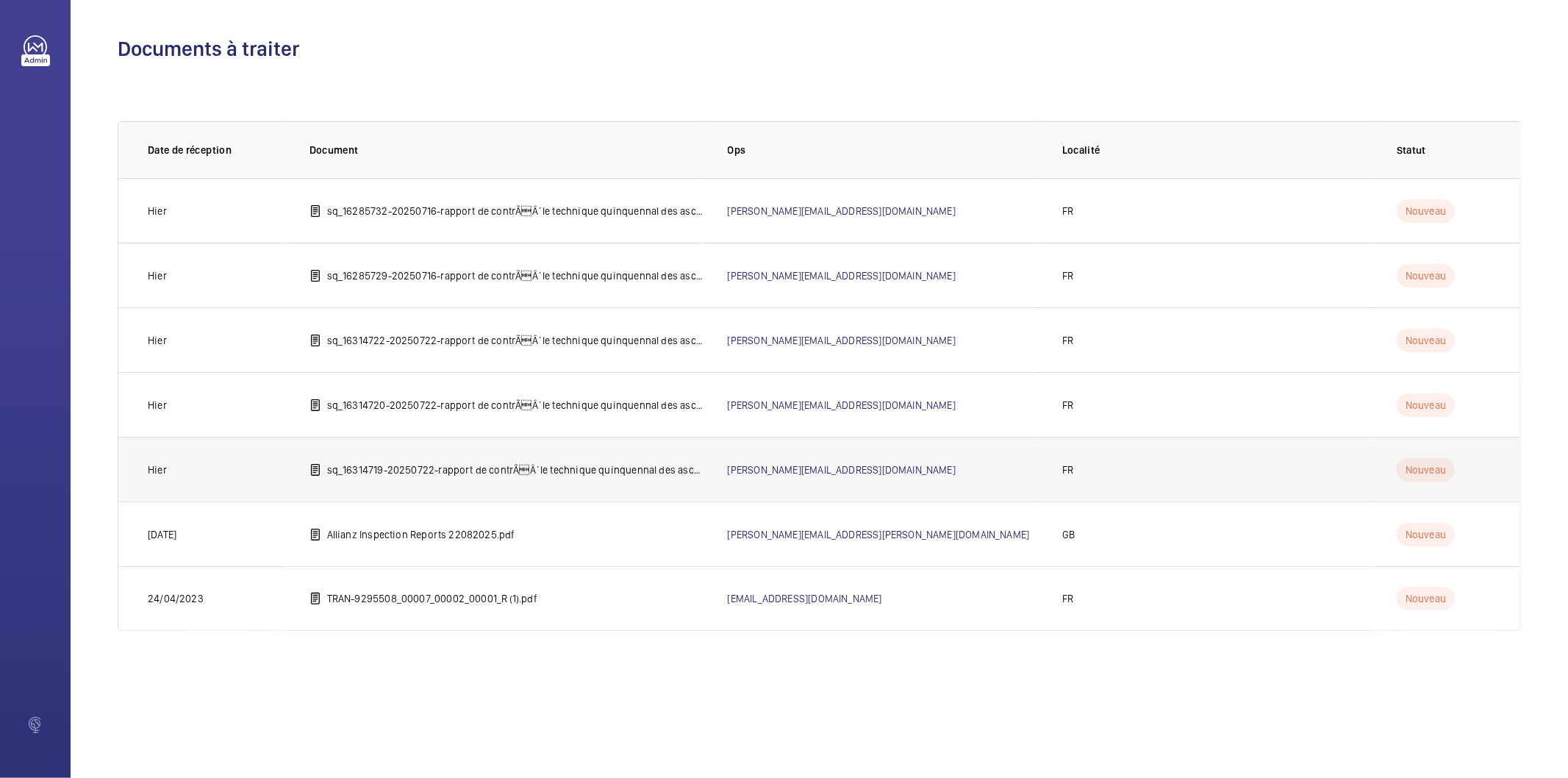
click at [449, 480] on td "sq_16314719-20250722-rapport de contrÃÂ´le technique quinquennal des ascenseur…" at bounding box center [495, 469] width 418 height 65
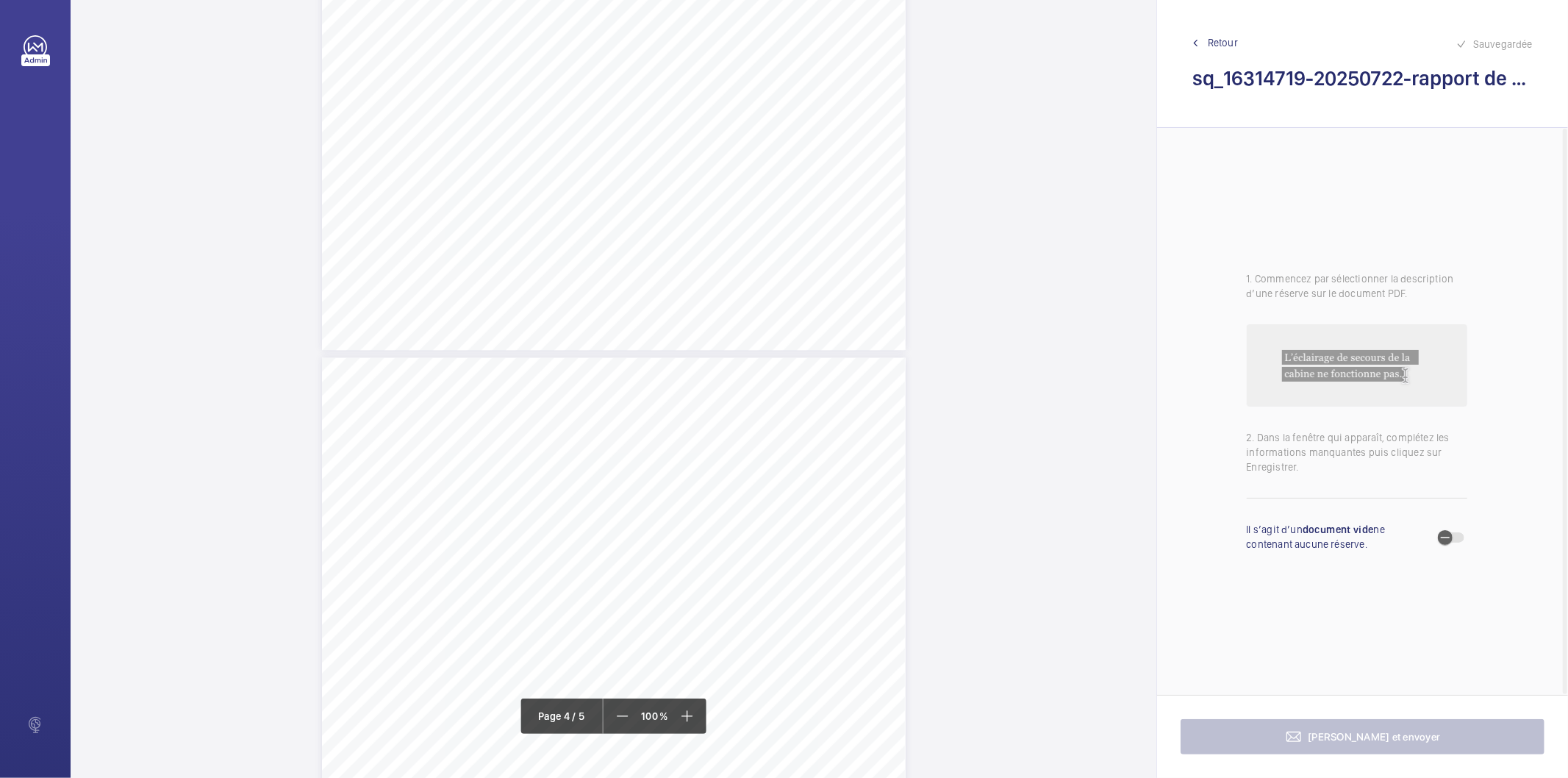
scroll to position [2369, 0]
drag, startPoint x: 669, startPoint y: 380, endPoint x: 804, endPoint y: 379, distance: 135.0
click at [804, 379] on span "Le contact de déploiement est désactivé" at bounding box center [740, 379] width 140 height 8
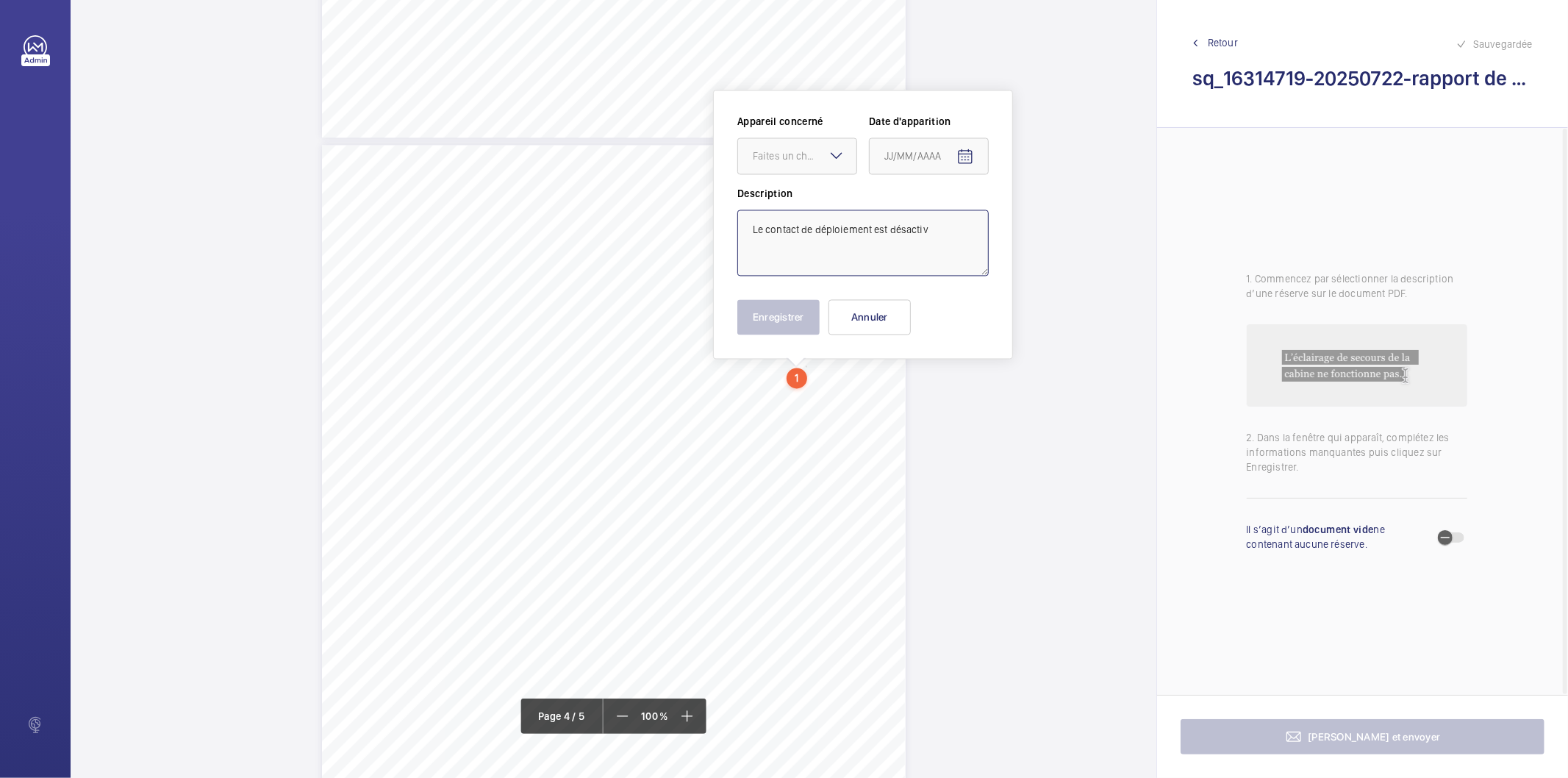
click at [942, 236] on textarea "Le contact de déploiement est désactiv" at bounding box center [863, 242] width 251 height 67
click at [791, 152] on div "Faites un choix" at bounding box center [804, 156] width 104 height 15
click at [801, 203] on span "48969846" at bounding box center [797, 201] width 89 height 15
type textarea "Le contact de déploiement est désactivé"
click at [964, 157] on mat-icon "Open calendar" at bounding box center [964, 157] width 18 height 18
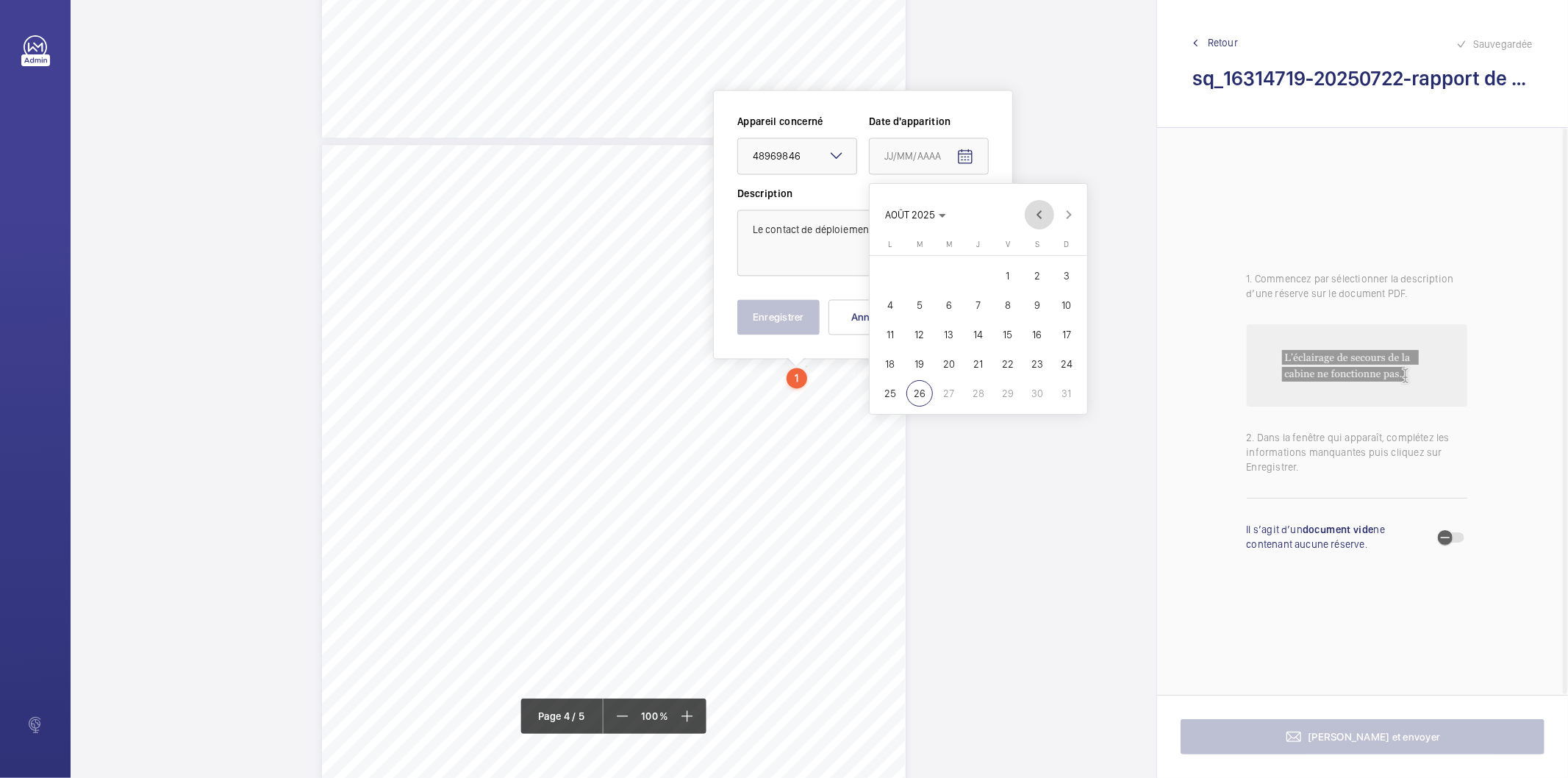
click at [1041, 219] on span "Previous month" at bounding box center [1038, 214] width 29 height 29
click at [924, 360] on span "22" at bounding box center [919, 364] width 26 height 26
type input "22/07/2025"
click at [782, 319] on button "Enregistrer" at bounding box center [779, 317] width 82 height 36
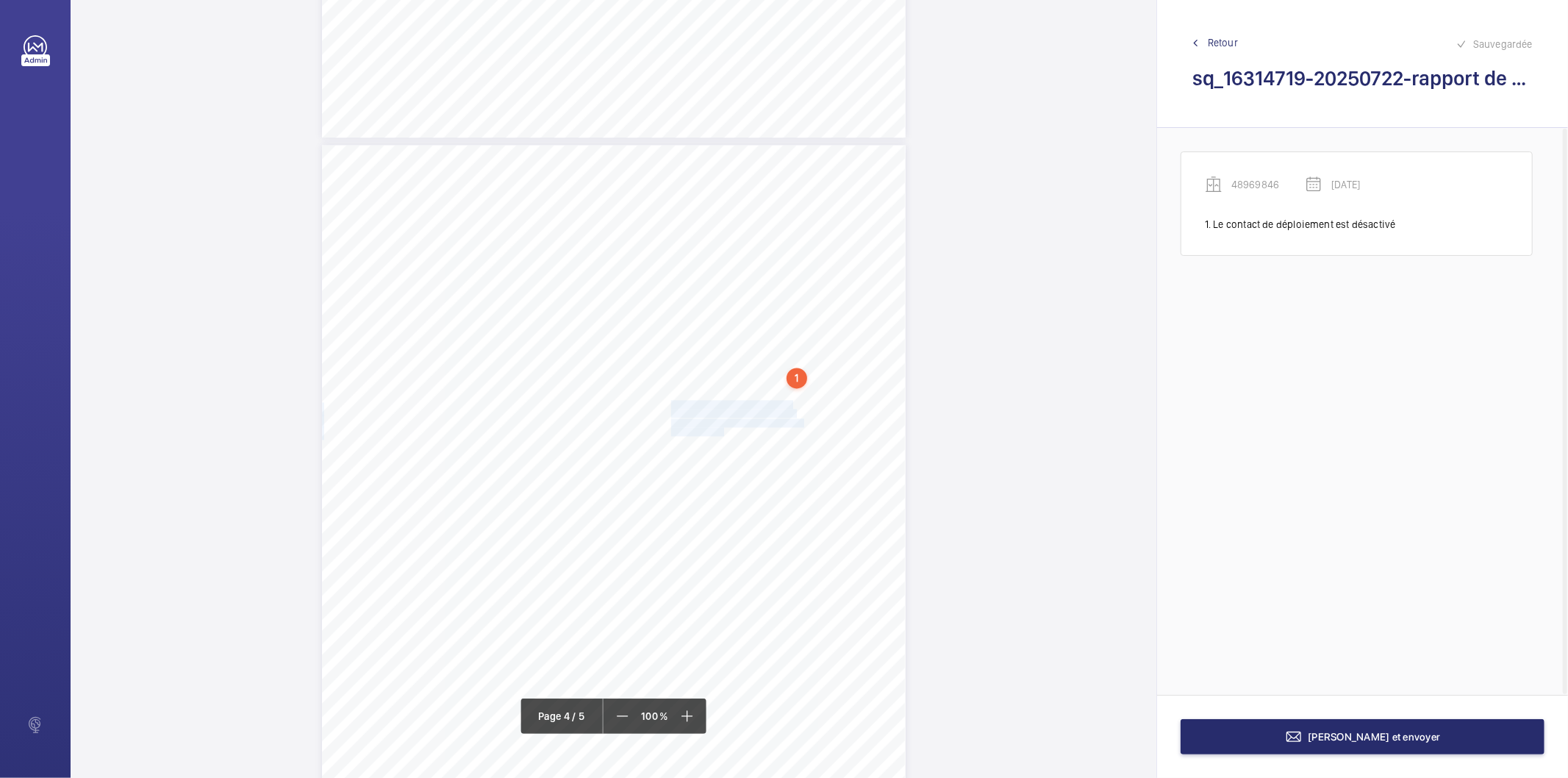
drag, startPoint x: 669, startPoint y: 403, endPoint x: 721, endPoint y: 431, distance: 59.1
click at [721, 431] on div "Affaire n° : 2502206E0000059/36000 / N° du rapport : 206E0/25/5555 Lieu de véri…" at bounding box center [613, 557] width 584 height 825
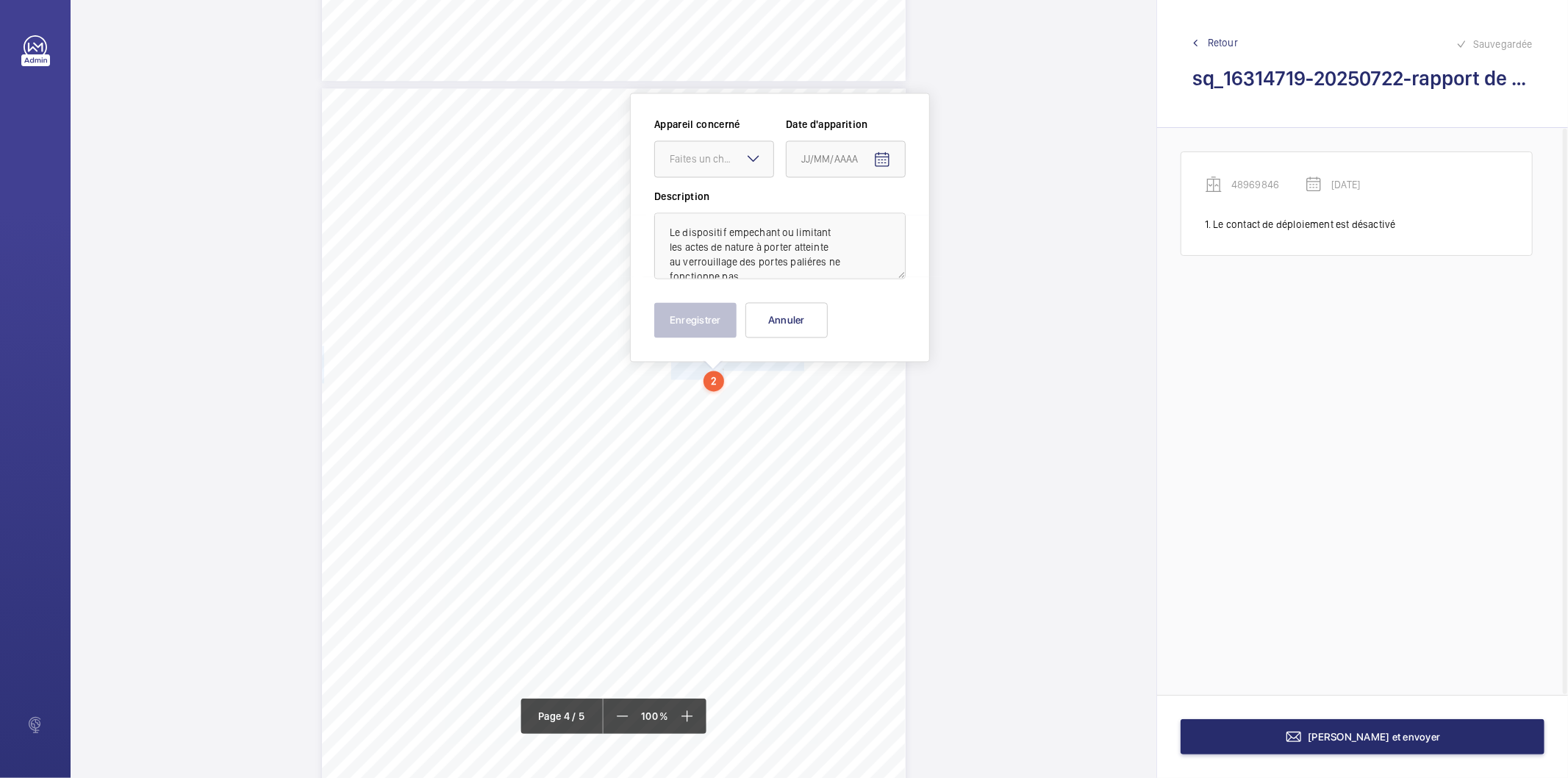
scroll to position [2434, 0]
click at [713, 157] on div "Faites un choix" at bounding box center [721, 156] width 104 height 15
click at [724, 200] on span "48969846" at bounding box center [713, 201] width 89 height 15
click at [883, 156] on mat-icon "Open calendar" at bounding box center [882, 157] width 18 height 18
click at [954, 213] on span "Previous month" at bounding box center [955, 214] width 29 height 29
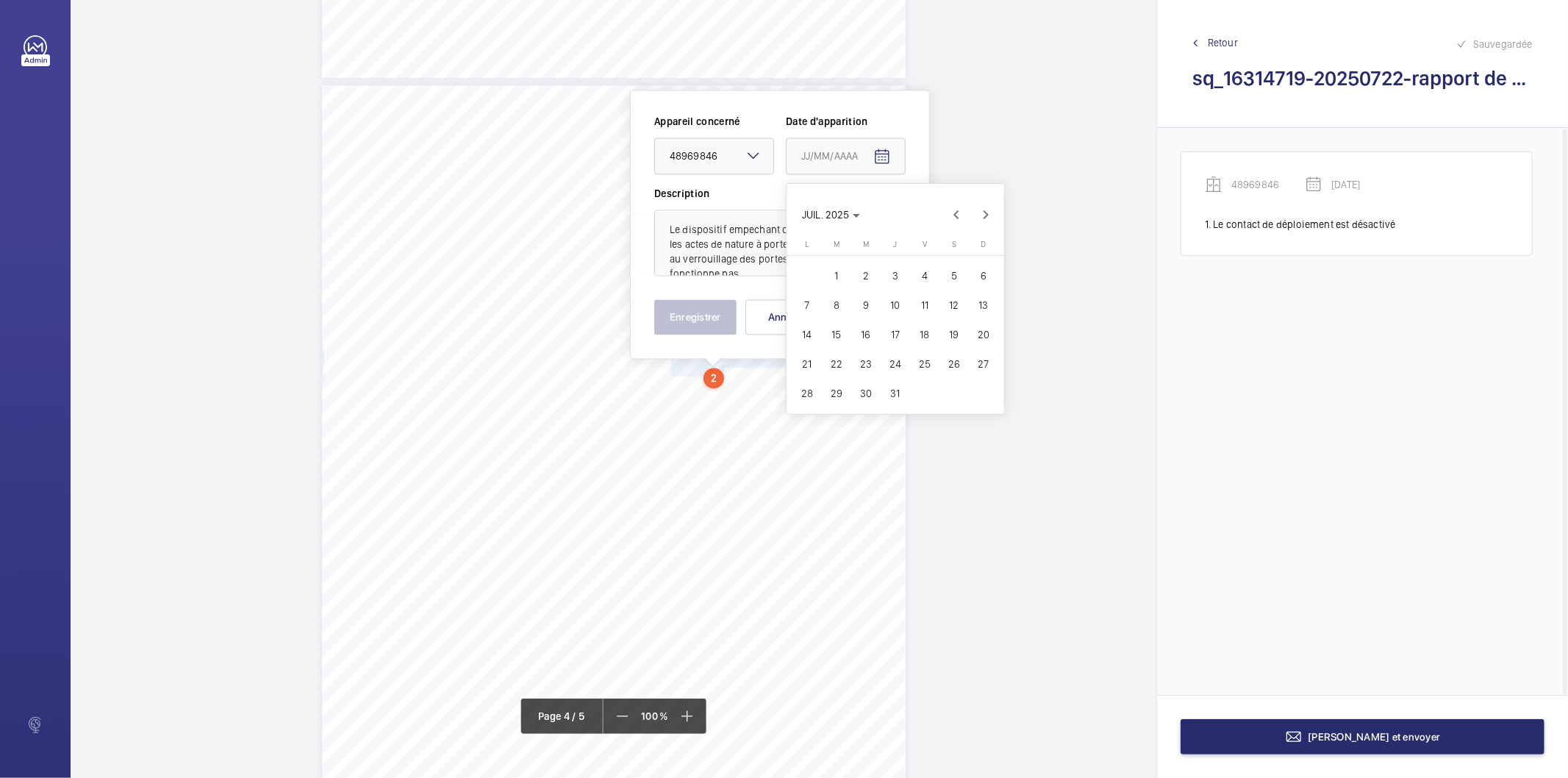
click at [834, 360] on span "22" at bounding box center [836, 364] width 26 height 26
type input "22/07/2025"
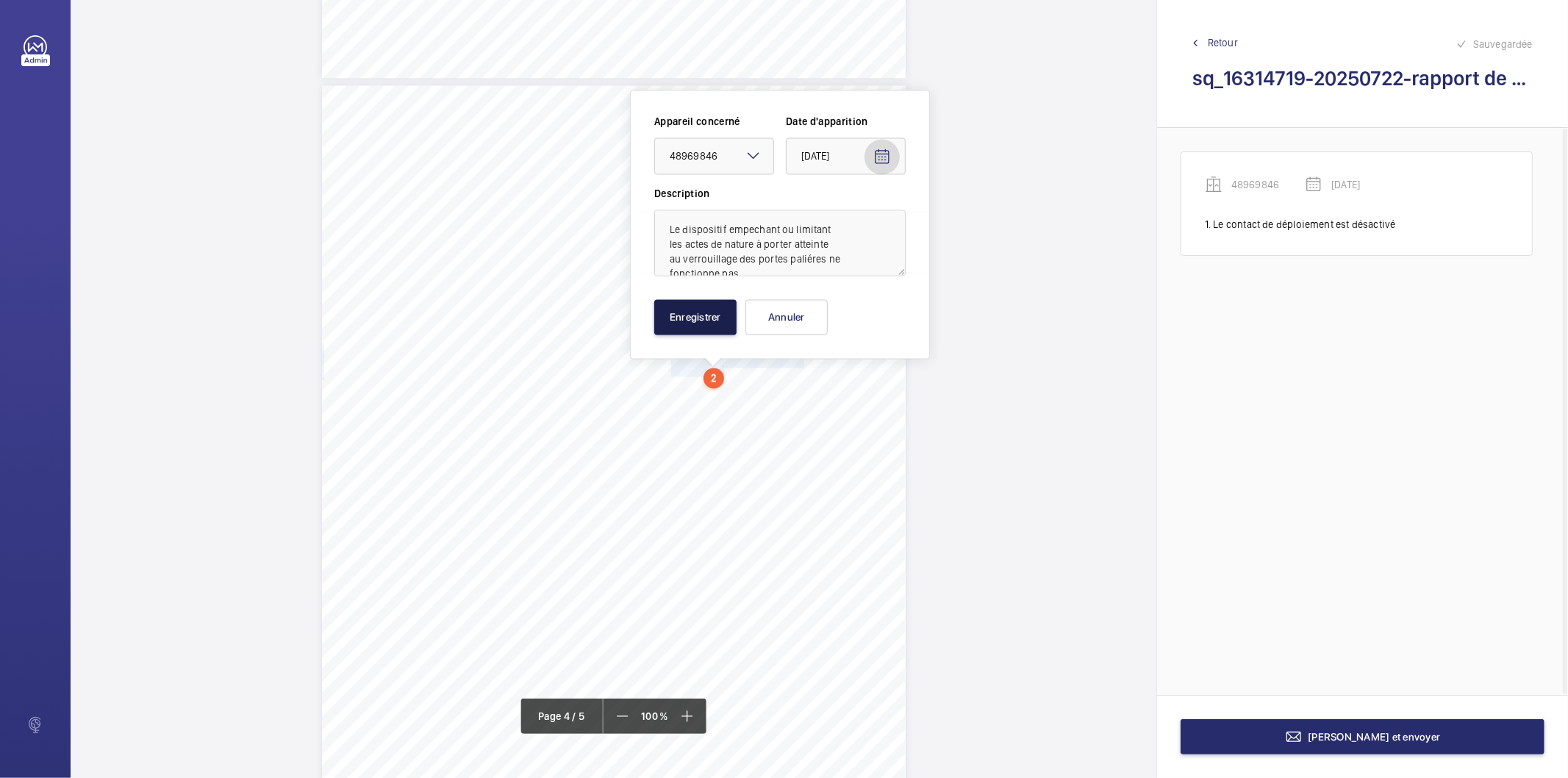
click at [713, 316] on button "Enregistrer" at bounding box center [695, 317] width 82 height 36
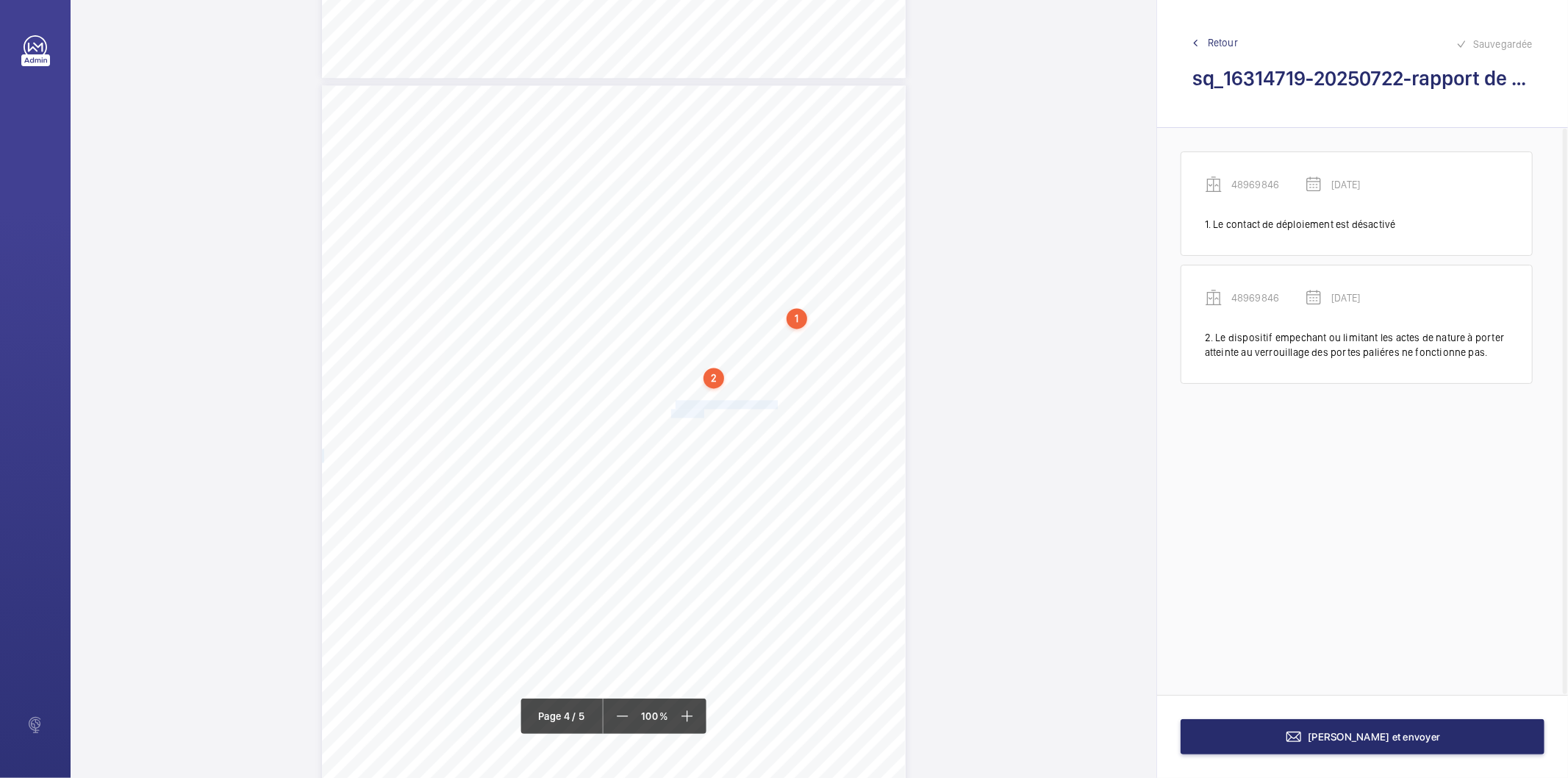
drag, startPoint x: 671, startPoint y: 404, endPoint x: 700, endPoint y: 411, distance: 29.8
click at [700, 411] on div "Affaire n° : 2502206E0000059/36000 / N° du rapport : 206E0/25/5555 Lieu de véri…" at bounding box center [613, 498] width 584 height 825
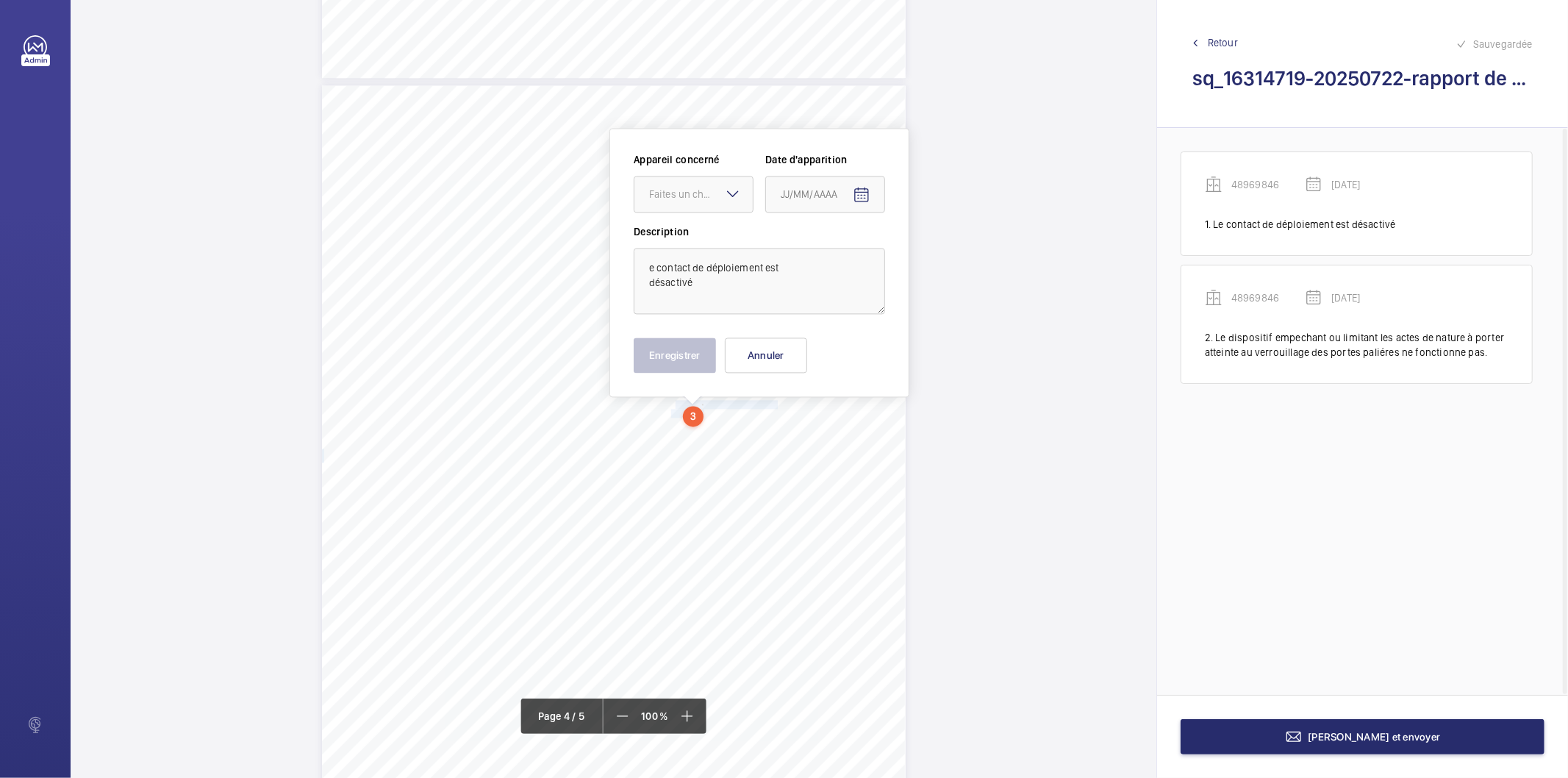
scroll to position [2473, 0]
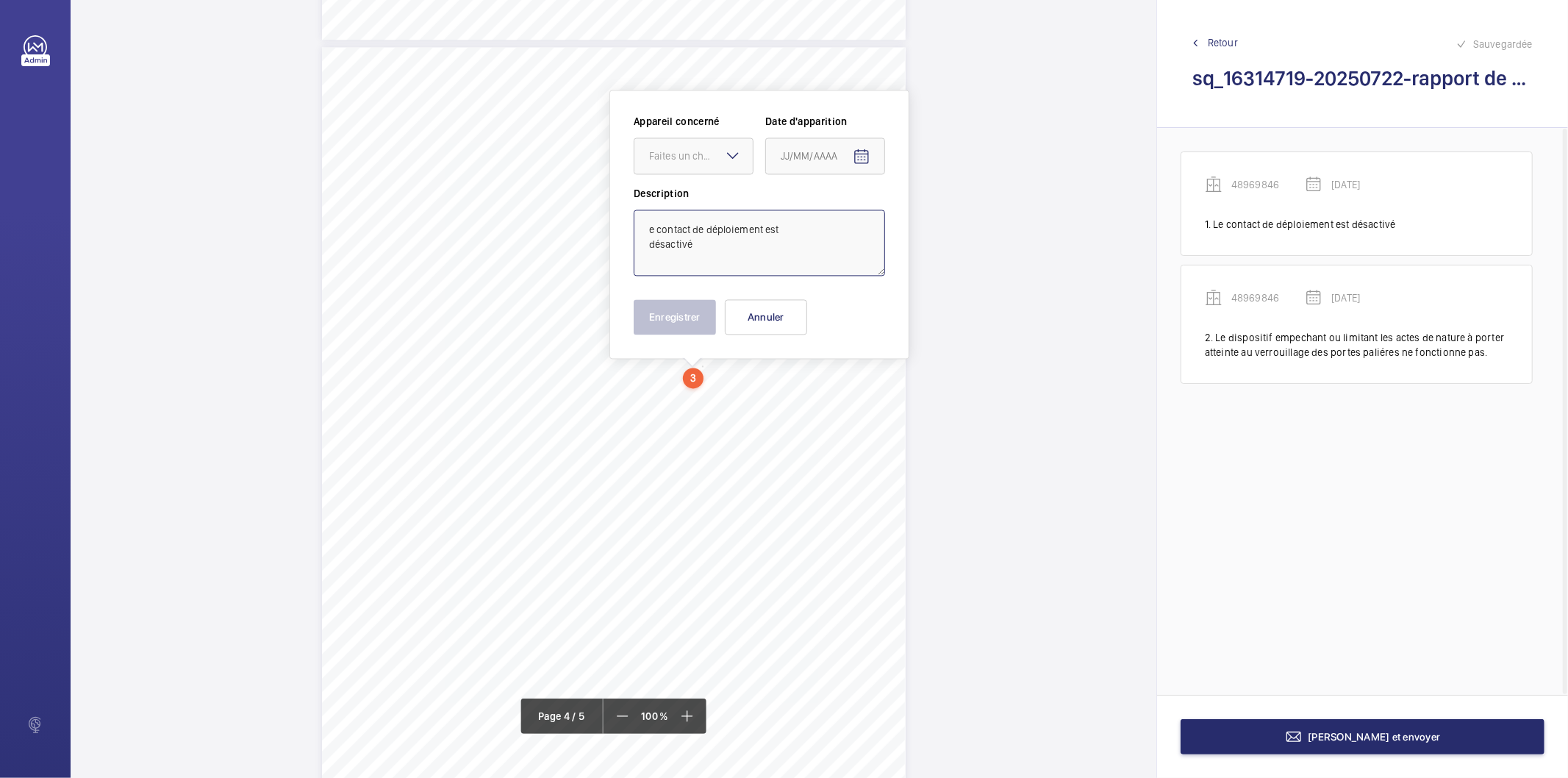
click at [754, 230] on textarea "e contact de déploiement est désactivé" at bounding box center [759, 242] width 251 height 67
click at [695, 168] on div at bounding box center [694, 156] width 118 height 36
click at [695, 197] on span "48969846" at bounding box center [693, 201] width 89 height 15
type textarea "Le contact de déploiement est désactivé"
click at [856, 156] on mat-icon "Open calendar" at bounding box center [861, 157] width 18 height 18
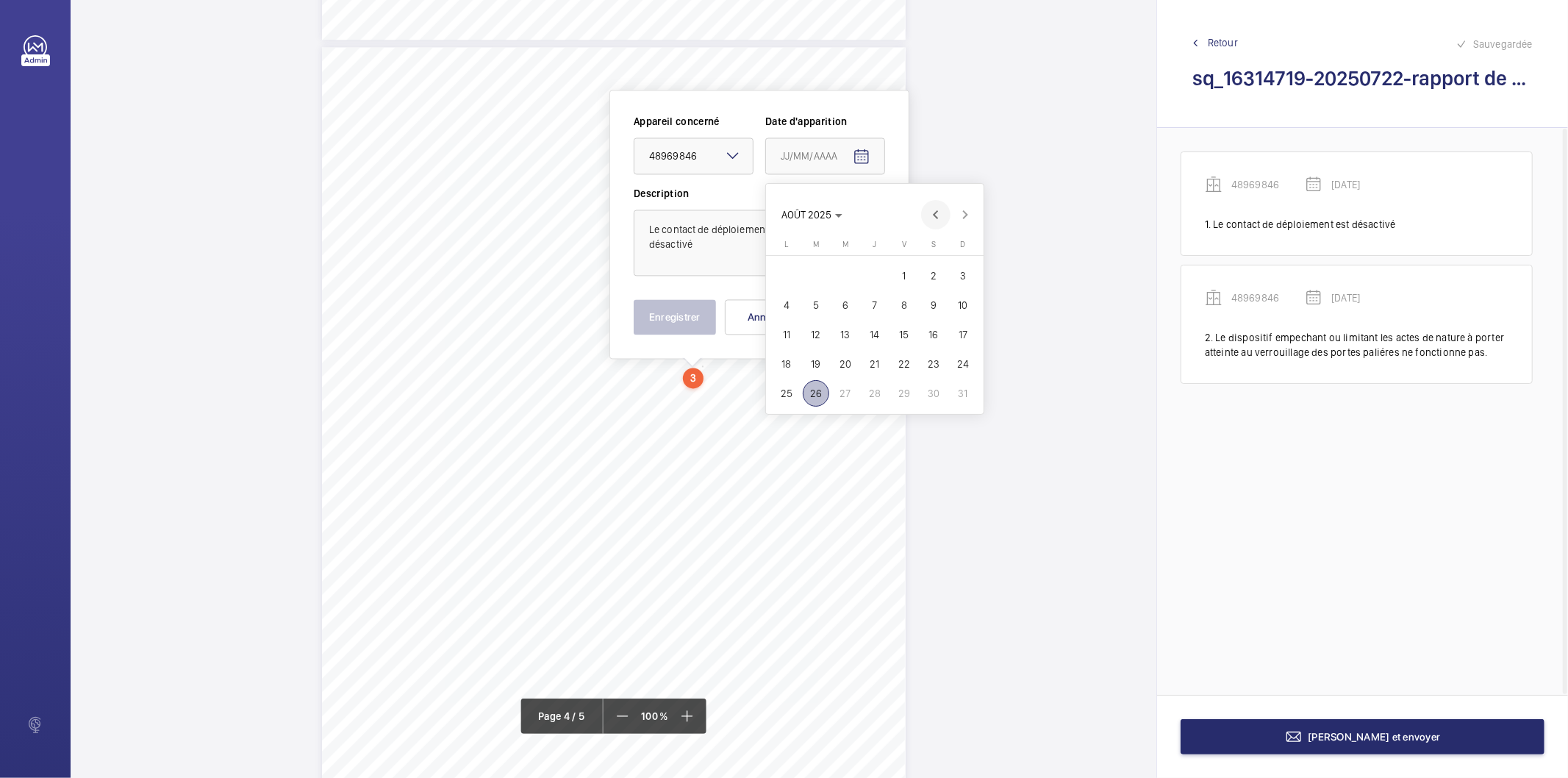
click at [939, 215] on span "Previous month" at bounding box center [935, 214] width 29 height 29
click at [821, 363] on span "22" at bounding box center [815, 364] width 26 height 26
type input "22/07/2025"
click at [700, 317] on button "Enregistrer" at bounding box center [675, 317] width 82 height 36
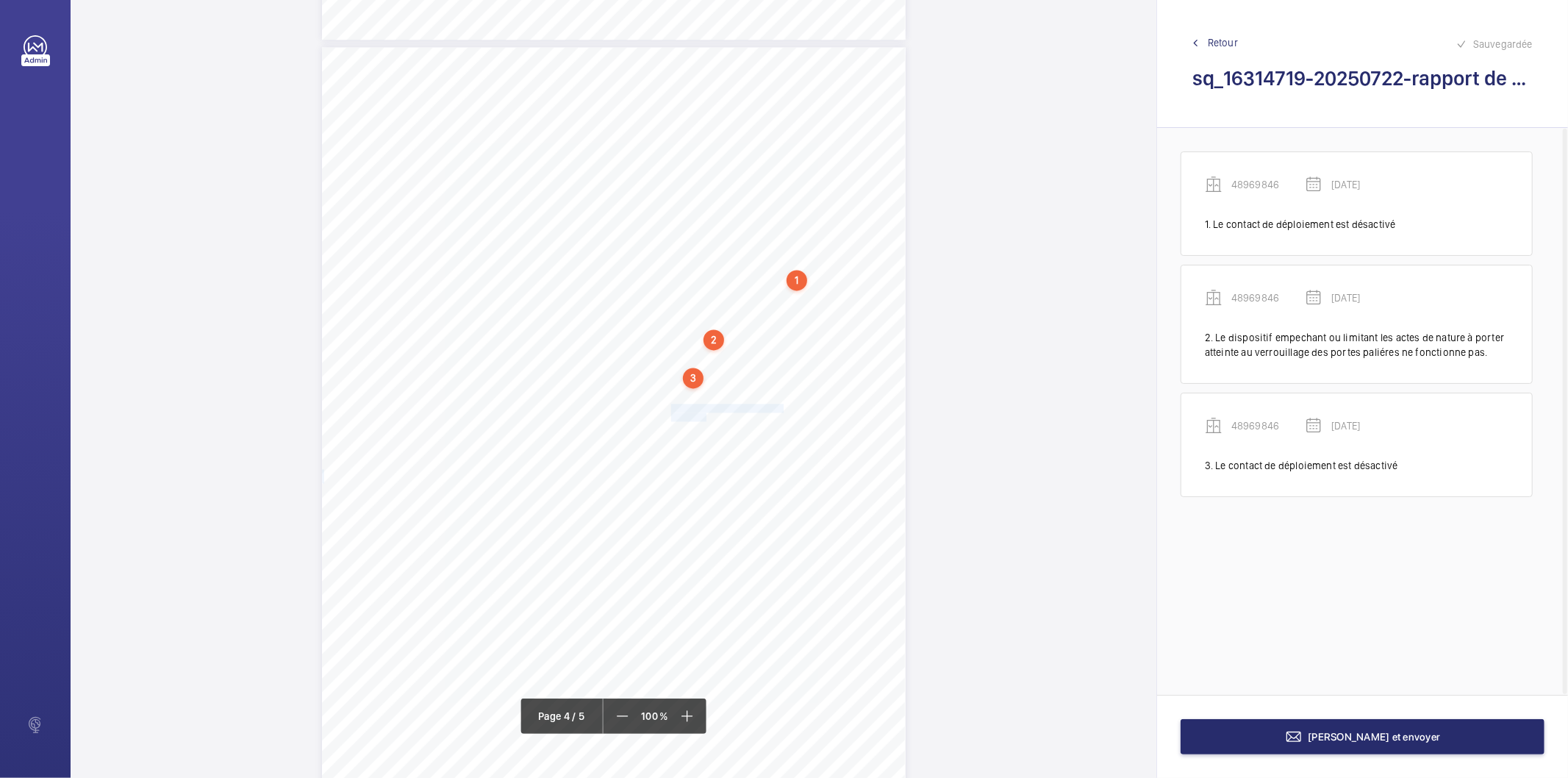
click at [703, 417] on div "Affaire n° : 2502206E0000059/36000 / N° du rapport : 206E0/25/5555 Lieu de véri…" at bounding box center [613, 459] width 584 height 825
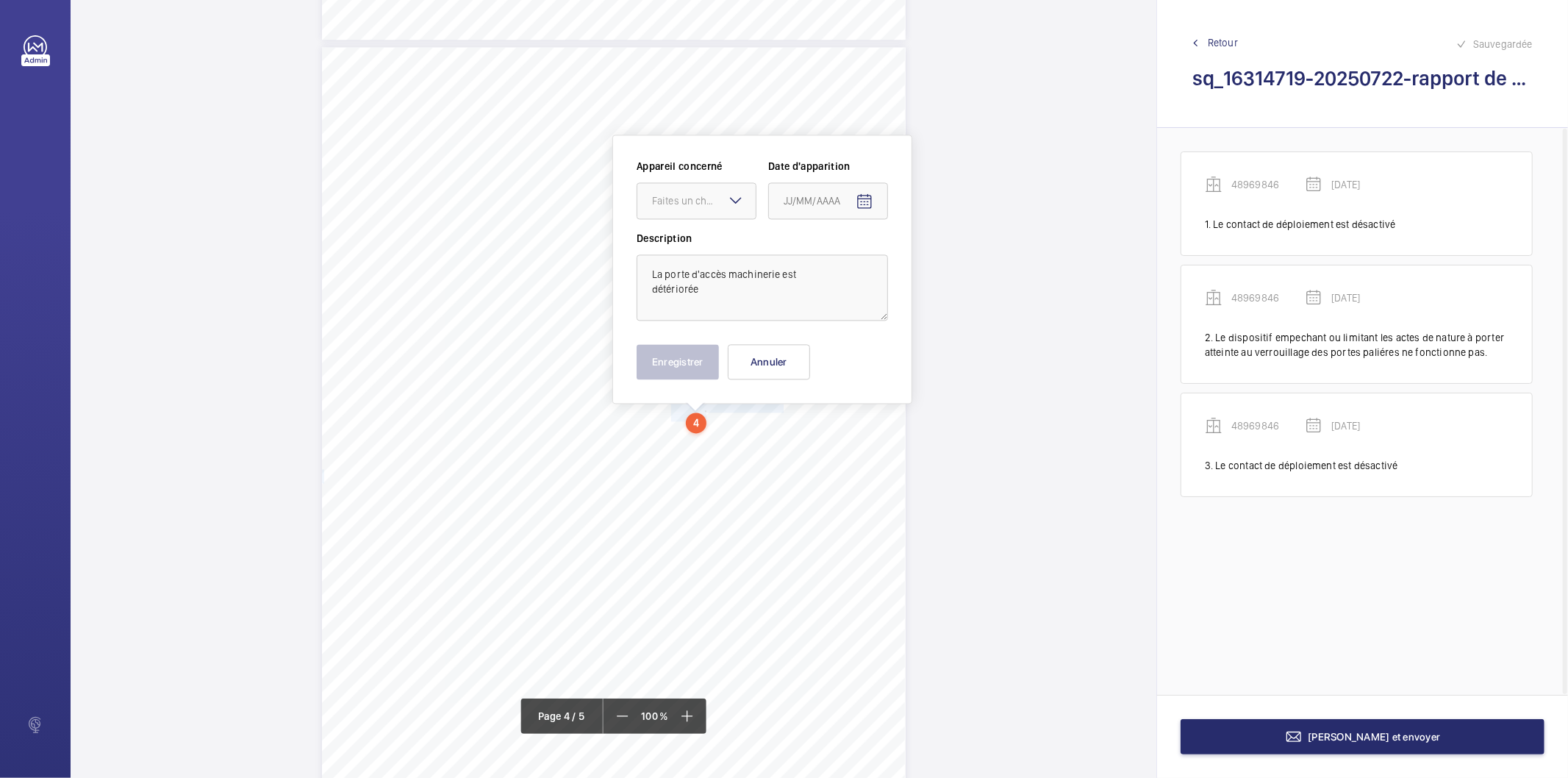
scroll to position [2518, 0]
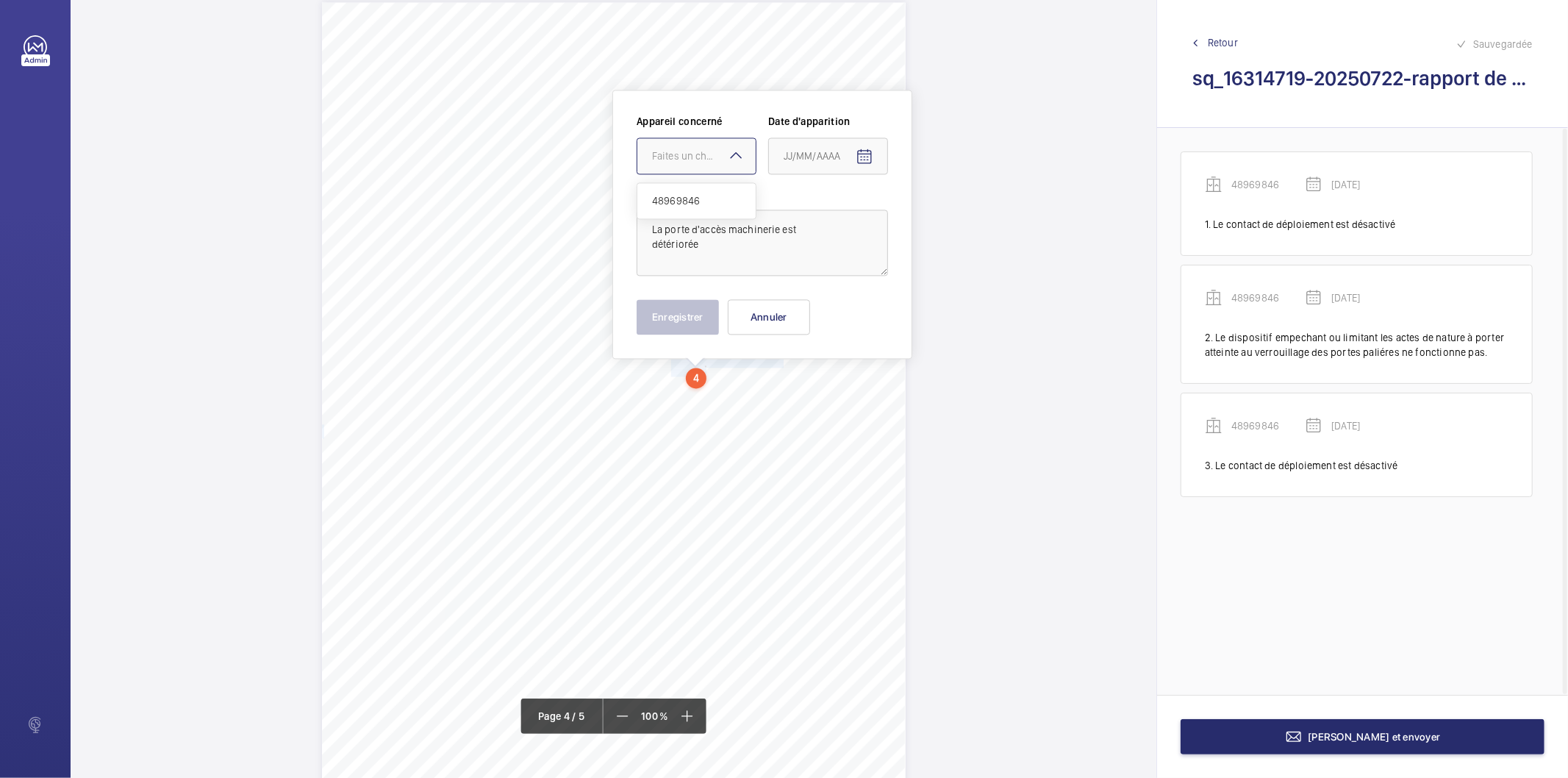
click at [715, 165] on div at bounding box center [696, 156] width 118 height 36
click at [692, 195] on span "48969846" at bounding box center [696, 201] width 89 height 15
click at [850, 158] on span "Open calendar" at bounding box center [864, 157] width 36 height 36
click at [936, 210] on span "Previous month" at bounding box center [938, 214] width 29 height 29
drag, startPoint x: 824, startPoint y: 363, endPoint x: 811, endPoint y: 356, distance: 14.8
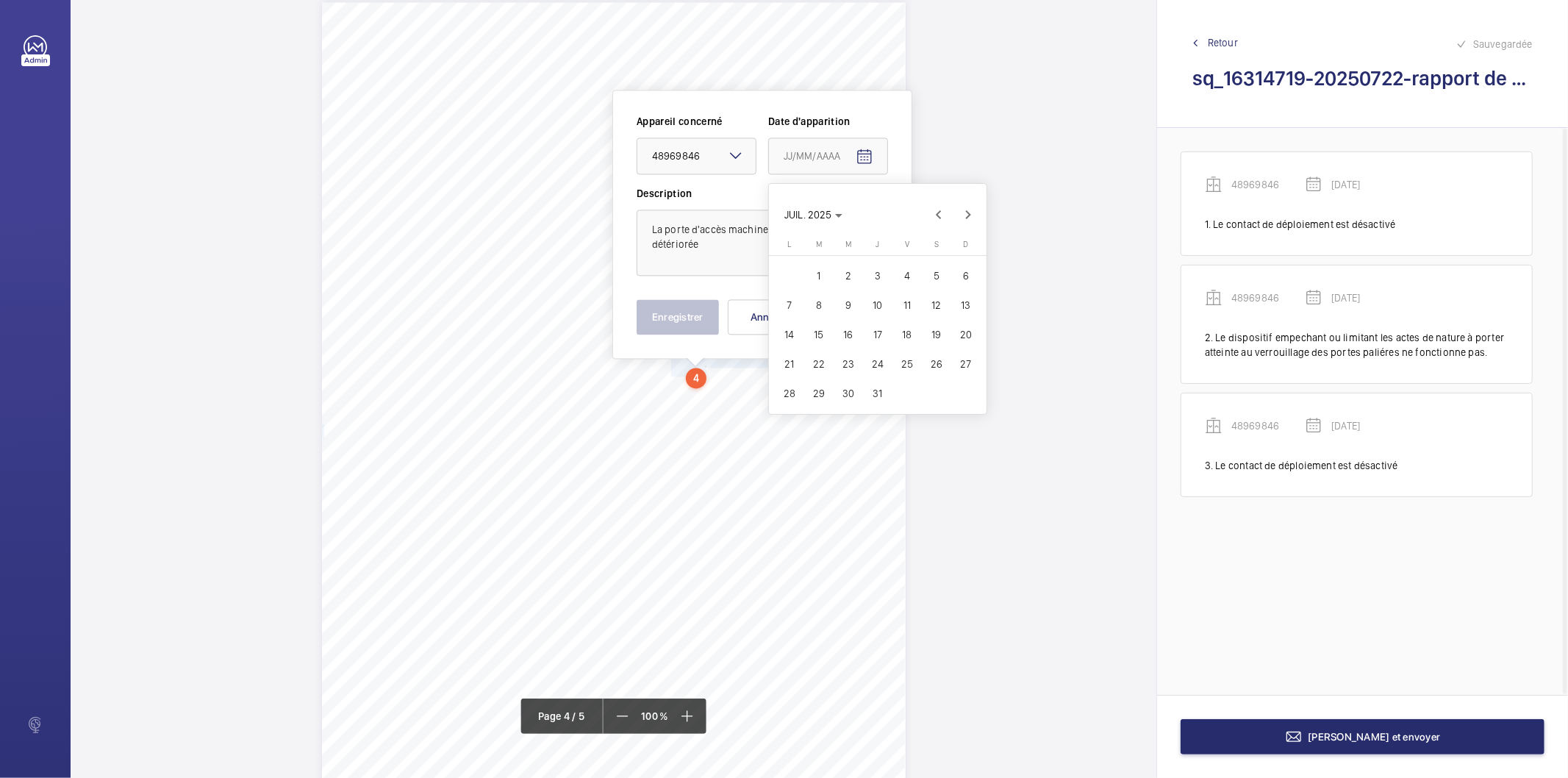
click at [822, 363] on span "22" at bounding box center [818, 364] width 26 height 26
type input "22/07/2025"
click at [679, 321] on button "Enregistrer" at bounding box center [678, 317] width 82 height 36
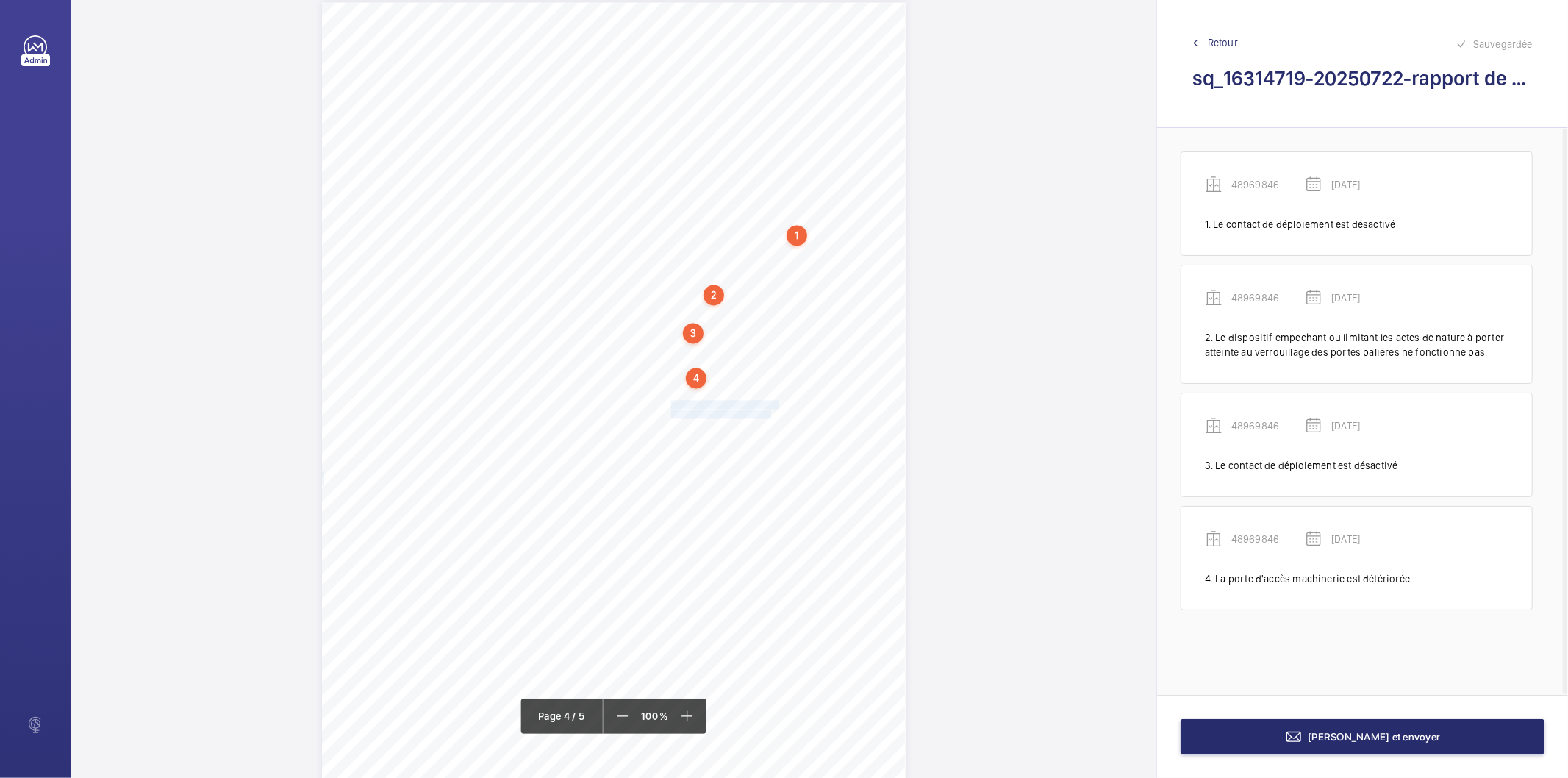
drag, startPoint x: 669, startPoint y: 402, endPoint x: 769, endPoint y: 411, distance: 100.4
click at [769, 411] on div "Affaire n° : 2502206E0000059/36000 / N° du rapport : 206E0/25/5555 Lieu de véri…" at bounding box center [613, 414] width 584 height 825
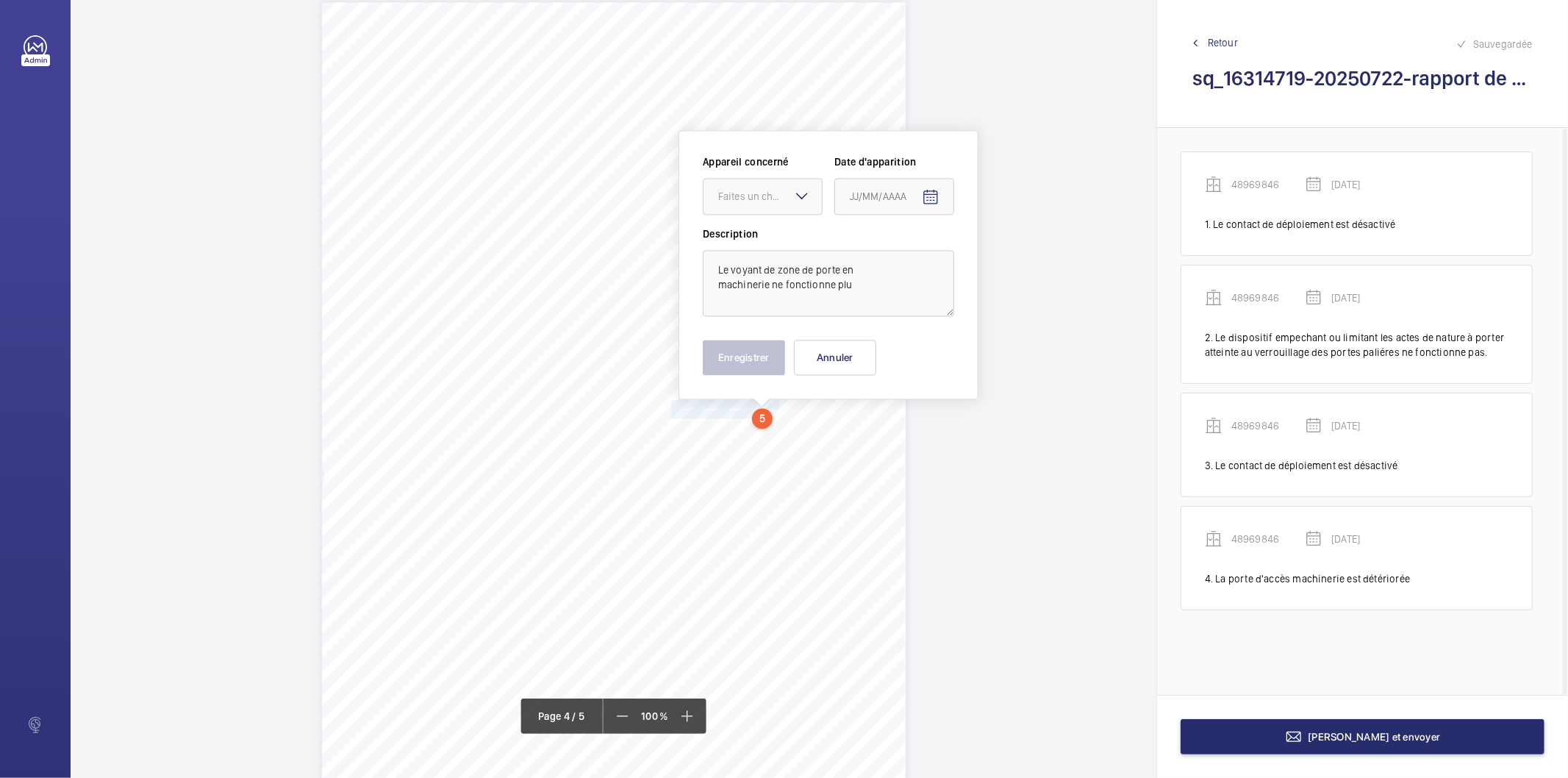
scroll to position [2558, 0]
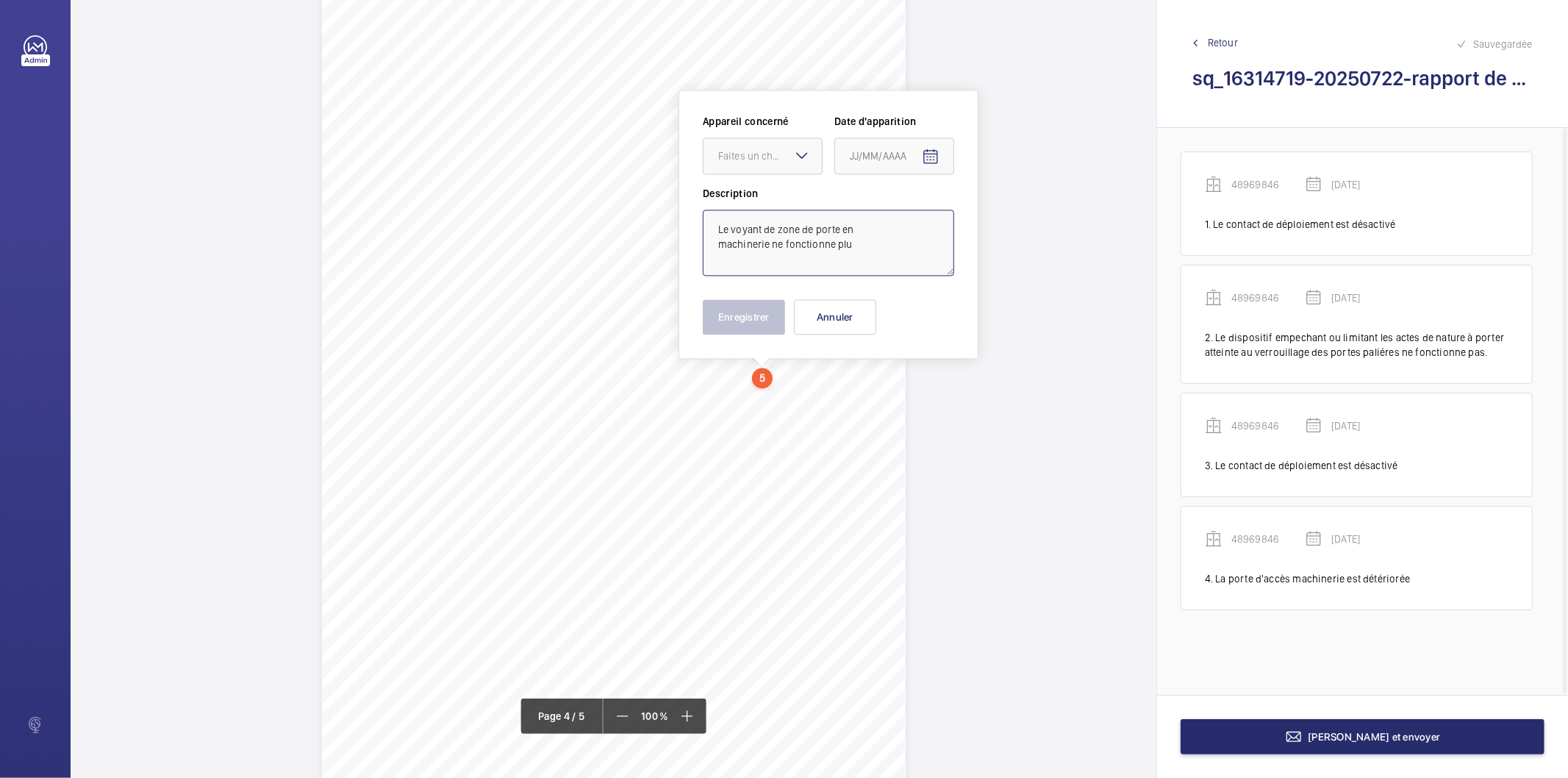
click at [886, 252] on textarea "Le voyant de zone de porte en machinerie ne fonctionne plu" at bounding box center [829, 242] width 251 height 67
click at [774, 149] on div "Faites un choix" at bounding box center [769, 156] width 104 height 15
drag, startPoint x: 762, startPoint y: 199, endPoint x: 990, endPoint y: 162, distance: 231.0
click at [766, 197] on span "48969846" at bounding box center [762, 201] width 89 height 15
type textarea "Le voyant de zone de porte en machinerie ne fonctionne plus"
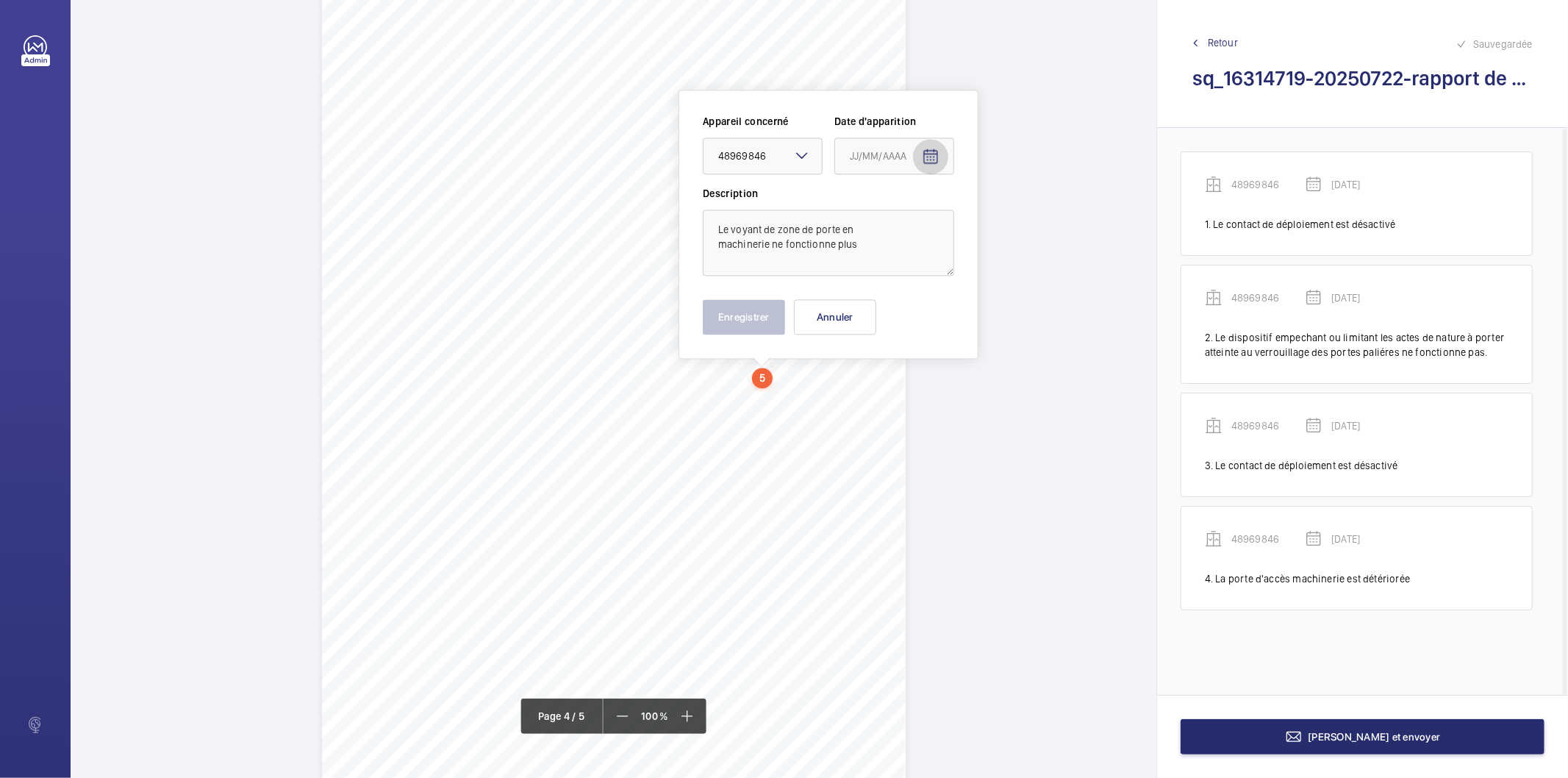
click at [933, 153] on mat-icon "Open calendar" at bounding box center [930, 157] width 18 height 18
click at [1009, 217] on span "Previous month" at bounding box center [1004, 214] width 29 height 29
click at [887, 367] on span "22" at bounding box center [885, 364] width 26 height 26
type input "22/07/2025"
click at [767, 323] on button "Enregistrer" at bounding box center [744, 317] width 82 height 36
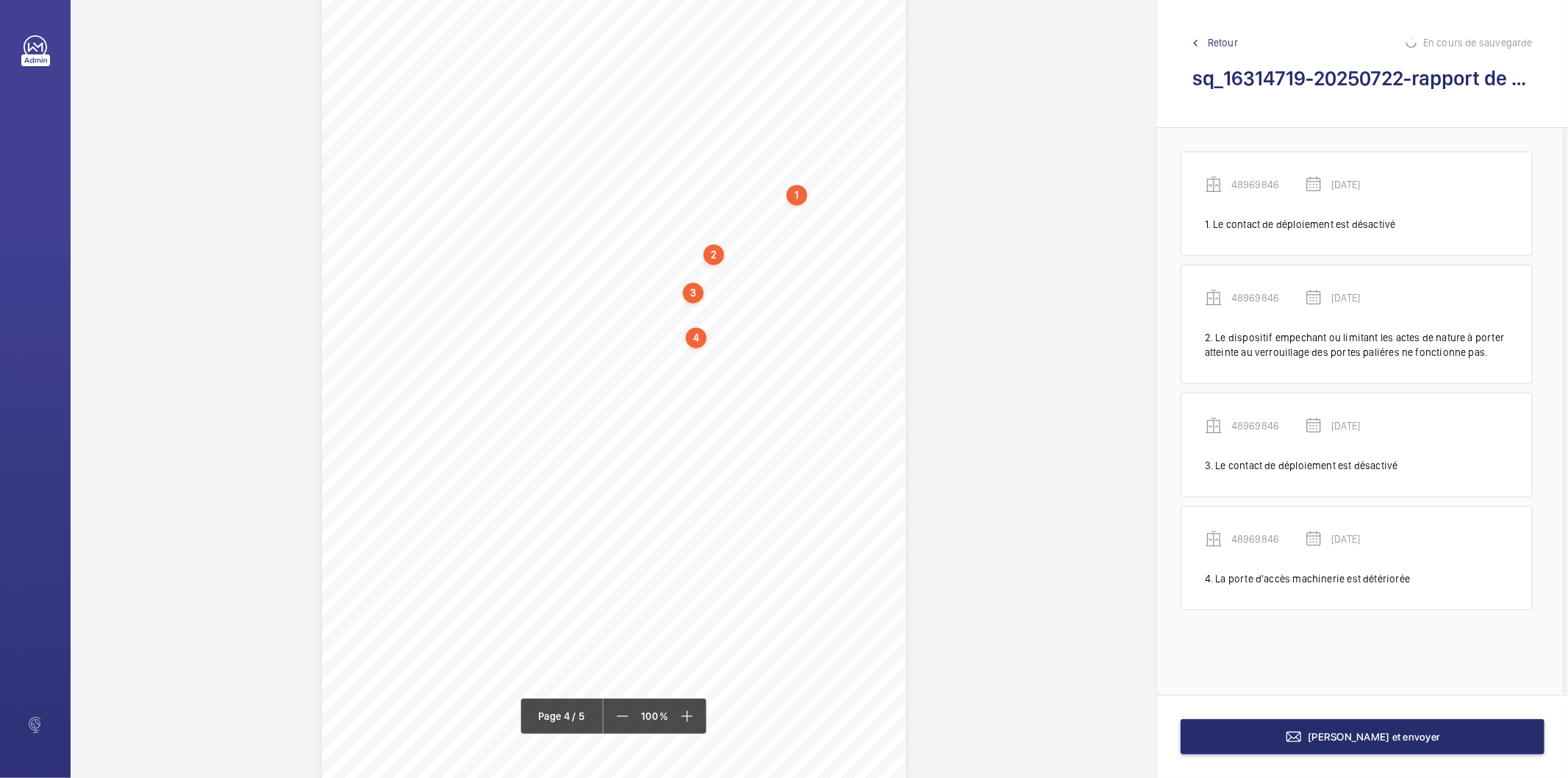
scroll to position [52, 0]
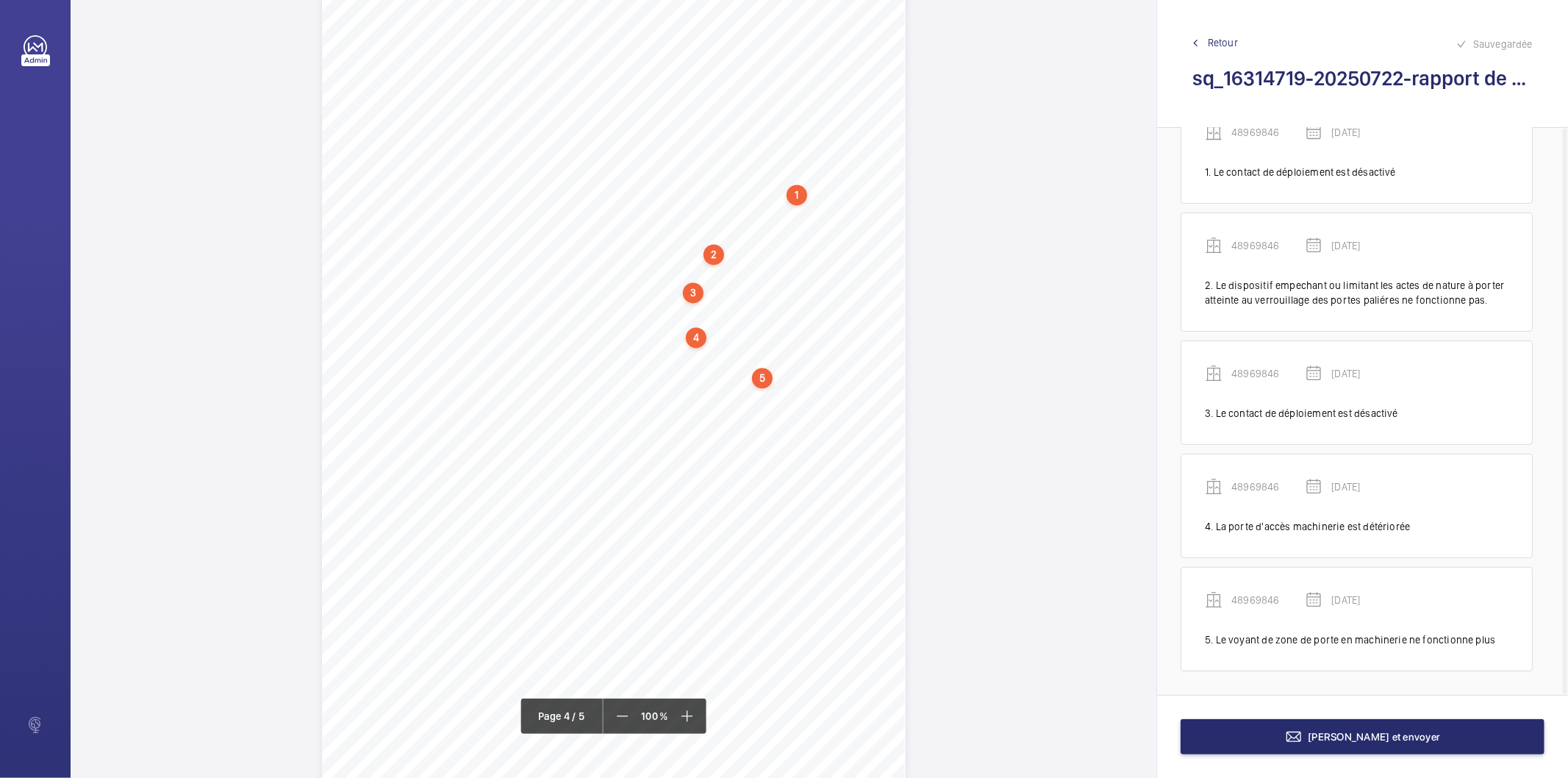
click at [758, 373] on div "5" at bounding box center [762, 378] width 21 height 21
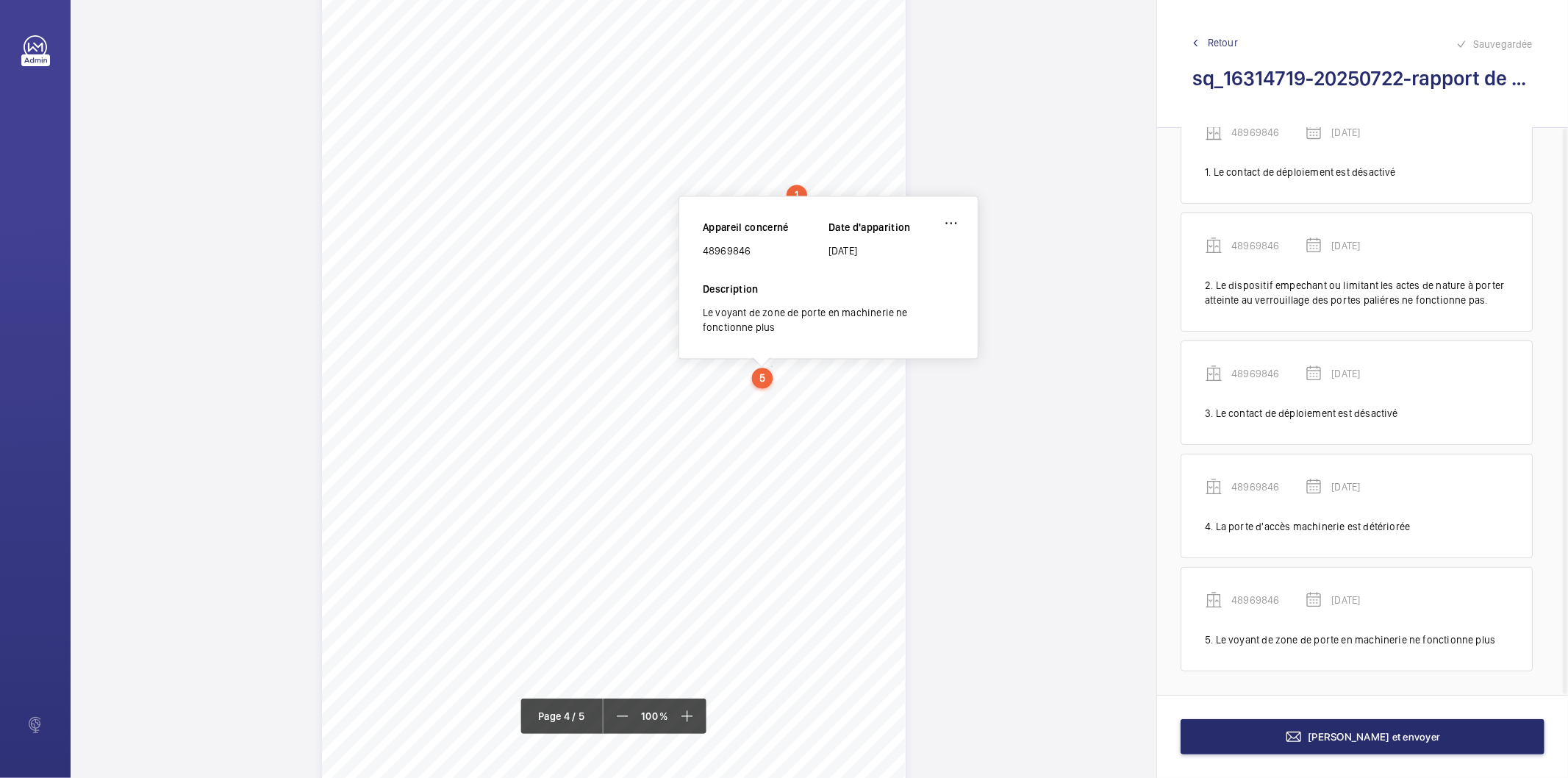
scroll to position [2546, 0]
click at [724, 263] on div "48969846" at bounding box center [766, 262] width 126 height 15
copy div "48969846"
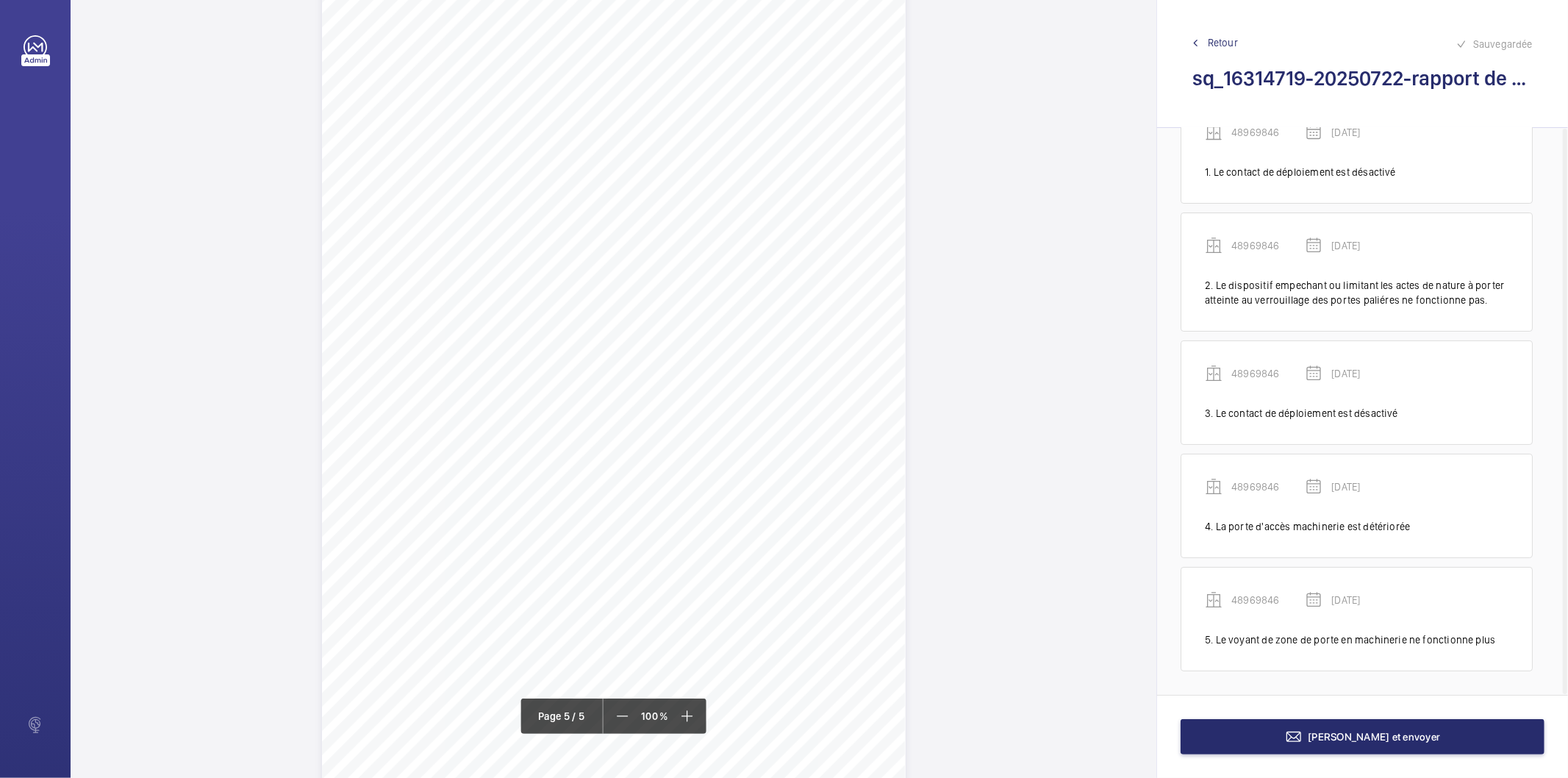
scroll to position [3429, 0]
click at [1220, 735] on button "[PERSON_NAME] et envoyer" at bounding box center [1362, 737] width 364 height 36
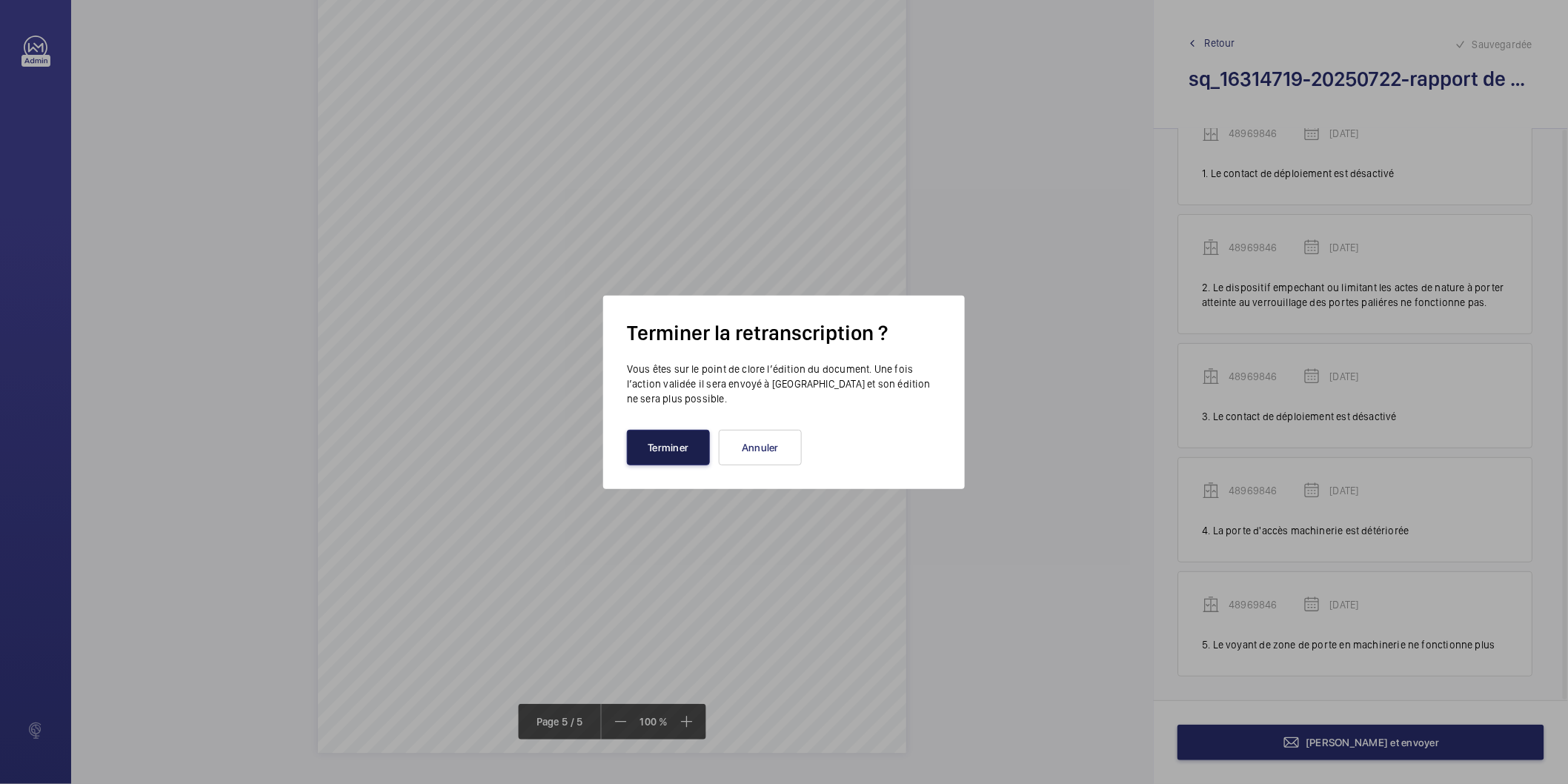
click at [671, 449] on button "Terminer" at bounding box center [668, 448] width 83 height 36
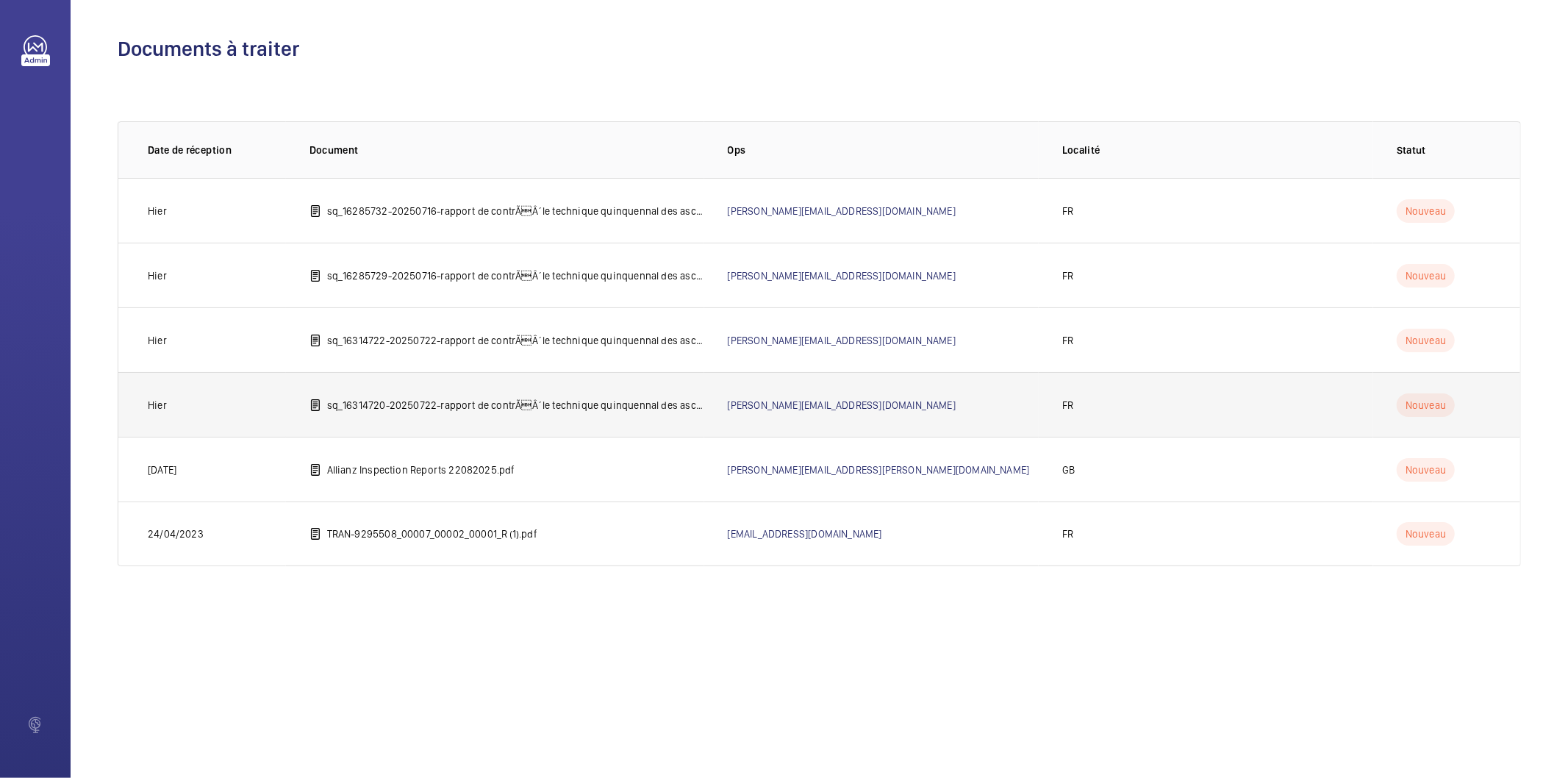
click at [614, 410] on p "sq_16314720-20250722-rapport de contrÃÂ´le technique quinquennal des ascenseur…" at bounding box center [515, 405] width 377 height 15
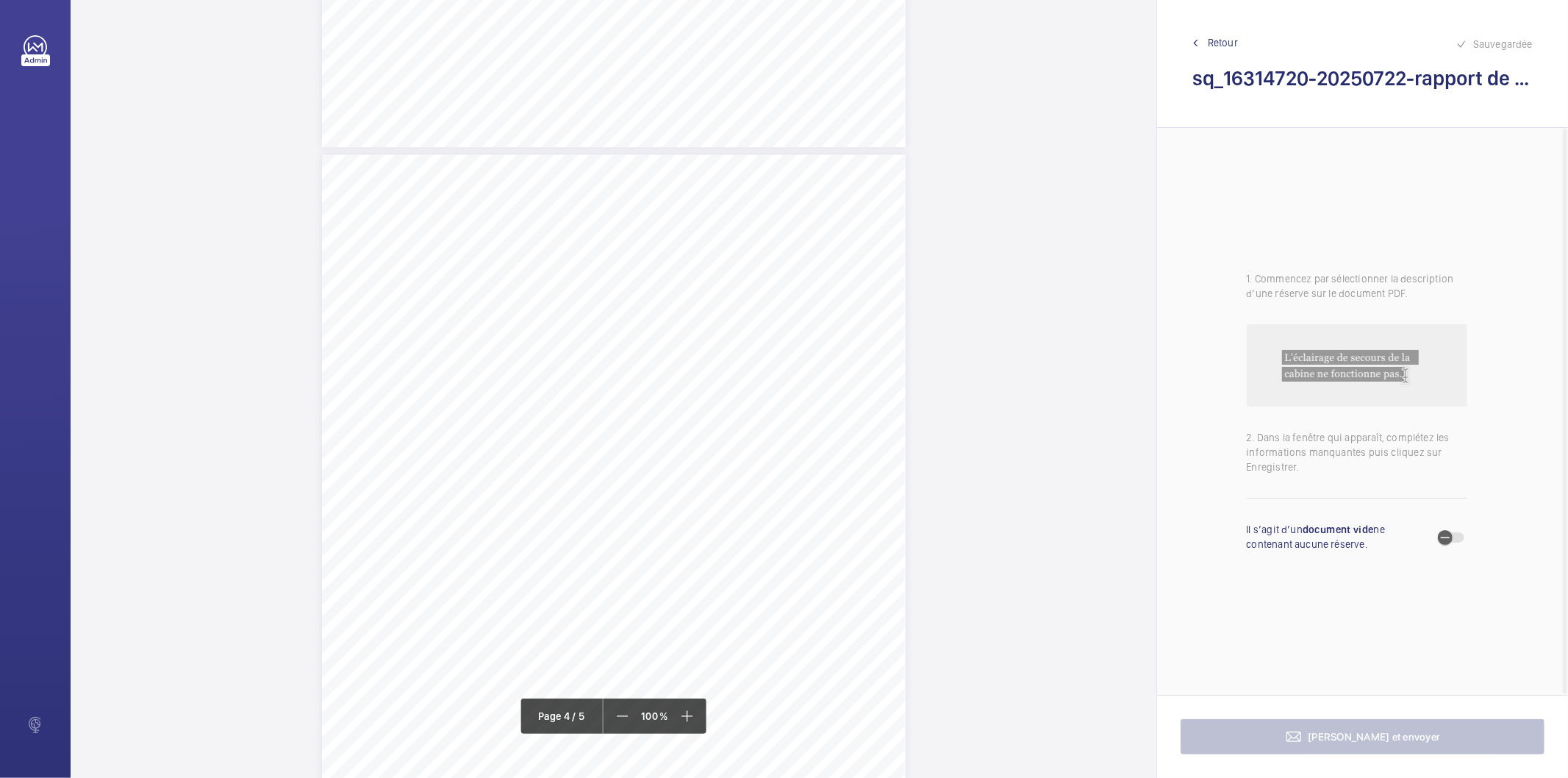
scroll to position [2369, 0]
drag, startPoint x: 671, startPoint y: 377, endPoint x: 719, endPoint y: 402, distance: 54.1
click at [719, 402] on div "Affaire n° : 2502206E0000059/36000 / N° du rapport : 206E0/25/5556 Lieu de véri…" at bounding box center [613, 564] width 584 height 825
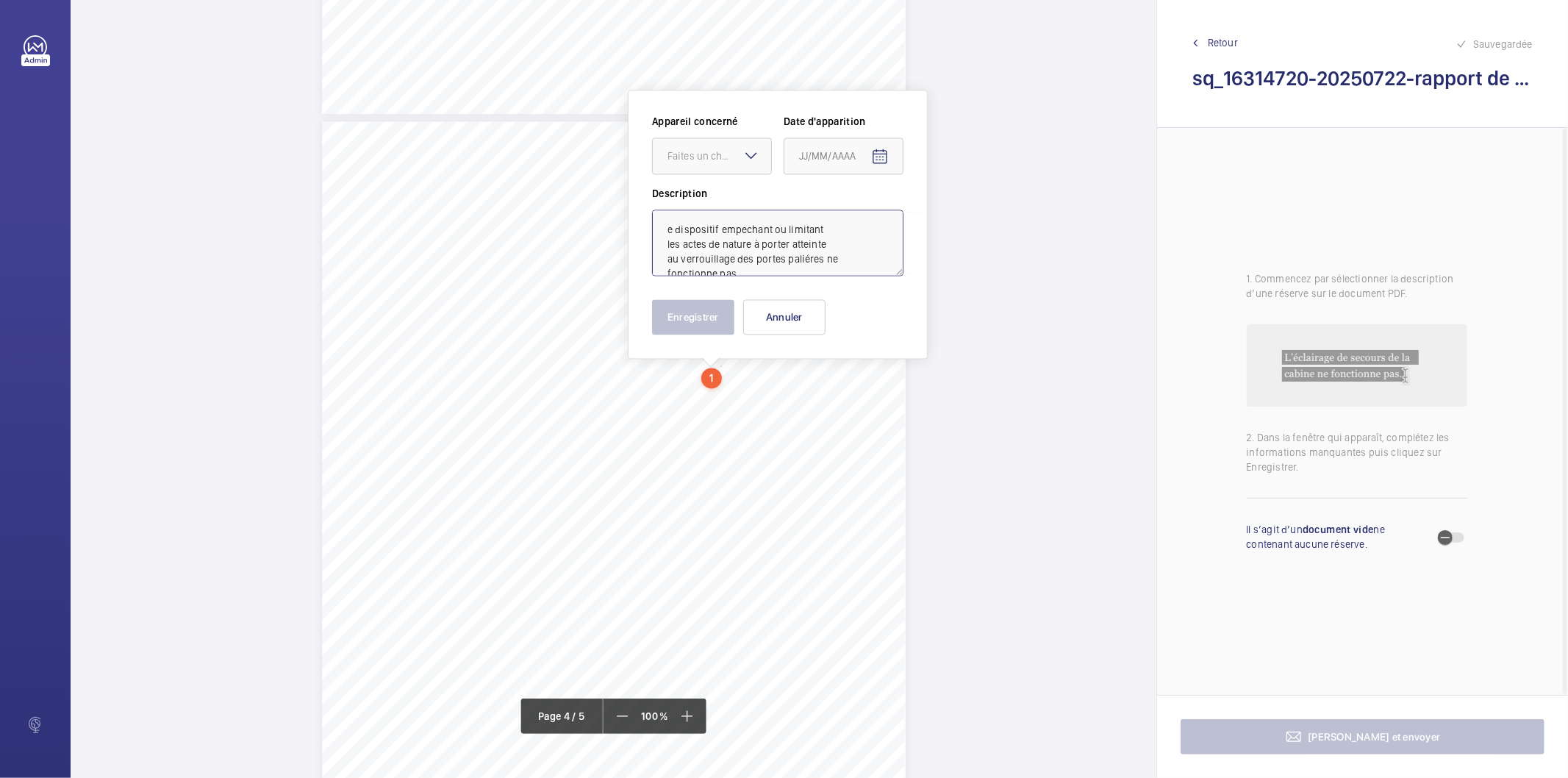
click at [740, 235] on textarea "e dispositif empechant ou limitant les actes de nature à porter atteinte au ver…" at bounding box center [778, 242] width 251 height 67
click at [693, 152] on div "Faites un choix" at bounding box center [719, 156] width 104 height 15
click at [693, 196] on span "18568846" at bounding box center [711, 201] width 89 height 15
type textarea "Le dispositif empechant ou limitant les actes de nature à porter atteinte au ve…"
click at [878, 158] on mat-icon "Open calendar" at bounding box center [879, 157] width 18 height 18
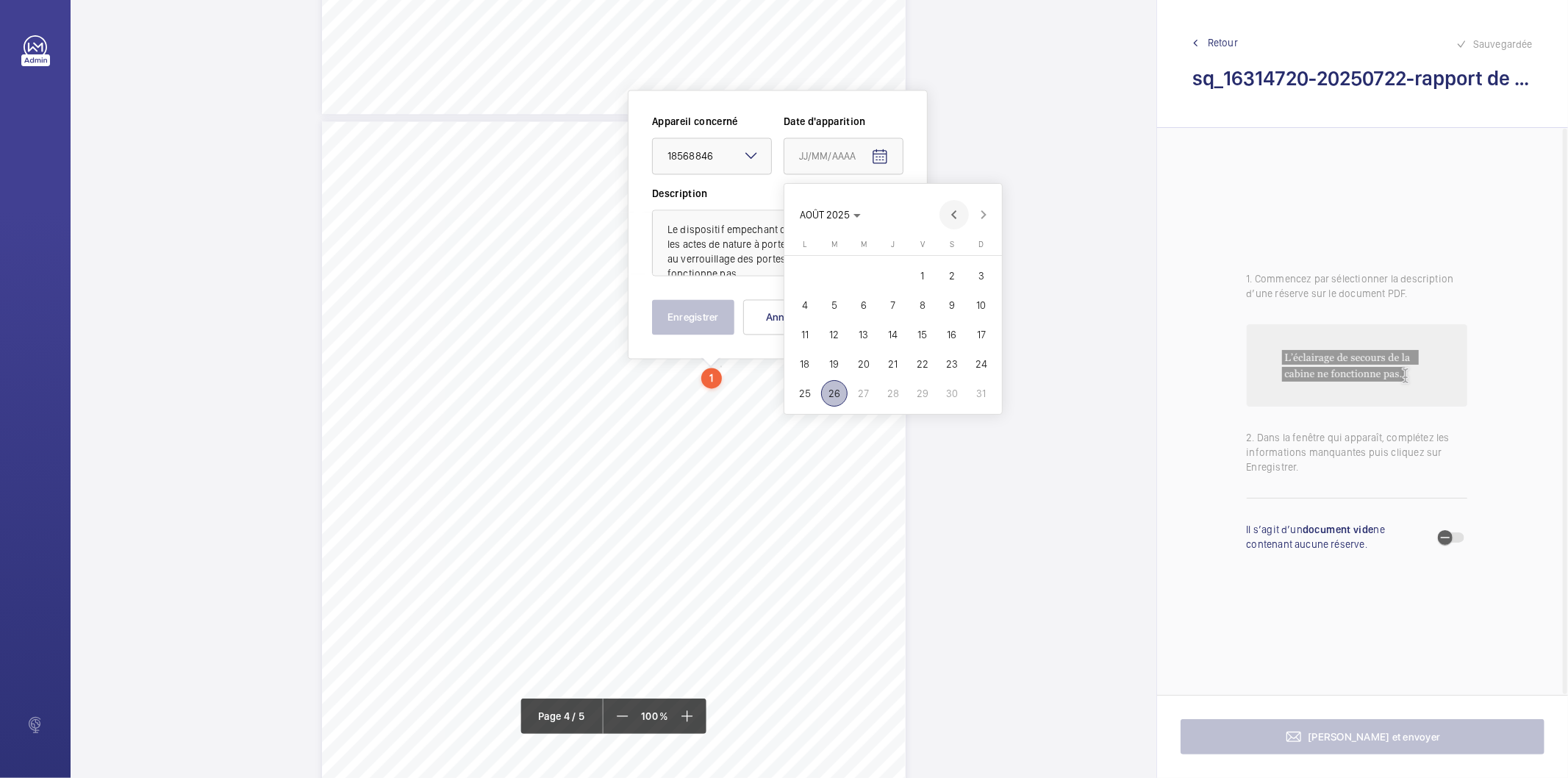
click at [957, 217] on span "Previous month" at bounding box center [953, 214] width 29 height 29
click at [840, 367] on span "22" at bounding box center [834, 364] width 26 height 26
type input "22/07/2025"
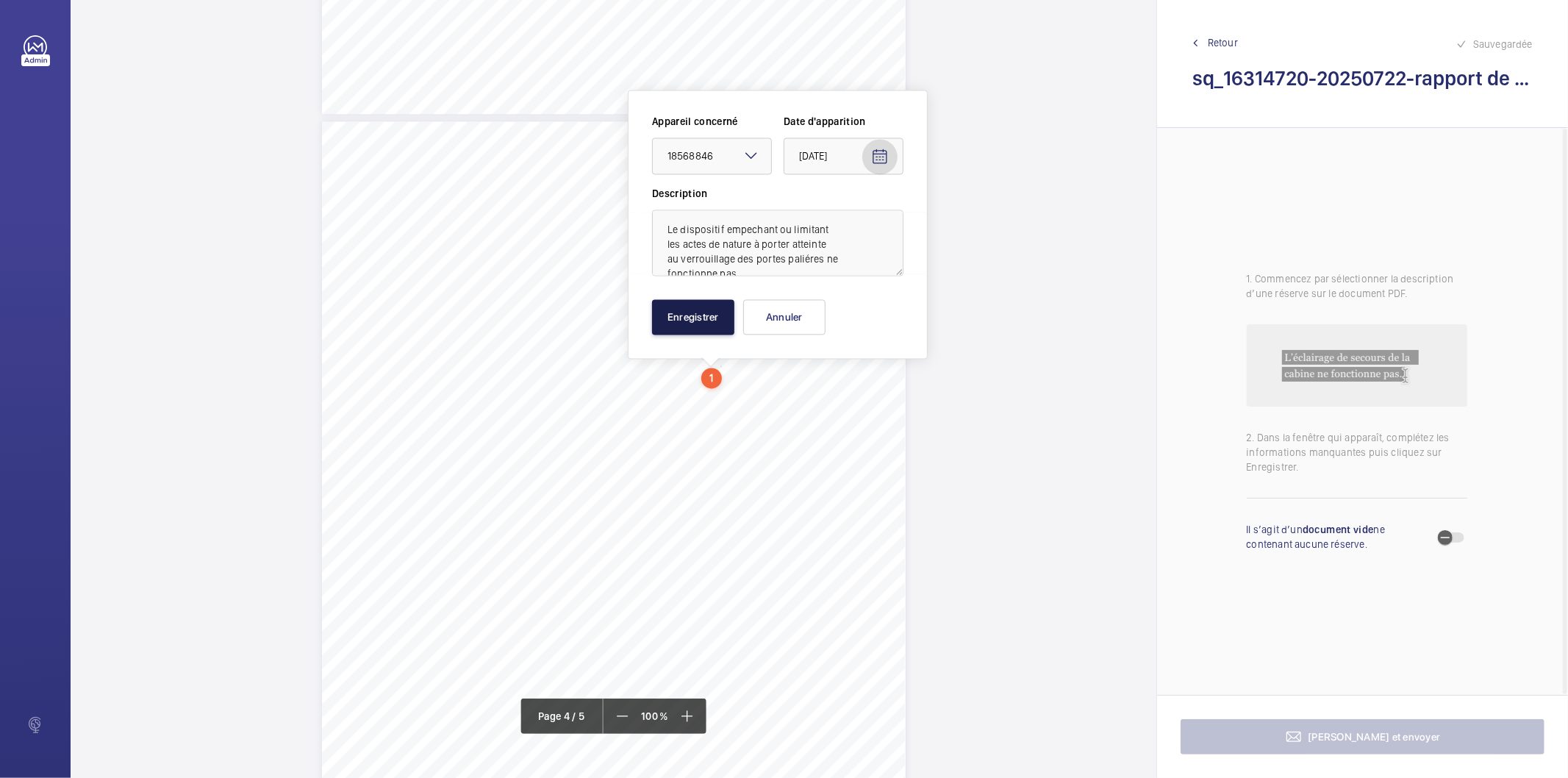
click at [713, 310] on button "Enregistrer" at bounding box center [694, 317] width 82 height 36
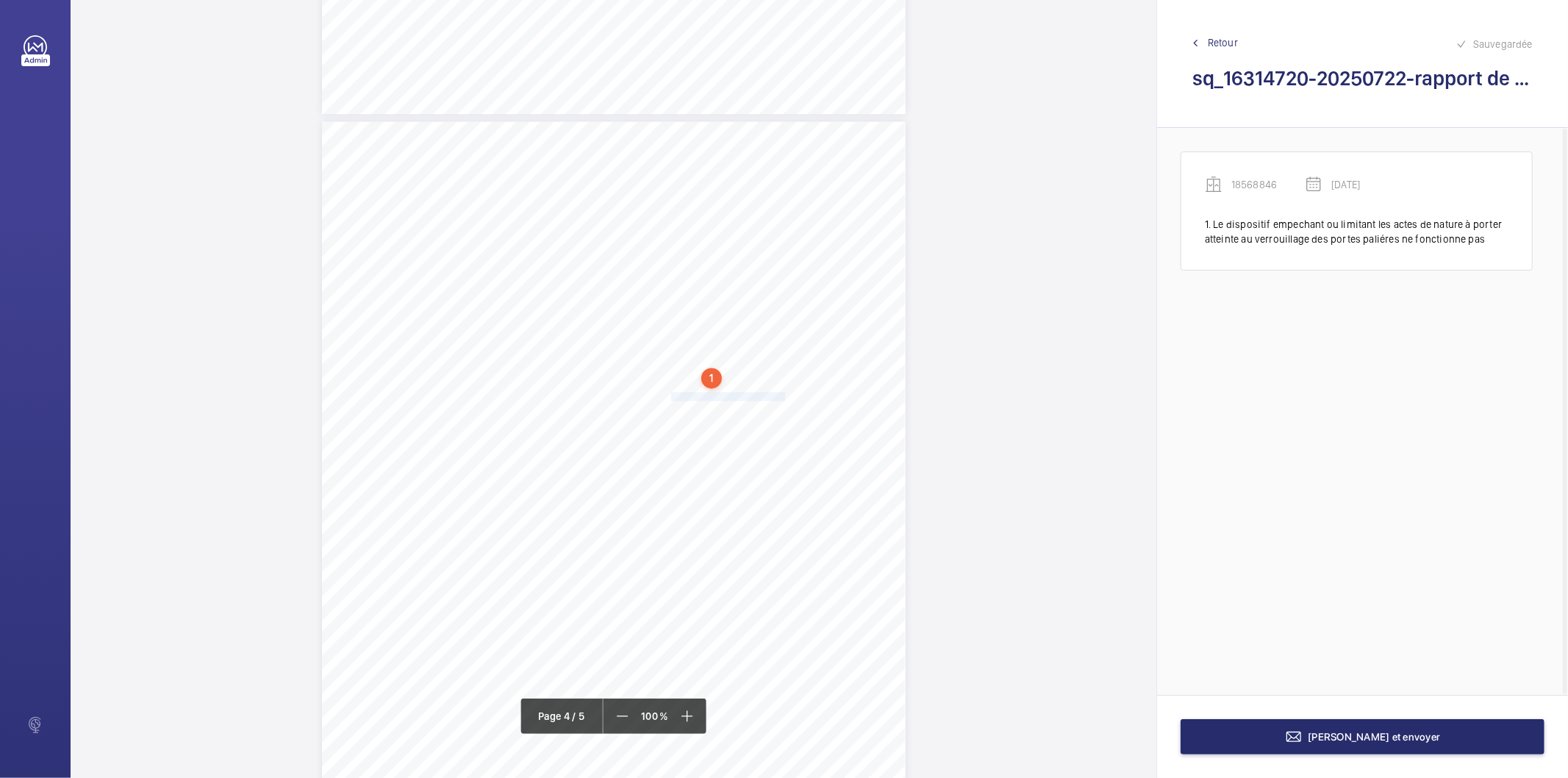
drag, startPoint x: 669, startPoint y: 395, endPoint x: 782, endPoint y: 397, distance: 113.0
click at [782, 397] on span "Remettre en service le 1er étage." at bounding box center [729, 396] width 116 height 8
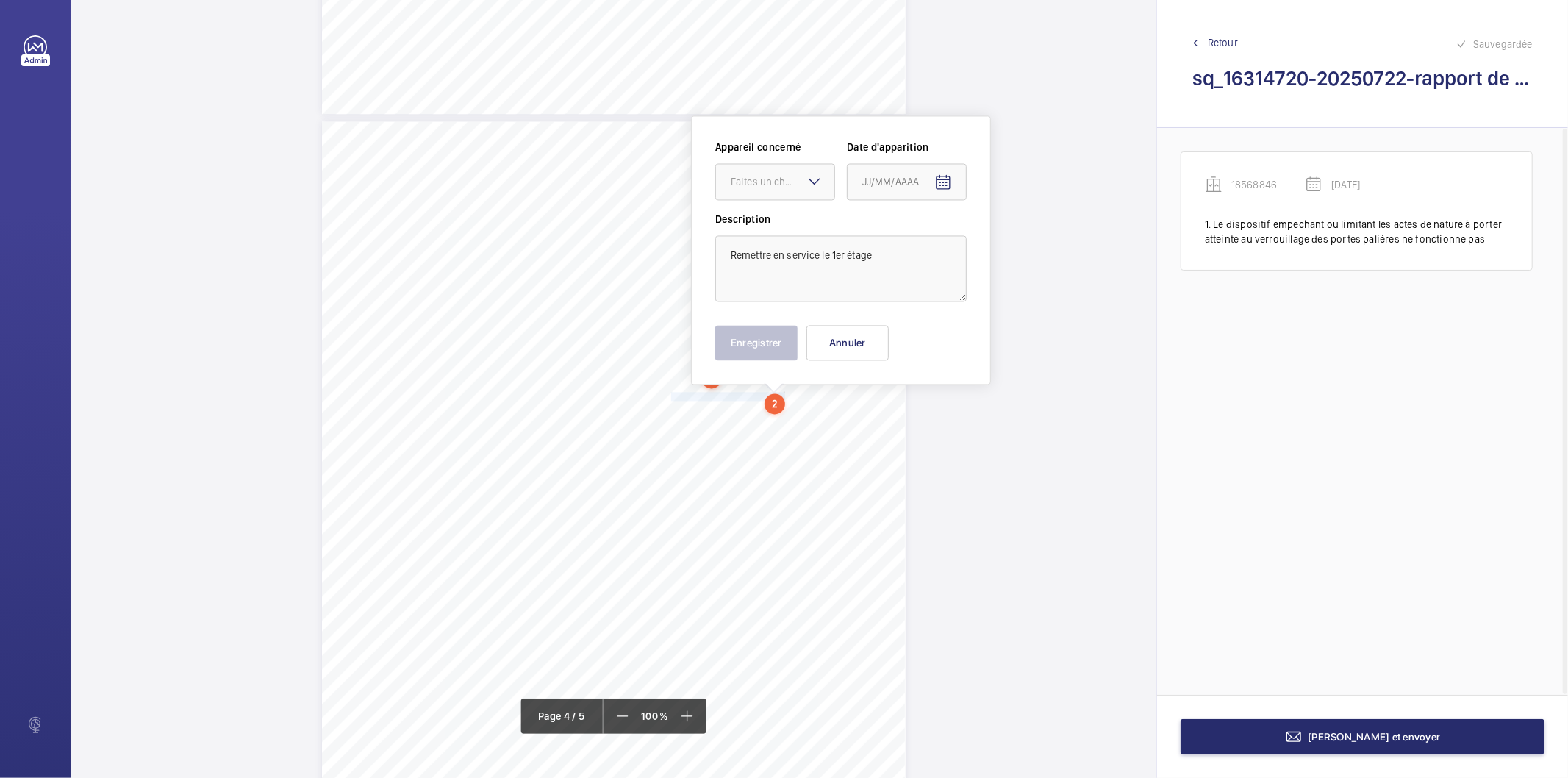
scroll to position [2423, 0]
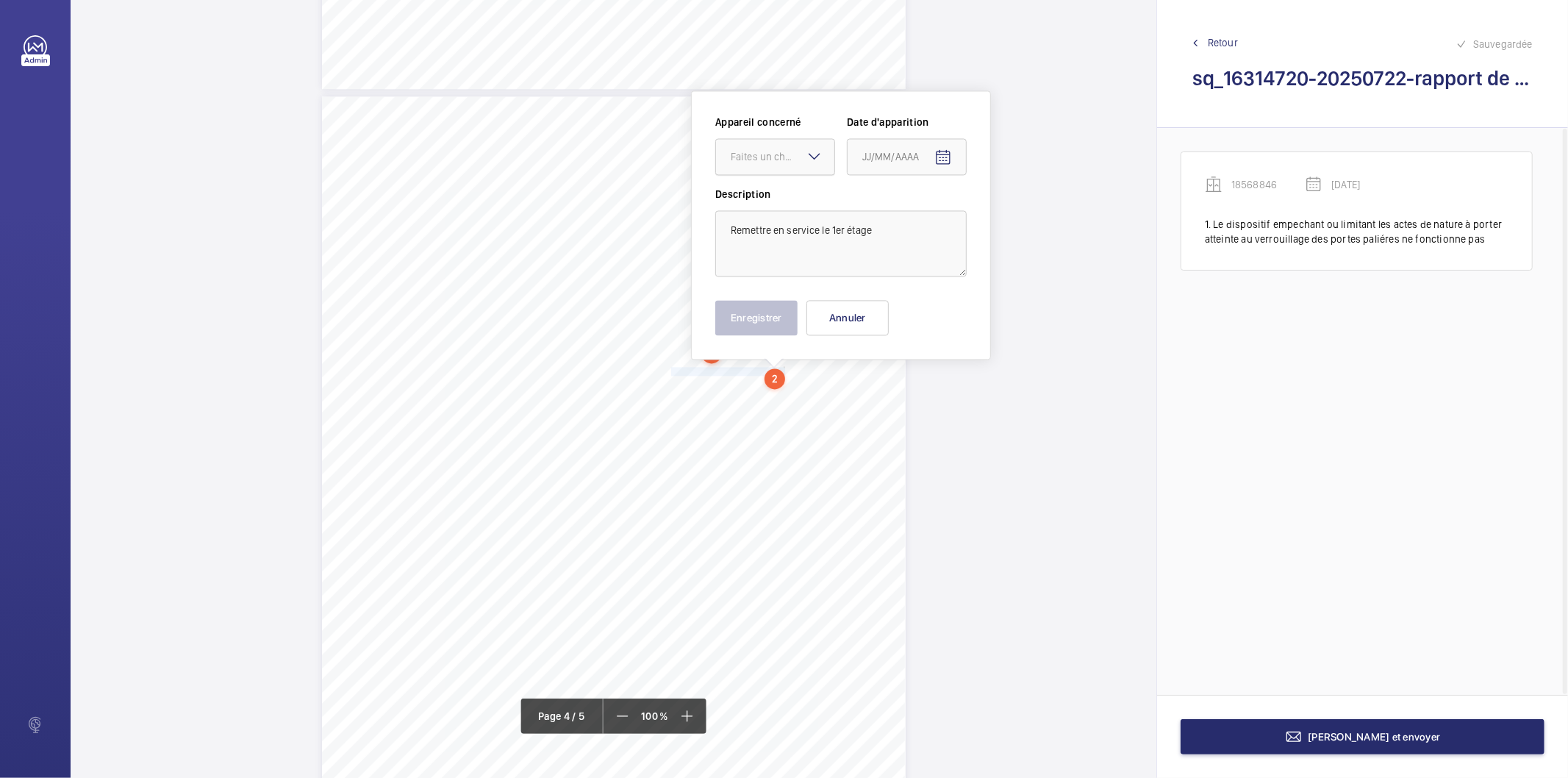
click at [788, 157] on div "Faites un choix" at bounding box center [782, 157] width 104 height 15
click at [779, 195] on span "18568846" at bounding box center [774, 202] width 89 height 15
click at [936, 160] on mat-icon "Open calendar" at bounding box center [943, 157] width 18 height 18
click at [1020, 214] on span "Previous month" at bounding box center [1017, 214] width 29 height 29
click at [904, 358] on span "22" at bounding box center [897, 364] width 26 height 26
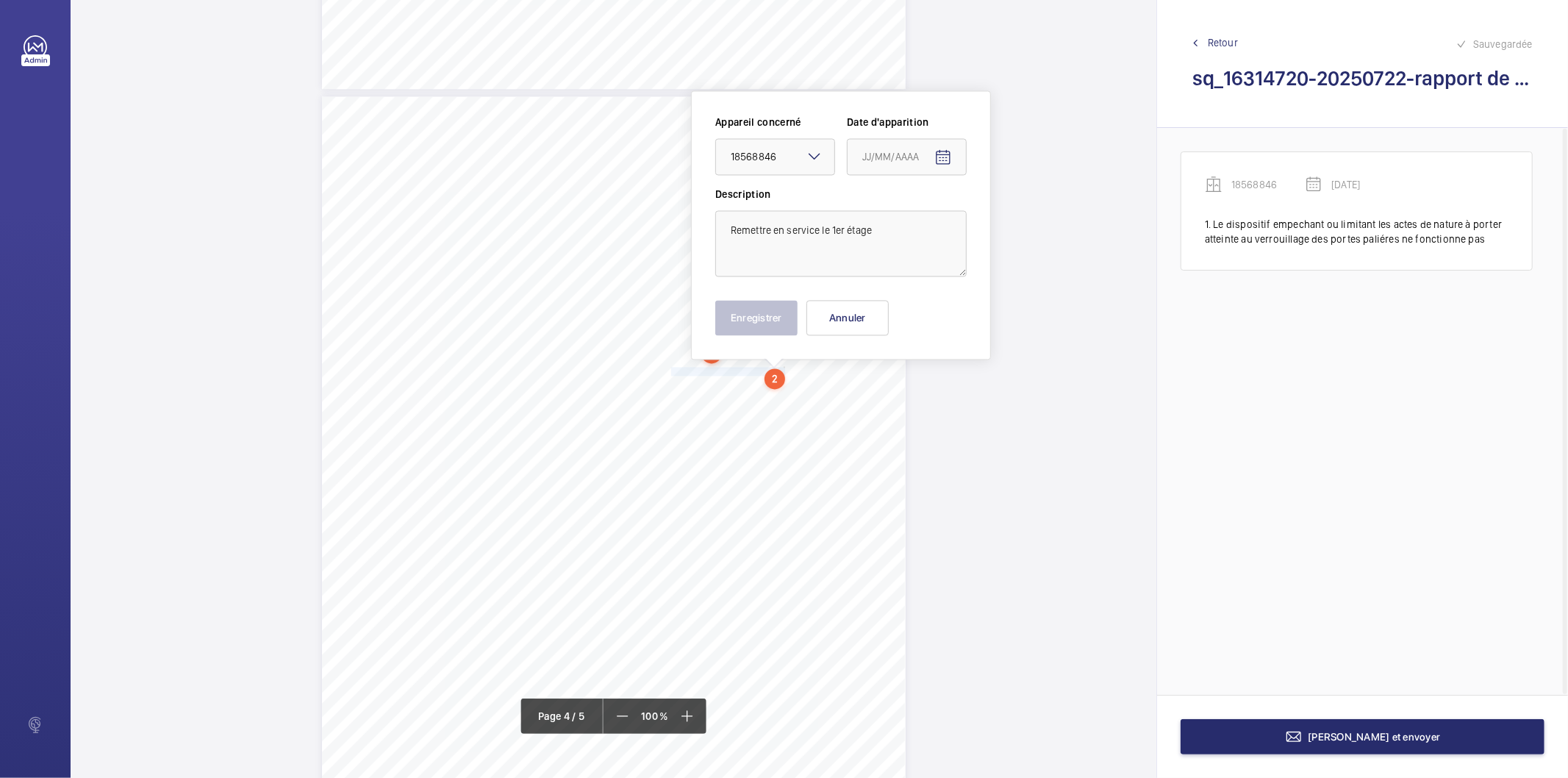
type input "22/07/2025"
click at [768, 309] on button "Enregistrer" at bounding box center [756, 318] width 82 height 36
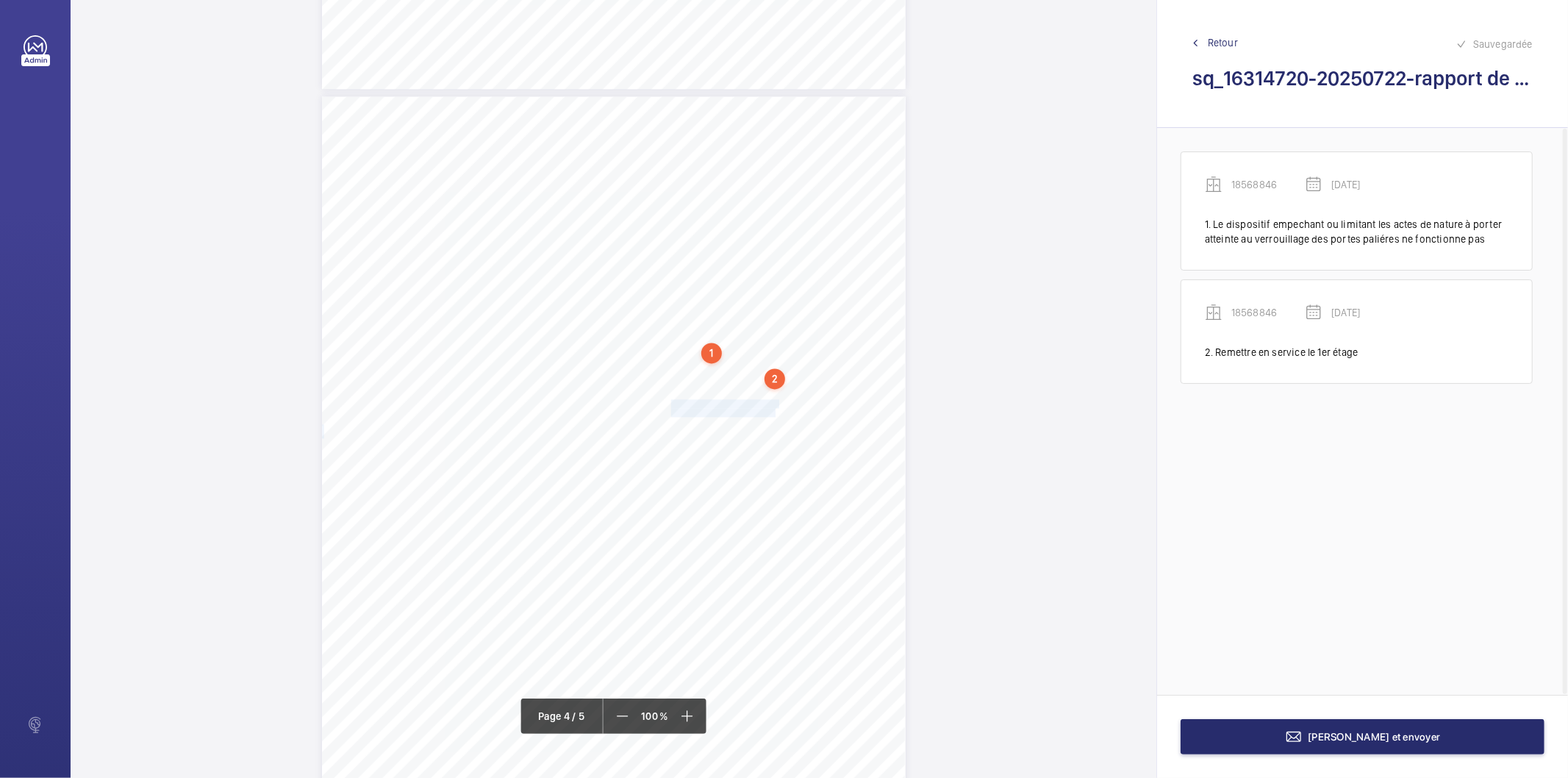
drag, startPoint x: 669, startPoint y: 402, endPoint x: 772, endPoint y: 409, distance: 103.2
click at [772, 409] on div "Affaire n° : 2502206E0000059/36000 / N° du rapport : 206E0/25/5556 Lieu de véri…" at bounding box center [613, 509] width 584 height 825
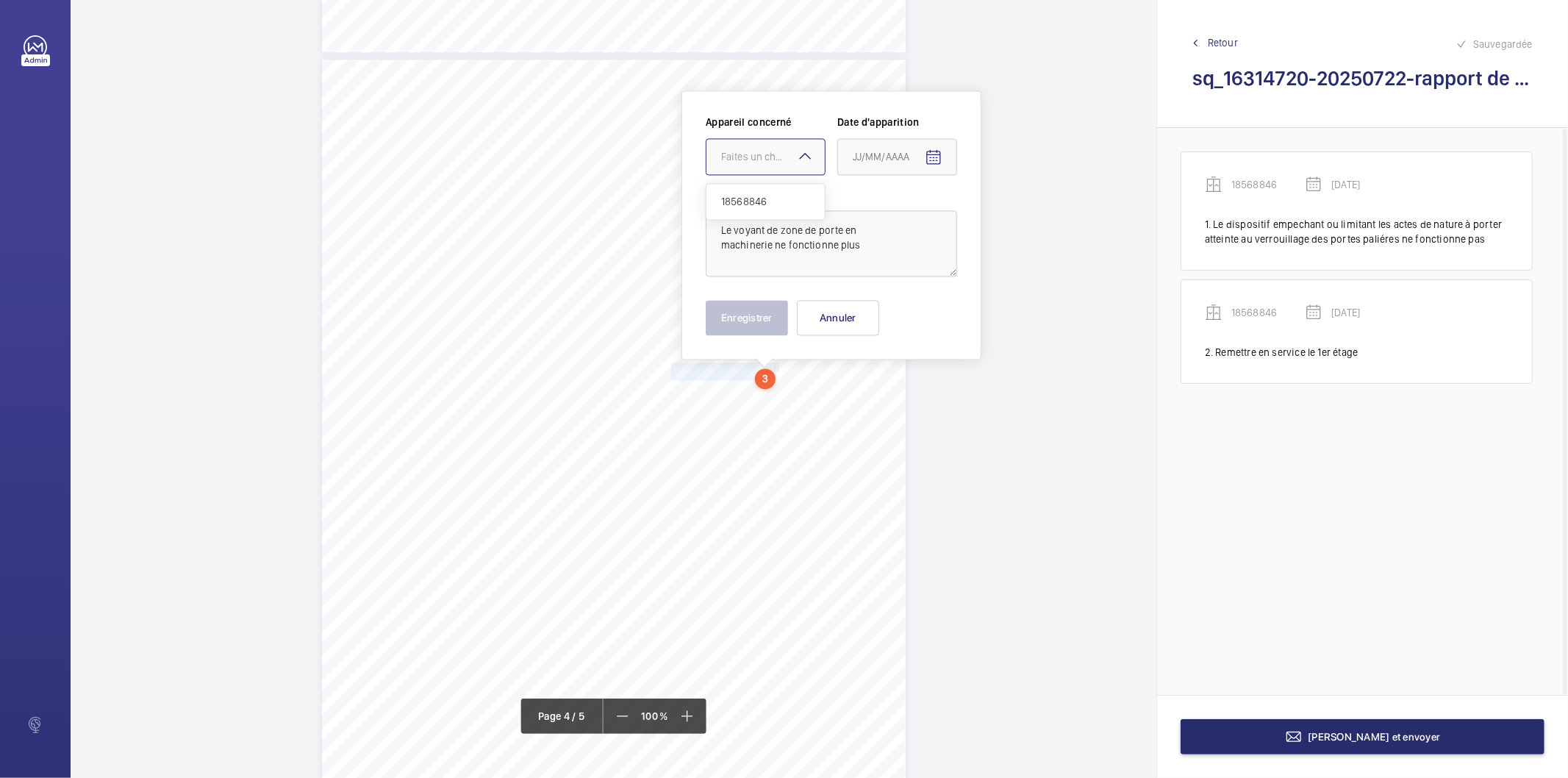
click at [757, 142] on div at bounding box center [766, 157] width 118 height 36
click at [744, 206] on span "18568846" at bounding box center [765, 202] width 89 height 15
click at [939, 165] on span "Open calendar" at bounding box center [933, 157] width 36 height 36
click at [1006, 212] on span "Previous month" at bounding box center [1007, 214] width 29 height 29
drag, startPoint x: 890, startPoint y: 369, endPoint x: 813, endPoint y: 331, distance: 85.9
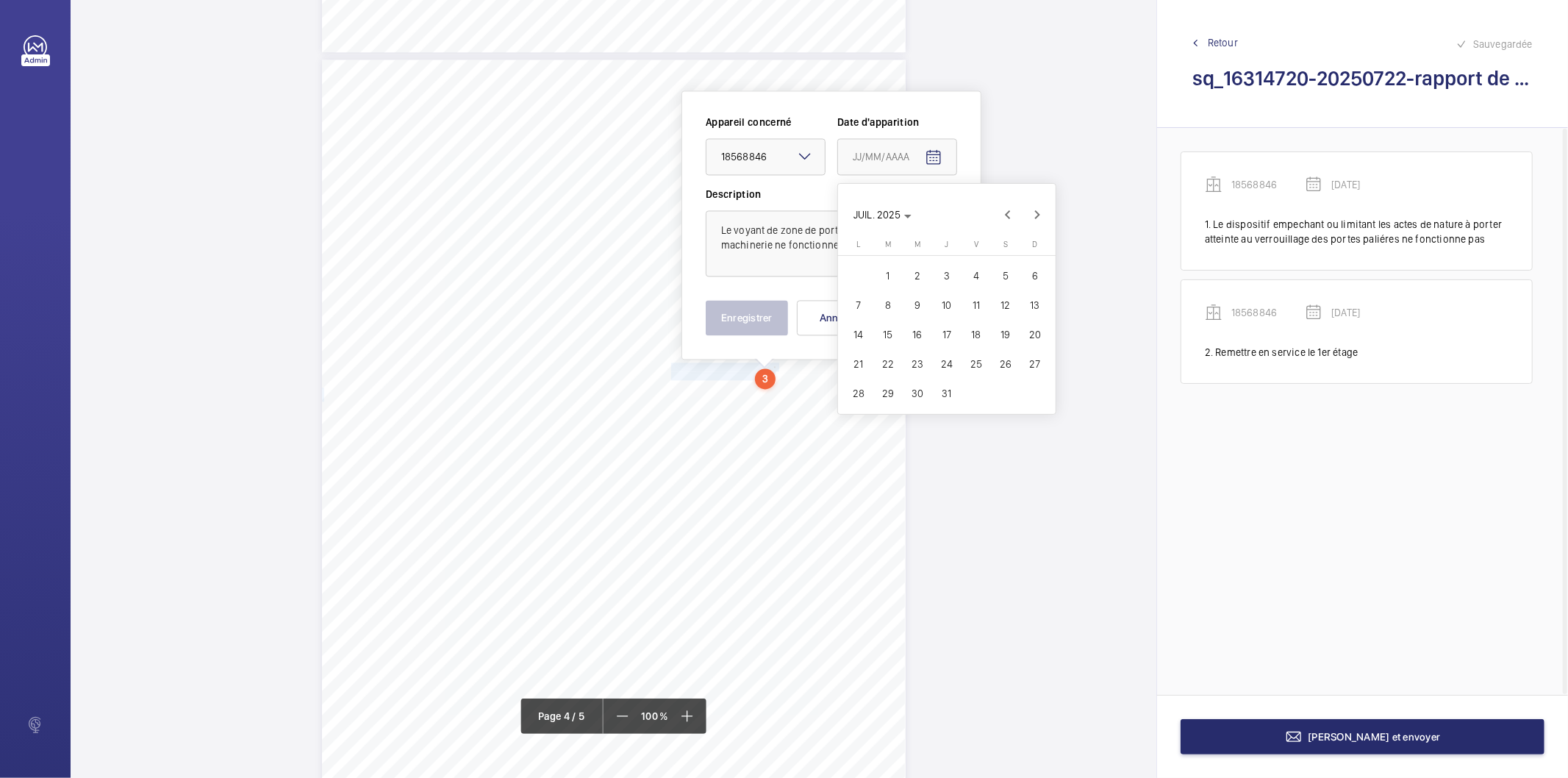
click at [890, 368] on span "22" at bounding box center [888, 364] width 26 height 26
type input "22/07/2025"
click at [772, 315] on button "Enregistrer" at bounding box center [747, 318] width 82 height 36
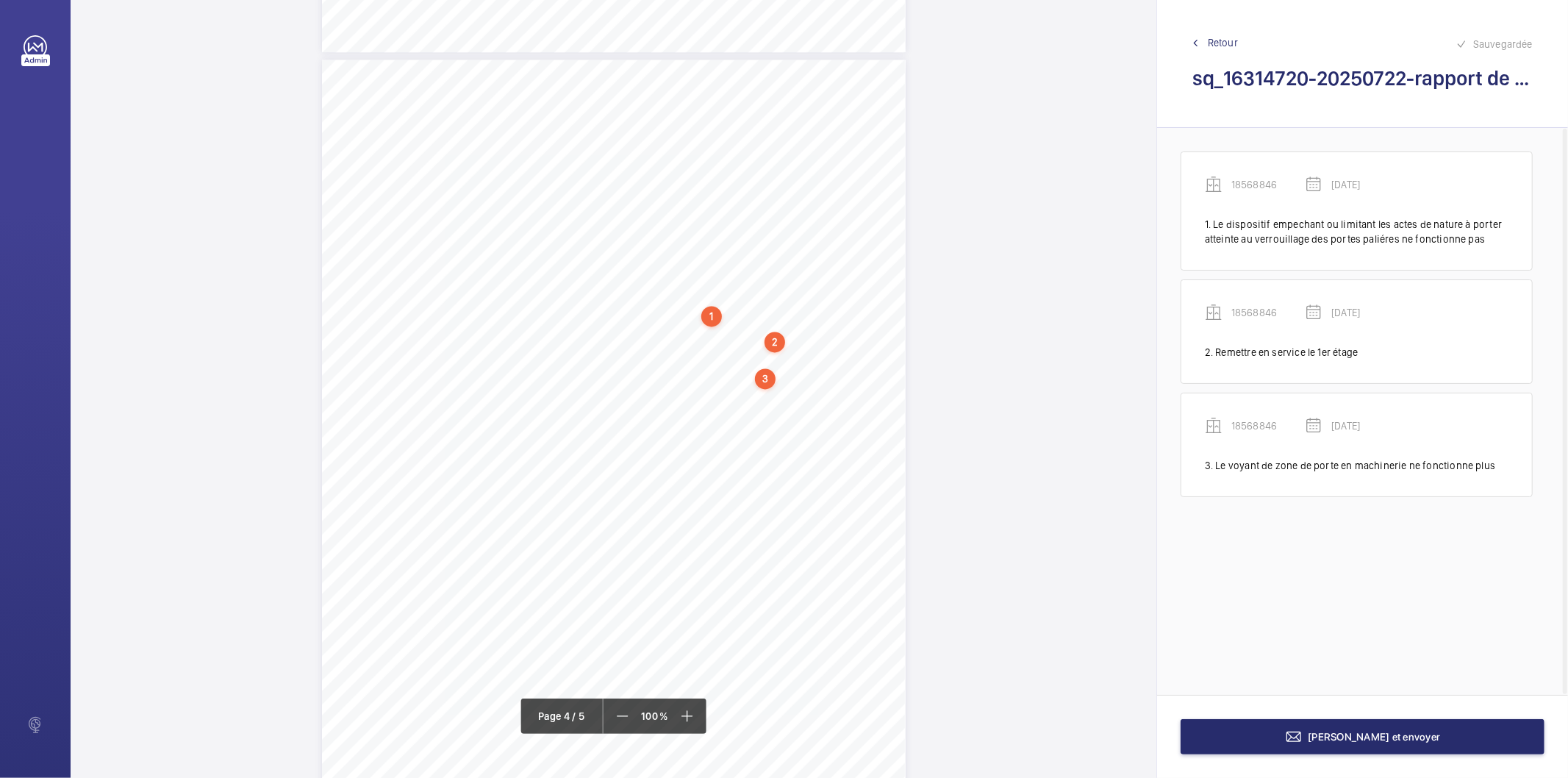
click at [760, 377] on div "3" at bounding box center [765, 379] width 21 height 21
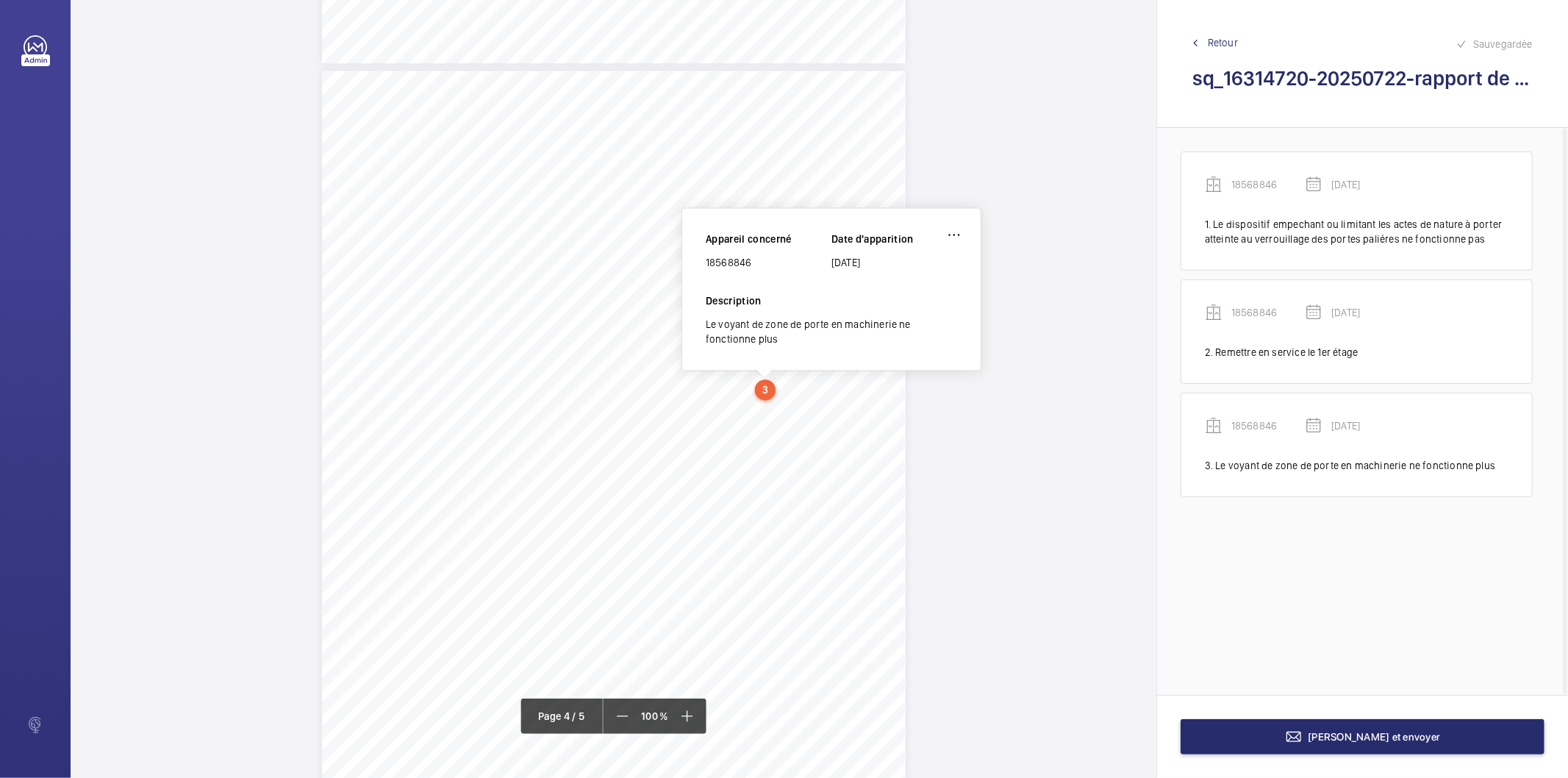
click at [722, 264] on div "18568846" at bounding box center [769, 262] width 126 height 15
copy div "18568846"
click at [1282, 724] on button "[PERSON_NAME] et envoyer" at bounding box center [1362, 737] width 364 height 36
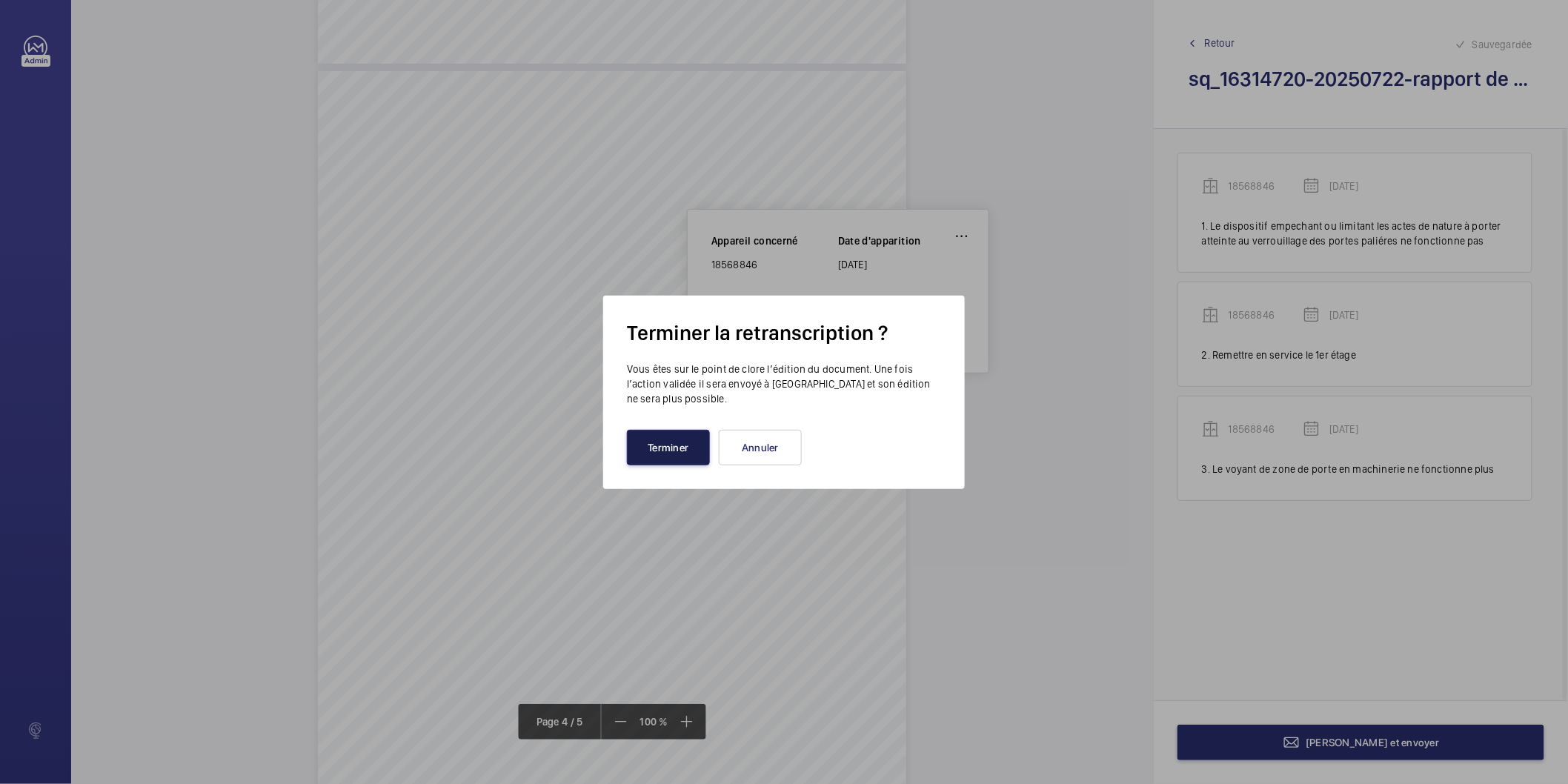
click at [673, 456] on button "Terminer" at bounding box center [668, 448] width 83 height 36
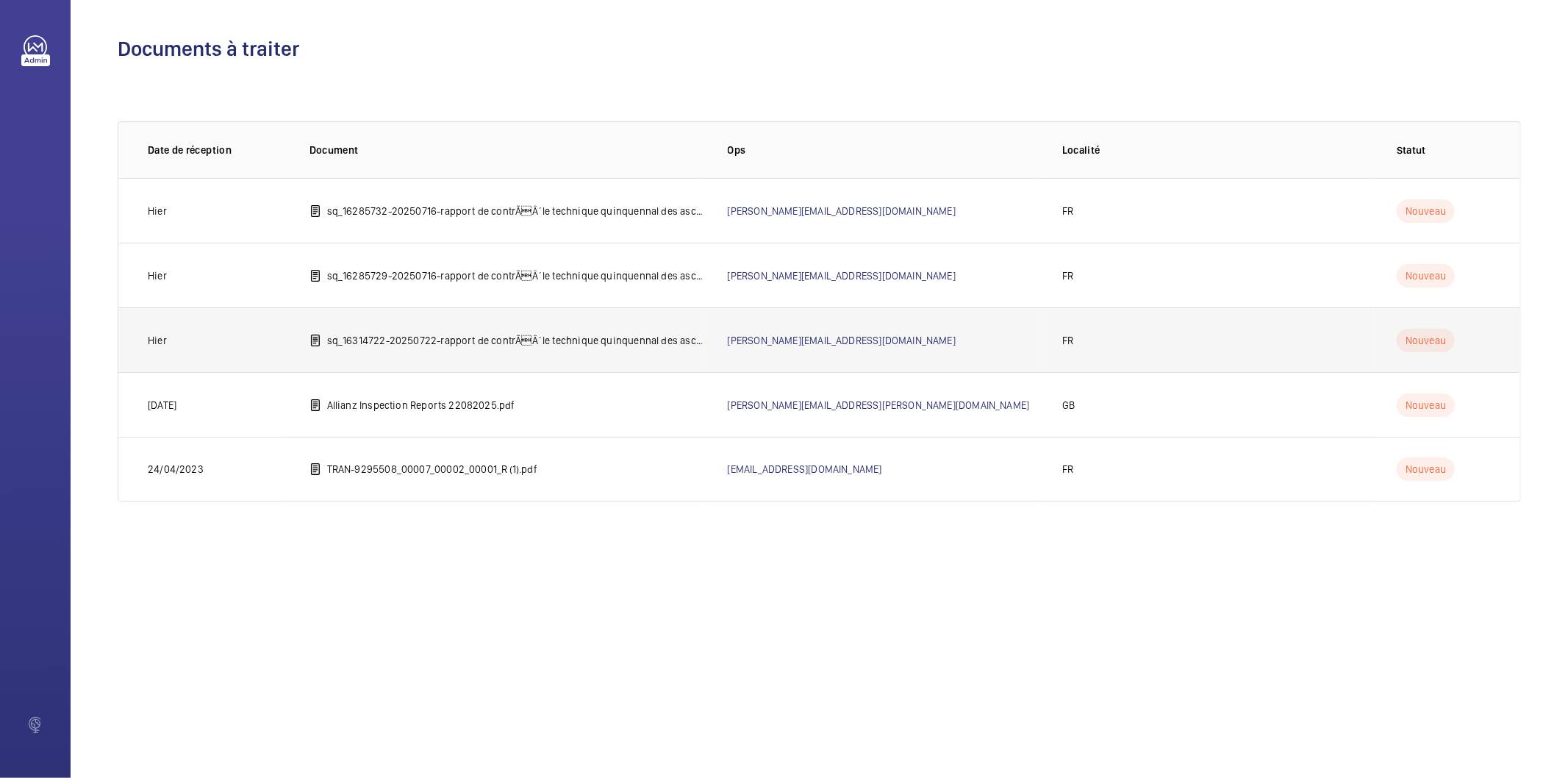
click at [669, 347] on p "sq_16314722-20250722-rapport de contrÃÂ´le technique quinquennal des ascenseur…" at bounding box center [515, 340] width 377 height 15
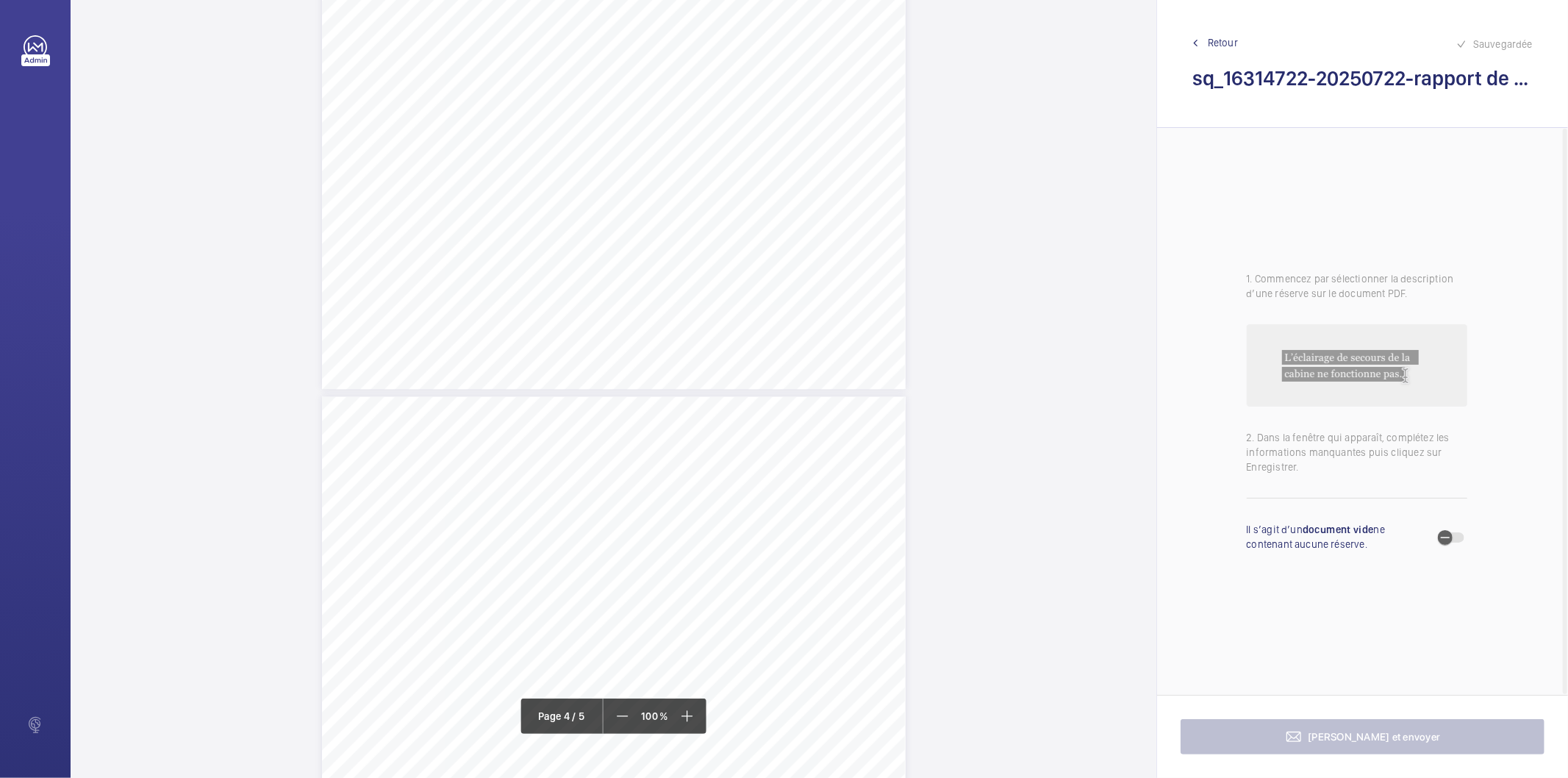
scroll to position [2205, 0]
drag, startPoint x: 669, startPoint y: 129, endPoint x: 766, endPoint y: 169, distance: 104.9
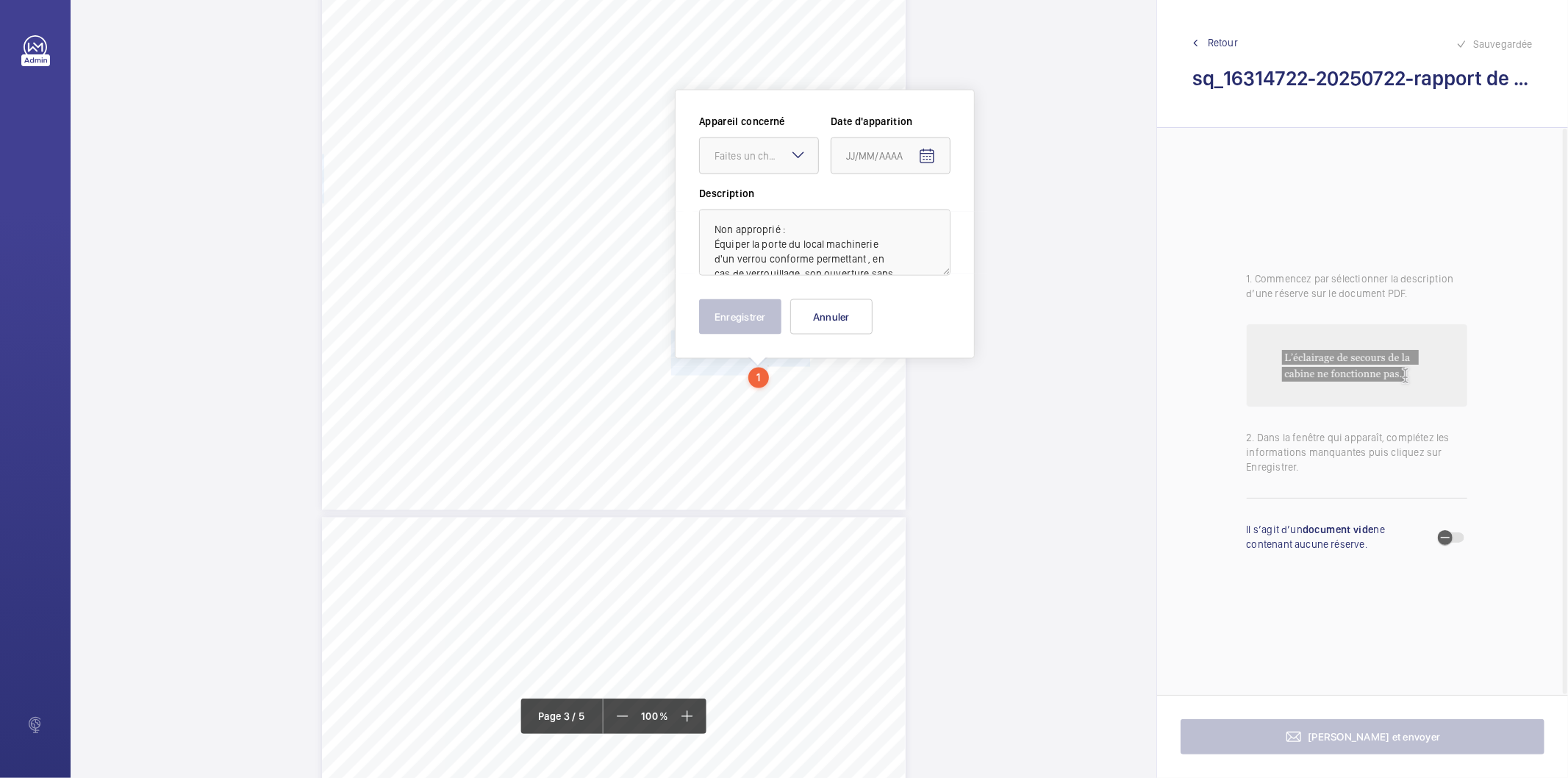
scroll to position [33, 0]
click at [851, 258] on textarea "Non approprié : Équiper la porte du local machinerie d'un verrou conforme perme…" at bounding box center [825, 242] width 251 height 67
click at [768, 160] on div "Faites un choix" at bounding box center [766, 156] width 104 height 15
click at [753, 194] on span "10025359" at bounding box center [758, 201] width 89 height 15
type textarea "Non approprié : Équiper la porte du local machinerie d'un verrou conforme perme…"
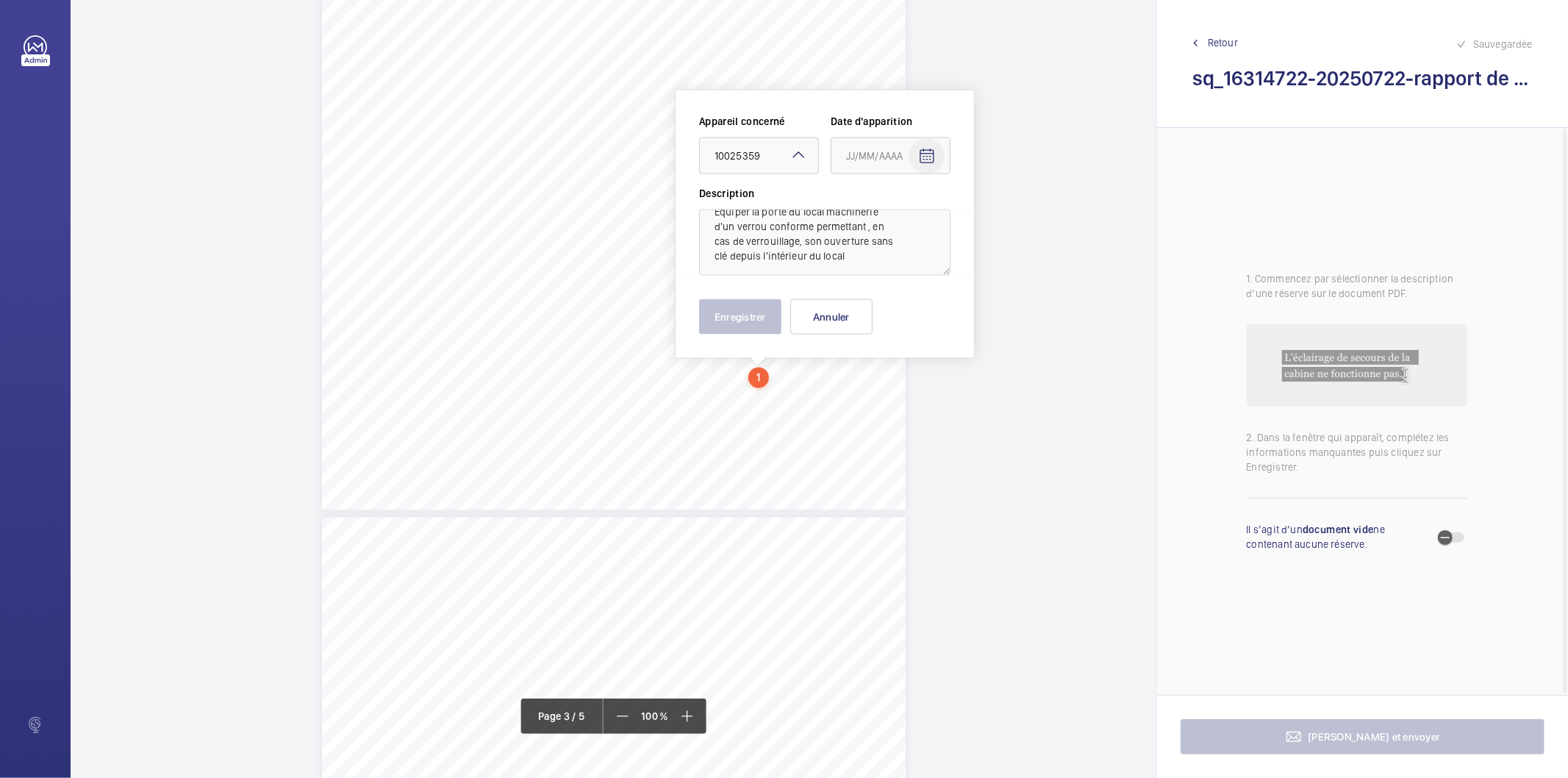
click at [932, 163] on mat-icon "Open calendar" at bounding box center [926, 157] width 18 height 18
click at [1002, 214] on span "Previous month" at bounding box center [1000, 214] width 29 height 29
click at [884, 367] on span "22" at bounding box center [881, 364] width 26 height 26
type input "22/07/2025"
click at [763, 317] on button "Enregistrer" at bounding box center [740, 317] width 82 height 36
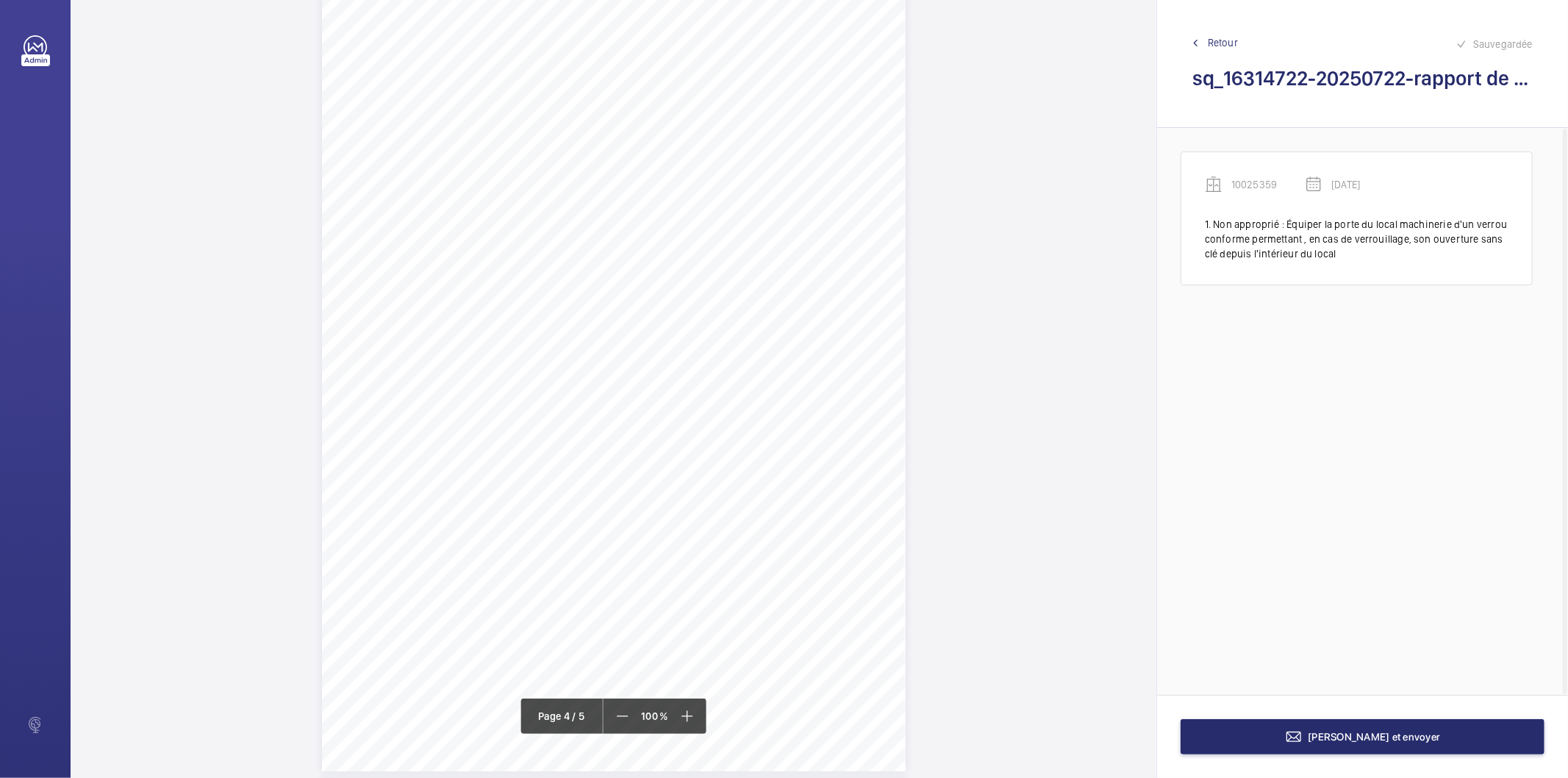
scroll to position [2574, 0]
drag, startPoint x: 669, startPoint y: 241, endPoint x: 721, endPoint y: 267, distance: 58.1
click at [721, 267] on div "Affaire n° : 2502206E0000059/36000 / N° du rapport : 206E0/25/5557 Lieu de véri…" at bounding box center [613, 358] width 584 height 825
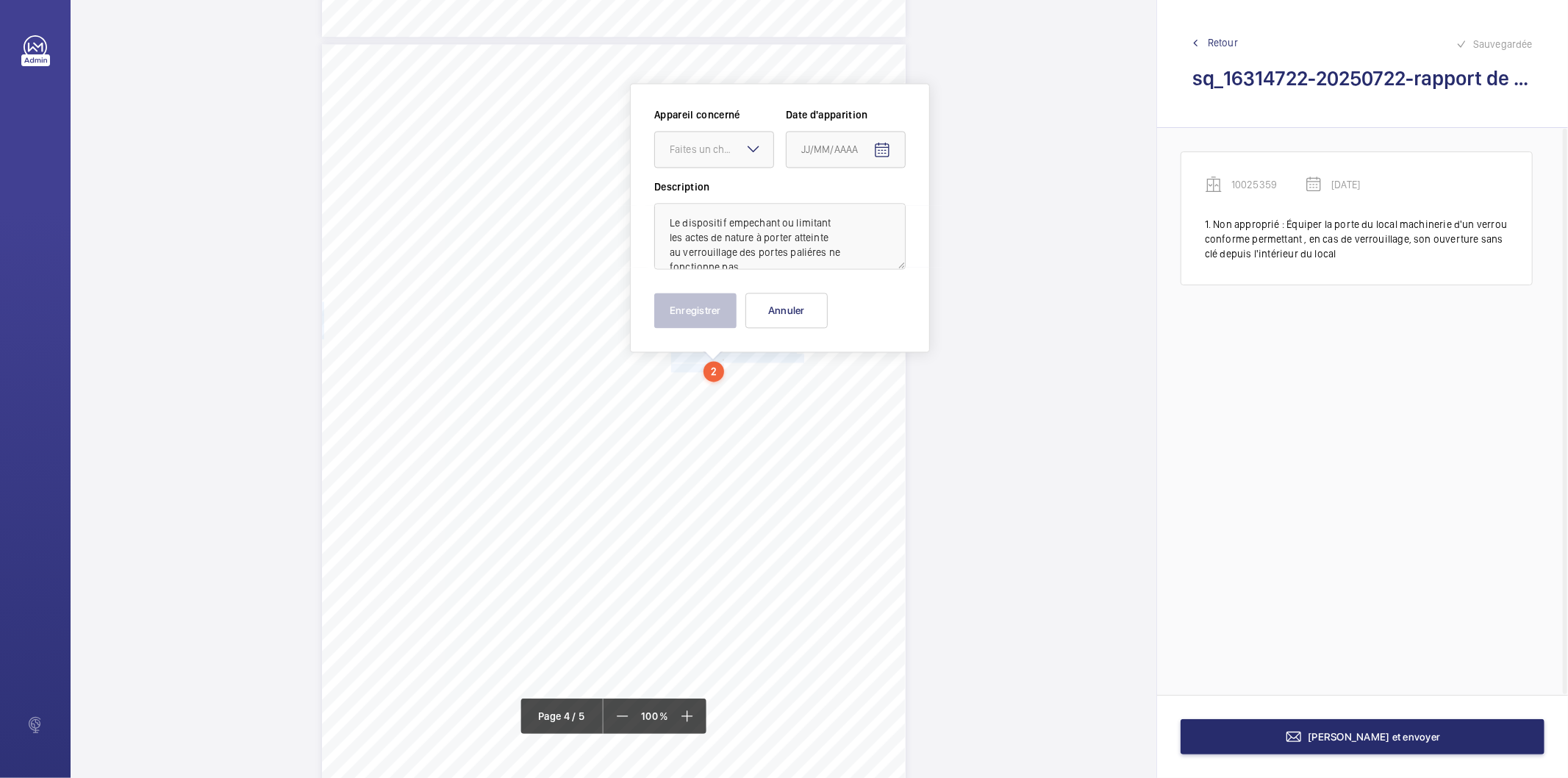
scroll to position [2468, 0]
click at [739, 150] on div "Faites un choix" at bounding box center [721, 157] width 104 height 15
click at [717, 200] on span "10025359" at bounding box center [713, 202] width 89 height 15
click at [876, 157] on mat-icon "Open calendar" at bounding box center [882, 157] width 18 height 18
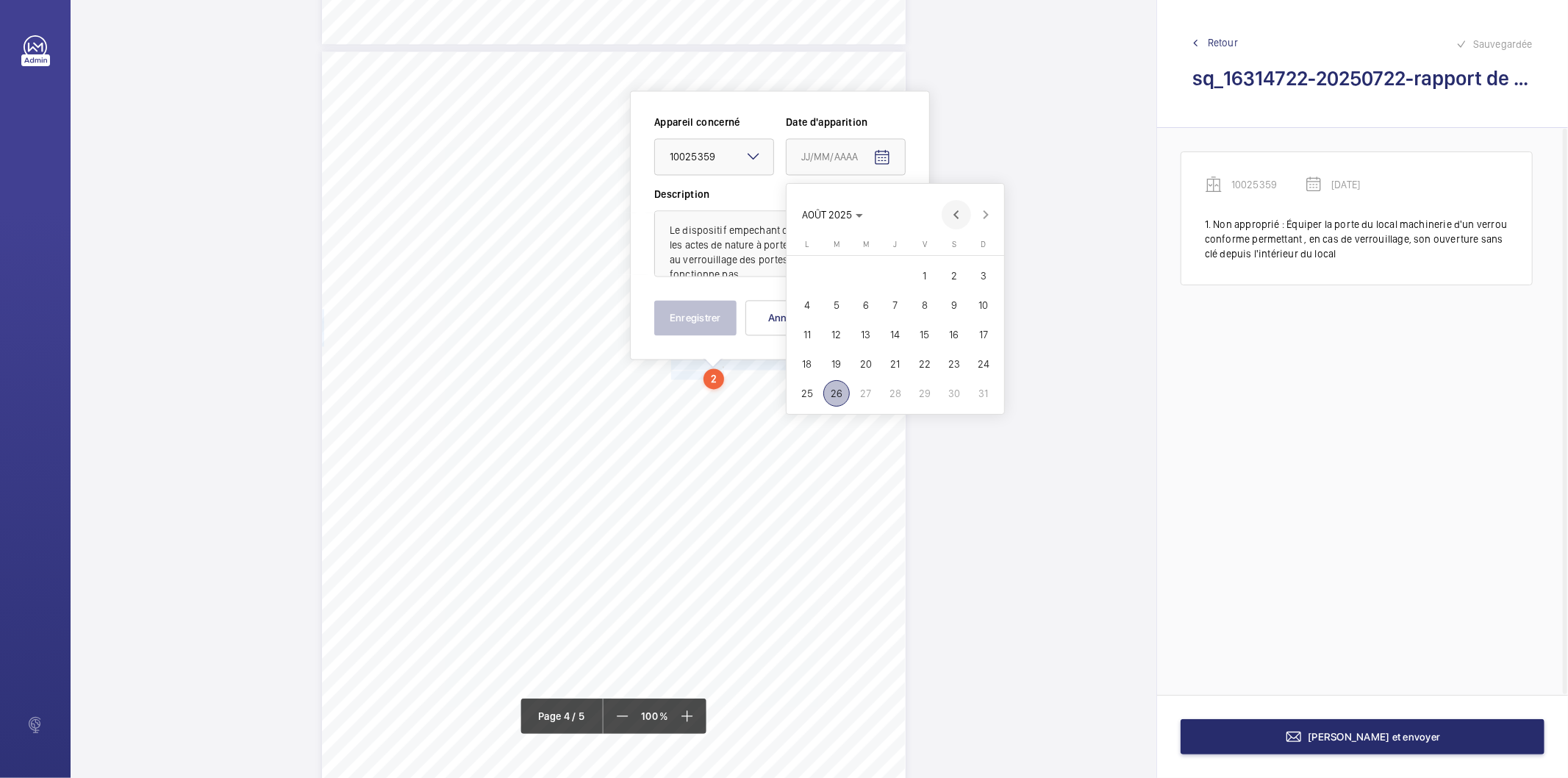
click at [957, 218] on span "Previous month" at bounding box center [955, 214] width 29 height 29
click at [827, 360] on span "22" at bounding box center [836, 364] width 26 height 26
type input "22/07/2025"
click at [711, 328] on button "Enregistrer" at bounding box center [695, 318] width 82 height 36
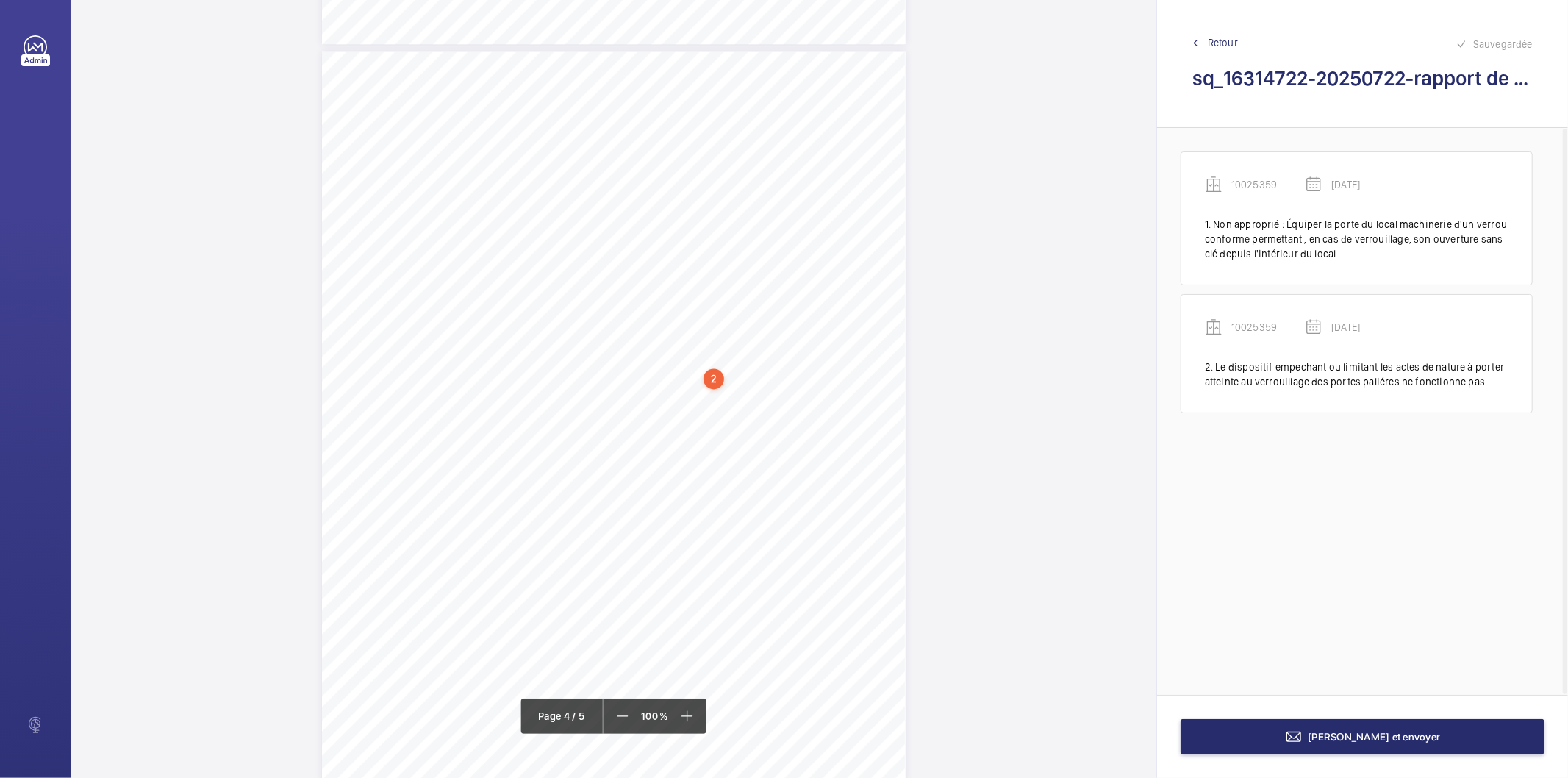
click at [706, 380] on div "2" at bounding box center [713, 379] width 21 height 21
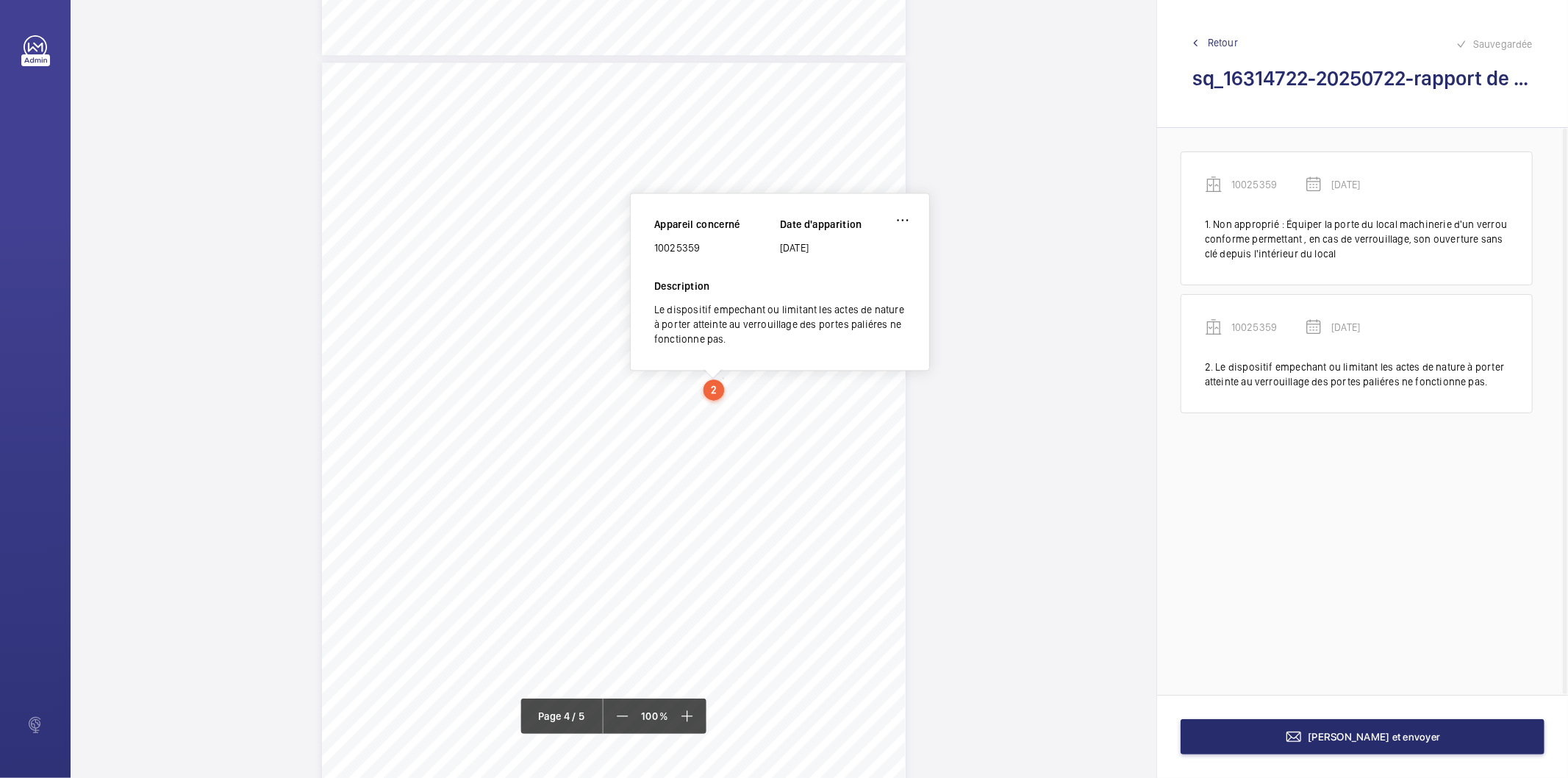
click at [678, 245] on div "10025359" at bounding box center [717, 247] width 126 height 15
copy div "10025359"
drag, startPoint x: 669, startPoint y: 420, endPoint x: 786, endPoint y: 417, distance: 117.0
click at [786, 417] on span "Le contact électrique est désactivé" at bounding box center [731, 418] width 121 height 8
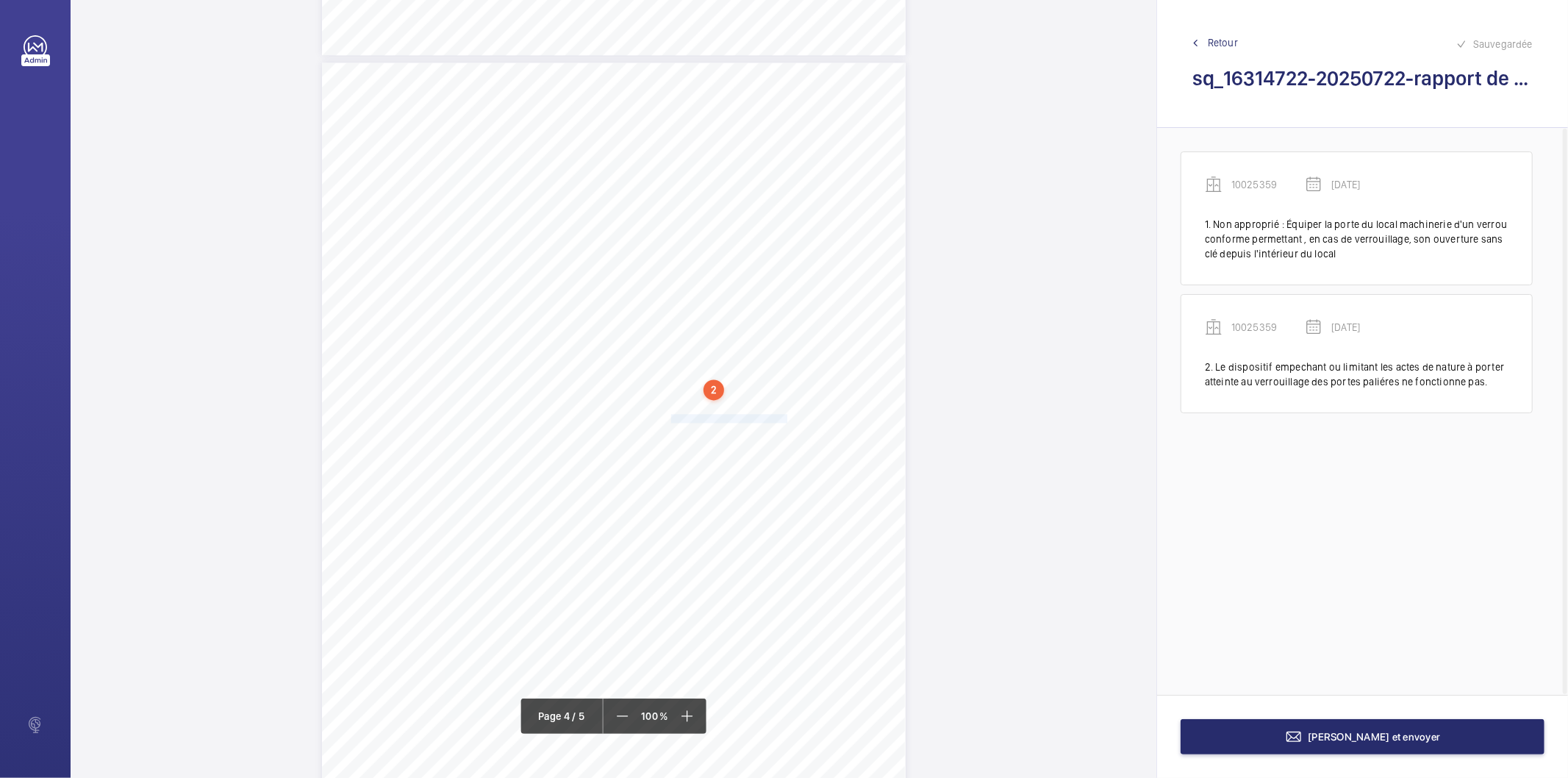
click at [779, 422] on span "Le contact électrique est désactivé" at bounding box center [731, 418] width 121 height 8
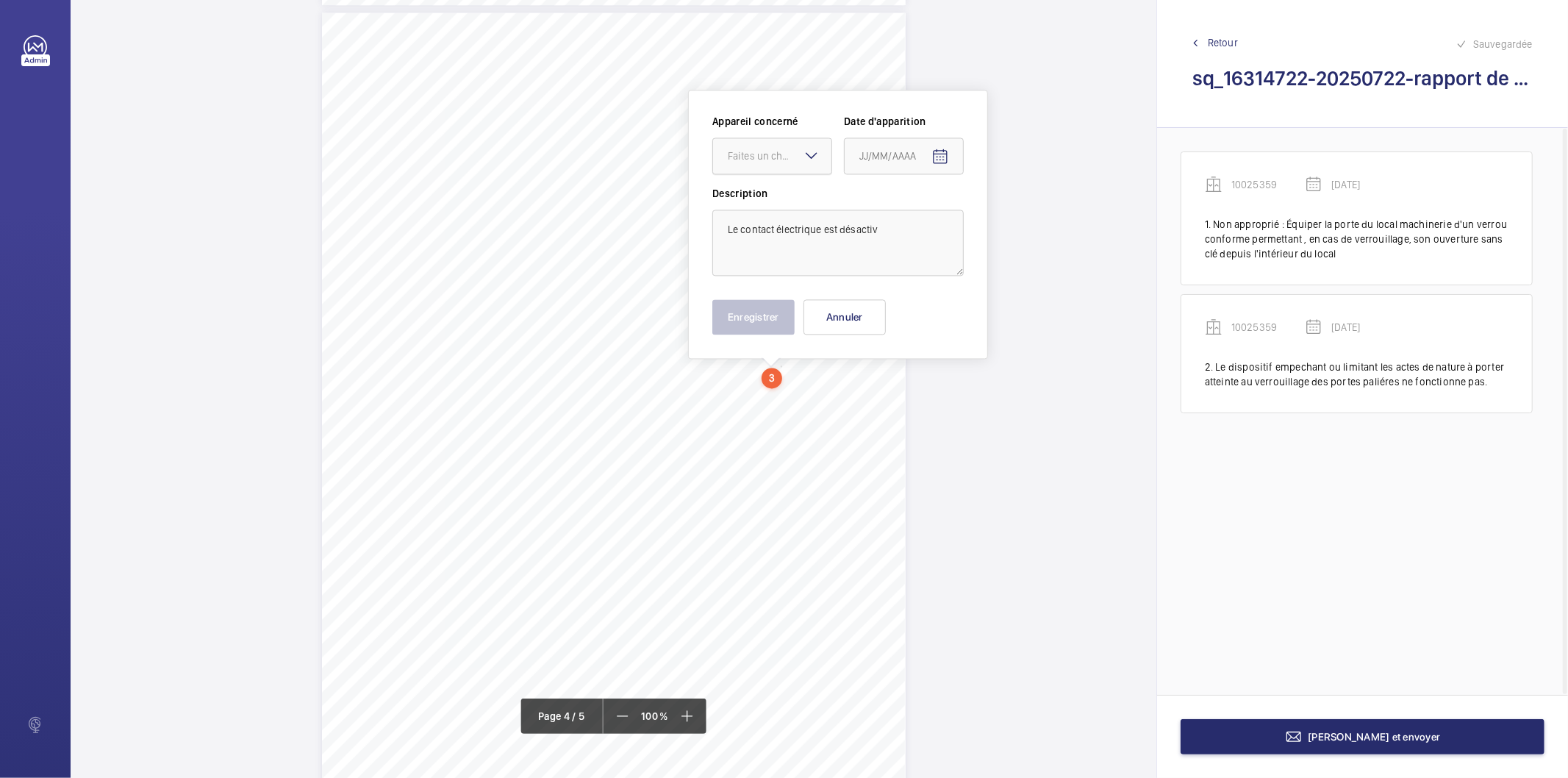
click at [784, 158] on div "Faites un choix" at bounding box center [779, 156] width 104 height 15
click at [789, 204] on span "10025359" at bounding box center [771, 201] width 89 height 15
click at [948, 152] on mat-icon "Open calendar" at bounding box center [940, 157] width 18 height 18
click at [1011, 215] on span "Previous month" at bounding box center [1013, 214] width 29 height 29
click at [899, 359] on span "22" at bounding box center [894, 364] width 26 height 26
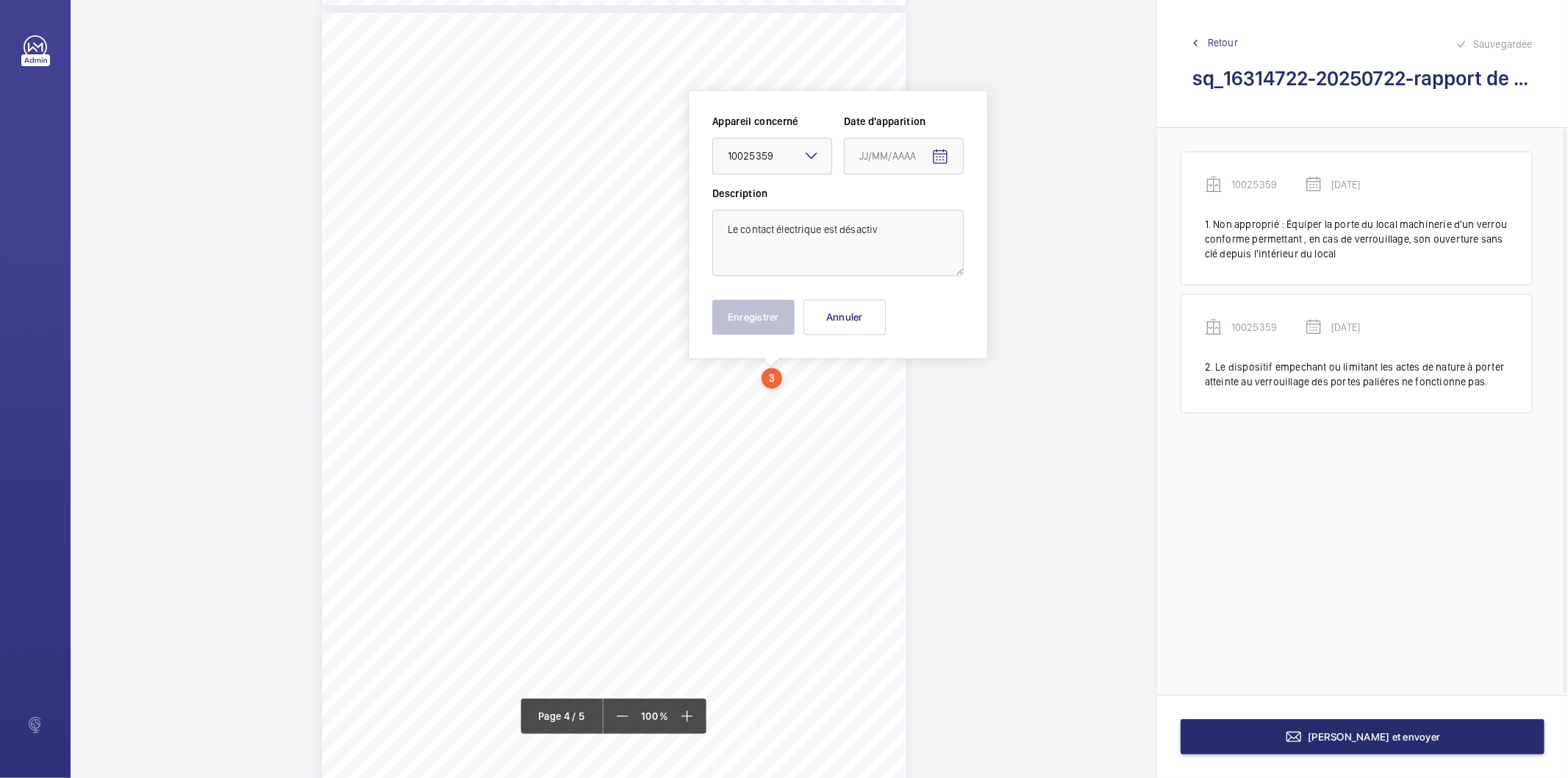
type input "22/07/2025"
click at [897, 213] on textarea "Le contact électrique est désactiv" at bounding box center [838, 242] width 251 height 67
type textarea "Le contact électrique est désactivé"
click at [750, 324] on button "Enregistrer" at bounding box center [754, 317] width 82 height 36
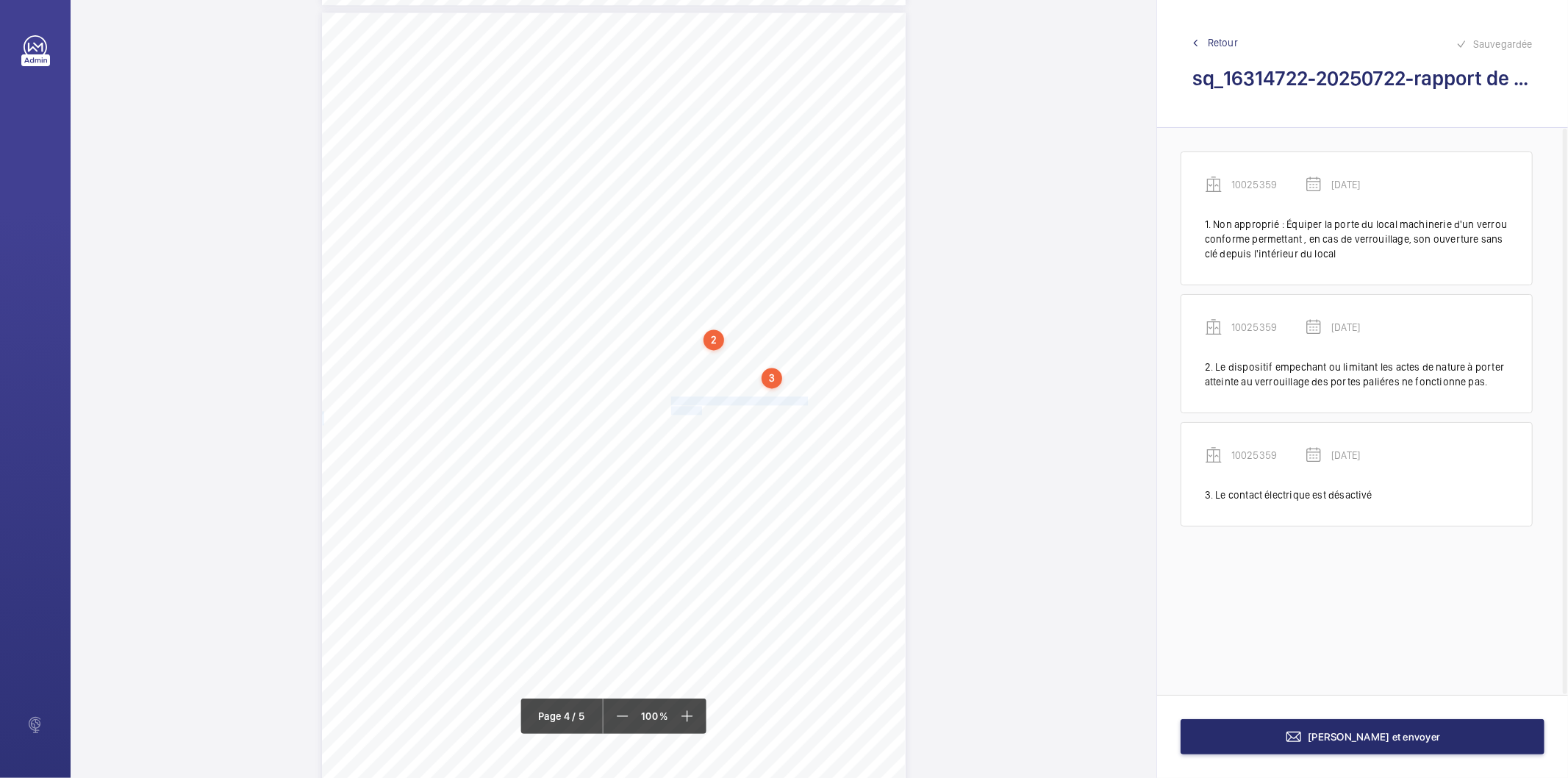
drag, startPoint x: 669, startPoint y: 398, endPoint x: 701, endPoint y: 411, distance: 34.5
click at [701, 411] on div "Affaire n° : 2502206E0000059/36000 / N° du rapport : 206E0/25/5557 Lieu de véri…" at bounding box center [613, 425] width 584 height 825
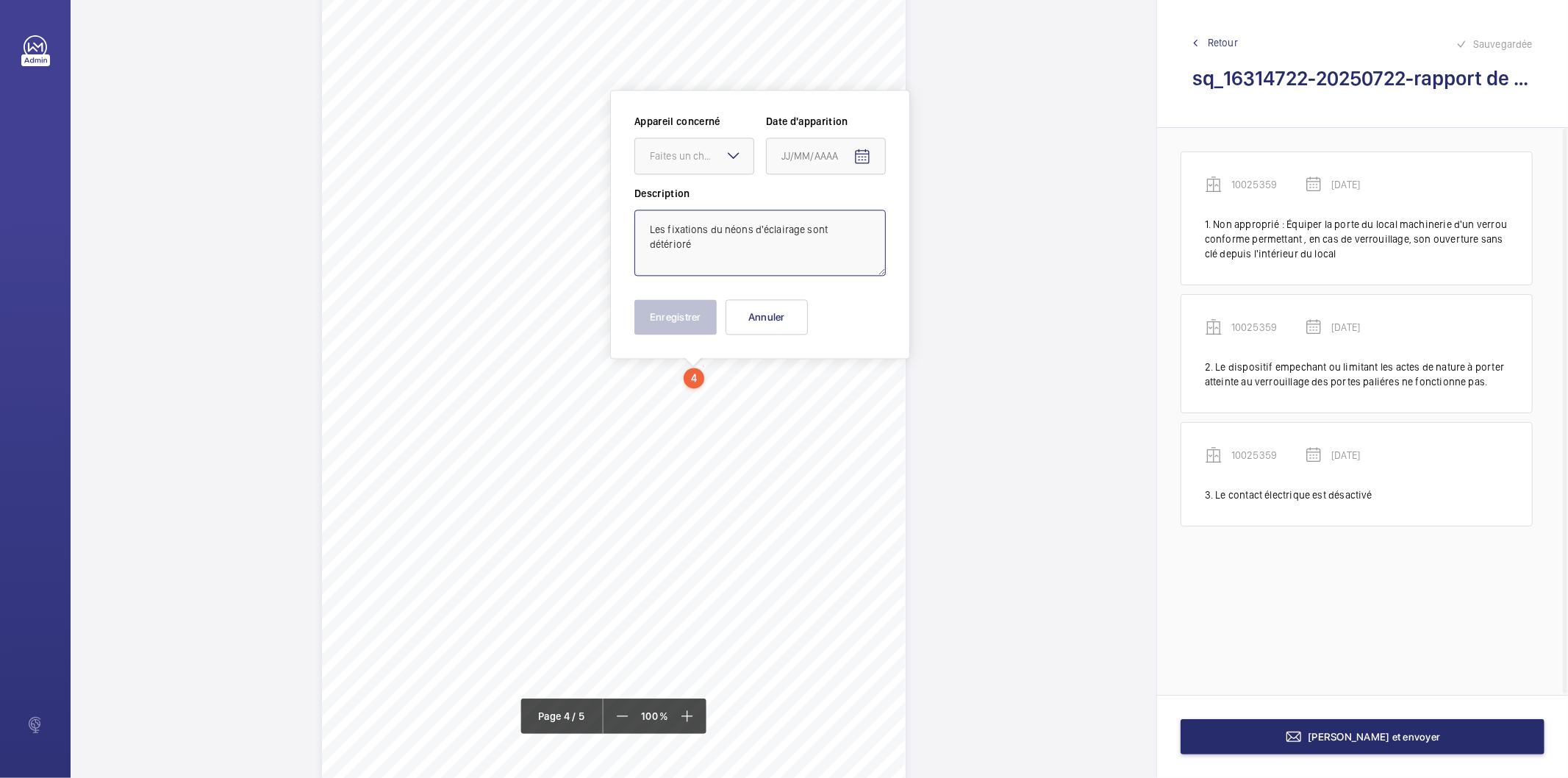
click at [704, 254] on textarea "Les fixations du néons d'éclairage sont détérioré" at bounding box center [760, 242] width 251 height 67
click at [707, 159] on div "Faites un choix" at bounding box center [701, 156] width 104 height 15
click at [709, 196] on span "10025359" at bounding box center [694, 201] width 89 height 15
type textarea "Les fixations du néons d'éclairage sont détériorées"
click at [871, 150] on span "Open calendar" at bounding box center [862, 157] width 36 height 36
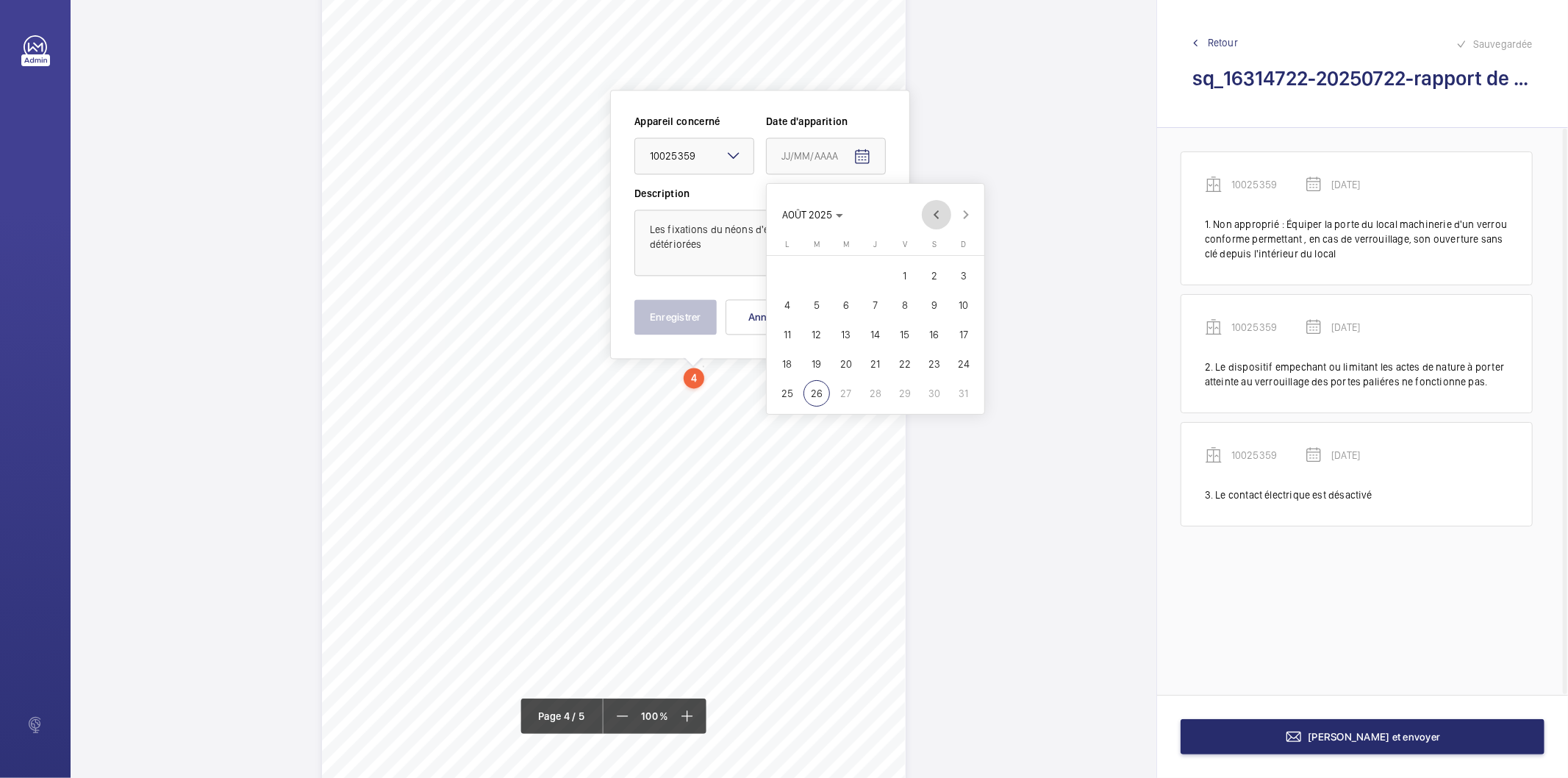
click at [932, 217] on span "Previous month" at bounding box center [935, 214] width 29 height 29
click at [823, 363] on span "22" at bounding box center [816, 364] width 26 height 26
type input "22/07/2025"
click at [673, 310] on button "Enregistrer" at bounding box center [676, 317] width 82 height 36
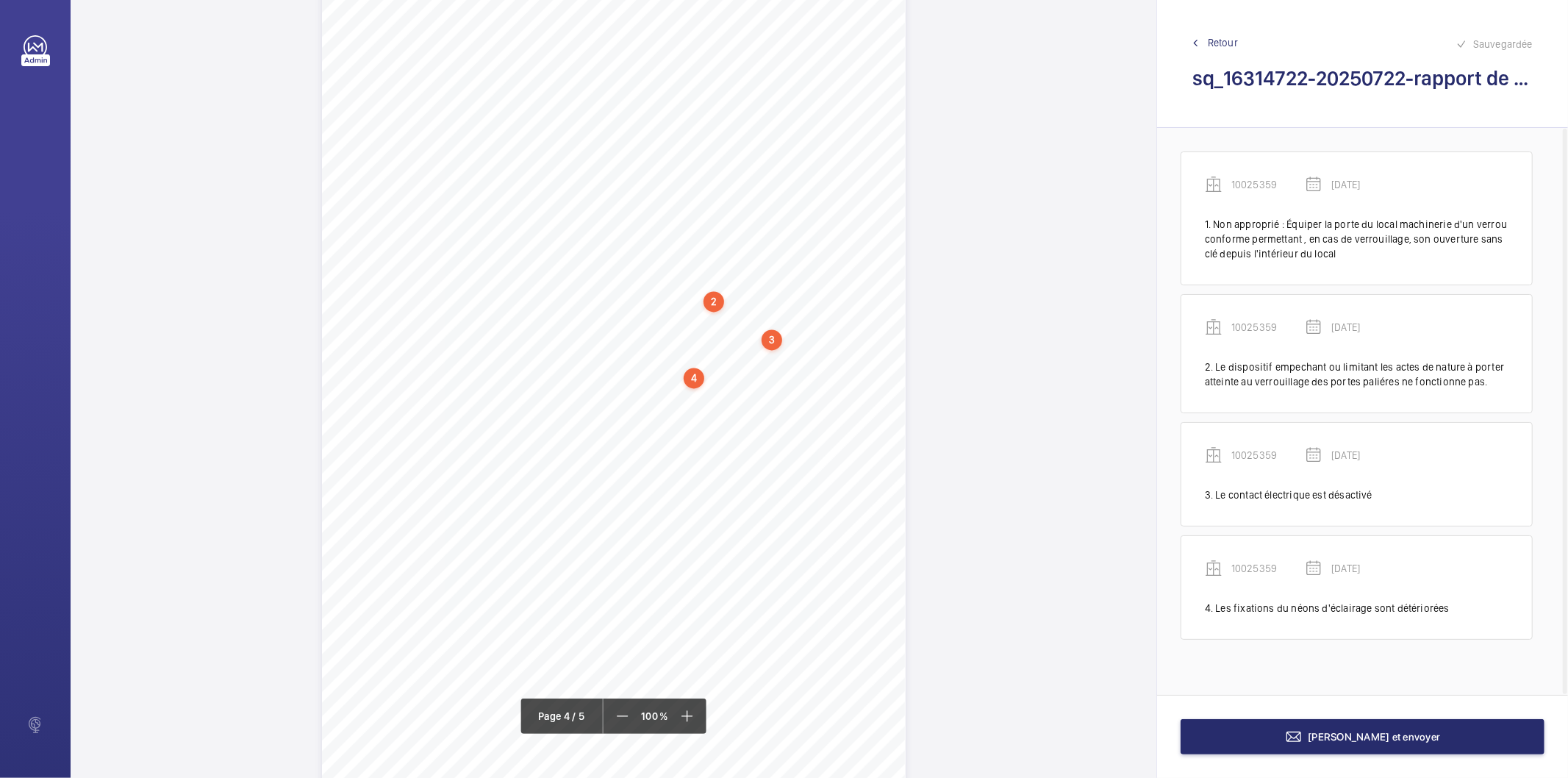
click at [693, 381] on div "4" at bounding box center [694, 378] width 21 height 21
click at [880, 248] on wm-front-icon-button at bounding box center [883, 249] width 36 height 36
click at [843, 287] on div "Modifier" at bounding box center [842, 292] width 116 height 26
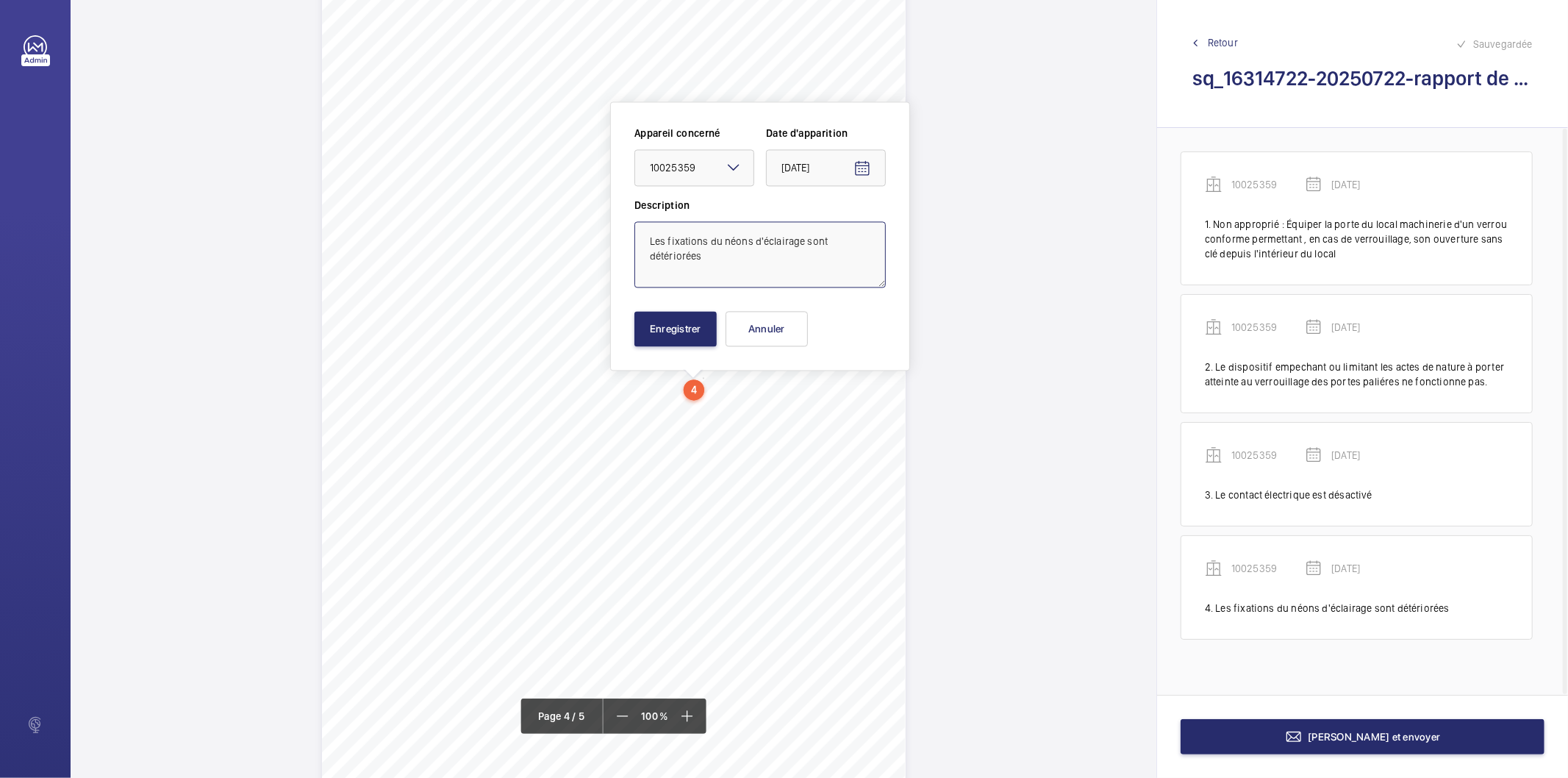
click at [693, 261] on textarea "Les fixations du néons d'éclairage sont détériorées" at bounding box center [760, 254] width 251 height 67
type textarea "Les fixations du néons d'éclairage sont détériorés"
click at [693, 321] on button "Enregistrer" at bounding box center [676, 329] width 82 height 36
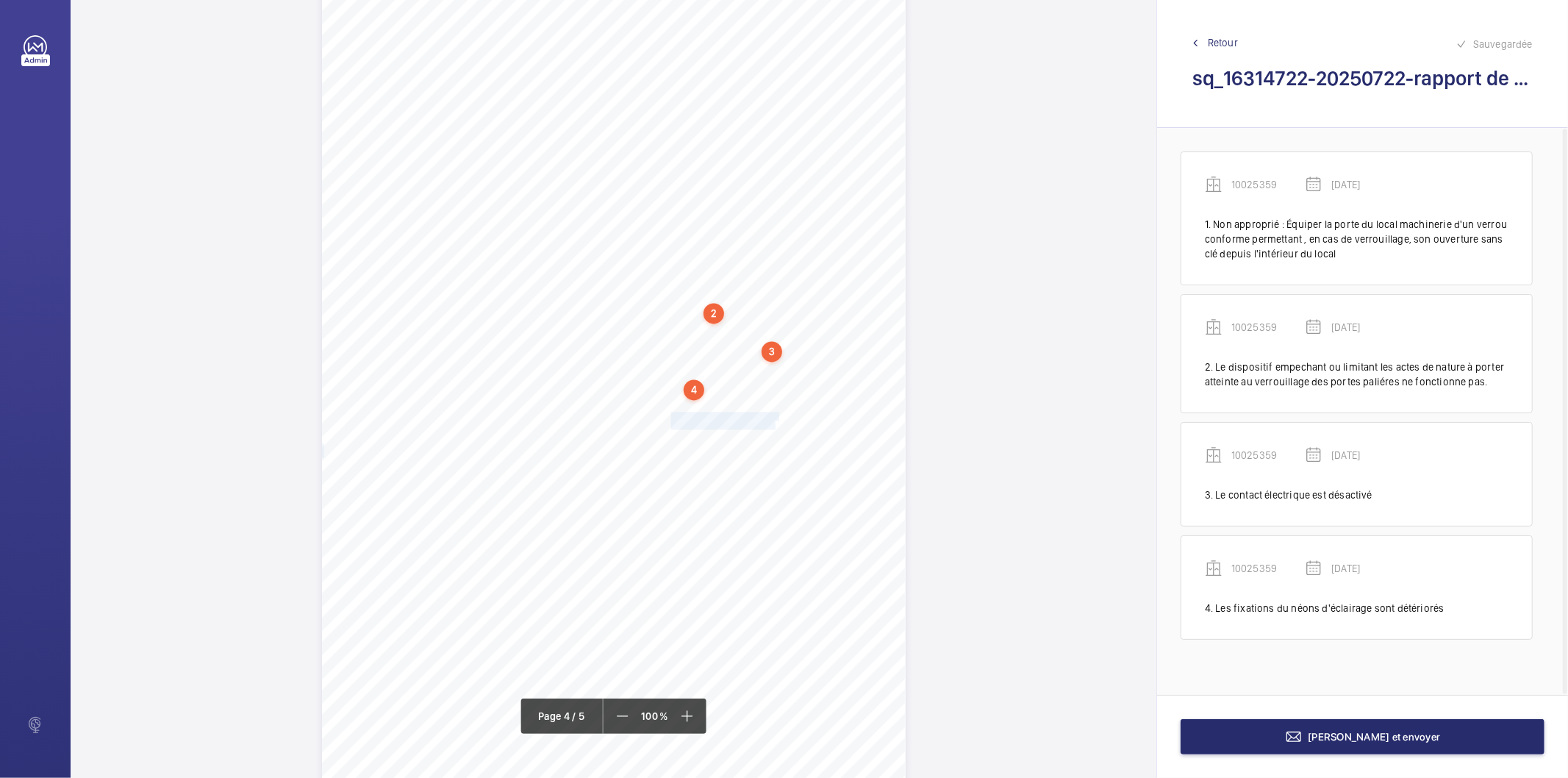
drag, startPoint x: 669, startPoint y: 417, endPoint x: 772, endPoint y: 421, distance: 103.1
click at [772, 421] on div "Affaire n° : 2502206E0000059/36000 / N° du rapport : 206E0/25/5557 Lieu de véri…" at bounding box center [613, 398] width 584 height 825
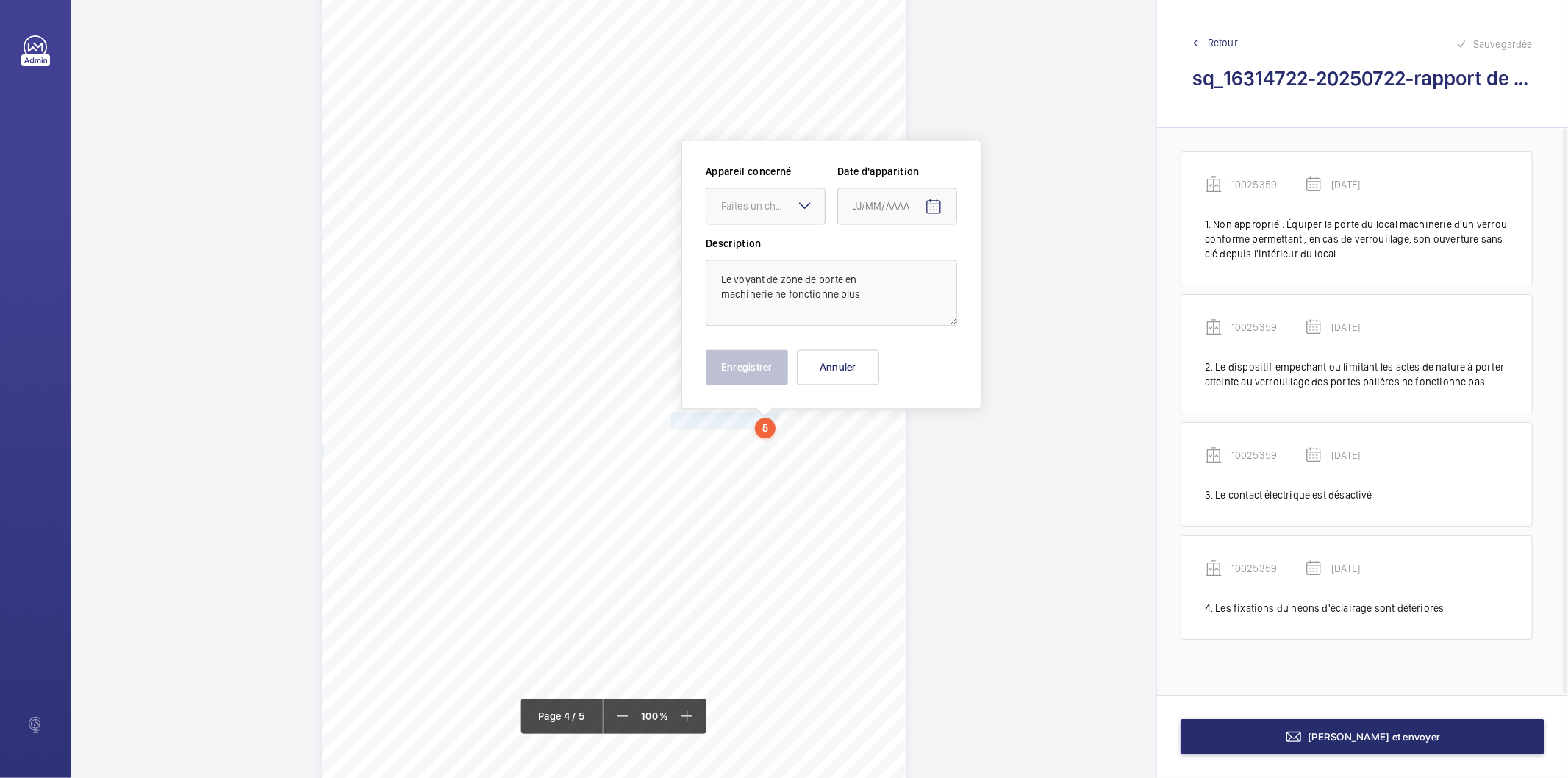
scroll to position [2583, 0]
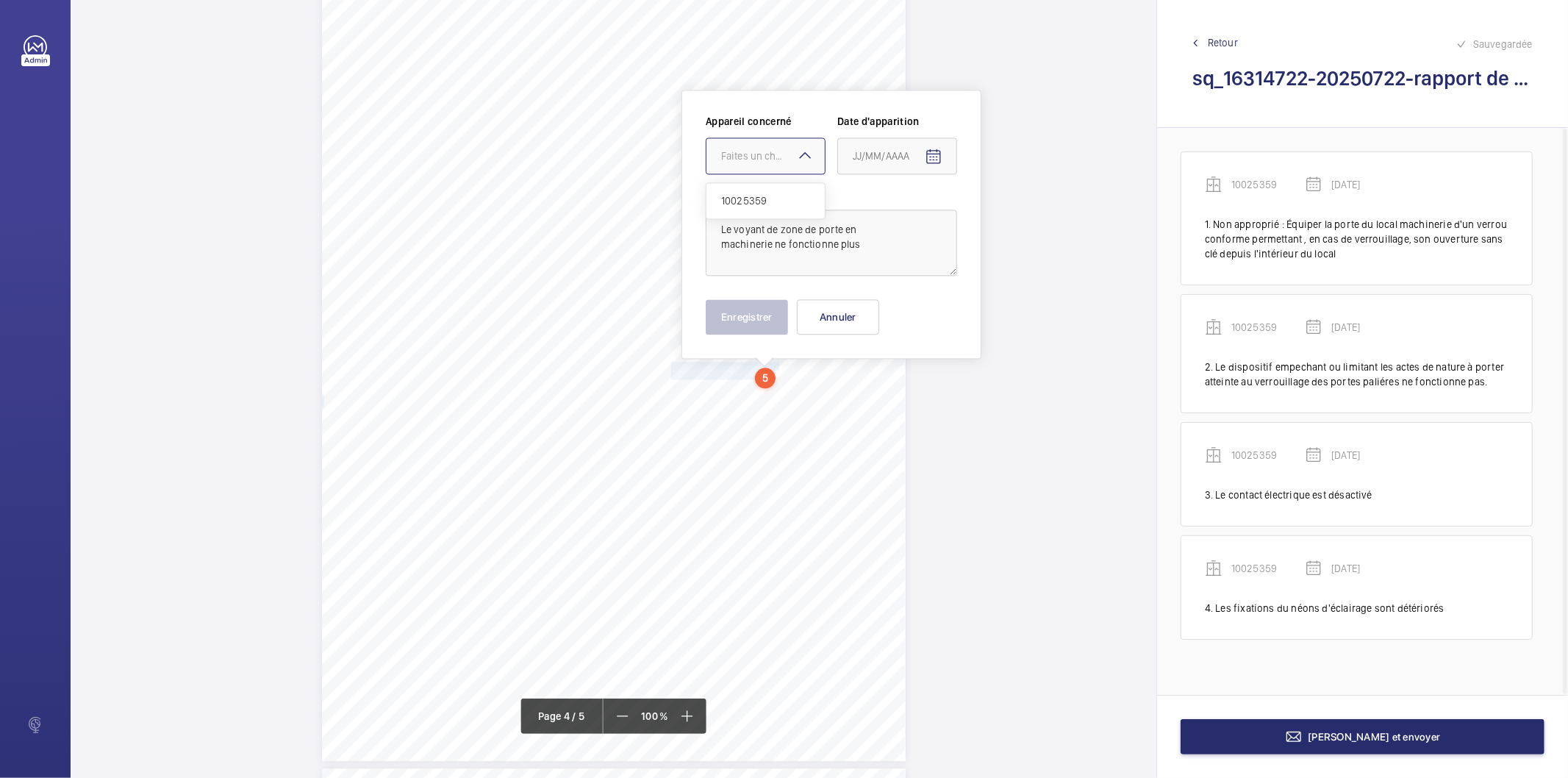
click at [766, 147] on div at bounding box center [766, 156] width 118 height 36
click at [761, 193] on span "10025359" at bounding box center [765, 201] width 89 height 15
click at [939, 159] on mat-icon "Open calendar" at bounding box center [933, 157] width 18 height 18
click at [912, 217] on icon "Choose month and year" at bounding box center [911, 216] width 7 height 4
click at [1010, 396] on span "2025" at bounding box center [1023, 407] width 46 height 26
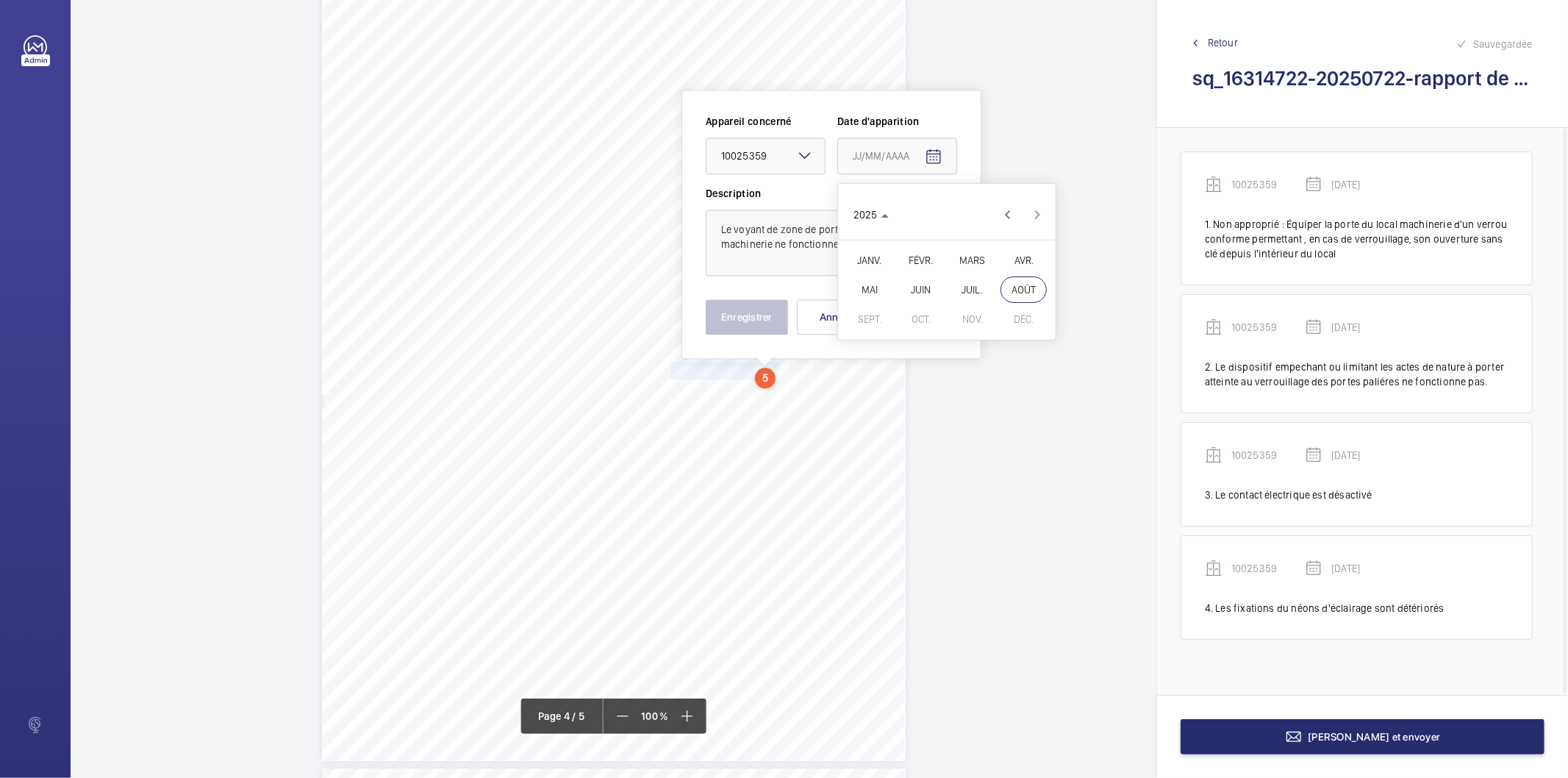
click at [983, 289] on span "JUIL." at bounding box center [971, 290] width 46 height 26
drag, startPoint x: 891, startPoint y: 369, endPoint x: 754, endPoint y: 343, distance: 139.4
click at [890, 368] on span "22" at bounding box center [888, 364] width 26 height 26
type input "22/07/2025"
click at [745, 322] on button "Enregistrer" at bounding box center [747, 317] width 82 height 36
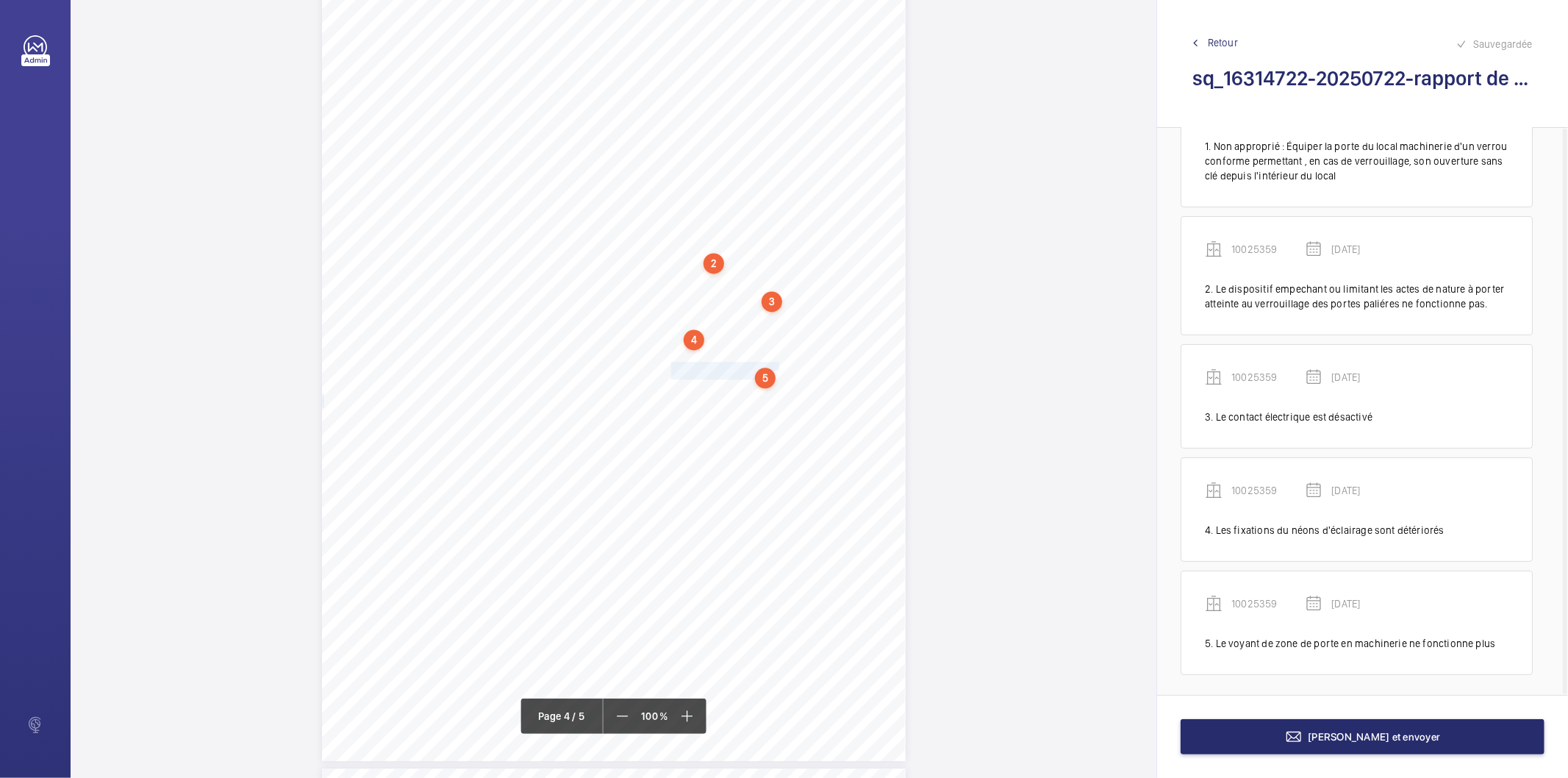
scroll to position [82, 0]
click at [1303, 739] on mat-icon at bounding box center [1293, 736] width 18 height 18
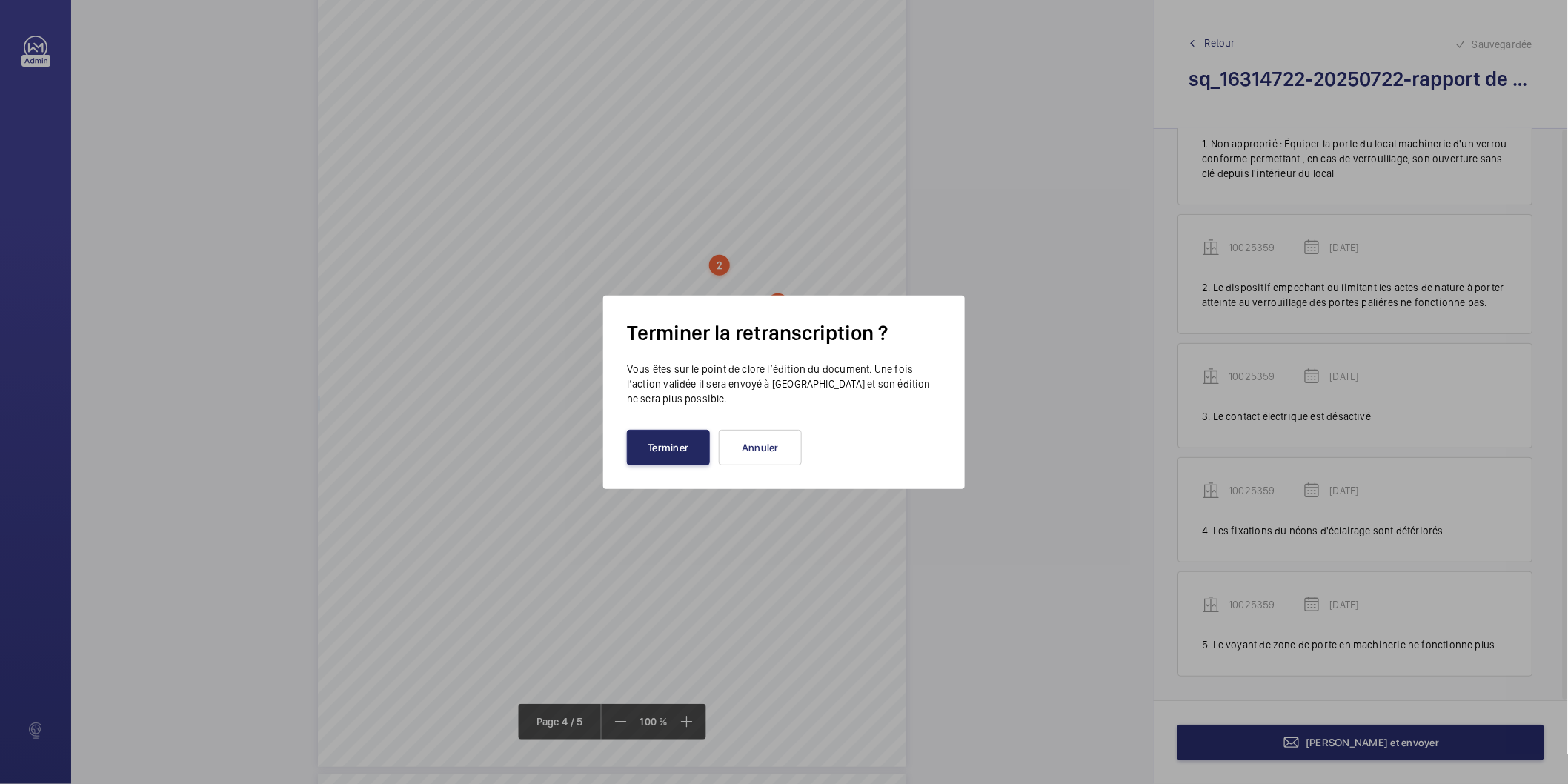
click at [668, 442] on button "Terminer" at bounding box center [668, 448] width 83 height 36
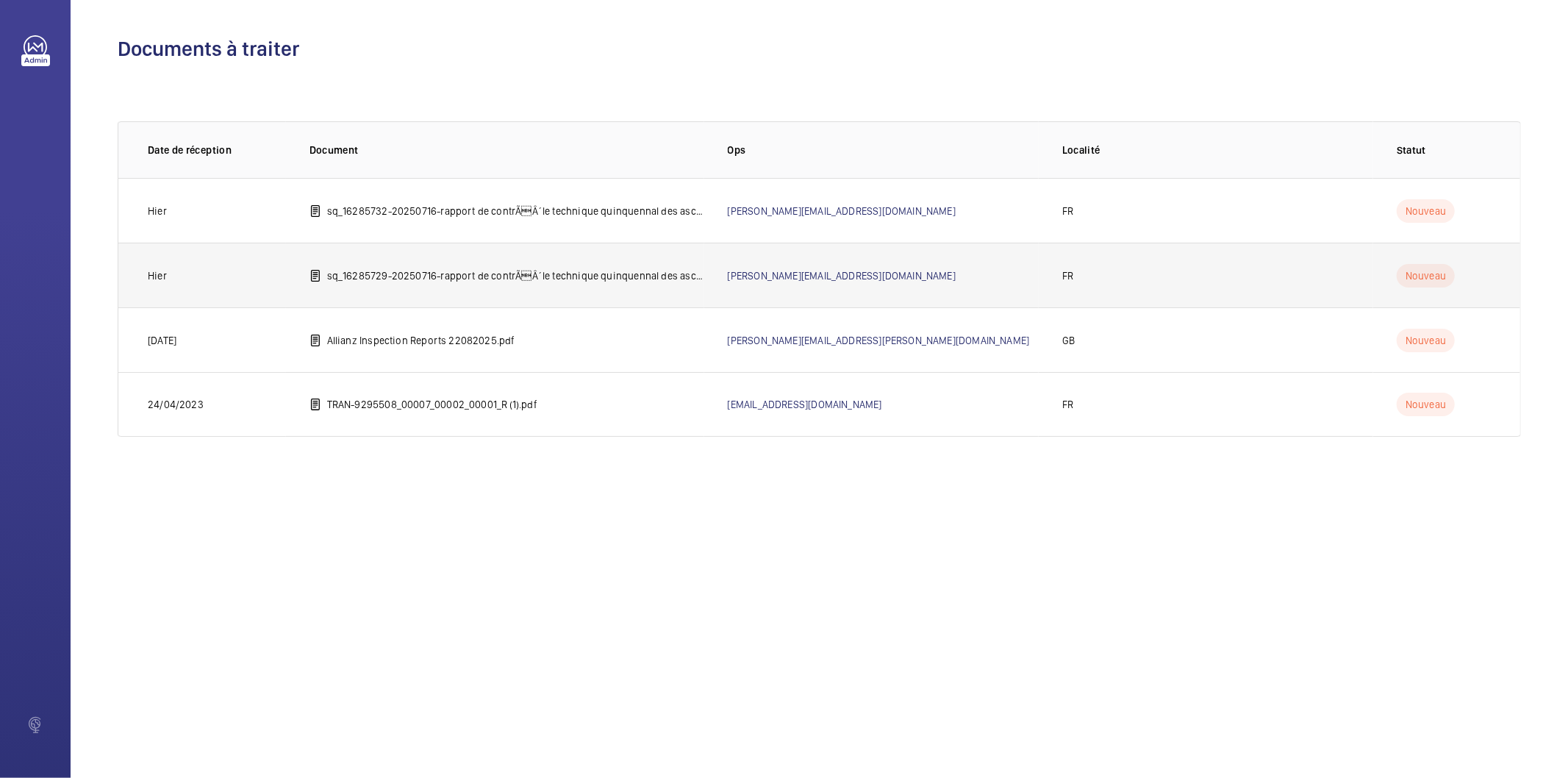
click at [472, 277] on p "sq_16285729-20250716-rapport de contrÃÂ´le technique quinquennal des ascenseur…" at bounding box center [515, 276] width 377 height 15
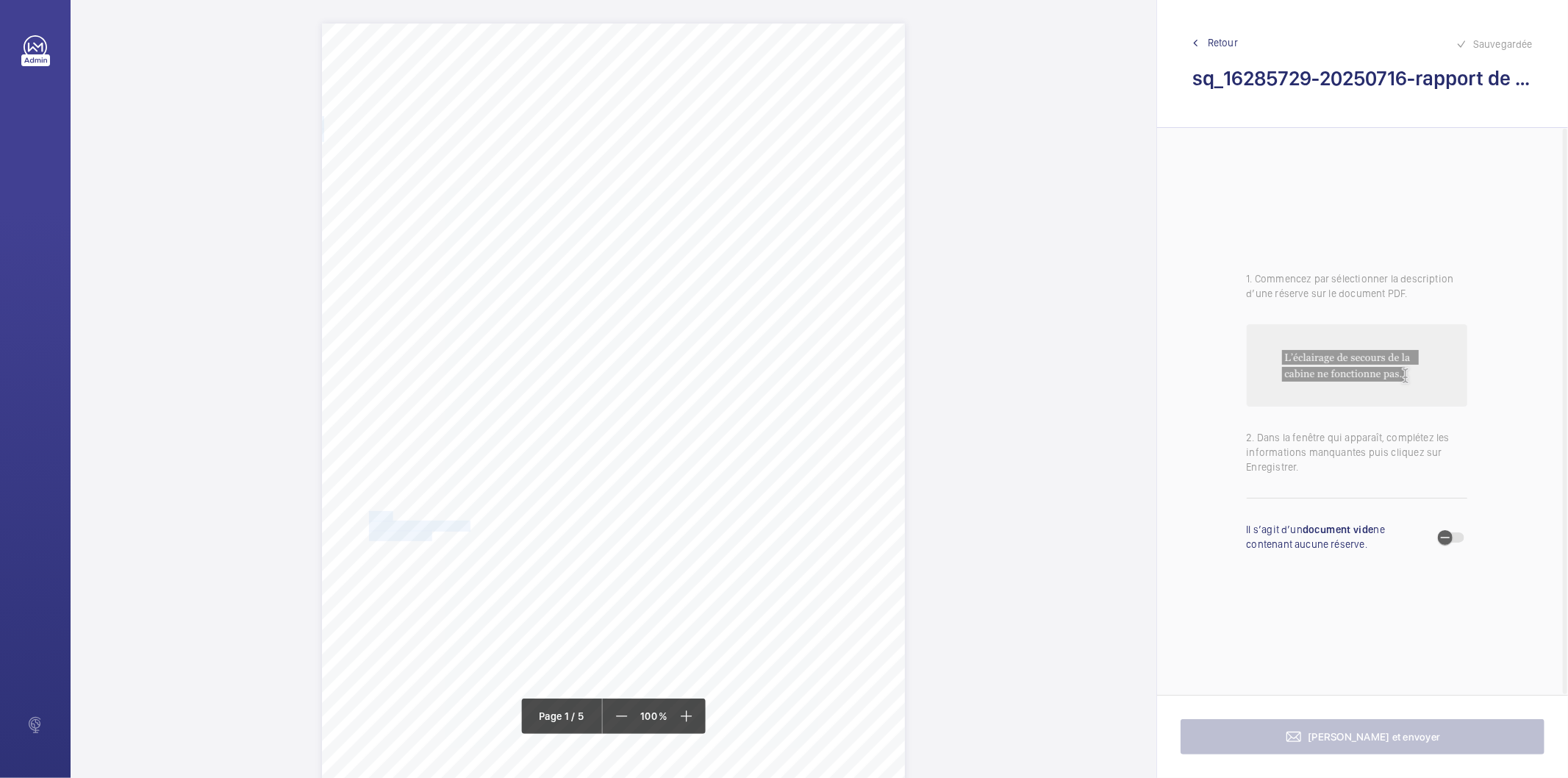
drag, startPoint x: 424, startPoint y: 533, endPoint x: 368, endPoint y: 516, distance: 58.5
click at [368, 516] on div "IN'LI PROPERTY MANAGEMENT IN'LI PROPERTY MANAGEMENT TOUR ARIANE 5 PLACE DE LA P…" at bounding box center [613, 436] width 583 height 825
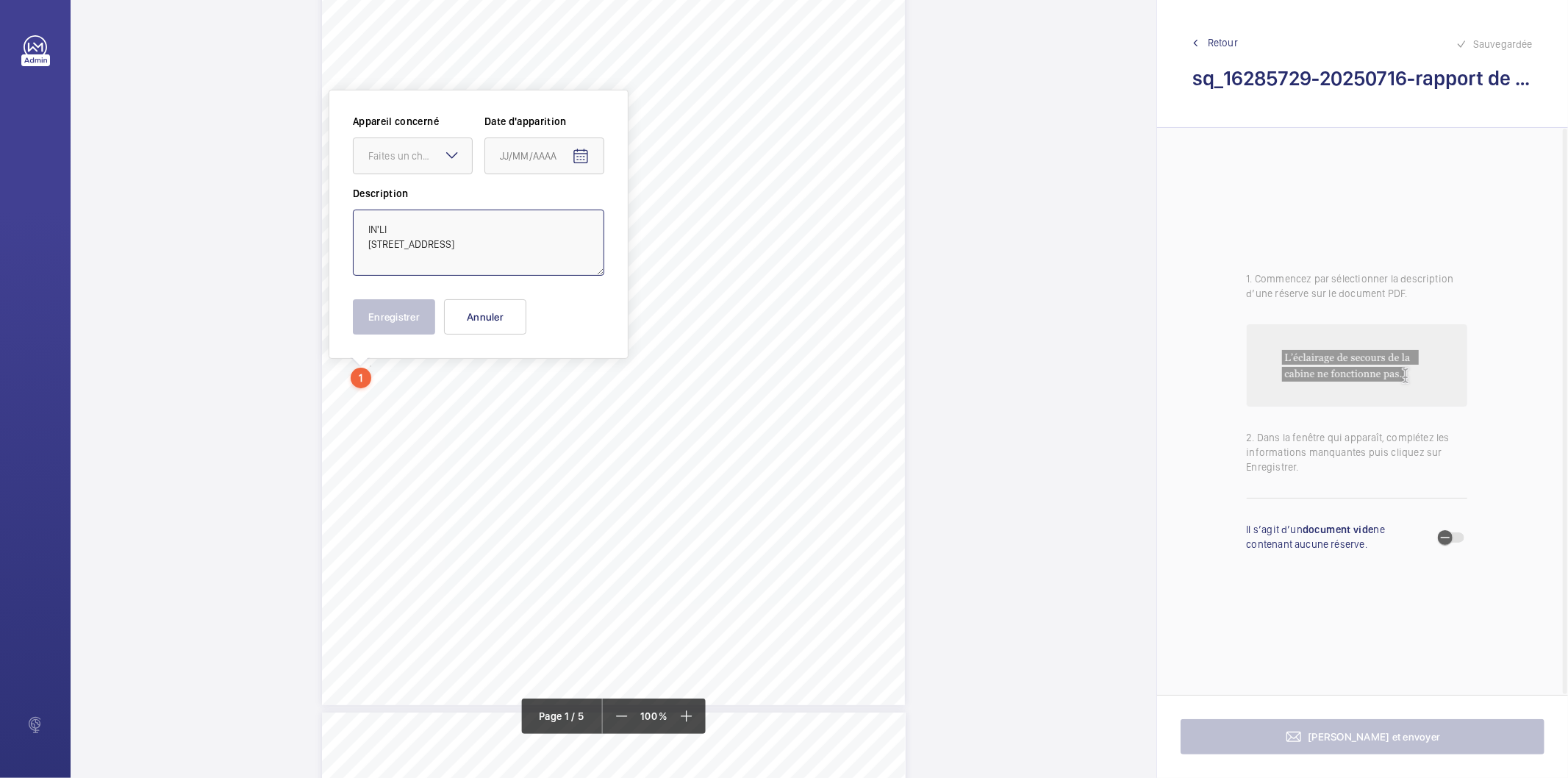
click at [437, 220] on textarea "IN'LI 38 / 42 AVENUE DE SAINT MANDE 75012 PARIS" at bounding box center [478, 242] width 251 height 67
type textarea "IN'LI 38 / 42 AVENUE DE SAINT MANDE 75012 PARIS"
drag, startPoint x: 669, startPoint y: 479, endPoint x: 730, endPoint y: 488, distance: 61.7
click at [730, 488] on div "Affaire n° : 2502206E0000059/28000 / N° du rapport : 206E0/25/5293 Lieu de véri…" at bounding box center [613, 666] width 584 height 825
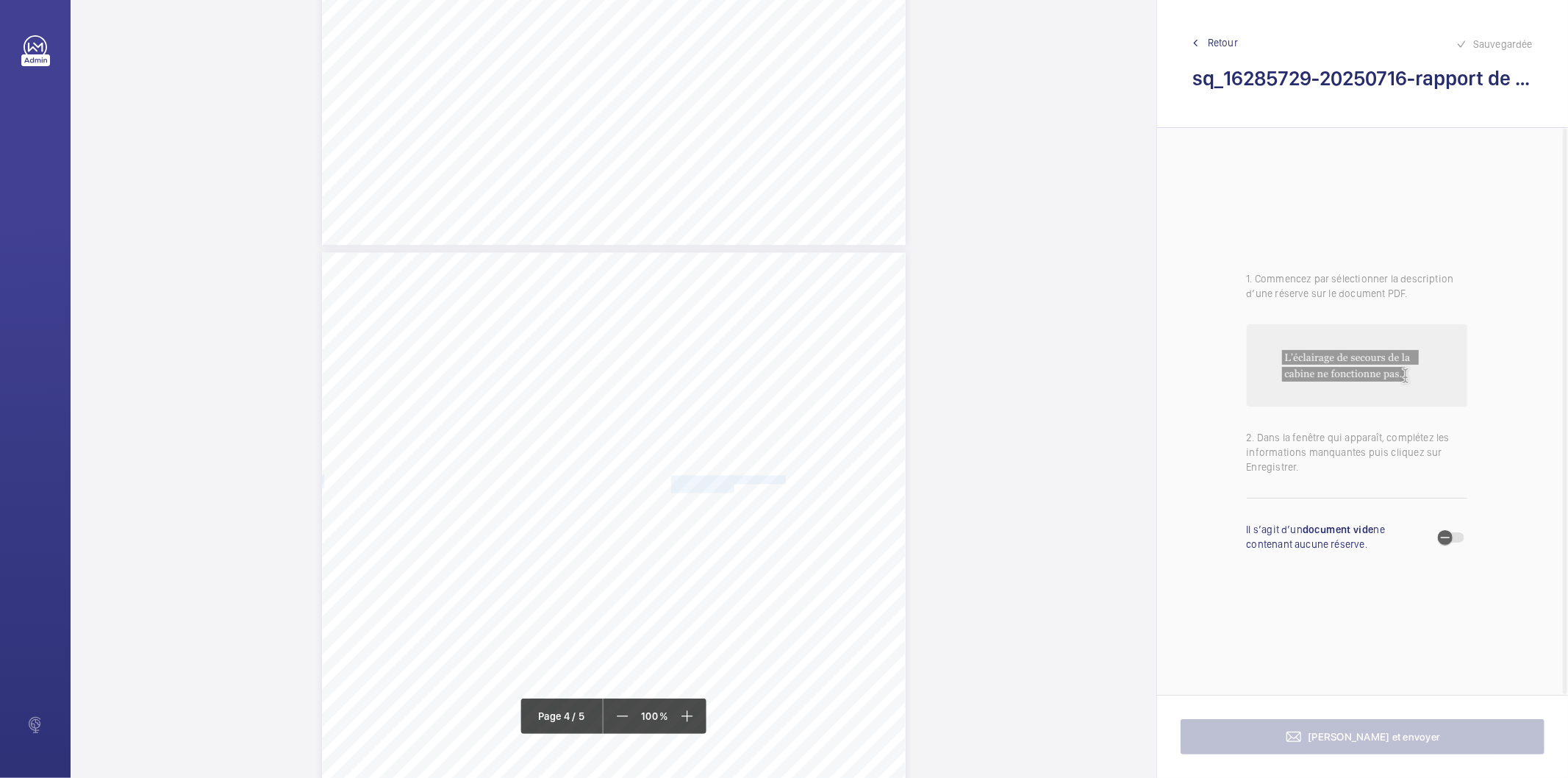
click at [724, 486] on span "palières sont usés." at bounding box center [704, 489] width 66 height 8
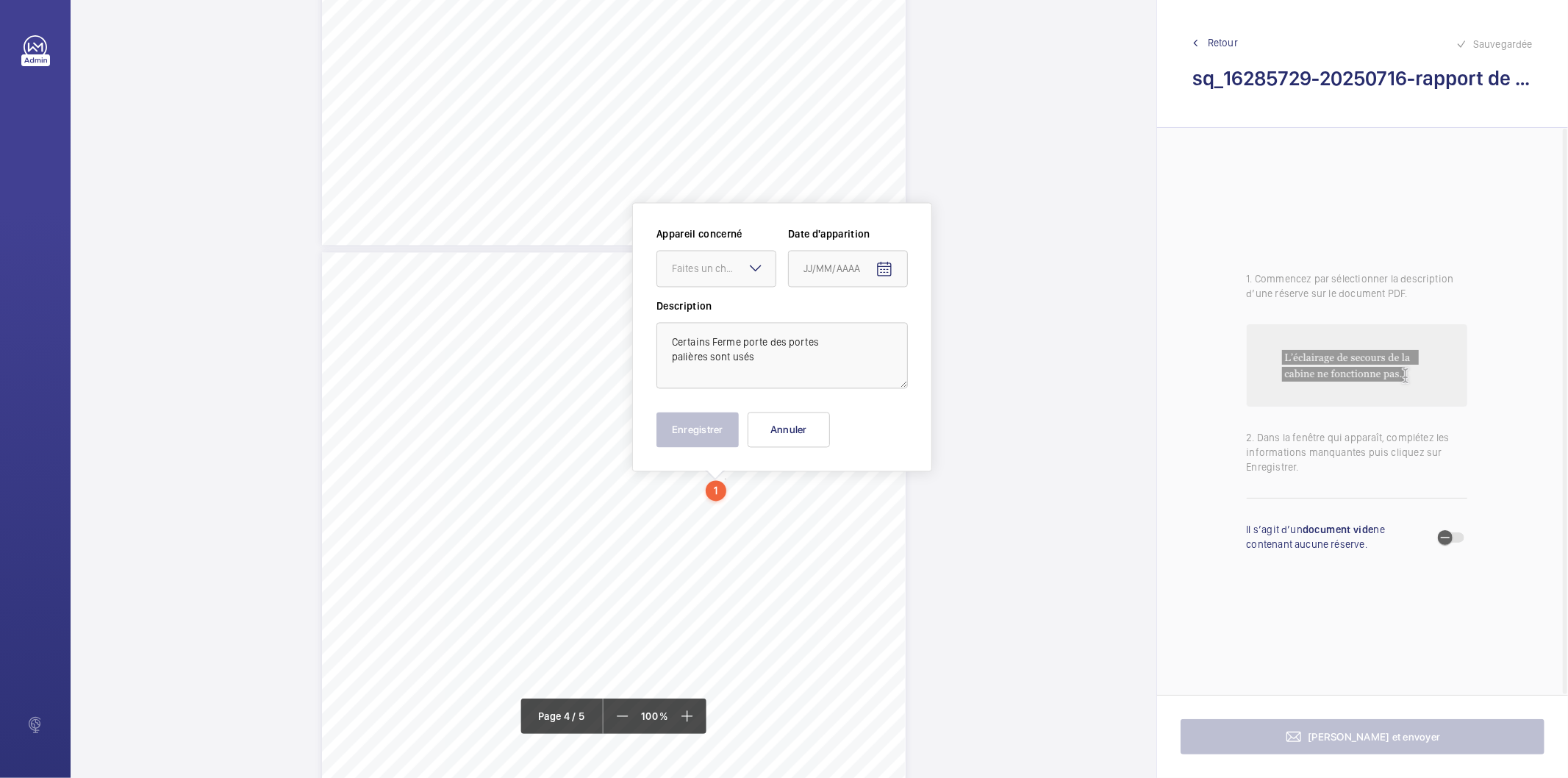
scroll to position [2379, 0]
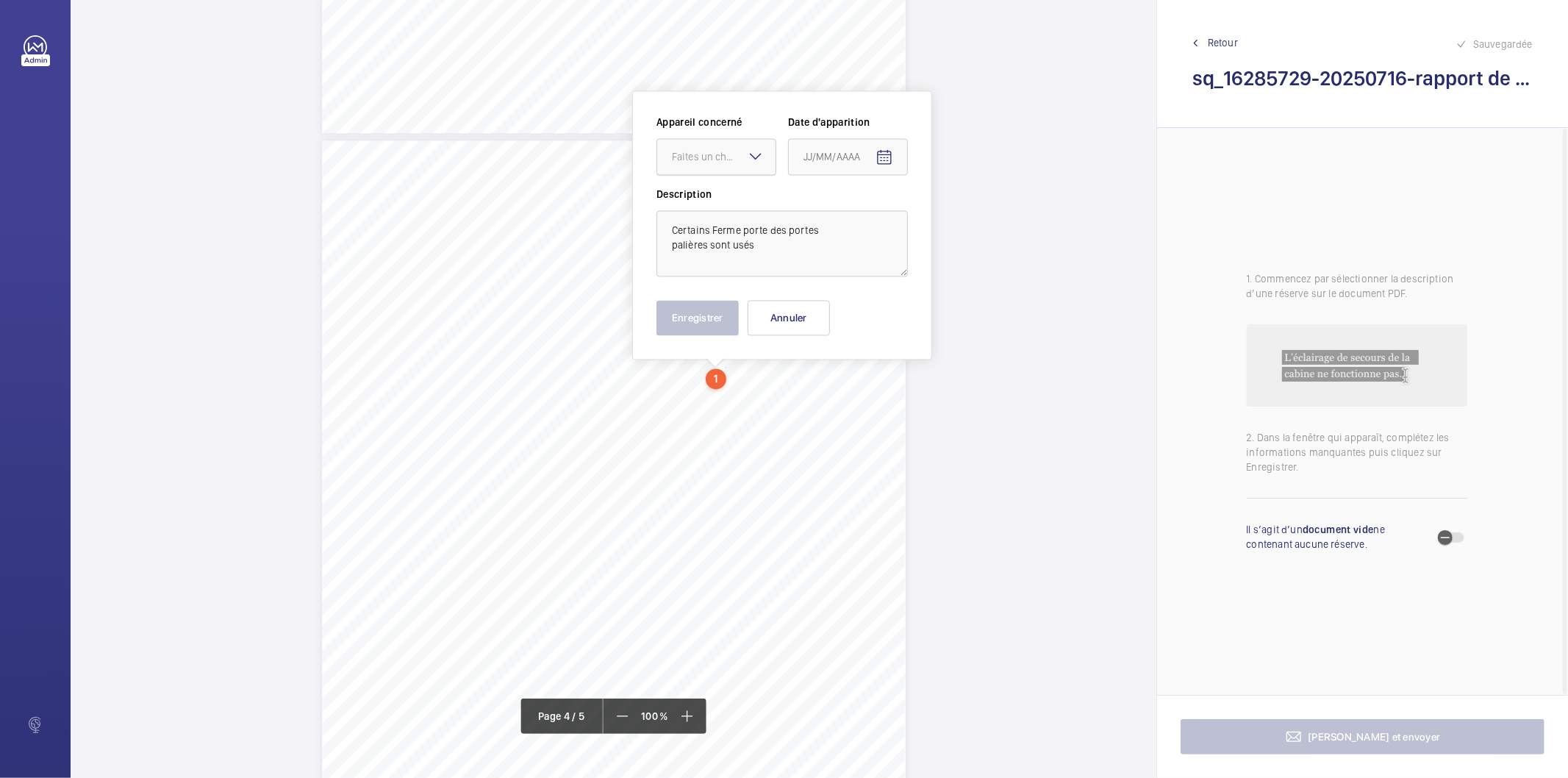
click at [696, 149] on div "Faites un choix" at bounding box center [724, 157] width 104 height 15
click at [691, 203] on span "81343942" at bounding box center [716, 202] width 89 height 15
click at [879, 153] on mat-icon "Open calendar" at bounding box center [884, 157] width 18 height 18
click at [949, 212] on span "Previous month" at bounding box center [958, 214] width 29 height 29
drag, startPoint x: 859, startPoint y: 332, endPoint x: 753, endPoint y: 322, distance: 106.5
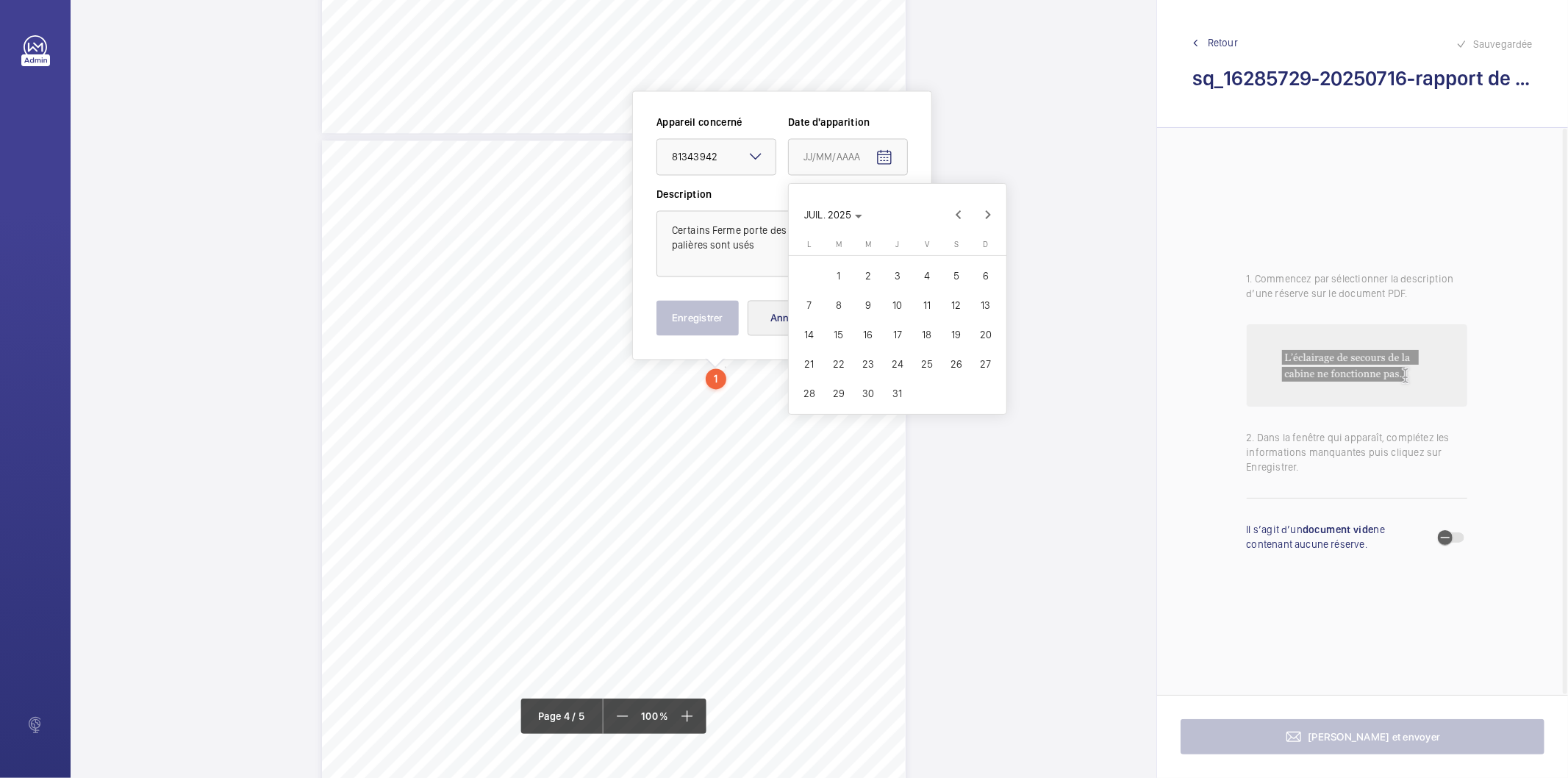
click at [853, 332] on button "16" at bounding box center [867, 334] width 29 height 29
type input "[DATE]"
click at [722, 307] on button "Enregistrer" at bounding box center [697, 318] width 82 height 36
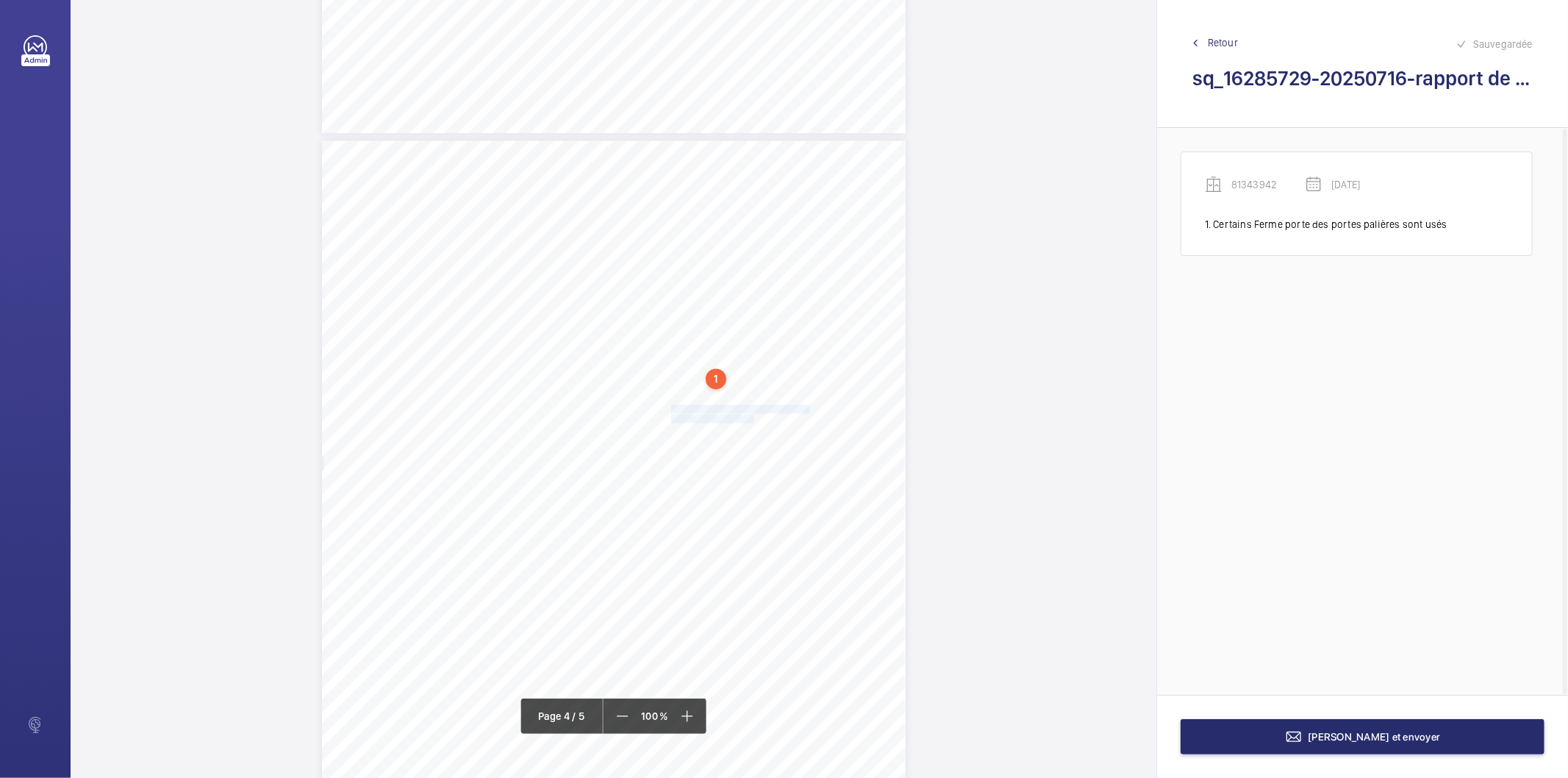
drag, startPoint x: 669, startPoint y: 408, endPoint x: 751, endPoint y: 415, distance: 82.3
click at [751, 415] on div "Affaire n° : 2502206E0000059/28000 / N° du rapport : 206E0/25/5293 Lieu de véri…" at bounding box center [613, 553] width 584 height 825
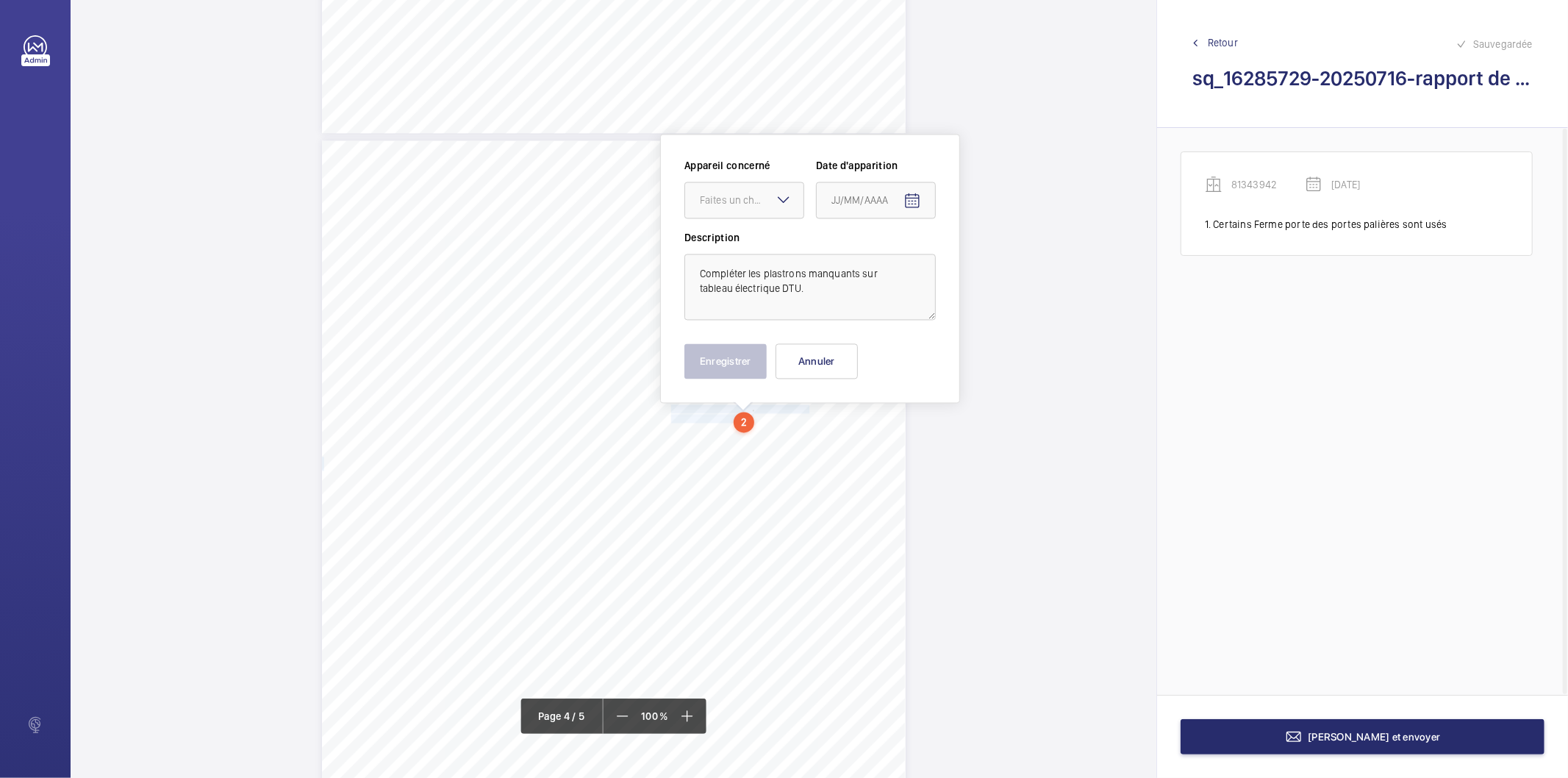
scroll to position [2423, 0]
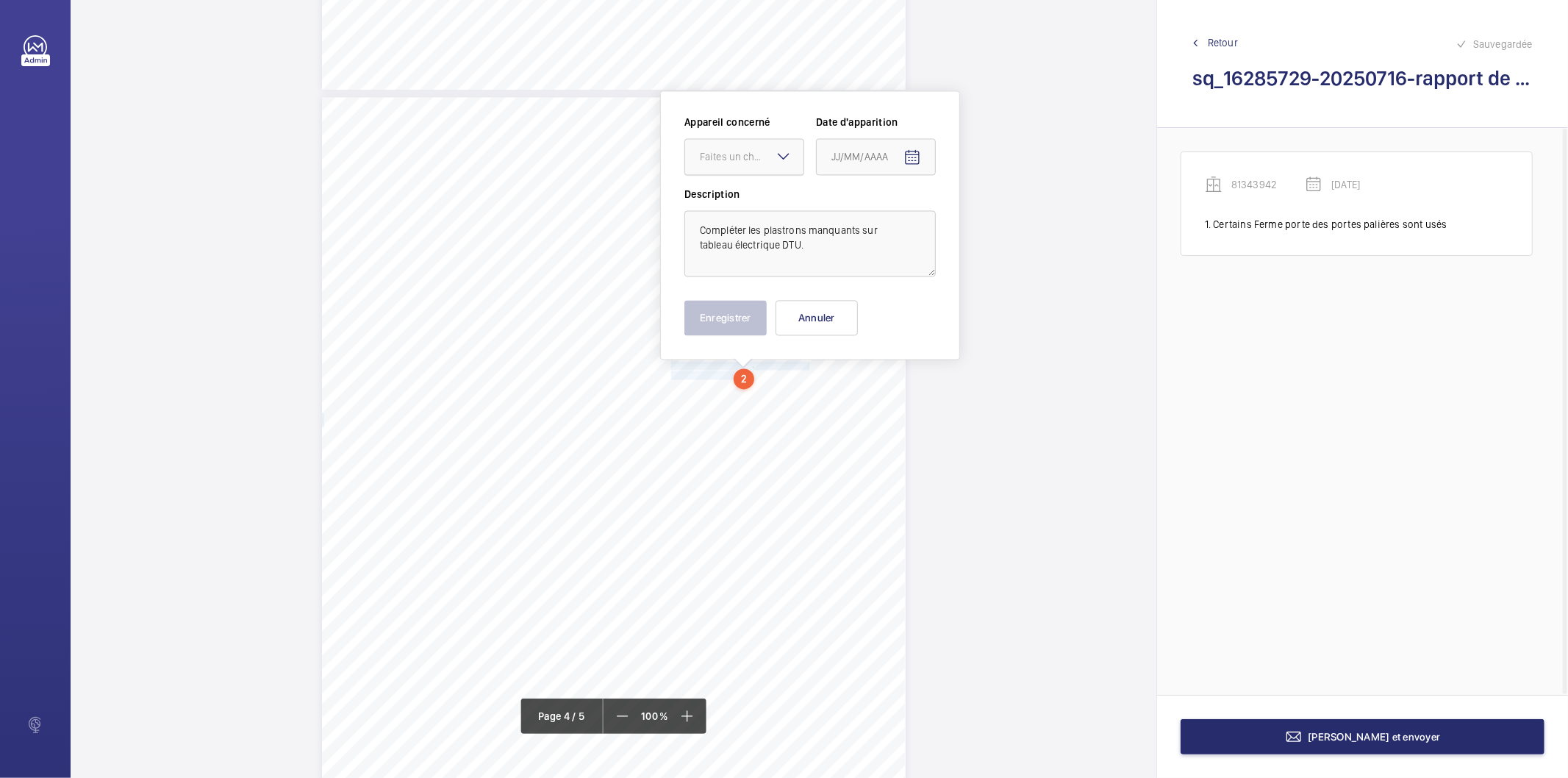
click at [751, 163] on div "Faites un choix" at bounding box center [752, 157] width 104 height 15
click at [744, 192] on div "81343942" at bounding box center [744, 202] width 118 height 36
click at [906, 157] on mat-icon "Open calendar" at bounding box center [912, 157] width 18 height 18
drag, startPoint x: 980, startPoint y: 215, endPoint x: 969, endPoint y: 233, distance: 21.1
click at [980, 215] on span "Previous month" at bounding box center [986, 214] width 29 height 29
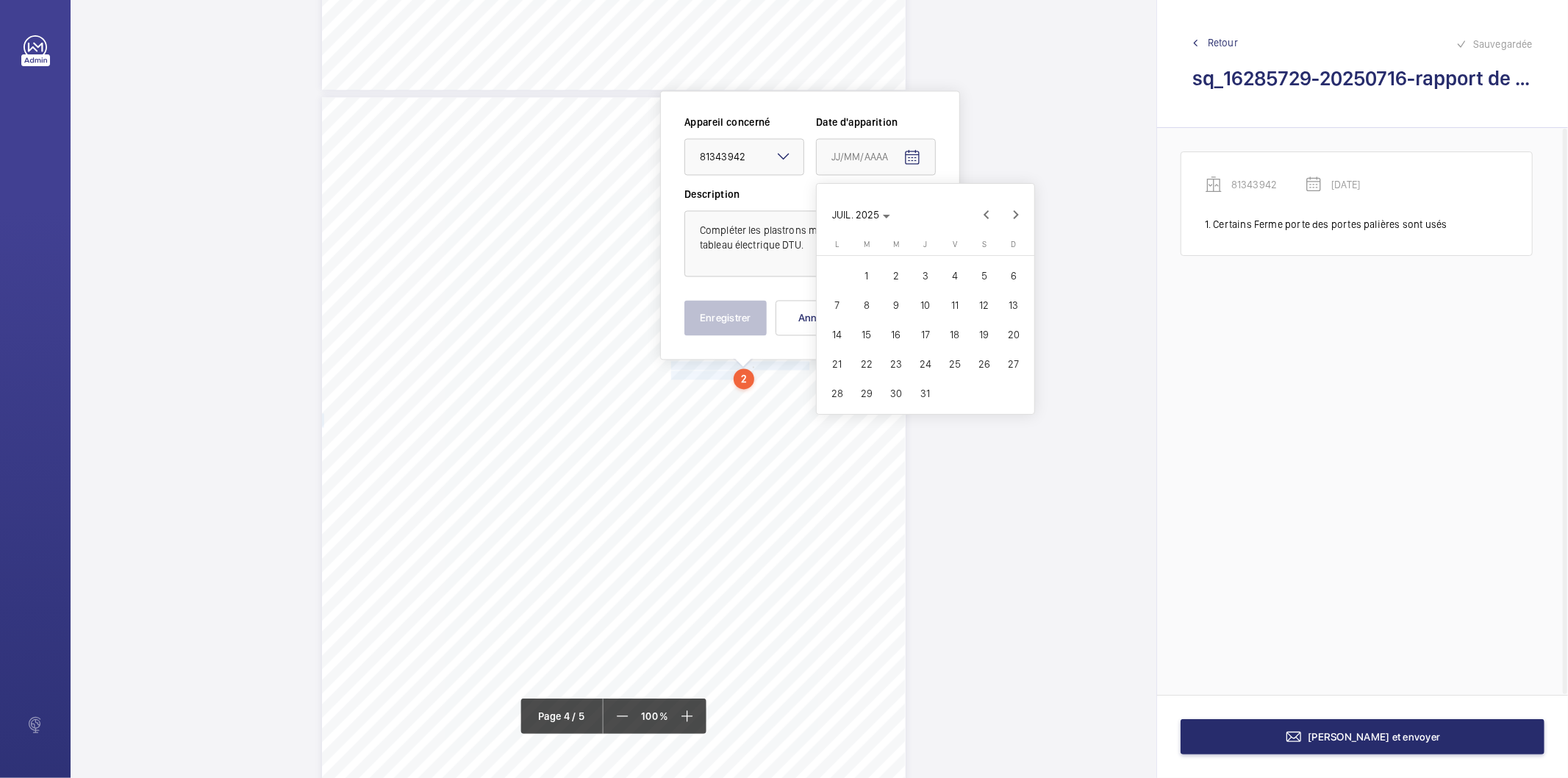
click at [893, 327] on span "16" at bounding box center [896, 335] width 26 height 26
type input "[DATE]"
click at [760, 313] on button "Enregistrer" at bounding box center [725, 318] width 82 height 36
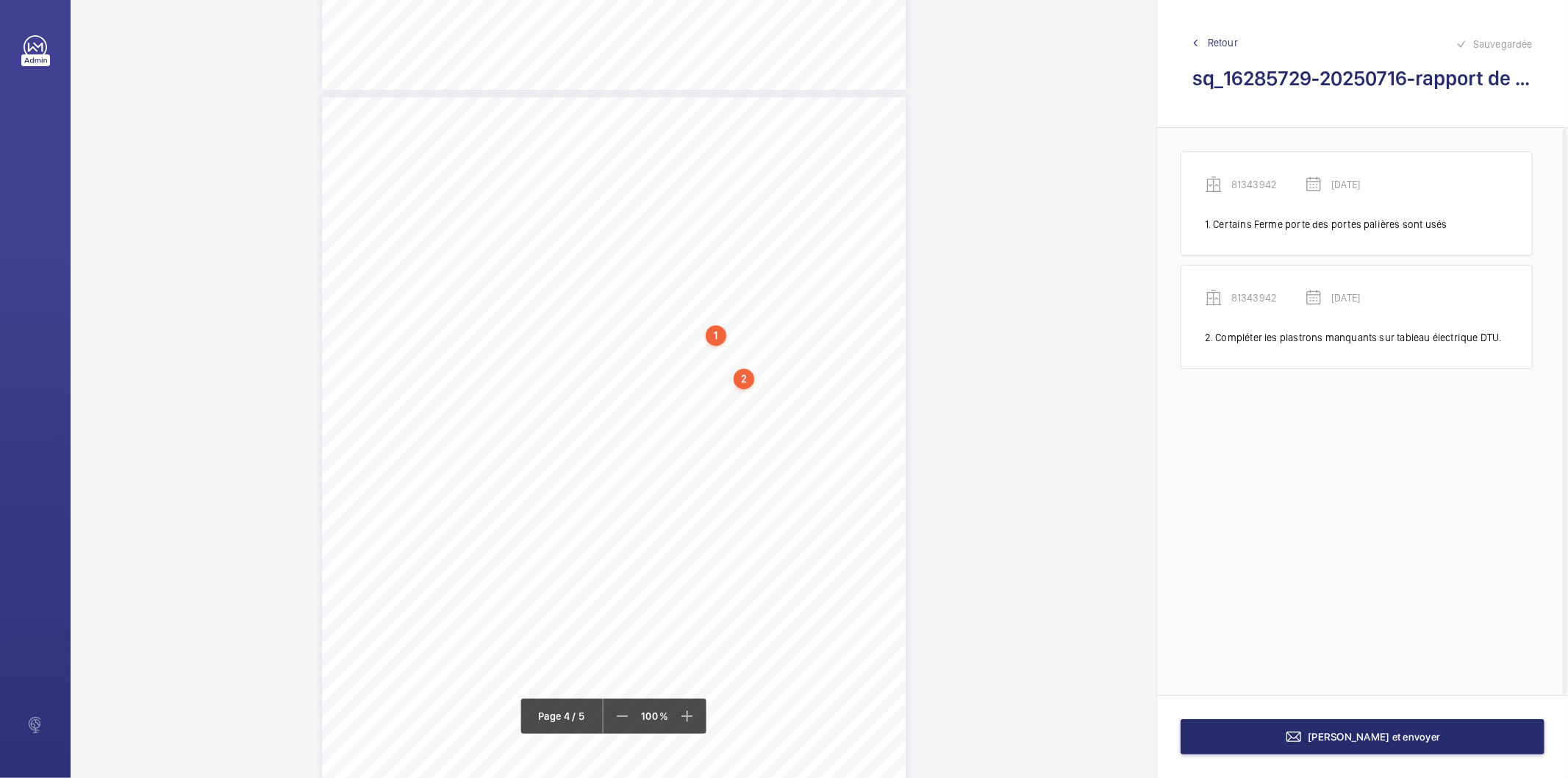
click at [744, 381] on div "2" at bounding box center [744, 379] width 21 height 21
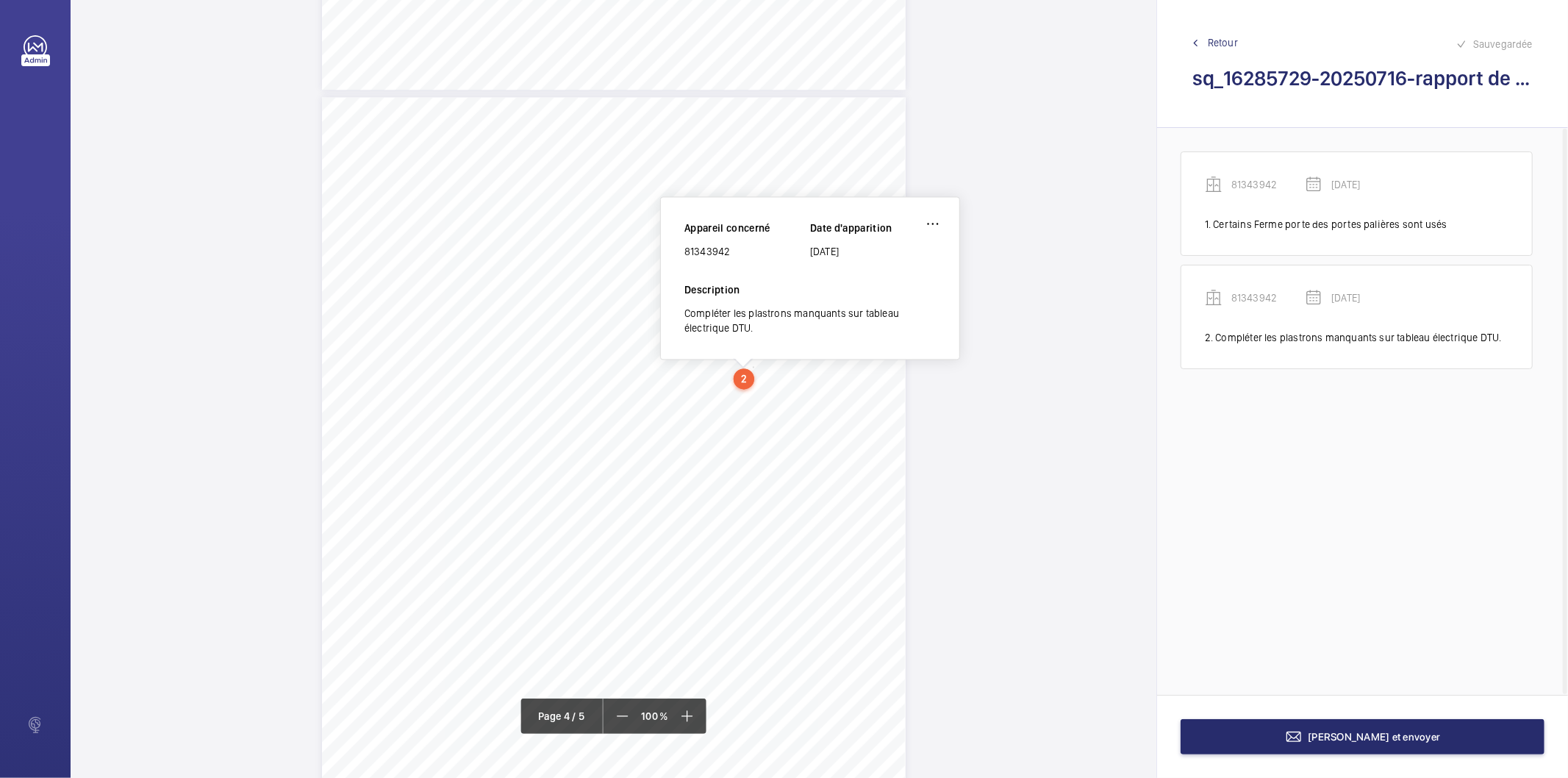
scroll to position [2412, 0]
click at [723, 262] on div "81343942" at bounding box center [747, 262] width 126 height 15
click at [723, 261] on div "81343942" at bounding box center [747, 262] width 126 height 15
copy div "81343942"
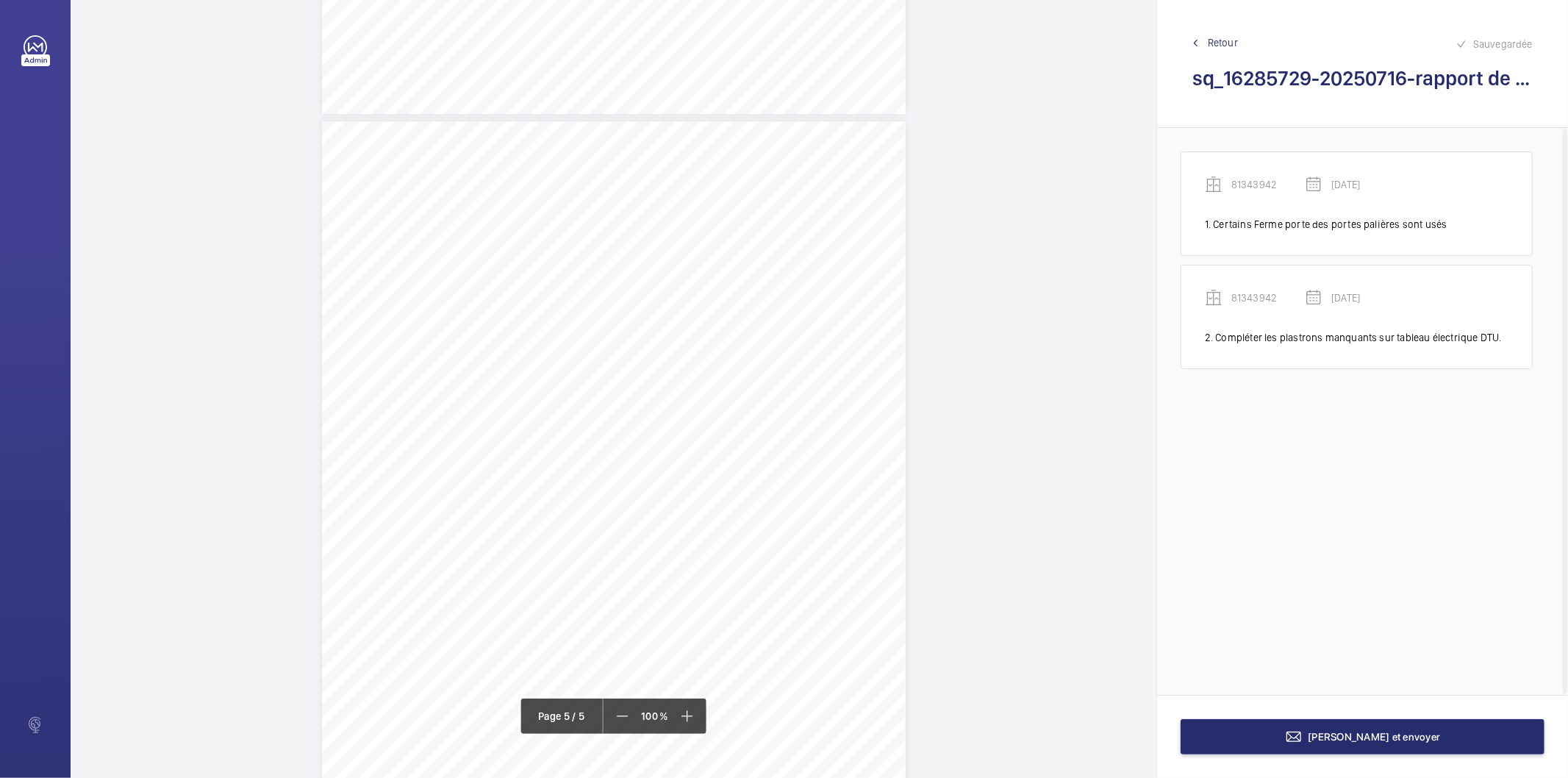
scroll to position [3429, 0]
click at [1253, 728] on button "[PERSON_NAME] et envoyer" at bounding box center [1362, 737] width 364 height 36
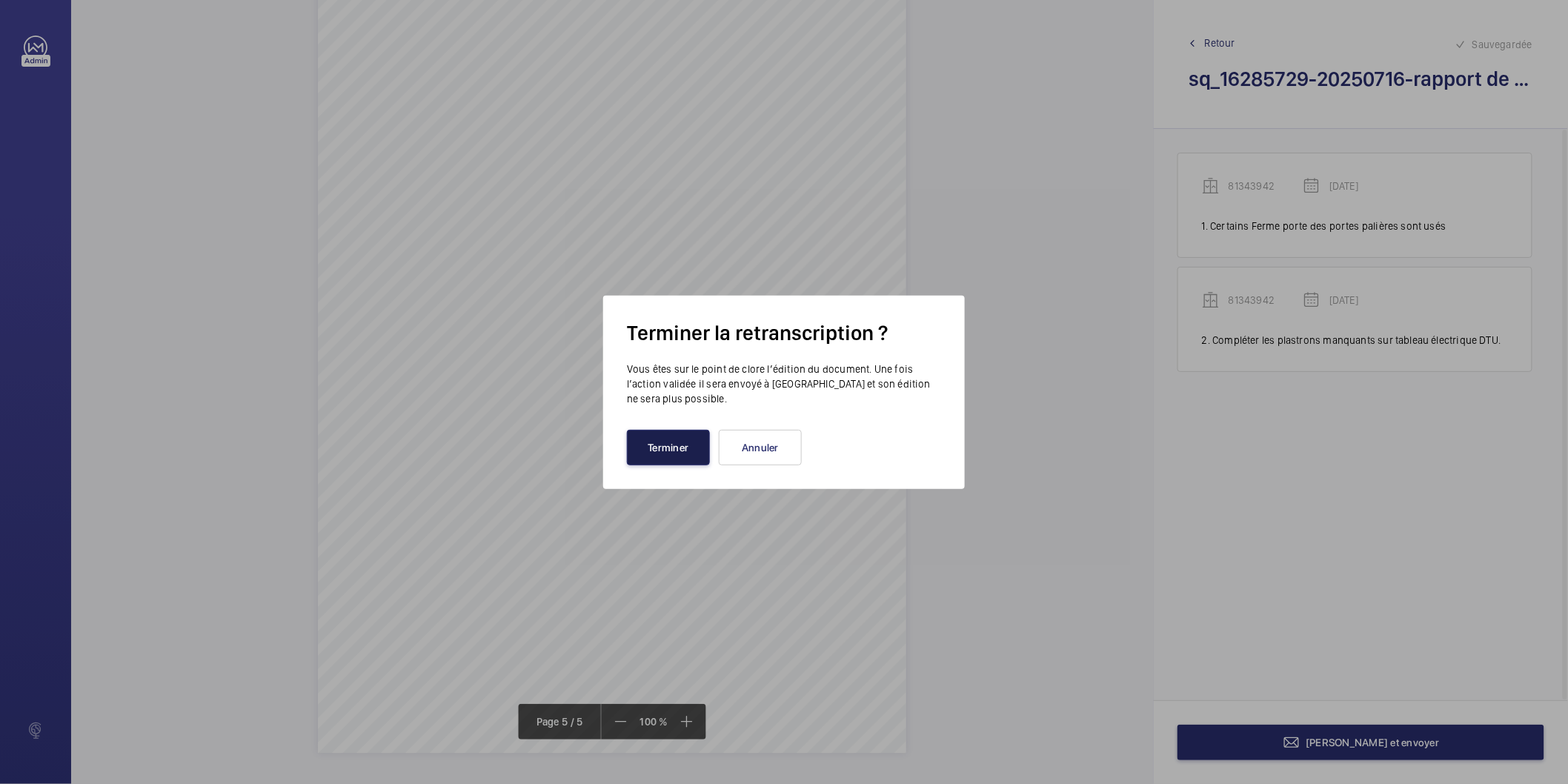
click at [685, 446] on button "Terminer" at bounding box center [668, 448] width 83 height 36
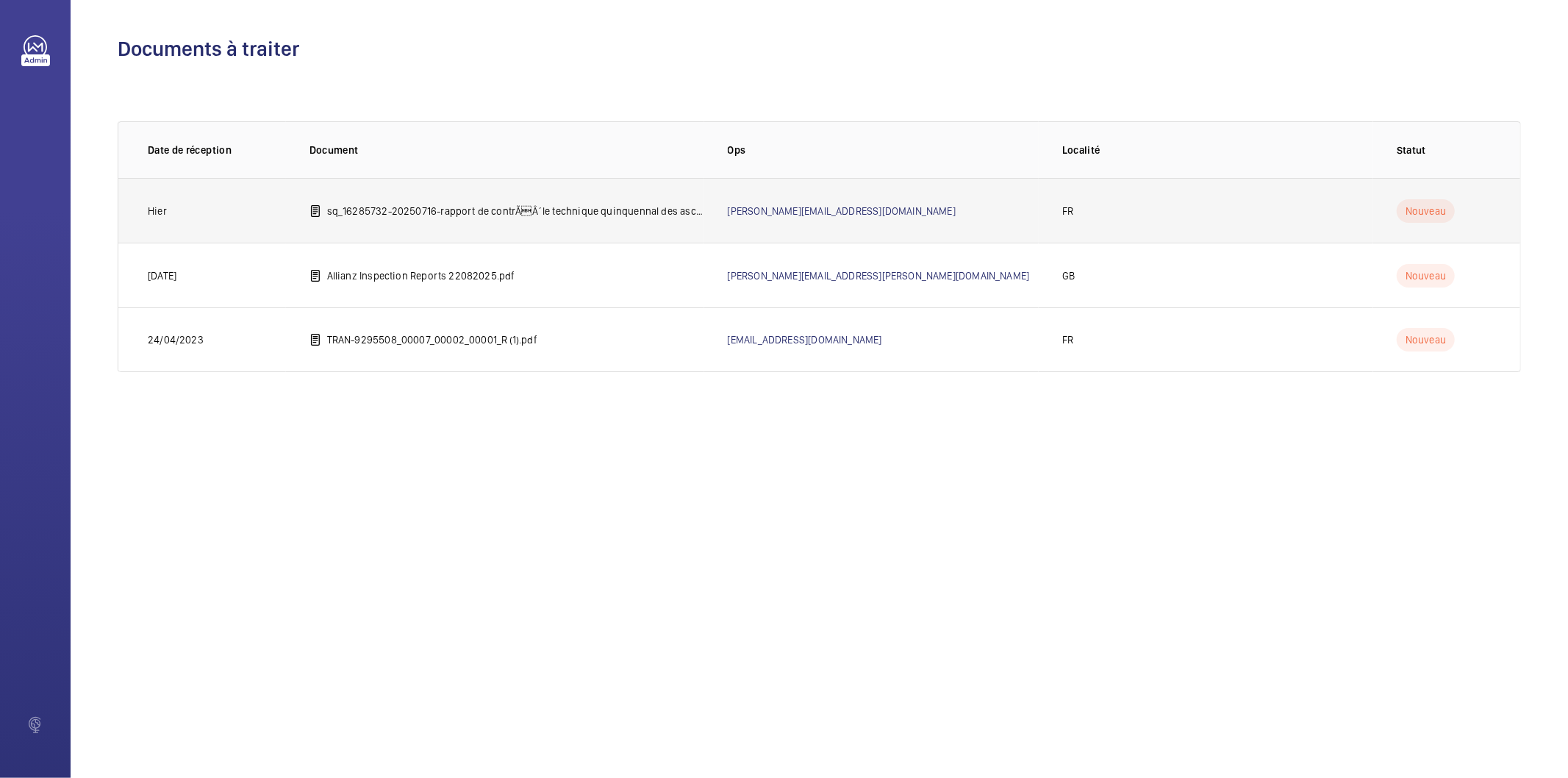
click at [533, 206] on p "sq_16285732-20250716-rapport de contrÃÂ´le technique quinquennal des ascenseur…" at bounding box center [515, 211] width 377 height 15
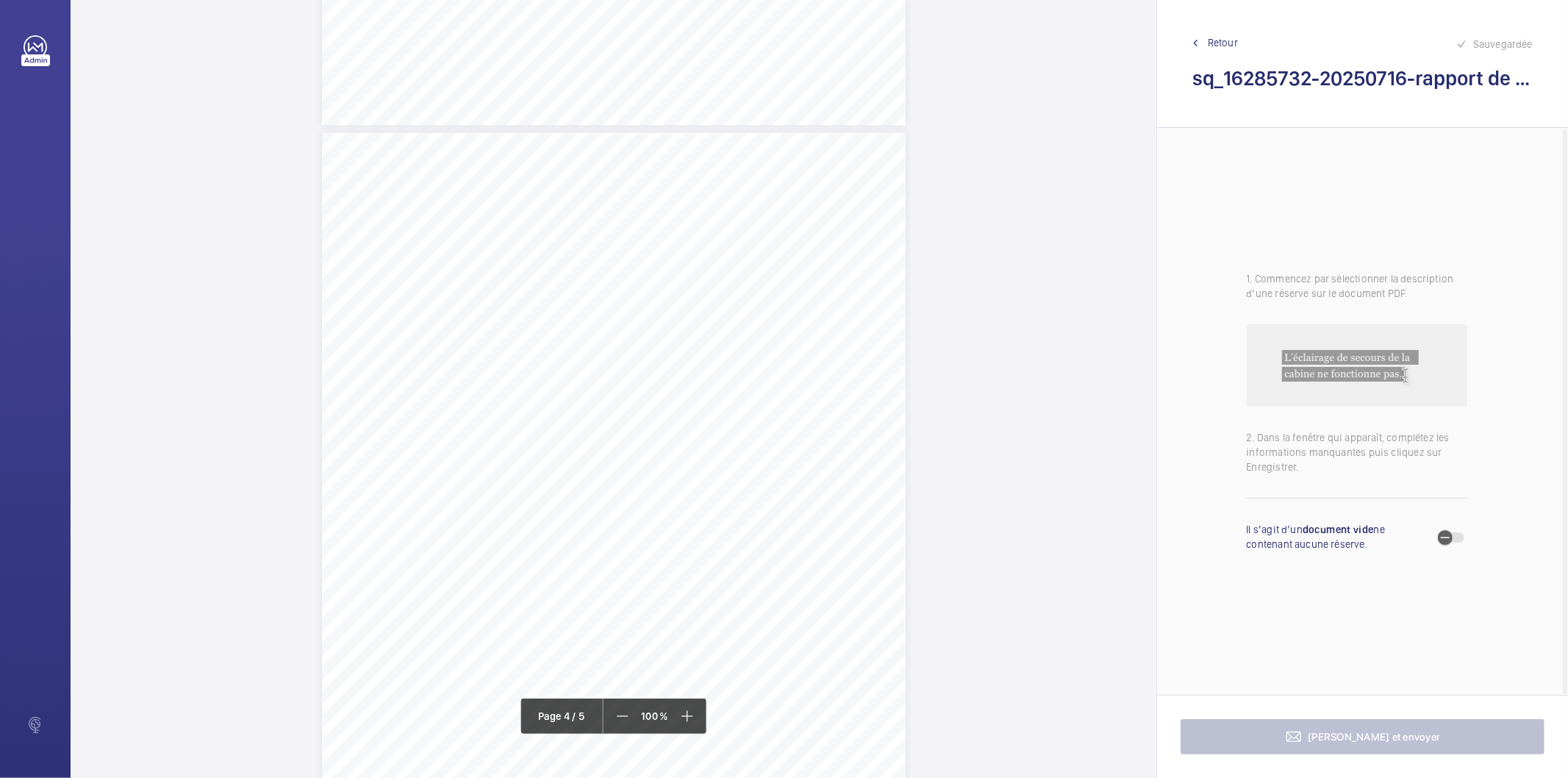
scroll to position [2369, 0]
drag, startPoint x: 669, startPoint y: 377, endPoint x: 718, endPoint y: 402, distance: 55.0
click at [718, 402] on div "Affaire n° : 2502206E0000059/28000 / N° du rapport : 206E0/25/5295 Lieu de véri…" at bounding box center [613, 564] width 584 height 825
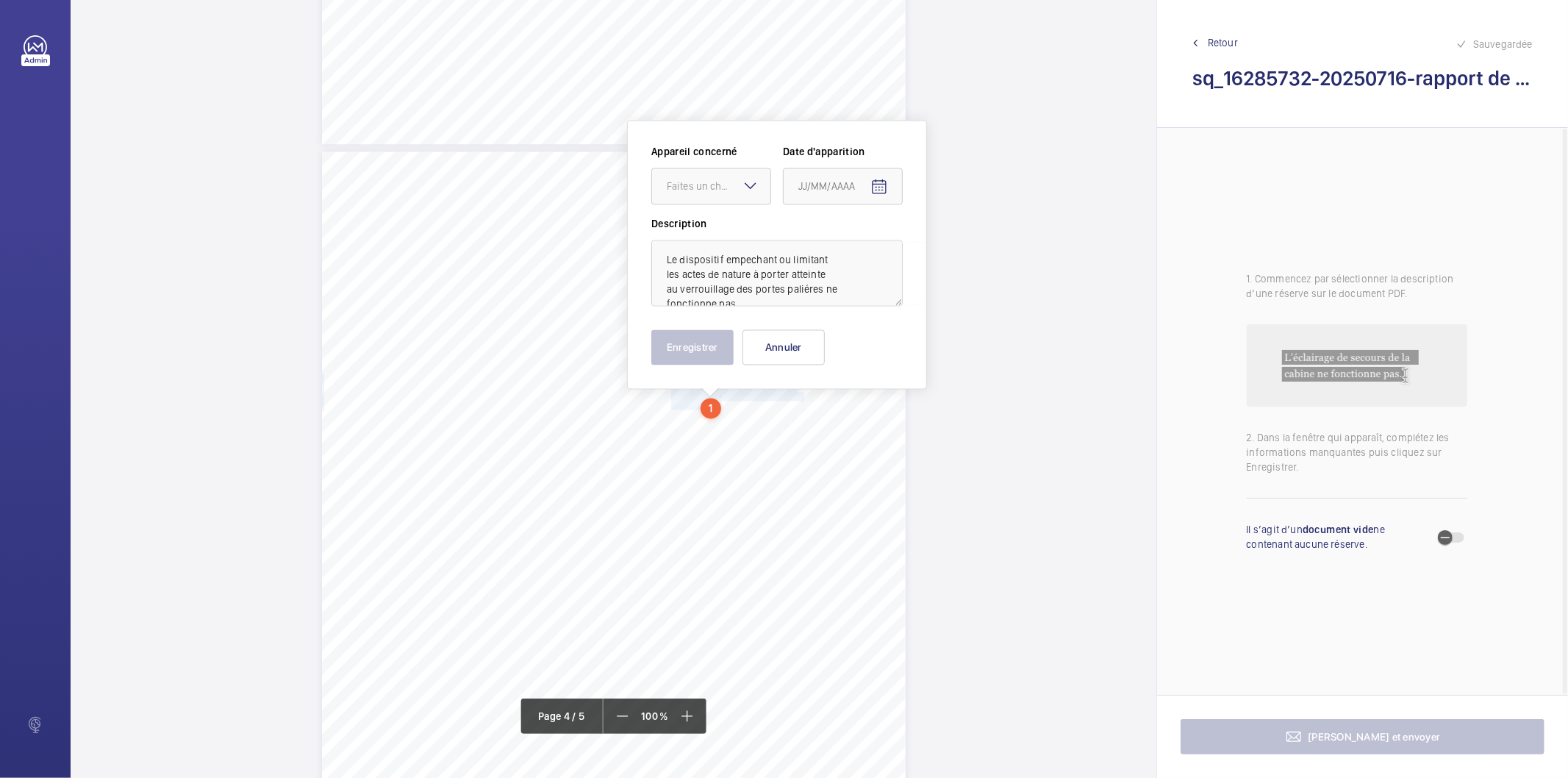
scroll to position [2399, 0]
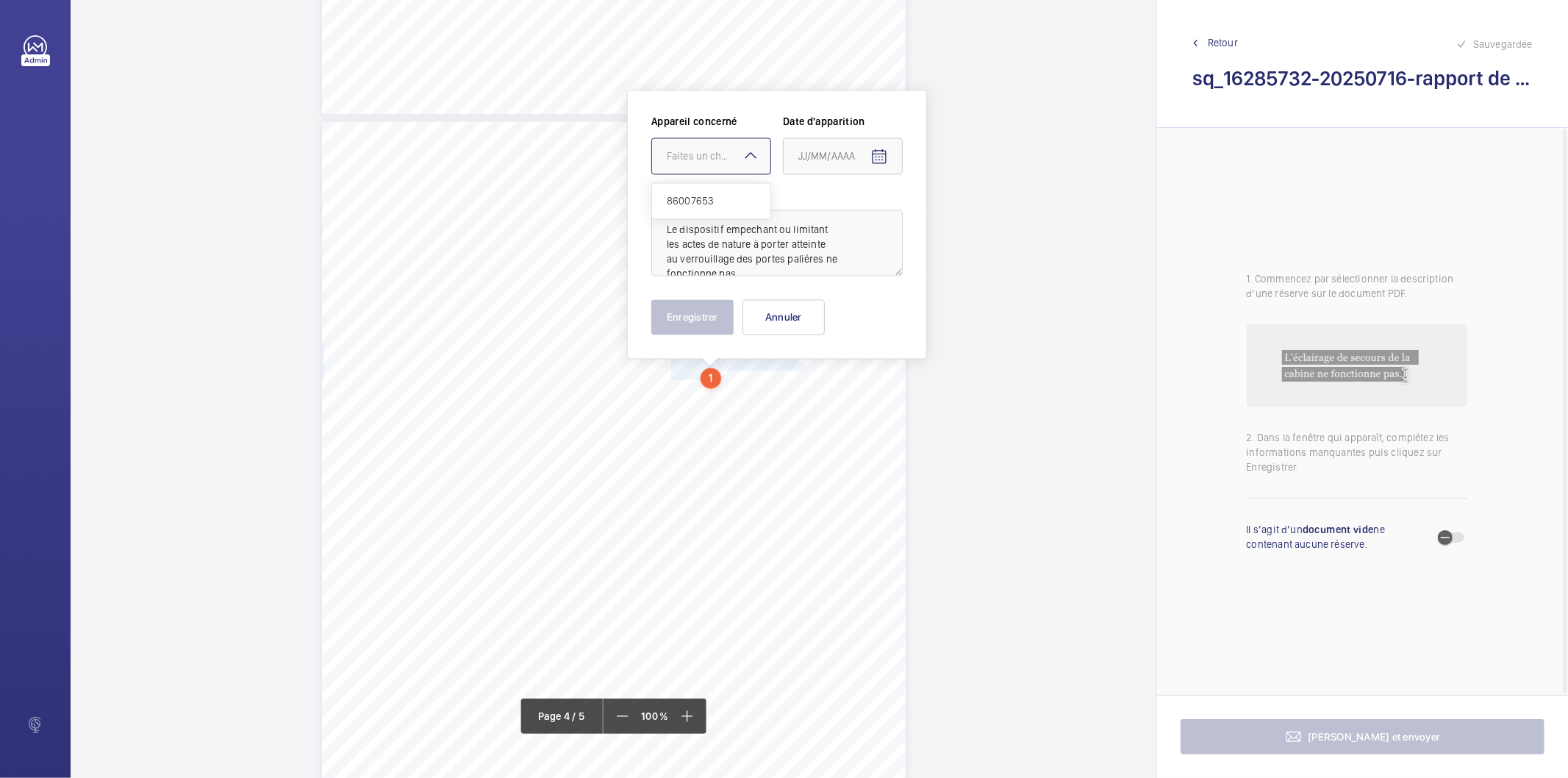
click at [701, 165] on div at bounding box center [711, 156] width 118 height 36
click at [694, 194] on span "86007653" at bounding box center [710, 201] width 89 height 15
click at [875, 156] on mat-icon "Open calendar" at bounding box center [878, 157] width 18 height 18
click at [949, 217] on span "Previous month" at bounding box center [952, 214] width 29 height 29
click at [855, 331] on span "16" at bounding box center [862, 335] width 26 height 26
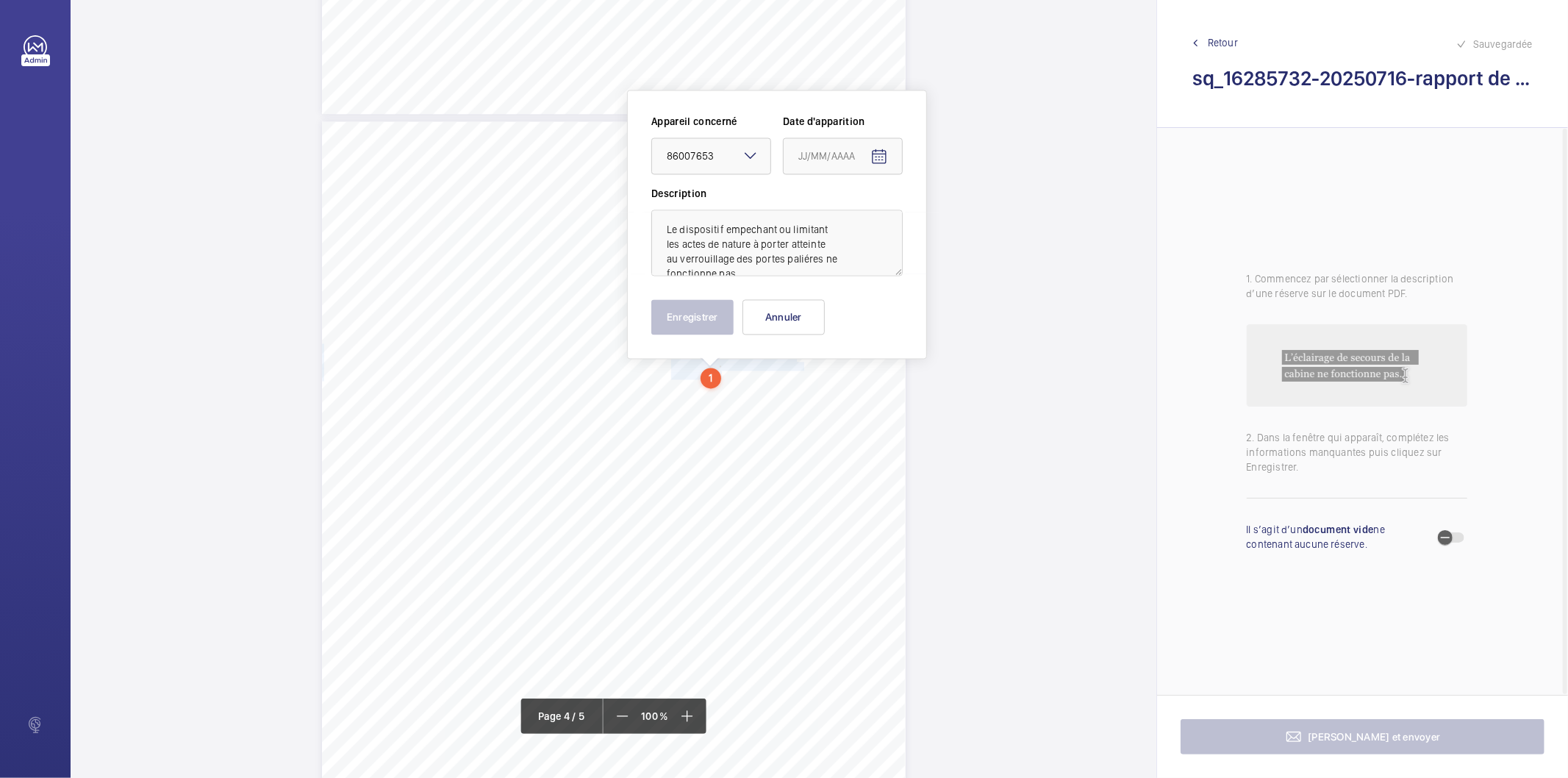
type input "[DATE]"
click at [703, 308] on button "Enregistrer" at bounding box center [693, 317] width 82 height 36
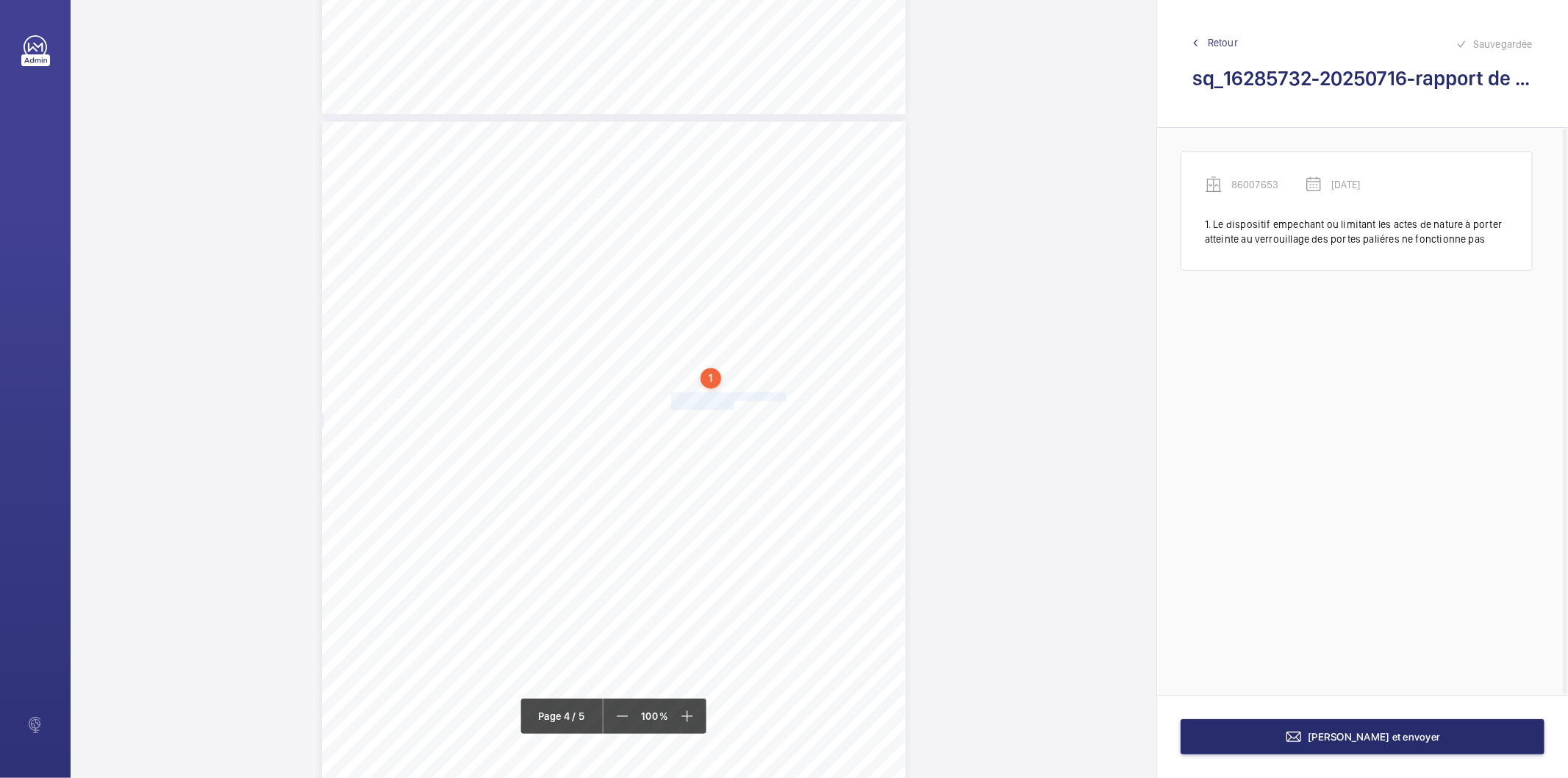
drag, startPoint x: 669, startPoint y: 395, endPoint x: 732, endPoint y: 404, distance: 63.6
click at [732, 404] on div "Affaire n° : 2502206E0000059/28000 / N° du rapport : 206E0/25/5295 Lieu de véri…" at bounding box center [613, 533] width 584 height 825
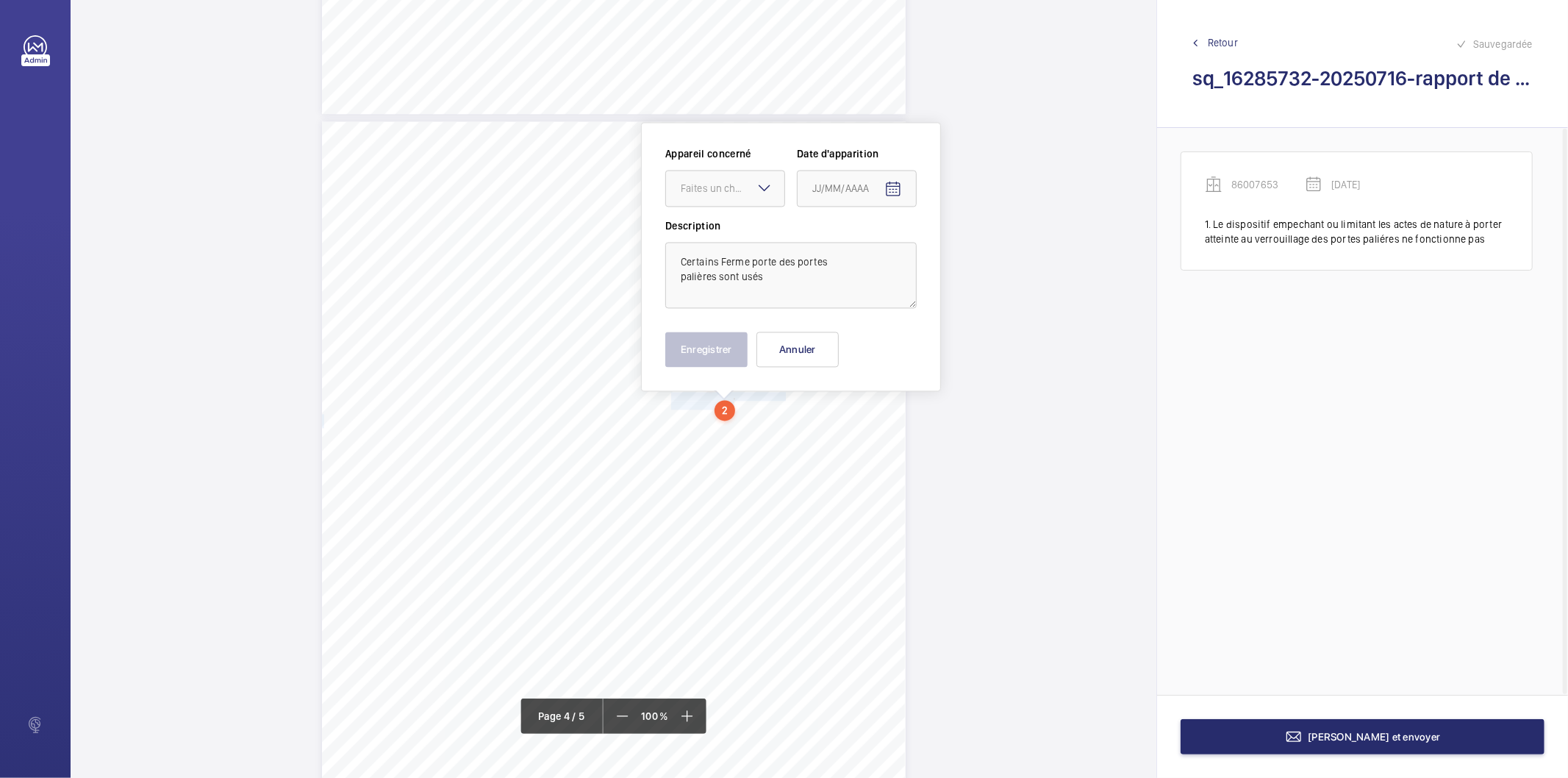
scroll to position [2430, 0]
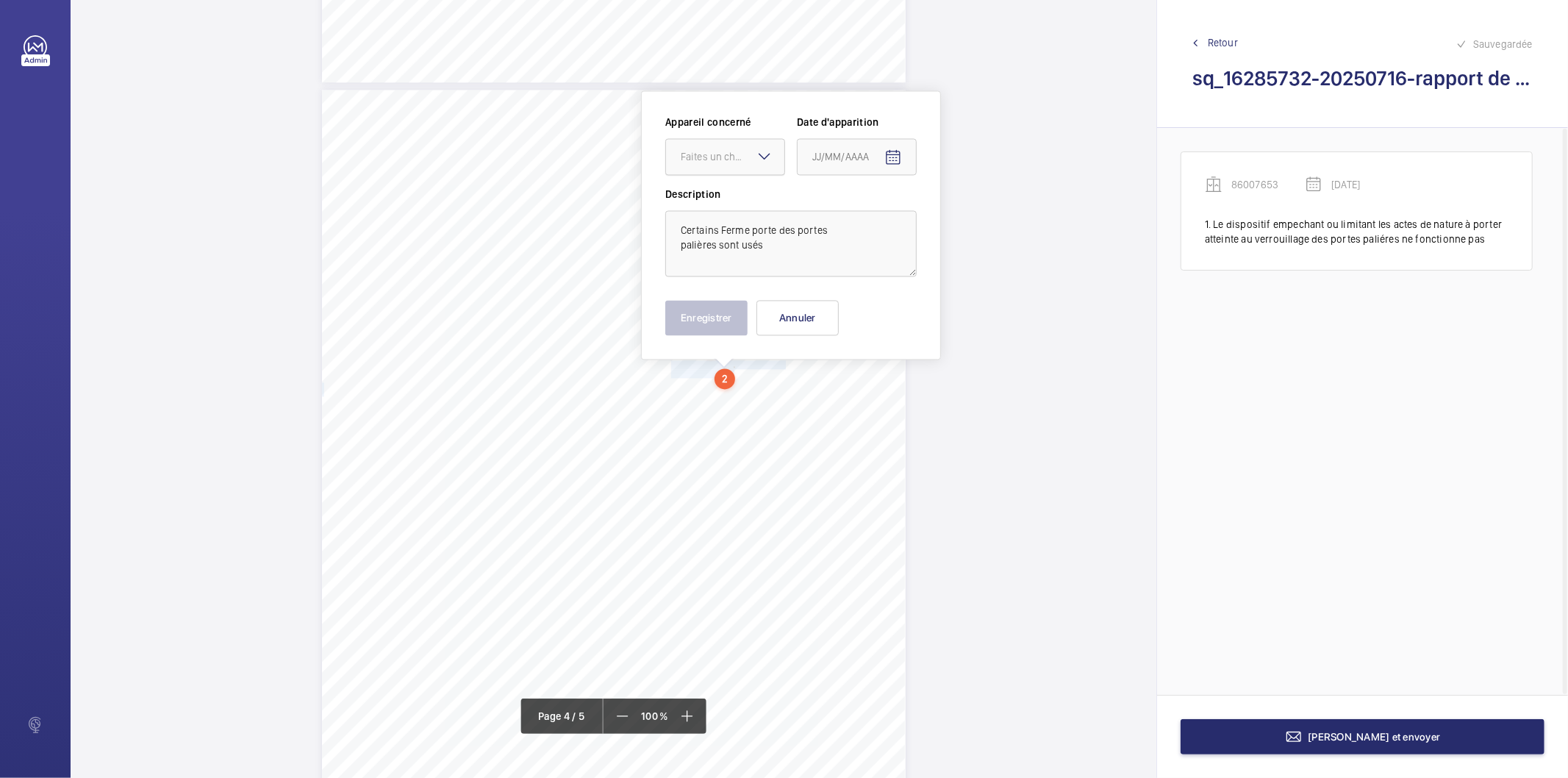
click at [743, 149] on div "Faites un choix" at bounding box center [732, 157] width 104 height 15
click at [737, 203] on span "86007653" at bounding box center [724, 202] width 89 height 15
click at [867, 155] on input at bounding box center [857, 156] width 120 height 37
click at [892, 157] on mat-icon "Open calendar" at bounding box center [892, 157] width 18 height 18
drag, startPoint x: 971, startPoint y: 222, endPoint x: 967, endPoint y: 230, distance: 8.9
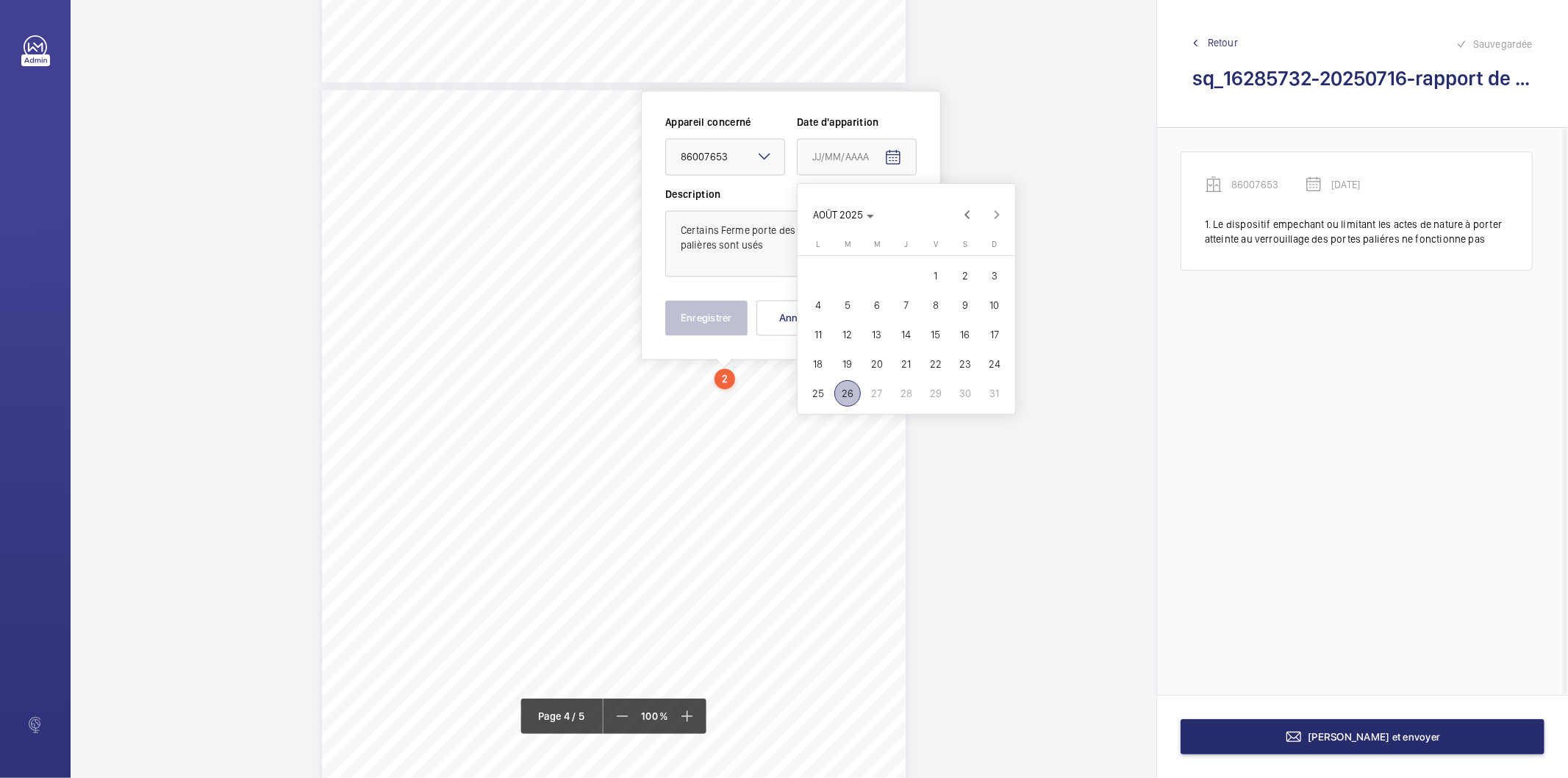
click at [971, 221] on span "Previous month" at bounding box center [966, 214] width 29 height 29
drag, startPoint x: 870, startPoint y: 332, endPoint x: 762, endPoint y: 322, distance: 108.5
click at [868, 332] on span "16" at bounding box center [876, 335] width 26 height 26
type input "[DATE]"
click at [743, 316] on button "Enregistrer" at bounding box center [707, 318] width 82 height 36
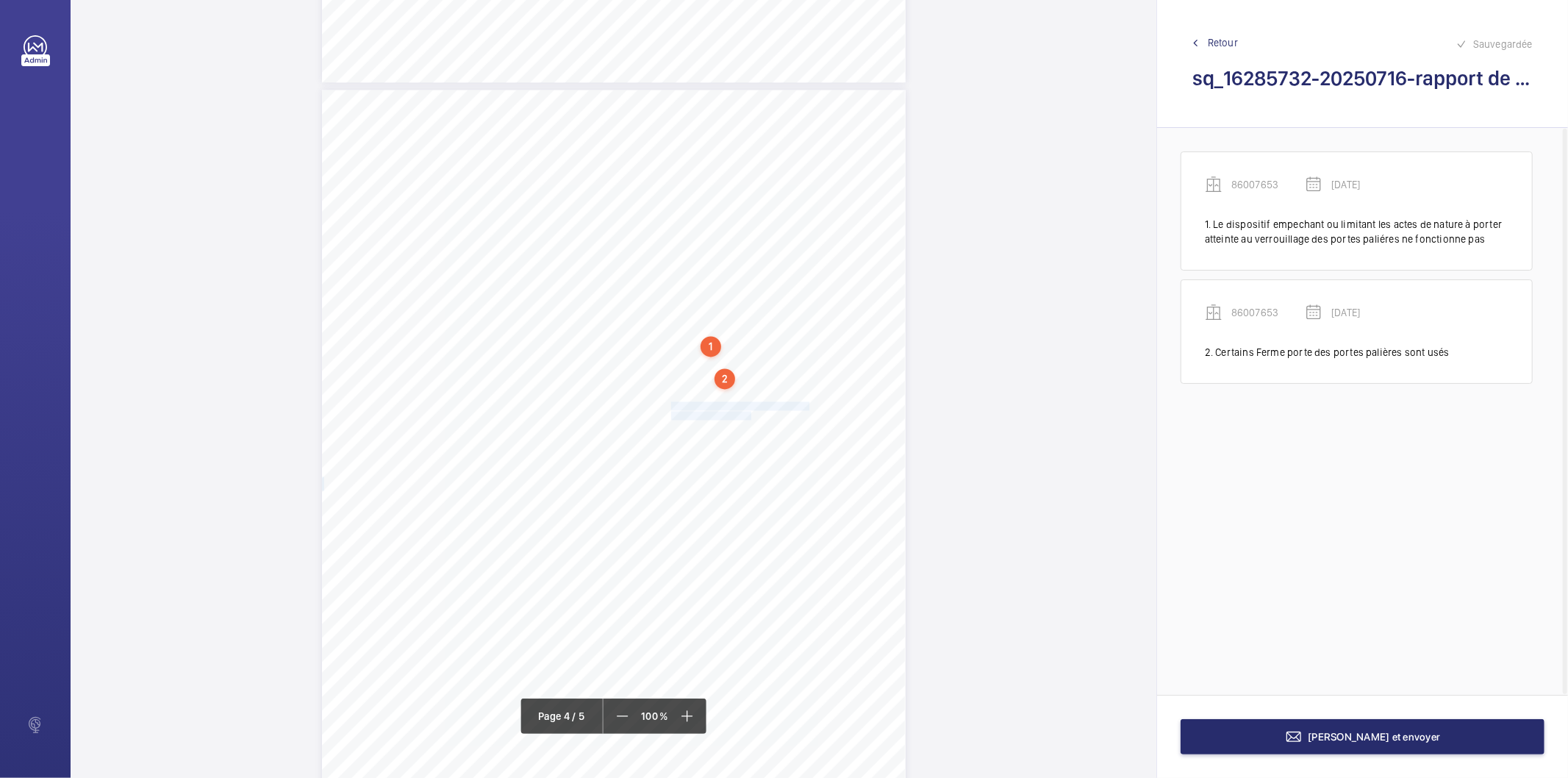
drag, startPoint x: 669, startPoint y: 407, endPoint x: 747, endPoint y: 417, distance: 78.6
click at [747, 417] on div "Affaire n° : 2502206E0000059/28000 / N° du rapport : 206E0/25/5295 Lieu de véri…" at bounding box center [613, 502] width 584 height 825
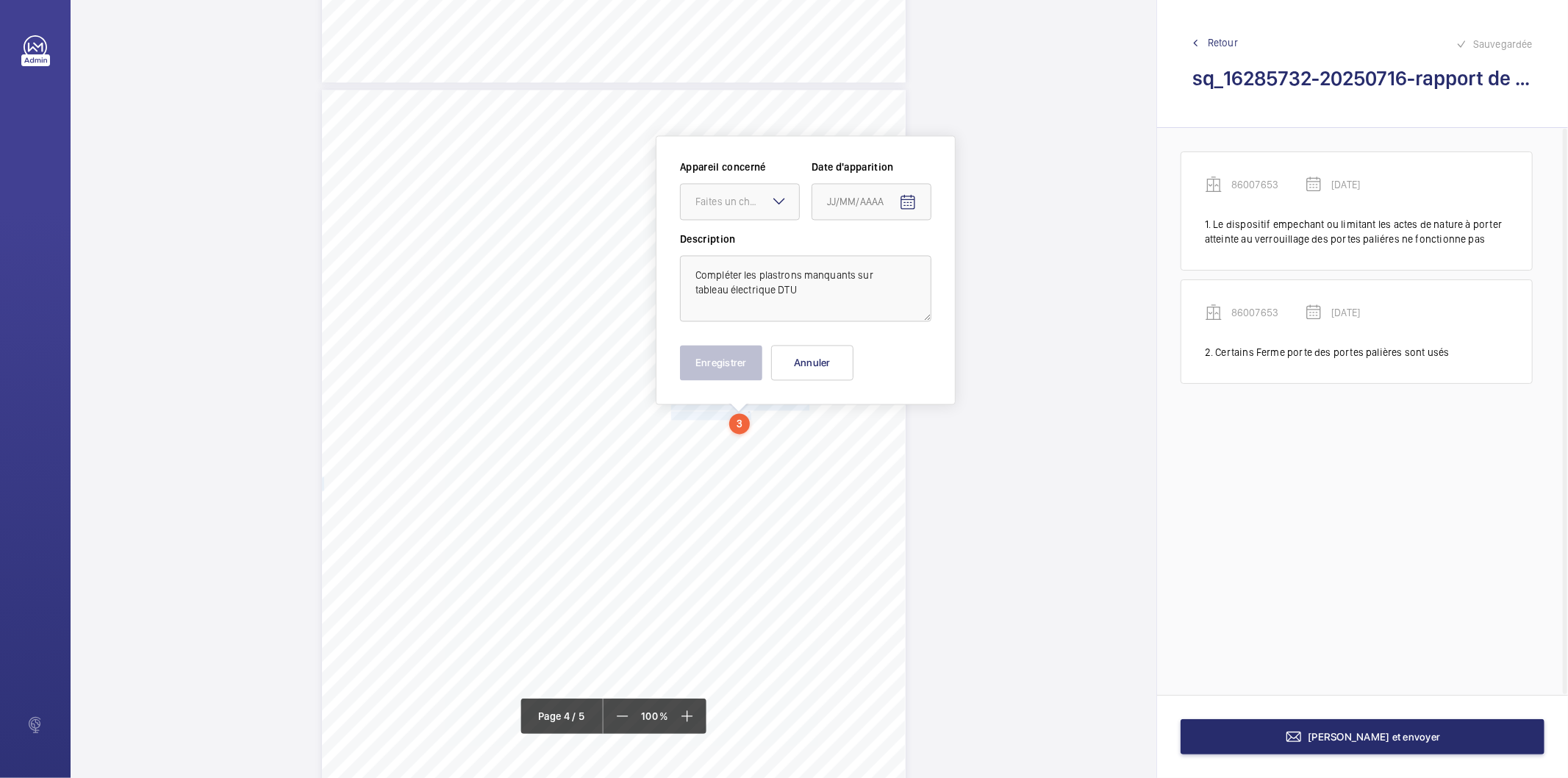
scroll to position [2475, 0]
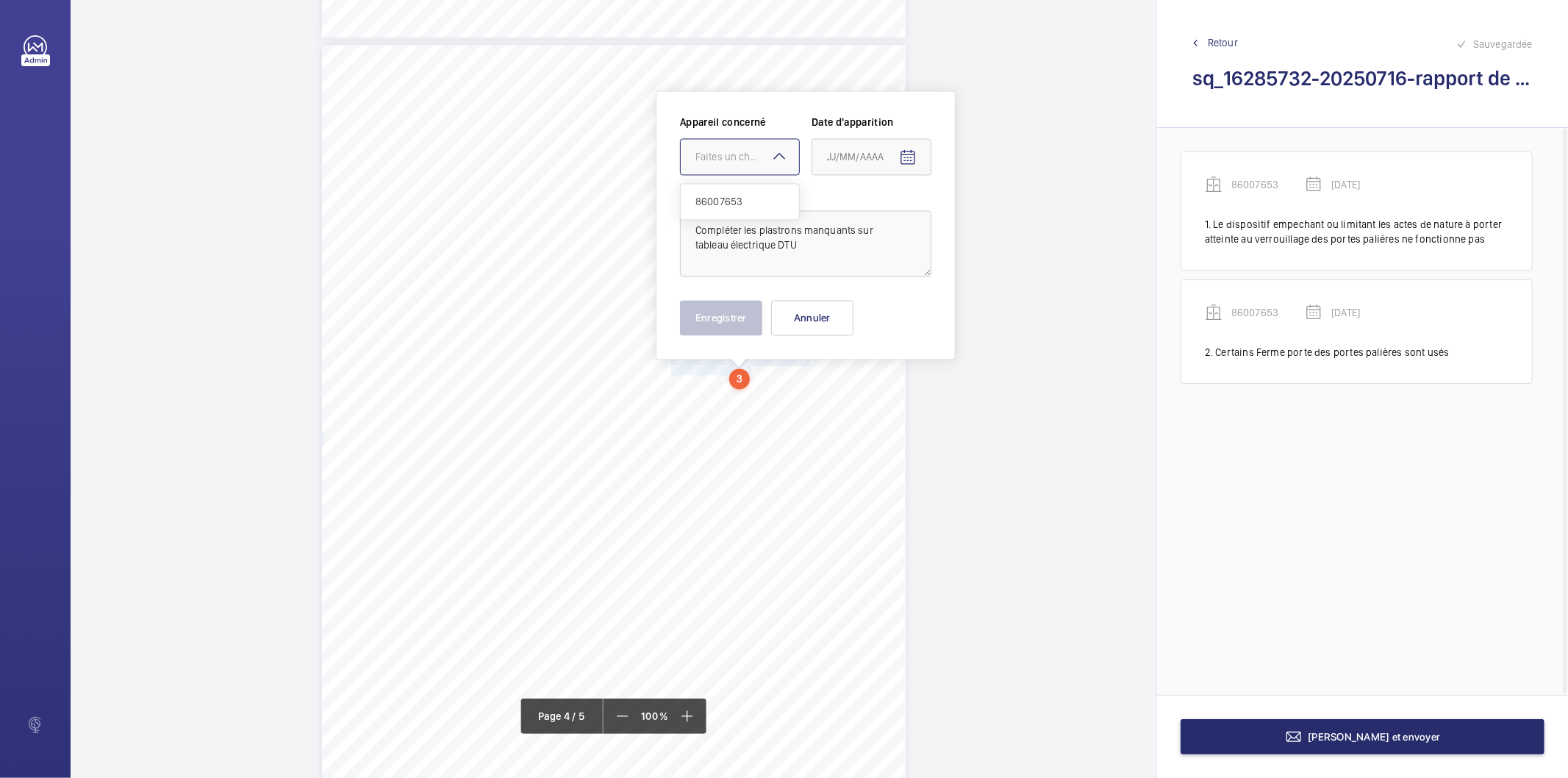
click at [736, 164] on div at bounding box center [739, 157] width 118 height 36
click at [724, 197] on span "86007653" at bounding box center [739, 202] width 89 height 15
click at [909, 144] on span "Open calendar" at bounding box center [908, 157] width 36 height 36
click at [978, 223] on span "Previous month" at bounding box center [981, 214] width 29 height 29
drag, startPoint x: 897, startPoint y: 336, endPoint x: 887, endPoint y: 335, distance: 10.0
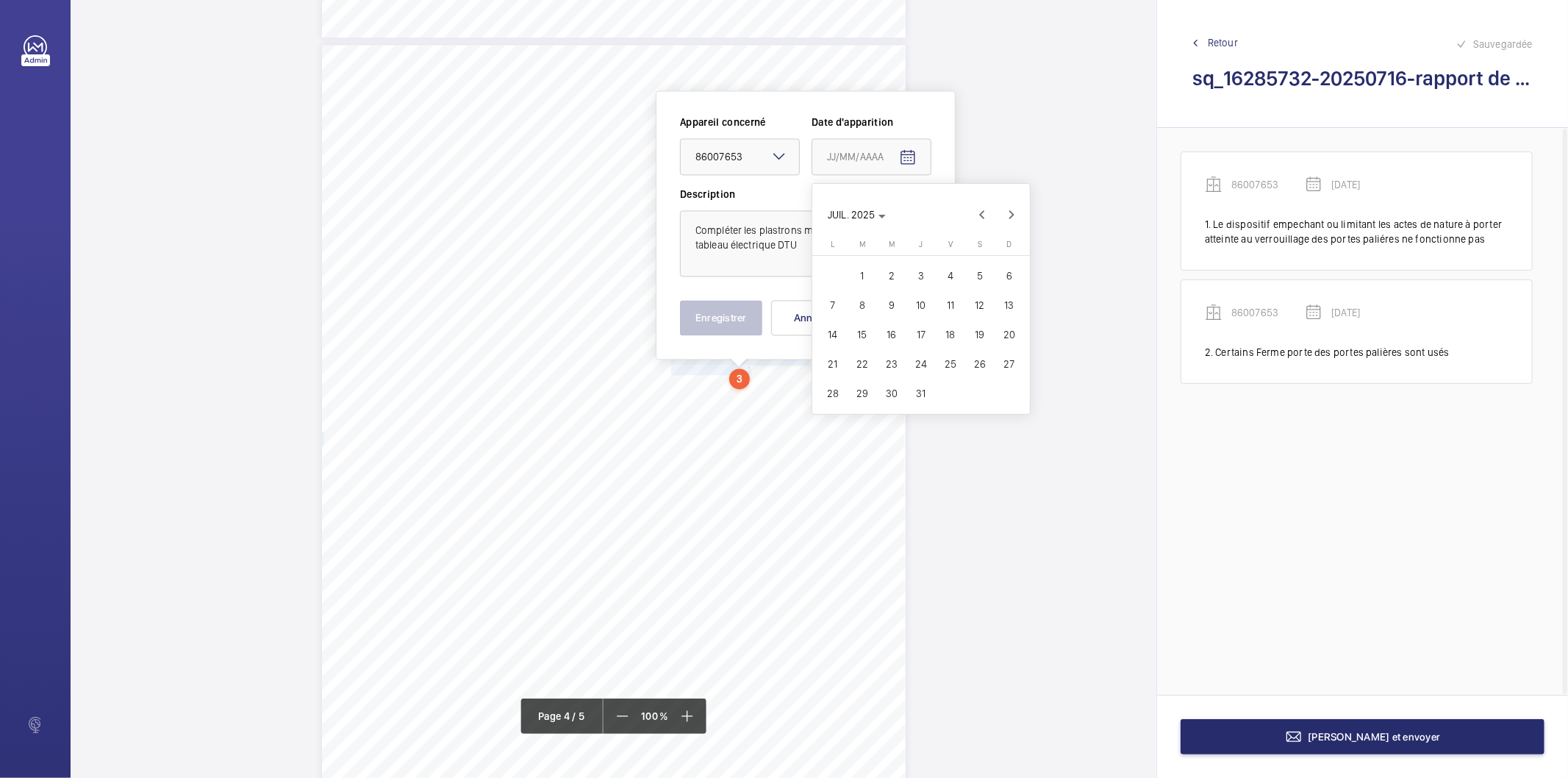
click at [895, 336] on span "16" at bounding box center [891, 335] width 26 height 26
type input "[DATE]"
click at [736, 319] on button "Enregistrer" at bounding box center [721, 318] width 82 height 36
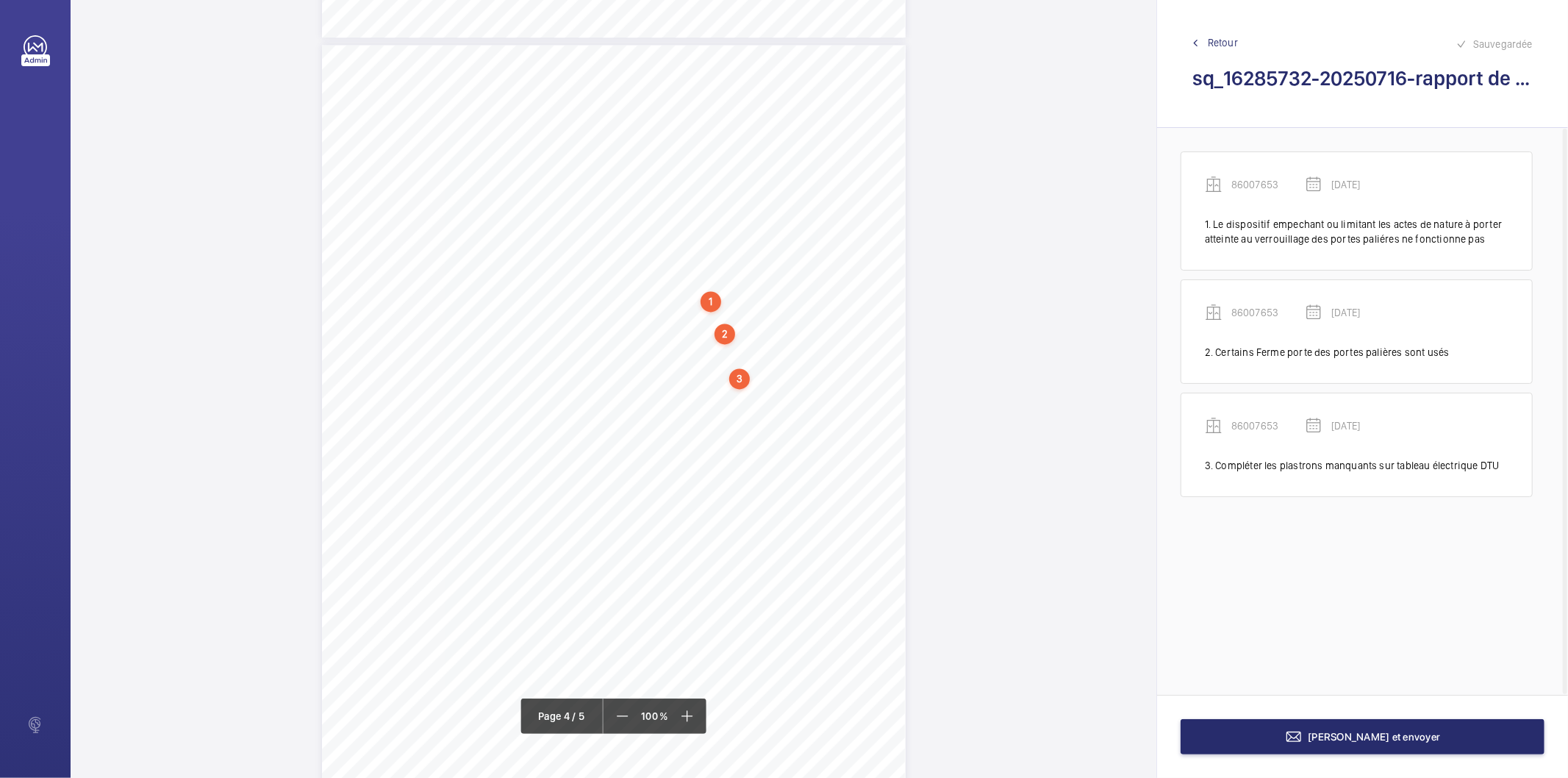
click at [736, 377] on div "3" at bounding box center [739, 379] width 21 height 21
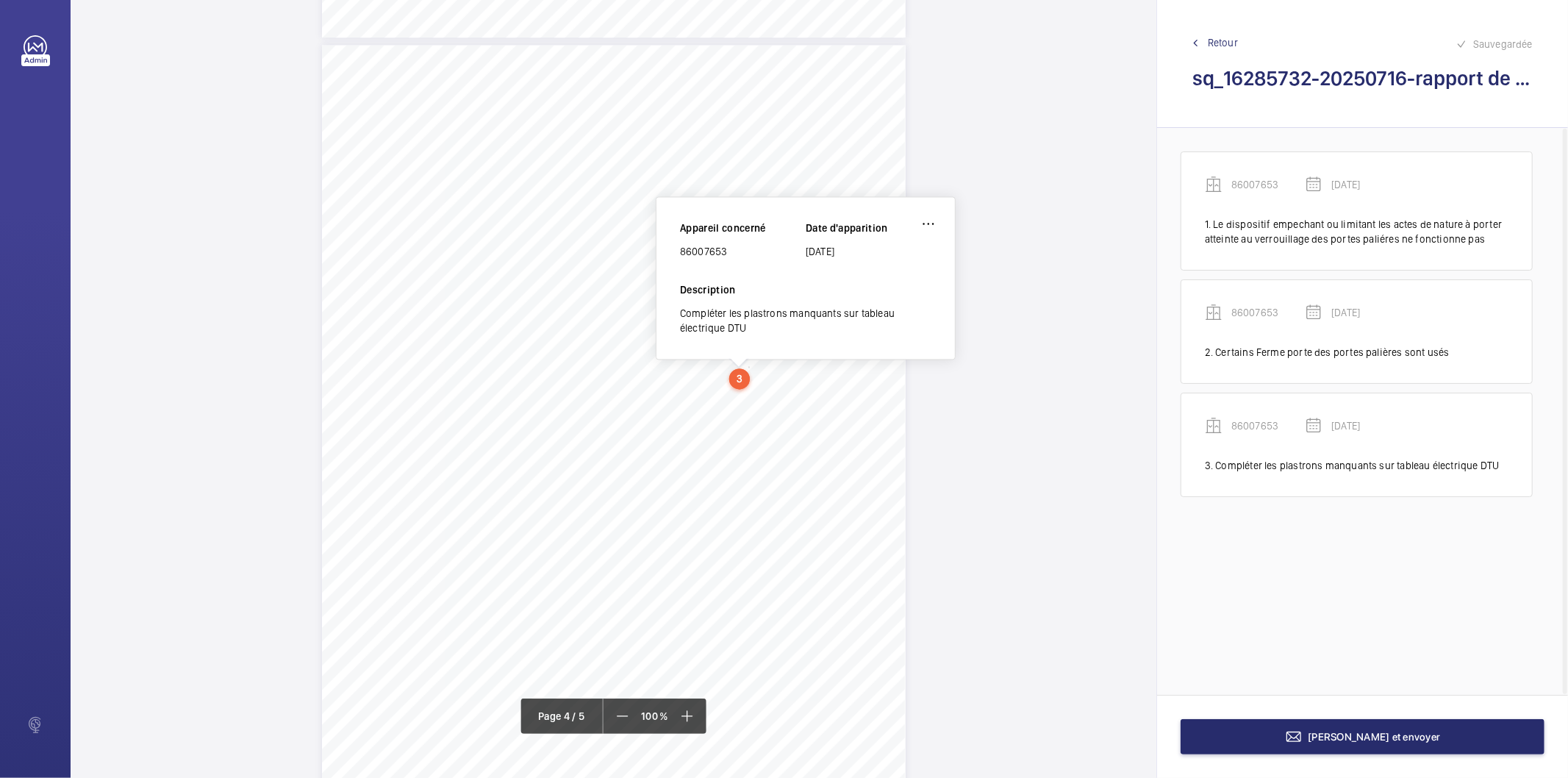
scroll to position [2463, 0]
click at [715, 263] on div "86007653" at bounding box center [742, 262] width 126 height 15
copy div "86007653"
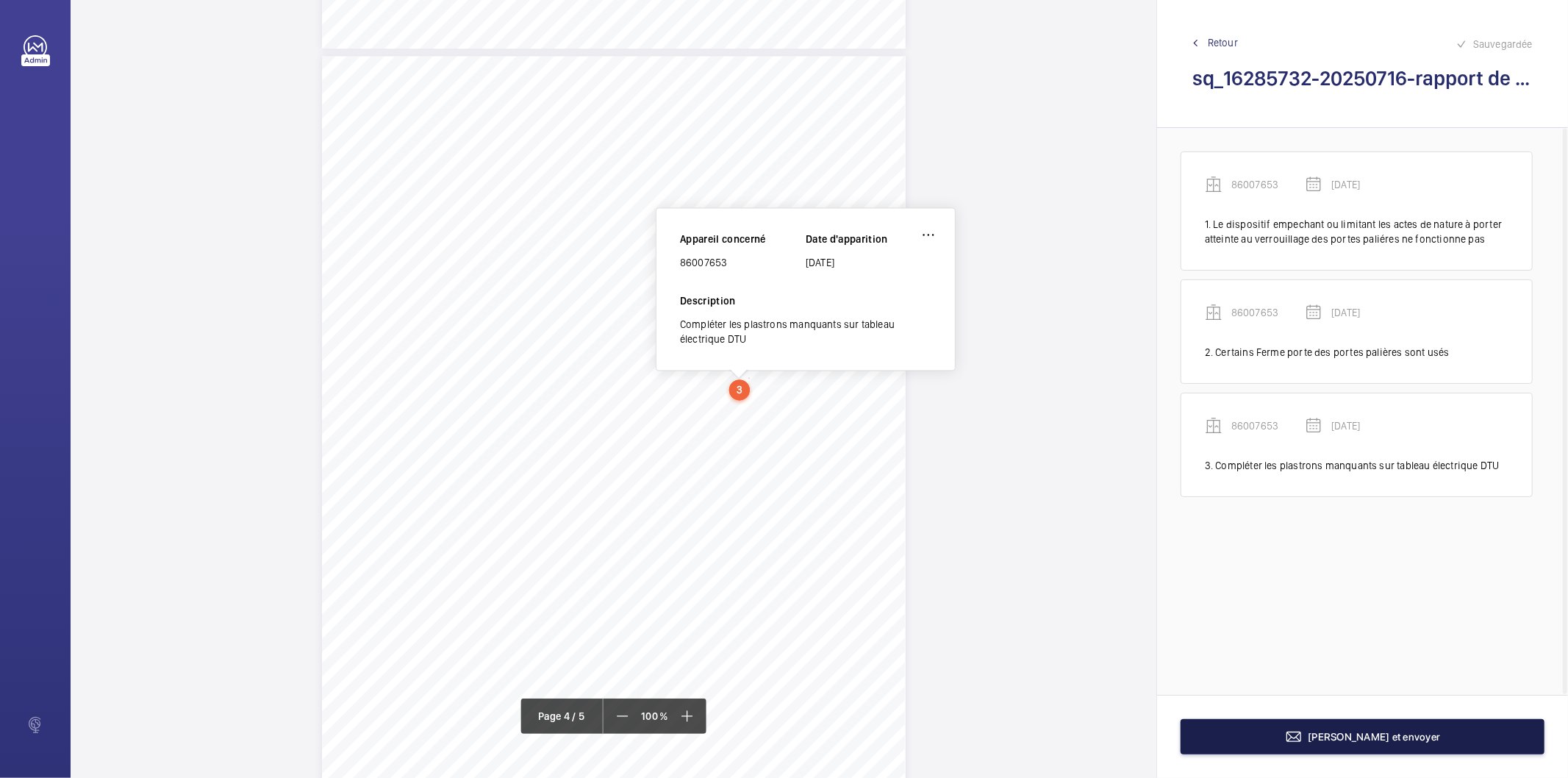
click at [1202, 734] on button "[PERSON_NAME] et envoyer" at bounding box center [1362, 737] width 364 height 36
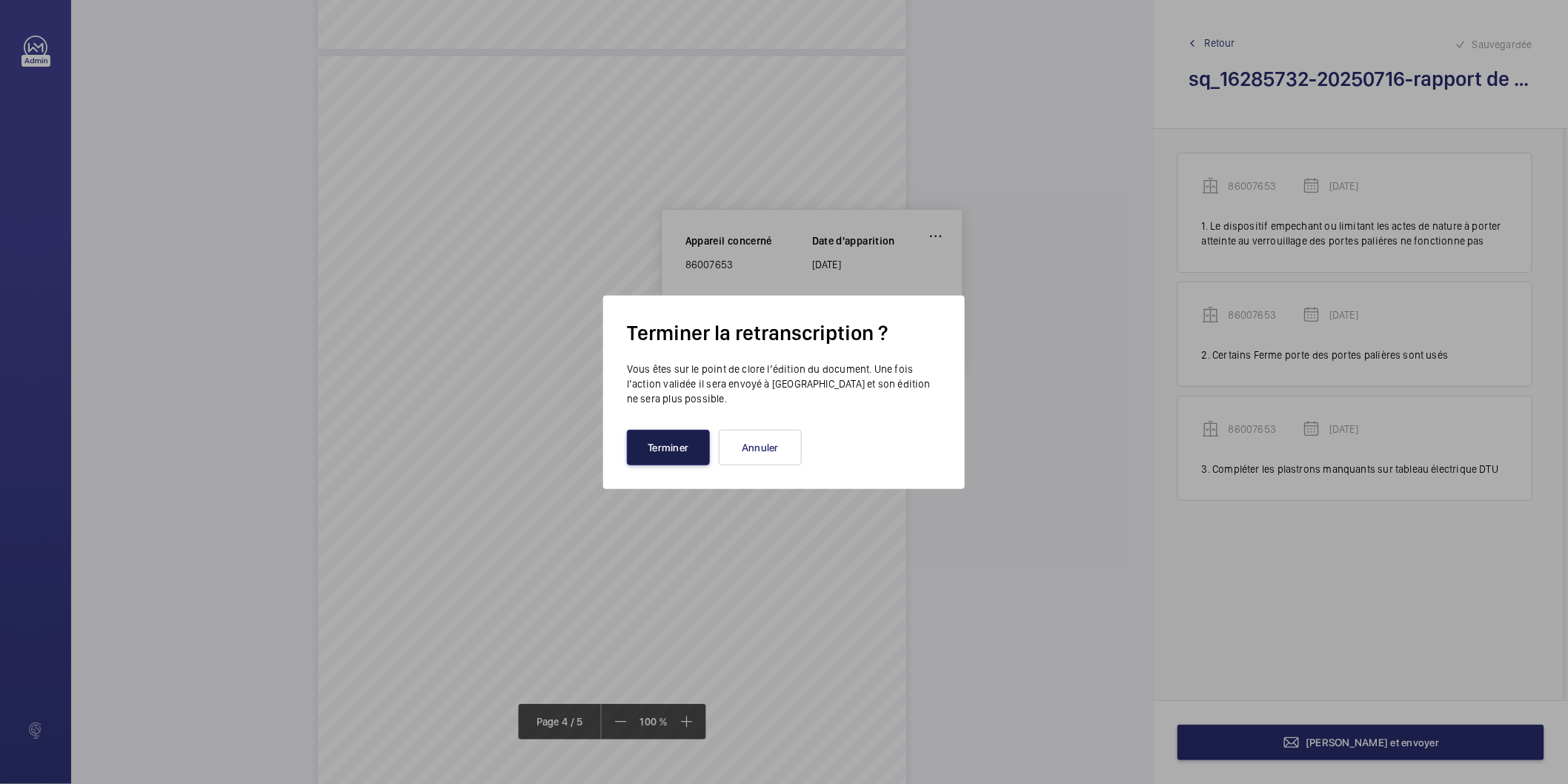
click at [691, 454] on button "Terminer" at bounding box center [668, 448] width 83 height 36
